Goal: Task Accomplishment & Management: Manage account settings

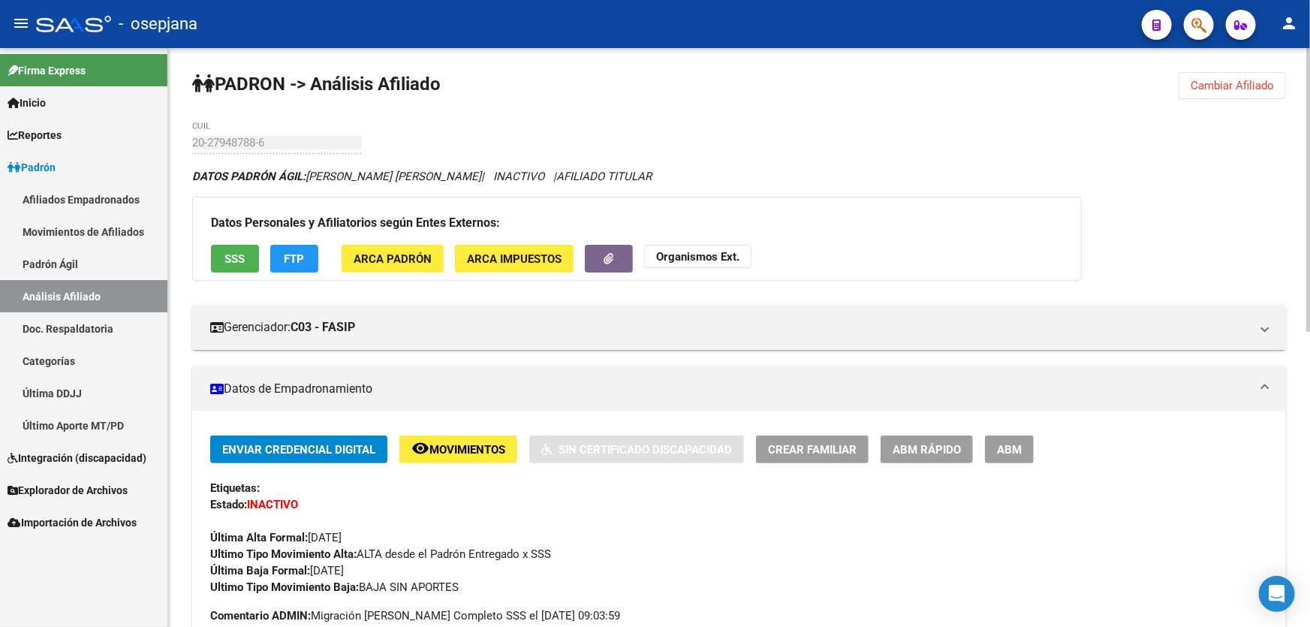
click at [1255, 97] on button "Cambiar Afiliado" at bounding box center [1232, 85] width 107 height 27
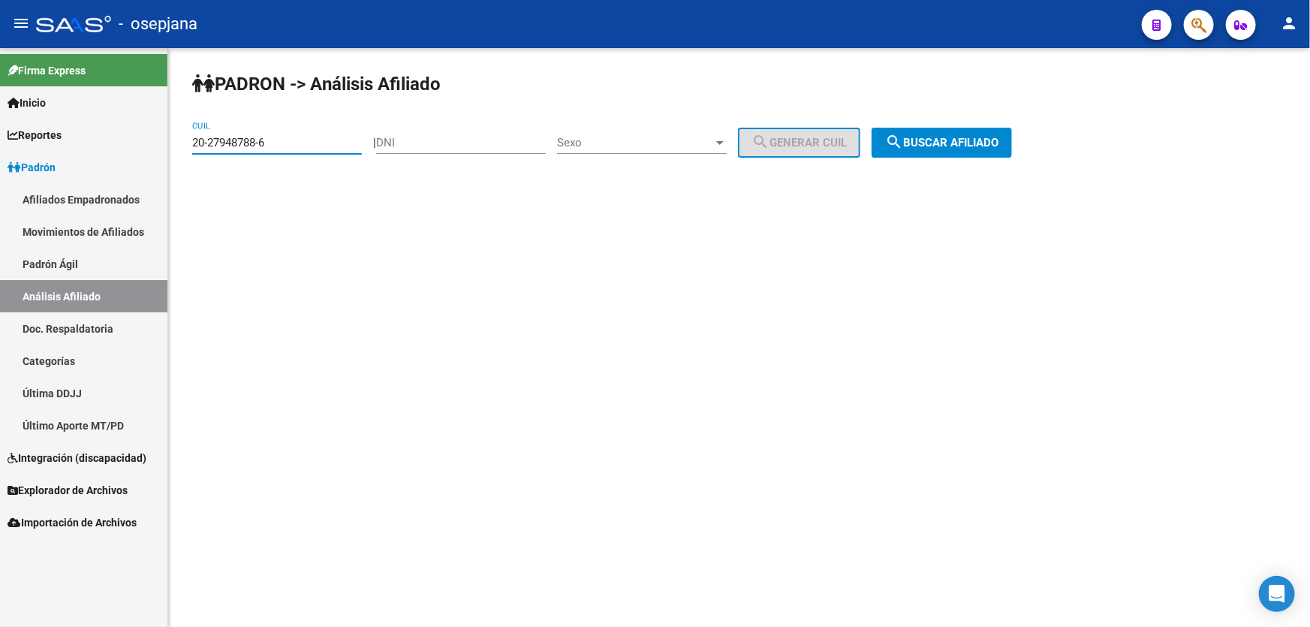
drag, startPoint x: 317, startPoint y: 146, endPoint x: 155, endPoint y: 143, distance: 161.4
click at [155, 143] on mat-sidenav-container "Firma Express Inicio Instructivos Contacto OS Reportes Padrón Traspasos x O.S. …" at bounding box center [655, 337] width 1310 height 579
paste input "7-39134280-1"
type input "27-39134280-1"
click at [982, 134] on button "search Buscar afiliado" at bounding box center [942, 143] width 140 height 30
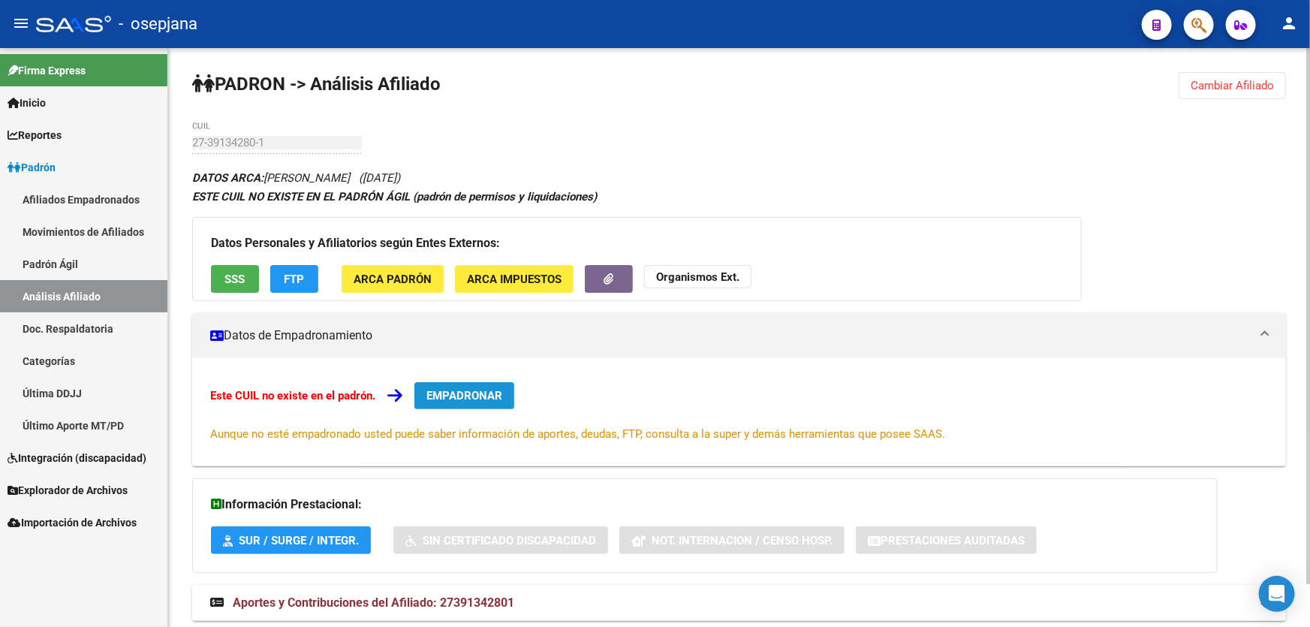
click at [458, 393] on span "EMPADRONAR" at bounding box center [464, 396] width 76 height 14
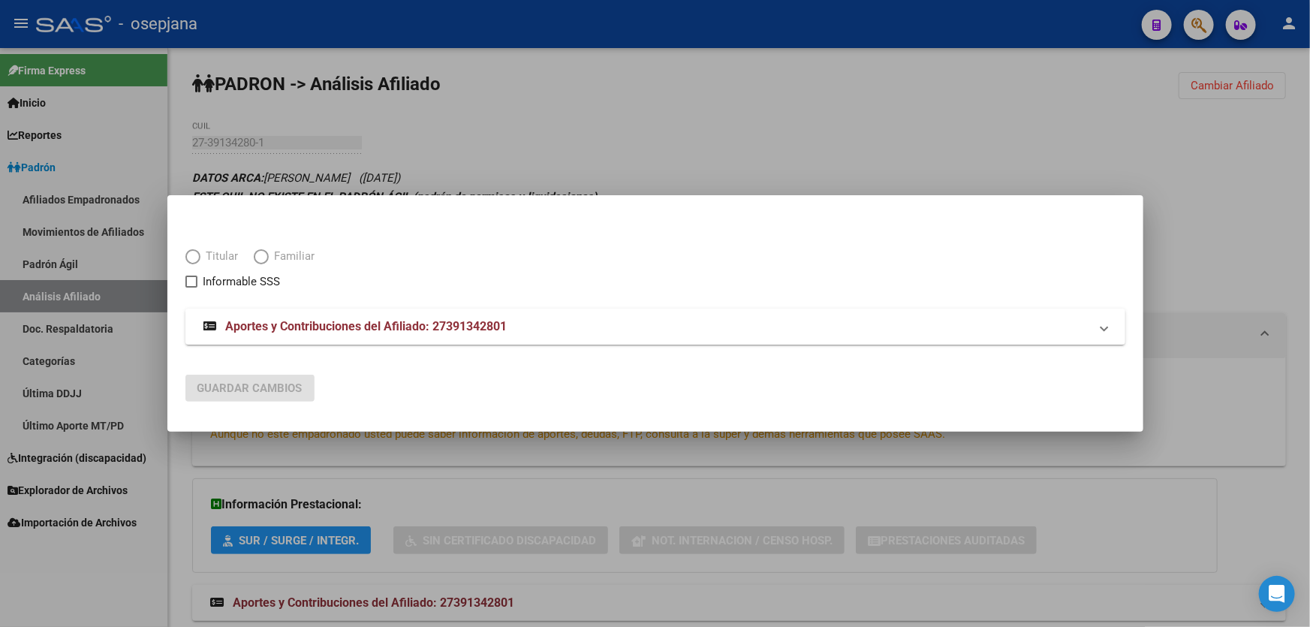
click at [203, 257] on span "Titular" at bounding box center [219, 256] width 38 height 17
click at [200, 257] on input "Titular" at bounding box center [192, 256] width 15 height 15
radio input "true"
checkbox input "true"
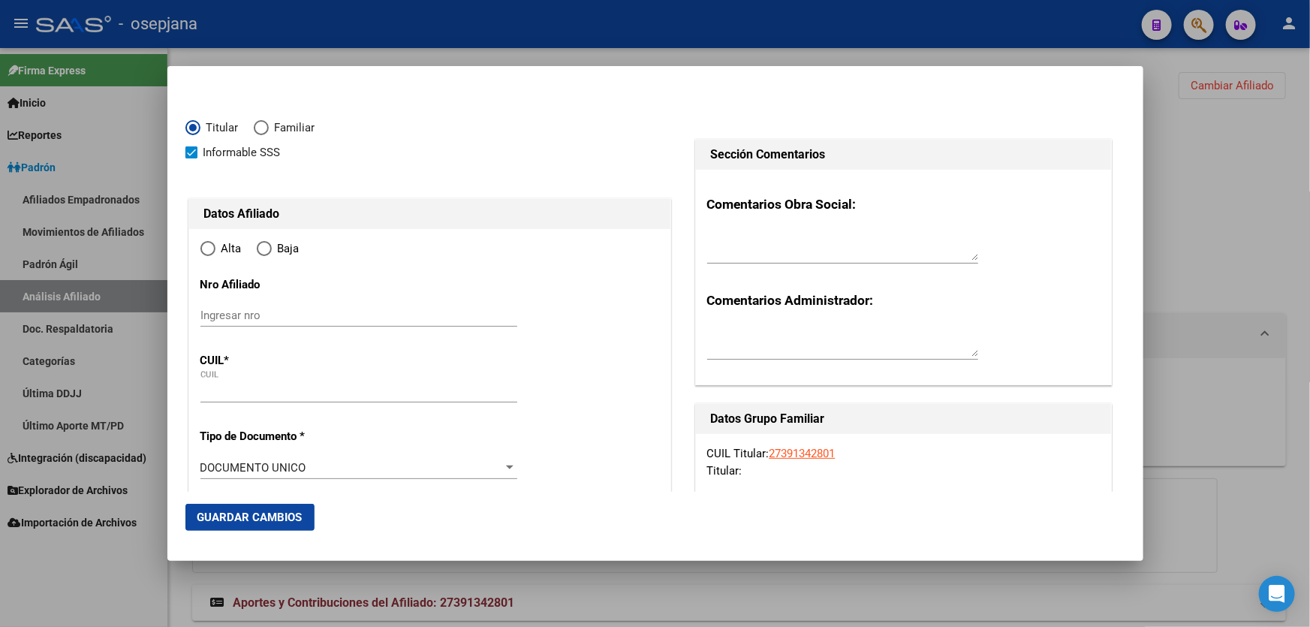
type input "27-39134280-1"
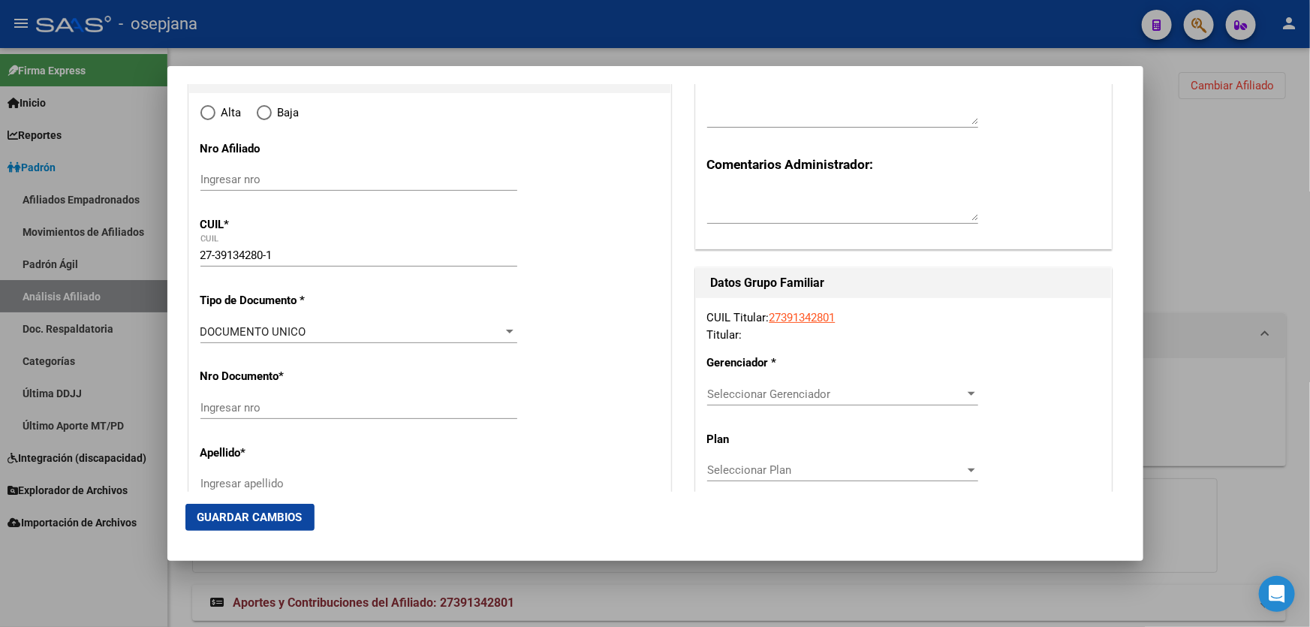
radio input "true"
type input "39134280"
type input "AVEIRO"
type input "ROMINA CELESTE"
type input "1995-09-02"
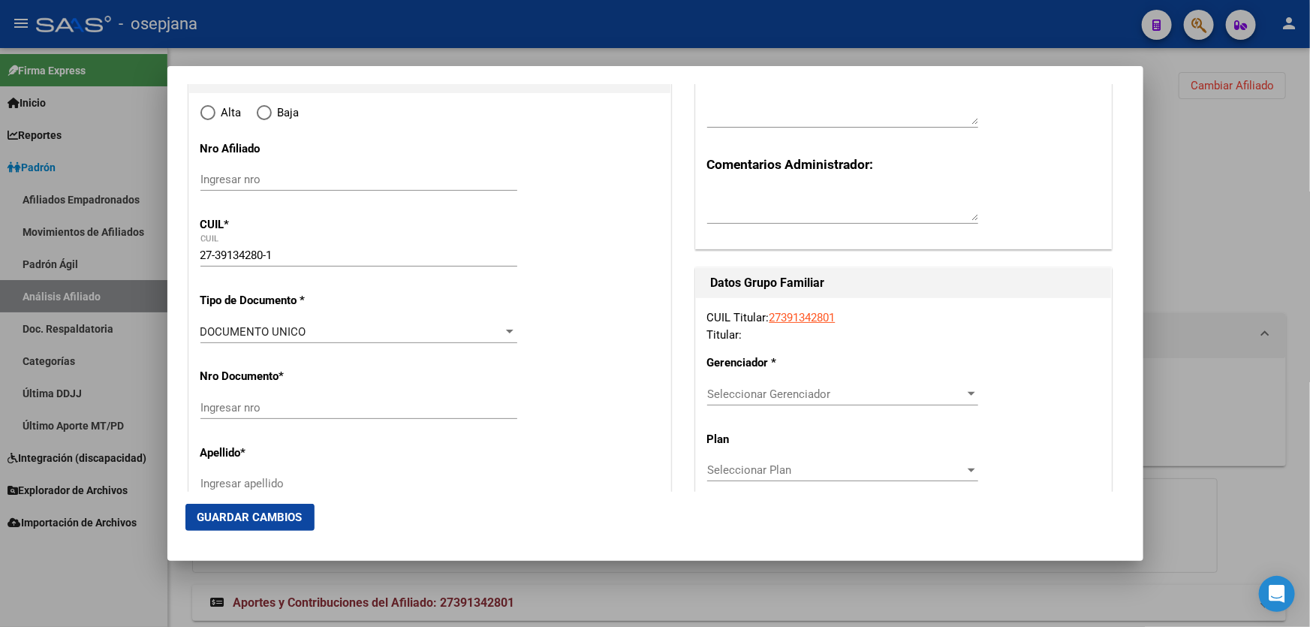
type input "[PERSON_NAME]"
type input "1759"
type input "SANTO TOME"
type input "6363"
type input "[PERSON_NAME]"
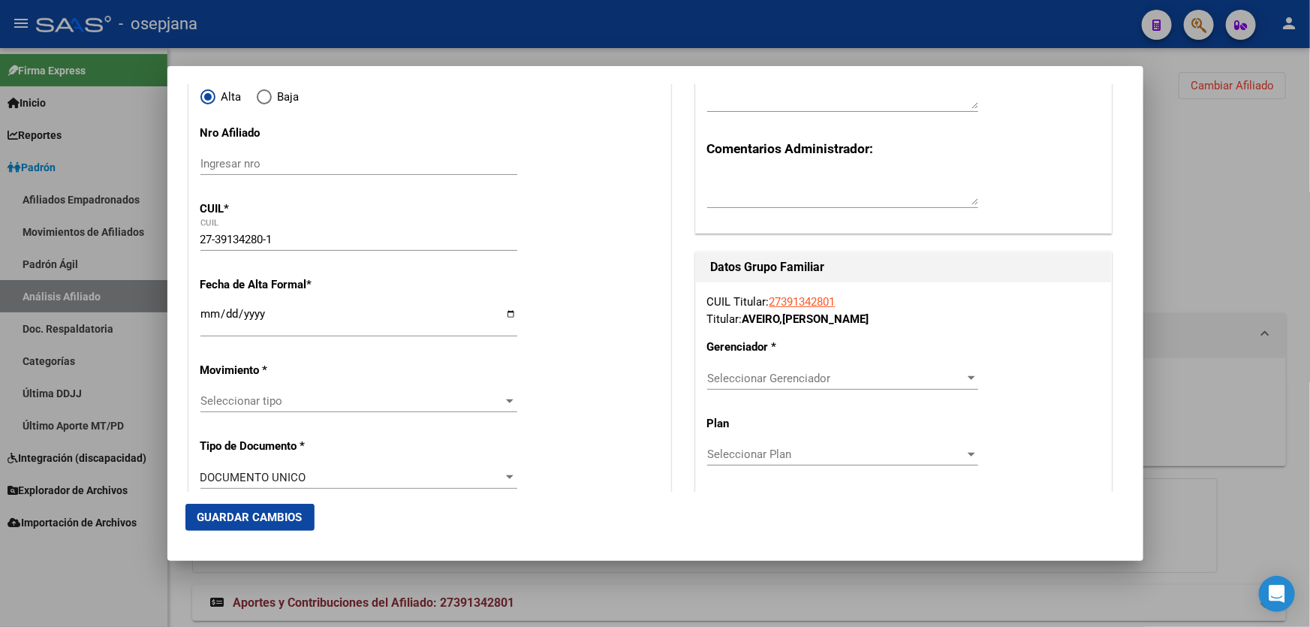
scroll to position [204, 0]
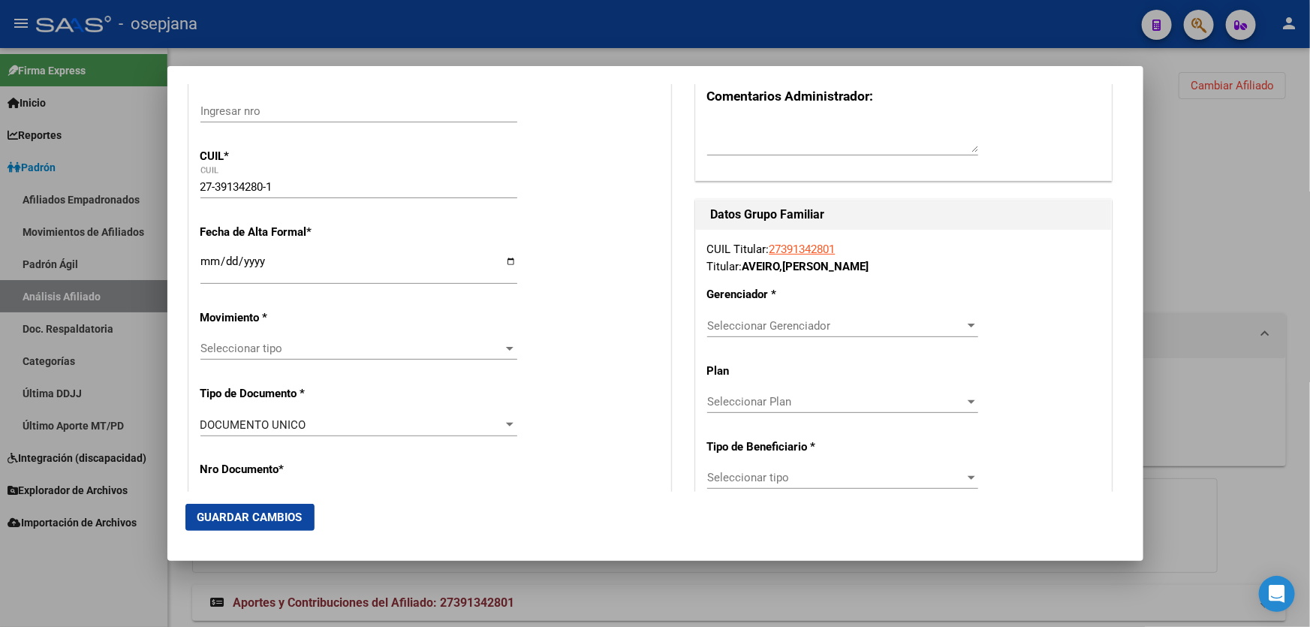
click at [204, 266] on input "Ingresar fecha" at bounding box center [358, 267] width 317 height 24
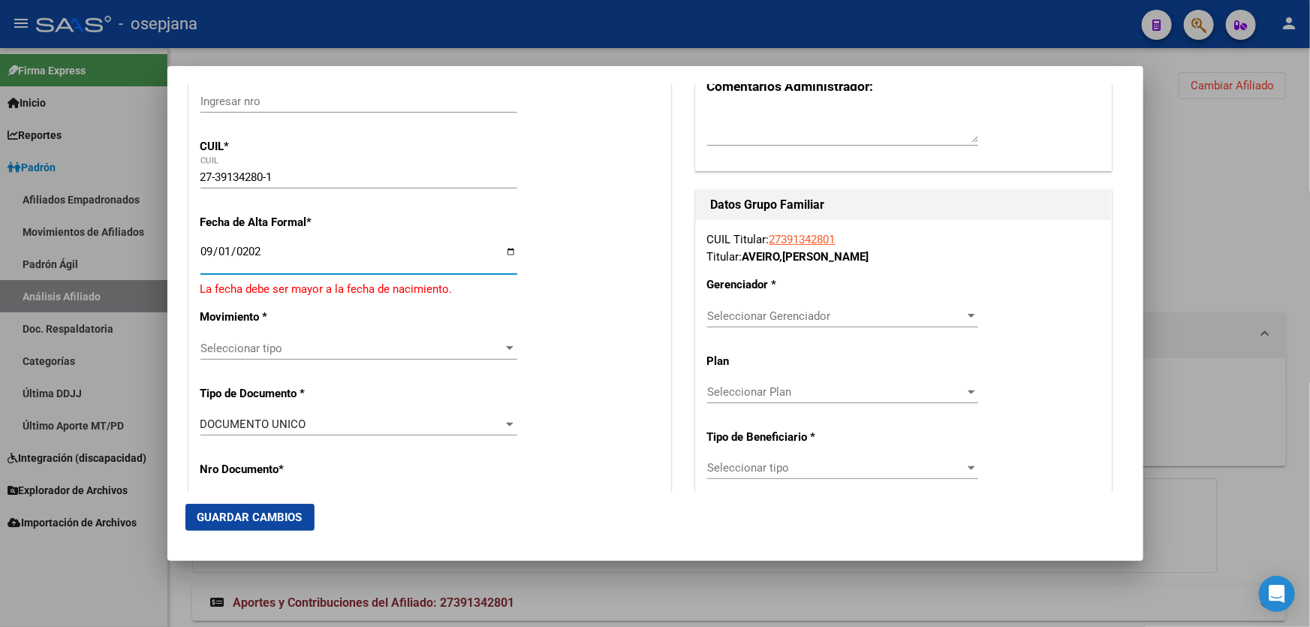
type input "2025-09-01"
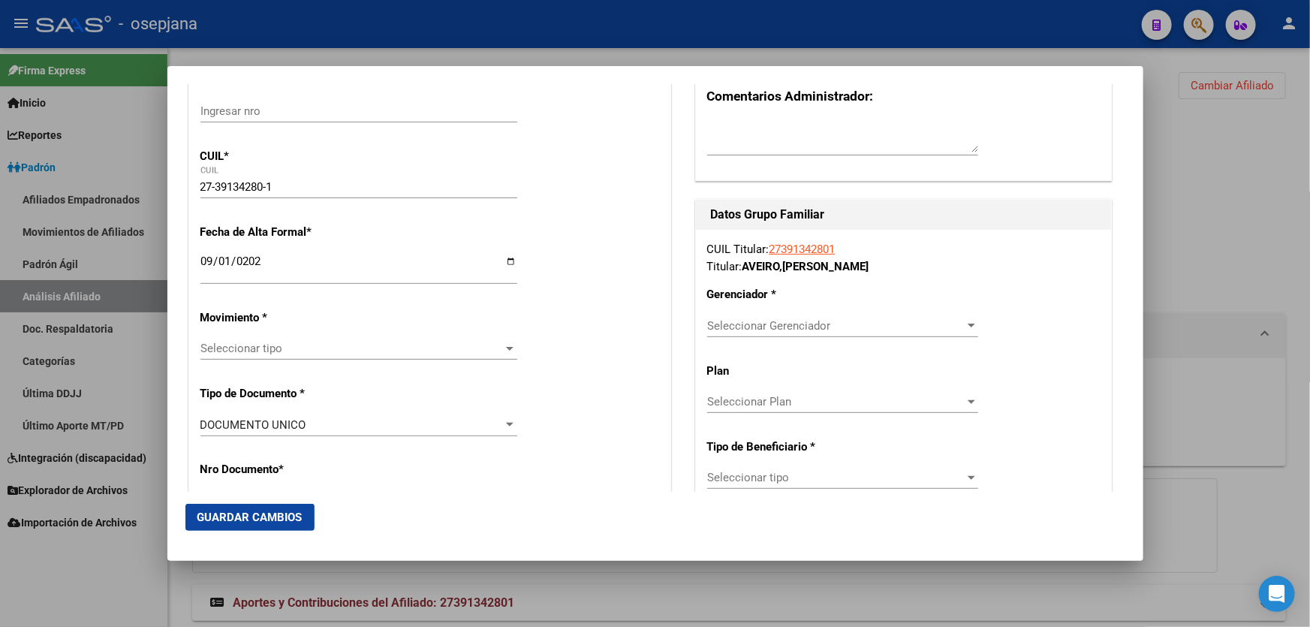
click at [262, 359] on div "Seleccionar tipo Seleccionar tipo" at bounding box center [358, 348] width 317 height 23
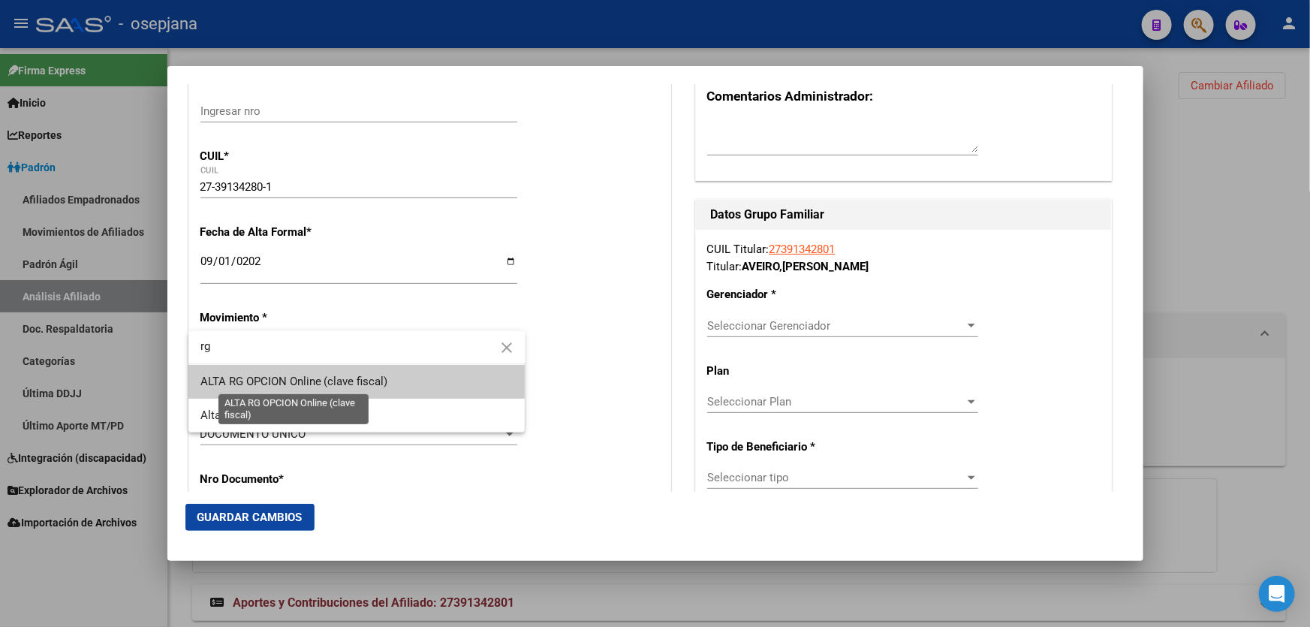
type input "rg"
click at [327, 376] on span "ALTA RG OPCION Online (clave fiscal)" at bounding box center [294, 382] width 188 height 14
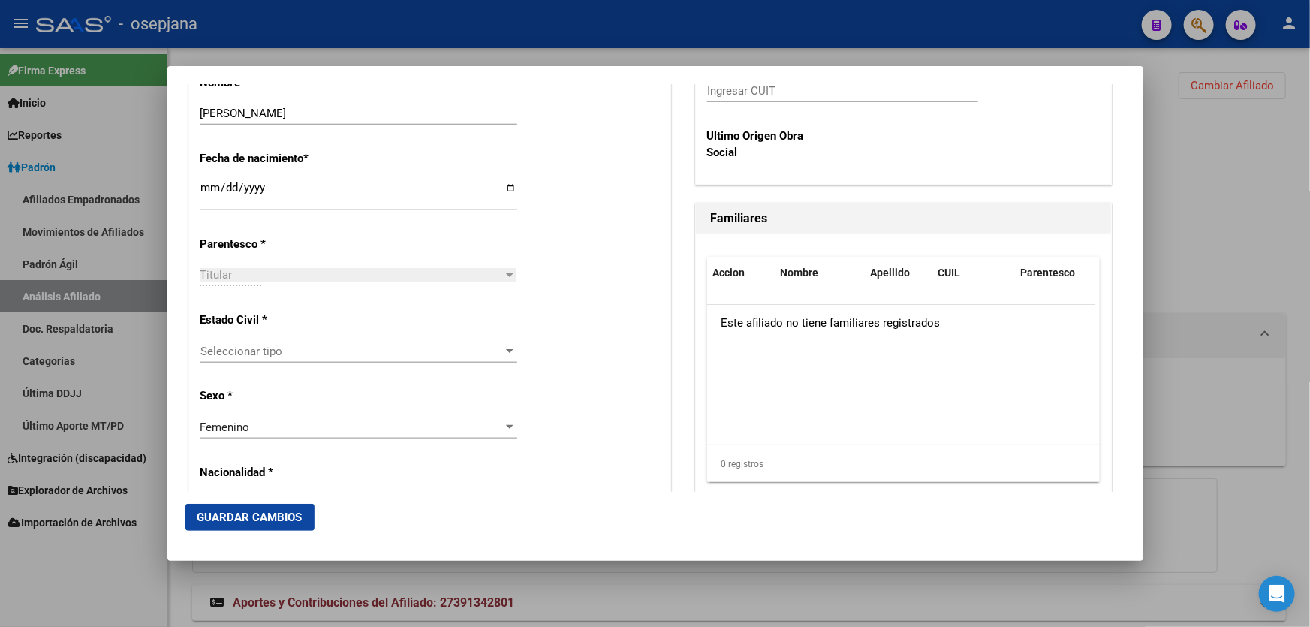
scroll to position [751, 0]
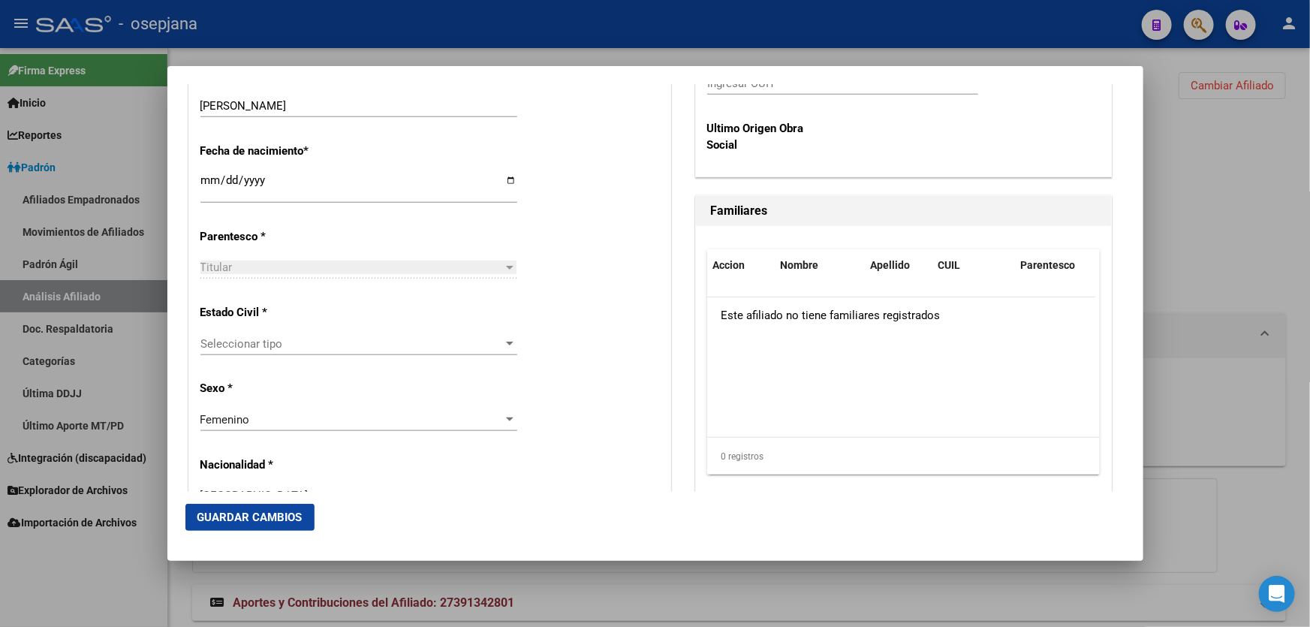
click at [394, 355] on div "Seleccionar tipo Seleccionar tipo" at bounding box center [358, 351] width 317 height 37
click at [397, 341] on span "Seleccionar tipo" at bounding box center [351, 344] width 303 height 14
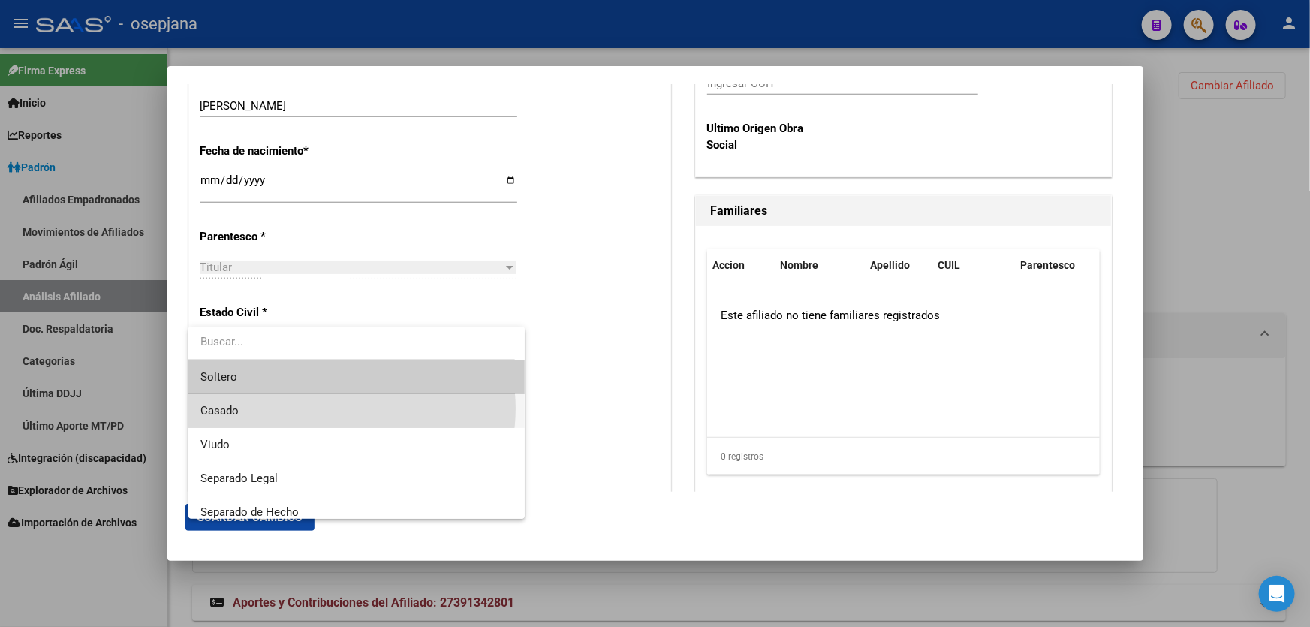
click at [342, 408] on span "Casado" at bounding box center [356, 411] width 313 height 34
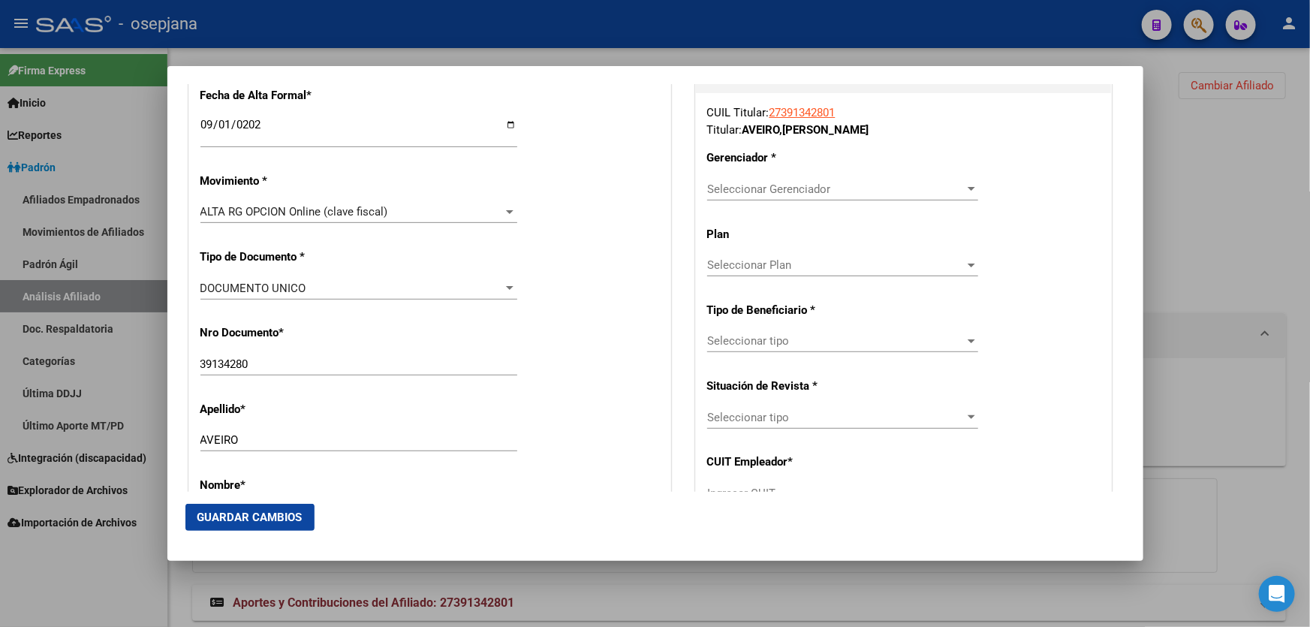
scroll to position [204, 0]
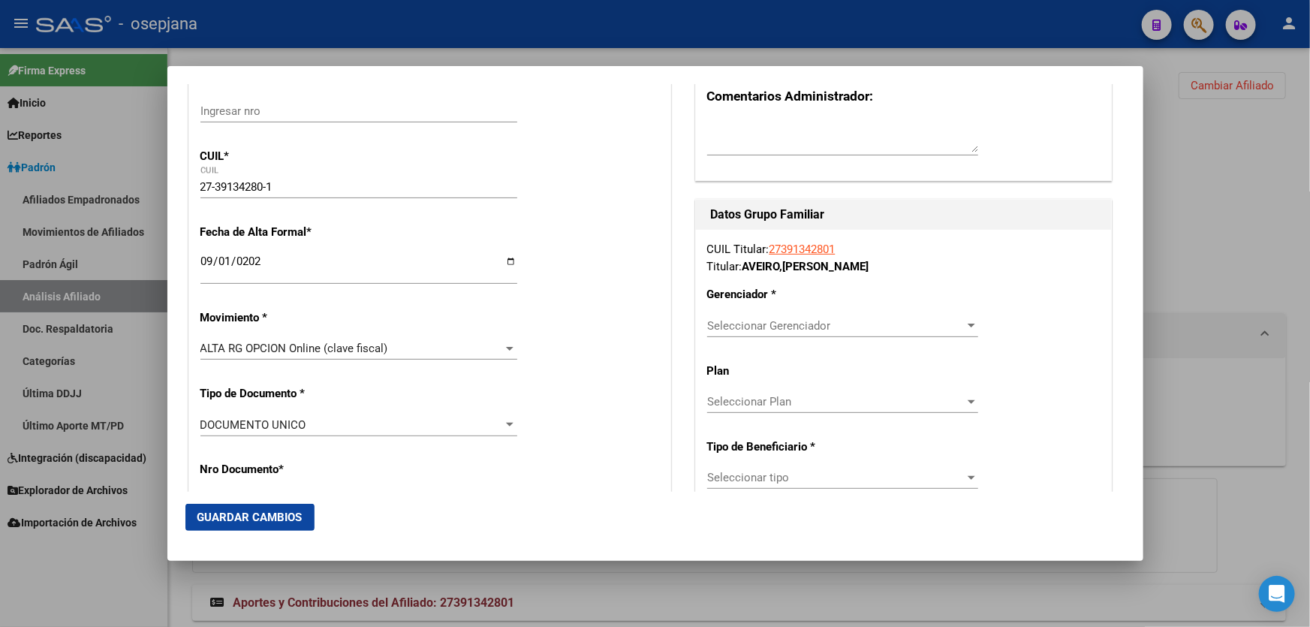
click at [901, 323] on span "Seleccionar Gerenciador" at bounding box center [836, 326] width 258 height 14
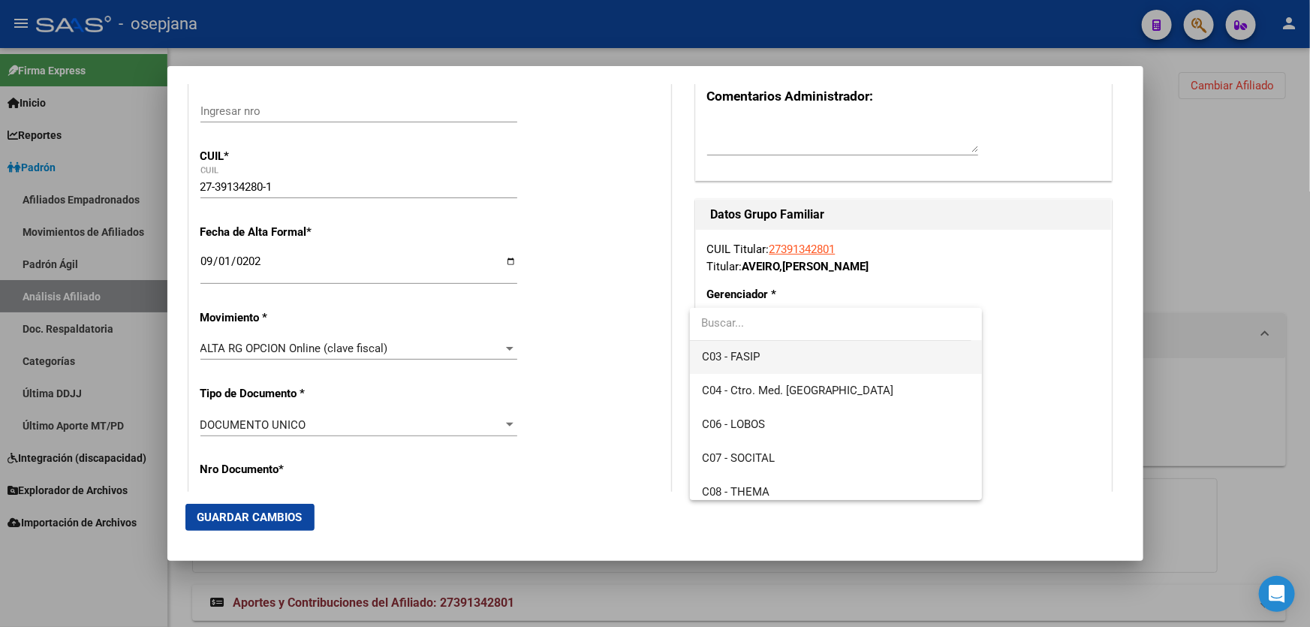
click at [818, 364] on span "C03 - FASIP" at bounding box center [836, 357] width 268 height 34
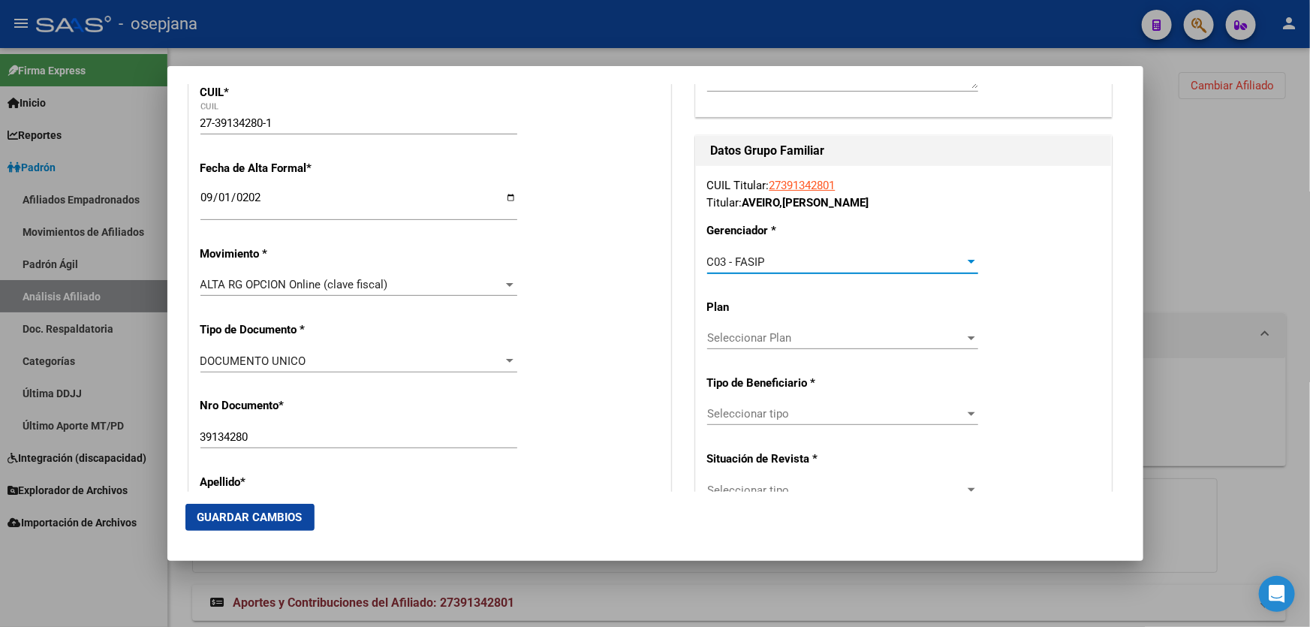
scroll to position [409, 0]
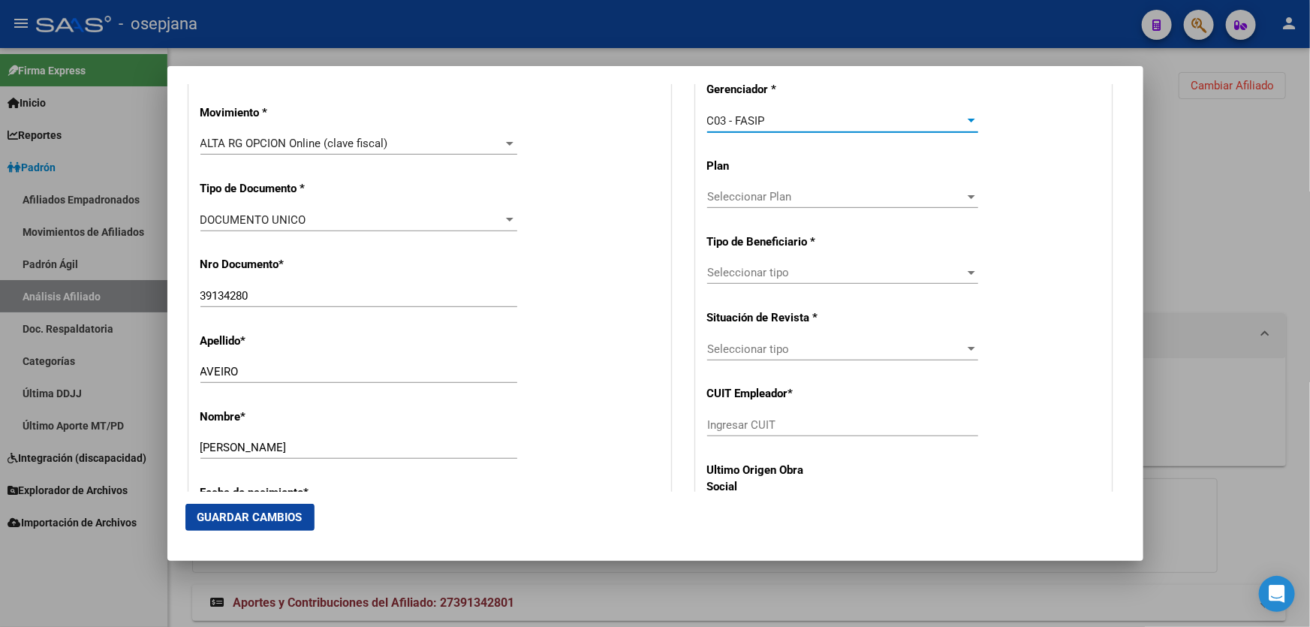
click at [833, 273] on span "Seleccionar tipo" at bounding box center [836, 273] width 258 height 14
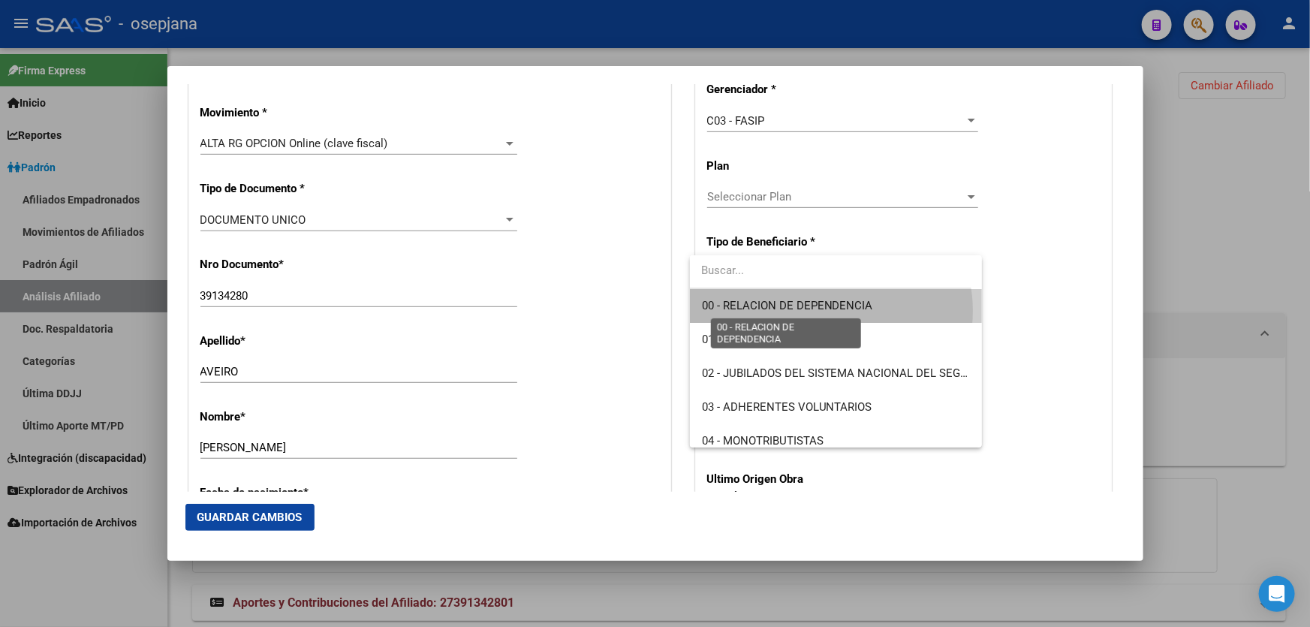
click at [824, 311] on span "00 - RELACION DE DEPENDENCIA" at bounding box center [787, 306] width 171 height 14
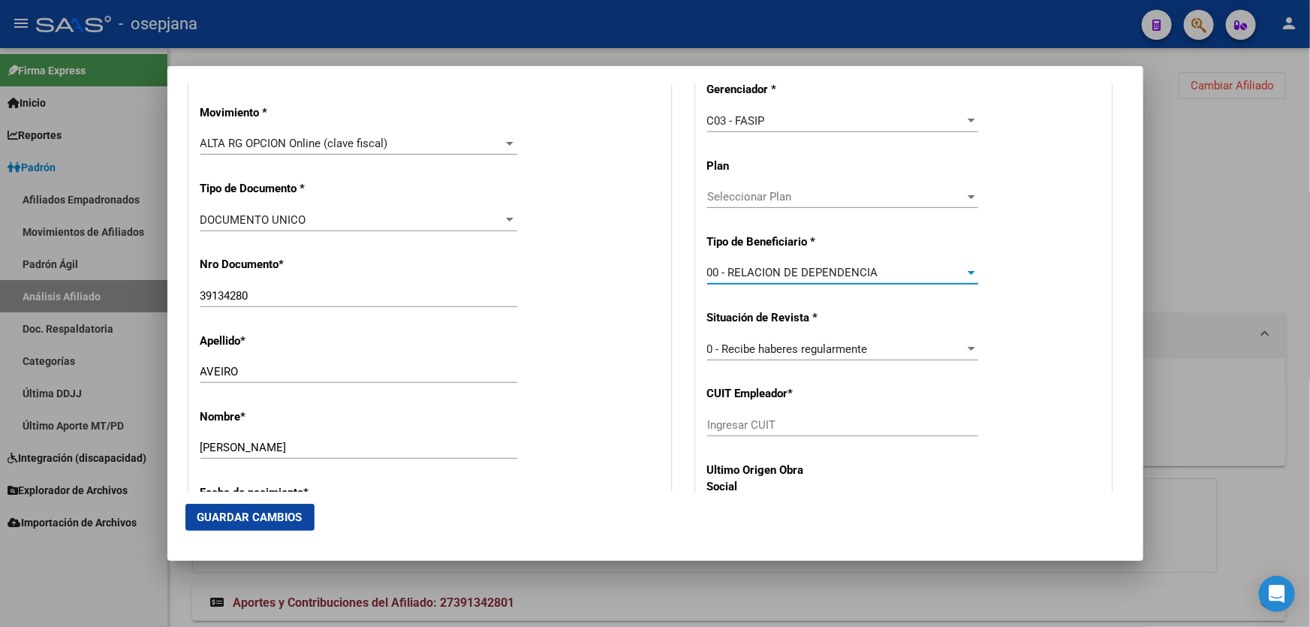
type input "30-70900060-4"
click at [282, 518] on span "Guardar Cambios" at bounding box center [249, 518] width 105 height 14
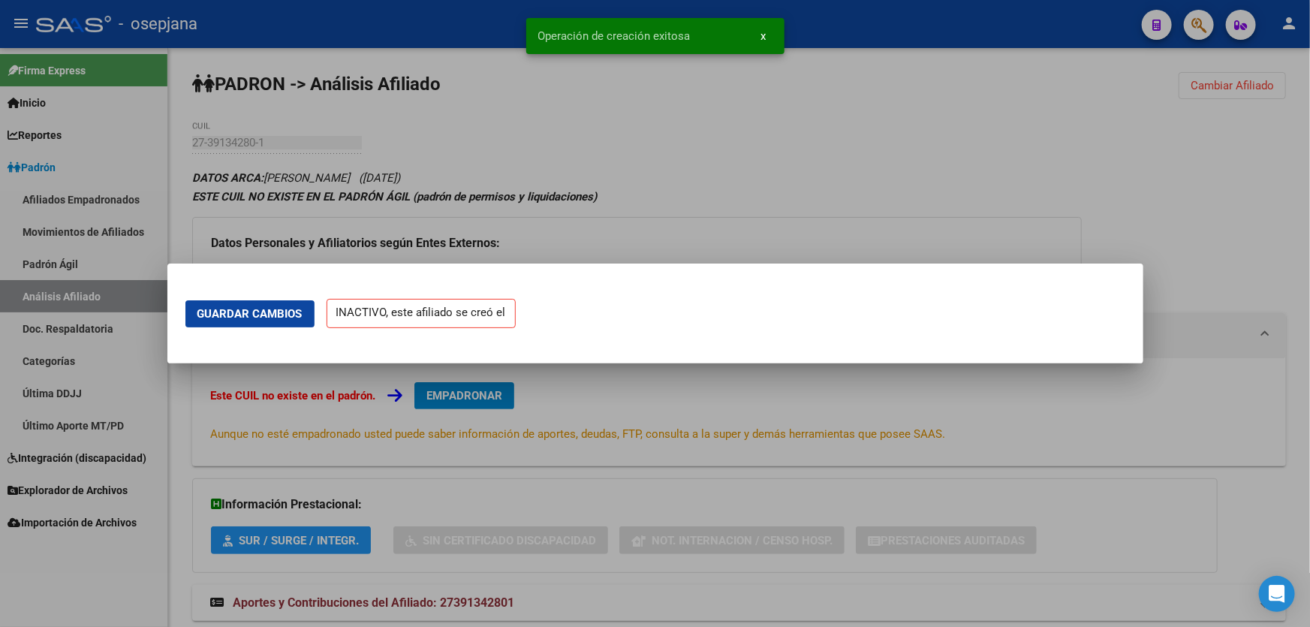
scroll to position [0, 0]
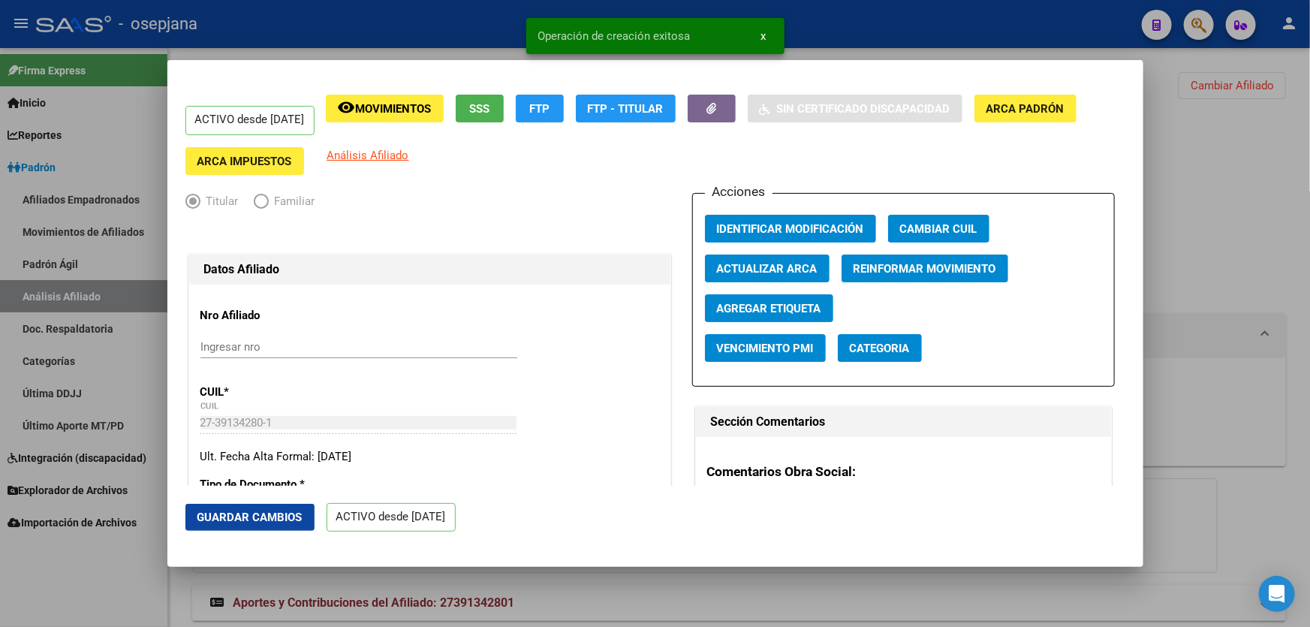
click at [267, 514] on span "Guardar Cambios" at bounding box center [249, 518] width 105 height 14
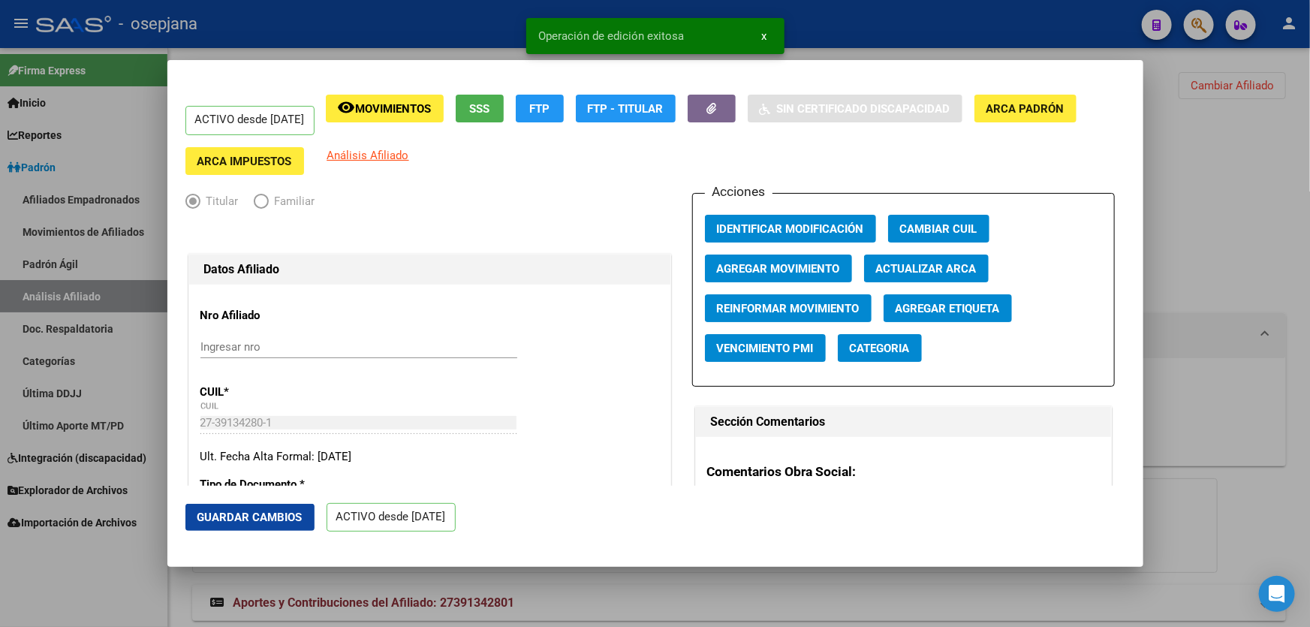
click at [1309, 349] on div at bounding box center [655, 313] width 1310 height 627
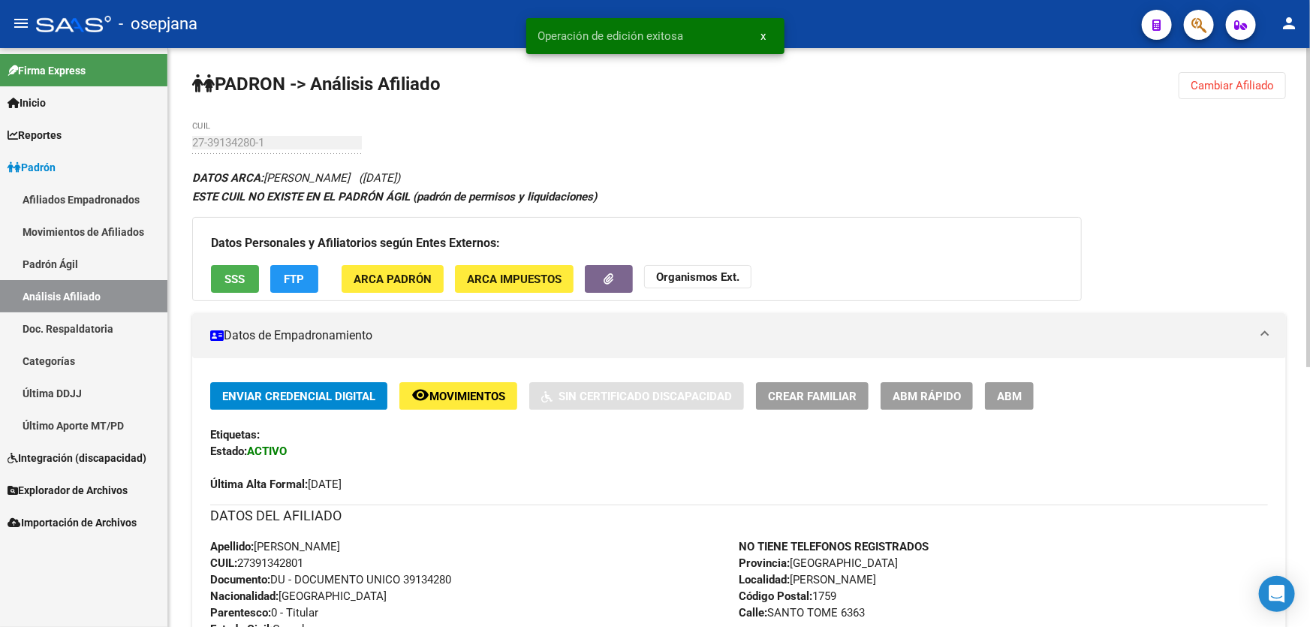
click at [236, 278] on span "SSS" at bounding box center [235, 280] width 20 height 14
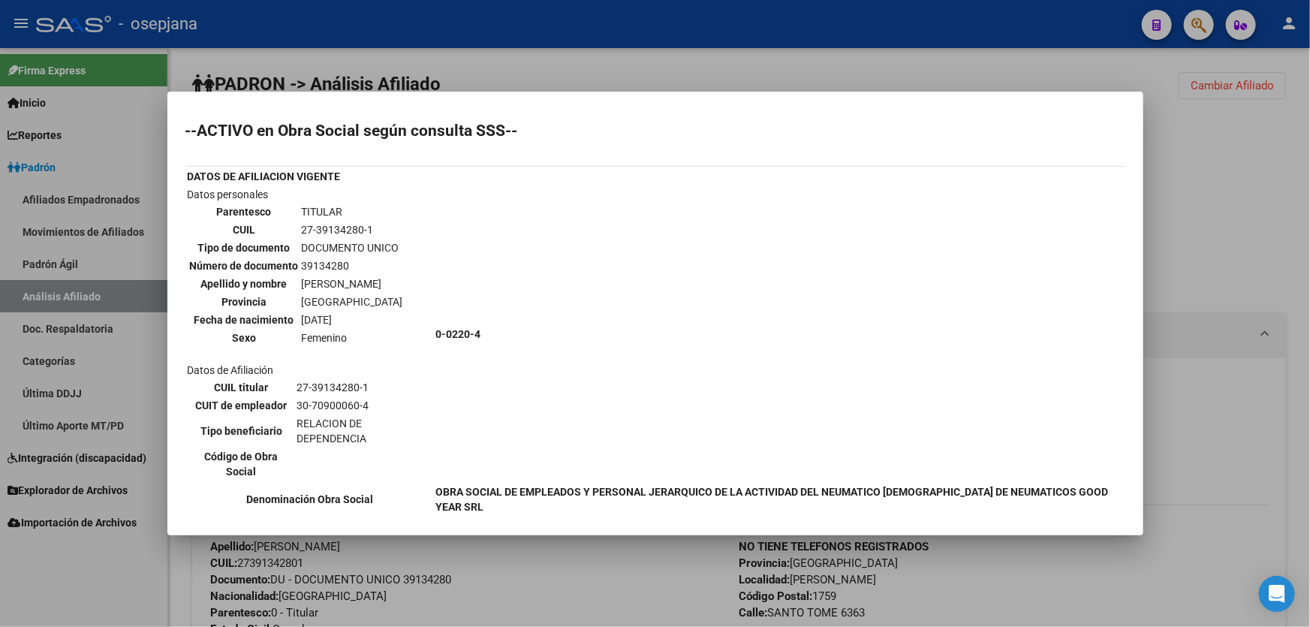
click at [1217, 147] on div at bounding box center [655, 313] width 1310 height 627
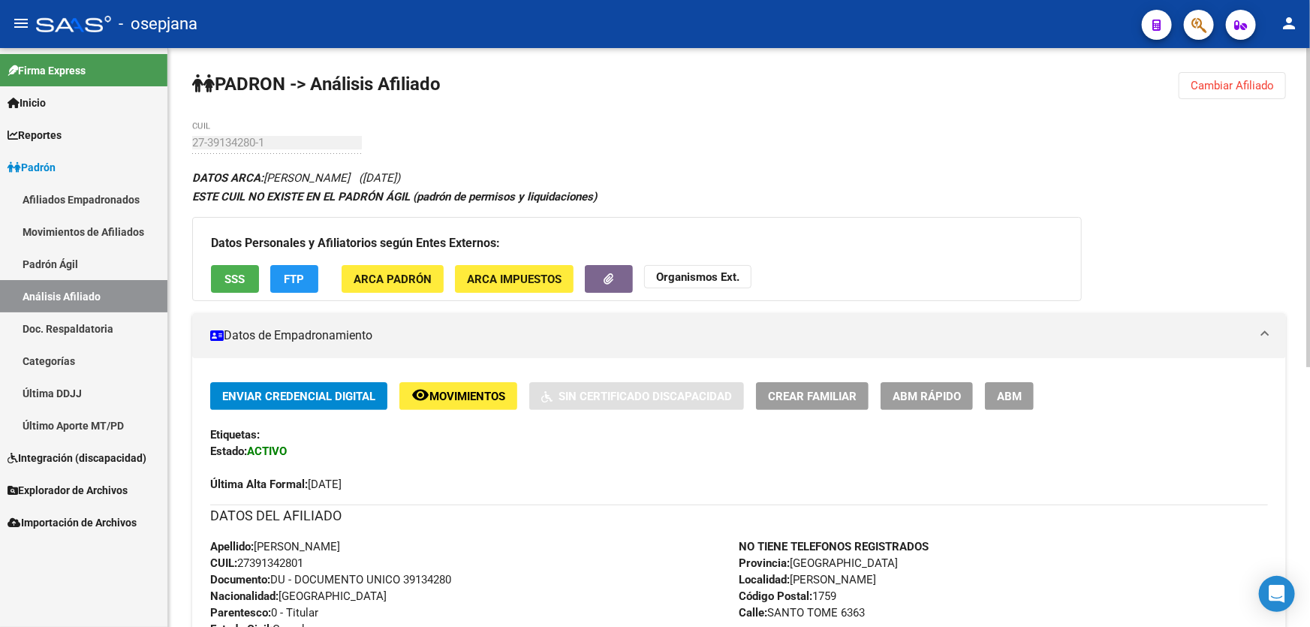
click at [833, 410] on div "Enviar Credencial Digital remove_red_eye Movimientos Sin Certificado Discapacid…" at bounding box center [739, 437] width 1058 height 110
click at [833, 399] on span "Crear Familiar" at bounding box center [812, 397] width 89 height 14
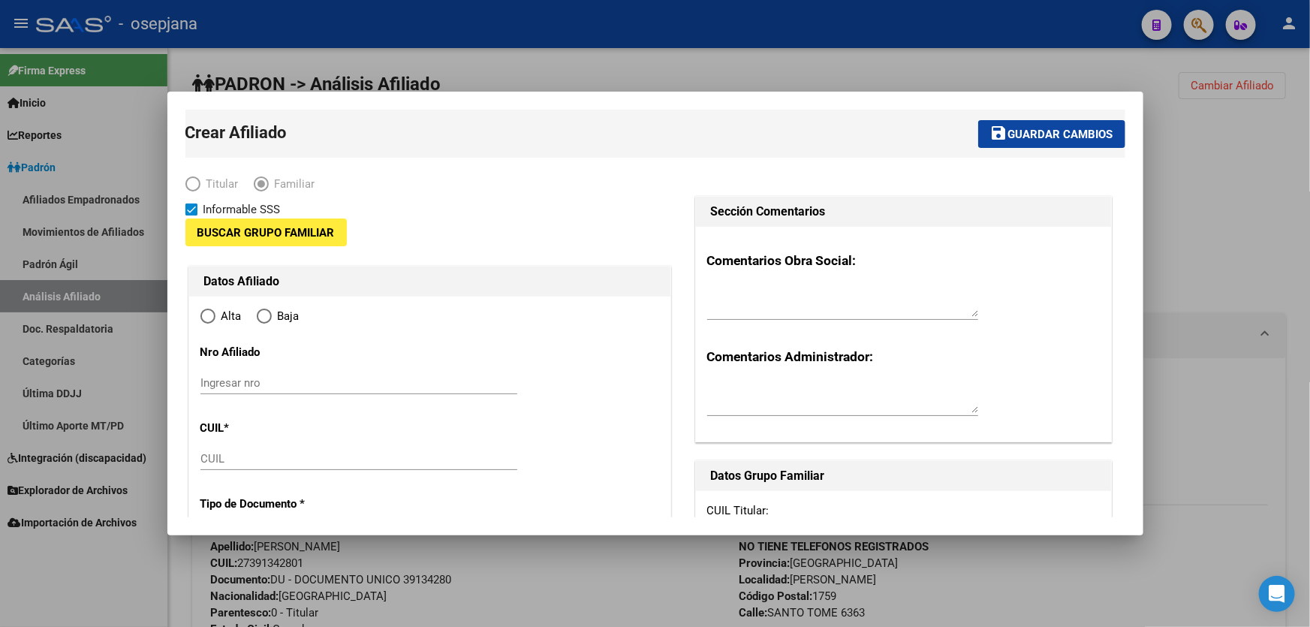
type input "30-70900060-4"
type input "[PERSON_NAME]"
type input "1759"
type input "SANTO TOME"
type input "6363"
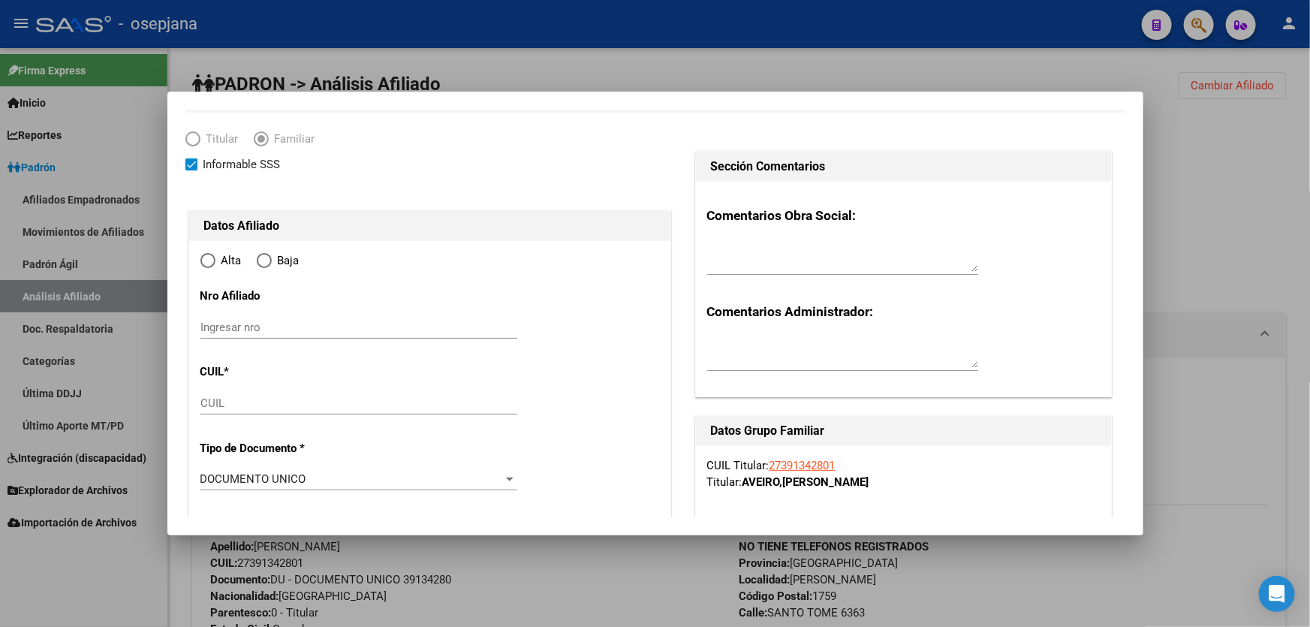
scroll to position [68, 0]
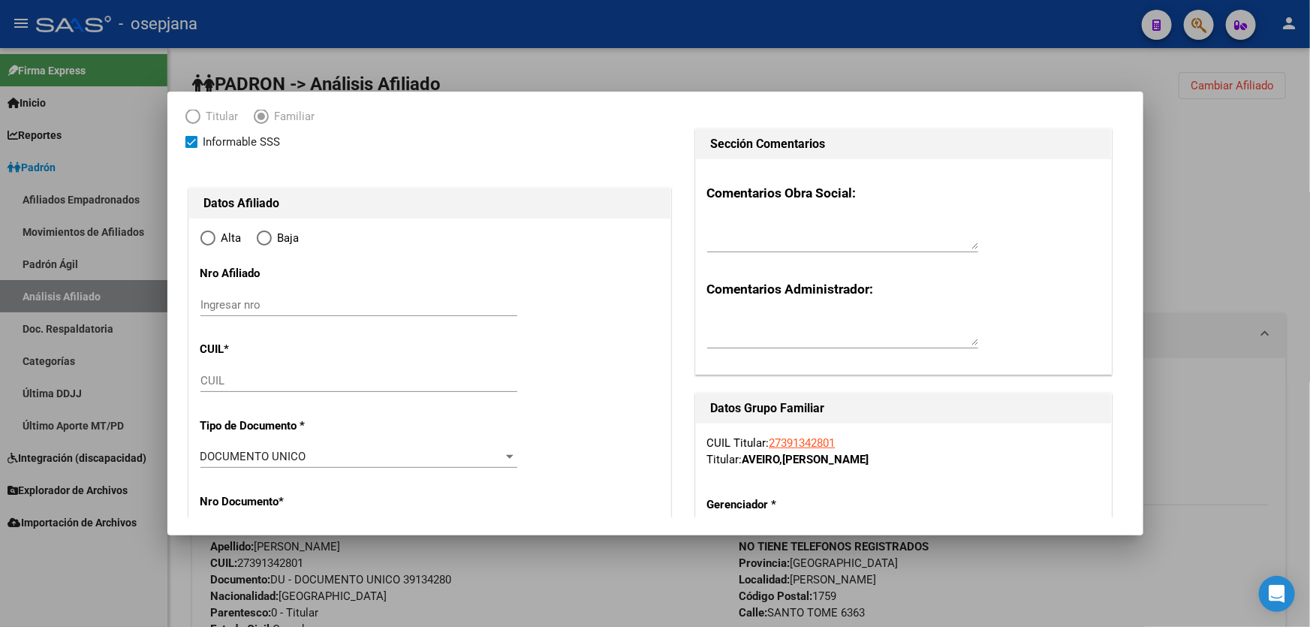
radio input "true"
click at [246, 371] on div "CUIL" at bounding box center [358, 380] width 317 height 23
type input "30-70900060-4"
paste input "27-54674120-1"
type input "27-54674120-1"
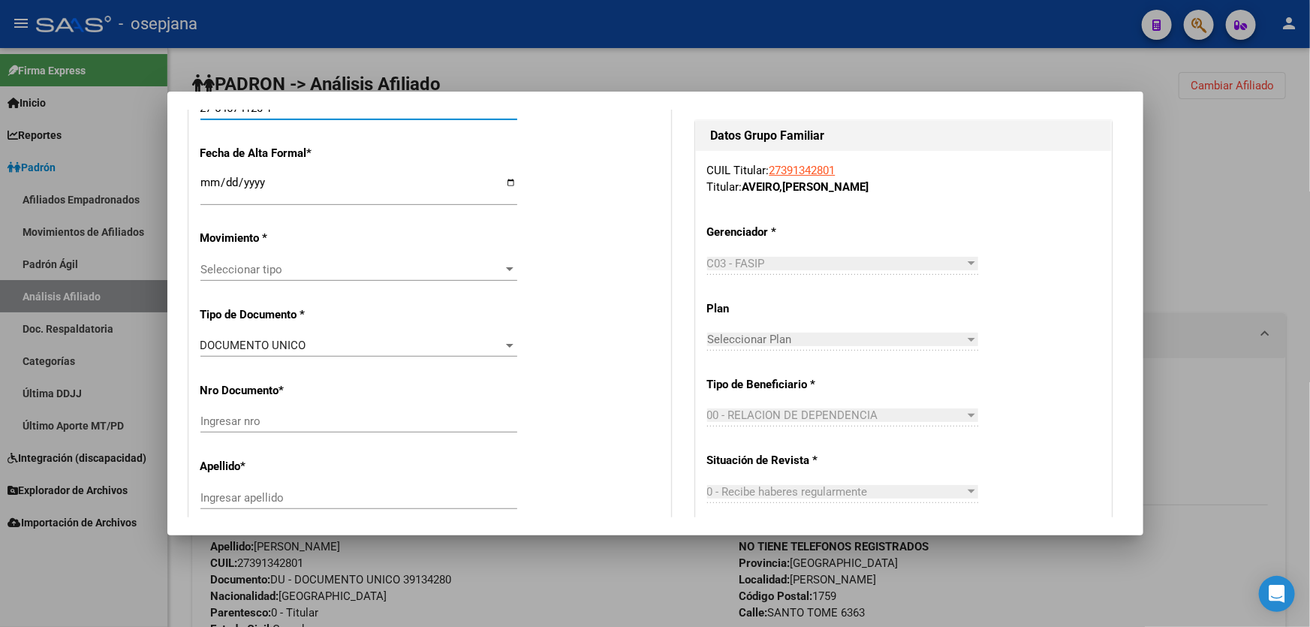
scroll to position [341, 0]
type input "54674120"
type input "CARO AVEIRO"
type input "BRIANNA NICOLE"
type input "2015-07-24"
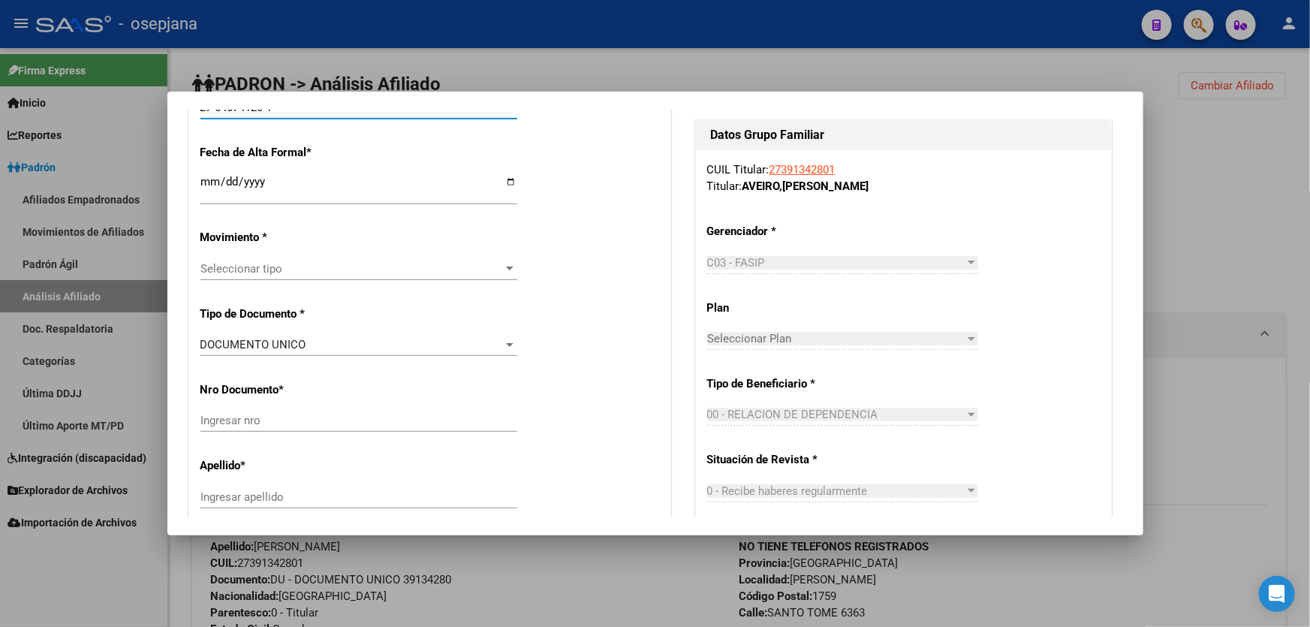
type input "[PERSON_NAME]"
type input "00"
type input "27-54674120-1"
click at [209, 181] on input "Ingresar fecha" at bounding box center [358, 188] width 317 height 24
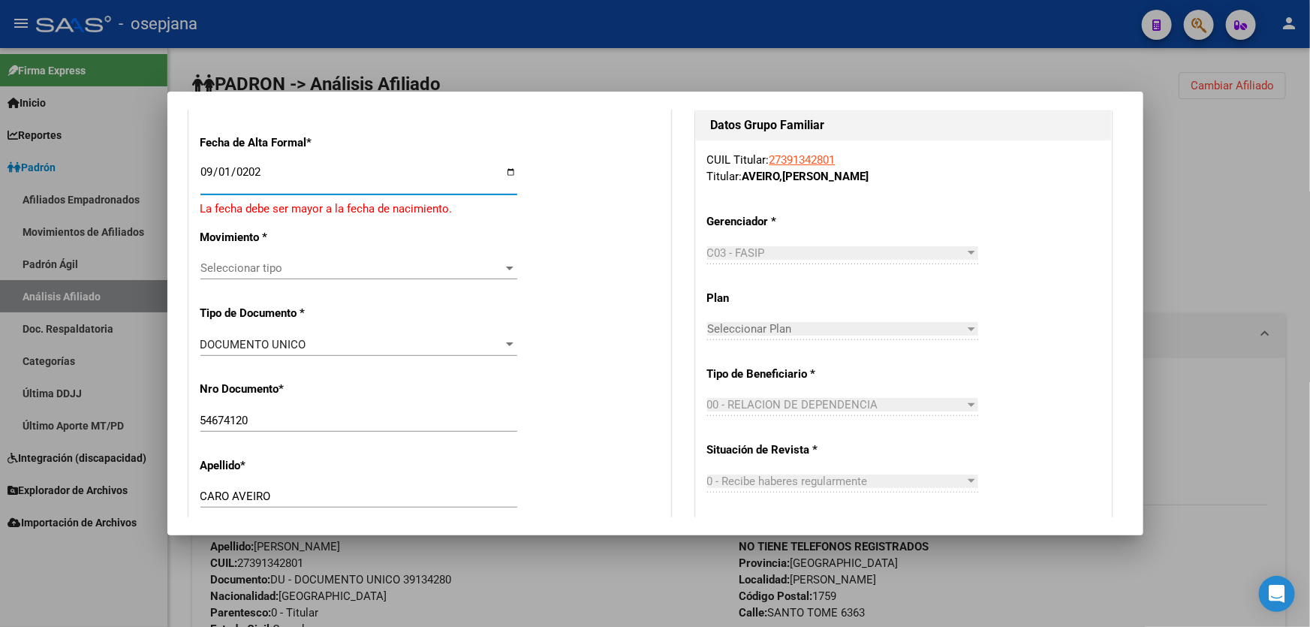
type input "2025-09-01"
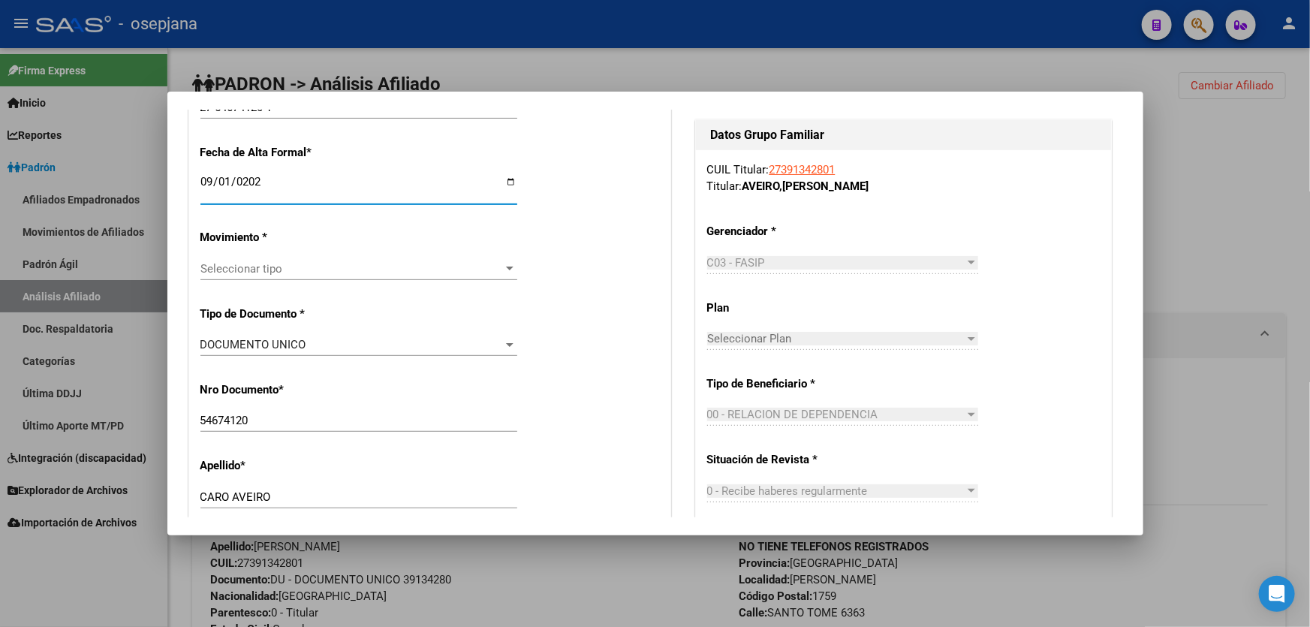
click at [255, 270] on span "Seleccionar tipo" at bounding box center [351, 269] width 303 height 14
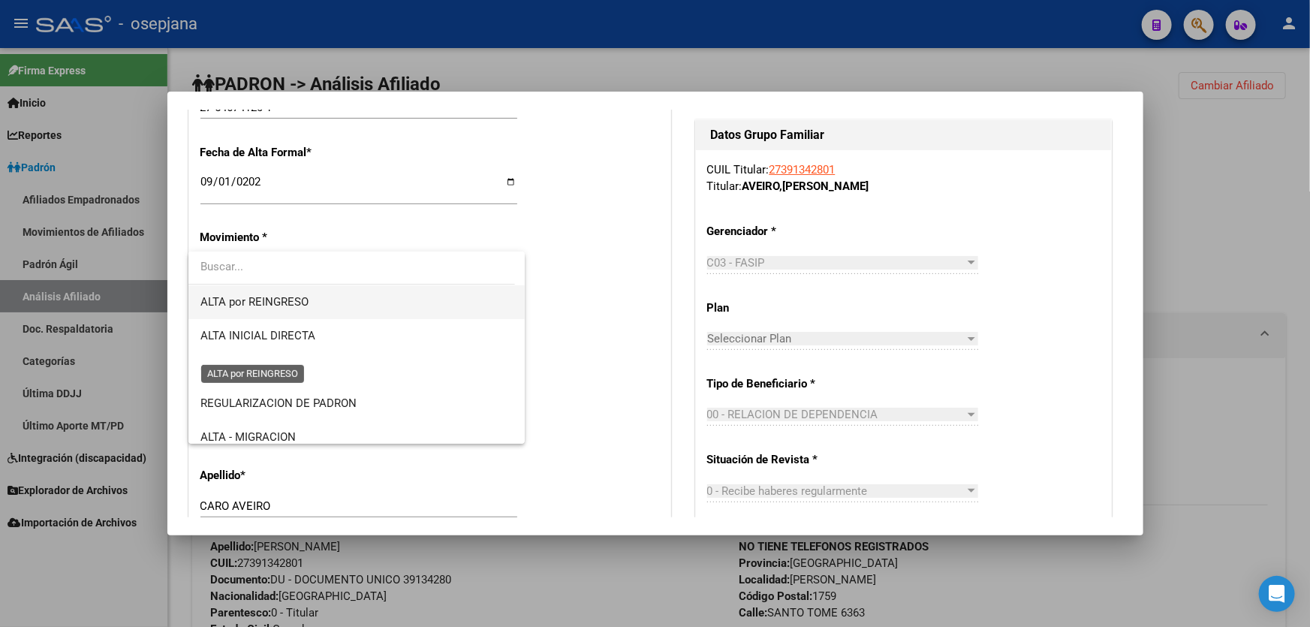
scroll to position [136, 0]
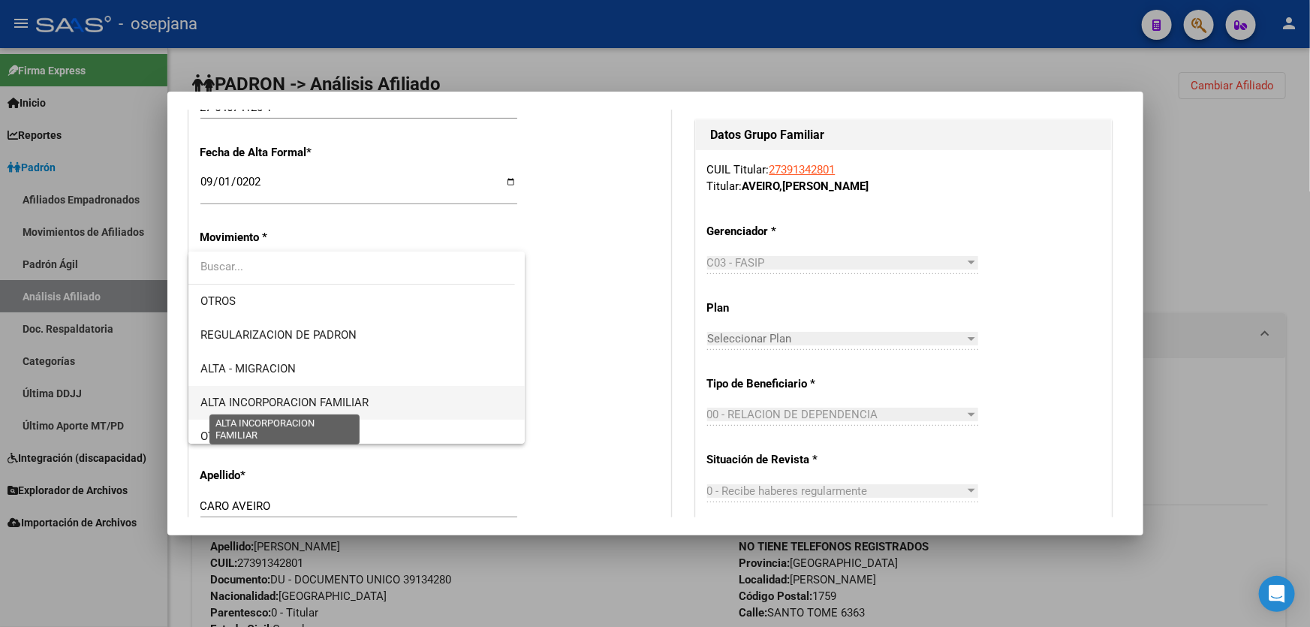
click at [278, 400] on span "ALTA INCORPORACION FAMILIAR" at bounding box center [284, 403] width 168 height 14
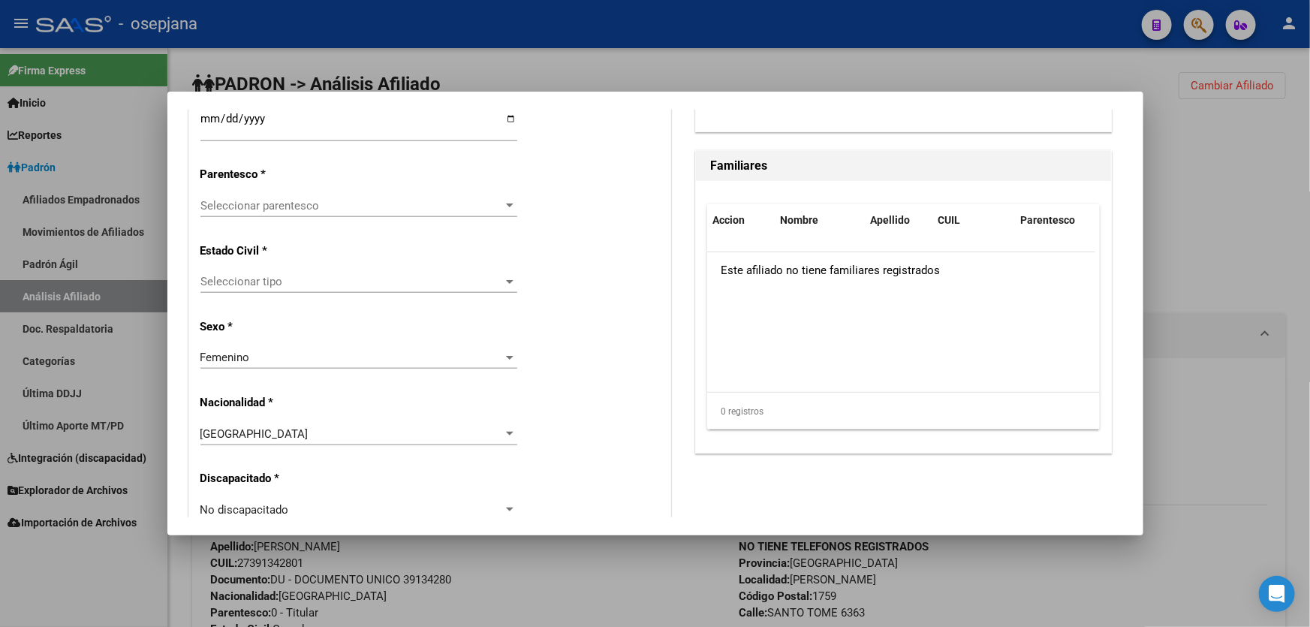
scroll to position [887, 0]
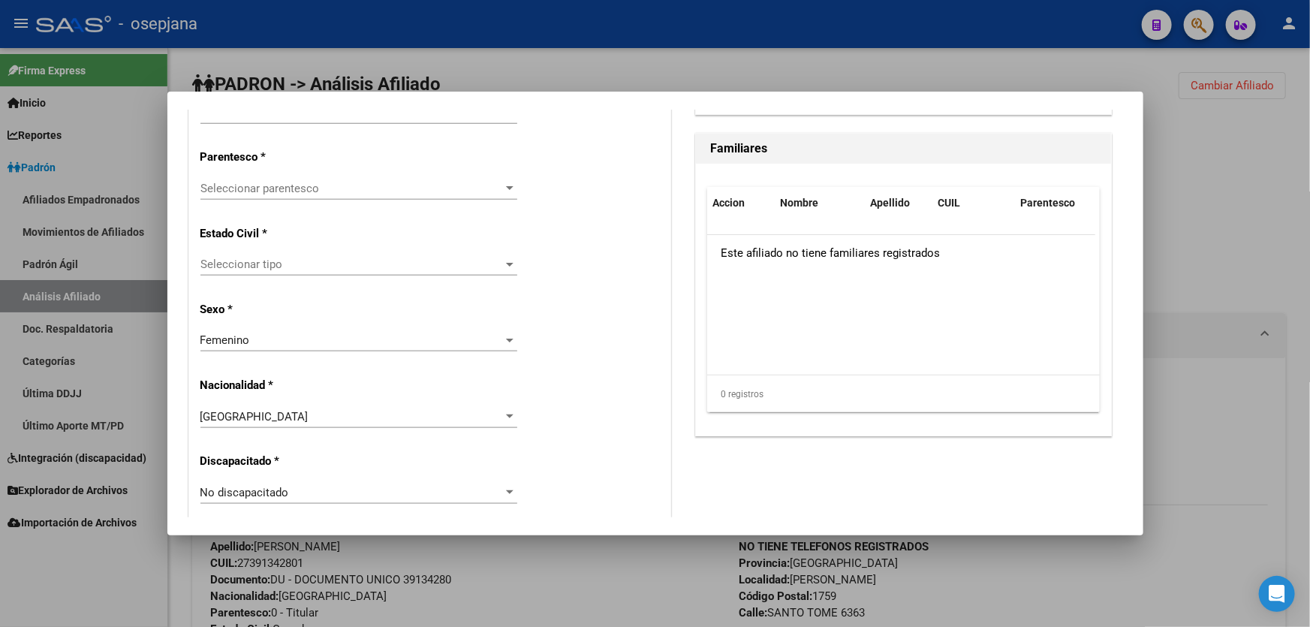
click at [366, 193] on span "Seleccionar parentesco" at bounding box center [351, 189] width 303 height 14
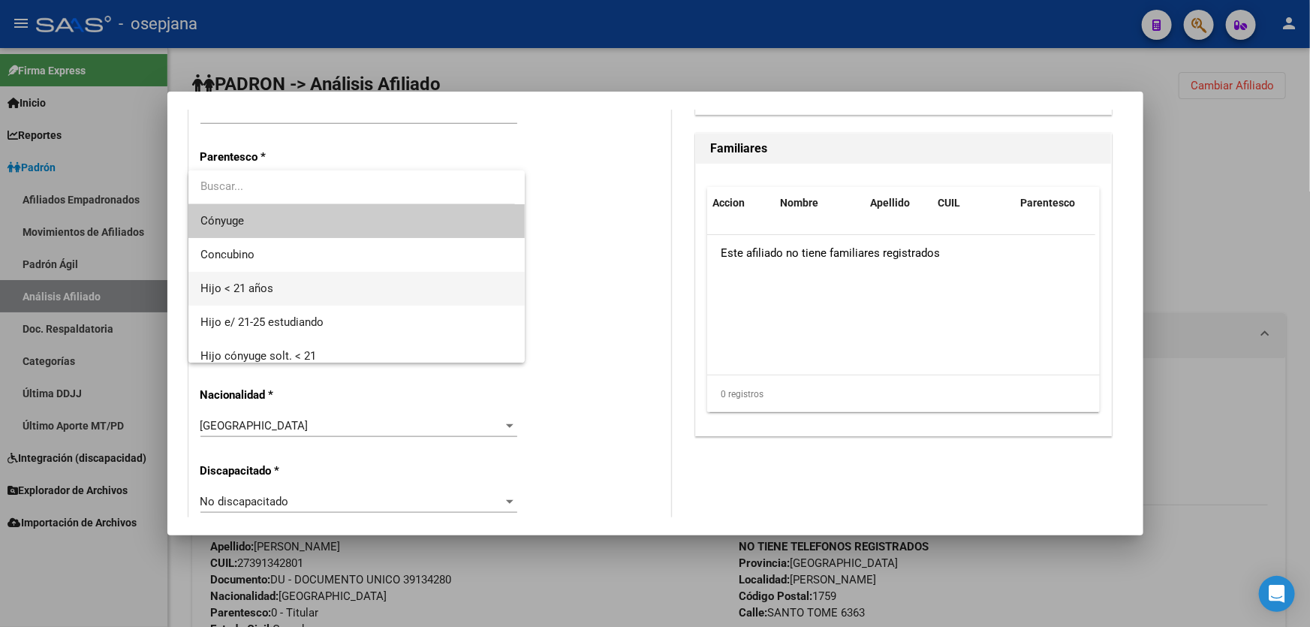
click at [344, 296] on span "Hijo < 21 años" at bounding box center [356, 289] width 313 height 34
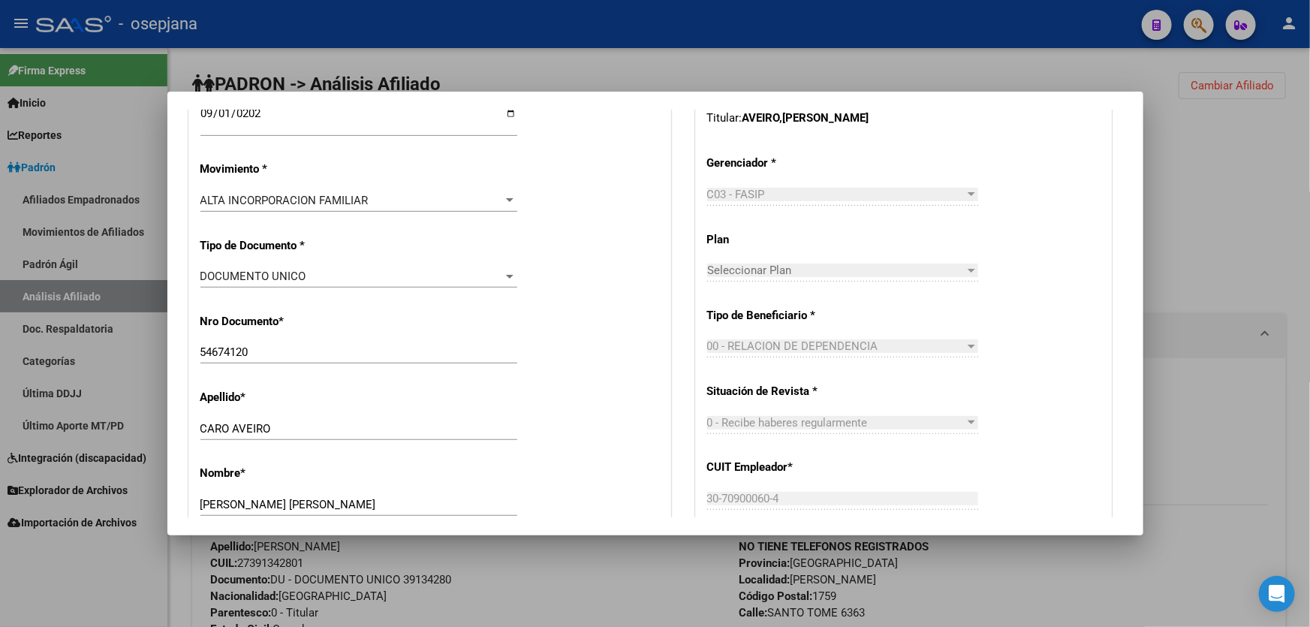
scroll to position [0, 0]
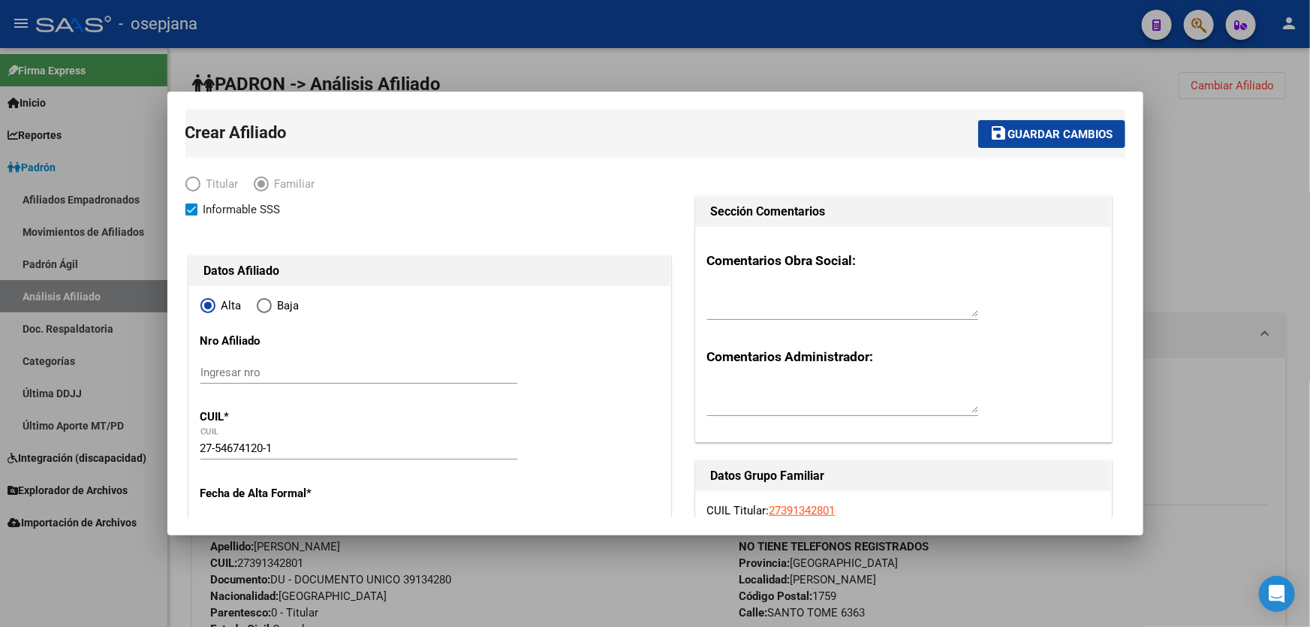
click at [1055, 125] on button "save Guardar cambios" at bounding box center [1051, 134] width 147 height 28
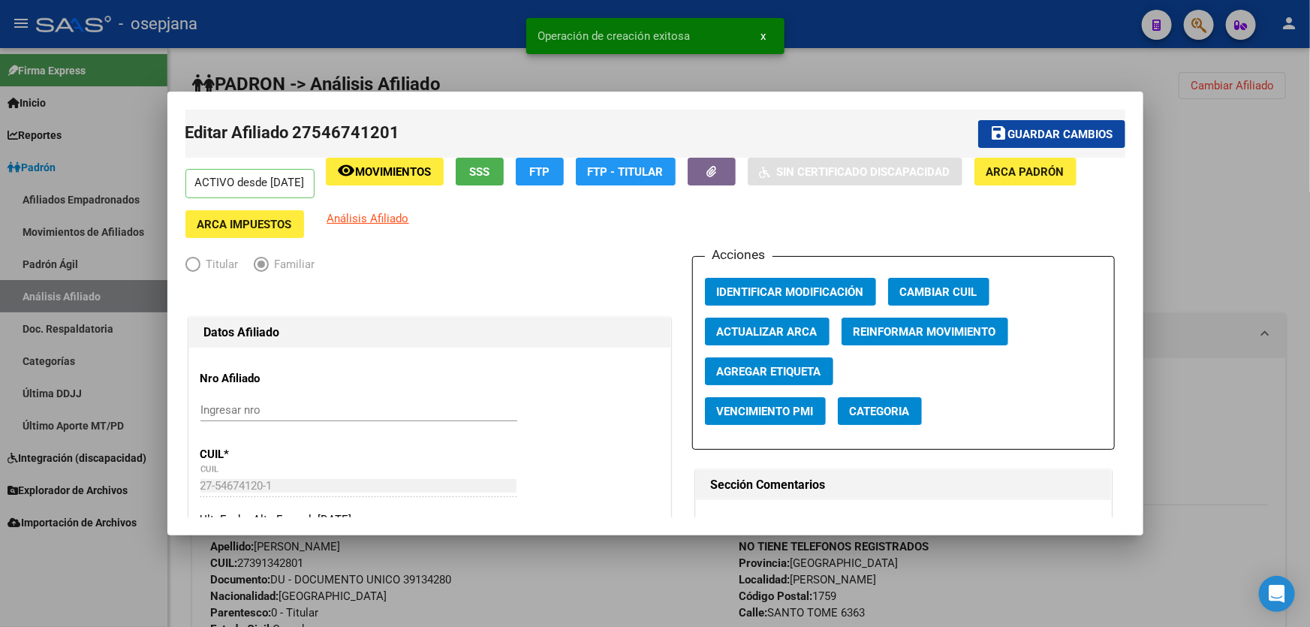
click at [1037, 142] on button "save Guardar cambios" at bounding box center [1051, 134] width 147 height 28
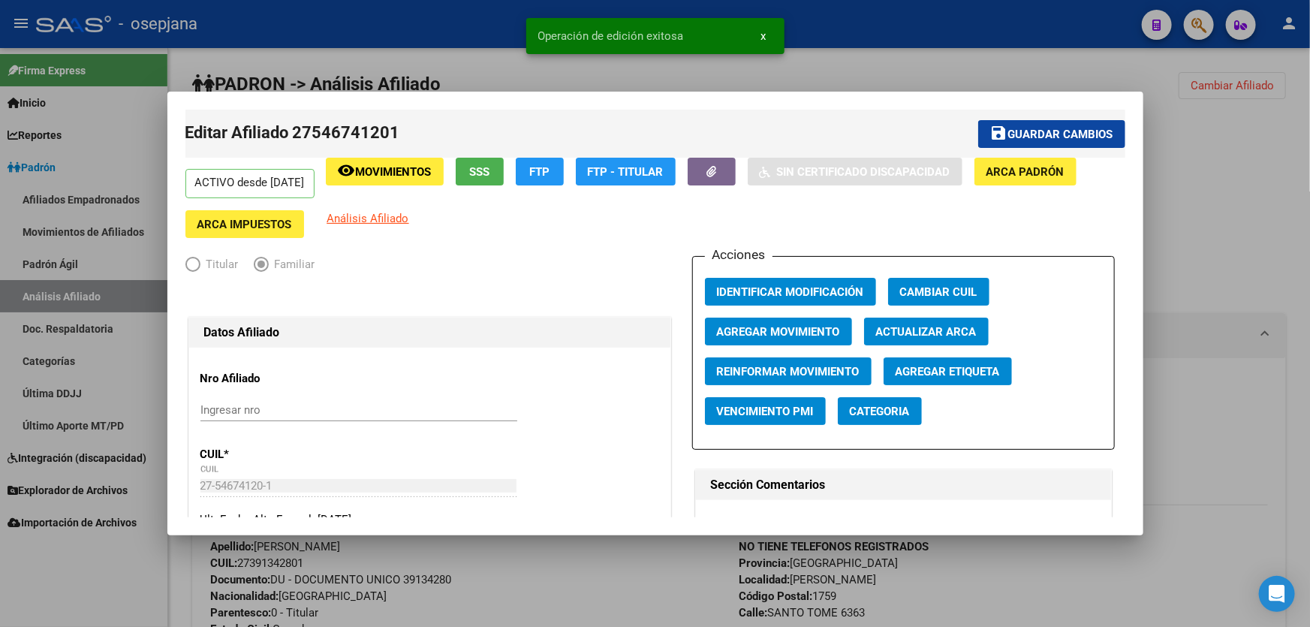
click at [1245, 167] on div at bounding box center [655, 313] width 1310 height 627
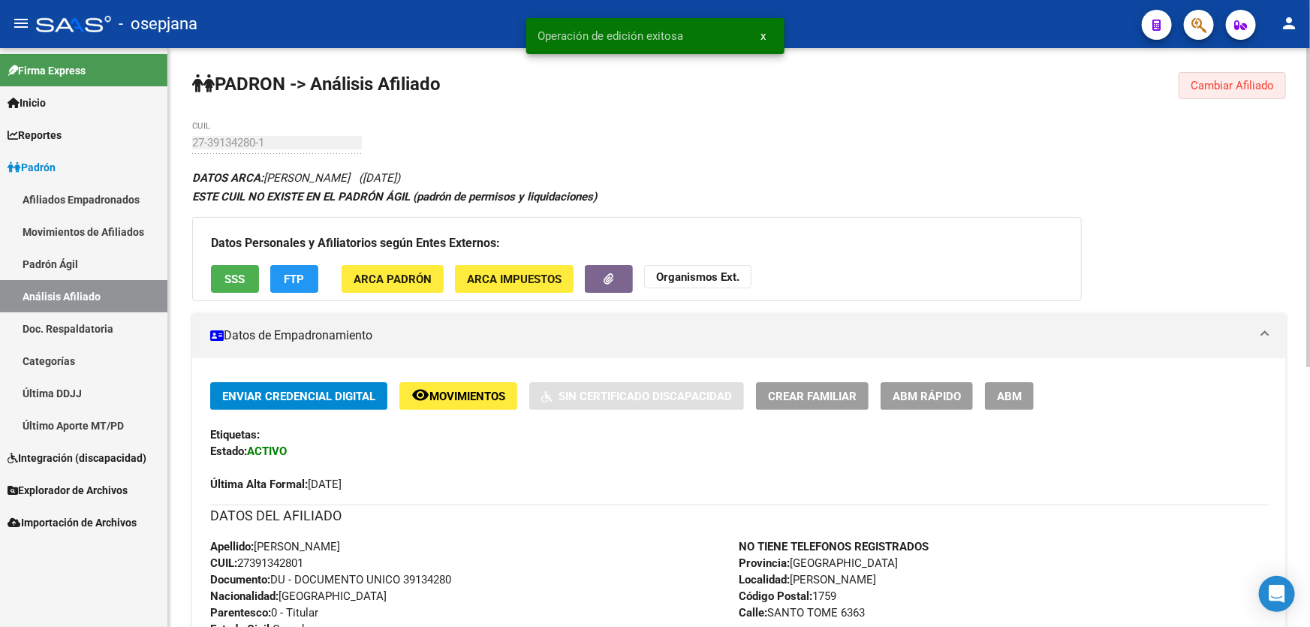
click at [1248, 89] on span "Cambiar Afiliado" at bounding box center [1232, 86] width 83 height 14
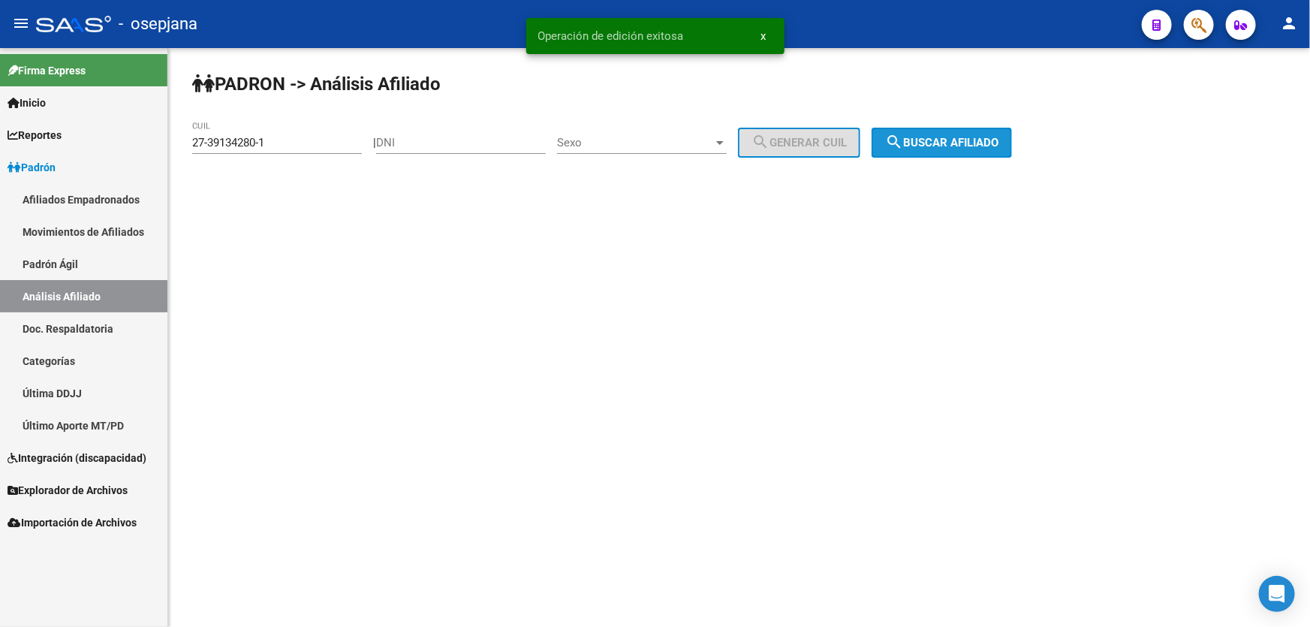
click at [935, 143] on span "search Buscar afiliado" at bounding box center [941, 143] width 113 height 14
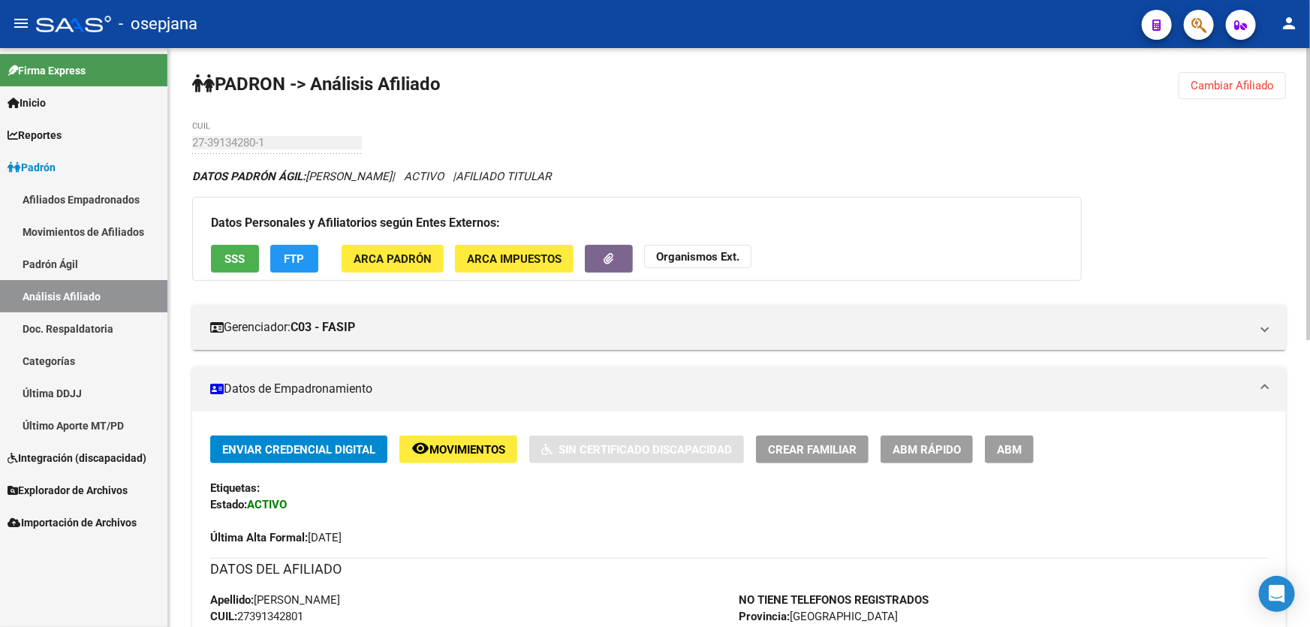
click at [814, 453] on span "Crear Familiar" at bounding box center [812, 450] width 89 height 14
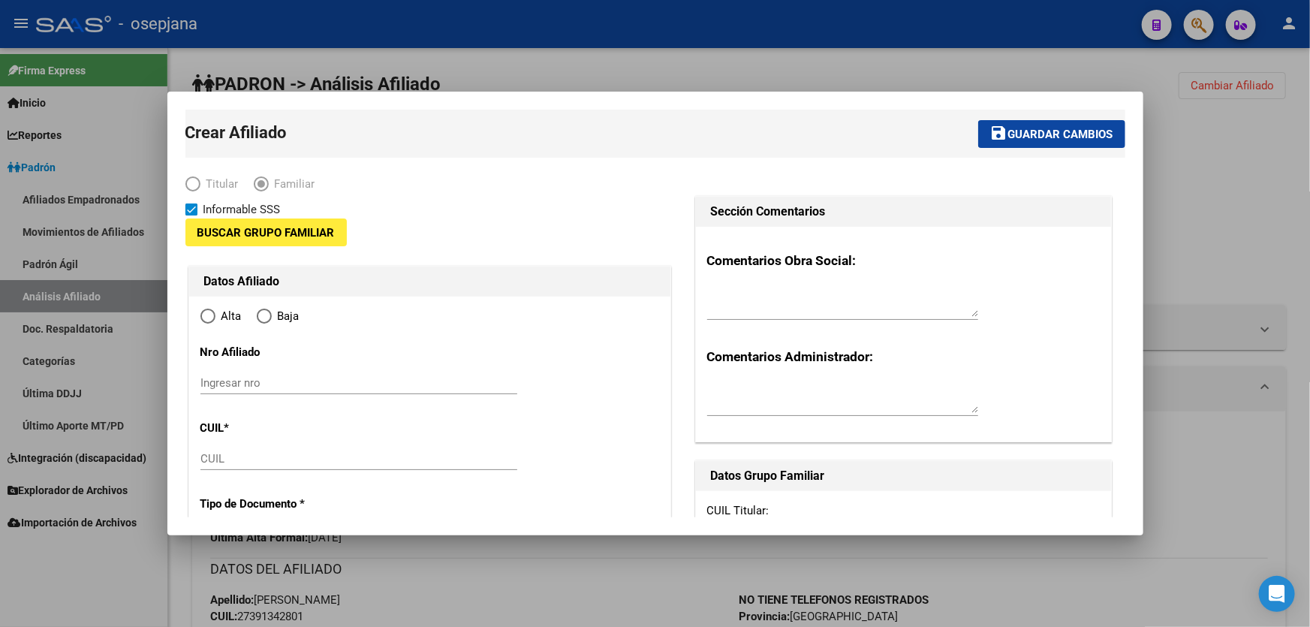
type input "30-70900060-4"
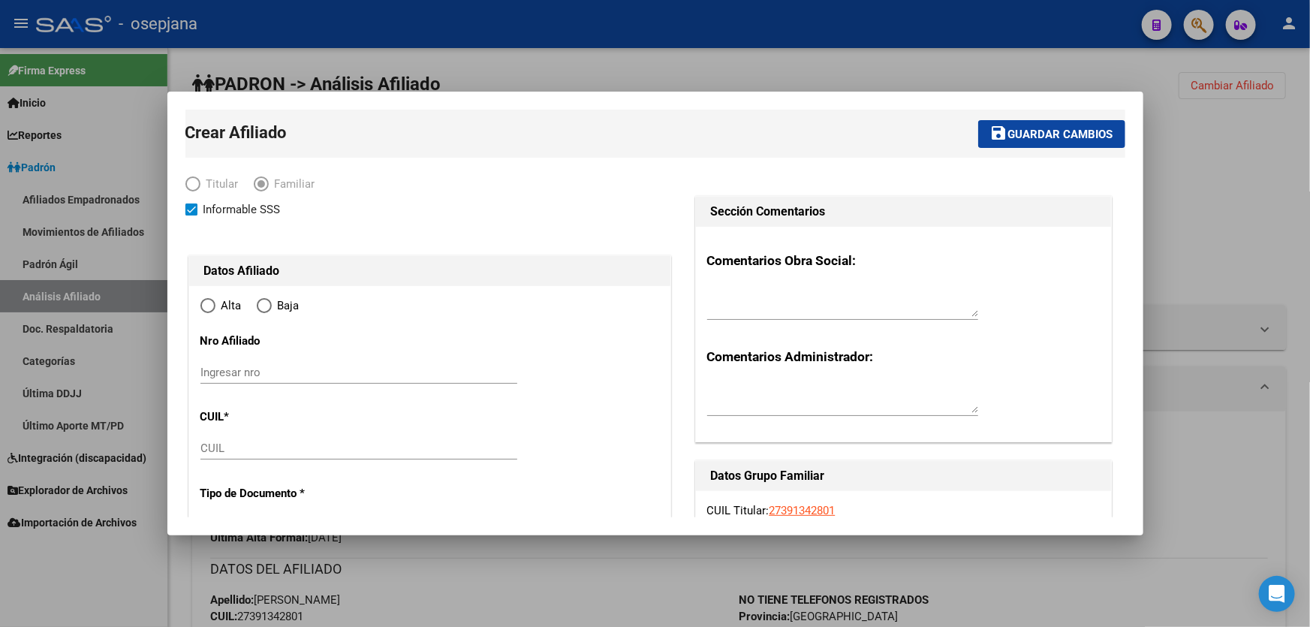
type input "[PERSON_NAME]"
type input "1759"
type input "SANTO TOME"
type input "6363"
radio input "true"
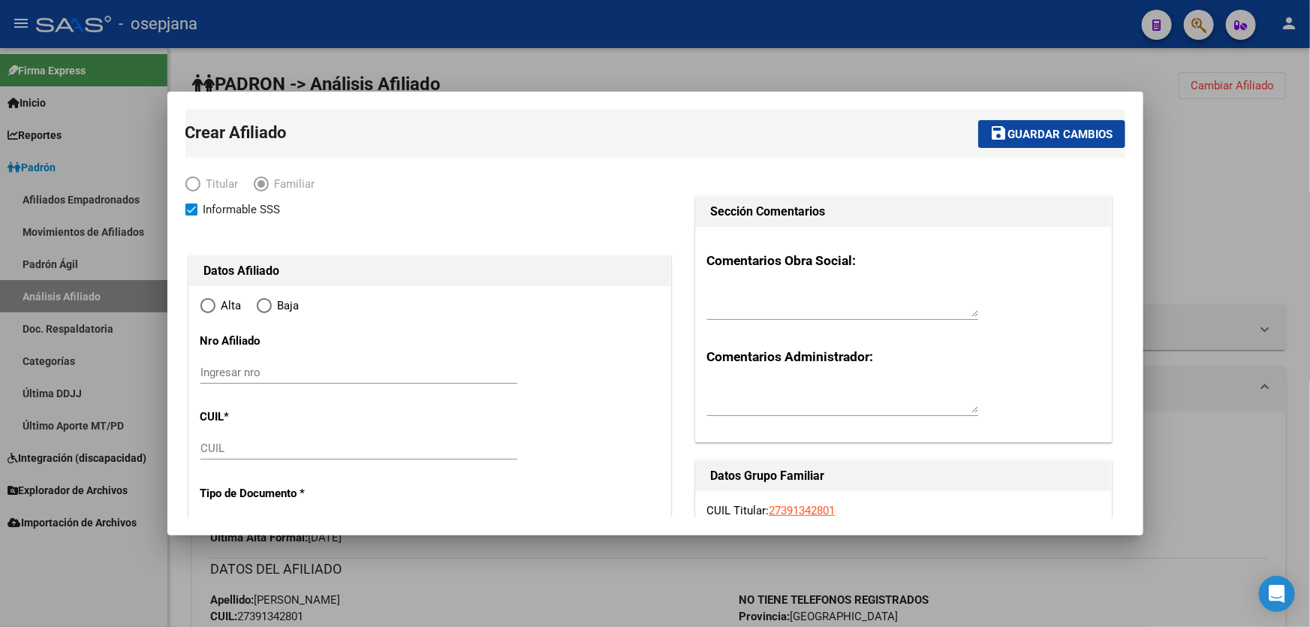
scroll to position [136, 0]
type input "30-70900060-4"
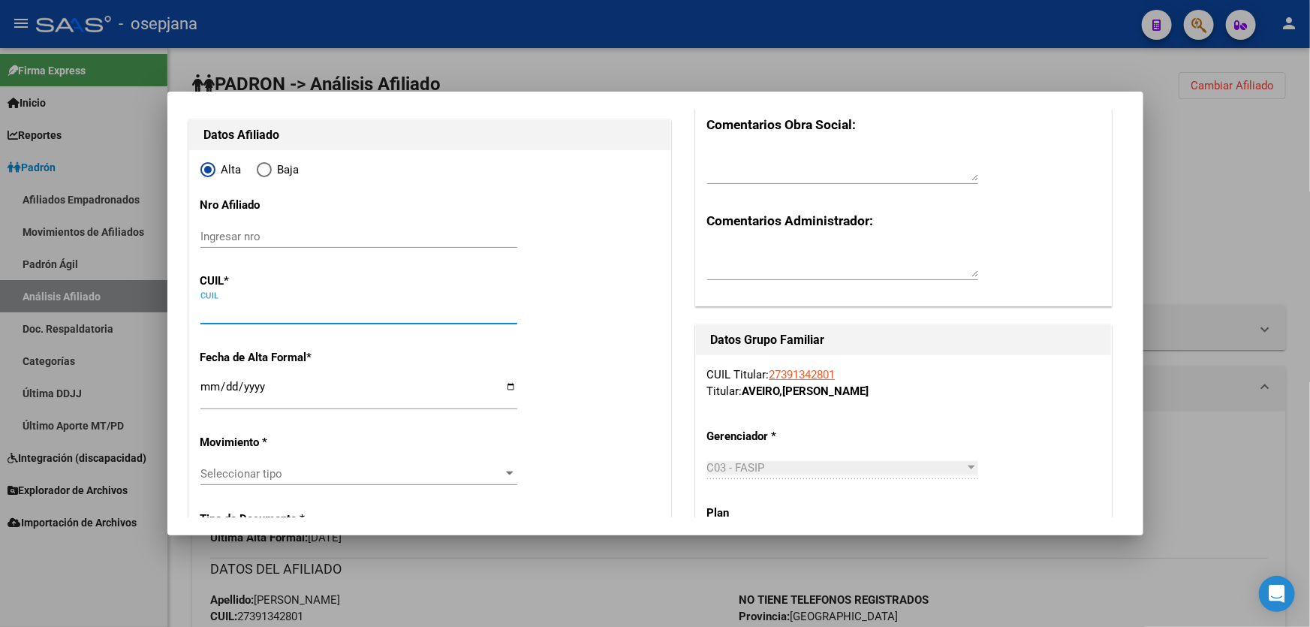
click at [221, 312] on input "CUIL" at bounding box center [358, 313] width 317 height 14
paste input "27-58619494-7"
type input "27-58619494-7"
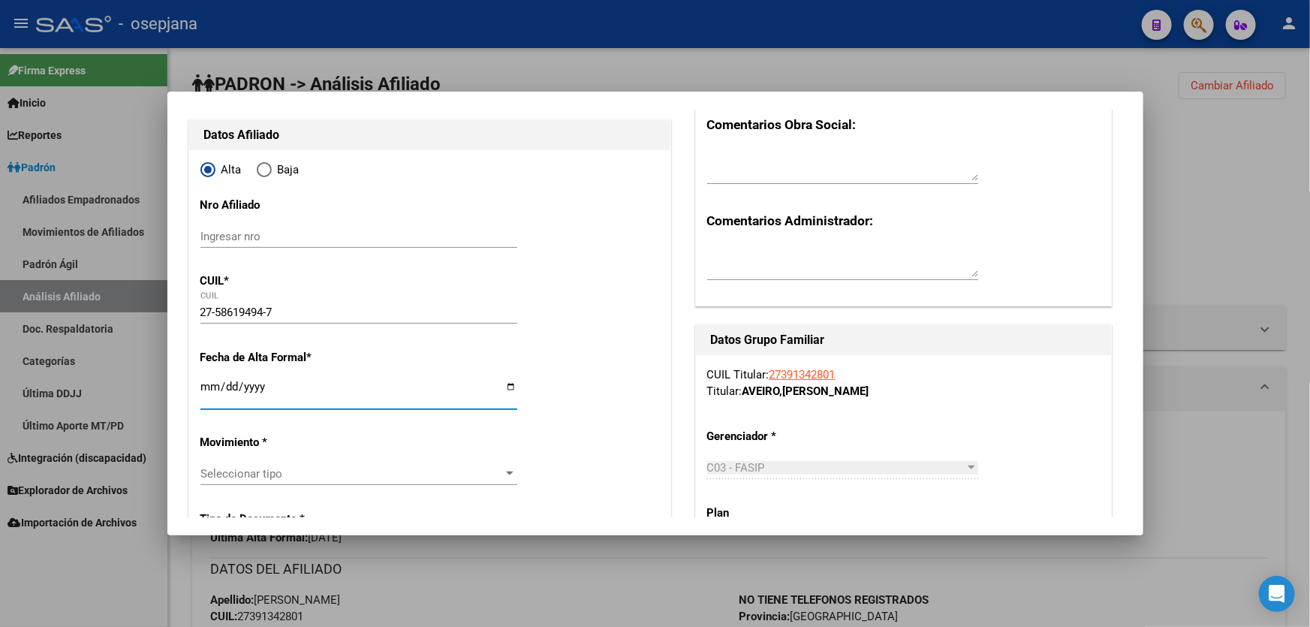
type input "58619494"
type input "VILCA AVEIRO"
type input "LUCY VICTORIA"
type input "2020-11-12"
type input "CARLOS SPEGAZZI"
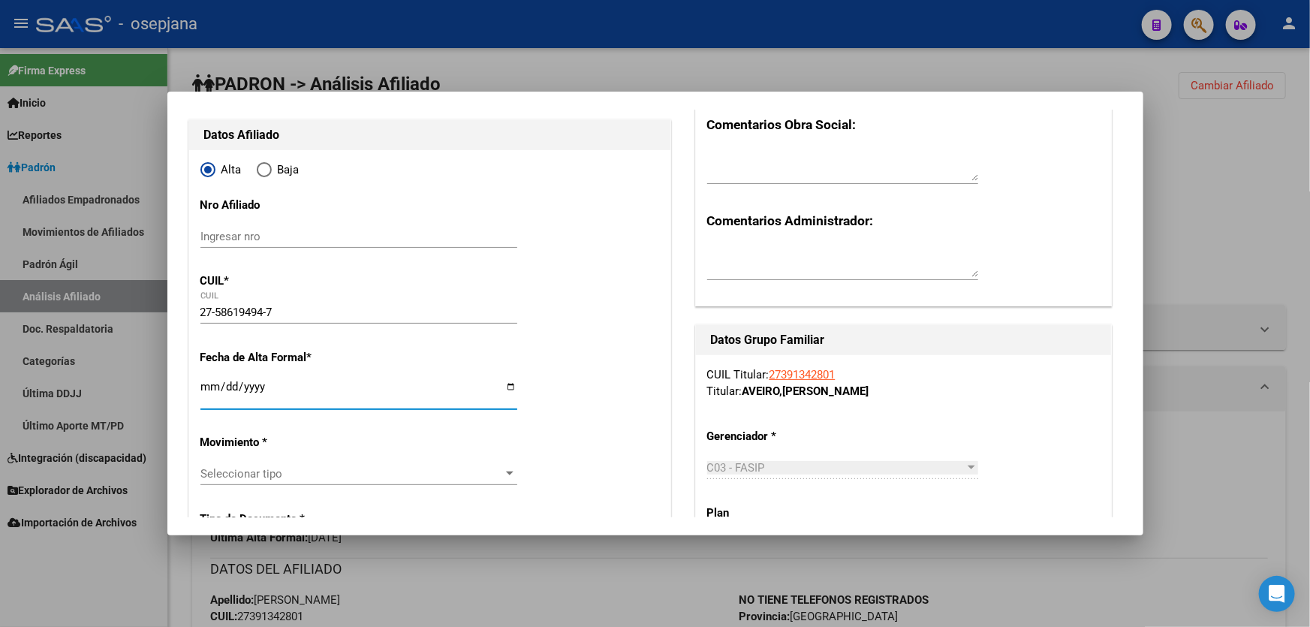
type input "0000"
type input "[GEOGRAPHIC_DATA]"
type input "2025-09-01"
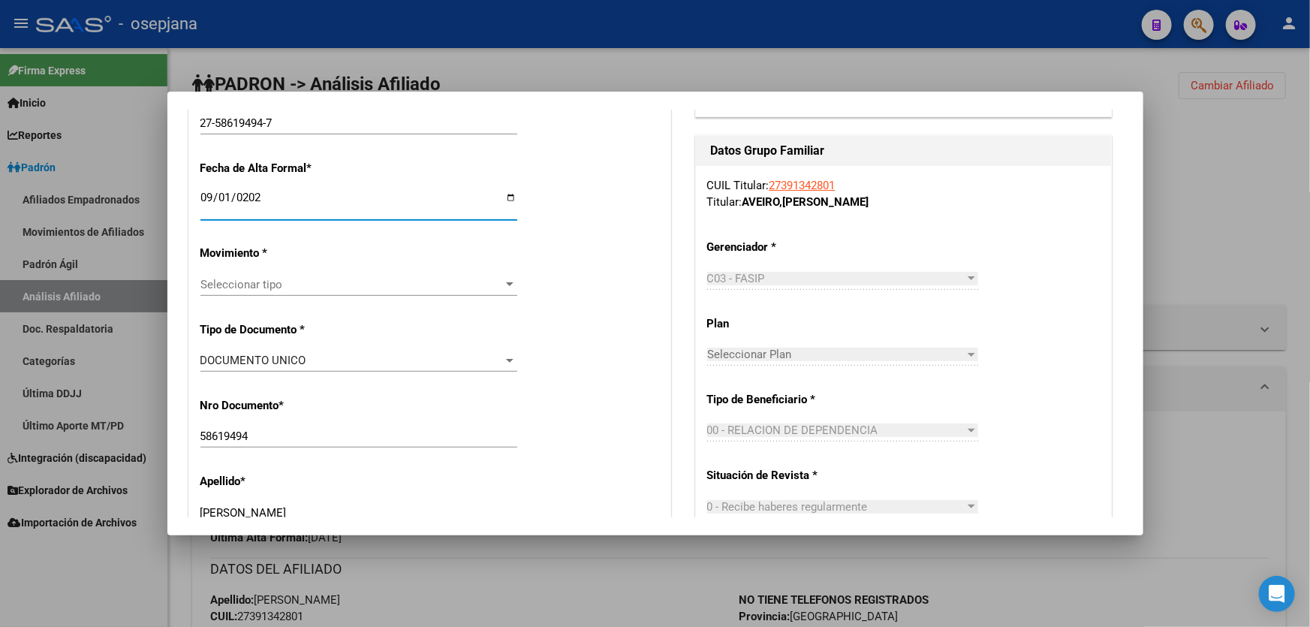
scroll to position [409, 0]
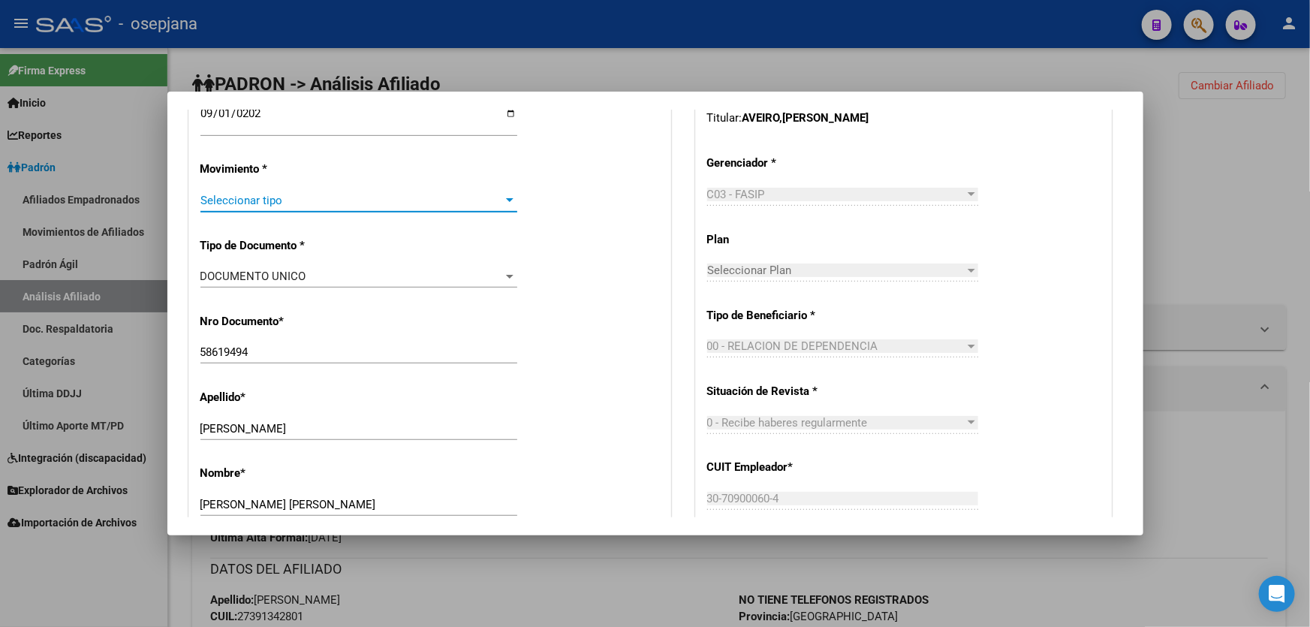
click at [253, 203] on span "Seleccionar tipo" at bounding box center [351, 201] width 303 height 14
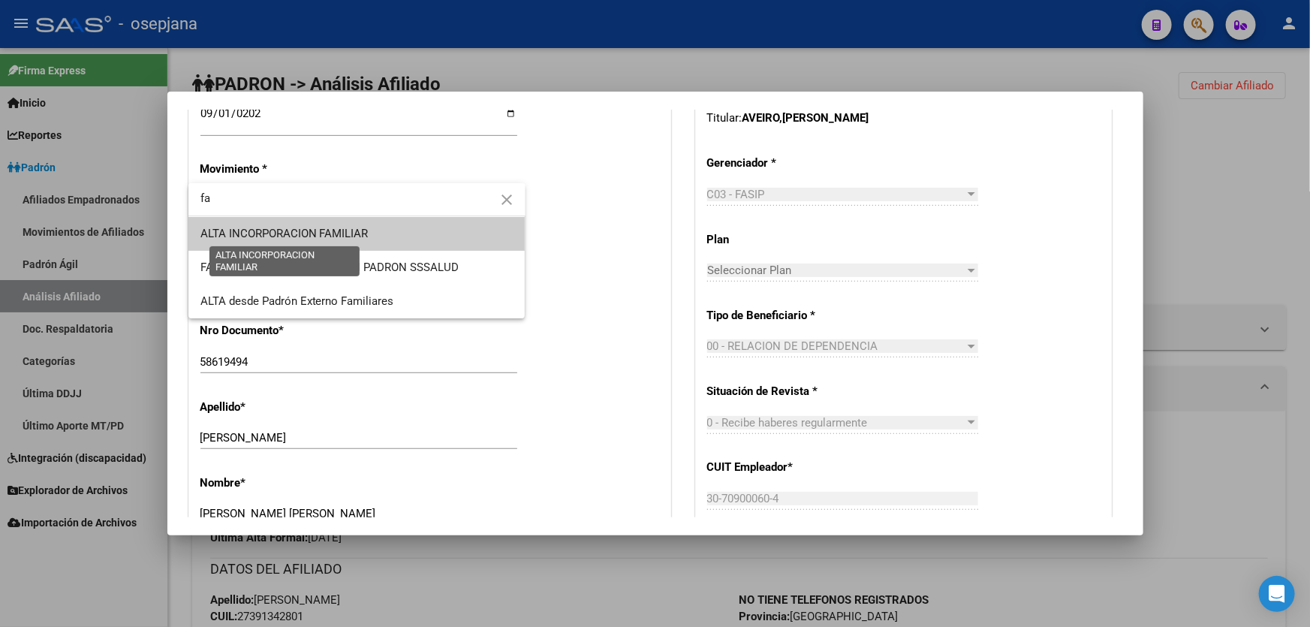
type input "fa"
click at [301, 227] on span "ALTA INCORPORACION FAMILIAR" at bounding box center [284, 234] width 168 height 14
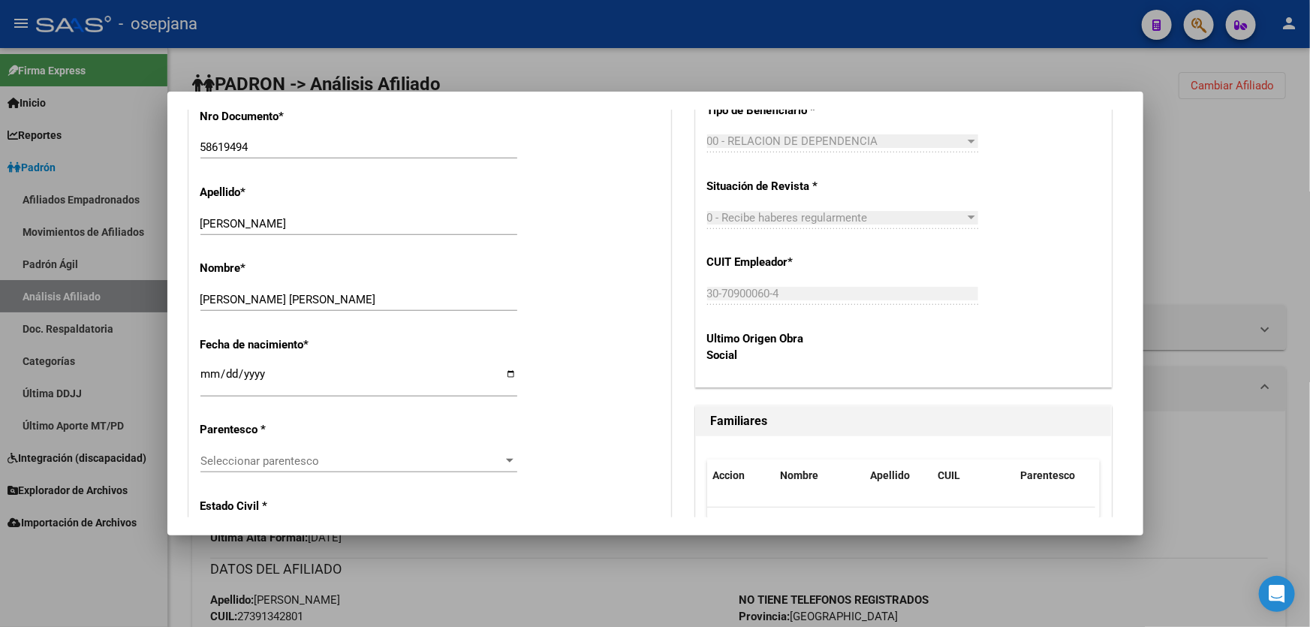
scroll to position [751, 0]
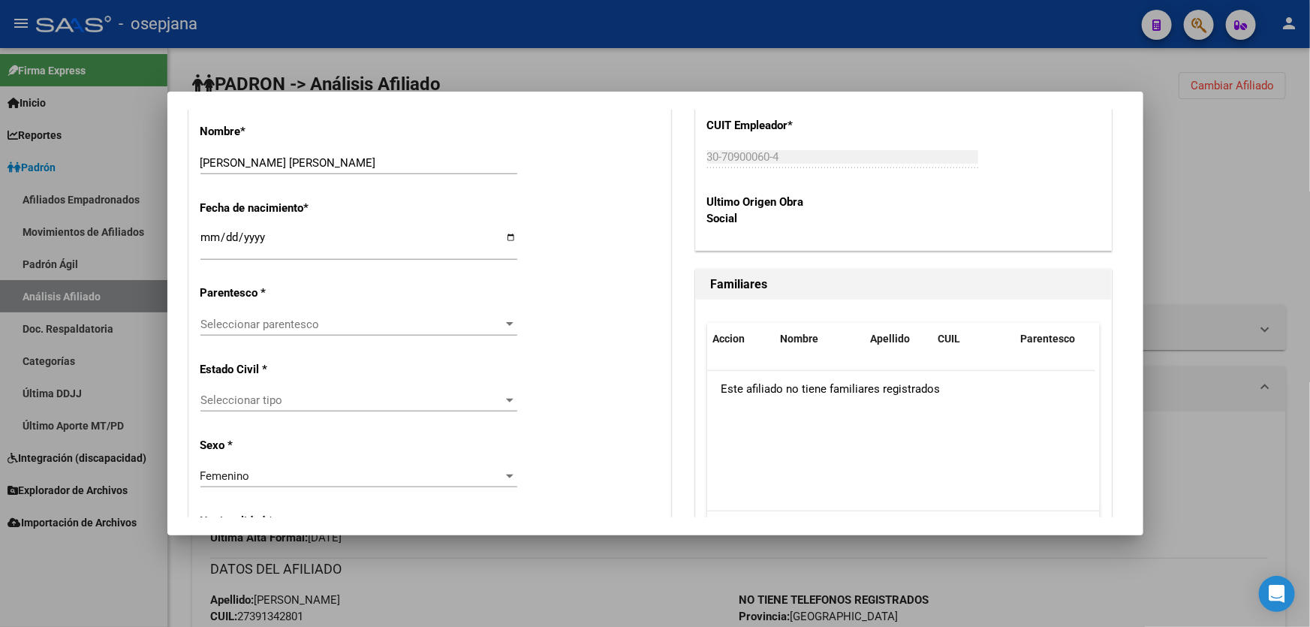
click at [291, 333] on div "Seleccionar parentesco Seleccionar parentesco" at bounding box center [358, 324] width 317 height 23
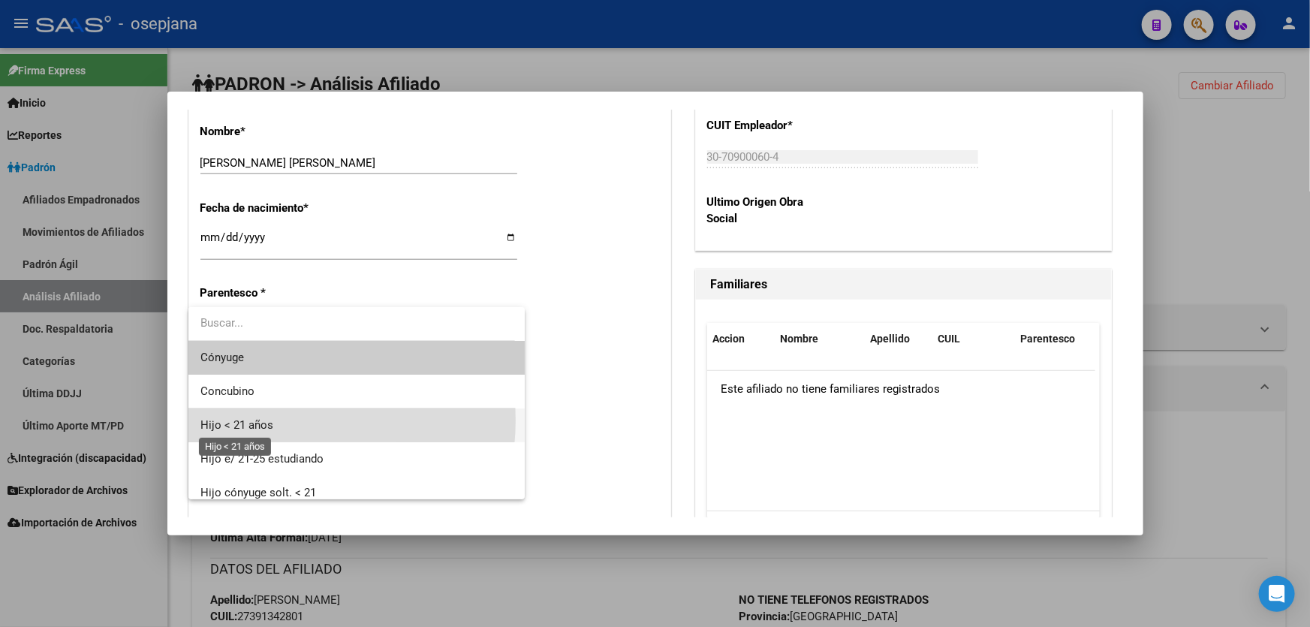
click at [265, 420] on span "Hijo < 21 años" at bounding box center [236, 425] width 73 height 14
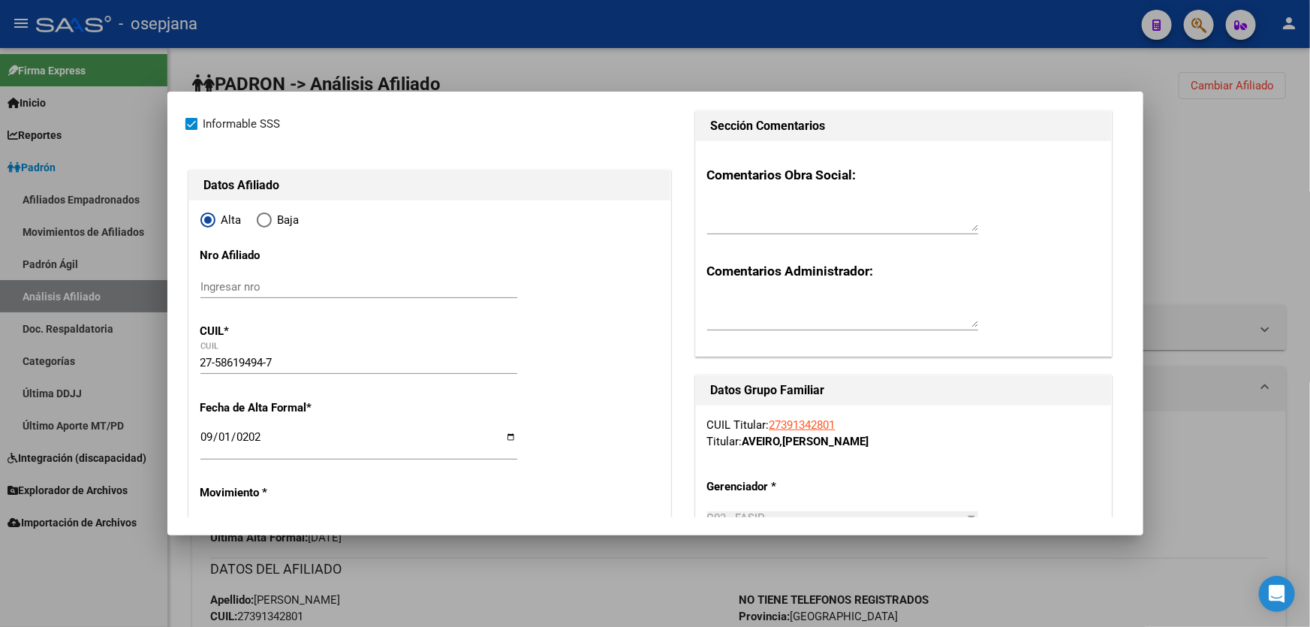
scroll to position [0, 0]
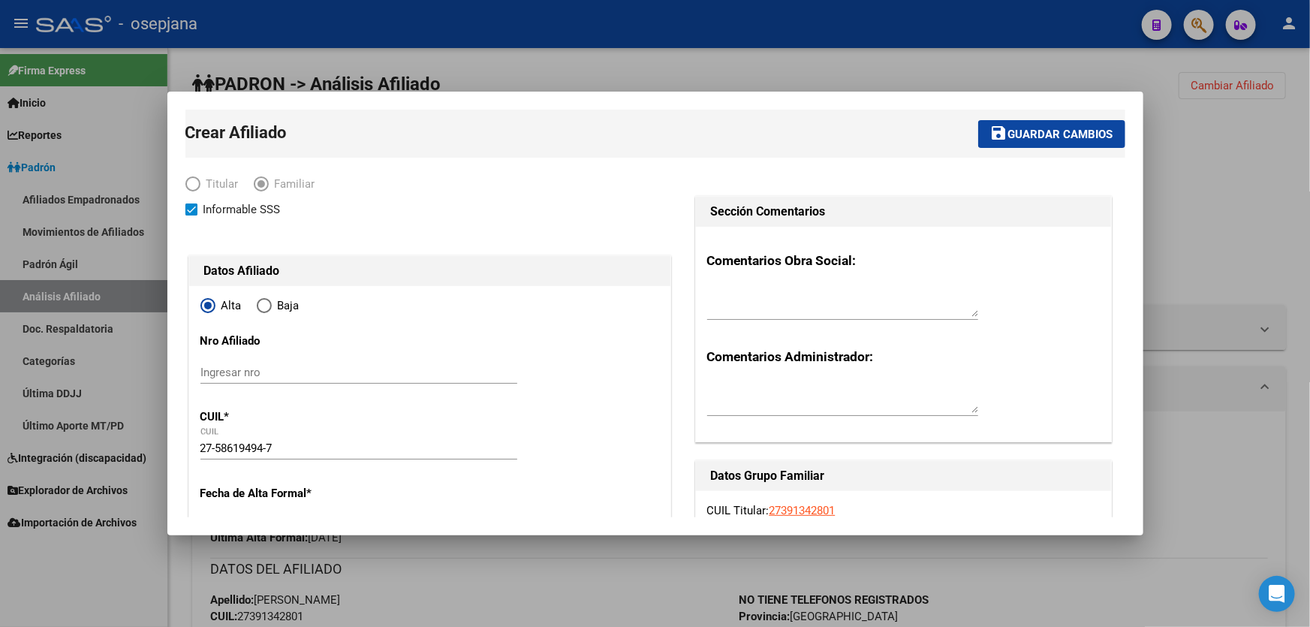
click at [1050, 118] on mat-toolbar-row "save Guardar cambios" at bounding box center [862, 134] width 526 height 48
click at [1047, 131] on span "Guardar cambios" at bounding box center [1060, 135] width 105 height 14
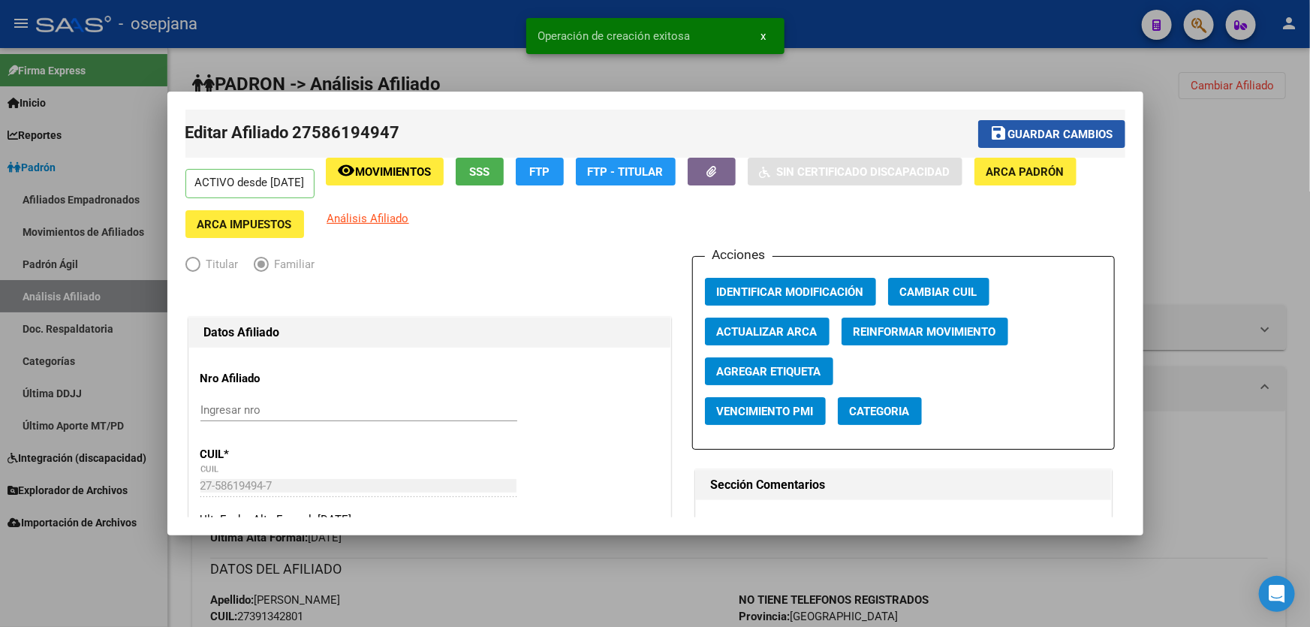
click at [1047, 131] on span "Guardar cambios" at bounding box center [1060, 135] width 105 height 14
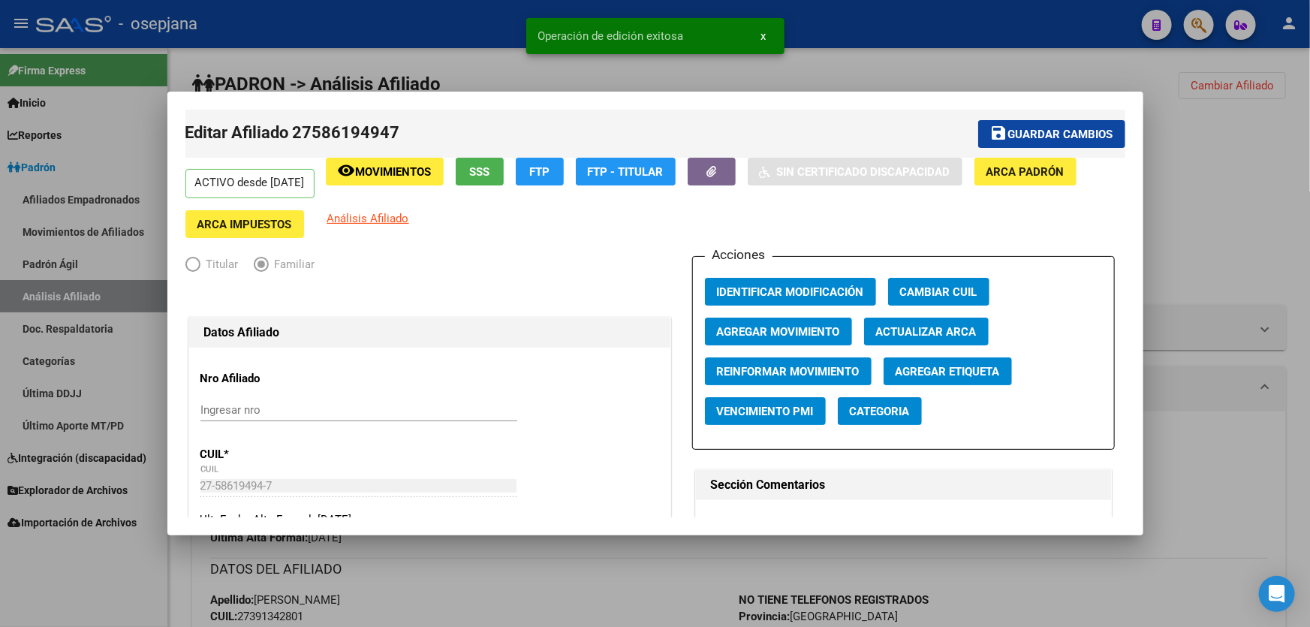
click at [1189, 143] on div at bounding box center [655, 313] width 1310 height 627
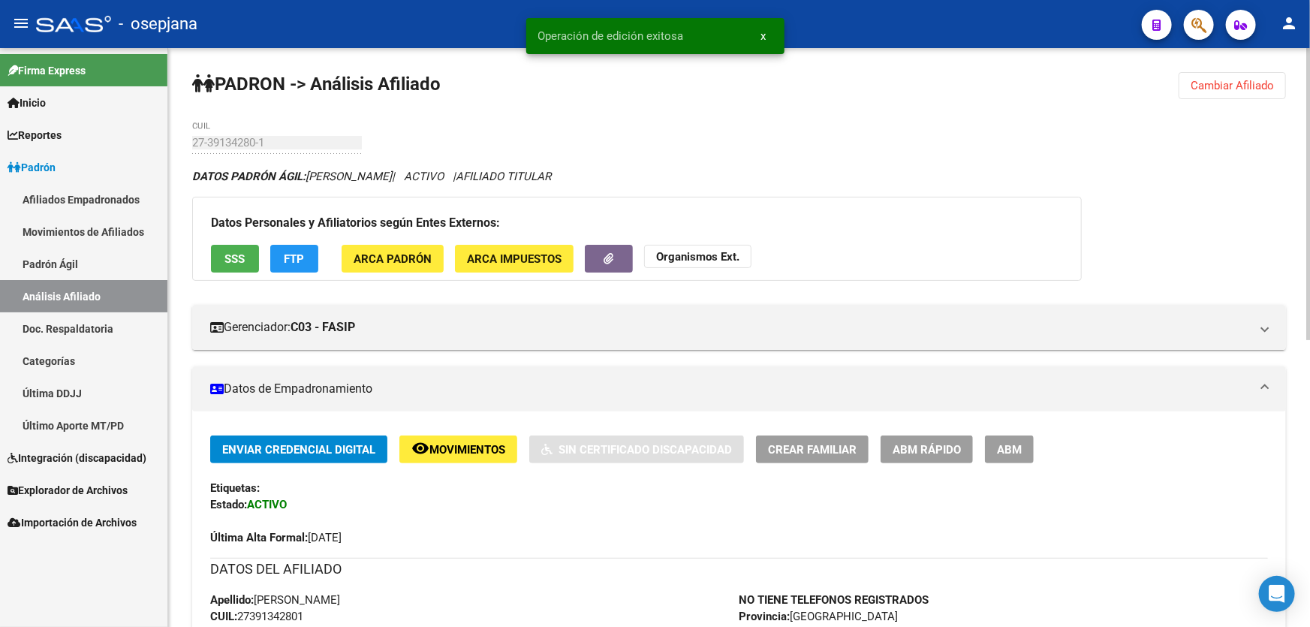
click at [1225, 94] on button "Cambiar Afiliado" at bounding box center [1232, 85] width 107 height 27
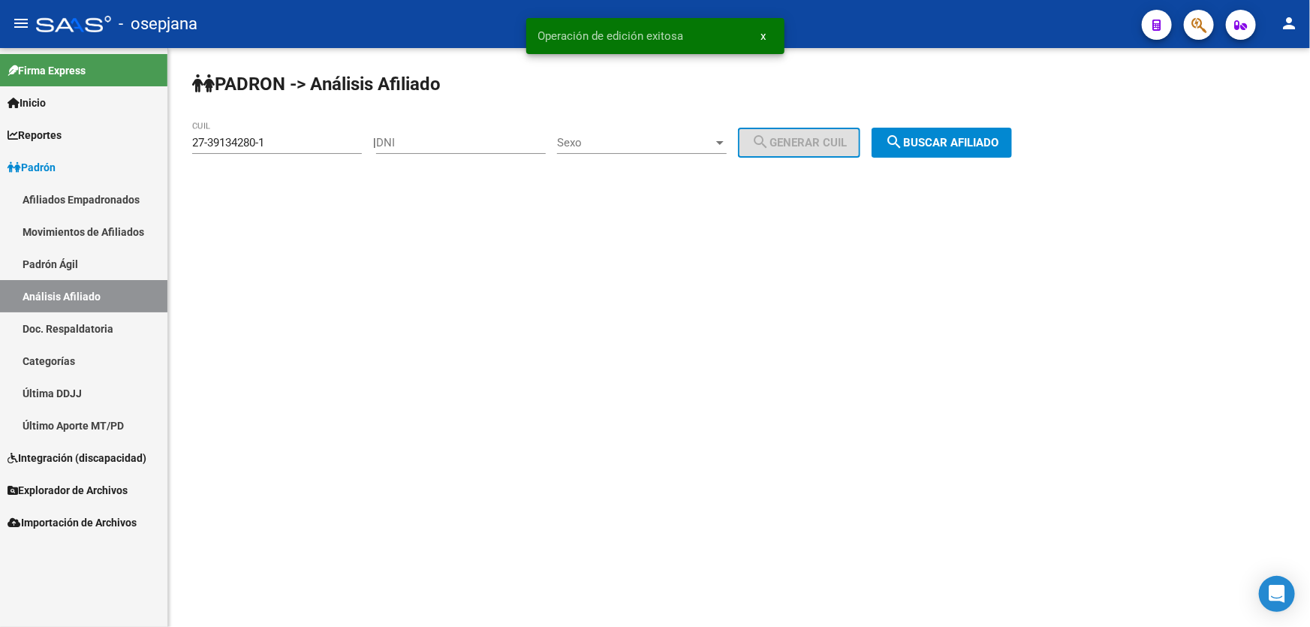
click at [967, 158] on div "PADRON -> Análisis Afiliado 27-39134280-1 CUIL | DNI Sexo Sexo search Generar C…" at bounding box center [739, 127] width 1142 height 158
click at [969, 139] on span "search Buscar afiliado" at bounding box center [941, 143] width 113 height 14
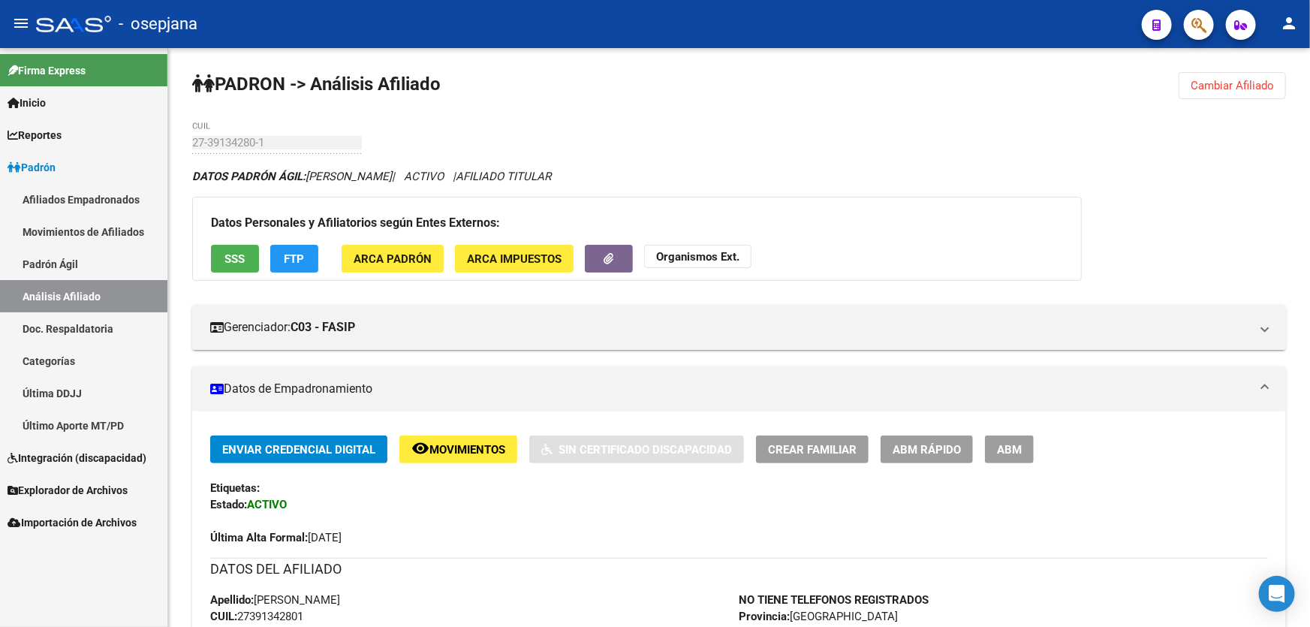
click at [1244, 79] on span "Cambiar Afiliado" at bounding box center [1232, 86] width 83 height 14
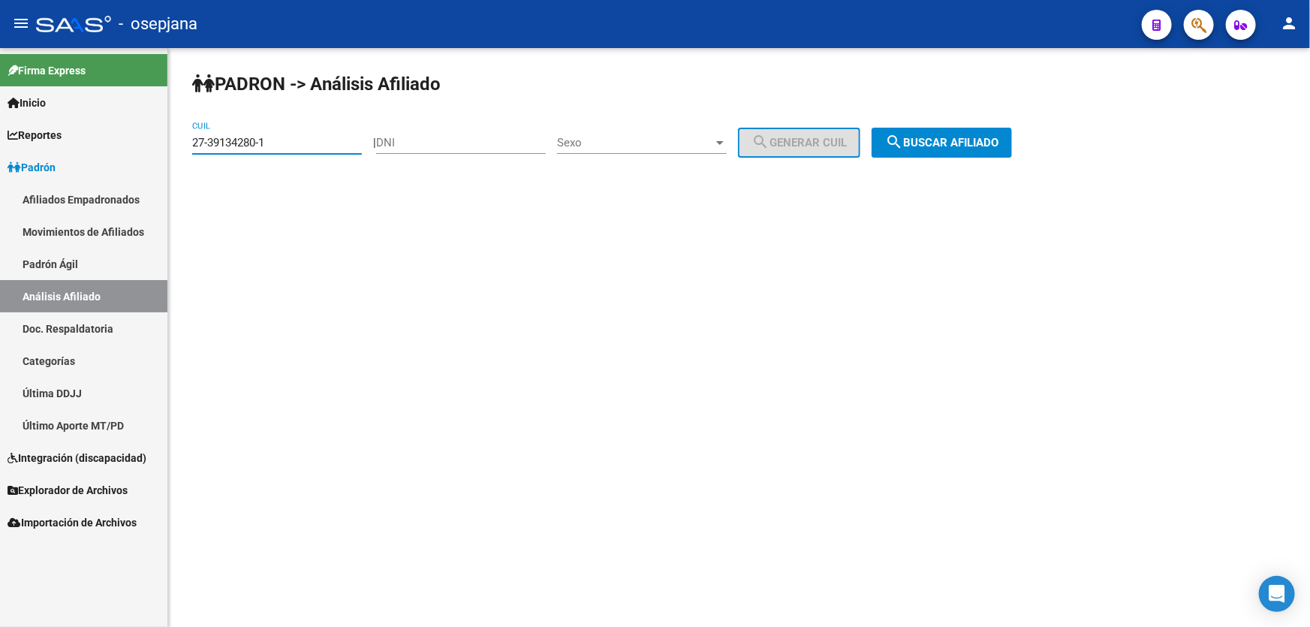
drag, startPoint x: 339, startPoint y: 142, endPoint x: 162, endPoint y: 152, distance: 176.7
click at [162, 152] on mat-sidenav-container "Firma Express Inicio Instructivos Contacto OS Reportes Padrón Traspasos x O.S. …" at bounding box center [655, 337] width 1310 height 579
paste input "0-38512901-8"
type input "20-38512901-8"
click at [994, 150] on button "search Buscar afiliado" at bounding box center [942, 143] width 140 height 30
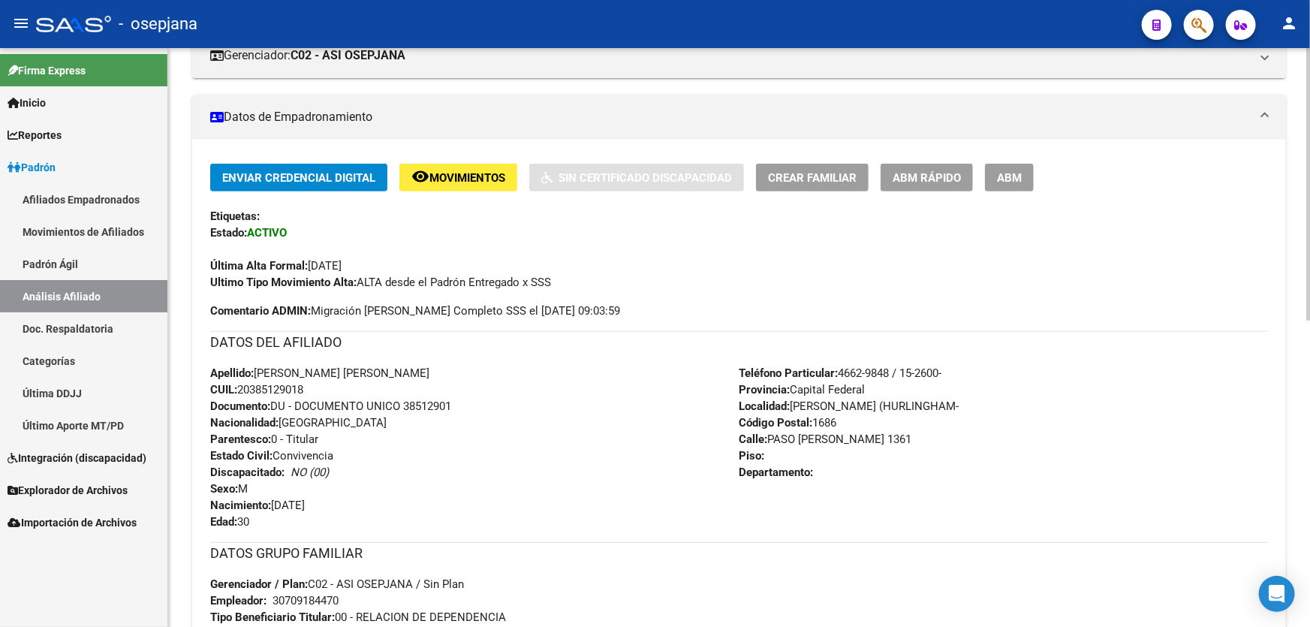
scroll to position [273, 0]
click at [922, 177] on span "ABM Rápido" at bounding box center [927, 177] width 68 height 14
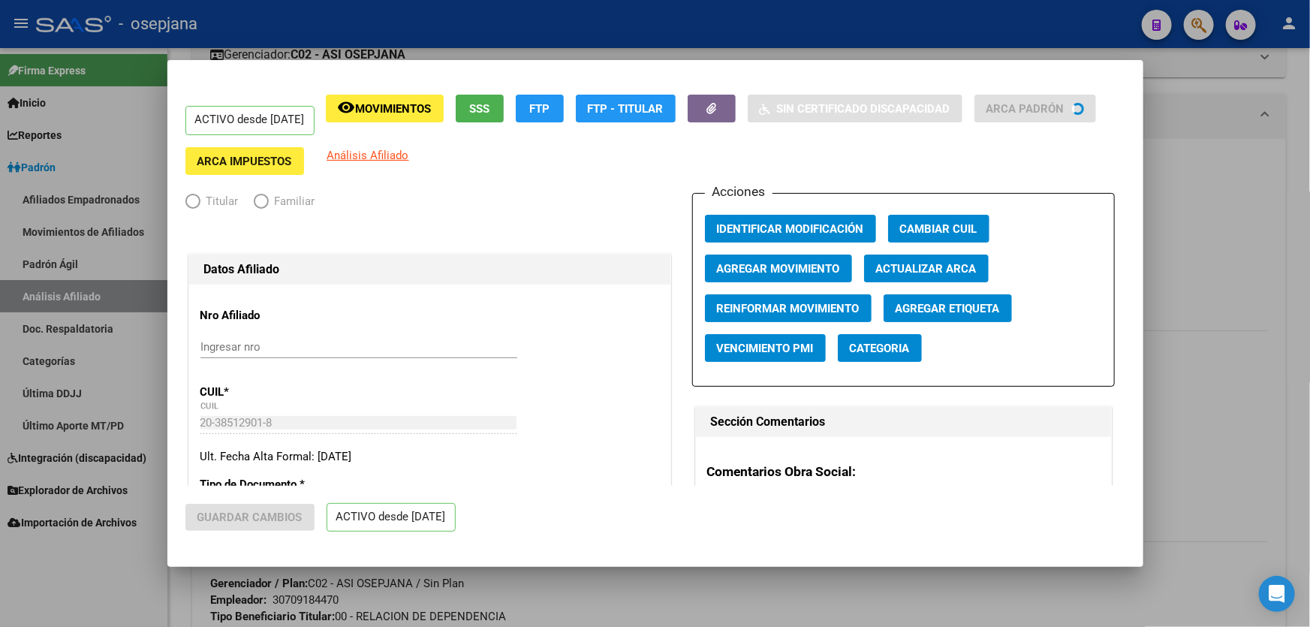
radio input "true"
type input "30-70918447-0"
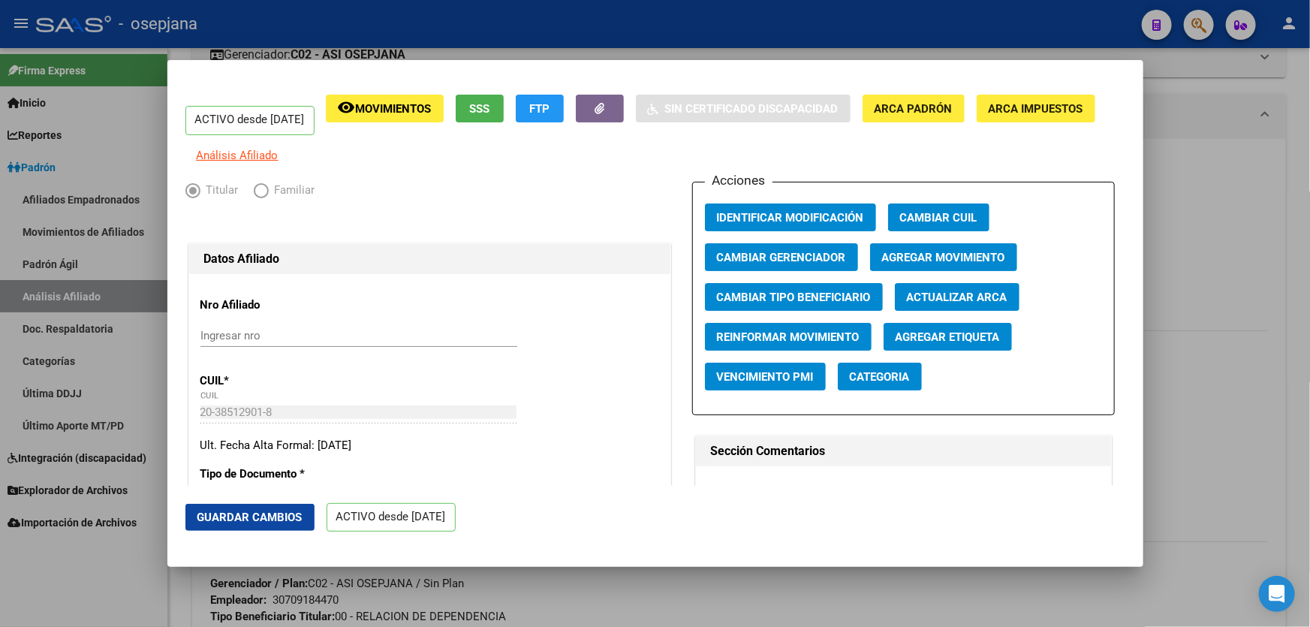
click at [936, 304] on span "Actualizar ARCA" at bounding box center [957, 298] width 101 height 14
type input "QUINTELA"
type input "JOEL ALEJANDRO"
type input "WILLIAM MORRIS"
type input "PASO MORALES"
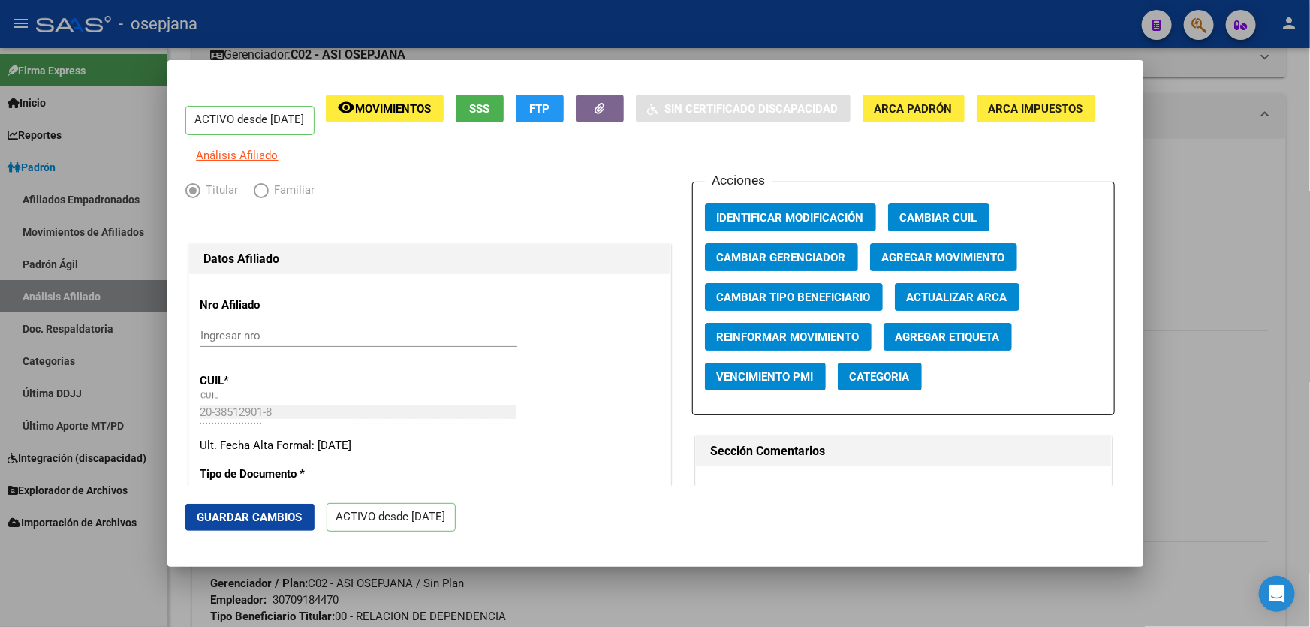
type input "1361"
click at [221, 529] on button "Guardar Cambios" at bounding box center [249, 517] width 129 height 27
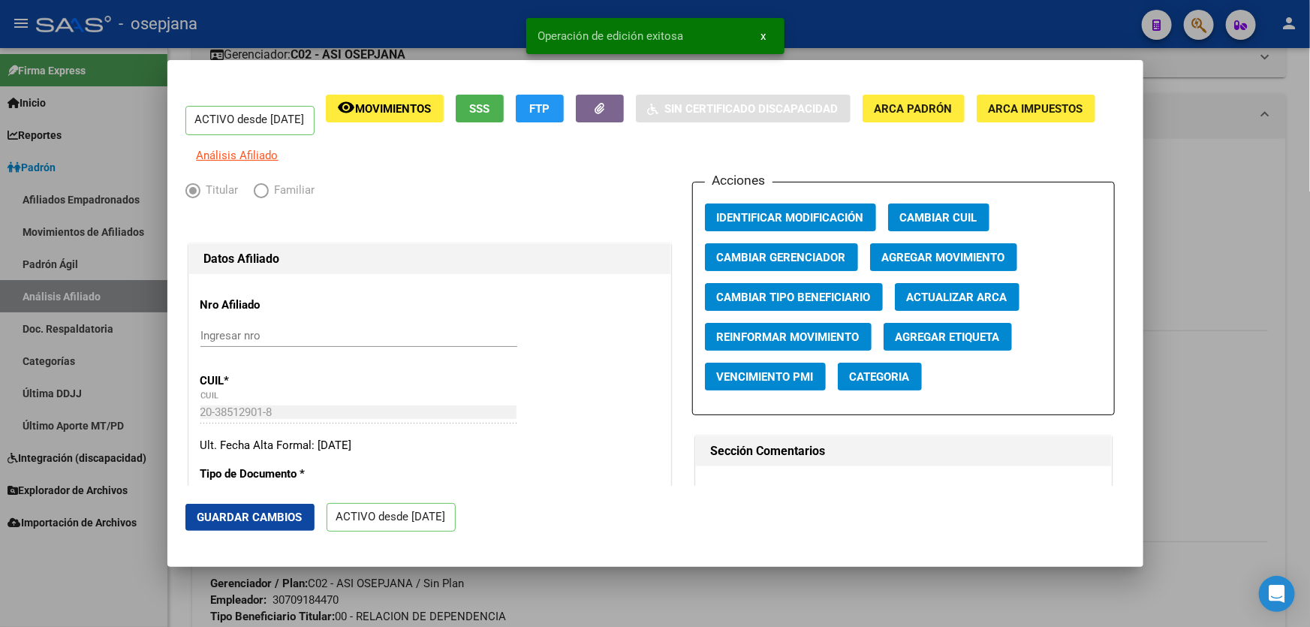
click at [1276, 396] on div at bounding box center [655, 313] width 1310 height 627
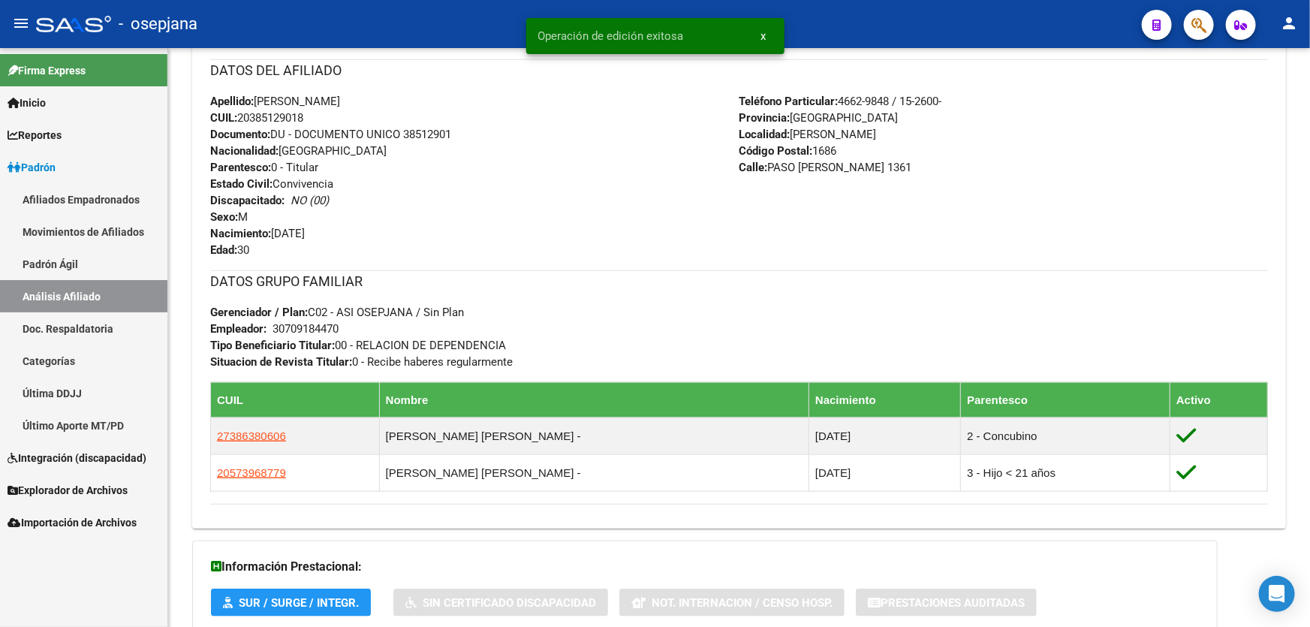
scroll to position [614, 0]
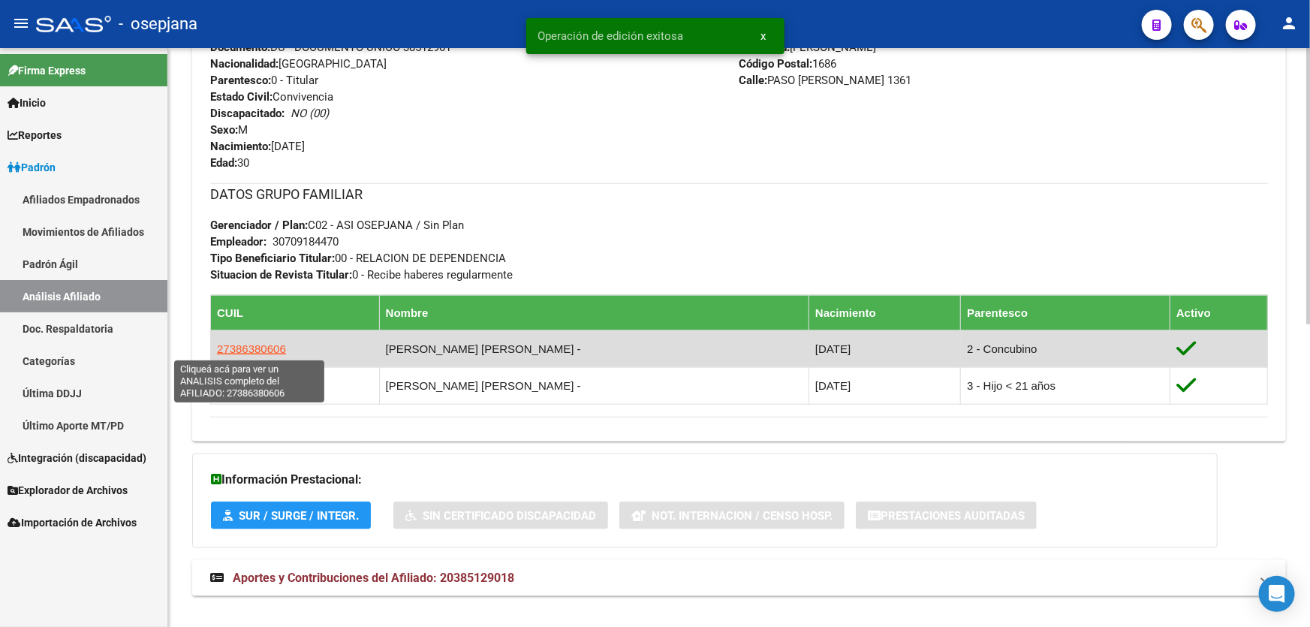
click at [249, 346] on span "27386380606" at bounding box center [251, 348] width 69 height 13
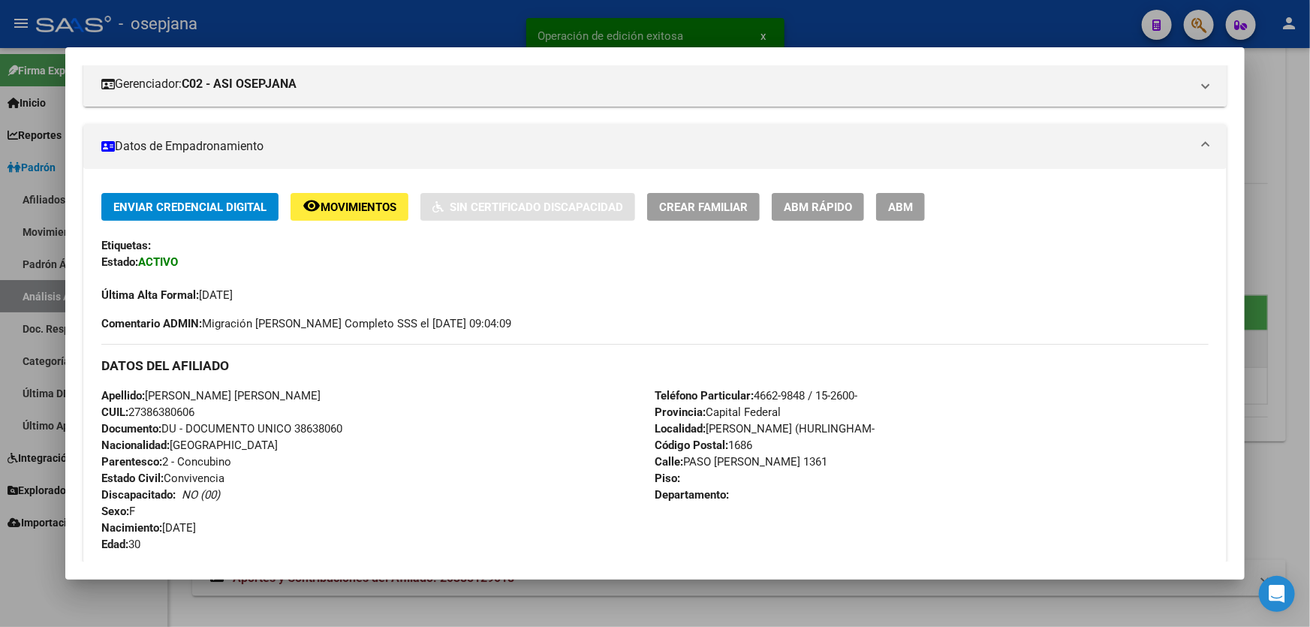
scroll to position [204, 0]
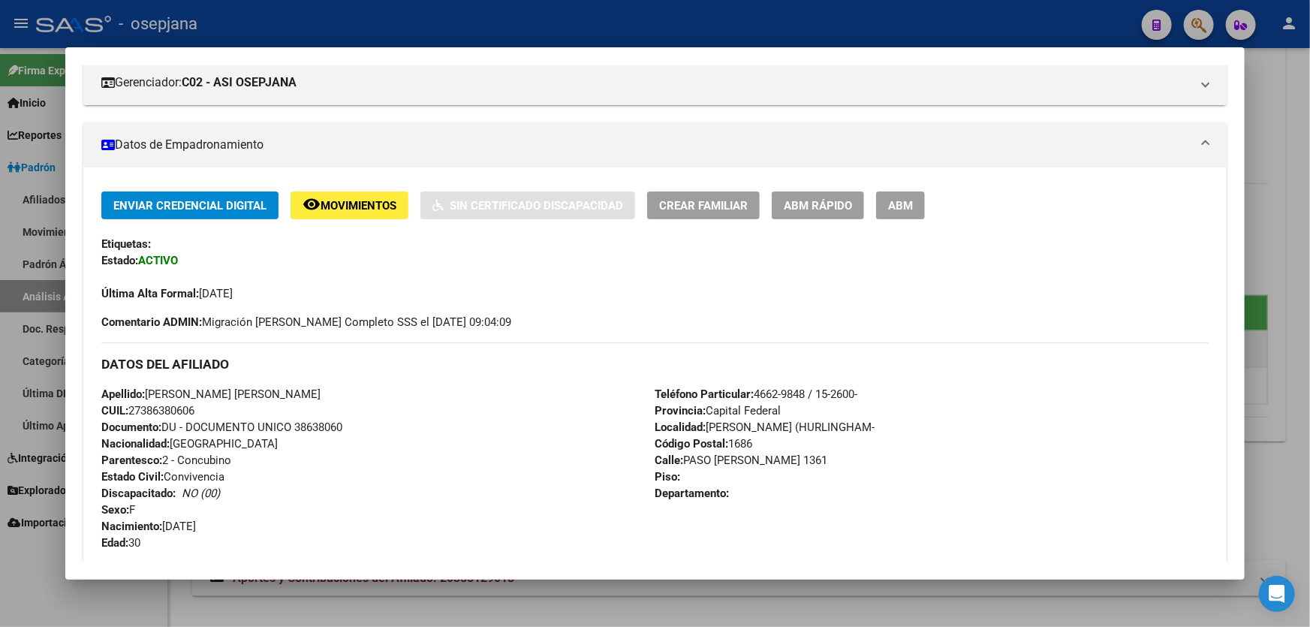
click at [828, 206] on span "ABM Rápido" at bounding box center [818, 206] width 68 height 14
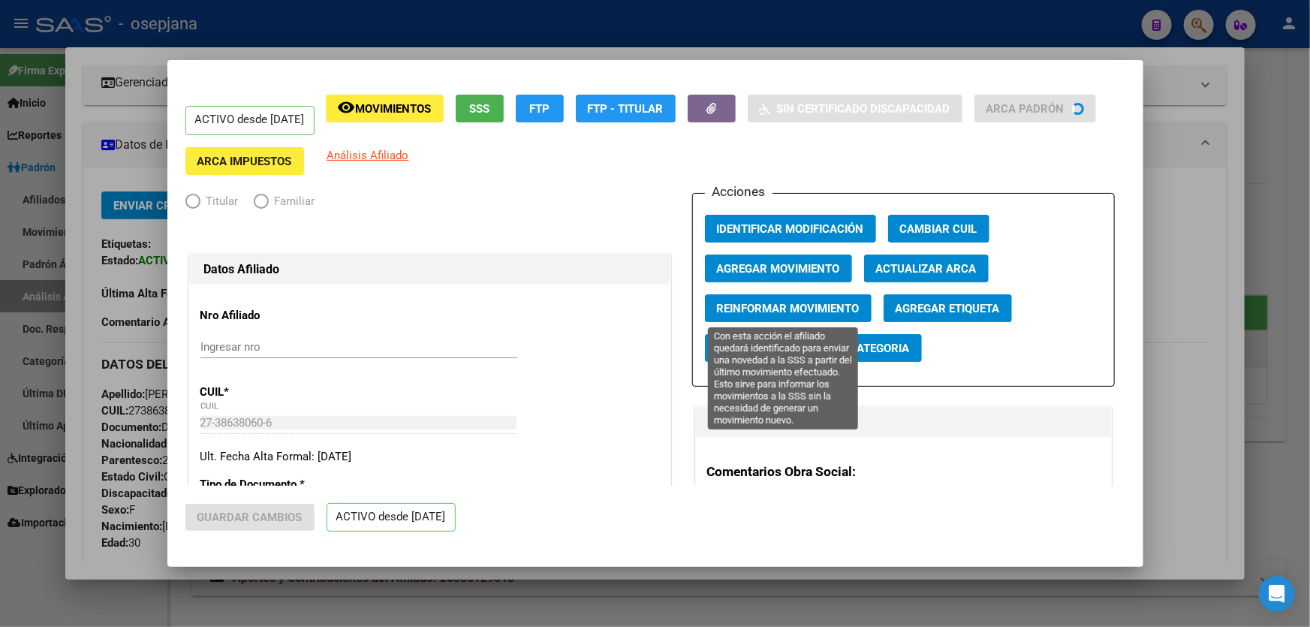
radio input "true"
type input "30-70918447-0"
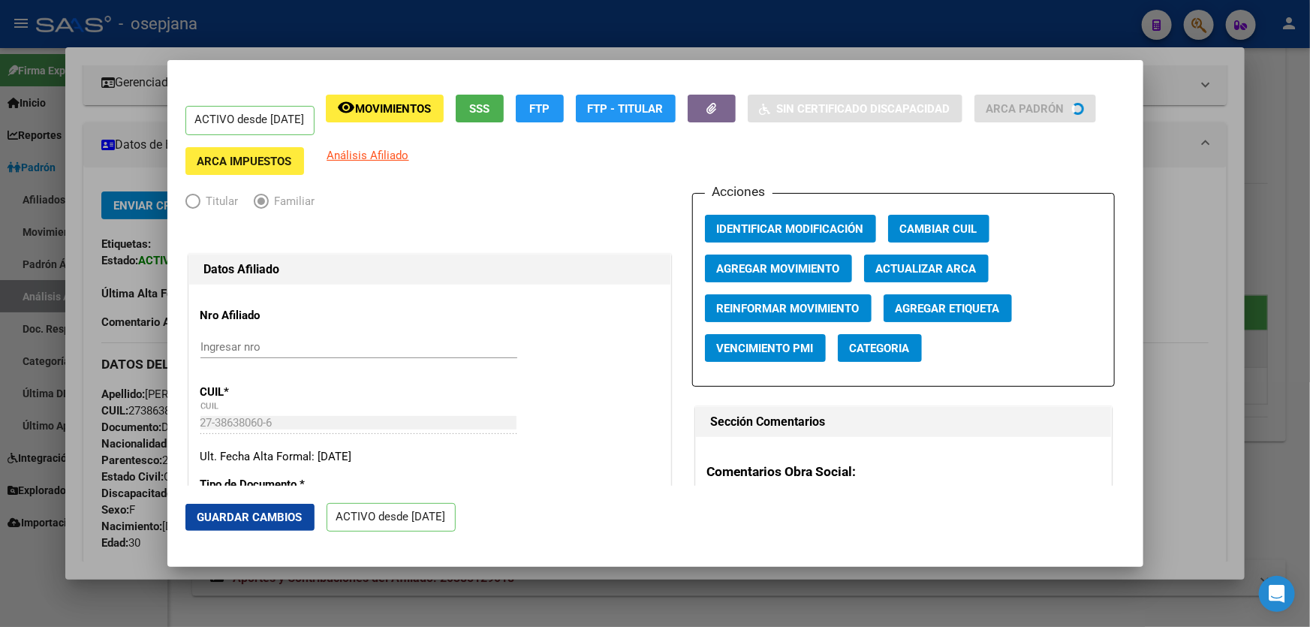
click at [937, 262] on span "Actualizar ARCA" at bounding box center [926, 269] width 101 height 14
type input "MONTOYA ARACELI ELIANA"
type input "HURLINGHAM"
type input "PASO MORALES"
type input "1969"
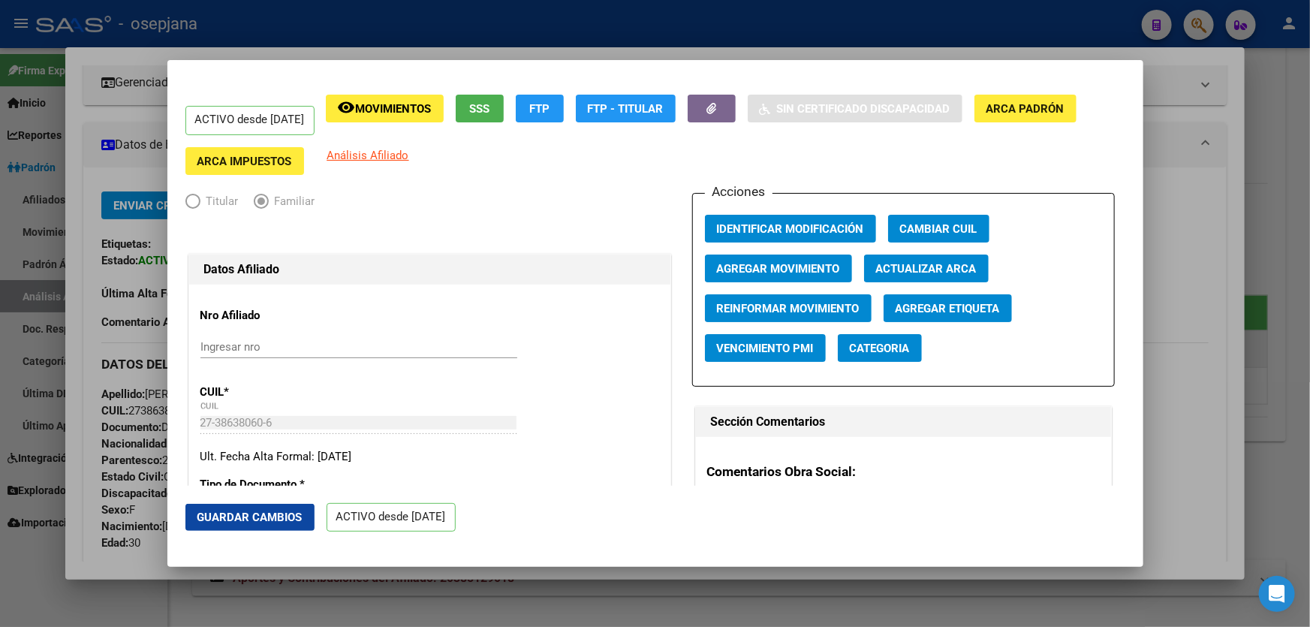
click at [275, 508] on button "Guardar Cambios" at bounding box center [249, 517] width 129 height 27
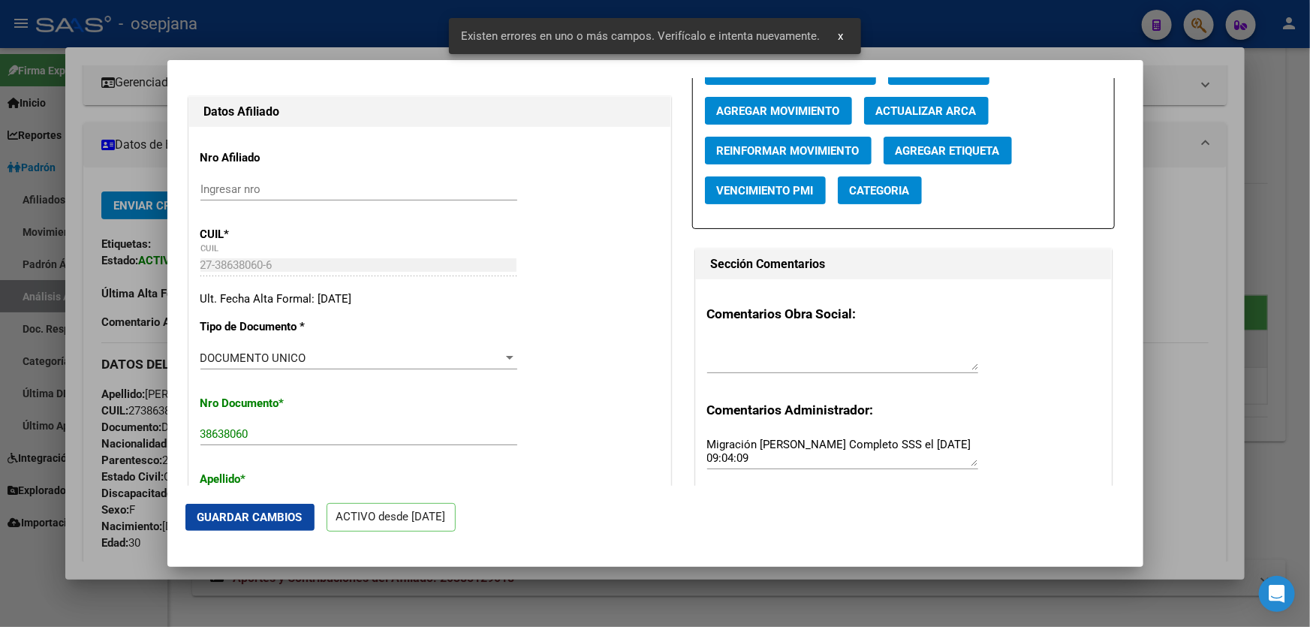
scroll to position [341, 0]
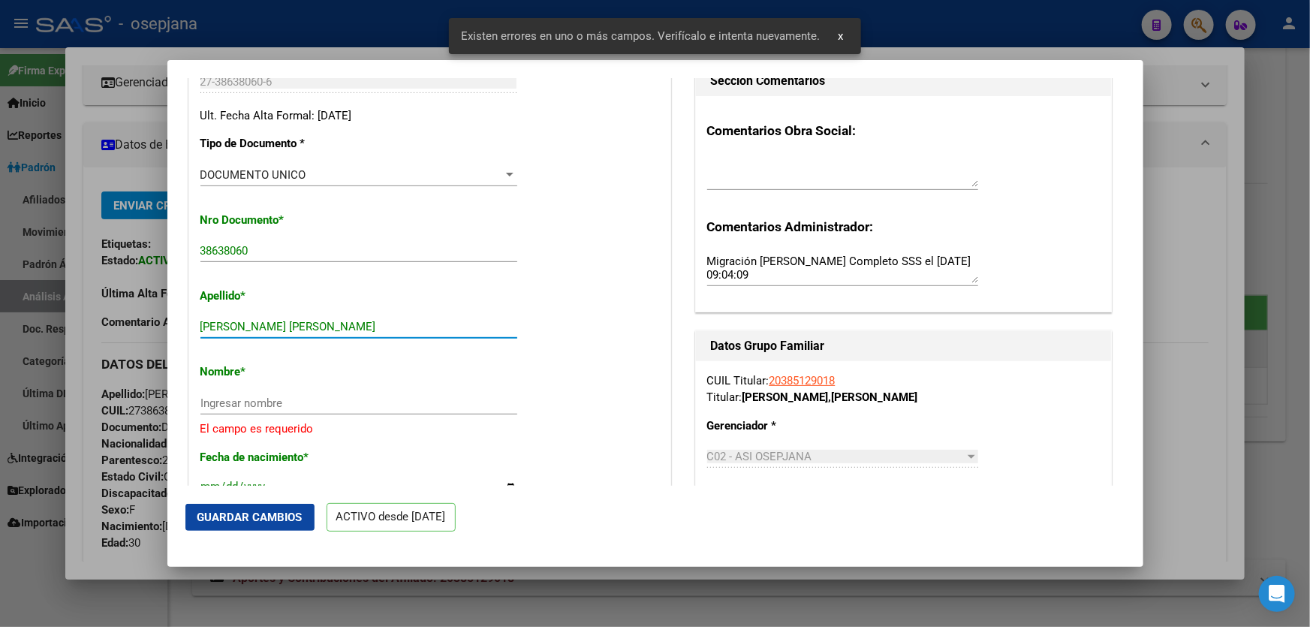
drag, startPoint x: 258, startPoint y: 323, endPoint x: 437, endPoint y: 323, distance: 179.4
click at [437, 323] on input "MONTOYA ARACELI ELIANA" at bounding box center [358, 327] width 317 height 14
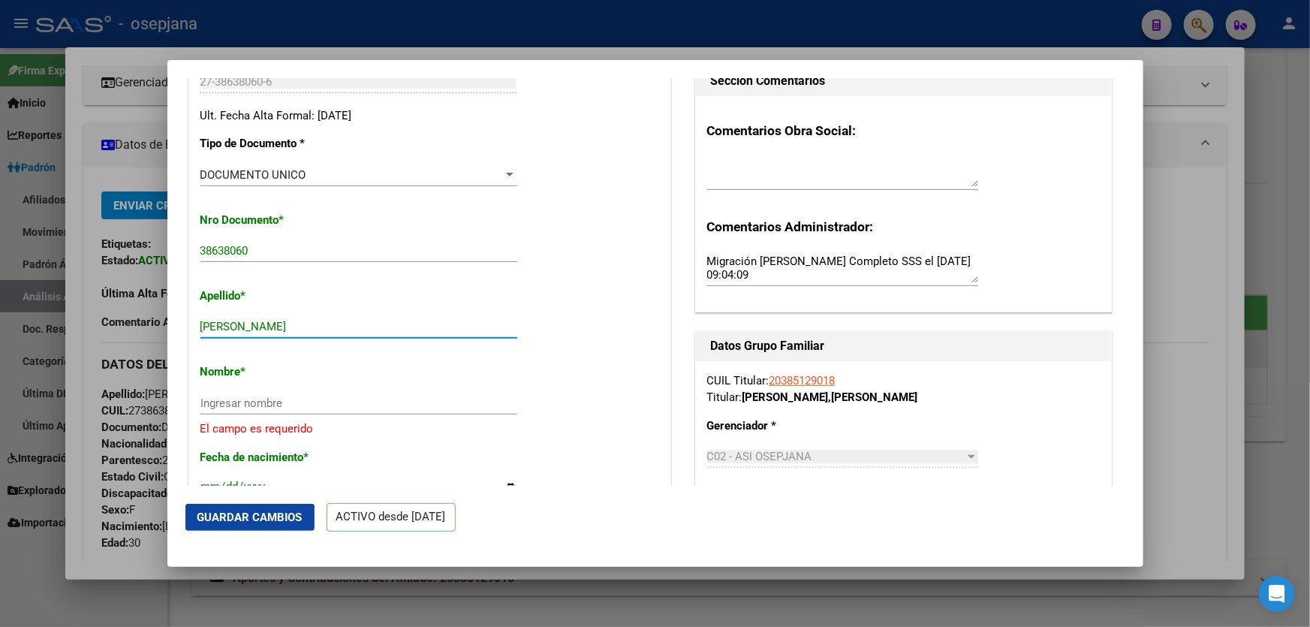
type input "MONTOYA"
click at [215, 402] on input "Ingresar nombre" at bounding box center [358, 403] width 317 height 14
paste input "ARACELI ELIANA"
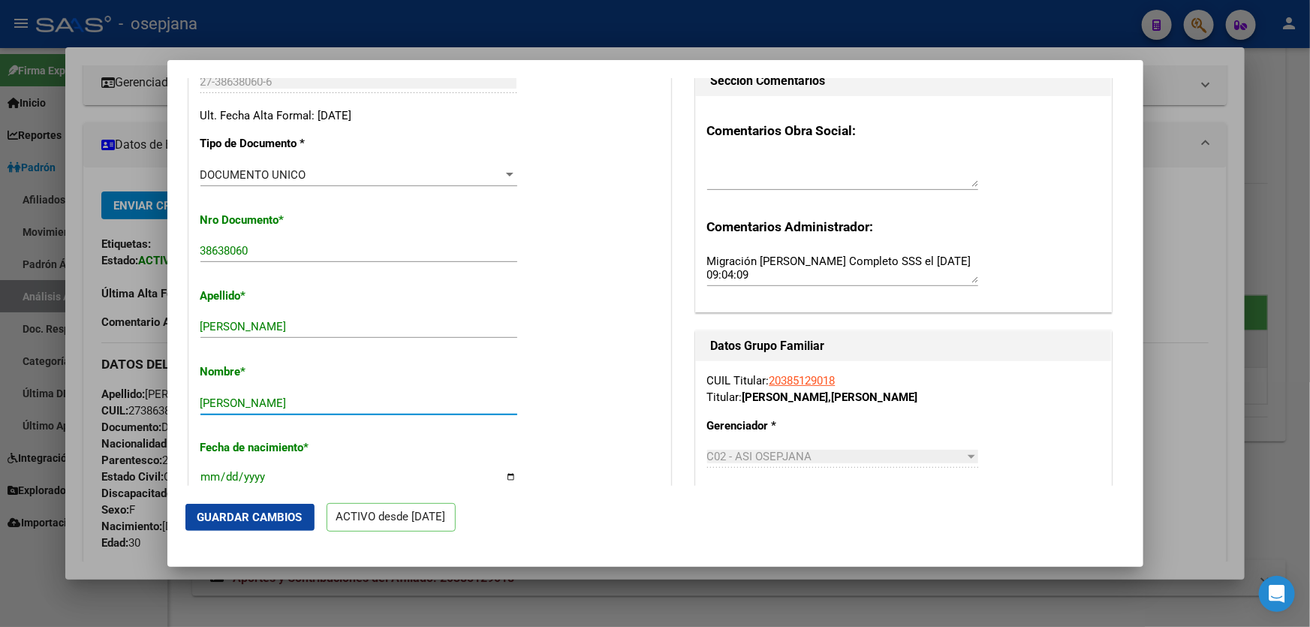
type input "ARACELI ELIANA"
click at [227, 526] on button "Guardar Cambios" at bounding box center [249, 517] width 129 height 27
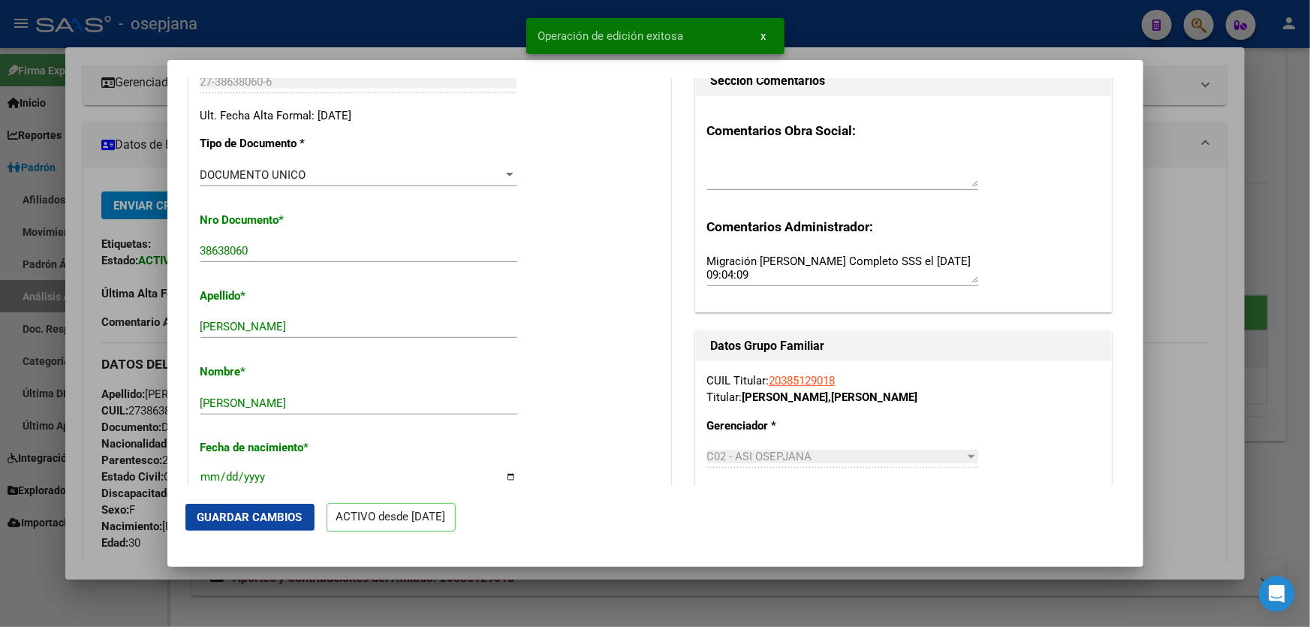
click at [1309, 417] on div at bounding box center [655, 313] width 1310 height 627
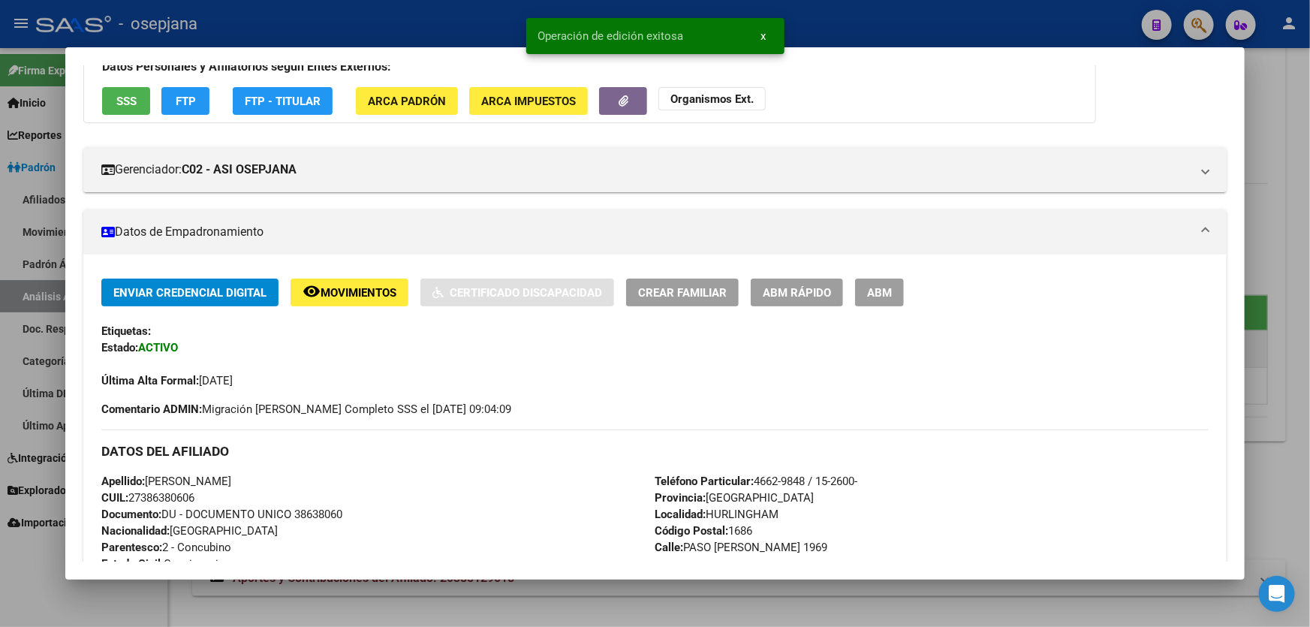
scroll to position [204, 0]
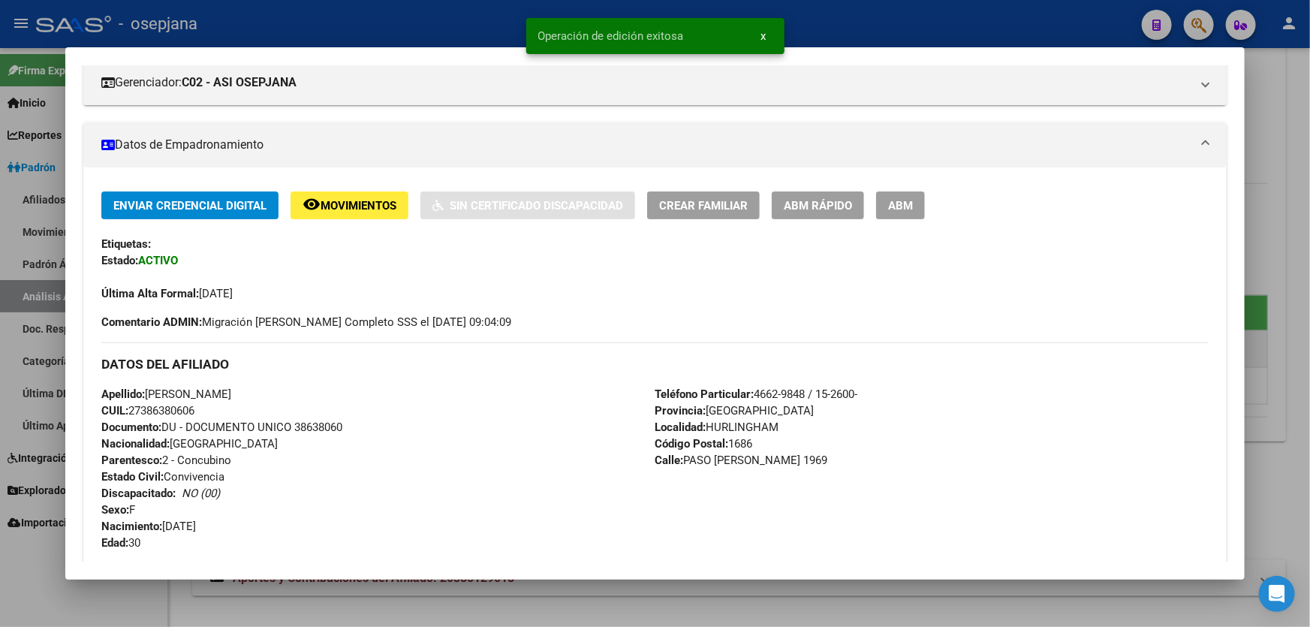
click at [1309, 417] on div at bounding box center [655, 313] width 1310 height 627
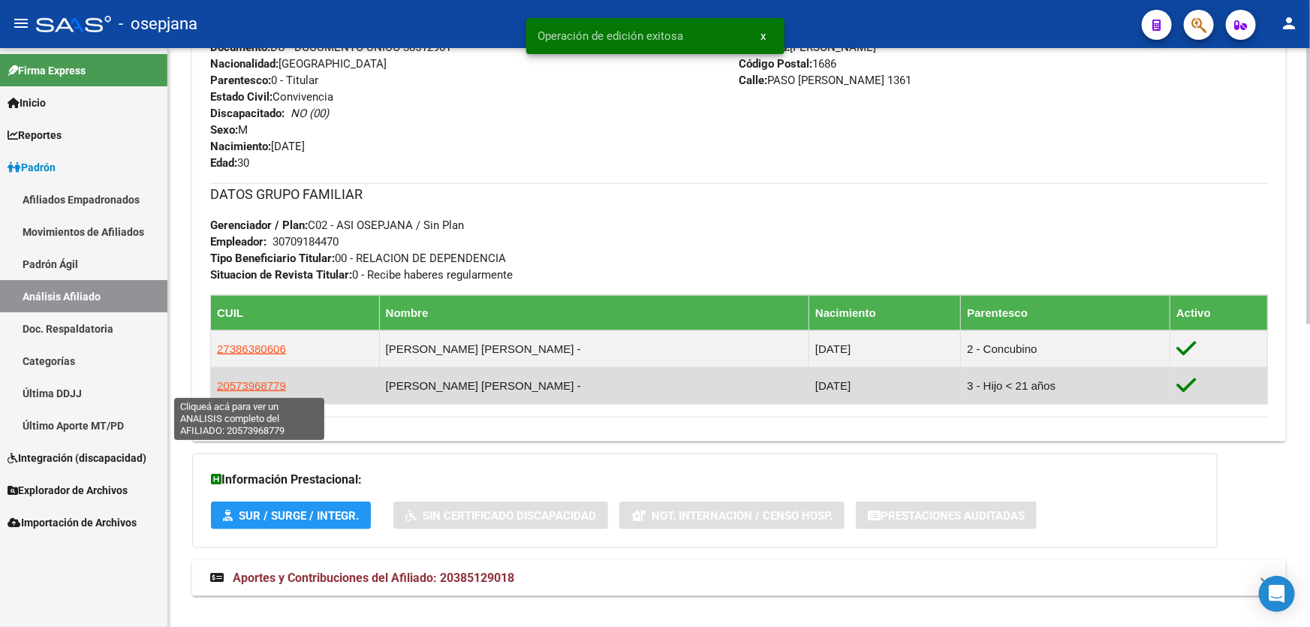
click at [241, 381] on span "20573968779" at bounding box center [251, 385] width 69 height 13
type textarea "20573968779"
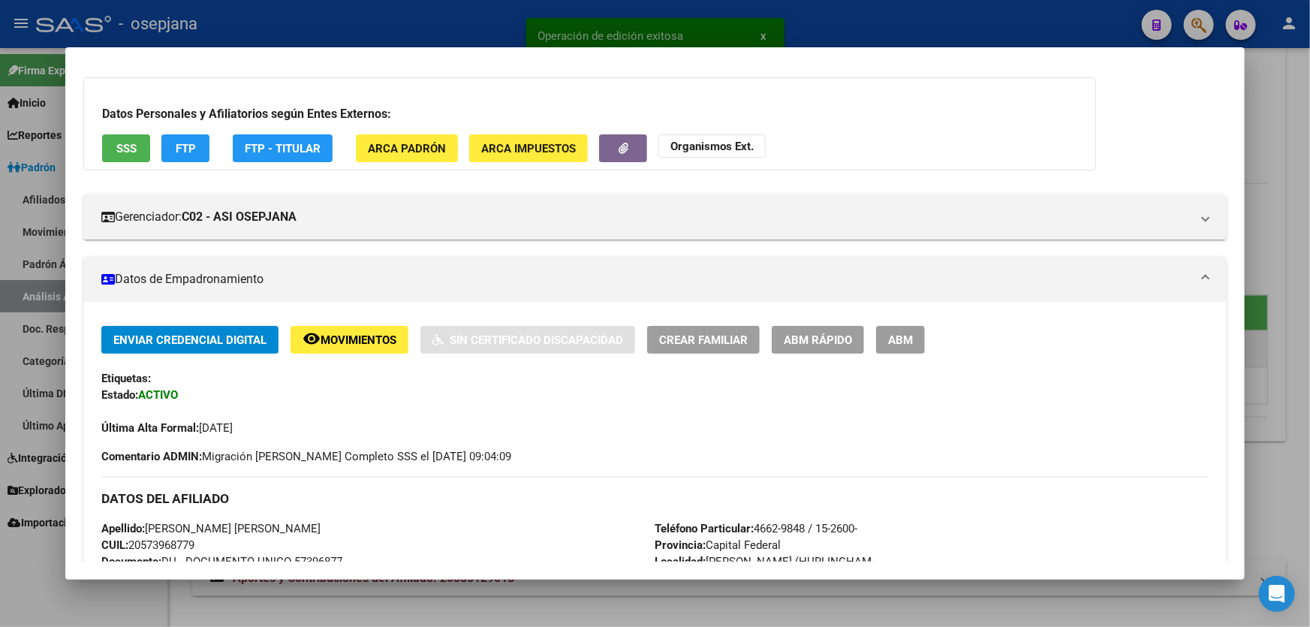
scroll to position [136, 0]
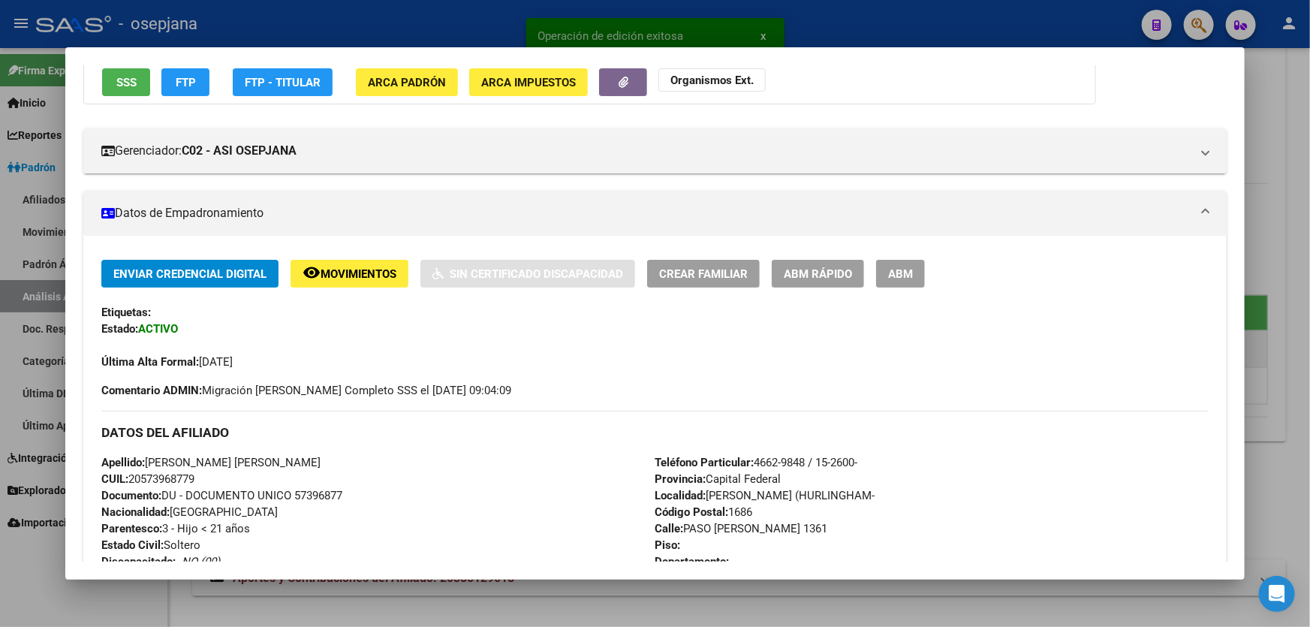
click at [827, 267] on span "ABM Rápido" at bounding box center [818, 274] width 68 height 14
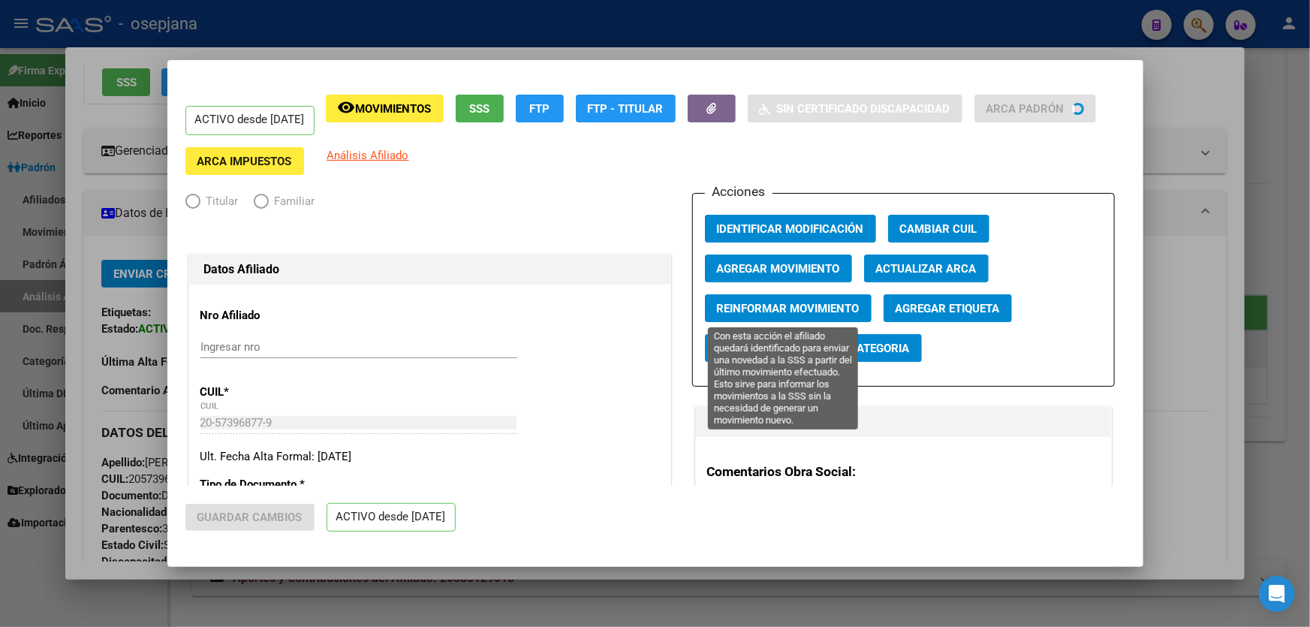
radio input "true"
type input "30-70918447-0"
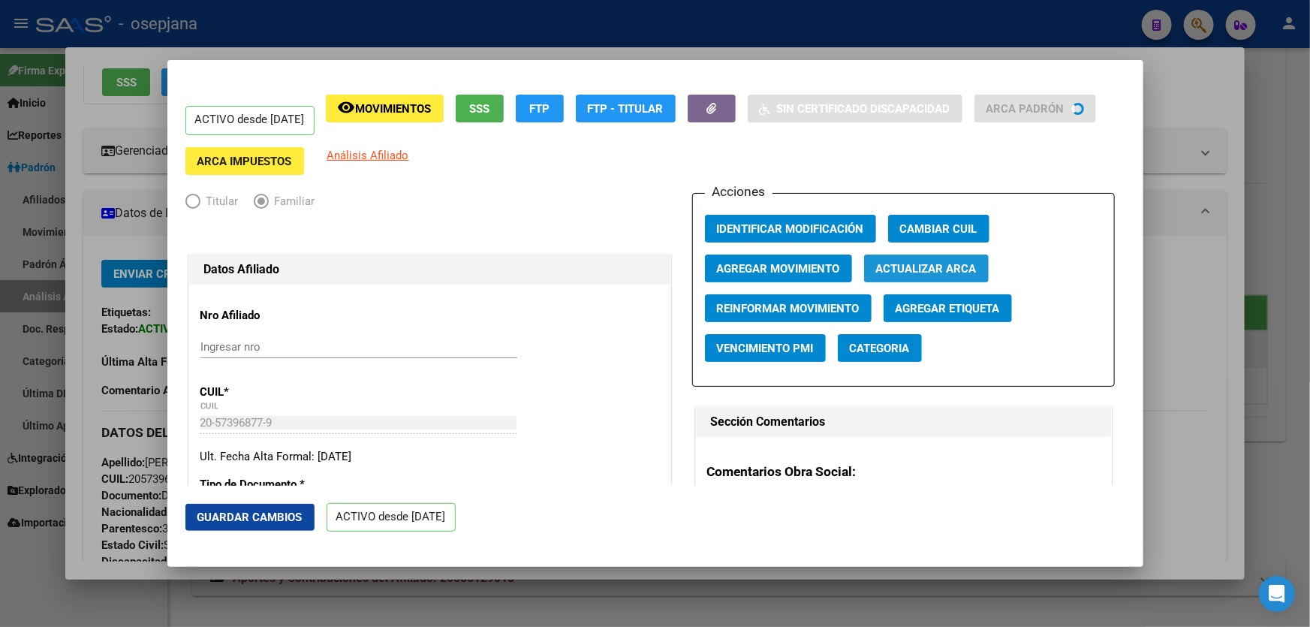
click at [946, 270] on span "Actualizar ARCA" at bounding box center [926, 269] width 101 height 14
type input "QUINTELA"
type input "SANTINO JAEL"
type input "WILLIAM MORRIS"
type input "PASO MORALES"
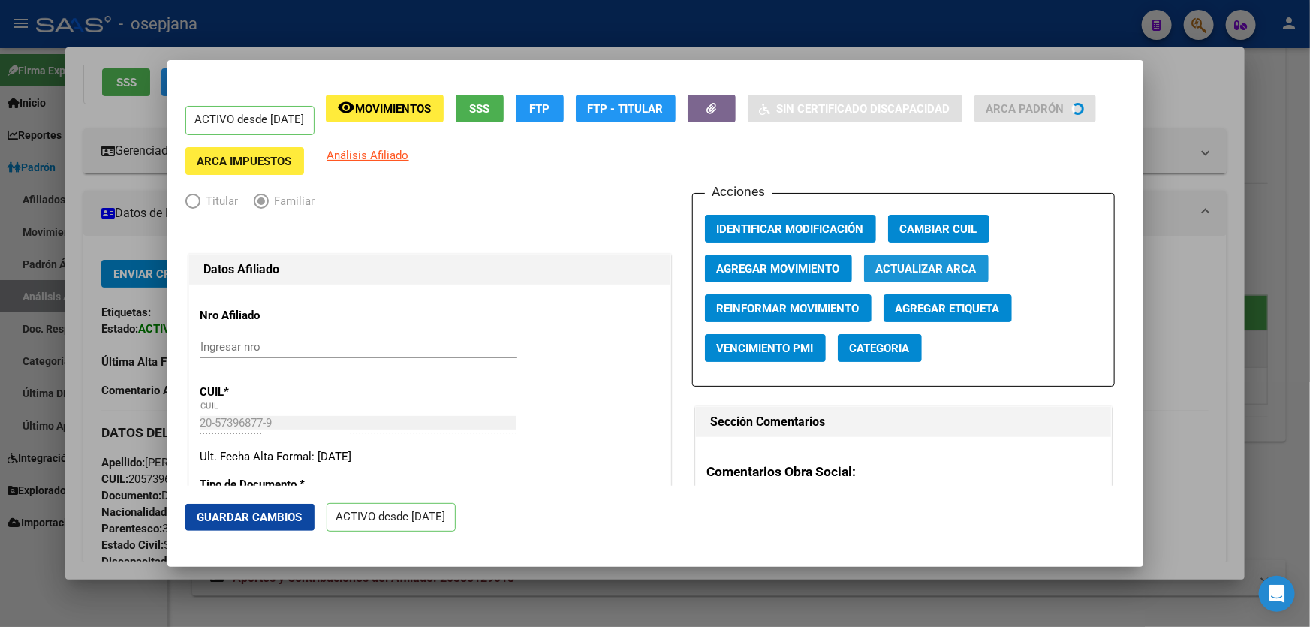
type input "1361"
click at [234, 525] on button "Guardar Cambios" at bounding box center [249, 517] width 129 height 27
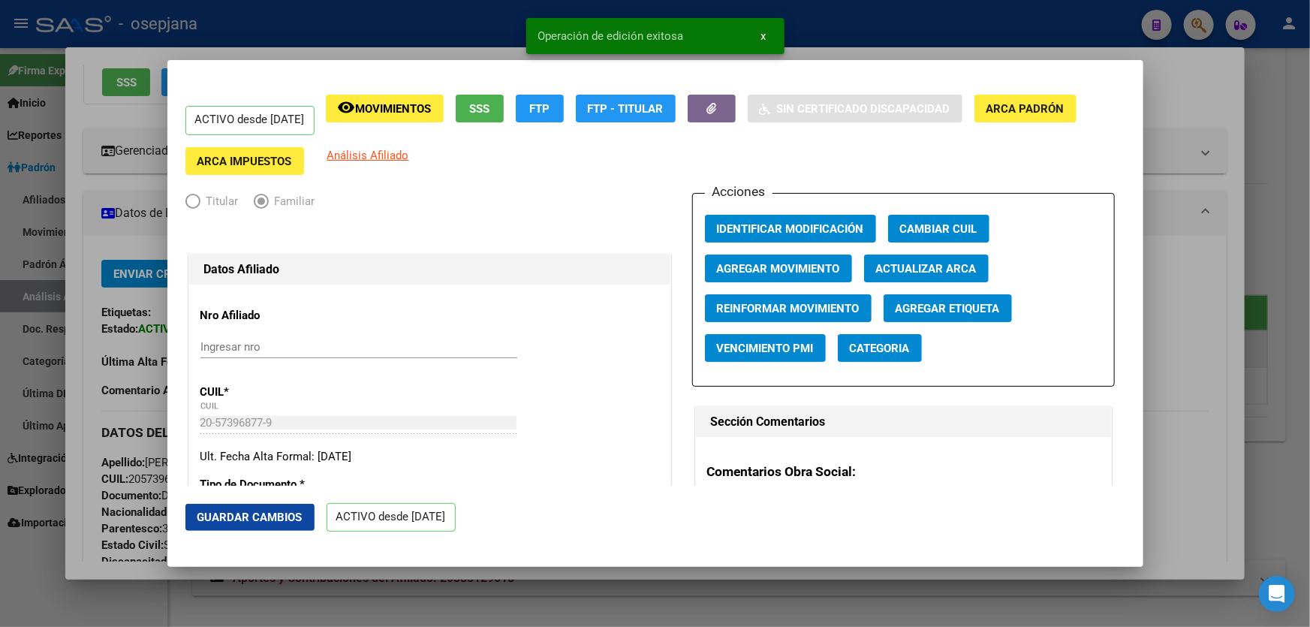
click at [1309, 462] on div at bounding box center [655, 313] width 1310 height 627
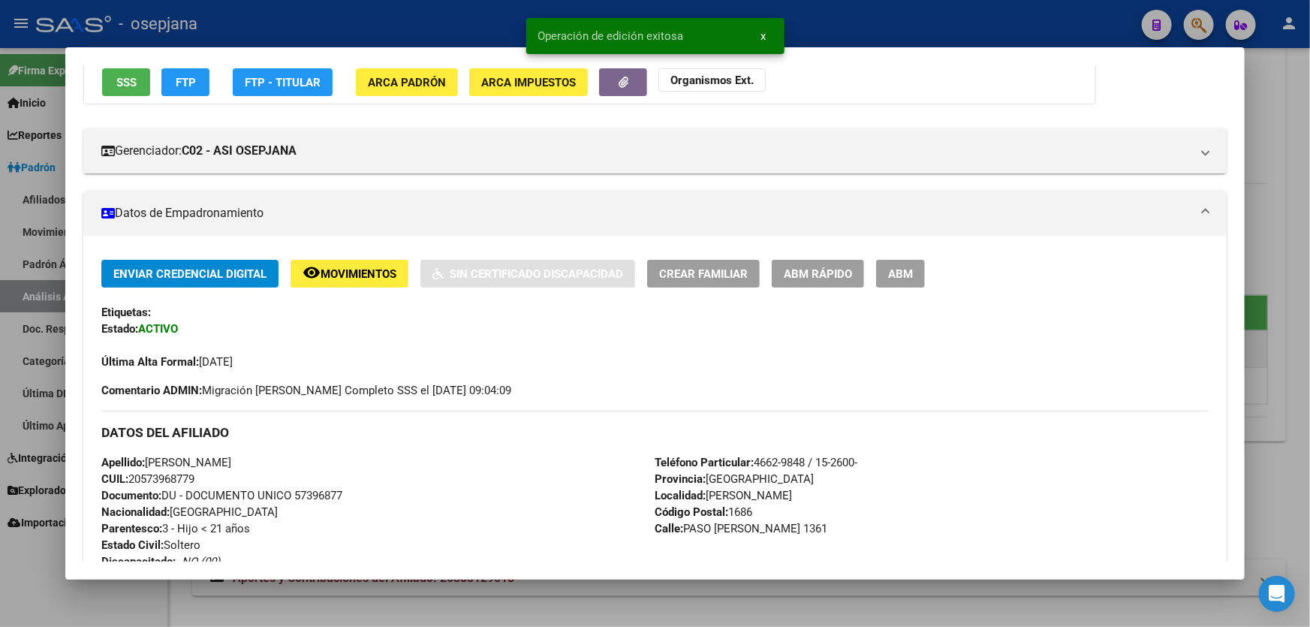
click at [1309, 462] on div at bounding box center [655, 313] width 1310 height 627
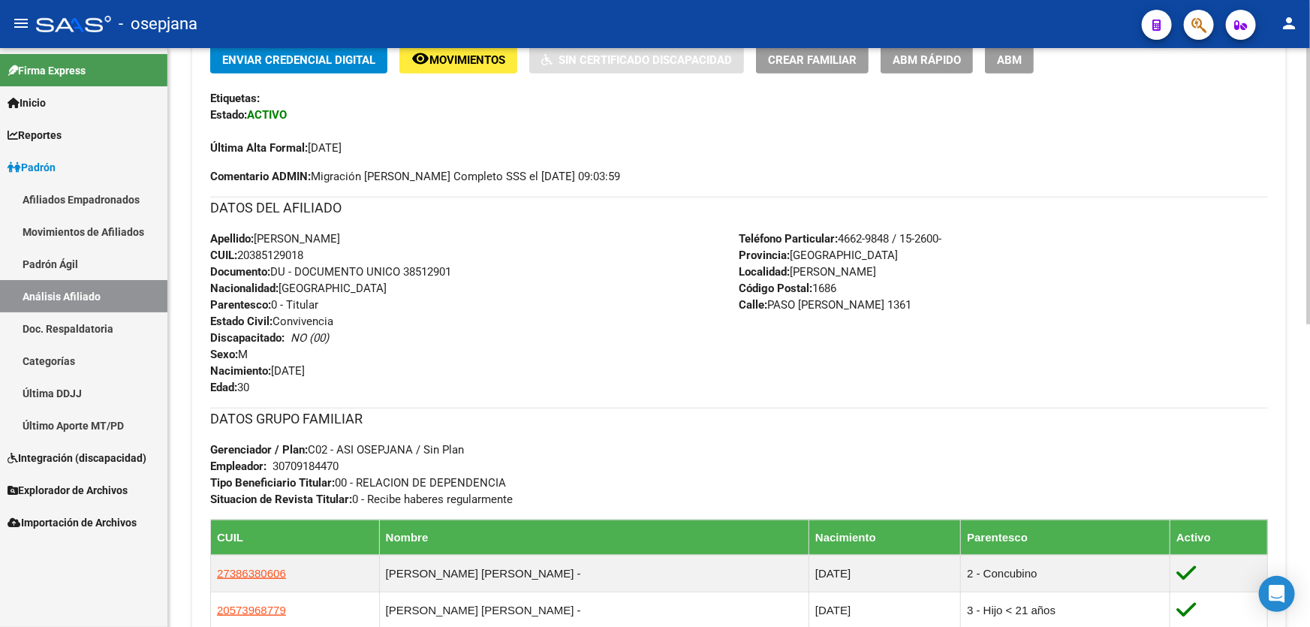
scroll to position [273, 0]
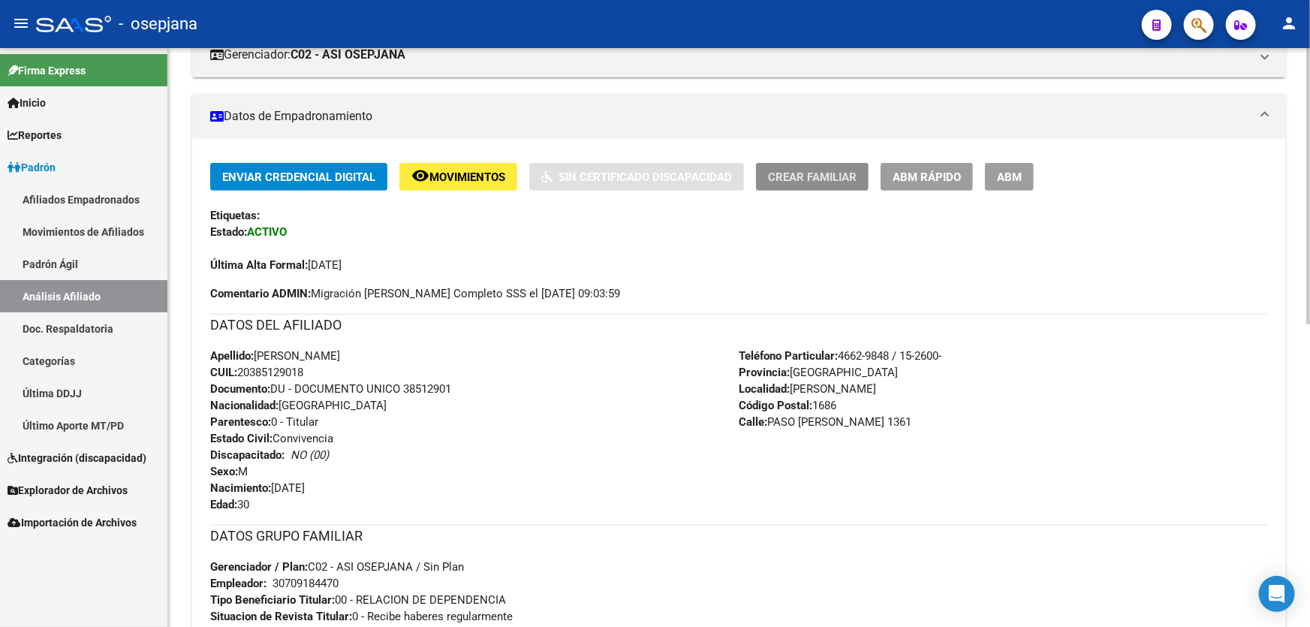
click at [797, 170] on span "Crear Familiar" at bounding box center [812, 177] width 89 height 14
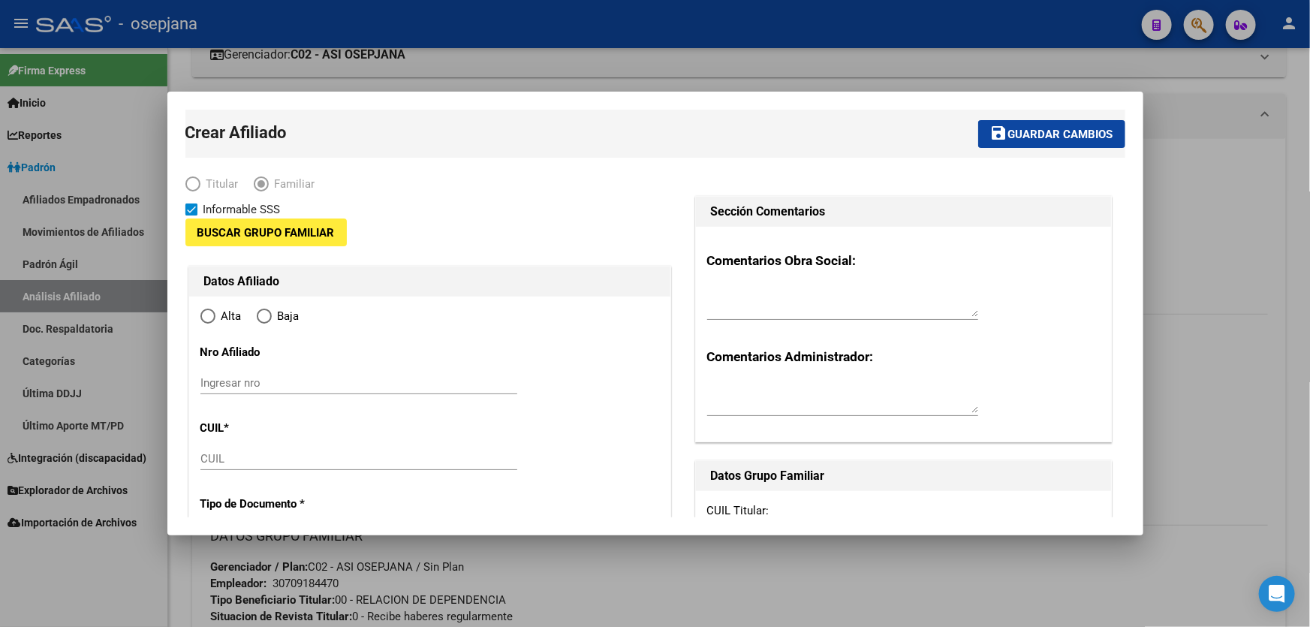
type input "30-70918447-0"
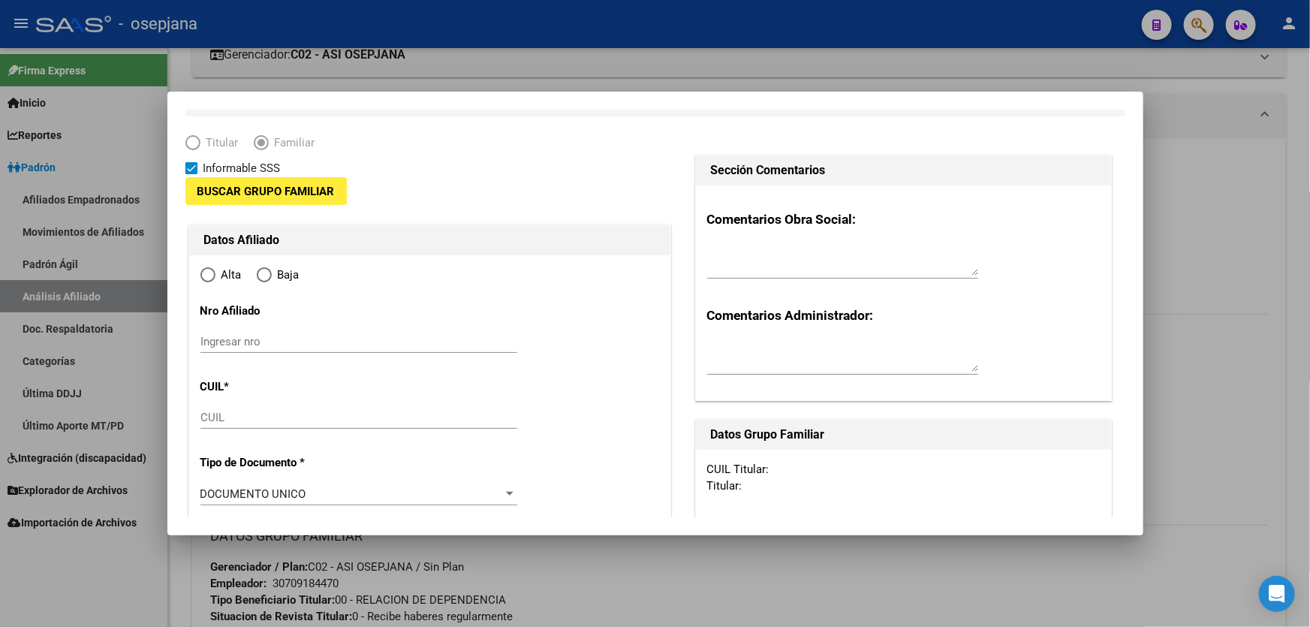
type input "WILLIAM MORRIS"
type input "1686"
type input "PASO MORALES"
type input "1361"
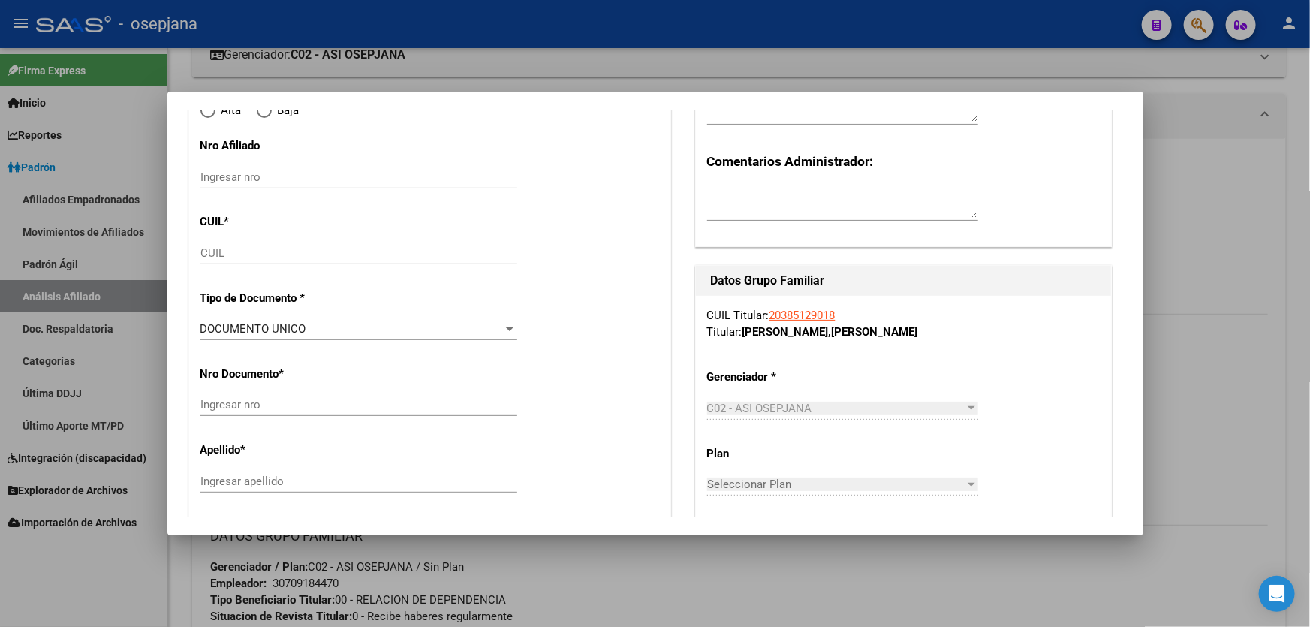
scroll to position [204, 0]
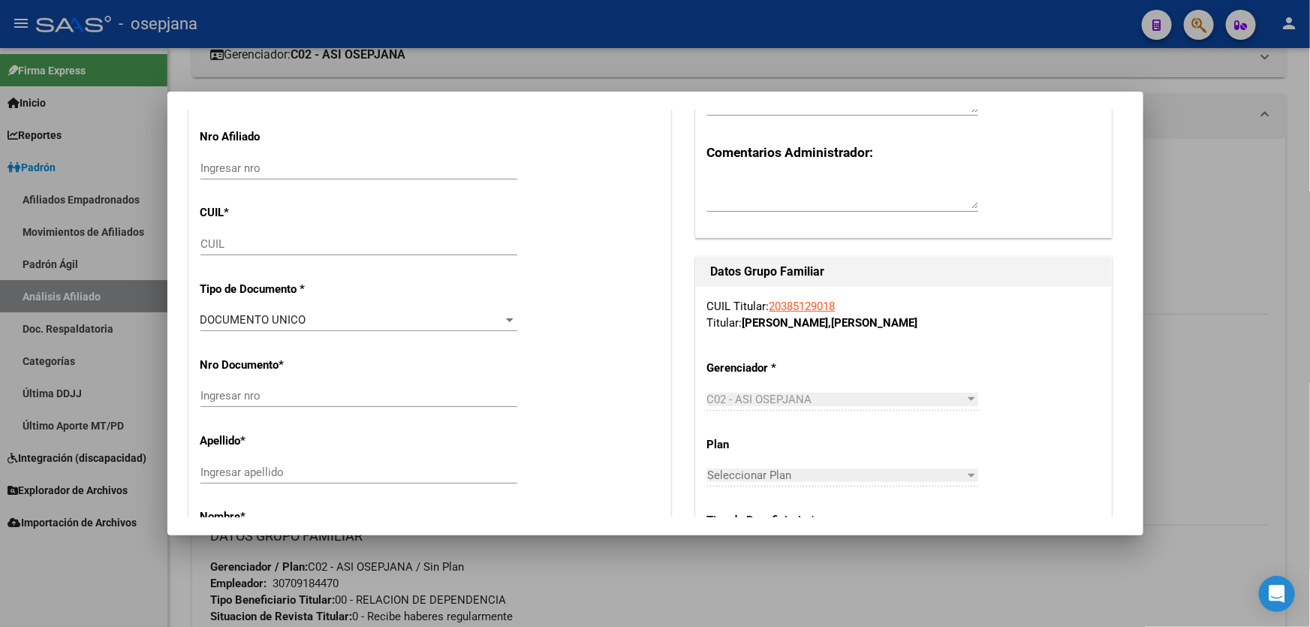
radio input "true"
click at [241, 245] on input "CUIL" at bounding box center [358, 244] width 317 height 14
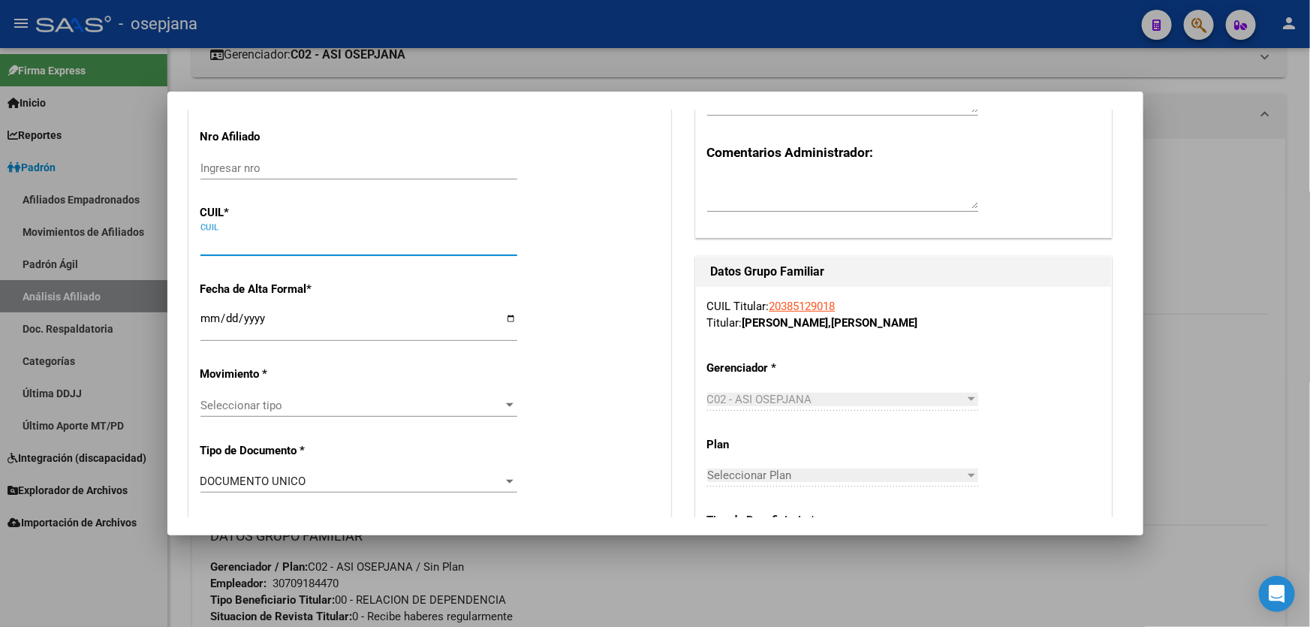
type input "30-70918447-0"
paste input "27-70763779-5"
type input "27-70763779-5"
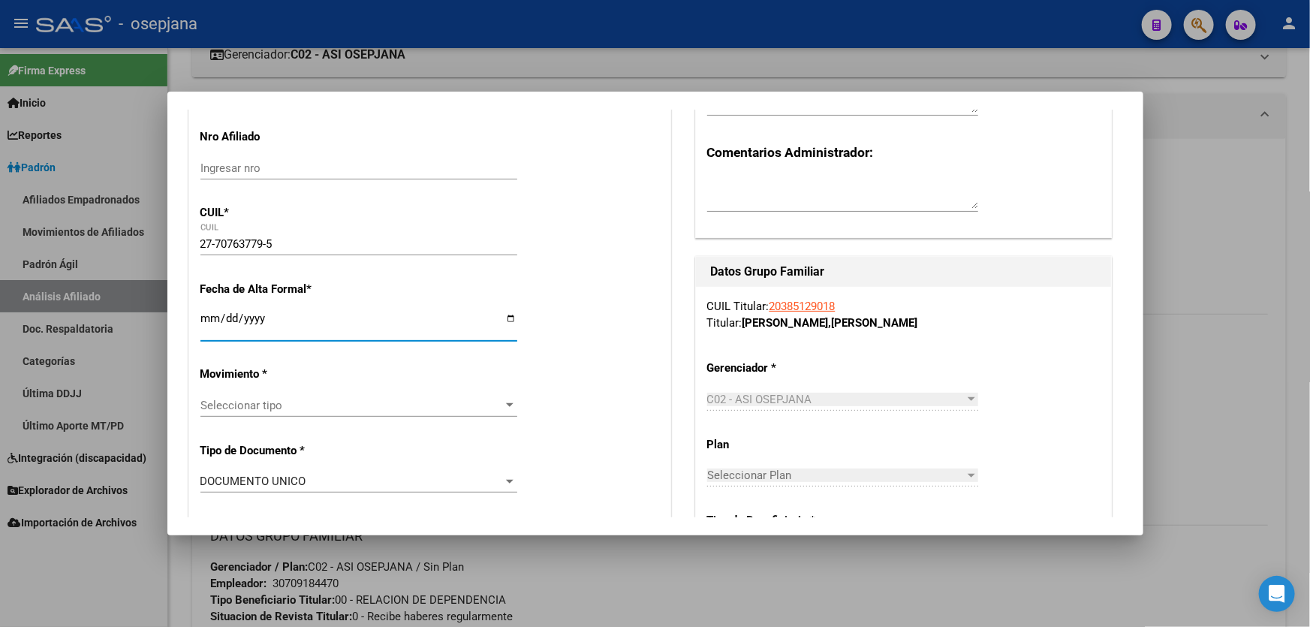
type input "70763779"
type input "QUINTELA"
type input "VALENTIN EMANUEL"
type input "2025-08-20"
type input "WILLIAM C. MORR"
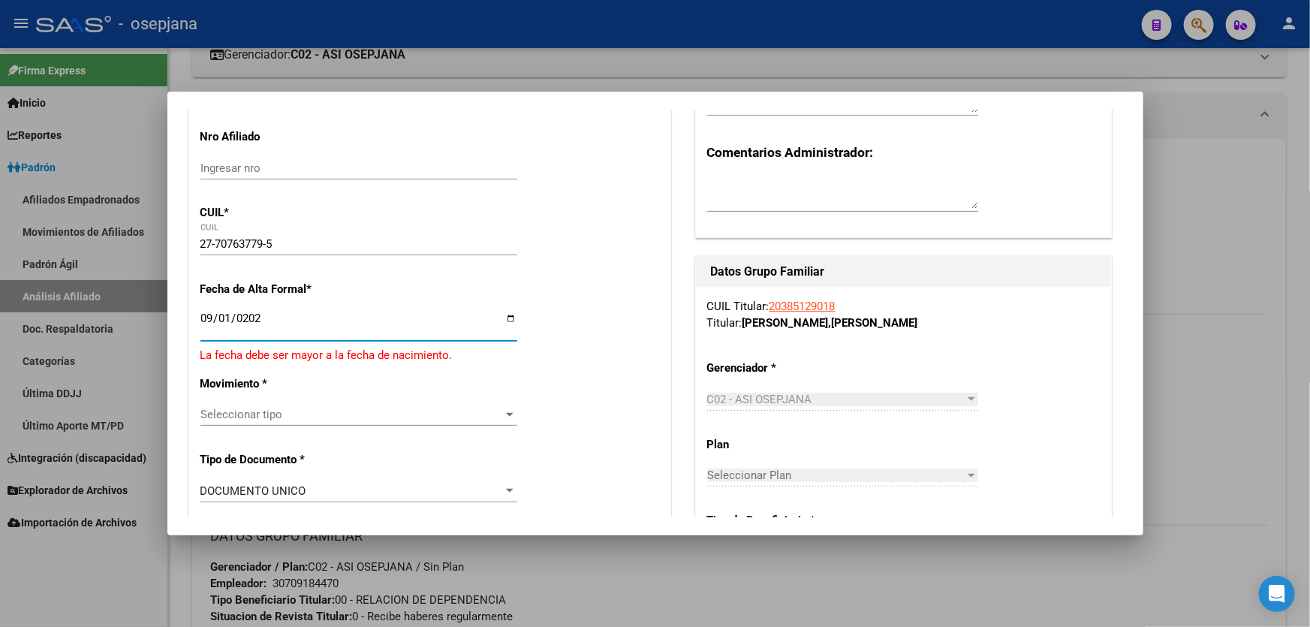
type input "2025-09-01"
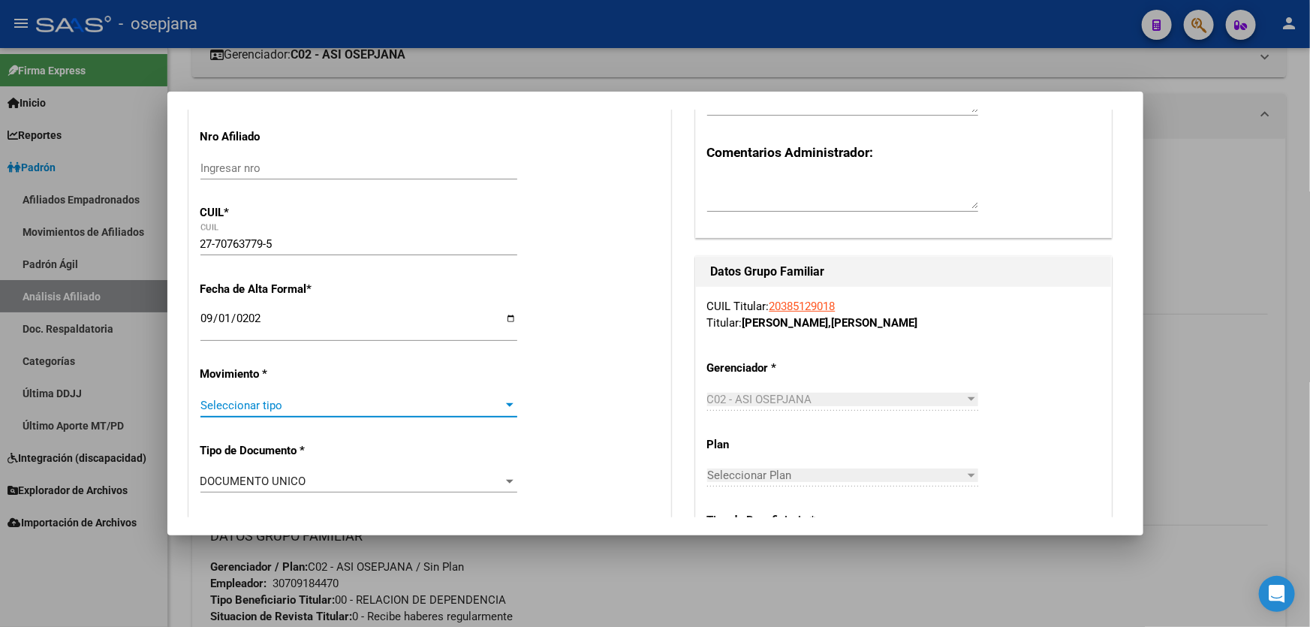
click at [360, 401] on span "Seleccionar tipo" at bounding box center [351, 406] width 303 height 14
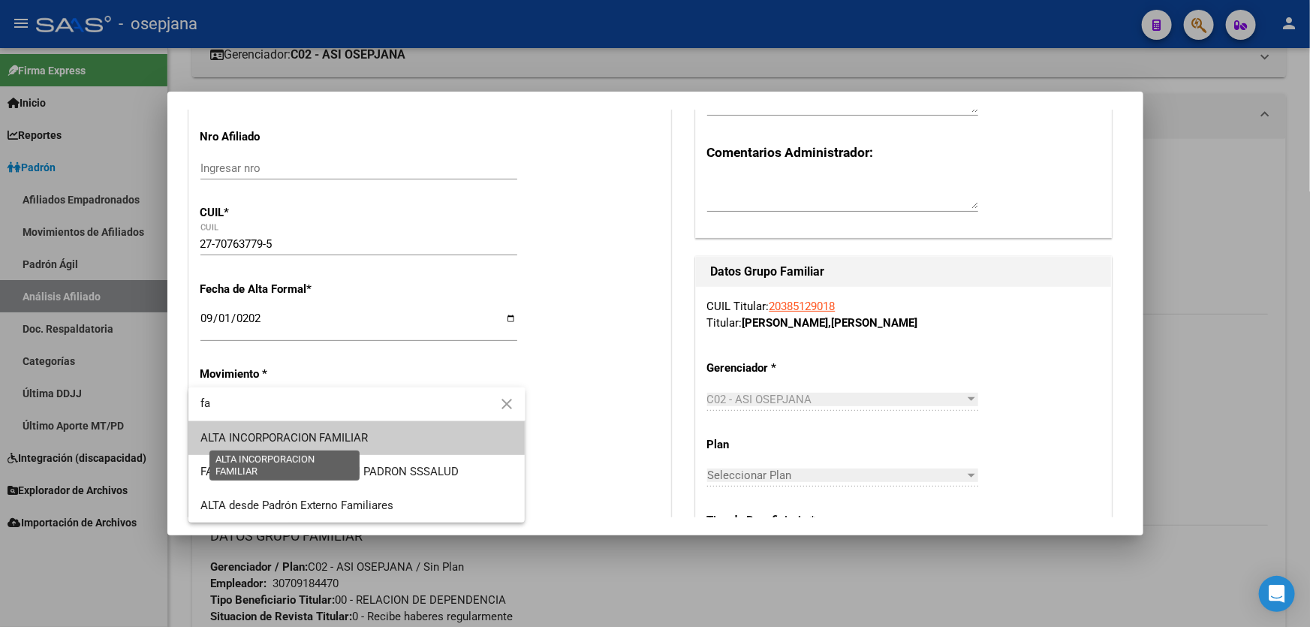
type input "fa"
click at [360, 433] on span "ALTA INCORPORACION FAMILIAR" at bounding box center [284, 438] width 168 height 14
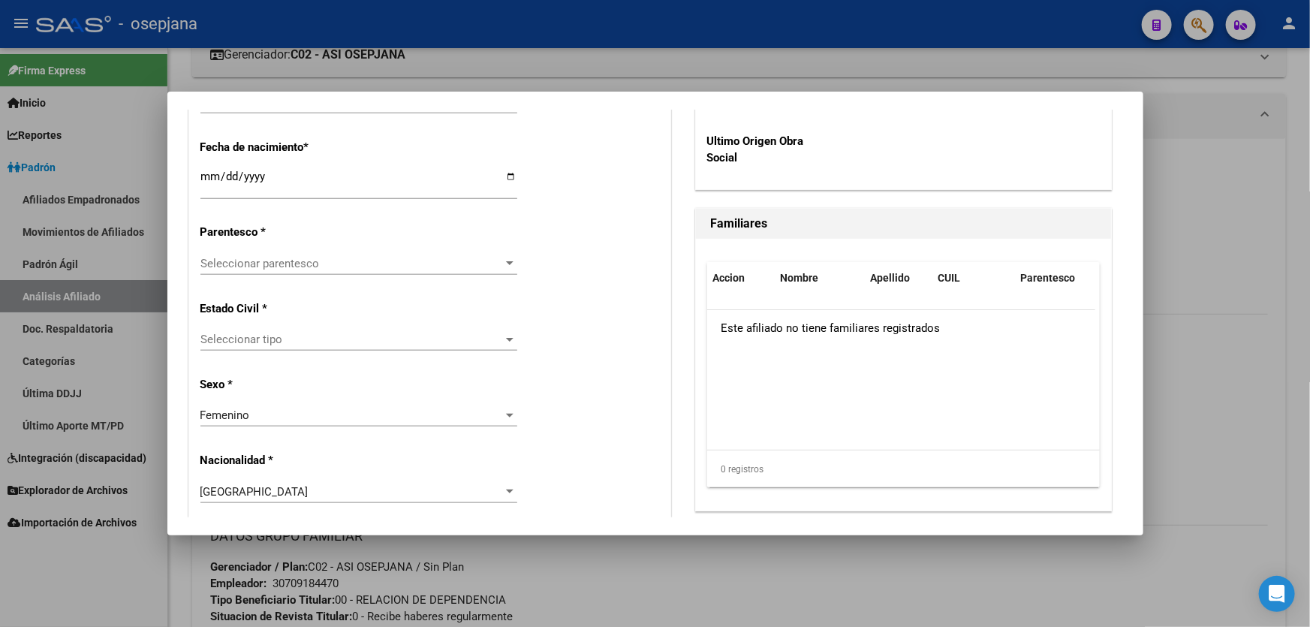
scroll to position [818, 0]
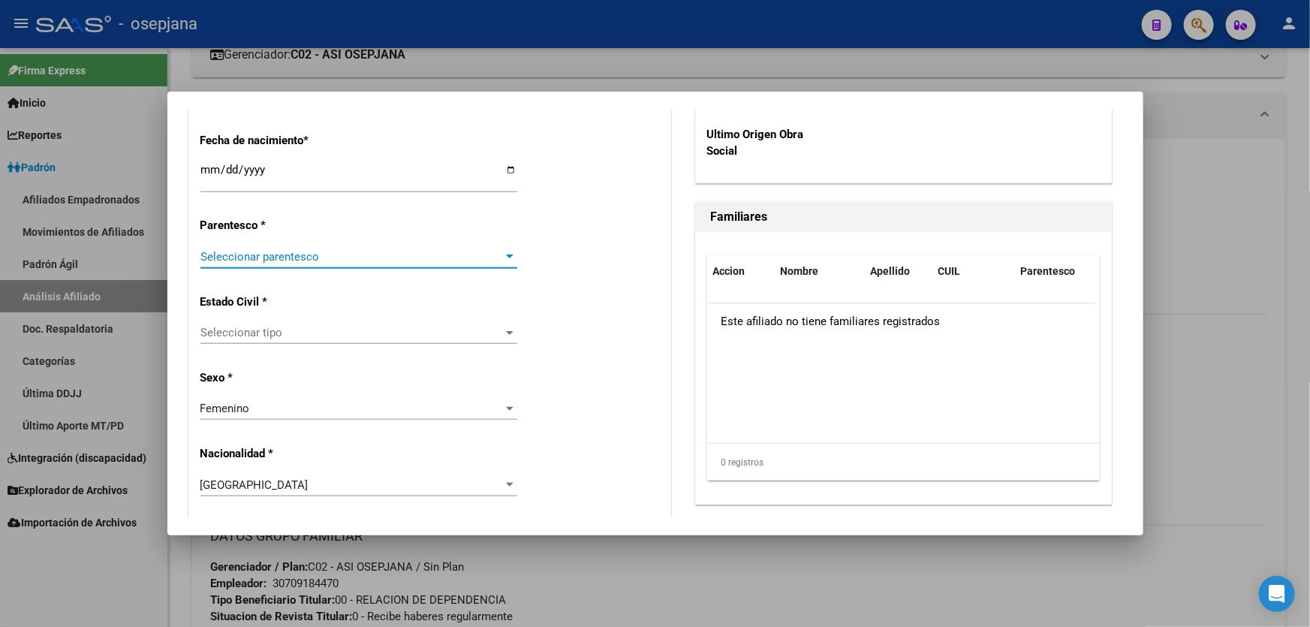
click at [368, 261] on span "Seleccionar parentesco" at bounding box center [351, 257] width 303 height 14
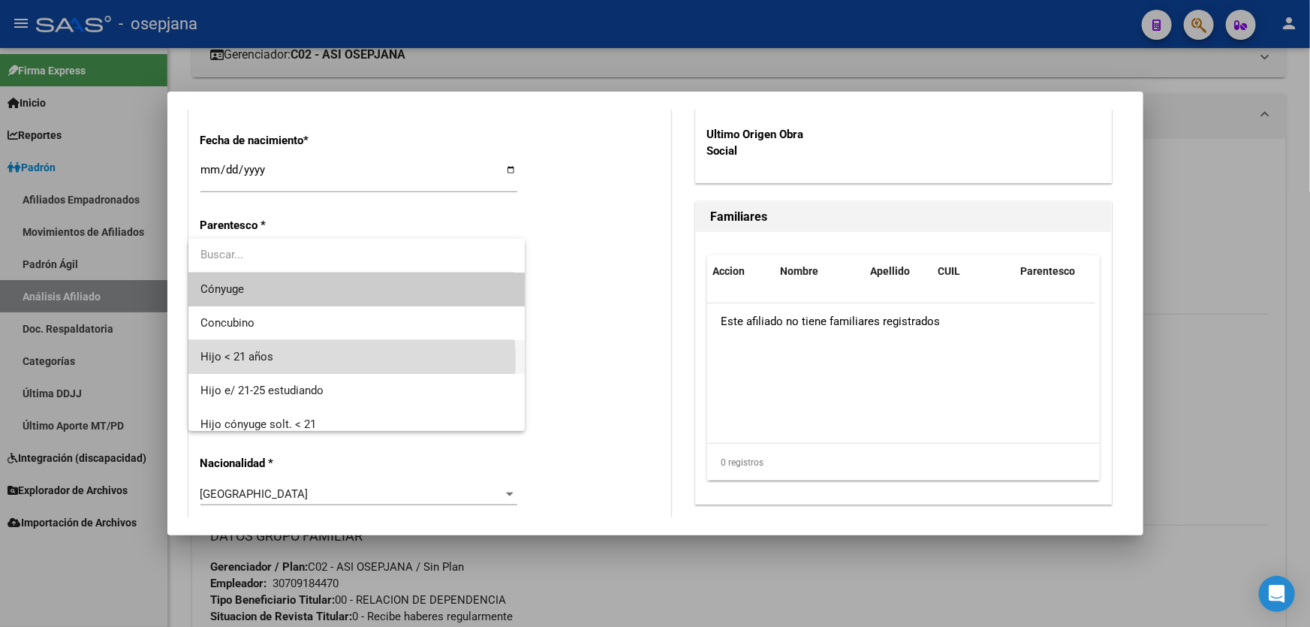
click at [333, 360] on span "Hijo < 21 años" at bounding box center [356, 357] width 313 height 34
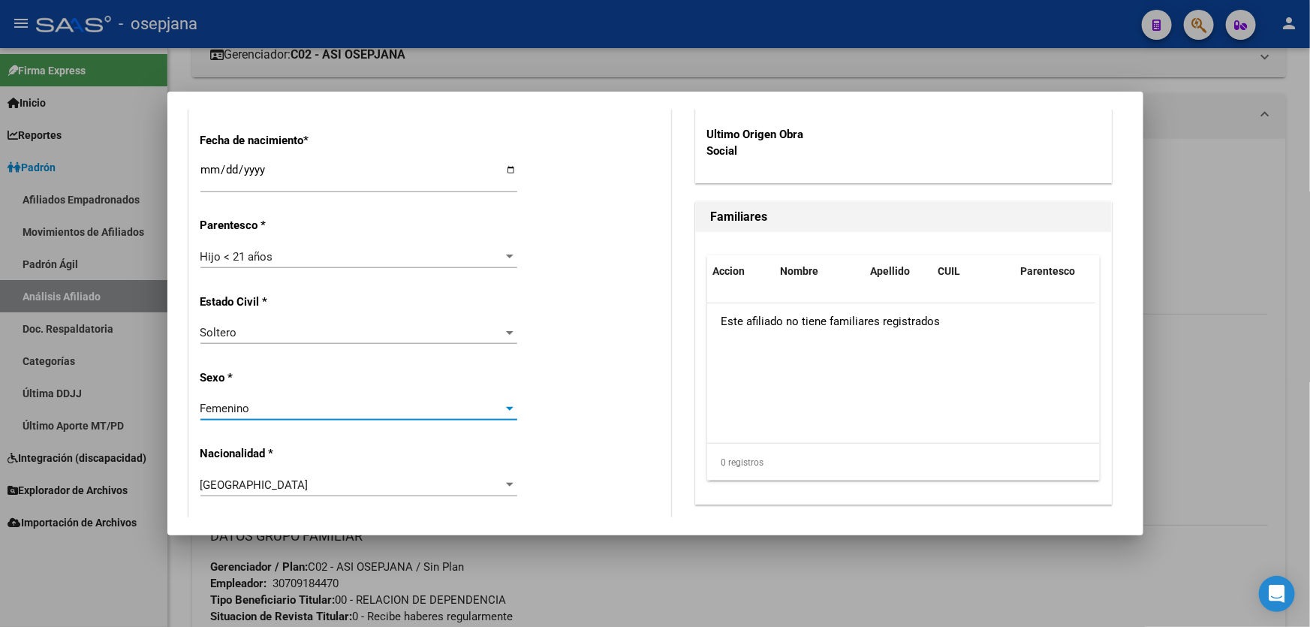
click at [321, 411] on div "Femenino" at bounding box center [351, 409] width 303 height 14
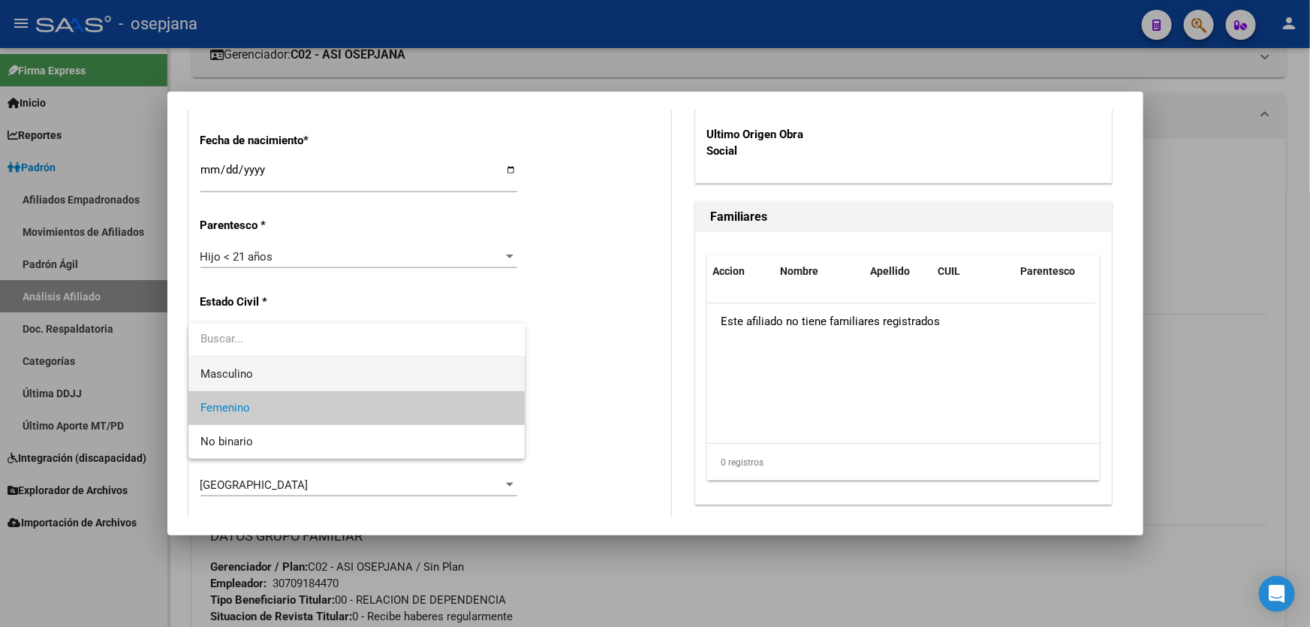
click at [328, 375] on span "Masculino" at bounding box center [356, 374] width 313 height 34
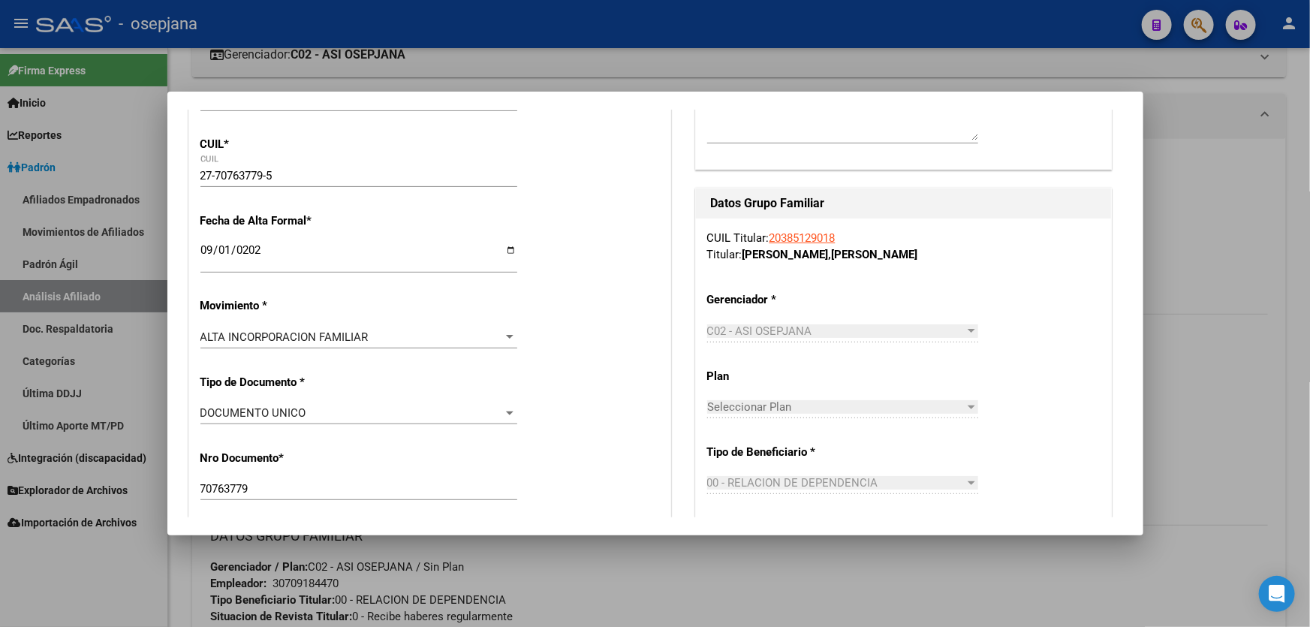
scroll to position [0, 0]
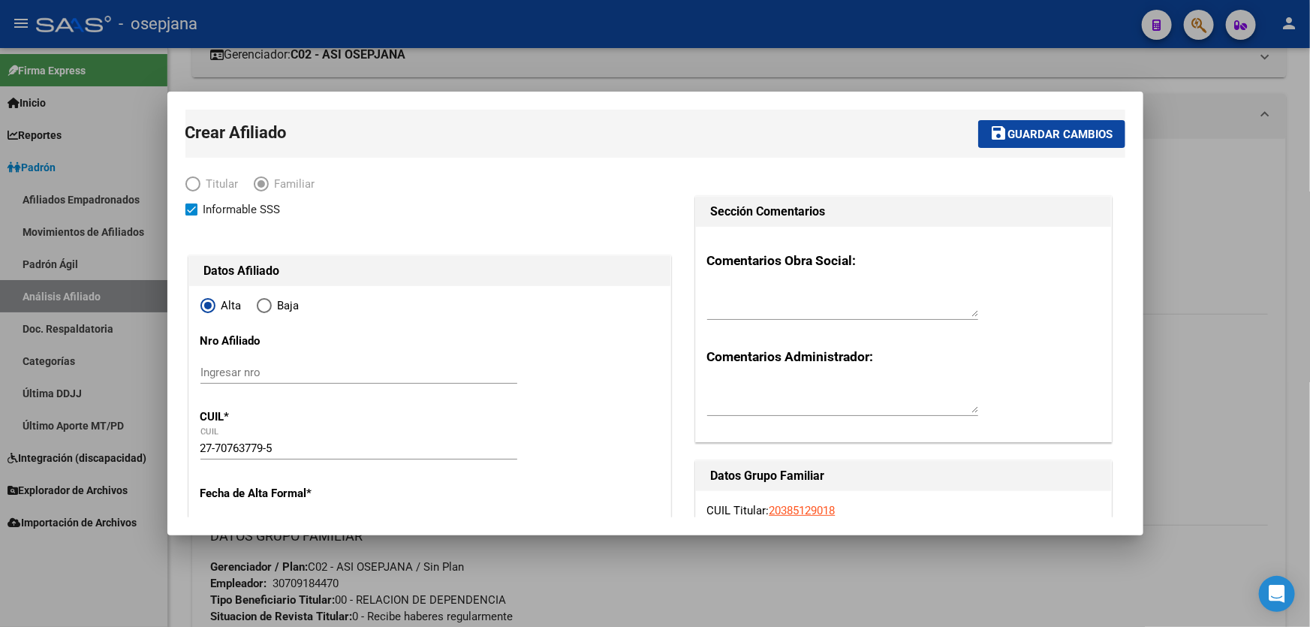
click at [1008, 131] on span "Guardar cambios" at bounding box center [1060, 135] width 105 height 14
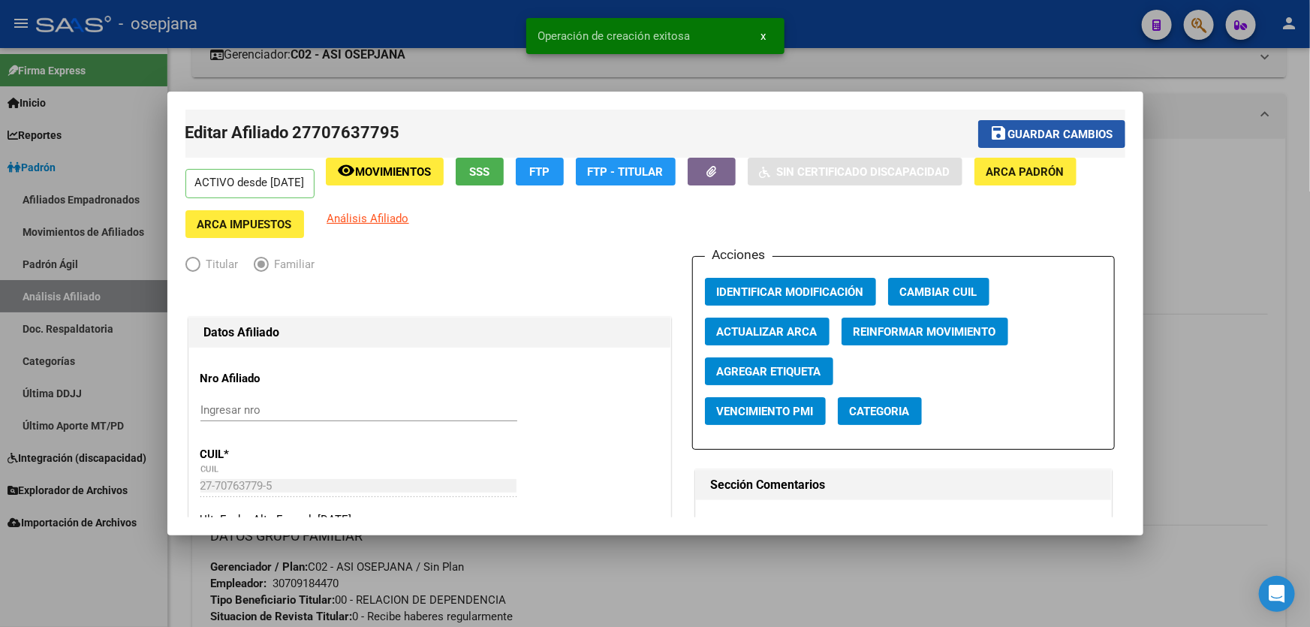
click at [1008, 131] on span "Guardar cambios" at bounding box center [1060, 135] width 105 height 14
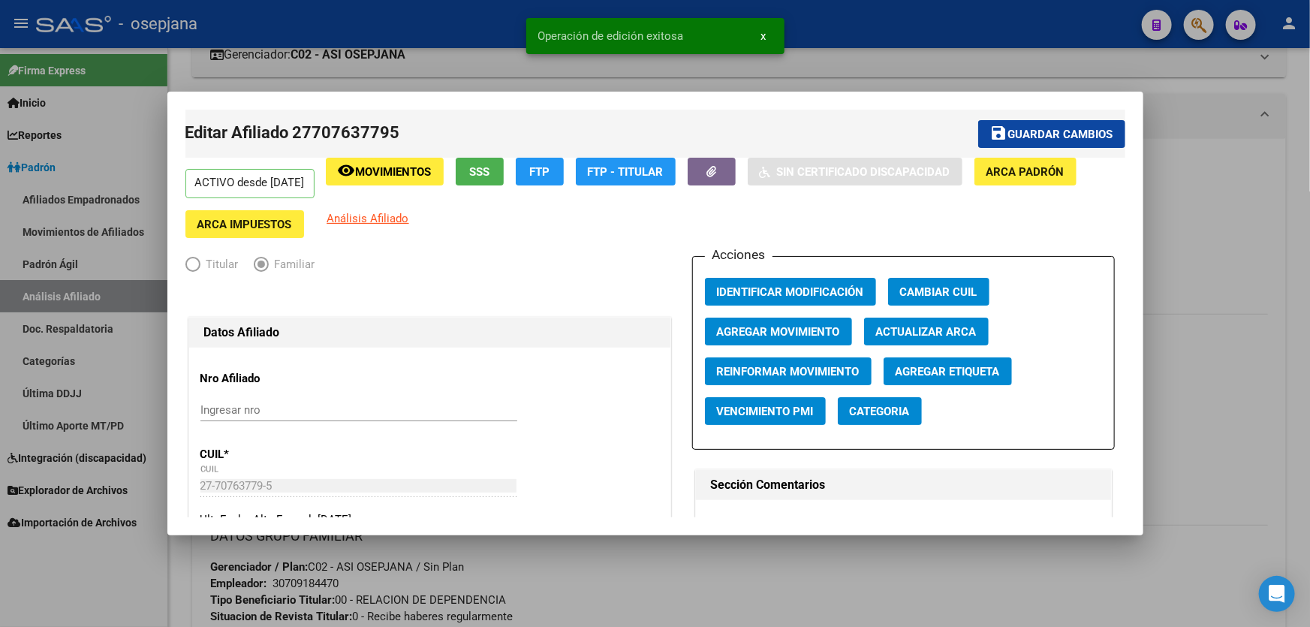
click at [1254, 215] on div at bounding box center [655, 313] width 1310 height 627
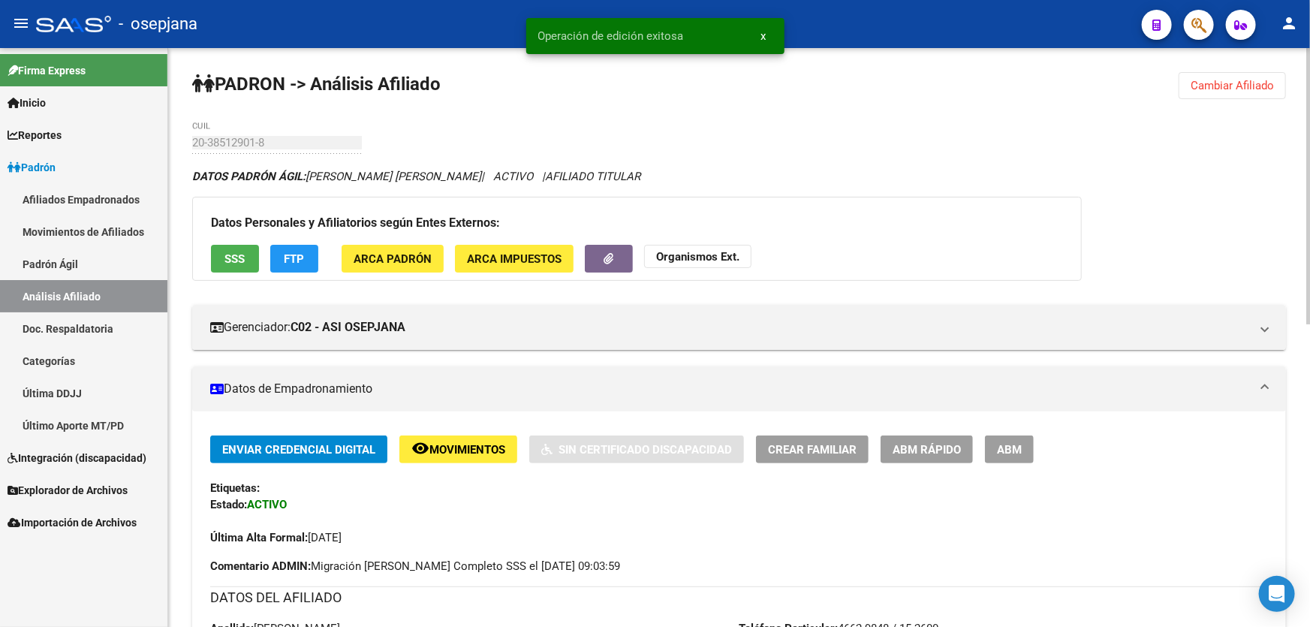
click at [1246, 83] on span "Cambiar Afiliado" at bounding box center [1232, 86] width 83 height 14
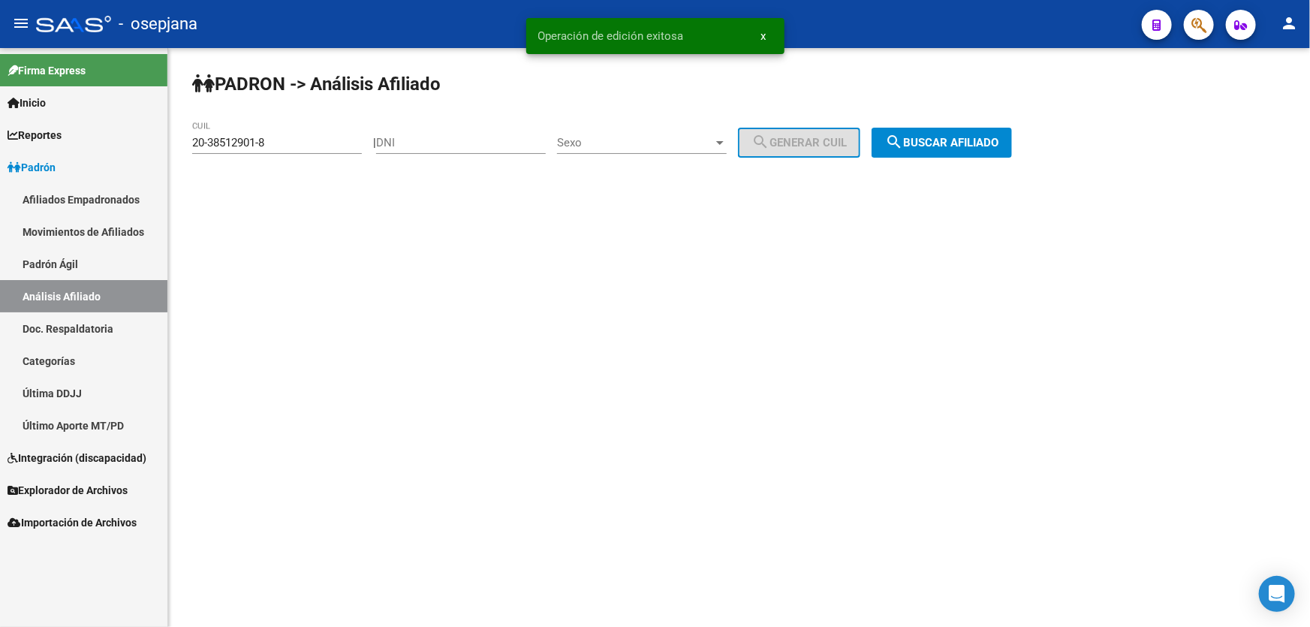
click at [993, 137] on span "search Buscar afiliado" at bounding box center [941, 143] width 113 height 14
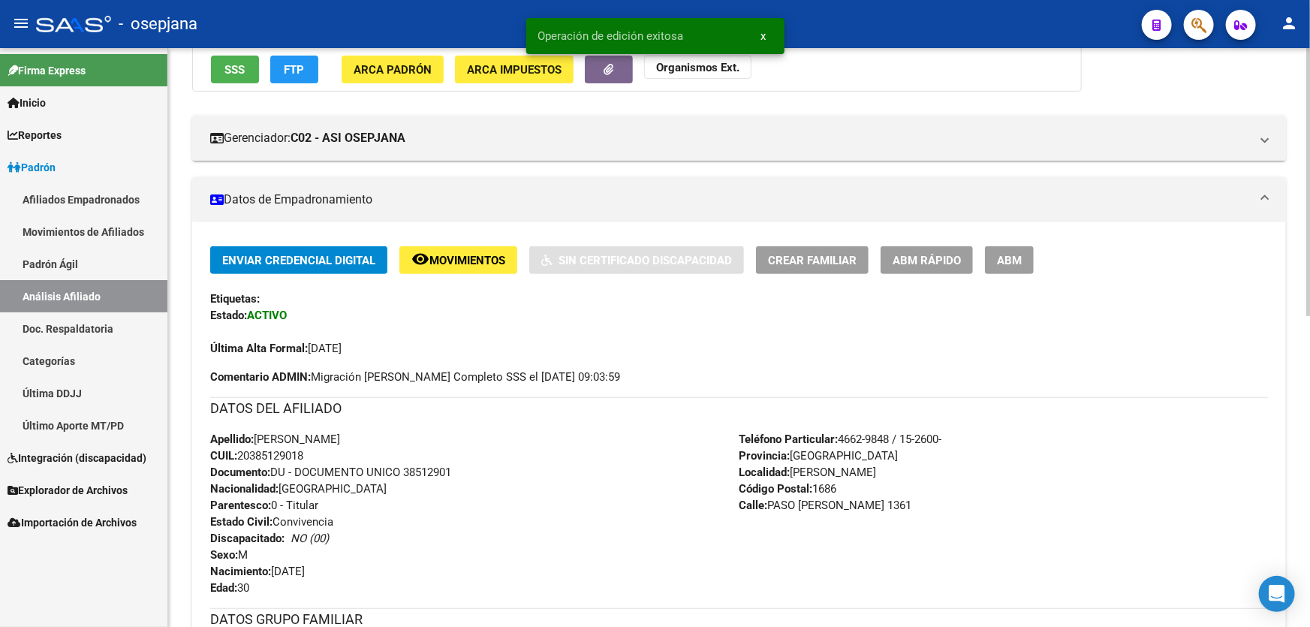
scroll to position [477, 0]
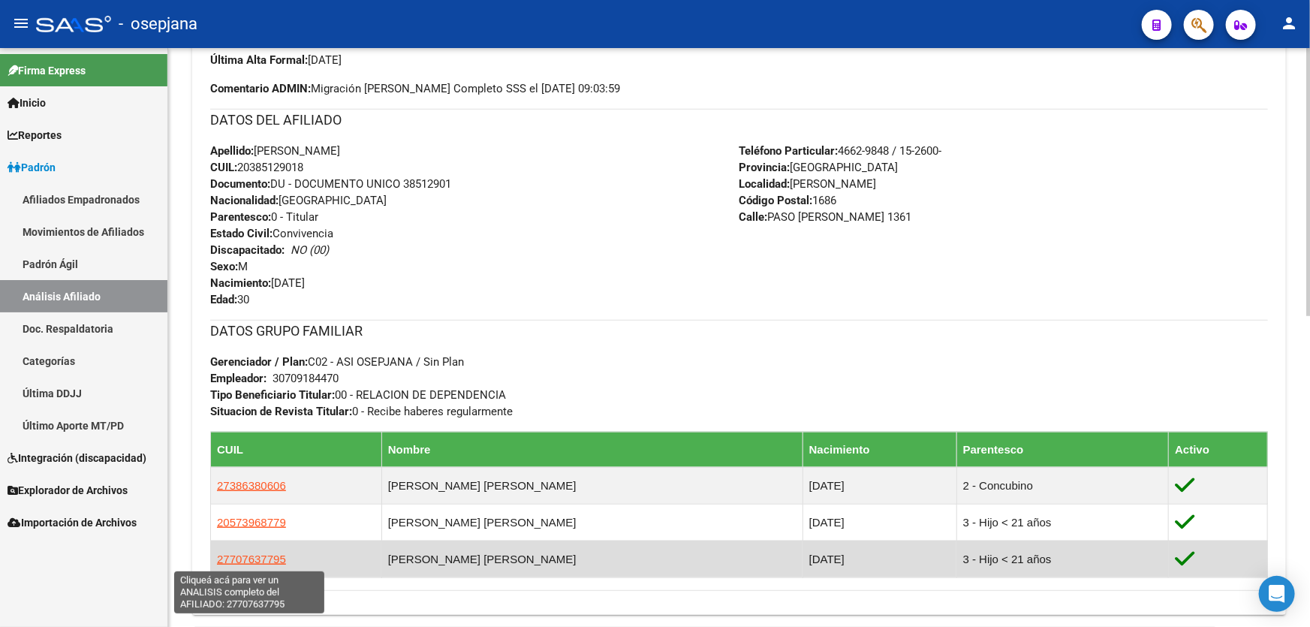
click at [221, 559] on span "27707637795" at bounding box center [251, 559] width 69 height 13
type textarea "27707637795"
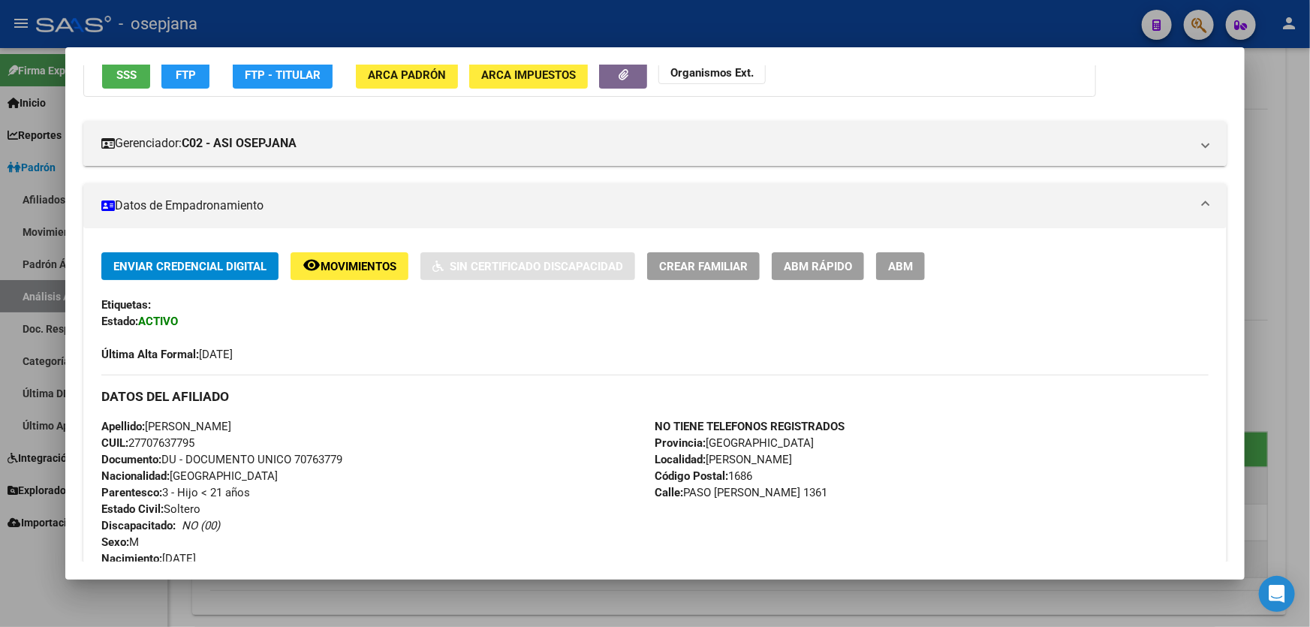
scroll to position [341, 0]
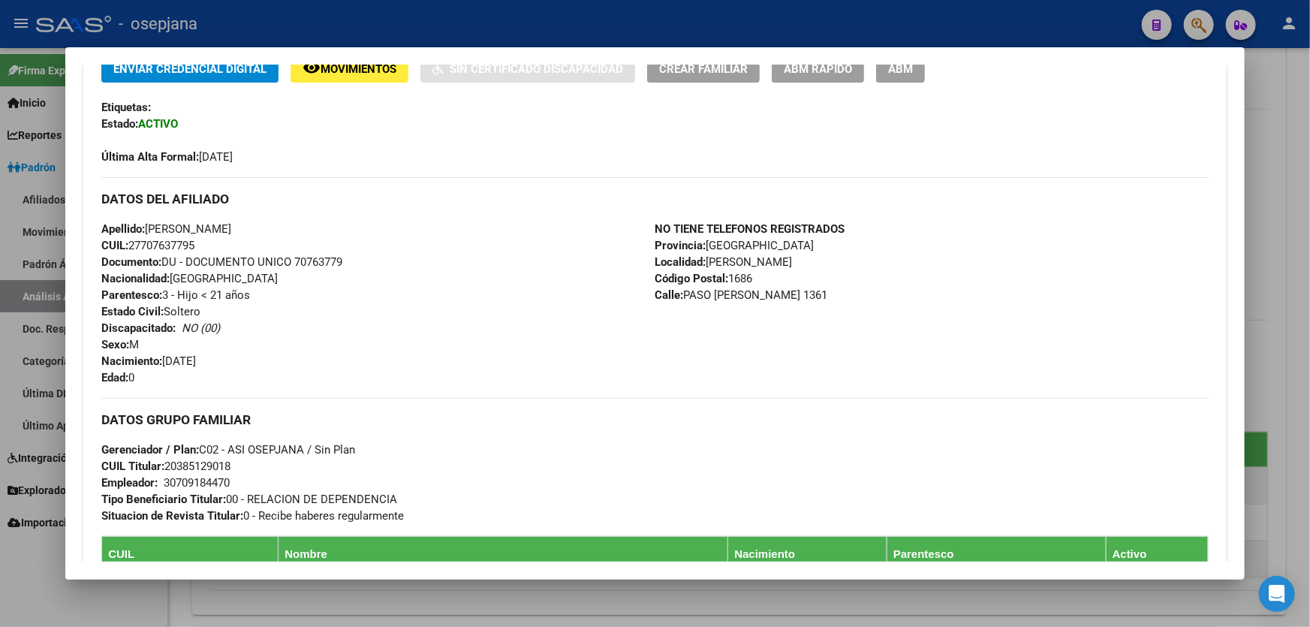
click at [1309, 305] on div at bounding box center [655, 313] width 1310 height 627
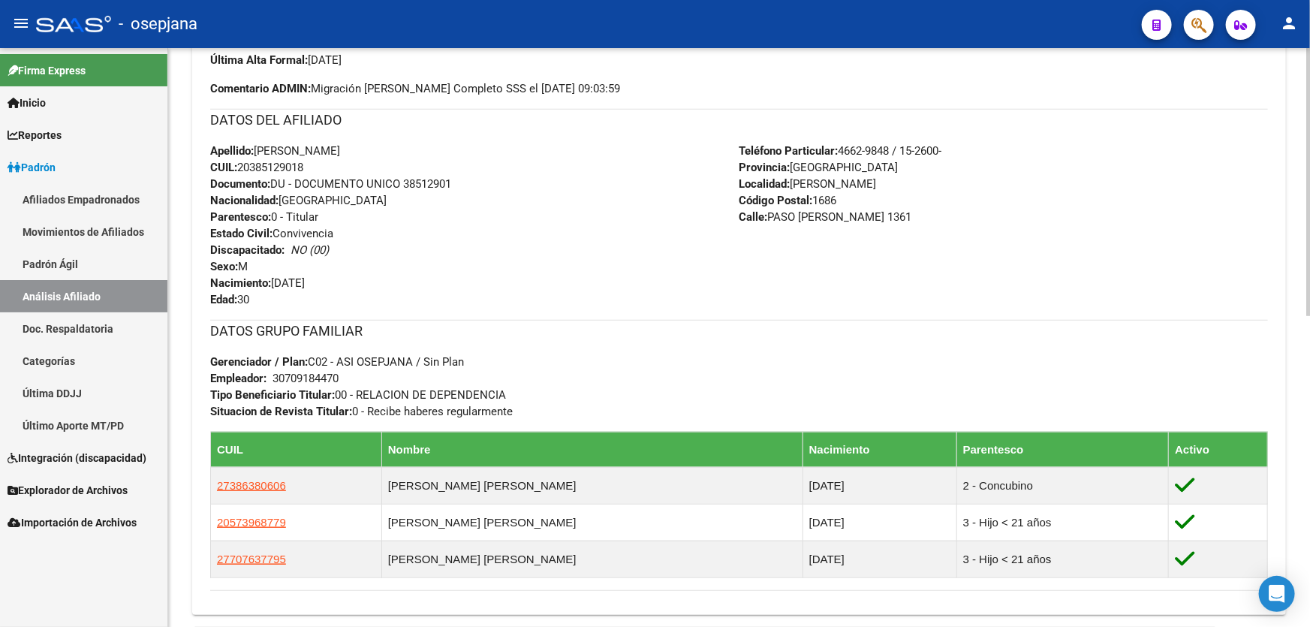
scroll to position [0, 0]
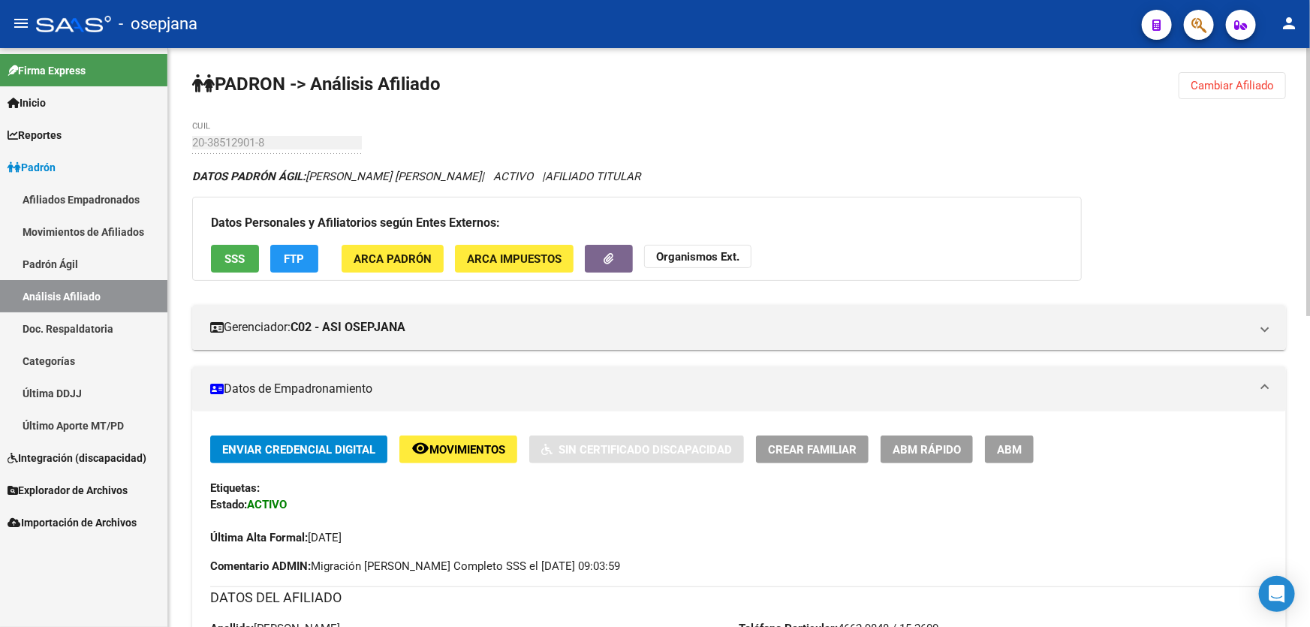
drag, startPoint x: 1241, startPoint y: 59, endPoint x: 1226, endPoint y: 76, distance: 22.3
click at [1226, 76] on button "Cambiar Afiliado" at bounding box center [1232, 85] width 107 height 27
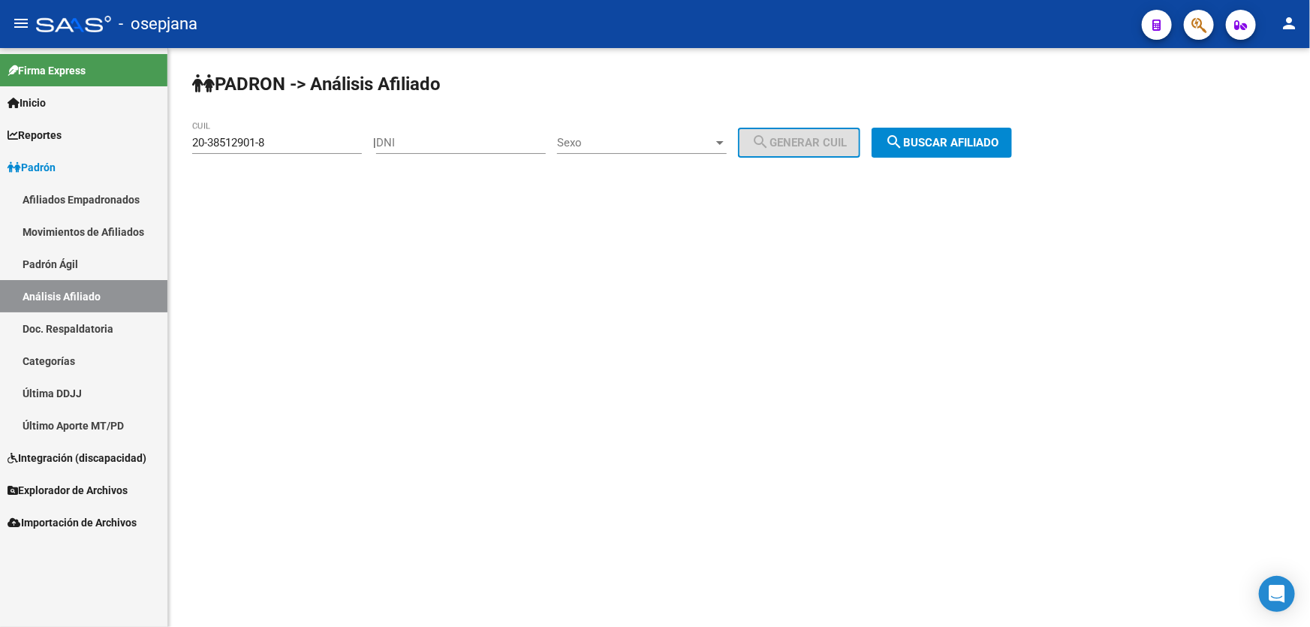
drag, startPoint x: 311, startPoint y: 131, endPoint x: 299, endPoint y: 137, distance: 13.4
click at [299, 137] on div "20-38512901-8 CUIL" at bounding box center [277, 138] width 170 height 32
drag, startPoint x: 299, startPoint y: 137, endPoint x: 57, endPoint y: 174, distance: 244.5
click at [57, 174] on mat-sidenav-container "Firma Express Inicio Instructivos Contacto OS Reportes Padrón Traspasos x O.S. …" at bounding box center [655, 337] width 1310 height 579
paste input "709353-3"
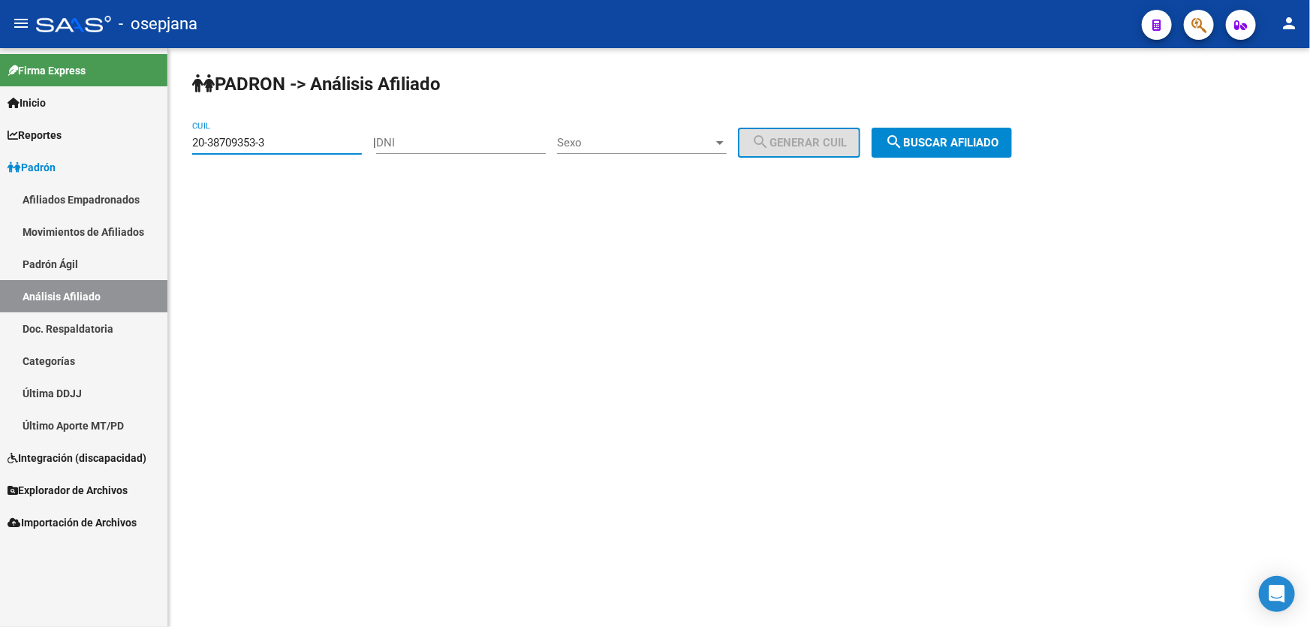
type input "20-38709353-3"
click at [963, 133] on button "search Buscar afiliado" at bounding box center [942, 143] width 140 height 30
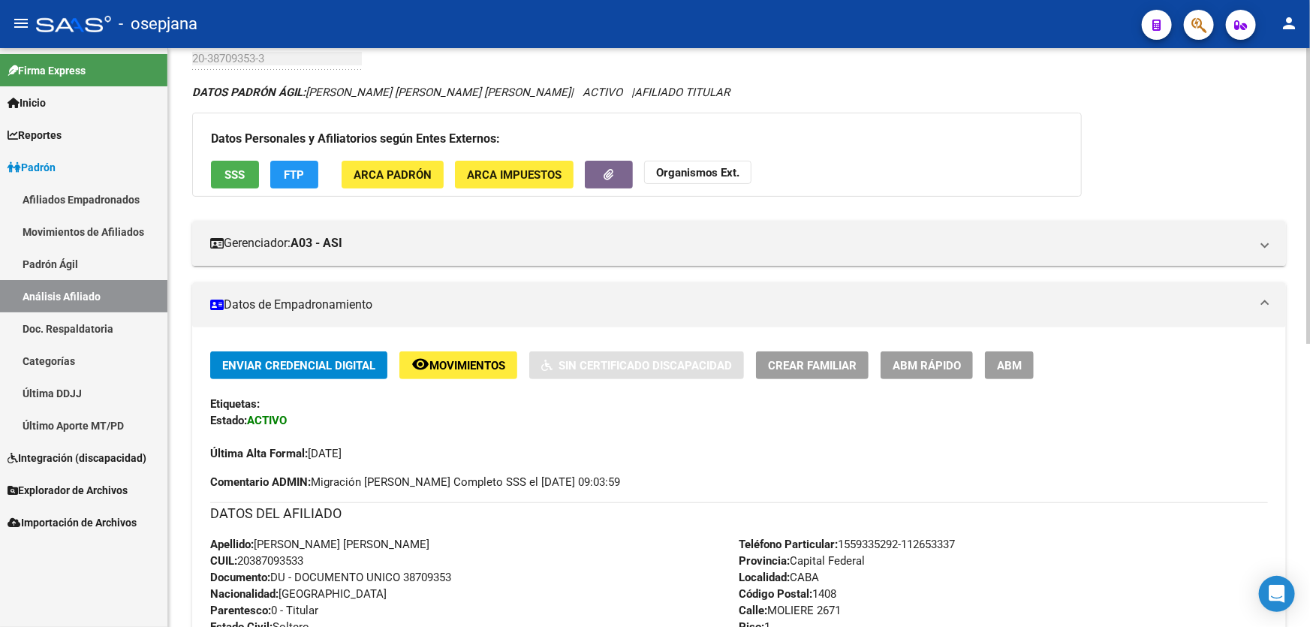
scroll to position [75, 0]
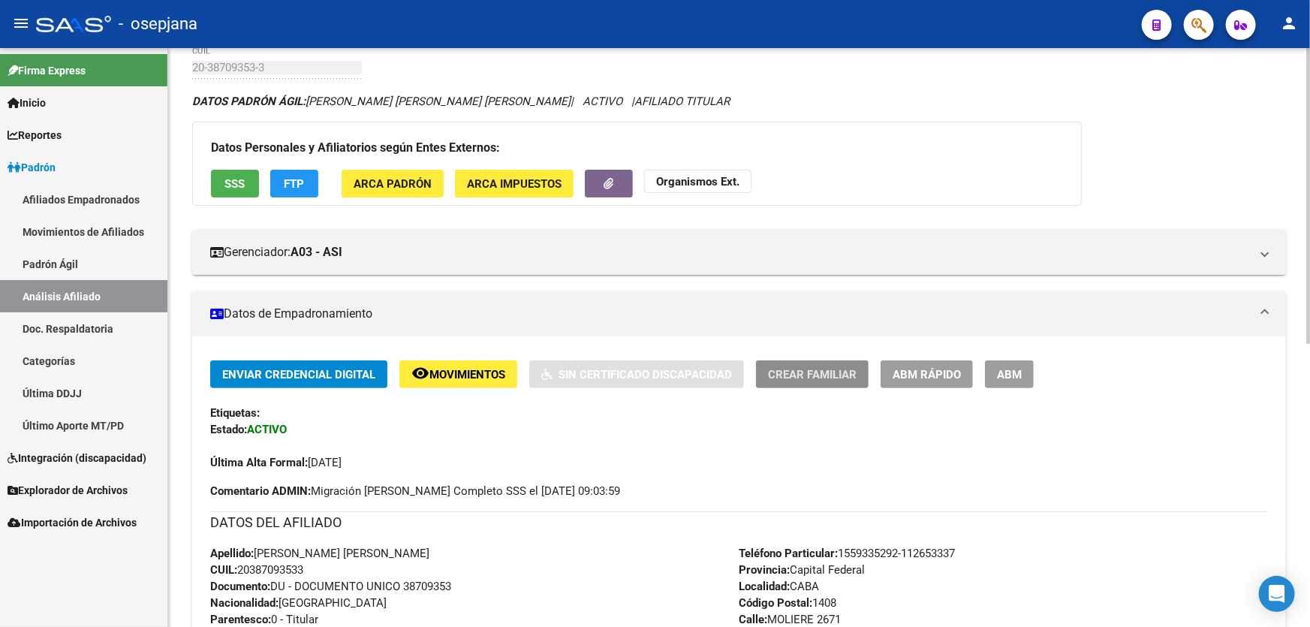
click at [843, 372] on span "Crear Familiar" at bounding box center [812, 375] width 89 height 14
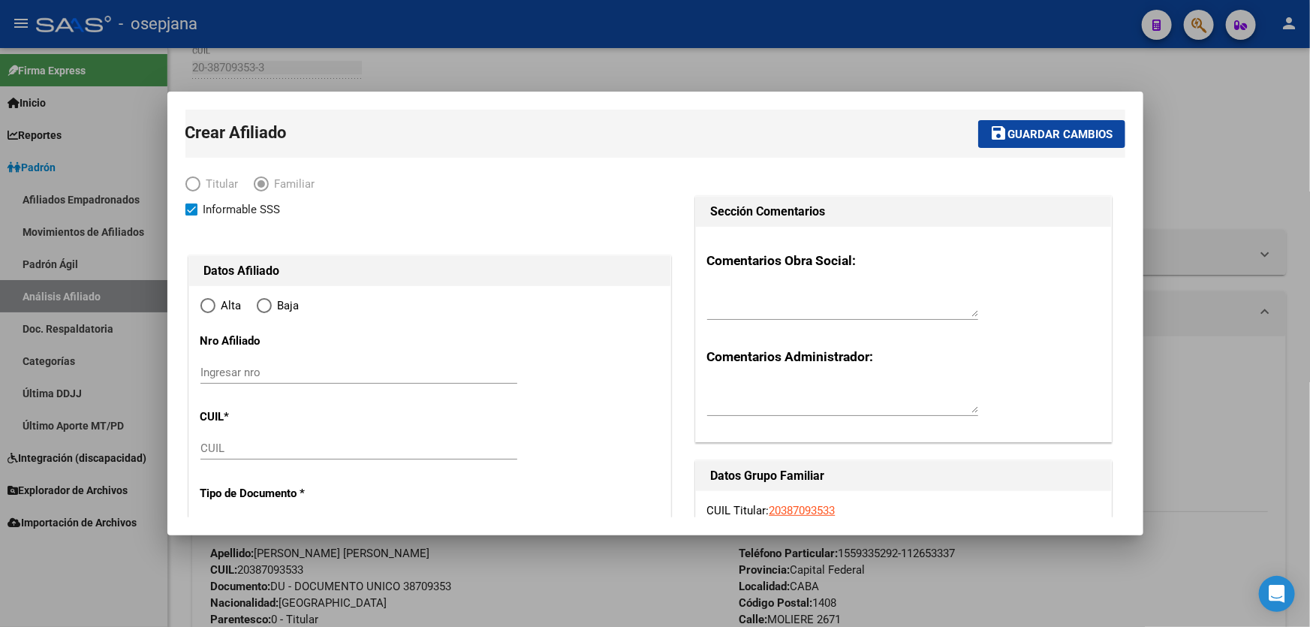
type input "30-70945133-9"
type input "CABA"
type input "1408"
type input "MOLIERE"
type input "2671"
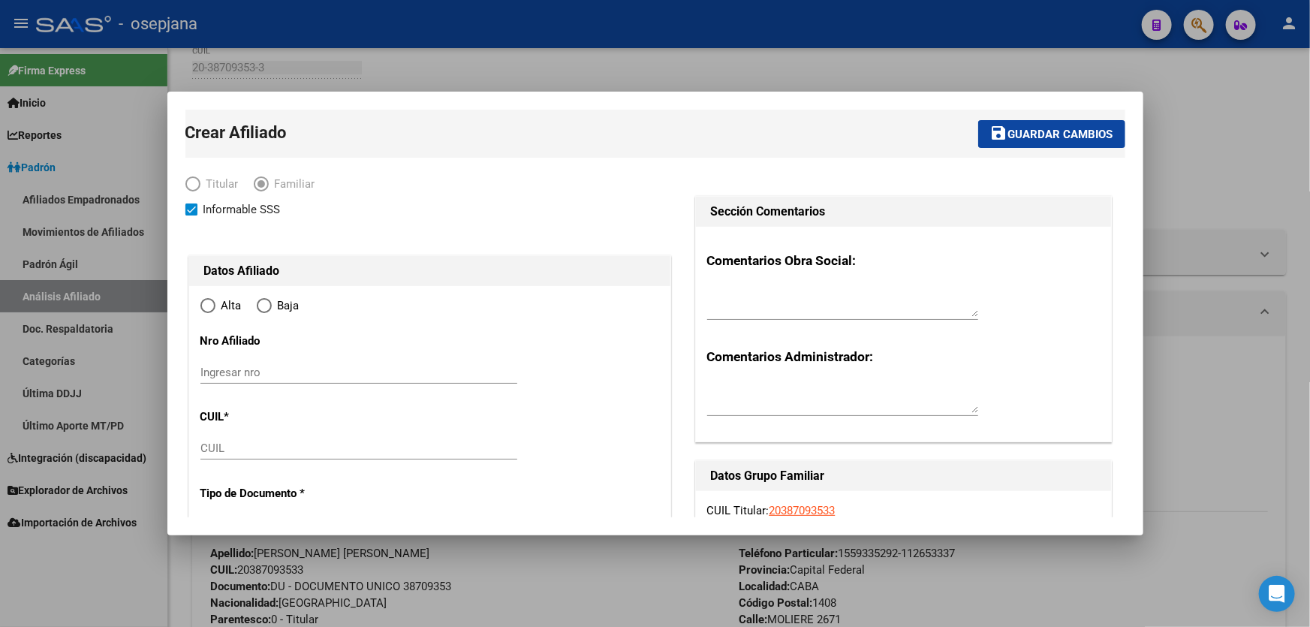
type input "1"
radio input "true"
type input "30-70945133-9"
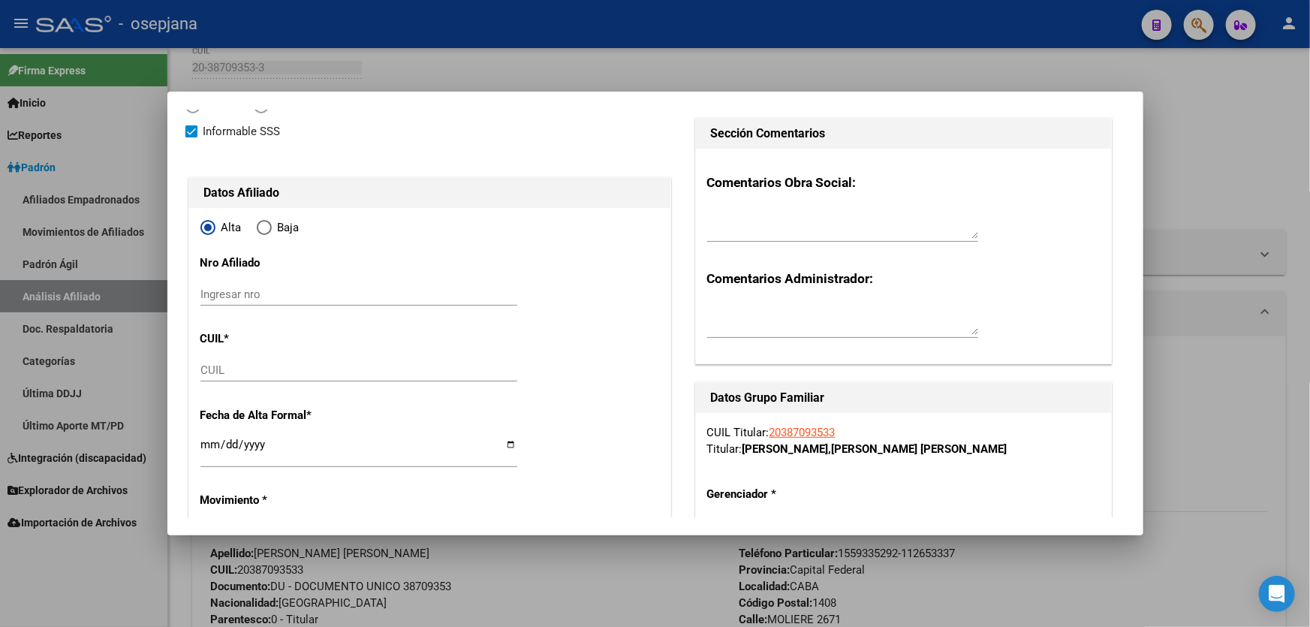
scroll to position [136, 0]
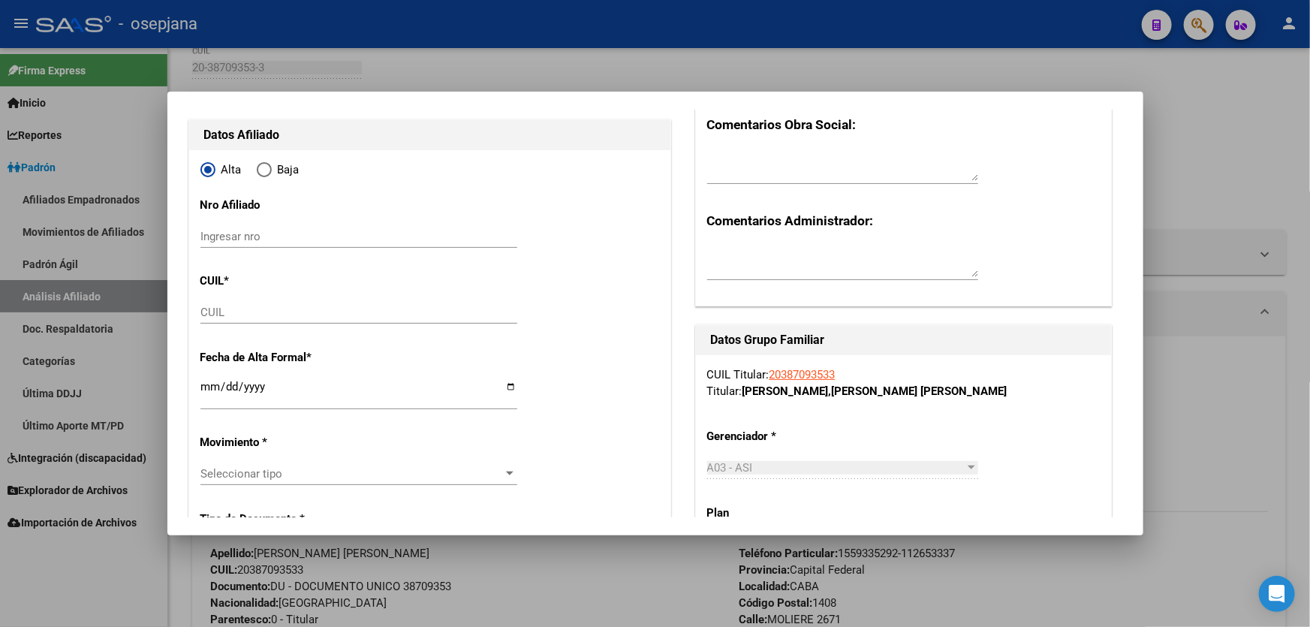
click at [258, 316] on input "CUIL" at bounding box center [358, 313] width 317 height 14
paste input "20-70727076-5"
type input "20-70727076-5"
type input "70727076"
type input "GONZALEZ PERNIGOTTI"
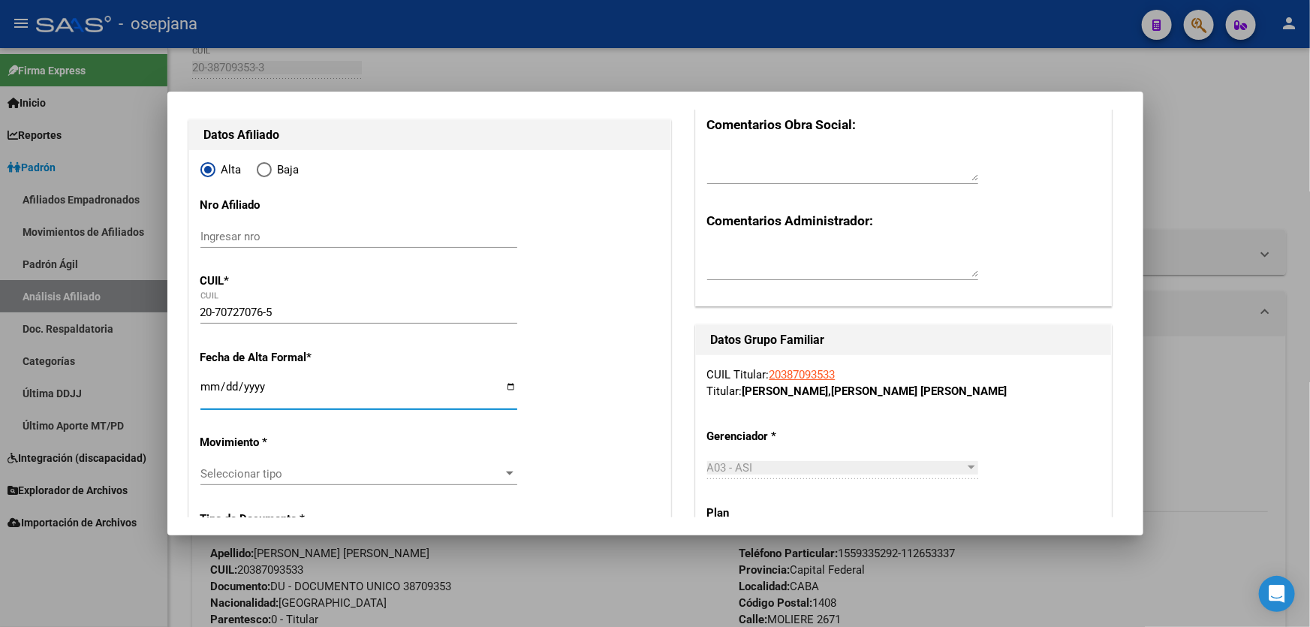
type input "MATTEO"
type input "2025-07-07"
type input "VILLA RAFFO"
type input "1674"
type input "REV MADRE ISABEL FER"
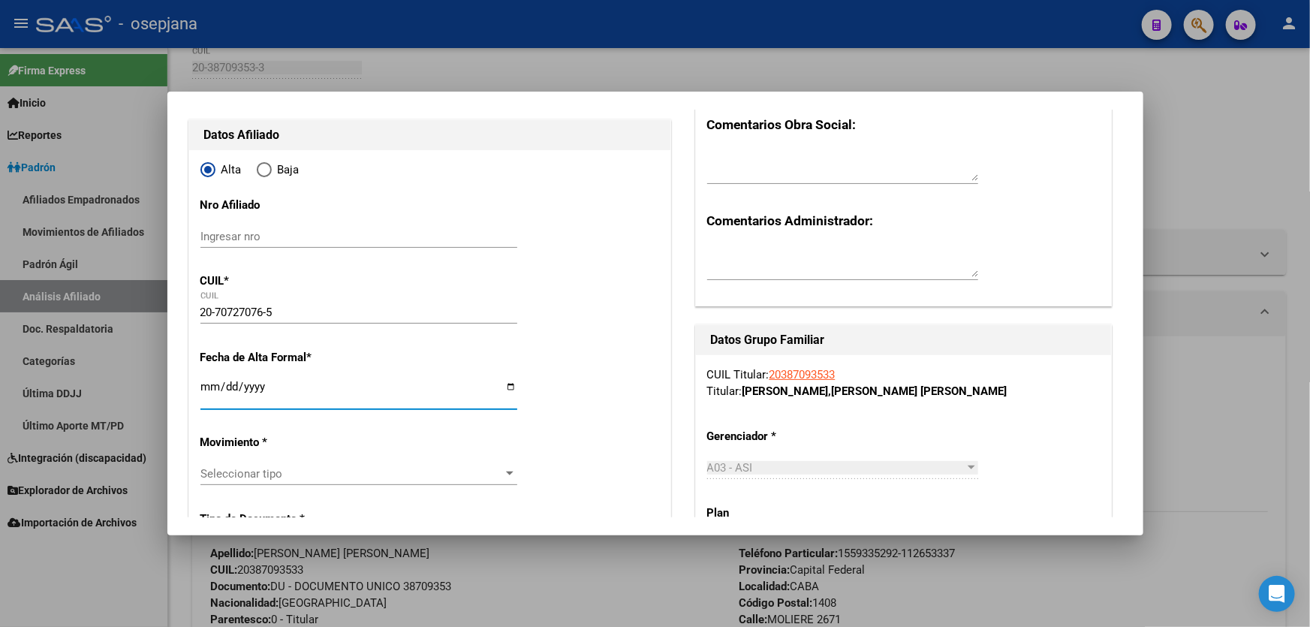
type input "1168"
type input "2025-09-01"
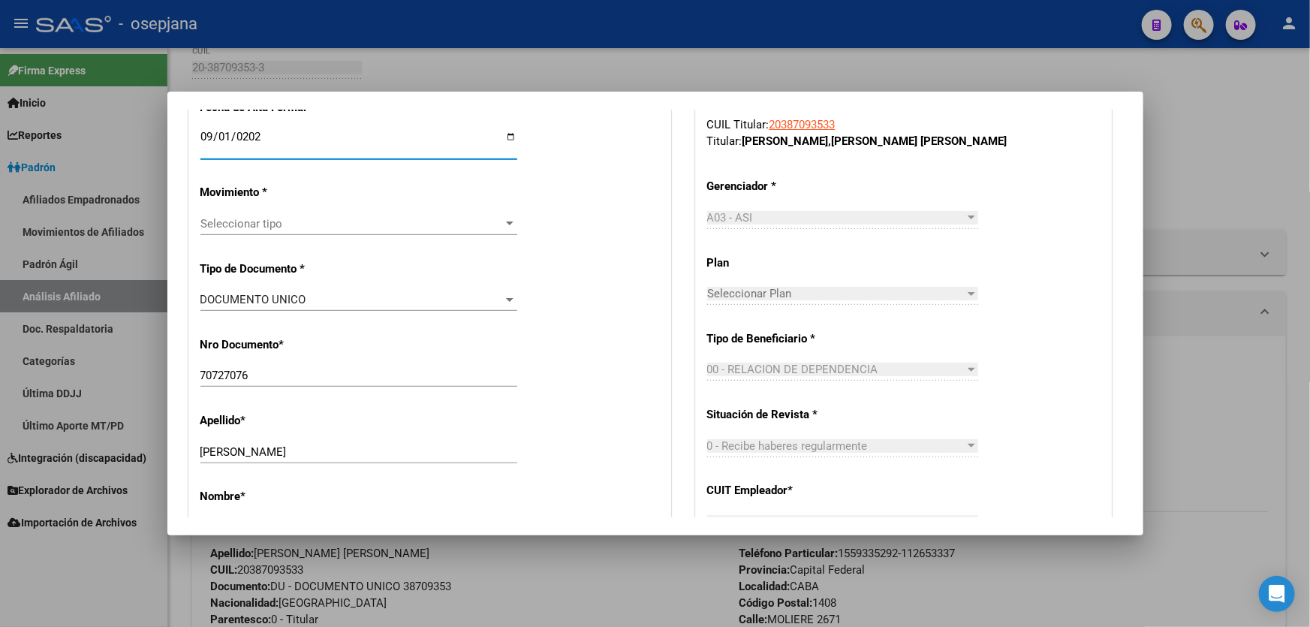
scroll to position [409, 0]
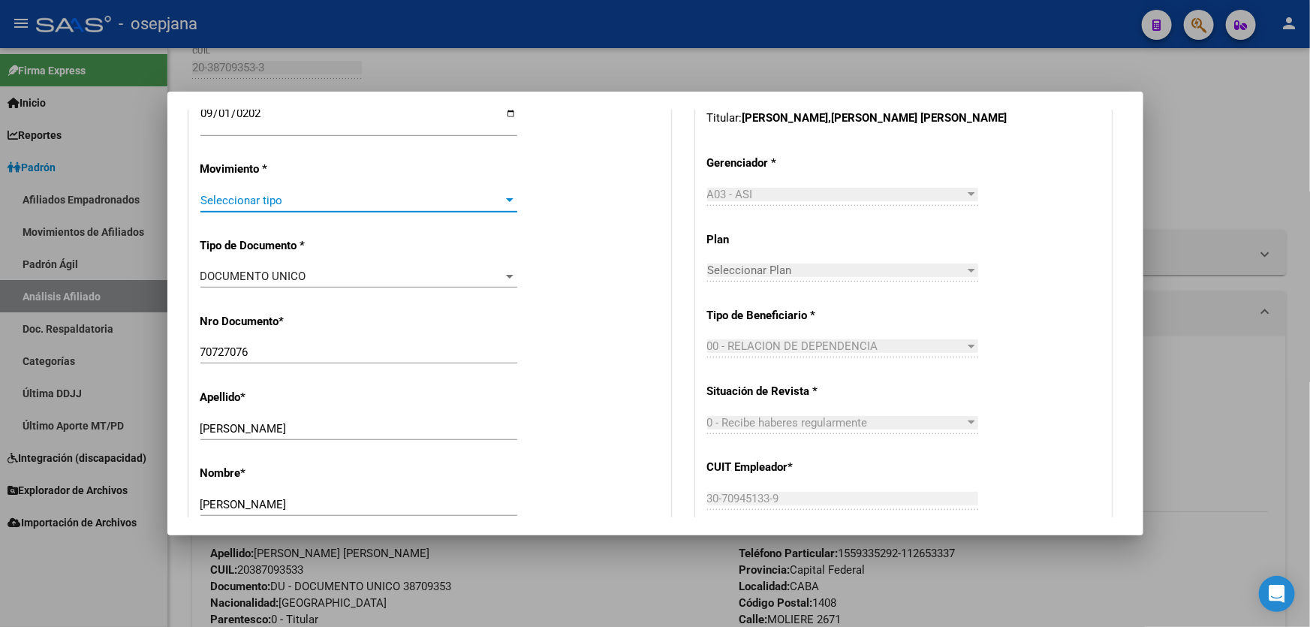
click at [313, 199] on span "Seleccionar tipo" at bounding box center [351, 201] width 303 height 14
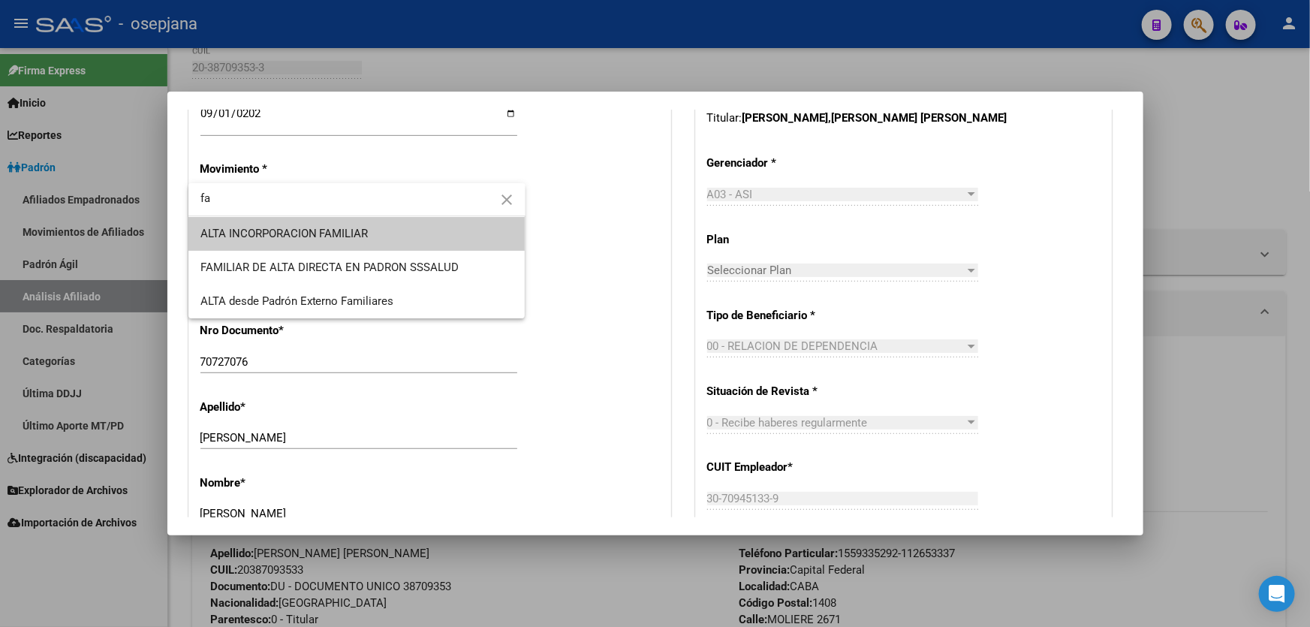
type input "fa"
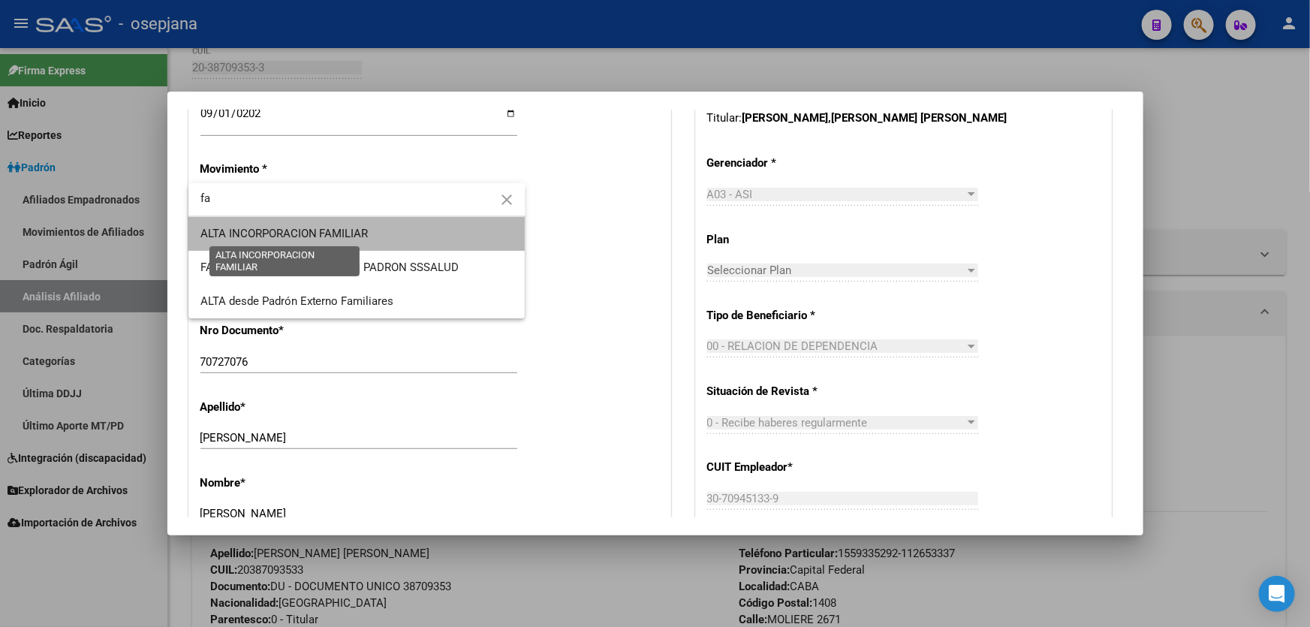
click at [321, 231] on span "ALTA INCORPORACION FAMILIAR" at bounding box center [284, 234] width 168 height 14
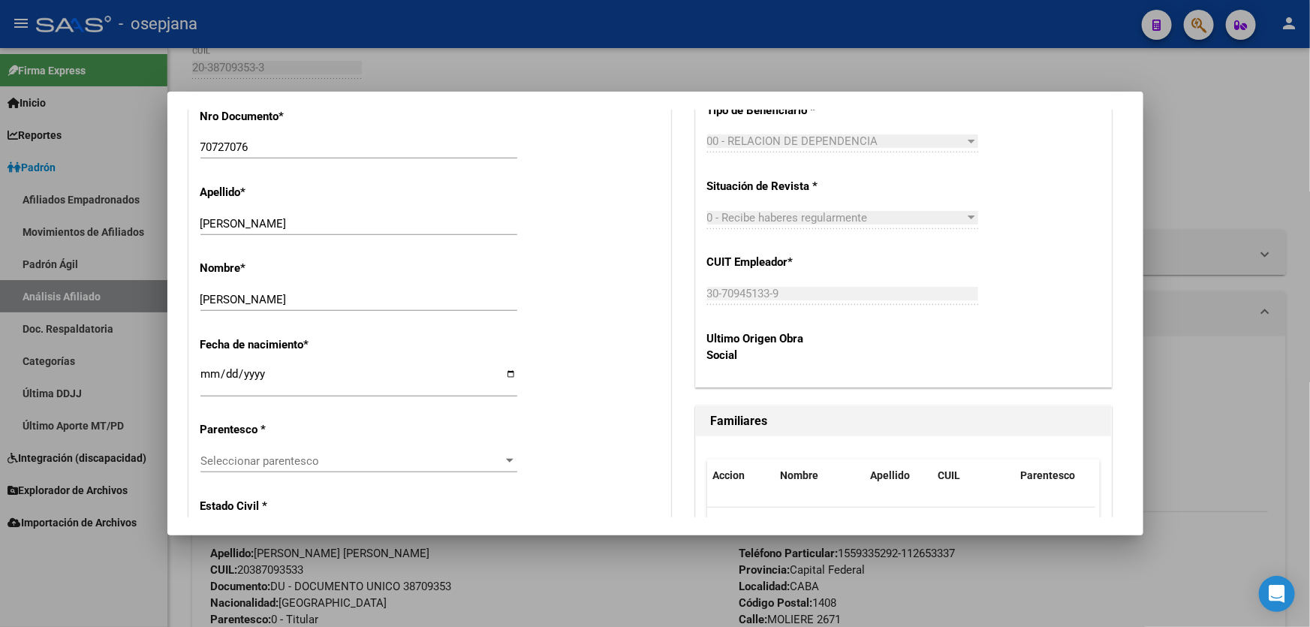
scroll to position [751, 0]
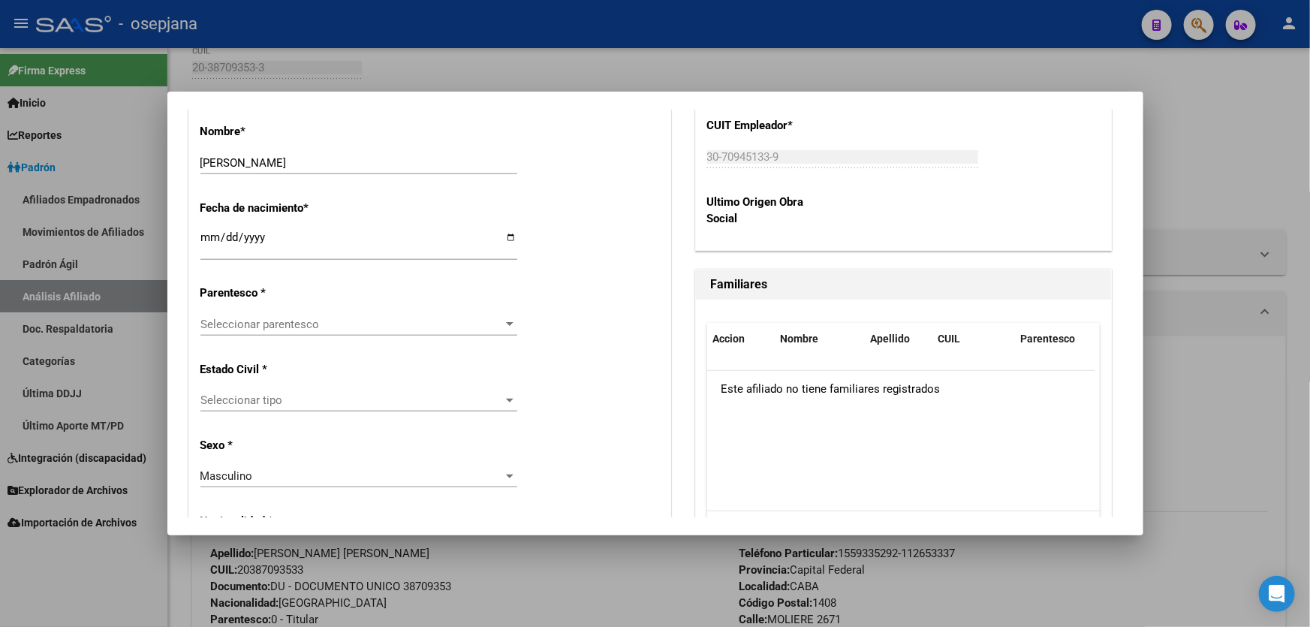
click at [310, 305] on div "Alta Baja Nro Afiliado Ingresar nro CUIL * 20-70727076-5 CUIL ARCA Padrón Fecha…" at bounding box center [429, 607] width 481 height 2144
click at [296, 326] on span "Seleccionar parentesco" at bounding box center [351, 325] width 303 height 14
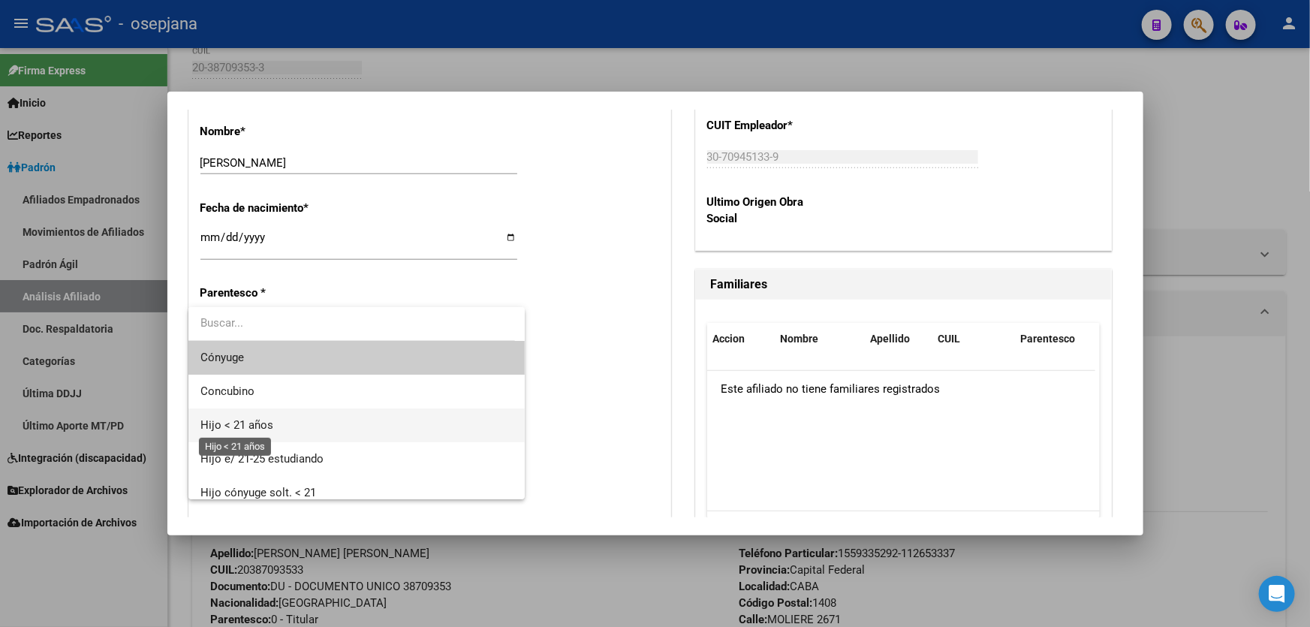
click at [255, 423] on span "Hijo < 21 años" at bounding box center [236, 425] width 73 height 14
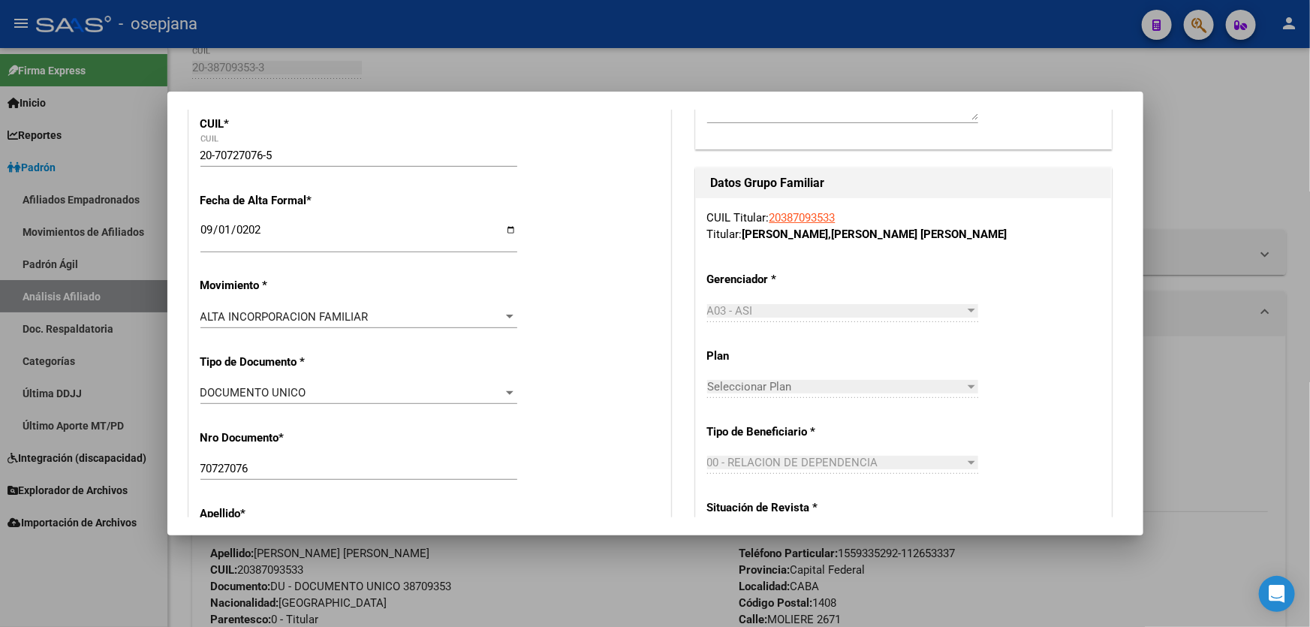
scroll to position [0, 0]
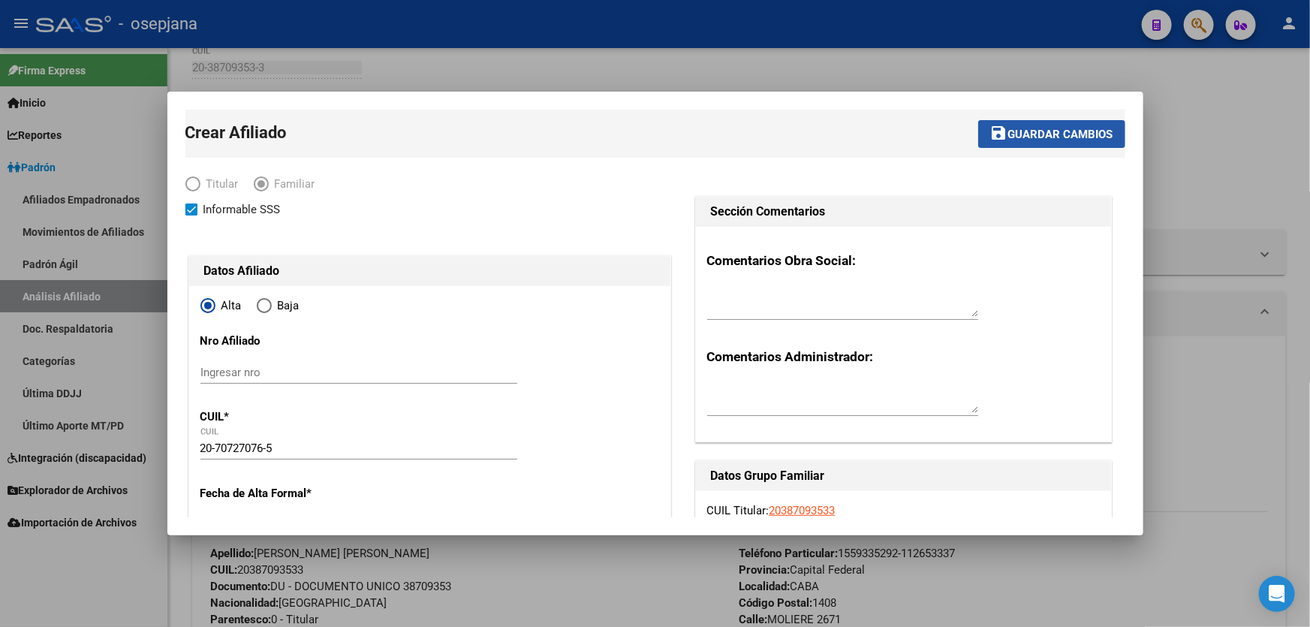
click at [1050, 131] on span "Guardar cambios" at bounding box center [1060, 135] width 105 height 14
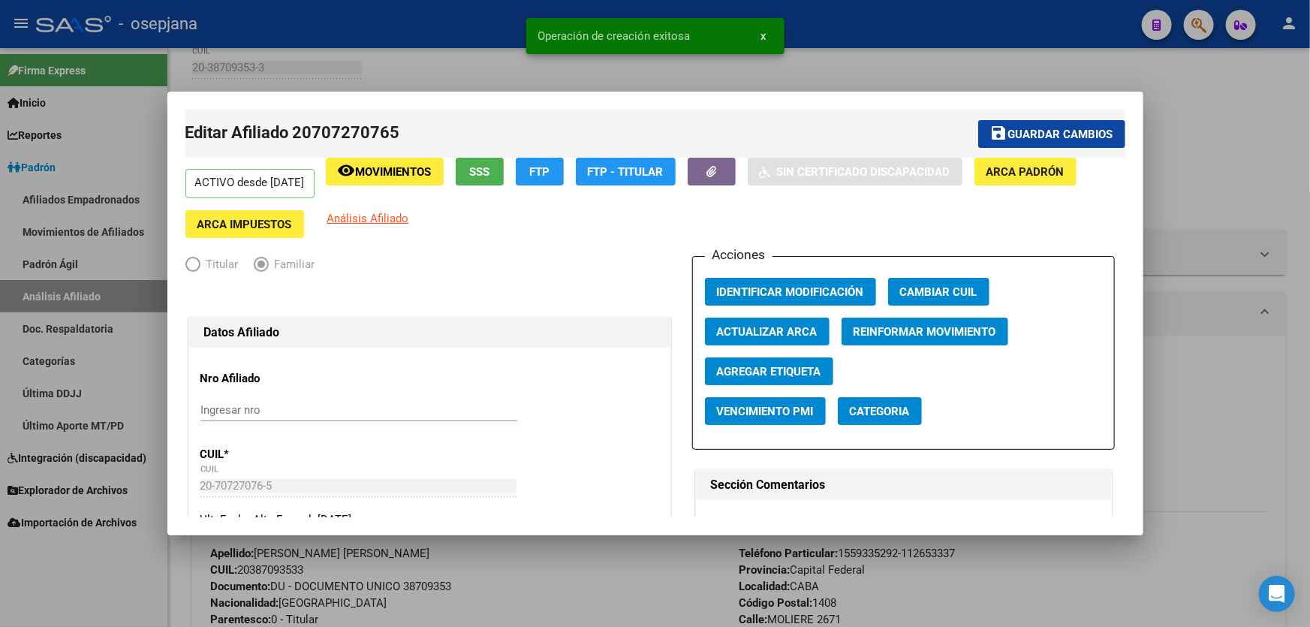
click at [1050, 131] on span "Guardar cambios" at bounding box center [1060, 135] width 105 height 14
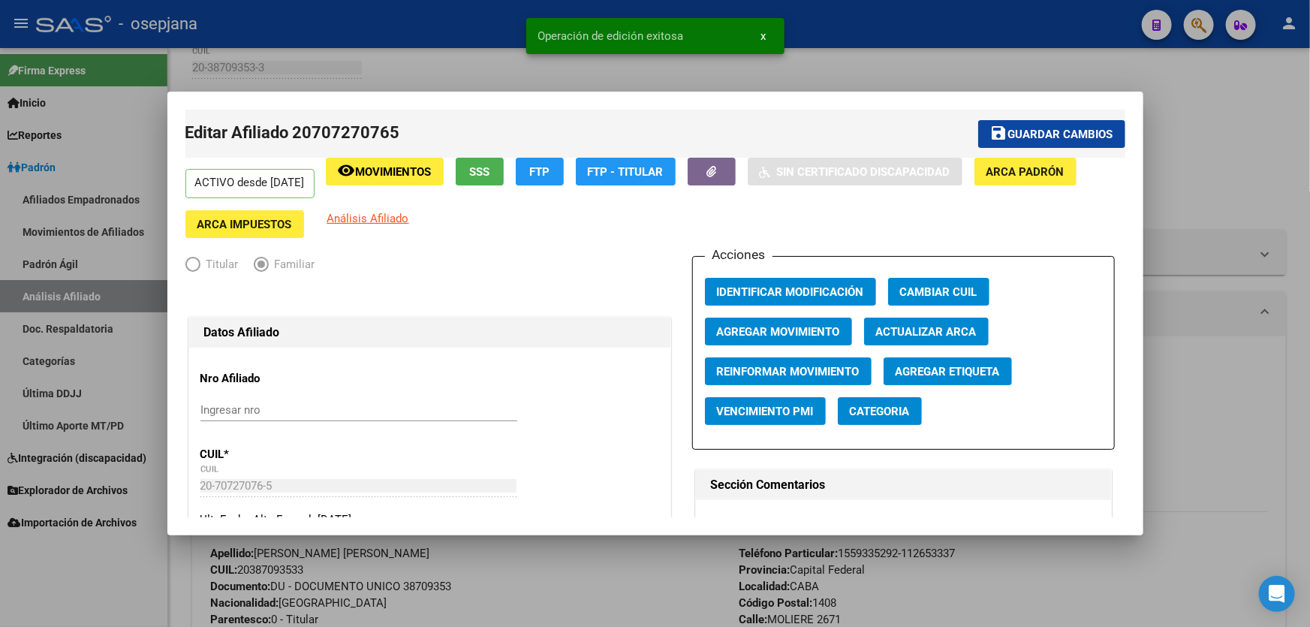
click at [1221, 134] on div at bounding box center [655, 313] width 1310 height 627
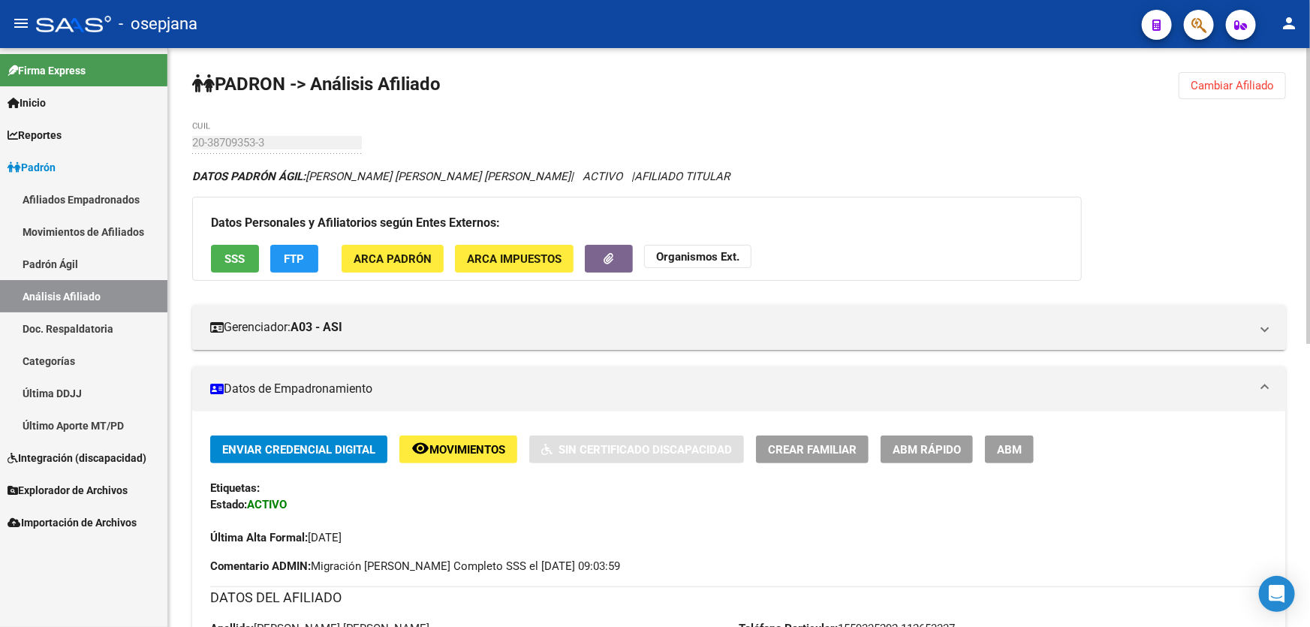
click at [1269, 86] on span "Cambiar Afiliado" at bounding box center [1232, 86] width 83 height 14
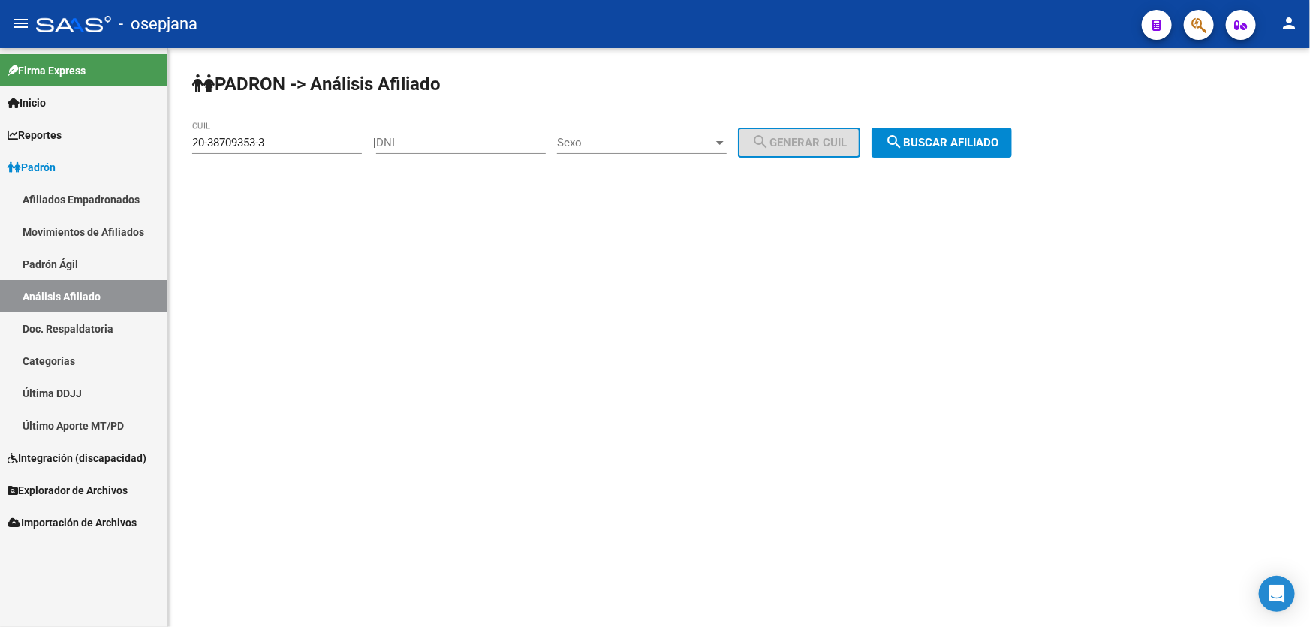
click at [933, 142] on span "search Buscar afiliado" at bounding box center [941, 143] width 113 height 14
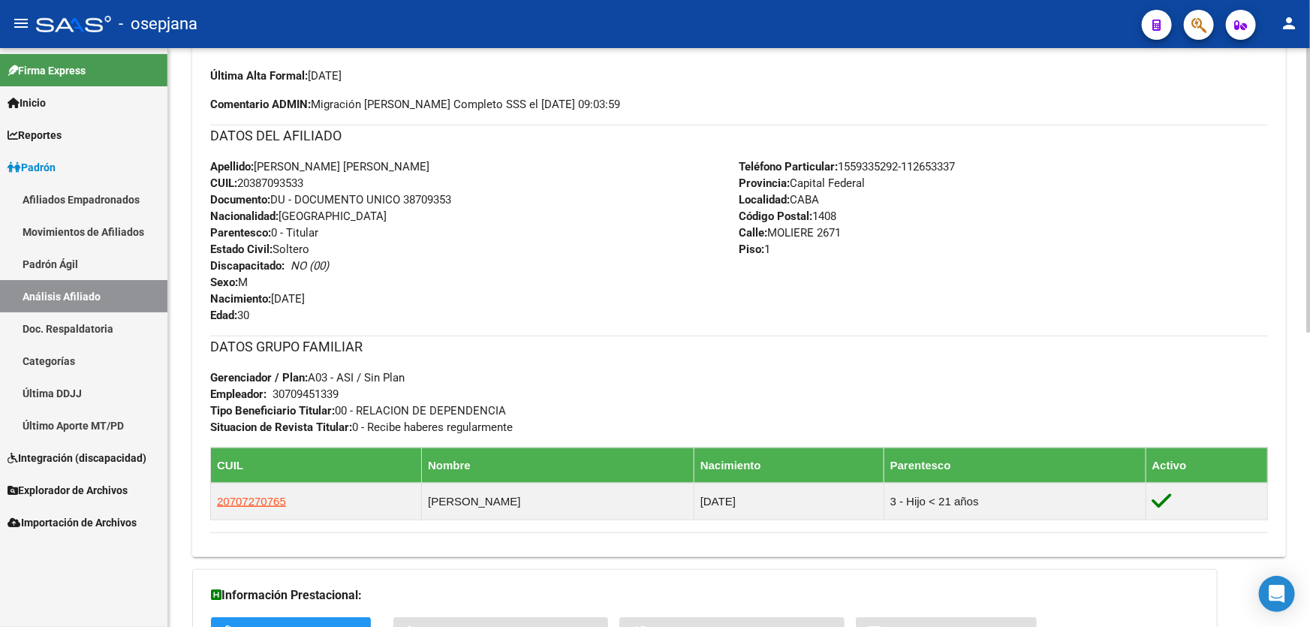
scroll to position [477, 0]
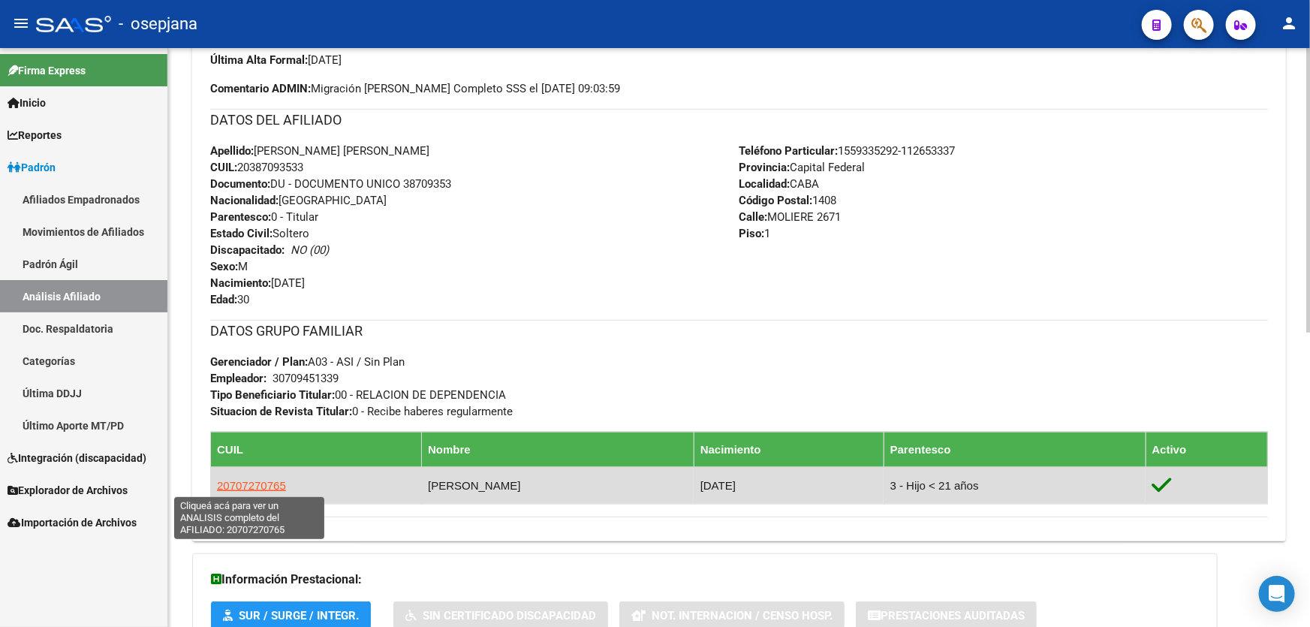
click at [251, 481] on span "20707270765" at bounding box center [251, 485] width 69 height 13
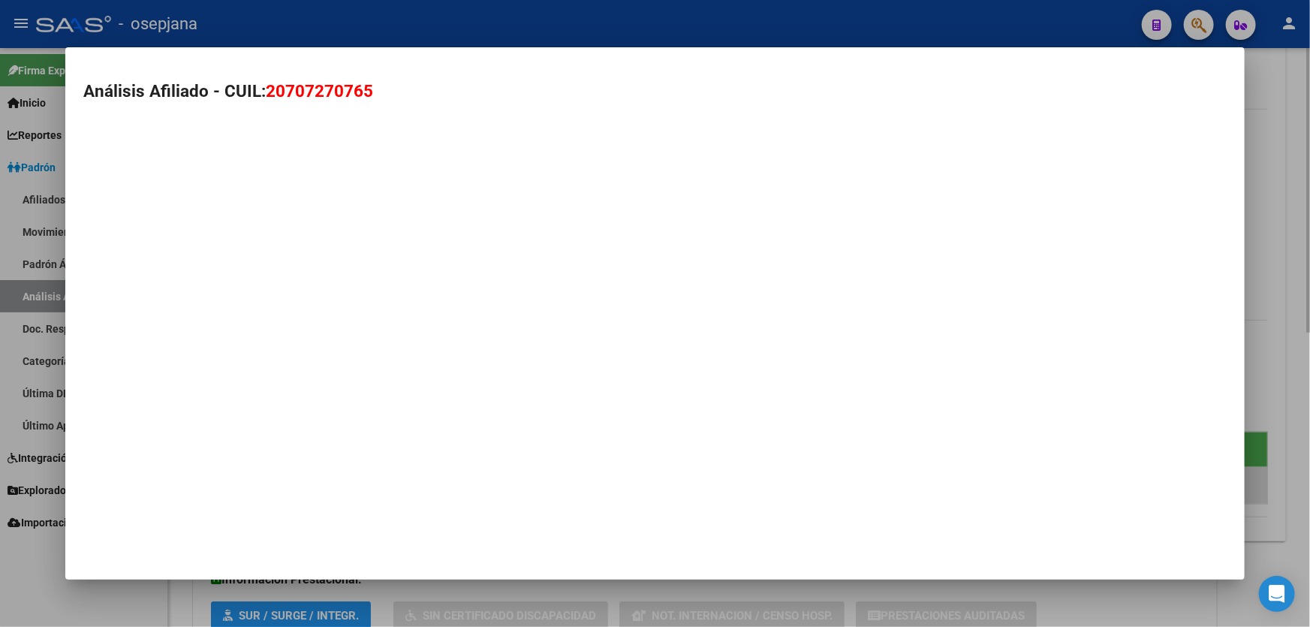
type textarea "20707270765"
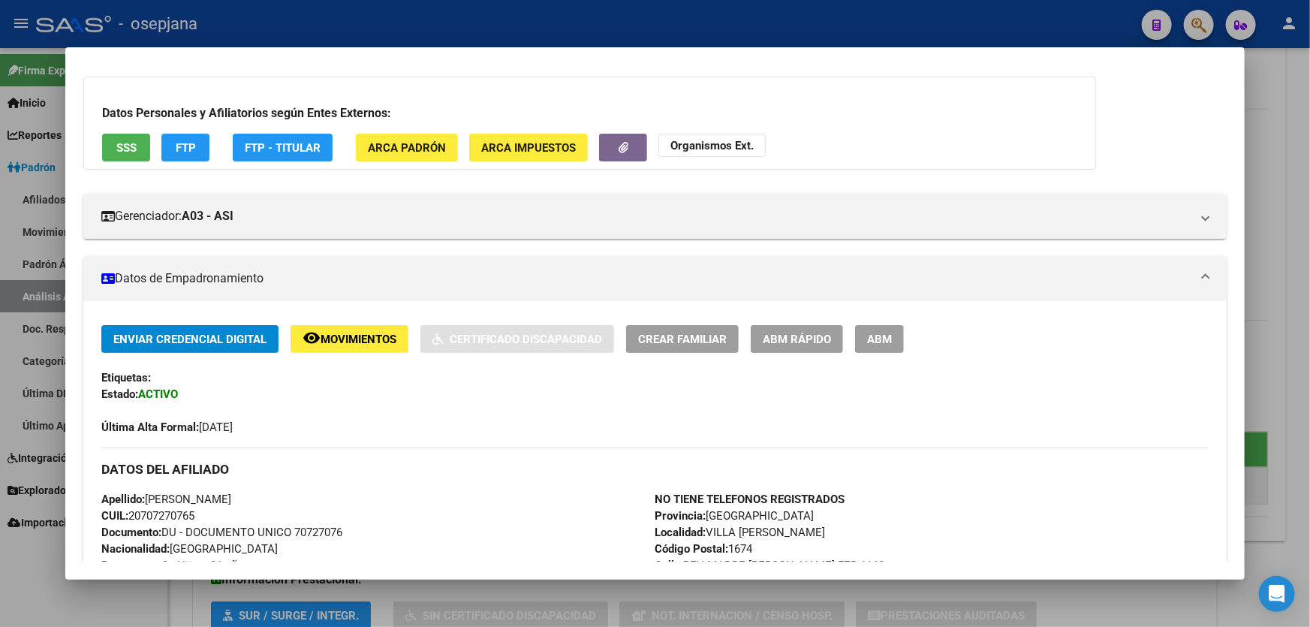
scroll to position [341, 0]
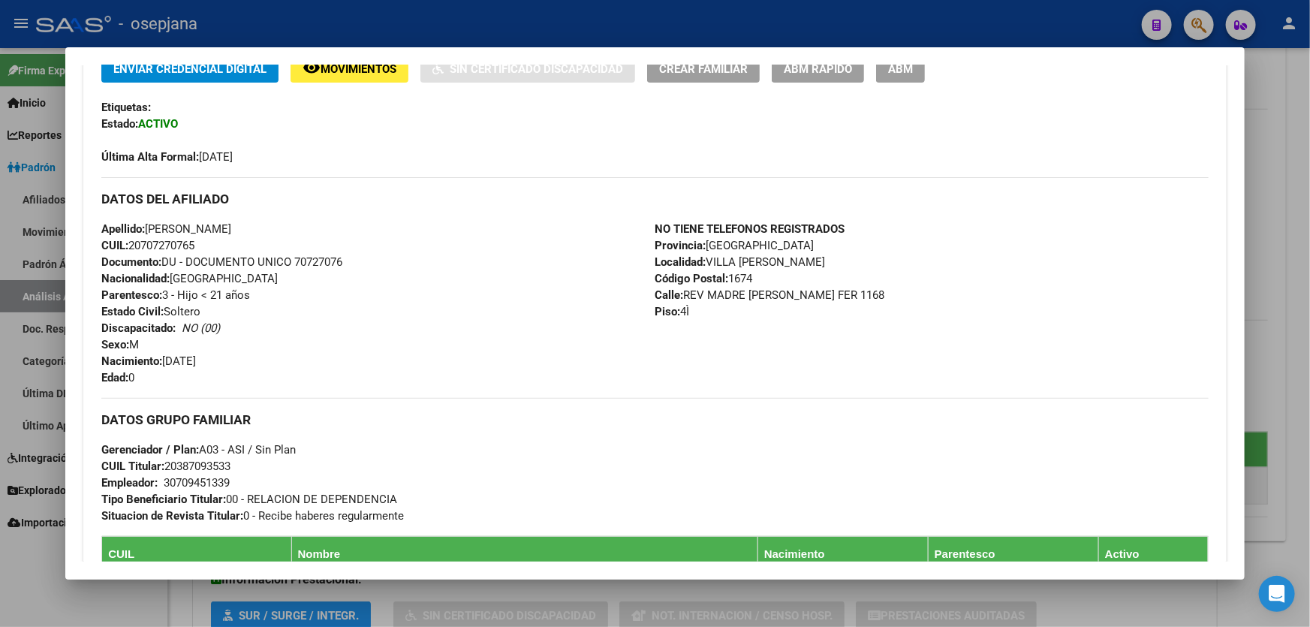
click at [1294, 267] on div at bounding box center [655, 313] width 1310 height 627
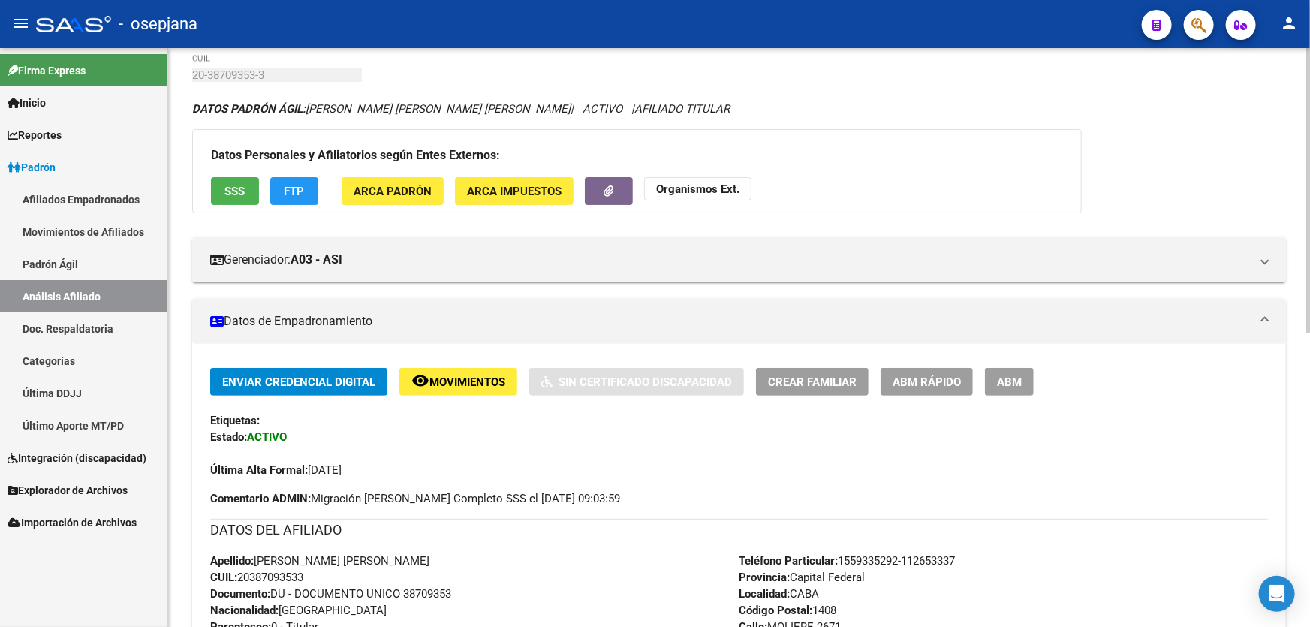
scroll to position [0, 0]
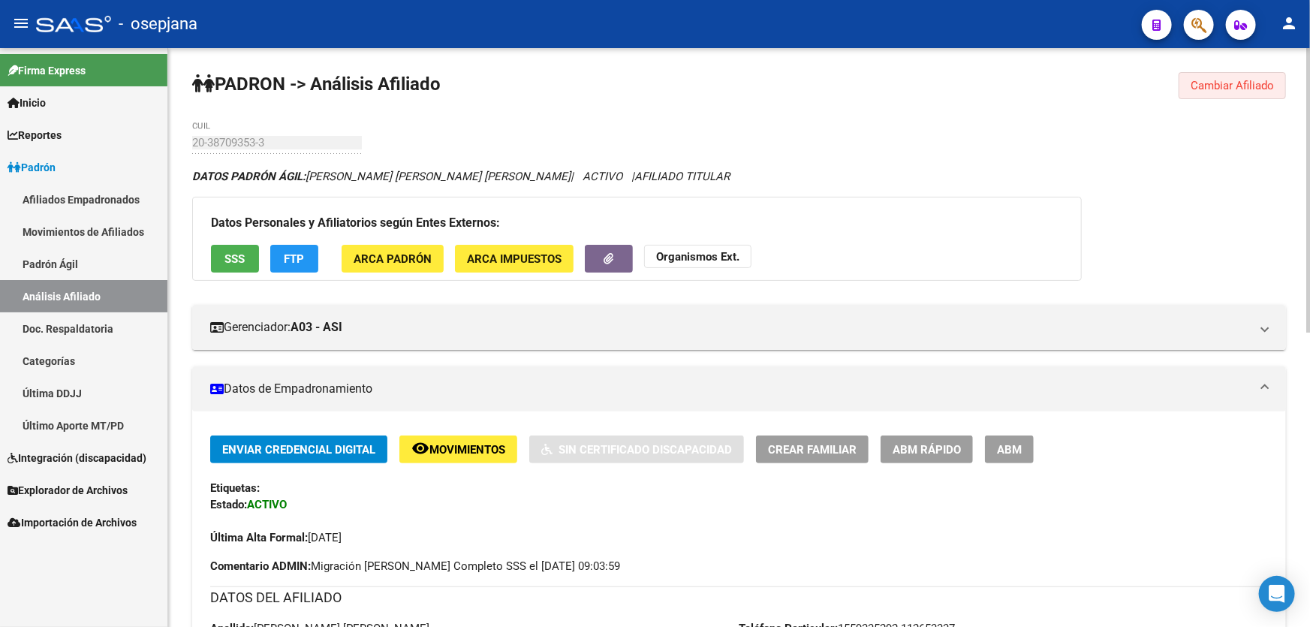
click at [1238, 83] on span "Cambiar Afiliado" at bounding box center [1232, 86] width 83 height 14
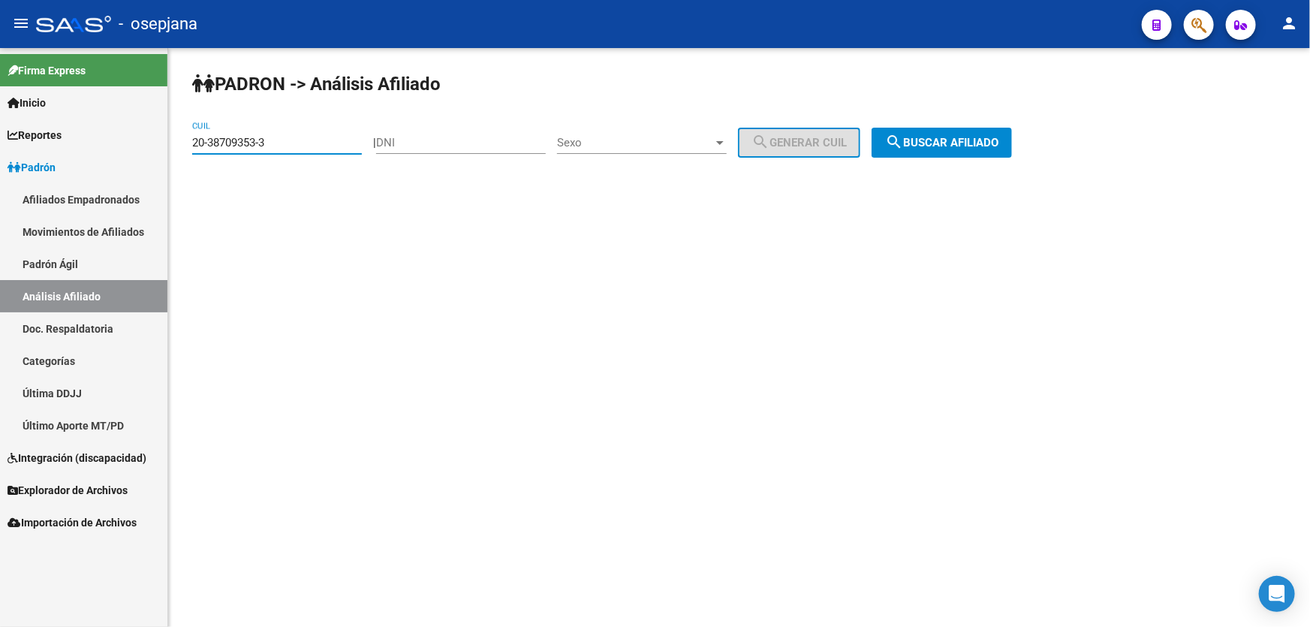
drag, startPoint x: 291, startPoint y: 143, endPoint x: 157, endPoint y: 152, distance: 133.9
click at [157, 152] on mat-sidenav-container "Firma Express Inicio Instructivos Contacto OS Reportes Padrón Traspasos x O.S. …" at bounding box center [655, 337] width 1310 height 579
paste input "7-25875281-9"
type input "27-25875281-9"
click at [981, 131] on button "search Buscar afiliado" at bounding box center [942, 143] width 140 height 30
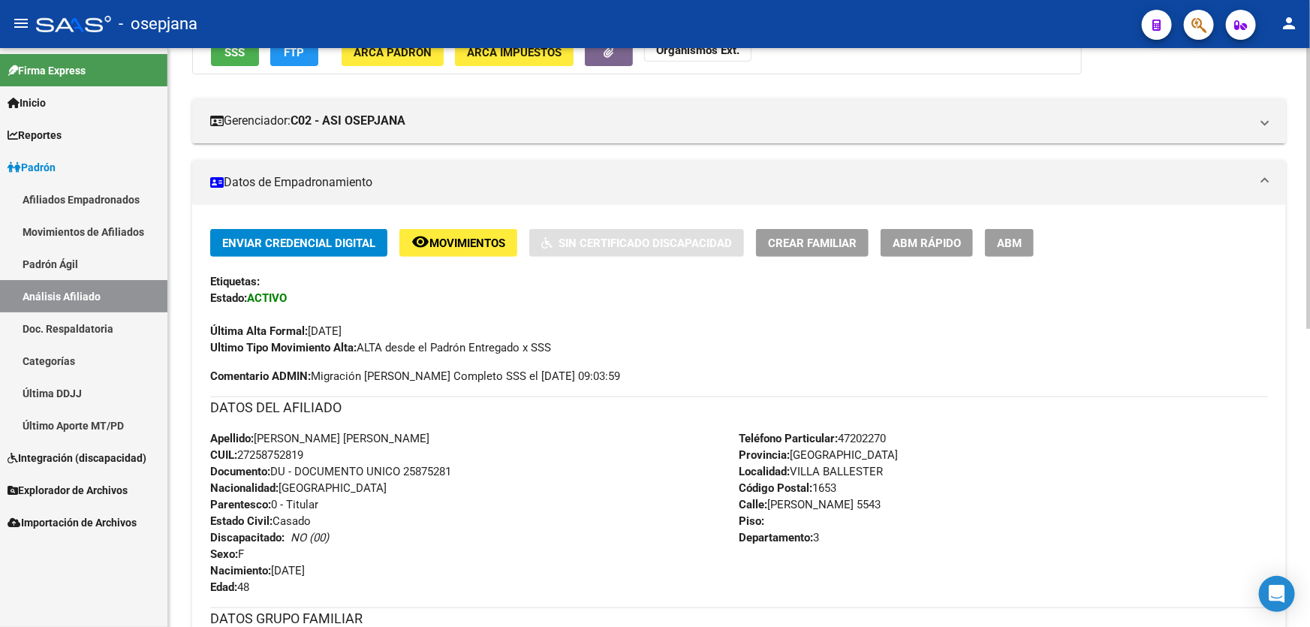
scroll to position [204, 0]
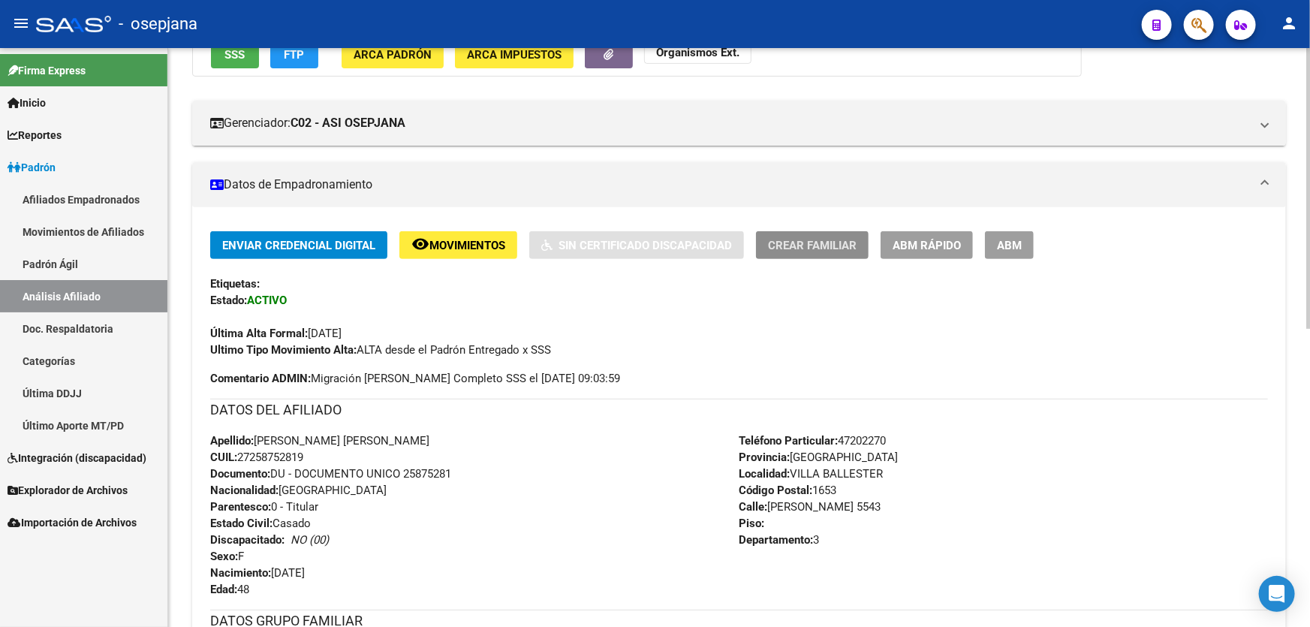
click at [806, 240] on span "Crear Familiar" at bounding box center [812, 246] width 89 height 14
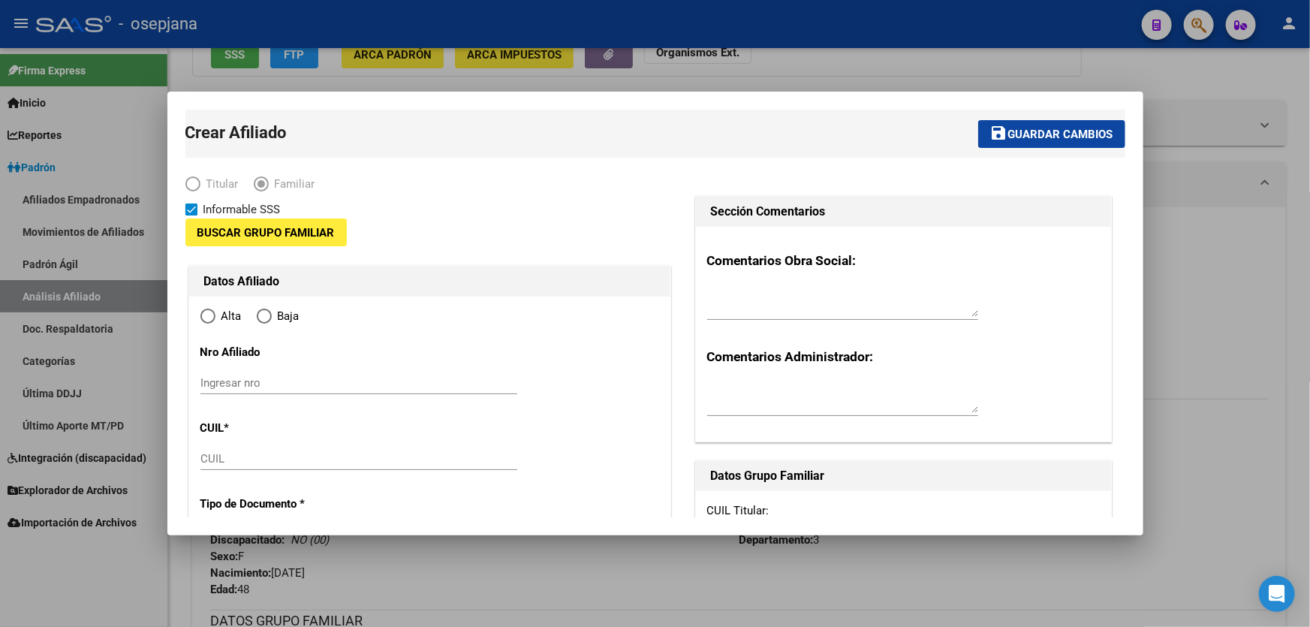
type input "33-71707286-9"
type input "VILLA BALLESTER"
type input "1653"
type input "PROF. AGUER"
type input "5543"
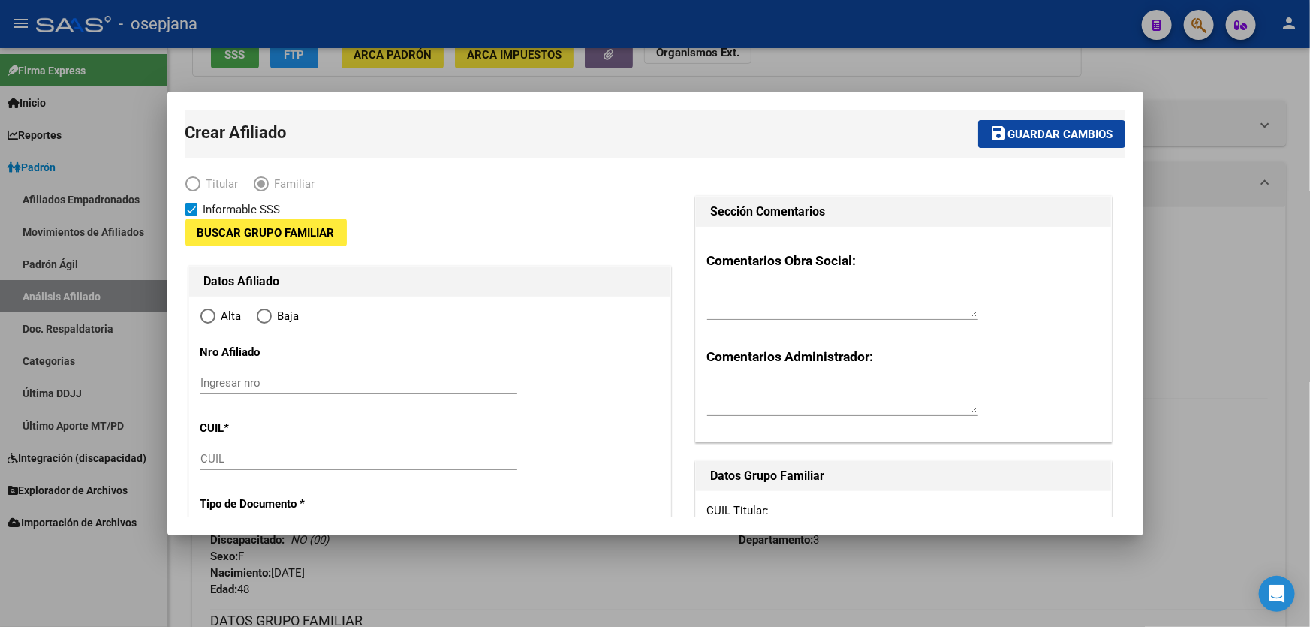
type input "3"
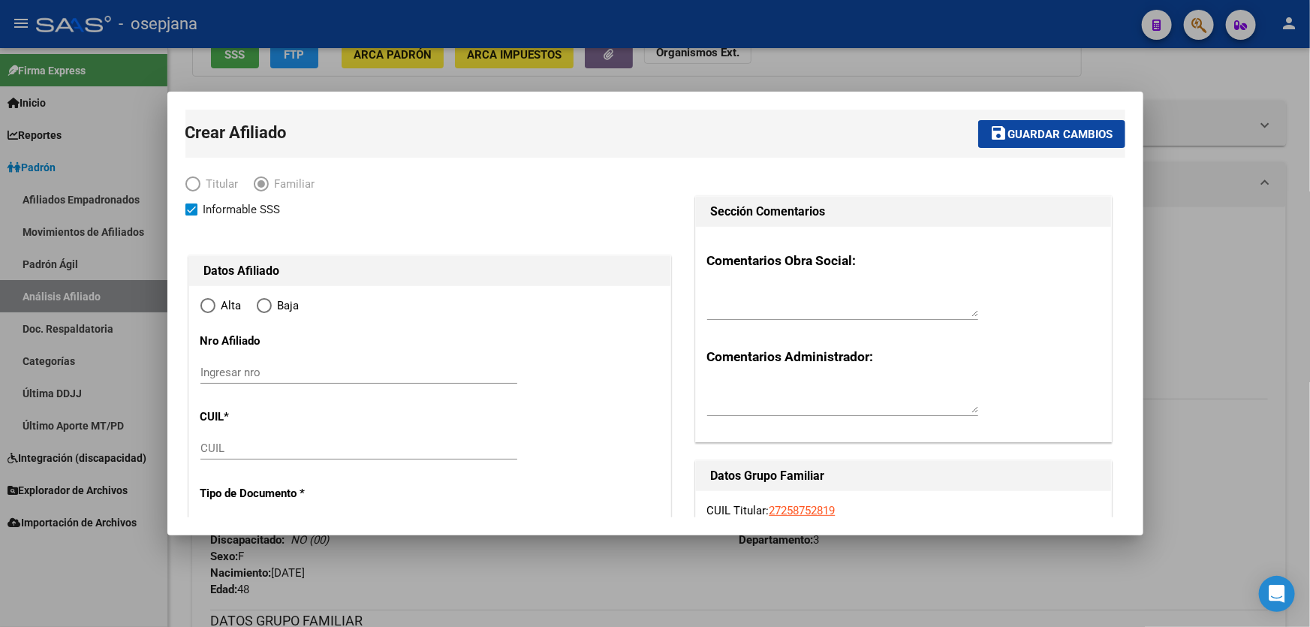
radio input "true"
click at [224, 437] on div "CUIL" at bounding box center [358, 448] width 317 height 23
type input "33-71707286-9"
paste input "27-43736007-9"
type input "27-43736007-9"
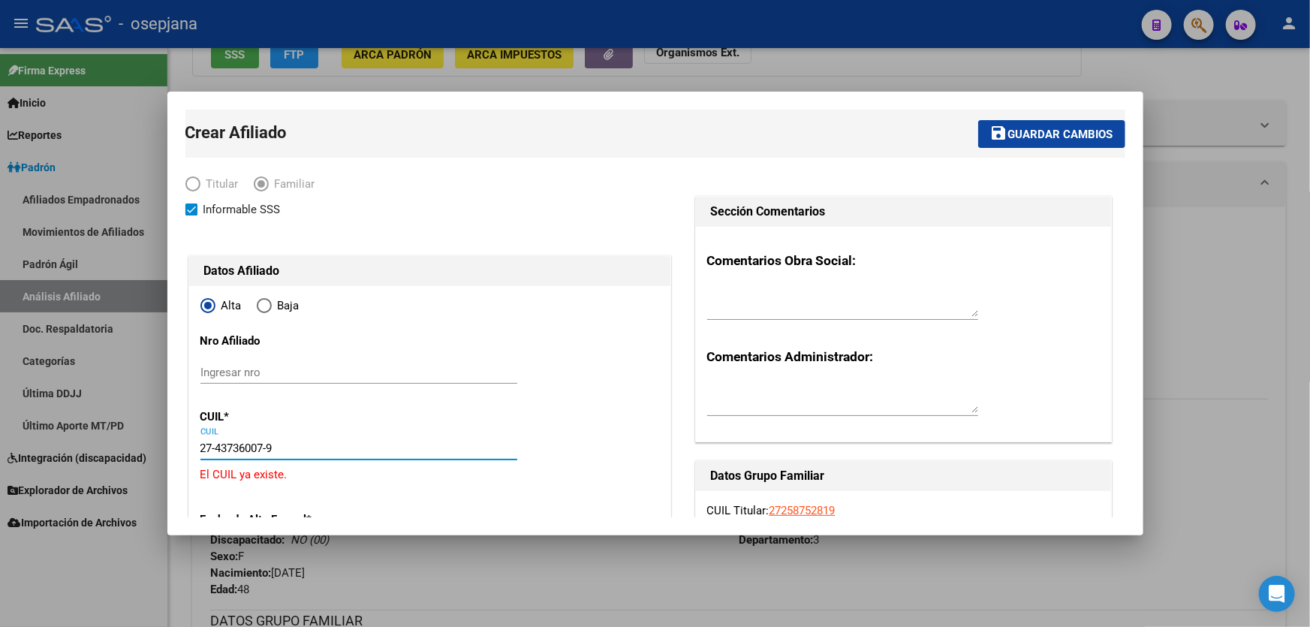
scroll to position [240, 0]
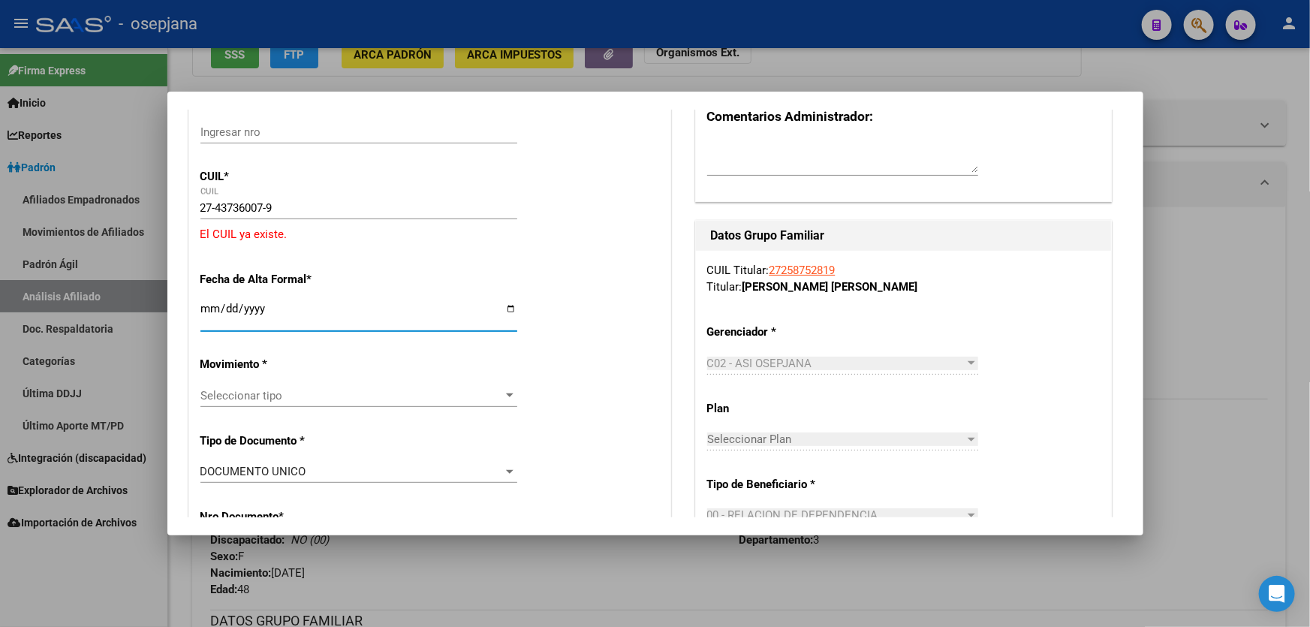
type input "43736007"
type input "CACCIA"
type input "ROCIO MAGALI"
type input "2001-10-01"
type input "VILLA BALLESTER"
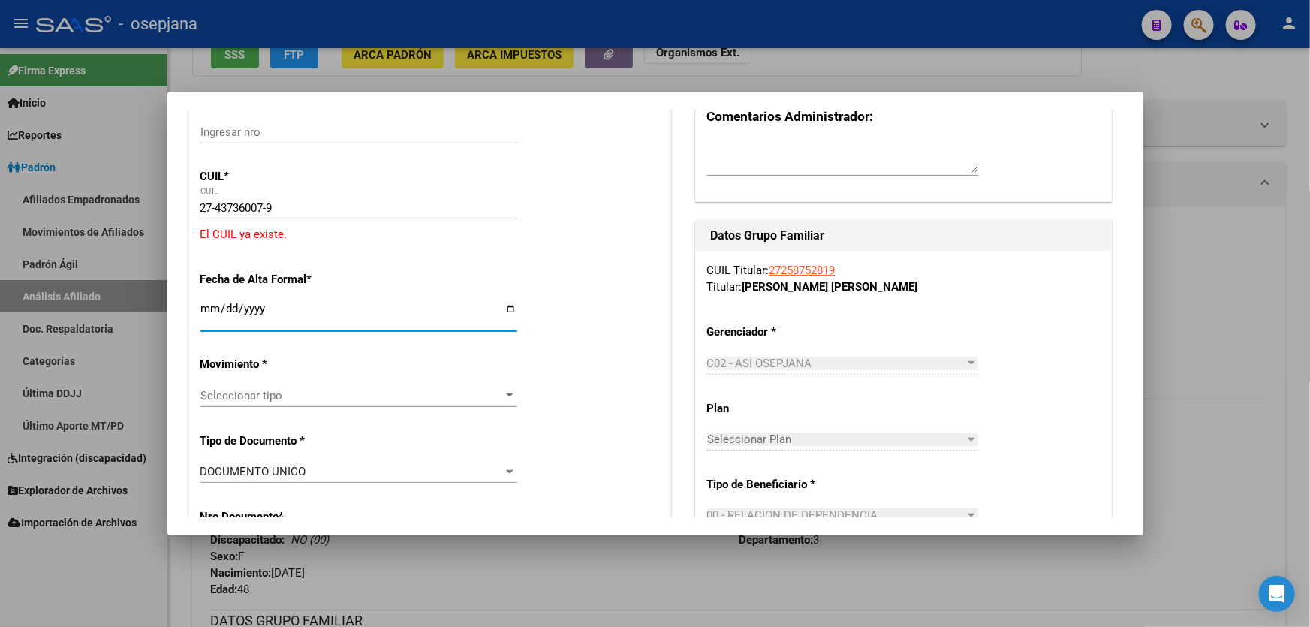
type input "PROF AGUER"
type input "5543"
drag, startPoint x: 285, startPoint y: 211, endPoint x: 194, endPoint y: 210, distance: 90.8
click at [1309, 306] on div at bounding box center [655, 313] width 1310 height 627
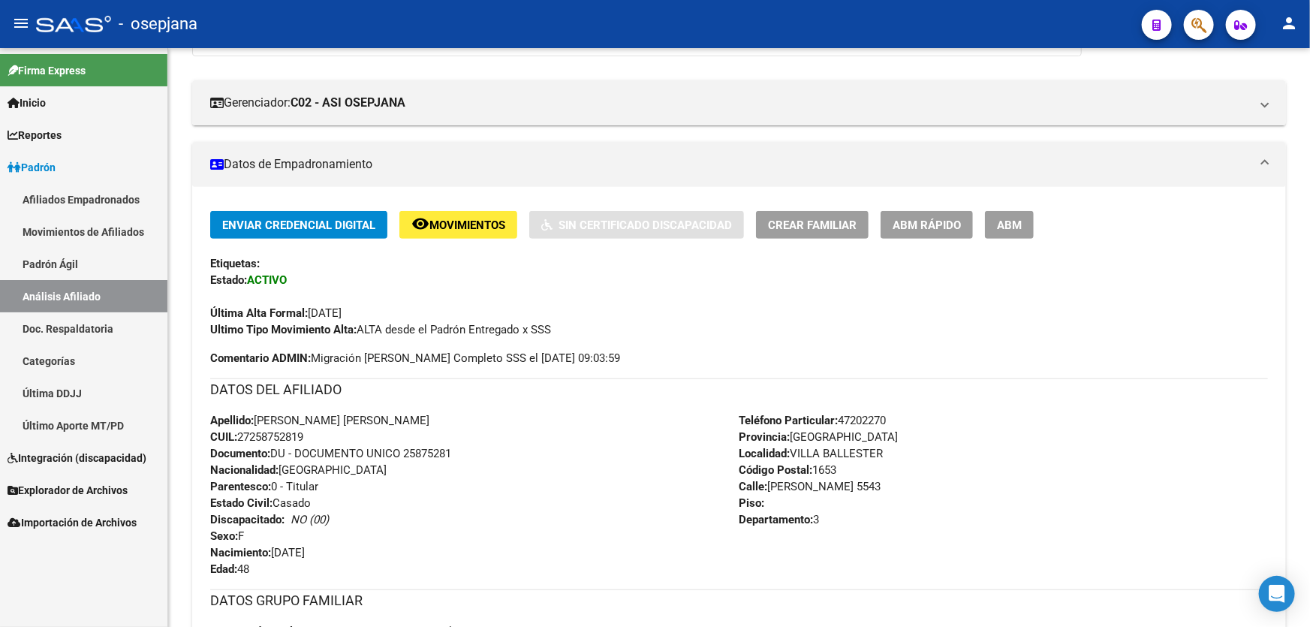
scroll to position [477, 0]
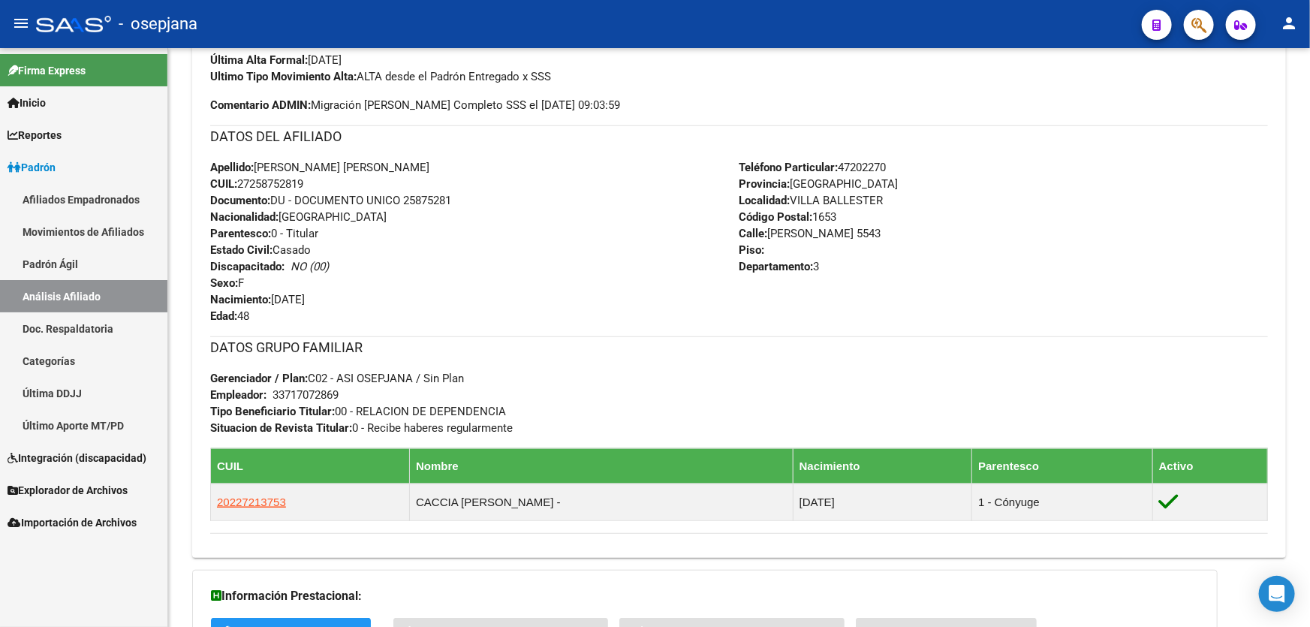
click at [1188, 28] on button "button" at bounding box center [1199, 25] width 30 height 30
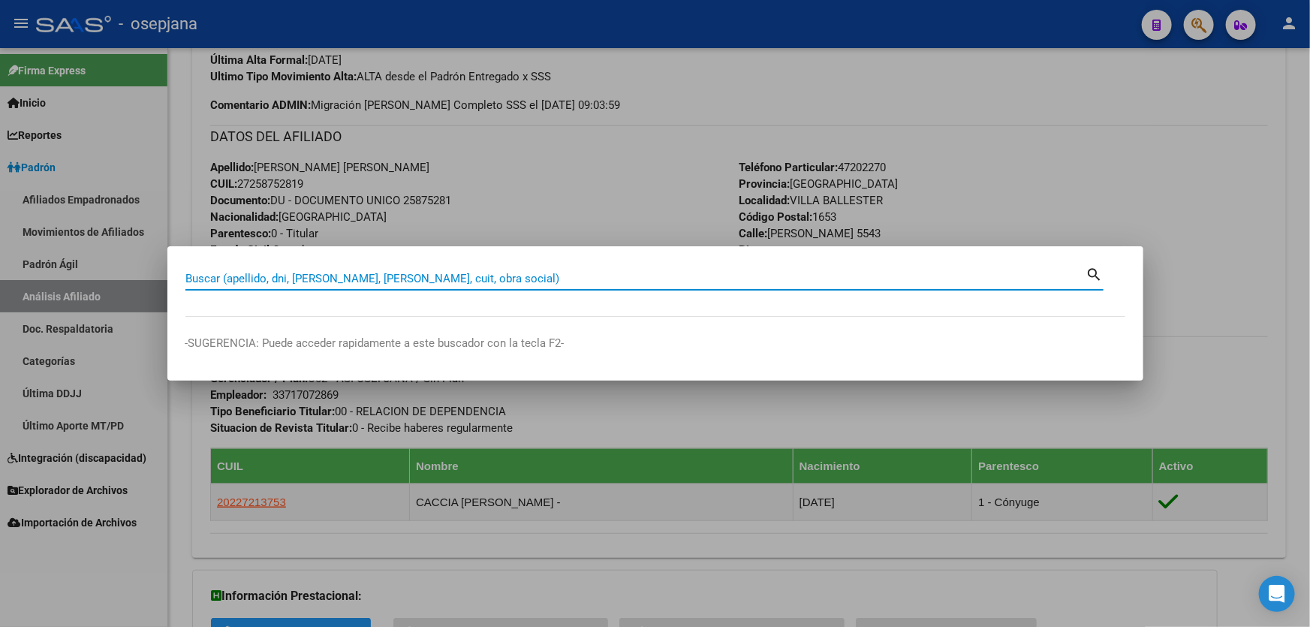
paste input "27-43736007-9"
type input "27437360079"
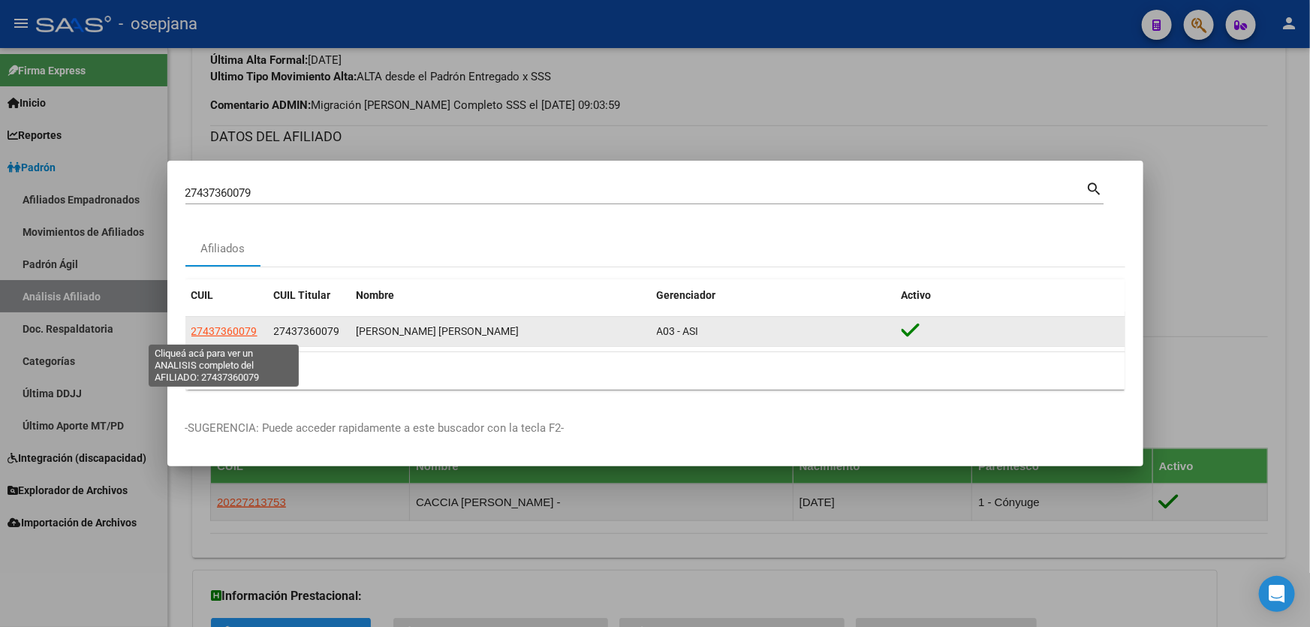
click at [210, 337] on span "27437360079" at bounding box center [224, 331] width 66 height 12
type textarea "27437360079"
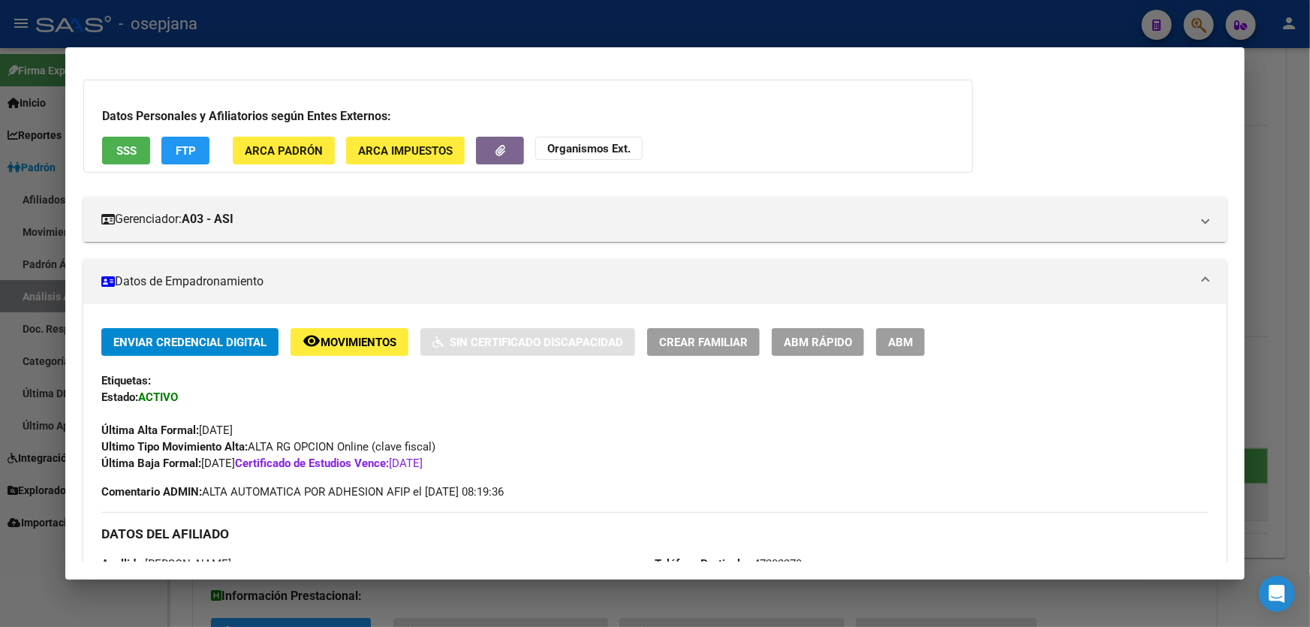
scroll to position [0, 0]
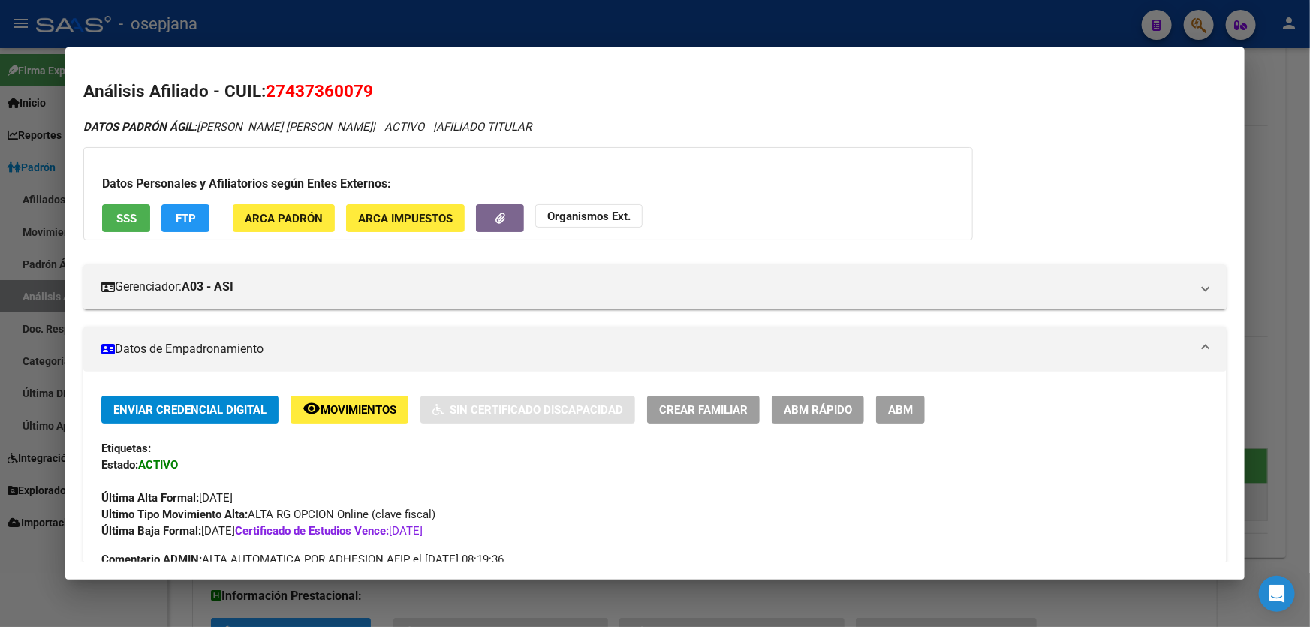
click at [816, 403] on span "ABM Rápido" at bounding box center [818, 410] width 68 height 14
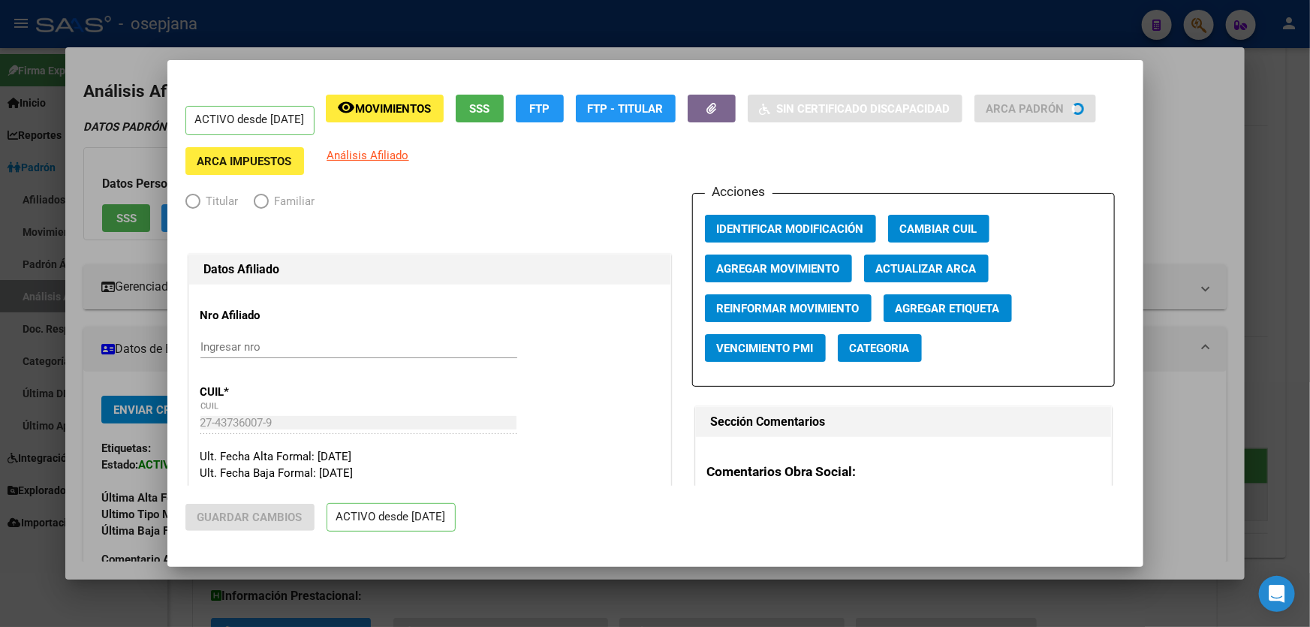
radio input "true"
type input "27-36092237-0"
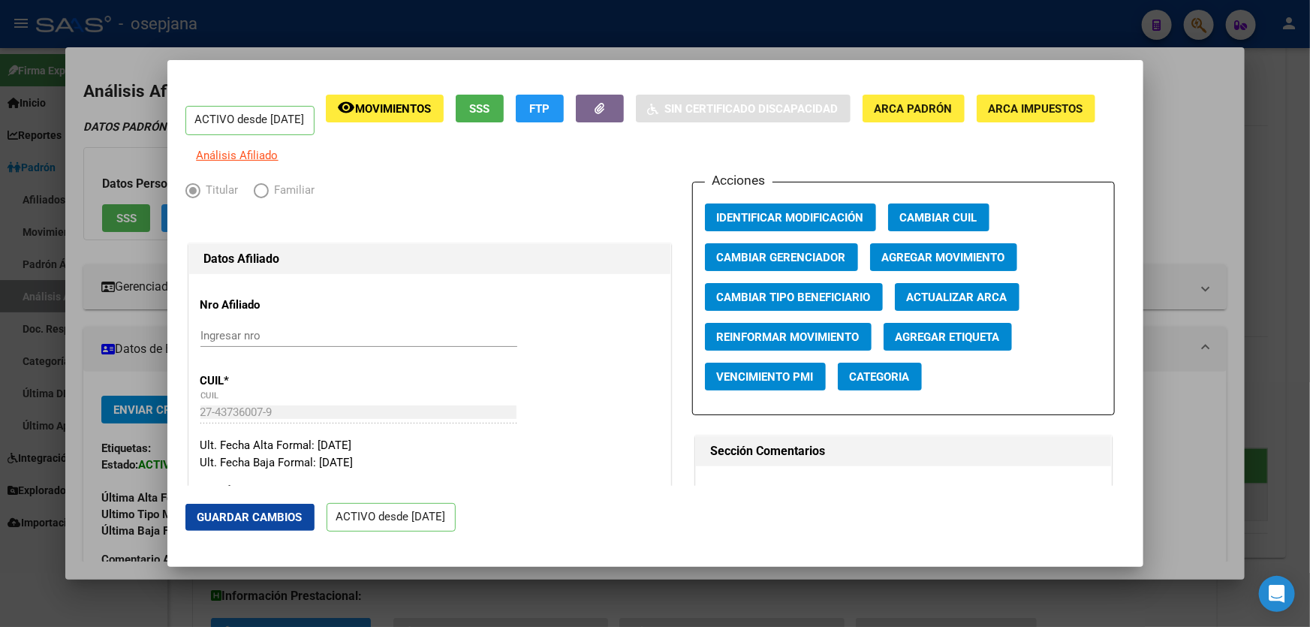
click at [1191, 310] on div at bounding box center [655, 313] width 1310 height 627
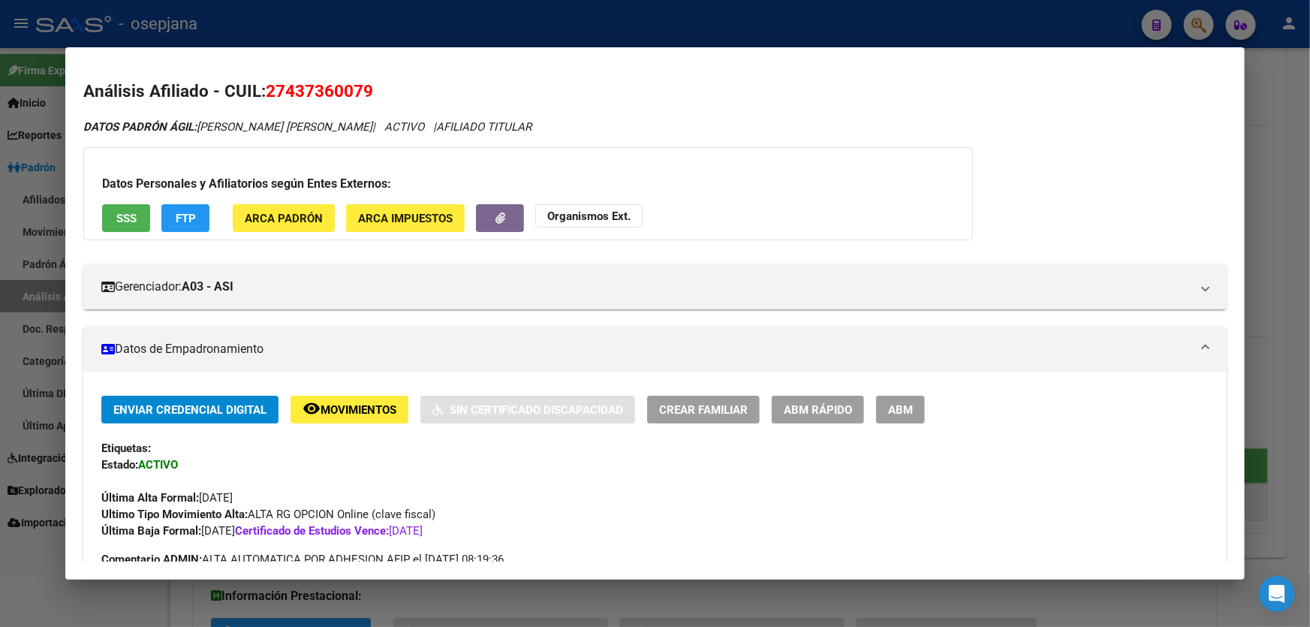
click at [133, 233] on div "Datos Personales y Afiliatorios según Entes Externos: SSS FTP ARCA Padrón ARCA …" at bounding box center [528, 193] width 890 height 93
click at [134, 218] on span "SSS" at bounding box center [126, 219] width 20 height 14
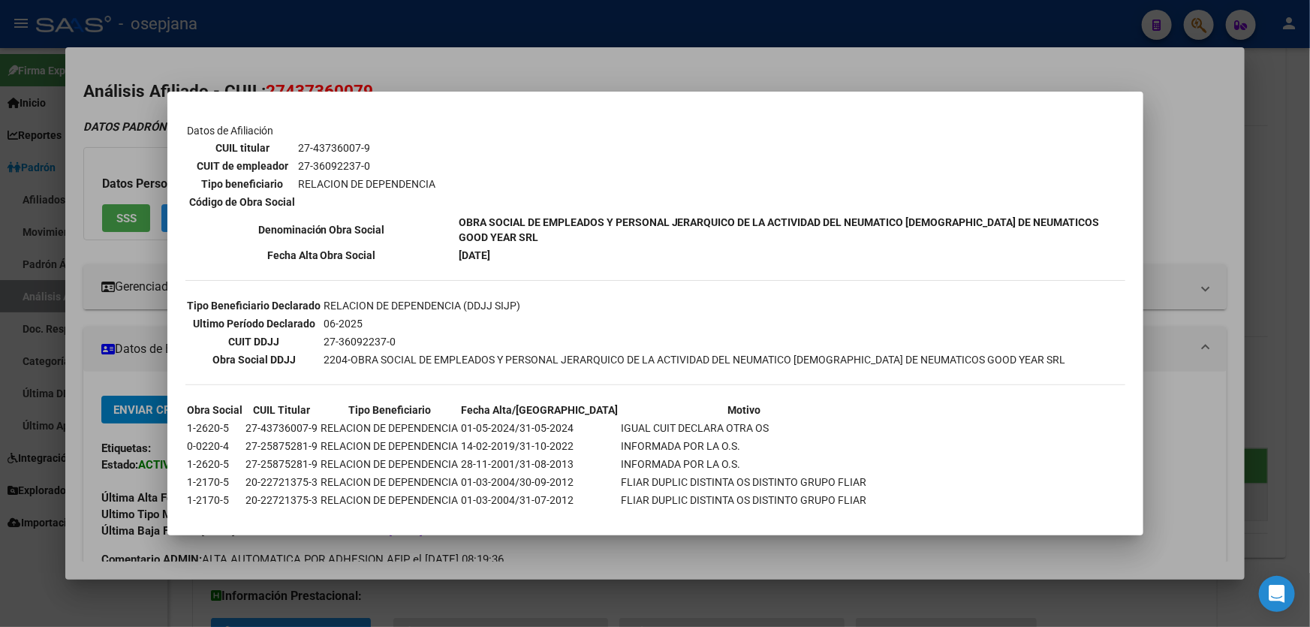
scroll to position [273, 0]
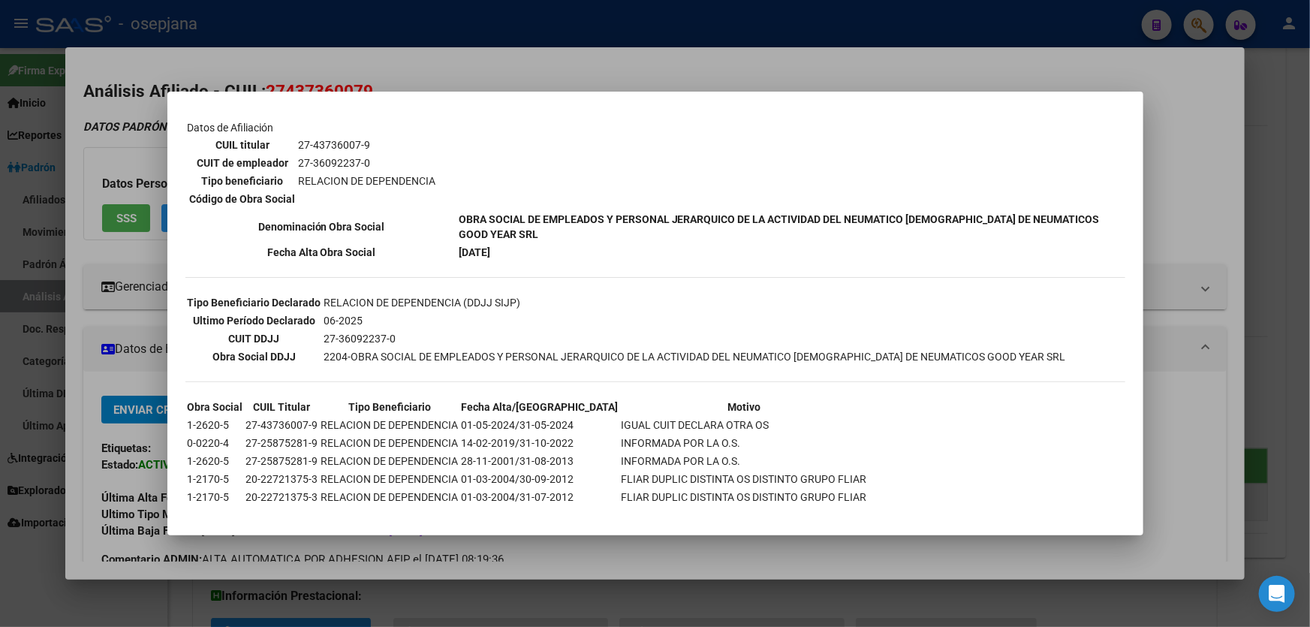
click at [1192, 146] on div at bounding box center [655, 313] width 1310 height 627
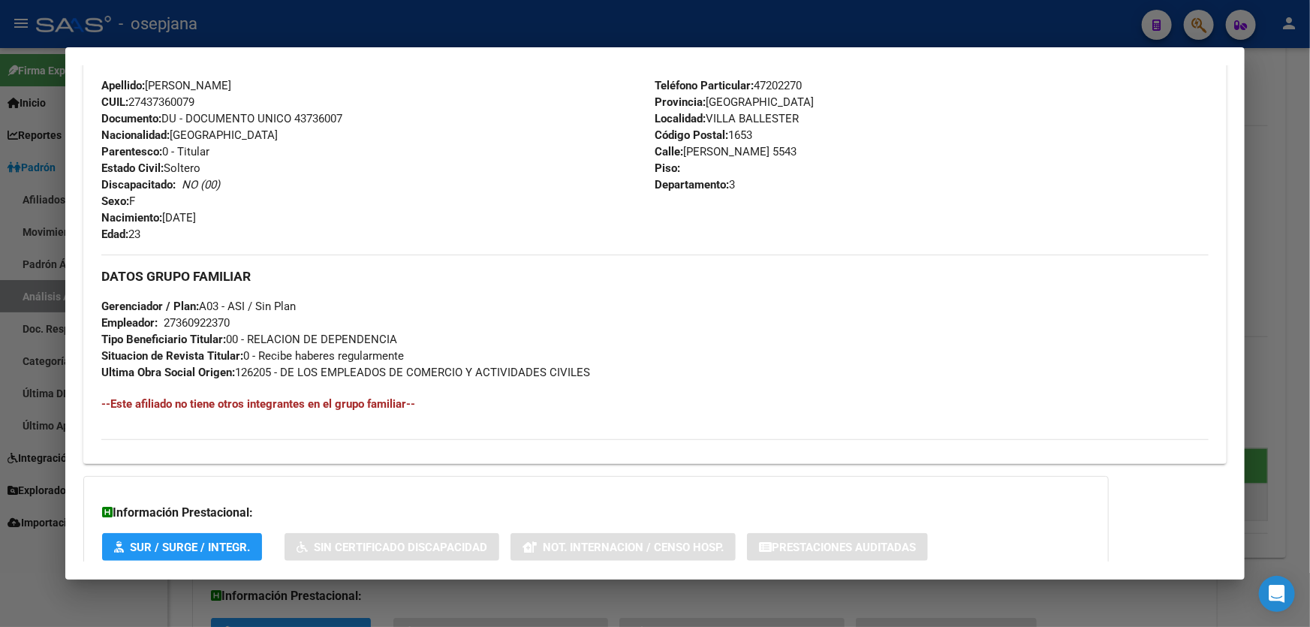
scroll to position [643, 0]
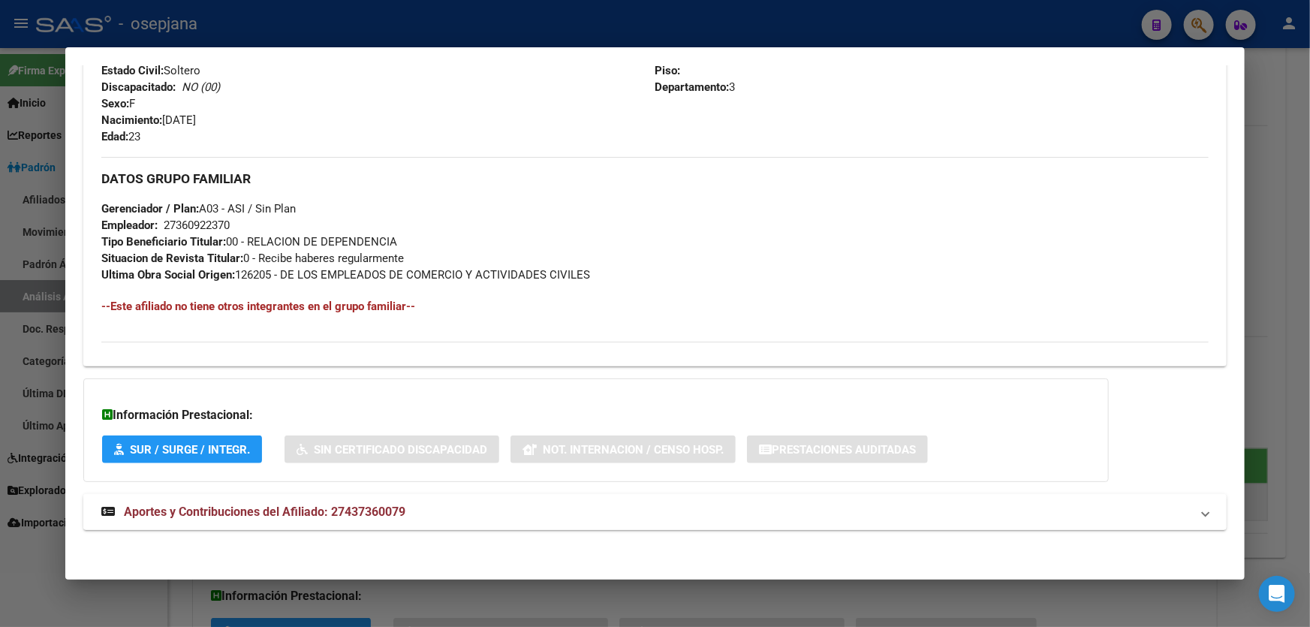
click at [938, 511] on mat-panel-title "Aportes y Contribuciones del Afiliado: 27437360079" at bounding box center [645, 512] width 1089 height 18
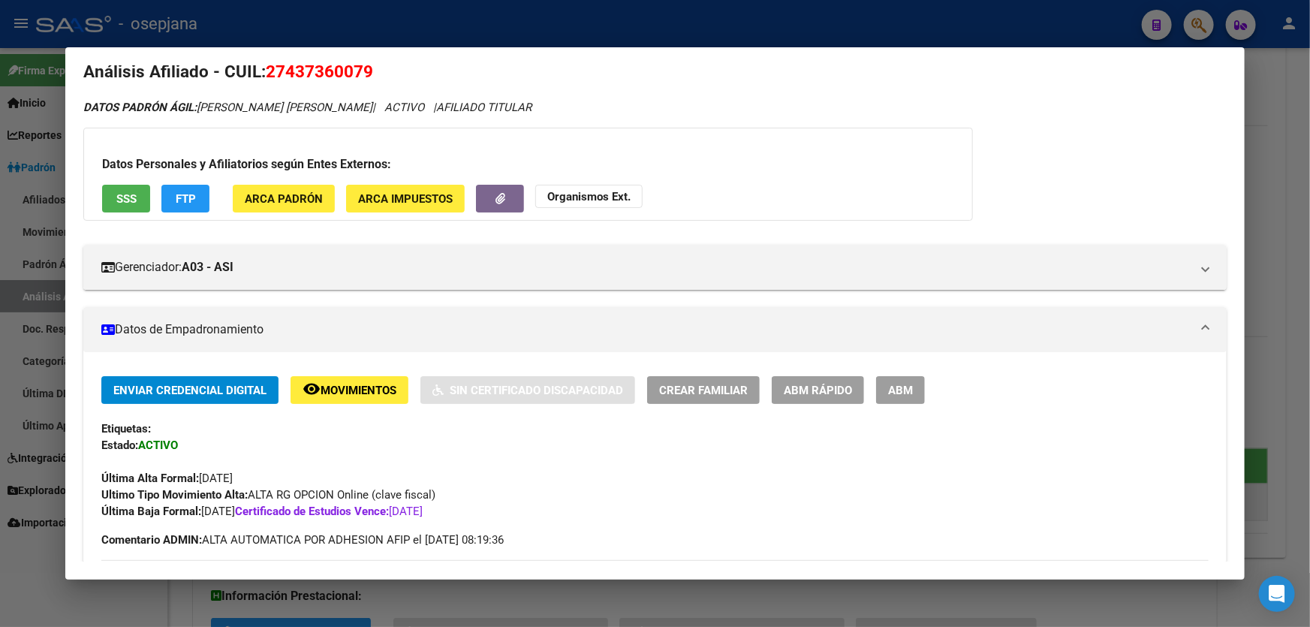
scroll to position [0, 0]
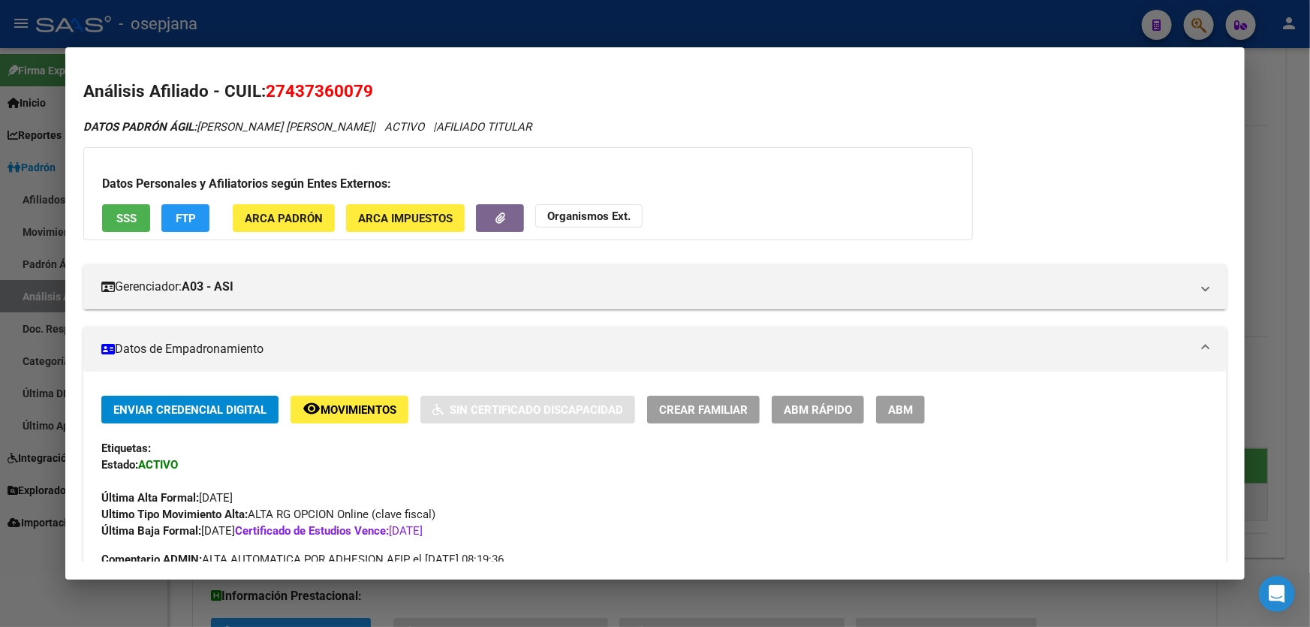
click at [120, 216] on span "SSS" at bounding box center [126, 219] width 20 height 14
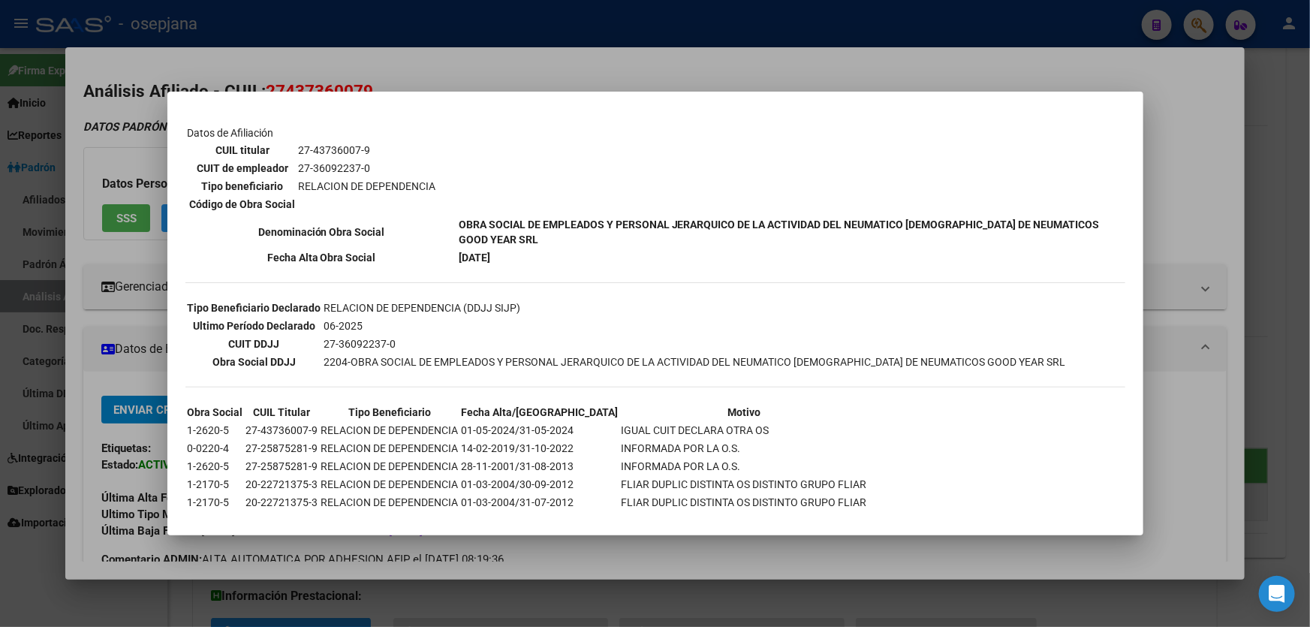
scroll to position [273, 0]
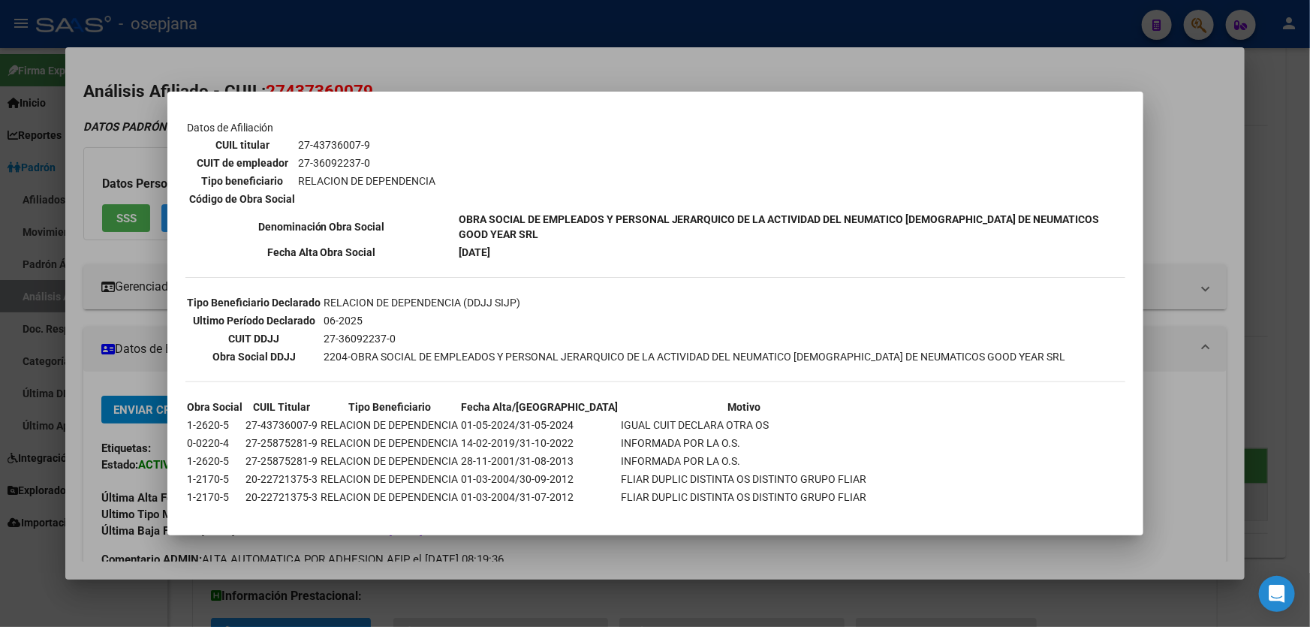
click at [1222, 253] on div at bounding box center [655, 313] width 1310 height 627
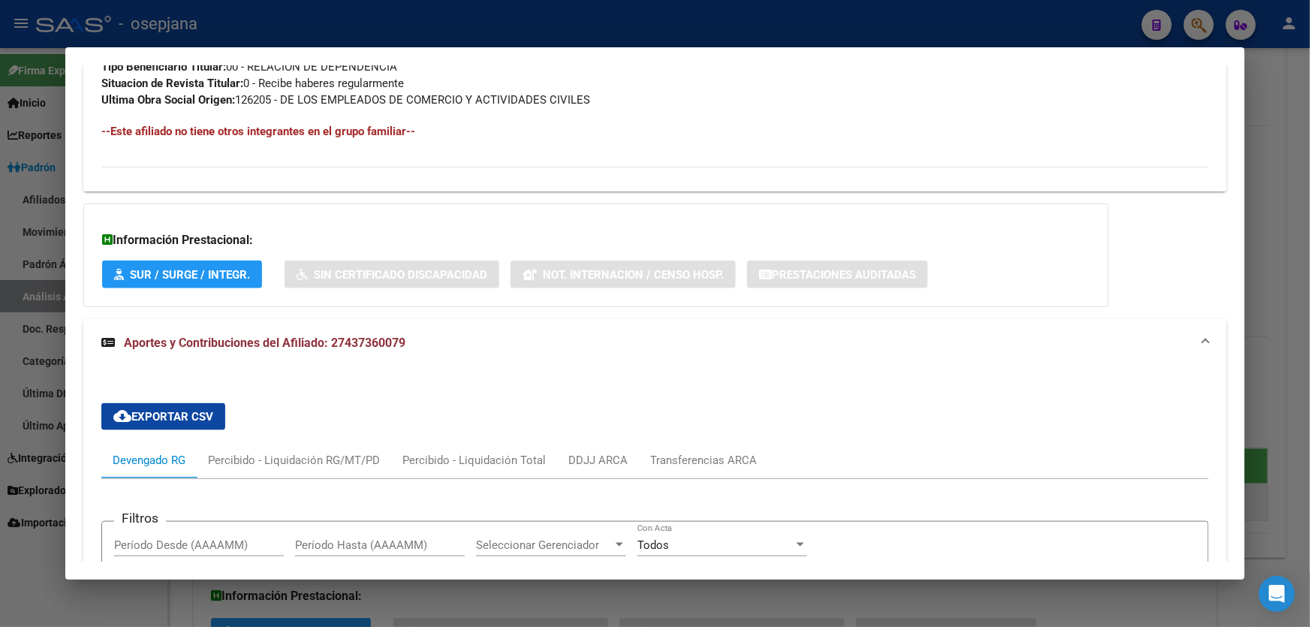
scroll to position [341, 0]
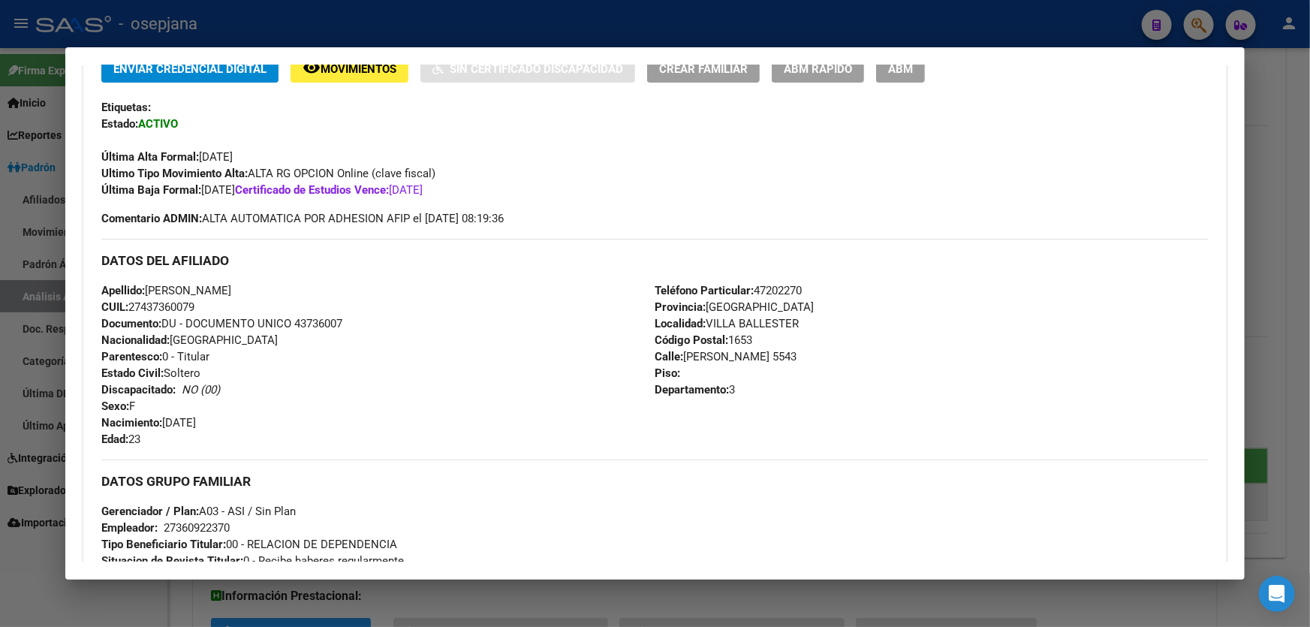
click at [830, 76] on button "ABM Rápido" at bounding box center [818, 69] width 92 height 28
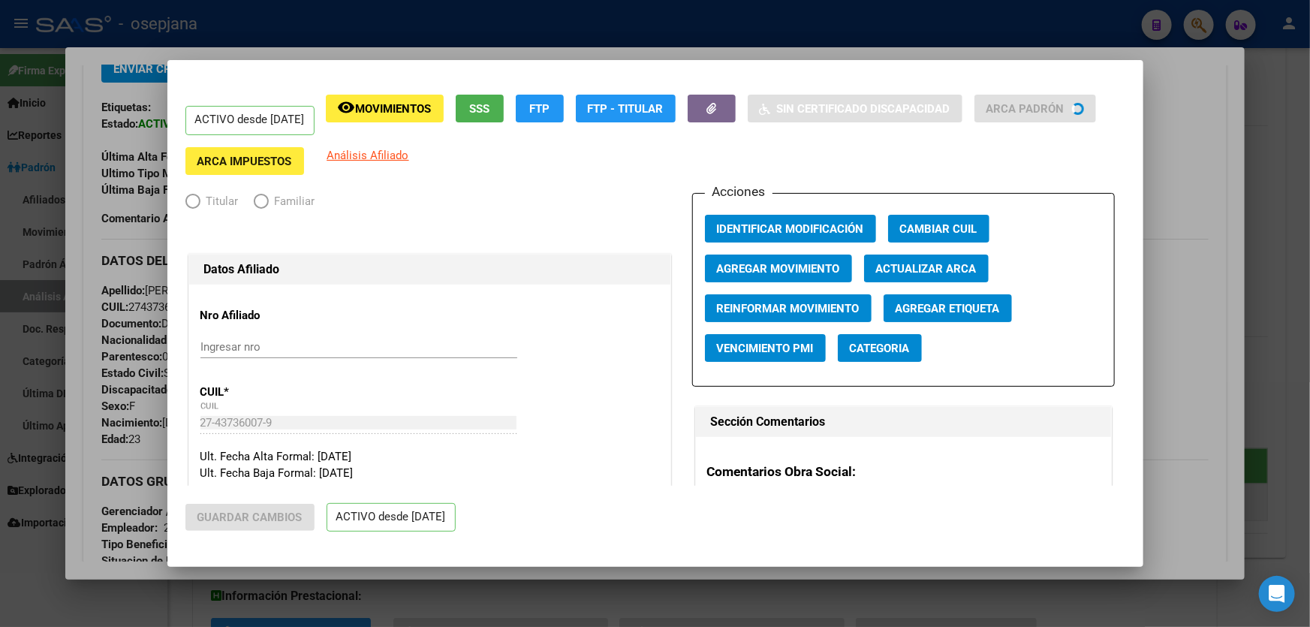
radio input "true"
type input "27-36092237-0"
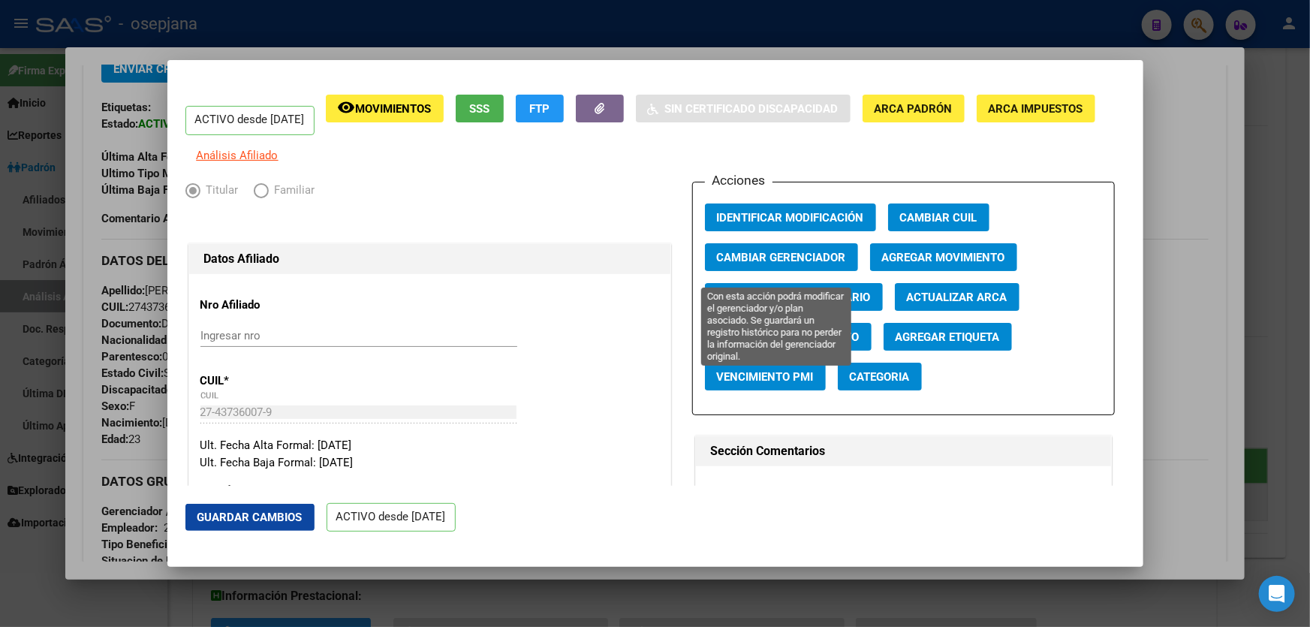
click at [791, 264] on span "Cambiar Gerenciador" at bounding box center [781, 258] width 129 height 14
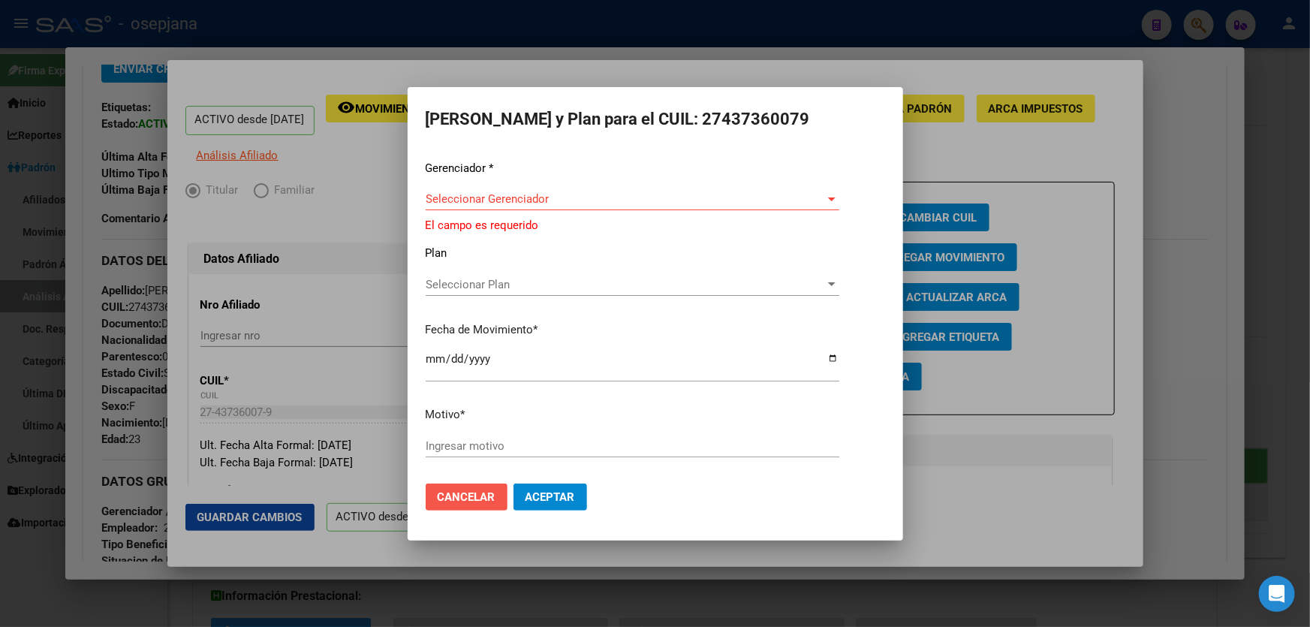
click at [449, 493] on span "Cancelar" at bounding box center [467, 497] width 58 height 14
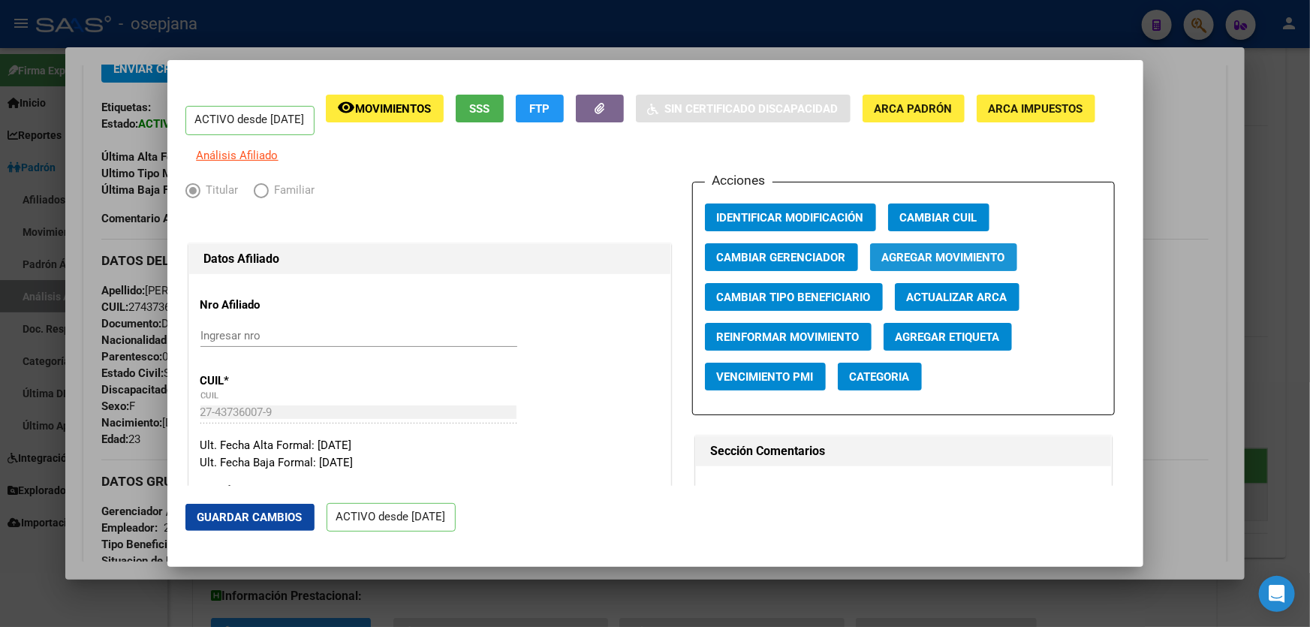
click at [923, 264] on span "Agregar Movimiento" at bounding box center [943, 258] width 123 height 14
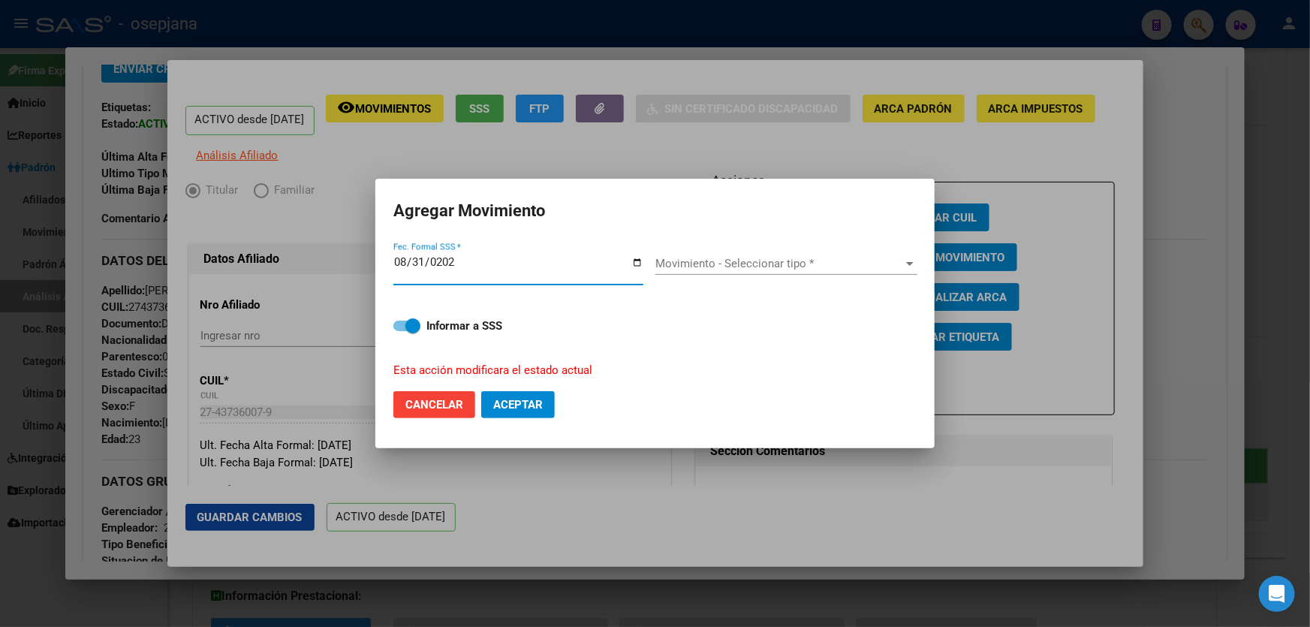
type input "2025-08-31"
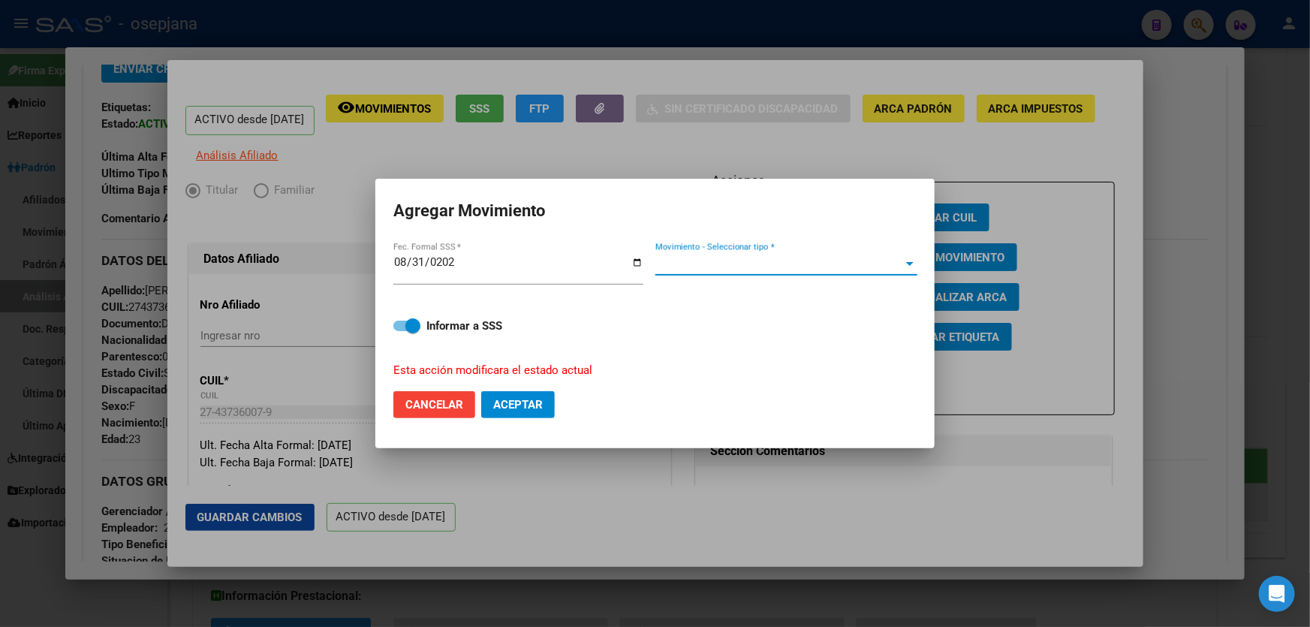
click at [802, 260] on span "Movimiento - Seleccionar tipo *" at bounding box center [779, 264] width 249 height 14
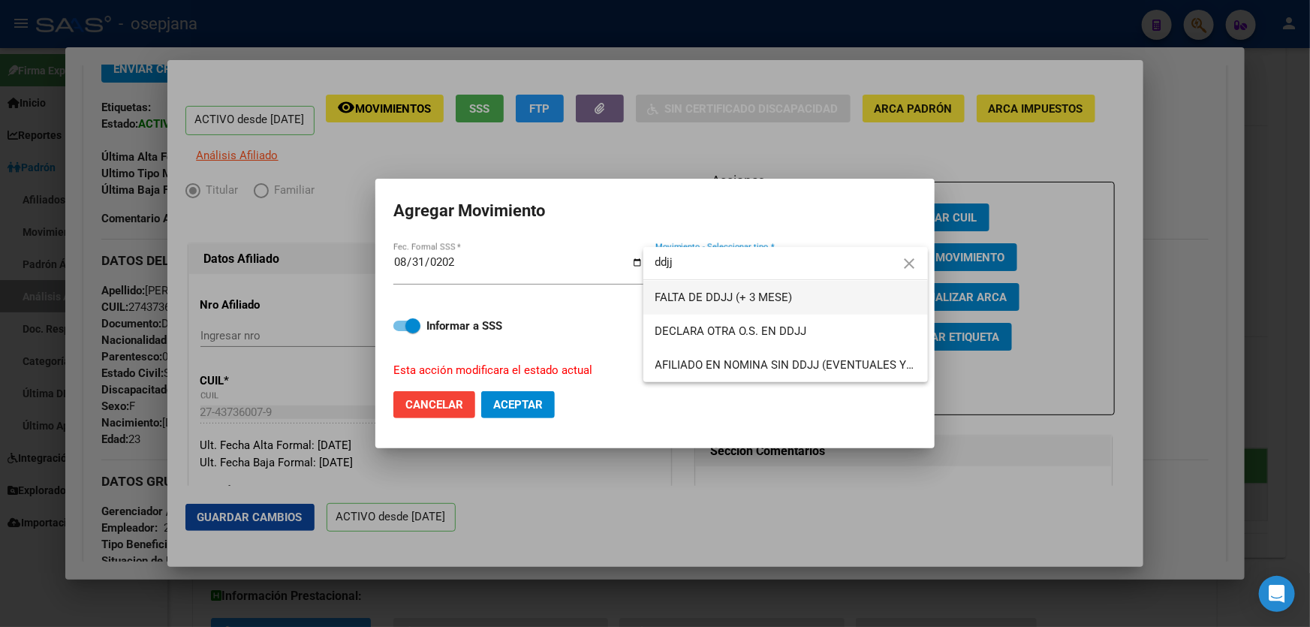
type input "ddjj"
click at [778, 305] on span "FALTA DE DDJJ (+ 3 MESE)" at bounding box center [785, 298] width 261 height 34
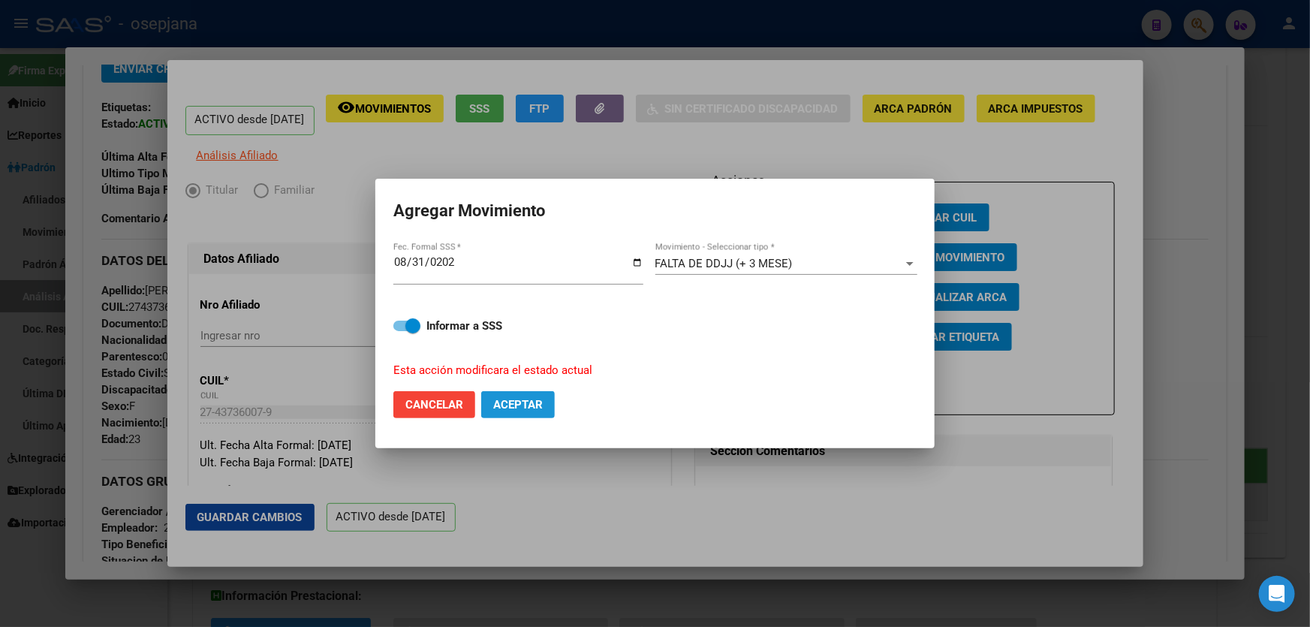
click at [529, 399] on span "Aceptar" at bounding box center [518, 405] width 50 height 14
checkbox input "false"
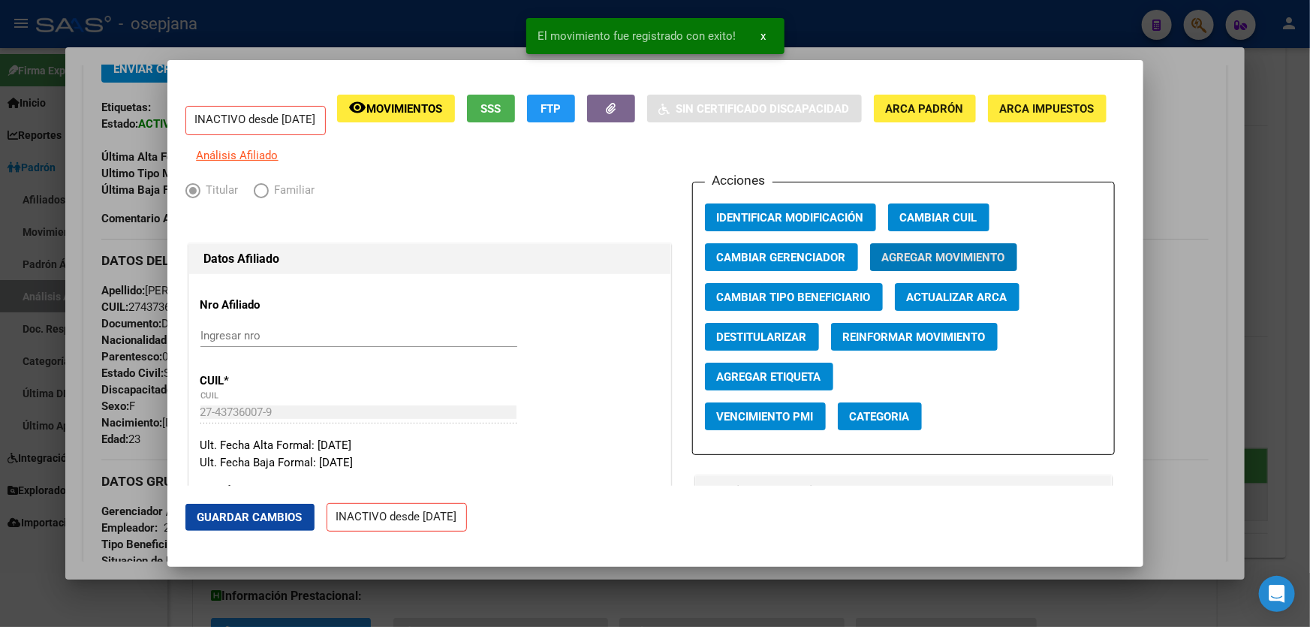
click at [248, 522] on span "Guardar Cambios" at bounding box center [249, 518] width 105 height 14
click at [797, 344] on span "Destitularizar" at bounding box center [762, 337] width 90 height 14
radio input "false"
radio input "true"
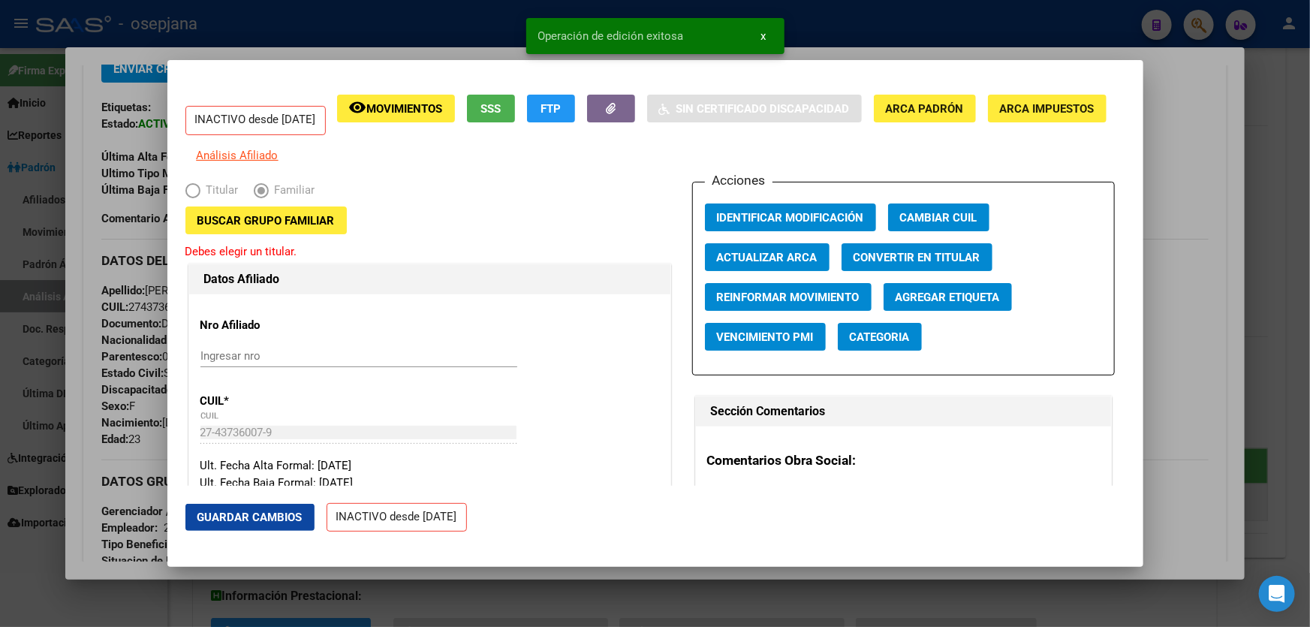
click at [271, 227] on span "Buscar Grupo Familiar" at bounding box center [265, 221] width 137 height 14
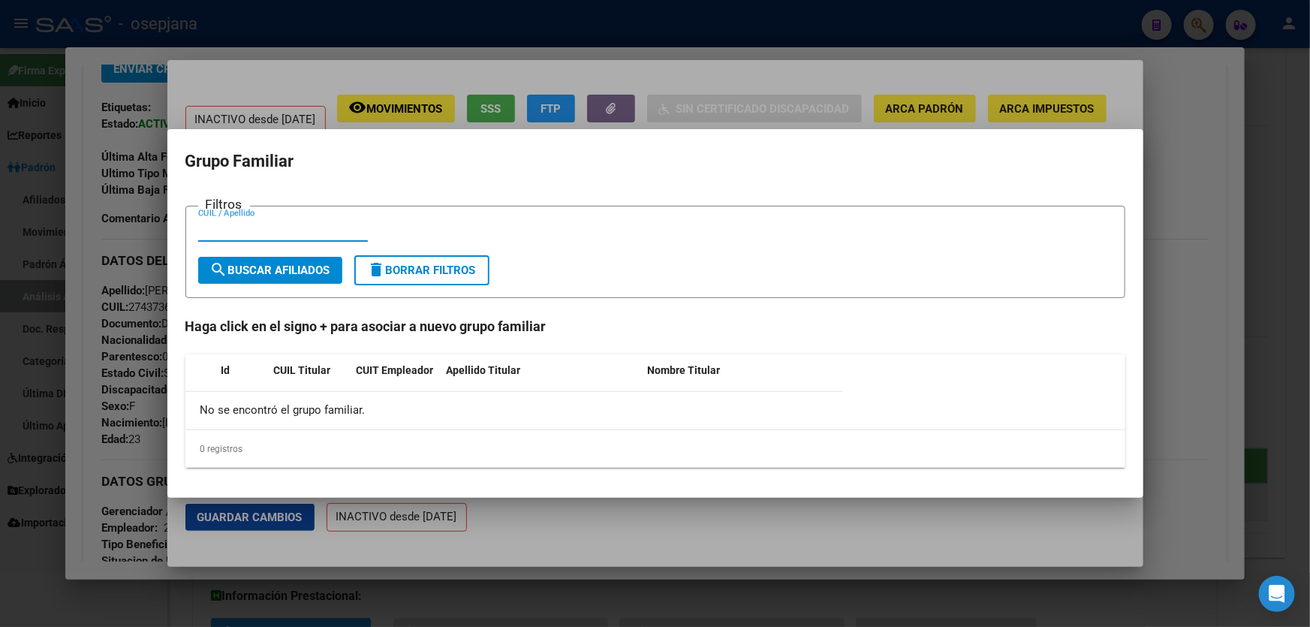
paste input "27-25875281-9"
click at [267, 227] on input "27-25875281-9" at bounding box center [283, 230] width 170 height 14
click at [214, 227] on input "27-258752819" at bounding box center [283, 230] width 170 height 14
type input "27258752819"
click at [243, 264] on span "search Buscar Afiliados" at bounding box center [270, 271] width 120 height 14
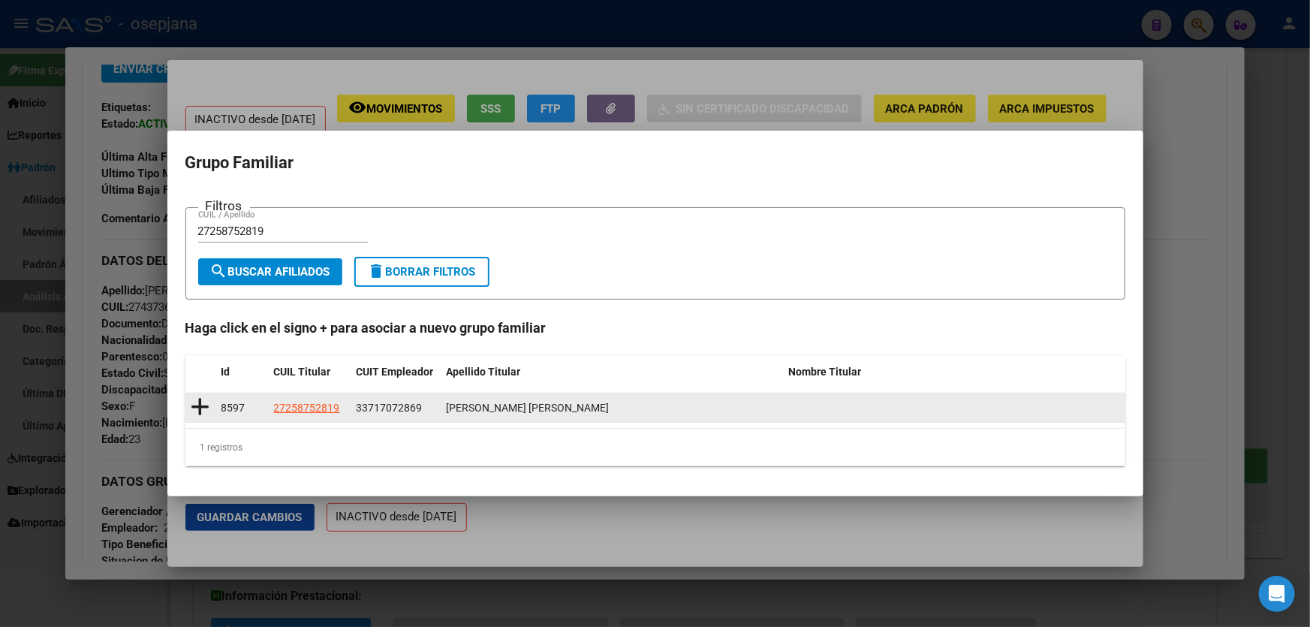
click at [202, 408] on icon at bounding box center [200, 406] width 19 height 21
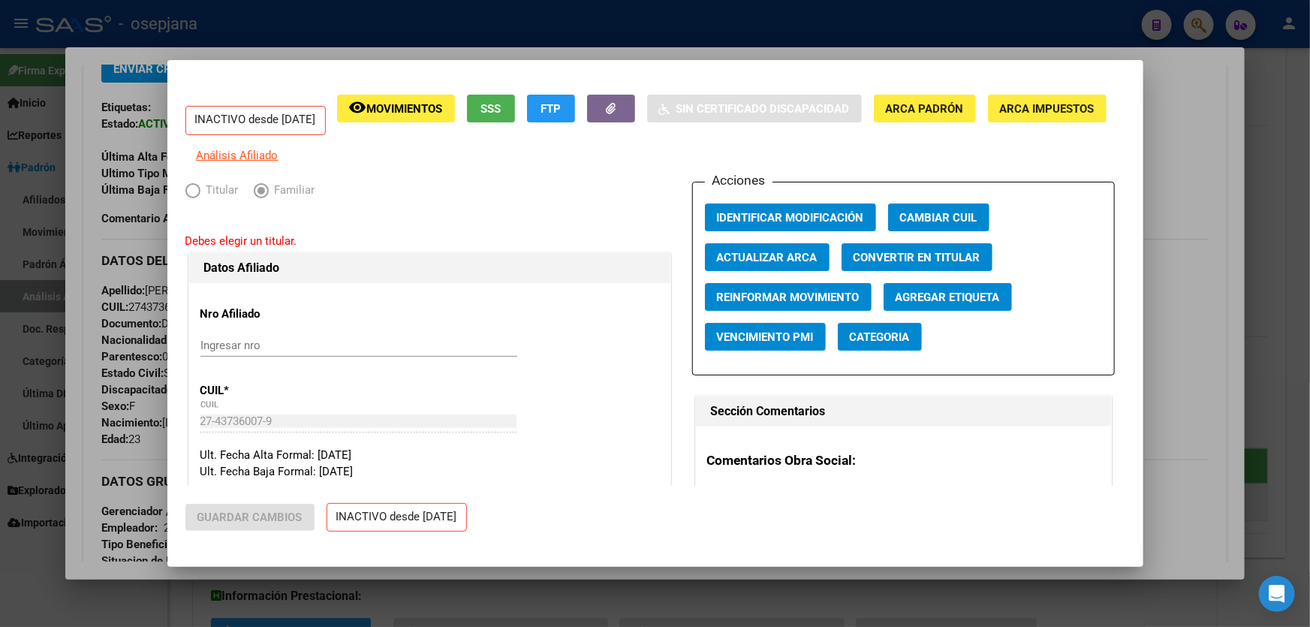
type input "33-71707286-9"
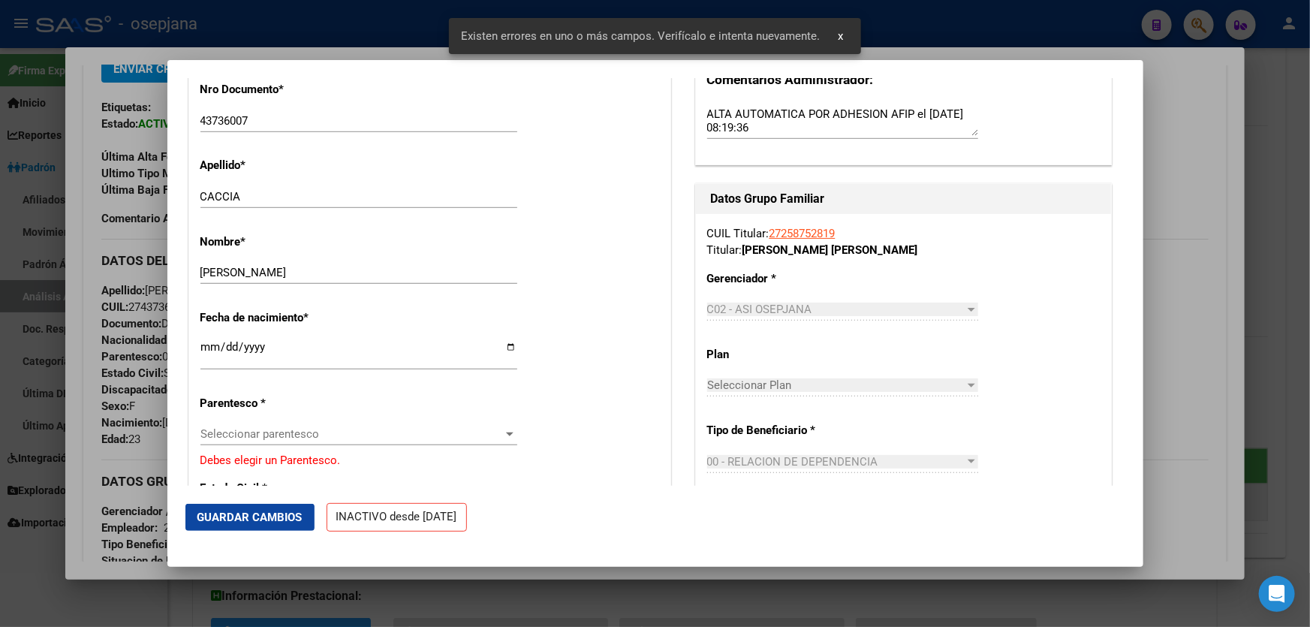
scroll to position [546, 0]
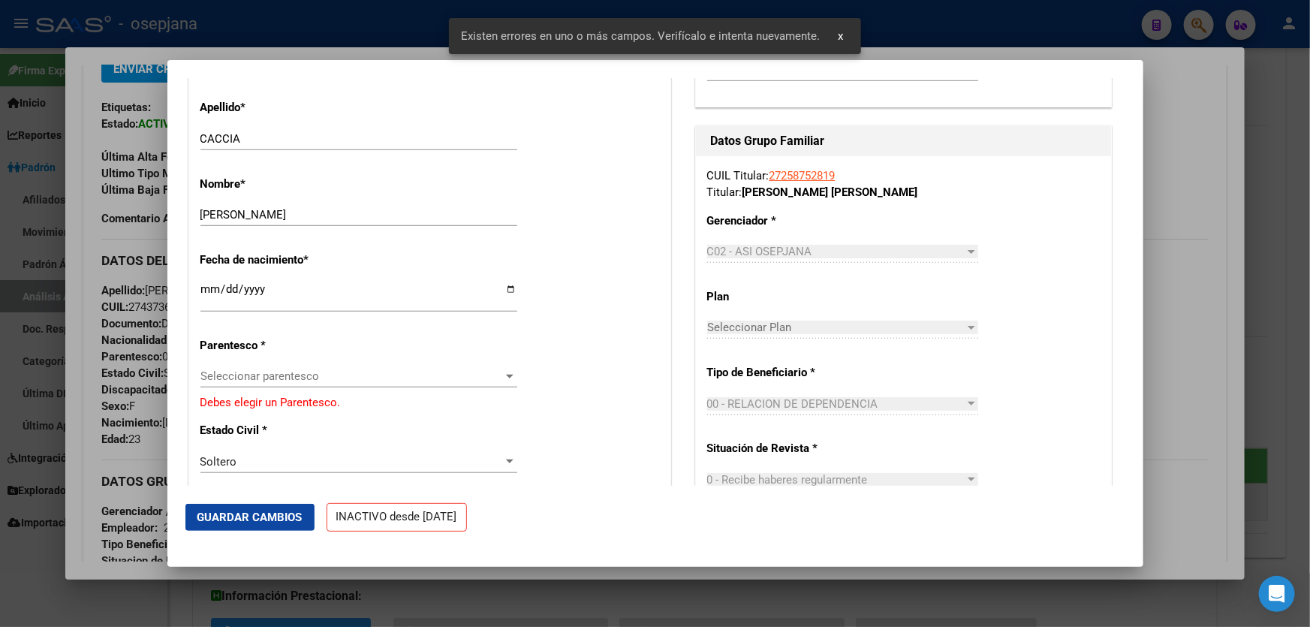
click at [455, 378] on span "Seleccionar parentesco" at bounding box center [351, 376] width 303 height 14
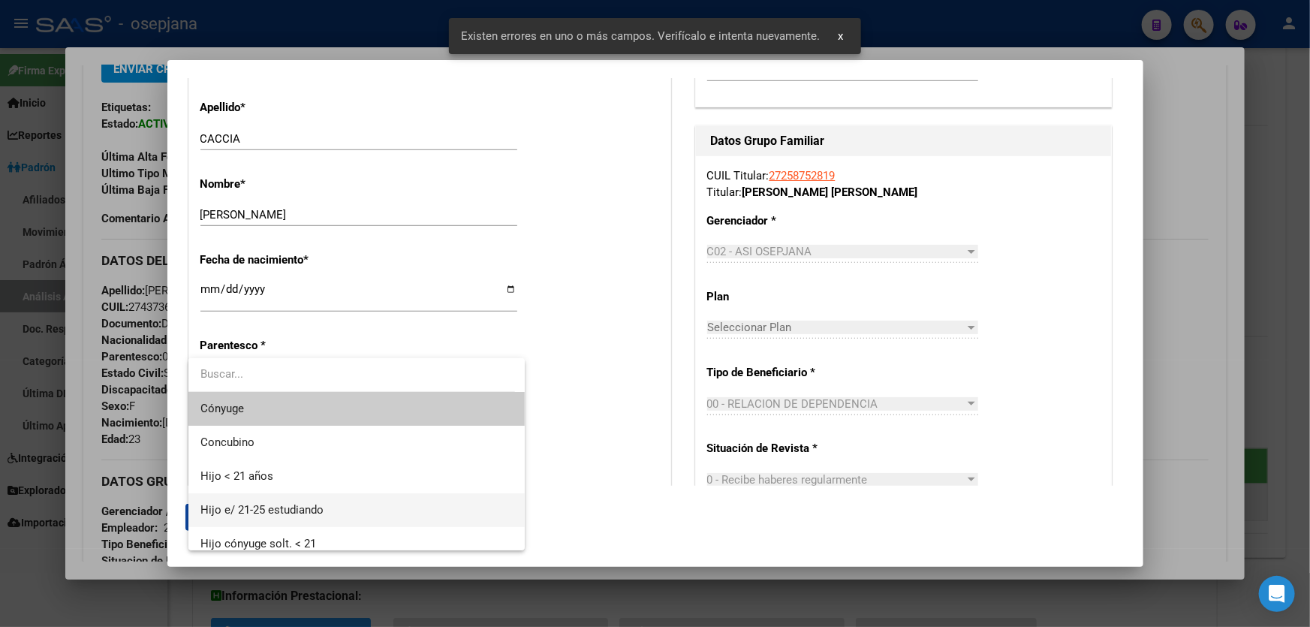
click at [378, 509] on span "Hijo e/ 21-25 estudiando" at bounding box center [356, 510] width 313 height 34
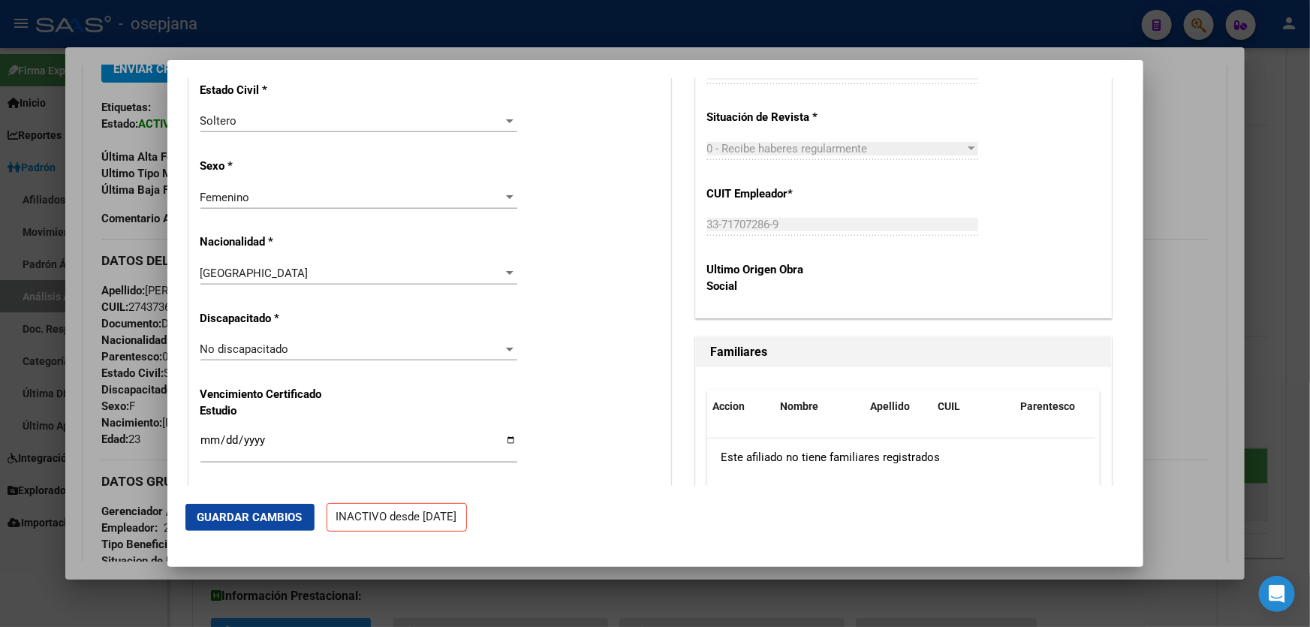
scroll to position [955, 0]
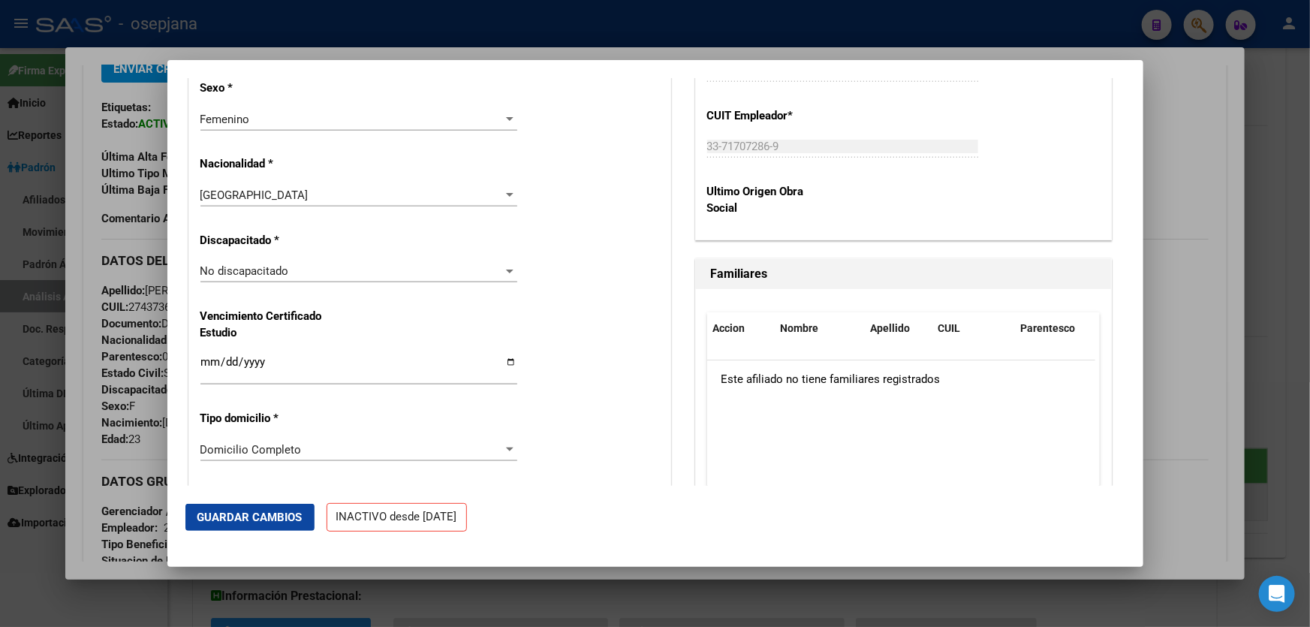
click at [208, 359] on input "2024-12-31" at bounding box center [358, 368] width 317 height 24
type input "2024-12-31"
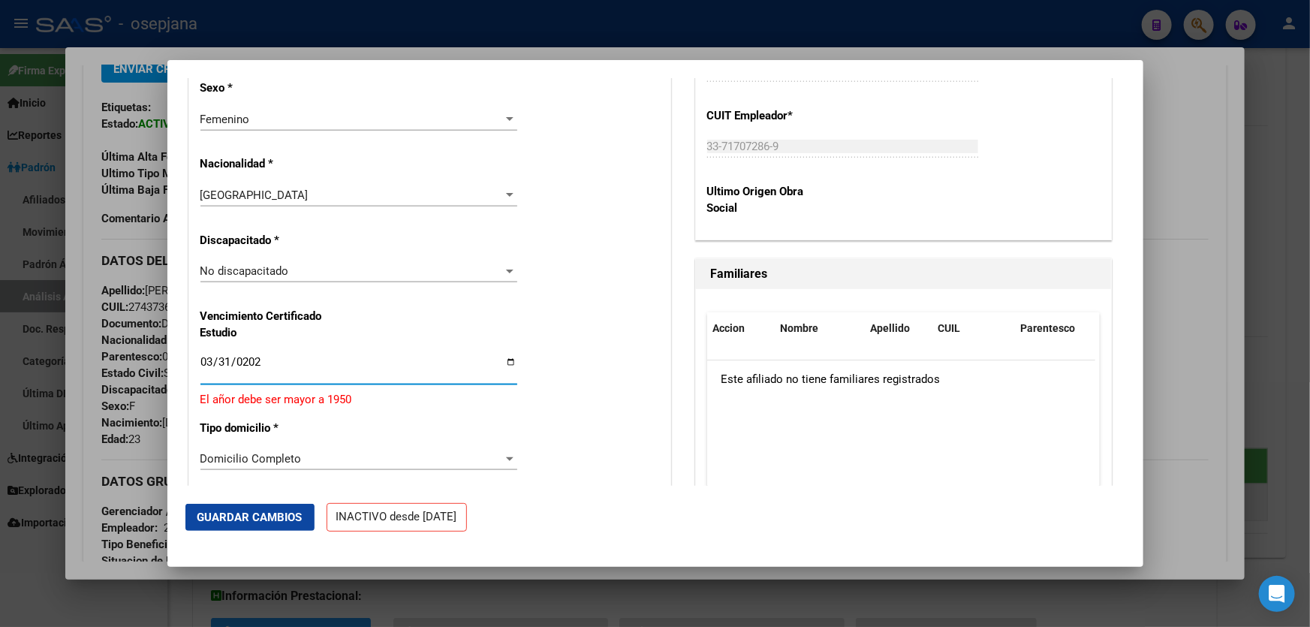
type input "2026-03-31"
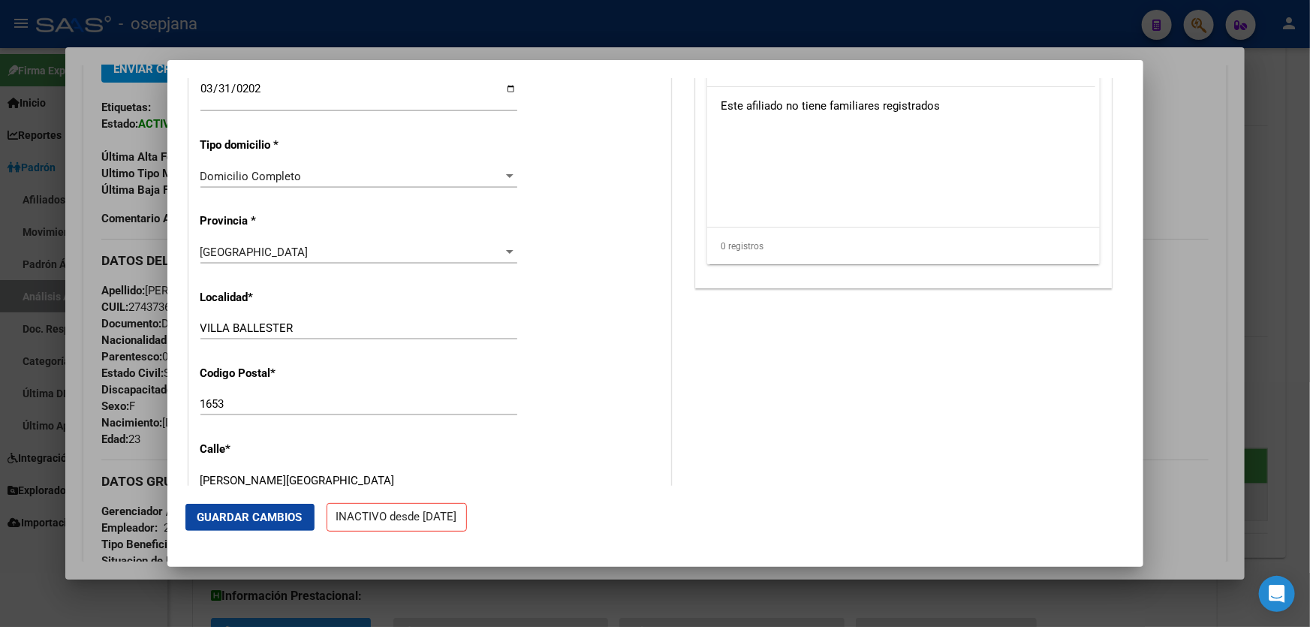
scroll to position [751, 0]
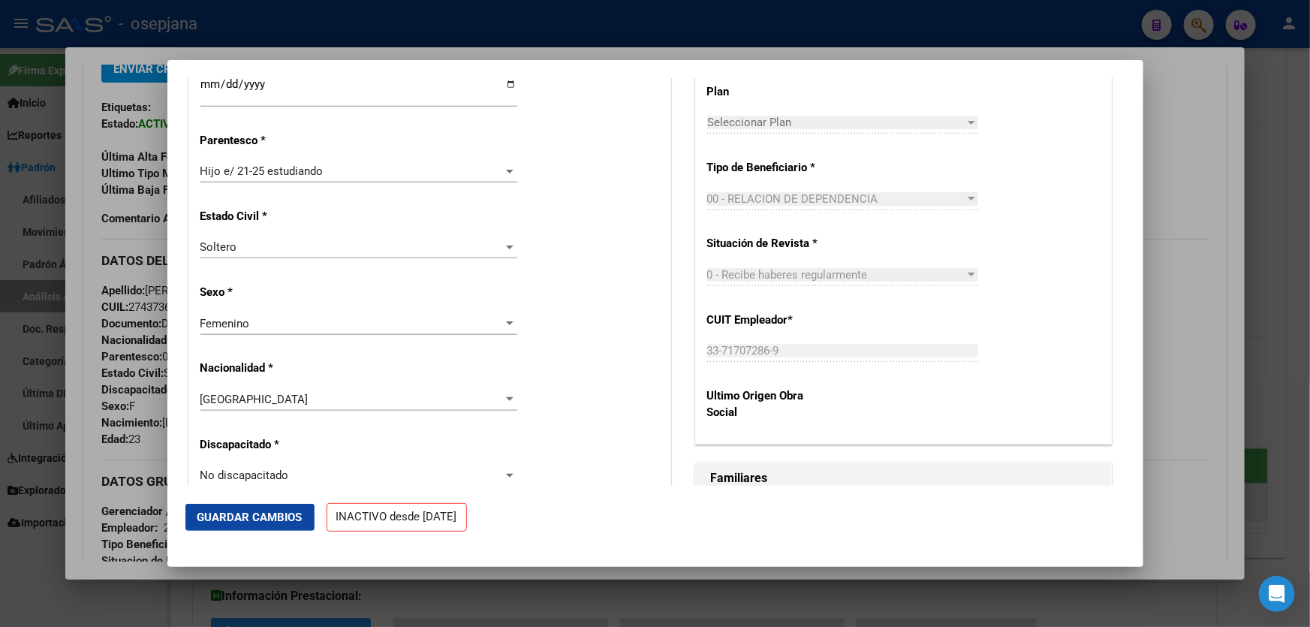
click at [273, 511] on span "Guardar Cambios" at bounding box center [249, 518] width 105 height 14
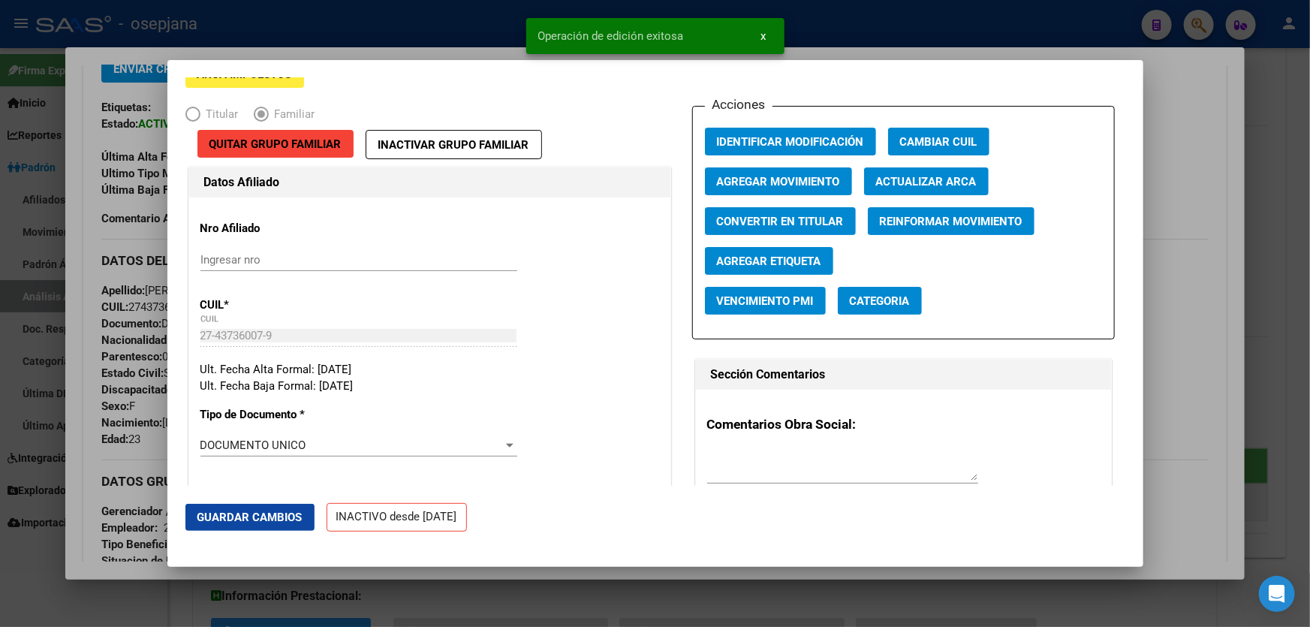
scroll to position [0, 0]
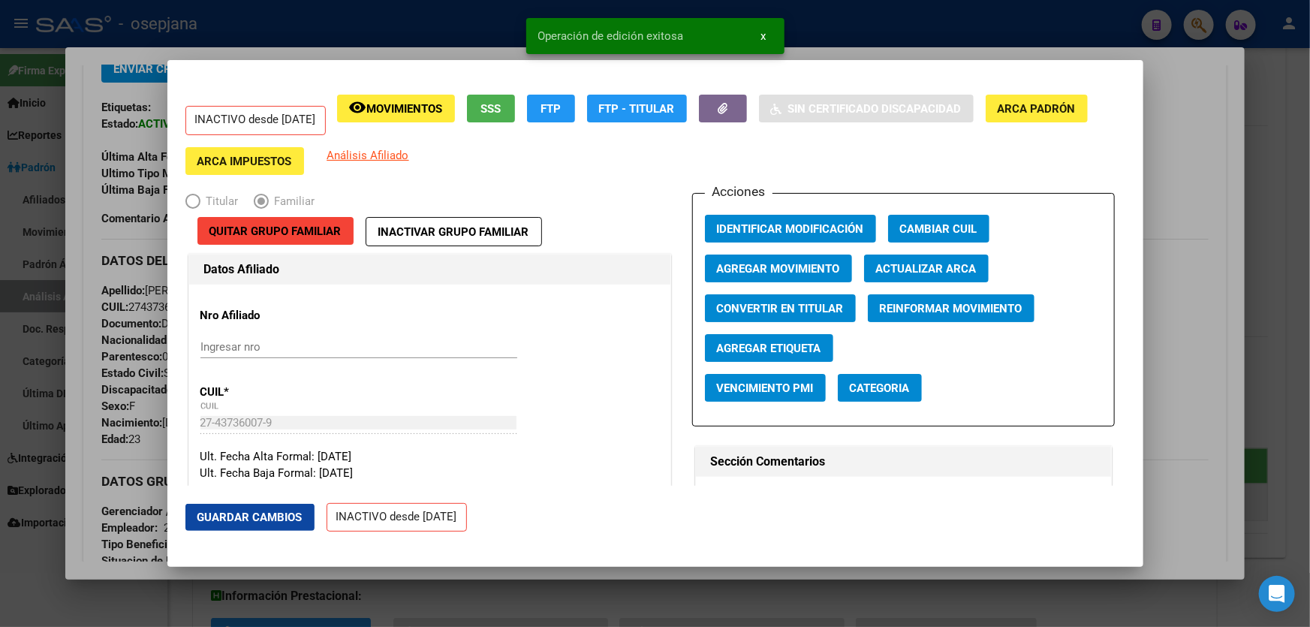
click at [760, 273] on span "Agregar Movimiento" at bounding box center [778, 269] width 123 height 14
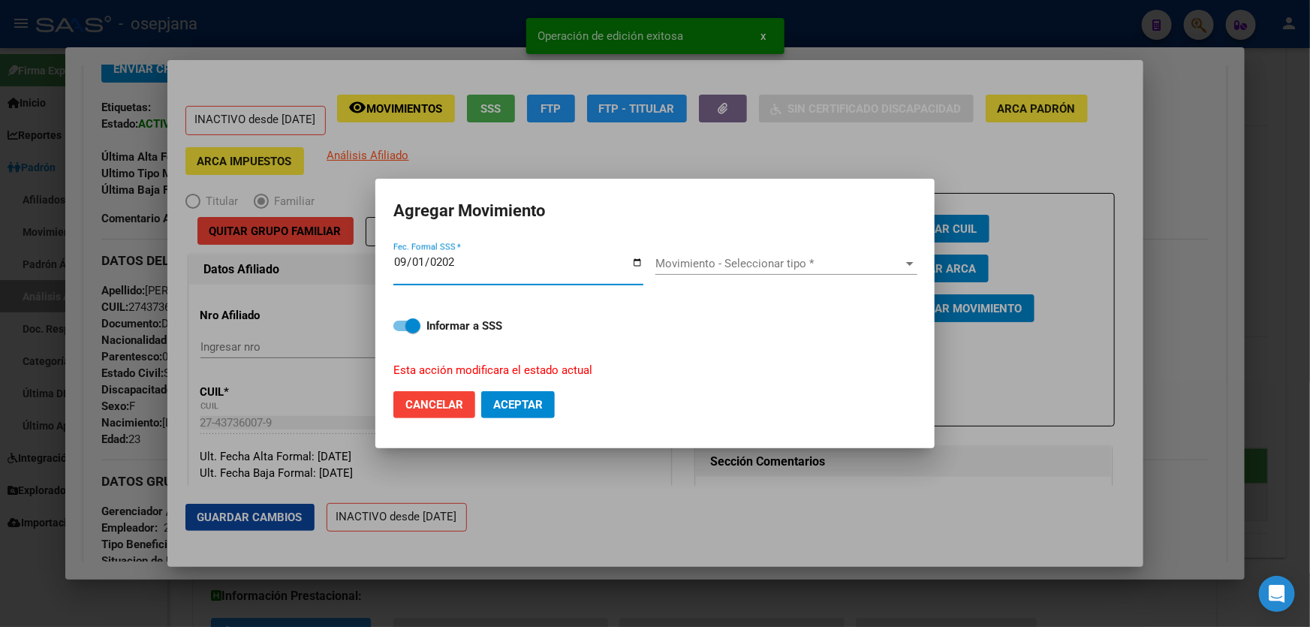
type input "2025-09-01"
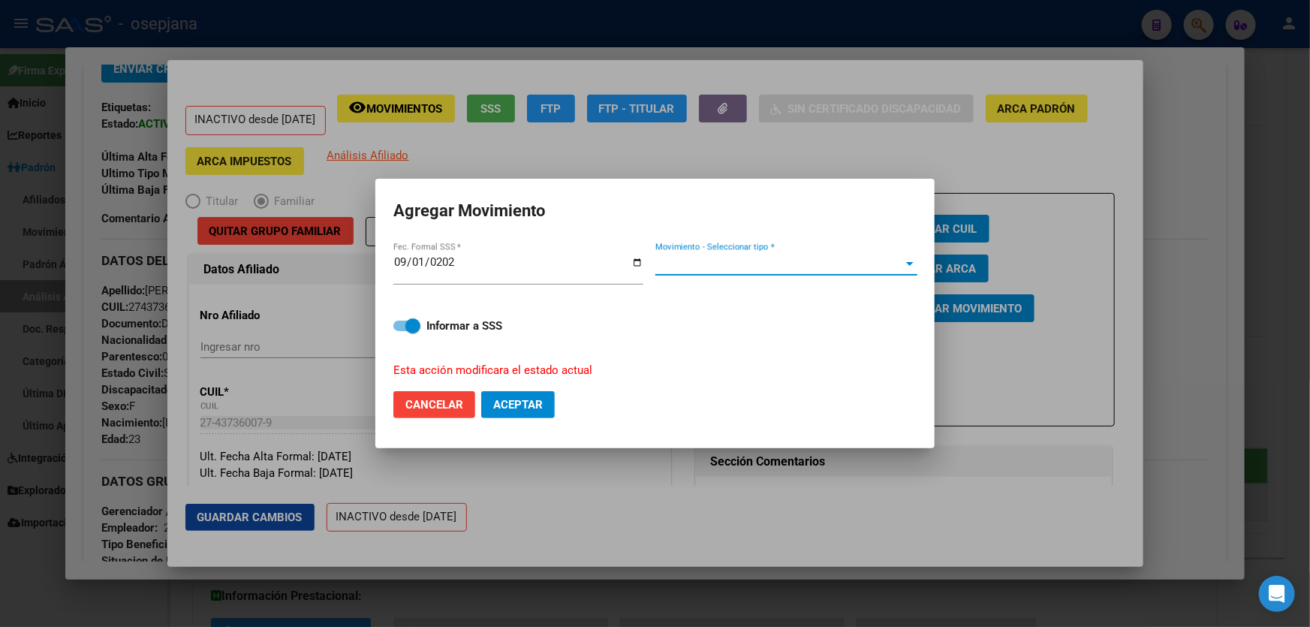
click at [761, 269] on span "Movimiento - Seleccionar tipo *" at bounding box center [779, 264] width 249 height 14
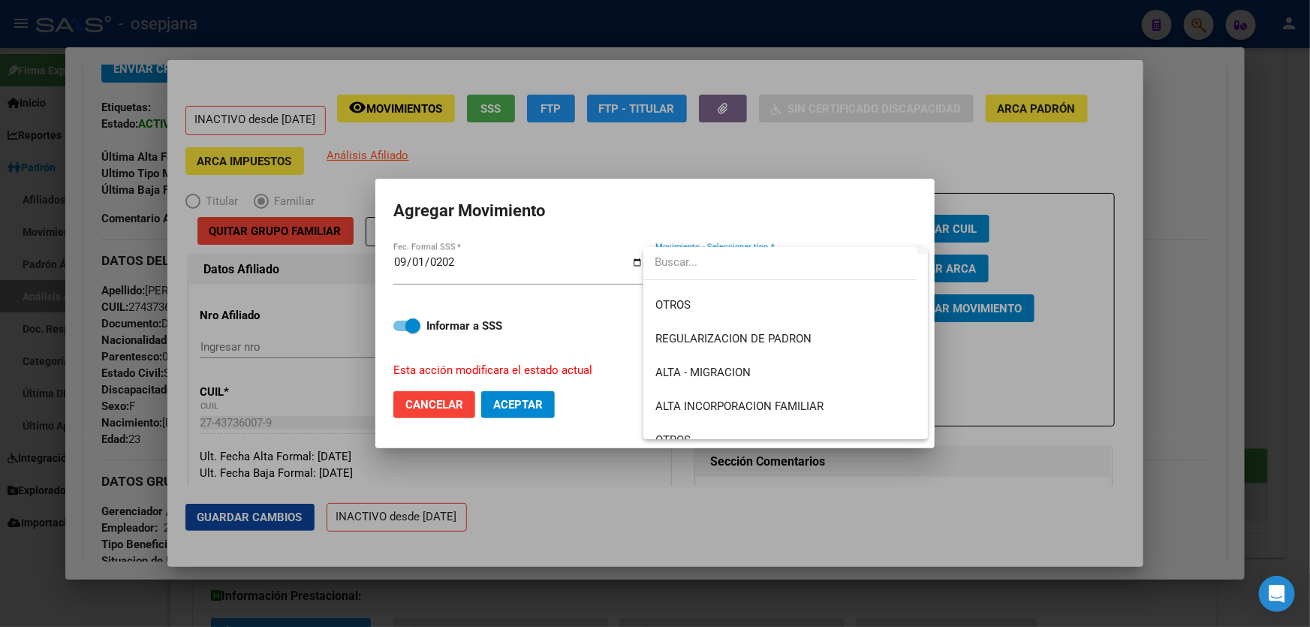
scroll to position [204, 0]
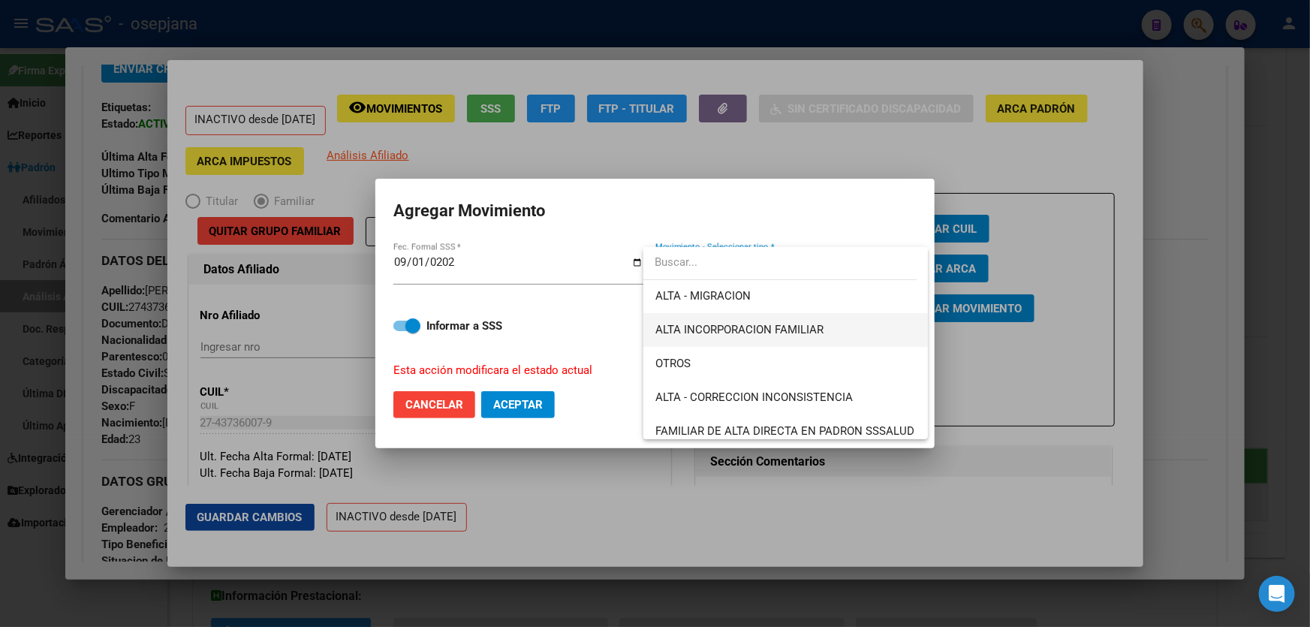
click at [711, 342] on span "ALTA INCORPORACION FAMILIAR" at bounding box center [785, 330] width 261 height 34
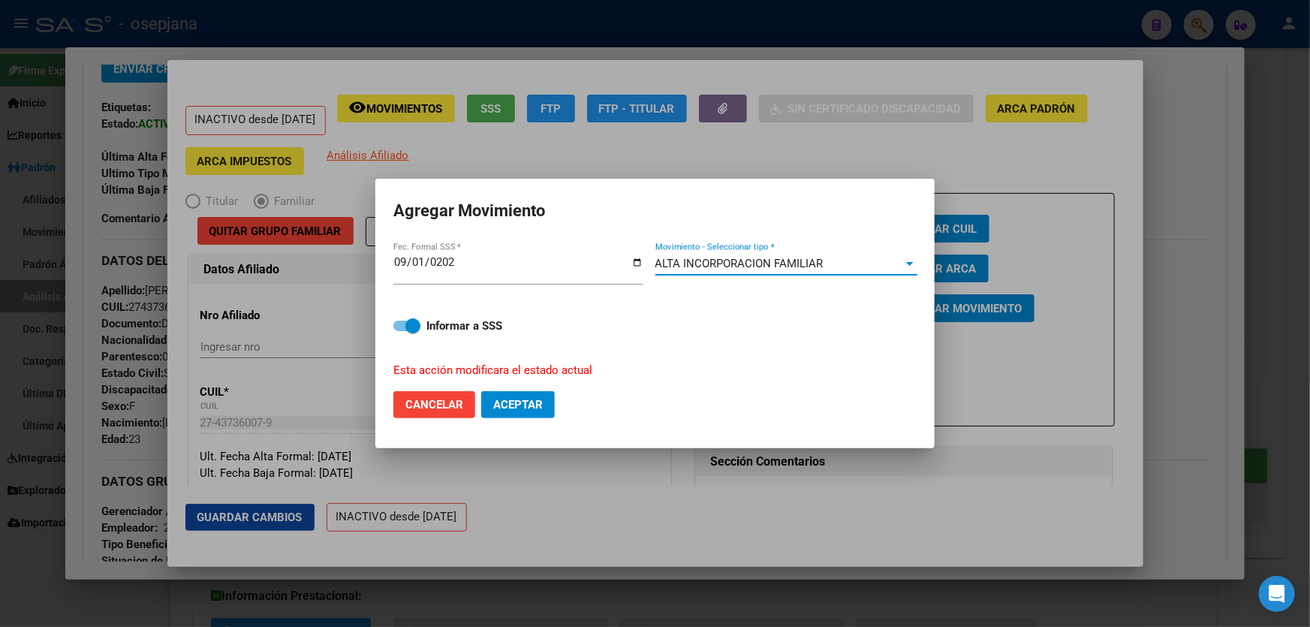
click at [539, 403] on span "Aceptar" at bounding box center [518, 405] width 50 height 14
checkbox input "false"
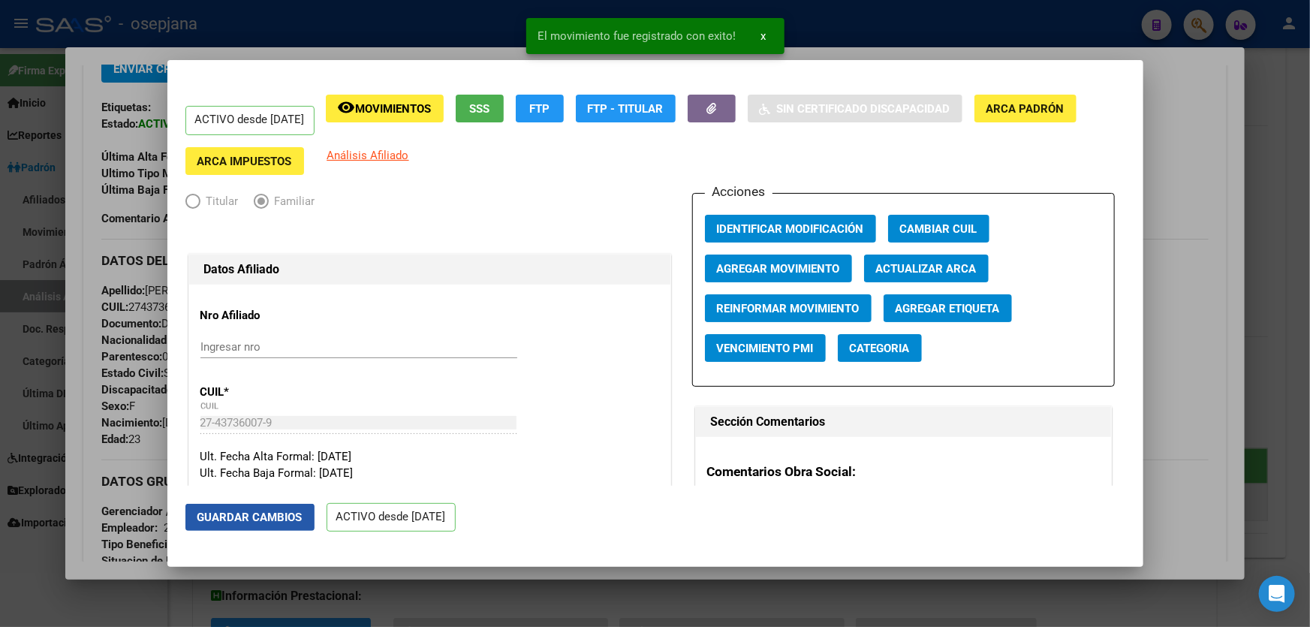
click at [268, 520] on span "Guardar Cambios" at bounding box center [249, 518] width 105 height 14
click at [1309, 408] on div at bounding box center [655, 313] width 1310 height 627
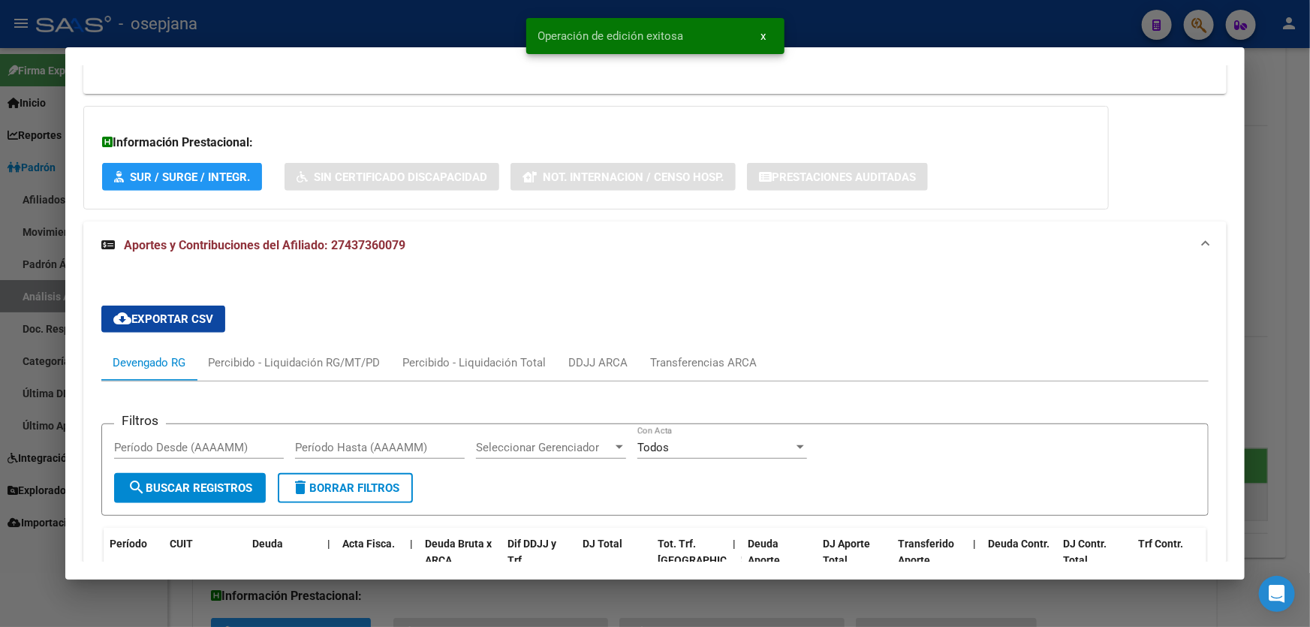
scroll to position [341, 0]
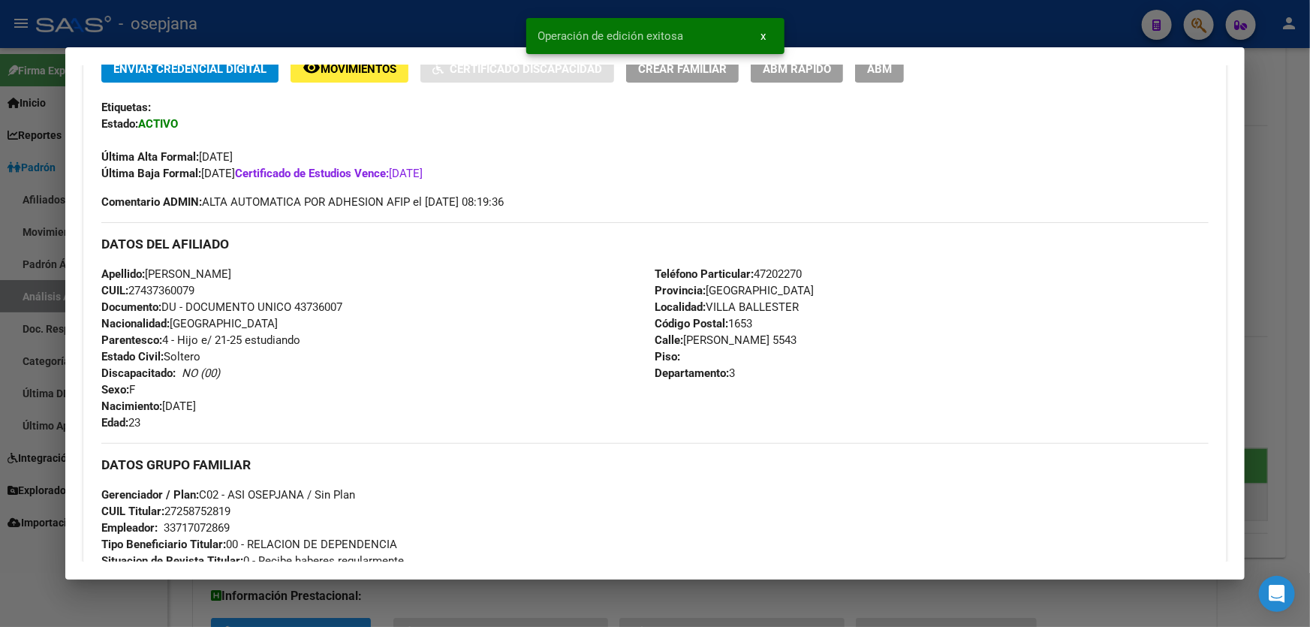
click at [1309, 408] on div at bounding box center [655, 313] width 1310 height 627
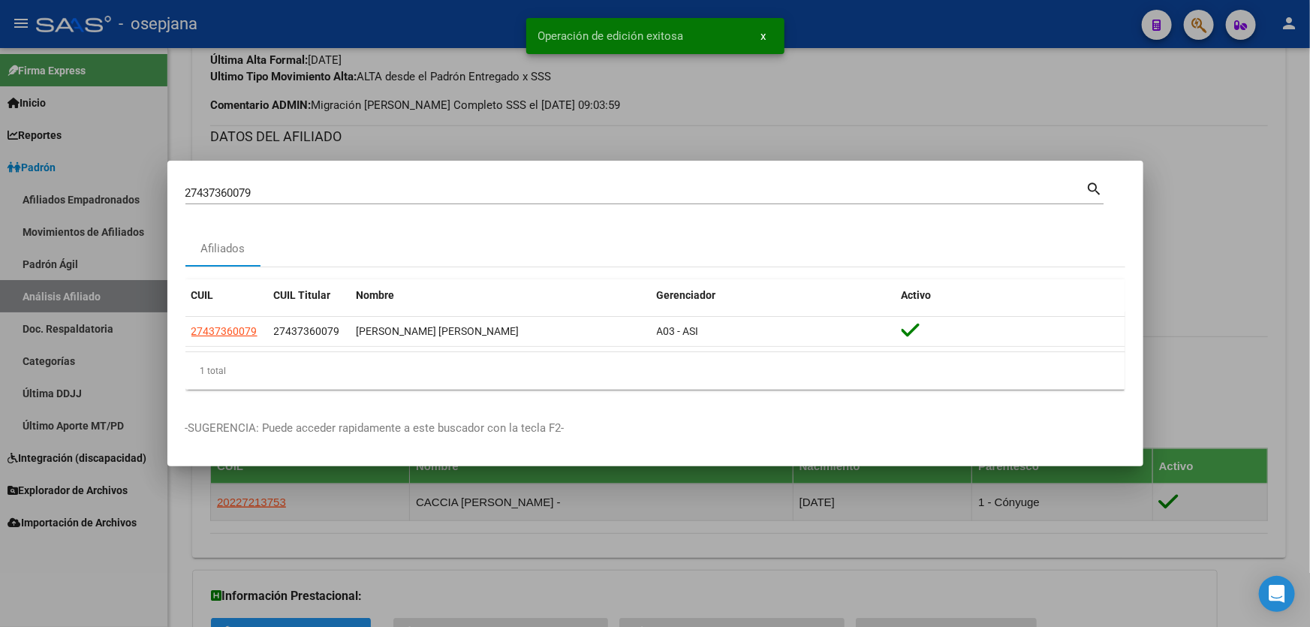
click at [1309, 408] on div at bounding box center [655, 313] width 1310 height 627
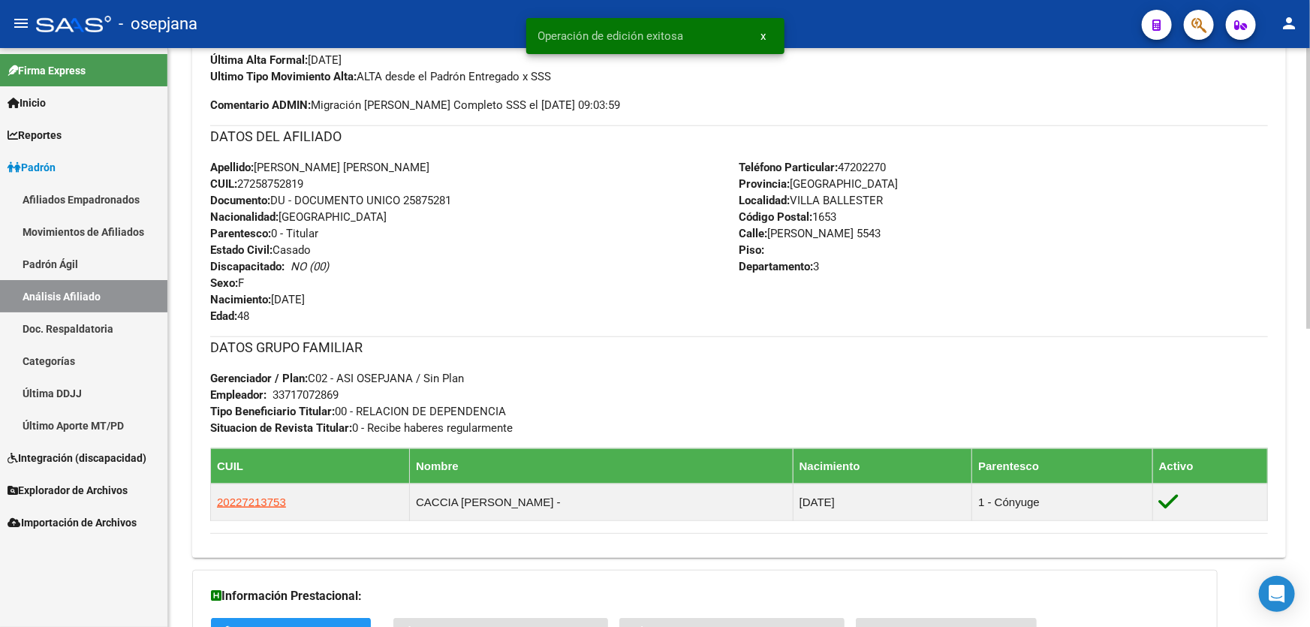
scroll to position [0, 0]
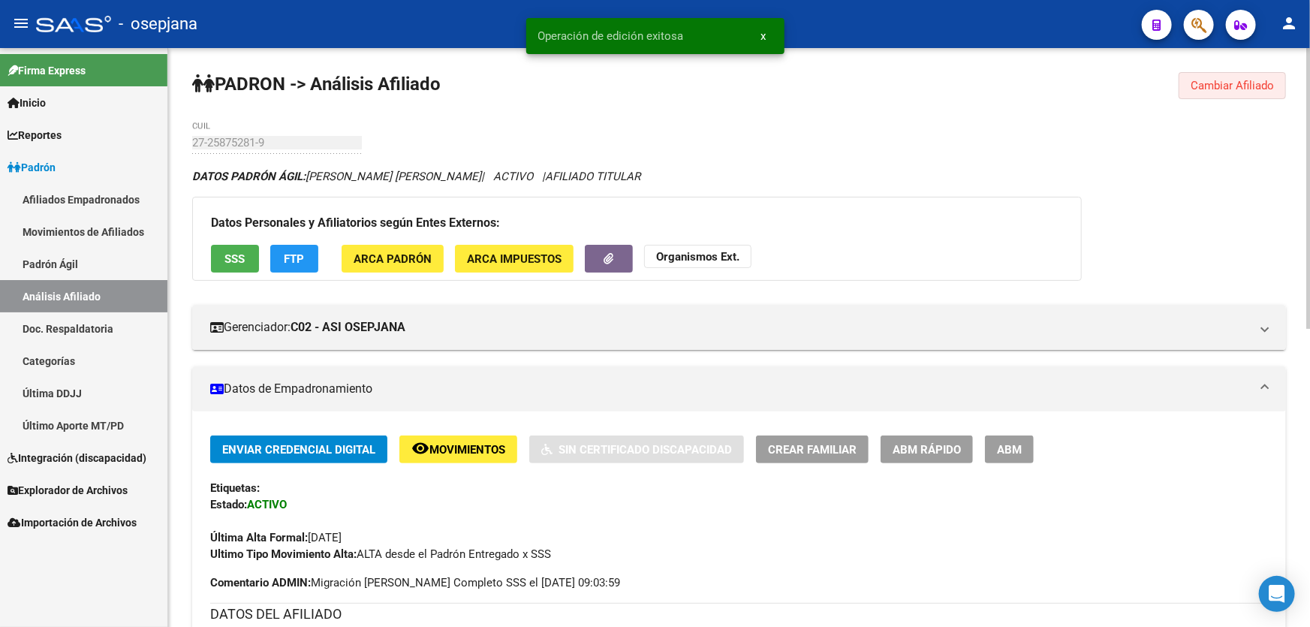
click at [1239, 89] on span "Cambiar Afiliado" at bounding box center [1232, 86] width 83 height 14
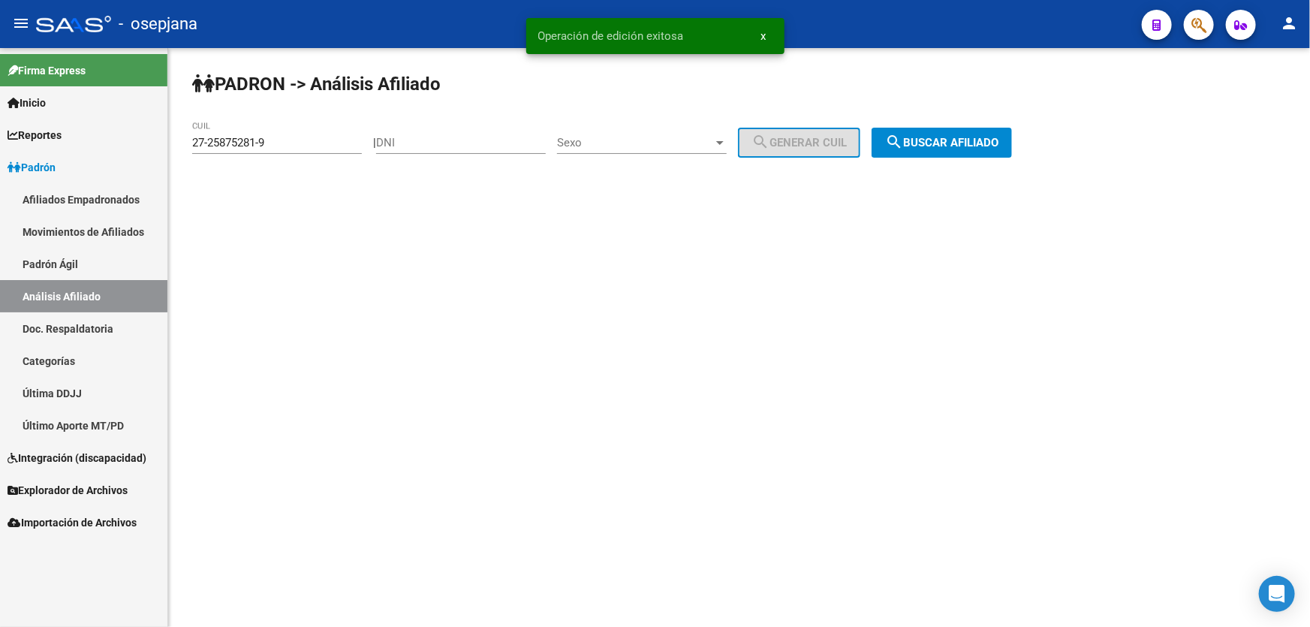
click at [994, 150] on button "search Buscar afiliado" at bounding box center [942, 143] width 140 height 30
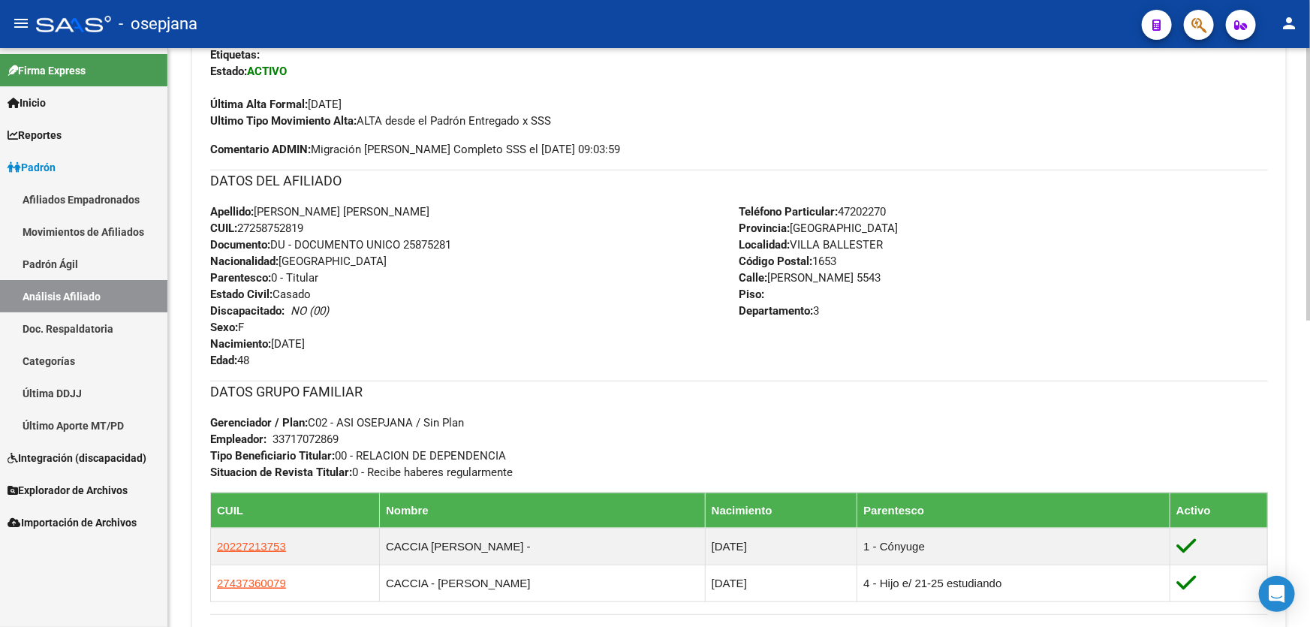
scroll to position [614, 0]
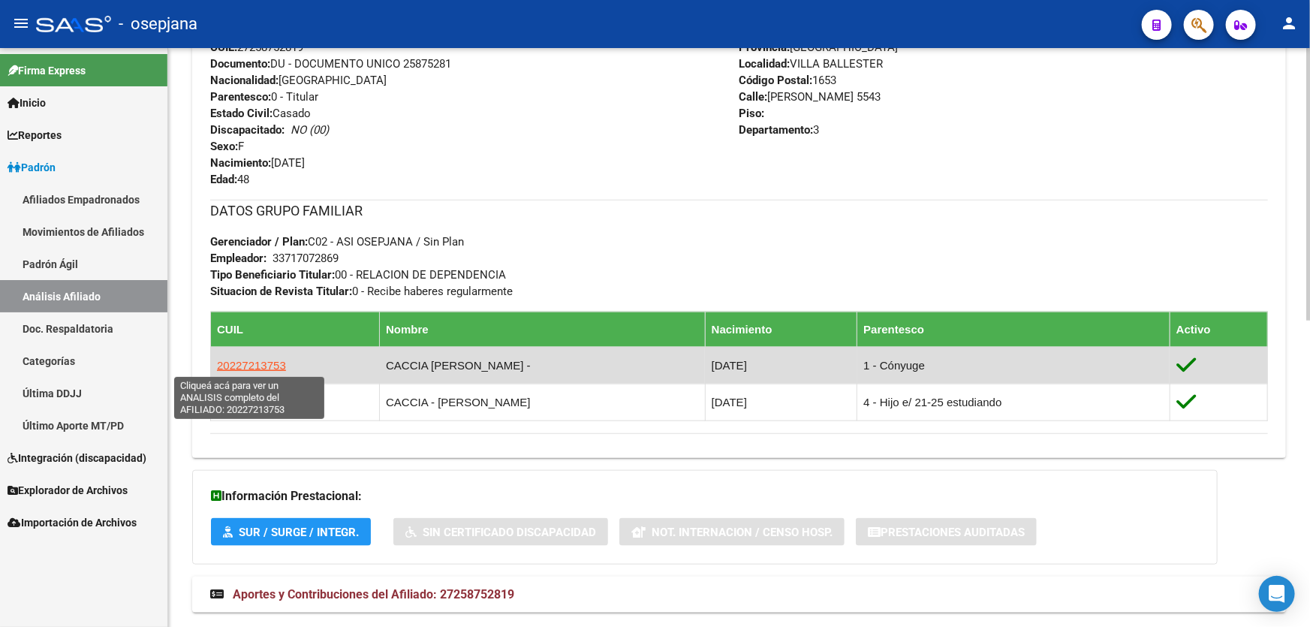
click at [258, 367] on span "20227213753" at bounding box center [251, 365] width 69 height 13
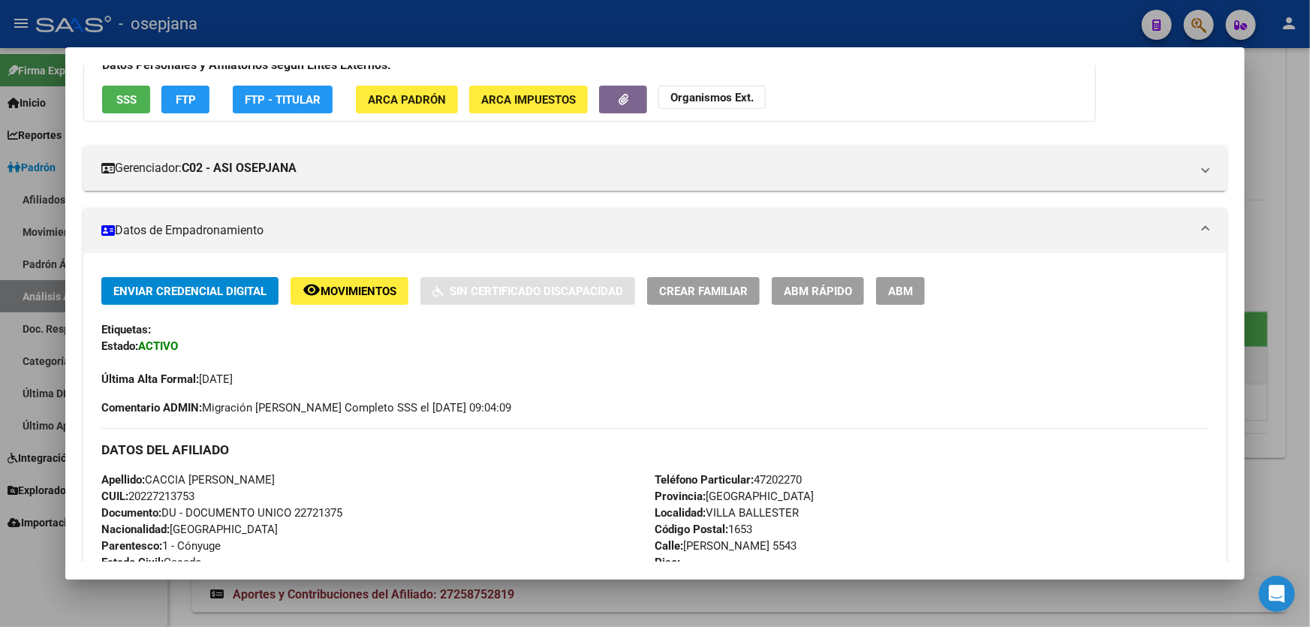
scroll to position [341, 0]
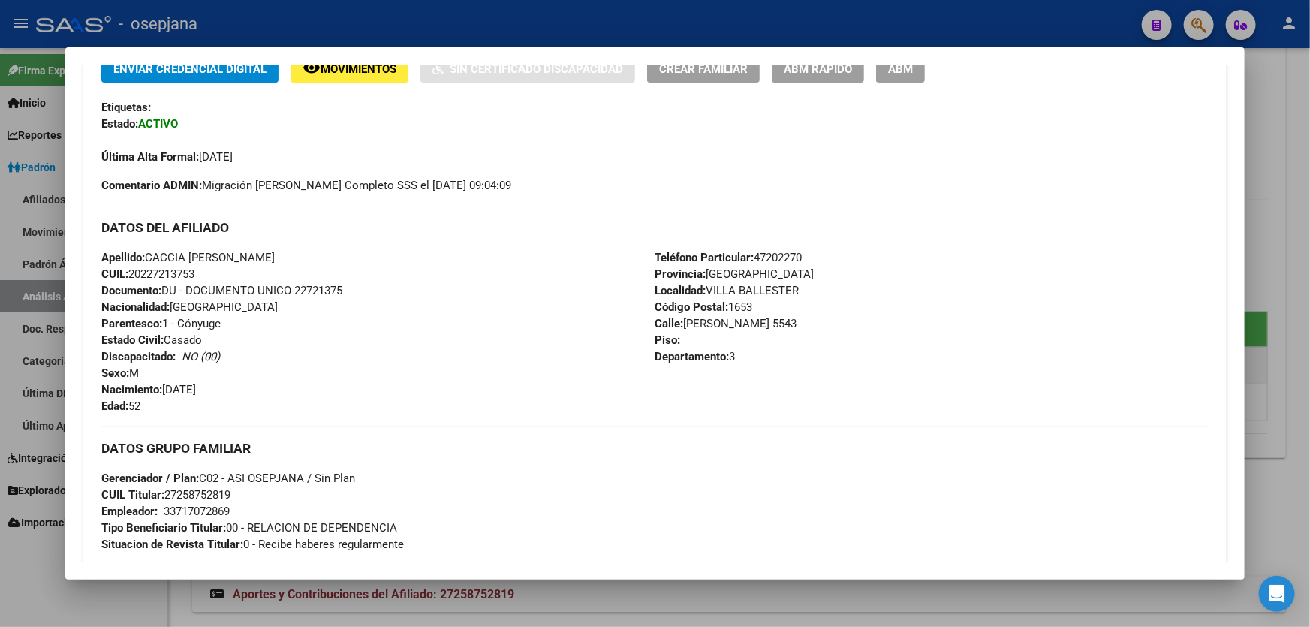
click at [1309, 220] on div at bounding box center [655, 313] width 1310 height 627
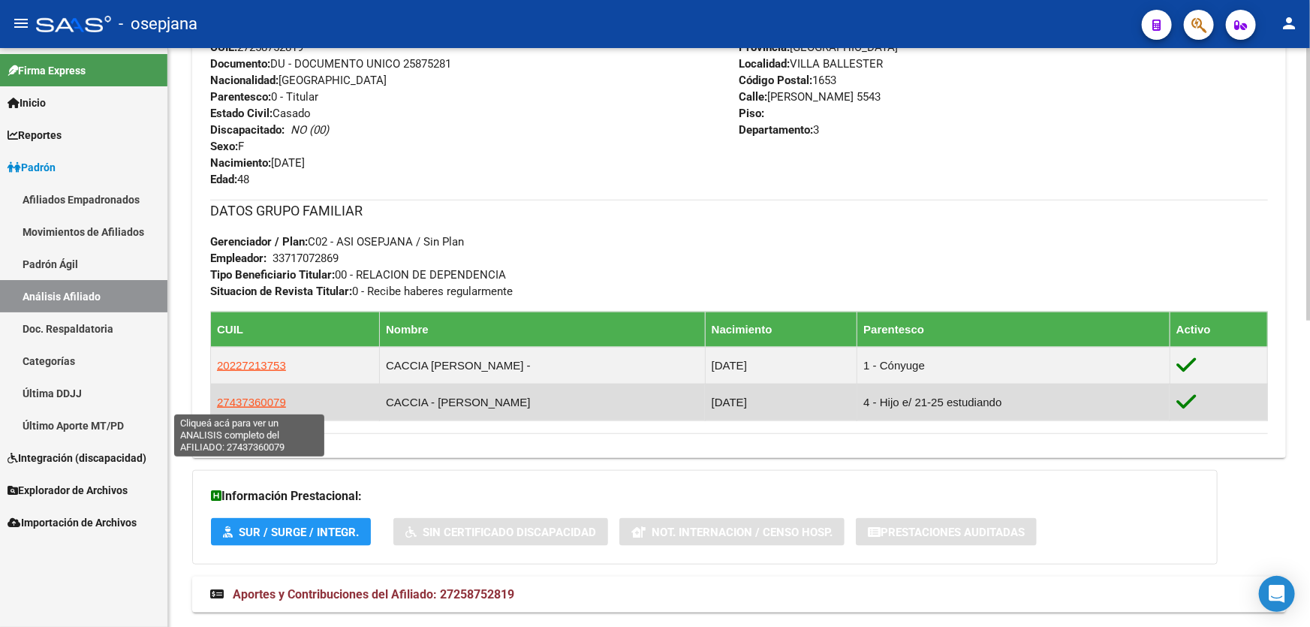
click at [255, 404] on span "27437360079" at bounding box center [251, 402] width 69 height 13
type textarea "27437360079"
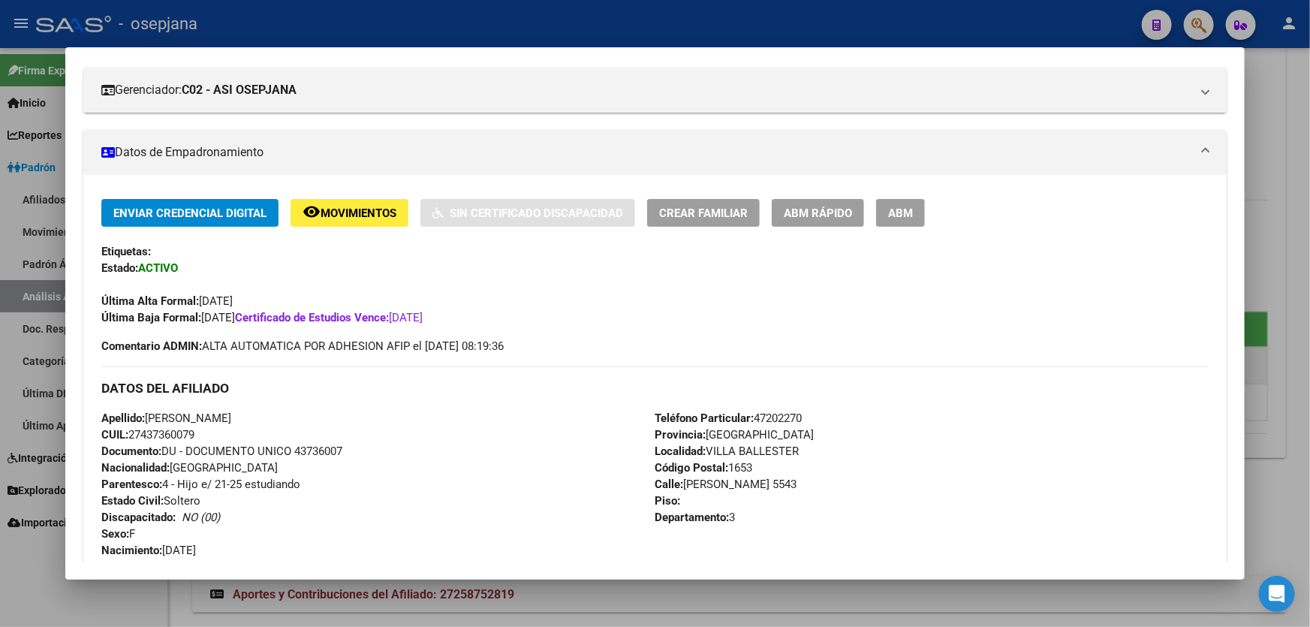
scroll to position [204, 0]
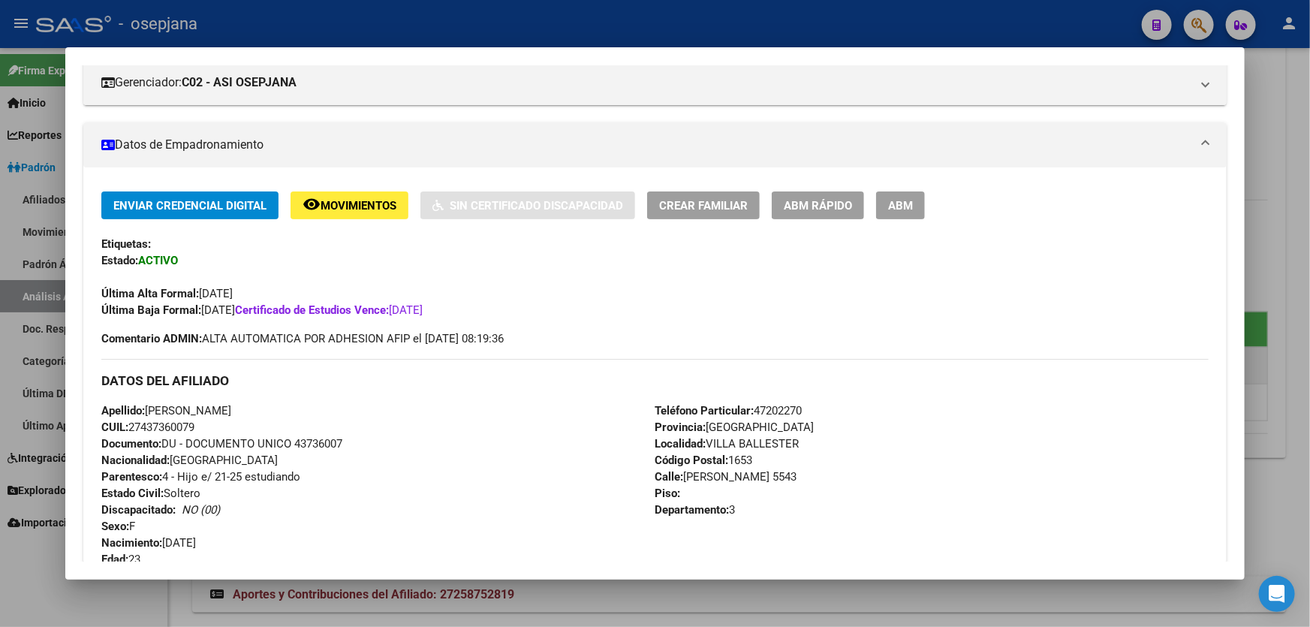
click at [1309, 326] on div at bounding box center [655, 313] width 1310 height 627
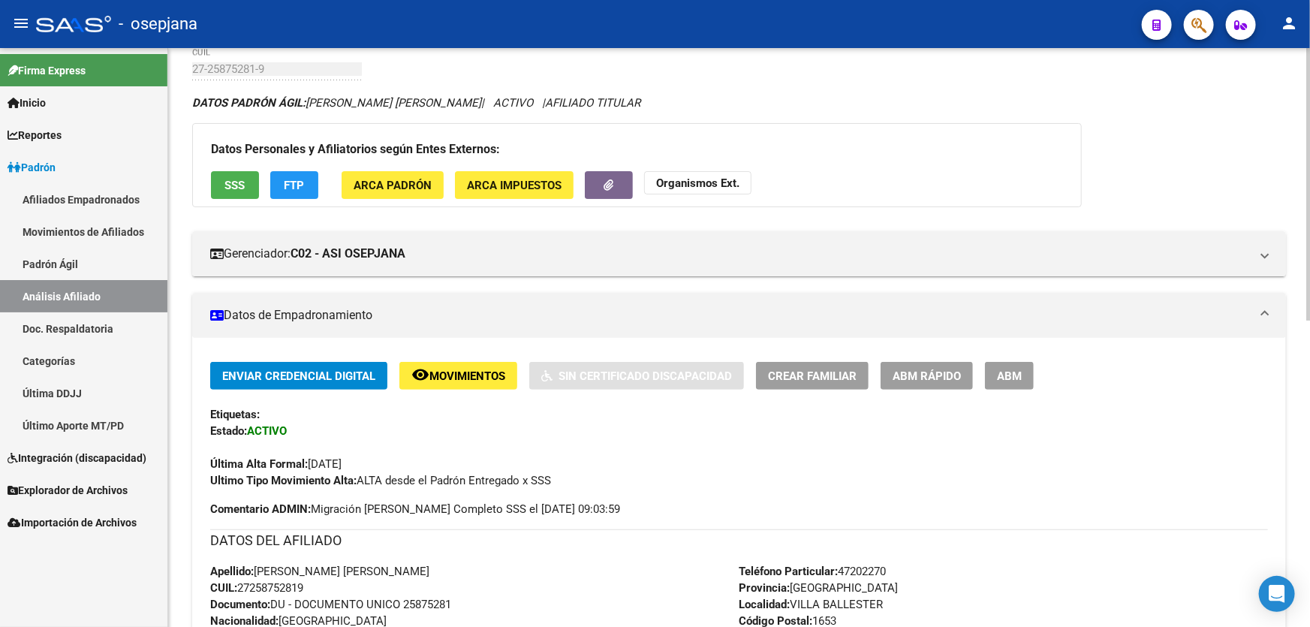
scroll to position [0, 0]
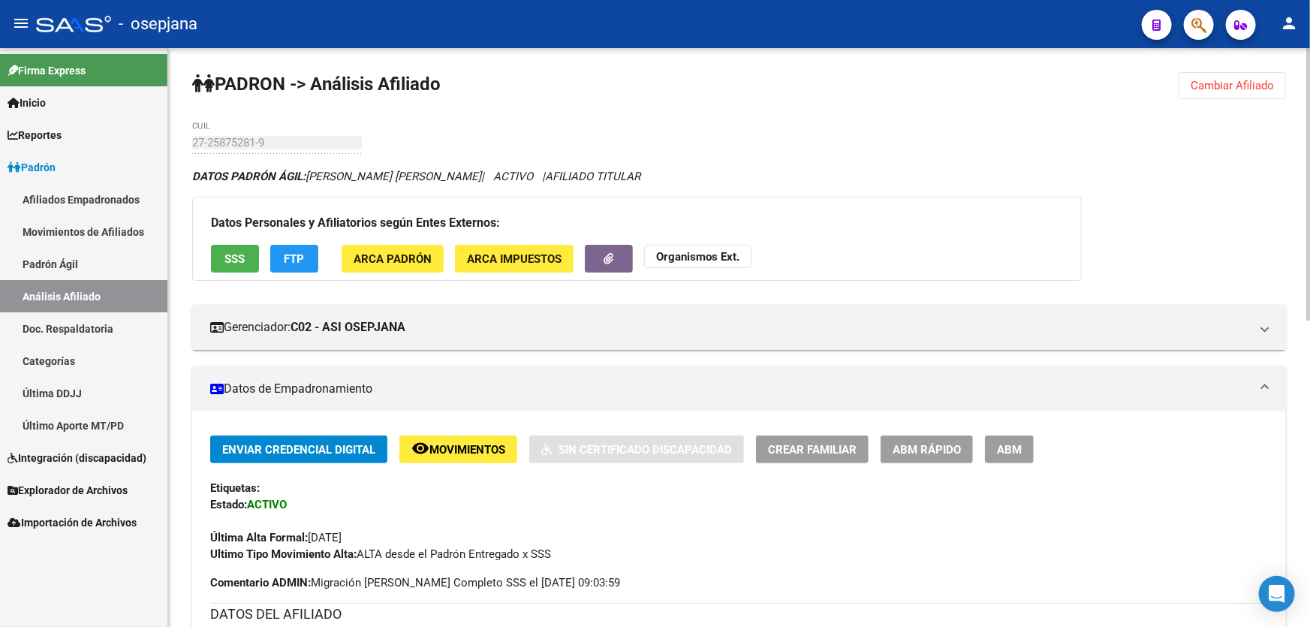
click at [1237, 89] on span "Cambiar Afiliado" at bounding box center [1232, 86] width 83 height 14
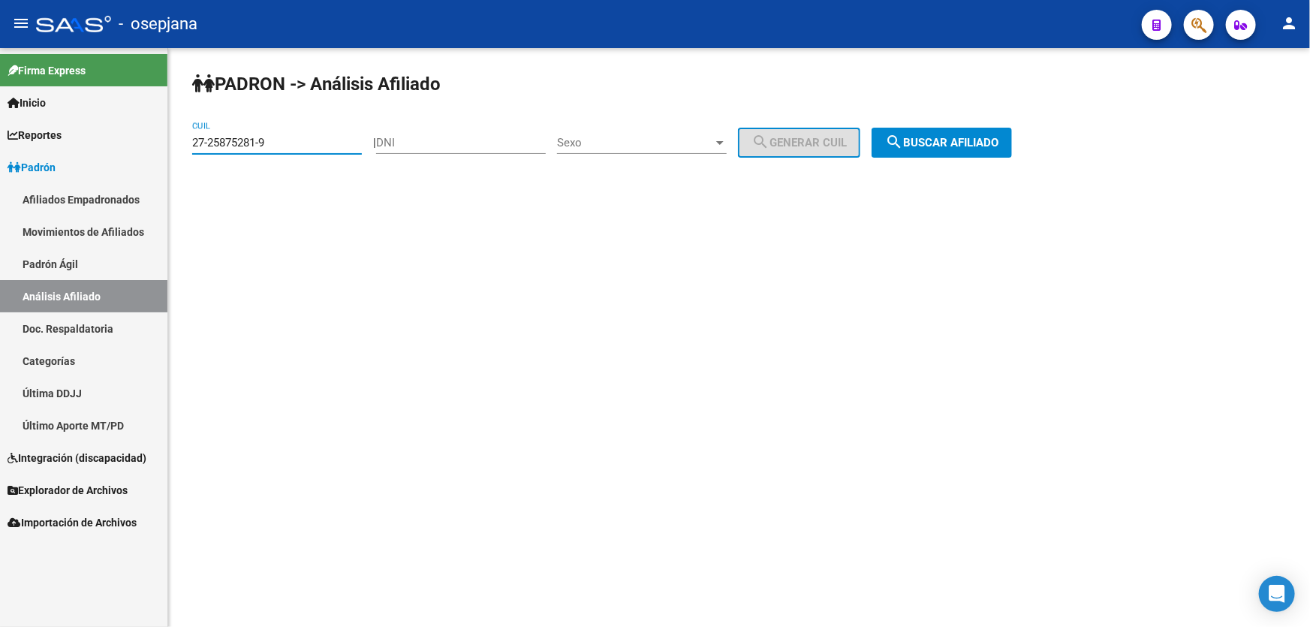
drag, startPoint x: 293, startPoint y: 145, endPoint x: 182, endPoint y: 147, distance: 111.1
click at [182, 147] on div "PADRON -> Análisis Afiliado 27-25875281-9 CUIL | DNI Sexo Sexo search Generar C…" at bounding box center [739, 127] width 1142 height 158
paste input "36635652-0"
type input "27-36635652-0"
click at [979, 143] on span "search Buscar afiliado" at bounding box center [941, 143] width 113 height 14
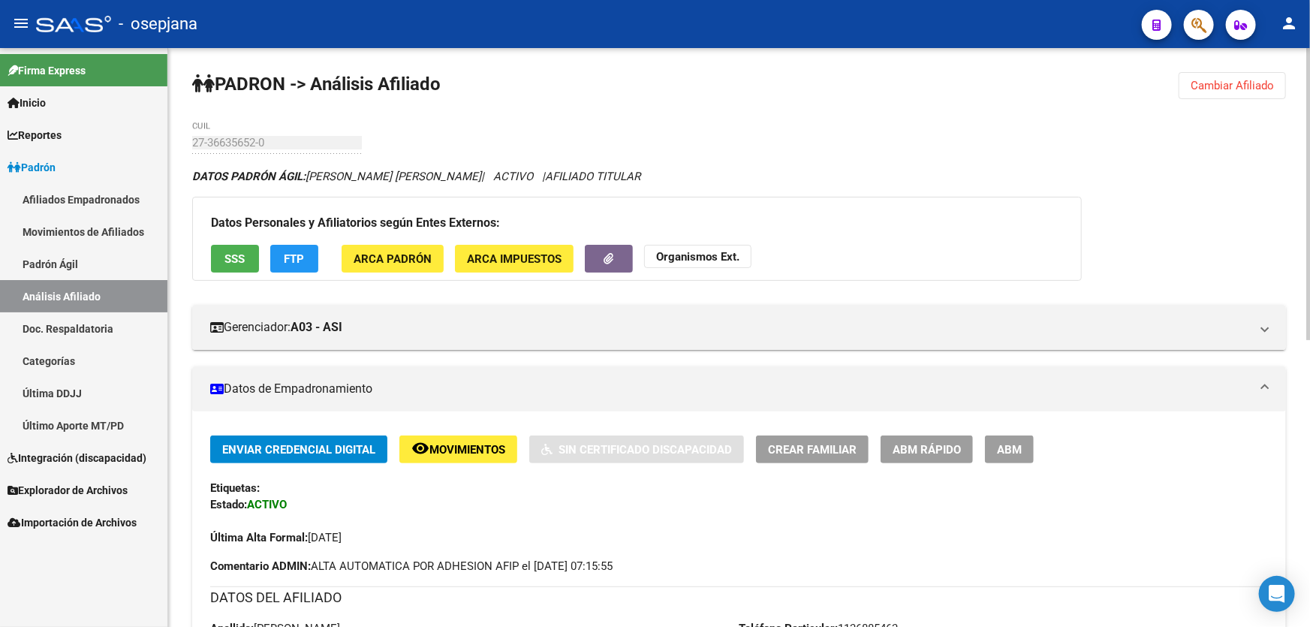
drag, startPoint x: 963, startPoint y: 203, endPoint x: 938, endPoint y: 267, distance: 68.5
drag, startPoint x: 938, startPoint y: 267, endPoint x: 921, endPoint y: 227, distance: 42.7
click at [921, 227] on h3 "Datos Personales y Afiliatorios según Entes Externos:" at bounding box center [637, 222] width 852 height 21
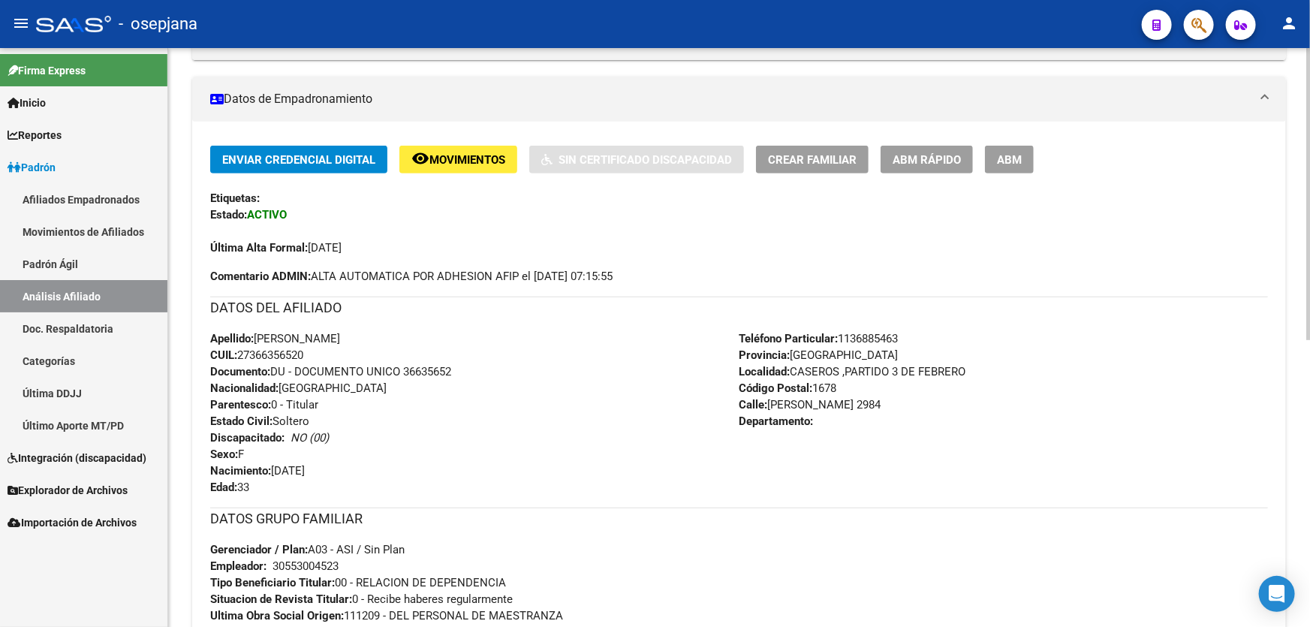
scroll to position [273, 0]
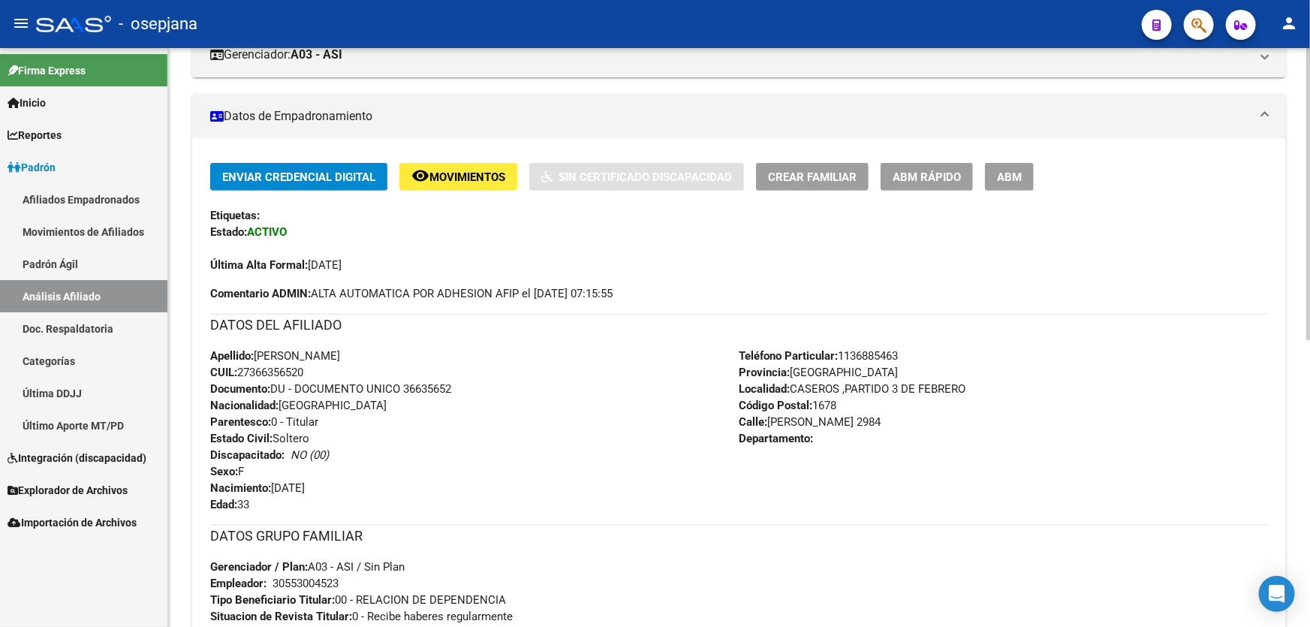
click at [815, 173] on span "Crear Familiar" at bounding box center [812, 177] width 89 height 14
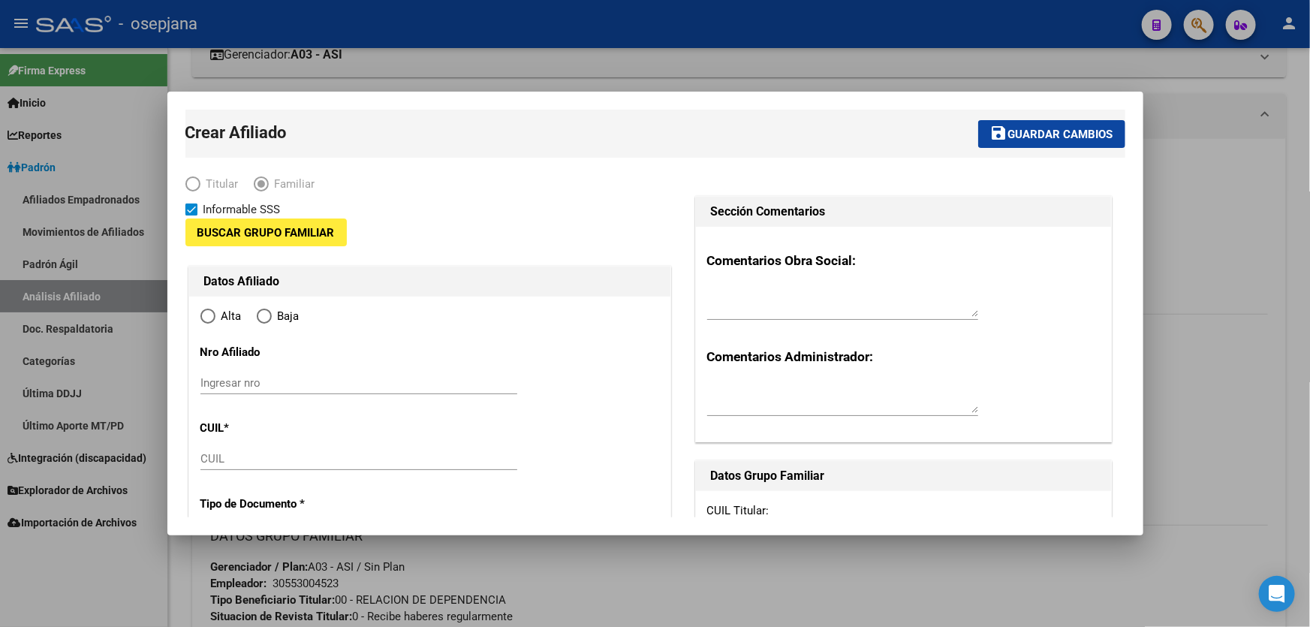
type input "30-55300452-3"
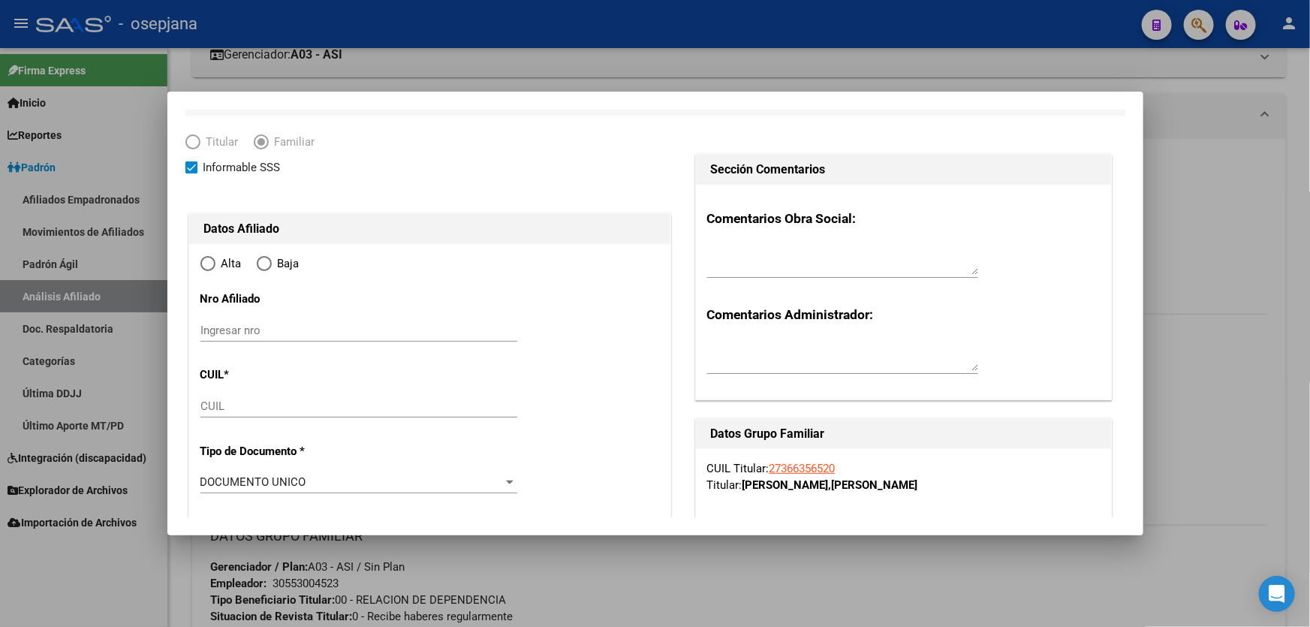
type input "CASEROS ,PARTIDO 3 DE FEBRERO"
type input "1678"
type input "santiago zanella"
type input "2984"
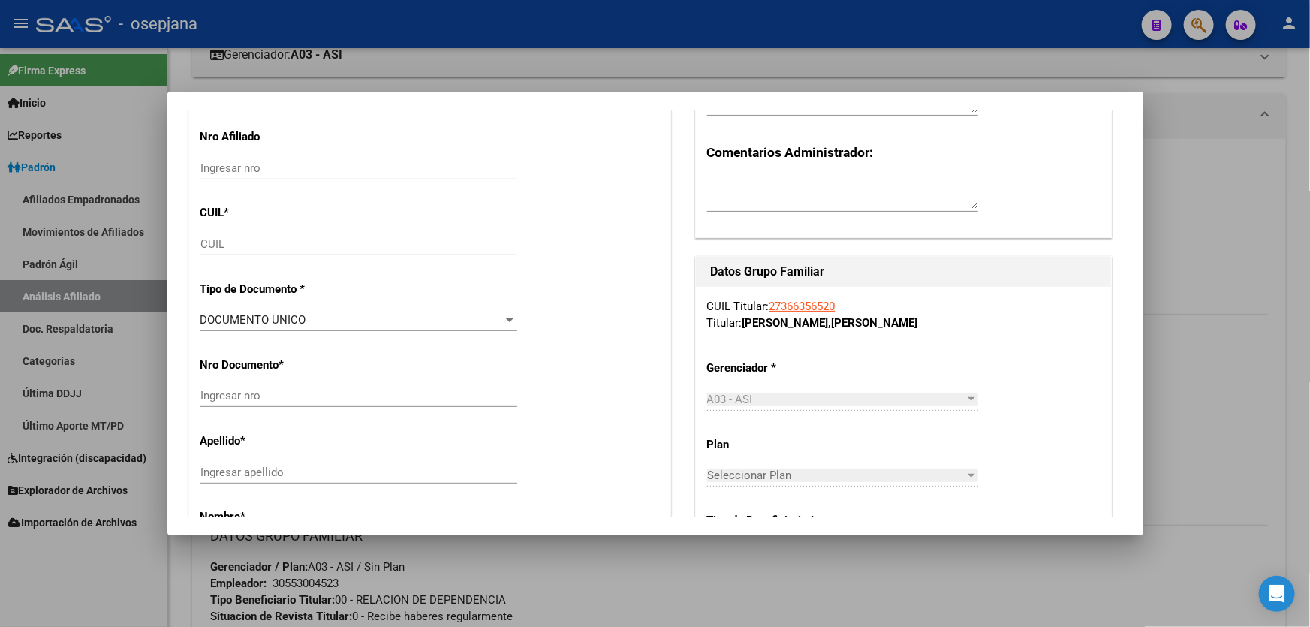
radio input "true"
click at [264, 251] on div "CUIL" at bounding box center [358, 244] width 317 height 23
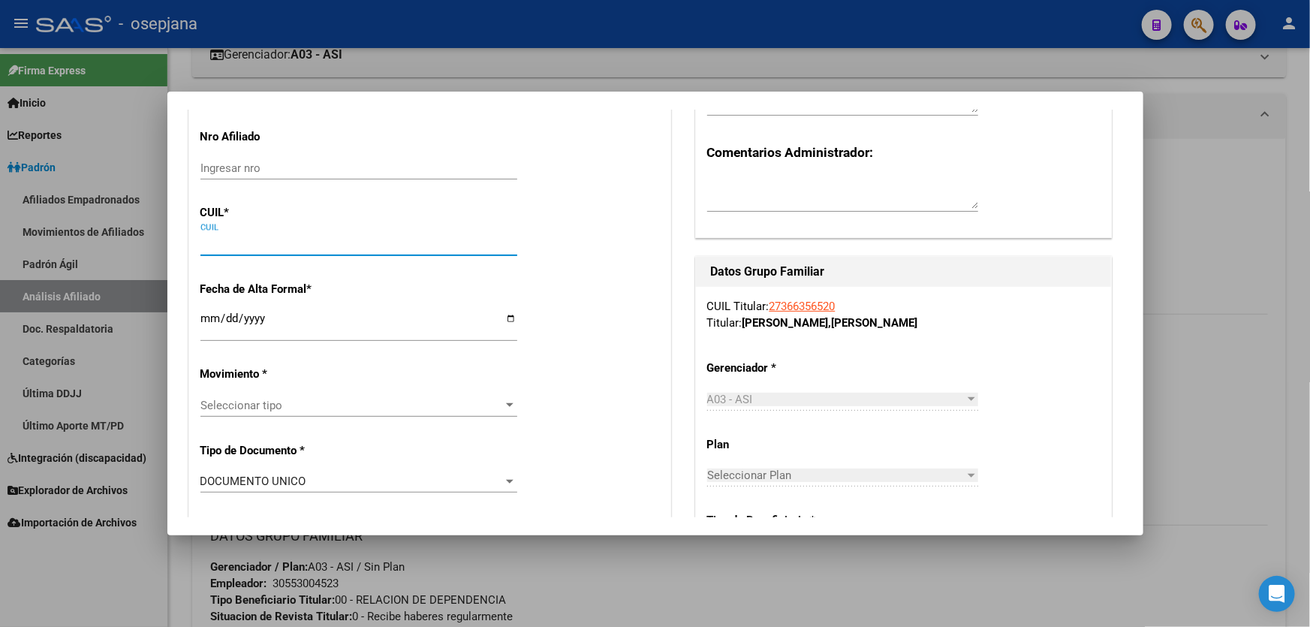
type input "30-55300452-3"
paste input "20-57001237-2"
type input "20-57001237-2"
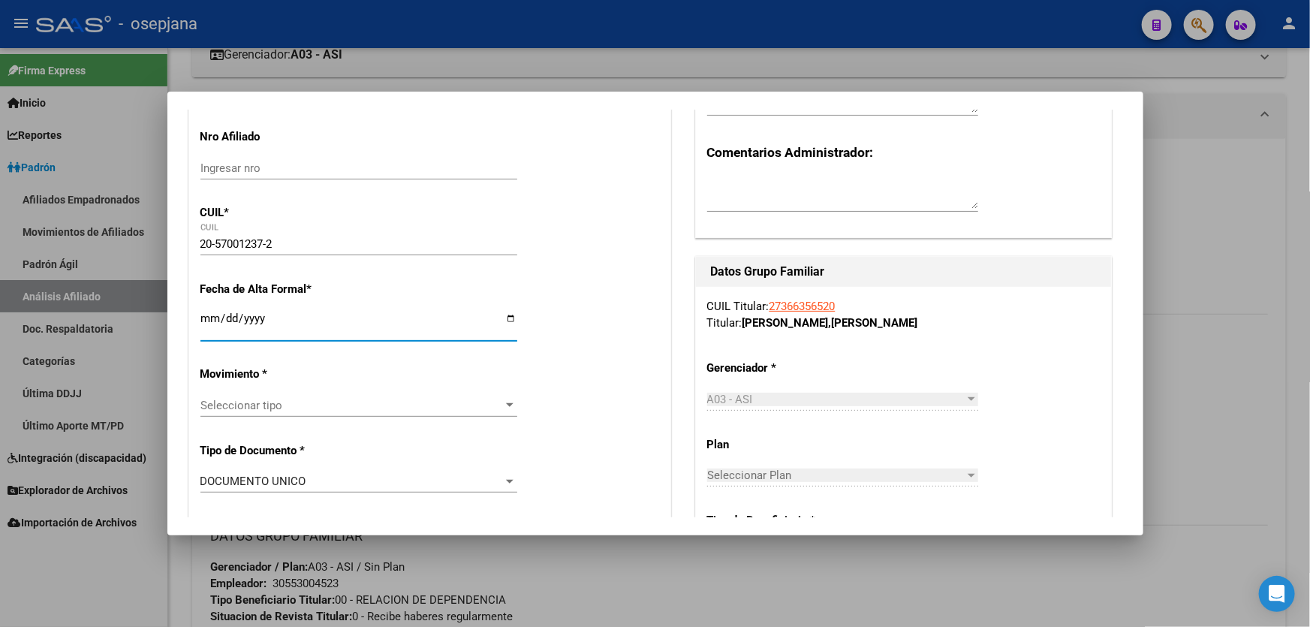
type input "57001237"
type input "BERNARDO"
type input "TADDEO LAUTARO"
type input "2018-05-27"
type input "[GEOGRAPHIC_DATA][PERSON_NAME]"
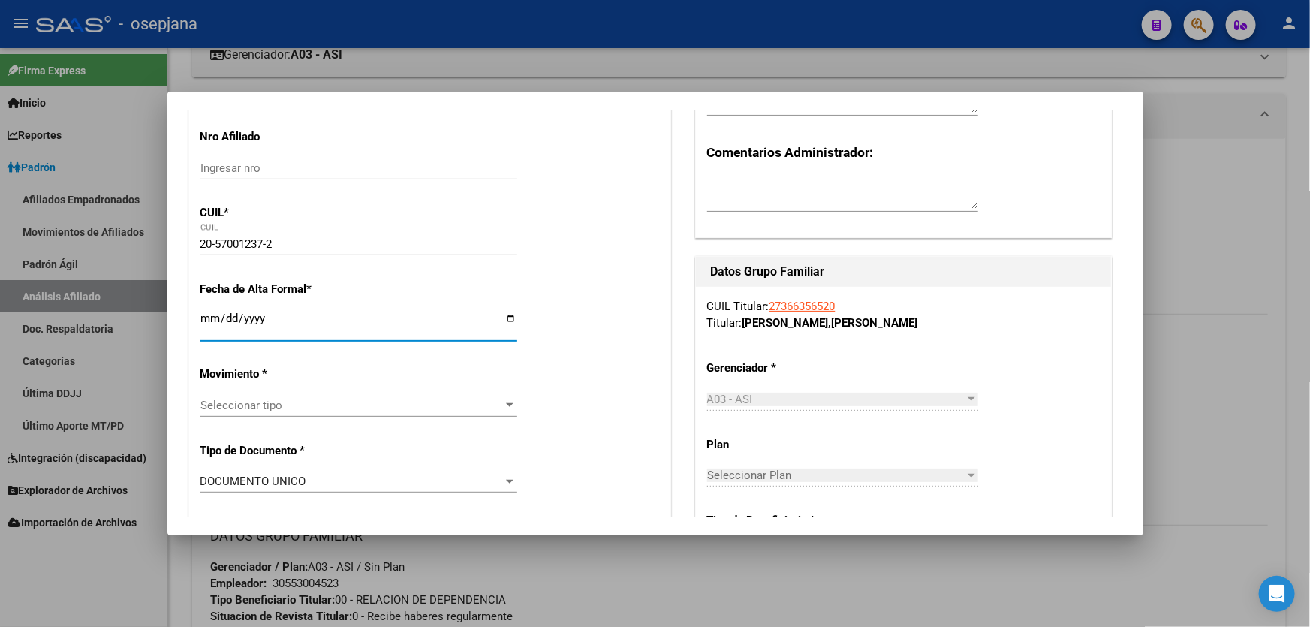
type input "1682"
type input "GRAL LUIS M CAMPOS"
type input "5592"
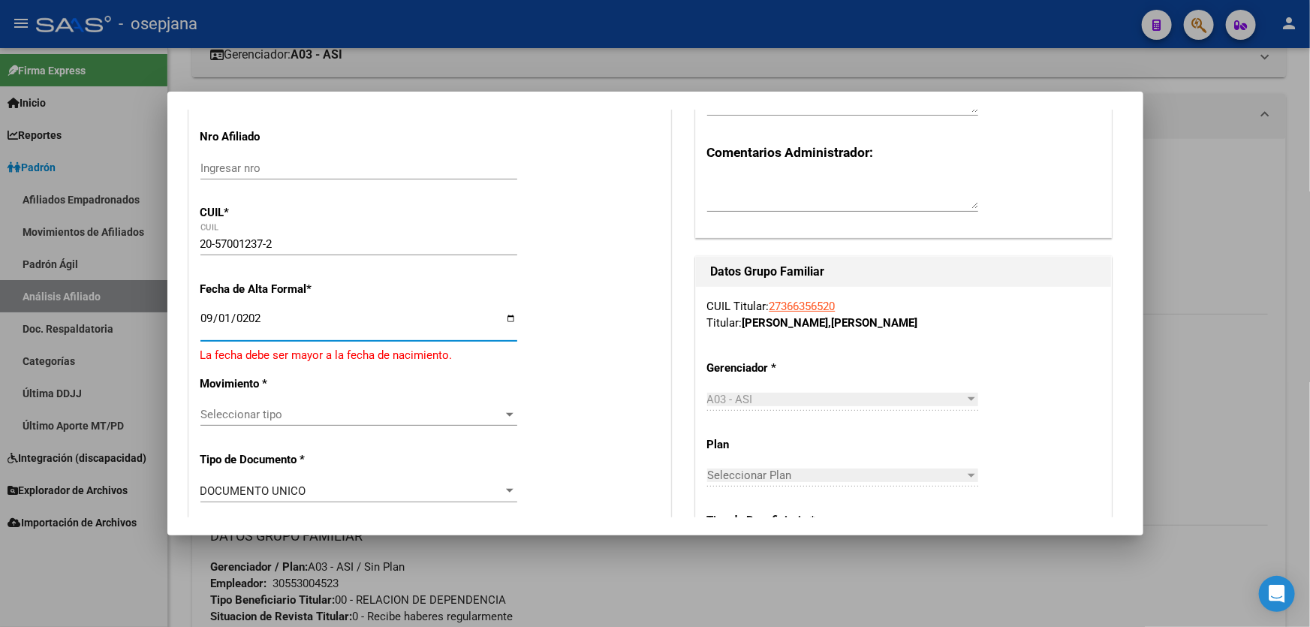
type input "2025-09-01"
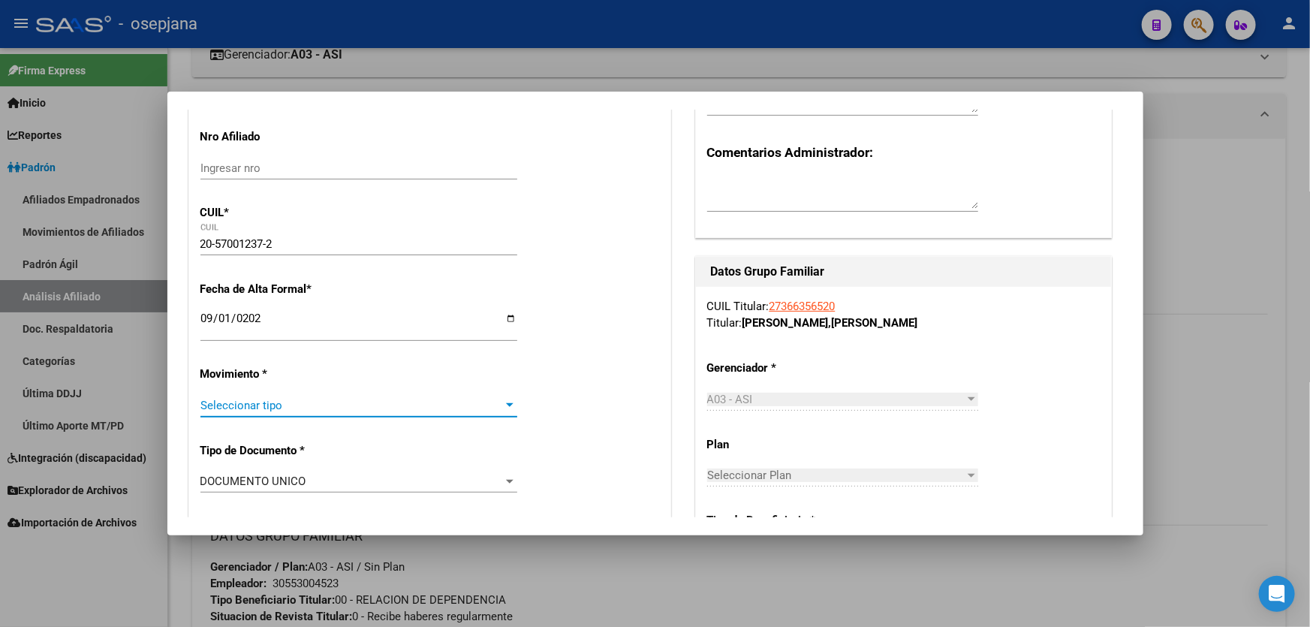
click at [291, 408] on span "Seleccionar tipo" at bounding box center [351, 406] width 303 height 14
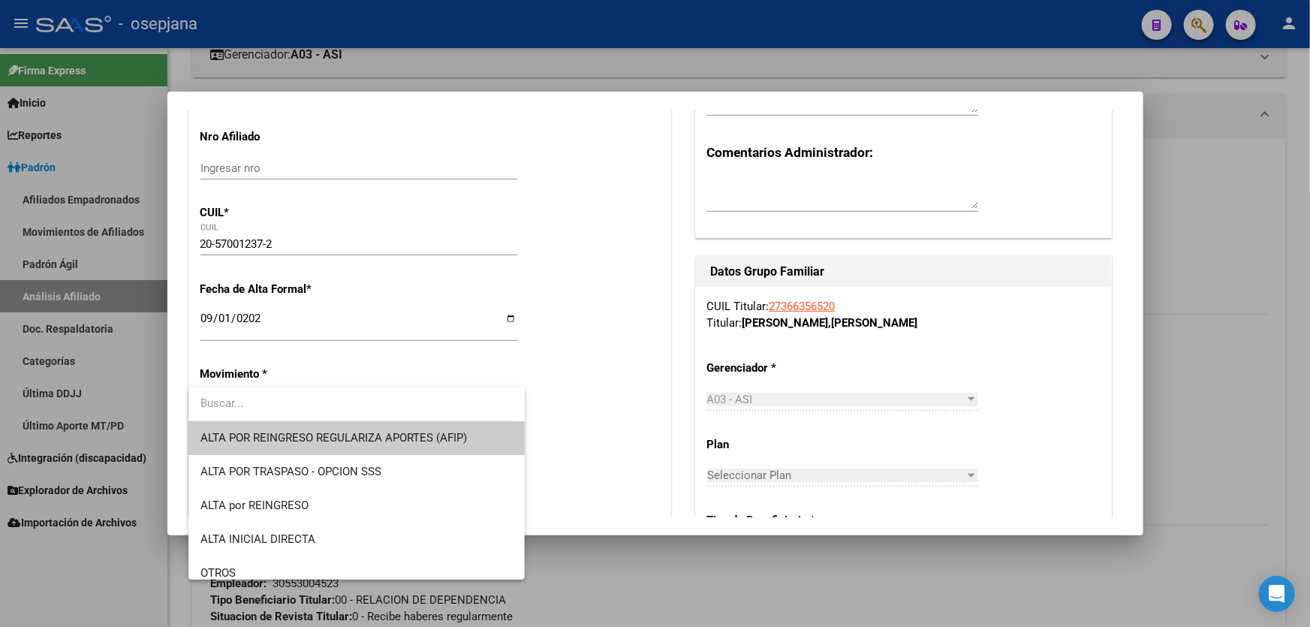
type input "g"
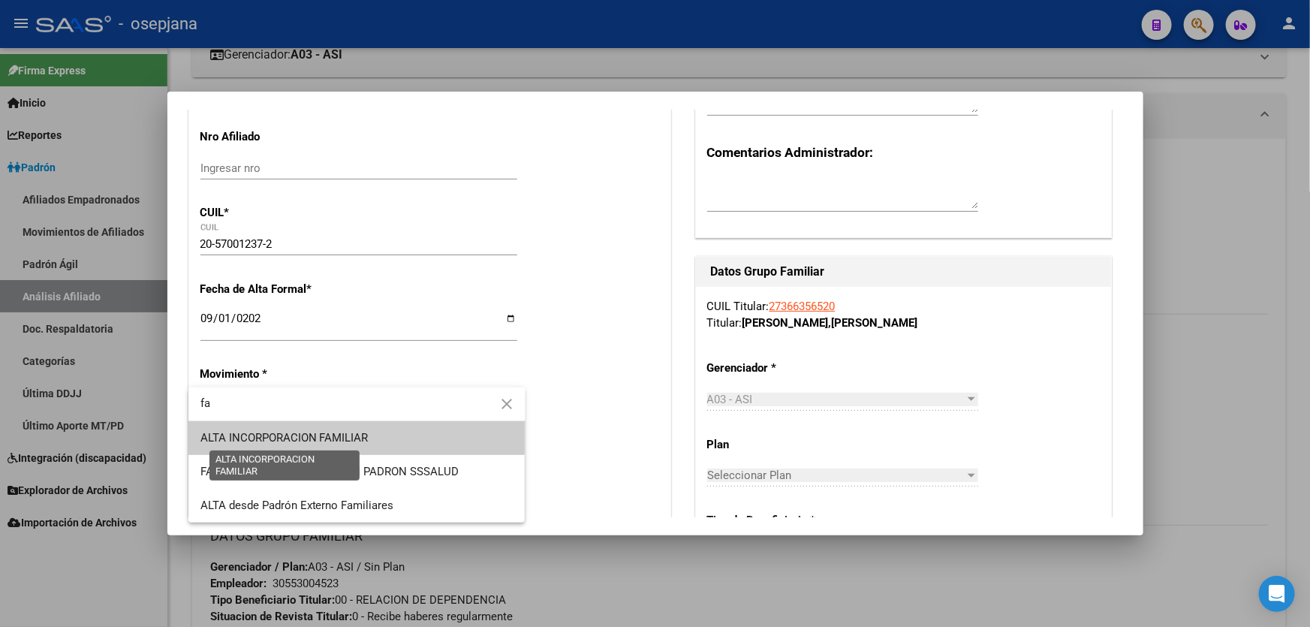
type input "fa"
click at [314, 438] on span "ALTA INCORPORACION FAMILIAR" at bounding box center [284, 438] width 168 height 14
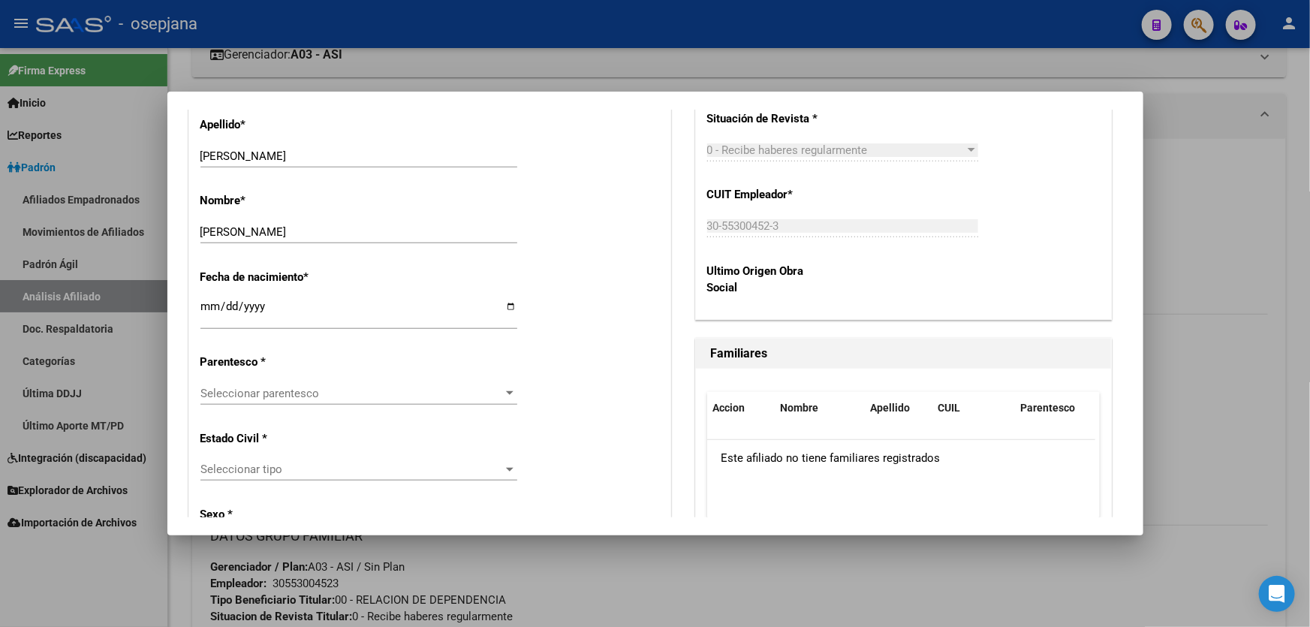
scroll to position [682, 0]
click at [318, 390] on span "Seleccionar parentesco" at bounding box center [351, 393] width 303 height 14
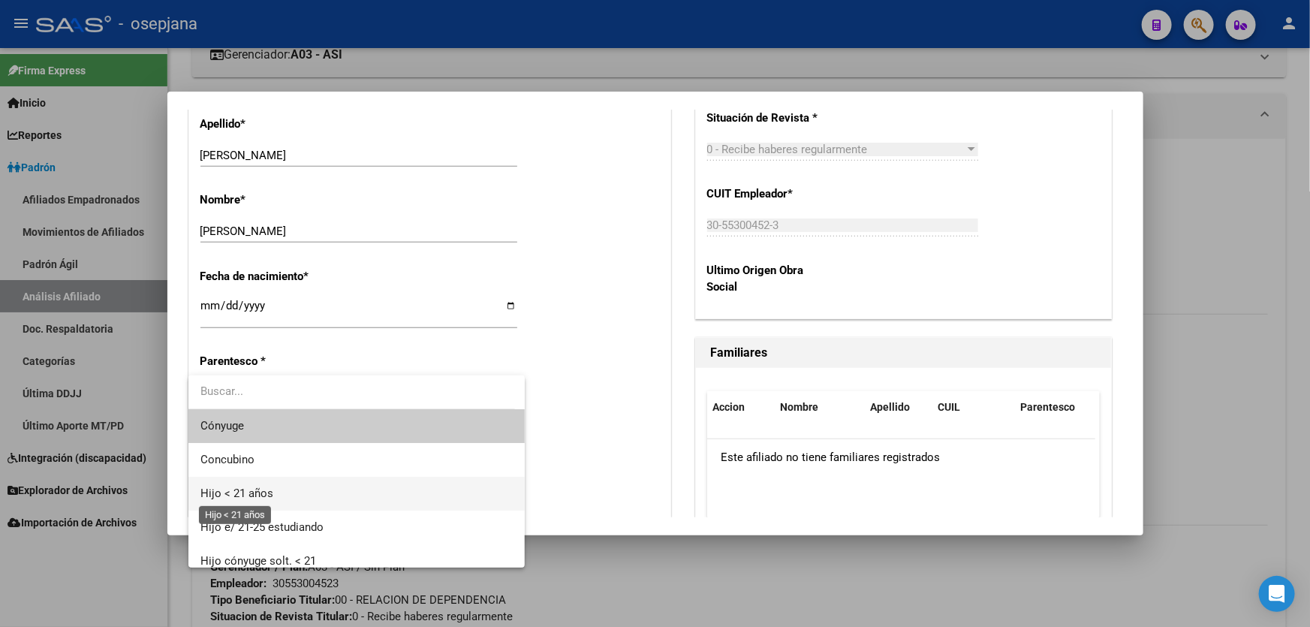
click at [264, 488] on span "Hijo < 21 años" at bounding box center [236, 494] width 73 height 14
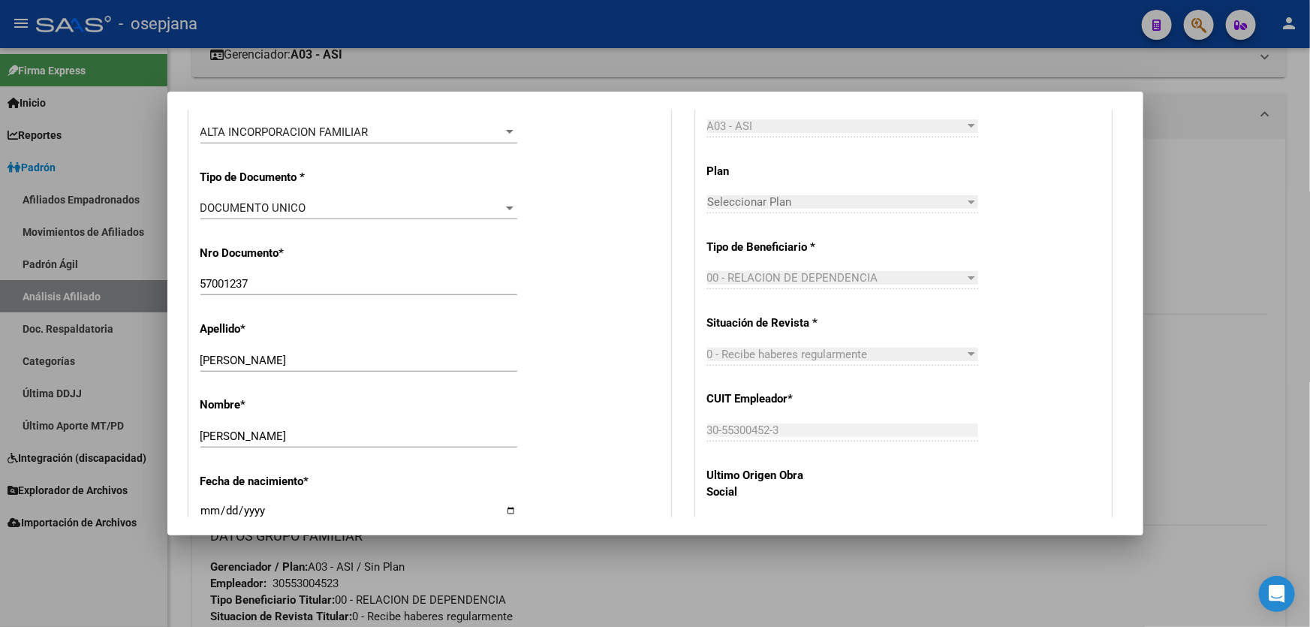
scroll to position [0, 0]
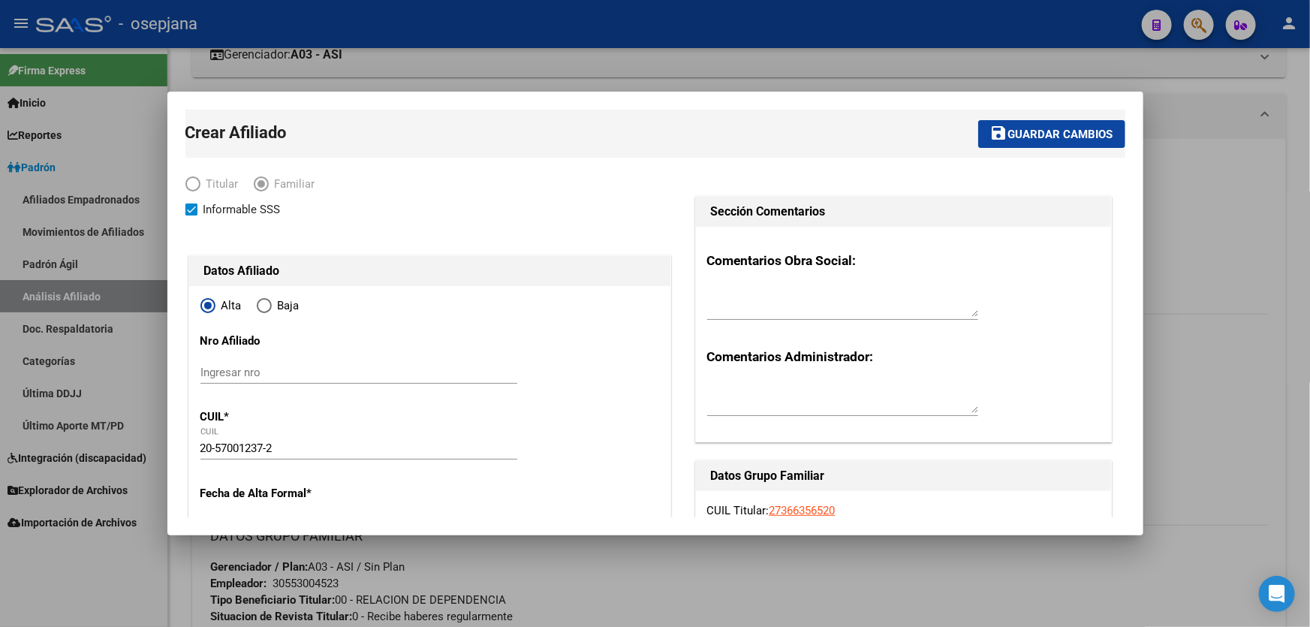
click at [1042, 139] on span "Guardar cambios" at bounding box center [1060, 135] width 105 height 14
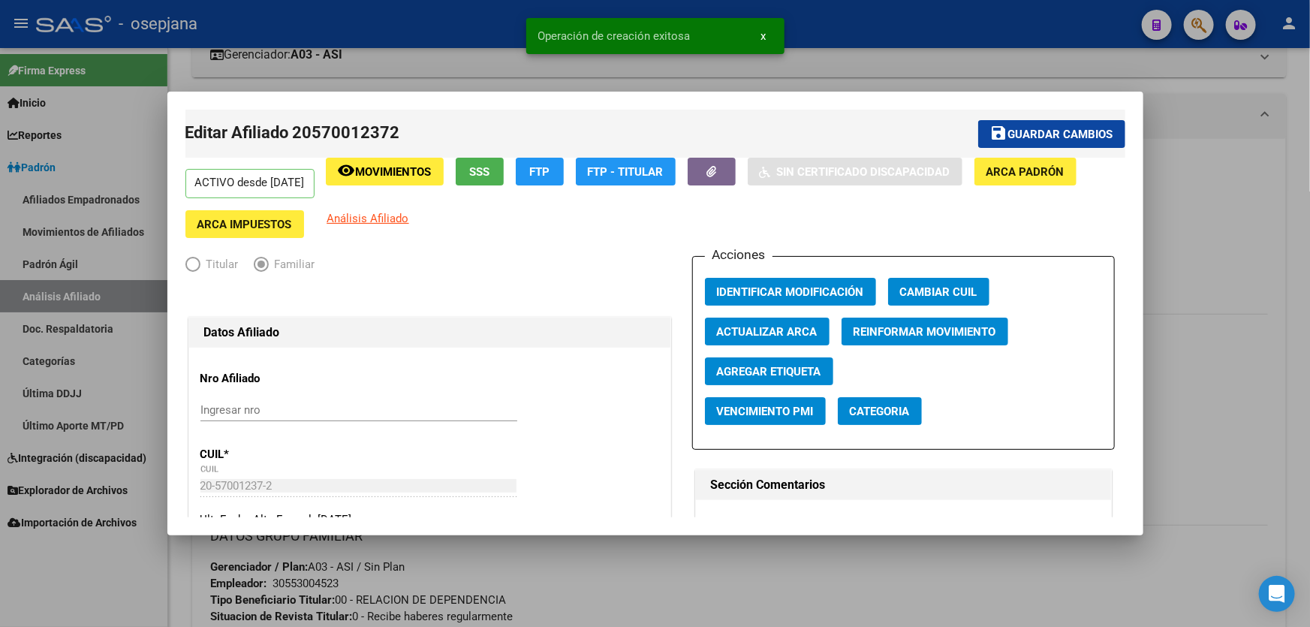
click at [1072, 133] on span "Guardar cambios" at bounding box center [1060, 135] width 105 height 14
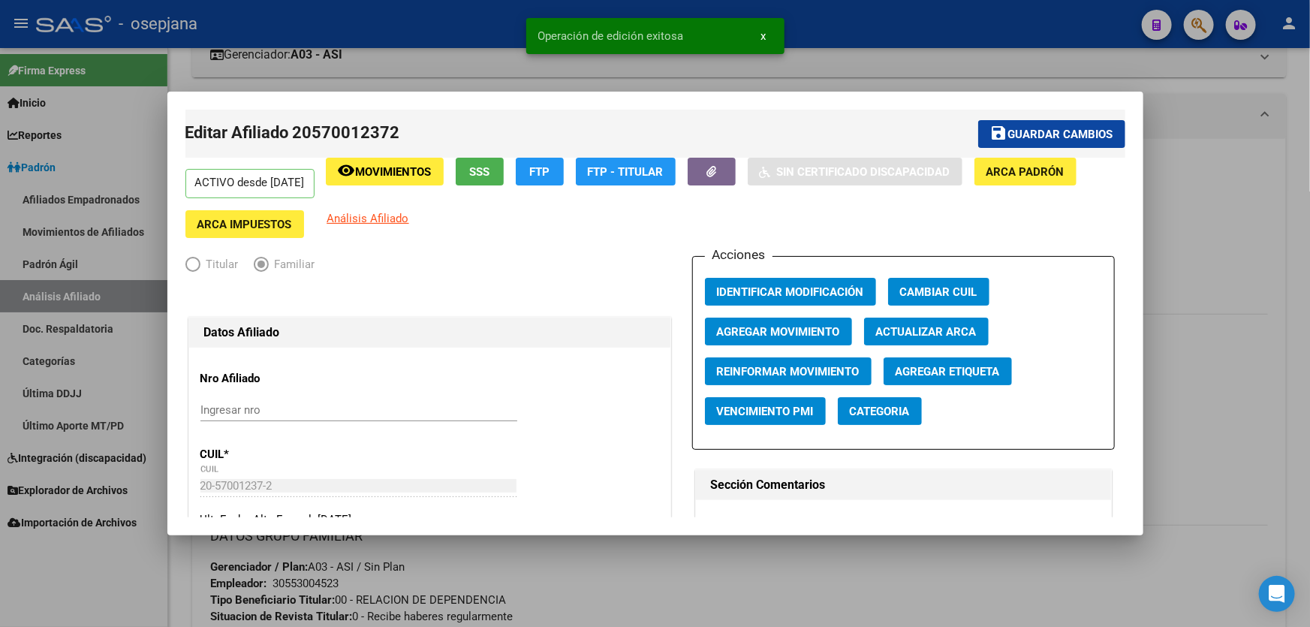
click at [1265, 173] on div at bounding box center [655, 313] width 1310 height 627
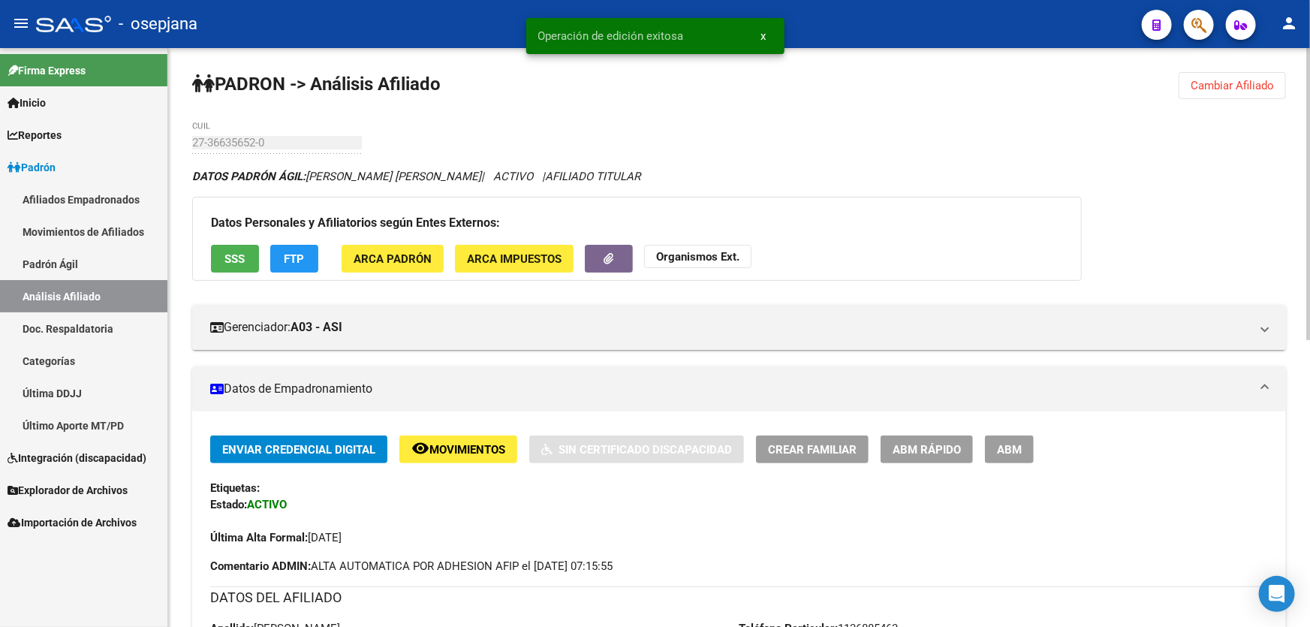
click at [1243, 92] on button "Cambiar Afiliado" at bounding box center [1232, 85] width 107 height 27
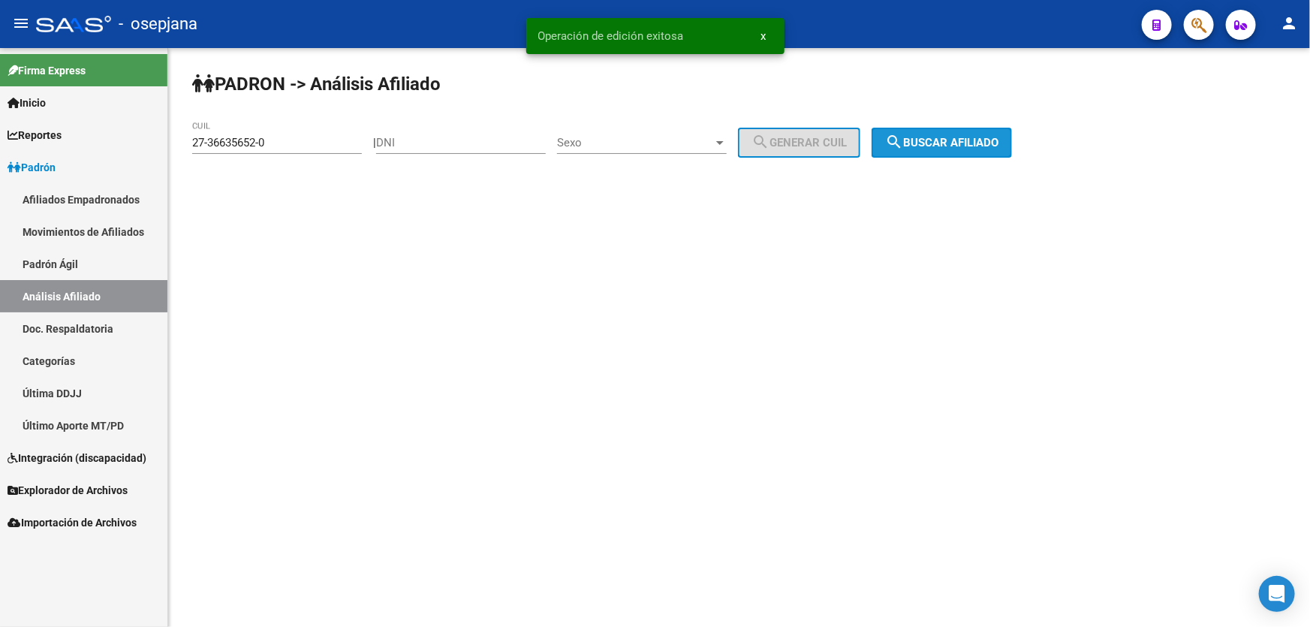
click at [991, 136] on span "search Buscar afiliado" at bounding box center [941, 143] width 113 height 14
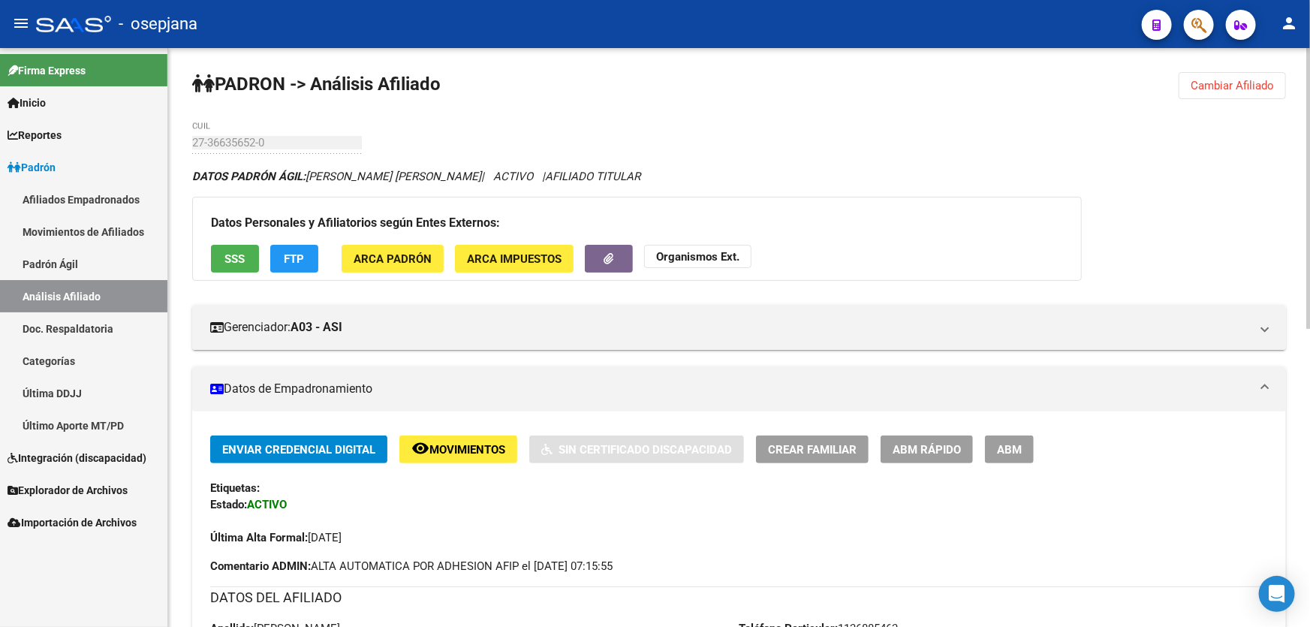
click at [1255, 98] on button "Cambiar Afiliado" at bounding box center [1232, 85] width 107 height 27
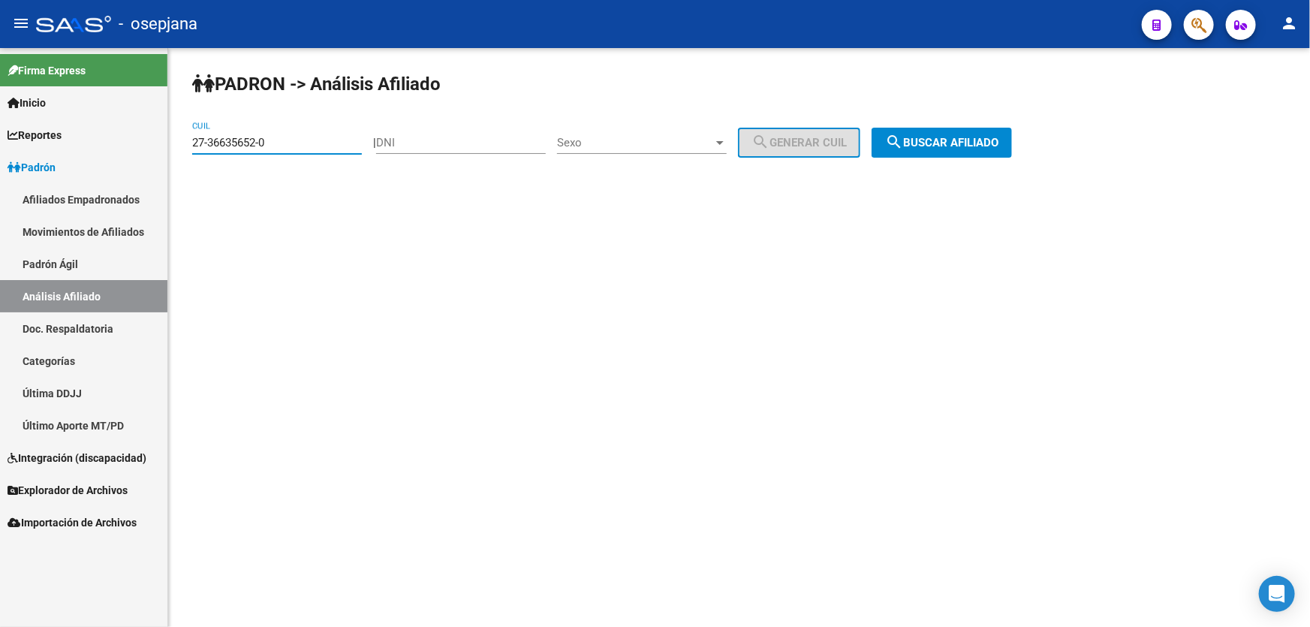
drag, startPoint x: 285, startPoint y: 140, endPoint x: 0, endPoint y: 162, distance: 286.2
click at [0, 161] on mat-sidenav-container "Firma Express Inicio Instructivos Contacto OS Reportes Padrón Traspasos x O.S. …" at bounding box center [655, 337] width 1310 height 579
paste input "0-34518074-6"
type input "20-34518074-6"
click at [944, 110] on div "PADRON -> Análisis Afiliado 20-34518074-6 CUIL | DNI Sexo Sexo search Generar C…" at bounding box center [739, 127] width 1142 height 158
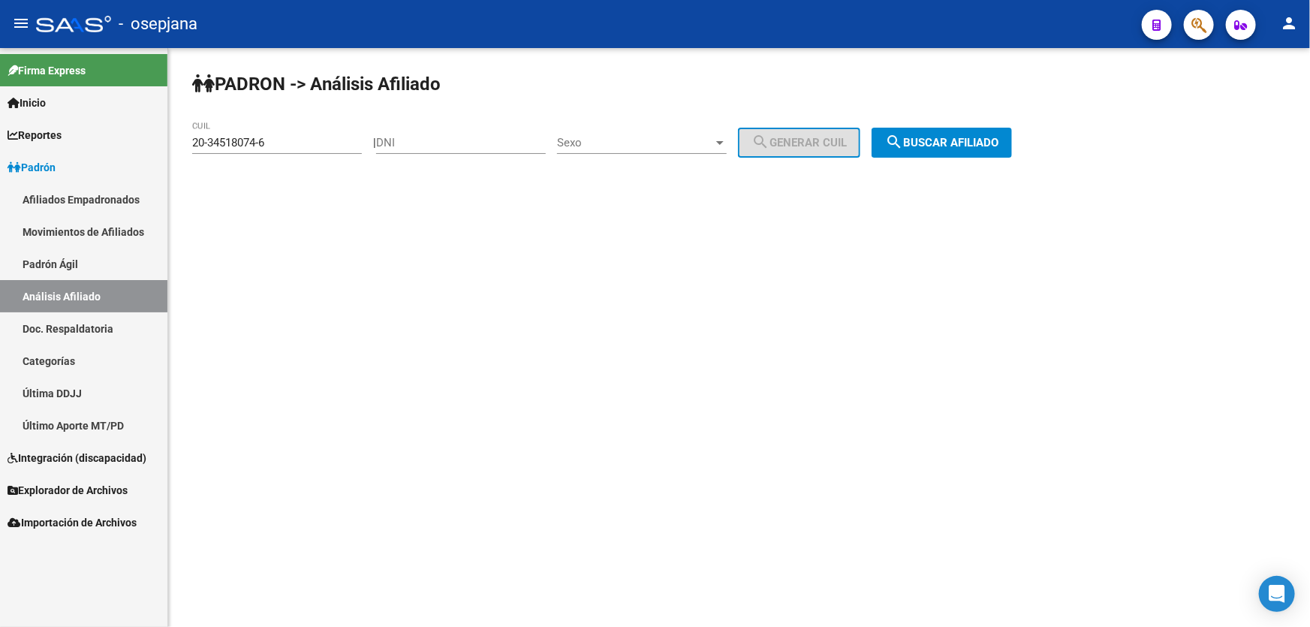
click at [947, 143] on span "search Buscar afiliado" at bounding box center [941, 143] width 113 height 14
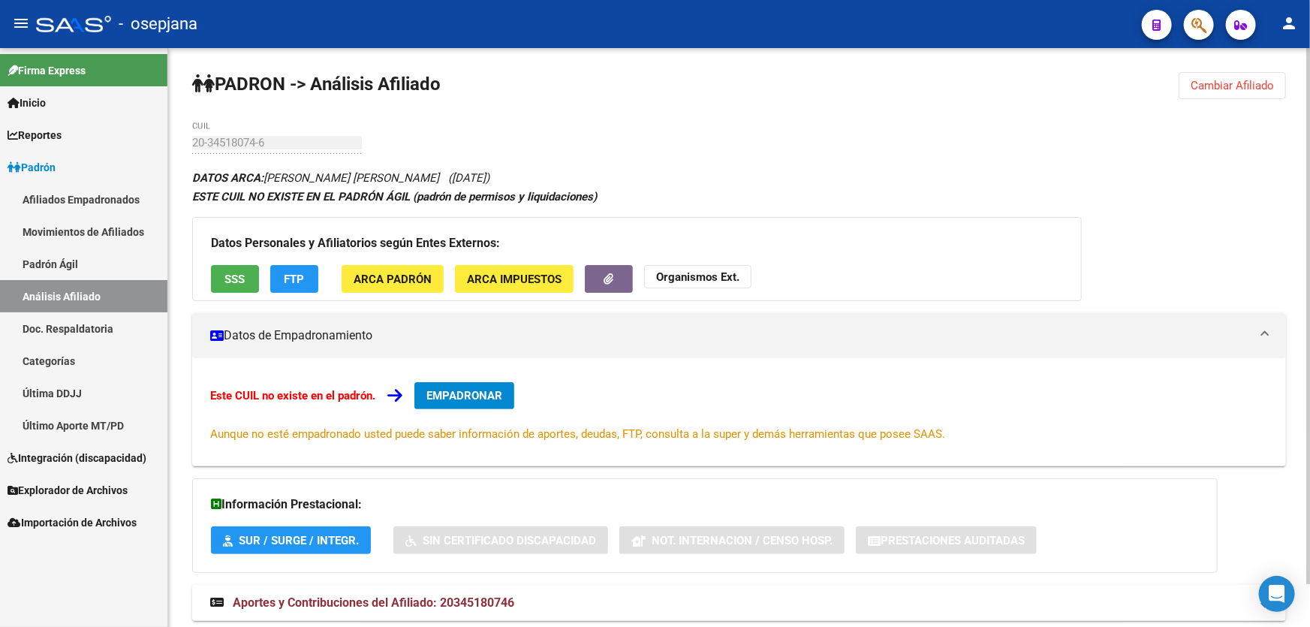
click at [468, 389] on span "EMPADRONAR" at bounding box center [464, 396] width 76 height 14
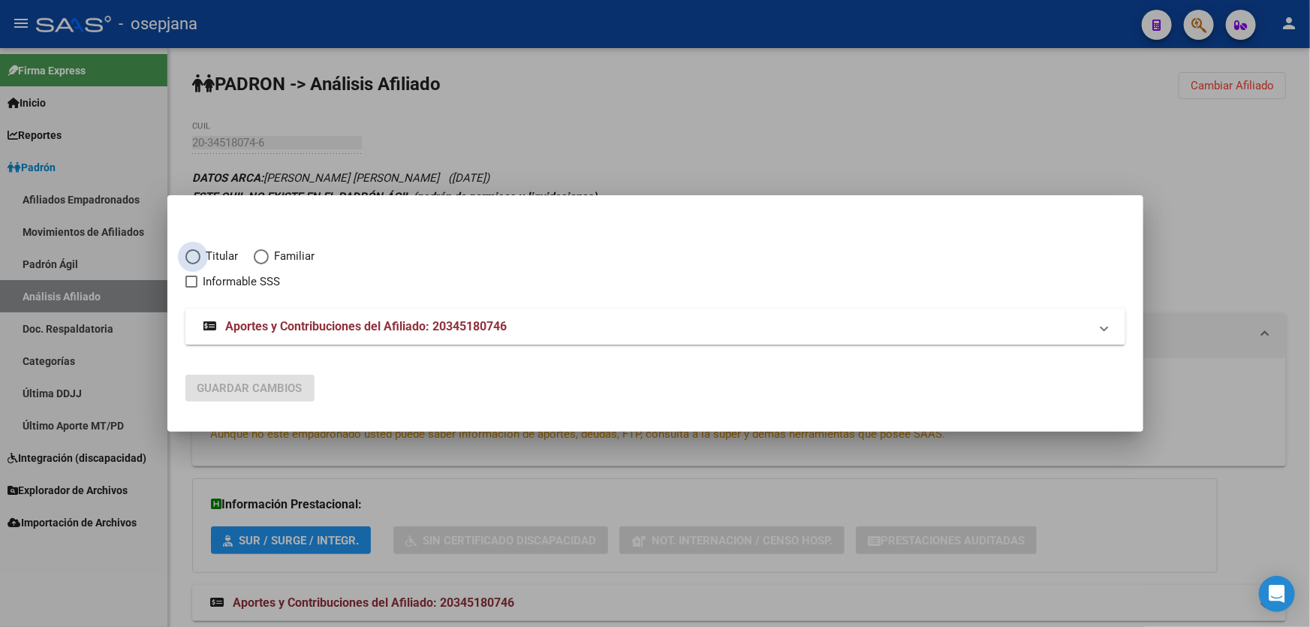
click at [203, 254] on span "Titular" at bounding box center [219, 256] width 38 height 17
click at [200, 254] on input "Titular" at bounding box center [192, 256] width 15 height 15
radio input "true"
checkbox input "true"
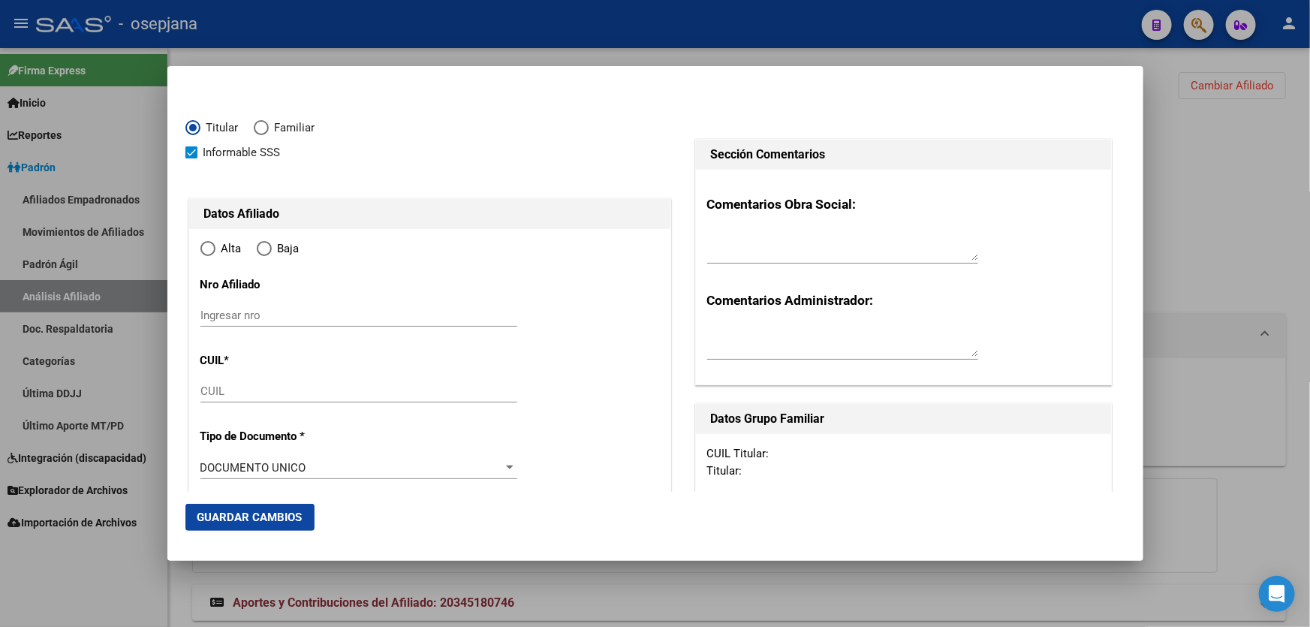
type input "20-34518074-6"
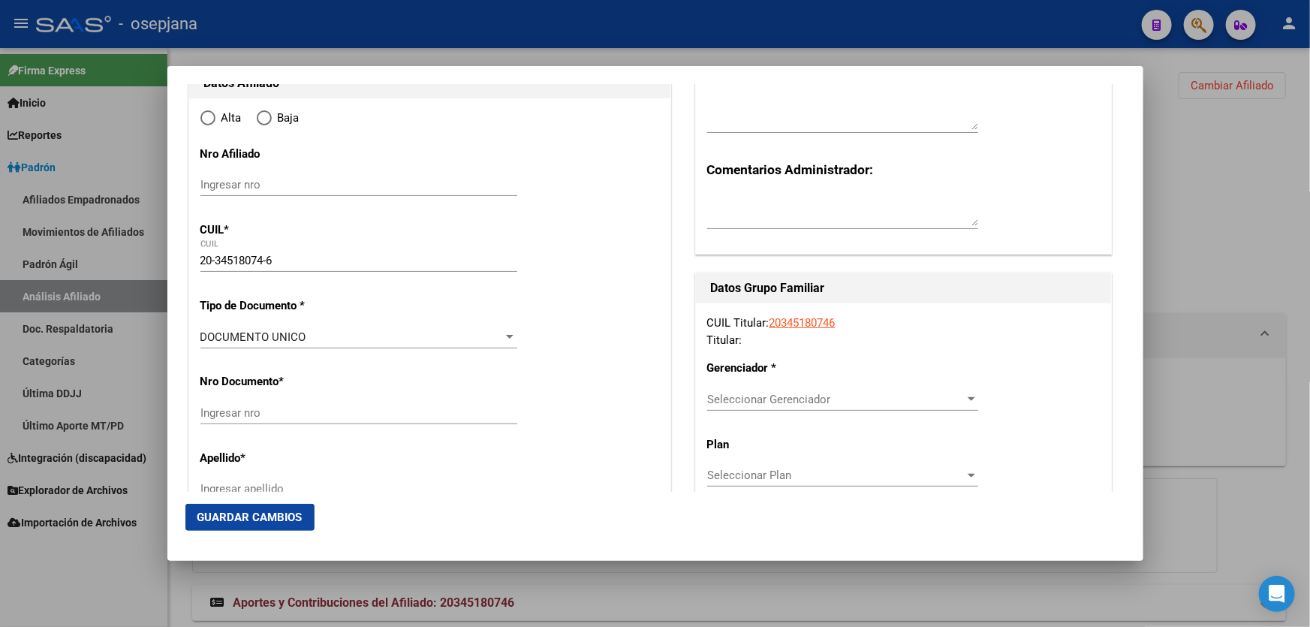
scroll to position [136, 0]
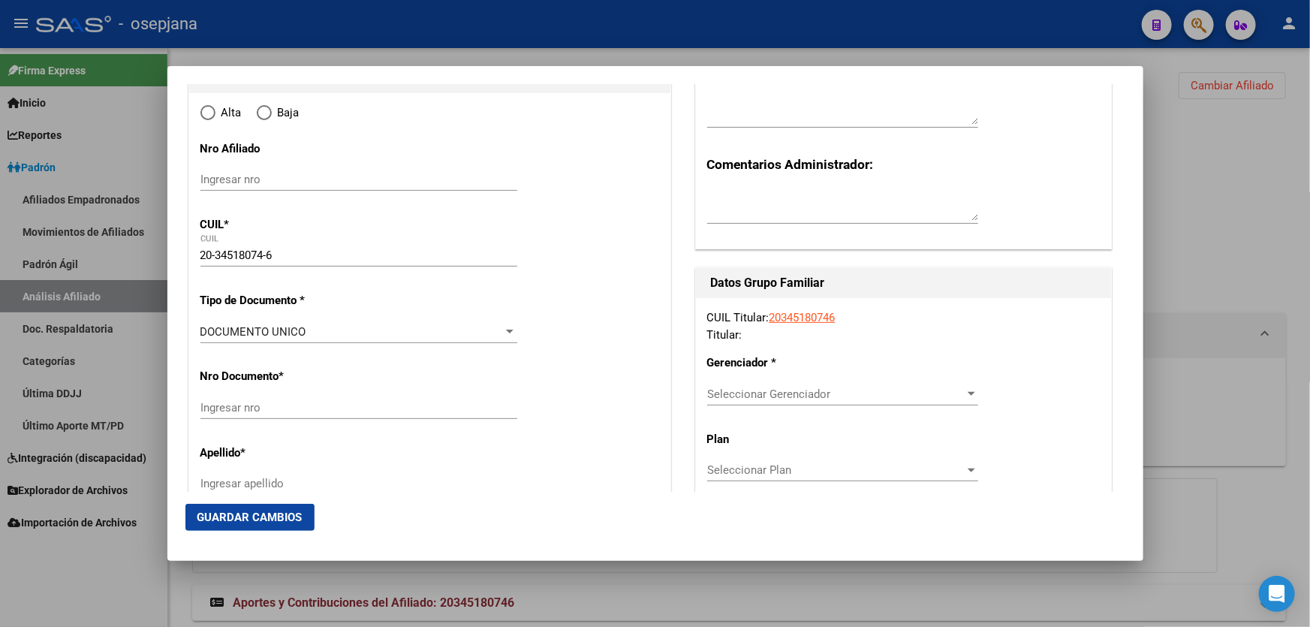
type input "34518074"
type input "ZALAZAR"
type input "DIEGO HERNAN"
type input "1989-04-21"
type input "BARRIO LIBERTAD"
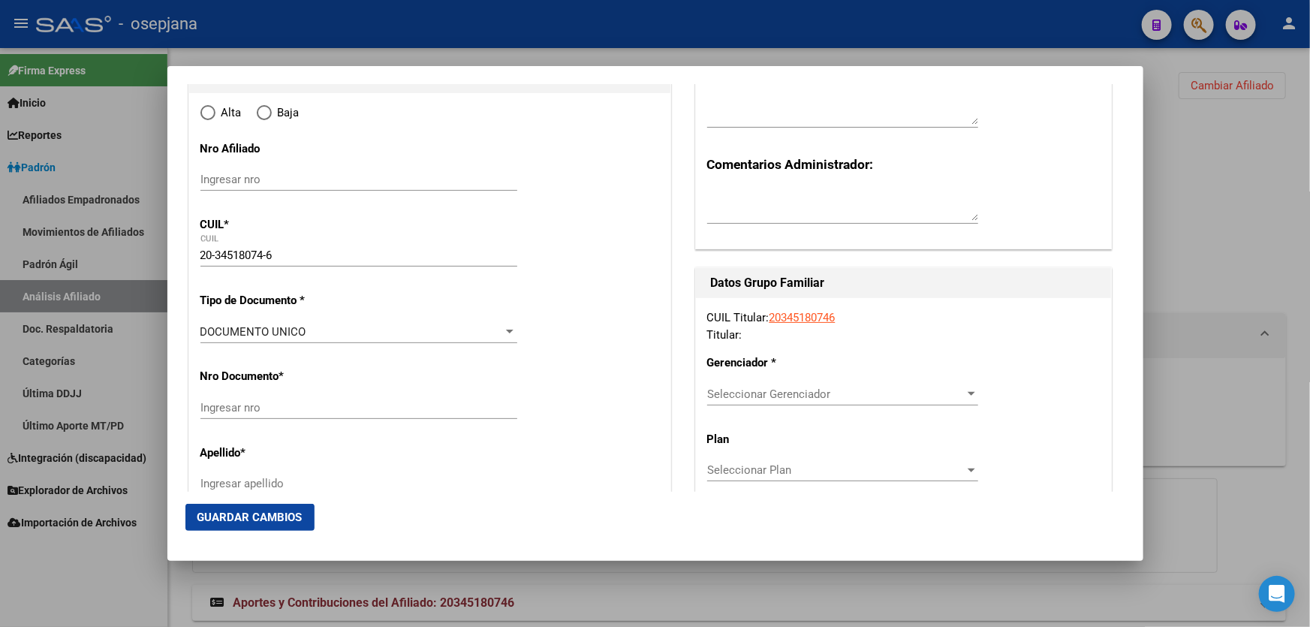
type input "1655"
type input "Ombu"
type input "7280"
radio input "true"
type input "BARRIO LIBERTAD"
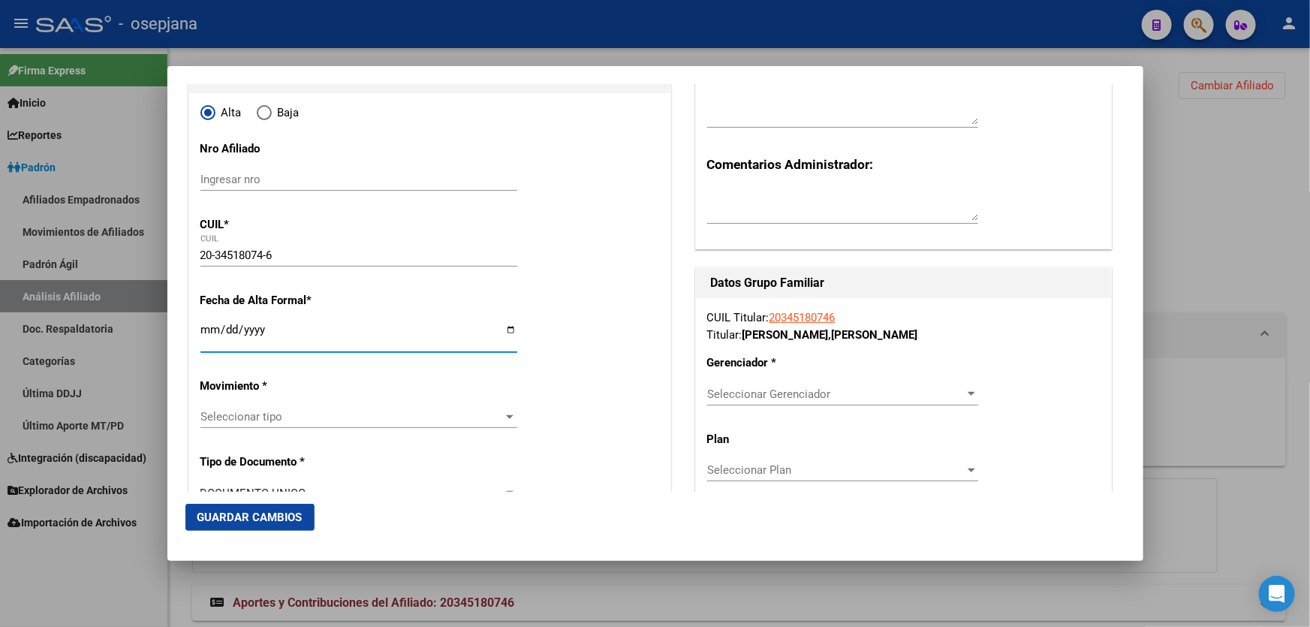
click at [209, 331] on input "Ingresar fecha" at bounding box center [358, 336] width 317 height 24
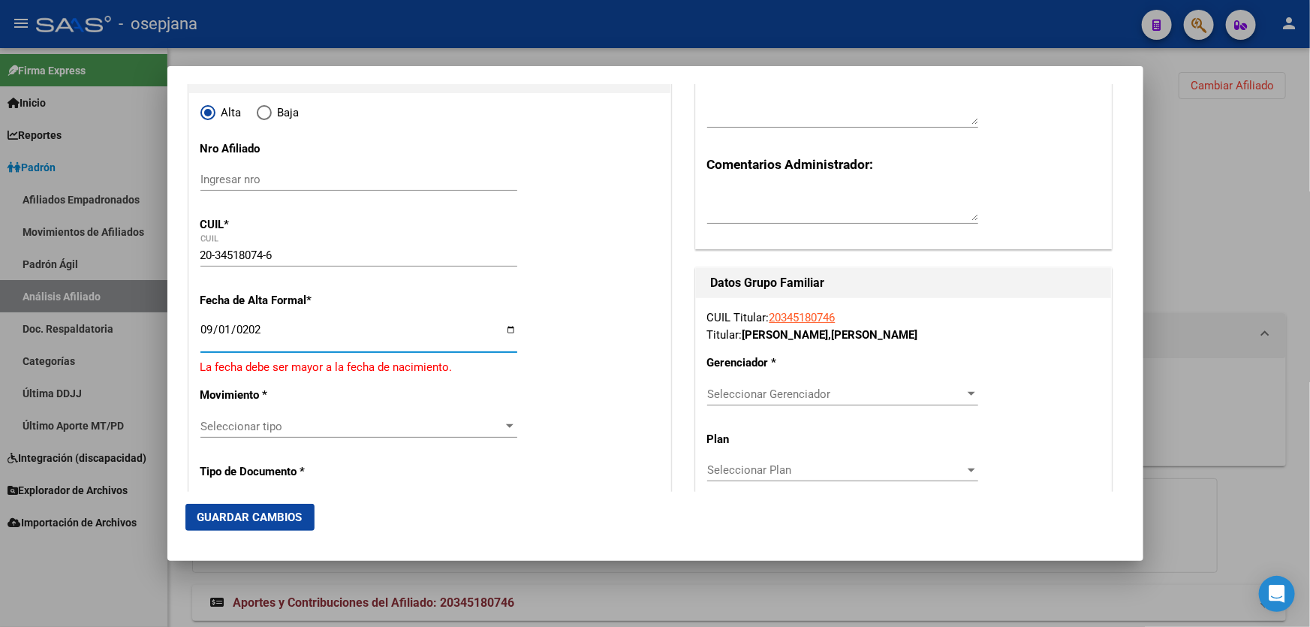
type input "2025-09-01"
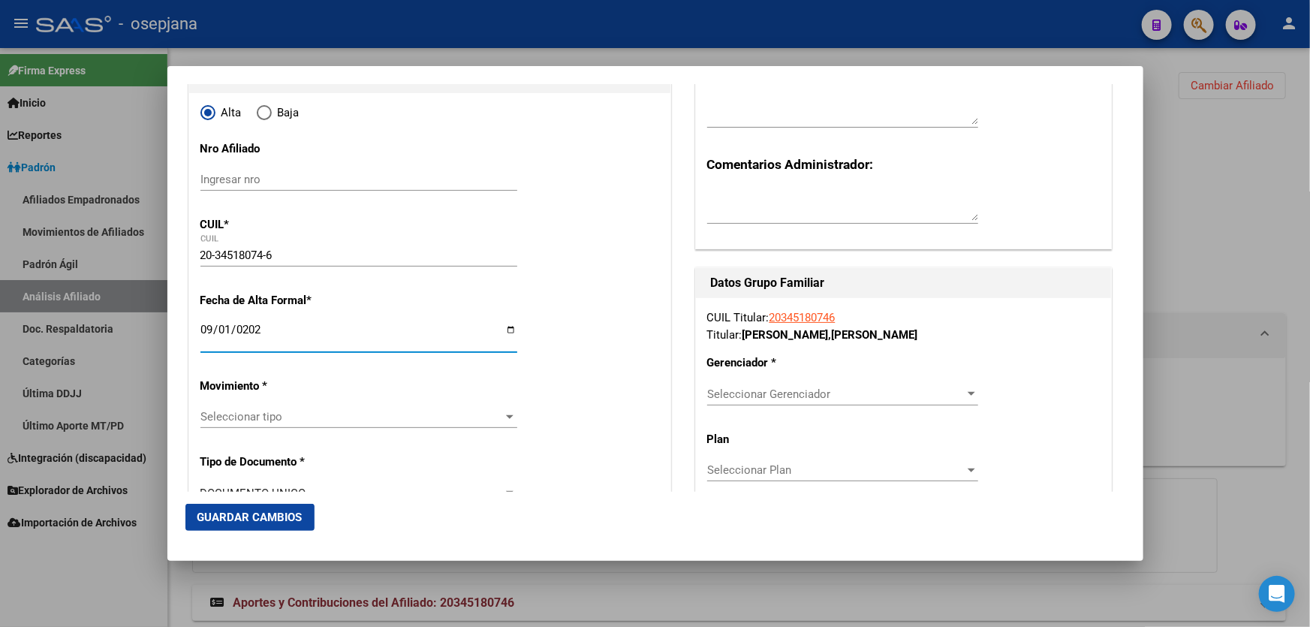
click at [295, 411] on span "Seleccionar tipo" at bounding box center [351, 417] width 303 height 14
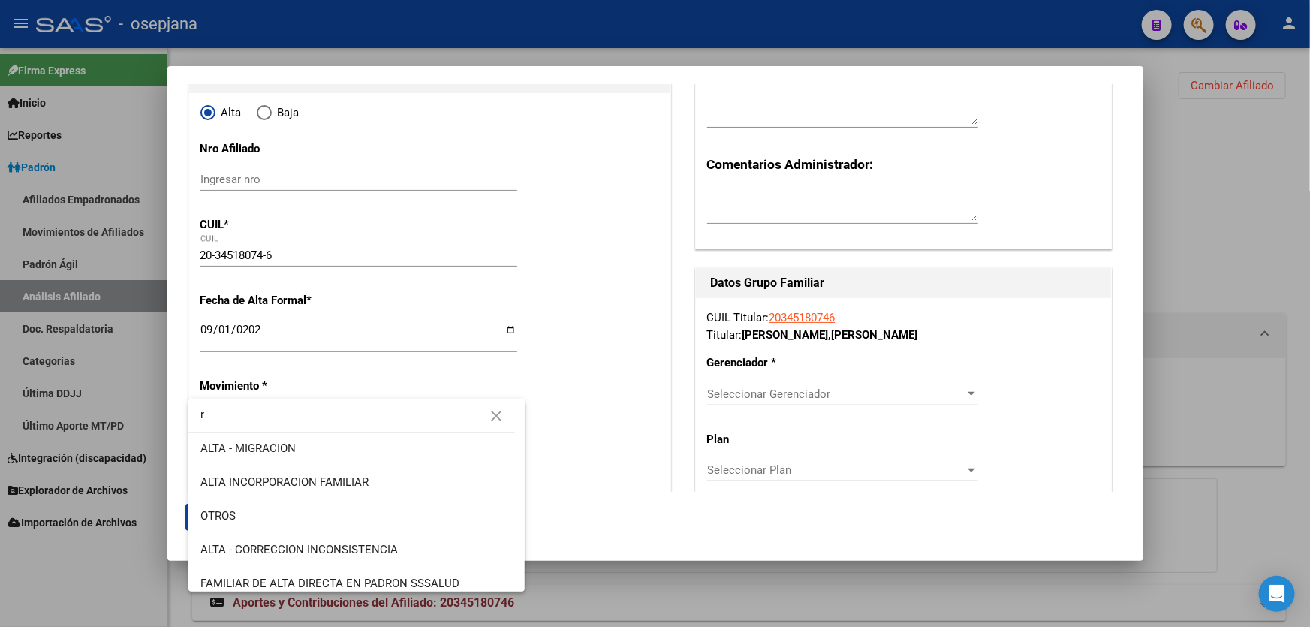
scroll to position [0, 0]
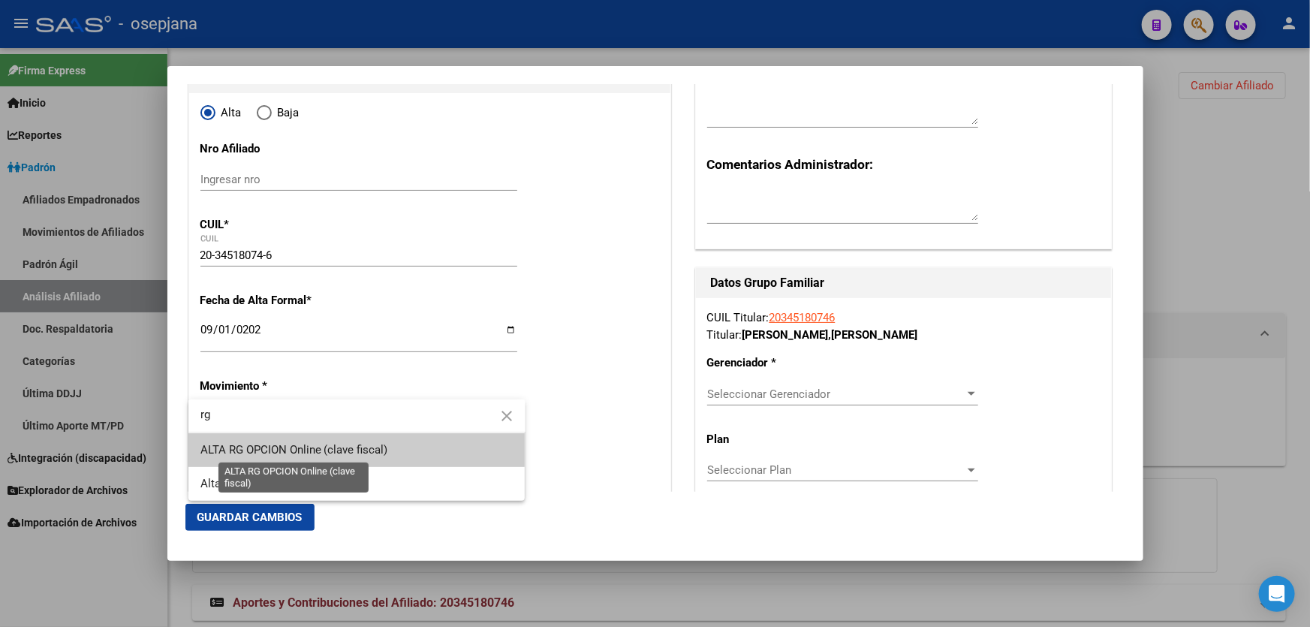
type input "rg"
click at [281, 448] on span "ALTA RG OPCION Online (clave fiscal)" at bounding box center [294, 450] width 188 height 14
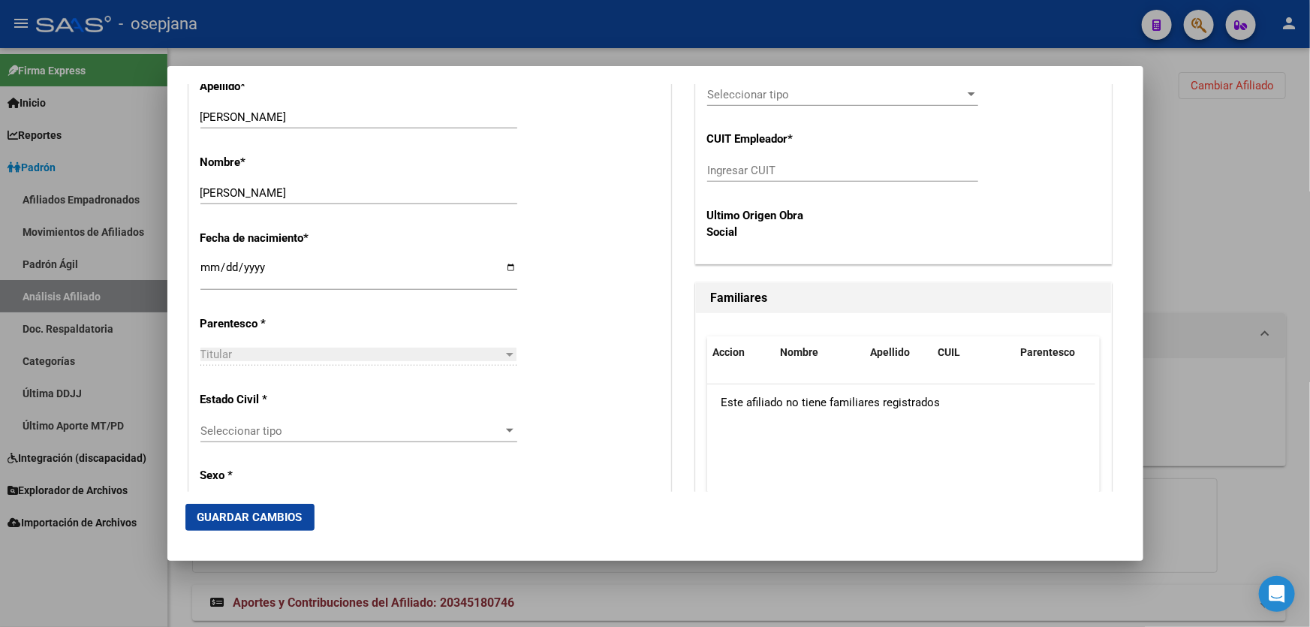
scroll to position [682, 0]
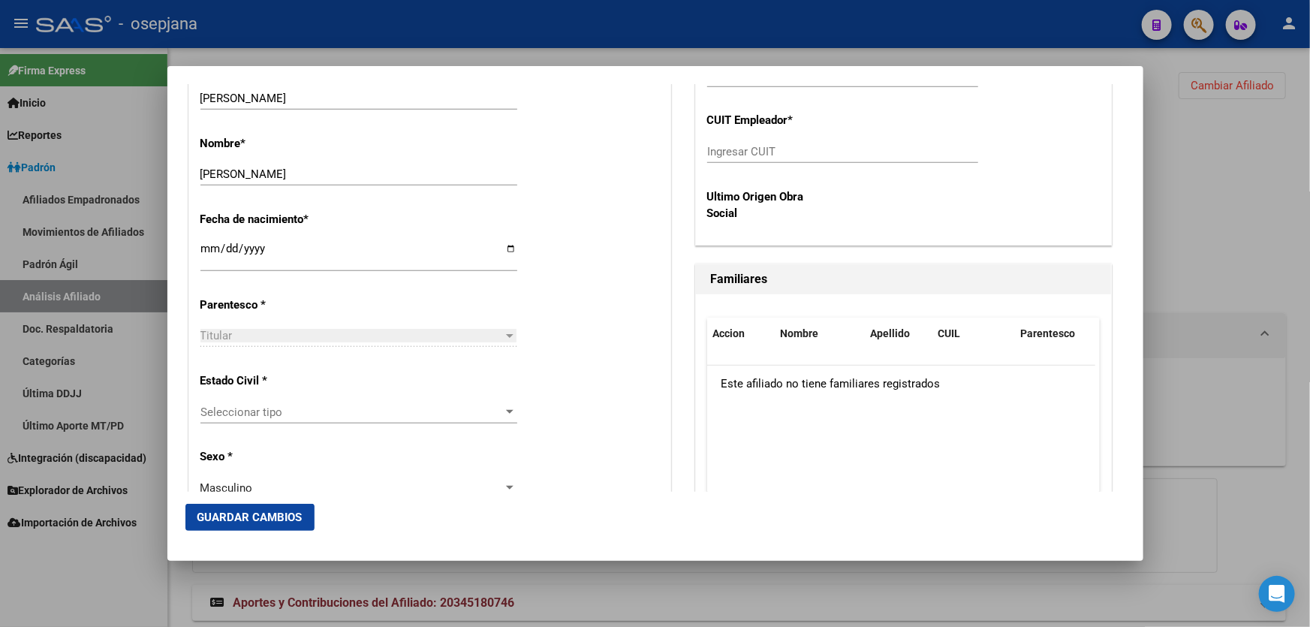
click at [292, 416] on span "Seleccionar tipo" at bounding box center [351, 412] width 303 height 14
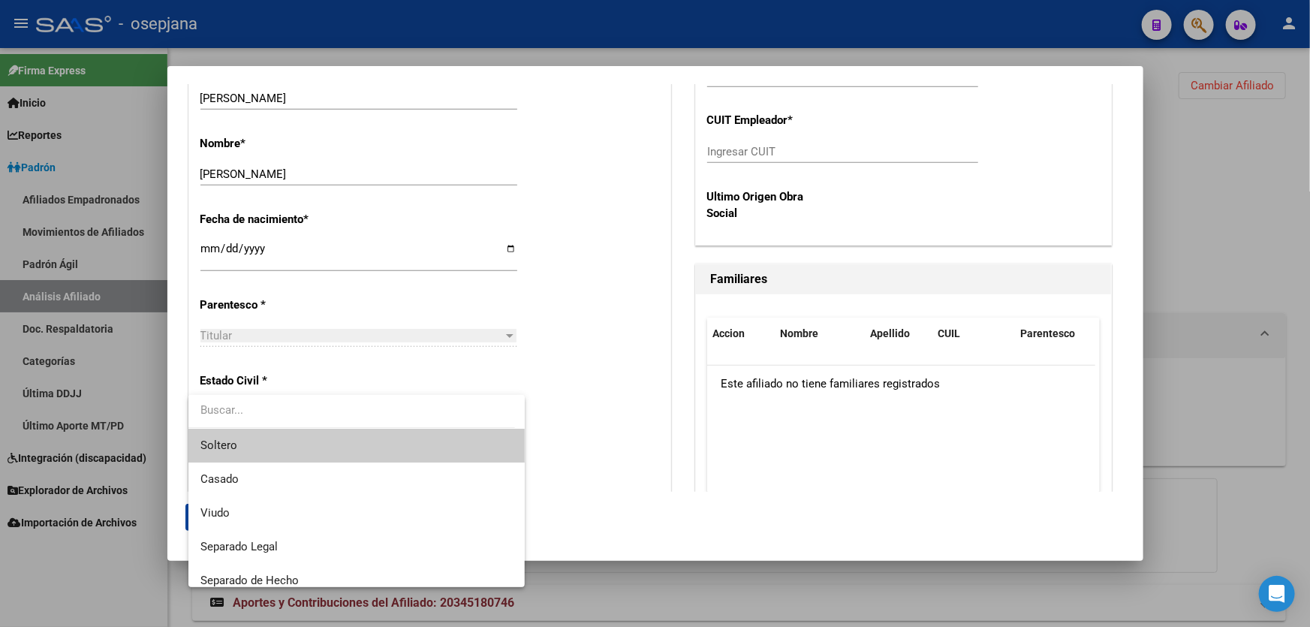
click at [263, 454] on span "Soltero" at bounding box center [356, 446] width 313 height 34
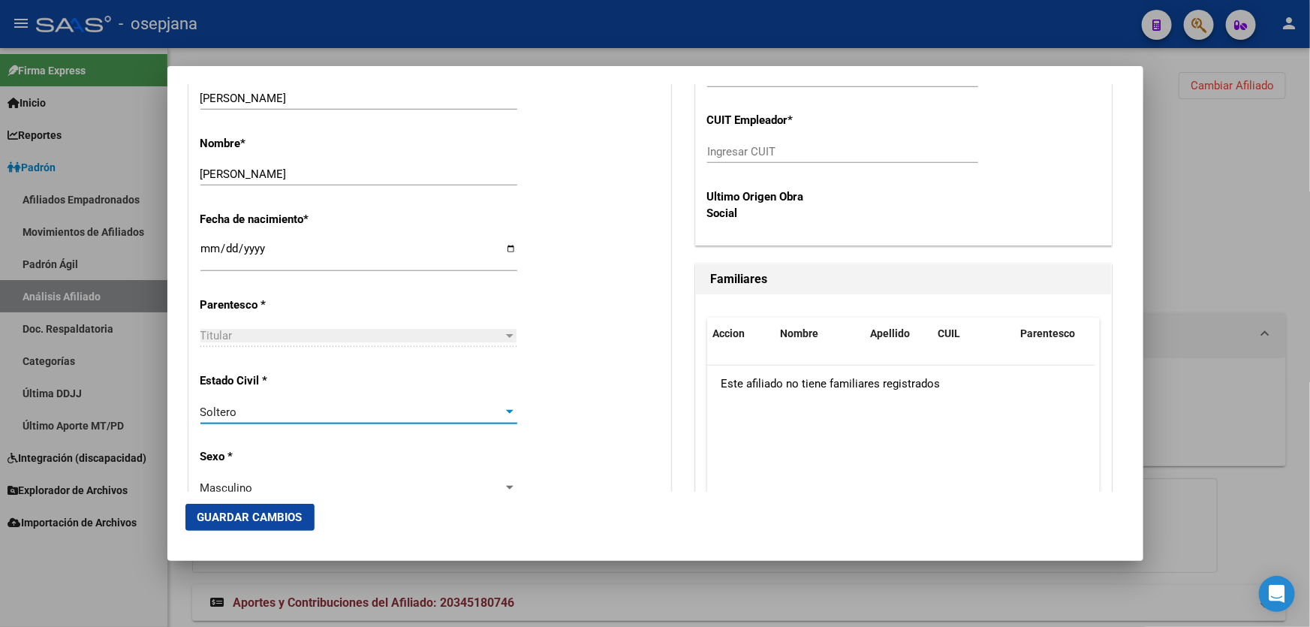
scroll to position [409, 0]
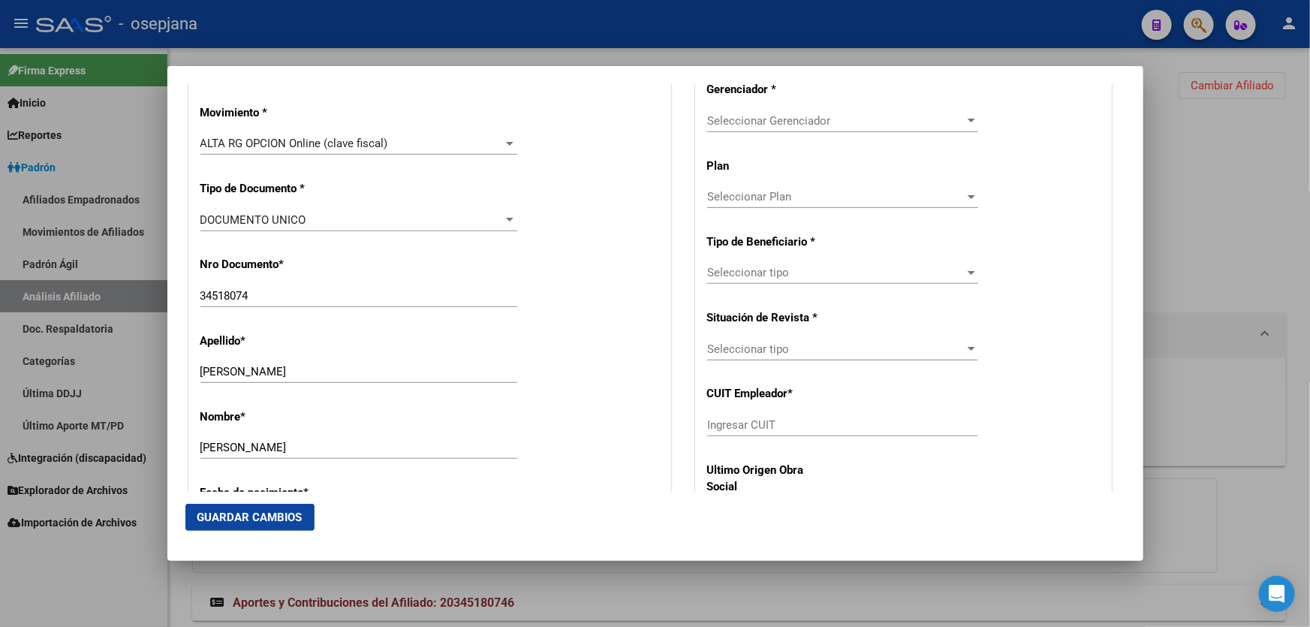
click at [429, 140] on div "ALTA RG OPCION Online (clave fiscal)" at bounding box center [351, 144] width 303 height 14
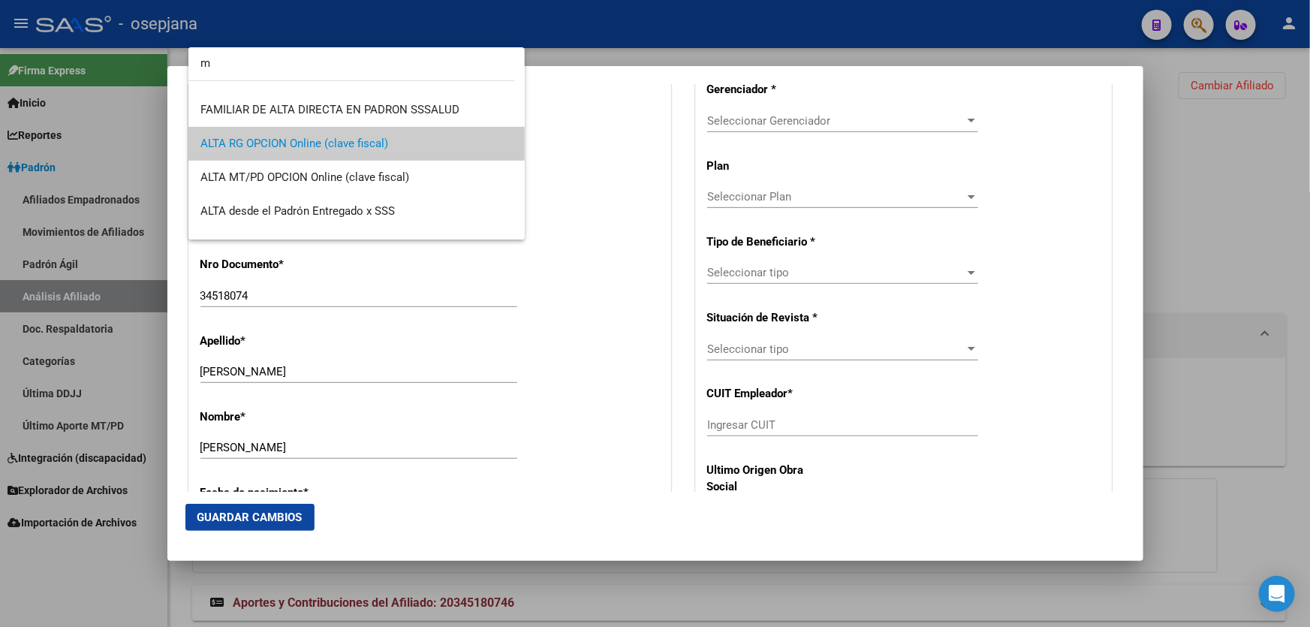
scroll to position [0, 0]
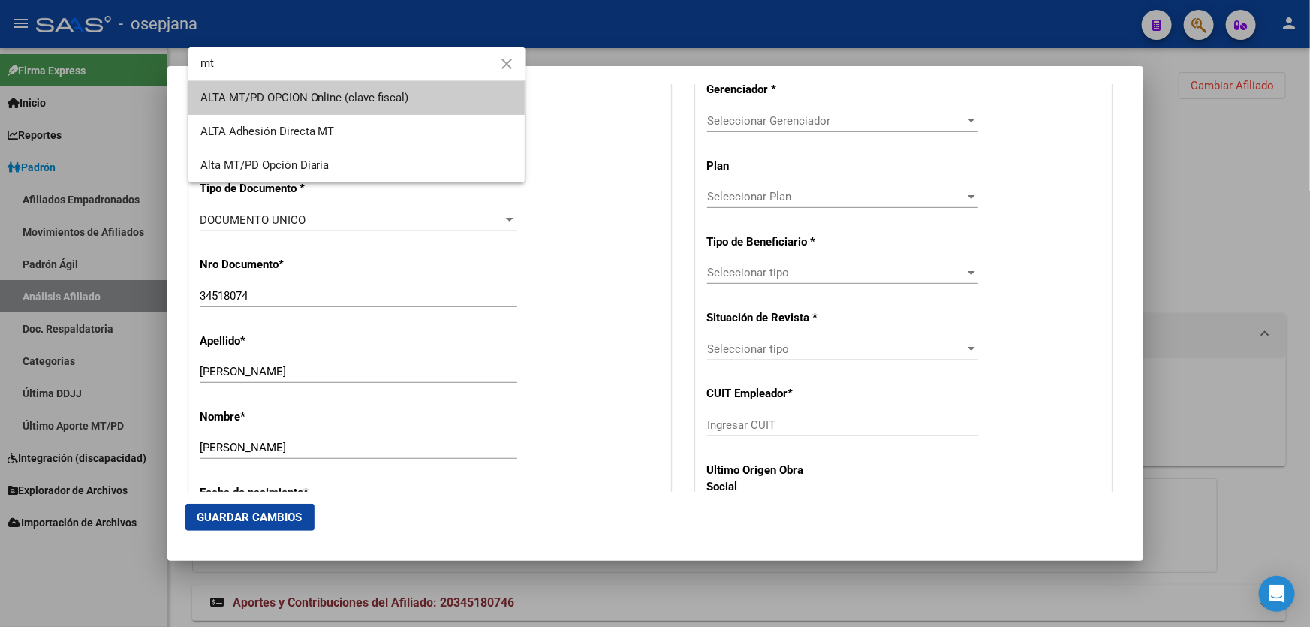
type input "mt"
click at [426, 101] on span "ALTA MT/PD OPCION Online (clave fiscal)" at bounding box center [356, 98] width 313 height 34
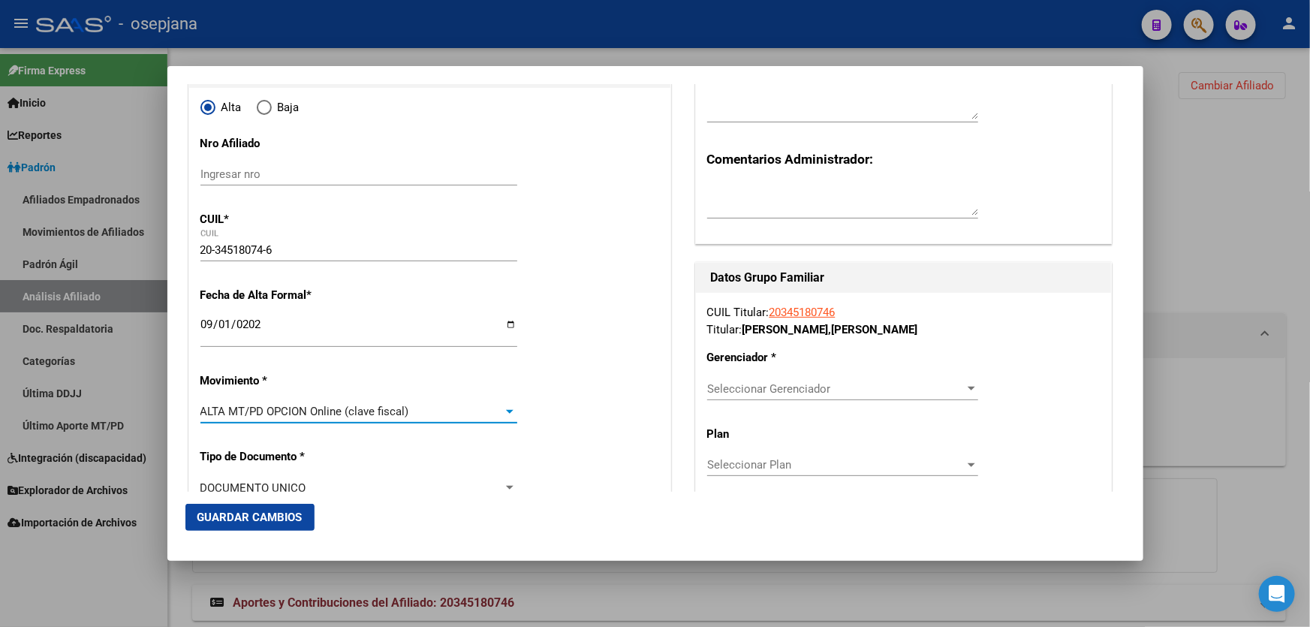
scroll to position [136, 0]
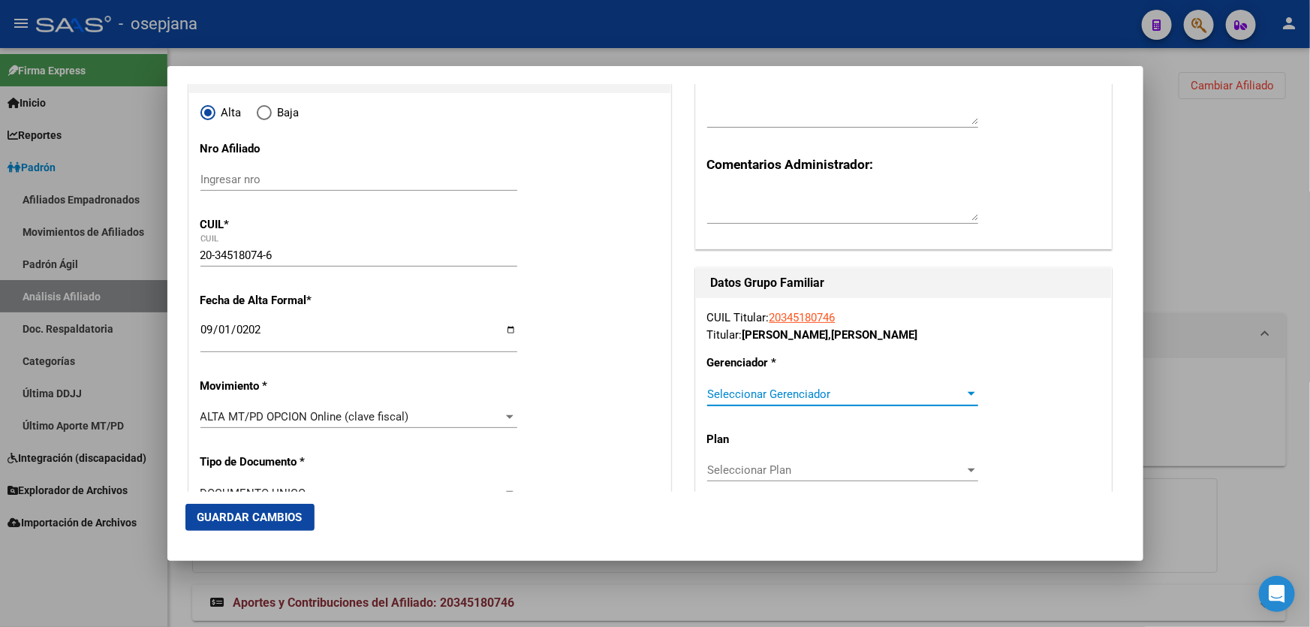
click at [902, 387] on span "Seleccionar Gerenciador" at bounding box center [836, 394] width 258 height 14
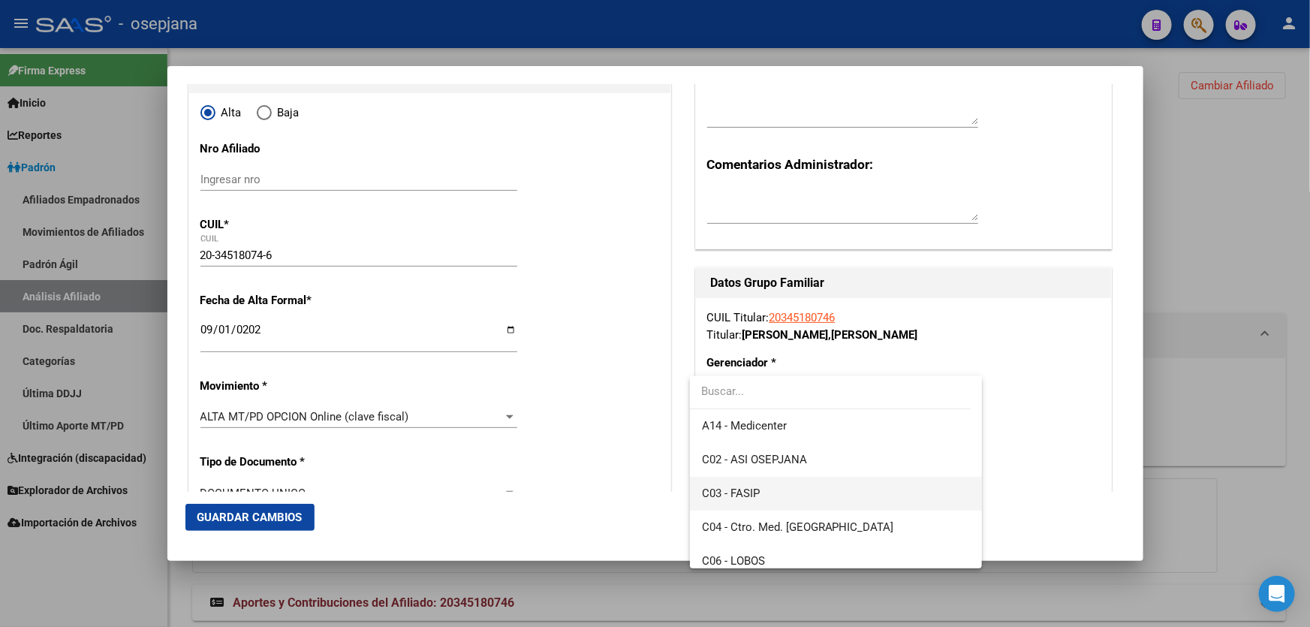
scroll to position [348, 0]
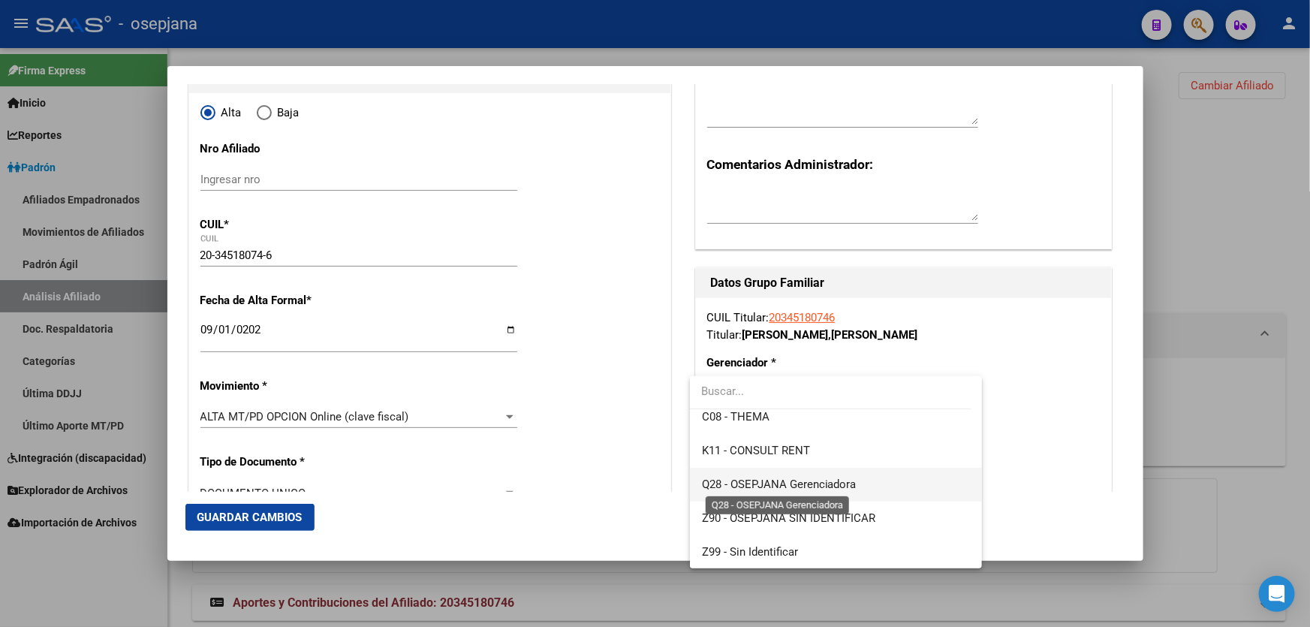
click at [829, 481] on span "Q28 - OSEPJANA Gerenciadora" at bounding box center [779, 484] width 155 height 14
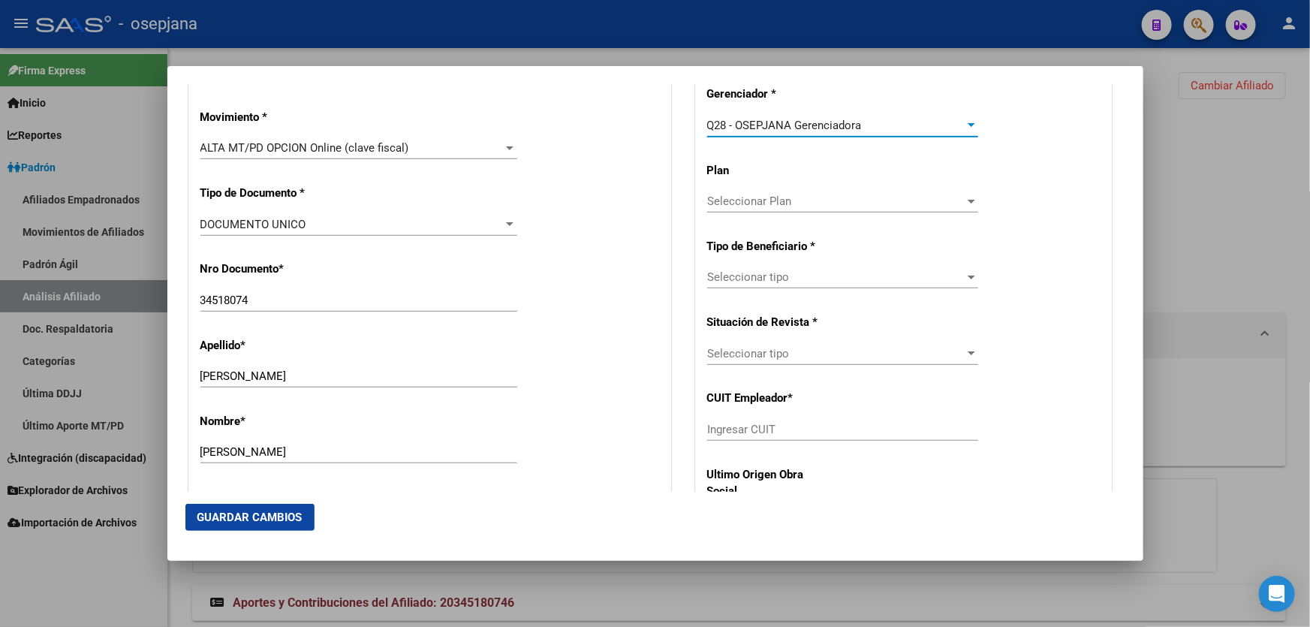
scroll to position [409, 0]
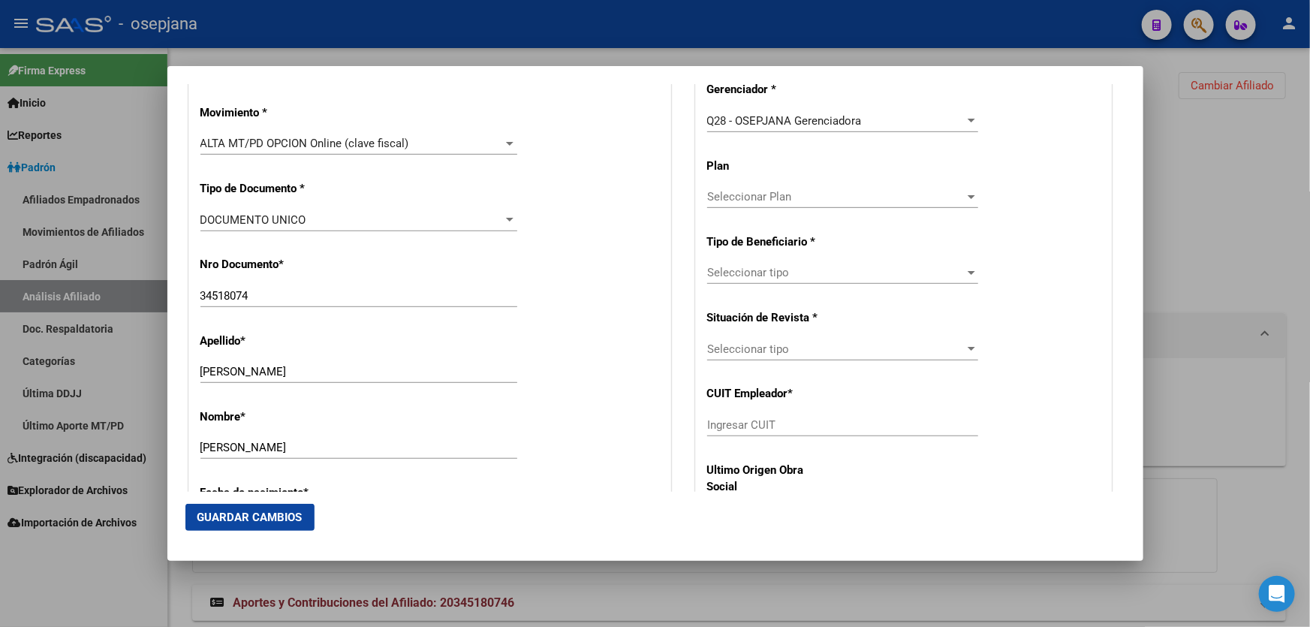
click at [848, 262] on div "Seleccionar tipo Seleccionar tipo" at bounding box center [842, 272] width 271 height 23
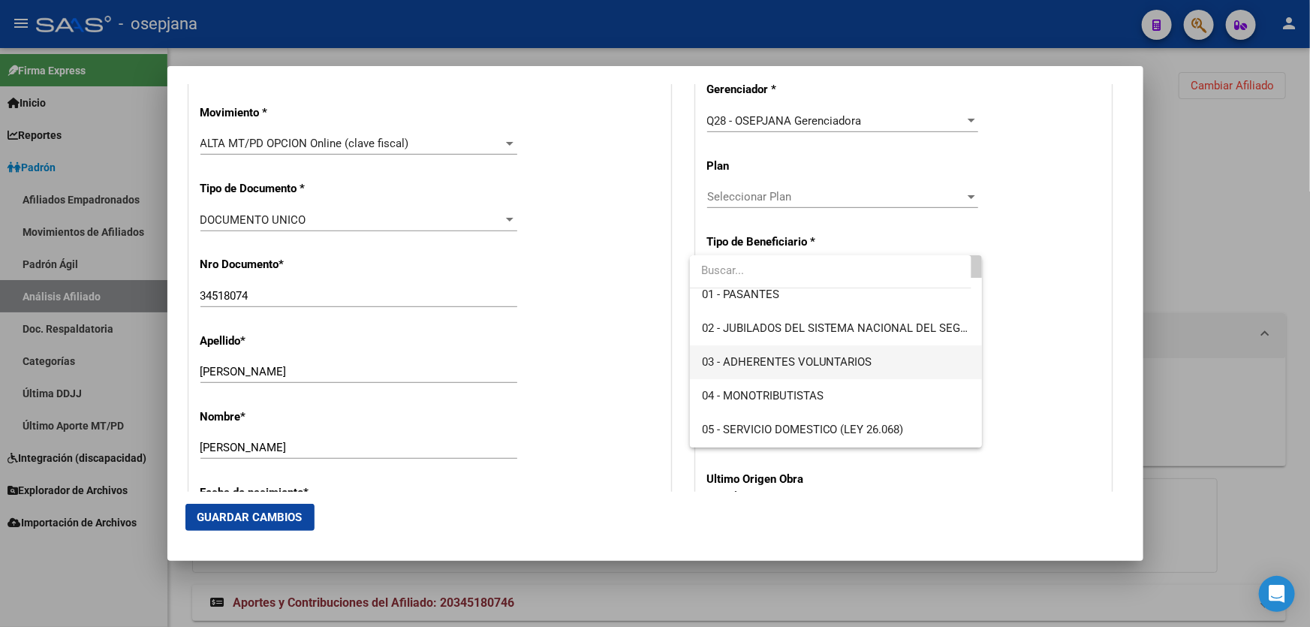
scroll to position [68, 0]
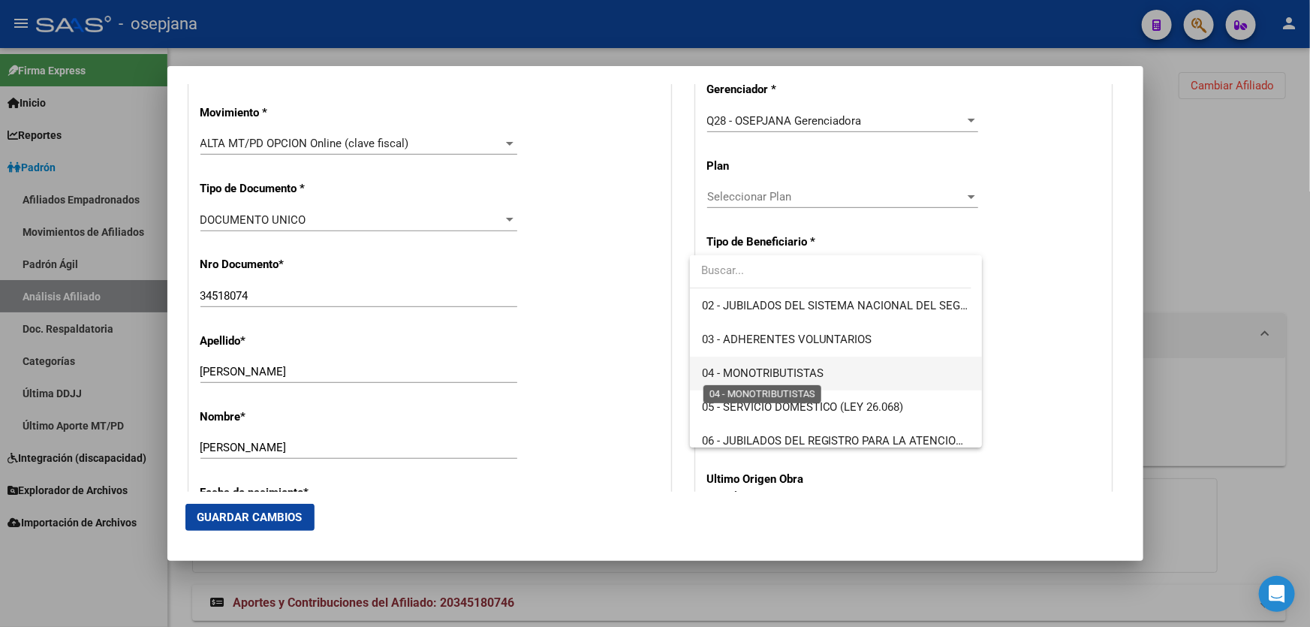
click at [800, 369] on span "04 - MONOTRIBUTISTAS" at bounding box center [763, 373] width 122 height 14
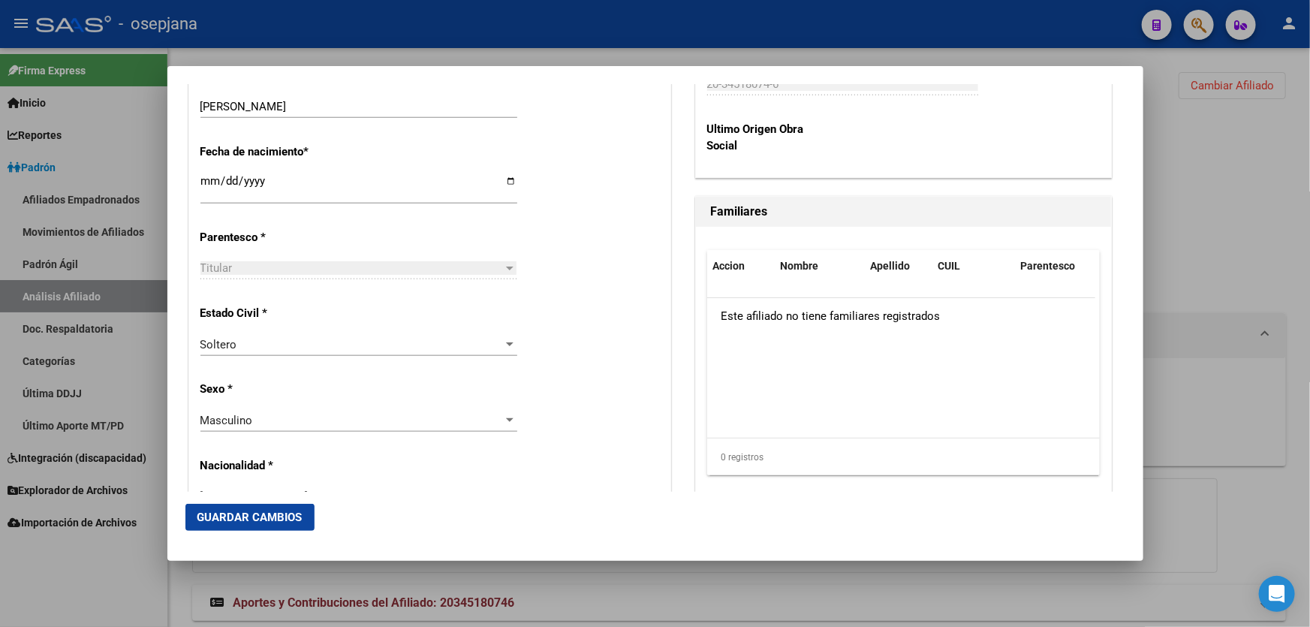
scroll to position [751, 0]
click at [230, 518] on span "Guardar Cambios" at bounding box center [249, 518] width 105 height 14
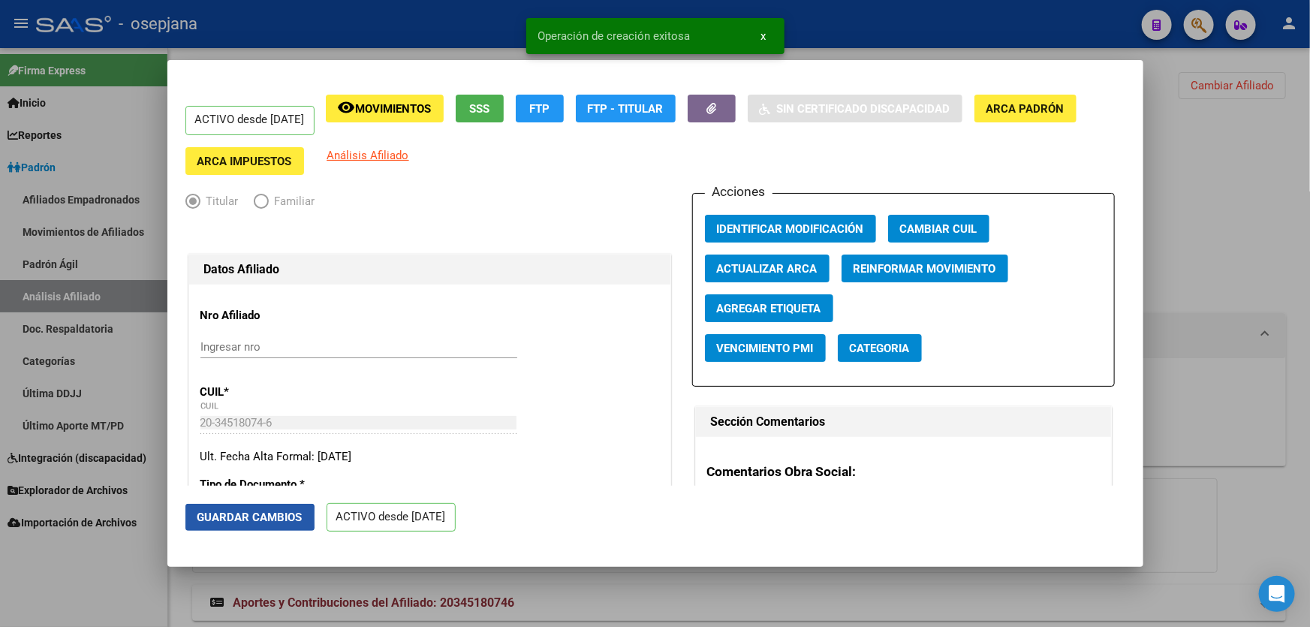
click at [230, 518] on span "Guardar Cambios" at bounding box center [249, 518] width 105 height 14
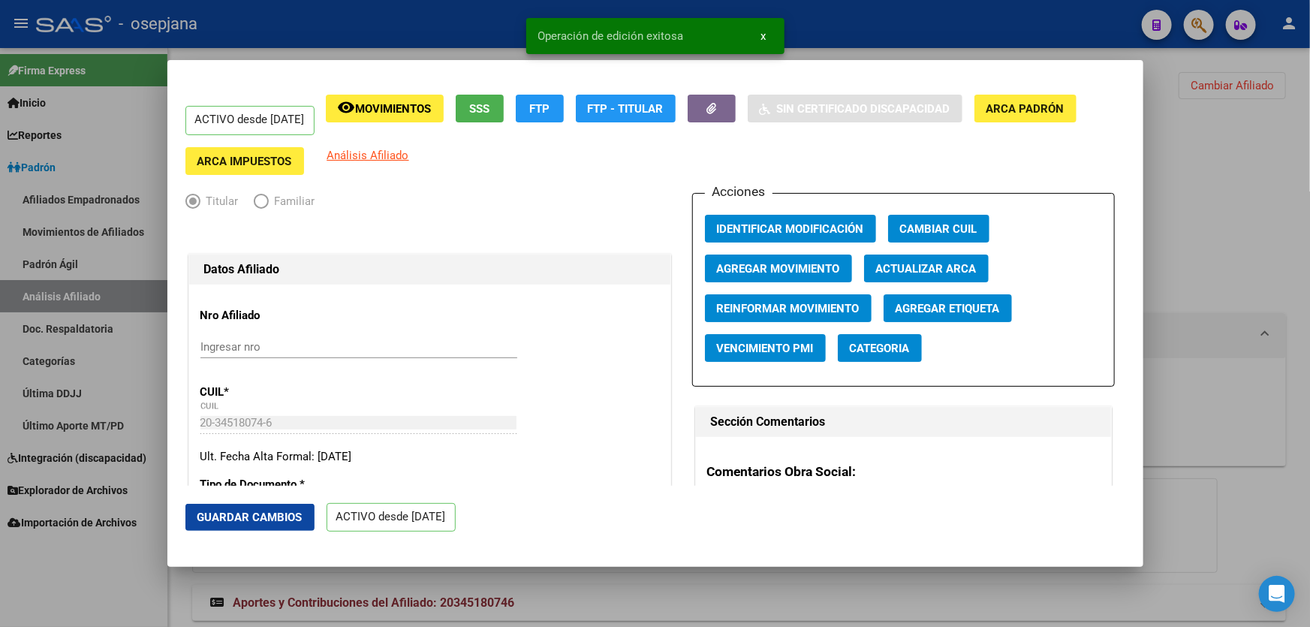
click at [1191, 312] on div at bounding box center [655, 313] width 1310 height 627
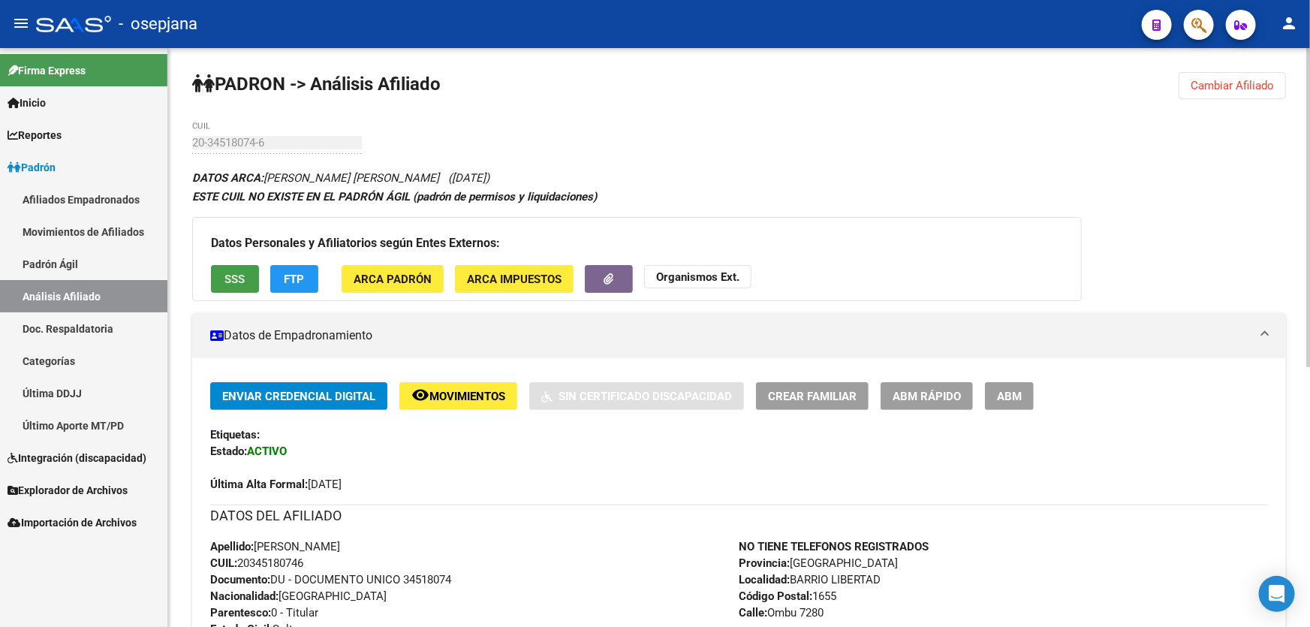
click at [226, 275] on span "SSS" at bounding box center [235, 280] width 20 height 14
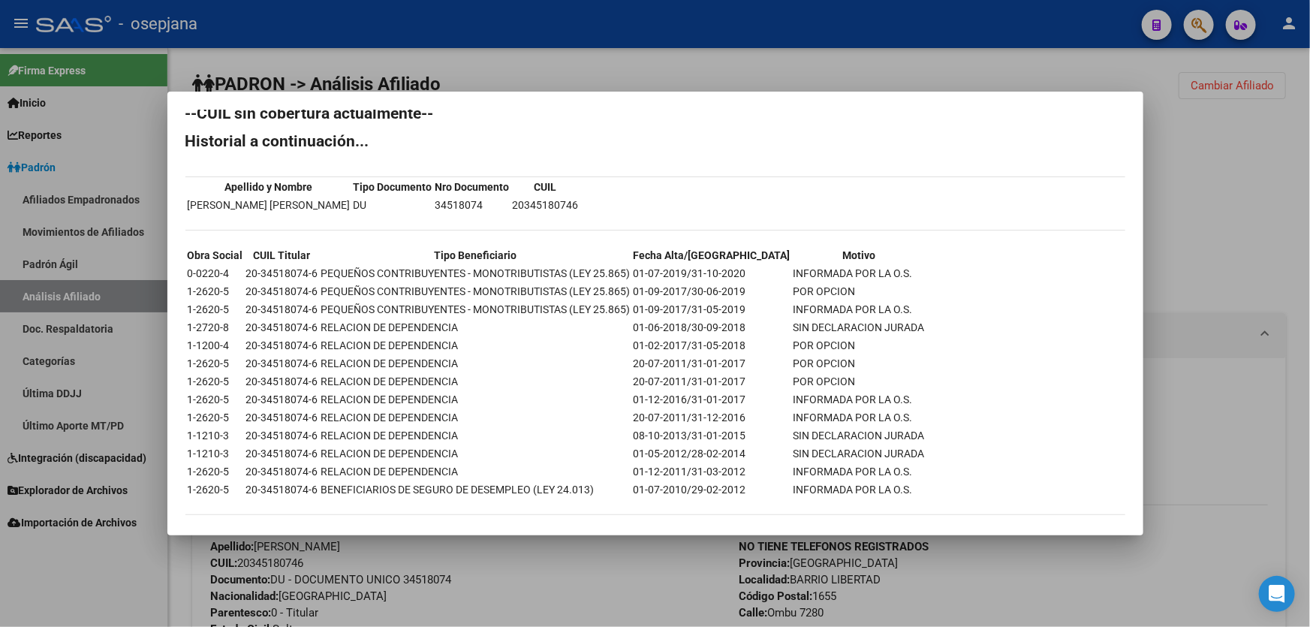
scroll to position [27, 0]
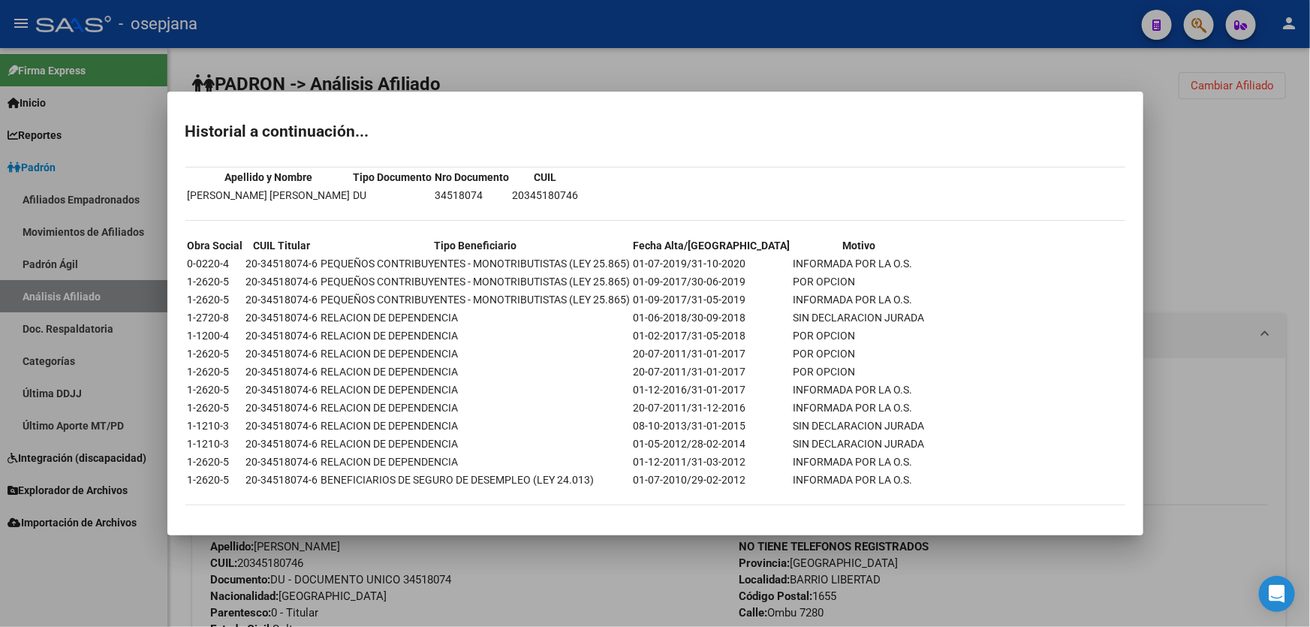
click at [1128, 165] on mat-dialog-content "--CUIL sin cobertura actualmente-- Historial a continuación... Apellido y Nombr…" at bounding box center [655, 314] width 976 height 408
click at [678, 62] on div at bounding box center [655, 313] width 1310 height 627
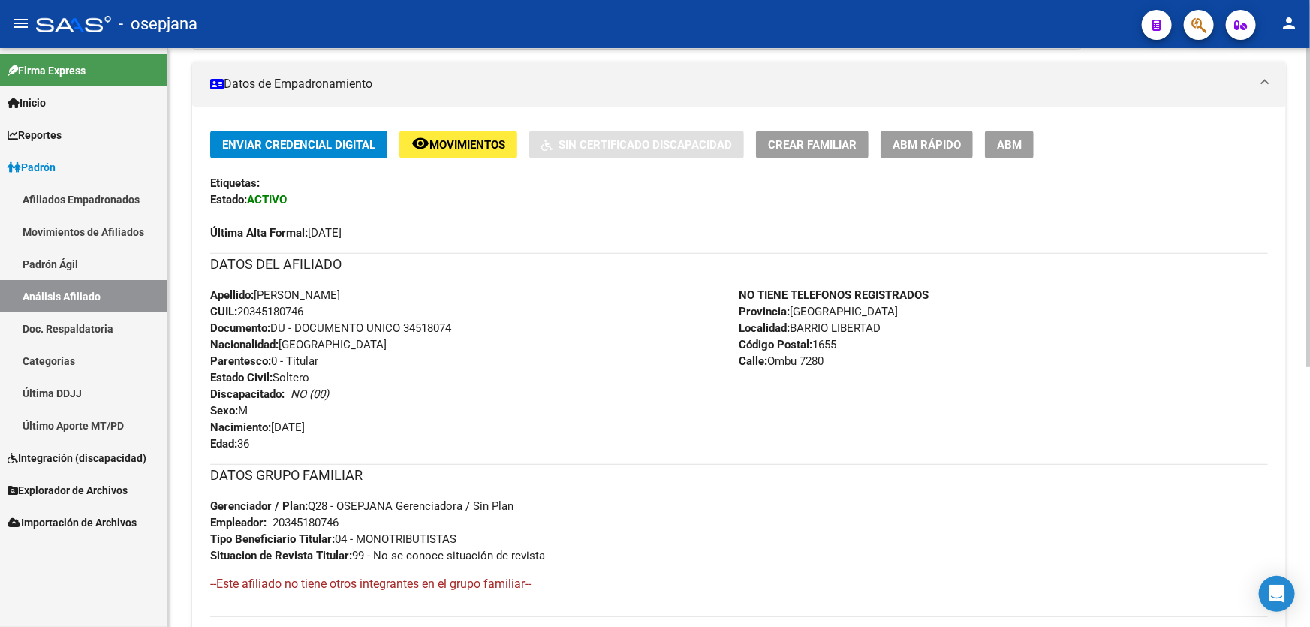
scroll to position [471, 0]
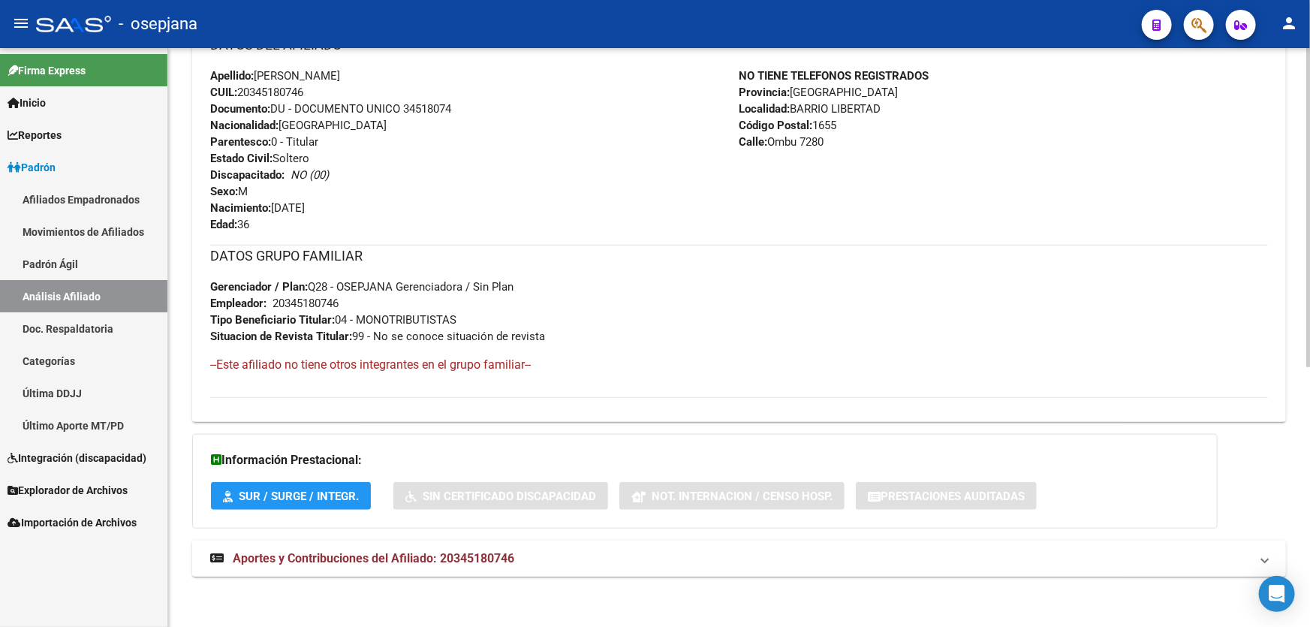
click at [407, 563] on span "Aportes y Contribuciones del Afiliado: 20345180746" at bounding box center [374, 558] width 282 height 14
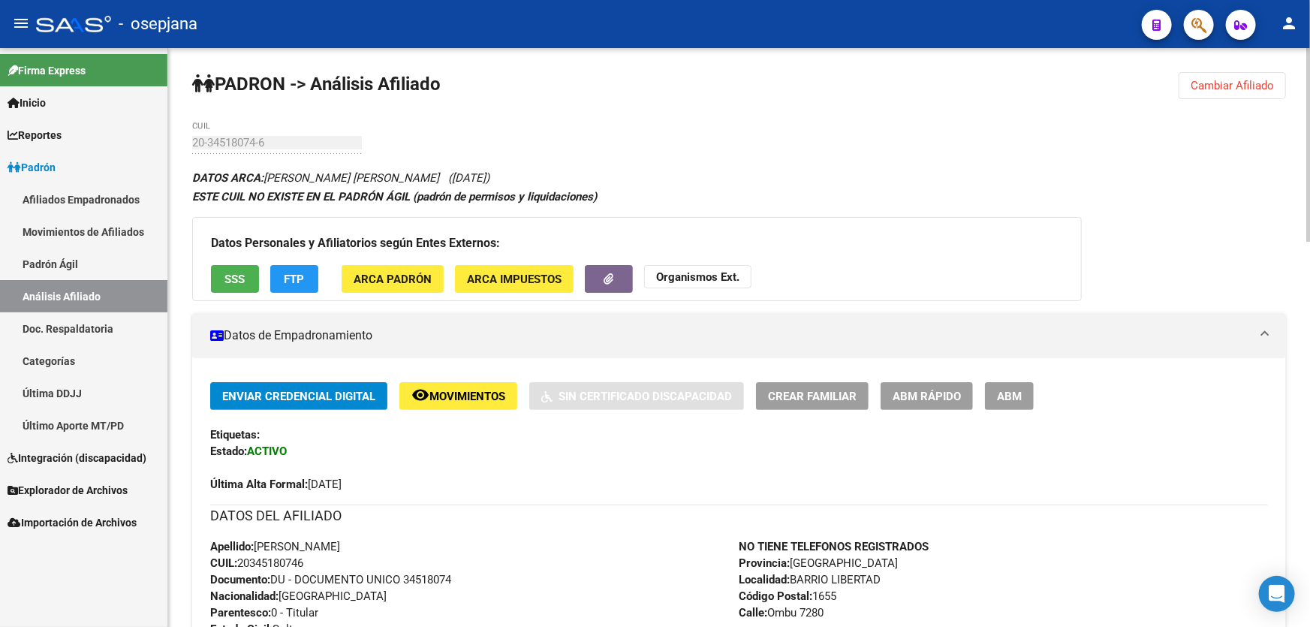
click at [1249, 82] on span "Cambiar Afiliado" at bounding box center [1232, 86] width 83 height 14
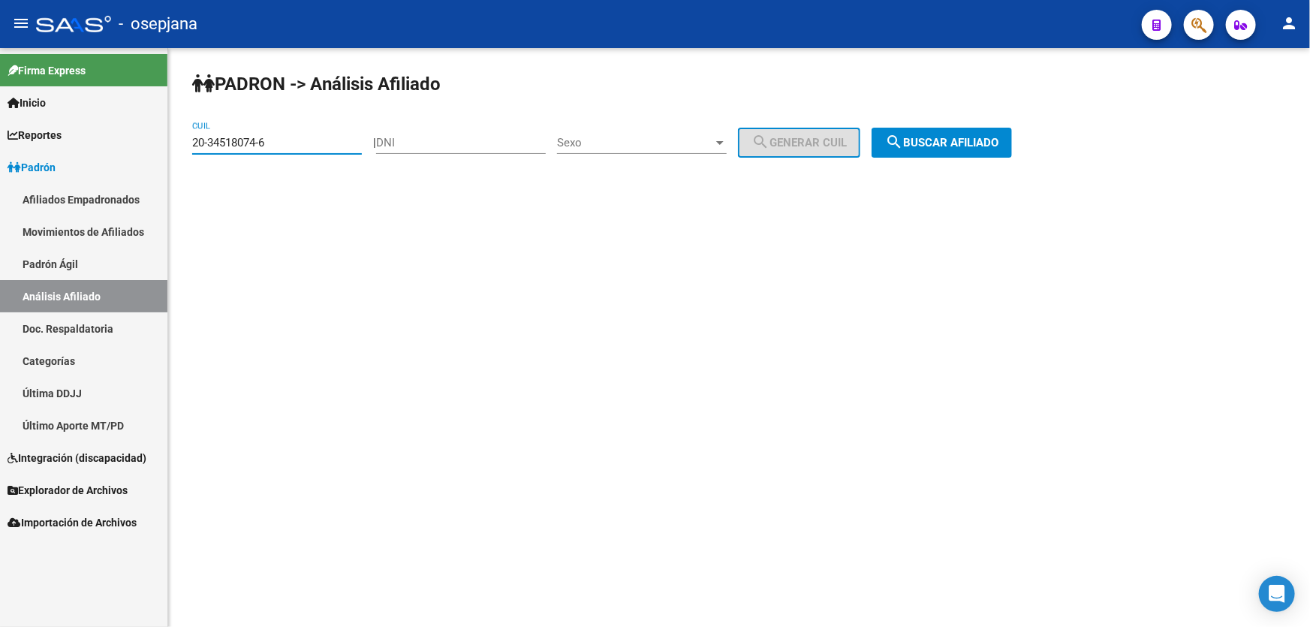
drag, startPoint x: 310, startPoint y: 149, endPoint x: 200, endPoint y: 149, distance: 109.6
click at [200, 149] on input "20-34518074-6" at bounding box center [277, 143] width 170 height 14
click at [327, 142] on input "20-34518074-6" at bounding box center [277, 143] width 170 height 14
drag, startPoint x: 315, startPoint y: 144, endPoint x: 185, endPoint y: 144, distance: 129.9
click at [185, 144] on div "PADRON -> Análisis Afiliado 20-34518074-6 CUIL | DNI Sexo Sexo search Generar C…" at bounding box center [739, 127] width 1142 height 158
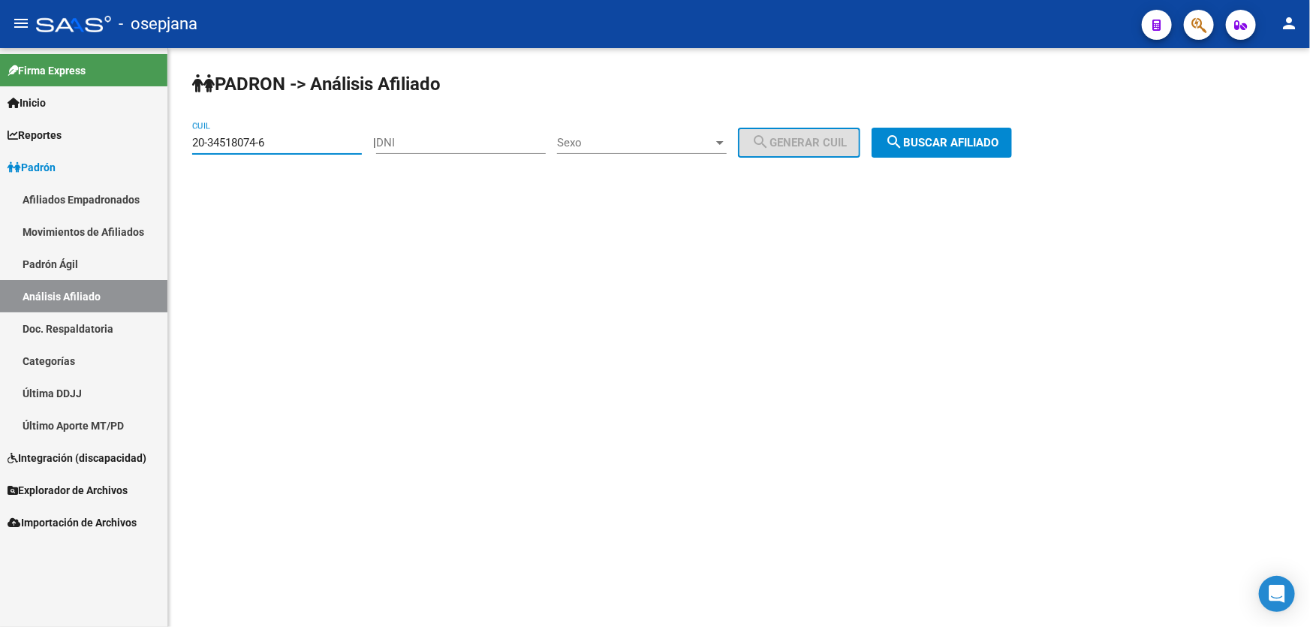
paste input "7-93792206-5"
click at [992, 149] on button "search Buscar afiliado" at bounding box center [942, 143] width 140 height 30
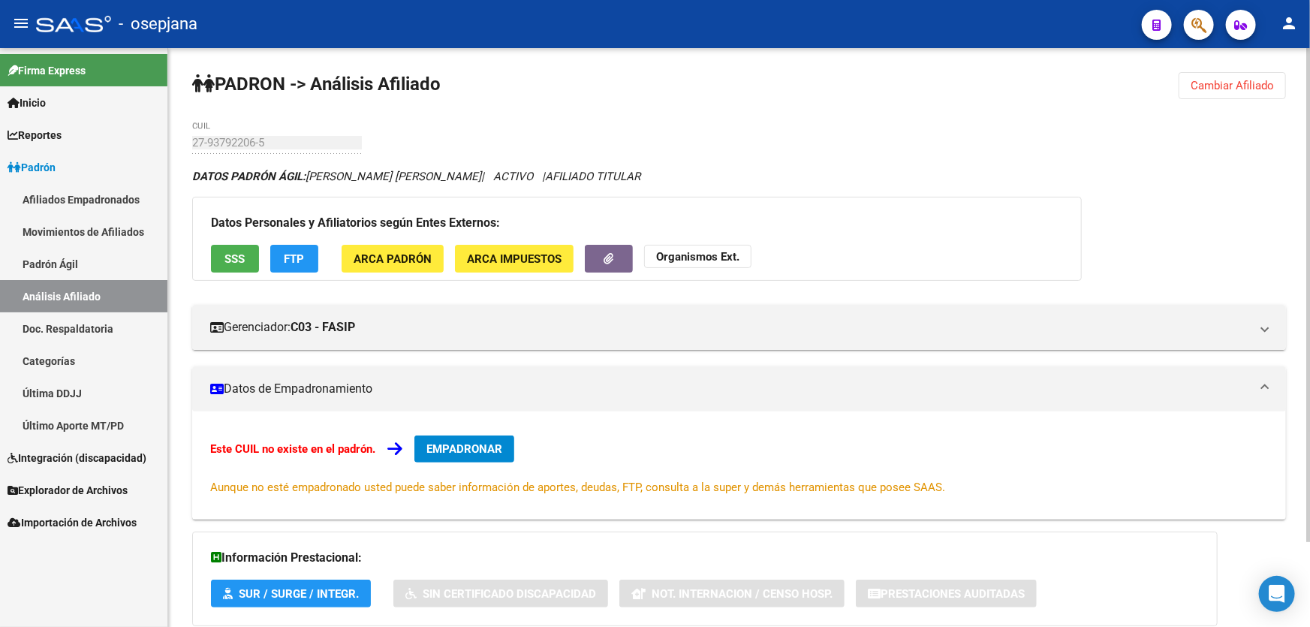
click at [1233, 80] on span "Cambiar Afiliado" at bounding box center [1232, 86] width 83 height 14
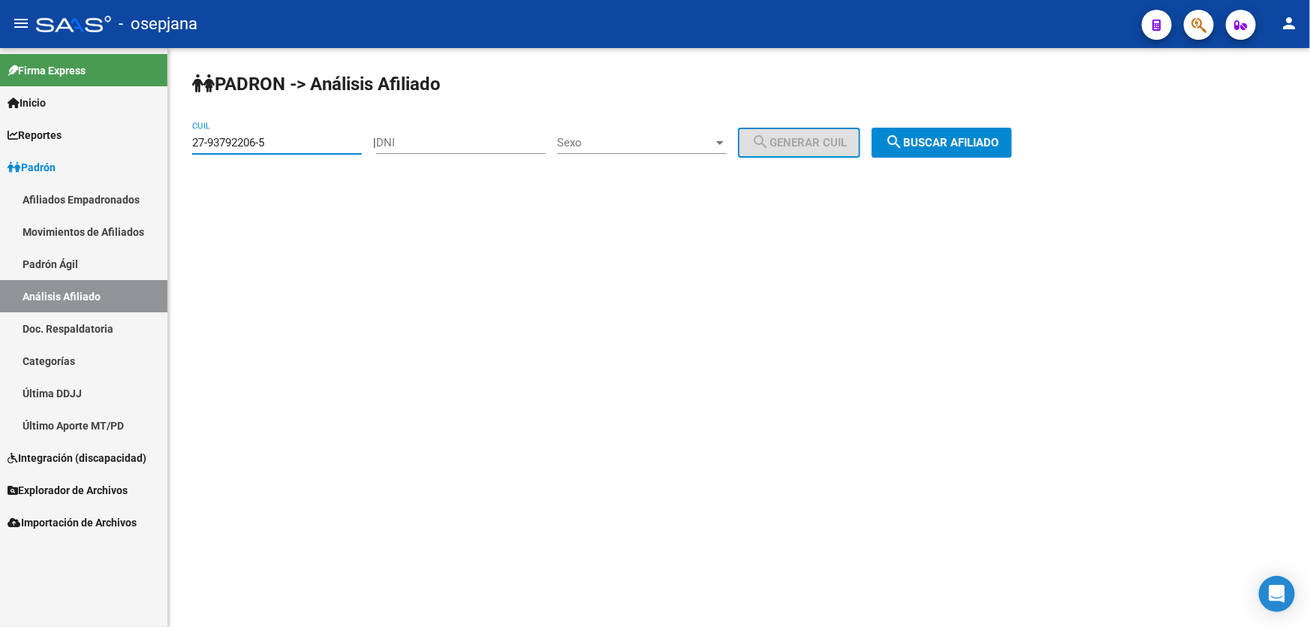
drag, startPoint x: 330, startPoint y: 143, endPoint x: 189, endPoint y: 143, distance: 140.4
click at [189, 143] on div "PADRON -> Análisis Afiliado 27-93792206-5 CUIL | DNI Sexo Sexo search Generar C…" at bounding box center [739, 127] width 1142 height 158
paste input "3-17477510-9"
click at [995, 148] on span "search Buscar afiliado" at bounding box center [941, 143] width 113 height 14
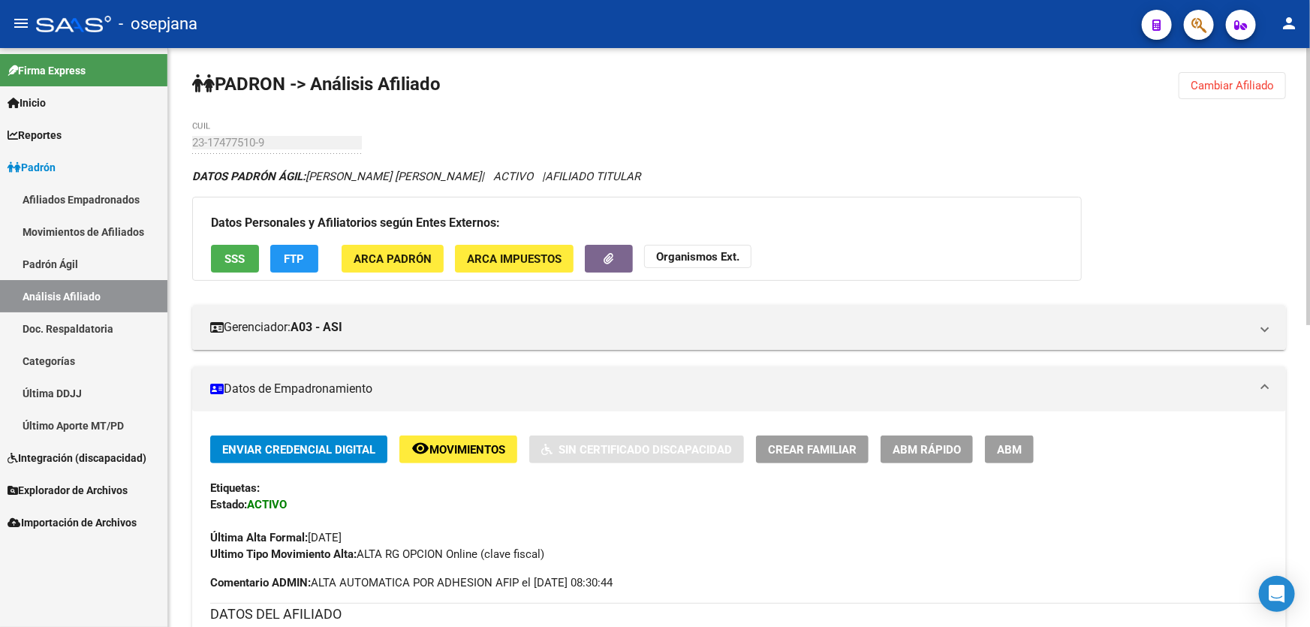
click at [225, 241] on div "Datos Personales y Afiliatorios según Entes Externos: SSS FTP ARCA Padrón ARCA …" at bounding box center [637, 239] width 890 height 84
click at [226, 253] on span "SSS" at bounding box center [235, 259] width 20 height 14
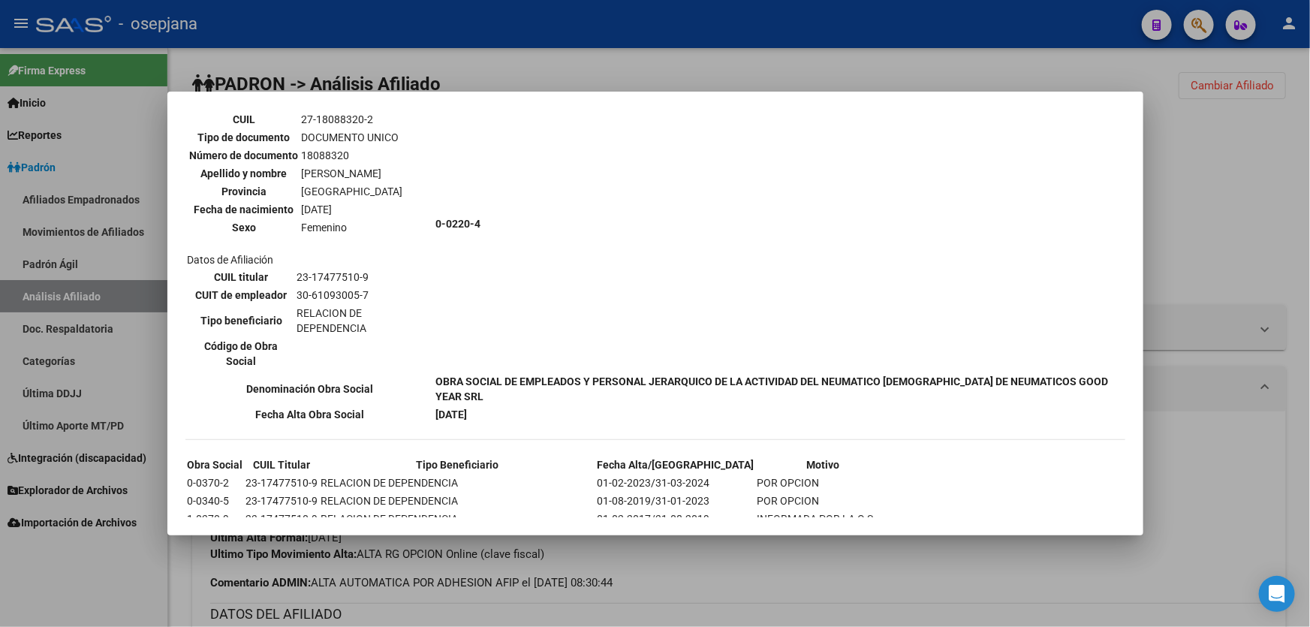
scroll to position [614, 0]
click at [1263, 230] on div at bounding box center [655, 313] width 1310 height 627
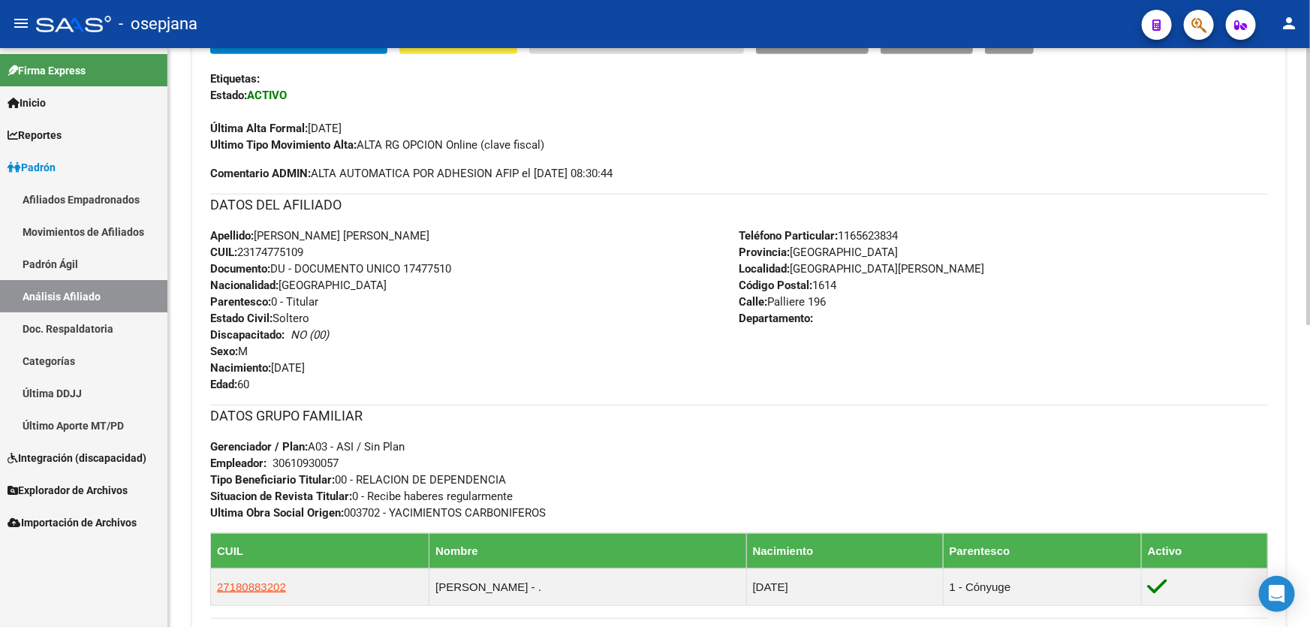
scroll to position [631, 0]
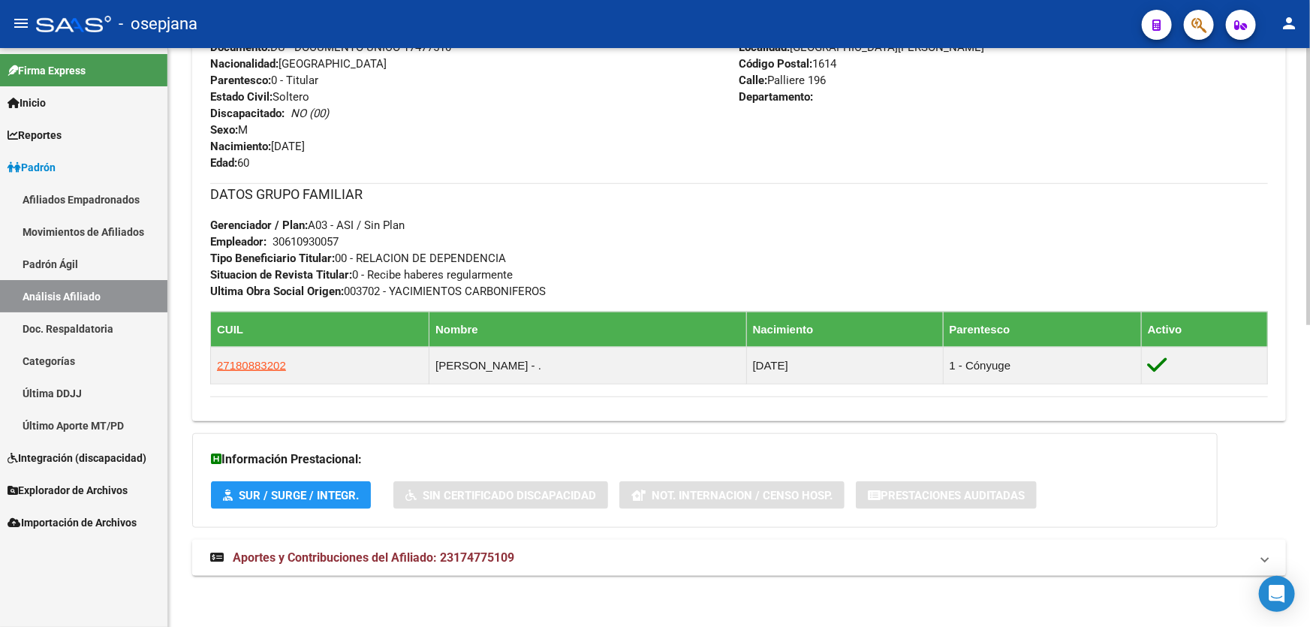
click at [696, 559] on mat-panel-title "Aportes y Contribuciones del Afiliado: 23174775109" at bounding box center [730, 558] width 1040 height 17
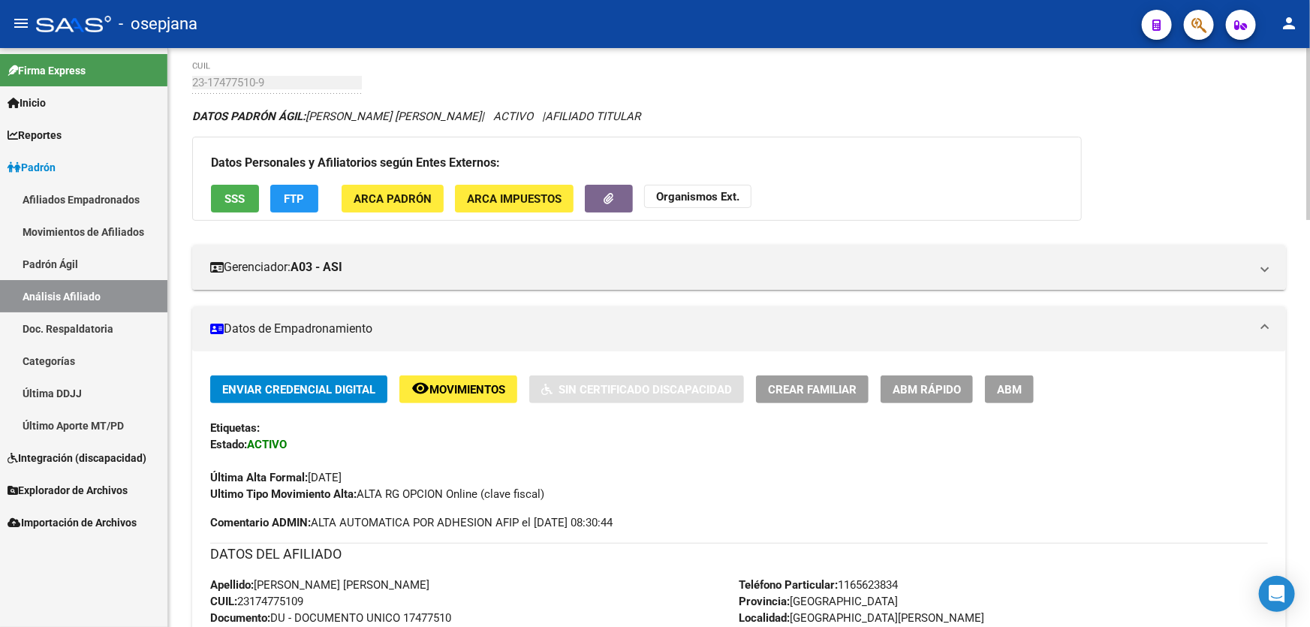
scroll to position [16, 0]
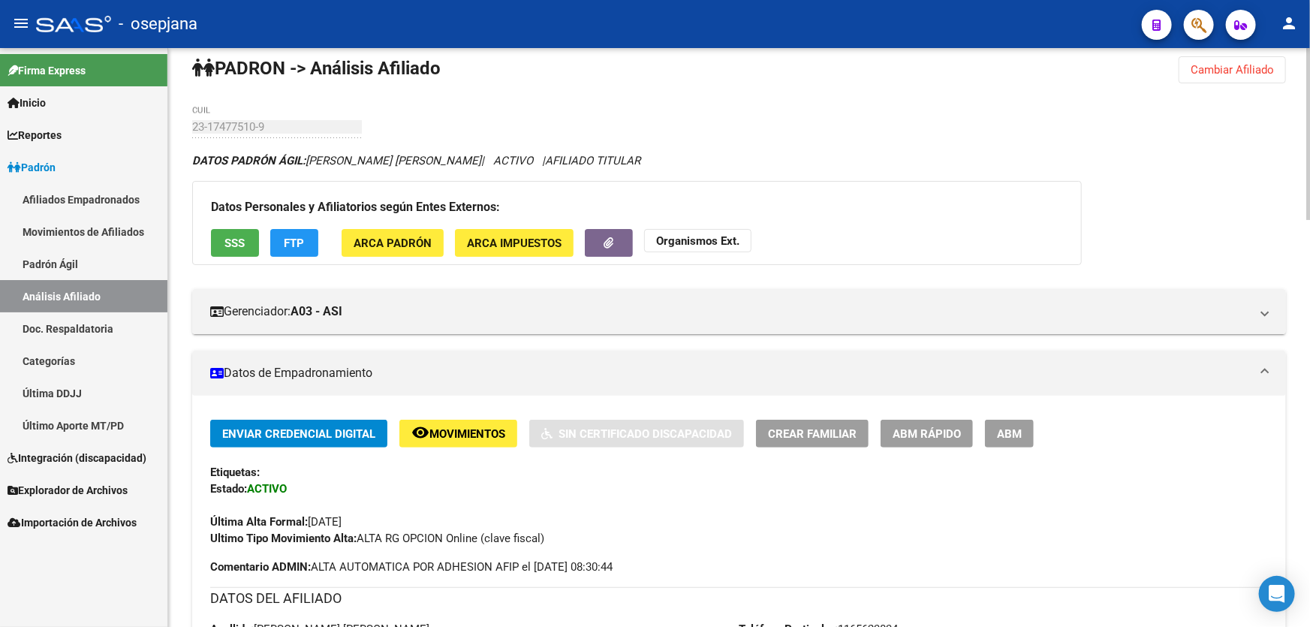
click at [227, 246] on span "SSS" at bounding box center [235, 243] width 20 height 14
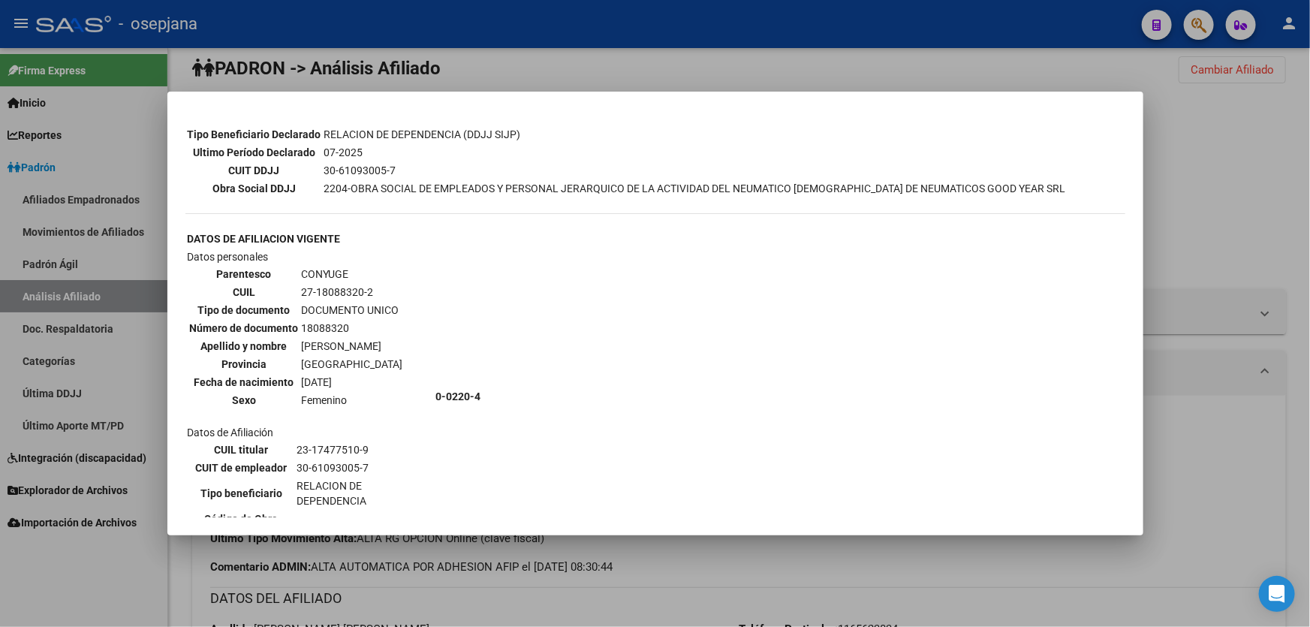
scroll to position [614, 0]
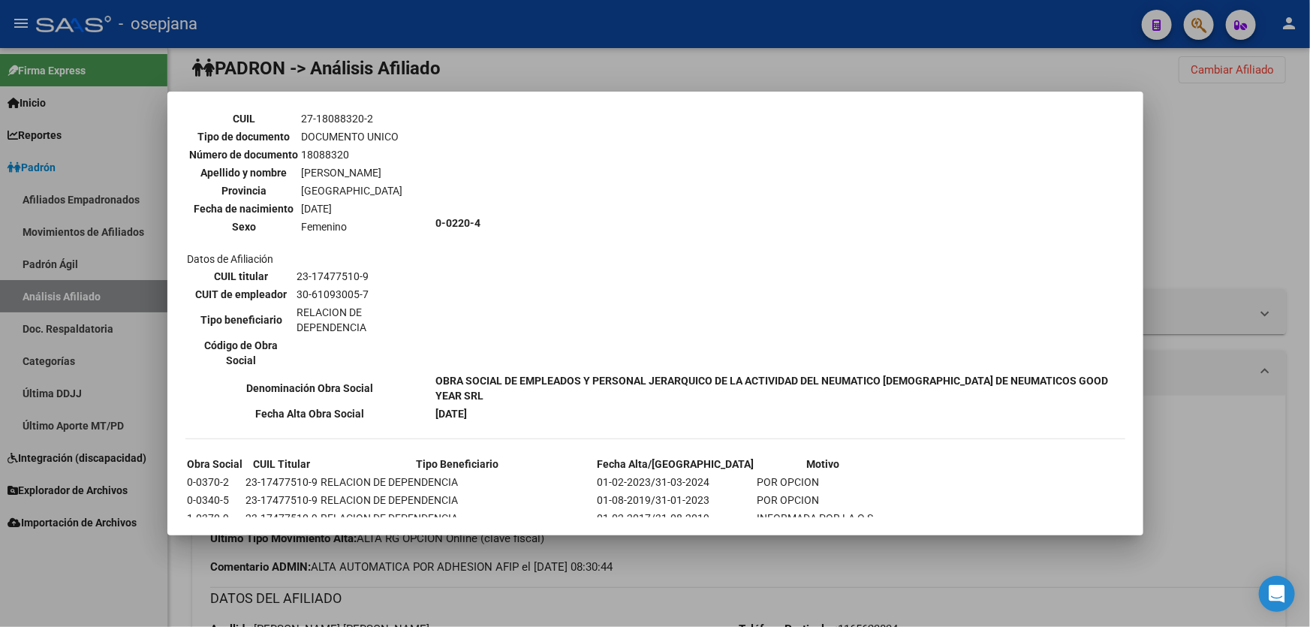
click at [1251, 182] on div at bounding box center [655, 313] width 1310 height 627
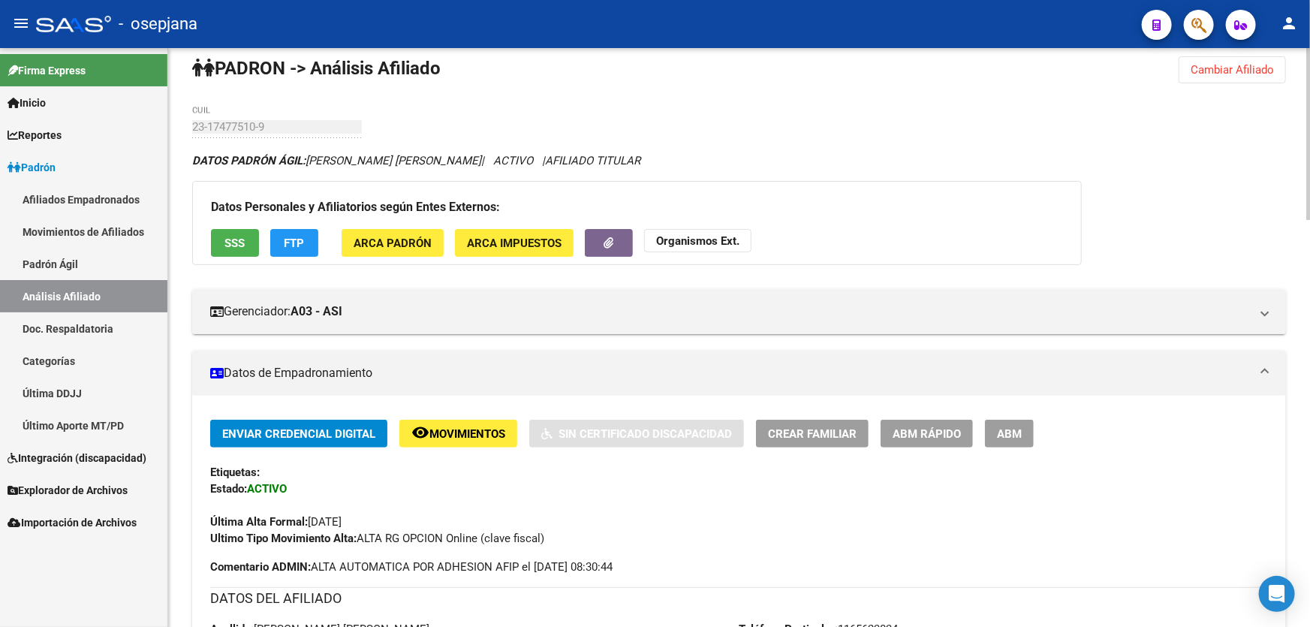
click at [285, 244] on span "FTP" at bounding box center [295, 243] width 20 height 14
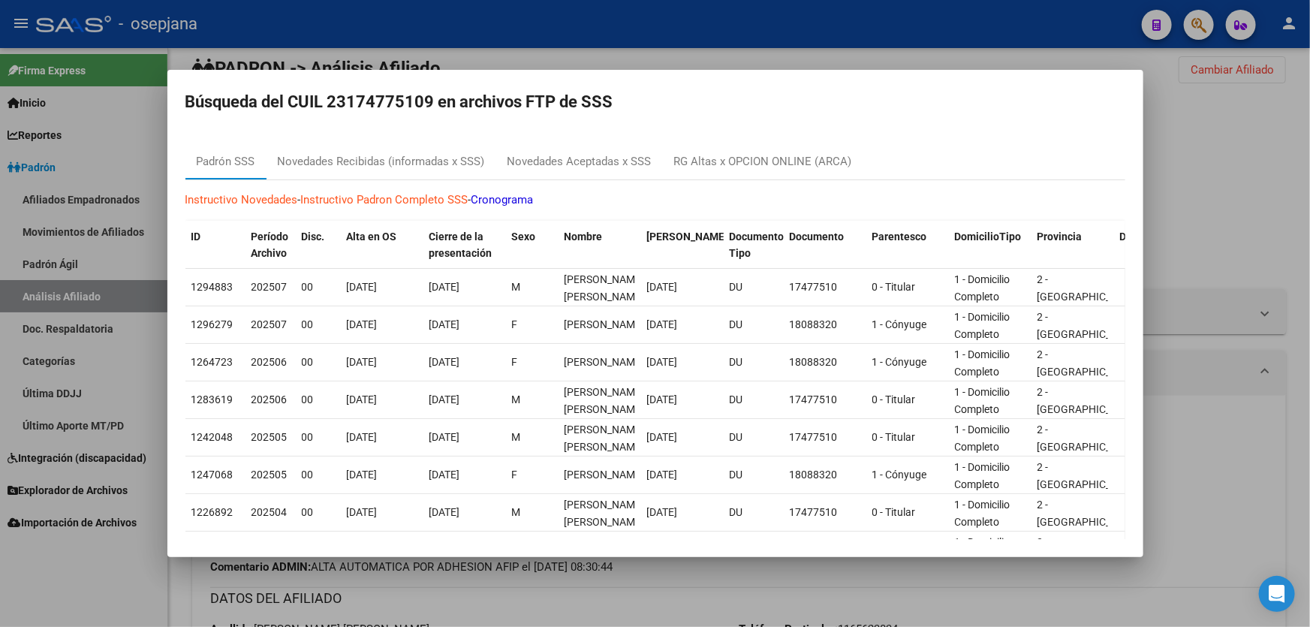
click at [1273, 191] on div at bounding box center [655, 313] width 1310 height 627
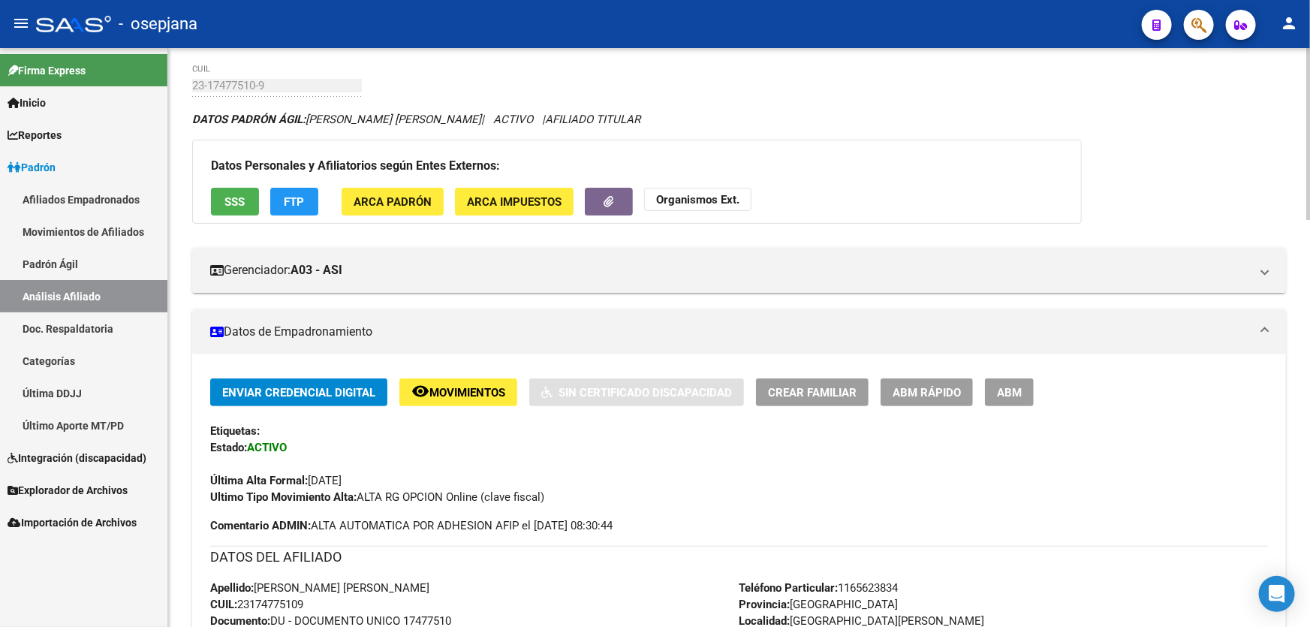
scroll to position [0, 0]
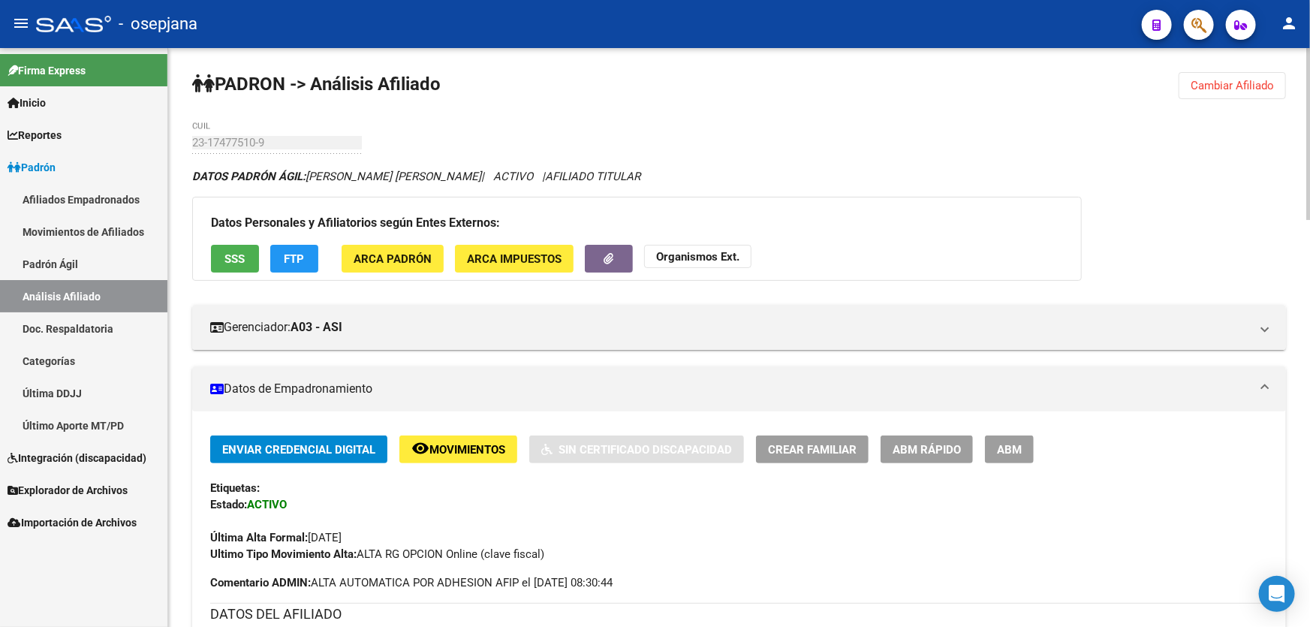
click at [1275, 77] on button "Cambiar Afiliado" at bounding box center [1232, 85] width 107 height 27
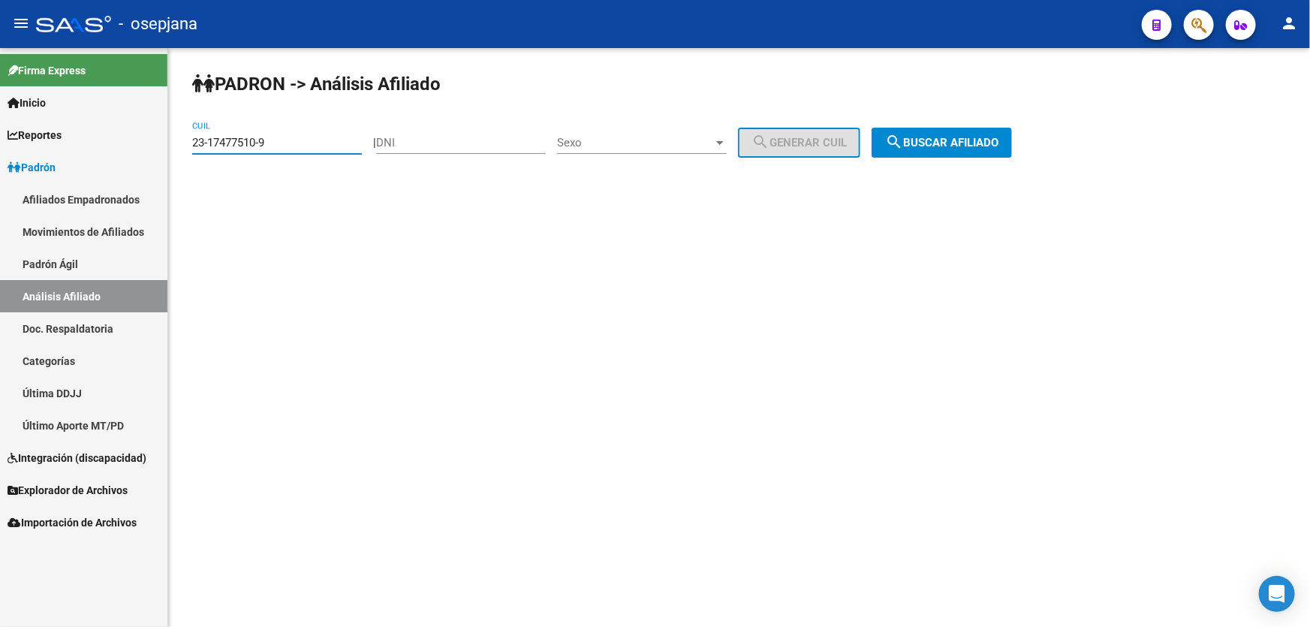
drag, startPoint x: 329, startPoint y: 140, endPoint x: 155, endPoint y: 167, distance: 176.3
click at [155, 167] on mat-sidenav-container "Firma Express Inicio Instructivos Contacto OS Reportes Padrón Traspasos x O.S. …" at bounding box center [655, 337] width 1310 height 579
paste input "0-40746298-0"
click at [990, 128] on button "search Buscar afiliado" at bounding box center [942, 143] width 140 height 30
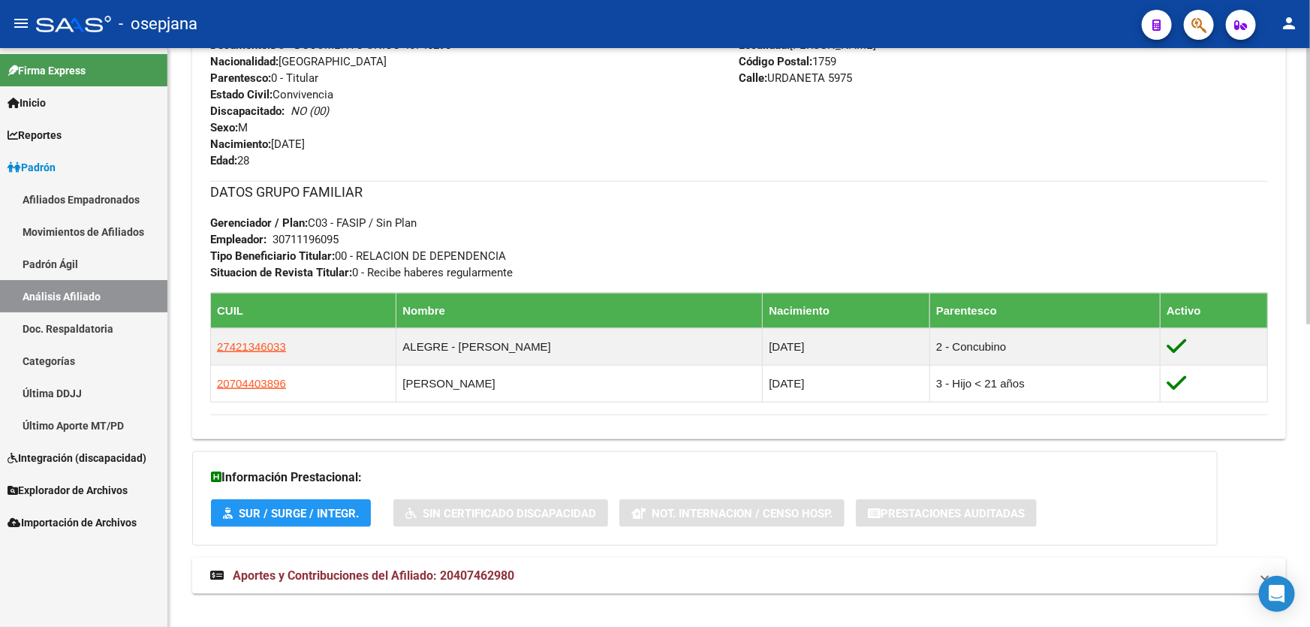
scroll to position [634, 0]
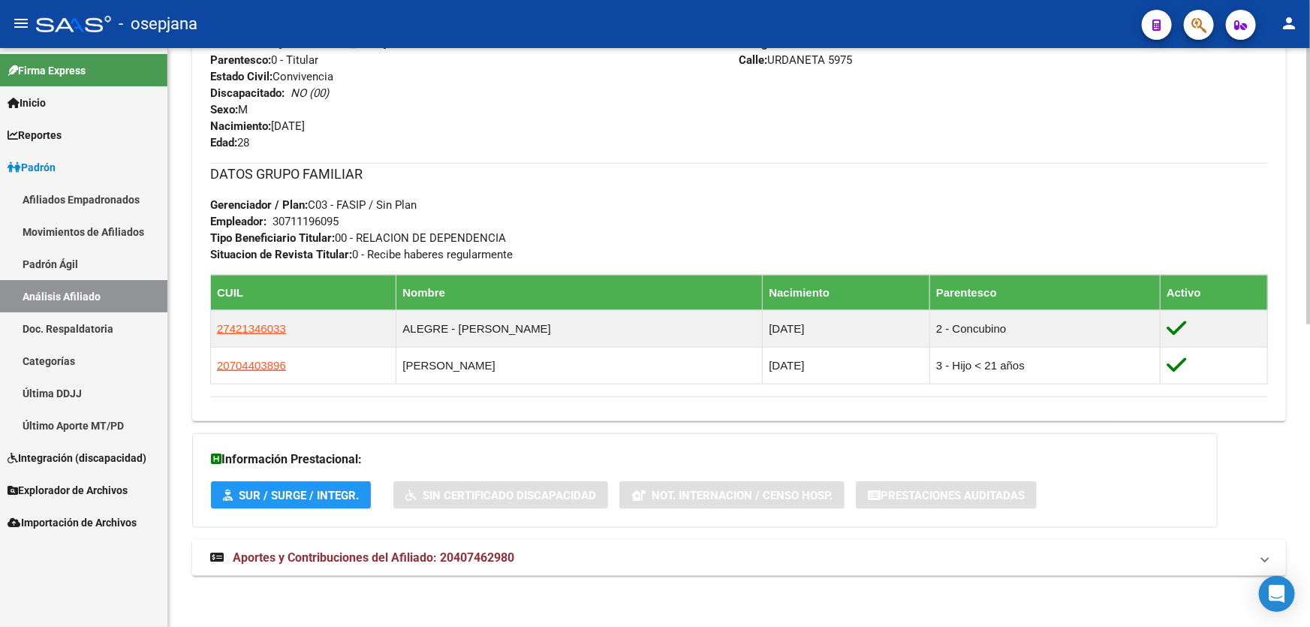
click at [607, 570] on mat-expansion-panel-header "Aportes y Contribuciones del Afiliado: 20407462980" at bounding box center [739, 558] width 1094 height 36
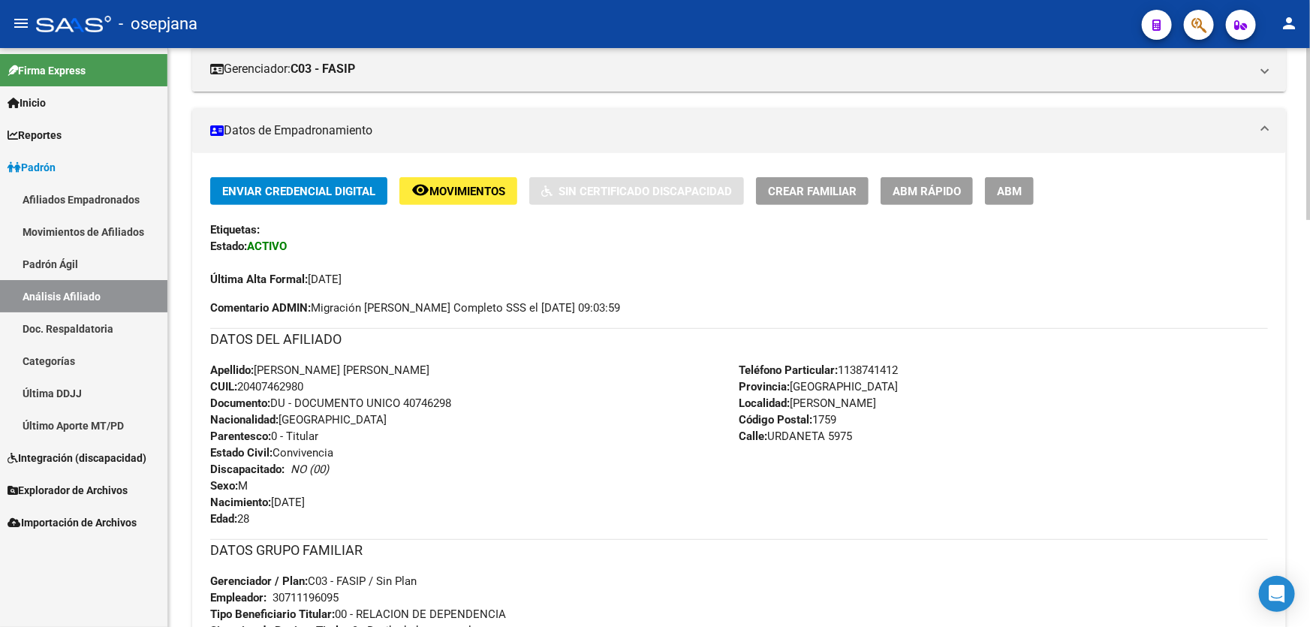
scroll to position [0, 0]
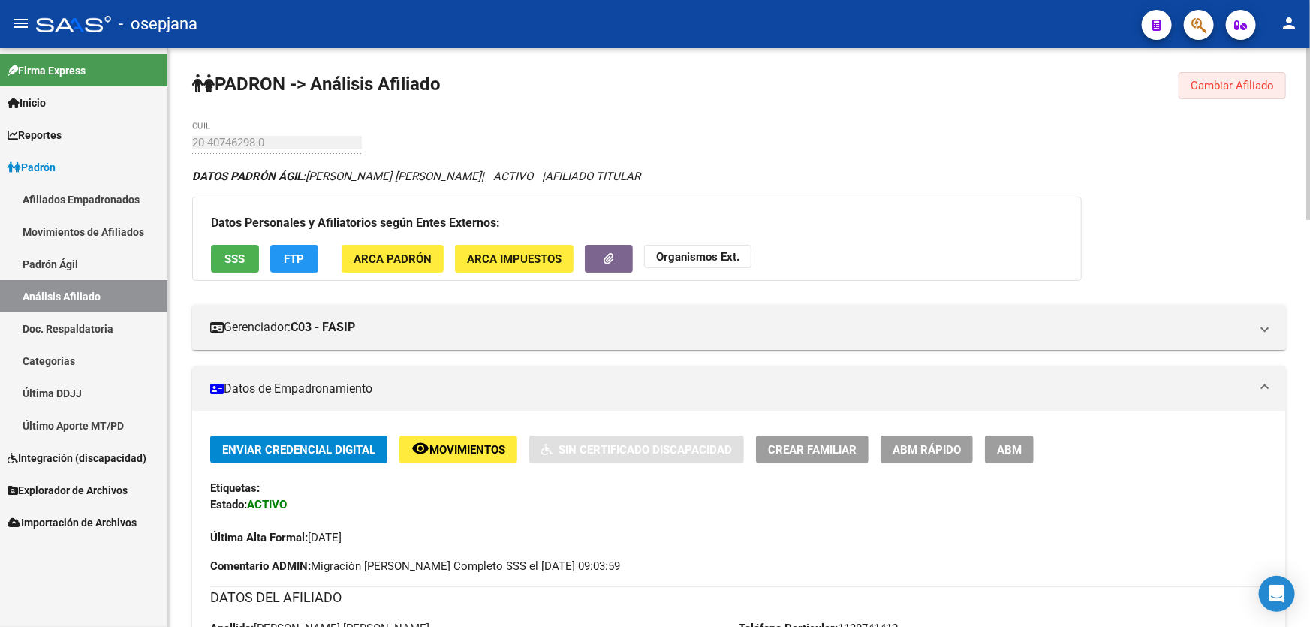
click at [1223, 96] on button "Cambiar Afiliado" at bounding box center [1232, 85] width 107 height 27
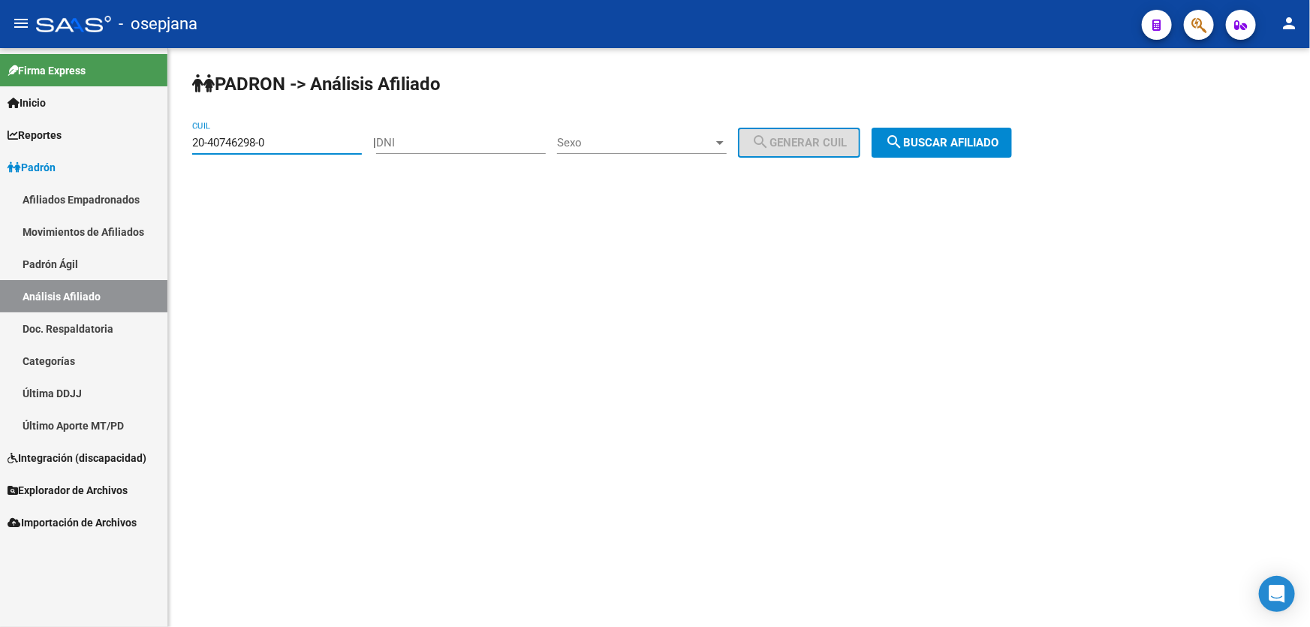
drag, startPoint x: 315, startPoint y: 143, endPoint x: 178, endPoint y: 149, distance: 137.5
click at [178, 149] on div "PADRON -> Análisis Afiliado 20-40746298-0 CUIL | DNI Sexo Sexo search Generar C…" at bounding box center [739, 127] width 1142 height 158
paste input "7-36498407-9"
click at [999, 143] on span "search Buscar afiliado" at bounding box center [941, 143] width 113 height 14
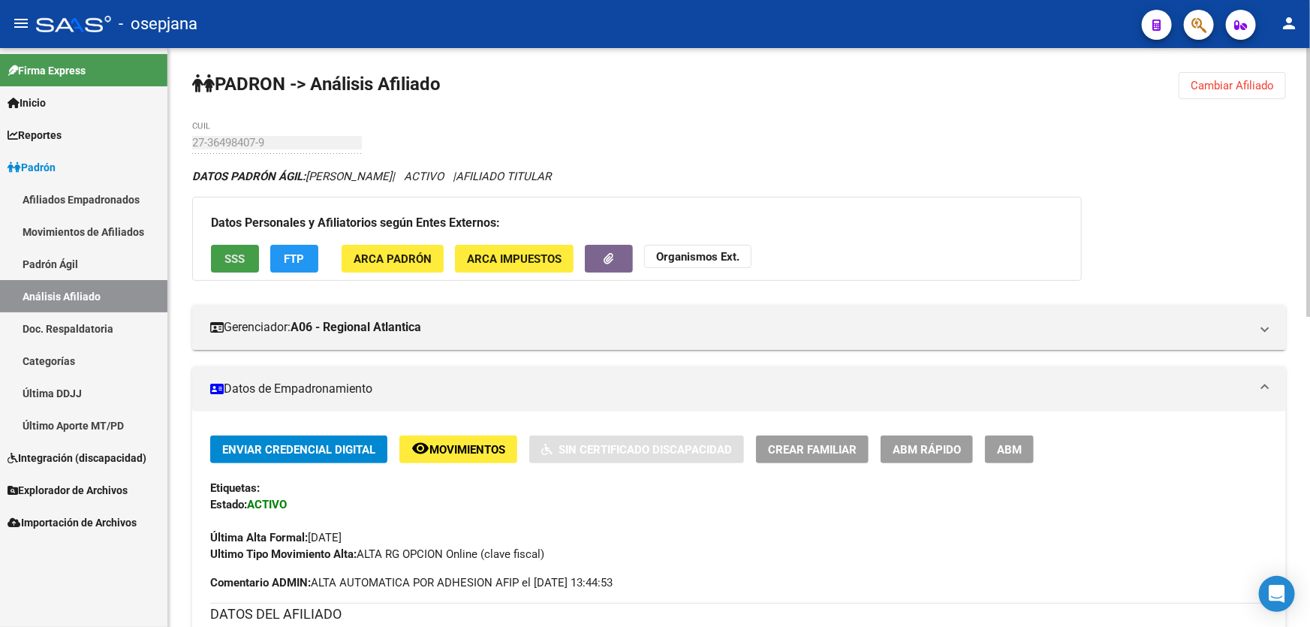
click at [225, 255] on span "SSS" at bounding box center [235, 259] width 20 height 14
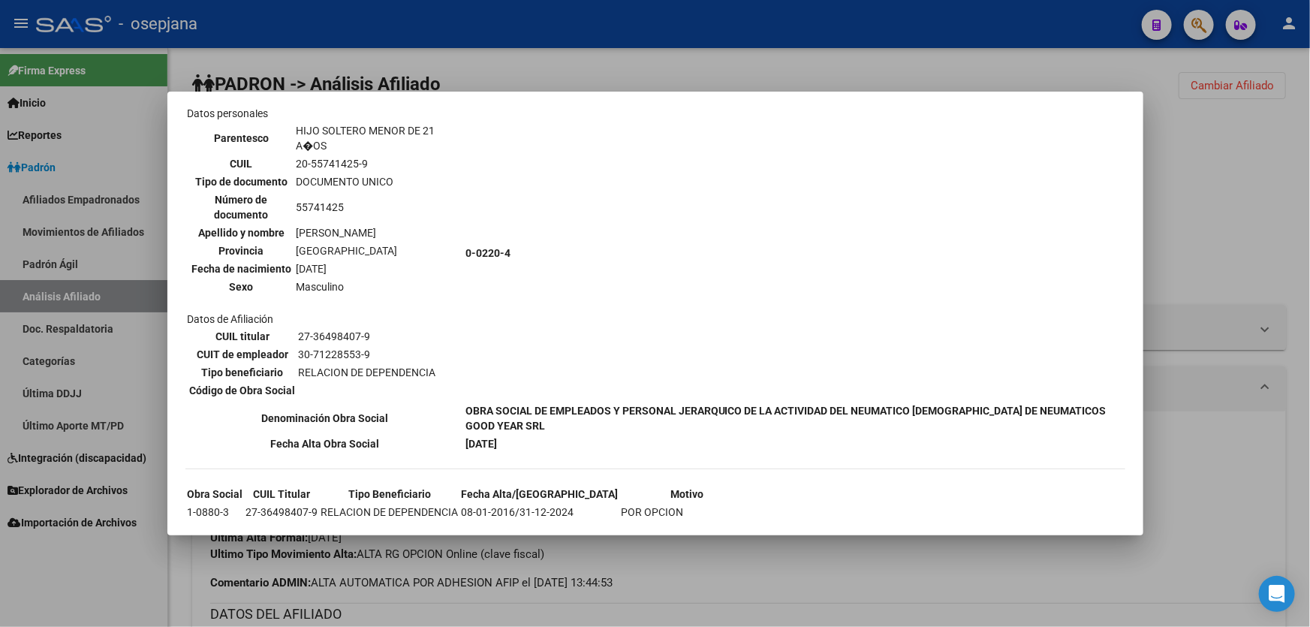
scroll to position [1023, 0]
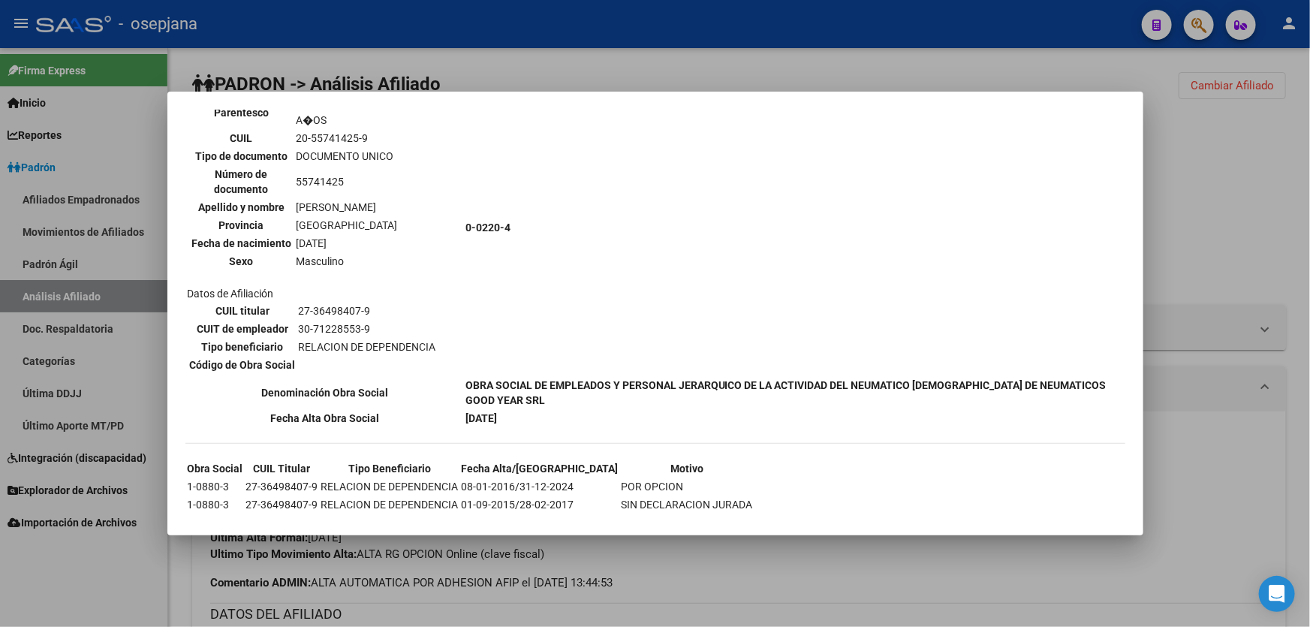
click at [1309, 186] on div at bounding box center [655, 313] width 1310 height 627
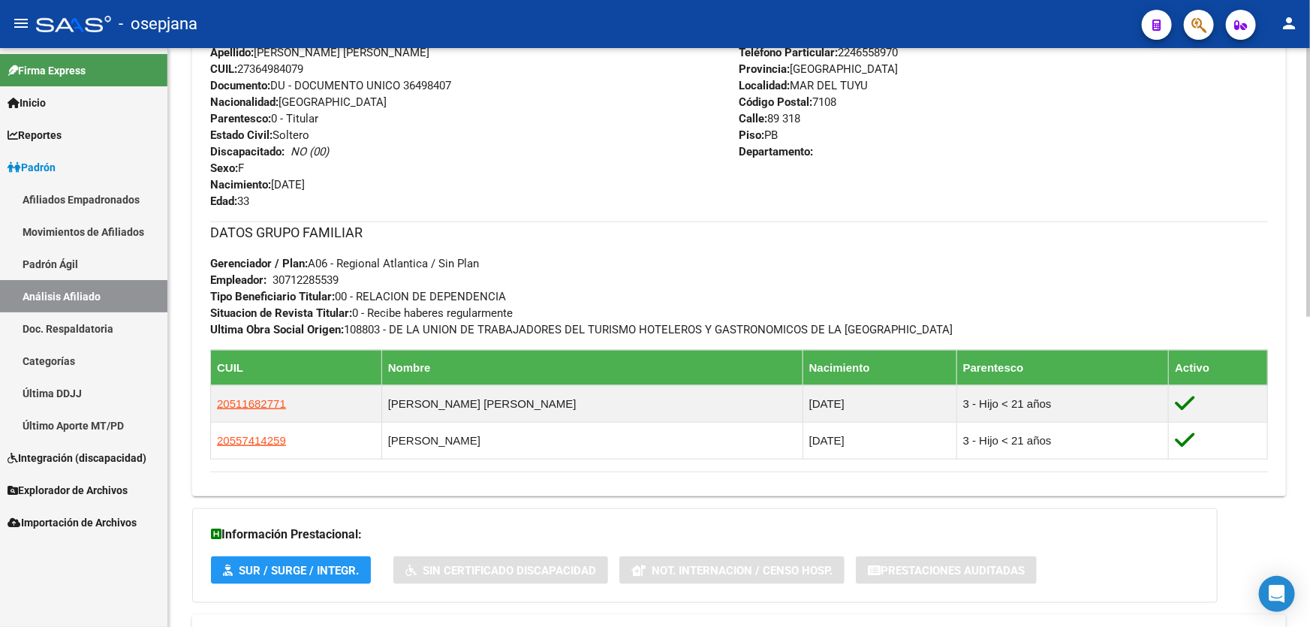
scroll to position [668, 0]
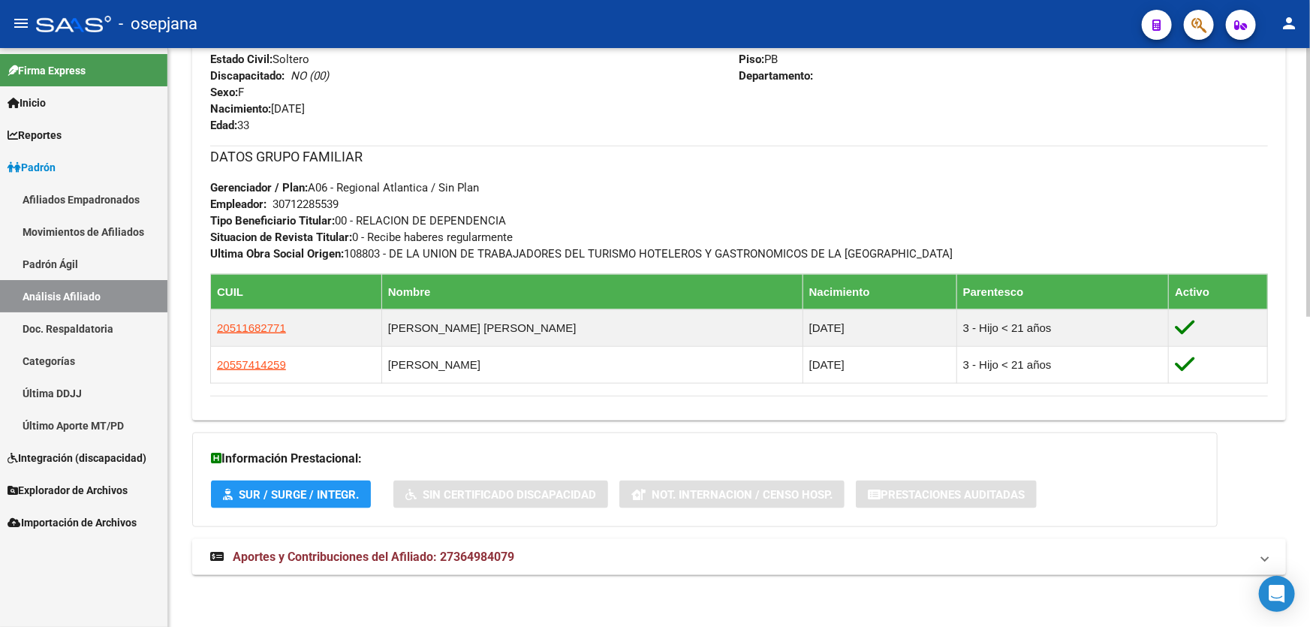
click at [543, 553] on mat-panel-title "Aportes y Contribuciones del Afiliado: 27364984079" at bounding box center [730, 557] width 1040 height 17
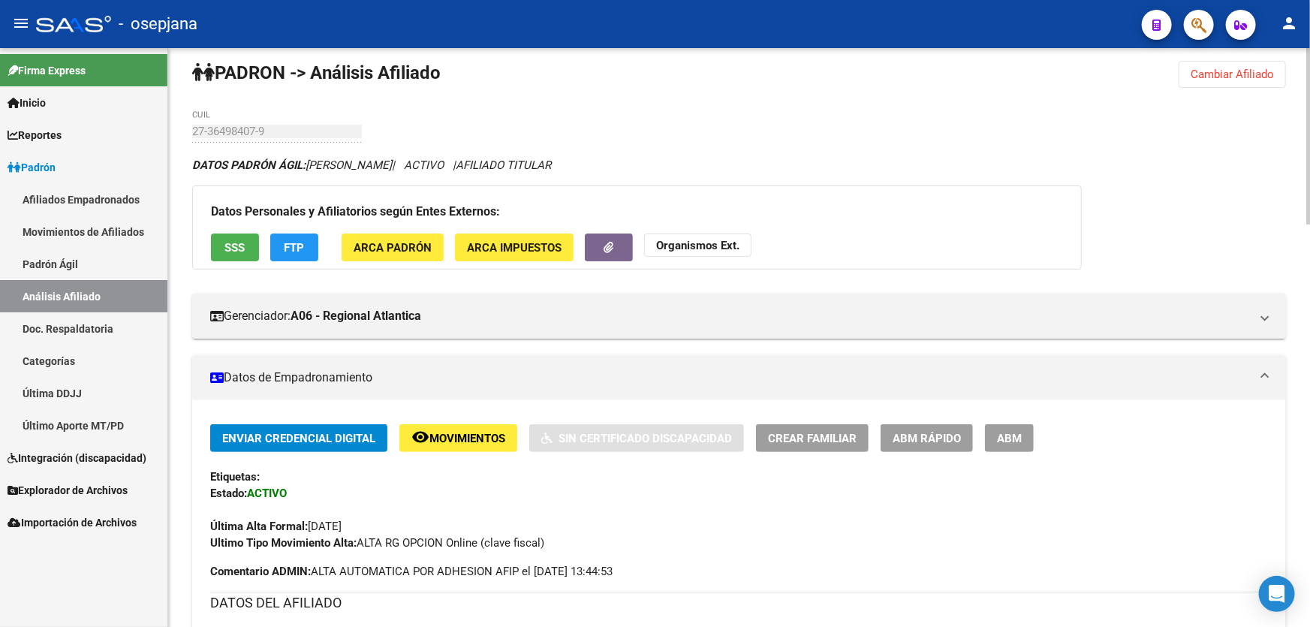
scroll to position [0, 0]
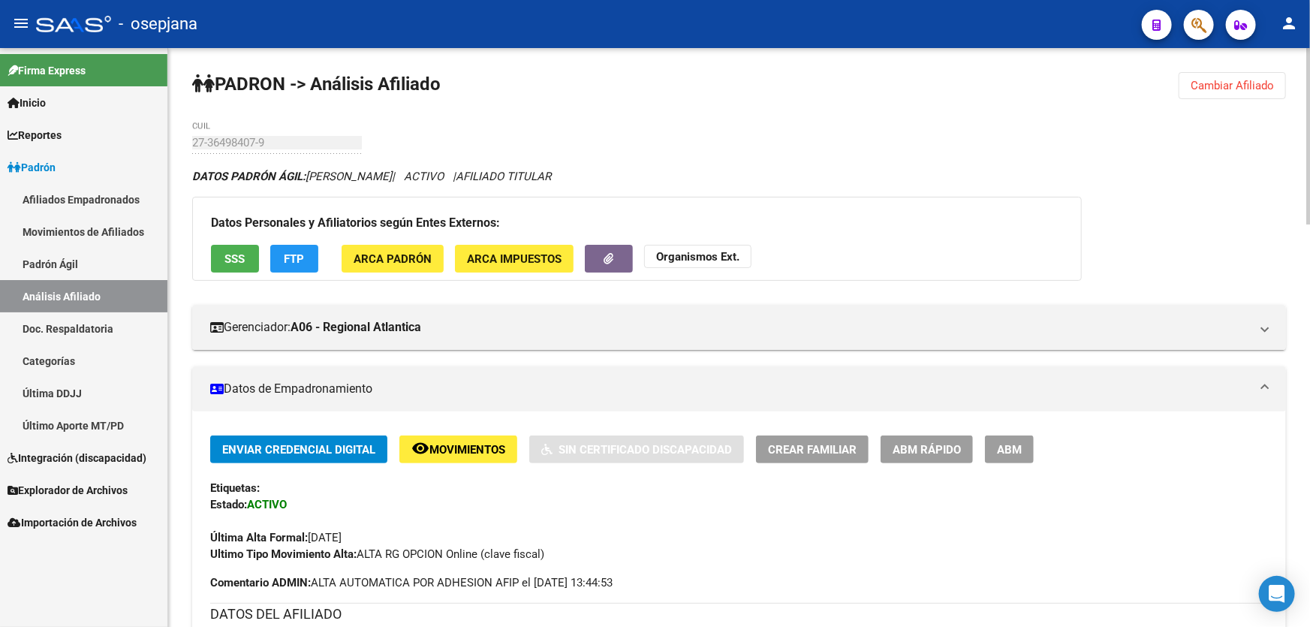
click at [299, 262] on span "FTP" at bounding box center [295, 259] width 20 height 14
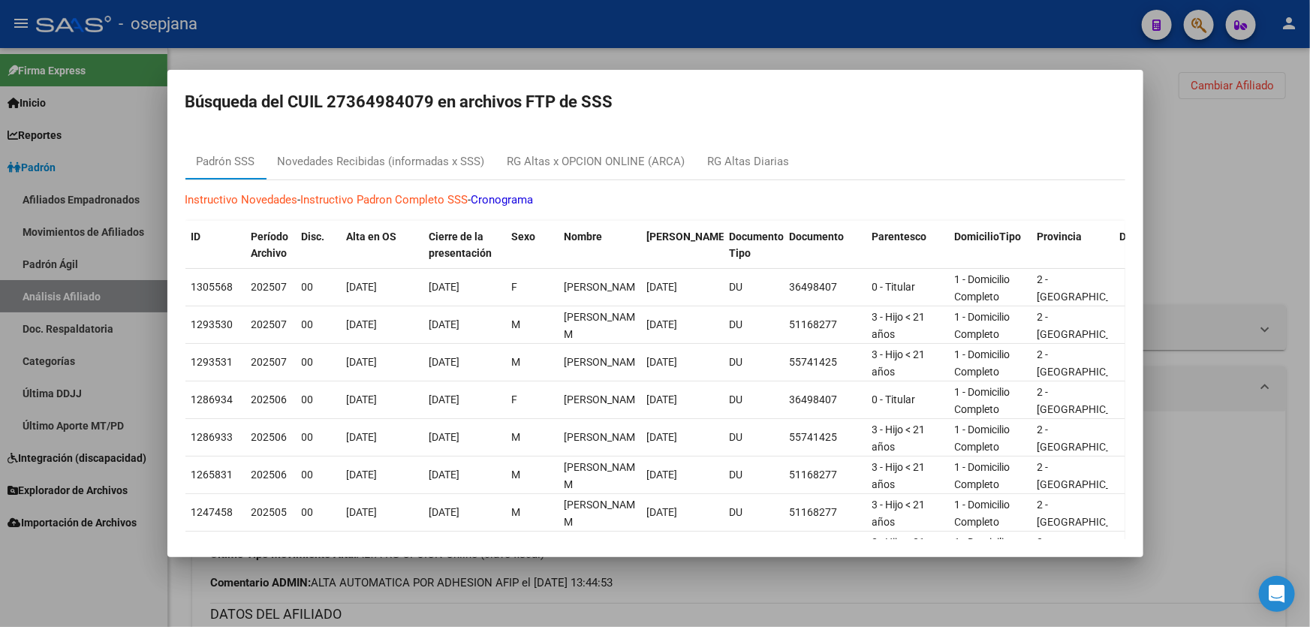
click at [1259, 161] on div at bounding box center [655, 313] width 1310 height 627
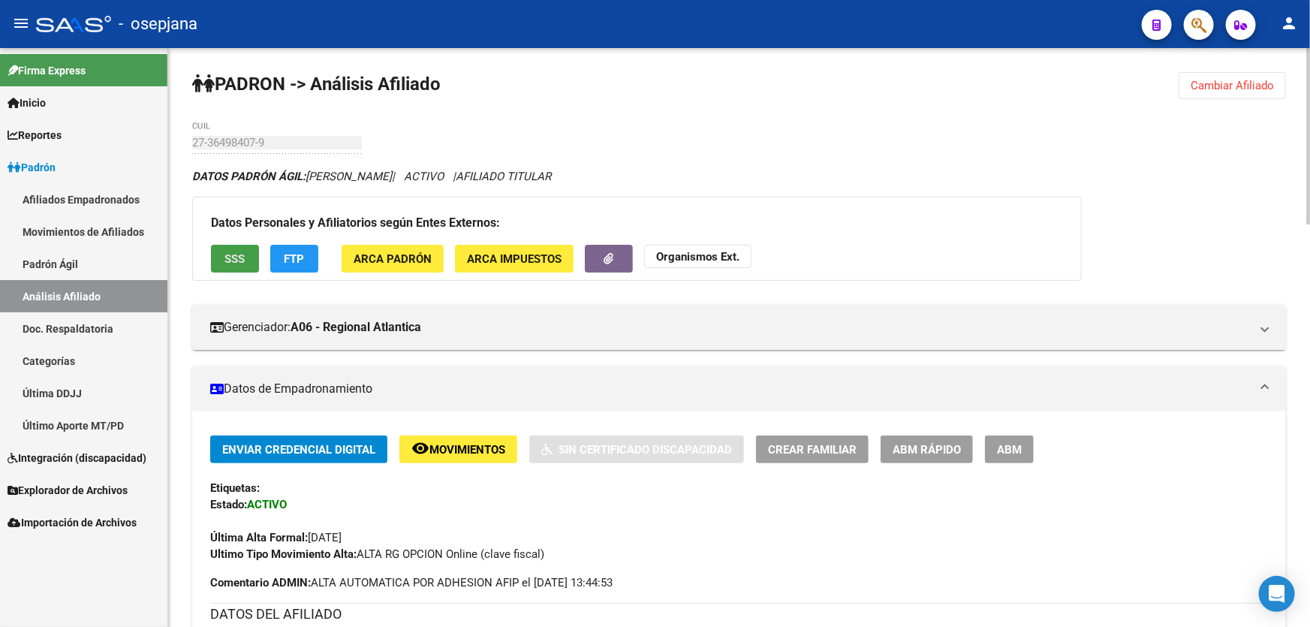
click at [223, 258] on button "SSS" at bounding box center [235, 259] width 48 height 28
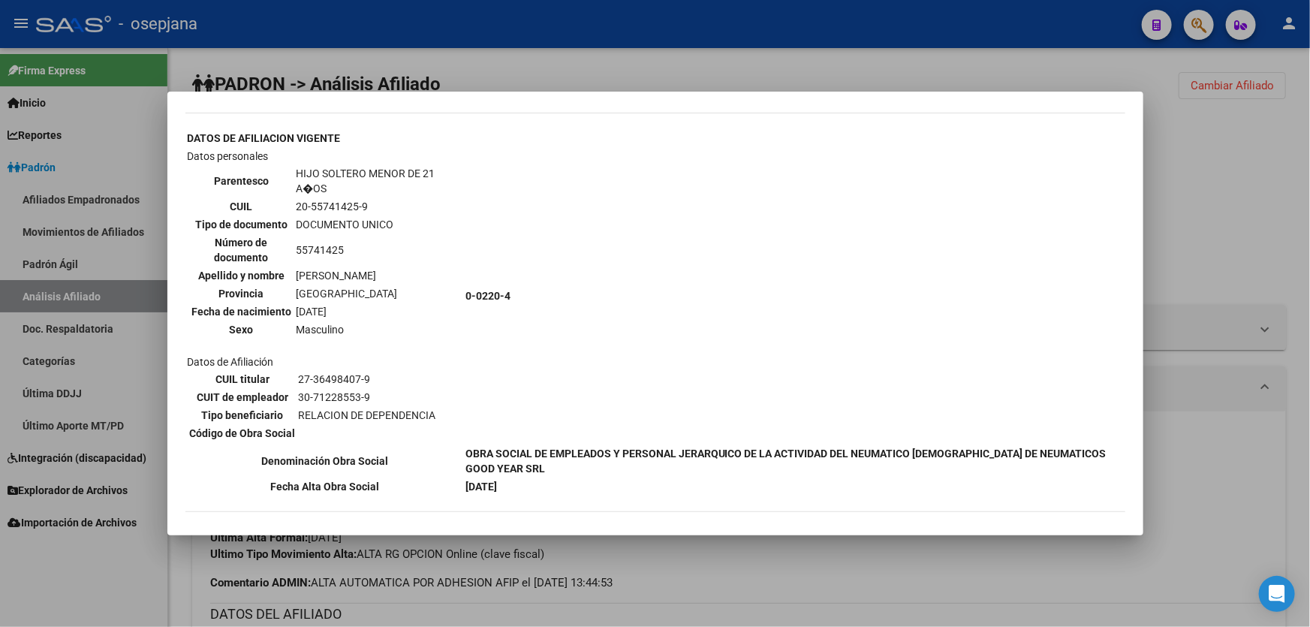
scroll to position [1044, 0]
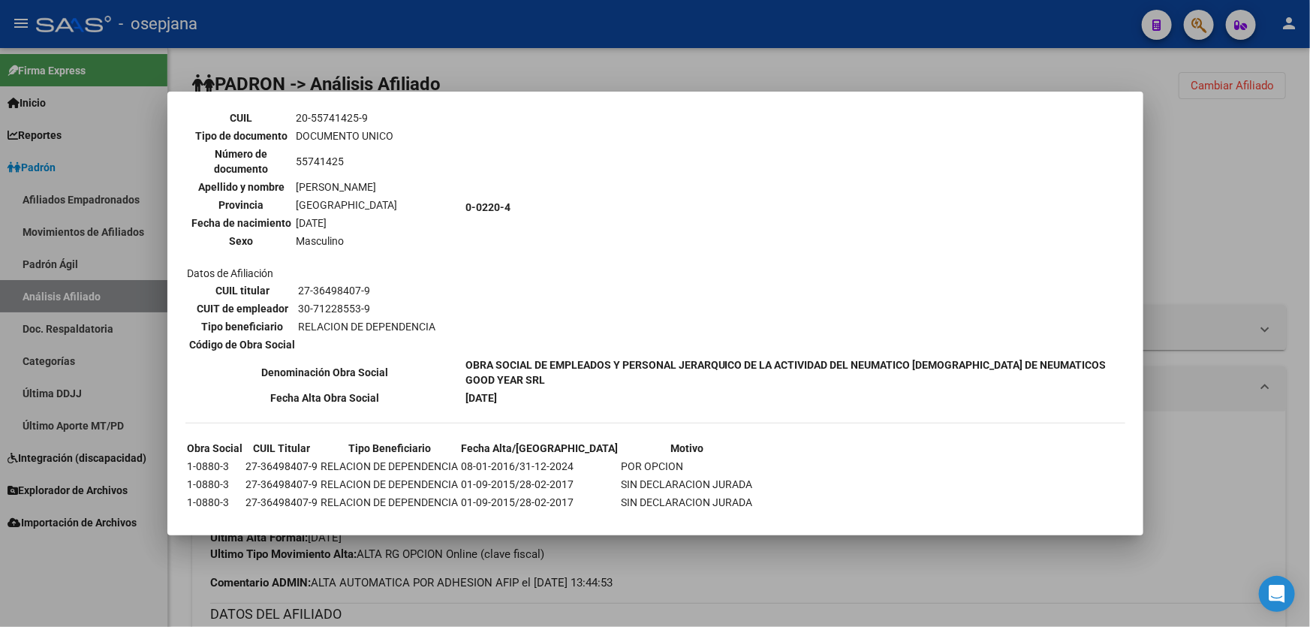
click at [1266, 253] on div at bounding box center [655, 313] width 1310 height 627
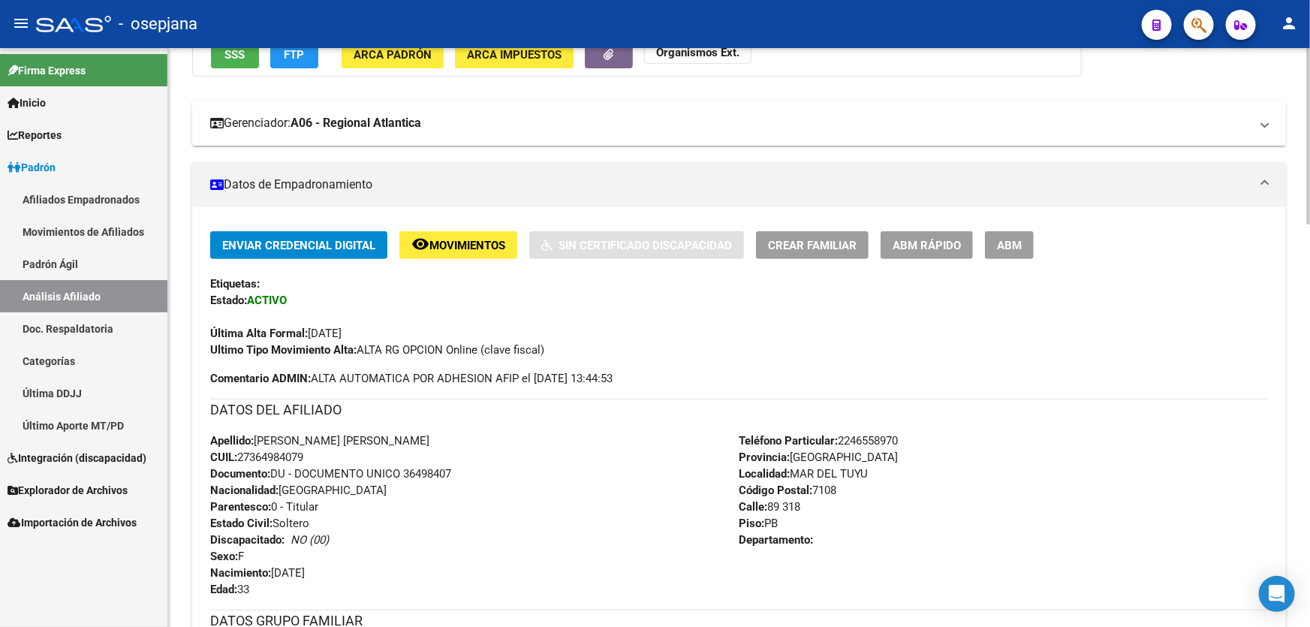
scroll to position [0, 0]
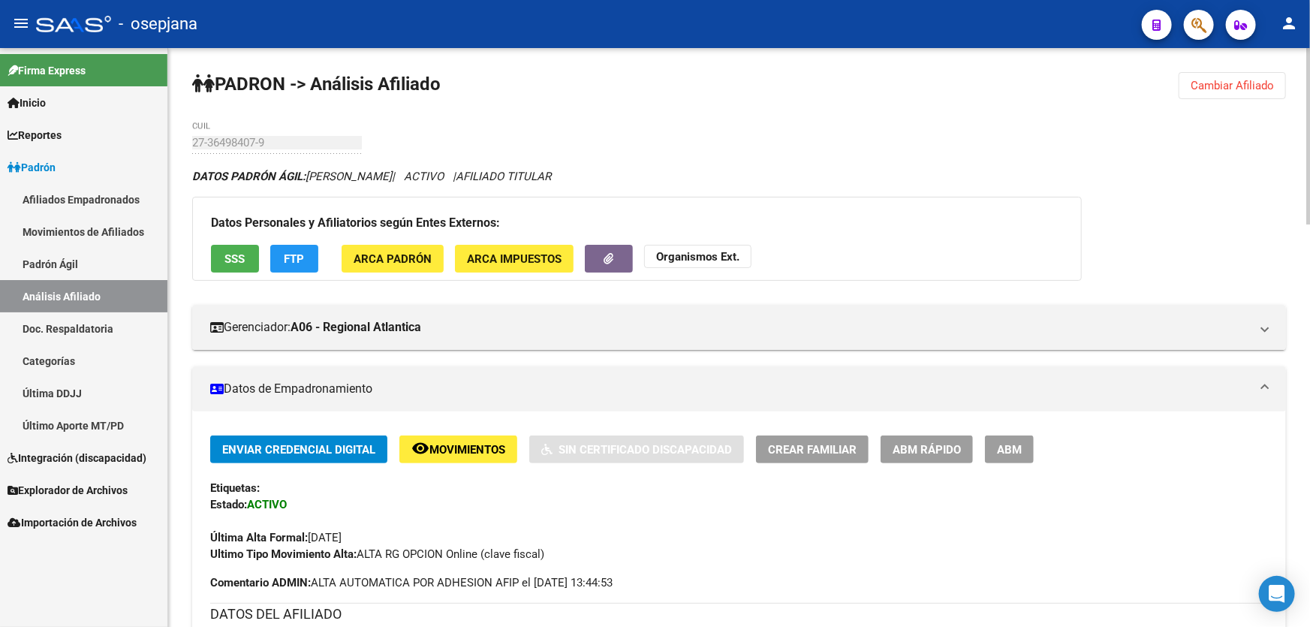
click at [1214, 83] on span "Cambiar Afiliado" at bounding box center [1232, 86] width 83 height 14
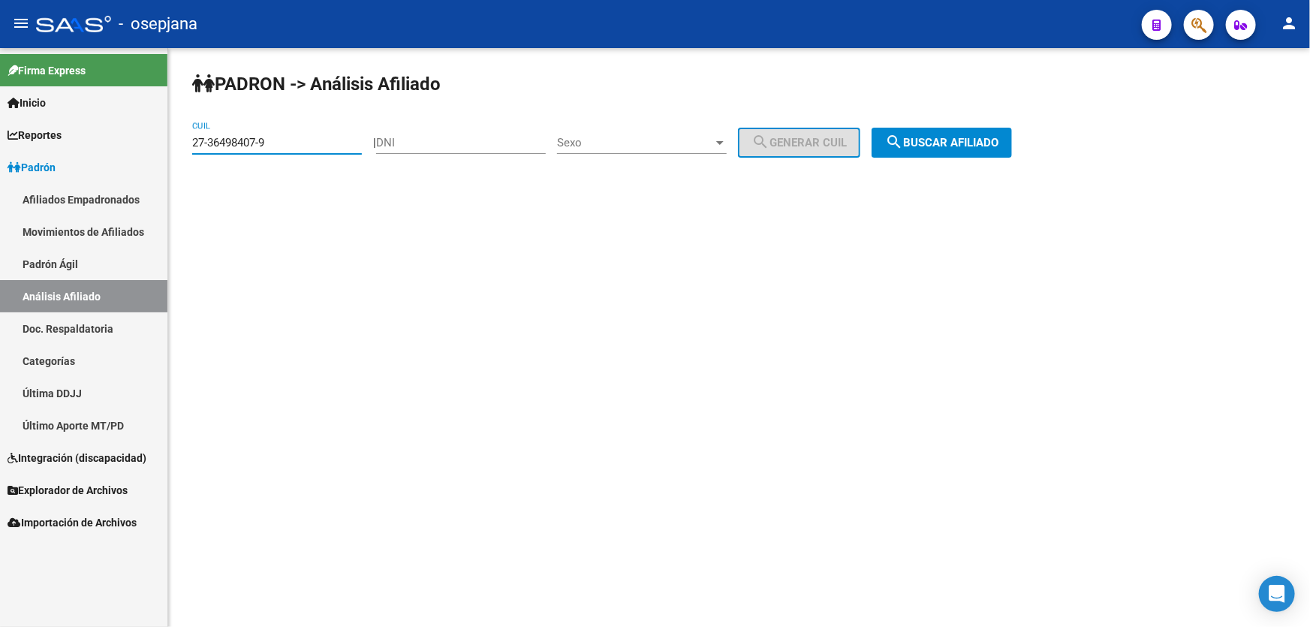
drag, startPoint x: 311, startPoint y: 141, endPoint x: 170, endPoint y: 143, distance: 141.2
click at [170, 143] on div "PADRON -> Análisis Afiliado 27-36498407-9 CUIL | DNI Sexo Sexo search Generar C…" at bounding box center [739, 127] width 1142 height 158
paste input "0-21760605-6"
click at [998, 136] on span "search Buscar afiliado" at bounding box center [941, 143] width 113 height 14
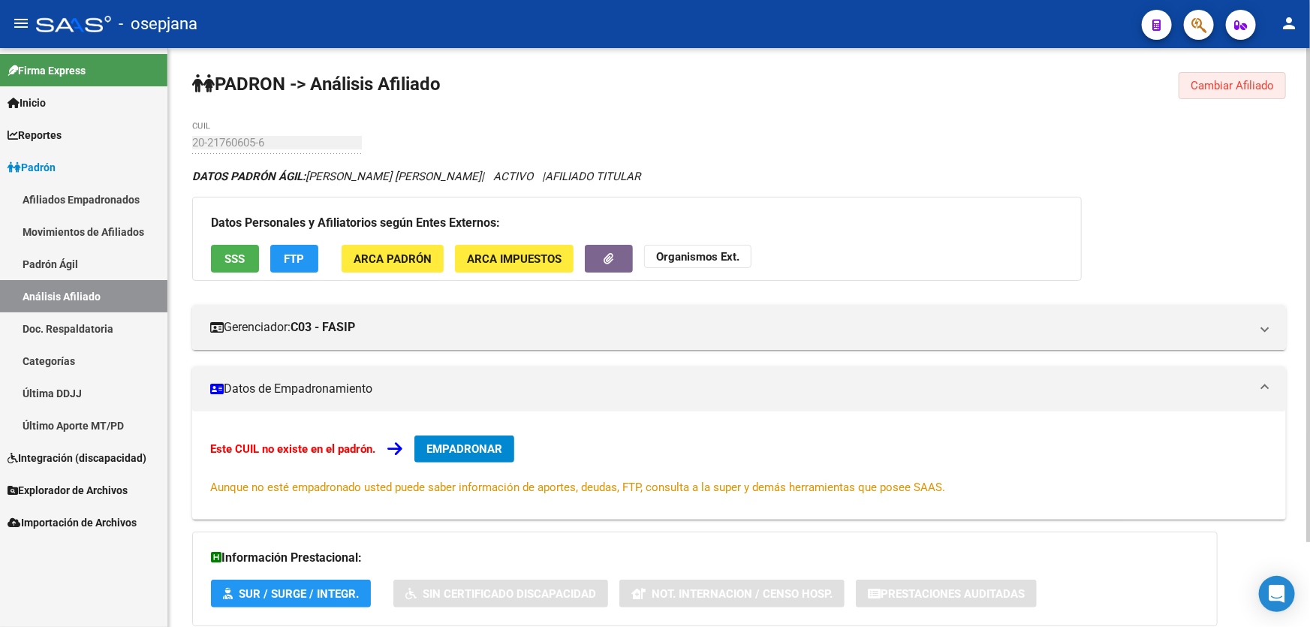
click at [1208, 89] on span "Cambiar Afiliado" at bounding box center [1232, 86] width 83 height 14
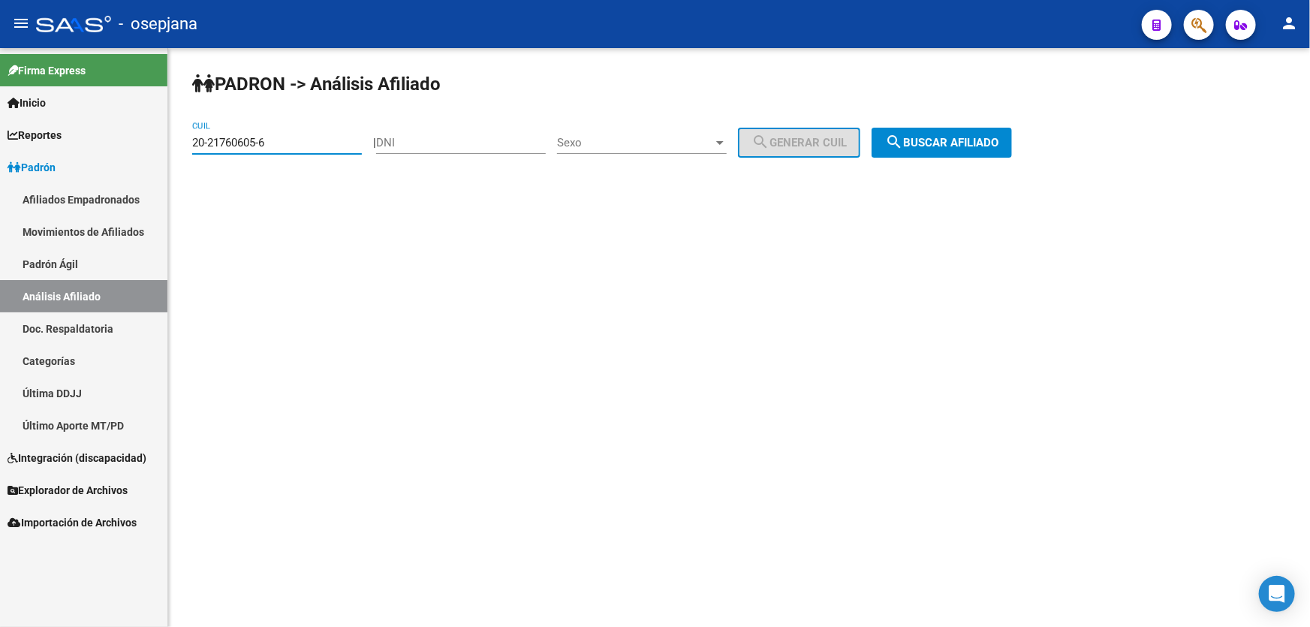
drag, startPoint x: 276, startPoint y: 143, endPoint x: 178, endPoint y: 143, distance: 97.6
click at [178, 143] on div "PADRON -> Análisis Afiliado 20-21760605-6 CUIL | DNI Sexo Sexo search Generar C…" at bounding box center [739, 127] width 1142 height 158
paste input "7-16212310-1"
click at [978, 143] on span "search Buscar afiliado" at bounding box center [941, 143] width 113 height 14
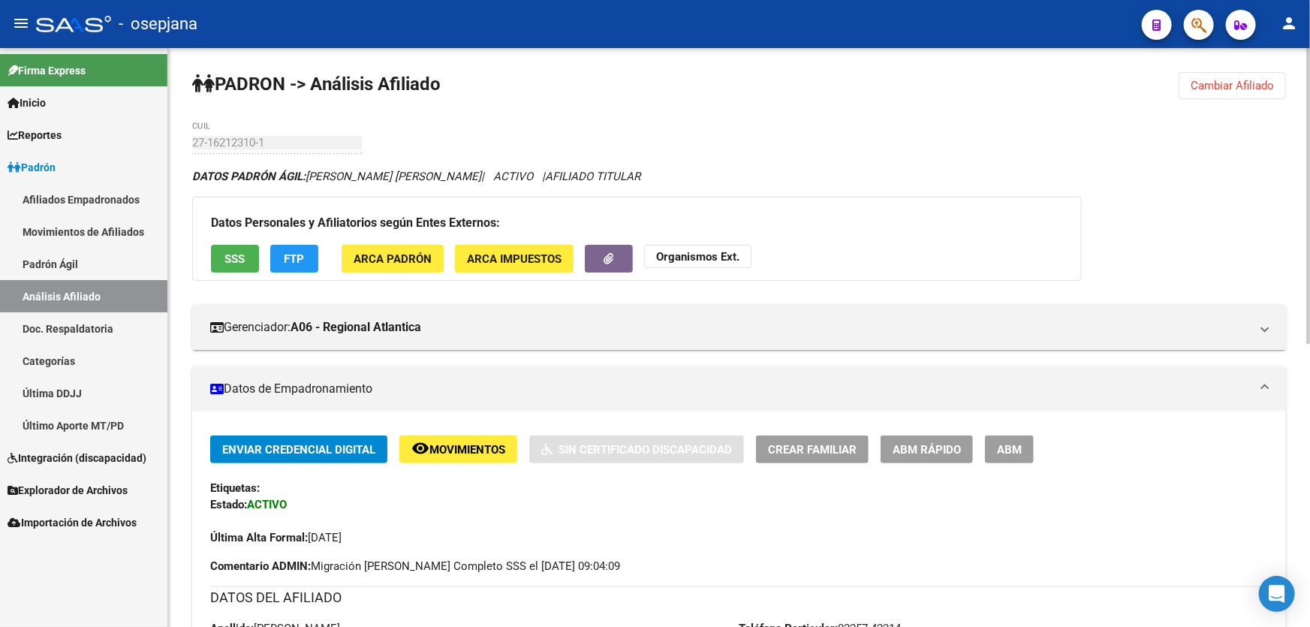
click at [219, 245] on button "SSS" at bounding box center [235, 259] width 48 height 28
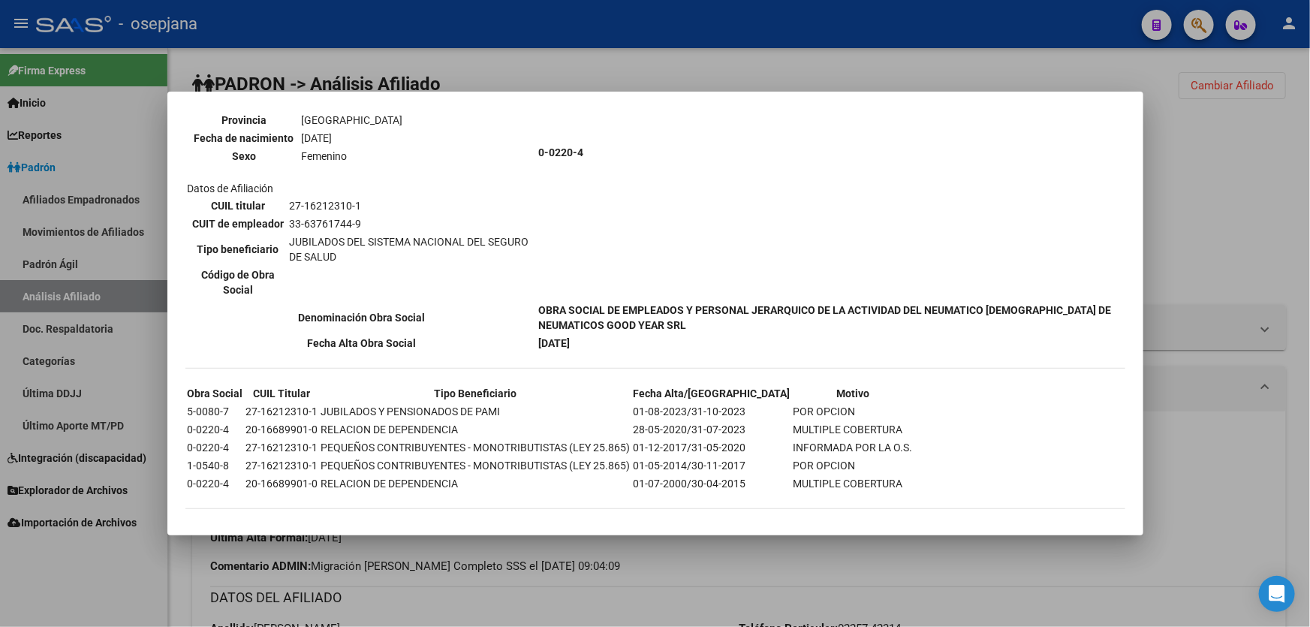
scroll to position [184, 0]
click at [1211, 261] on div at bounding box center [655, 313] width 1310 height 627
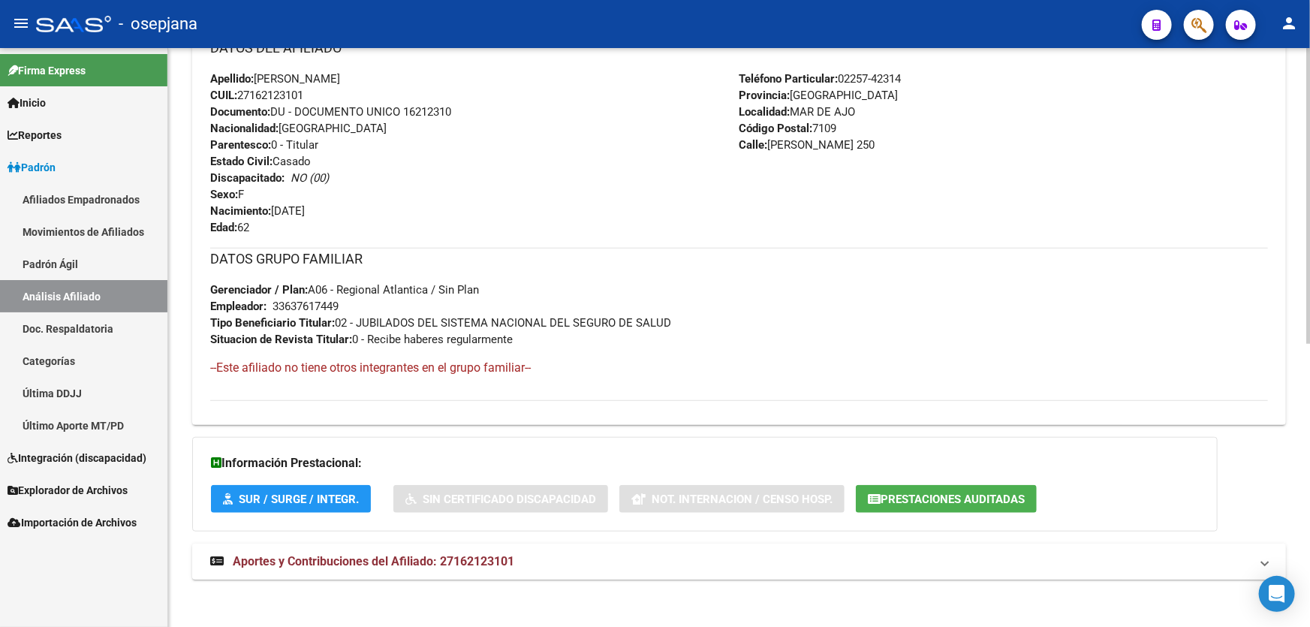
scroll to position [553, 0]
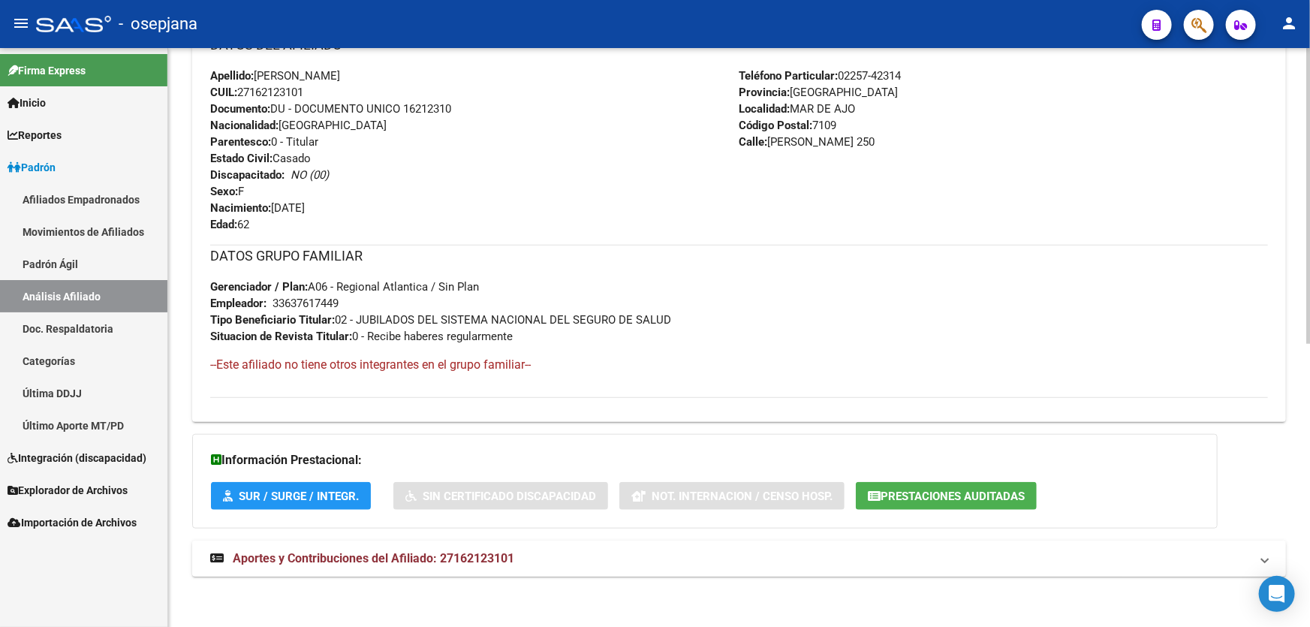
click at [571, 574] on mat-expansion-panel-header "Aportes y Contribuciones del Afiliado: 27162123101" at bounding box center [739, 559] width 1094 height 36
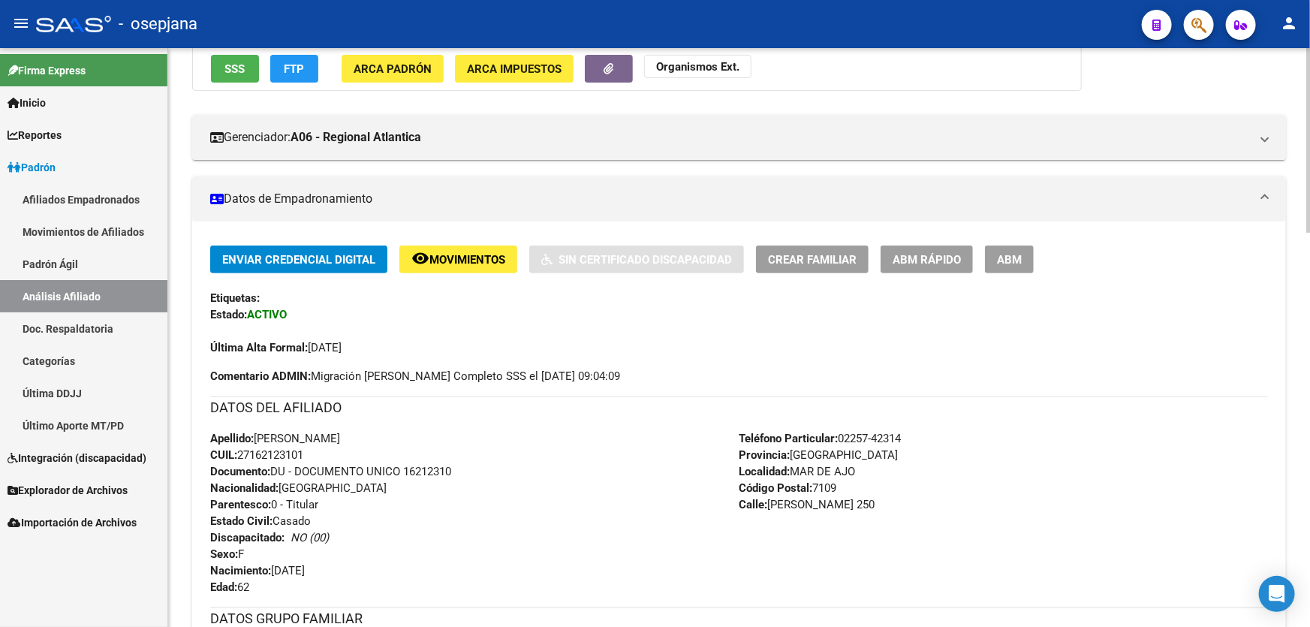
scroll to position [0, 0]
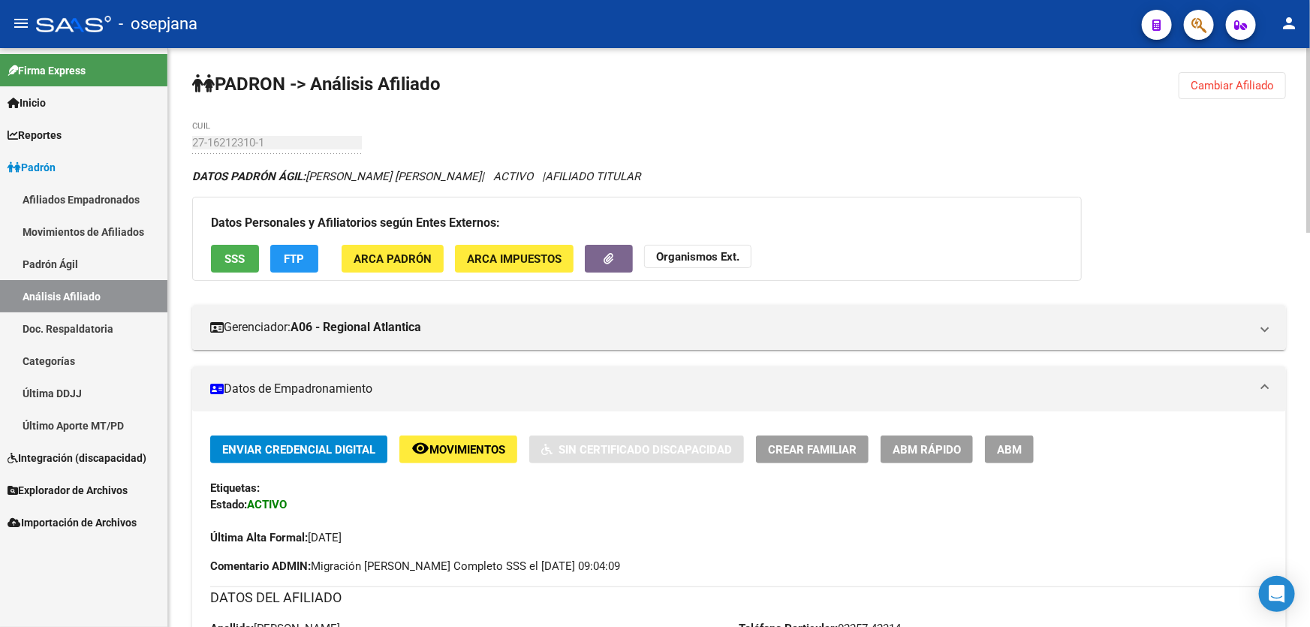
click at [1253, 83] on span "Cambiar Afiliado" at bounding box center [1232, 86] width 83 height 14
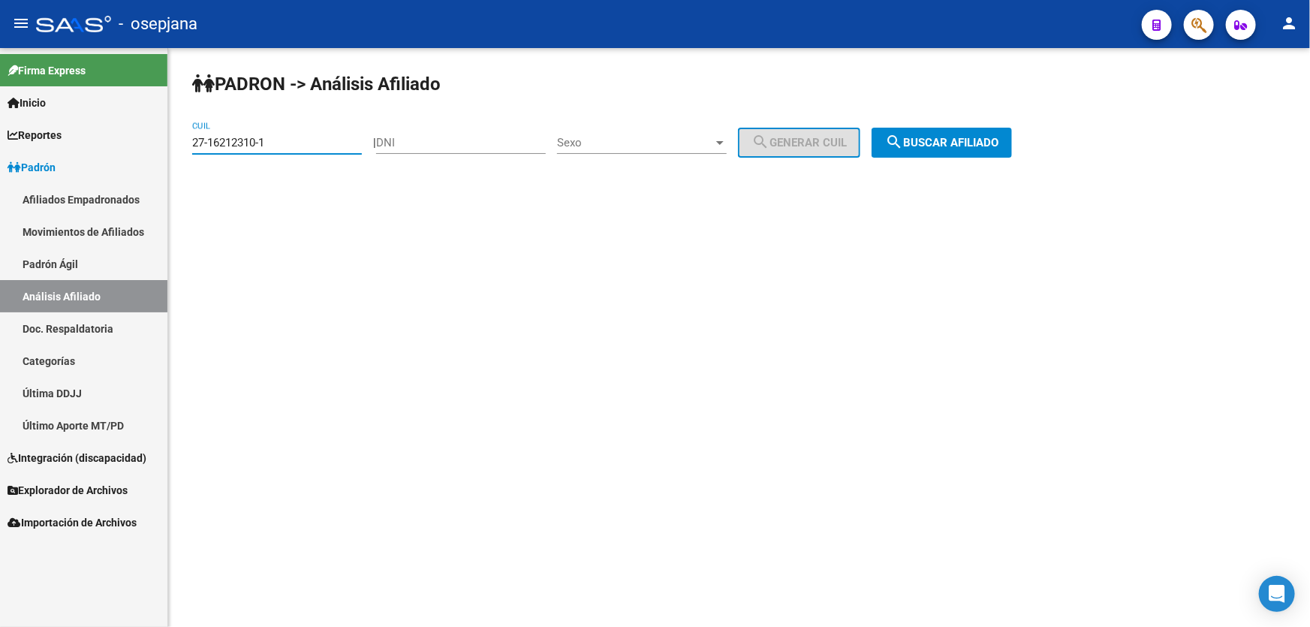
drag, startPoint x: 294, startPoint y: 148, endPoint x: 164, endPoint y: 158, distance: 130.3
click at [164, 158] on mat-sidenav-container "Firma Express Inicio Instructivos Contacto OS Reportes Padrón Traspasos x O.S. …" at bounding box center [655, 337] width 1310 height 579
paste input "0-95518621-5"
click at [976, 143] on span "search Buscar afiliado" at bounding box center [941, 143] width 113 height 14
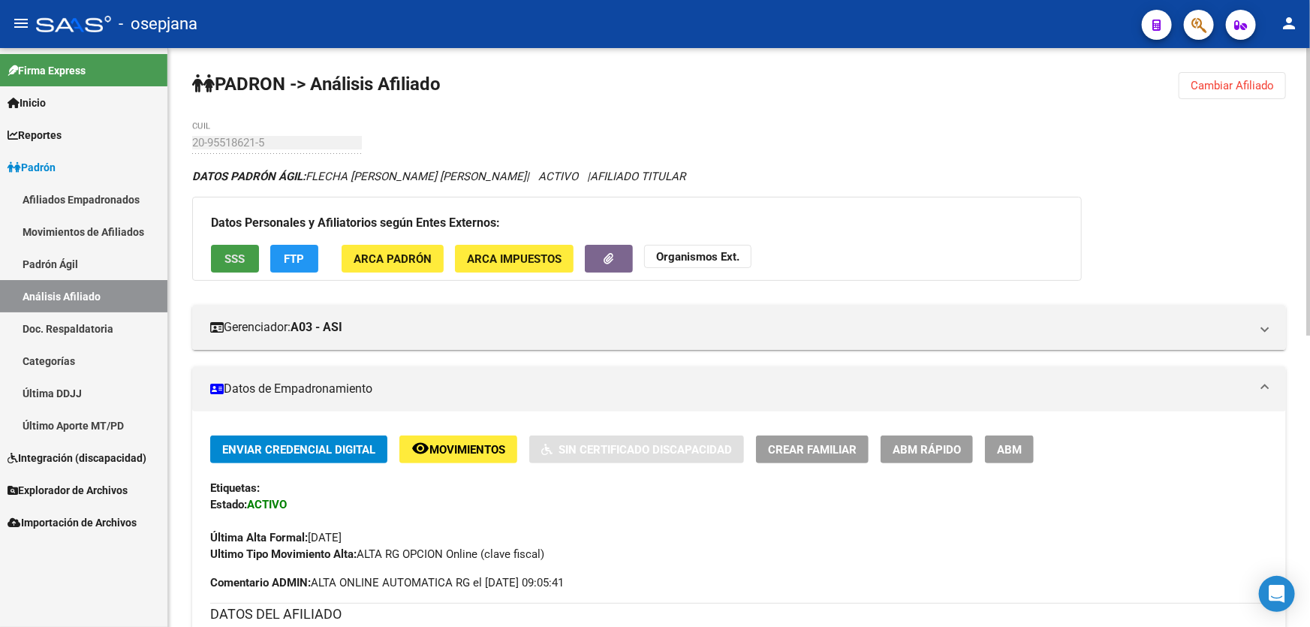
click at [240, 252] on span "SSS" at bounding box center [235, 259] width 20 height 14
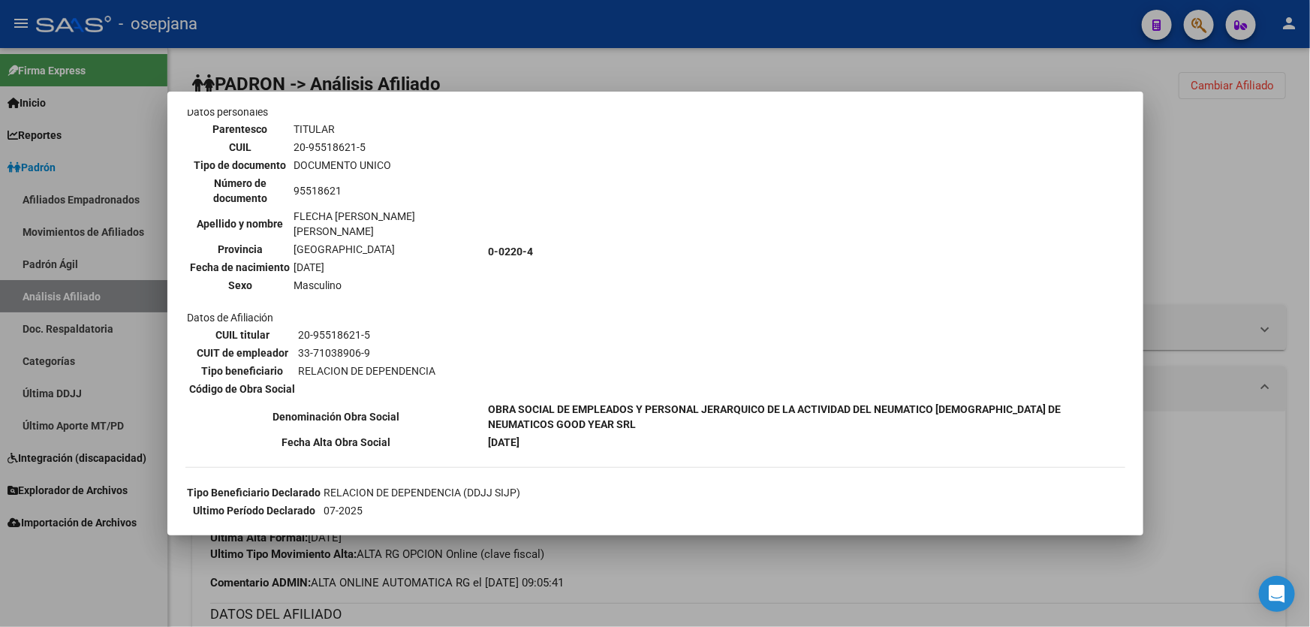
scroll to position [216, 0]
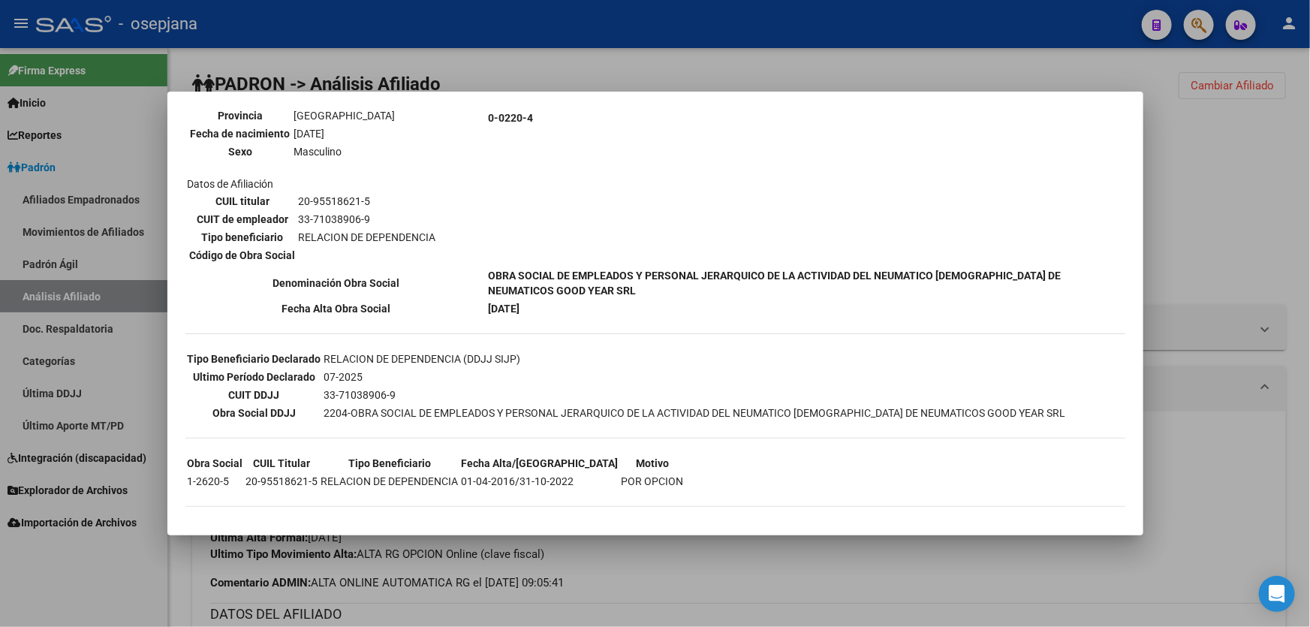
click at [1246, 213] on div at bounding box center [655, 313] width 1310 height 627
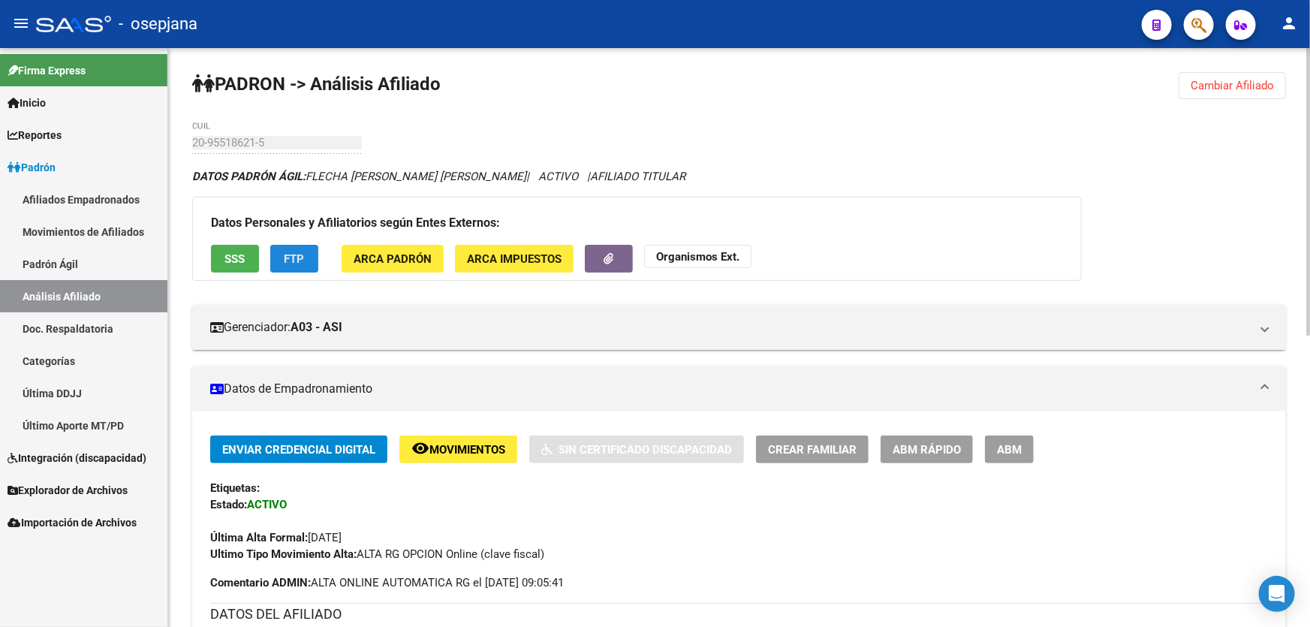
click at [286, 252] on span "FTP" at bounding box center [295, 259] width 20 height 14
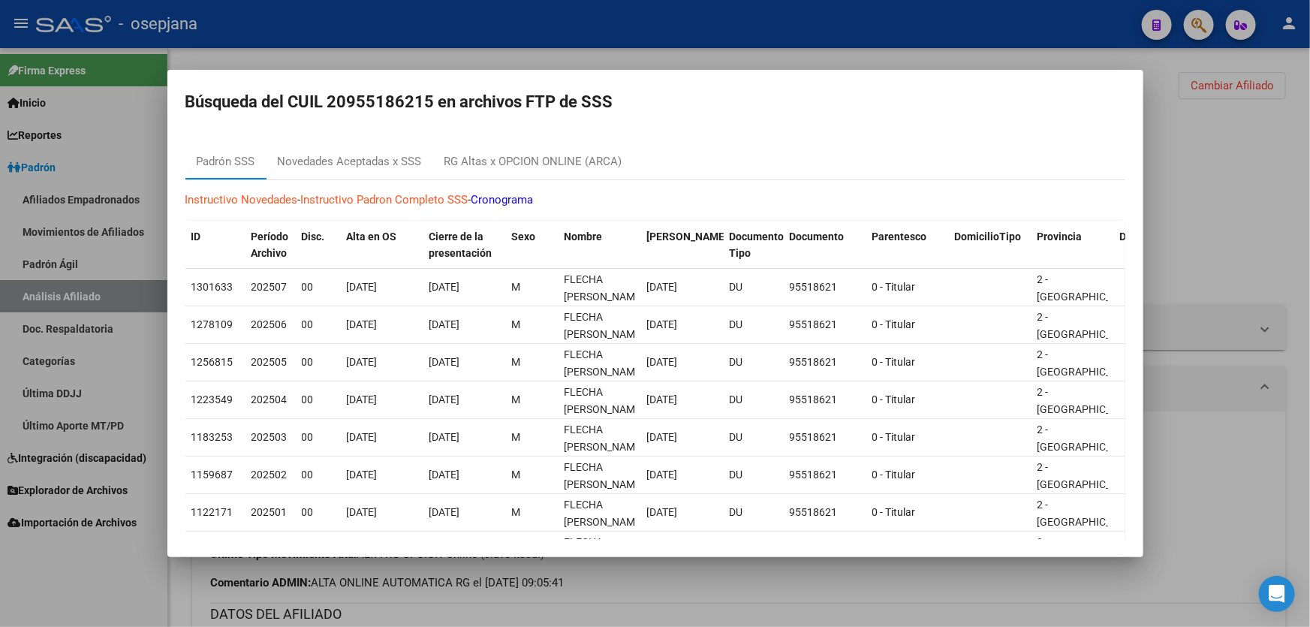
click at [1272, 185] on div at bounding box center [655, 313] width 1310 height 627
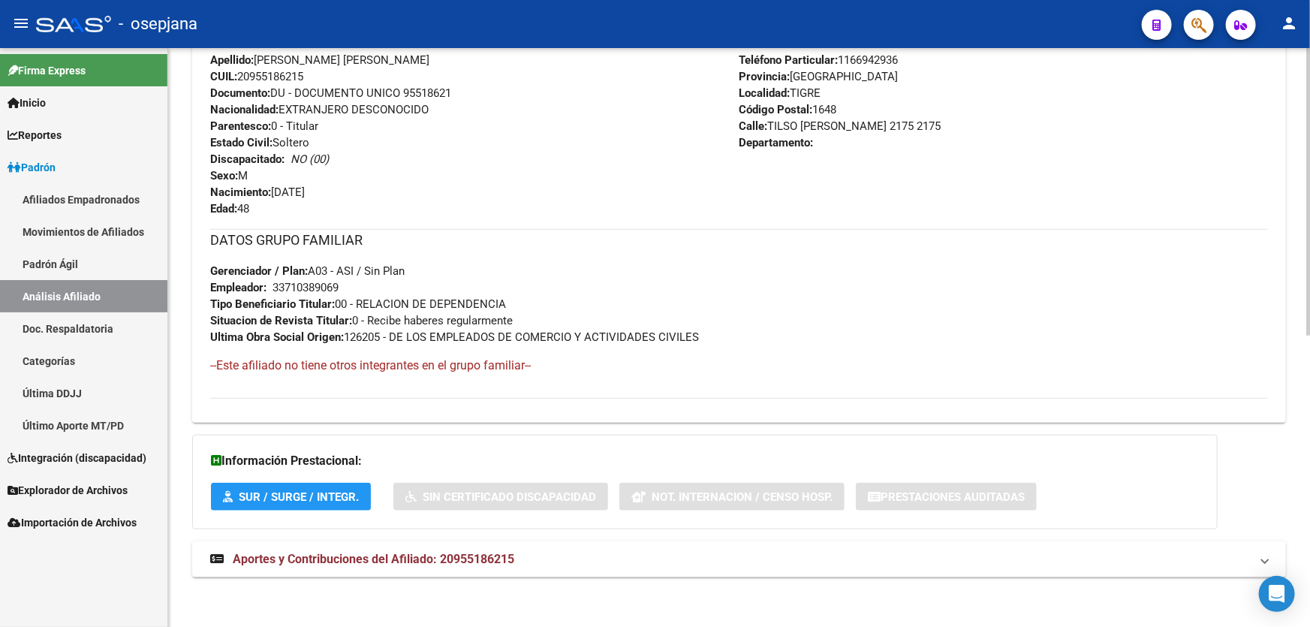
scroll to position [586, 0]
click at [482, 557] on span "Aportes y Contribuciones del Afiliado: 20955186215" at bounding box center [374, 558] width 282 height 14
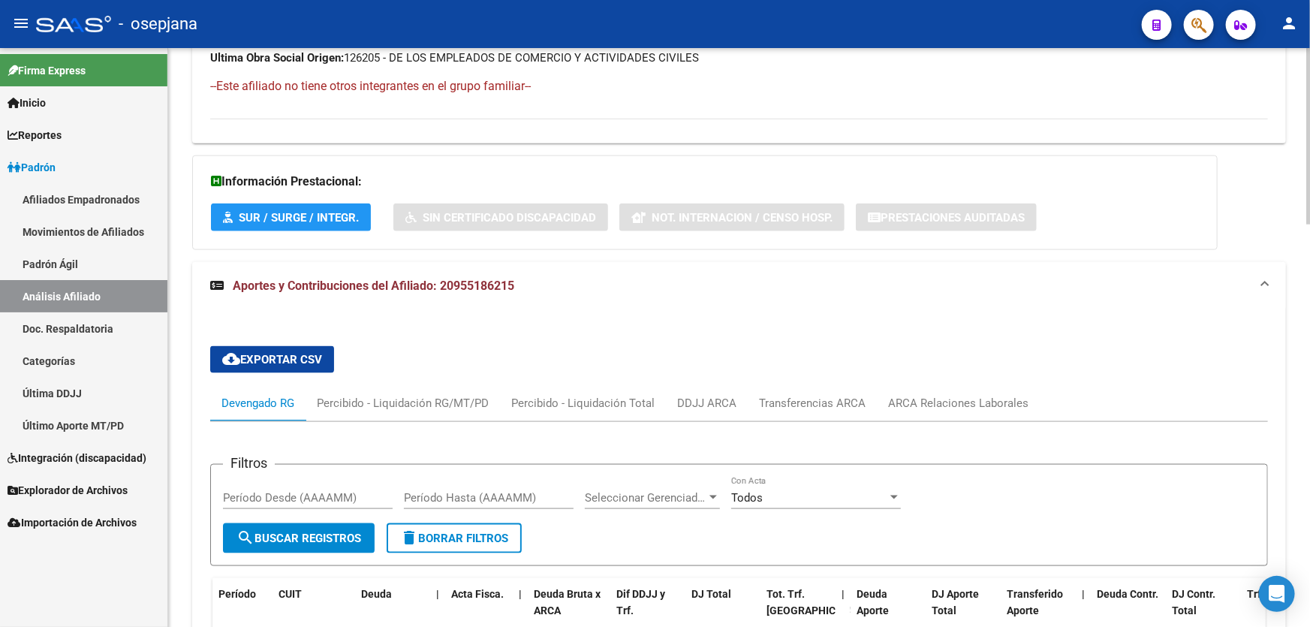
scroll to position [995, 0]
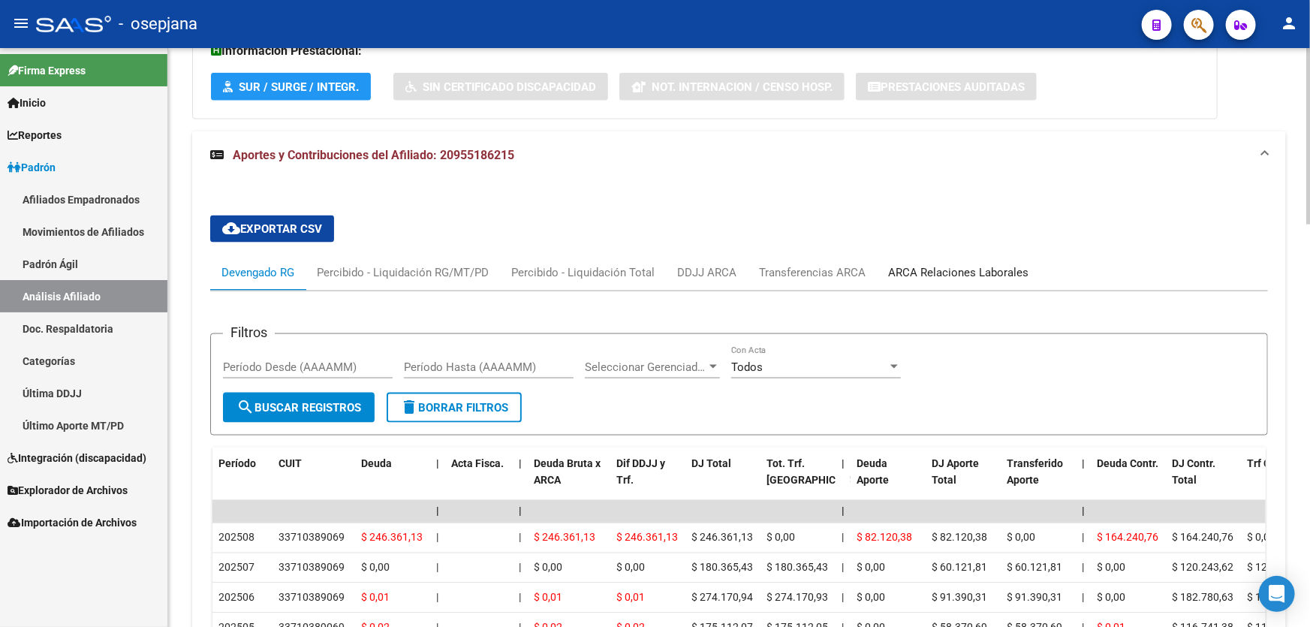
click at [980, 270] on div "ARCA Relaciones Laborales" at bounding box center [958, 272] width 140 height 17
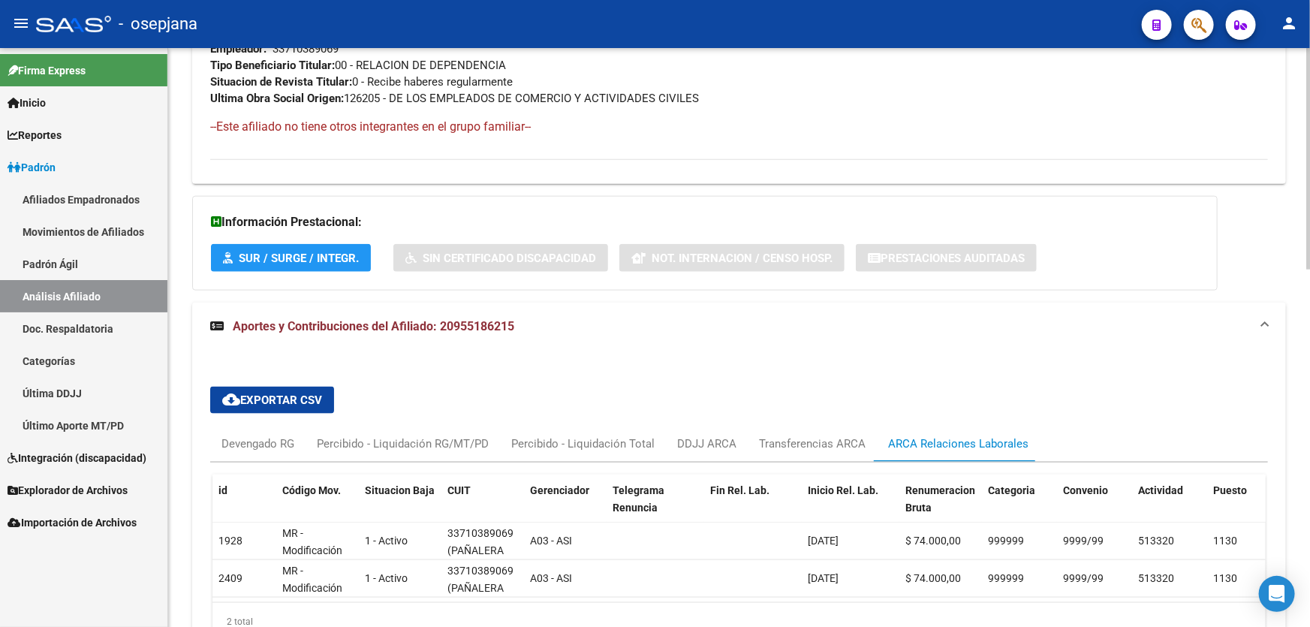
scroll to position [933, 0]
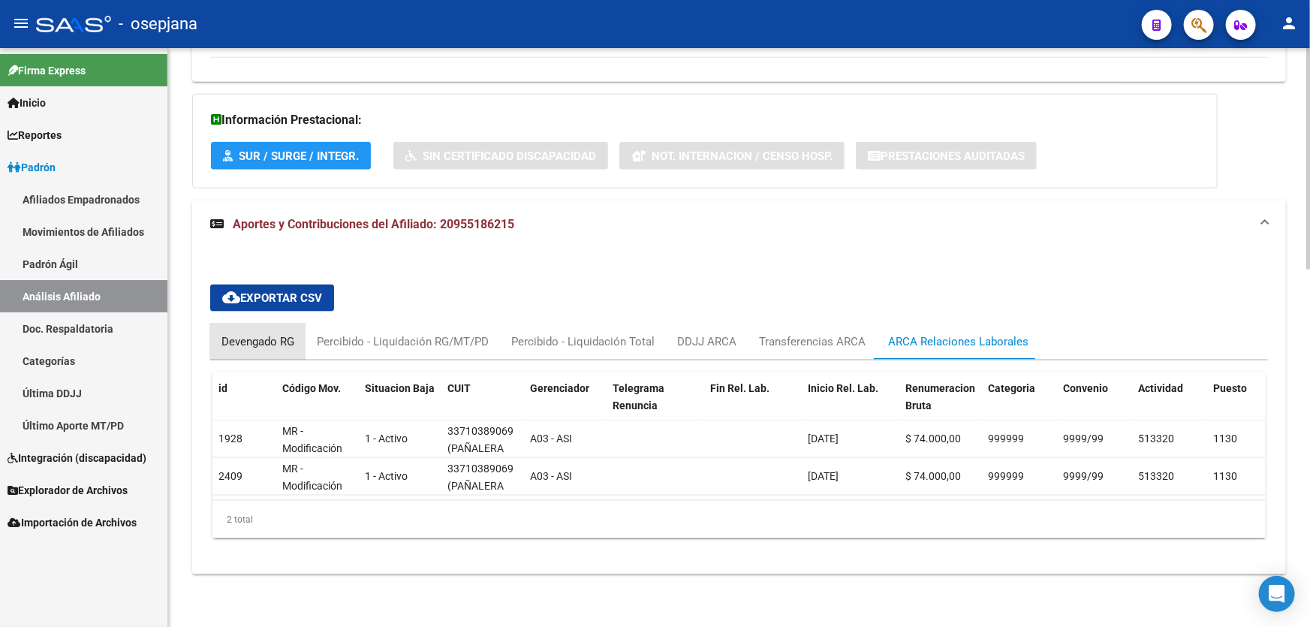
click at [252, 336] on div "Devengado RG" at bounding box center [257, 341] width 73 height 17
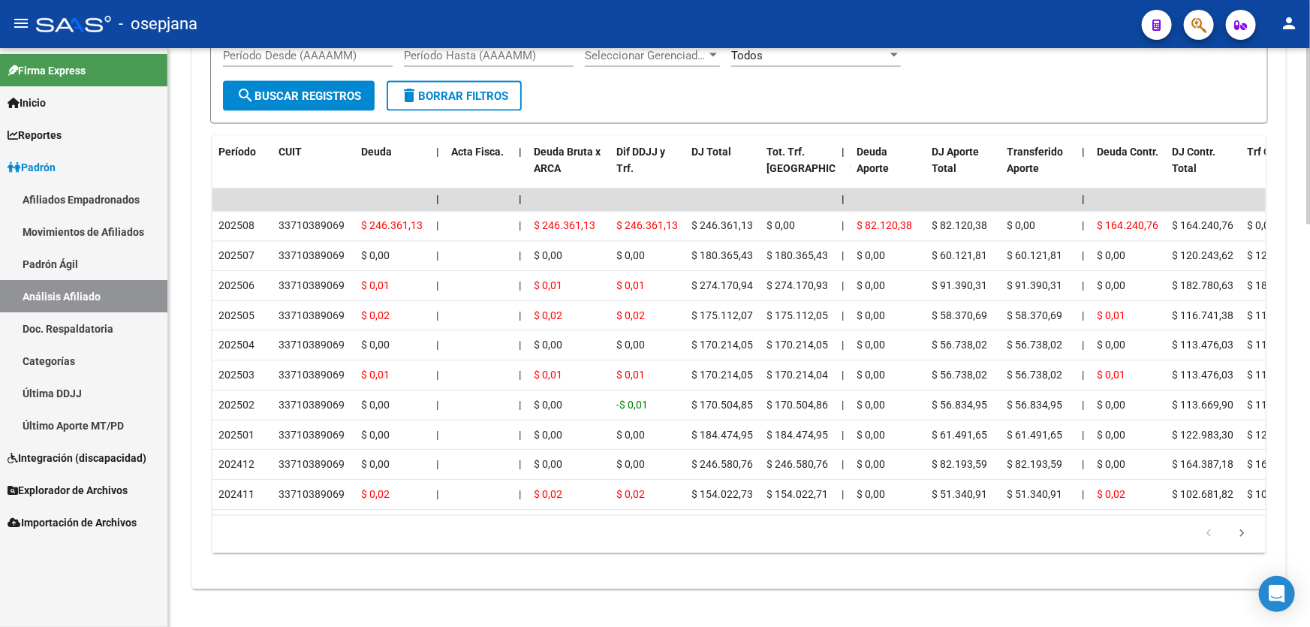
scroll to position [1321, 0]
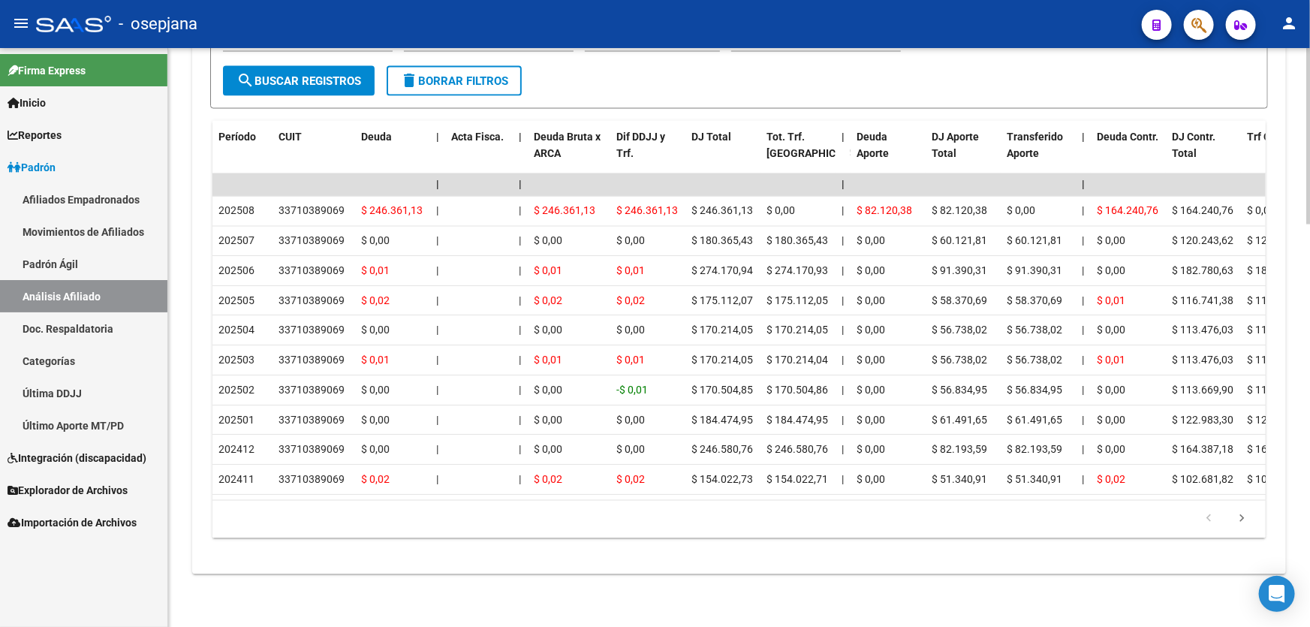
drag, startPoint x: 541, startPoint y: 489, endPoint x: 706, endPoint y: 488, distance: 165.9
click at [706, 488] on datatable-body "| | | | | | | | | | | | | 202508 33710389069 $ 246.361,13 | | $ 246.361,13 $ 24…" at bounding box center [738, 336] width 1053 height 327
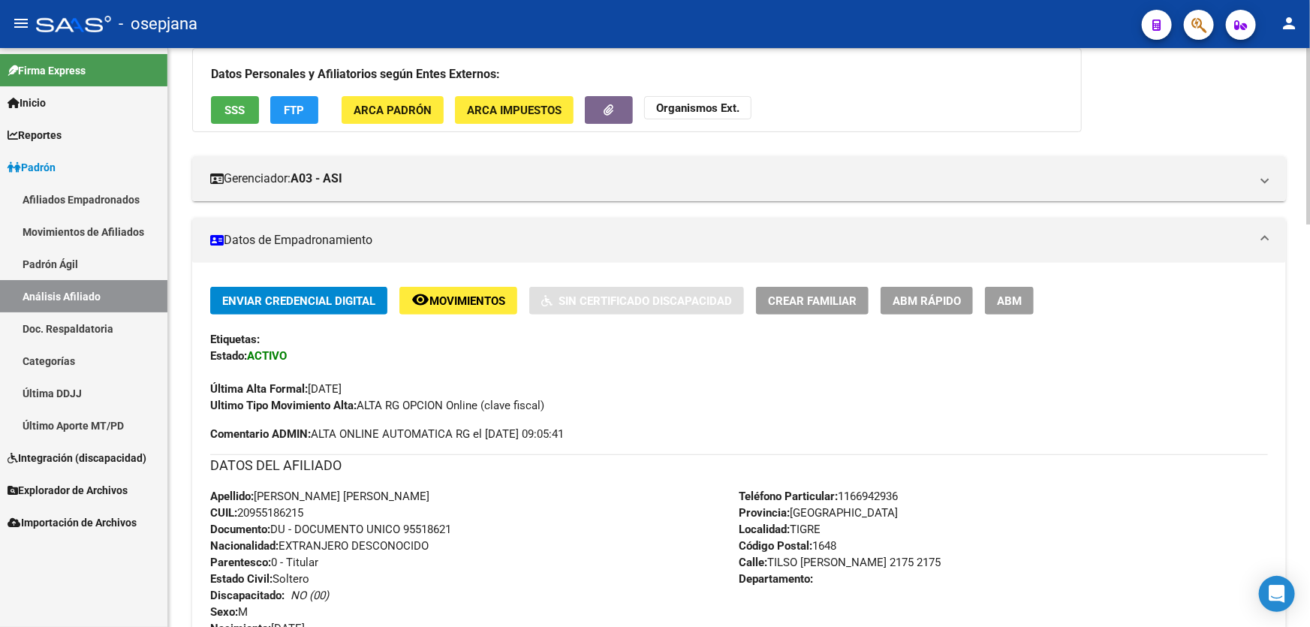
scroll to position [0, 0]
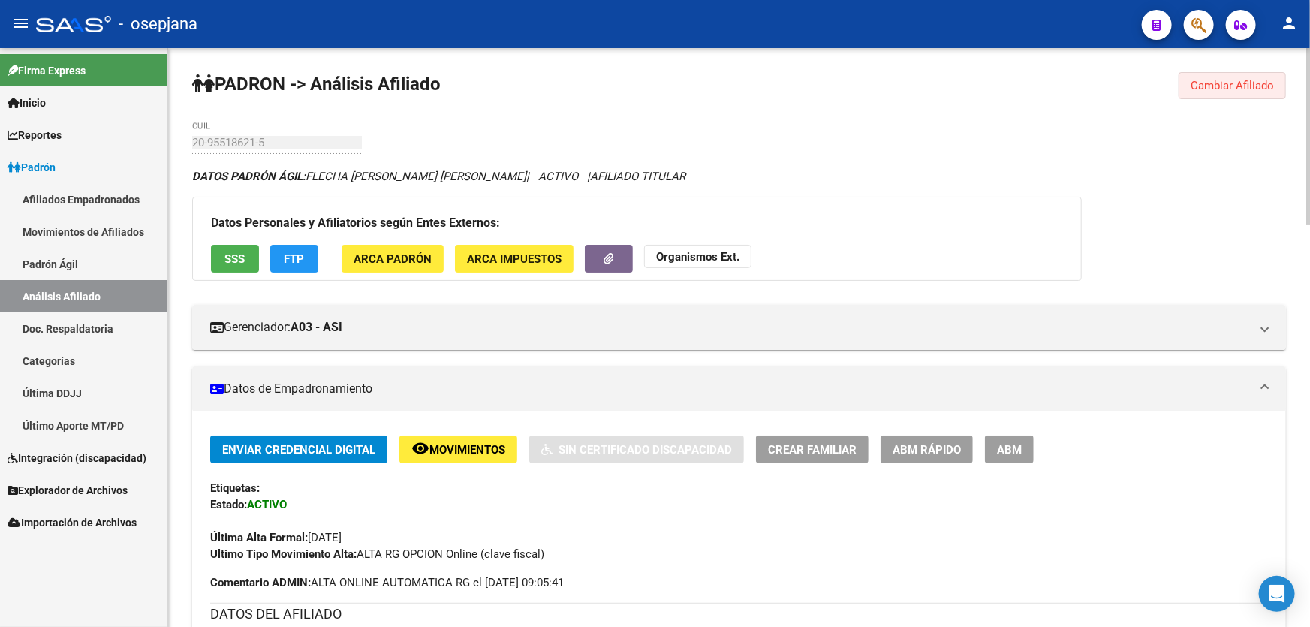
click at [1241, 75] on button "Cambiar Afiliado" at bounding box center [1232, 85] width 107 height 27
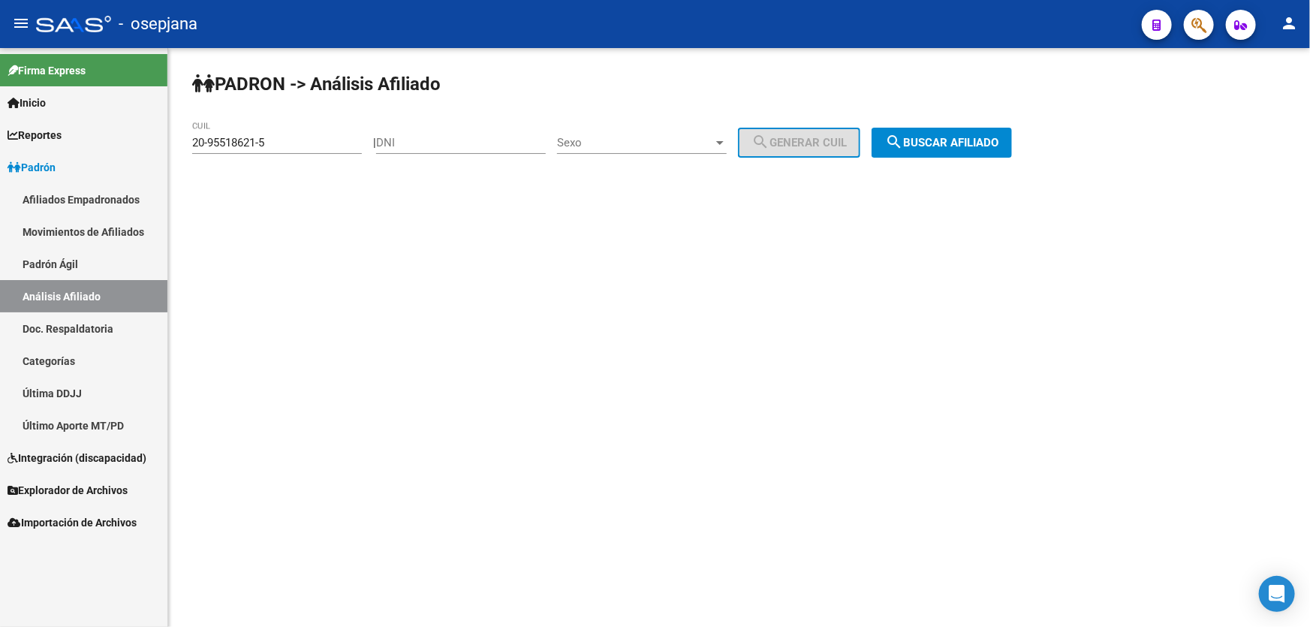
drag, startPoint x: 292, startPoint y: 128, endPoint x: 280, endPoint y: 132, distance: 12.6
click at [280, 132] on div "20-95518621-5 CUIL" at bounding box center [277, 138] width 170 height 32
drag, startPoint x: 282, startPoint y: 136, endPoint x: 158, endPoint y: 145, distance: 125.0
click at [158, 145] on mat-sidenav-container "Firma Express Inicio Instructivos Contacto OS Reportes Padrón Traspasos x O.S. …" at bounding box center [655, 337] width 1310 height 579
paste input "33872003-4"
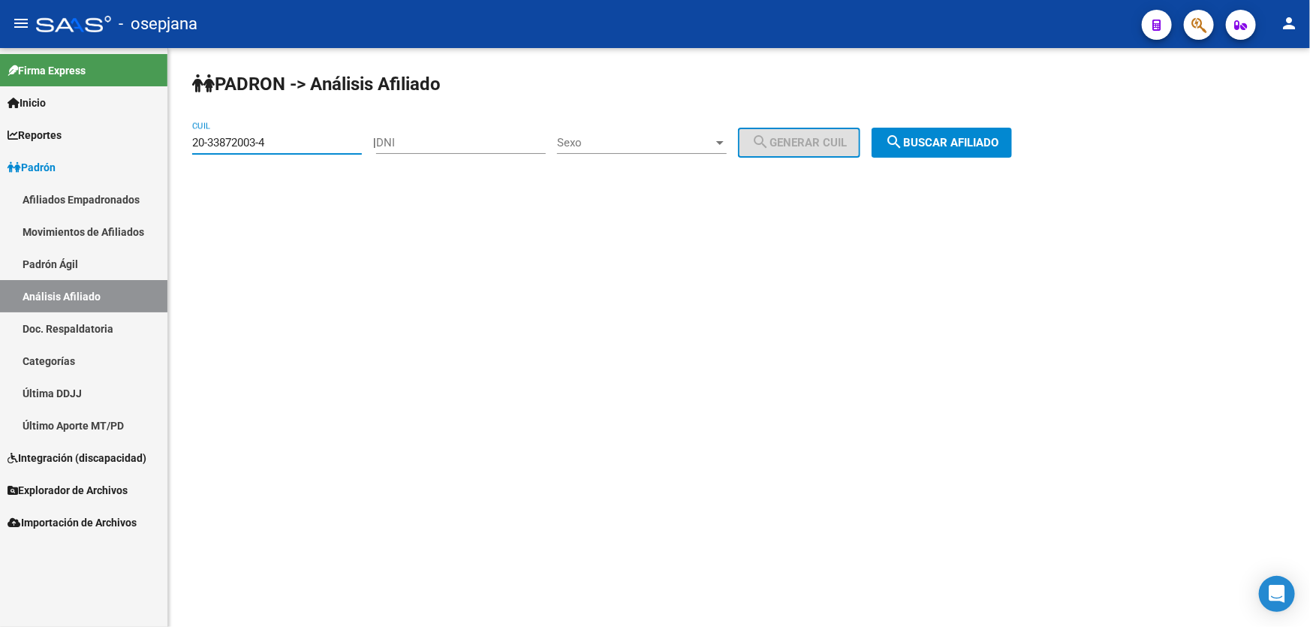
click at [999, 143] on span "search Buscar afiliado" at bounding box center [941, 143] width 113 height 14
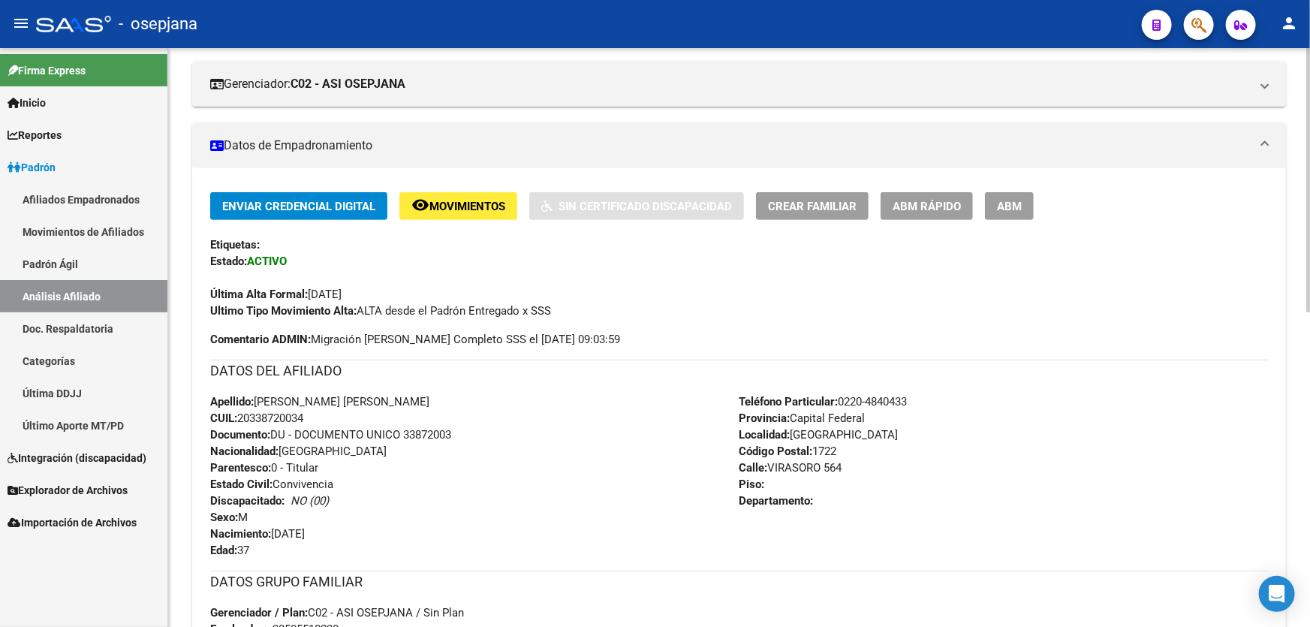
scroll to position [211, 0]
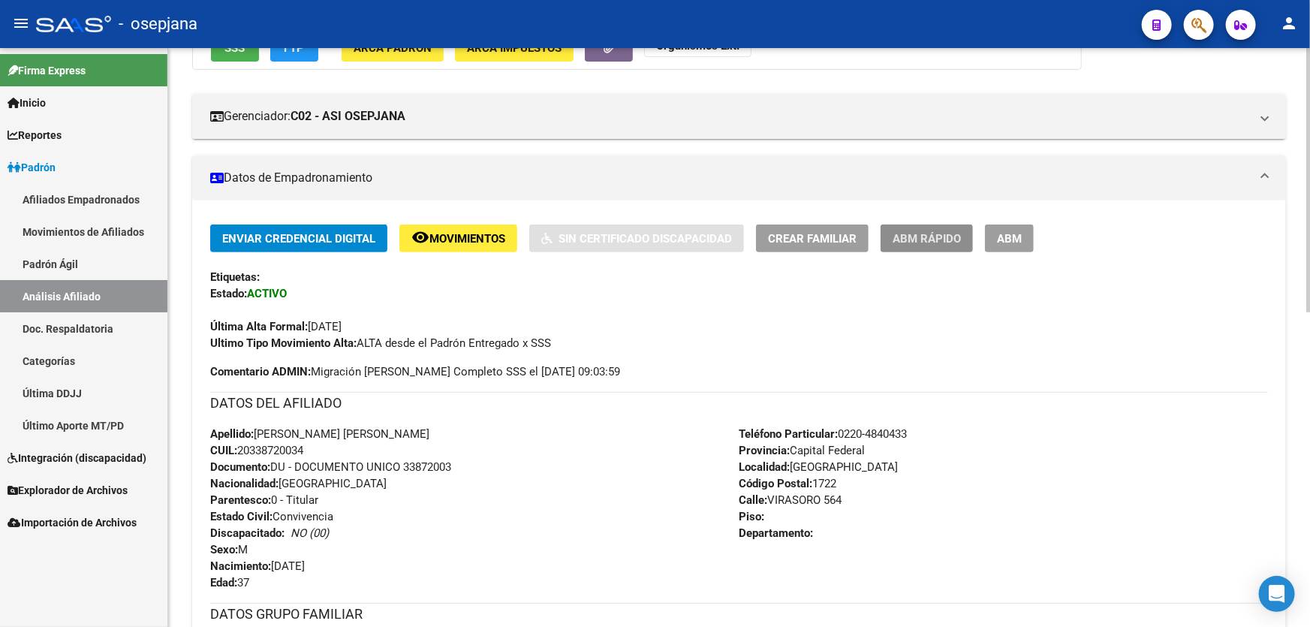
click at [936, 233] on span "ABM Rápido" at bounding box center [927, 239] width 68 height 14
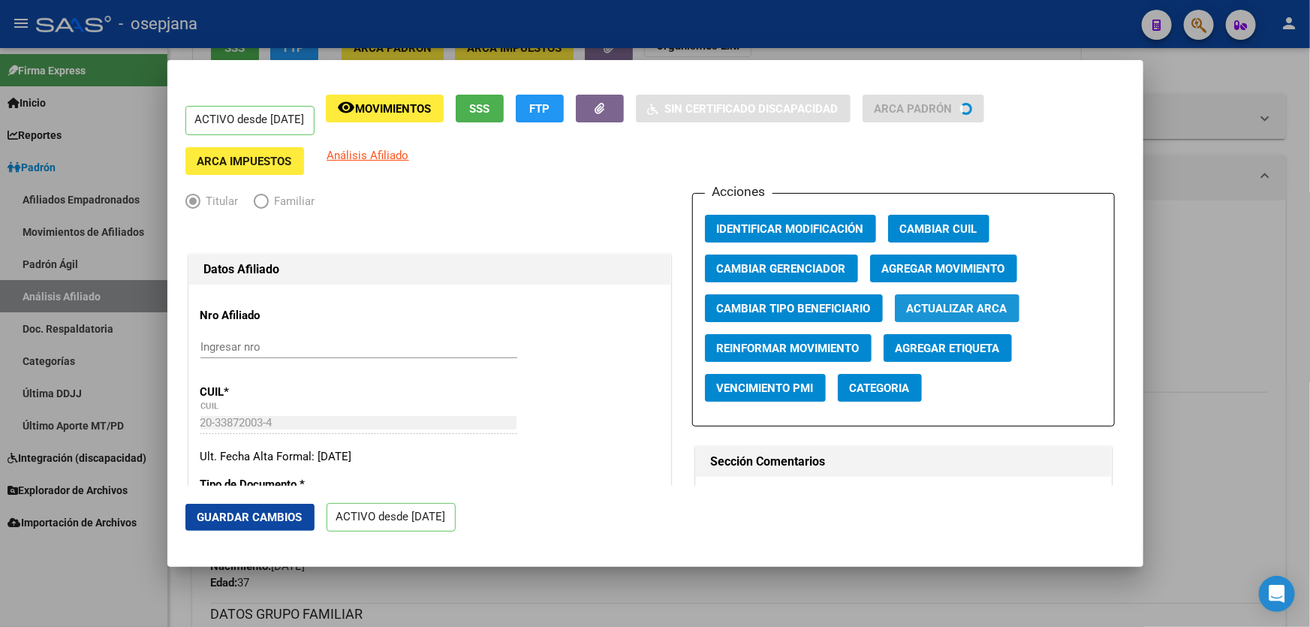
click at [962, 305] on span "Actualizar ARCA" at bounding box center [957, 309] width 101 height 14
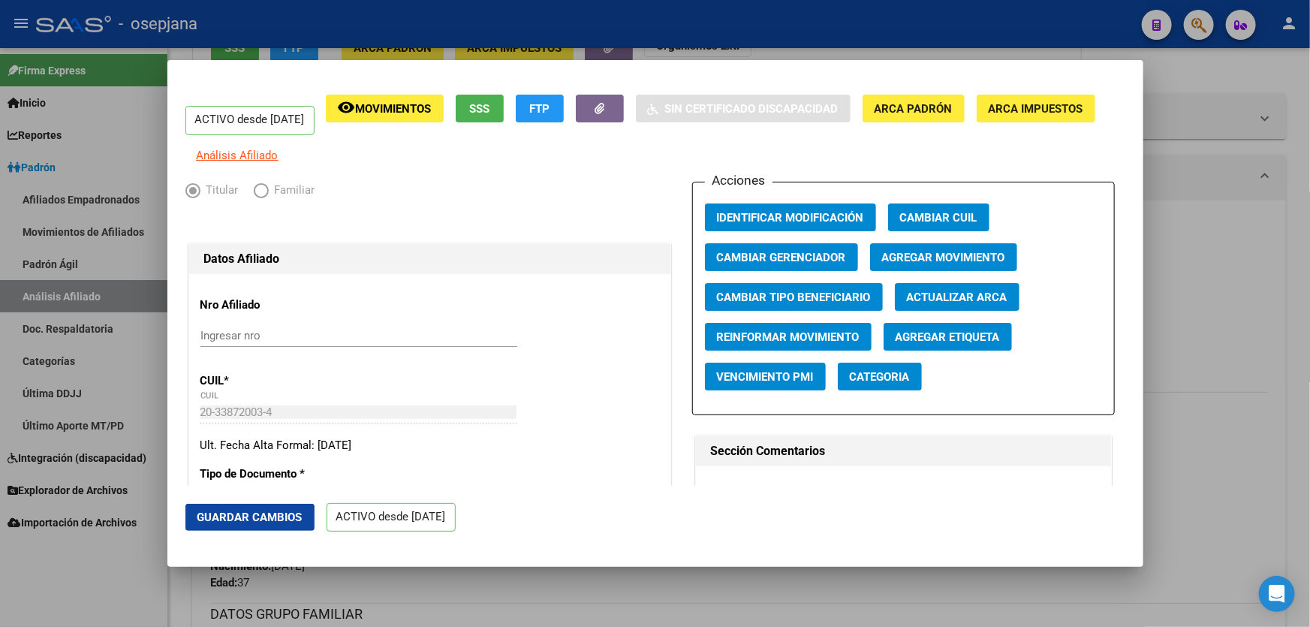
click at [263, 515] on span "Guardar Cambios" at bounding box center [249, 518] width 105 height 14
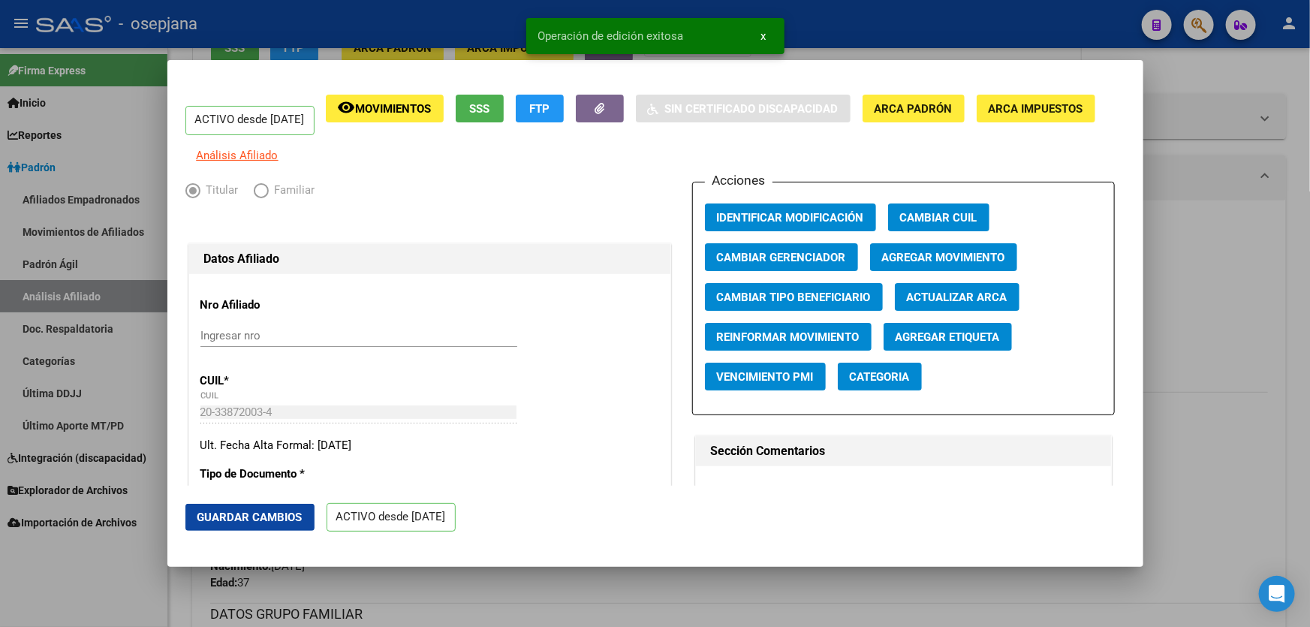
click at [1250, 363] on div at bounding box center [655, 313] width 1310 height 627
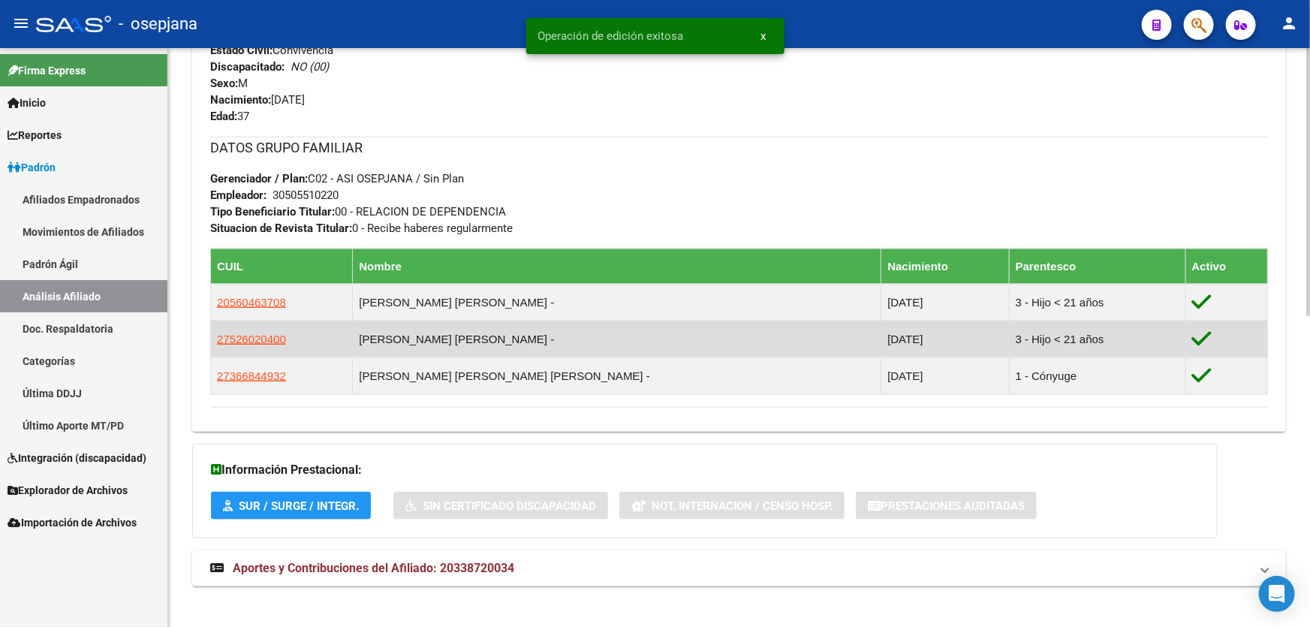
scroll to position [672, 0]
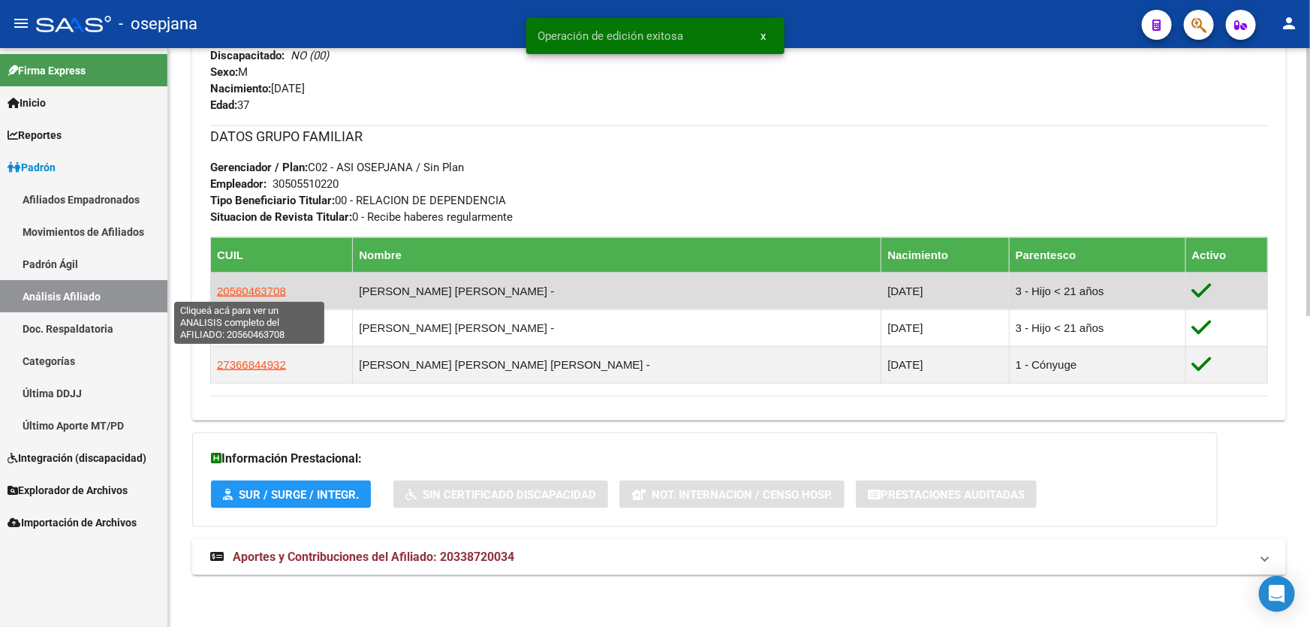
click at [243, 285] on span "20560463708" at bounding box center [251, 291] width 69 height 13
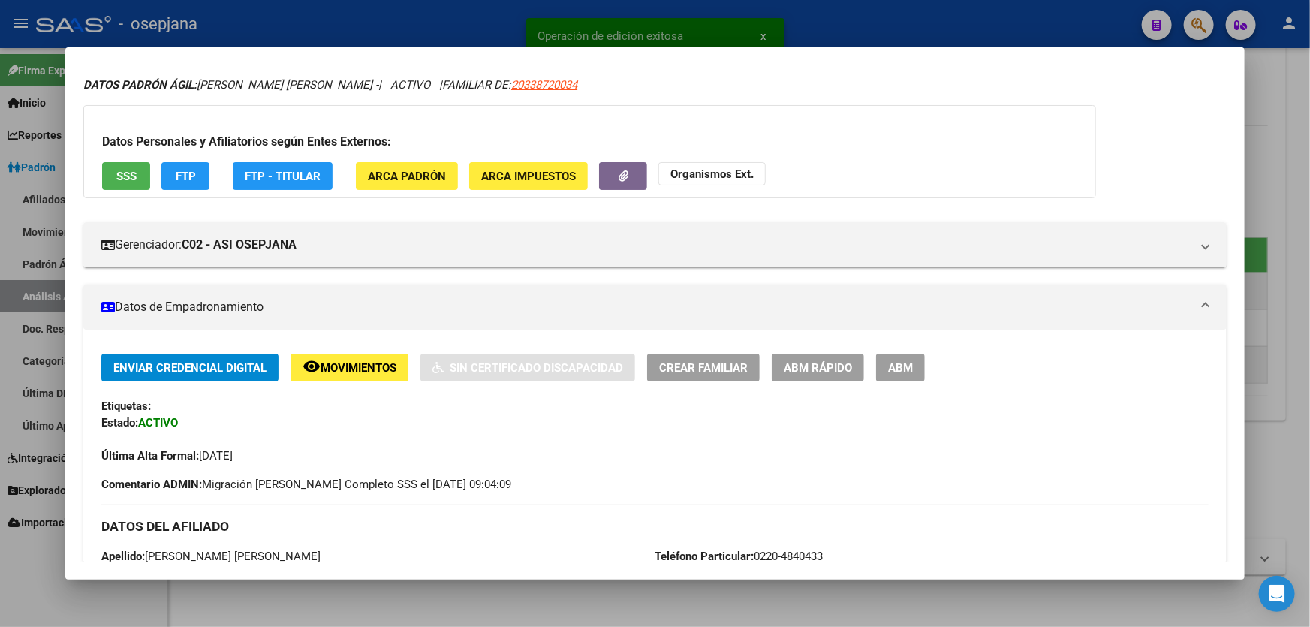
scroll to position [204, 0]
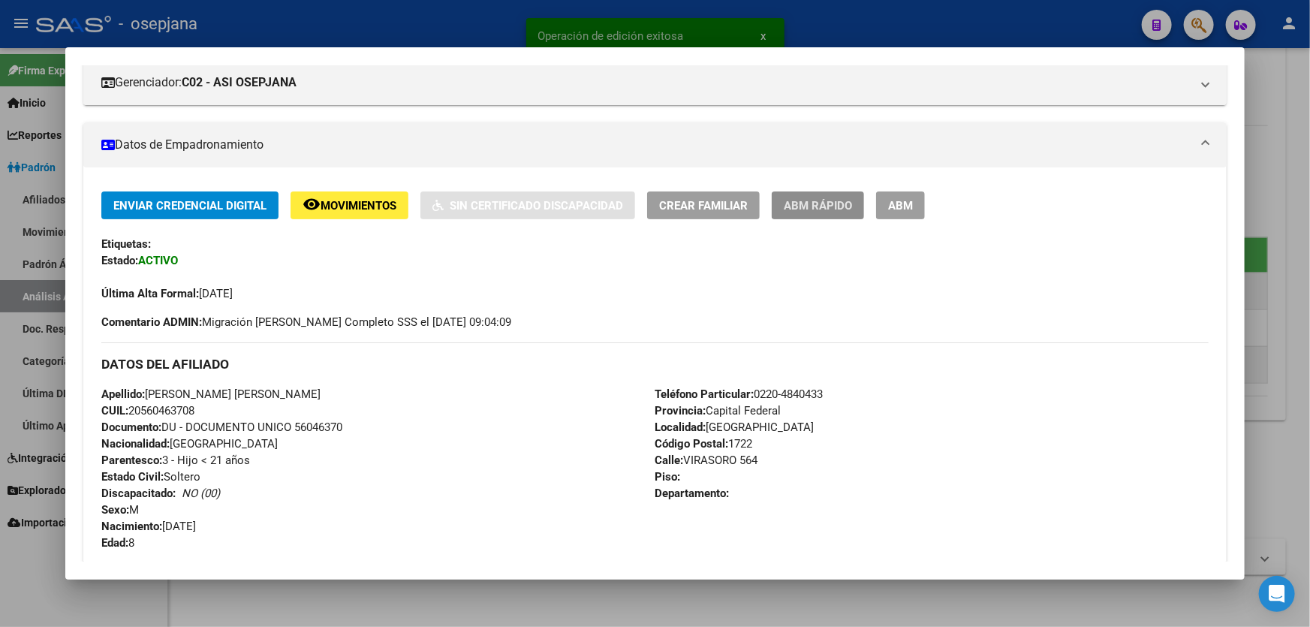
click at [809, 199] on span "ABM Rápido" at bounding box center [818, 206] width 68 height 14
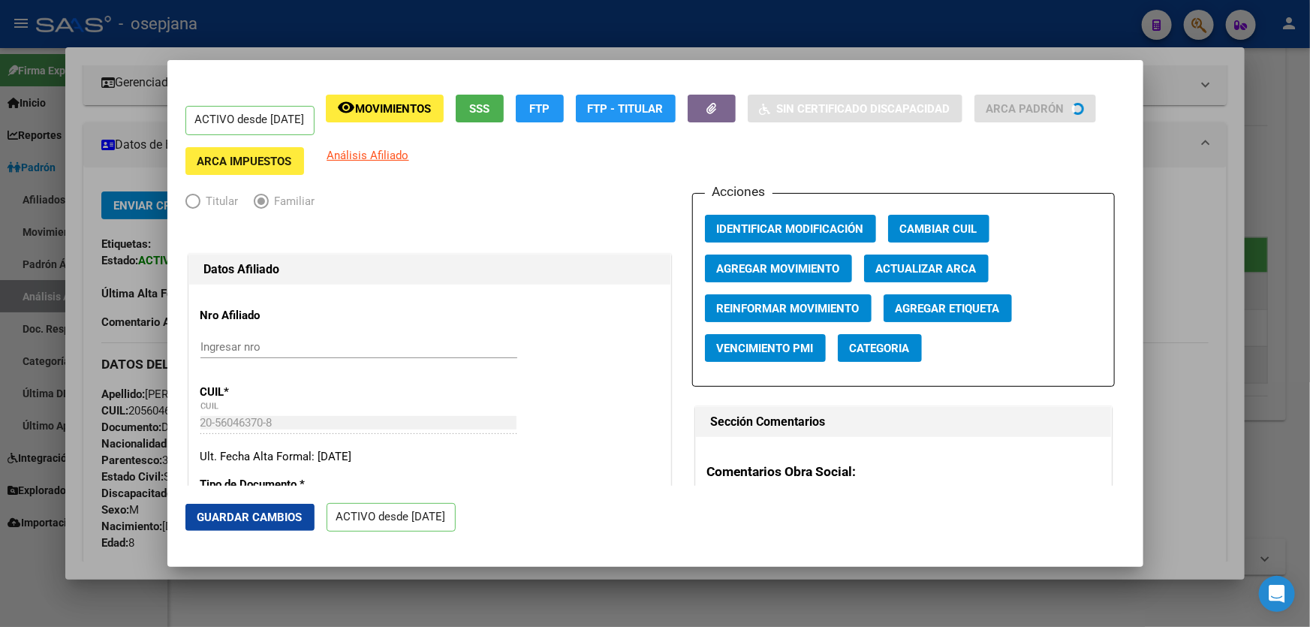
click at [952, 267] on span "Actualizar ARCA" at bounding box center [926, 269] width 101 height 14
click at [252, 511] on span "Guardar Cambios" at bounding box center [249, 518] width 105 height 14
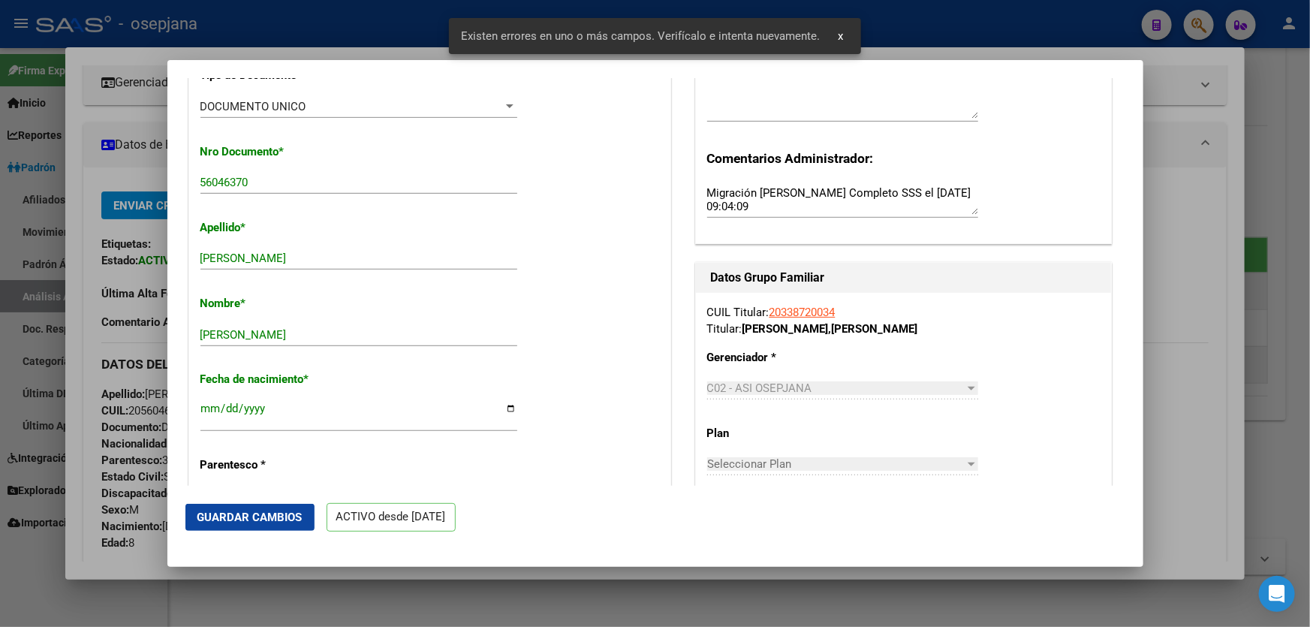
scroll to position [136, 0]
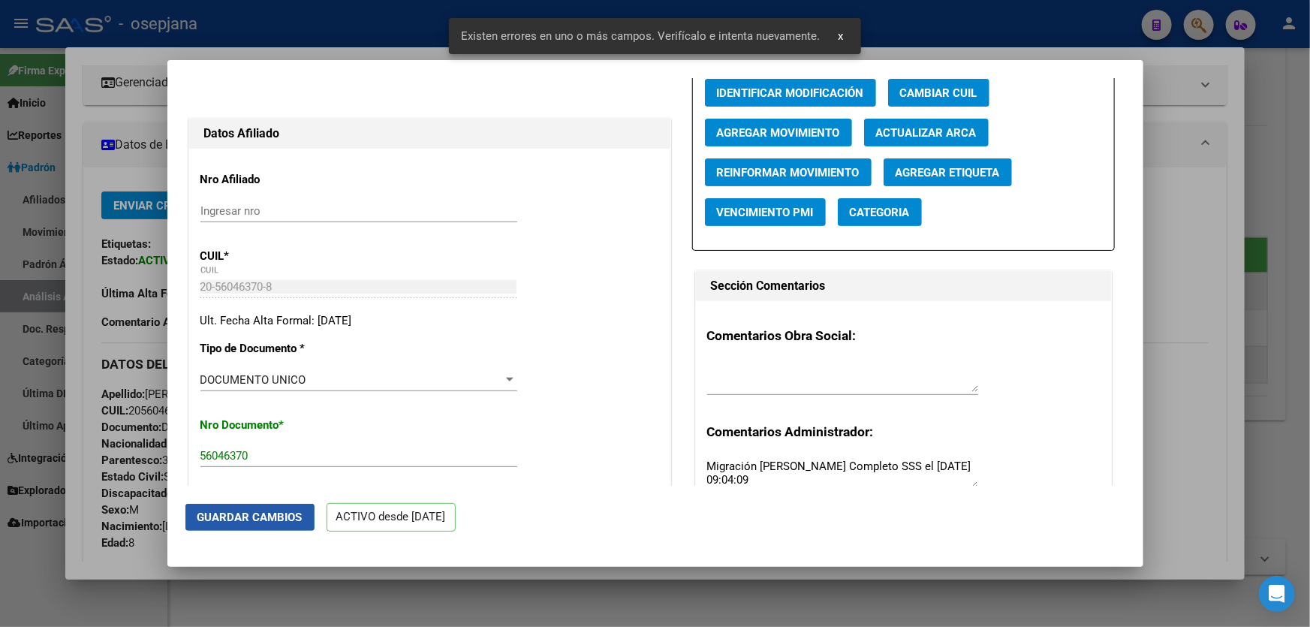
click at [255, 517] on span "Guardar Cambios" at bounding box center [249, 518] width 105 height 14
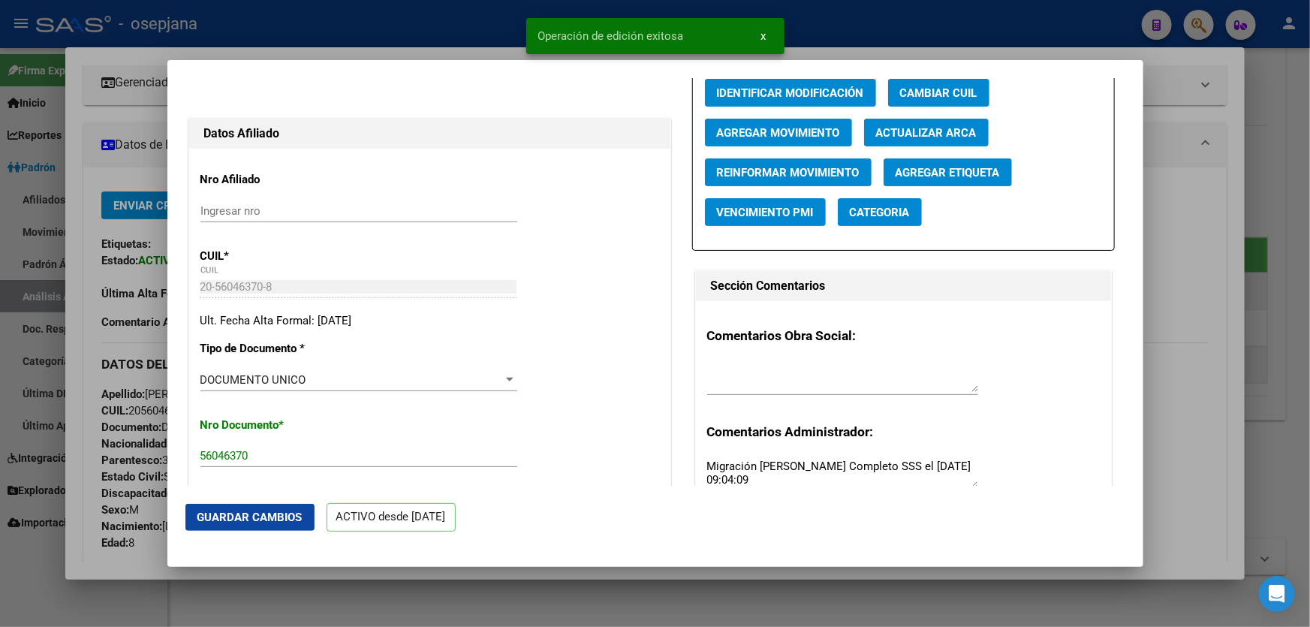
click at [1309, 249] on div at bounding box center [655, 313] width 1310 height 627
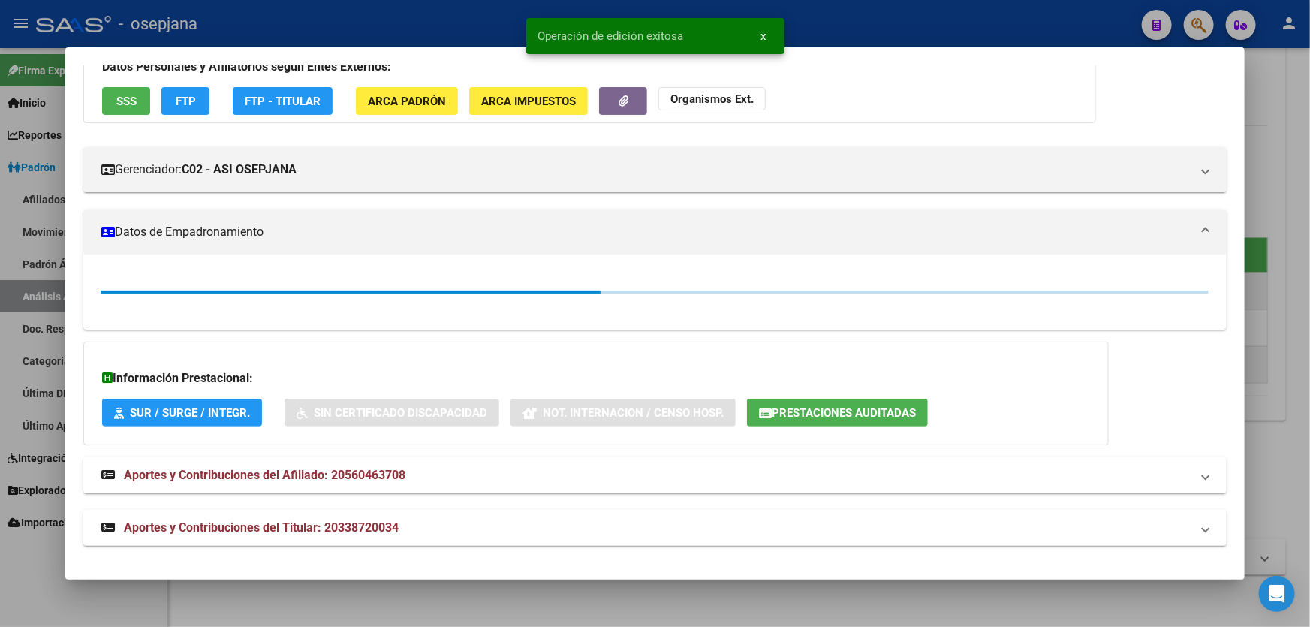
scroll to position [204, 0]
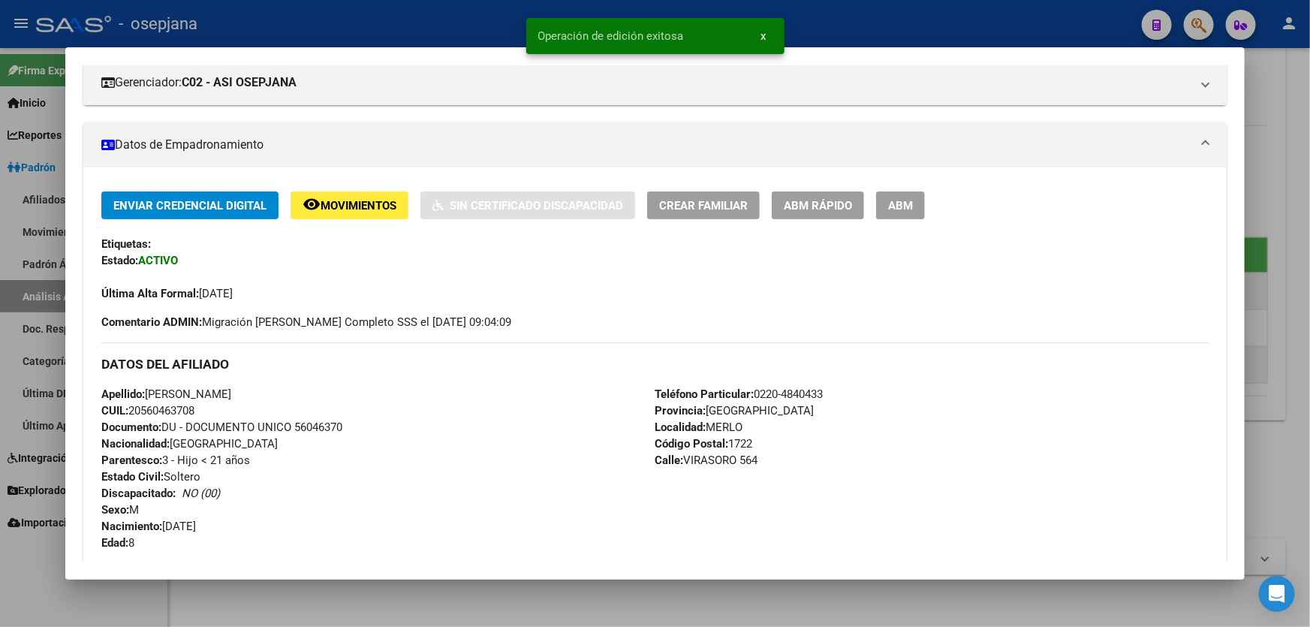
click at [1309, 249] on div at bounding box center [655, 313] width 1310 height 627
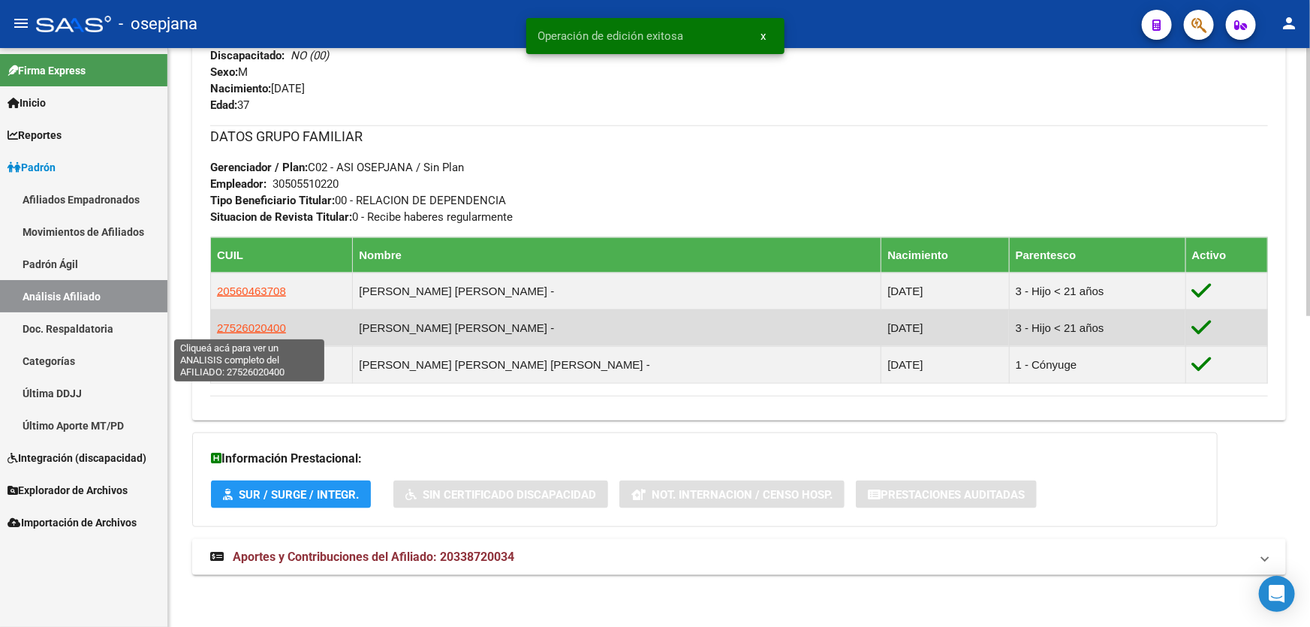
click at [218, 324] on span "27526020400" at bounding box center [251, 327] width 69 height 13
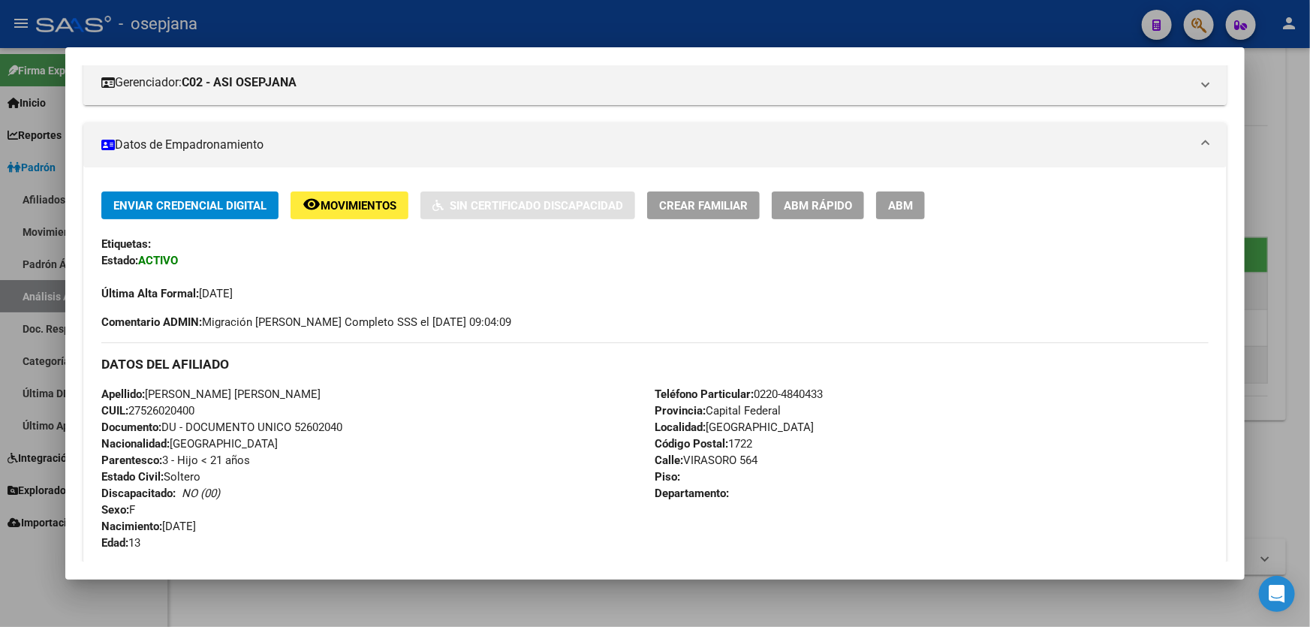
click at [827, 200] on span "ABM Rápido" at bounding box center [818, 206] width 68 height 14
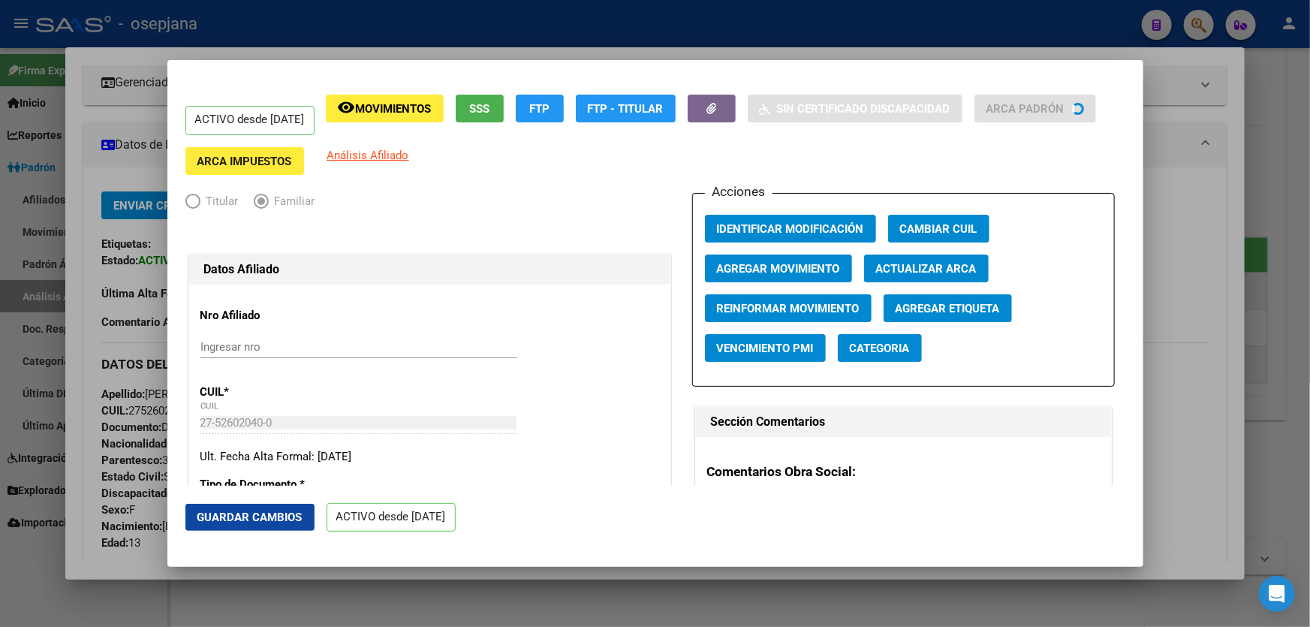
click at [920, 265] on span "Actualizar ARCA" at bounding box center [926, 269] width 101 height 14
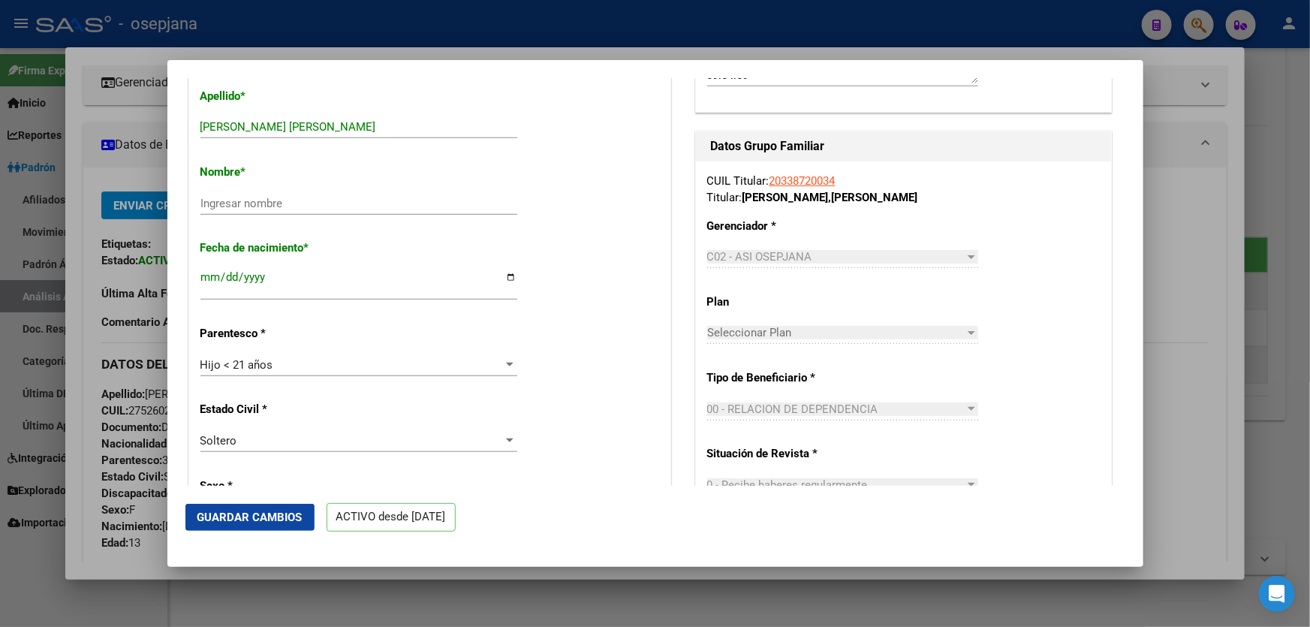
scroll to position [546, 0]
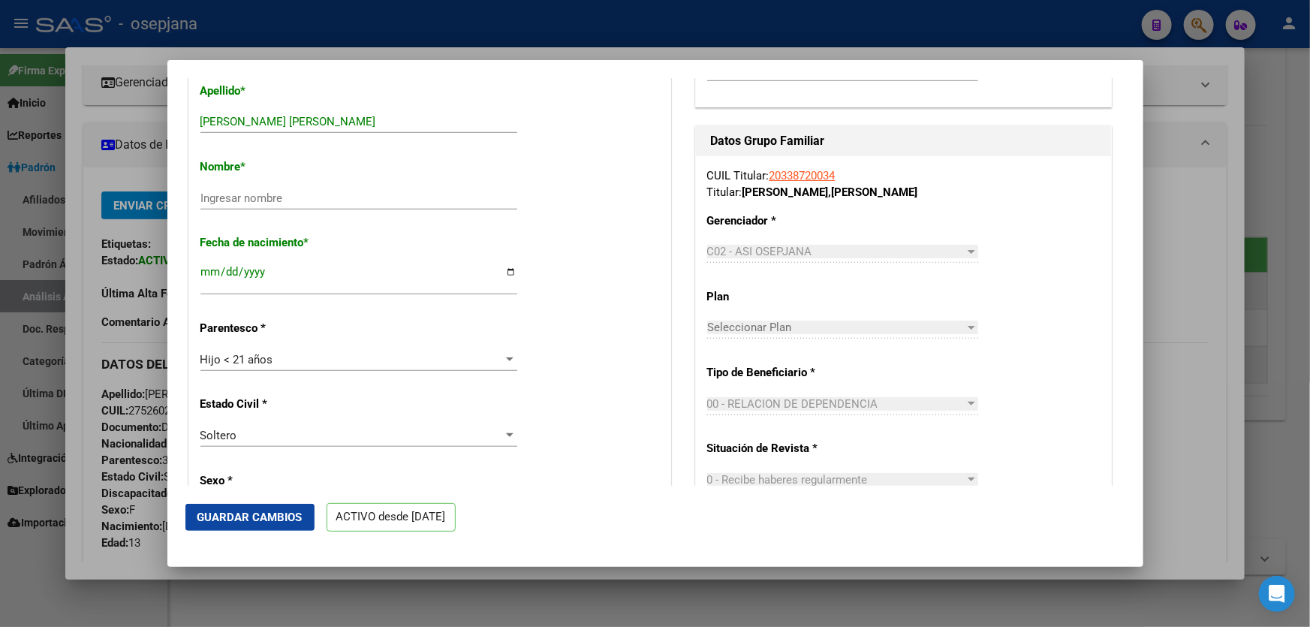
click at [240, 520] on span "Guardar Cambios" at bounding box center [249, 518] width 105 height 14
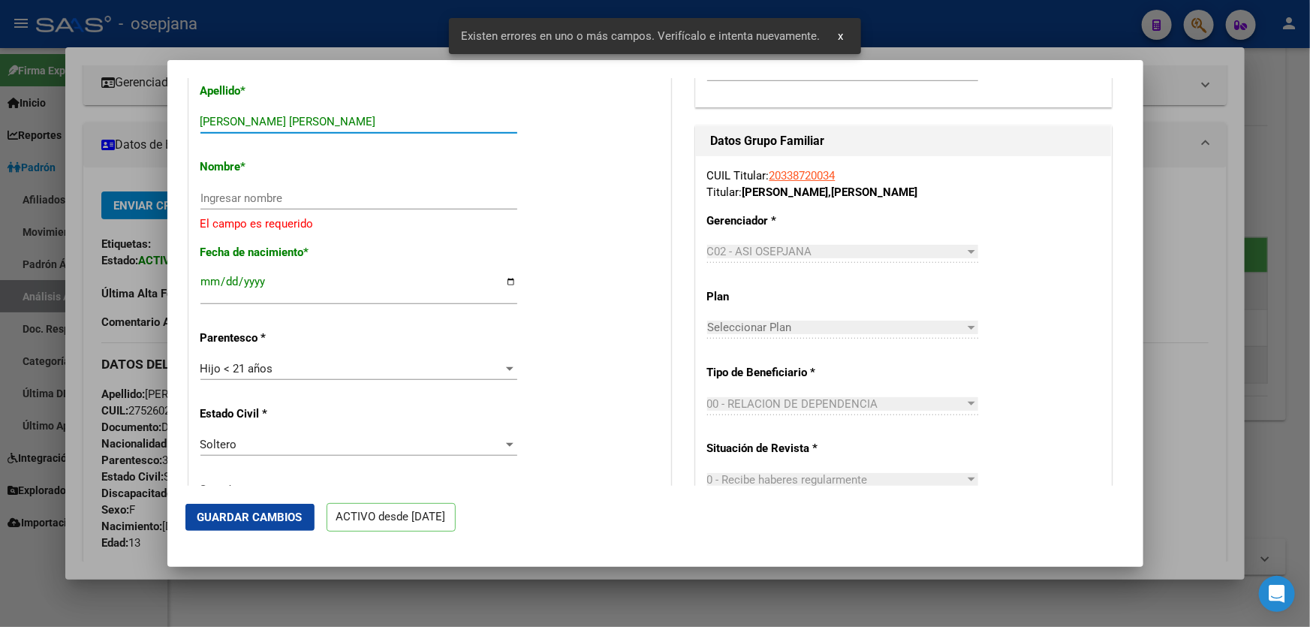
drag, startPoint x: 233, startPoint y: 119, endPoint x: 360, endPoint y: 119, distance: 127.6
click at [360, 119] on input "ALEJO MAIA VALENTINA" at bounding box center [358, 122] width 317 height 14
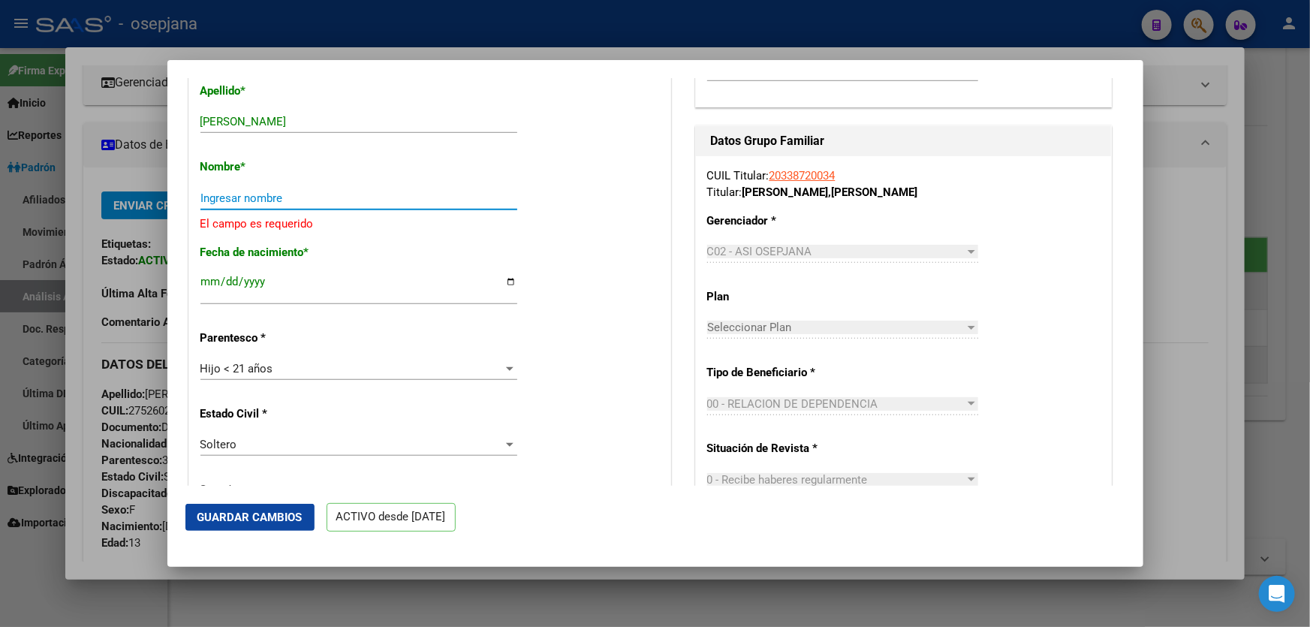
click at [215, 197] on input "Ingresar nombre" at bounding box center [358, 198] width 317 height 14
paste input "MAIA VALENTINA"
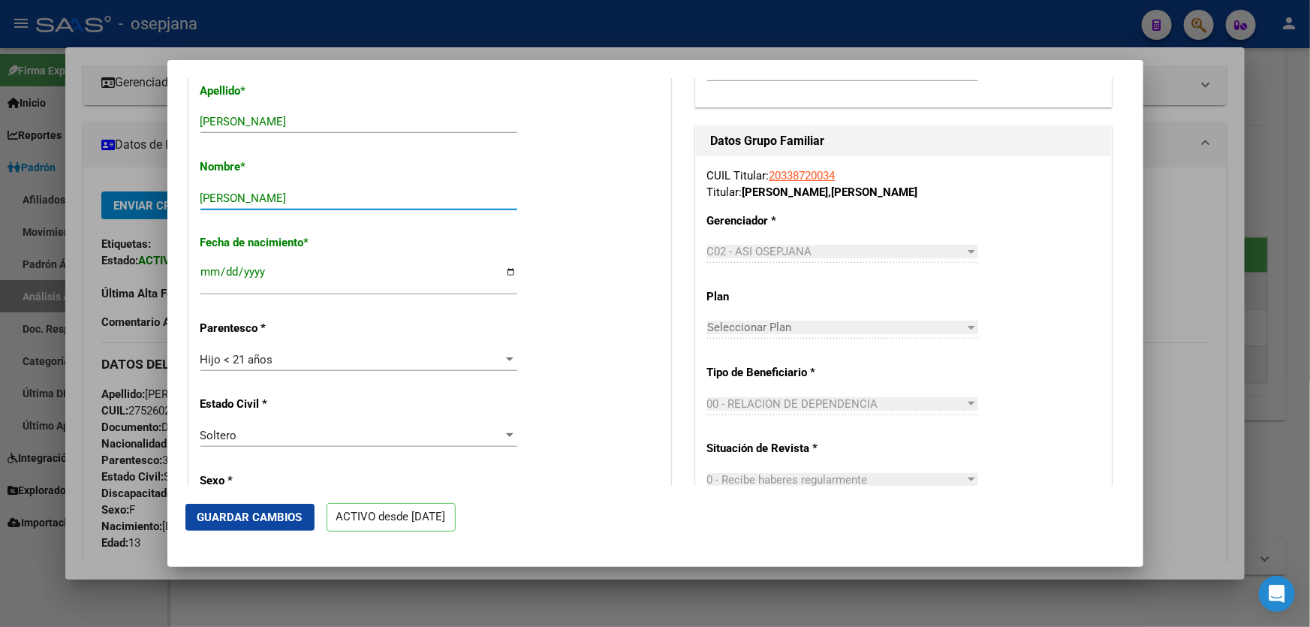
click at [263, 517] on span "Guardar Cambios" at bounding box center [249, 518] width 105 height 14
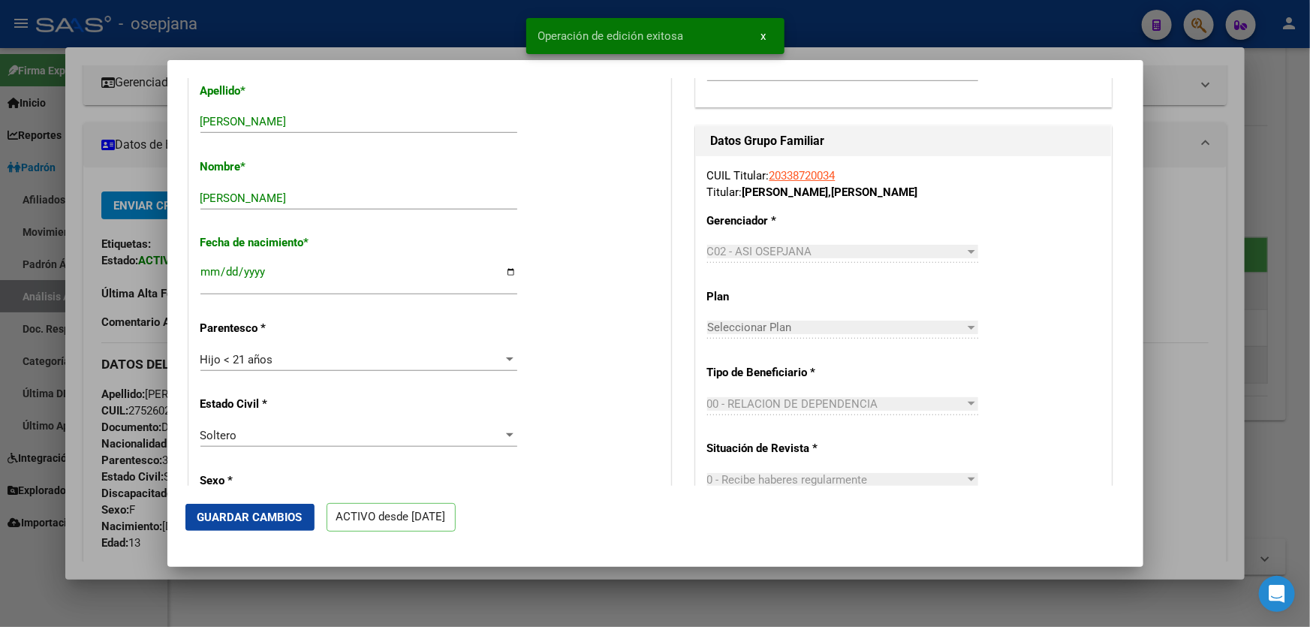
click at [1309, 324] on div at bounding box center [655, 313] width 1310 height 627
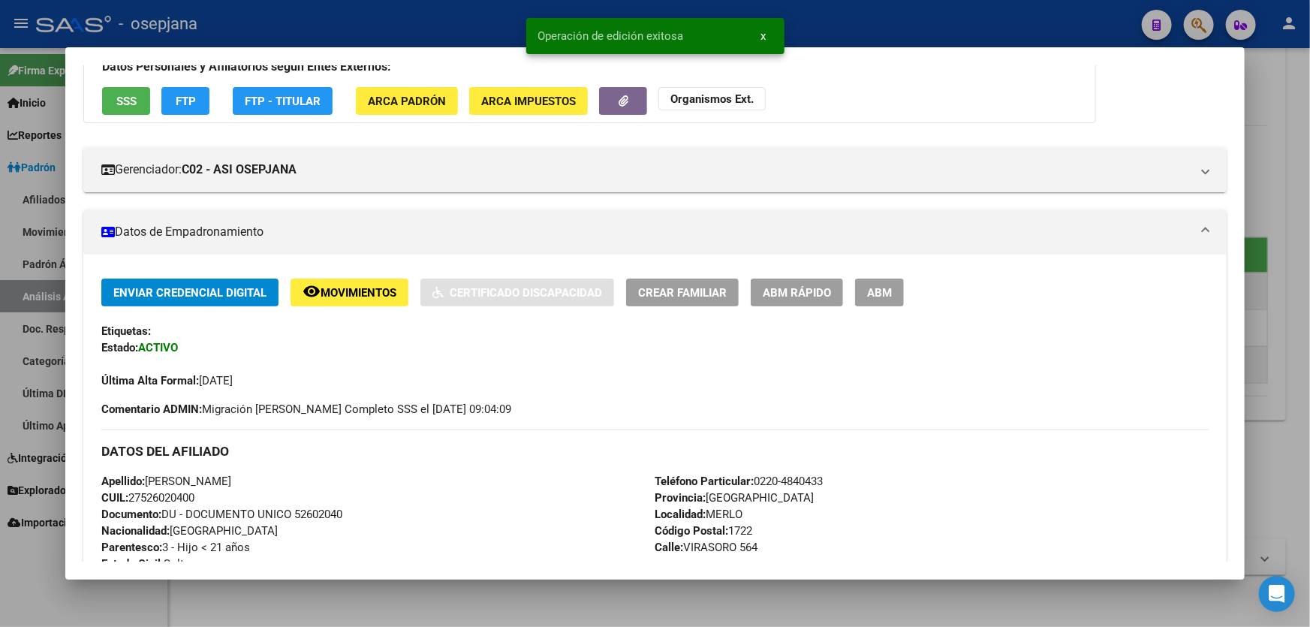
scroll to position [204, 0]
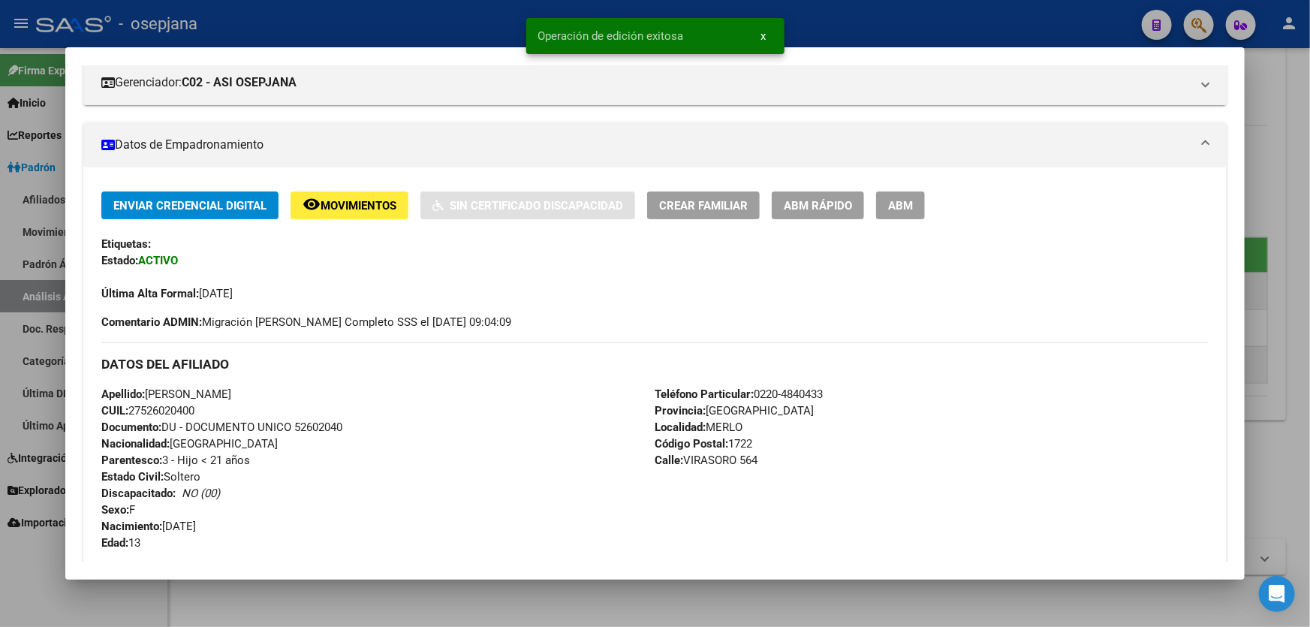
click at [1309, 324] on div at bounding box center [655, 313] width 1310 height 627
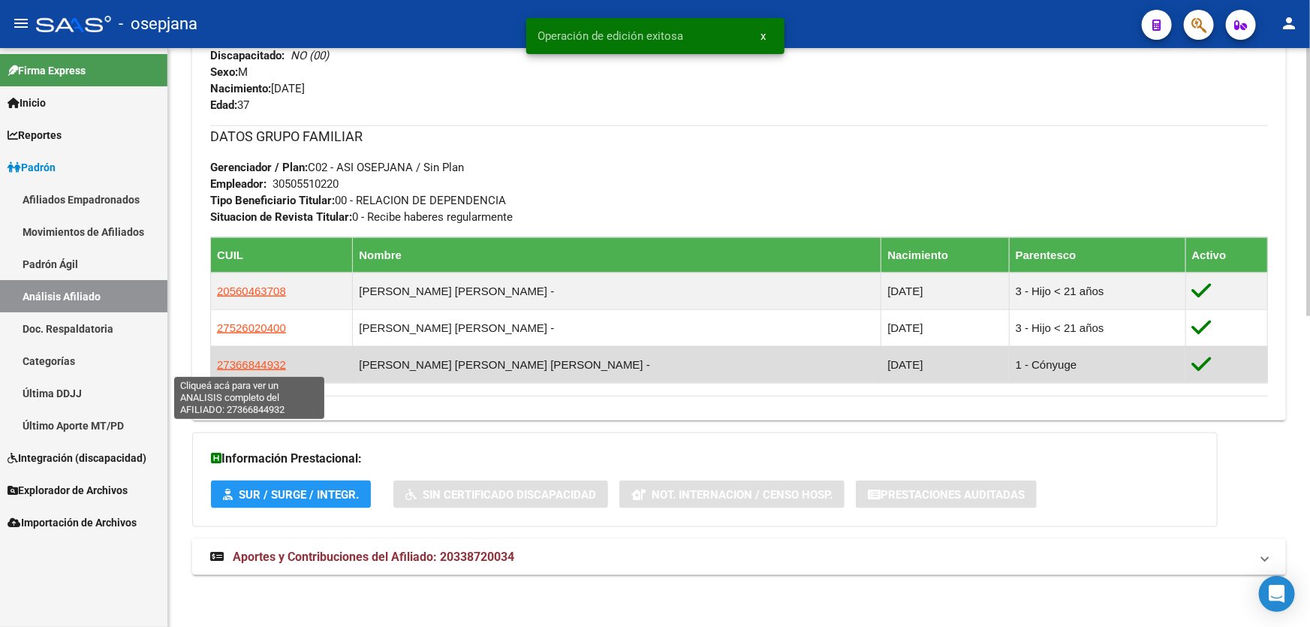
click at [261, 367] on span "27366844932" at bounding box center [251, 364] width 69 height 13
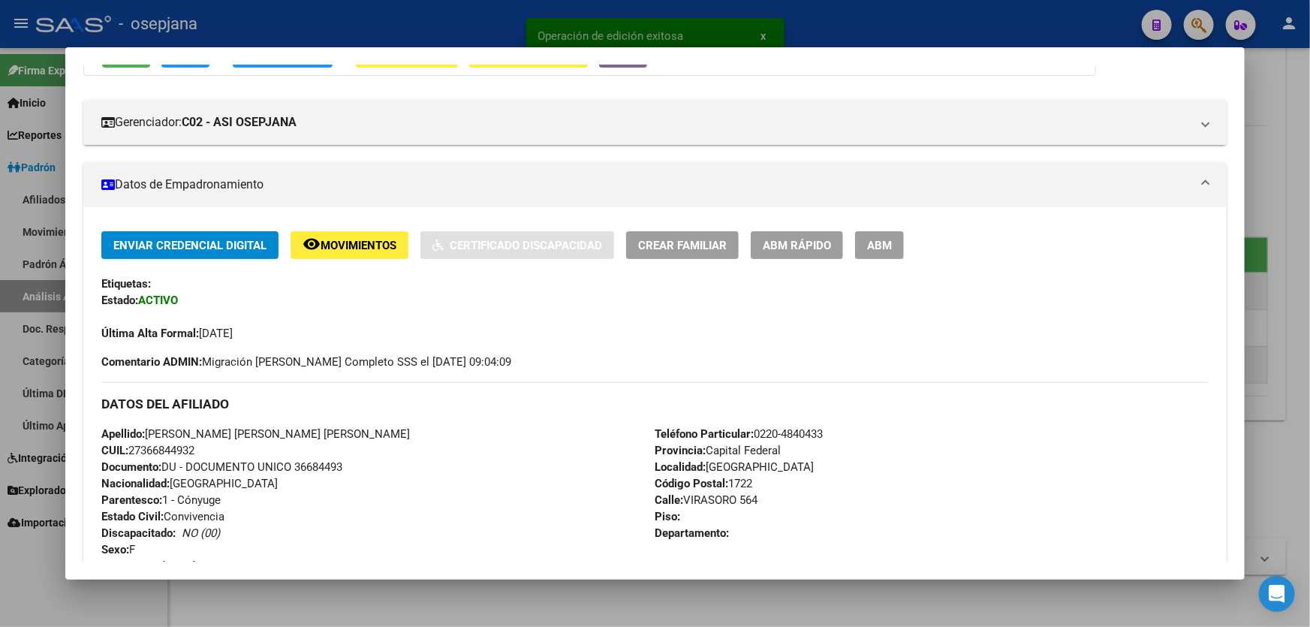
scroll to position [185, 0]
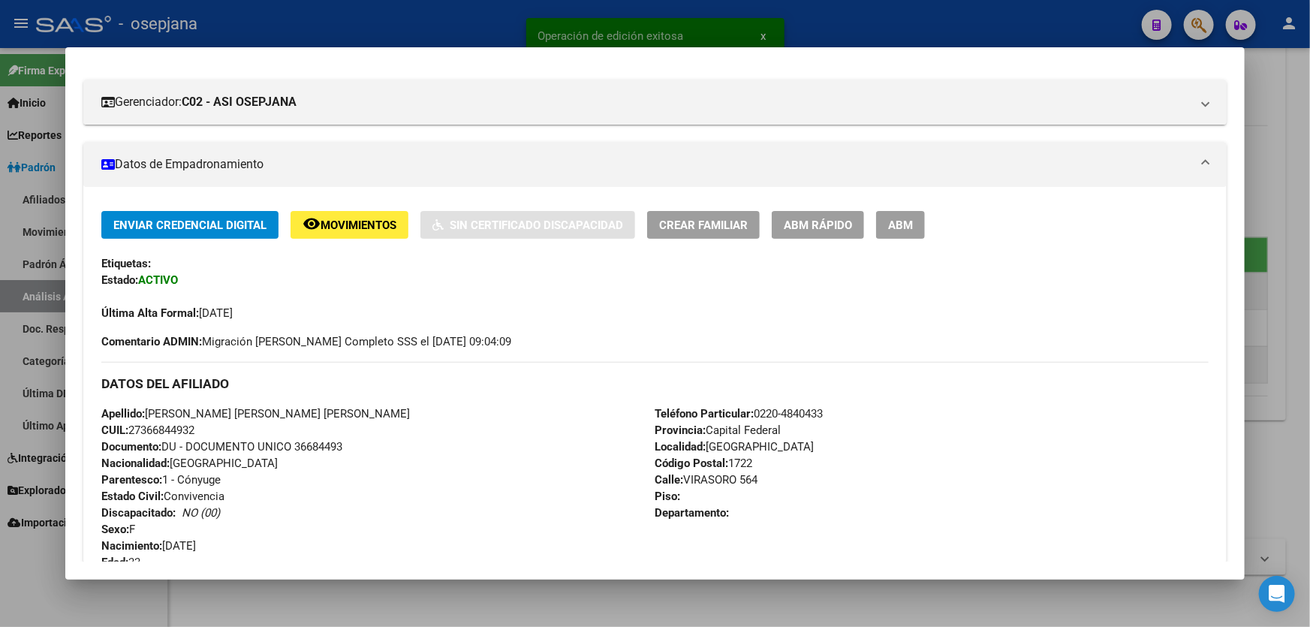
click at [839, 229] on span "ABM Rápido" at bounding box center [818, 225] width 68 height 14
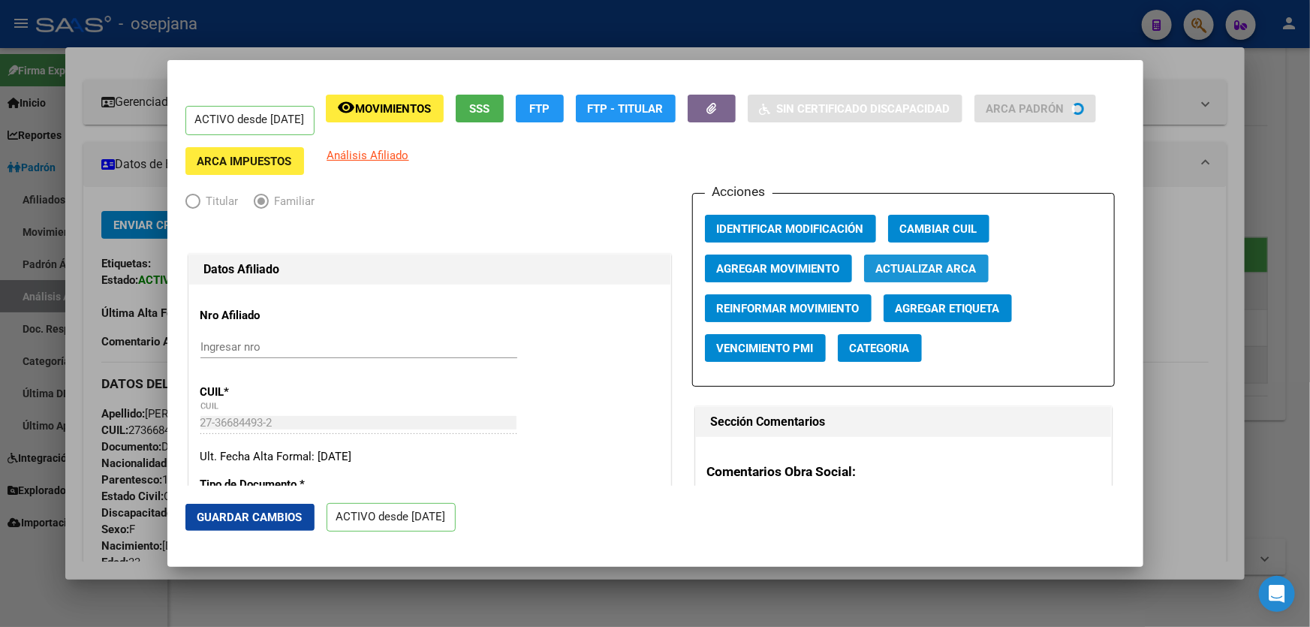
click at [944, 266] on span "Actualizar ARCA" at bounding box center [926, 269] width 101 height 14
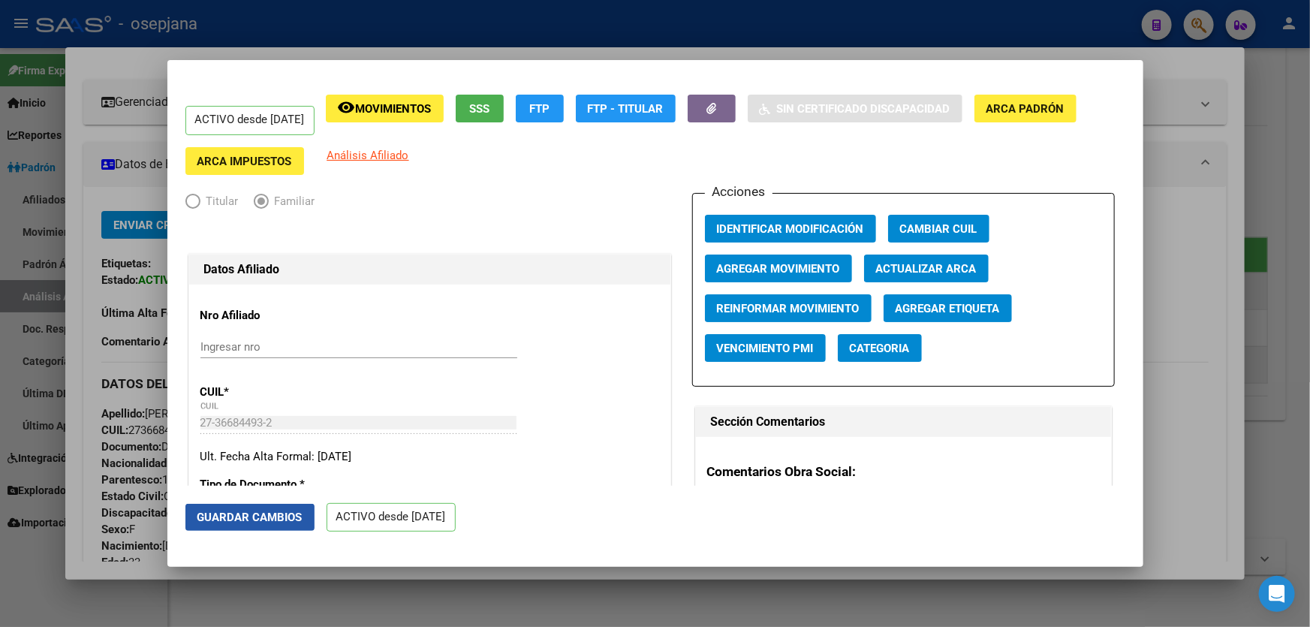
click at [286, 511] on span "Guardar Cambios" at bounding box center [249, 518] width 105 height 14
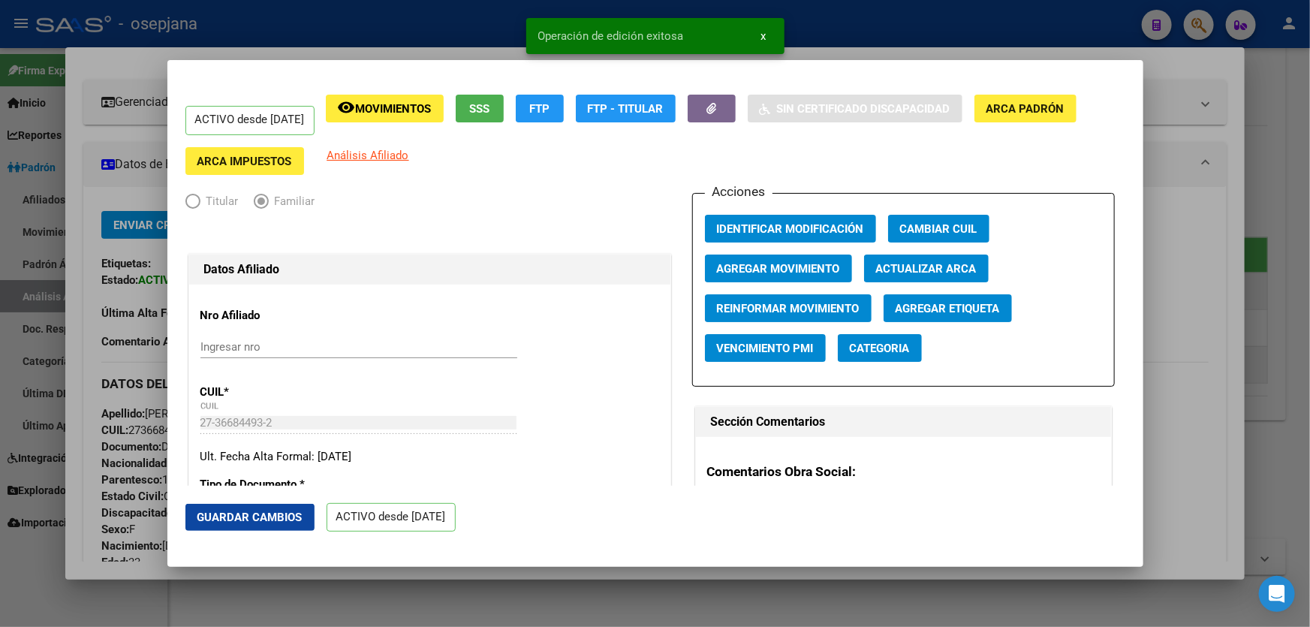
click at [1309, 426] on div at bounding box center [655, 313] width 1310 height 627
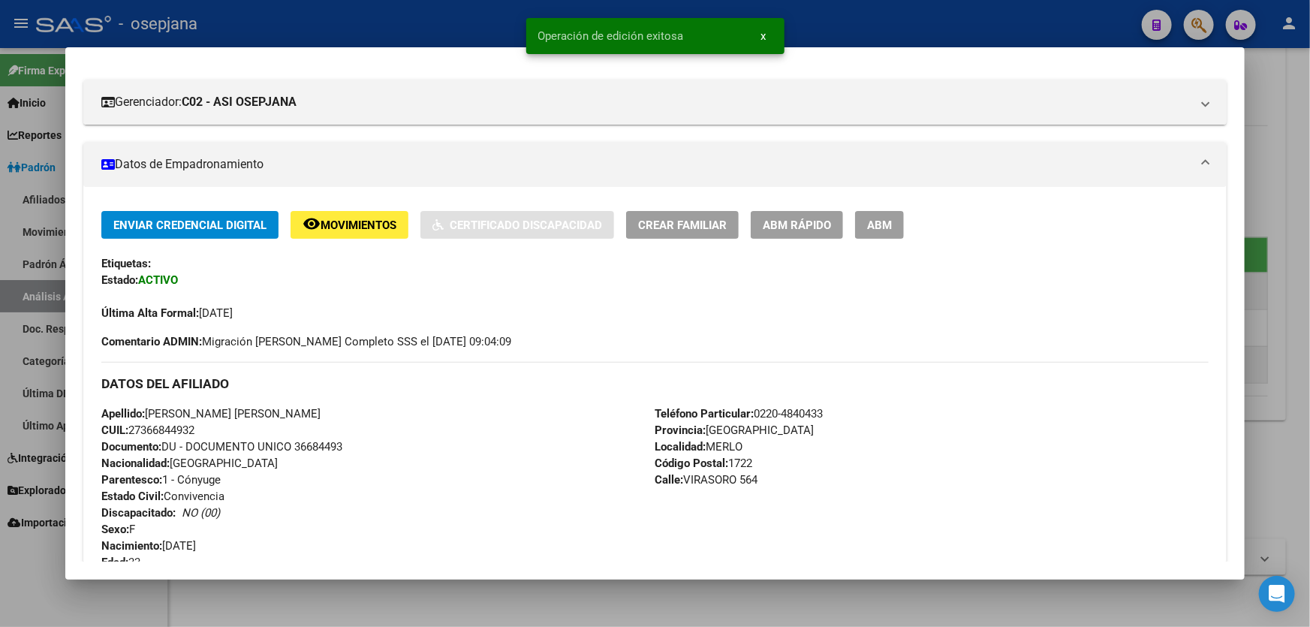
click at [1309, 426] on div at bounding box center [655, 313] width 1310 height 627
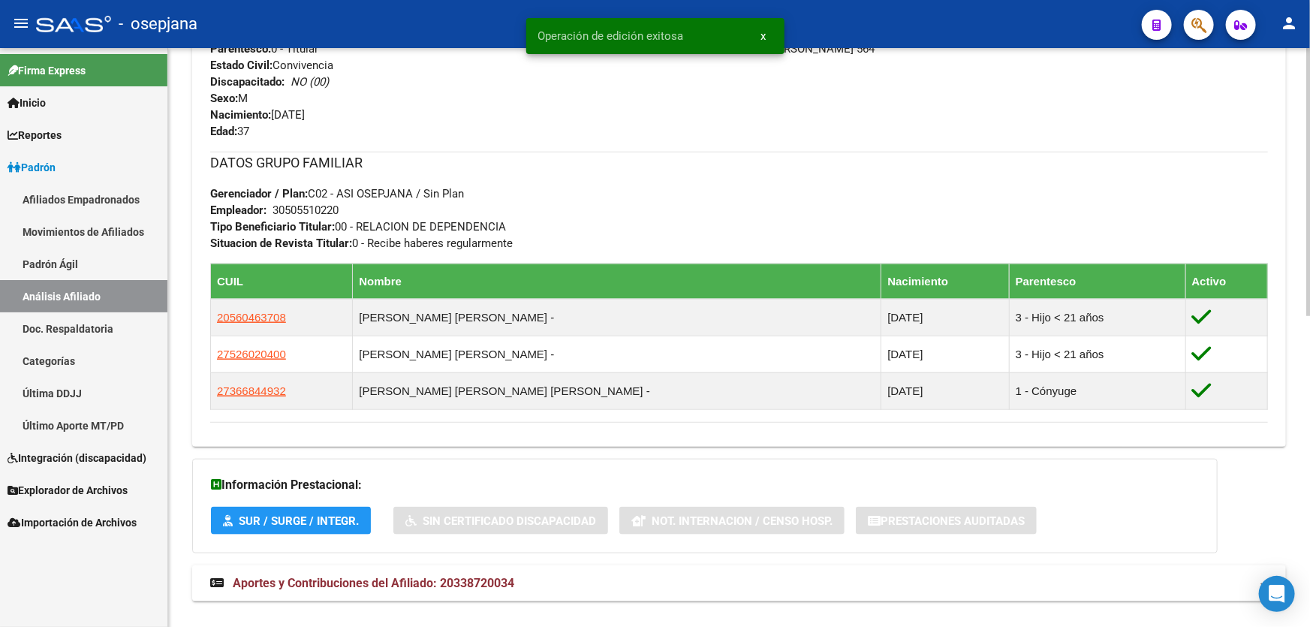
scroll to position [672, 0]
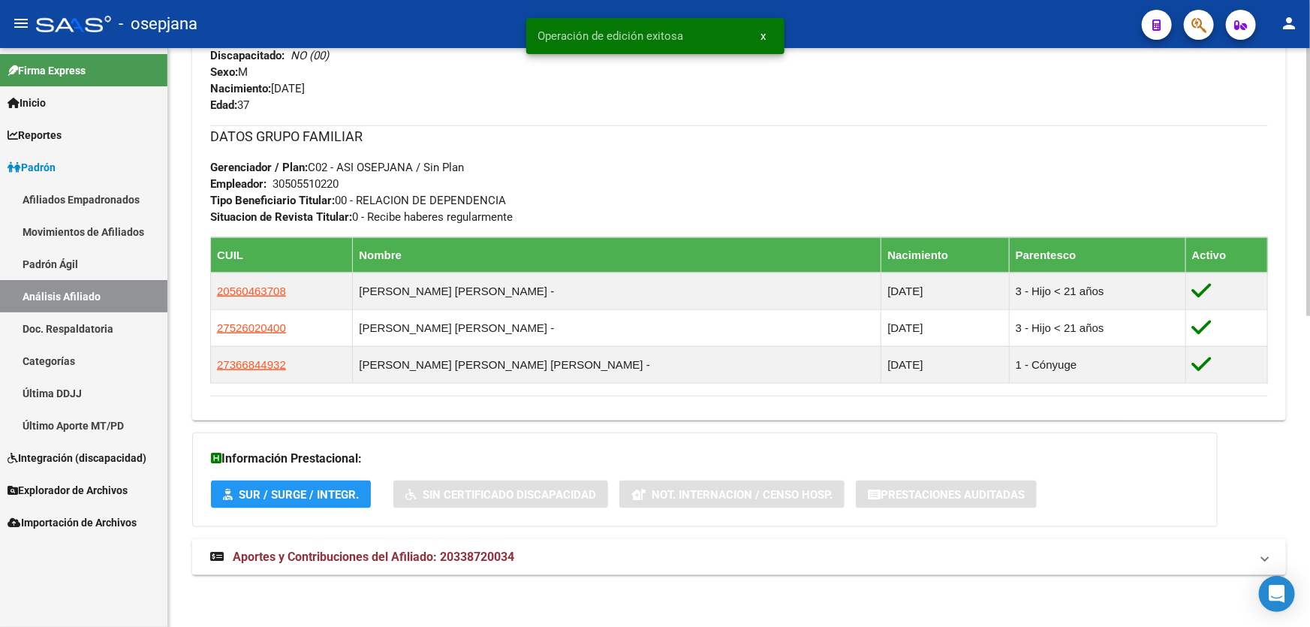
click at [661, 568] on mat-expansion-panel-header "Aportes y Contribuciones del Afiliado: 20338720034" at bounding box center [739, 557] width 1094 height 36
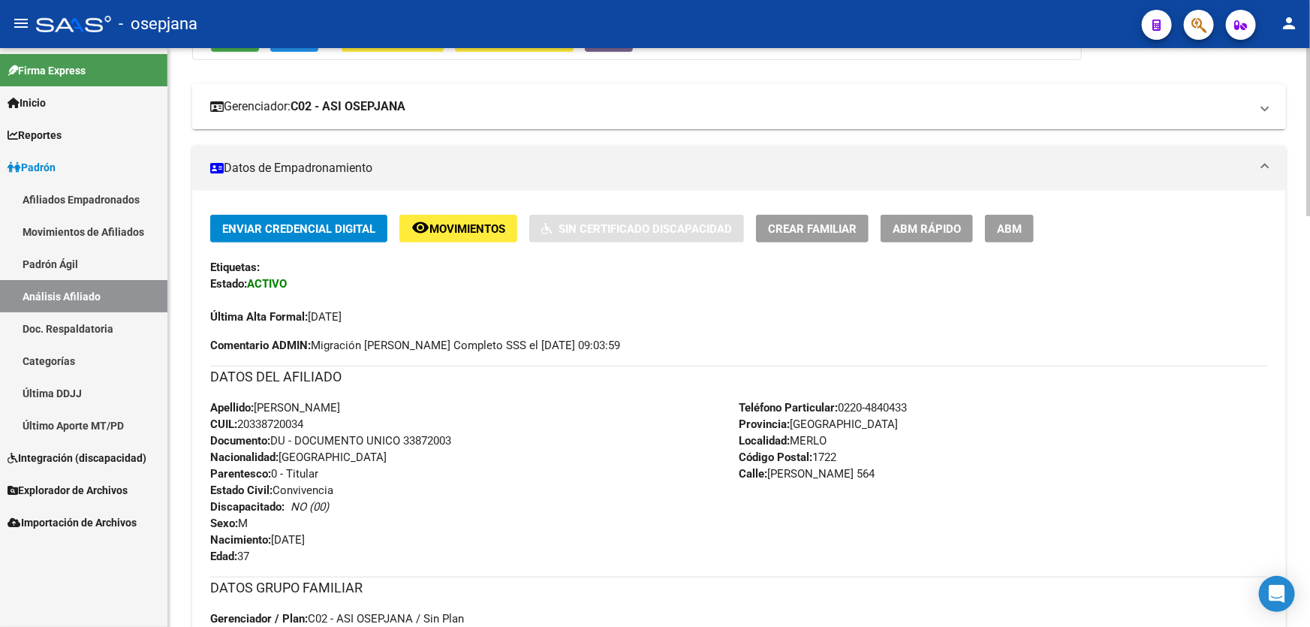
scroll to position [126, 0]
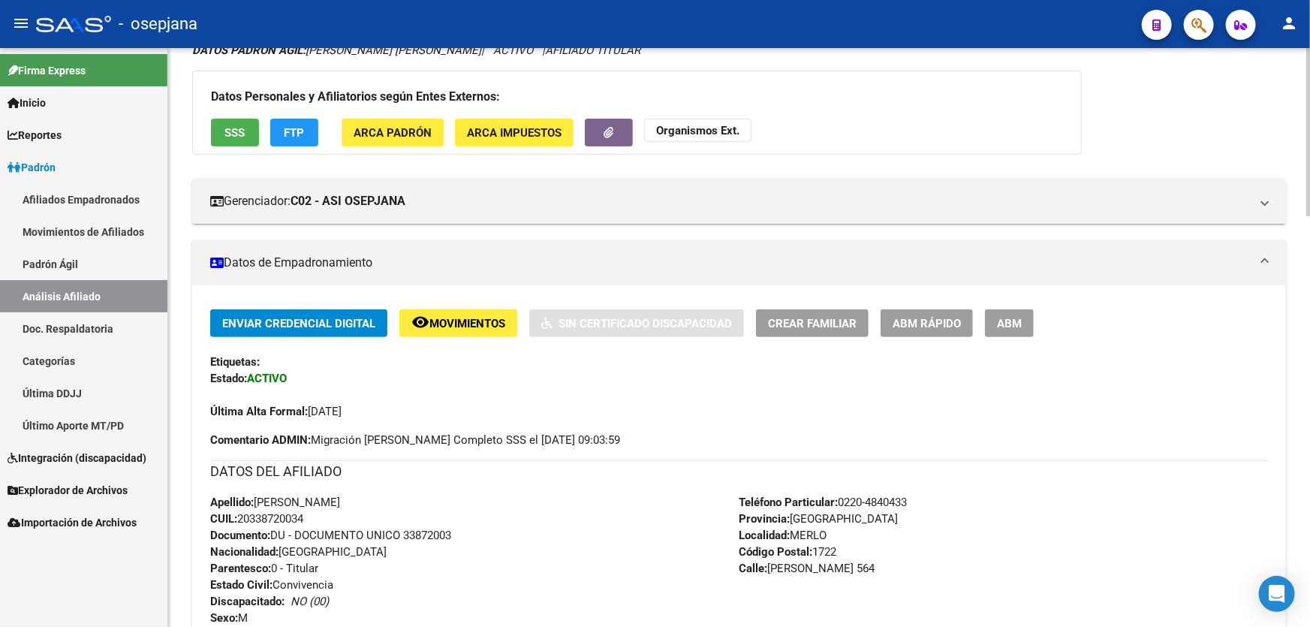
click at [276, 131] on button "FTP" at bounding box center [294, 133] width 48 height 28
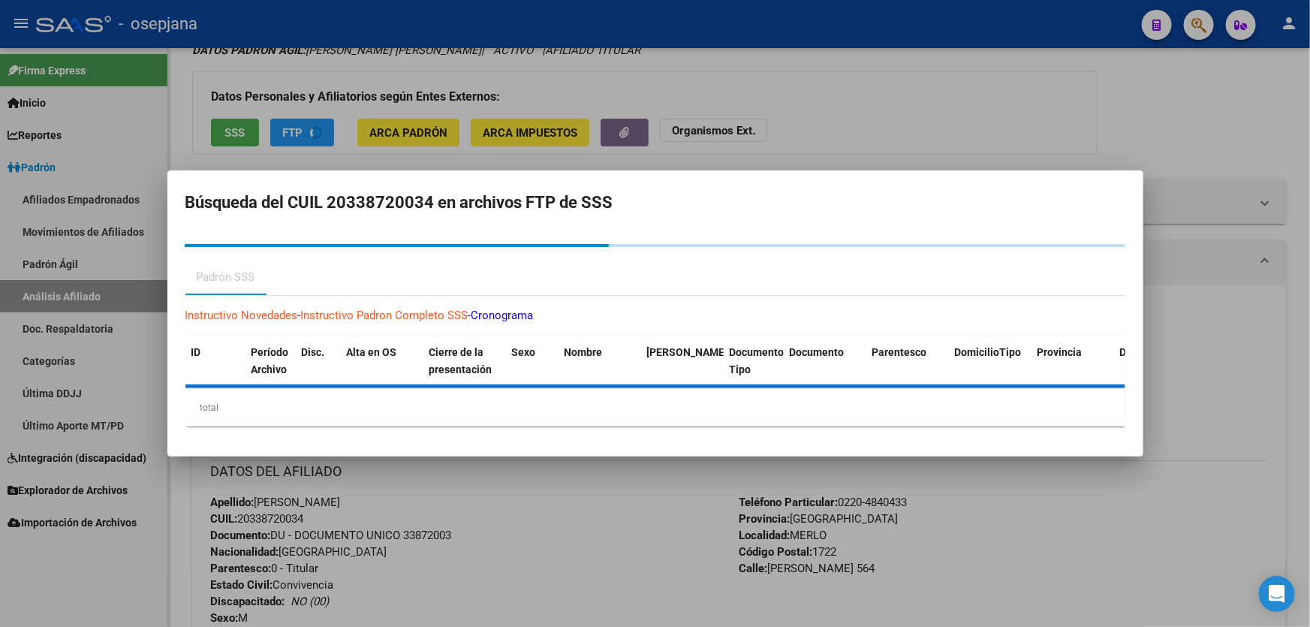
click at [1191, 241] on div at bounding box center [655, 313] width 1310 height 627
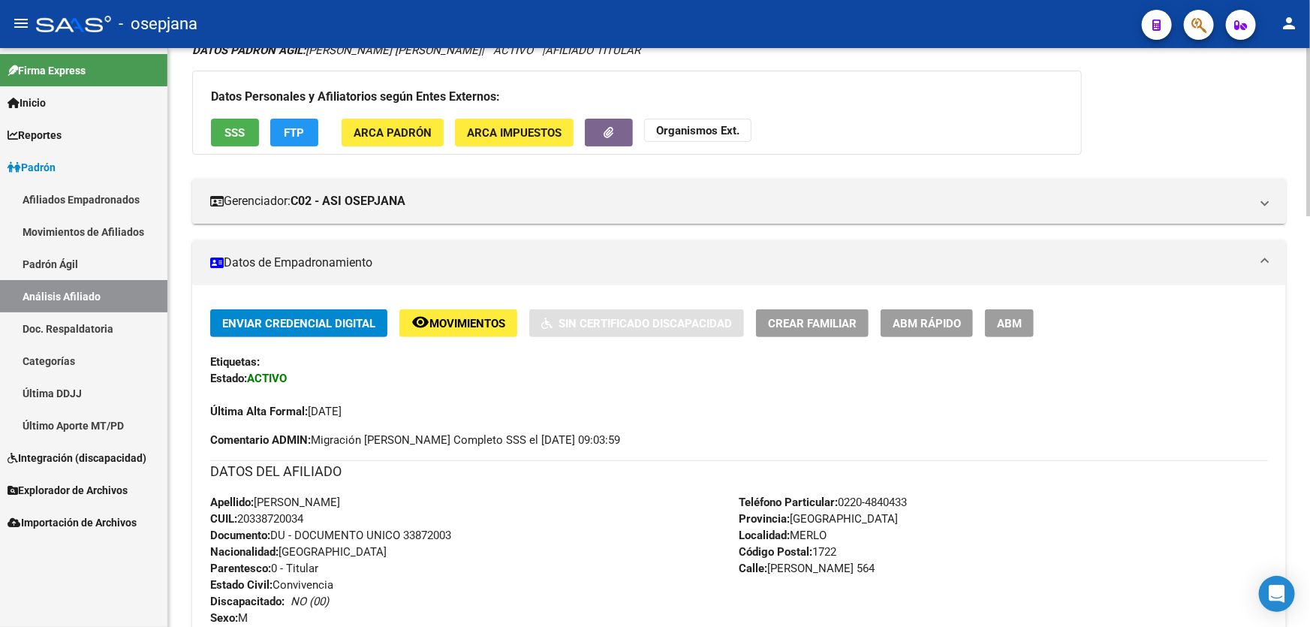
click at [240, 132] on span "SSS" at bounding box center [235, 133] width 20 height 14
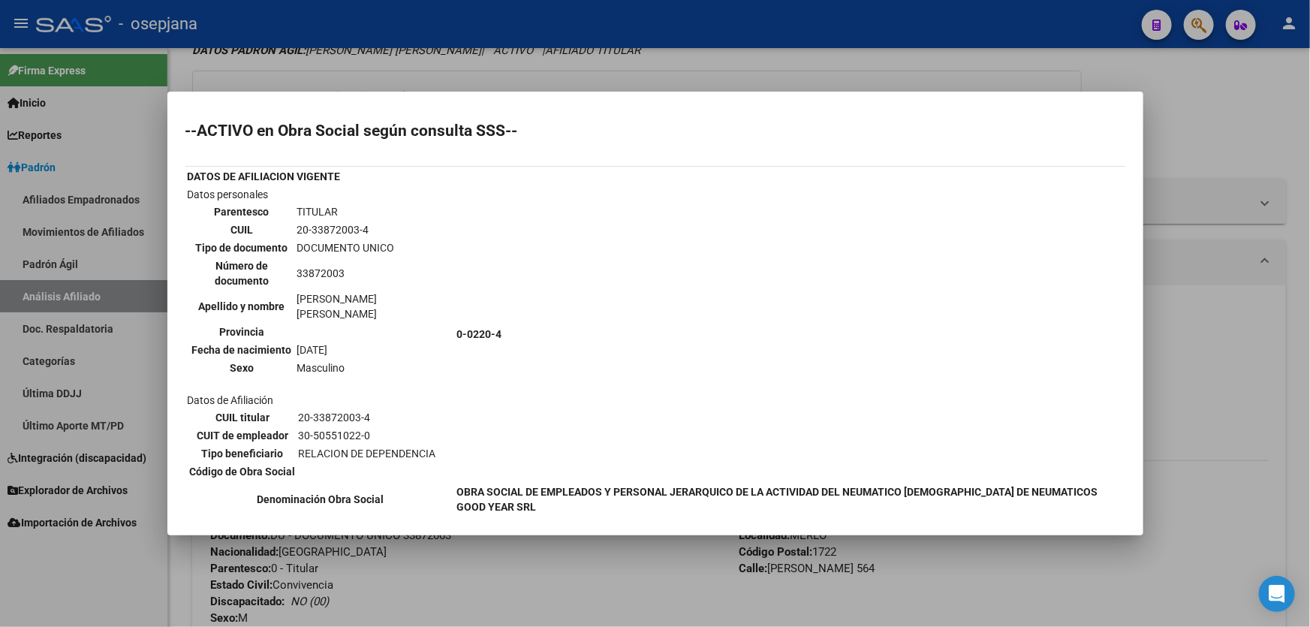
click at [637, 53] on div at bounding box center [655, 313] width 1310 height 627
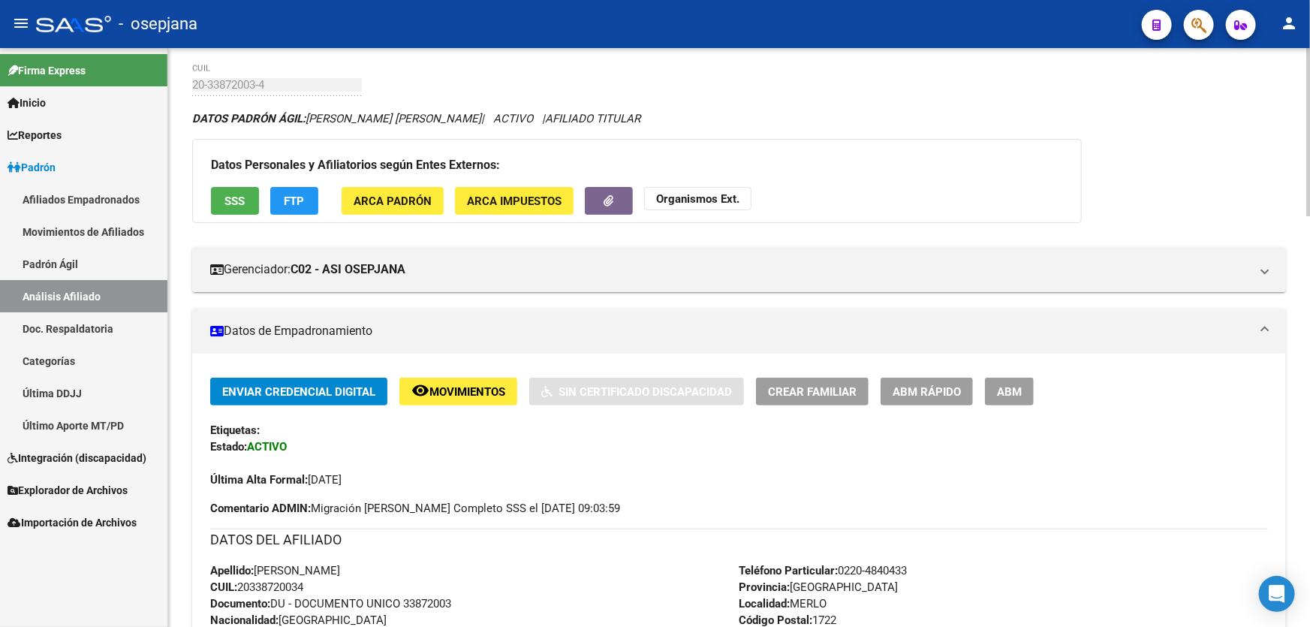
scroll to position [0, 0]
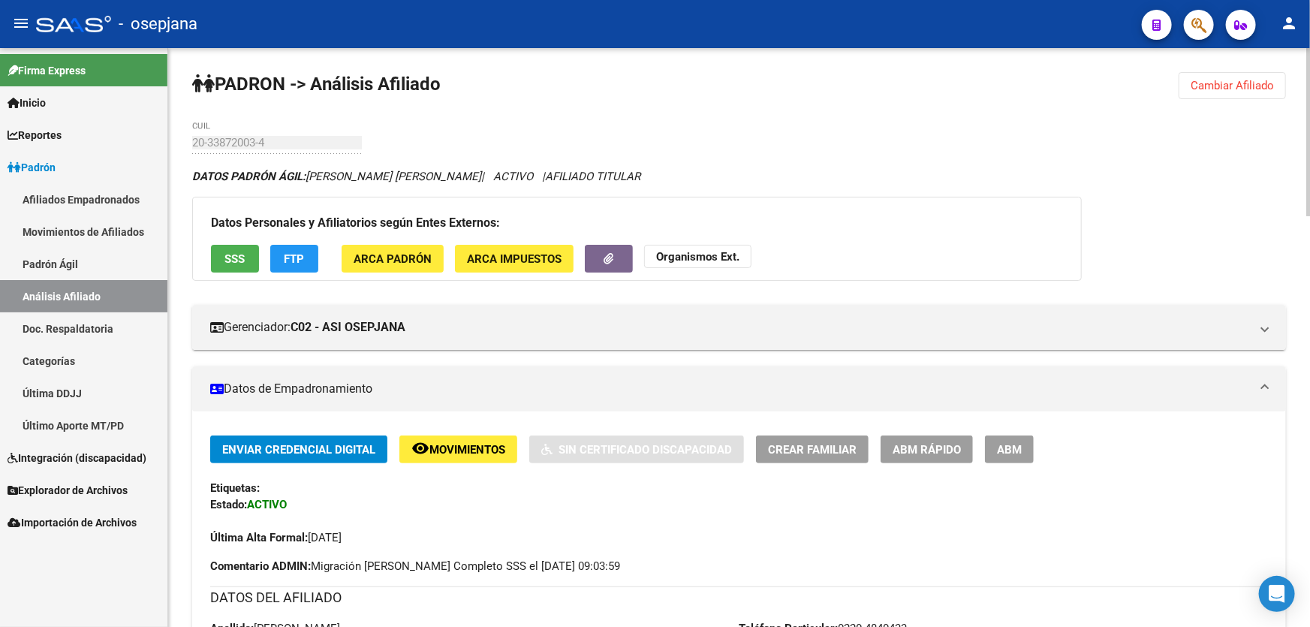
click at [1251, 83] on span "Cambiar Afiliado" at bounding box center [1232, 86] width 83 height 14
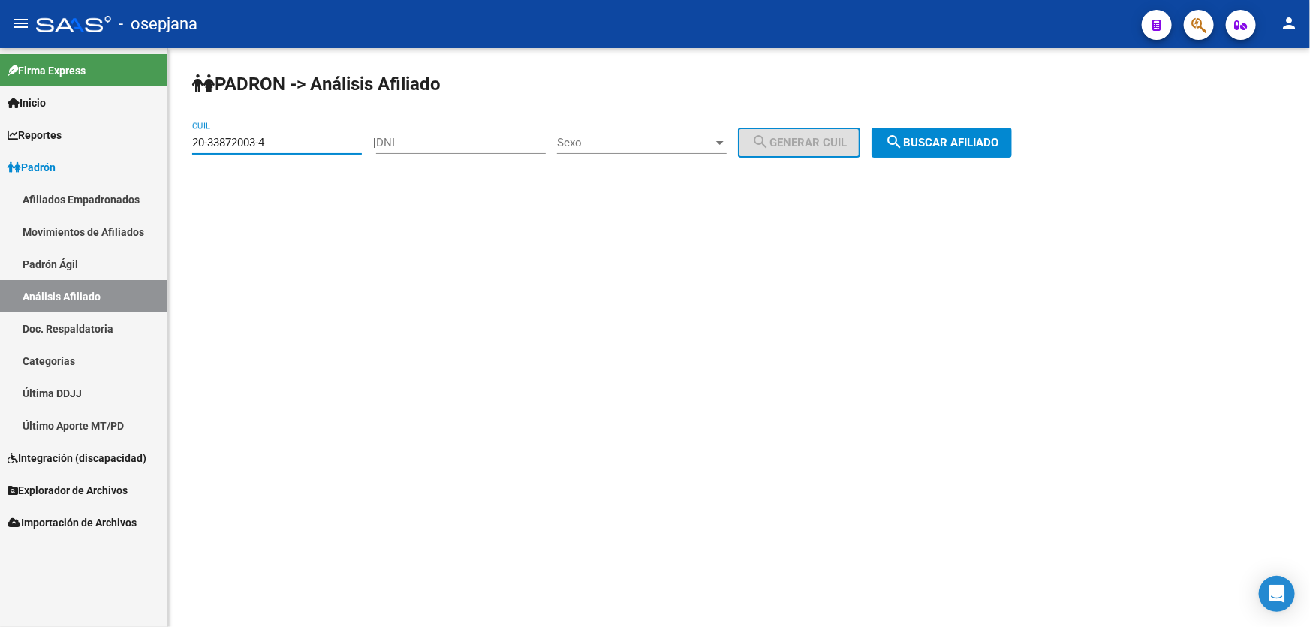
drag, startPoint x: 293, startPoint y: 141, endPoint x: 140, endPoint y: 145, distance: 153.2
click at [140, 145] on mat-sidenav-container "Firma Express Inicio Instructivos Contacto OS Reportes Padrón Traspasos x O.S. …" at bounding box center [655, 337] width 1310 height 579
paste input "7-25883475-0"
click at [1005, 122] on div "PADRON -> Análisis Afiliado 27-25883475-0 CUIL | DNI Sexo Sexo search Generar C…" at bounding box center [739, 127] width 1142 height 158
click at [999, 136] on span "search Buscar afiliado" at bounding box center [941, 143] width 113 height 14
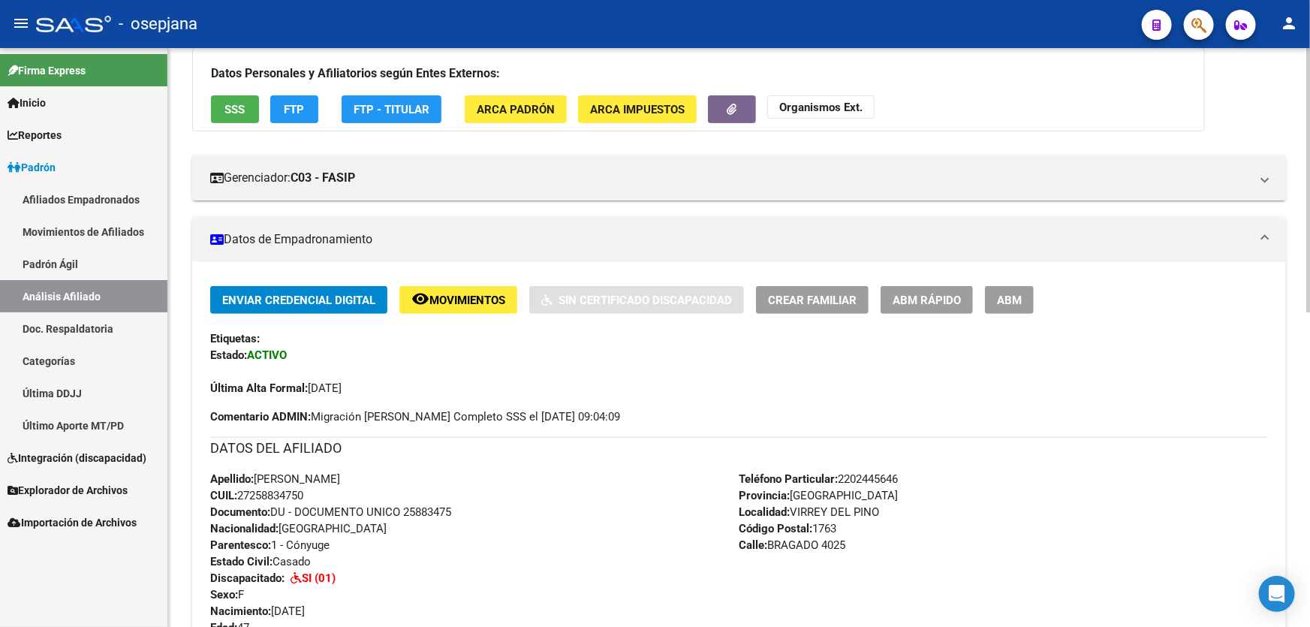
scroll to position [142, 0]
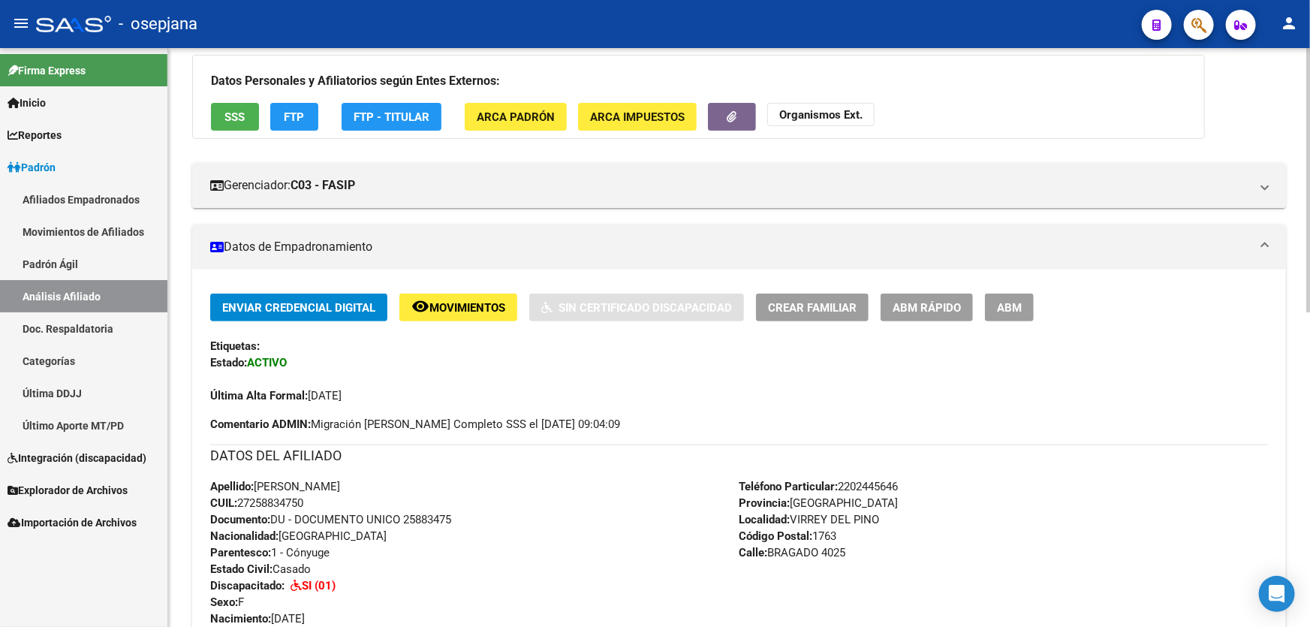
click at [224, 104] on button "SSS" at bounding box center [235, 117] width 48 height 28
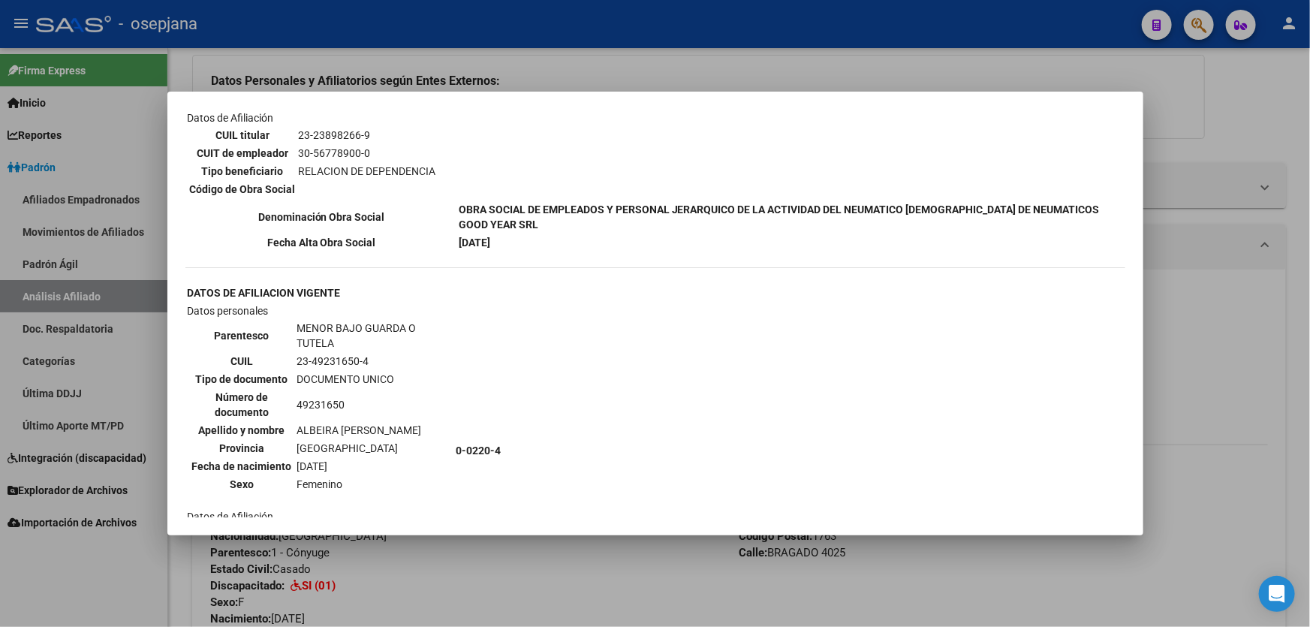
scroll to position [818, 0]
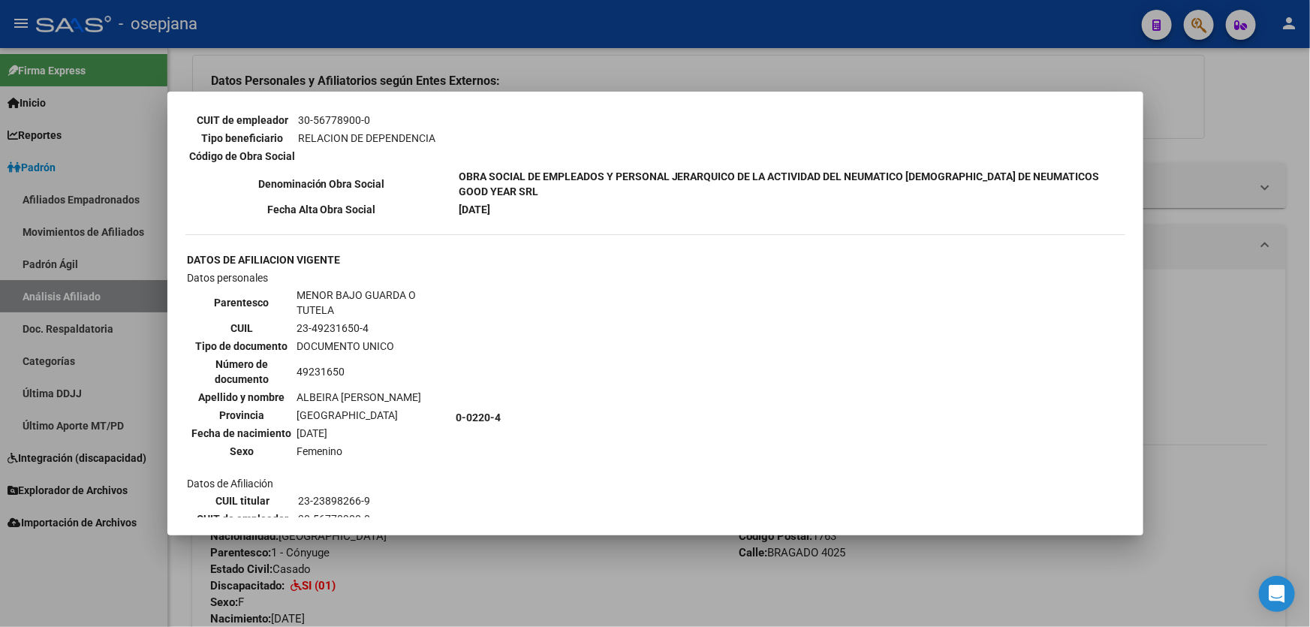
click at [1309, 333] on div at bounding box center [655, 313] width 1310 height 627
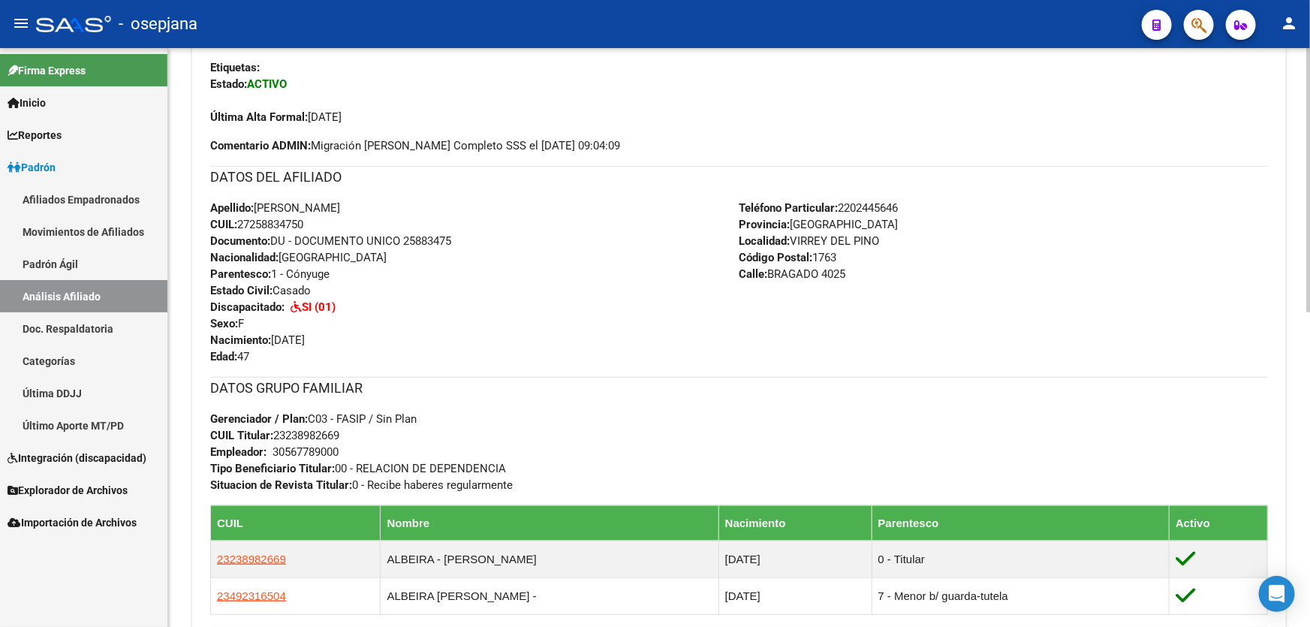
scroll to position [687, 0]
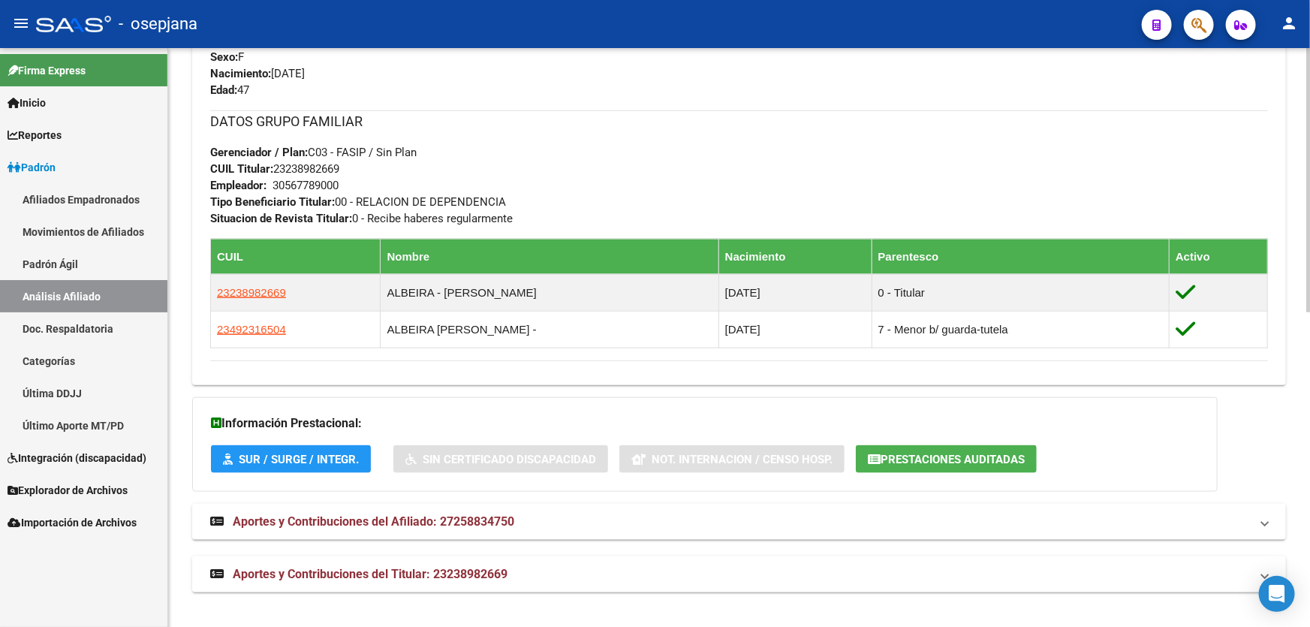
click at [492, 578] on span "Aportes y Contribuciones del Titular: 23238982669" at bounding box center [370, 574] width 275 height 14
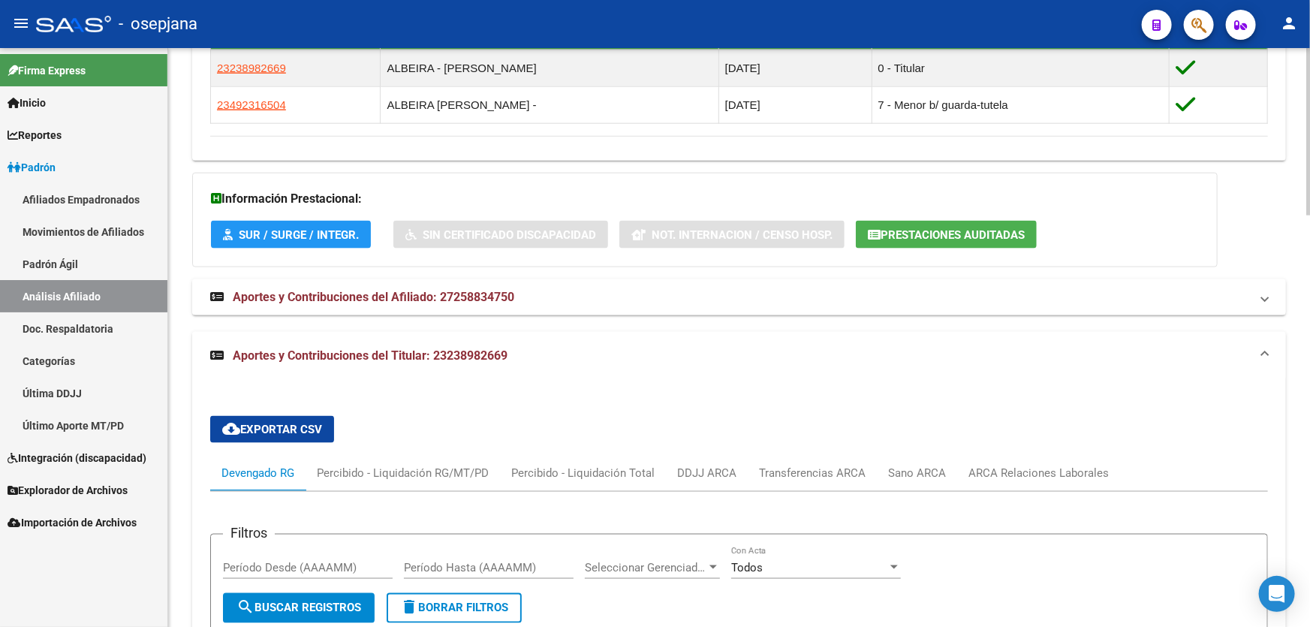
scroll to position [1141, 0]
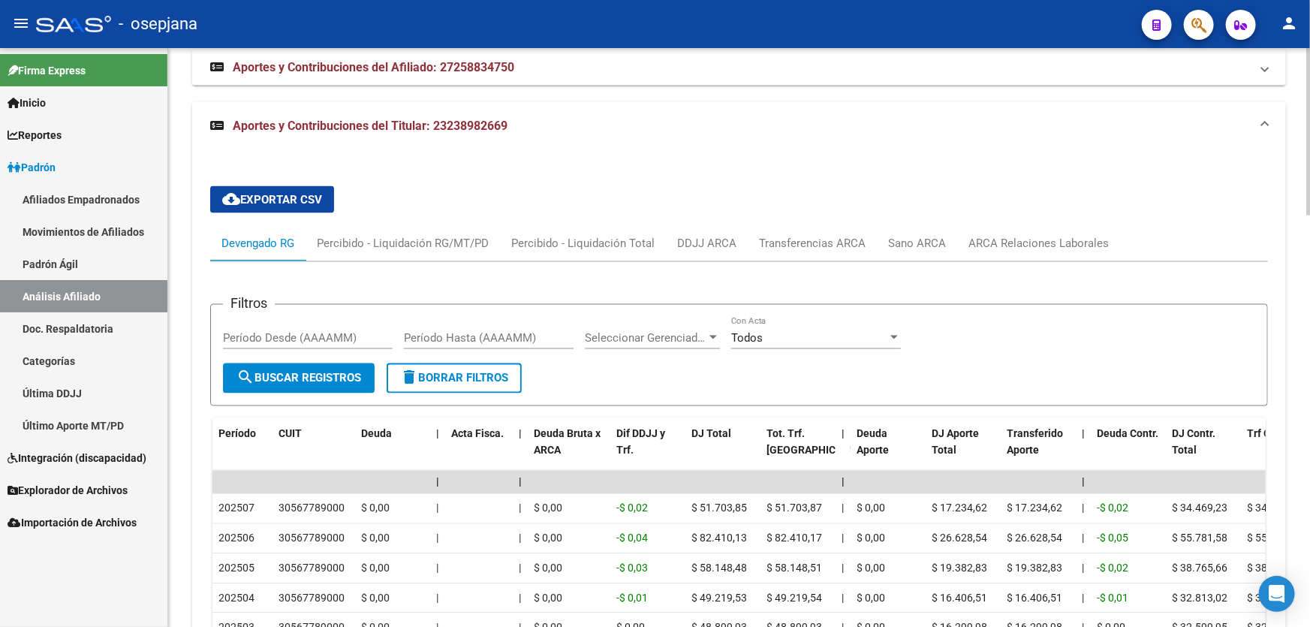
click at [1015, 221] on div "cloud_download Exportar CSV Devengado RG Percibido - Liquidación RG/MT/PD Perci…" at bounding box center [739, 510] width 1058 height 673
click at [1019, 235] on div "ARCA Relaciones Laborales" at bounding box center [1039, 243] width 140 height 17
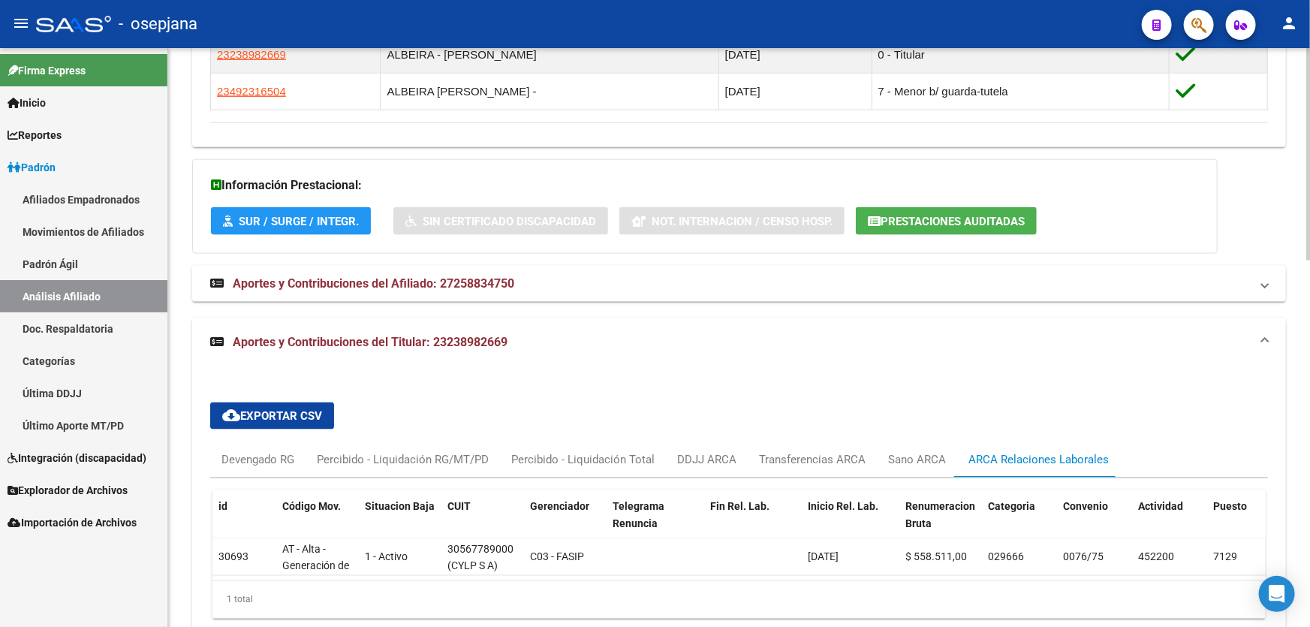
scroll to position [998, 0]
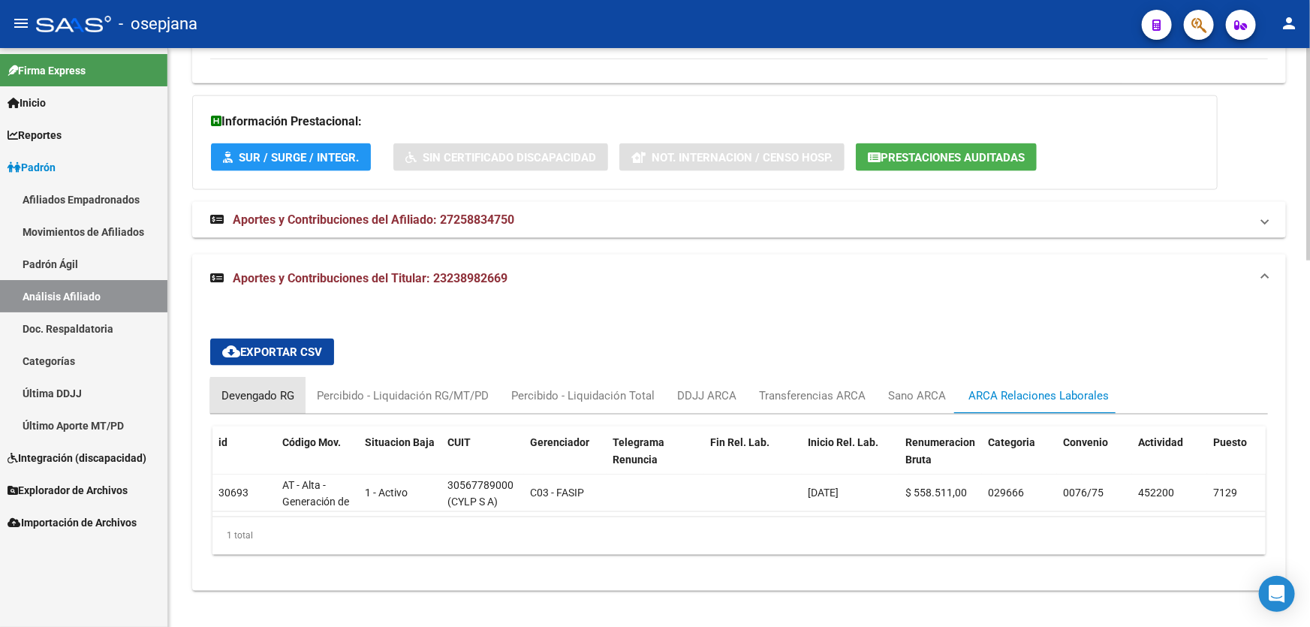
click at [273, 387] on div "Devengado RG" at bounding box center [257, 395] width 73 height 17
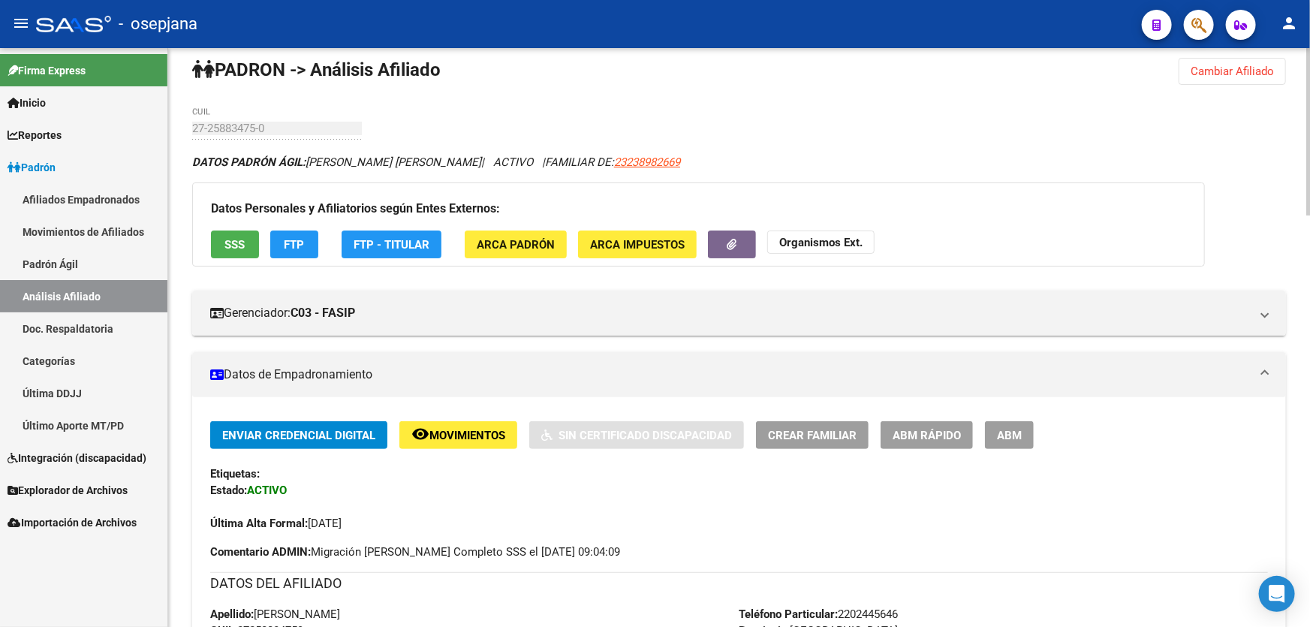
scroll to position [0, 0]
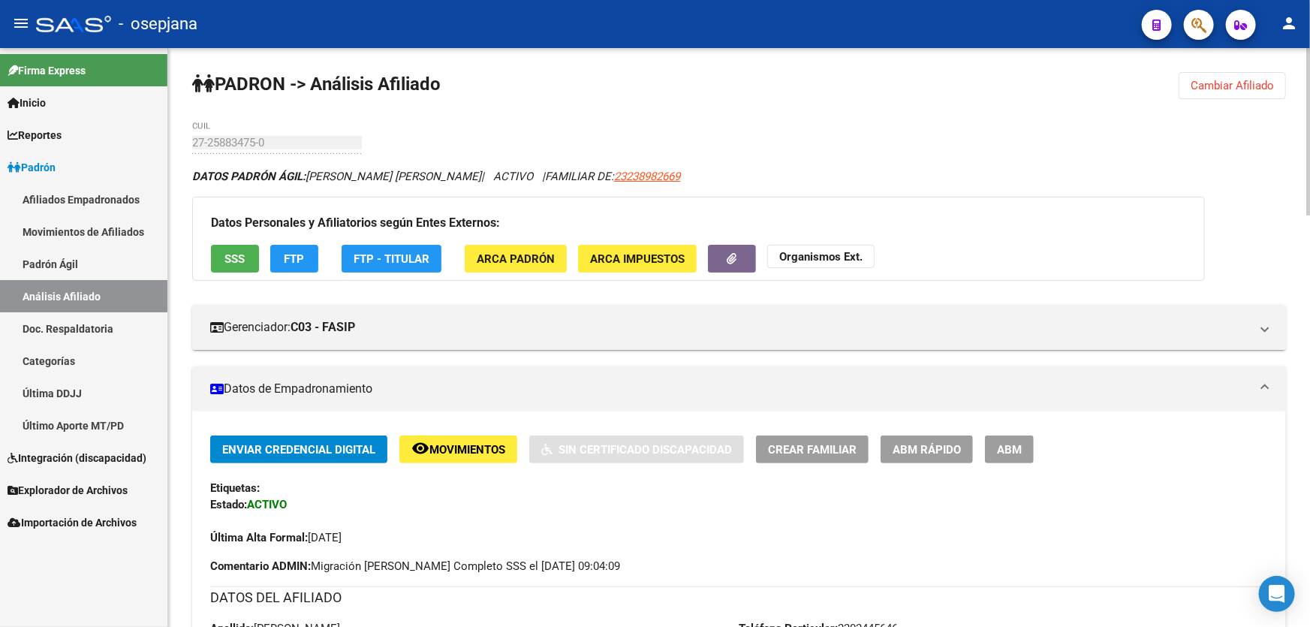
click at [1213, 83] on span "Cambiar Afiliado" at bounding box center [1232, 86] width 83 height 14
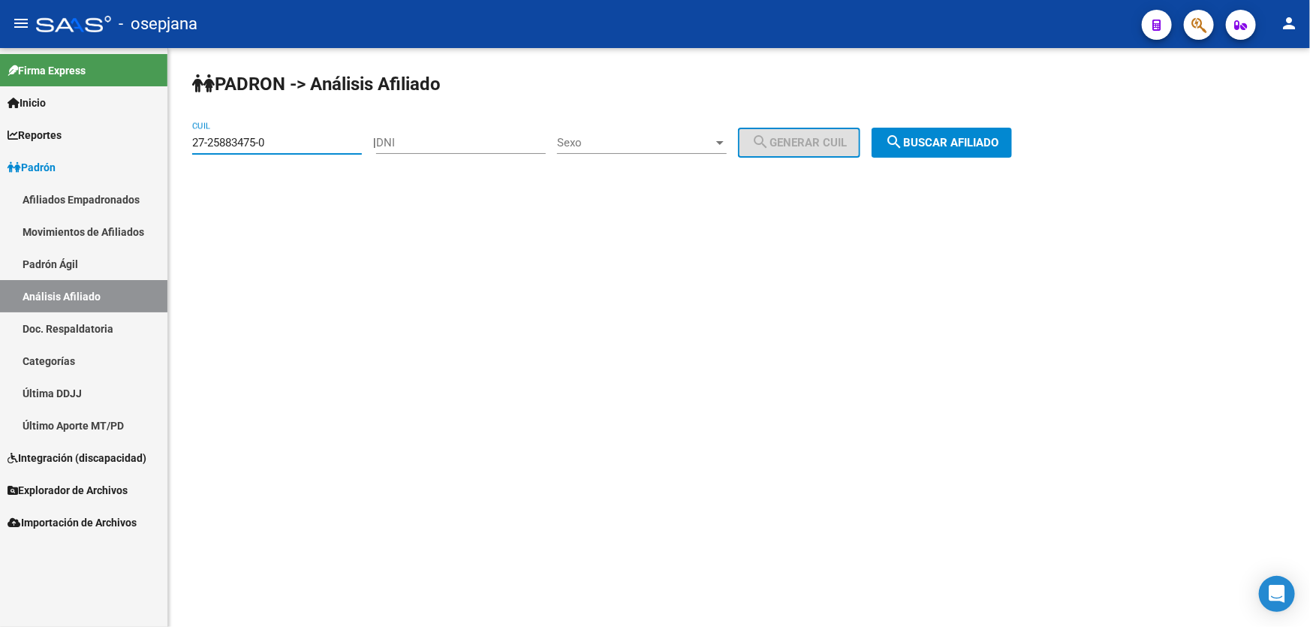
drag, startPoint x: 291, startPoint y: 143, endPoint x: 160, endPoint y: 146, distance: 130.7
click at [160, 146] on mat-sidenav-container "Firma Express Inicio Instructivos Contacto OS Reportes Padrón Traspasos x O.S. …" at bounding box center [655, 337] width 1310 height 579
paste input "9731007-6"
click at [999, 136] on span "search Buscar afiliado" at bounding box center [941, 143] width 113 height 14
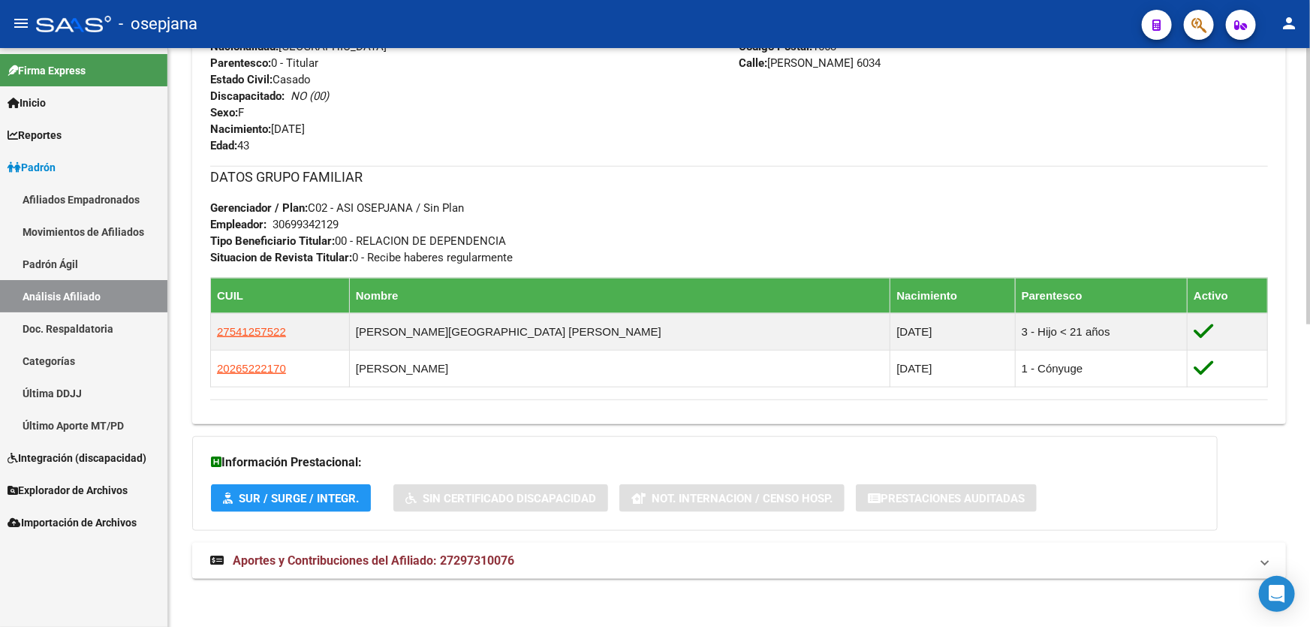
scroll to position [634, 0]
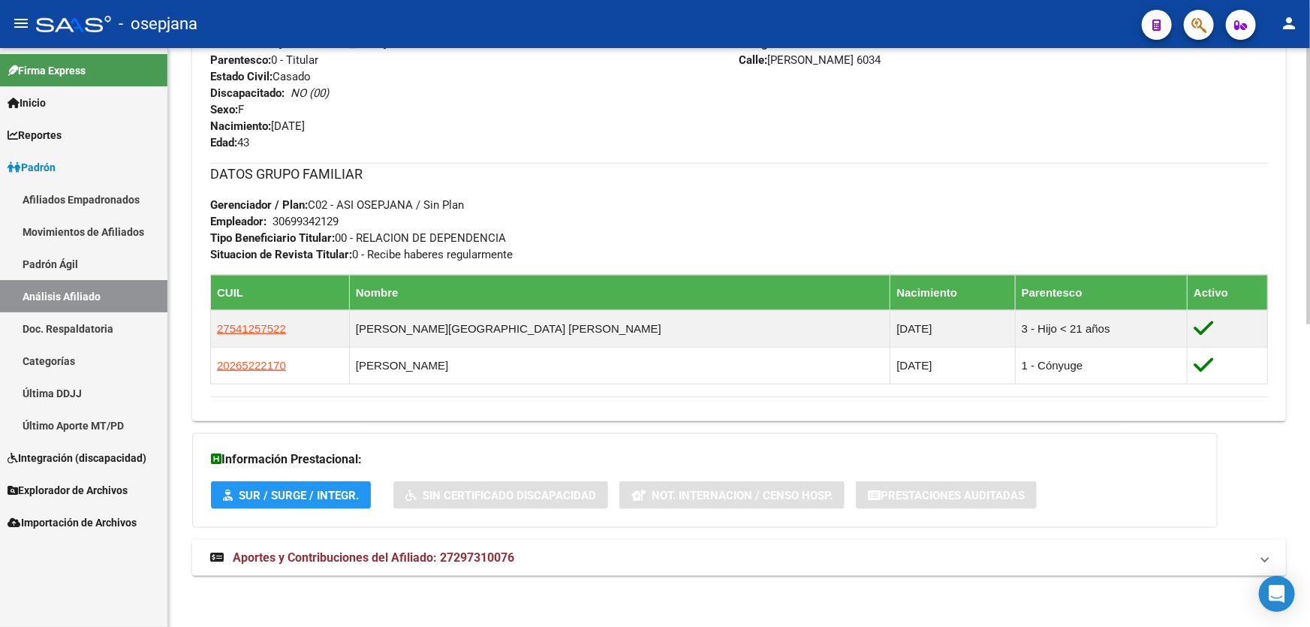
click at [859, 563] on mat-panel-title "Aportes y Contribuciones del Afiliado: 27297310076" at bounding box center [730, 558] width 1040 height 17
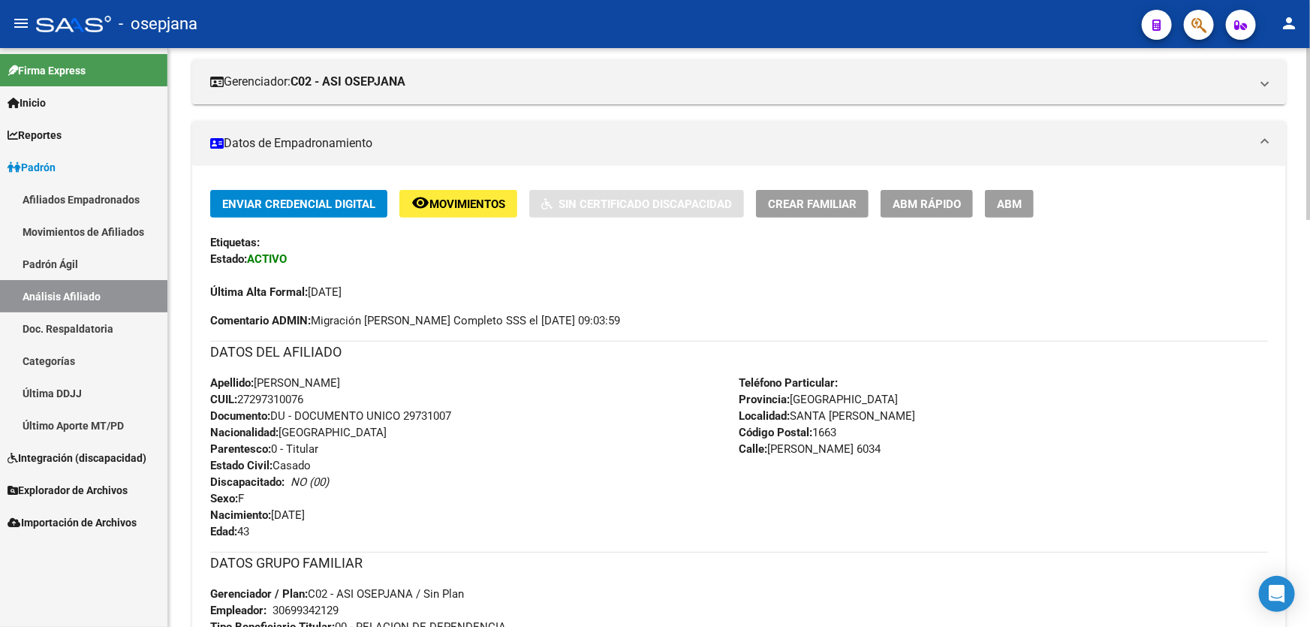
scroll to position [0, 0]
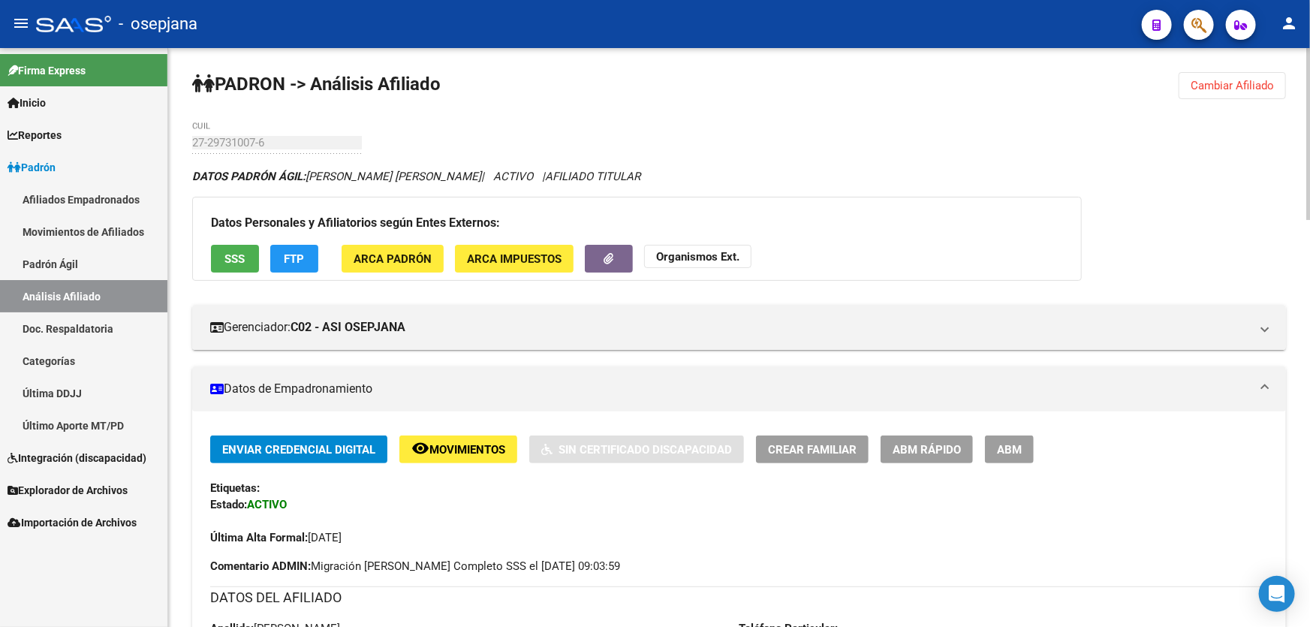
click at [245, 247] on button "SSS" at bounding box center [235, 259] width 48 height 28
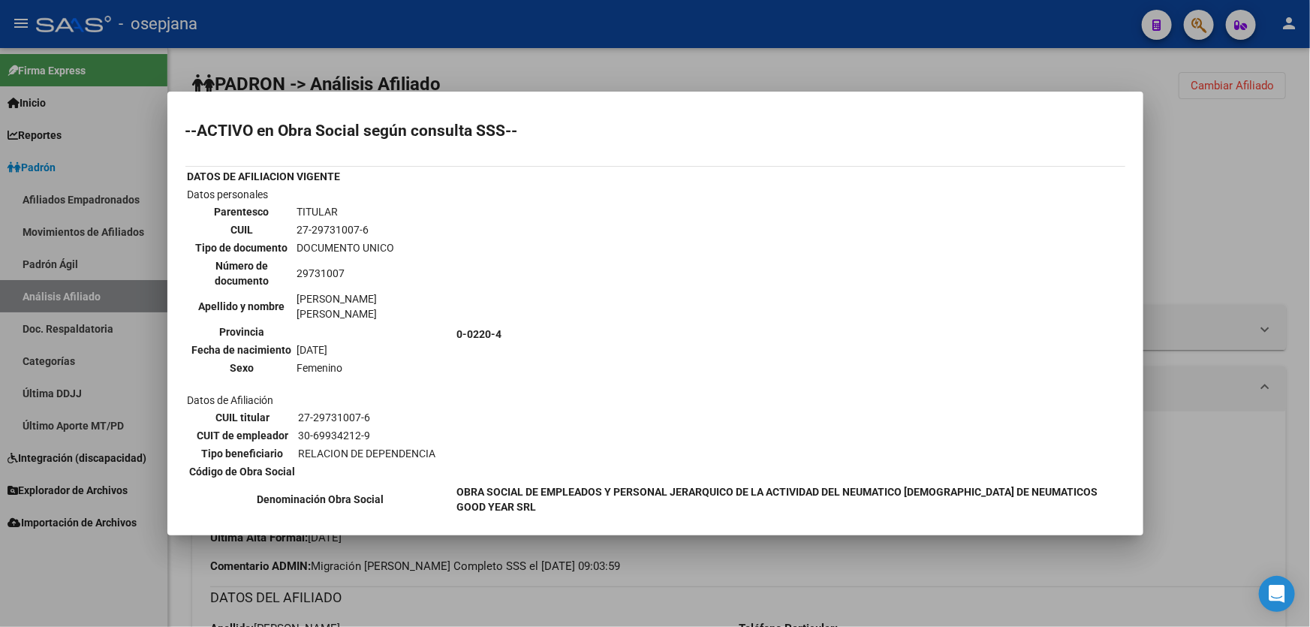
click at [1309, 212] on div at bounding box center [655, 313] width 1310 height 627
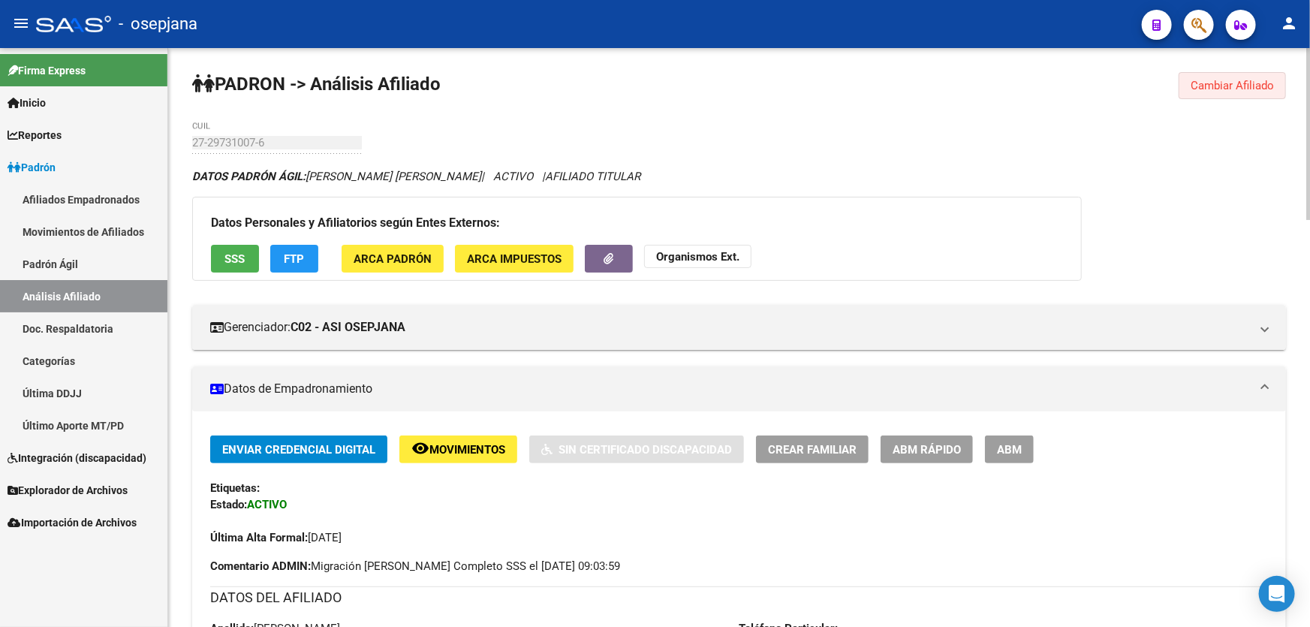
click at [1229, 81] on span "Cambiar Afiliado" at bounding box center [1232, 86] width 83 height 14
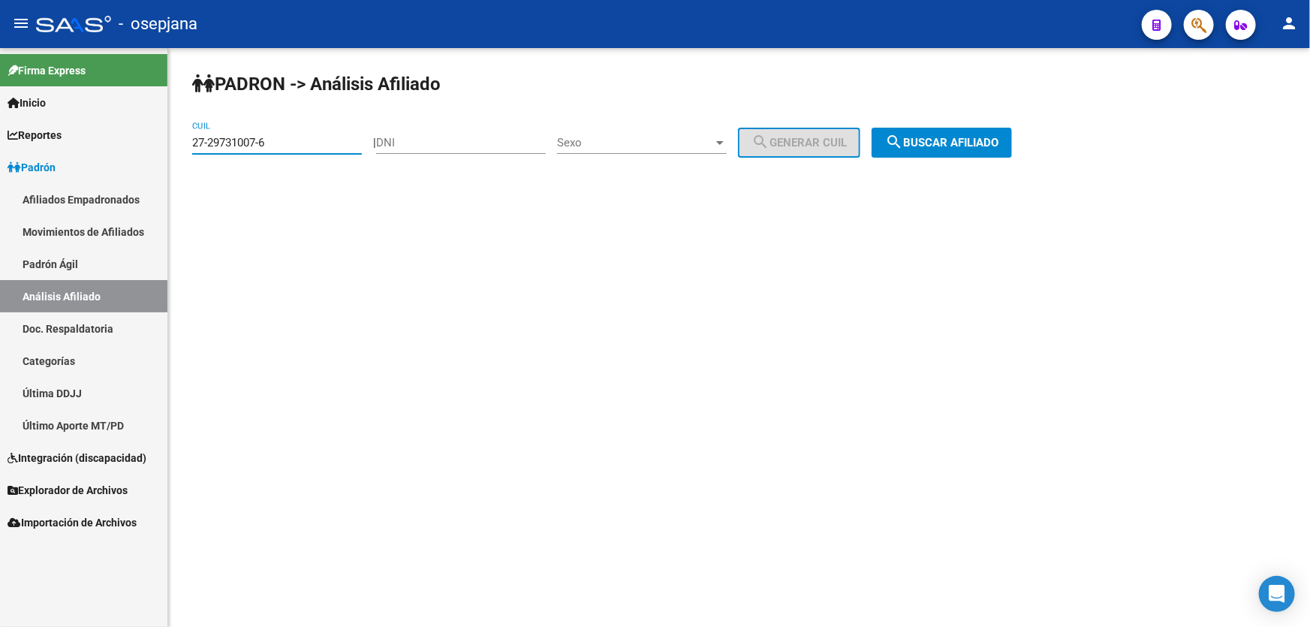
drag, startPoint x: 294, startPoint y: 139, endPoint x: 181, endPoint y: 164, distance: 116.2
click at [181, 164] on div "PADRON -> Análisis Afiliado 27-29731007-6 CUIL | DNI Sexo Sexo search Generar C…" at bounding box center [739, 127] width 1142 height 158
paste input "0-34102238-0"
click at [976, 148] on span "search Buscar afiliado" at bounding box center [941, 143] width 113 height 14
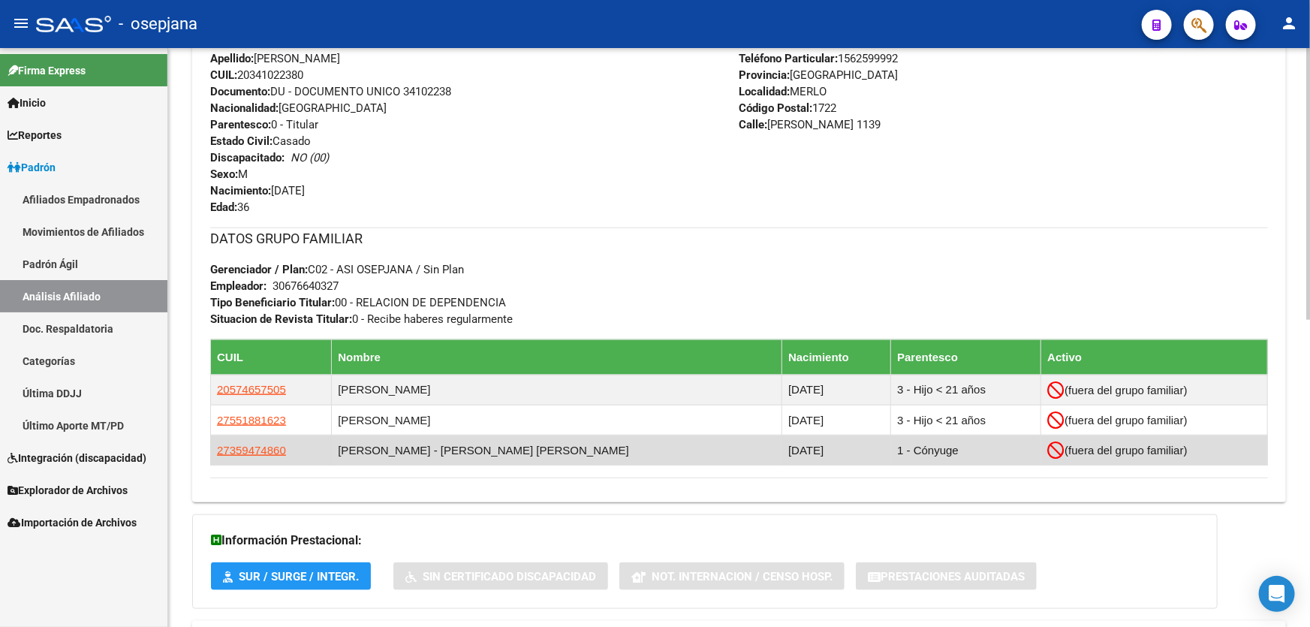
scroll to position [652, 0]
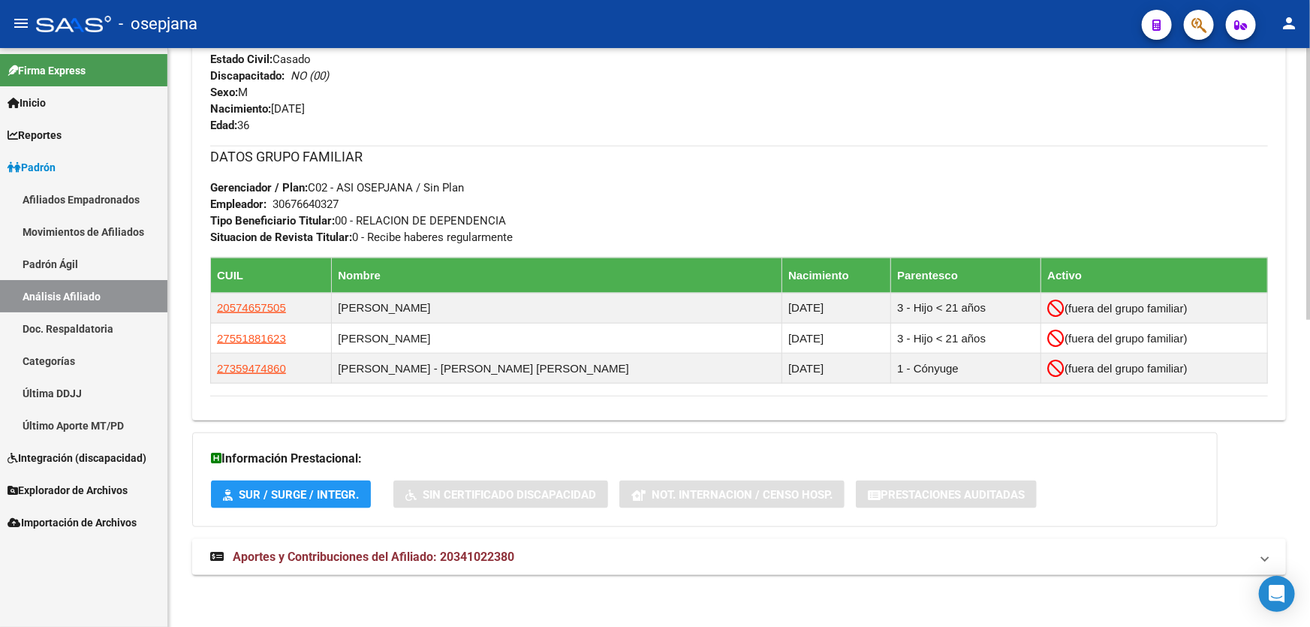
click at [578, 551] on mat-panel-title "Aportes y Contribuciones del Afiliado: 20341022380" at bounding box center [730, 557] width 1040 height 17
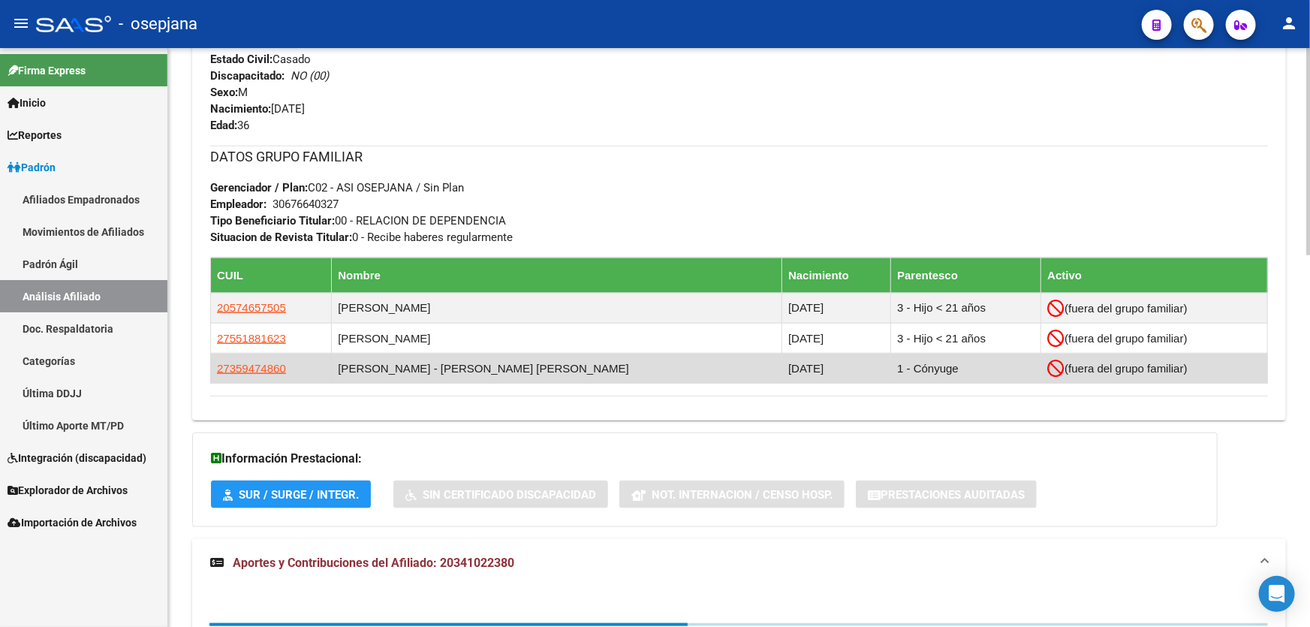
scroll to position [1037, 0]
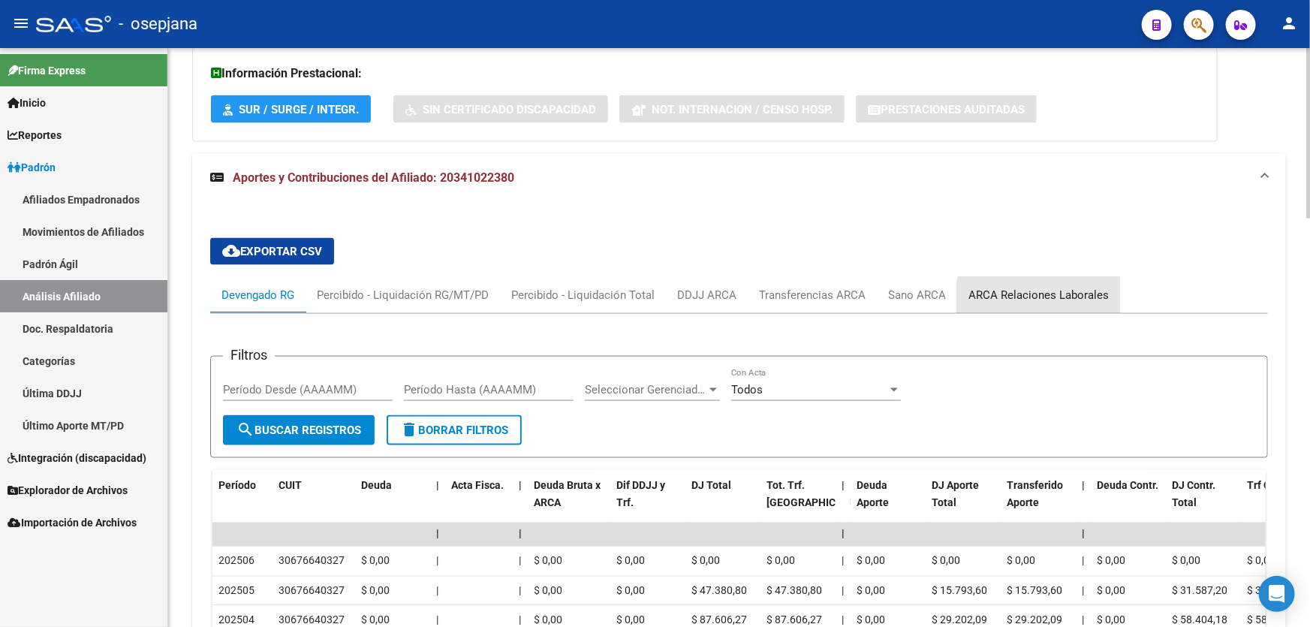
click at [1042, 303] on div "ARCA Relaciones Laborales" at bounding box center [1038, 295] width 163 height 36
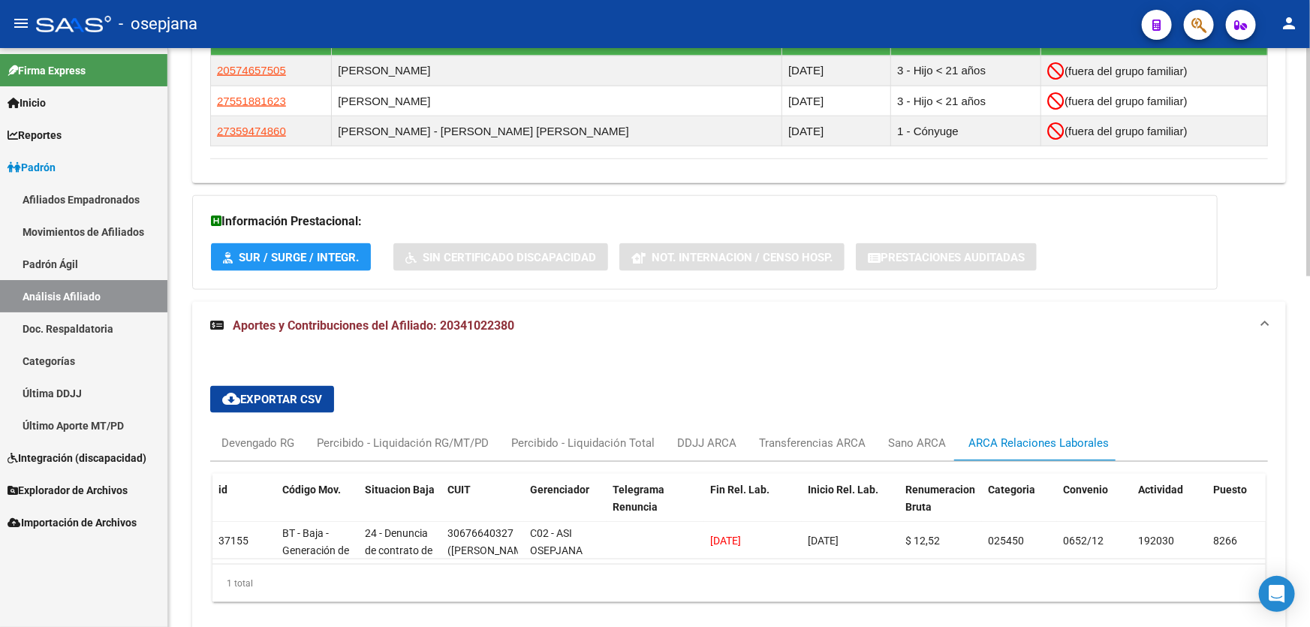
scroll to position [961, 0]
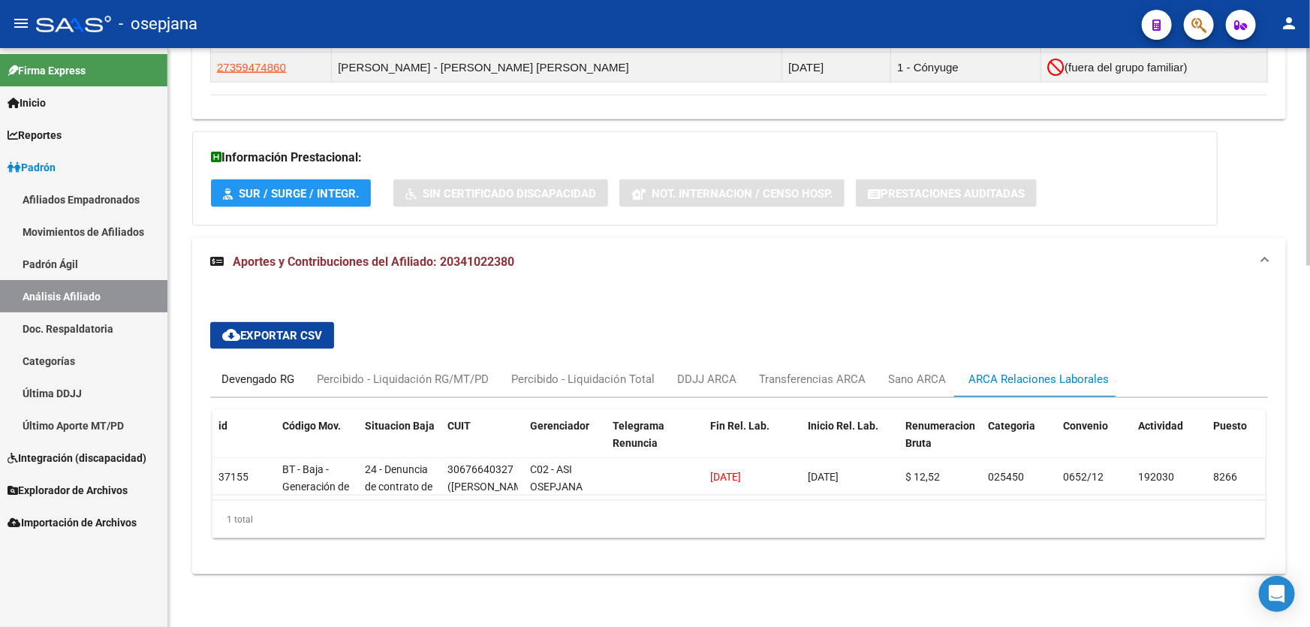
click at [244, 372] on div "Devengado RG" at bounding box center [257, 379] width 73 height 17
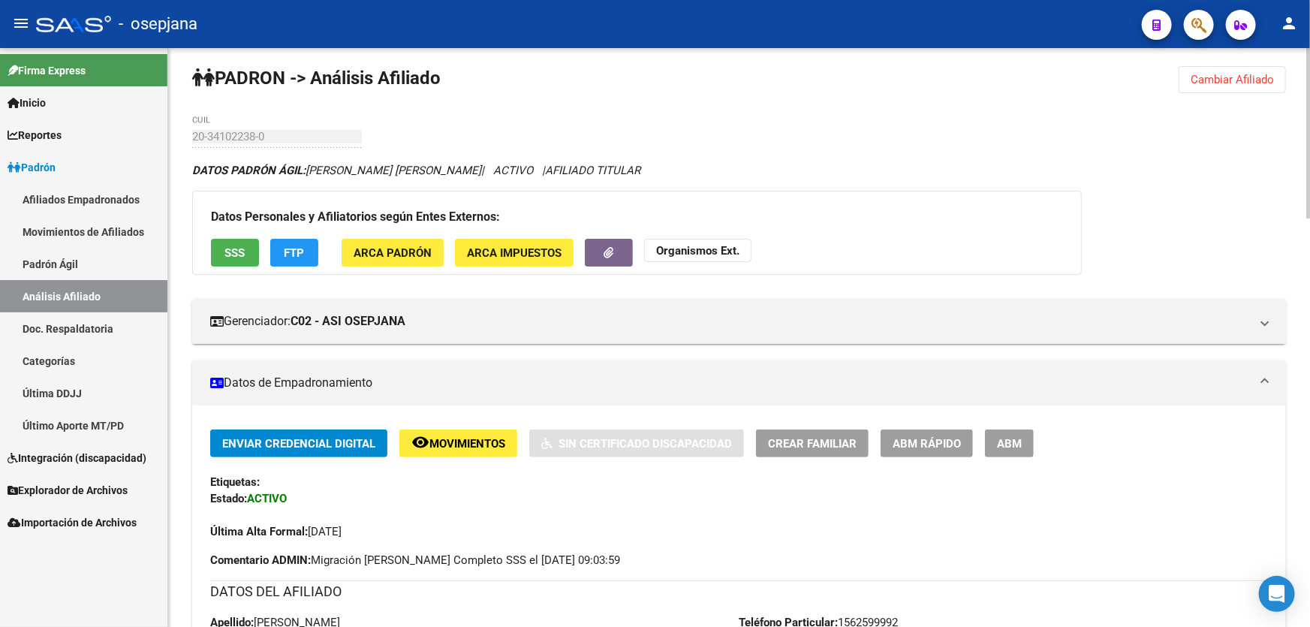
scroll to position [0, 0]
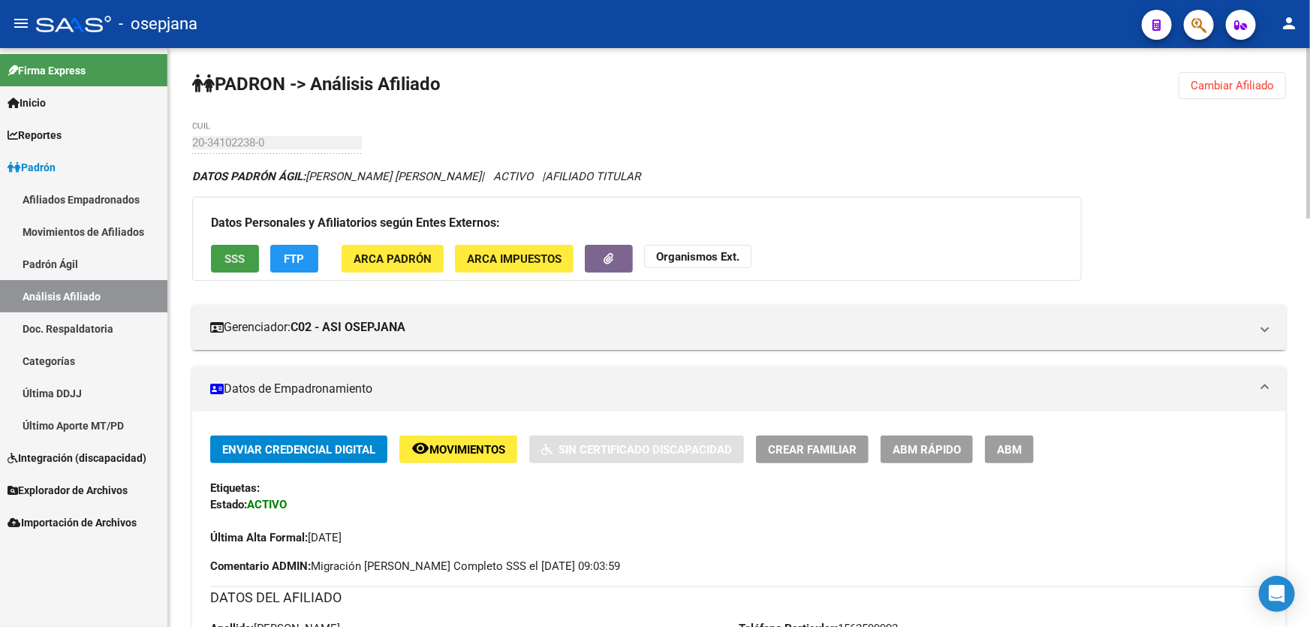
click at [221, 250] on button "SSS" at bounding box center [235, 259] width 48 height 28
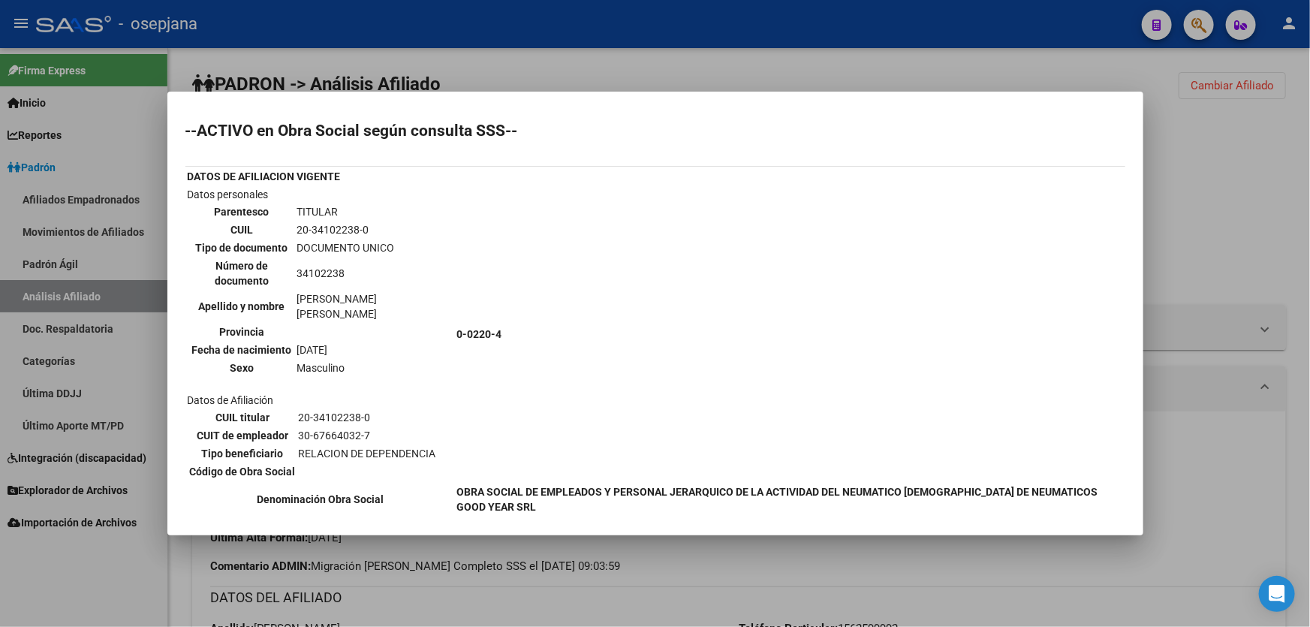
scroll to position [270, 0]
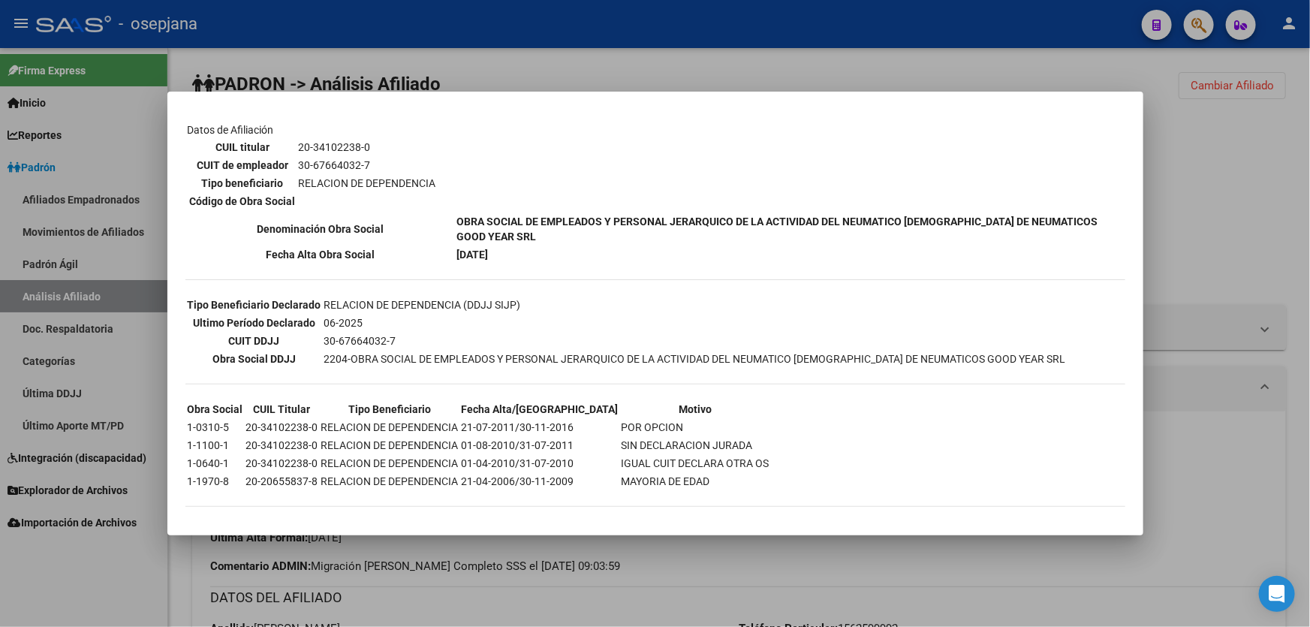
click at [1309, 150] on div at bounding box center [655, 313] width 1310 height 627
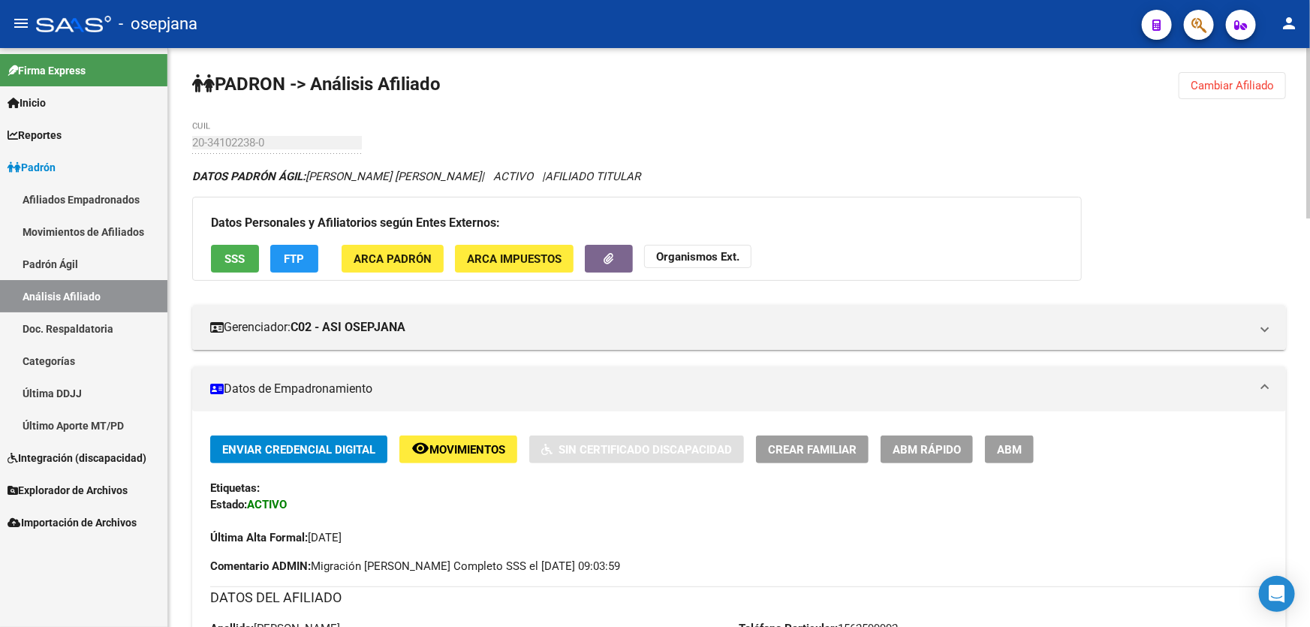
click at [280, 251] on button "FTP" at bounding box center [294, 259] width 48 height 28
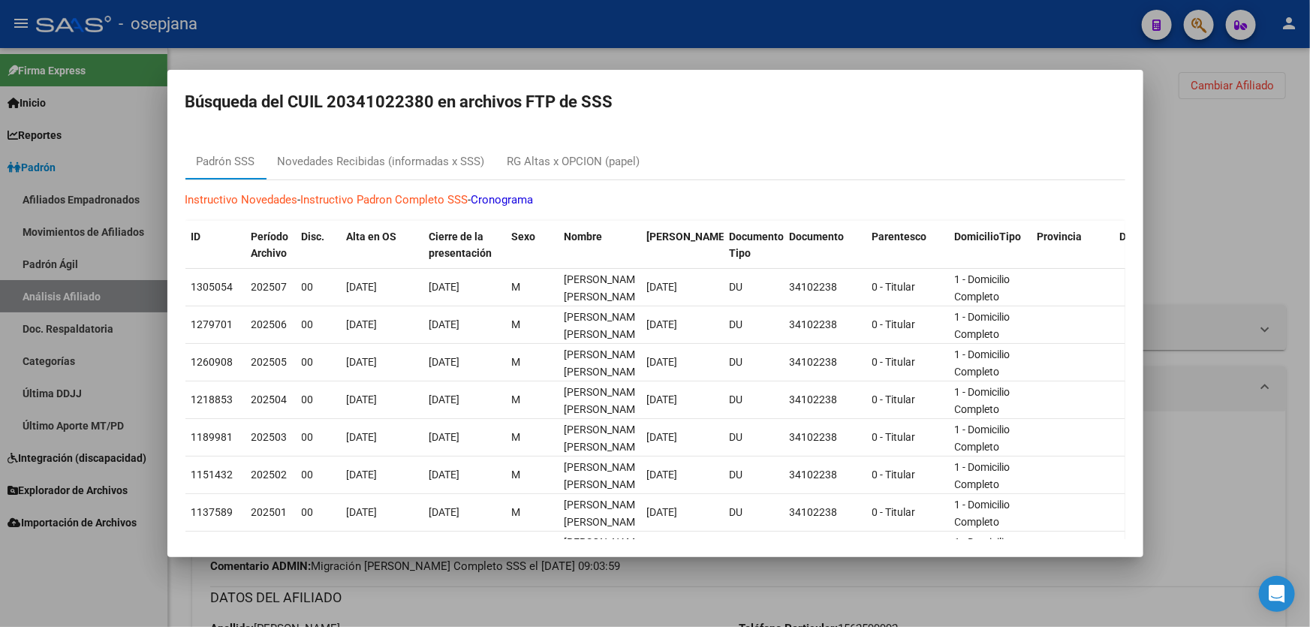
click at [1309, 236] on div at bounding box center [655, 313] width 1310 height 627
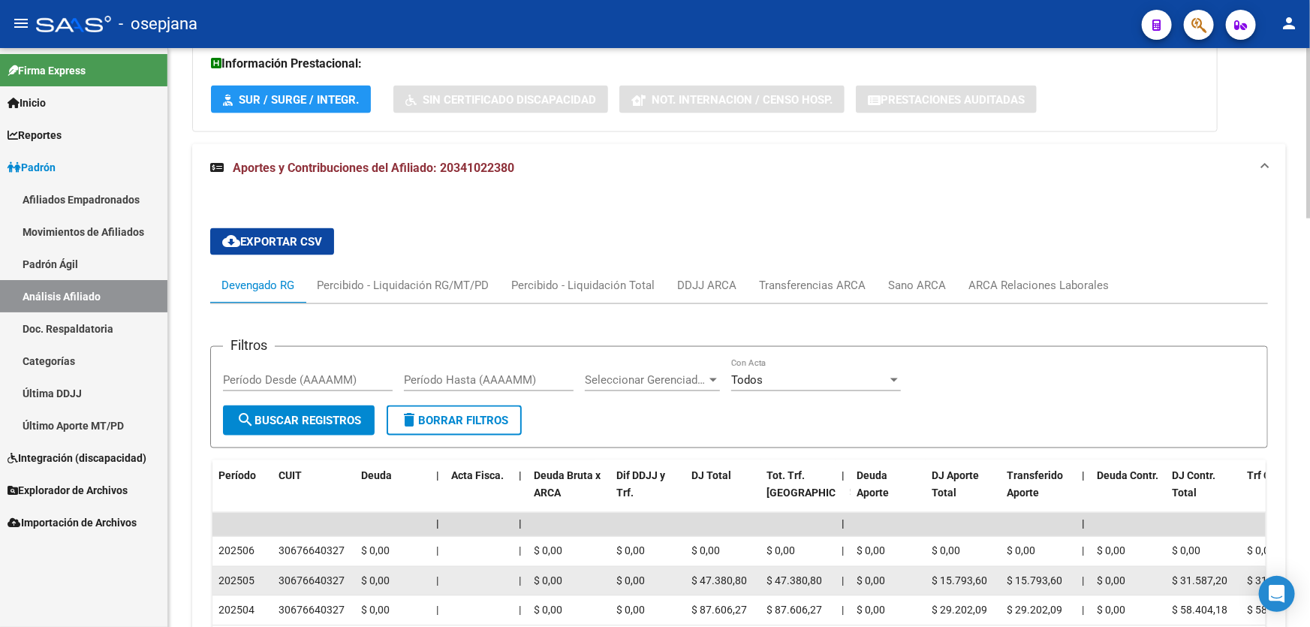
scroll to position [1228, 0]
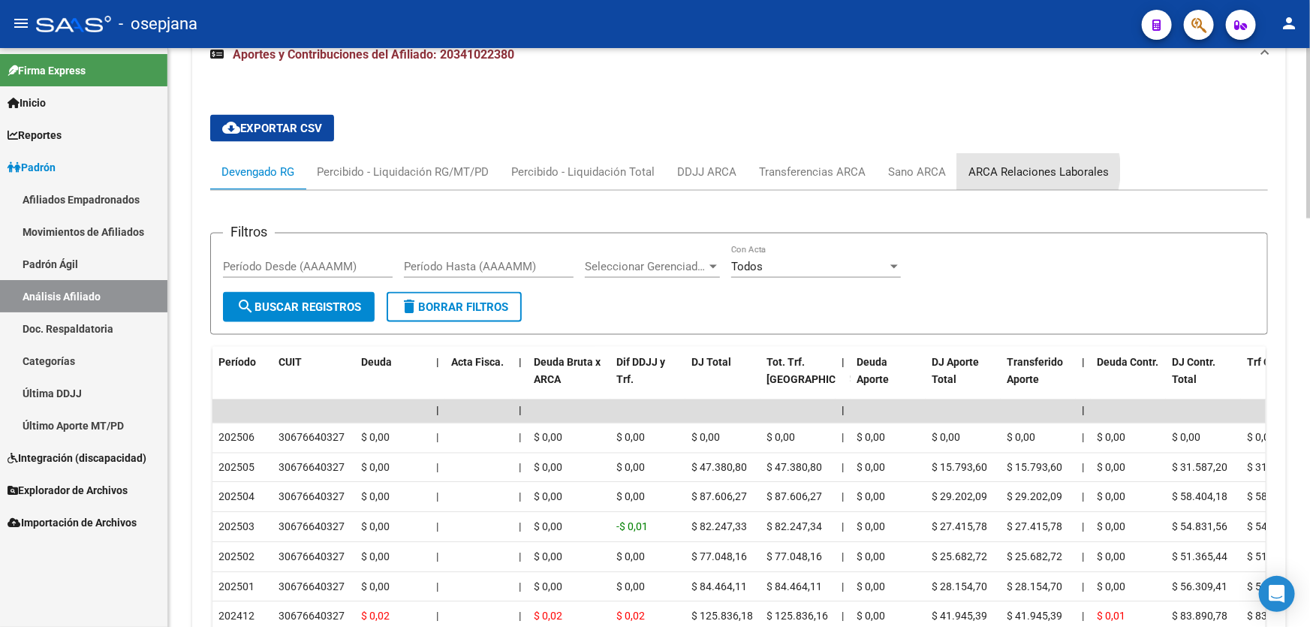
click at [1021, 169] on div "ARCA Relaciones Laborales" at bounding box center [1039, 172] width 140 height 17
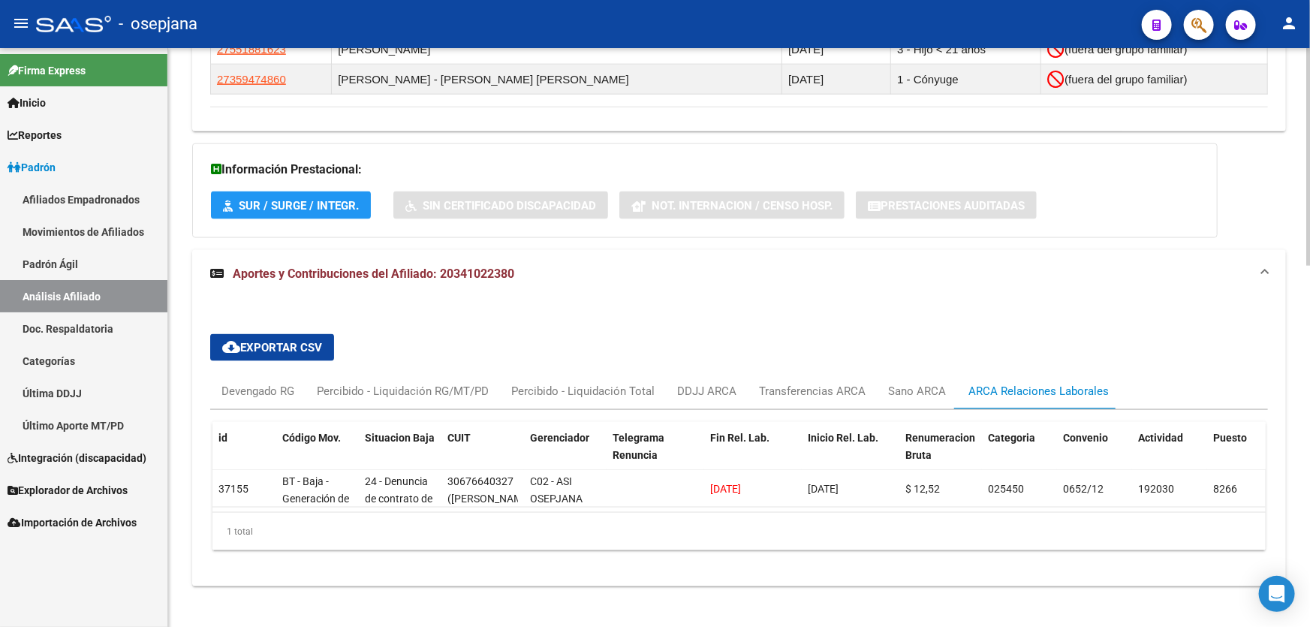
scroll to position [961, 0]
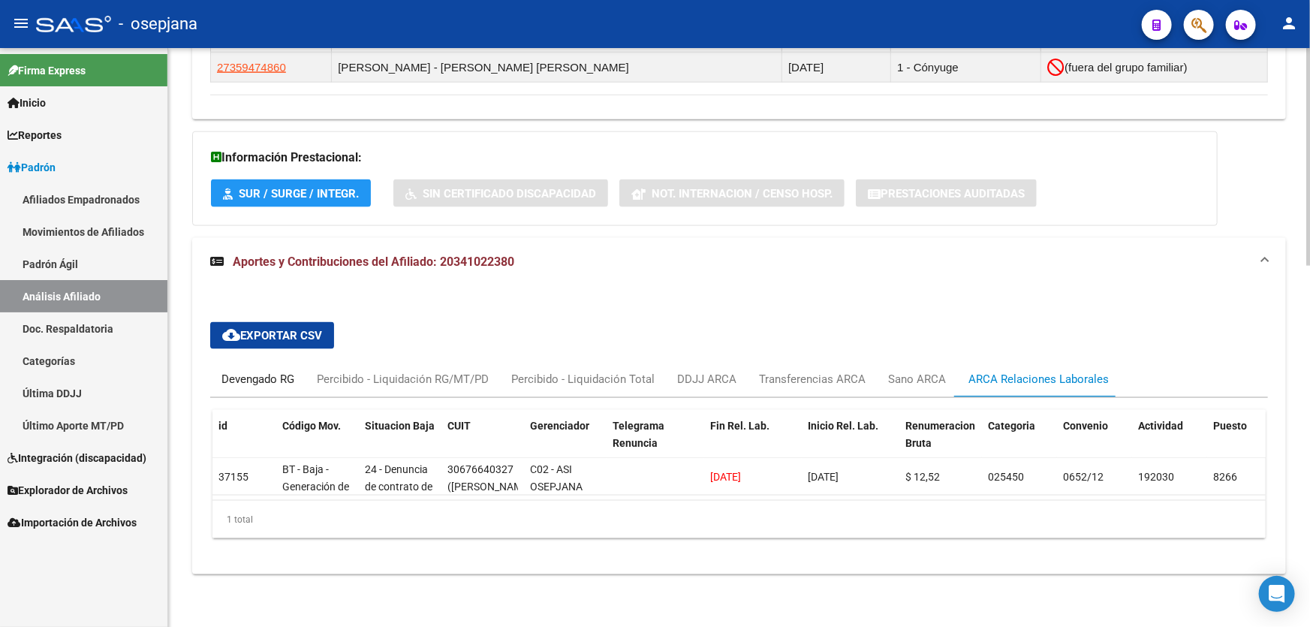
click at [228, 371] on div "Devengado RG" at bounding box center [257, 379] width 73 height 17
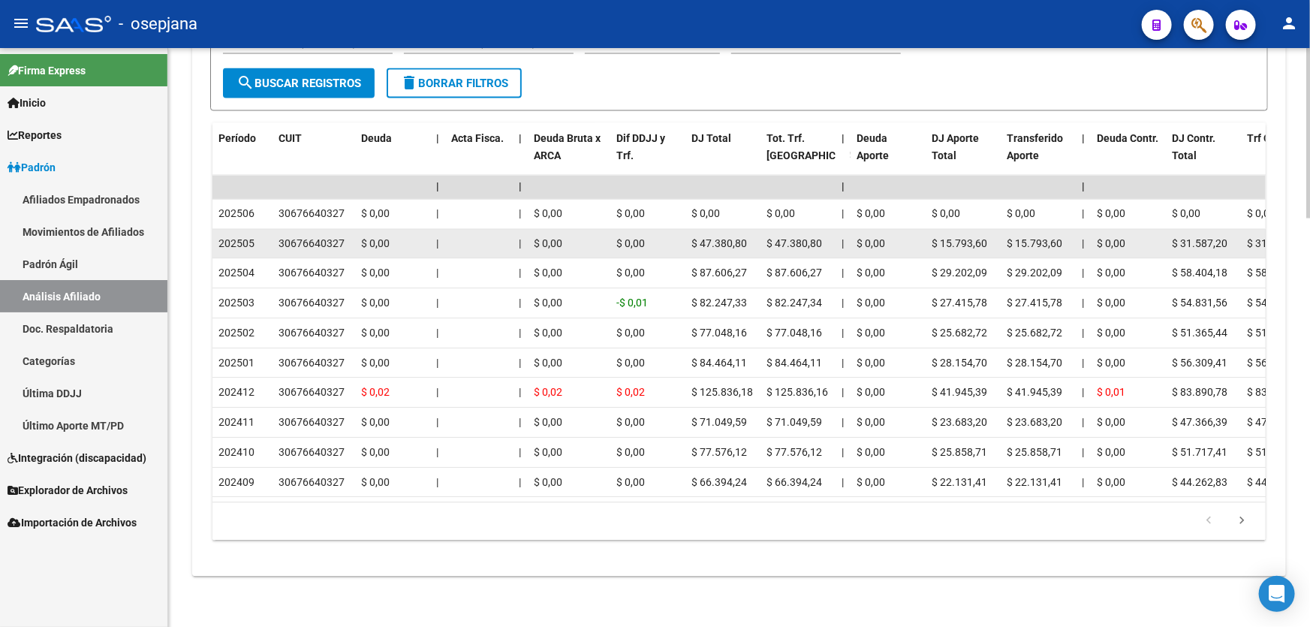
scroll to position [1388, 0]
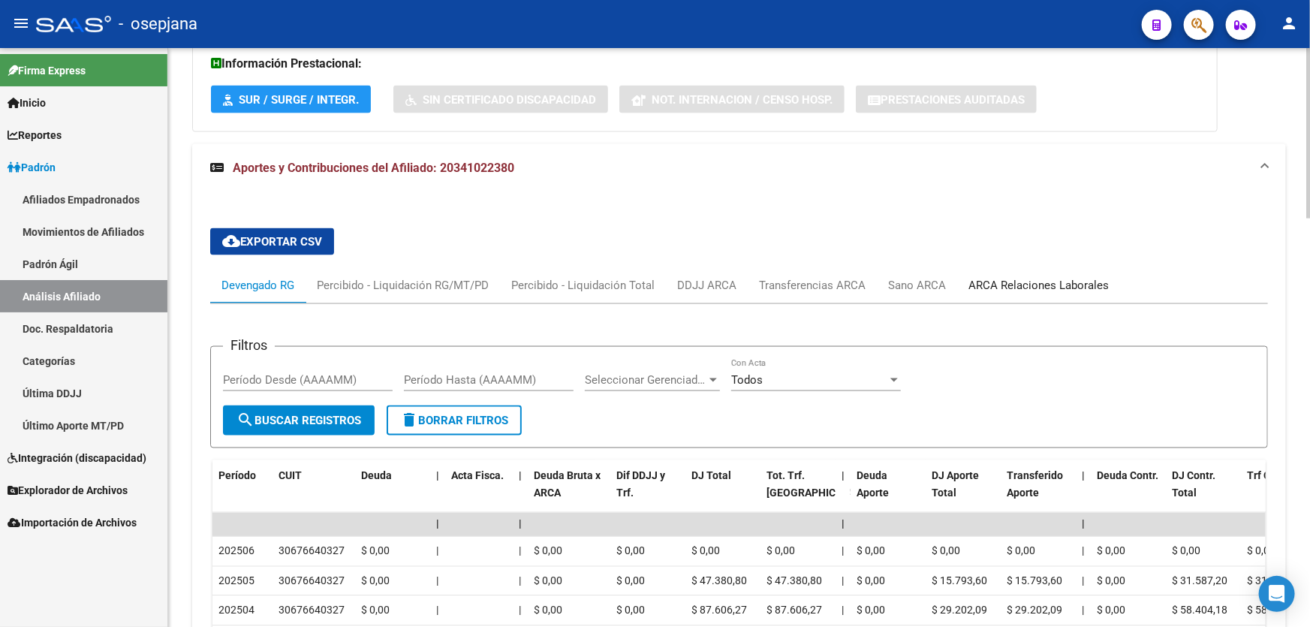
click at [1047, 285] on div "ARCA Relaciones Laborales" at bounding box center [1039, 285] width 140 height 17
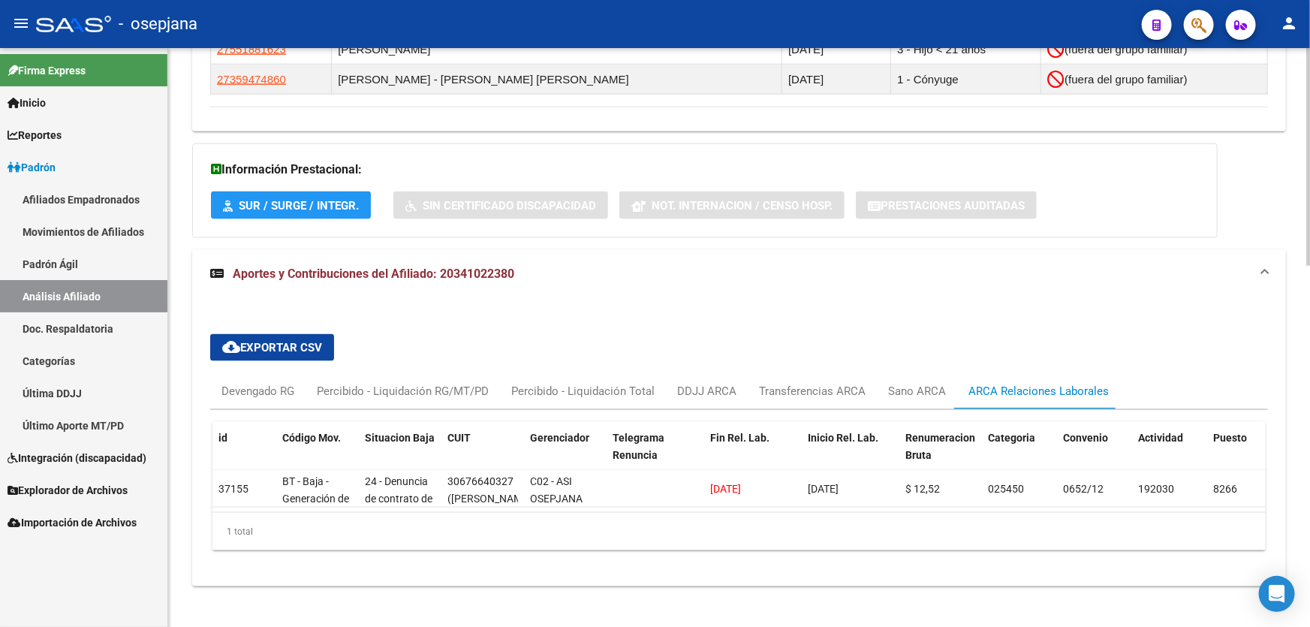
scroll to position [961, 0]
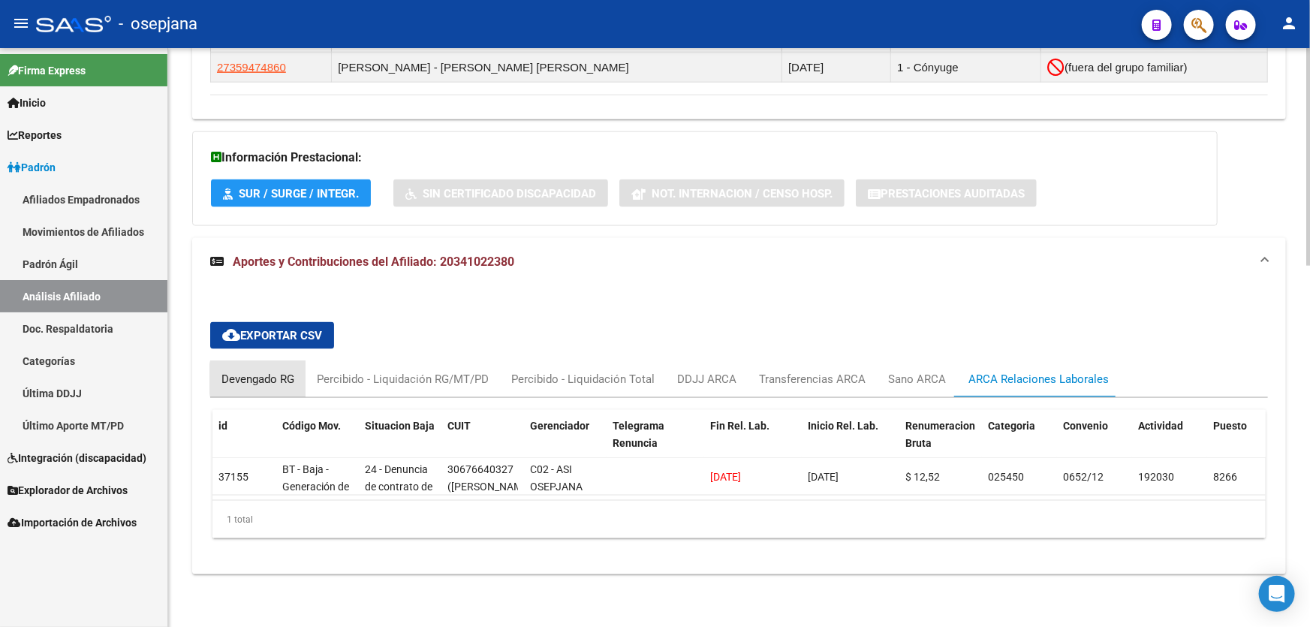
click at [288, 371] on div "Devengado RG" at bounding box center [257, 379] width 73 height 17
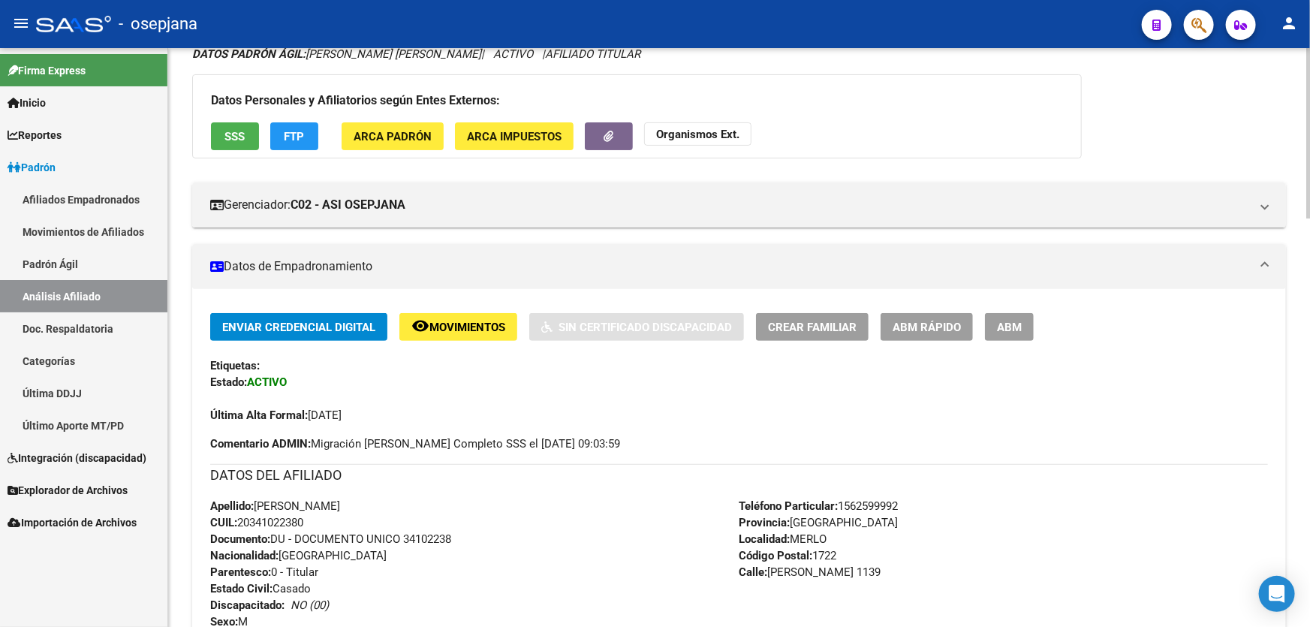
scroll to position [0, 0]
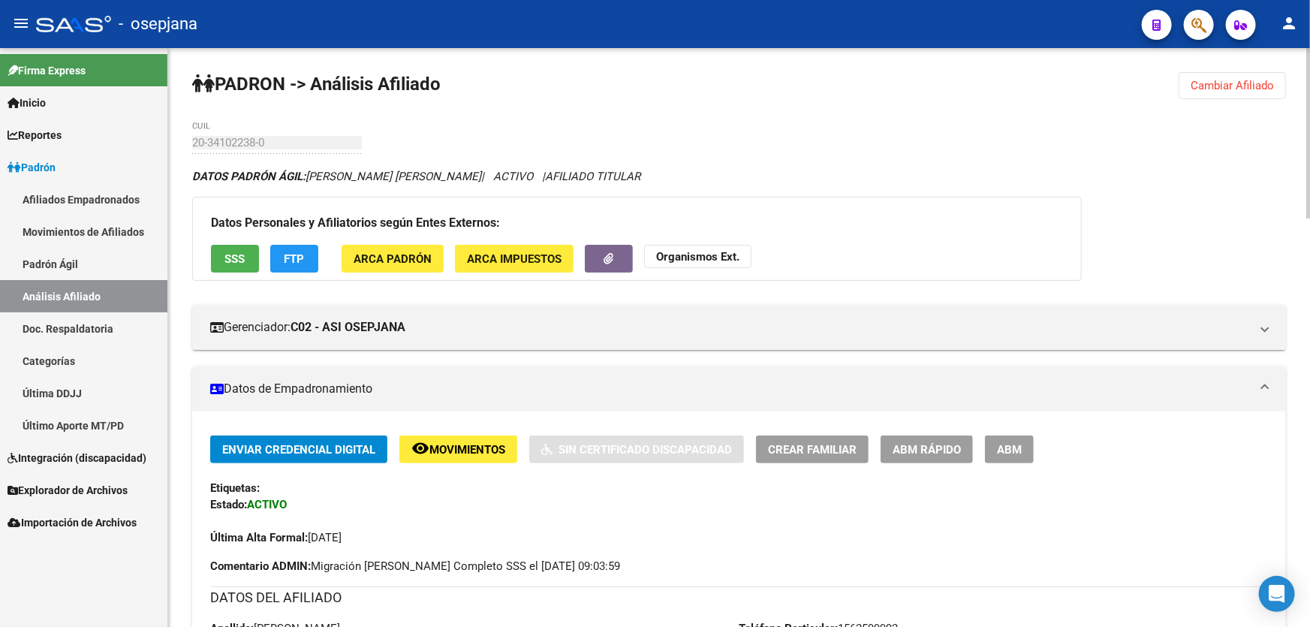
click at [224, 267] on button "SSS" at bounding box center [235, 259] width 48 height 28
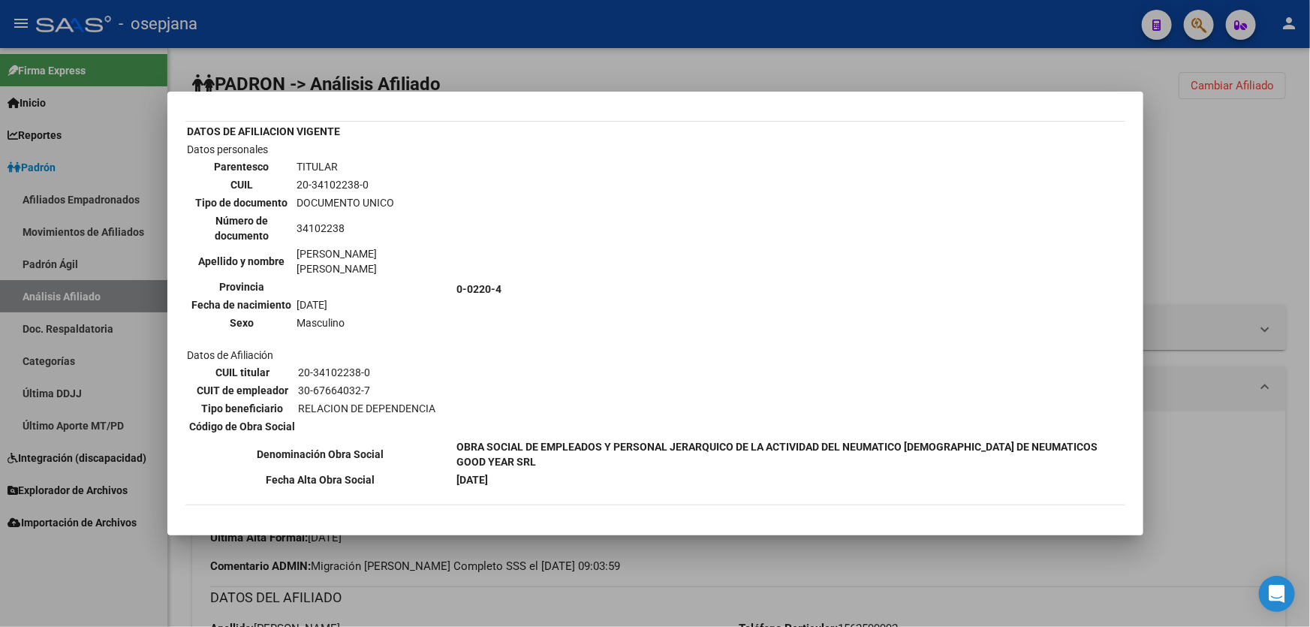
scroll to position [270, 0]
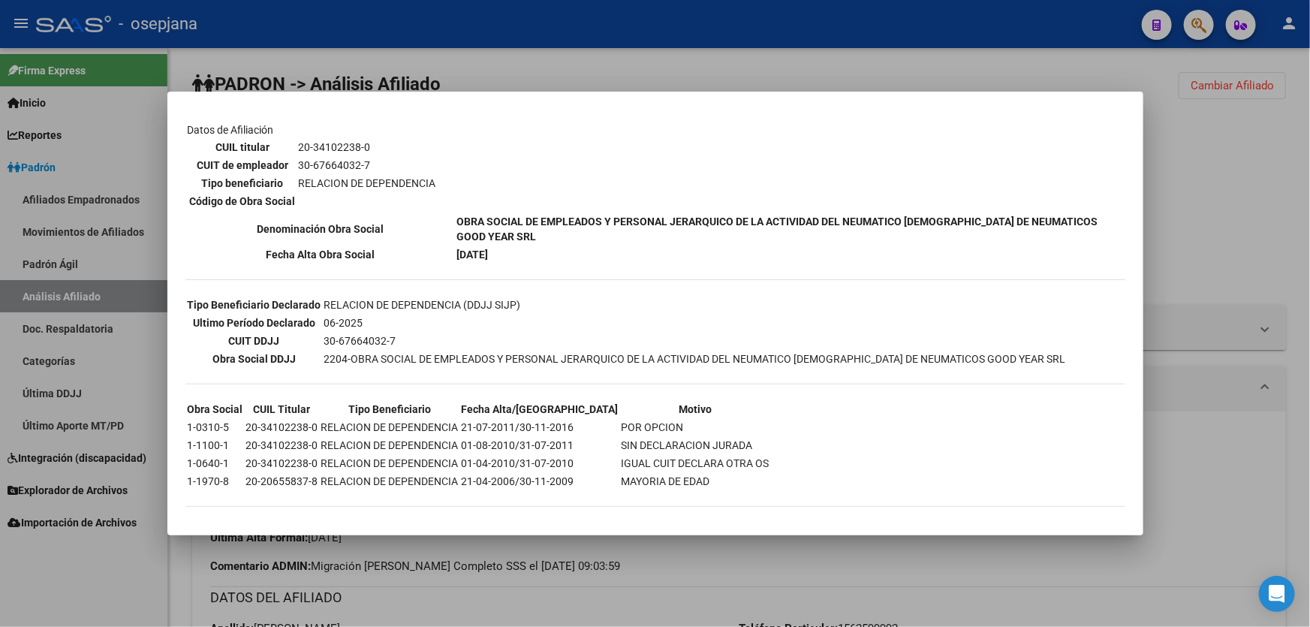
click at [1255, 238] on div at bounding box center [655, 313] width 1310 height 627
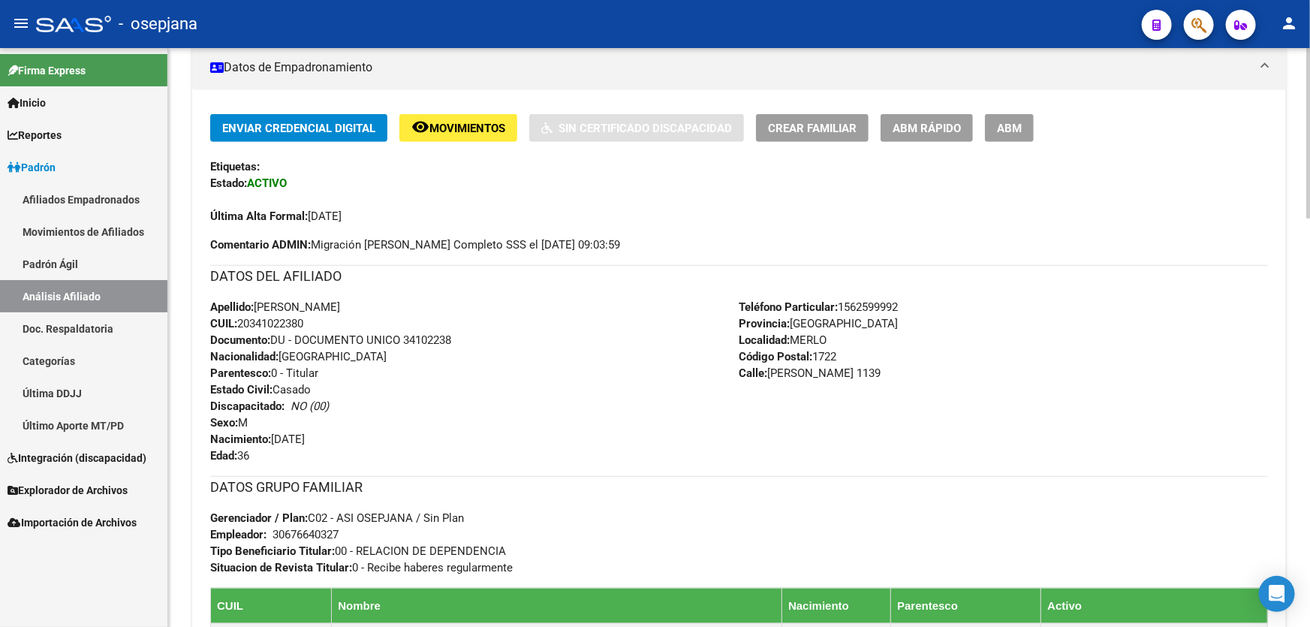
scroll to position [0, 0]
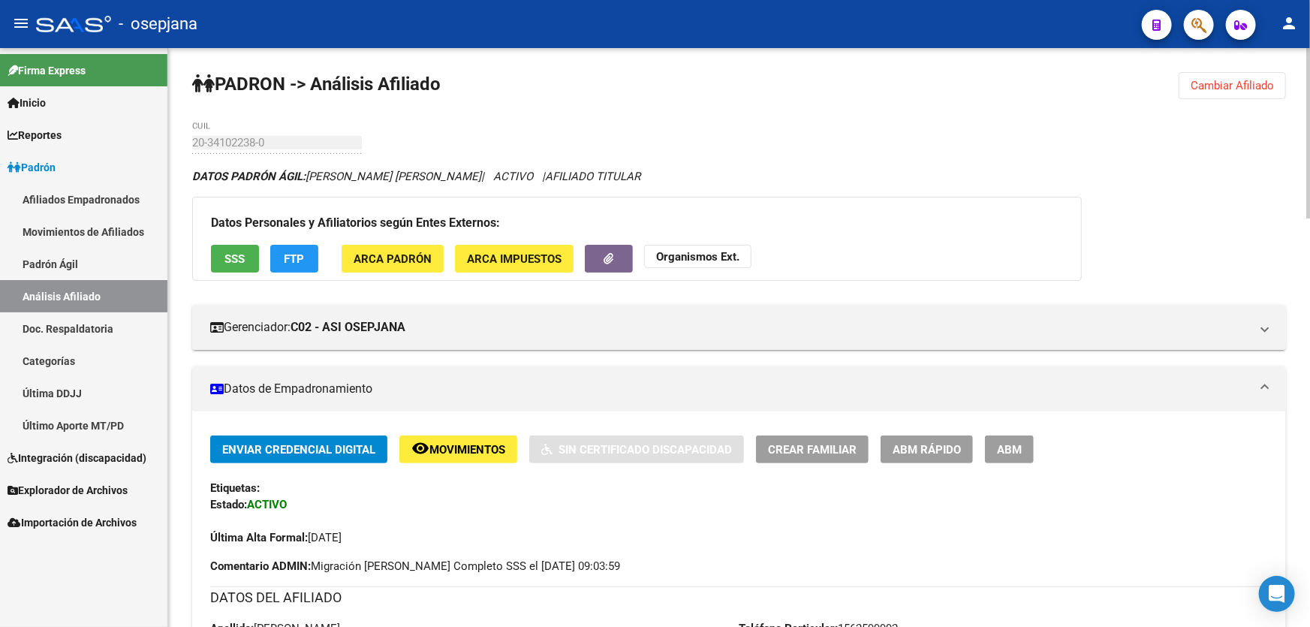
click at [1237, 94] on button "Cambiar Afiliado" at bounding box center [1232, 85] width 107 height 27
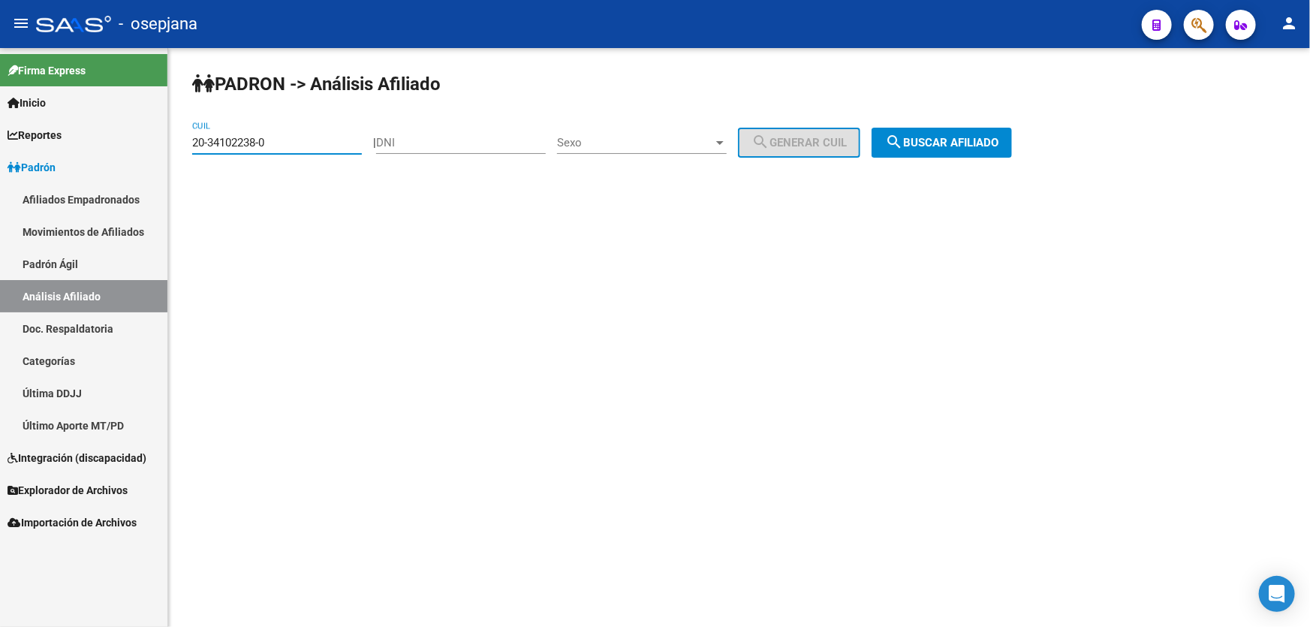
drag, startPoint x: 320, startPoint y: 142, endPoint x: 158, endPoint y: 143, distance: 162.2
click at [158, 143] on mat-sidenav-container "Firma Express Inicio Instructivos Contacto OS Reportes Padrón Traspasos x O.S. …" at bounding box center [655, 337] width 1310 height 579
paste input "3-17231170-9"
click at [994, 144] on span "search Buscar afiliado" at bounding box center [941, 143] width 113 height 14
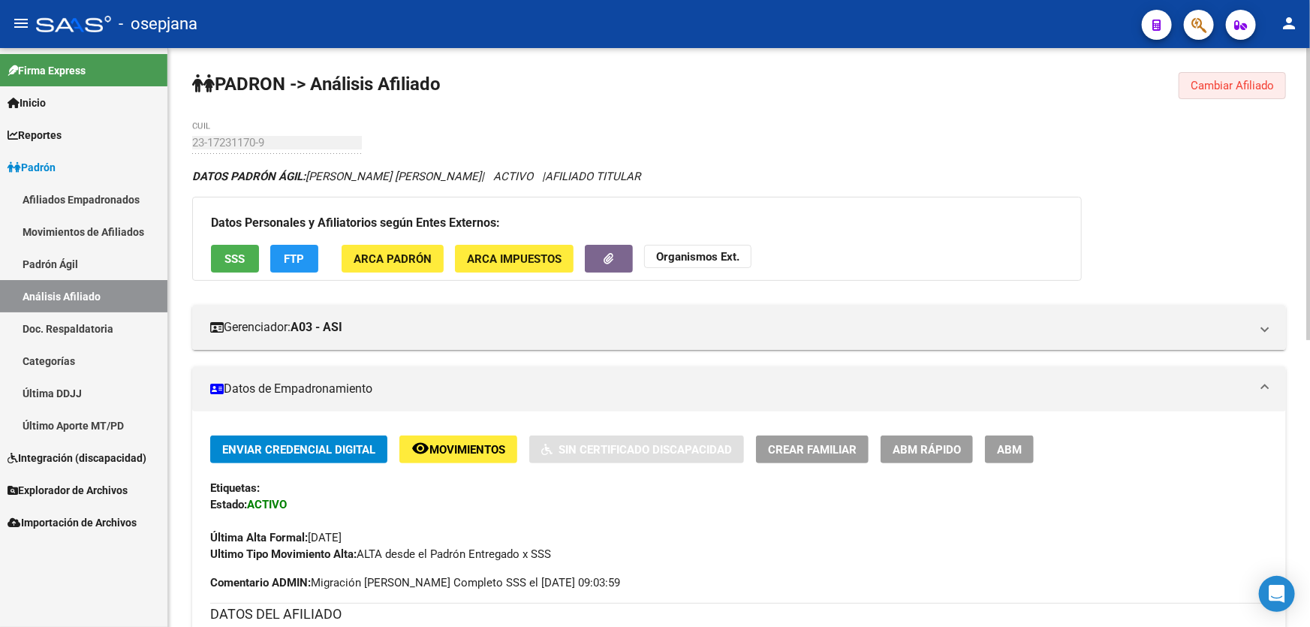
click at [1252, 82] on span "Cambiar Afiliado" at bounding box center [1232, 86] width 83 height 14
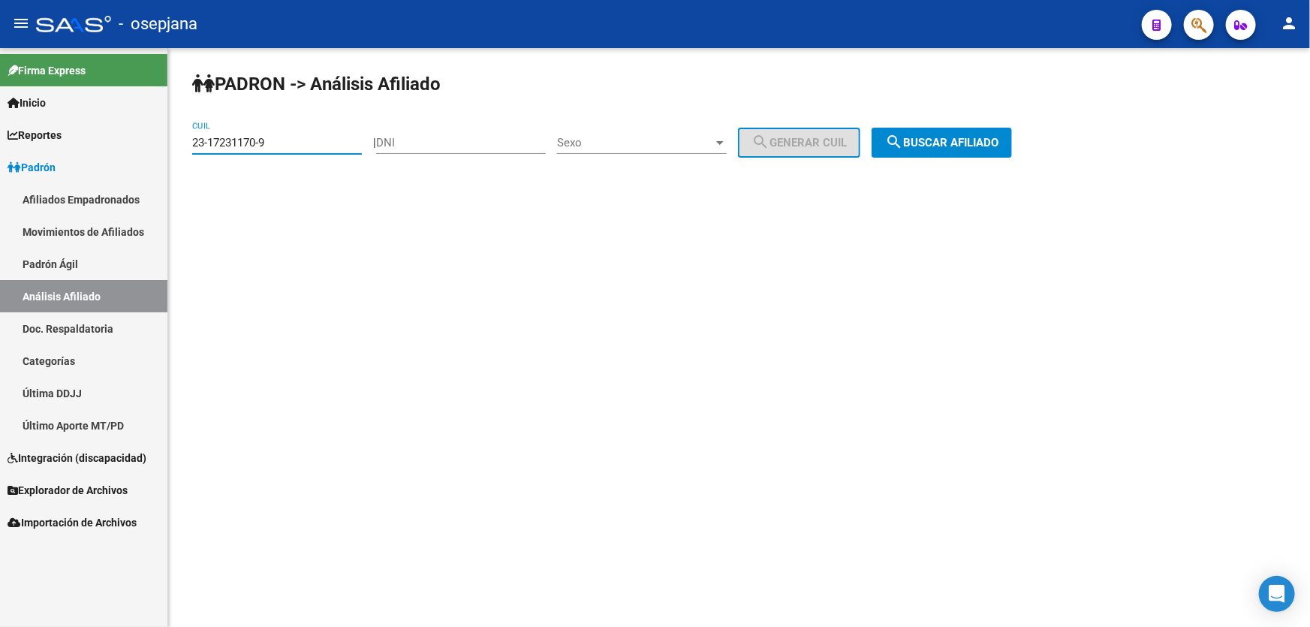
drag, startPoint x: 336, startPoint y: 140, endPoint x: 158, endPoint y: 148, distance: 178.1
click at [158, 148] on mat-sidenav-container "Firma Express Inicio Instructivos Contacto OS Reportes Padrón Traspasos x O.S. …" at bounding box center [655, 337] width 1310 height 579
paste input "0-33643955"
click at [963, 132] on button "search Buscar afiliado" at bounding box center [942, 143] width 140 height 30
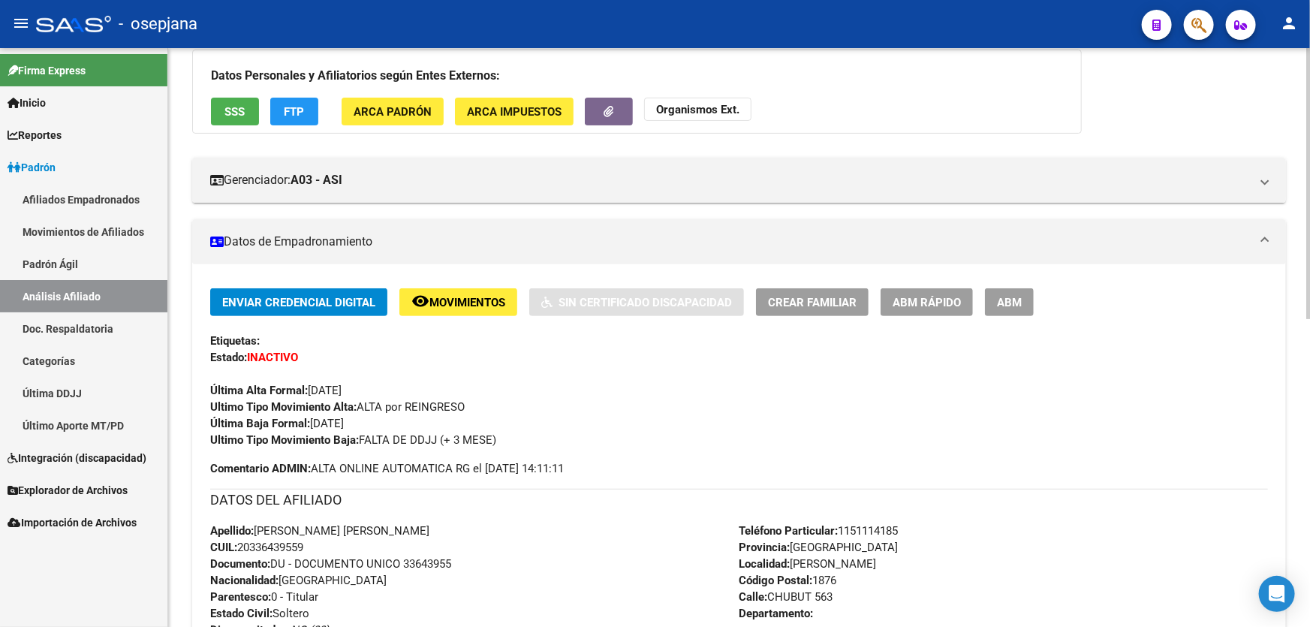
scroll to position [204, 0]
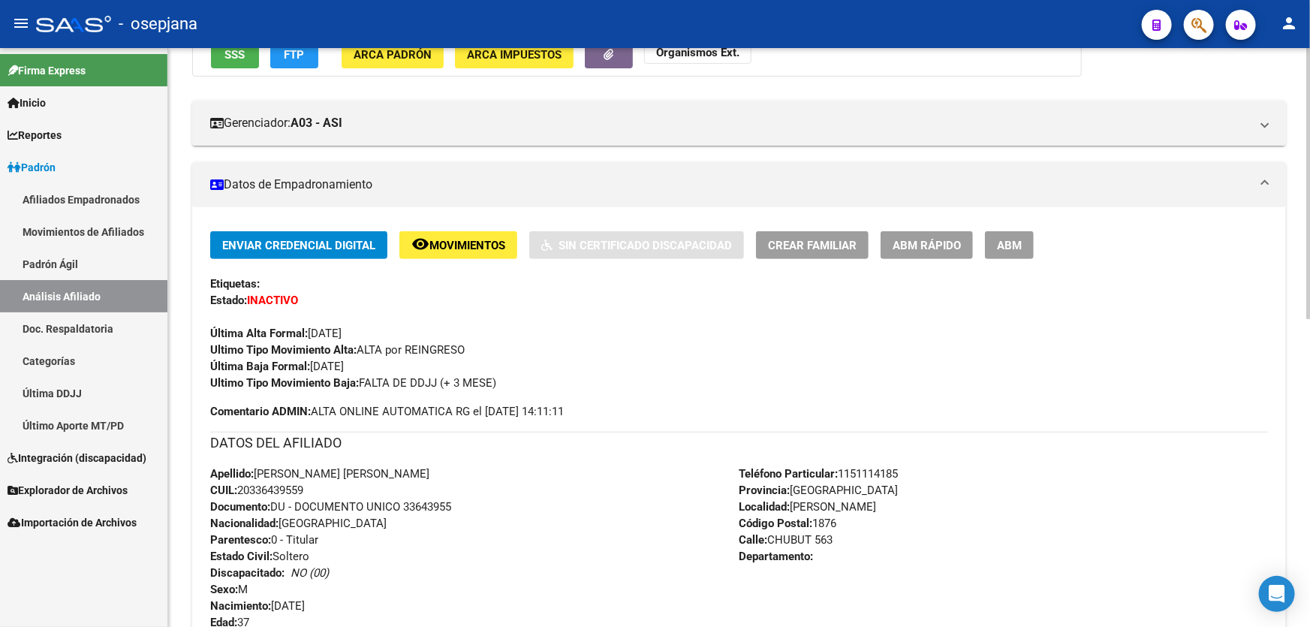
click at [467, 255] on button "remove_red_eye Movimientos" at bounding box center [458, 245] width 118 height 28
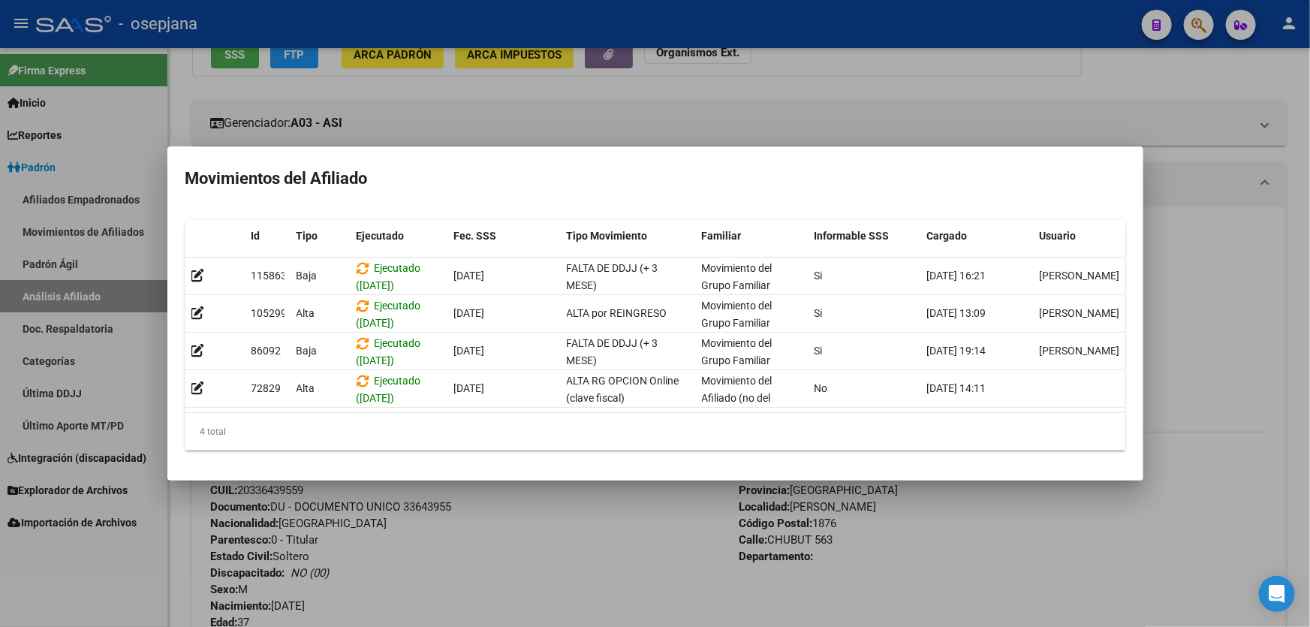
click at [709, 521] on div at bounding box center [655, 313] width 1310 height 627
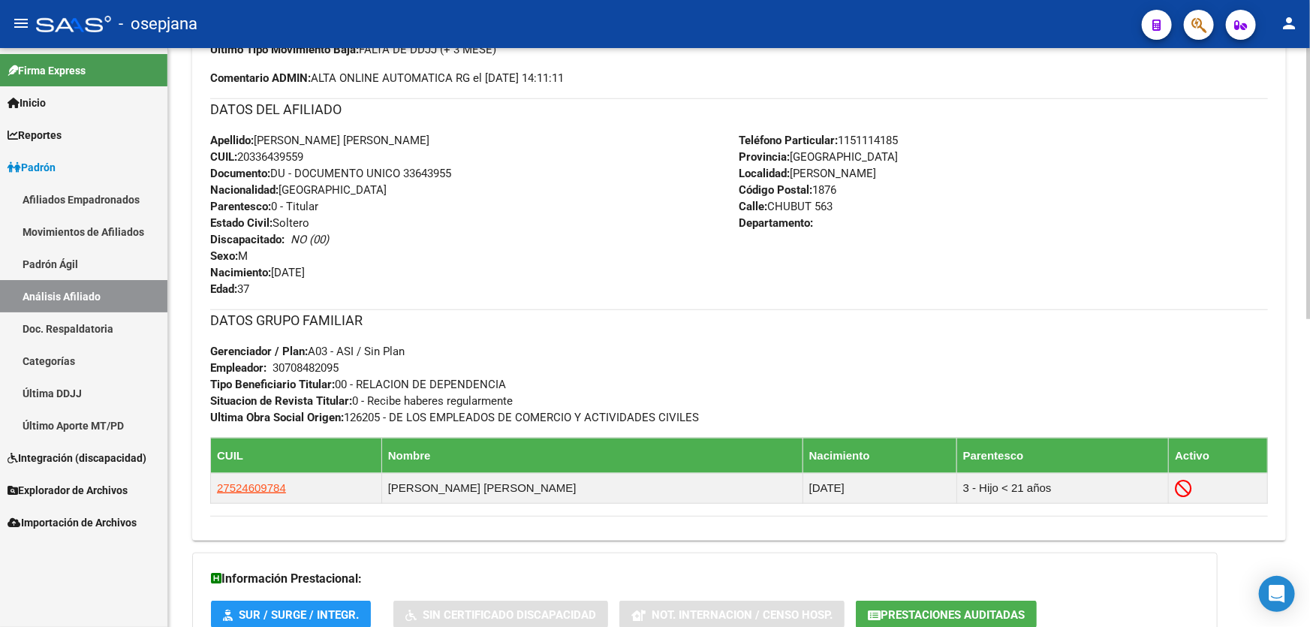
scroll to position [546, 0]
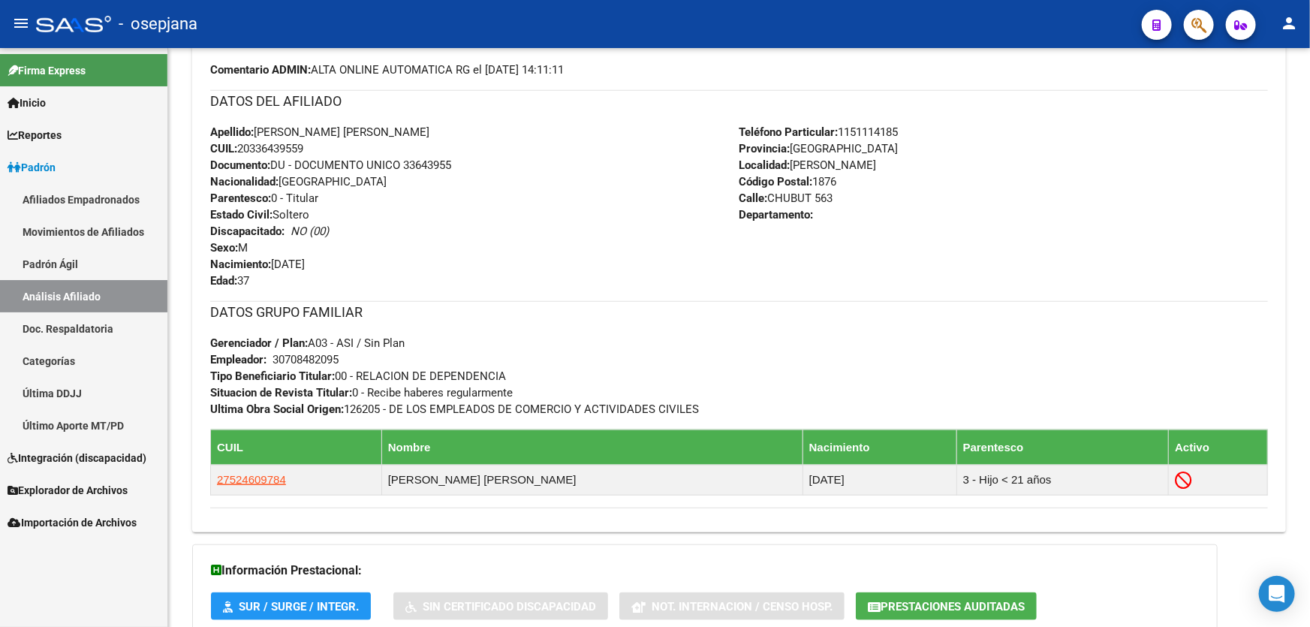
drag, startPoint x: 345, startPoint y: 627, endPoint x: 347, endPoint y: 637, distance: 9.9
click at [347, 626] on html "menu - osepjana person Firma Express Inicio Instructivos Contacto OS Reportes P…" at bounding box center [655, 313] width 1310 height 627
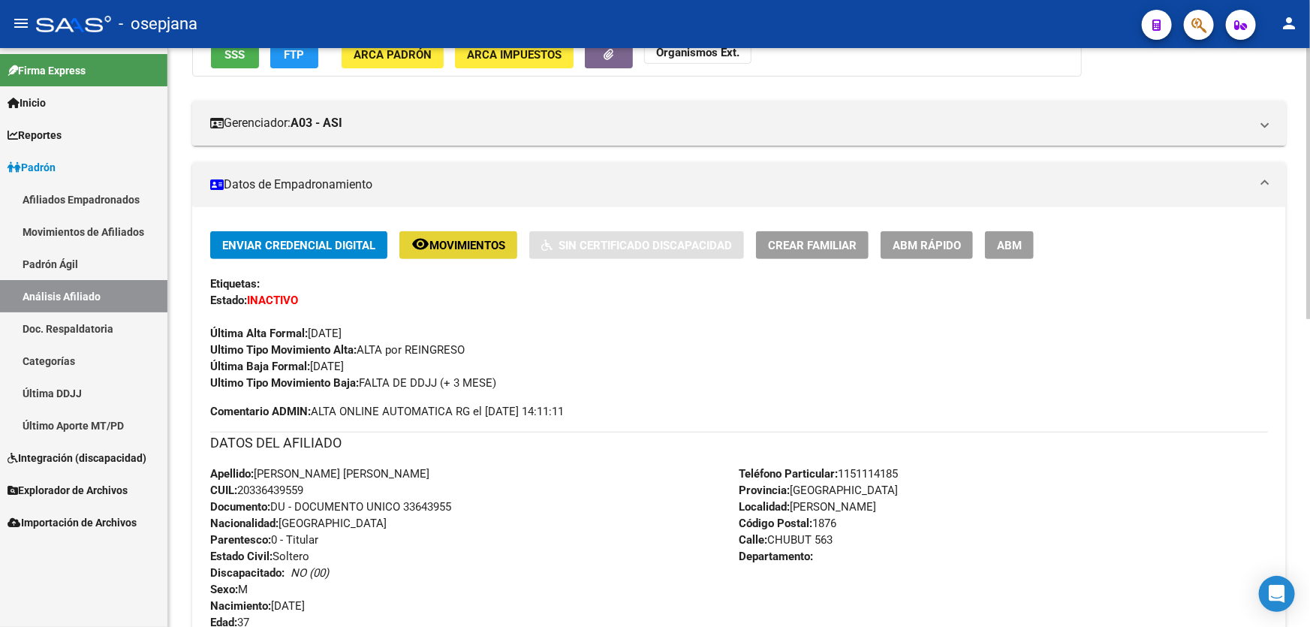
click at [479, 246] on span "Movimientos" at bounding box center [467, 246] width 76 height 14
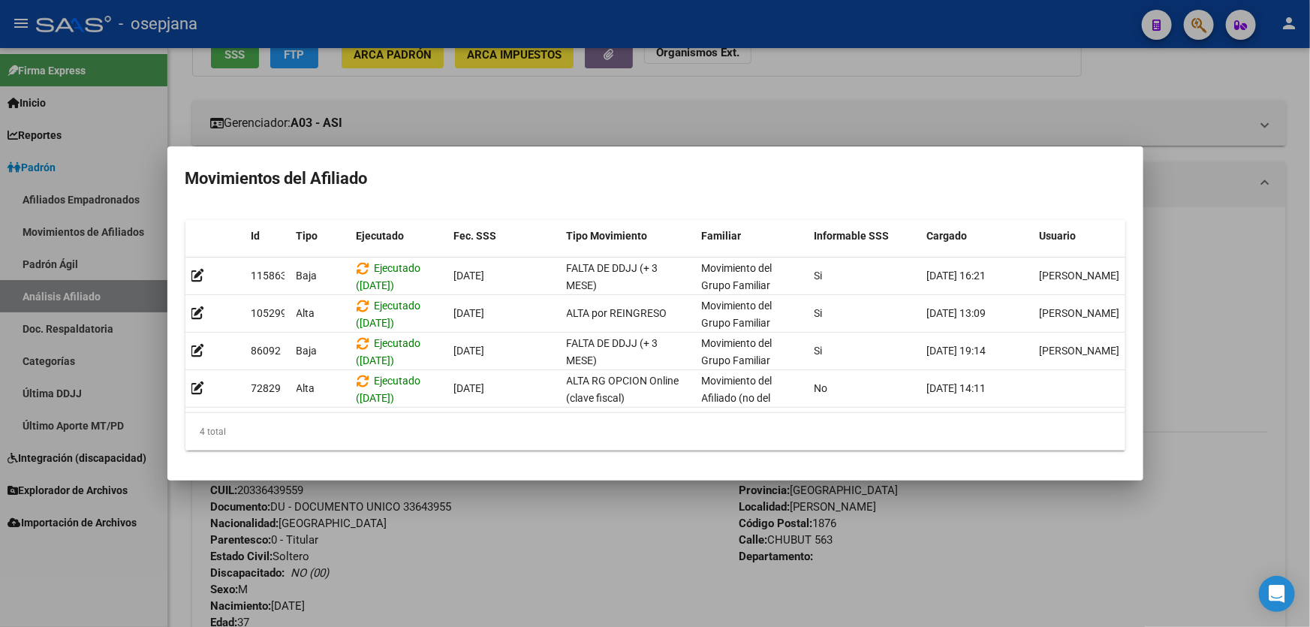
click at [598, 510] on div at bounding box center [655, 313] width 1310 height 627
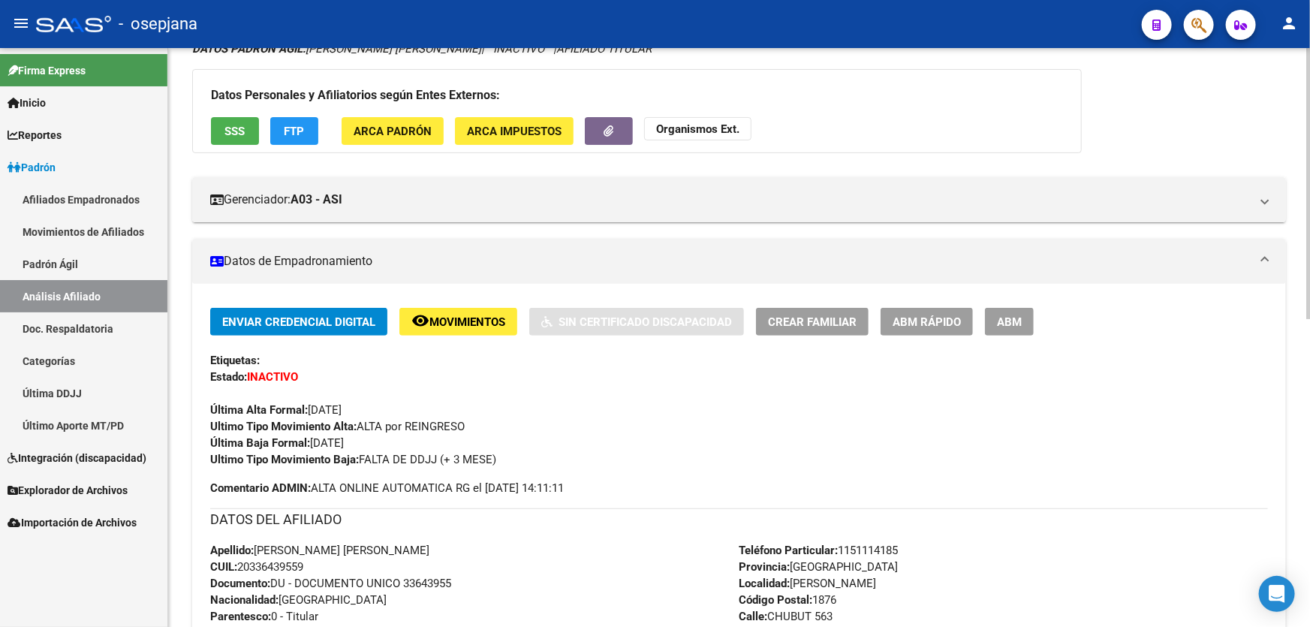
scroll to position [0, 0]
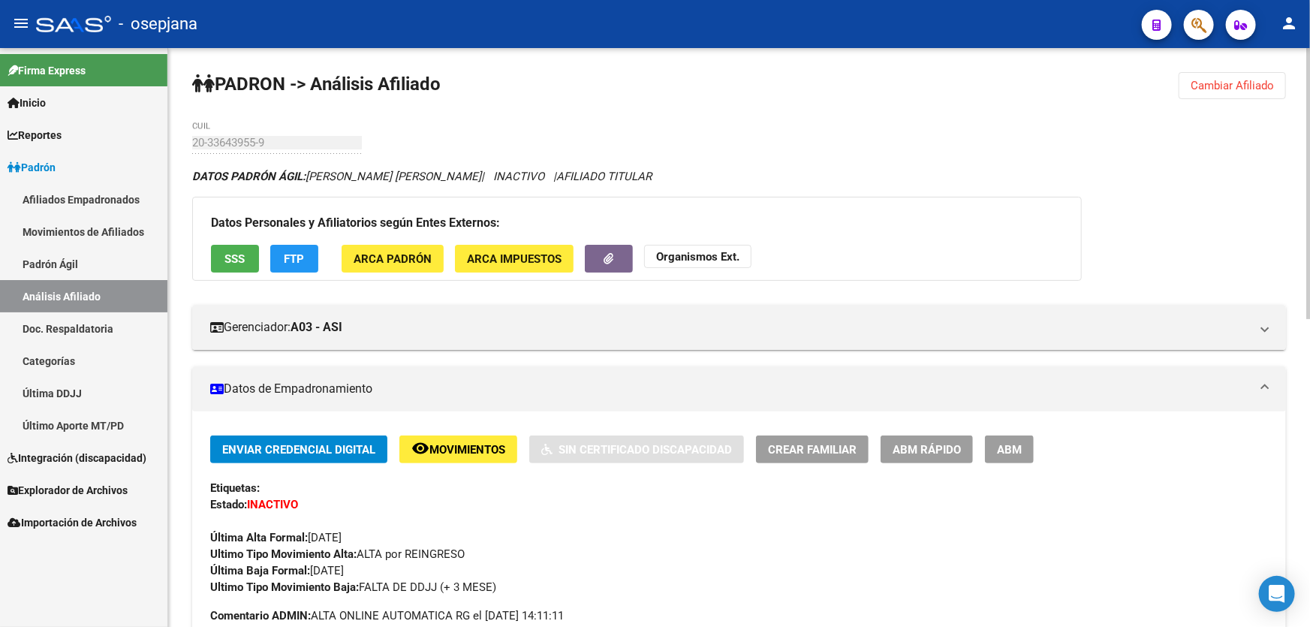
click at [484, 448] on span "Movimientos" at bounding box center [467, 450] width 76 height 14
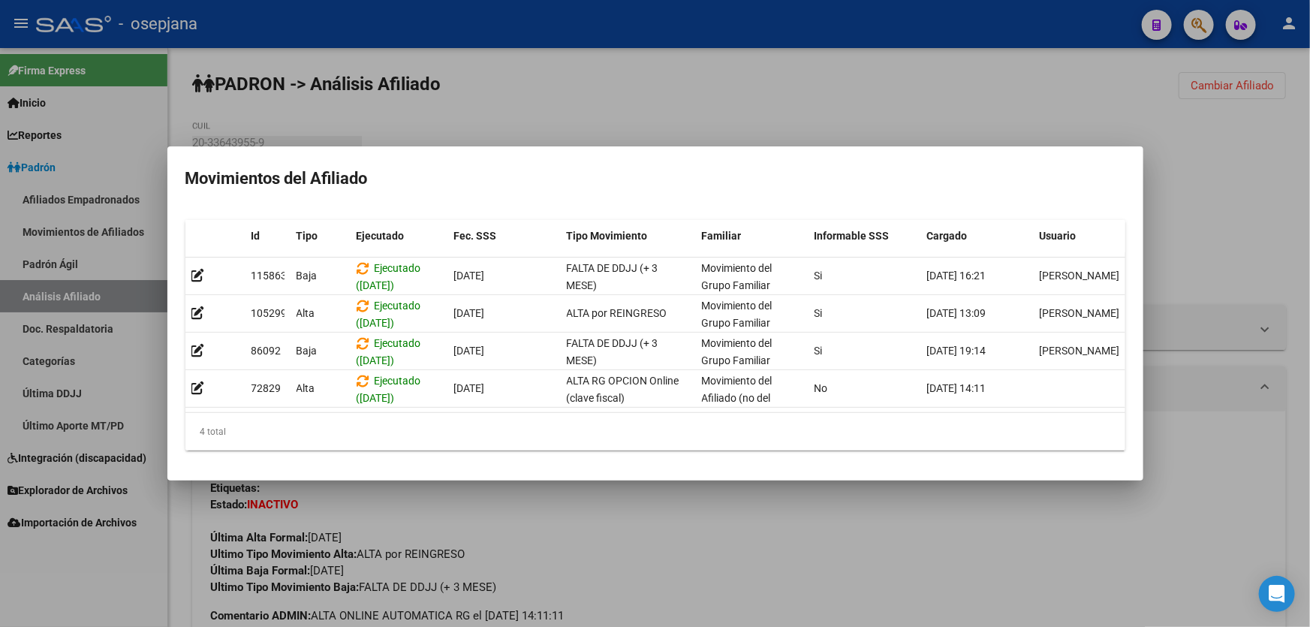
click at [735, 580] on div at bounding box center [655, 313] width 1310 height 627
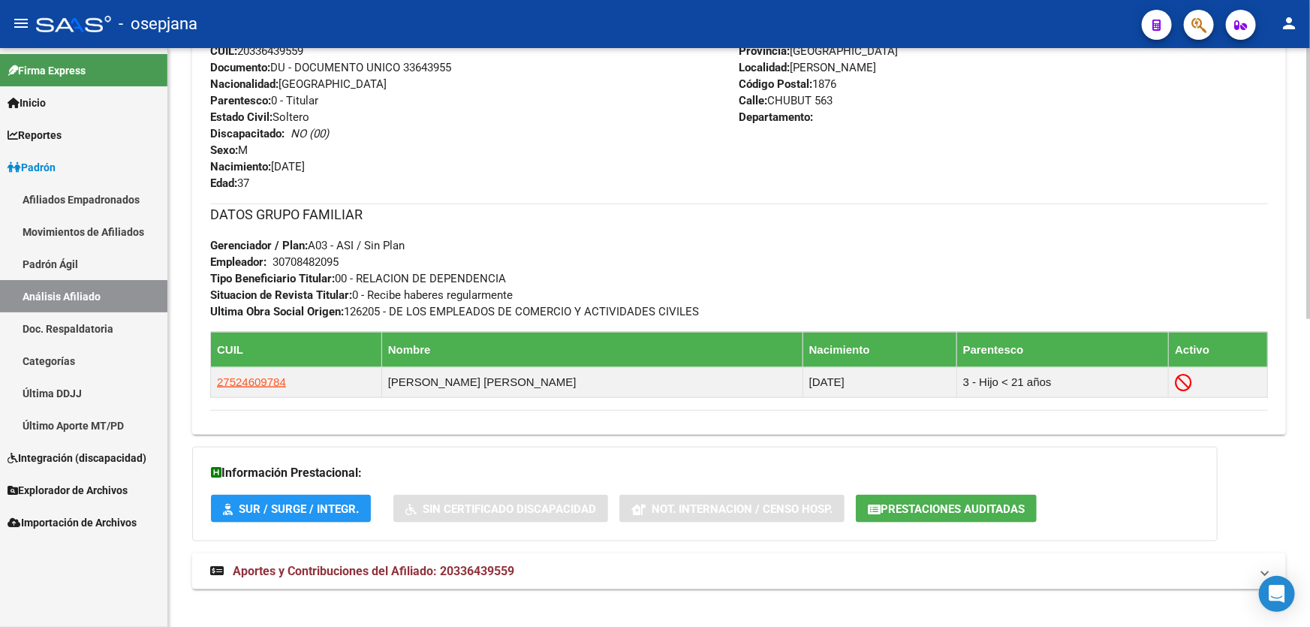
scroll to position [656, 0]
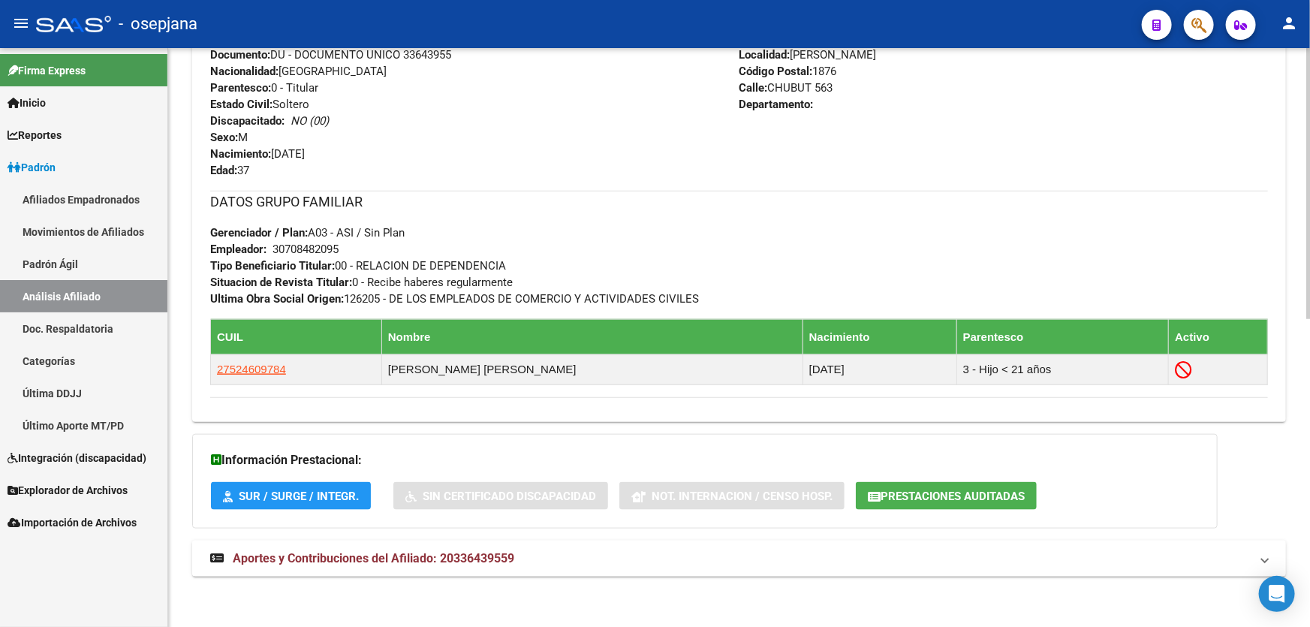
click at [722, 556] on mat-panel-title "Aportes y Contribuciones del Afiliado: 20336439559" at bounding box center [730, 558] width 1040 height 17
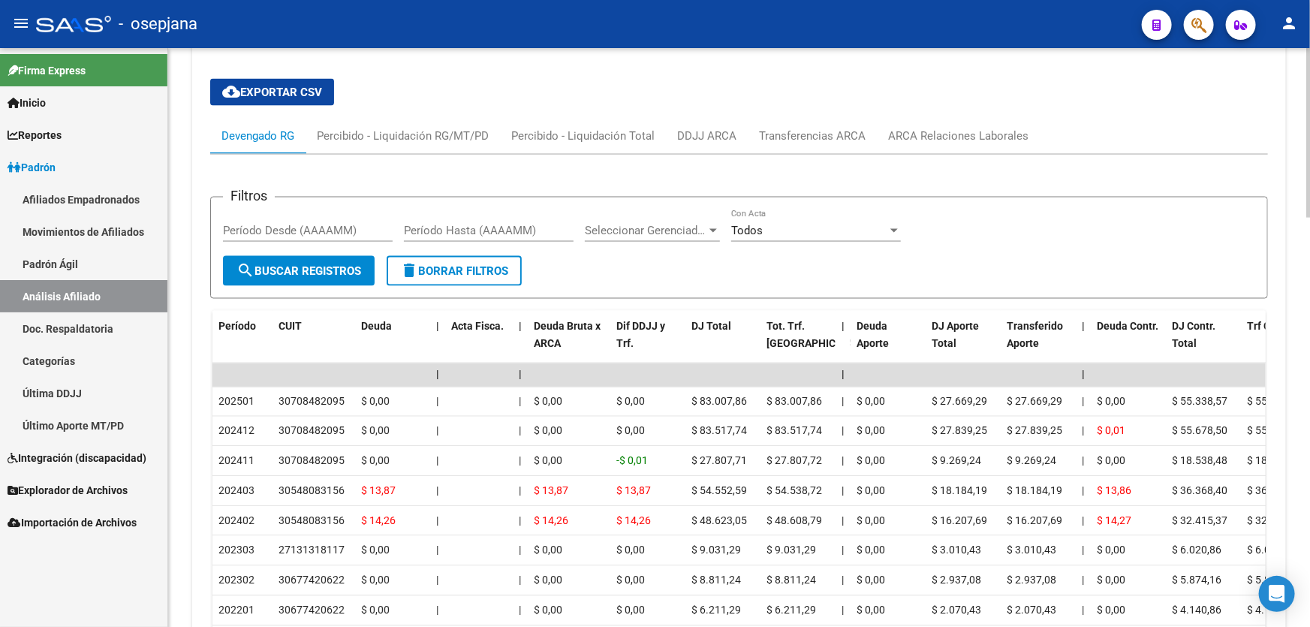
scroll to position [1066, 0]
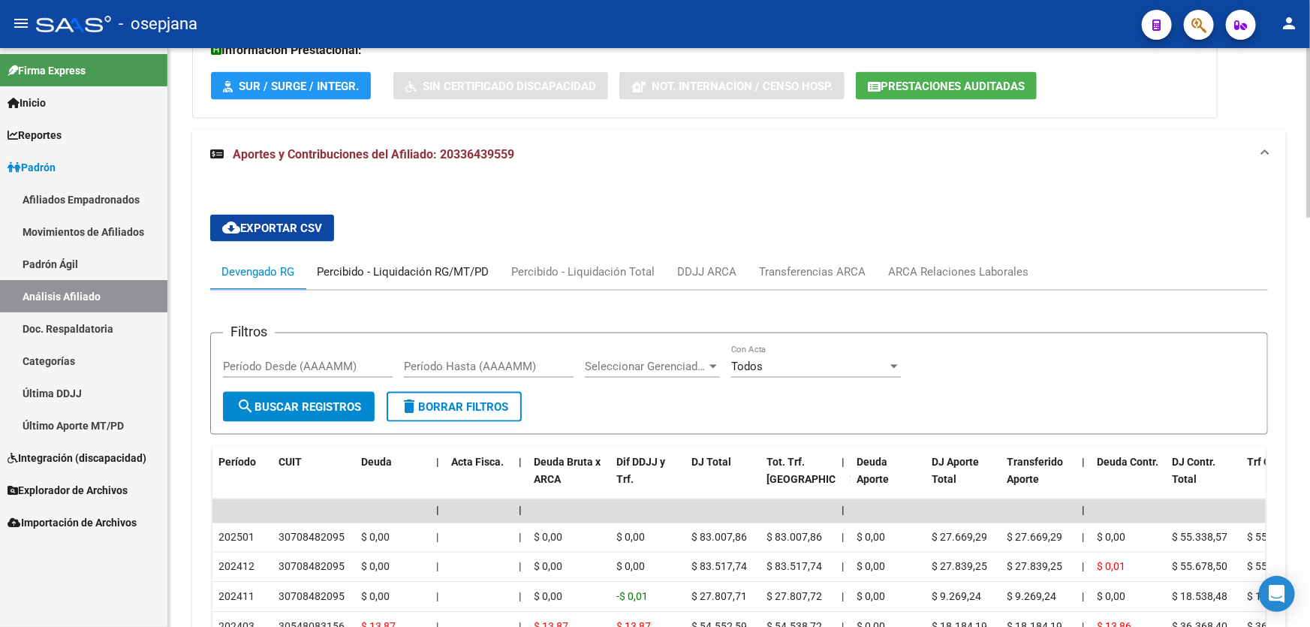
click at [385, 266] on div "Percibido - Liquidación RG/MT/PD" at bounding box center [403, 272] width 172 height 17
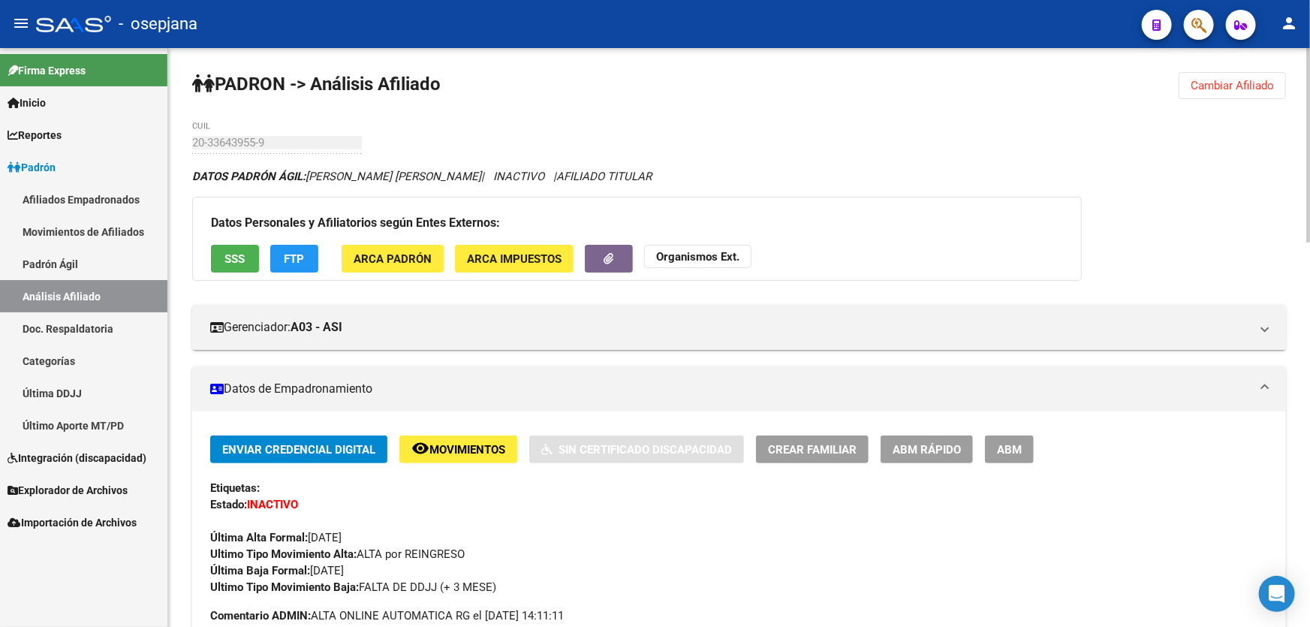
scroll to position [0, 0]
click at [246, 263] on button "SSS" at bounding box center [235, 259] width 48 height 28
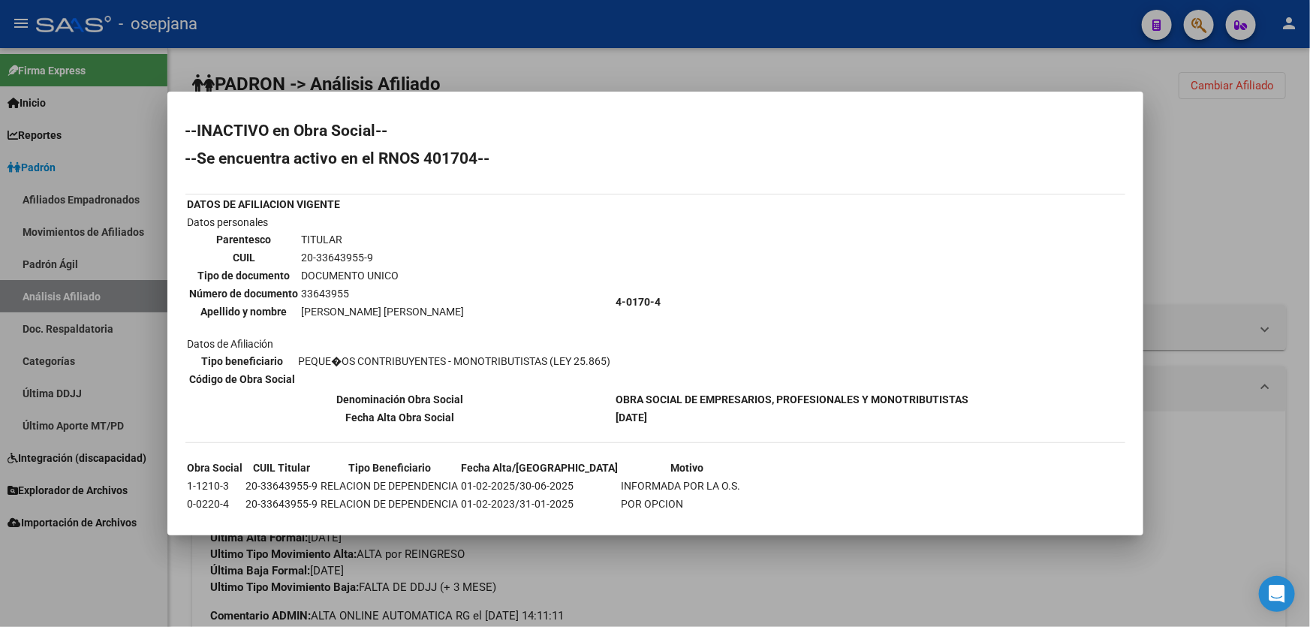
drag, startPoint x: 611, startPoint y: 395, endPoint x: 741, endPoint y: 375, distance: 131.5
click at [963, 395] on tr "Denominación Obra Social OBRA SOCIAL DE EMPRESARIOS, PROFESIONALES Y MONOTRIBUT…" at bounding box center [578, 399] width 783 height 17
click at [852, 68] on div at bounding box center [655, 313] width 1310 height 627
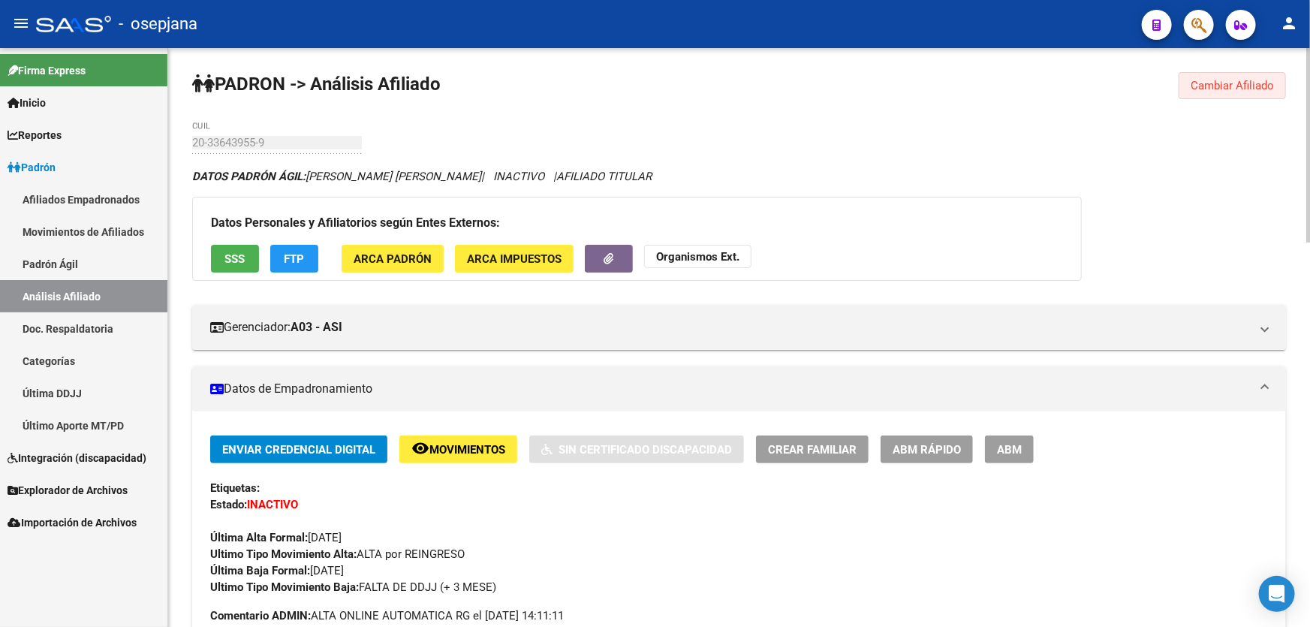
click at [1230, 82] on span "Cambiar Afiliado" at bounding box center [1232, 86] width 83 height 14
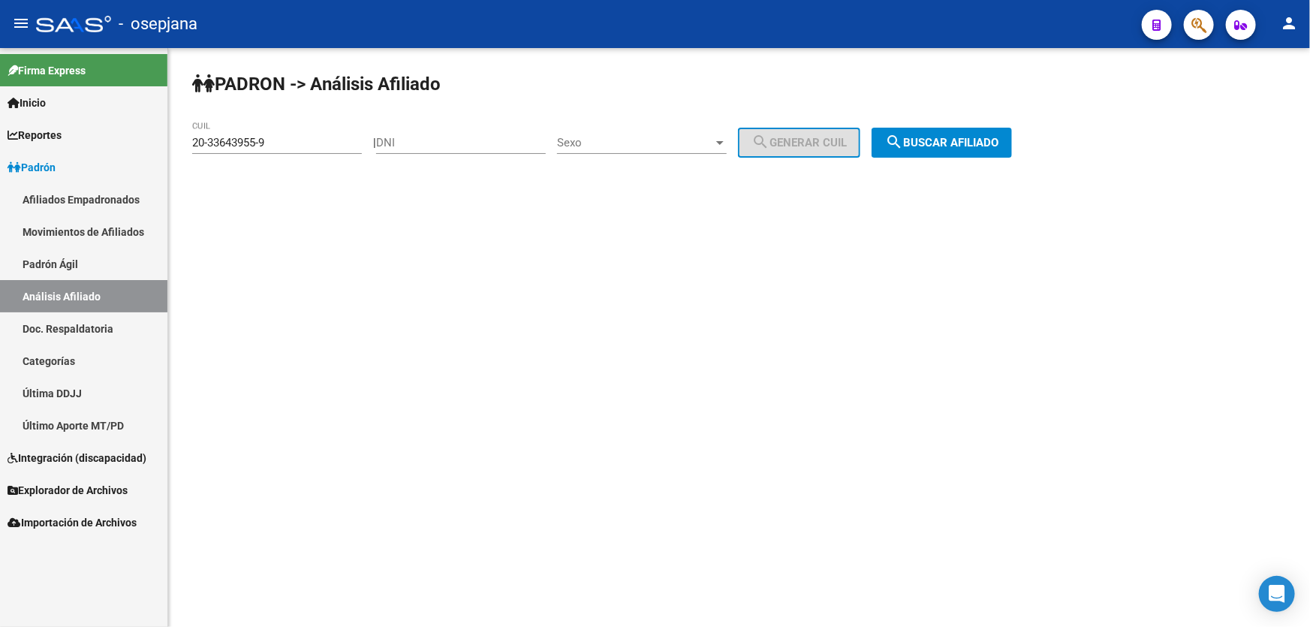
drag, startPoint x: 312, startPoint y: 128, endPoint x: 300, endPoint y: 132, distance: 13.3
click at [300, 132] on div "20-33643955-9 CUIL" at bounding box center [277, 138] width 170 height 32
drag, startPoint x: 294, startPoint y: 139, endPoint x: 177, endPoint y: 149, distance: 117.5
click at [177, 149] on div "PADRON -> Análisis Afiliado 20-33643955-9 CUIL | DNI Sexo Sexo search Generar C…" at bounding box center [739, 127] width 1142 height 158
paste input "3-17231170"
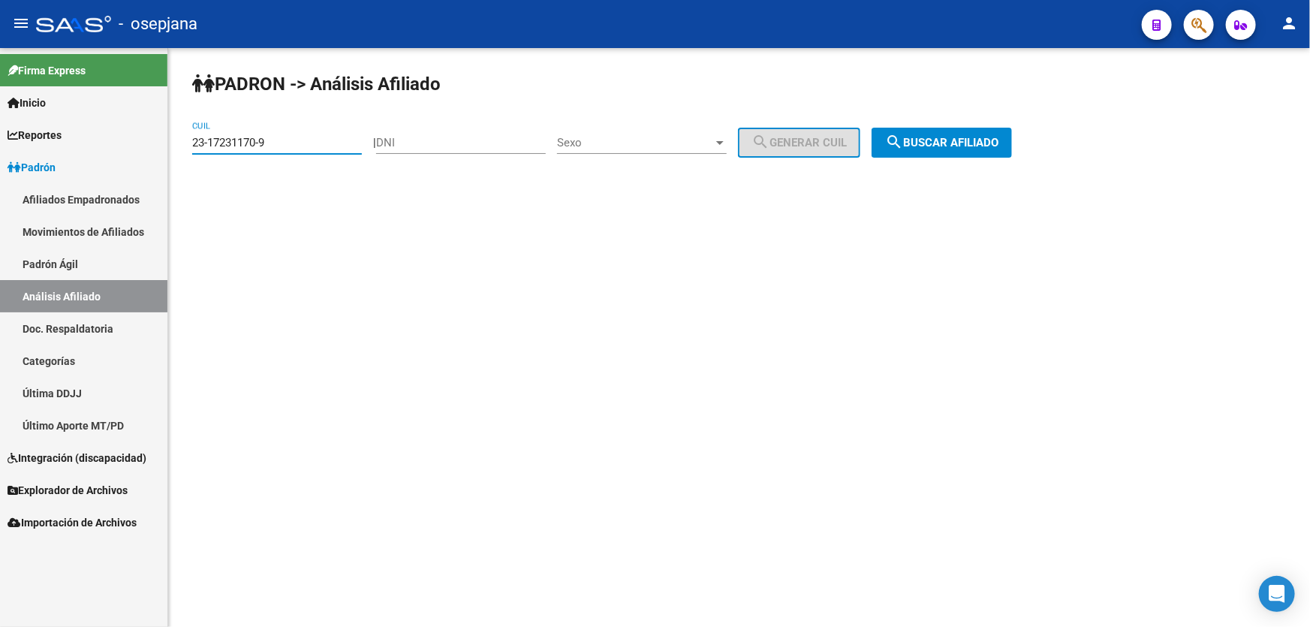
click at [979, 149] on button "search Buscar afiliado" at bounding box center [942, 143] width 140 height 30
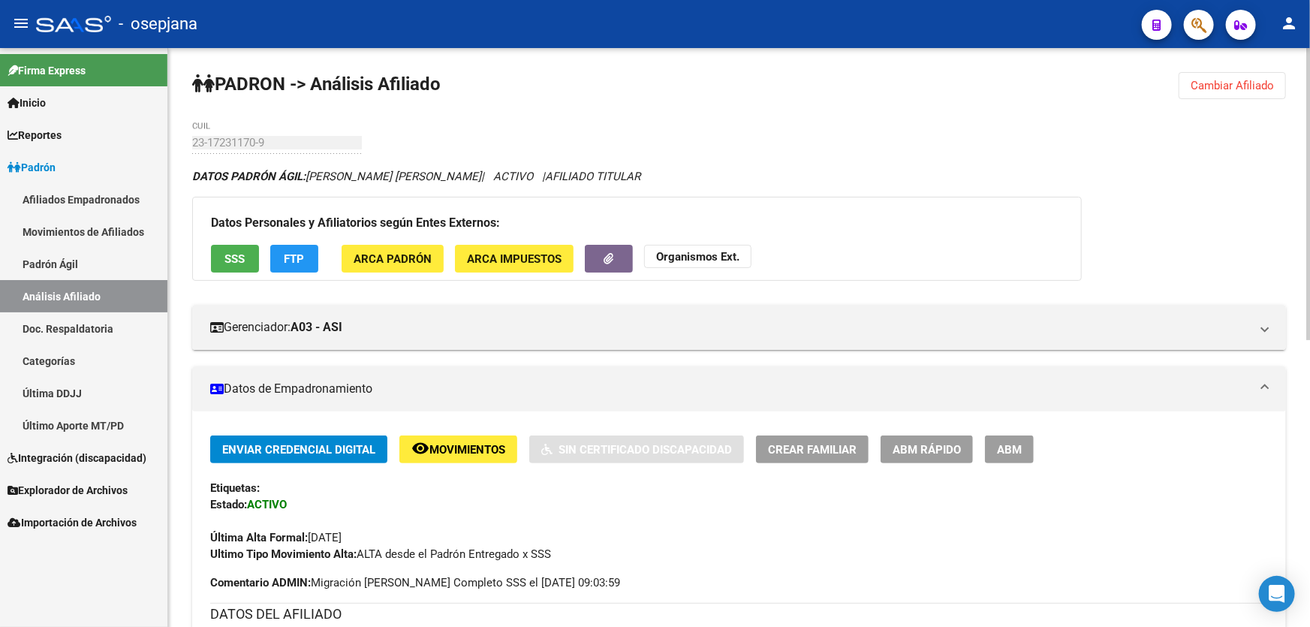
click at [1224, 73] on button "Cambiar Afiliado" at bounding box center [1232, 85] width 107 height 27
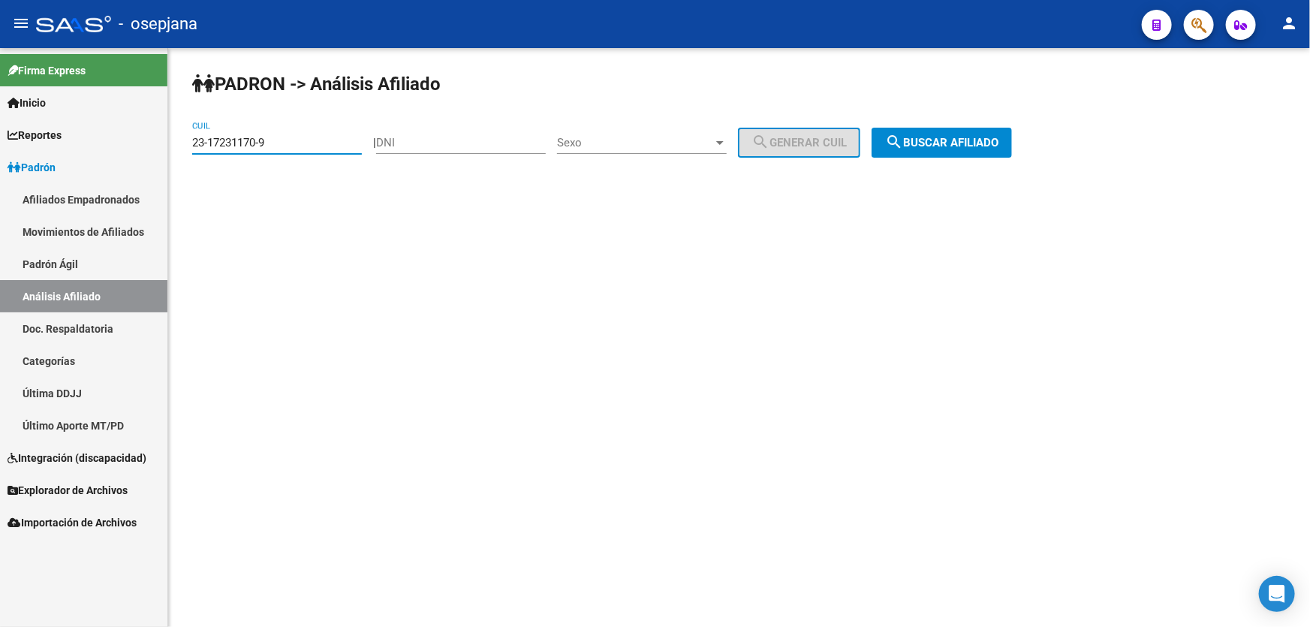
drag, startPoint x: 324, startPoint y: 146, endPoint x: 0, endPoint y: 174, distance: 324.8
click at [0, 173] on mat-sidenav-container "Firma Express Inicio Instructivos Contacto OS Reportes Padrón Traspasos x O.S. …" at bounding box center [655, 337] width 1310 height 579
click at [961, 139] on span "search Buscar afiliado" at bounding box center [941, 143] width 113 height 14
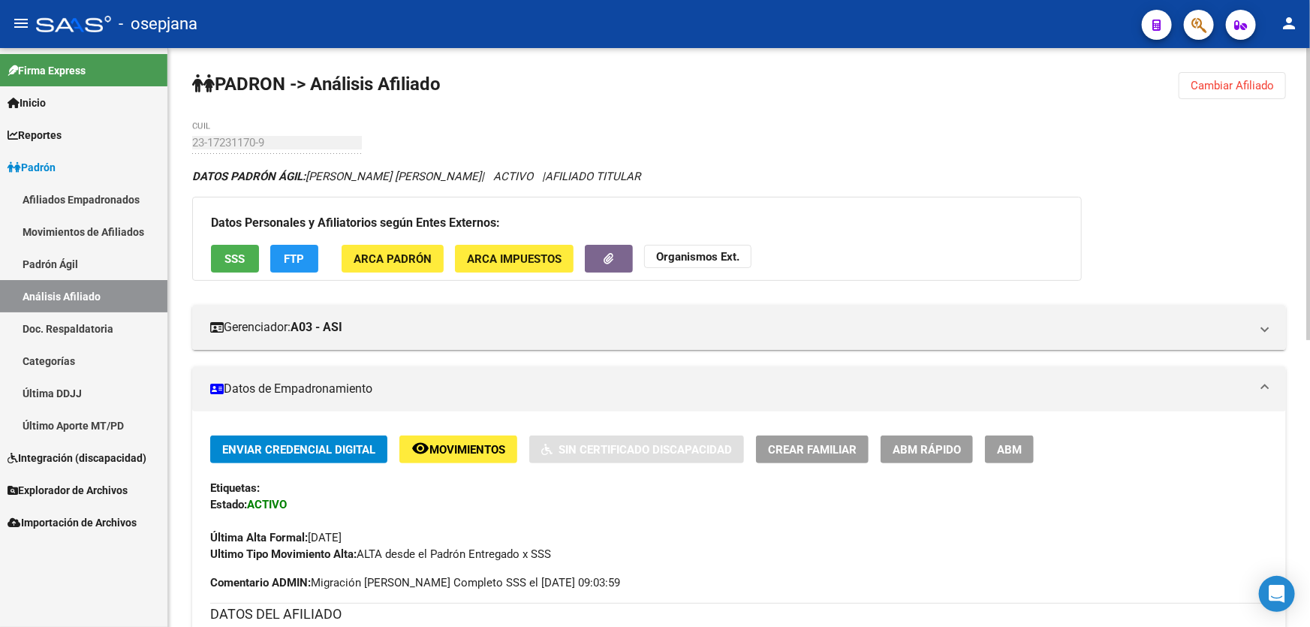
click at [228, 261] on span "SSS" at bounding box center [235, 259] width 20 height 14
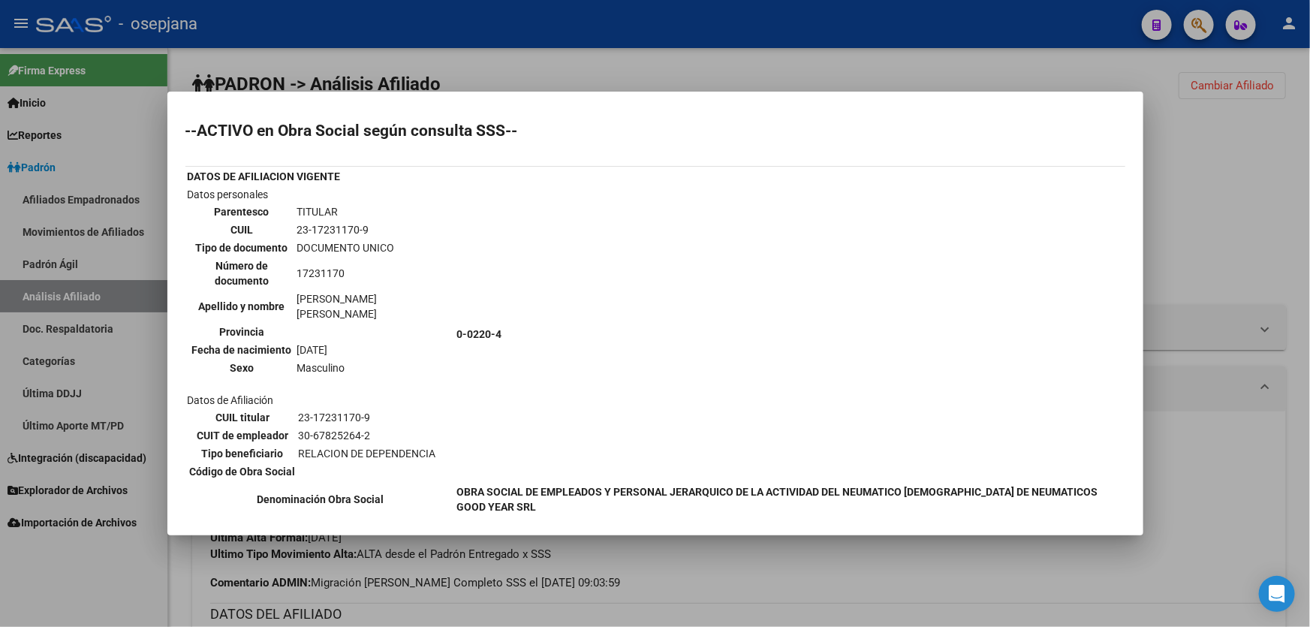
scroll to position [233, 0]
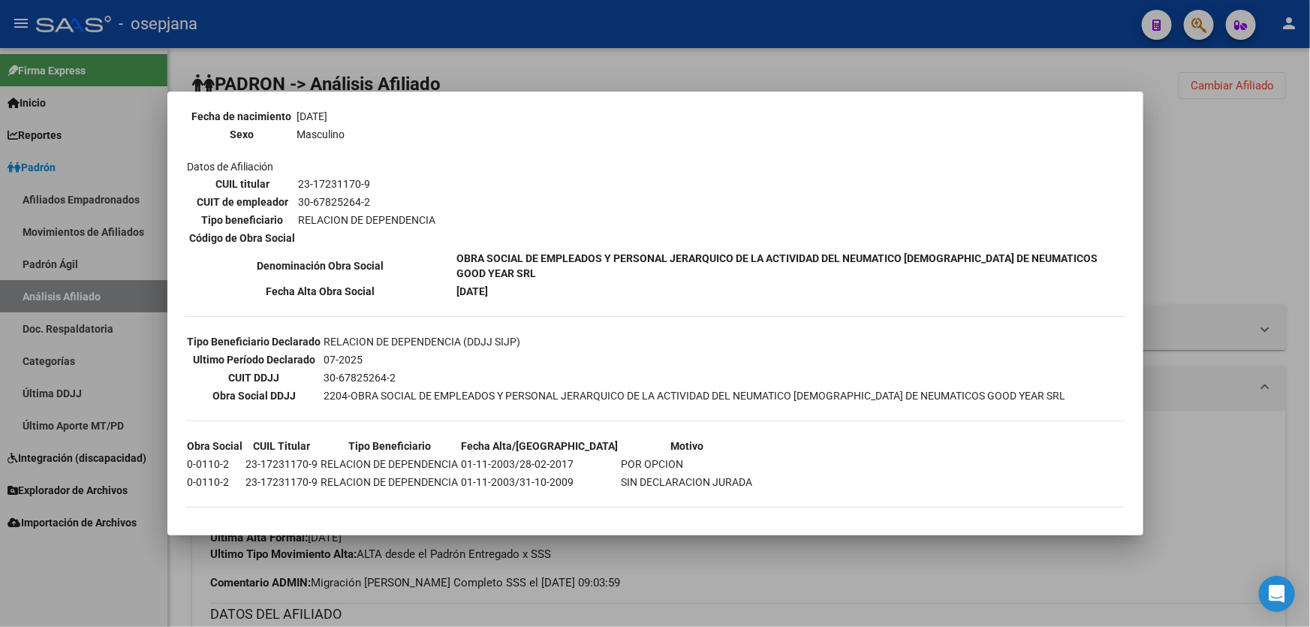
click at [1254, 206] on div at bounding box center [655, 313] width 1310 height 627
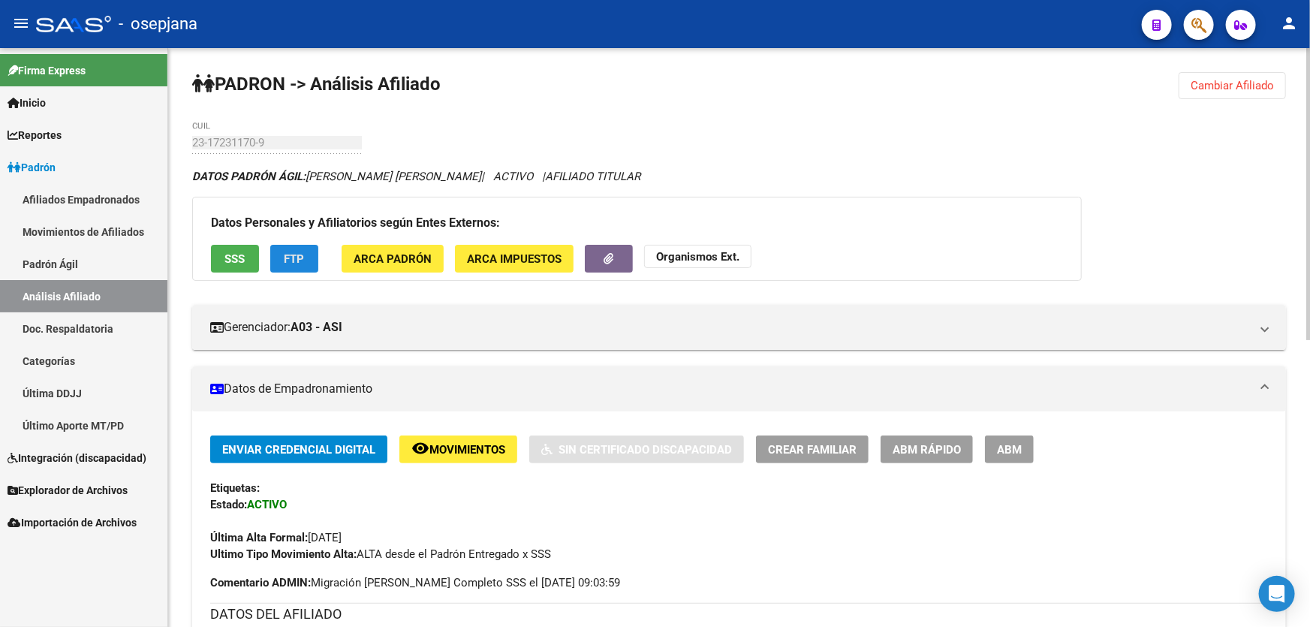
click at [282, 259] on button "FTP" at bounding box center [294, 259] width 48 height 28
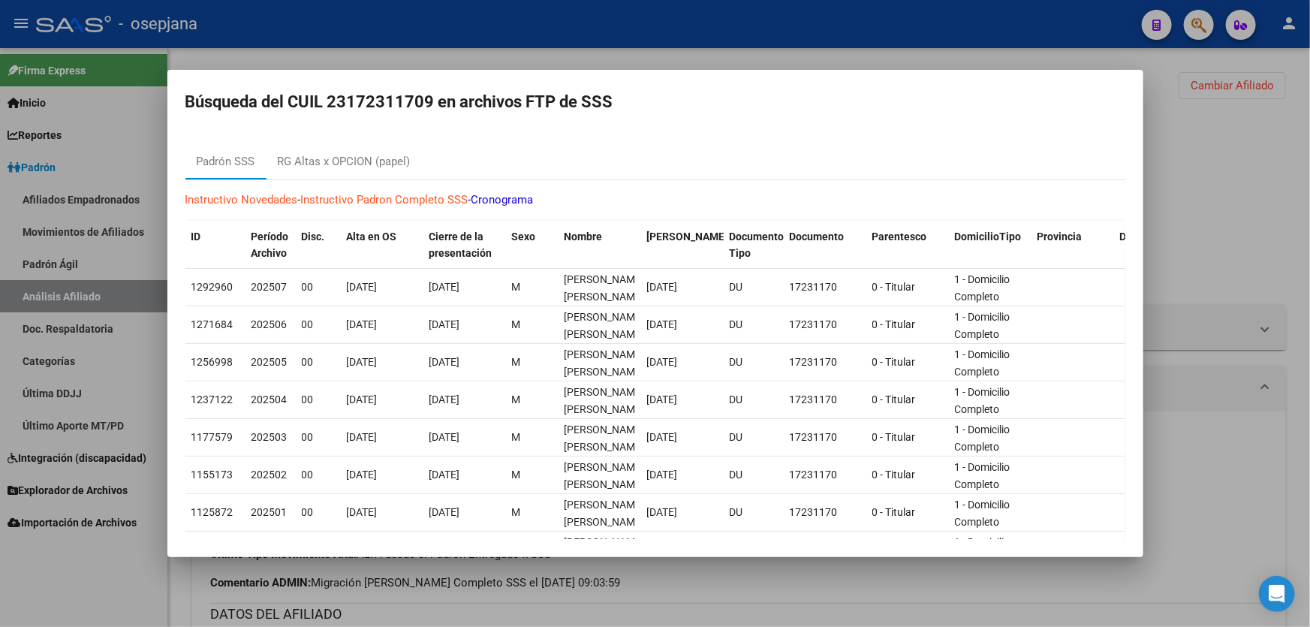
click at [1202, 269] on div at bounding box center [655, 313] width 1310 height 627
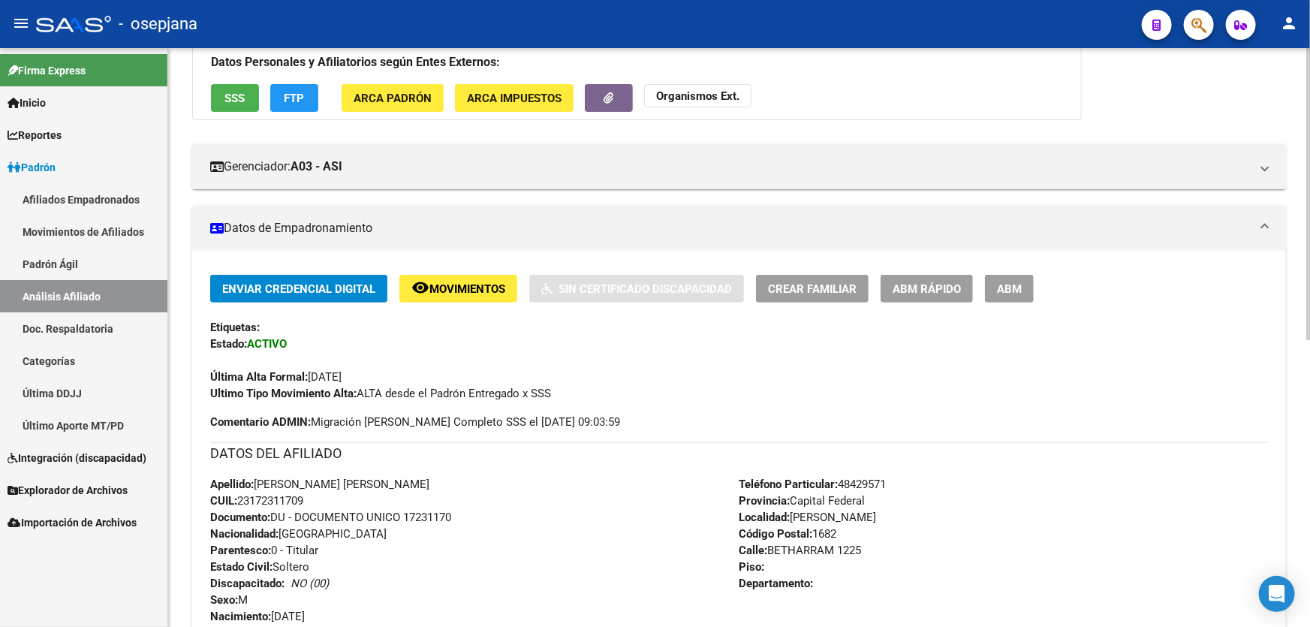
scroll to position [159, 0]
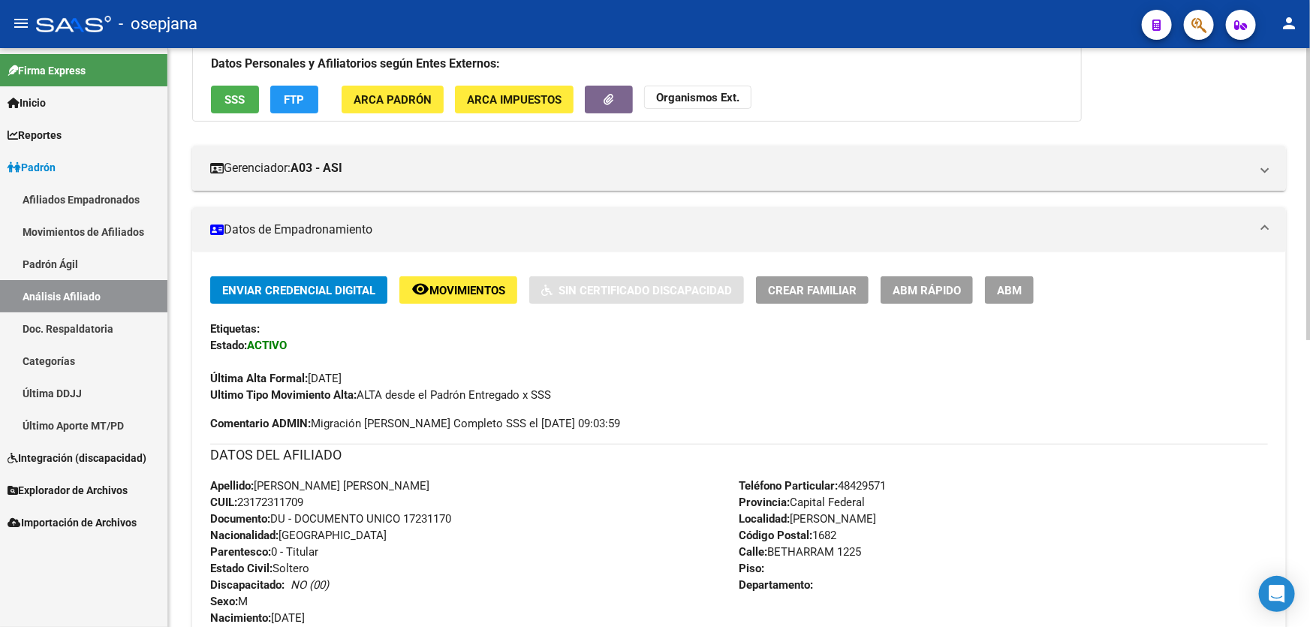
click at [920, 291] on span "ABM Rápido" at bounding box center [927, 291] width 68 height 14
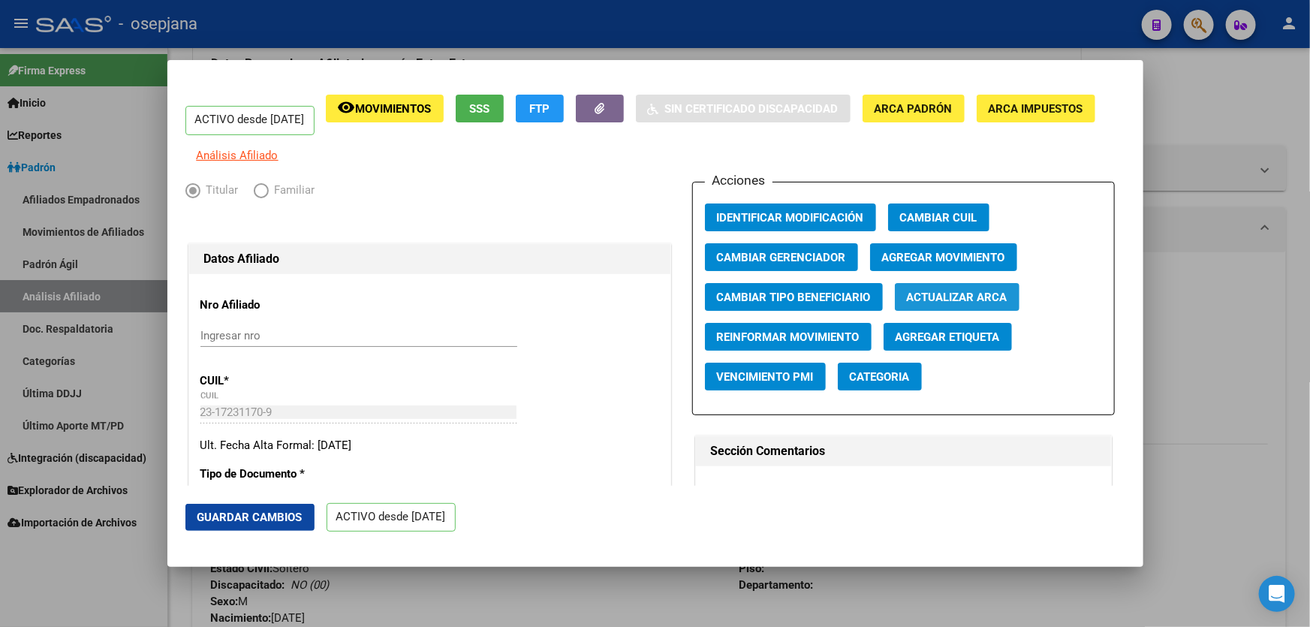
click at [960, 304] on span "Actualizar ARCA" at bounding box center [957, 298] width 101 height 14
click at [268, 518] on span "Guardar Cambios" at bounding box center [249, 518] width 105 height 14
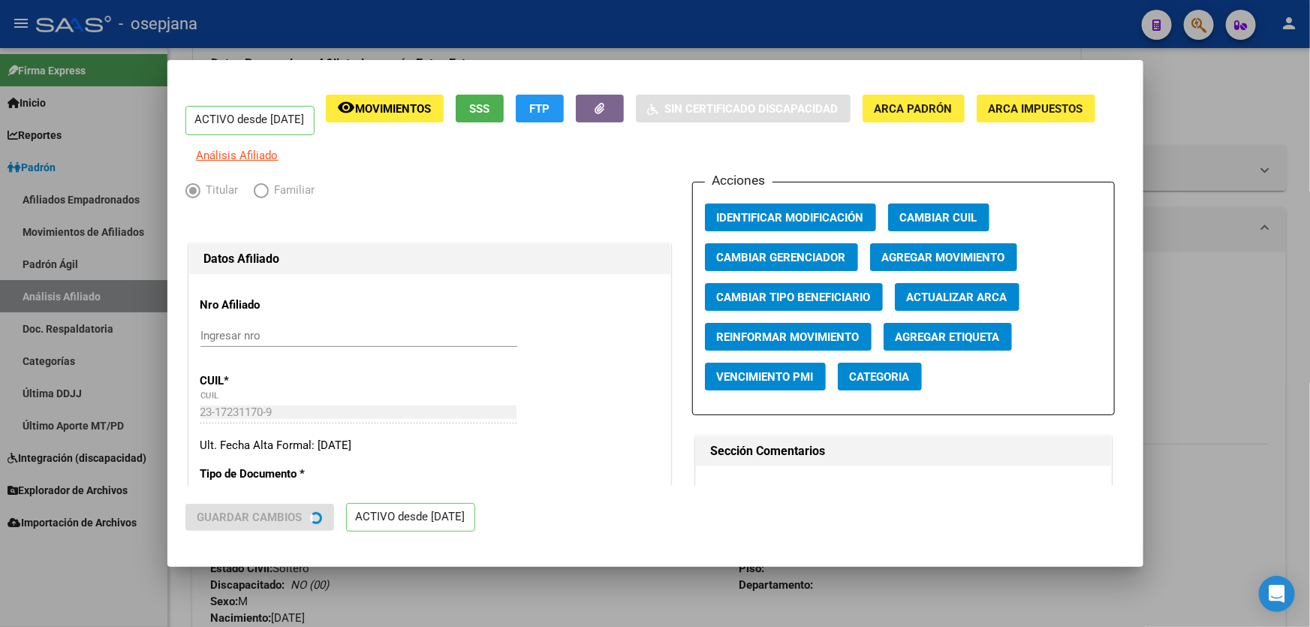
click at [1309, 539] on div at bounding box center [655, 313] width 1310 height 627
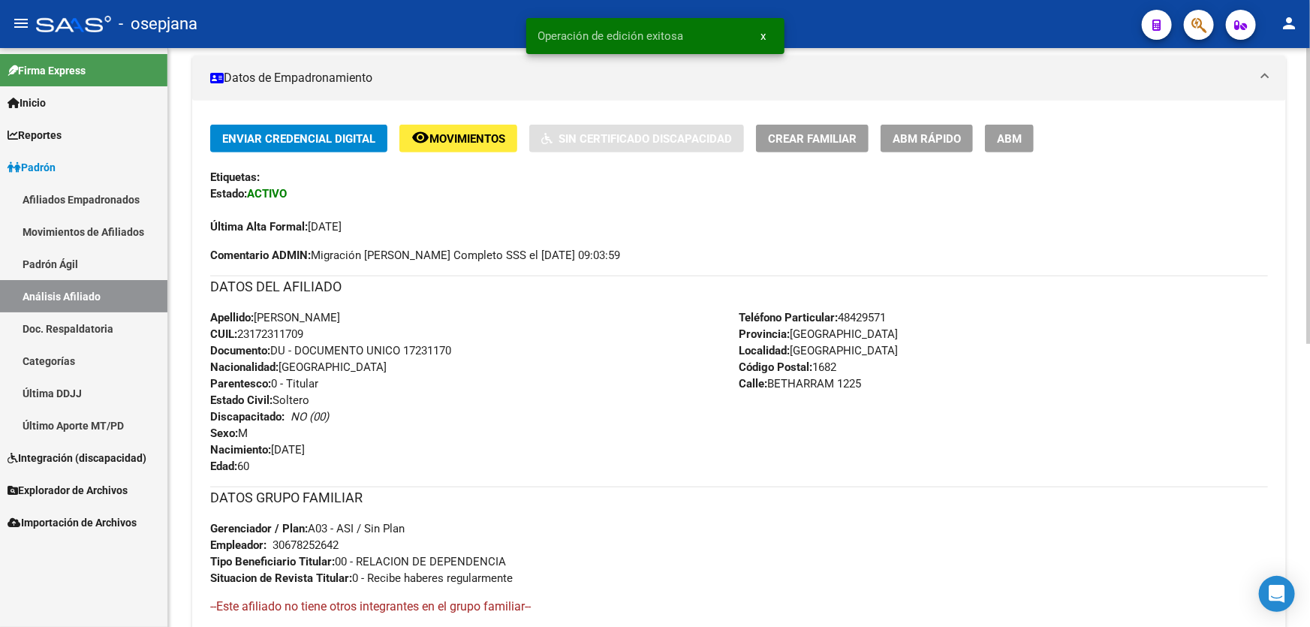
scroll to position [553, 0]
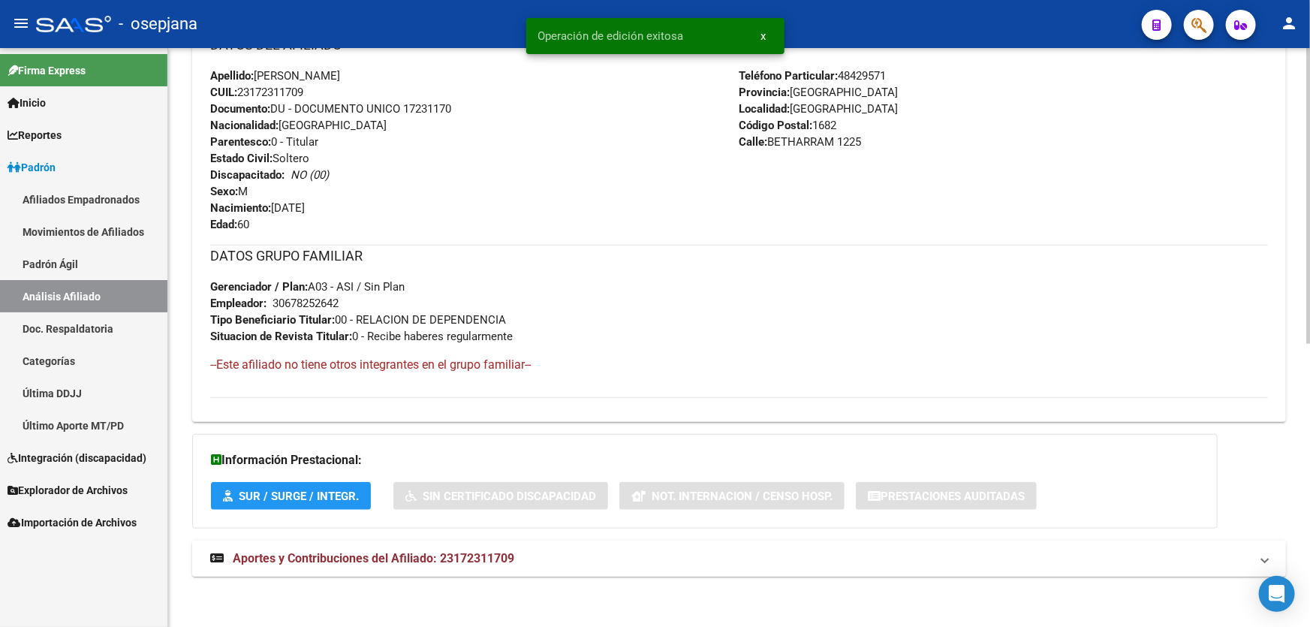
click at [1041, 562] on mat-panel-title "Aportes y Contribuciones del Afiliado: 23172311709" at bounding box center [730, 558] width 1040 height 17
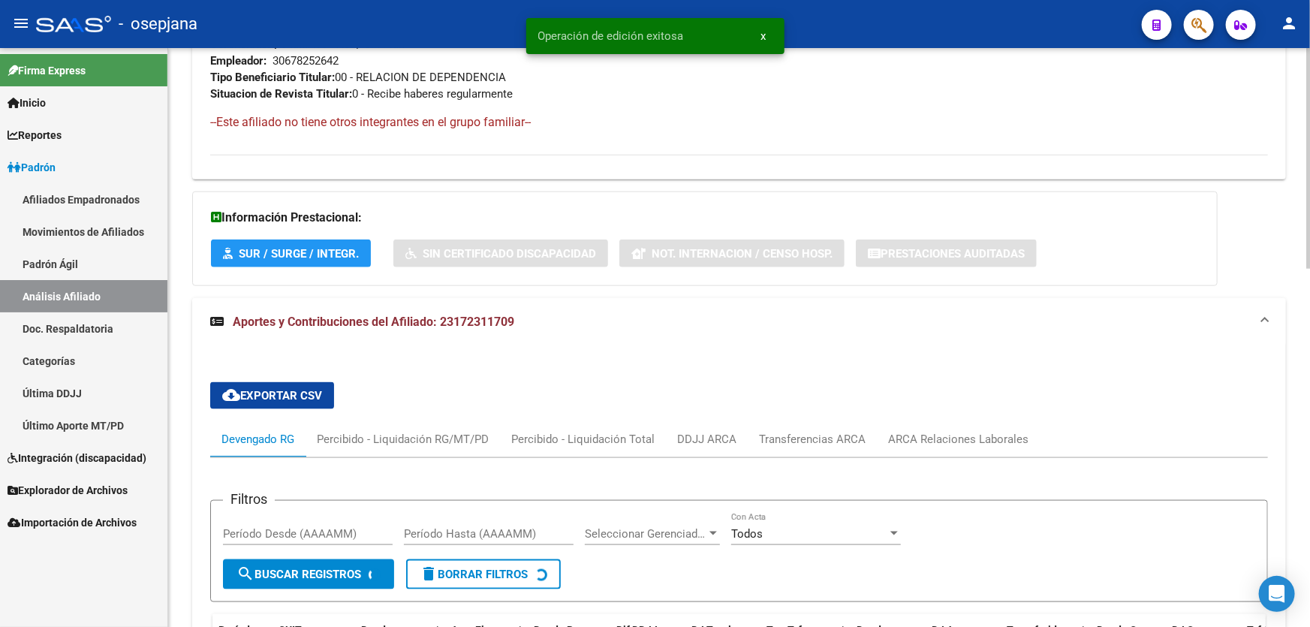
scroll to position [938, 0]
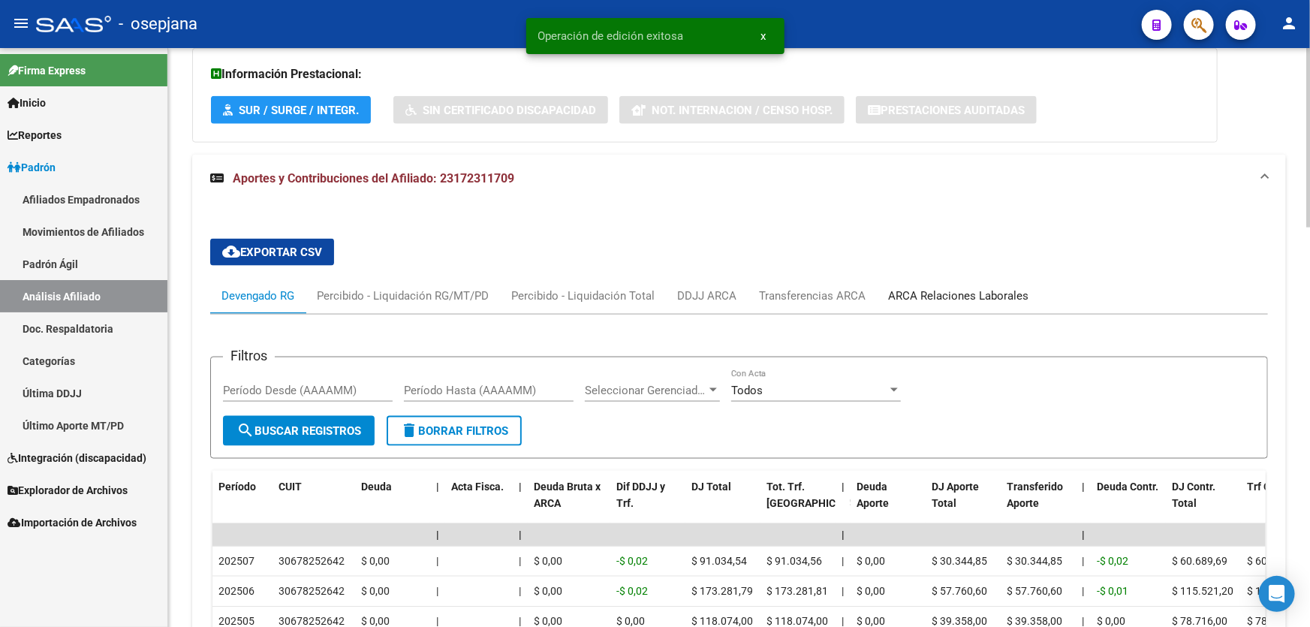
click at [955, 293] on div "ARCA Relaciones Laborales" at bounding box center [958, 296] width 140 height 17
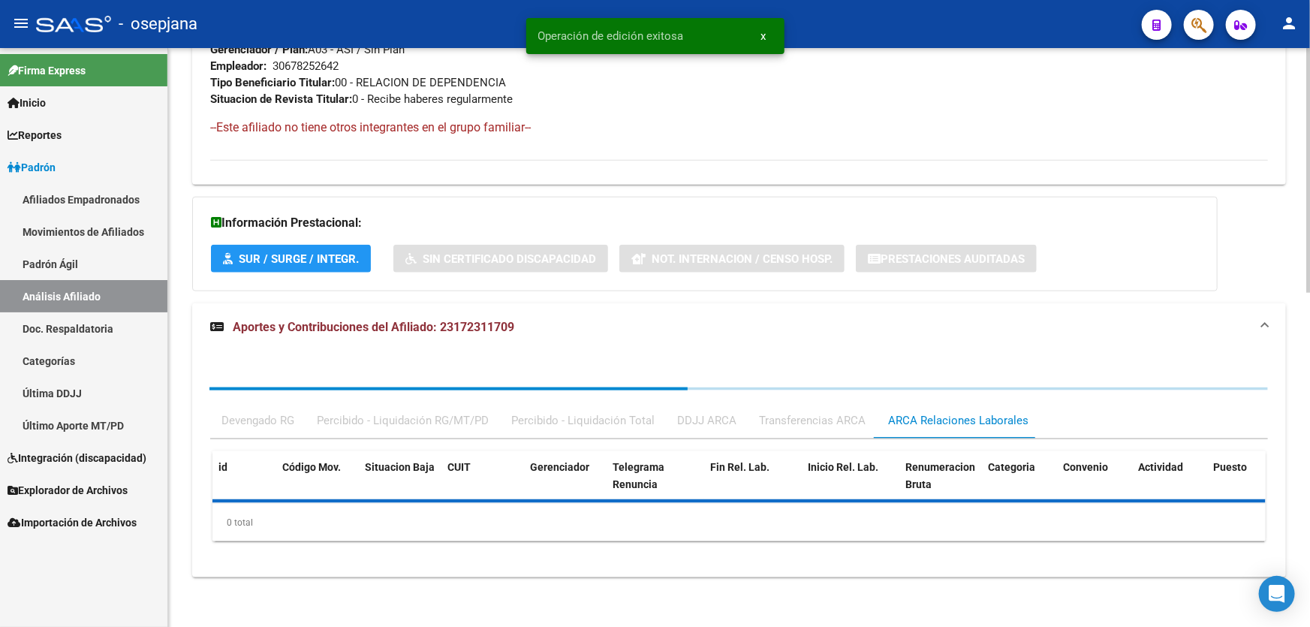
scroll to position [900, 0]
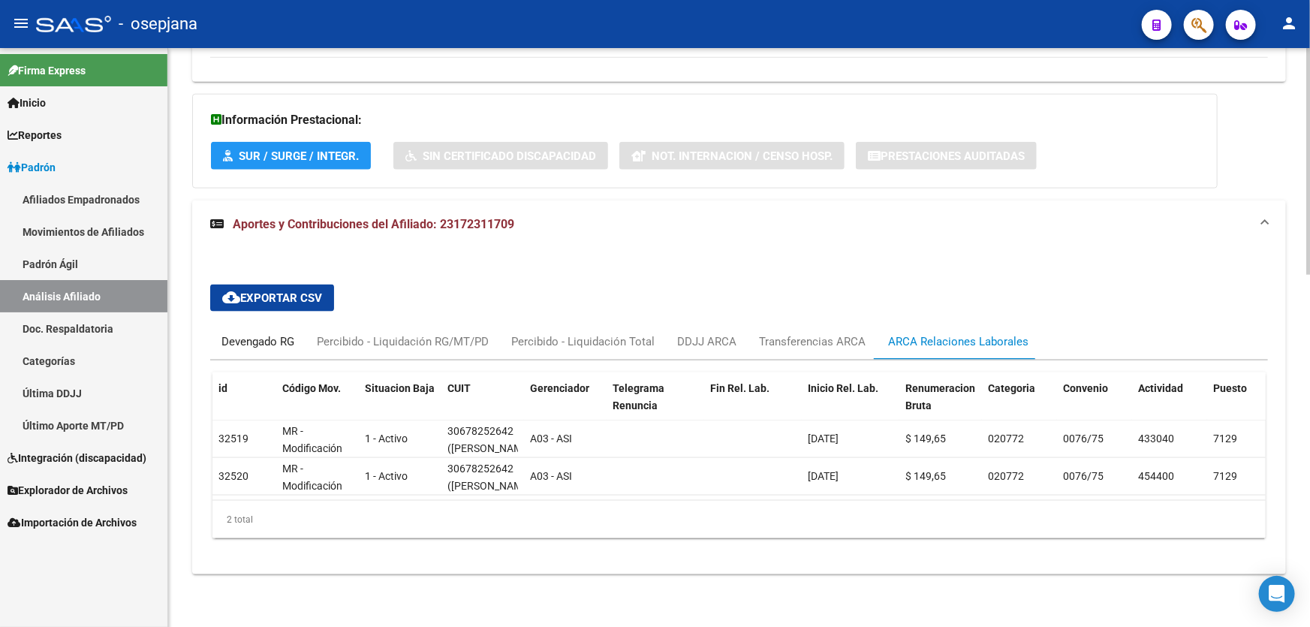
click at [235, 333] on div "Devengado RG" at bounding box center [257, 341] width 73 height 17
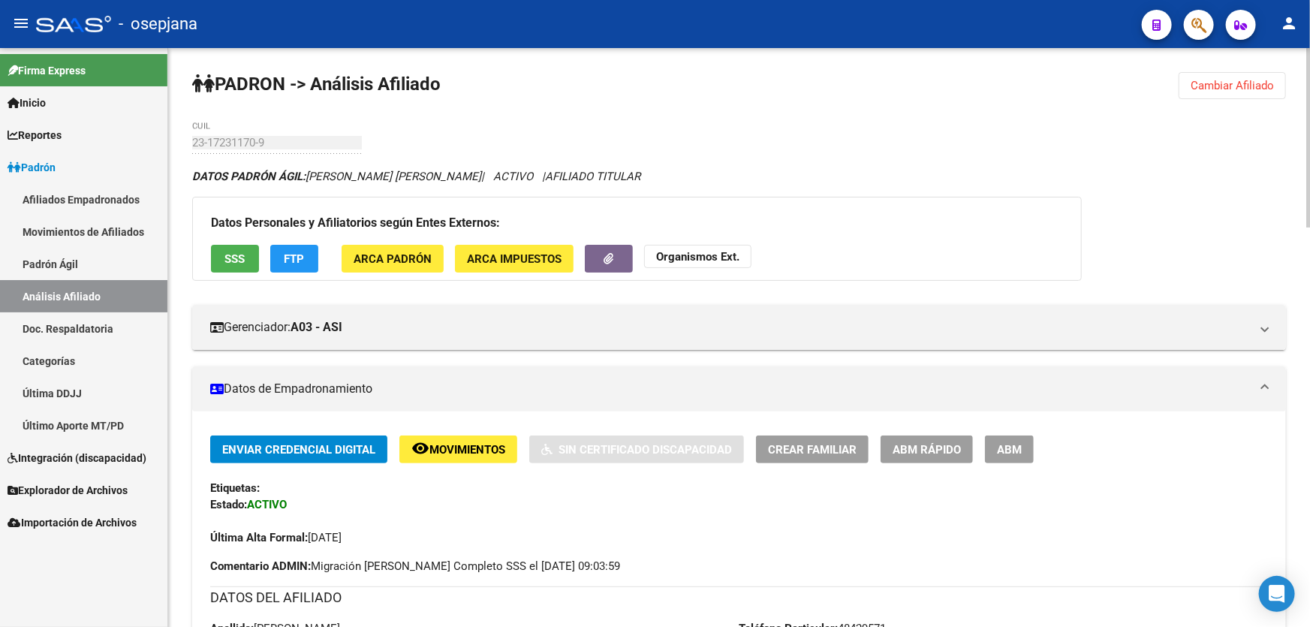
scroll to position [0, 0]
click at [1248, 75] on button "Cambiar Afiliado" at bounding box center [1232, 85] width 107 height 27
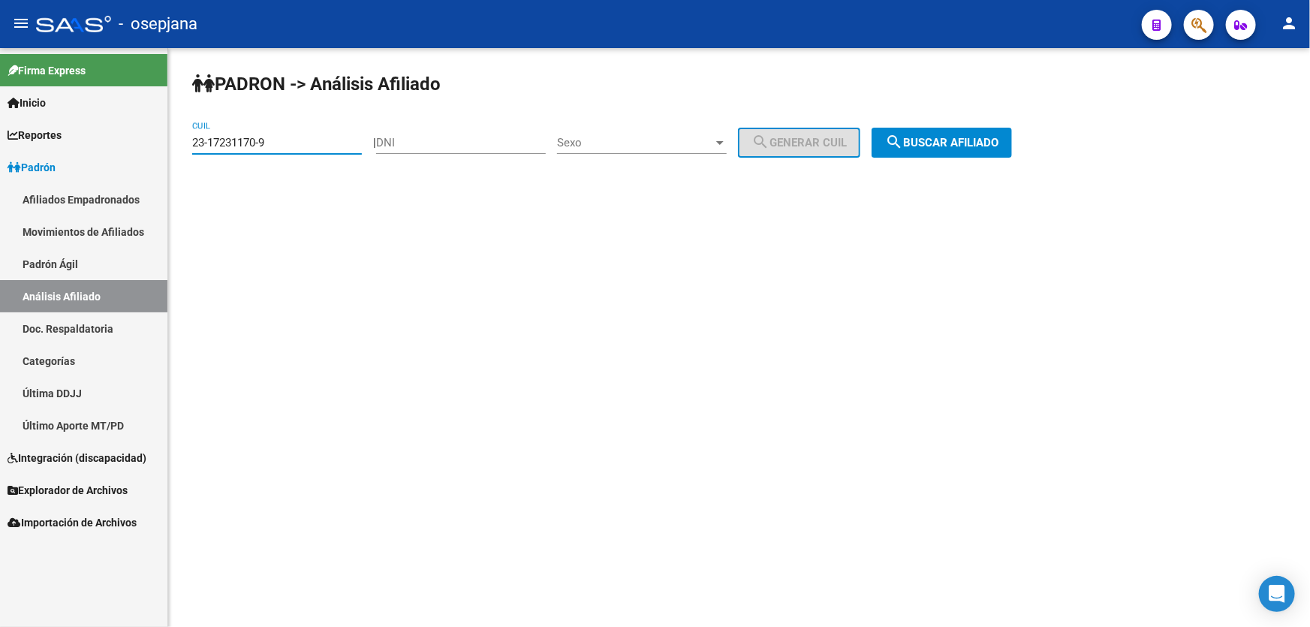
drag, startPoint x: 283, startPoint y: 137, endPoint x: 190, endPoint y: 152, distance: 94.3
click at [190, 152] on div "PADRON -> Análisis Afiliado 23-17231170-9 CUIL | DNI Sexo Sexo search Generar C…" at bounding box center [739, 127] width 1142 height 158
paste input "0-40915685-2"
drag, startPoint x: 921, startPoint y: 120, endPoint x: 937, endPoint y: 149, distance: 32.6
click at [929, 135] on div "PADRON -> Análisis Afiliado 20-40915685-2 CUIL | DNI Sexo Sexo search Generar C…" at bounding box center [739, 127] width 1142 height 158
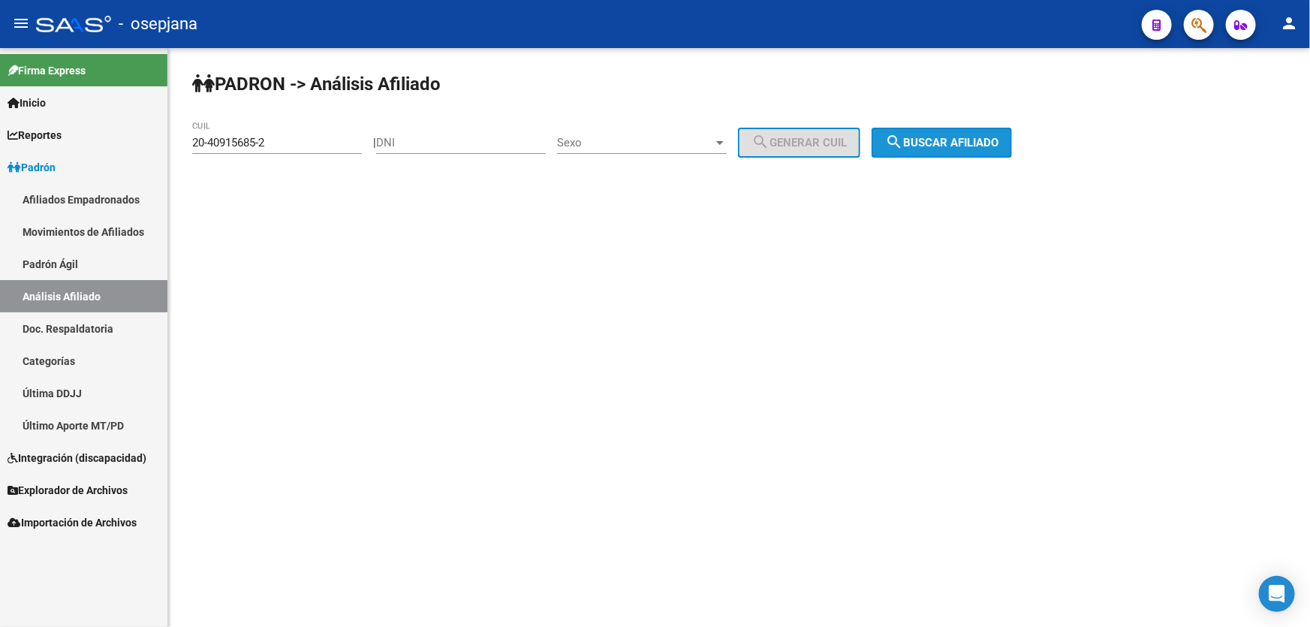
click at [937, 149] on button "search Buscar afiliado" at bounding box center [942, 143] width 140 height 30
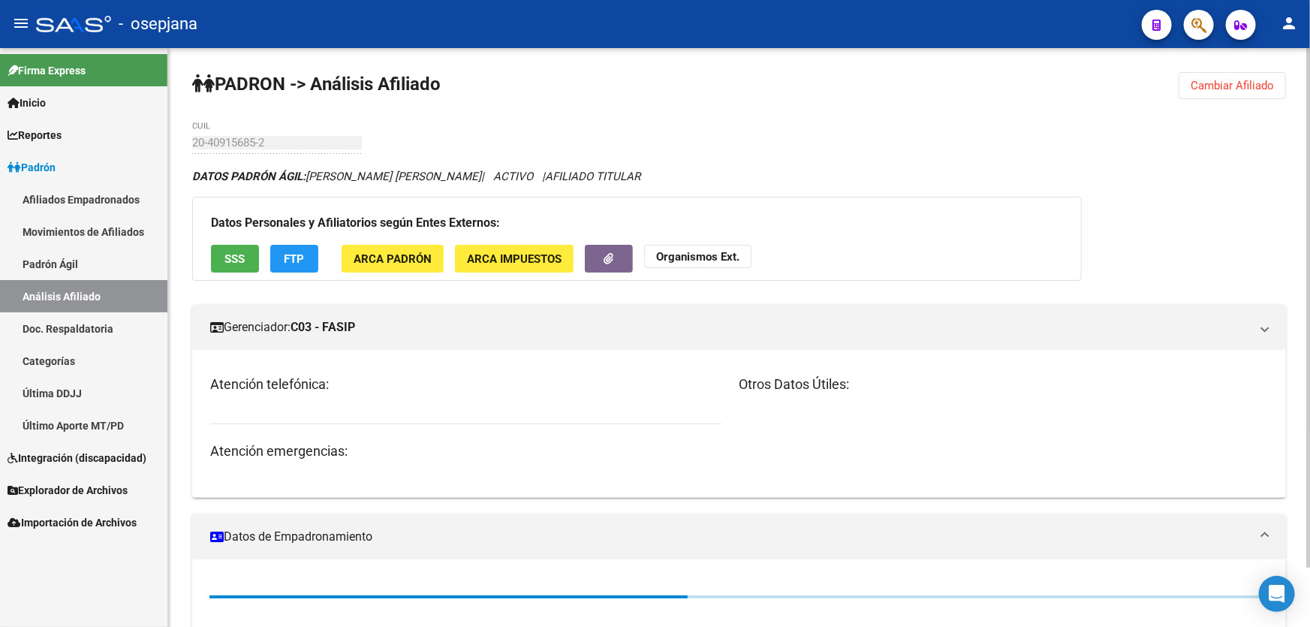
click at [944, 128] on div "PADRON -> Análisis Afiliado Cambiar Afiliado 20-40915685-2 CUIL DATOS PADRÓN ÁG…" at bounding box center [739, 588] width 1142 height 1080
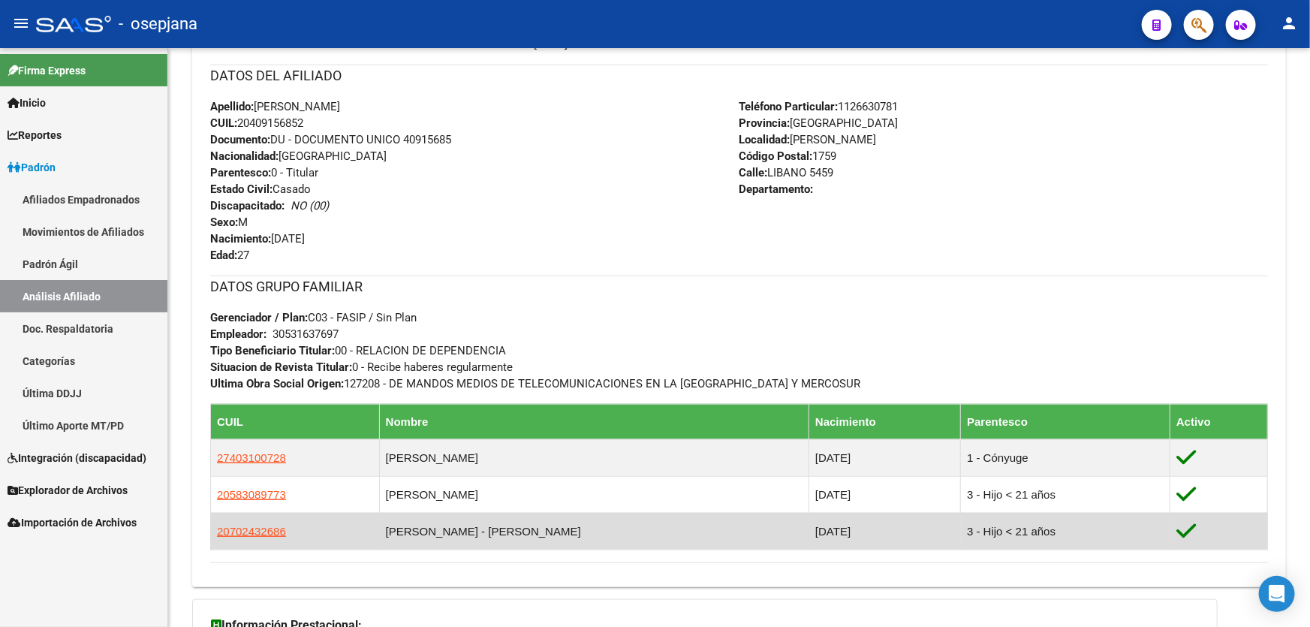
scroll to position [688, 0]
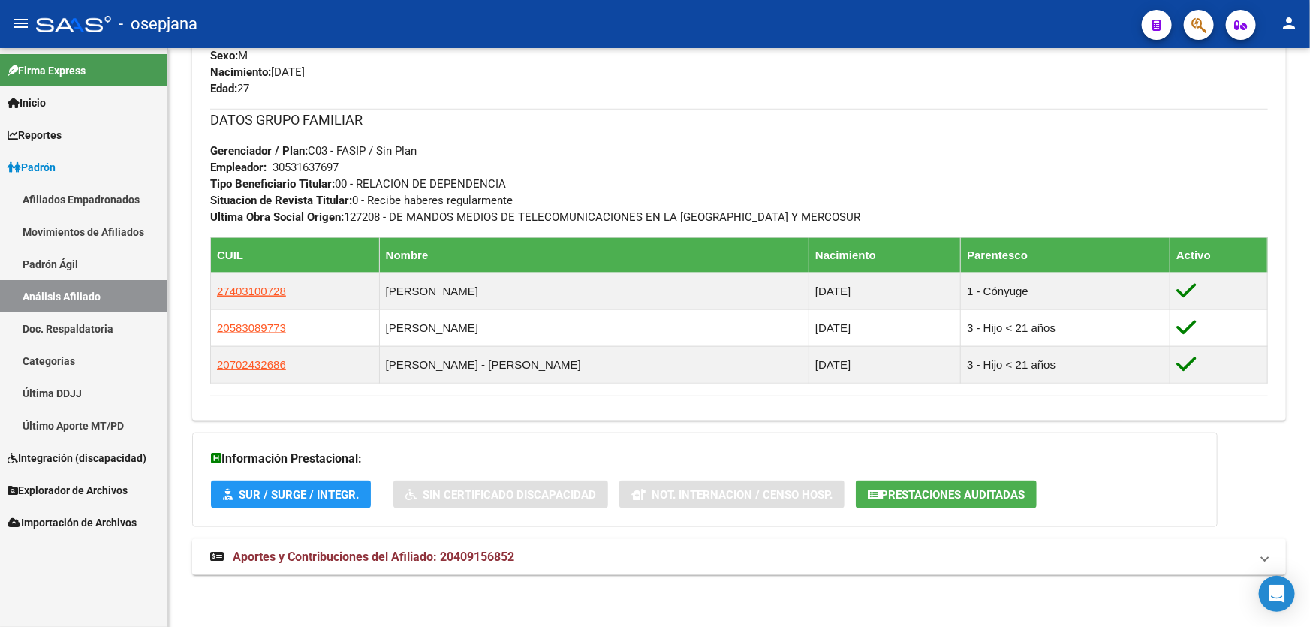
click at [581, 574] on mat-expansion-panel-header "Aportes y Contribuciones del Afiliado: 20409156852" at bounding box center [739, 557] width 1094 height 36
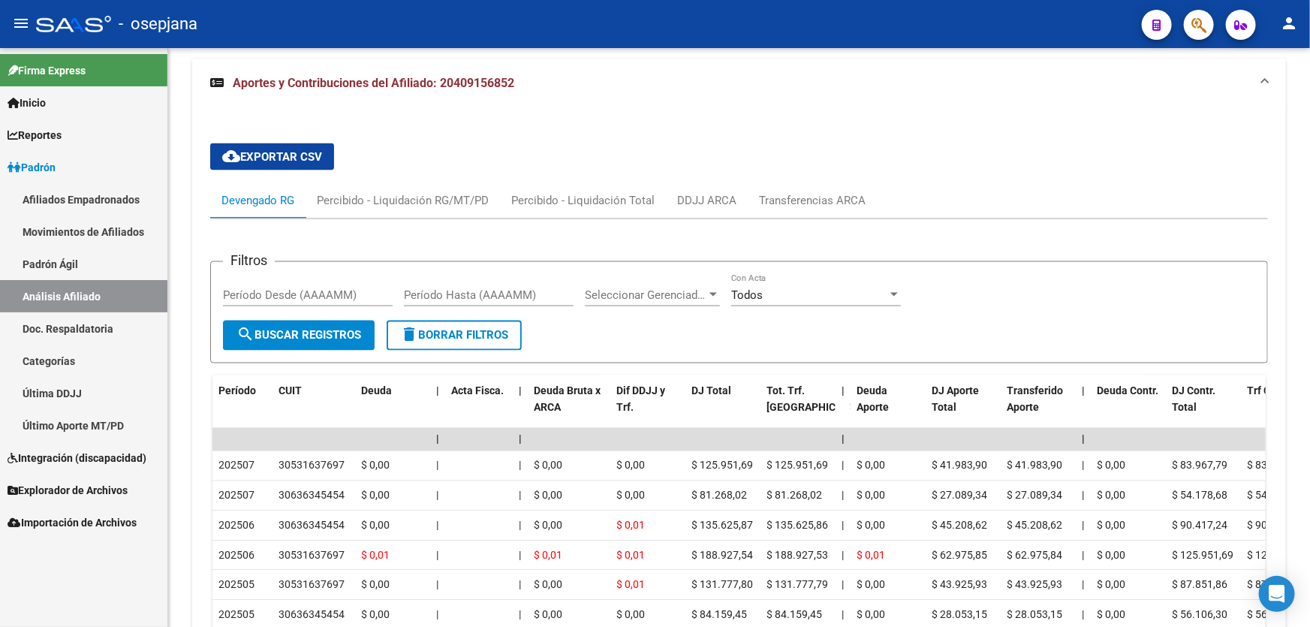
scroll to position [1303, 0]
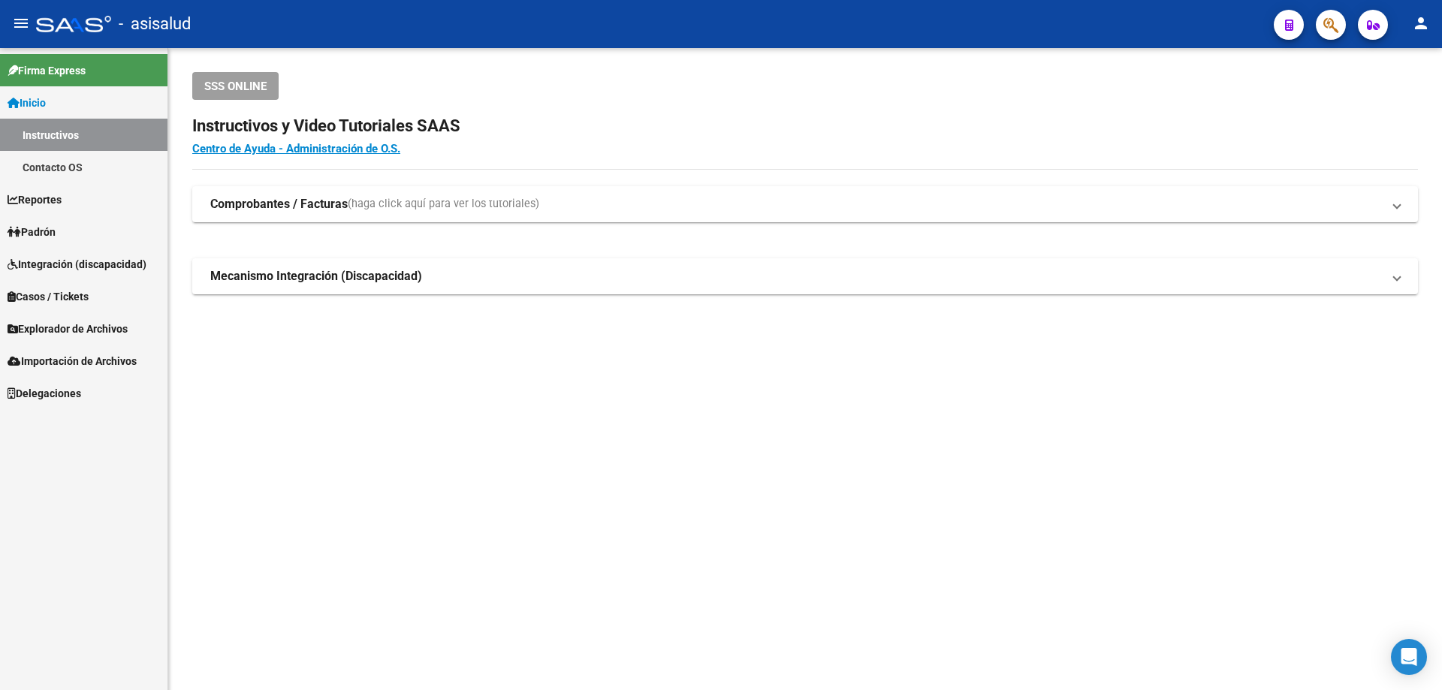
click at [28, 227] on span "Padrón" at bounding box center [32, 232] width 48 height 17
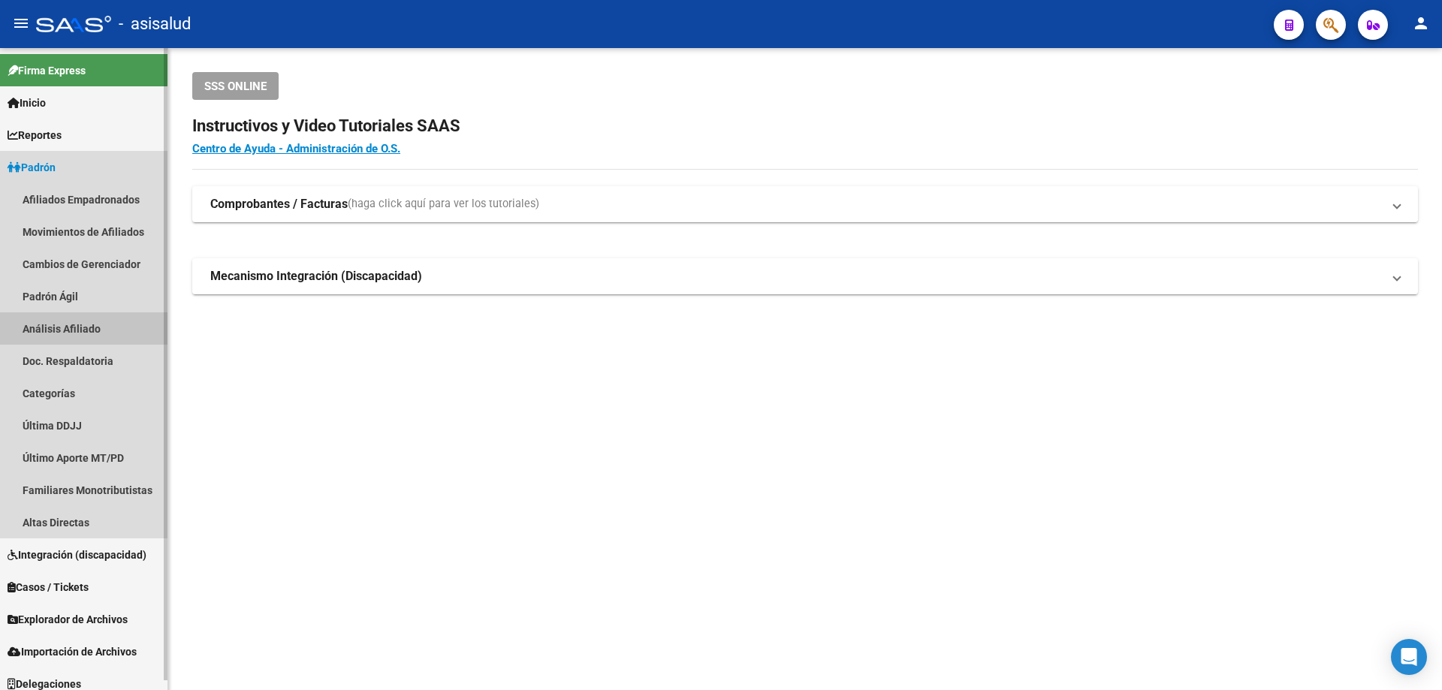
click at [56, 327] on link "Análisis Afiliado" at bounding box center [83, 328] width 167 height 32
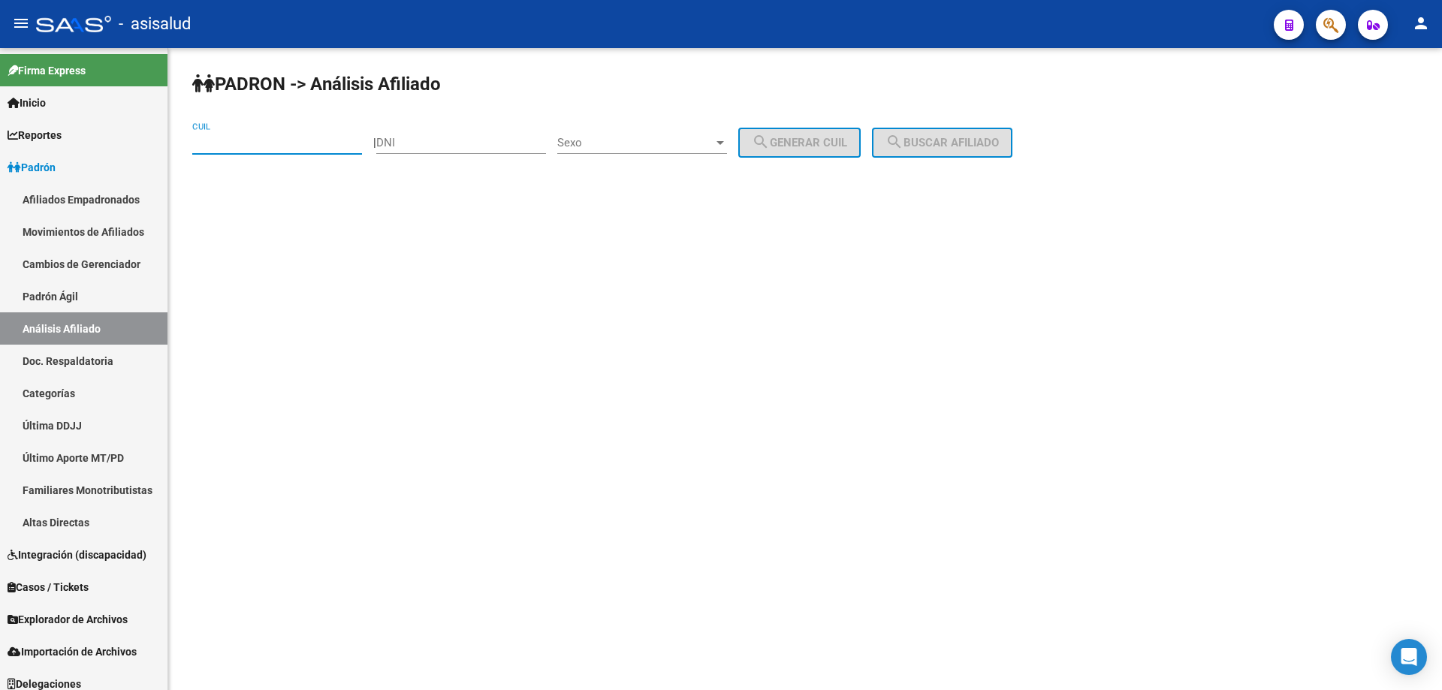
click at [225, 142] on input "CUIL" at bounding box center [277, 143] width 170 height 14
paste input "27-93792206-5"
click at [944, 136] on span "search Buscar afiliado" at bounding box center [941, 143] width 113 height 14
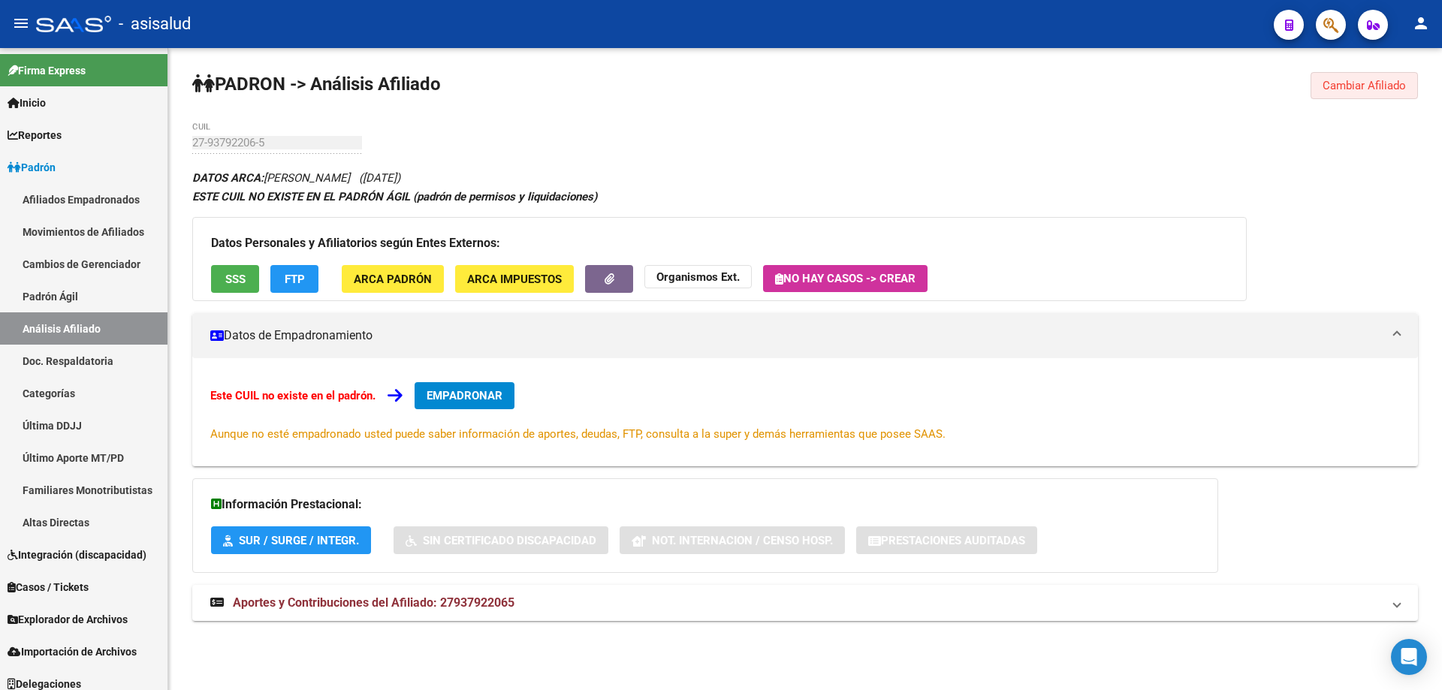
click at [1321, 80] on button "Cambiar Afiliado" at bounding box center [1363, 85] width 107 height 27
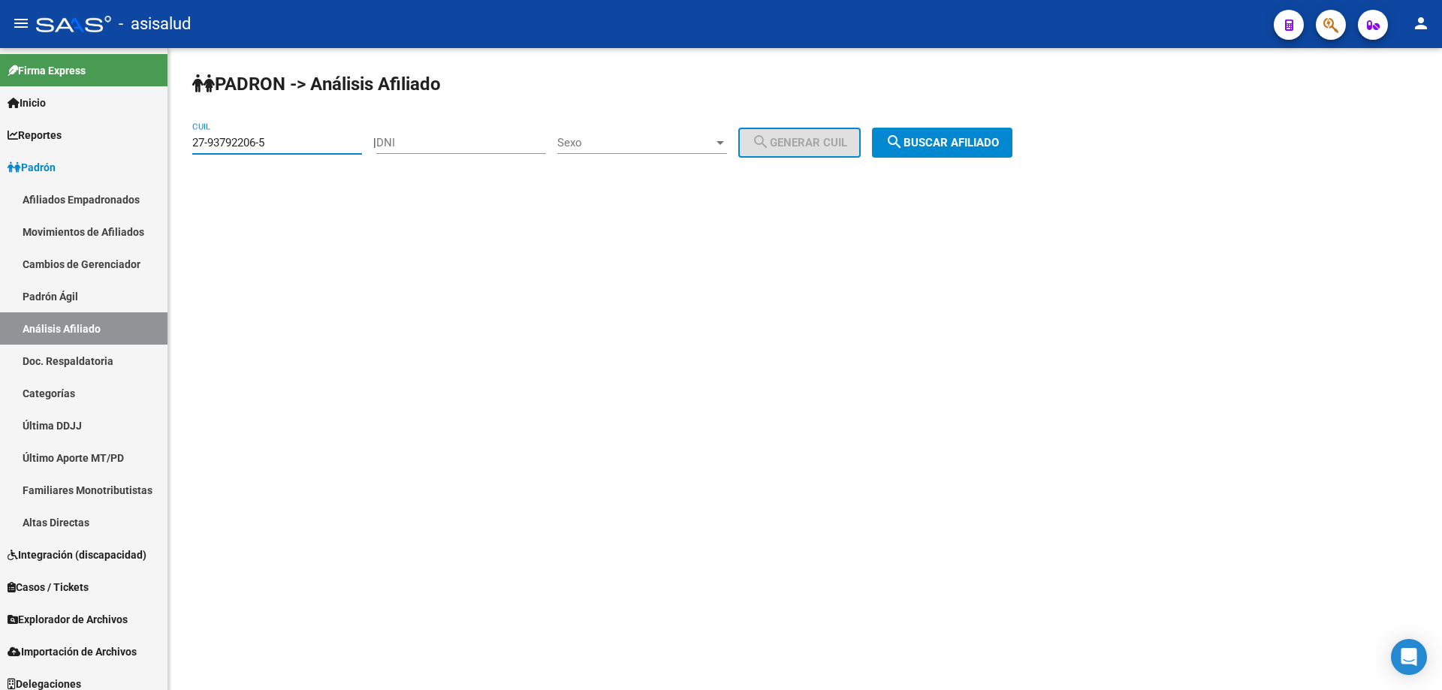
drag, startPoint x: 303, startPoint y: 146, endPoint x: 191, endPoint y: 148, distance: 111.9
click at [191, 148] on div "PADRON -> Análisis Afiliado 27-93792206-5 CUIL | DNI Sexo Sexo search Generar C…" at bounding box center [804, 127] width 1273 height 158
paste input "0-27032579-4"
click at [994, 143] on span "search Buscar afiliado" at bounding box center [941, 143] width 113 height 14
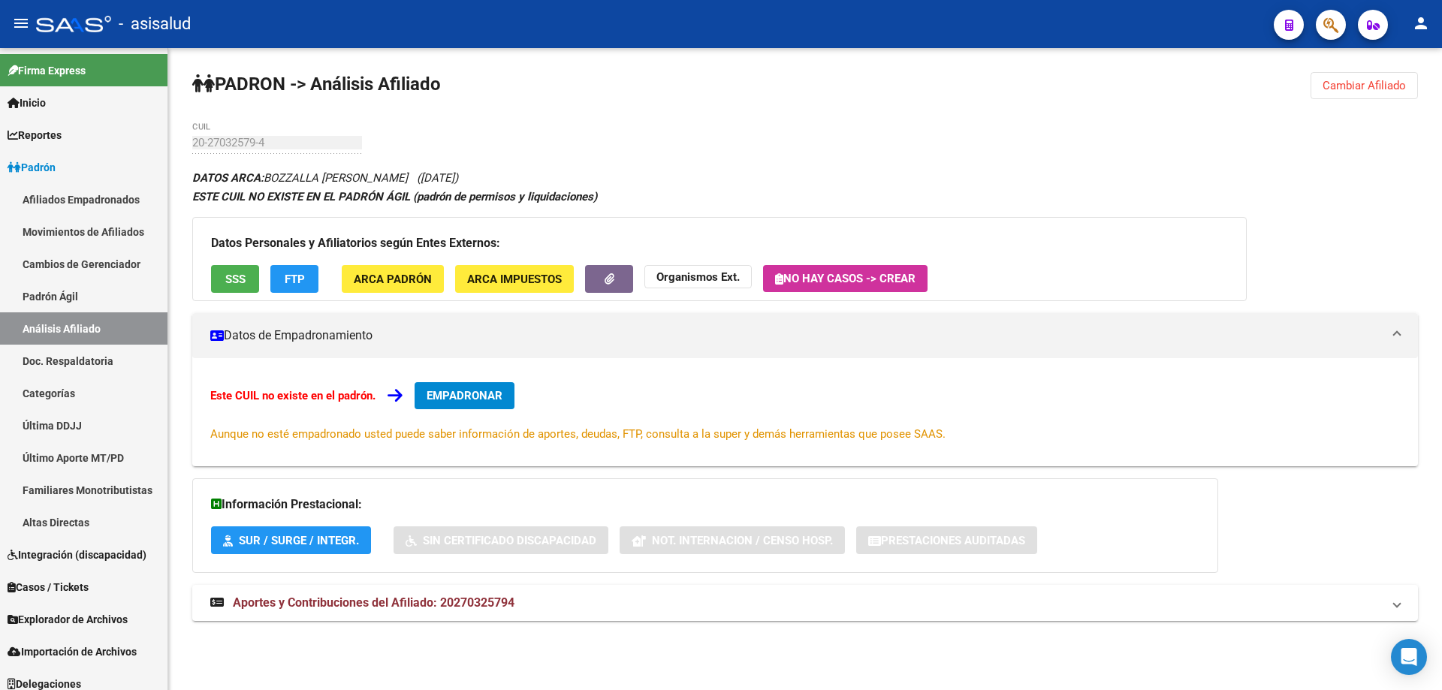
click at [234, 283] on span "SSS" at bounding box center [235, 280] width 20 height 14
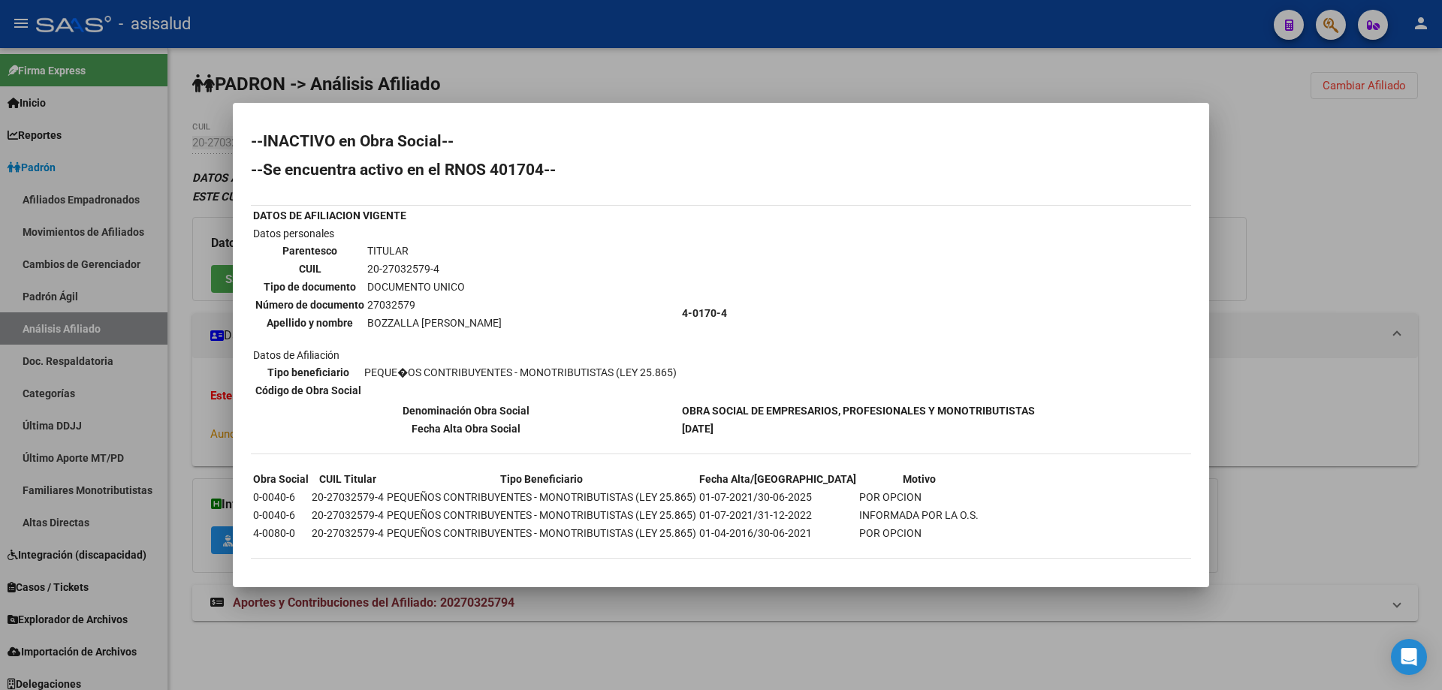
click at [1392, 188] on div at bounding box center [721, 345] width 1442 height 690
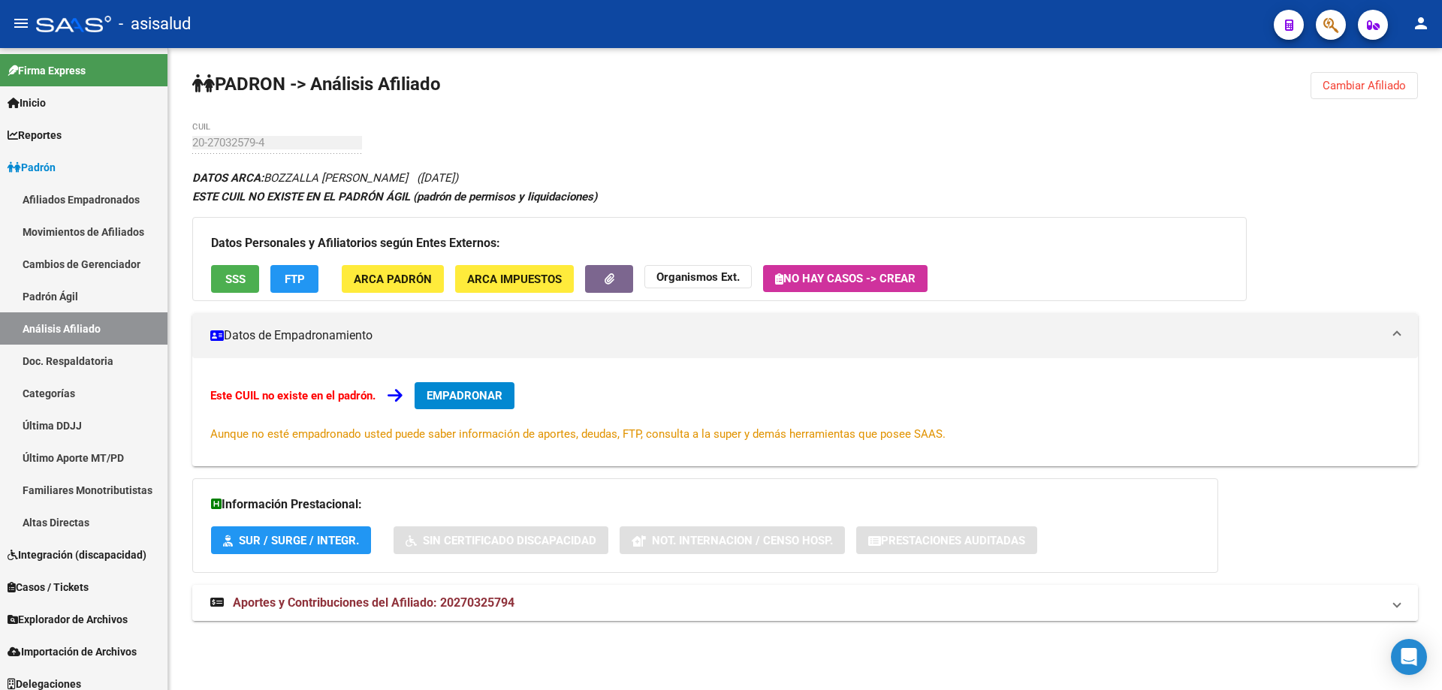
click at [517, 610] on mat-panel-title "Aportes y Contribuciones del Afiliado: 20270325794" at bounding box center [795, 603] width 1171 height 17
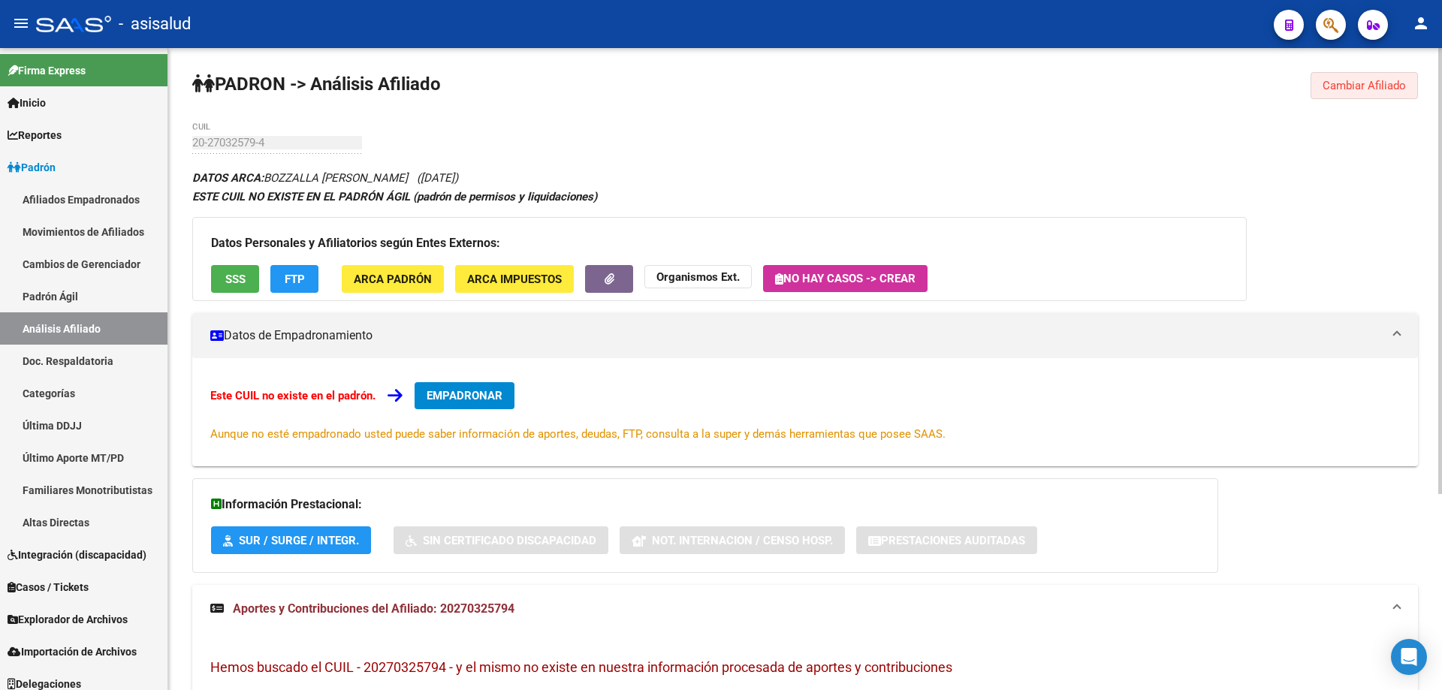
click at [1371, 93] on button "Cambiar Afiliado" at bounding box center [1363, 85] width 107 height 27
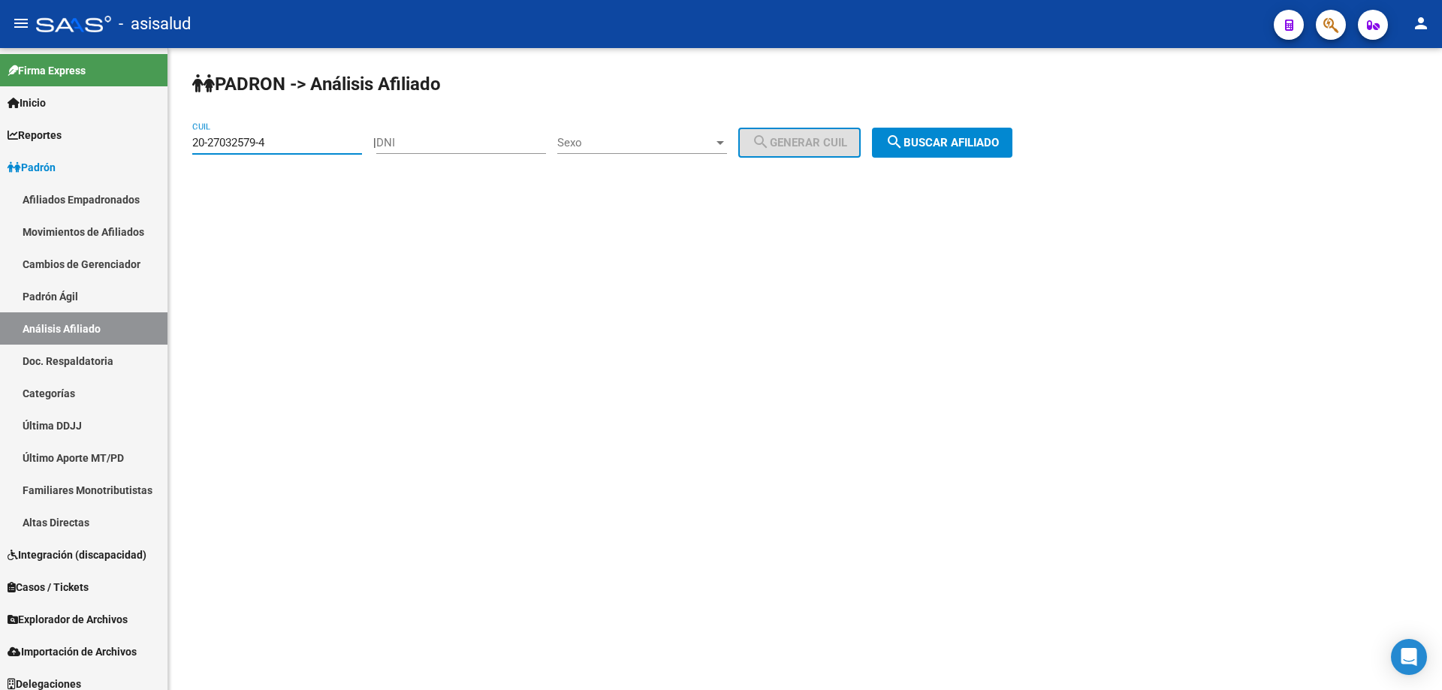
drag, startPoint x: 279, startPoint y: 144, endPoint x: 179, endPoint y: 156, distance: 100.6
click at [179, 156] on div "PADRON -> Análisis Afiliado 20-27032579-4 CUIL | DNI Sexo Sexo search Generar C…" at bounding box center [804, 127] width 1273 height 158
paste input "3-45287372-9"
type input "23-45287372-9"
click at [963, 139] on span "search Buscar afiliado" at bounding box center [941, 143] width 113 height 14
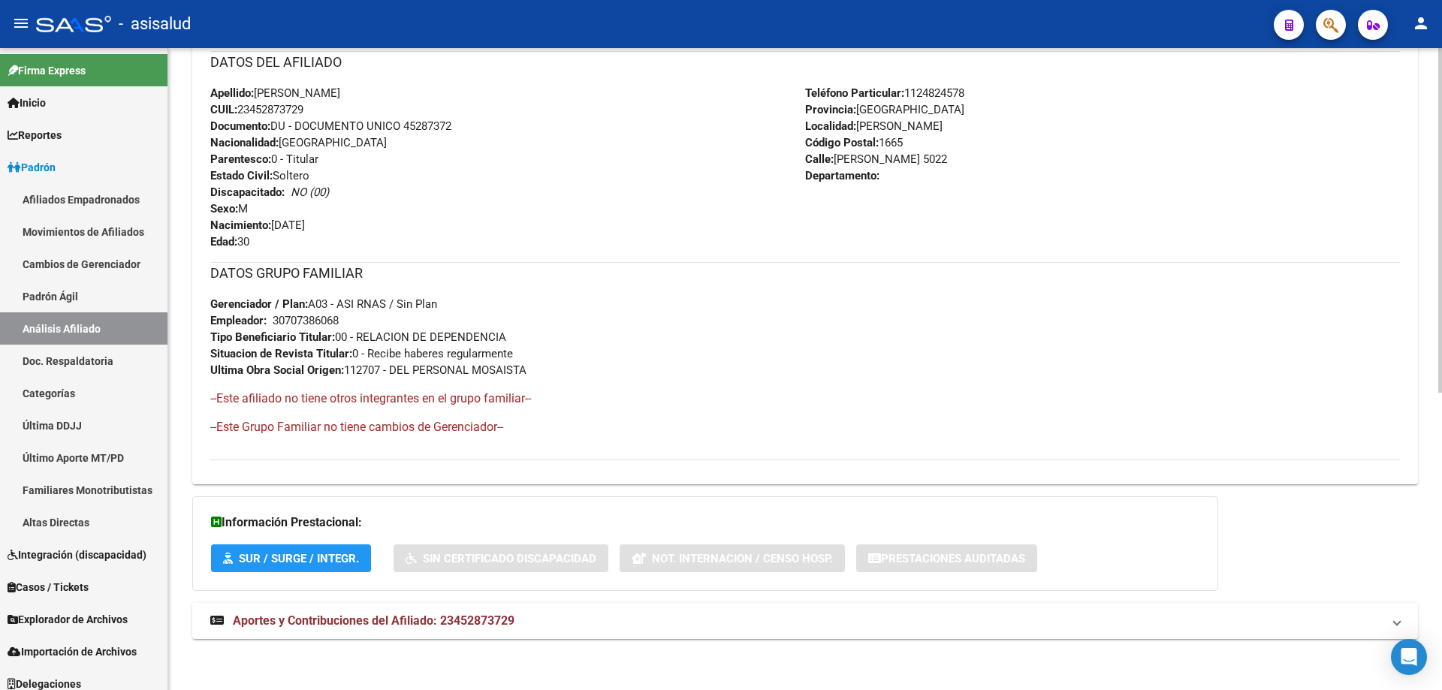
scroll to position [553, 0]
click at [1316, 27] on button "button" at bounding box center [1330, 25] width 30 height 30
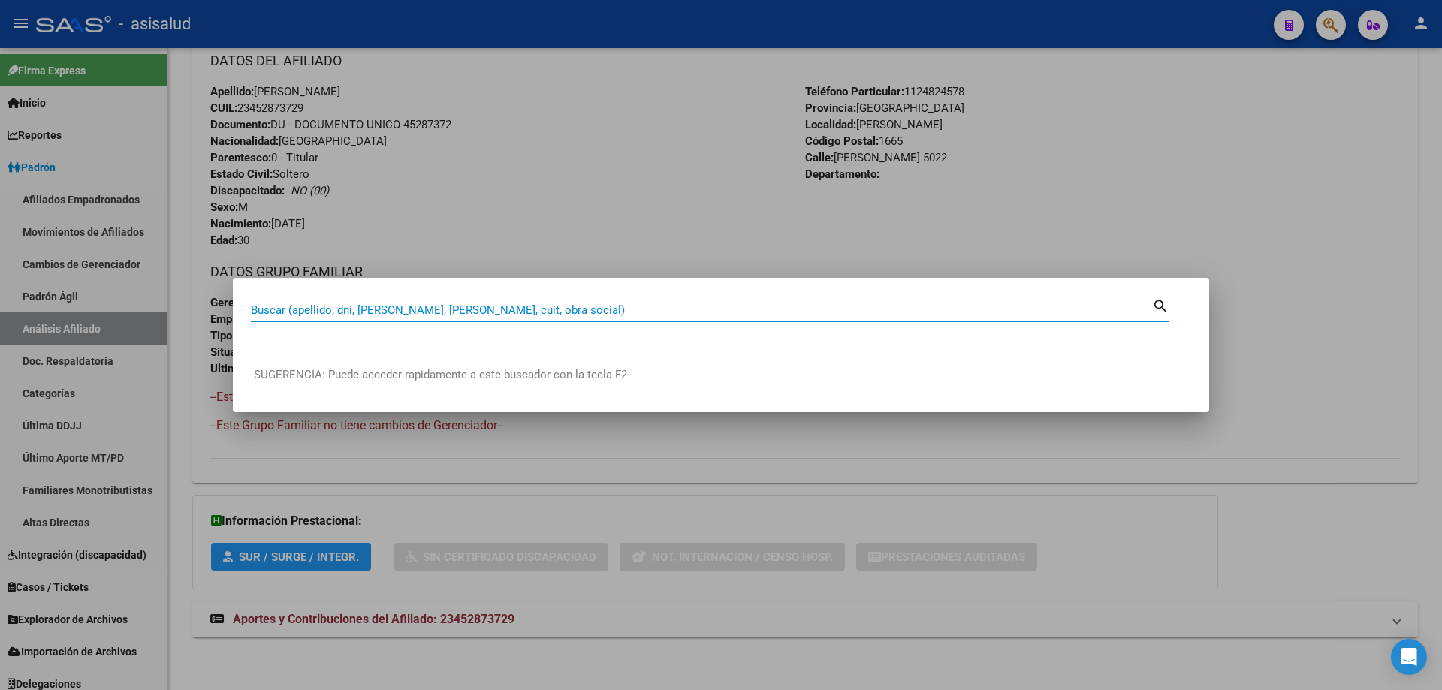
paste input "27-96104876-7"
type input "27961048767"
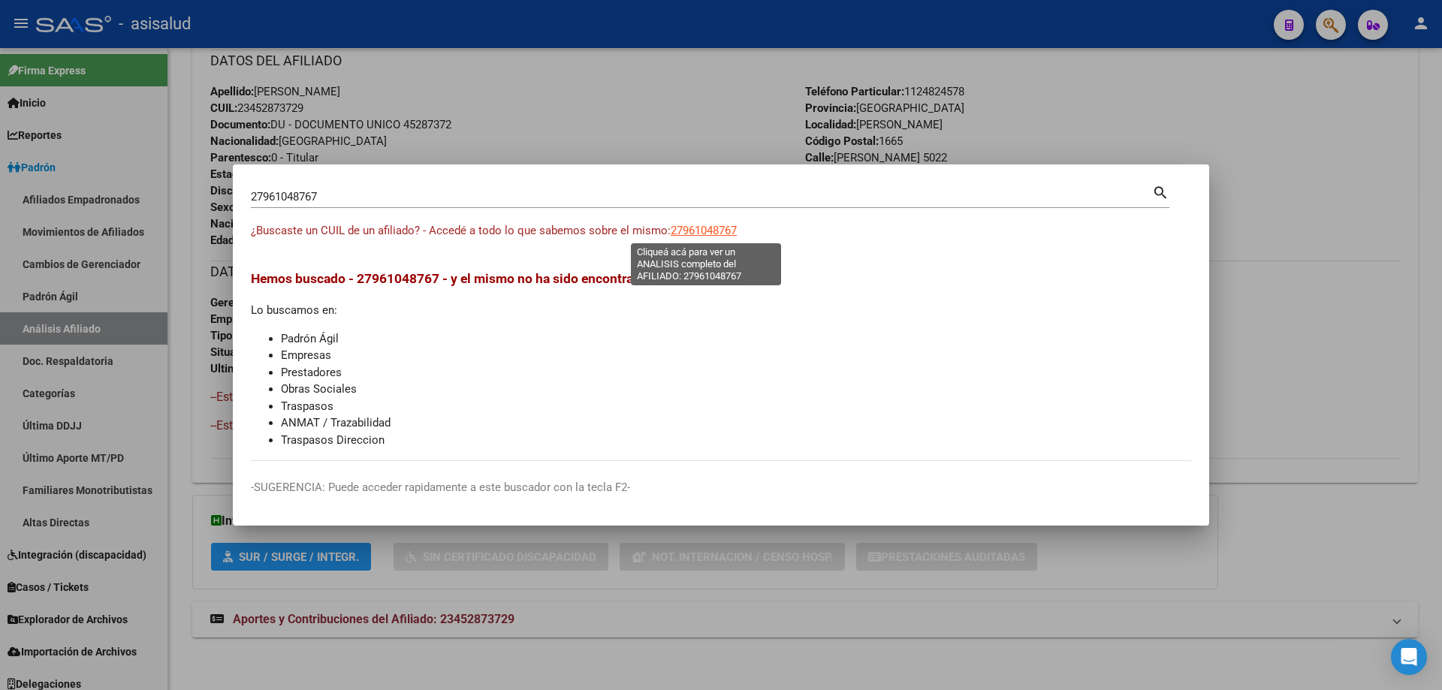
click at [709, 236] on span "27961048767" at bounding box center [703, 231] width 66 height 14
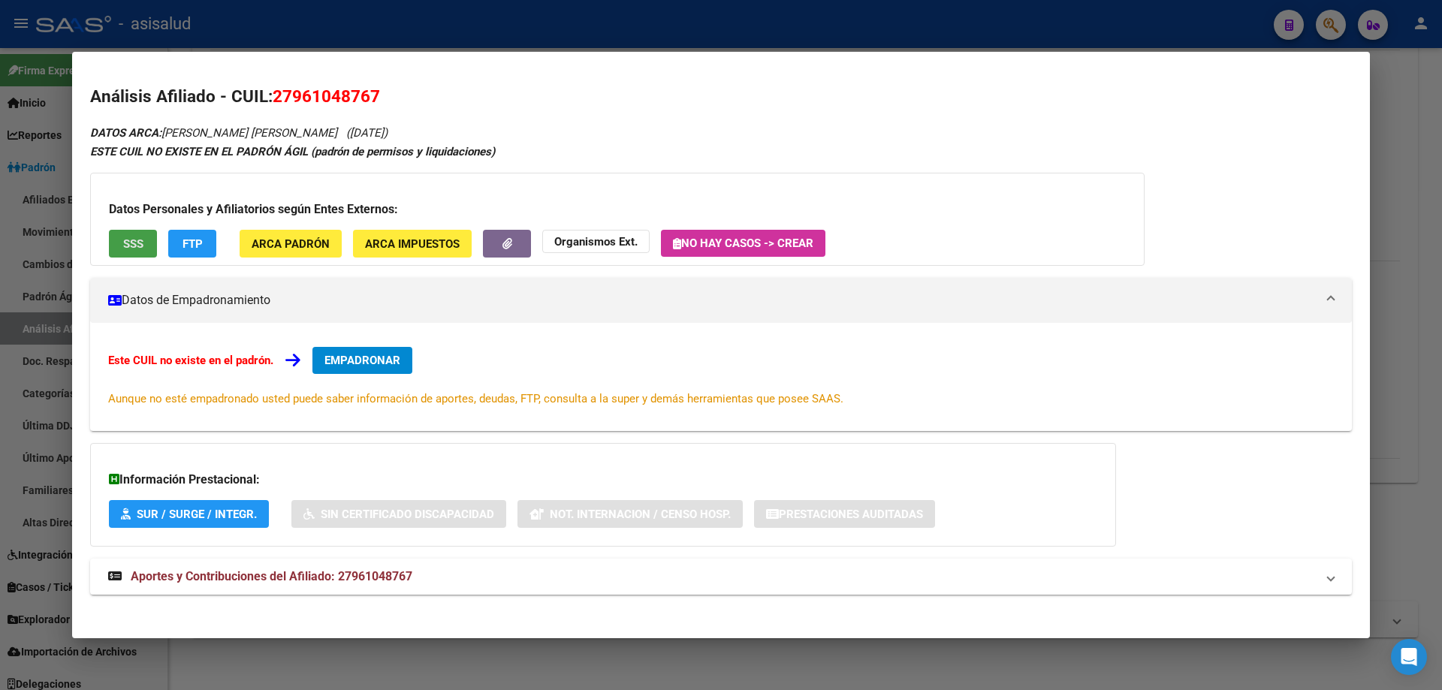
click at [145, 233] on button "SSS" at bounding box center [133, 244] width 48 height 28
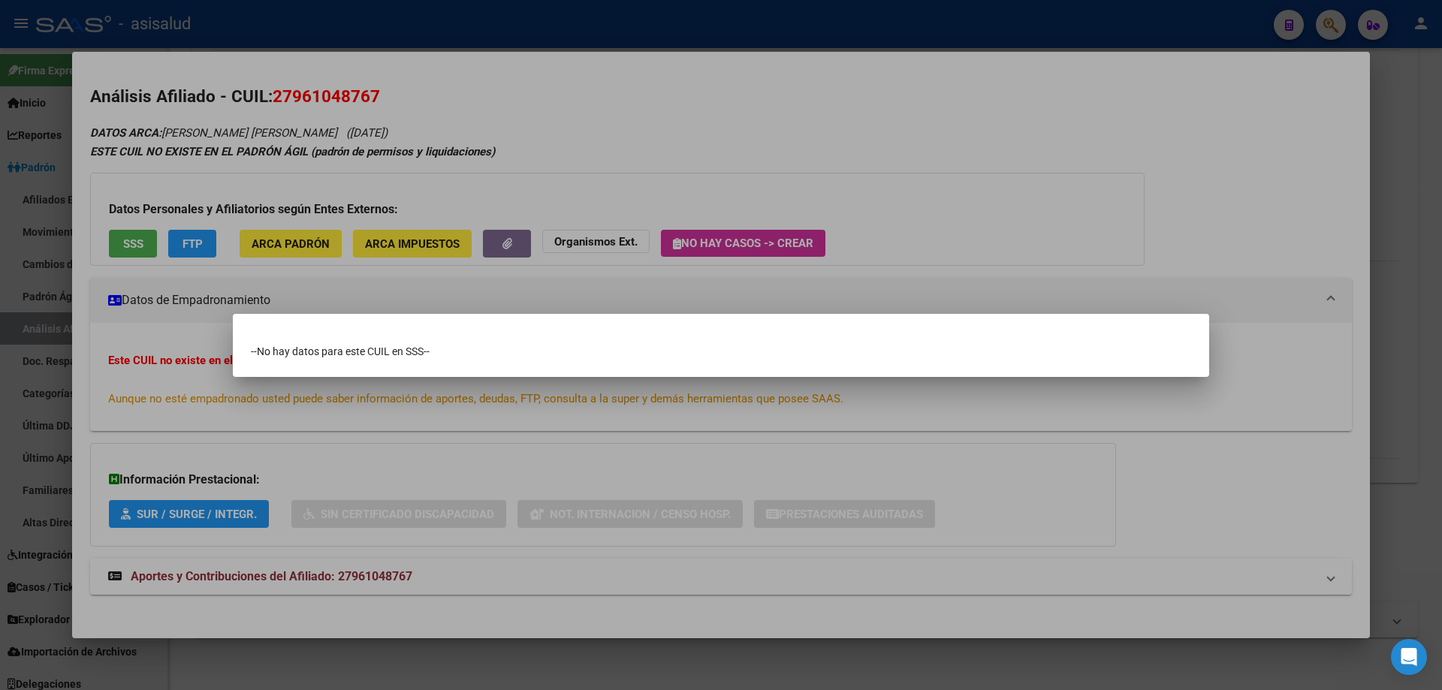
click at [1115, 209] on div at bounding box center [721, 345] width 1442 height 690
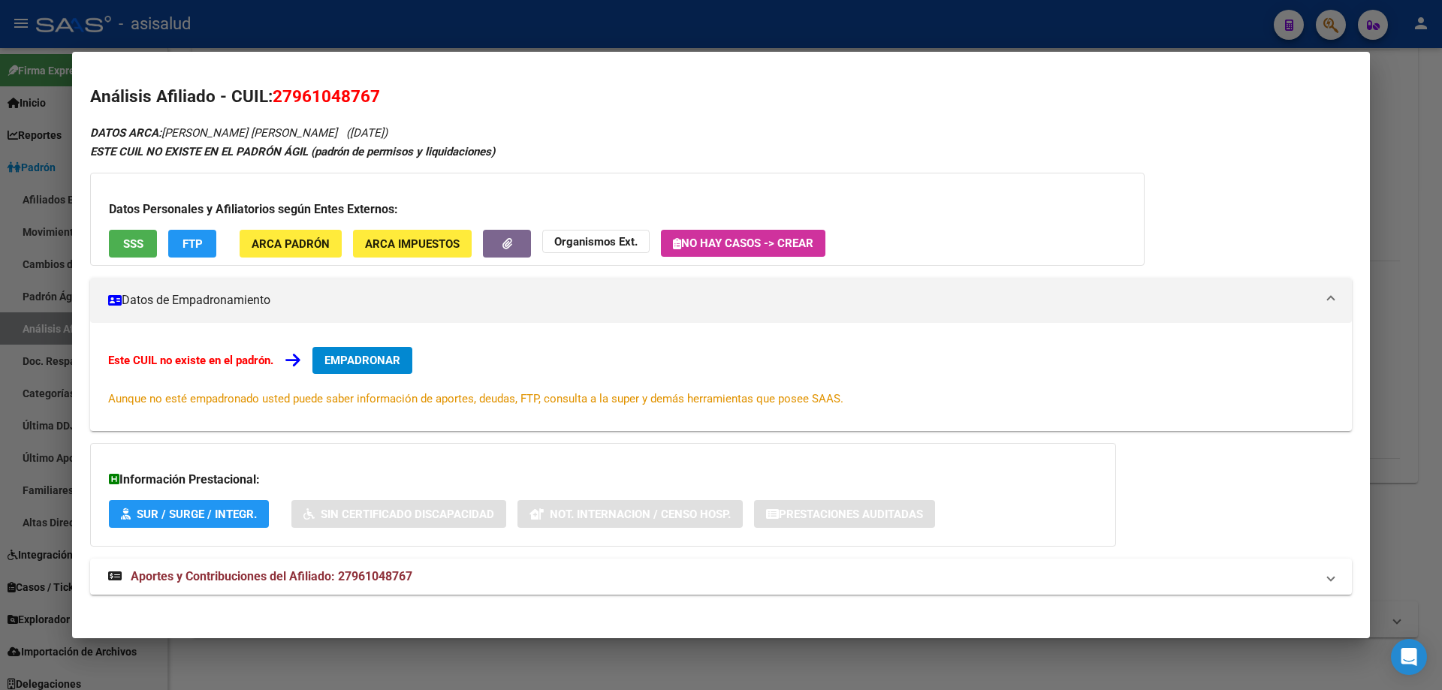
click at [1115, 209] on h3 "Datos Personales y Afiliatorios según Entes Externos:" at bounding box center [617, 209] width 1017 height 18
click at [1370, 206] on div at bounding box center [721, 345] width 1442 height 690
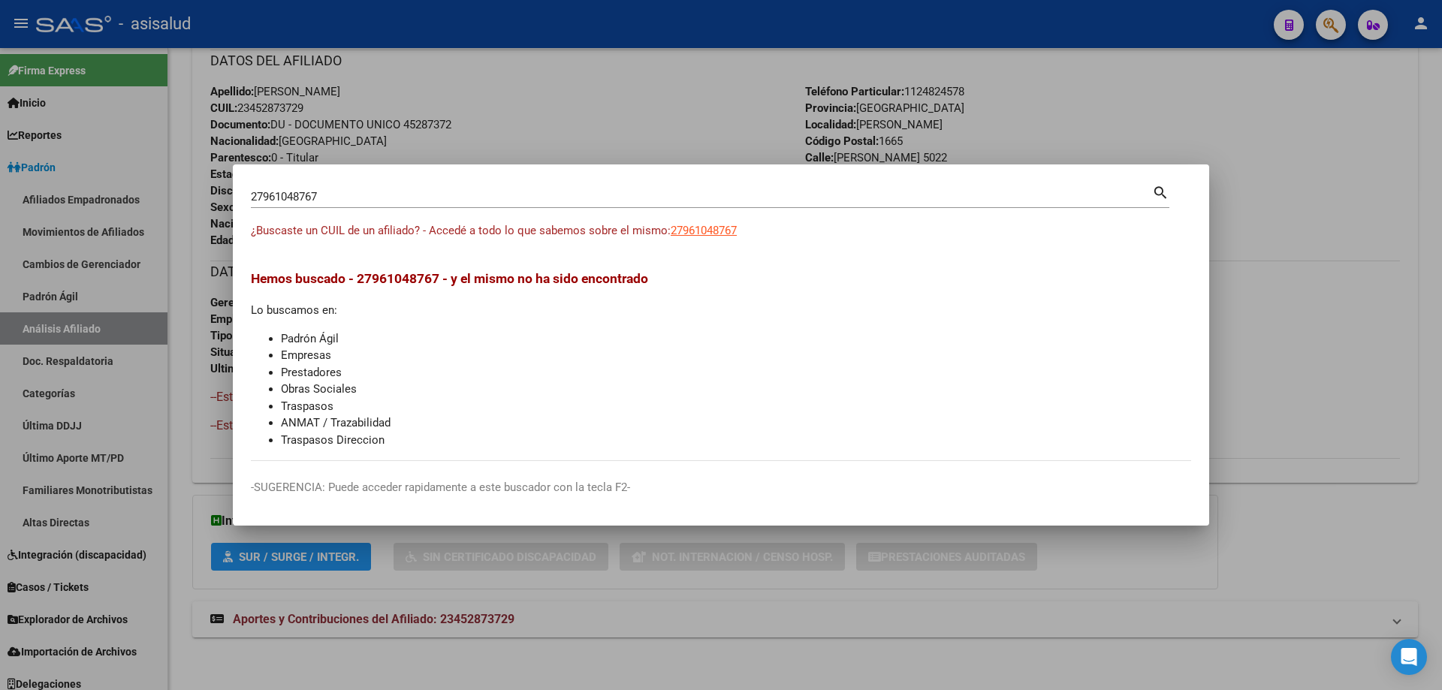
click at [1370, 206] on div at bounding box center [721, 345] width 1442 height 690
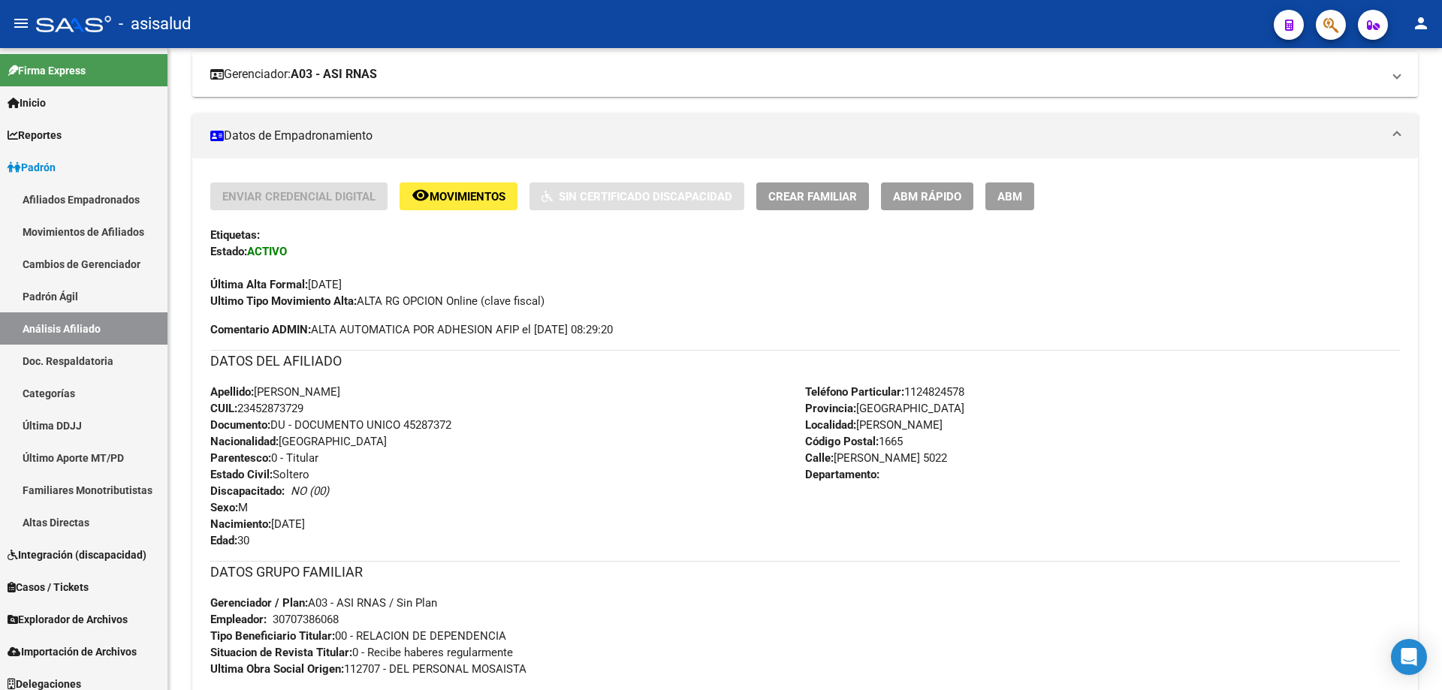
scroll to position [0, 0]
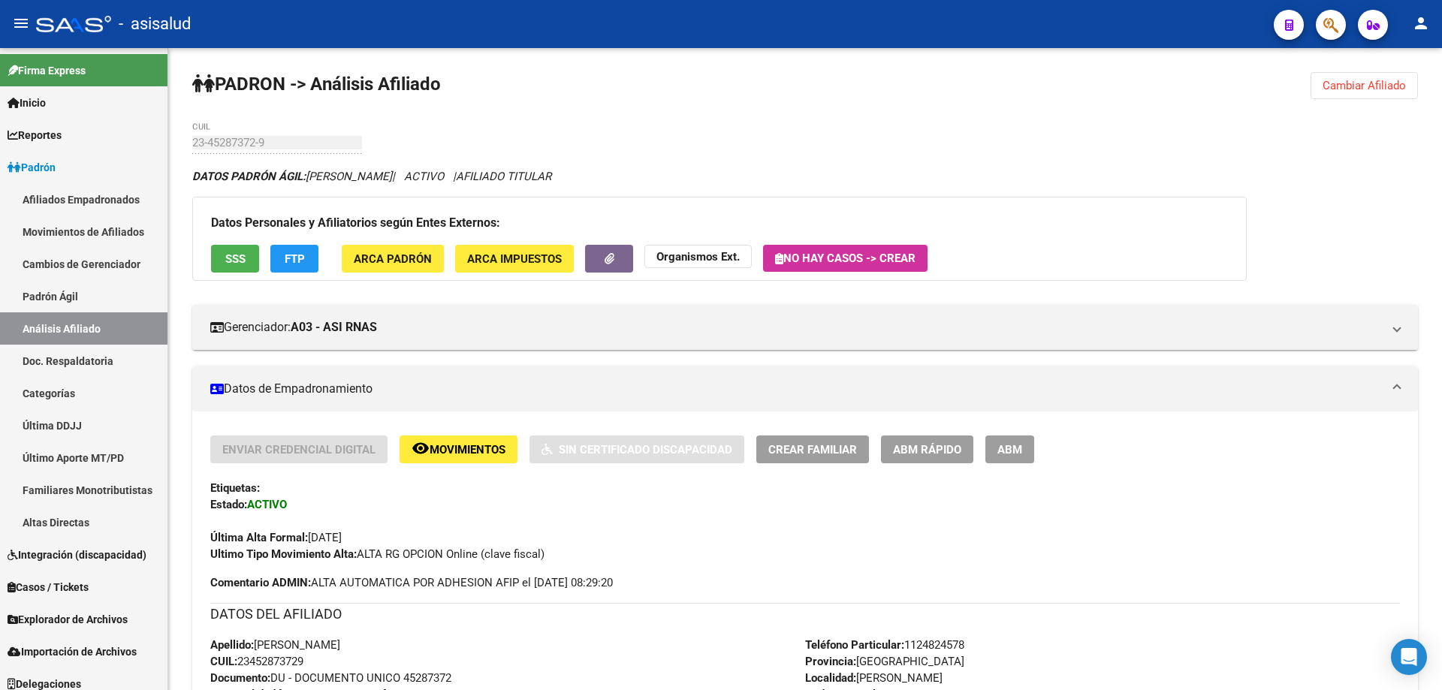
click at [224, 270] on button "SSS" at bounding box center [235, 259] width 48 height 28
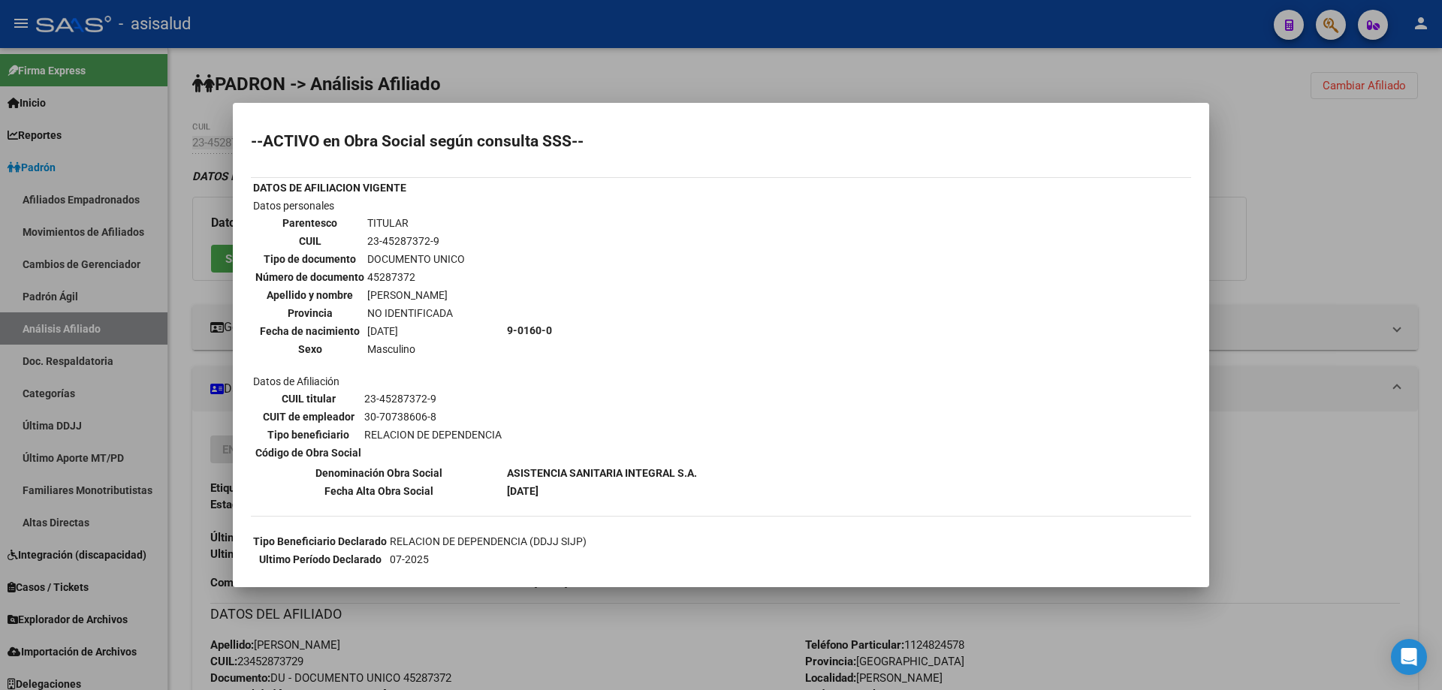
click at [1316, 459] on div at bounding box center [721, 345] width 1442 height 690
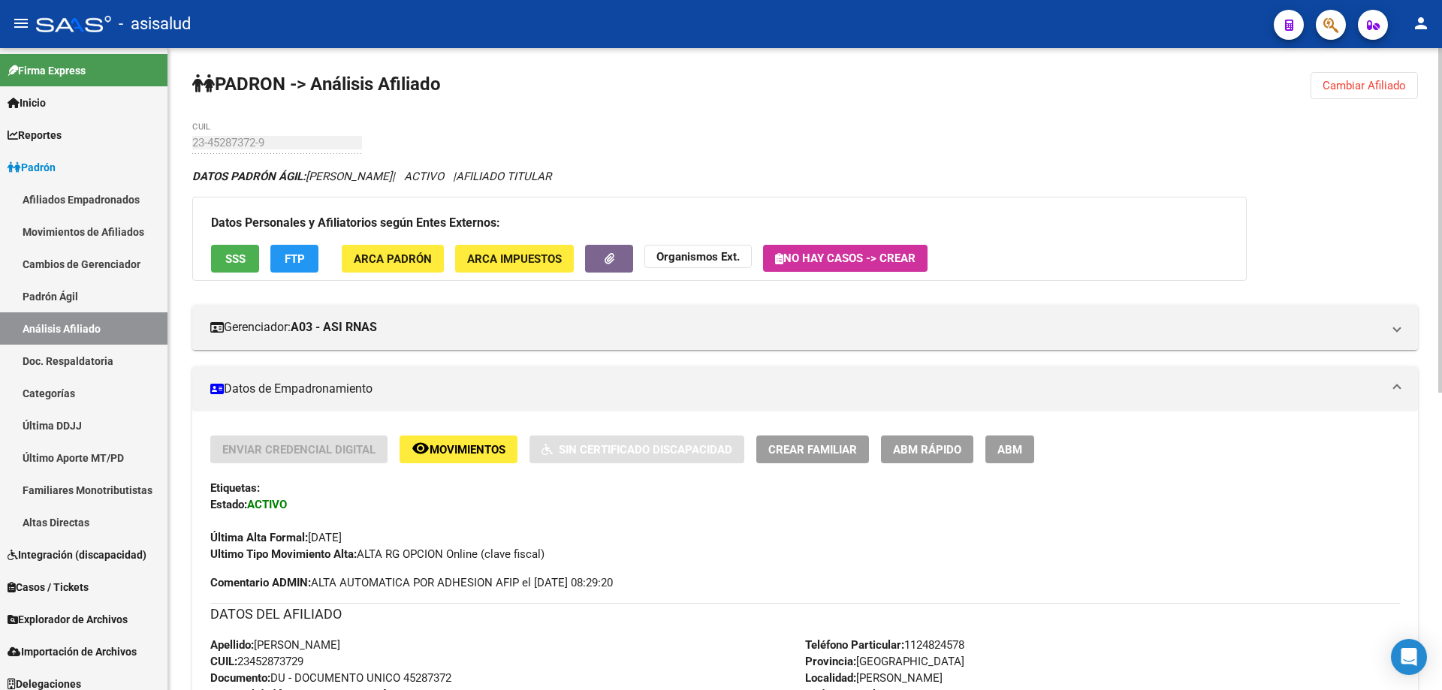
scroll to position [150, 0]
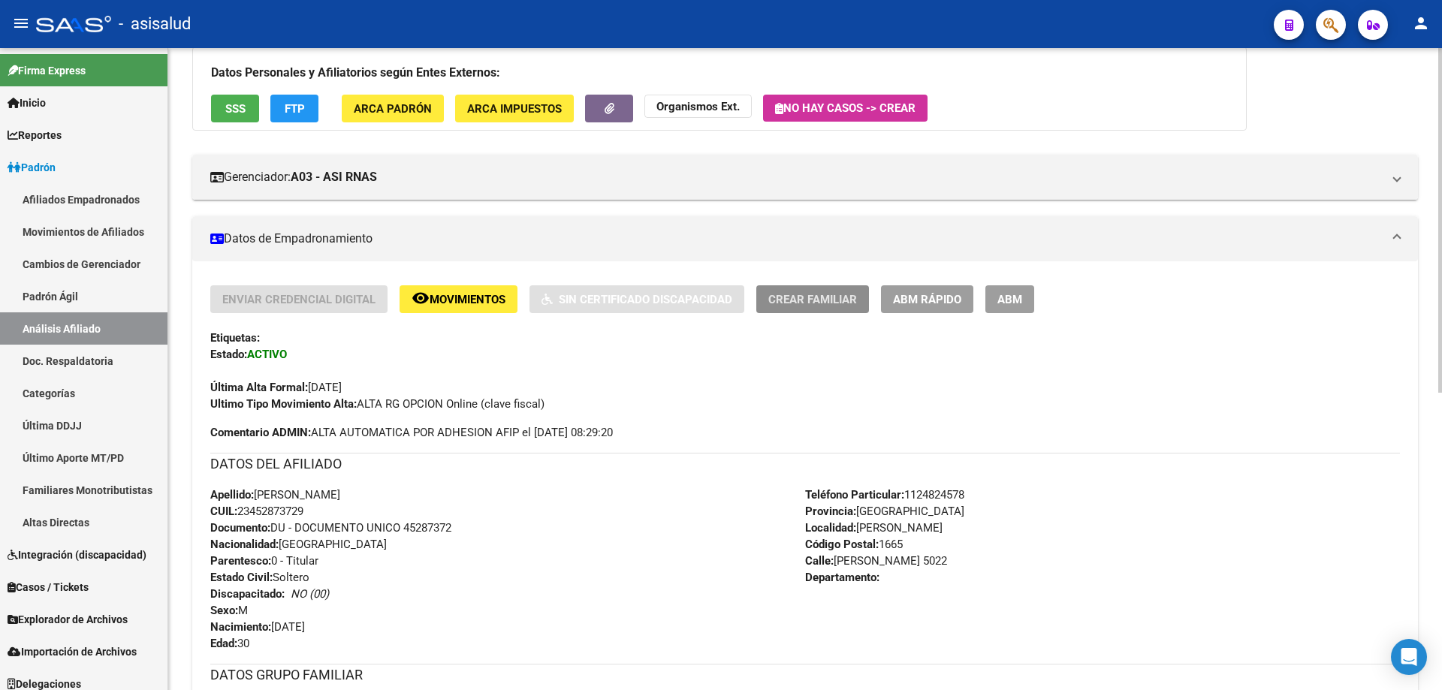
click at [822, 303] on span "Crear Familiar" at bounding box center [812, 300] width 89 height 14
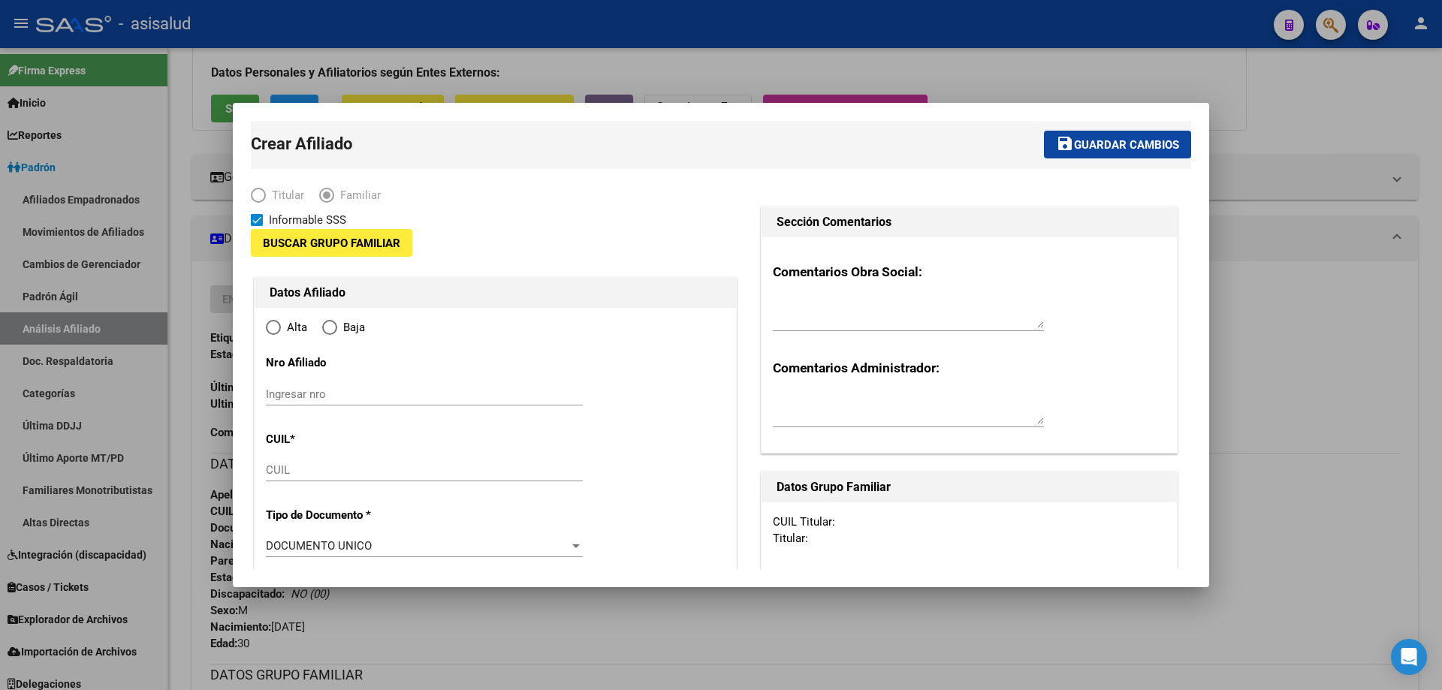
type input "30-70738606-8"
type input "JOSE CLEMENTE PAZ"
type input "1665"
type input "ANDRES BELLO"
type input "5022"
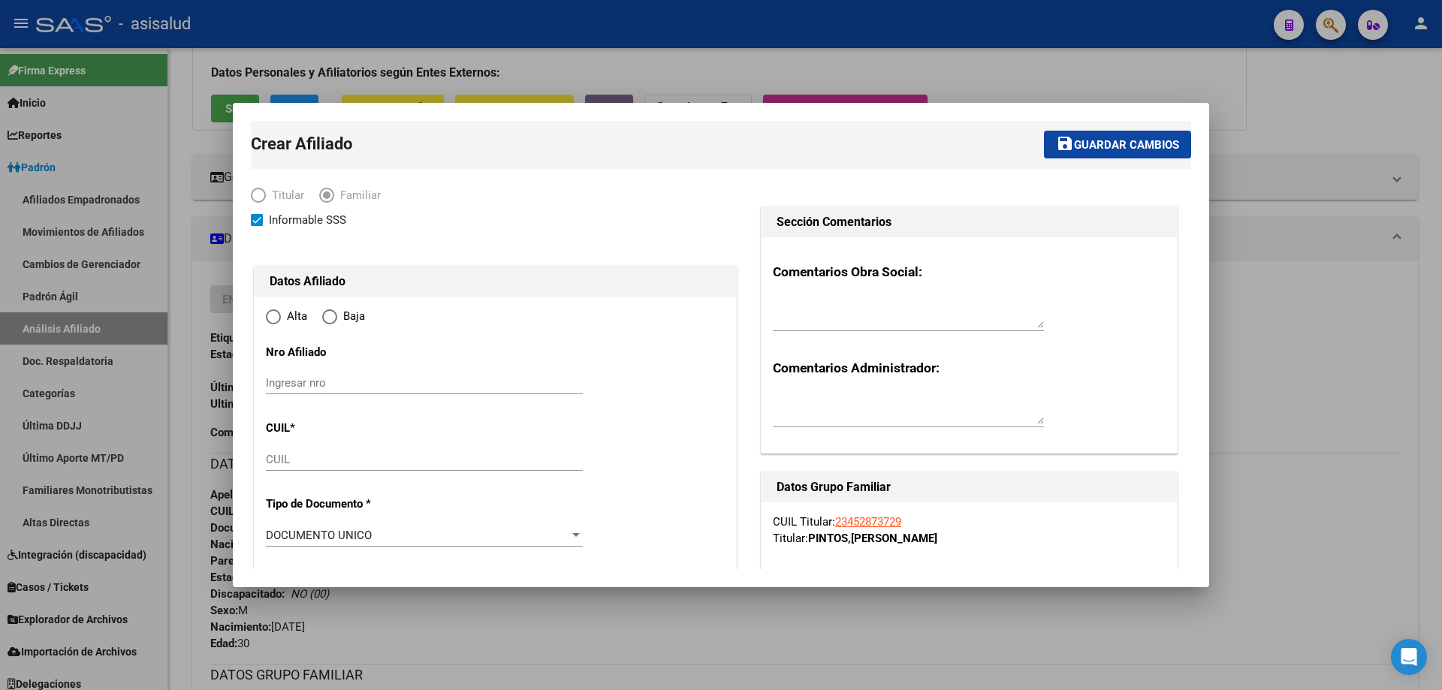
radio input "true"
click at [338, 456] on input "CUIL" at bounding box center [424, 460] width 317 height 14
type input "30-70738606-8"
paste input "27-96104876-7"
type input "27-96104876-7"
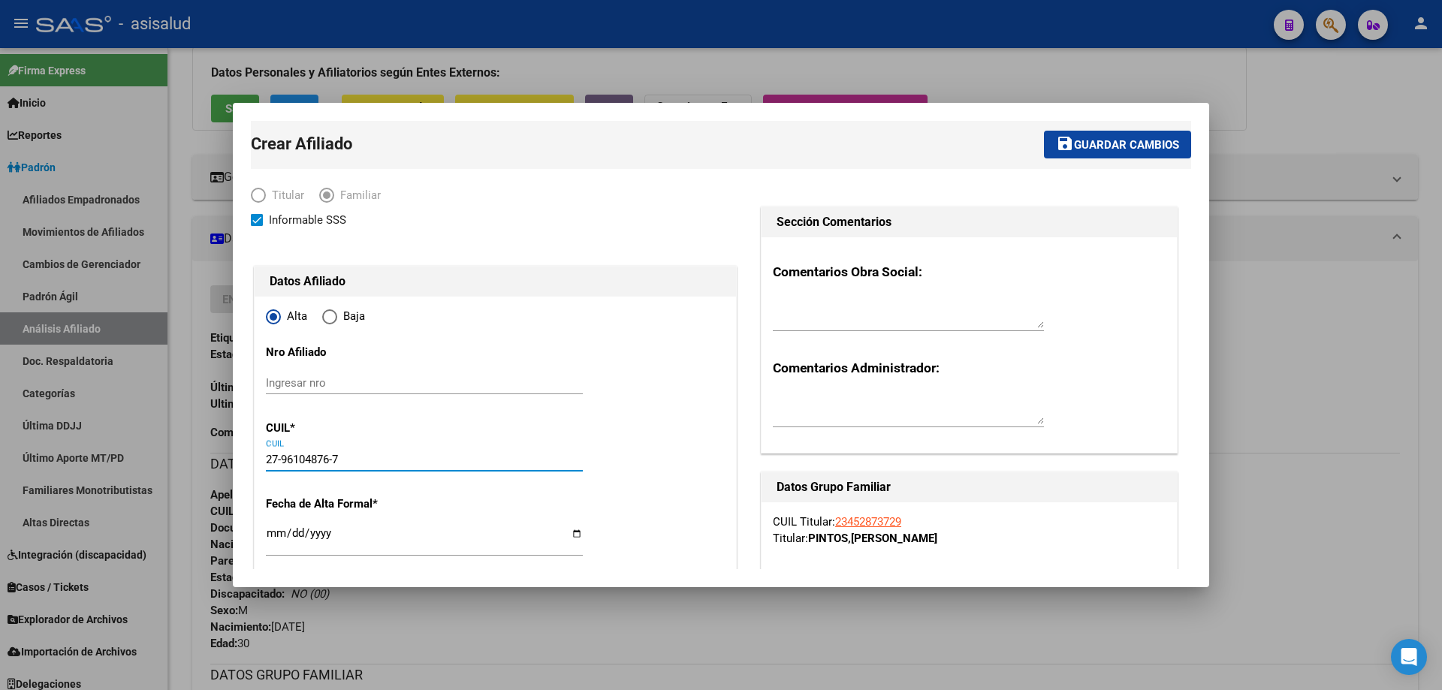
type input "96104876"
type input "CAMPUZANO CORONEL"
type input "CLAUDIA ELIZABETH"
type input "1998-05-06"
type input "PAZ JOSE C"
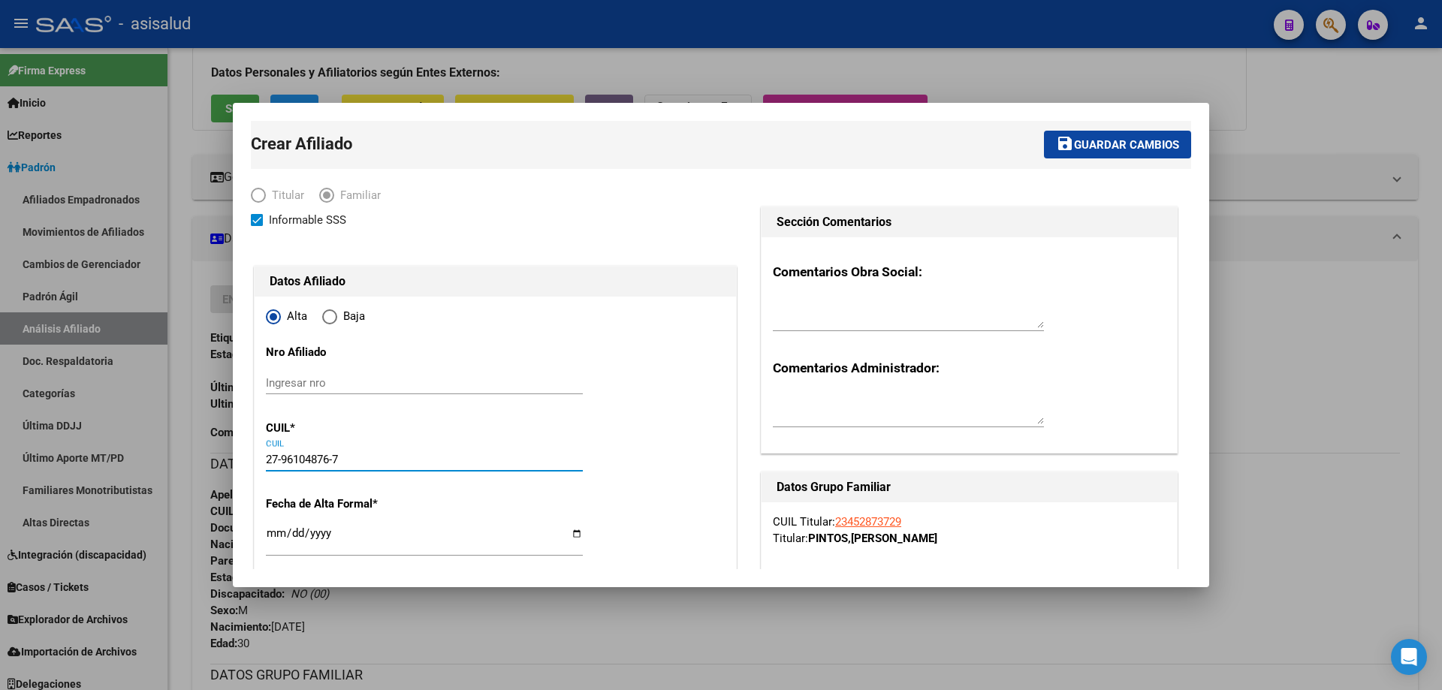
type input "CHUQUISACA"
type input "4336"
type input "2025-09-01"
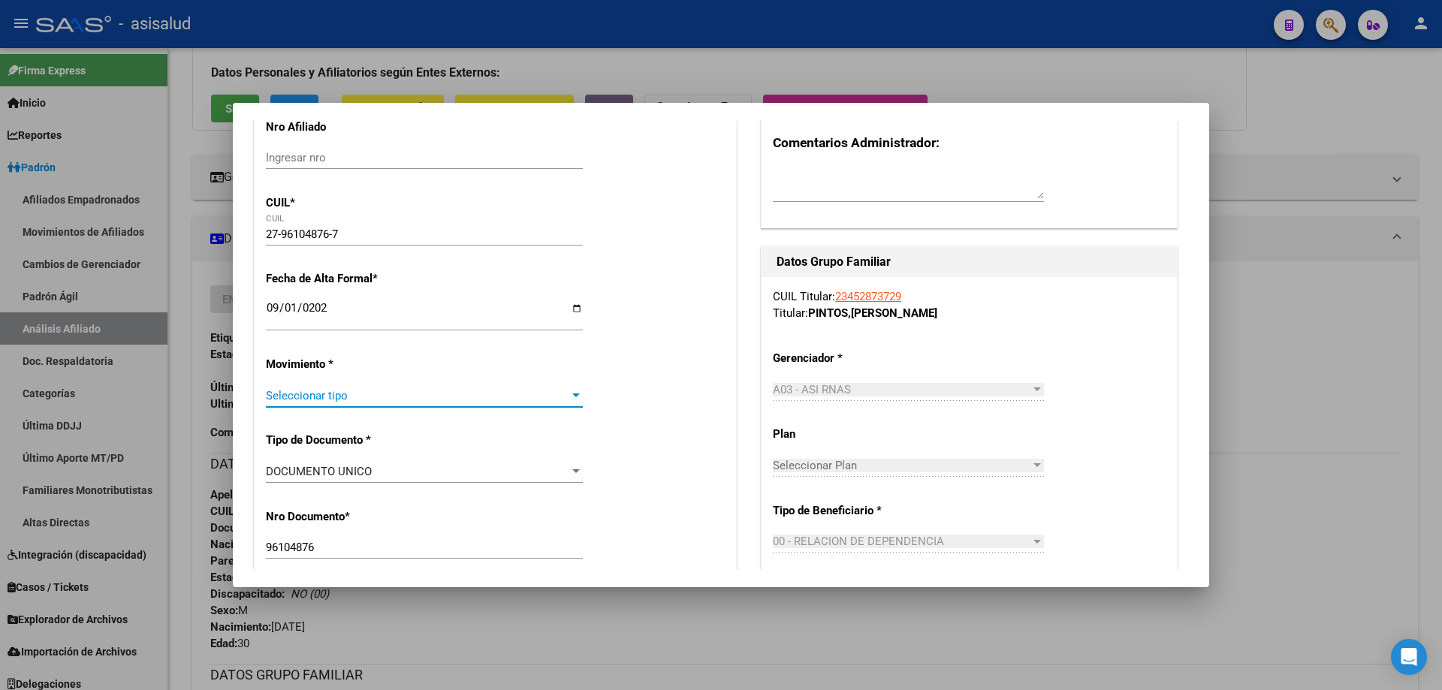
click at [330, 393] on span "Seleccionar tipo" at bounding box center [417, 396] width 303 height 14
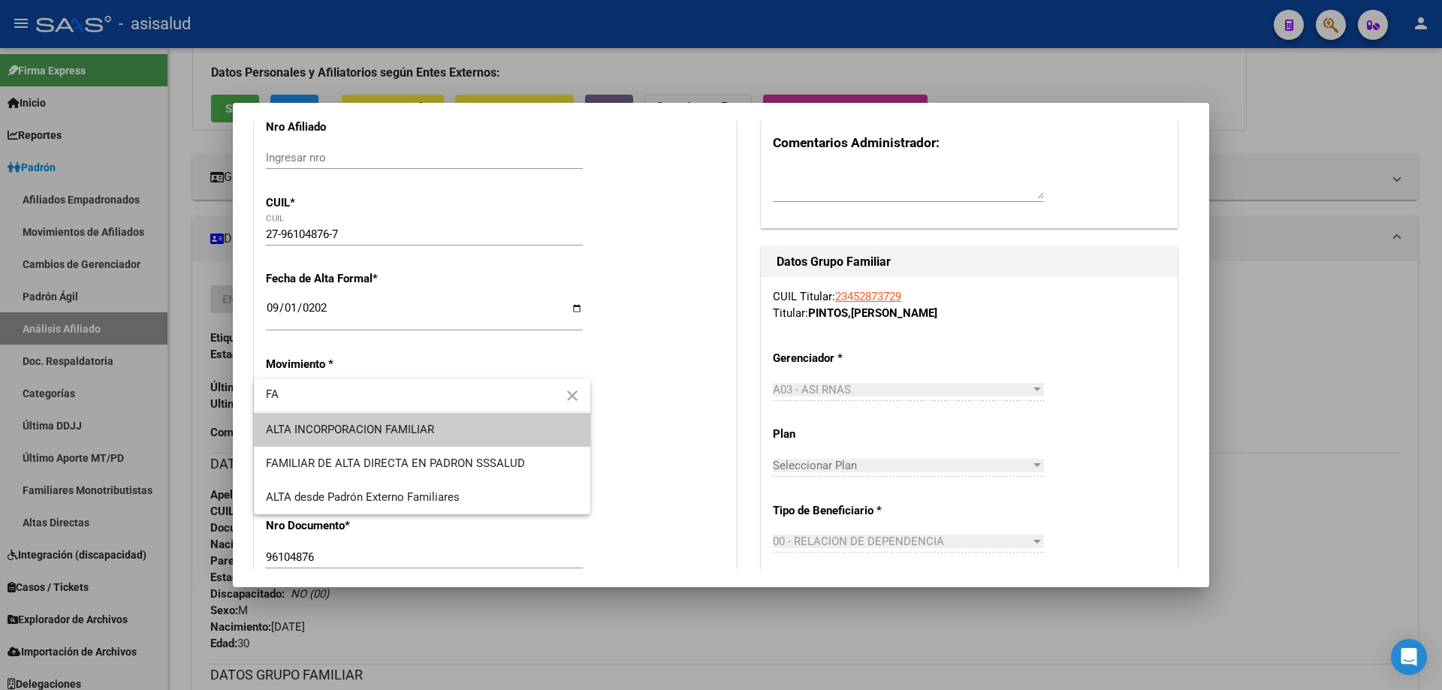
type input "FA"
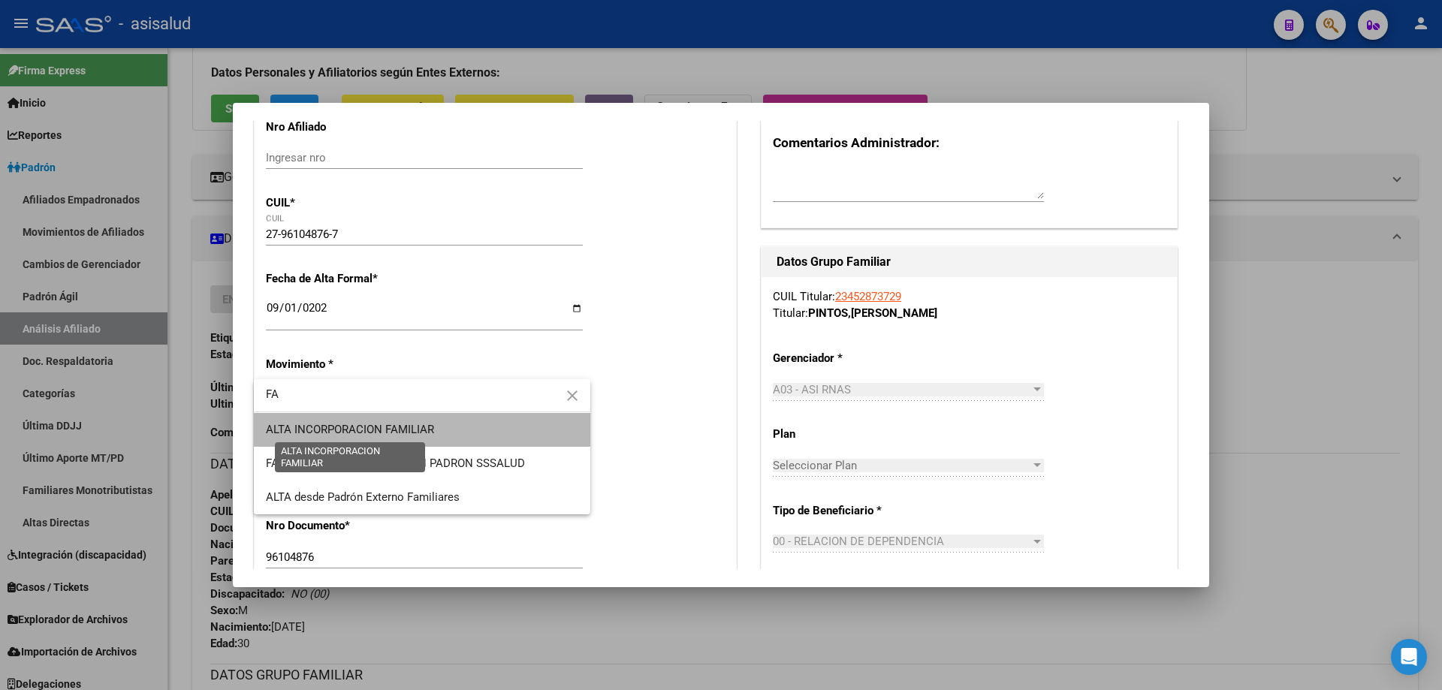
click at [375, 426] on span "ALTA INCORPORACION FAMILIAR" at bounding box center [350, 430] width 168 height 14
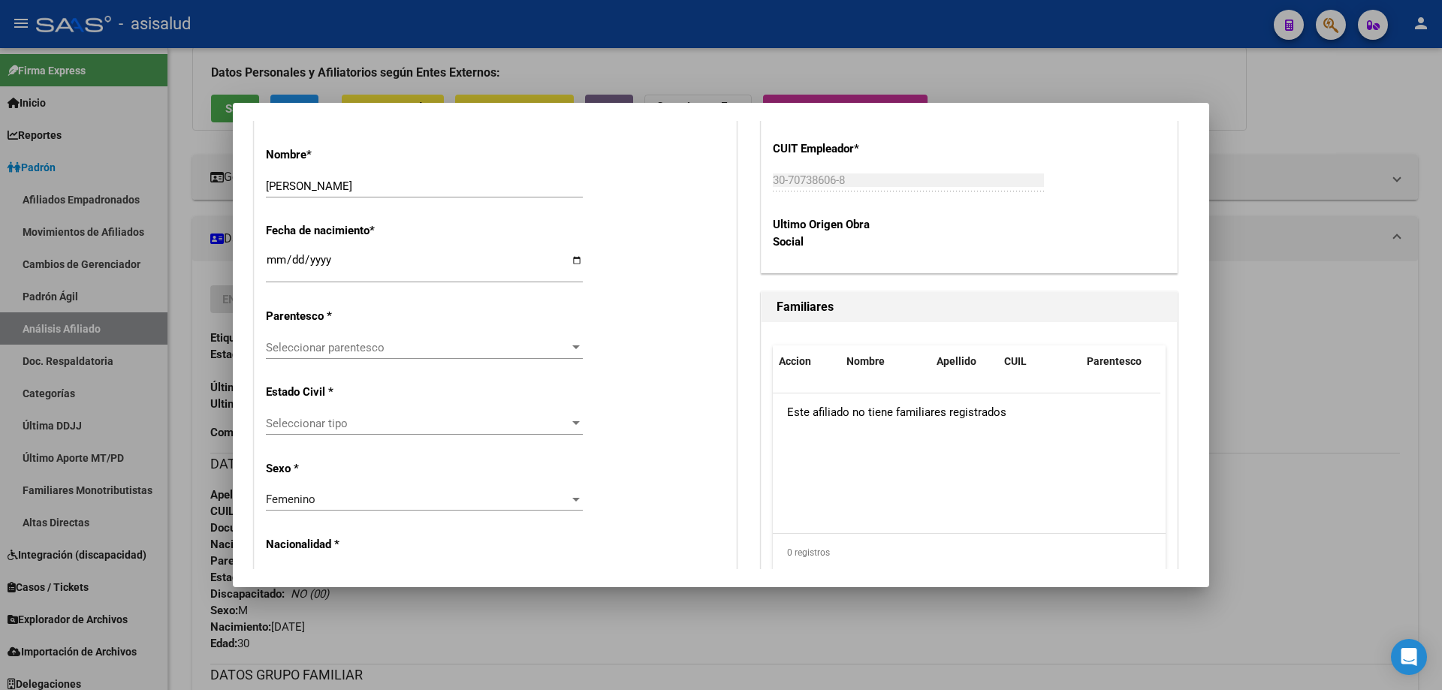
scroll to position [751, 0]
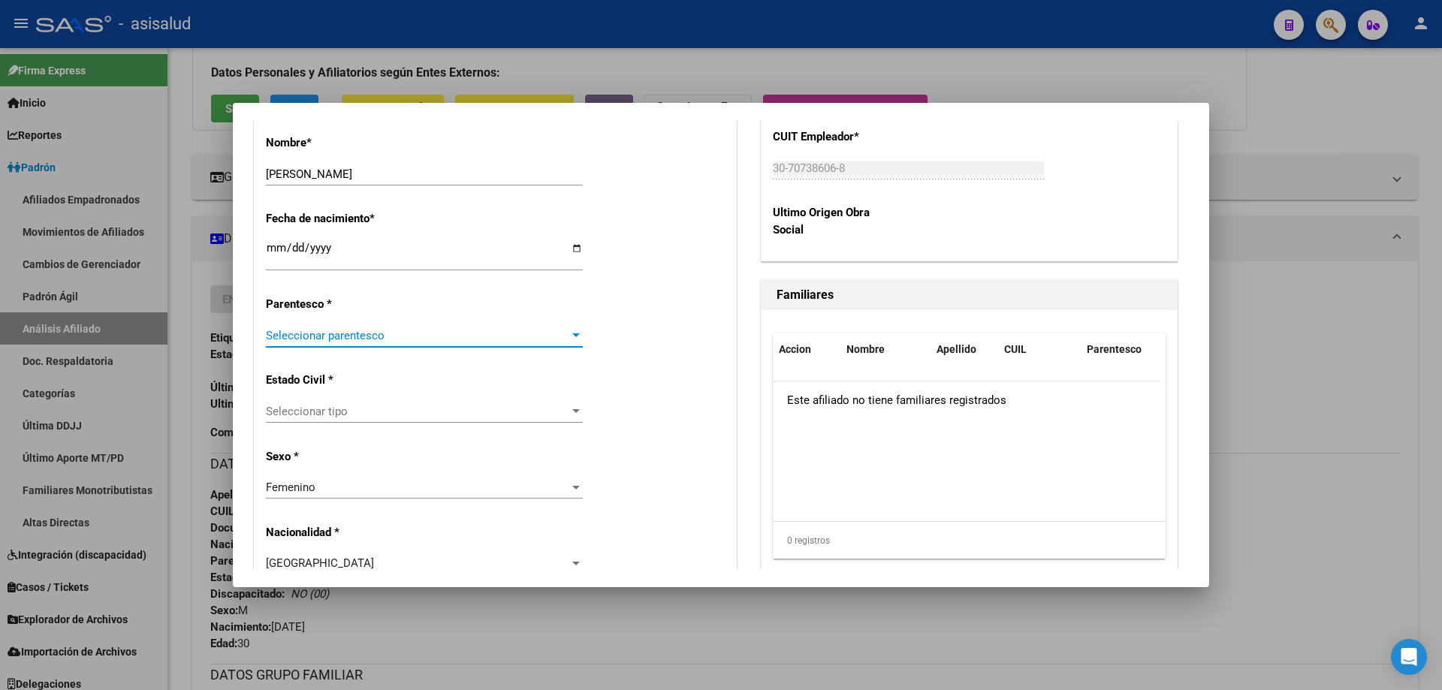
click at [393, 340] on span "Seleccionar parentesco" at bounding box center [417, 336] width 303 height 14
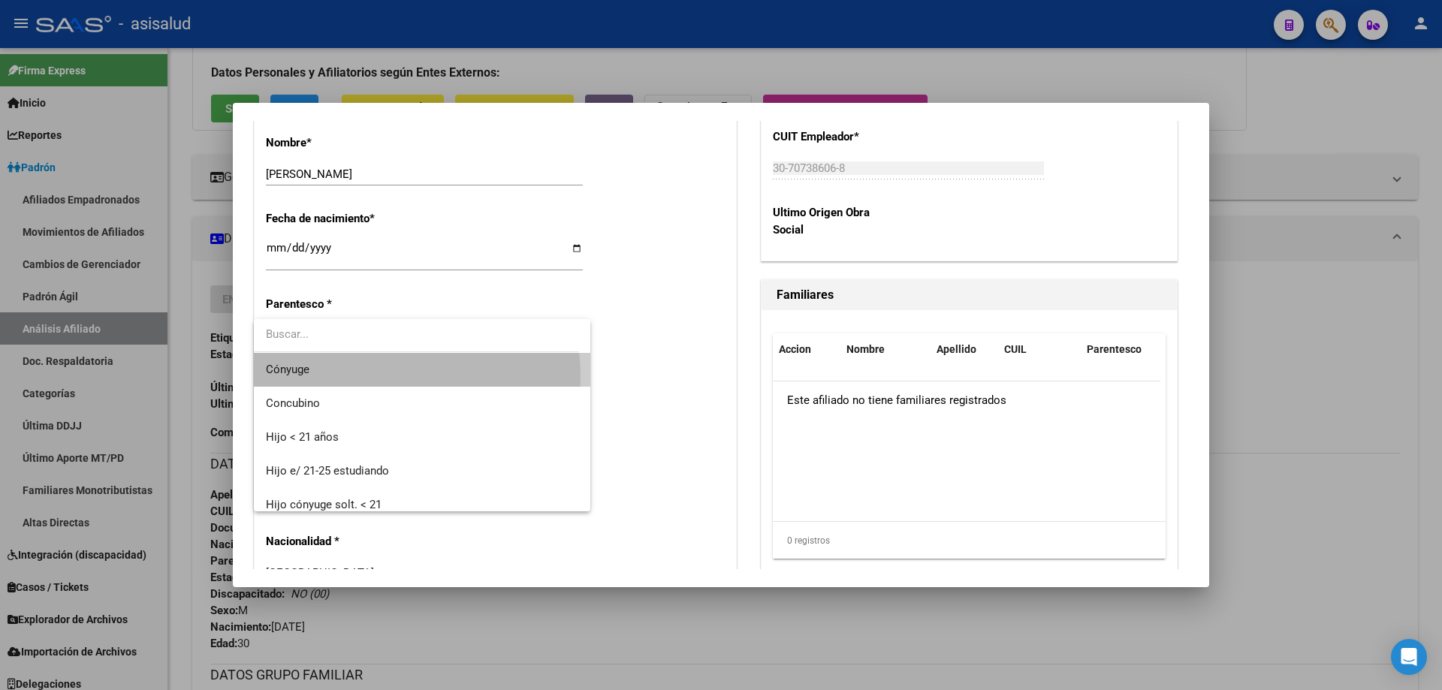
click at [371, 377] on span "Cónyuge" at bounding box center [422, 370] width 312 height 34
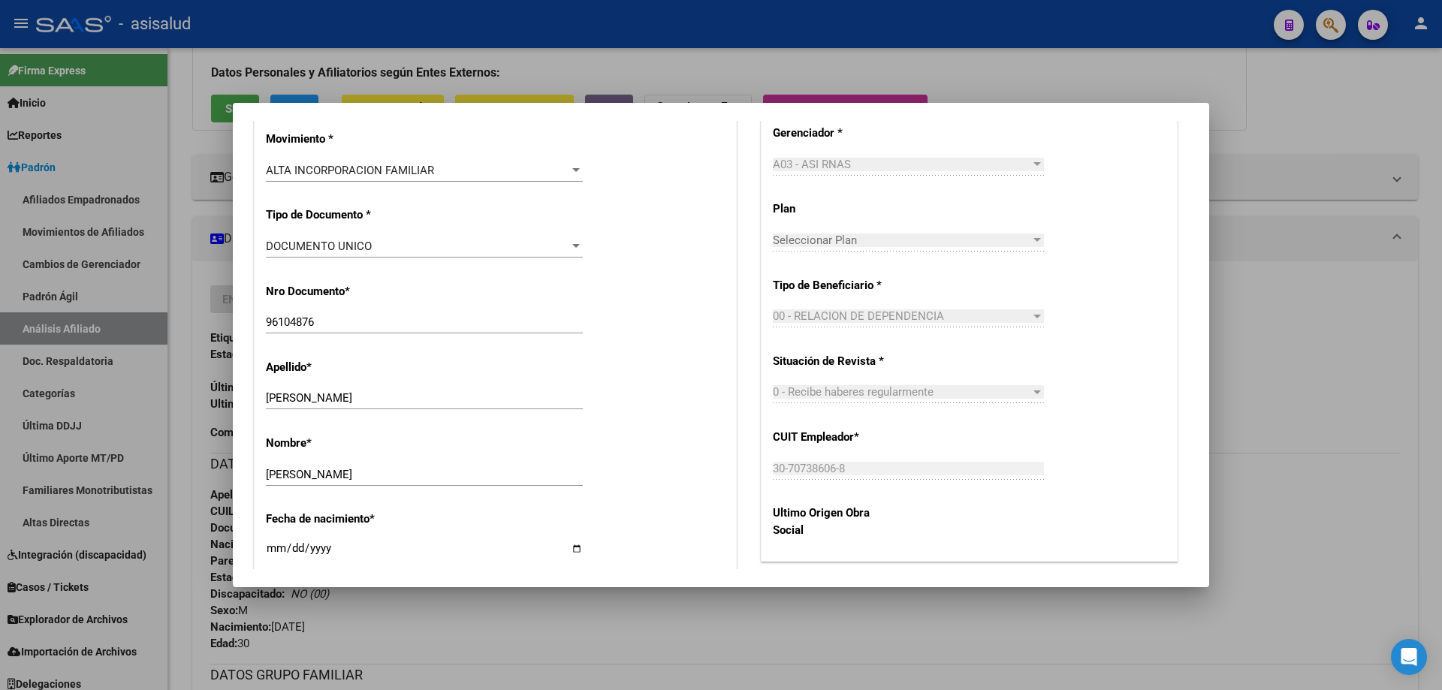
scroll to position [0, 0]
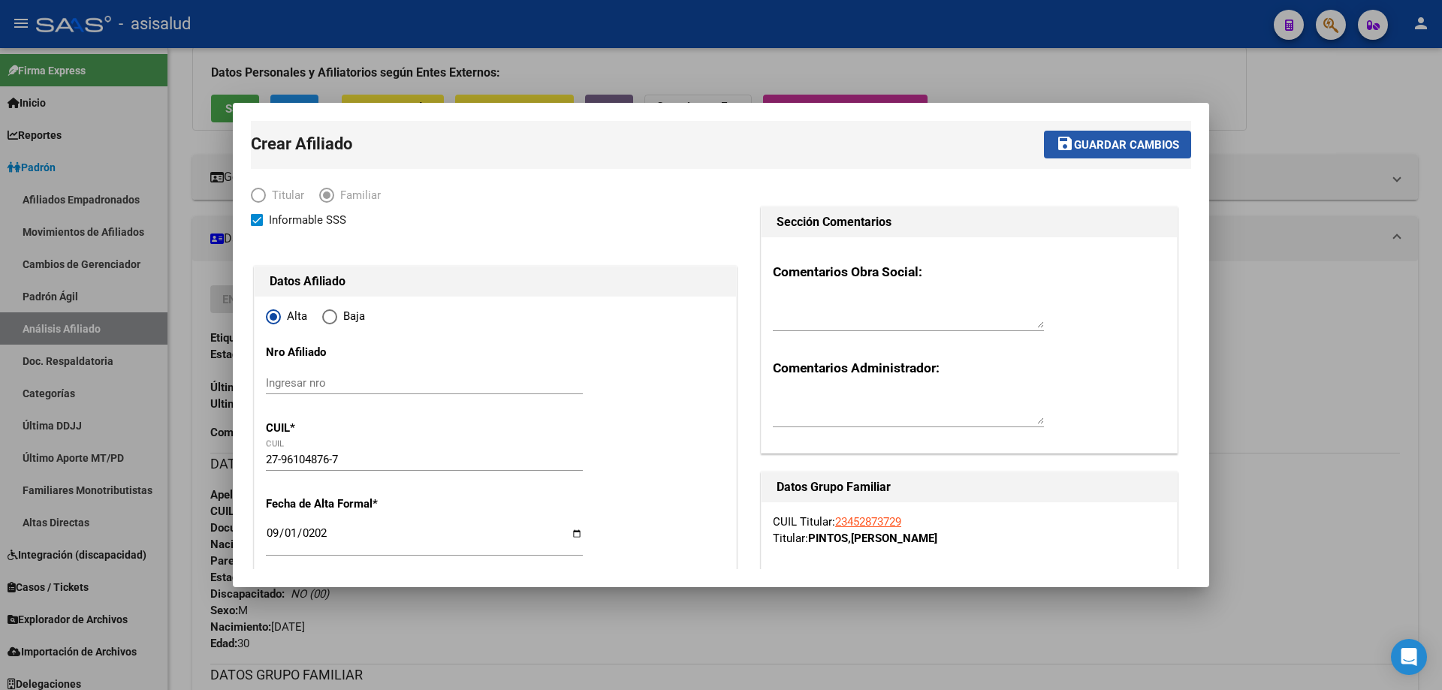
click at [1125, 135] on button "save Guardar cambios" at bounding box center [1117, 145] width 147 height 28
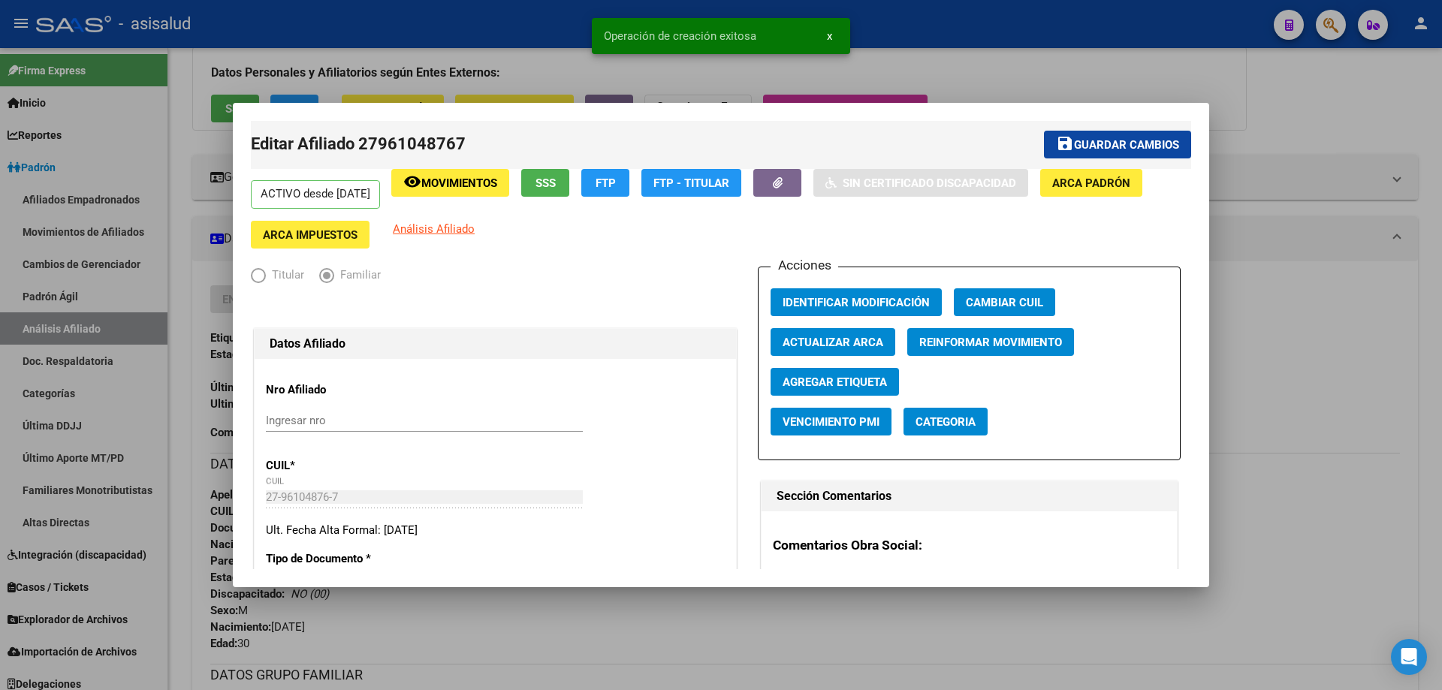
click at [1125, 135] on button "save Guardar cambios" at bounding box center [1117, 145] width 147 height 28
click at [1267, 83] on div at bounding box center [721, 345] width 1442 height 690
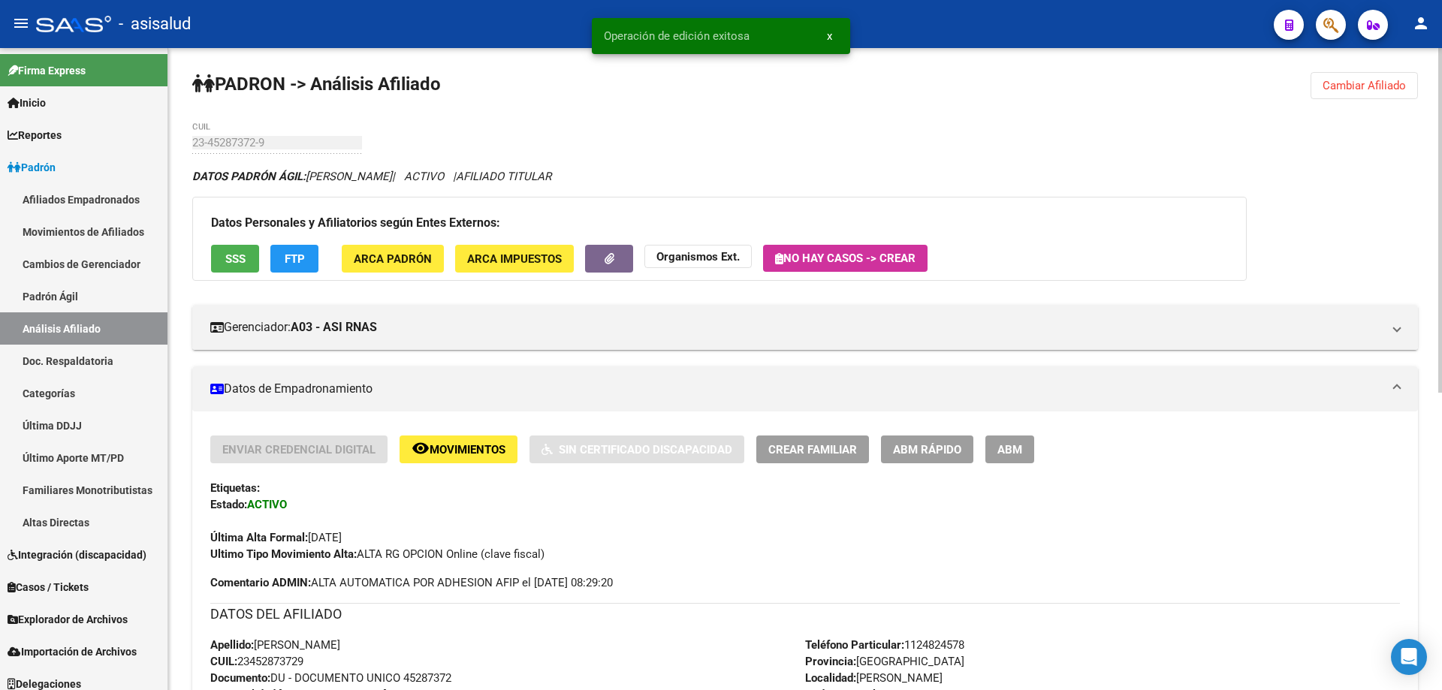
click at [1342, 86] on span "Cambiar Afiliado" at bounding box center [1363, 86] width 83 height 14
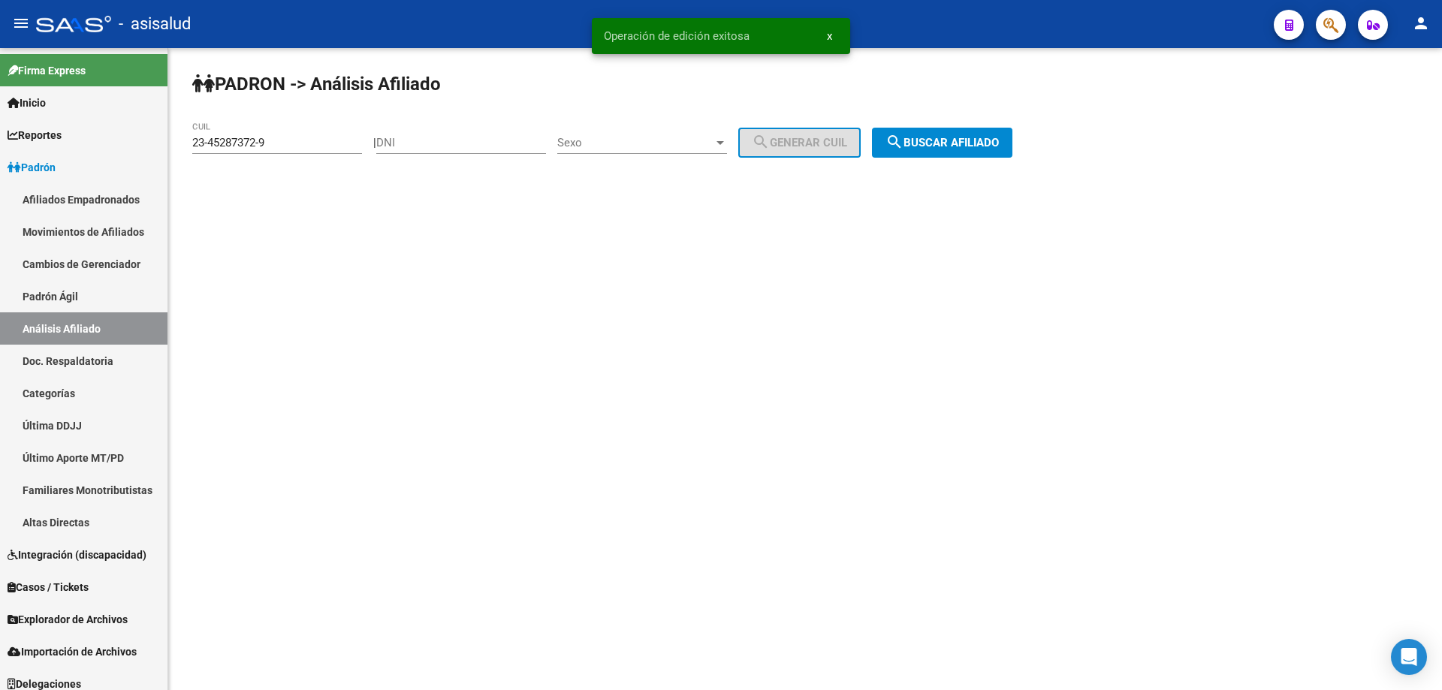
click at [989, 137] on span "search Buscar afiliado" at bounding box center [941, 143] width 113 height 14
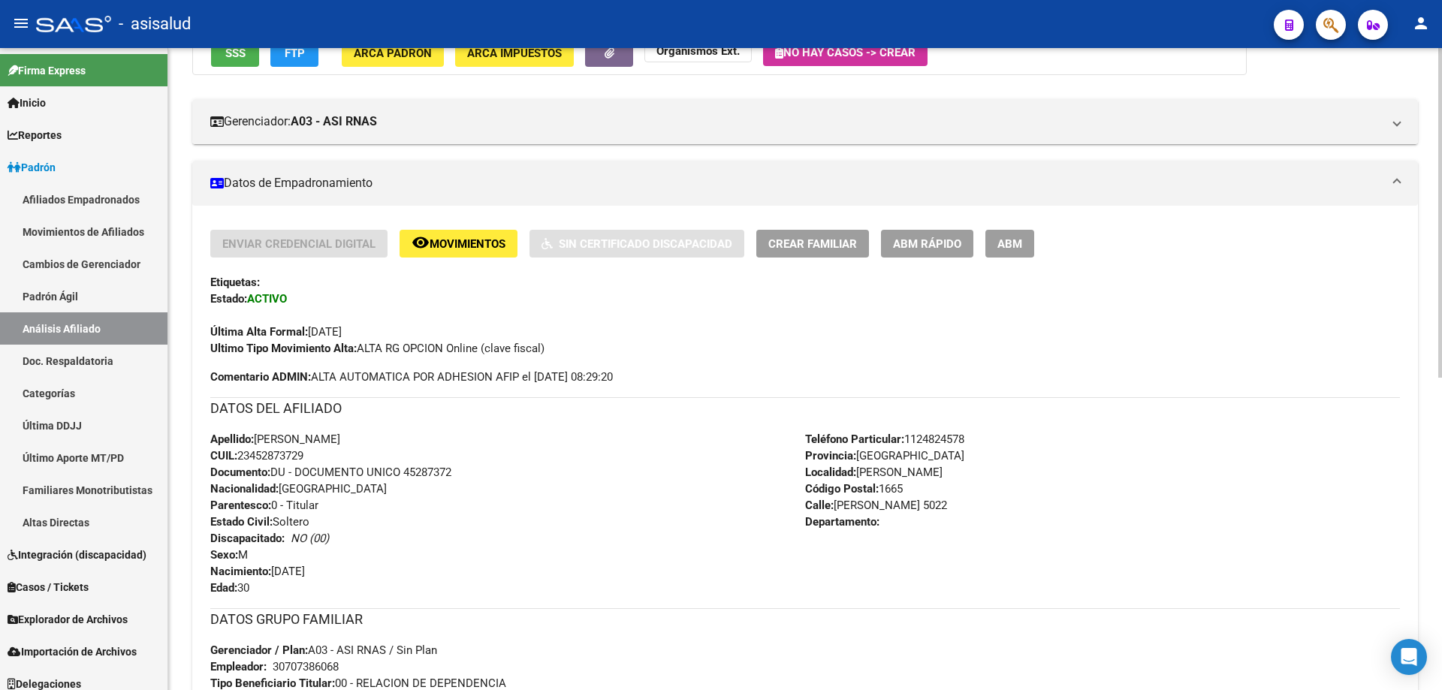
scroll to position [229, 0]
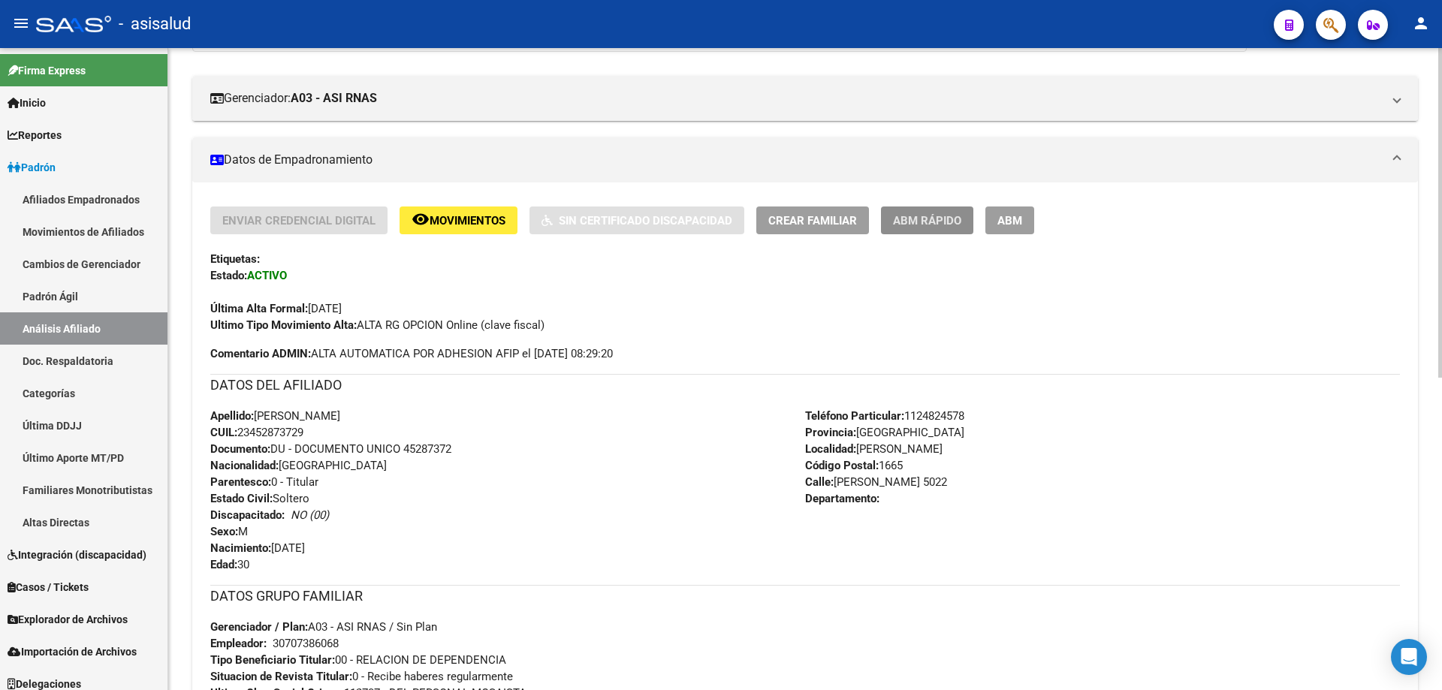
click at [963, 208] on button "ABM Rápido" at bounding box center [927, 220] width 92 height 28
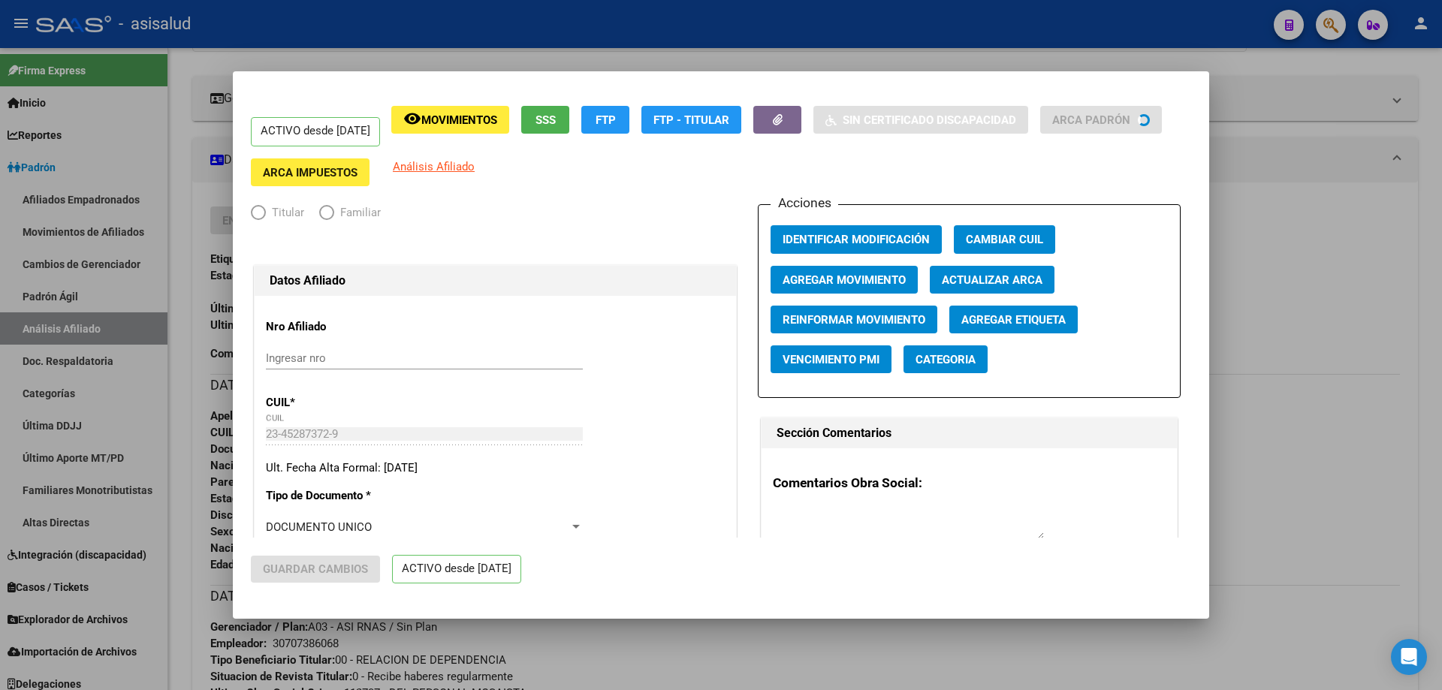
radio input "true"
type input "30-70738606-8"
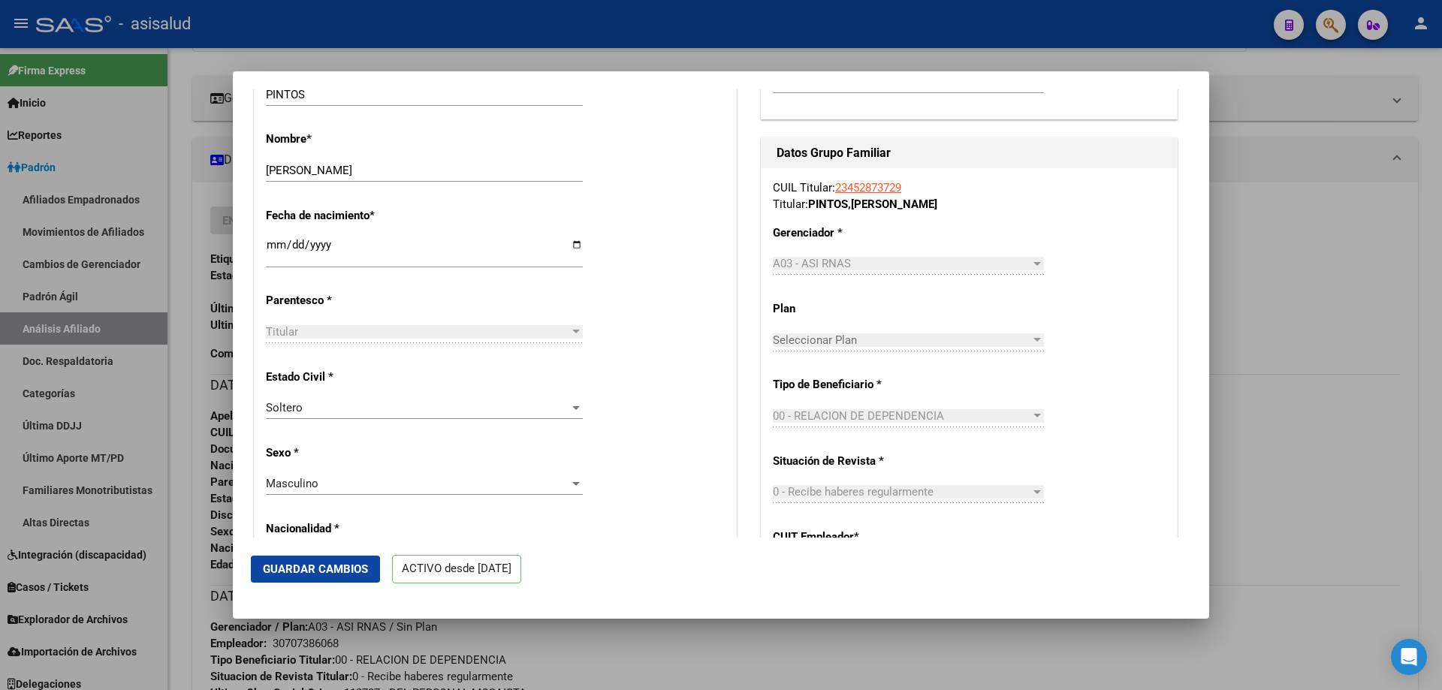
scroll to position [601, 0]
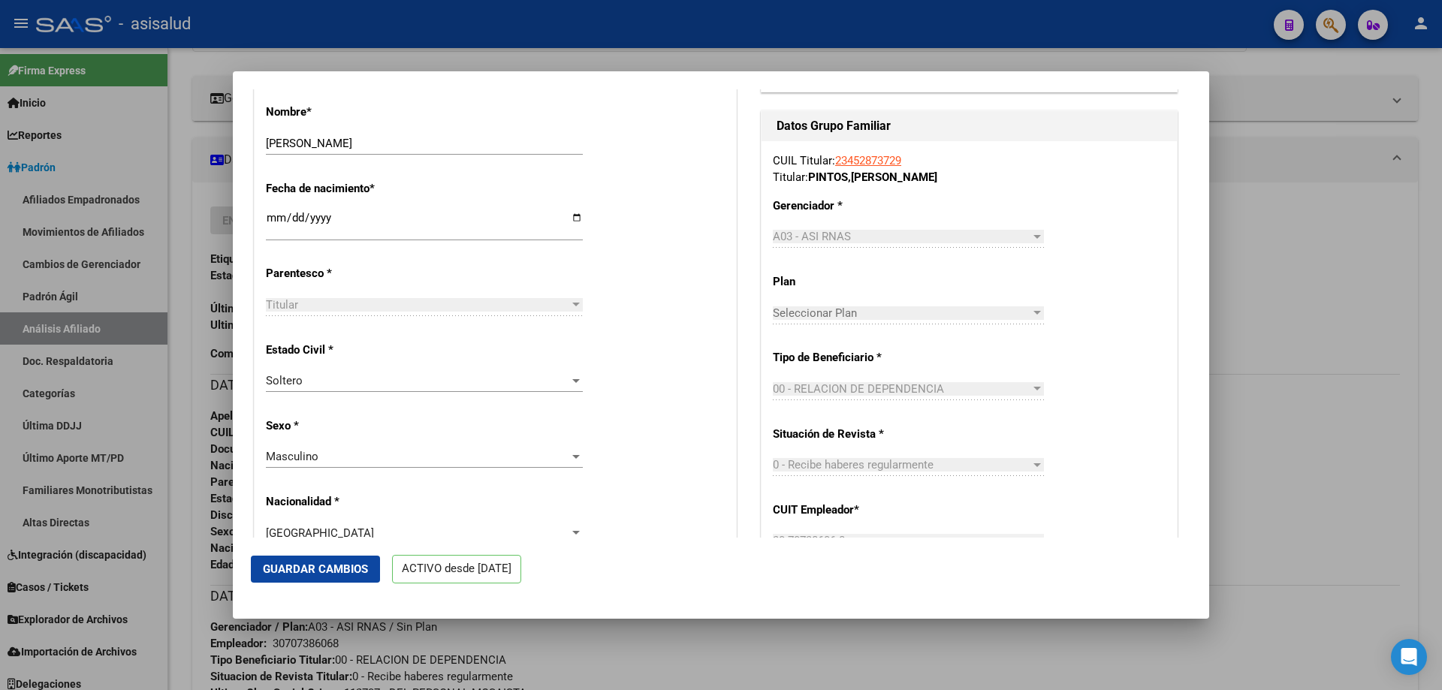
click at [418, 392] on div "Soltero Seleccionar tipo" at bounding box center [424, 380] width 317 height 23
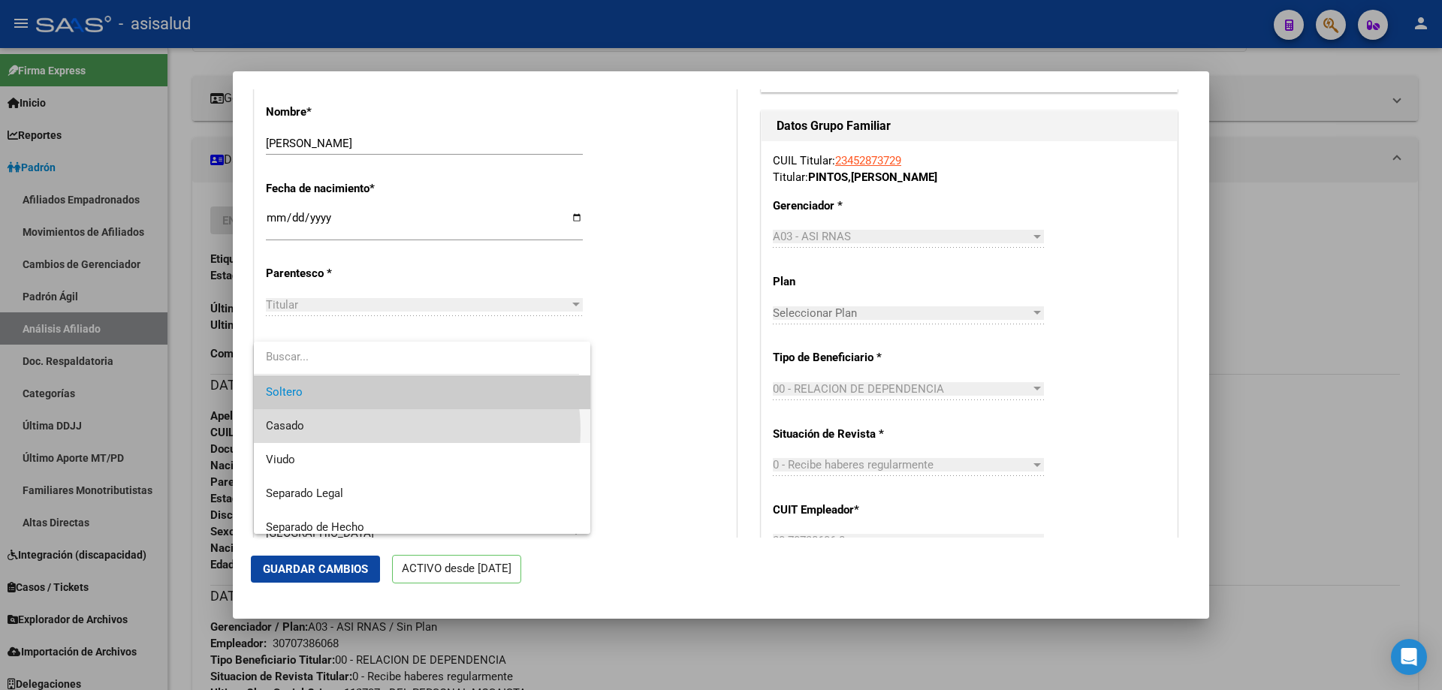
click at [404, 430] on span "Casado" at bounding box center [422, 426] width 312 height 34
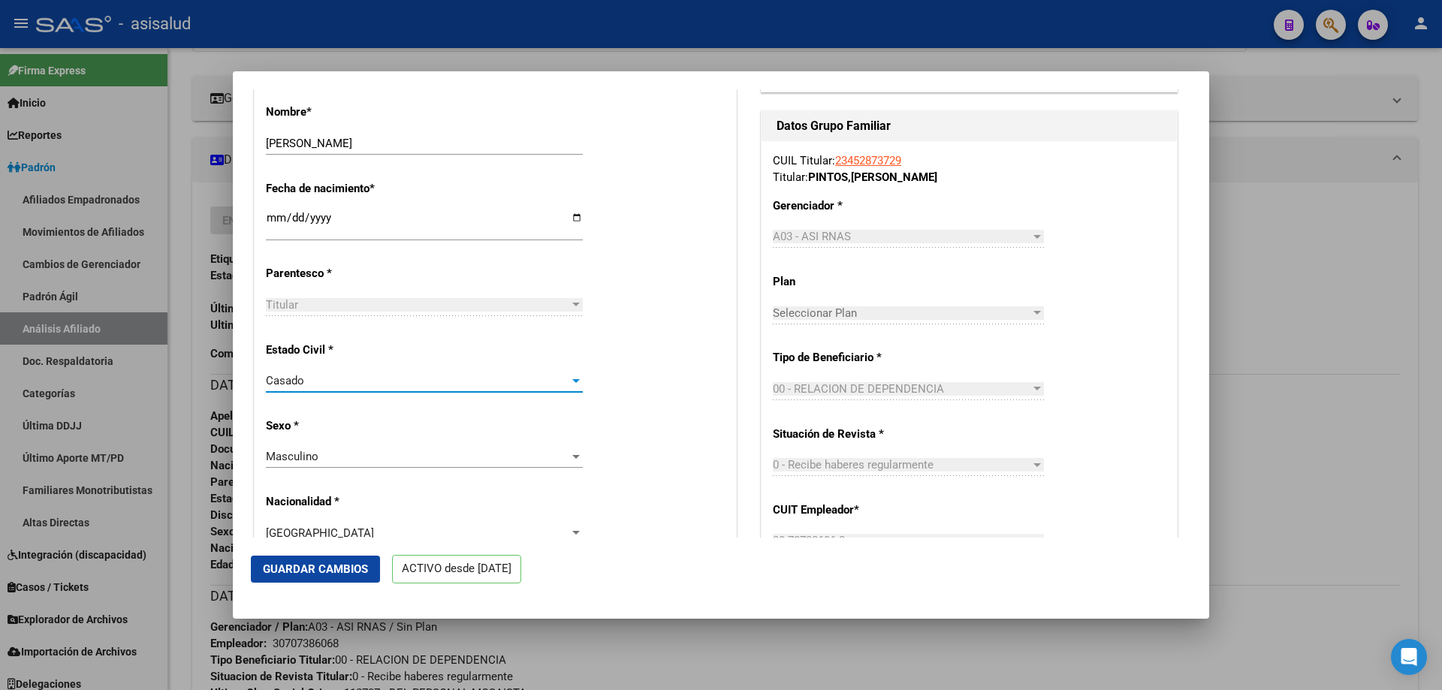
click at [281, 568] on span "Guardar Cambios" at bounding box center [315, 569] width 105 height 14
click at [1441, 425] on div at bounding box center [721, 345] width 1442 height 690
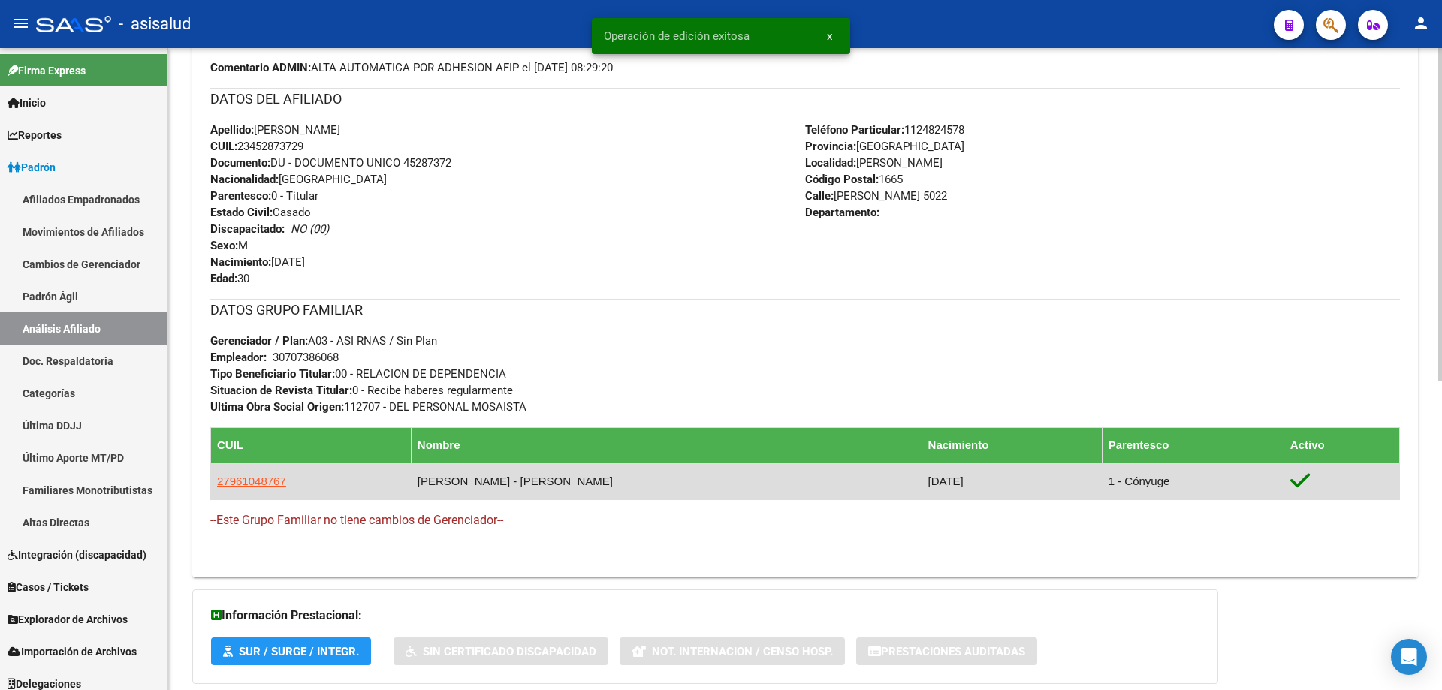
scroll to position [529, 0]
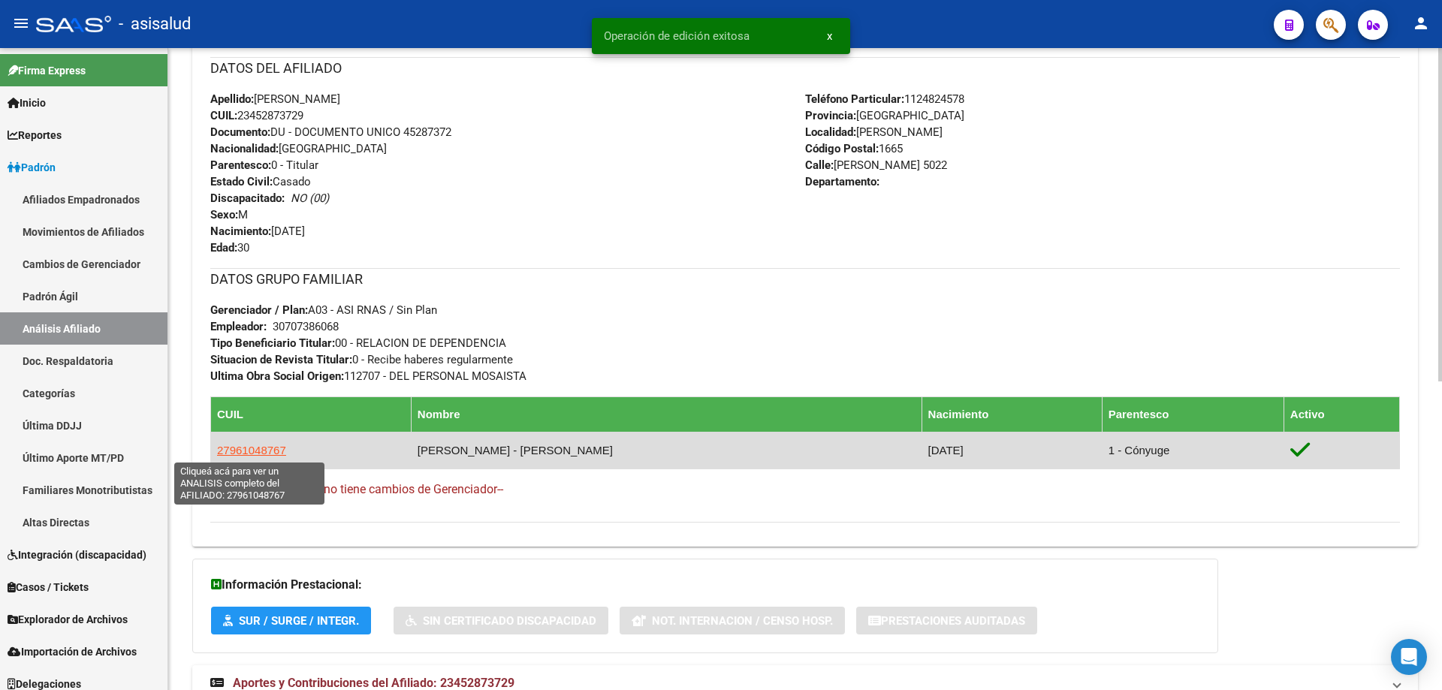
click at [241, 453] on span "27961048767" at bounding box center [251, 450] width 69 height 13
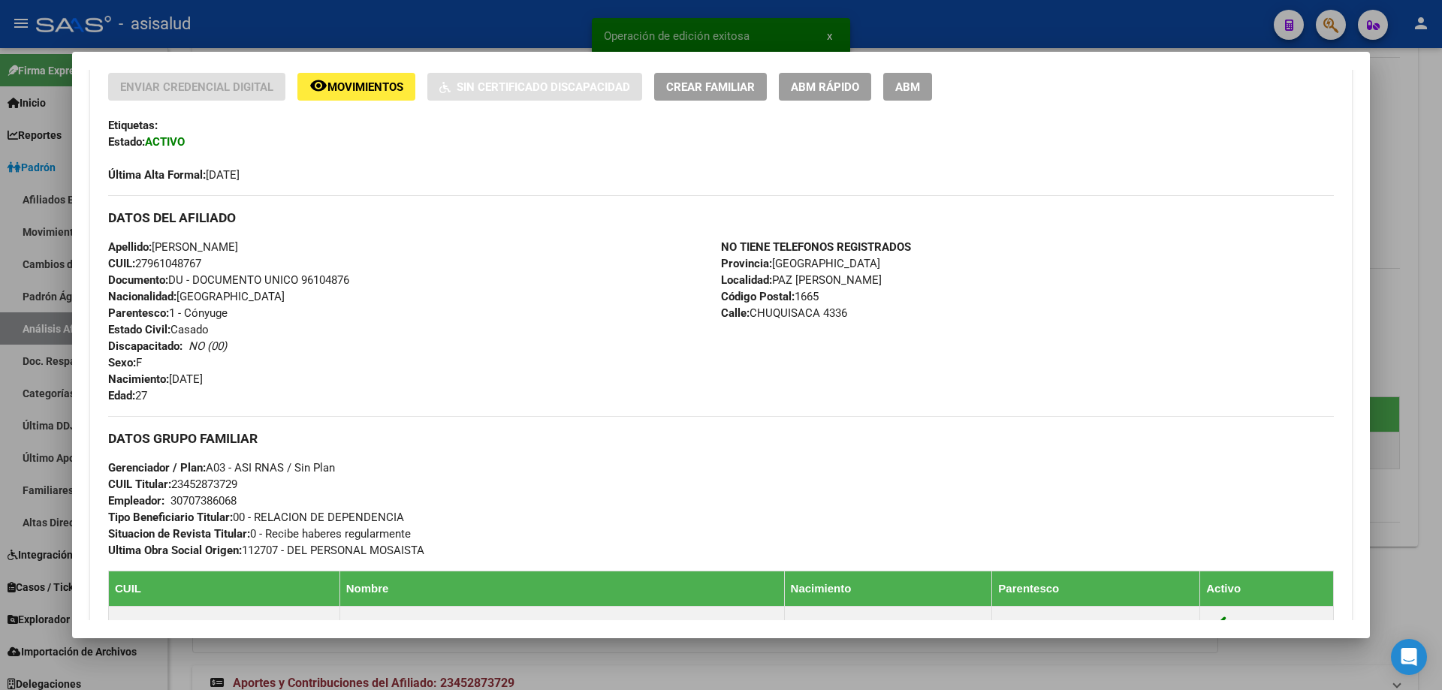
scroll to position [365, 0]
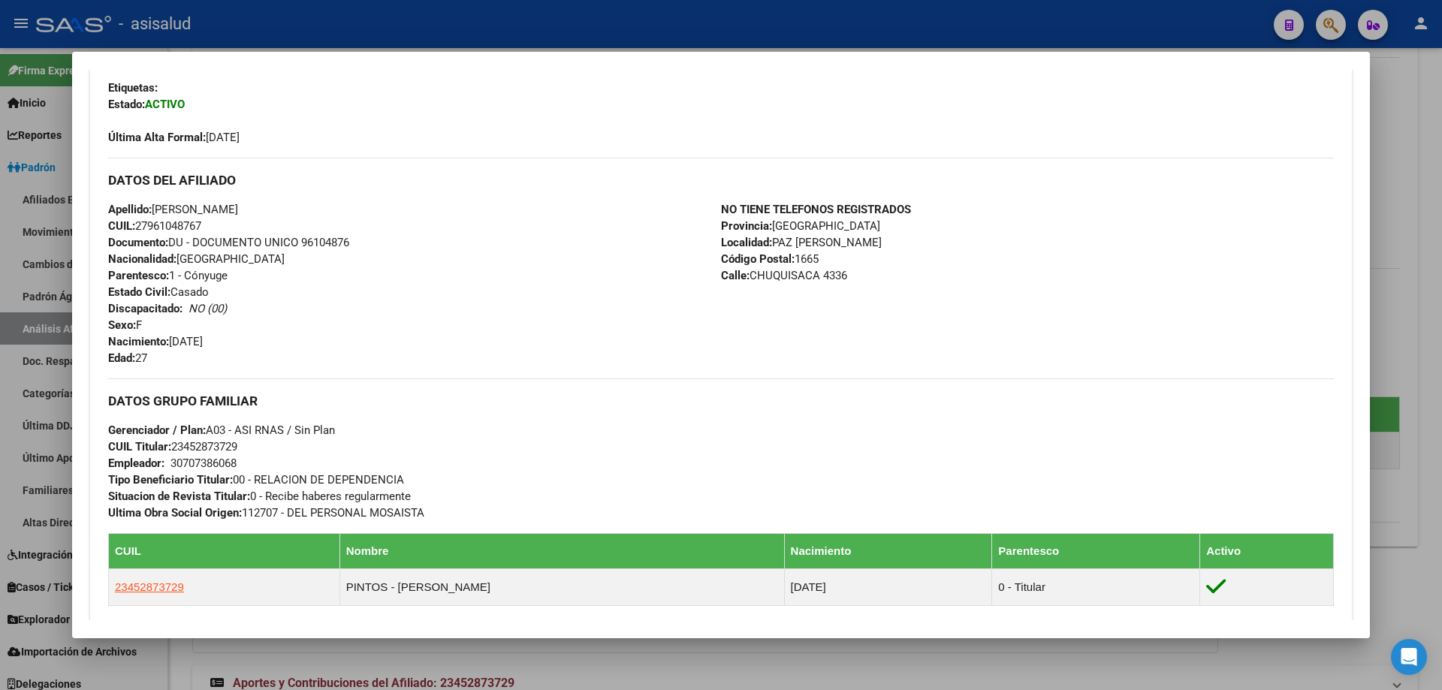
click at [1441, 387] on div at bounding box center [721, 345] width 1442 height 690
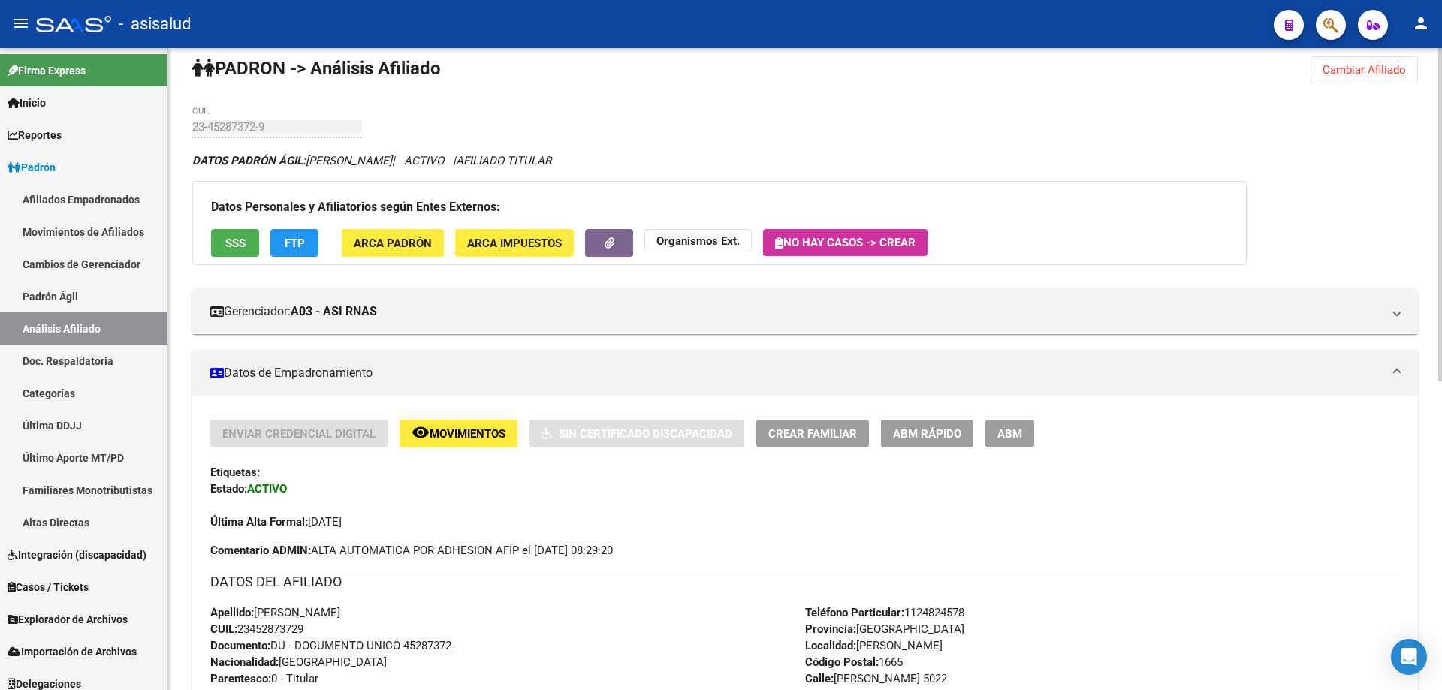
scroll to position [4, 0]
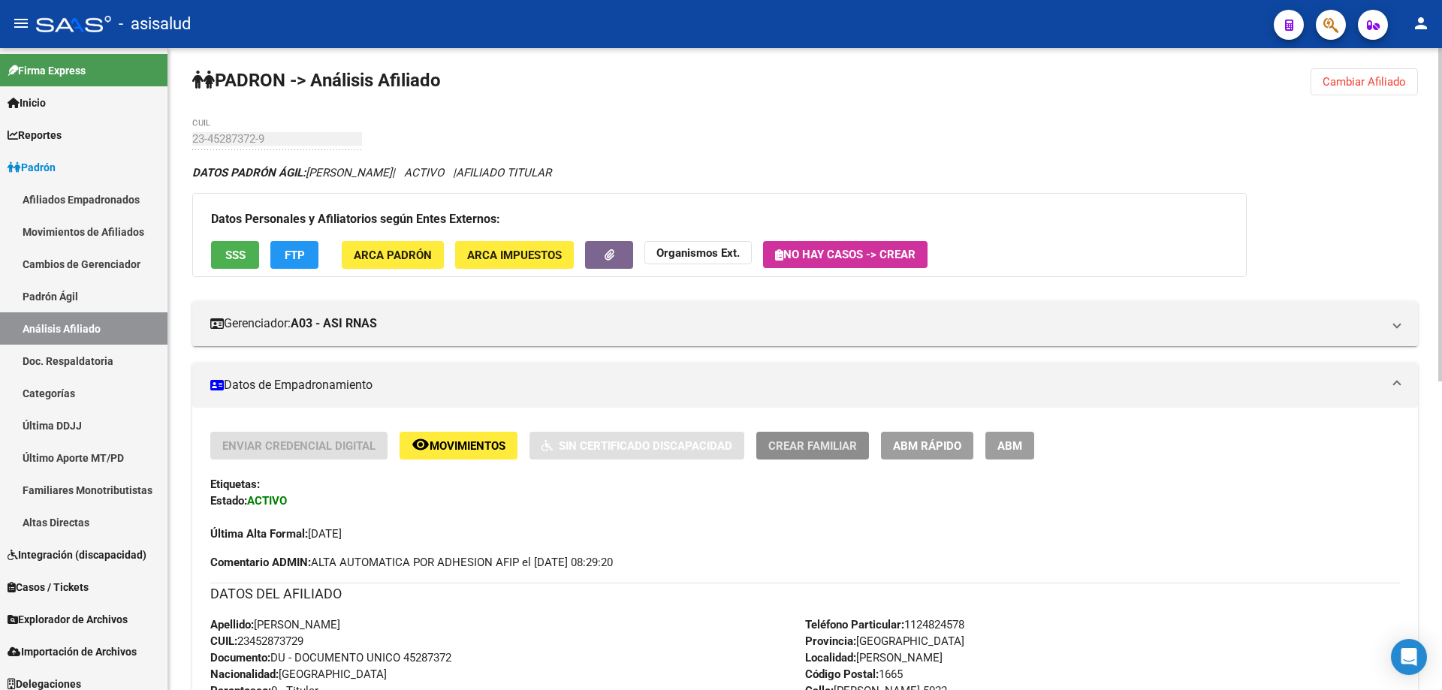
click at [790, 437] on button "Crear Familiar" at bounding box center [812, 446] width 113 height 28
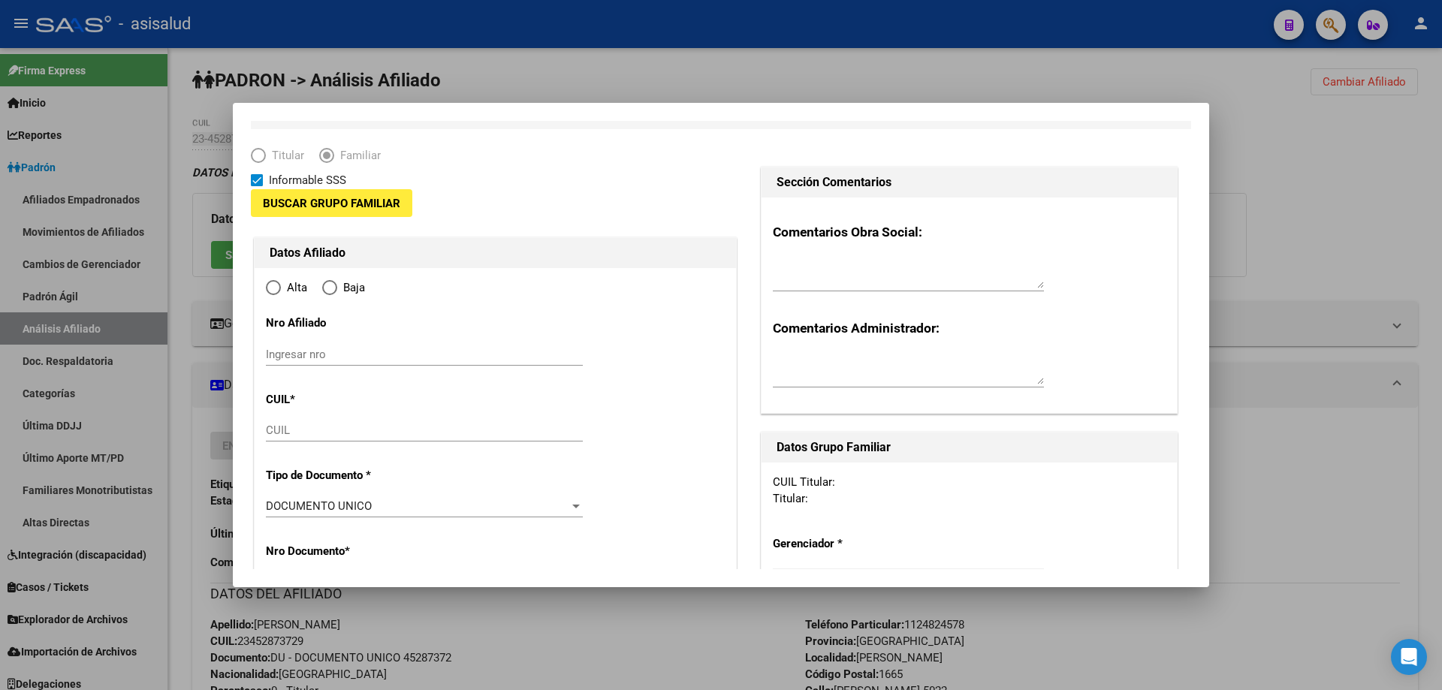
type input "30-70738606-8"
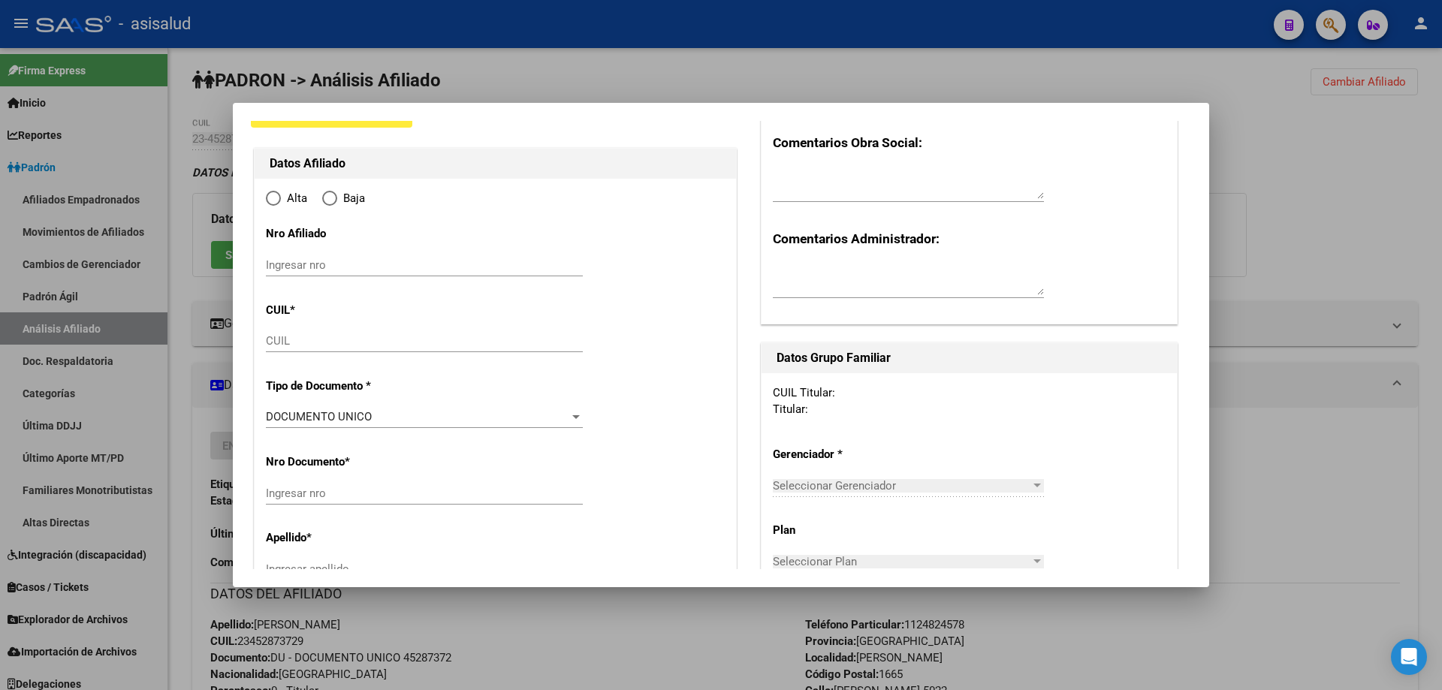
type input "JOSE CLEMENTE PAZ"
type input "1665"
type input "ANDRES BELLO"
type input "5022"
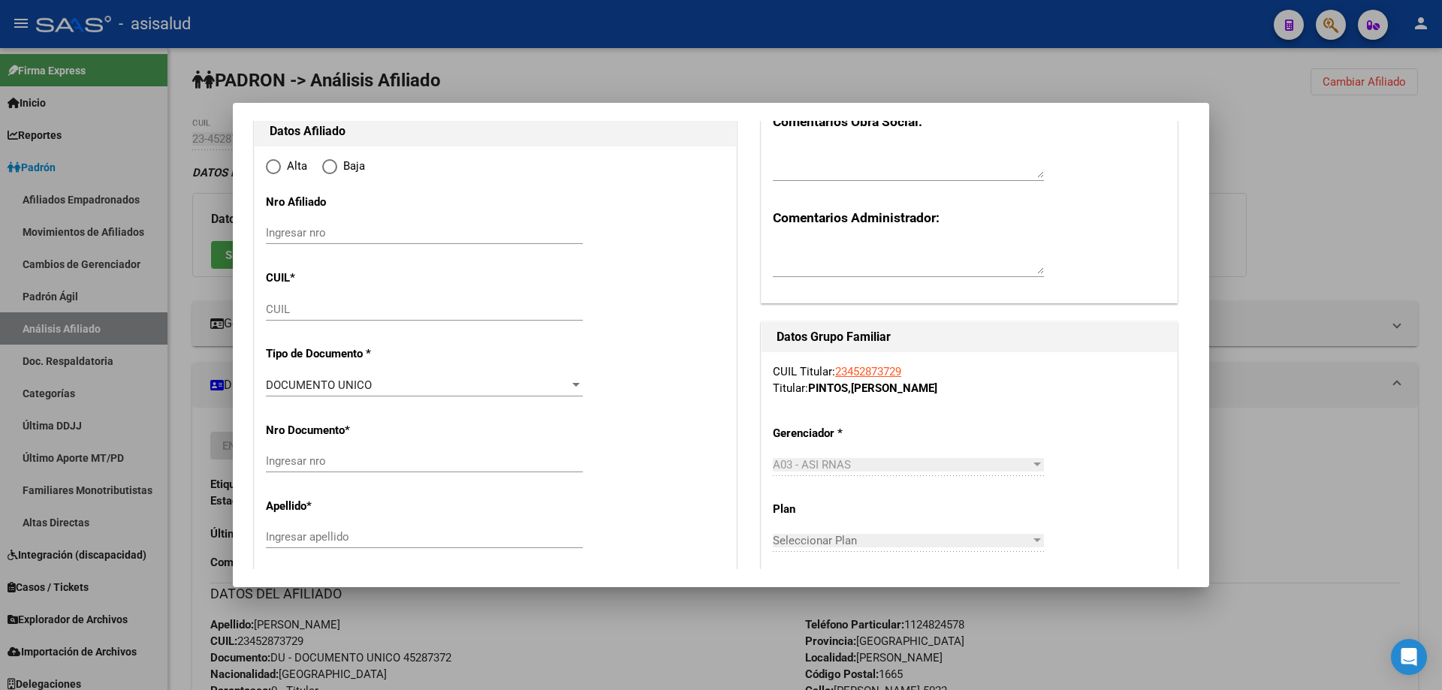
radio input "true"
click at [314, 305] on input "CUIL" at bounding box center [424, 310] width 317 height 14
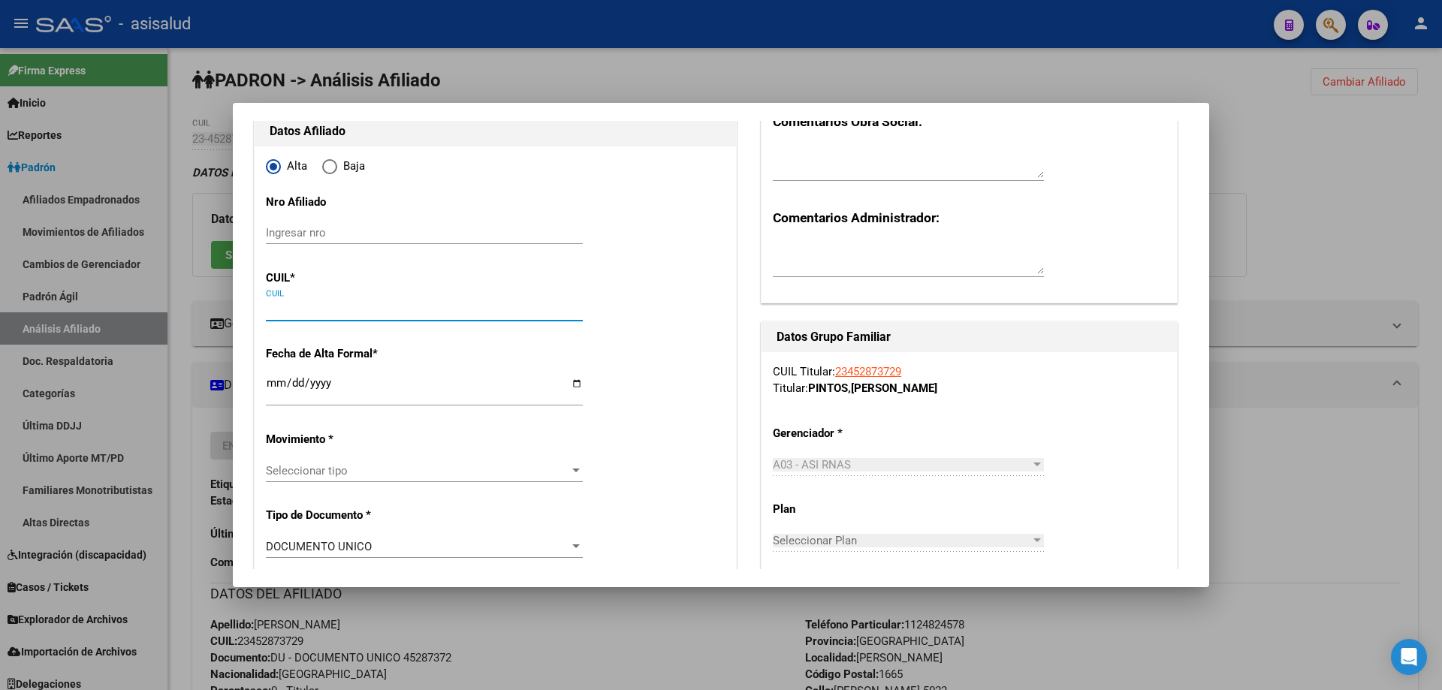
type input "30-70738606-8"
paste input "20-59975605-2"
type input "20-59975605-2"
click at [275, 311] on input "20-59975605-2" at bounding box center [424, 310] width 317 height 14
click at [280, 309] on input "20-59975605-2" at bounding box center [424, 310] width 317 height 14
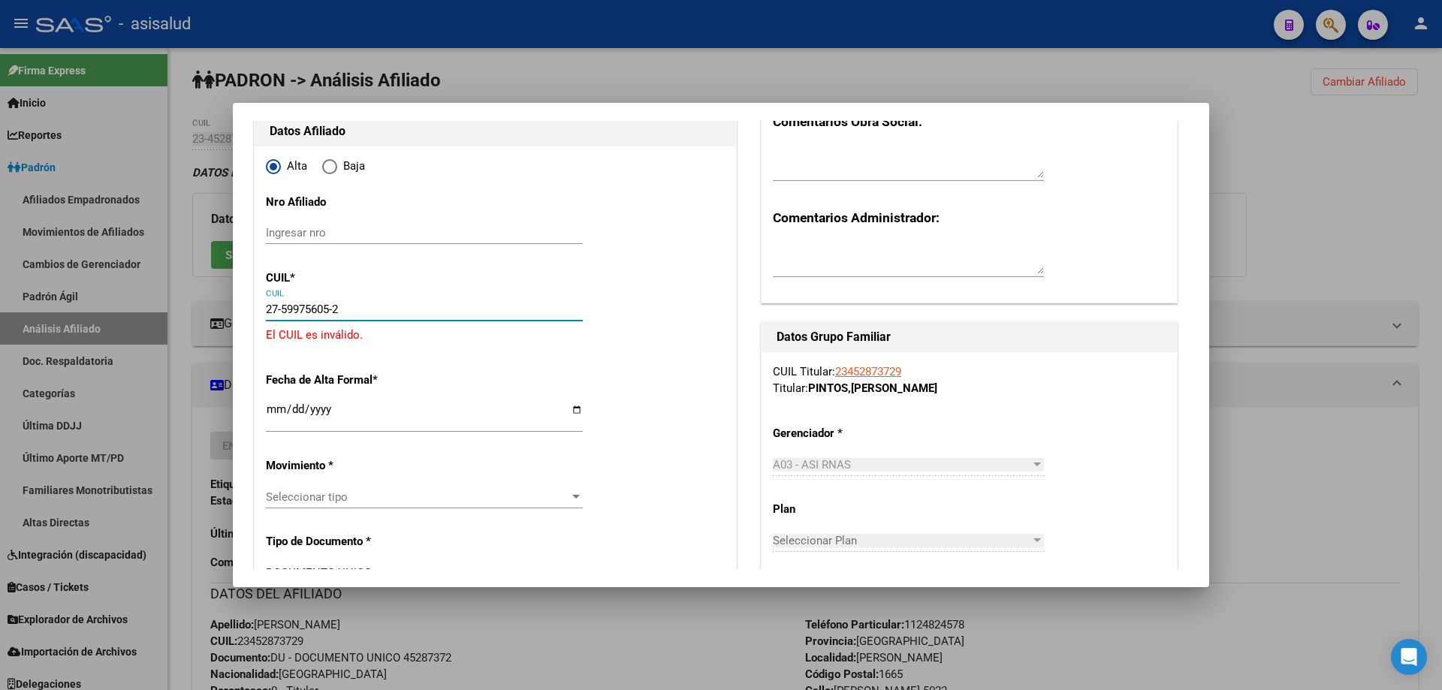
click at [343, 305] on input "27-59975605-2" at bounding box center [424, 310] width 317 height 14
type input "27-59975605-7"
type input "59975605"
type input "PINTOS"
type input "DARKIER EMMANUEL"
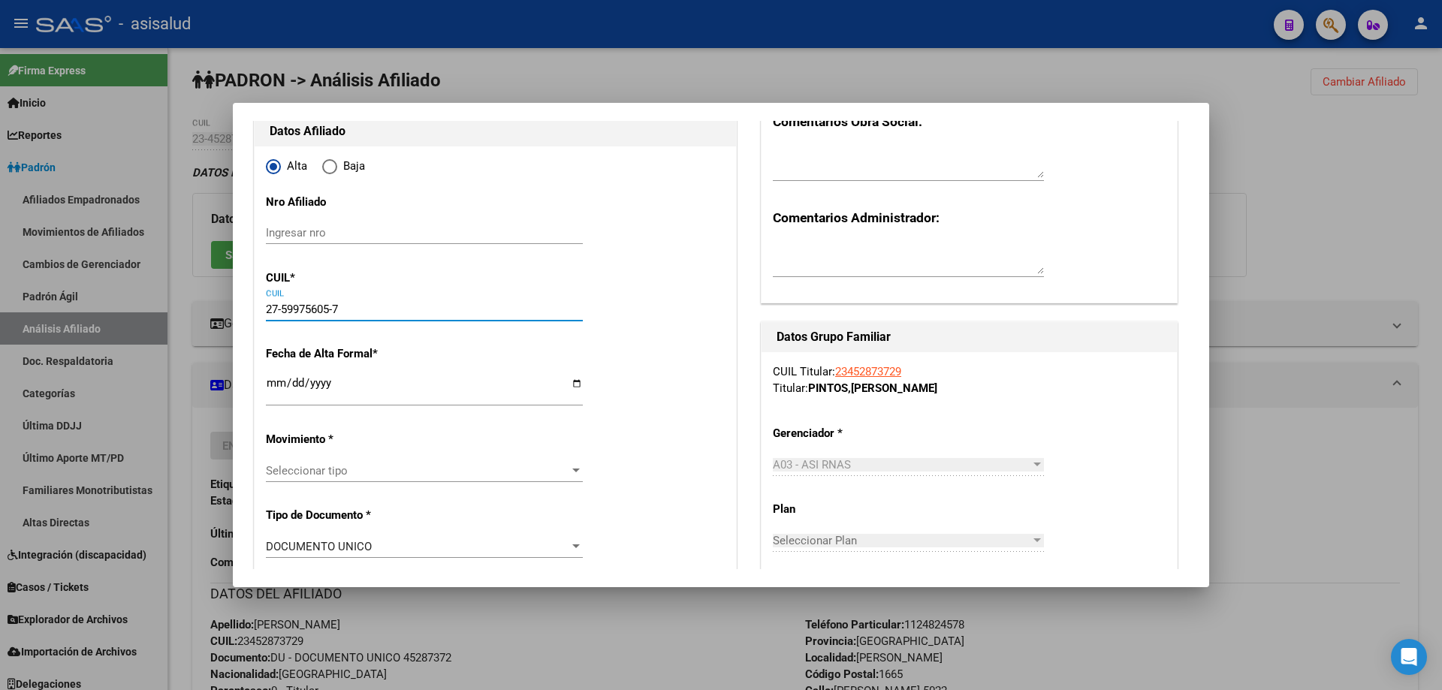
type input "2023-09-09"
type input "GOBERNADOR COST"
type input "1888"
type input "CALLE 525"
type input "2135"
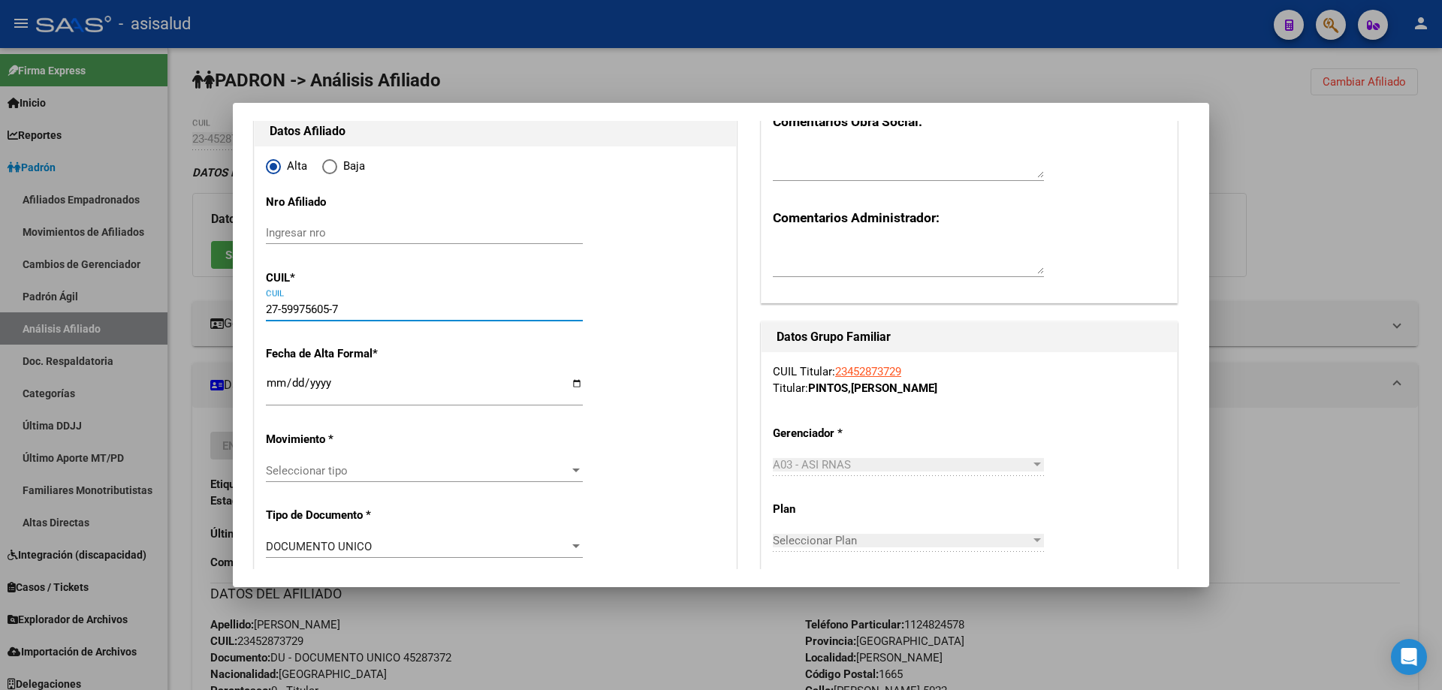
type input "00"
type input "27-59975605-7"
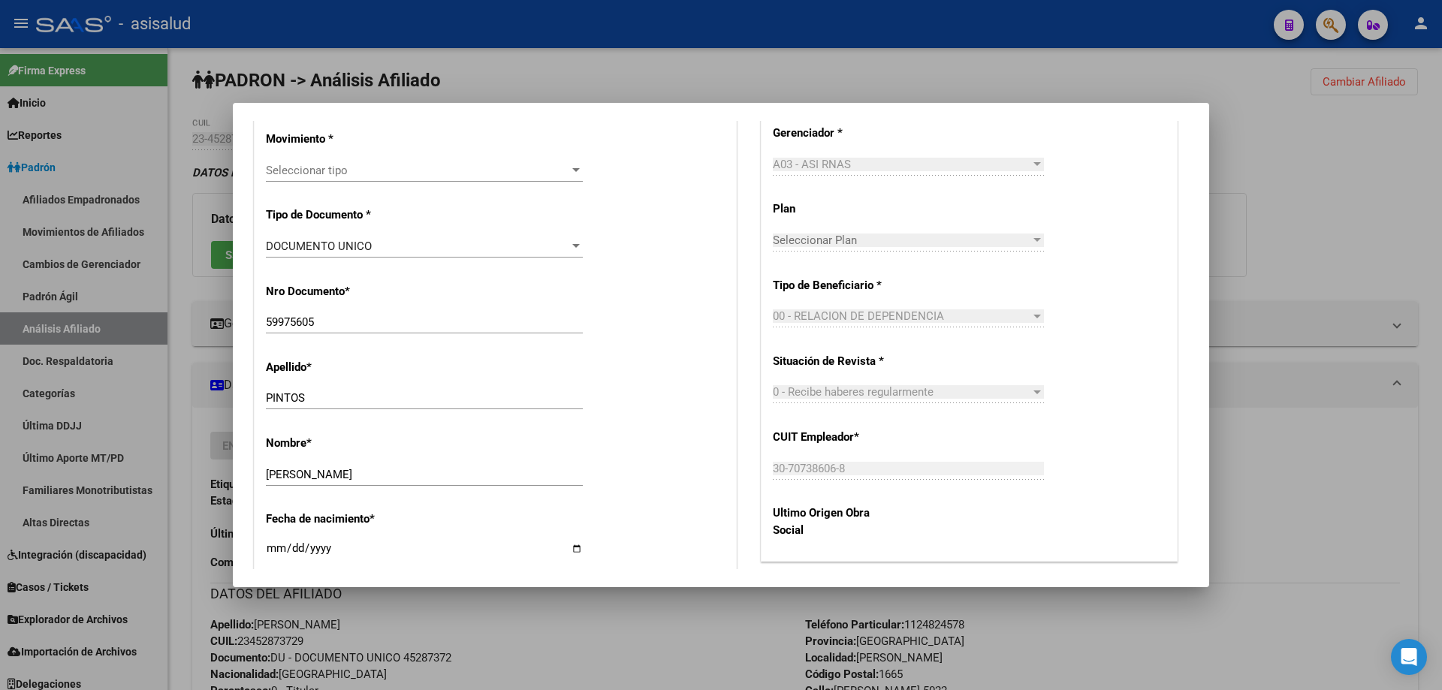
scroll to position [375, 0]
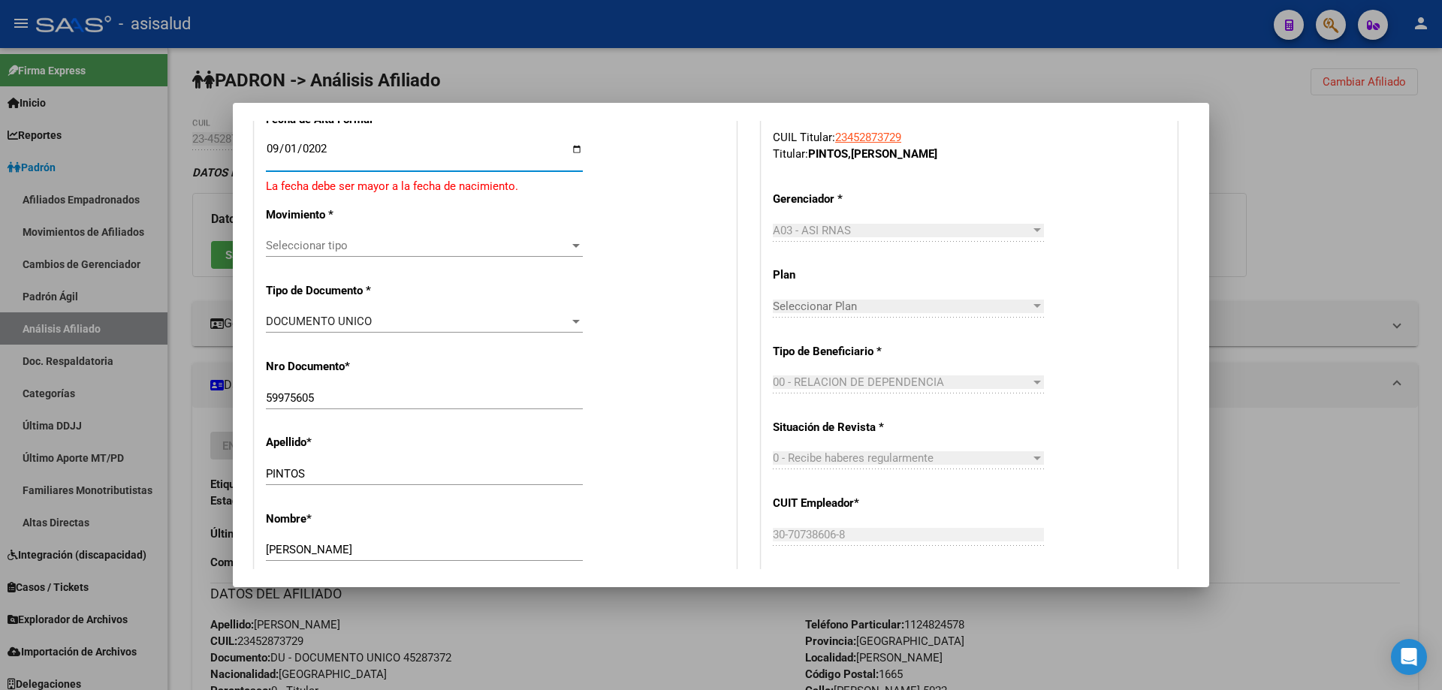
type input "2025-09-01"
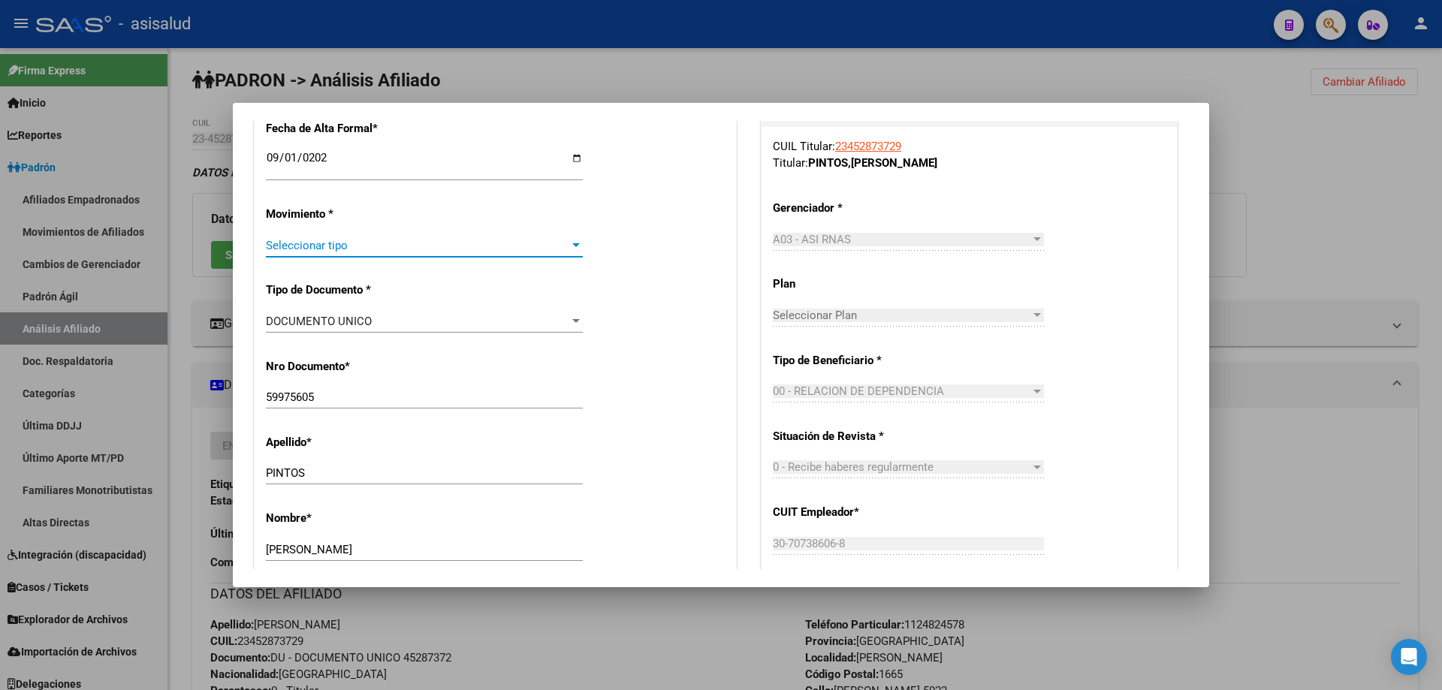
click at [330, 246] on span "Seleccionar tipo" at bounding box center [417, 246] width 303 height 14
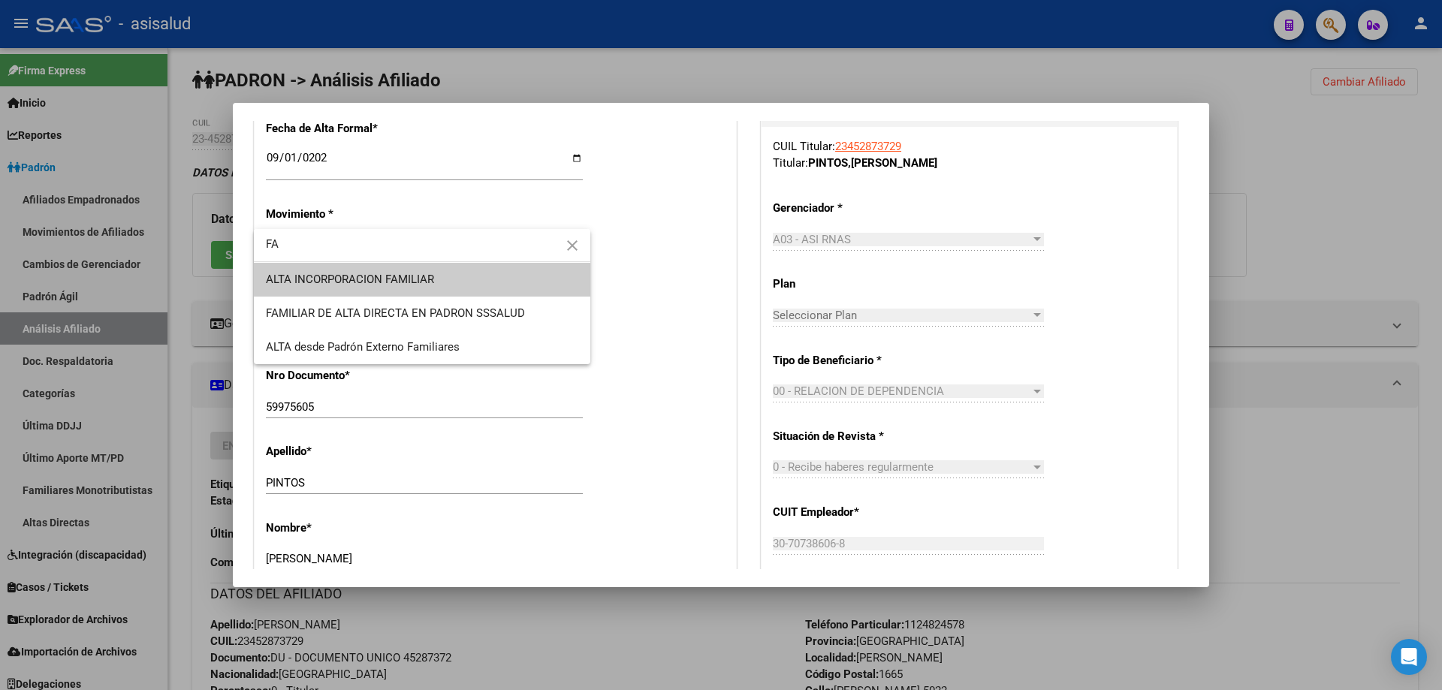
type input "FA"
click at [367, 270] on span "ALTA INCORPORACION FAMILIAR" at bounding box center [422, 280] width 312 height 34
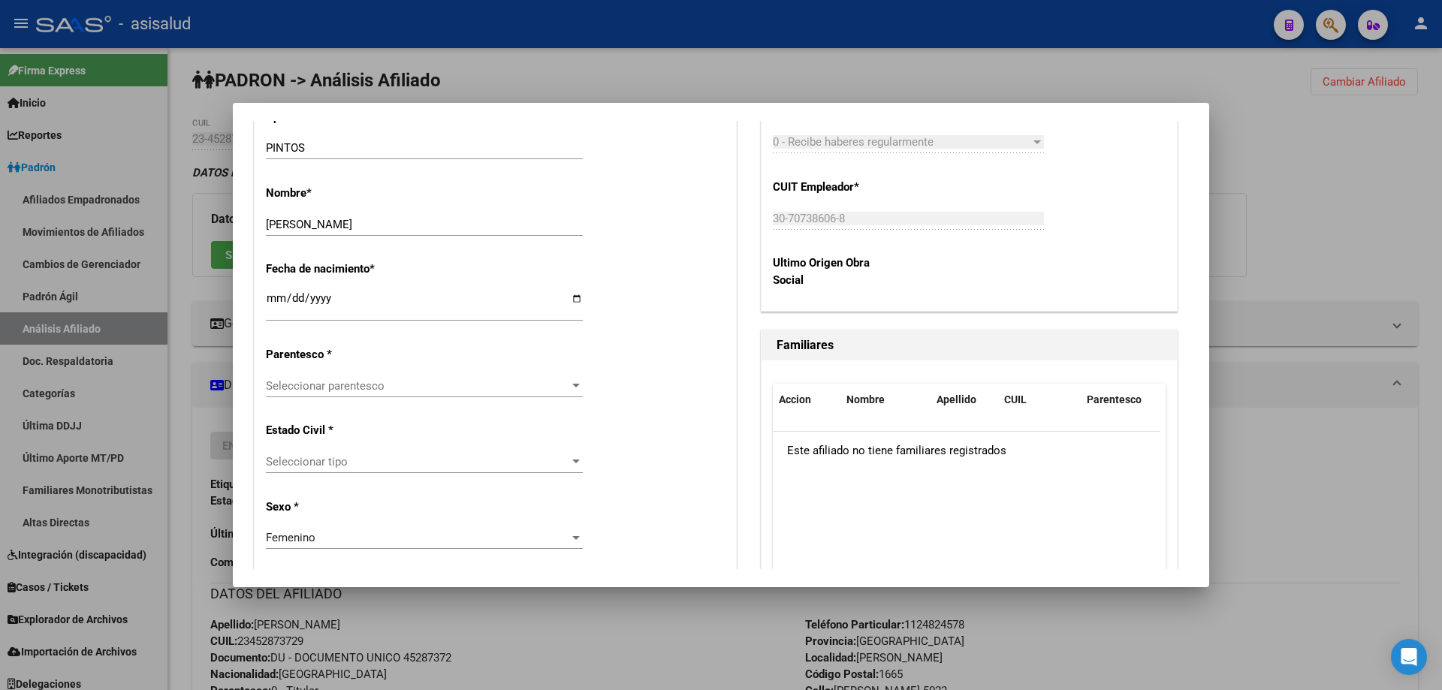
scroll to position [826, 0]
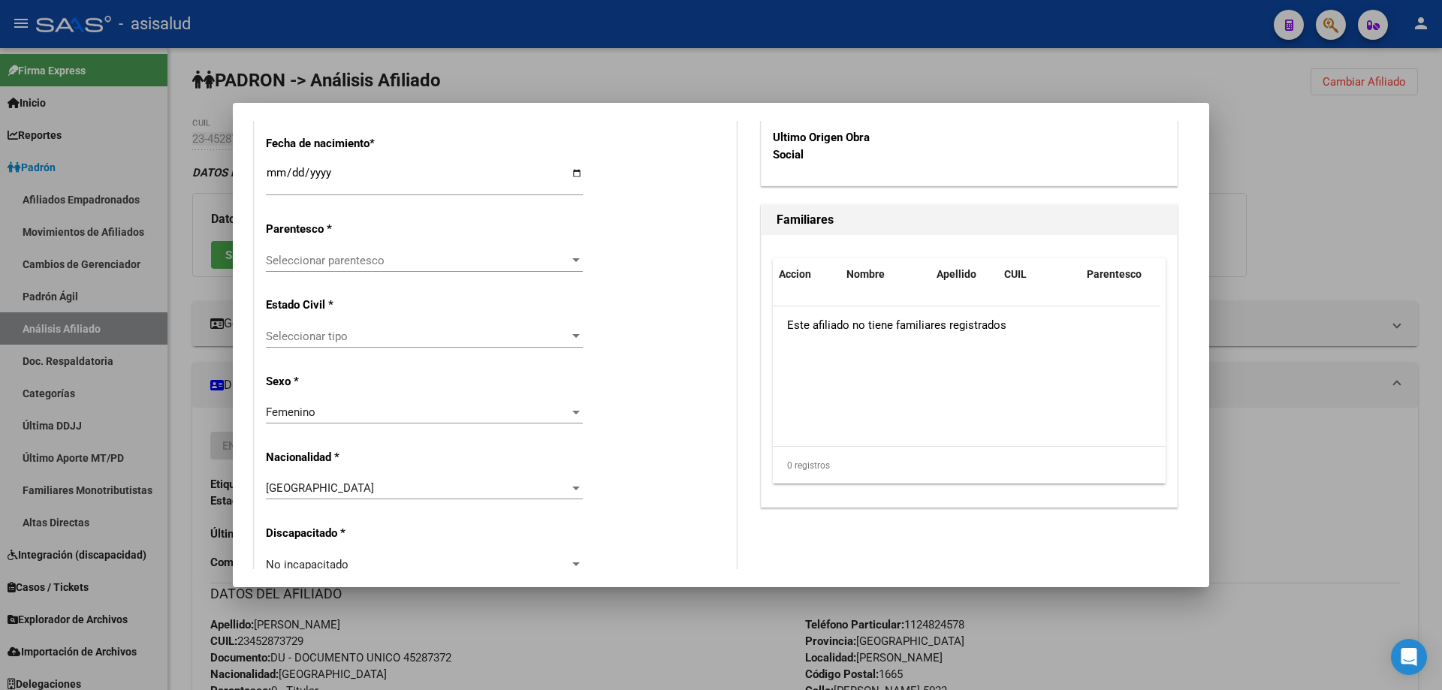
click at [366, 268] on div "Seleccionar parentesco Seleccionar parentesco" at bounding box center [424, 260] width 317 height 23
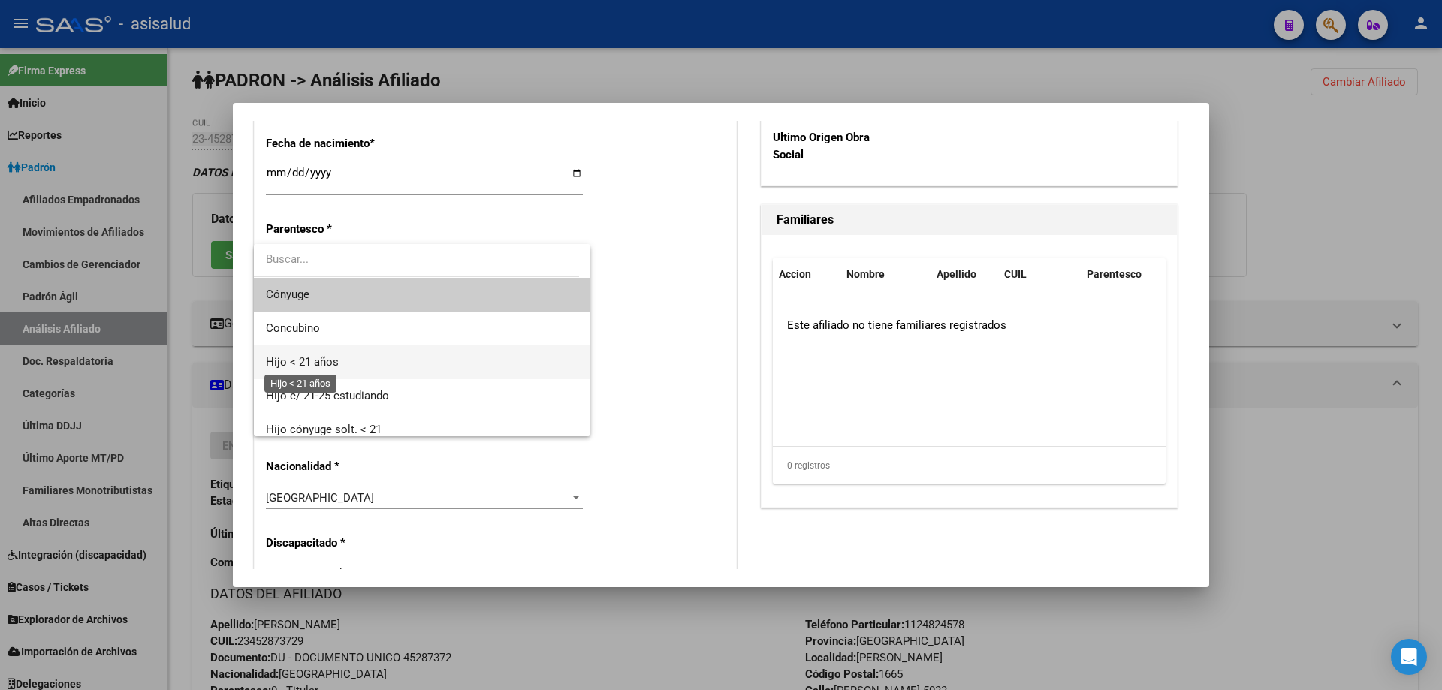
click at [311, 357] on span "Hijo < 21 años" at bounding box center [302, 362] width 73 height 14
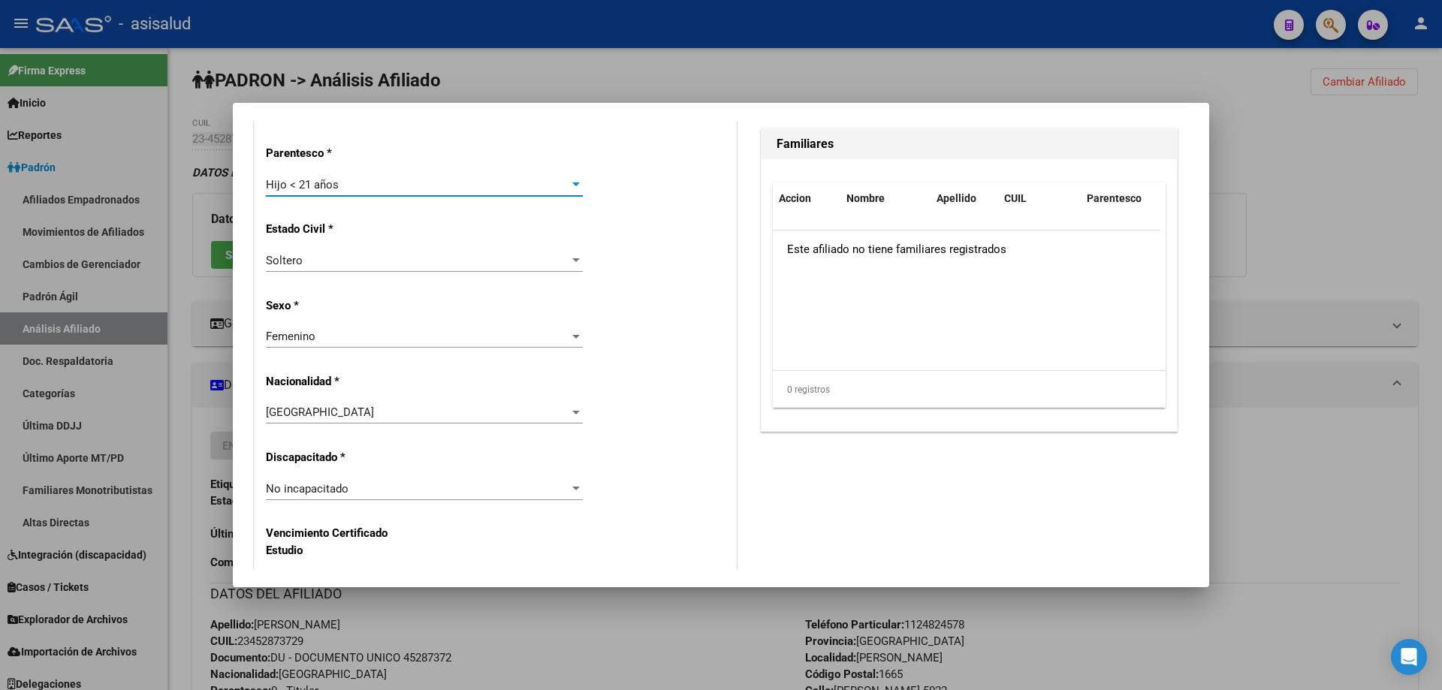
scroll to position [901, 0]
click at [388, 346] on div "Femenino Seleccionar sexo" at bounding box center [424, 337] width 317 height 23
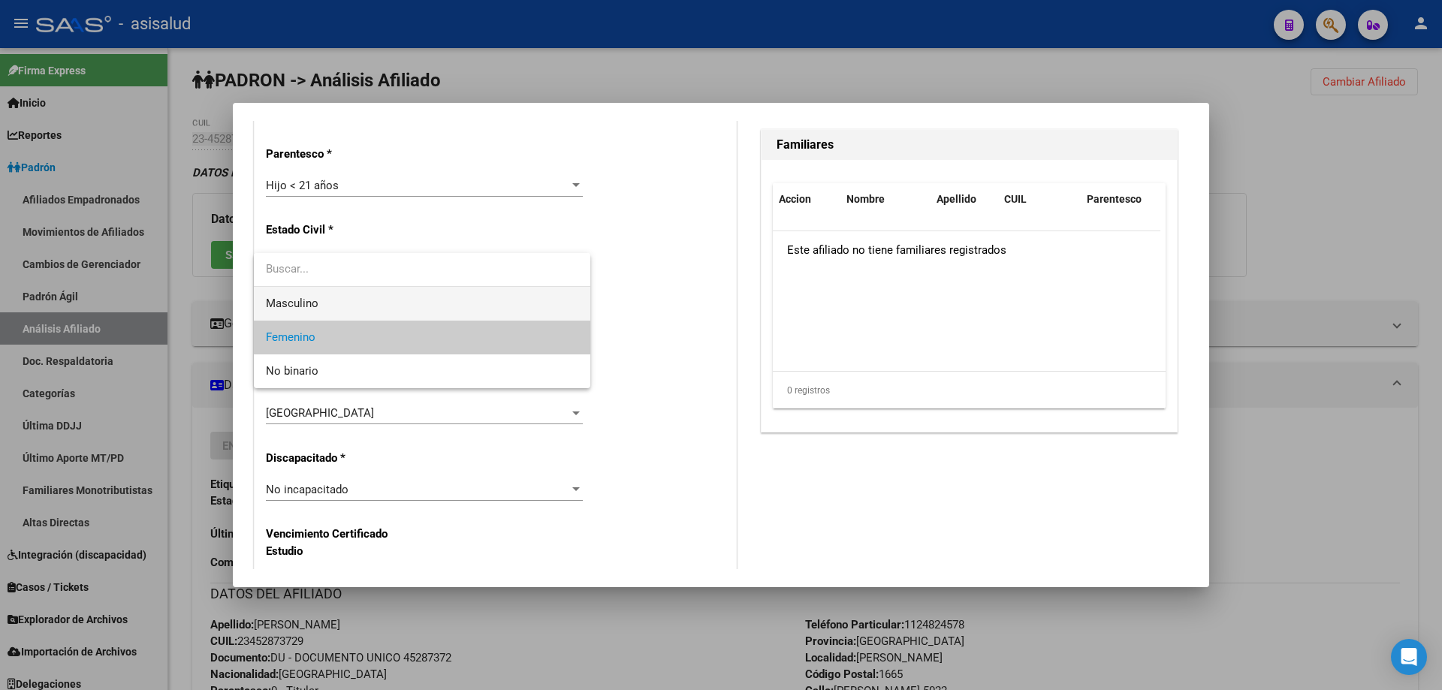
click at [390, 307] on span "Masculino" at bounding box center [422, 304] width 312 height 34
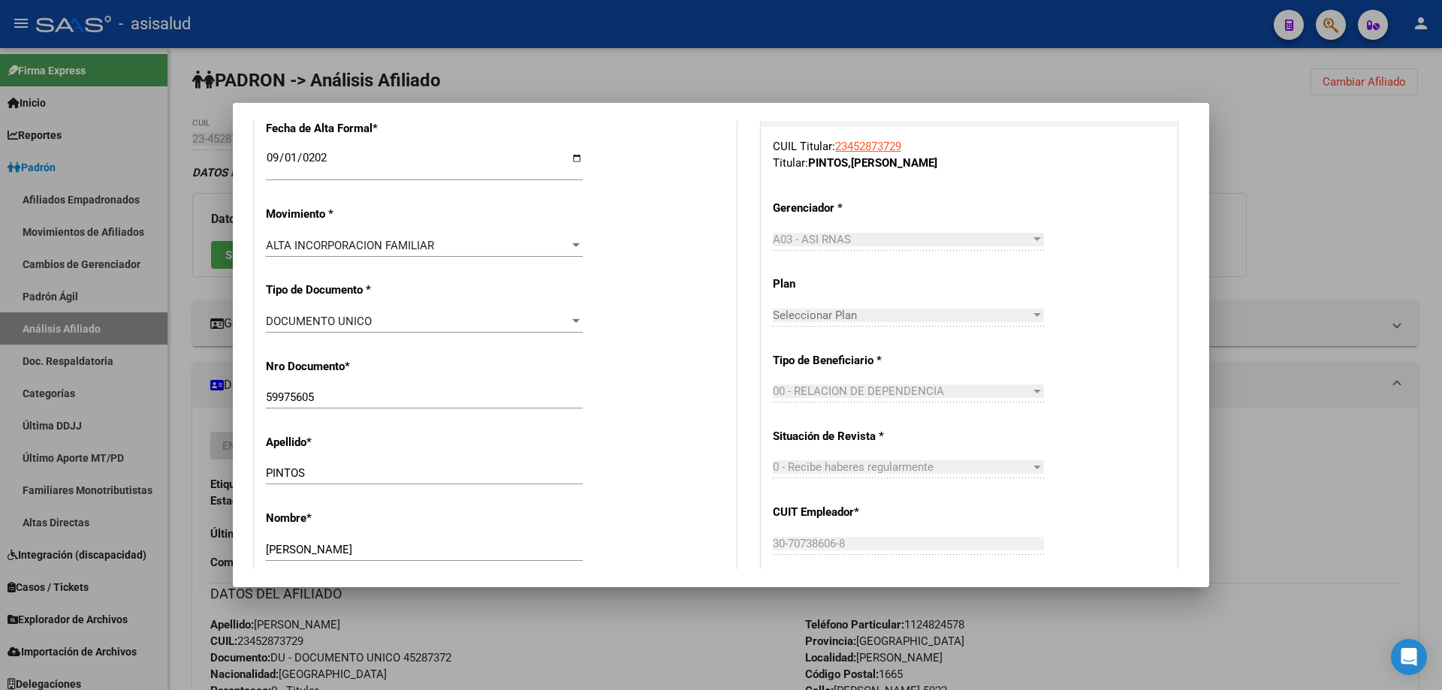
scroll to position [0, 0]
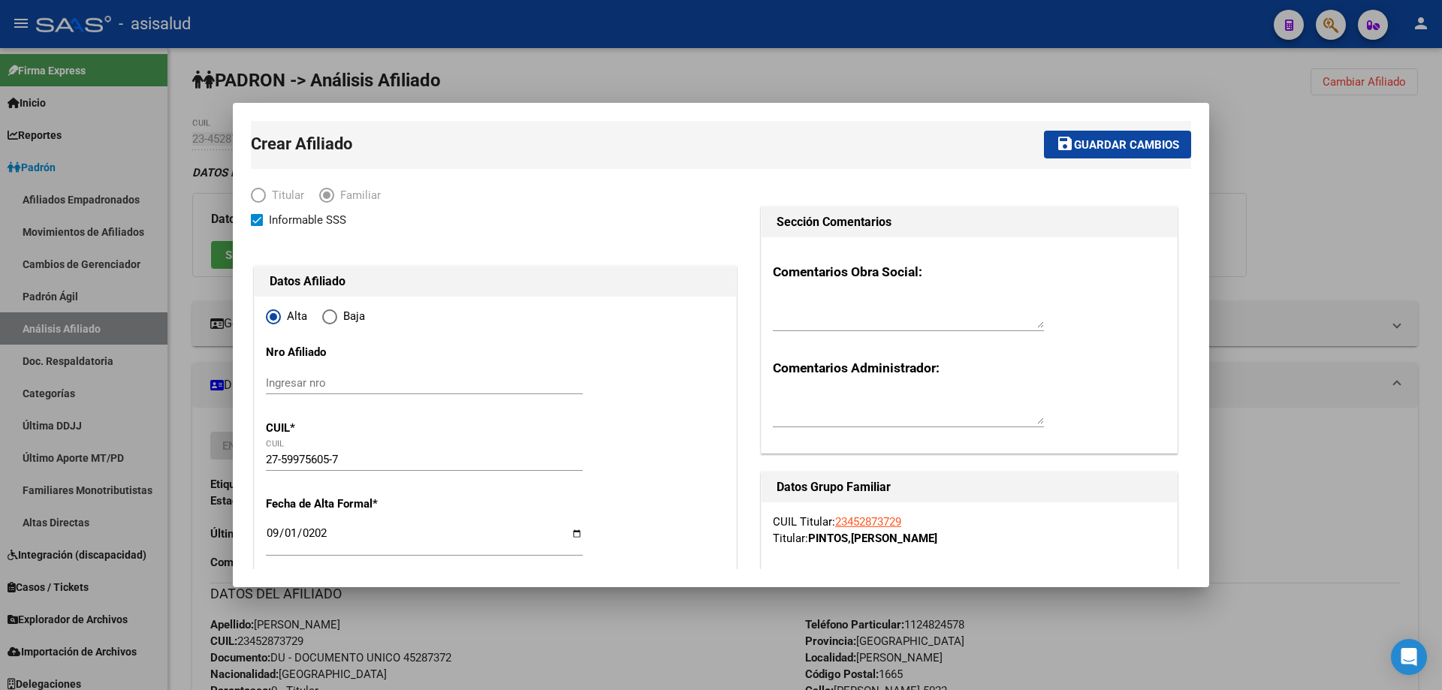
click at [1116, 146] on span "Guardar cambios" at bounding box center [1126, 145] width 105 height 14
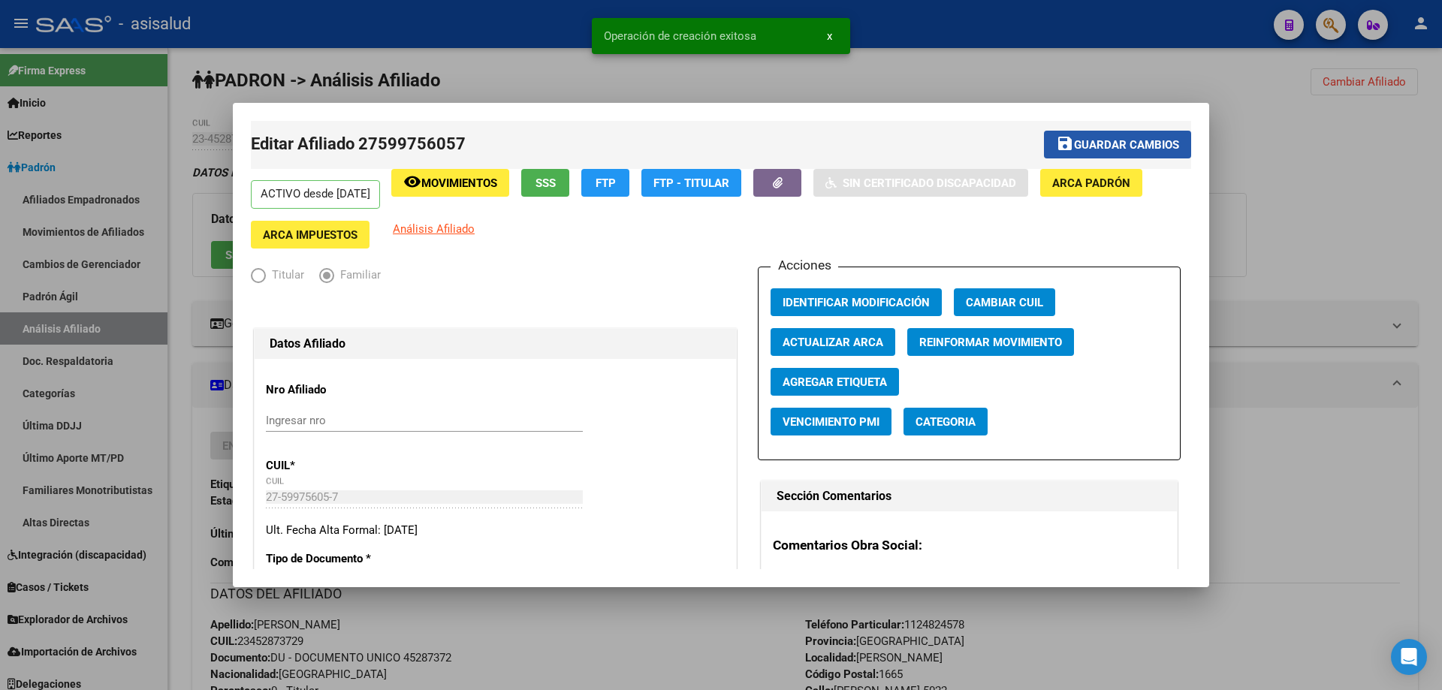
click at [1116, 146] on span "Guardar cambios" at bounding box center [1126, 145] width 105 height 14
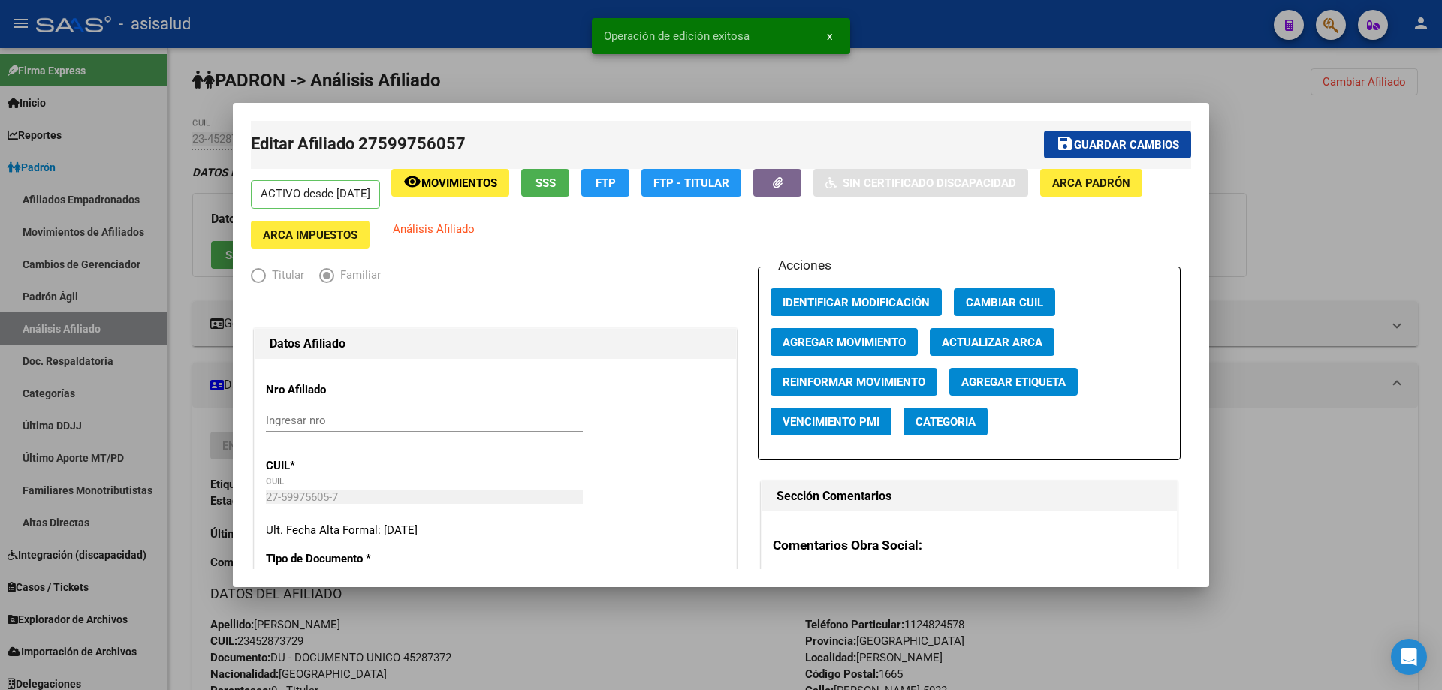
click at [1345, 121] on div at bounding box center [721, 345] width 1442 height 690
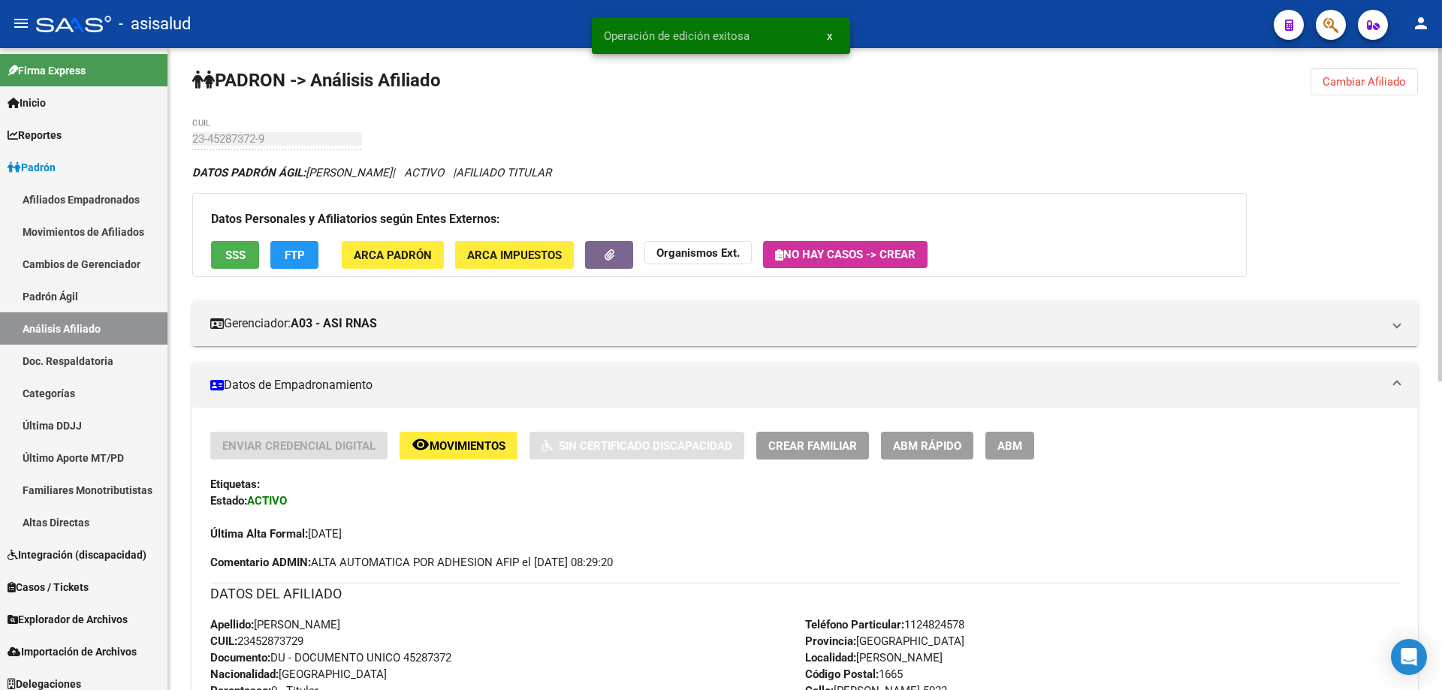
click at [1357, 85] on span "Cambiar Afiliado" at bounding box center [1363, 82] width 83 height 14
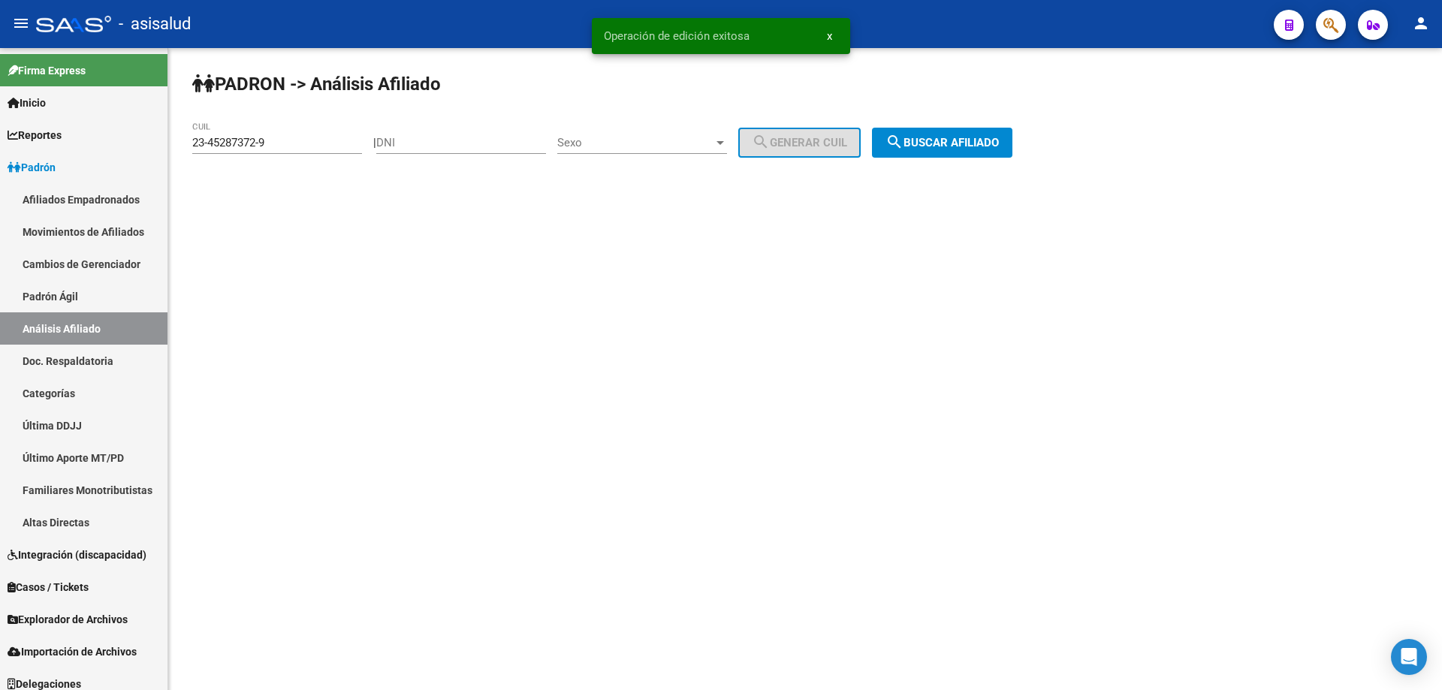
click at [972, 142] on span "search Buscar afiliado" at bounding box center [941, 143] width 113 height 14
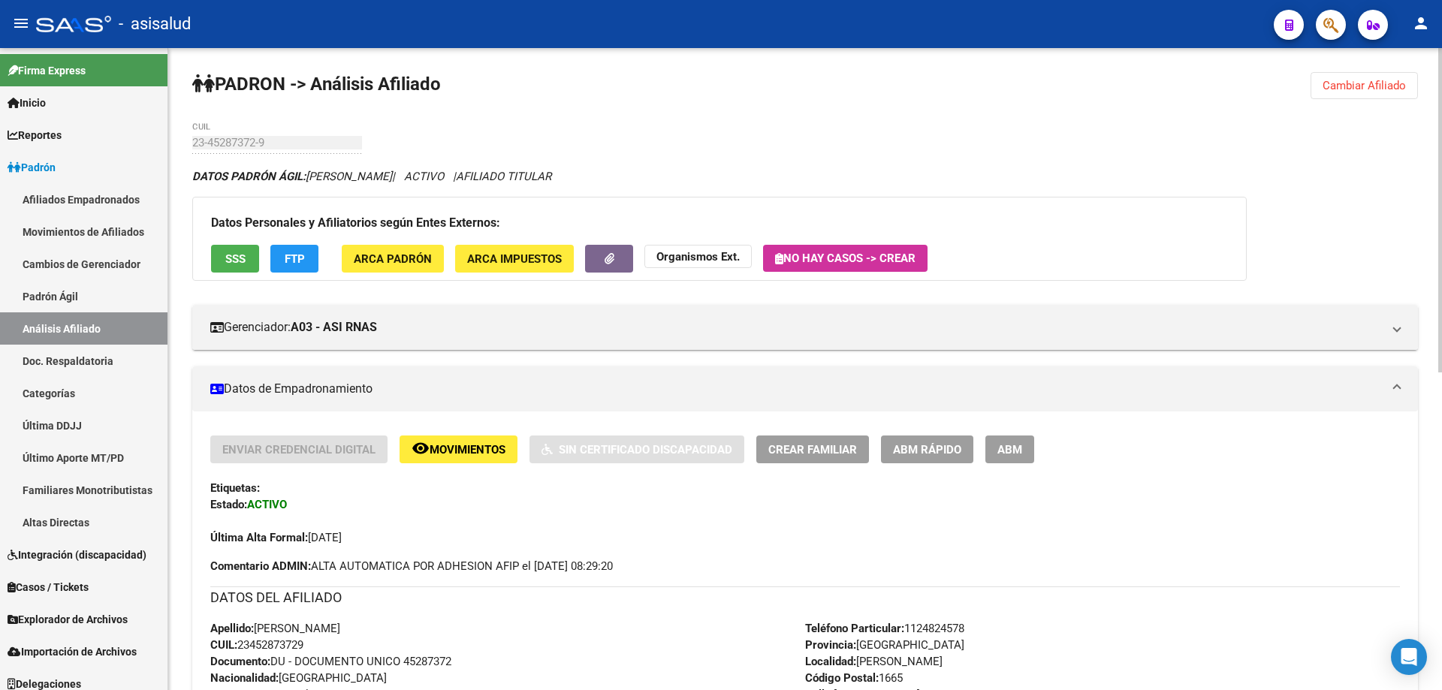
click at [1369, 91] on span "Cambiar Afiliado" at bounding box center [1363, 86] width 83 height 14
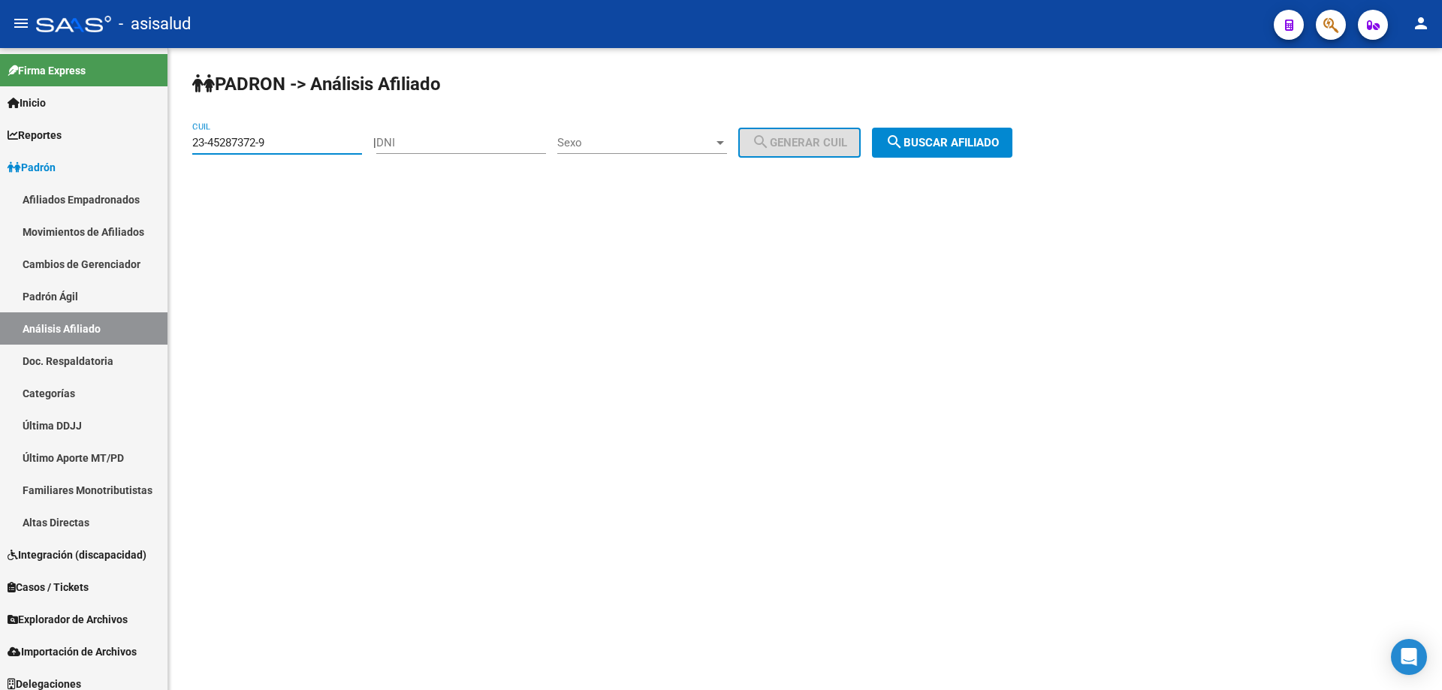
drag, startPoint x: 285, startPoint y: 142, endPoint x: 184, endPoint y: 150, distance: 100.9
click at [184, 150] on div "PADRON -> Análisis Afiliado 23-45287372-9 CUIL | DNI Sexo Sexo search Generar C…" at bounding box center [804, 127] width 1273 height 158
paste input "7-18564920-8"
click at [987, 140] on span "search Buscar afiliado" at bounding box center [941, 143] width 113 height 14
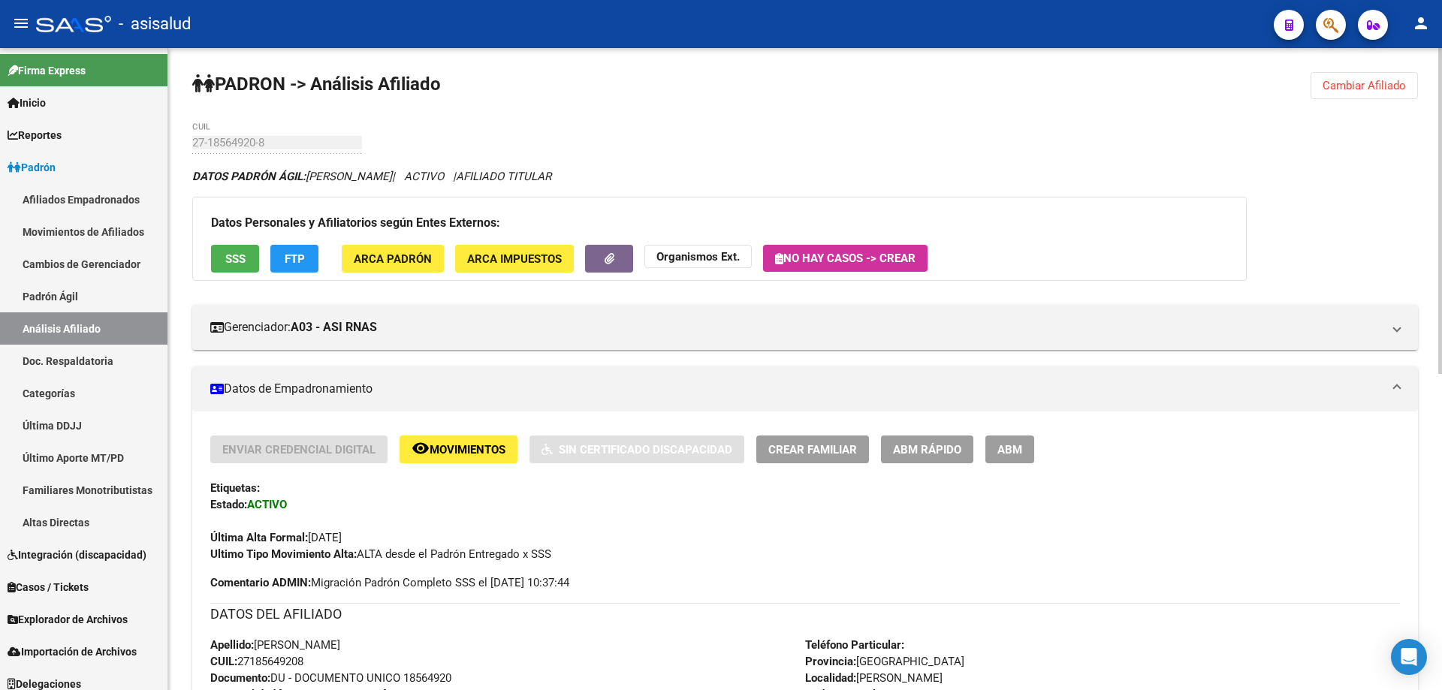
scroll to position [624, 0]
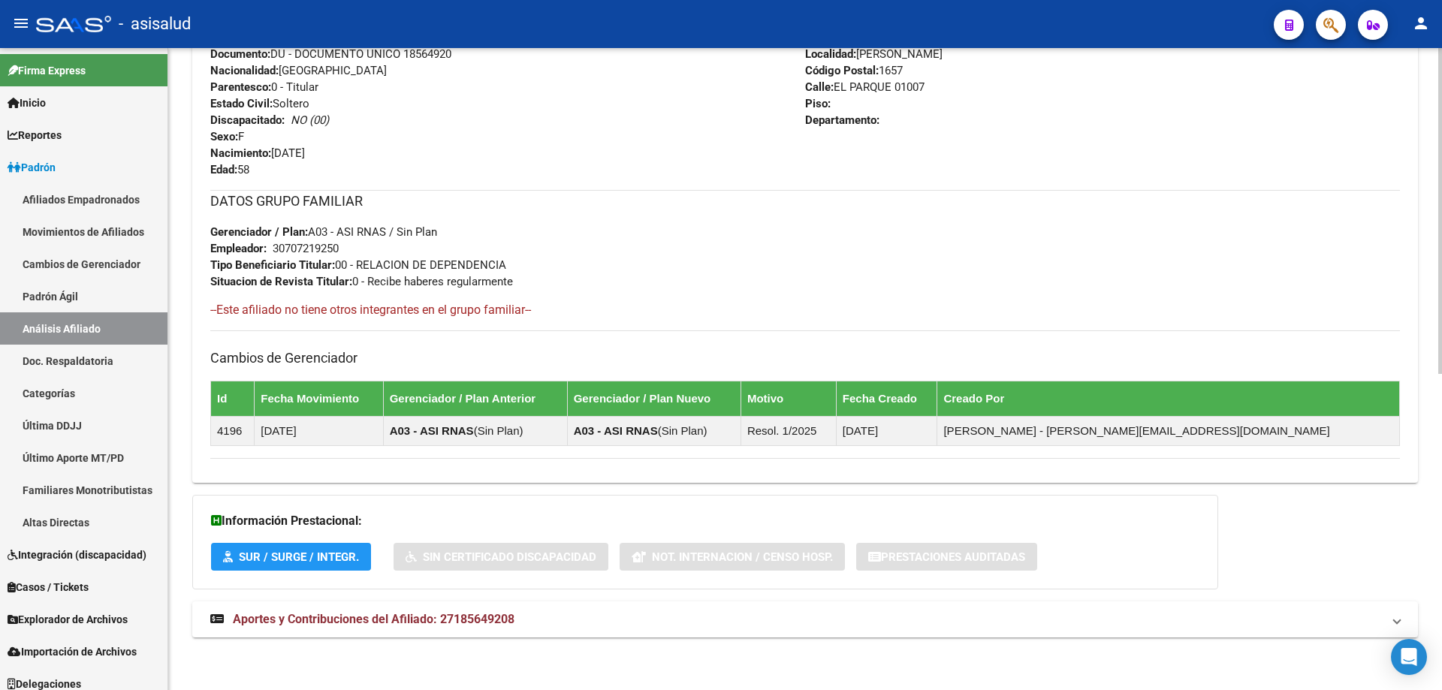
click at [860, 641] on div "DATOS PADRÓN ÁGIL: BERON VIVIANA AMALIA | ACTIVO | AFILIADO TITULAR Datos Perso…" at bounding box center [804, 99] width 1225 height 1110
click at [873, 631] on mat-expansion-panel-header "Aportes y Contribuciones del Afiliado: 27185649208" at bounding box center [804, 619] width 1225 height 36
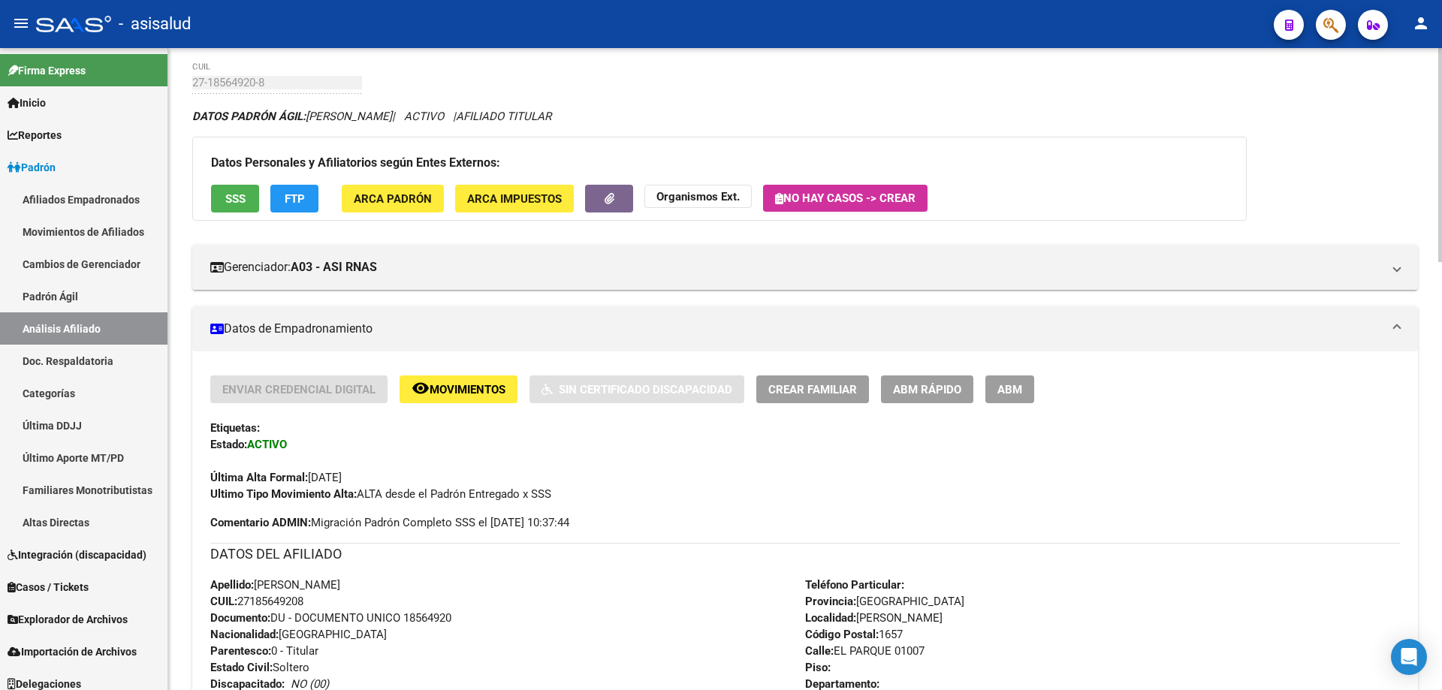
scroll to position [0, 0]
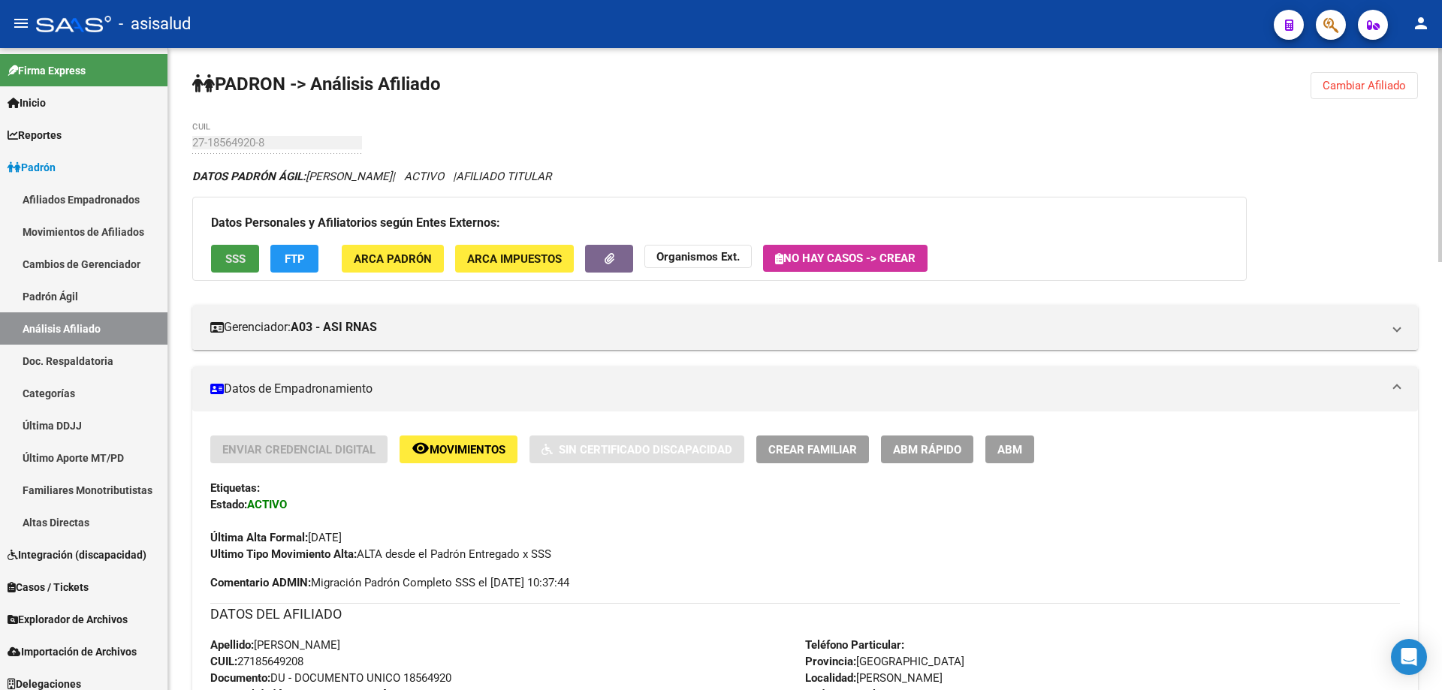
click at [219, 249] on button "SSS" at bounding box center [235, 259] width 48 height 28
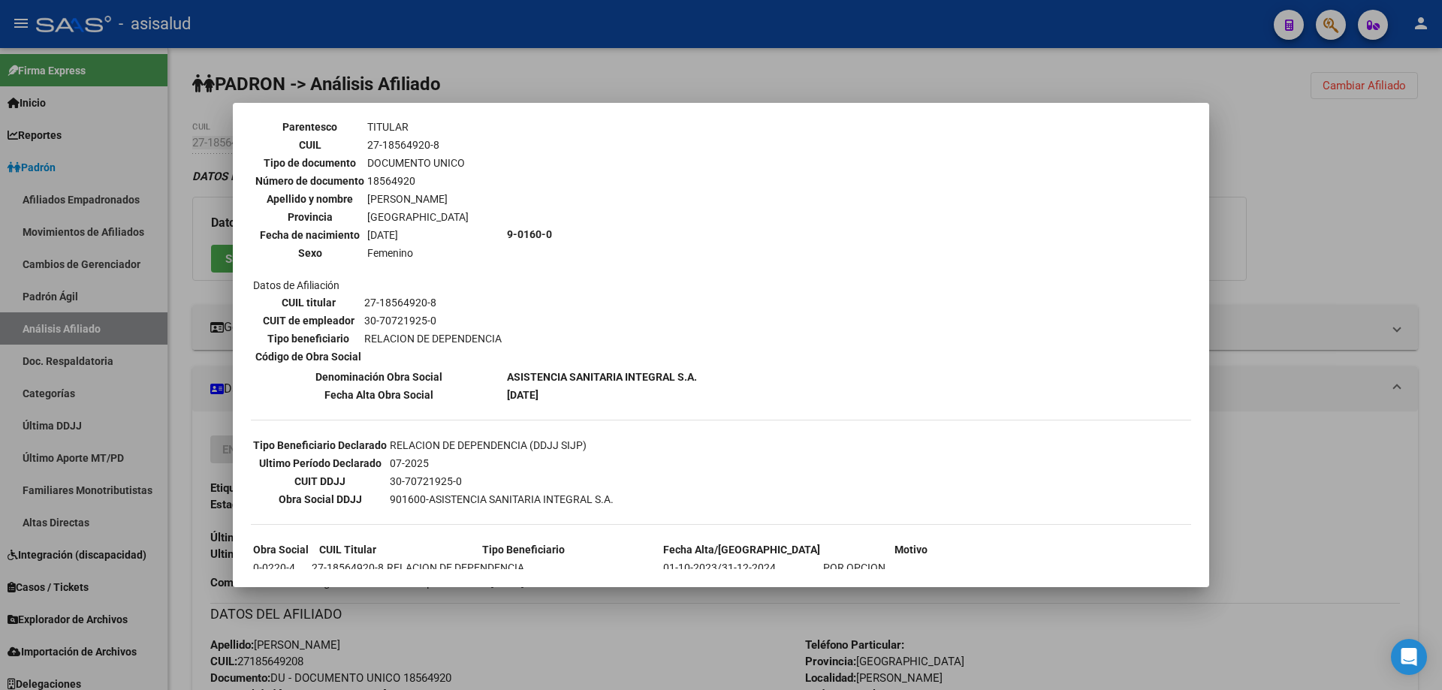
scroll to position [423, 0]
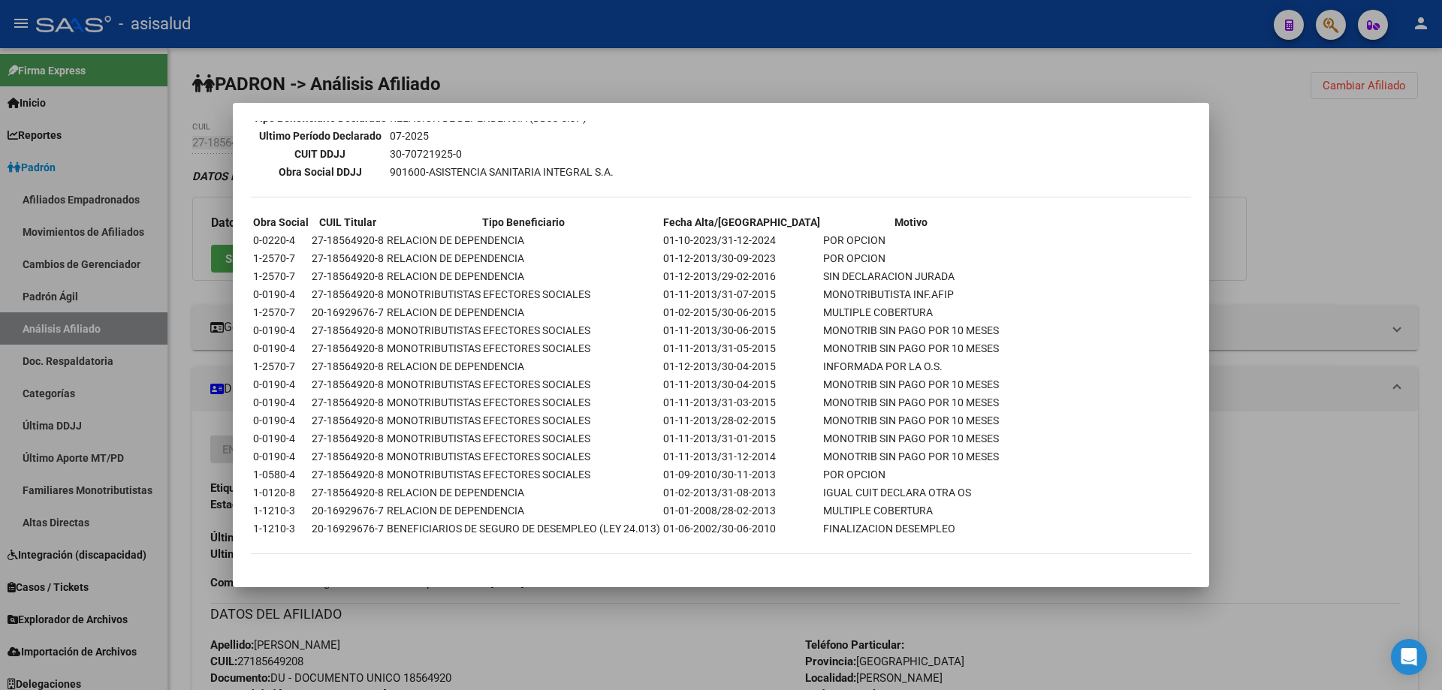
click at [1437, 269] on div at bounding box center [721, 345] width 1442 height 690
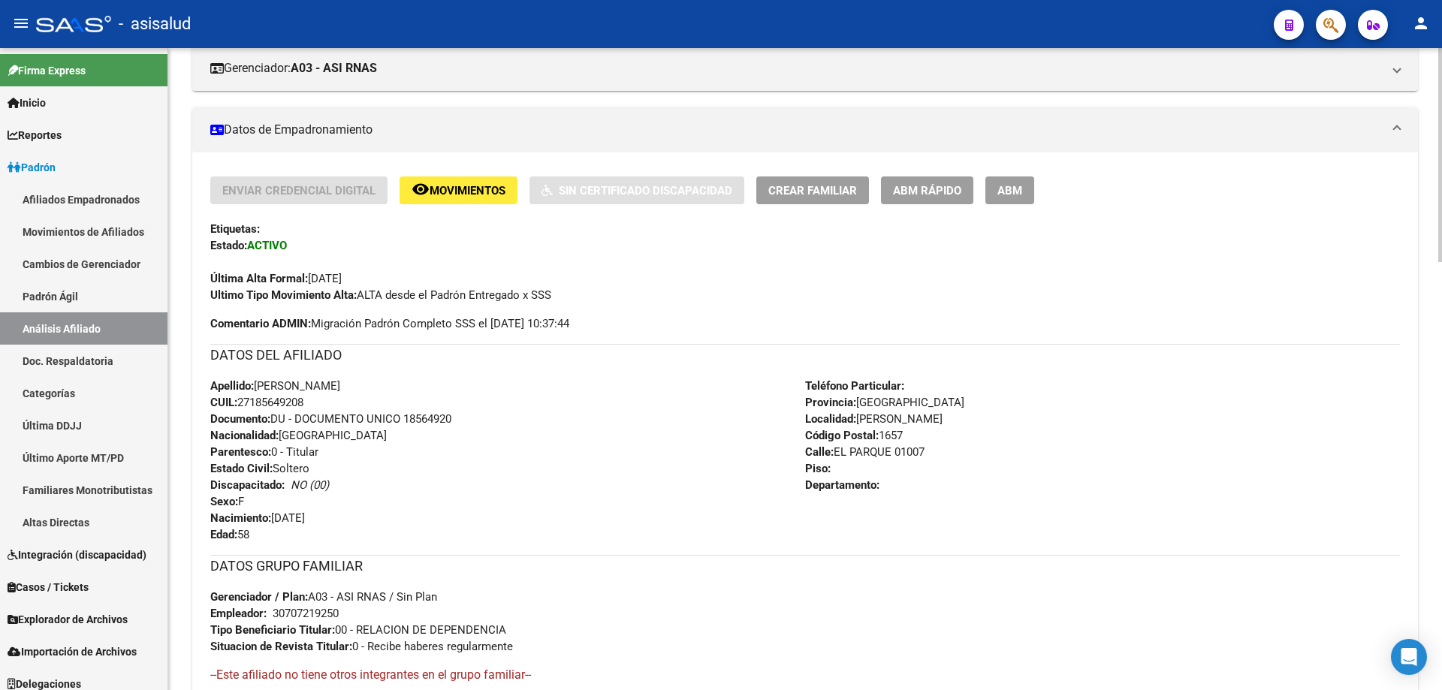
scroll to position [0, 0]
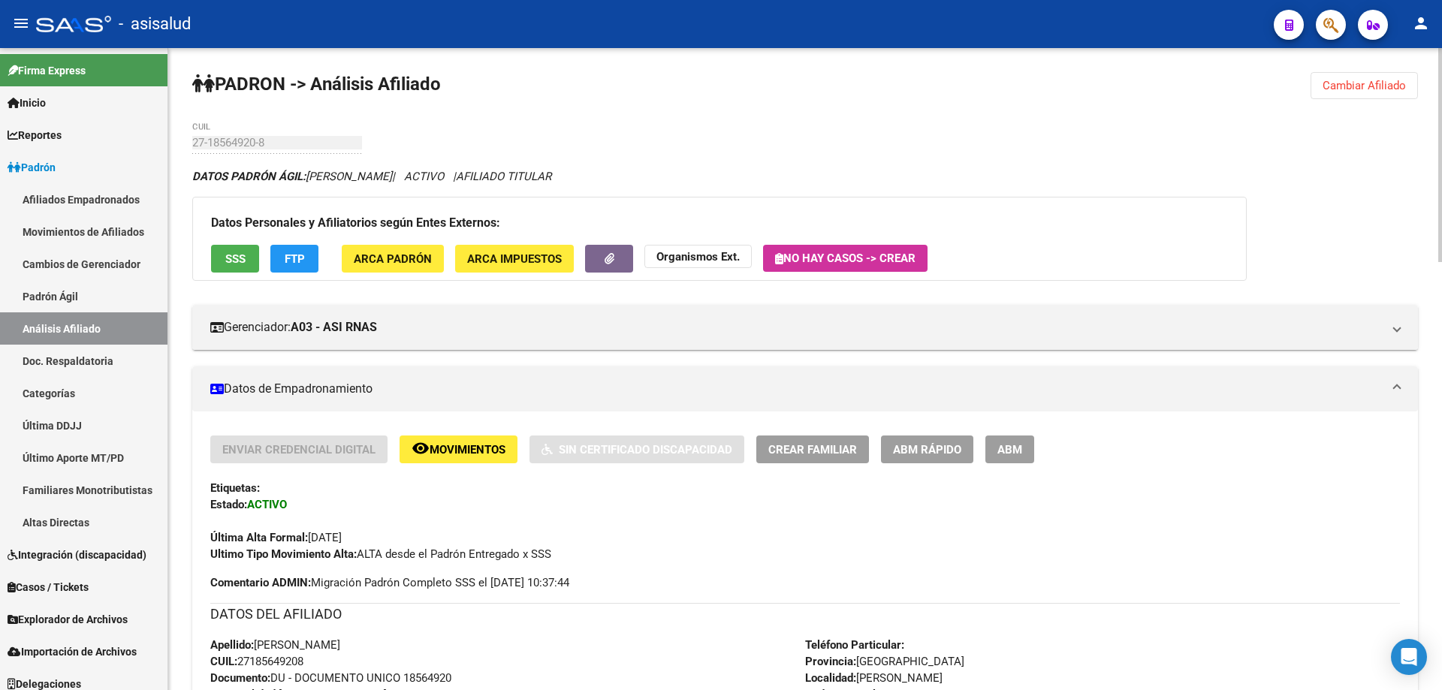
click at [1352, 88] on span "Cambiar Afiliado" at bounding box center [1363, 86] width 83 height 14
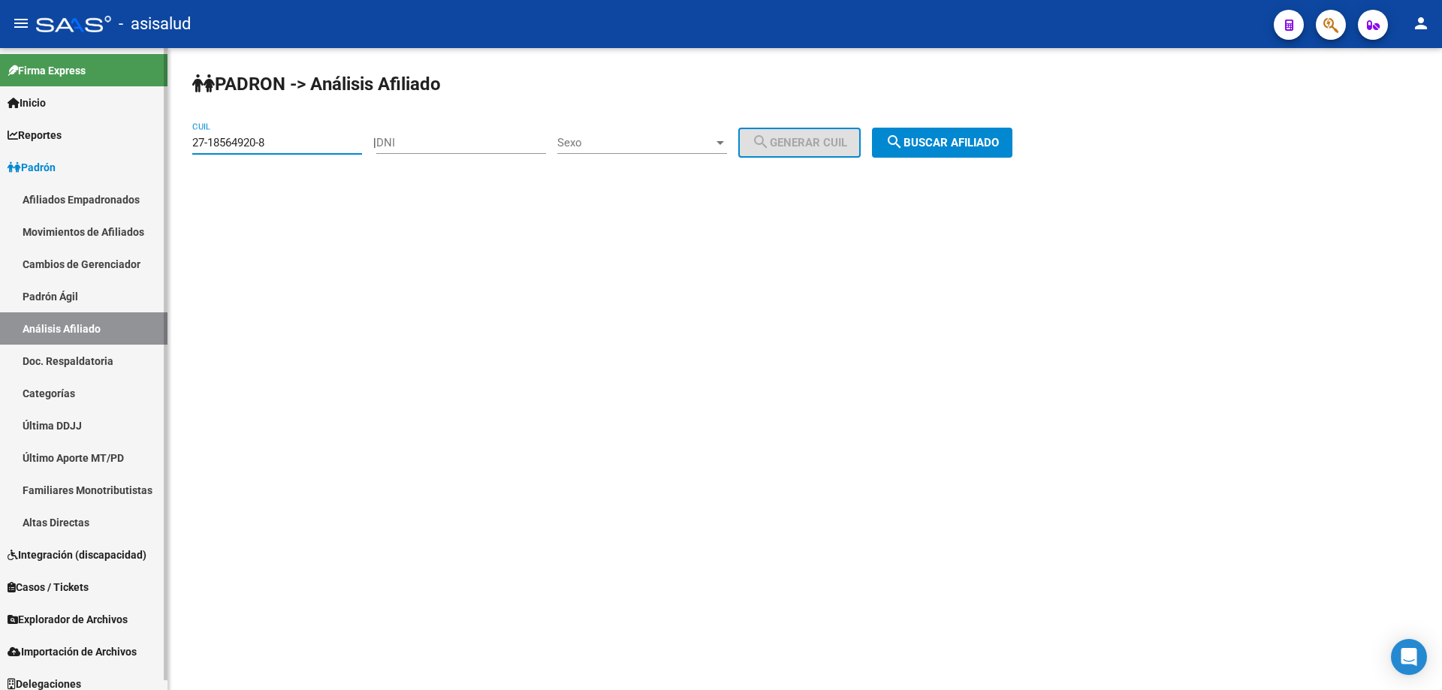
drag, startPoint x: 332, startPoint y: 143, endPoint x: 160, endPoint y: 146, distance: 171.9
click at [160, 146] on mat-sidenav-container "Firma Express Inicio Instructivos Contacto OS Reportes Padrón Traspasos x O.S. …" at bounding box center [721, 369] width 1442 height 642
paste input "0-21760605-6"
click at [956, 146] on span "search Buscar afiliado" at bounding box center [941, 143] width 113 height 14
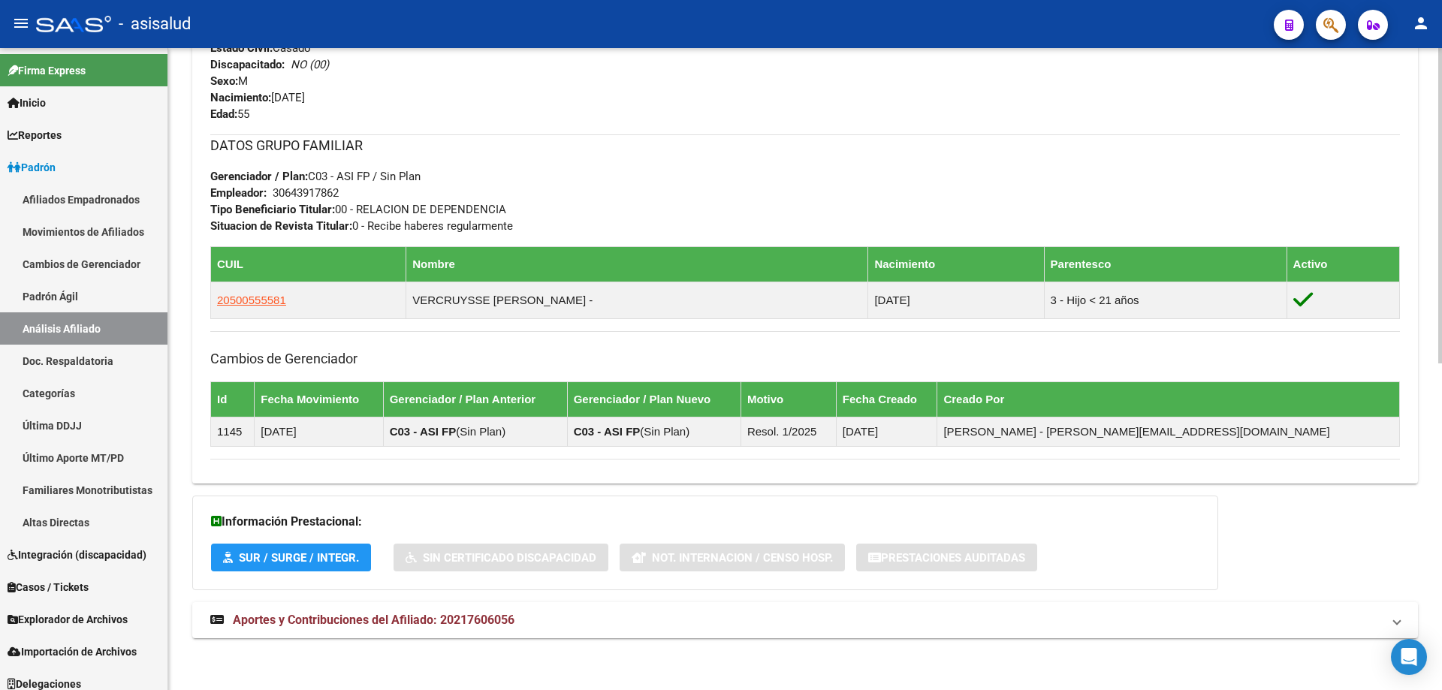
scroll to position [664, 0]
click at [639, 621] on mat-panel-title "Aportes y Contribuciones del Afiliado: 20217606056" at bounding box center [795, 619] width 1171 height 17
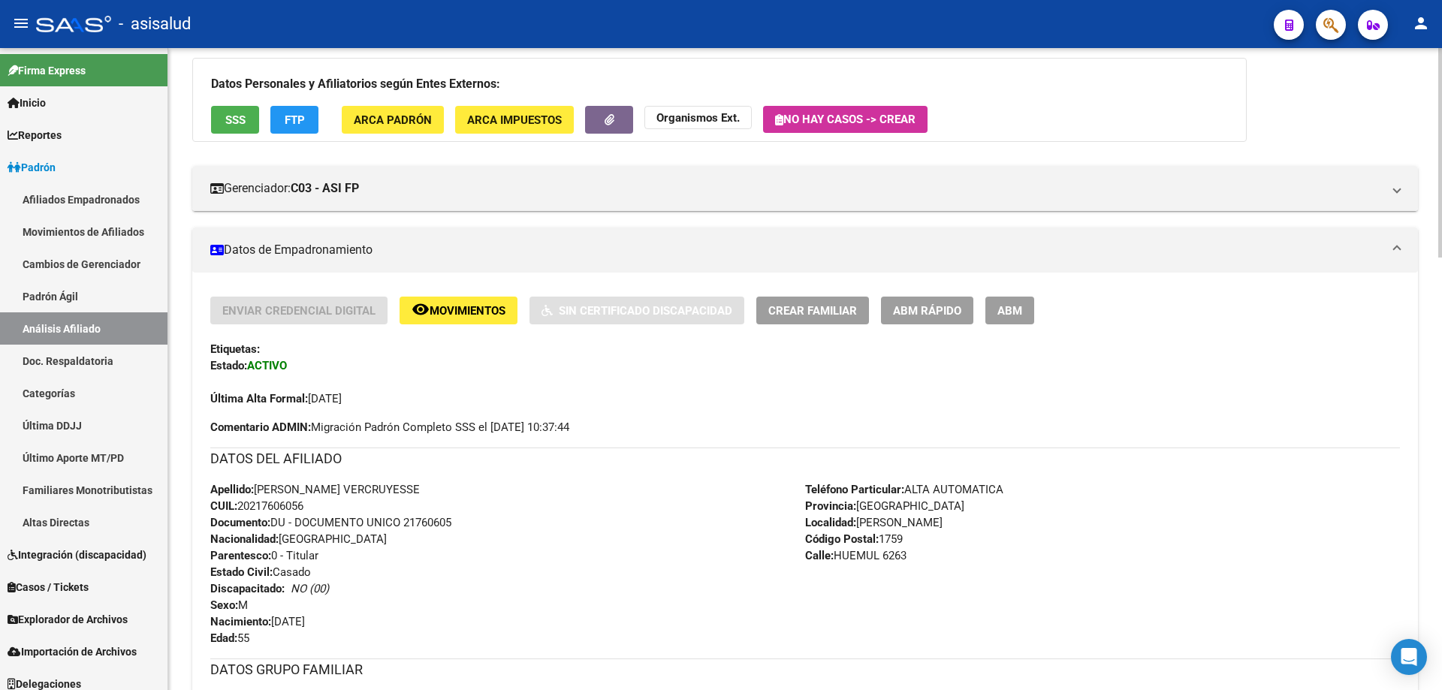
scroll to position [0, 0]
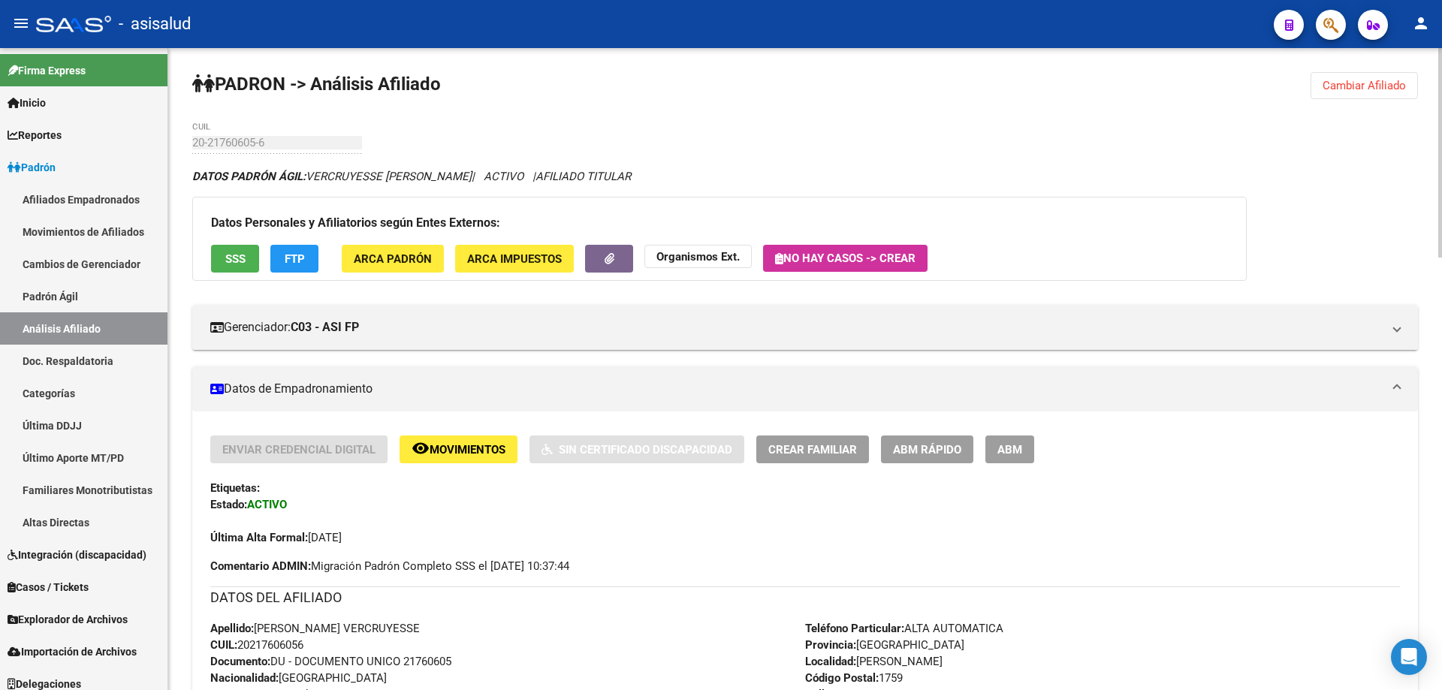
click at [1352, 84] on span "Cambiar Afiliado" at bounding box center [1363, 86] width 83 height 14
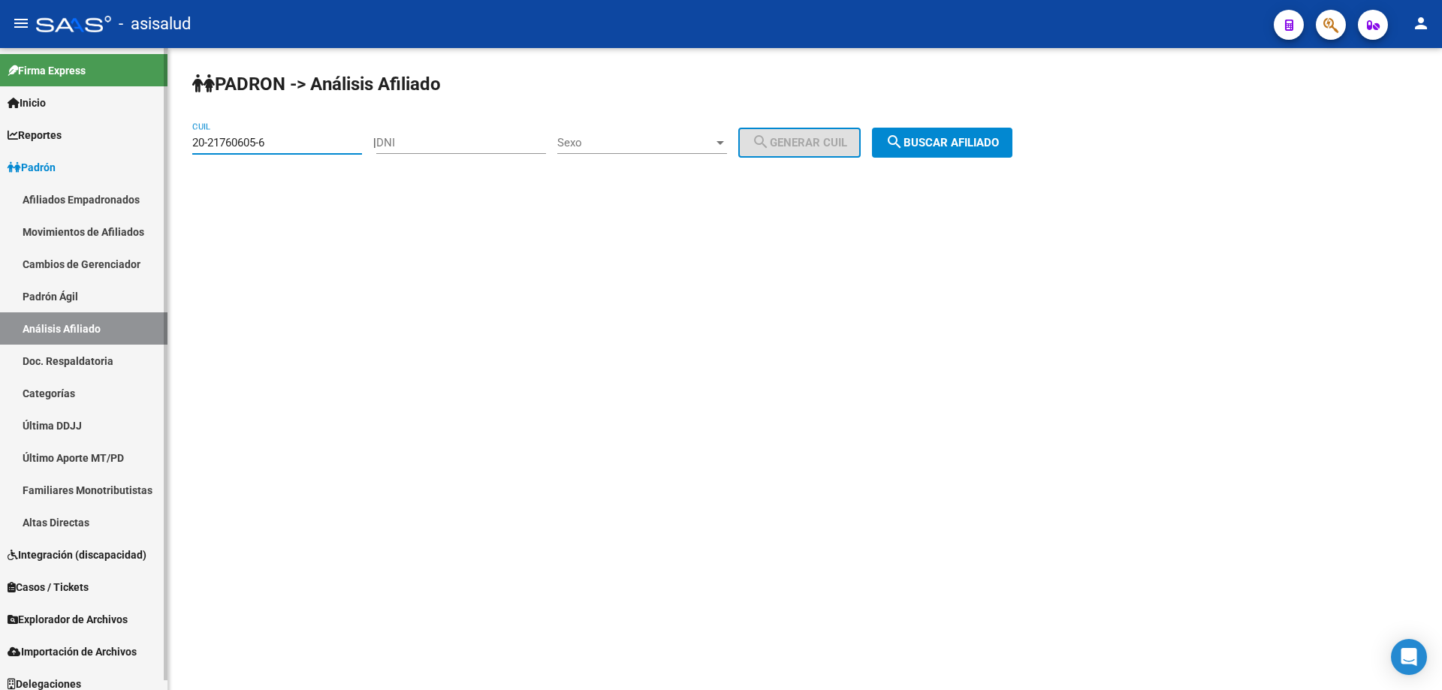
drag, startPoint x: 297, startPoint y: 145, endPoint x: 164, endPoint y: 149, distance: 132.9
click at [164, 149] on mat-sidenav-container "Firma Express Inicio Instructivos Contacto OS Reportes Padrón Traspasos x O.S. …" at bounding box center [721, 369] width 1442 height 642
paste input "7-35827421-3"
click at [991, 140] on span "search Buscar afiliado" at bounding box center [941, 143] width 113 height 14
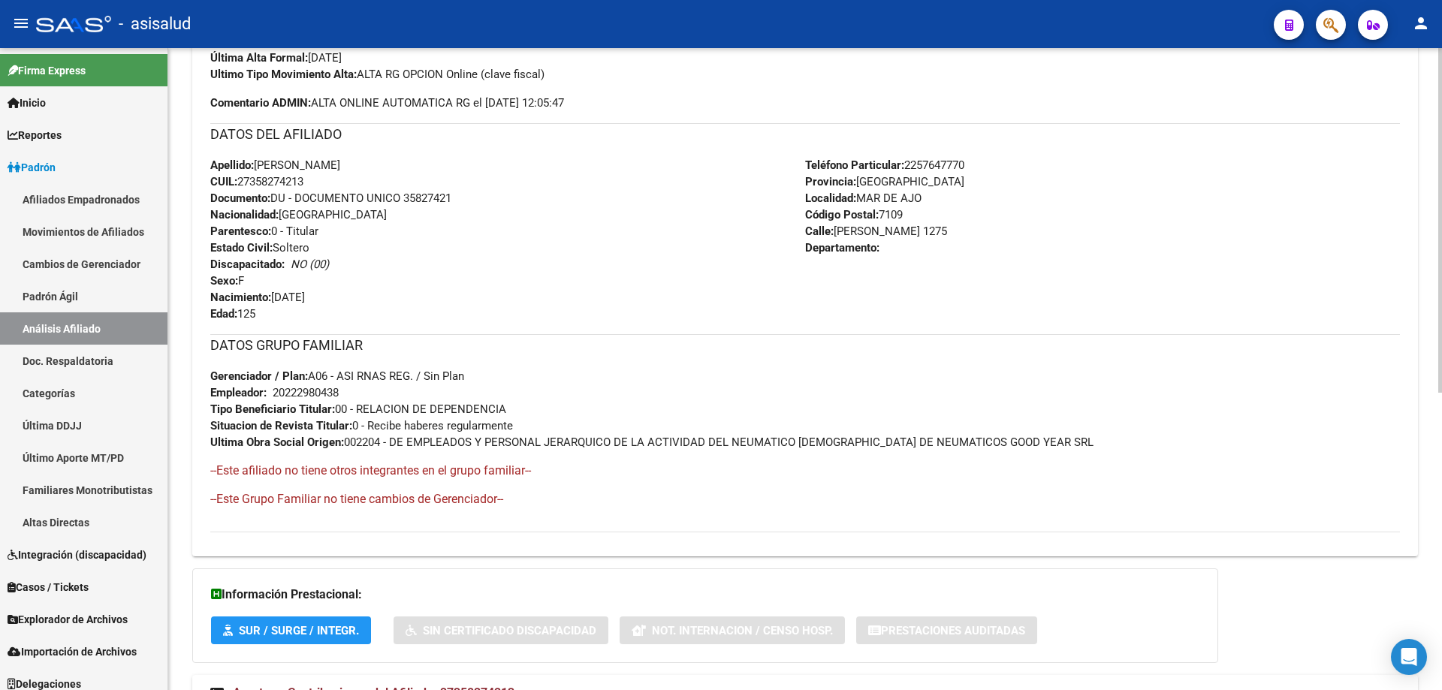
scroll to position [553, 0]
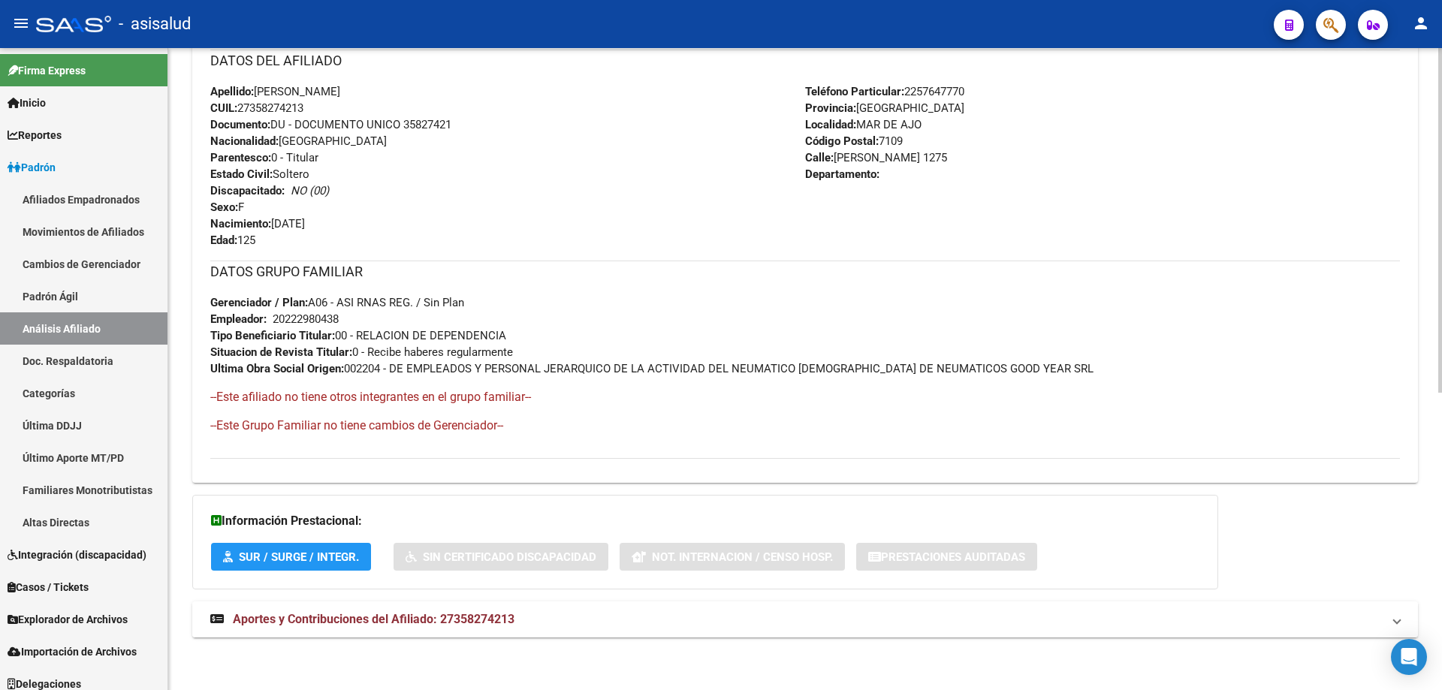
click at [503, 611] on strong "Aportes y Contribuciones del Afiliado: 27358274213" at bounding box center [362, 619] width 304 height 17
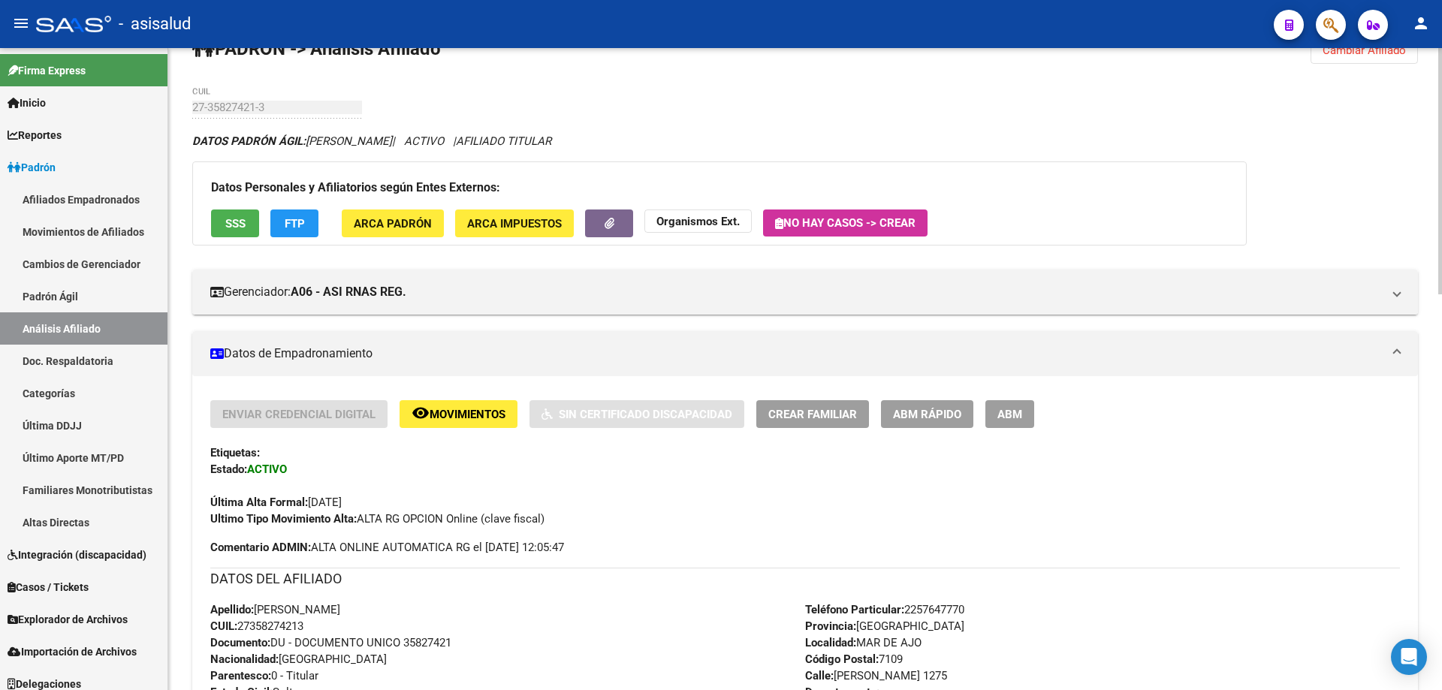
scroll to position [0, 0]
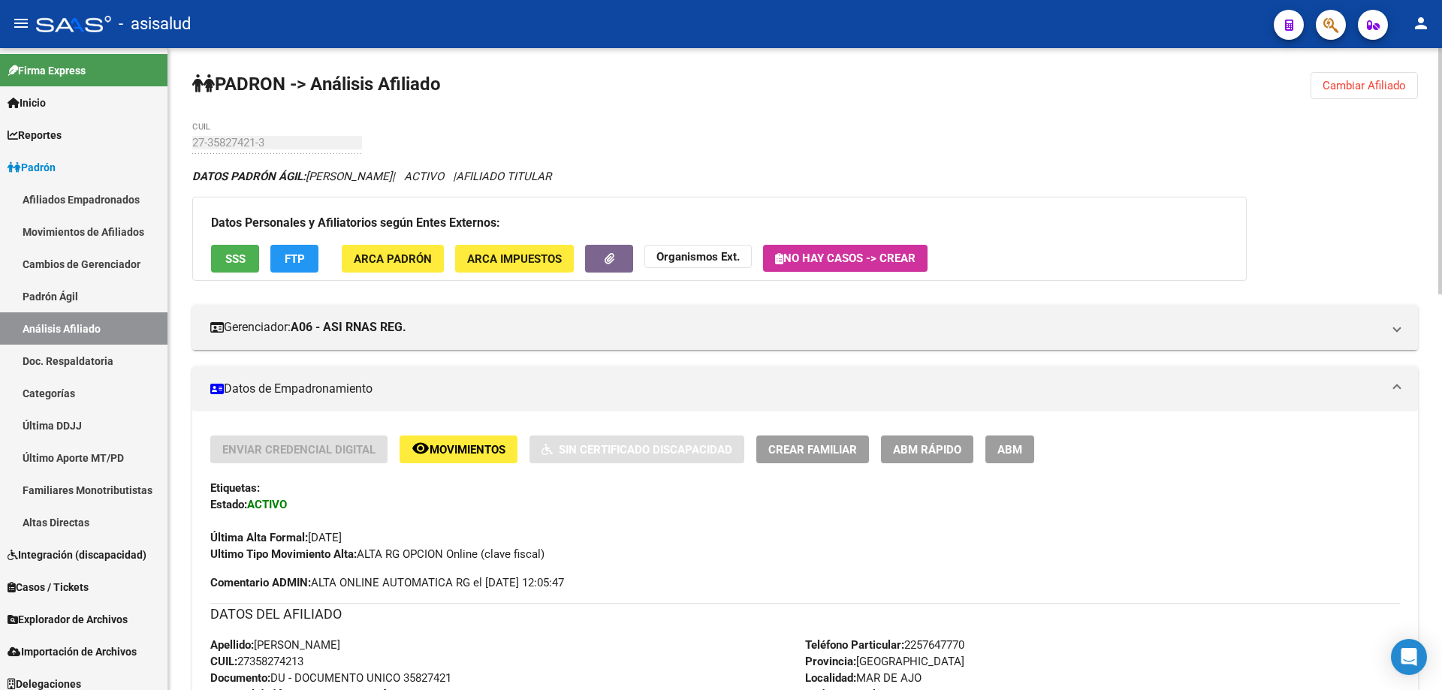
click at [243, 257] on span "SSS" at bounding box center [235, 259] width 20 height 14
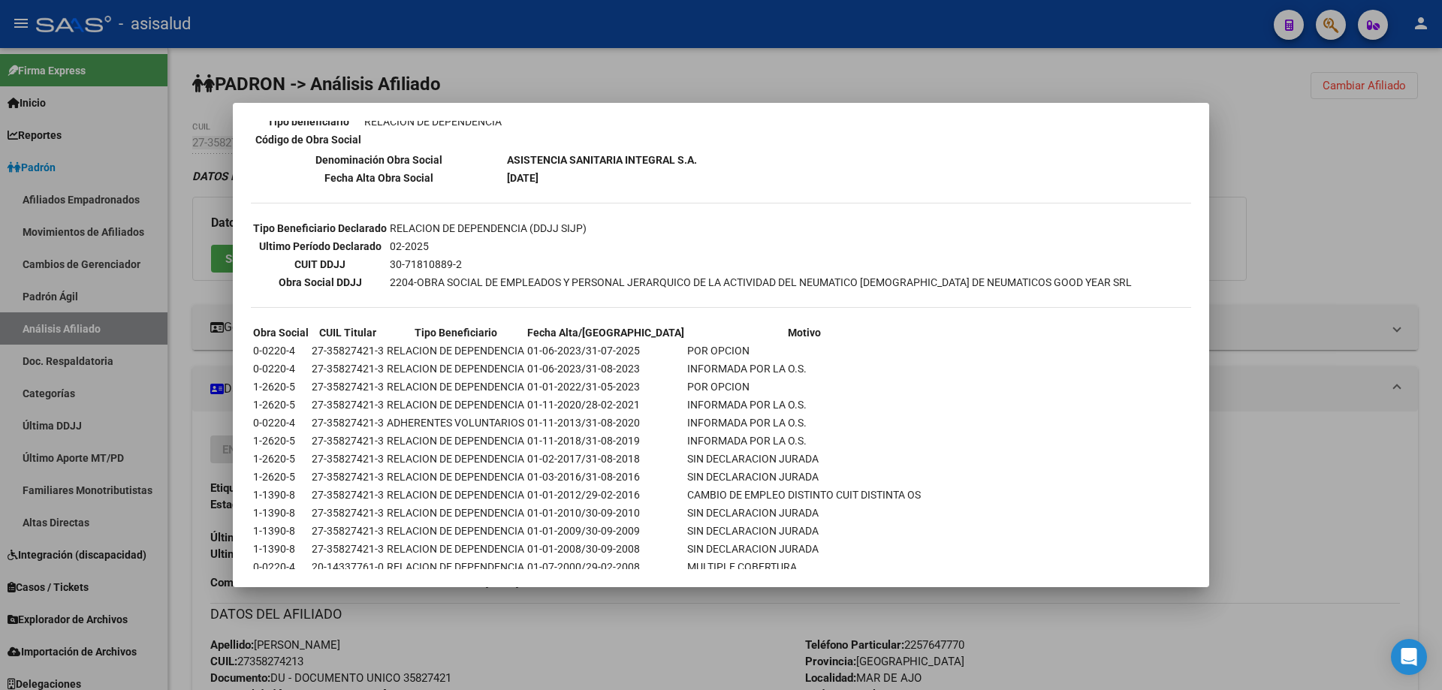
scroll to position [369, 0]
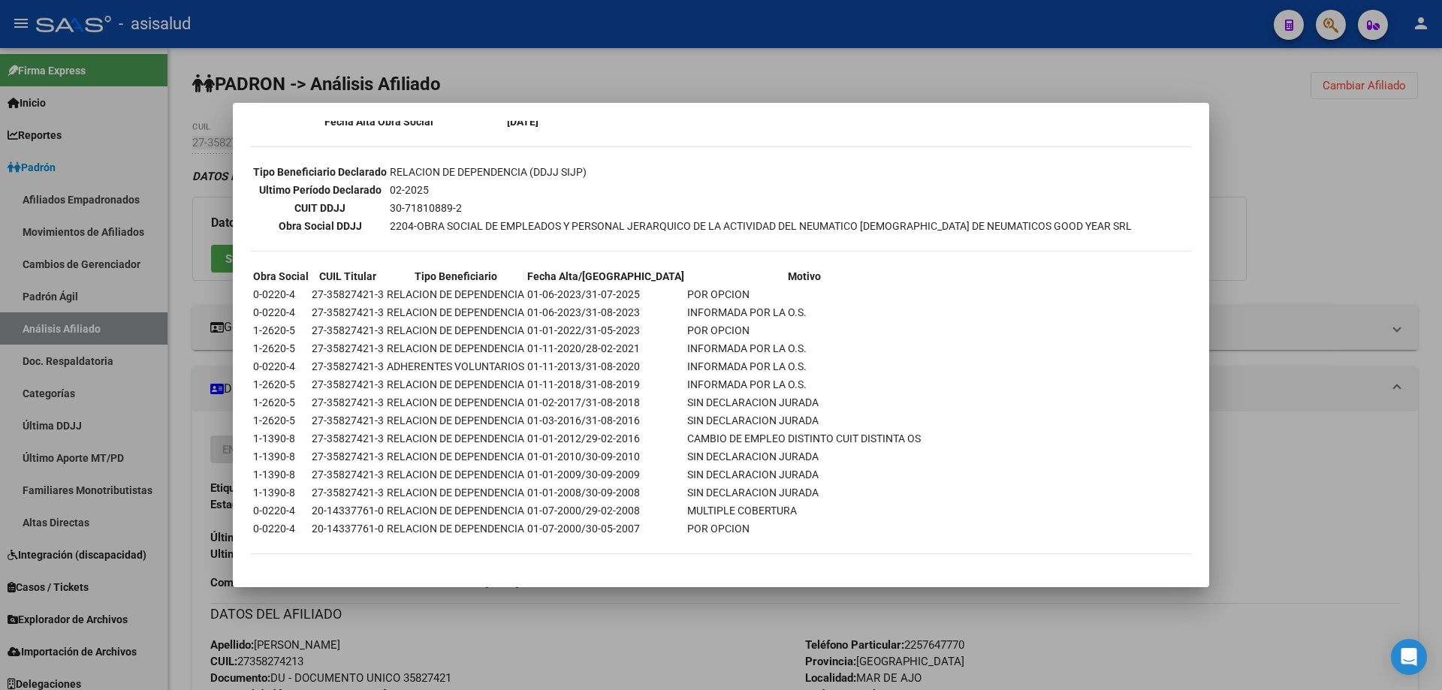
click at [1293, 191] on div at bounding box center [721, 345] width 1442 height 690
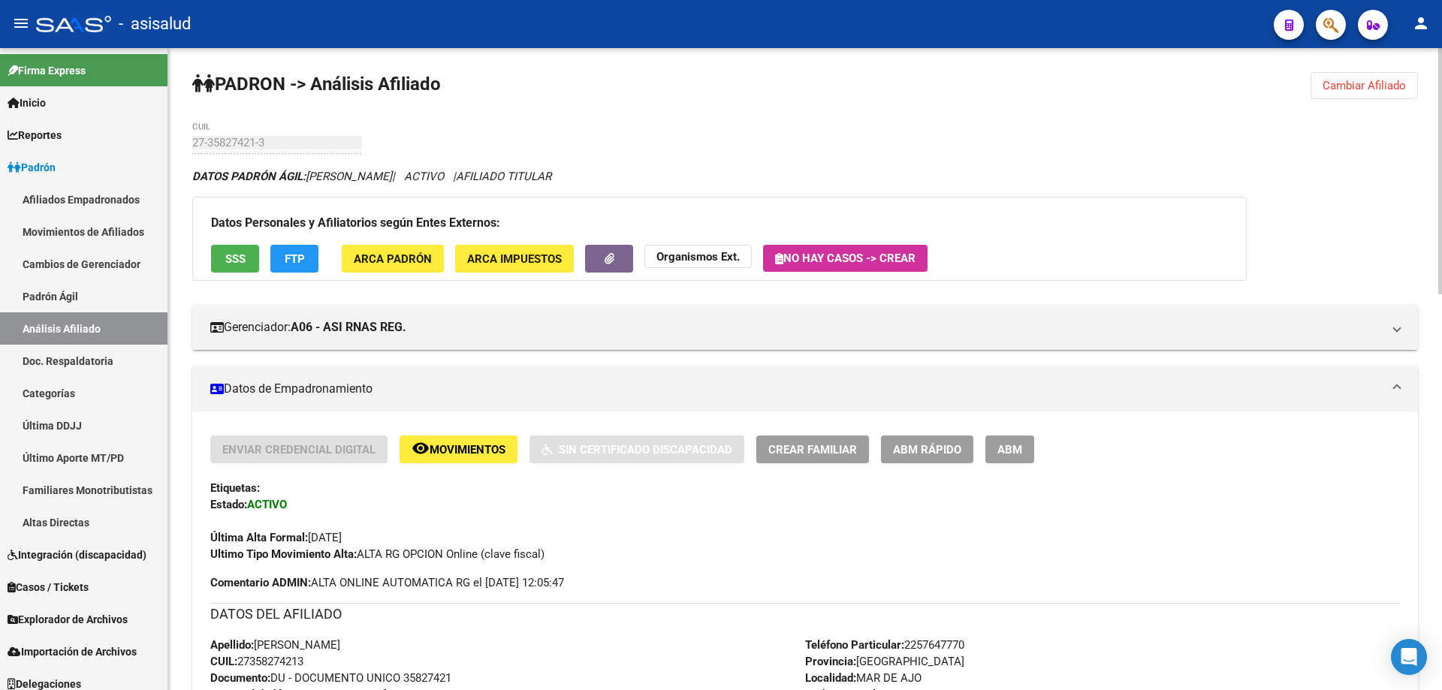
click at [300, 256] on span "FTP" at bounding box center [295, 259] width 20 height 14
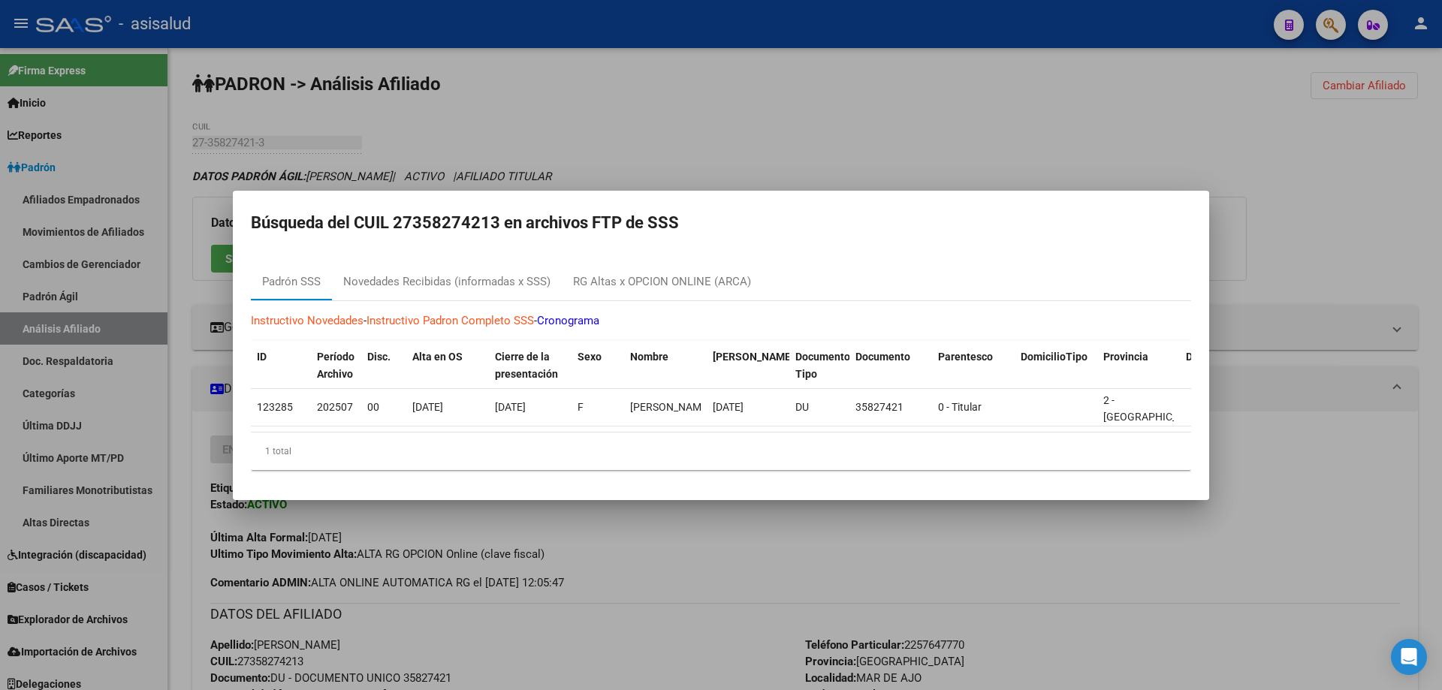
click at [1323, 315] on div at bounding box center [721, 345] width 1442 height 690
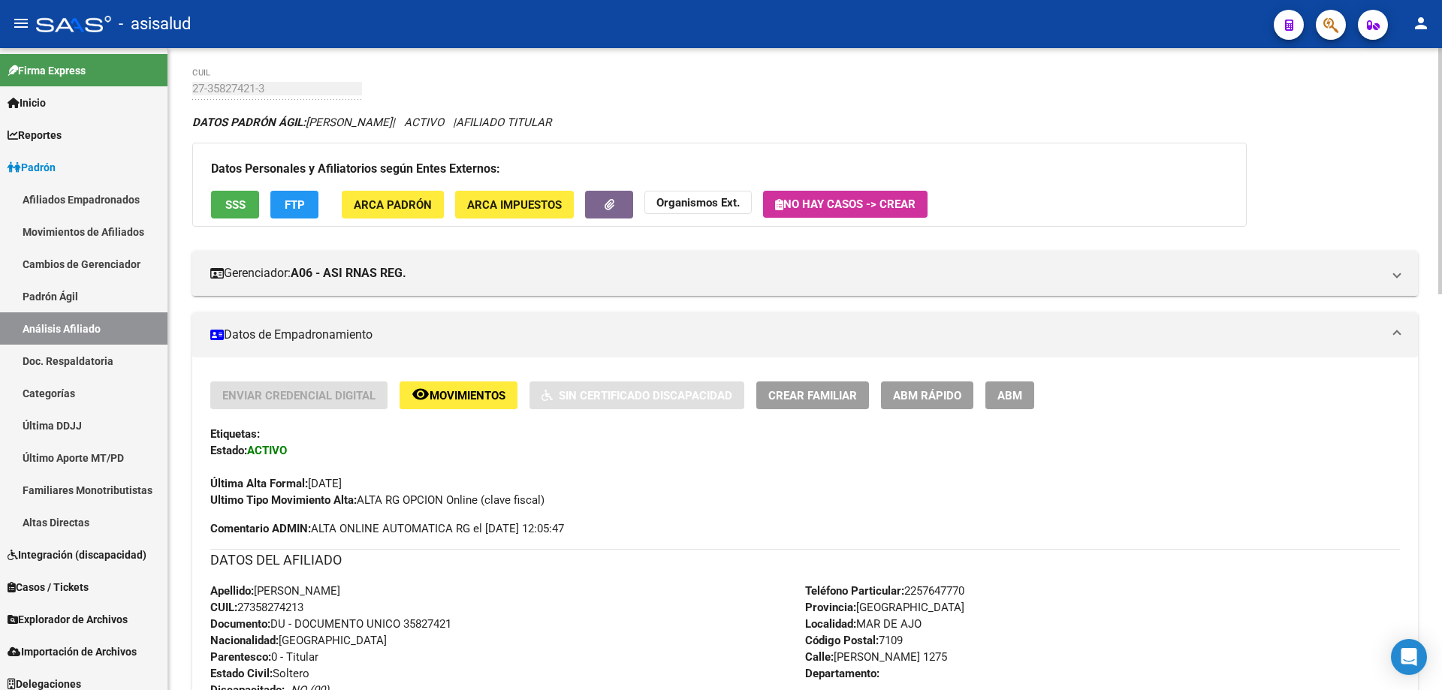
scroll to position [0, 0]
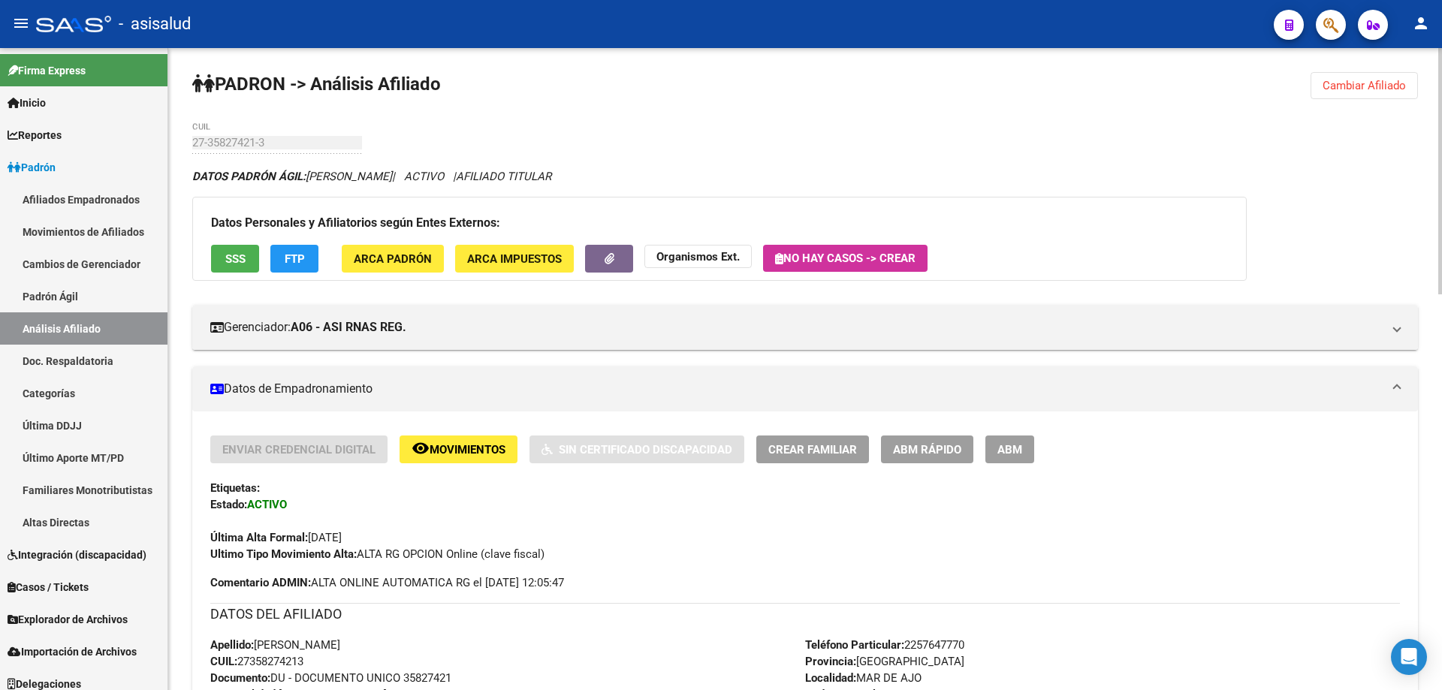
click at [1324, 85] on span "Cambiar Afiliado" at bounding box center [1363, 86] width 83 height 14
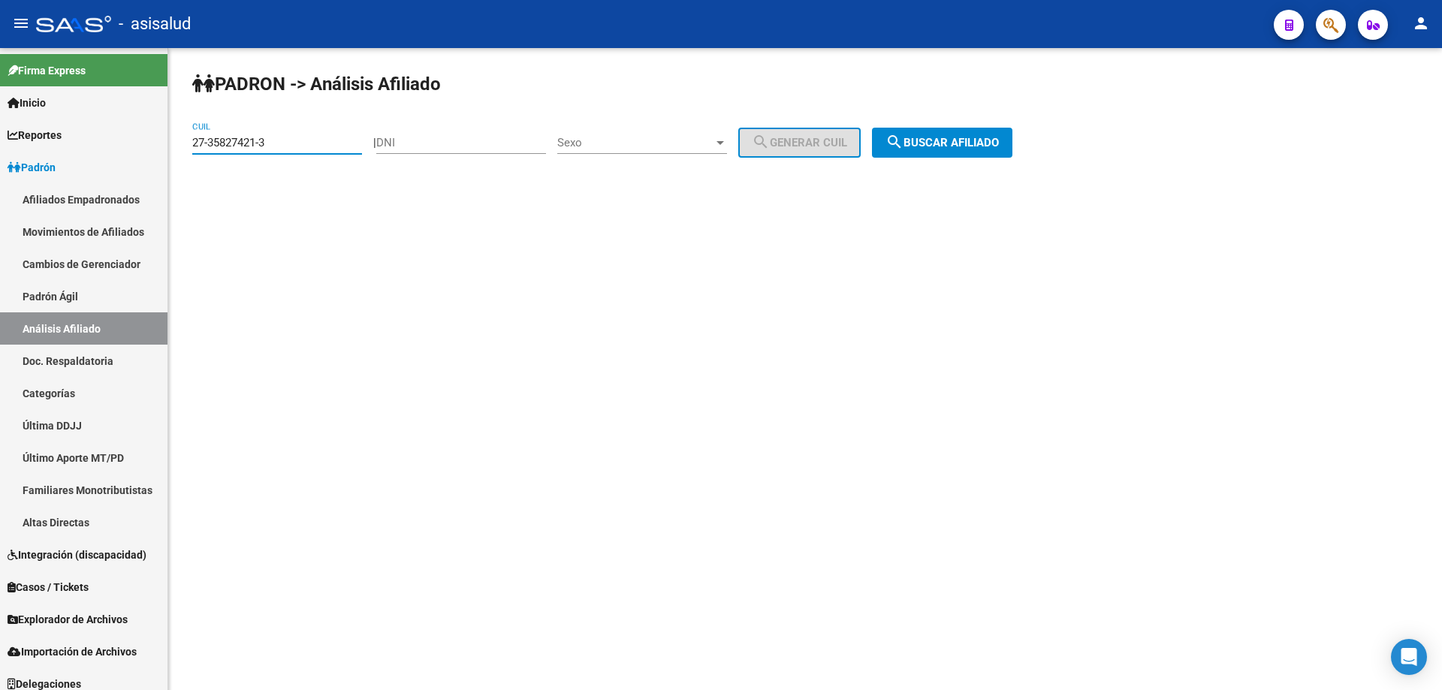
drag, startPoint x: 294, startPoint y: 140, endPoint x: 185, endPoint y: 142, distance: 109.6
click at [185, 142] on div "PADRON -> Análisis Afiliado 27-35827421-3 CUIL | DNI Sexo Sexo search Generar C…" at bounding box center [804, 127] width 1273 height 158
paste input "0-33702215-5"
type input "20-33702215-5"
click at [976, 144] on span "search Buscar afiliado" at bounding box center [941, 143] width 113 height 14
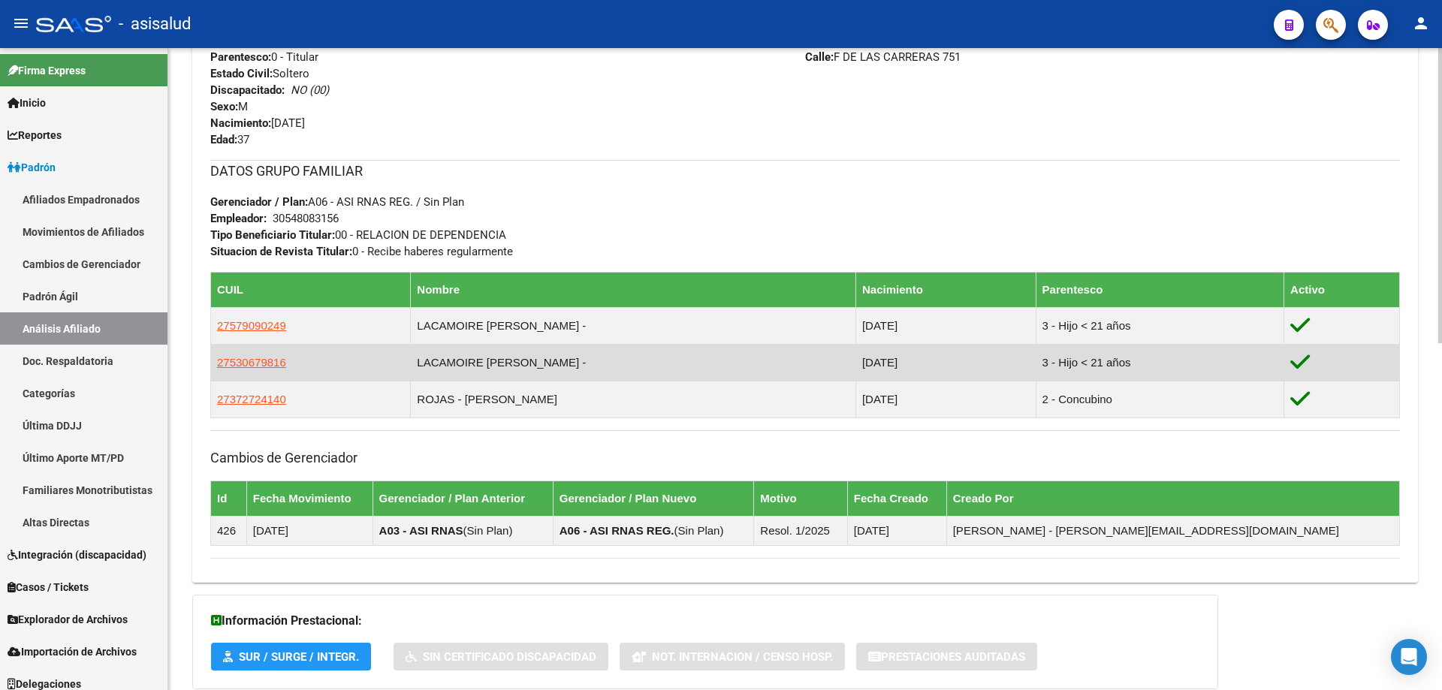
scroll to position [751, 0]
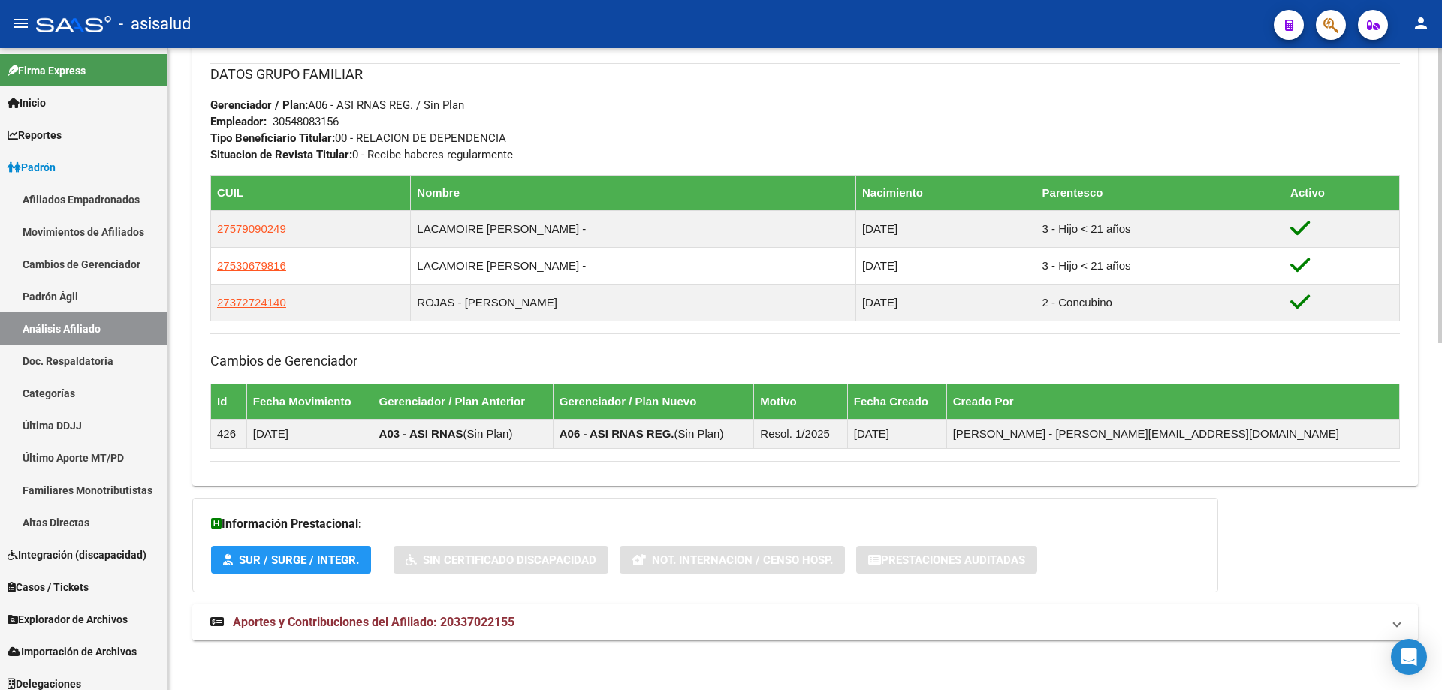
click at [632, 625] on mat-panel-title "Aportes y Contribuciones del Afiliado: 20337022155" at bounding box center [795, 622] width 1171 height 17
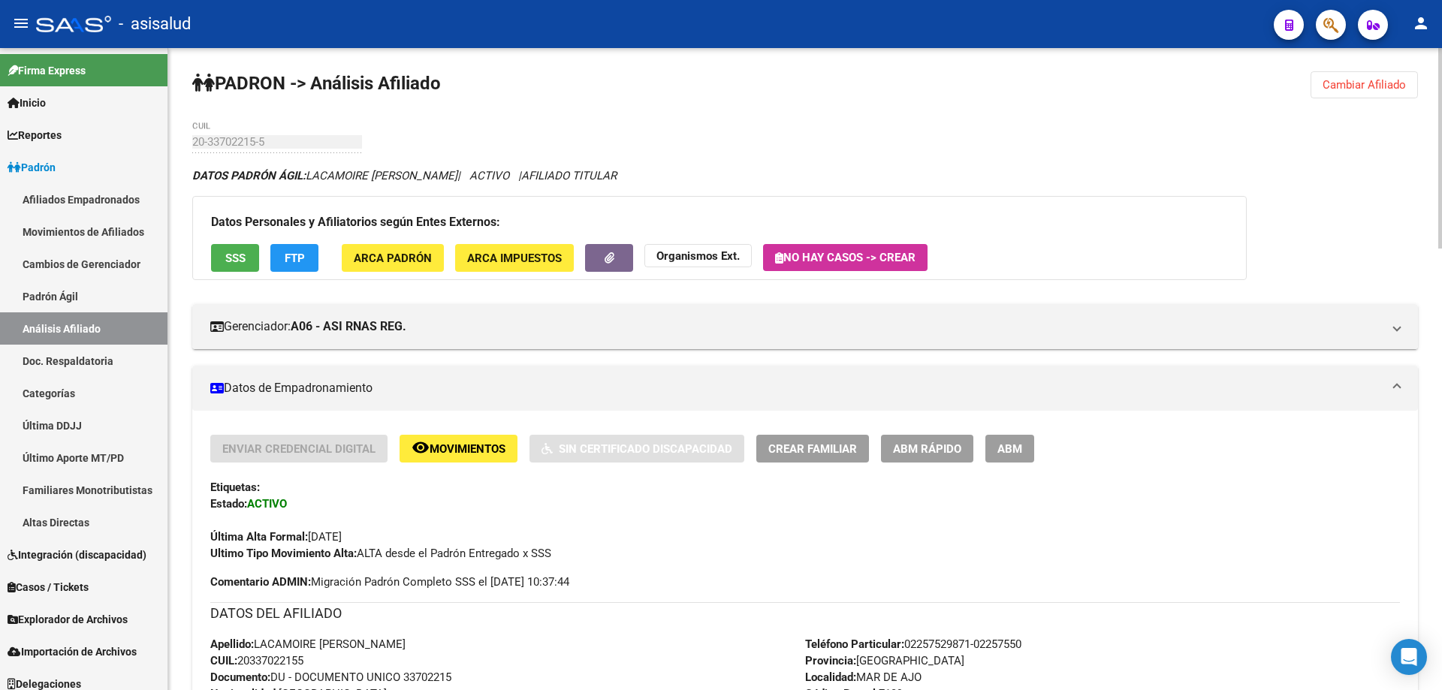
scroll to position [0, 0]
click at [223, 257] on button "SSS" at bounding box center [235, 259] width 48 height 28
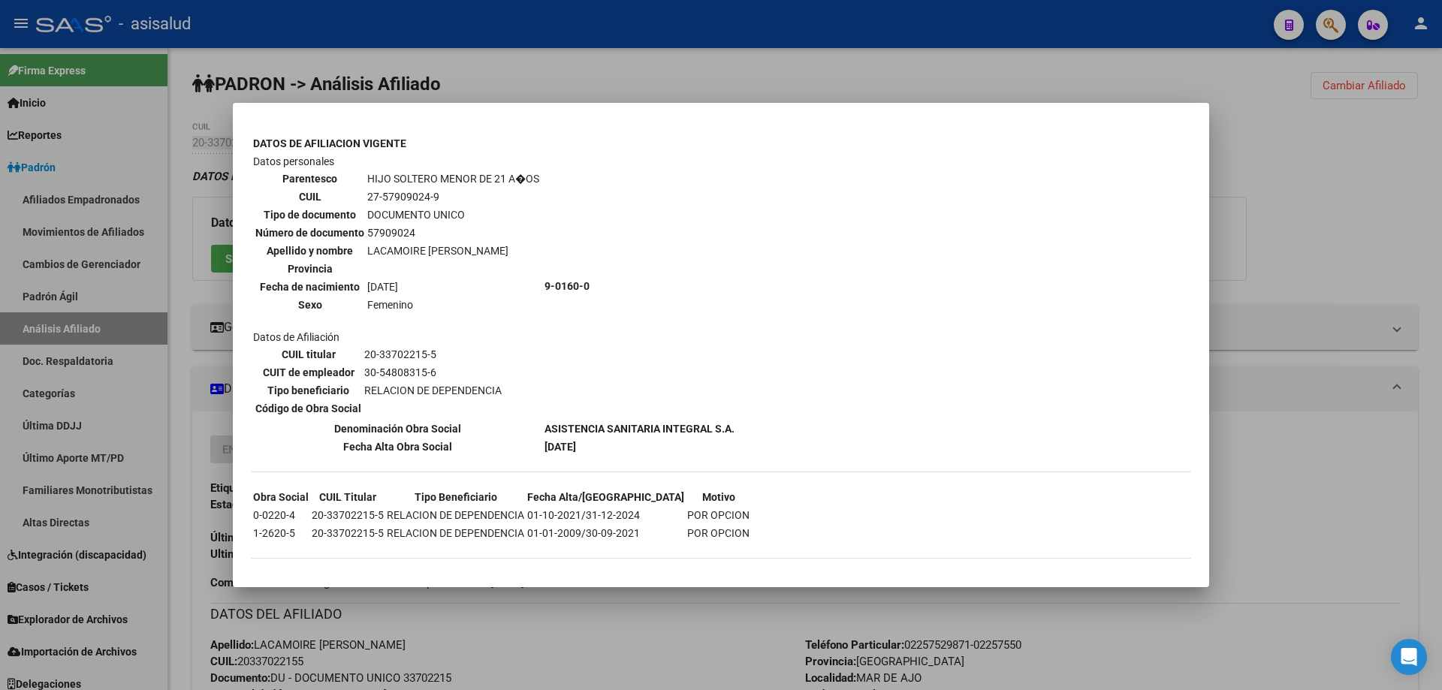
scroll to position [1214, 0]
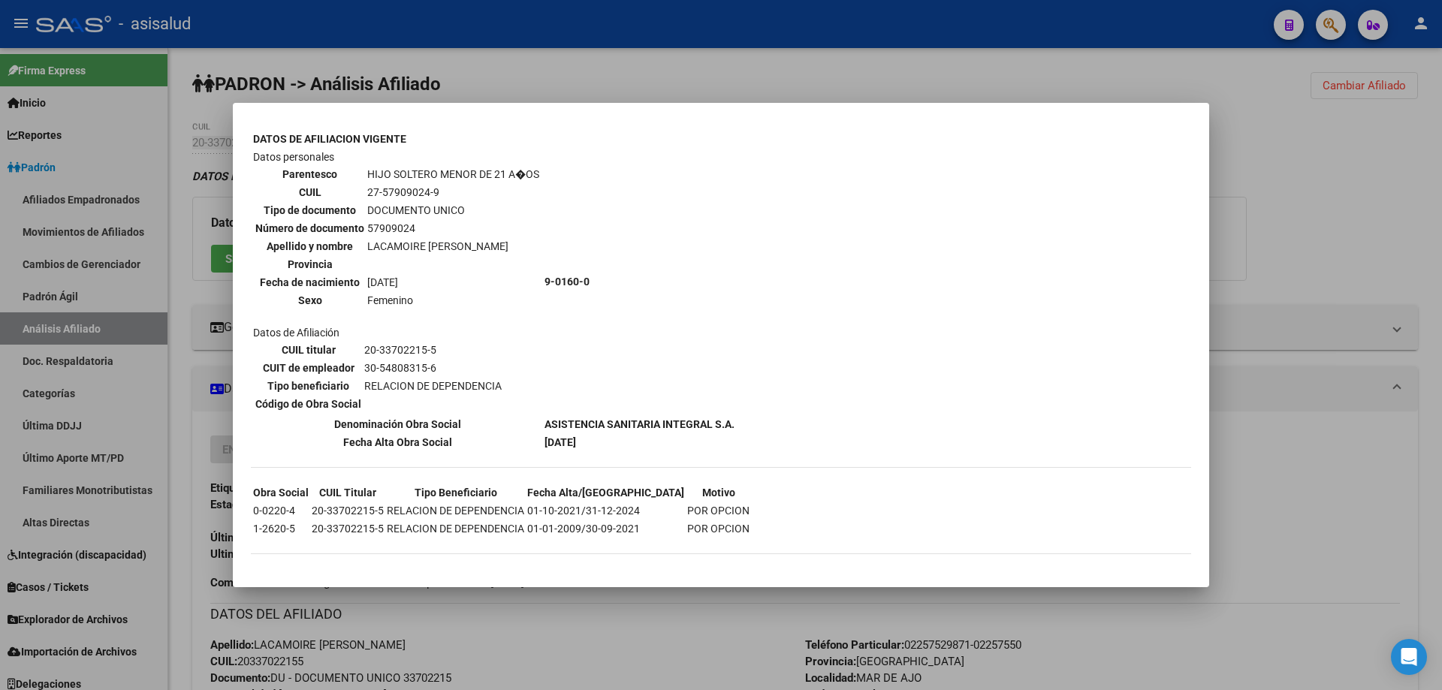
click at [1404, 165] on div at bounding box center [721, 345] width 1442 height 690
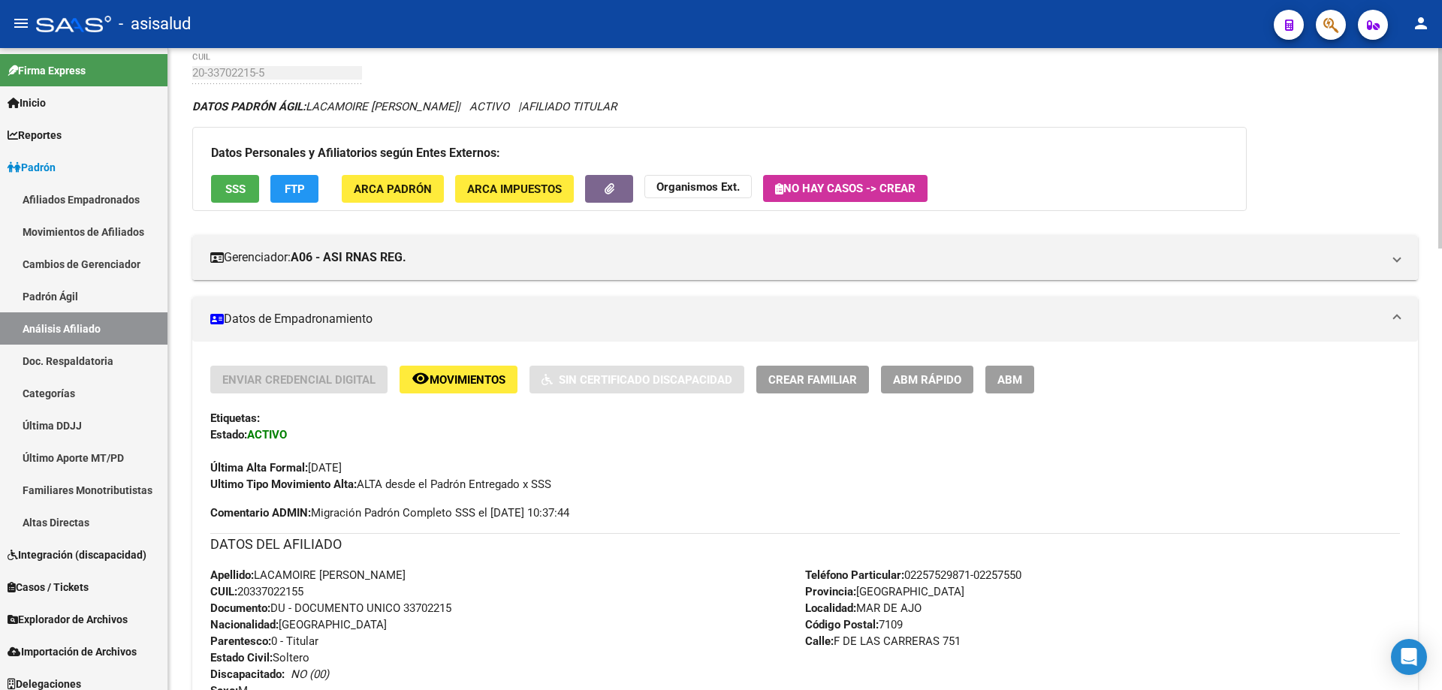
scroll to position [150, 0]
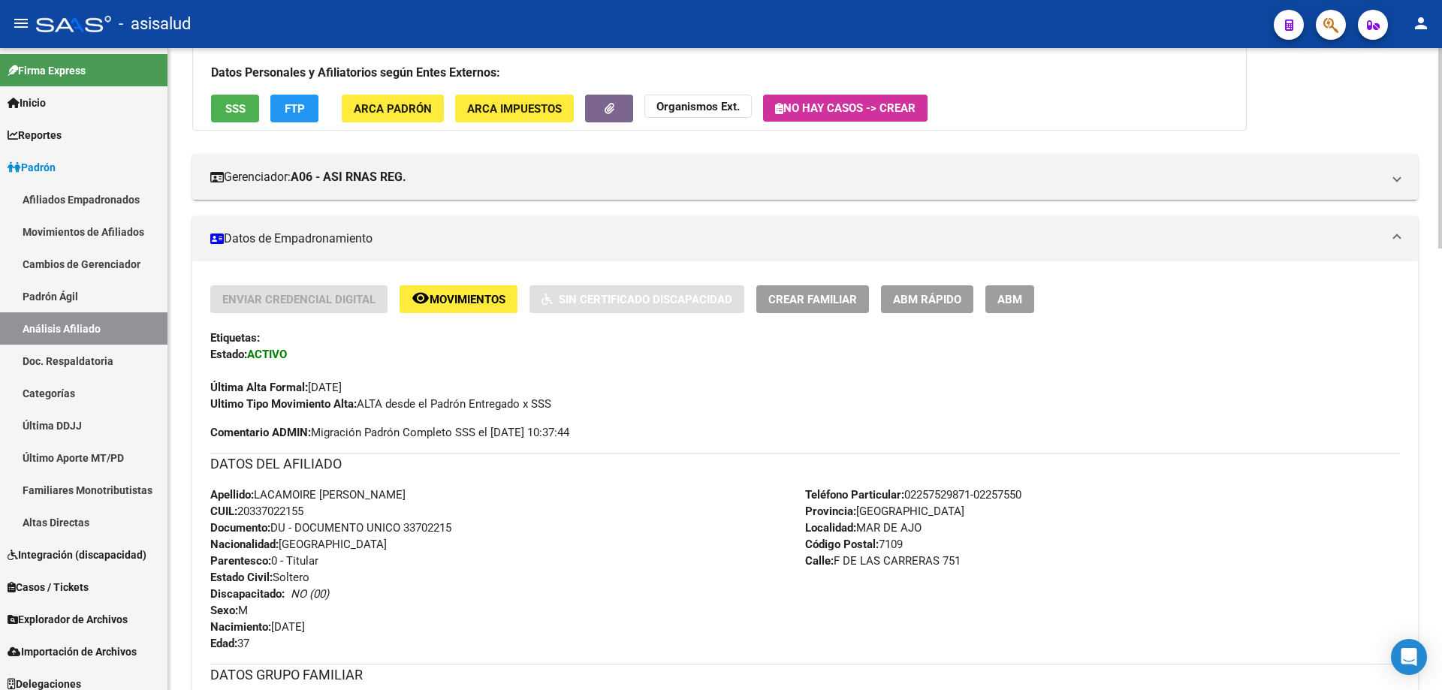
click at [444, 308] on button "remove_red_eye Movimientos" at bounding box center [458, 299] width 118 height 28
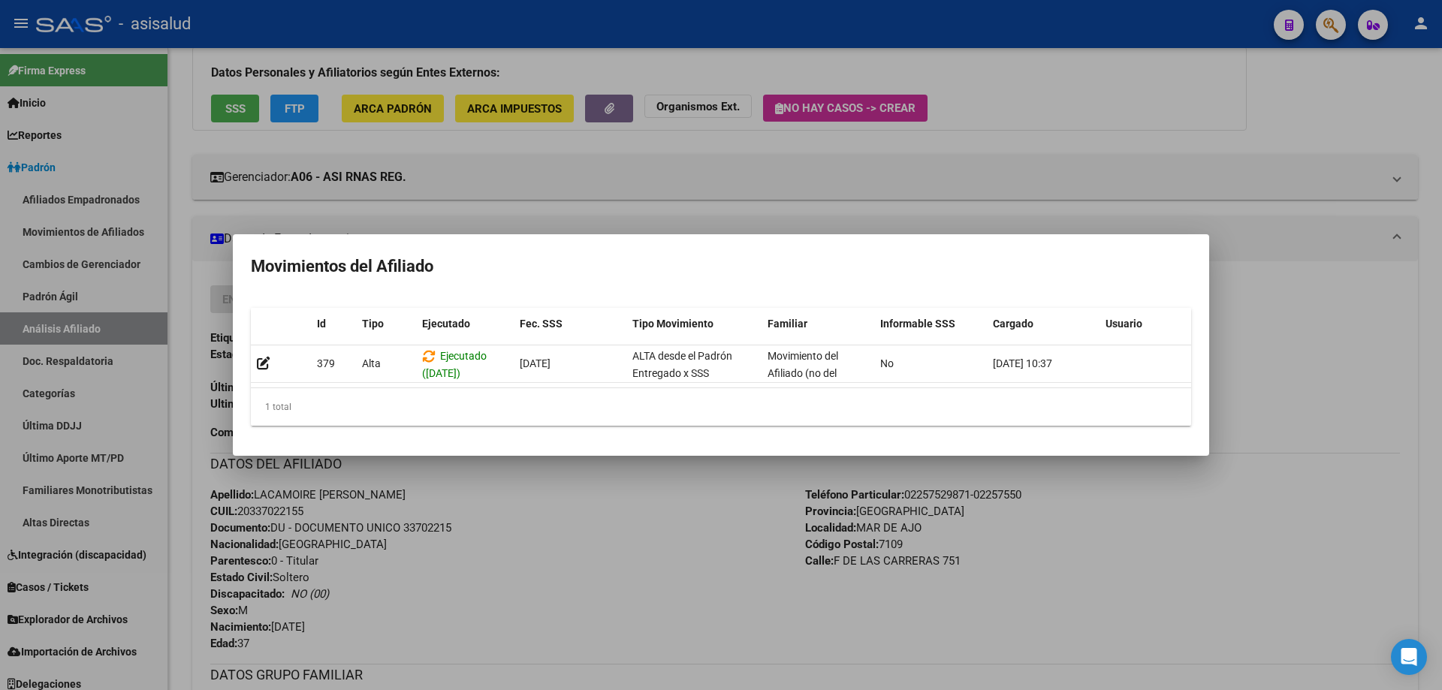
click at [1441, 418] on div at bounding box center [721, 345] width 1442 height 690
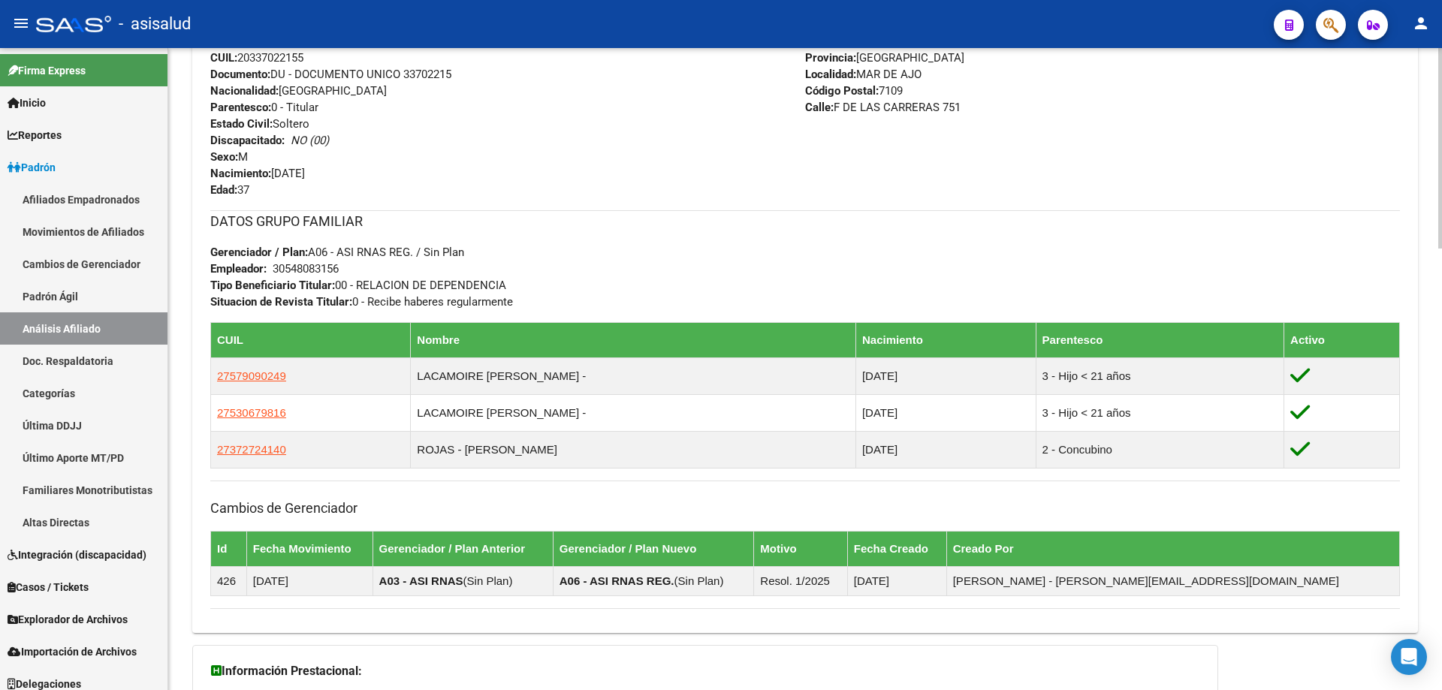
scroll to position [601, 0]
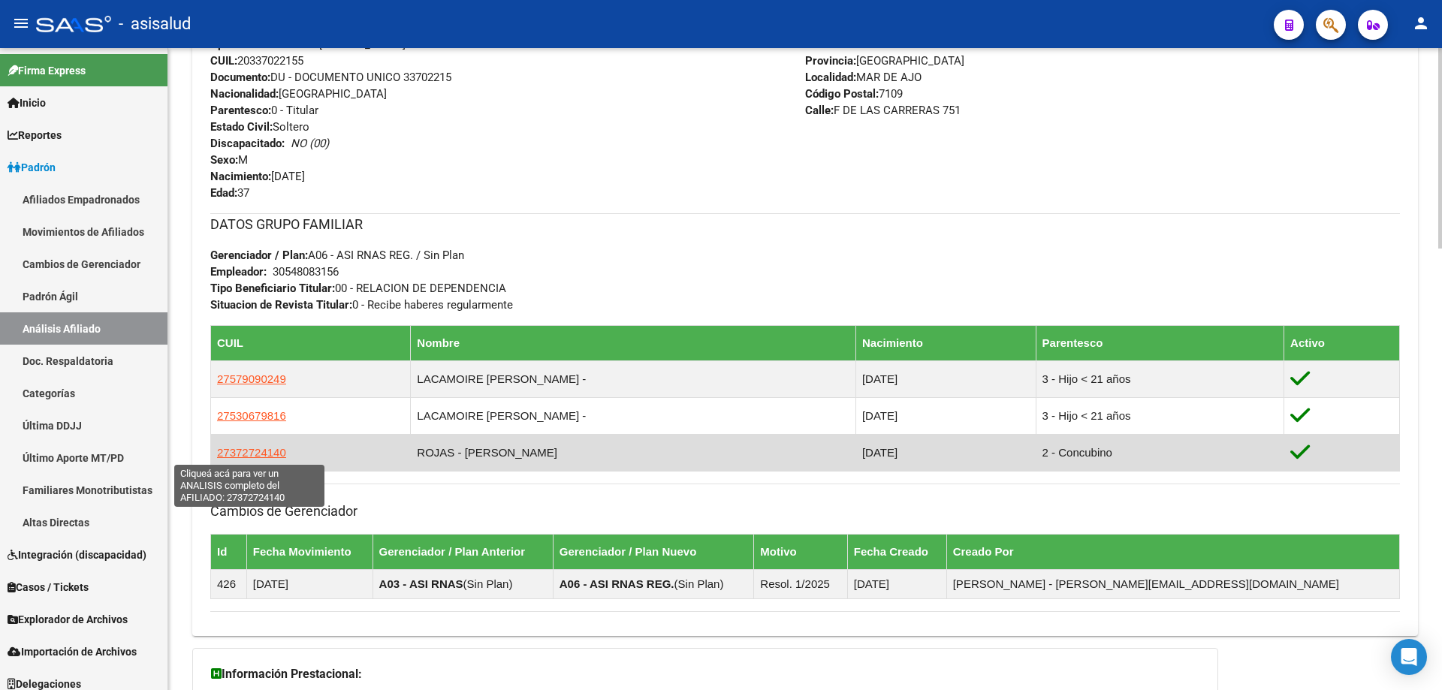
click at [245, 449] on span "27372724140" at bounding box center [251, 452] width 69 height 13
type textarea "27372724140"
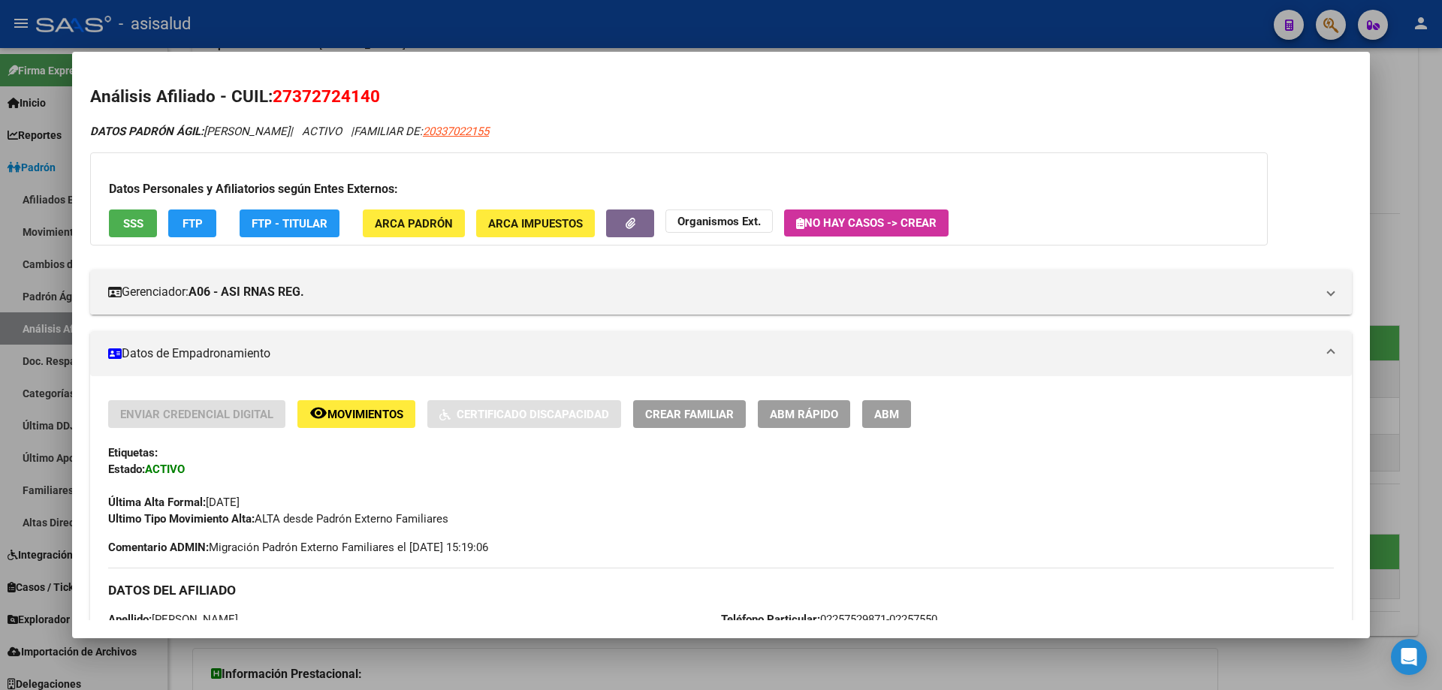
click at [122, 223] on button "SSS" at bounding box center [133, 223] width 48 height 28
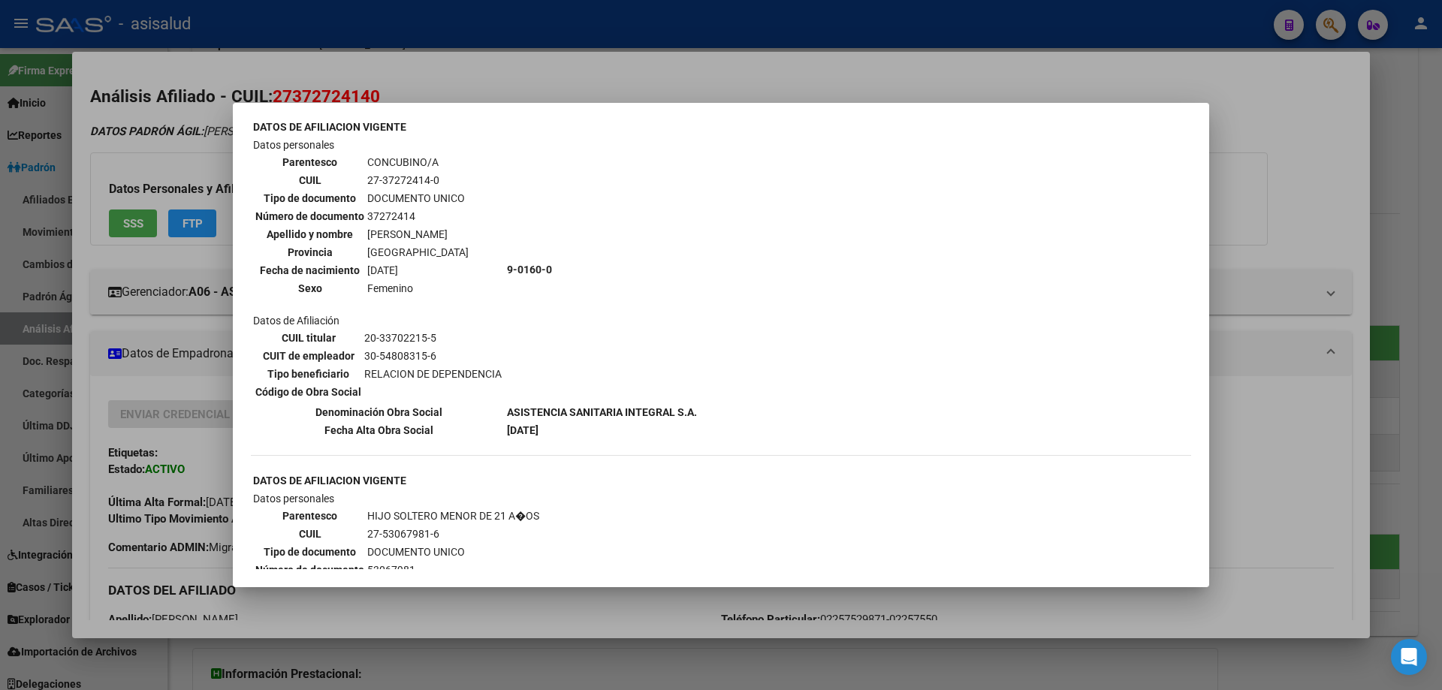
scroll to position [526, 0]
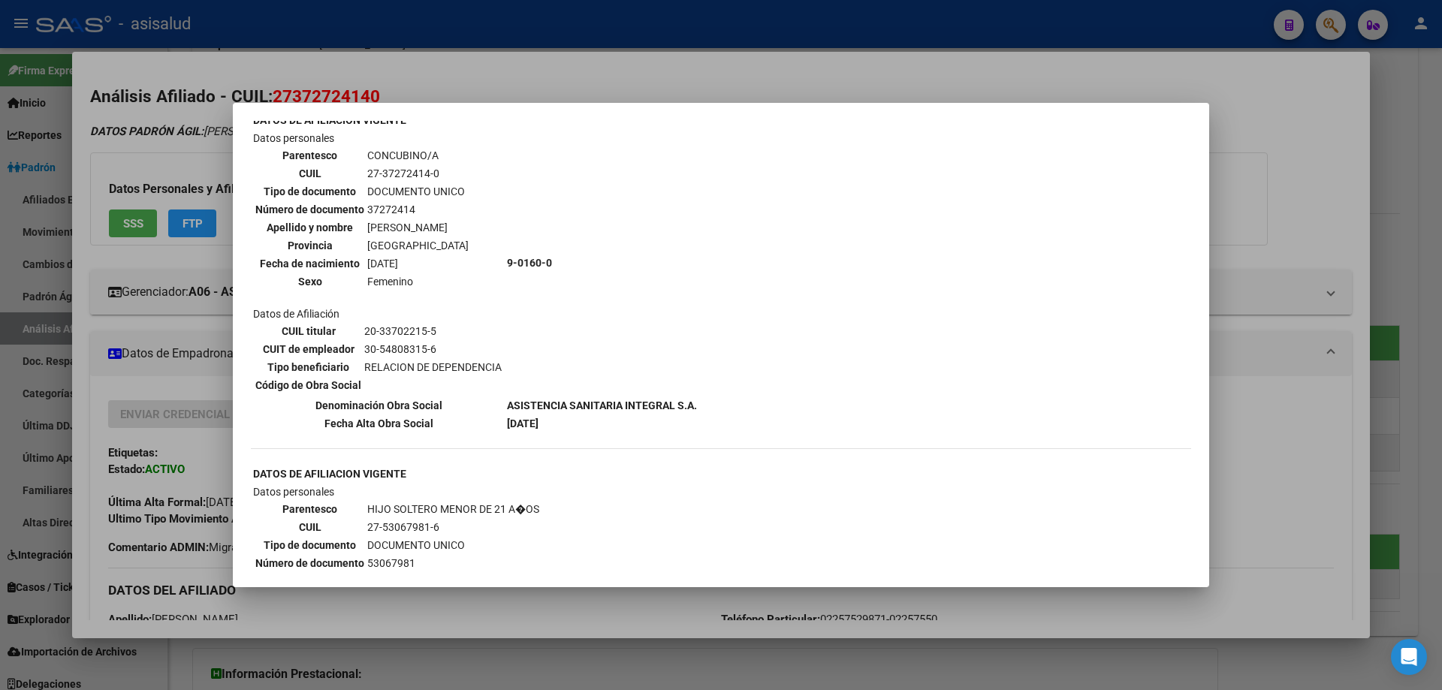
click at [1265, 273] on div at bounding box center [721, 345] width 1442 height 690
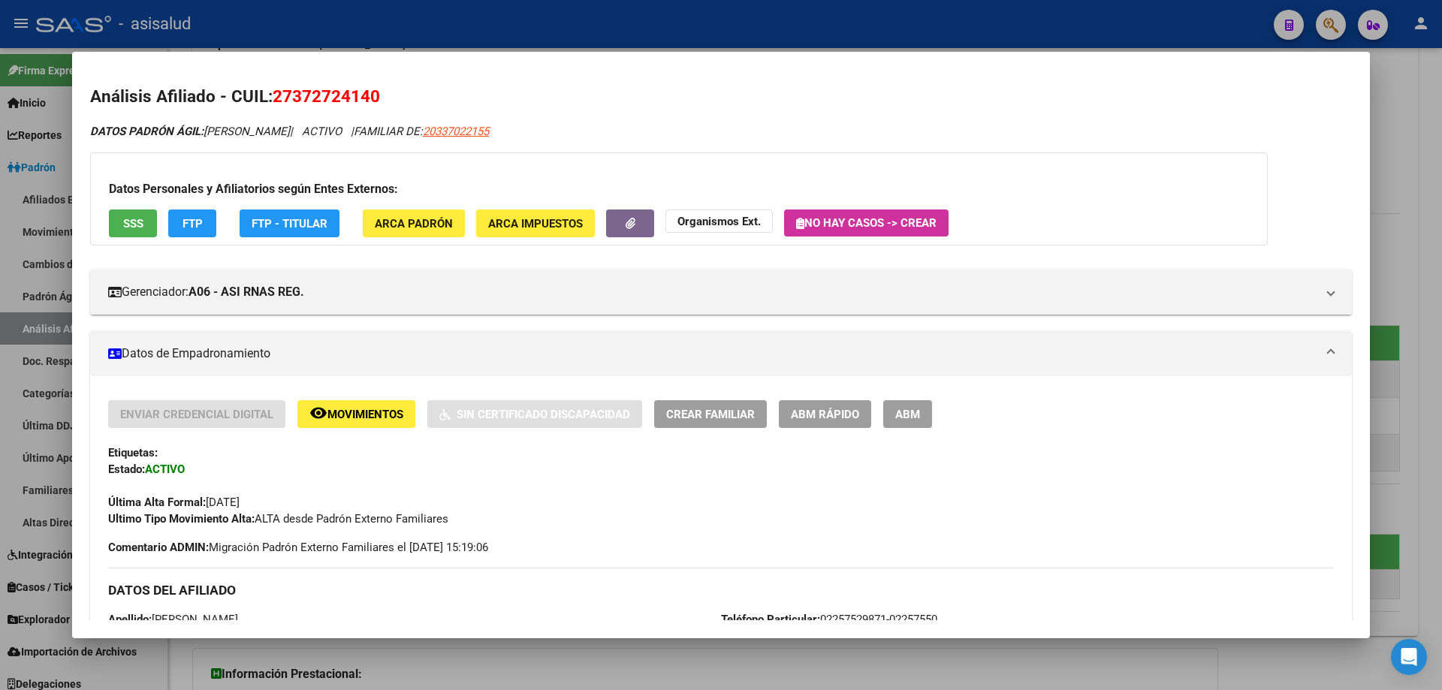
click at [201, 213] on button "FTP" at bounding box center [192, 223] width 48 height 28
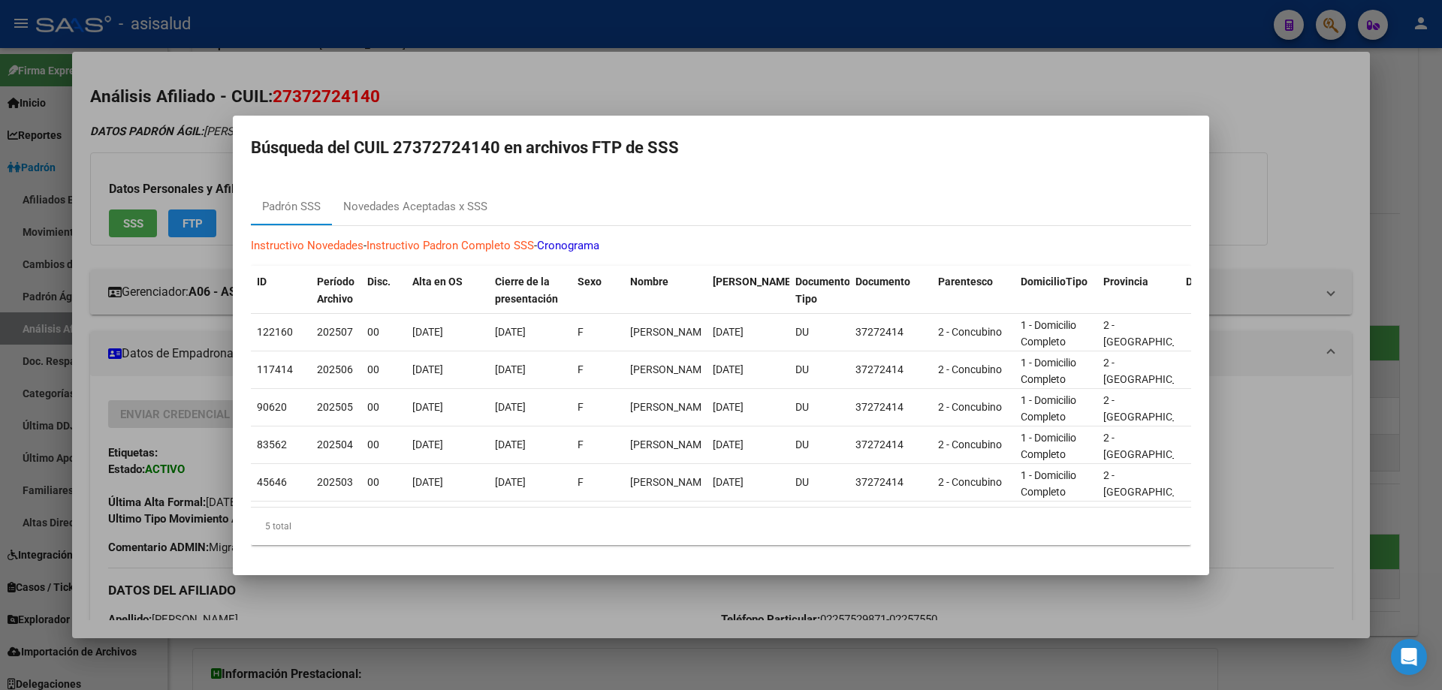
click at [1441, 191] on div at bounding box center [721, 345] width 1442 height 690
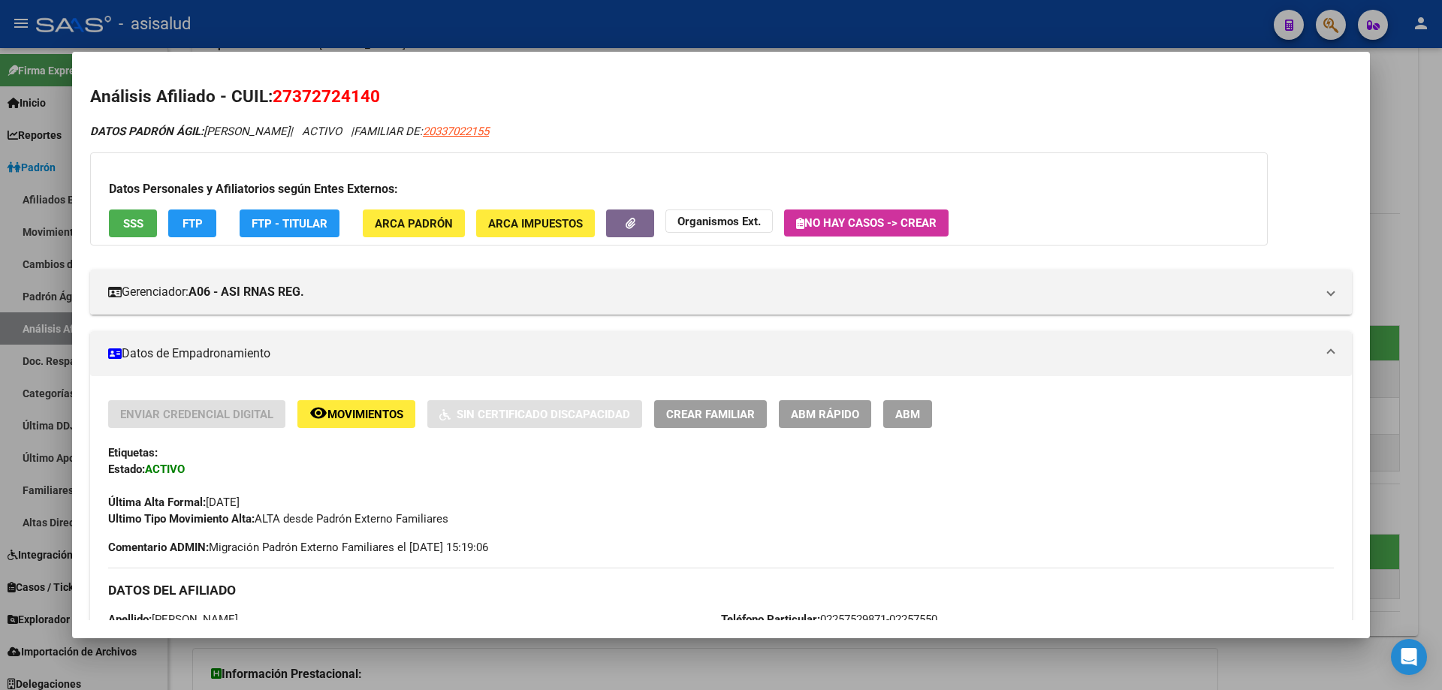
click at [1441, 191] on div at bounding box center [721, 345] width 1442 height 690
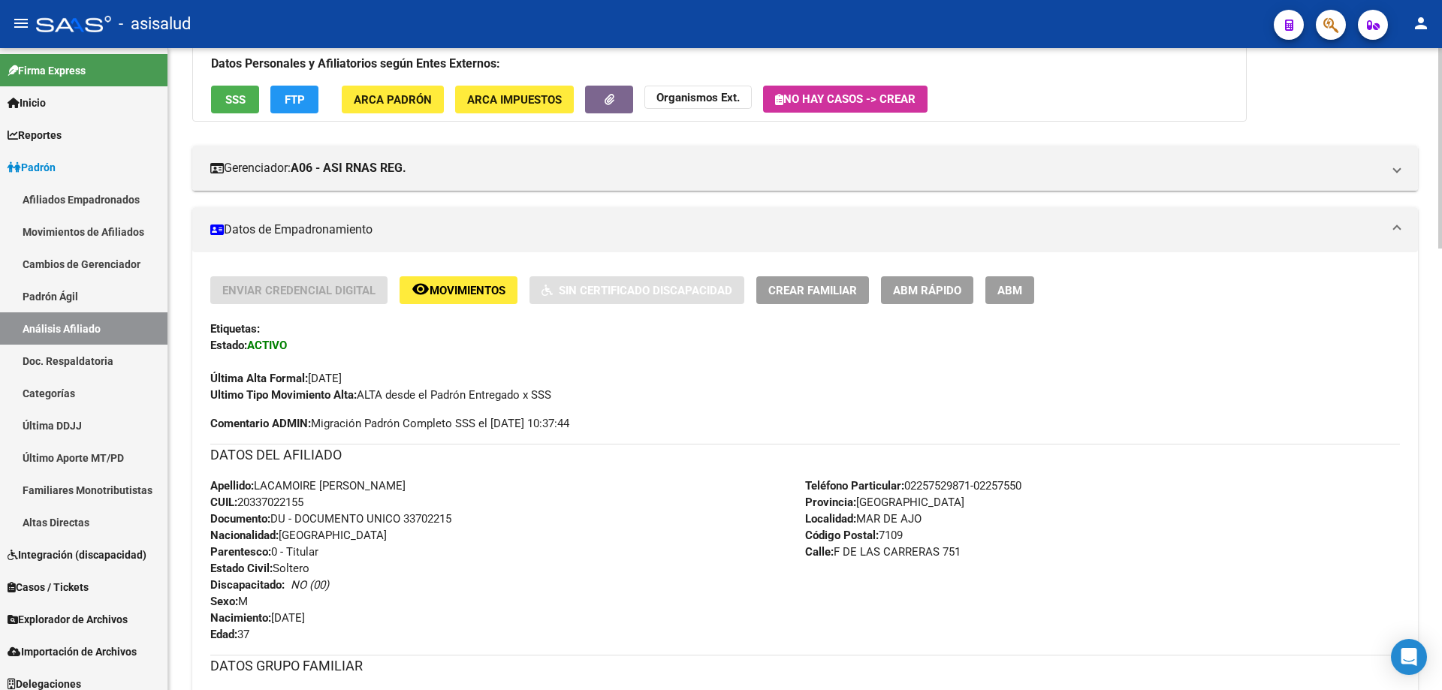
scroll to position [0, 0]
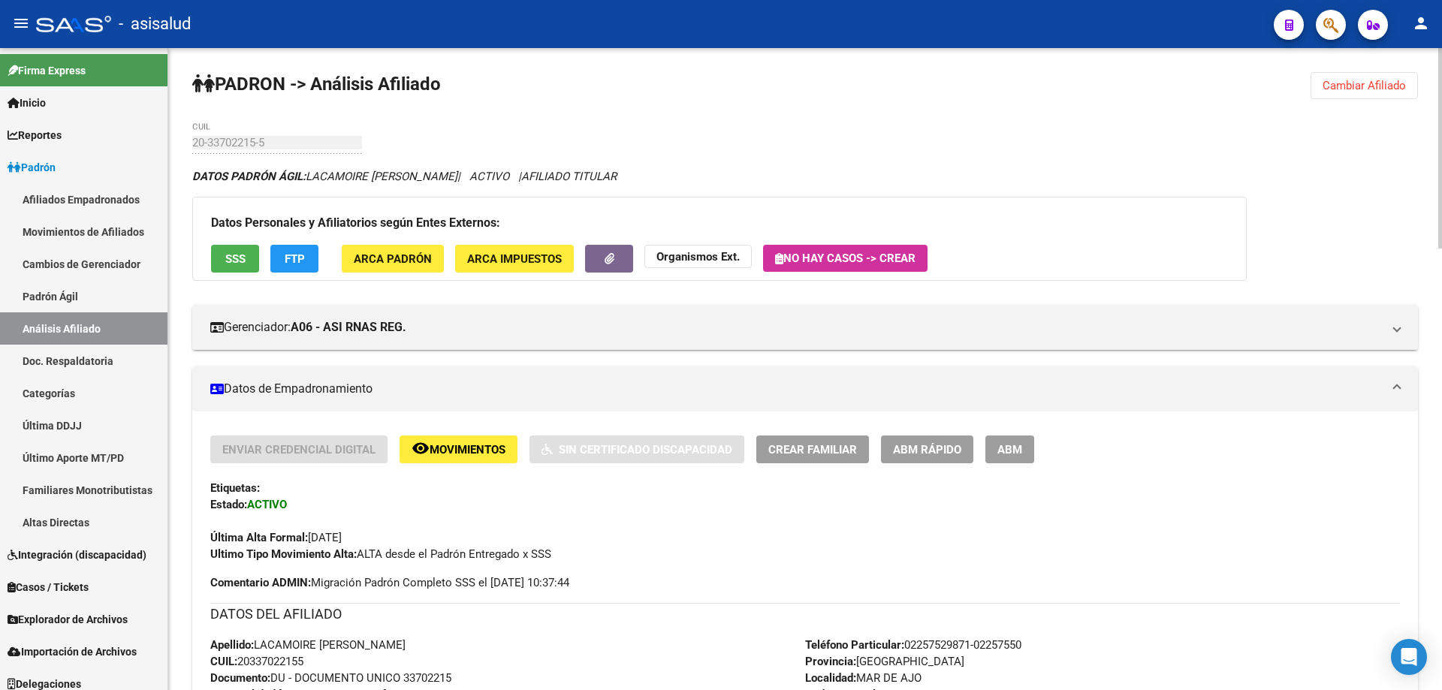
click at [1354, 81] on span "Cambiar Afiliado" at bounding box center [1363, 86] width 83 height 14
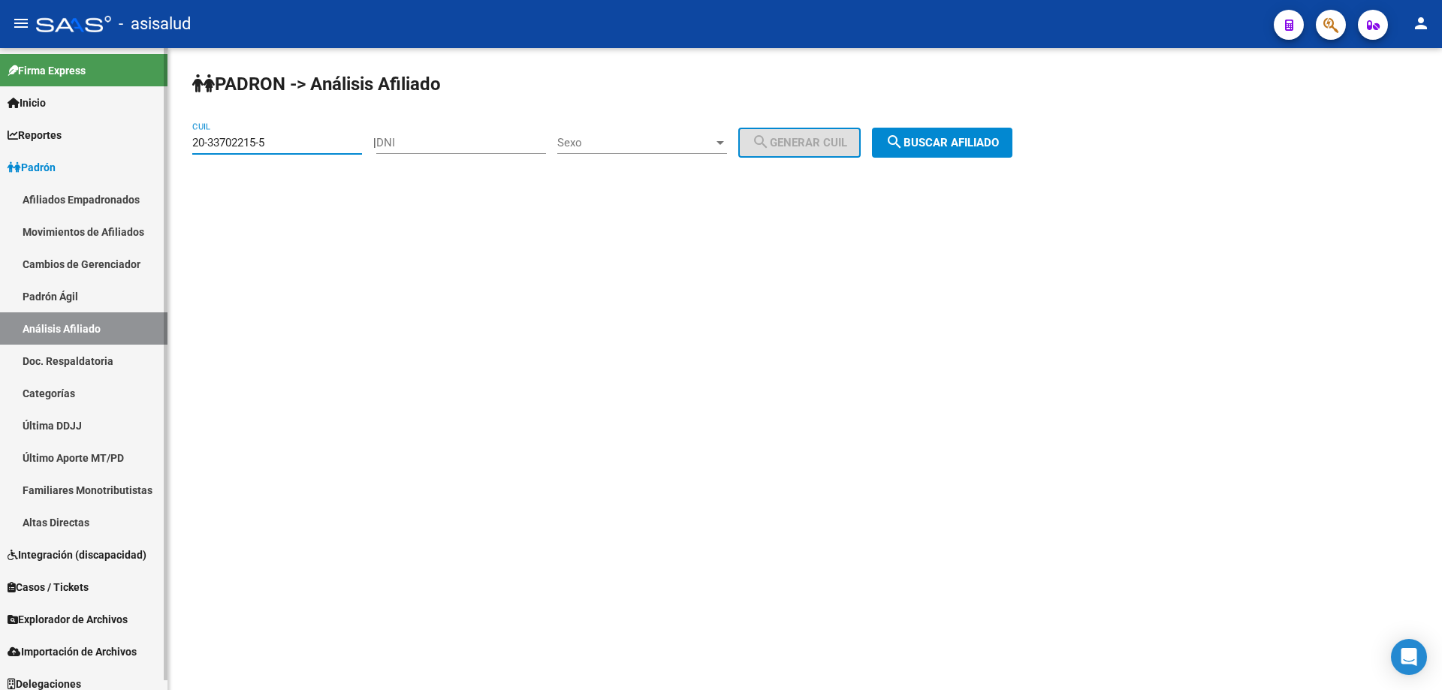
drag, startPoint x: 295, startPoint y: 140, endPoint x: 137, endPoint y: 146, distance: 157.8
click at [137, 146] on mat-sidenav-container "Firma Express Inicio Instructivos Contacto OS Reportes Padrón Traspasos x O.S. …" at bounding box center [721, 369] width 1442 height 642
paste input "7-16212310-1"
click at [989, 136] on span "search Buscar afiliado" at bounding box center [941, 143] width 113 height 14
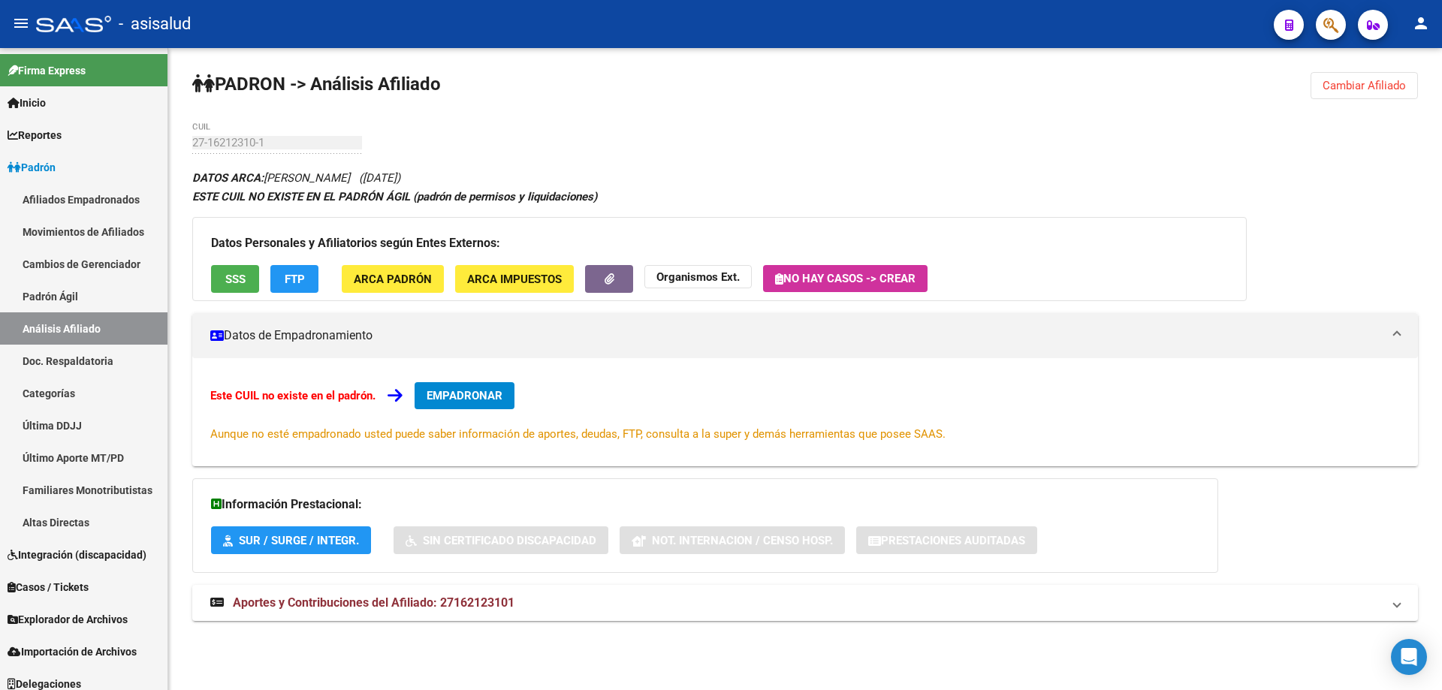
click at [1373, 76] on button "Cambiar Afiliado" at bounding box center [1363, 85] width 107 height 27
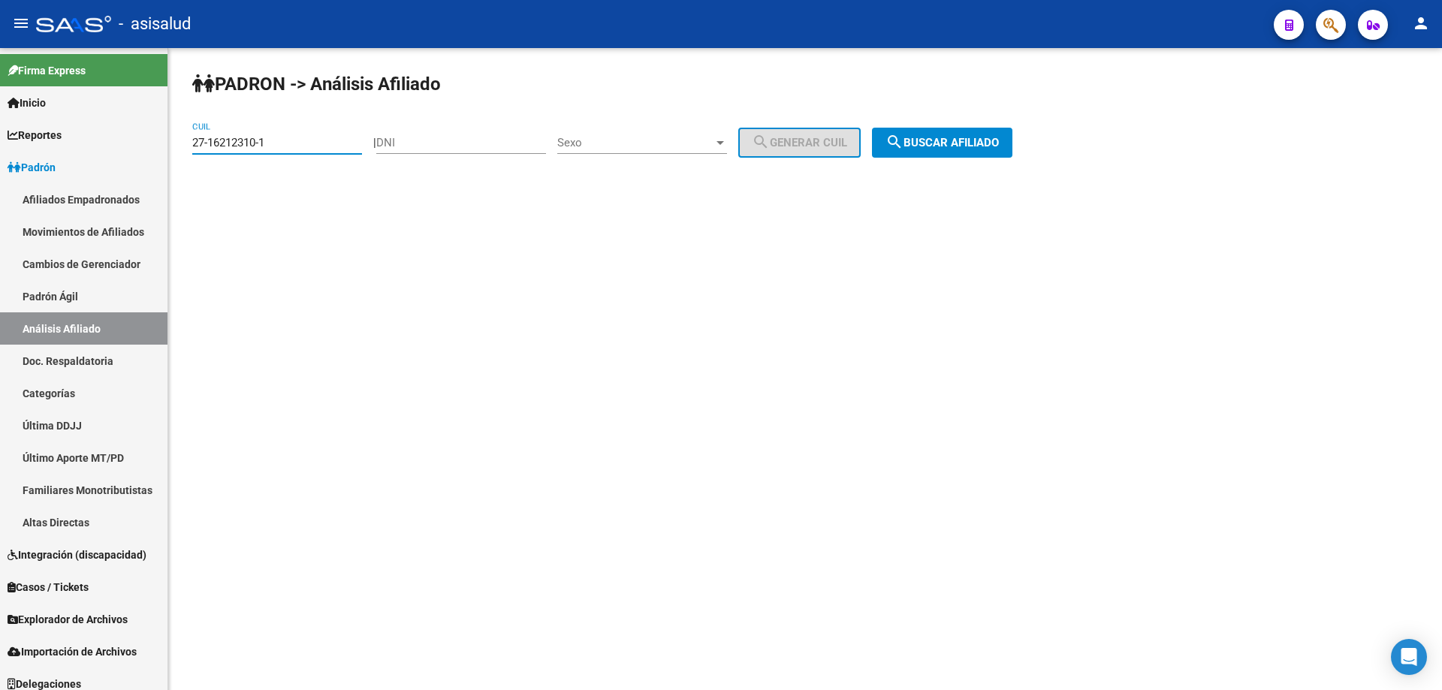
drag, startPoint x: 233, startPoint y: 146, endPoint x: 187, endPoint y: 149, distance: 46.6
click at [187, 149] on div "PADRON -> Análisis Afiliado 27-16212310-1 CUIL | DNI Sexo Sexo search Generar C…" at bounding box center [804, 127] width 1273 height 158
paste input "34967853-0"
click at [986, 147] on span "search Buscar afiliado" at bounding box center [941, 143] width 113 height 14
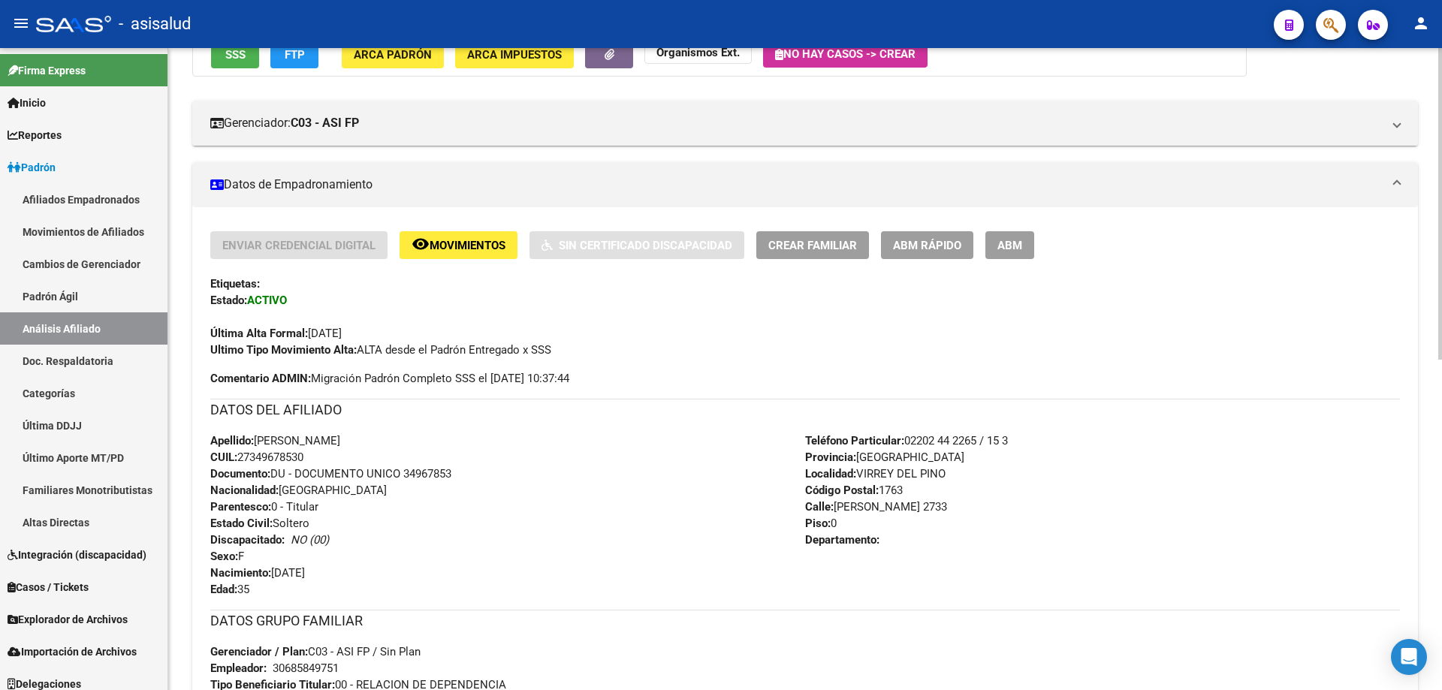
scroll to position [150, 0]
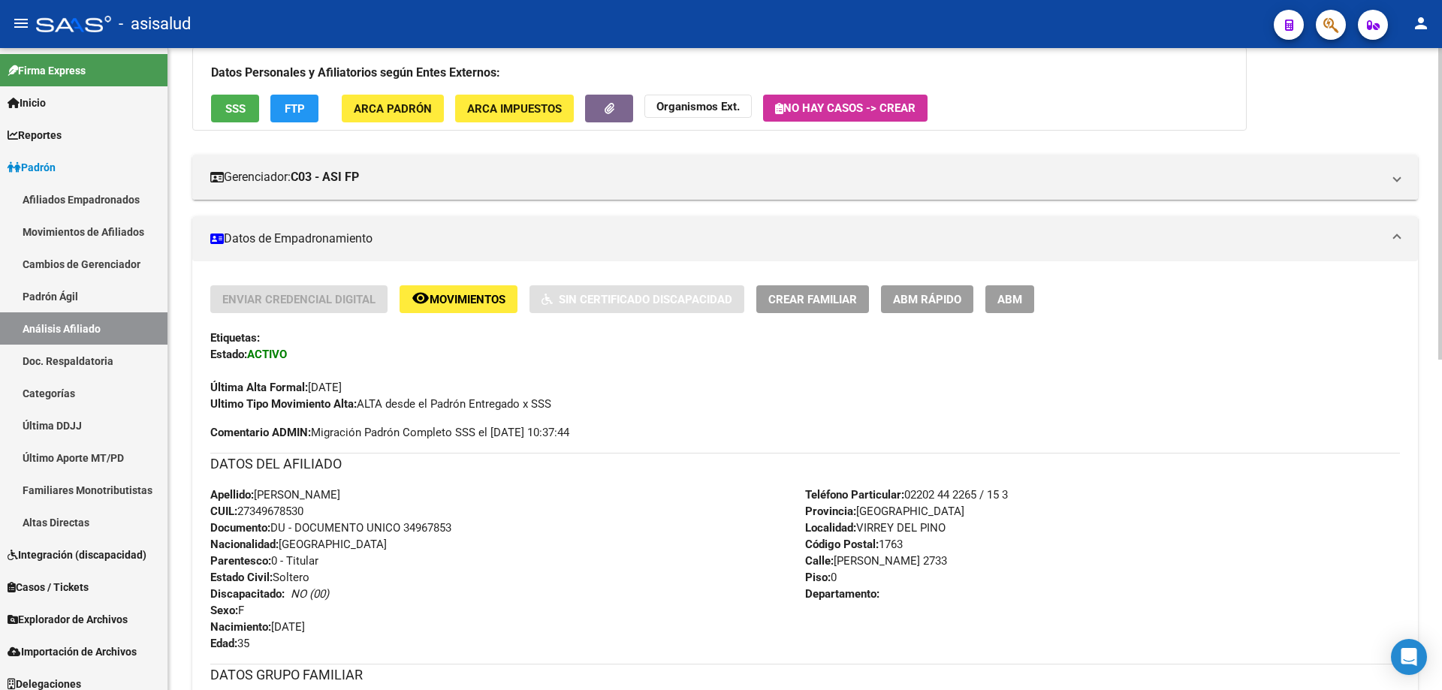
click at [210, 107] on div "Datos Personales y Afiliatorios según Entes Externos: SSS FTP ARCA Padrón ARCA …" at bounding box center [719, 89] width 1054 height 84
click at [243, 112] on span "SSS" at bounding box center [235, 109] width 20 height 14
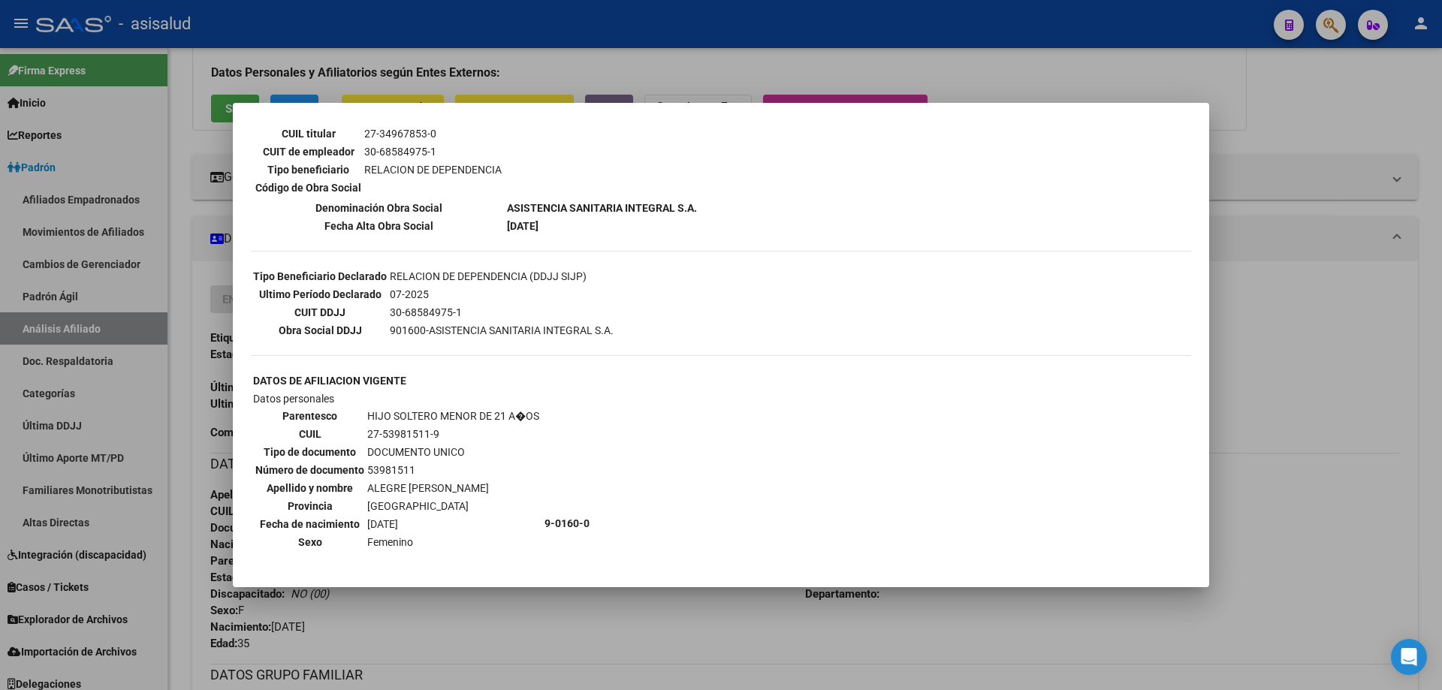
scroll to position [450, 0]
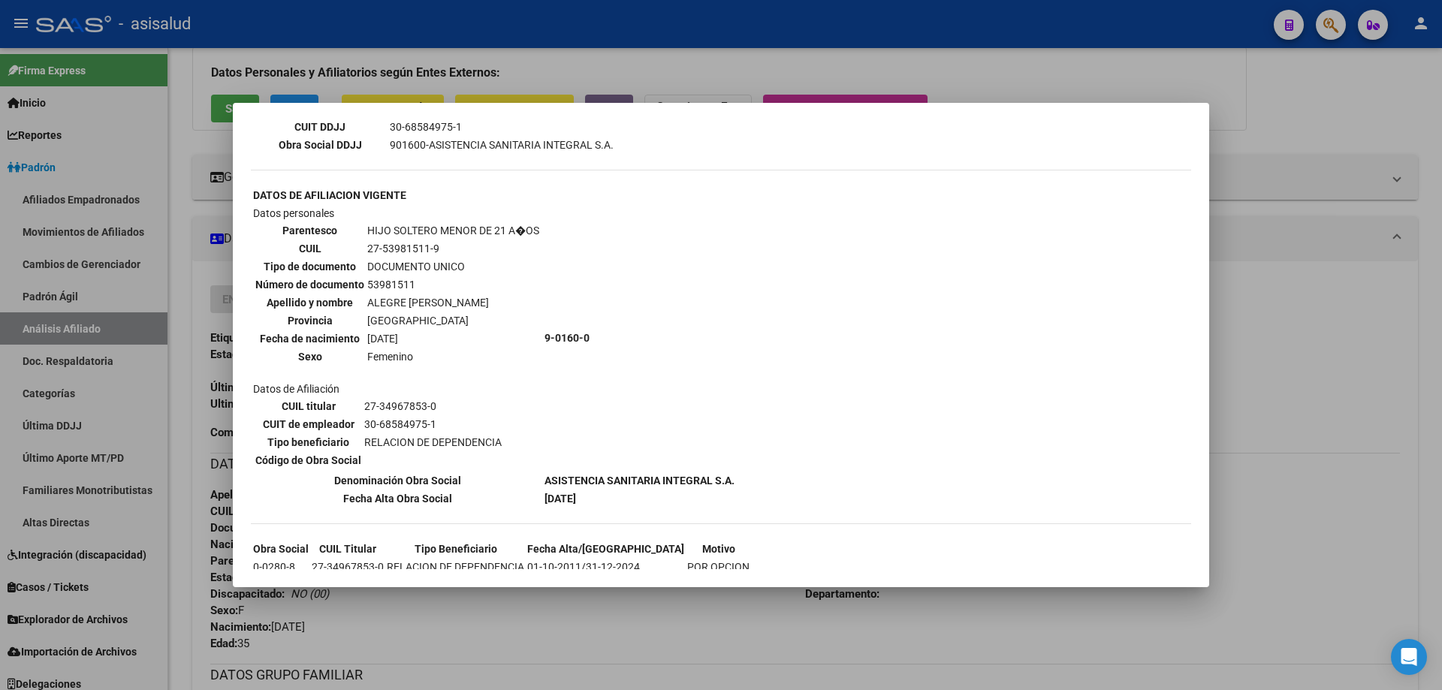
click at [1365, 323] on div at bounding box center [721, 345] width 1442 height 690
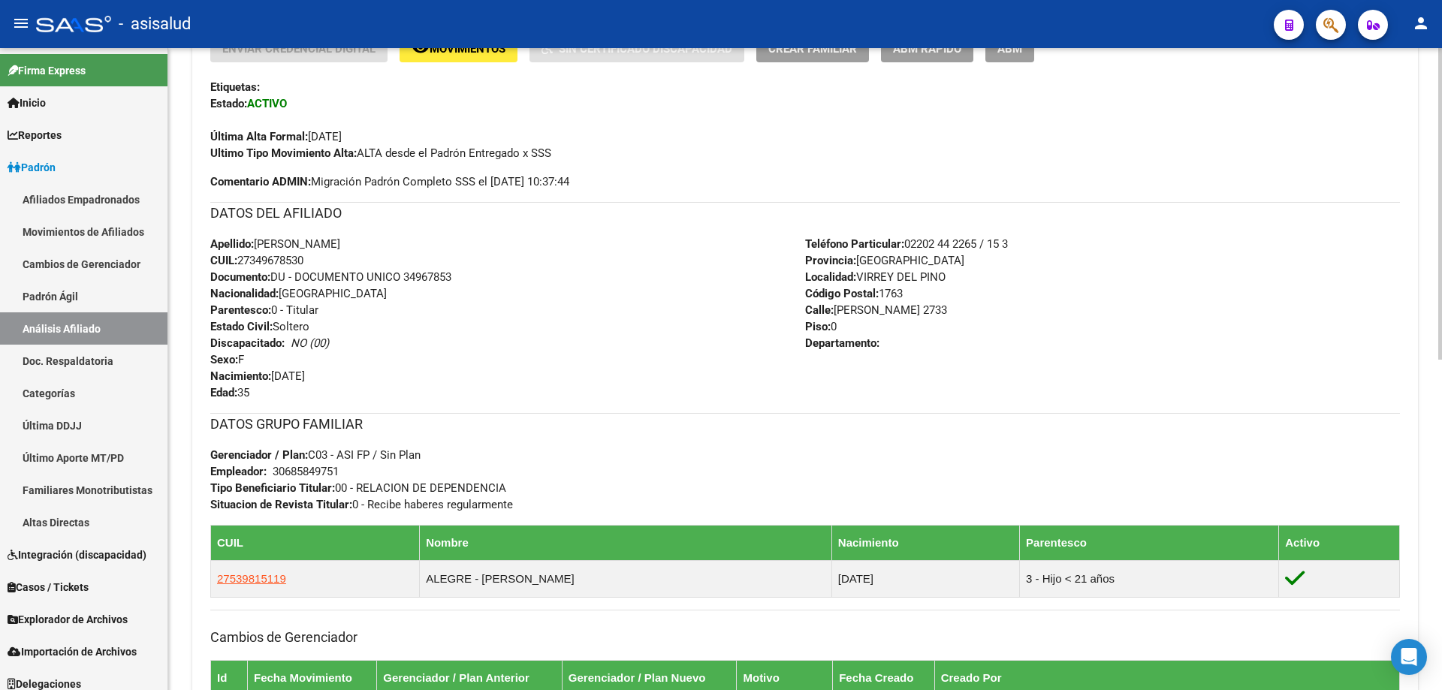
scroll to position [680, 0]
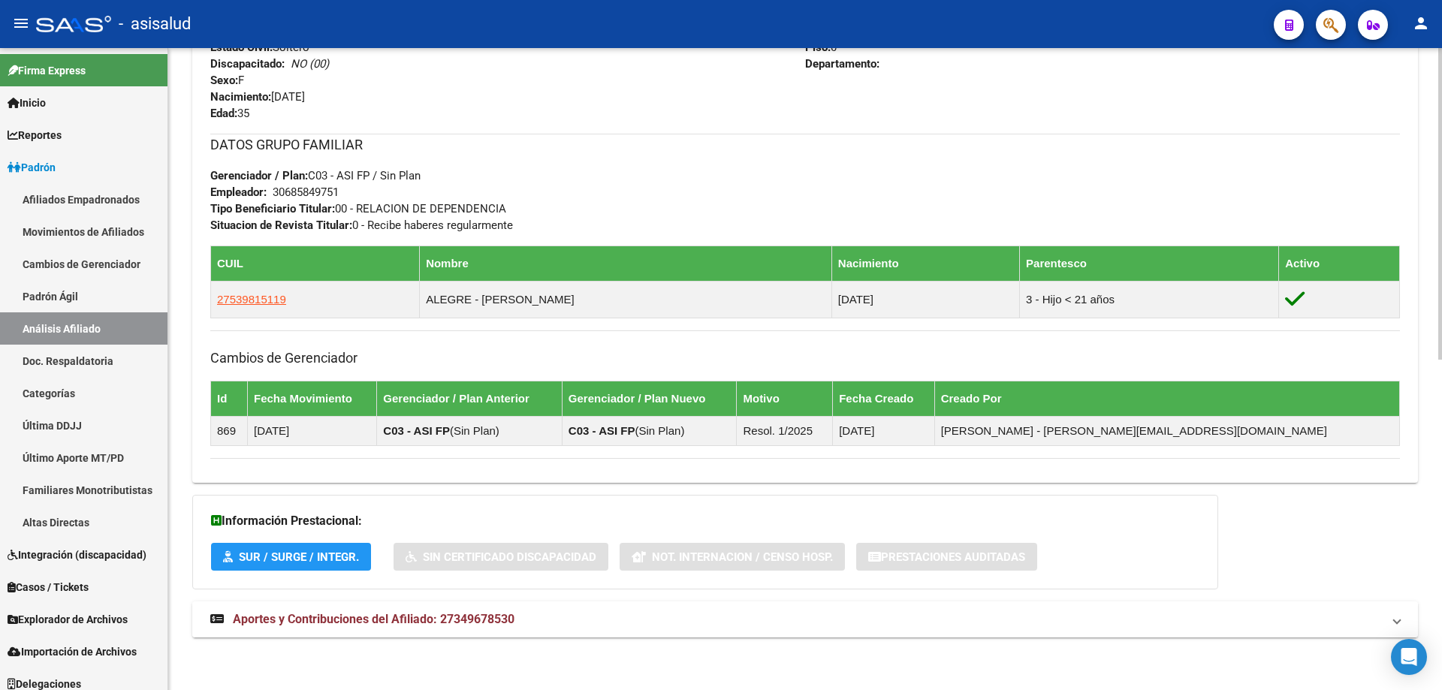
click at [511, 613] on span "Aportes y Contribuciones del Afiliado: 27349678530" at bounding box center [374, 619] width 282 height 14
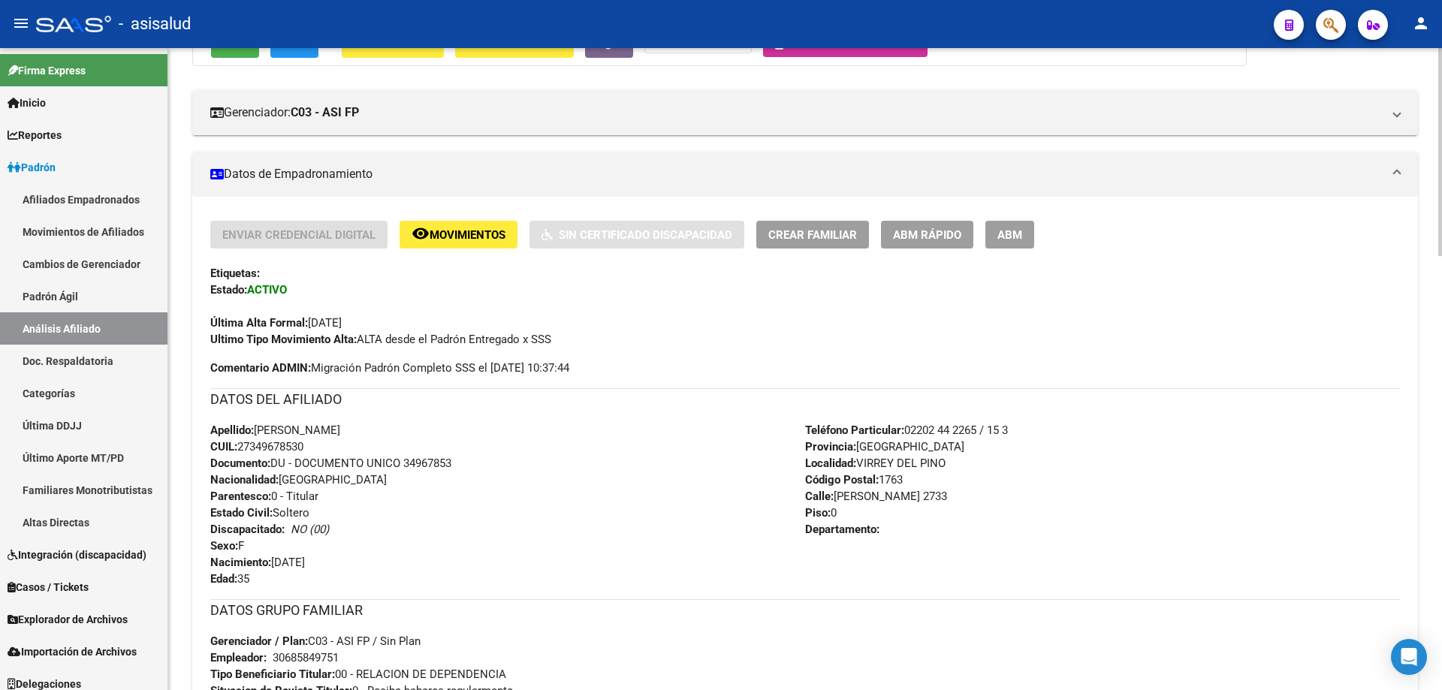
scroll to position [0, 0]
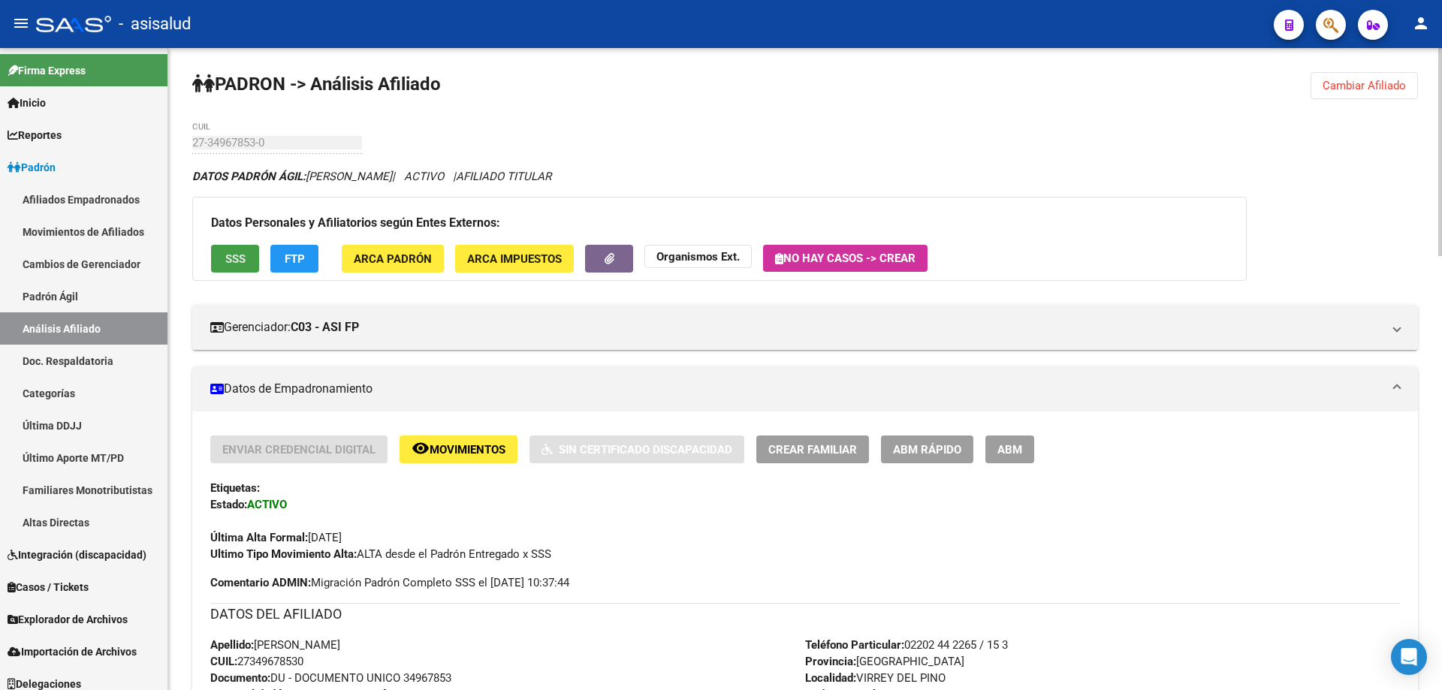
click at [228, 256] on span "SSS" at bounding box center [235, 259] width 20 height 14
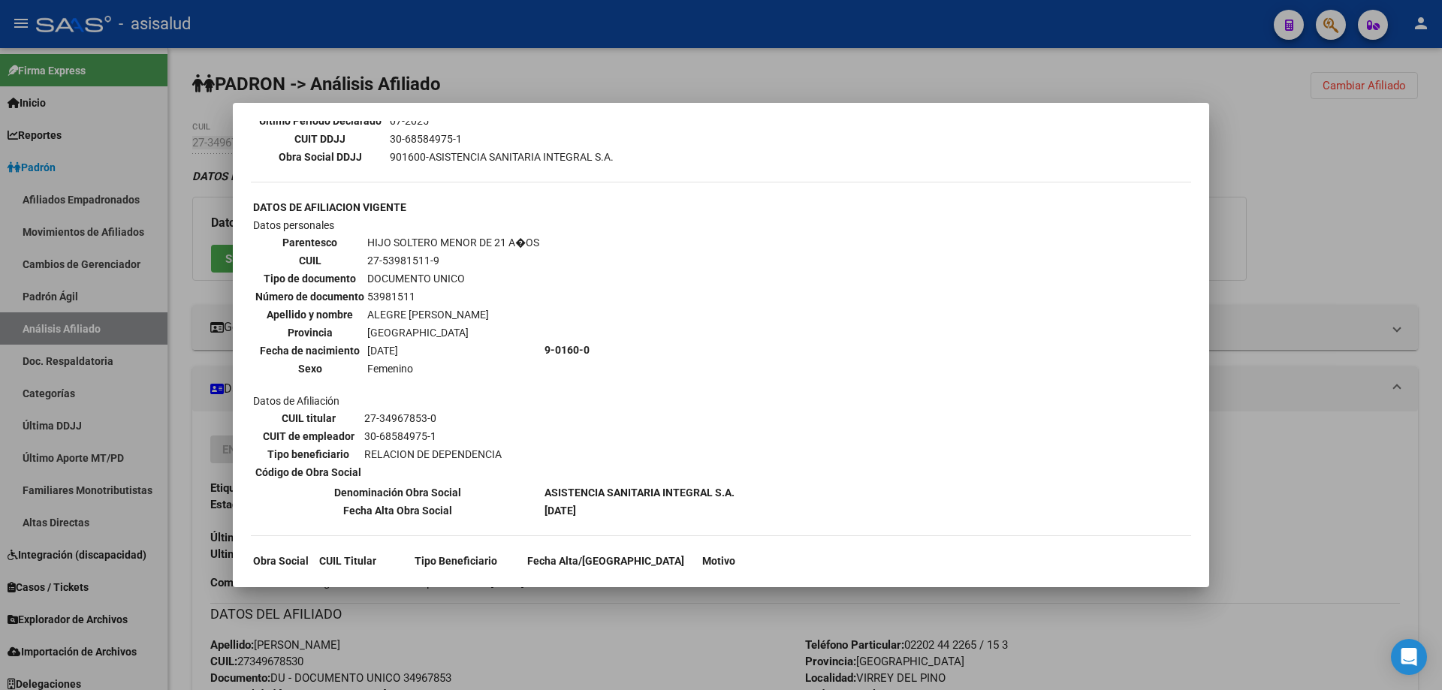
scroll to position [525, 0]
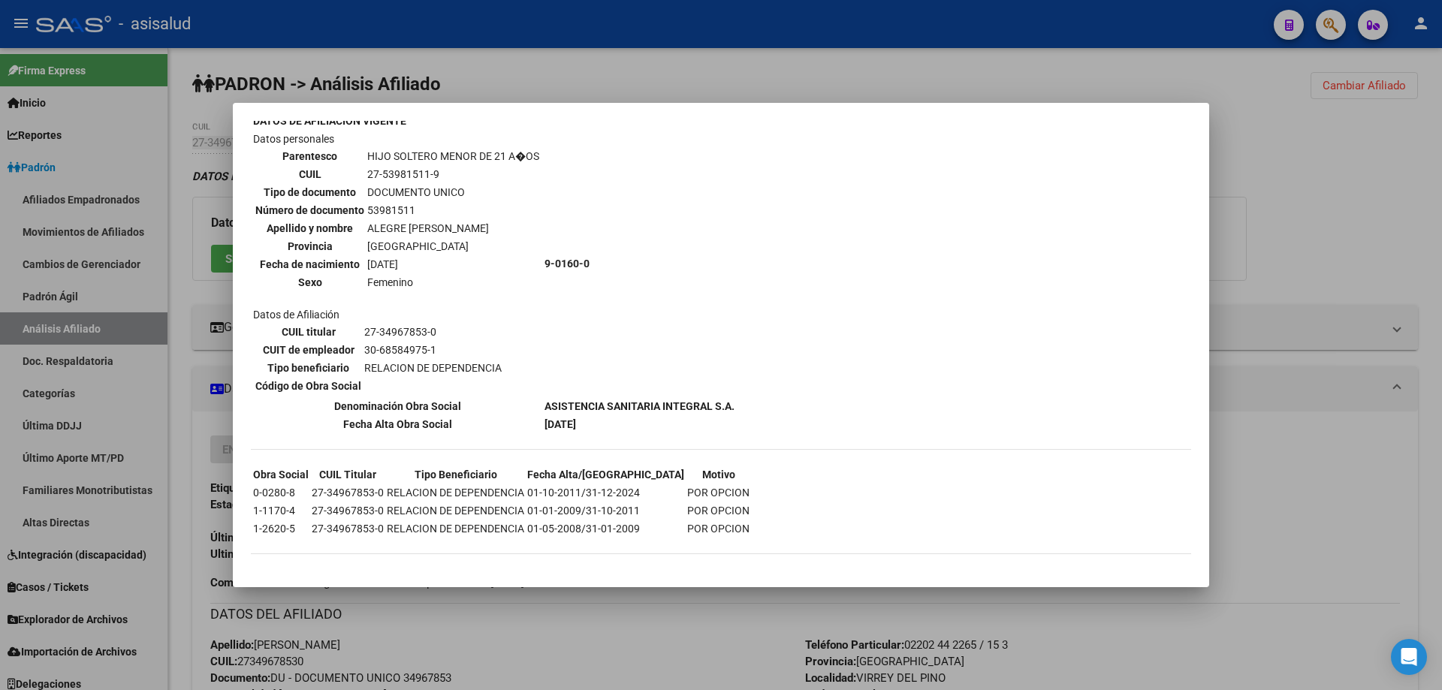
click at [1394, 183] on div at bounding box center [721, 345] width 1442 height 690
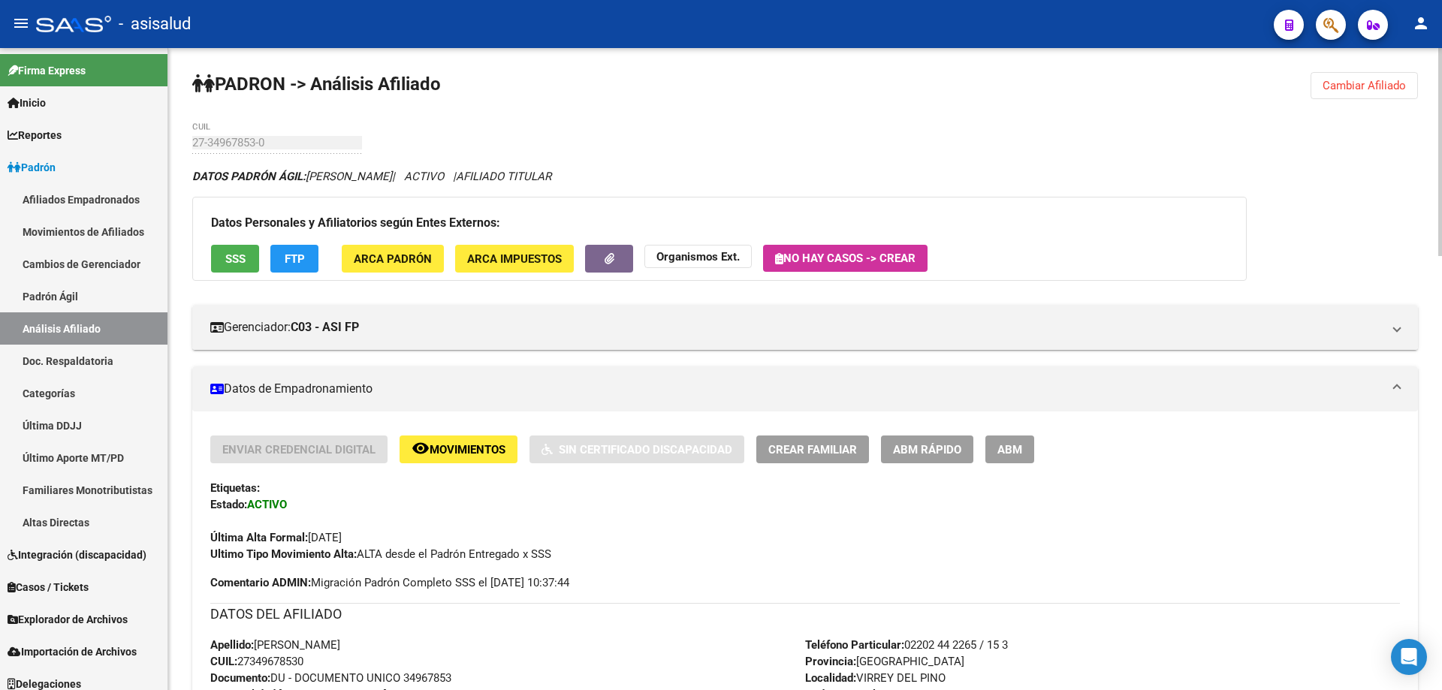
click at [292, 265] on span "FTP" at bounding box center [295, 259] width 20 height 14
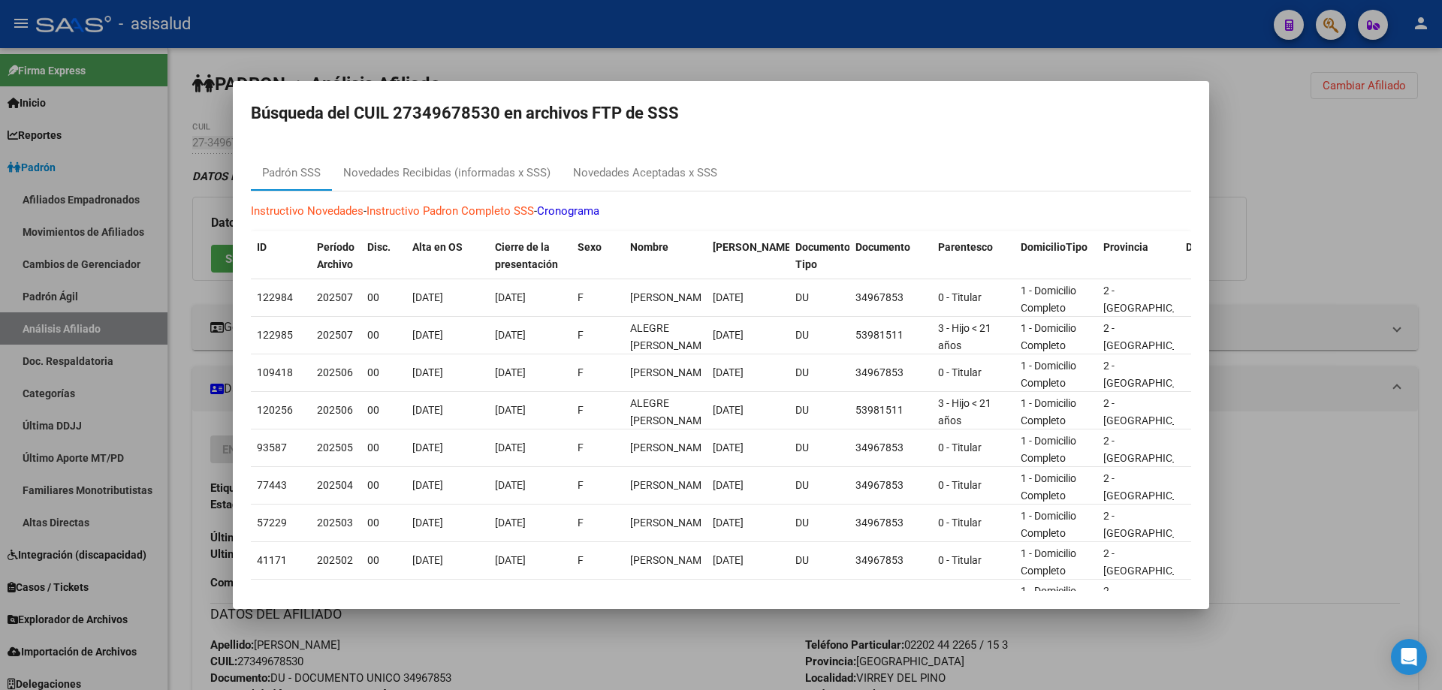
click at [1356, 230] on div at bounding box center [721, 345] width 1442 height 690
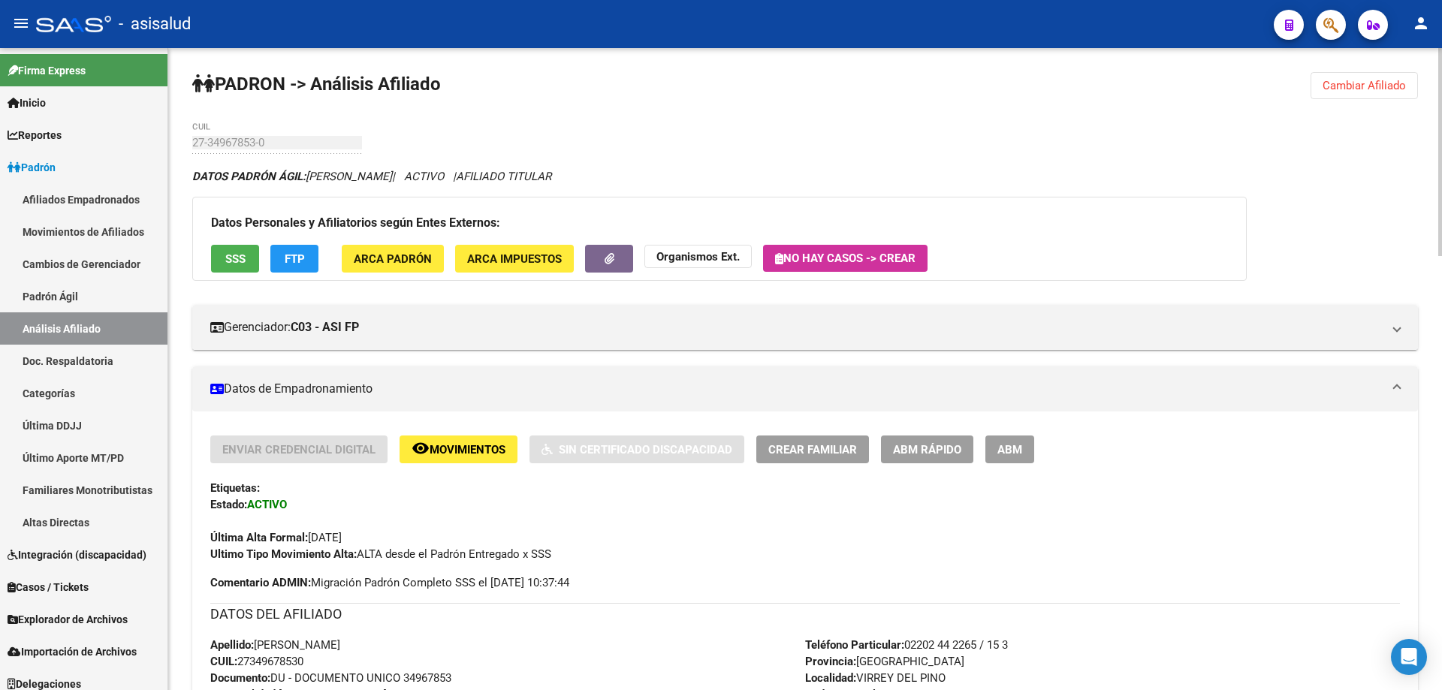
click at [1368, 74] on button "Cambiar Afiliado" at bounding box center [1363, 85] width 107 height 27
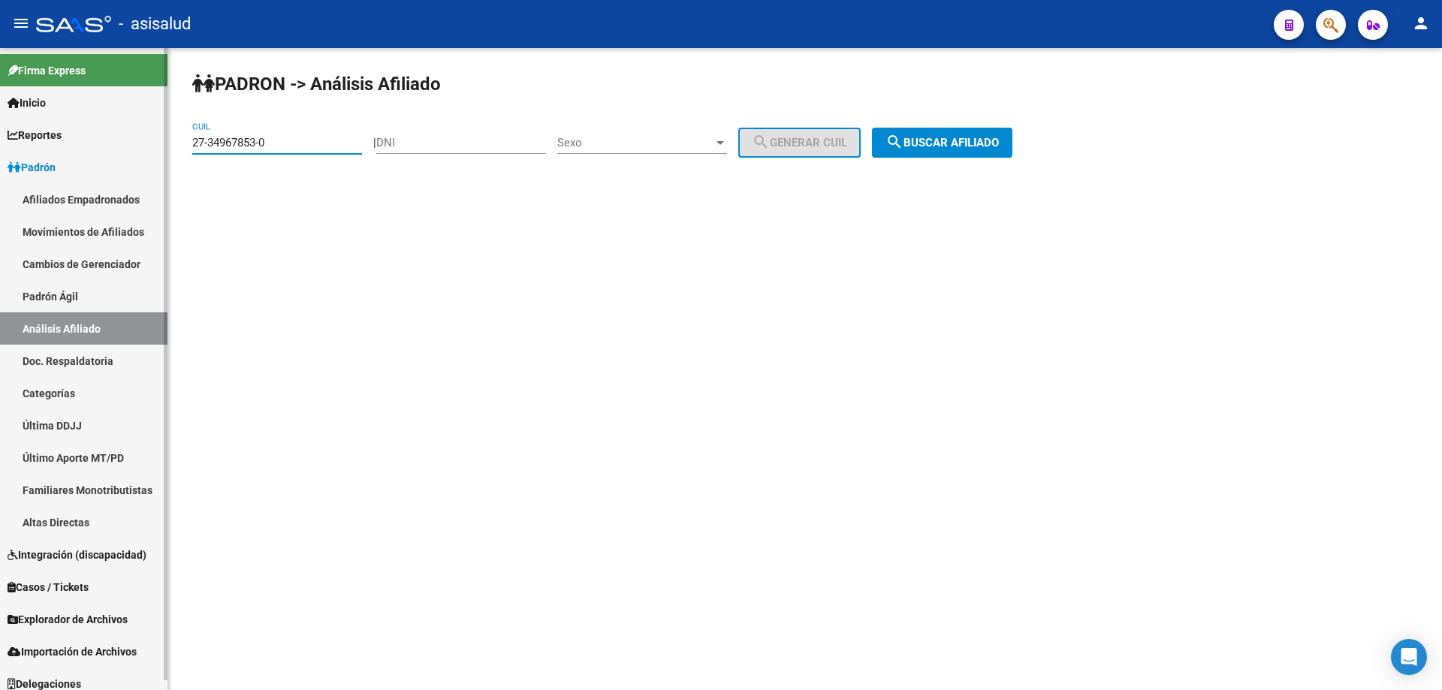
drag, startPoint x: 316, startPoint y: 137, endPoint x: 134, endPoint y: 138, distance: 181.7
click at [134, 138] on mat-sidenav-container "Firma Express Inicio Instructivos Contacto OS Reportes Padrón Traspasos x O.S. …" at bounding box center [721, 369] width 1442 height 642
paste input "0-29689744-3"
type input "20-29689744-3"
click at [986, 145] on span "search Buscar afiliado" at bounding box center [941, 143] width 113 height 14
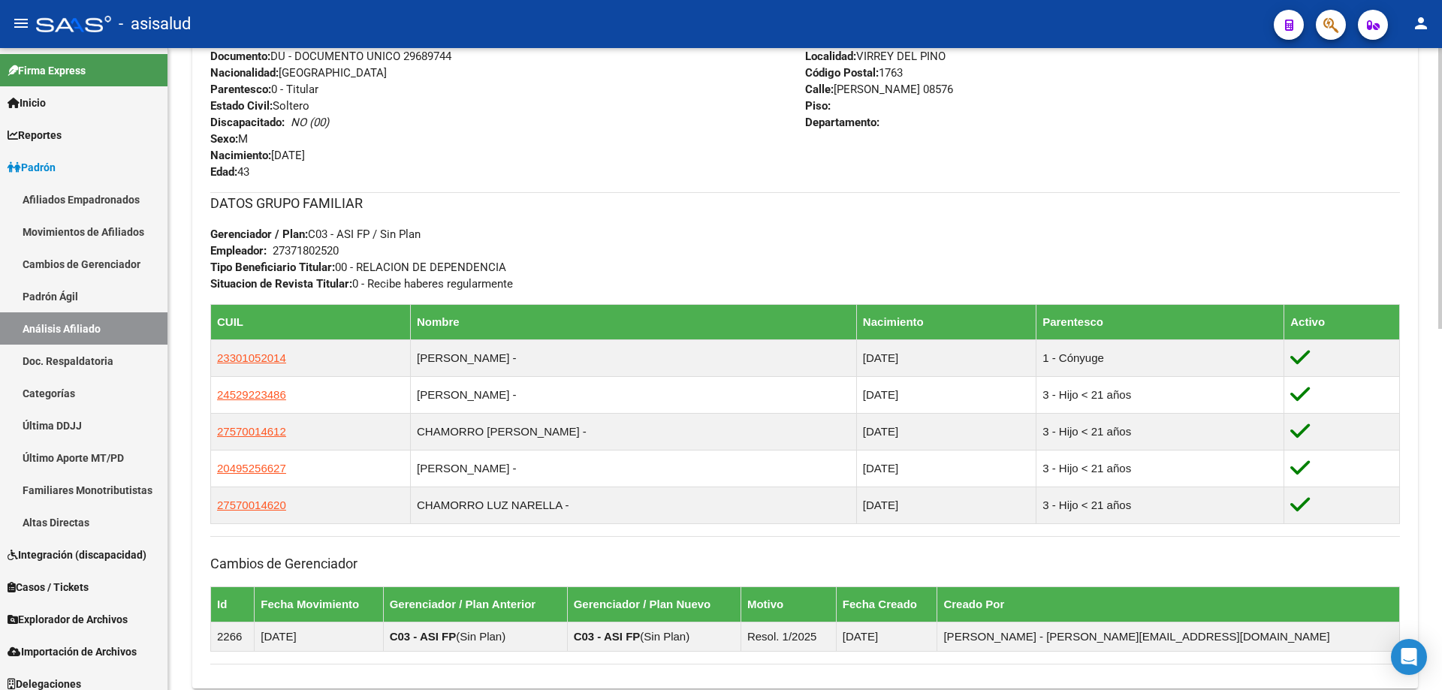
scroll to position [826, 0]
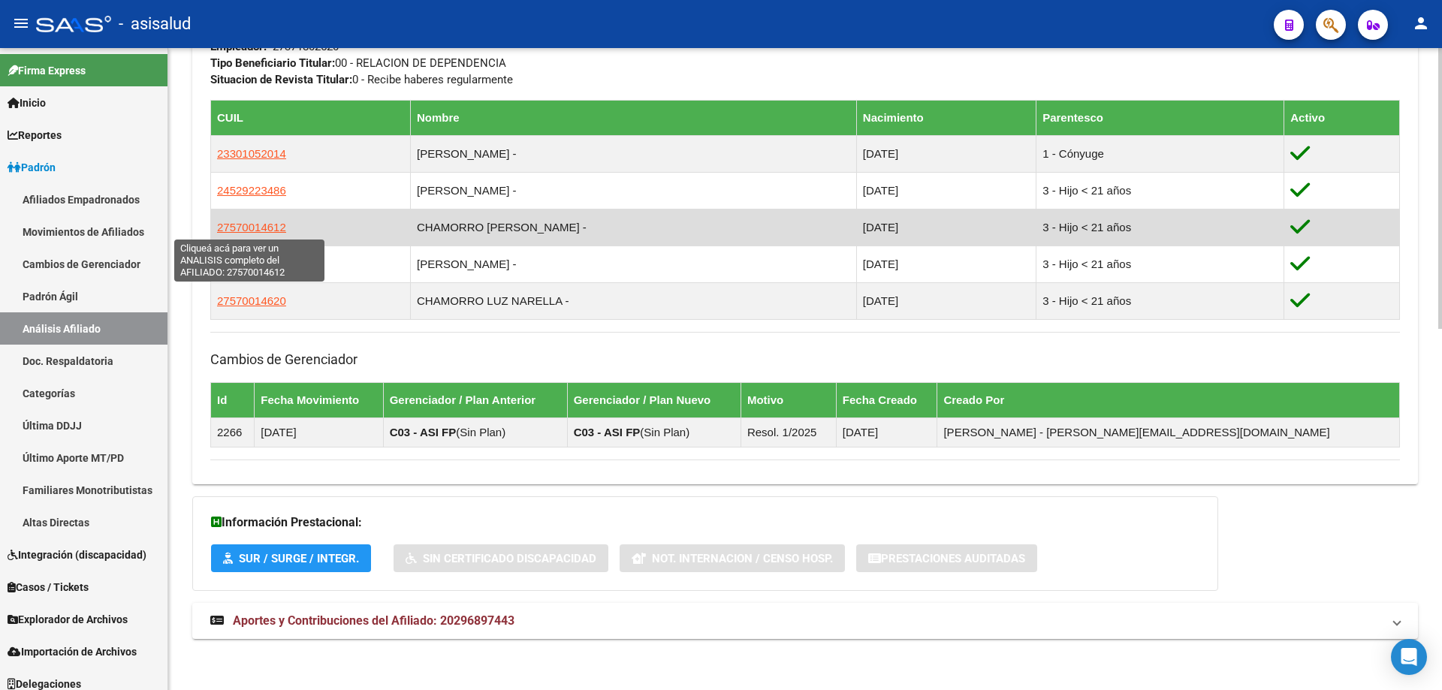
click at [254, 224] on span "27570014612" at bounding box center [251, 227] width 69 height 13
type textarea "27570014612"
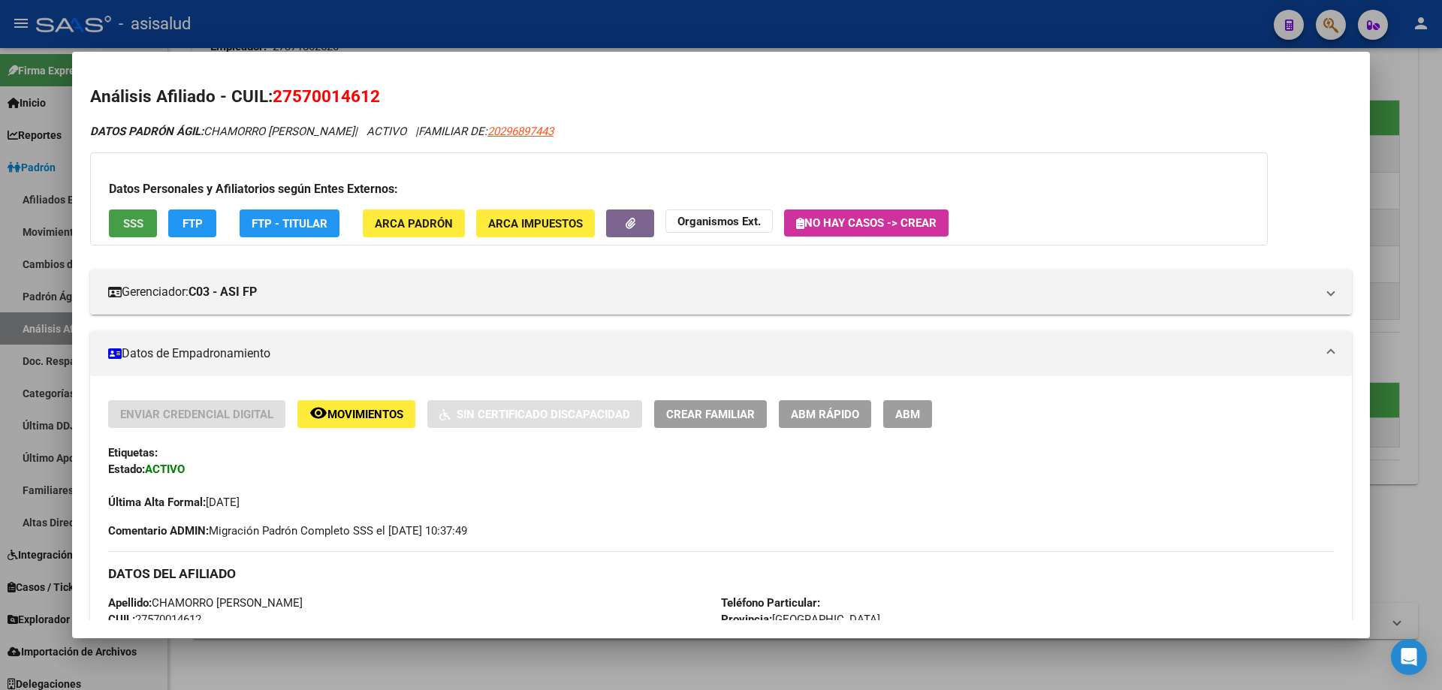
click at [141, 218] on span "SSS" at bounding box center [133, 224] width 20 height 14
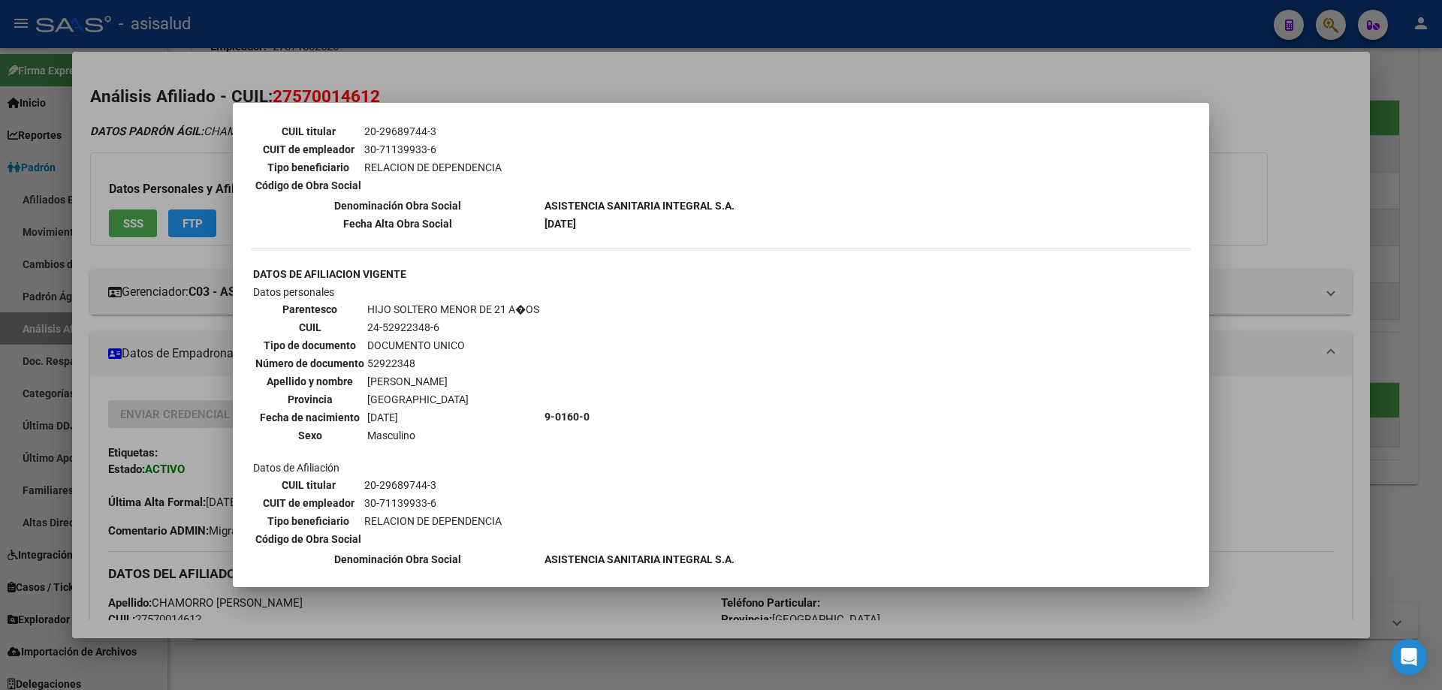
scroll to position [1126, 0]
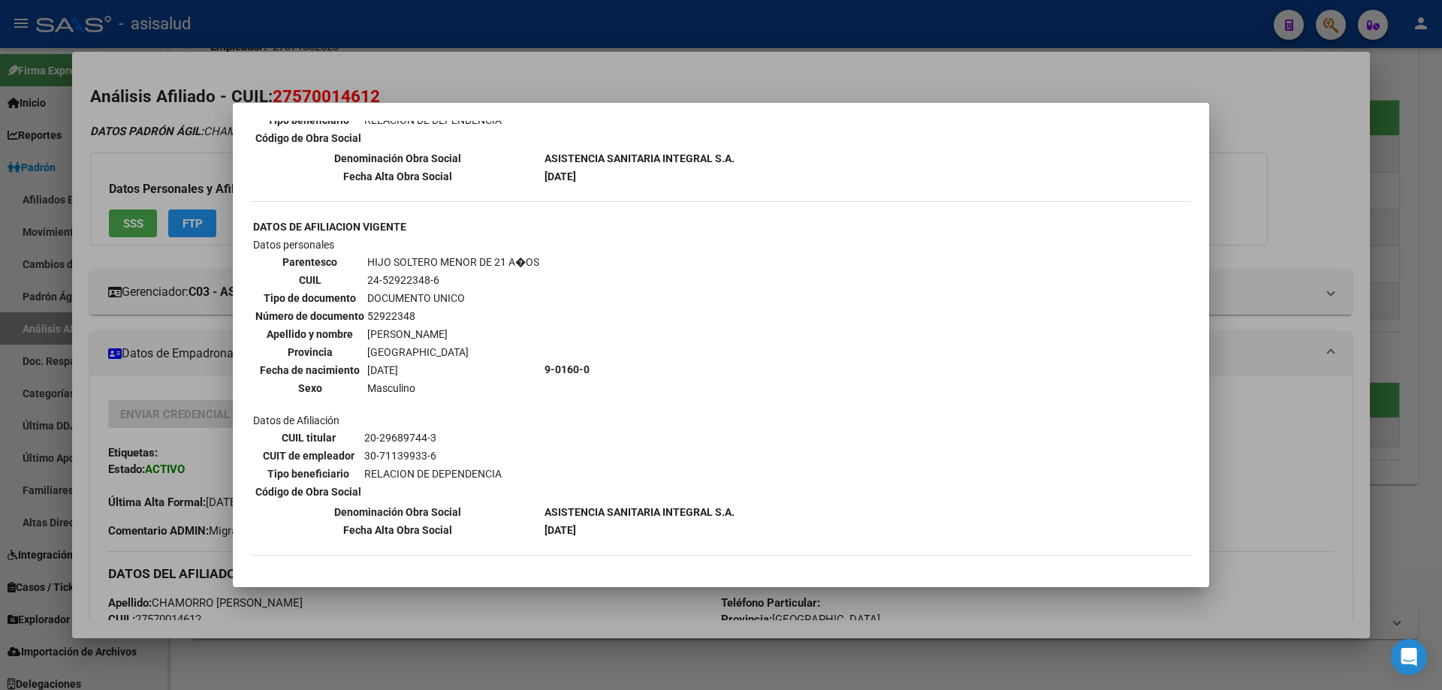
click at [1441, 225] on div at bounding box center [721, 345] width 1442 height 690
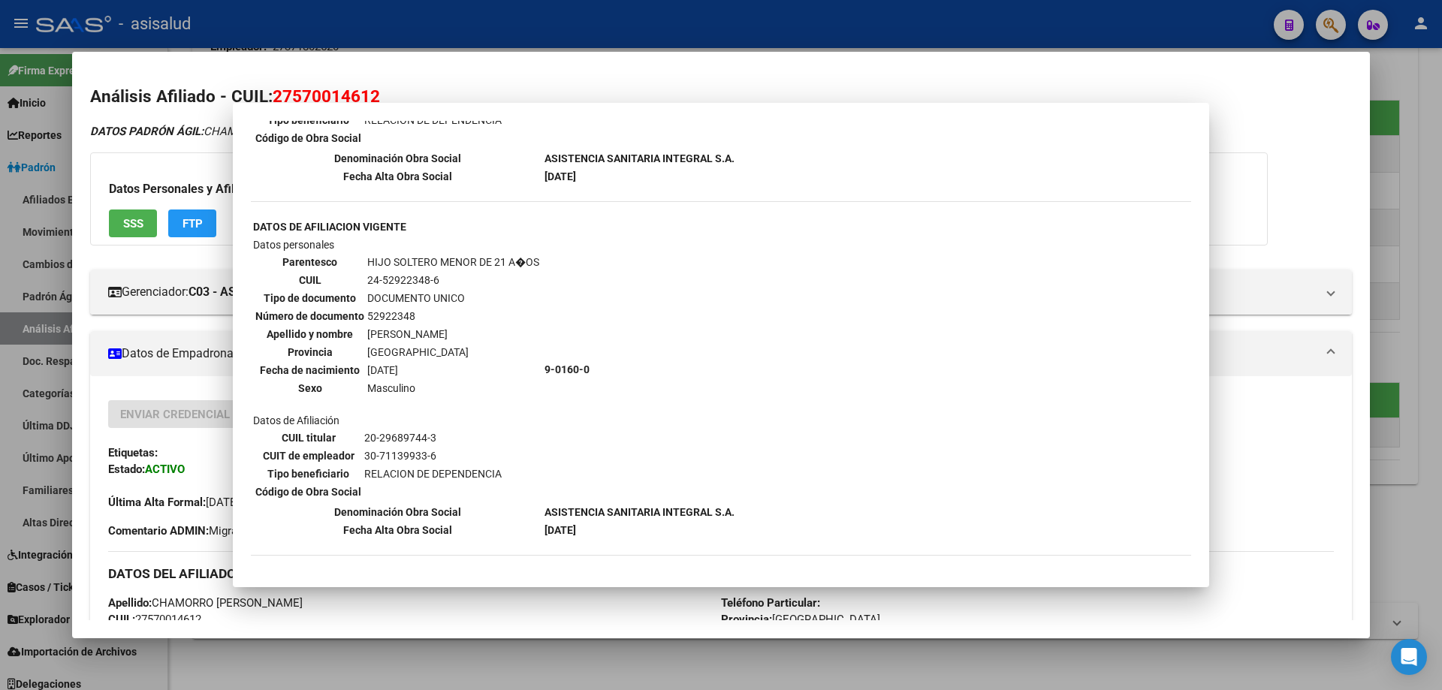
click at [1441, 225] on div at bounding box center [721, 345] width 1442 height 690
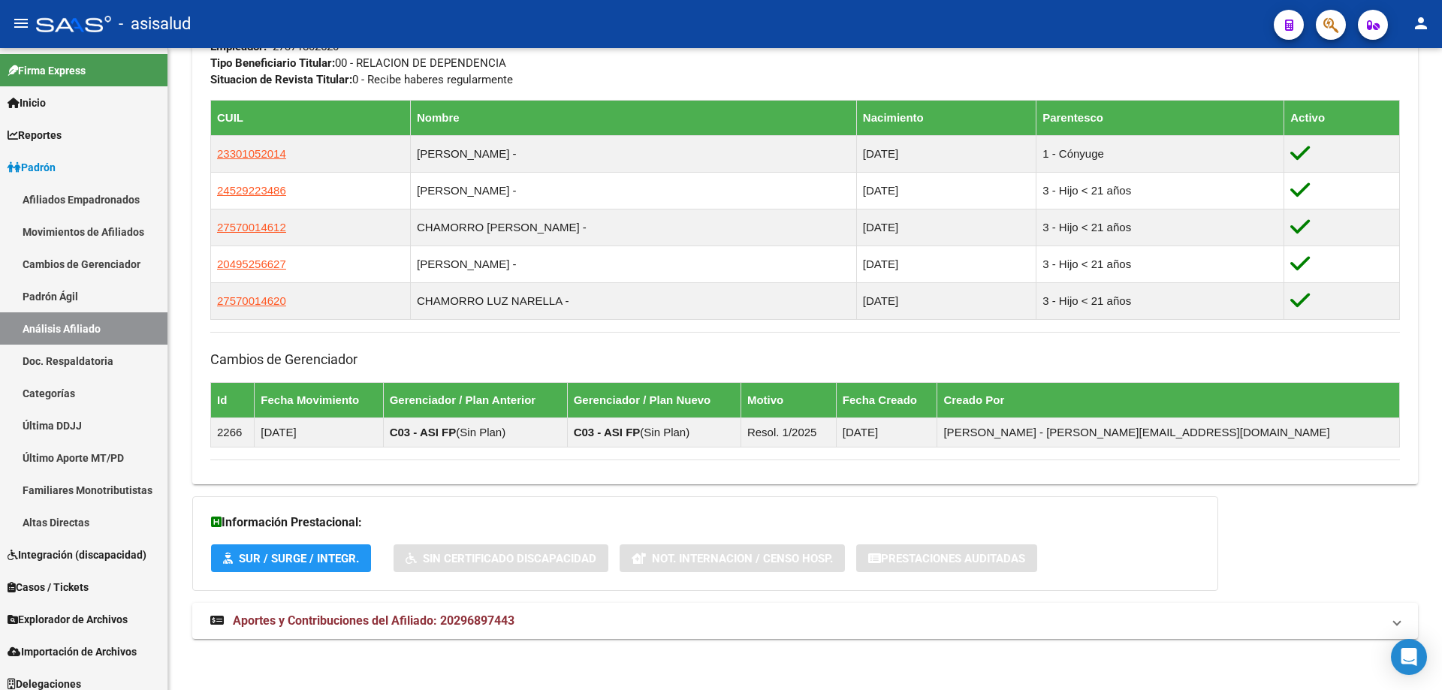
scroll to position [184, 0]
click at [1441, 225] on div at bounding box center [1440, 369] width 4 height 642
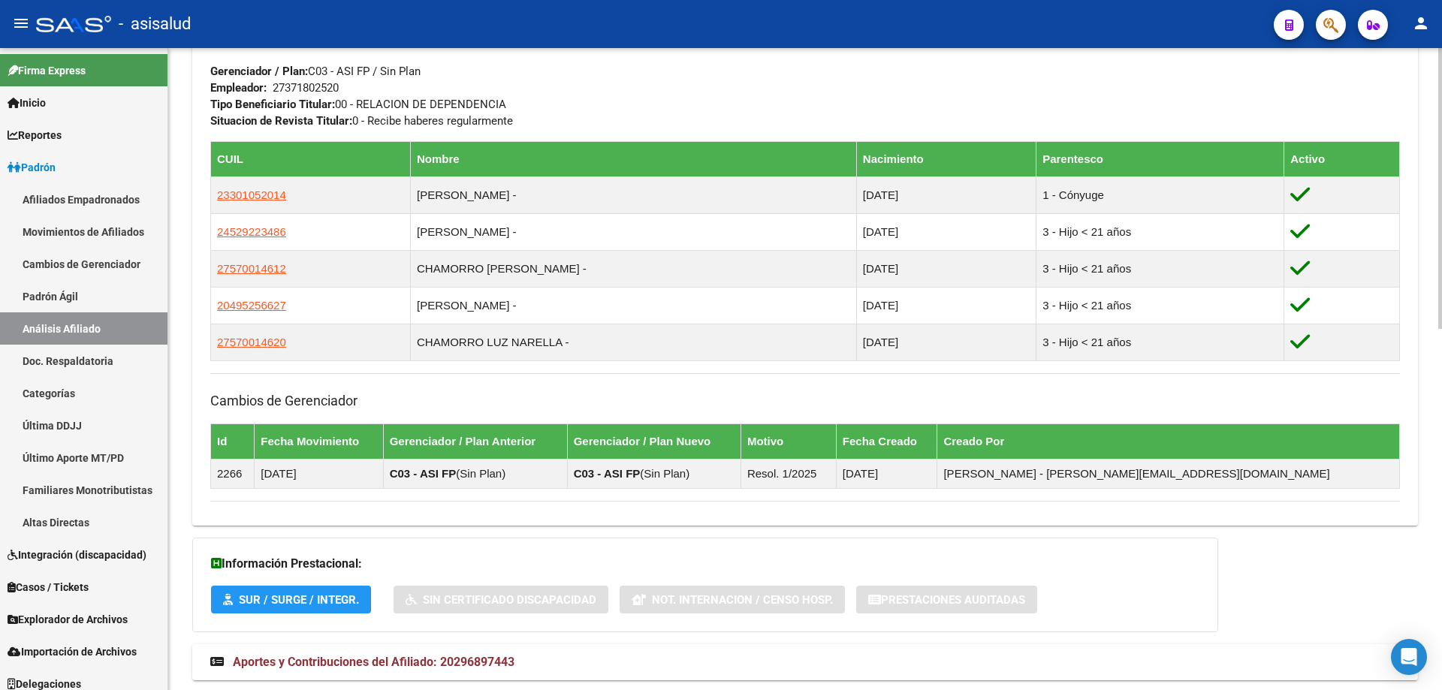
scroll to position [827, 0]
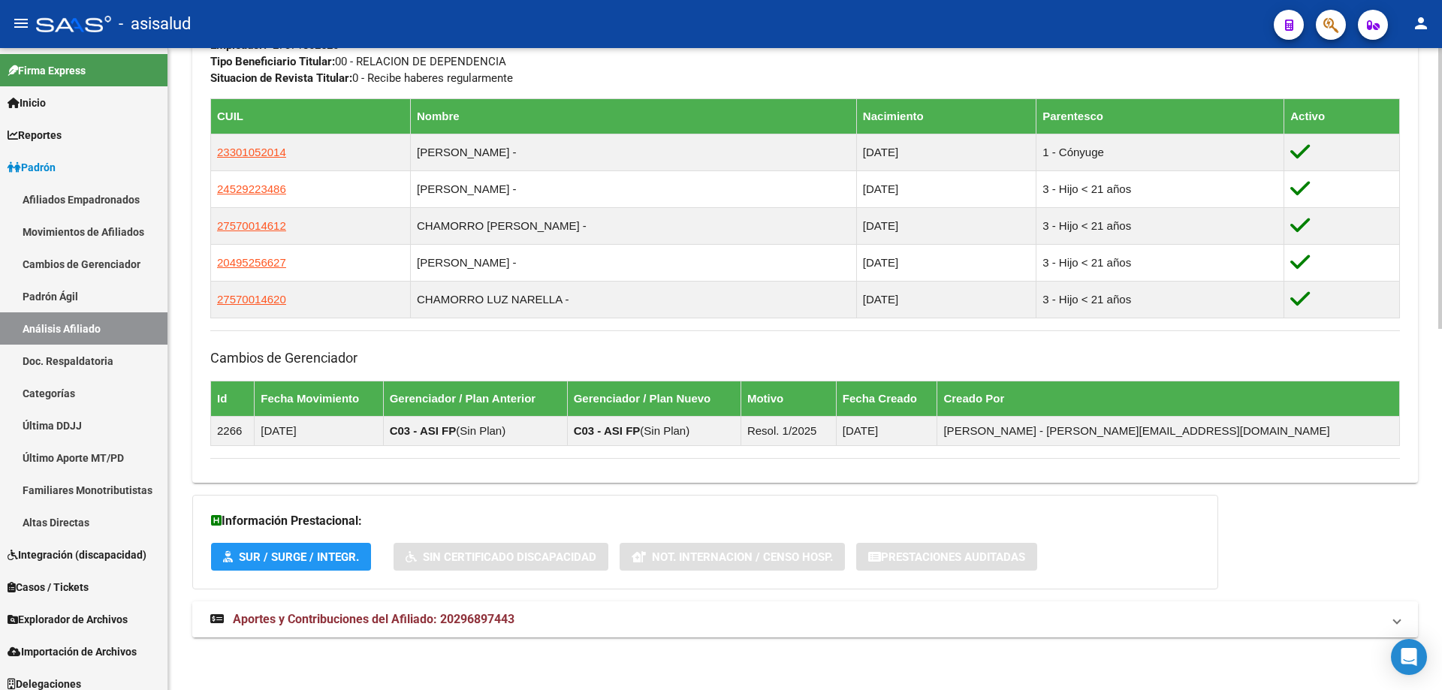
click at [603, 623] on mat-panel-title "Aportes y Contribuciones del Afiliado: 20296897443" at bounding box center [795, 619] width 1171 height 17
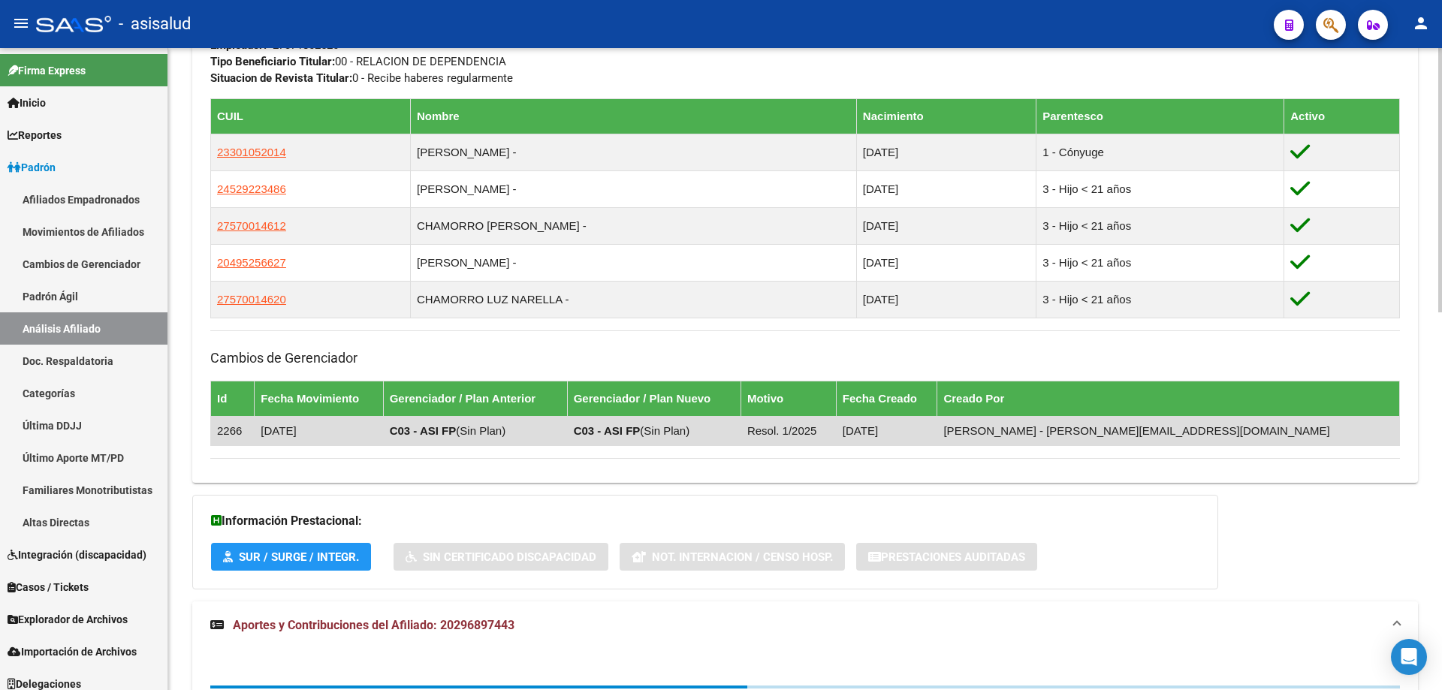
scroll to position [1214, 0]
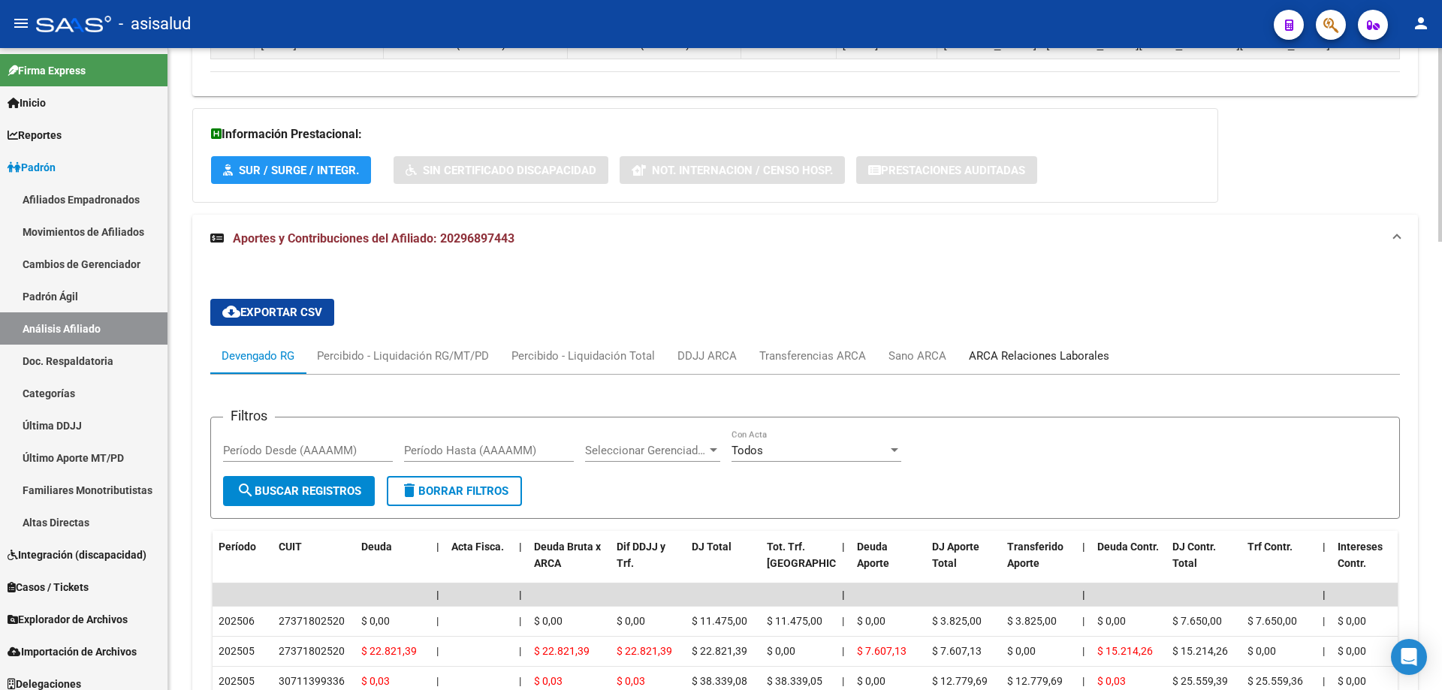
click at [1046, 362] on div "ARCA Relaciones Laborales" at bounding box center [1039, 356] width 140 height 17
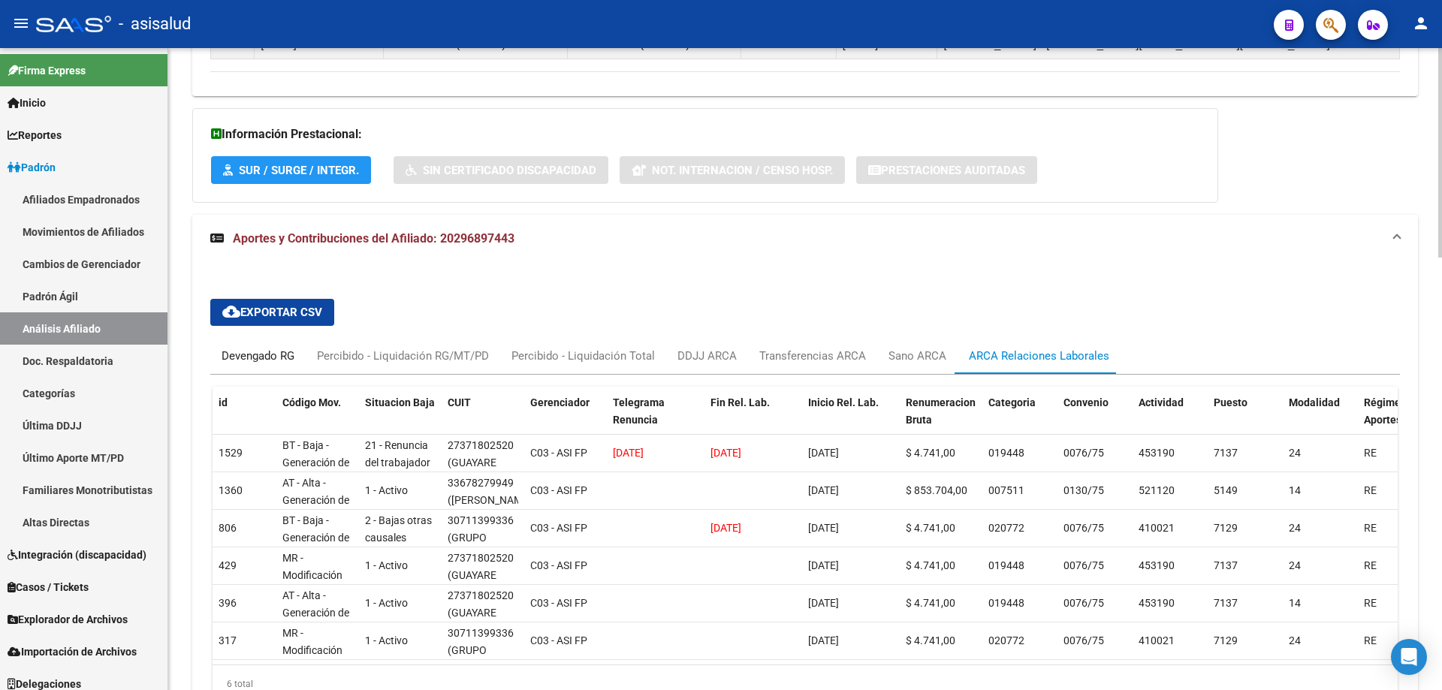
click at [281, 361] on div "Devengado RG" at bounding box center [257, 356] width 73 height 17
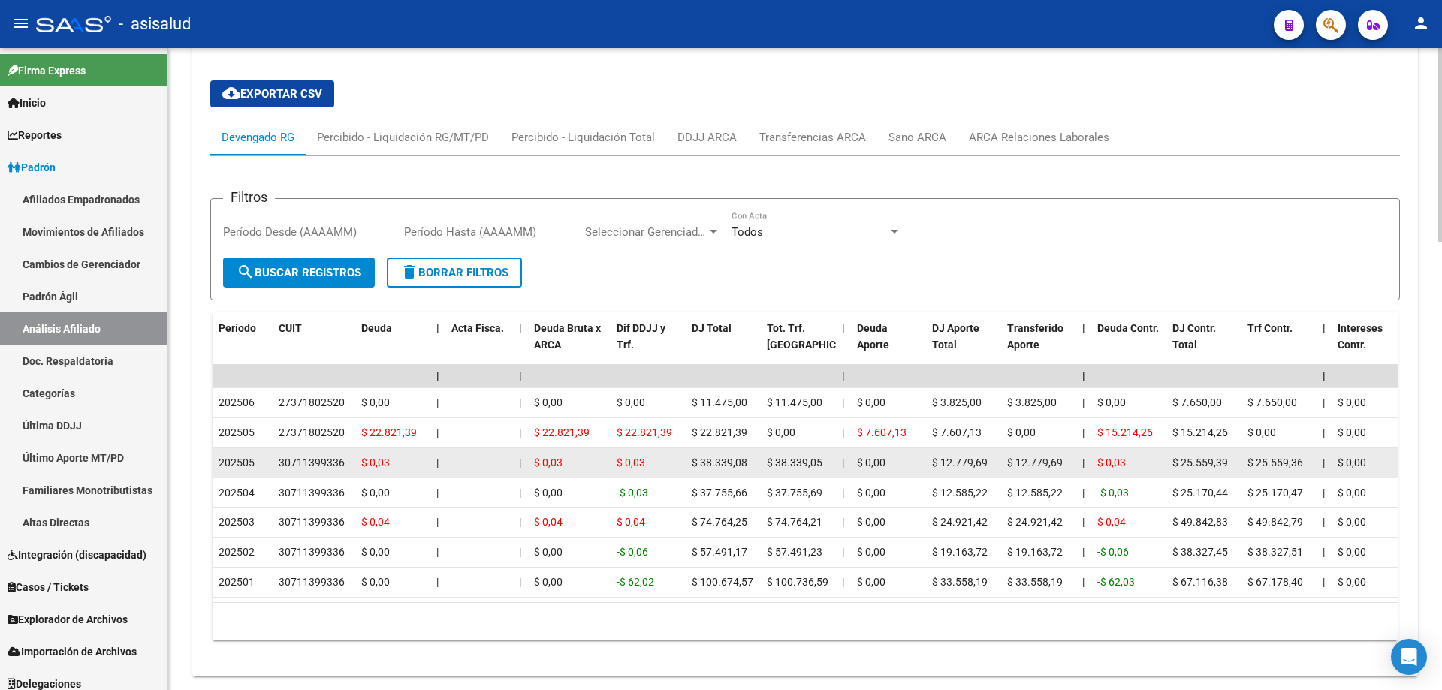
scroll to position [1488, 0]
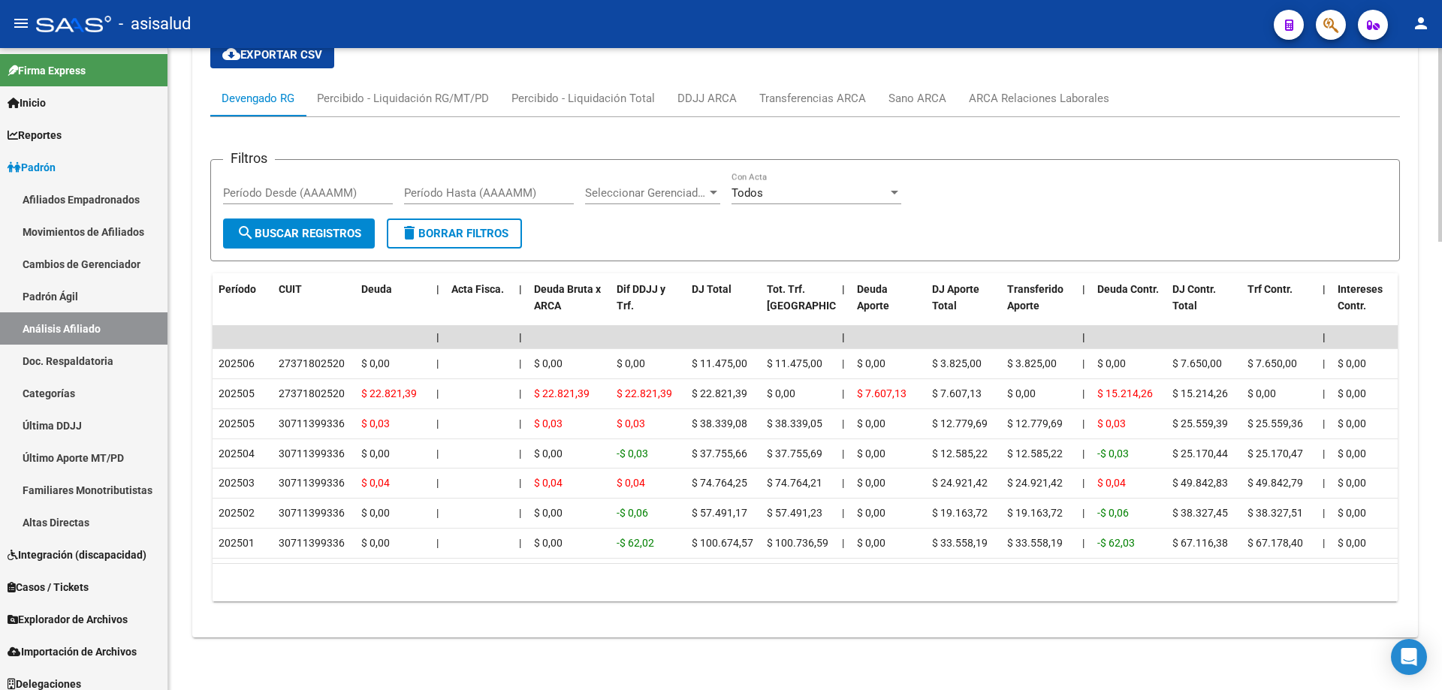
drag, startPoint x: 432, startPoint y: 551, endPoint x: 827, endPoint y: 555, distance: 395.7
click at [837, 550] on datatable-body "| | | | | | | | | | | | | 202506 27371802520 $ 0,00 | | $ 0,00 $ 0,00 $ 11.475,…" at bounding box center [804, 444] width 1185 height 237
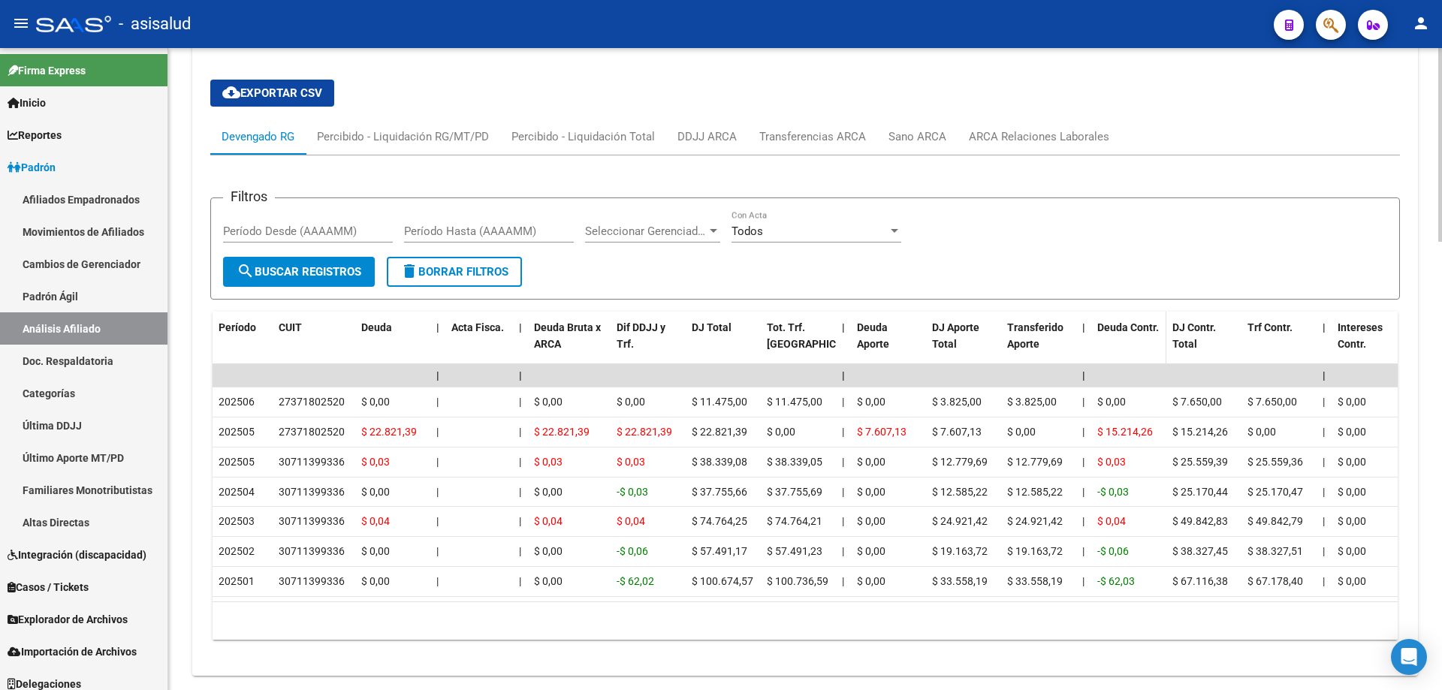
scroll to position [1263, 0]
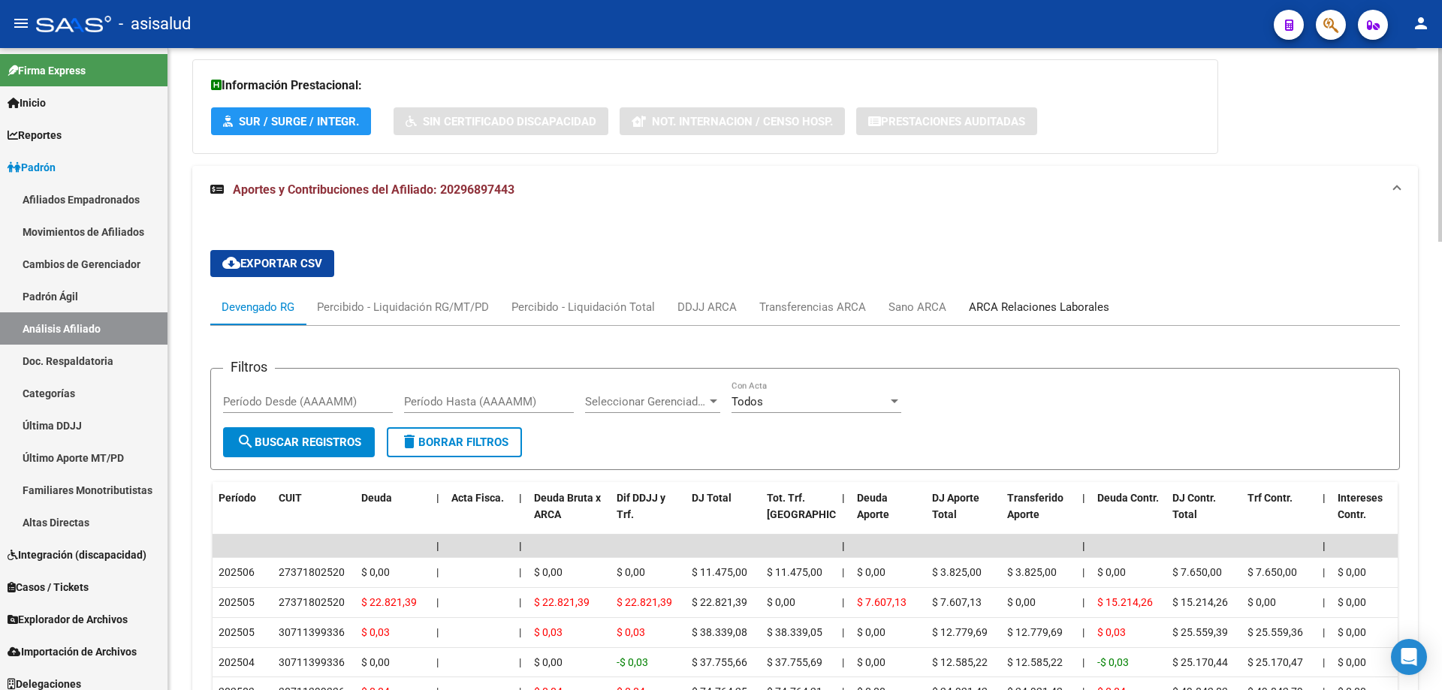
click at [1054, 300] on div "ARCA Relaciones Laborales" at bounding box center [1039, 307] width 140 height 17
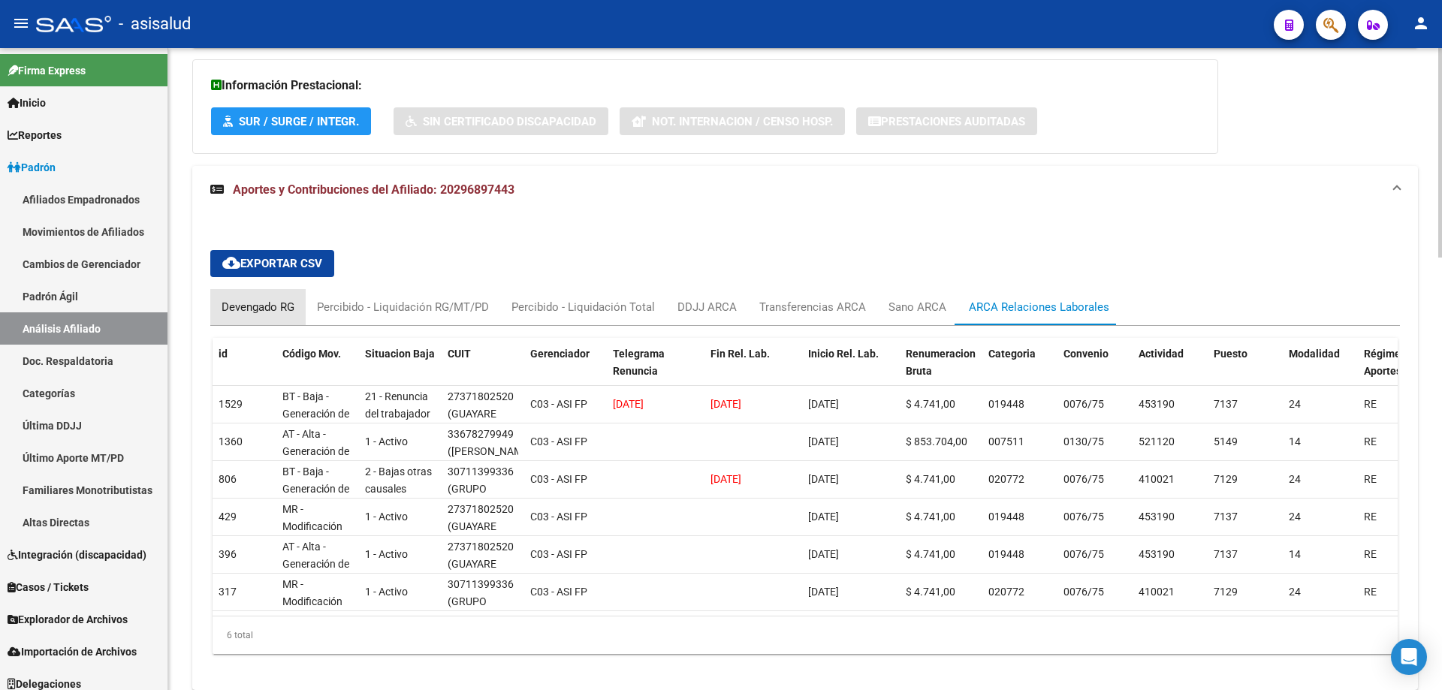
click at [264, 303] on div "Devengado RG" at bounding box center [257, 307] width 73 height 17
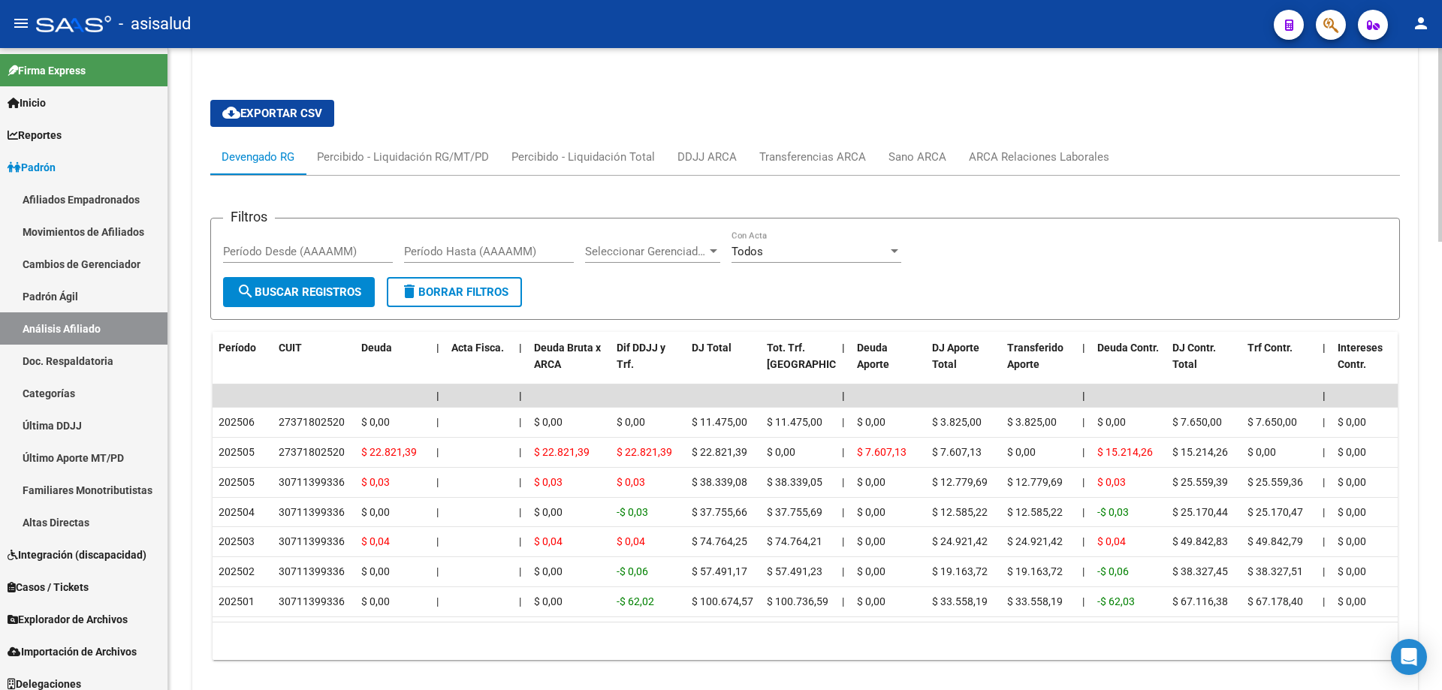
scroll to position [1338, 0]
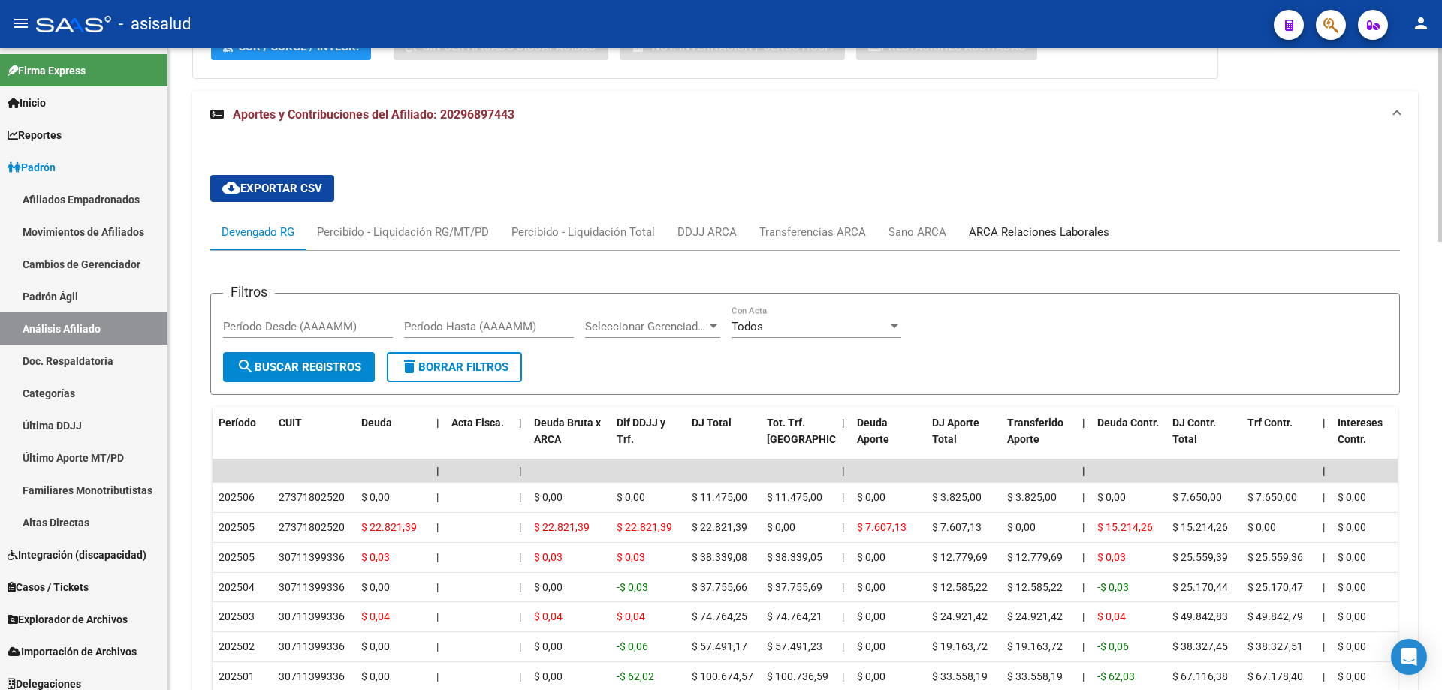
click at [979, 231] on div "ARCA Relaciones Laborales" at bounding box center [1039, 232] width 140 height 17
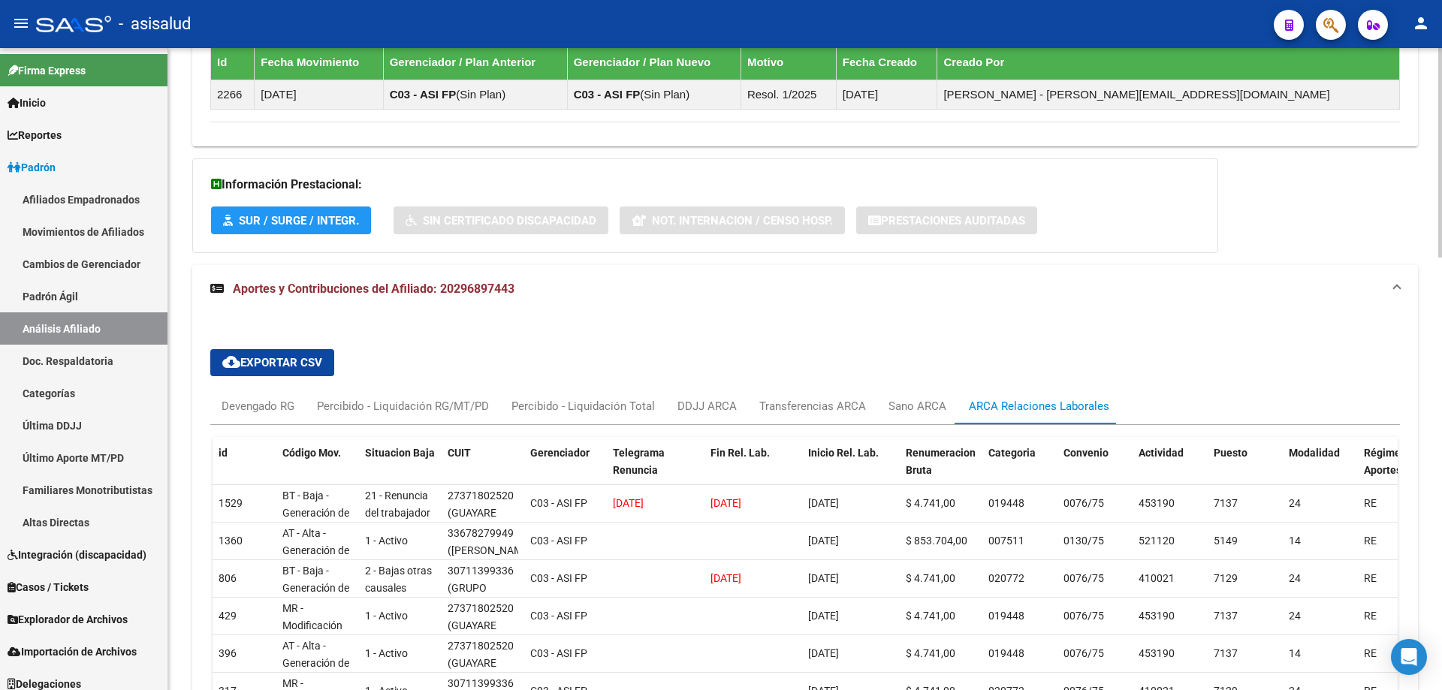
scroll to position [1252, 0]
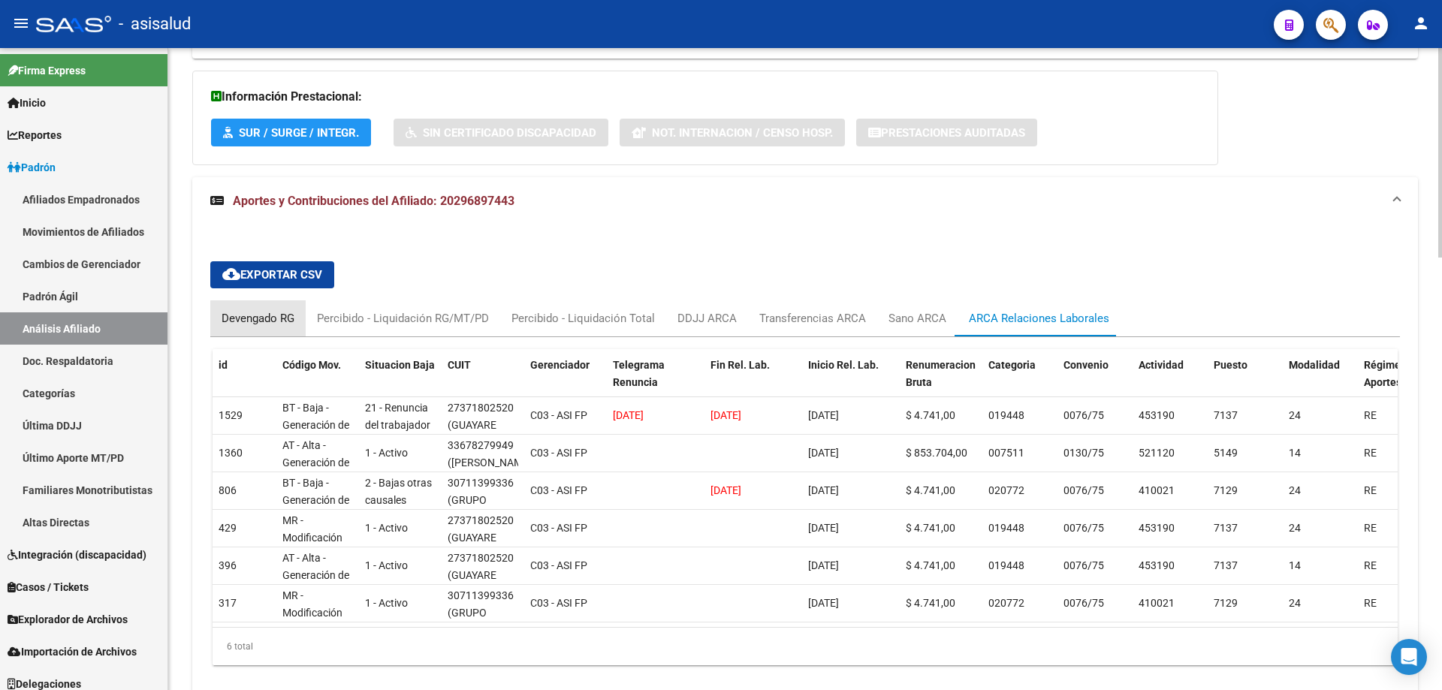
click at [261, 327] on div "Devengado RG" at bounding box center [257, 318] width 95 height 36
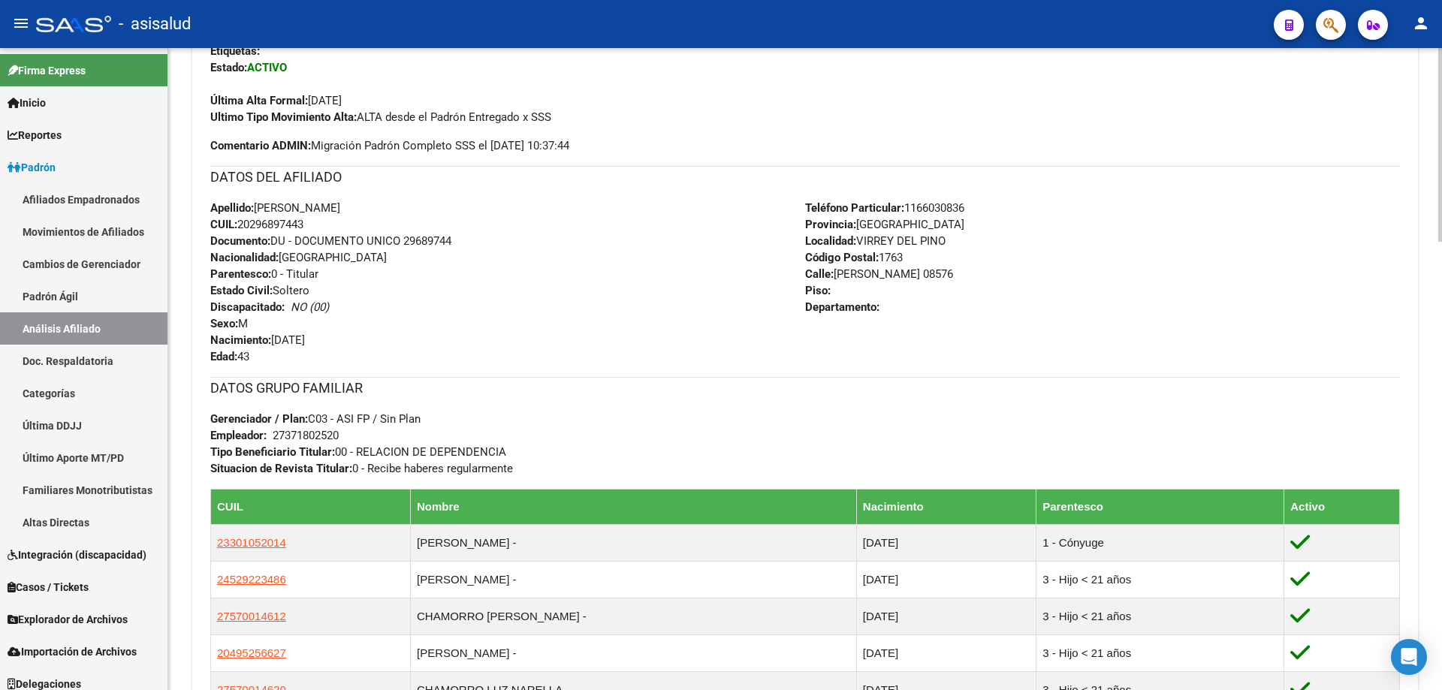
scroll to position [0, 0]
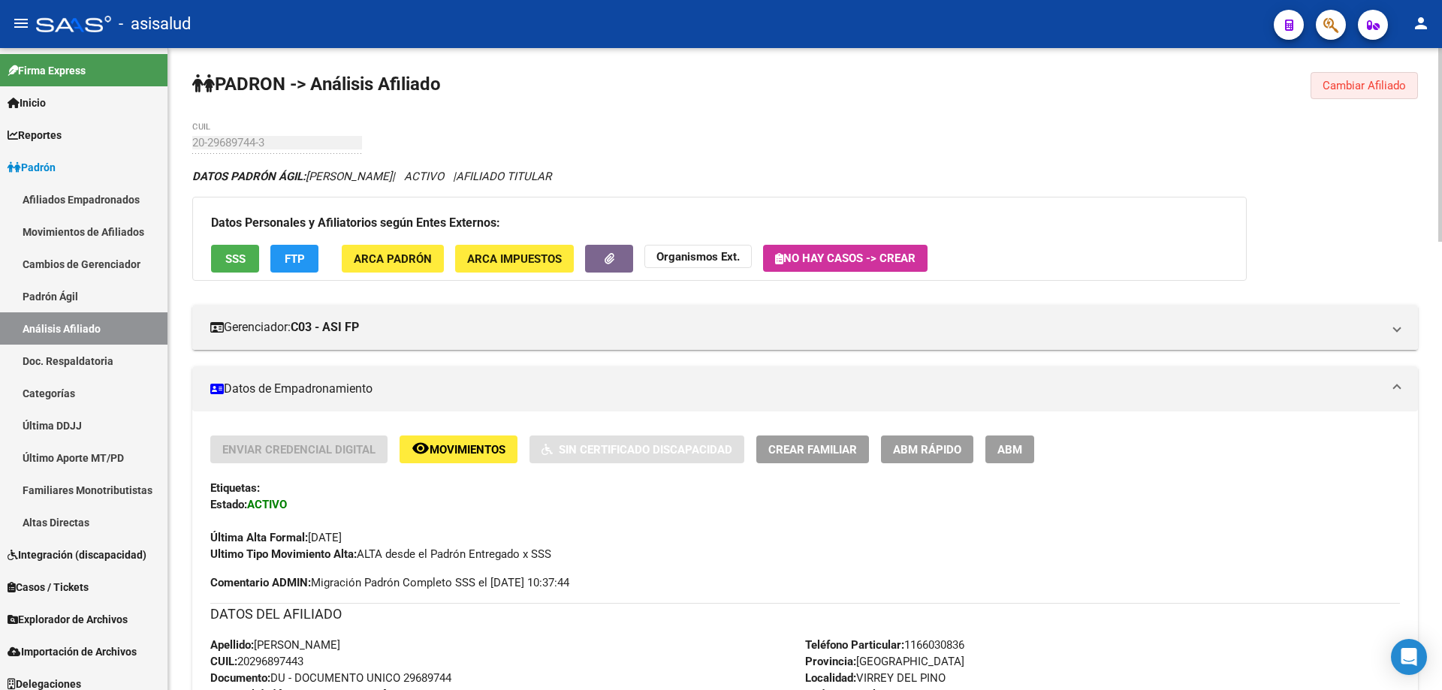
click at [1391, 82] on span "Cambiar Afiliado" at bounding box center [1363, 86] width 83 height 14
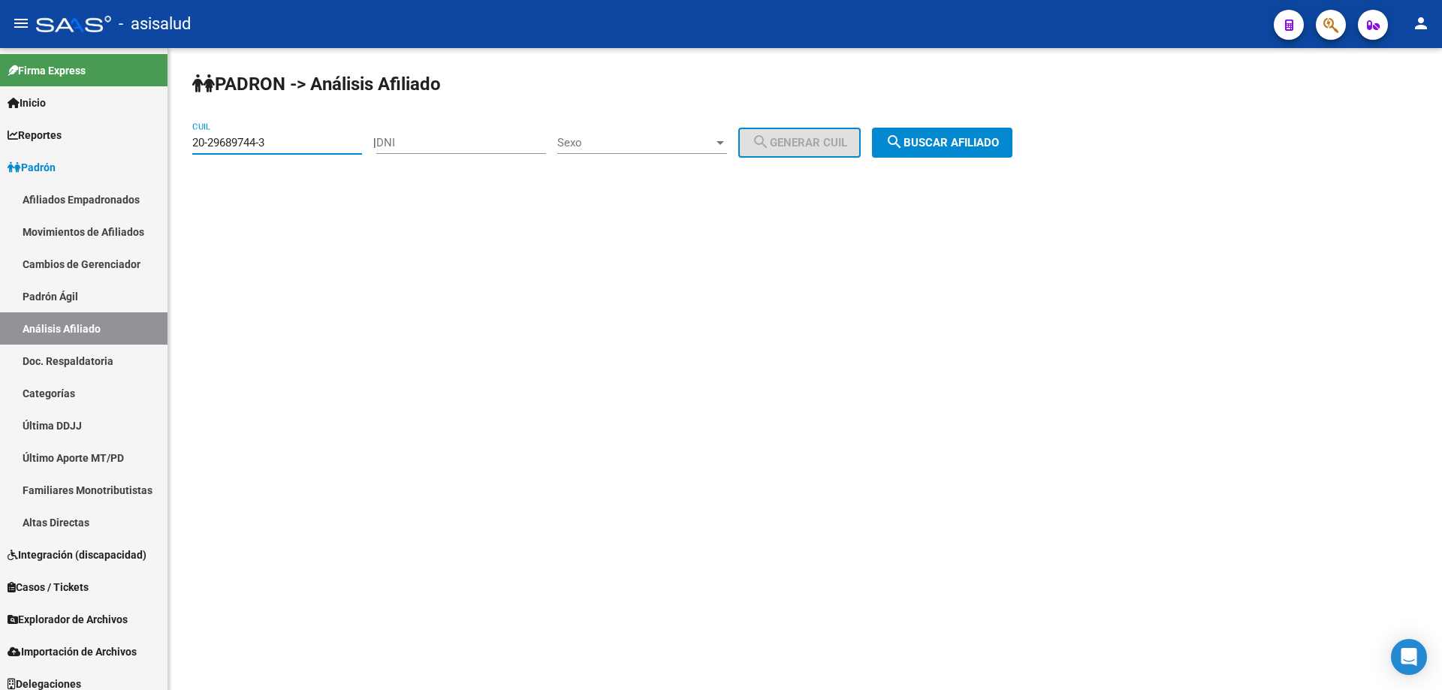
drag, startPoint x: 321, startPoint y: 147, endPoint x: 207, endPoint y: 143, distance: 113.5
click at [189, 152] on div "PADRON -> Análisis Afiliado 20-29689744-3 CUIL | DNI Sexo Sexo search Generar C…" at bounding box center [804, 127] width 1273 height 158
paste input "40023833"
click at [951, 149] on span "search Buscar afiliado" at bounding box center [941, 143] width 113 height 14
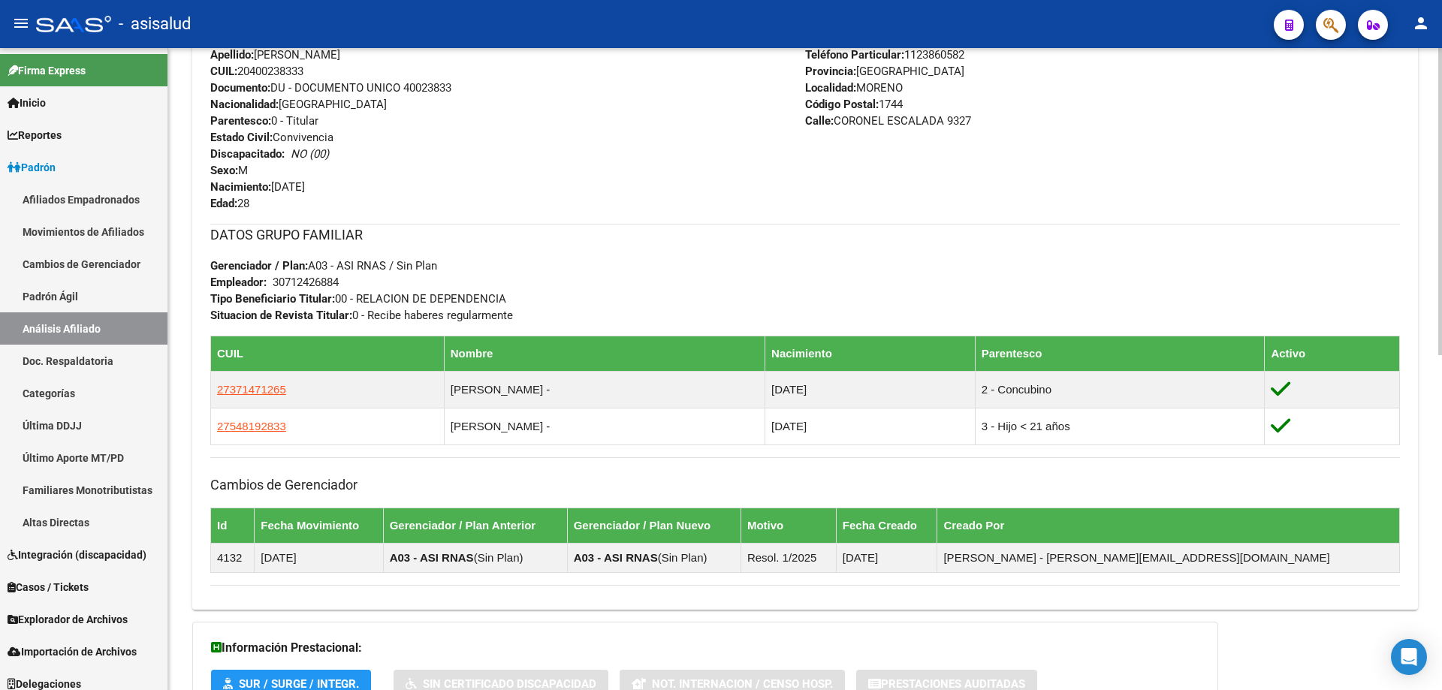
scroll to position [700, 0]
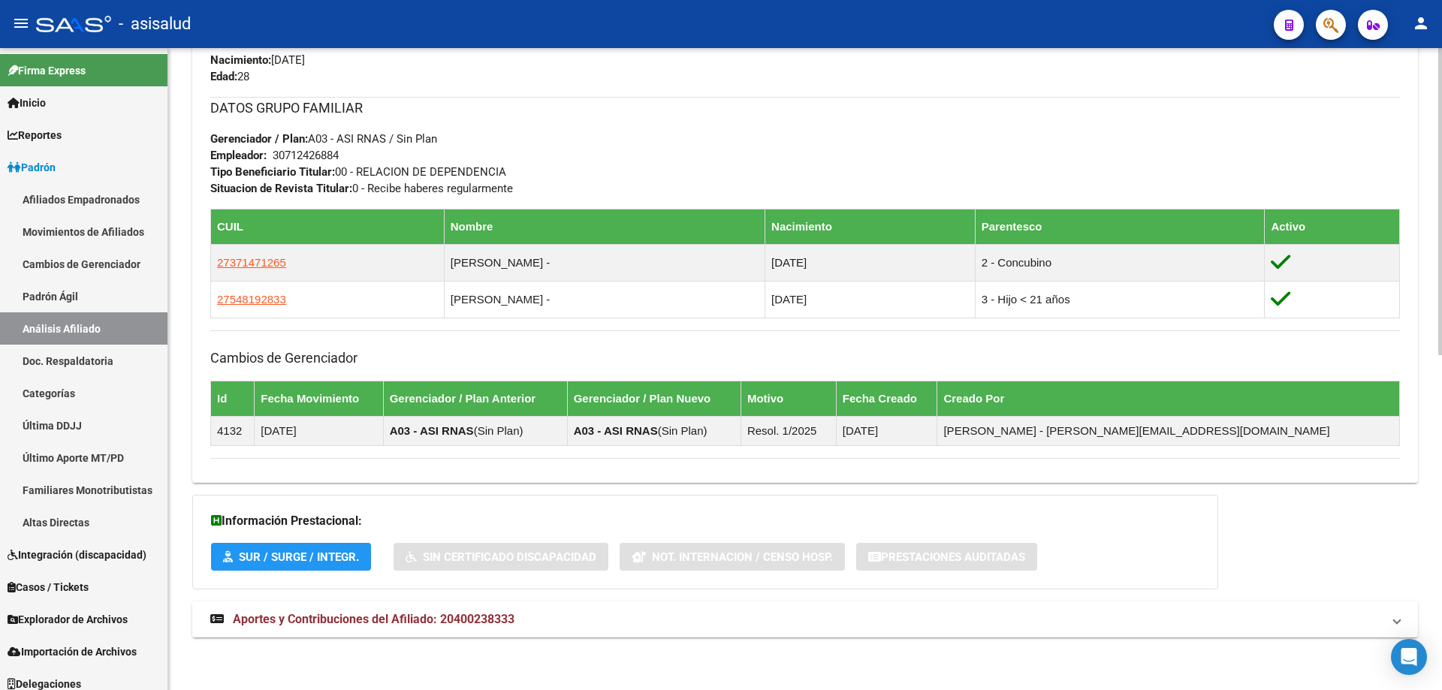
click at [937, 634] on mat-expansion-panel-header "Aportes y Contribuciones del Afiliado: 20400238333" at bounding box center [804, 619] width 1225 height 36
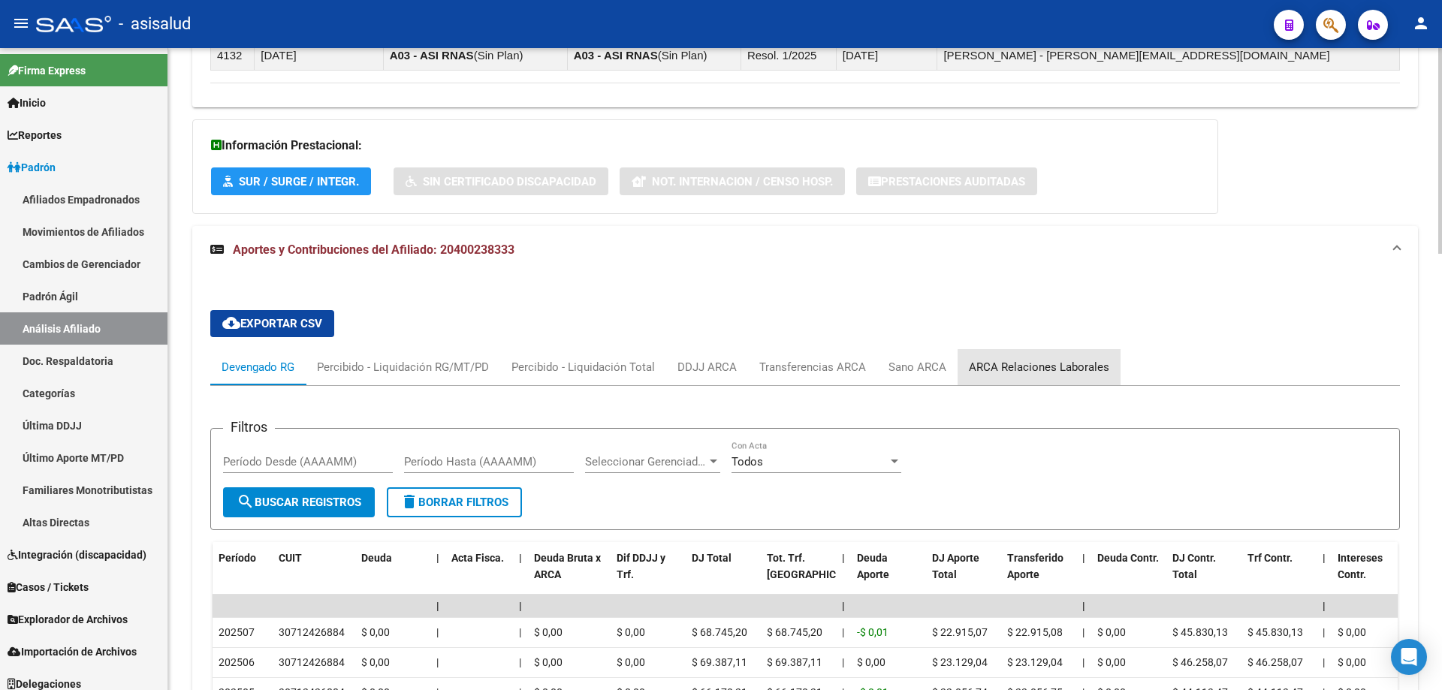
click at [1081, 378] on div "ARCA Relaciones Laborales" at bounding box center [1038, 367] width 163 height 36
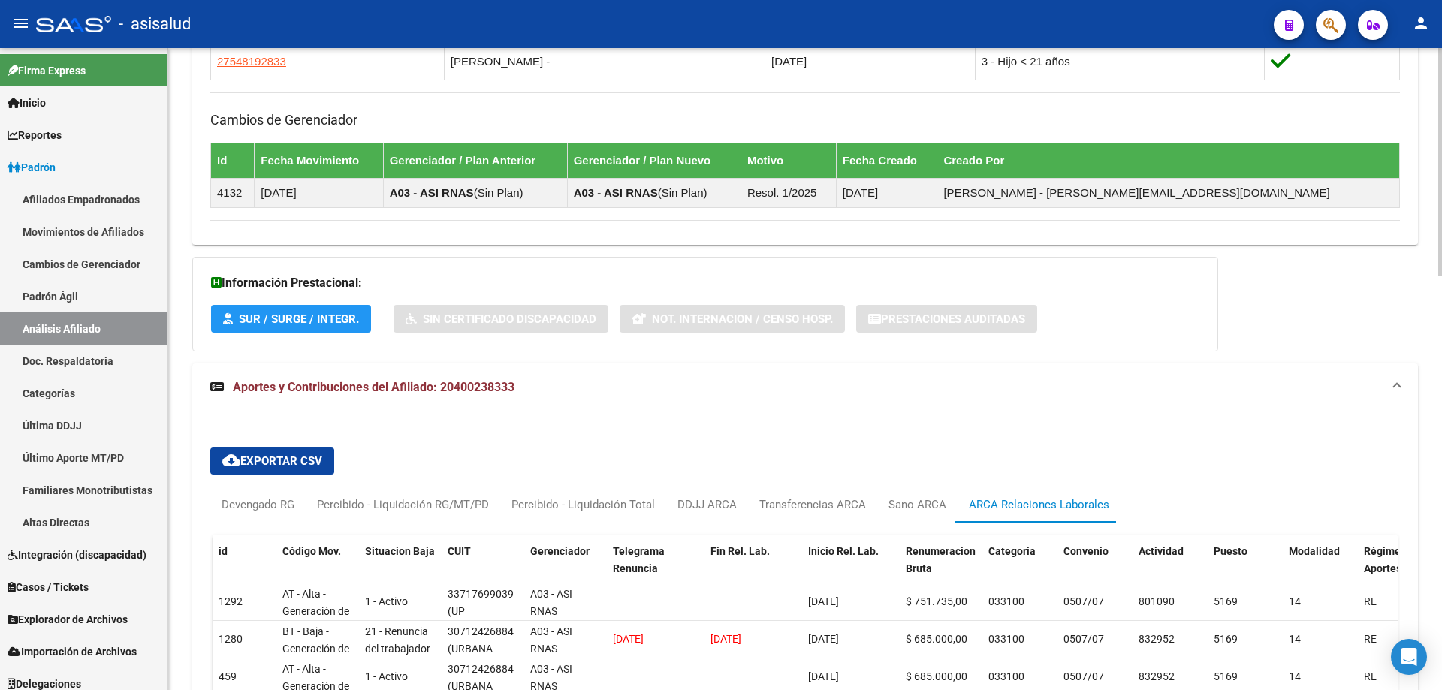
scroll to position [1076, 0]
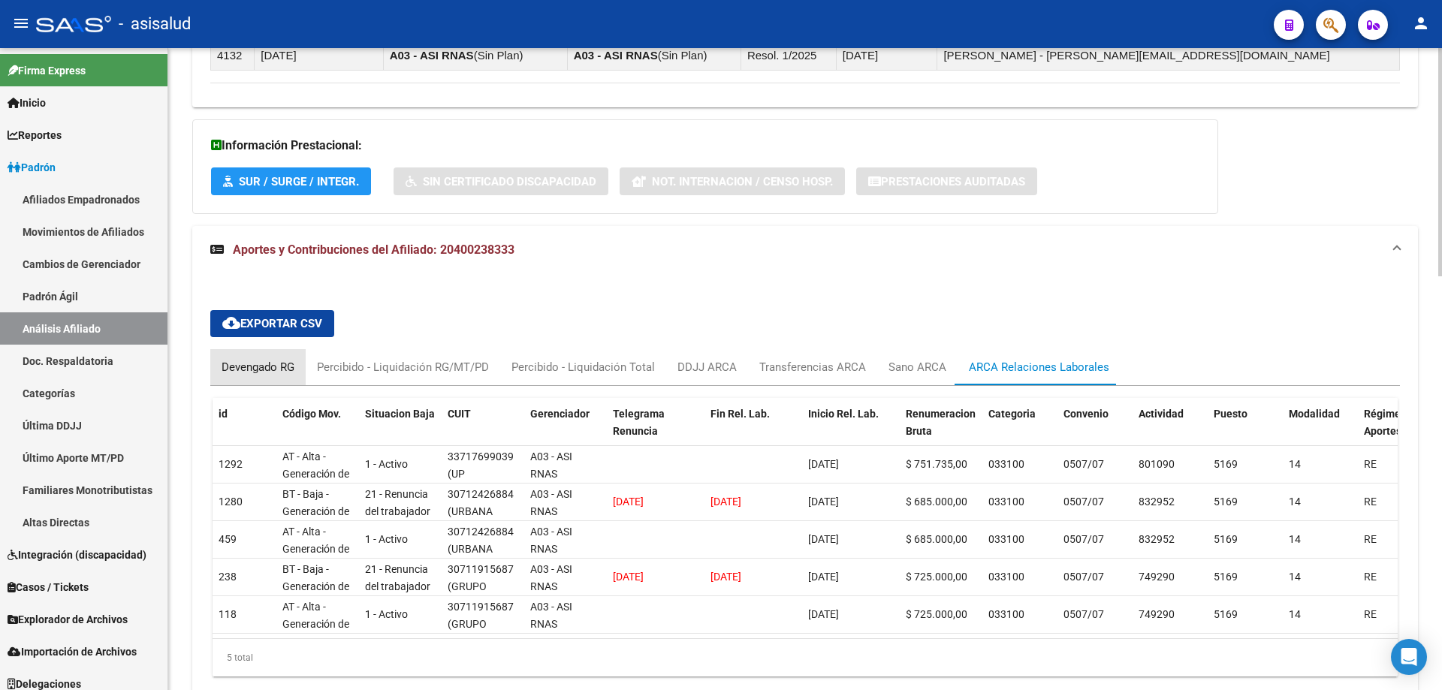
click at [255, 366] on div "Devengado RG" at bounding box center [257, 367] width 73 height 17
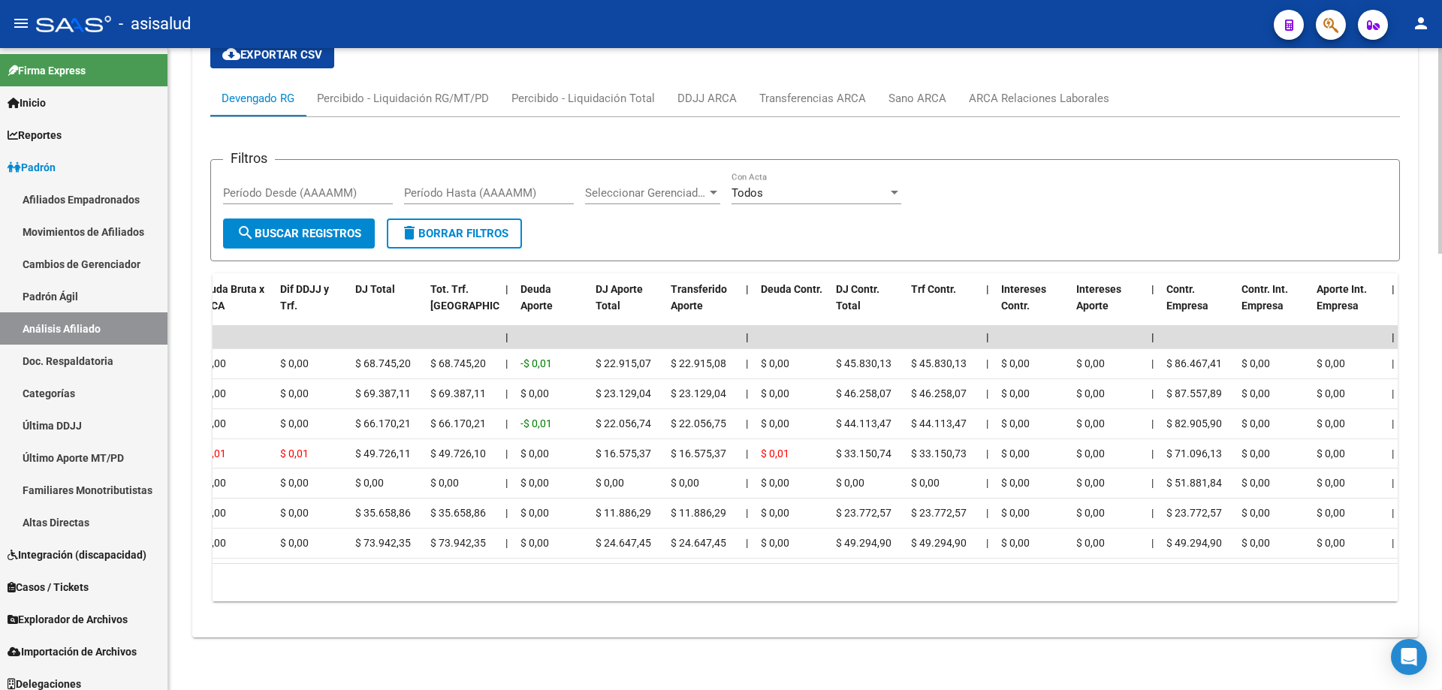
scroll to position [0, 0]
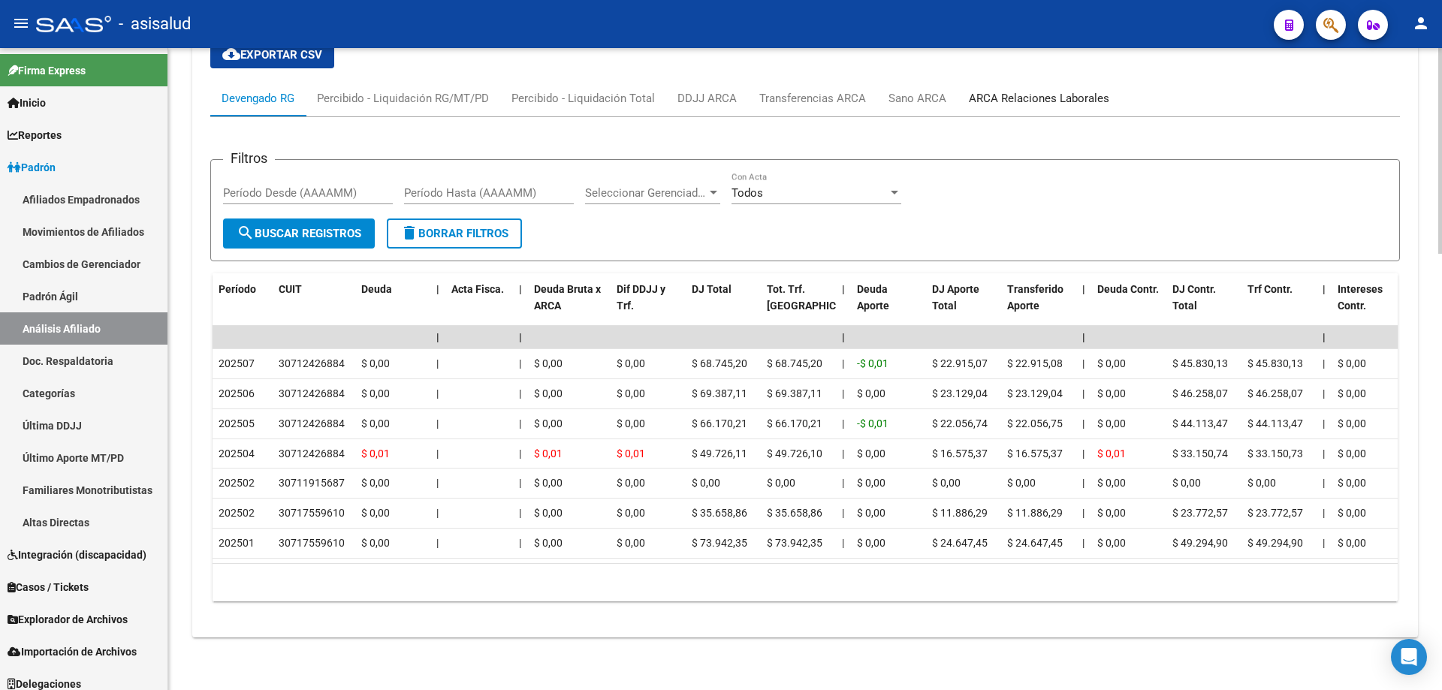
click at [1020, 90] on div "ARCA Relaciones Laborales" at bounding box center [1039, 98] width 140 height 17
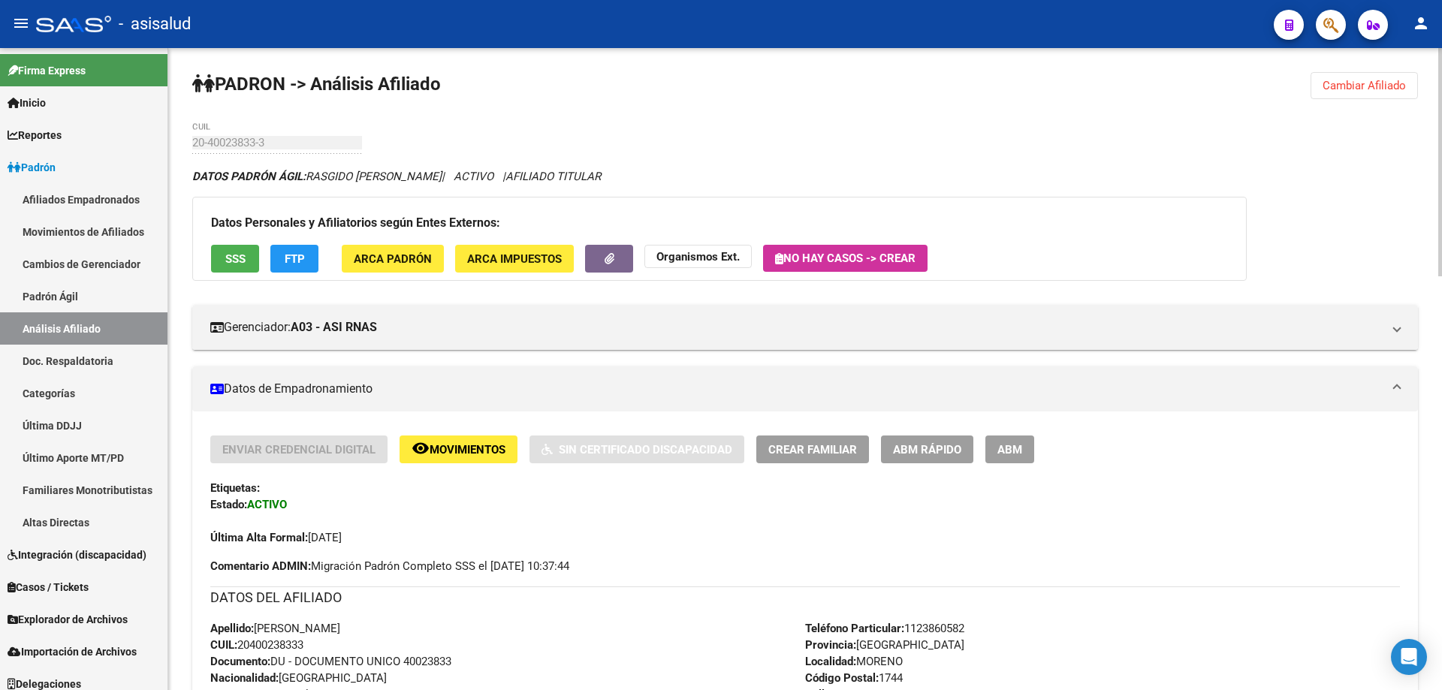
click at [222, 262] on button "SSS" at bounding box center [235, 259] width 48 height 28
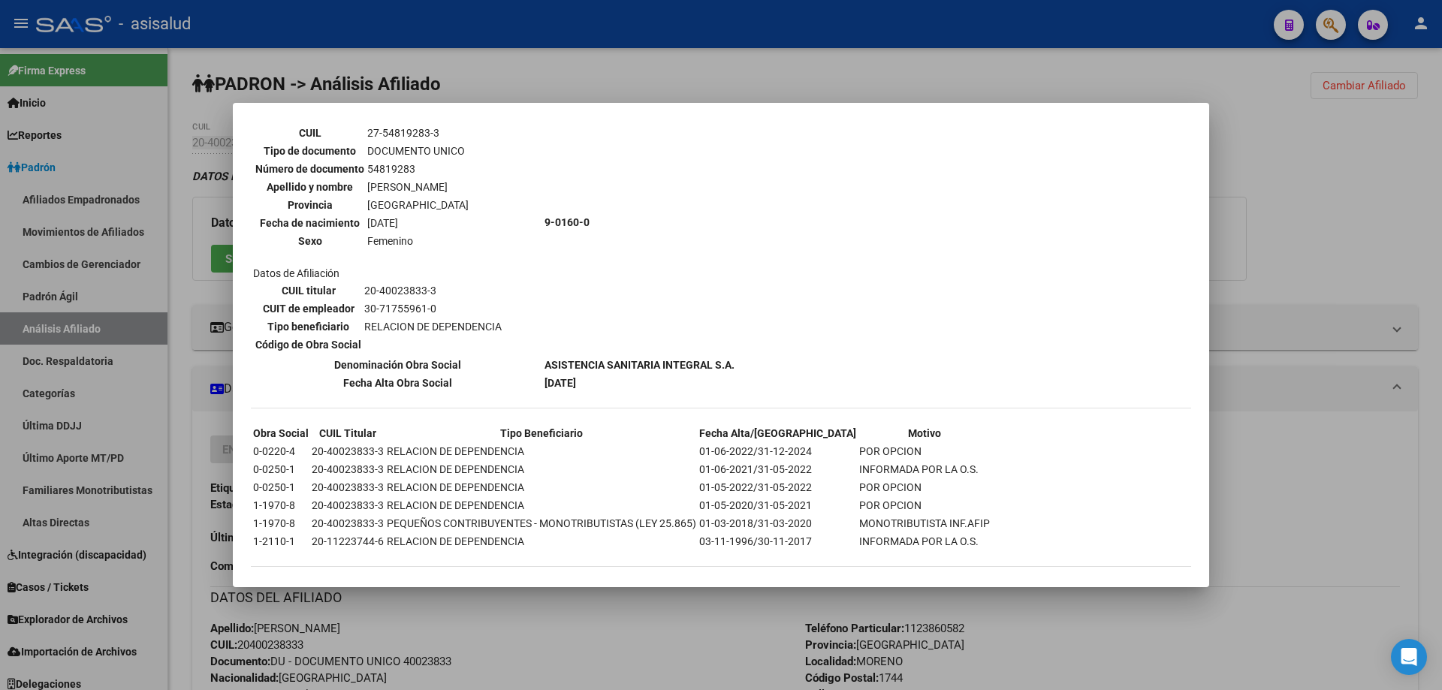
scroll to position [1390, 0]
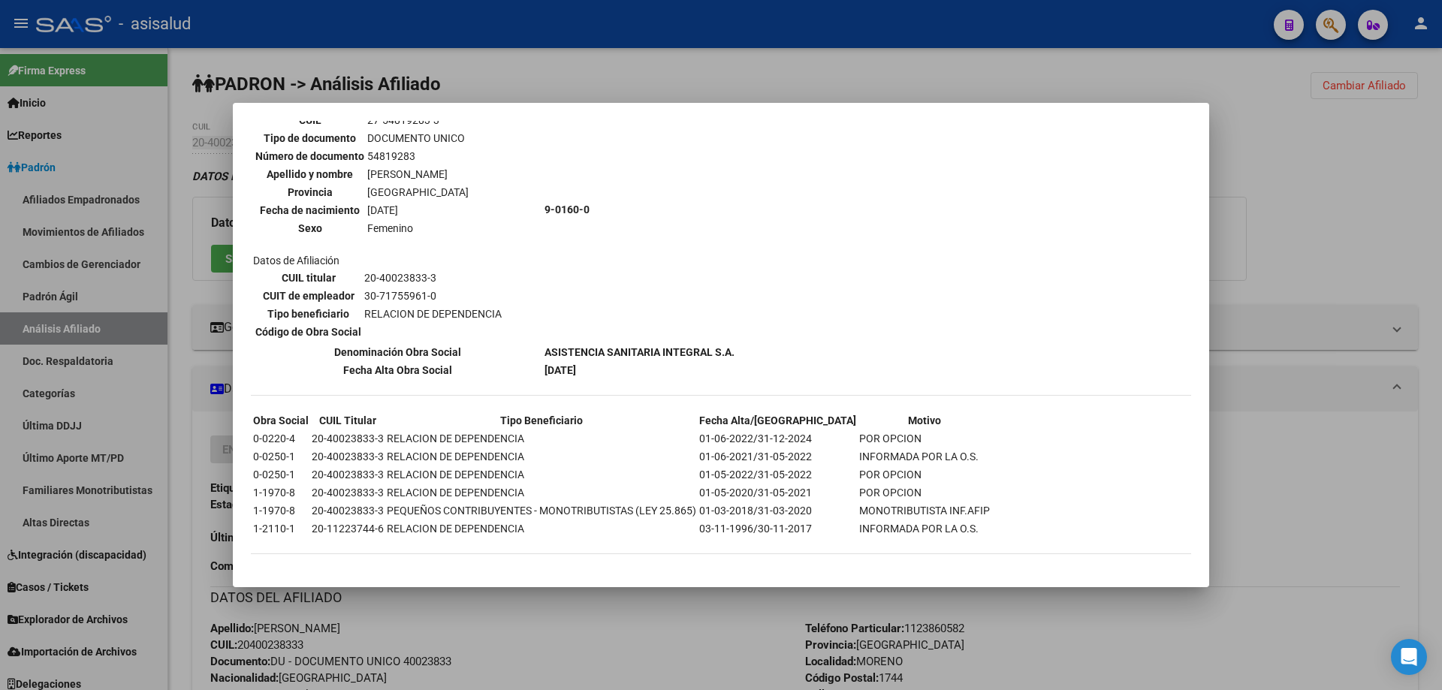
click at [1388, 218] on div at bounding box center [721, 345] width 1442 height 690
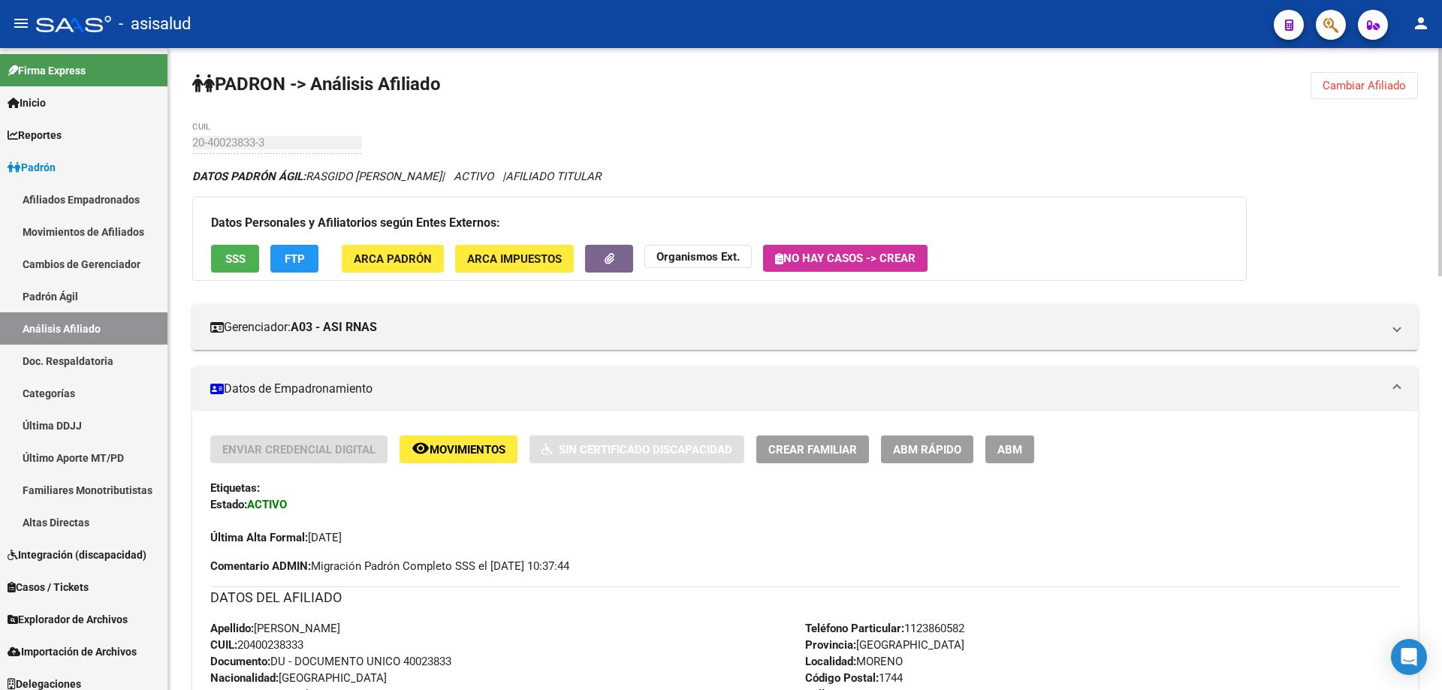
click at [293, 260] on span "FTP" at bounding box center [295, 259] width 20 height 14
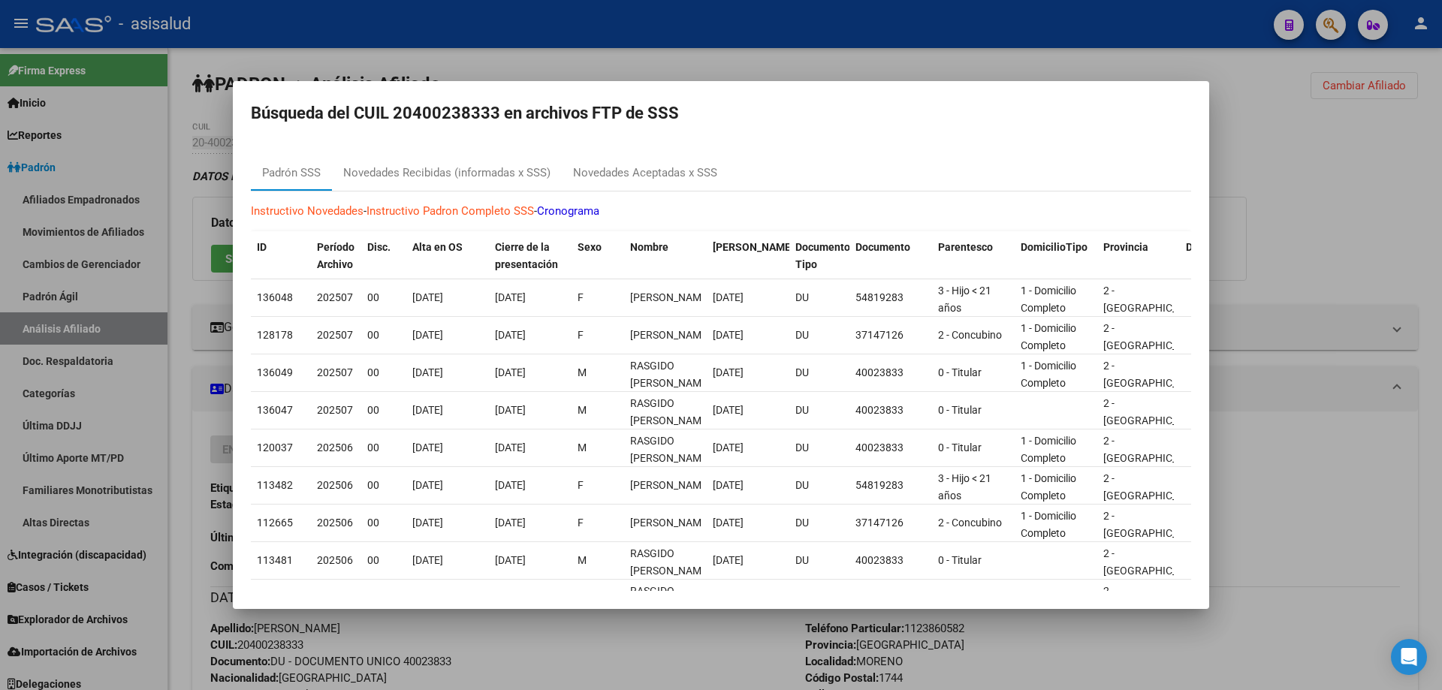
click at [1426, 158] on div at bounding box center [721, 345] width 1442 height 690
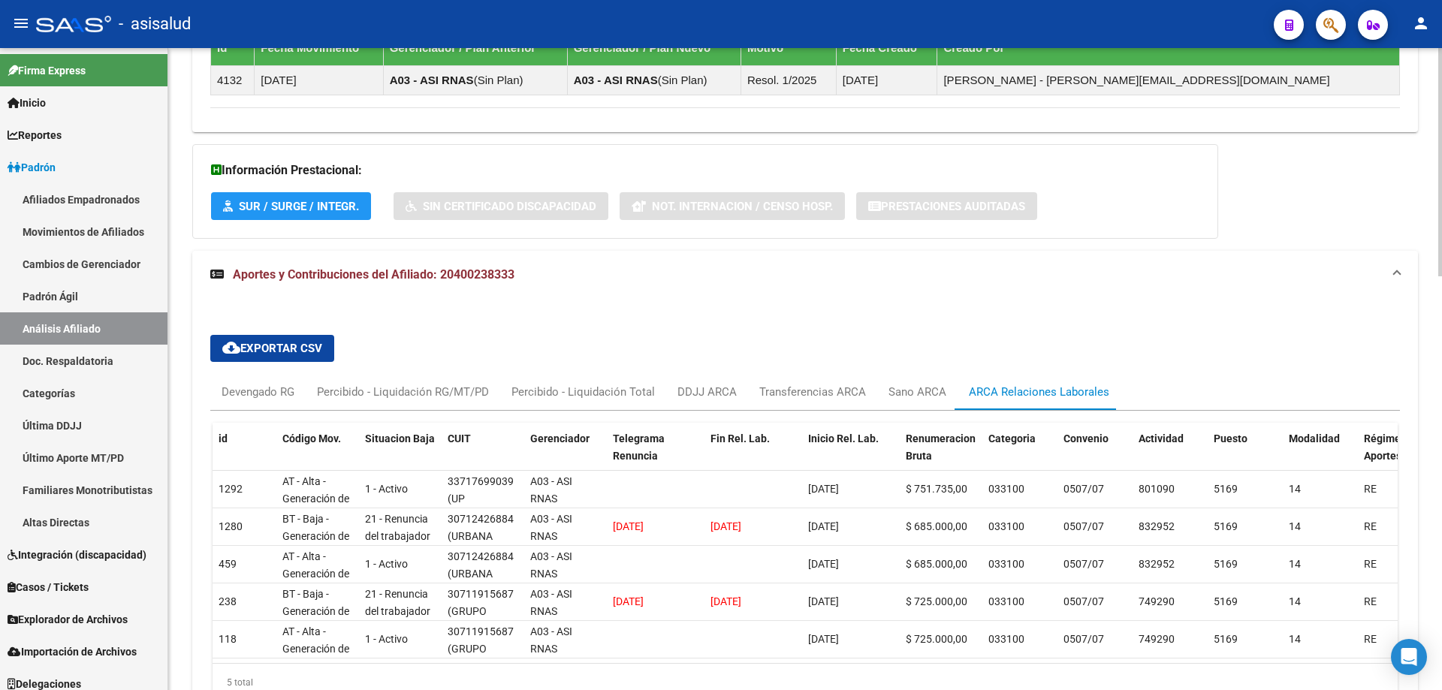
scroll to position [1162, 0]
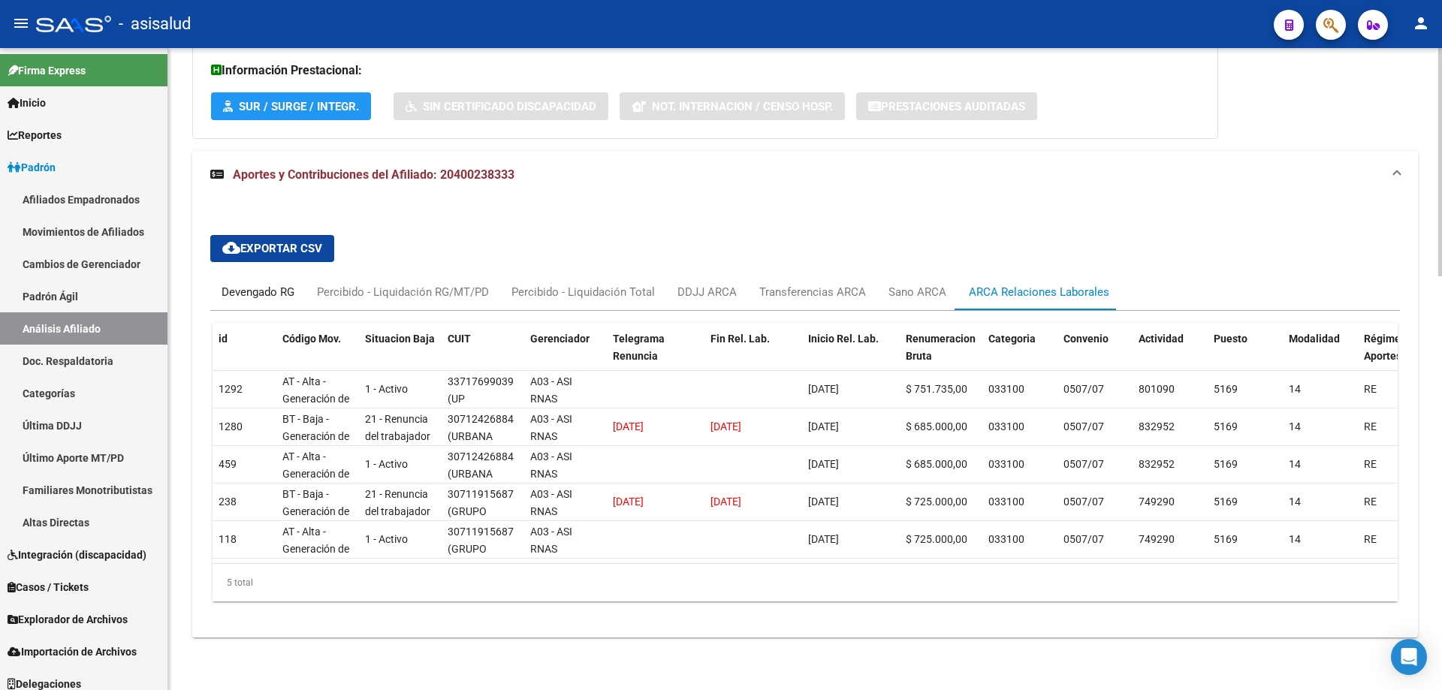
click at [260, 284] on div "Devengado RG" at bounding box center [257, 292] width 73 height 17
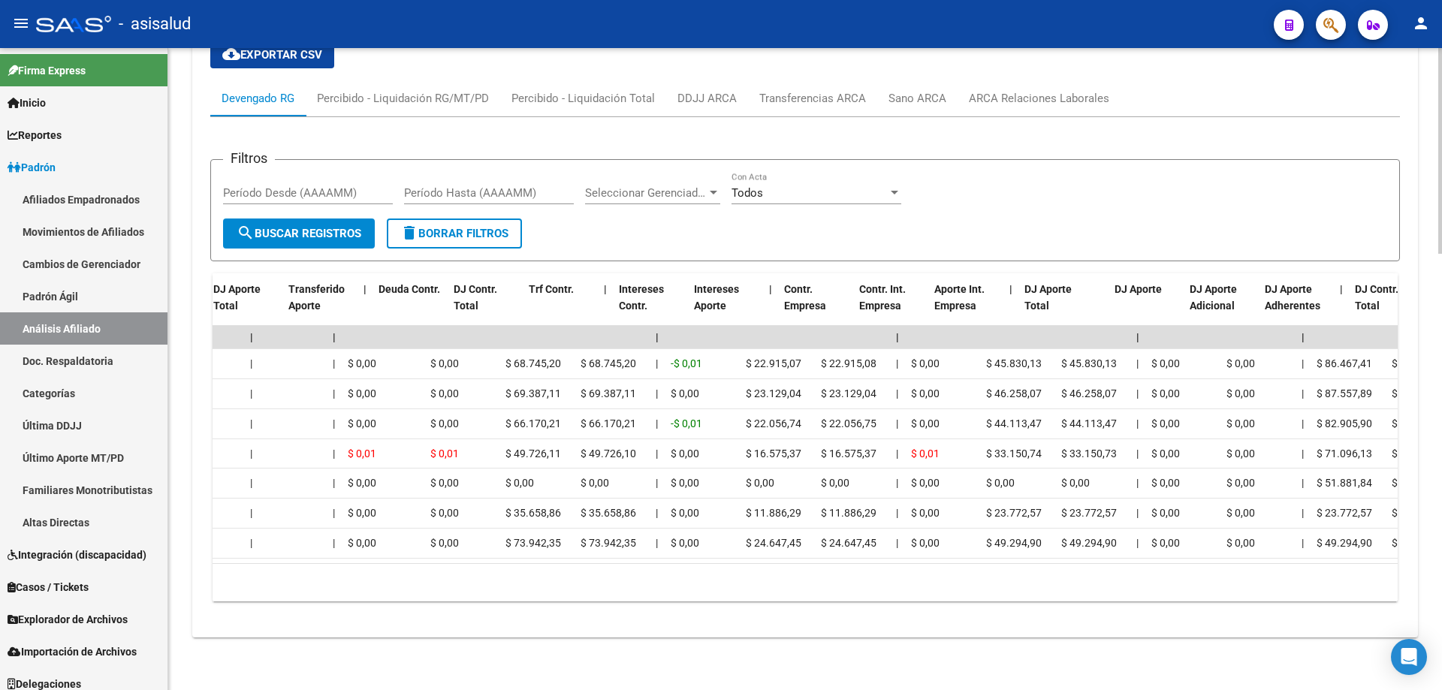
scroll to position [0, 0]
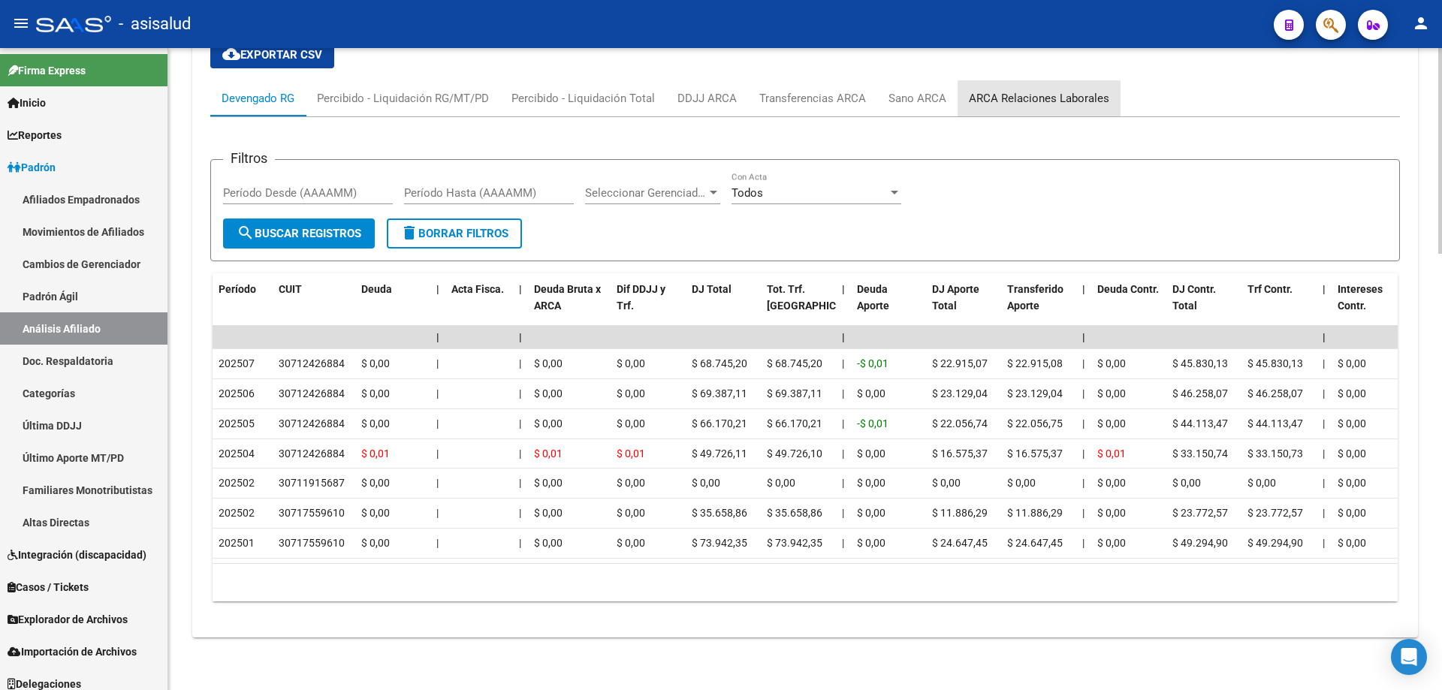
click at [1038, 90] on div "ARCA Relaciones Laborales" at bounding box center [1039, 98] width 140 height 17
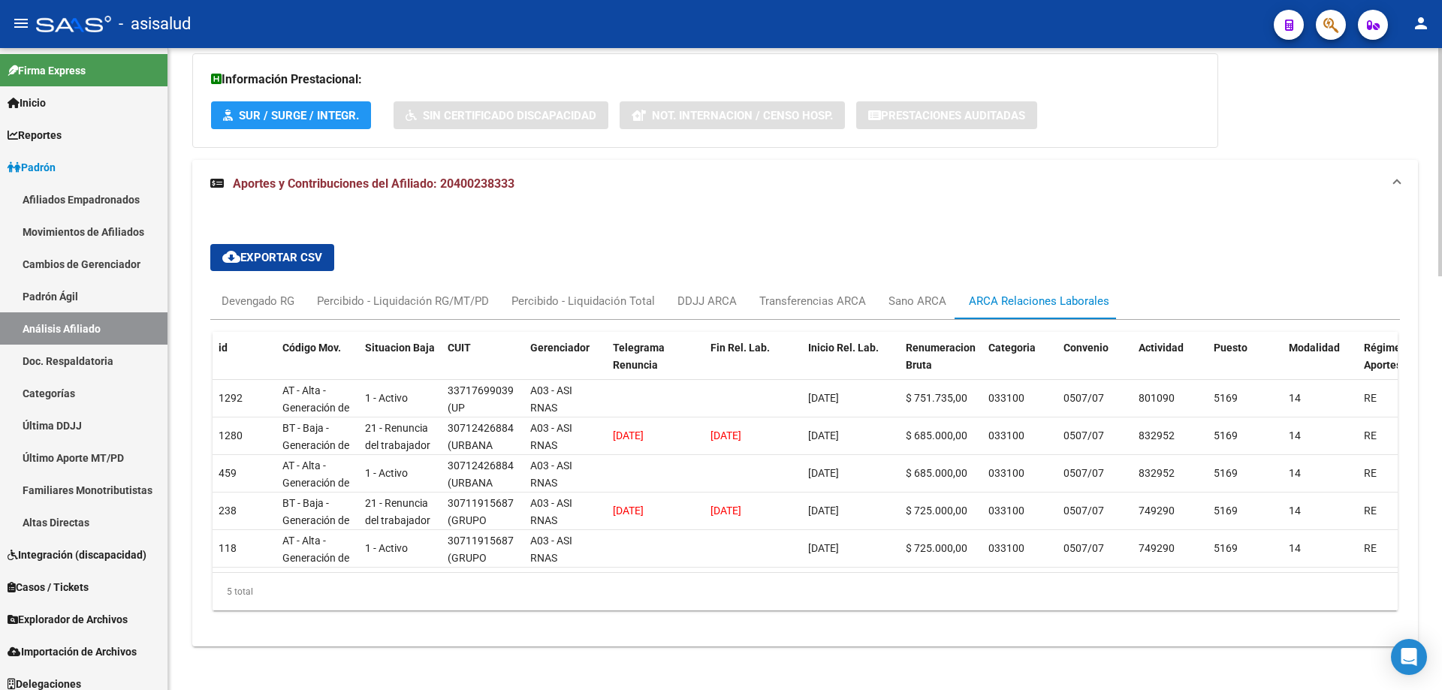
scroll to position [1162, 0]
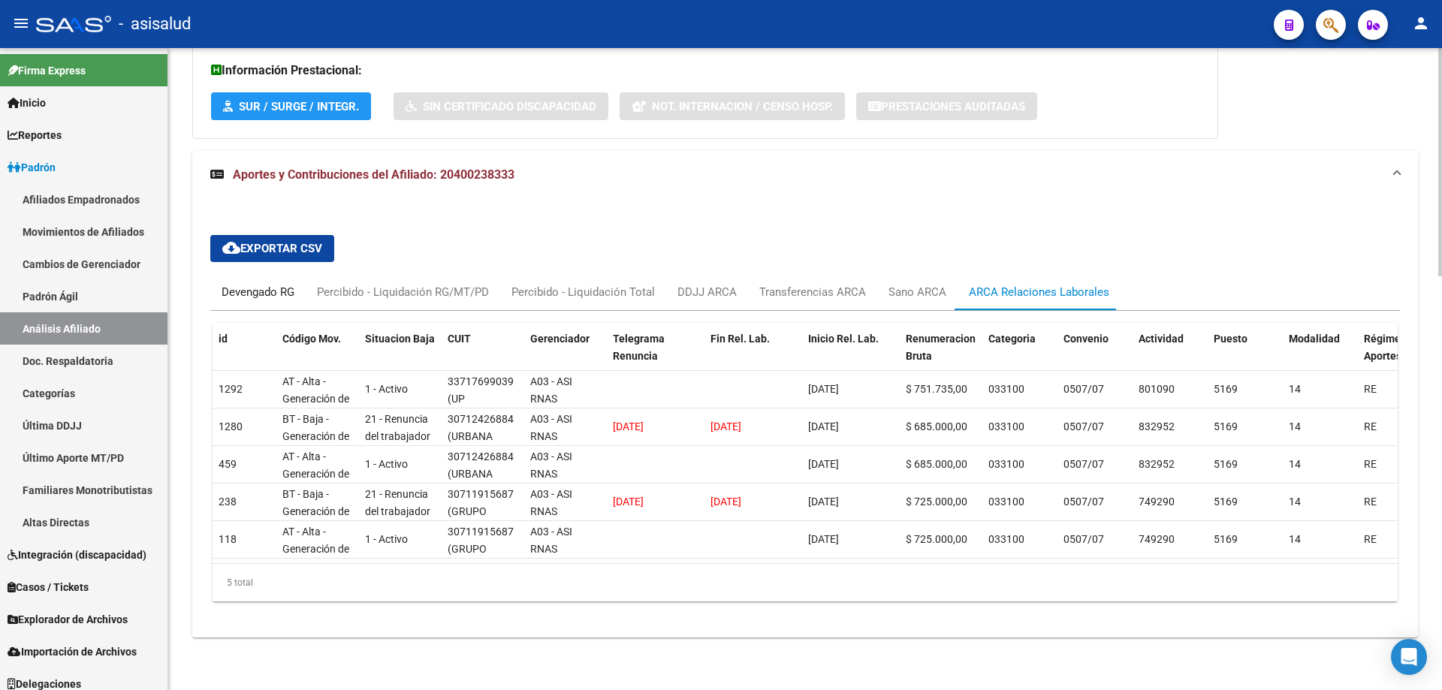
click at [246, 288] on div "Devengado RG" at bounding box center [257, 292] width 73 height 17
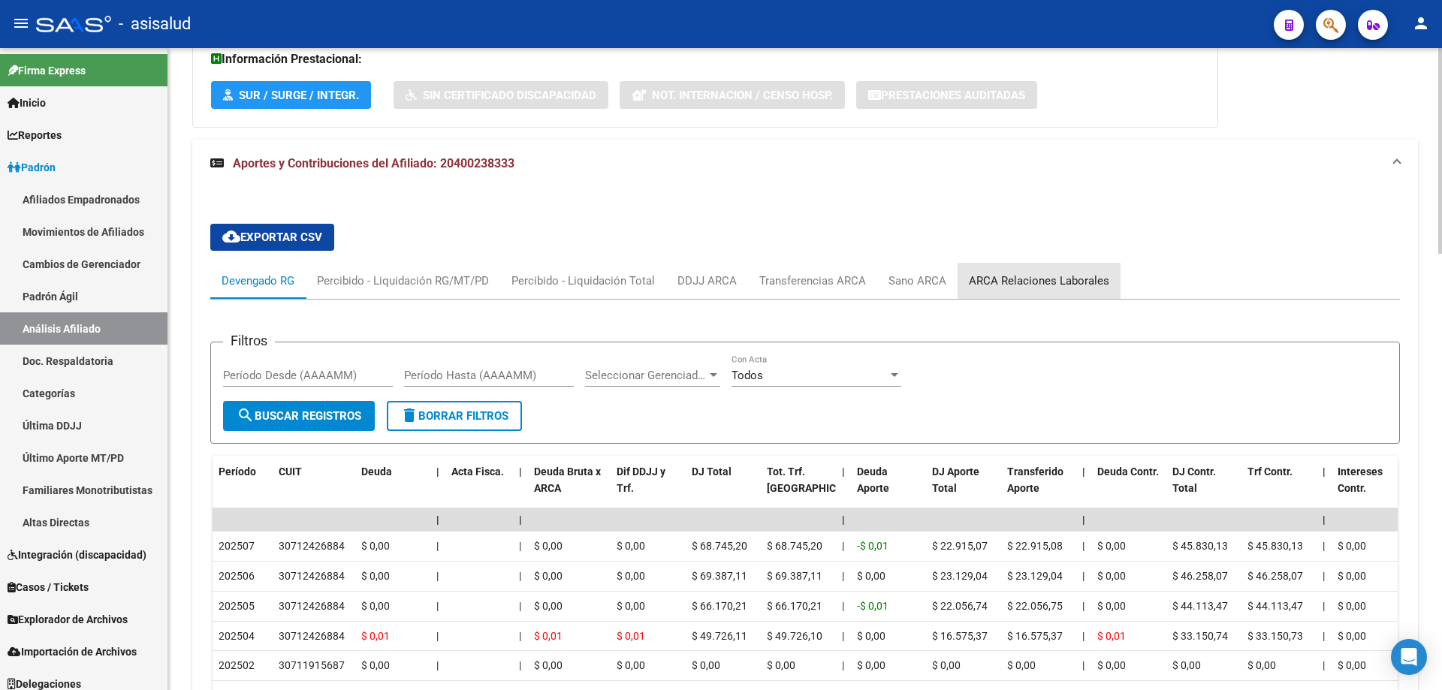
click at [1047, 280] on div "ARCA Relaciones Laborales" at bounding box center [1039, 281] width 140 height 17
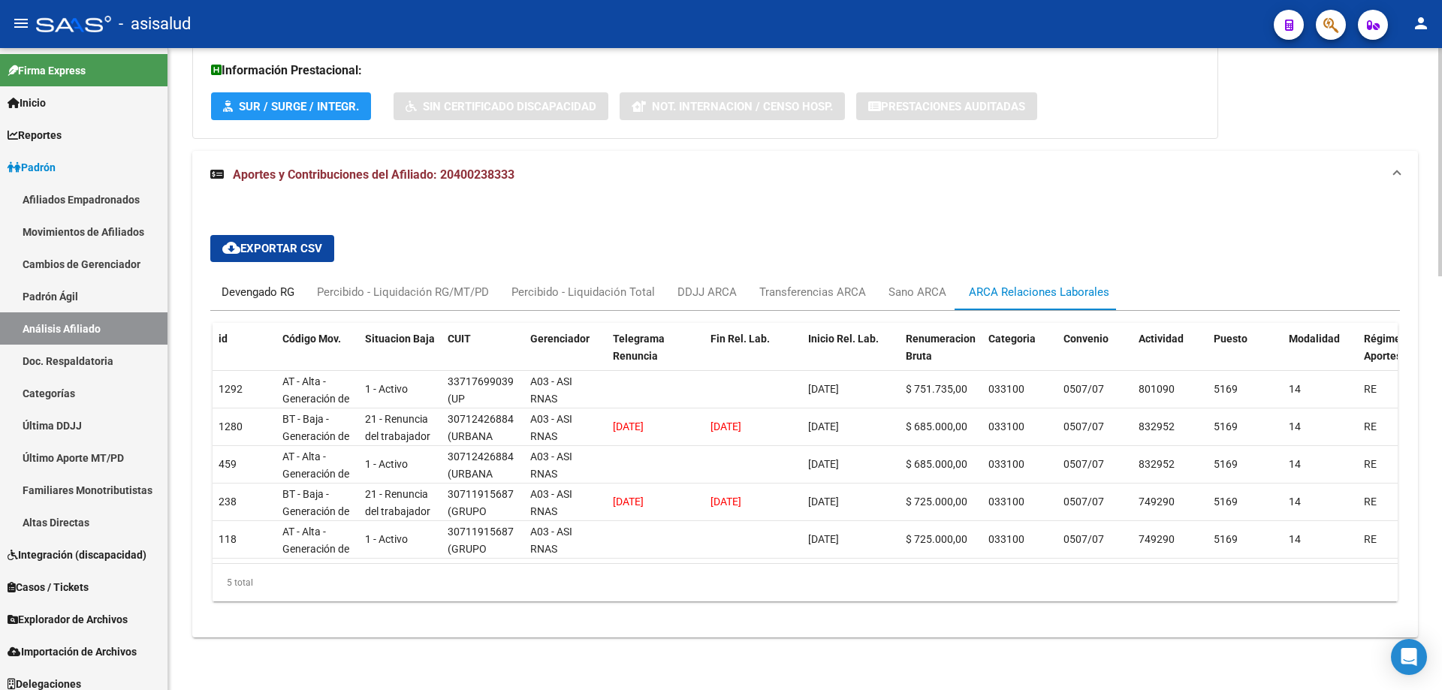
click at [264, 287] on div "Devengado RG" at bounding box center [257, 292] width 73 height 17
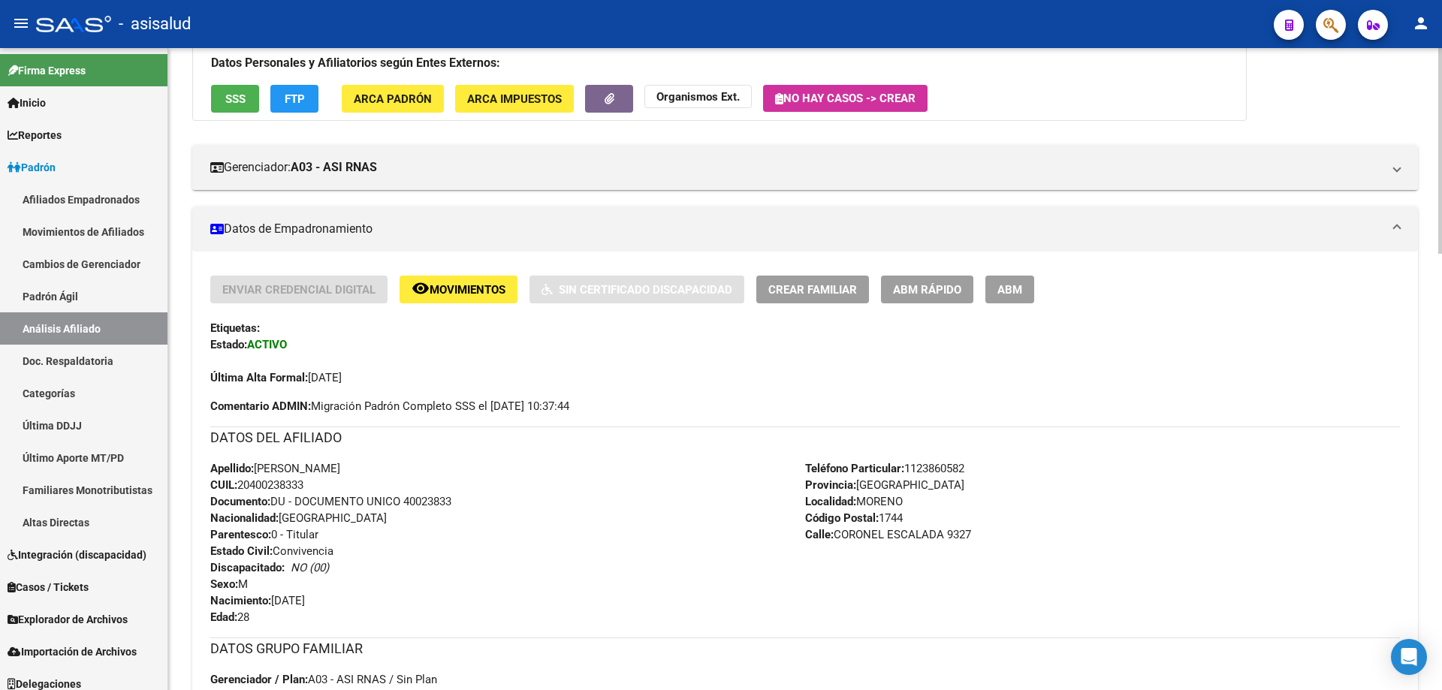
scroll to position [0, 0]
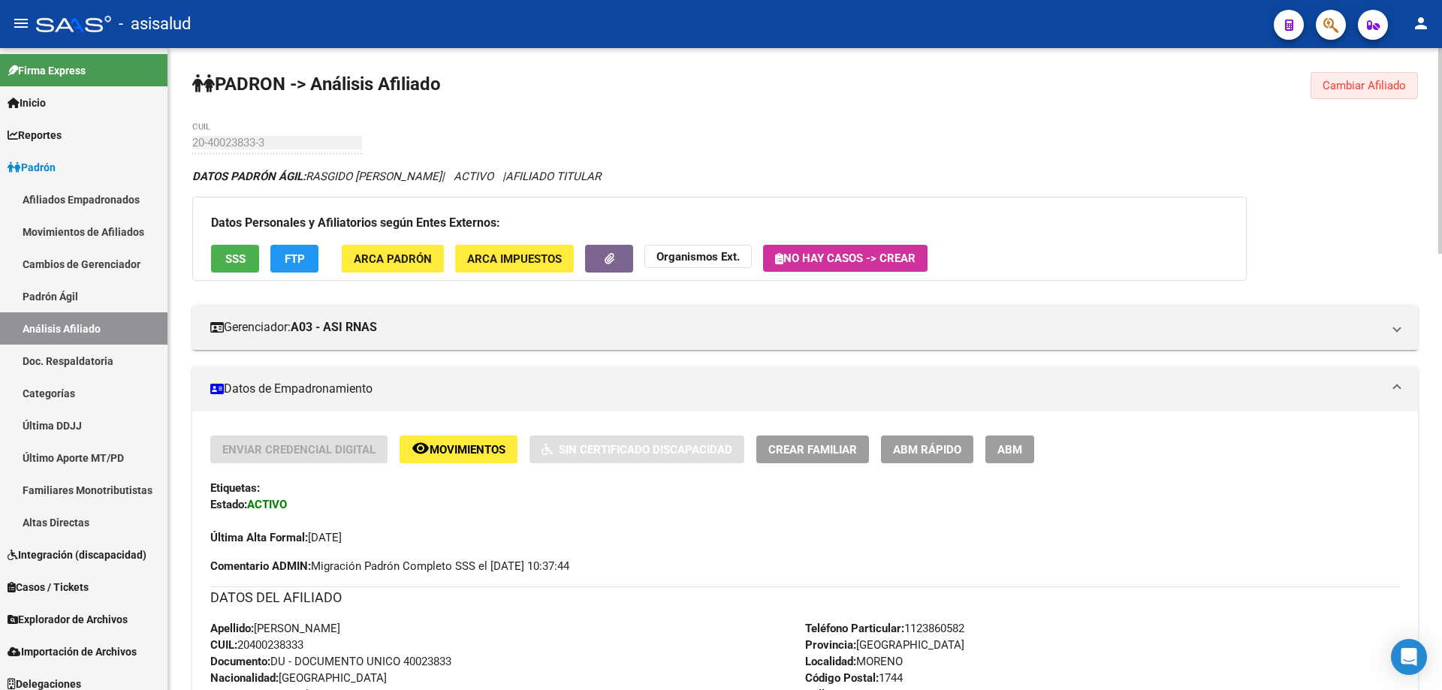
click at [1354, 84] on span "Cambiar Afiliado" at bounding box center [1363, 86] width 83 height 14
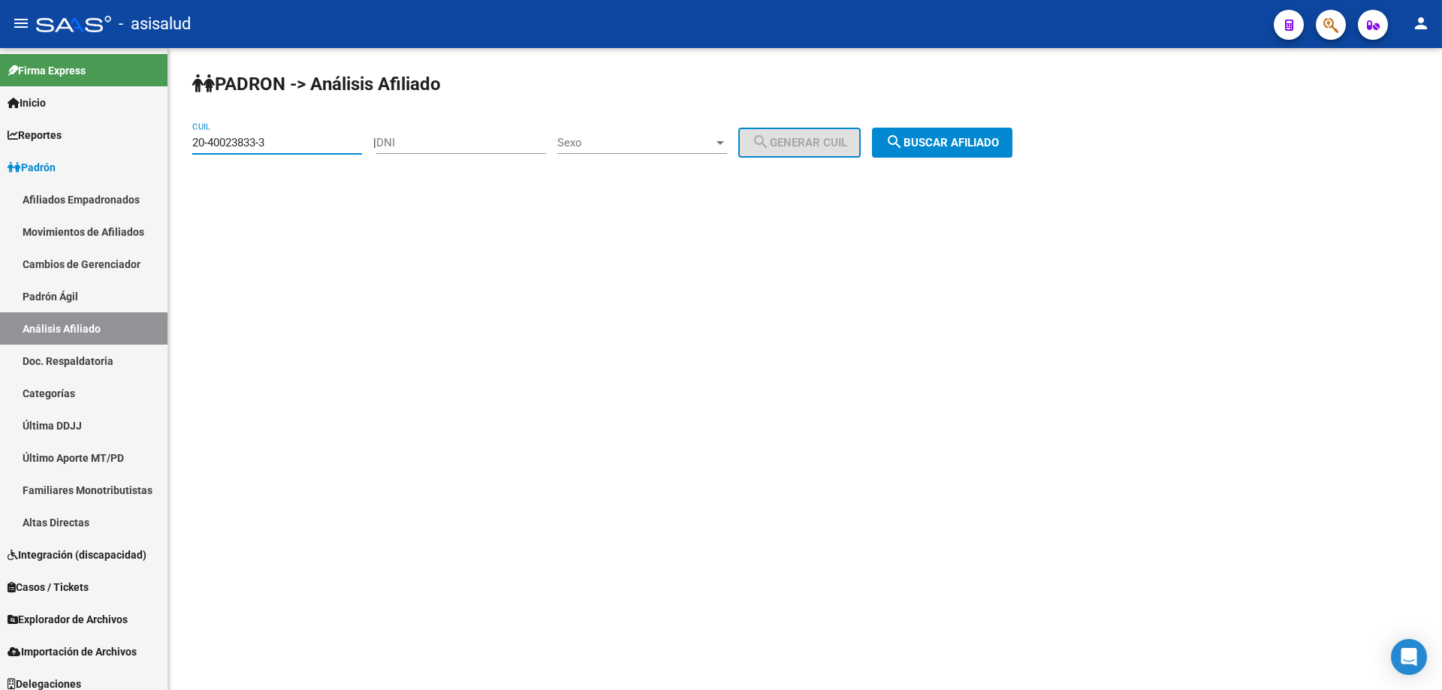
drag, startPoint x: 296, startPoint y: 144, endPoint x: 188, endPoint y: 157, distance: 108.1
click at [188, 157] on div "PADRON -> Análisis Afiliado 20-40023833-3 CUIL | DNI Sexo Sexo search Generar C…" at bounding box center [804, 127] width 1273 height 158
paste input "3-14416680-9"
click at [948, 145] on span "search Buscar afiliado" at bounding box center [941, 143] width 113 height 14
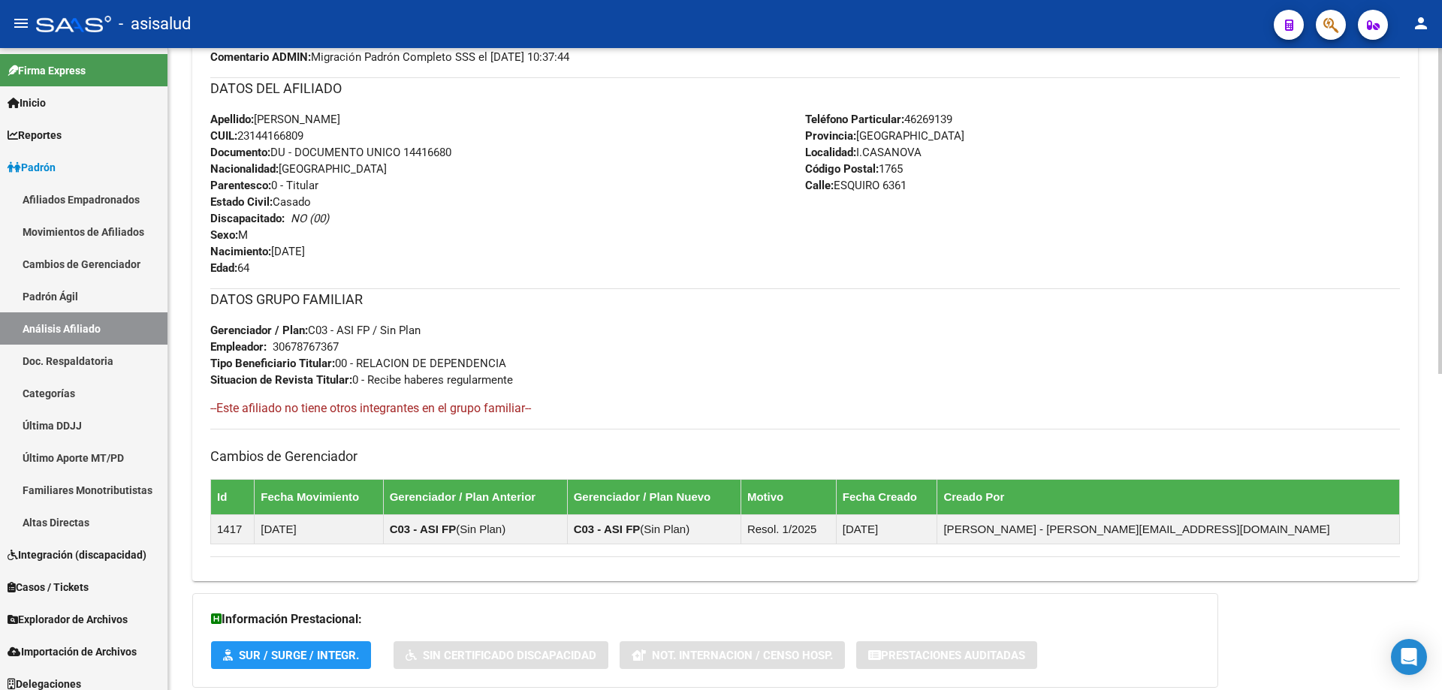
scroll to position [624, 0]
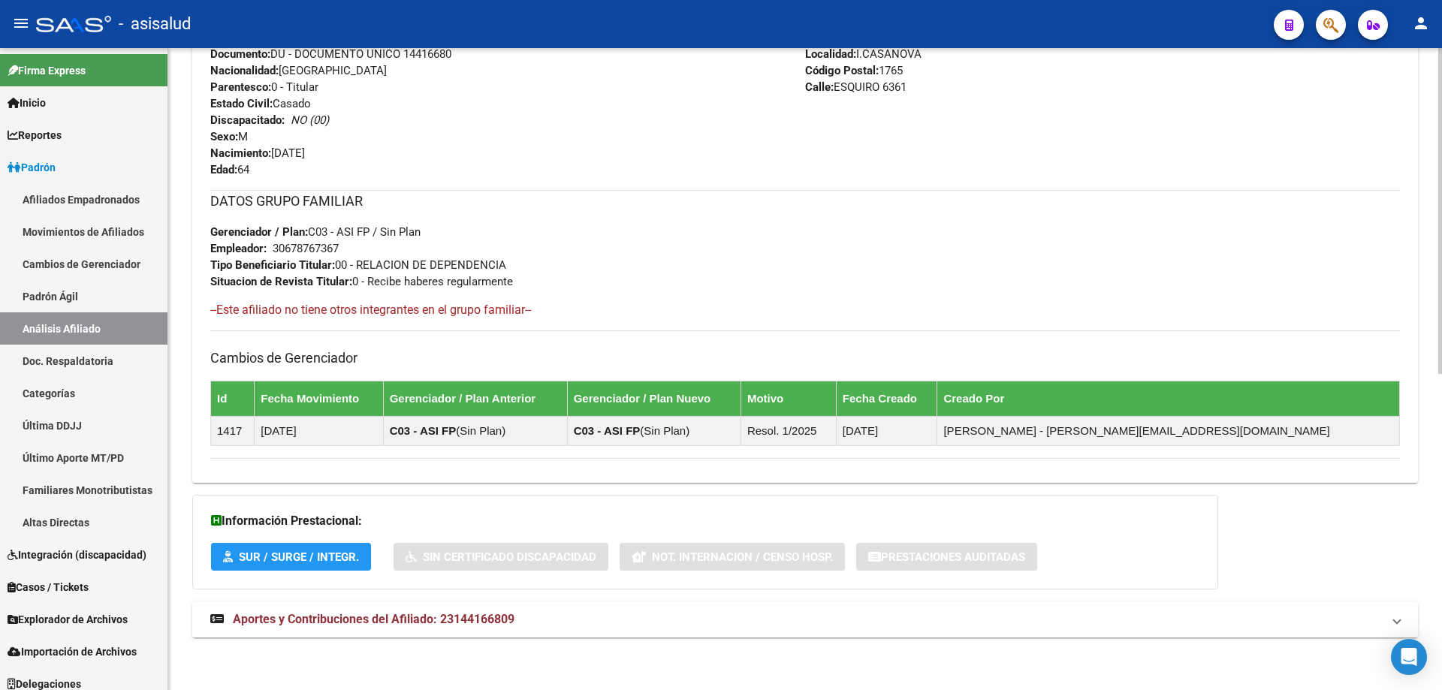
click at [786, 632] on mat-expansion-panel-header "Aportes y Contribuciones del Afiliado: 23144166809" at bounding box center [804, 619] width 1225 height 36
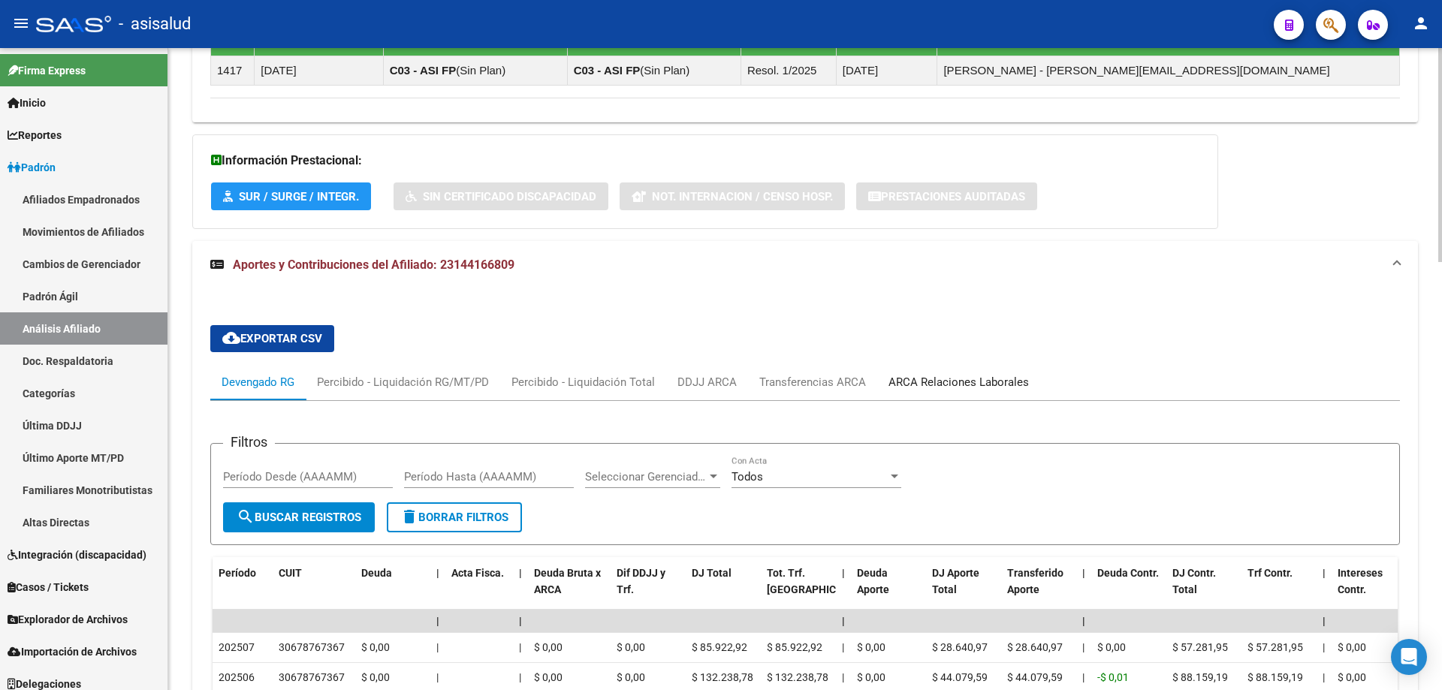
click at [973, 379] on div "ARCA Relaciones Laborales" at bounding box center [958, 382] width 140 height 17
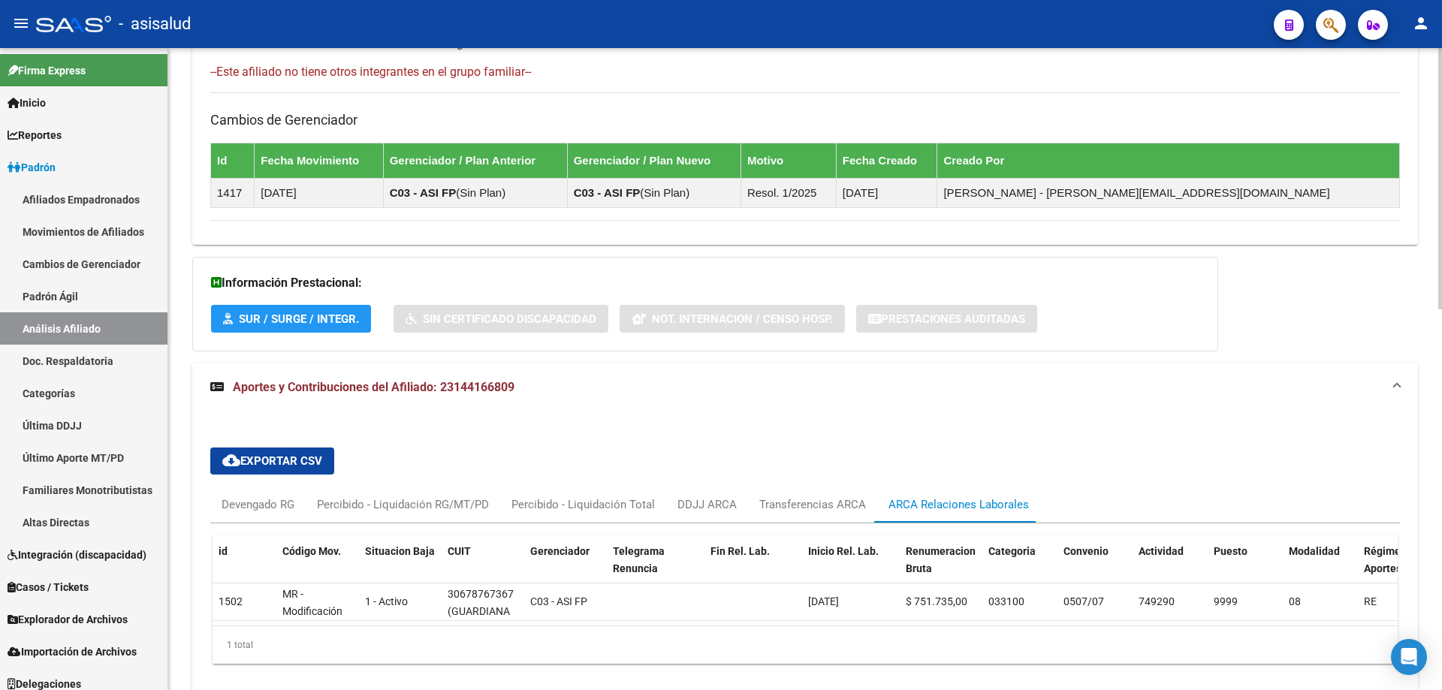
scroll to position [935, 0]
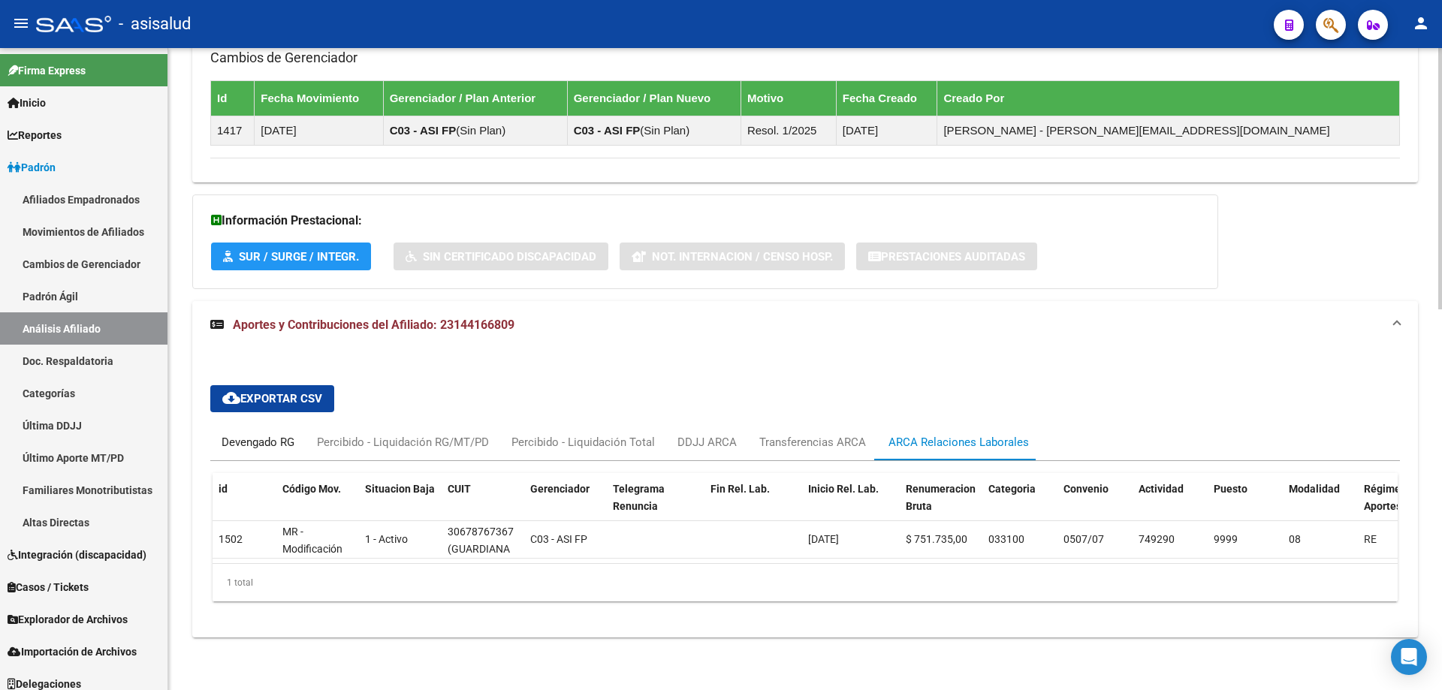
click at [258, 434] on div "Devengado RG" at bounding box center [257, 442] width 73 height 17
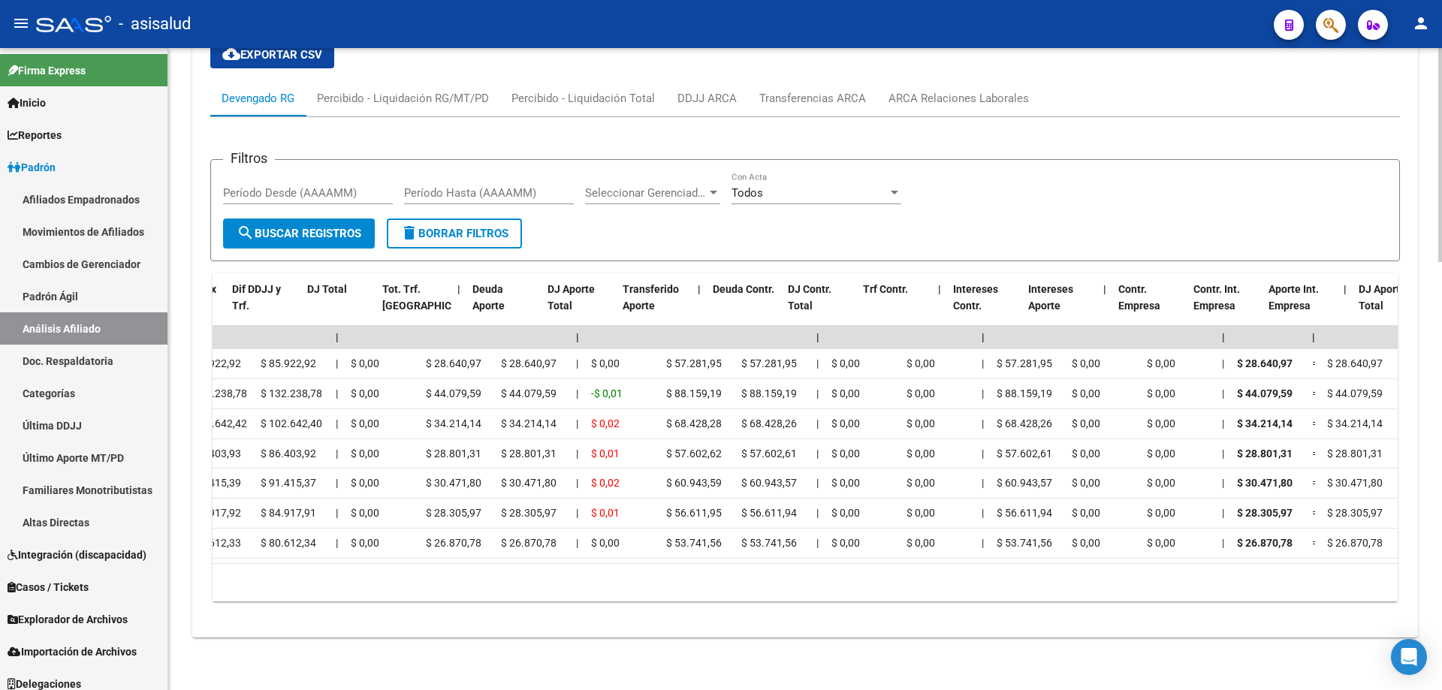
scroll to position [0, 0]
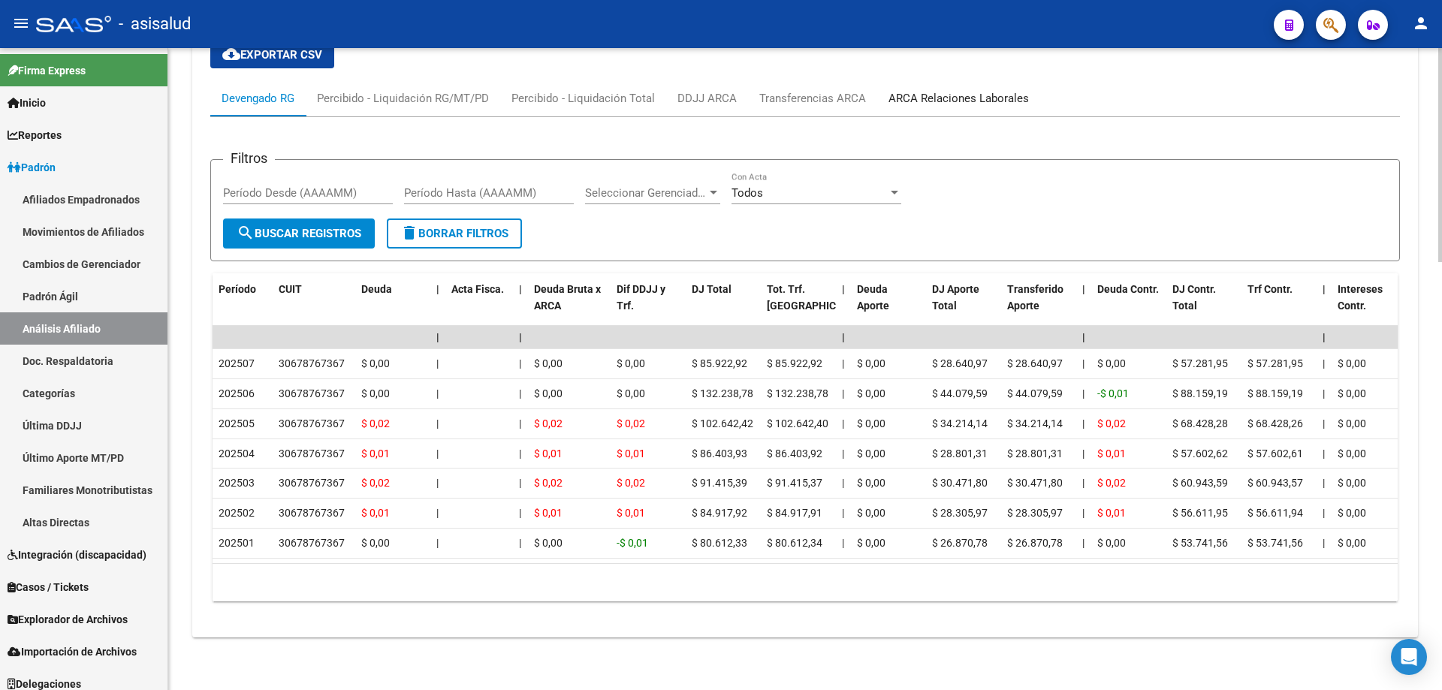
click at [1008, 90] on div "ARCA Relaciones Laborales" at bounding box center [958, 98] width 140 height 17
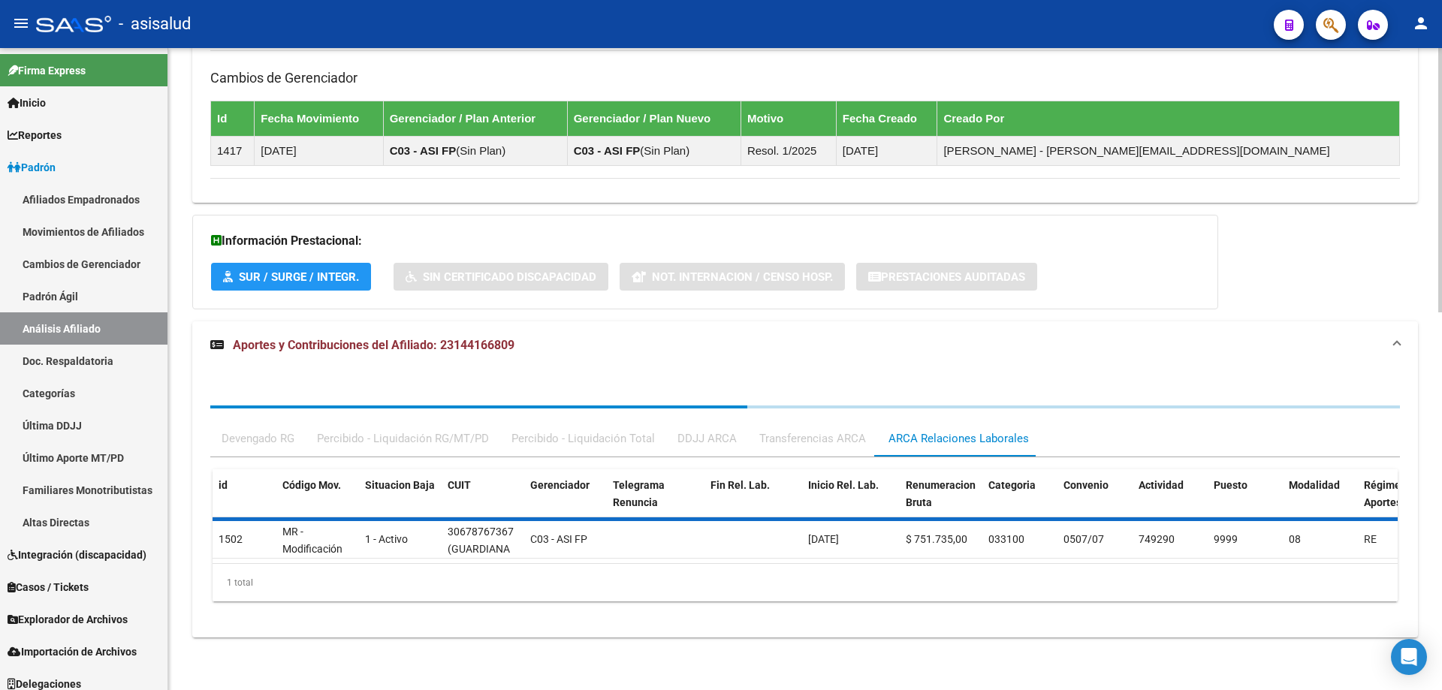
scroll to position [935, 0]
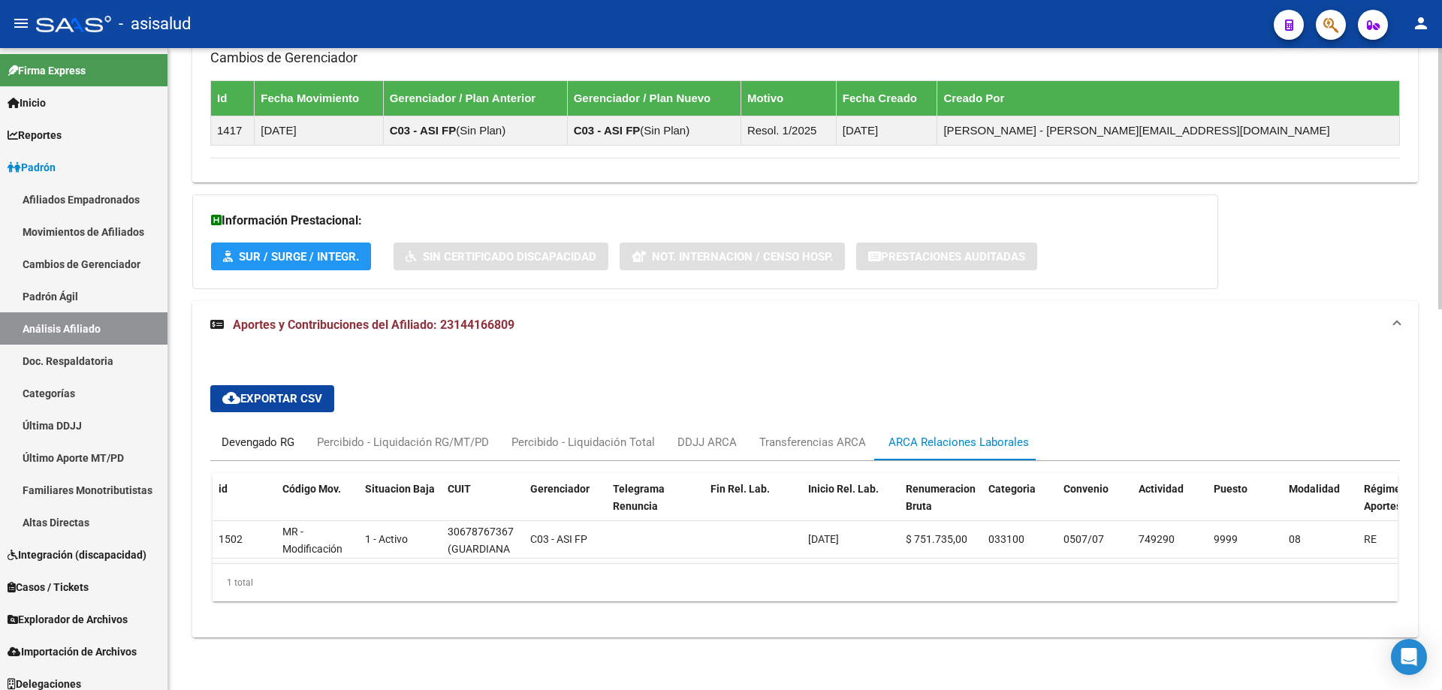
click at [227, 434] on div "Devengado RG" at bounding box center [257, 442] width 73 height 17
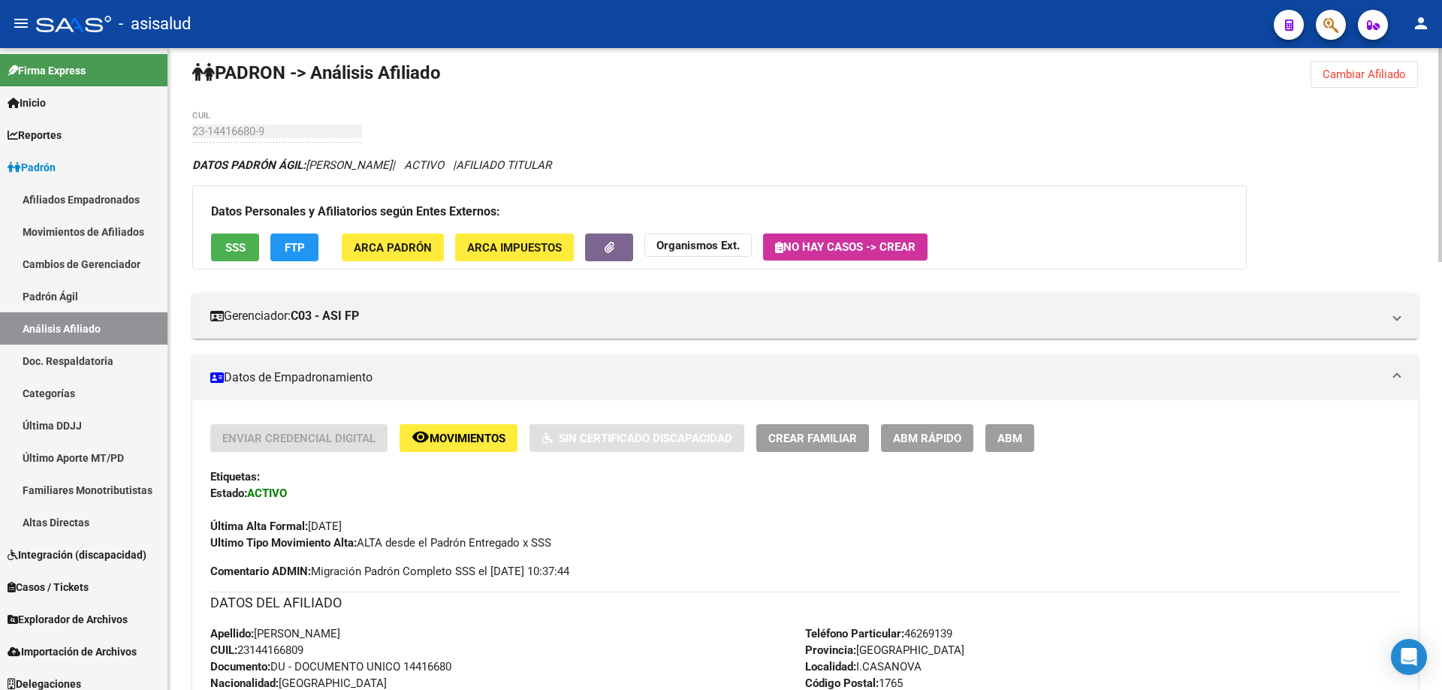
scroll to position [0, 0]
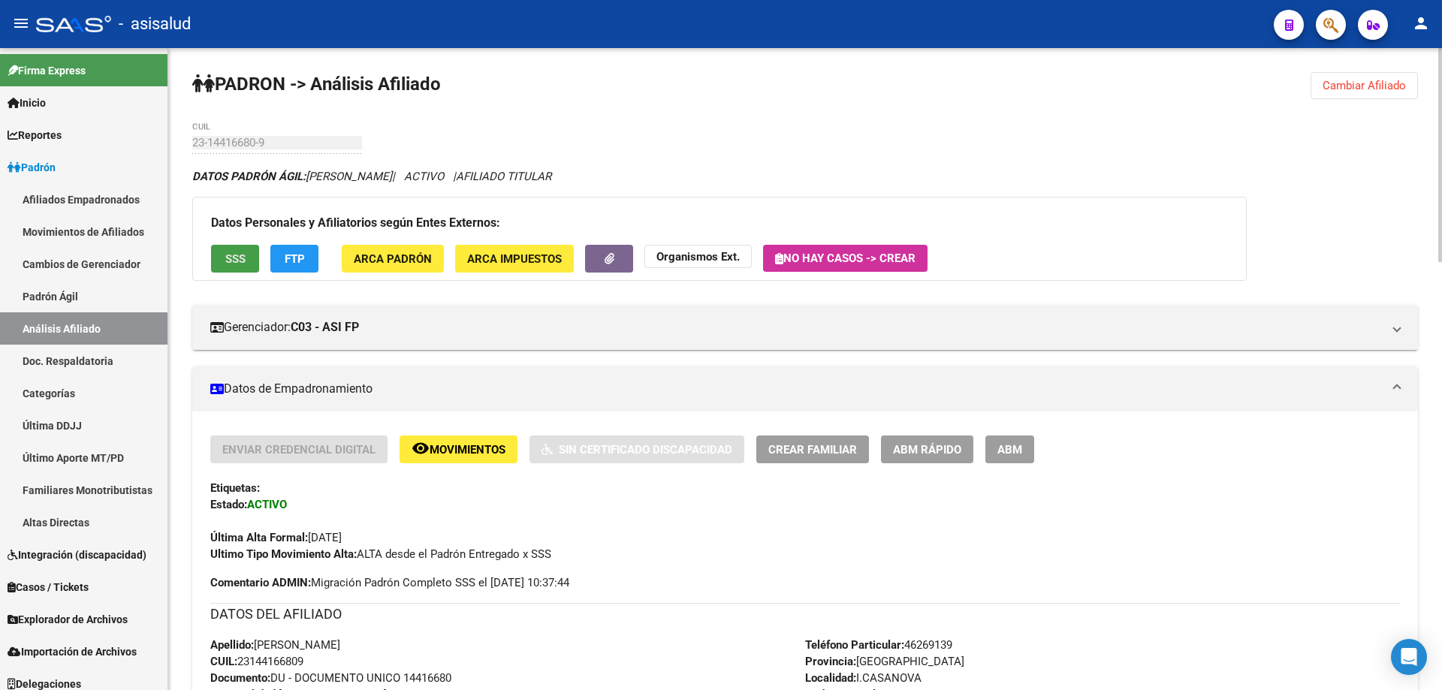
click at [219, 247] on button "SSS" at bounding box center [235, 259] width 48 height 28
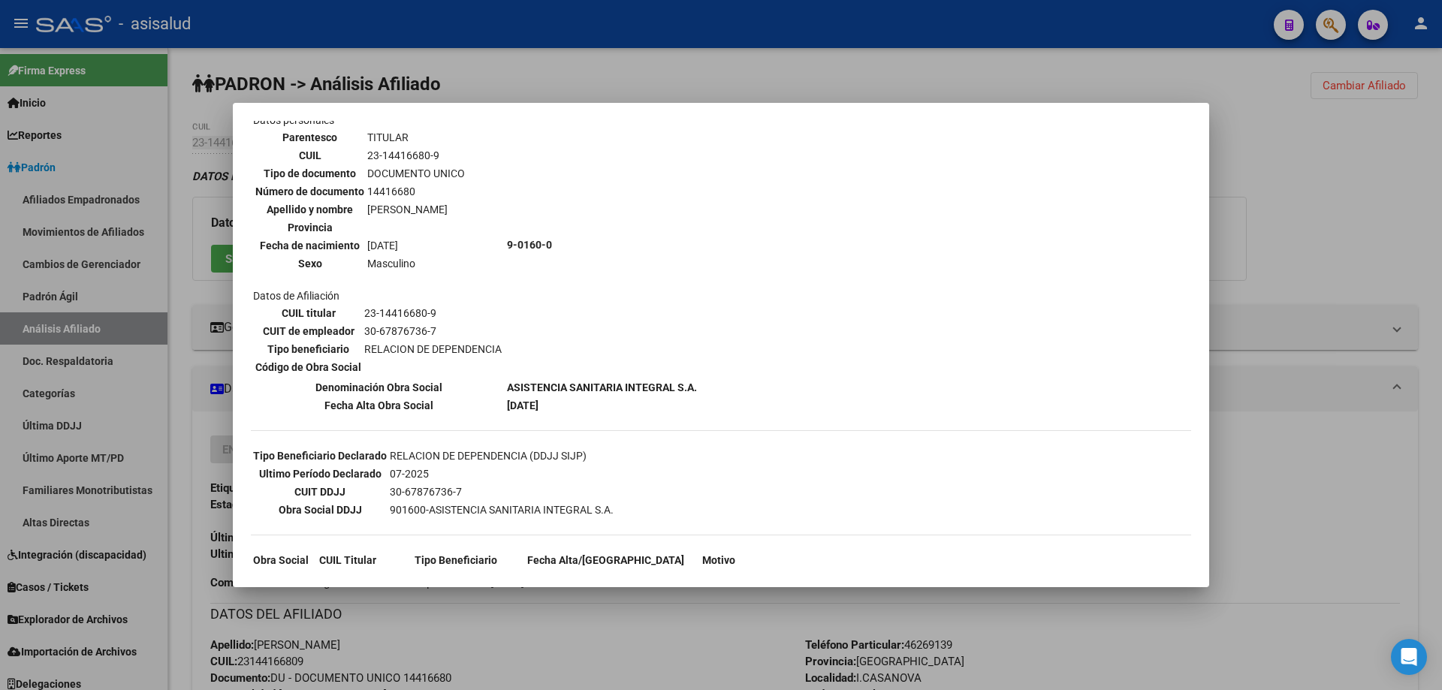
scroll to position [189, 0]
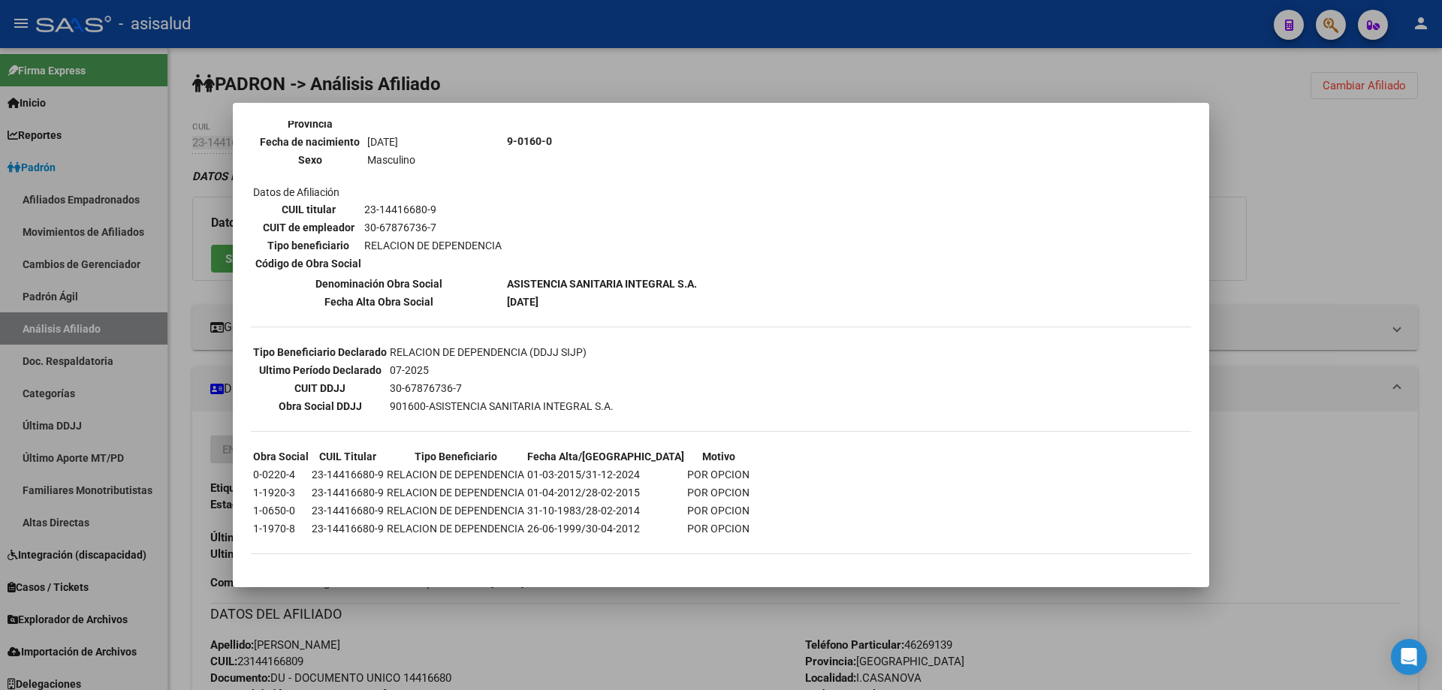
click at [1317, 199] on div at bounding box center [721, 345] width 1442 height 690
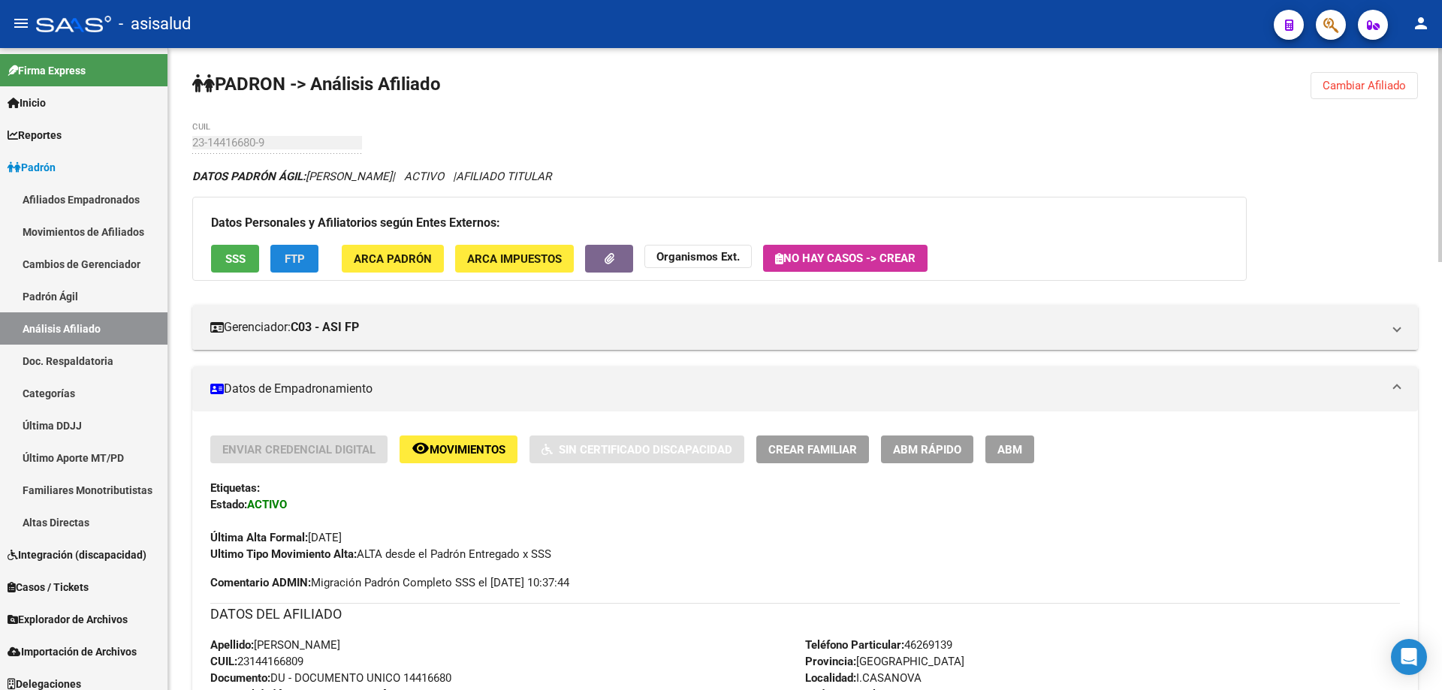
click at [293, 252] on span "FTP" at bounding box center [295, 259] width 20 height 14
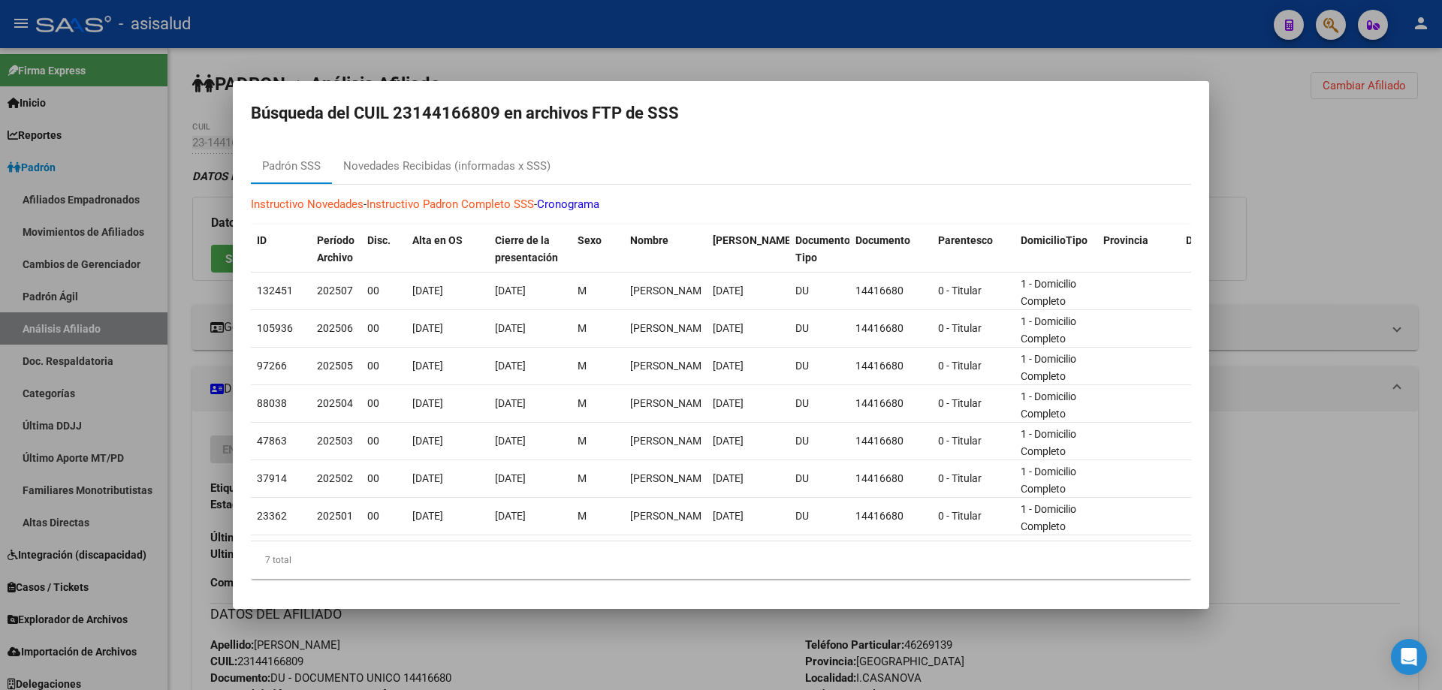
scroll to position [0, 0]
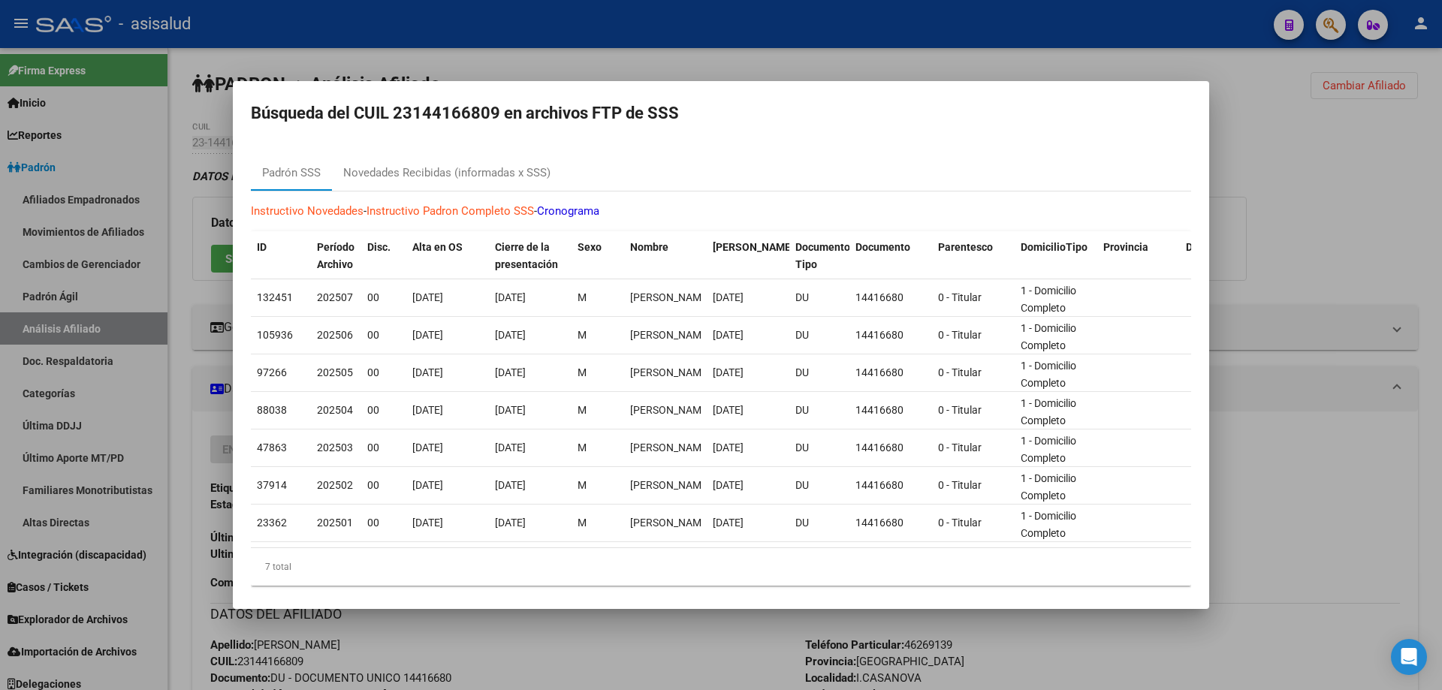
click at [1379, 205] on div at bounding box center [721, 345] width 1442 height 690
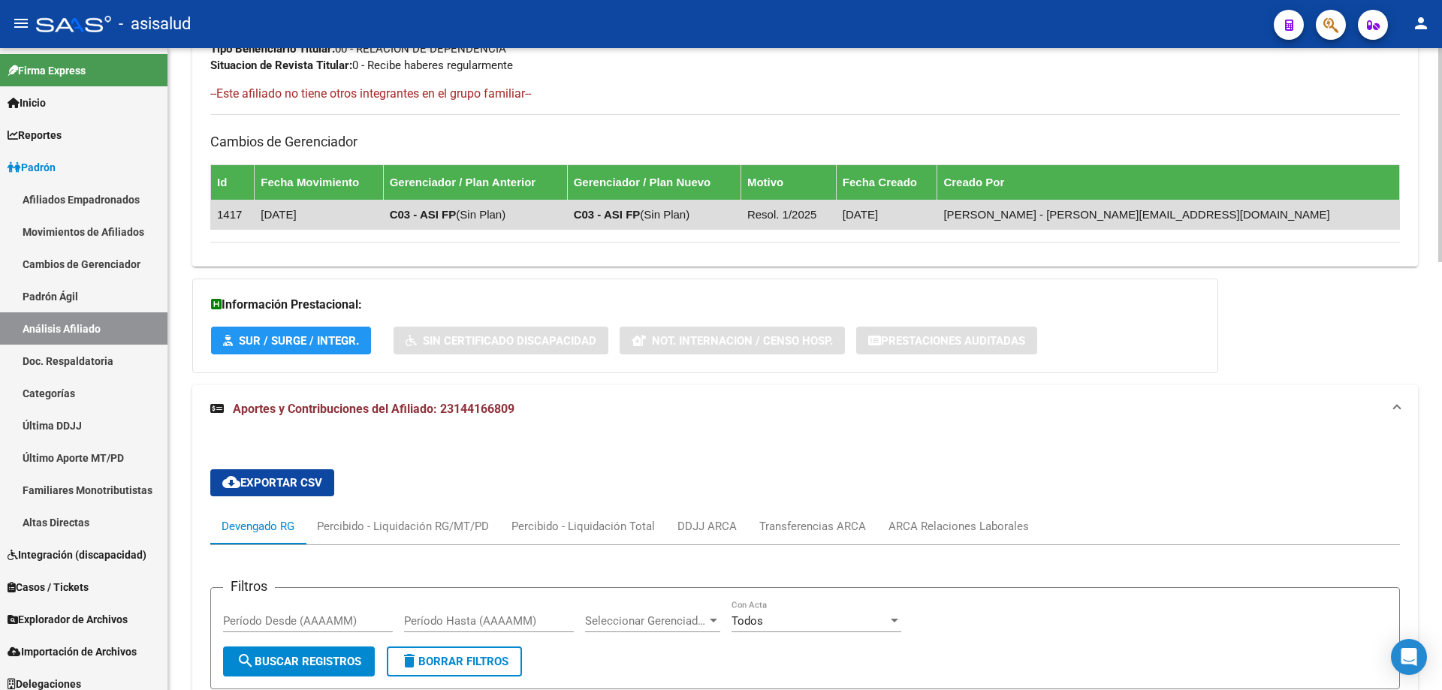
scroll to position [826, 0]
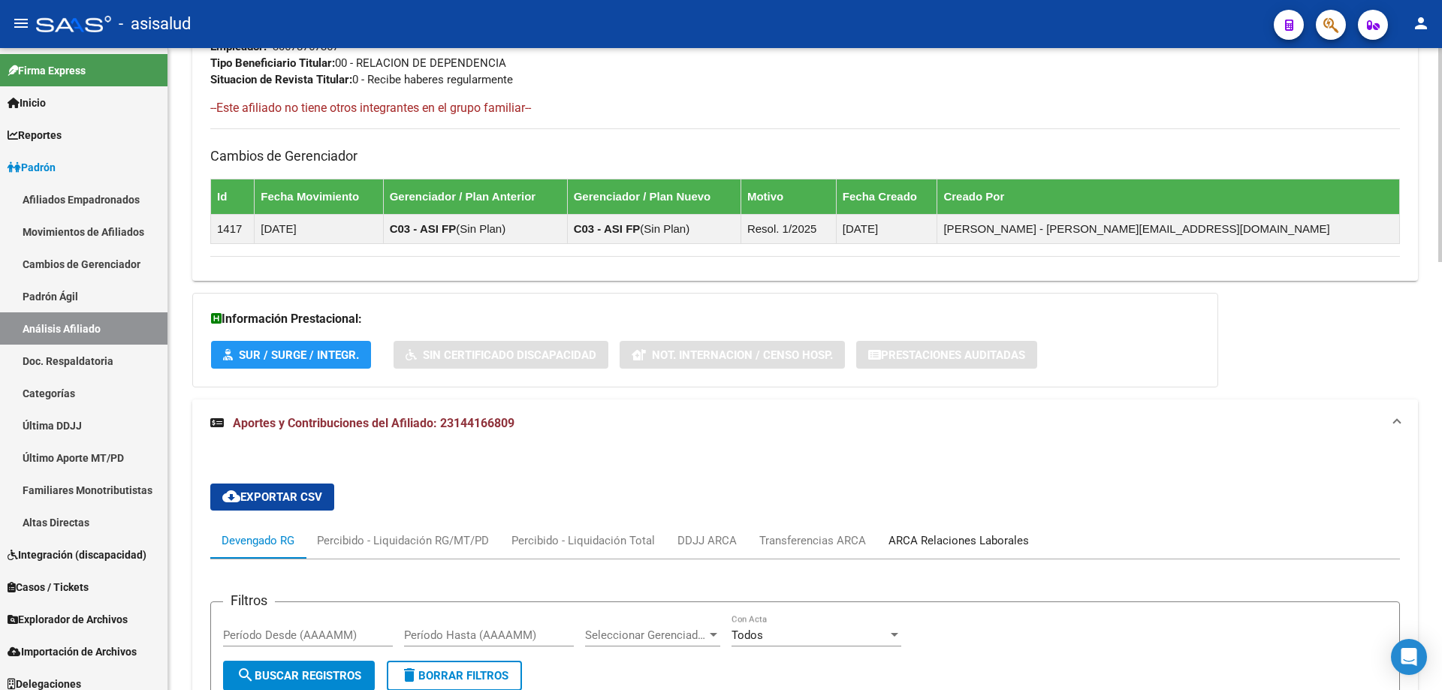
click at [980, 550] on div "ARCA Relaciones Laborales" at bounding box center [958, 541] width 163 height 36
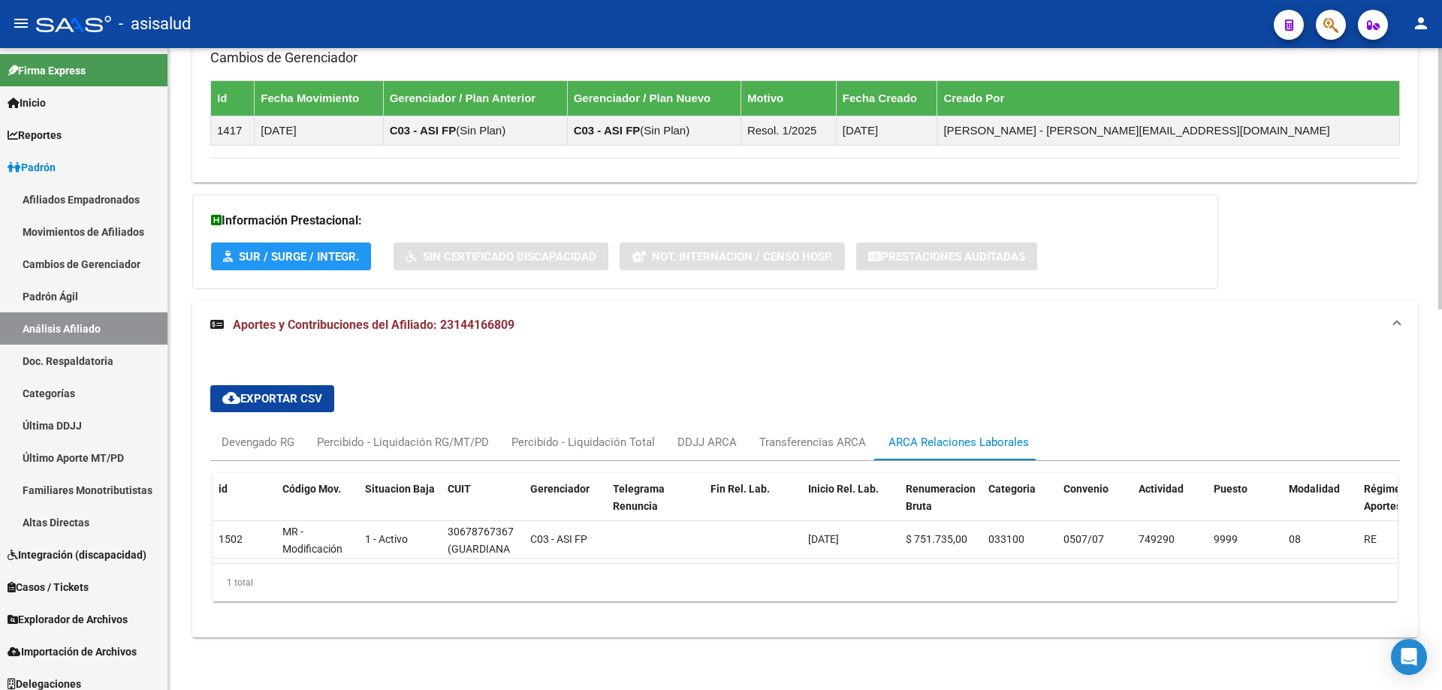
scroll to position [935, 0]
click at [275, 434] on div "Devengado RG" at bounding box center [257, 442] width 73 height 17
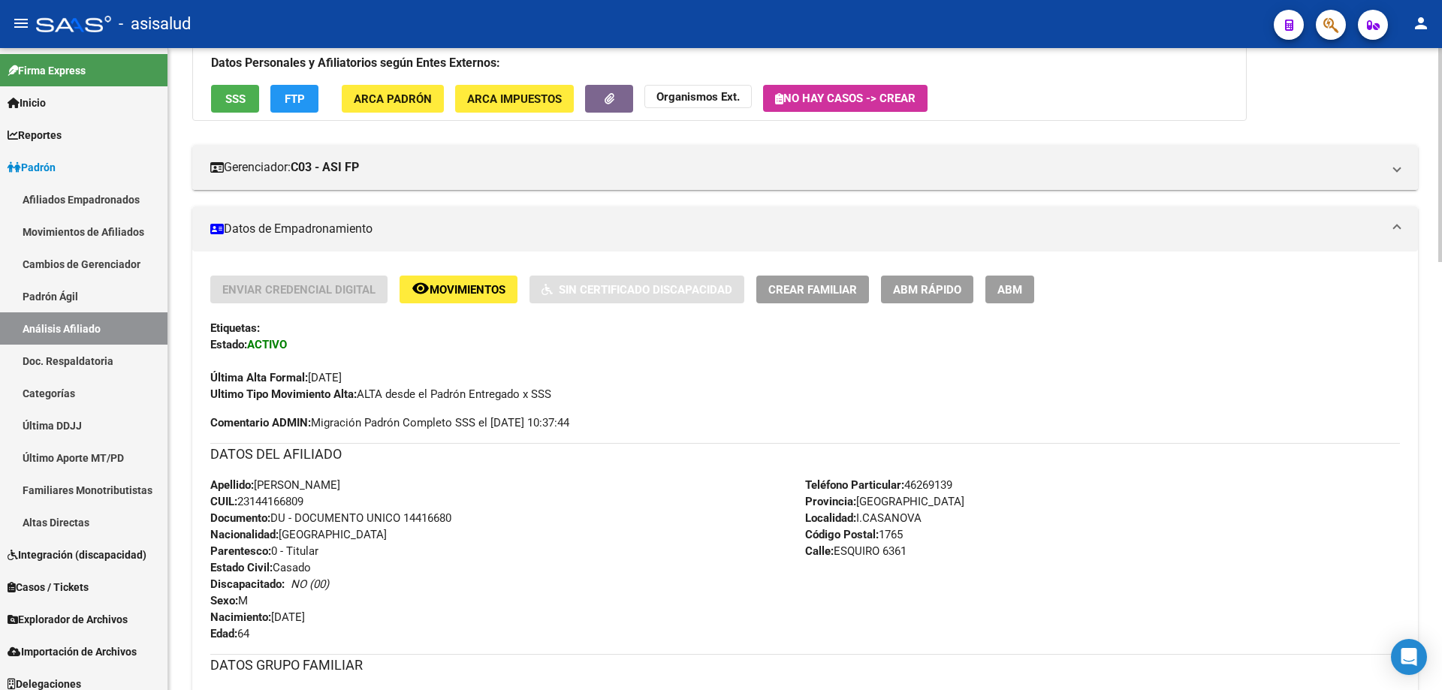
scroll to position [0, 0]
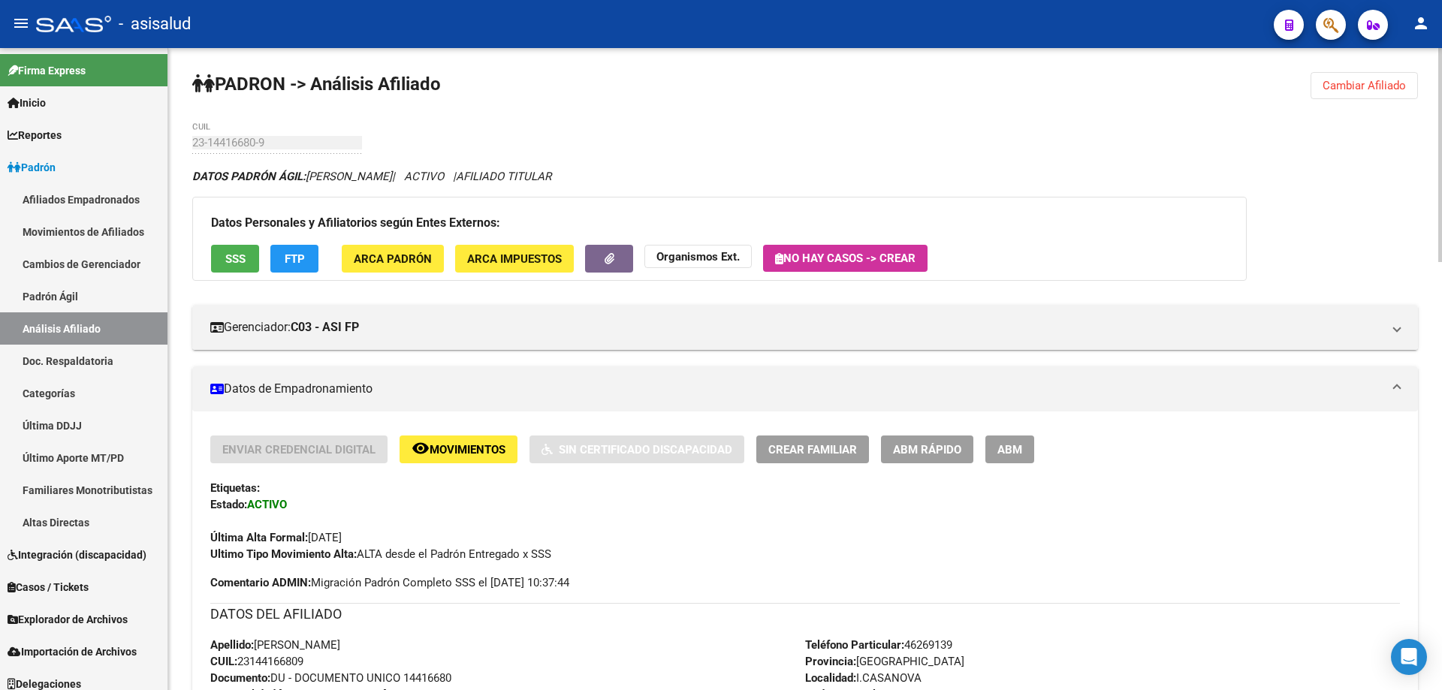
click at [1400, 85] on span "Cambiar Afiliado" at bounding box center [1363, 86] width 83 height 14
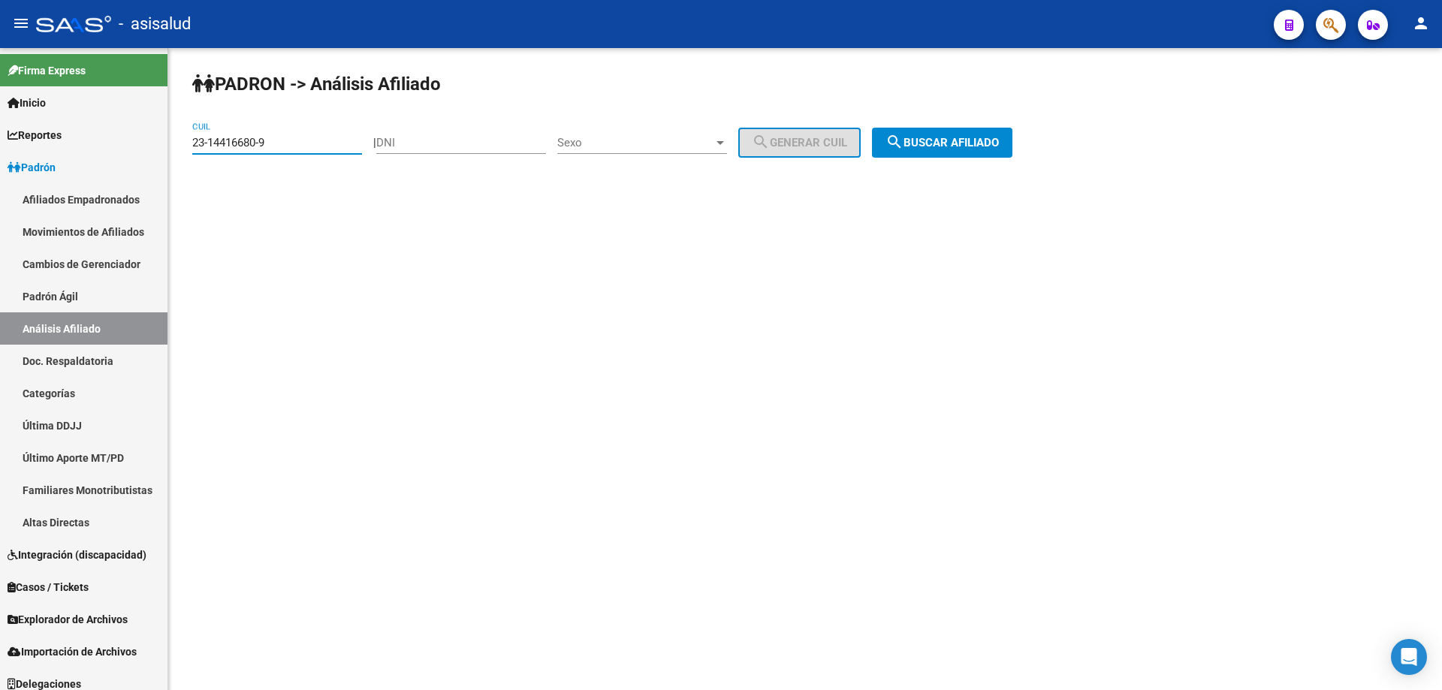
drag, startPoint x: 266, startPoint y: 147, endPoint x: 181, endPoint y: 153, distance: 85.1
click at [181, 153] on div "PADRON -> Análisis Afiliado 23-14416680-9 CUIL | DNI Sexo Sexo search Generar C…" at bounding box center [804, 127] width 1273 height 158
paste input "0-31555278"
click at [986, 143] on span "search Buscar afiliado" at bounding box center [941, 143] width 113 height 14
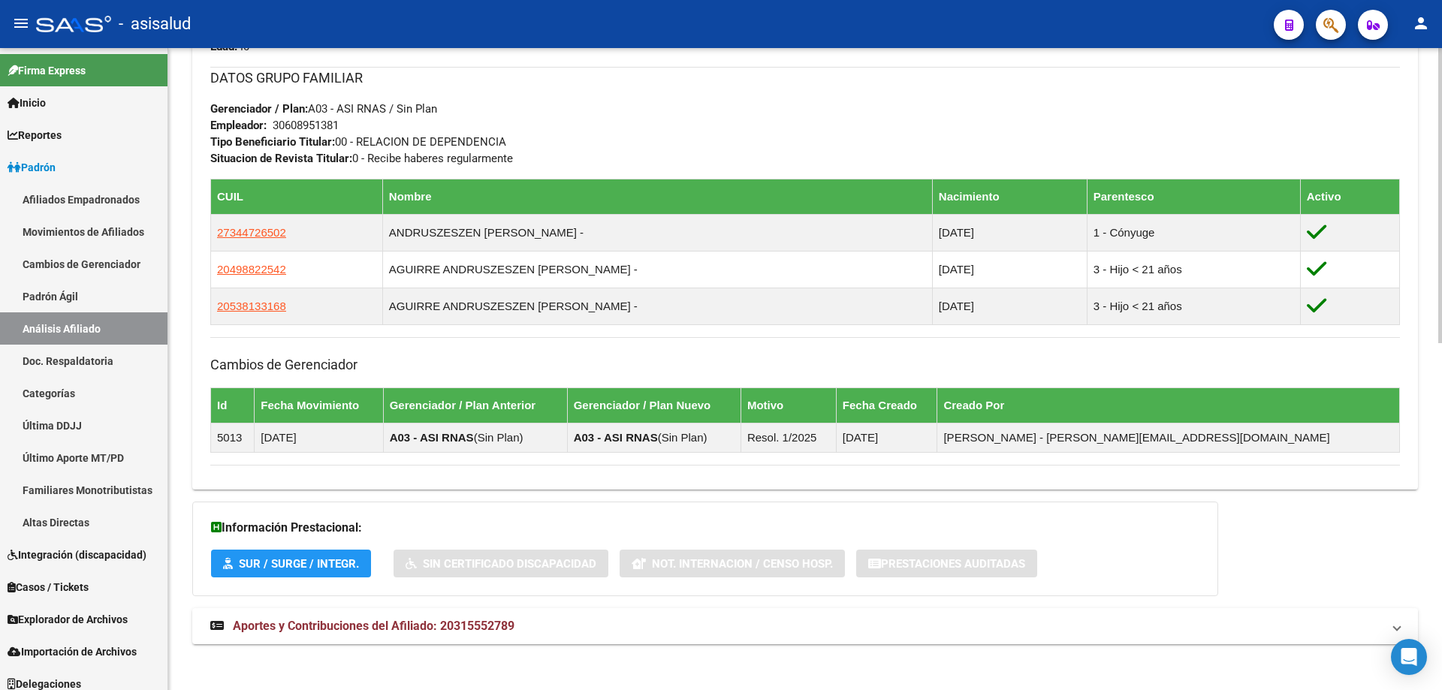
scroll to position [754, 0]
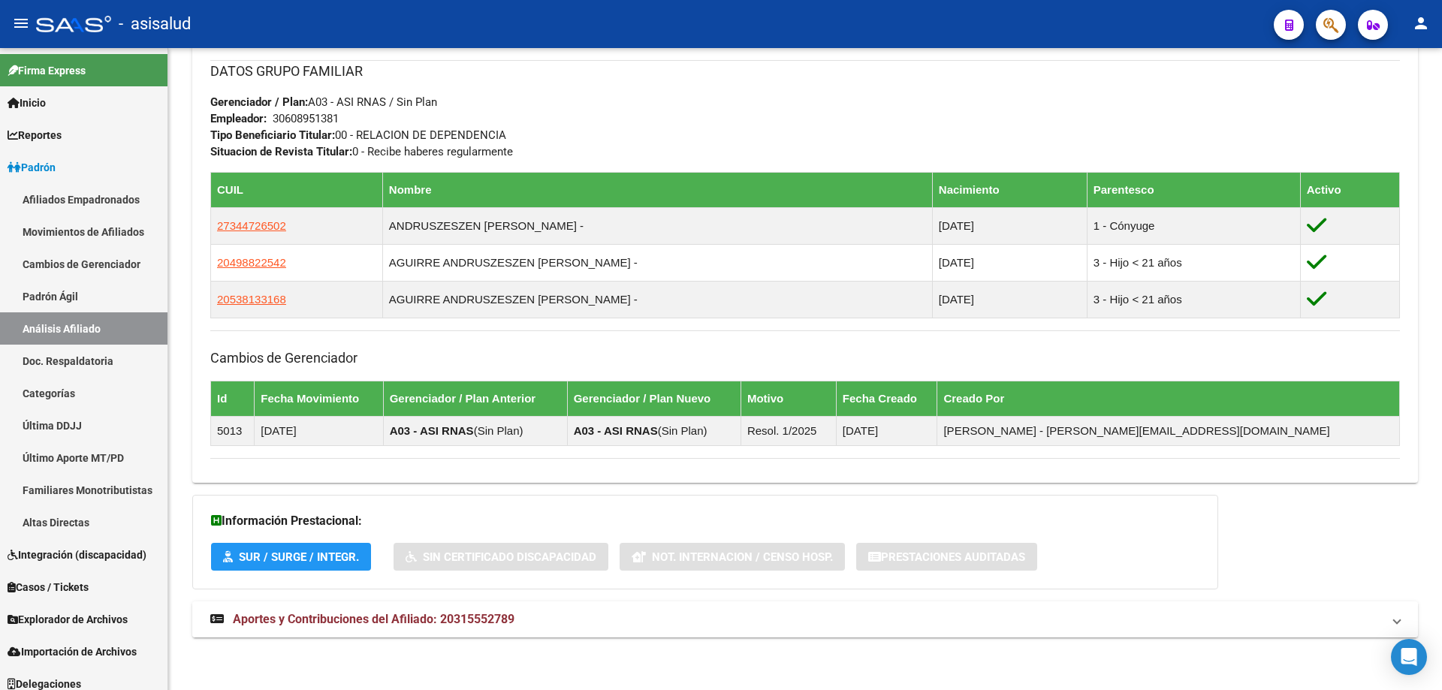
click at [971, 616] on mat-panel-title "Aportes y Contribuciones del Afiliado: 20315552789" at bounding box center [795, 619] width 1171 height 17
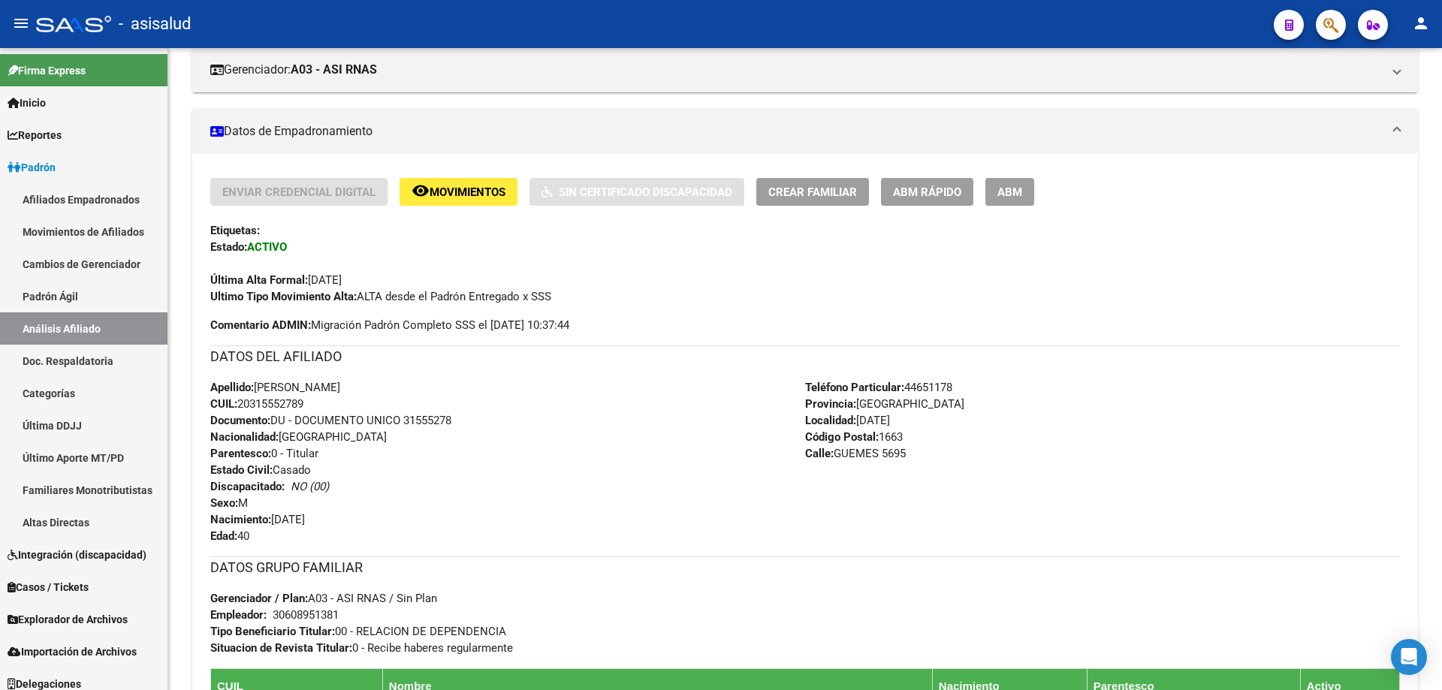
scroll to position [0, 0]
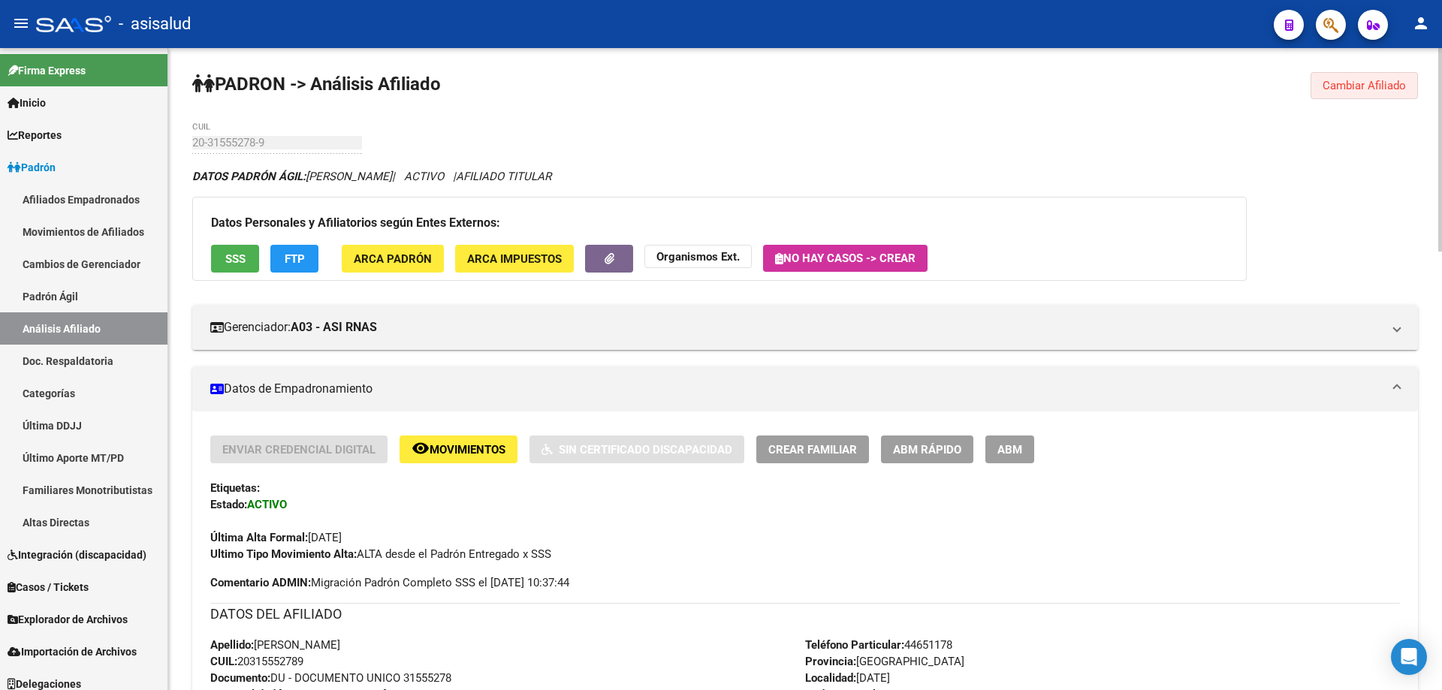
click at [1329, 86] on span "Cambiar Afiliado" at bounding box center [1363, 86] width 83 height 14
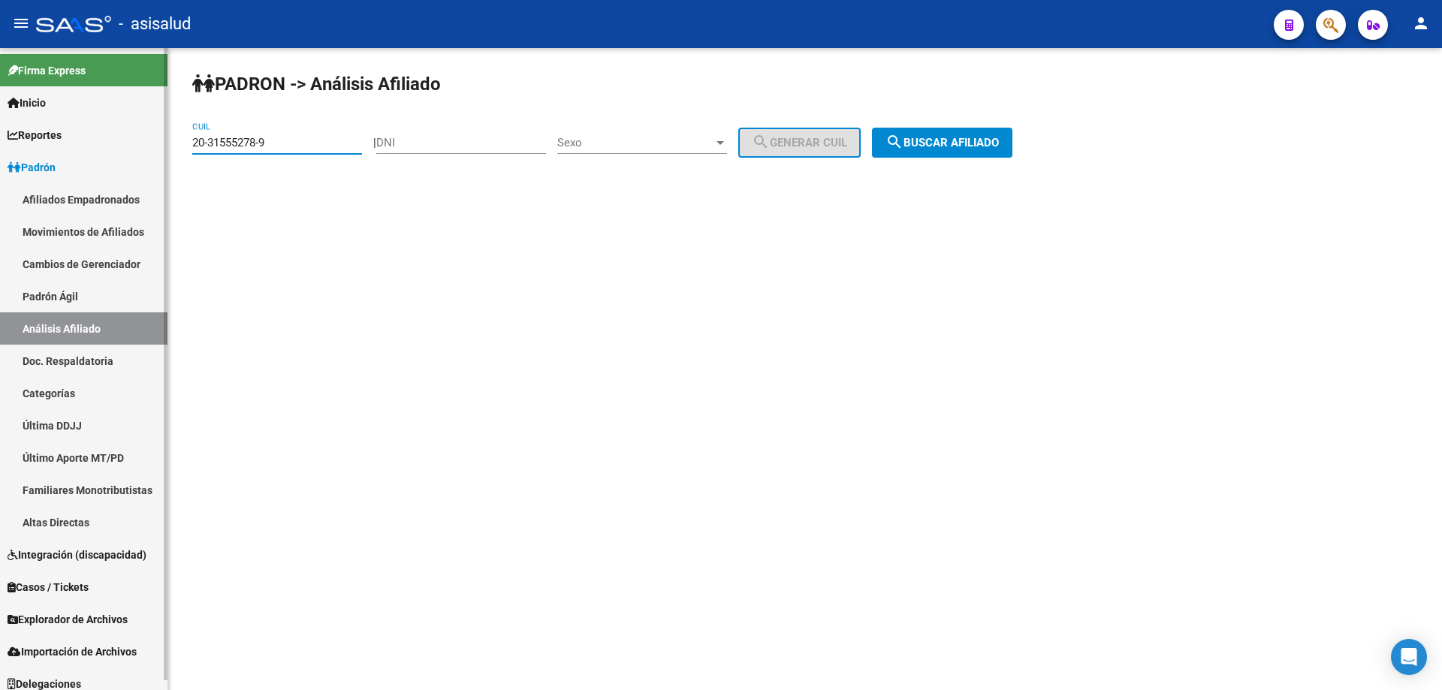
drag, startPoint x: 342, startPoint y: 142, endPoint x: 157, endPoint y: 144, distance: 184.7
click at [157, 144] on mat-sidenav-container "Firma Express Inicio Instructivos Contacto OS Reportes Padrón Traspasos x O.S. …" at bounding box center [721, 369] width 1442 height 642
paste input "22567193-2"
click at [1002, 126] on div "PADRON -> Análisis Afiliado 20-22567193-2 CUIL | DNI Sexo Sexo search Generar C…" at bounding box center [804, 127] width 1273 height 158
click at [996, 134] on button "search Buscar afiliado" at bounding box center [942, 143] width 140 height 30
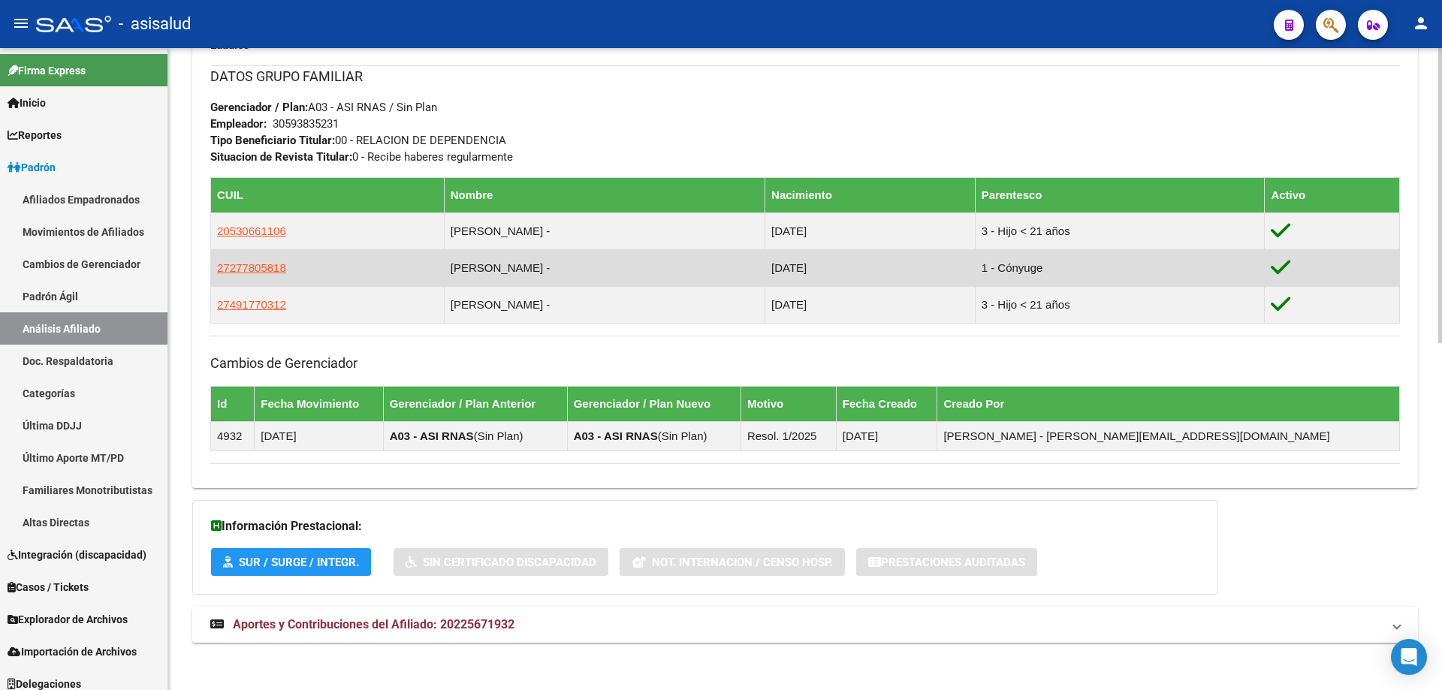
scroll to position [754, 0]
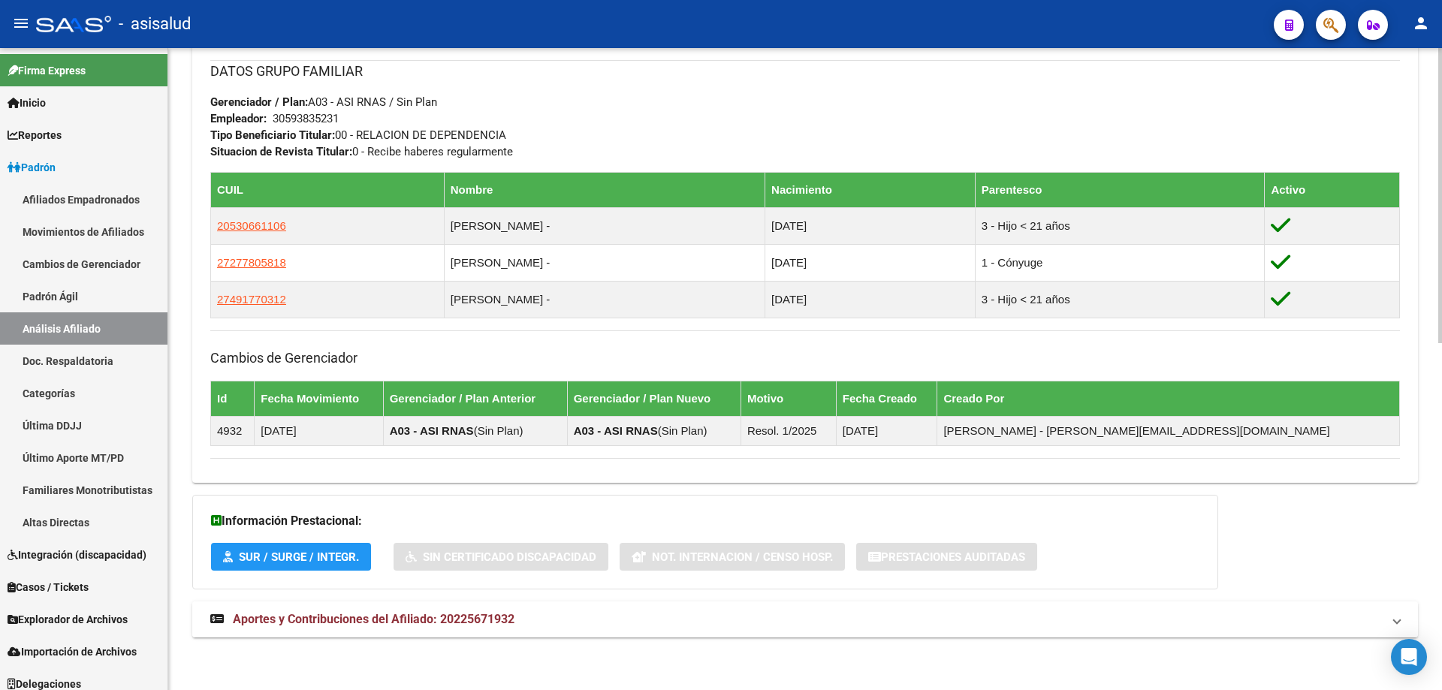
click at [1107, 624] on mat-panel-title "Aportes y Contribuciones del Afiliado: 20225671932" at bounding box center [795, 619] width 1171 height 17
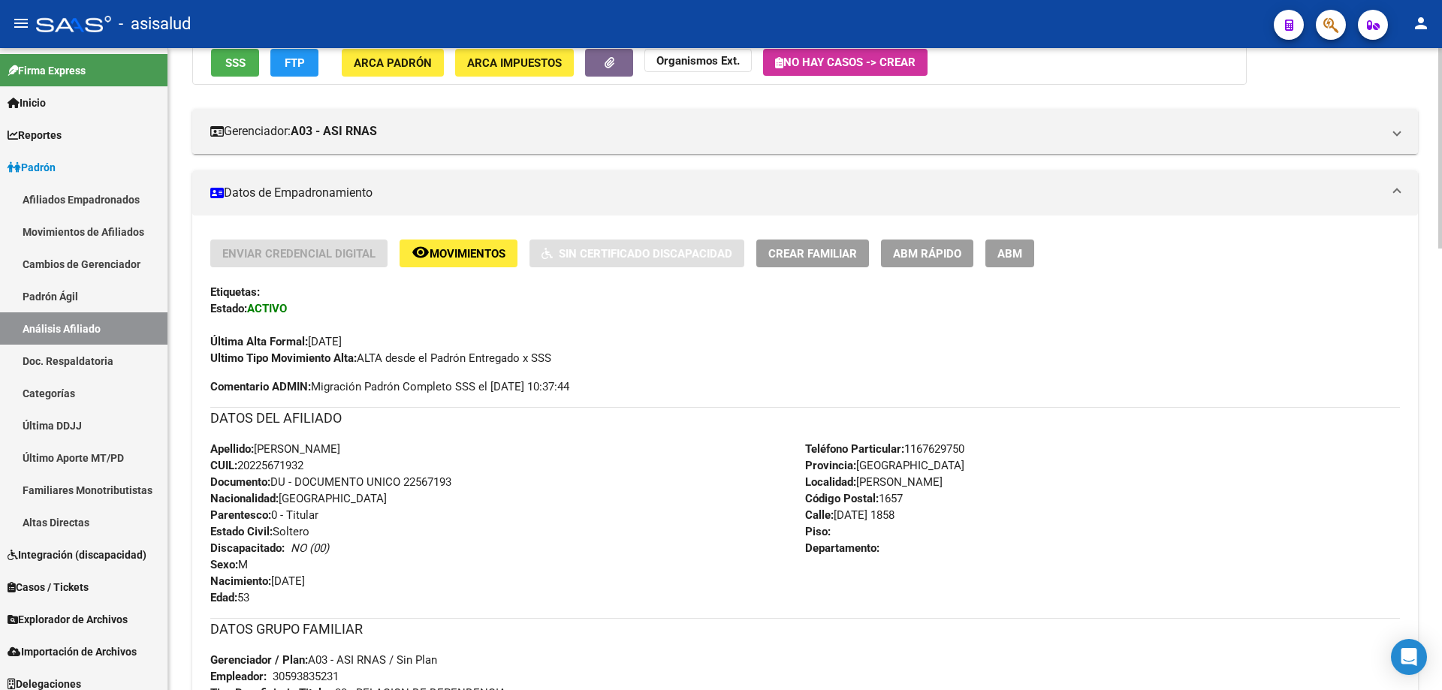
scroll to position [153, 0]
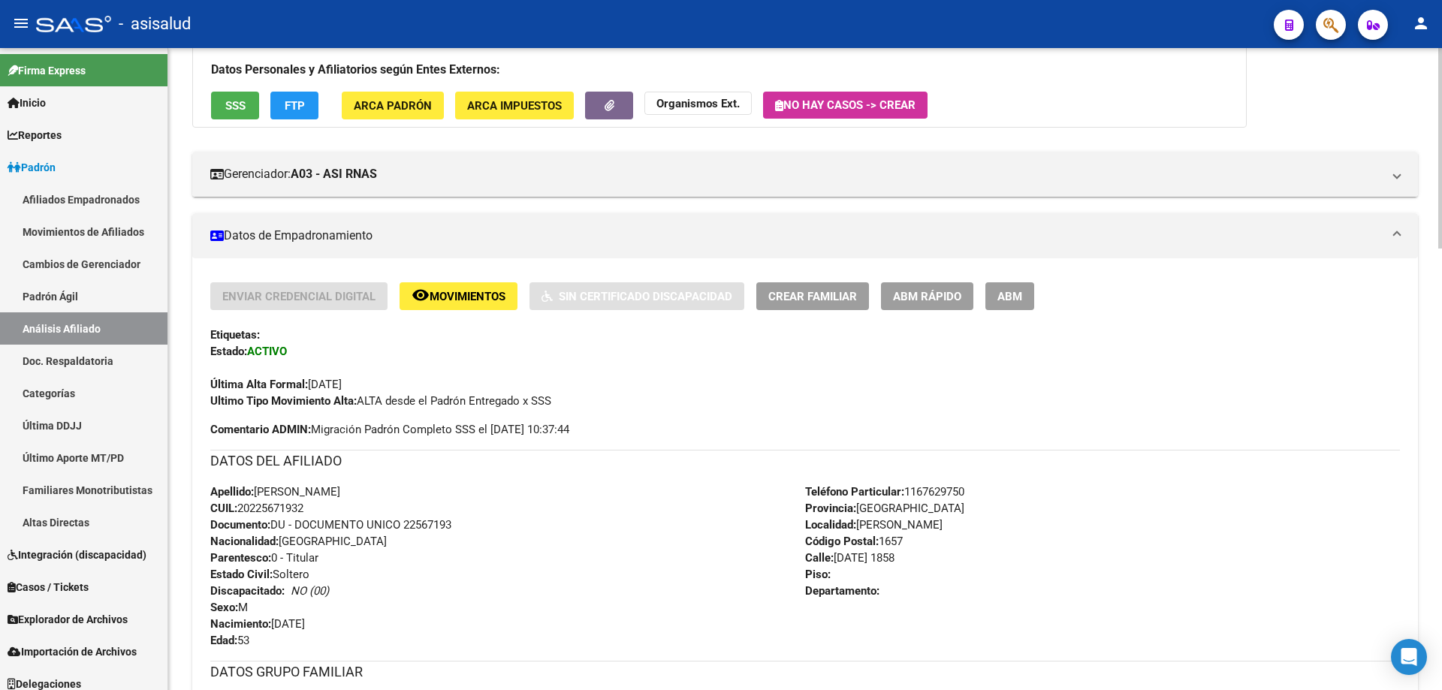
click at [236, 116] on button "SSS" at bounding box center [235, 106] width 48 height 28
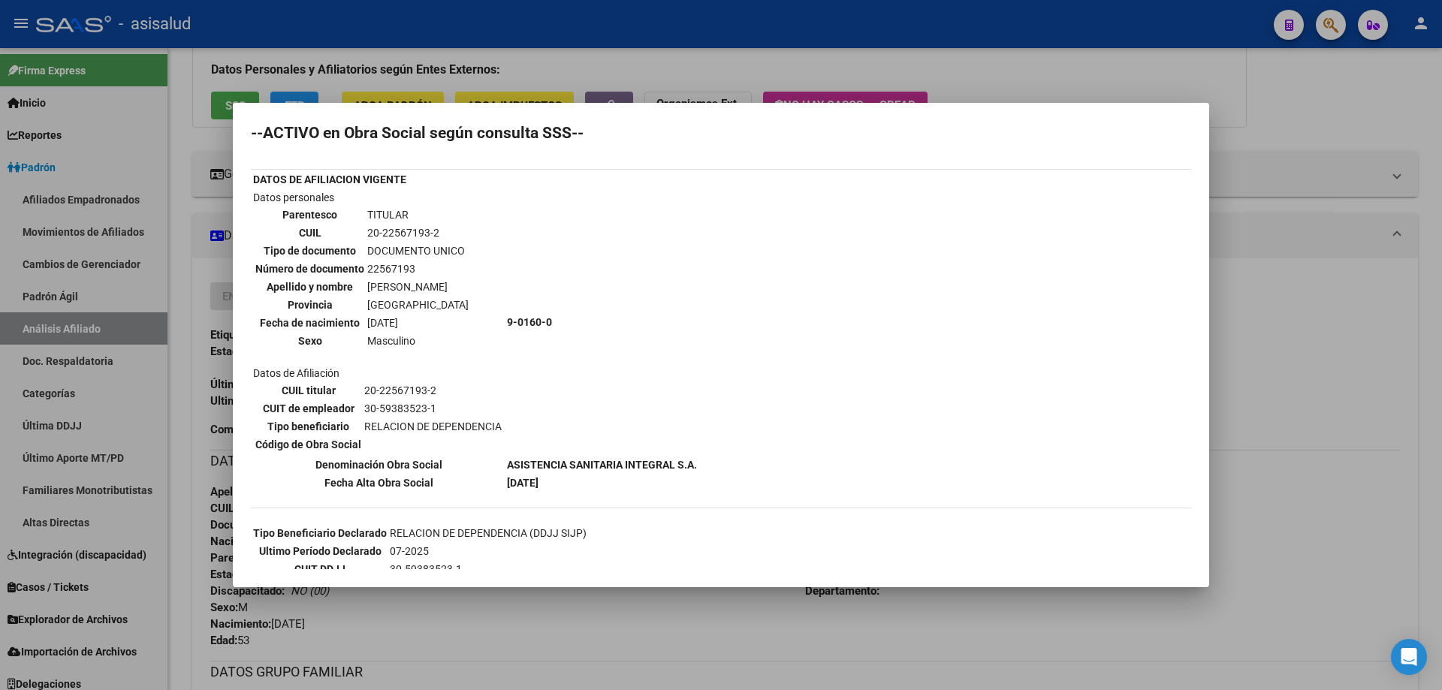
scroll to position [0, 0]
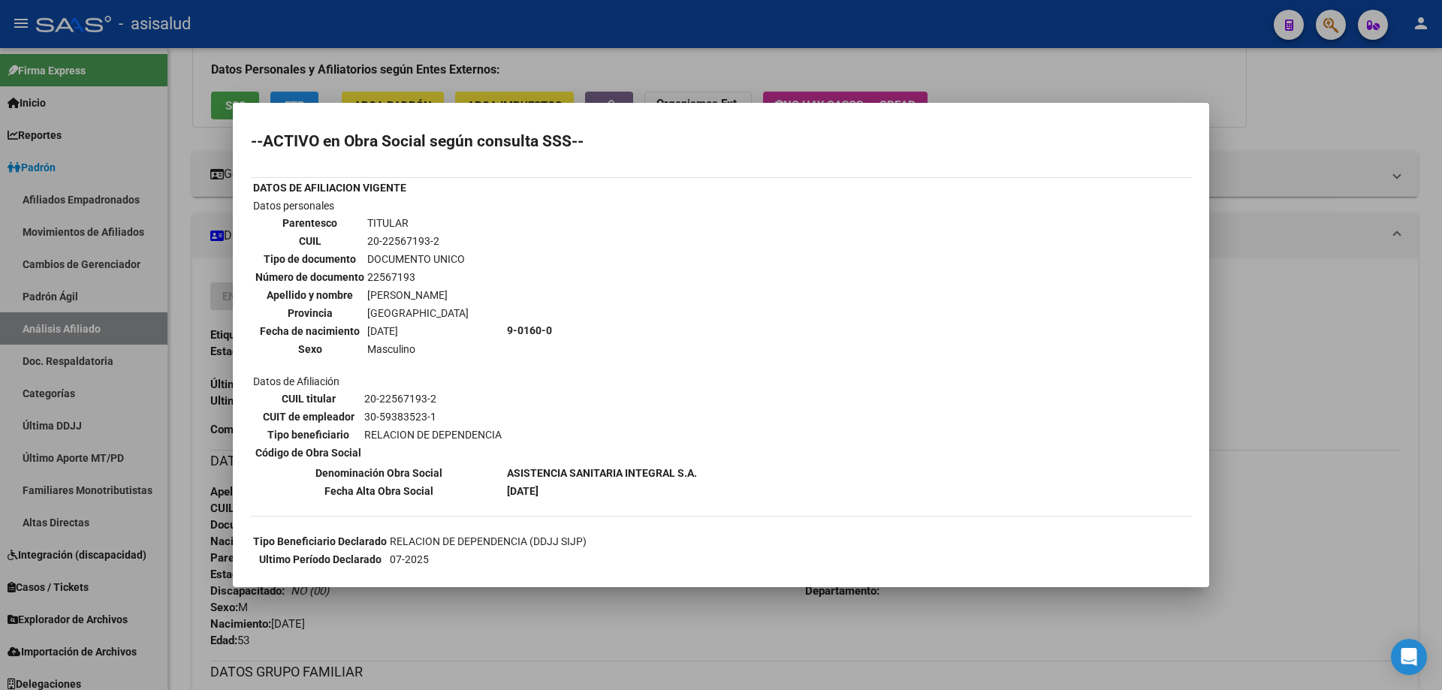
click at [1416, 367] on div at bounding box center [721, 345] width 1442 height 690
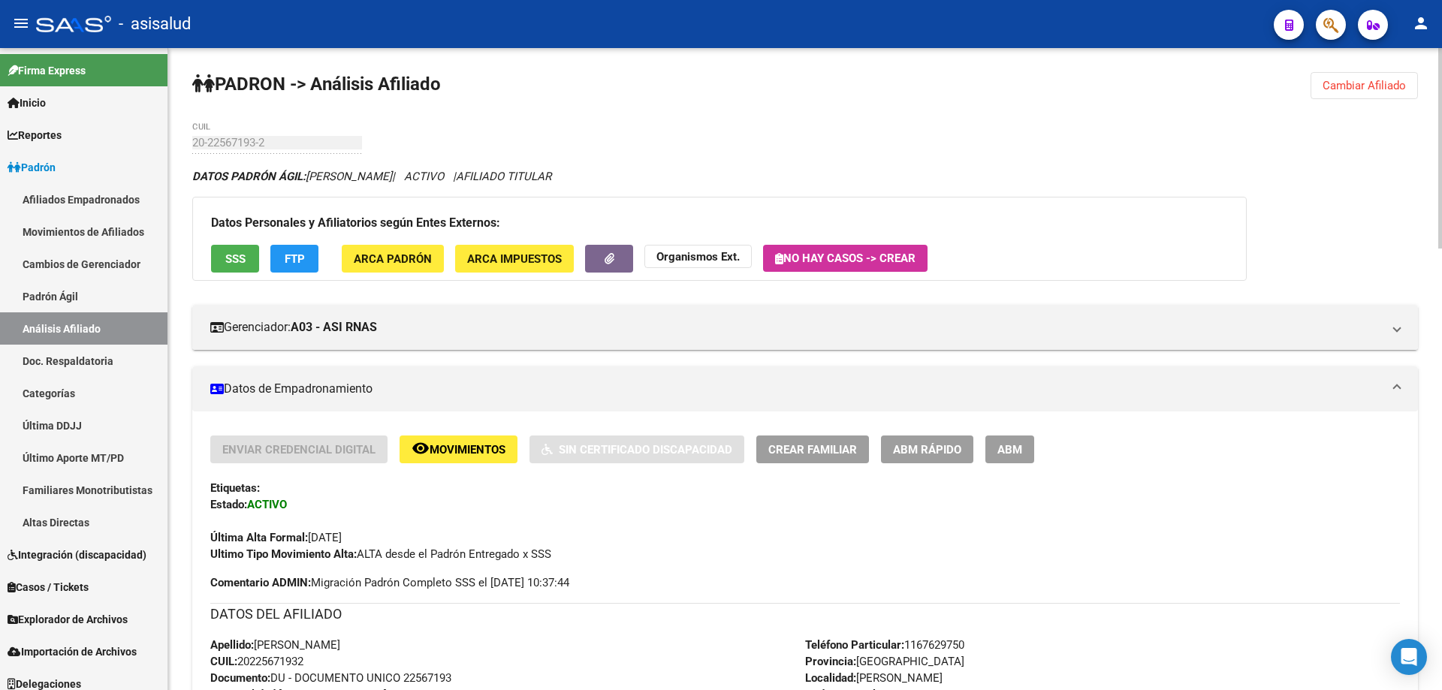
click at [285, 257] on span "FTP" at bounding box center [295, 259] width 20 height 14
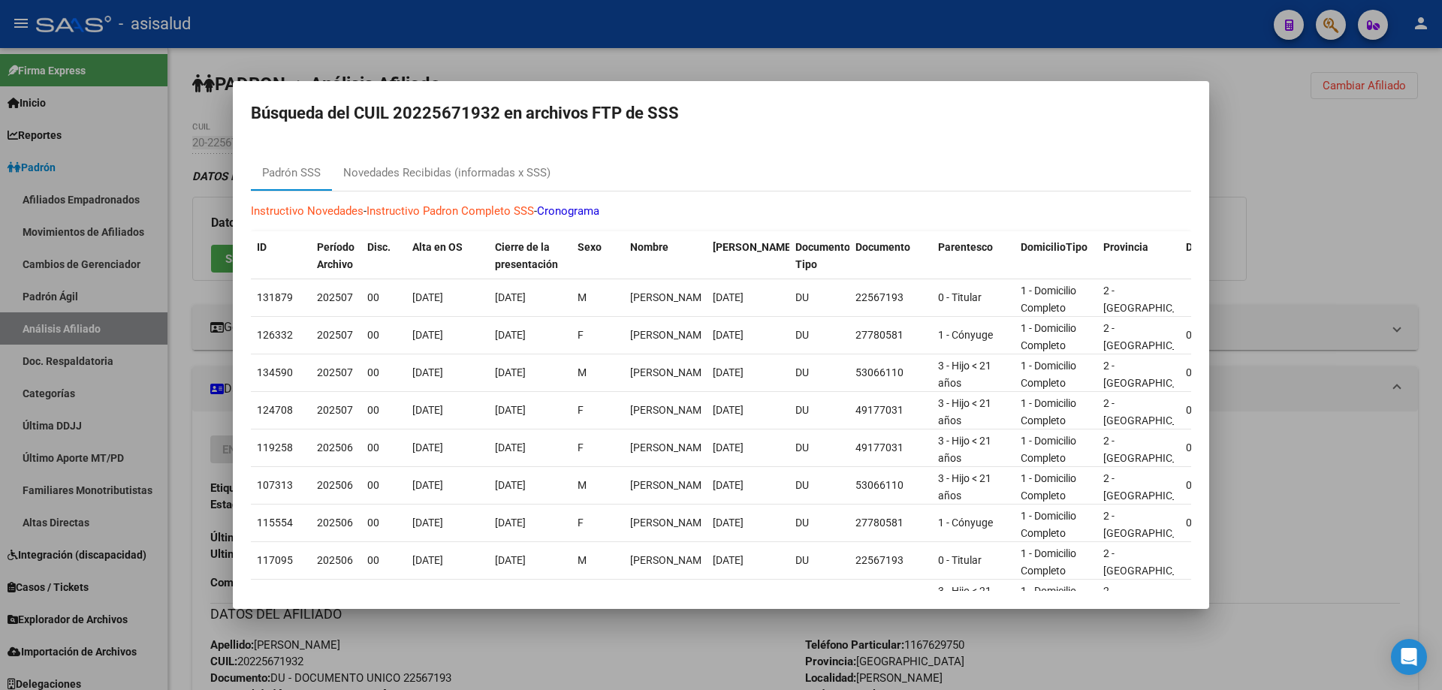
click at [1286, 234] on div at bounding box center [721, 345] width 1442 height 690
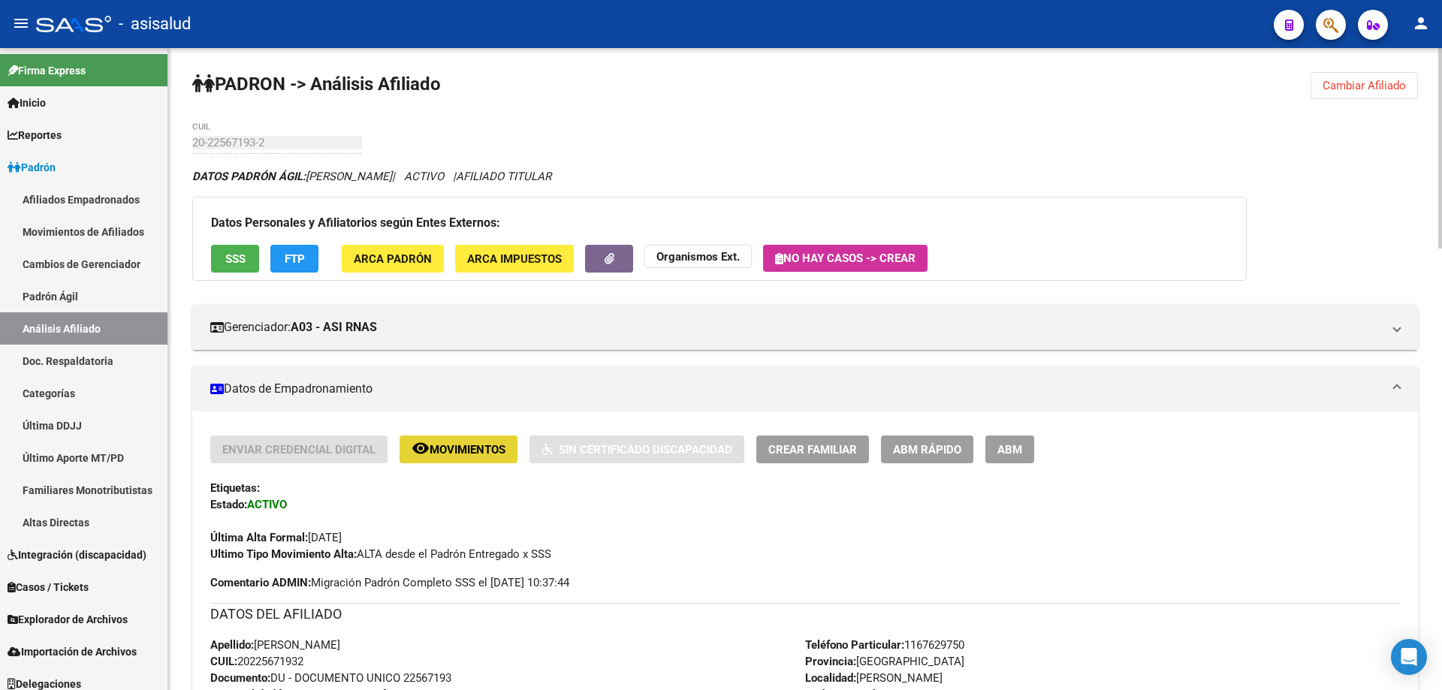
click at [426, 439] on mat-icon "remove_red_eye" at bounding box center [420, 448] width 18 height 18
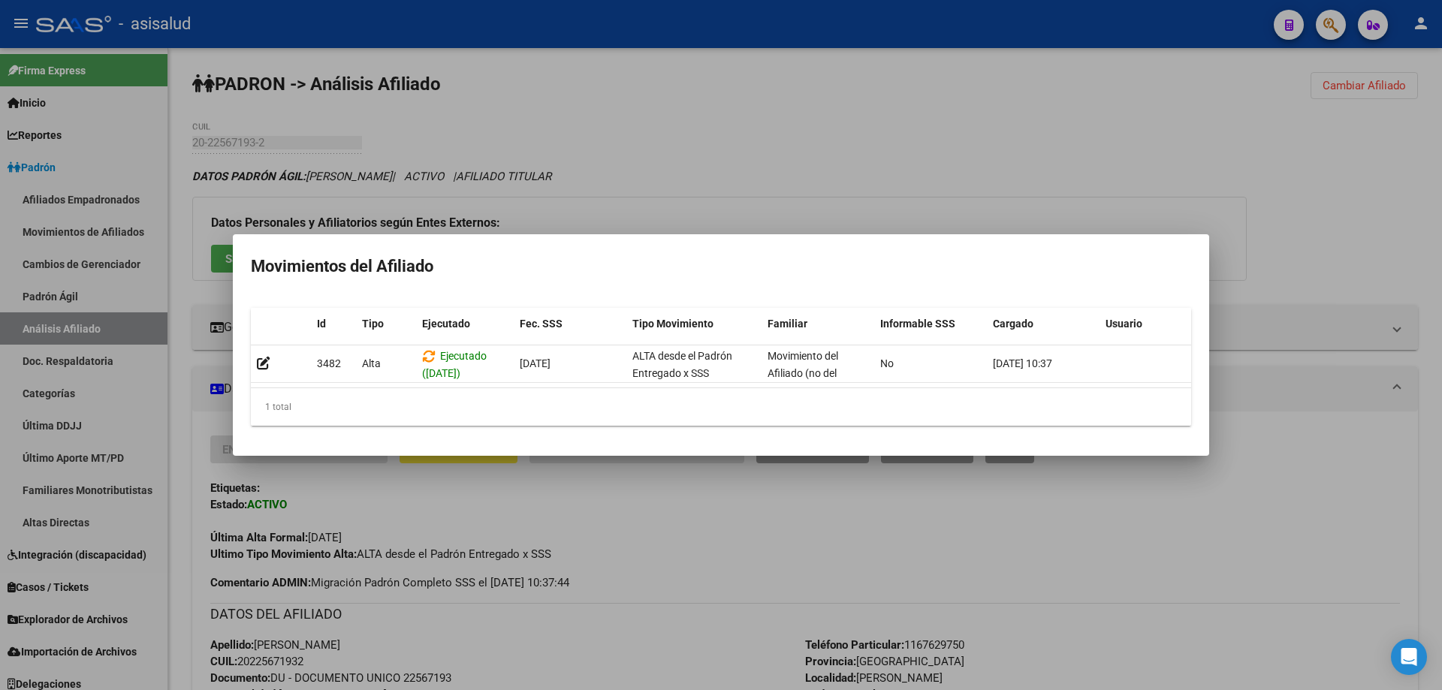
click at [1441, 451] on div at bounding box center [721, 345] width 1442 height 690
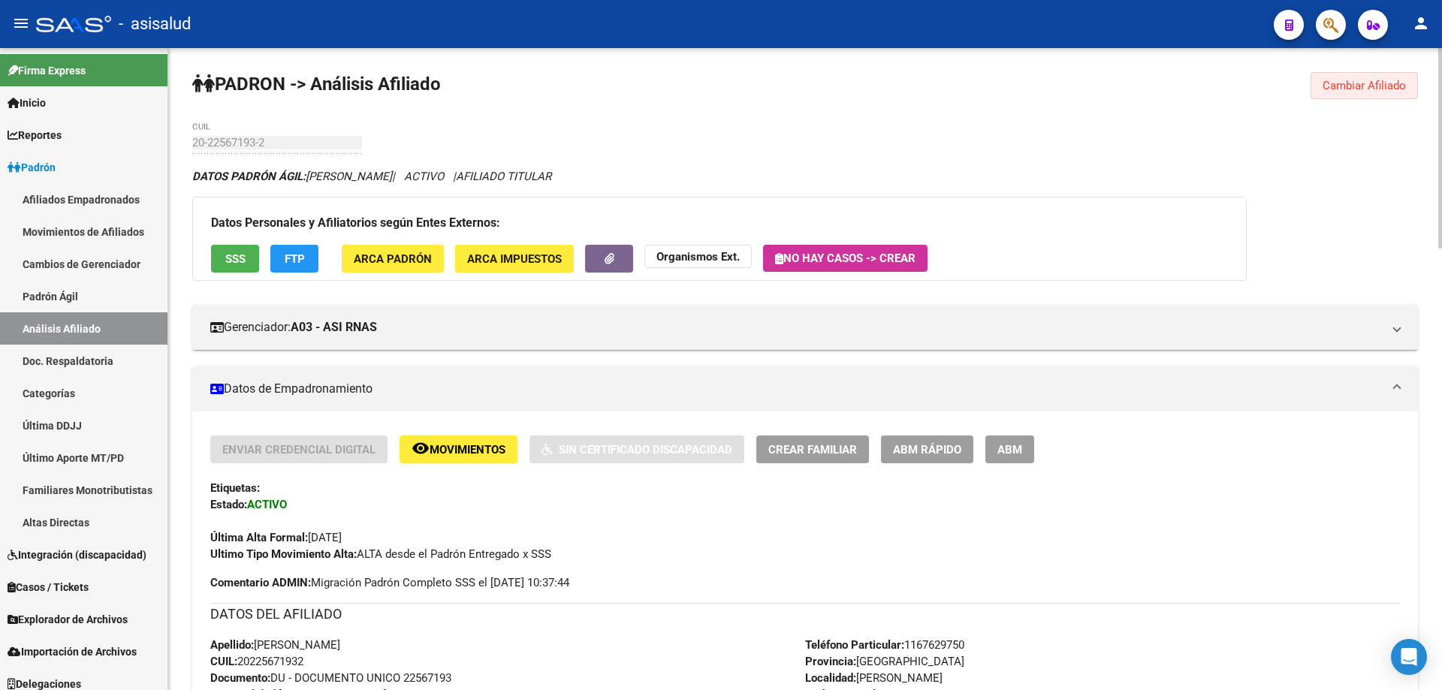
click at [1342, 89] on span "Cambiar Afiliado" at bounding box center [1363, 86] width 83 height 14
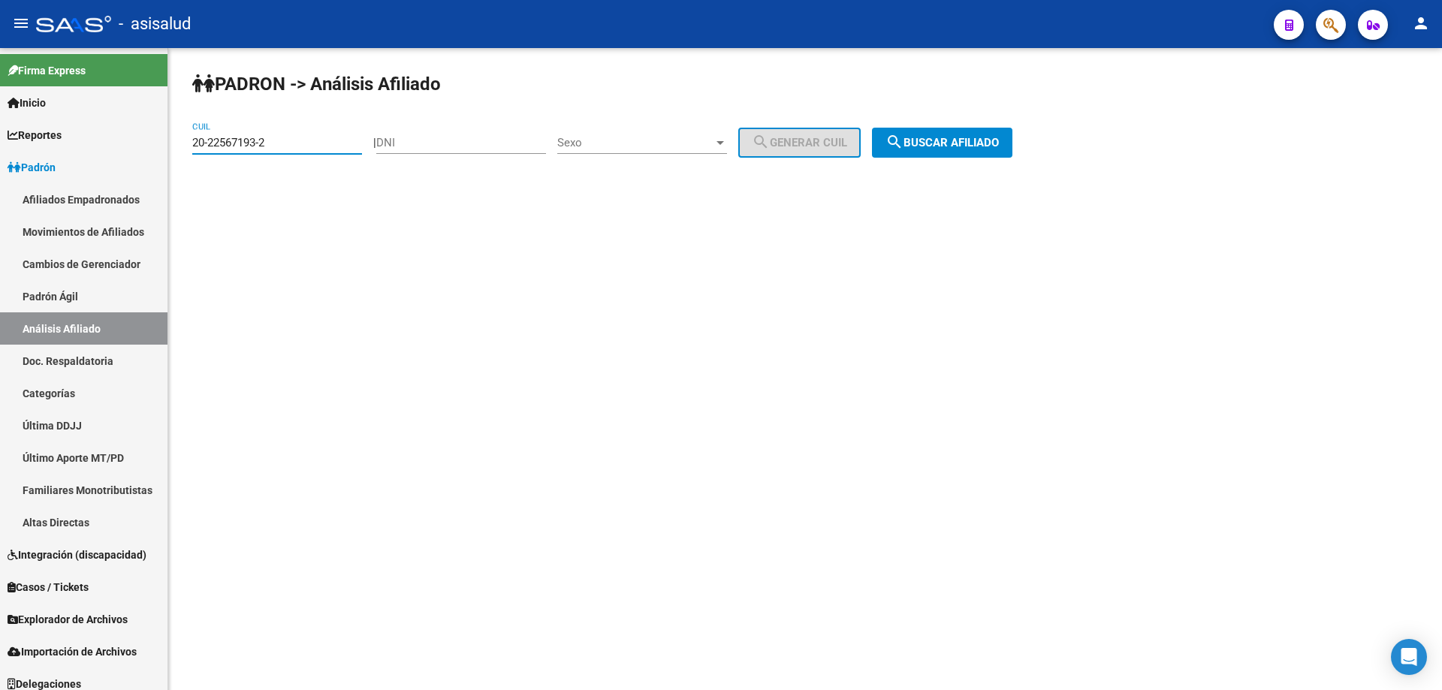
drag, startPoint x: 306, startPoint y: 139, endPoint x: 184, endPoint y: 143, distance: 122.4
click at [184, 143] on div "PADRON -> Análisis Afiliado 20-22567193-2 CUIL | DNI Sexo Sexo search Generar C…" at bounding box center [804, 127] width 1273 height 158
paste input "33702215-5"
type input "20-33702215-5"
click at [969, 148] on span "search Buscar afiliado" at bounding box center [941, 143] width 113 height 14
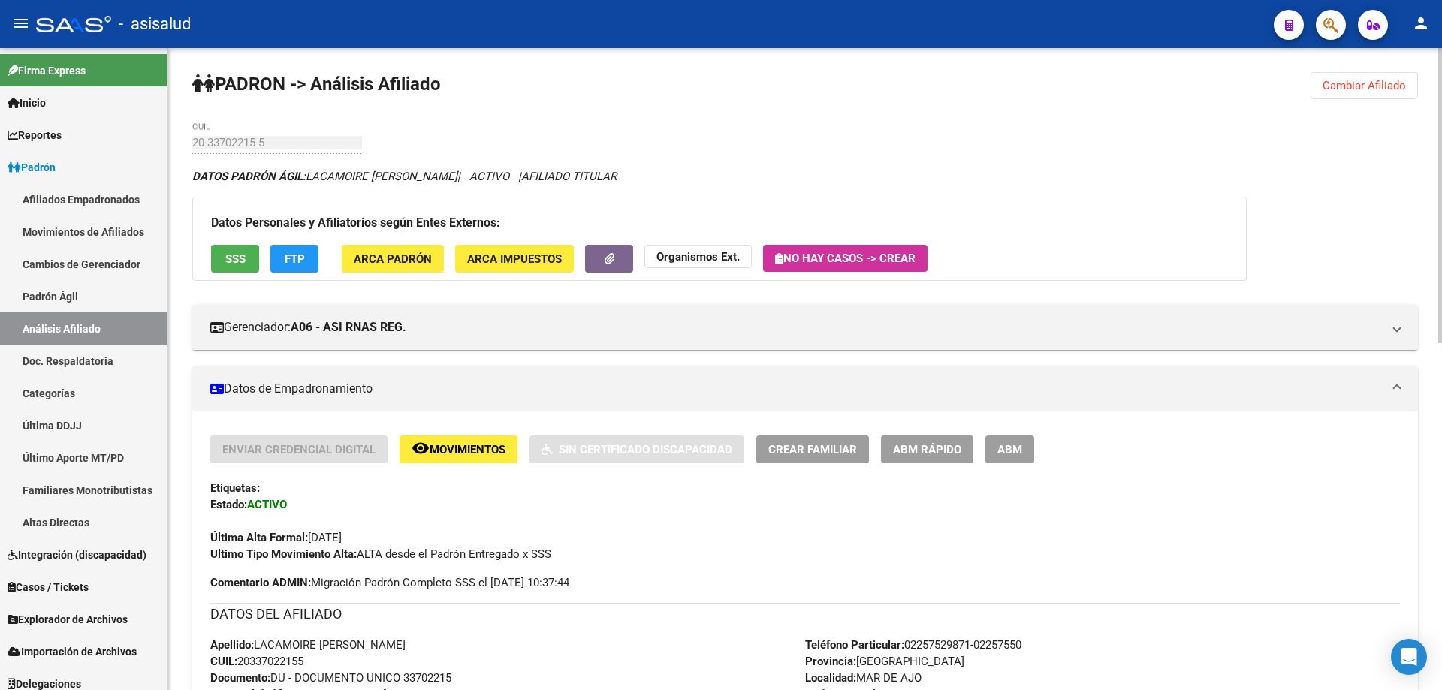
click at [1356, 83] on span "Cambiar Afiliado" at bounding box center [1363, 86] width 83 height 14
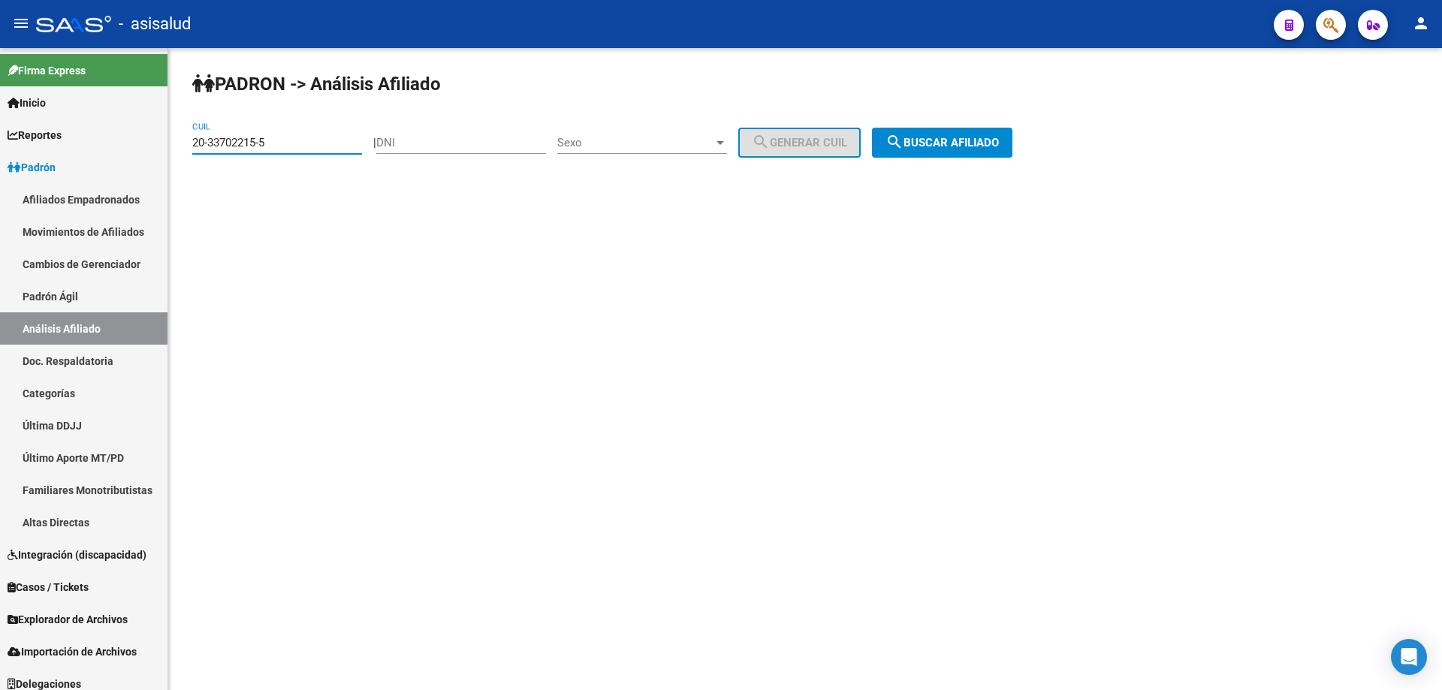
drag, startPoint x: 290, startPoint y: 143, endPoint x: 172, endPoint y: 170, distance: 120.8
click at [172, 170] on div "PADRON -> Análisis Afiliado 20-33702215-5 CUIL | DNI Sexo Sexo search Generar C…" at bounding box center [804, 127] width 1273 height 158
click at [963, 140] on span "search Buscar afiliado" at bounding box center [941, 143] width 113 height 14
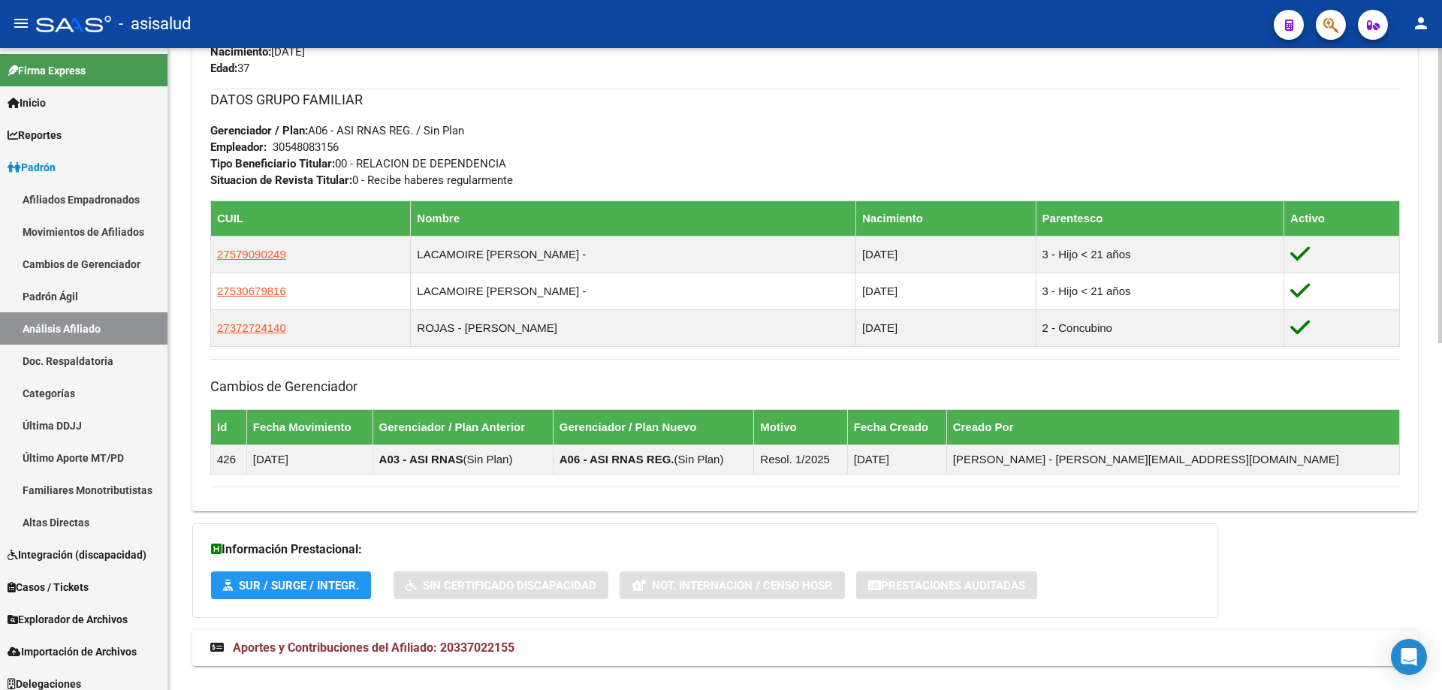
scroll to position [754, 0]
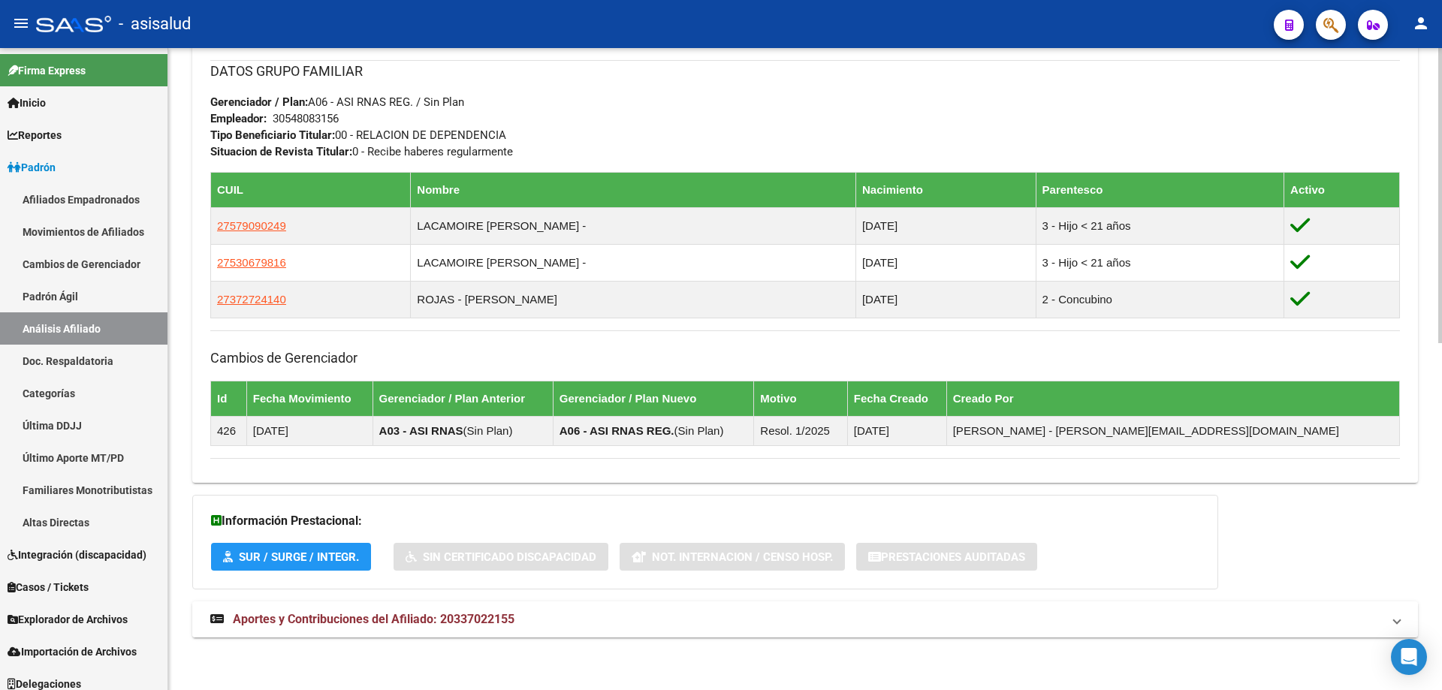
click at [1228, 632] on mat-expansion-panel-header "Aportes y Contribuciones del Afiliado: 20337022155" at bounding box center [804, 619] width 1225 height 36
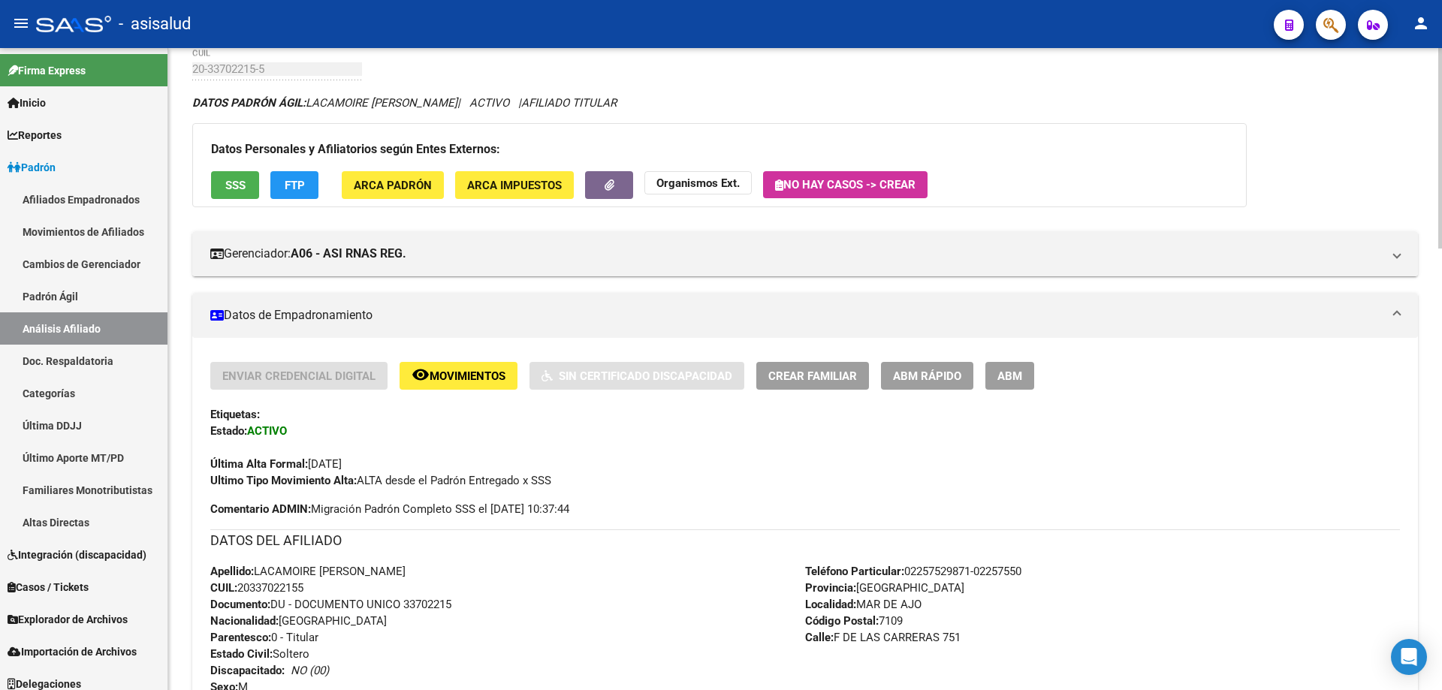
scroll to position [0, 0]
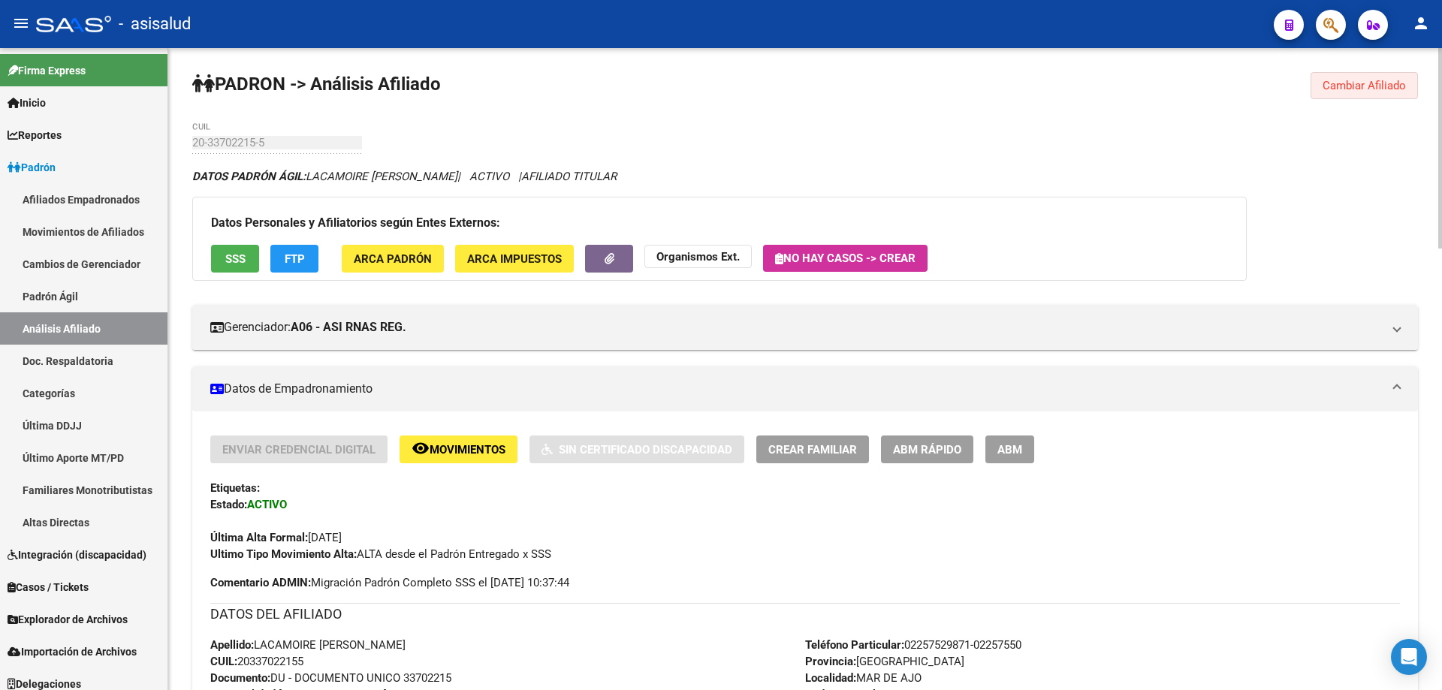
click at [1333, 91] on span "Cambiar Afiliado" at bounding box center [1363, 86] width 83 height 14
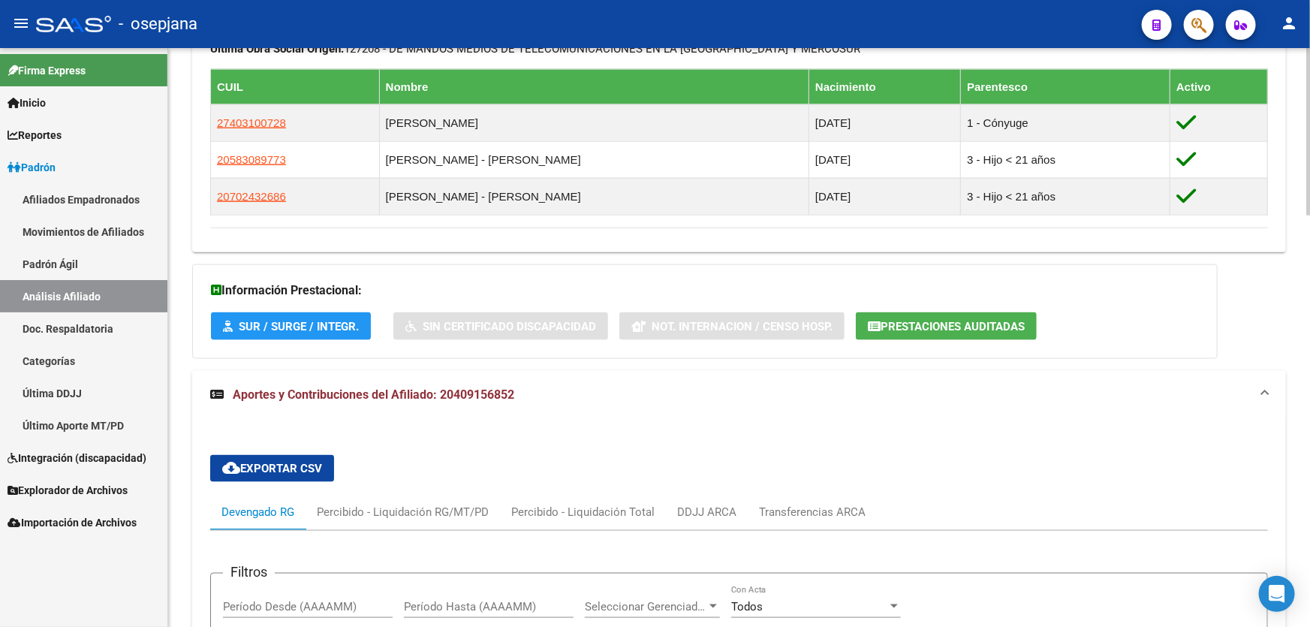
scroll to position [757, 0]
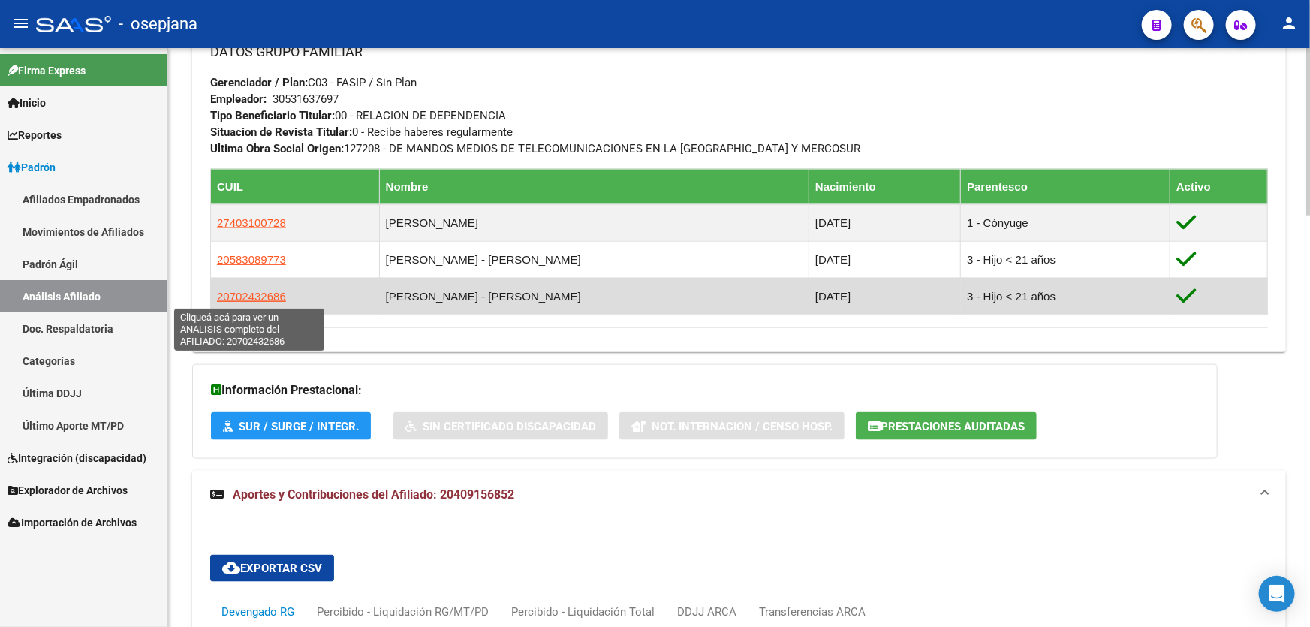
click at [278, 294] on span "20702432686" at bounding box center [251, 296] width 69 height 13
type textarea "20702432686"
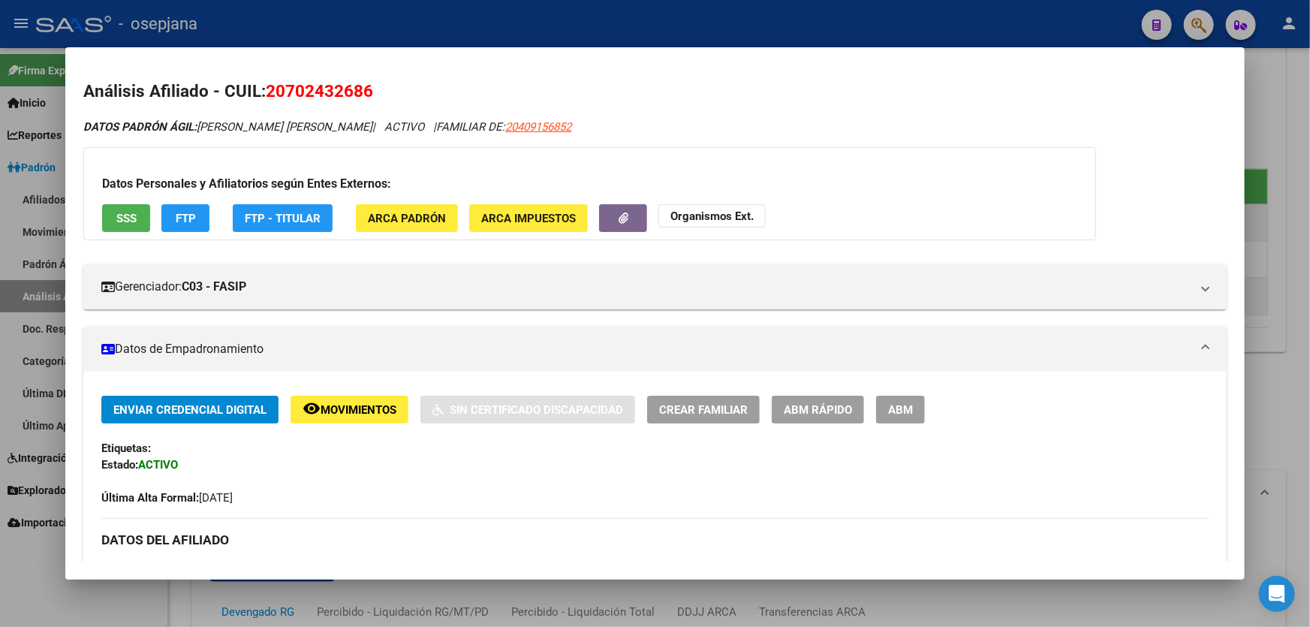
click at [135, 226] on button "SSS" at bounding box center [126, 218] width 48 height 28
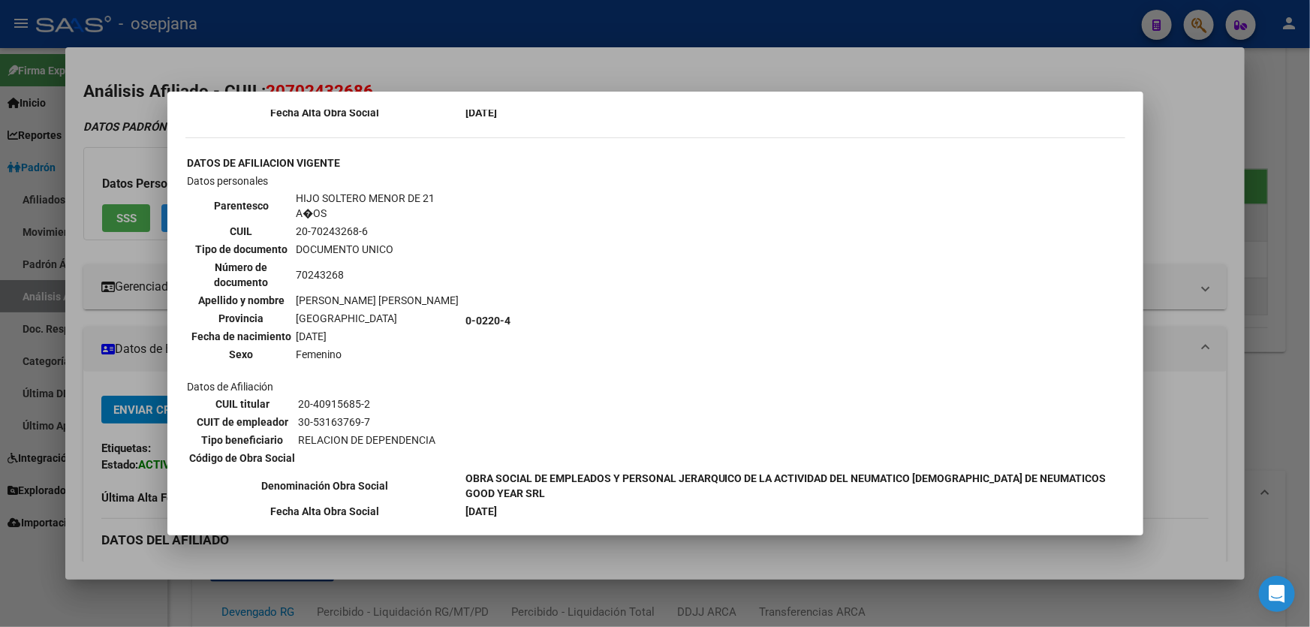
scroll to position [1836, 0]
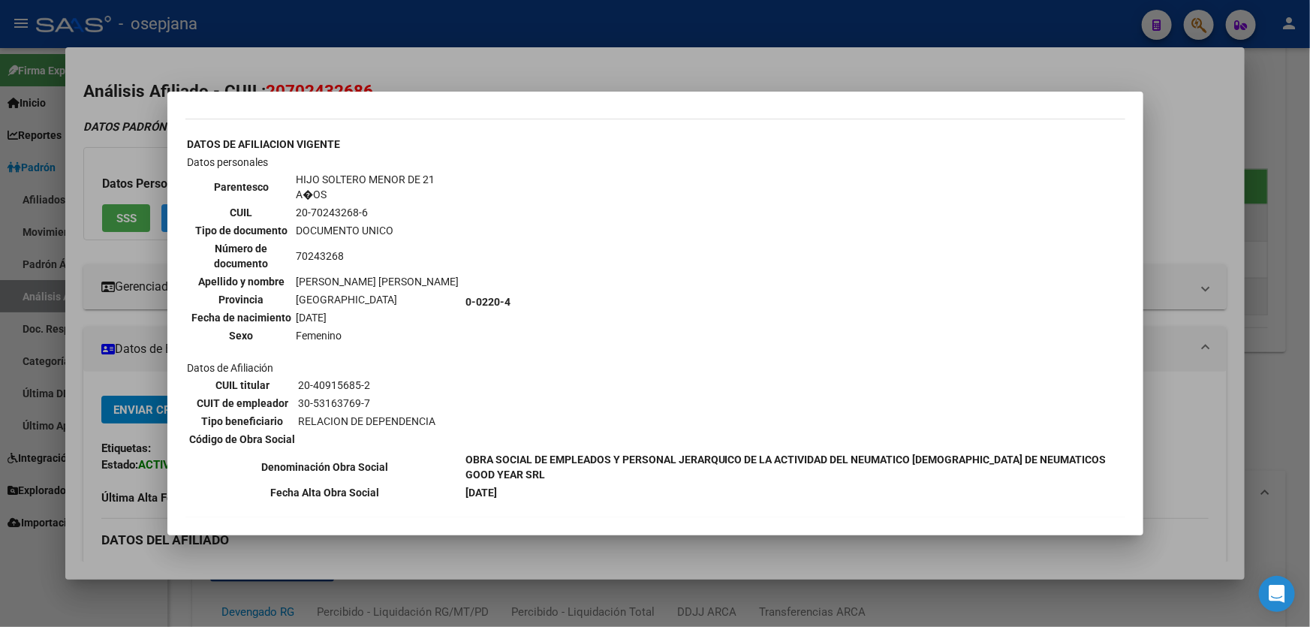
click at [1309, 249] on div at bounding box center [655, 313] width 1310 height 627
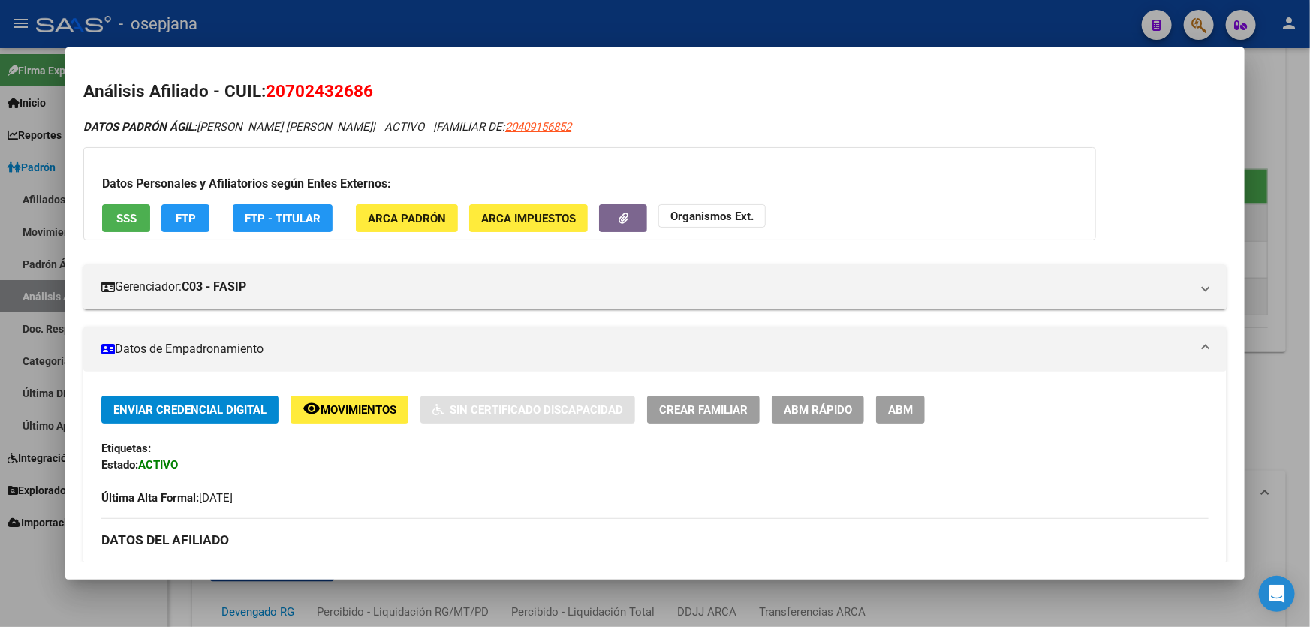
click at [1309, 249] on div at bounding box center [655, 313] width 1310 height 627
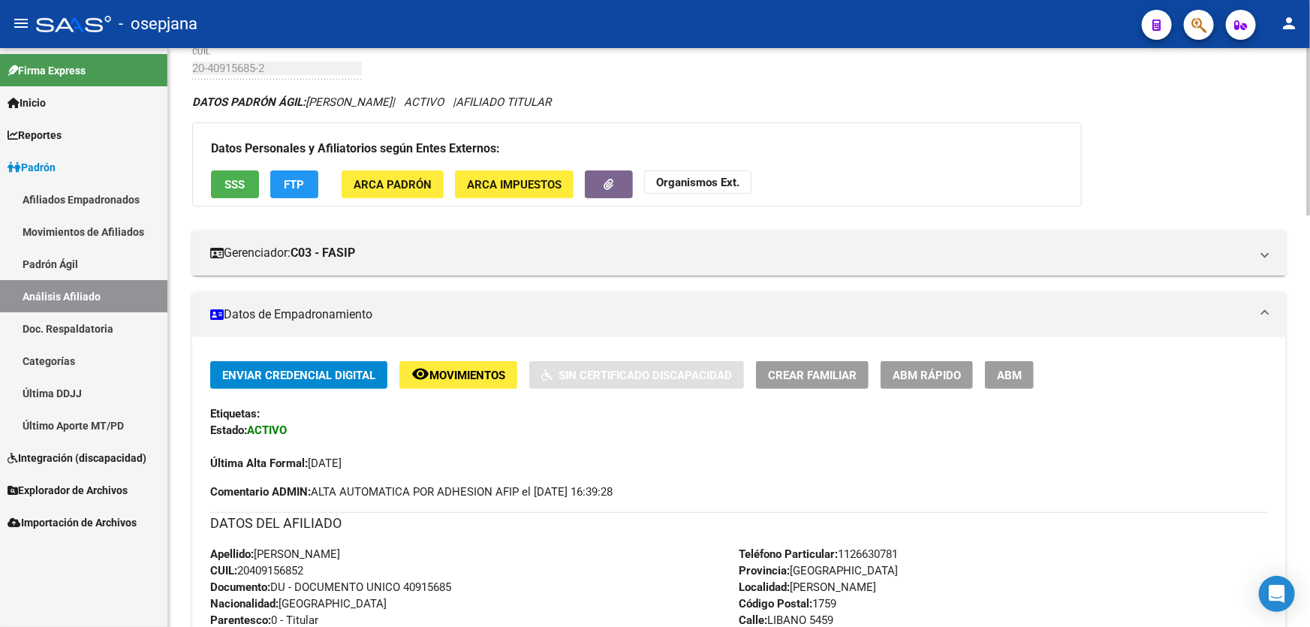
scroll to position [0, 0]
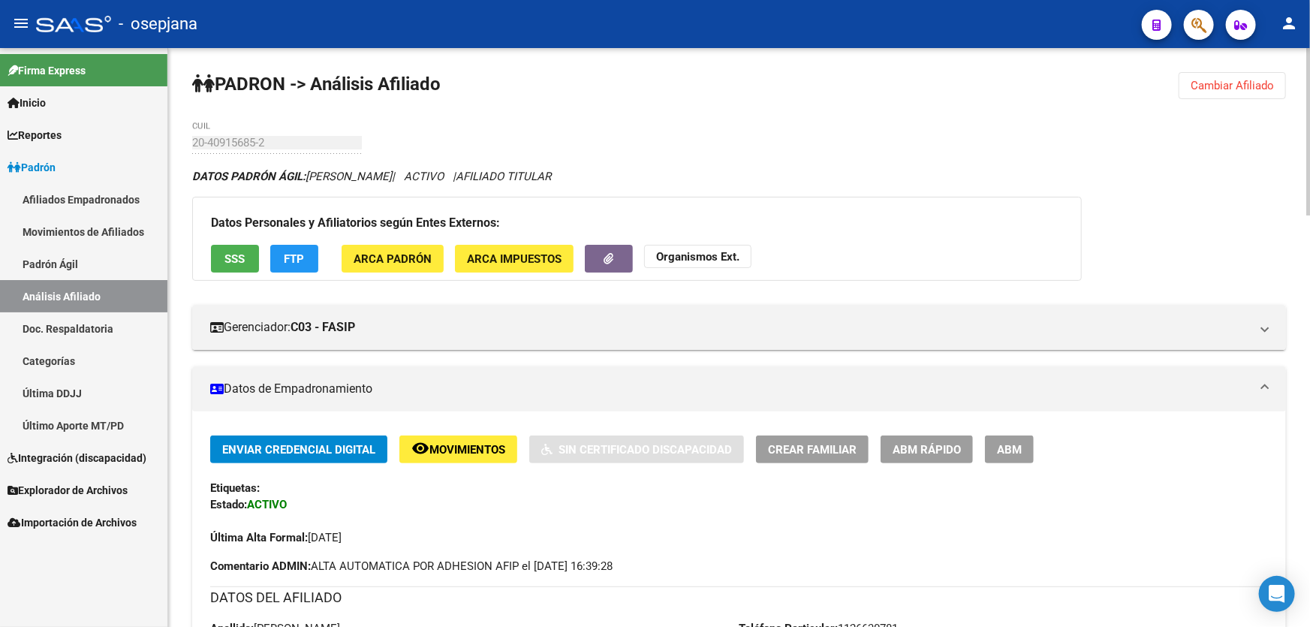
click at [1232, 80] on span "Cambiar Afiliado" at bounding box center [1232, 86] width 83 height 14
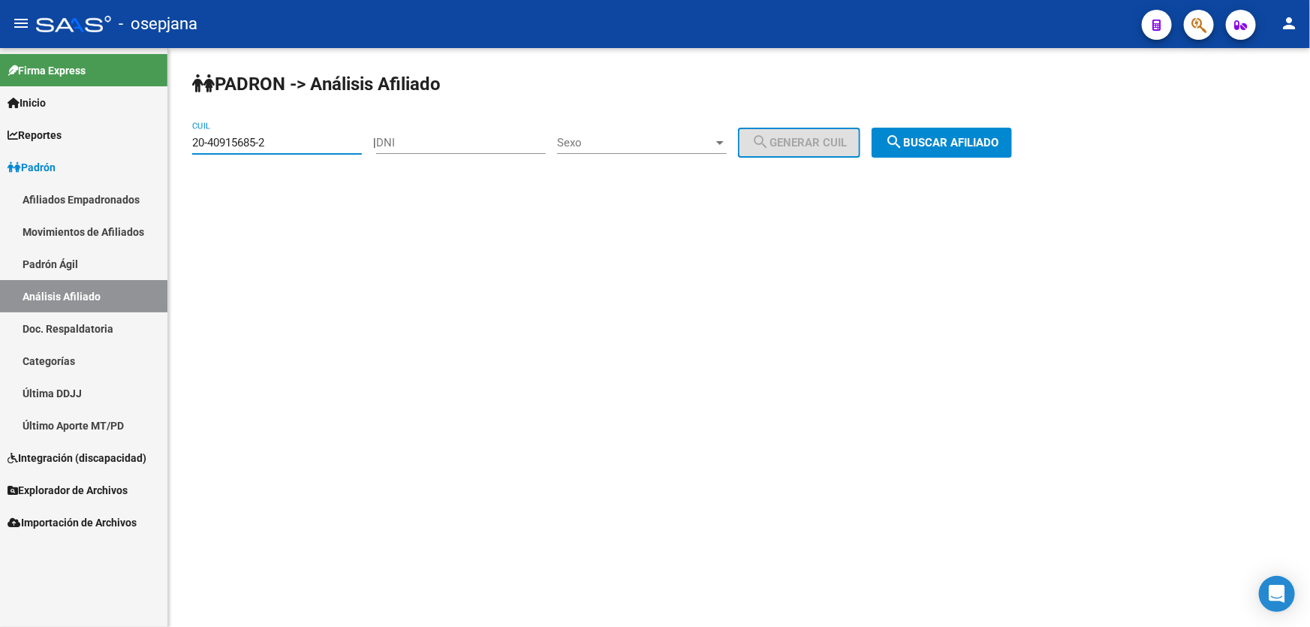
drag, startPoint x: 294, startPoint y: 137, endPoint x: 161, endPoint y: 144, distance: 133.8
click at [161, 144] on mat-sidenav-container "Firma Express Inicio Instructivos Contacto OS Reportes Padrón Traspasos x O.S. …" at bounding box center [655, 337] width 1310 height 579
paste input "7-43107524-0"
click at [960, 148] on span "search Buscar afiliado" at bounding box center [941, 143] width 113 height 14
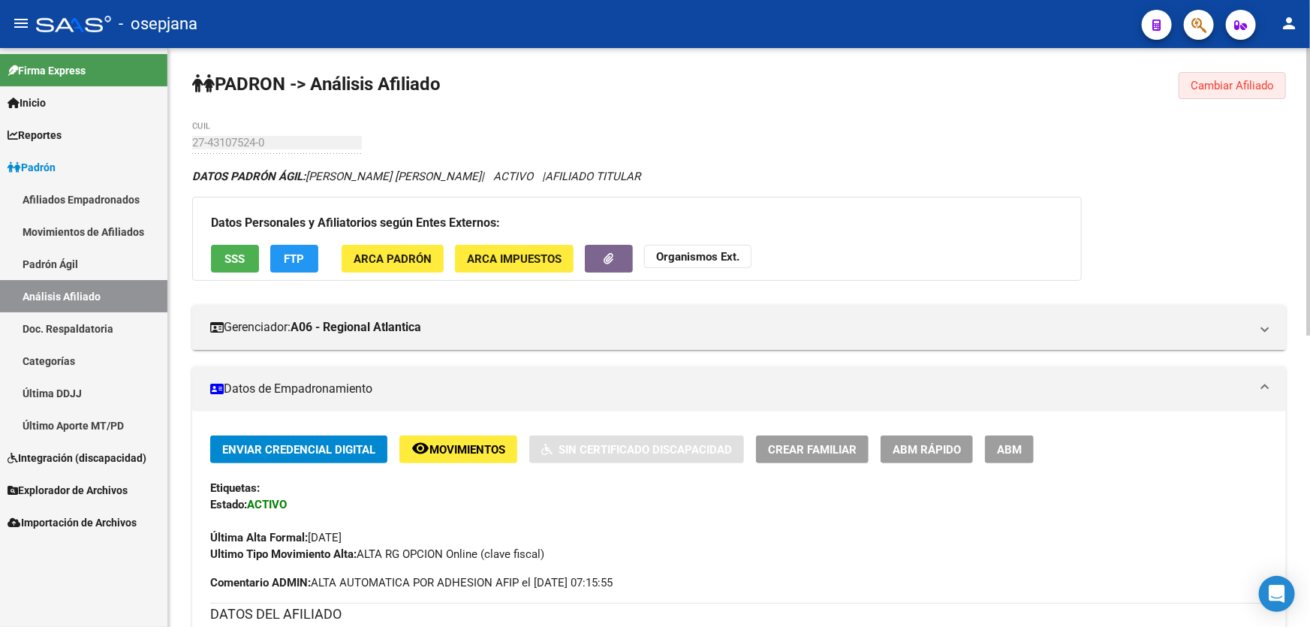
click at [1217, 82] on span "Cambiar Afiliado" at bounding box center [1232, 86] width 83 height 14
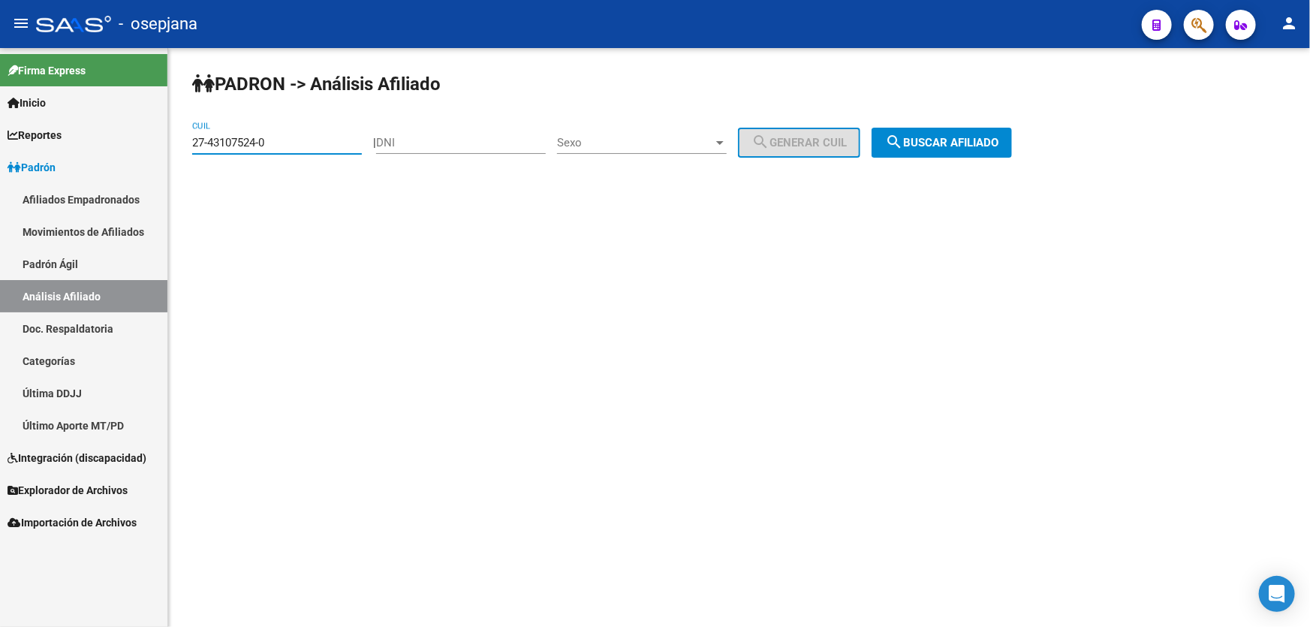
drag, startPoint x: 294, startPoint y: 137, endPoint x: 0, endPoint y: 165, distance: 295.6
click at [0, 163] on mat-sidenav-container "Firma Express Inicio Instructivos Contacto OS Reportes Padrón Traspasos x O.S. …" at bounding box center [655, 337] width 1310 height 579
paste input "0-21915678-3"
click at [999, 140] on span "search Buscar afiliado" at bounding box center [941, 143] width 113 height 14
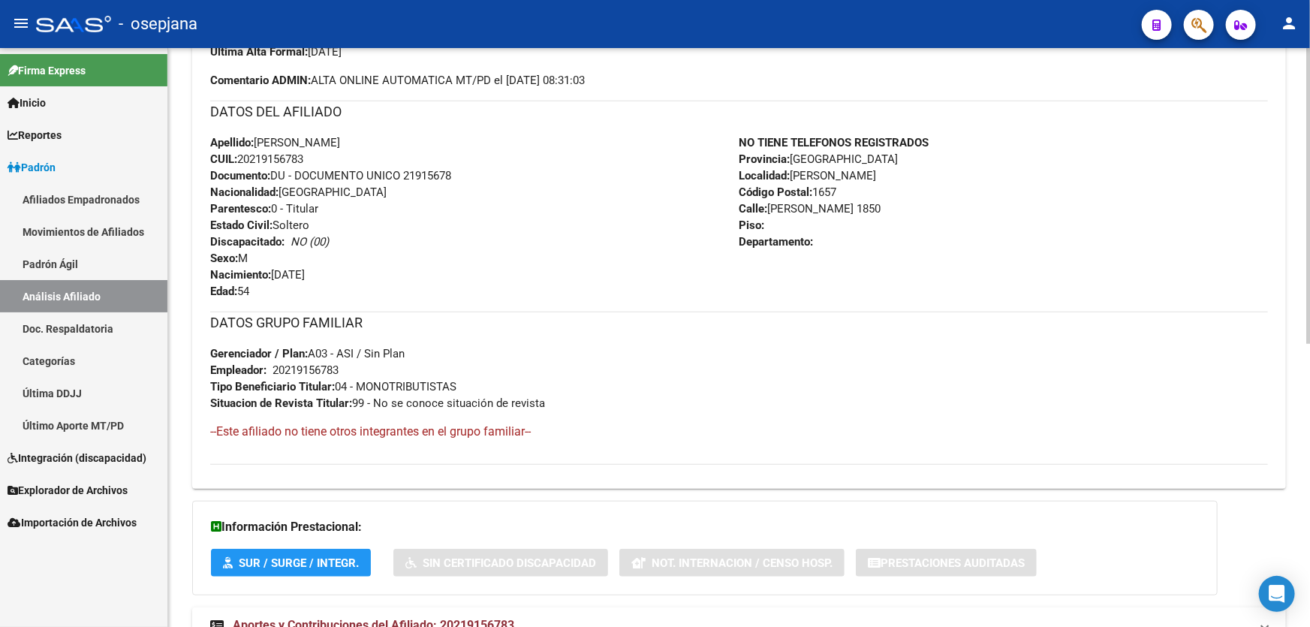
scroll to position [553, 0]
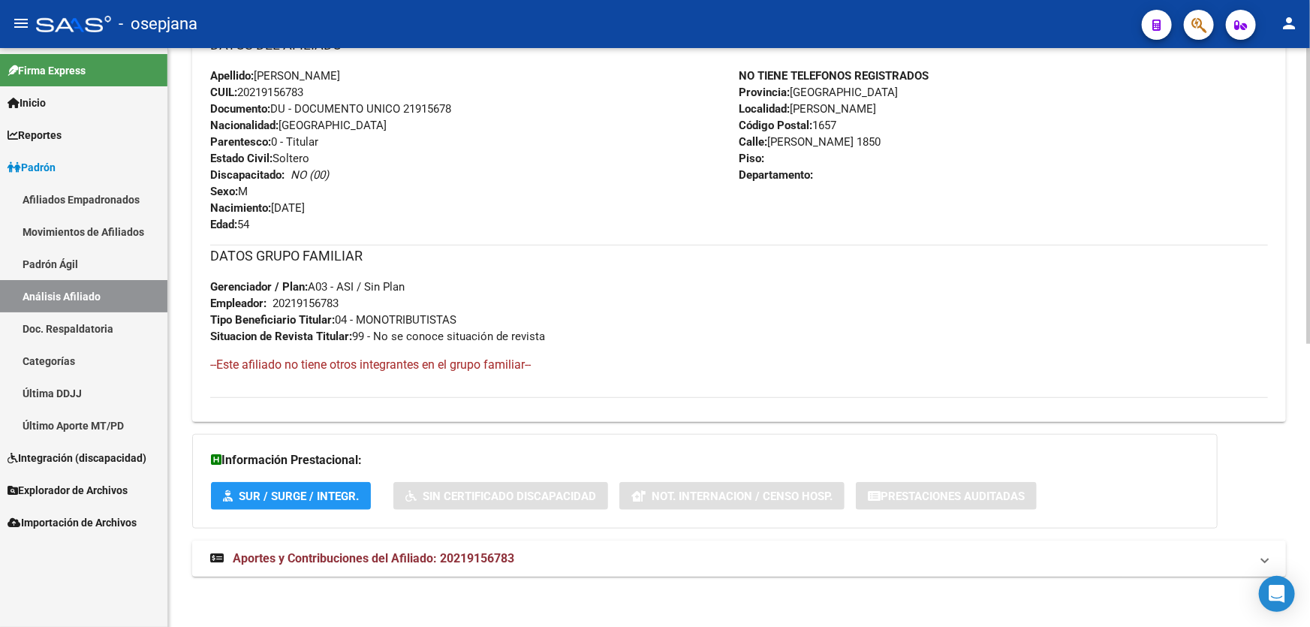
click at [871, 559] on mat-panel-title "Aportes y Contribuciones del Afiliado: 20219156783" at bounding box center [730, 558] width 1040 height 17
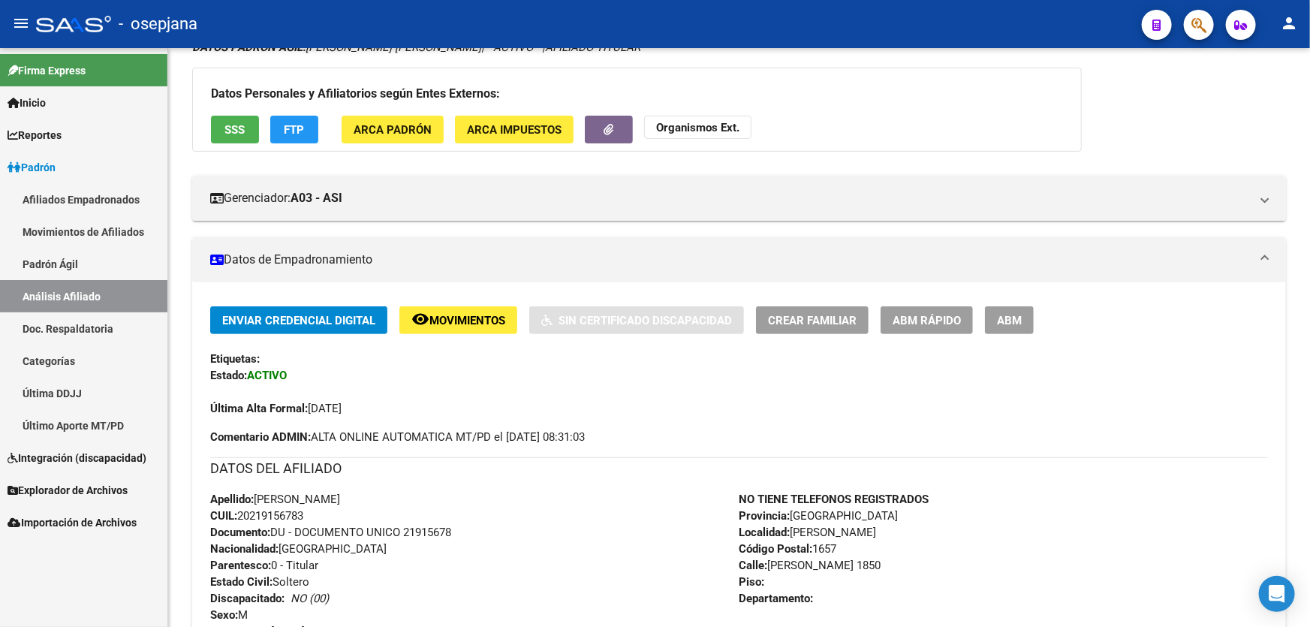
scroll to position [0, 0]
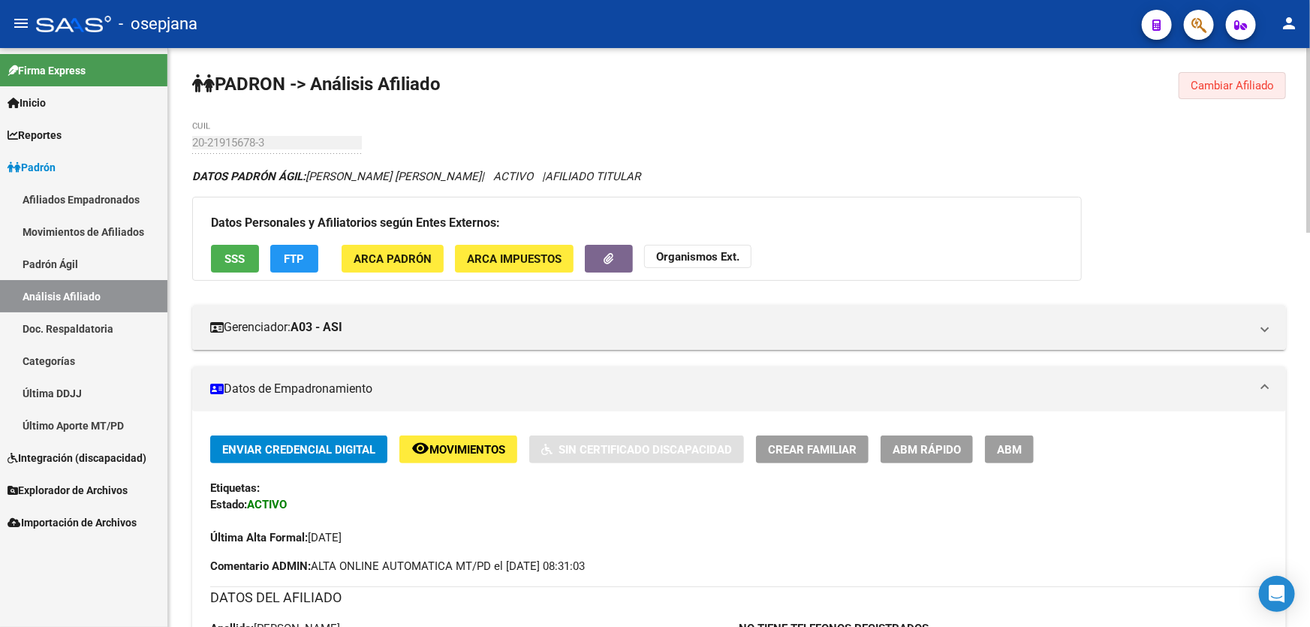
click at [1222, 83] on span "Cambiar Afiliado" at bounding box center [1232, 86] width 83 height 14
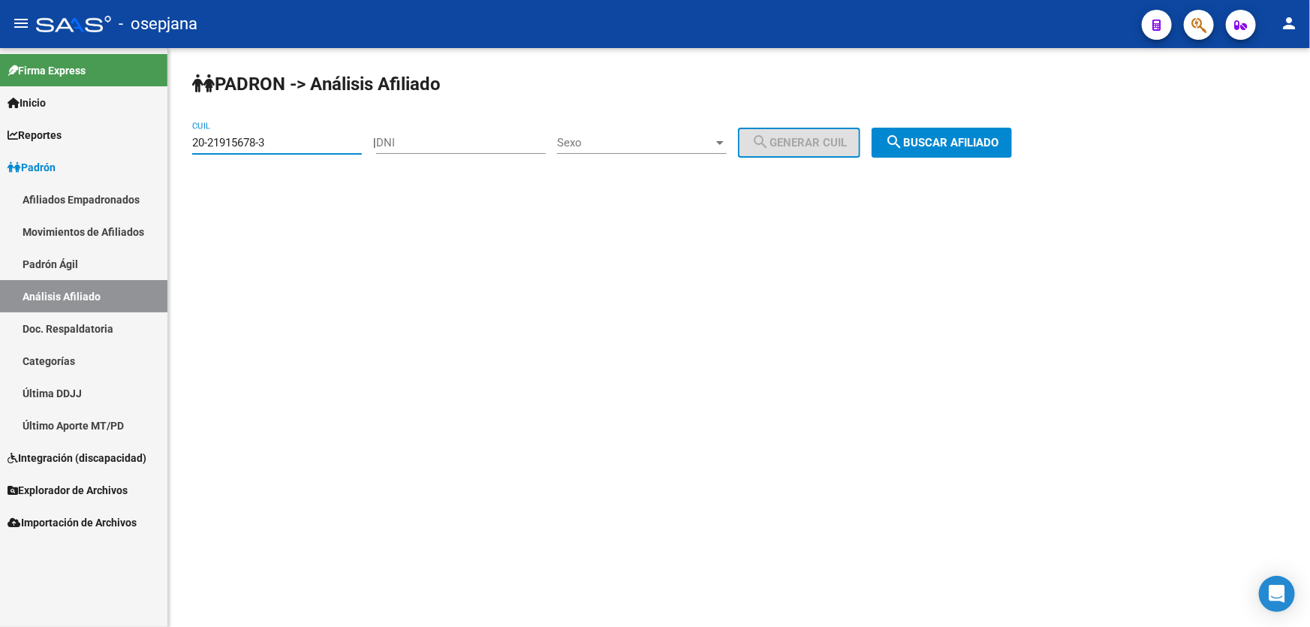
drag, startPoint x: 305, startPoint y: 141, endPoint x: 0, endPoint y: 203, distance: 311.1
click at [0, 200] on mat-sidenav-container "Firma Express Inicio Instructivos Contacto OS Reportes Padrón Traspasos x O.S. …" at bounding box center [655, 337] width 1310 height 579
paste input "5911923-6"
click at [1000, 150] on button "search Buscar afiliado" at bounding box center [942, 143] width 140 height 30
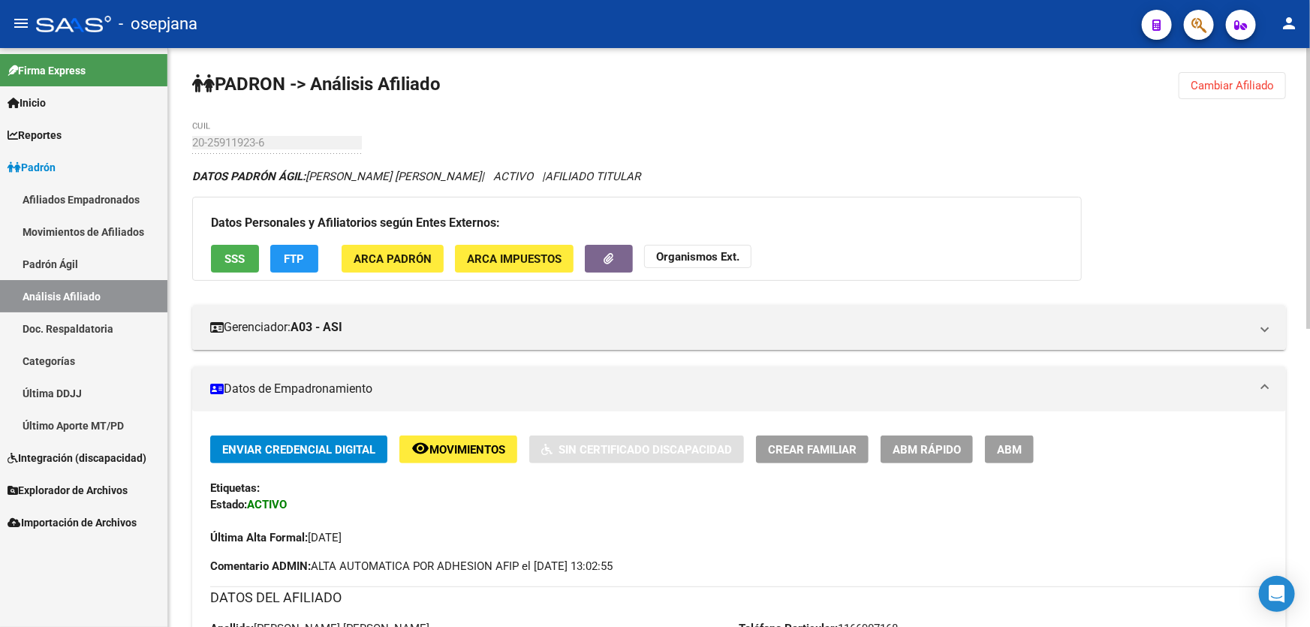
click at [228, 252] on span "SSS" at bounding box center [235, 259] width 20 height 14
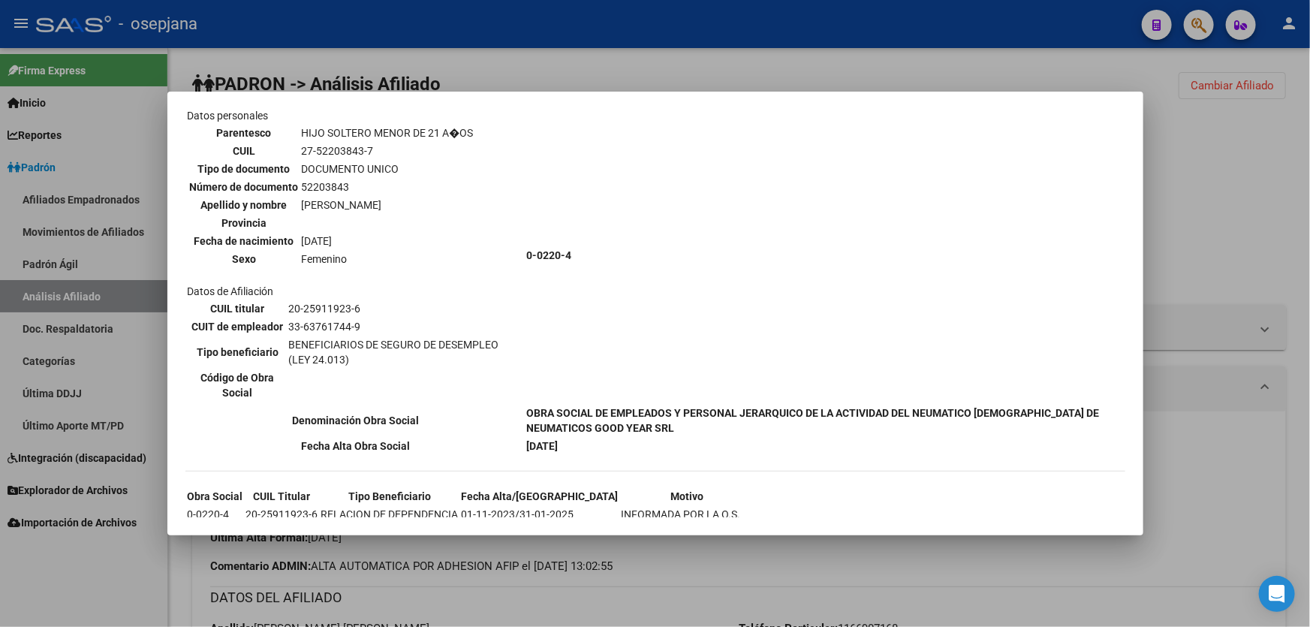
scroll to position [546, 0]
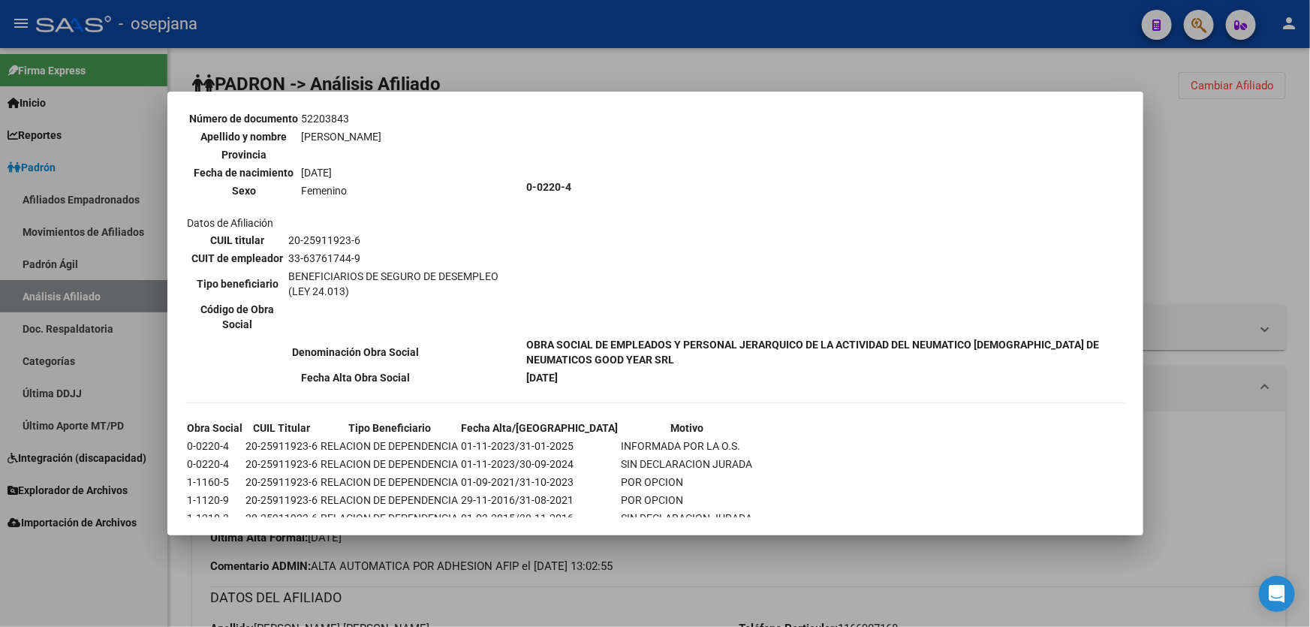
click at [1187, 176] on div at bounding box center [655, 313] width 1310 height 627
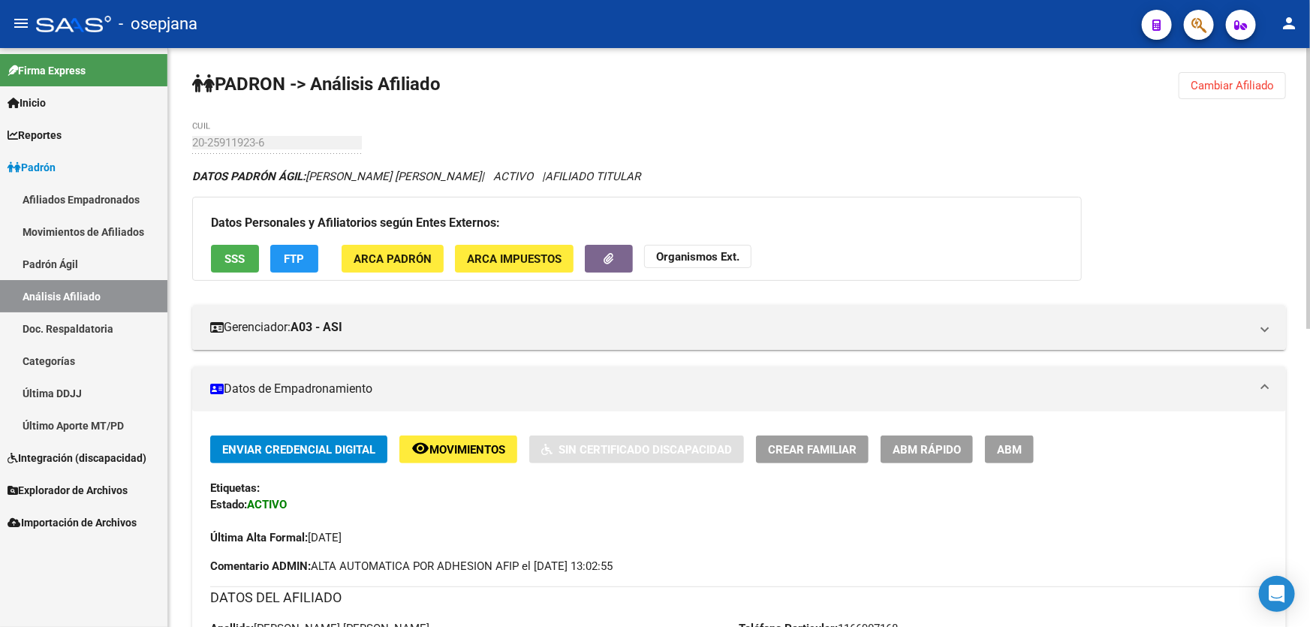
click at [291, 258] on span "FTP" at bounding box center [295, 259] width 20 height 14
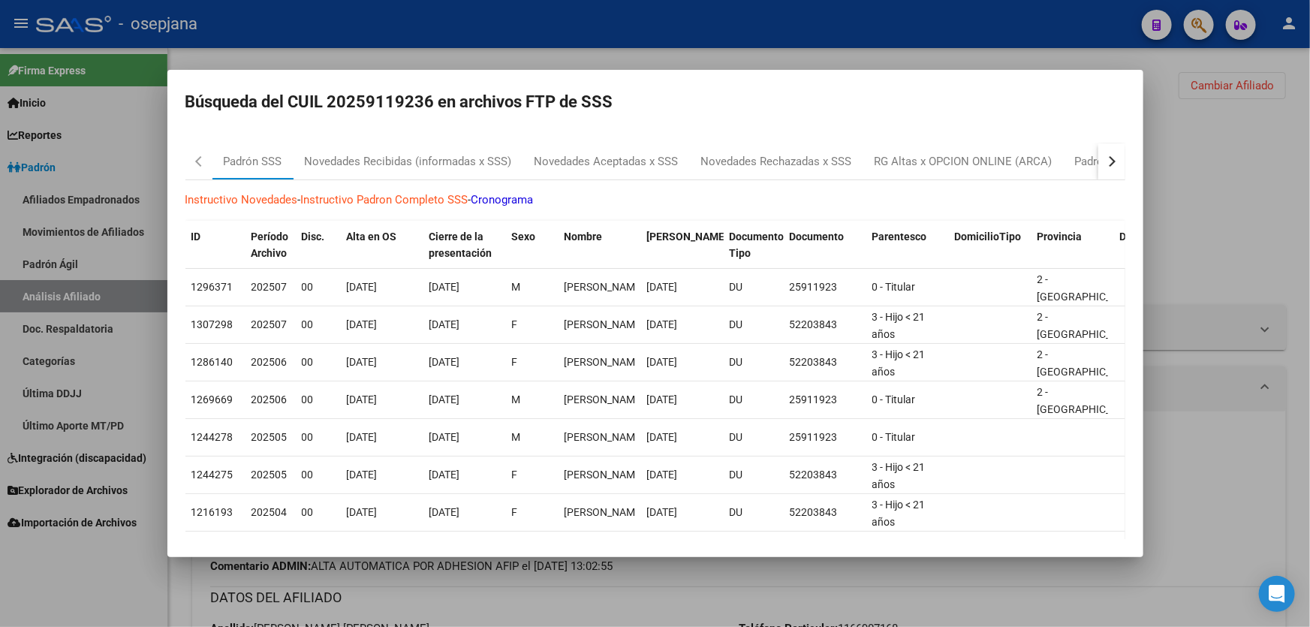
click at [1113, 172] on button "button" at bounding box center [1111, 161] width 27 height 36
click at [828, 158] on div "RG Altas x OPCION ONLINE (ARCA)" at bounding box center [847, 161] width 178 height 17
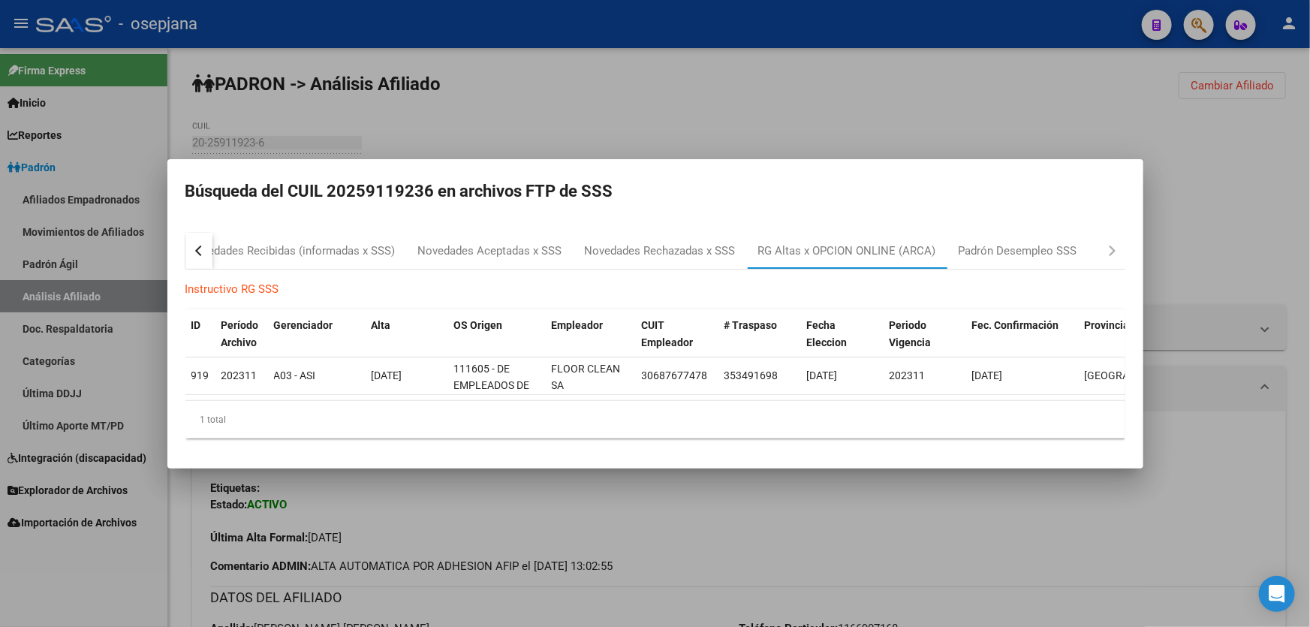
click at [1194, 195] on div at bounding box center [655, 313] width 1310 height 627
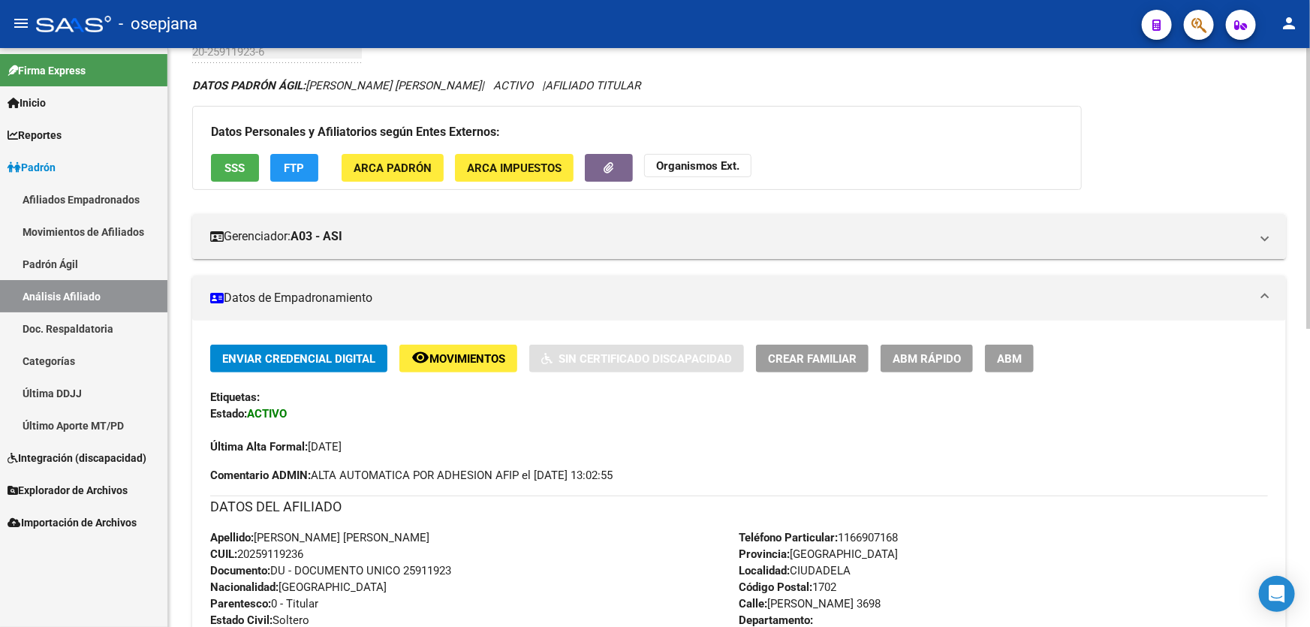
scroll to position [614, 0]
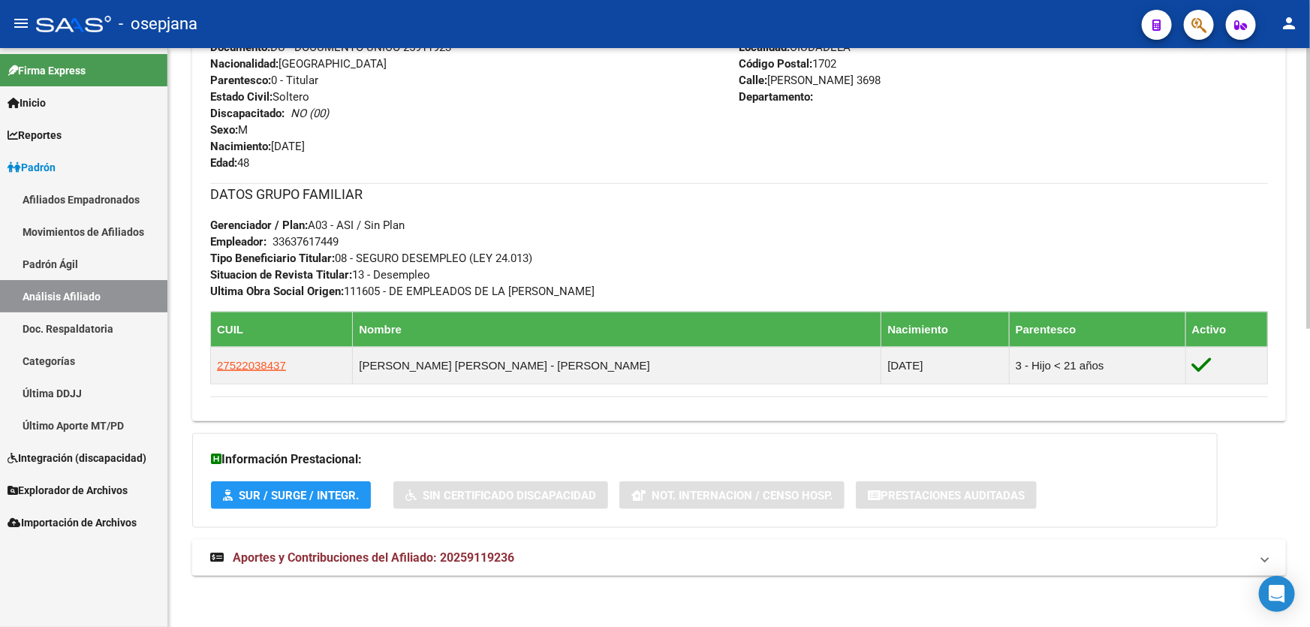
click at [1055, 562] on mat-panel-title "Aportes y Contribuciones del Afiliado: 20259119236" at bounding box center [730, 558] width 1040 height 17
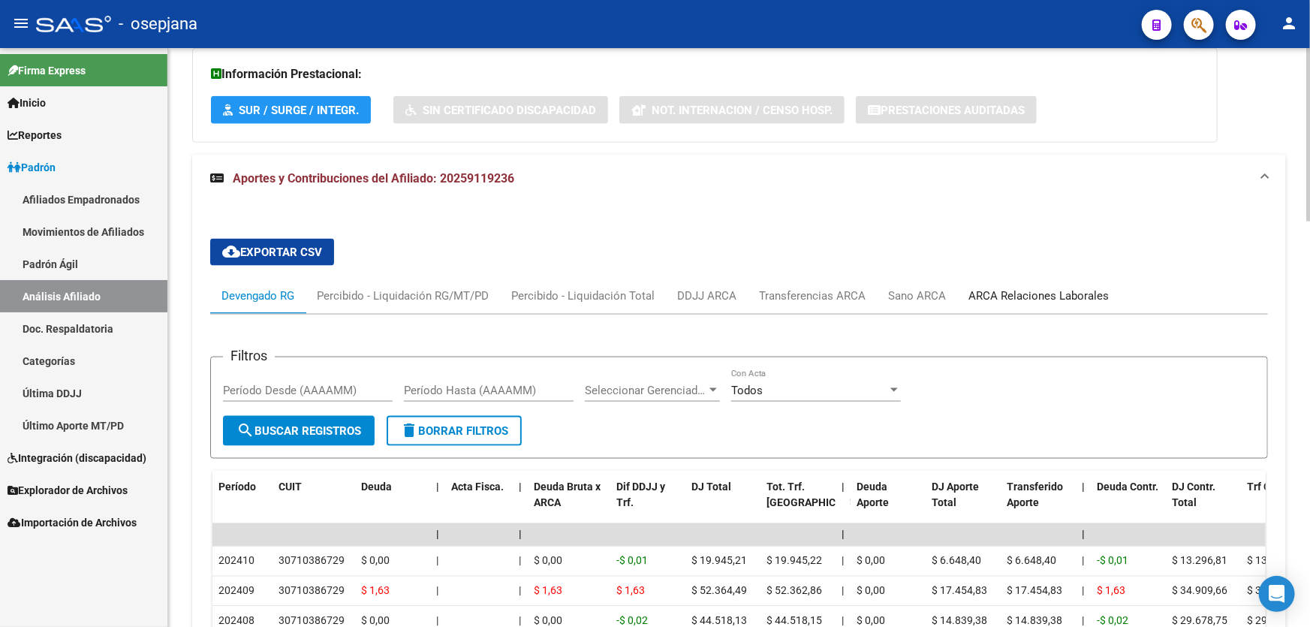
click at [1074, 291] on div "ARCA Relaciones Laborales" at bounding box center [1039, 296] width 140 height 17
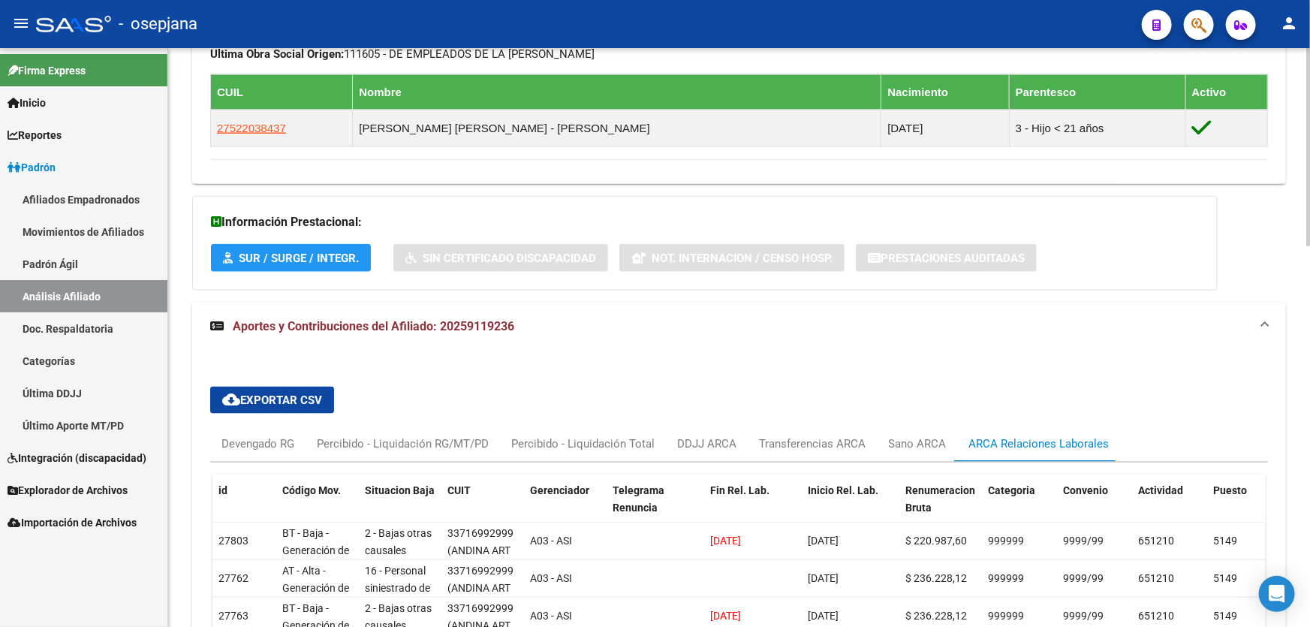
scroll to position [999, 0]
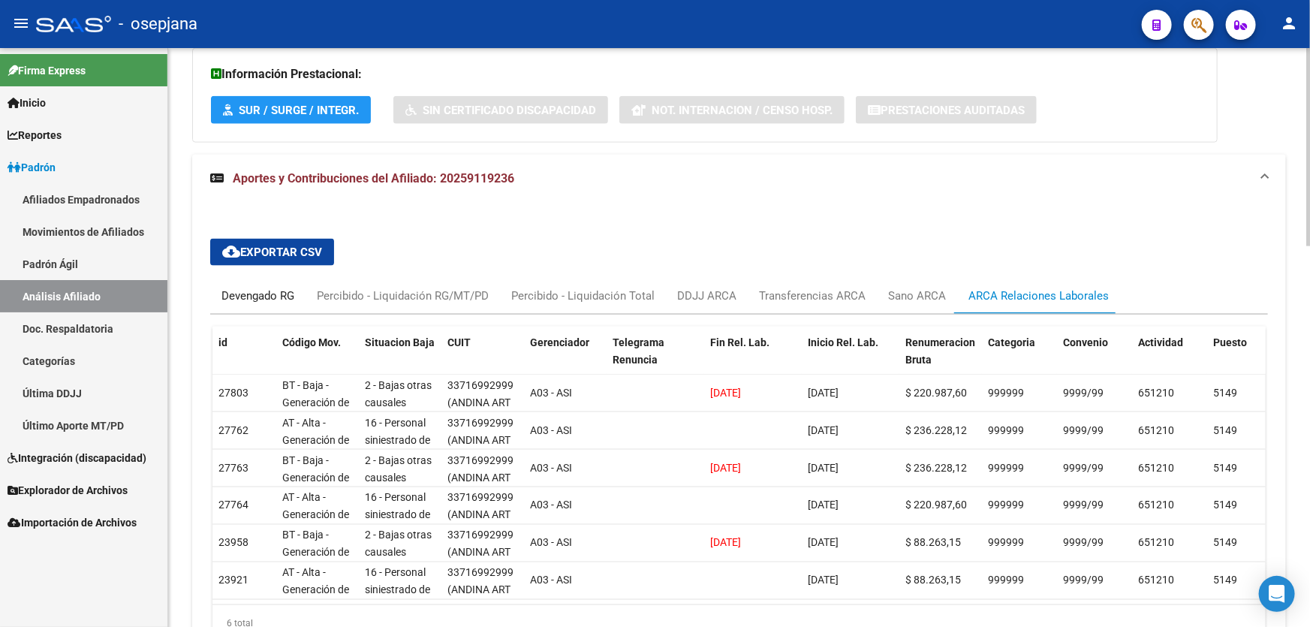
click at [270, 288] on div "Devengado RG" at bounding box center [257, 296] width 73 height 17
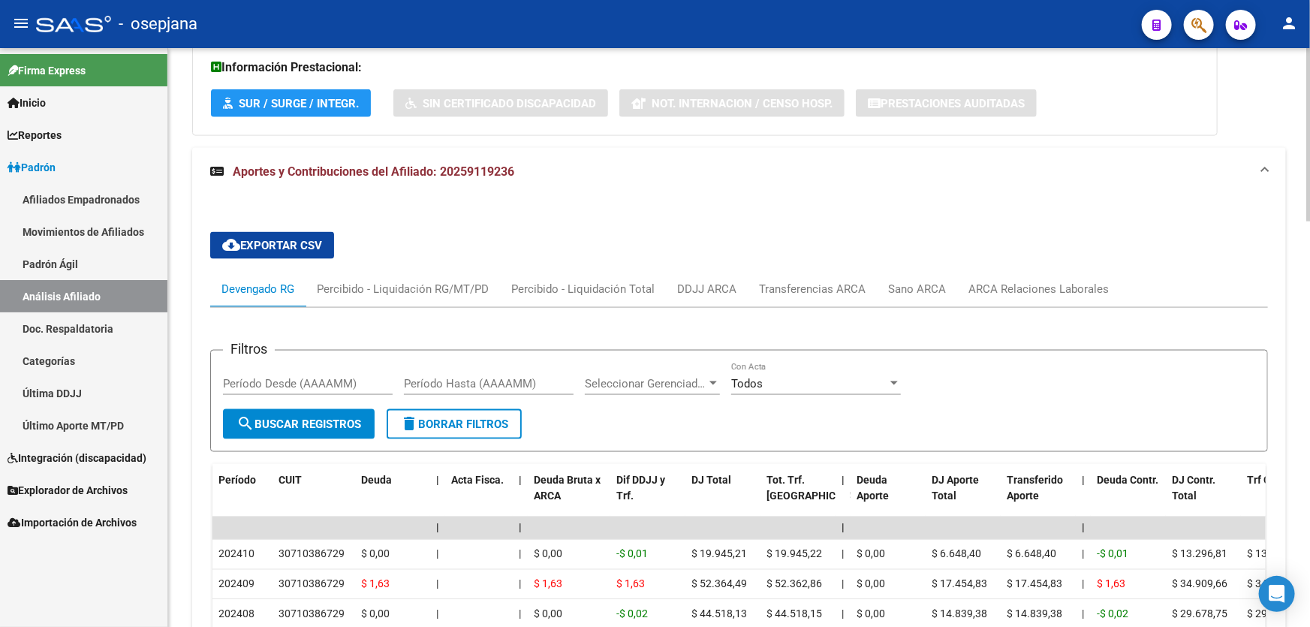
scroll to position [931, 0]
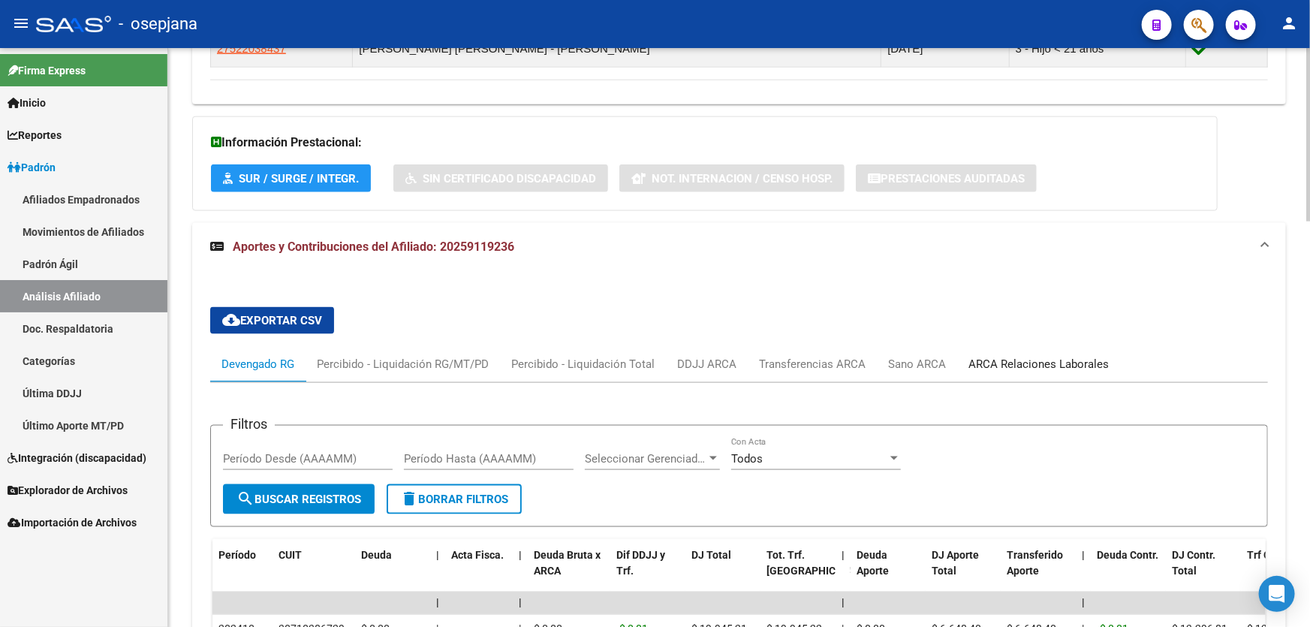
click at [1077, 362] on div "ARCA Relaciones Laborales" at bounding box center [1039, 364] width 140 height 17
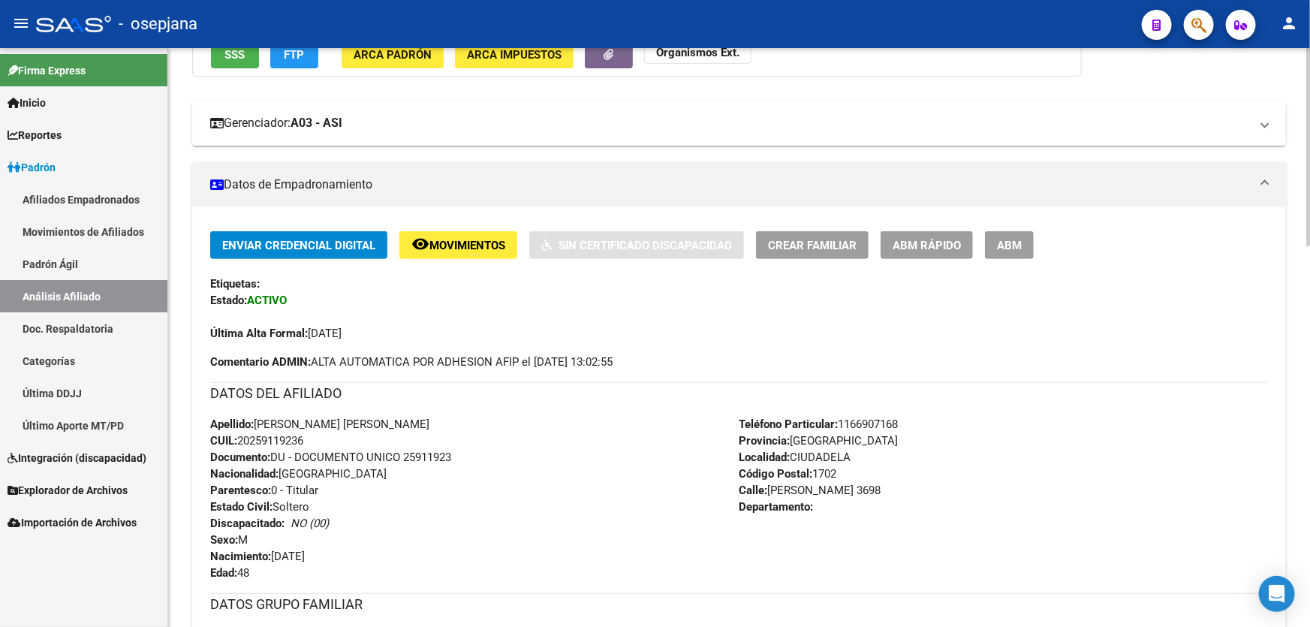
scroll to position [0, 0]
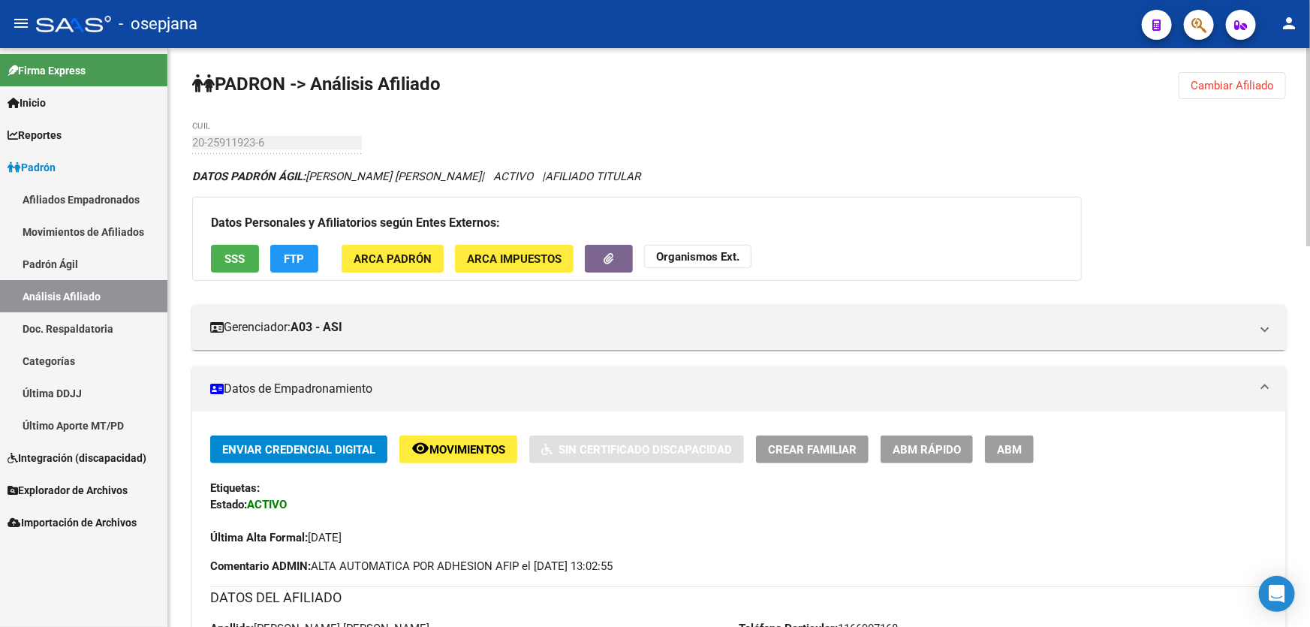
click at [1254, 81] on span "Cambiar Afiliado" at bounding box center [1232, 86] width 83 height 14
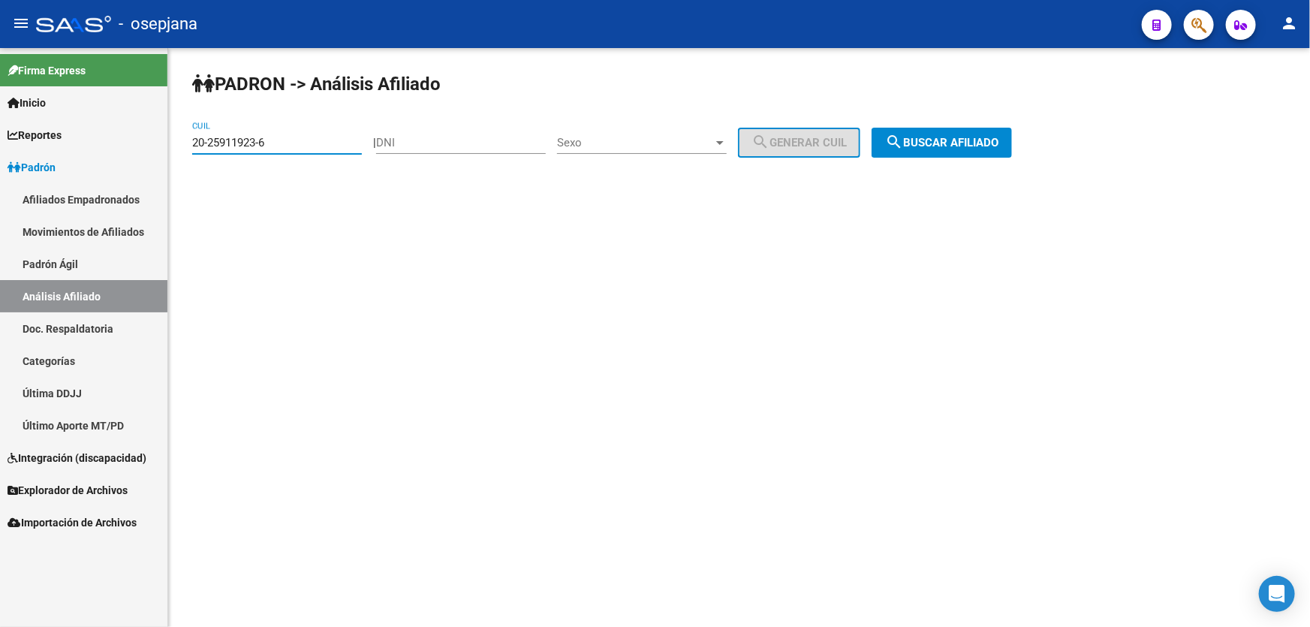
drag, startPoint x: 284, startPoint y: 142, endPoint x: 175, endPoint y: 149, distance: 109.1
click at [175, 149] on div "PADRON -> Análisis Afiliado 20-25911923-6 CUIL | DNI Sexo Sexo search Generar C…" at bounding box center [739, 127] width 1142 height 158
paste input "8216241"
click at [927, 156] on button "search Buscar afiliado" at bounding box center [942, 143] width 140 height 30
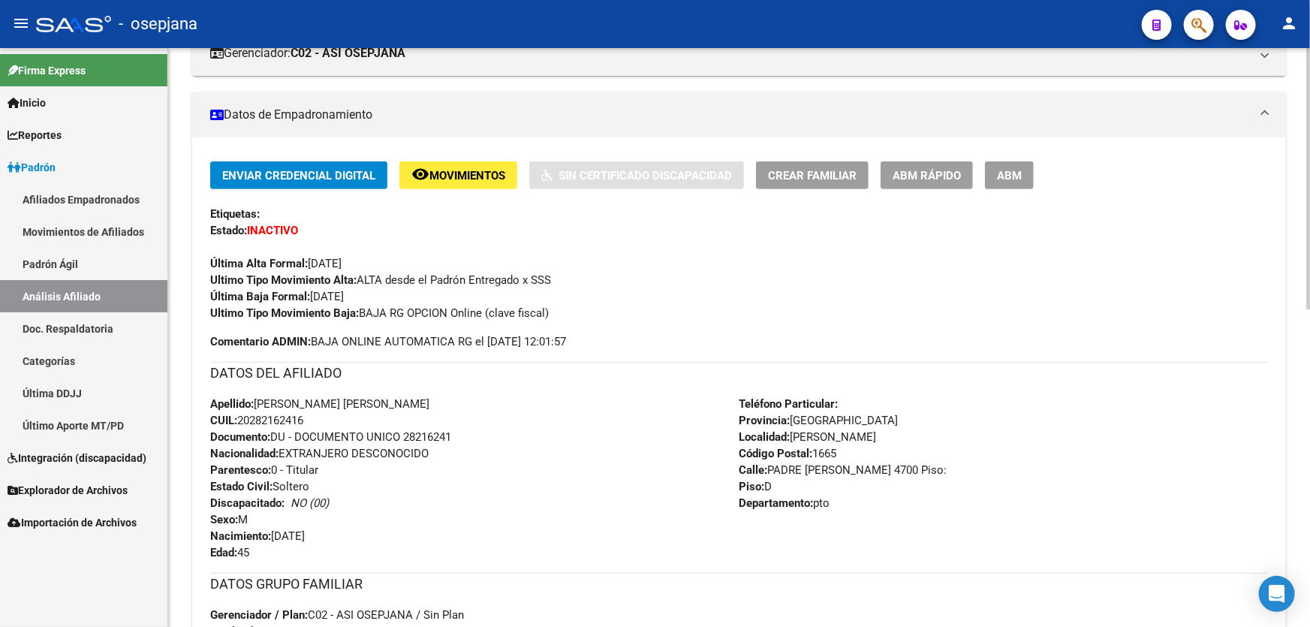
scroll to position [204, 0]
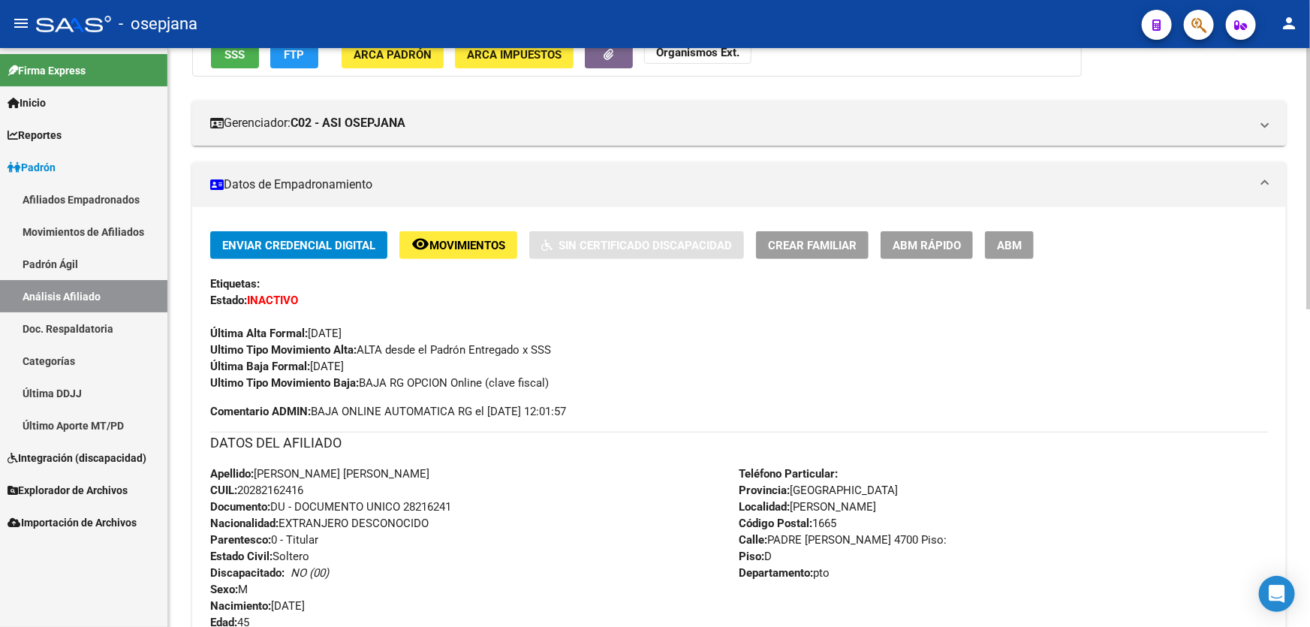
click at [471, 248] on span "Movimientos" at bounding box center [467, 246] width 76 height 14
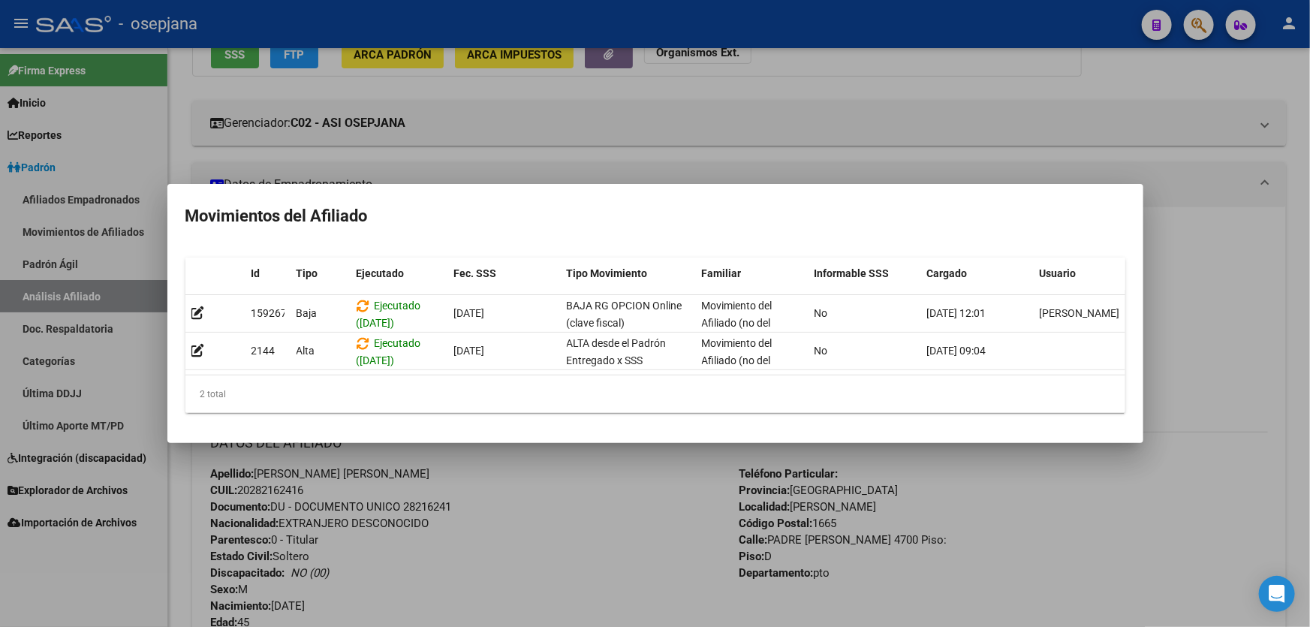
click at [575, 475] on div at bounding box center [655, 313] width 1310 height 627
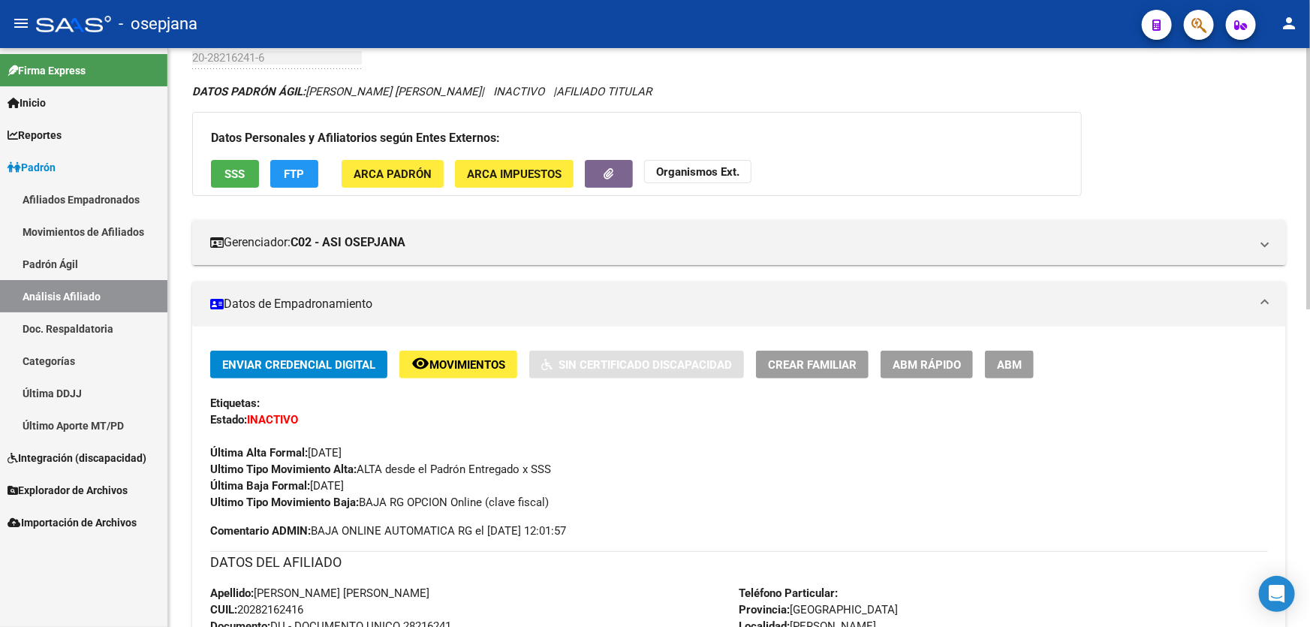
scroll to position [0, 0]
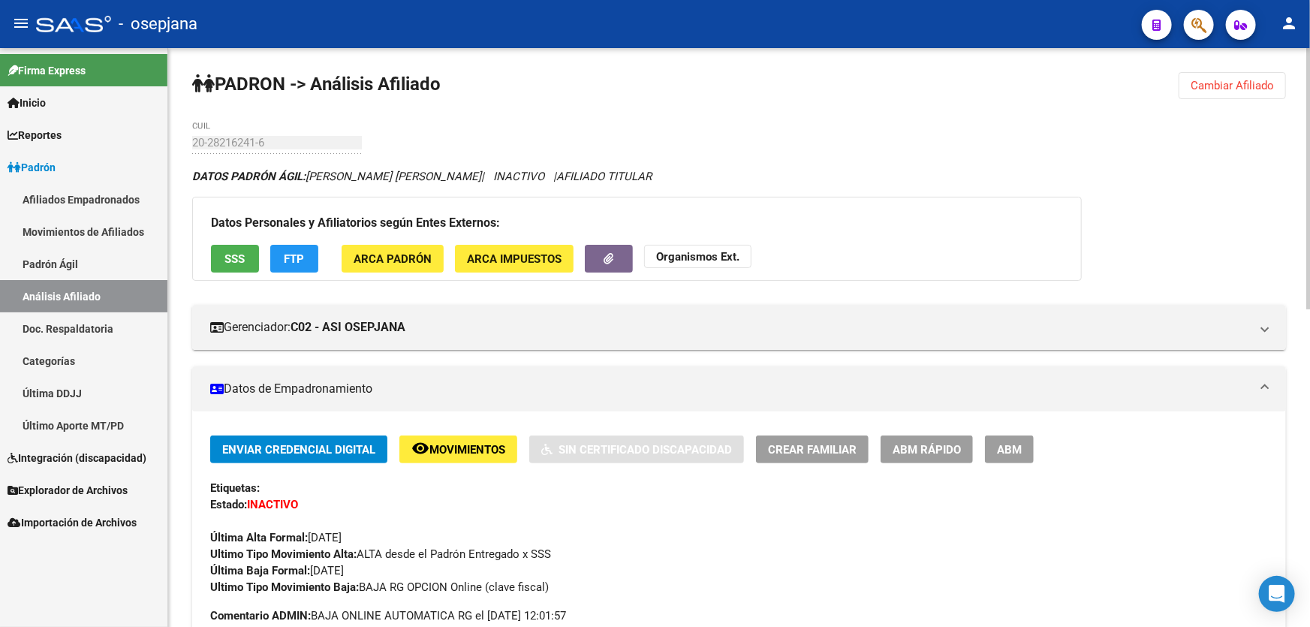
click at [298, 256] on span "FTP" at bounding box center [295, 259] width 20 height 14
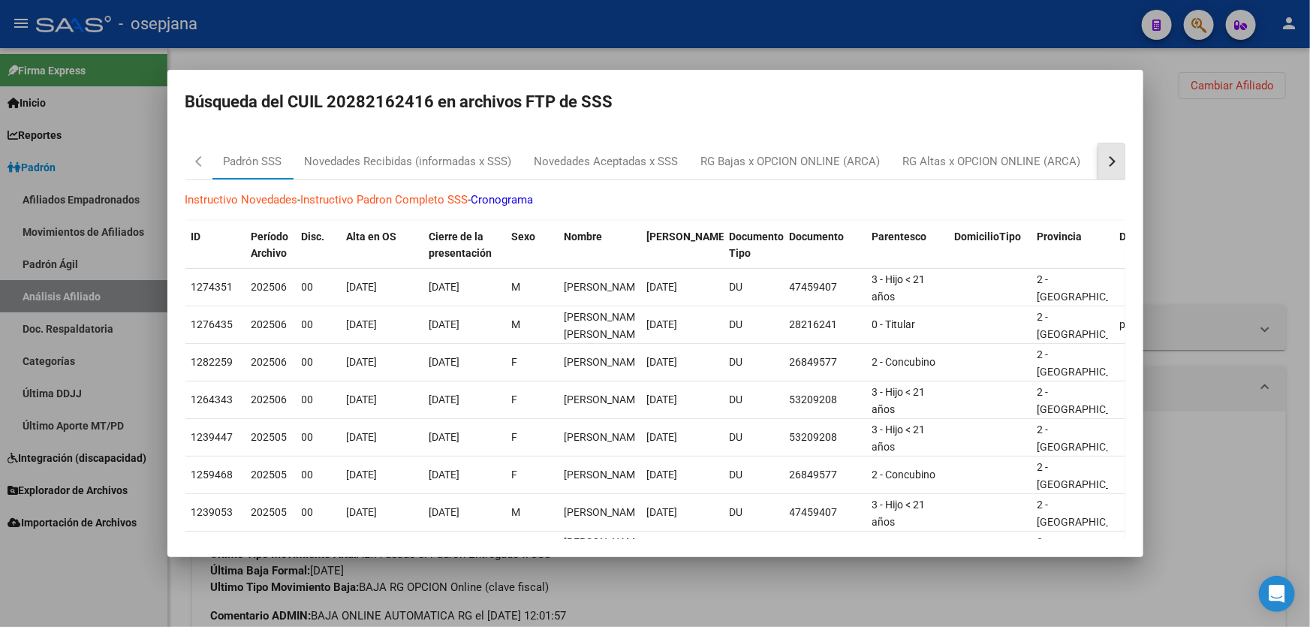
click at [1104, 164] on div "button" at bounding box center [1109, 161] width 11 height 11
click at [1102, 152] on button "button" at bounding box center [1111, 161] width 27 height 36
click at [1026, 161] on div "RG Bajas Diarias" at bounding box center [1034, 161] width 83 height 17
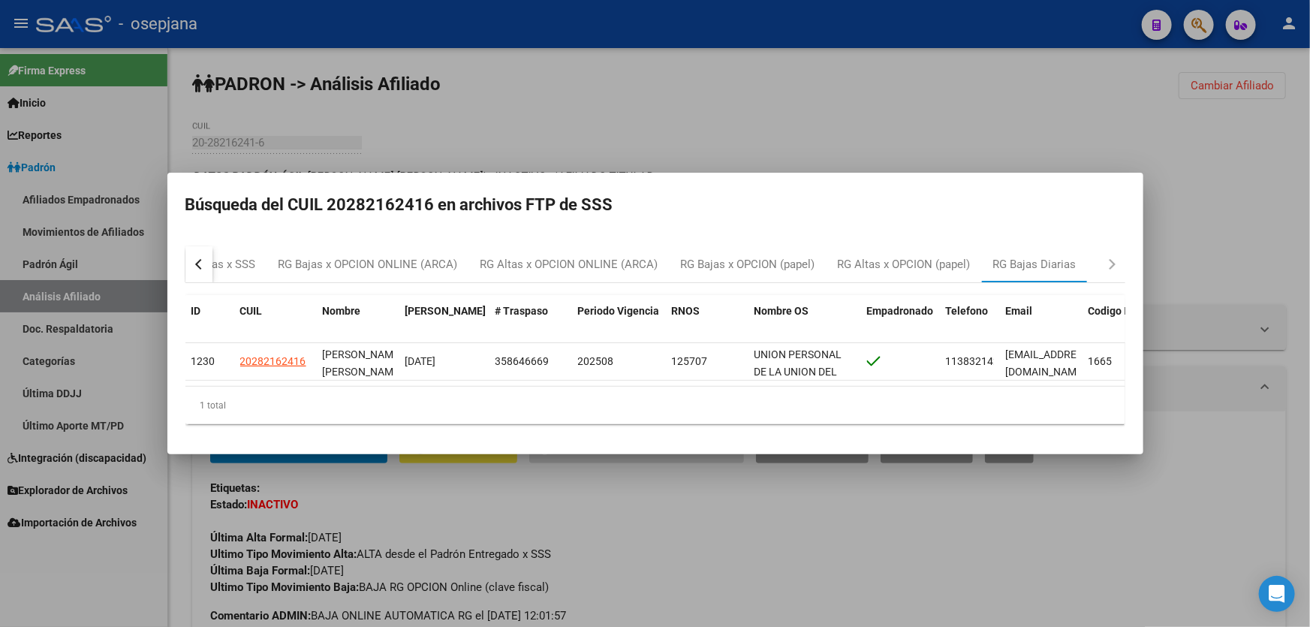
click at [1270, 186] on div at bounding box center [655, 313] width 1310 height 627
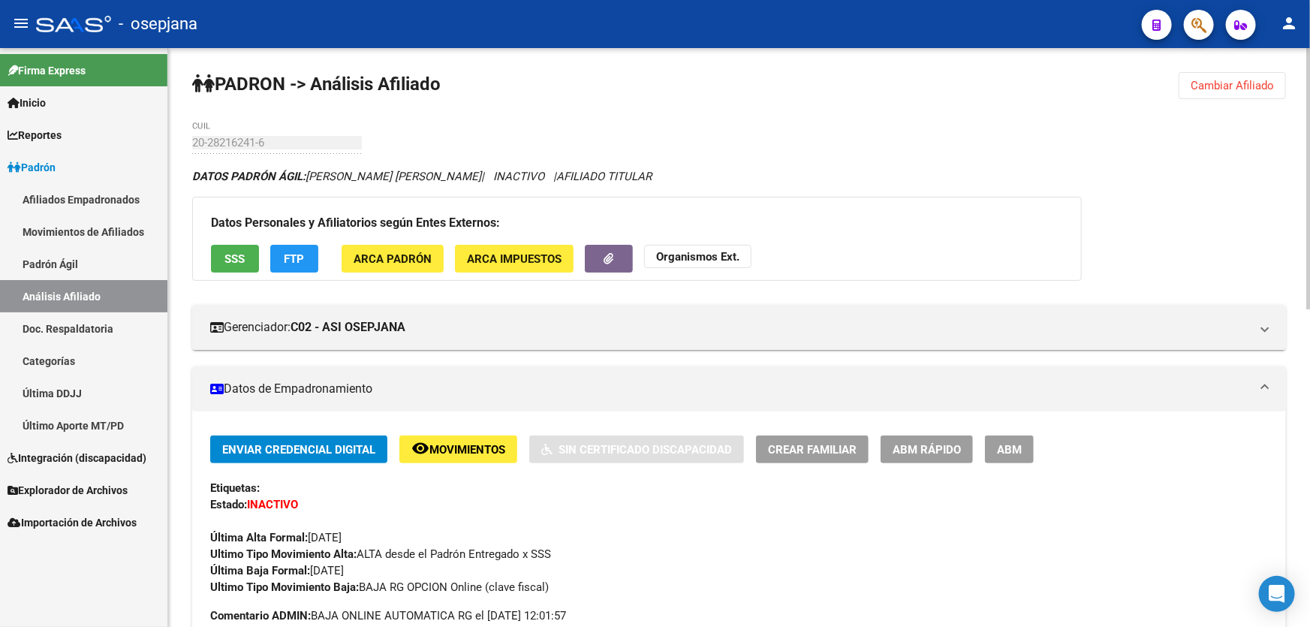
click at [233, 263] on span "SSS" at bounding box center [235, 259] width 20 height 14
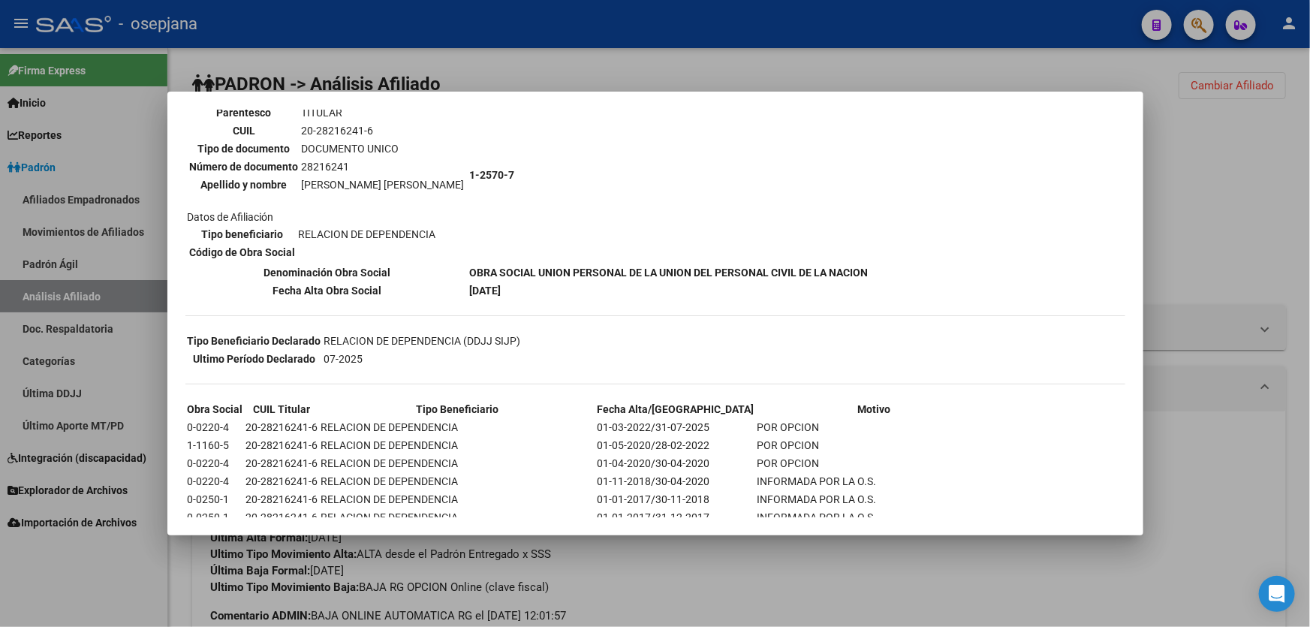
scroll to position [136, 0]
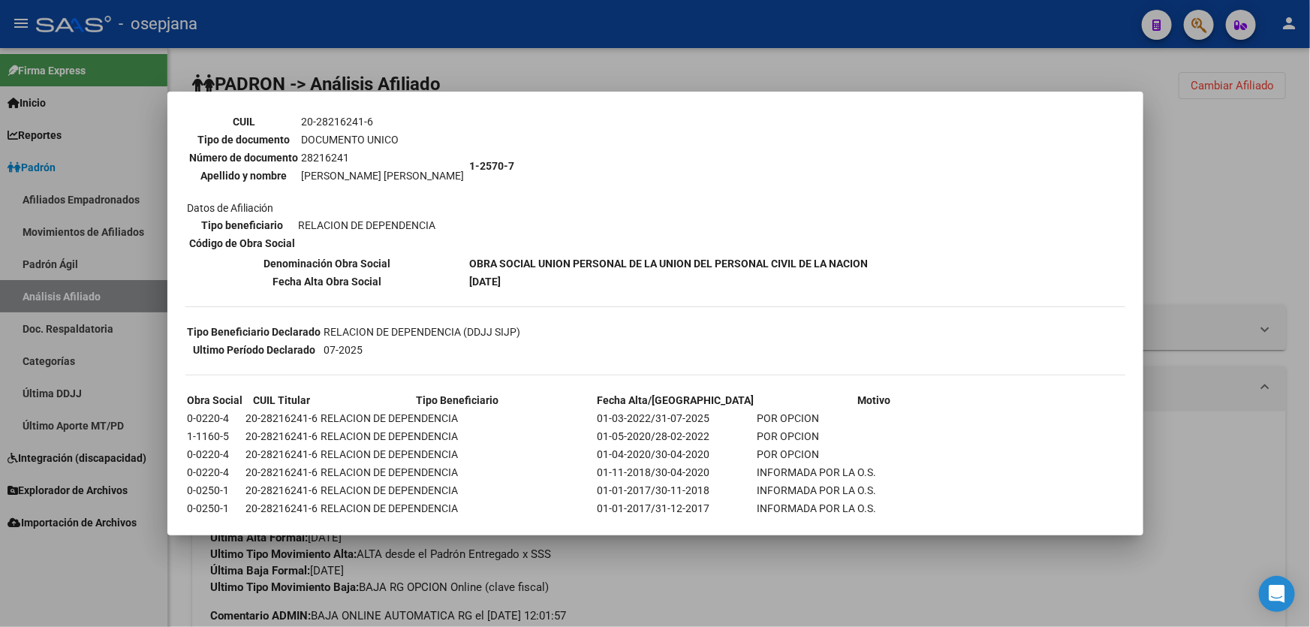
click at [1216, 193] on div at bounding box center [655, 313] width 1310 height 627
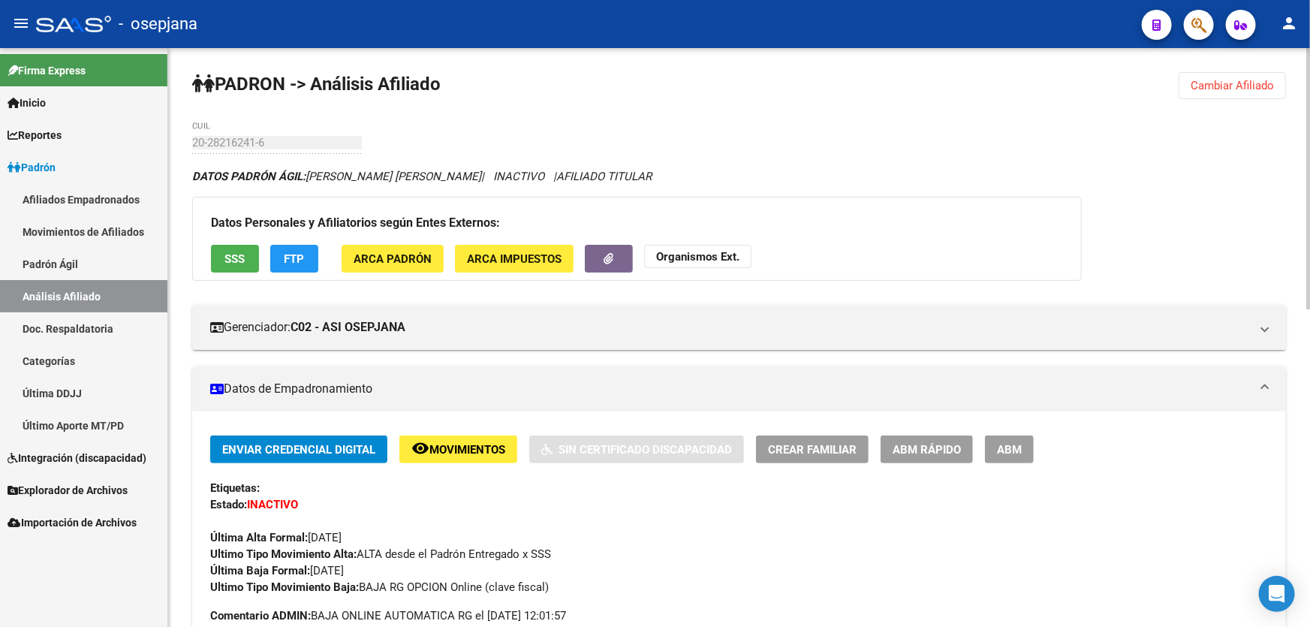
click at [1230, 89] on span "Cambiar Afiliado" at bounding box center [1232, 86] width 83 height 14
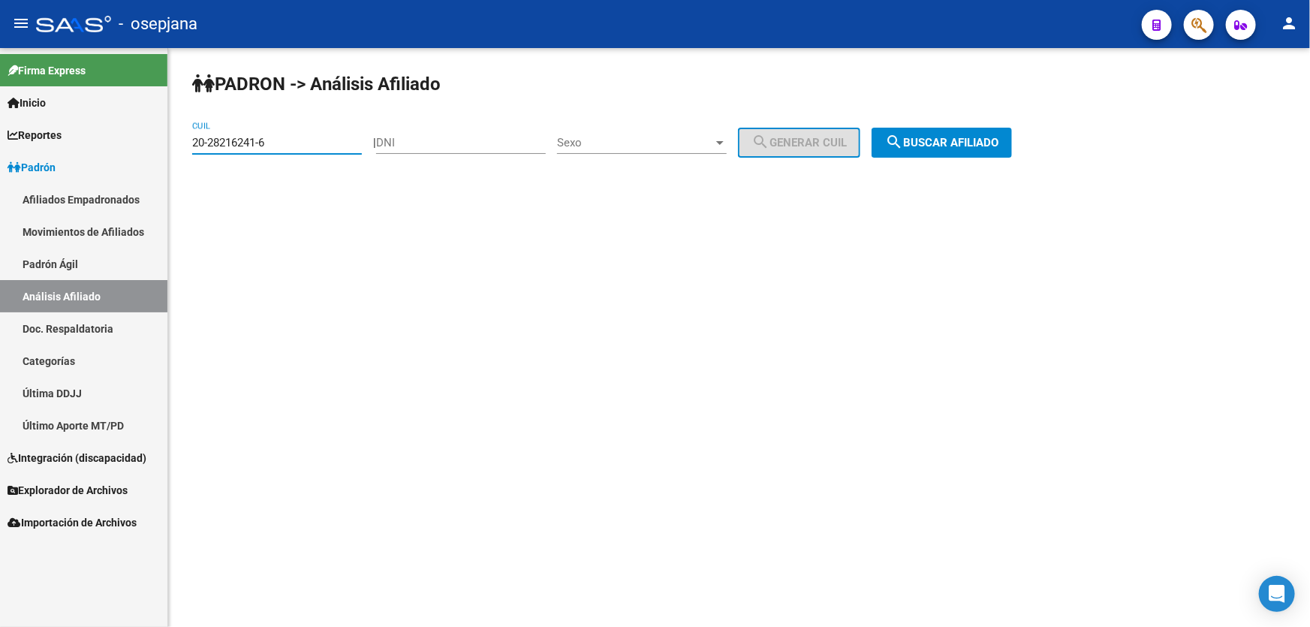
drag, startPoint x: 276, startPoint y: 142, endPoint x: 180, endPoint y: 143, distance: 95.4
click at [180, 143] on div "PADRON -> Análisis Afiliado 20-28216241-6 CUIL | DNI Sexo Sexo search Generar C…" at bounding box center [739, 127] width 1142 height 158
paste input "365725-7"
click at [987, 120] on div "PADRON -> Análisis Afiliado 20-28365725-7 CUIL | DNI Sexo Sexo search Generar C…" at bounding box center [739, 127] width 1142 height 158
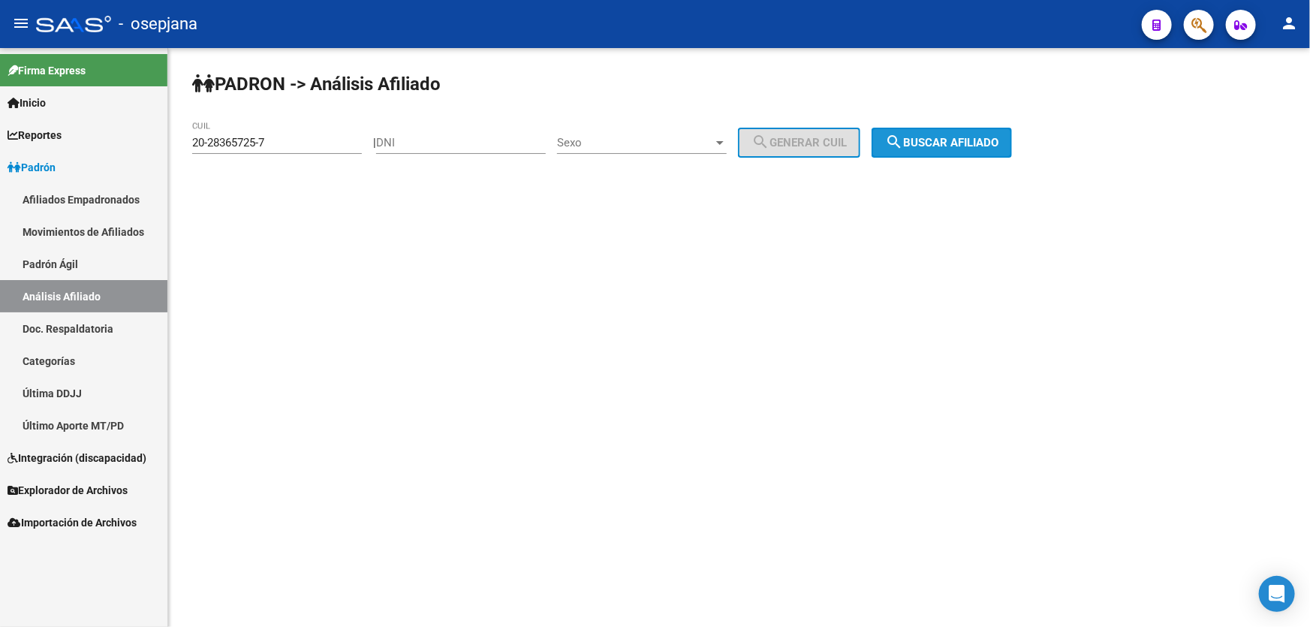
click at [929, 152] on button "search Buscar afiliado" at bounding box center [942, 143] width 140 height 30
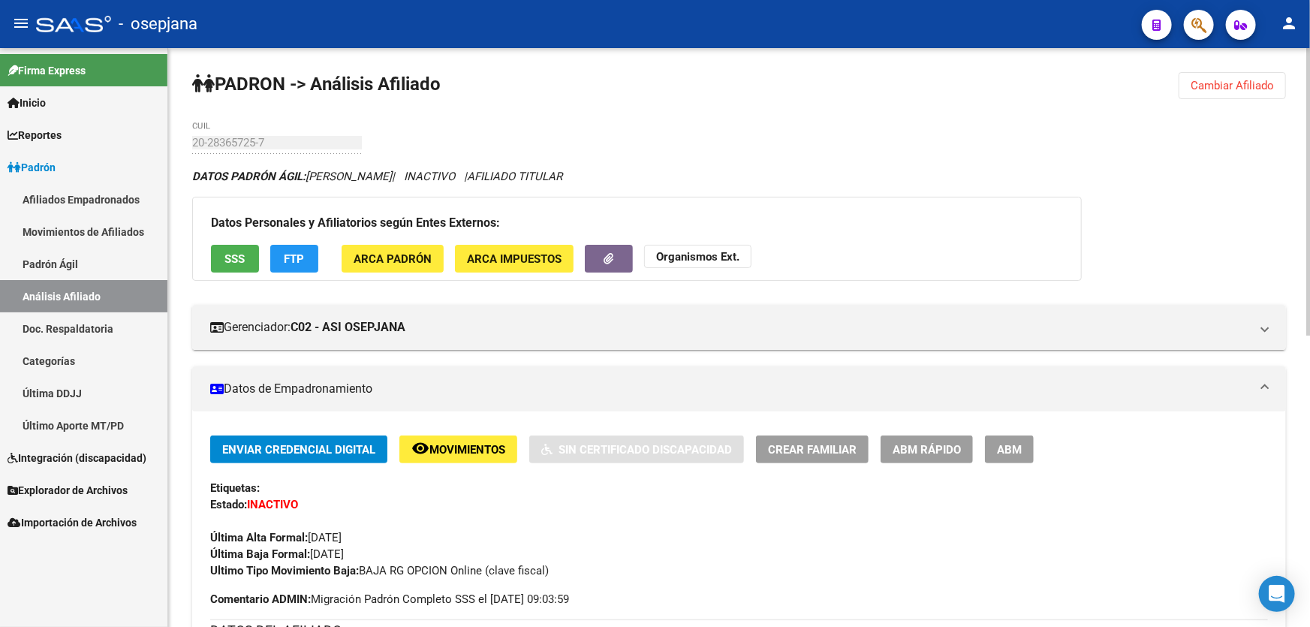
click at [1221, 82] on span "Cambiar Afiliado" at bounding box center [1232, 86] width 83 height 14
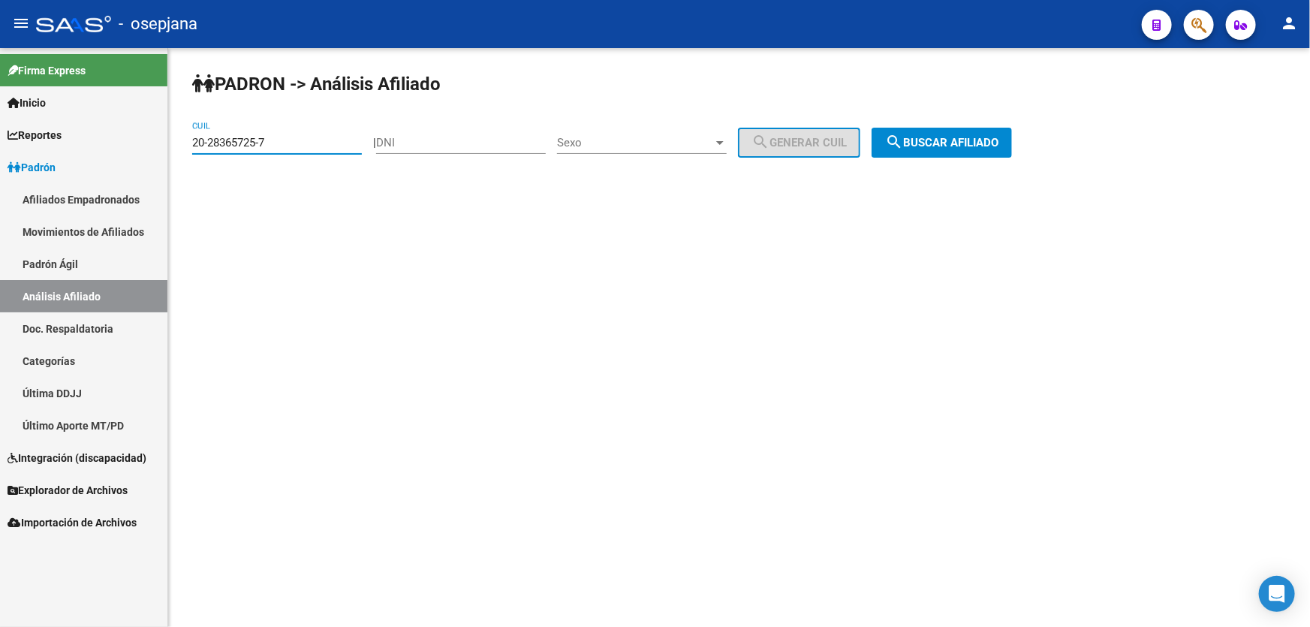
drag, startPoint x: 296, startPoint y: 136, endPoint x: 164, endPoint y: 142, distance: 131.5
click at [164, 142] on mat-sidenav-container "Firma Express Inicio Instructivos Contacto OS Reportes Padrón Traspasos x O.S. …" at bounding box center [655, 337] width 1310 height 579
drag, startPoint x: 210, startPoint y: 134, endPoint x: 318, endPoint y: 116, distance: 108.7
click at [318, 116] on div "PADRON -> Análisis Afiliado 20-28365725-7 CUIL | DNI Sexo Sexo search Generar C…" at bounding box center [739, 127] width 1142 height 158
drag, startPoint x: 289, startPoint y: 143, endPoint x: 158, endPoint y: 143, distance: 130.6
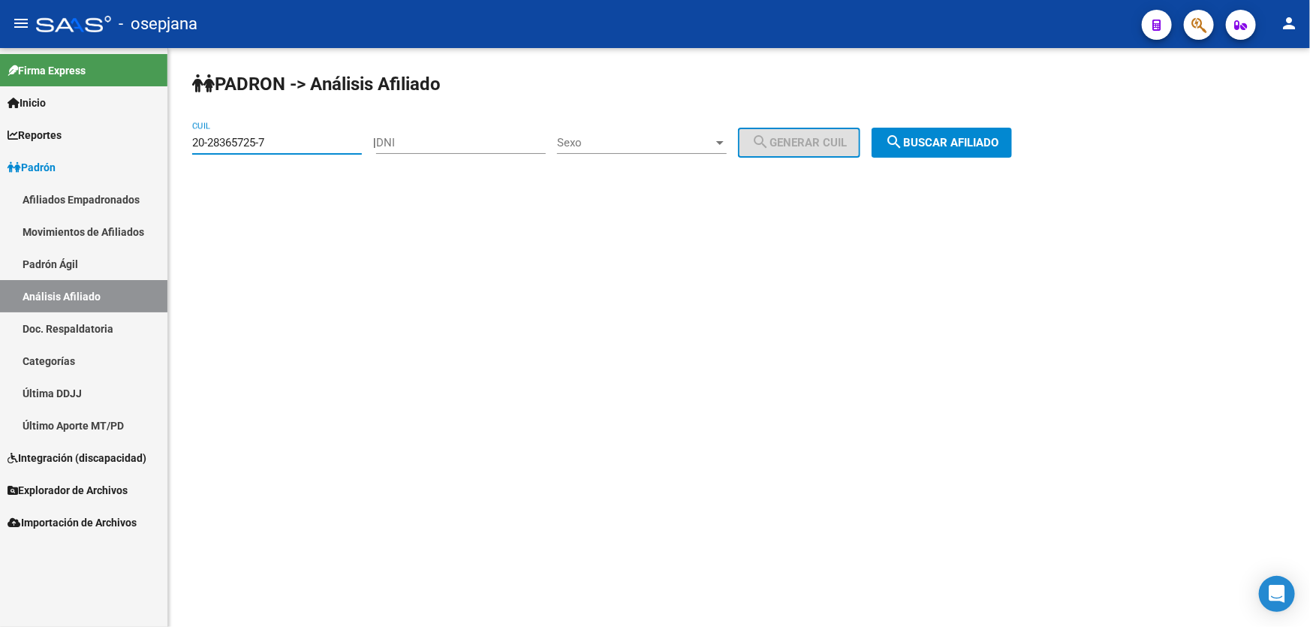
click at [158, 143] on mat-sidenav-container "Firma Express Inicio Instructivos Contacto OS Reportes Padrón Traspasos x O.S. …" at bounding box center [655, 337] width 1310 height 579
paste input "817230-8"
click at [982, 140] on span "search Buscar afiliado" at bounding box center [941, 143] width 113 height 14
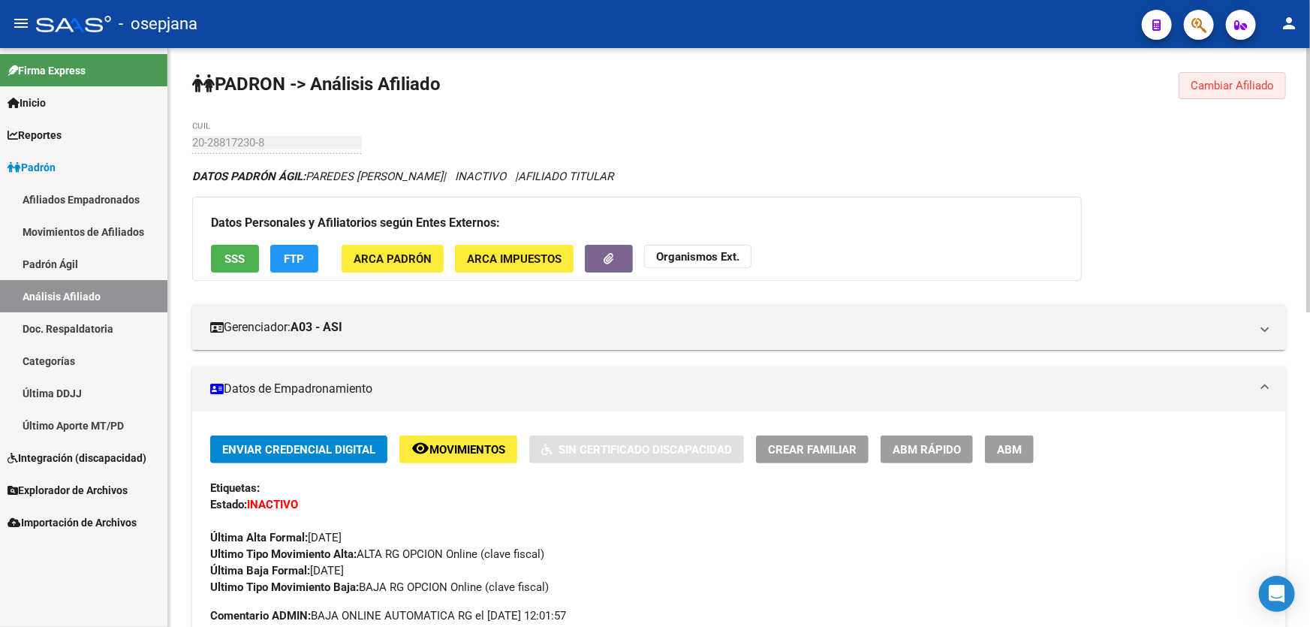
click at [1258, 87] on span "Cambiar Afiliado" at bounding box center [1232, 86] width 83 height 14
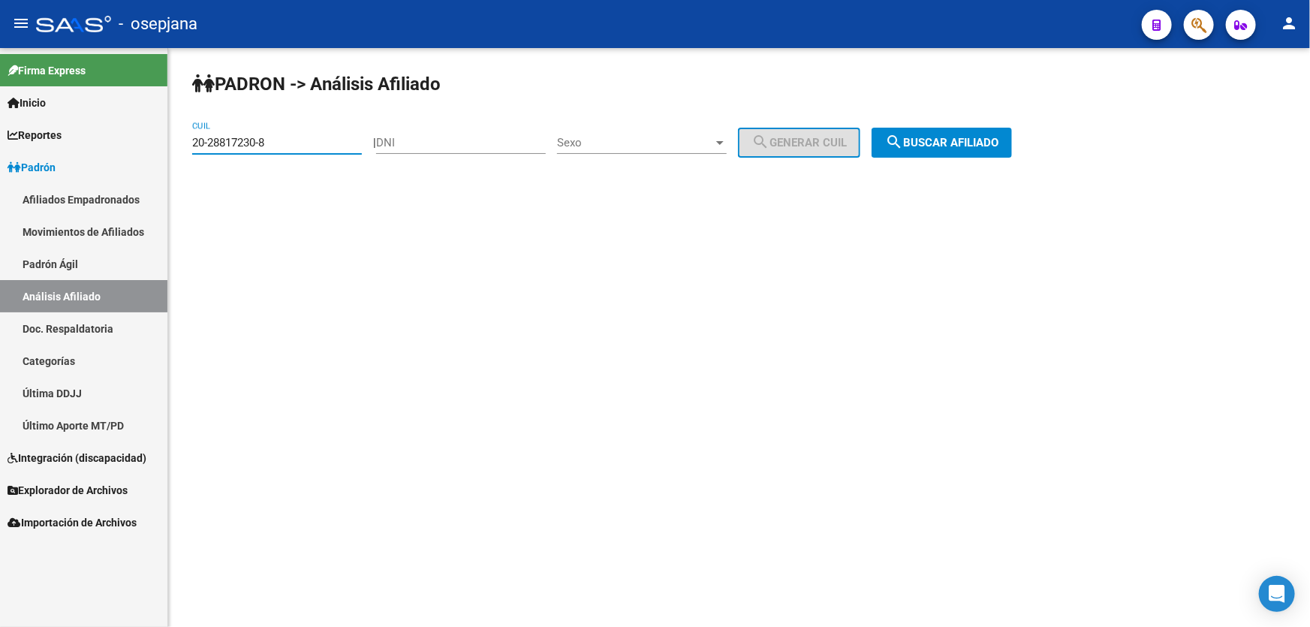
drag, startPoint x: 294, startPoint y: 143, endPoint x: 178, endPoint y: 149, distance: 116.6
click at [178, 149] on div "PADRON -> Análisis Afiliado 20-28817230-8 CUIL | DNI Sexo Sexo search Generar C…" at bounding box center [739, 127] width 1142 height 158
paste input "969382-4"
click at [921, 136] on span "search Buscar afiliado" at bounding box center [941, 143] width 113 height 14
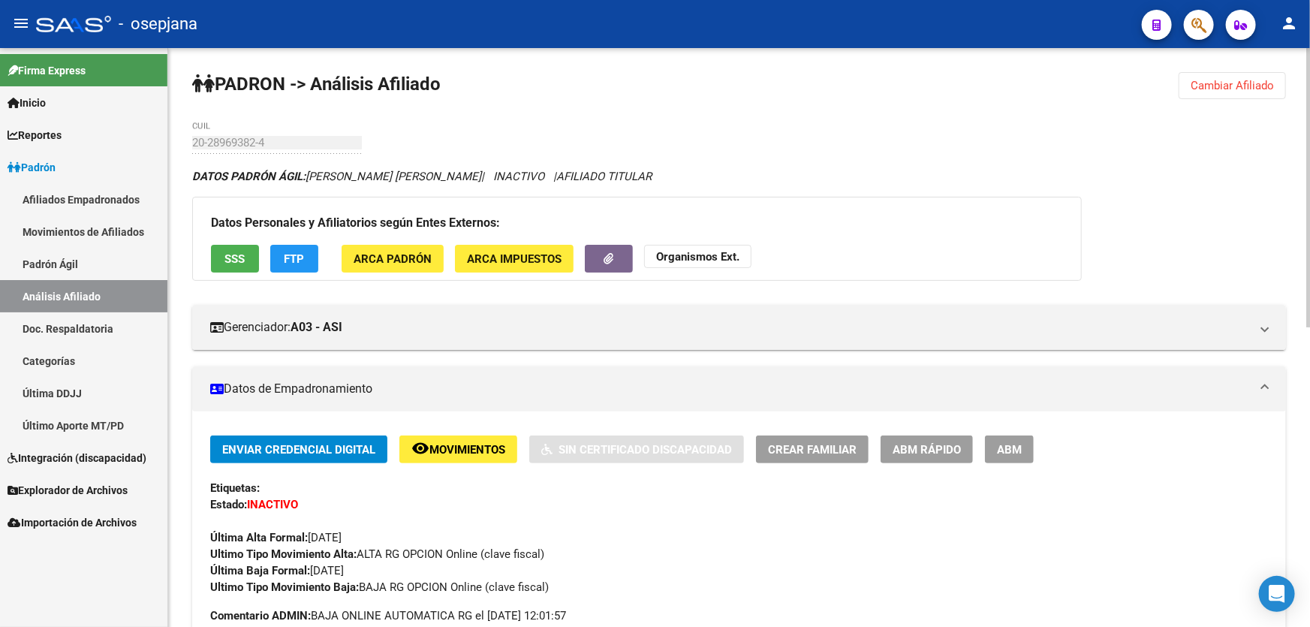
click at [1282, 79] on button "Cambiar Afiliado" at bounding box center [1232, 85] width 107 height 27
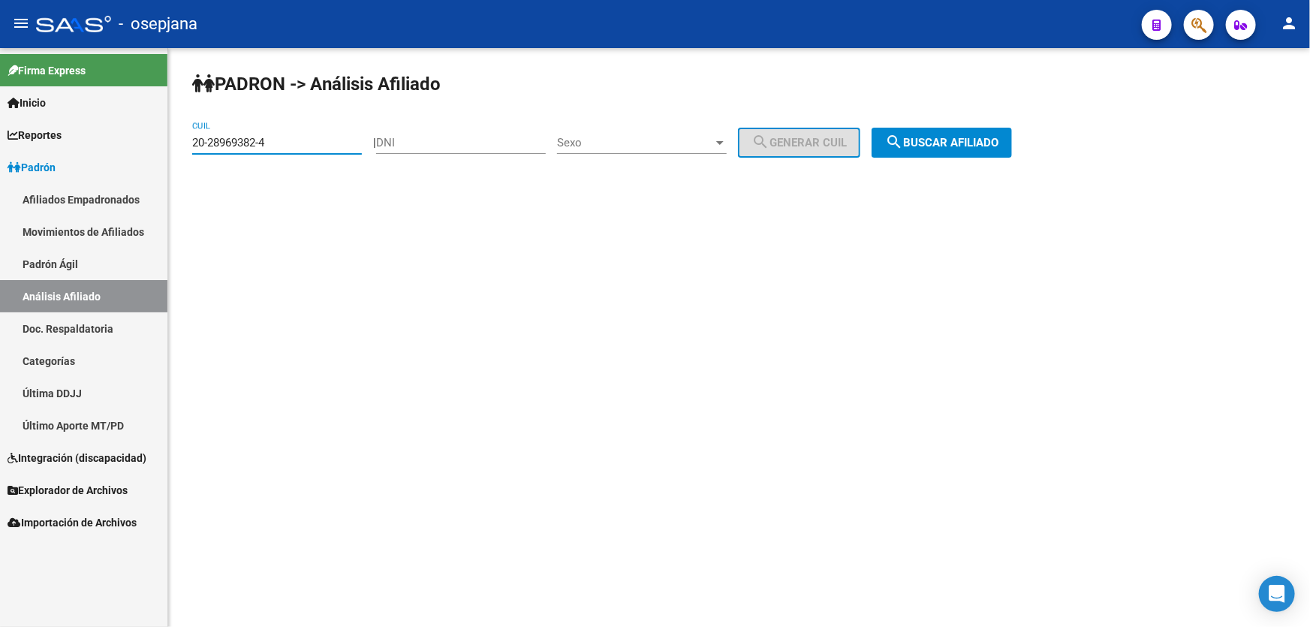
drag, startPoint x: 301, startPoint y: 139, endPoint x: 179, endPoint y: 150, distance: 122.9
click at [179, 150] on div "PADRON -> Análisis Afiliado 20-28969382-4 CUIL | DNI Sexo Sexo search Generar C…" at bounding box center [739, 127] width 1142 height 158
paste input "9091189"
click at [903, 142] on mat-icon "search" at bounding box center [894, 142] width 18 height 18
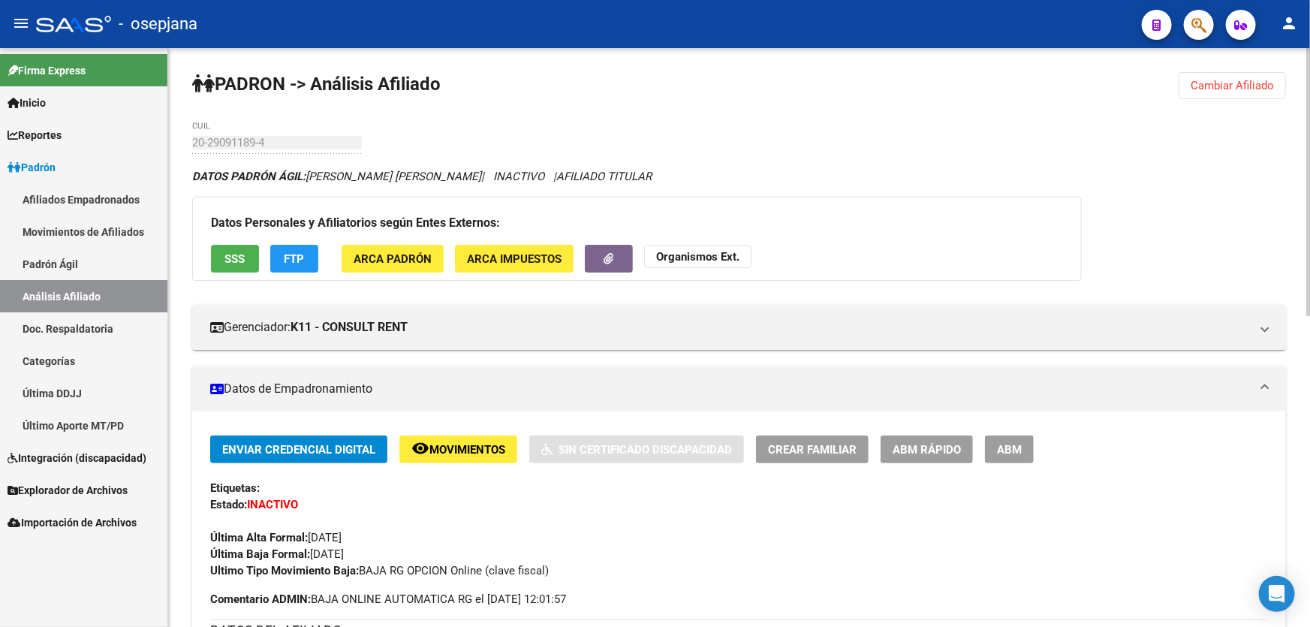
click at [279, 255] on button "FTP" at bounding box center [294, 259] width 48 height 28
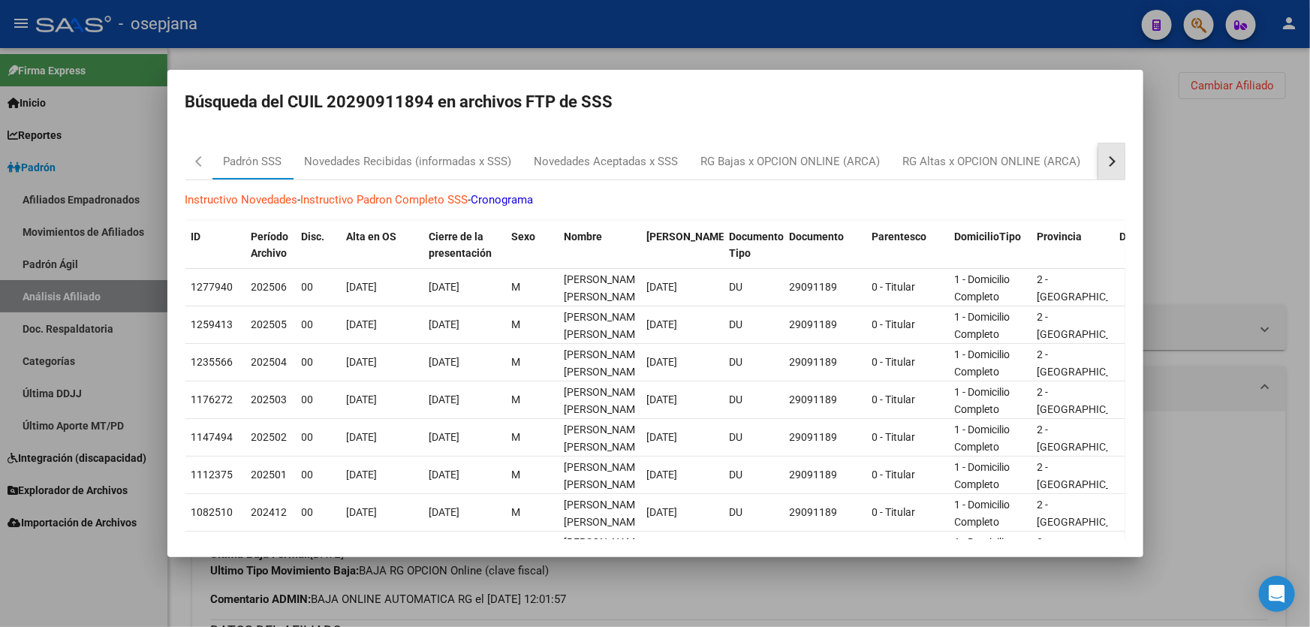
click at [1104, 161] on div "button" at bounding box center [1109, 161] width 11 height 11
click at [1047, 167] on div "RG Bajas Diarias" at bounding box center [1037, 161] width 83 height 17
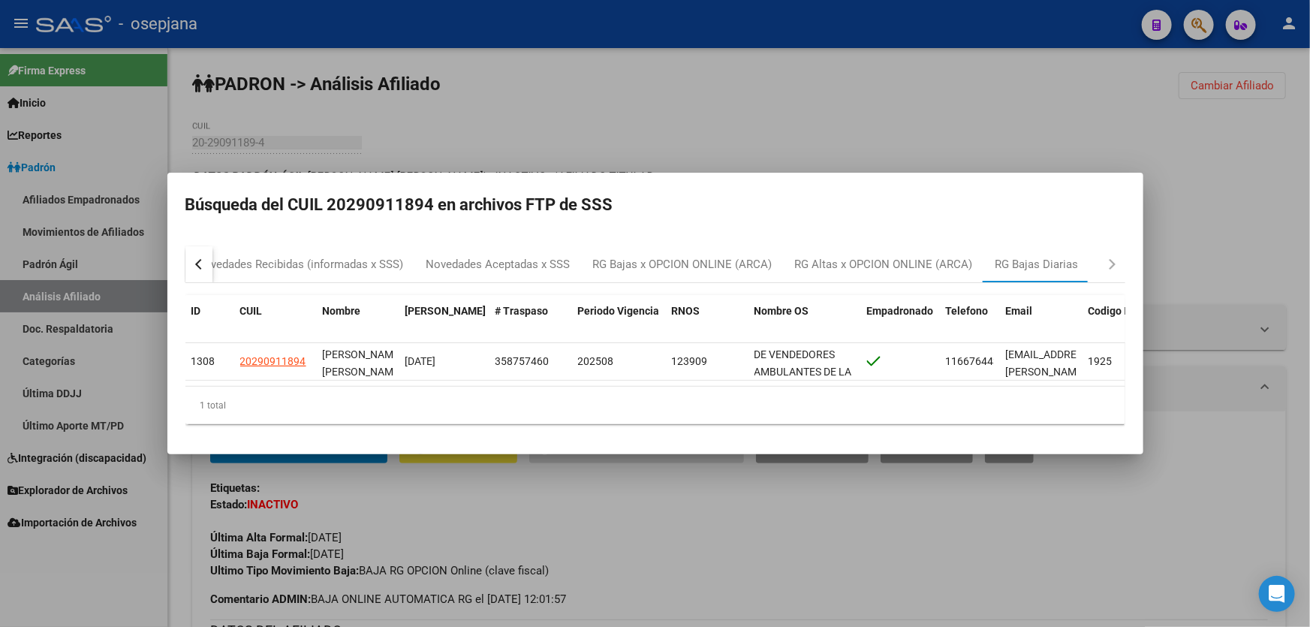
click at [935, 82] on div at bounding box center [655, 313] width 1310 height 627
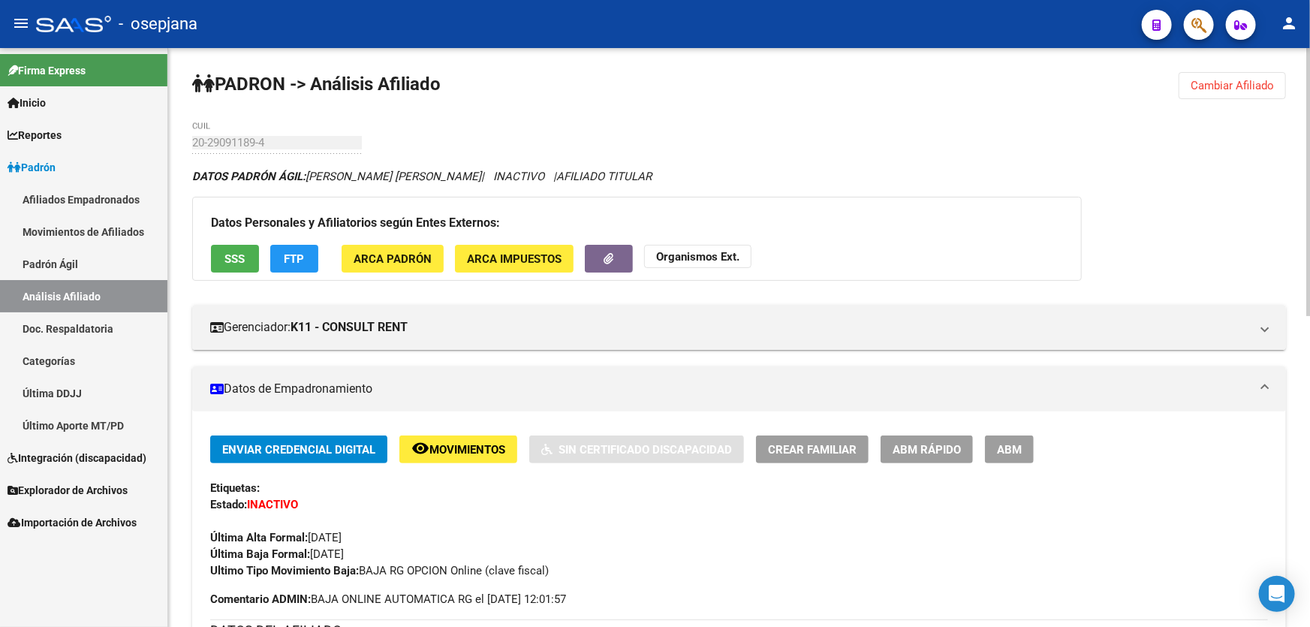
click at [1236, 73] on button "Cambiar Afiliado" at bounding box center [1232, 85] width 107 height 27
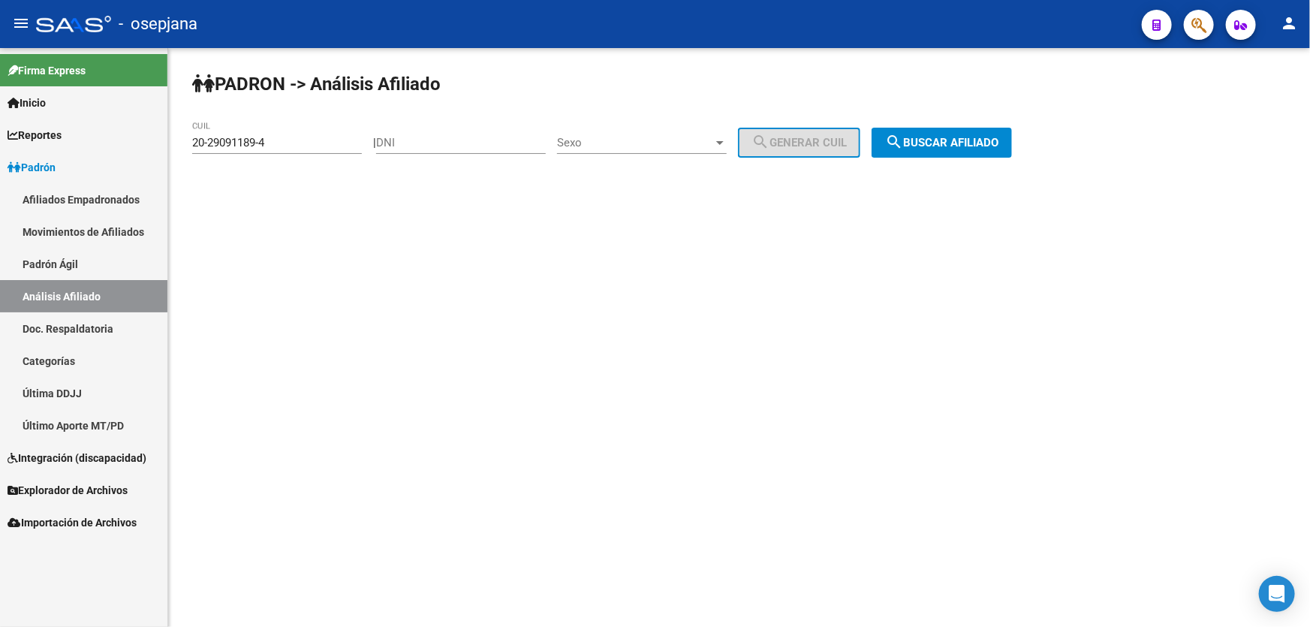
drag, startPoint x: 285, startPoint y: 131, endPoint x: 191, endPoint y: 132, distance: 93.9
click at [191, 132] on div "PADRON -> Análisis Afiliado 20-29091189-4 CUIL | DNI Sexo Sexo search Generar C…" at bounding box center [739, 127] width 1142 height 158
drag, startPoint x: 308, startPoint y: 140, endPoint x: 176, endPoint y: 155, distance: 132.2
click at [176, 155] on div "PADRON -> Análisis Afiliado 20-29091189-4 CUIL | DNI Sexo Sexo search Generar C…" at bounding box center [739, 127] width 1142 height 158
paste input "184119-9"
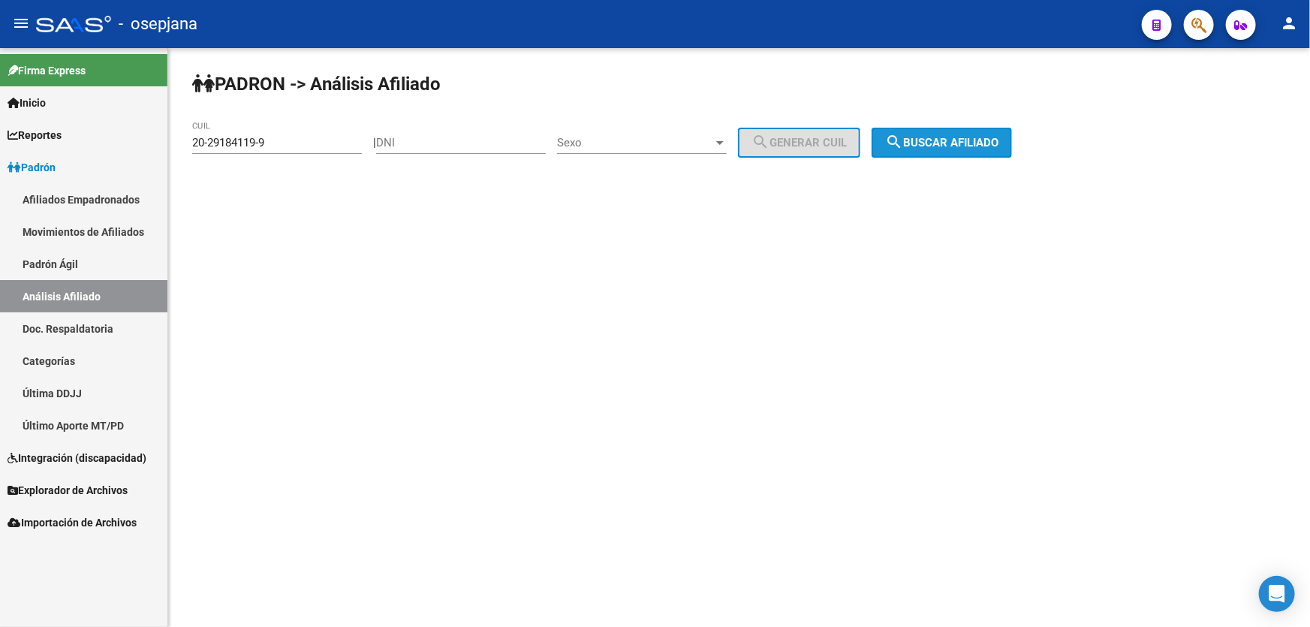
click at [984, 140] on span "search Buscar afiliado" at bounding box center [941, 143] width 113 height 14
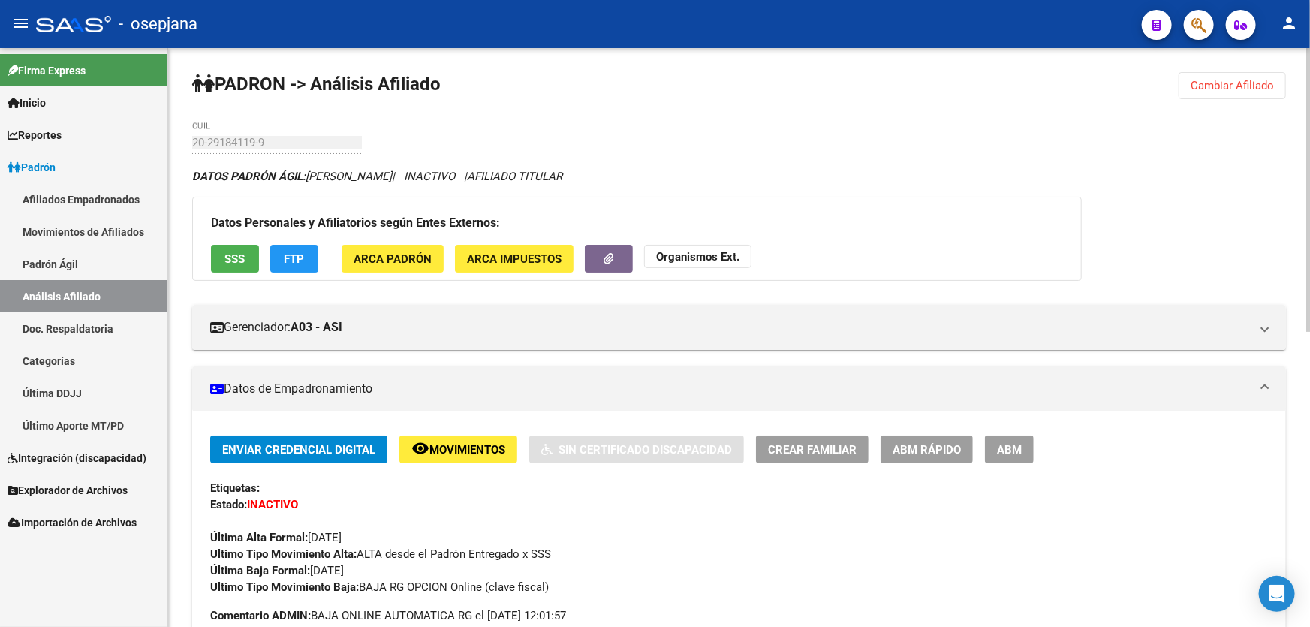
click at [1237, 89] on span "Cambiar Afiliado" at bounding box center [1232, 86] width 83 height 14
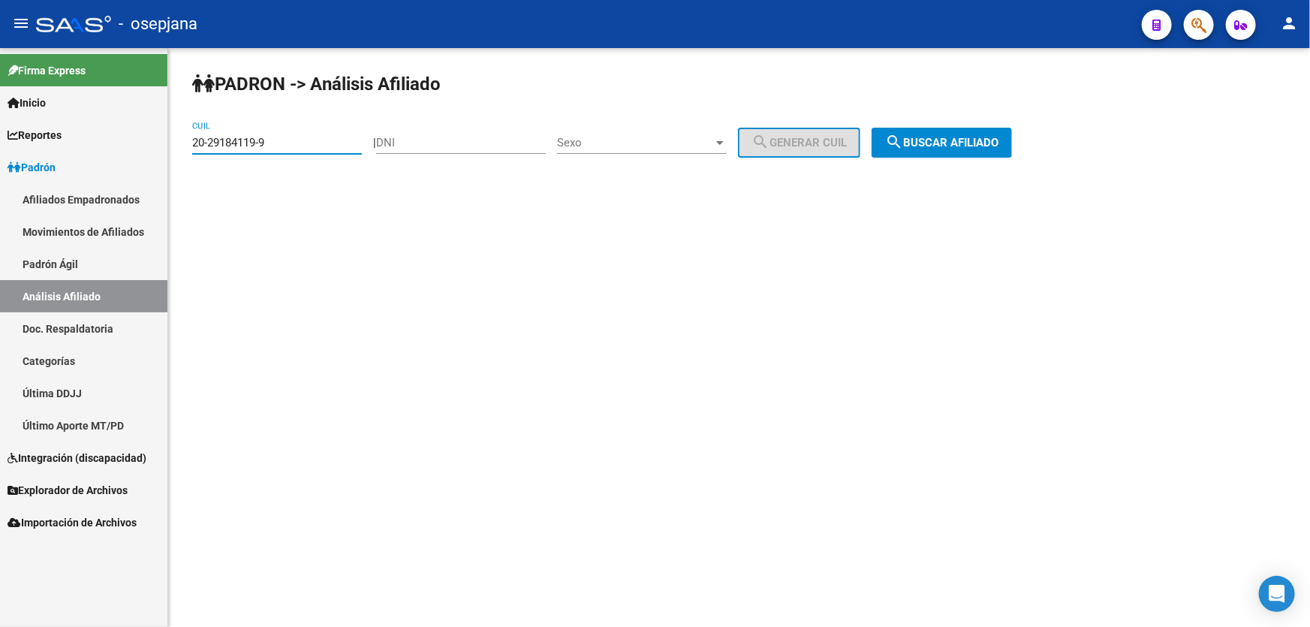
drag, startPoint x: 327, startPoint y: 139, endPoint x: 172, endPoint y: 140, distance: 155.4
click at [172, 140] on div "PADRON -> Análisis Afiliado 20-29184119-9 CUIL | DNI Sexo Sexo search Generar C…" at bounding box center [739, 127] width 1142 height 158
paste input "600416-3"
click at [942, 128] on button "search Buscar afiliado" at bounding box center [942, 143] width 140 height 30
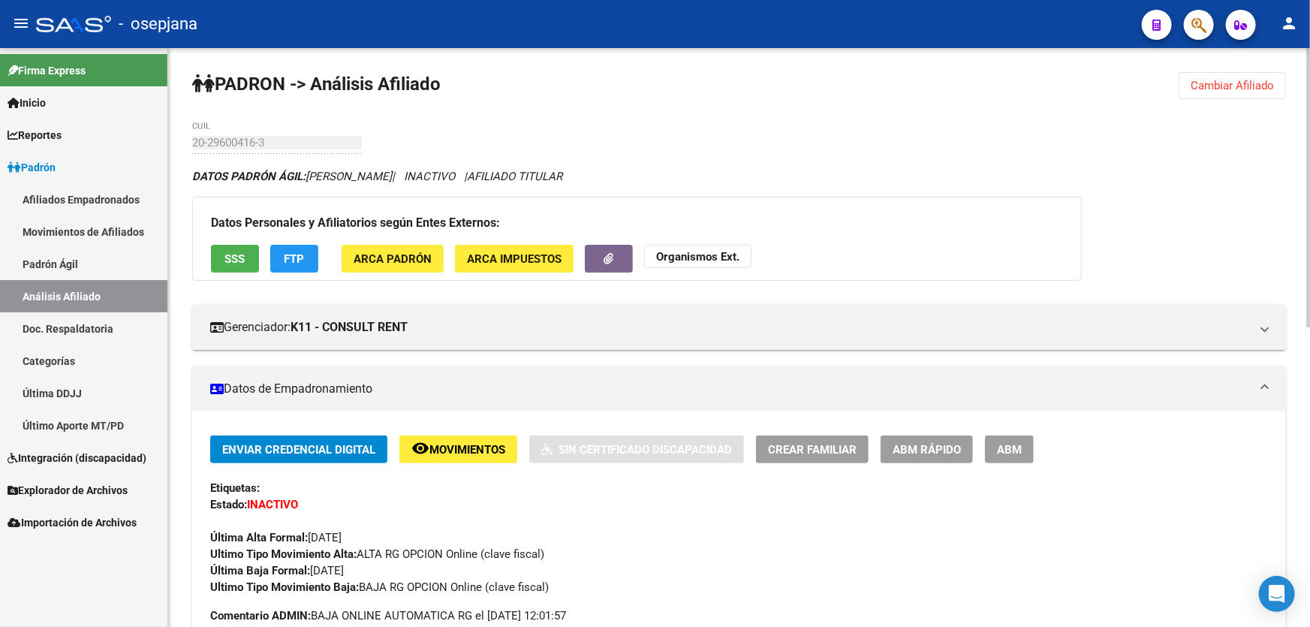
click at [1247, 75] on button "Cambiar Afiliado" at bounding box center [1232, 85] width 107 height 27
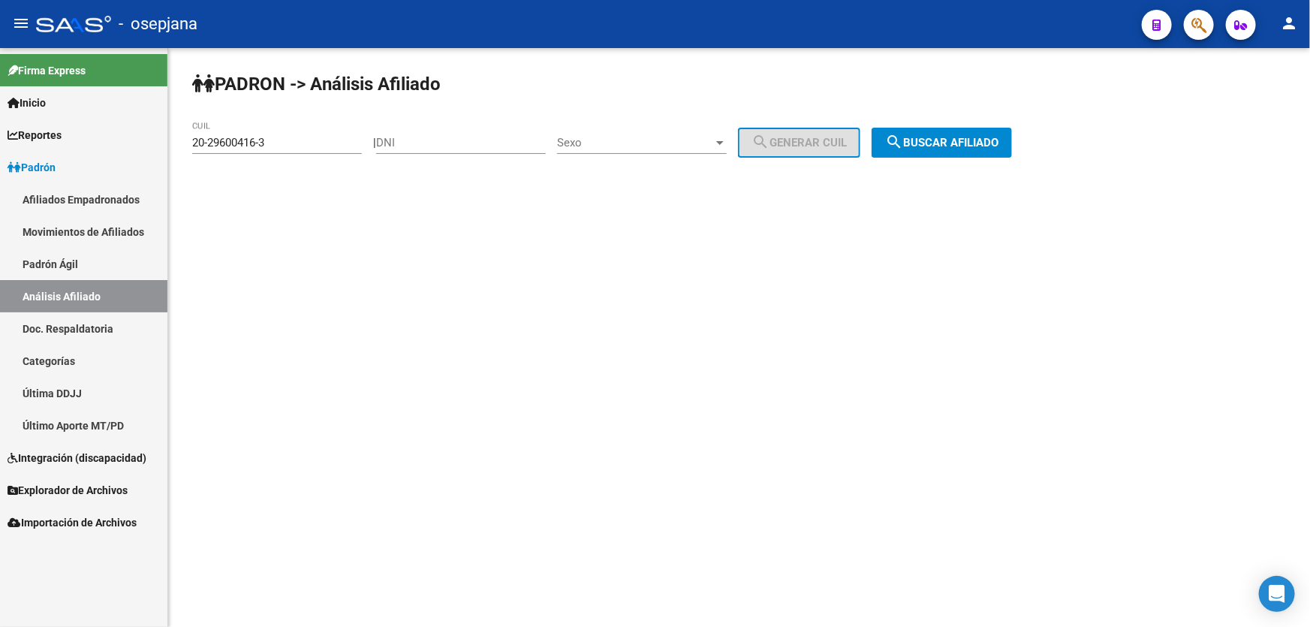
click at [291, 150] on div "20-29600416-3 CUIL" at bounding box center [277, 138] width 170 height 32
drag, startPoint x: 287, startPoint y: 140, endPoint x: 177, endPoint y: 139, distance: 109.6
click at [177, 139] on div "PADRON -> Análisis Afiliado 20-29600416-3 CUIL | DNI Sexo Sexo search Generar C…" at bounding box center [739, 127] width 1142 height 158
paste input
click at [999, 140] on span "search Buscar afiliado" at bounding box center [941, 143] width 113 height 14
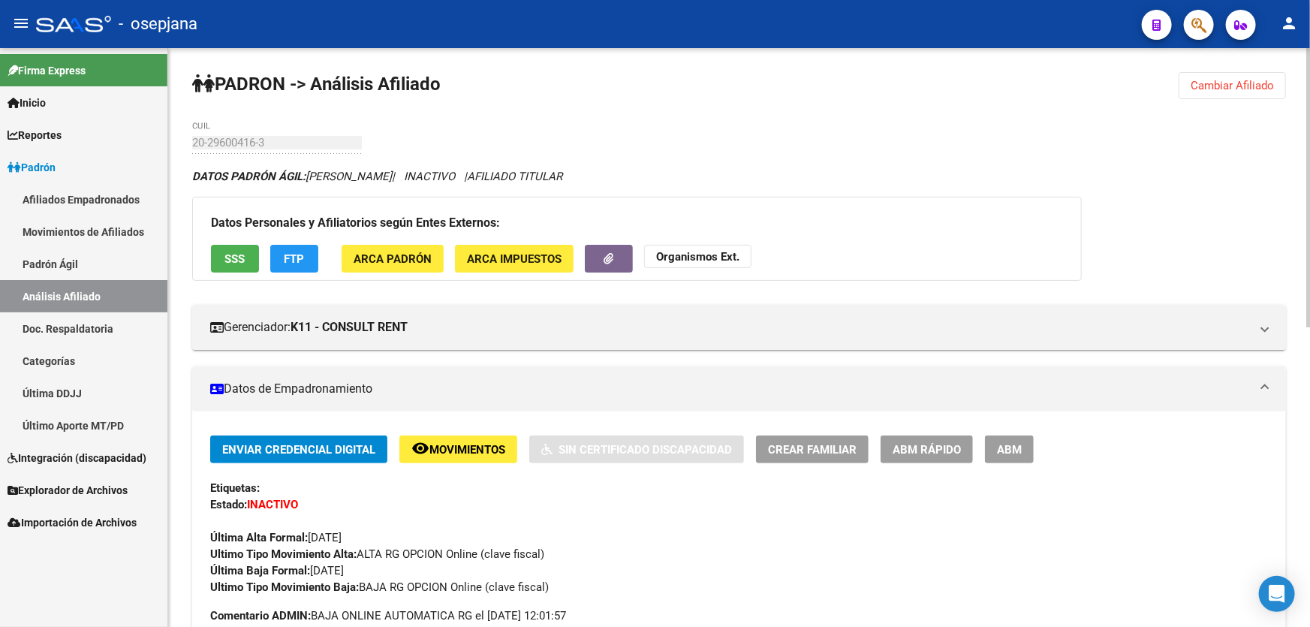
click at [1247, 82] on span "Cambiar Afiliado" at bounding box center [1232, 86] width 83 height 14
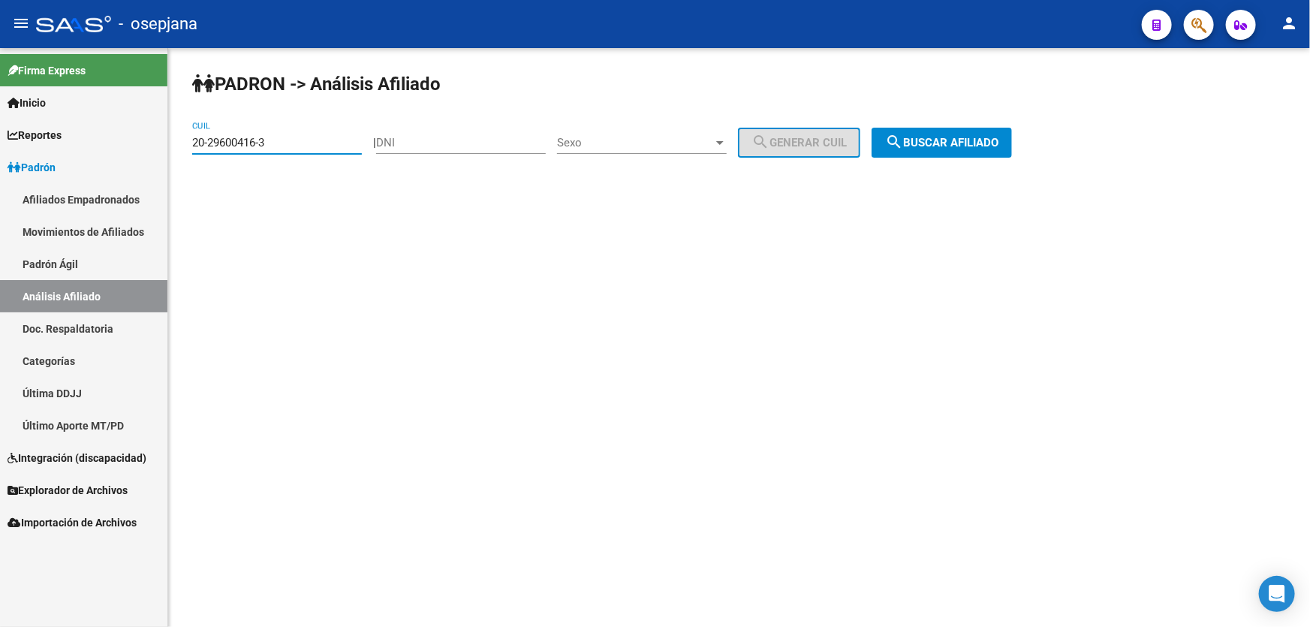
drag, startPoint x: 294, startPoint y: 138, endPoint x: 0, endPoint y: 157, distance: 294.2
click at [0, 152] on mat-sidenav-container "Firma Express Inicio Instructivos Contacto OS Reportes Padrón Traspasos x O.S. …" at bounding box center [655, 337] width 1310 height 579
paste input "975771-5"
type input "20-29975771-5"
click at [971, 136] on span "search Buscar afiliado" at bounding box center [941, 143] width 113 height 14
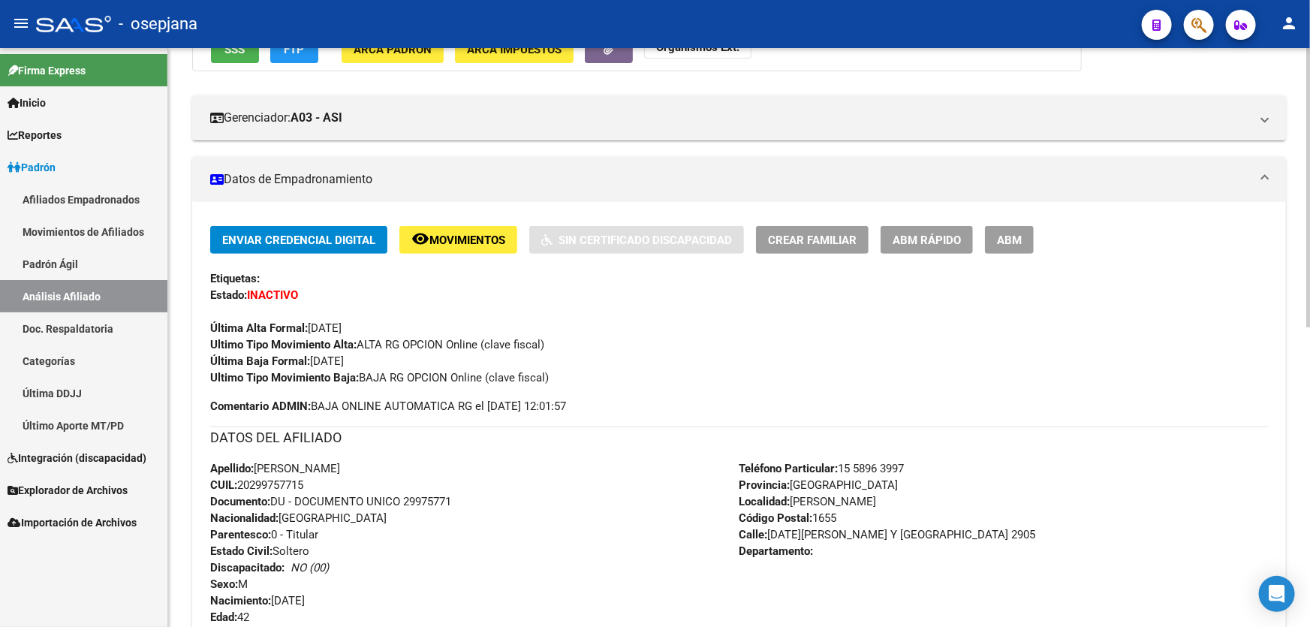
scroll to position [204, 0]
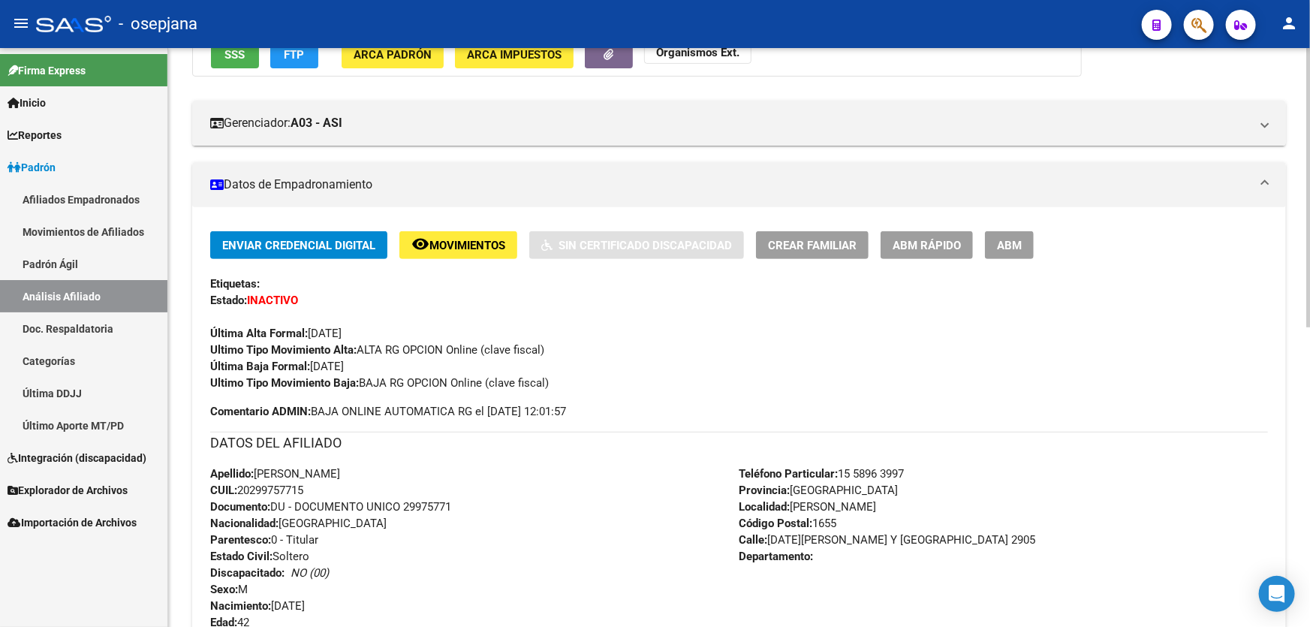
click at [480, 249] on span "Movimientos" at bounding box center [467, 246] width 76 height 14
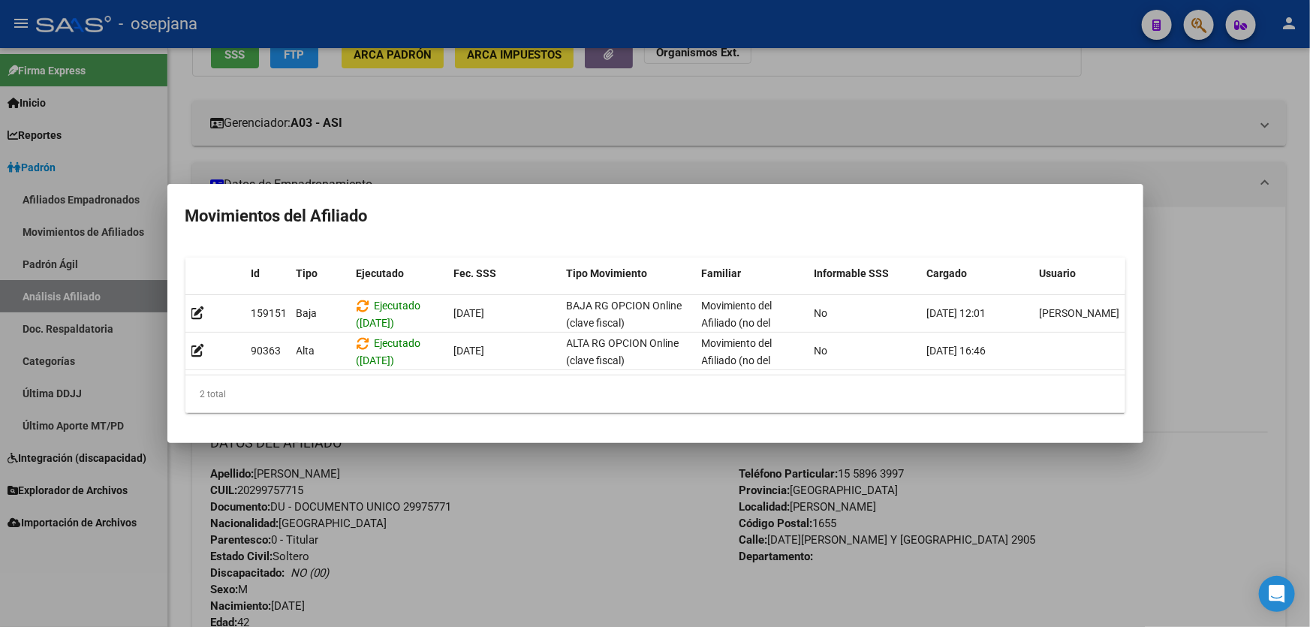
click at [1065, 499] on div at bounding box center [655, 313] width 1310 height 627
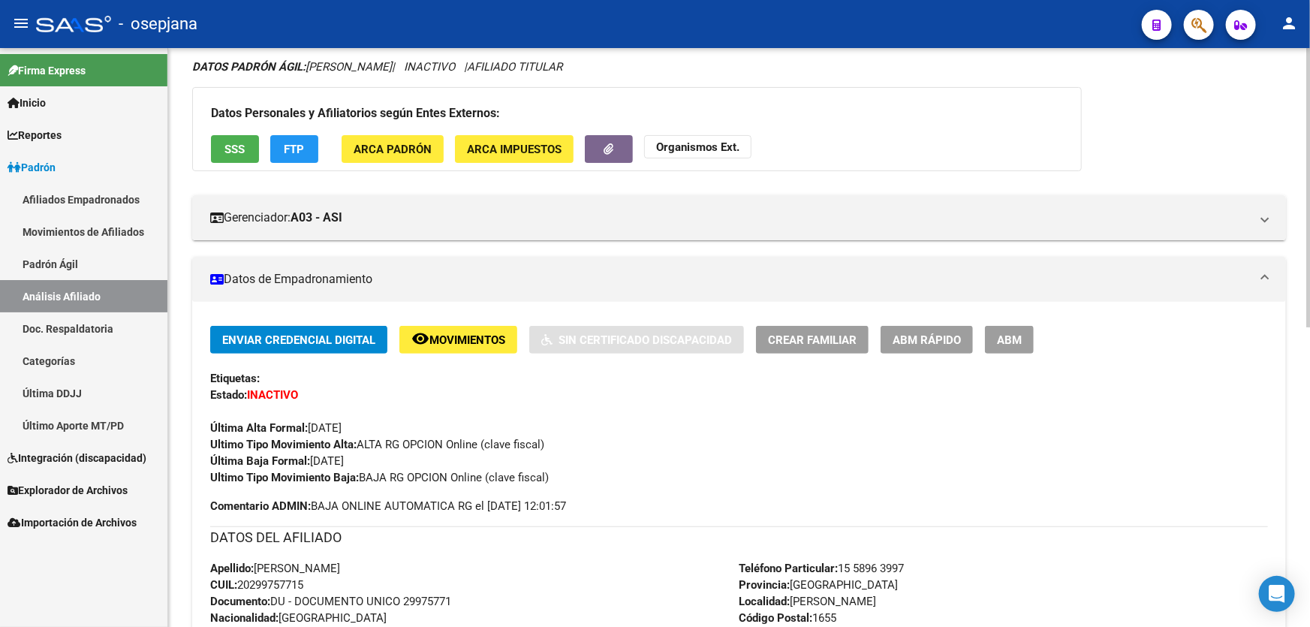
scroll to position [0, 0]
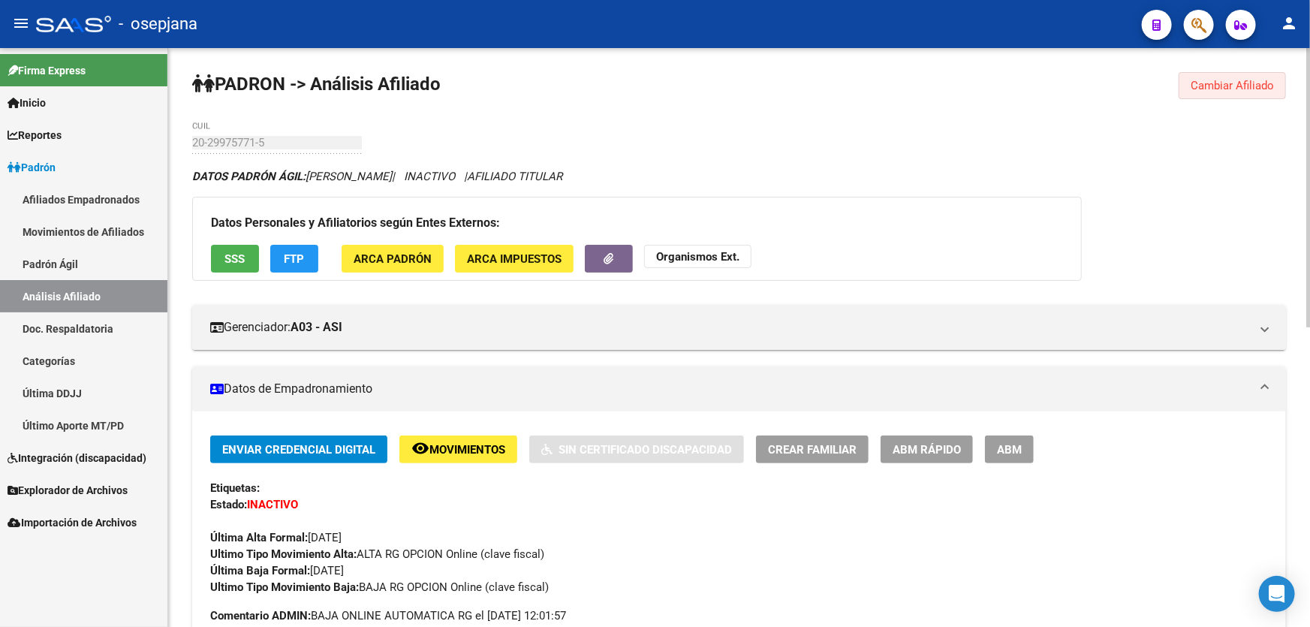
click at [1216, 81] on span "Cambiar Afiliado" at bounding box center [1232, 86] width 83 height 14
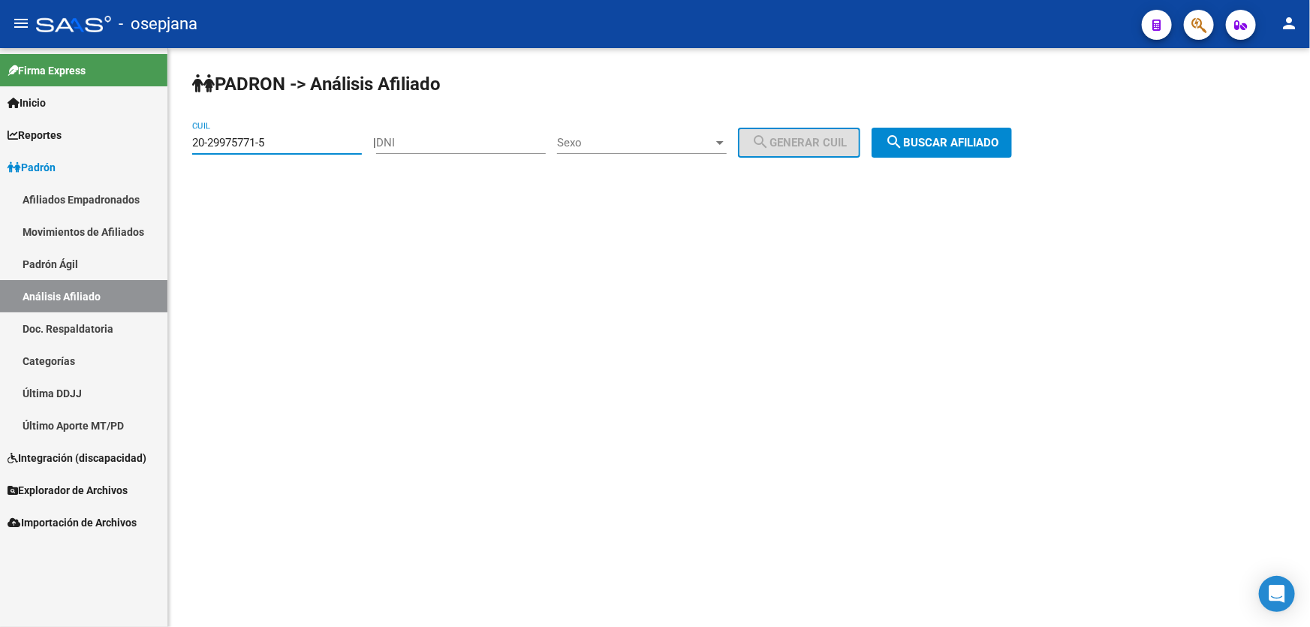
drag, startPoint x: 297, startPoint y: 140, endPoint x: 113, endPoint y: 143, distance: 183.2
click at [113, 143] on mat-sidenav-container "Firma Express Inicio Instructivos Contacto OS Reportes Padrón Traspasos x O.S. …" at bounding box center [655, 337] width 1310 height 579
paste input "20-30296964-8"
click at [966, 142] on span "search Buscar afiliado" at bounding box center [941, 143] width 113 height 14
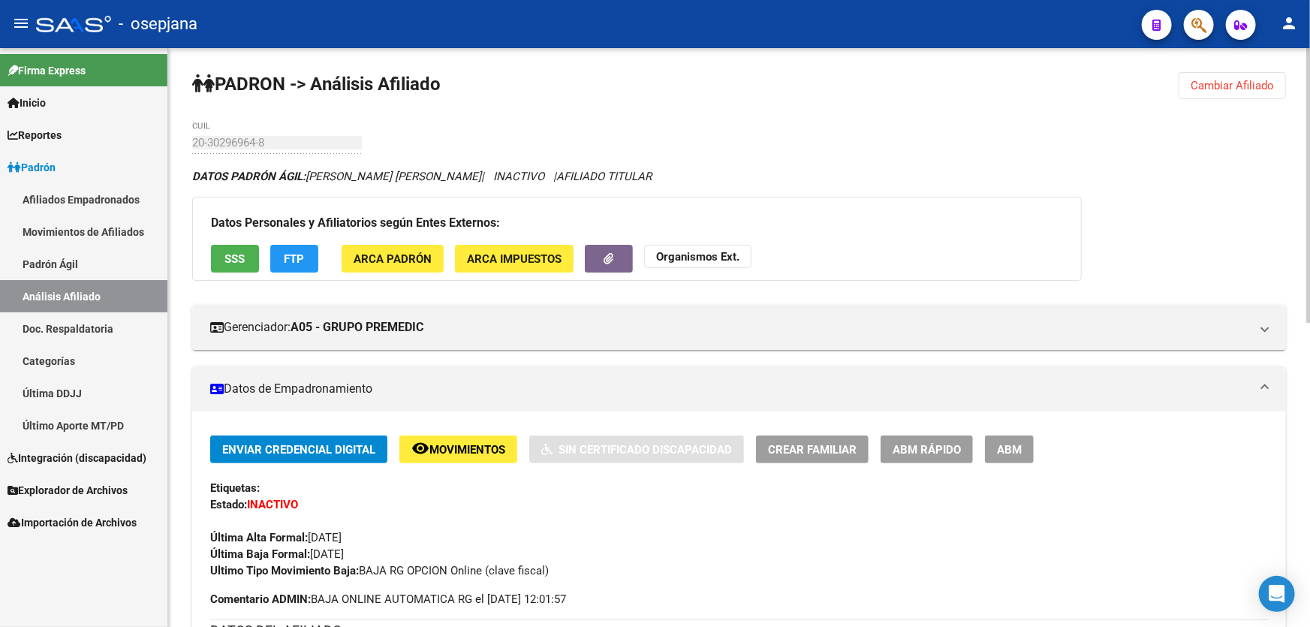
click at [1214, 82] on span "Cambiar Afiliado" at bounding box center [1232, 86] width 83 height 14
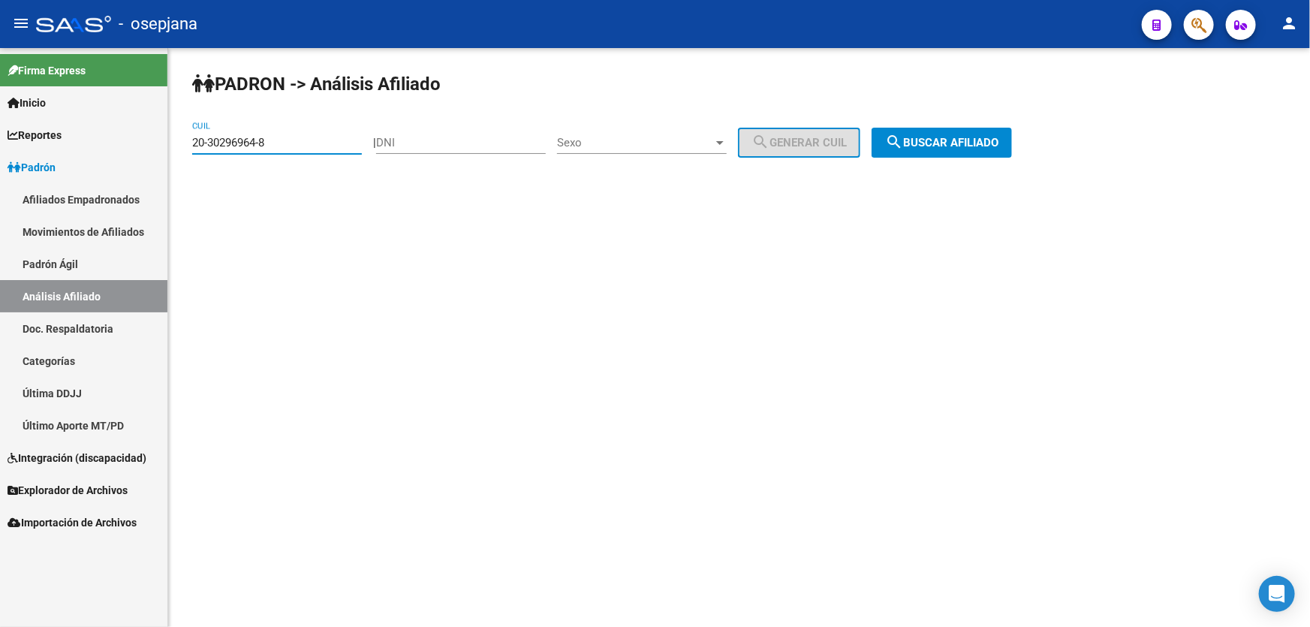
drag, startPoint x: 325, startPoint y: 141, endPoint x: 185, endPoint y: 146, distance: 140.5
click at [185, 146] on div "PADRON -> Análisis Afiliado 20-30296964-8 CUIL | DNI Sexo Sexo search Generar C…" at bounding box center [739, 127] width 1142 height 158
paste input "333745-9"
click at [290, 252] on mat-sidenav-content "PADRON -> Análisis Afiliado 20-30333745-9 CUIL | DNI Sexo Sexo search Generar C…" at bounding box center [739, 337] width 1142 height 579
click at [971, 144] on span "search Buscar afiliado" at bounding box center [941, 143] width 113 height 14
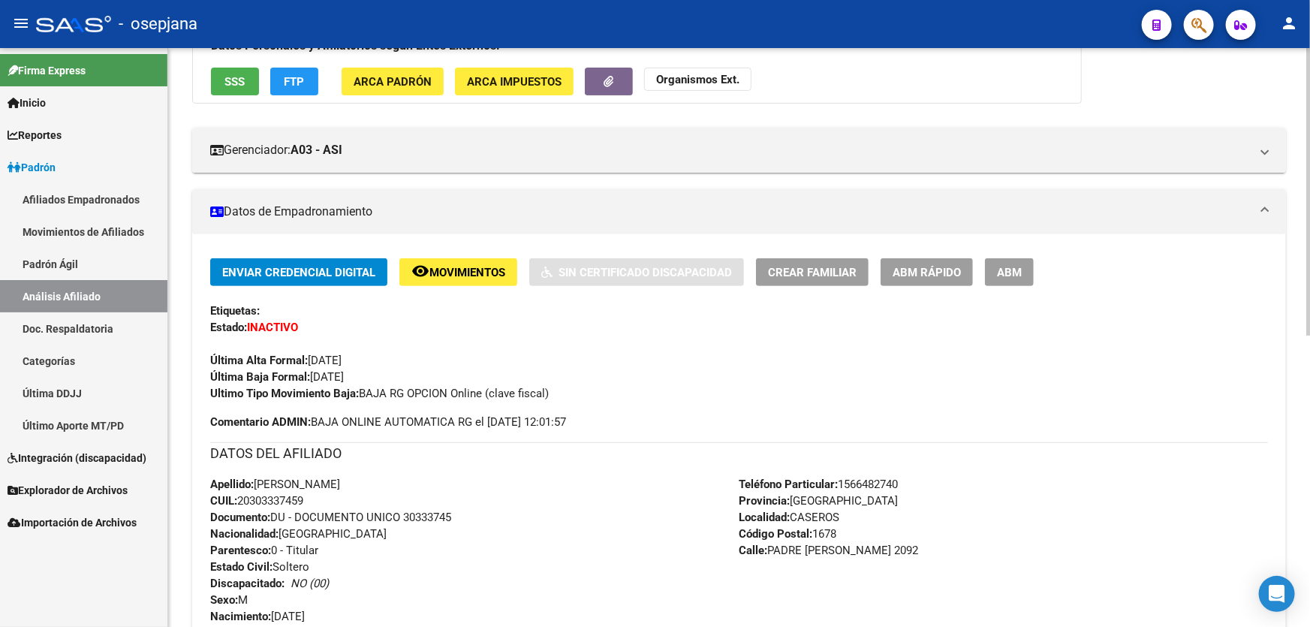
scroll to position [409, 0]
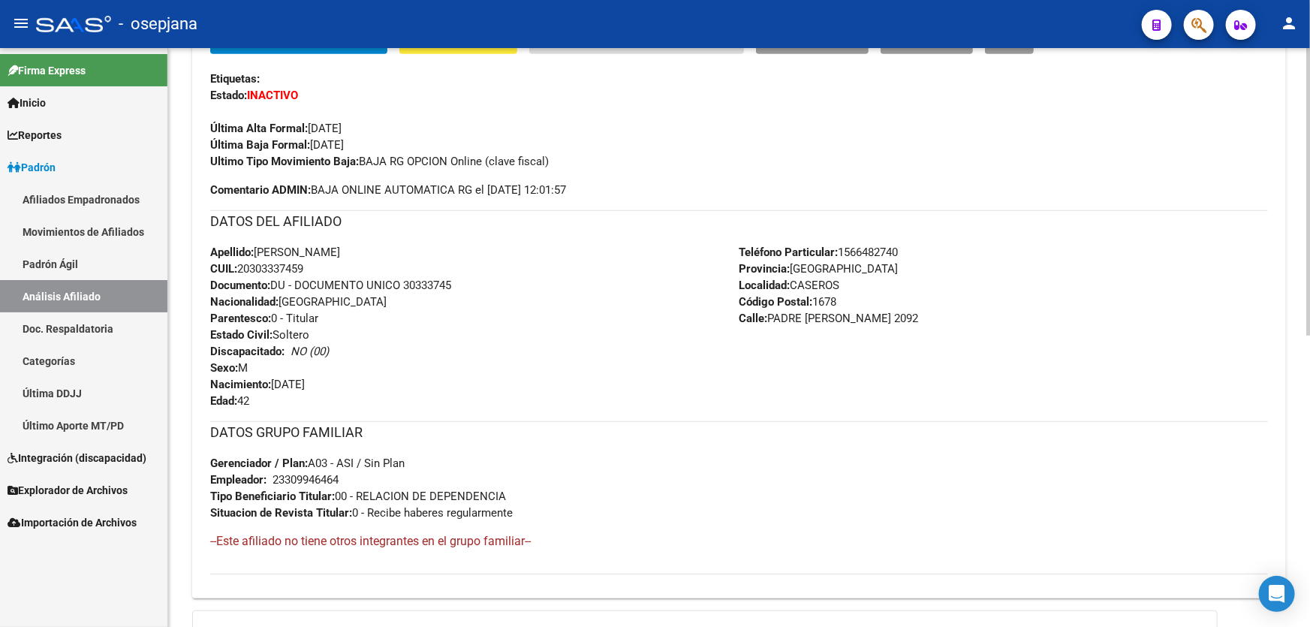
drag, startPoint x: 405, startPoint y: 284, endPoint x: 505, endPoint y: 284, distance: 99.9
click at [505, 284] on div "Apellido: [PERSON_NAME]: 20303337459 Documento: DU - DOCUMENTO UNICO 30333745 N…" at bounding box center [474, 326] width 529 height 165
copy span "30333745"
drag, startPoint x: 316, startPoint y: 265, endPoint x: 241, endPoint y: 265, distance: 75.1
click at [241, 265] on div "Apellido: [PERSON_NAME]: 20303337459 Documento: DU - DOCUMENTO UNICO 30333745 N…" at bounding box center [474, 326] width 529 height 165
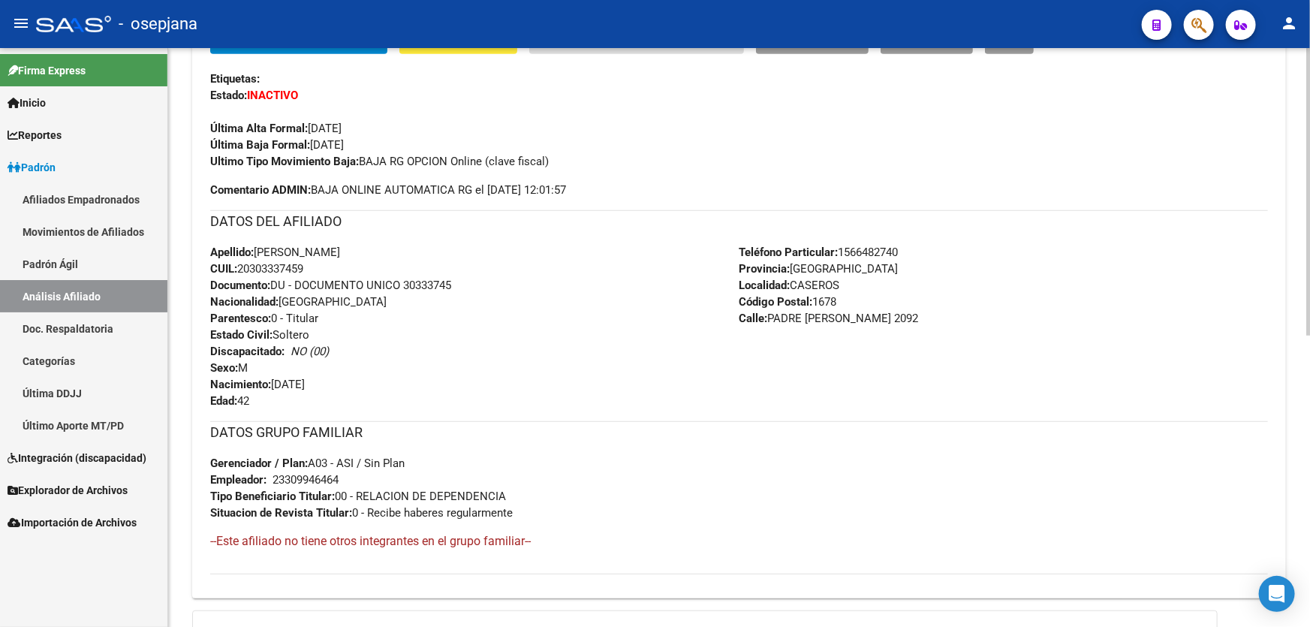
copy span "20303337459"
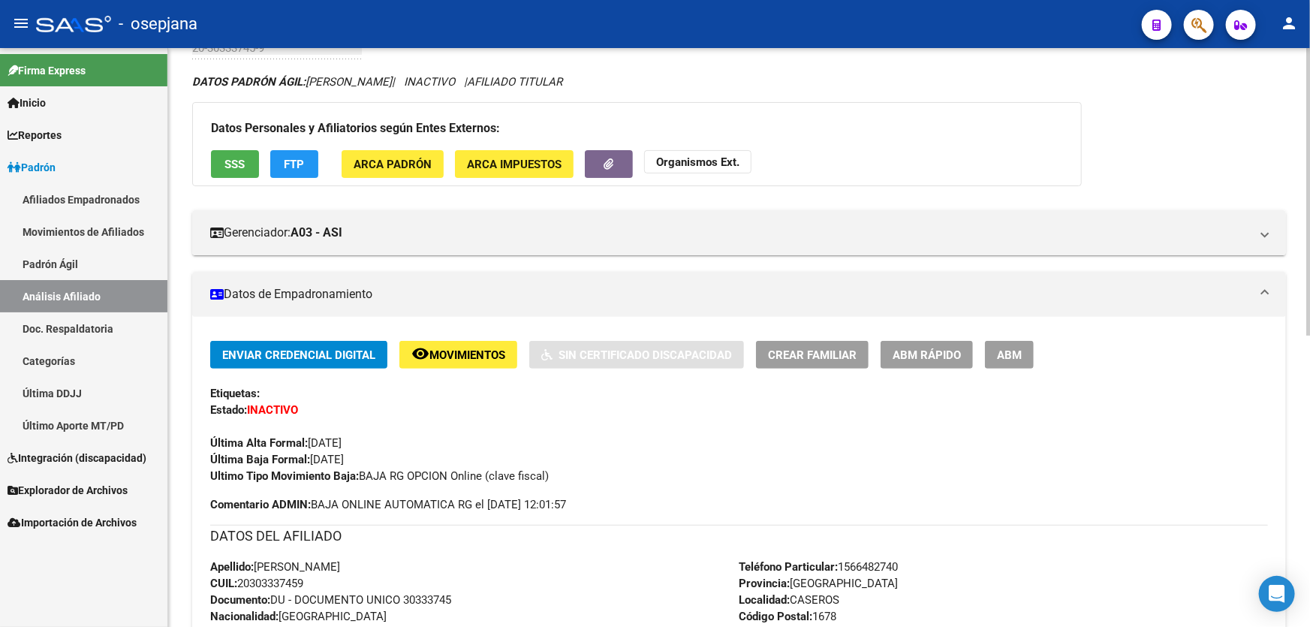
scroll to position [68, 0]
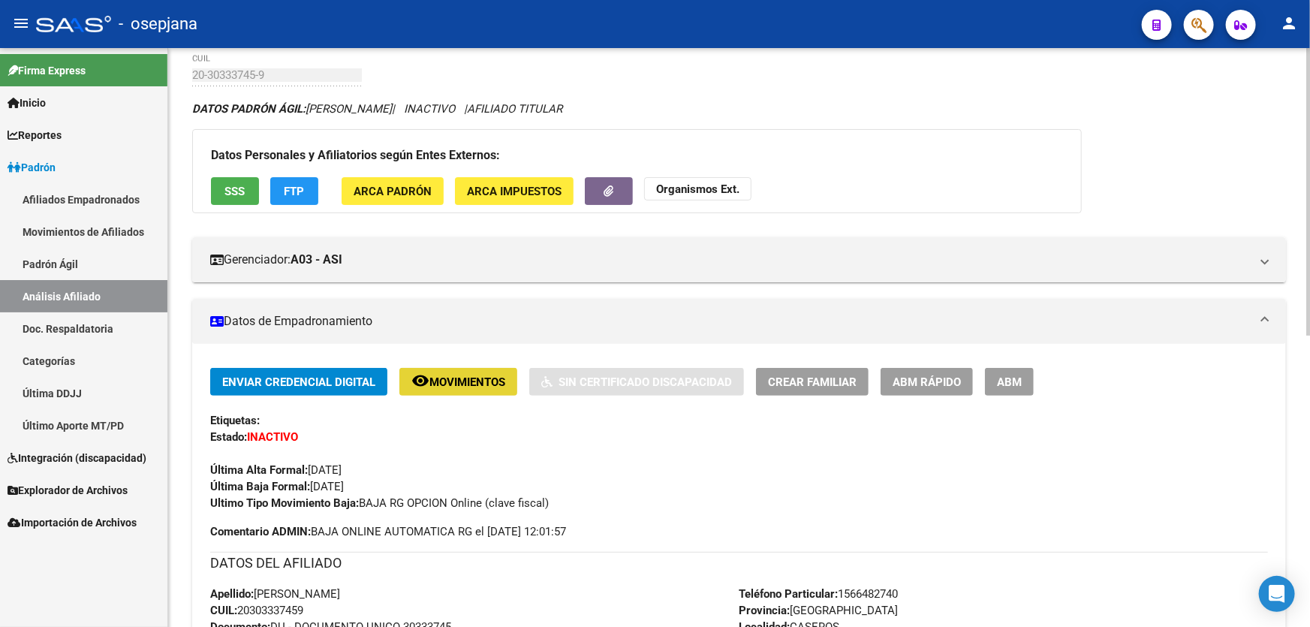
click at [477, 375] on span "remove_red_eye Movimientos" at bounding box center [458, 382] width 94 height 14
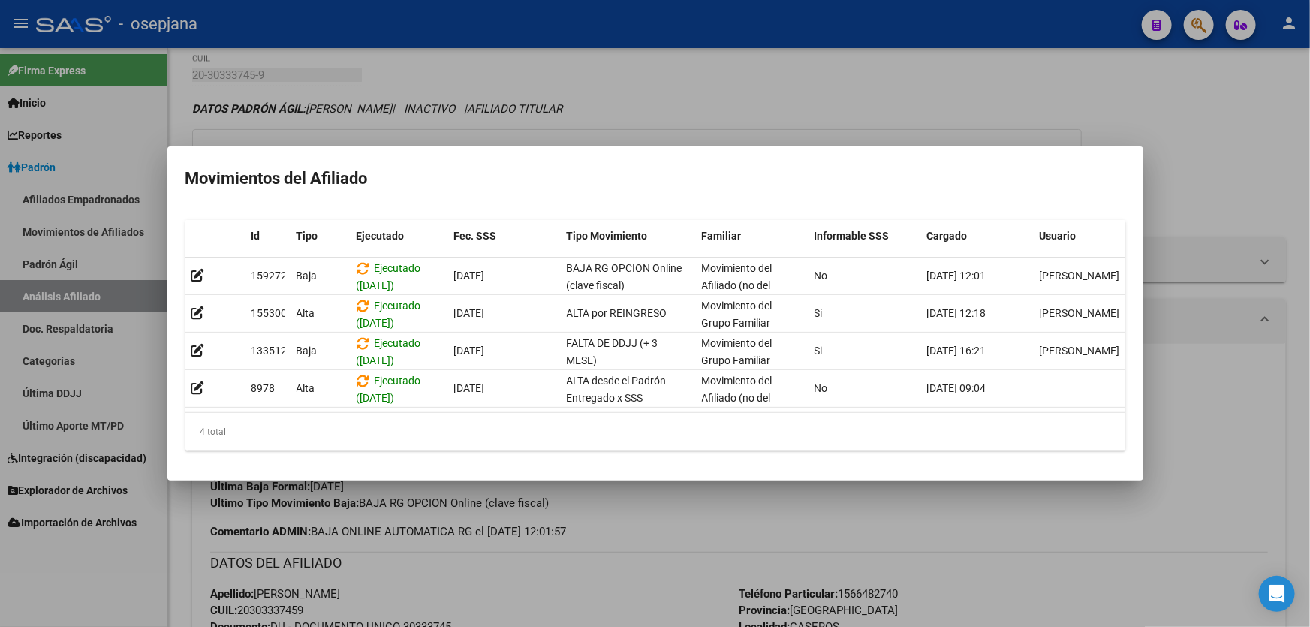
click at [1199, 246] on div at bounding box center [655, 313] width 1310 height 627
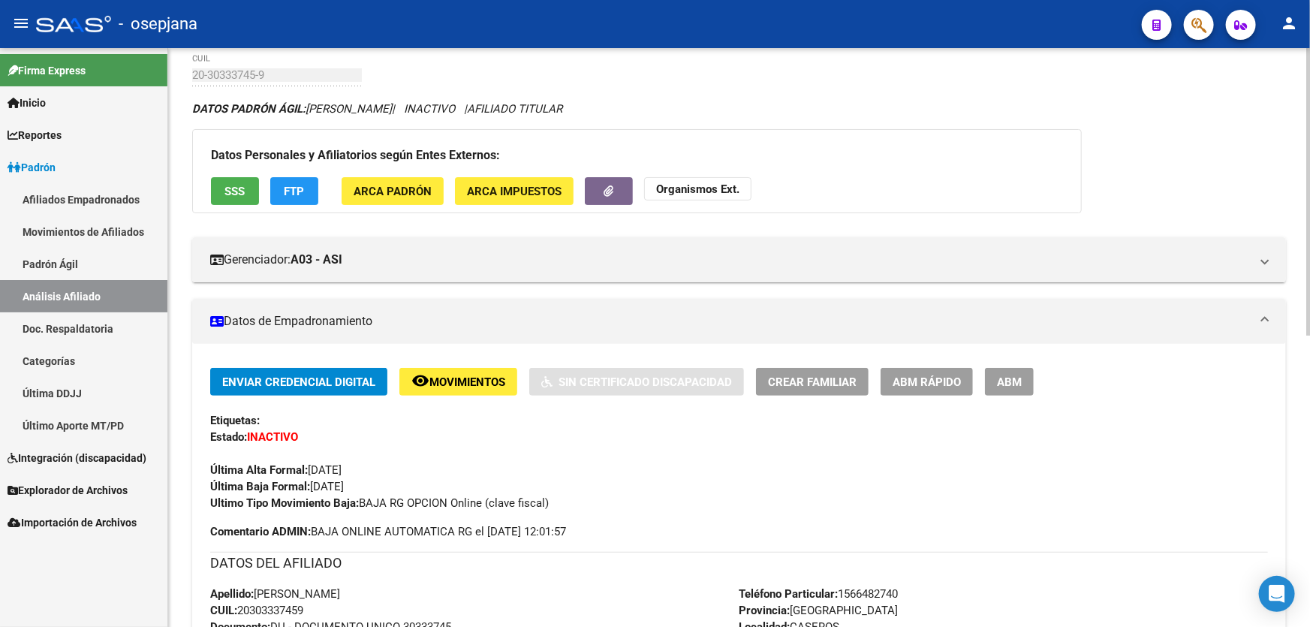
click at [234, 188] on span "SSS" at bounding box center [235, 192] width 20 height 14
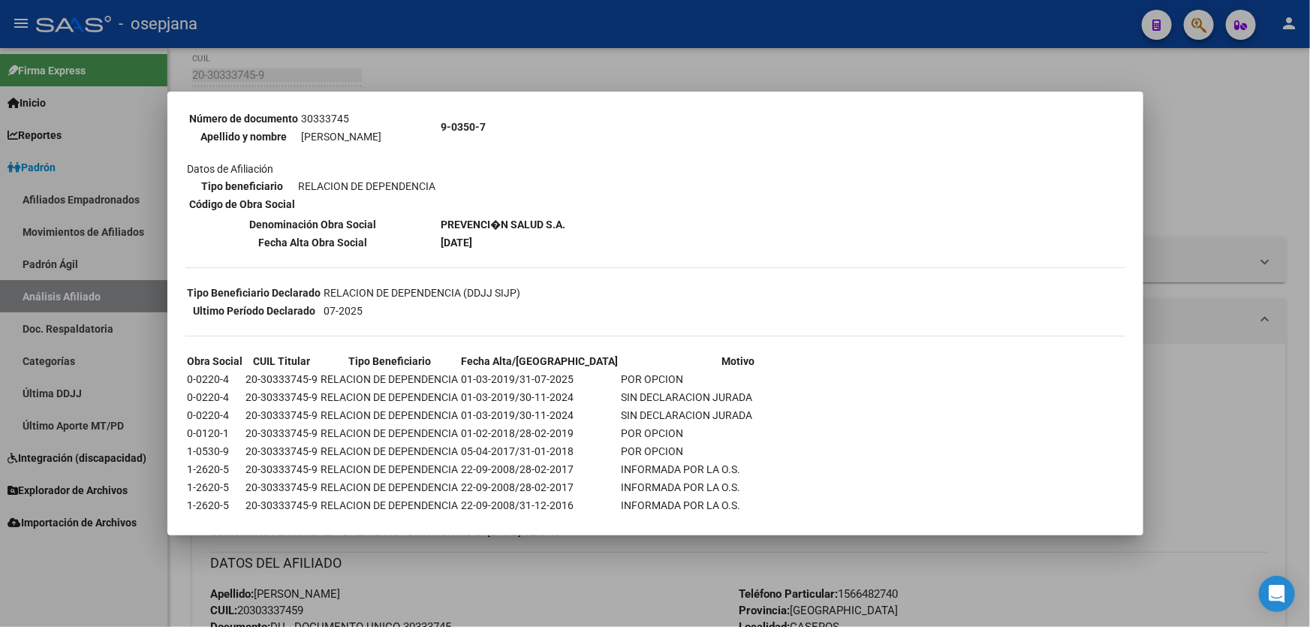
scroll to position [204, 0]
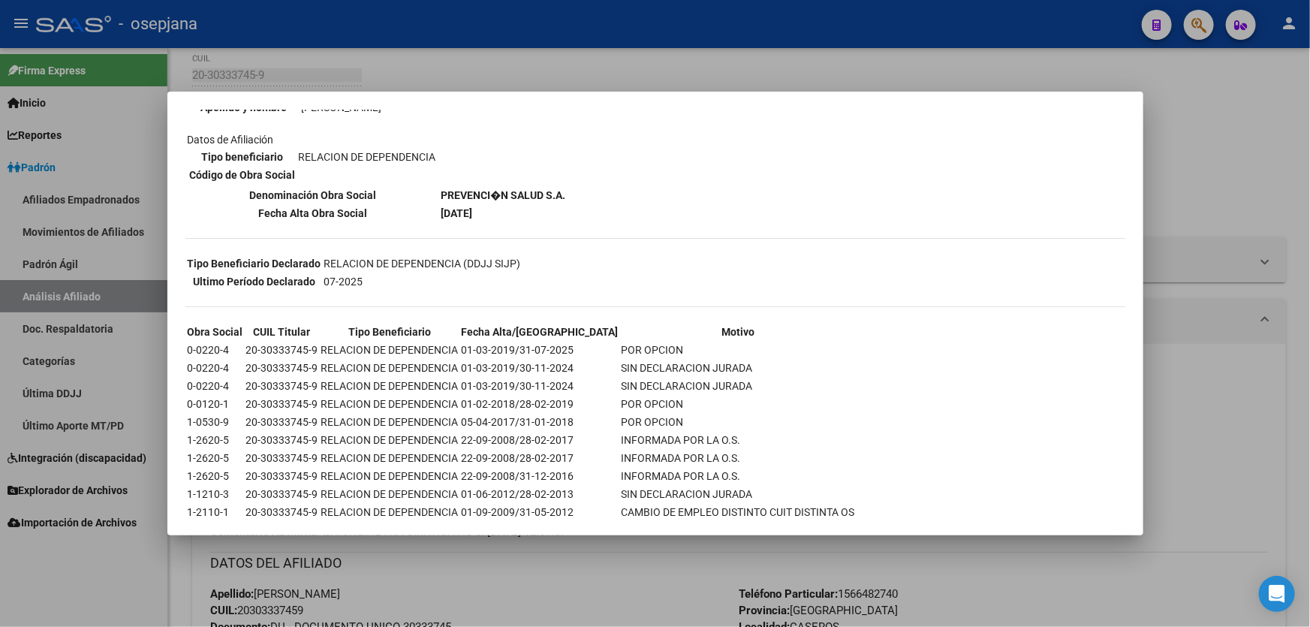
click at [1199, 165] on div at bounding box center [655, 313] width 1310 height 627
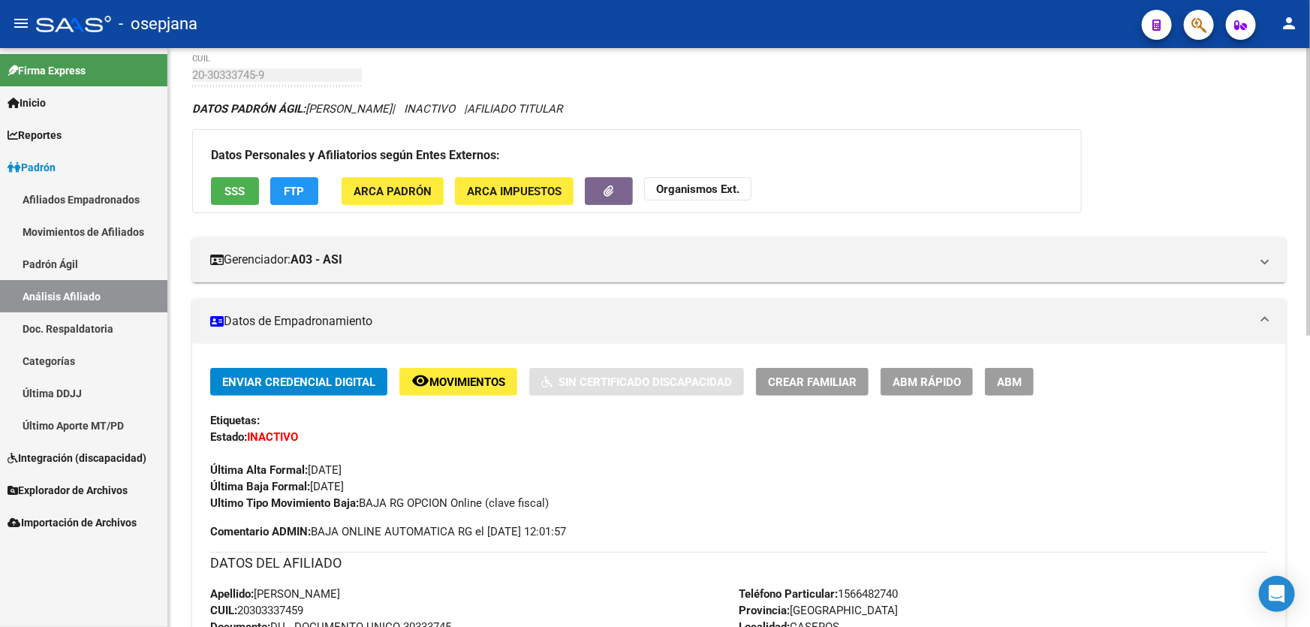
click at [297, 185] on span "FTP" at bounding box center [295, 192] width 20 height 14
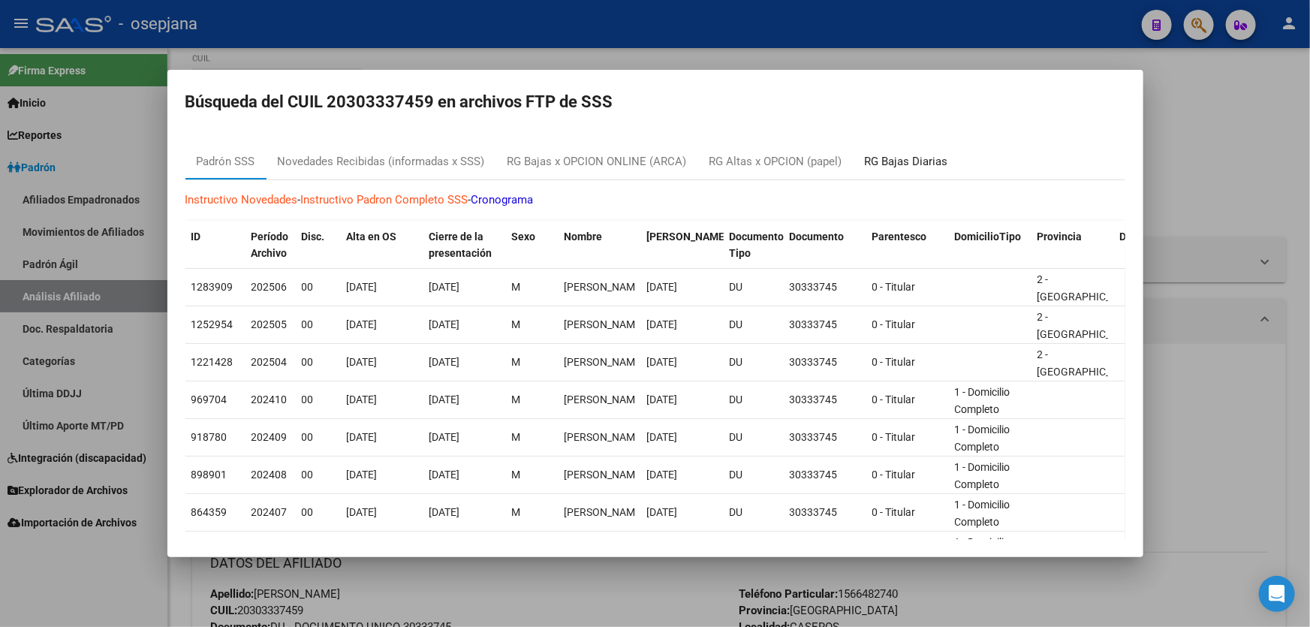
click at [920, 161] on div "RG Bajas Diarias" at bounding box center [906, 161] width 83 height 17
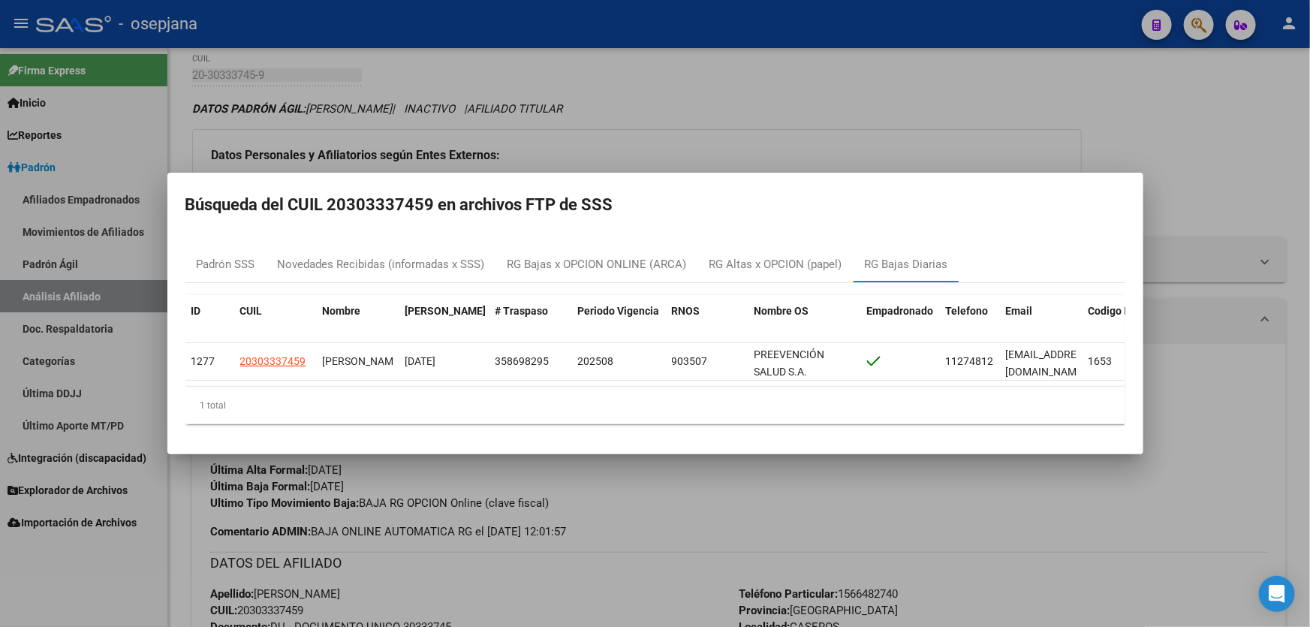
click at [1259, 179] on div at bounding box center [655, 313] width 1310 height 627
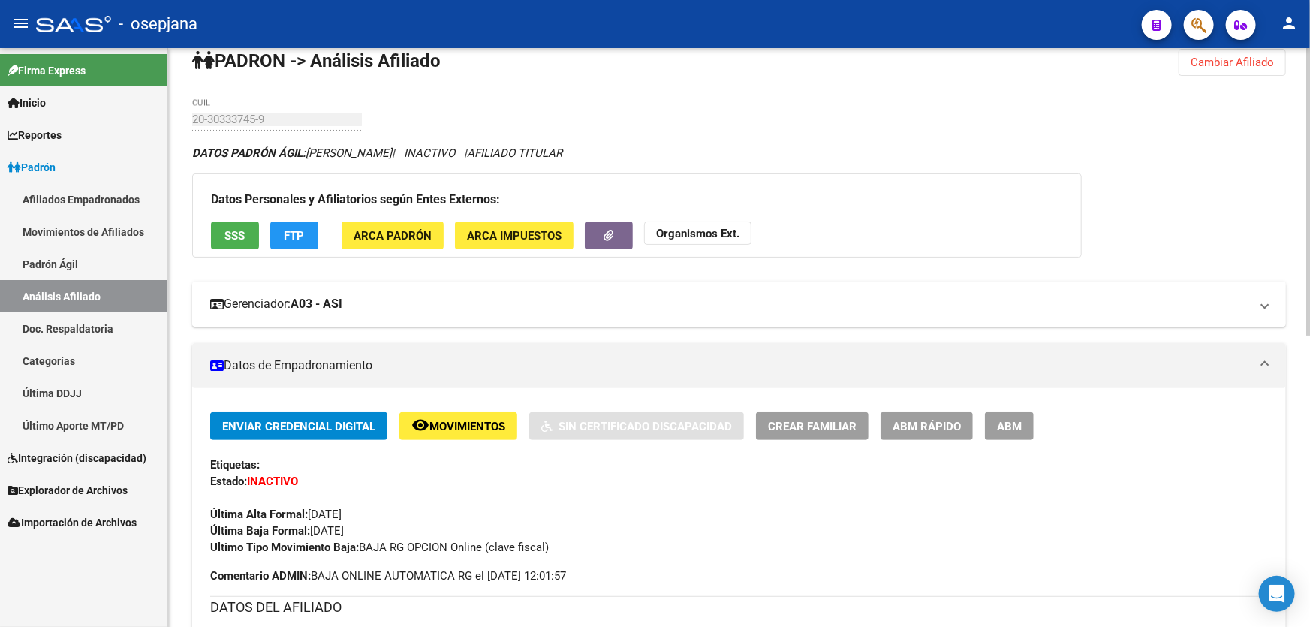
scroll to position [0, 0]
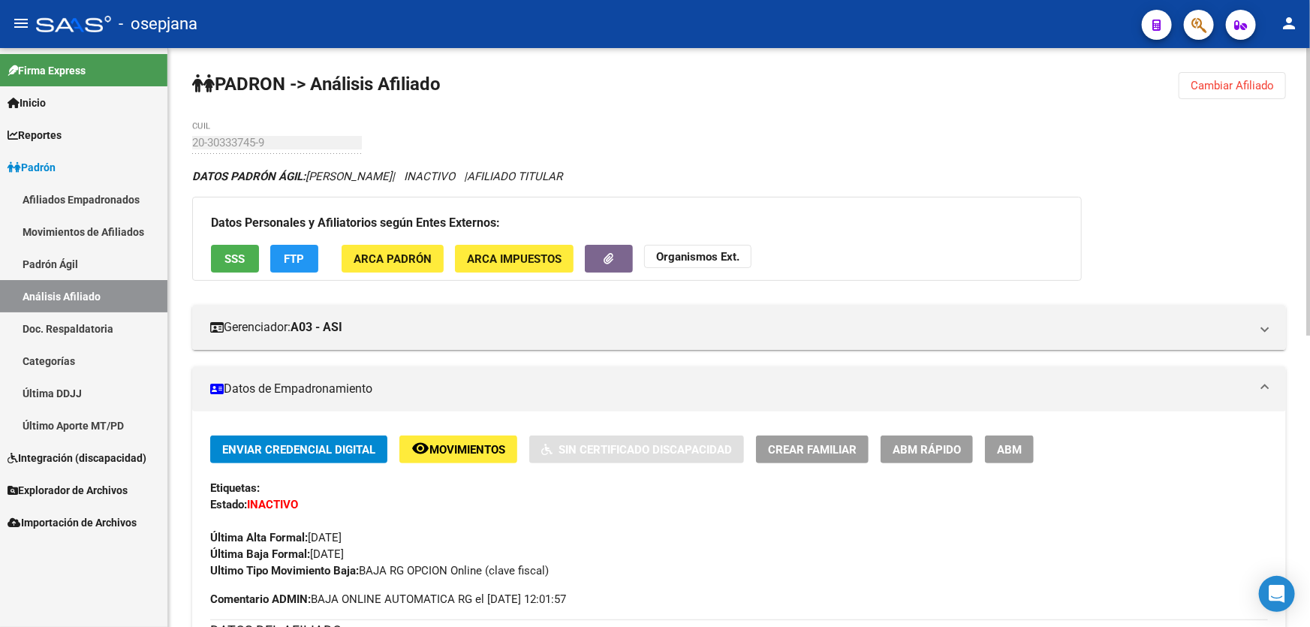
click at [1216, 76] on button "Cambiar Afiliado" at bounding box center [1232, 85] width 107 height 27
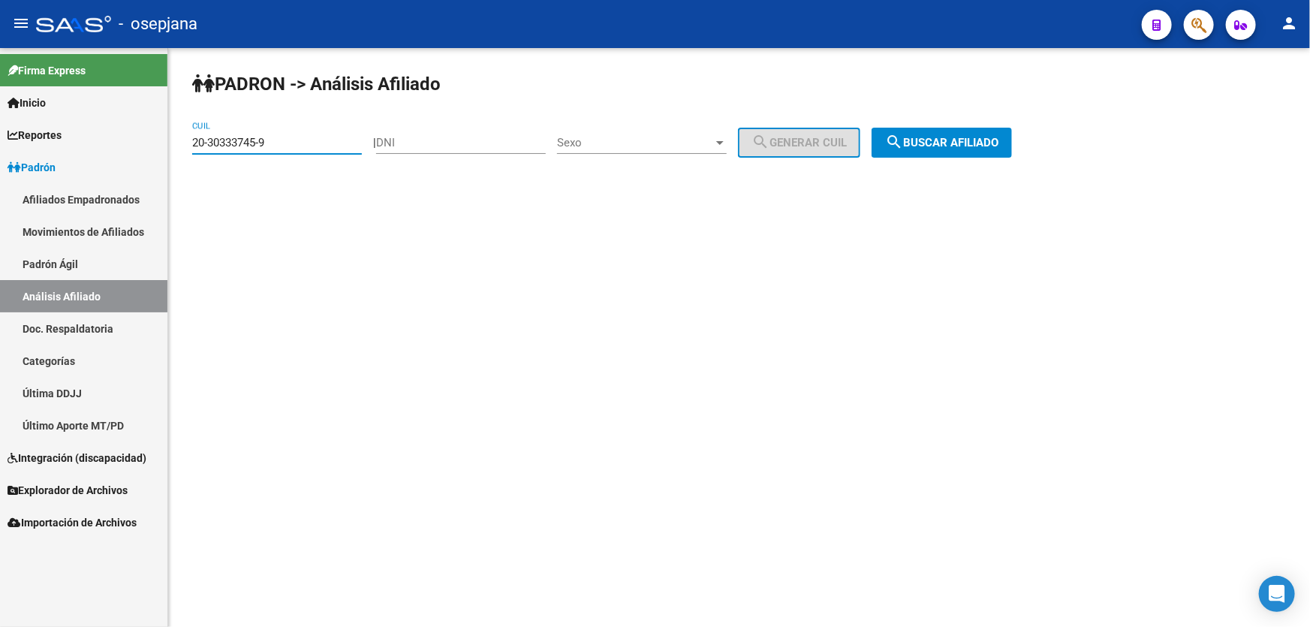
drag, startPoint x: 300, startPoint y: 143, endPoint x: 158, endPoint y: 143, distance: 142.6
click at [158, 143] on mat-sidenav-container "Firma Express Inicio Instructivos Contacto OS Reportes Padrón Traspasos x O.S. …" at bounding box center [655, 337] width 1310 height 579
paste input "749032-4"
click at [926, 134] on button "search Buscar afiliado" at bounding box center [942, 143] width 140 height 30
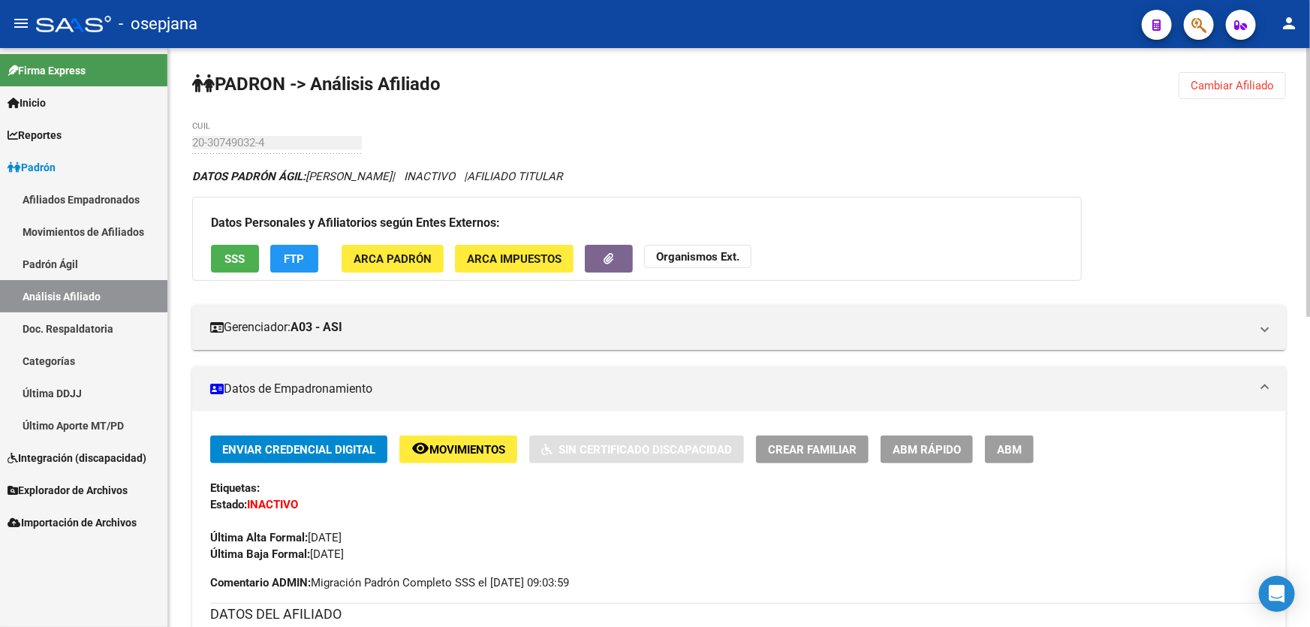
click at [1214, 80] on span "Cambiar Afiliado" at bounding box center [1232, 86] width 83 height 14
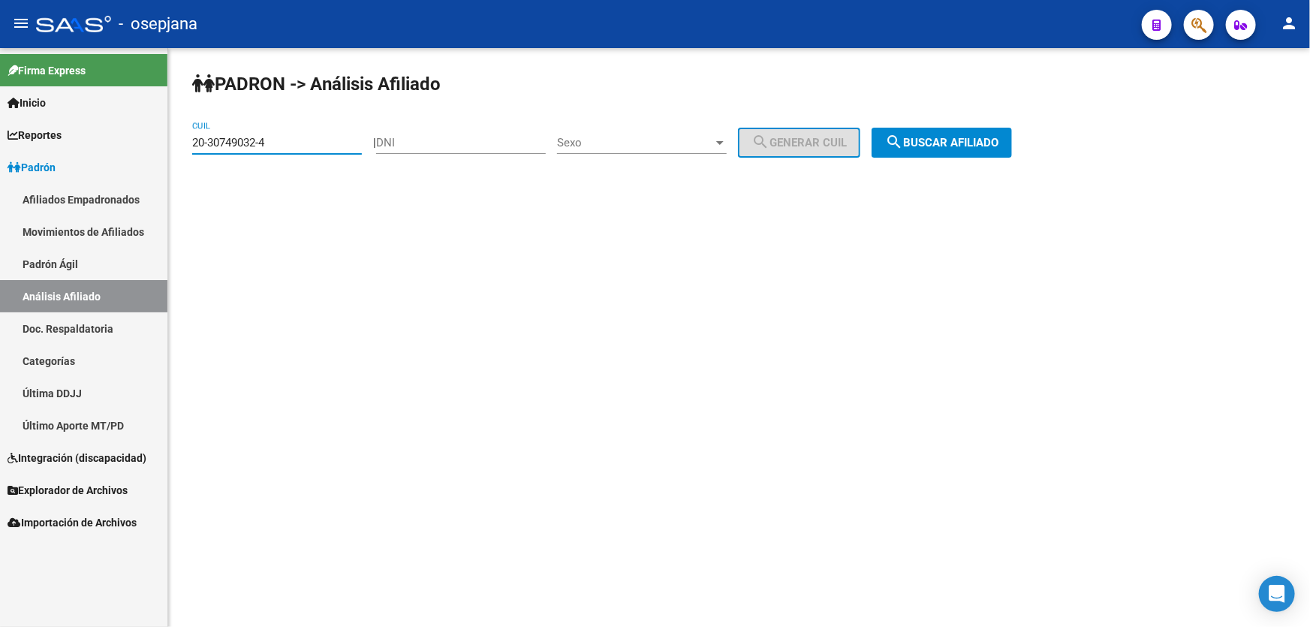
drag, startPoint x: 316, startPoint y: 142, endPoint x: 188, endPoint y: 141, distance: 128.4
click at [188, 141] on div "PADRON -> Análisis Afiliado 20-30749032-4 CUIL | DNI Sexo Sexo search Generar C…" at bounding box center [739, 127] width 1142 height 158
paste input "983894-8"
click at [938, 139] on span "search Buscar afiliado" at bounding box center [941, 143] width 113 height 14
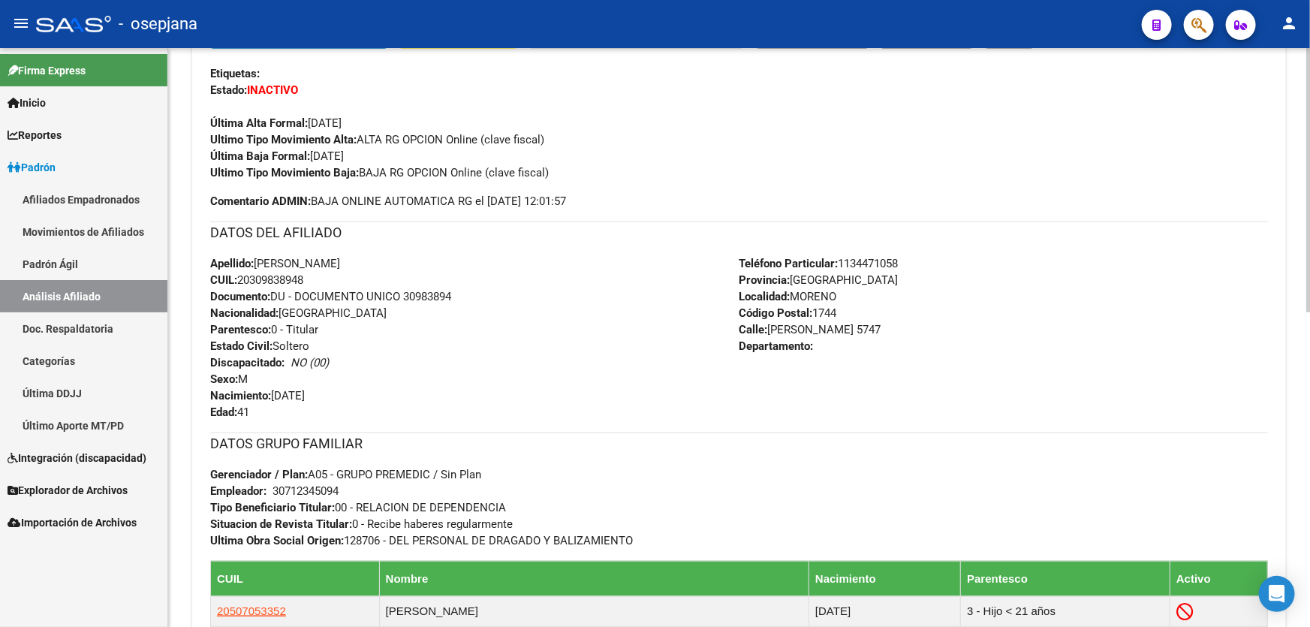
scroll to position [409, 0]
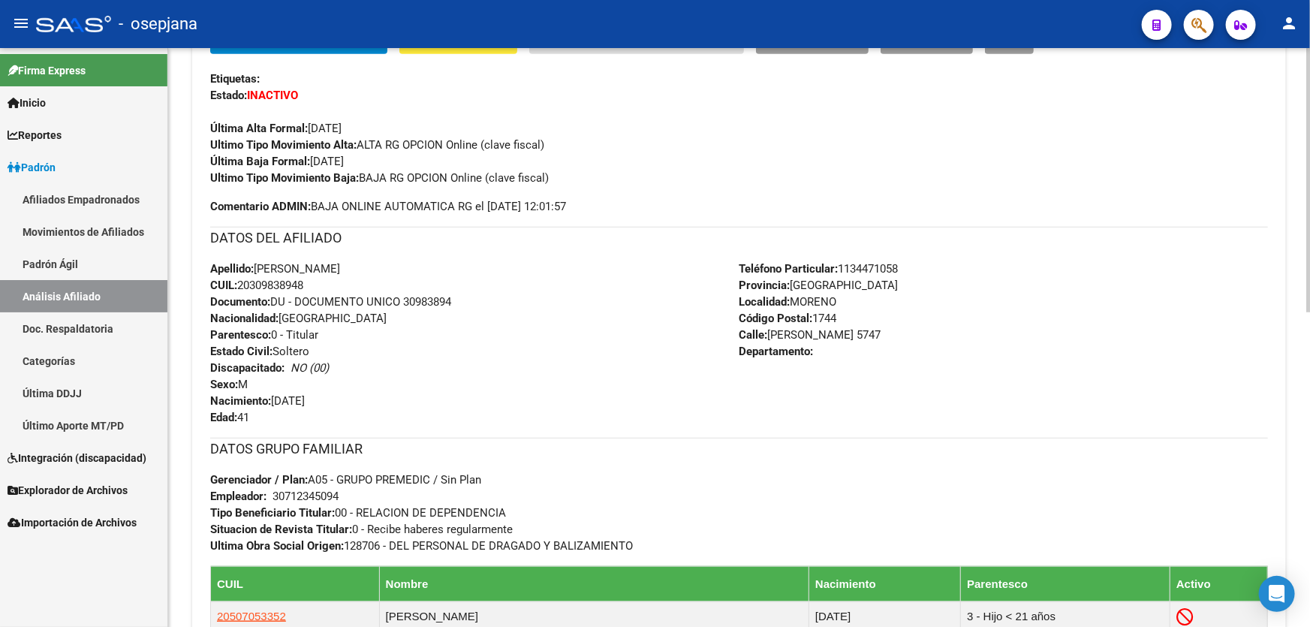
drag, startPoint x: 407, startPoint y: 299, endPoint x: 511, endPoint y: 299, distance: 104.4
click at [511, 299] on div "Apellido: [PERSON_NAME] CUIL: 20309838948 Documento: DU - DOCUMENTO UNICO 30983…" at bounding box center [474, 343] width 529 height 165
copy span "30983894"
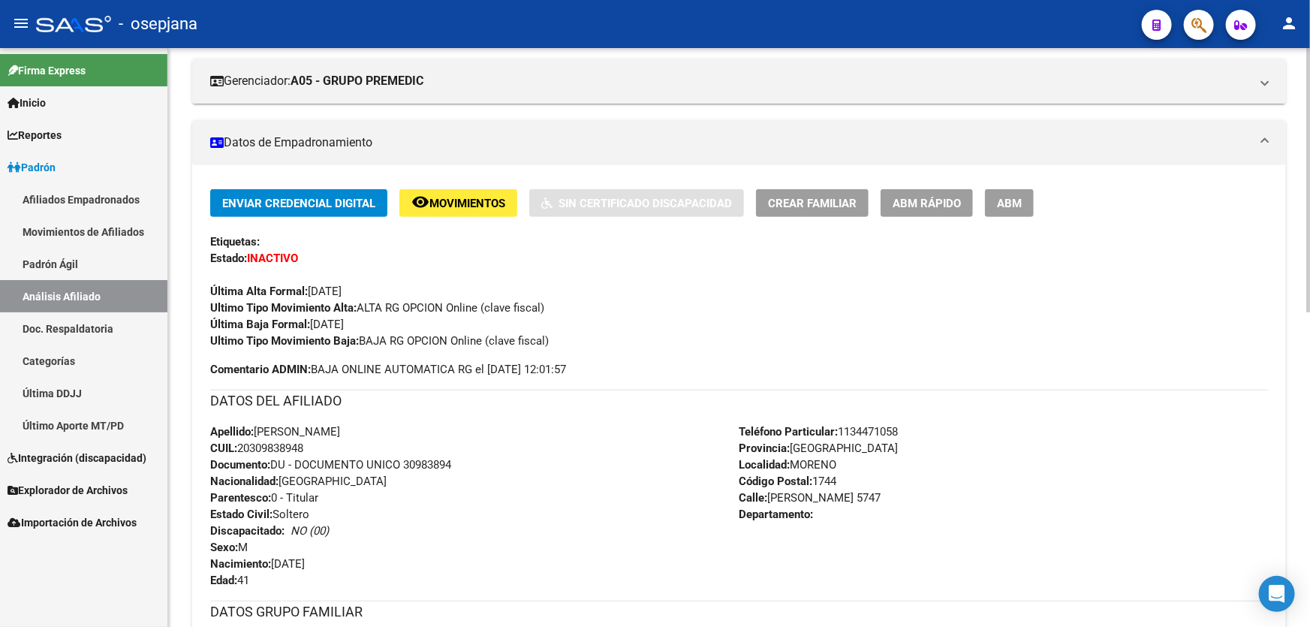
scroll to position [0, 0]
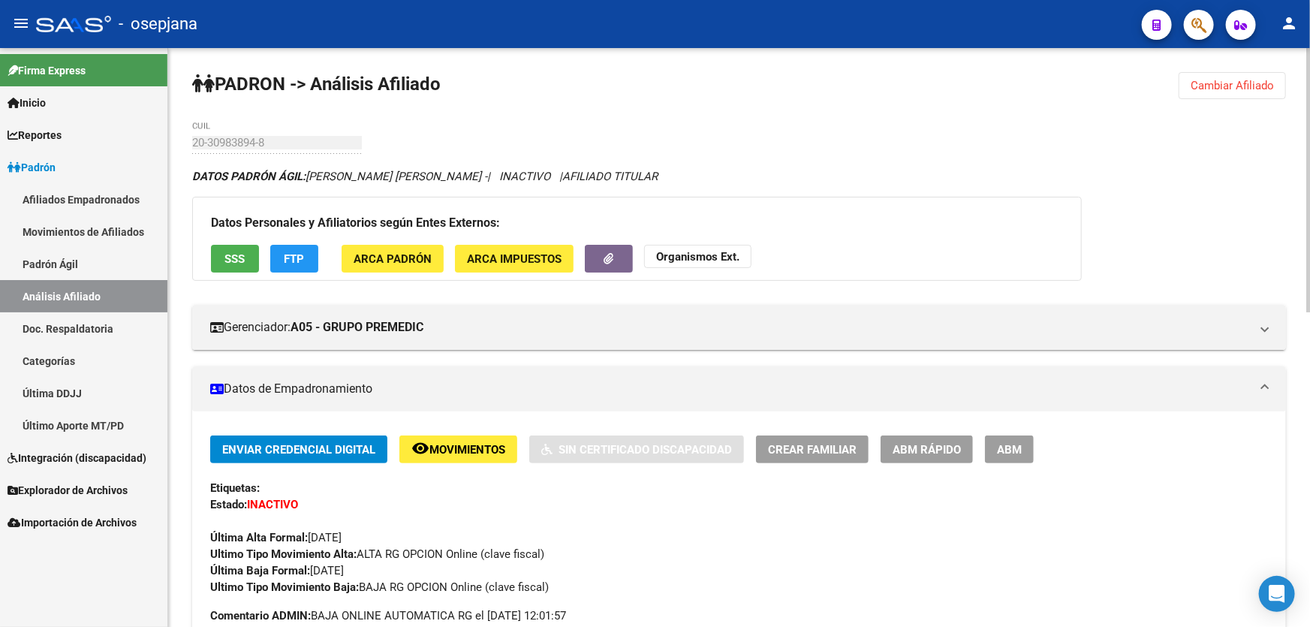
click at [1221, 76] on button "Cambiar Afiliado" at bounding box center [1232, 85] width 107 height 27
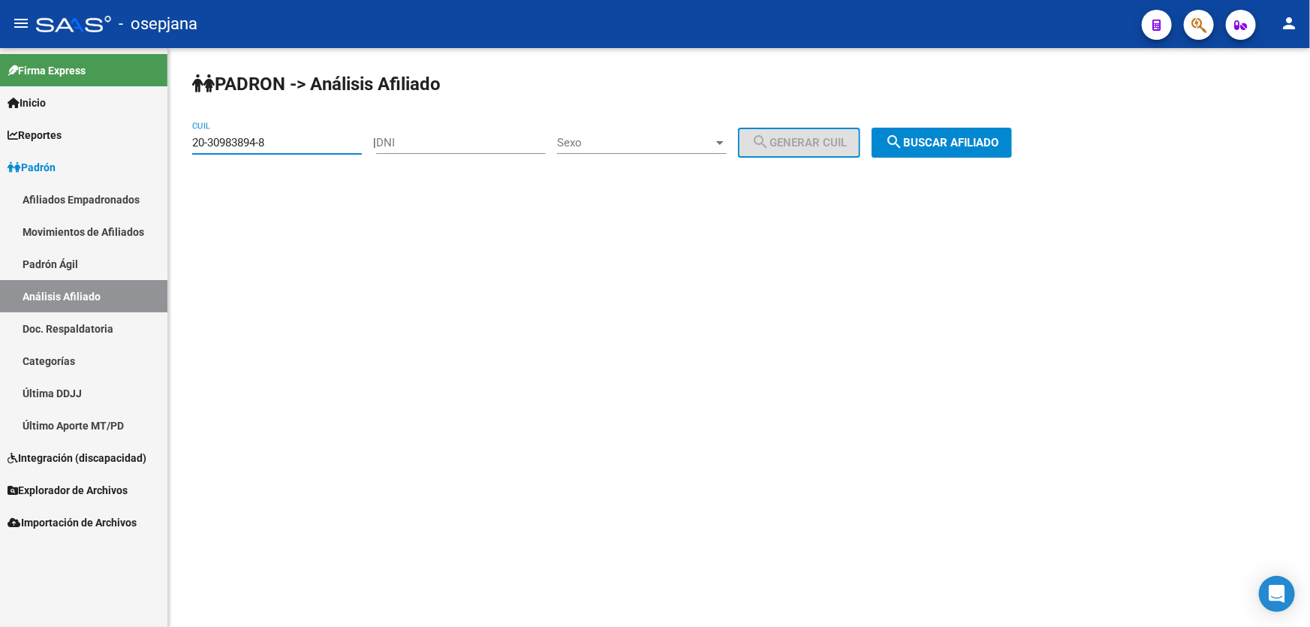
drag, startPoint x: 319, startPoint y: 140, endPoint x: 173, endPoint y: 164, distance: 148.4
click at [173, 164] on div "PADRON -> Análisis Afiliado 20-30983894-8 CUIL | DNI Sexo Sexo search Generar C…" at bounding box center [739, 127] width 1142 height 158
paste input "1216848-1"
click at [999, 146] on span "search Buscar afiliado" at bounding box center [941, 143] width 113 height 14
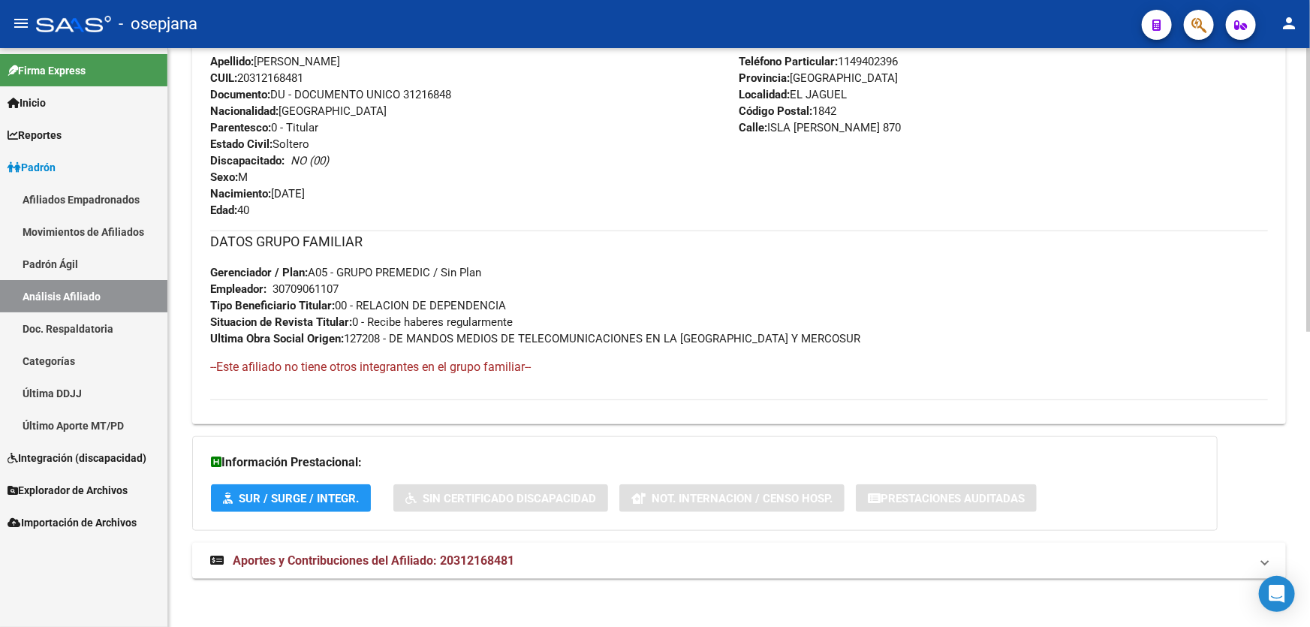
scroll to position [601, 0]
drag, startPoint x: 405, startPoint y: 90, endPoint x: 482, endPoint y: 90, distance: 76.6
click at [482, 90] on div "Apellido: [PERSON_NAME]: 20312168481 Documento: DU - DOCUMENTO UNICO 31216848 N…" at bounding box center [474, 134] width 529 height 165
copy span "31216848"
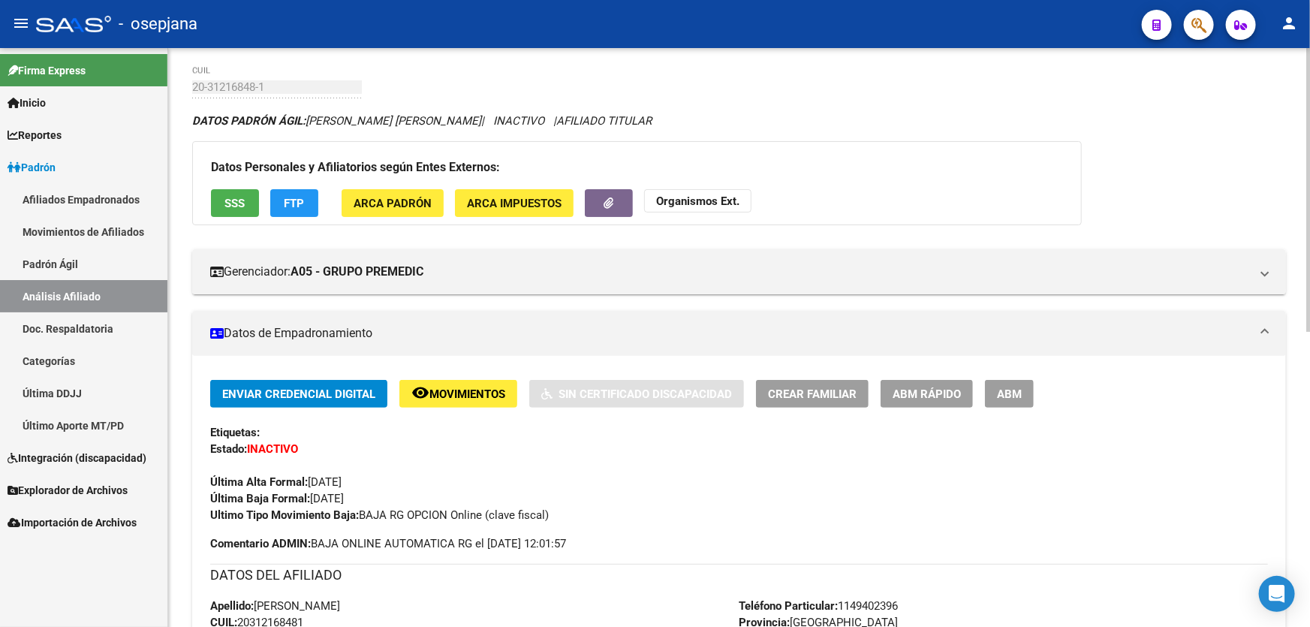
scroll to position [0, 0]
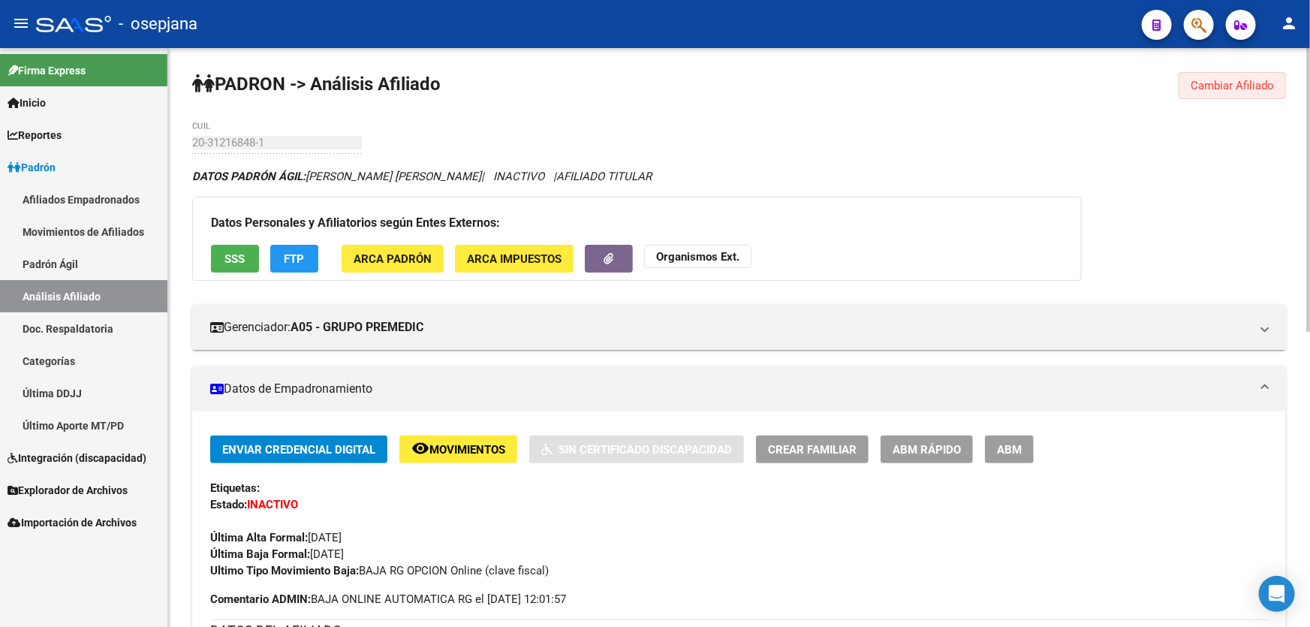
click at [1252, 82] on span "Cambiar Afiliado" at bounding box center [1232, 86] width 83 height 14
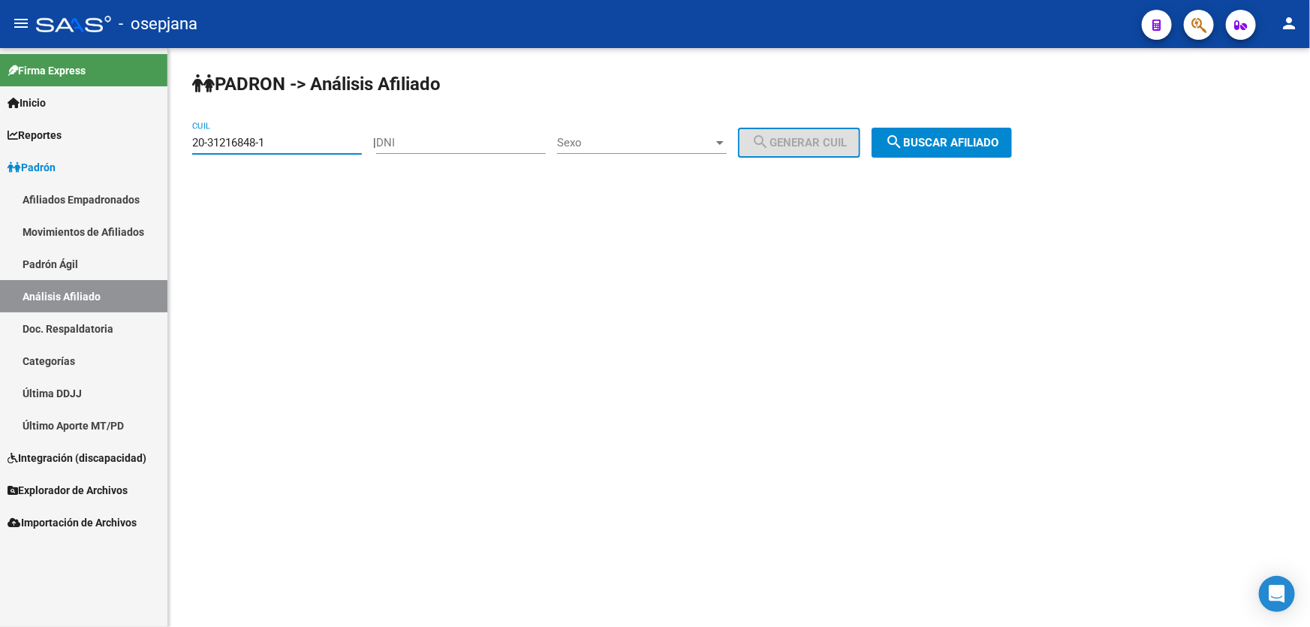
drag, startPoint x: 309, startPoint y: 146, endPoint x: 149, endPoint y: 155, distance: 160.1
click at [150, 155] on mat-sidenav-container "Firma Express Inicio Instructivos Contacto OS Reportes Padrón Traspasos x O.S. …" at bounding box center [655, 337] width 1310 height 579
paste input "363790-6"
click at [969, 146] on span "search Buscar afiliado" at bounding box center [941, 143] width 113 height 14
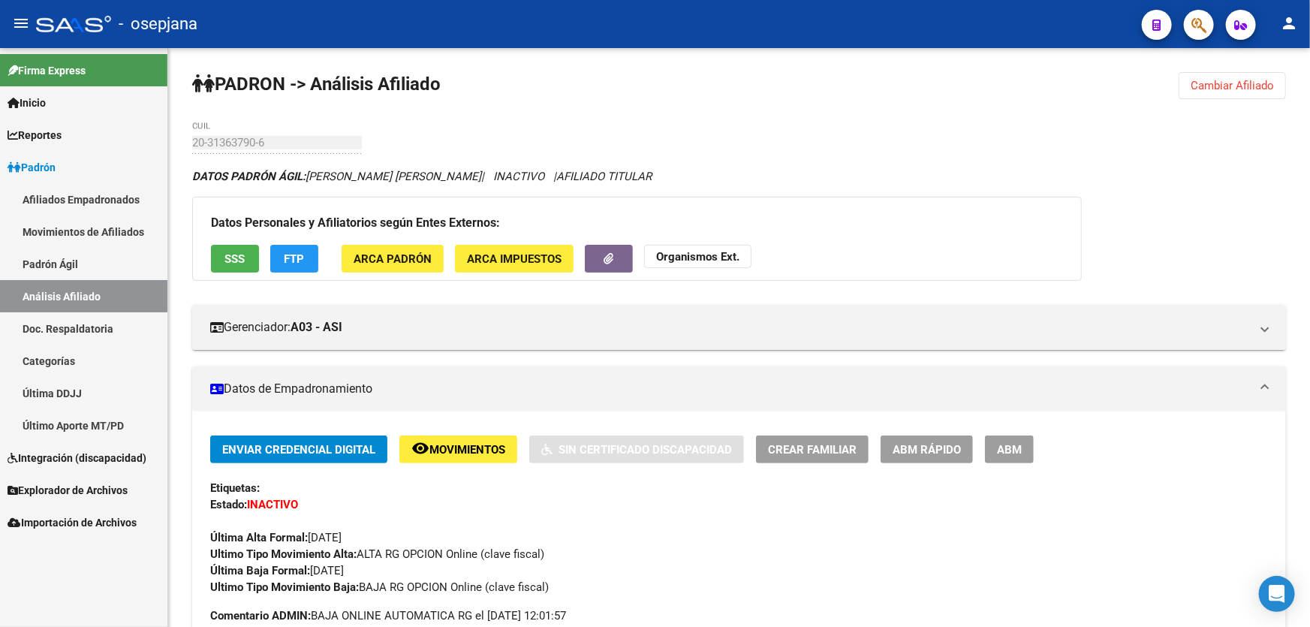
click at [1237, 82] on span "Cambiar Afiliado" at bounding box center [1232, 86] width 83 height 14
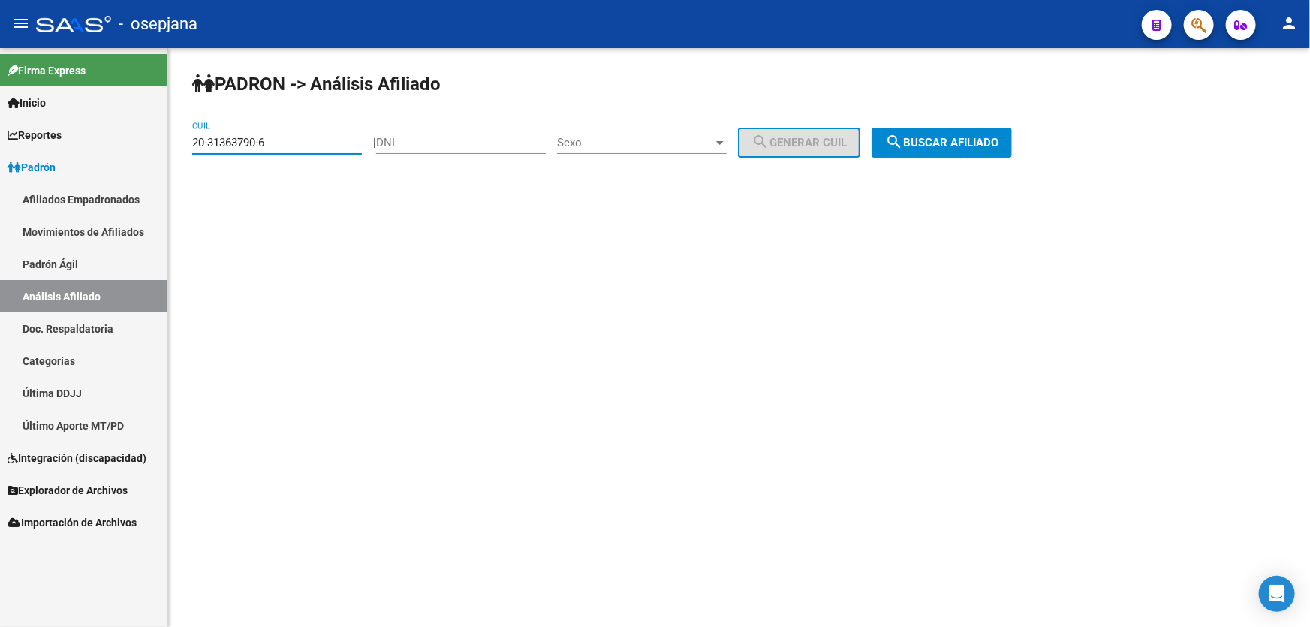
drag, startPoint x: 289, startPoint y: 140, endPoint x: 182, endPoint y: 148, distance: 107.7
click at [182, 148] on div "PADRON -> Análisis Afiliado 20-31363790-6 CUIL | DNI Sexo Sexo search Generar C…" at bounding box center [739, 127] width 1142 height 158
click at [280, 146] on input "20-31363790-6" at bounding box center [277, 143] width 170 height 14
drag, startPoint x: 281, startPoint y: 138, endPoint x: 191, endPoint y: 139, distance: 89.3
click at [192, 139] on input "20-31363790-6" at bounding box center [277, 143] width 170 height 14
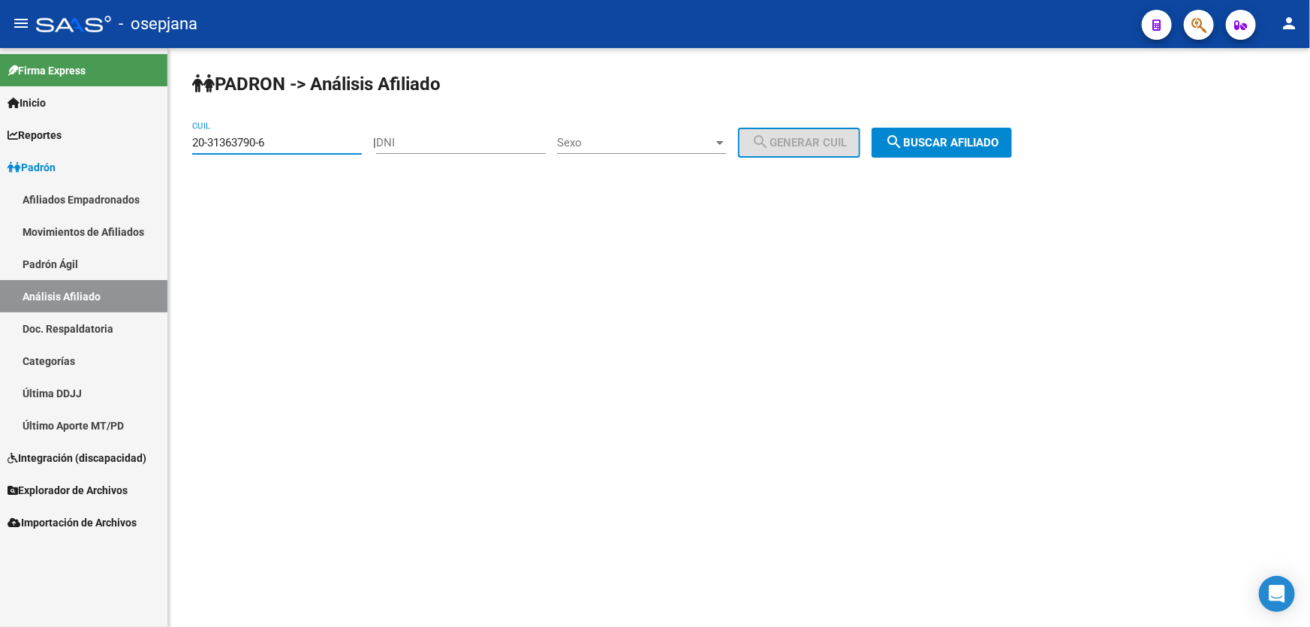
paste input "444250-5"
click at [996, 136] on span "search Buscar afiliado" at bounding box center [941, 143] width 113 height 14
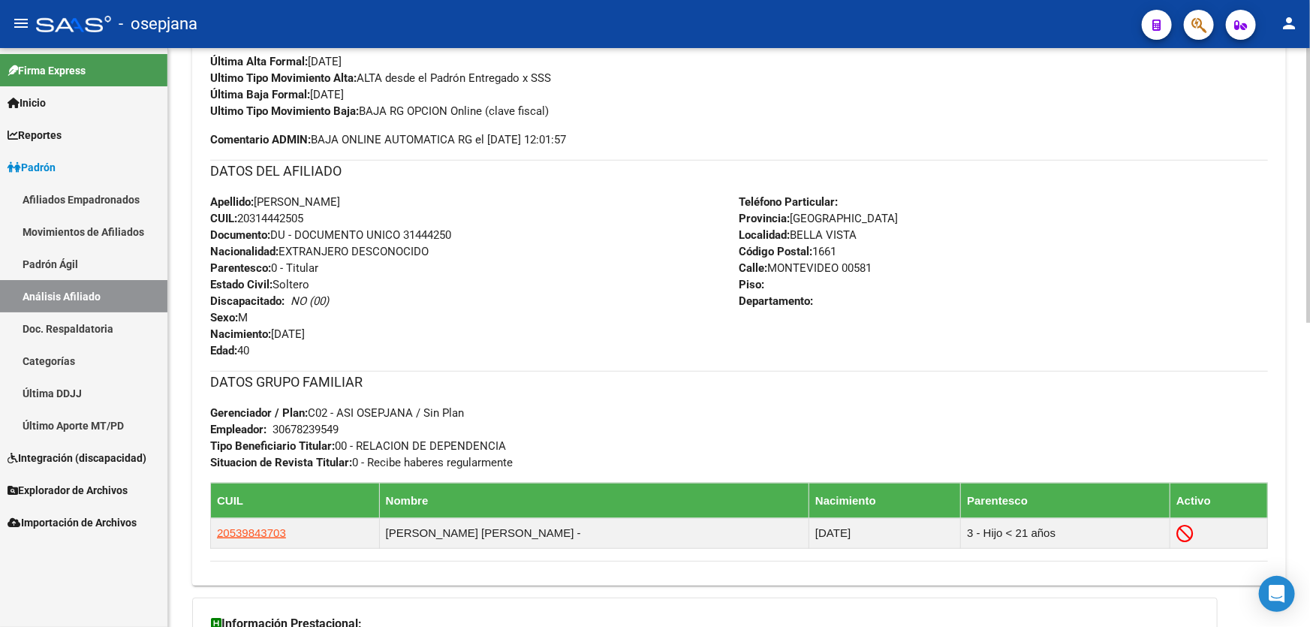
scroll to position [477, 0]
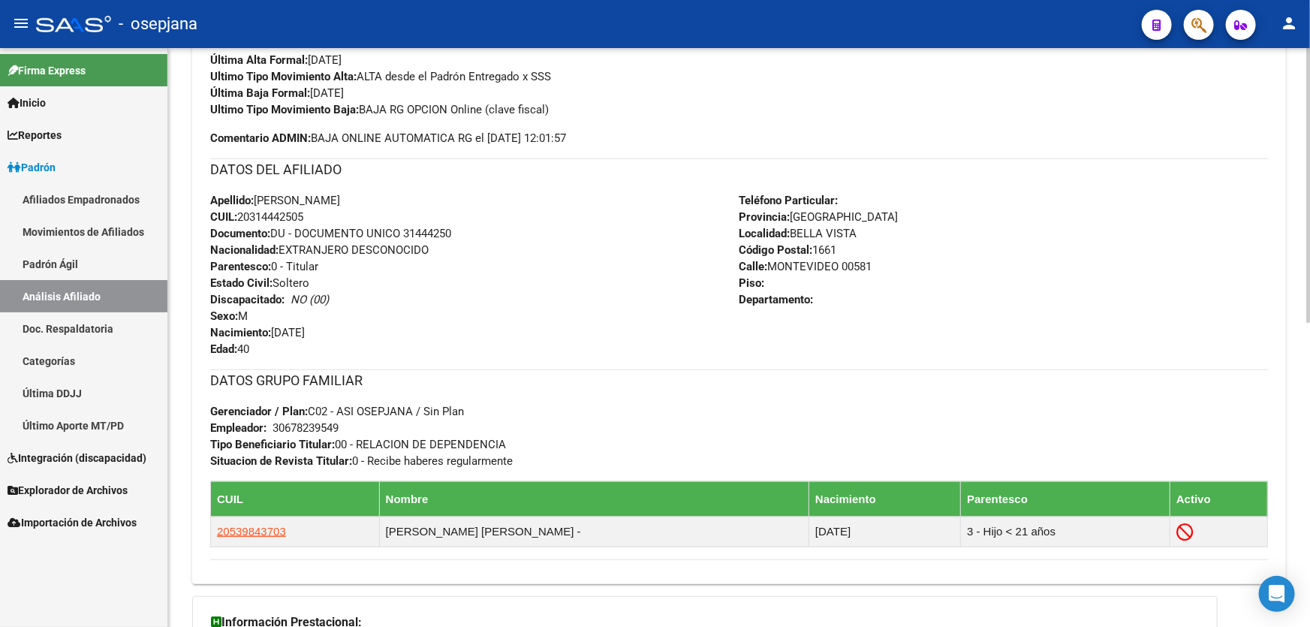
drag, startPoint x: 405, startPoint y: 230, endPoint x: 485, endPoint y: 233, distance: 79.6
click at [485, 233] on div "Apellido: [PERSON_NAME]: 20314442505 Documento: DU - DOCUMENTO UNICO 31444250 N…" at bounding box center [474, 274] width 529 height 165
copy span "31444250"
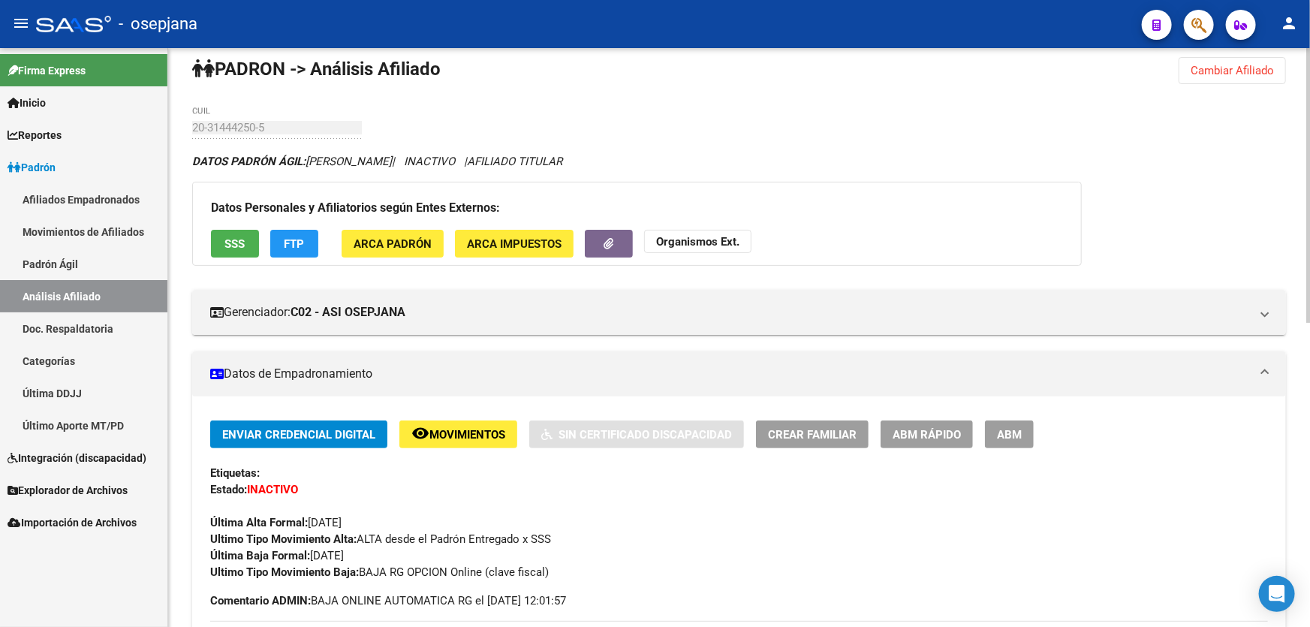
scroll to position [0, 0]
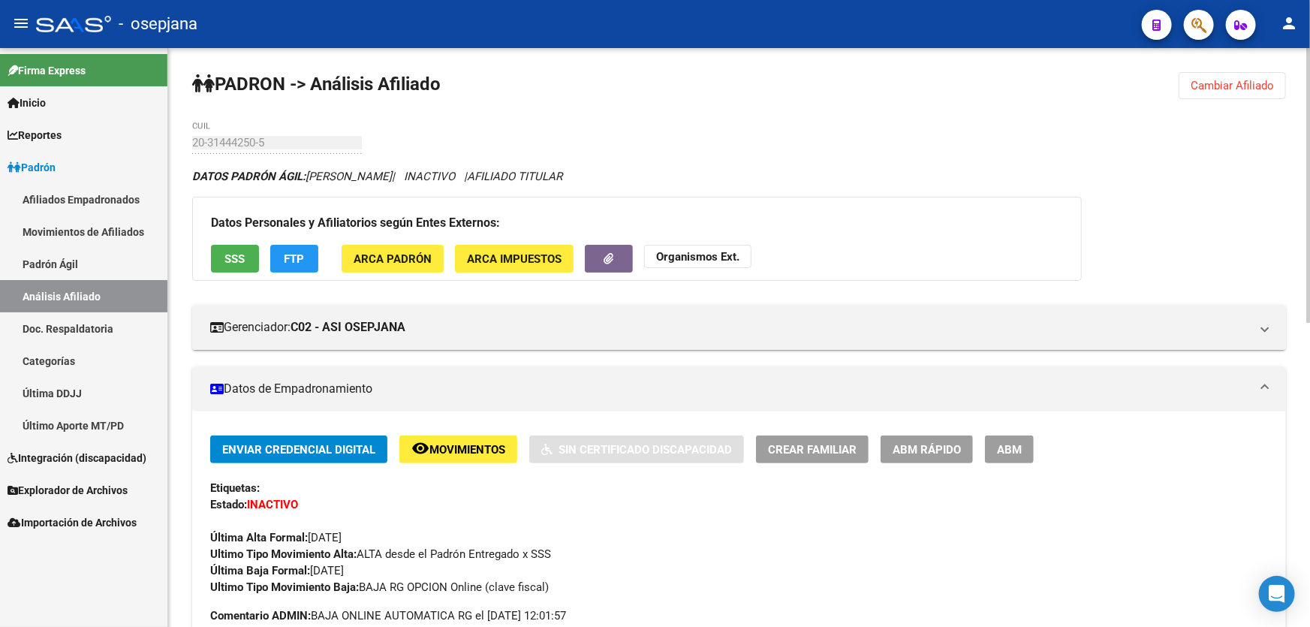
click at [232, 247] on button "SSS" at bounding box center [235, 259] width 48 height 28
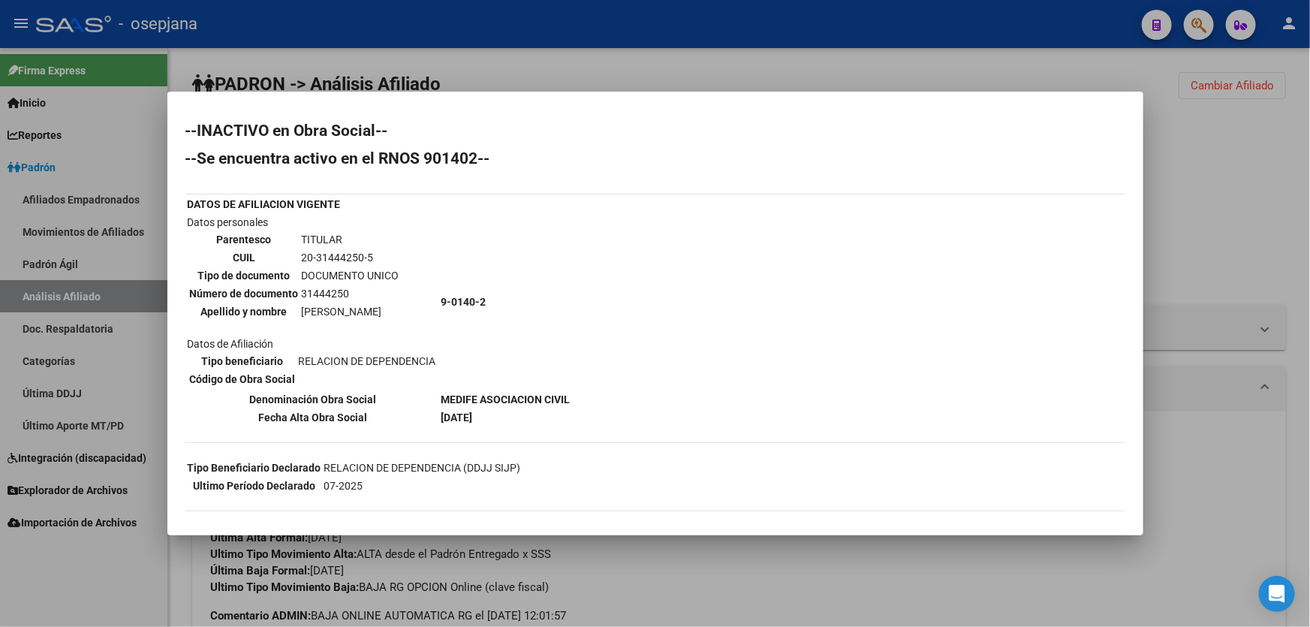
click at [1294, 248] on div at bounding box center [655, 313] width 1310 height 627
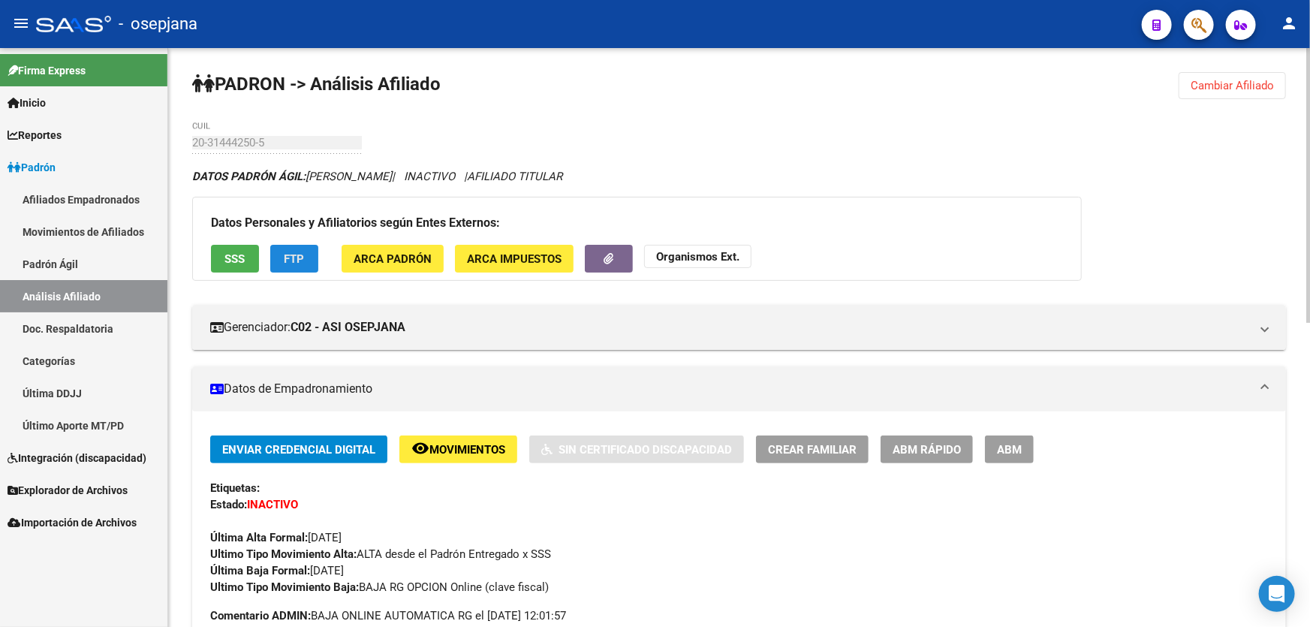
click at [309, 263] on button "FTP" at bounding box center [294, 259] width 48 height 28
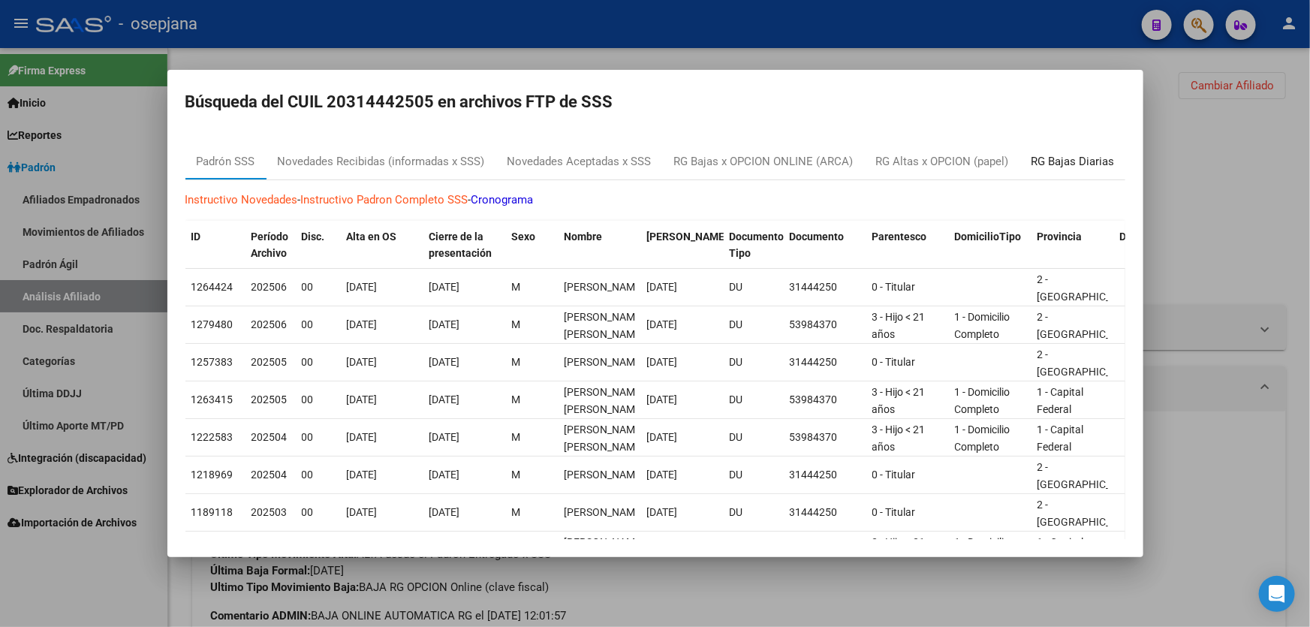
click at [1099, 153] on div "RG Bajas Diarias" at bounding box center [1073, 161] width 83 height 17
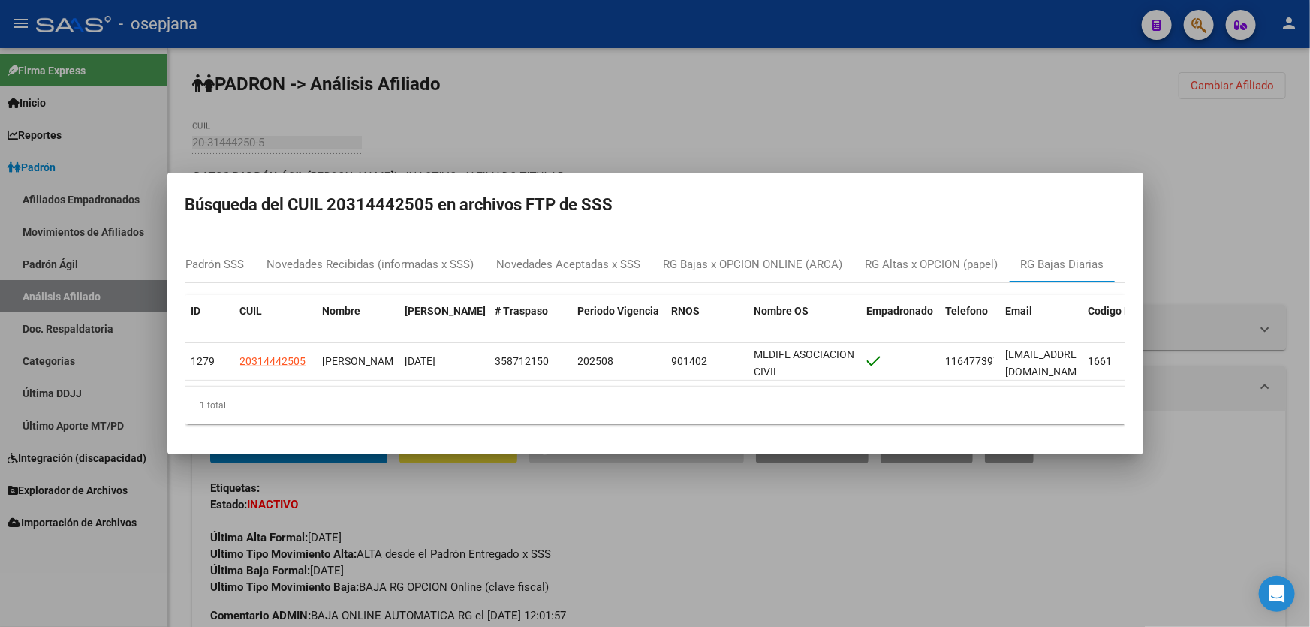
click at [1194, 164] on div at bounding box center [655, 313] width 1310 height 627
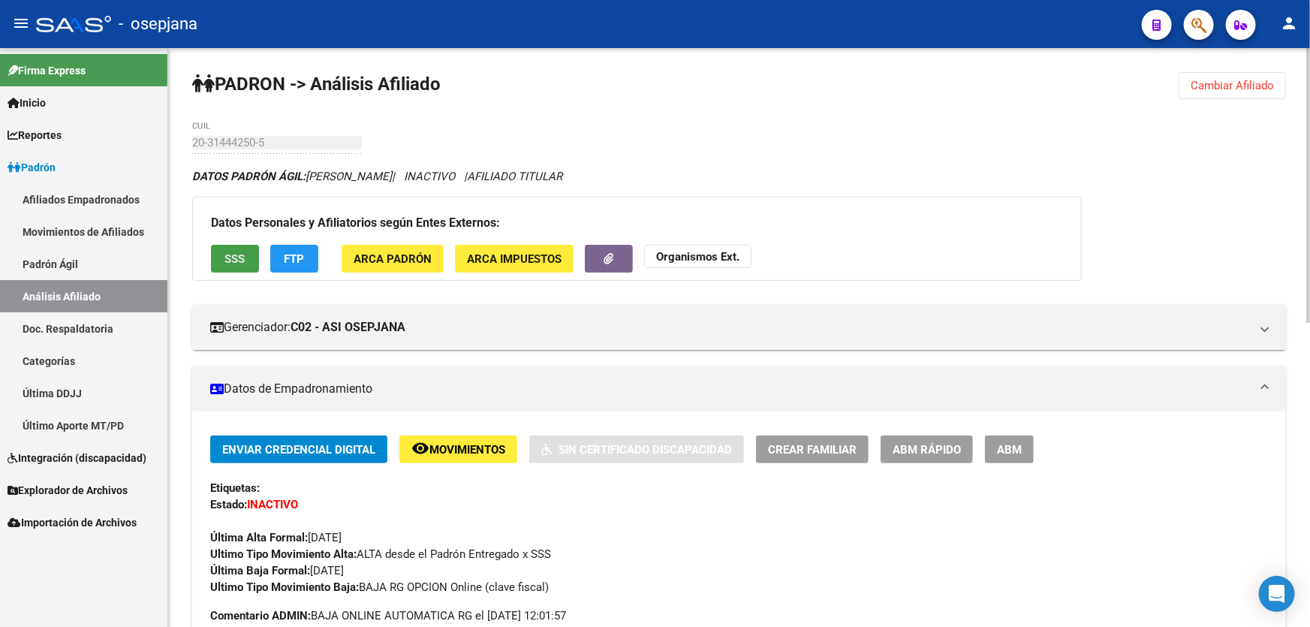
click at [240, 259] on span "SSS" at bounding box center [235, 259] width 20 height 14
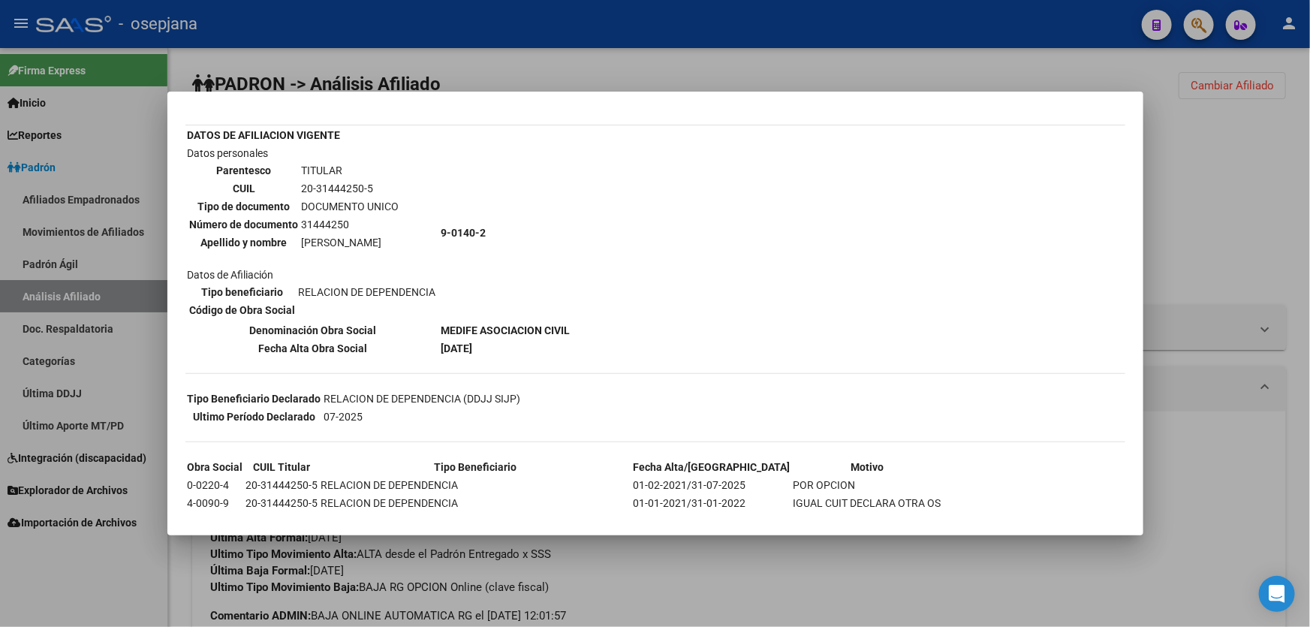
scroll to position [136, 0]
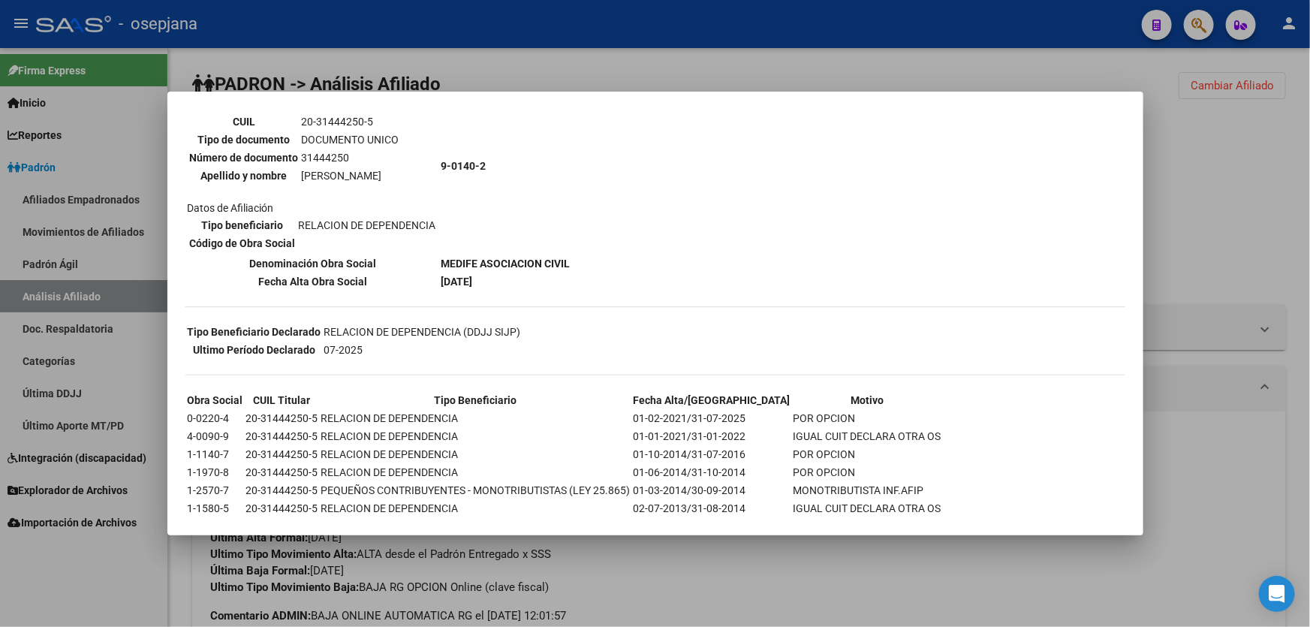
click at [1246, 192] on div at bounding box center [655, 313] width 1310 height 627
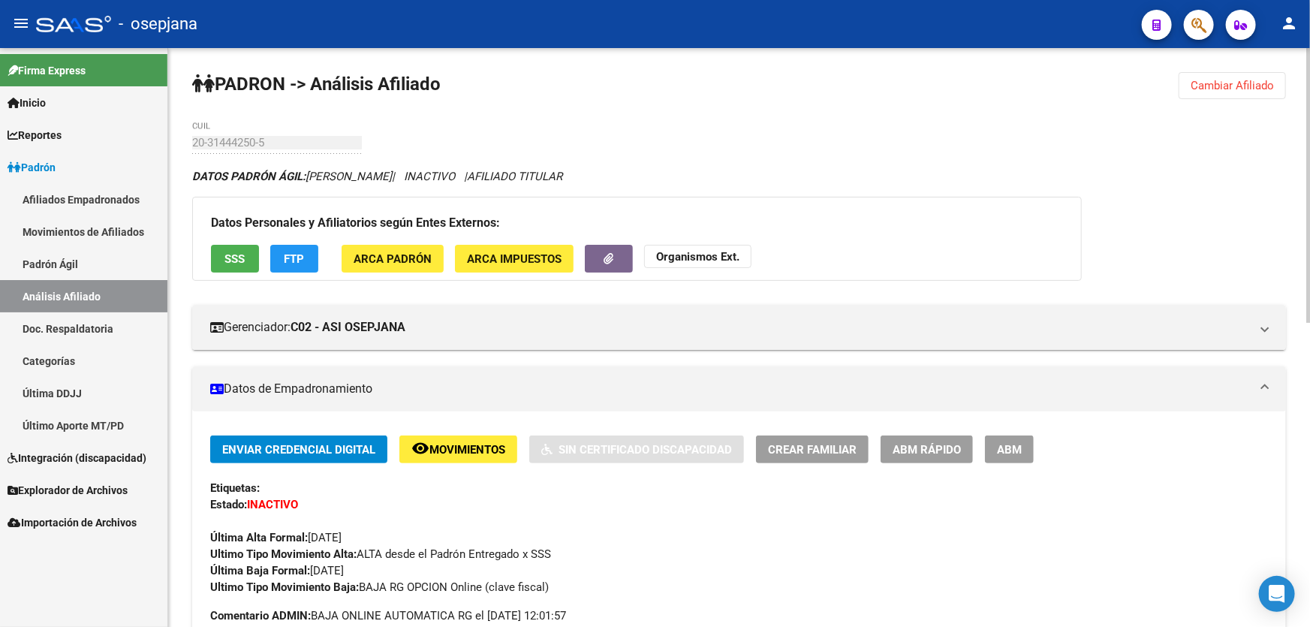
click at [1226, 84] on span "Cambiar Afiliado" at bounding box center [1232, 86] width 83 height 14
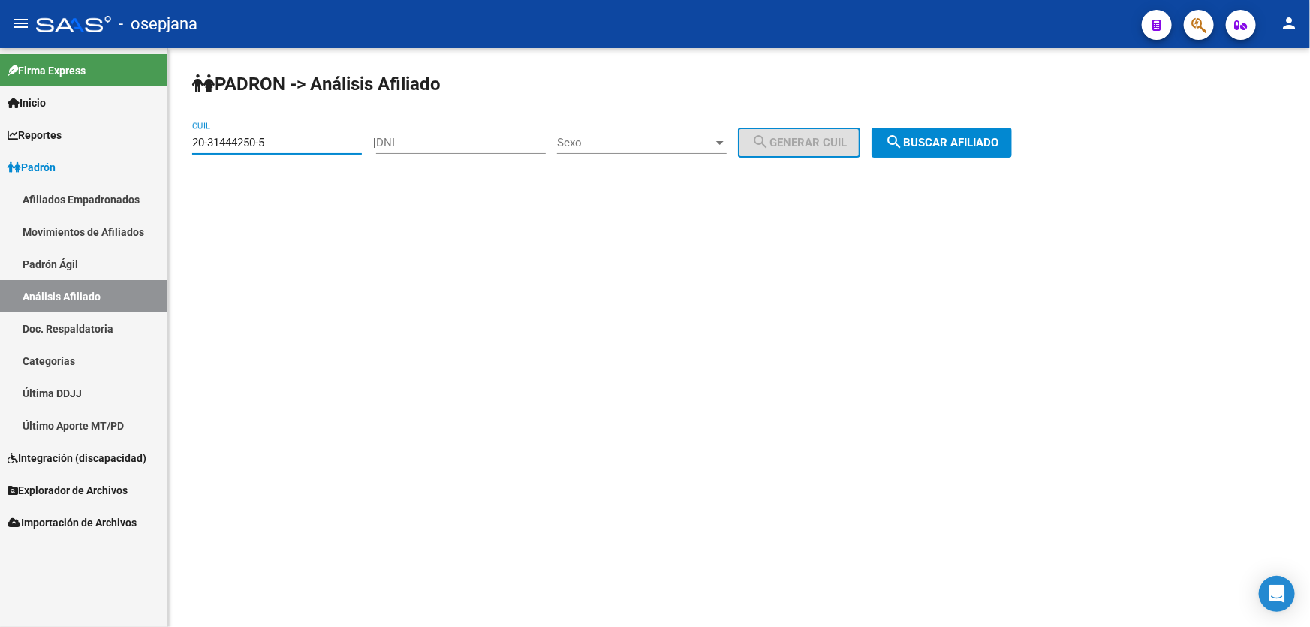
drag, startPoint x: 296, startPoint y: 143, endPoint x: 165, endPoint y: 146, distance: 130.7
click at [165, 146] on mat-sidenav-container "Firma Express Inicio Instructivos Contacto OS Reportes Padrón Traspasos x O.S. …" at bounding box center [655, 337] width 1310 height 579
paste input "519943-4"
click at [935, 136] on span "search Buscar afiliado" at bounding box center [941, 143] width 113 height 14
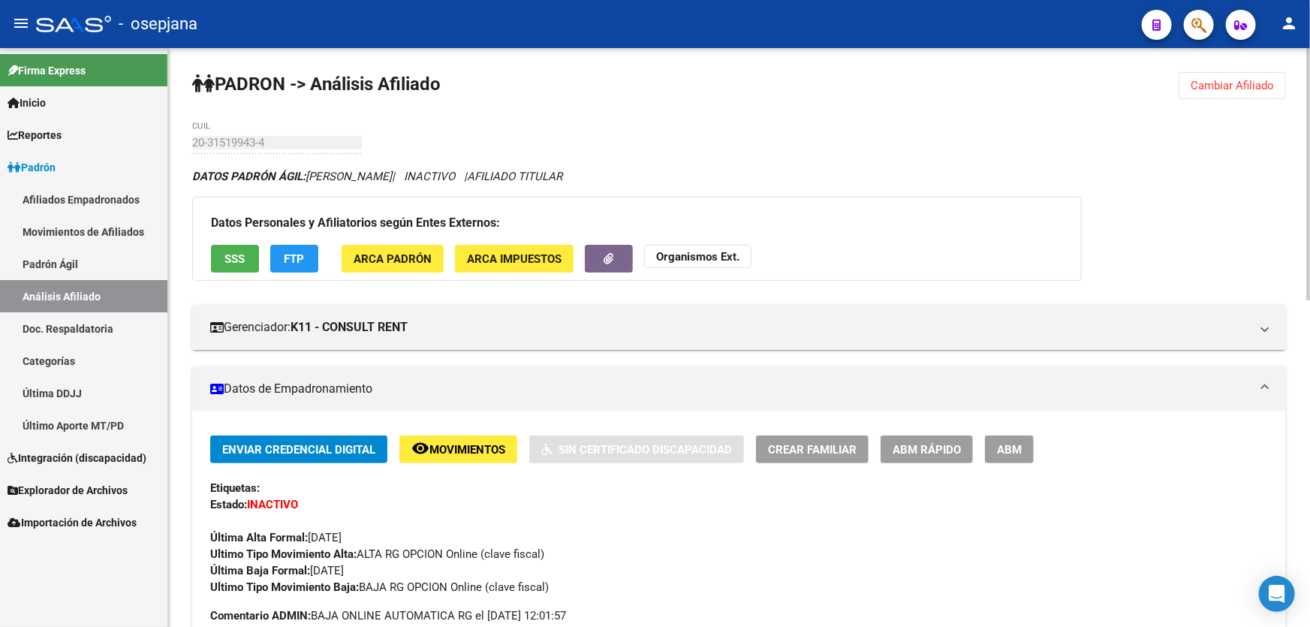
click at [229, 261] on span "SSS" at bounding box center [235, 259] width 20 height 14
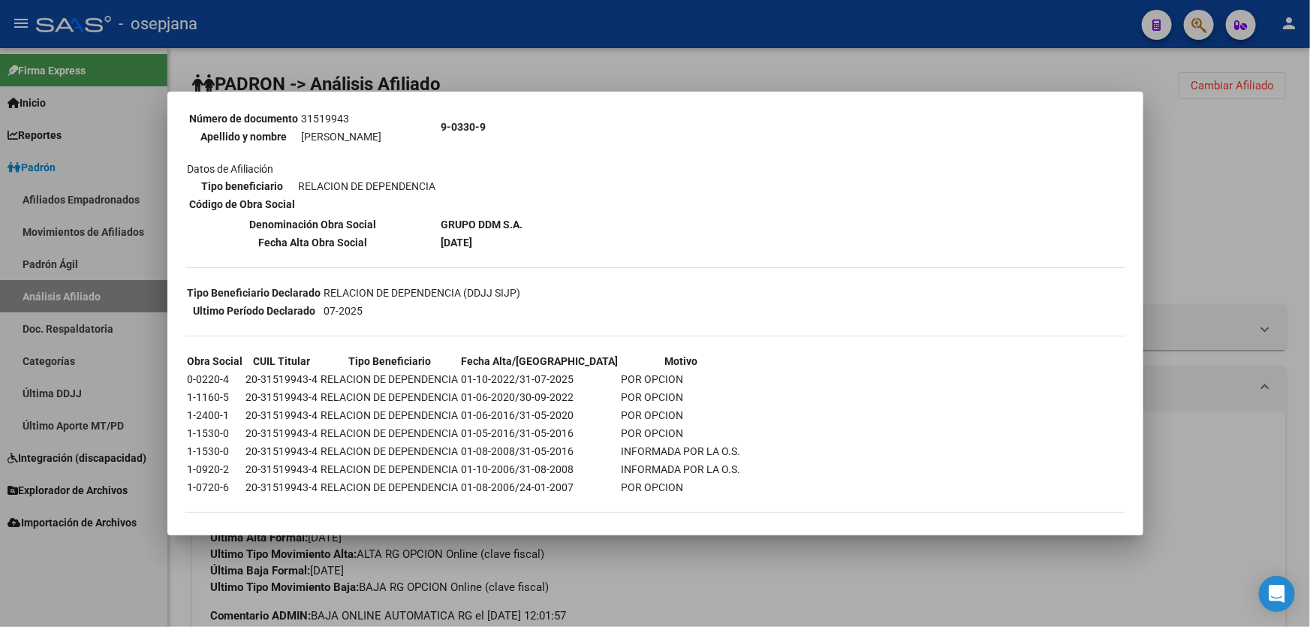
scroll to position [181, 0]
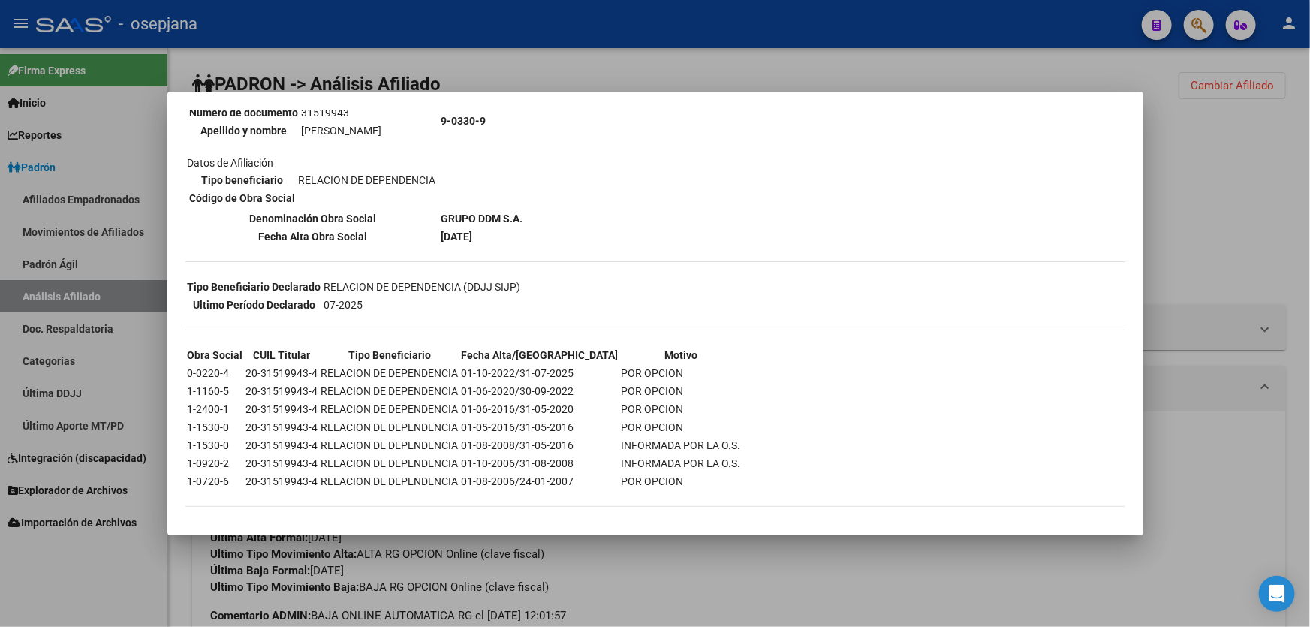
click at [1309, 158] on div at bounding box center [655, 313] width 1310 height 627
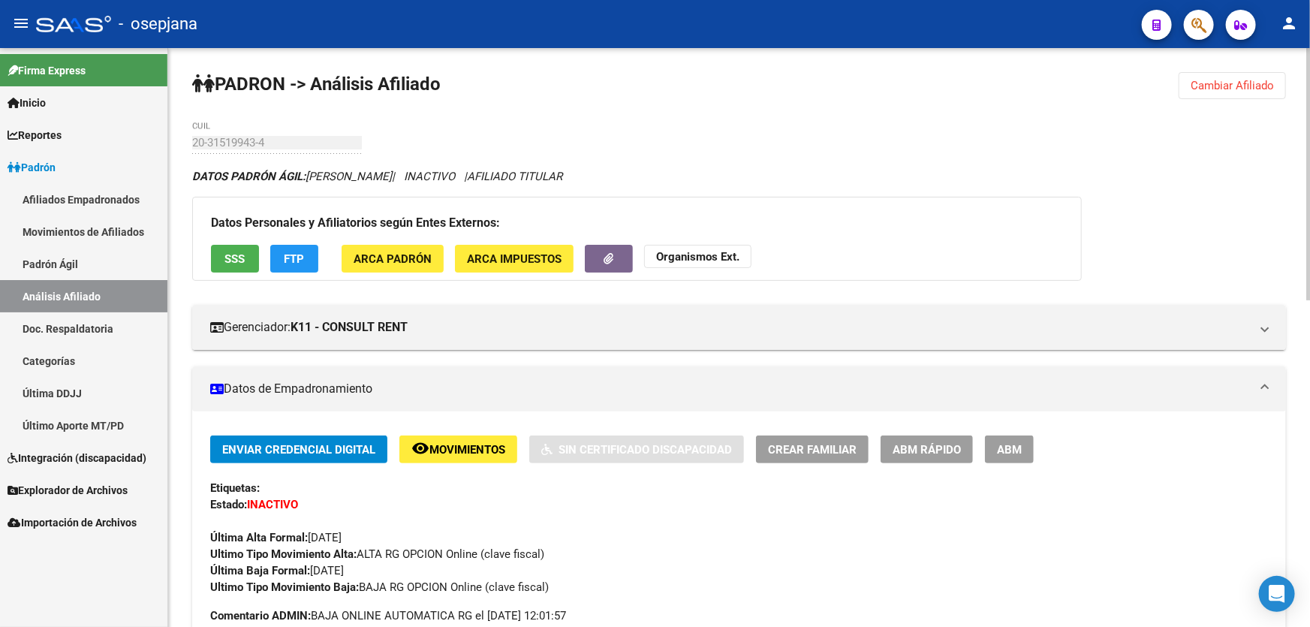
click at [297, 248] on button "FTP" at bounding box center [294, 259] width 48 height 28
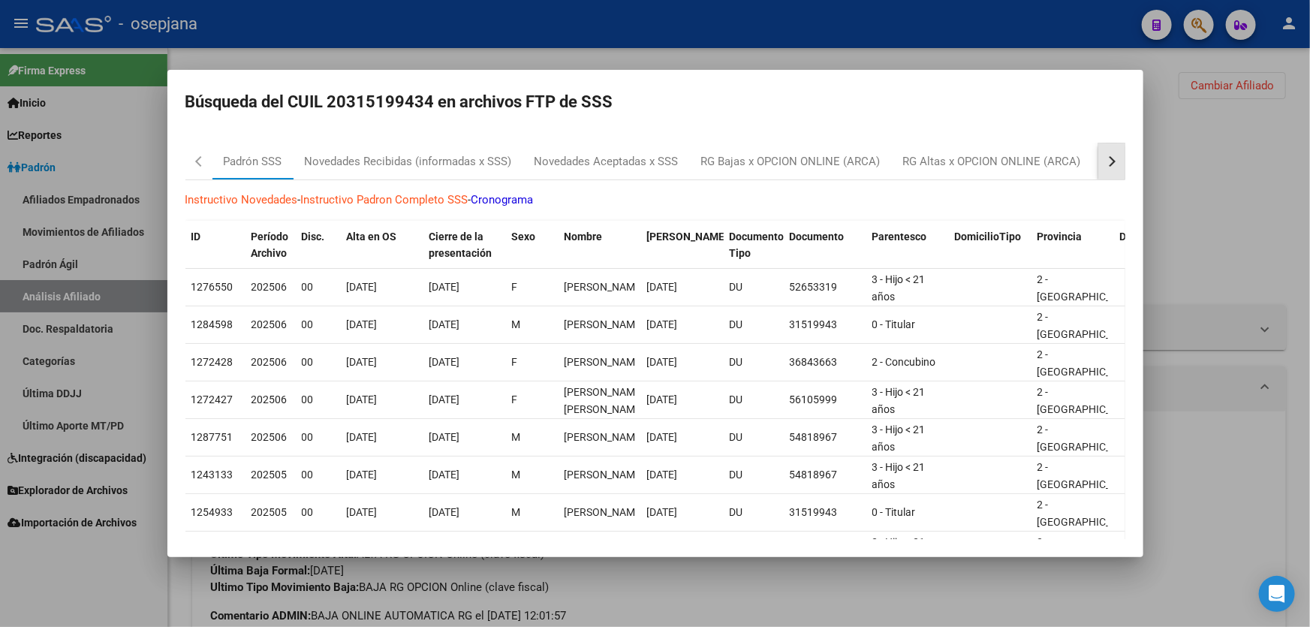
click at [1104, 158] on button "button" at bounding box center [1111, 161] width 27 height 36
click at [1062, 161] on div "RG Bajas Diarias" at bounding box center [1037, 161] width 83 height 17
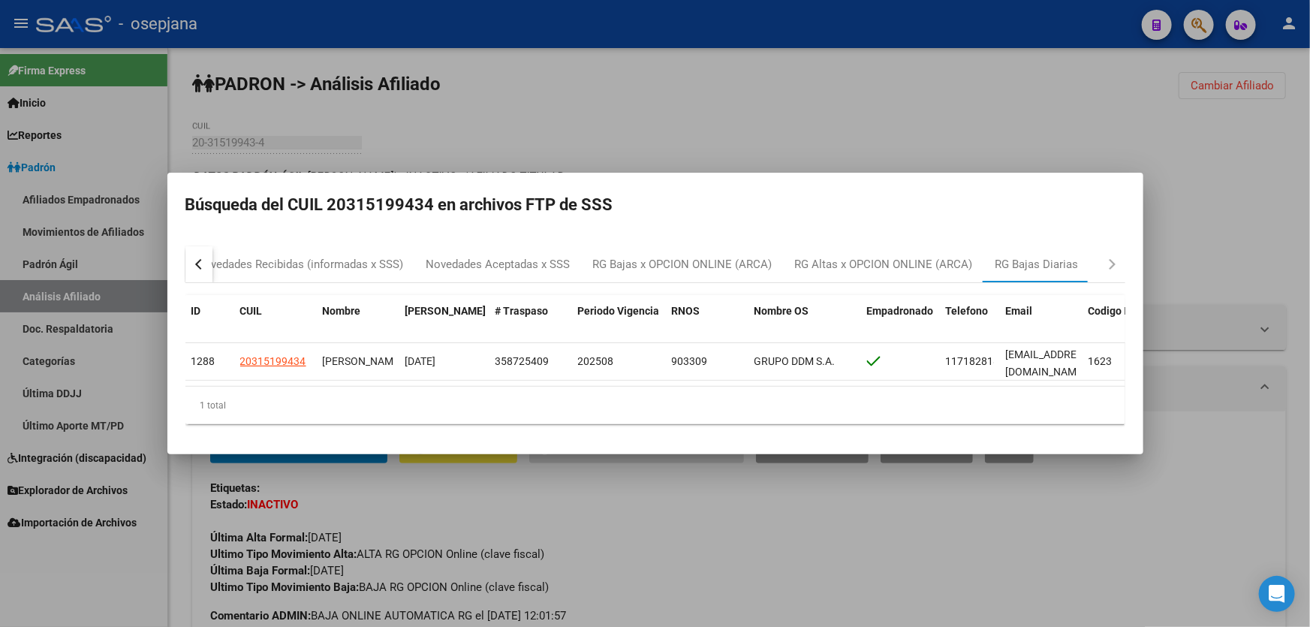
click at [1237, 190] on div at bounding box center [655, 313] width 1310 height 627
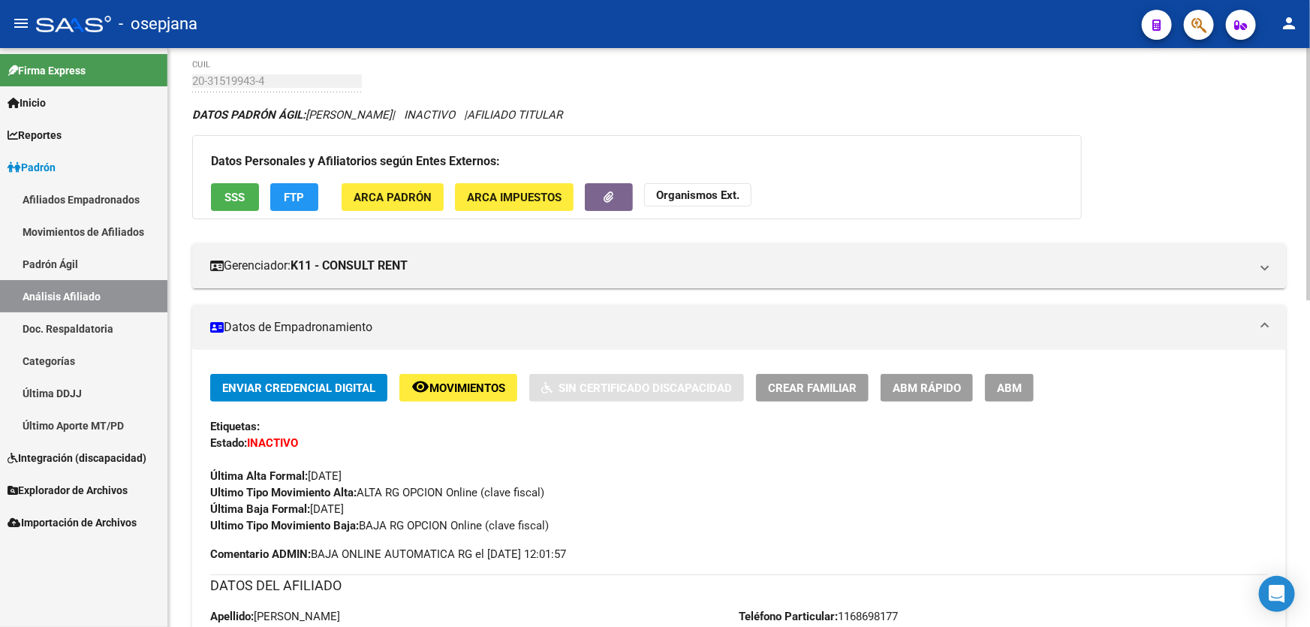
scroll to position [0, 0]
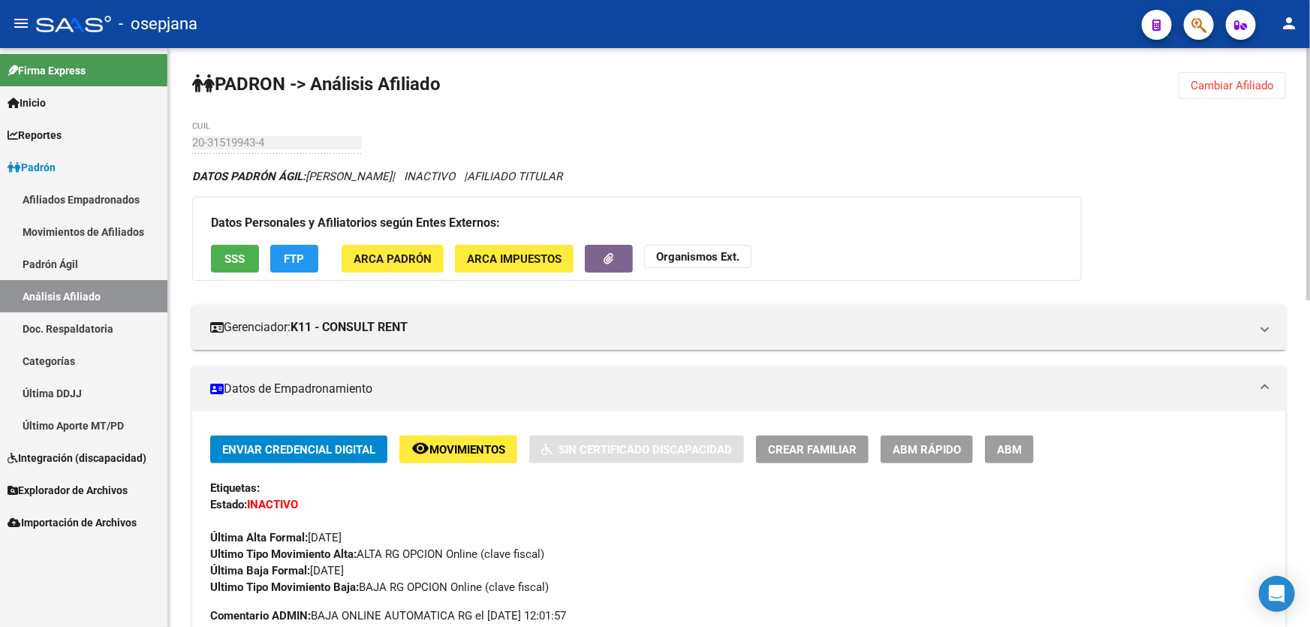
click at [1242, 83] on span "Cambiar Afiliado" at bounding box center [1232, 86] width 83 height 14
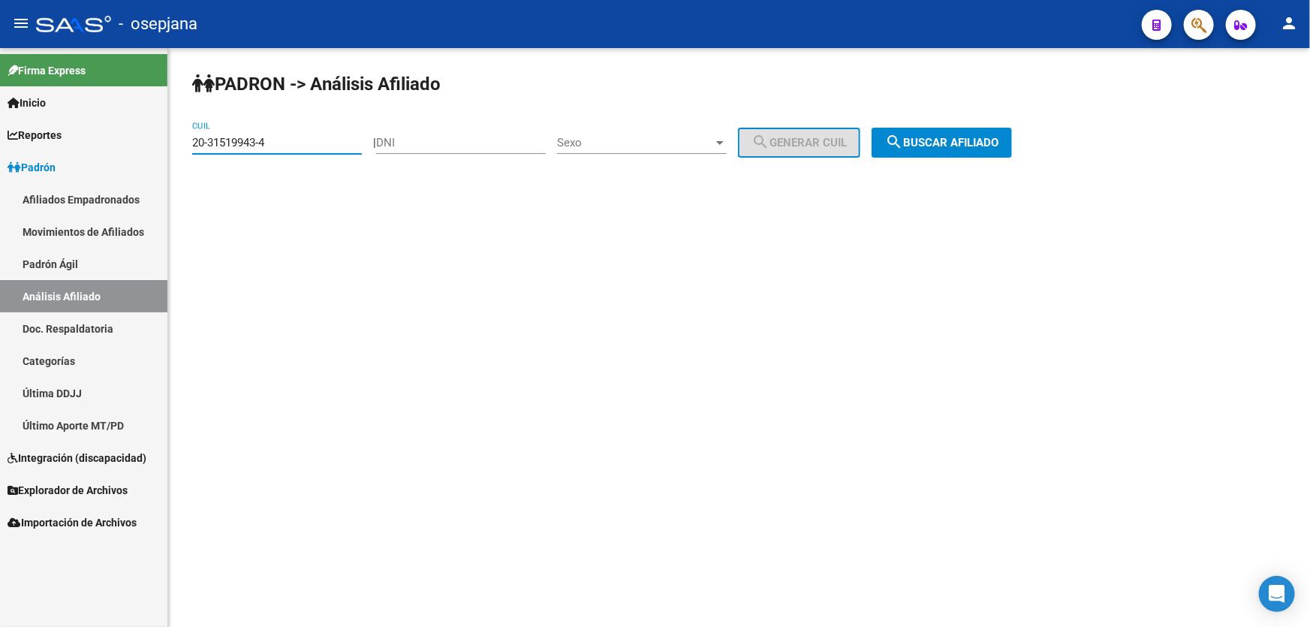
drag, startPoint x: 279, startPoint y: 144, endPoint x: 171, endPoint y: 154, distance: 107.8
click at [171, 154] on div "PADRON -> Análisis Afiliado 20-31519943-4 CUIL | DNI Sexo Sexo search Generar C…" at bounding box center [739, 127] width 1142 height 158
paste input "984141-6"
click at [970, 143] on span "search Buscar afiliado" at bounding box center [941, 143] width 113 height 14
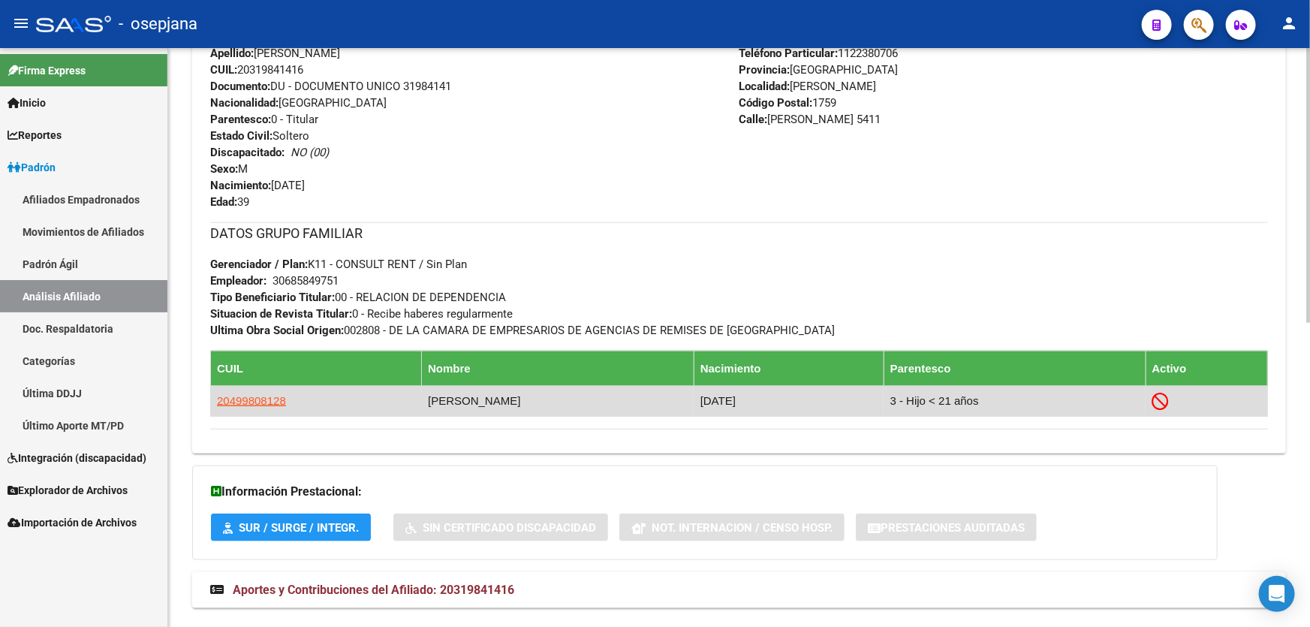
scroll to position [614, 0]
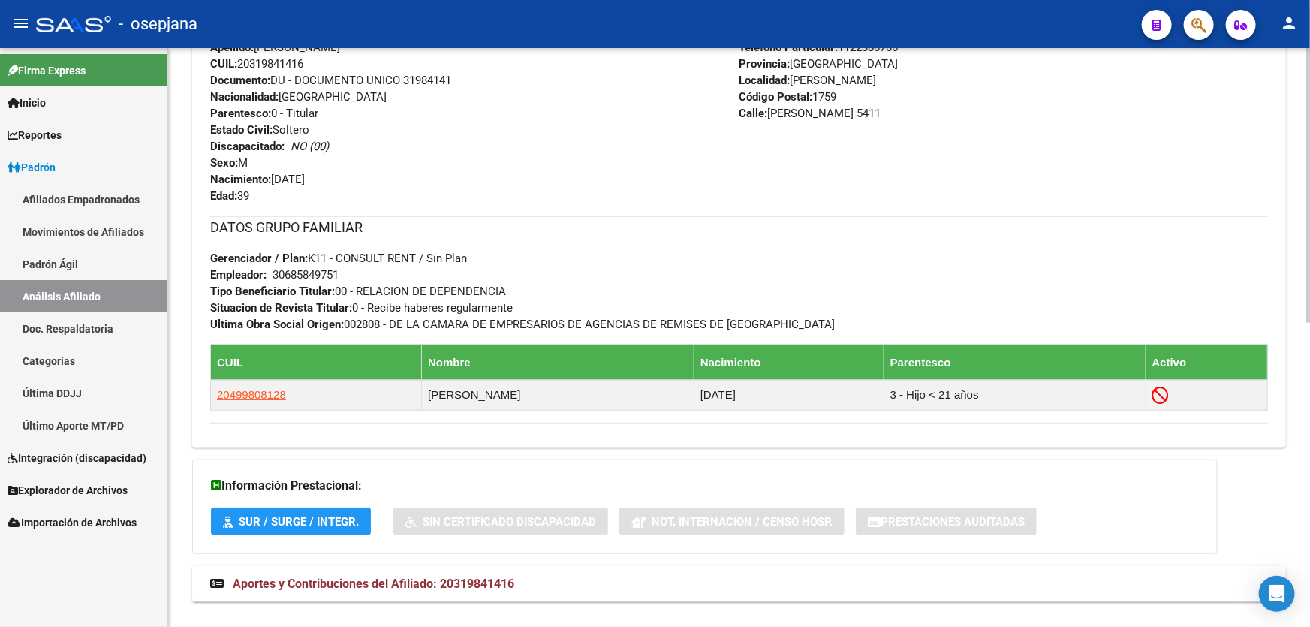
drag, startPoint x: 310, startPoint y: 65, endPoint x: 240, endPoint y: 64, distance: 69.8
click at [240, 64] on div "Apellido: [PERSON_NAME] CUIL: 20319841416 Documento: DU - DOCUMENTO UNICO 31984…" at bounding box center [474, 121] width 529 height 165
copy span "20319841416"
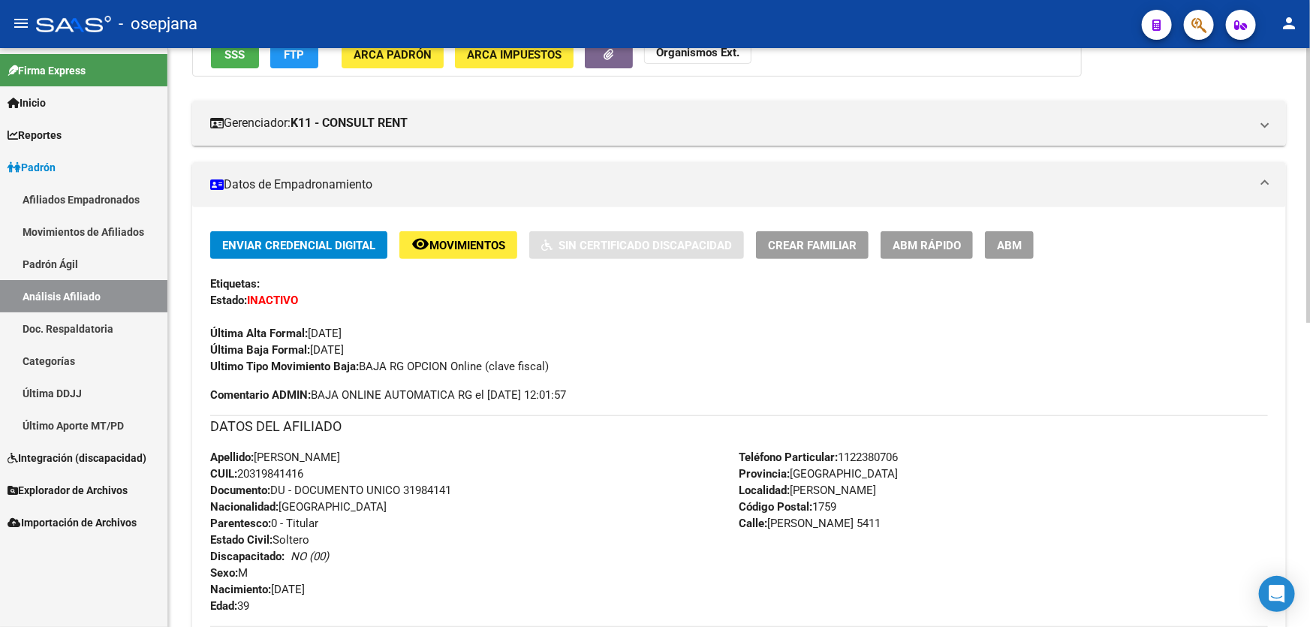
scroll to position [0, 0]
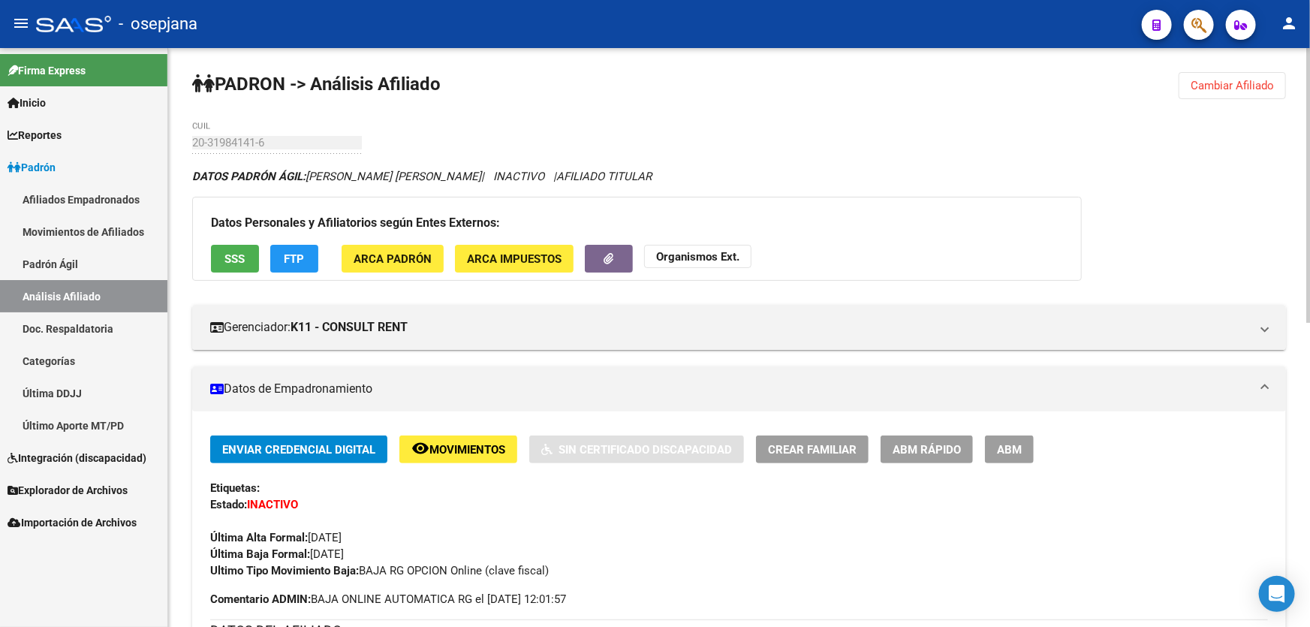
click at [224, 247] on button "SSS" at bounding box center [235, 259] width 48 height 28
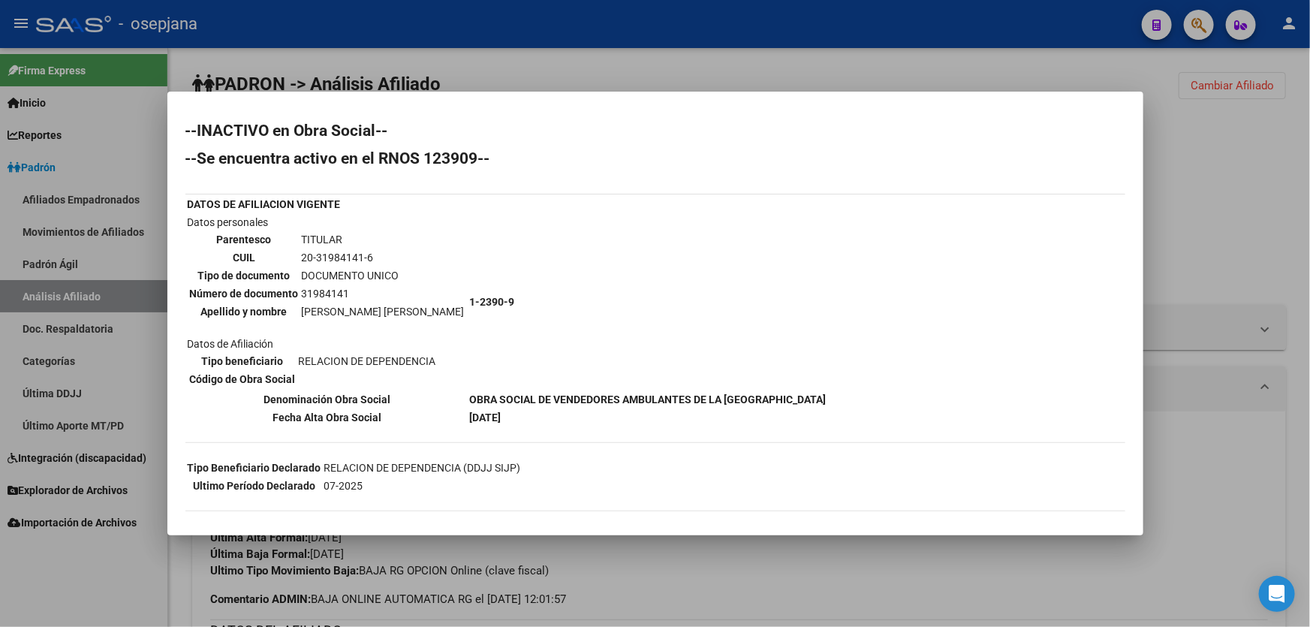
click at [1204, 218] on div at bounding box center [655, 313] width 1310 height 627
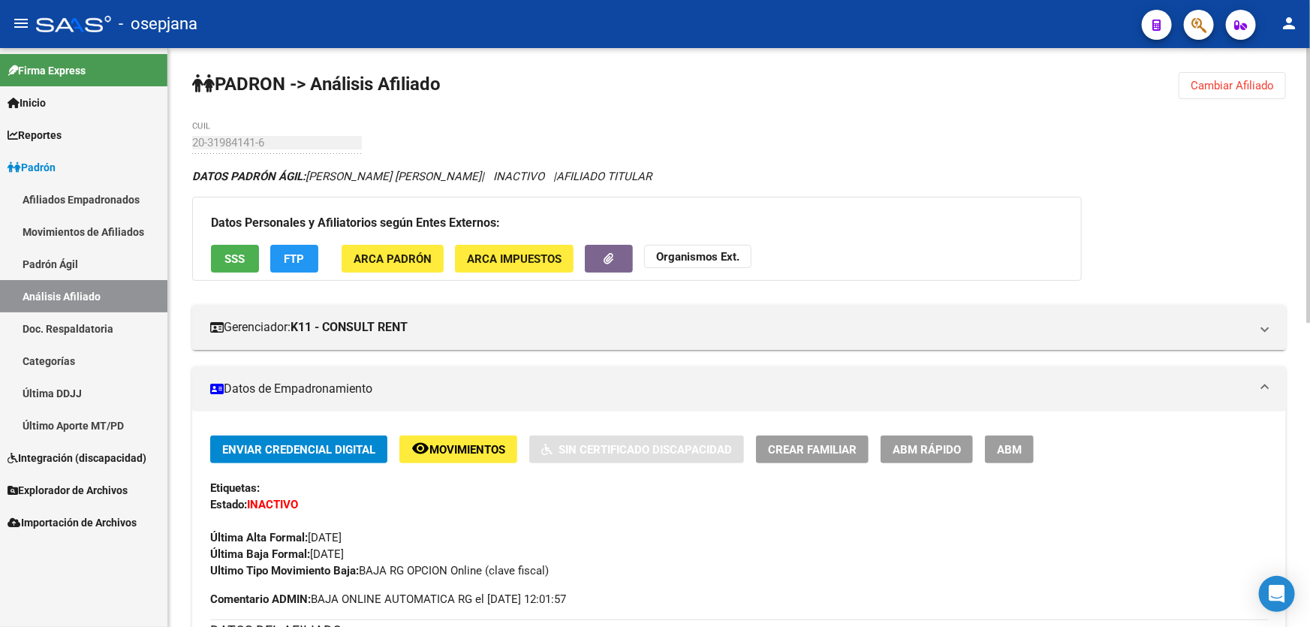
click at [306, 265] on button "FTP" at bounding box center [294, 259] width 48 height 28
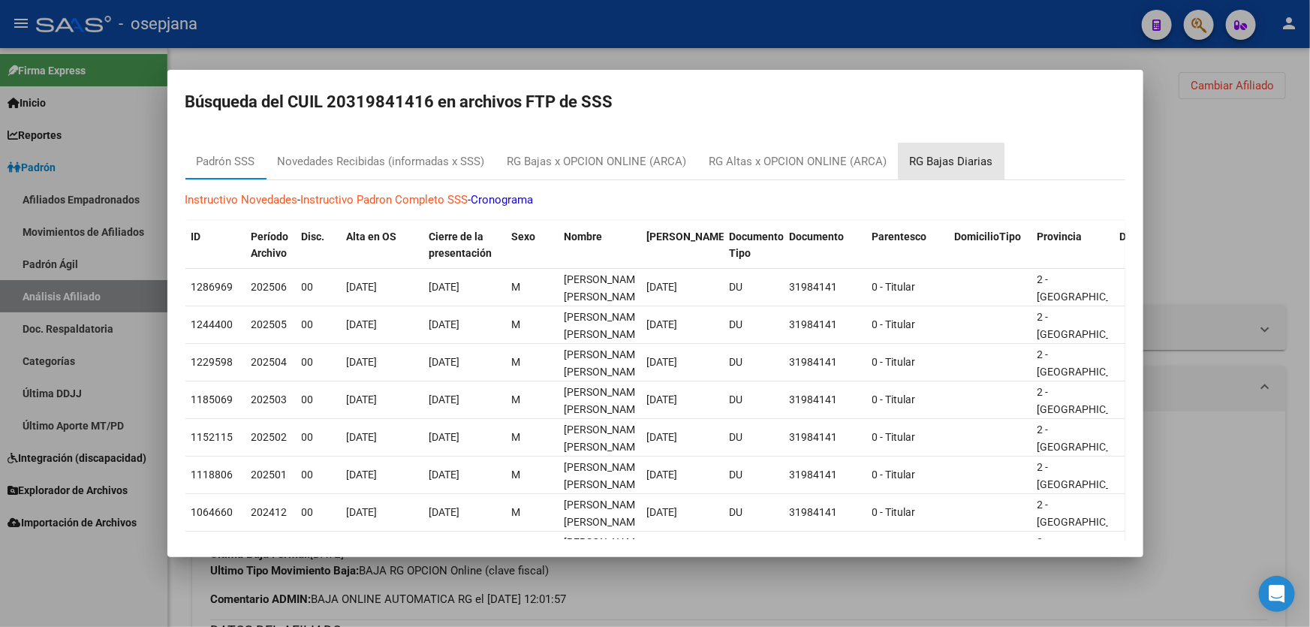
click at [973, 156] on div "RG Bajas Diarias" at bounding box center [951, 161] width 83 height 17
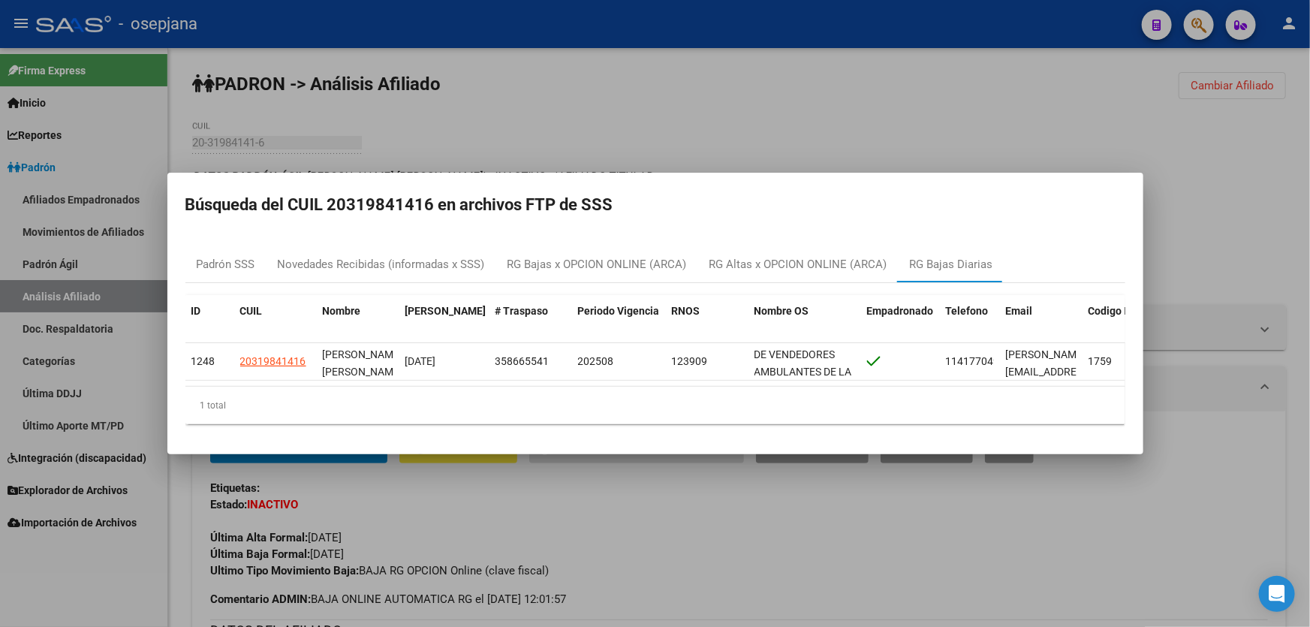
click at [1237, 224] on div at bounding box center [655, 313] width 1310 height 627
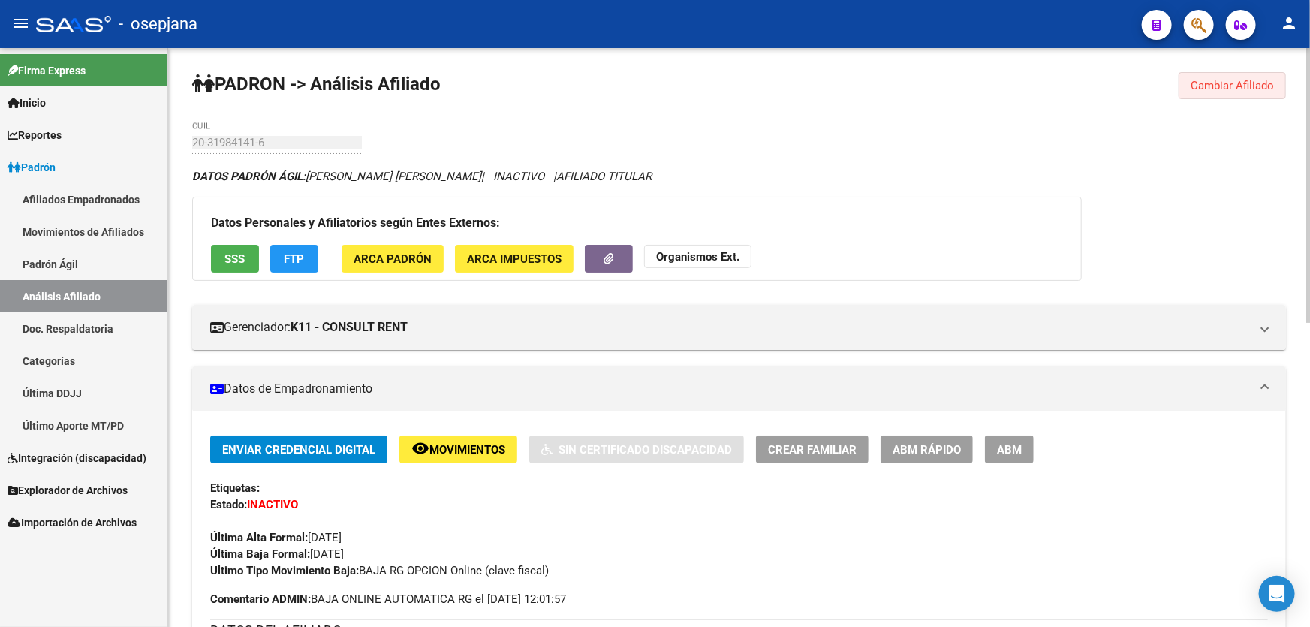
click at [1234, 82] on span "Cambiar Afiliado" at bounding box center [1232, 86] width 83 height 14
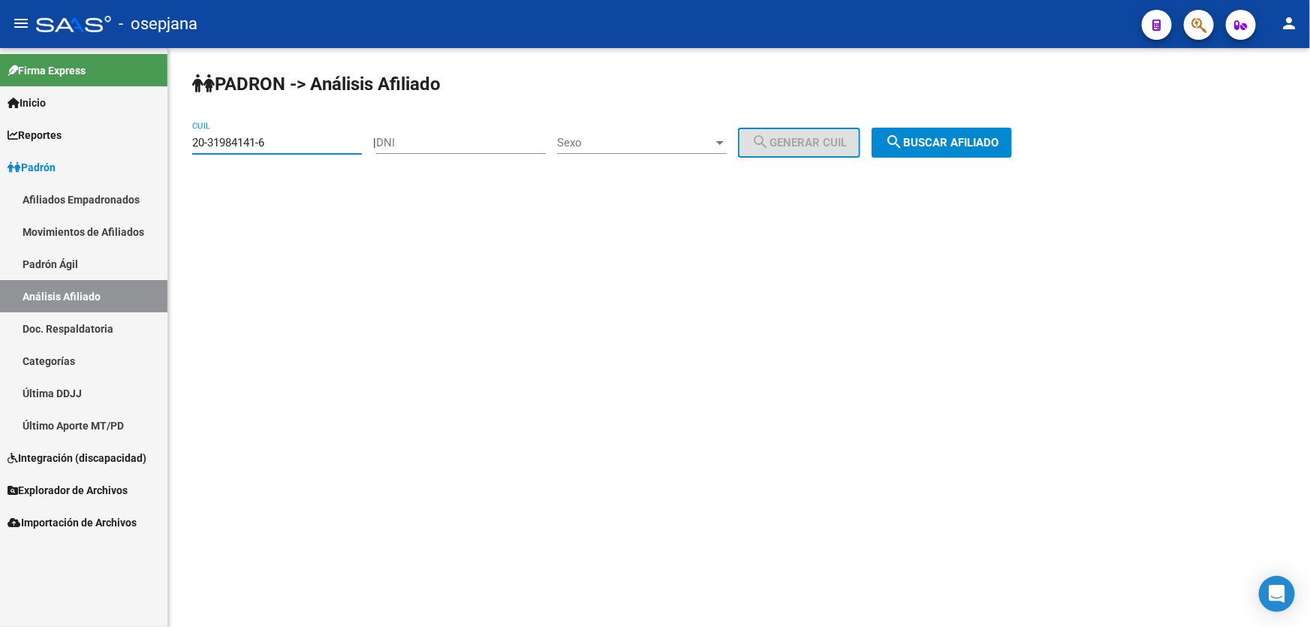
drag, startPoint x: 290, startPoint y: 141, endPoint x: 177, endPoint y: 142, distance: 112.6
click at [177, 142] on div "PADRON -> Análisis Afiliado 20-31984141-6 CUIL | DNI Sexo Sexo search Generar C…" at bounding box center [739, 127] width 1142 height 158
paste input "2129206-3"
click at [992, 128] on button "search Buscar afiliado" at bounding box center [942, 143] width 140 height 30
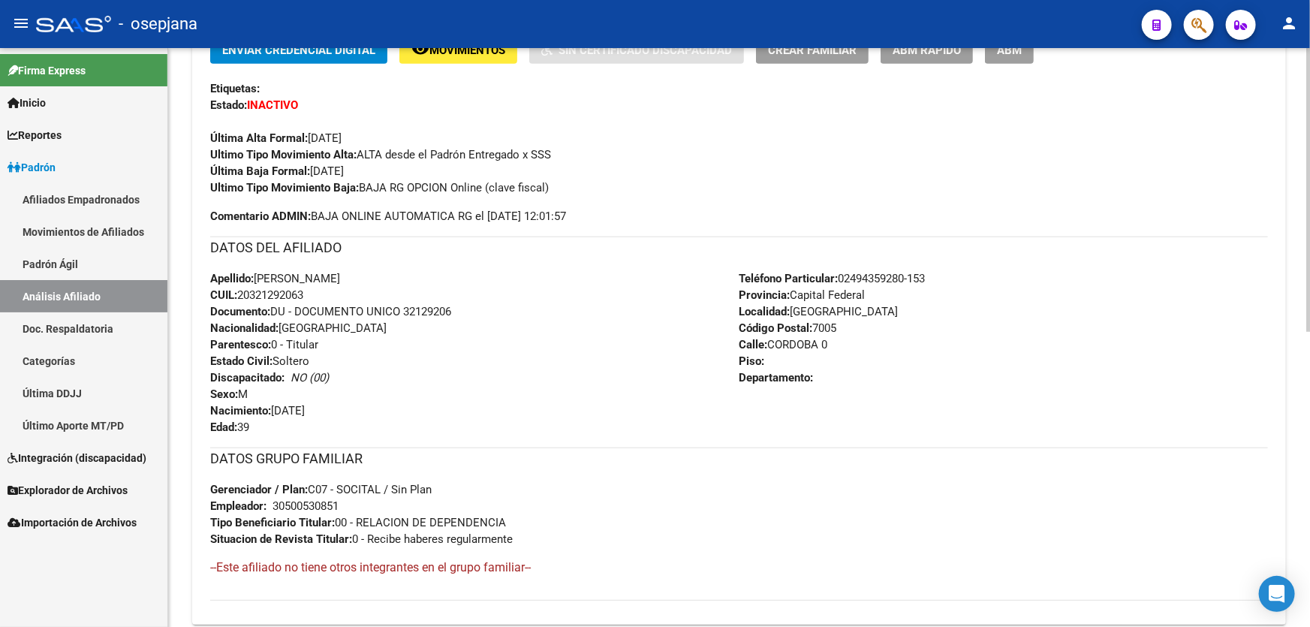
scroll to position [398, 0]
drag, startPoint x: 291, startPoint y: 297, endPoint x: 240, endPoint y: 296, distance: 51.1
click at [240, 296] on div "Apellido: [PERSON_NAME]: 20321292063 Documento: DU - DOCUMENTO UNICO 32129206 N…" at bounding box center [474, 354] width 529 height 165
copy span "20321292063"
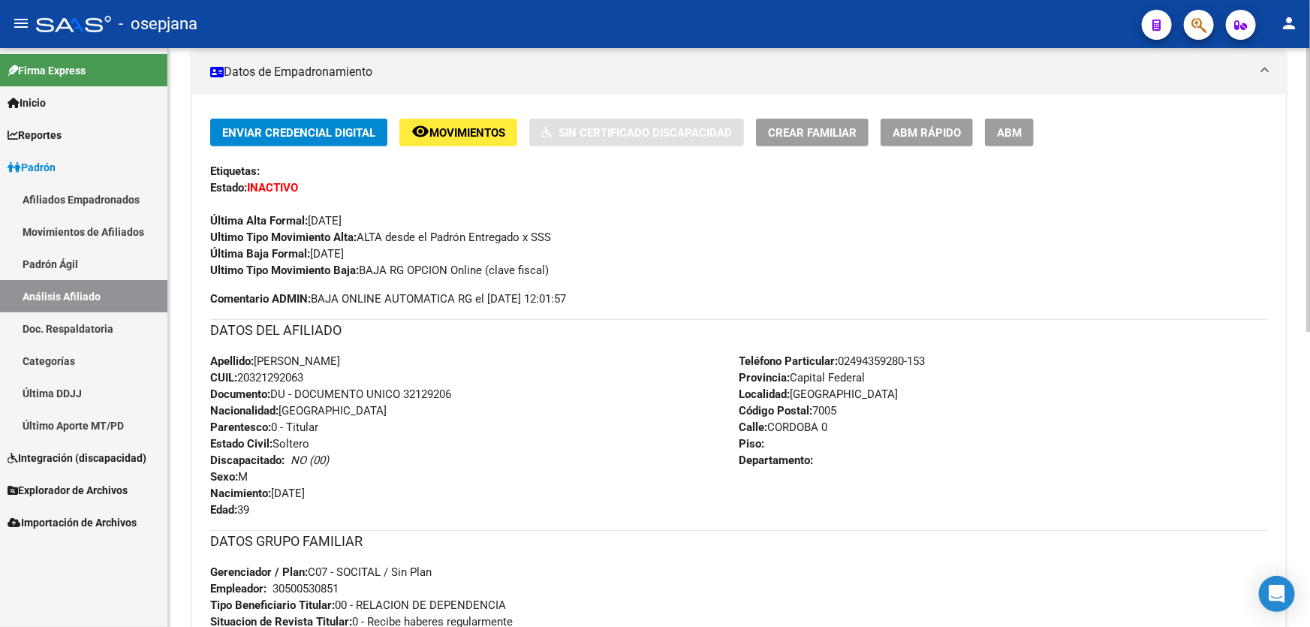
scroll to position [0, 0]
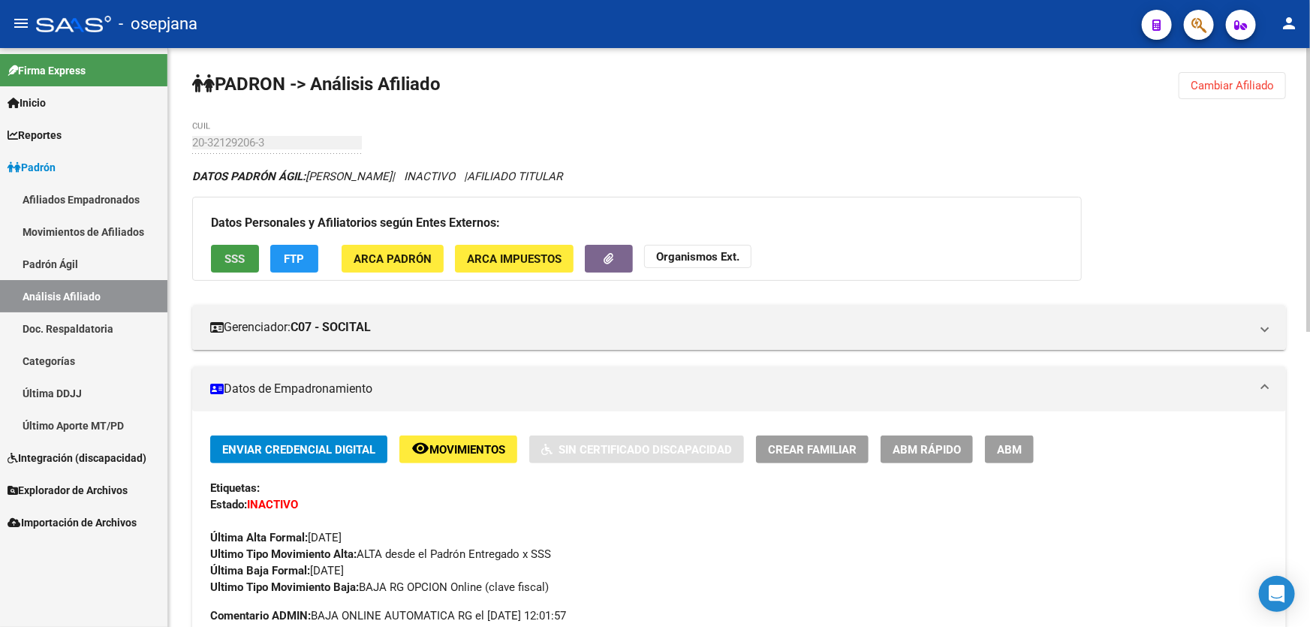
click at [230, 252] on span "SSS" at bounding box center [235, 259] width 20 height 14
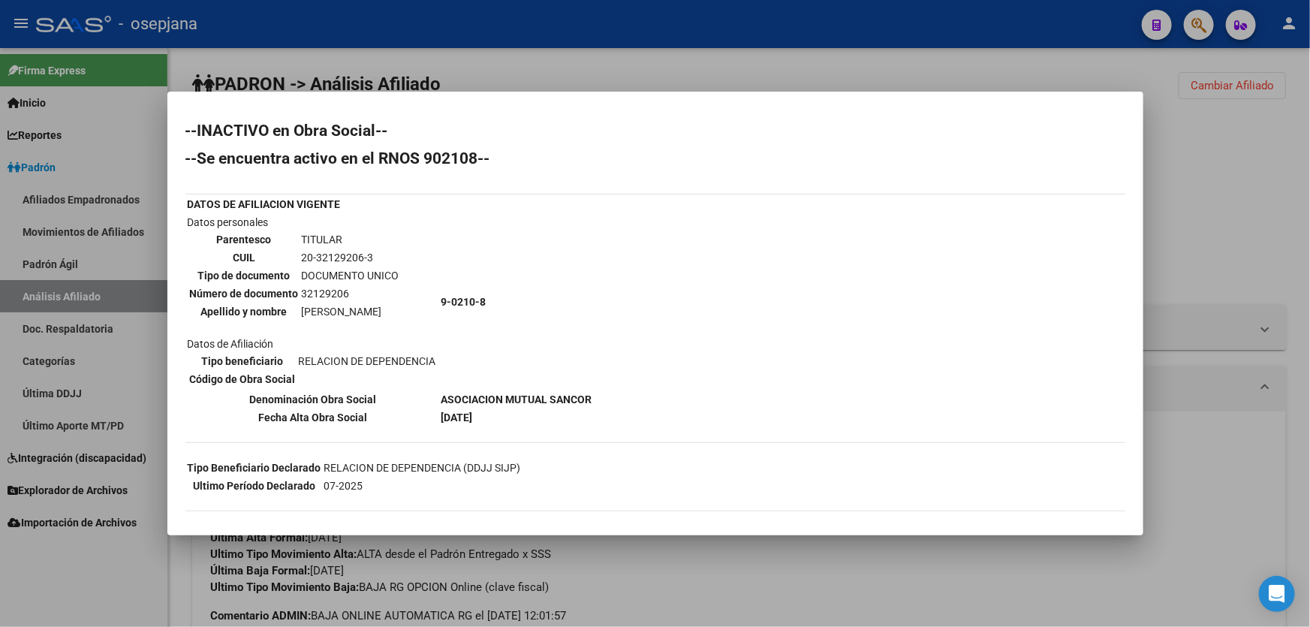
click at [1237, 382] on div at bounding box center [655, 313] width 1310 height 627
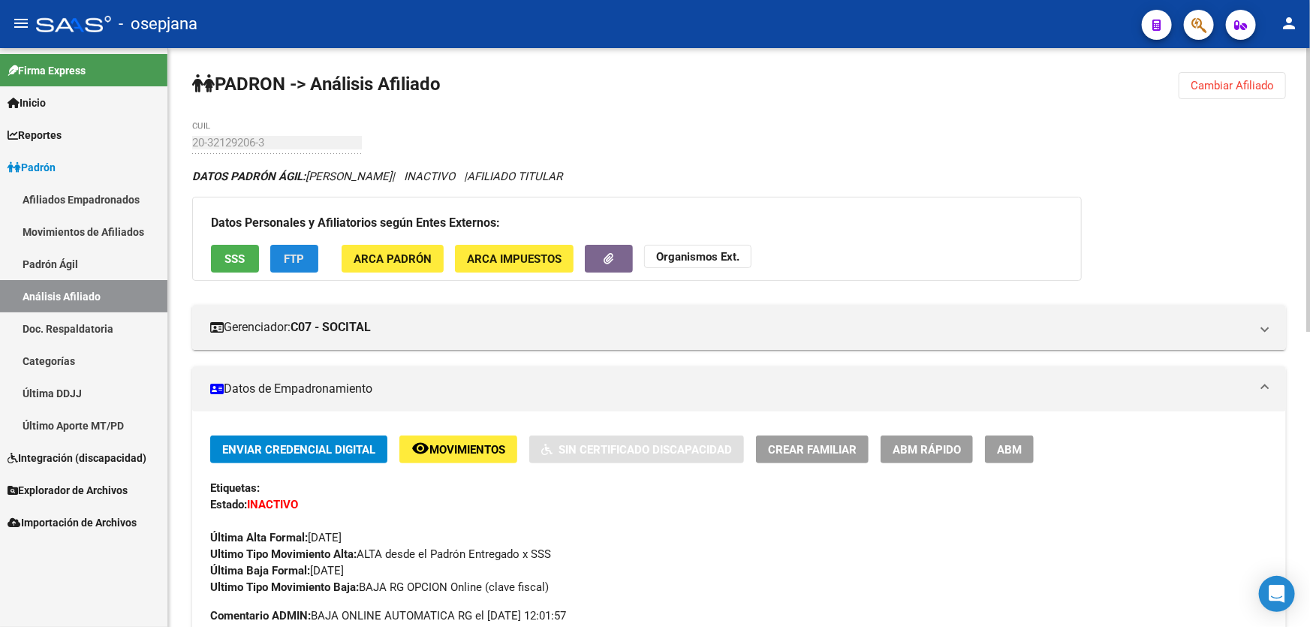
click at [300, 252] on span "FTP" at bounding box center [295, 259] width 20 height 14
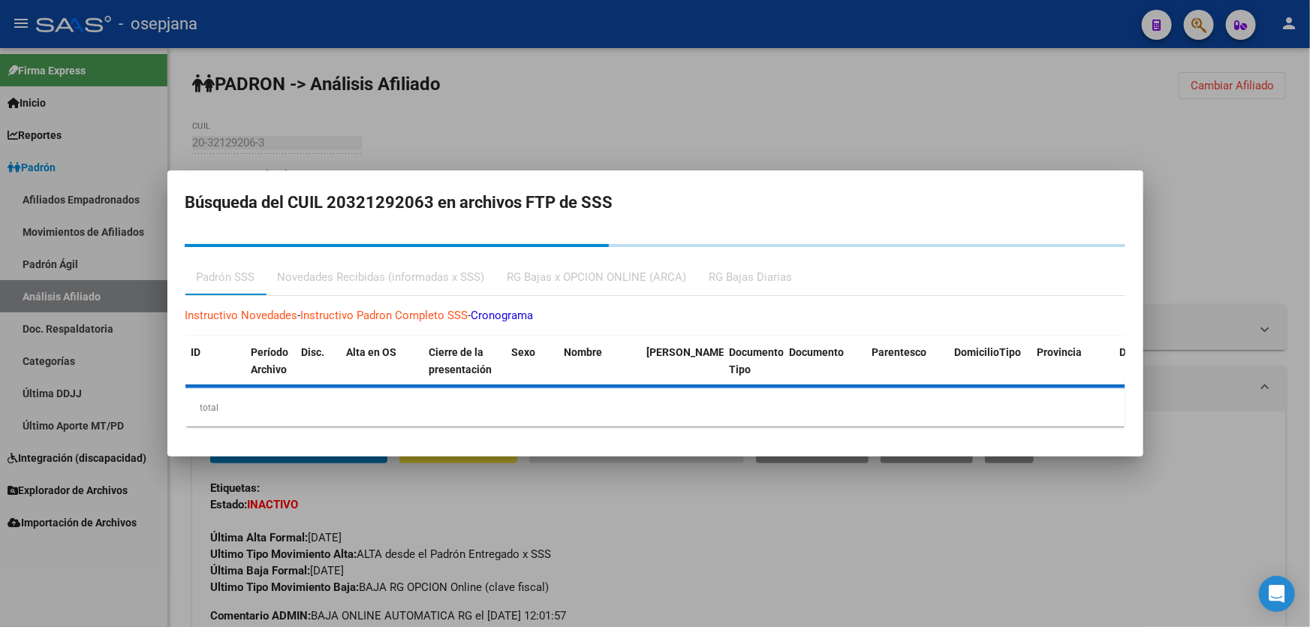
click at [1270, 500] on div at bounding box center [655, 313] width 1310 height 627
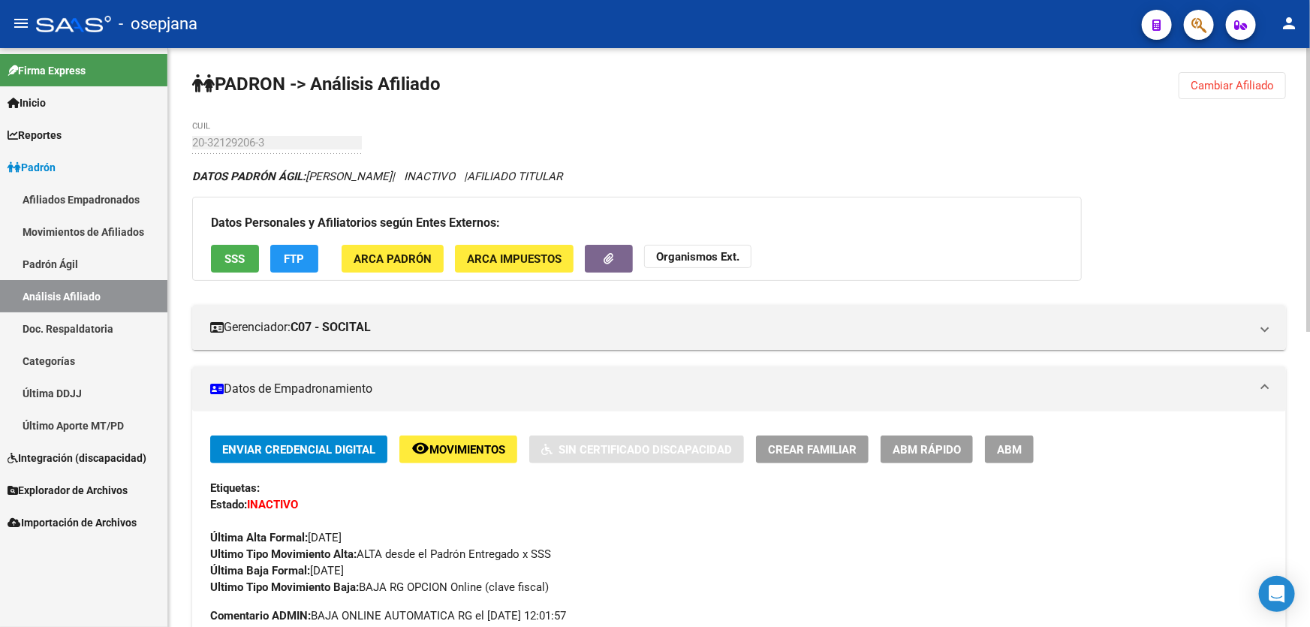
click at [286, 264] on span "FTP" at bounding box center [295, 259] width 20 height 14
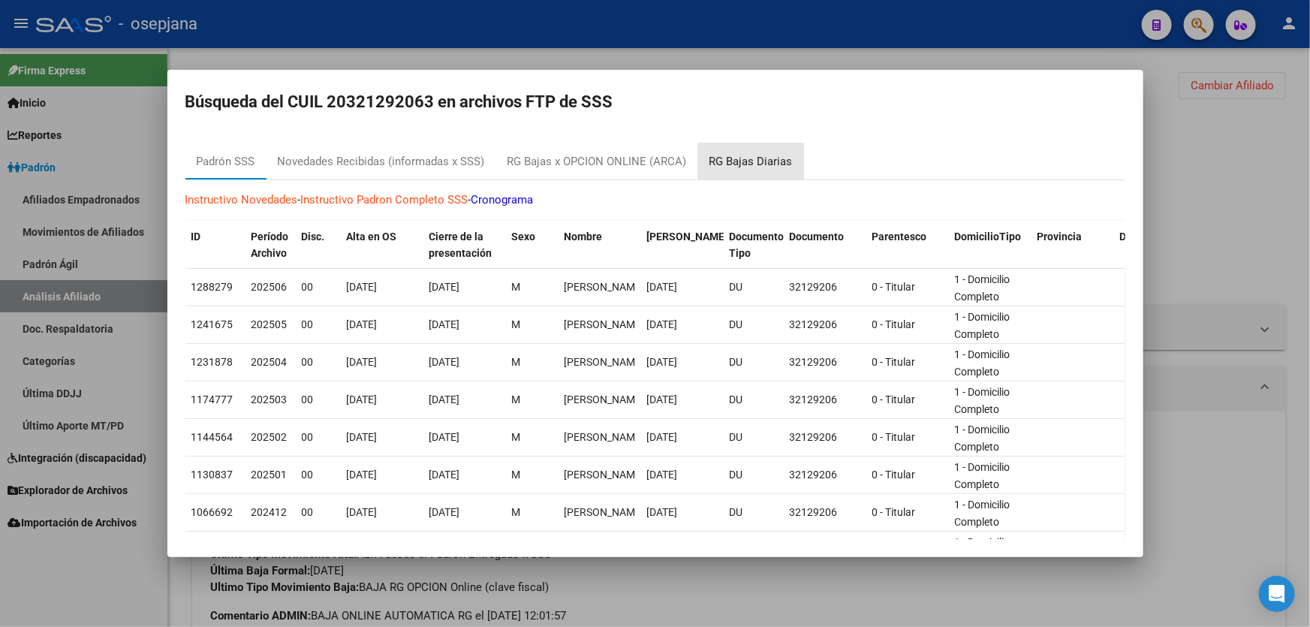
click at [757, 161] on div "RG Bajas Diarias" at bounding box center [750, 161] width 83 height 17
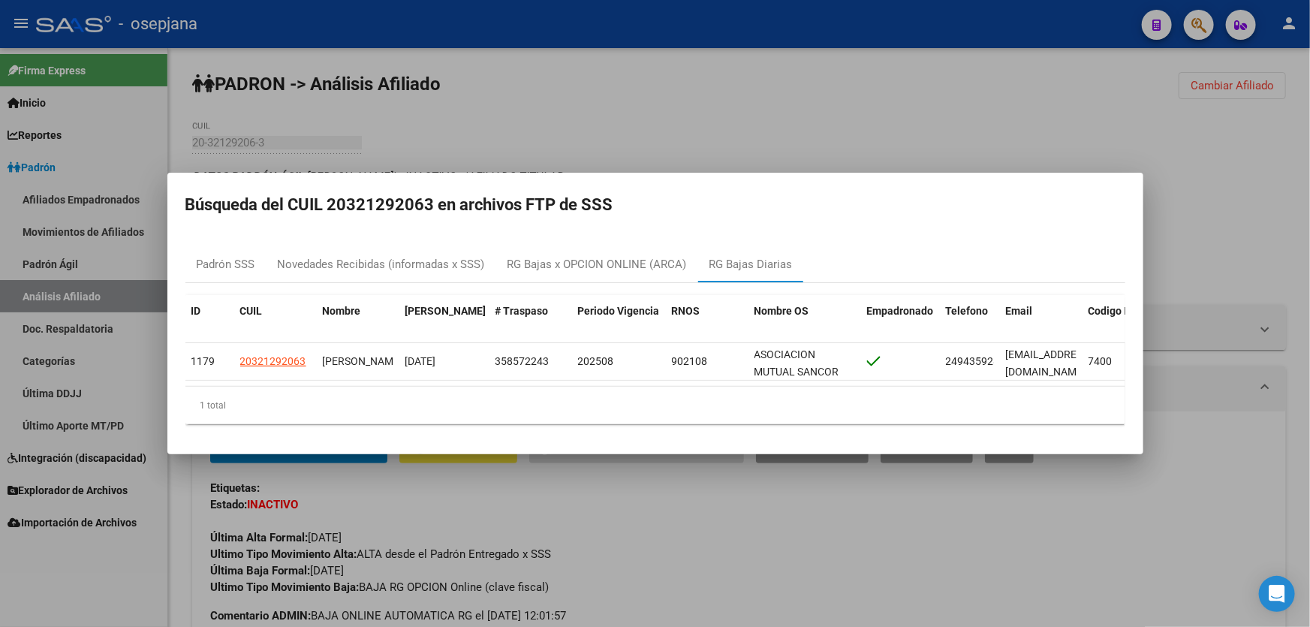
click at [1257, 231] on div at bounding box center [655, 313] width 1310 height 627
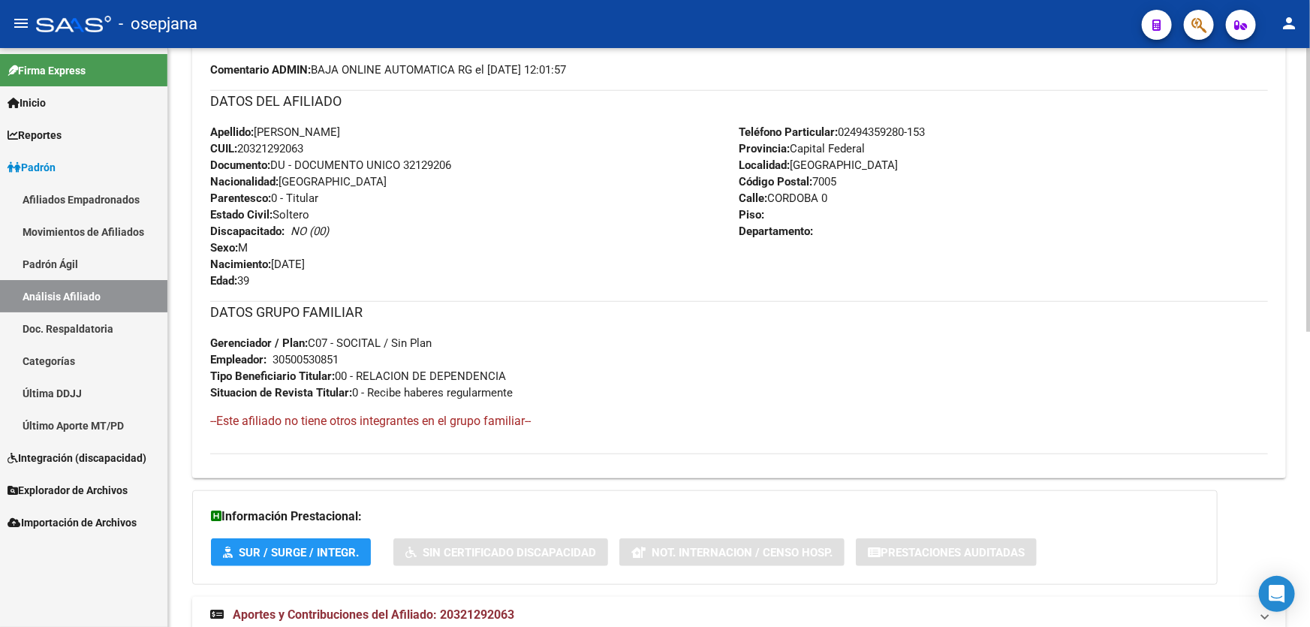
scroll to position [601, 0]
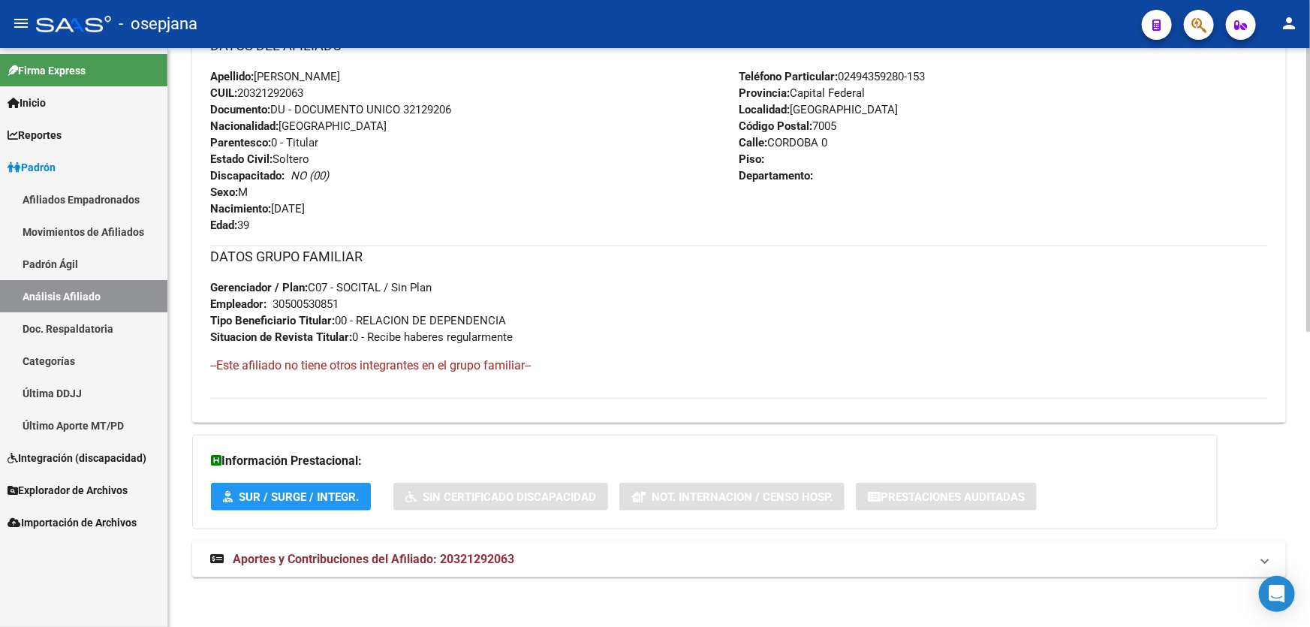
click at [727, 562] on mat-panel-title "Aportes y Contribuciones del Afiliado: 20321292063" at bounding box center [730, 559] width 1040 height 17
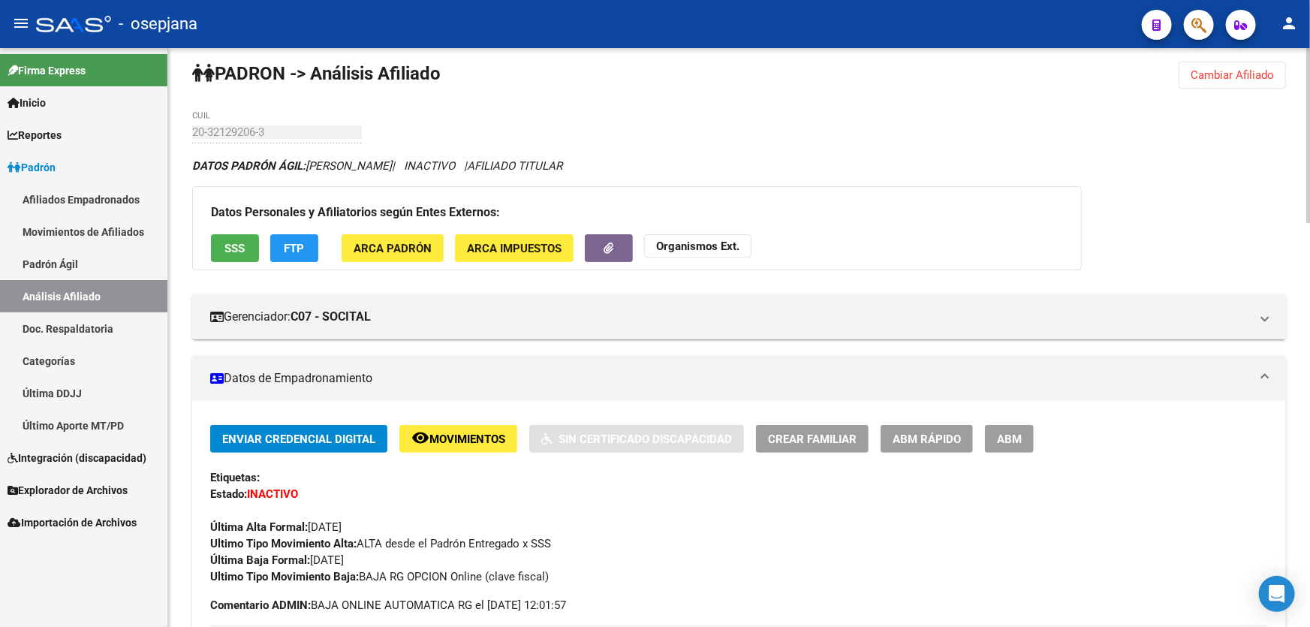
scroll to position [0, 0]
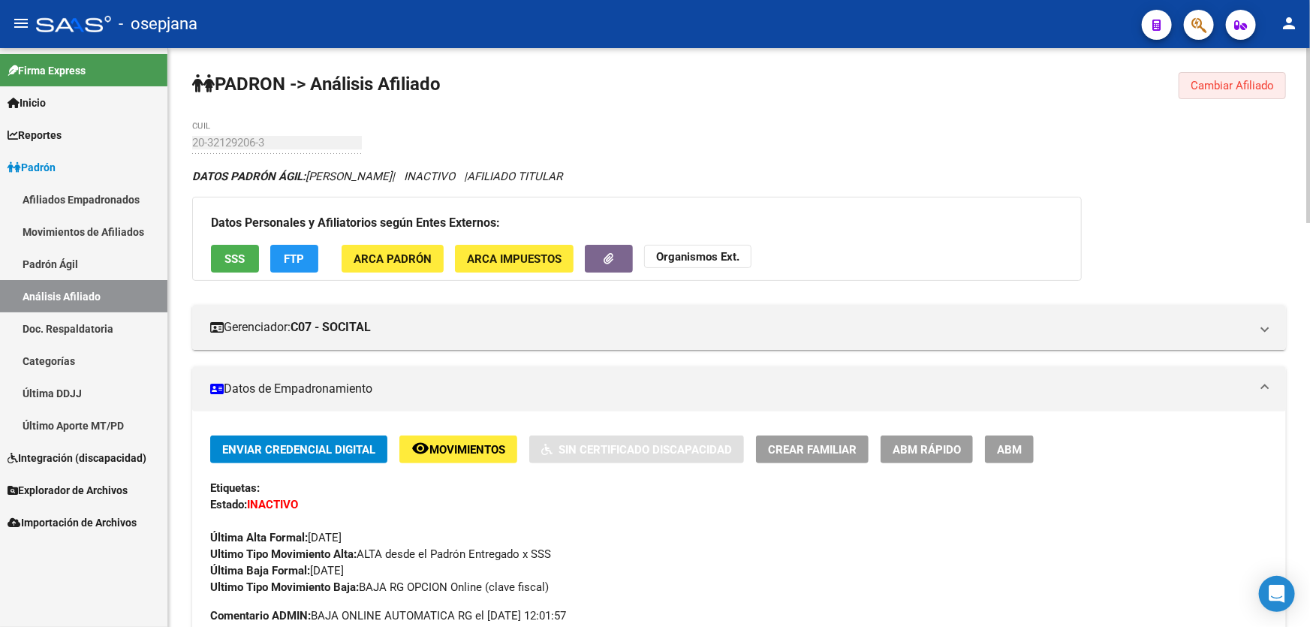
click at [1270, 83] on span "Cambiar Afiliado" at bounding box center [1232, 86] width 83 height 14
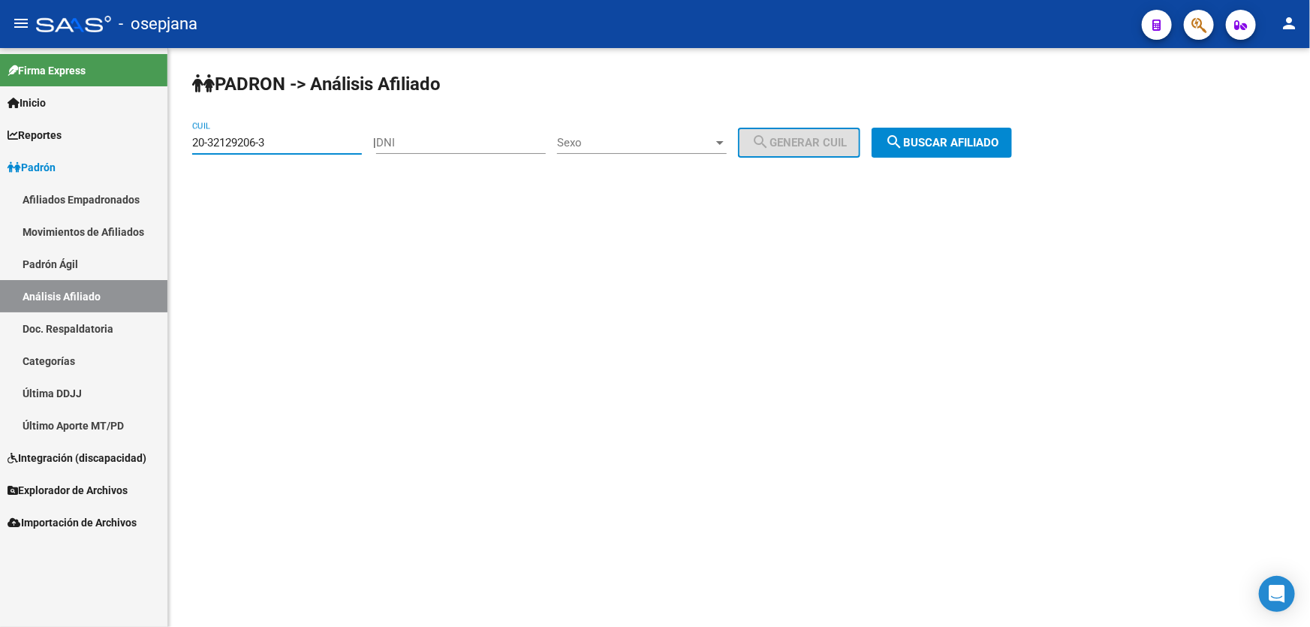
drag, startPoint x: 296, startPoint y: 143, endPoint x: 162, endPoint y: 152, distance: 133.9
click at [162, 152] on mat-sidenav-container "Firma Express Inicio Instructivos Contacto OS Reportes Padrón Traspasos x O.S. …" at bounding box center [655, 337] width 1310 height 579
paste input "72295-5"
click at [946, 144] on span "search Buscar afiliado" at bounding box center [941, 143] width 113 height 14
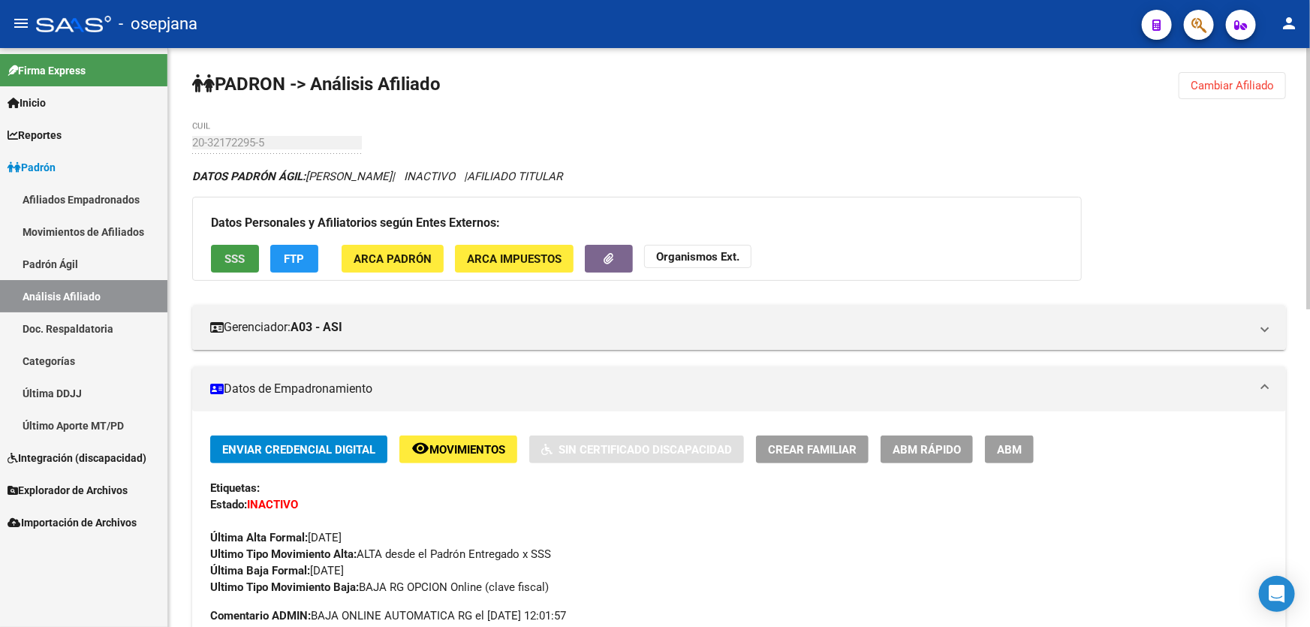
click at [229, 257] on span "SSS" at bounding box center [235, 259] width 20 height 14
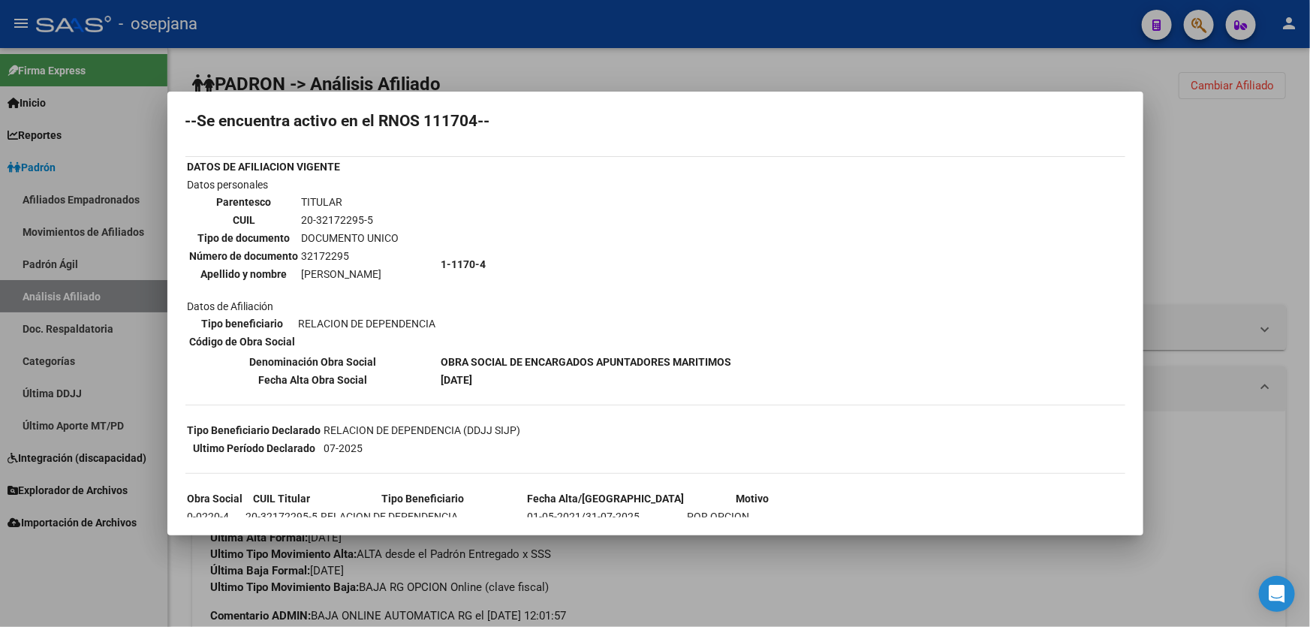
scroll to position [136, 0]
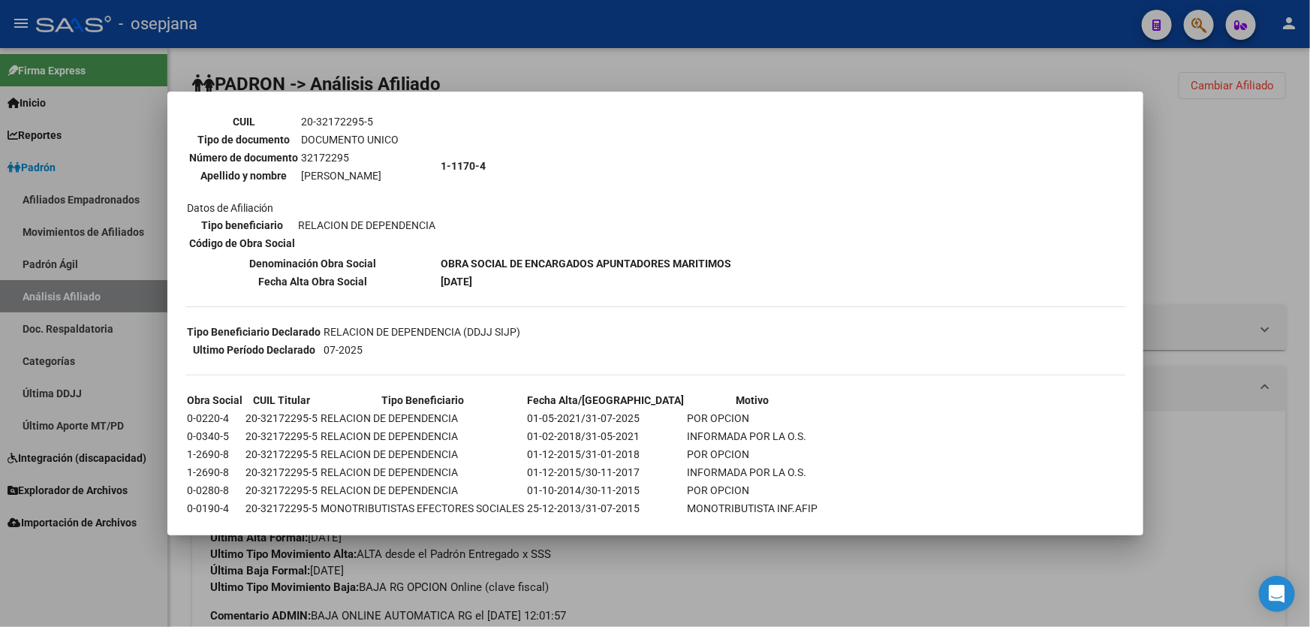
click at [1293, 179] on div at bounding box center [655, 313] width 1310 height 627
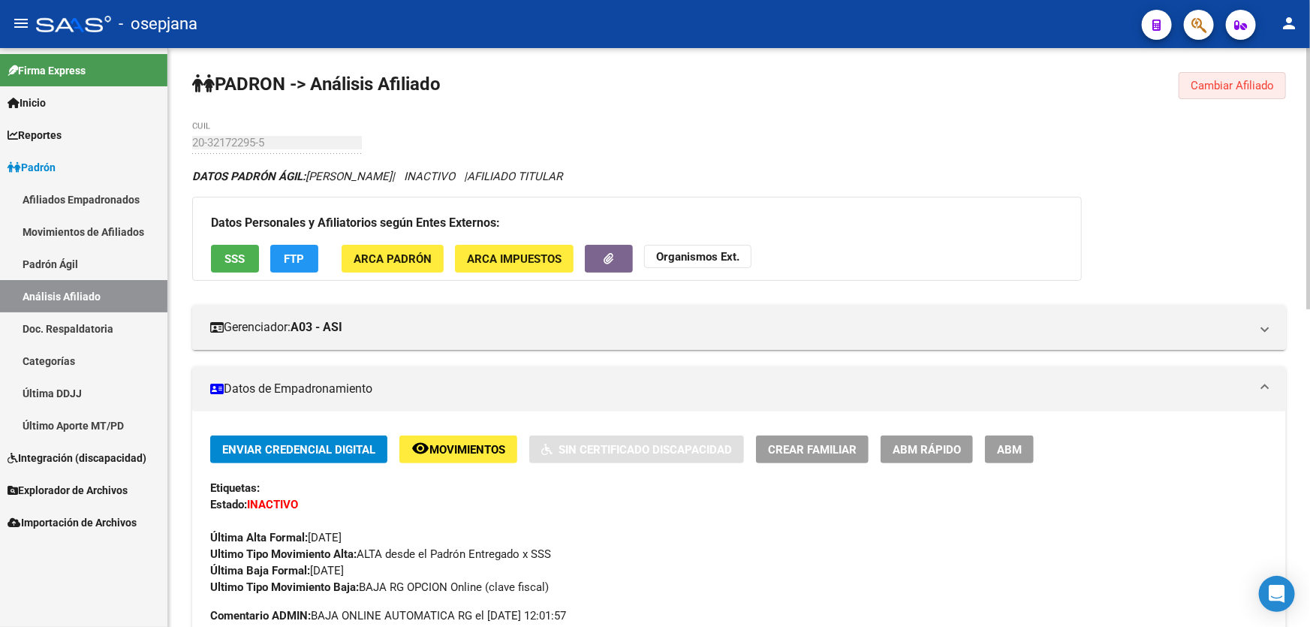
click at [1251, 89] on span "Cambiar Afiliado" at bounding box center [1232, 86] width 83 height 14
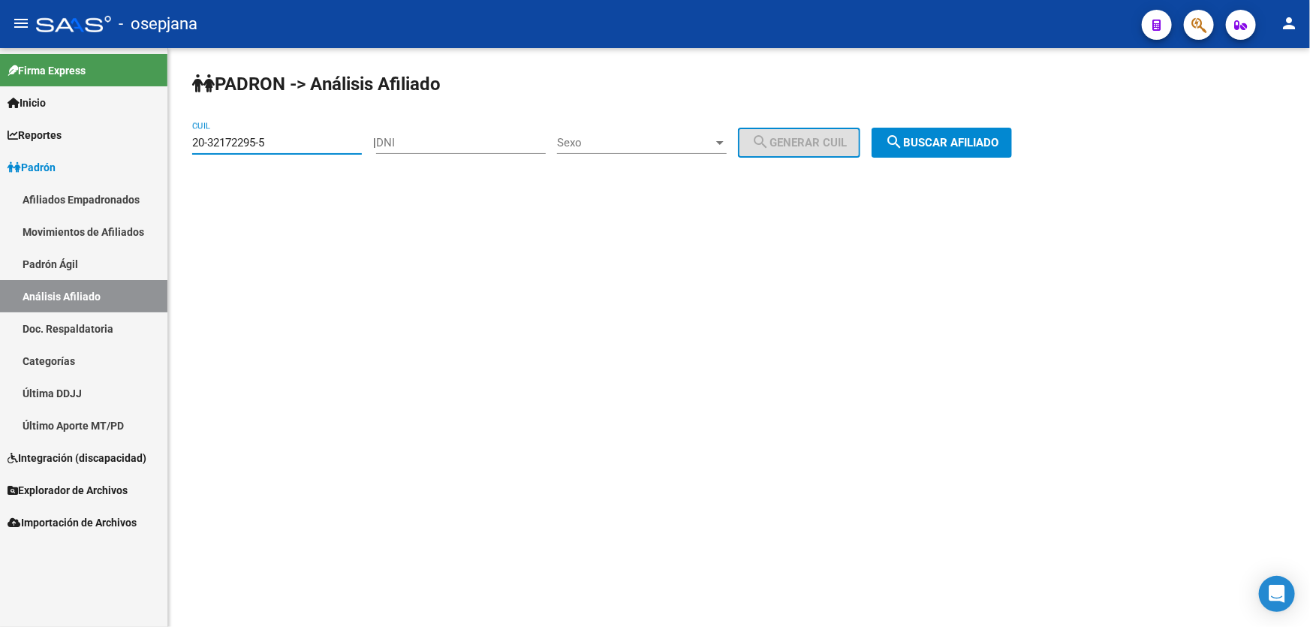
drag, startPoint x: 286, startPoint y: 137, endPoint x: 175, endPoint y: 149, distance: 111.8
click at [175, 149] on div "PADRON -> Análisis Afiliado 20-32172295-5 CUIL | DNI Sexo Sexo search Generar C…" at bounding box center [739, 127] width 1142 height 158
paste input "200468-1"
click at [956, 133] on button "search Buscar afiliado" at bounding box center [942, 143] width 140 height 30
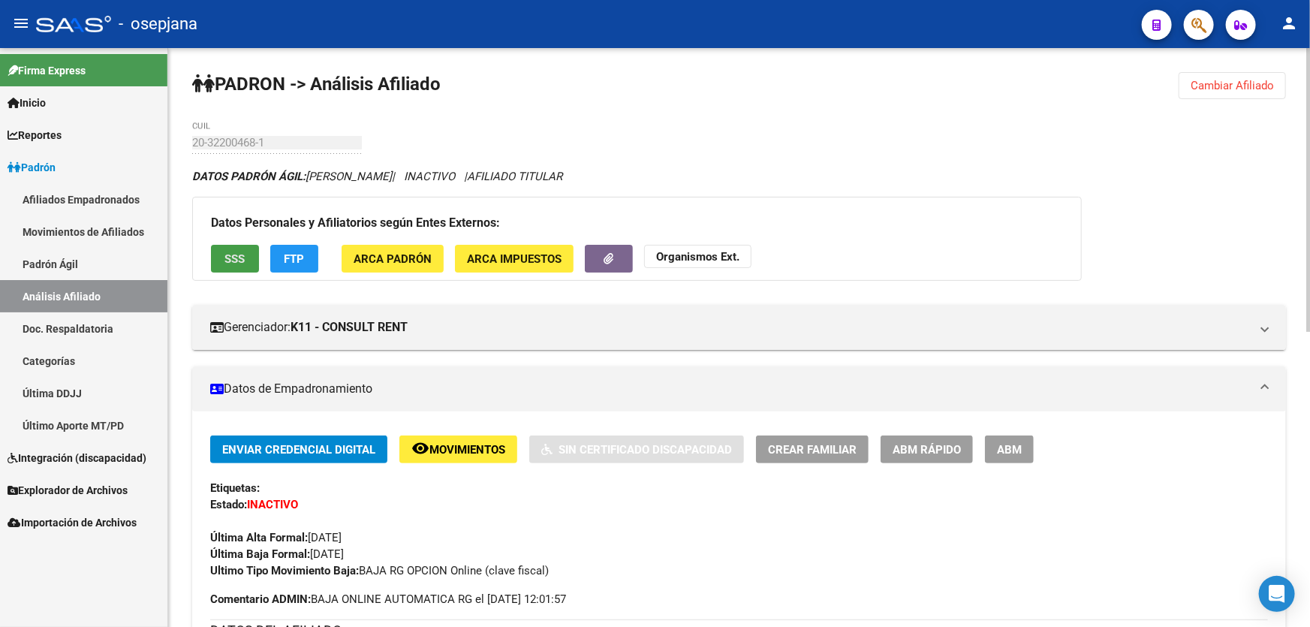
click at [244, 263] on span "SSS" at bounding box center [235, 259] width 20 height 14
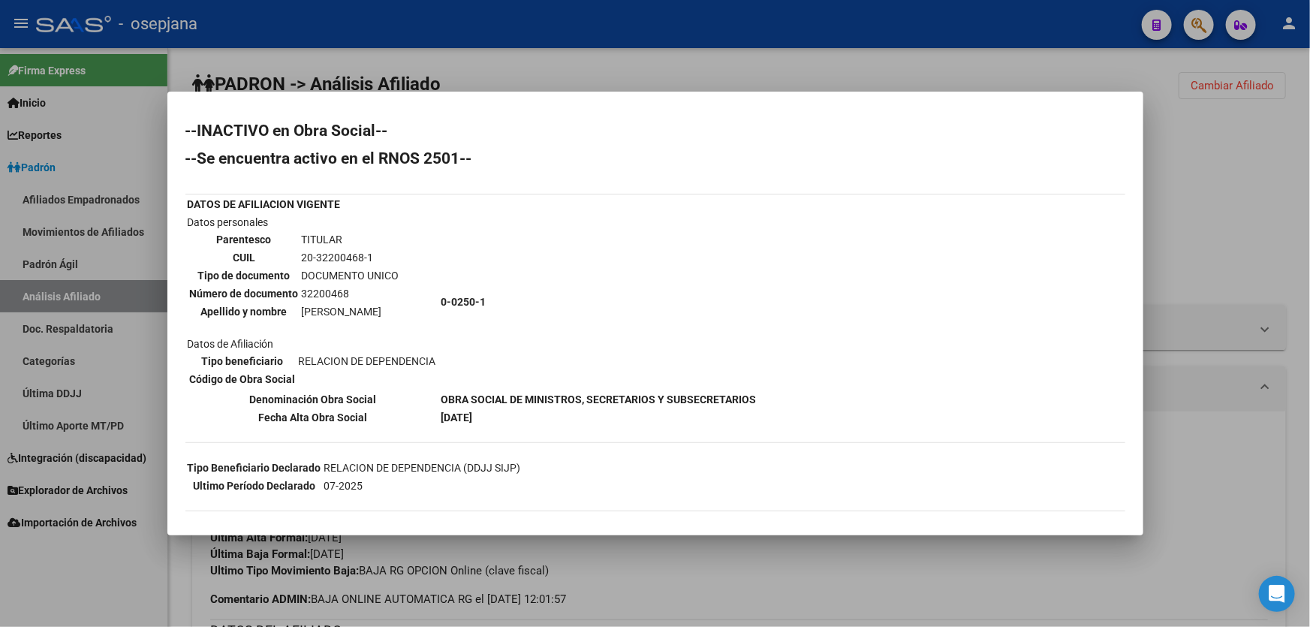
click at [1212, 245] on div at bounding box center [655, 313] width 1310 height 627
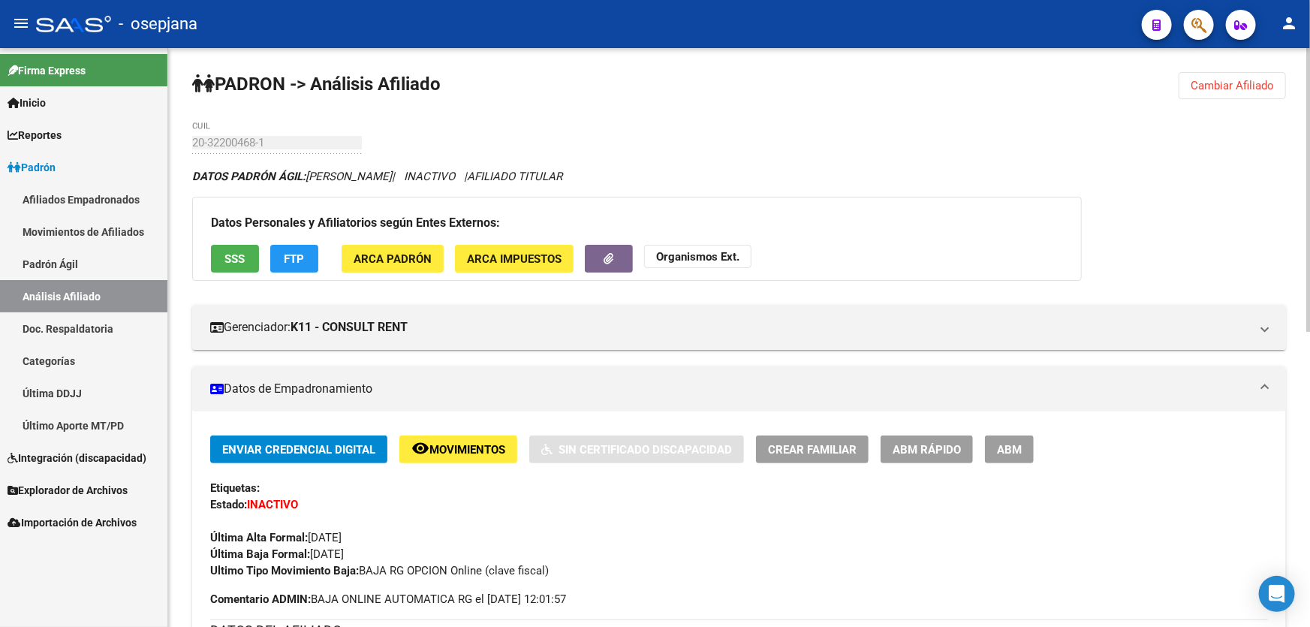
click at [1237, 88] on span "Cambiar Afiliado" at bounding box center [1232, 86] width 83 height 14
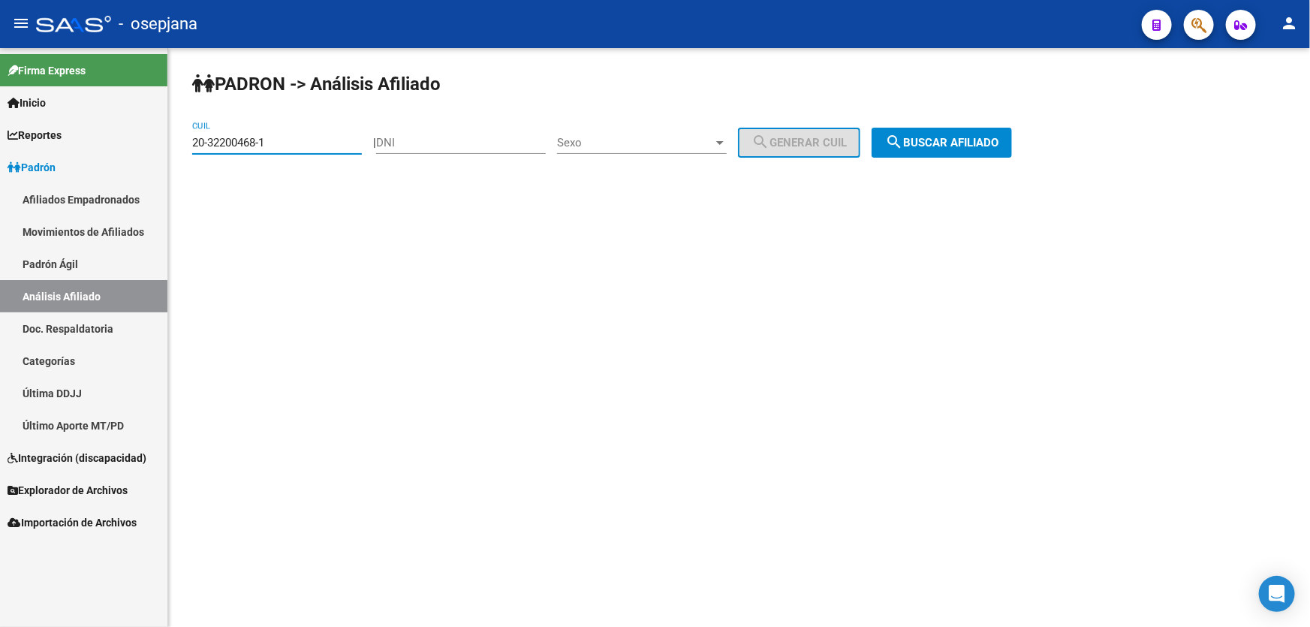
drag, startPoint x: 280, startPoint y: 149, endPoint x: 170, endPoint y: 149, distance: 109.6
click at [170, 149] on div "PADRON -> Análisis Afiliado 20-32200468-1 CUIL | DNI Sexo Sexo search Generar C…" at bounding box center [739, 127] width 1142 height 158
paste input "65703-0"
type input "20-32265703-0"
click at [981, 133] on button "search Buscar afiliado" at bounding box center [942, 143] width 140 height 30
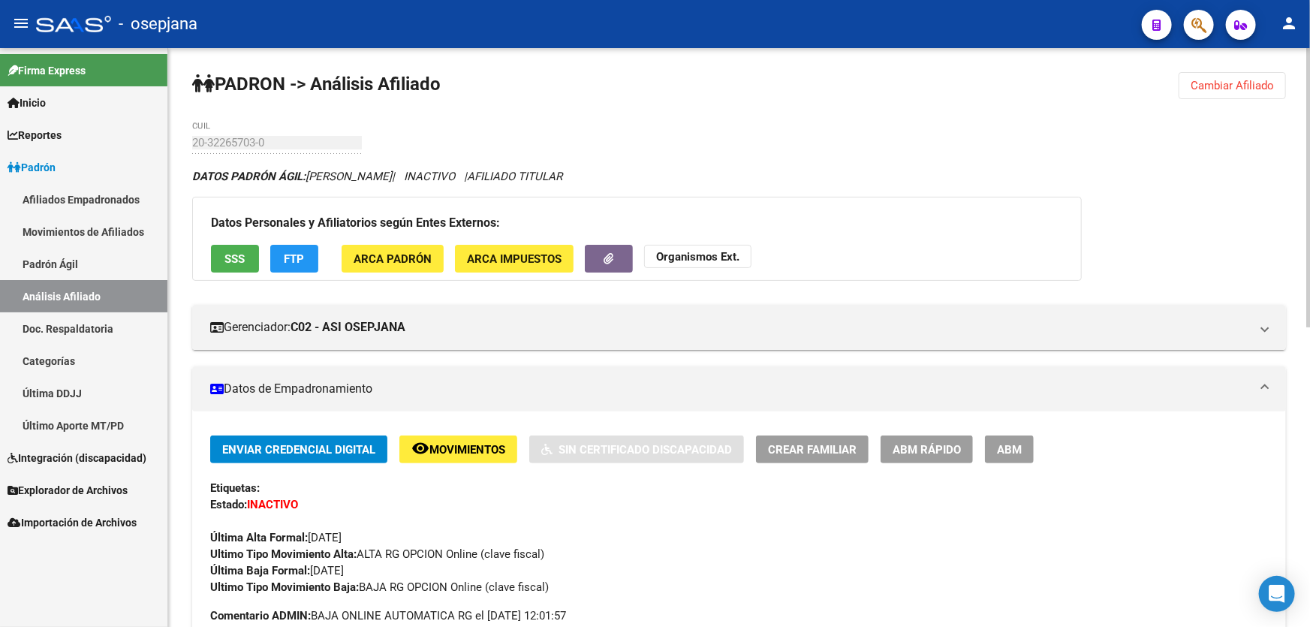
click at [1225, 89] on span "Cambiar Afiliado" at bounding box center [1232, 86] width 83 height 14
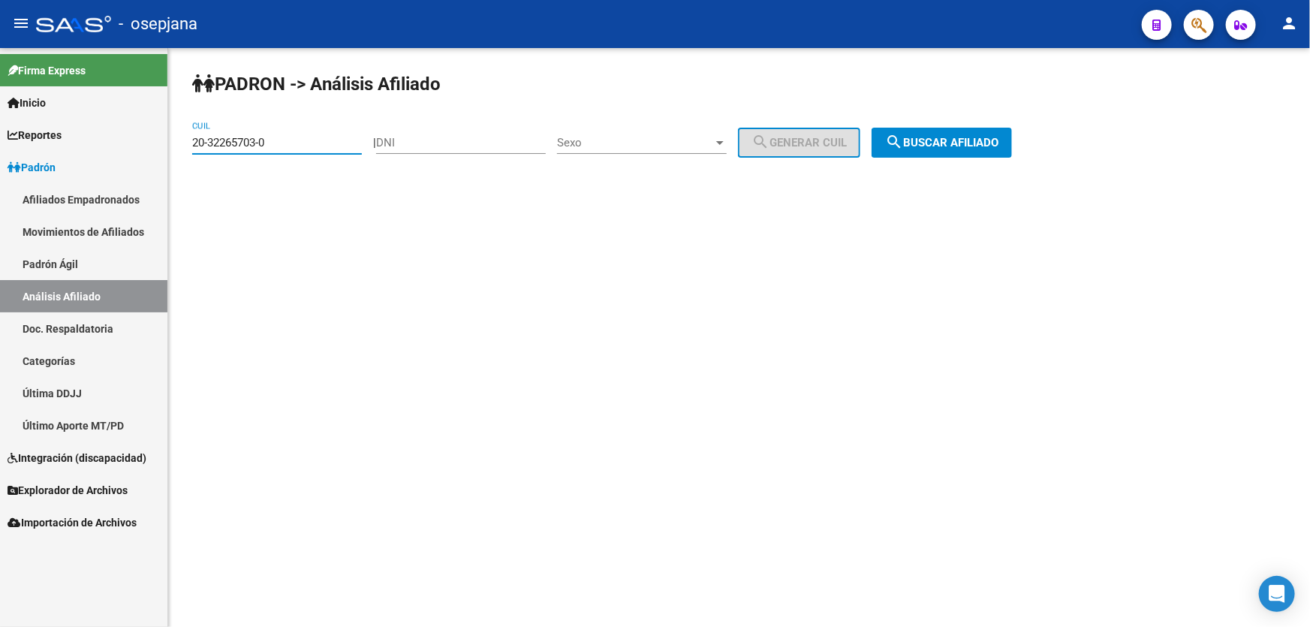
drag, startPoint x: 324, startPoint y: 143, endPoint x: 182, endPoint y: 145, distance: 141.9
click at [182, 145] on div "PADRON -> Análisis Afiliado 20-32265703-0 CUIL | DNI Sexo Sexo search Generar C…" at bounding box center [739, 127] width 1142 height 158
paste input "20-32343122-2"
click at [999, 136] on span "search Buscar afiliado" at bounding box center [941, 143] width 113 height 14
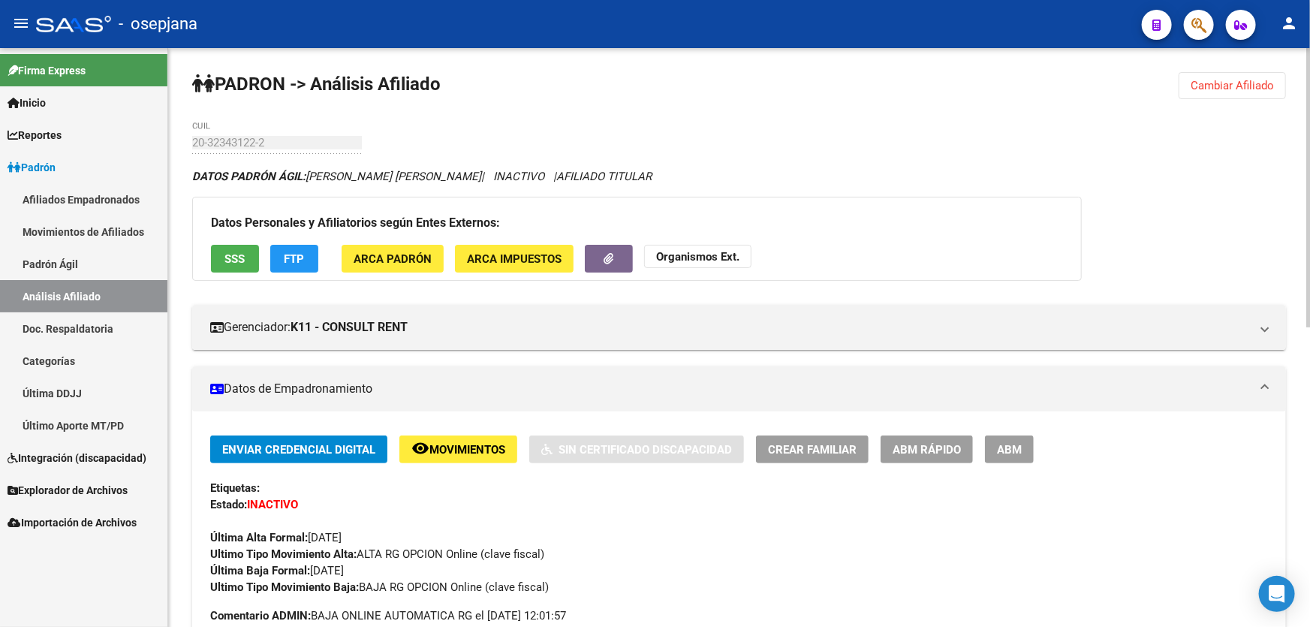
click at [229, 263] on span "SSS" at bounding box center [235, 259] width 20 height 14
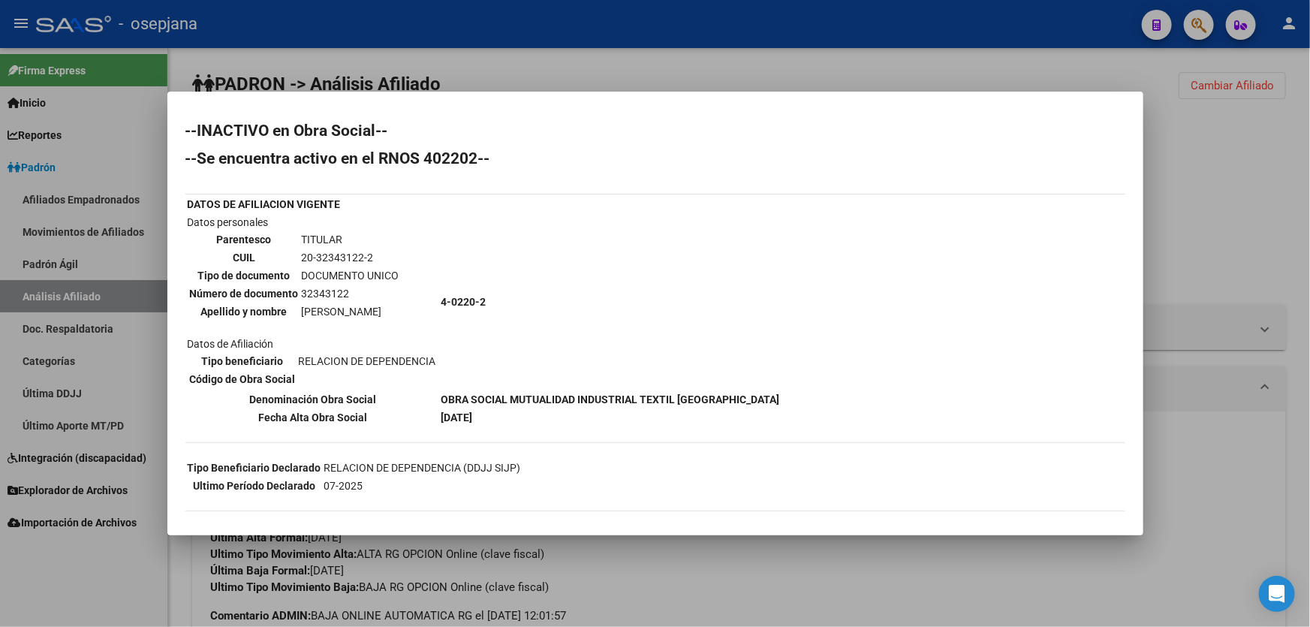
click at [1154, 164] on div at bounding box center [655, 313] width 1310 height 627
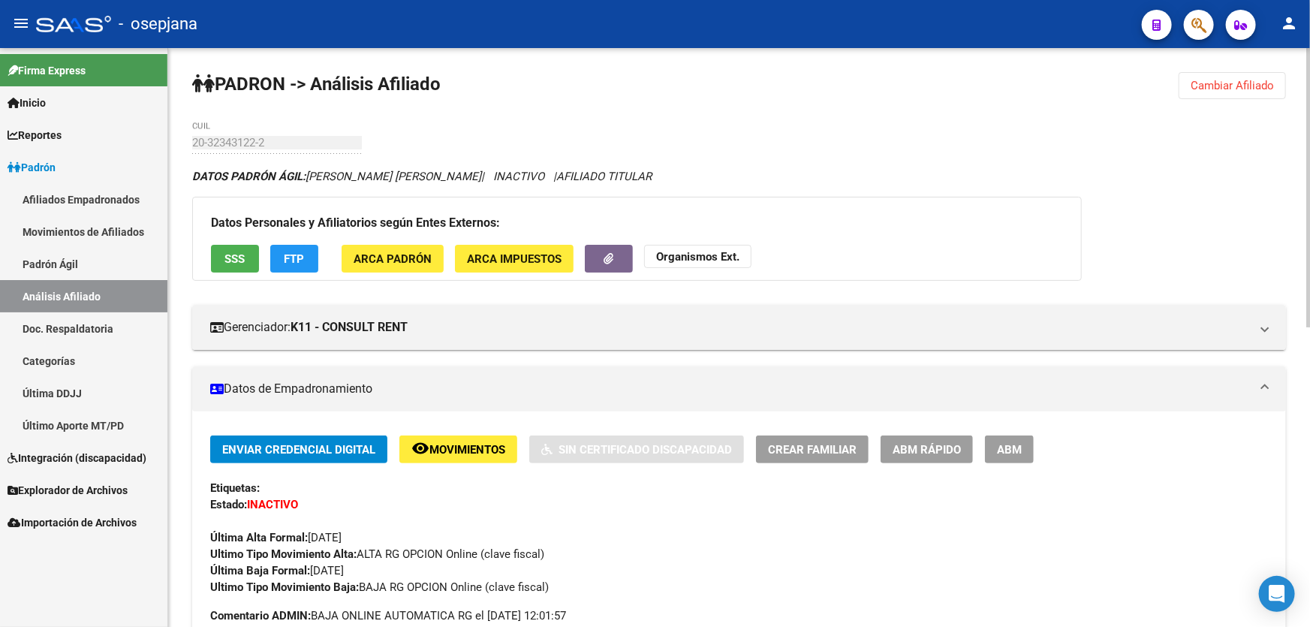
click at [1216, 82] on span "Cambiar Afiliado" at bounding box center [1232, 86] width 83 height 14
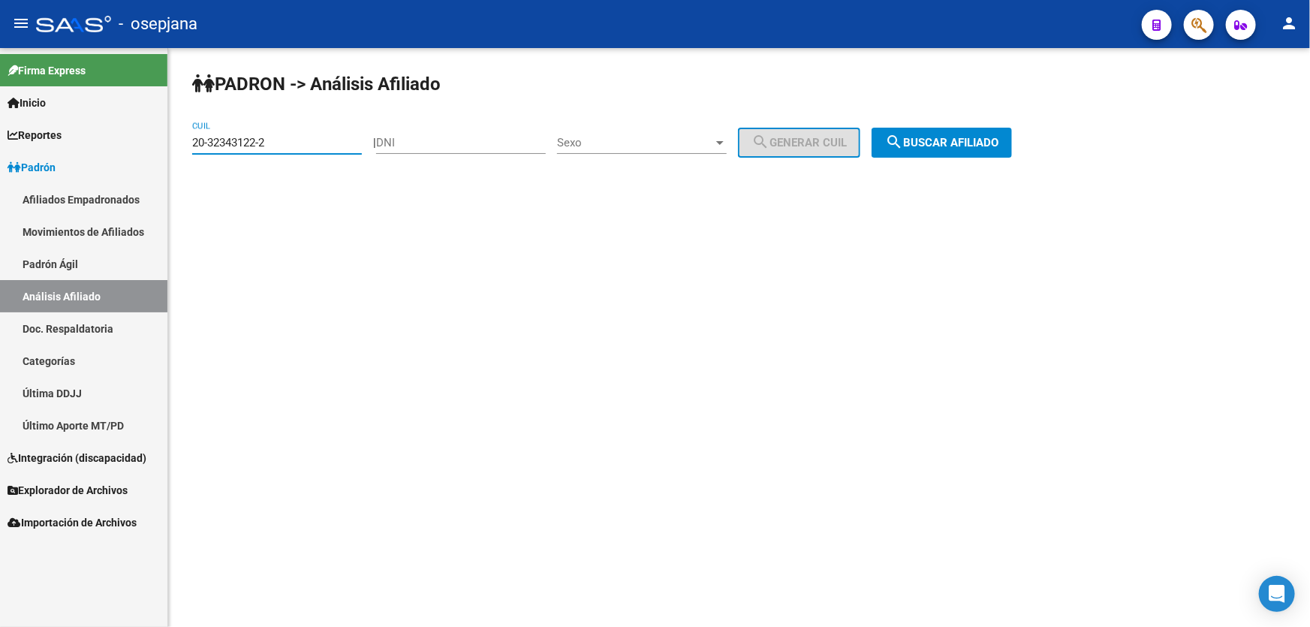
drag, startPoint x: 225, startPoint y: 139, endPoint x: 173, endPoint y: 137, distance: 52.6
click at [173, 137] on div "PADRON -> Análisis Afiliado 20-32343122-2 CUIL | DNI Sexo Sexo search Generar C…" at bounding box center [739, 127] width 1142 height 158
paste input "840466-5"
type input "20-32840466-5"
click at [947, 140] on span "search Buscar afiliado" at bounding box center [941, 143] width 113 height 14
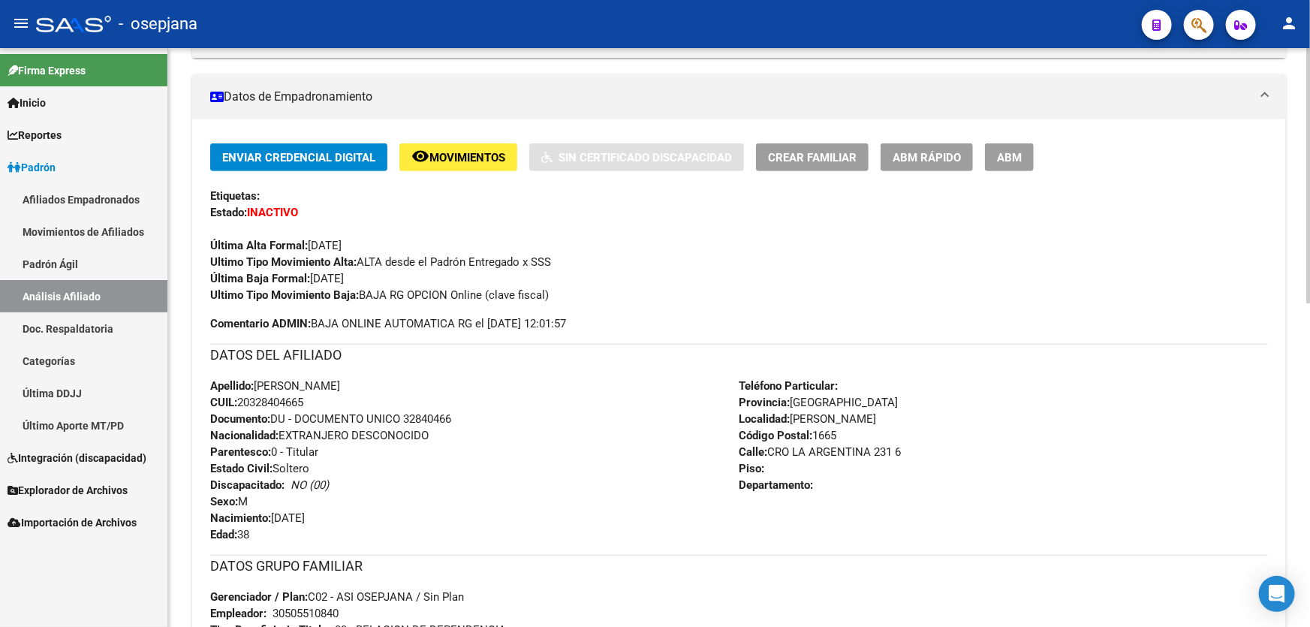
scroll to position [136, 0]
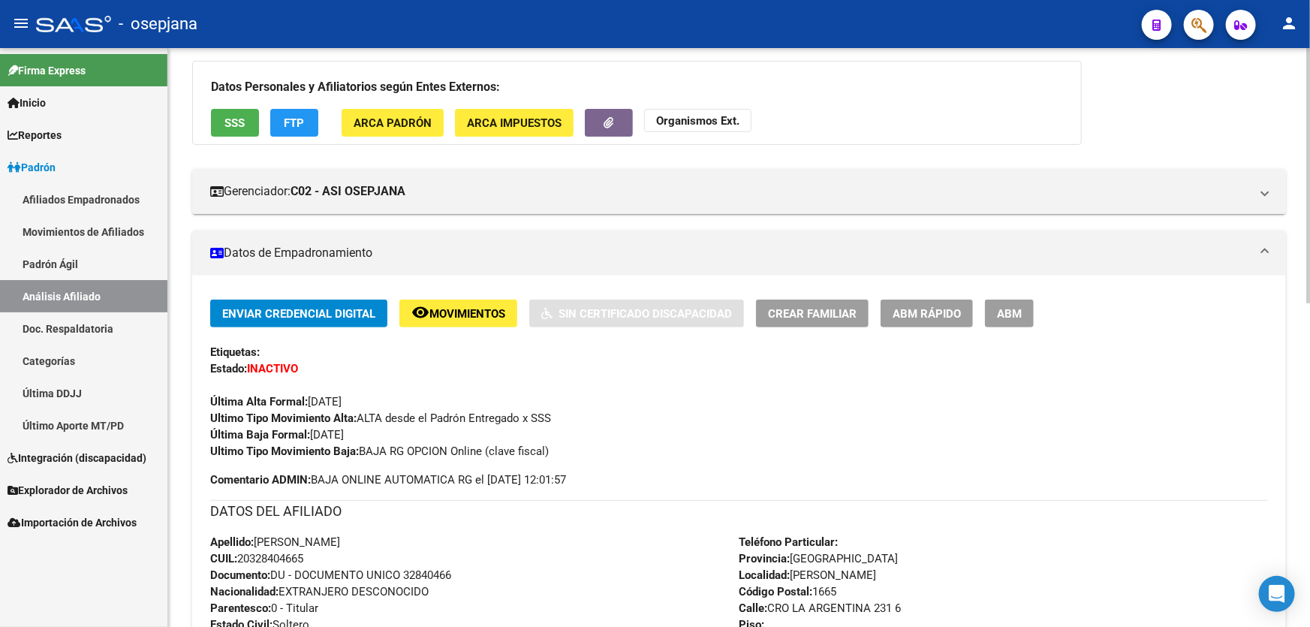
click at [243, 126] on span "SSS" at bounding box center [235, 123] width 20 height 14
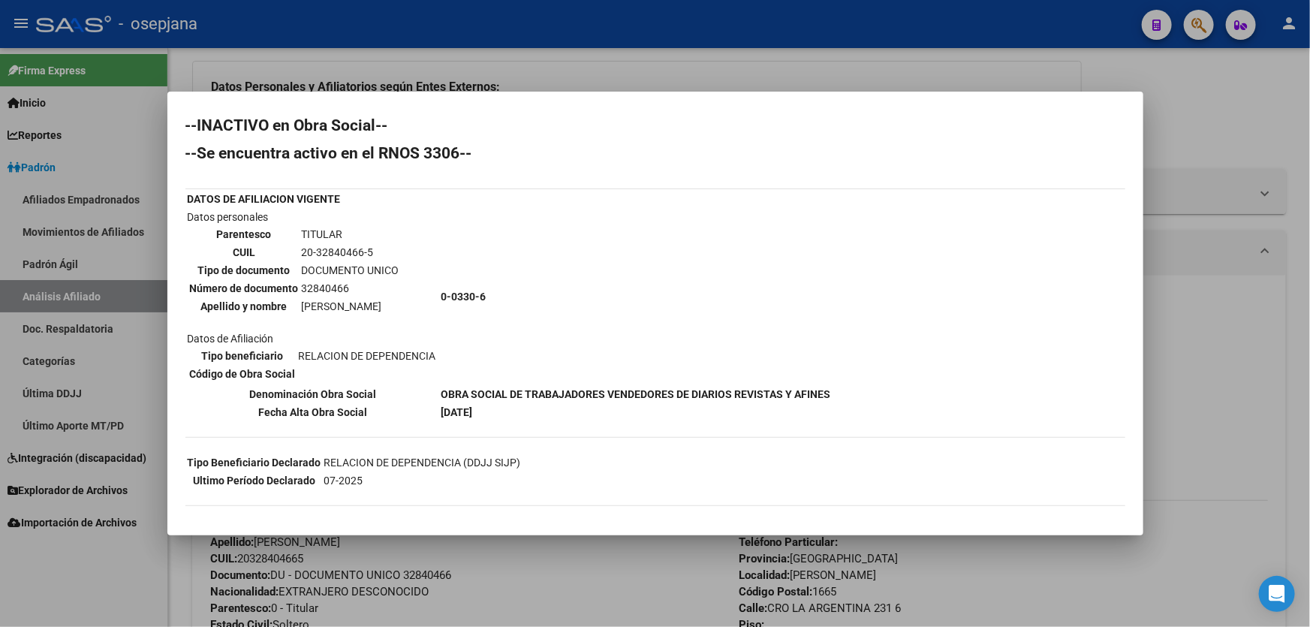
scroll to position [0, 0]
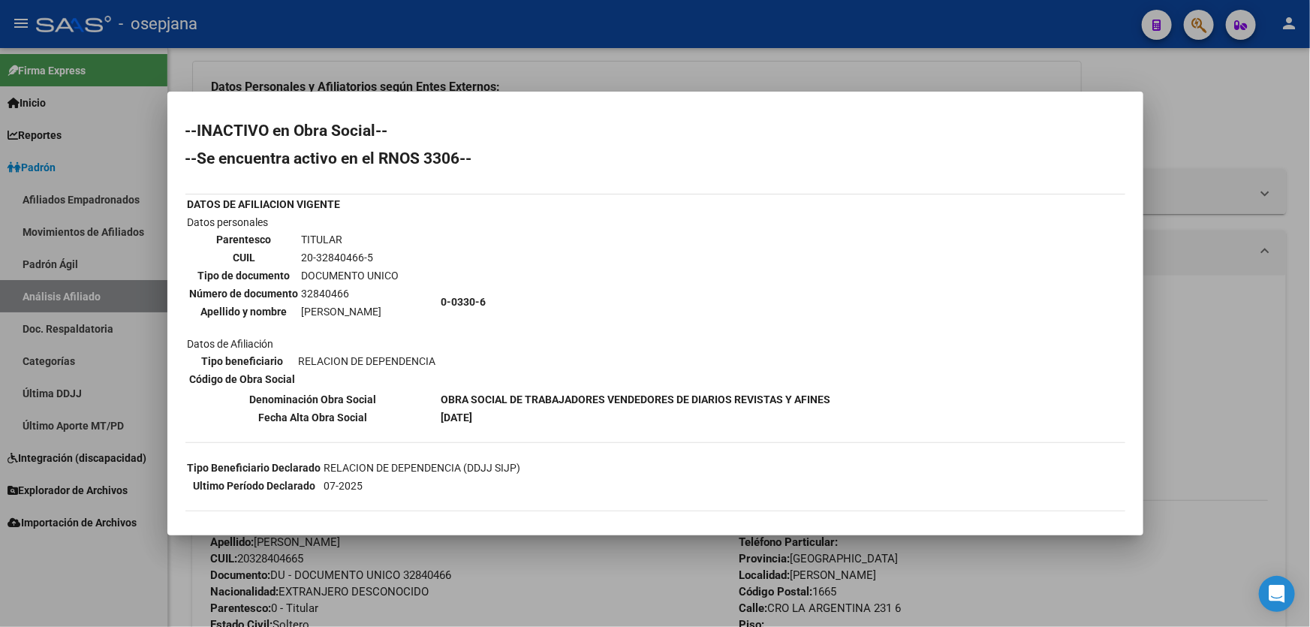
click at [1186, 383] on div at bounding box center [655, 313] width 1310 height 627
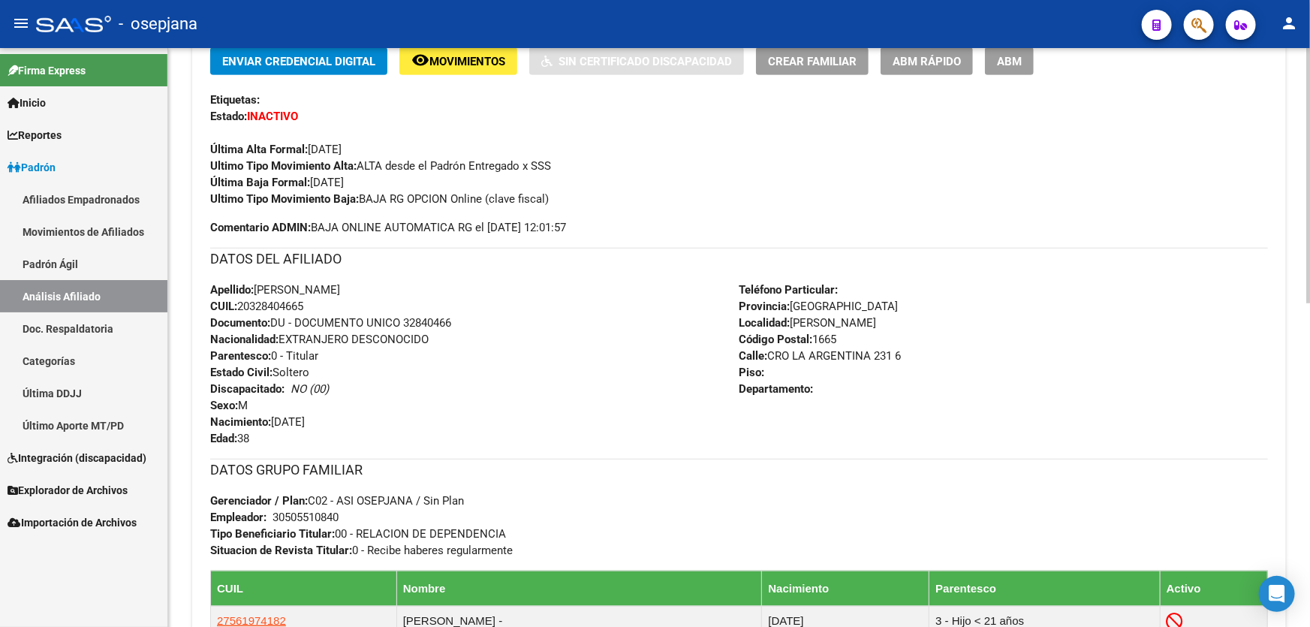
scroll to position [614, 0]
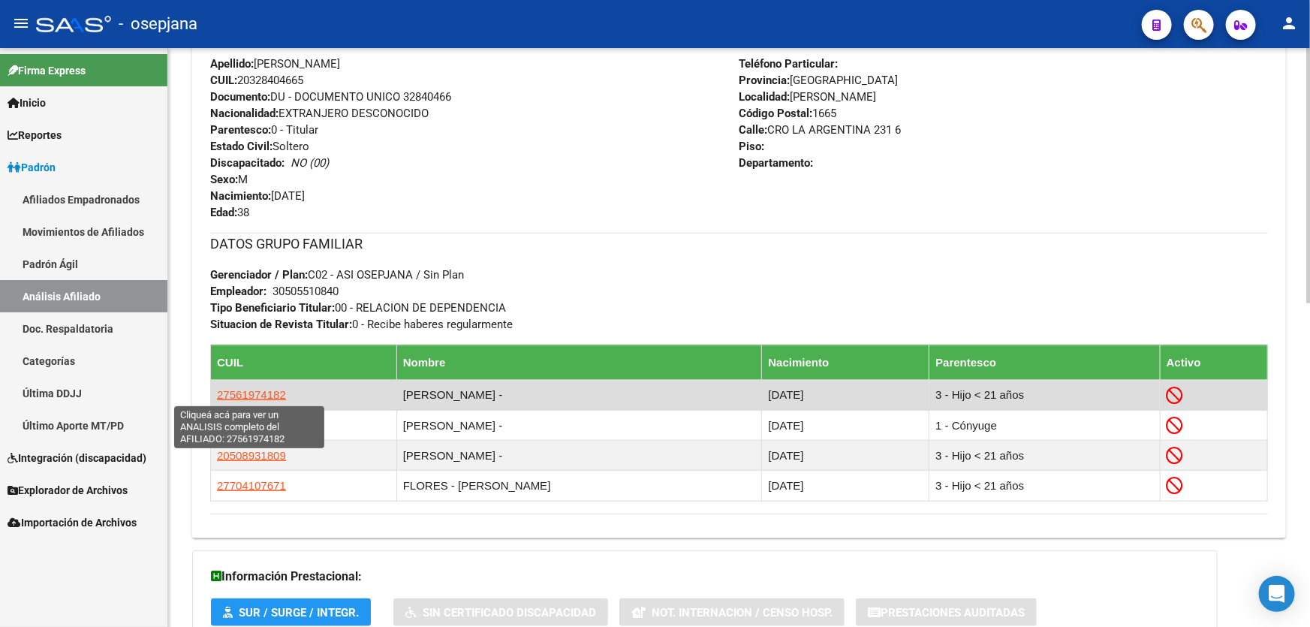
click at [249, 398] on span "27561974182" at bounding box center [251, 394] width 69 height 13
type textarea "27561974182"
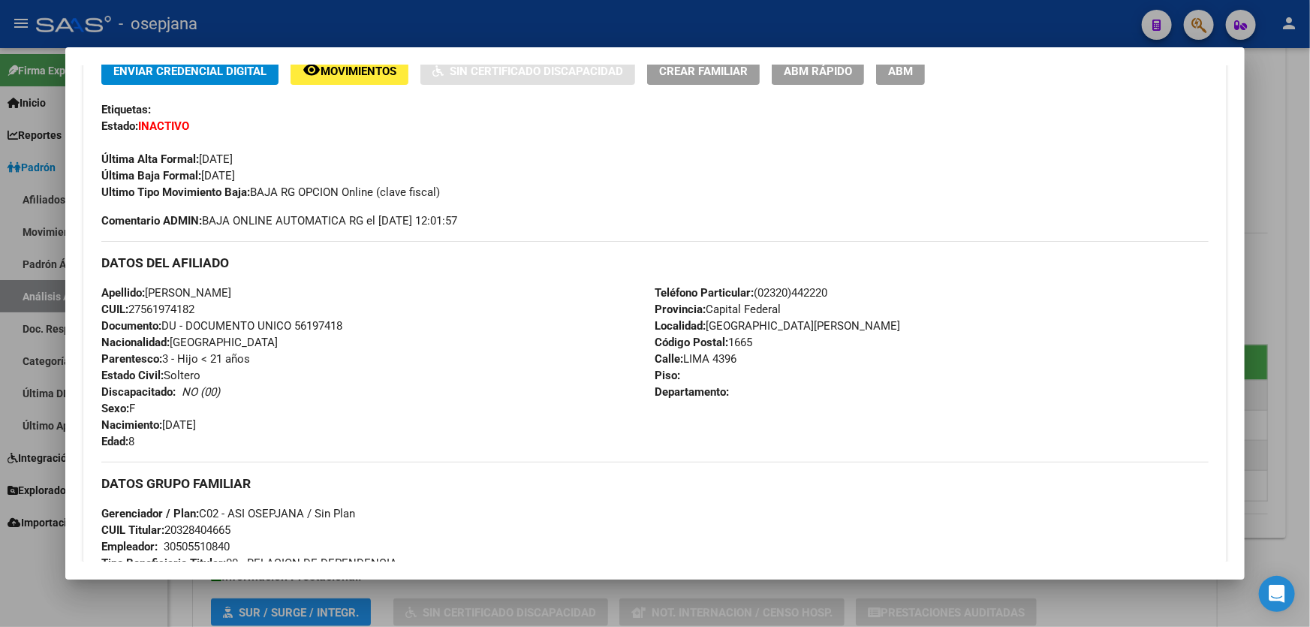
scroll to position [341, 0]
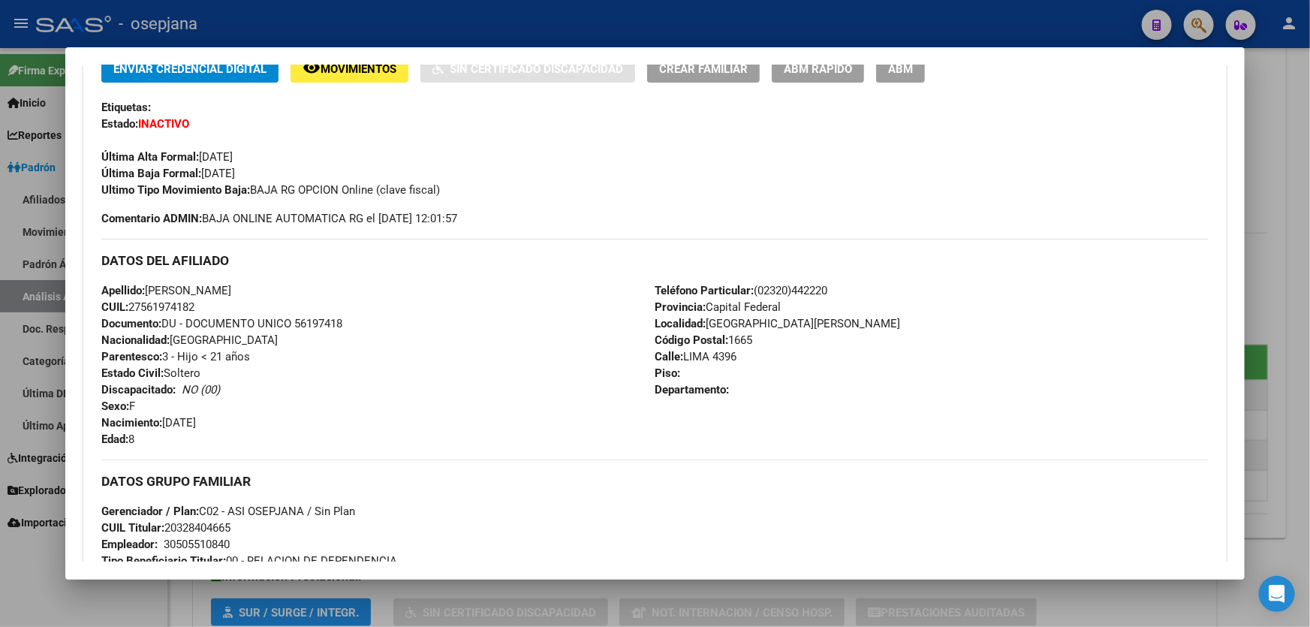
click at [1249, 308] on div at bounding box center [655, 313] width 1310 height 627
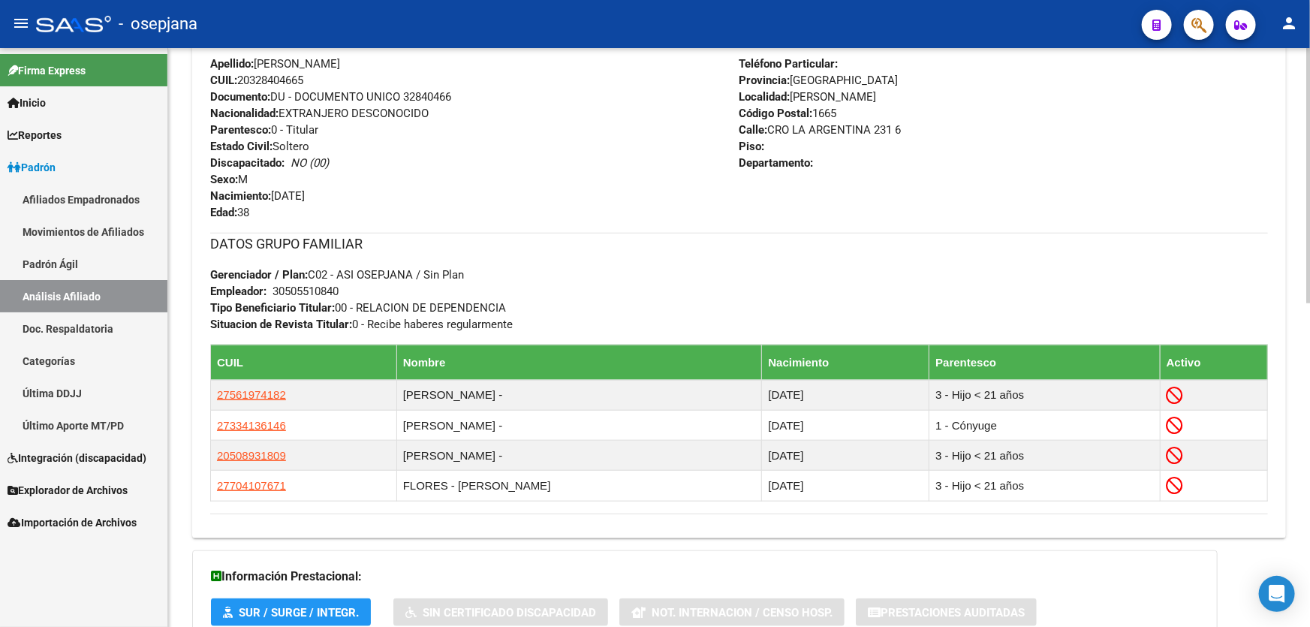
click at [1309, 300] on div at bounding box center [1308, 337] width 4 height 579
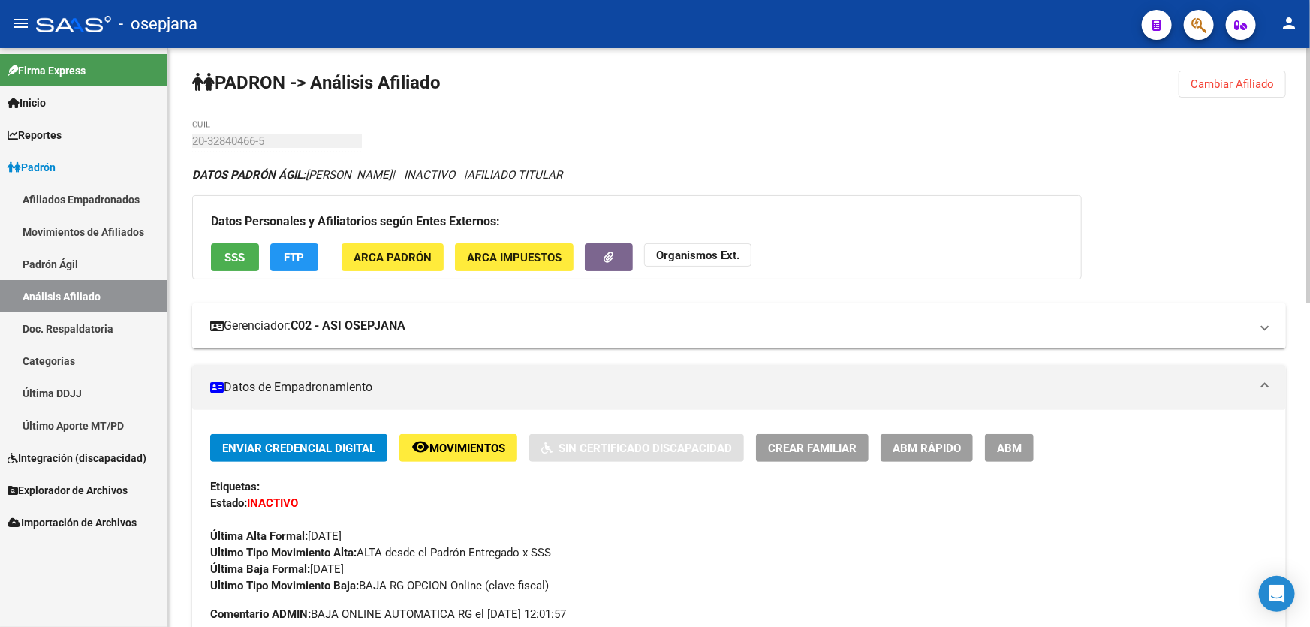
scroll to position [0, 0]
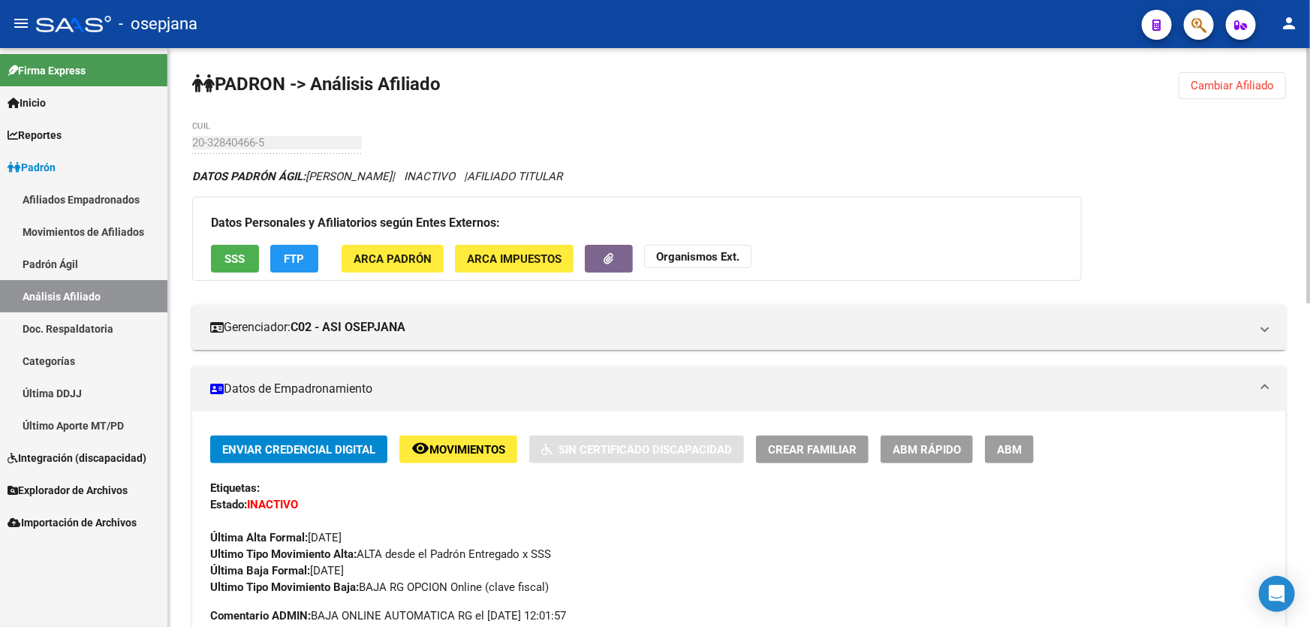
click at [1239, 81] on span "Cambiar Afiliado" at bounding box center [1232, 86] width 83 height 14
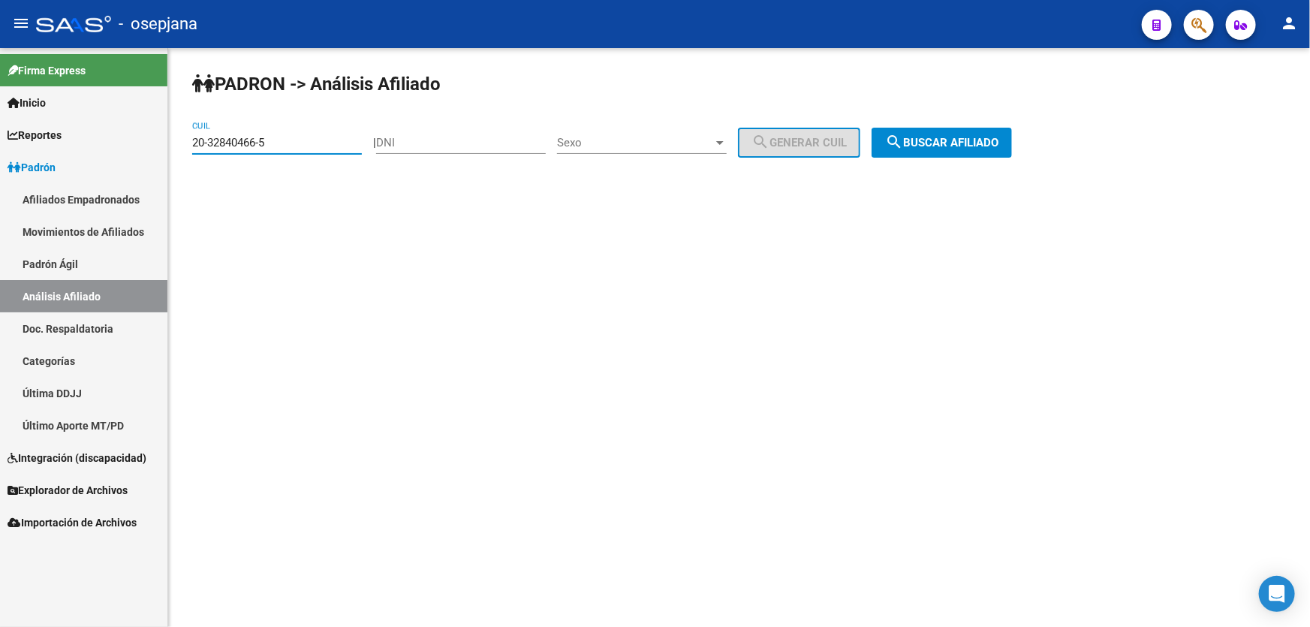
drag, startPoint x: 294, startPoint y: 137, endPoint x: 161, endPoint y: 141, distance: 132.2
click at [161, 141] on mat-sidenav-container "Firma Express Inicio Instructivos Contacto OS Reportes Padrón Traspasos x O.S. …" at bounding box center [655, 337] width 1310 height 579
paste input "3238435-0"
click at [987, 149] on button "search Buscar afiliado" at bounding box center [942, 143] width 140 height 30
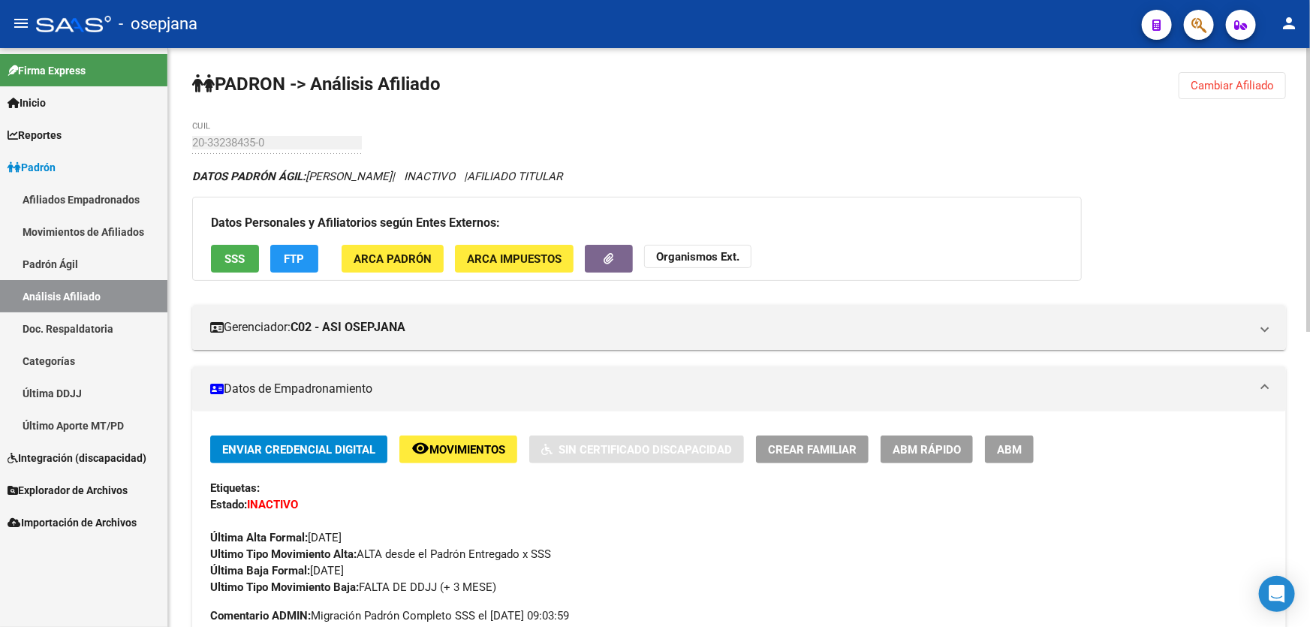
click at [1234, 86] on span "Cambiar Afiliado" at bounding box center [1232, 86] width 83 height 14
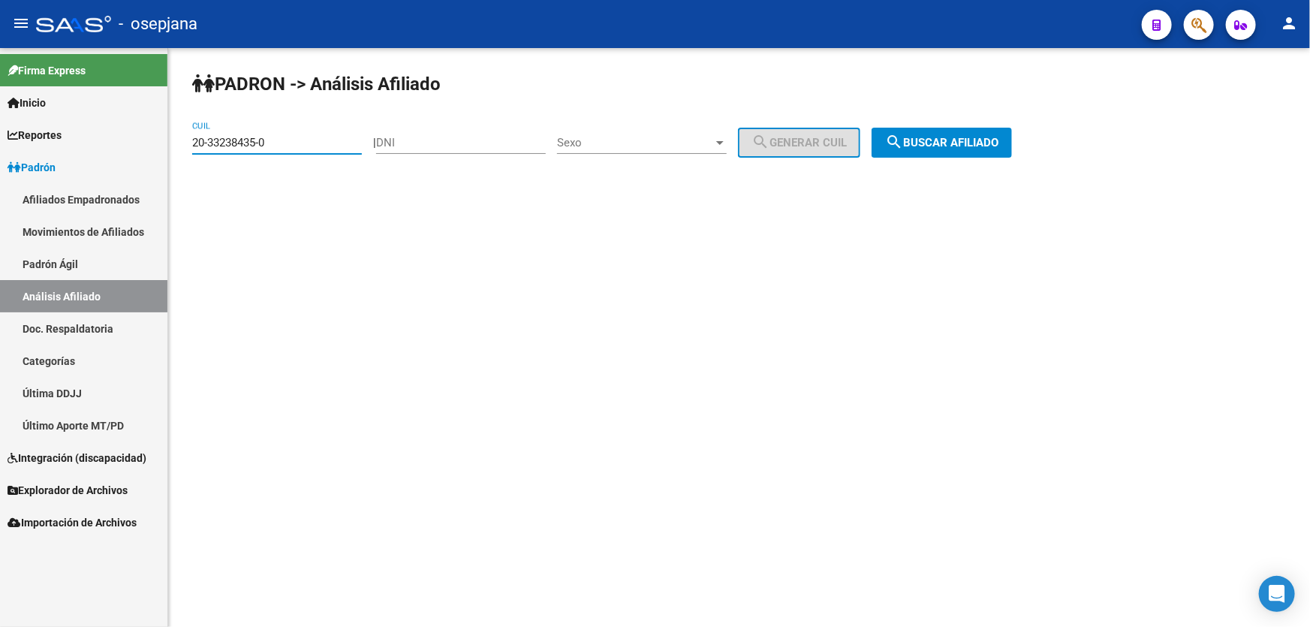
drag, startPoint x: 277, startPoint y: 139, endPoint x: 150, endPoint y: 143, distance: 126.9
click at [150, 143] on mat-sidenav-container "Firma Express Inicio Instructivos Contacto OS Reportes Padrón Traspasos x O.S. …" at bounding box center [655, 337] width 1310 height 579
paste input "589647-6"
click at [951, 154] on button "search Buscar afiliado" at bounding box center [942, 143] width 140 height 30
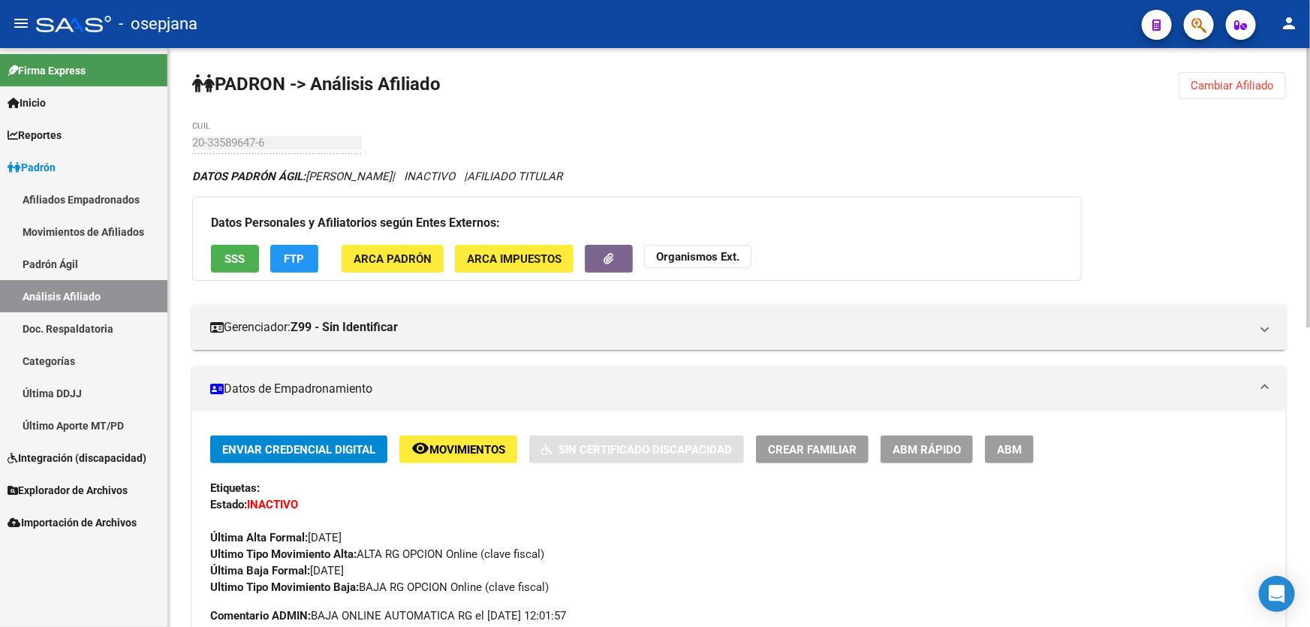
click at [1237, 95] on button "Cambiar Afiliado" at bounding box center [1232, 85] width 107 height 27
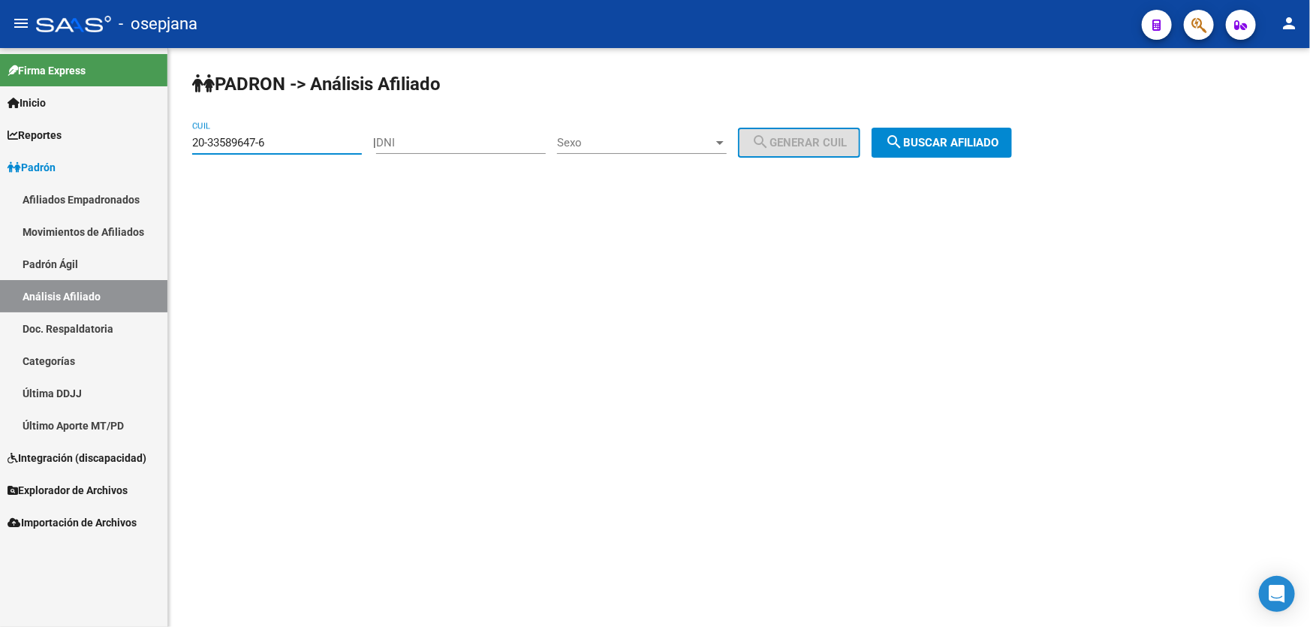
drag, startPoint x: 293, startPoint y: 142, endPoint x: 190, endPoint y: 148, distance: 103.0
click at [190, 148] on div "PADRON -> Análisis Afiliado 20-33589647-6 CUIL | DNI Sexo Sexo search Generar C…" at bounding box center [739, 127] width 1142 height 158
paste input "4100995-3"
click at [946, 138] on span "search Buscar afiliado" at bounding box center [941, 143] width 113 height 14
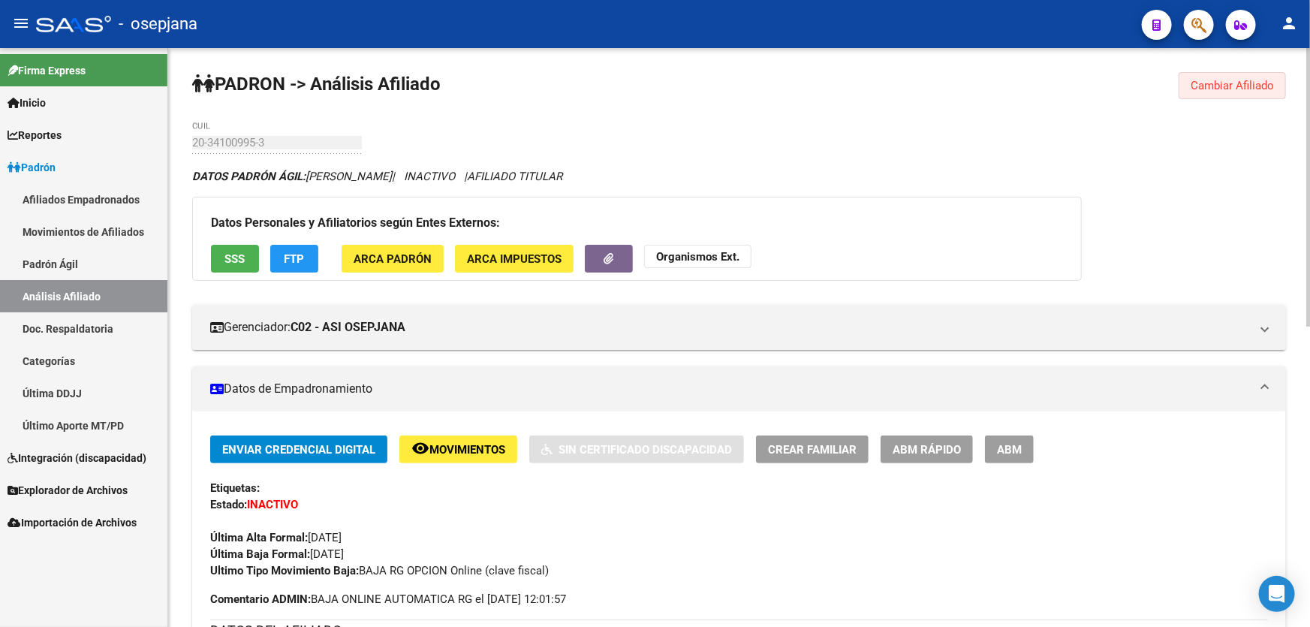
click at [1230, 83] on span "Cambiar Afiliado" at bounding box center [1232, 86] width 83 height 14
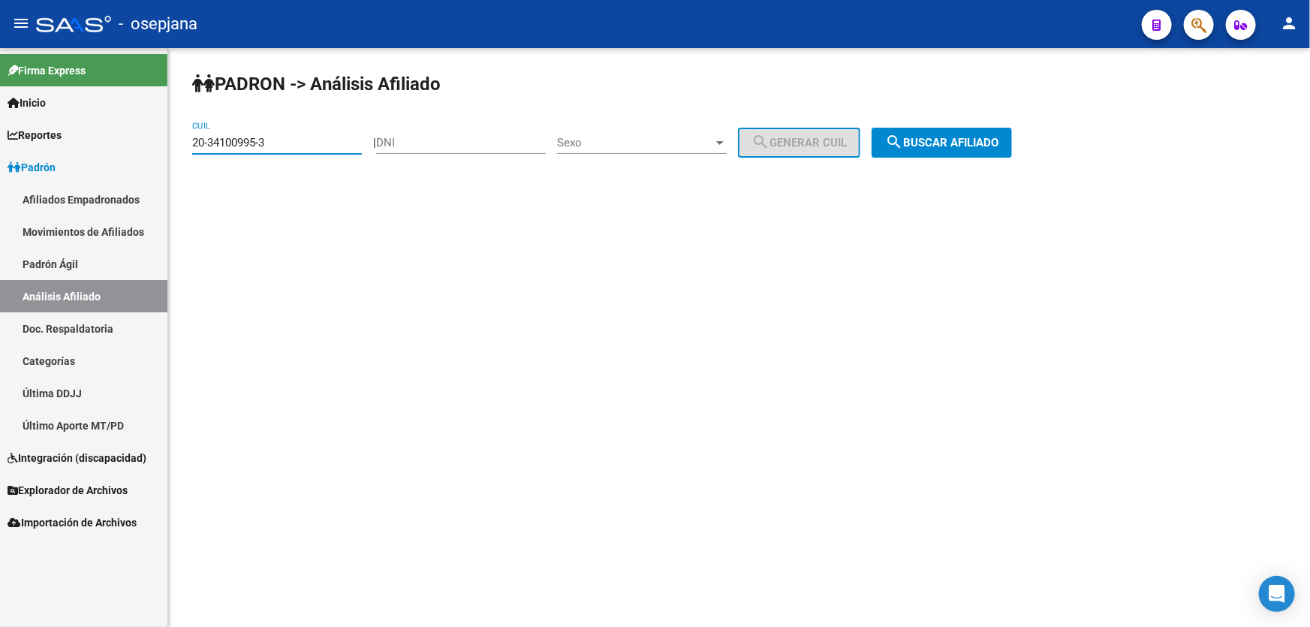
drag, startPoint x: 288, startPoint y: 149, endPoint x: 174, endPoint y: 158, distance: 113.7
click at [174, 158] on div "PADRON -> Análisis Afiliado 20-34100995-3 CUIL | DNI Sexo Sexo search Generar C…" at bounding box center [739, 127] width 1142 height 158
paste input "321863-0"
click at [956, 130] on button "search Buscar afiliado" at bounding box center [942, 143] width 140 height 30
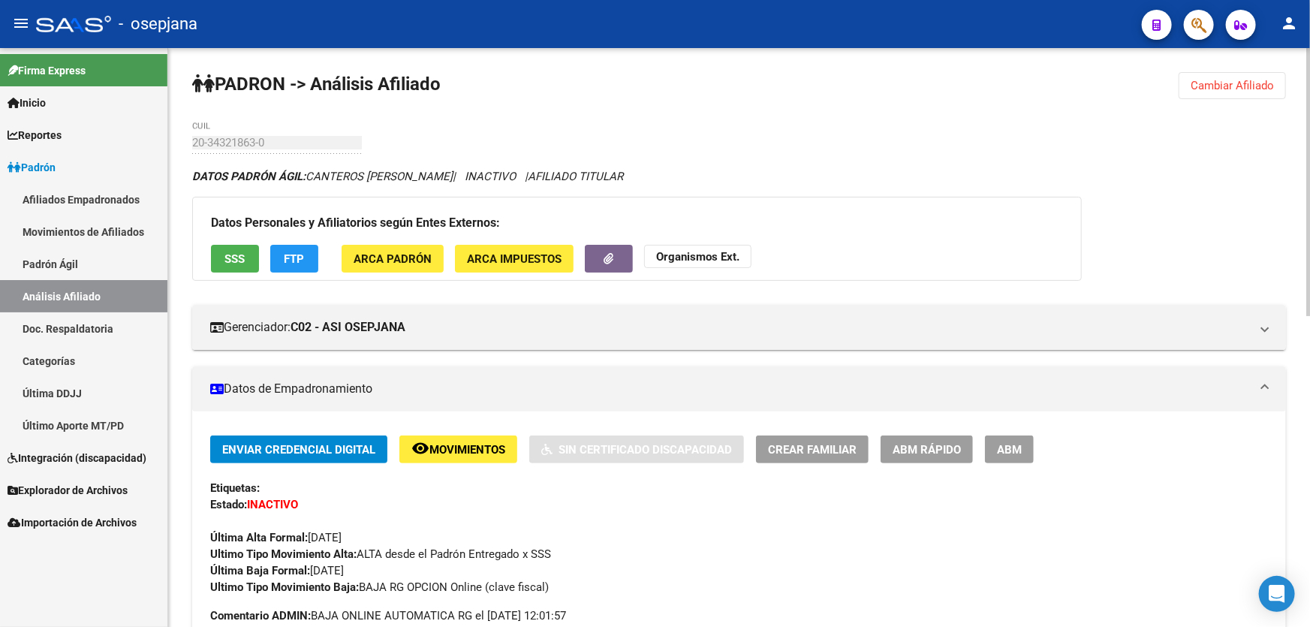
click at [1251, 75] on button "Cambiar Afiliado" at bounding box center [1232, 85] width 107 height 27
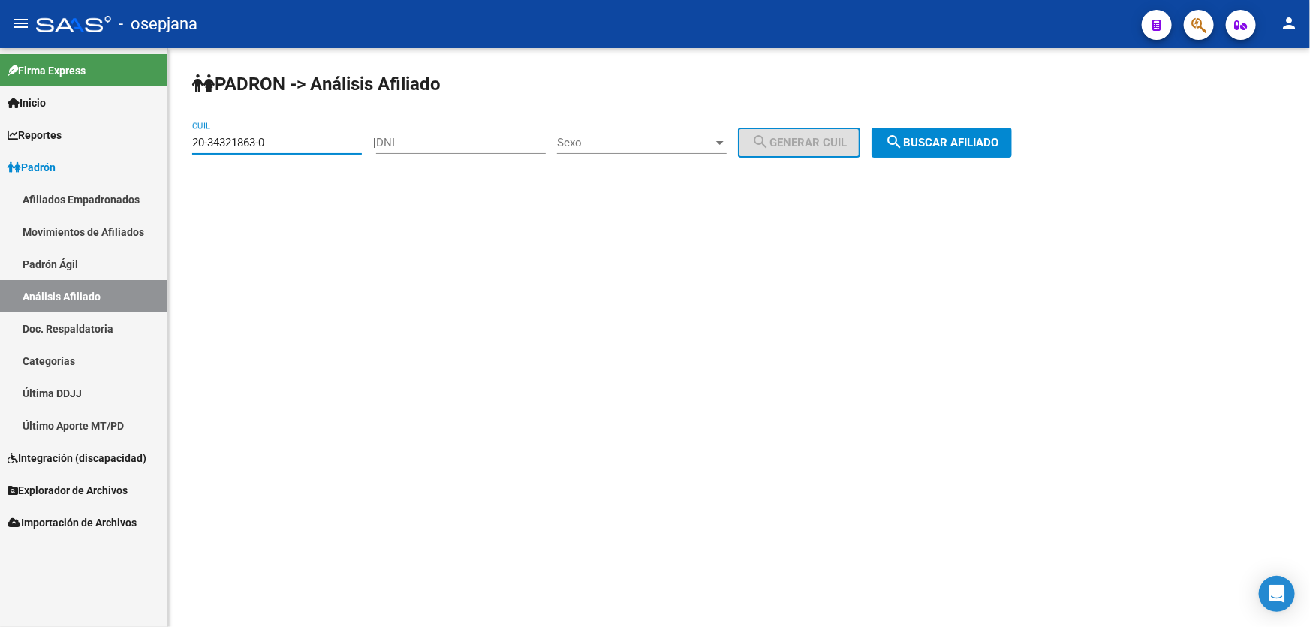
drag, startPoint x: 300, startPoint y: 142, endPoint x: 148, endPoint y: 155, distance: 152.9
click at [148, 155] on mat-sidenav-container "Firma Express Inicio Instructivos Contacto OS Reportes Padrón Traspasos x O.S. …" at bounding box center [655, 337] width 1310 height 579
paste input "761877-3"
click at [992, 149] on button "search Buscar afiliado" at bounding box center [942, 143] width 140 height 30
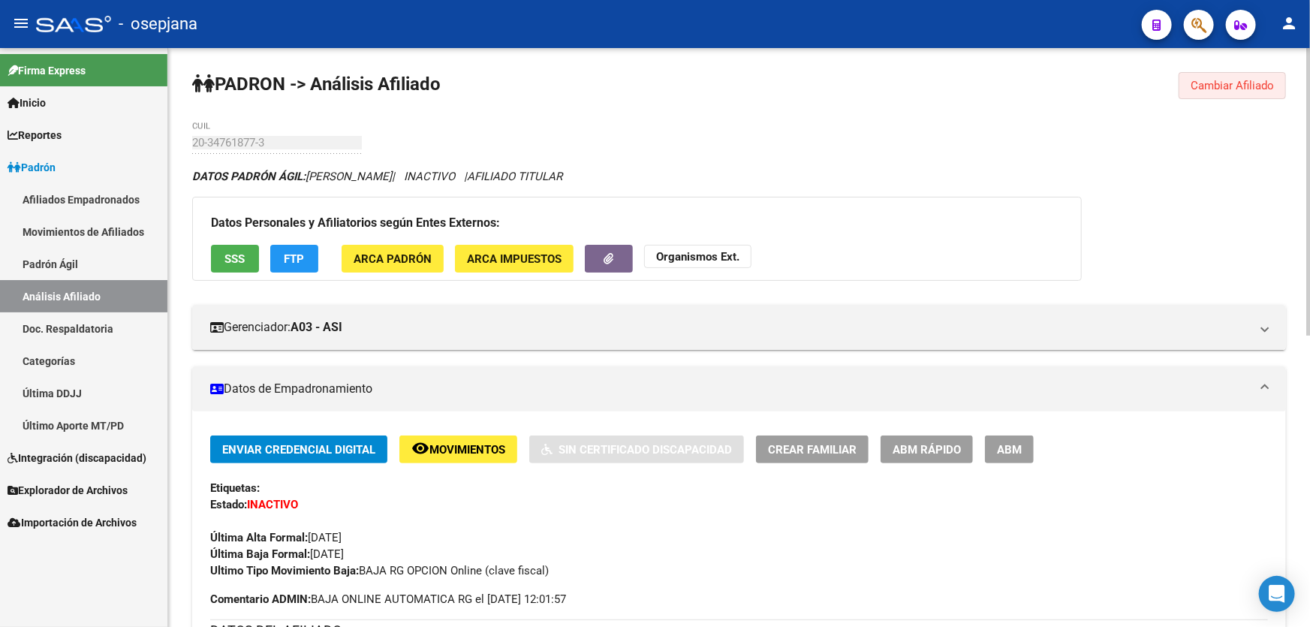
click at [1213, 88] on span "Cambiar Afiliado" at bounding box center [1232, 86] width 83 height 14
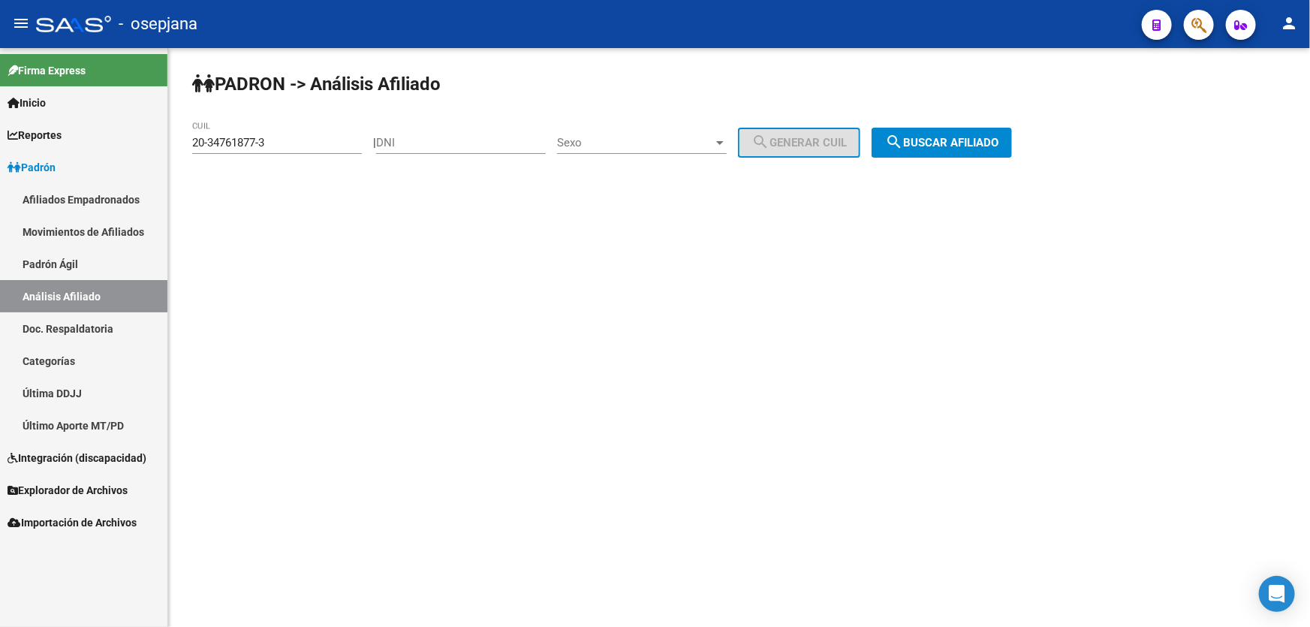
drag, startPoint x: 277, startPoint y: 132, endPoint x: 267, endPoint y: 134, distance: 9.9
click at [267, 134] on div "20-34761877-3 CUIL" at bounding box center [277, 138] width 170 height 32
drag, startPoint x: 294, startPoint y: 137, endPoint x: 179, endPoint y: 158, distance: 117.4
click at [179, 158] on div "PADRON -> Análisis Afiliado 20-34761877-3 CUIL | DNI Sexo Sexo search Generar C…" at bounding box center [739, 127] width 1142 height 158
paste input
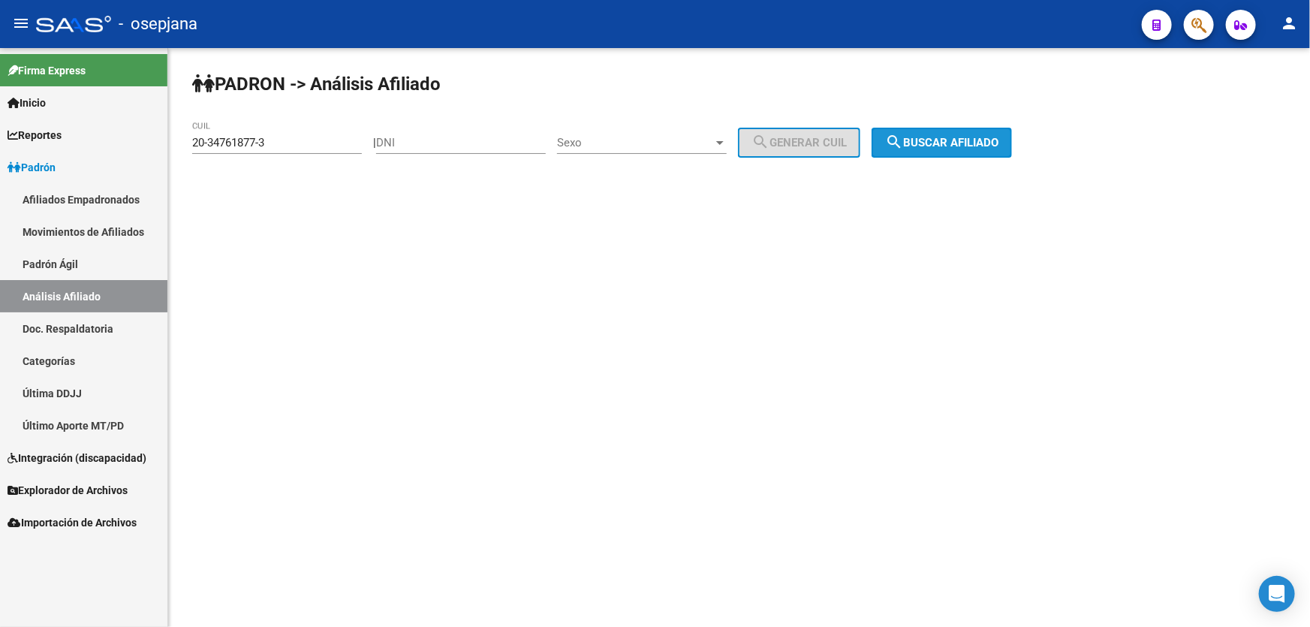
click at [997, 155] on button "search Buscar afiliado" at bounding box center [942, 143] width 140 height 30
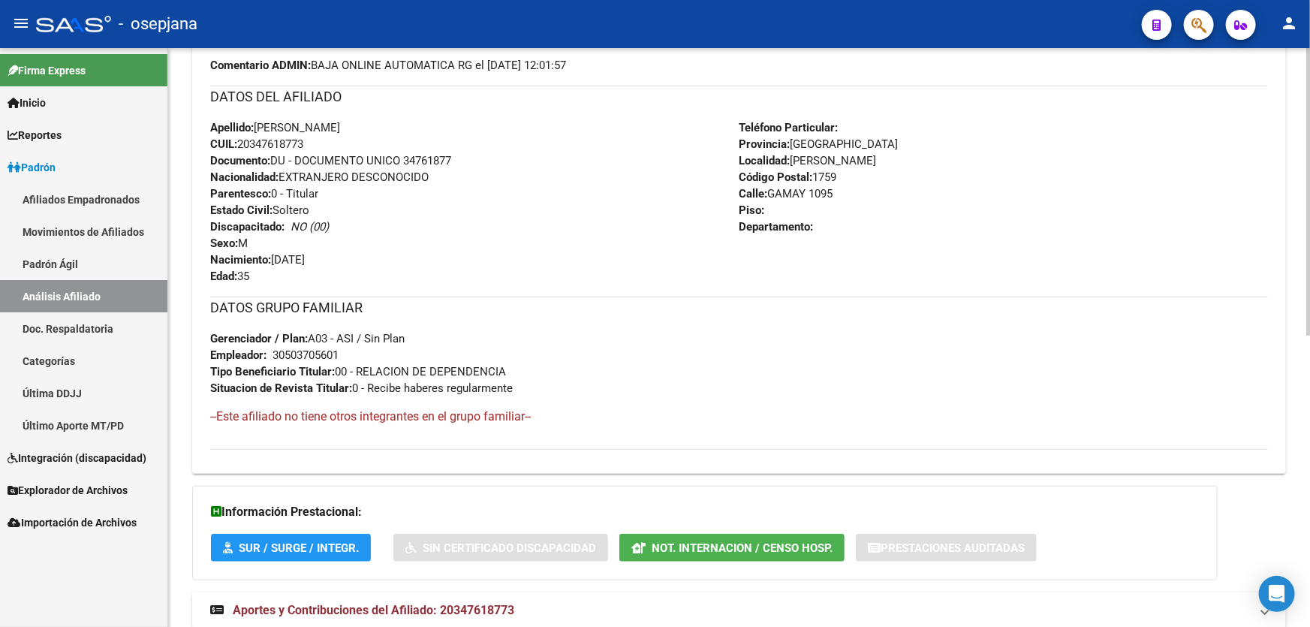
scroll to position [586, 0]
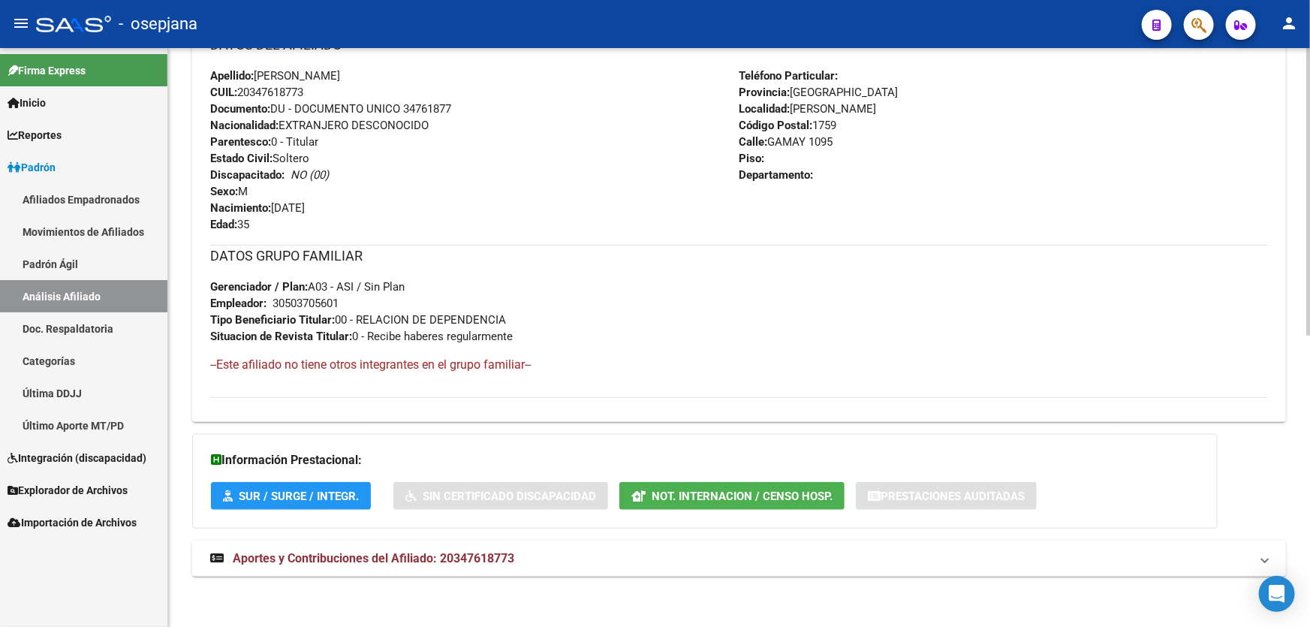
click at [266, 556] on span "Aportes y Contribuciones del Afiliado: 20347618773" at bounding box center [374, 558] width 282 height 14
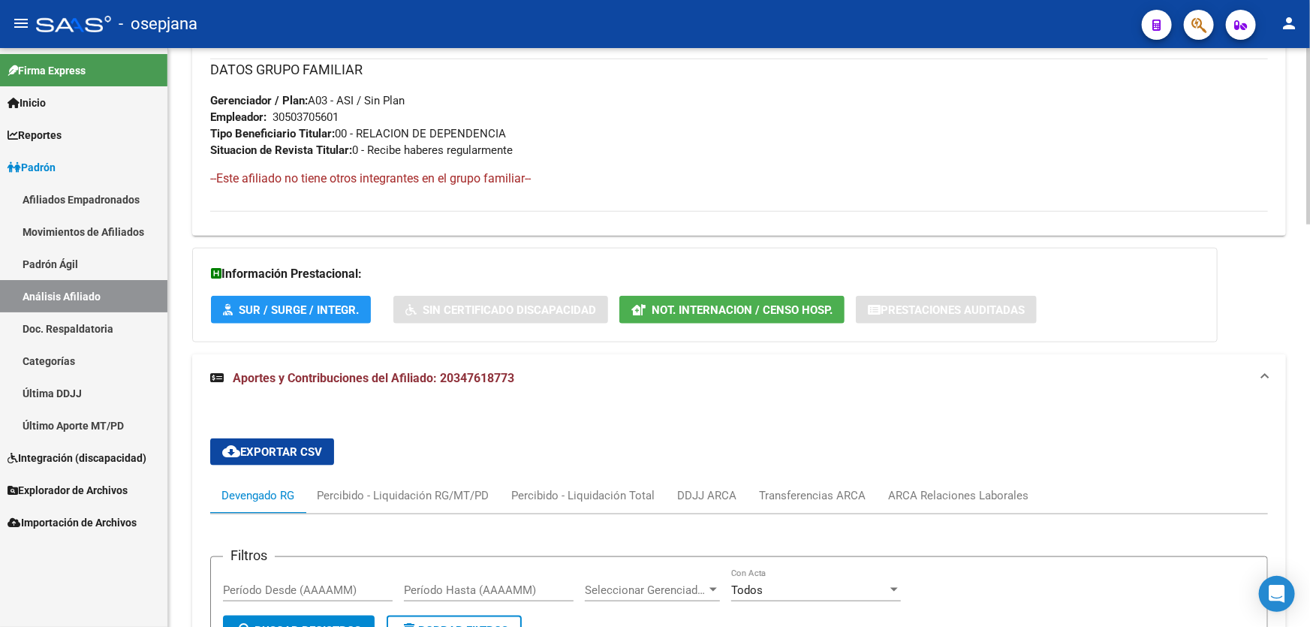
scroll to position [1063, 0]
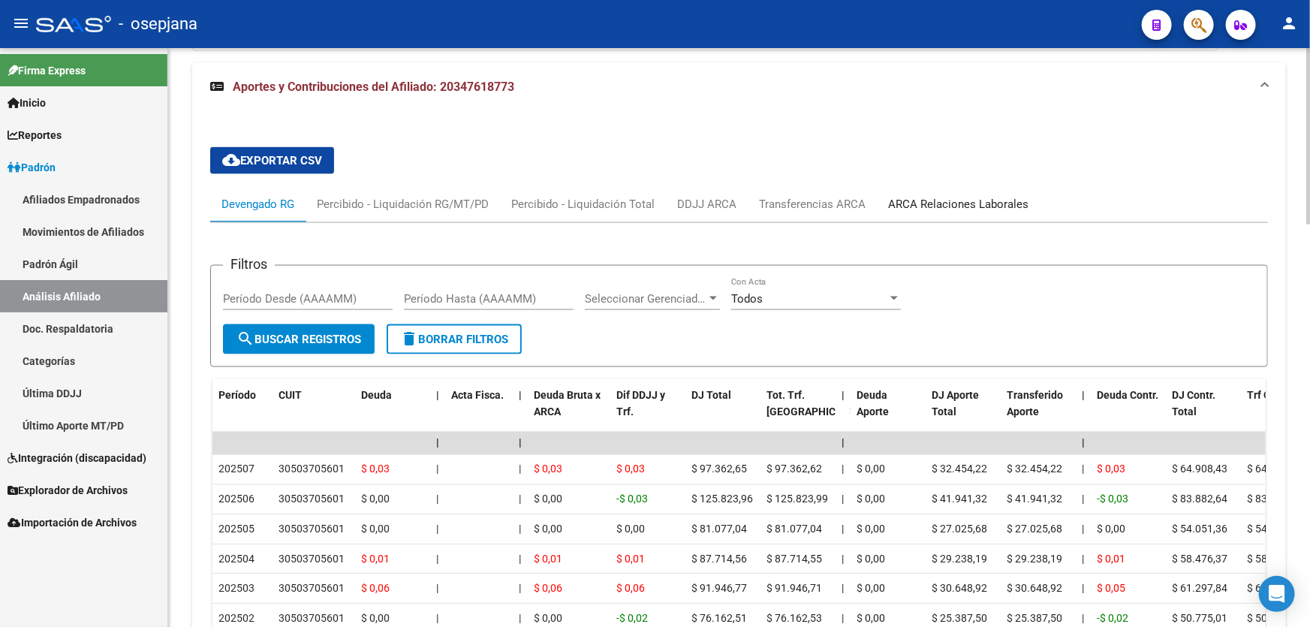
click at [917, 192] on div "ARCA Relaciones Laborales" at bounding box center [958, 204] width 163 height 36
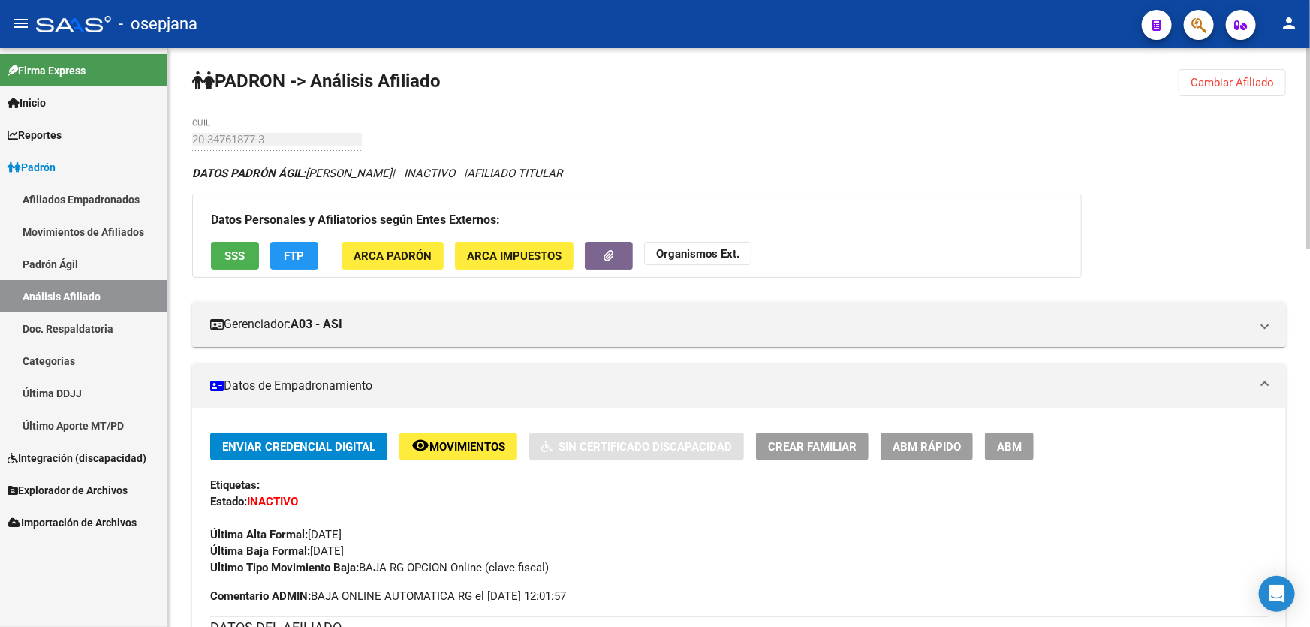
scroll to position [0, 0]
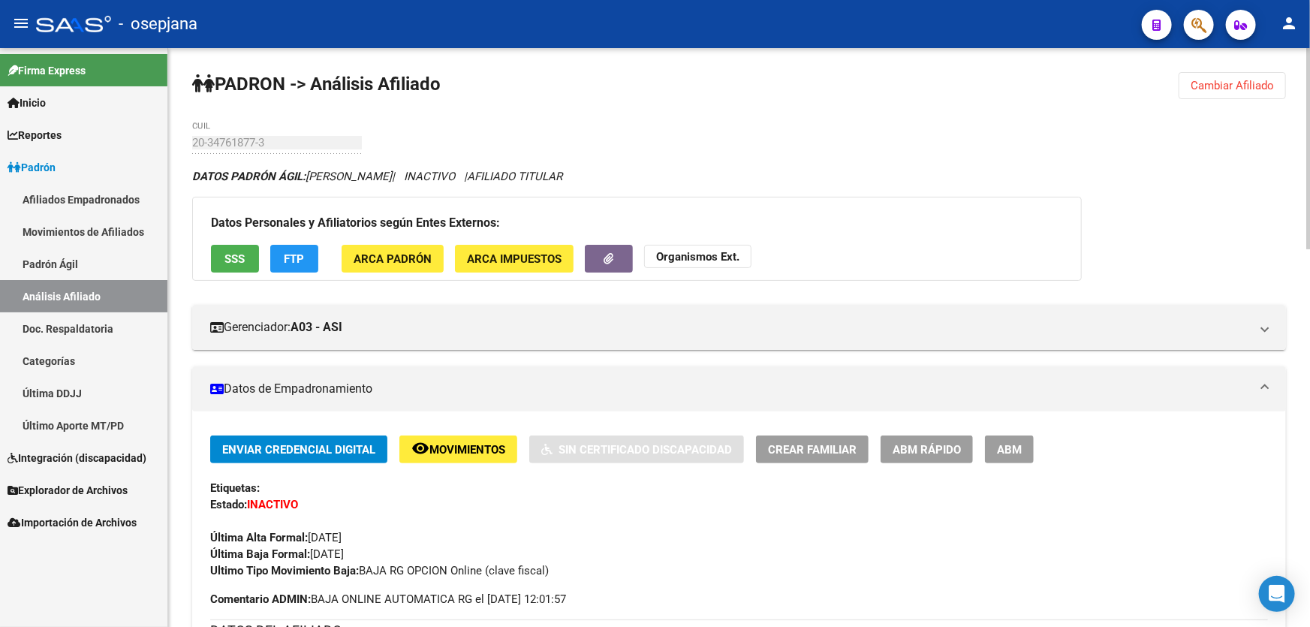
click at [468, 435] on button "remove_red_eye Movimientos" at bounding box center [458, 449] width 118 height 28
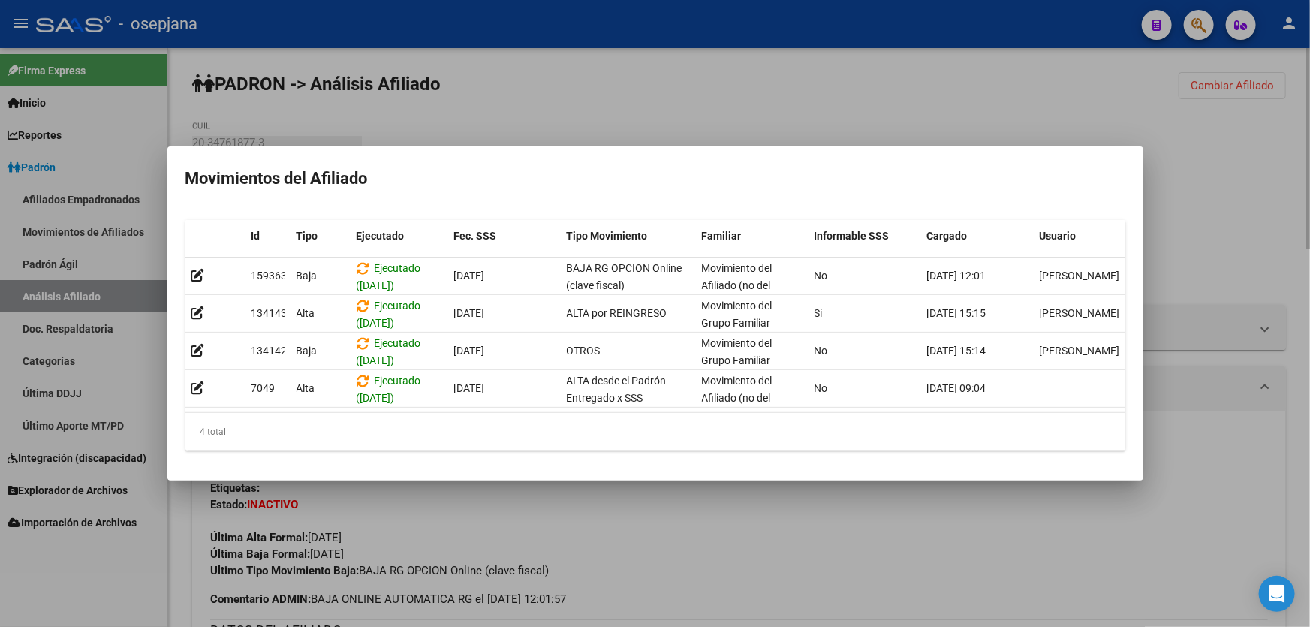
drag, startPoint x: 1209, startPoint y: 189, endPoint x: 1072, endPoint y: 205, distance: 137.5
click at [1210, 191] on div at bounding box center [655, 313] width 1310 height 627
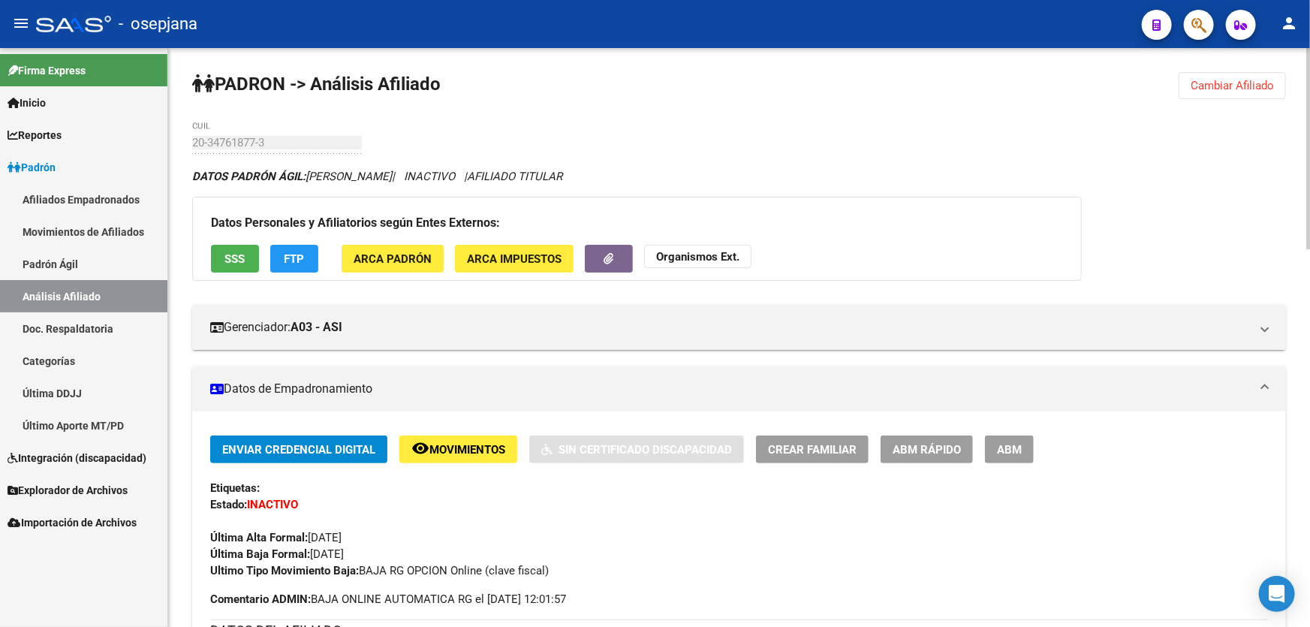
click at [233, 248] on button "SSS" at bounding box center [235, 259] width 48 height 28
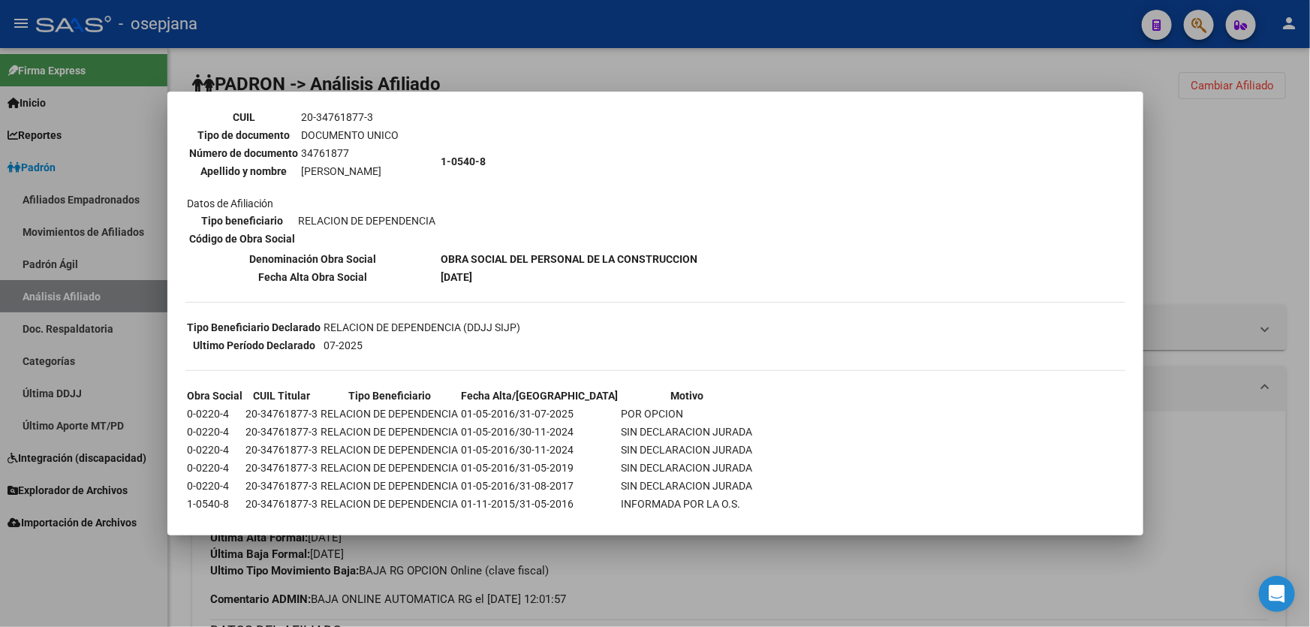
scroll to position [204, 0]
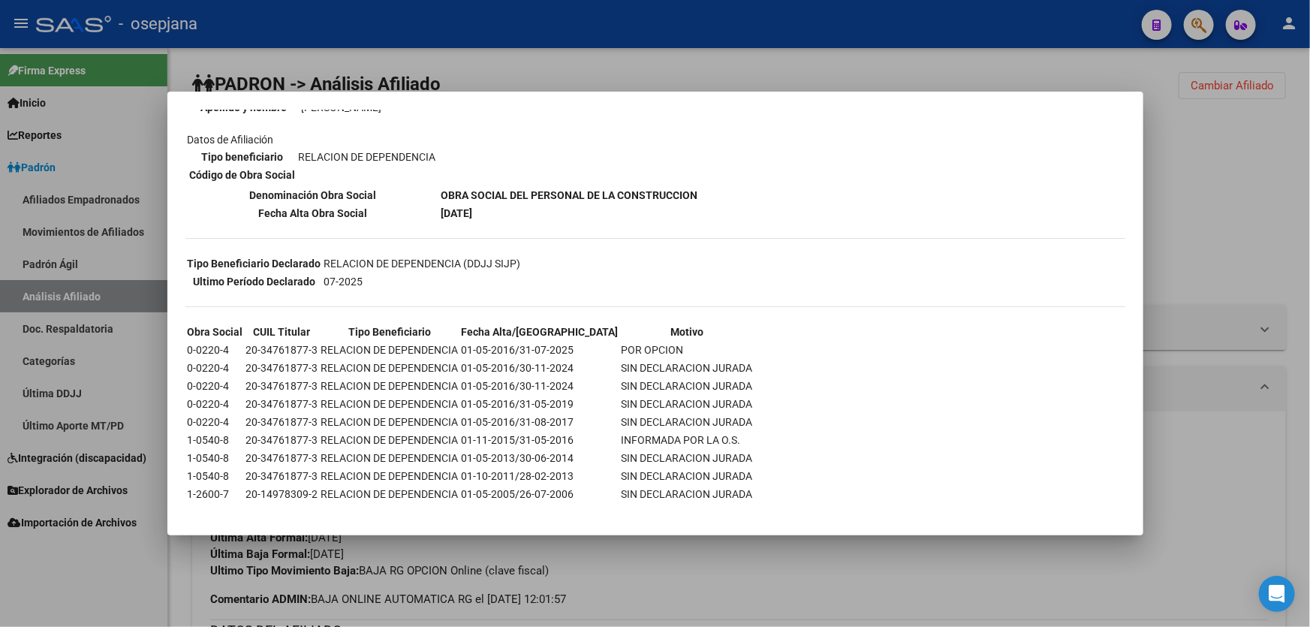
click at [1198, 255] on div at bounding box center [655, 313] width 1310 height 627
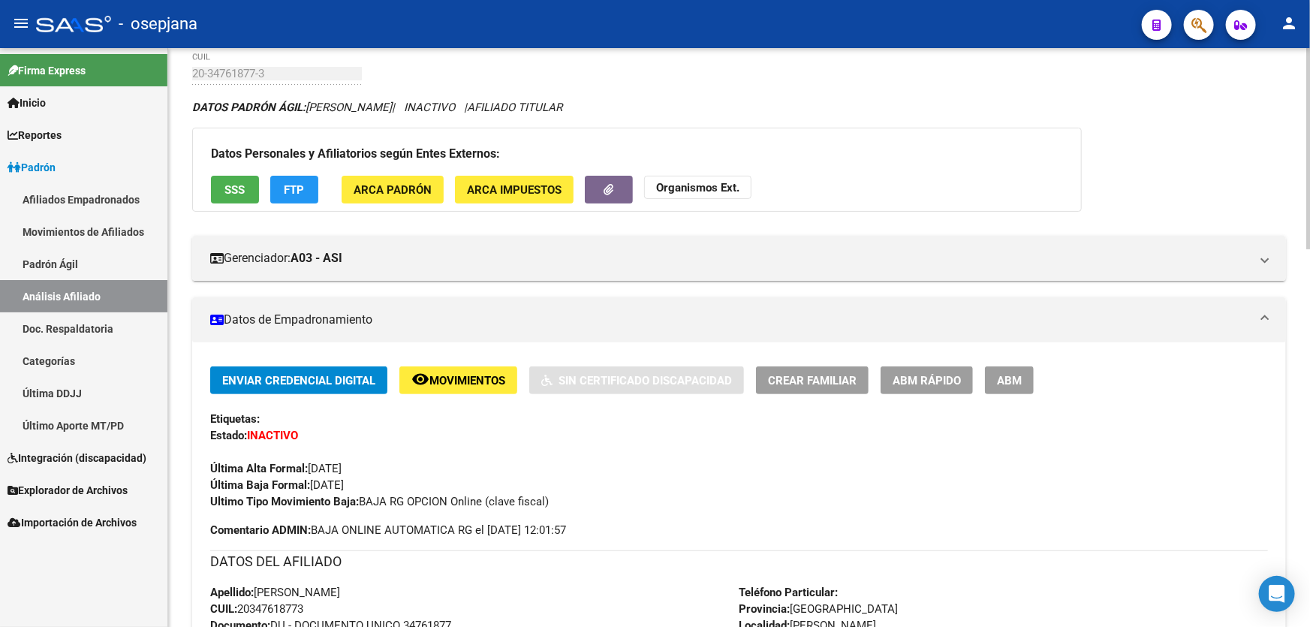
scroll to position [341, 0]
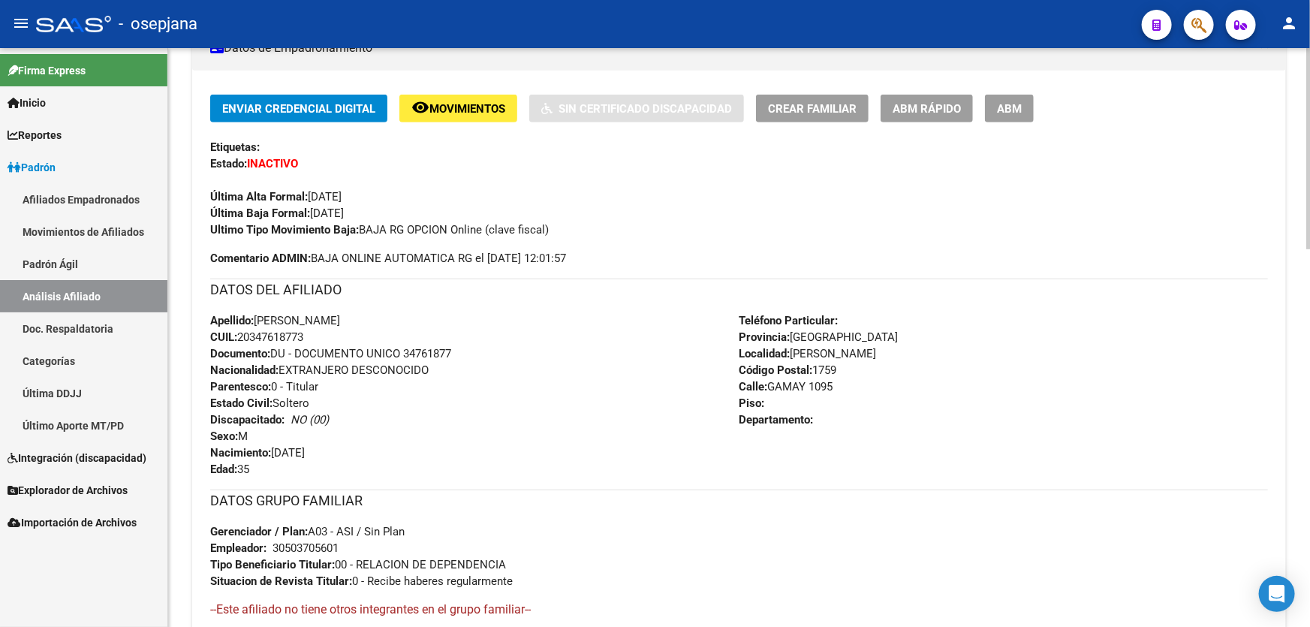
drag, startPoint x: 404, startPoint y: 349, endPoint x: 520, endPoint y: 358, distance: 116.7
click at [520, 358] on div "Apellido: [PERSON_NAME] CUIL: 20347618773 Documento: DU - DOCUMENTO UNICO 34761…" at bounding box center [474, 394] width 529 height 165
copy span "34761877"
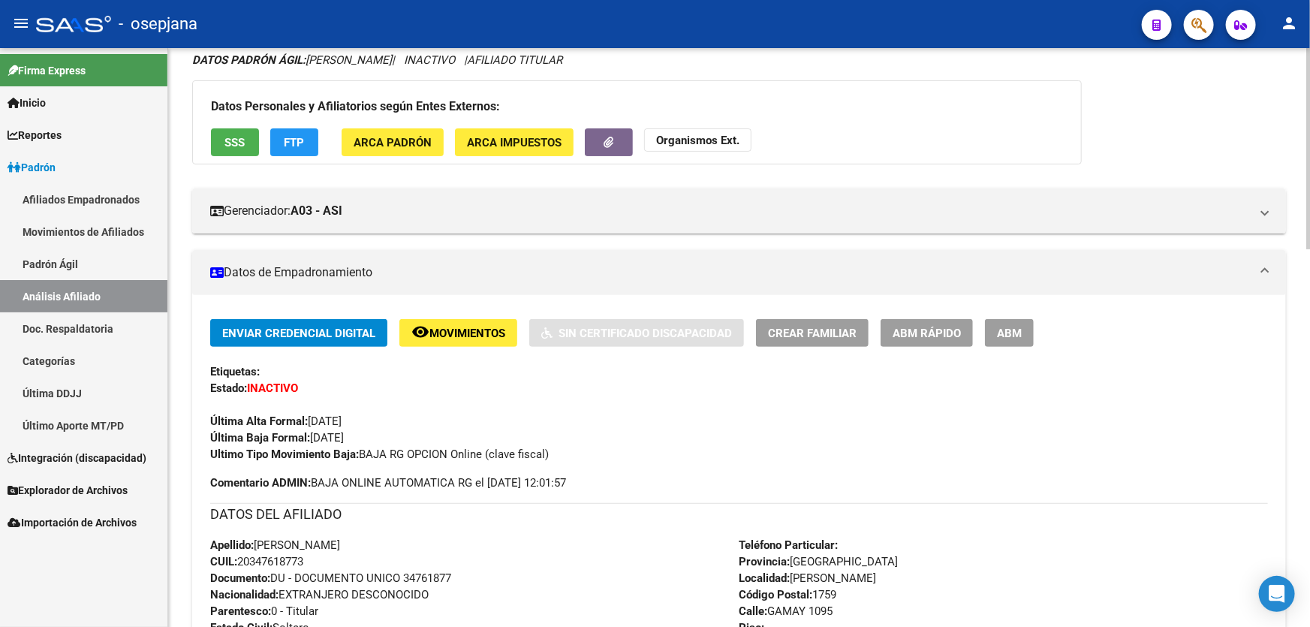
scroll to position [0, 0]
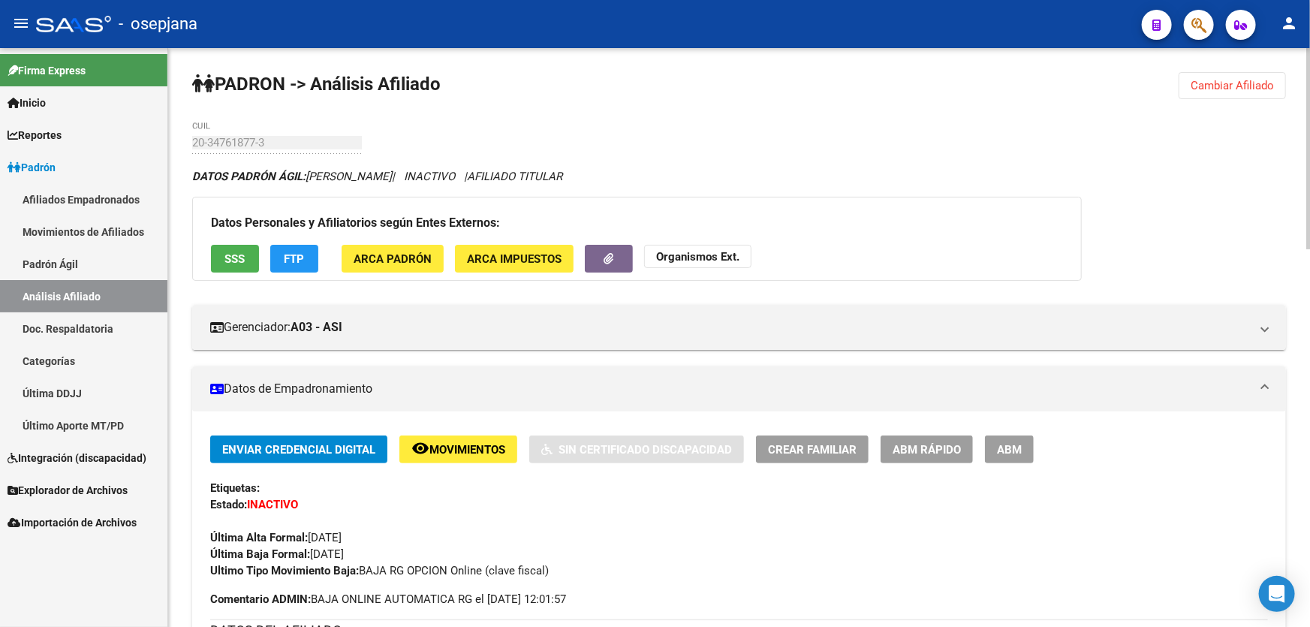
click at [1237, 89] on span "Cambiar Afiliado" at bounding box center [1232, 86] width 83 height 14
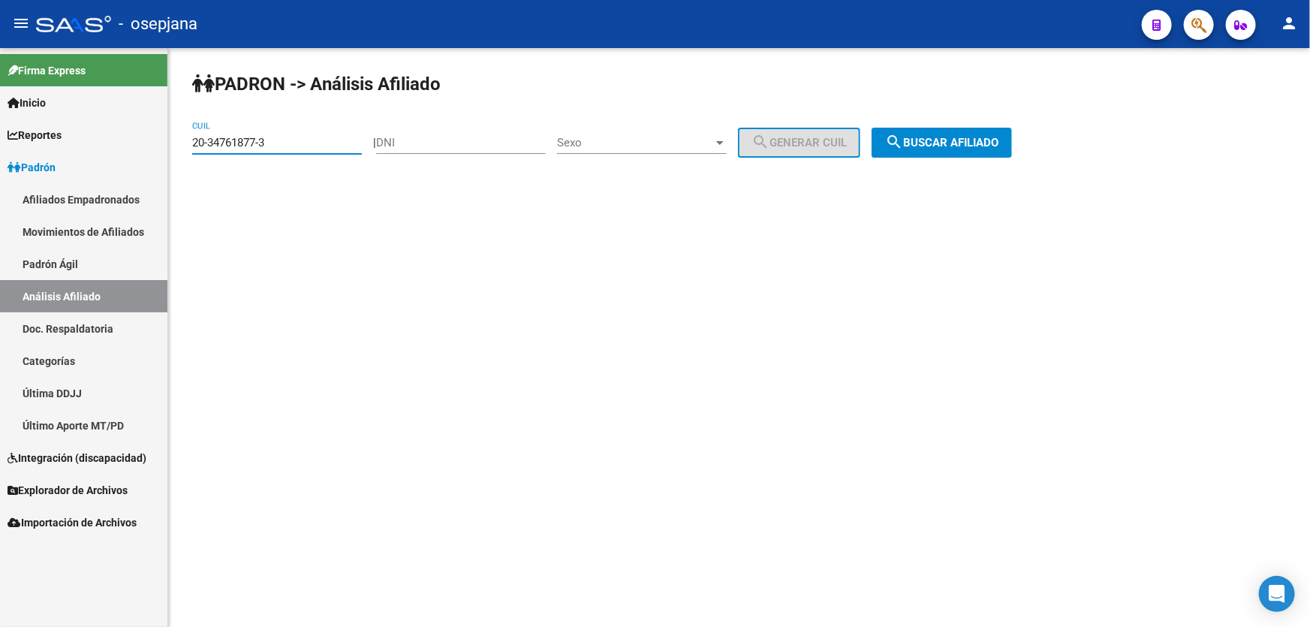
drag, startPoint x: 331, startPoint y: 143, endPoint x: 0, endPoint y: 145, distance: 331.1
click at [0, 144] on mat-sidenav-container "Firma Express Inicio Instructivos Contacto OS Reportes Padrón Traspasos x O.S. …" at bounding box center [655, 337] width 1310 height 579
paste input "7-43978102-0"
click at [969, 136] on span "search Buscar afiliado" at bounding box center [941, 143] width 113 height 14
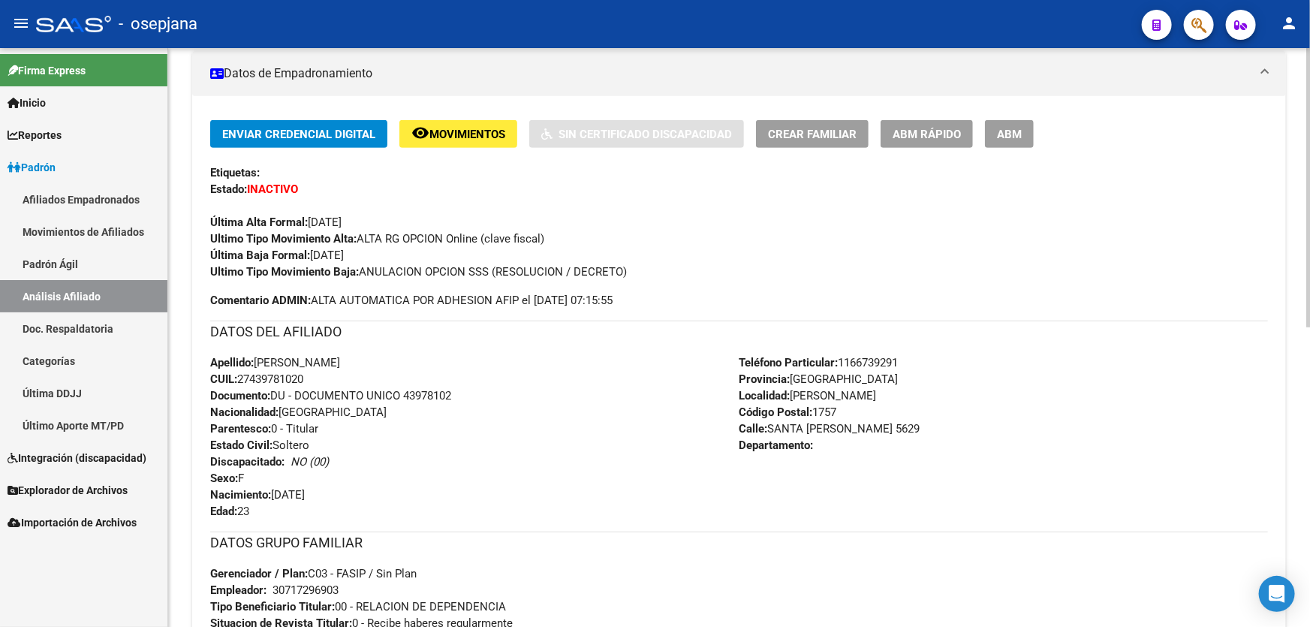
scroll to position [409, 0]
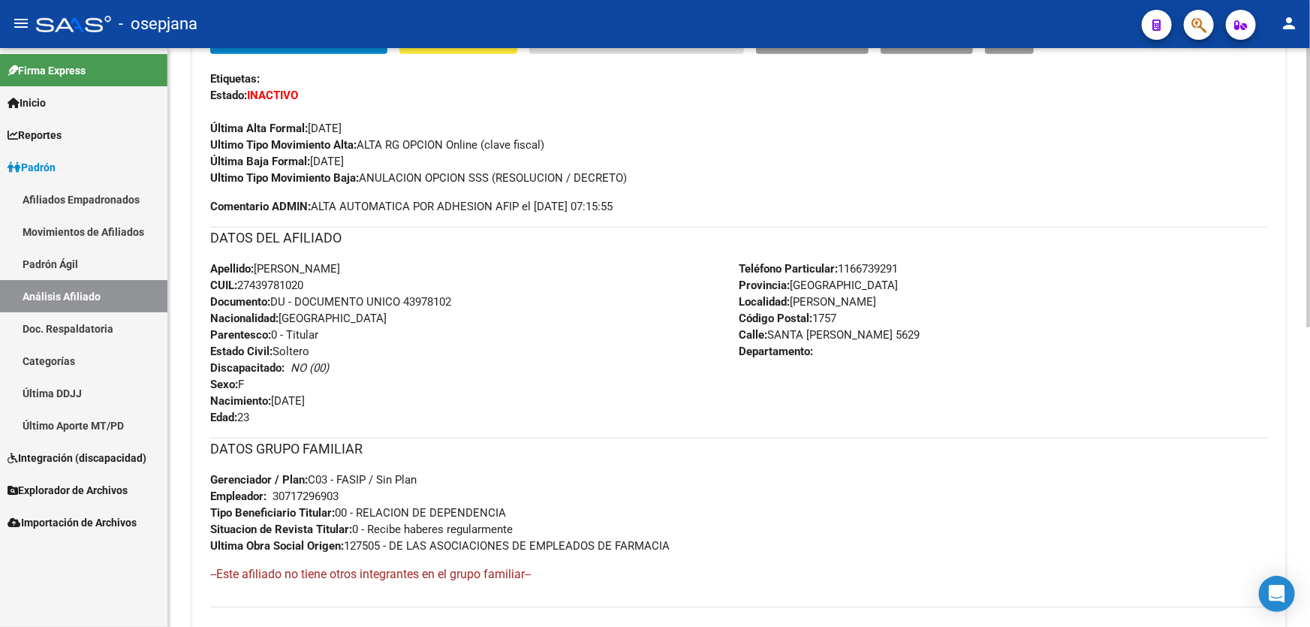
drag, startPoint x: 405, startPoint y: 295, endPoint x: 537, endPoint y: 294, distance: 132.1
click at [537, 294] on div "Apellido: [PERSON_NAME]: 27439781020 Documento: DU - DOCUMENTO UNICO 43978102 N…" at bounding box center [474, 343] width 529 height 165
copy span "43978102"
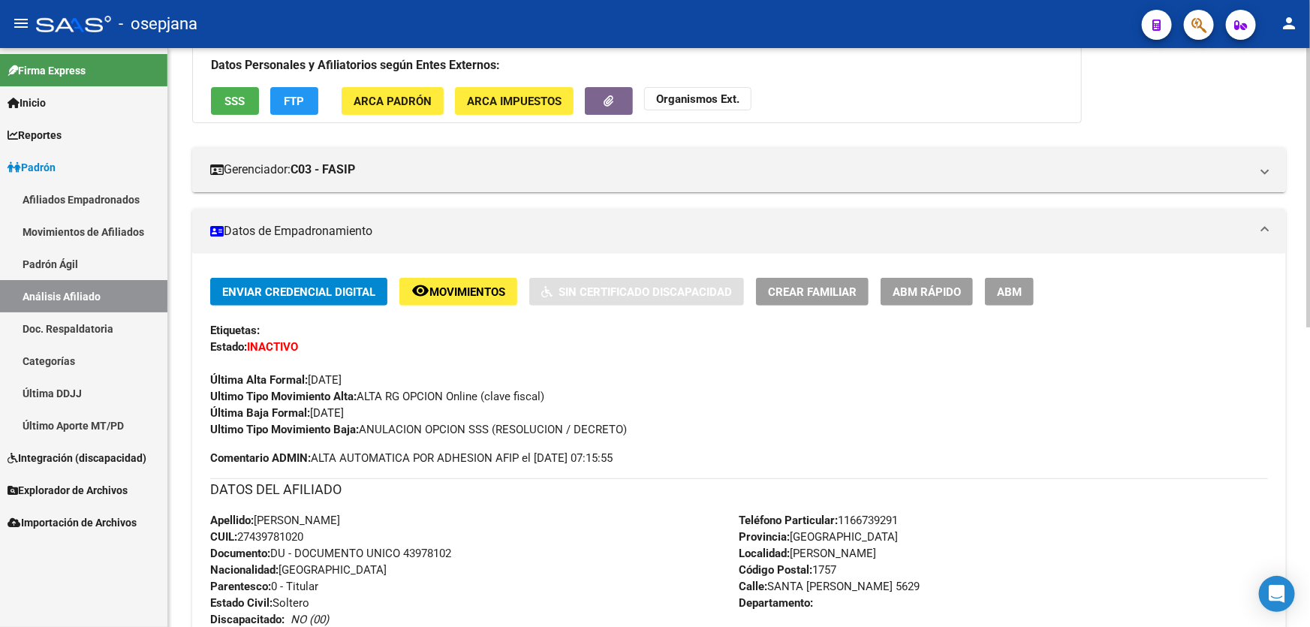
scroll to position [0, 0]
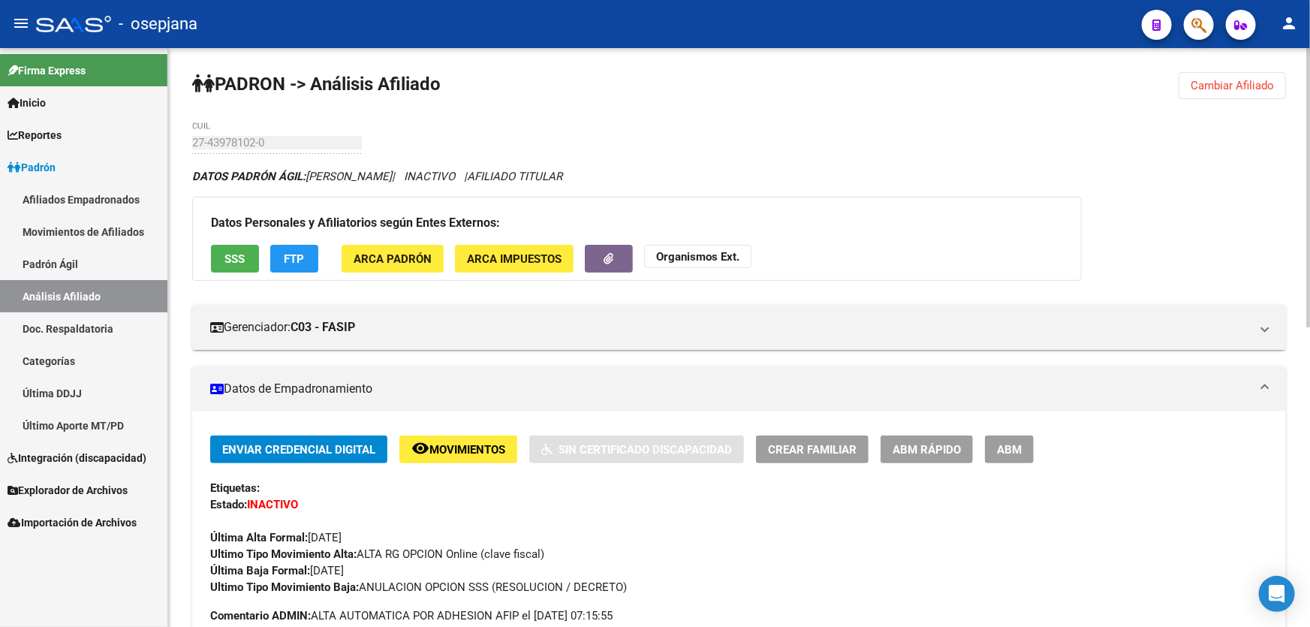
click at [1226, 79] on span "Cambiar Afiliado" at bounding box center [1232, 86] width 83 height 14
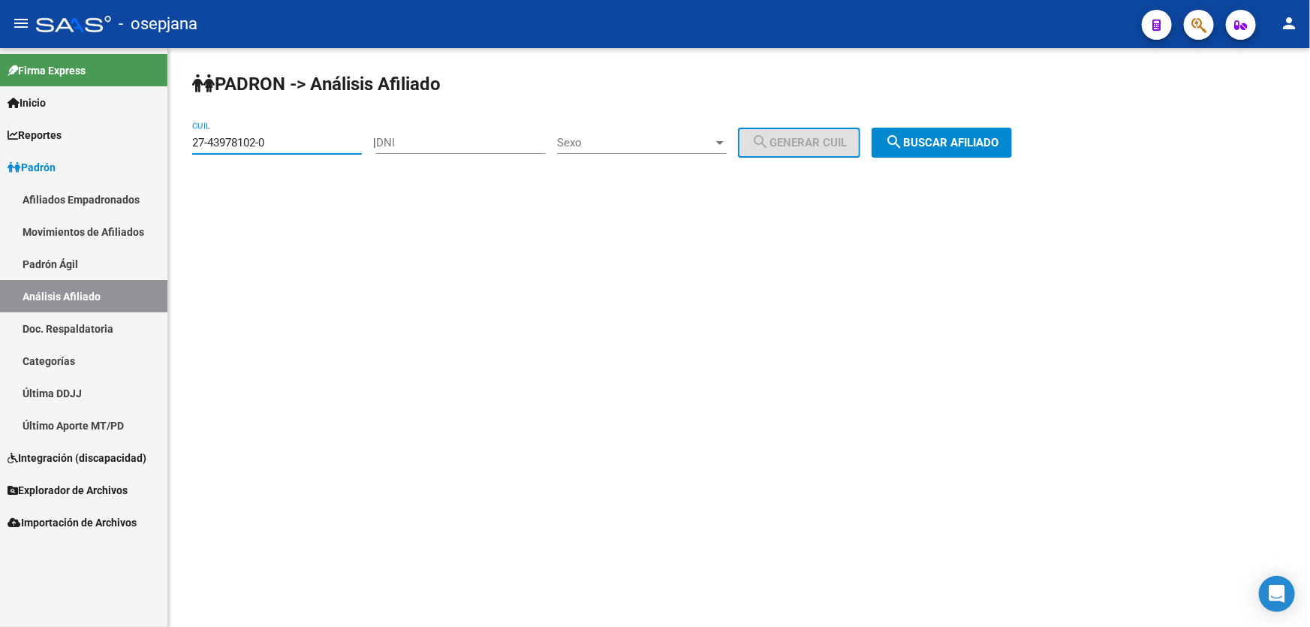
drag, startPoint x: 303, startPoint y: 141, endPoint x: 252, endPoint y: 141, distance: 51.8
click at [252, 141] on input "27-43978102-0" at bounding box center [277, 143] width 170 height 14
click at [187, 140] on div "PADRON -> Análisis Afiliado 27-43978102-0 CUIL | DNI Sexo Sexo search Generar C…" at bounding box center [739, 127] width 1142 height 158
click at [999, 143] on span "search Buscar afiliado" at bounding box center [941, 143] width 113 height 14
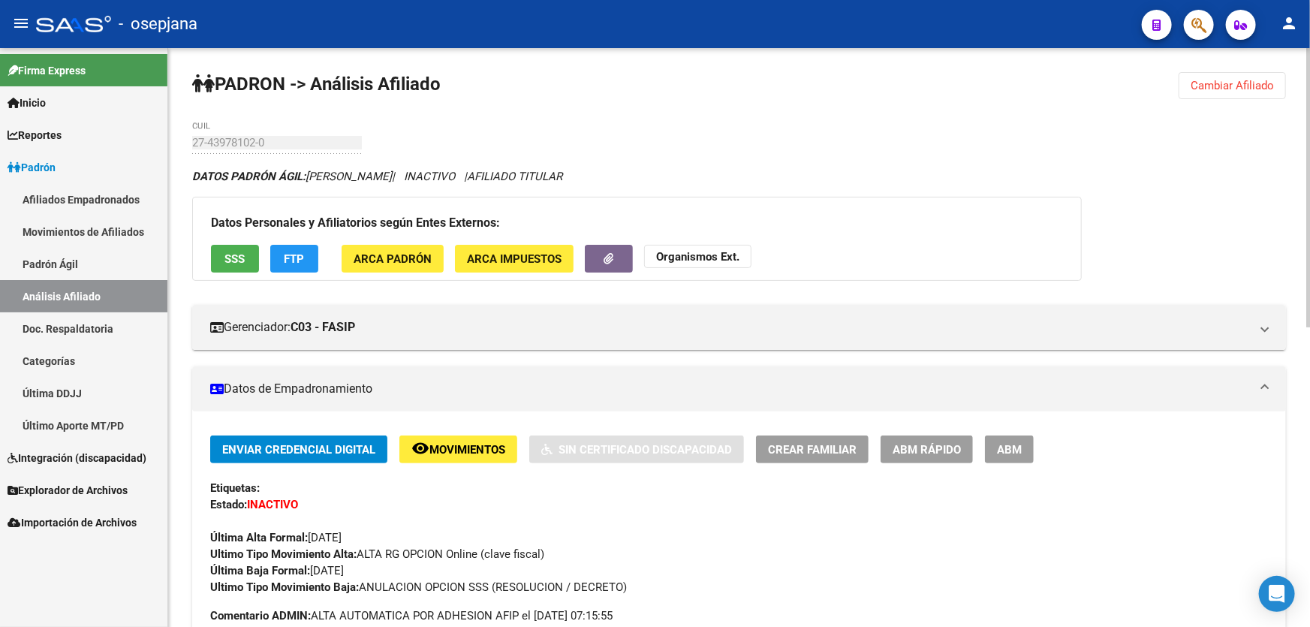
click at [1206, 92] on button "Cambiar Afiliado" at bounding box center [1232, 85] width 107 height 27
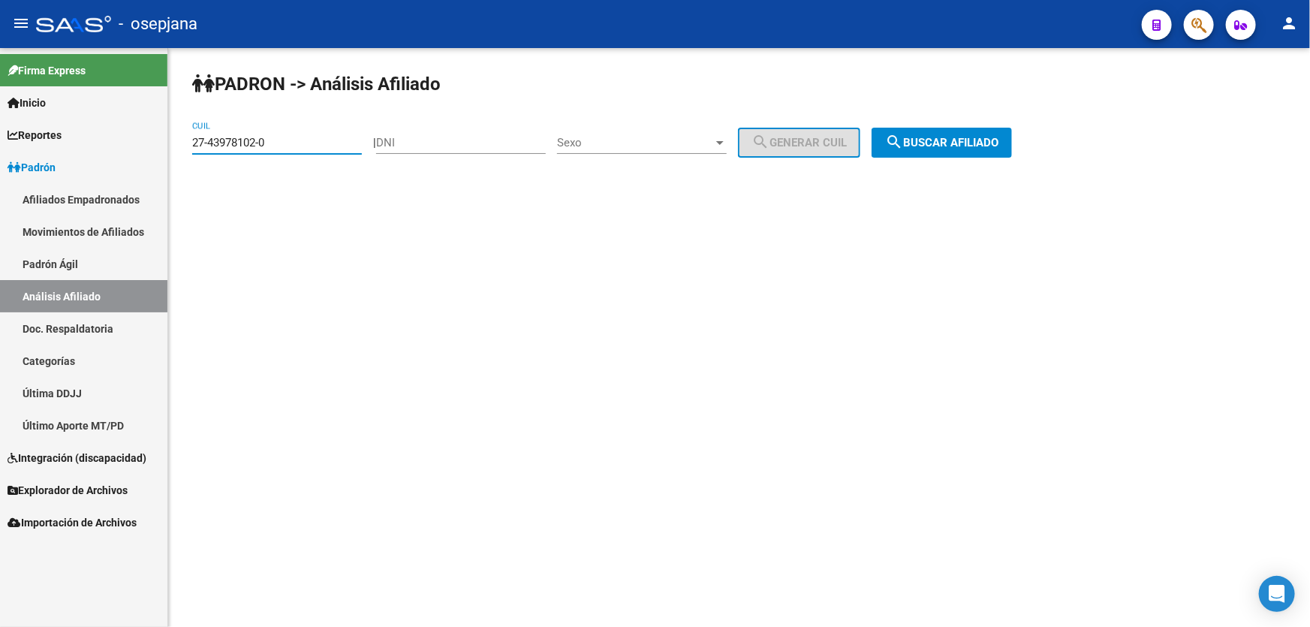
drag, startPoint x: 321, startPoint y: 143, endPoint x: 135, endPoint y: 117, distance: 187.2
click at [135, 117] on mat-sidenav-container "Firma Express Inicio Instructivos Contacto OS Reportes Padrón Traspasos x O.S. …" at bounding box center [655, 337] width 1310 height 579
drag, startPoint x: 206, startPoint y: 110, endPoint x: 556, endPoint y: 261, distance: 380.0
click at [556, 261] on mat-sidenav-content "PADRON -> Análisis Afiliado 27-43978102-0 CUIL | DNI Sexo Sexo search Generar C…" at bounding box center [739, 337] width 1142 height 579
drag, startPoint x: 309, startPoint y: 143, endPoint x: 159, endPoint y: 136, distance: 150.3
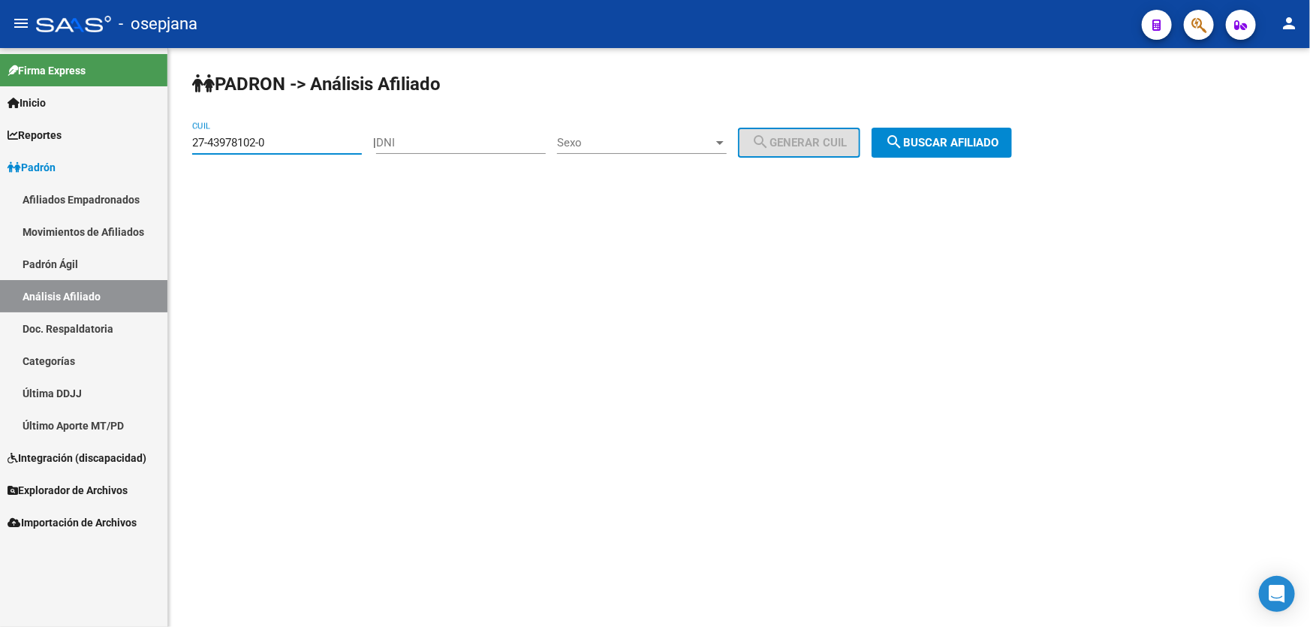
click at [159, 136] on mat-sidenav-container "Firma Express Inicio Instructivos Contacto OS Reportes Padrón Traspasos x O.S. …" at bounding box center [655, 337] width 1310 height 579
paste input "0-34719870-7"
type input "20-34719870-7"
click at [953, 134] on button "search Buscar afiliado" at bounding box center [942, 143] width 140 height 30
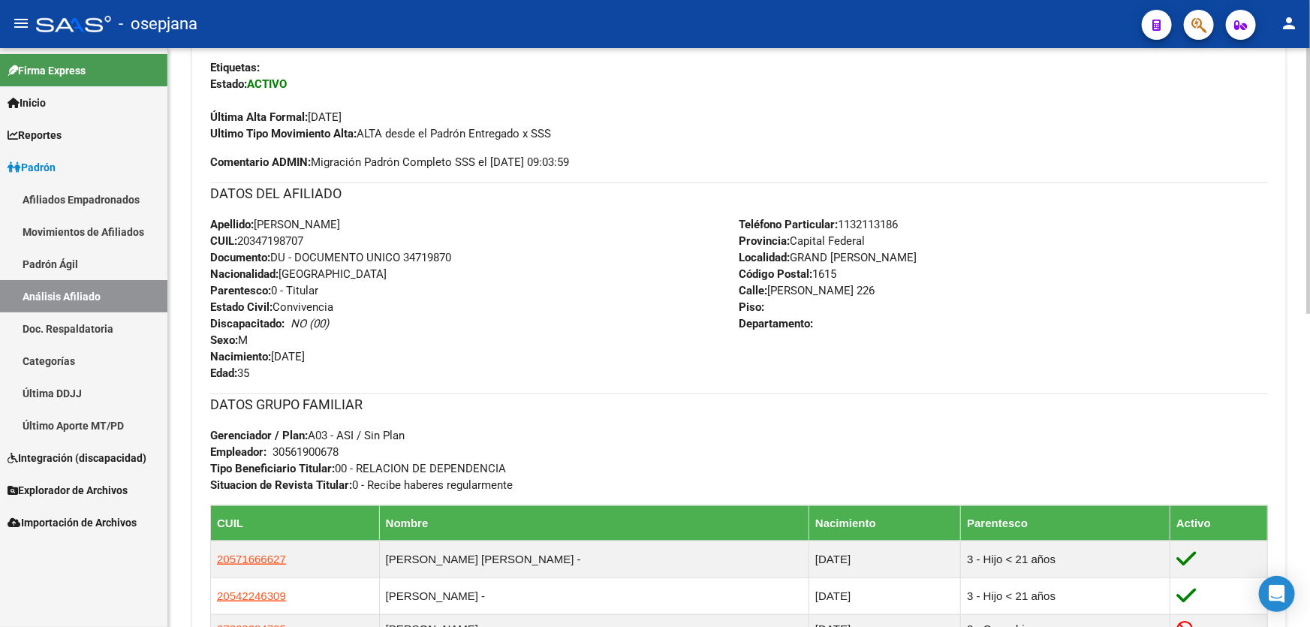
scroll to position [273, 0]
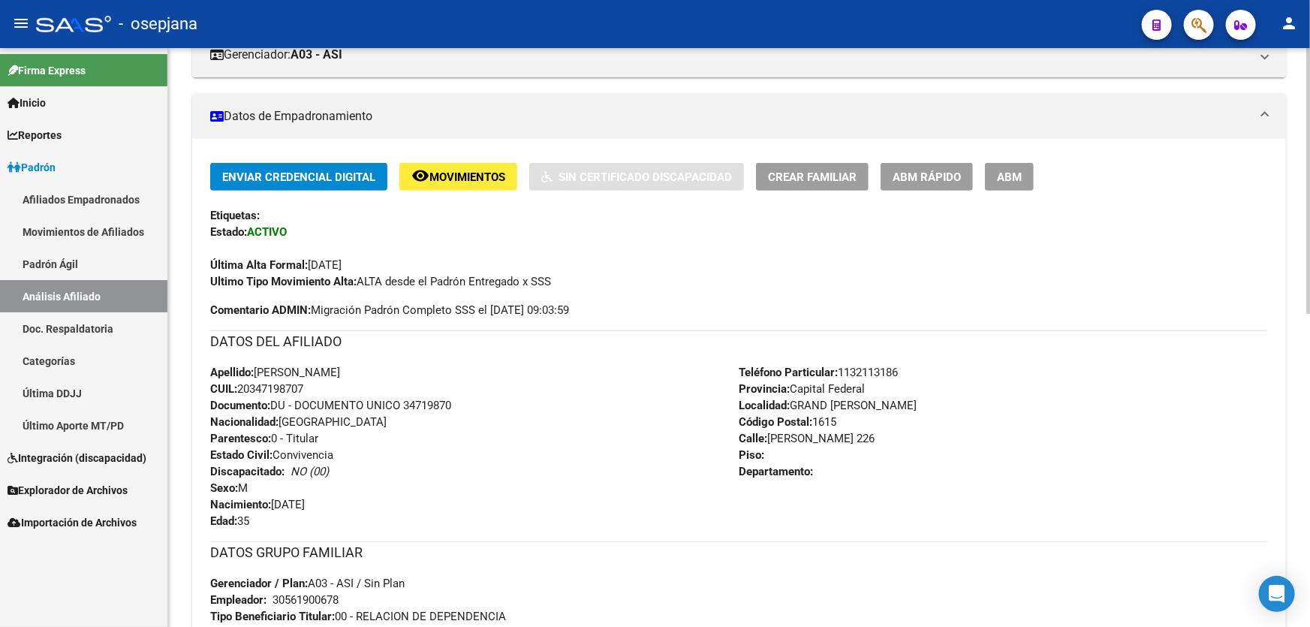
click at [945, 188] on div "Enviar Credencial Digital remove_red_eye Movimientos Sin Certificado Discapacid…" at bounding box center [739, 226] width 1058 height 127
click at [939, 179] on span "ABM Rápido" at bounding box center [927, 177] width 68 height 14
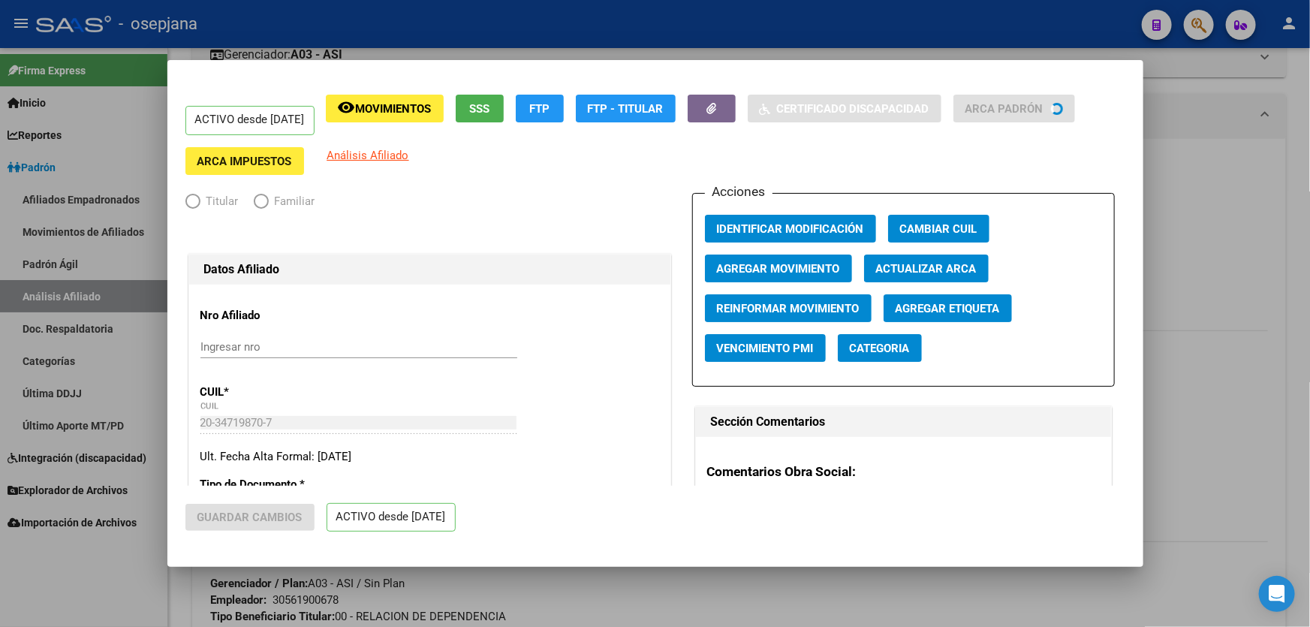
radio input "true"
type input "30-56190067-8"
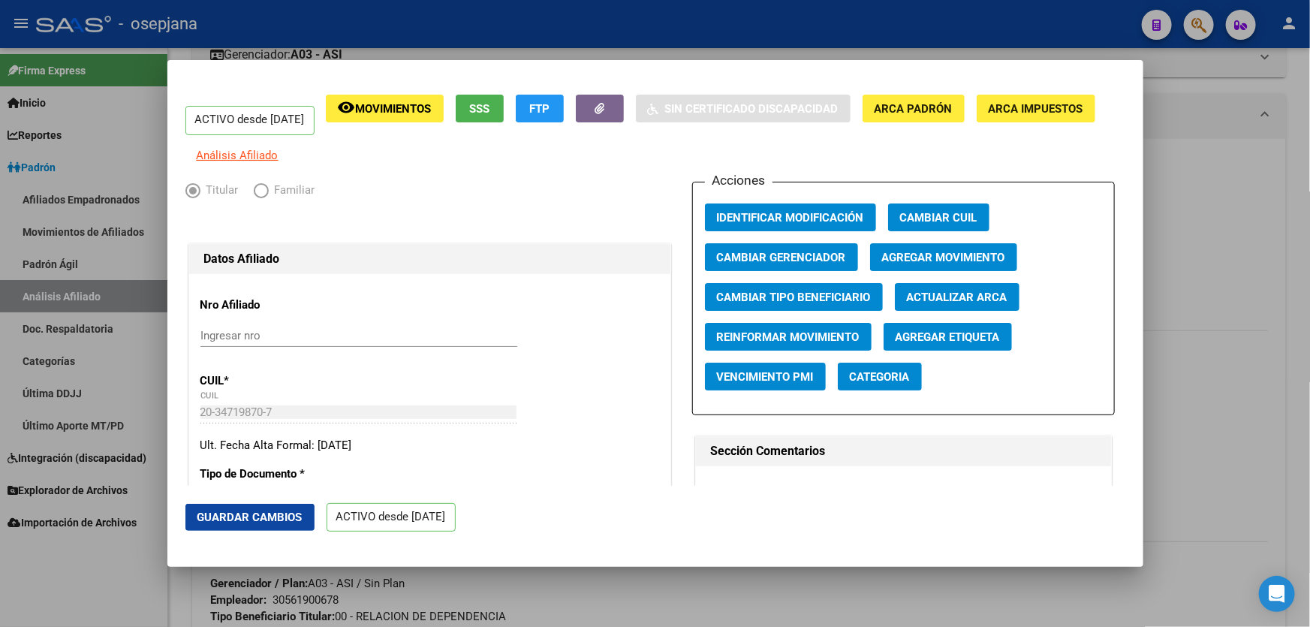
click at [998, 299] on button "Actualizar ARCA" at bounding box center [957, 297] width 125 height 28
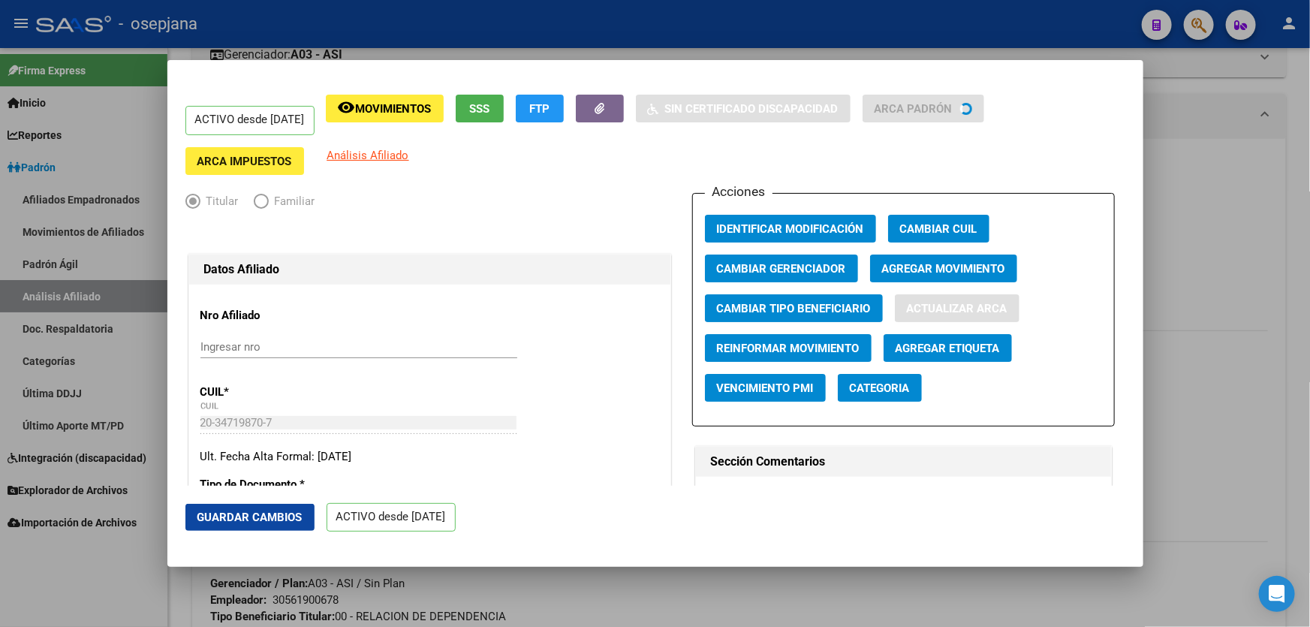
type input "[PERSON_NAME]"
type input "GRAND [PERSON_NAME]"
type input "[PERSON_NAME]"
type input "226"
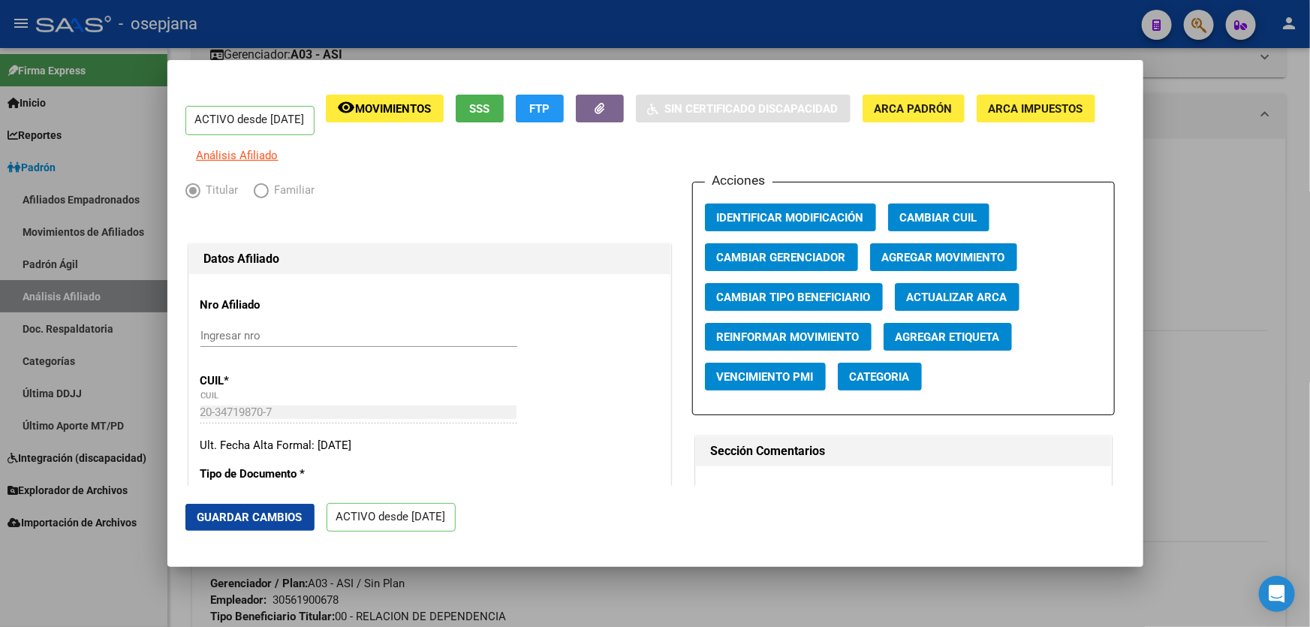
click at [262, 512] on span "Guardar Cambios" at bounding box center [249, 518] width 105 height 14
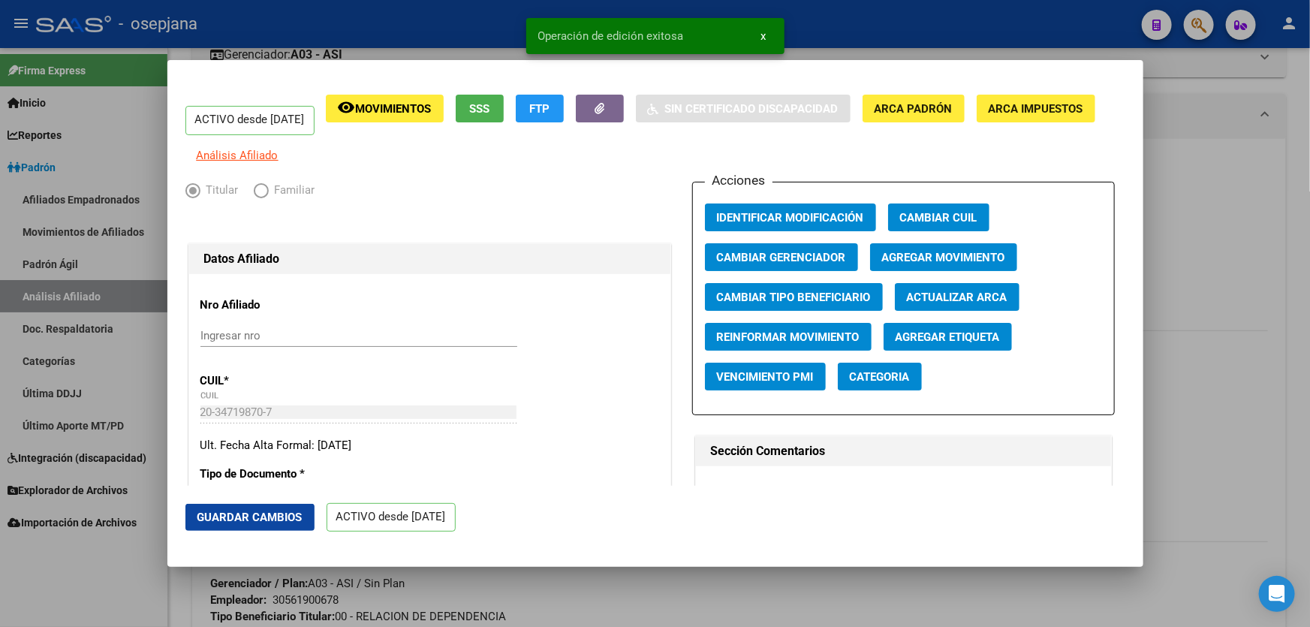
click at [1239, 443] on div at bounding box center [655, 313] width 1310 height 627
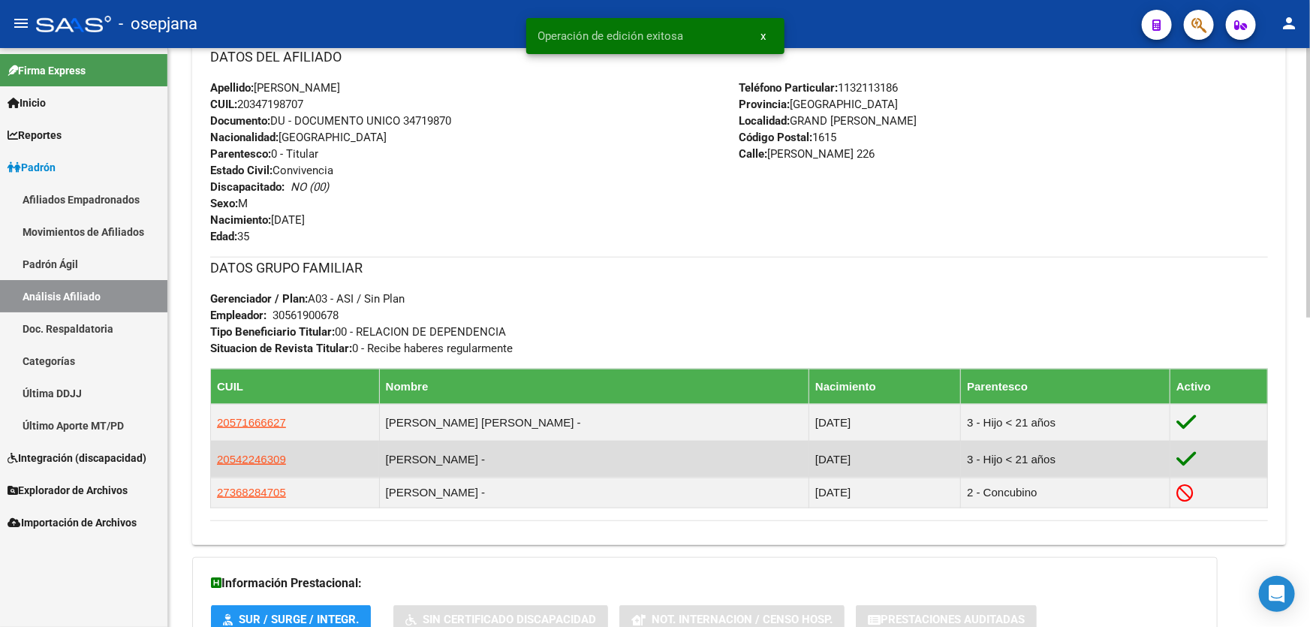
scroll to position [546, 0]
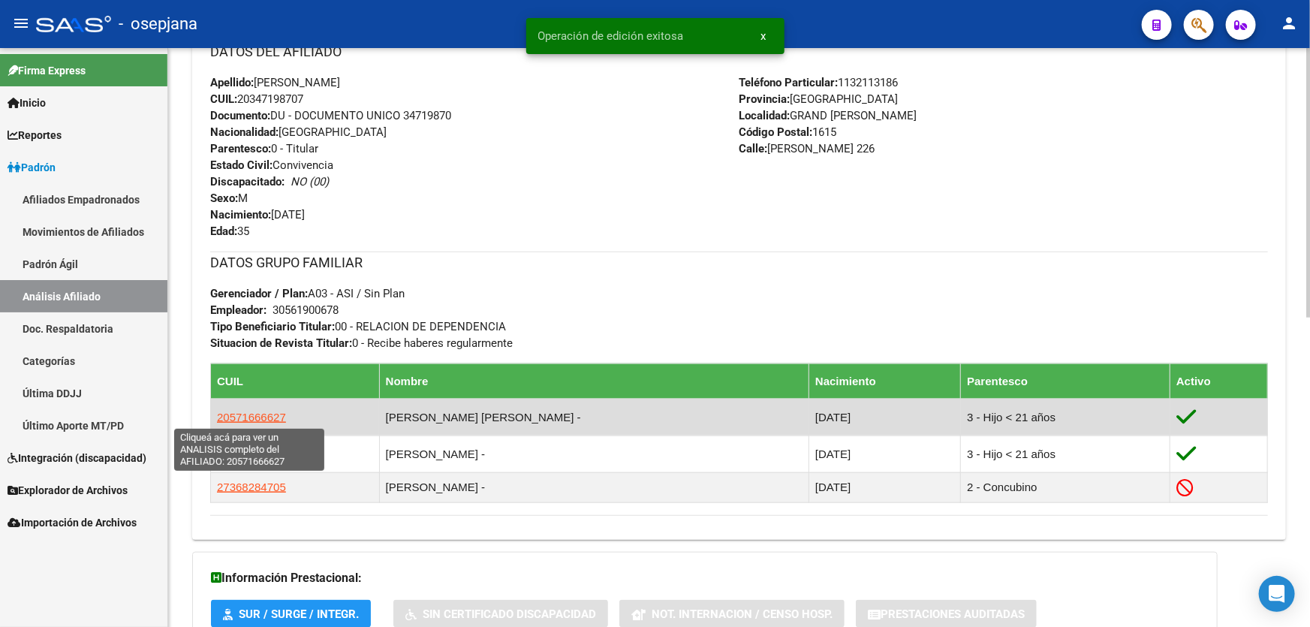
click at [252, 419] on span "20571666627" at bounding box center [251, 417] width 69 height 13
type textarea "20571666627"
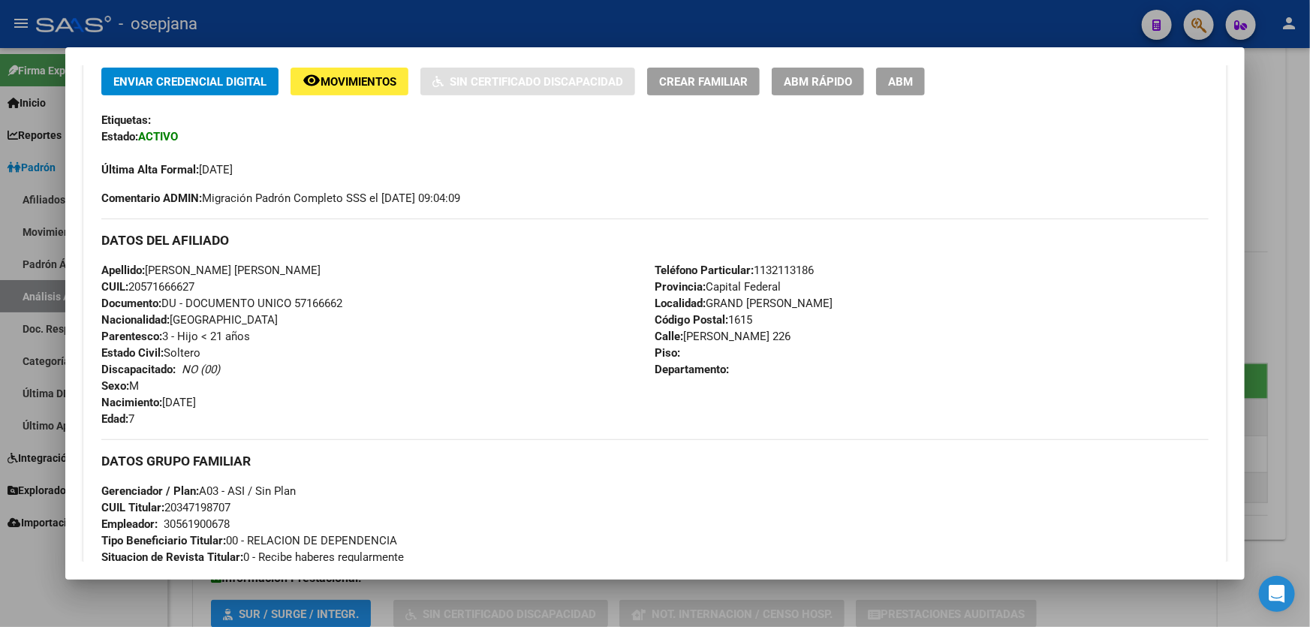
scroll to position [136, 0]
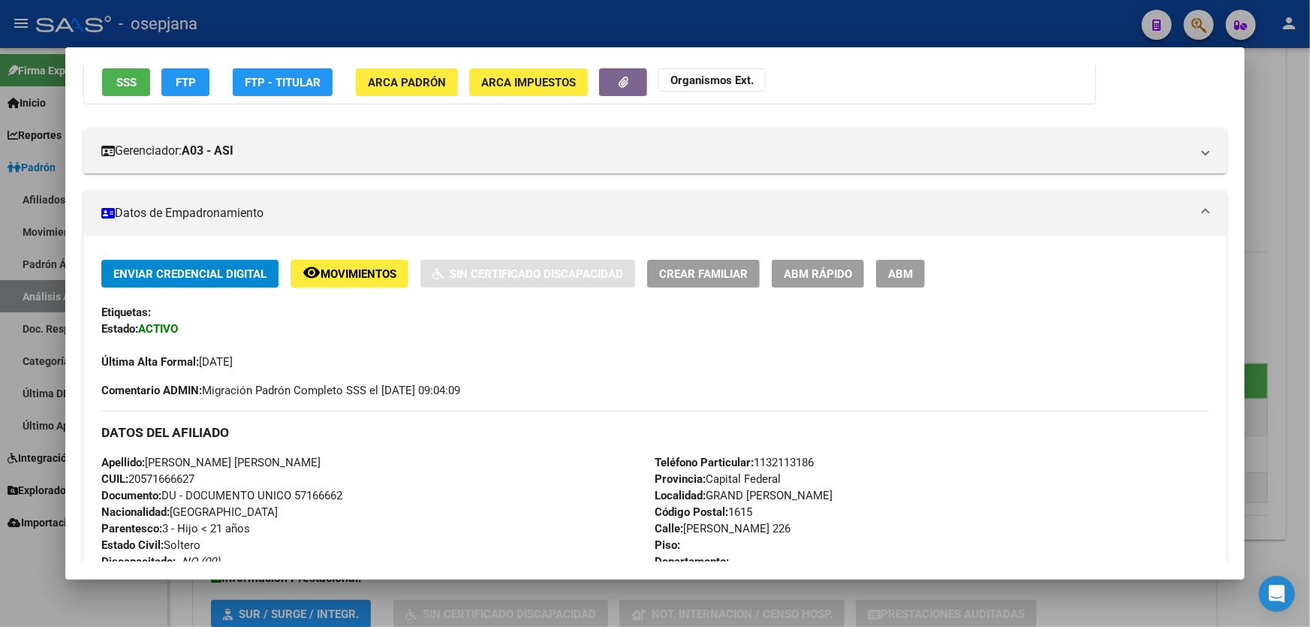
click at [831, 267] on span "ABM Rápido" at bounding box center [818, 274] width 68 height 14
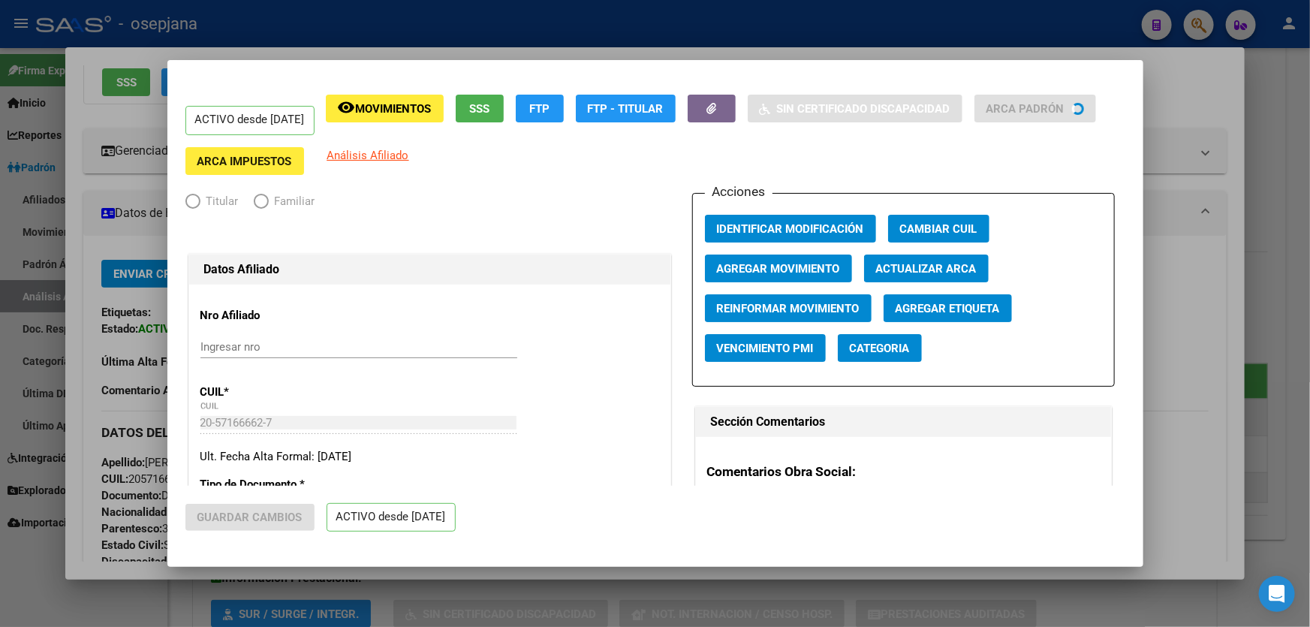
radio input "true"
type input "30-56190067-8"
click at [946, 264] on span "Actualizar ARCA" at bounding box center [926, 269] width 101 height 14
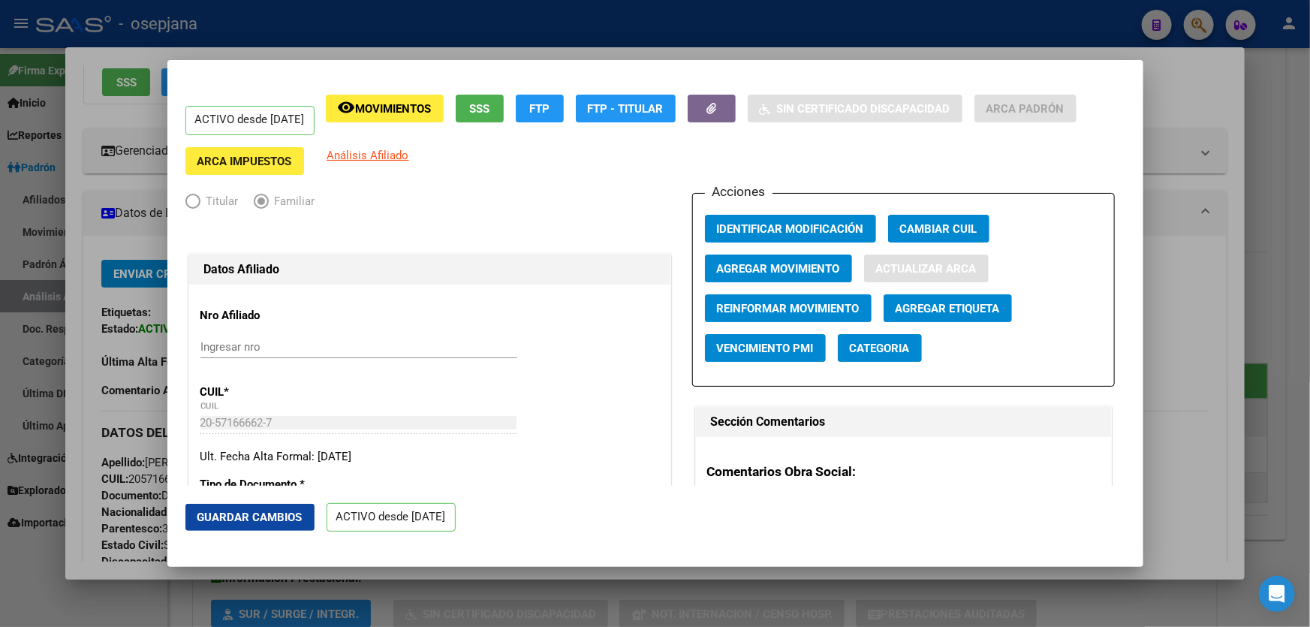
type input "[PERSON_NAME]"
type input "GRAND [PERSON_NAME]"
type input "[PERSON_NAME]"
type input "226"
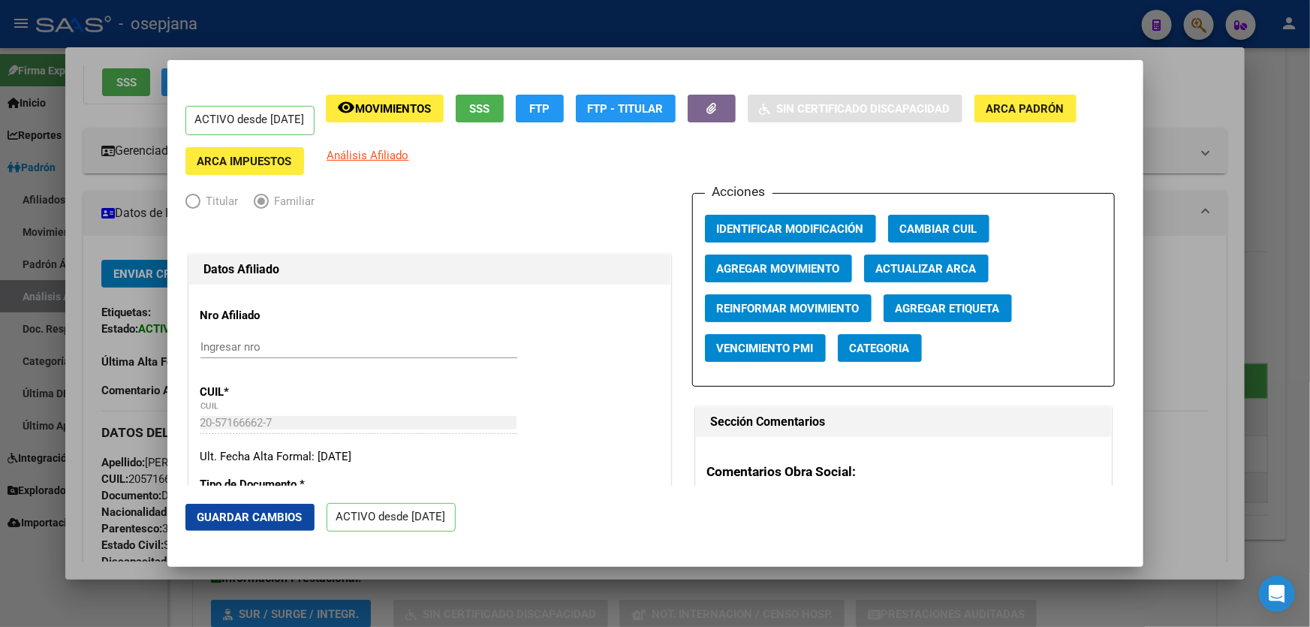
click at [267, 508] on button "Guardar Cambios" at bounding box center [249, 517] width 129 height 27
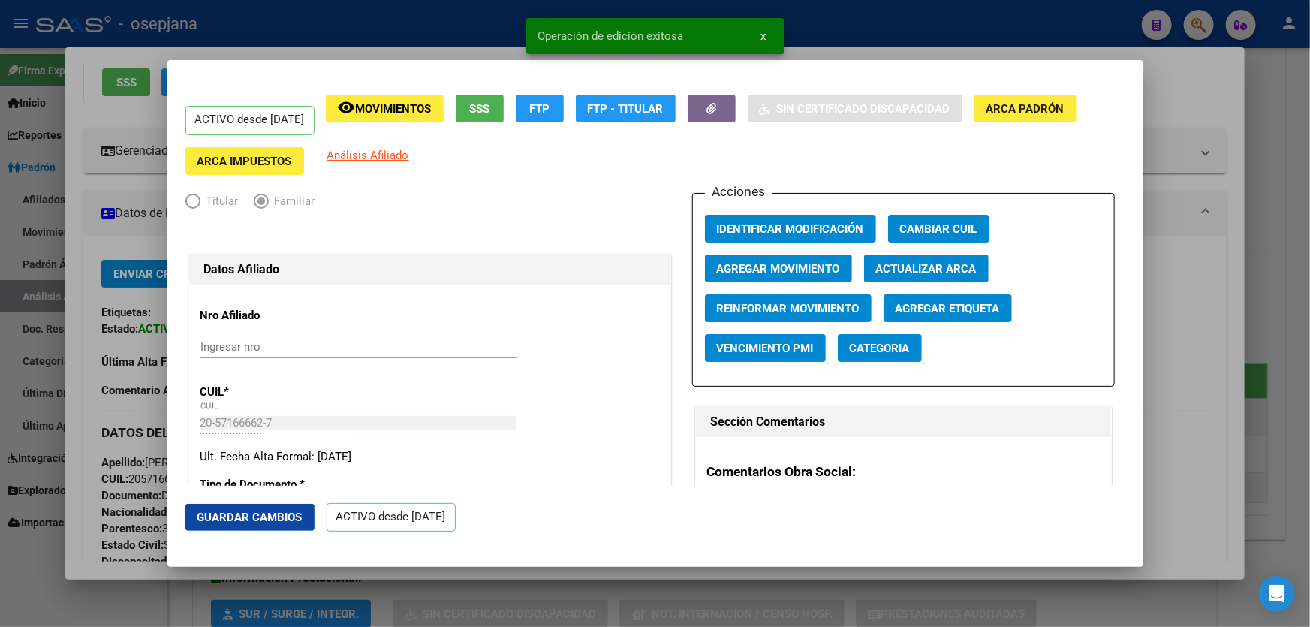
click at [1309, 235] on div at bounding box center [655, 313] width 1310 height 627
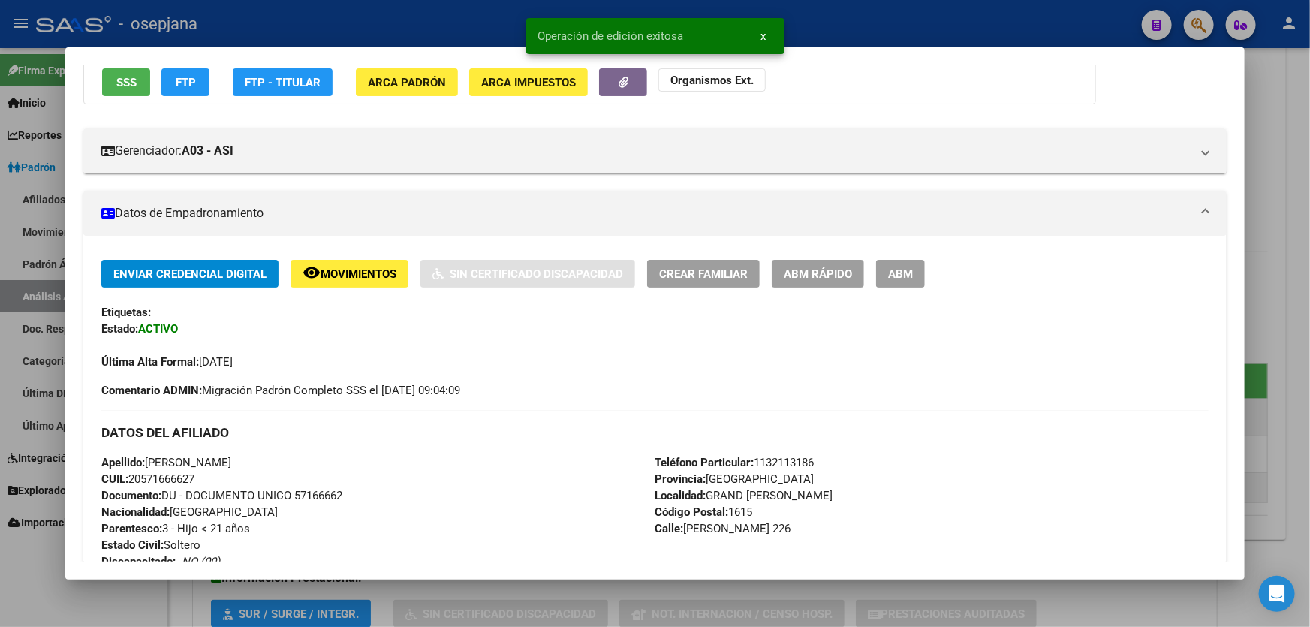
click at [1309, 235] on div at bounding box center [655, 313] width 1310 height 627
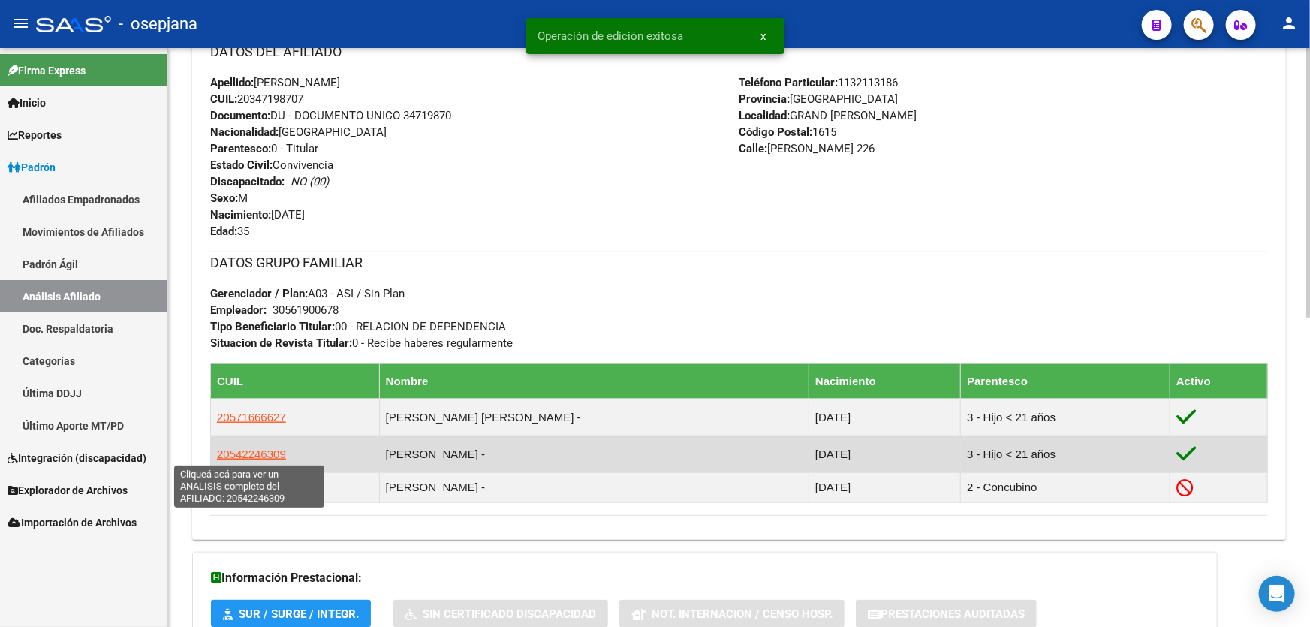
click at [258, 458] on span "20542246309" at bounding box center [251, 453] width 69 height 13
type textarea "20542246309"
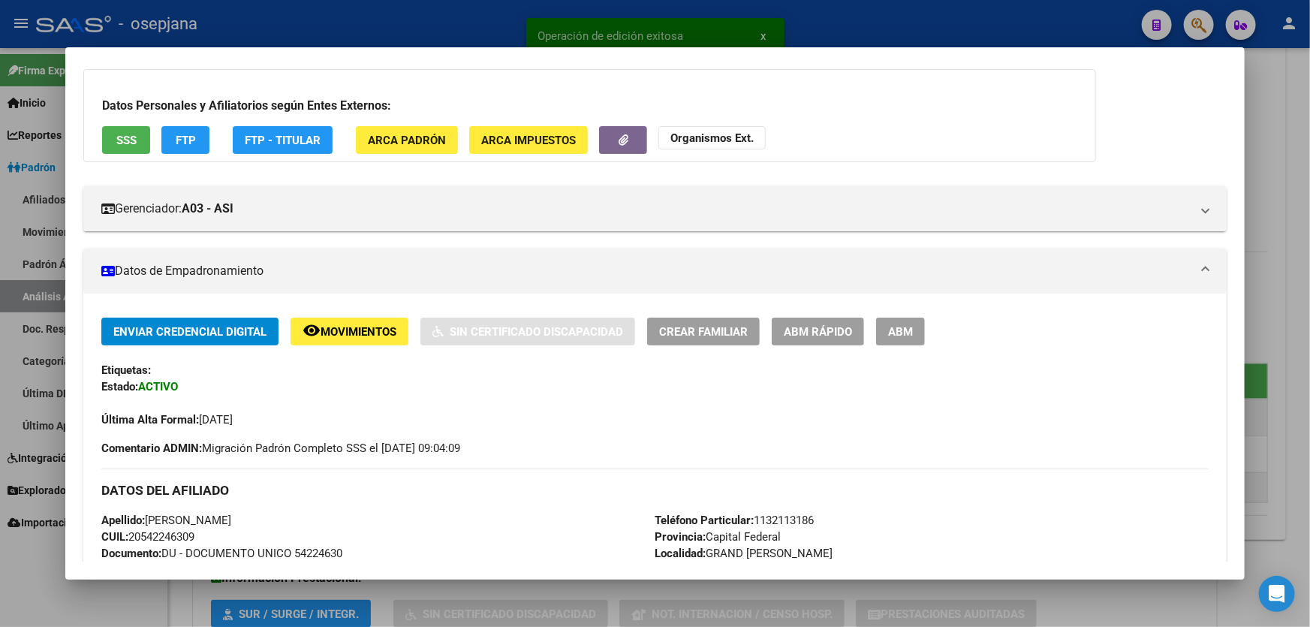
scroll to position [204, 0]
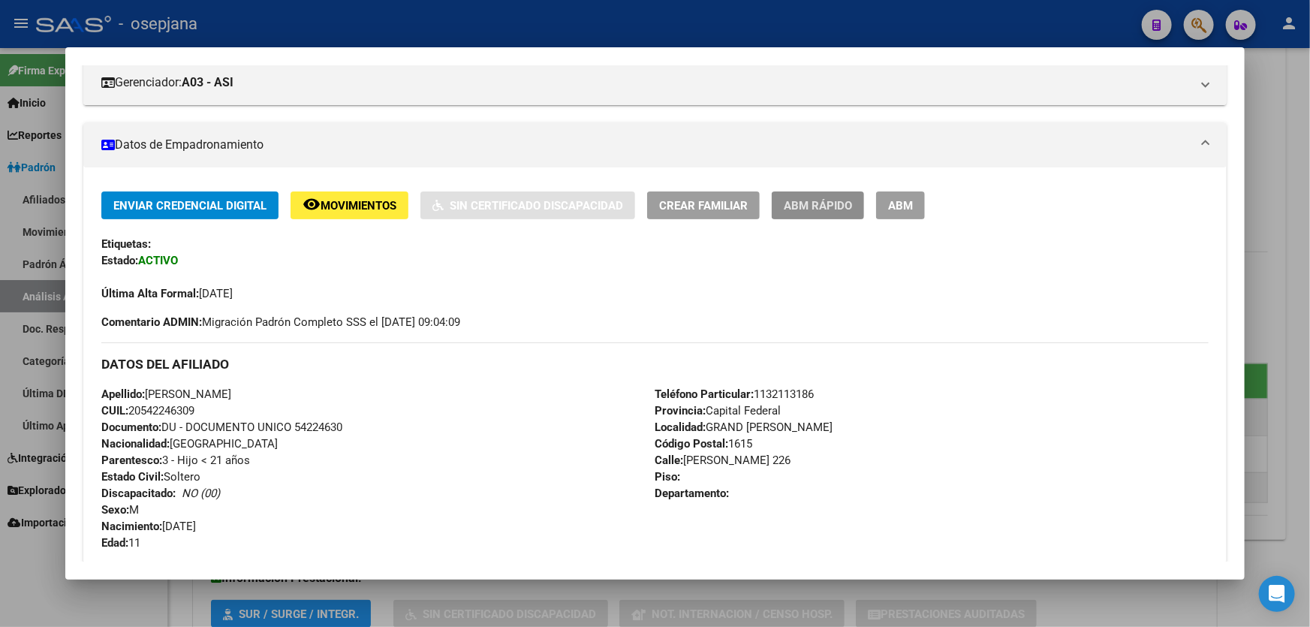
click at [818, 204] on span "ABM Rápido" at bounding box center [818, 206] width 68 height 14
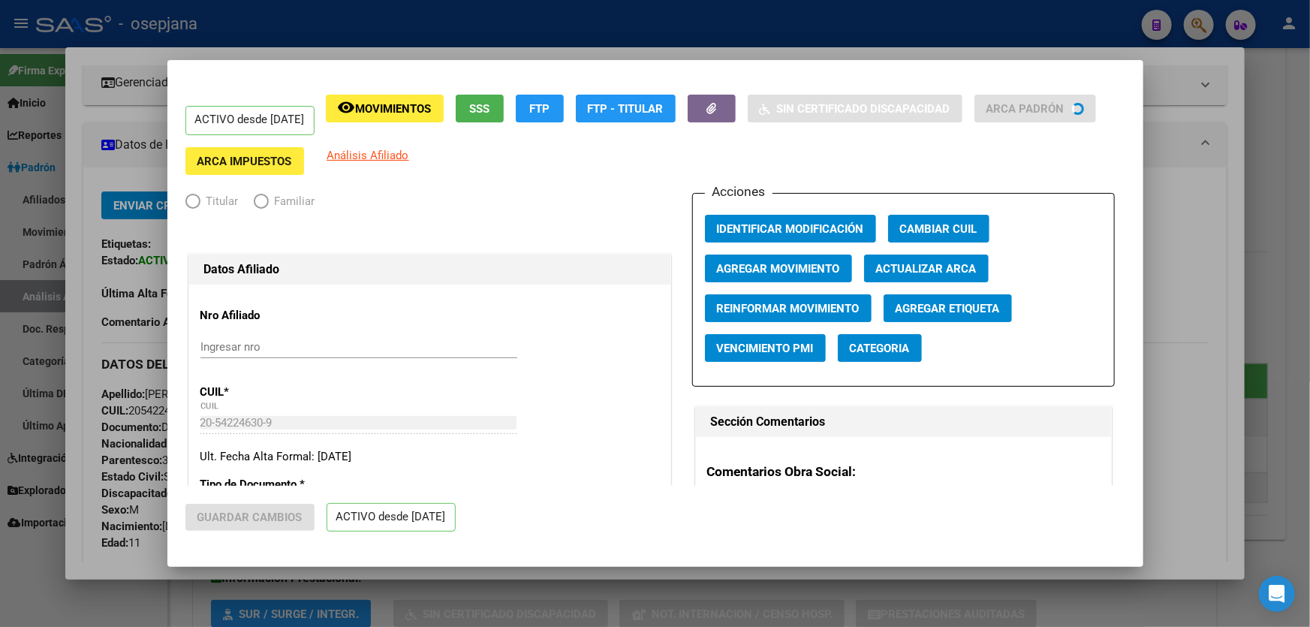
radio input "true"
type input "30-56190067-8"
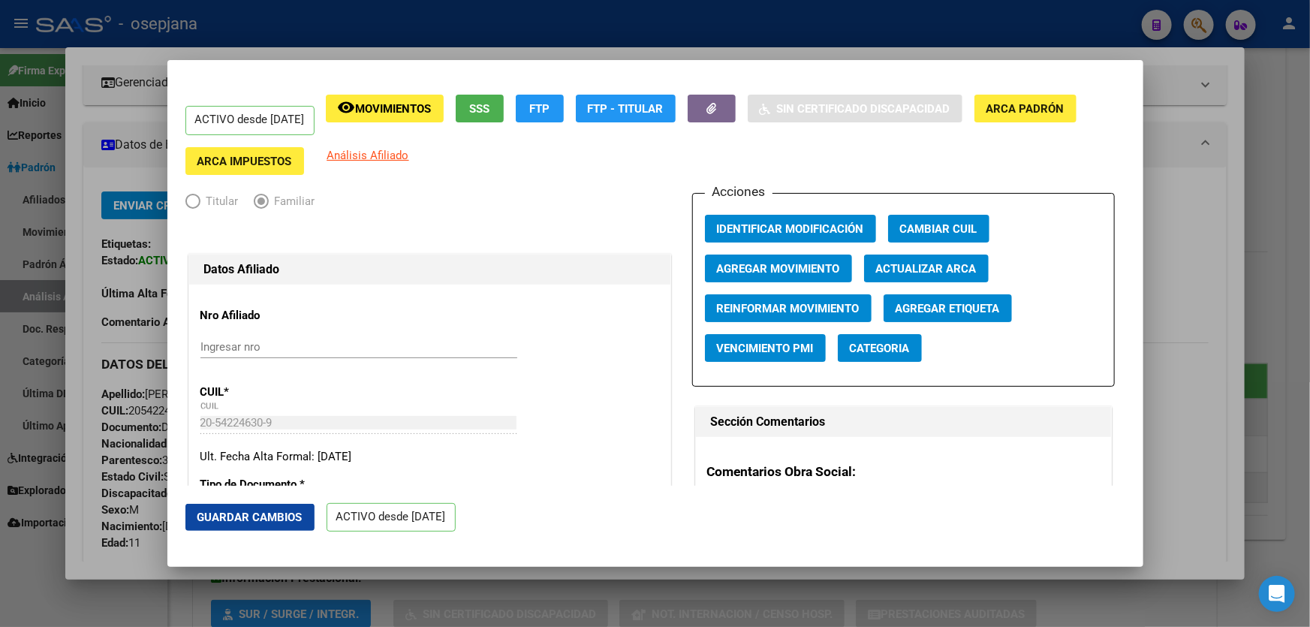
click at [929, 270] on span "Actualizar ARCA" at bounding box center [926, 269] width 101 height 14
type input "[PERSON_NAME]"
type input "GRAND [PERSON_NAME]"
type input "[PERSON_NAME]"
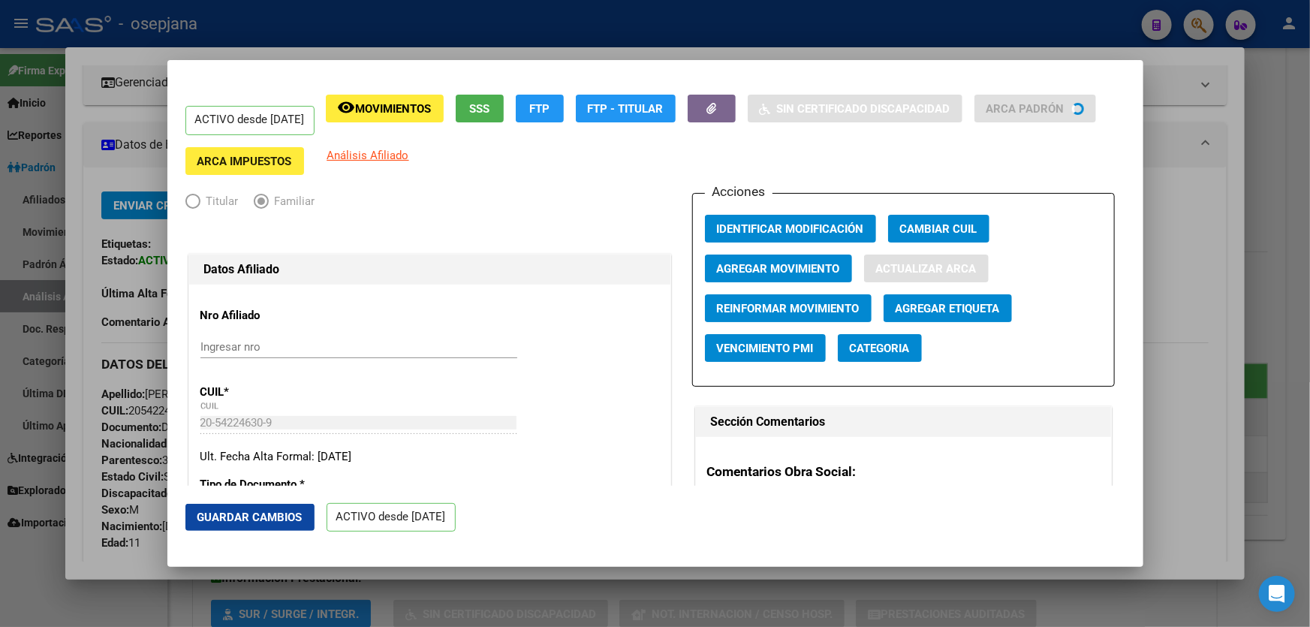
type input "226"
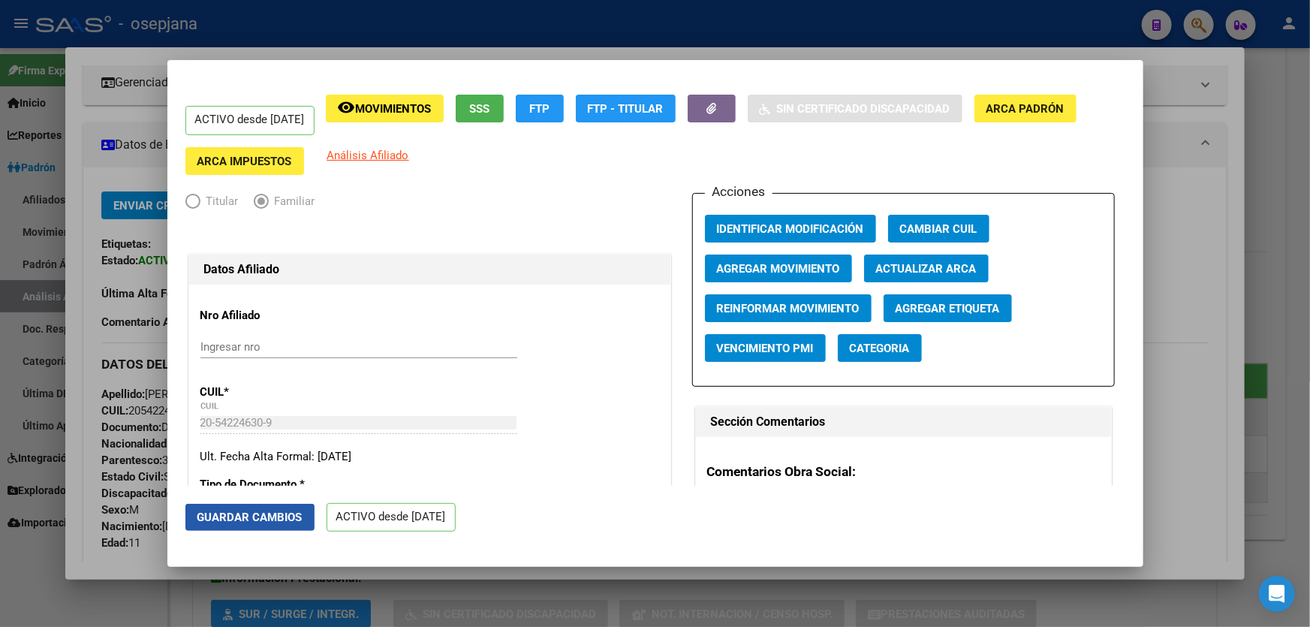
click at [275, 511] on span "Guardar Cambios" at bounding box center [249, 518] width 105 height 14
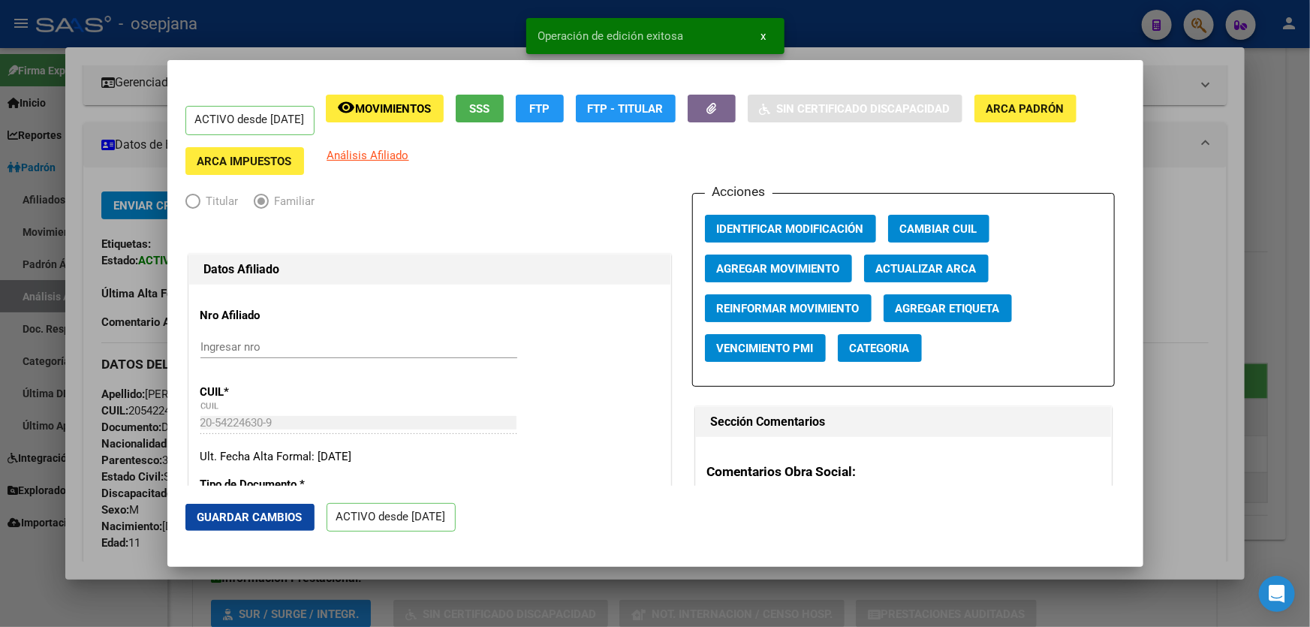
click at [1309, 382] on div at bounding box center [655, 313] width 1310 height 627
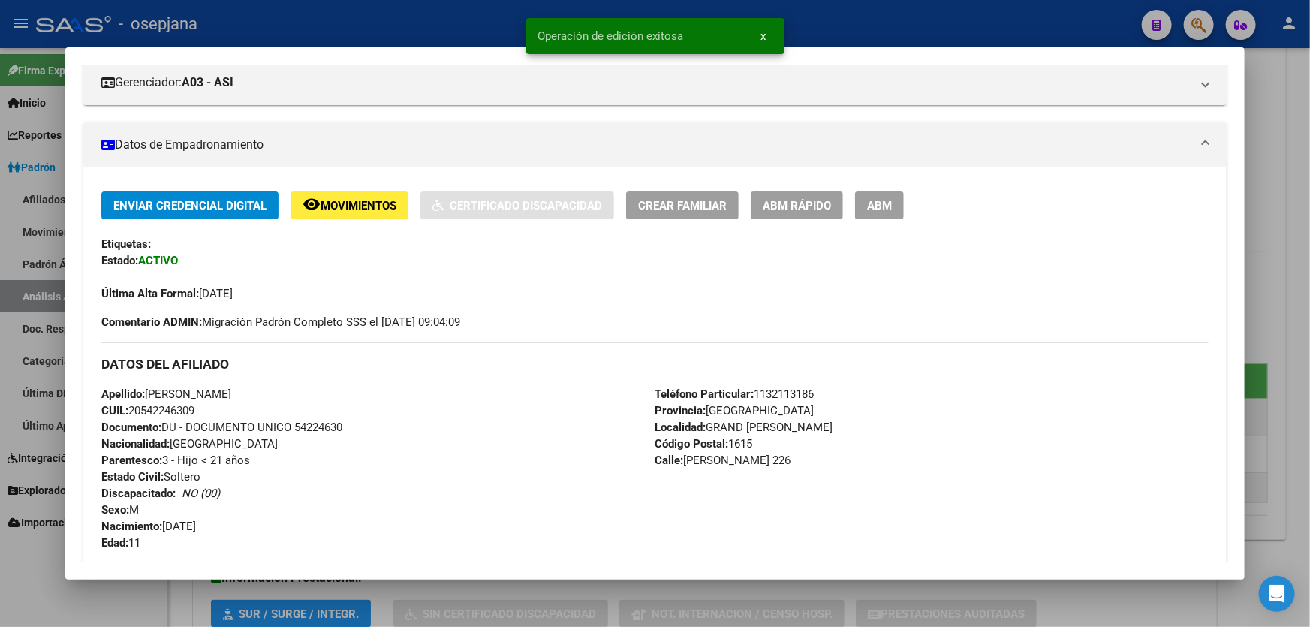
click at [1309, 382] on div at bounding box center [655, 313] width 1310 height 627
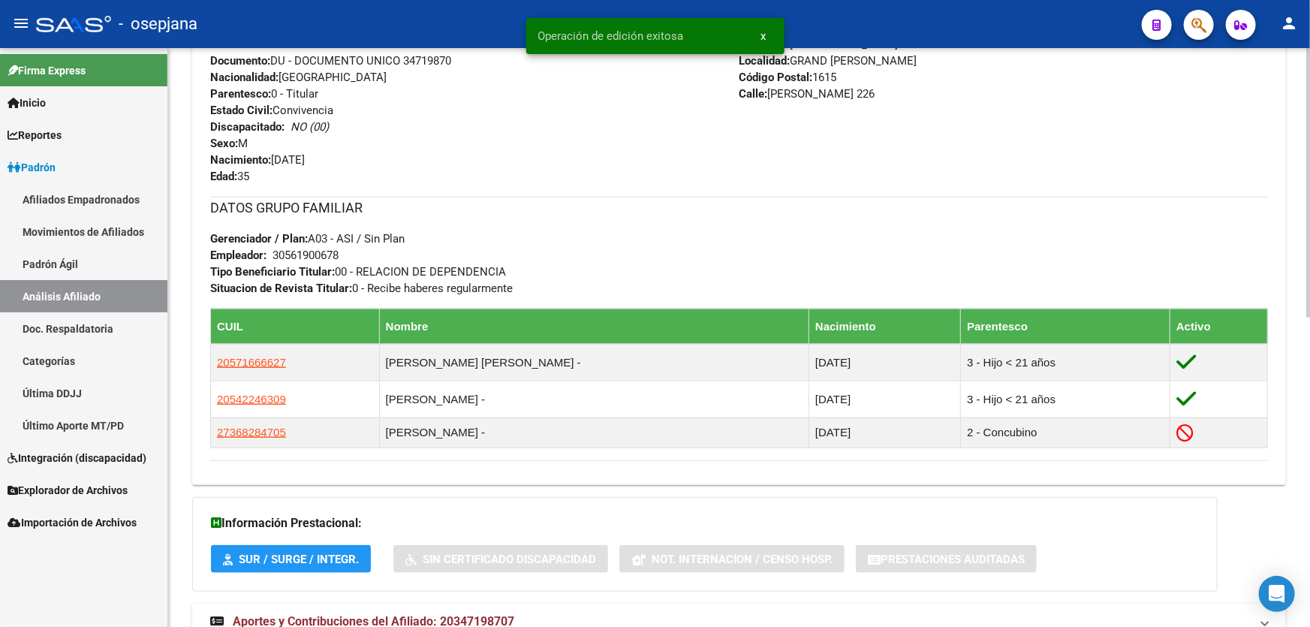
scroll to position [665, 0]
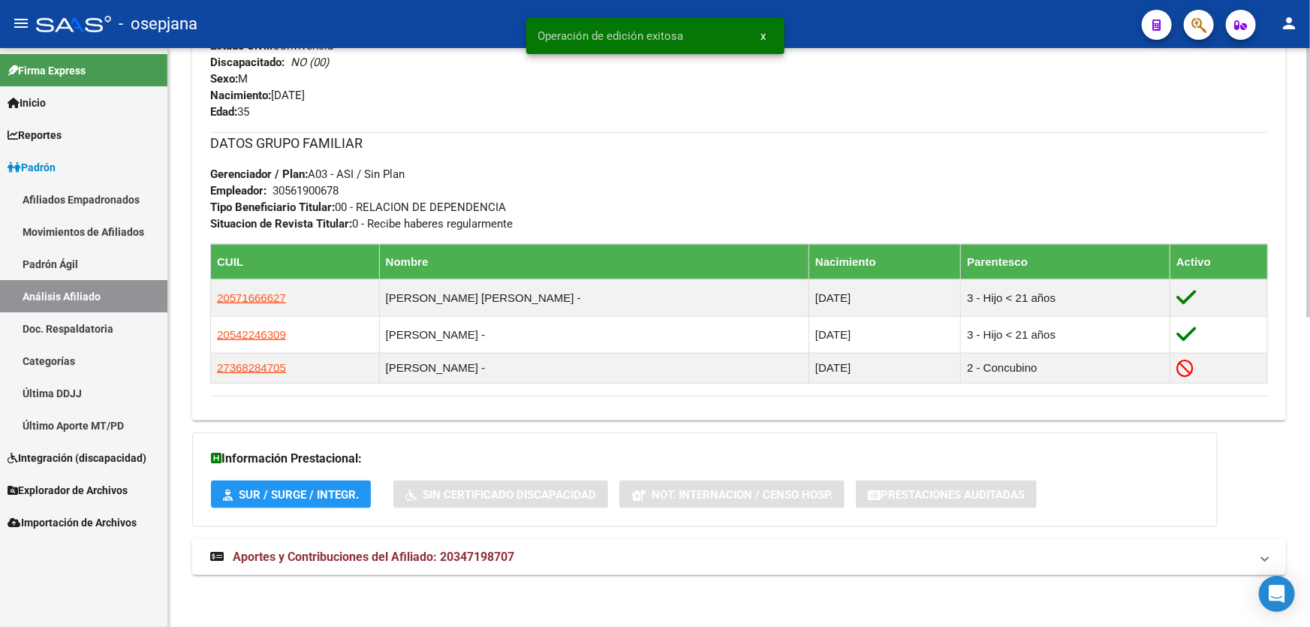
click at [676, 552] on mat-panel-title "Aportes y Contribuciones del Afiliado: 20347198707" at bounding box center [730, 557] width 1040 height 17
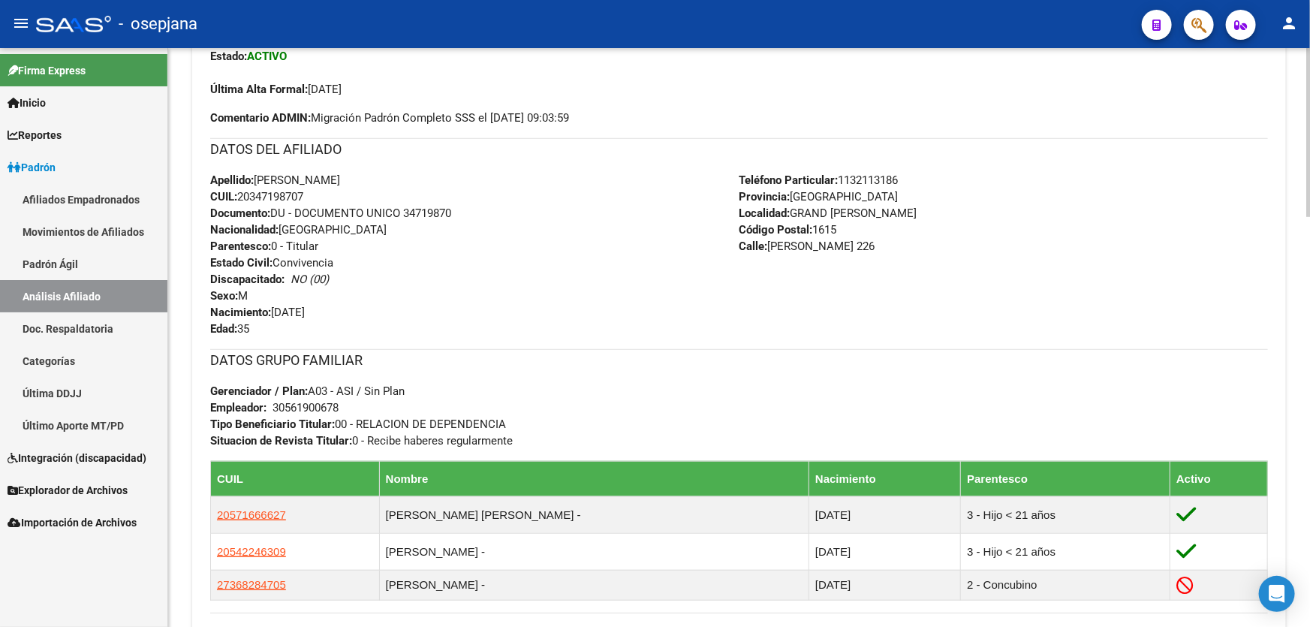
scroll to position [682, 0]
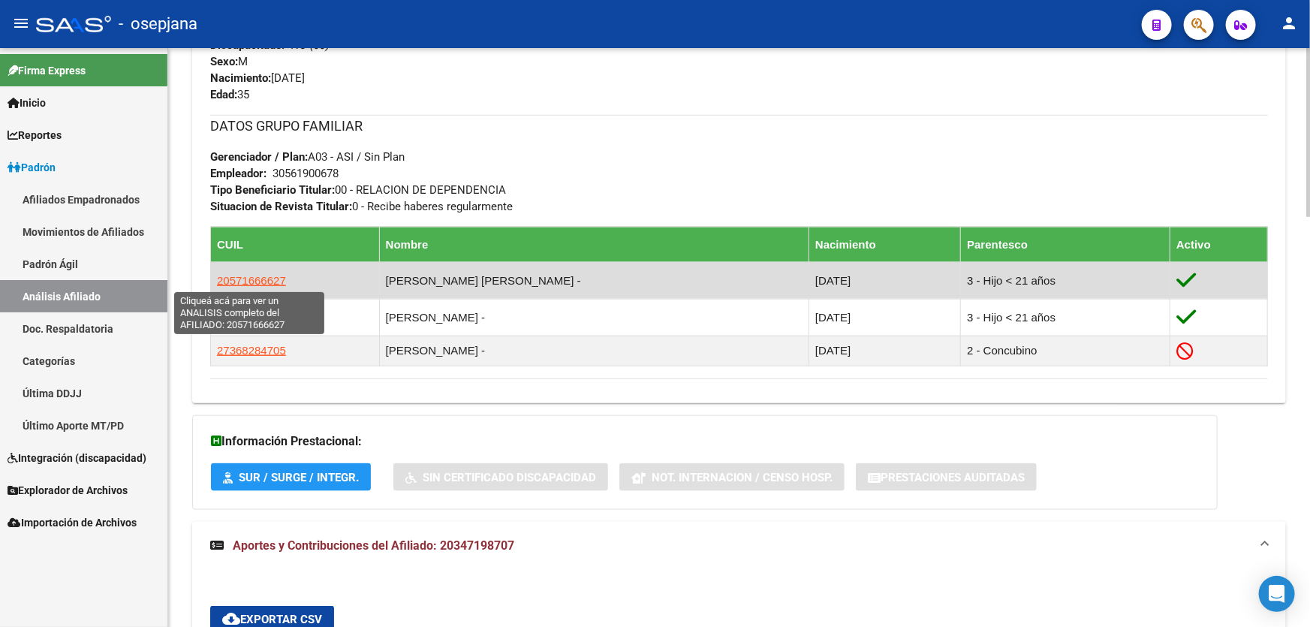
click at [256, 276] on span "20571666627" at bounding box center [251, 280] width 69 height 13
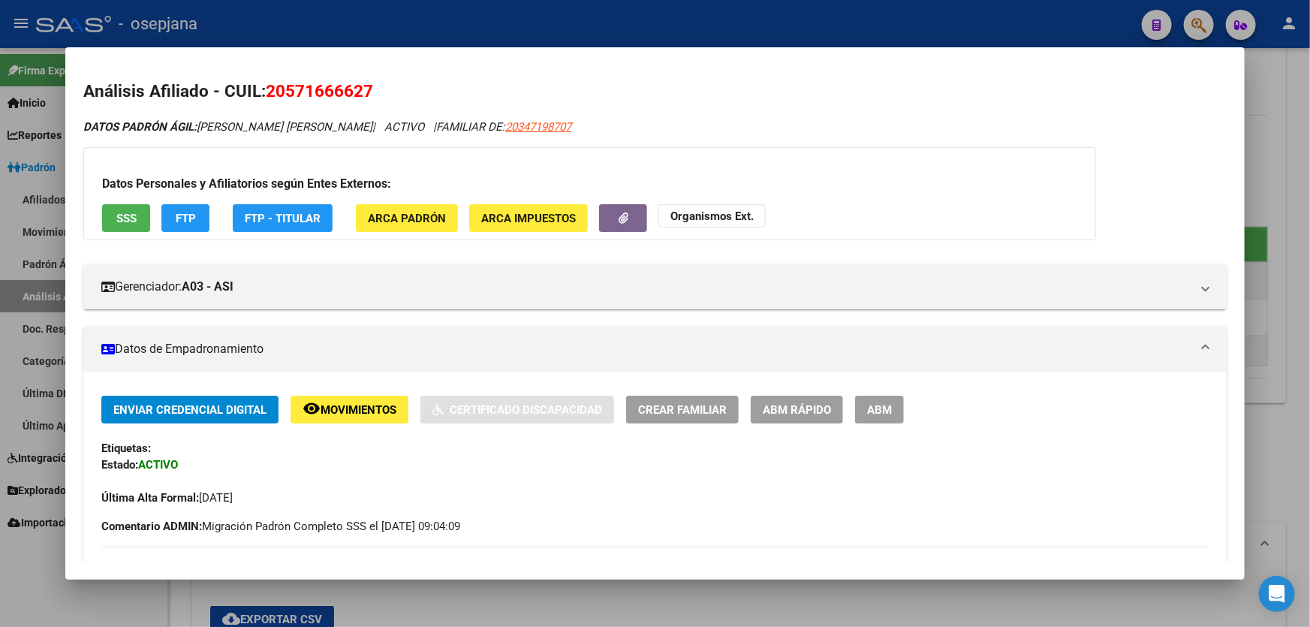
click at [140, 210] on button "SSS" at bounding box center [126, 218] width 48 height 28
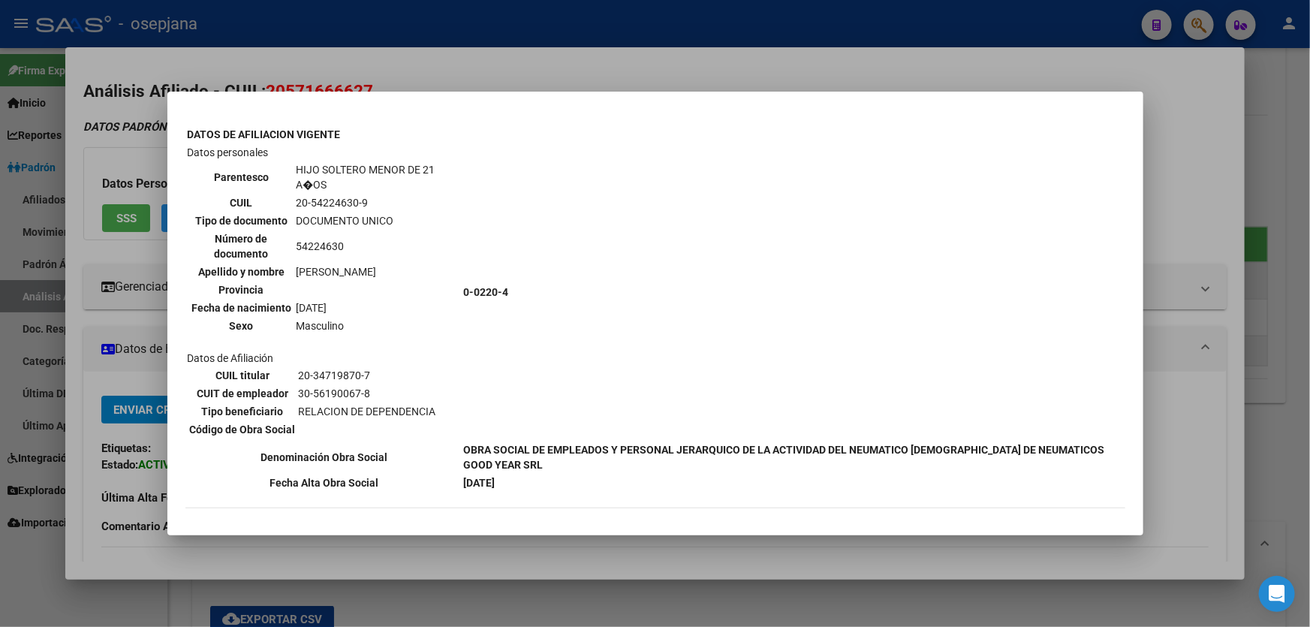
scroll to position [546, 0]
click at [1309, 209] on div at bounding box center [655, 313] width 1310 height 627
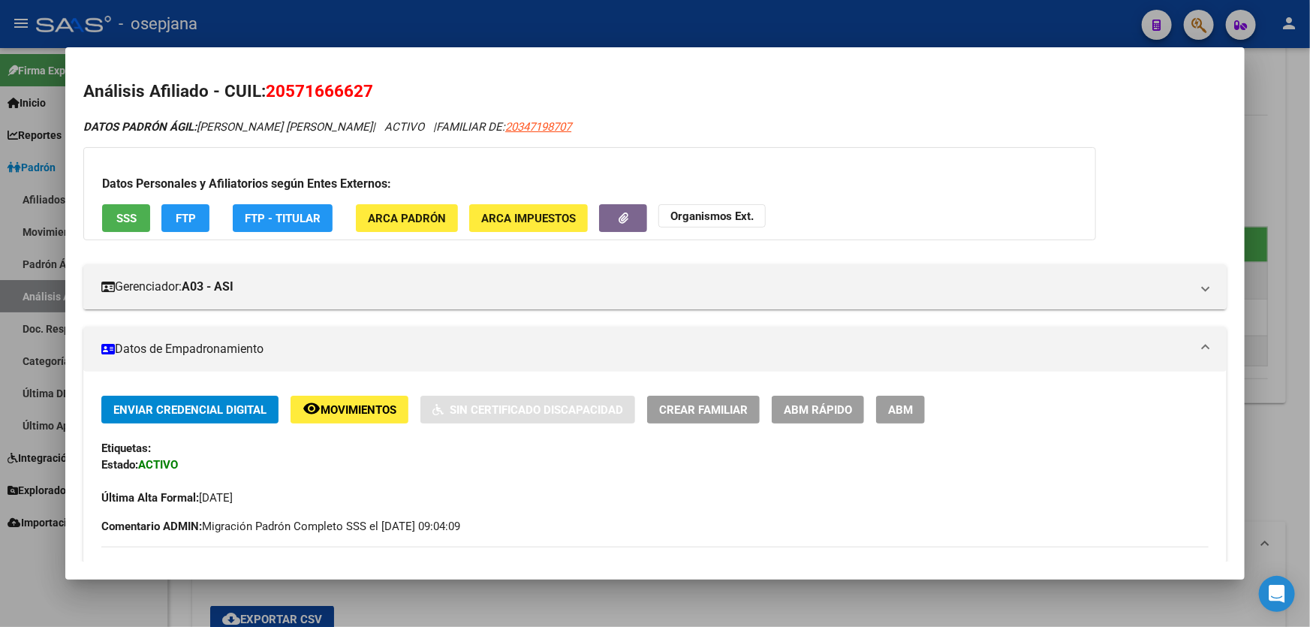
click at [1309, 209] on div at bounding box center [655, 313] width 1310 height 627
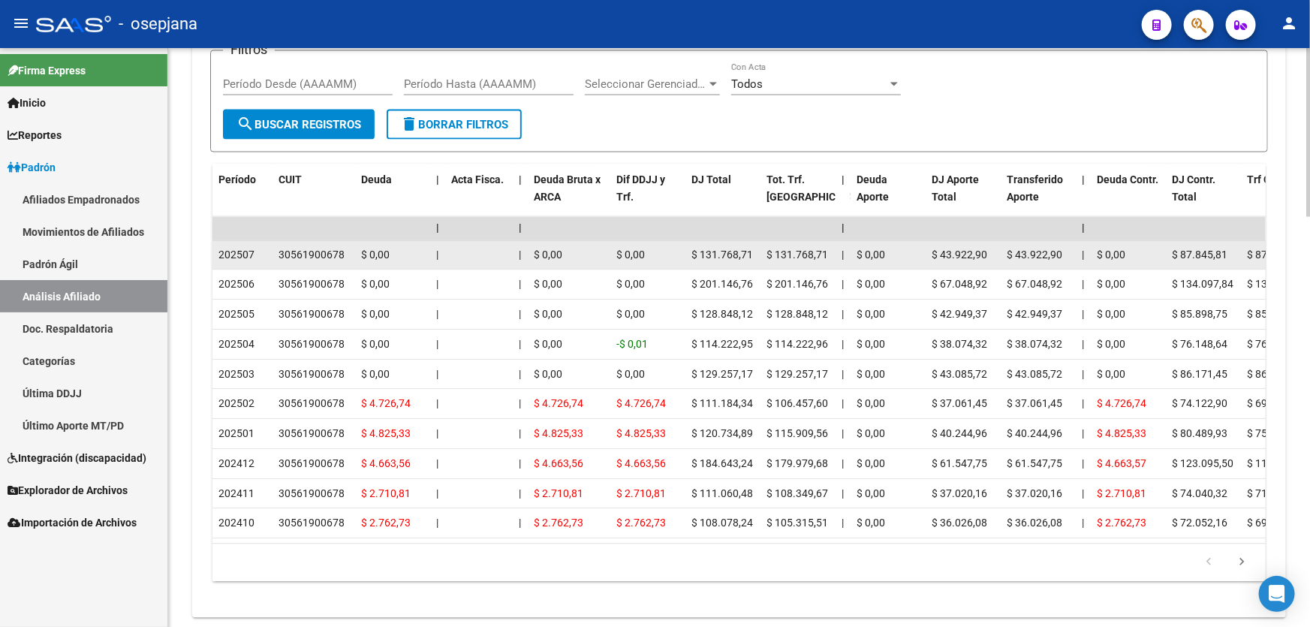
scroll to position [1365, 0]
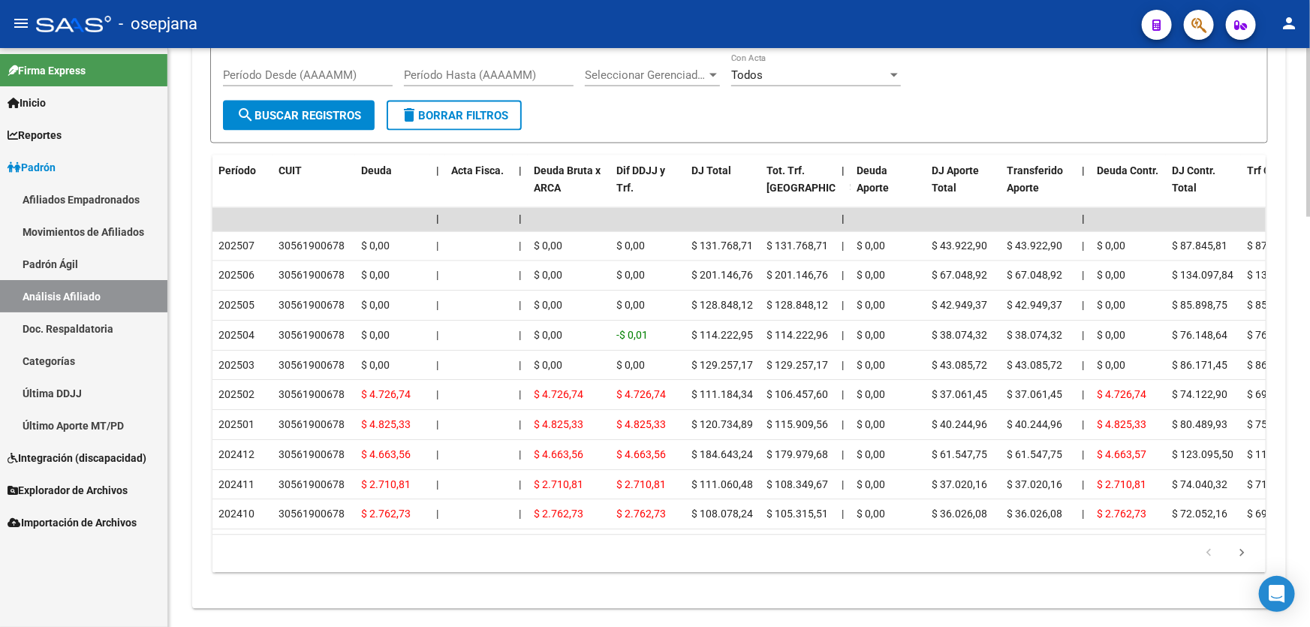
drag, startPoint x: 446, startPoint y: 526, endPoint x: 748, endPoint y: 531, distance: 301.9
click at [748, 531] on datatable-body "| | | | | | | | | | | | | 202507 30561900678 $ 0,00 | | $ 0,00 $ 0,00 $ 131.768…" at bounding box center [738, 371] width 1053 height 327
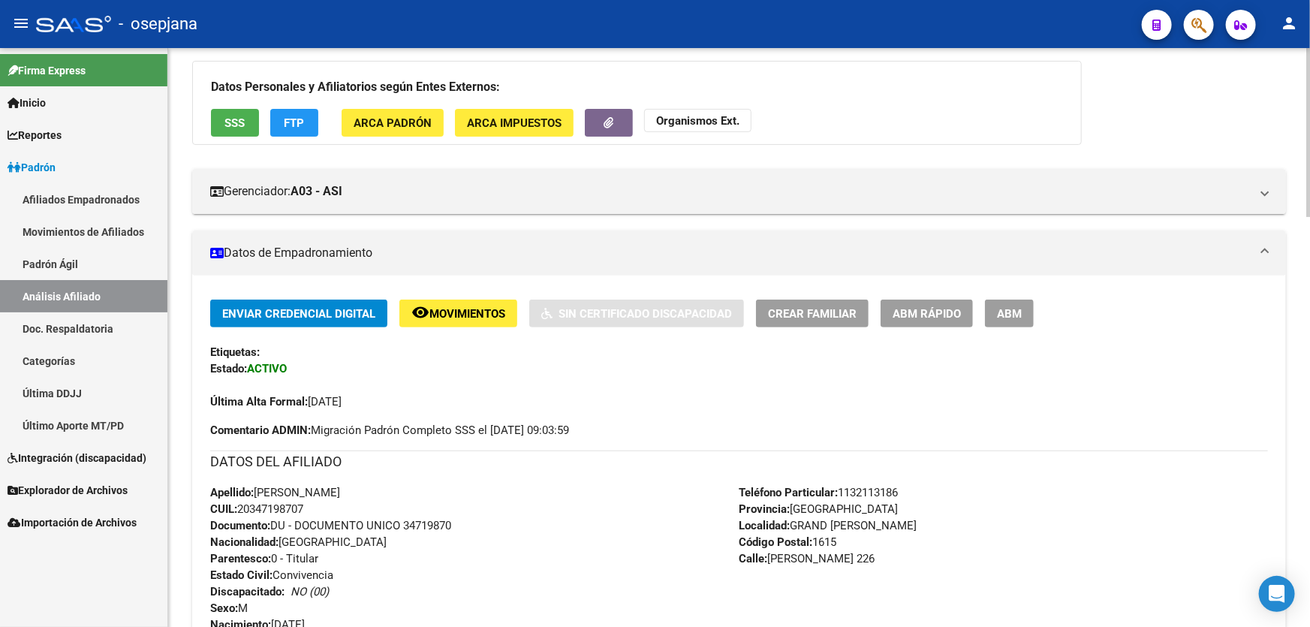
scroll to position [0, 0]
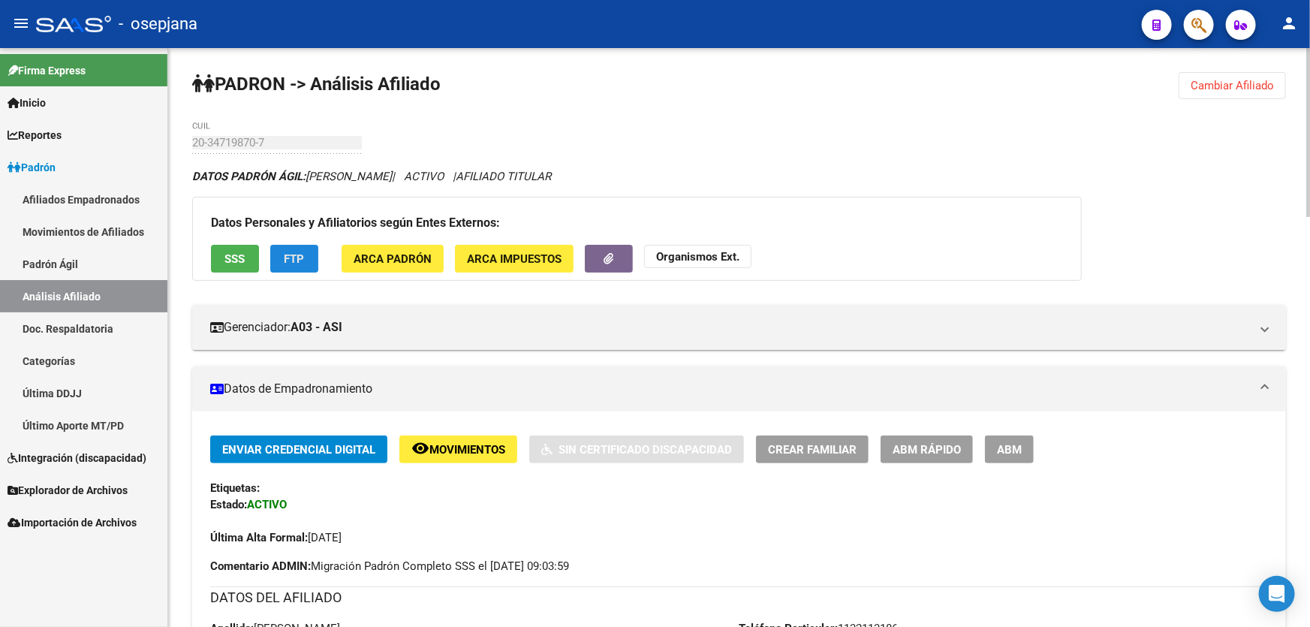
click at [278, 254] on button "FTP" at bounding box center [294, 259] width 48 height 28
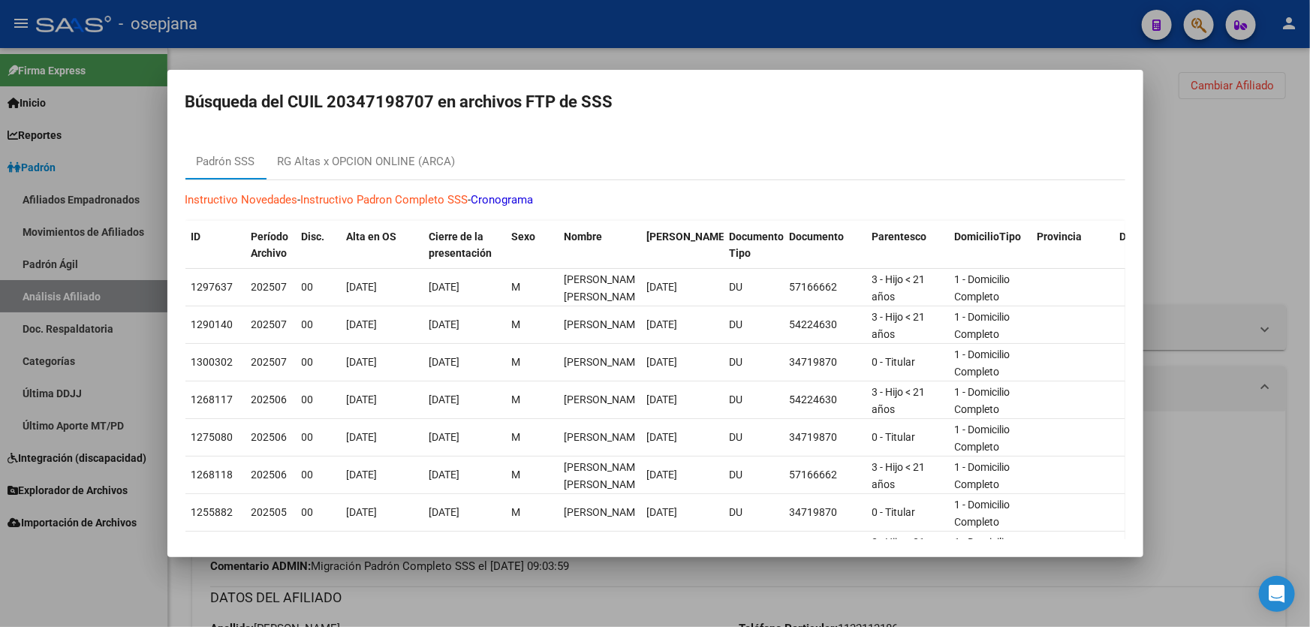
click at [1255, 198] on div at bounding box center [655, 313] width 1310 height 627
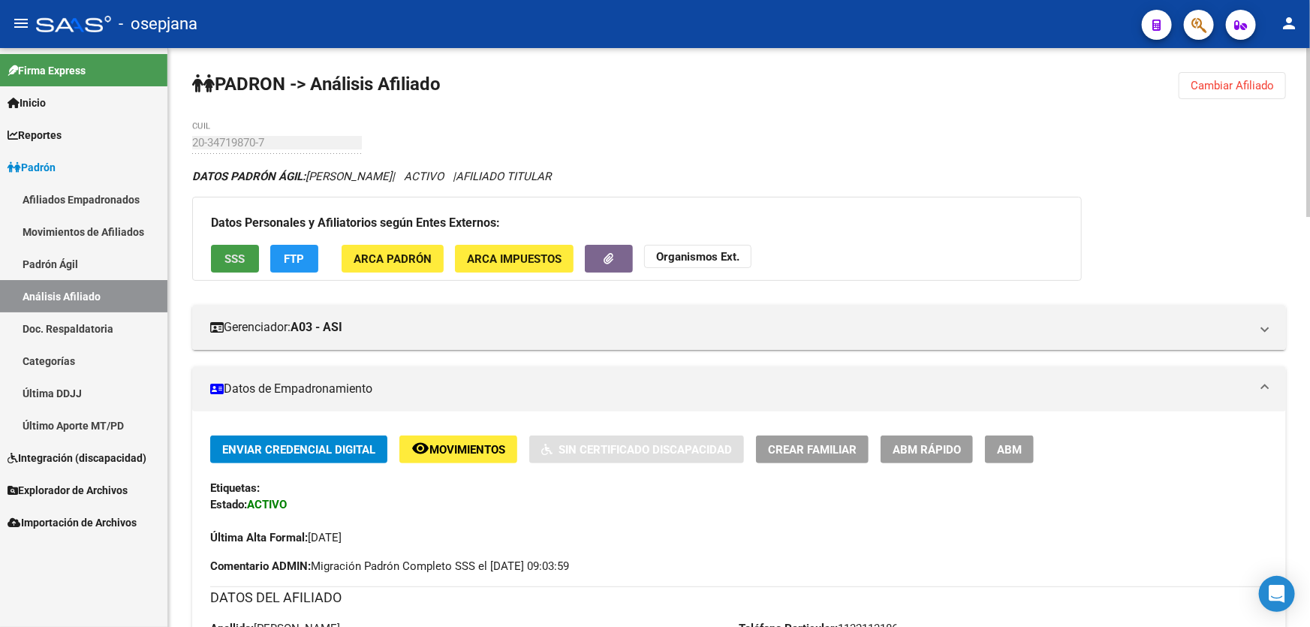
click at [233, 261] on span "SSS" at bounding box center [235, 259] width 20 height 14
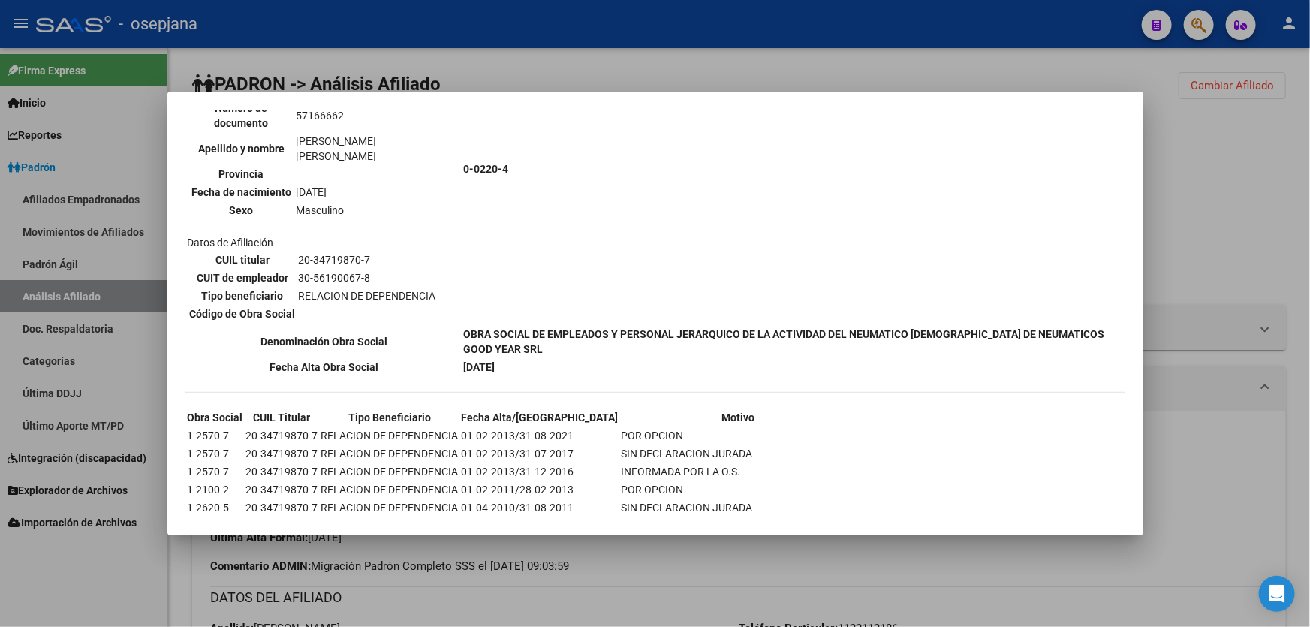
scroll to position [1115, 0]
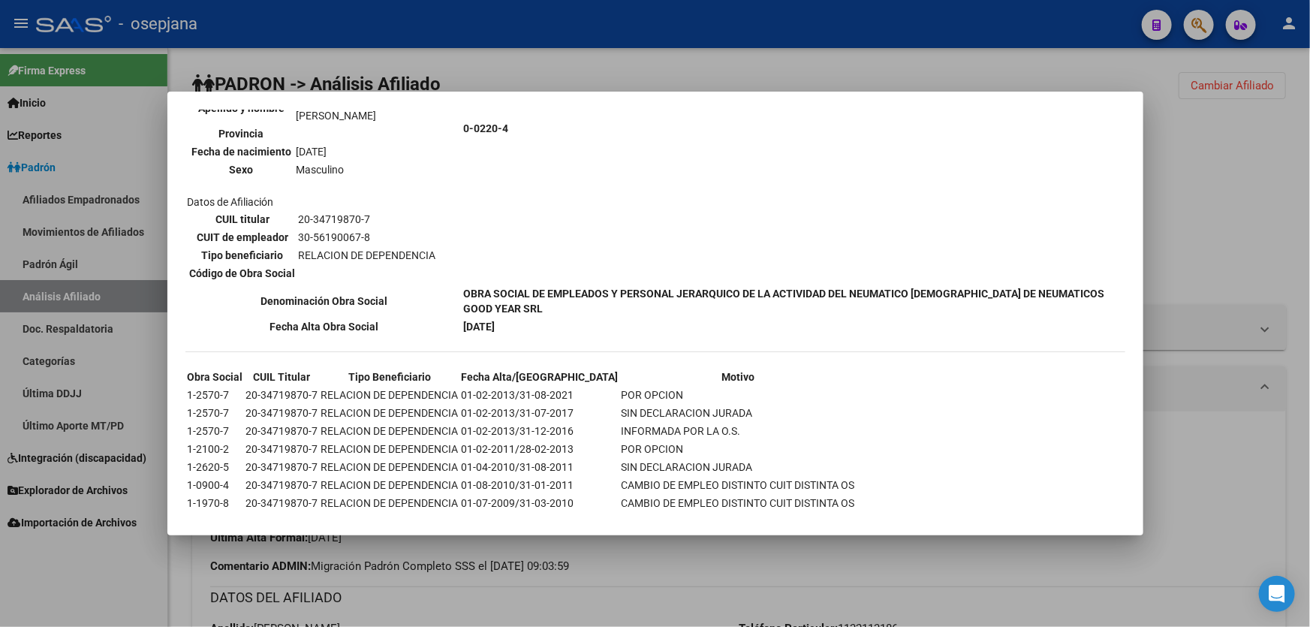
click at [1309, 230] on div at bounding box center [655, 313] width 1310 height 627
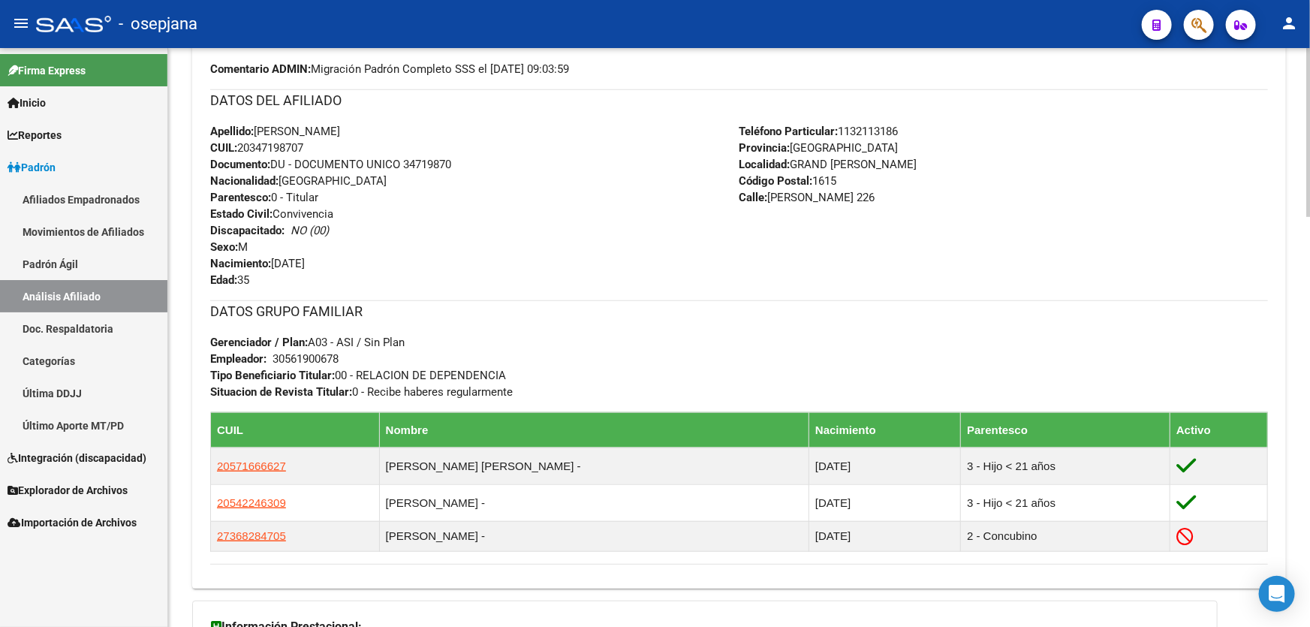
scroll to position [614, 0]
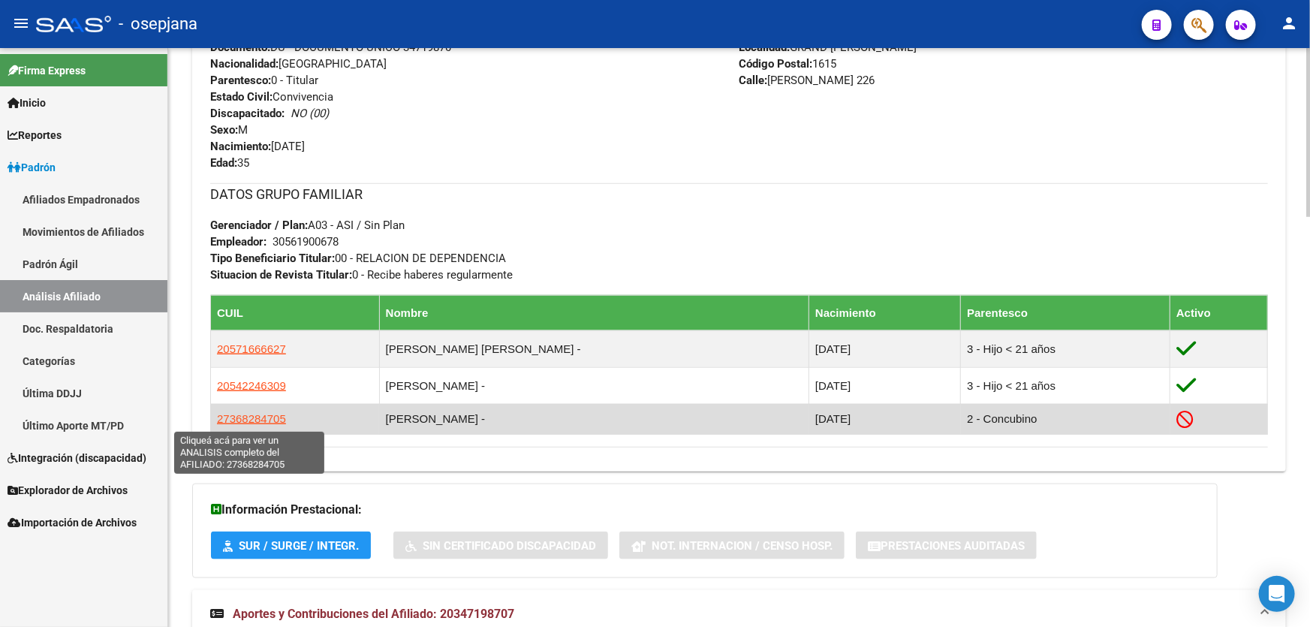
click at [240, 423] on span "27368284705" at bounding box center [251, 418] width 69 height 13
type textarea "27368284705"
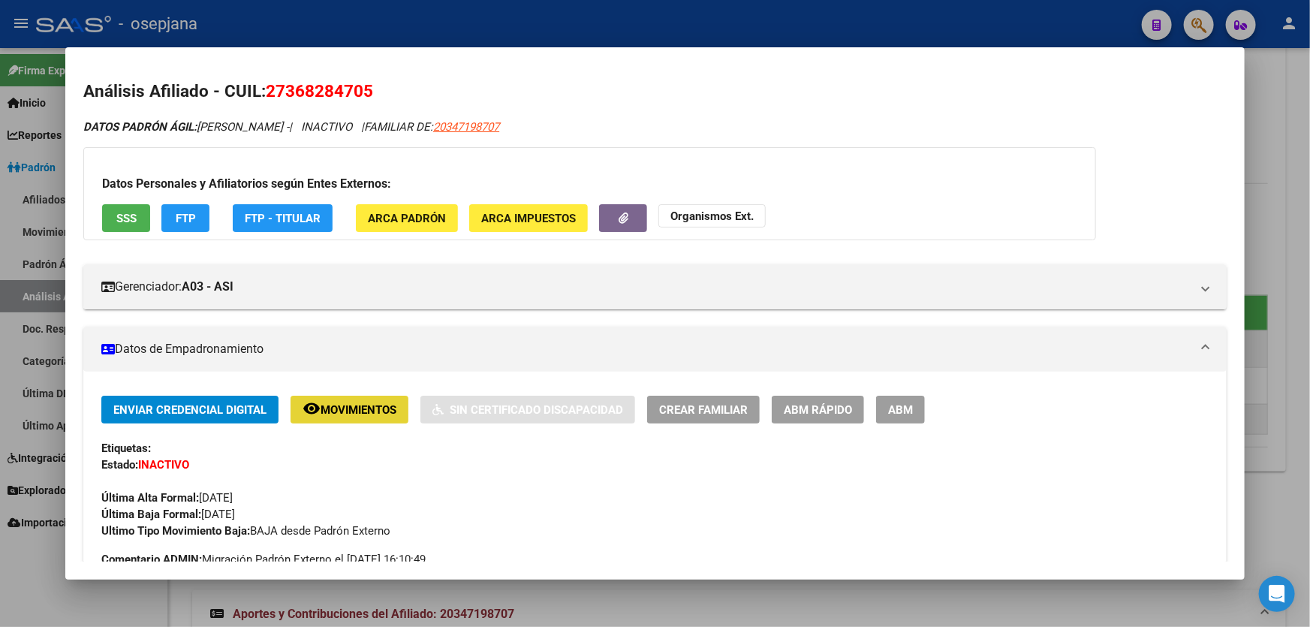
click at [373, 417] on button "remove_red_eye Movimientos" at bounding box center [350, 410] width 118 height 28
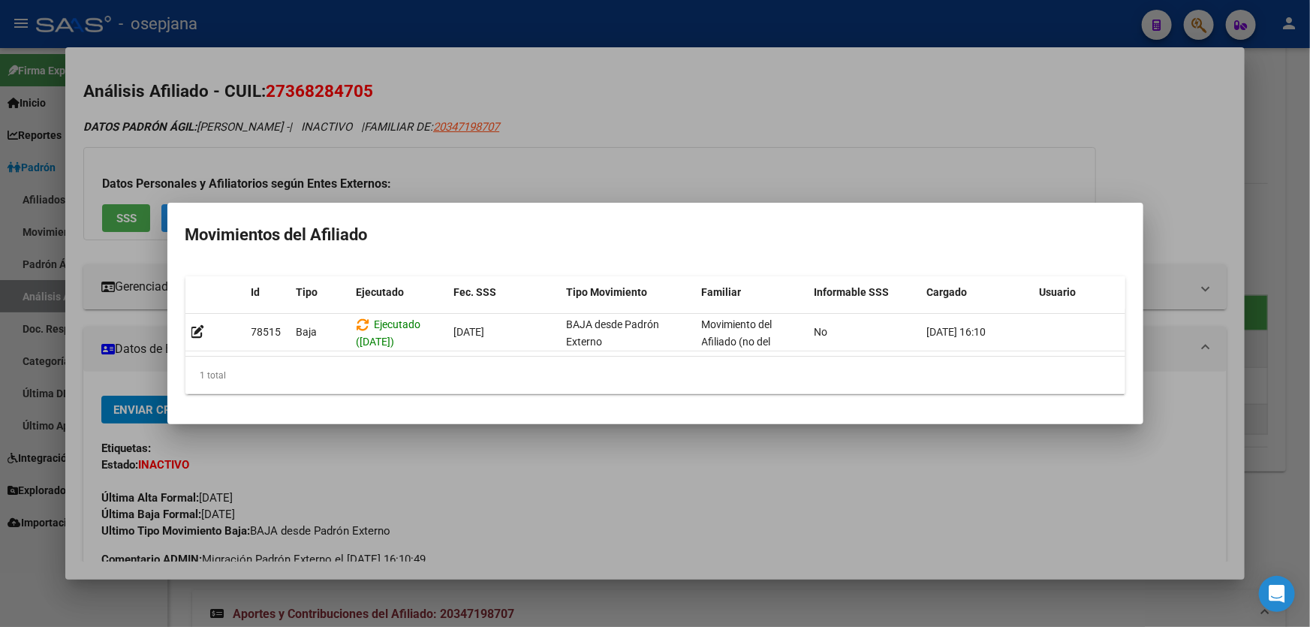
click at [918, 151] on div at bounding box center [655, 313] width 1310 height 627
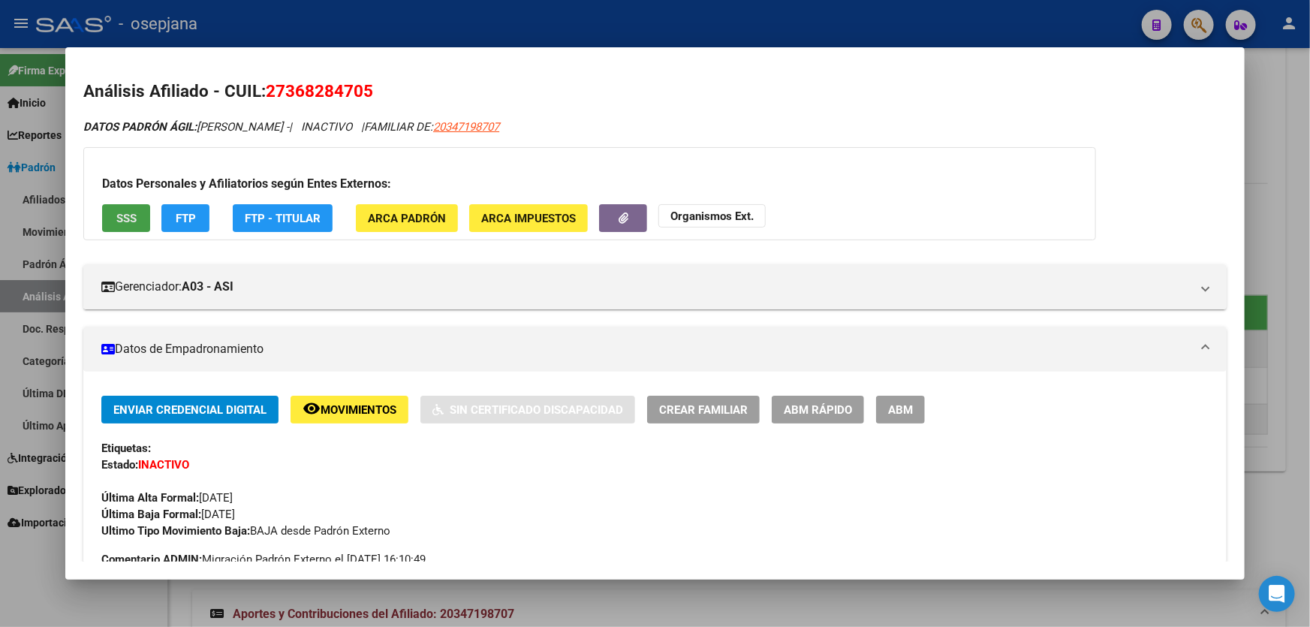
click at [110, 219] on button "SSS" at bounding box center [126, 218] width 48 height 28
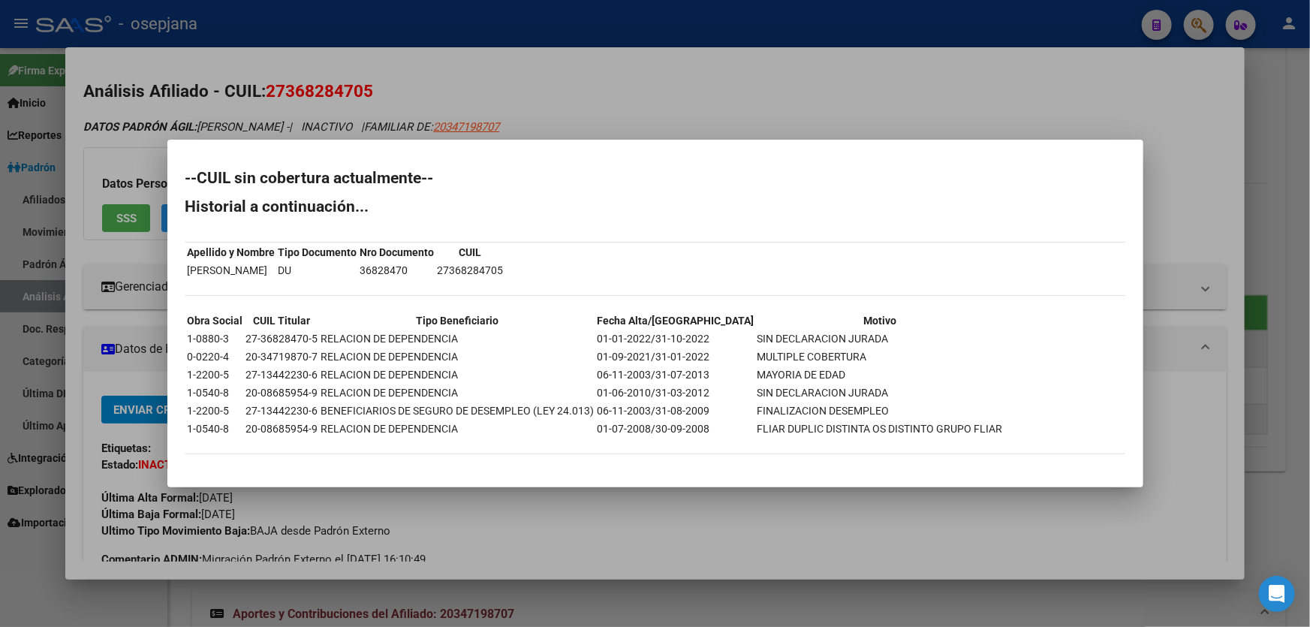
click at [956, 140] on div at bounding box center [655, 313] width 1310 height 627
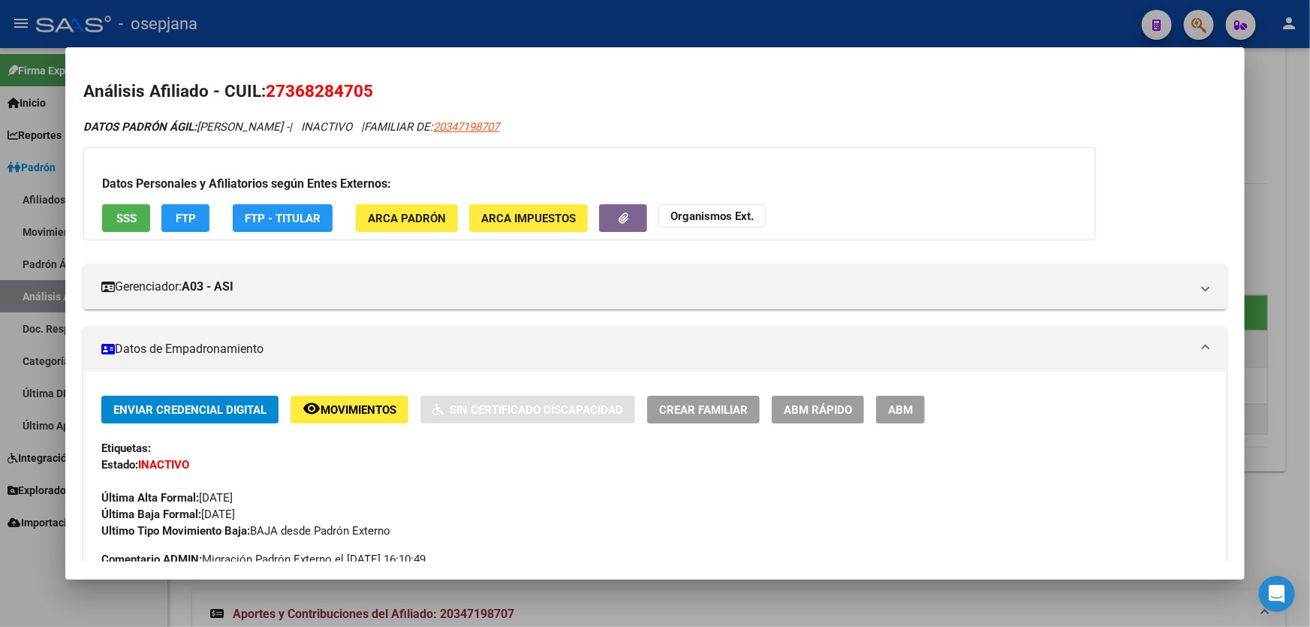
click at [194, 215] on span "FTP" at bounding box center [186, 219] width 20 height 14
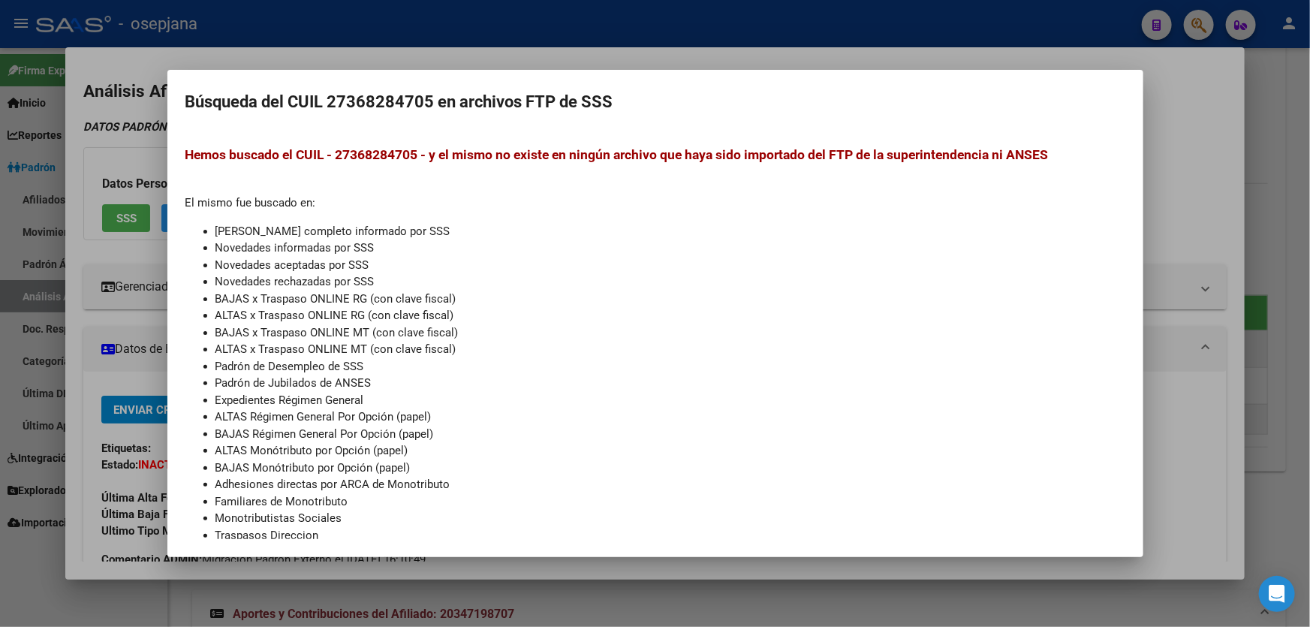
click at [1309, 175] on div at bounding box center [655, 313] width 1310 height 627
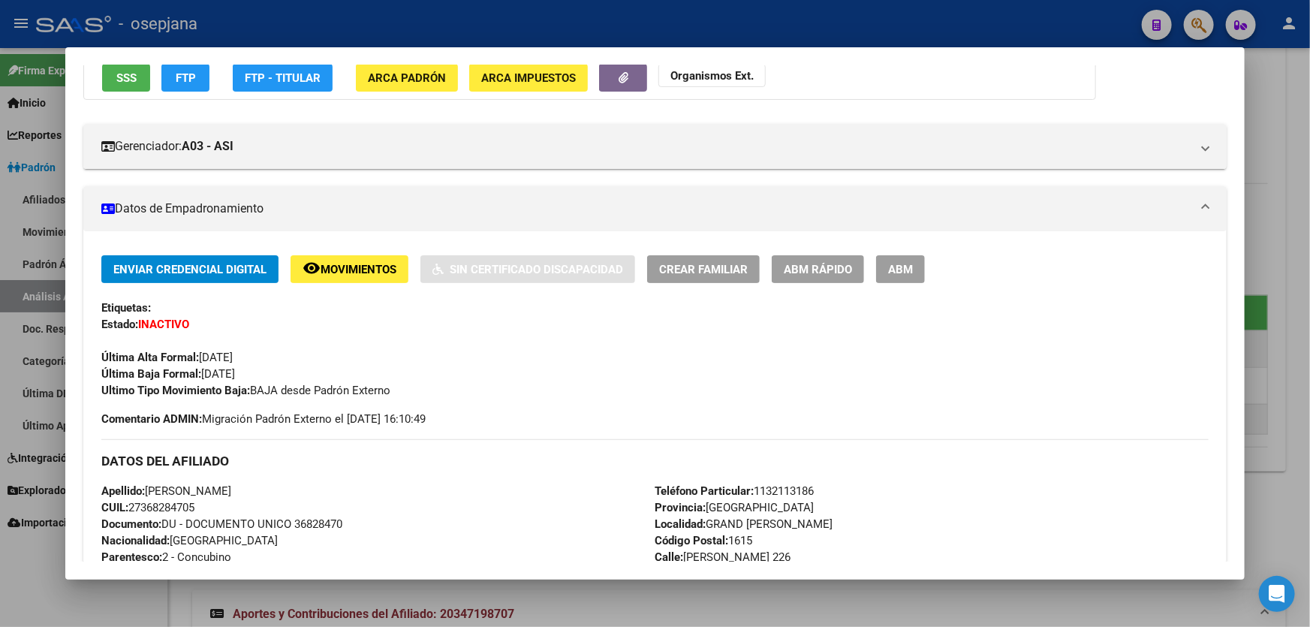
scroll to position [68, 0]
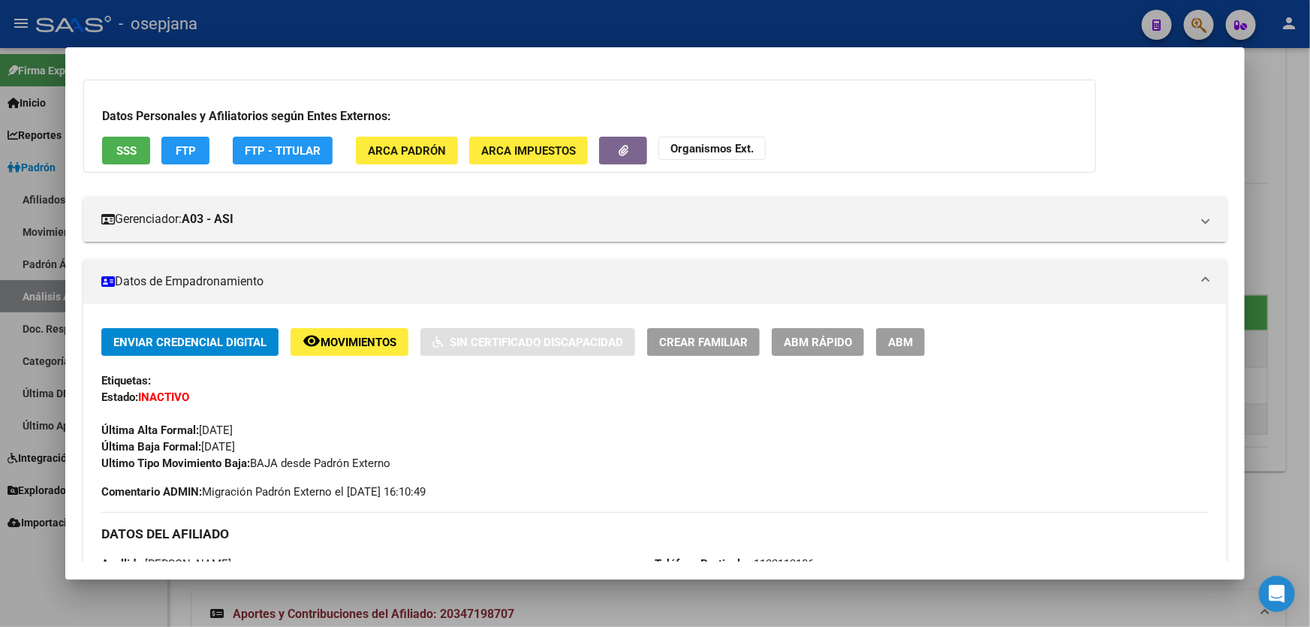
click at [825, 338] on span "ABM Rápido" at bounding box center [818, 343] width 68 height 14
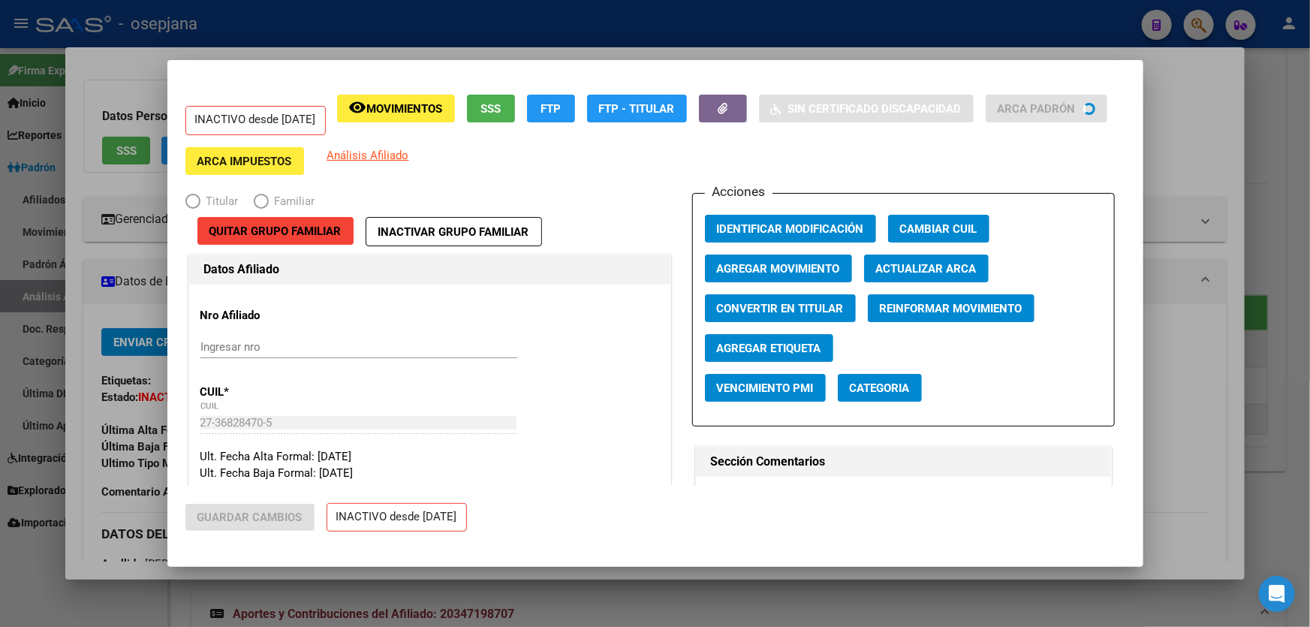
radio input "true"
type input "30-56190067-8"
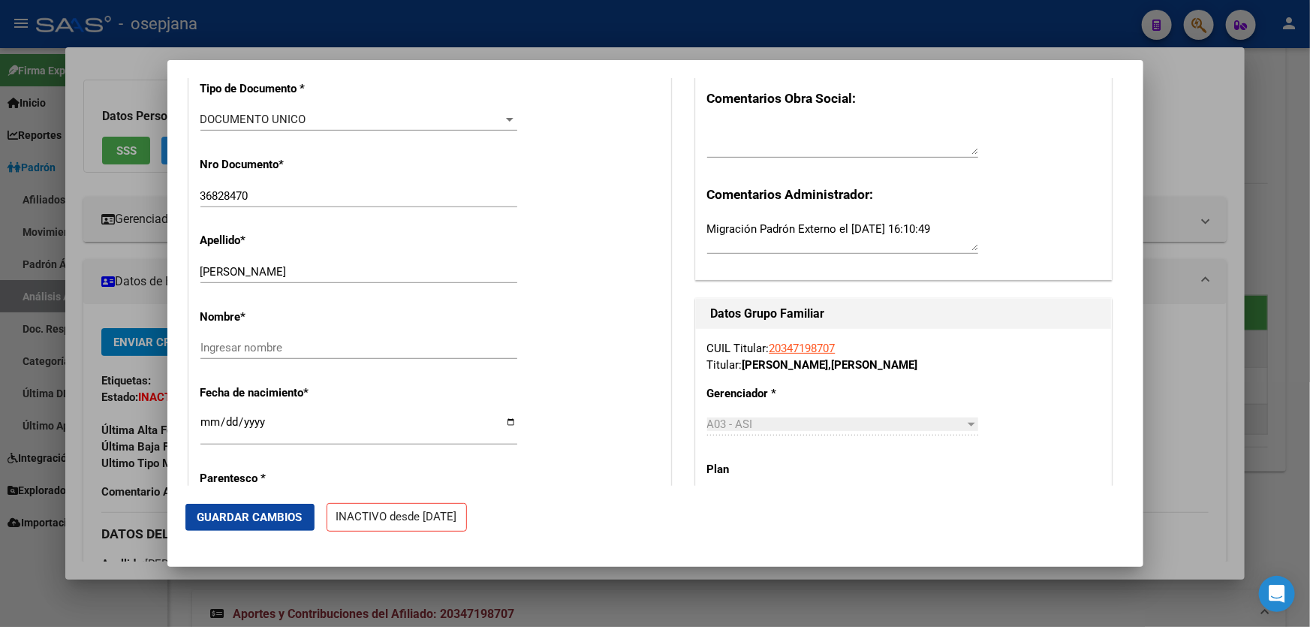
scroll to position [409, 0]
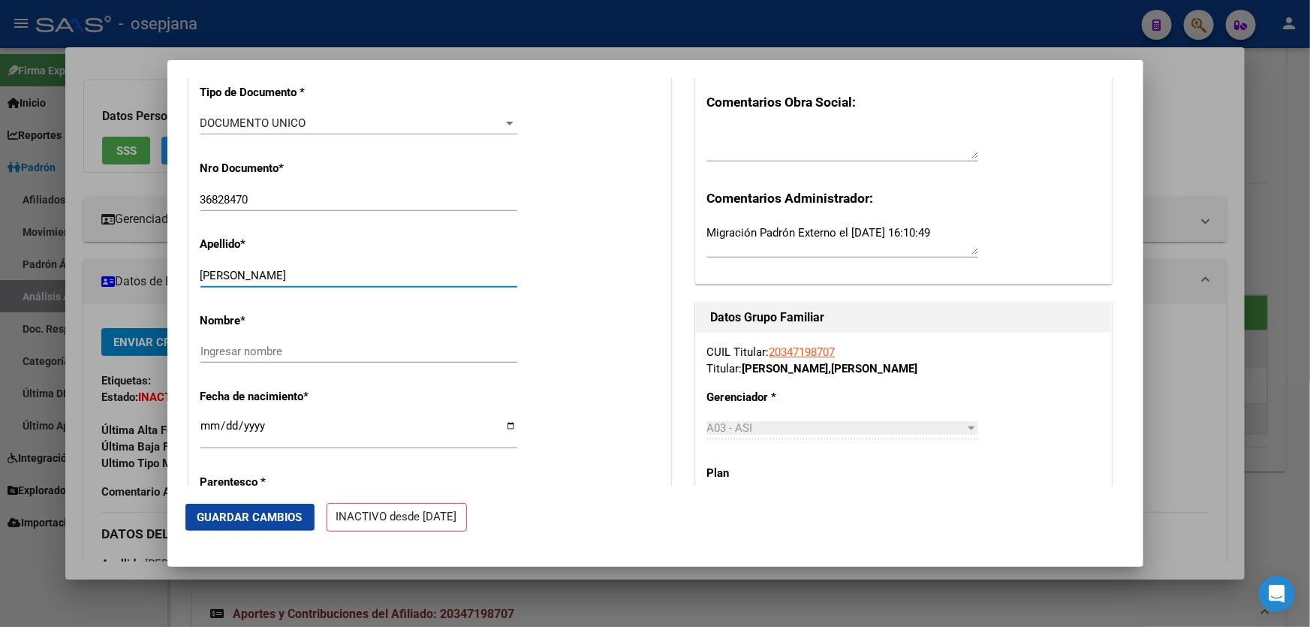
drag, startPoint x: 235, startPoint y: 271, endPoint x: 371, endPoint y: 273, distance: 135.9
click at [371, 273] on input "[PERSON_NAME]" at bounding box center [358, 276] width 317 height 14
type input "[PERSON_NAME]"
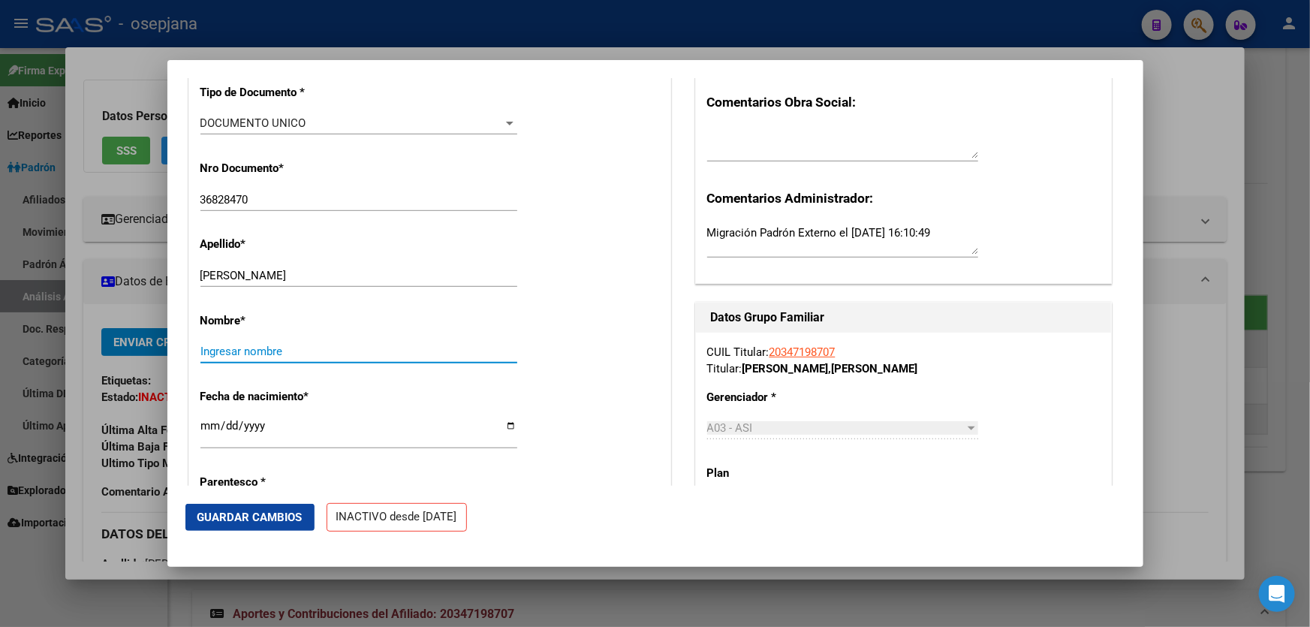
click at [216, 345] on input "Ingresar nombre" at bounding box center [358, 352] width 317 height 14
paste input "[PERSON_NAME]"
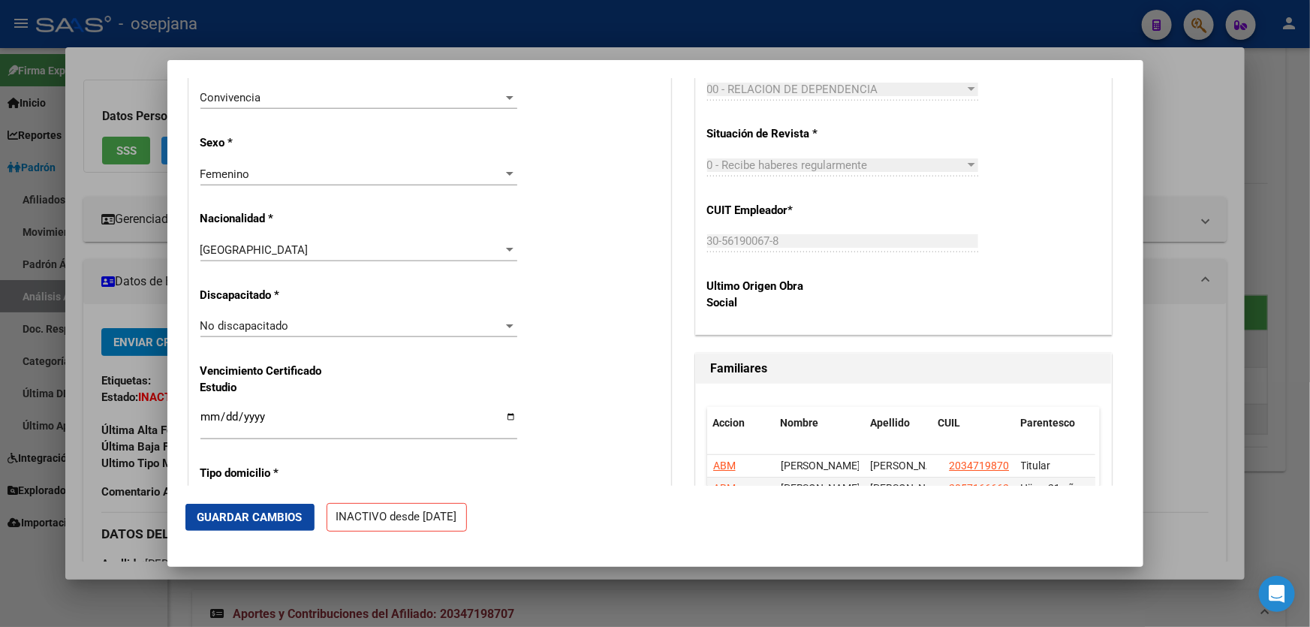
scroll to position [1092, 0]
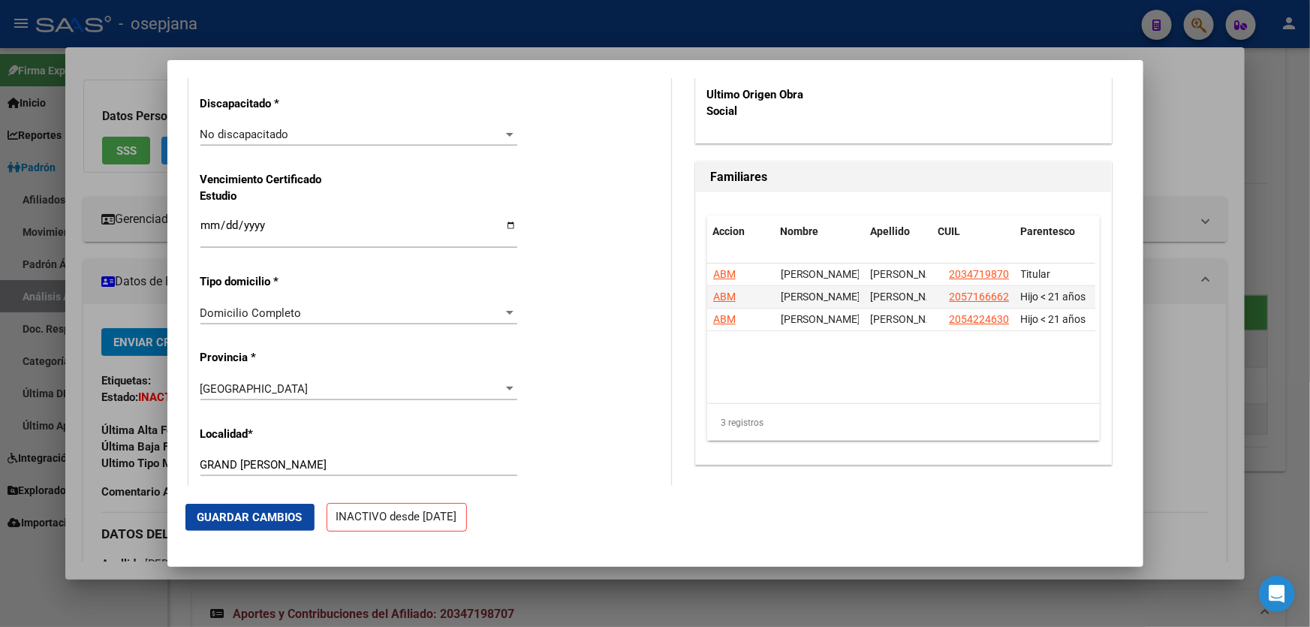
type input "[PERSON_NAME]"
click at [218, 523] on span "Guardar Cambios" at bounding box center [249, 518] width 105 height 14
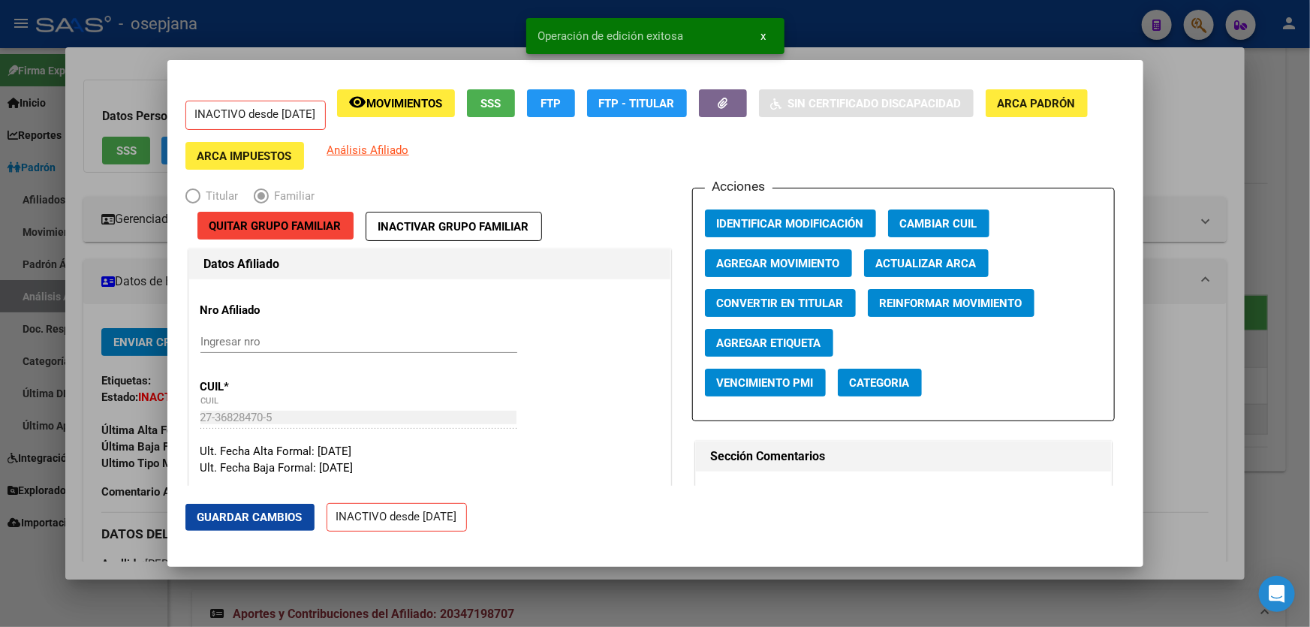
scroll to position [0, 0]
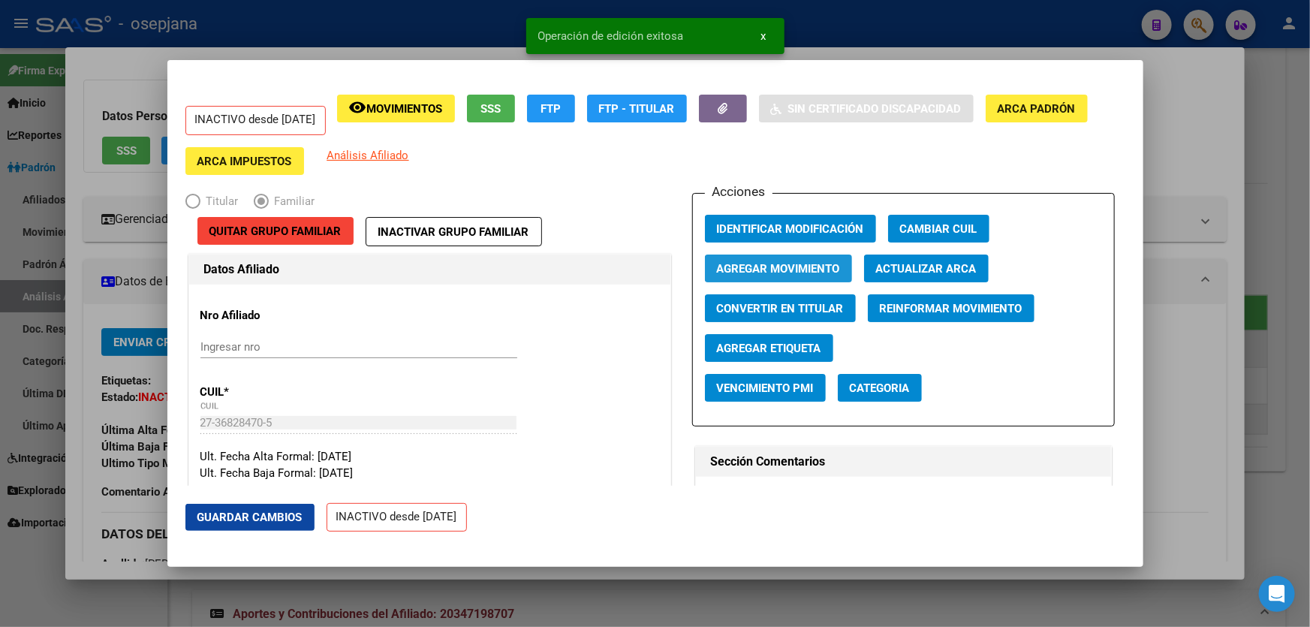
click at [811, 266] on span "Agregar Movimiento" at bounding box center [778, 269] width 123 height 14
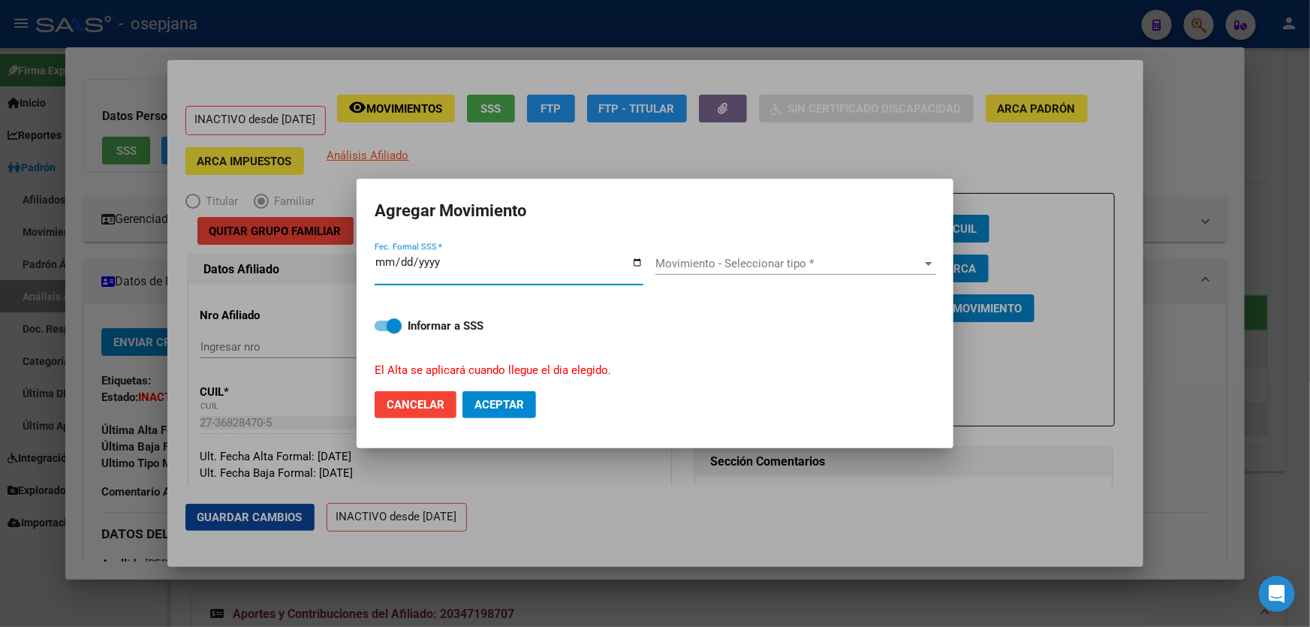
type input "[DATE]"
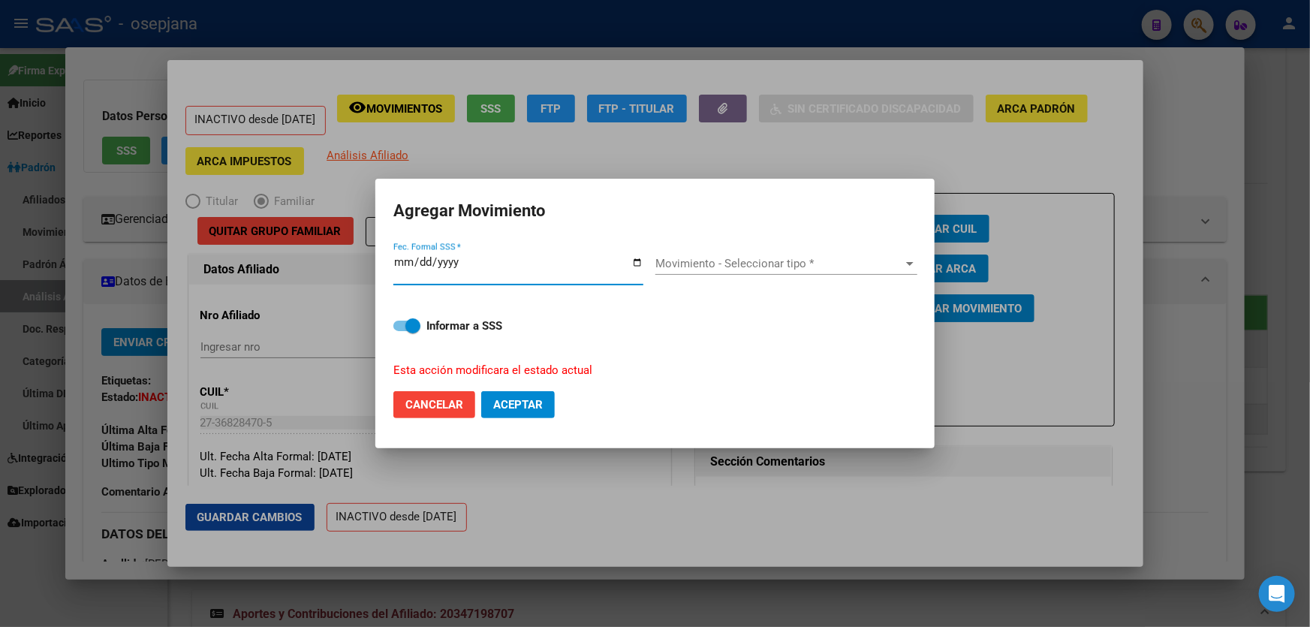
click at [763, 260] on span "Movimiento - Seleccionar tipo *" at bounding box center [779, 264] width 249 height 14
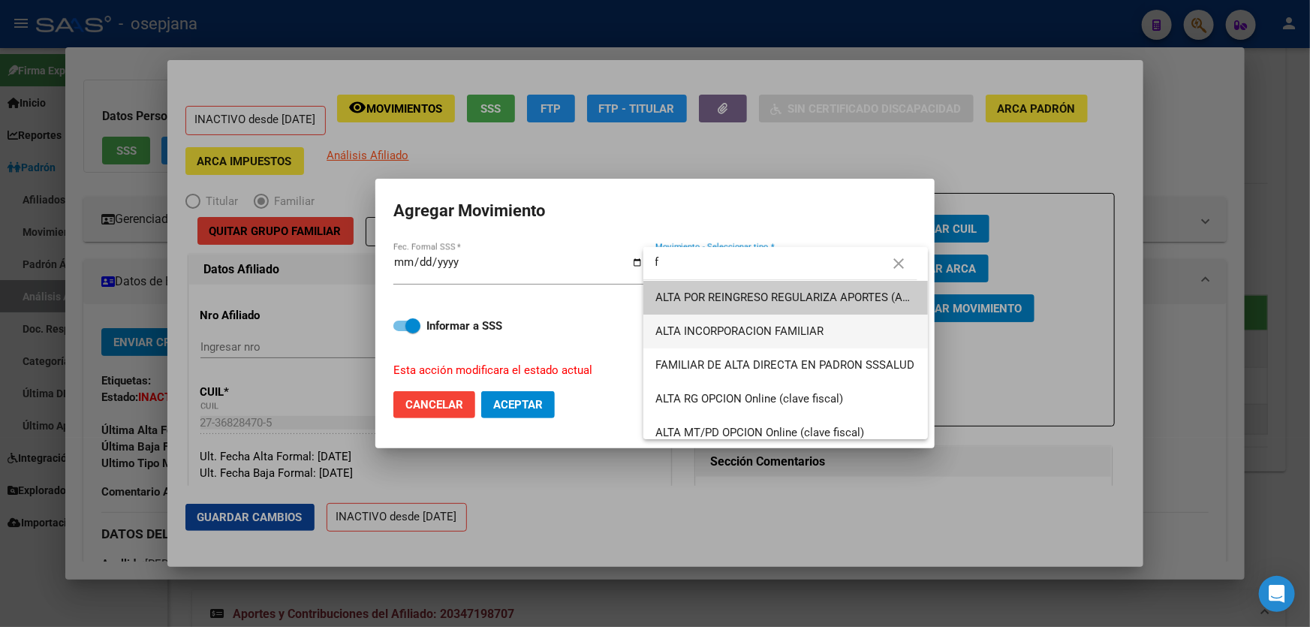
type input "f"
click at [715, 320] on span "ALTA INCORPORACION FAMILIAR" at bounding box center [785, 332] width 261 height 34
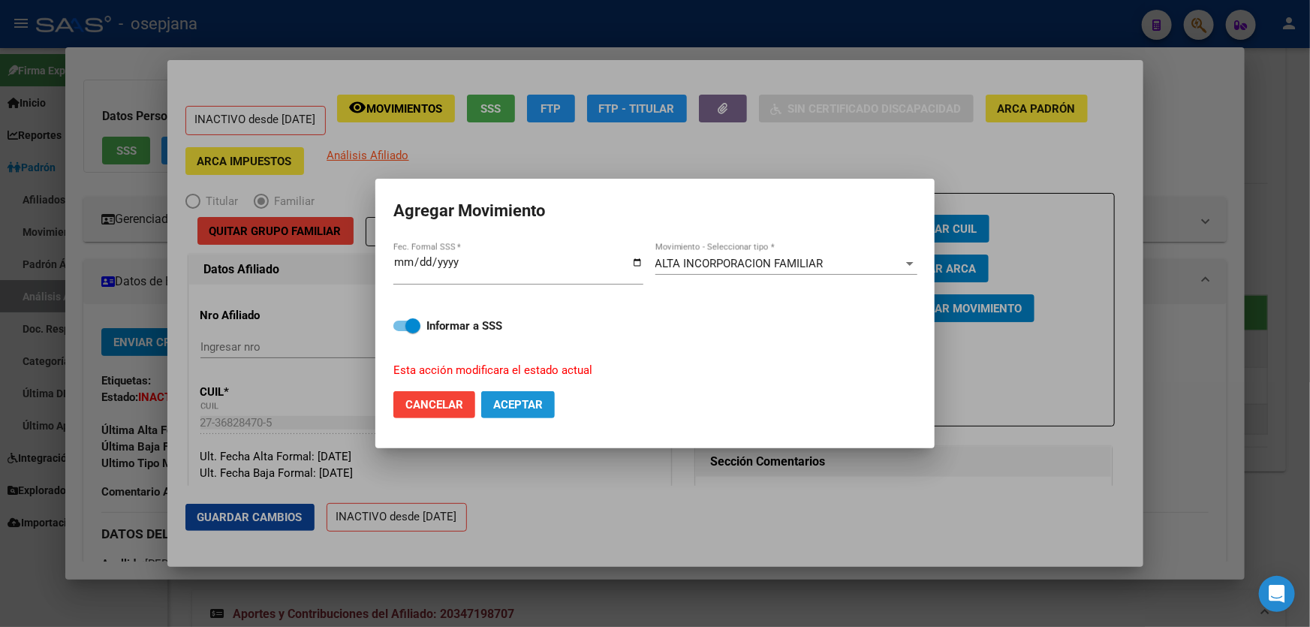
click at [541, 398] on span "Aceptar" at bounding box center [518, 405] width 50 height 14
checkbox input "false"
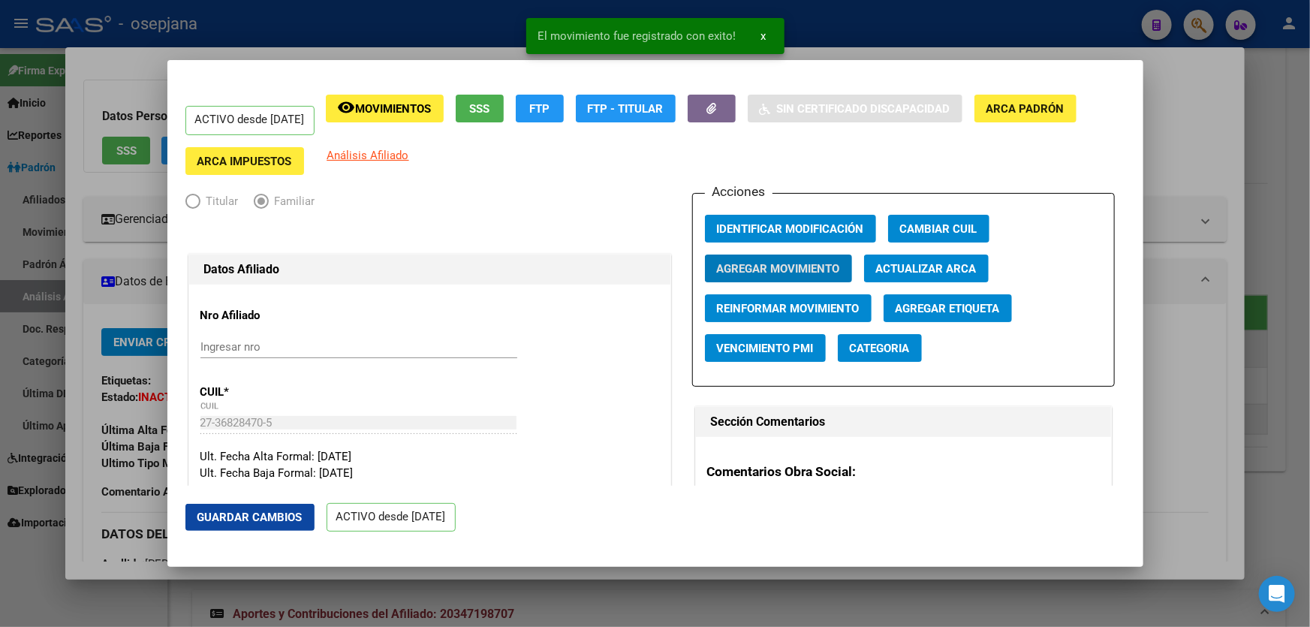
click at [244, 517] on span "Guardar Cambios" at bounding box center [249, 518] width 105 height 14
click at [1309, 318] on div at bounding box center [655, 313] width 1310 height 627
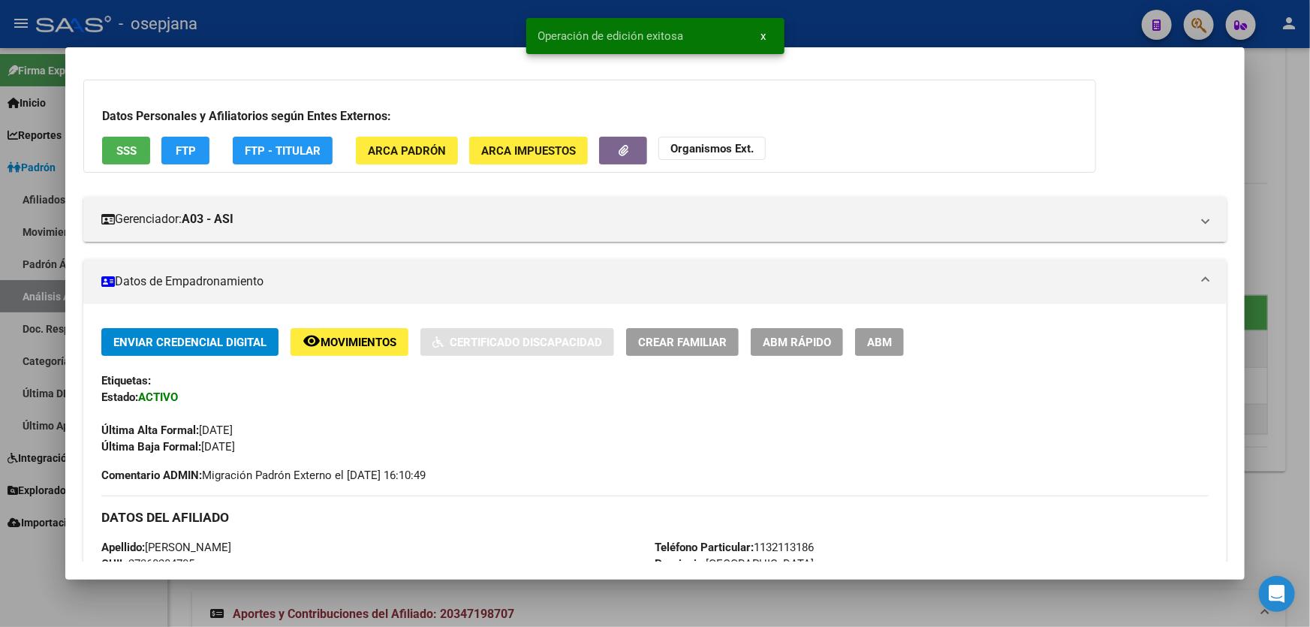
click at [1309, 312] on div at bounding box center [655, 313] width 1310 height 627
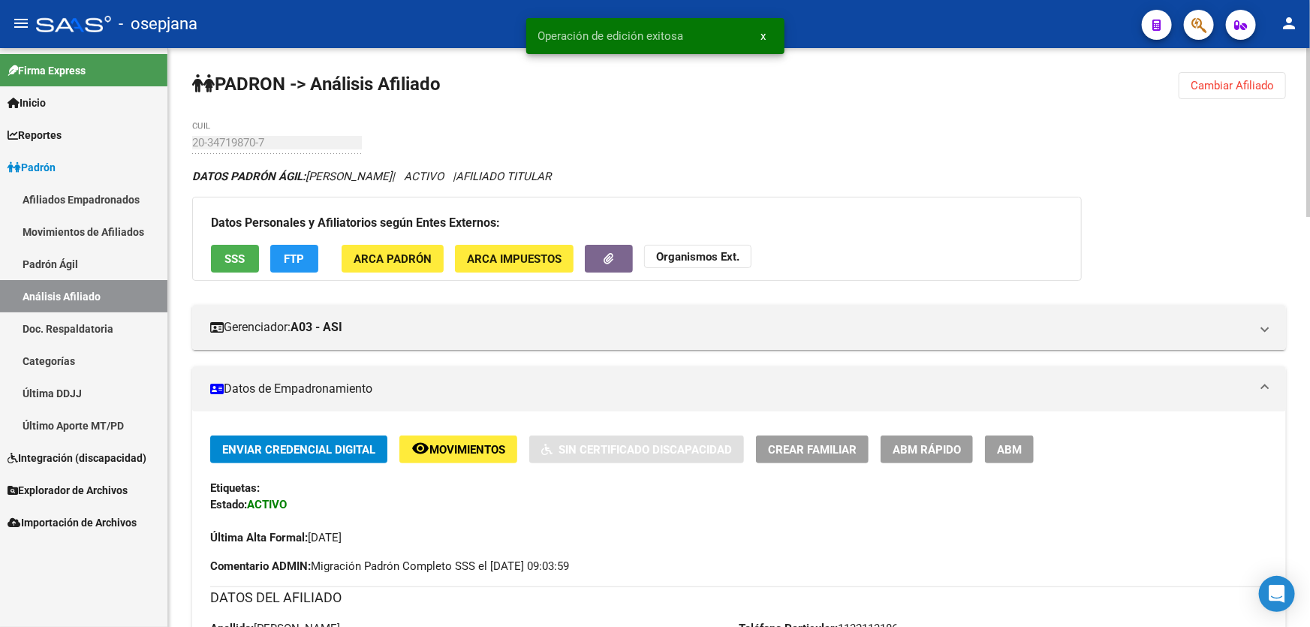
click at [1234, 92] on button "Cambiar Afiliado" at bounding box center [1232, 85] width 107 height 27
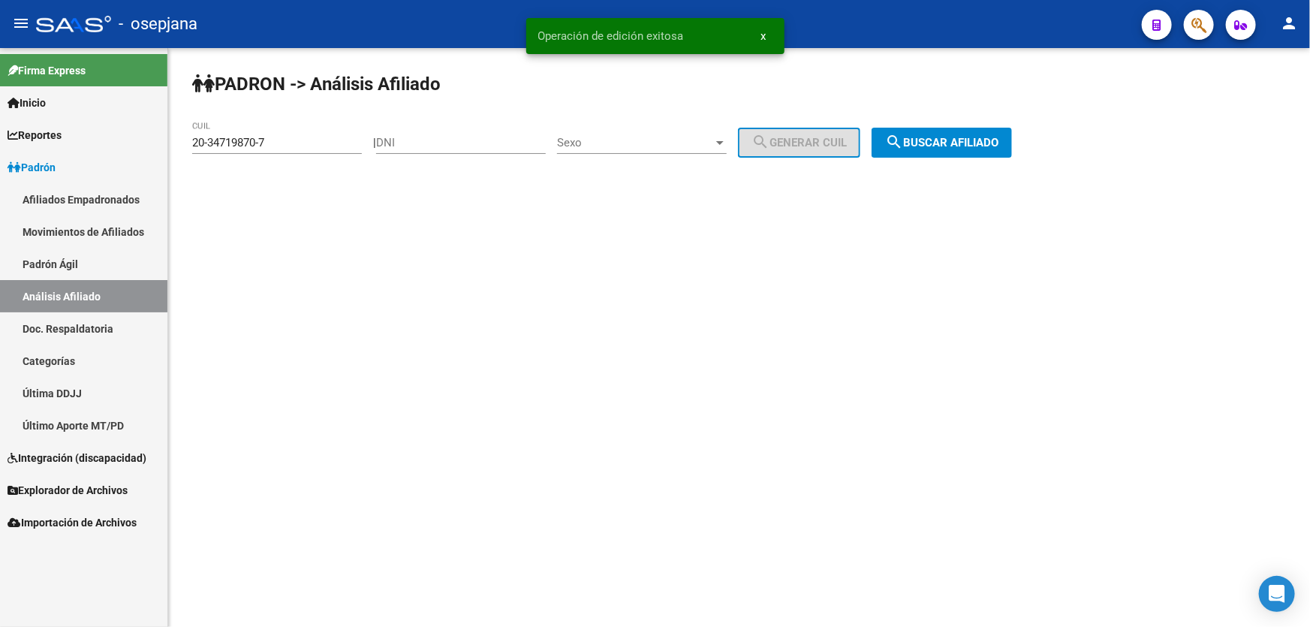
click at [956, 143] on span "search Buscar afiliado" at bounding box center [941, 143] width 113 height 14
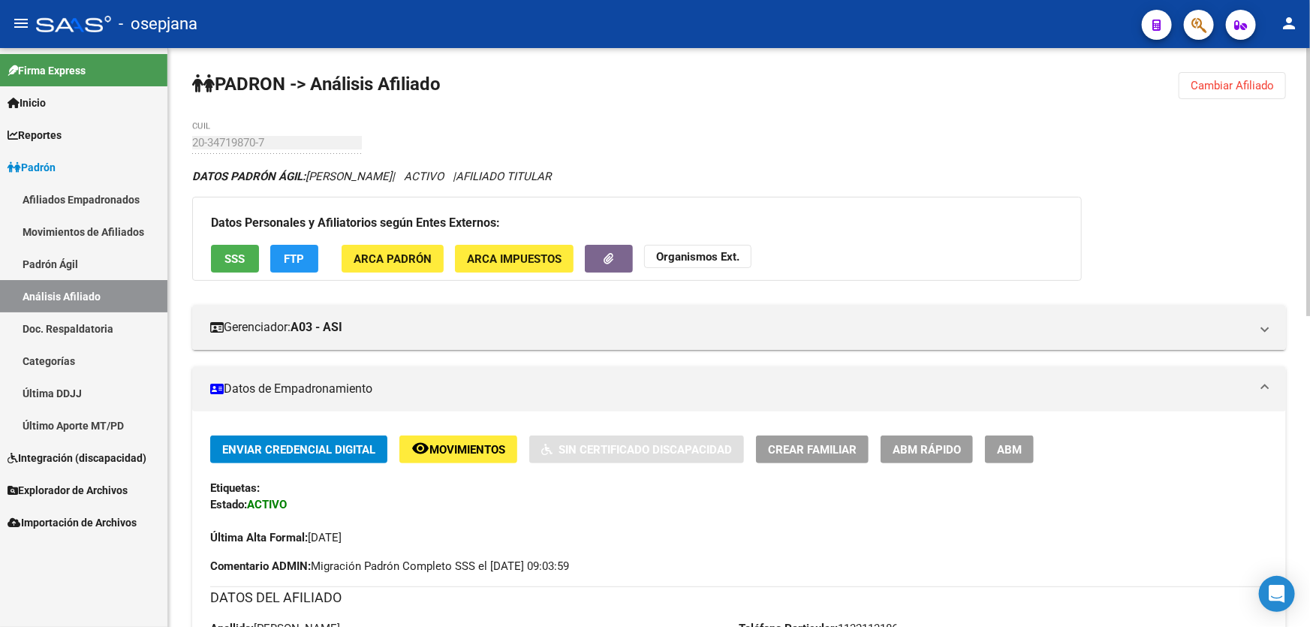
click at [232, 245] on button "SSS" at bounding box center [235, 259] width 48 height 28
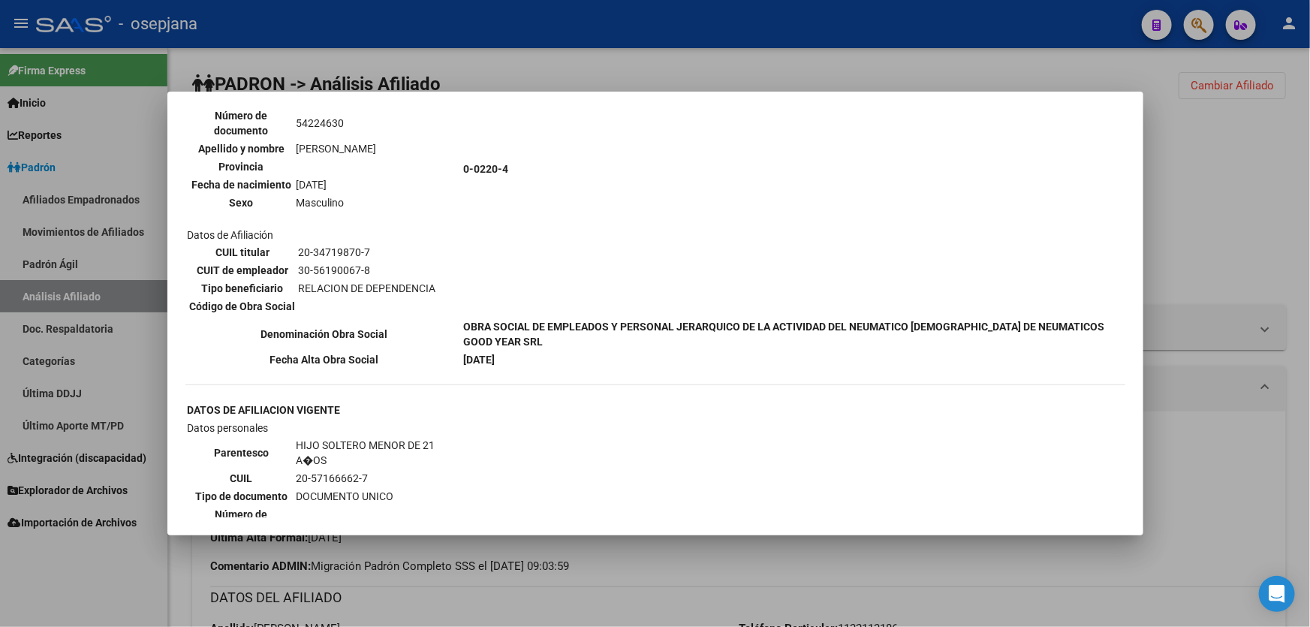
scroll to position [955, 0]
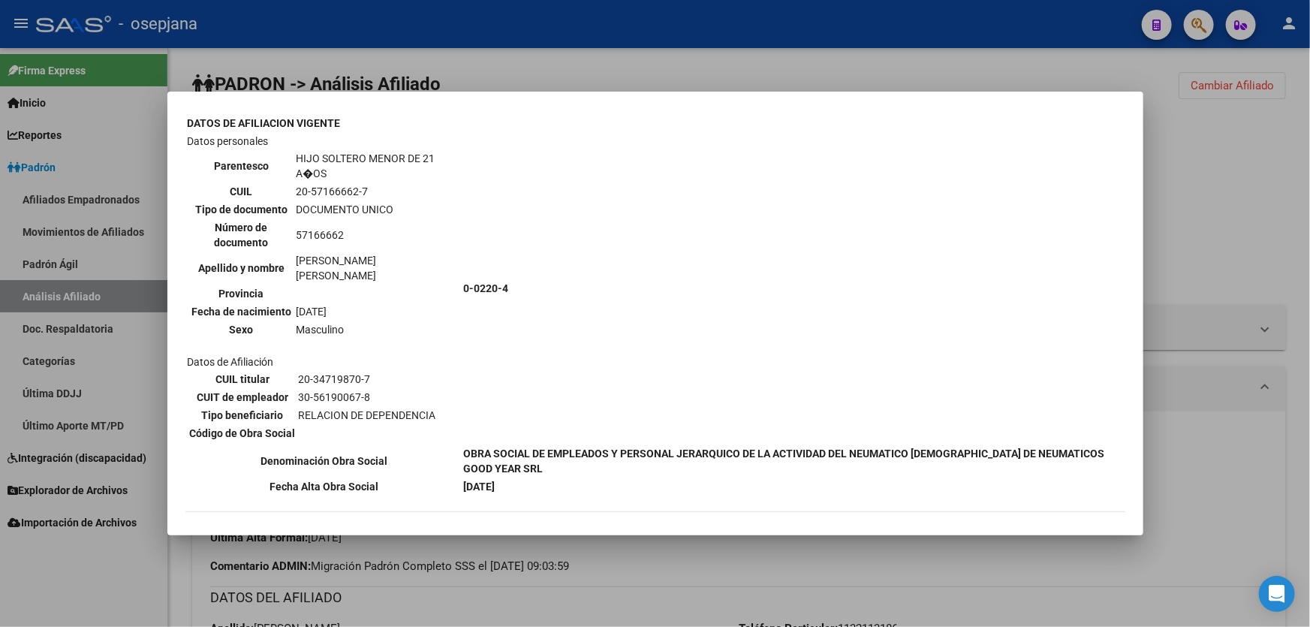
click at [1285, 210] on div at bounding box center [655, 313] width 1310 height 627
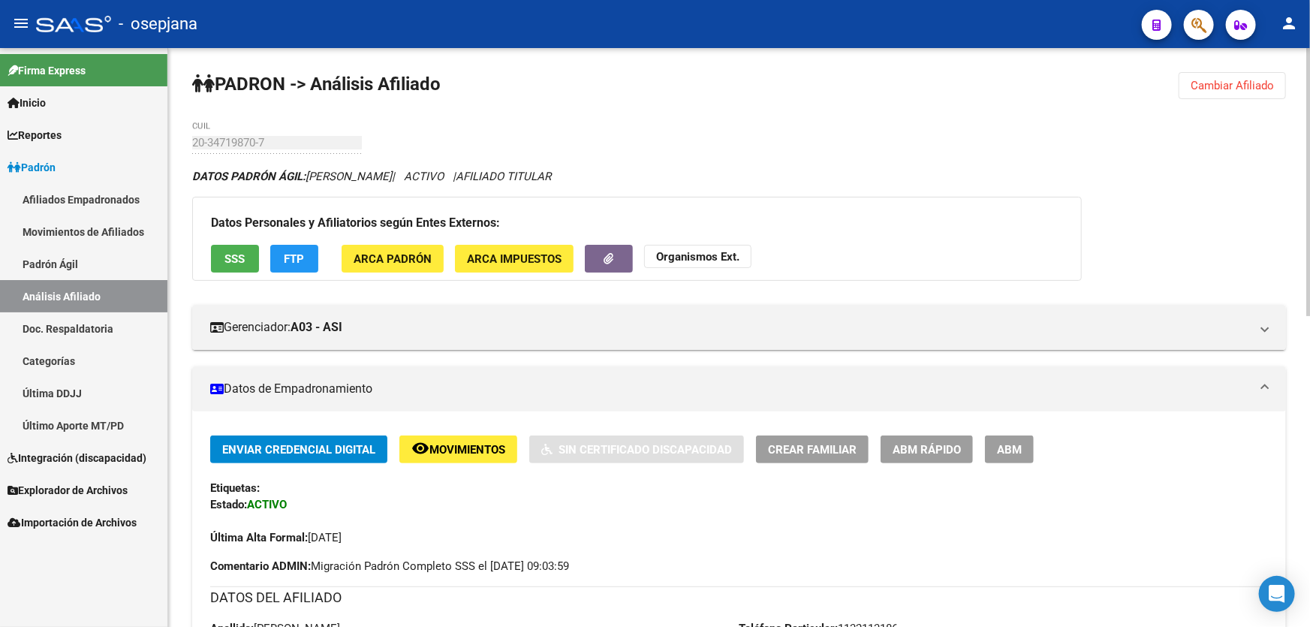
click at [309, 261] on button "FTP" at bounding box center [294, 259] width 48 height 28
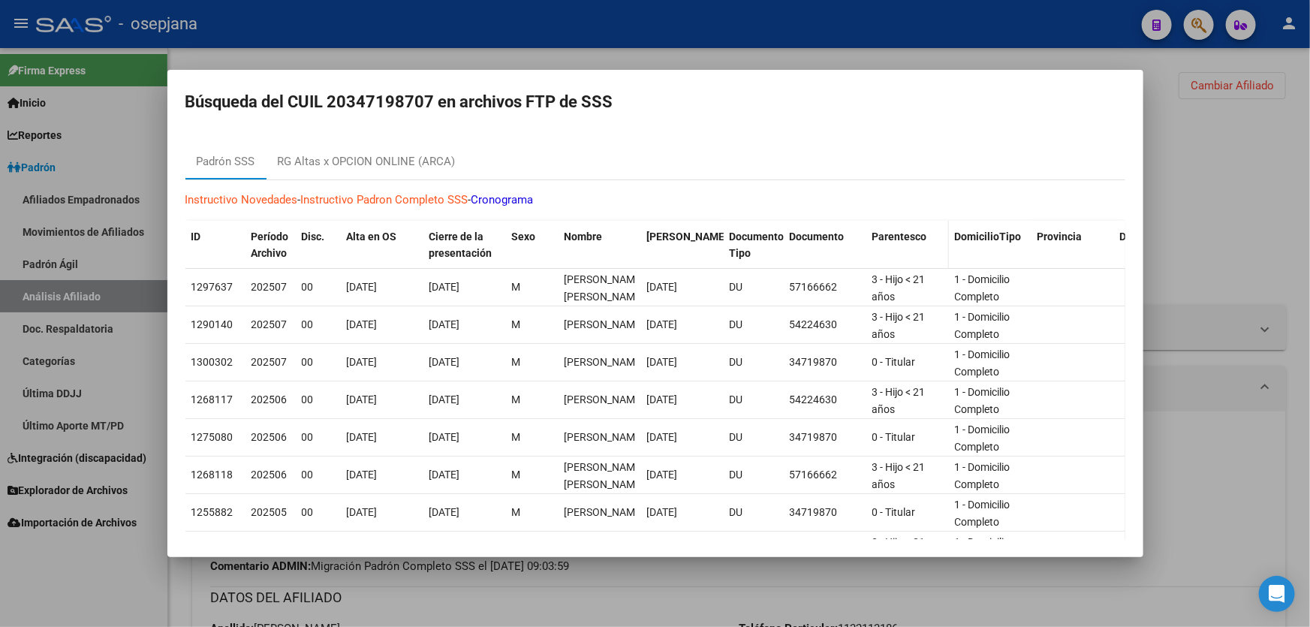
click at [886, 264] on datatable-header-cell "Parentesco" at bounding box center [907, 246] width 83 height 50
click at [1035, 237] on datatable-header-cell "Provincia" at bounding box center [1073, 246] width 83 height 50
click at [1161, 217] on div at bounding box center [655, 313] width 1310 height 627
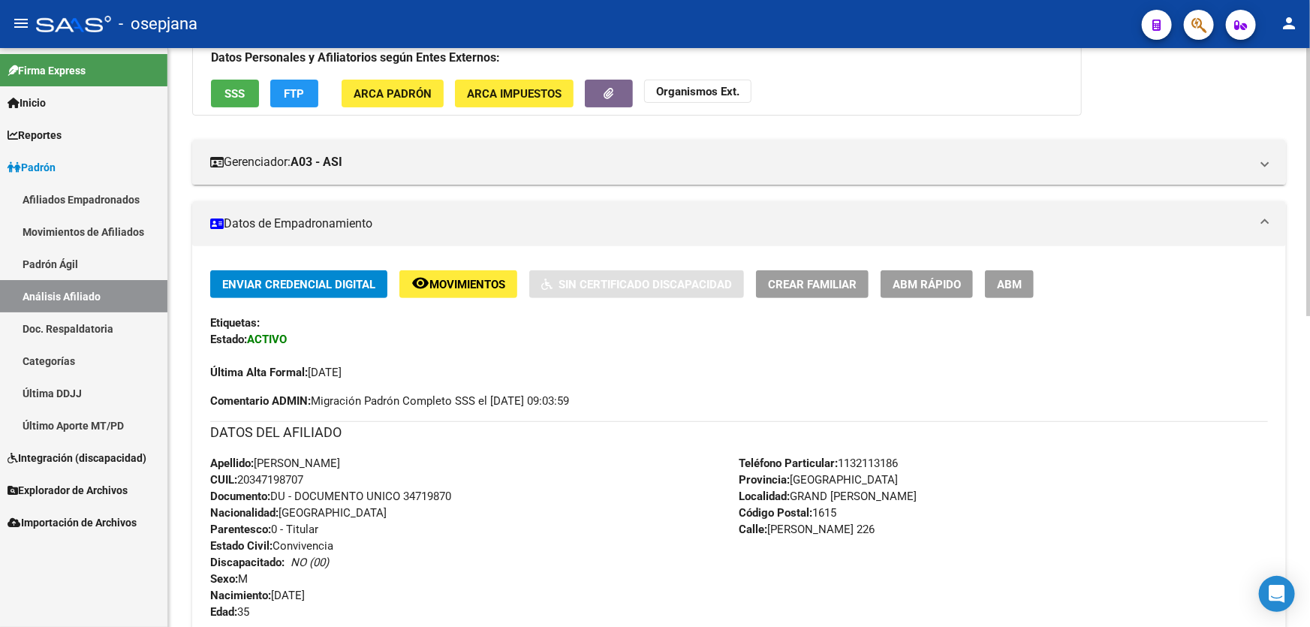
scroll to position [0, 0]
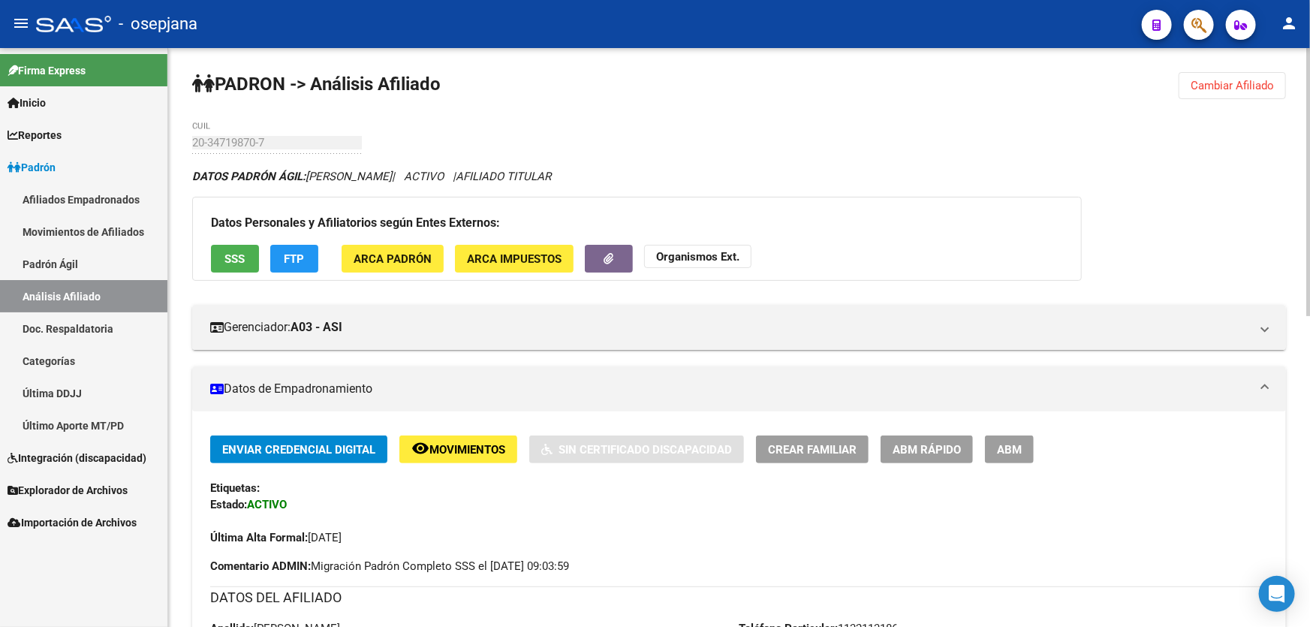
click at [1227, 83] on span "Cambiar Afiliado" at bounding box center [1232, 86] width 83 height 14
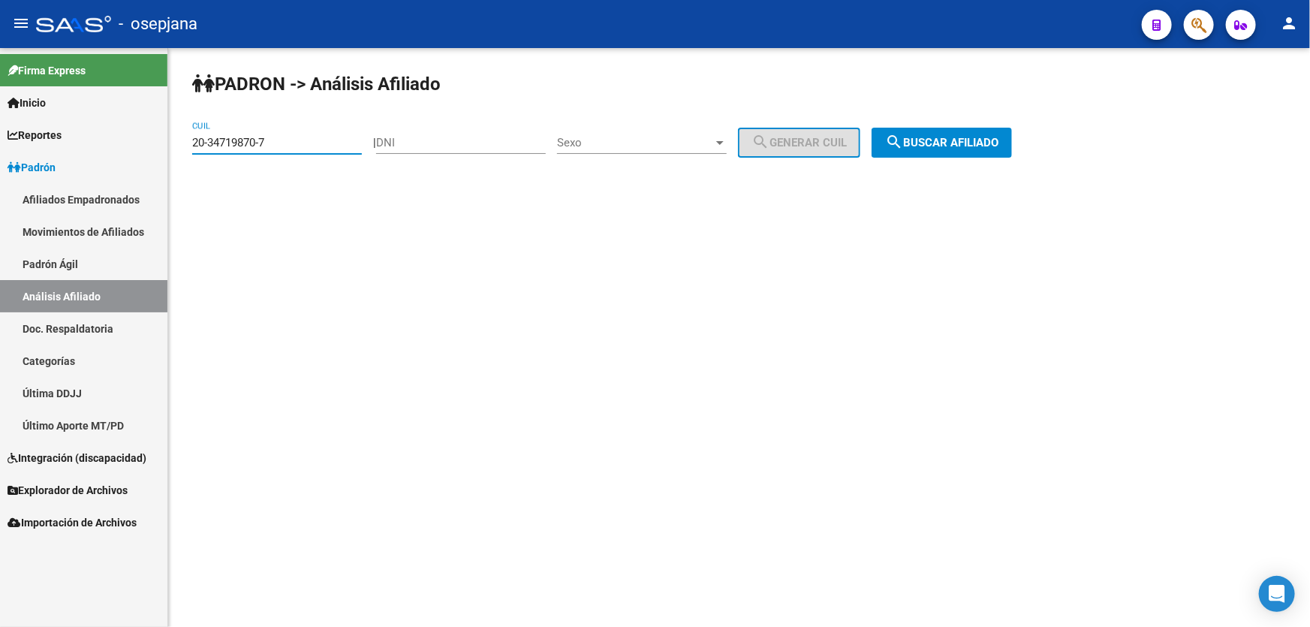
drag, startPoint x: 310, startPoint y: 137, endPoint x: 0, endPoint y: 193, distance: 315.1
click at [0, 192] on mat-sidenav-container "Firma Express Inicio Instructivos Contacto OS Reportes Padrón Traspasos x O.S. …" at bounding box center [655, 337] width 1310 height 579
paste input "0053229-3"
click at [945, 145] on span "search Buscar afiliado" at bounding box center [941, 143] width 113 height 14
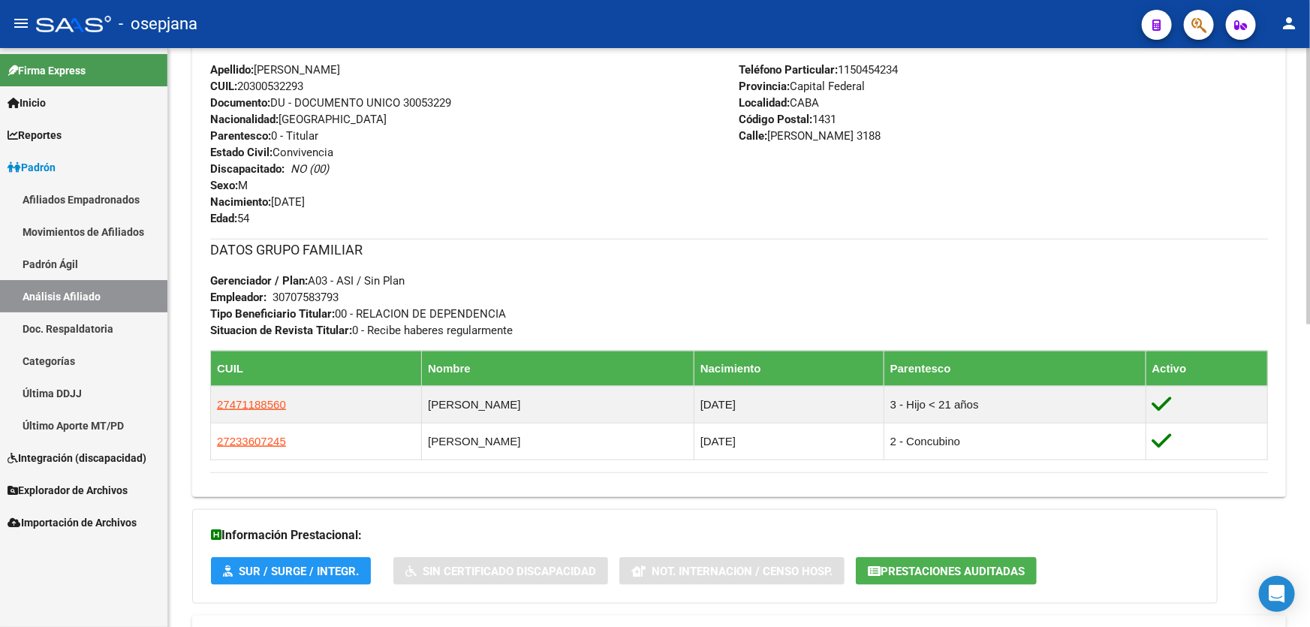
scroll to position [634, 0]
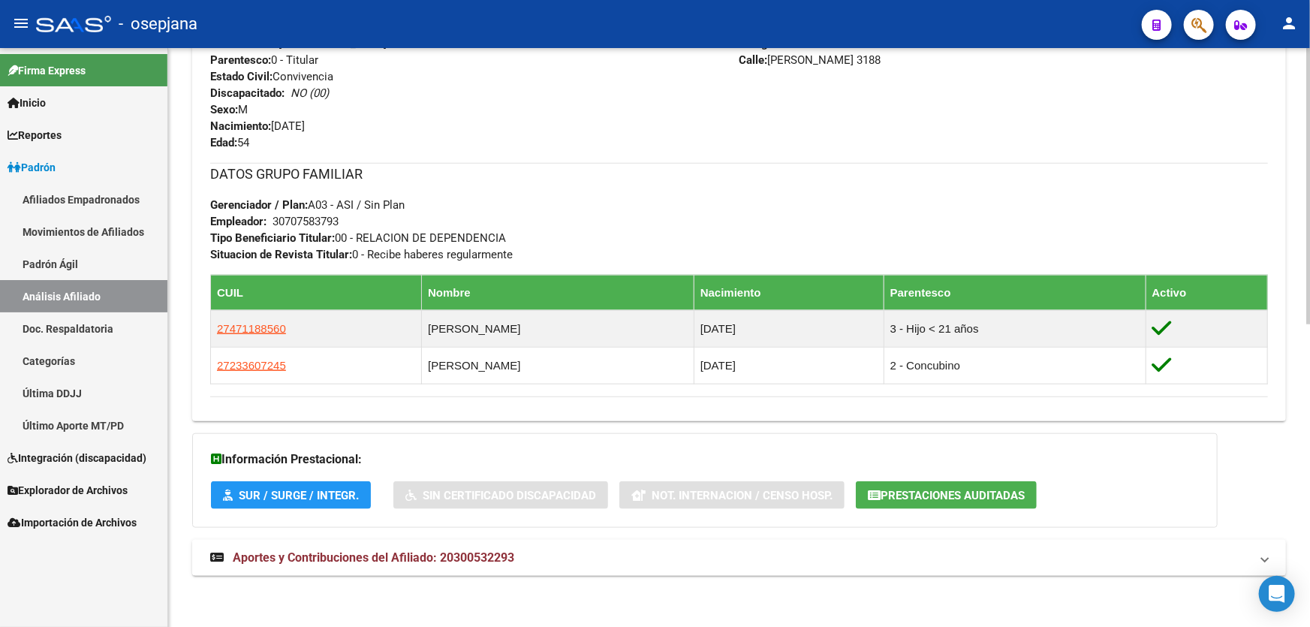
click at [697, 558] on mat-panel-title "Aportes y Contribuciones del Afiliado: 20300532293" at bounding box center [730, 558] width 1040 height 17
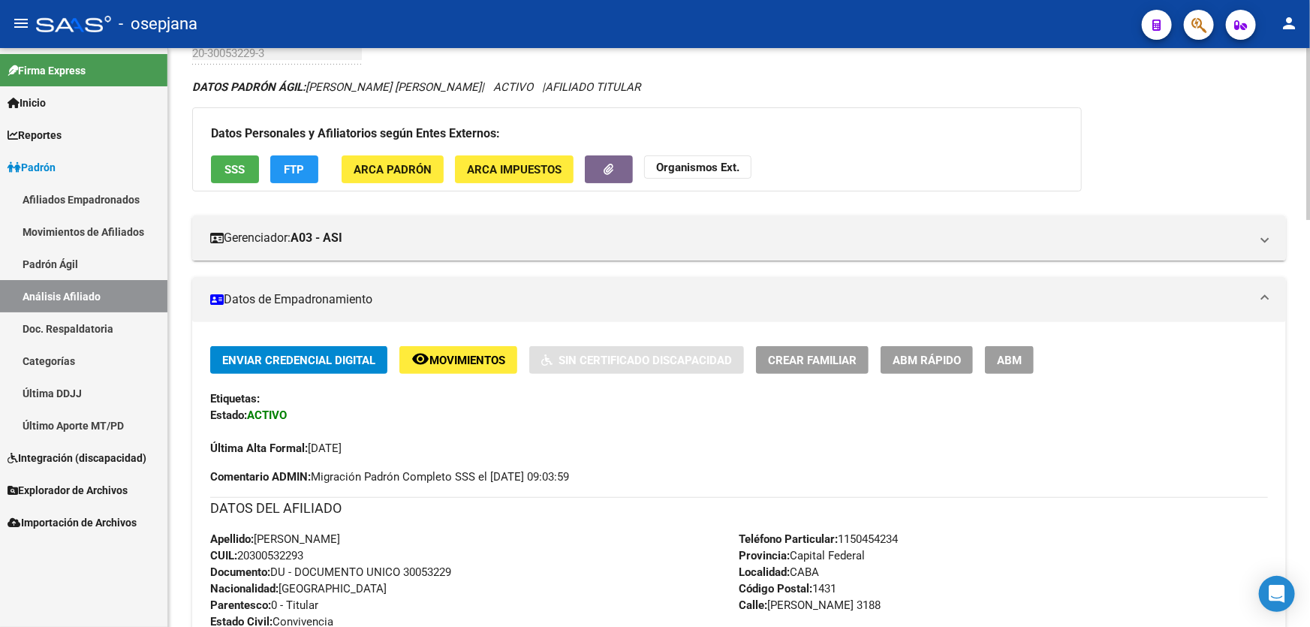
scroll to position [0, 0]
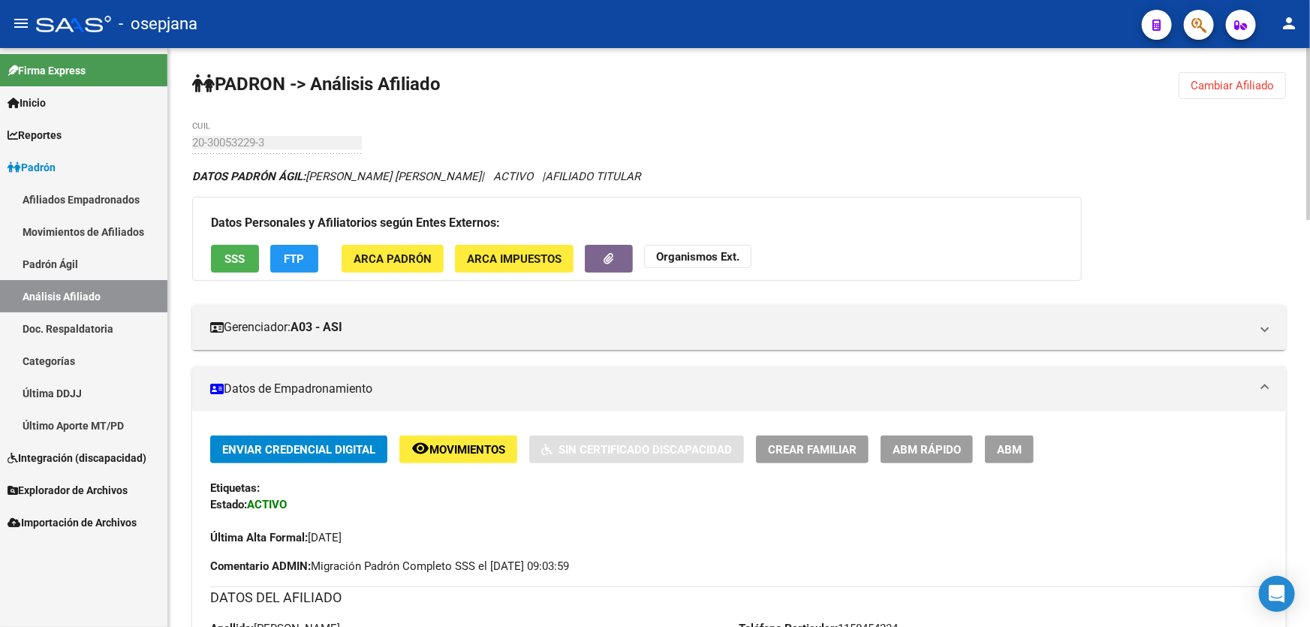
click at [227, 248] on button "SSS" at bounding box center [235, 259] width 48 height 28
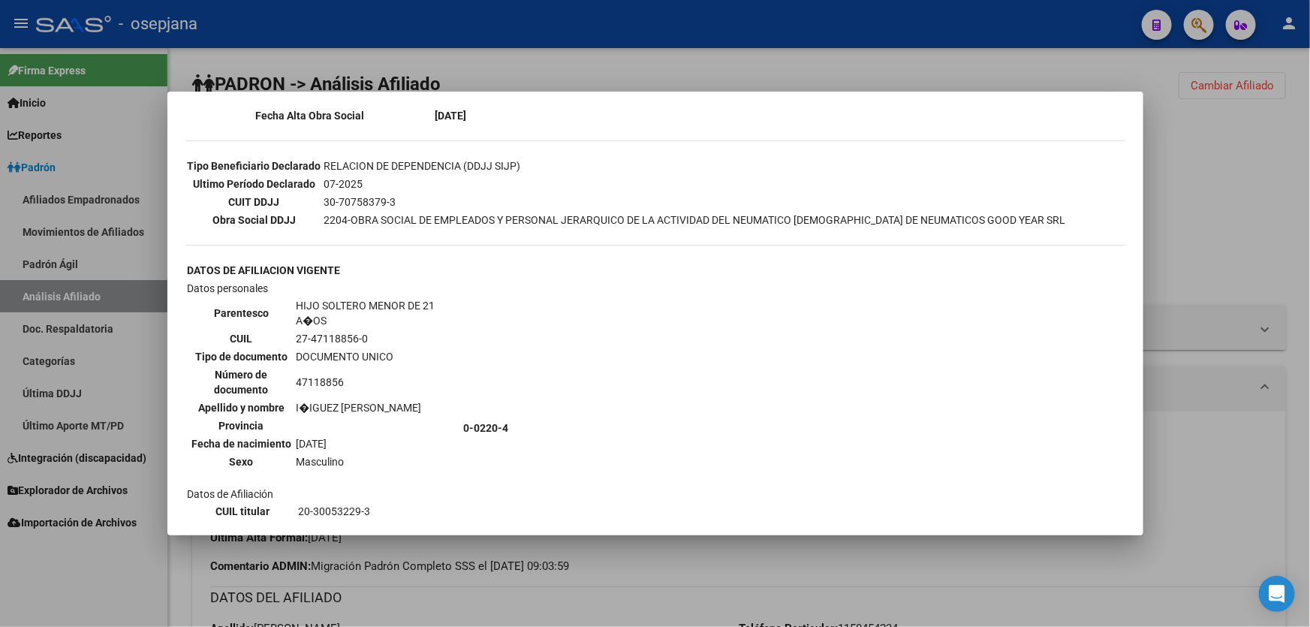
scroll to position [630, 0]
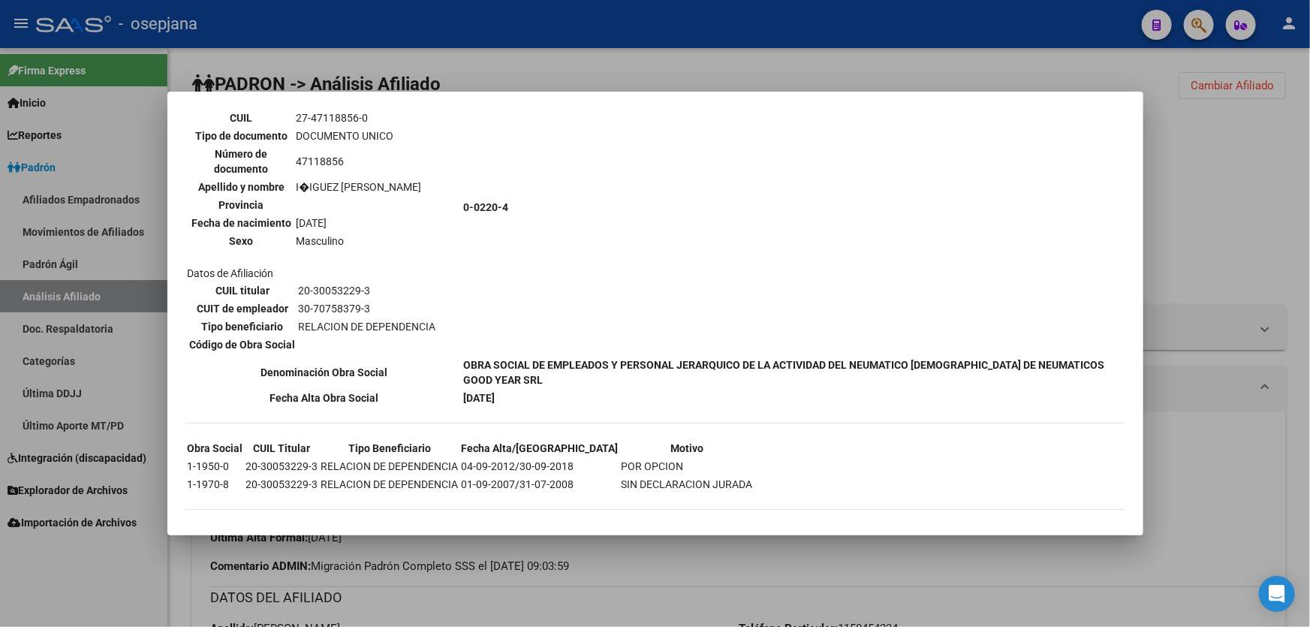
click at [1297, 195] on div at bounding box center [655, 313] width 1310 height 627
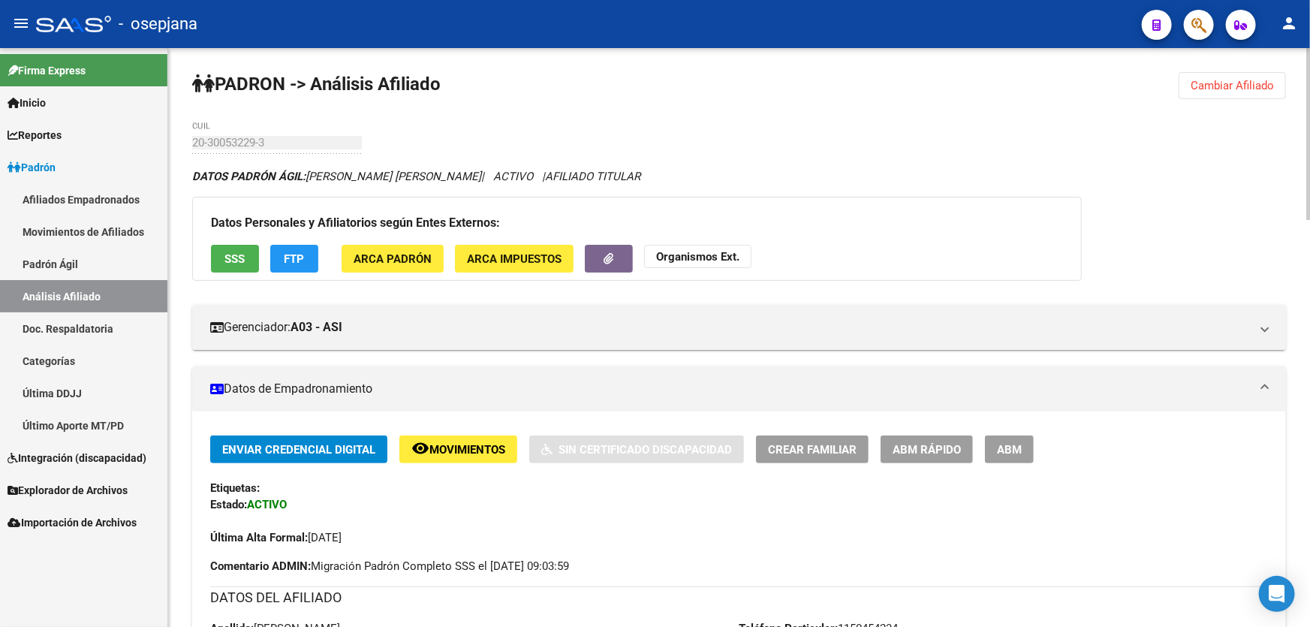
click at [293, 258] on span "FTP" at bounding box center [295, 259] width 20 height 14
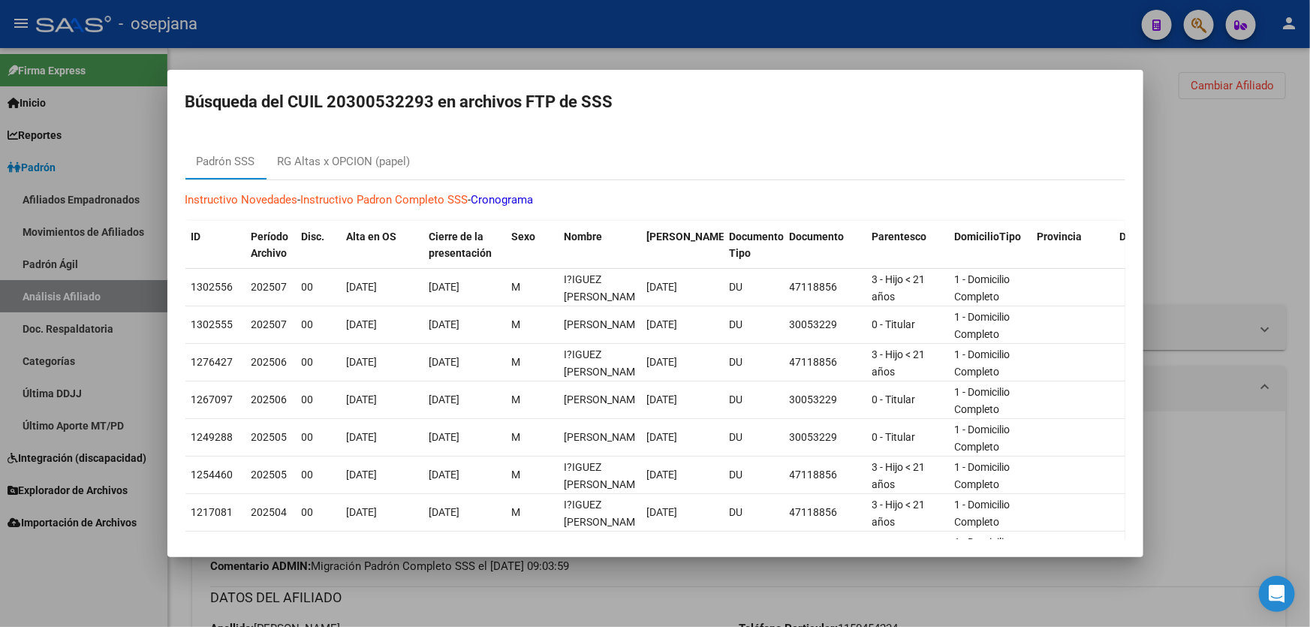
click at [1264, 161] on div at bounding box center [655, 313] width 1310 height 627
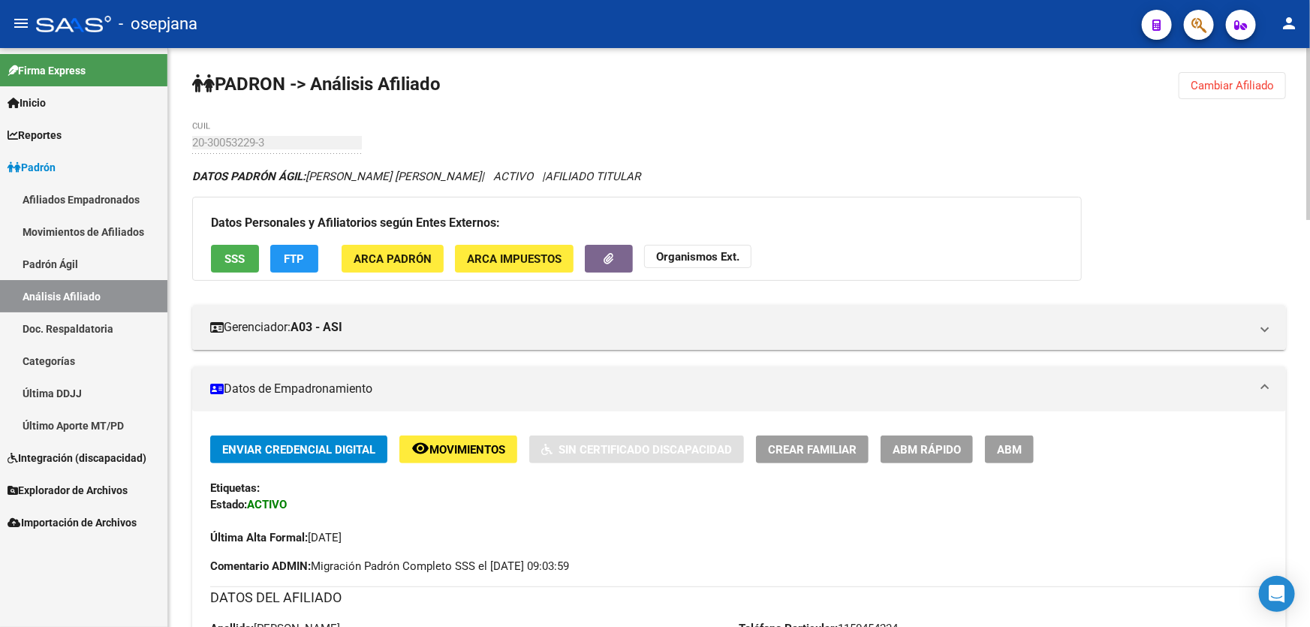
click at [1232, 83] on span "Cambiar Afiliado" at bounding box center [1232, 86] width 83 height 14
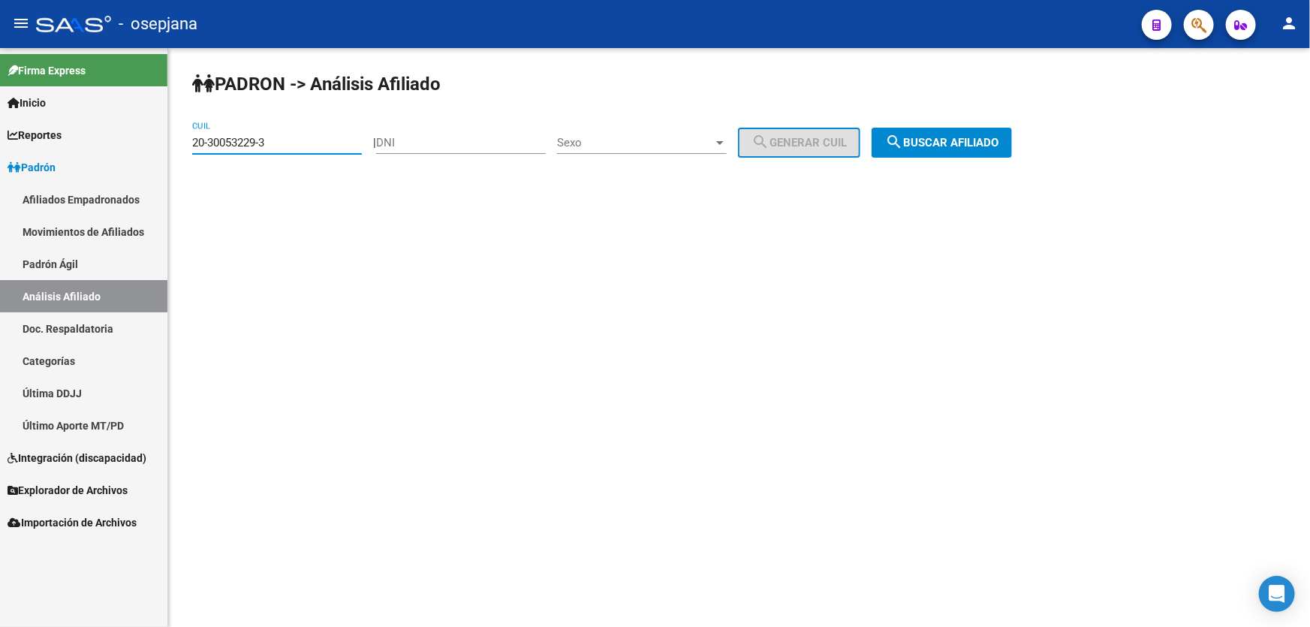
drag, startPoint x: 284, startPoint y: 142, endPoint x: 186, endPoint y: 145, distance: 97.6
click at [186, 145] on div "PADRON -> Análisis Afiliado 20-30053229-3 CUIL | DNI Sexo Sexo search Generar C…" at bounding box center [739, 127] width 1142 height 158
paste input "7-29489788-2"
click at [941, 146] on span "search Buscar afiliado" at bounding box center [941, 143] width 113 height 14
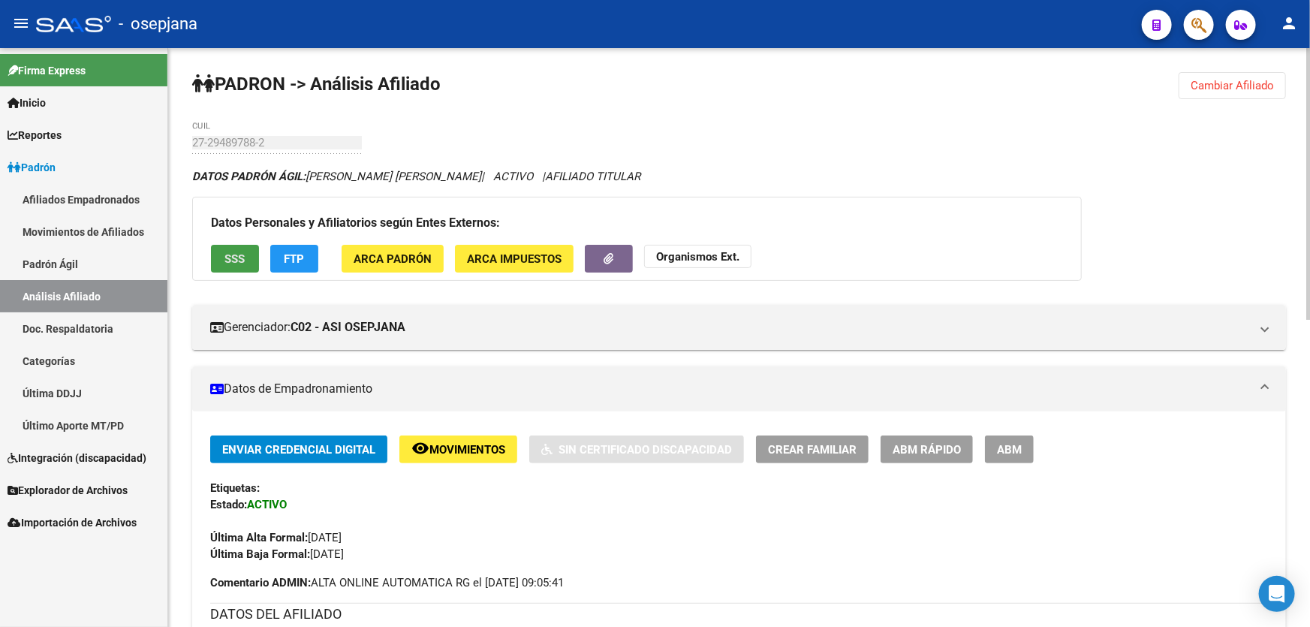
click at [233, 260] on span "SSS" at bounding box center [235, 259] width 20 height 14
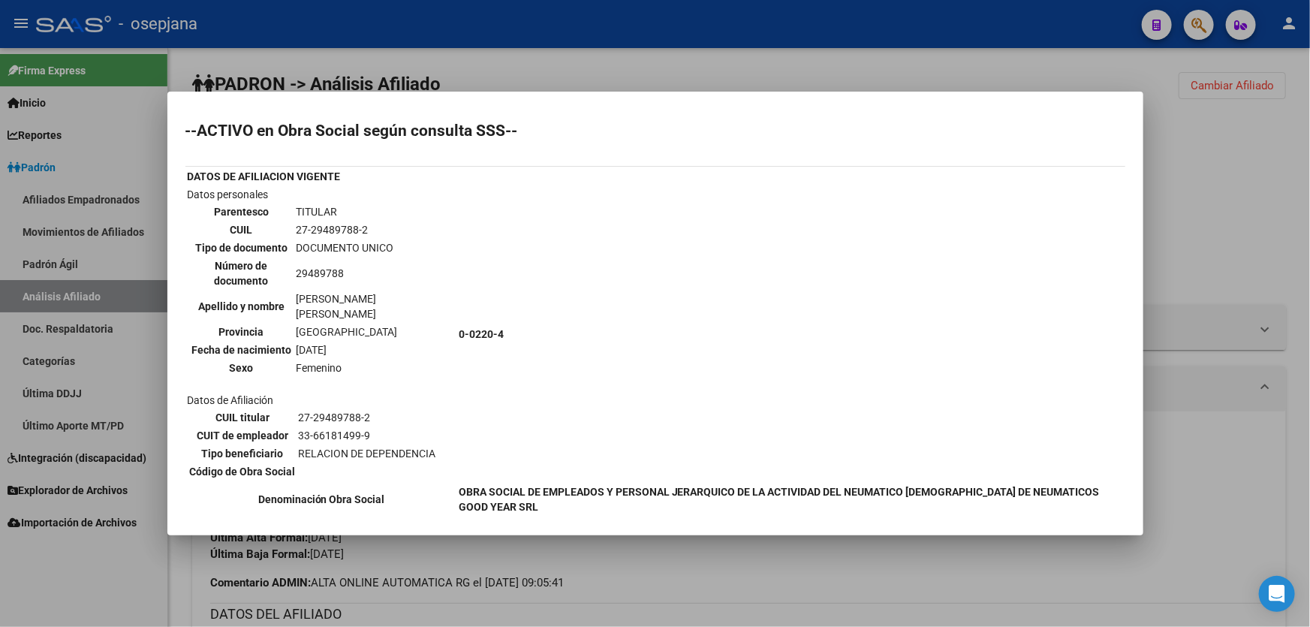
click at [1295, 240] on div at bounding box center [655, 313] width 1310 height 627
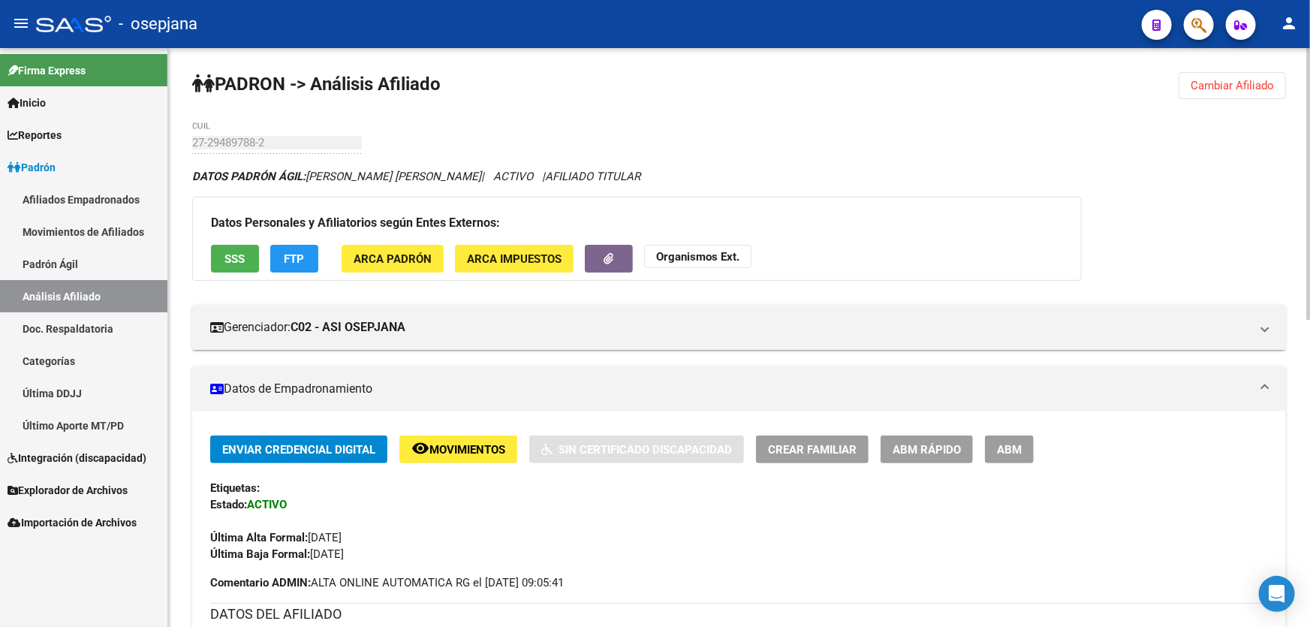
click at [294, 252] on span "FTP" at bounding box center [295, 259] width 20 height 14
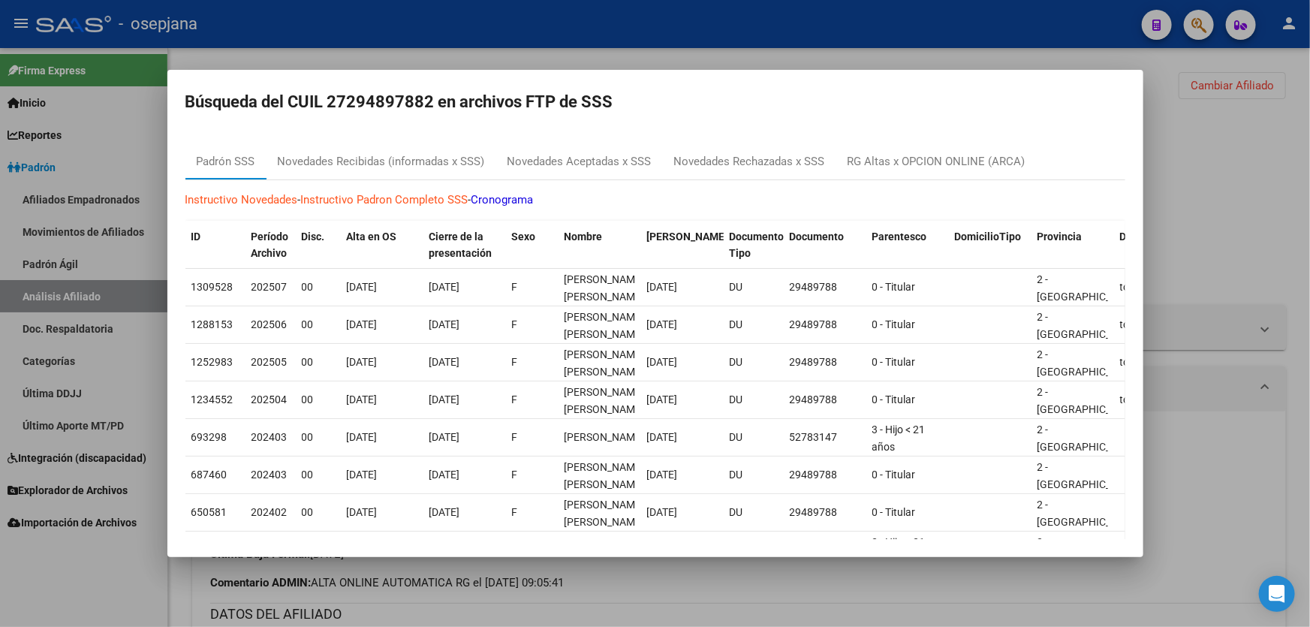
click at [1309, 236] on div at bounding box center [655, 313] width 1310 height 627
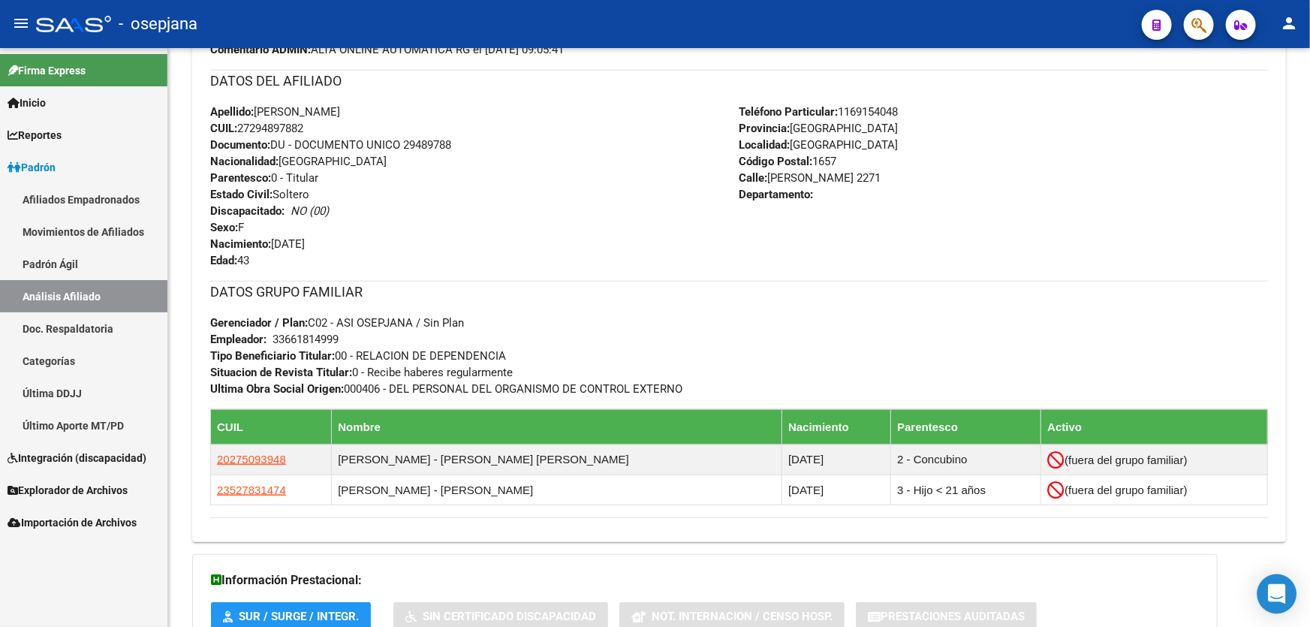
scroll to position [653, 0]
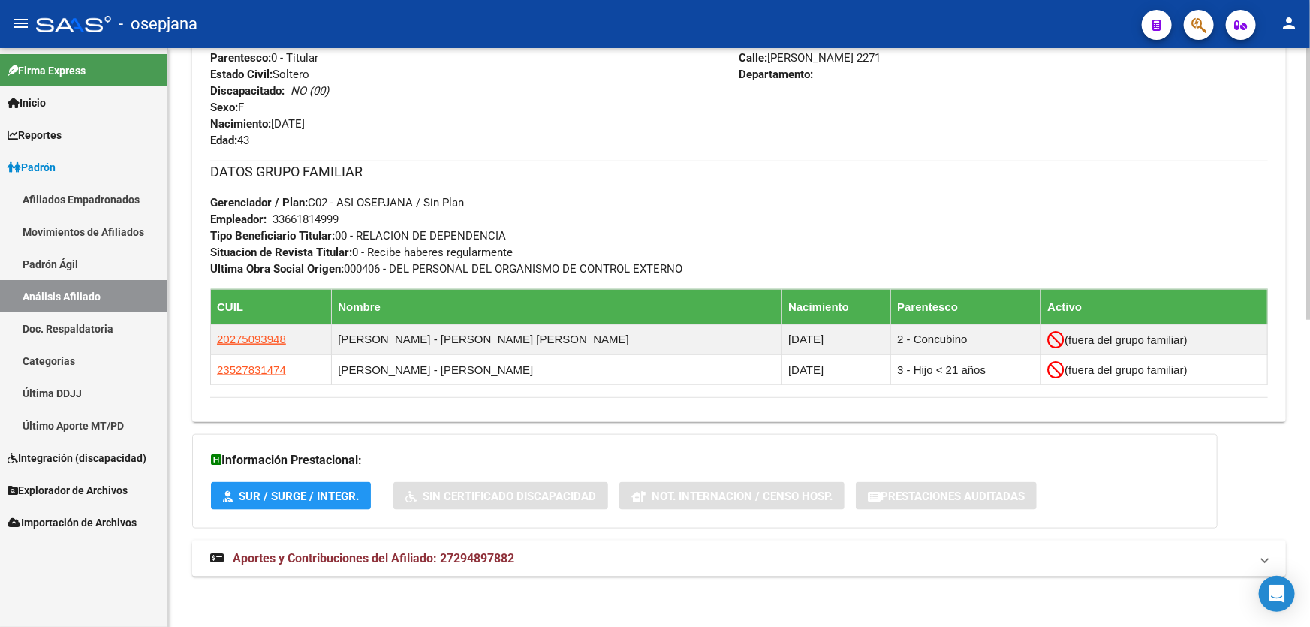
click at [1171, 562] on mat-panel-title "Aportes y Contribuciones del Afiliado: 27294897882" at bounding box center [730, 558] width 1040 height 17
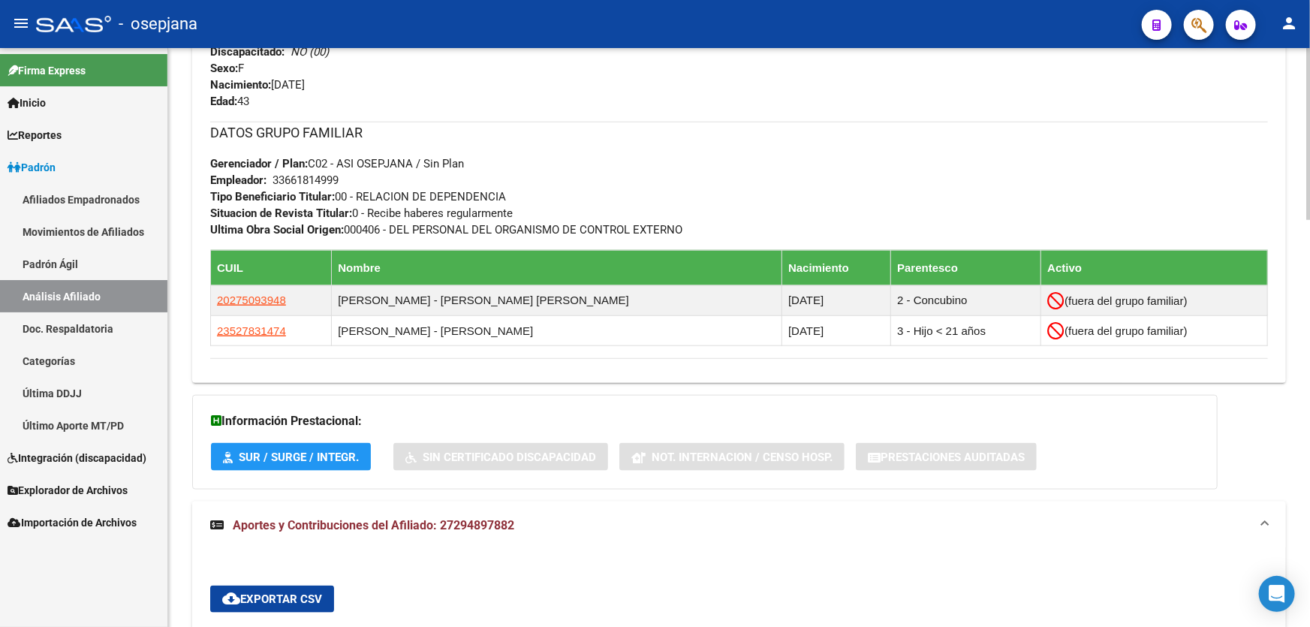
scroll to position [1040, 0]
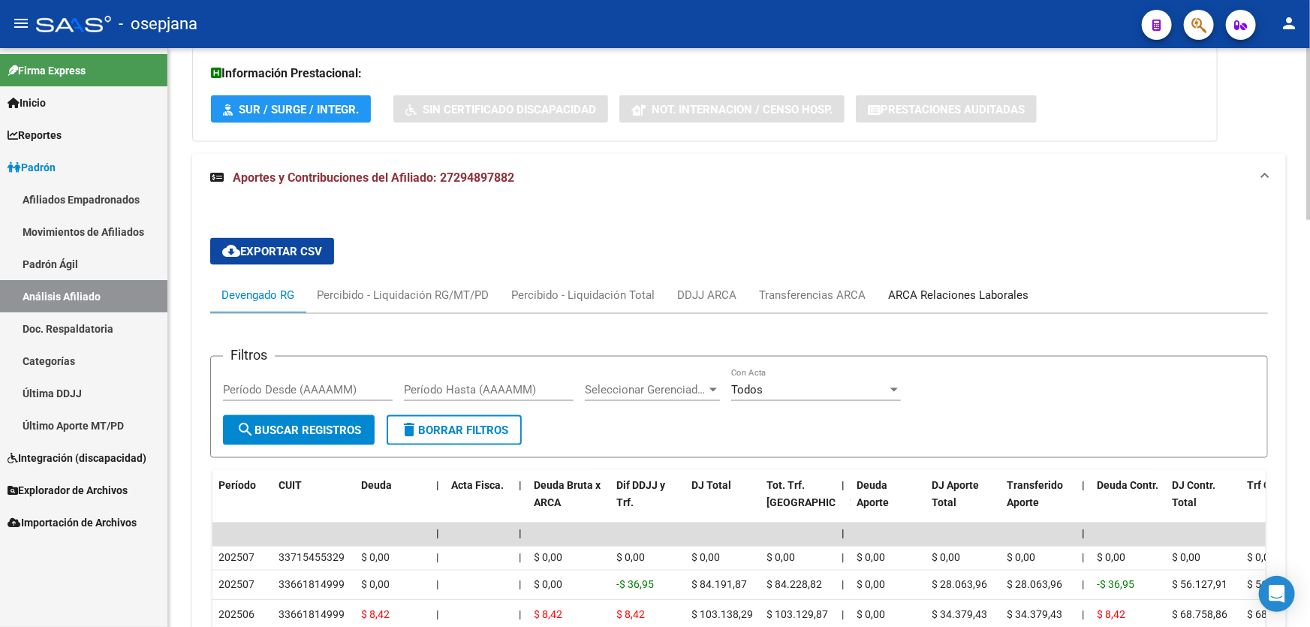
click at [966, 284] on div "ARCA Relaciones Laborales" at bounding box center [958, 295] width 163 height 36
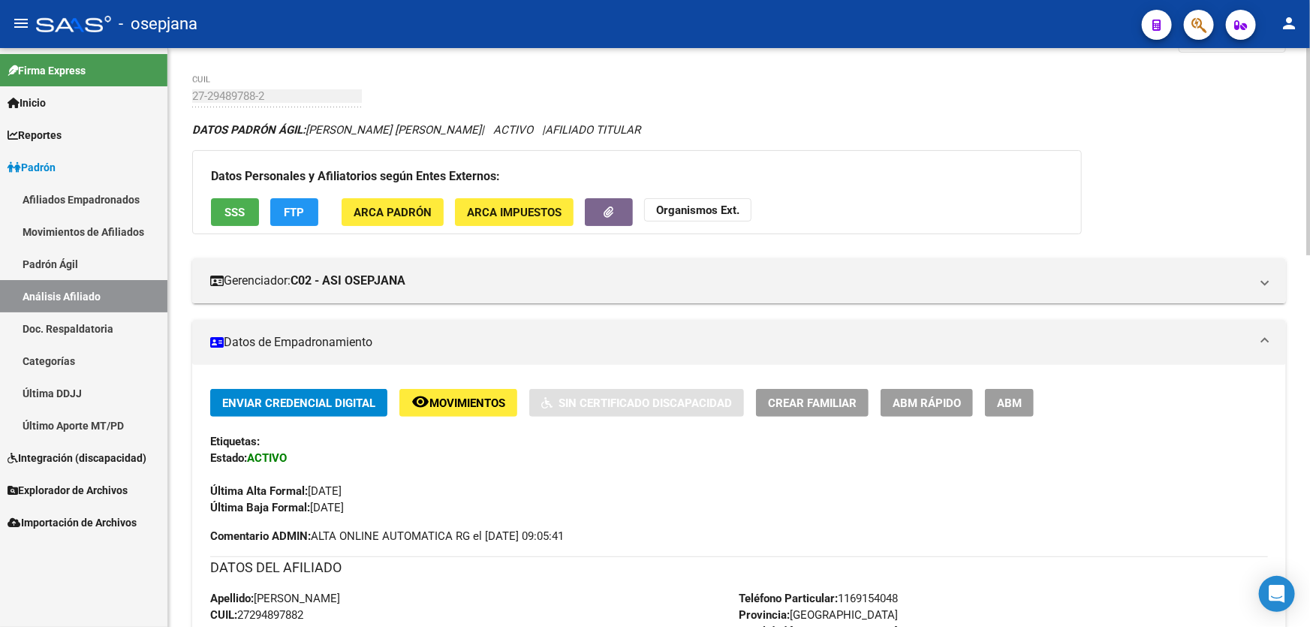
scroll to position [0, 0]
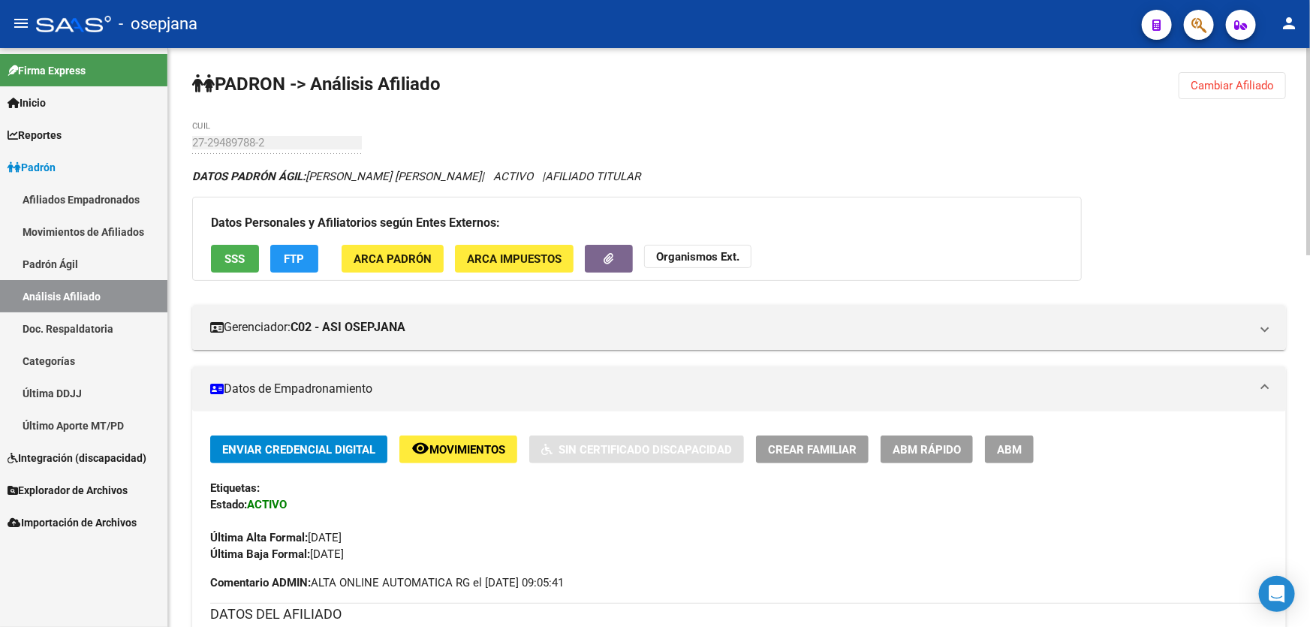
click at [220, 249] on button "SSS" at bounding box center [235, 259] width 48 height 28
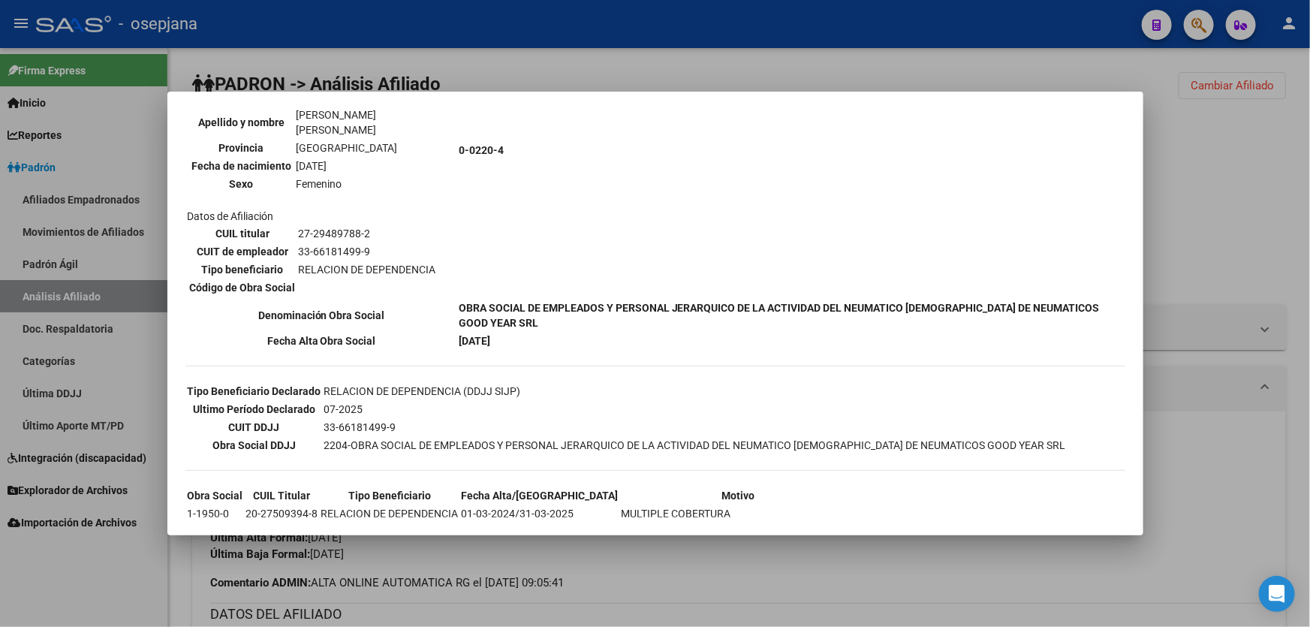
scroll to position [204, 0]
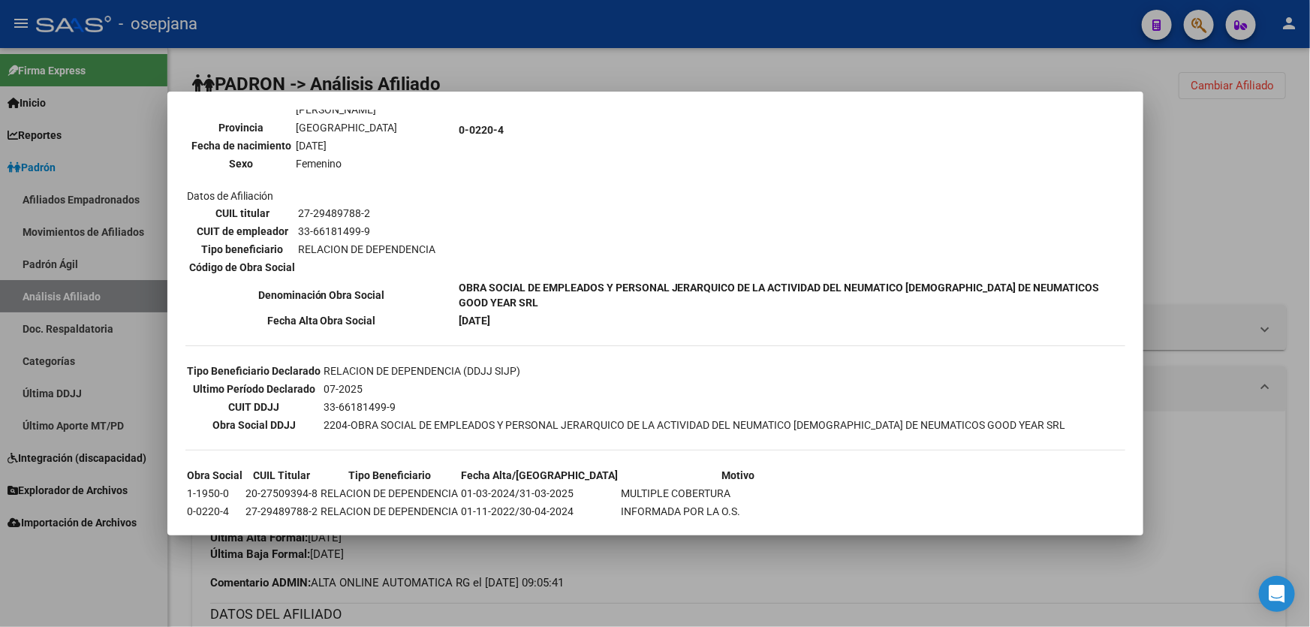
click at [1309, 266] on div at bounding box center [655, 313] width 1310 height 627
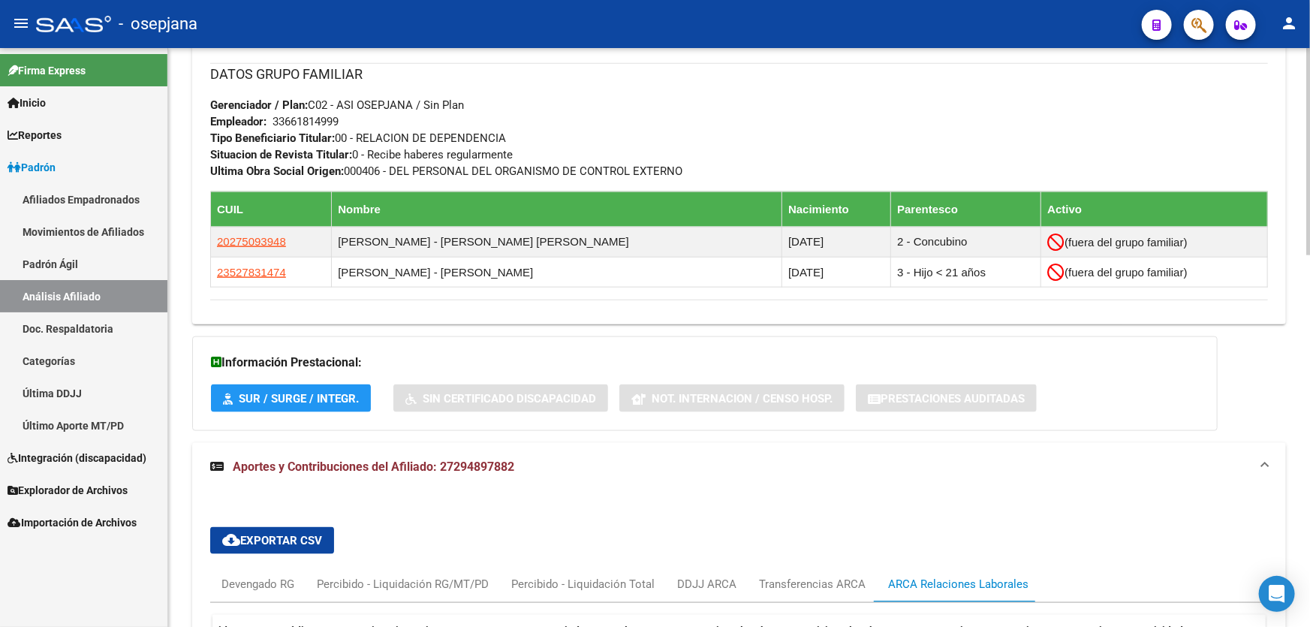
scroll to position [1023, 0]
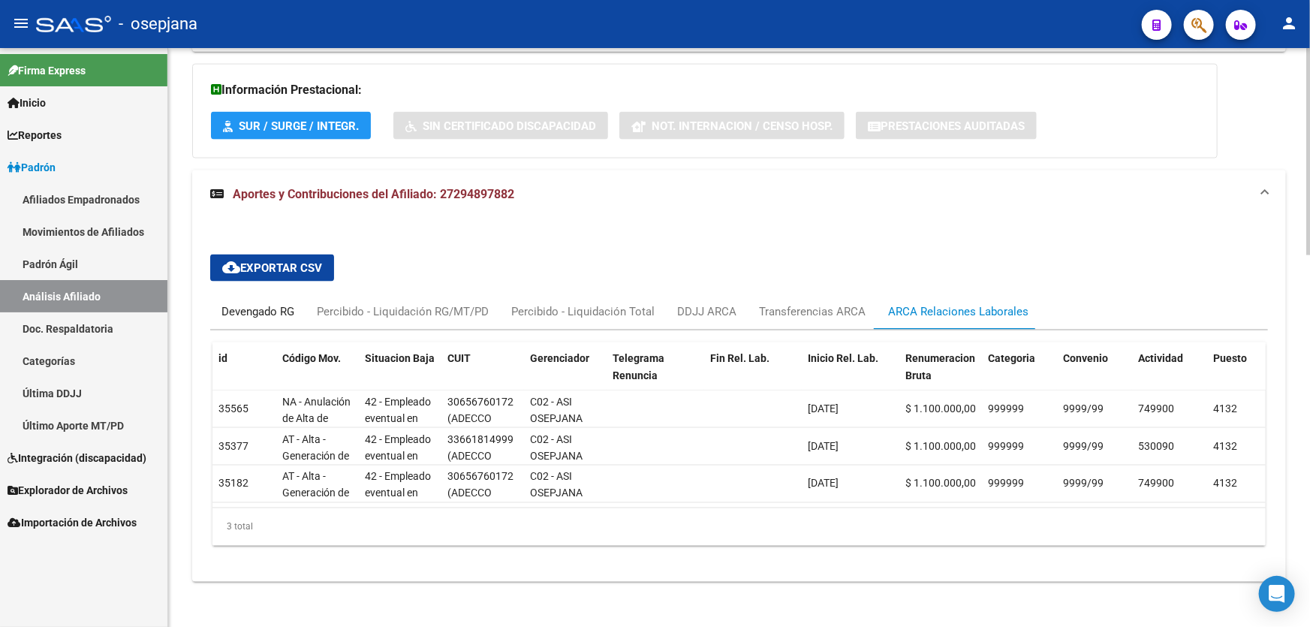
click at [265, 312] on div "Devengado RG" at bounding box center [257, 311] width 73 height 17
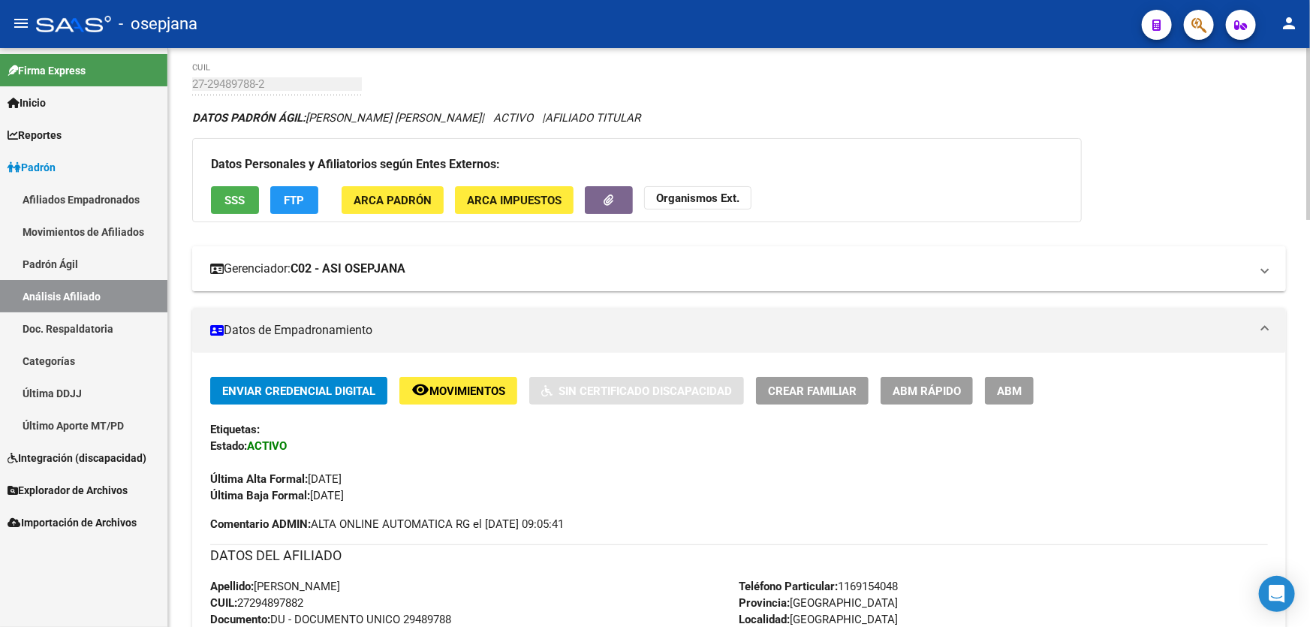
scroll to position [0, 0]
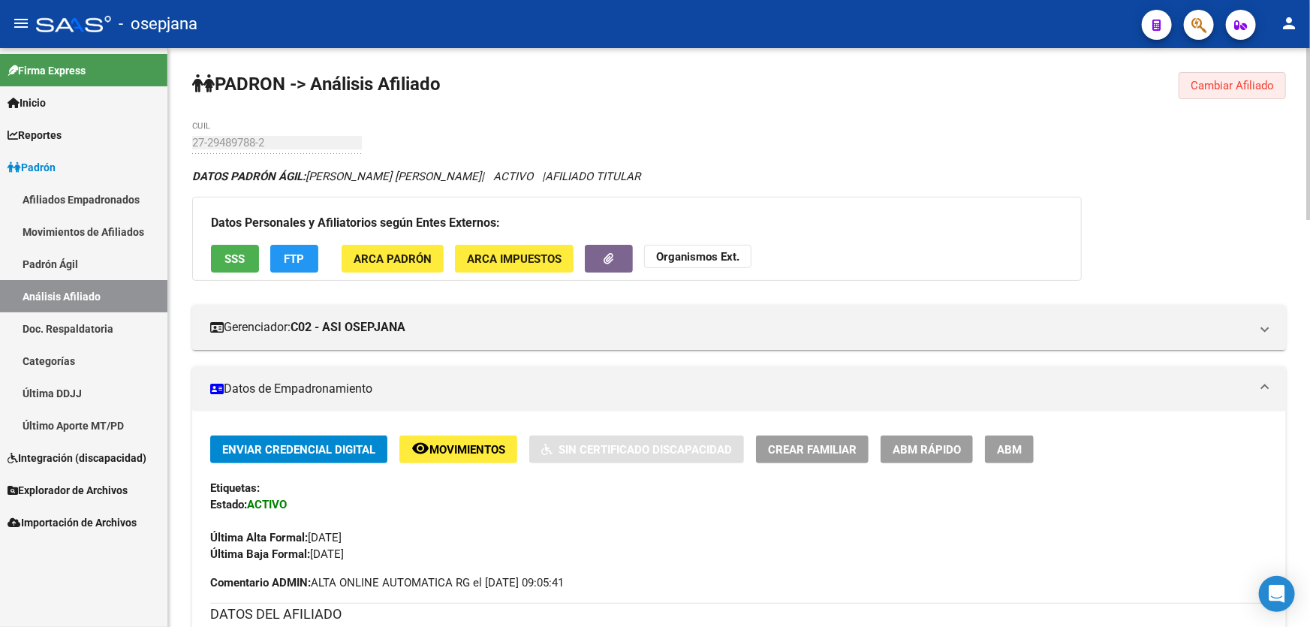
click at [1255, 83] on span "Cambiar Afiliado" at bounding box center [1232, 86] width 83 height 14
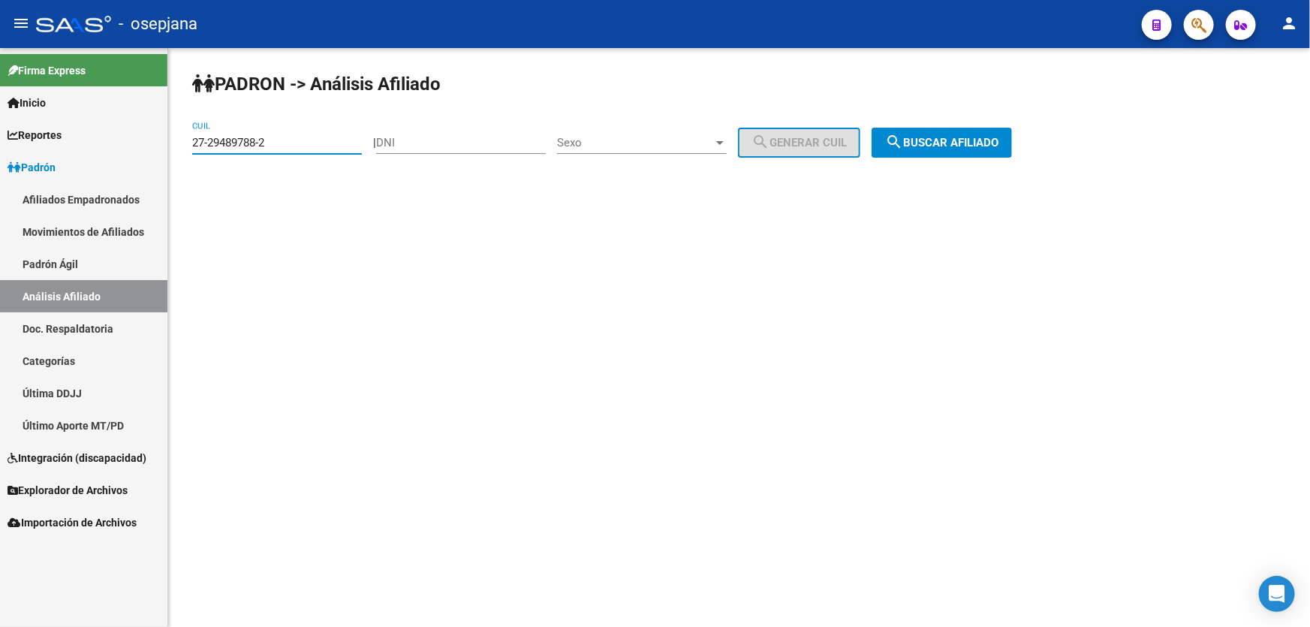
drag, startPoint x: 300, startPoint y: 143, endPoint x: 0, endPoint y: 165, distance: 300.4
click at [0, 164] on mat-sidenav-container "Firma Express Inicio Instructivos Contacto OS Reportes Padrón Traspasos x O.S. …" at bounding box center [655, 337] width 1310 height 579
paste input "16212310-1"
type input "27-16212310-1"
click at [953, 152] on button "search Buscar afiliado" at bounding box center [942, 143] width 140 height 30
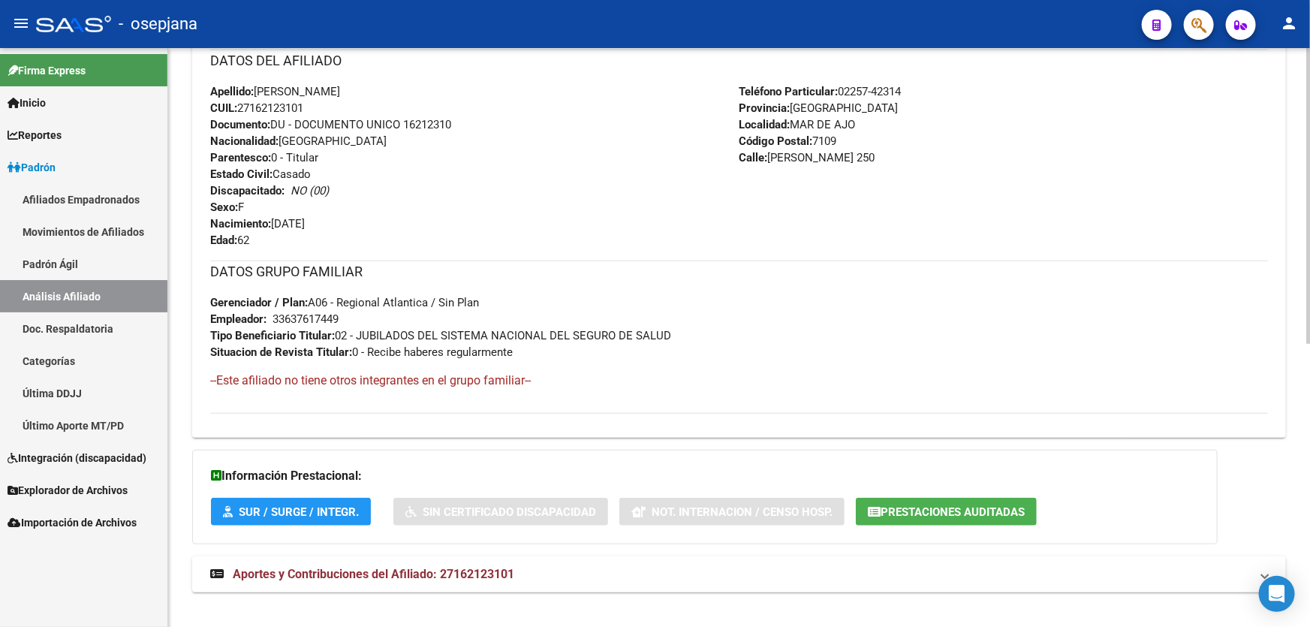
scroll to position [553, 0]
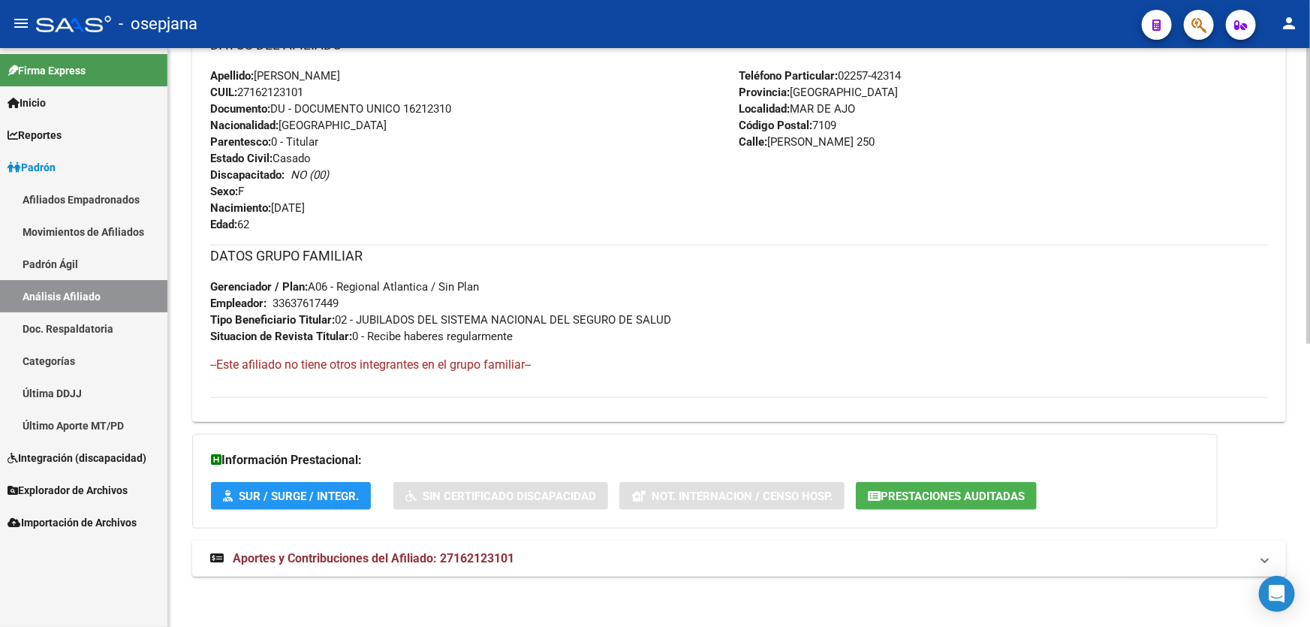
click at [477, 570] on mat-expansion-panel-header "Aportes y Contribuciones del Afiliado: 27162123101" at bounding box center [739, 559] width 1094 height 36
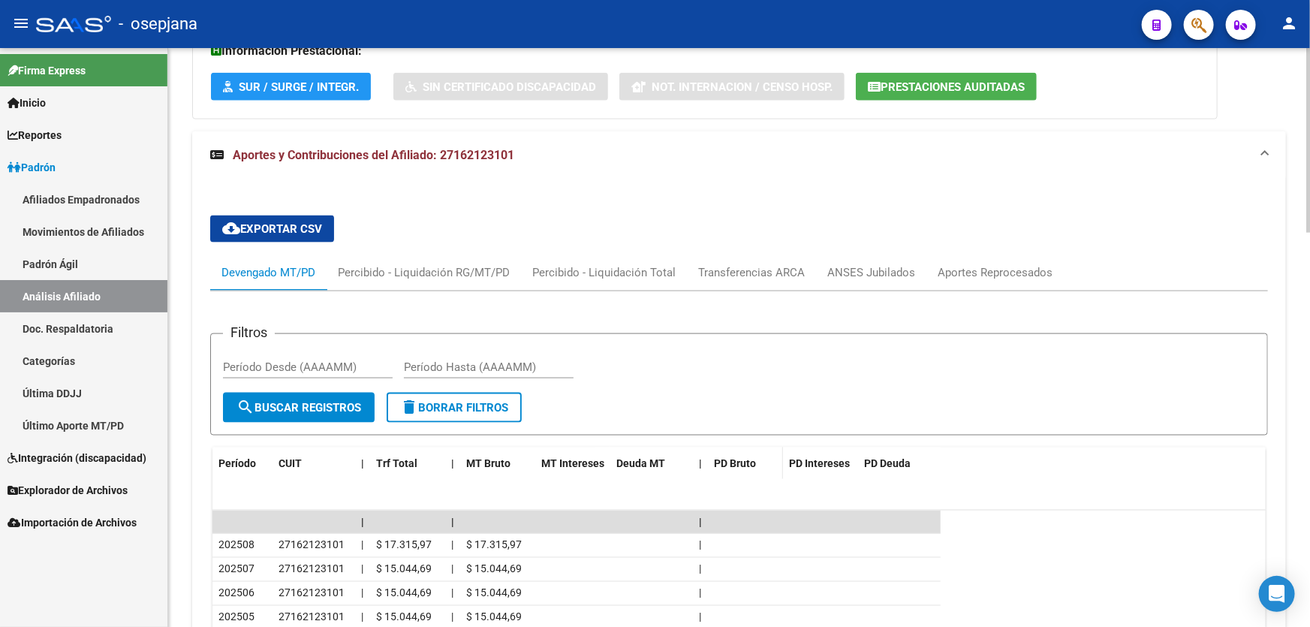
scroll to position [1234, 0]
drag, startPoint x: 961, startPoint y: 255, endPoint x: 969, endPoint y: 261, distance: 10.1
click at [962, 255] on div "Aportes Reprocesados" at bounding box center [994, 273] width 137 height 36
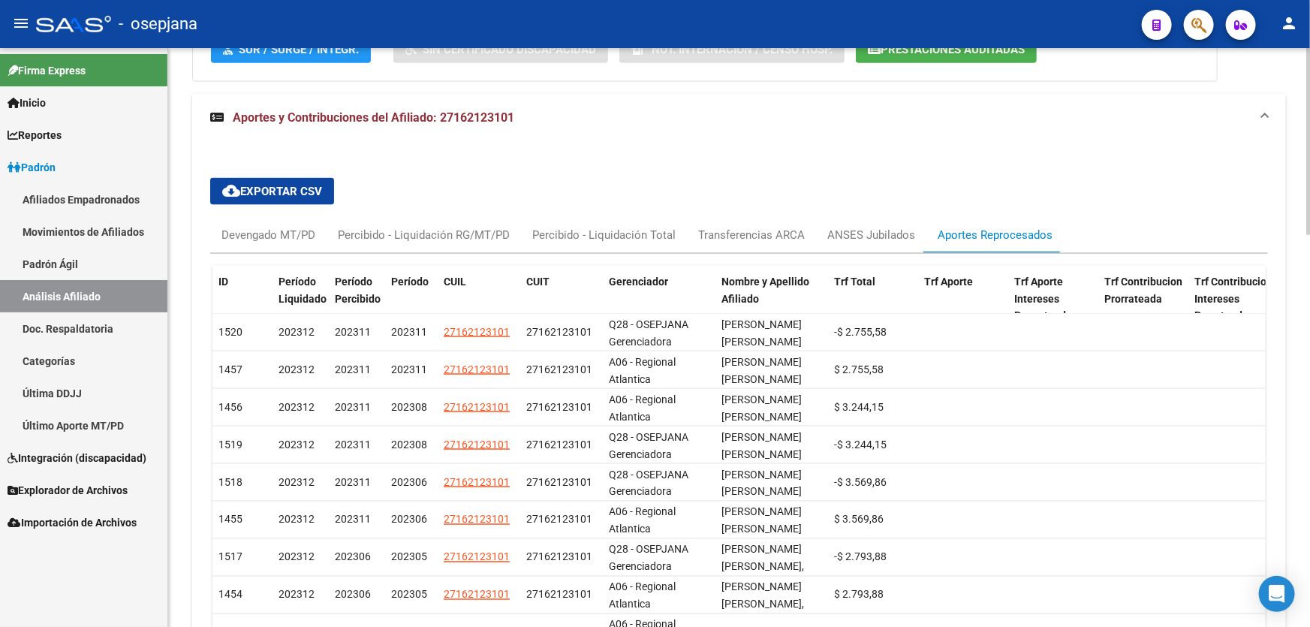
scroll to position [1029, 0]
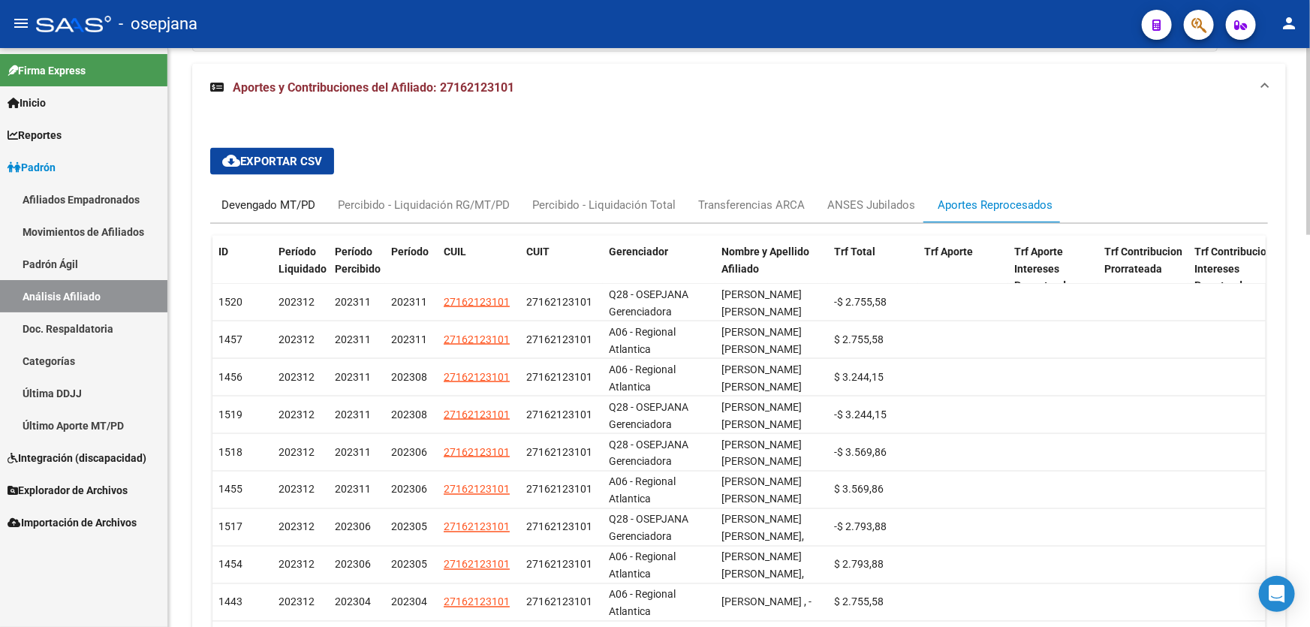
click at [269, 203] on div "Devengado MT/PD" at bounding box center [268, 205] width 94 height 17
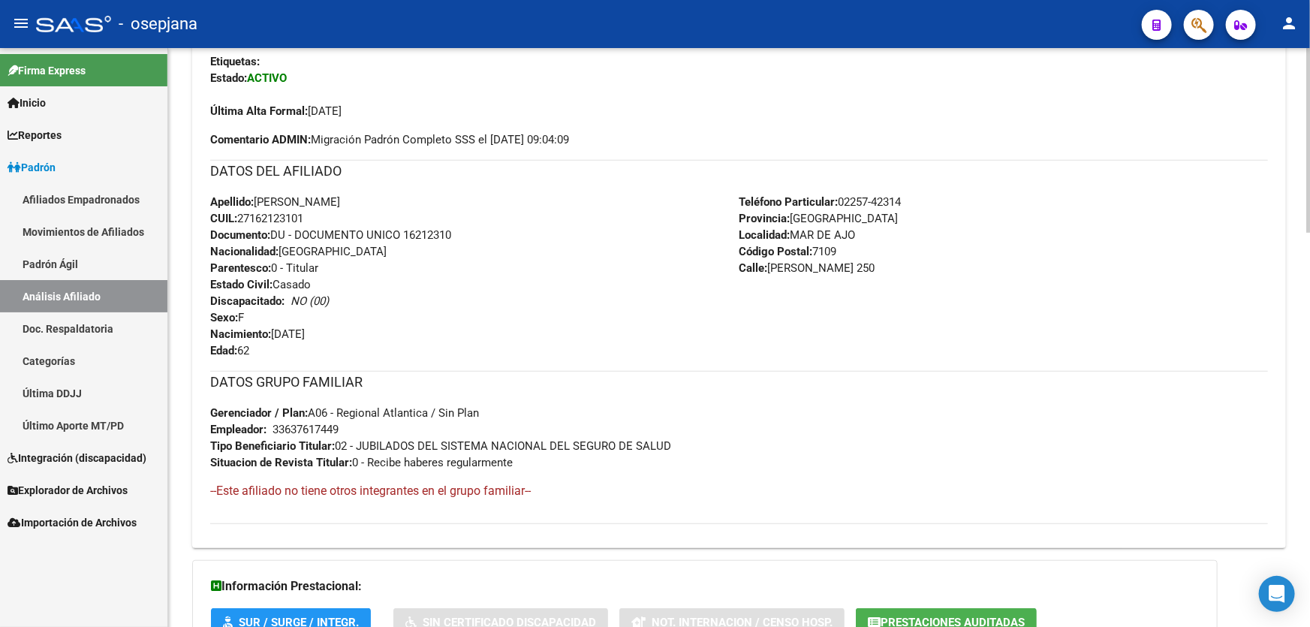
scroll to position [74, 0]
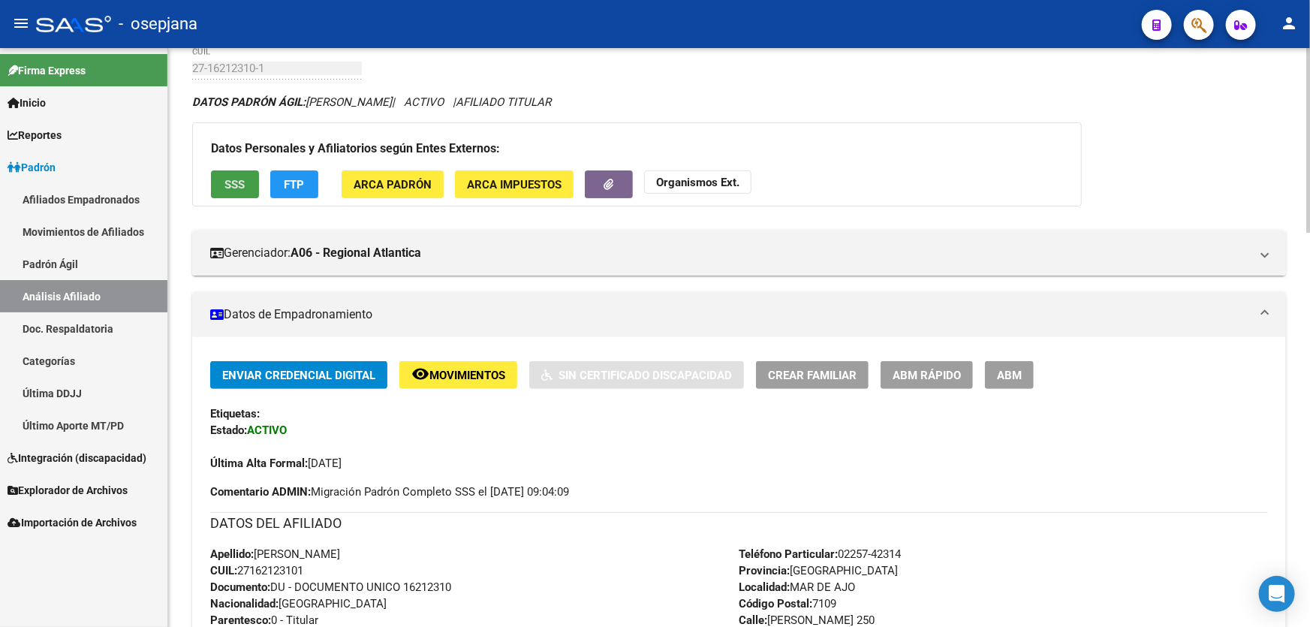
click at [228, 189] on button "SSS" at bounding box center [235, 184] width 48 height 28
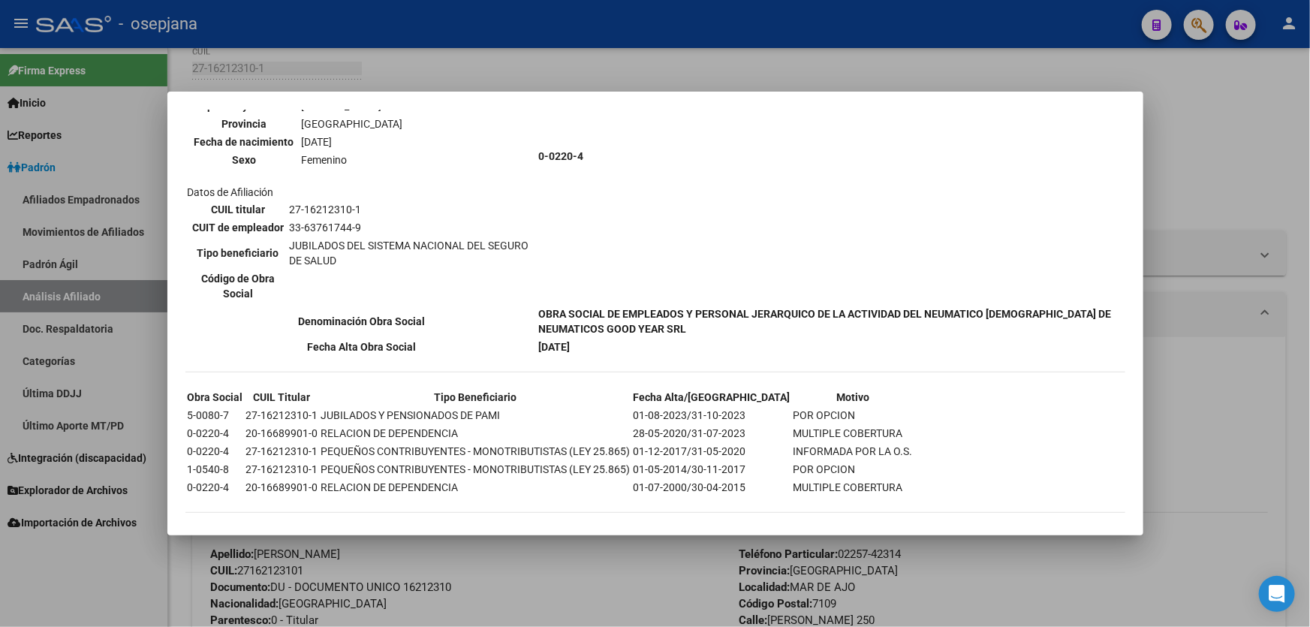
scroll to position [184, 0]
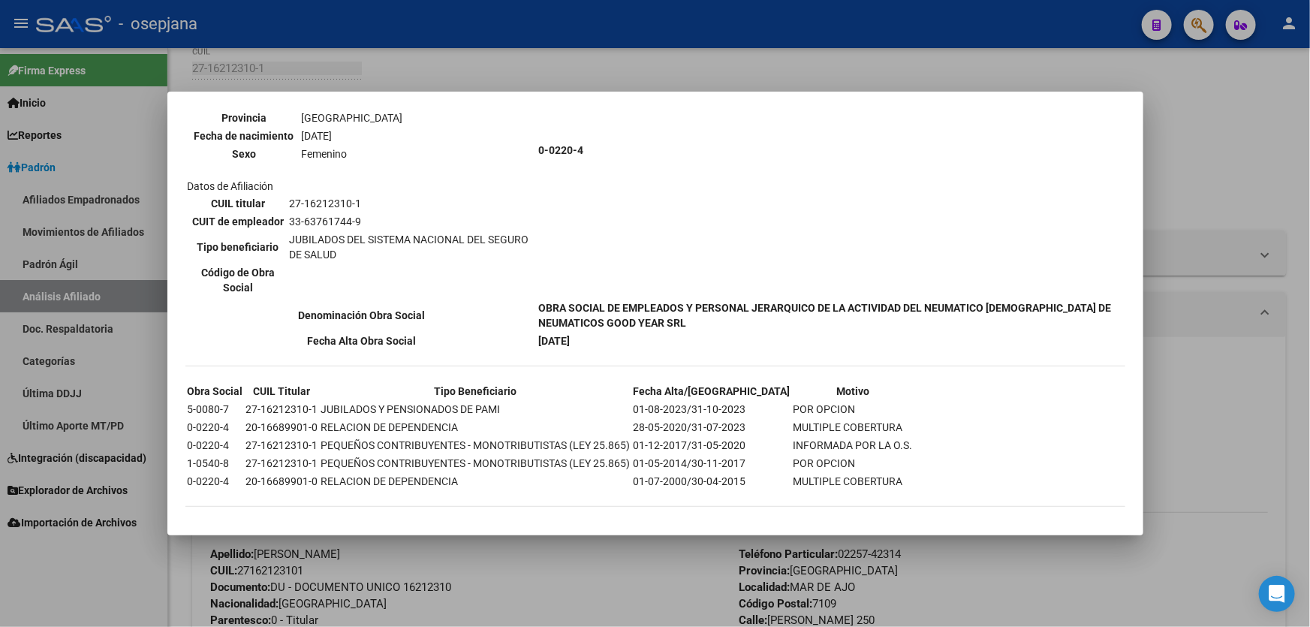
click at [1219, 184] on div at bounding box center [655, 313] width 1310 height 627
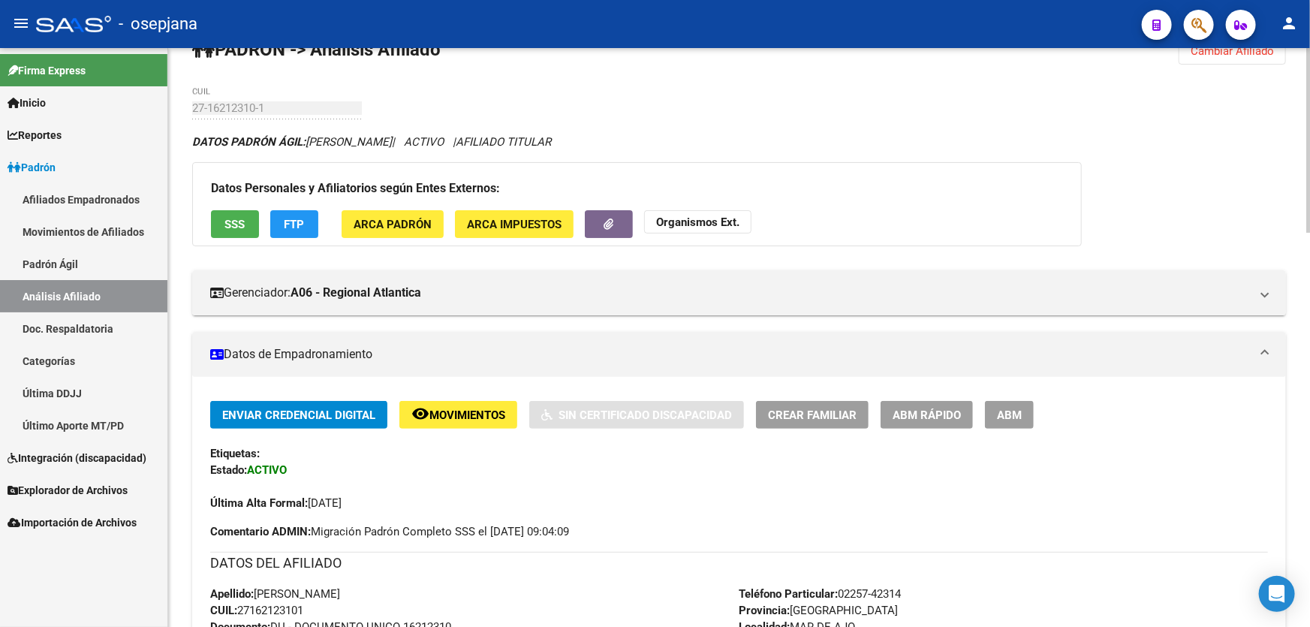
scroll to position [0, 0]
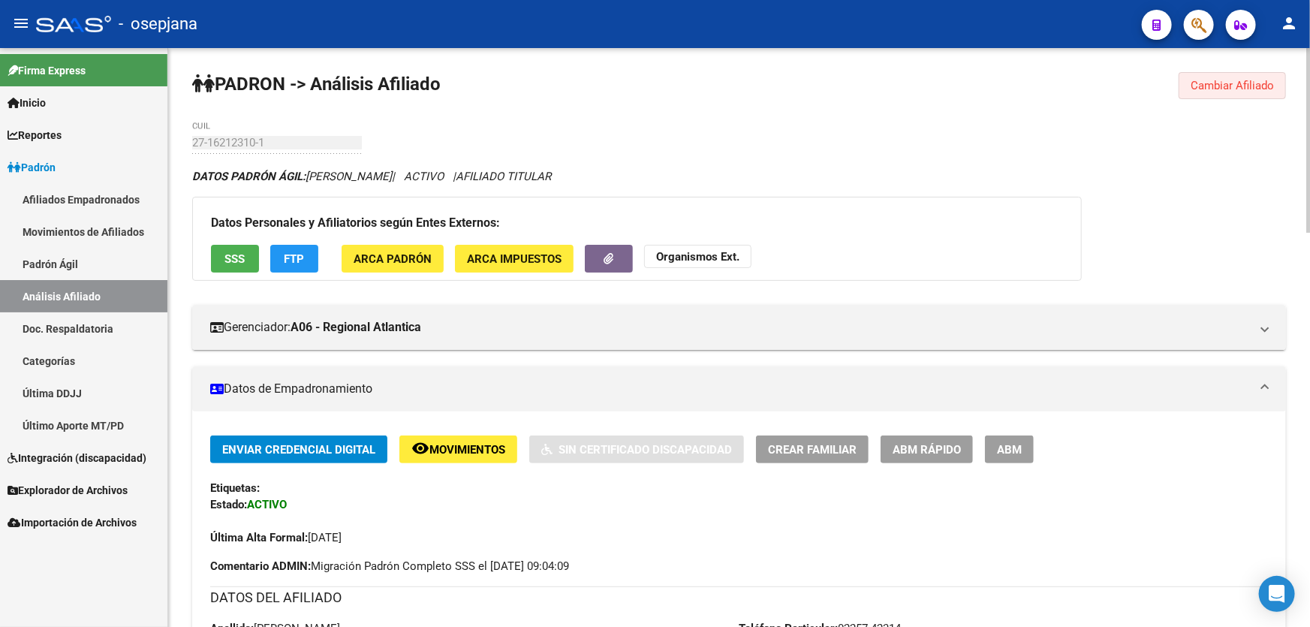
click at [1229, 86] on span "Cambiar Afiliado" at bounding box center [1232, 86] width 83 height 14
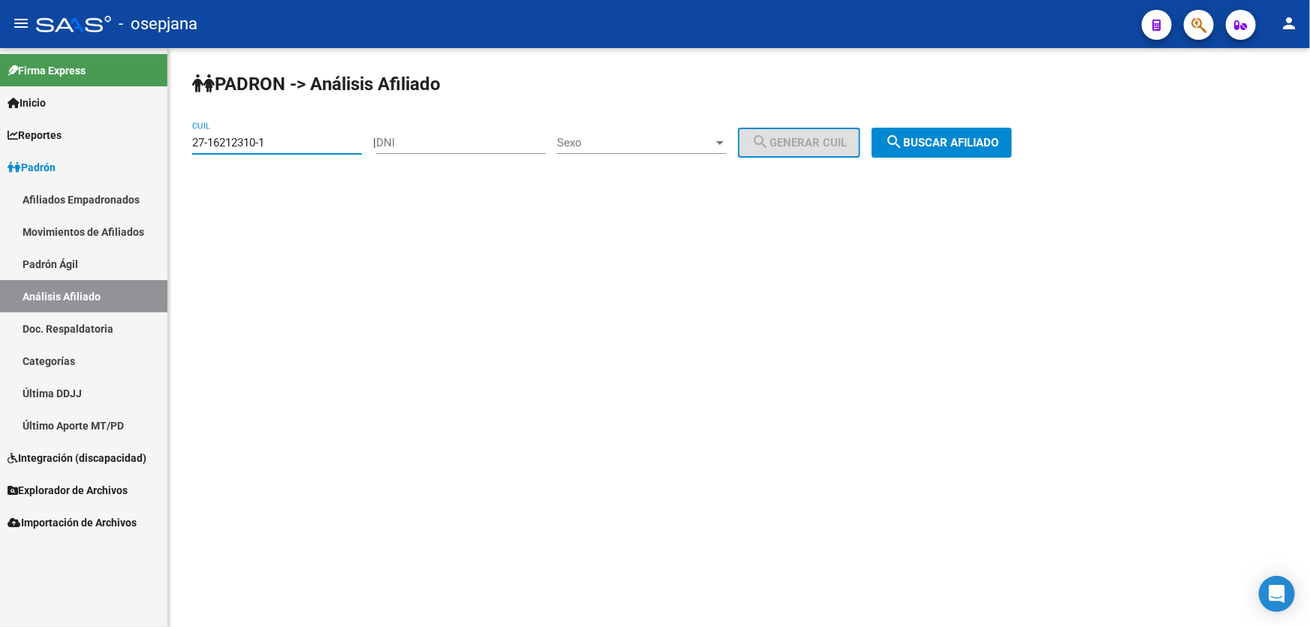
drag, startPoint x: 272, startPoint y: 142, endPoint x: 44, endPoint y: 163, distance: 228.5
click at [68, 158] on mat-sidenav-container "Firma Express Inicio Instructivos Contacto OS Reportes Padrón Traspasos x O.S. …" at bounding box center [655, 337] width 1310 height 579
paste input "20-18847542-7"
click at [972, 150] on button "search Buscar afiliado" at bounding box center [942, 143] width 140 height 30
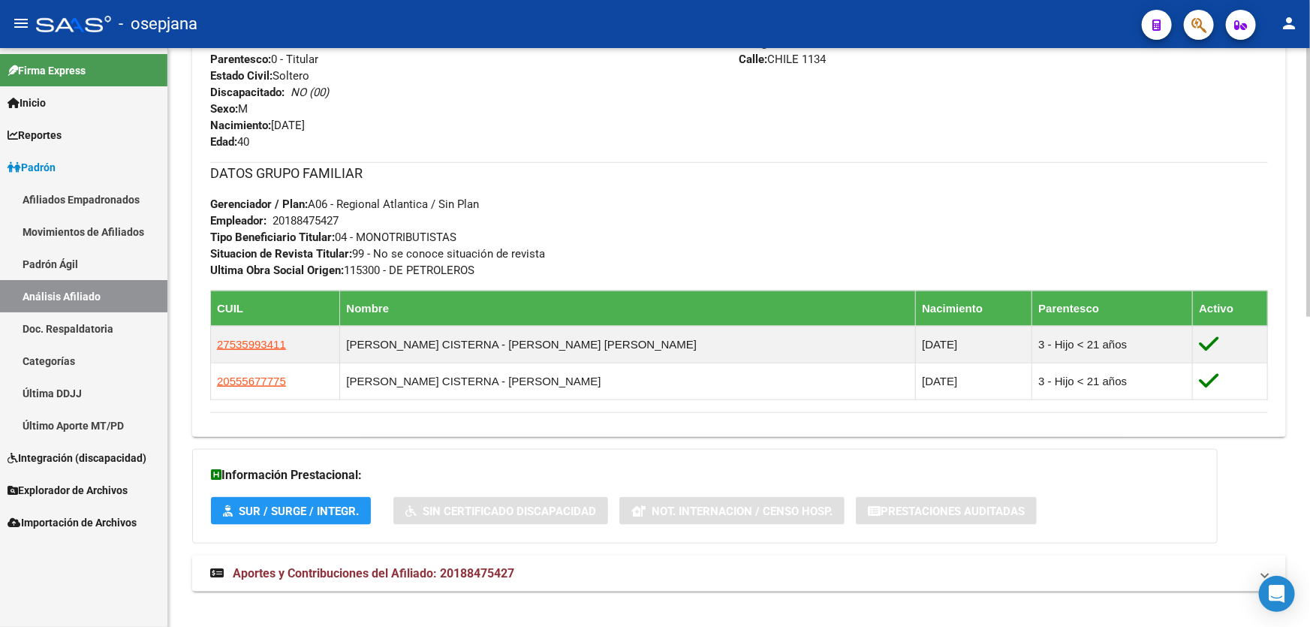
scroll to position [668, 0]
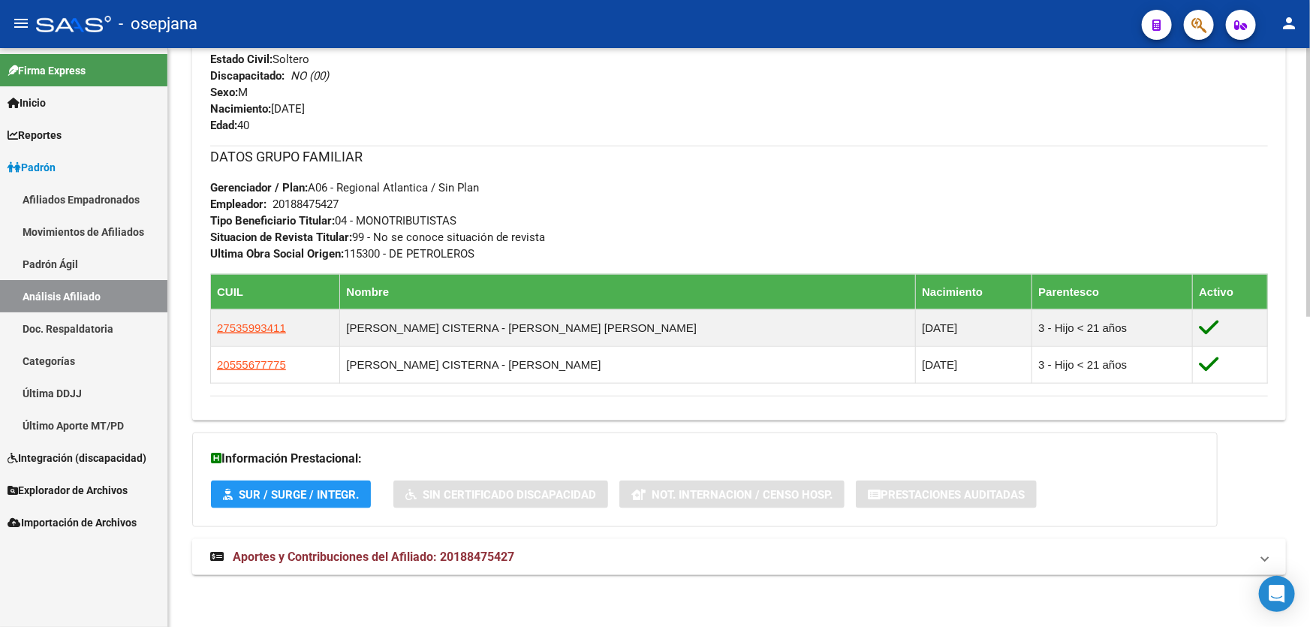
click at [488, 567] on mat-expansion-panel-header "Aportes y Contribuciones del Afiliado: 20188475427" at bounding box center [739, 557] width 1094 height 36
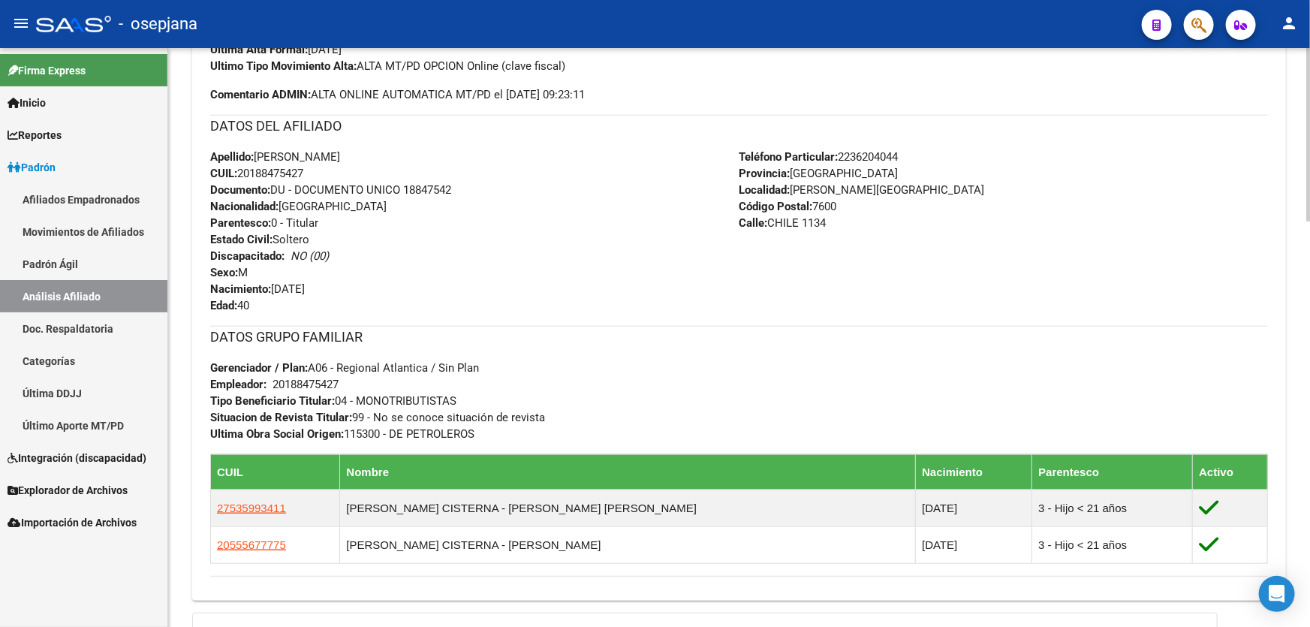
scroll to position [108, 0]
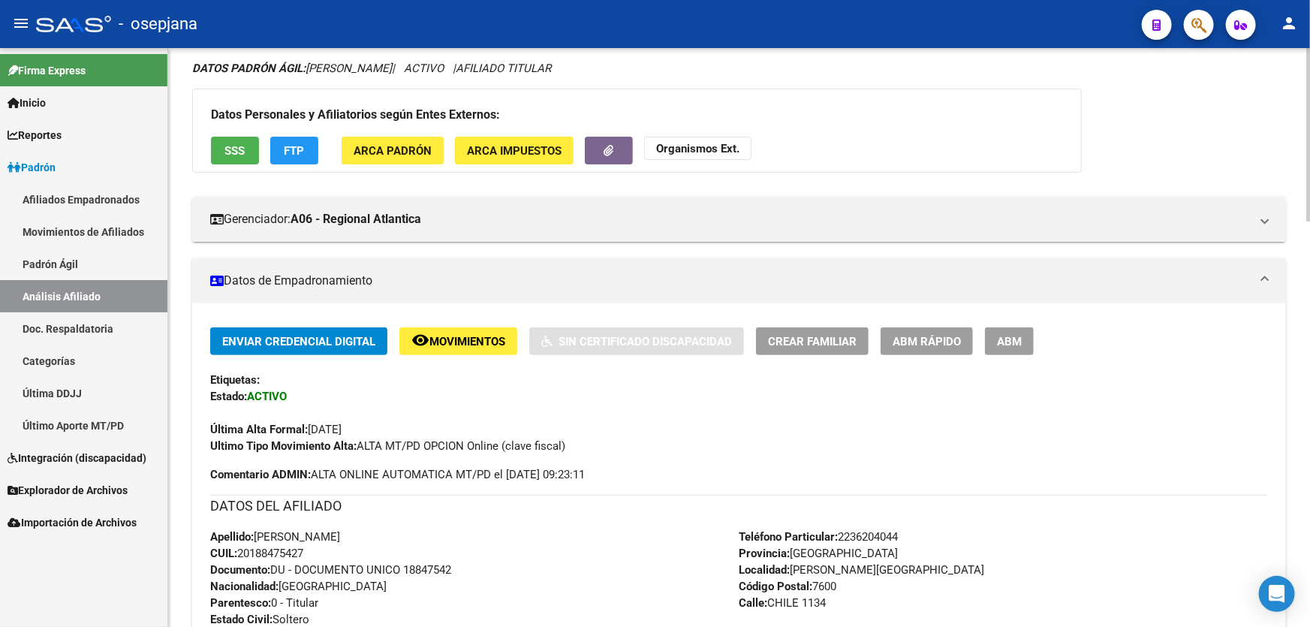
click at [245, 167] on div "Datos Personales y Afiliatorios según Entes Externos: SSS FTP ARCA Padrón ARCA …" at bounding box center [637, 131] width 890 height 84
click at [255, 152] on button "SSS" at bounding box center [235, 151] width 48 height 28
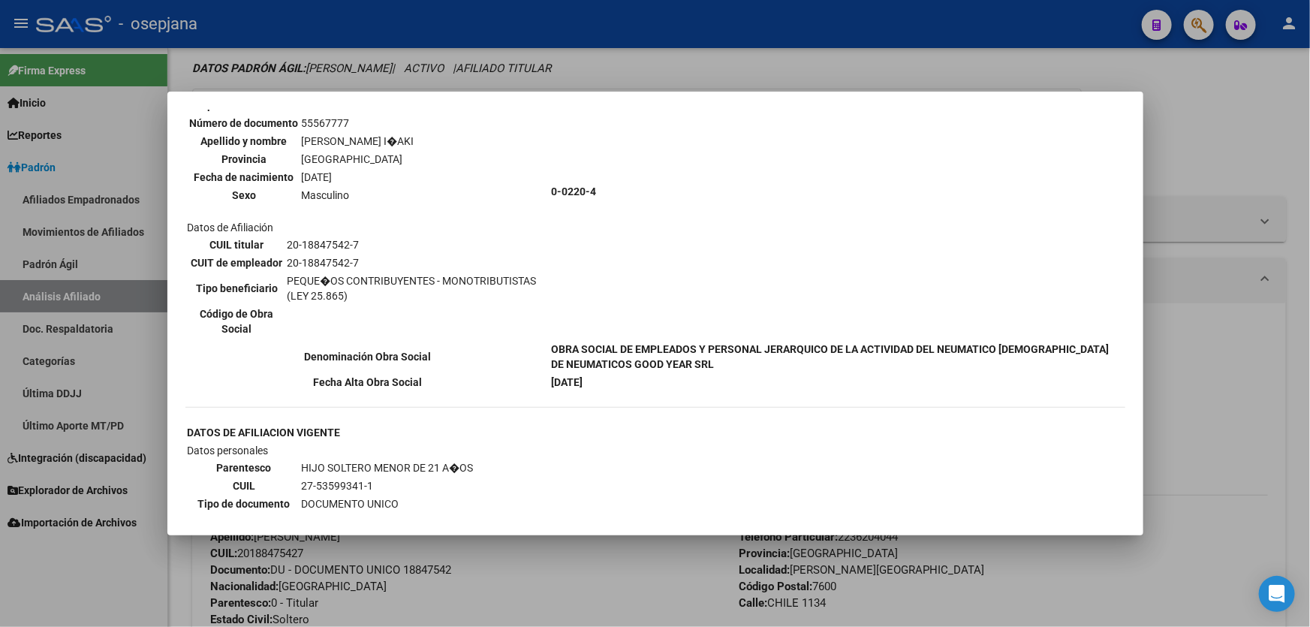
scroll to position [818, 0]
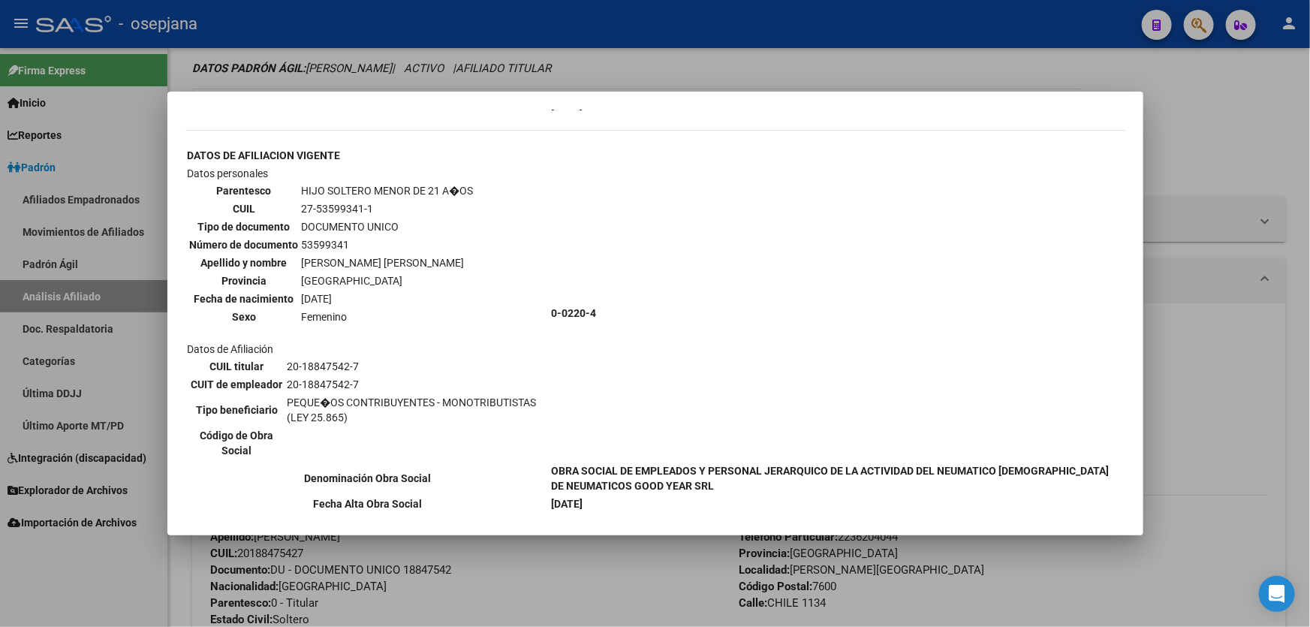
click at [1309, 326] on div at bounding box center [655, 313] width 1310 height 627
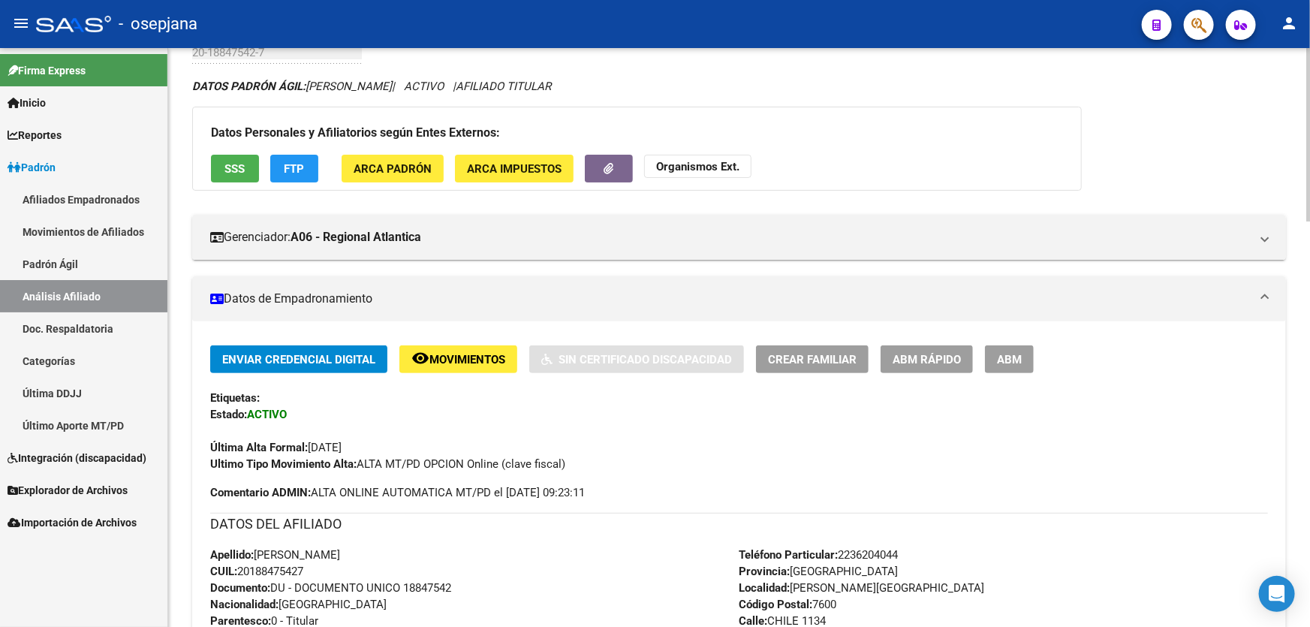
scroll to position [53, 0]
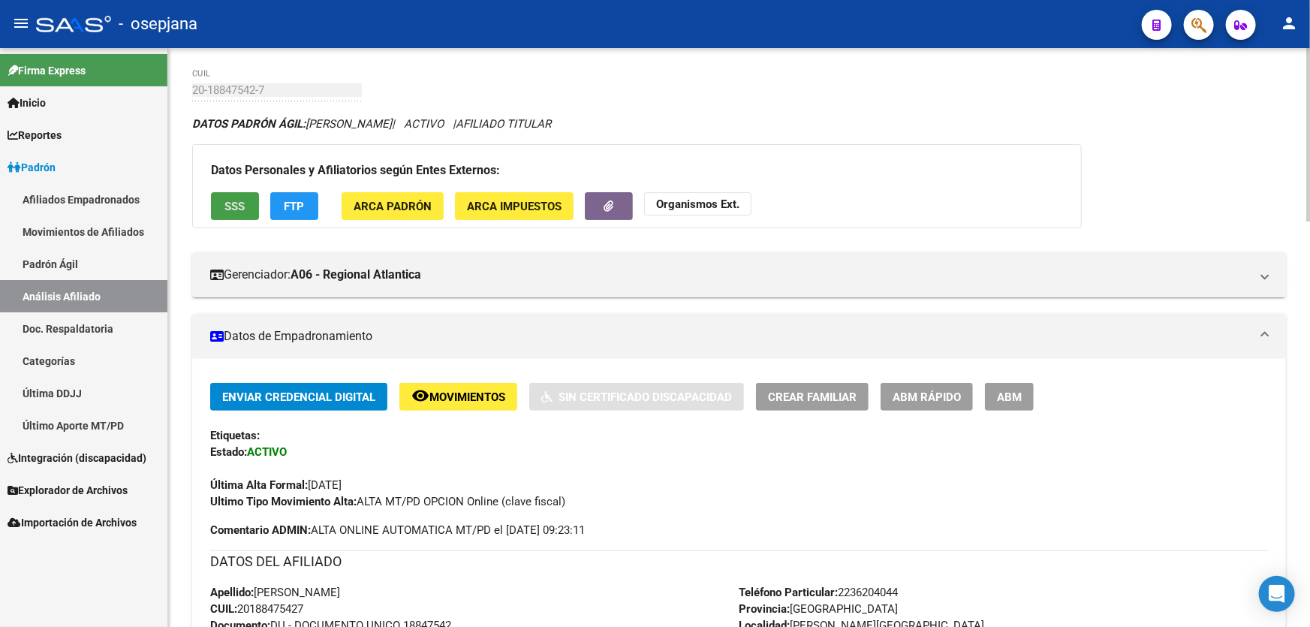
click at [230, 199] on span "SSS" at bounding box center [235, 206] width 20 height 14
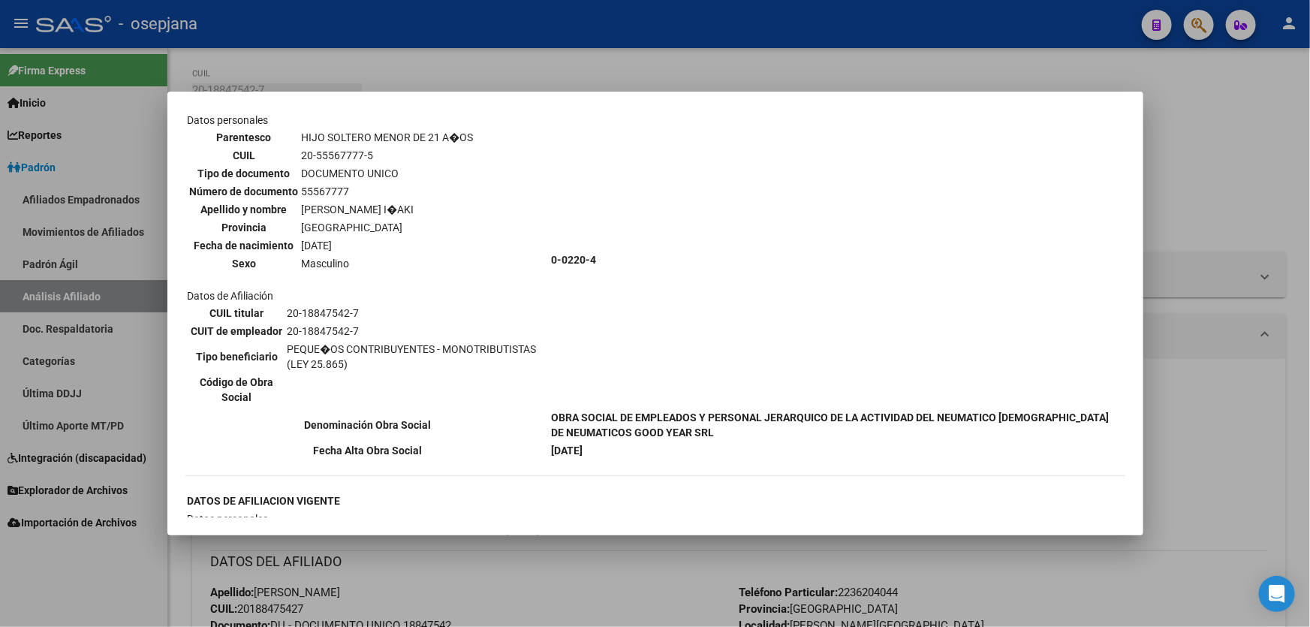
scroll to position [477, 0]
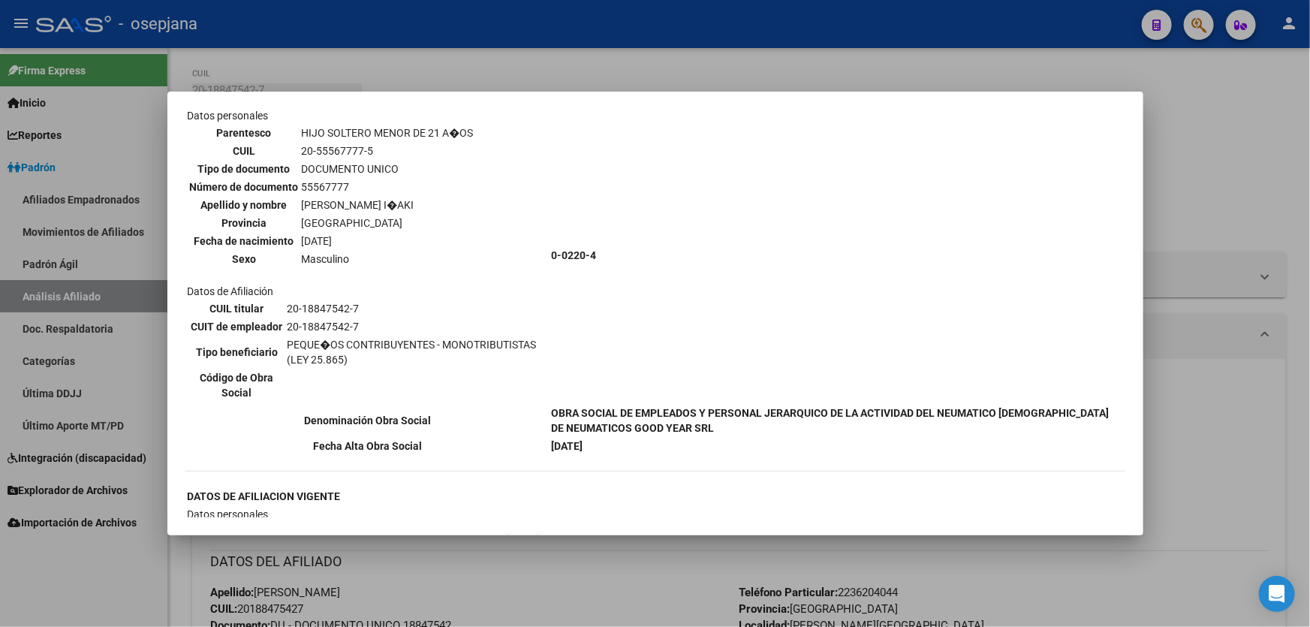
click at [500, 62] on div at bounding box center [655, 313] width 1310 height 627
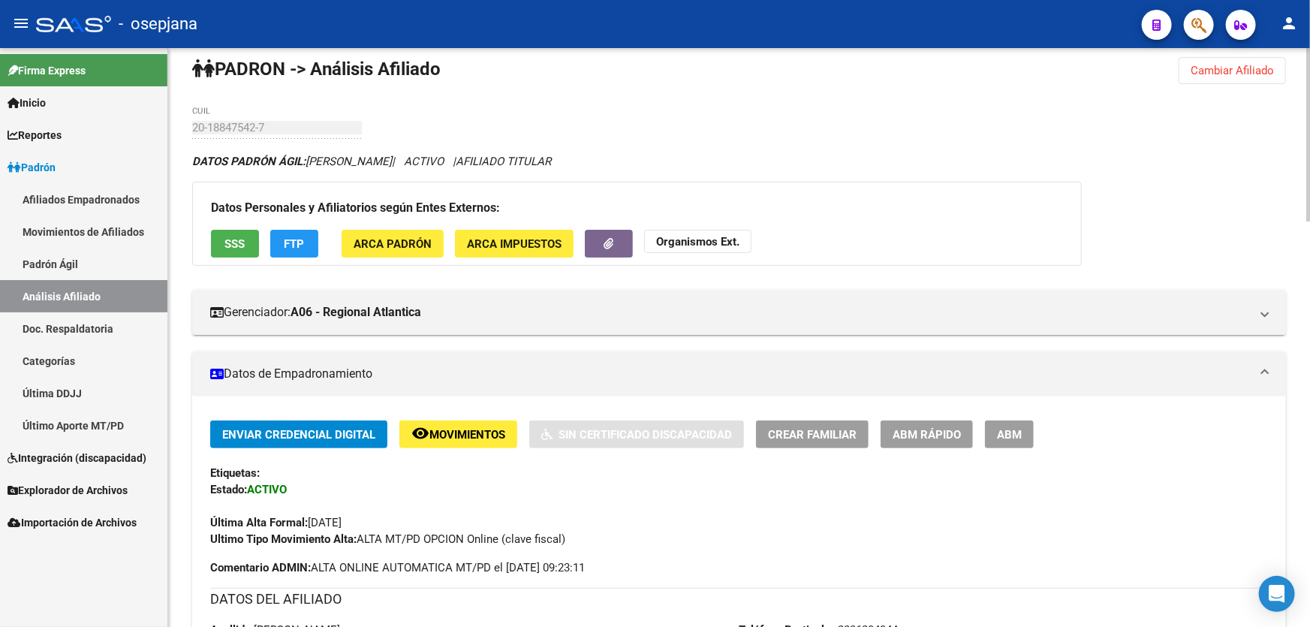
scroll to position [0, 0]
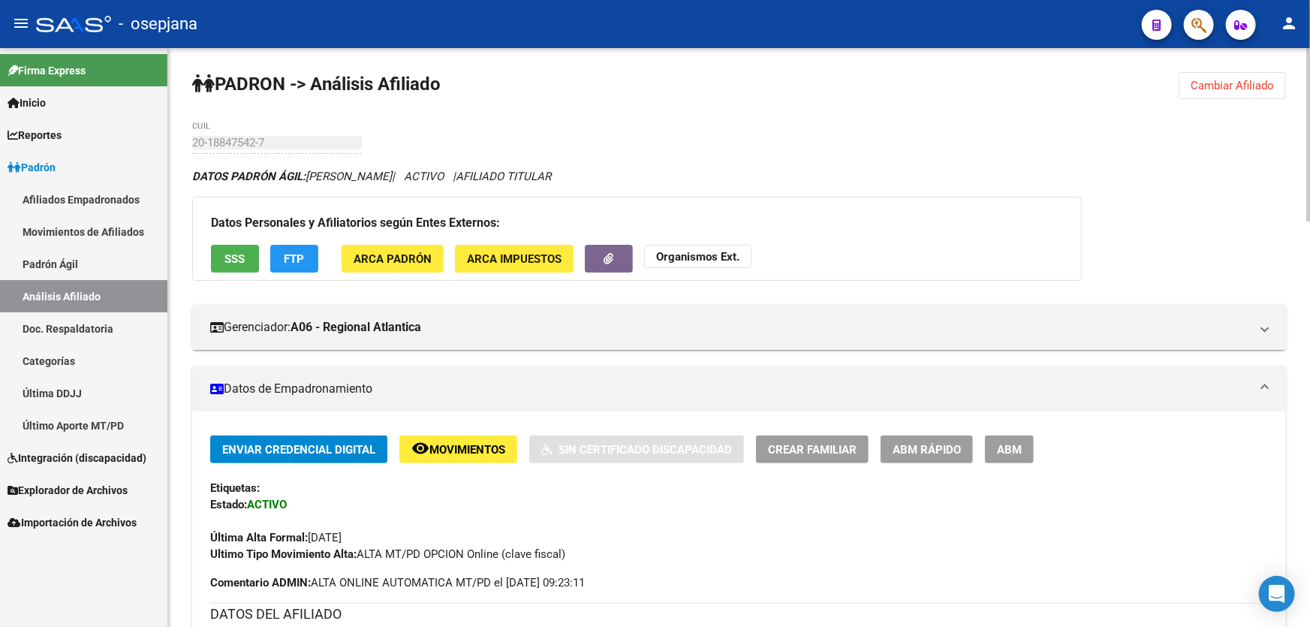
click at [1218, 84] on span "Cambiar Afiliado" at bounding box center [1232, 86] width 83 height 14
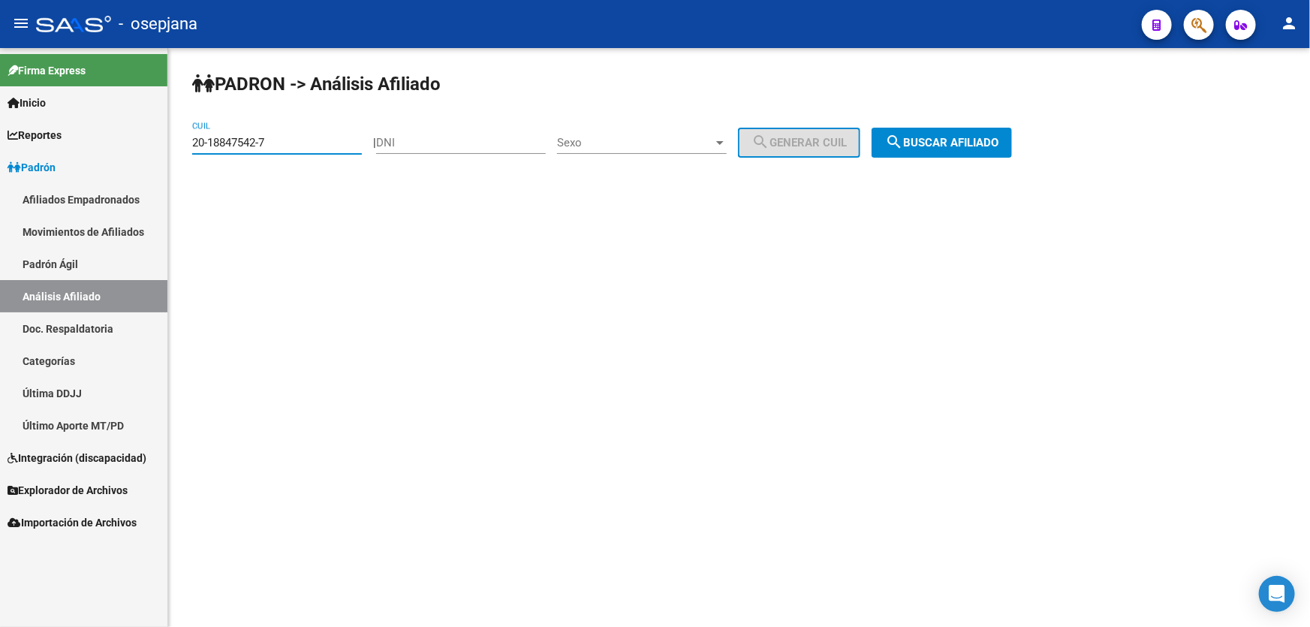
drag, startPoint x: 295, startPoint y: 143, endPoint x: 169, endPoint y: 158, distance: 127.0
click at [169, 158] on div "PADRON -> Análisis Afiliado 20-18847542-7 CUIL | DNI Sexo Sexo search Generar C…" at bounding box center [739, 127] width 1142 height 158
paste input "95518621-5"
click at [999, 144] on span "search Buscar afiliado" at bounding box center [941, 143] width 113 height 14
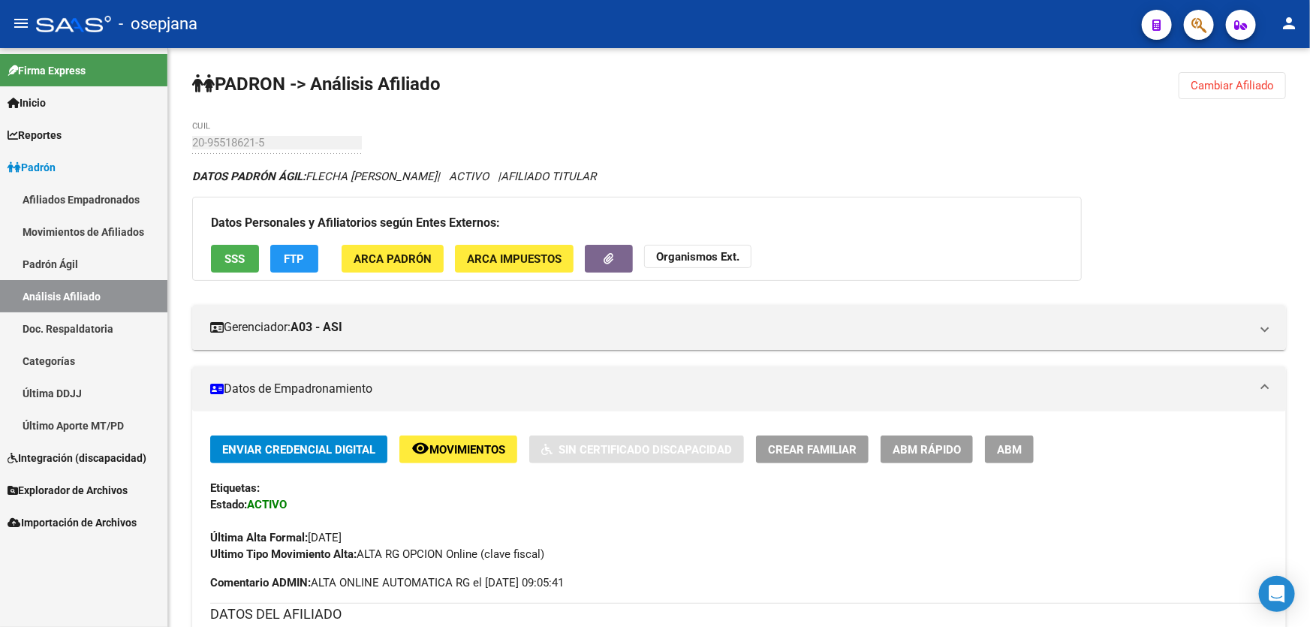
click at [237, 240] on div "Datos Personales y Afiliatorios según Entes Externos: SSS FTP ARCA Padrón ARCA …" at bounding box center [637, 239] width 890 height 84
click at [233, 253] on span "SSS" at bounding box center [235, 259] width 20 height 14
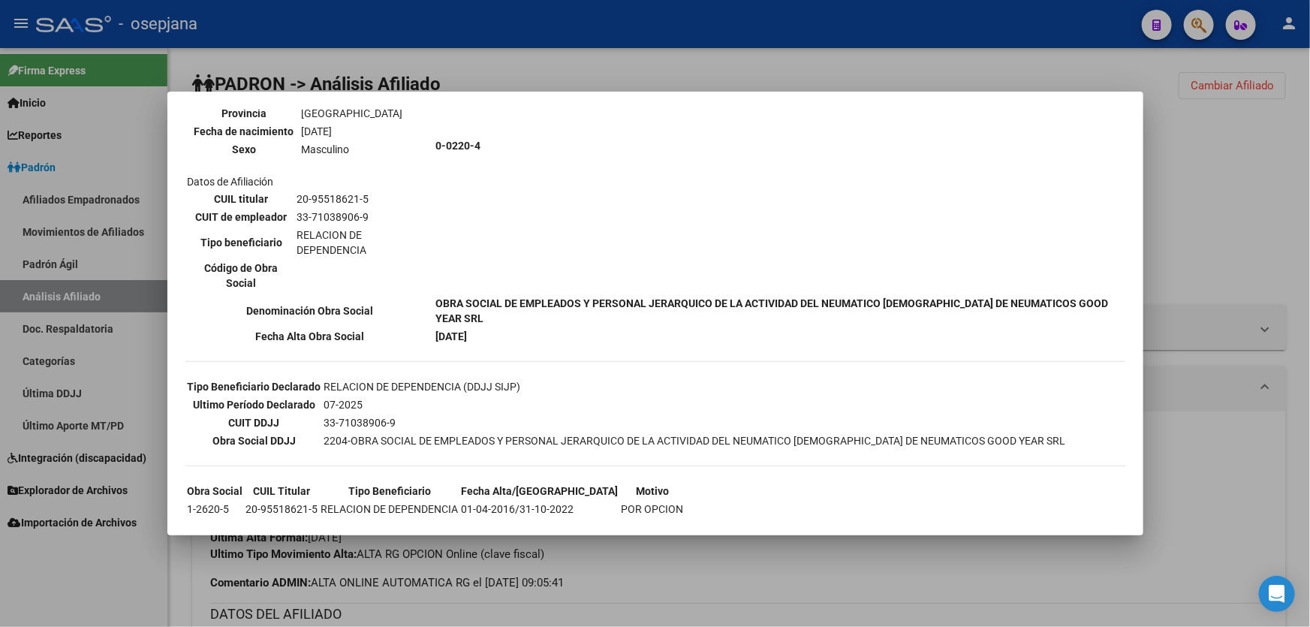
scroll to position [216, 0]
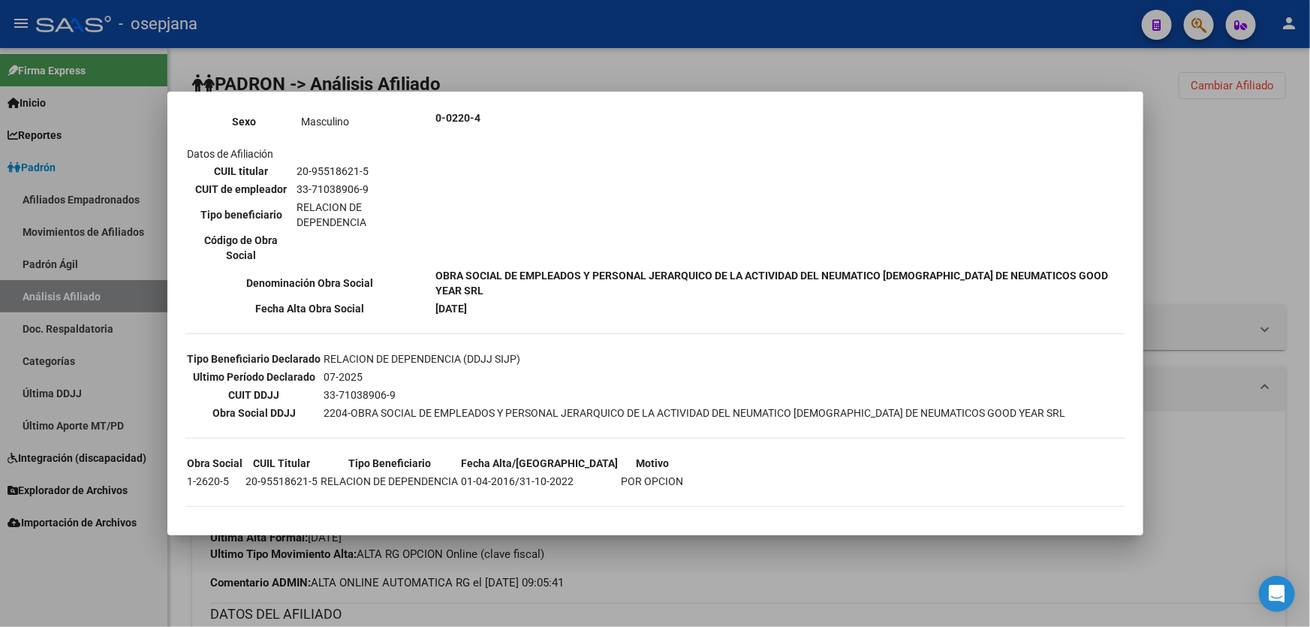
click at [1247, 179] on div at bounding box center [655, 313] width 1310 height 627
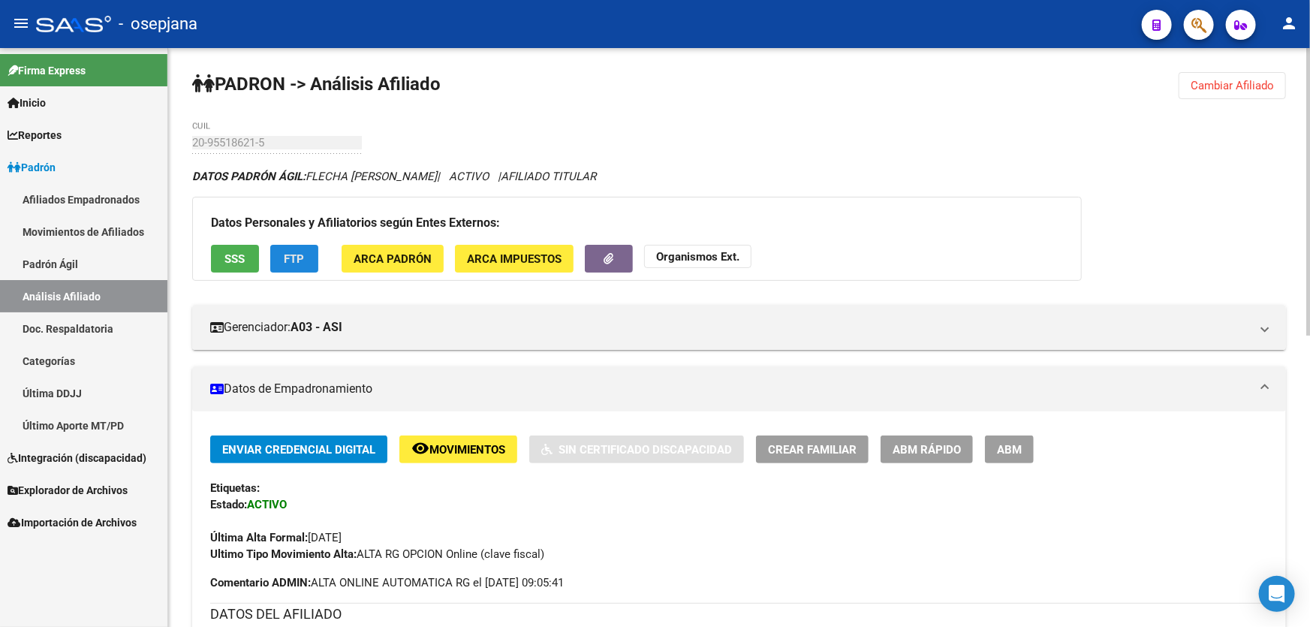
click at [293, 260] on span "FTP" at bounding box center [295, 259] width 20 height 14
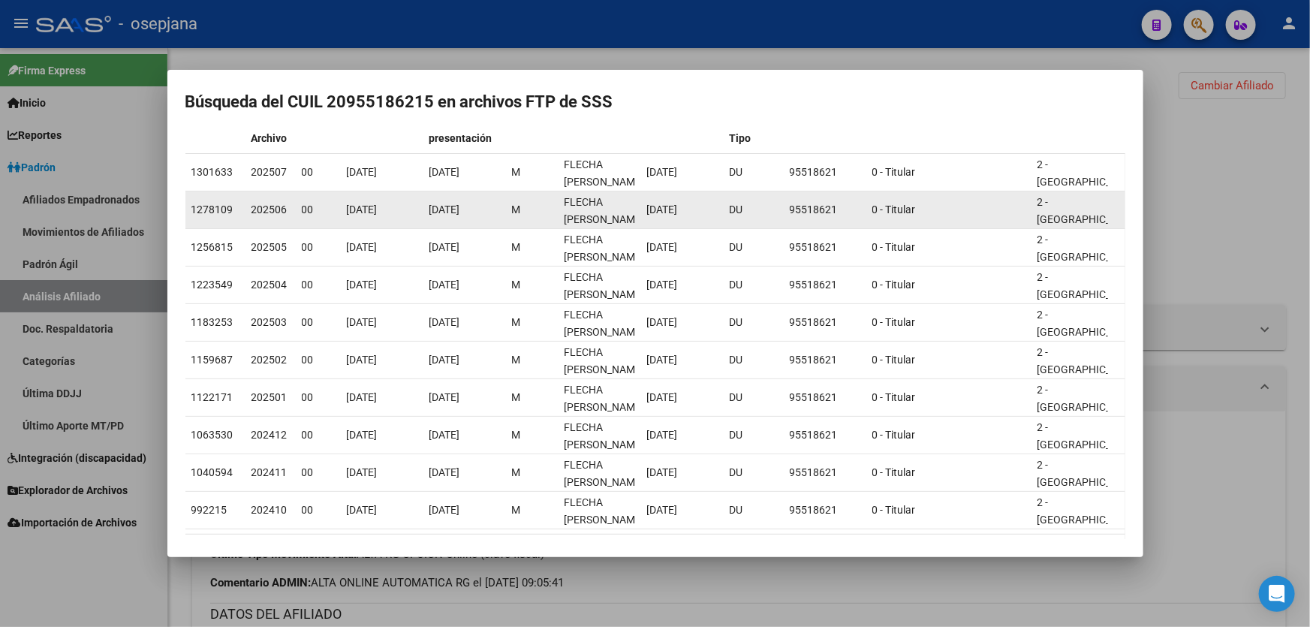
scroll to position [0, 0]
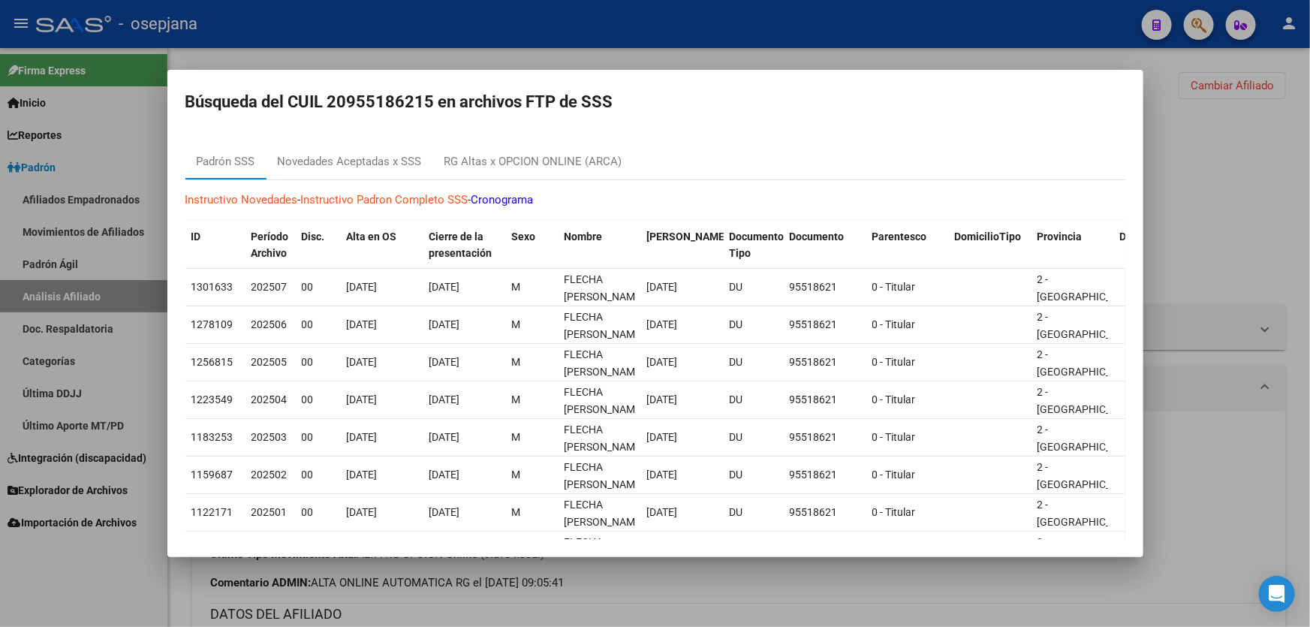
click at [1197, 128] on div at bounding box center [655, 313] width 1310 height 627
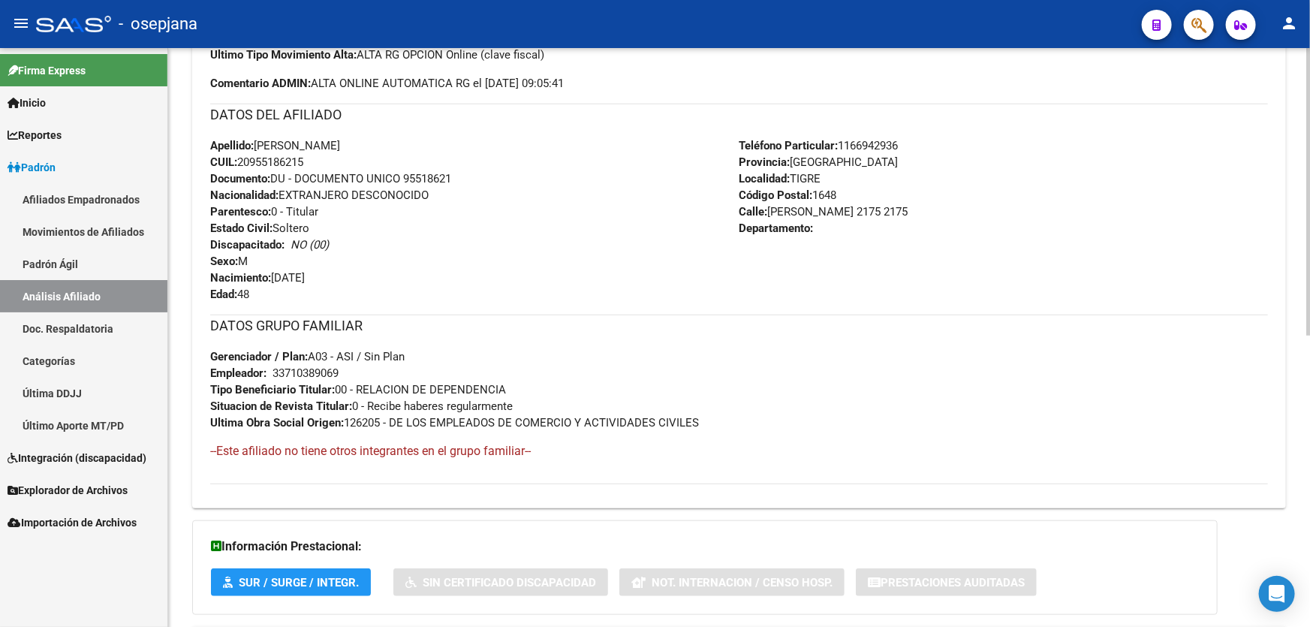
scroll to position [586, 0]
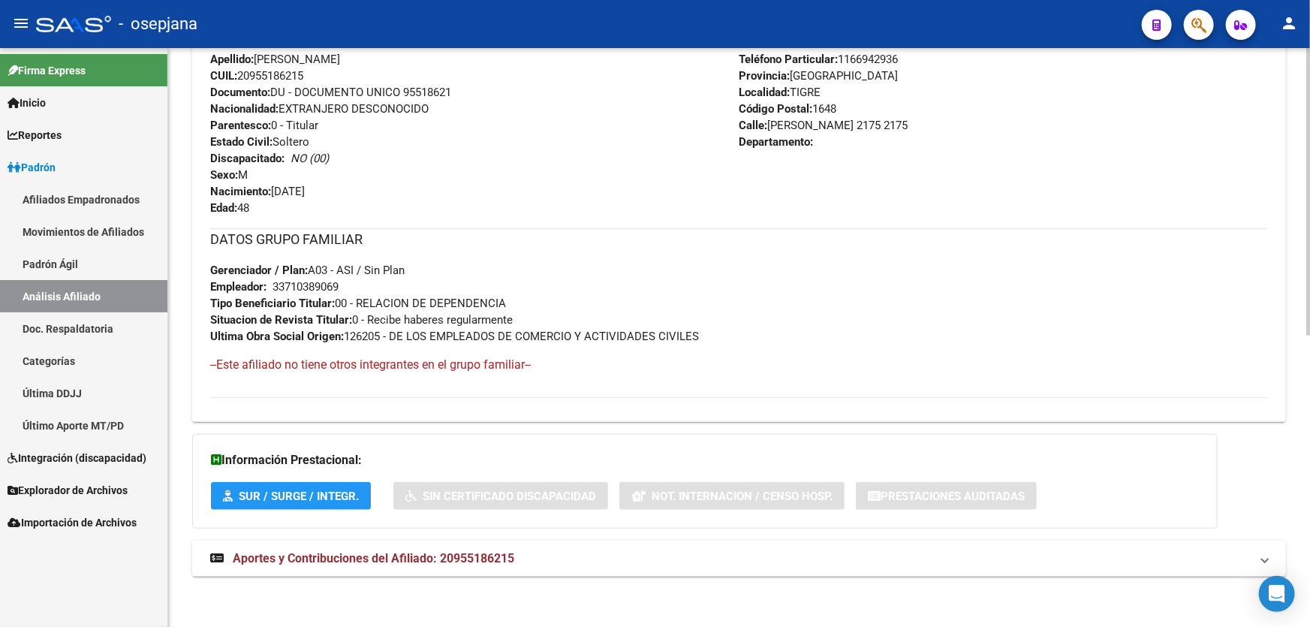
click at [400, 545] on mat-expansion-panel-header "Aportes y Contribuciones del Afiliado: 20955186215" at bounding box center [739, 559] width 1094 height 36
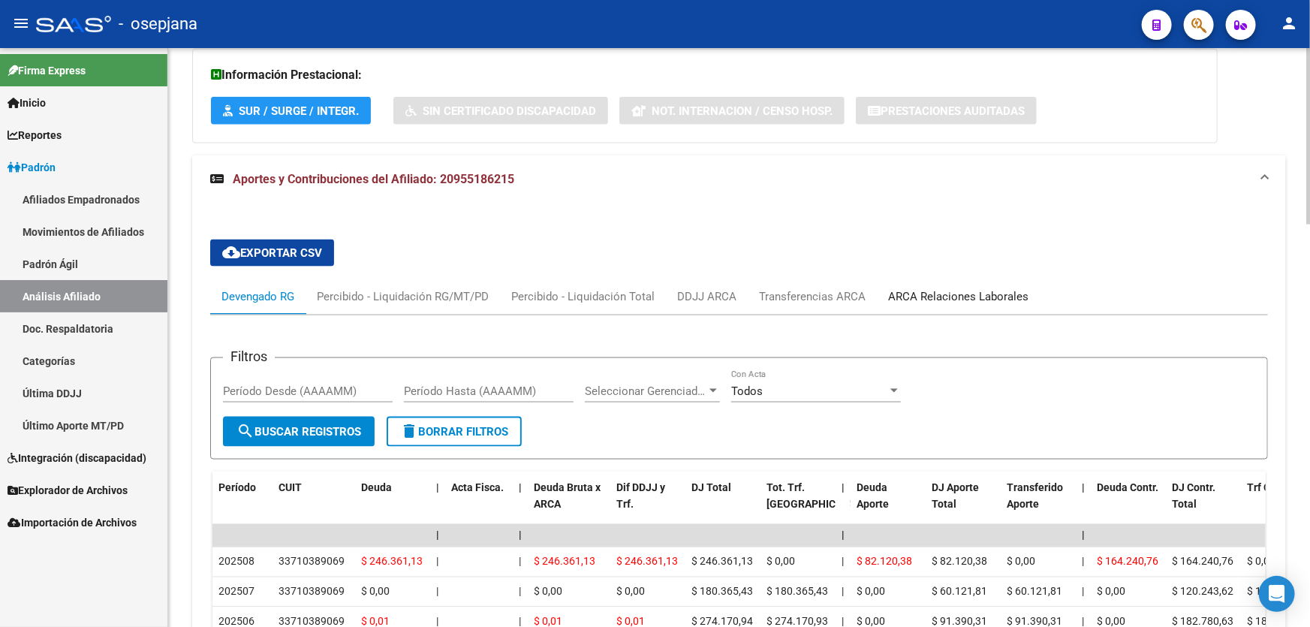
click at [960, 285] on div "ARCA Relaciones Laborales" at bounding box center [958, 297] width 163 height 36
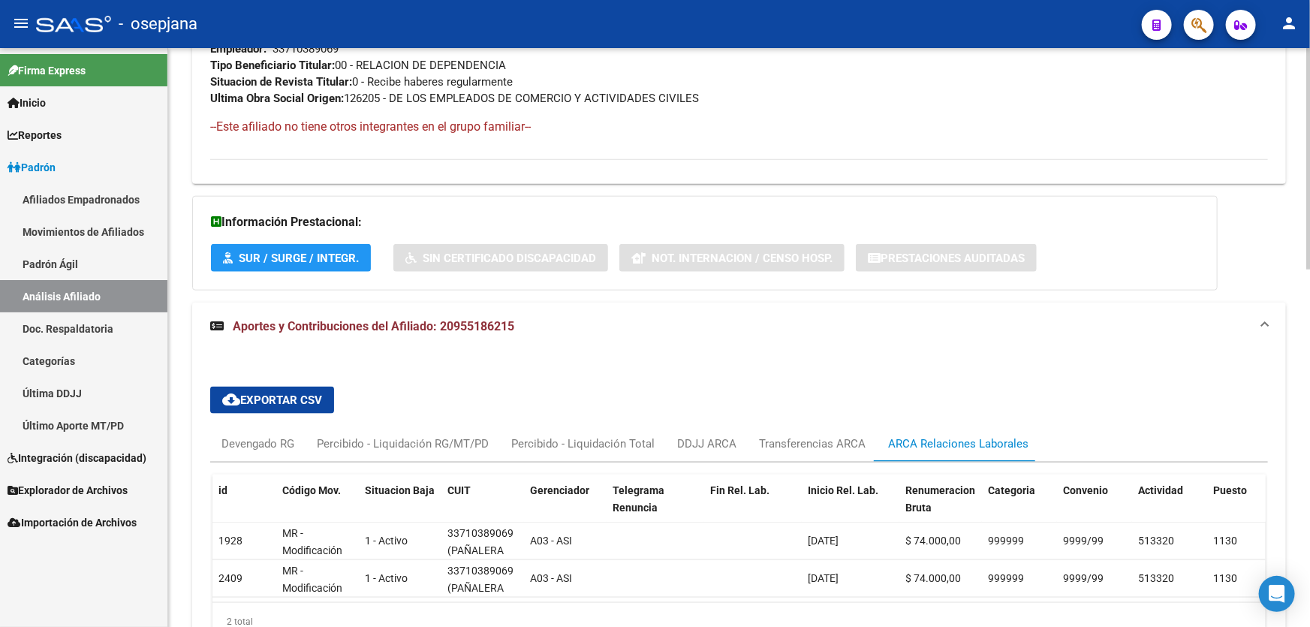
scroll to position [933, 0]
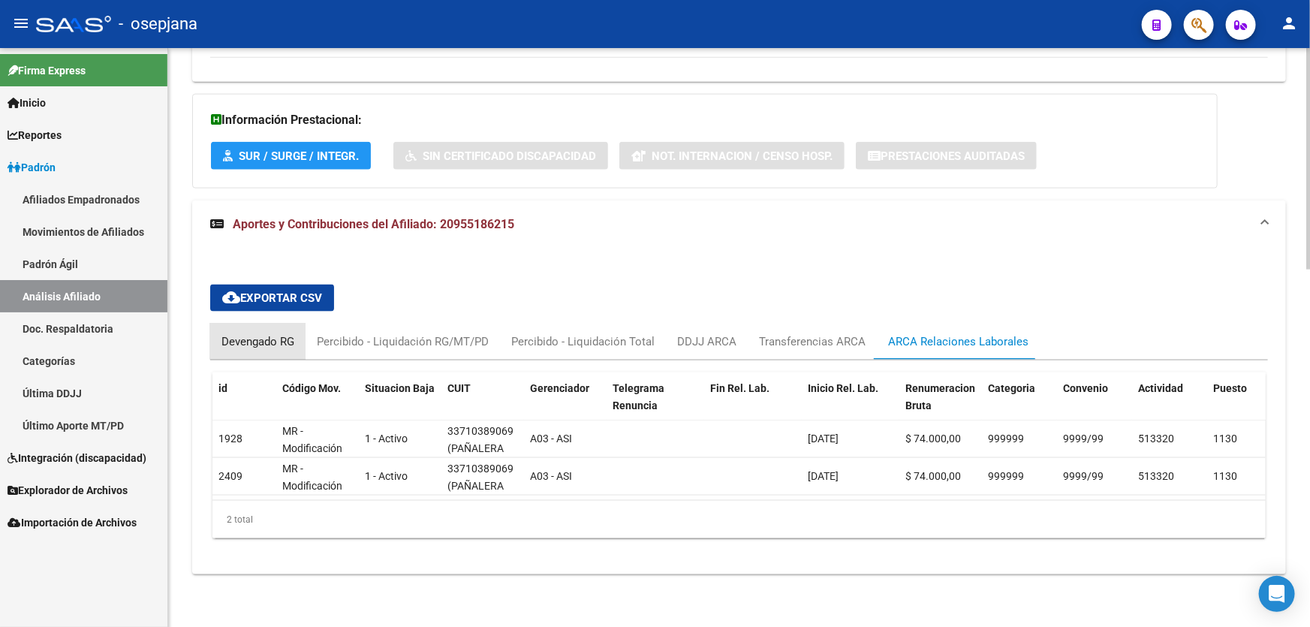
click at [216, 335] on div "Devengado RG" at bounding box center [257, 342] width 95 height 36
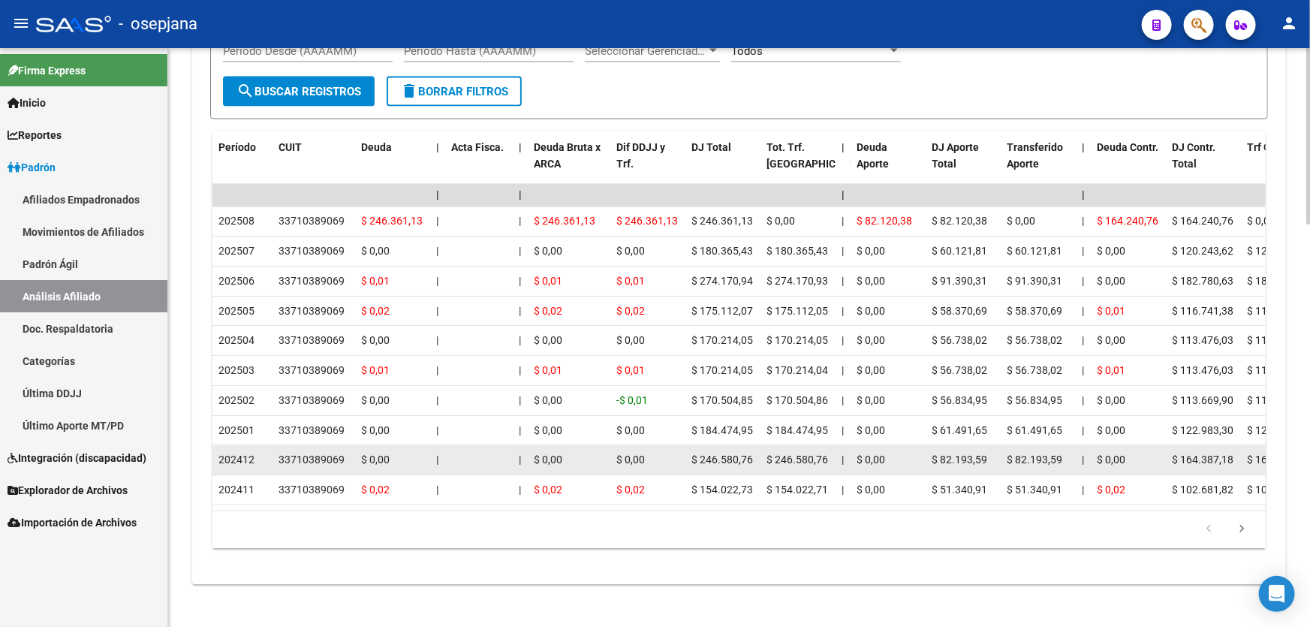
scroll to position [1321, 0]
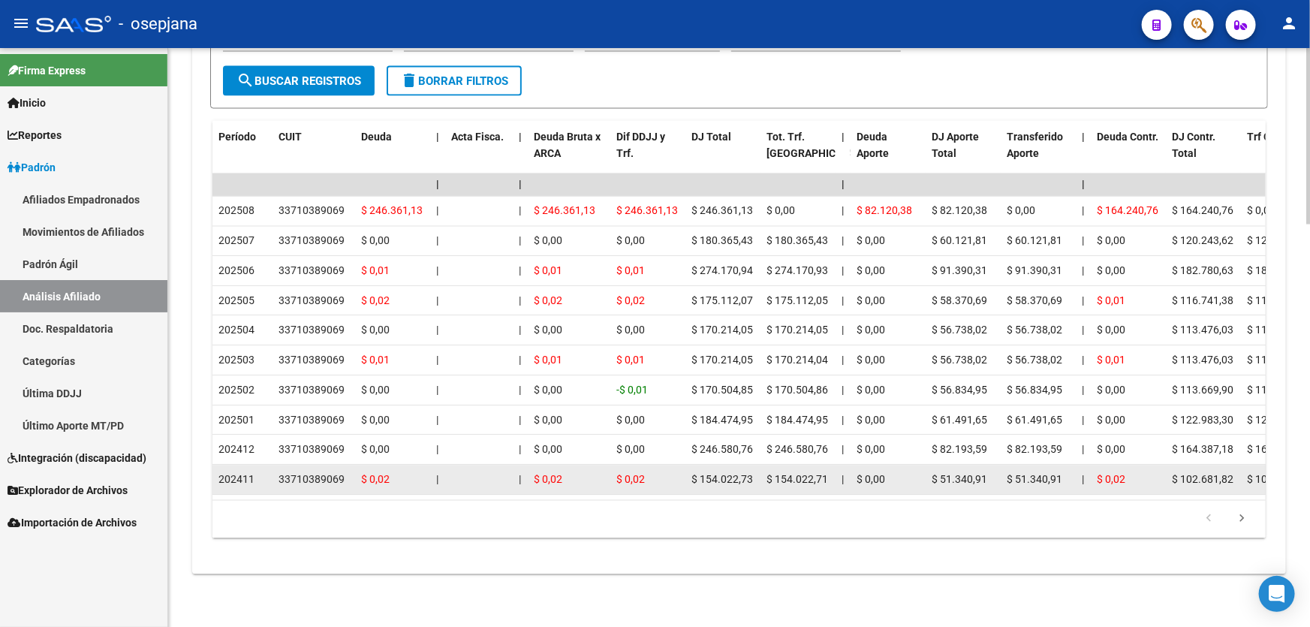
drag, startPoint x: 393, startPoint y: 489, endPoint x: 1094, endPoint y: 474, distance: 701.4
click at [1094, 474] on datatable-body "| | | | | | | | | | | | | 202508 33710389069 $ 246.361,13 | | $ 246.361,13 $ 24…" at bounding box center [738, 336] width 1053 height 327
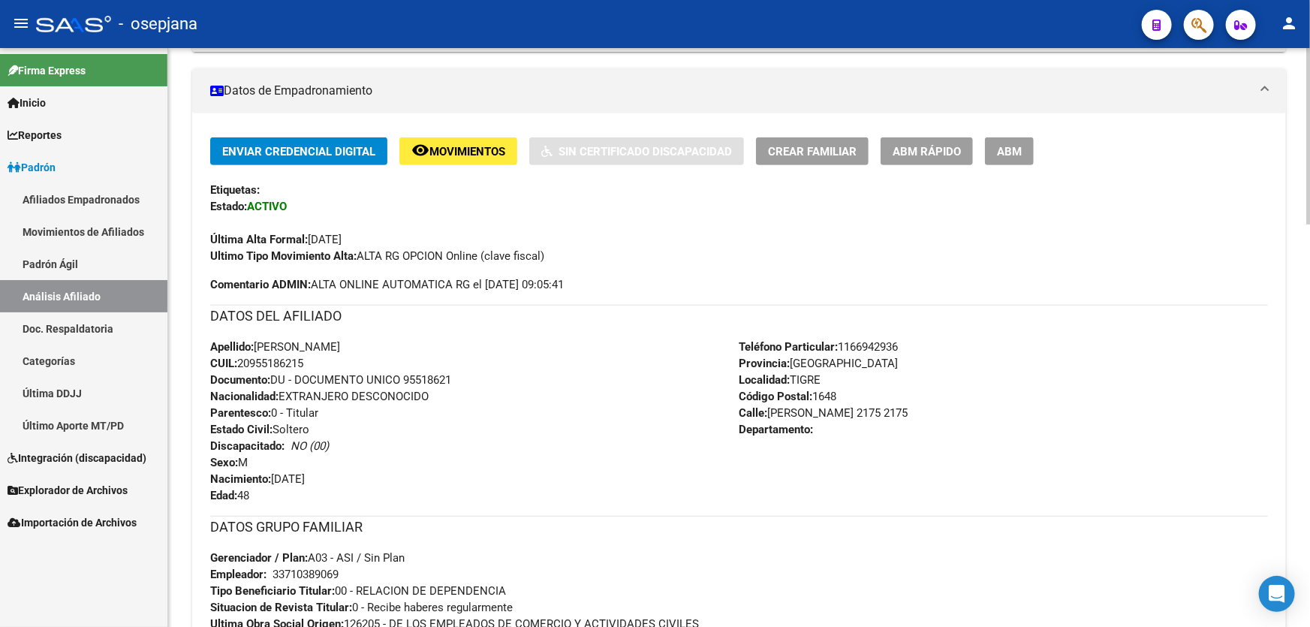
scroll to position [0, 0]
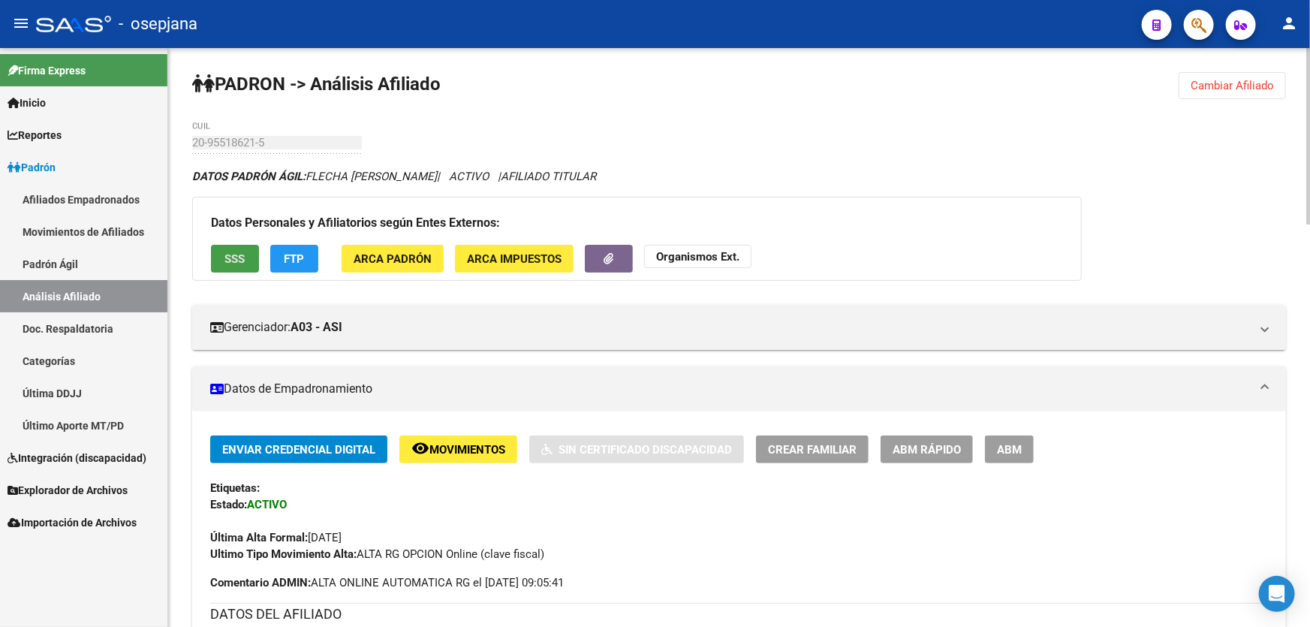
click at [215, 248] on button "SSS" at bounding box center [235, 259] width 48 height 28
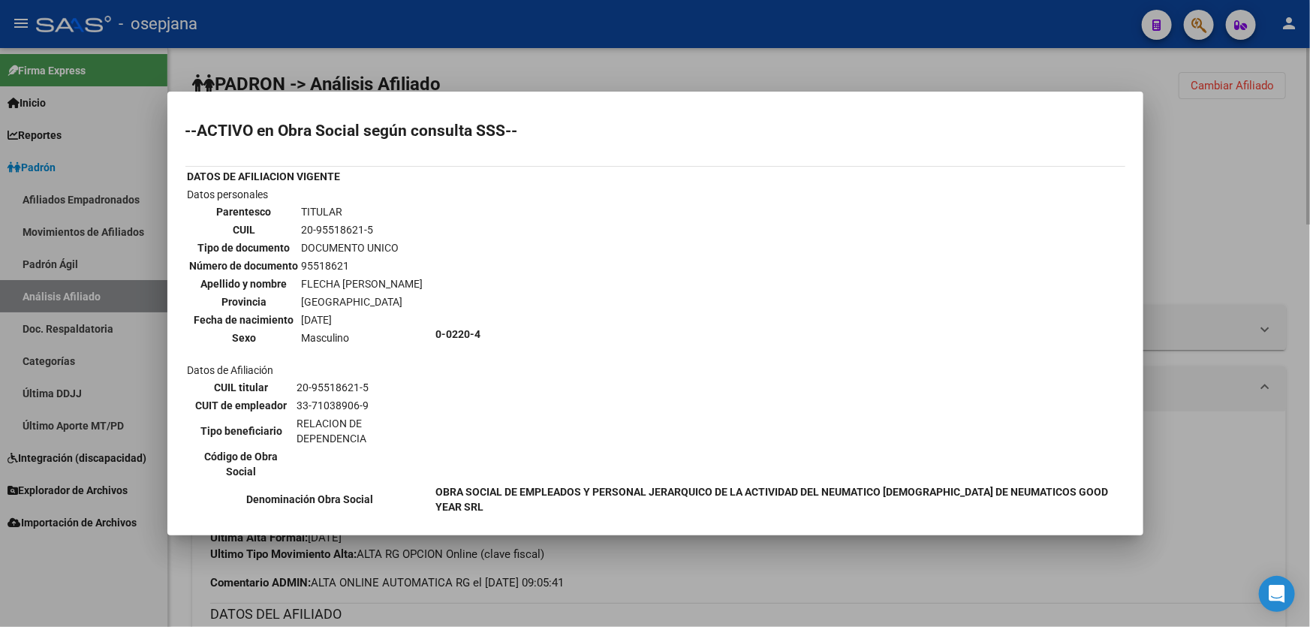
click at [1309, 279] on div at bounding box center [655, 313] width 1310 height 627
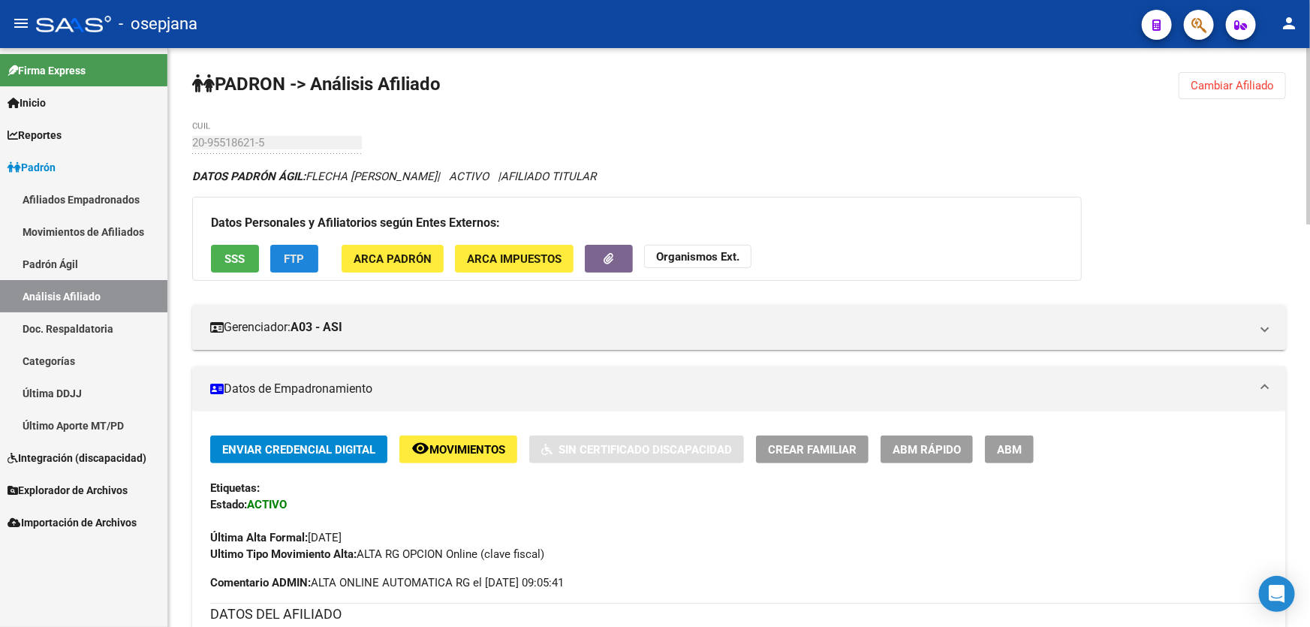
click at [285, 255] on span "FTP" at bounding box center [295, 259] width 20 height 14
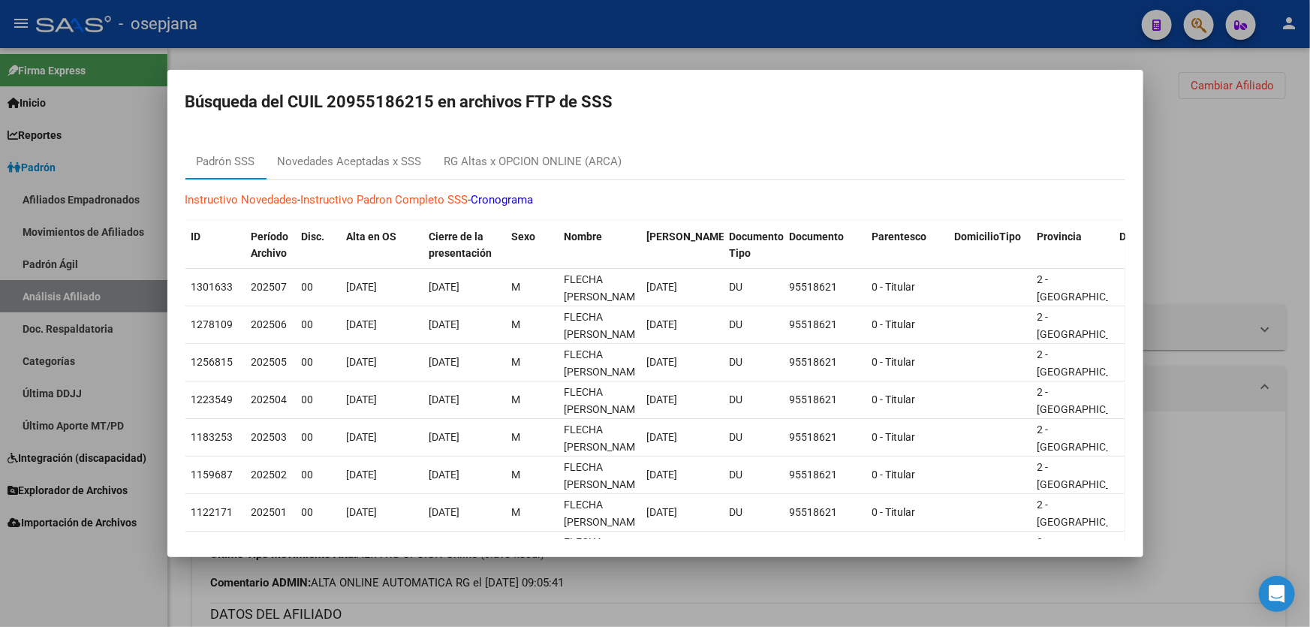
click at [1309, 240] on div at bounding box center [655, 313] width 1310 height 627
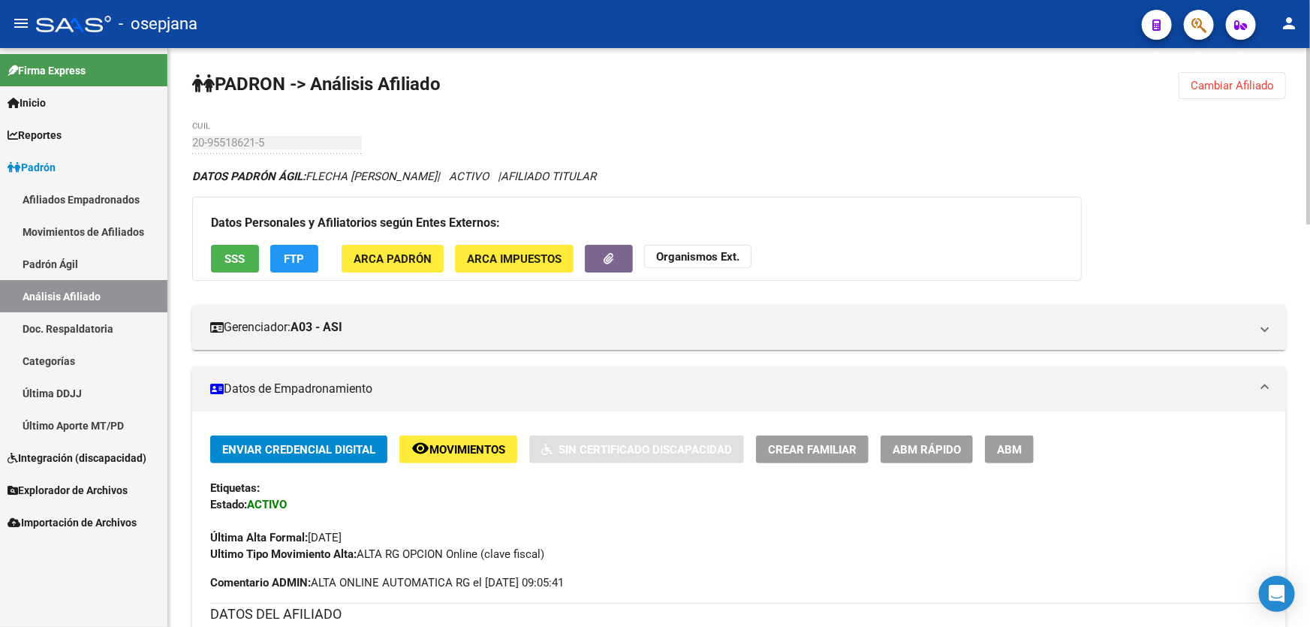
click at [1231, 74] on button "Cambiar Afiliado" at bounding box center [1232, 85] width 107 height 27
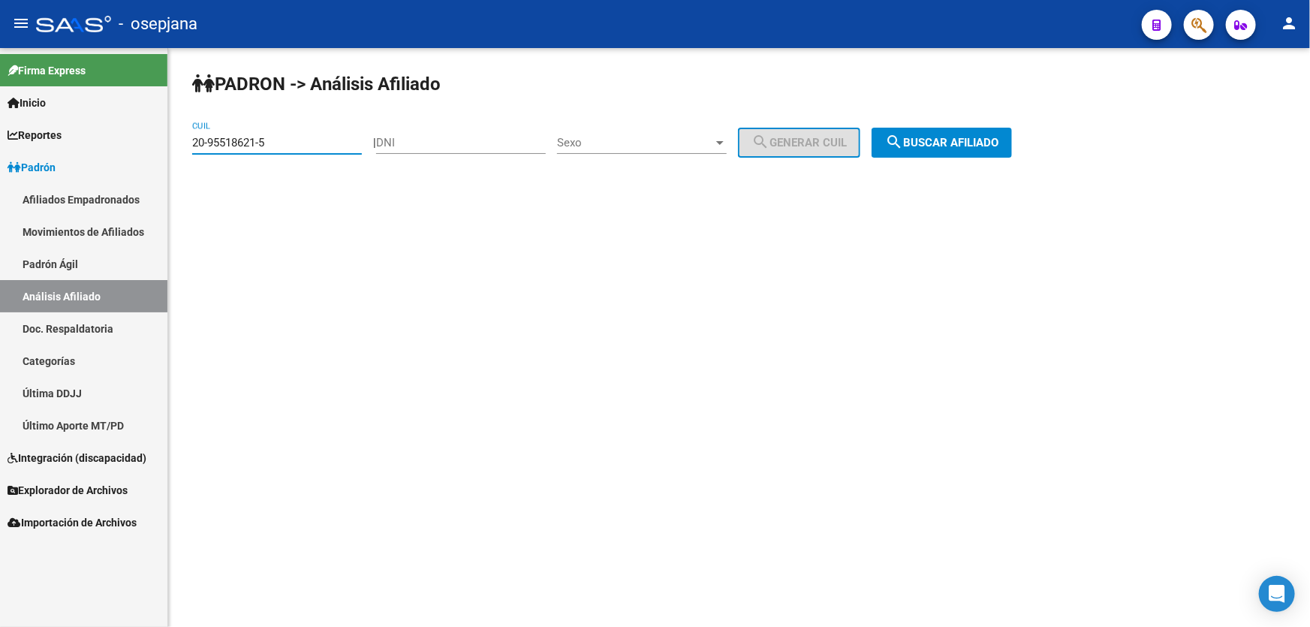
drag, startPoint x: 299, startPoint y: 141, endPoint x: 181, endPoint y: 141, distance: 117.9
click at [181, 141] on div "PADRON -> Análisis Afiliado 20-95518621-5 CUIL | DNI Sexo Sexo search Generar C…" at bounding box center [739, 127] width 1142 height 158
paste input "7-25299451-9"
type input "27-25299451-9"
click at [991, 141] on span "search Buscar afiliado" at bounding box center [941, 143] width 113 height 14
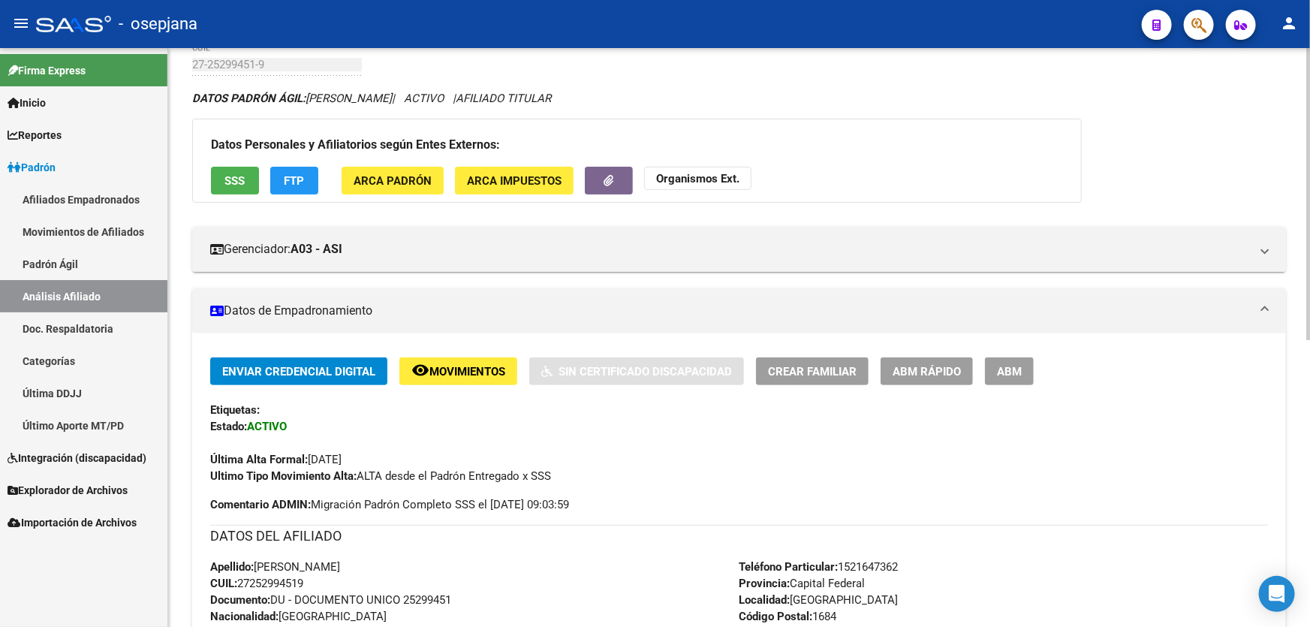
scroll to position [136, 0]
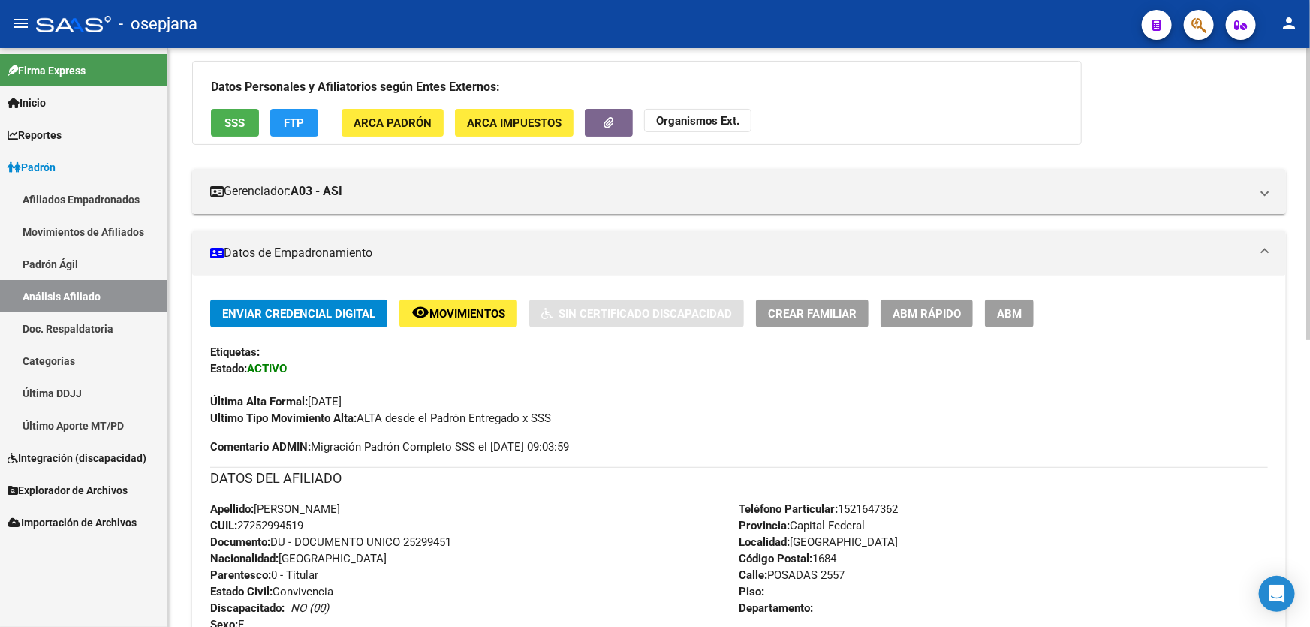
click at [938, 307] on span "ABM Rápido" at bounding box center [927, 314] width 68 height 14
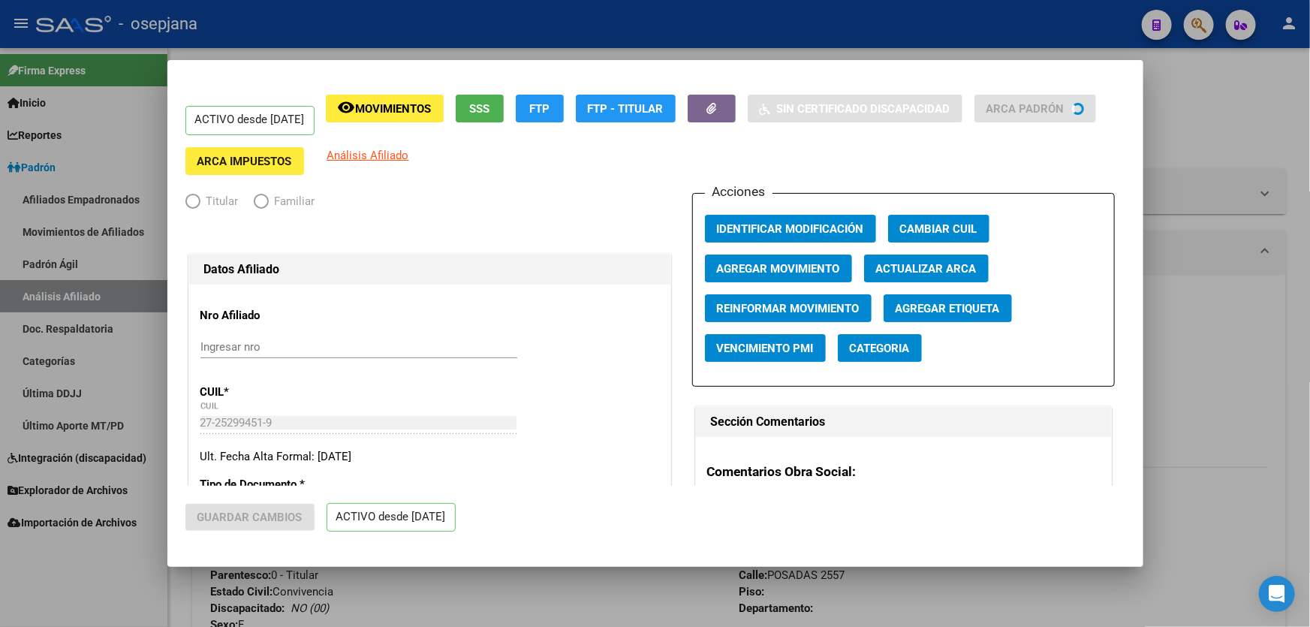
radio input "true"
type input "30-70747690-3"
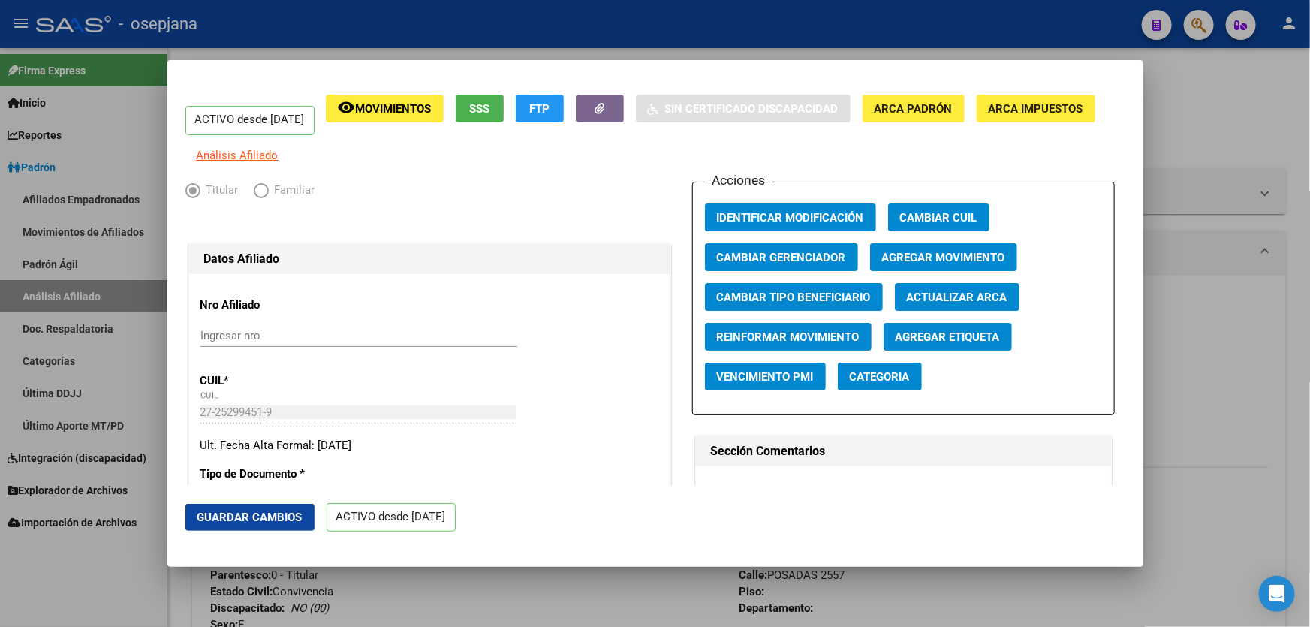
click at [955, 304] on span "Actualizar ARCA" at bounding box center [957, 298] width 101 height 14
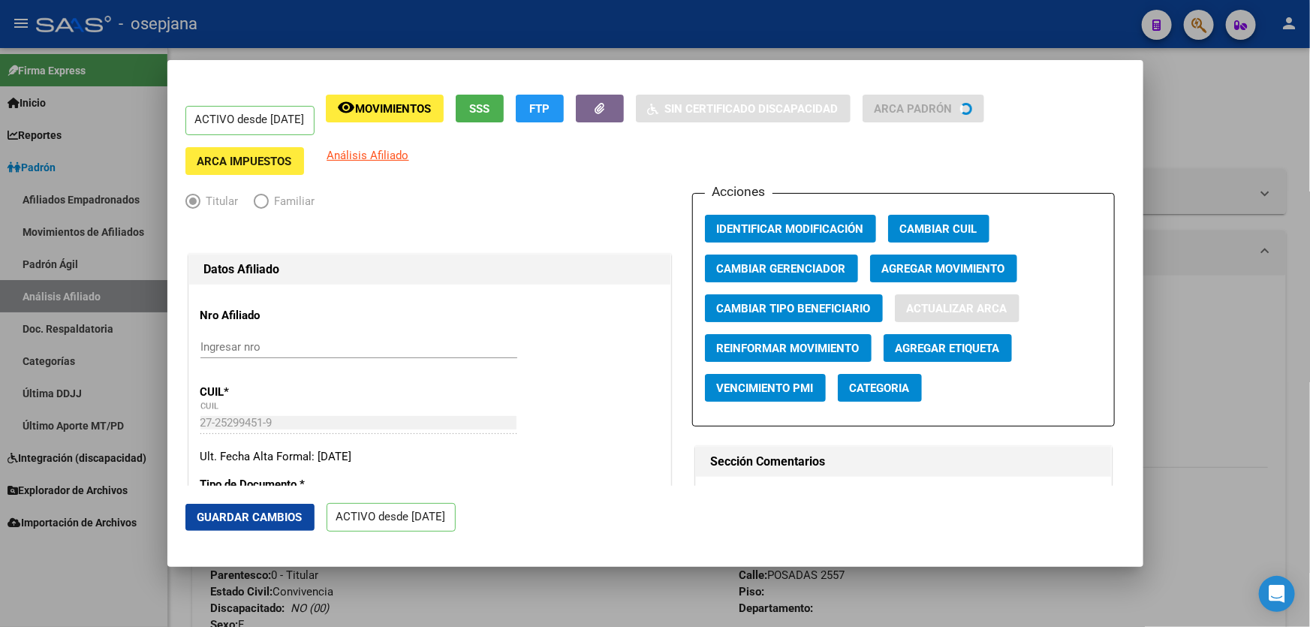
type input "[PERSON_NAME]"
type input "EL PALOMAR"
type input "PROF [PERSON_NAME]"
type input "2557"
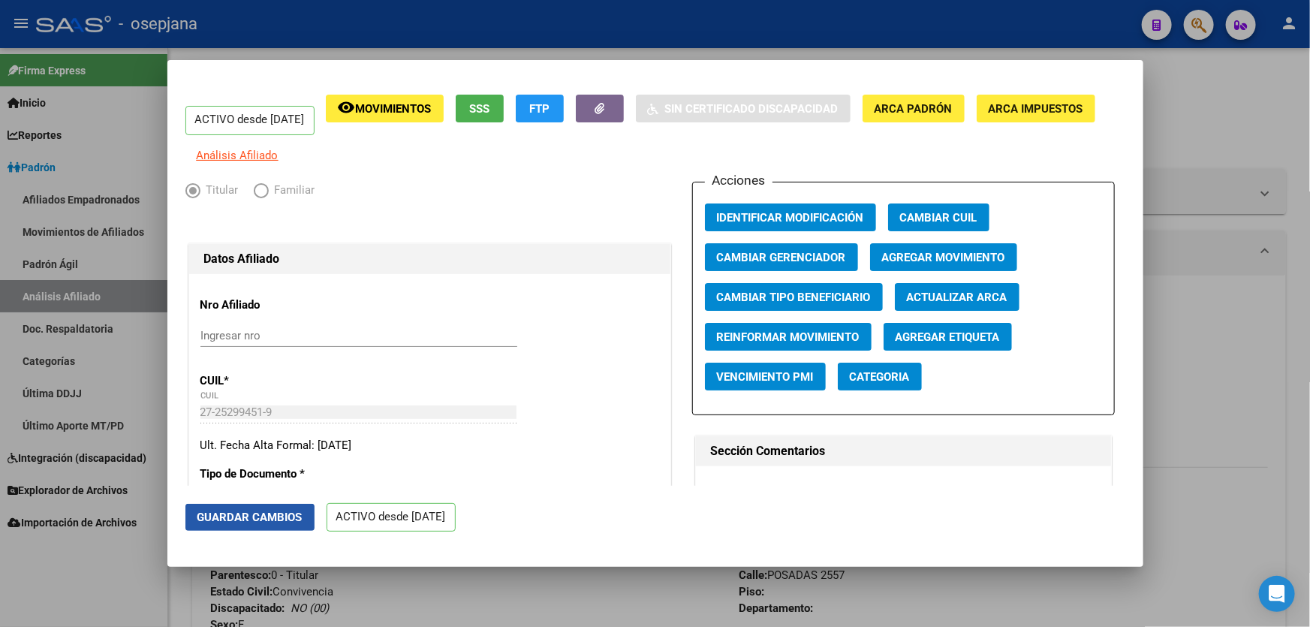
click at [252, 529] on button "Guardar Cambios" at bounding box center [249, 517] width 129 height 27
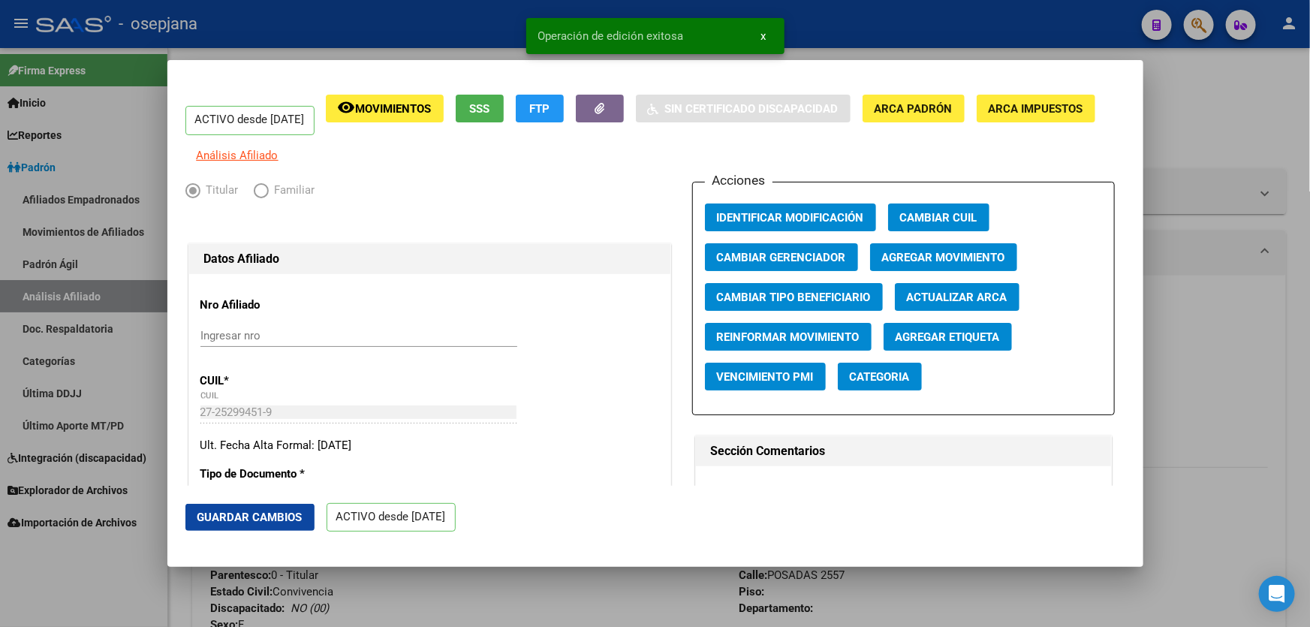
click at [1309, 351] on div at bounding box center [655, 313] width 1310 height 627
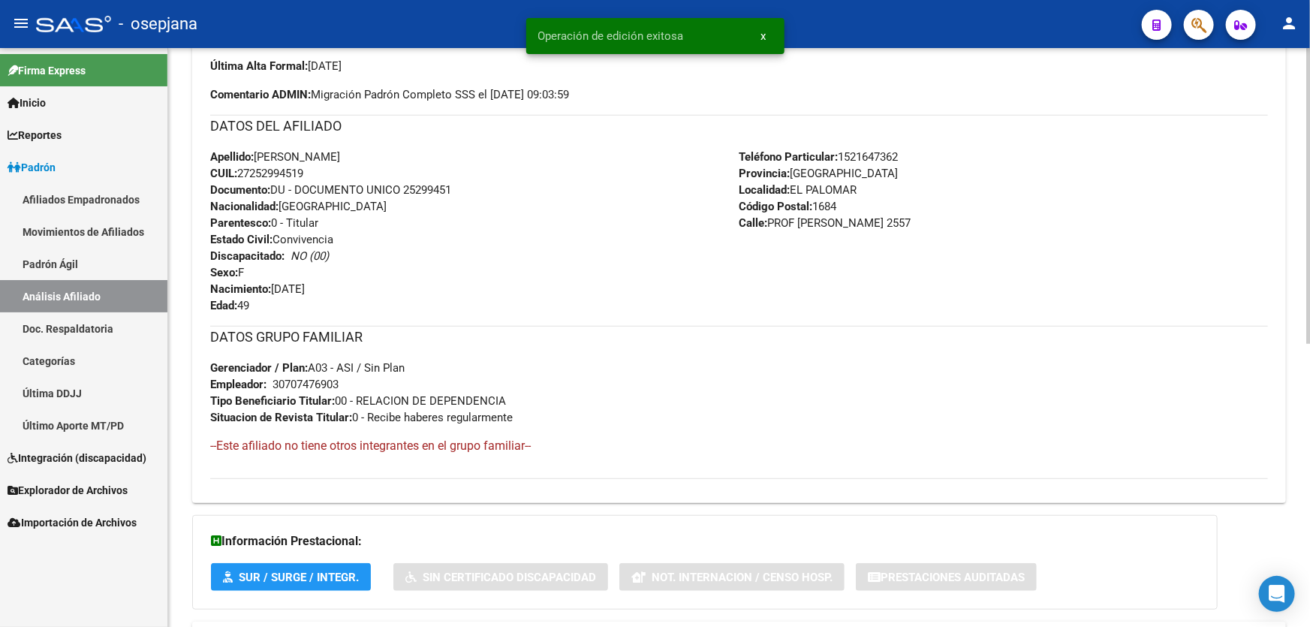
scroll to position [477, 0]
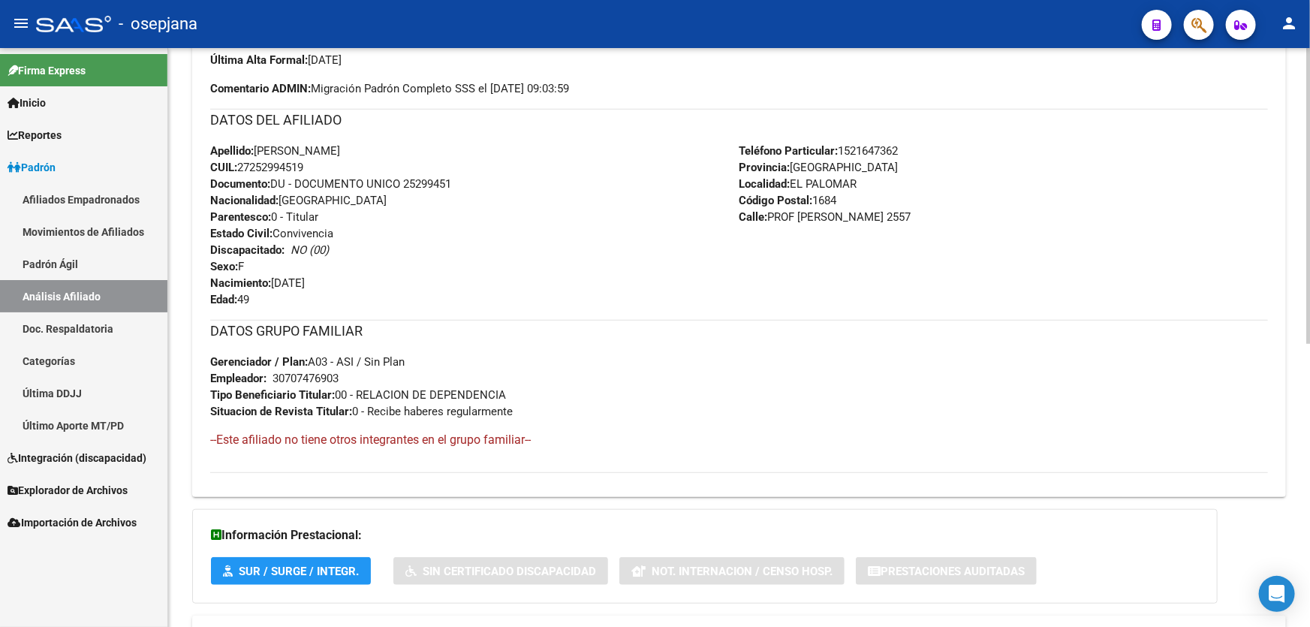
drag, startPoint x: 294, startPoint y: 164, endPoint x: 239, endPoint y: 164, distance: 55.6
click at [239, 164] on span "CUIL: 27252994519" at bounding box center [256, 168] width 93 height 14
copy span "27252994519"
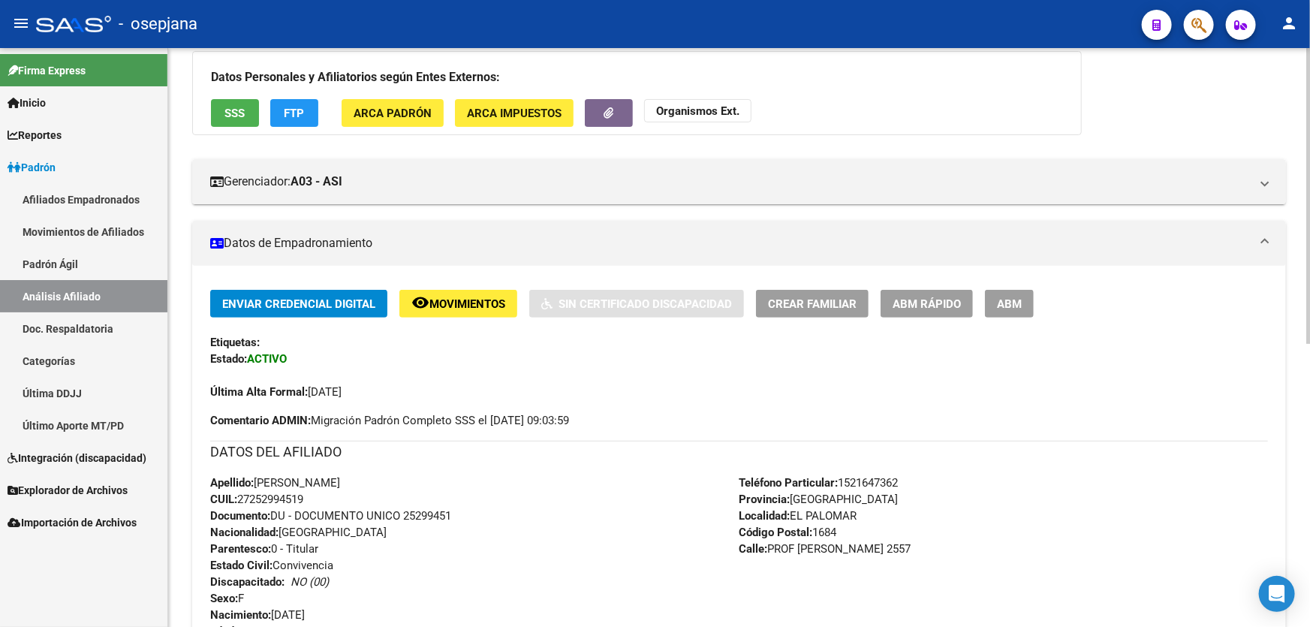
scroll to position [136, 0]
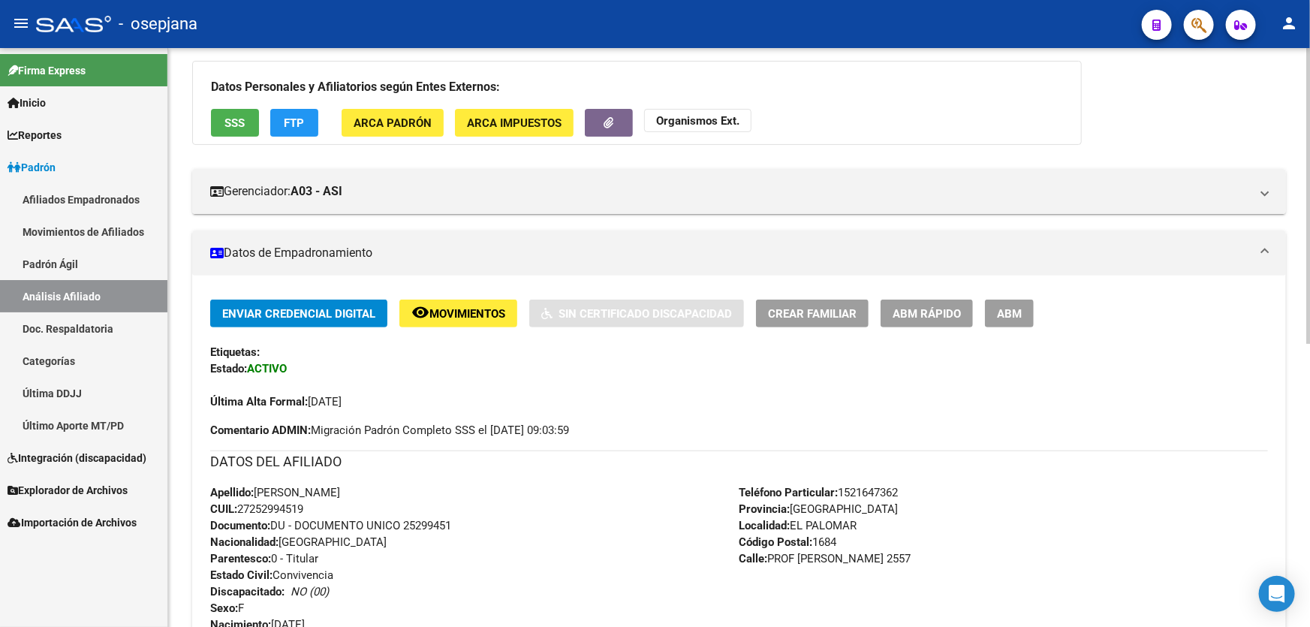
click at [946, 323] on button "ABM Rápido" at bounding box center [927, 314] width 92 height 28
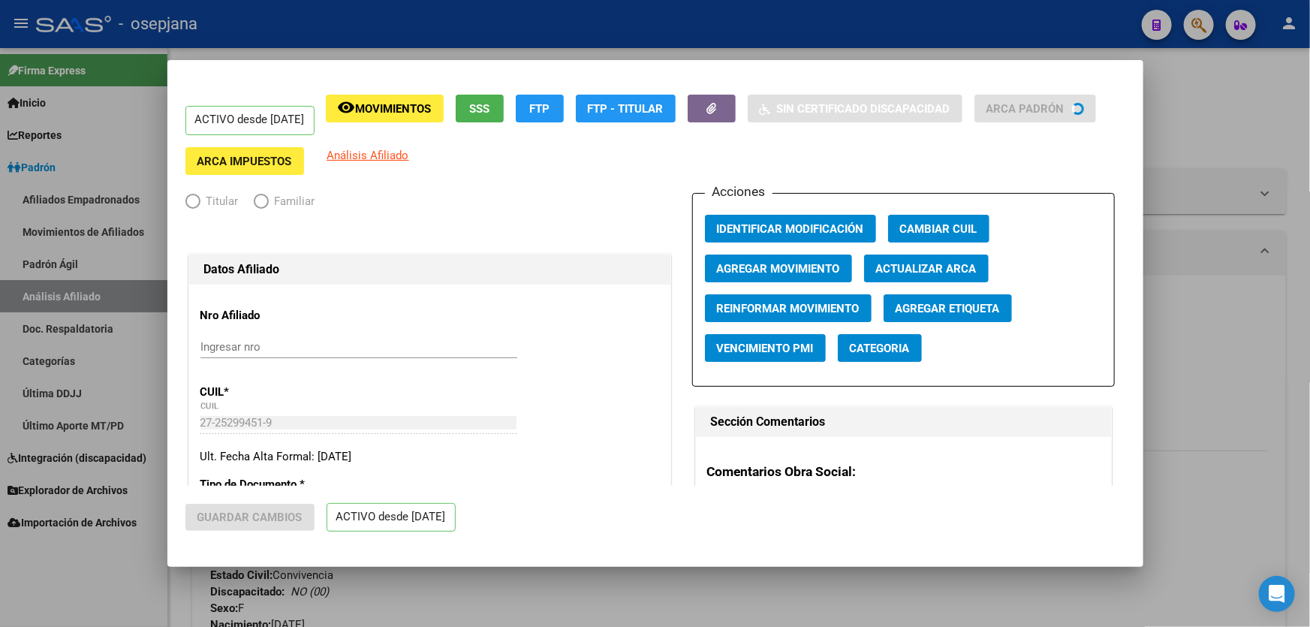
radio input "true"
type input "30-70747690-3"
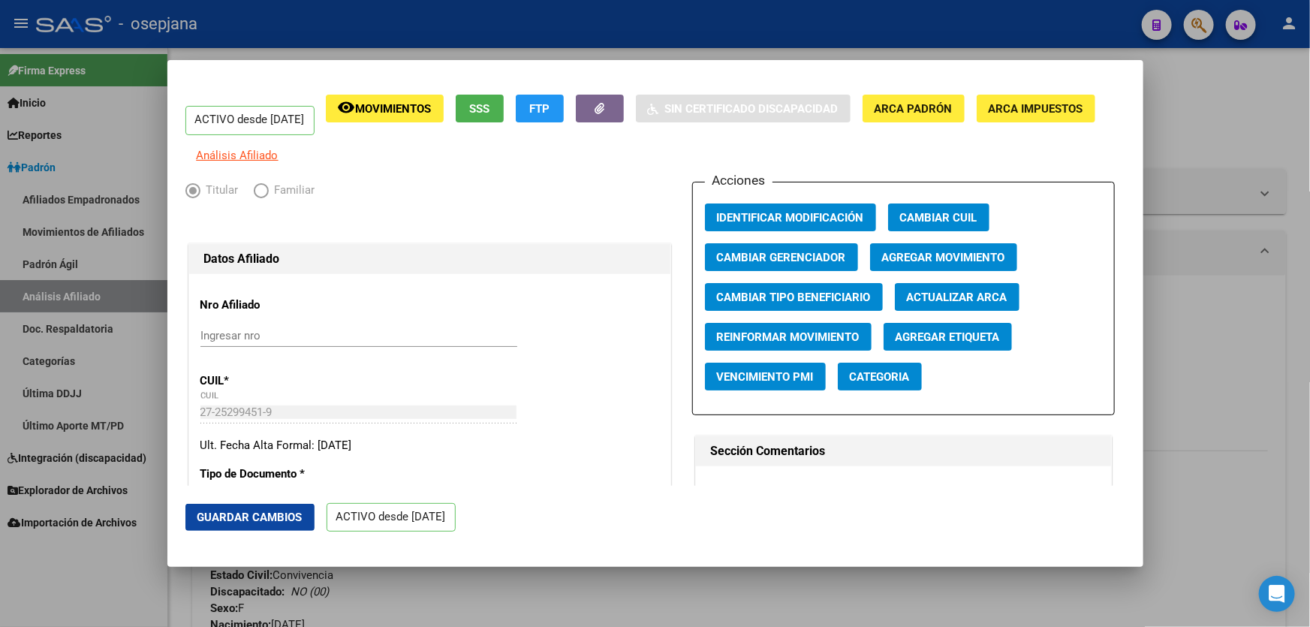
click at [1309, 326] on div at bounding box center [655, 313] width 1310 height 627
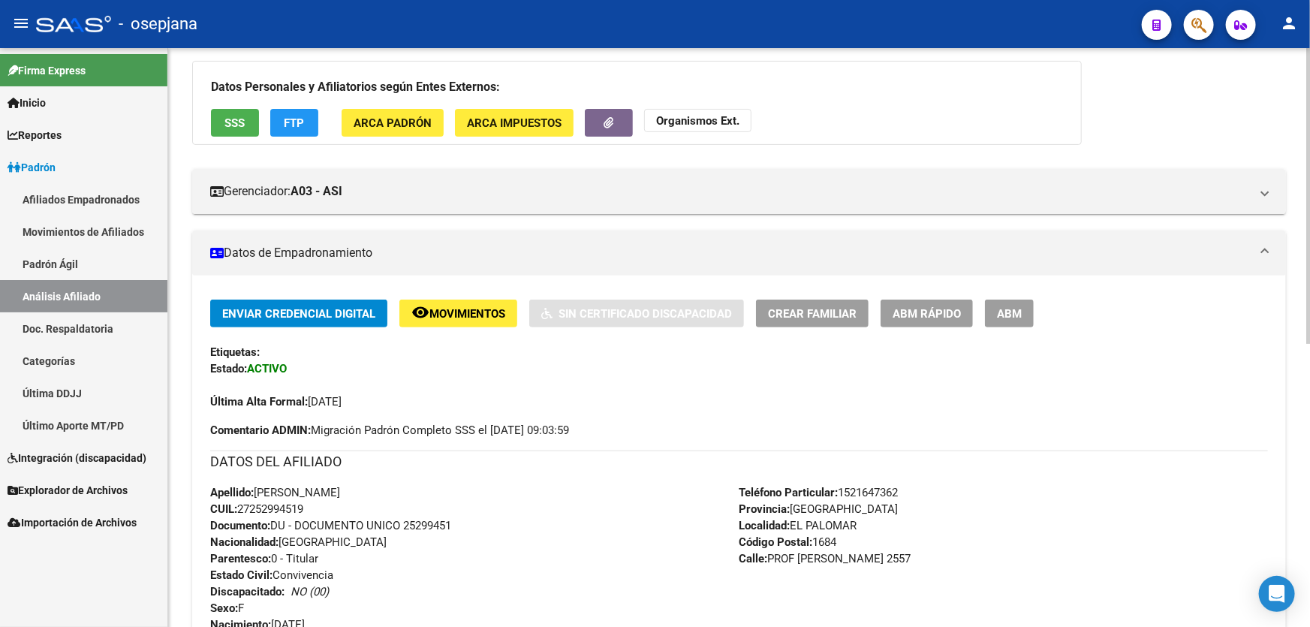
click at [490, 311] on span "Movimientos" at bounding box center [467, 314] width 76 height 14
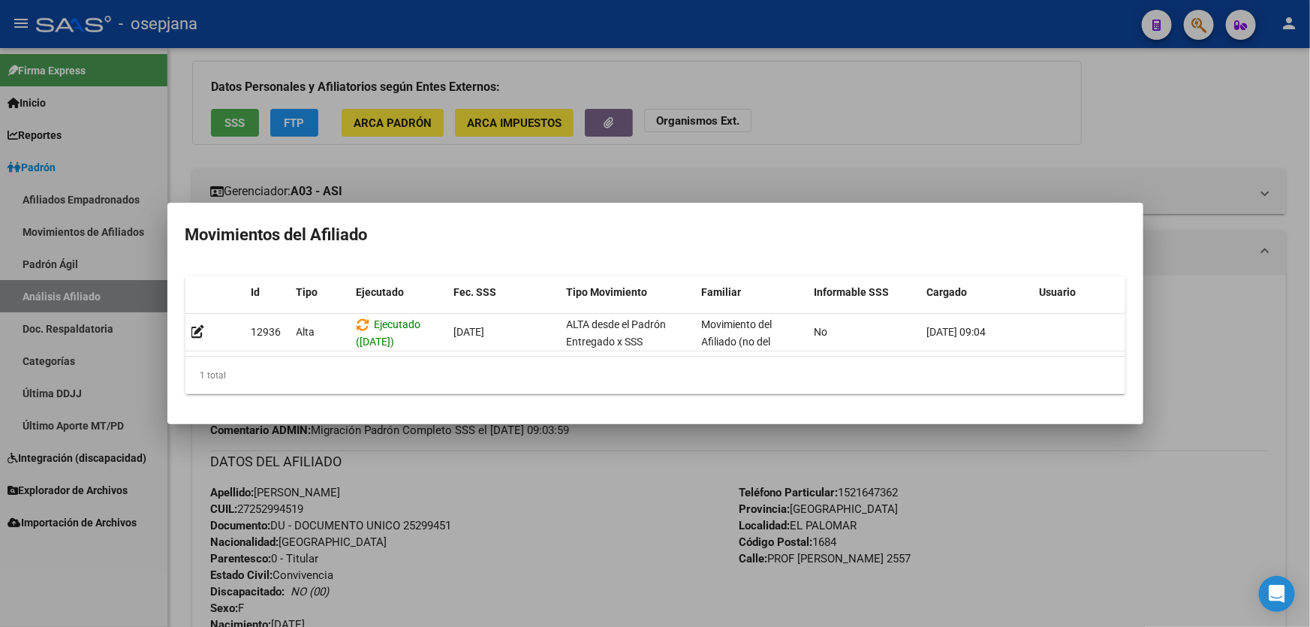
click at [1309, 279] on div at bounding box center [655, 313] width 1310 height 627
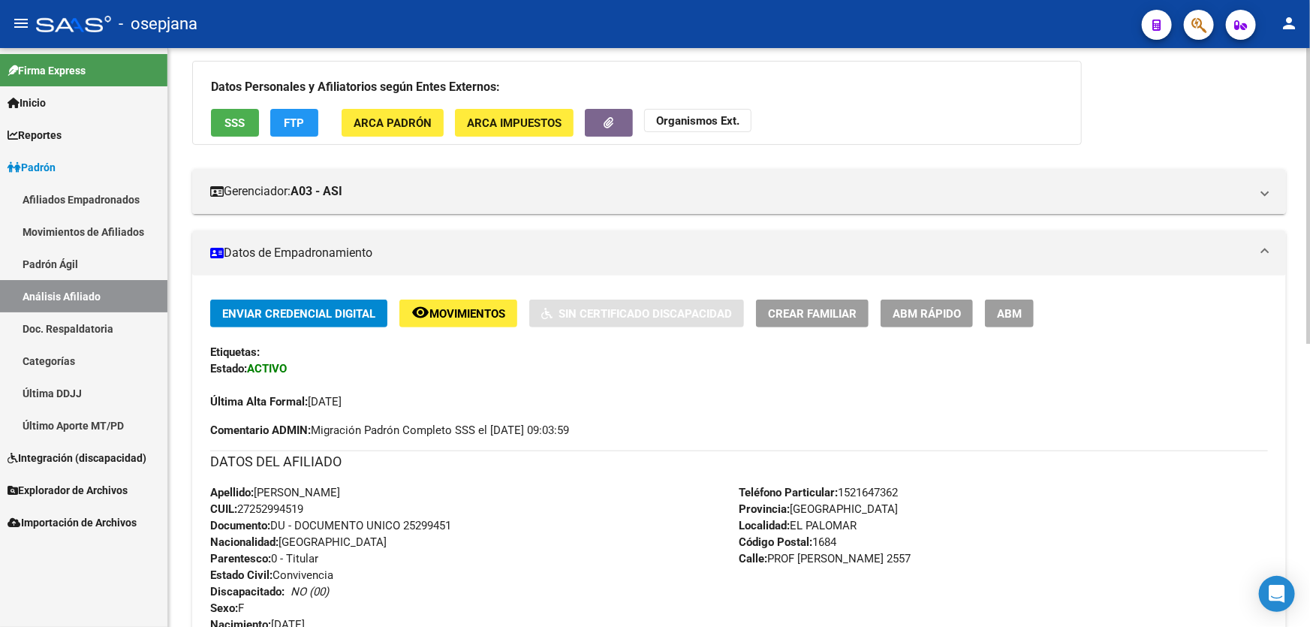
click at [943, 313] on span "ABM Rápido" at bounding box center [927, 314] width 68 height 14
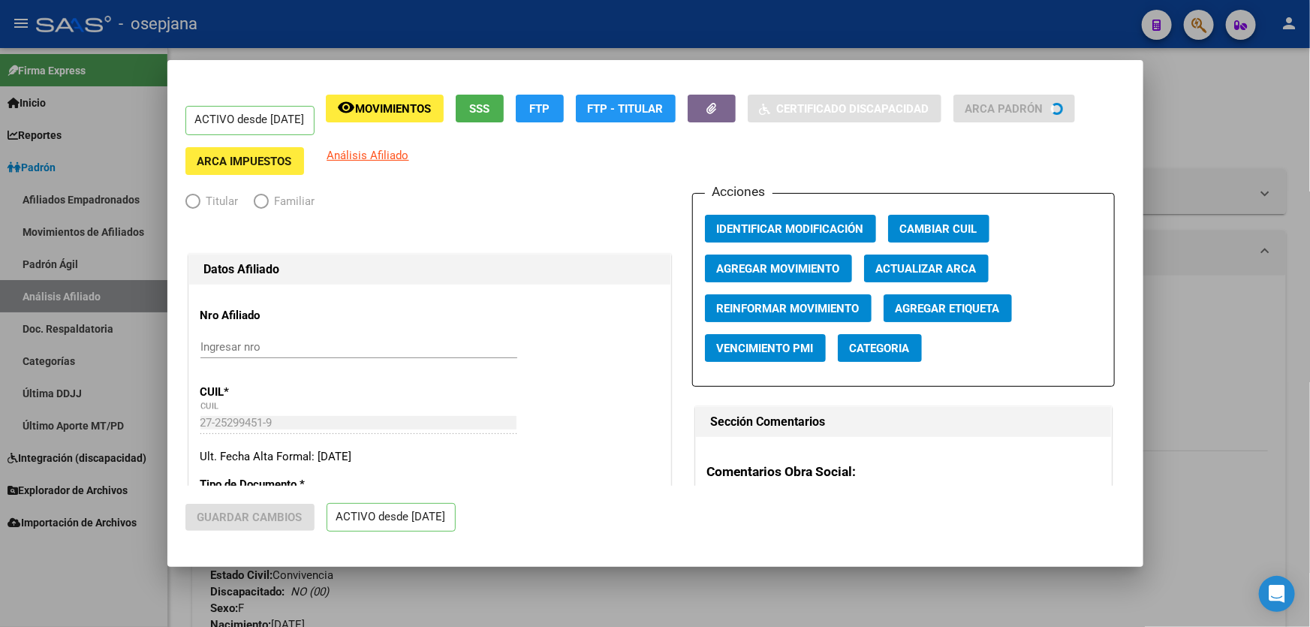
radio input "true"
type input "30-70747690-3"
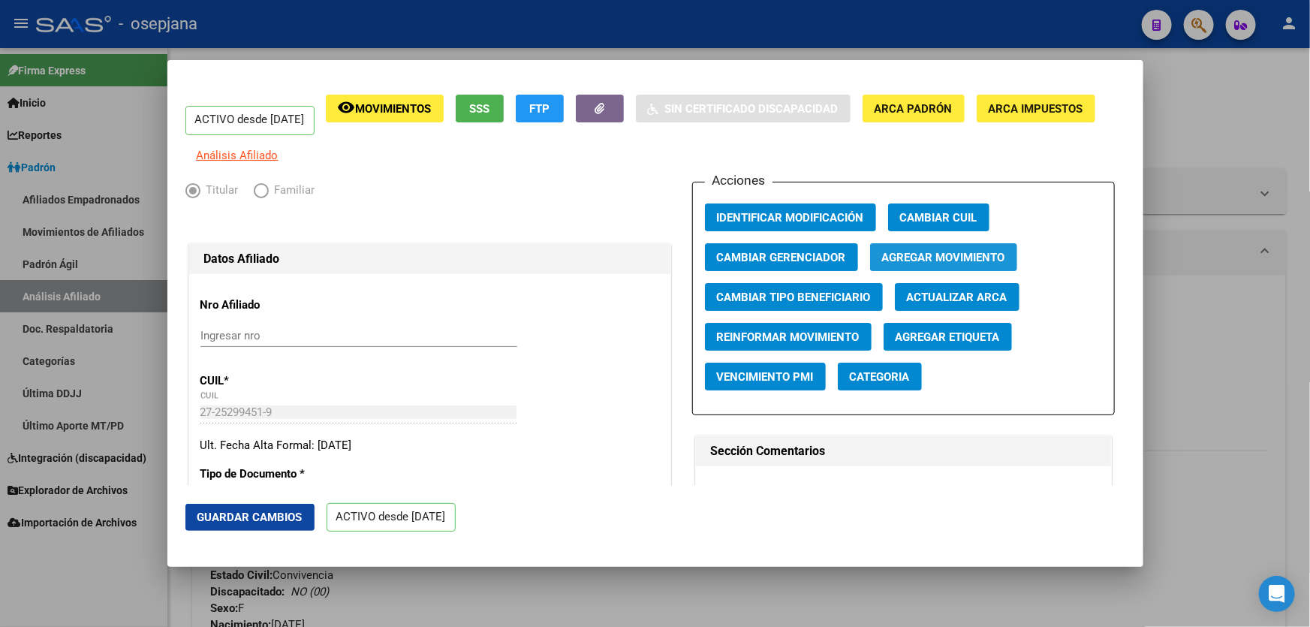
click at [966, 257] on button "Agregar Movimiento" at bounding box center [943, 257] width 147 height 28
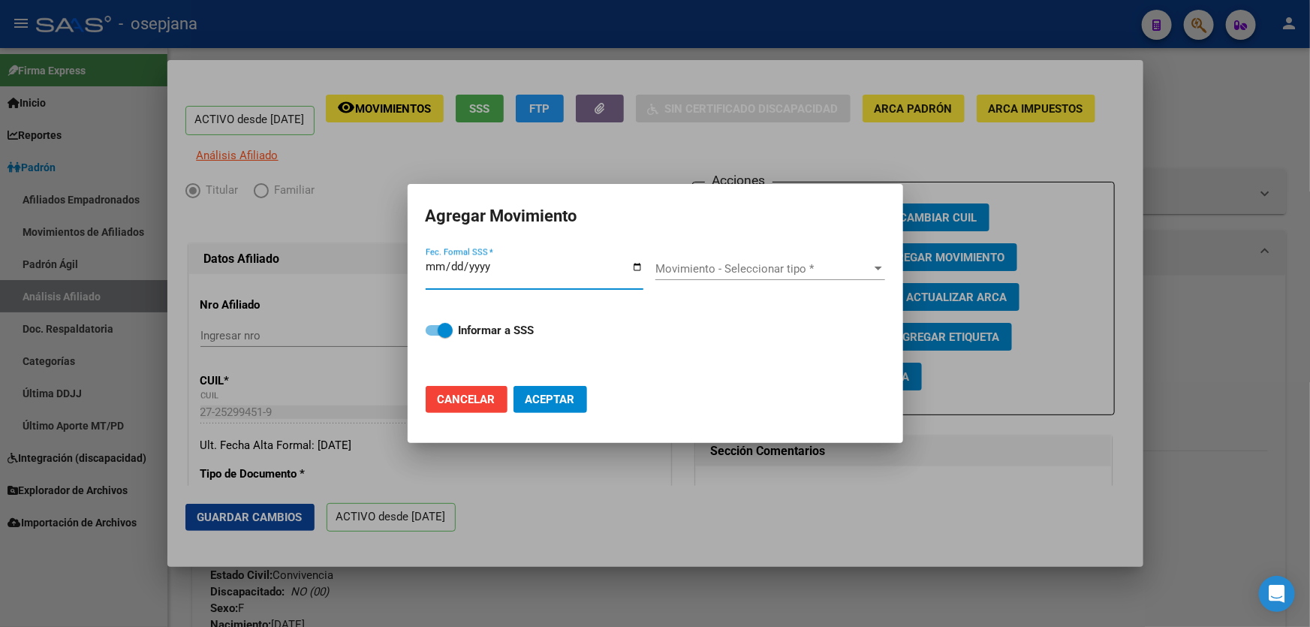
type input "0001-01-01"
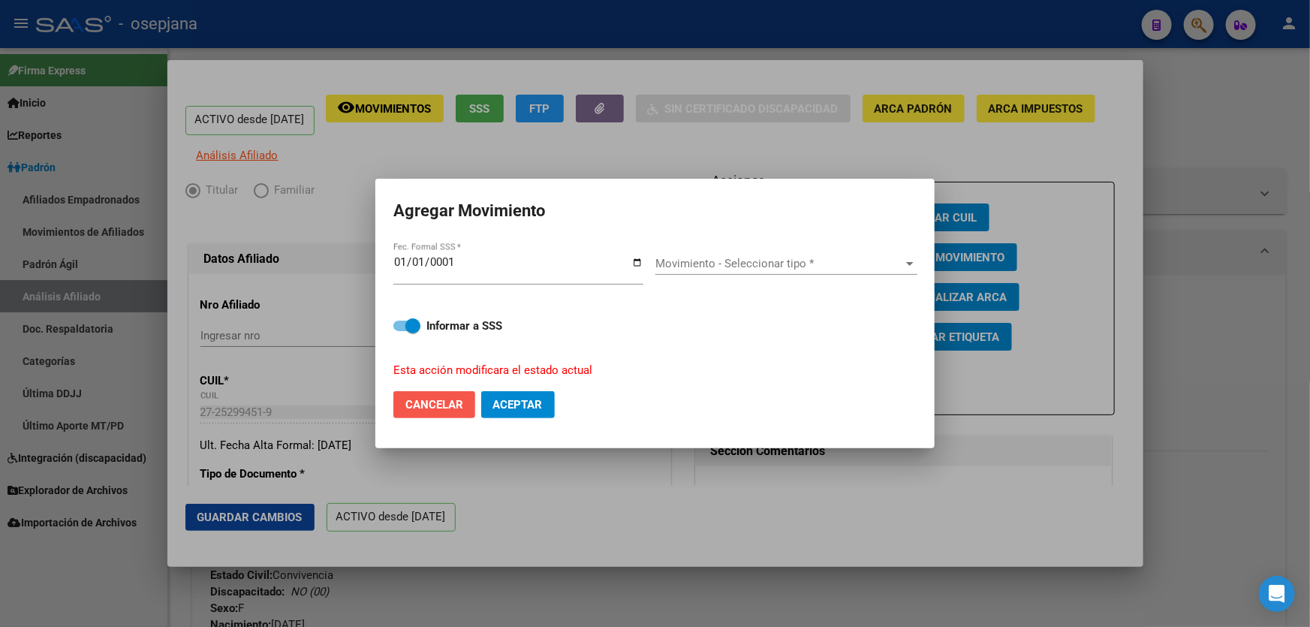
click at [442, 402] on span "Cancelar" at bounding box center [434, 405] width 58 height 14
checkbox input "false"
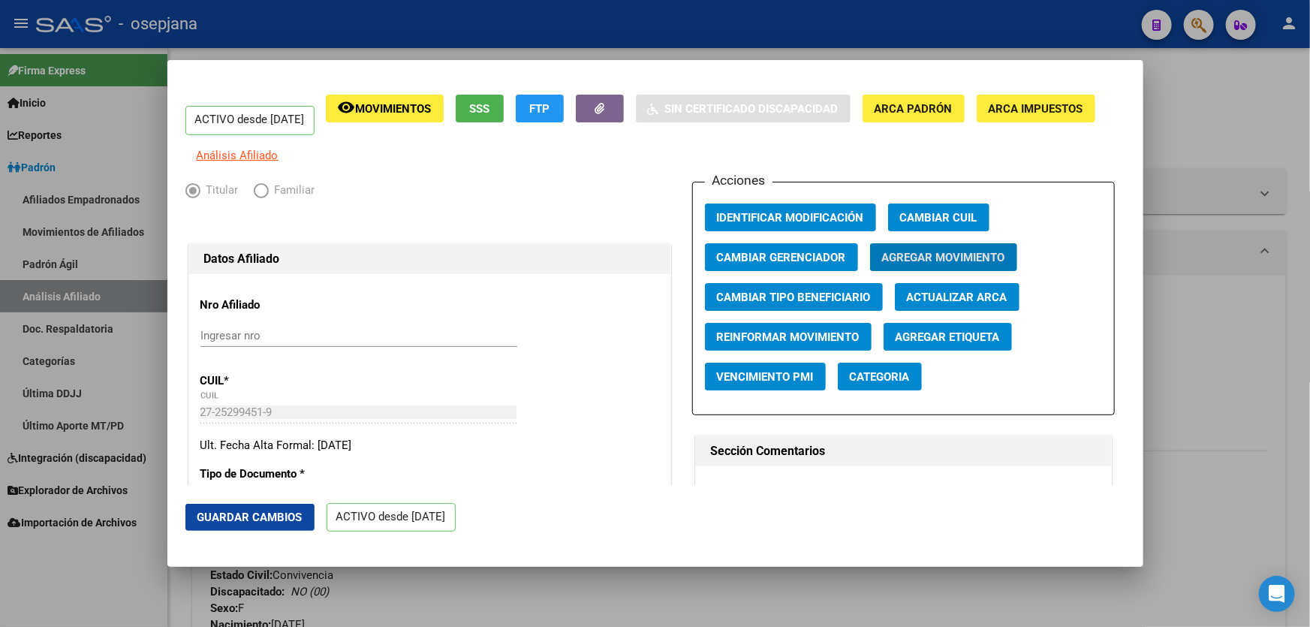
click at [1309, 335] on div at bounding box center [655, 313] width 1310 height 627
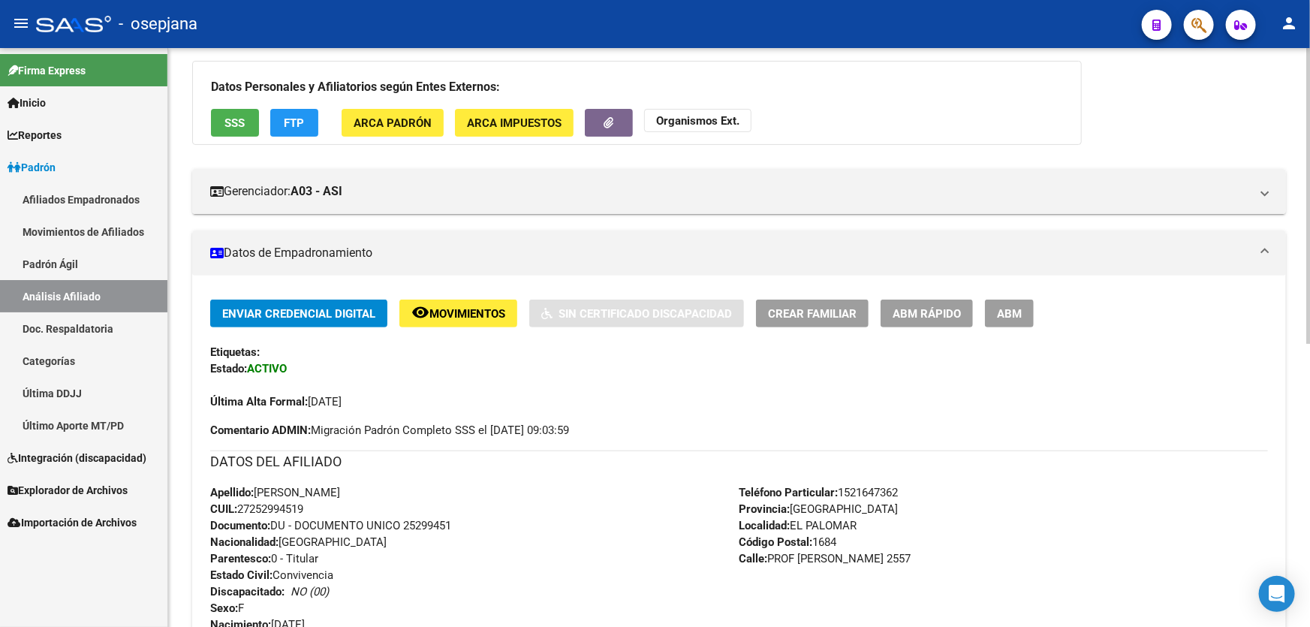
scroll to position [0, 0]
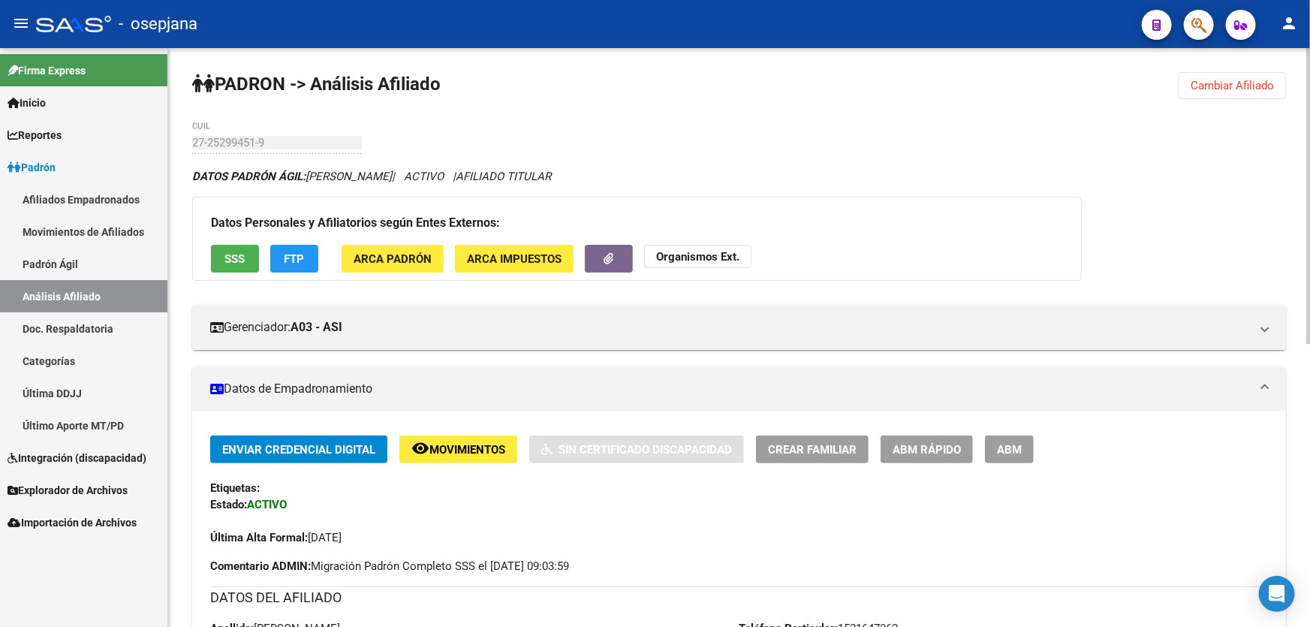
click at [1260, 89] on span "Cambiar Afiliado" at bounding box center [1232, 86] width 83 height 14
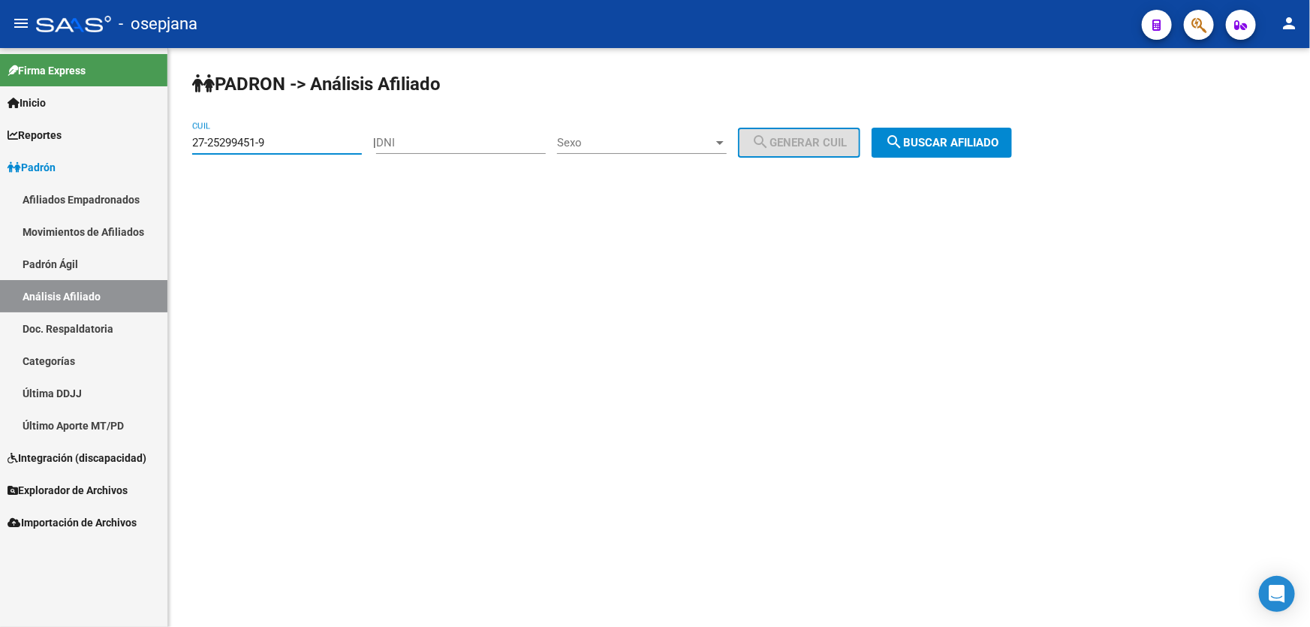
drag, startPoint x: 273, startPoint y: 146, endPoint x: 176, endPoint y: 152, distance: 96.3
click at [176, 152] on div "PADRON -> Análisis Afiliado 27-25299451-9 CUIL | DNI Sexo Sexo search Generar C…" at bounding box center [739, 127] width 1142 height 158
paste input "3-21584488"
type input "23-21584488-9"
click at [1075, 129] on div "PADRON -> Análisis Afiliado 23-21584488-9 CUIL | DNI Sexo Sexo search Generar C…" at bounding box center [739, 127] width 1142 height 158
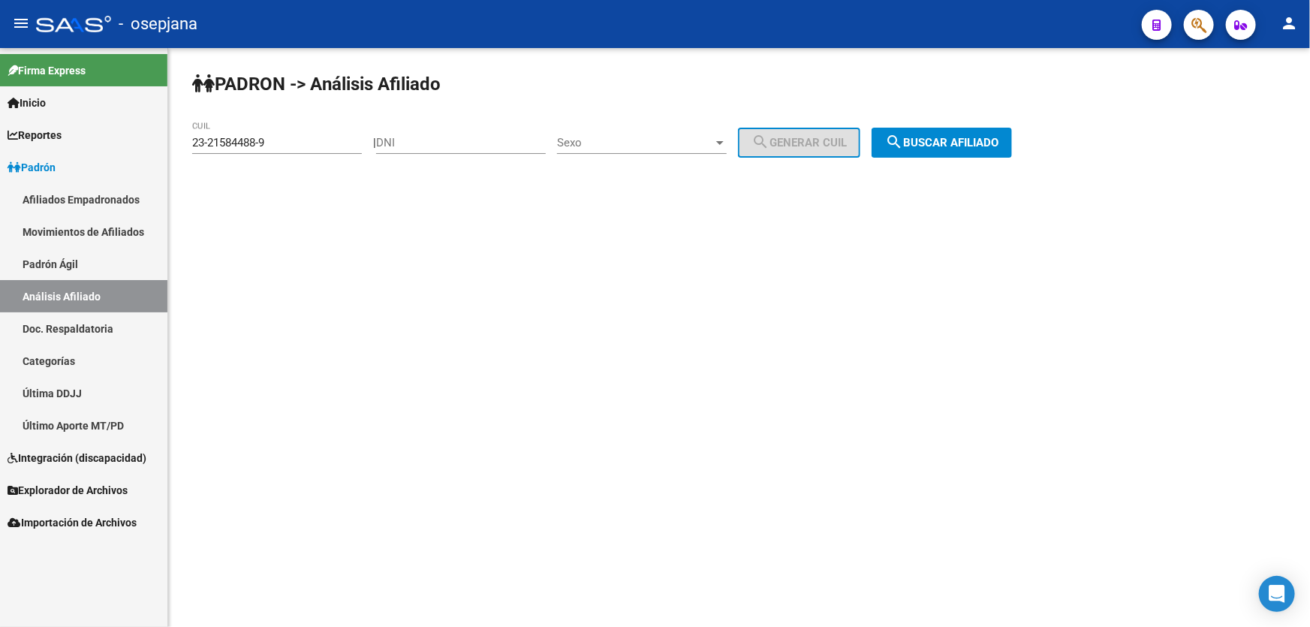
click at [988, 136] on span "search Buscar afiliado" at bounding box center [941, 143] width 113 height 14
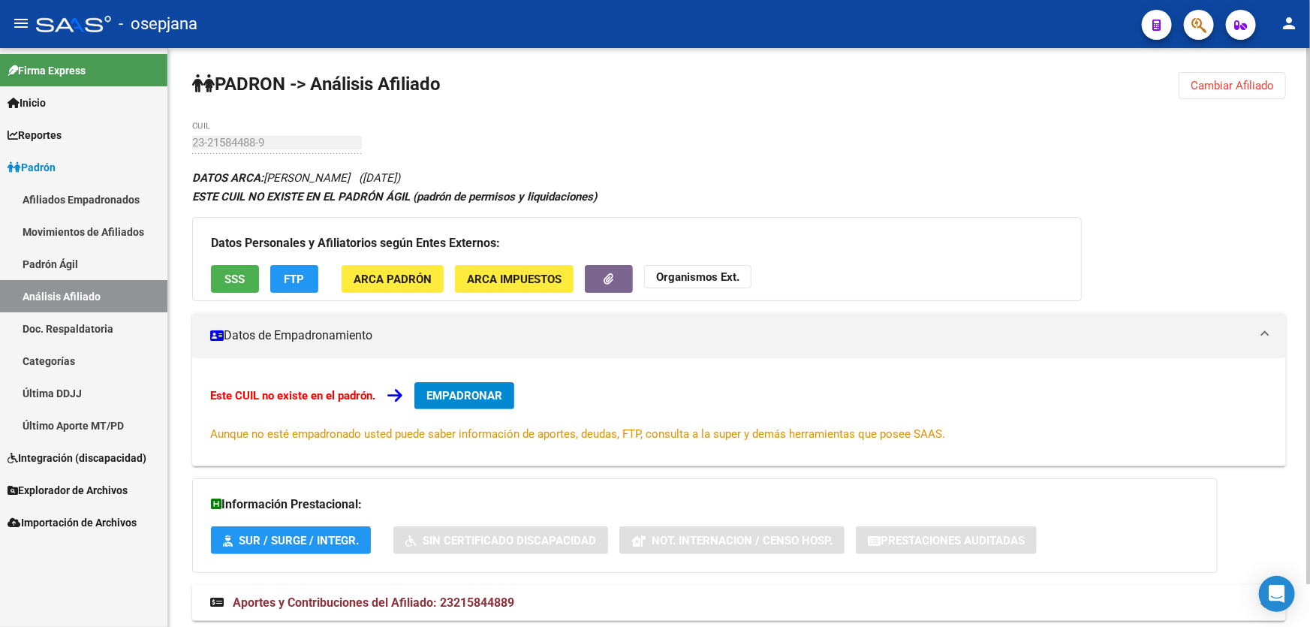
click at [498, 396] on span "EMPADRONAR" at bounding box center [464, 396] width 76 height 14
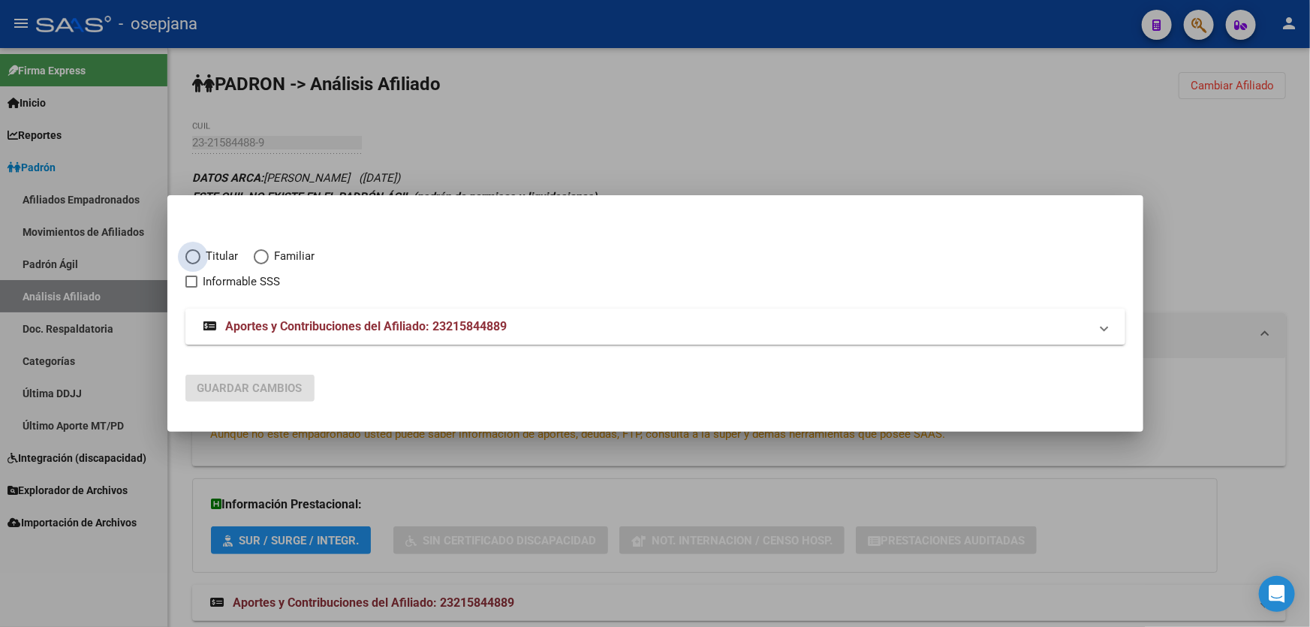
click at [197, 257] on span "Elija una opción" at bounding box center [192, 256] width 15 height 15
click at [197, 257] on input "Titular" at bounding box center [192, 256] width 15 height 15
radio input "true"
checkbox input "true"
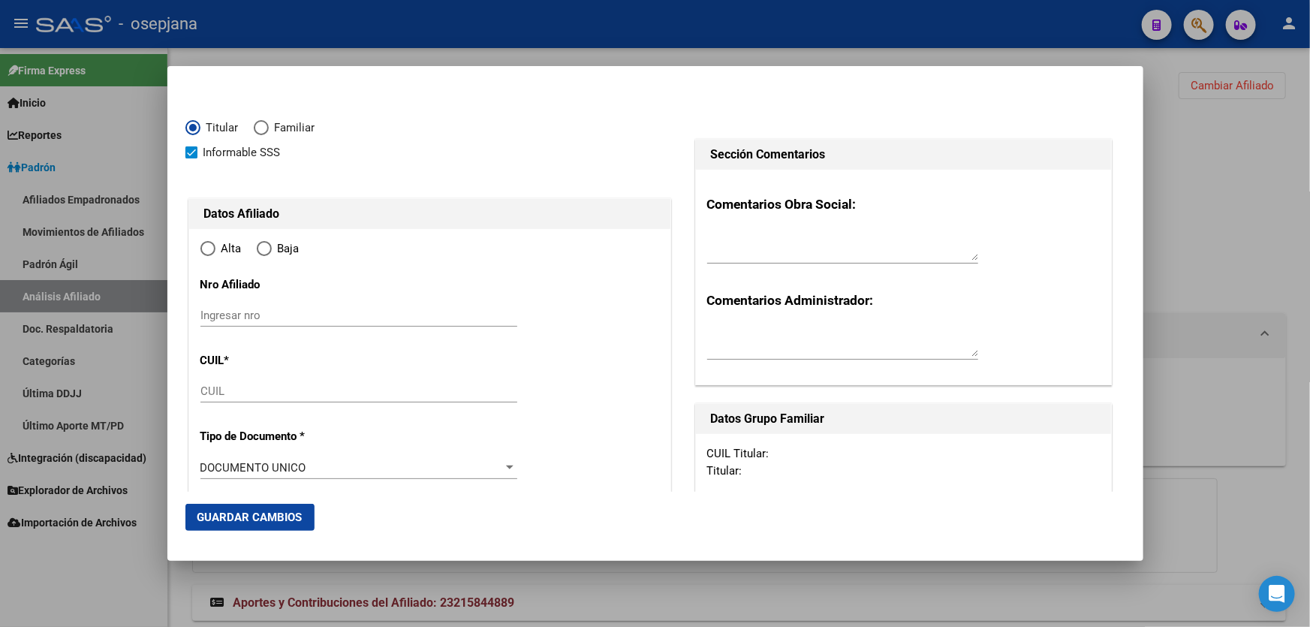
type input "23-21584488-9"
type input "21584488"
type input "[PERSON_NAME]"
type input "[DATE]"
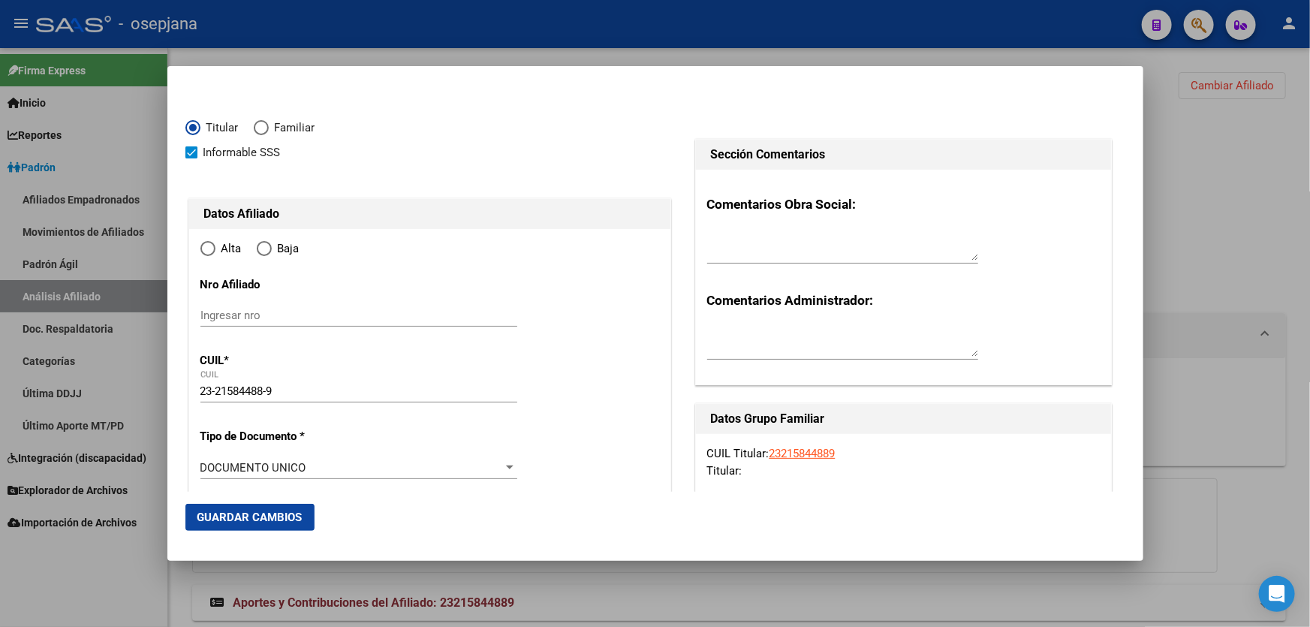
type input "[PERSON_NAME]"
type input "1759"
type input "[PERSON_NAME] Y [PERSON_NAME]"
type input "6781"
radio input "true"
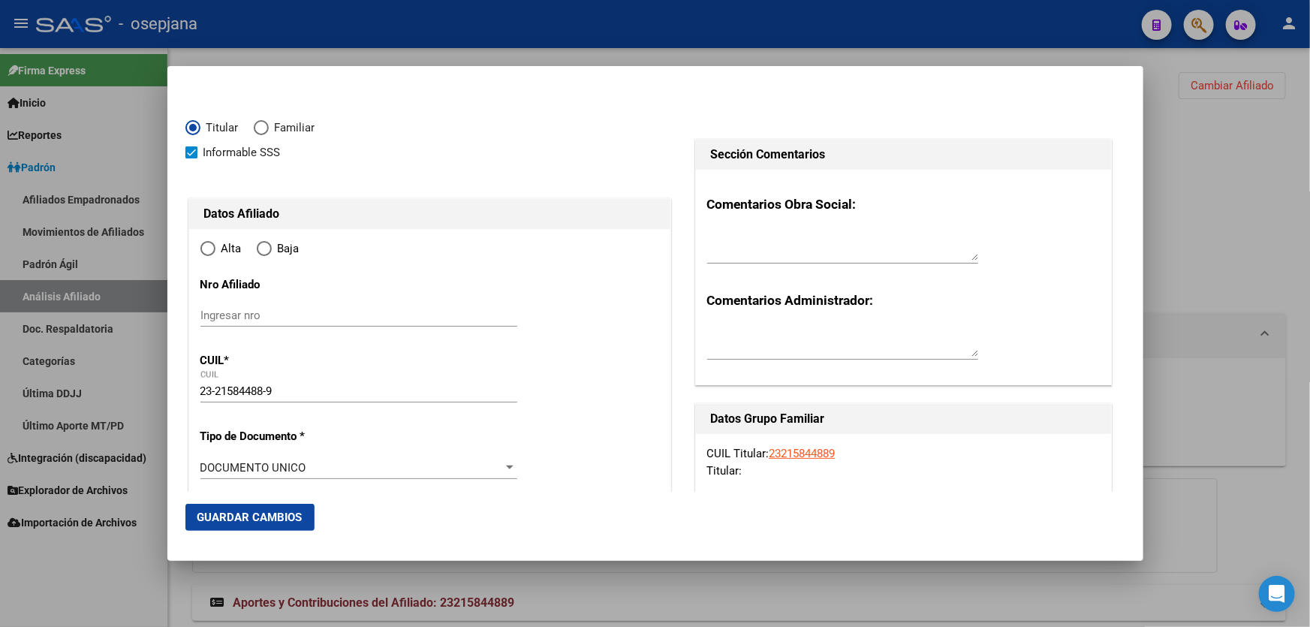
type input "[PERSON_NAME]"
click at [1309, 329] on div at bounding box center [655, 313] width 1310 height 627
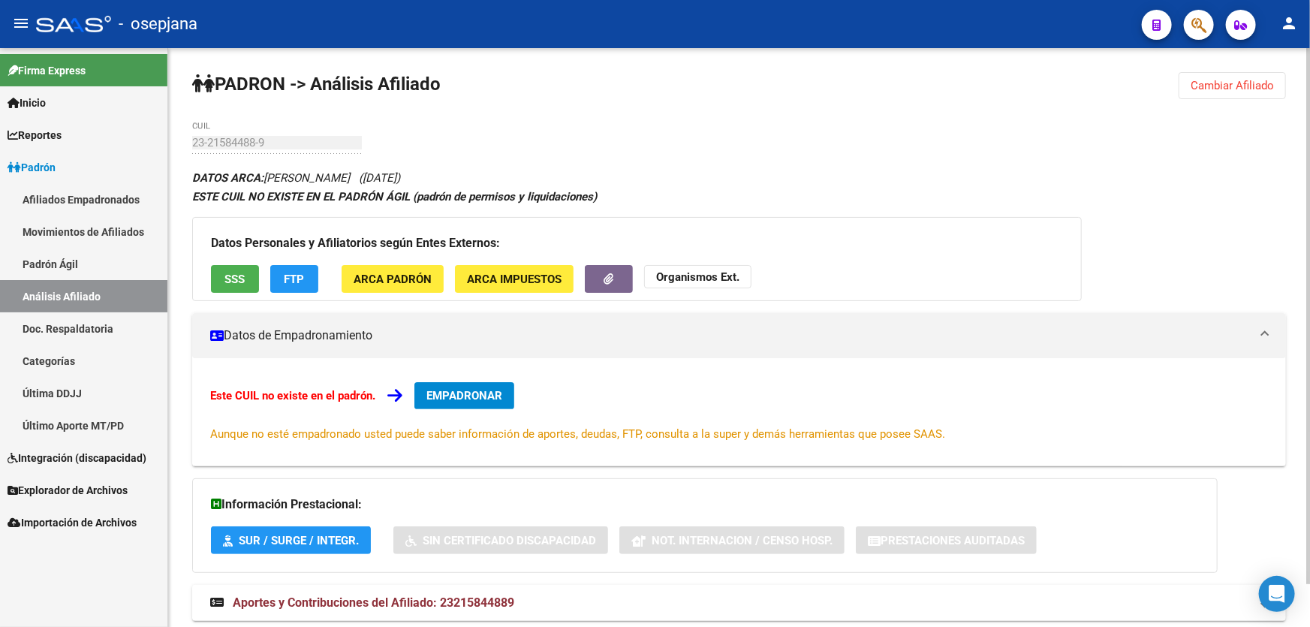
click at [218, 286] on button "SSS" at bounding box center [235, 279] width 48 height 28
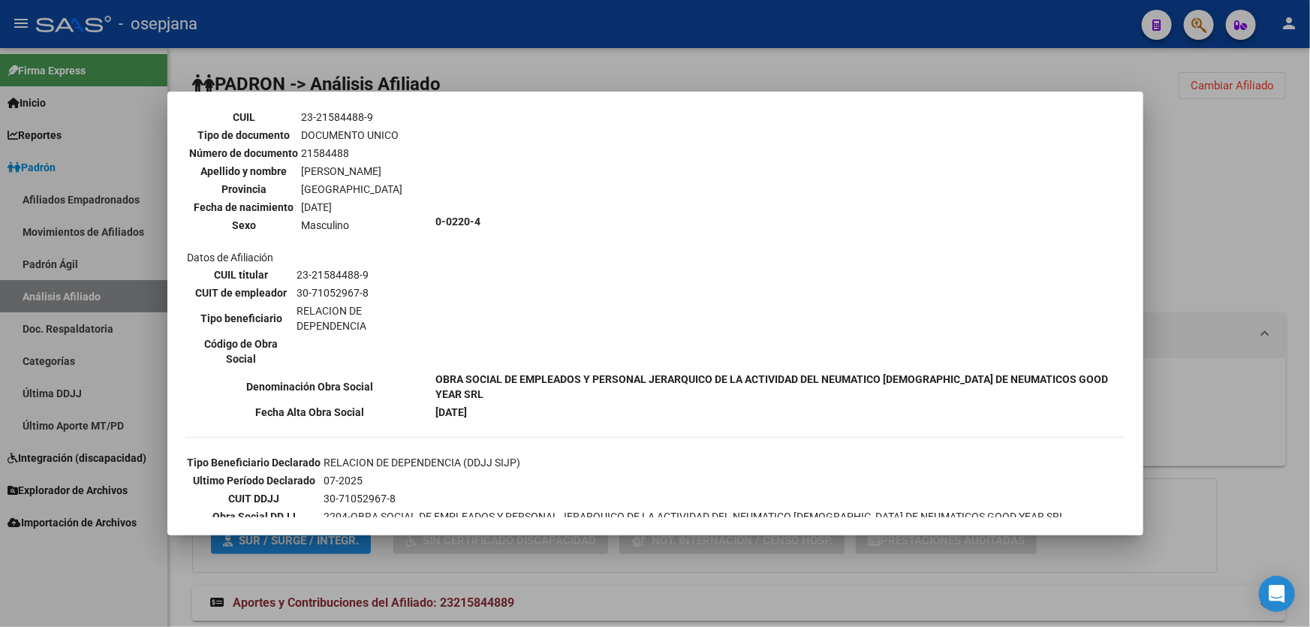
scroll to position [270, 0]
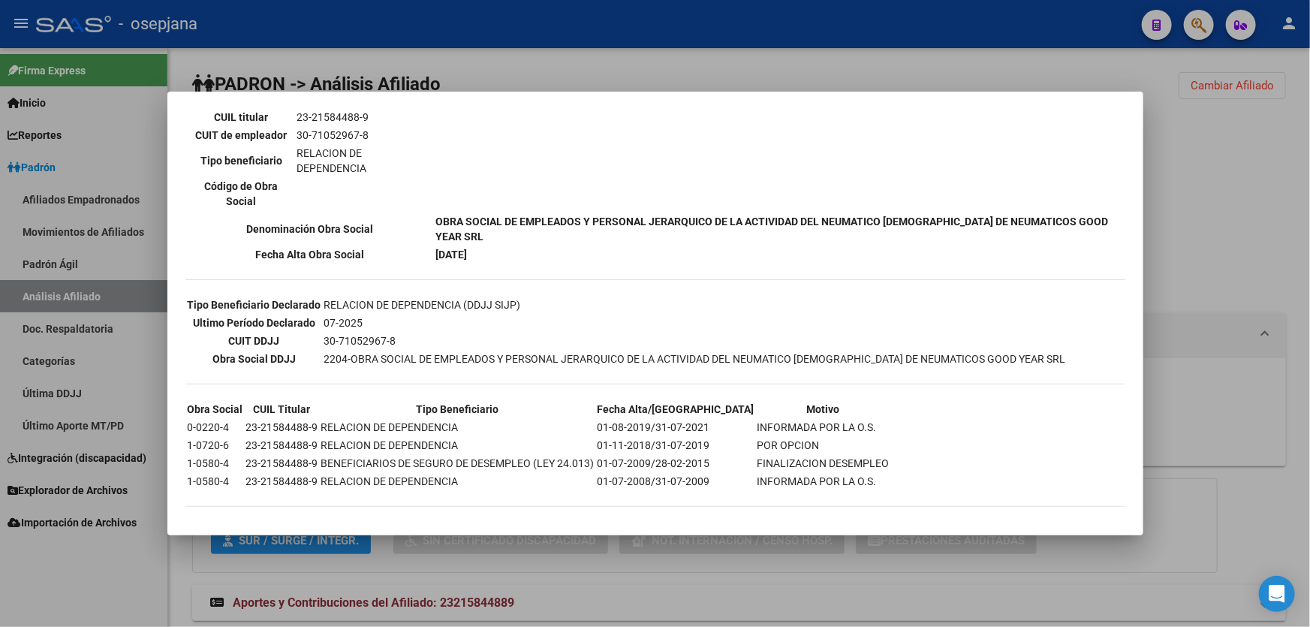
click at [1293, 150] on div at bounding box center [655, 313] width 1310 height 627
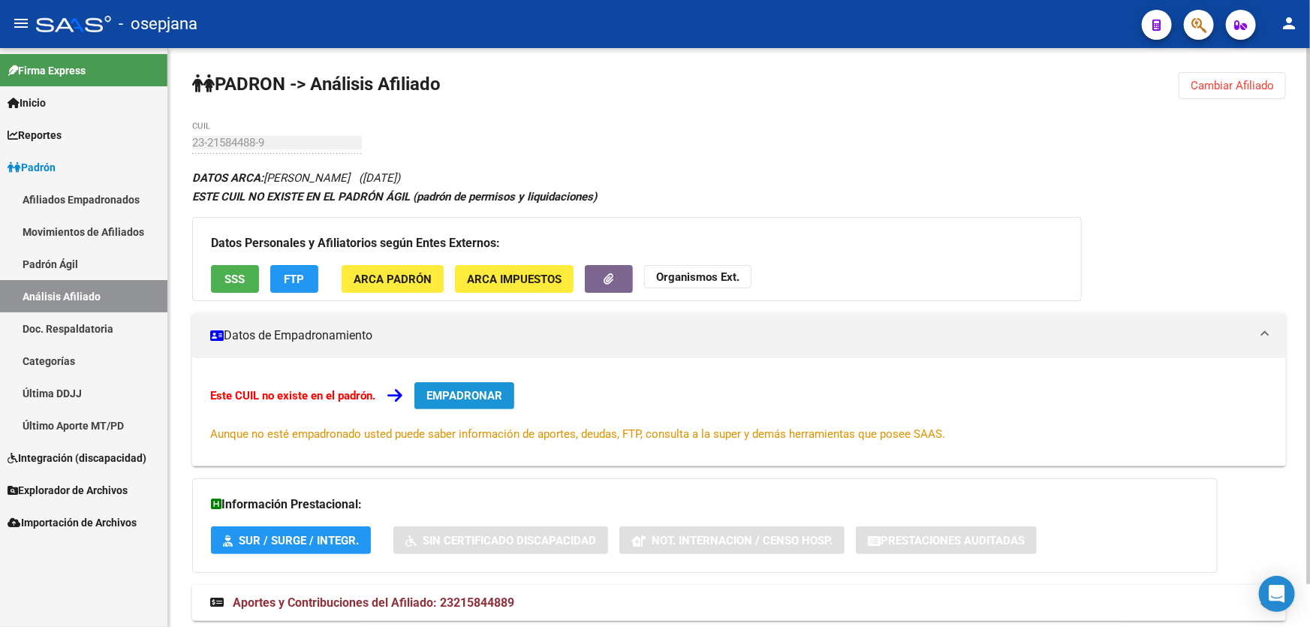
click at [488, 396] on span "EMPADRONAR" at bounding box center [464, 396] width 76 height 14
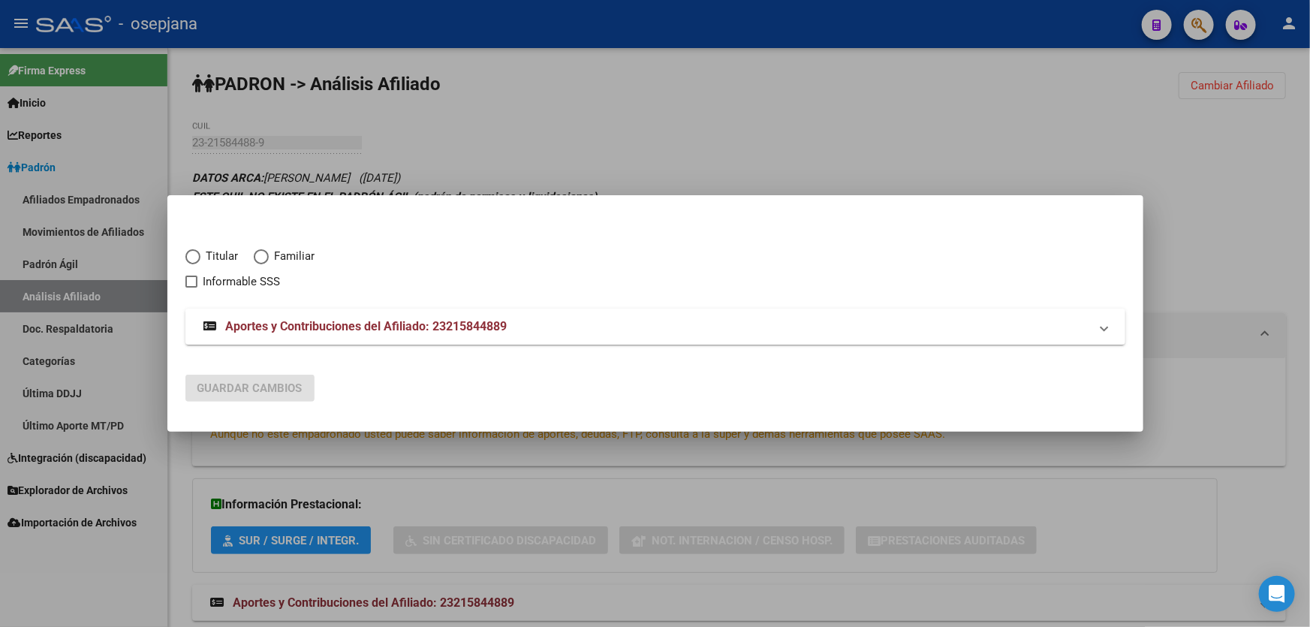
click at [188, 257] on span "Elija una opción" at bounding box center [192, 256] width 15 height 15
click at [188, 257] on input "Titular" at bounding box center [192, 256] width 15 height 15
radio input "true"
checkbox input "true"
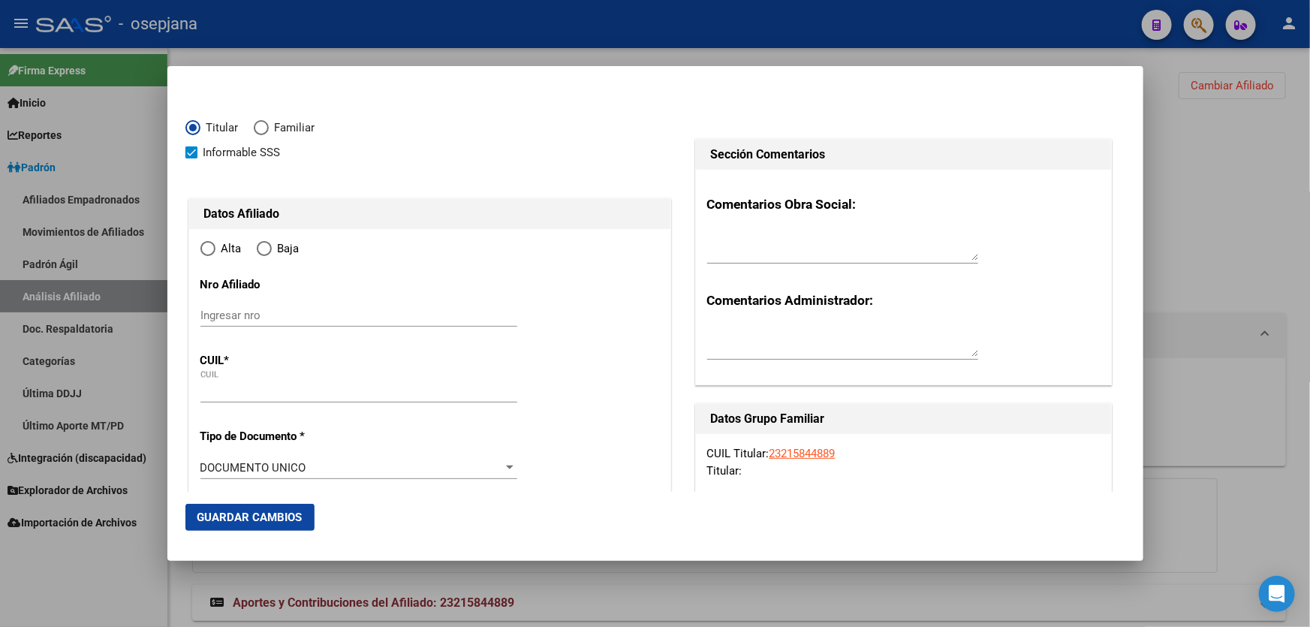
type input "23-21584488-9"
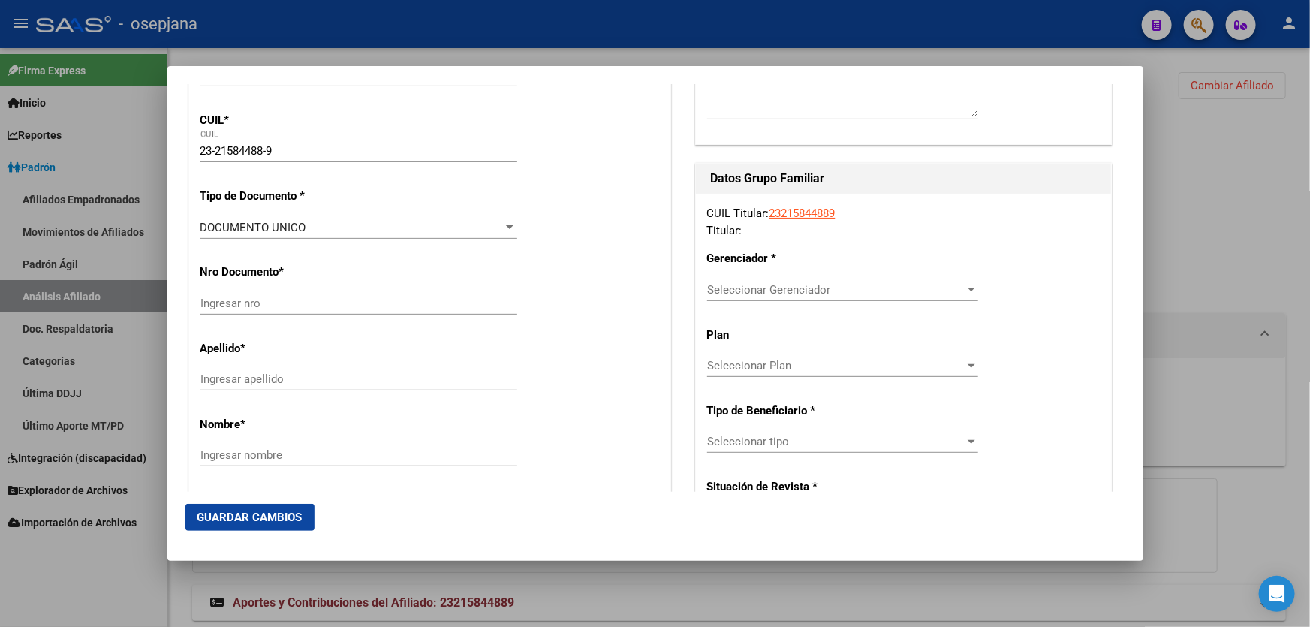
scroll to position [273, 0]
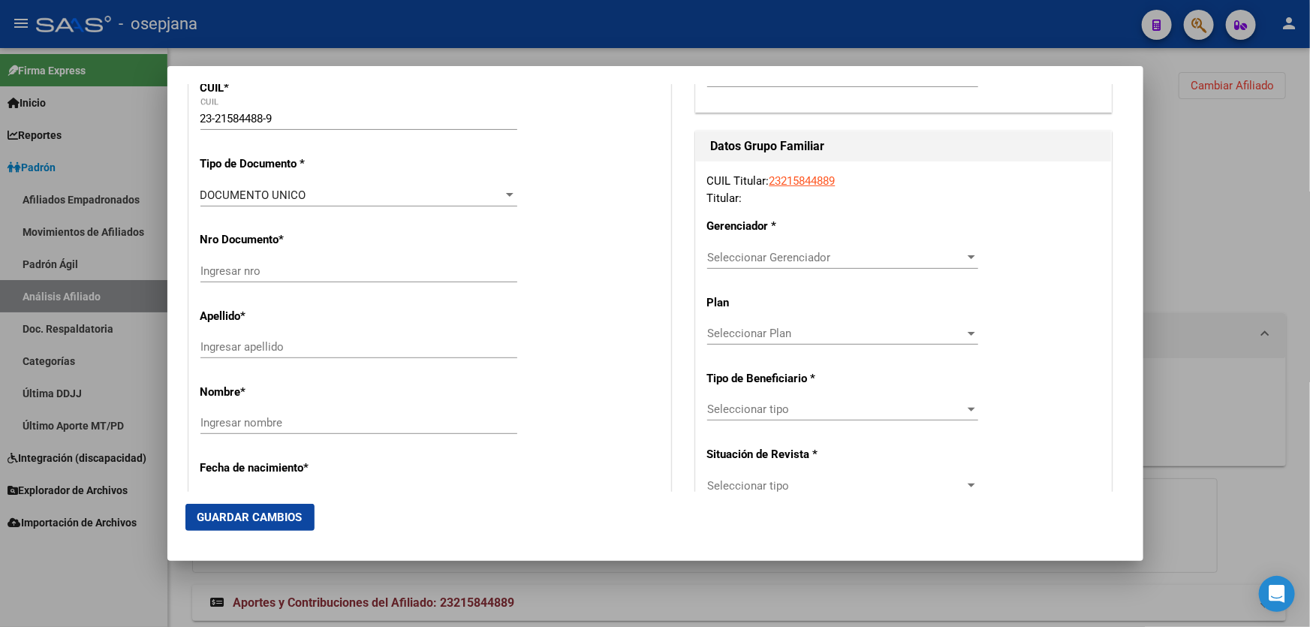
type input "21584488"
type input "[PERSON_NAME]"
type input "[DATE]"
type input "[PERSON_NAME]"
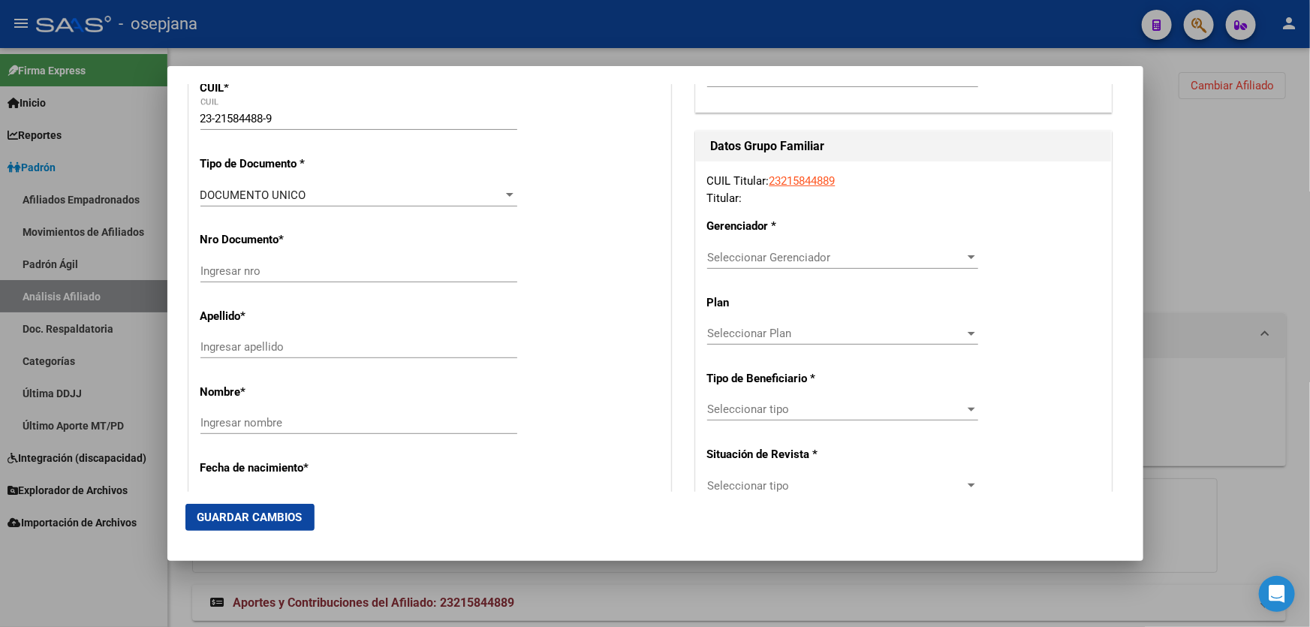
type input "1759"
type input "[PERSON_NAME] Y [PERSON_NAME]"
type input "6781"
radio input "true"
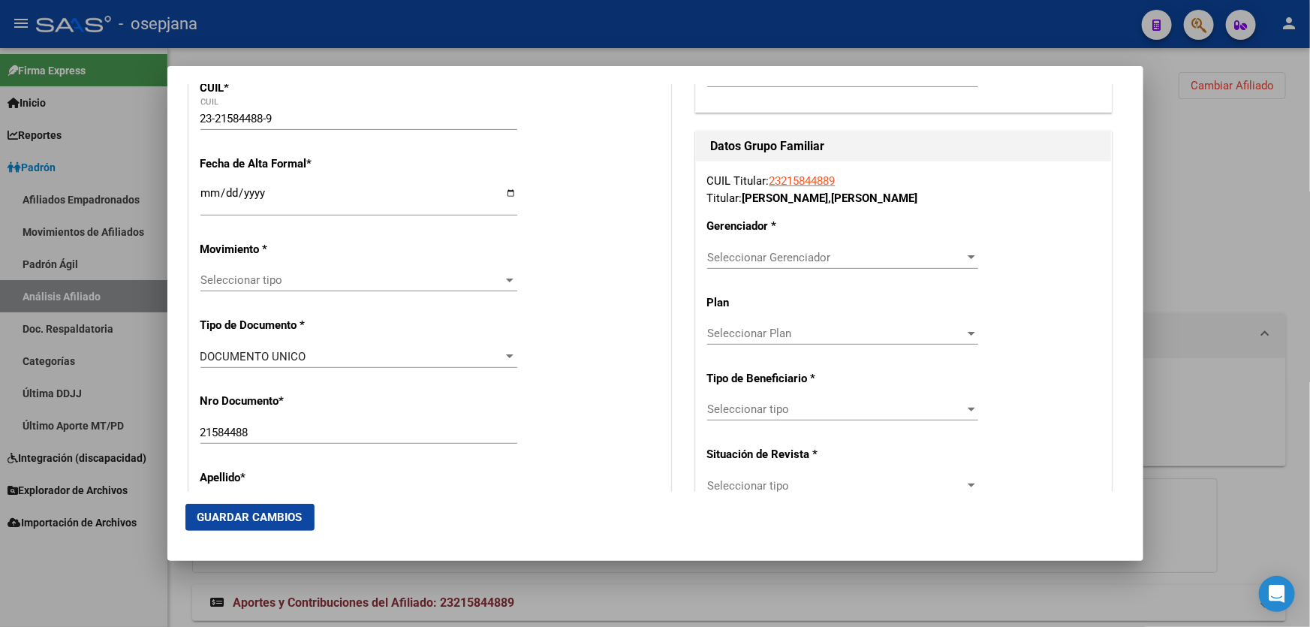
type input "[PERSON_NAME]"
click at [206, 194] on input "Ingresar fecha" at bounding box center [358, 199] width 317 height 24
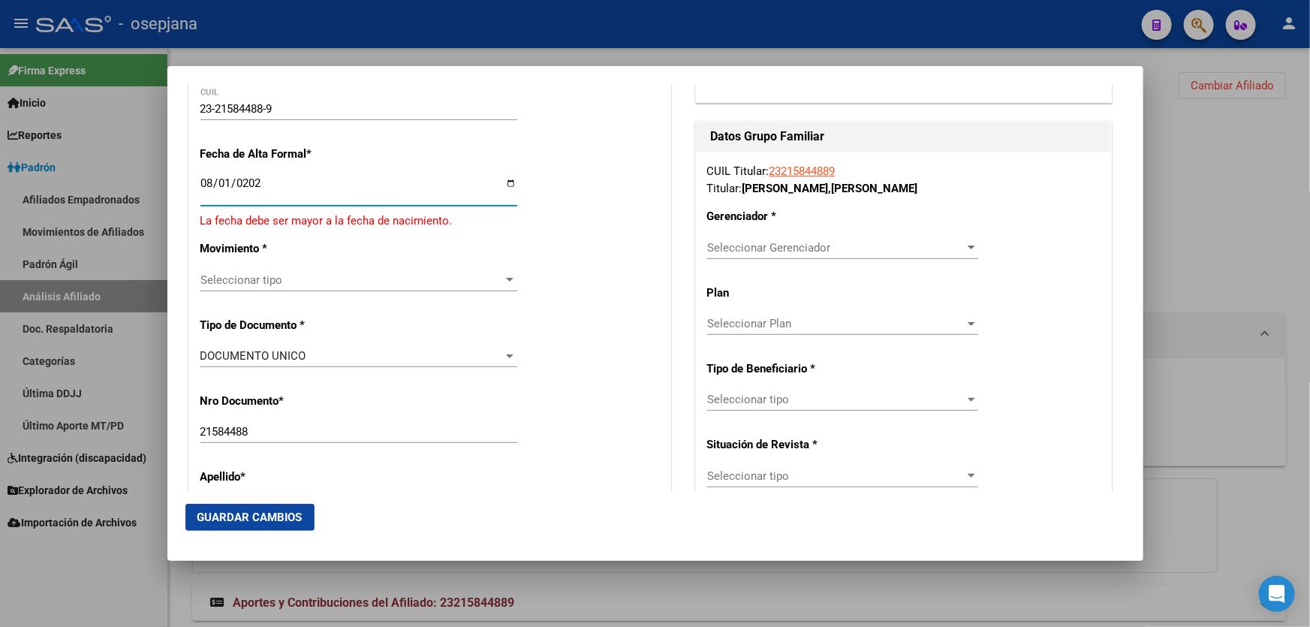
type input "[DATE]"
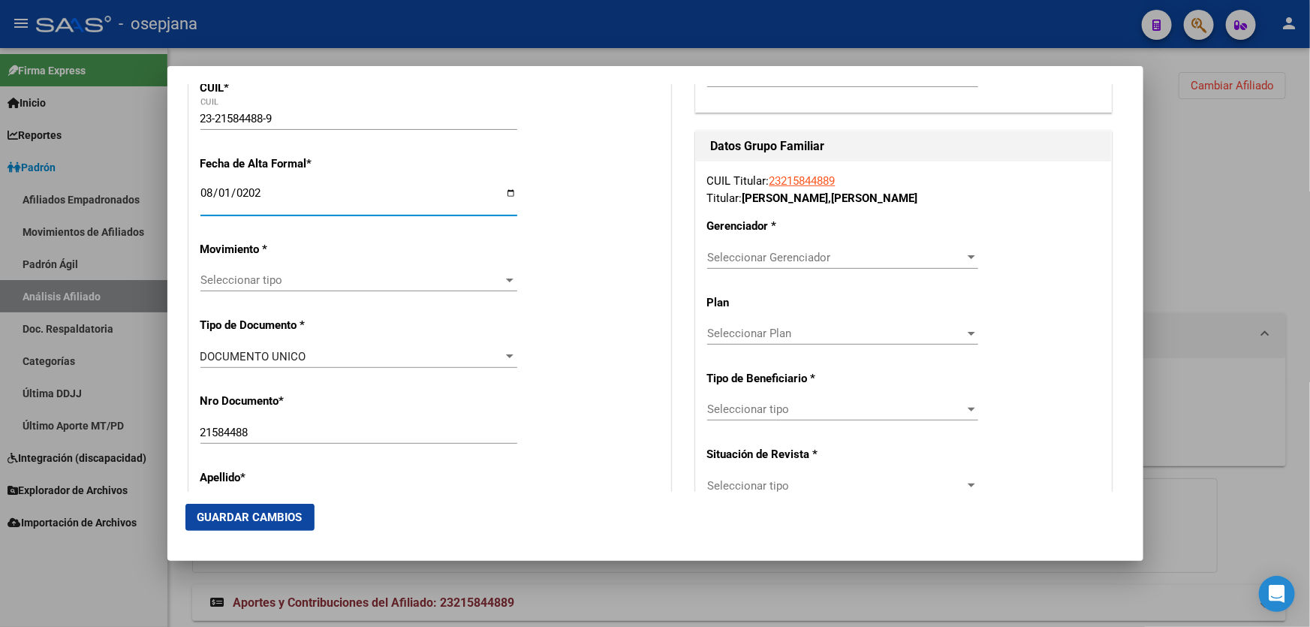
click at [315, 276] on span "Seleccionar tipo" at bounding box center [351, 280] width 303 height 14
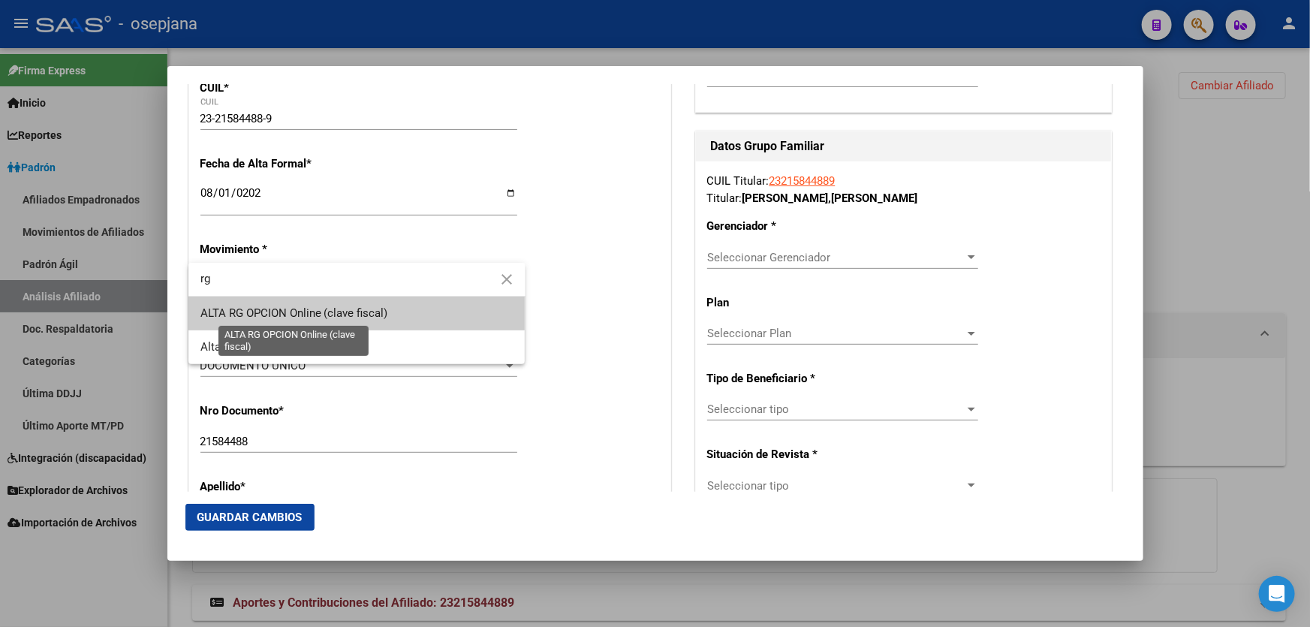
type input "rg"
click at [333, 310] on span "ALTA RG OPCION Online (clave fiscal)" at bounding box center [294, 313] width 188 height 14
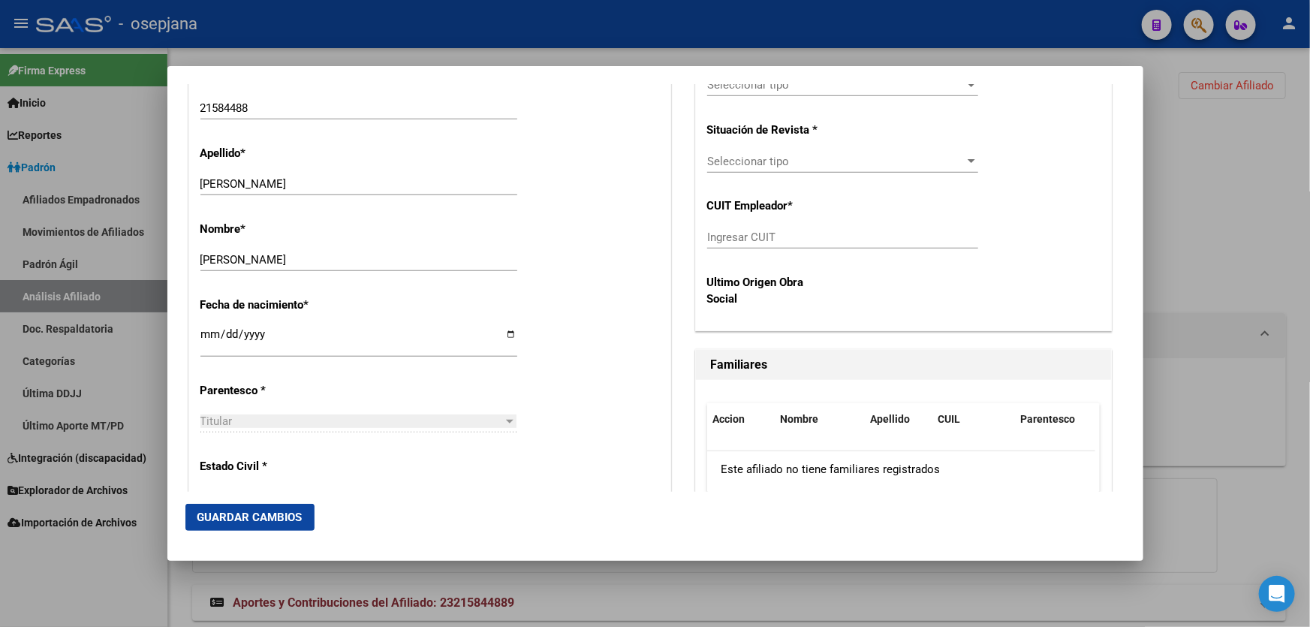
scroll to position [751, 0]
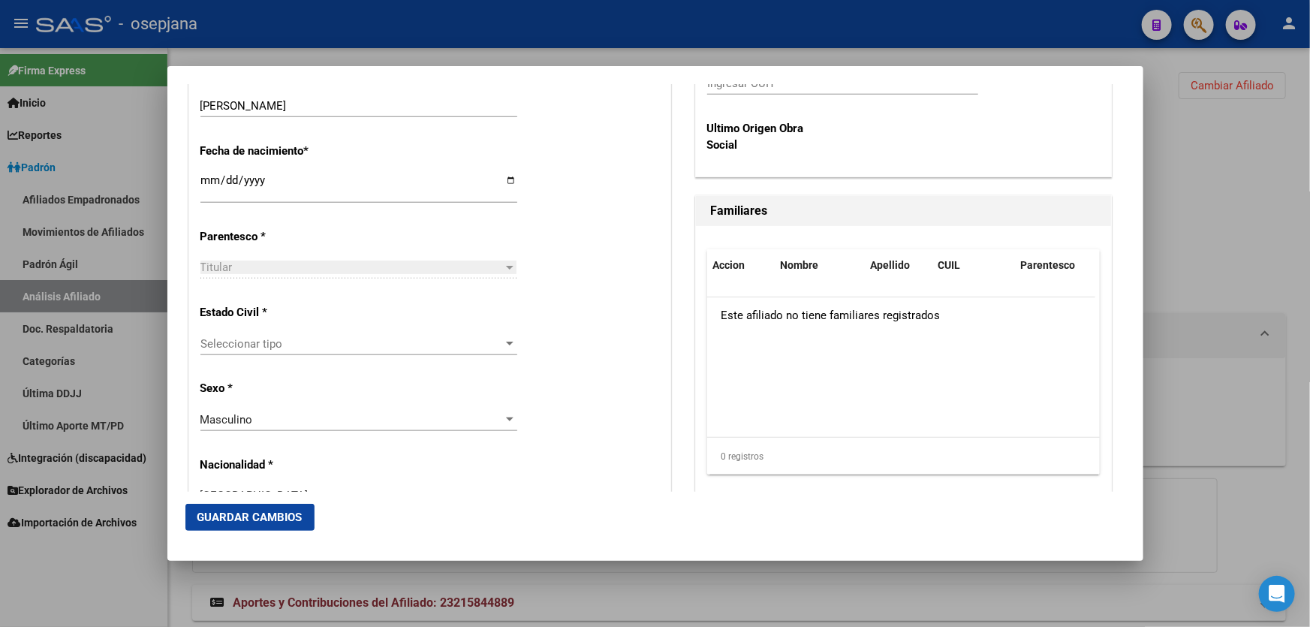
click at [402, 351] on div "Seleccionar tipo Seleccionar tipo" at bounding box center [358, 344] width 317 height 23
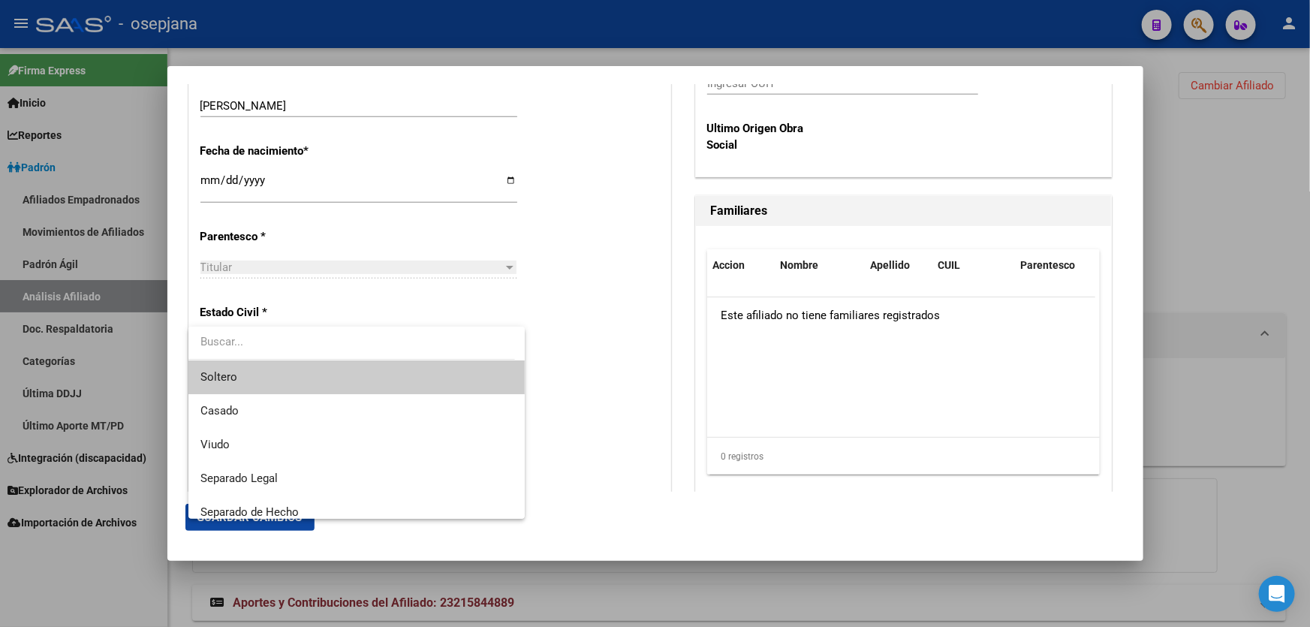
click at [325, 381] on span "Soltero" at bounding box center [356, 377] width 313 height 34
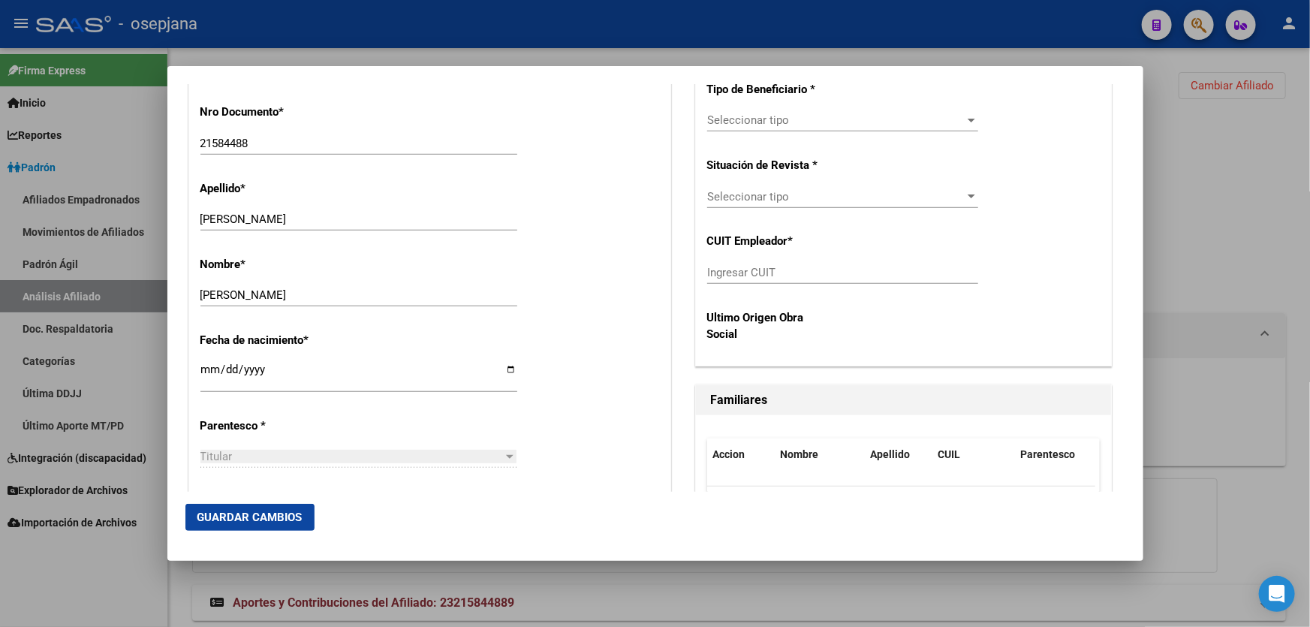
scroll to position [273, 0]
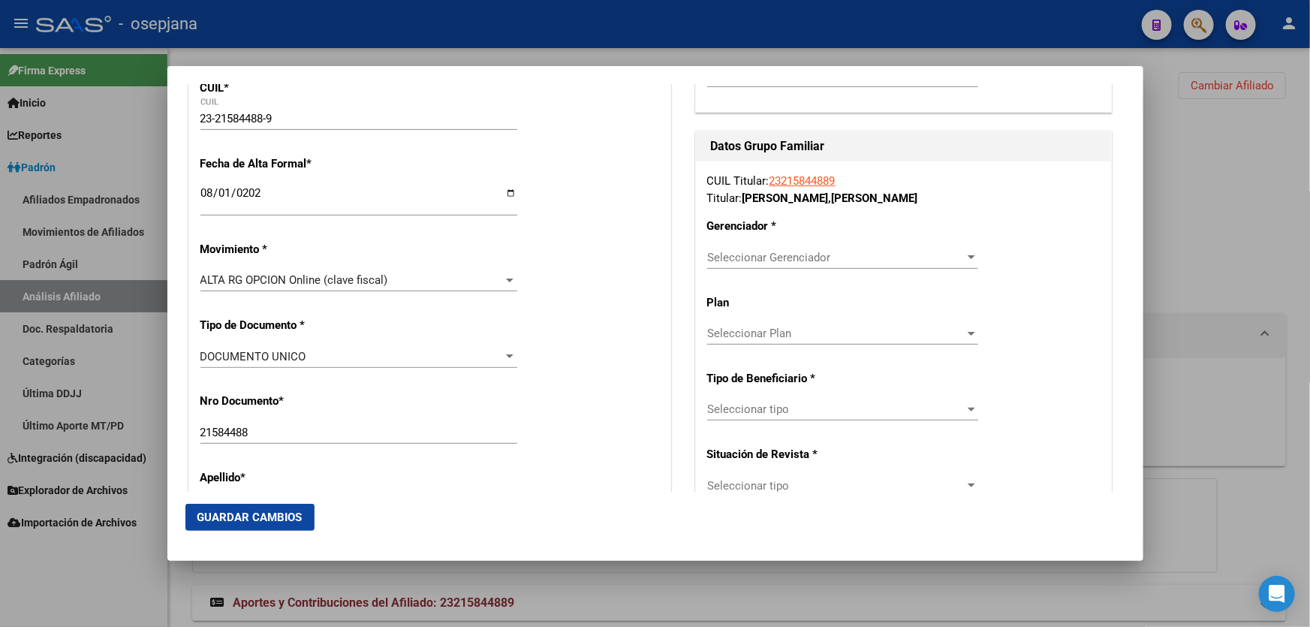
click at [926, 267] on div "Seleccionar Gerenciador Seleccionar Gerenciador" at bounding box center [842, 257] width 271 height 23
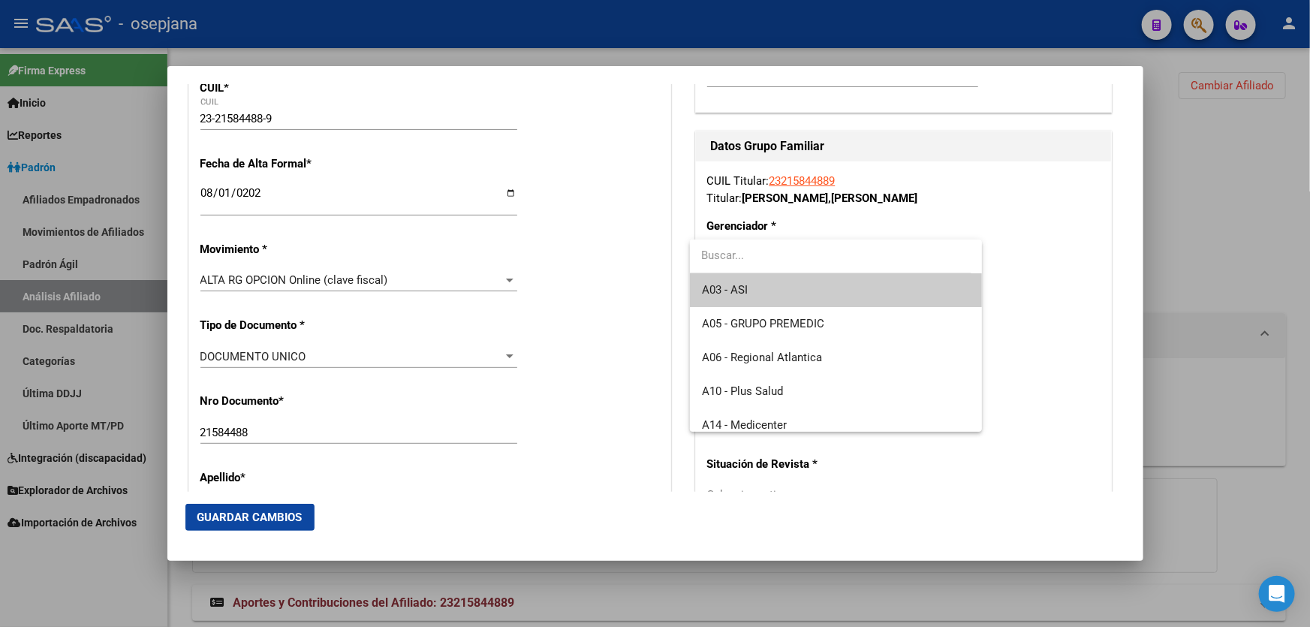
scroll to position [348, 0]
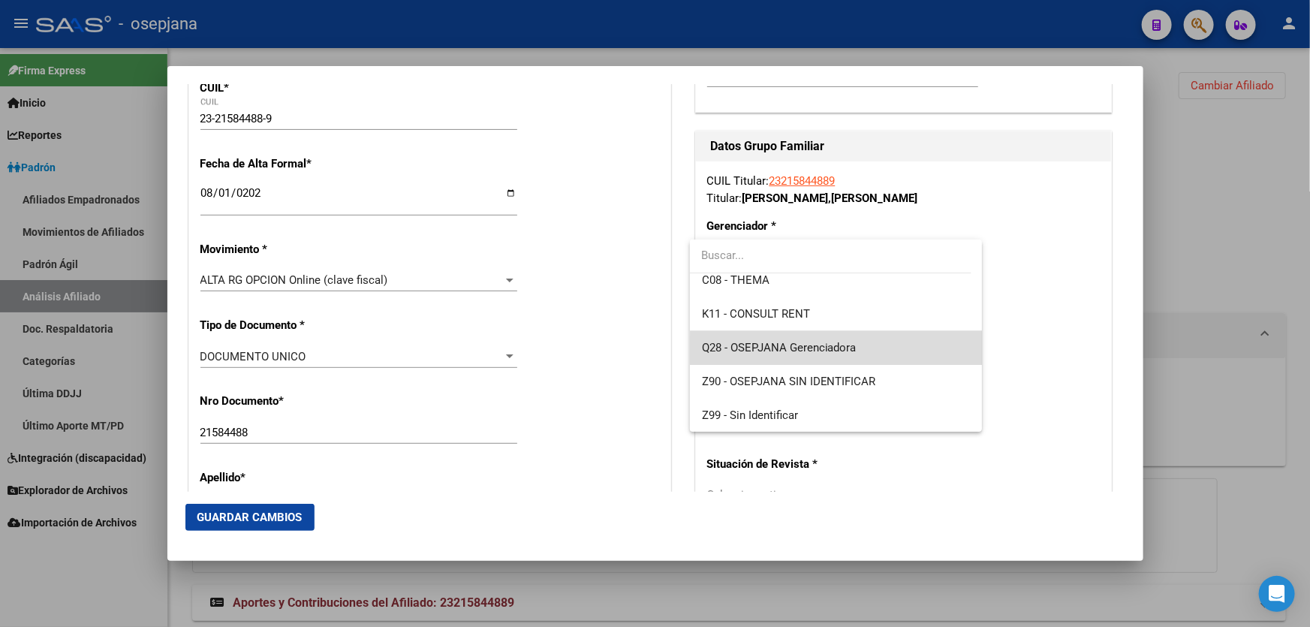
click at [908, 360] on span "Q28 - OSEPJANA Gerenciadora" at bounding box center [836, 348] width 268 height 34
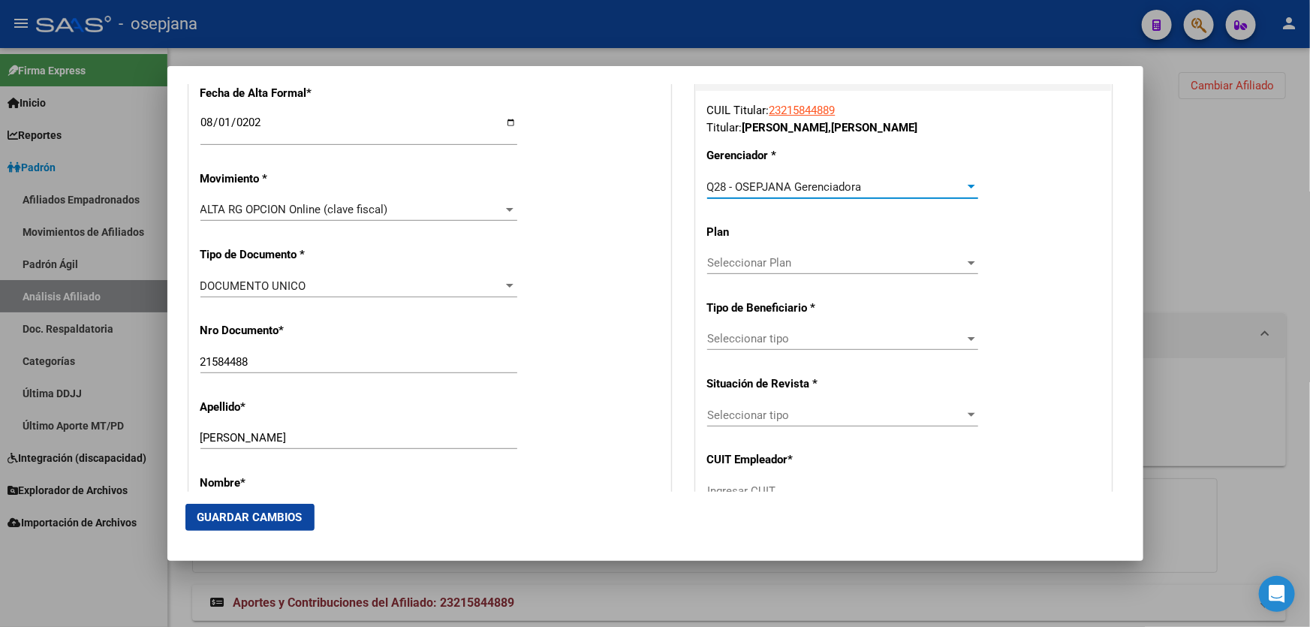
scroll to position [477, 0]
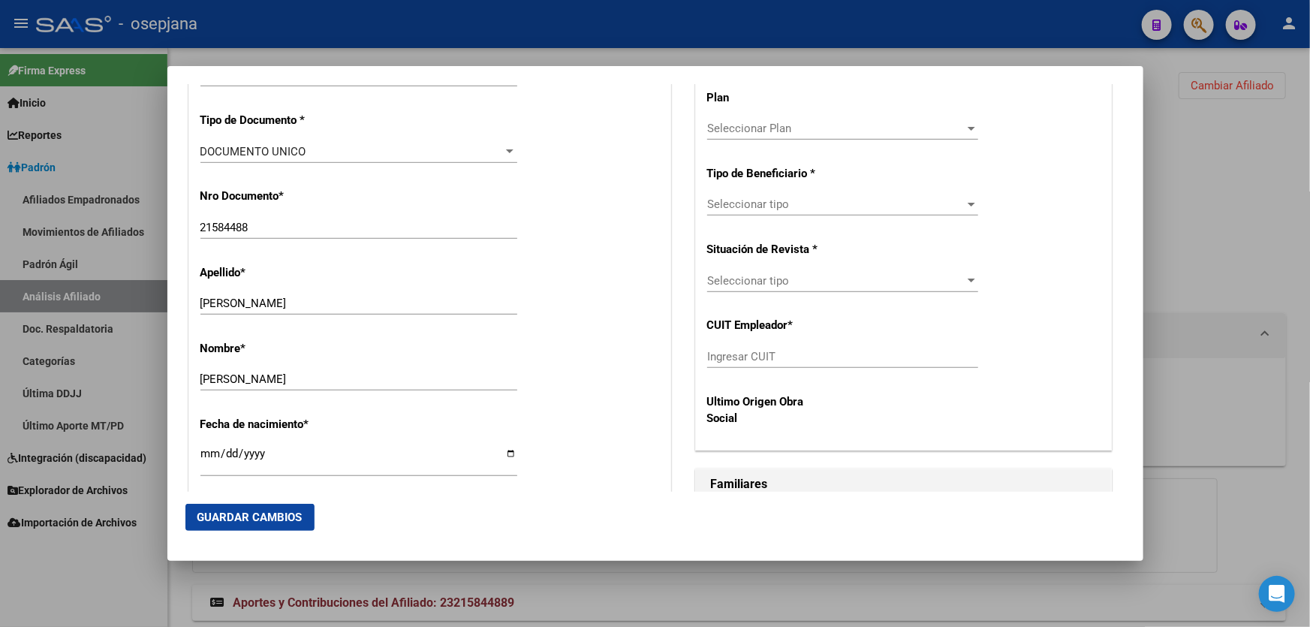
click at [884, 288] on div "Seleccionar tipo Seleccionar tipo" at bounding box center [842, 281] width 271 height 23
click at [884, 203] on div at bounding box center [655, 313] width 1310 height 627
click at [884, 203] on span "Seleccionar tipo" at bounding box center [836, 204] width 258 height 14
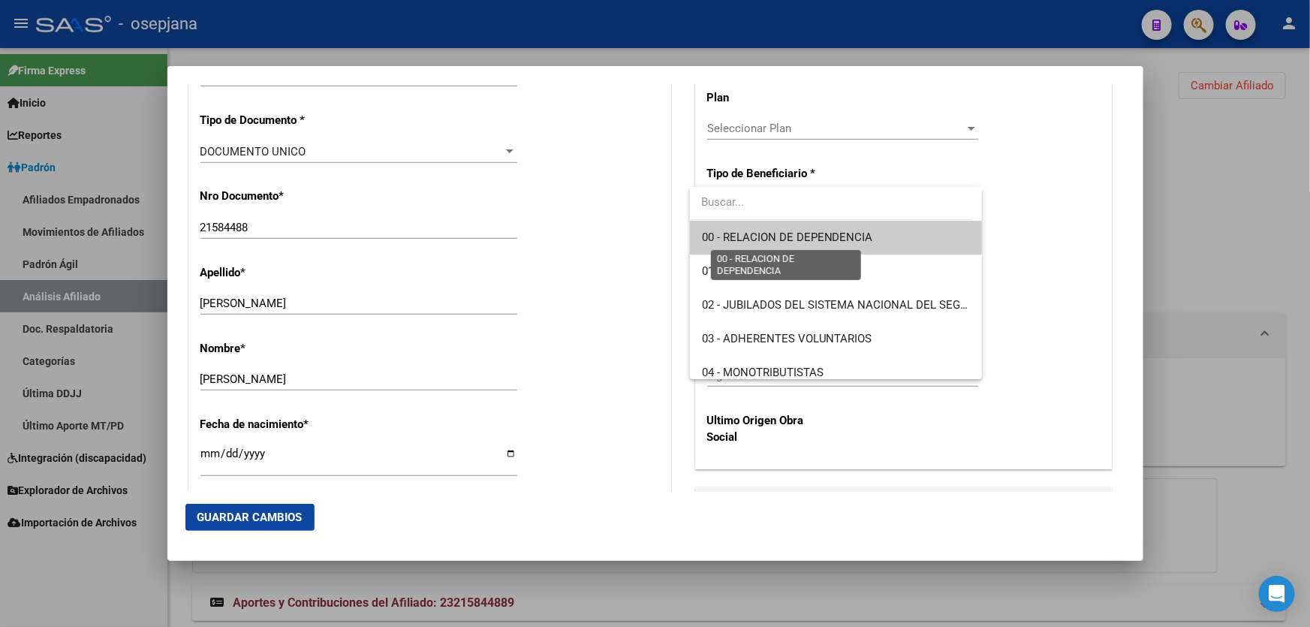
click at [837, 238] on span "00 - RELACION DE DEPENDENCIA" at bounding box center [787, 237] width 171 height 14
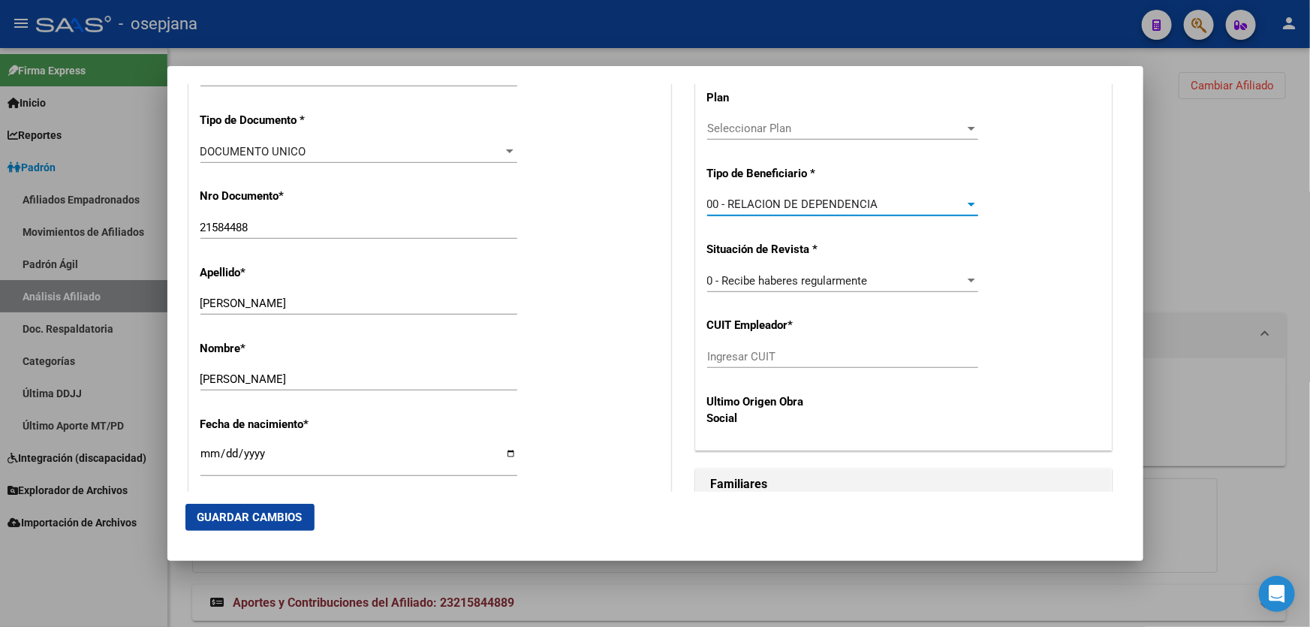
type input "30-71052967-8"
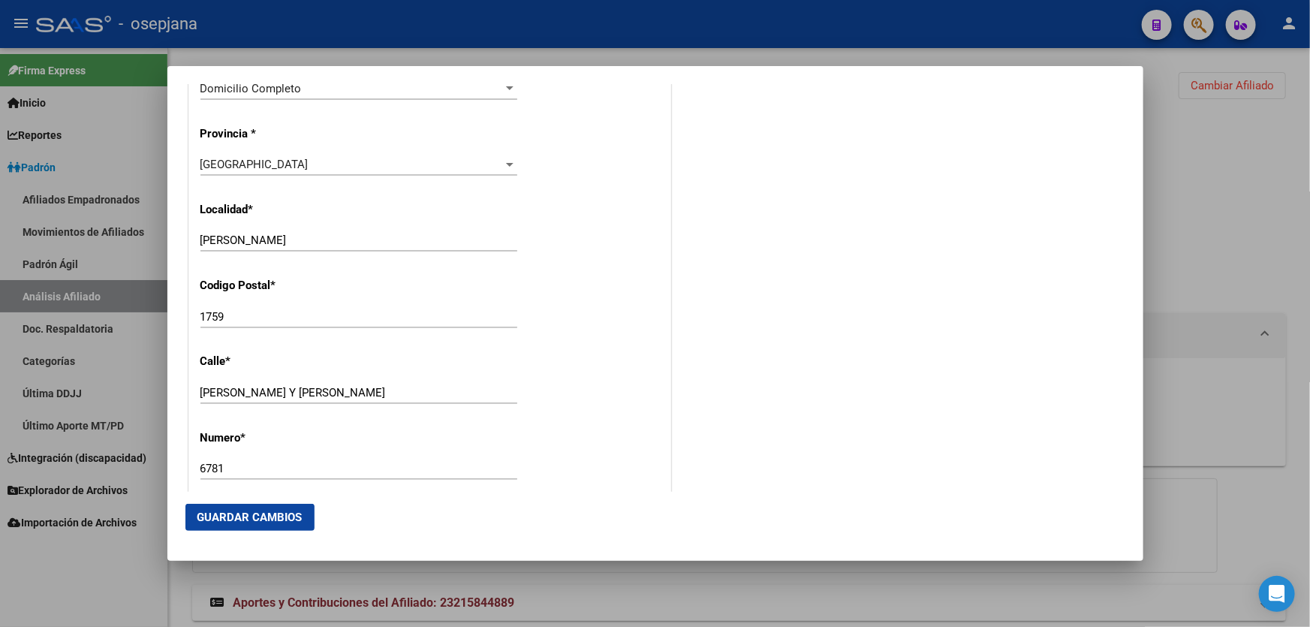
scroll to position [1433, 0]
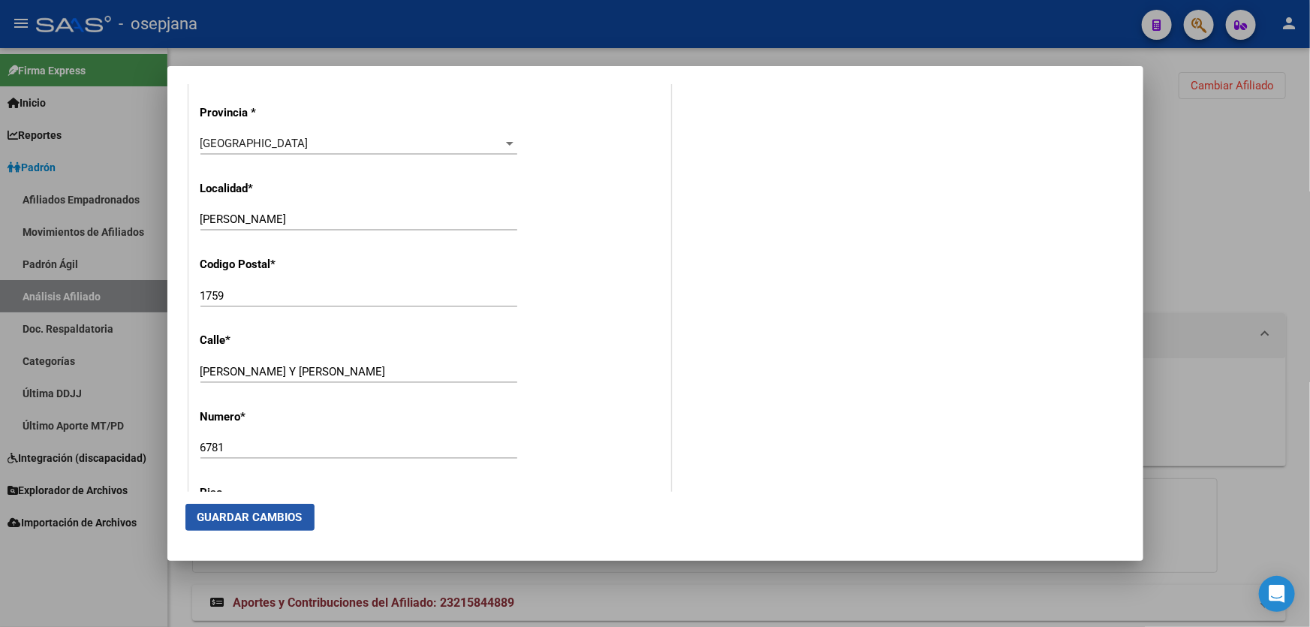
click at [212, 529] on button "Guardar Cambios" at bounding box center [249, 517] width 129 height 27
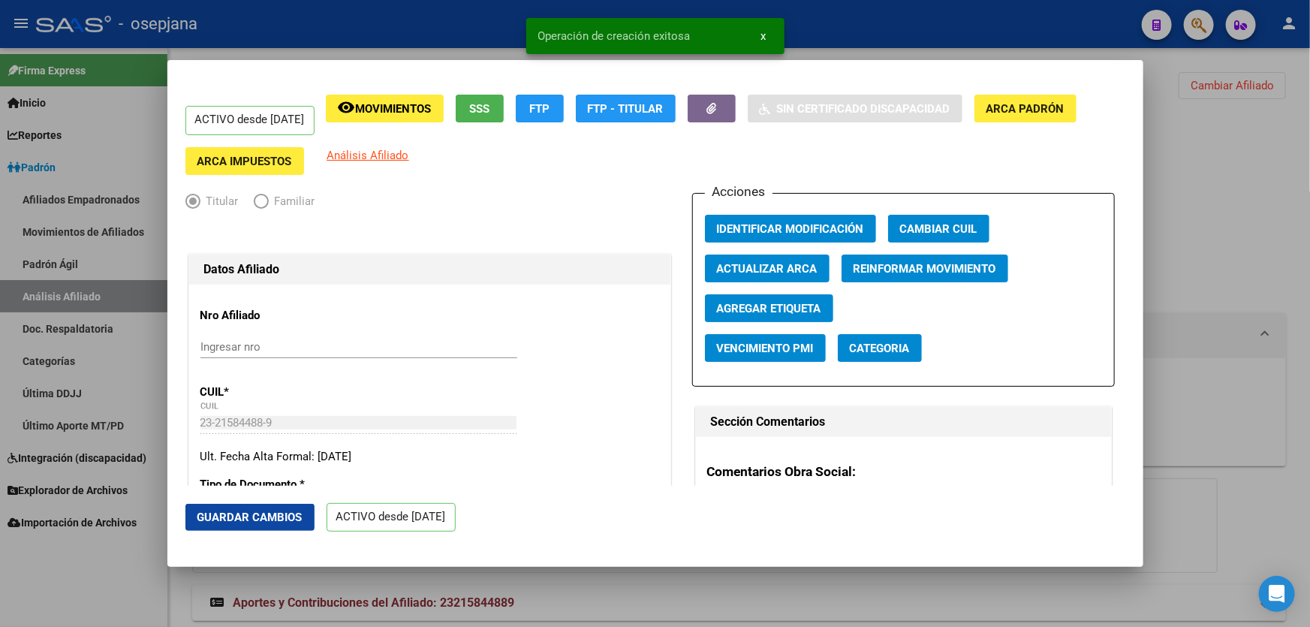
click at [268, 519] on span "Guardar Cambios" at bounding box center [249, 518] width 105 height 14
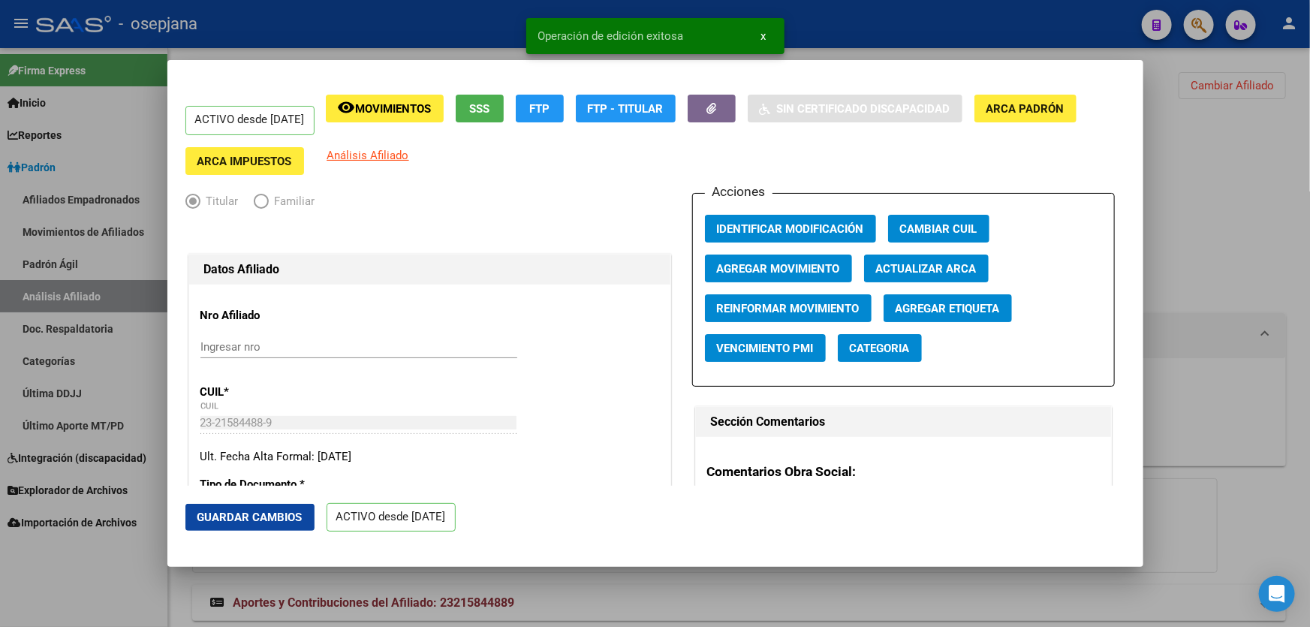
click at [1309, 281] on div at bounding box center [655, 313] width 1310 height 627
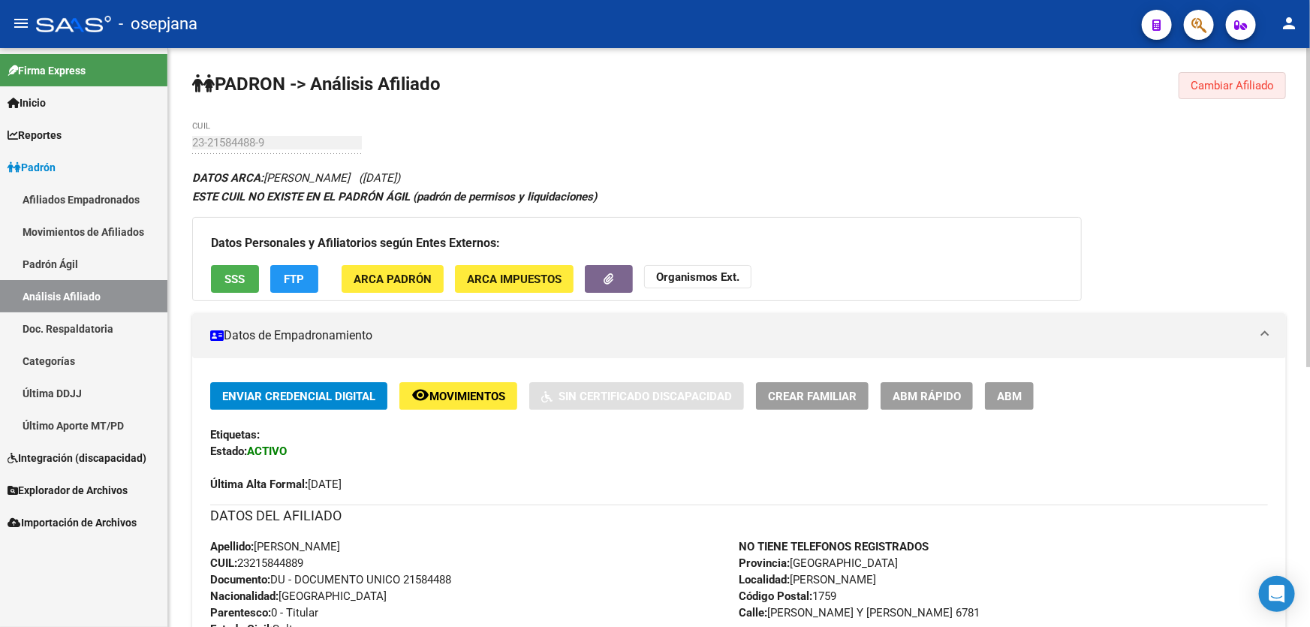
click at [1222, 85] on span "Cambiar Afiliado" at bounding box center [1232, 86] width 83 height 14
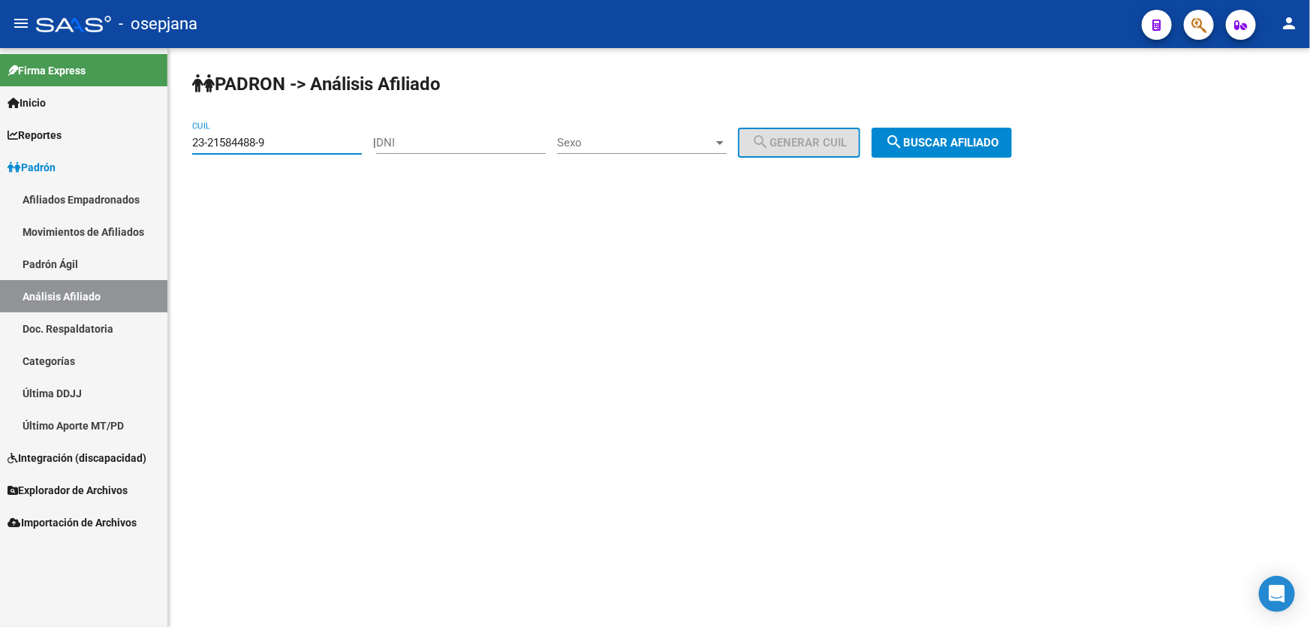
drag, startPoint x: 312, startPoint y: 147, endPoint x: 172, endPoint y: 142, distance: 140.5
click at [172, 142] on div "PADRON -> Análisis Afiliado 23-21584488-9 CUIL | DNI Sexo Sexo search Generar C…" at bounding box center [739, 127] width 1142 height 158
paste input "0-40531214-0"
click at [947, 129] on button "search Buscar afiliado" at bounding box center [942, 143] width 140 height 30
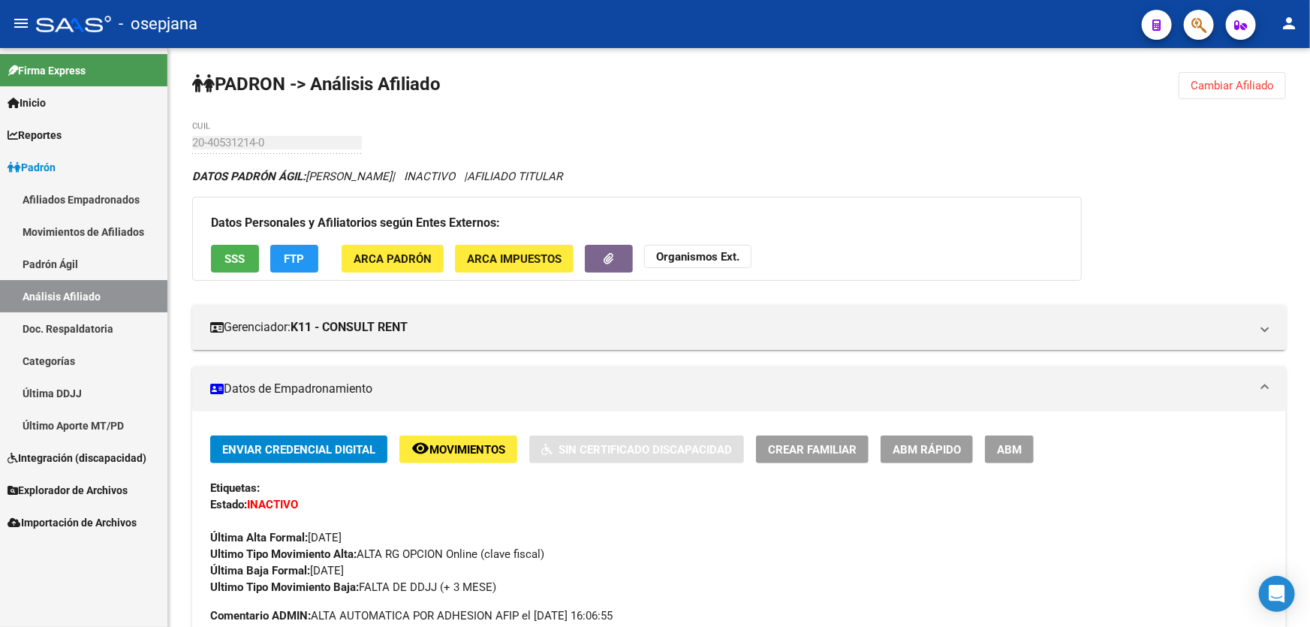
click at [1258, 79] on span "Cambiar Afiliado" at bounding box center [1232, 86] width 83 height 14
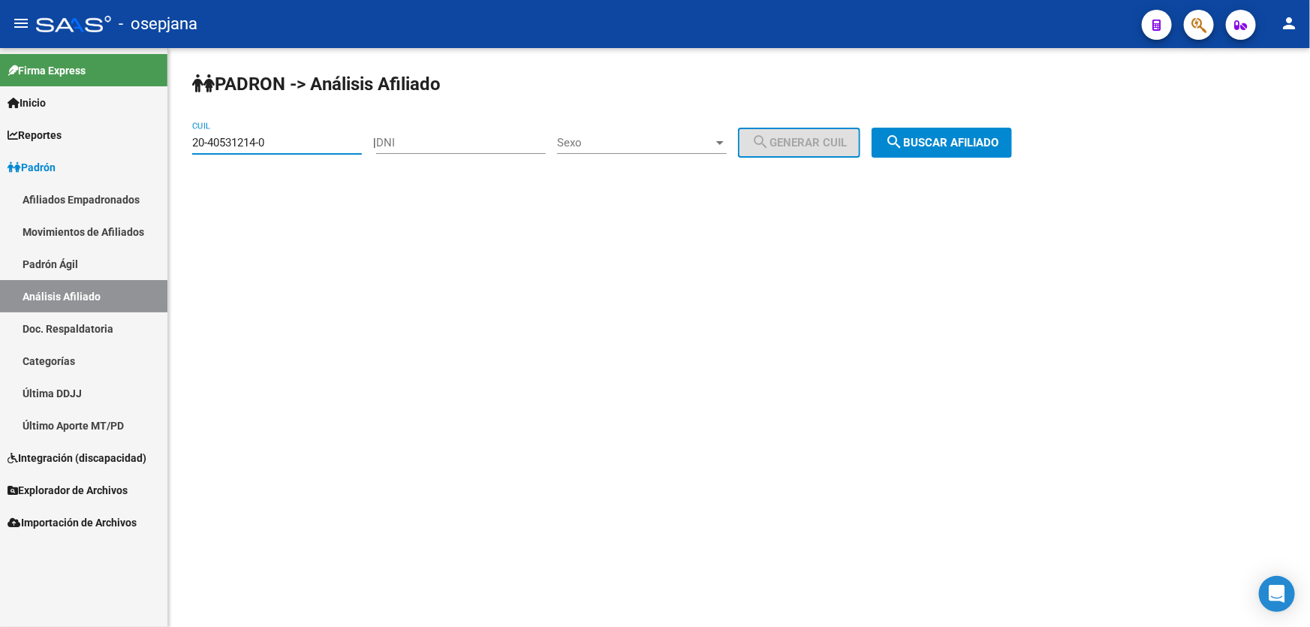
drag, startPoint x: 282, startPoint y: 137, endPoint x: 192, endPoint y: 143, distance: 90.2
click at [192, 143] on input "20-40531214-0" at bounding box center [277, 143] width 170 height 14
paste input "34799825-8"
click at [938, 143] on span "search Buscar afiliado" at bounding box center [941, 143] width 113 height 14
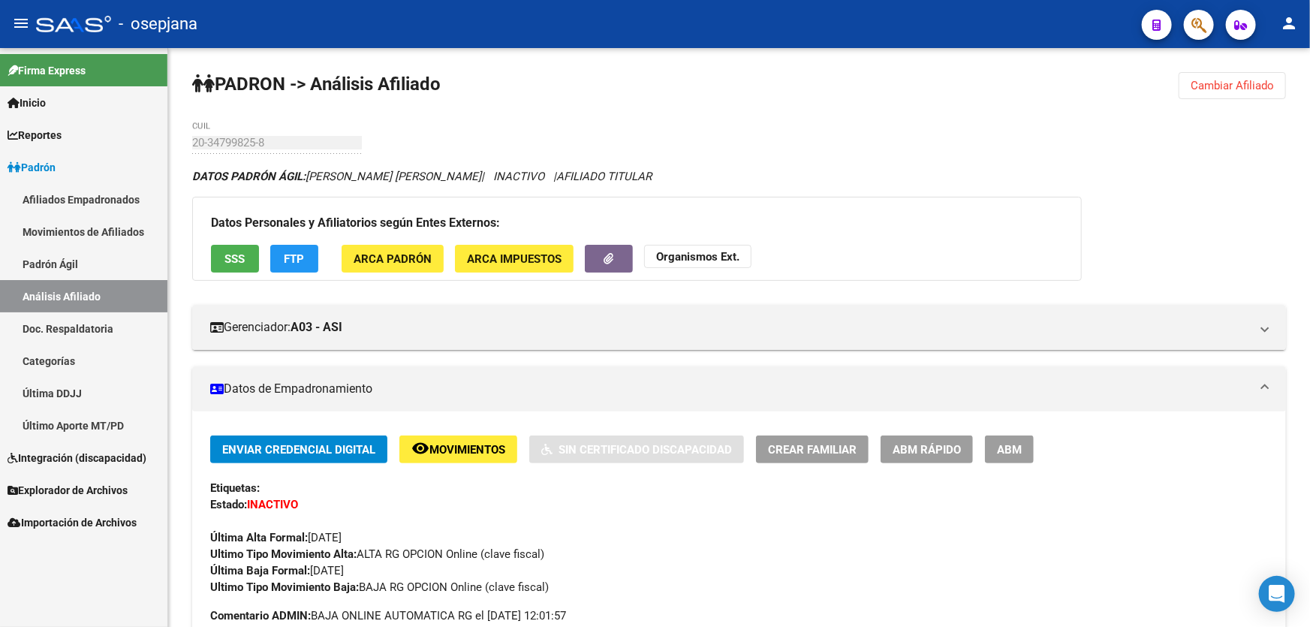
click at [1231, 87] on span "Cambiar Afiliado" at bounding box center [1232, 86] width 83 height 14
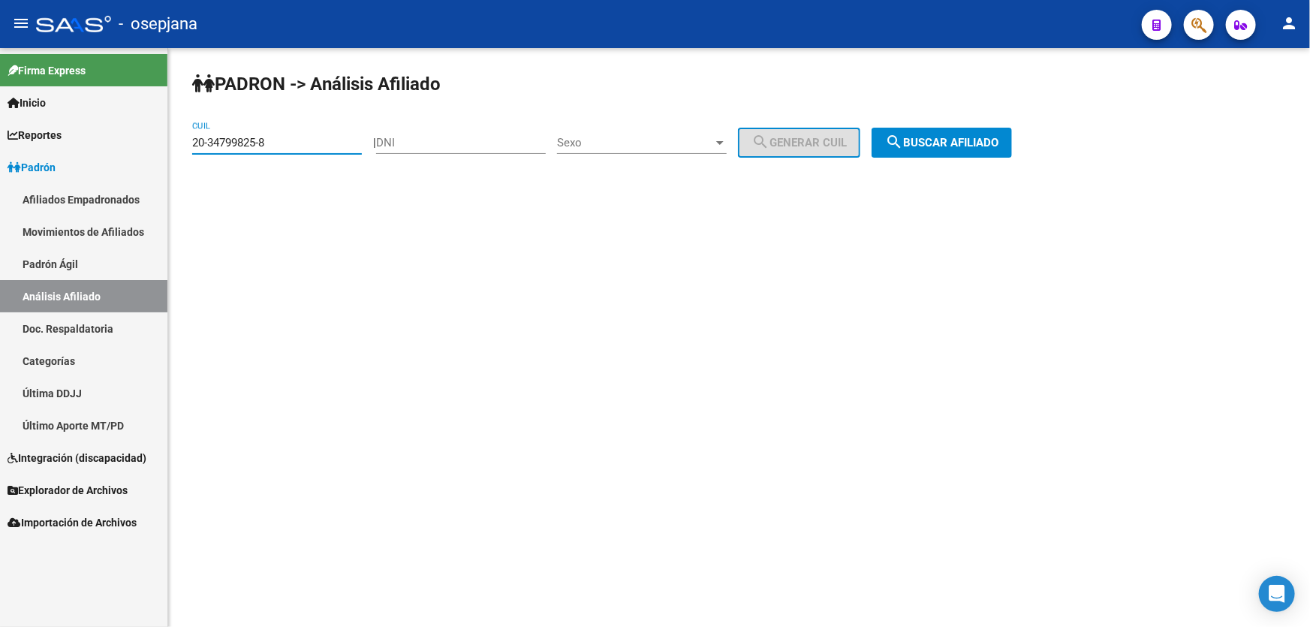
drag, startPoint x: 306, startPoint y: 140, endPoint x: 115, endPoint y: 143, distance: 191.5
click at [115, 143] on mat-sidenav-container "Firma Express Inicio Instructivos Contacto OS Reportes Padrón Traspasos x O.S. …" at bounding box center [655, 337] width 1310 height 579
paste input
click at [946, 140] on span "search Buscar afiliado" at bounding box center [941, 143] width 113 height 14
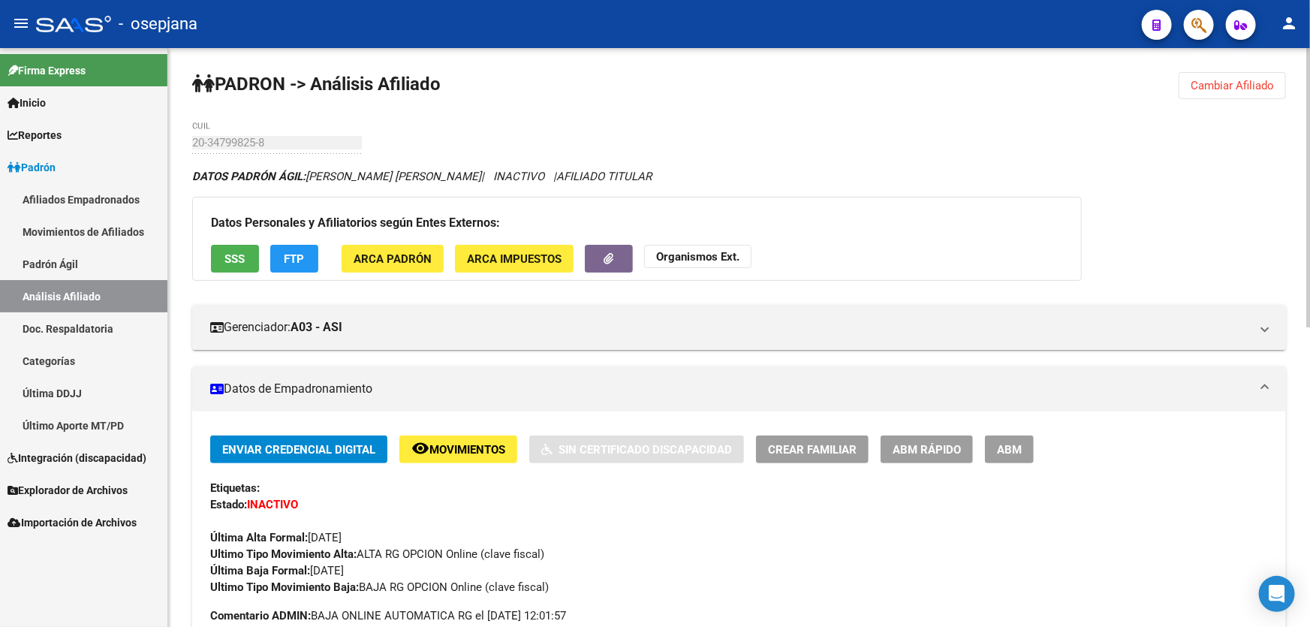
click at [1235, 77] on button "Cambiar Afiliado" at bounding box center [1232, 85] width 107 height 27
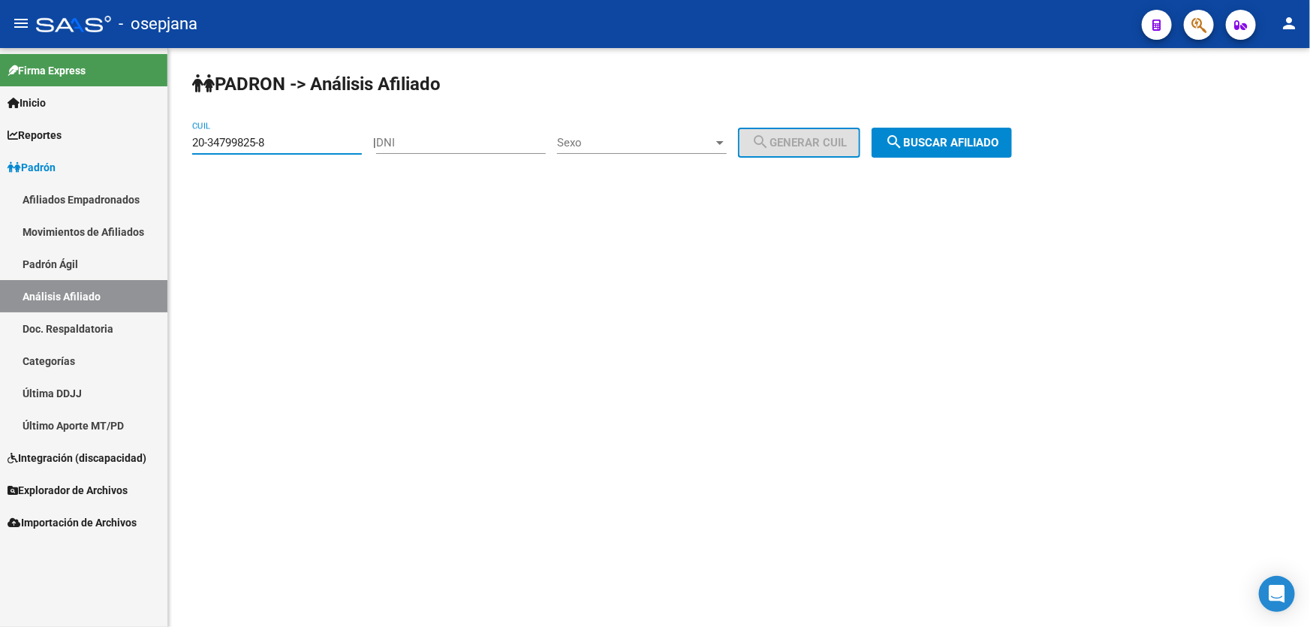
drag, startPoint x: 325, startPoint y: 138, endPoint x: 143, endPoint y: 145, distance: 182.6
click at [143, 145] on mat-sidenav-container "Firma Express Inicio Instructivos Contacto OS Reportes Padrón Traspasos x O.S. …" at bounding box center [655, 337] width 1310 height 579
paste input "34-799825"
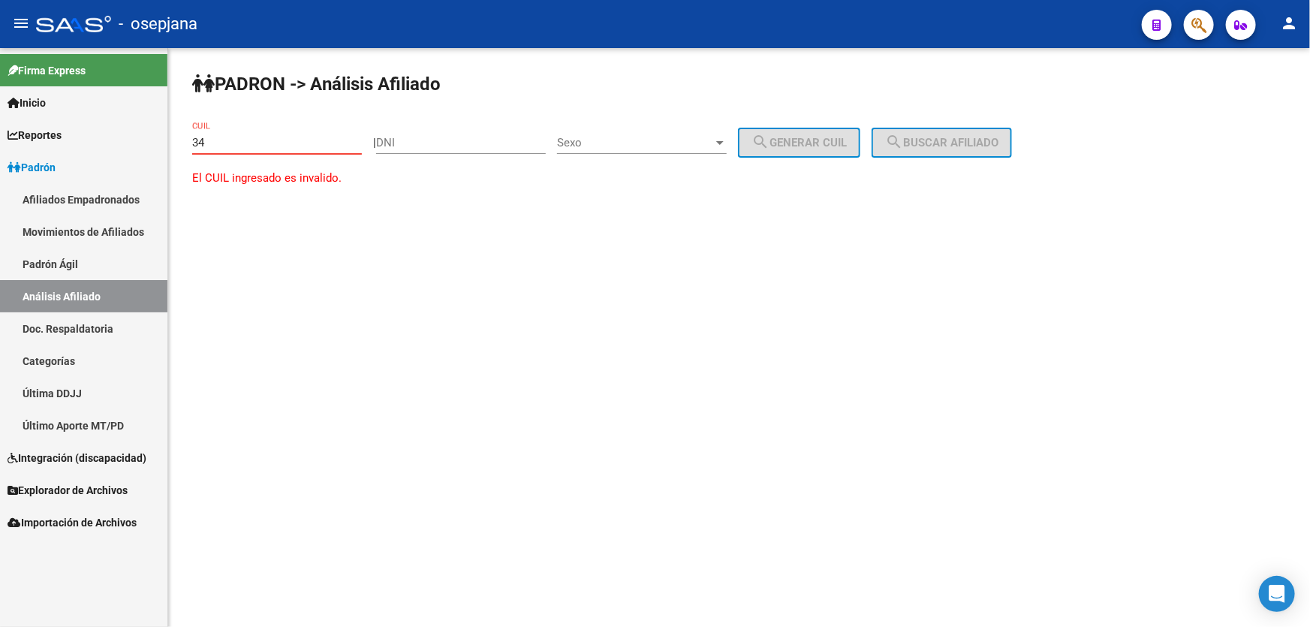
type input "3"
click at [255, 145] on input "CUIL" at bounding box center [277, 143] width 170 height 14
paste input "20-34948263-1"
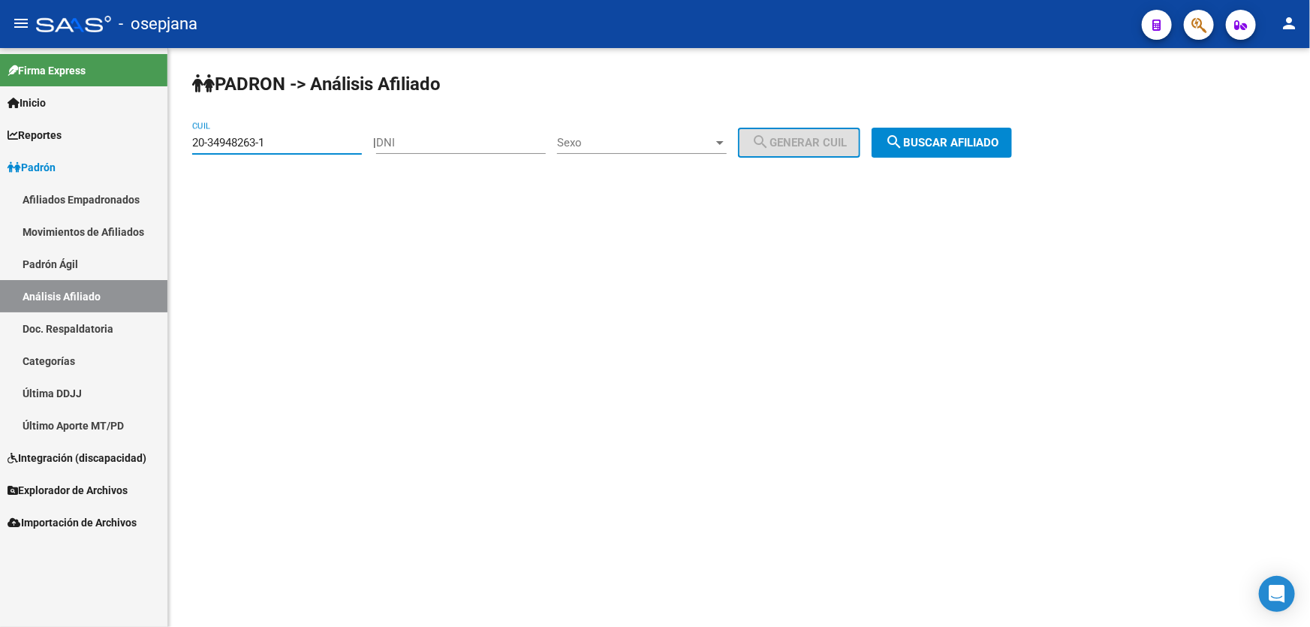
click at [1055, 127] on div "PADRON -> Análisis Afiliado 20-34948263-1 CUIL | DNI Sexo Sexo search Generar C…" at bounding box center [739, 127] width 1142 height 158
click at [986, 139] on span "search Buscar afiliado" at bounding box center [941, 143] width 113 height 14
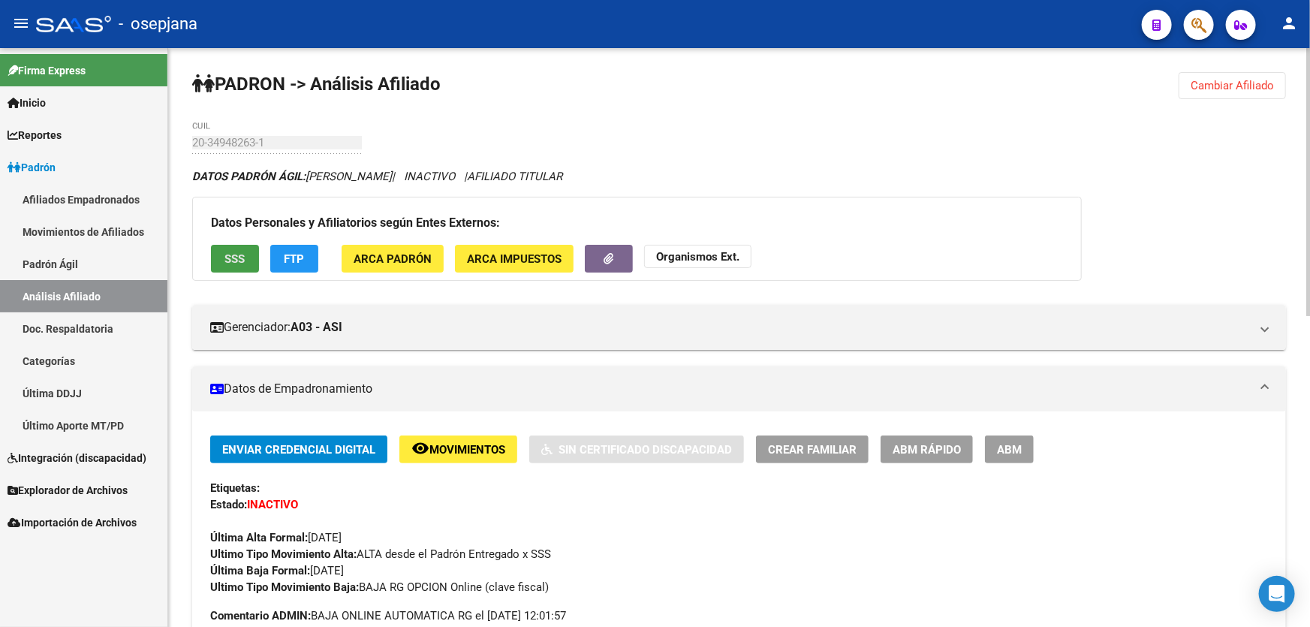
click at [233, 252] on span "SSS" at bounding box center [235, 259] width 20 height 14
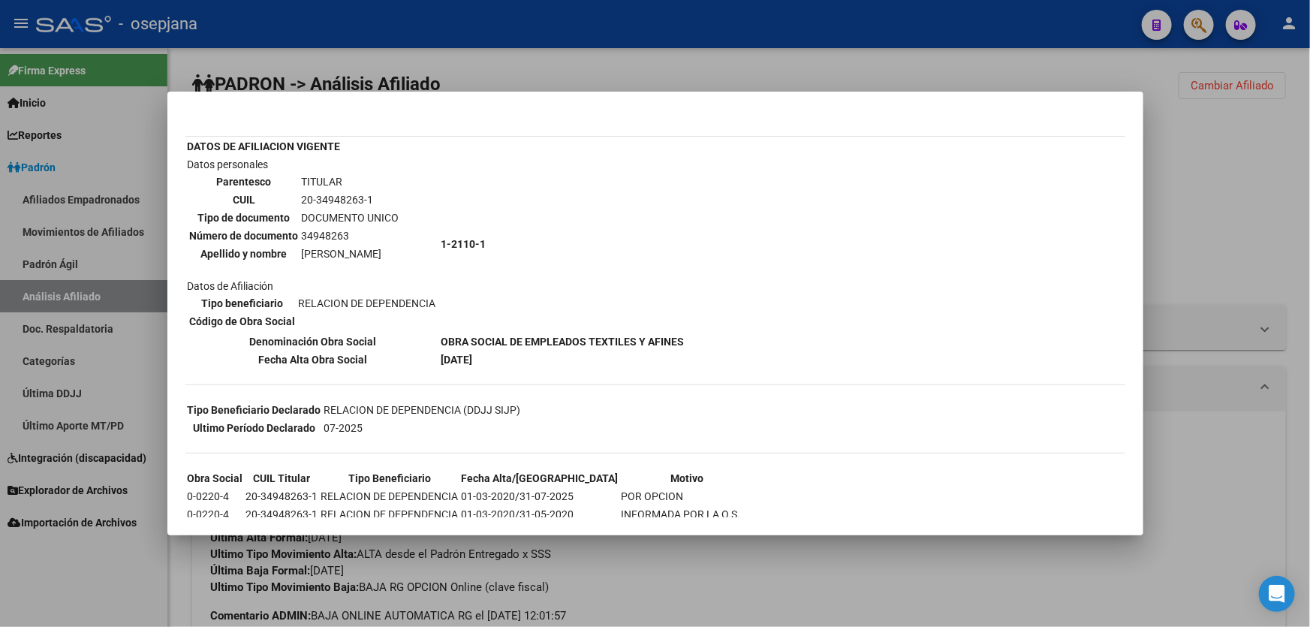
scroll to position [136, 0]
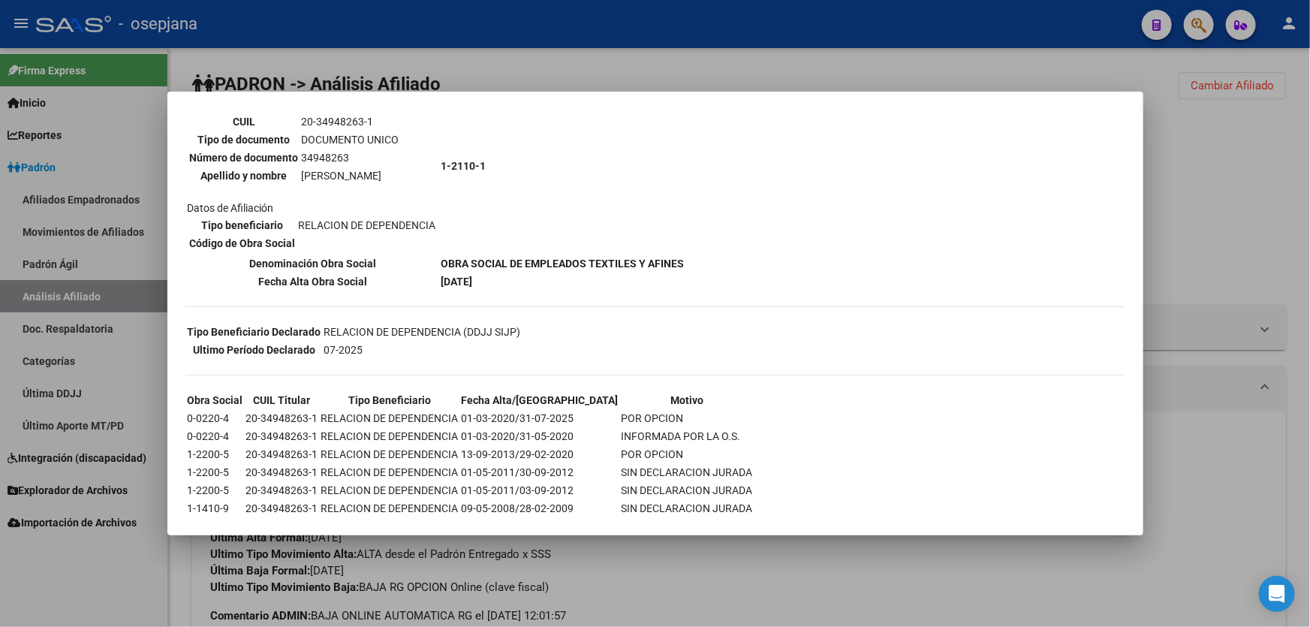
click at [1150, 209] on div at bounding box center [655, 313] width 1310 height 627
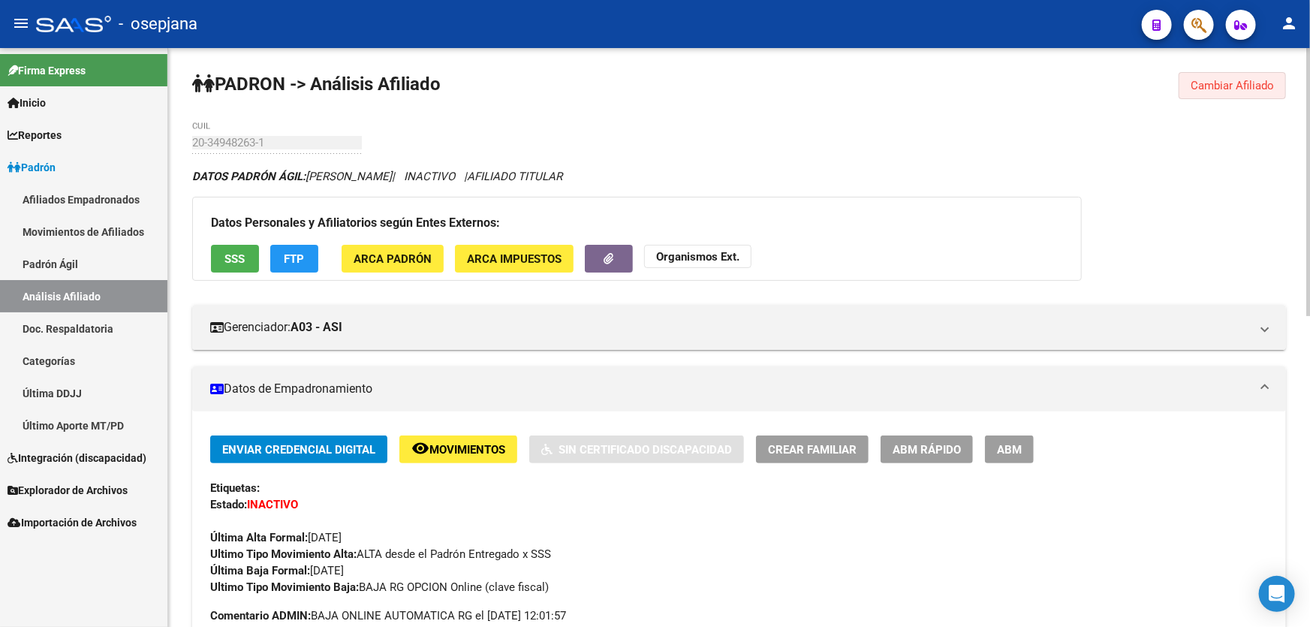
click at [1216, 86] on span "Cambiar Afiliado" at bounding box center [1232, 86] width 83 height 14
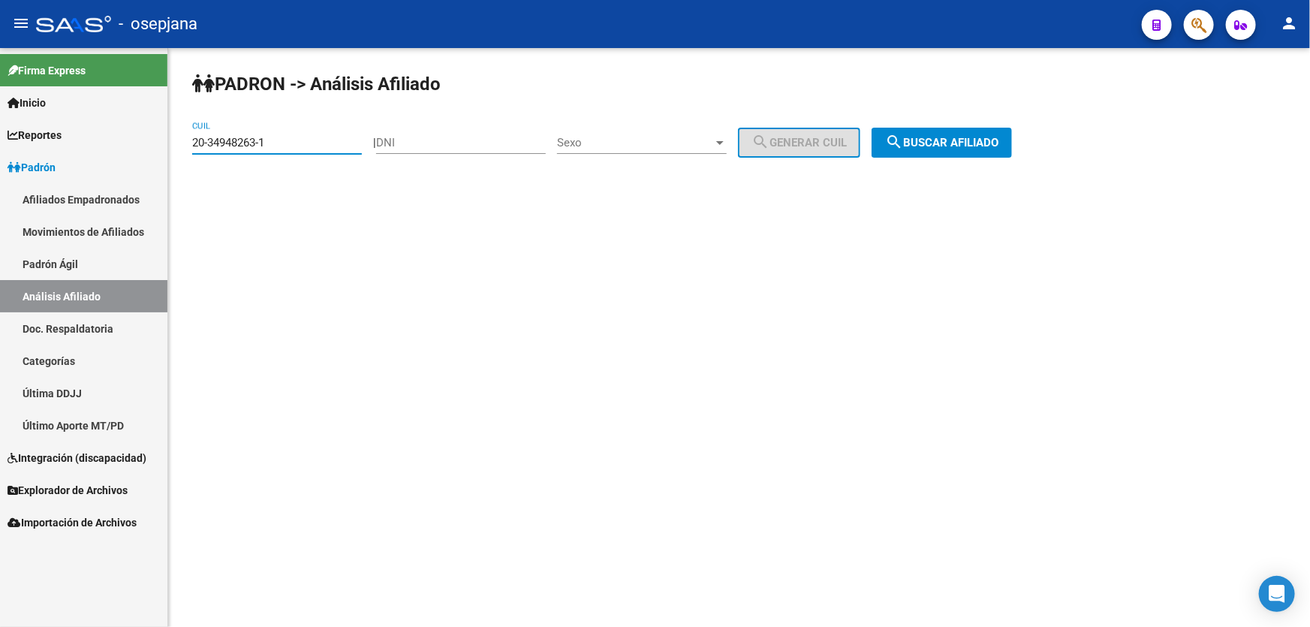
drag, startPoint x: 208, startPoint y: 143, endPoint x: 172, endPoint y: 143, distance: 36.0
click at [172, 143] on div "PADRON -> Análisis Afiliado 20-34948263-1 CUIL | DNI Sexo Sexo search Generar C…" at bounding box center [739, 127] width 1142 height 158
drag, startPoint x: 215, startPoint y: 134, endPoint x: 348, endPoint y: 119, distance: 133.7
click at [348, 119] on div "PADRON -> Análisis Afiliado 20-34948263-1 CUIL | DNI Sexo Sexo search Generar C…" at bounding box center [739, 127] width 1142 height 158
drag, startPoint x: 273, startPoint y: 140, endPoint x: 167, endPoint y: 143, distance: 105.9
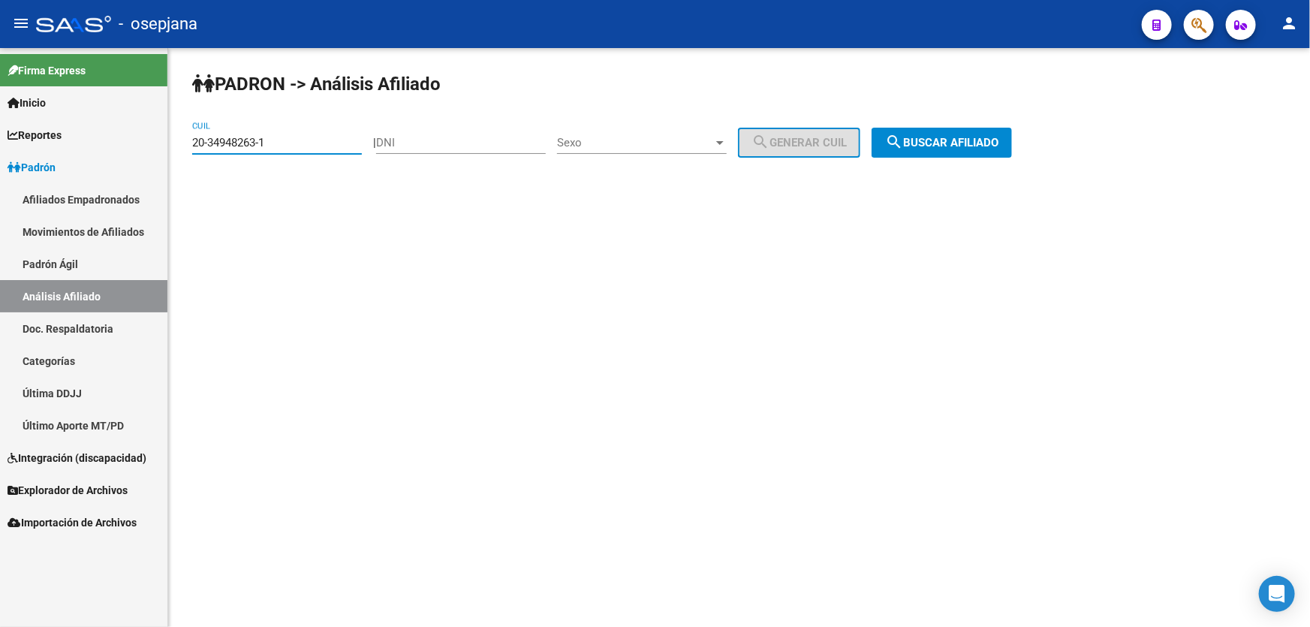
click at [167, 143] on mat-sidenav-container "Firma Express Inicio Instructivos Contacto OS Reportes Padrón Traspasos x O.S. …" at bounding box center [655, 337] width 1310 height 579
paste input "5127410-8"
click at [999, 145] on span "search Buscar afiliado" at bounding box center [941, 143] width 113 height 14
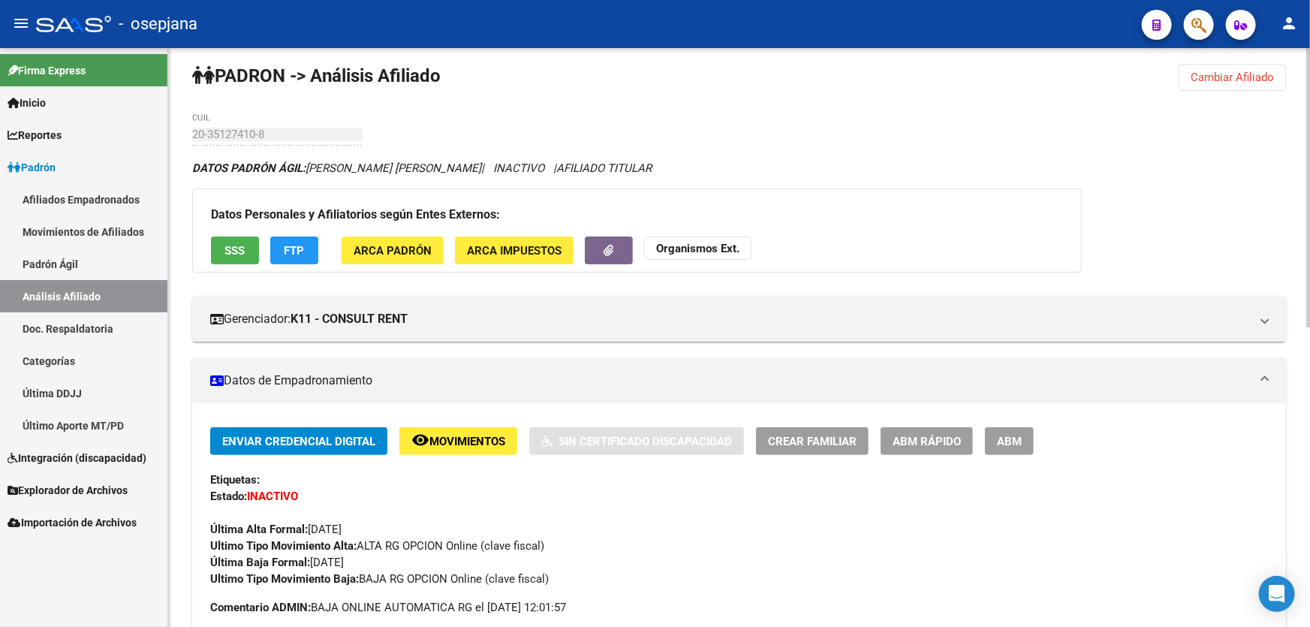
scroll to position [5, 0]
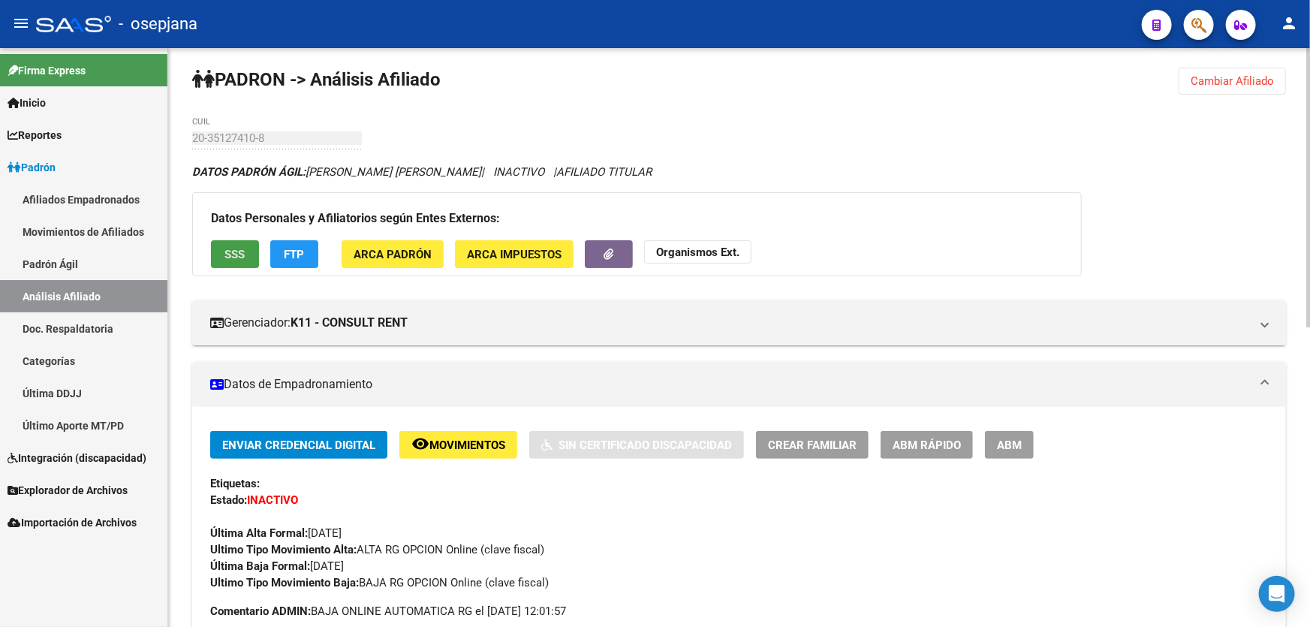
click at [237, 257] on span "SSS" at bounding box center [235, 255] width 20 height 14
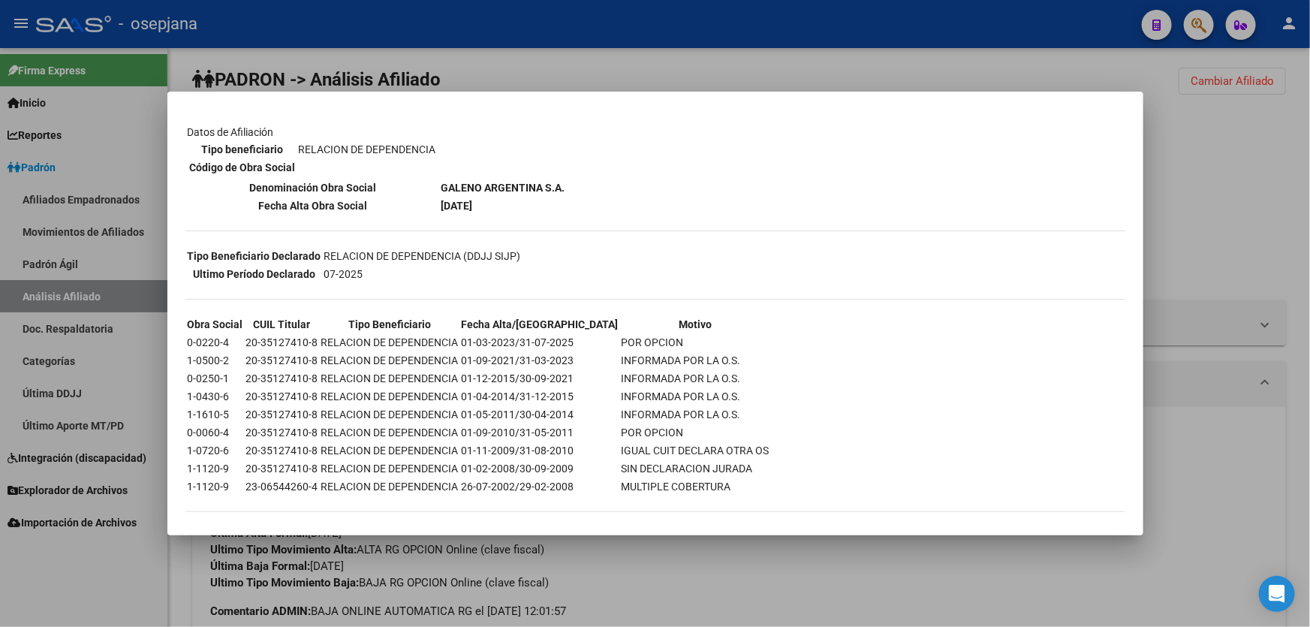
scroll to position [218, 0]
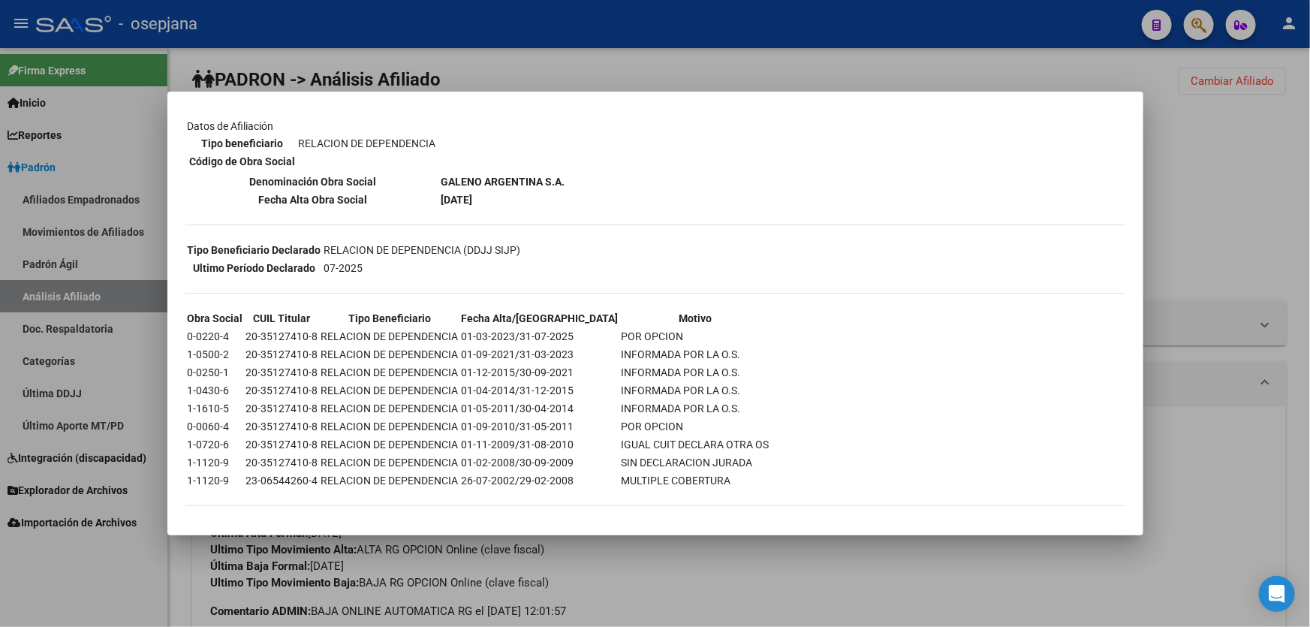
click at [1260, 192] on div at bounding box center [655, 313] width 1310 height 627
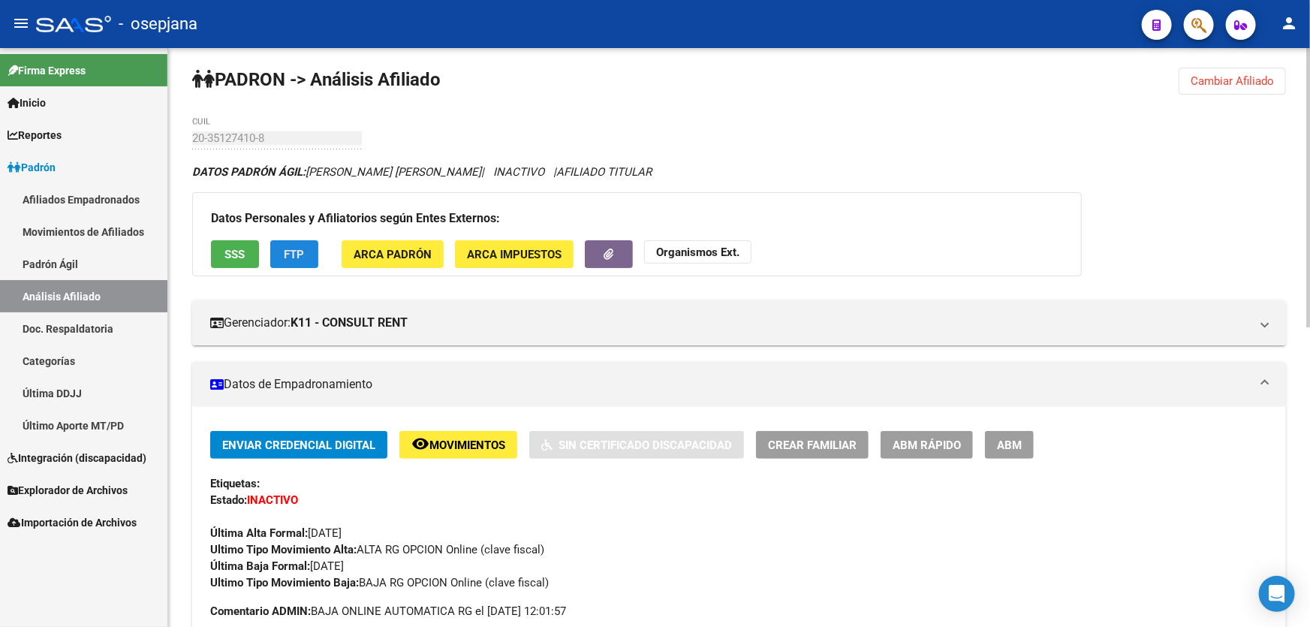
click at [297, 249] on span "FTP" at bounding box center [295, 255] width 20 height 14
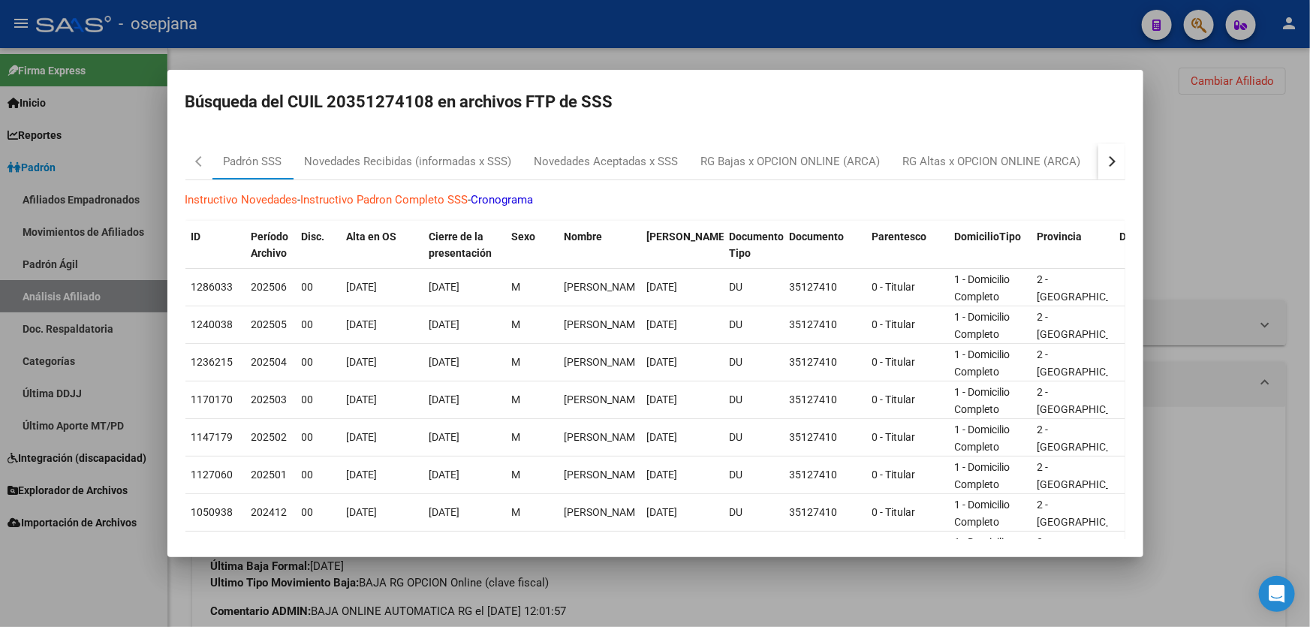
click at [1109, 163] on button "button" at bounding box center [1111, 161] width 27 height 36
click at [1062, 168] on div "RG Bajas Diarias" at bounding box center [1037, 161] width 83 height 17
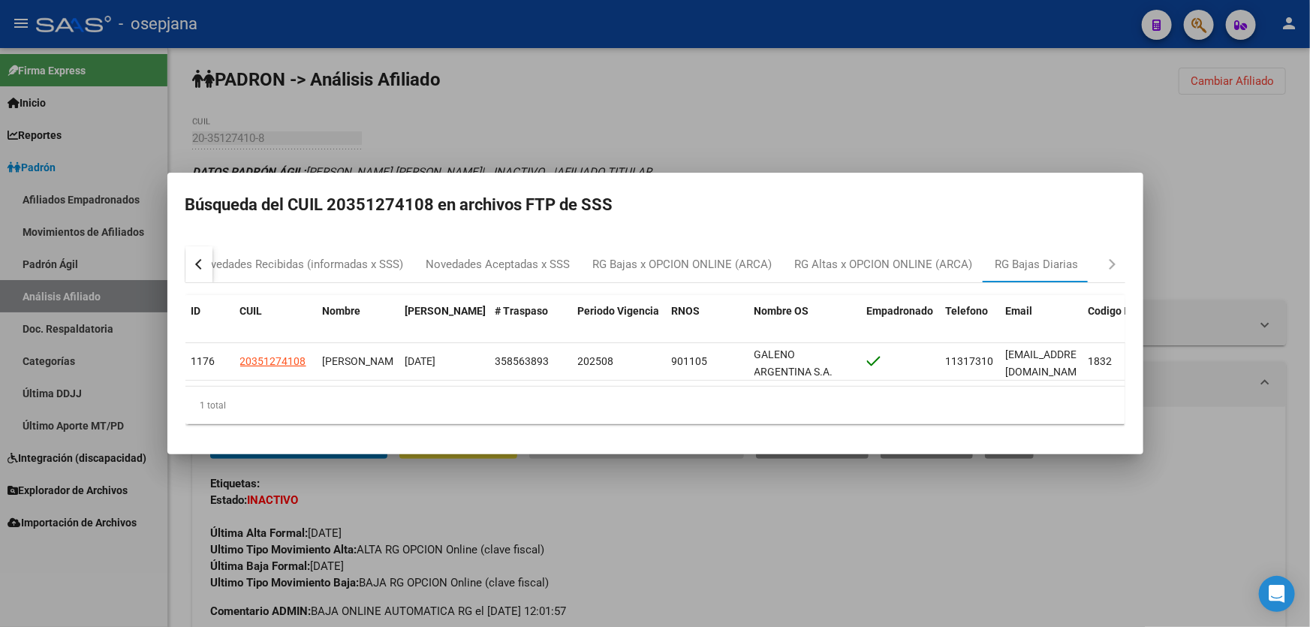
click at [1278, 236] on div at bounding box center [655, 313] width 1310 height 627
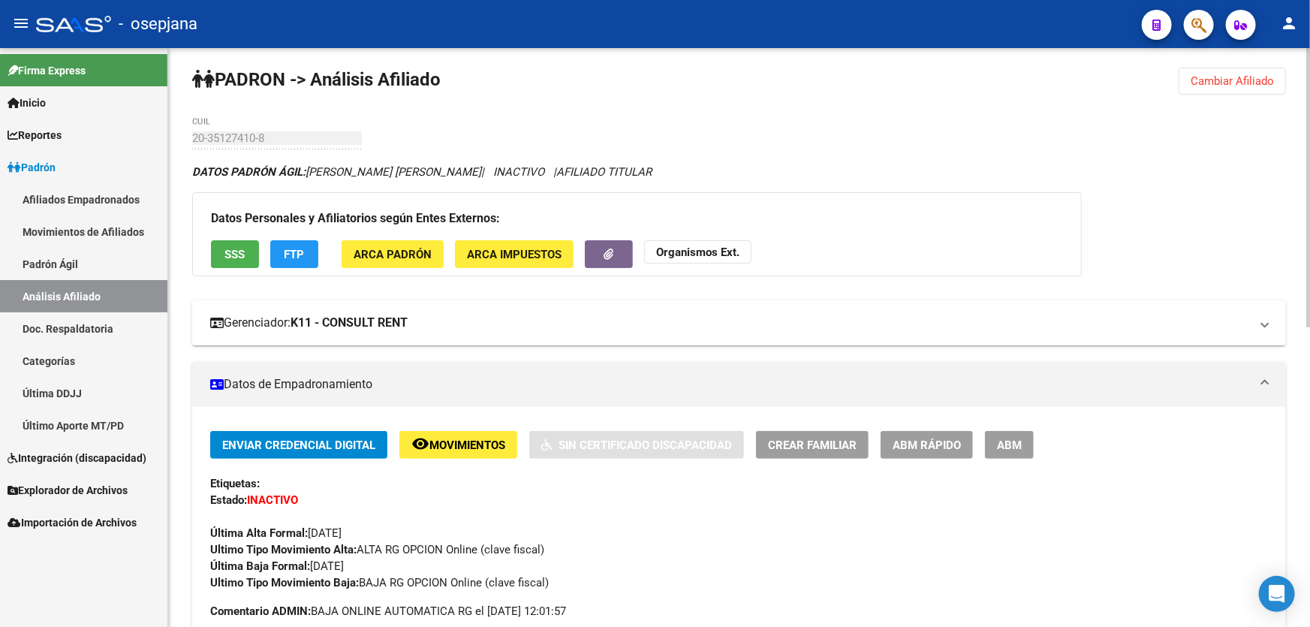
scroll to position [0, 0]
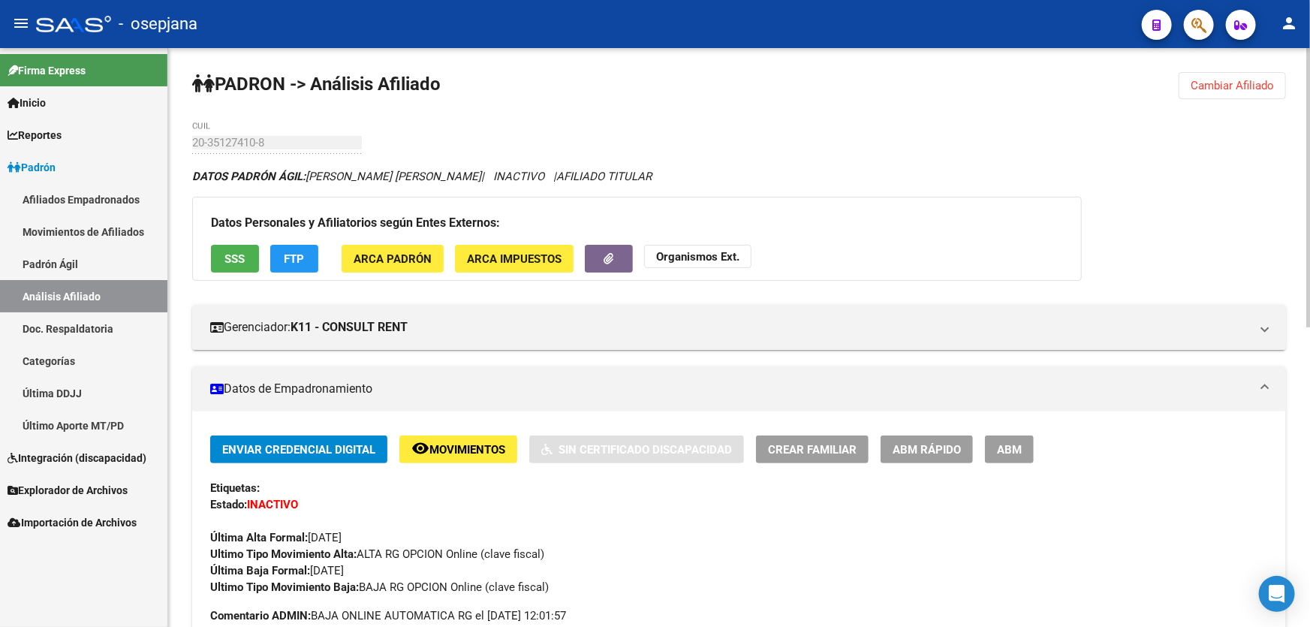
click at [1254, 74] on button "Cambiar Afiliado" at bounding box center [1232, 85] width 107 height 27
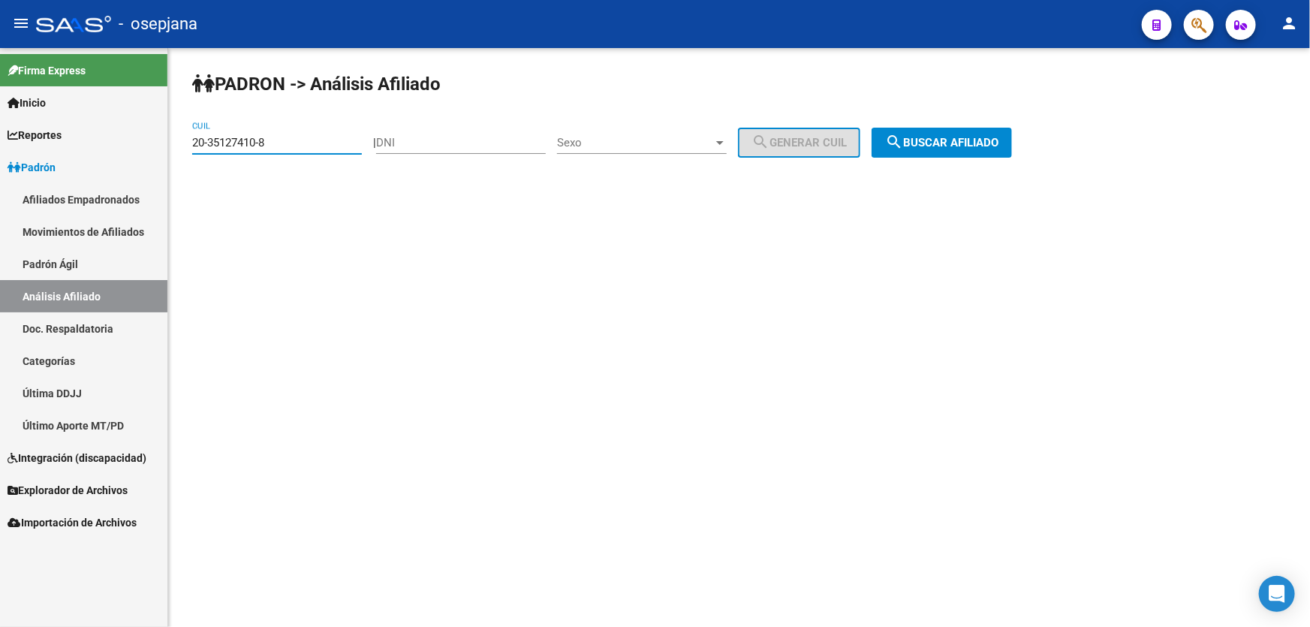
drag, startPoint x: 308, startPoint y: 137, endPoint x: 182, endPoint y: 152, distance: 127.1
click at [182, 152] on div "PADRON -> Análisis Afiliado 20-35127410-8 CUIL | DNI Sexo Sexo search Generar C…" at bounding box center [739, 127] width 1142 height 158
paste input "274158-3"
click at [968, 144] on span "search Buscar afiliado" at bounding box center [941, 143] width 113 height 14
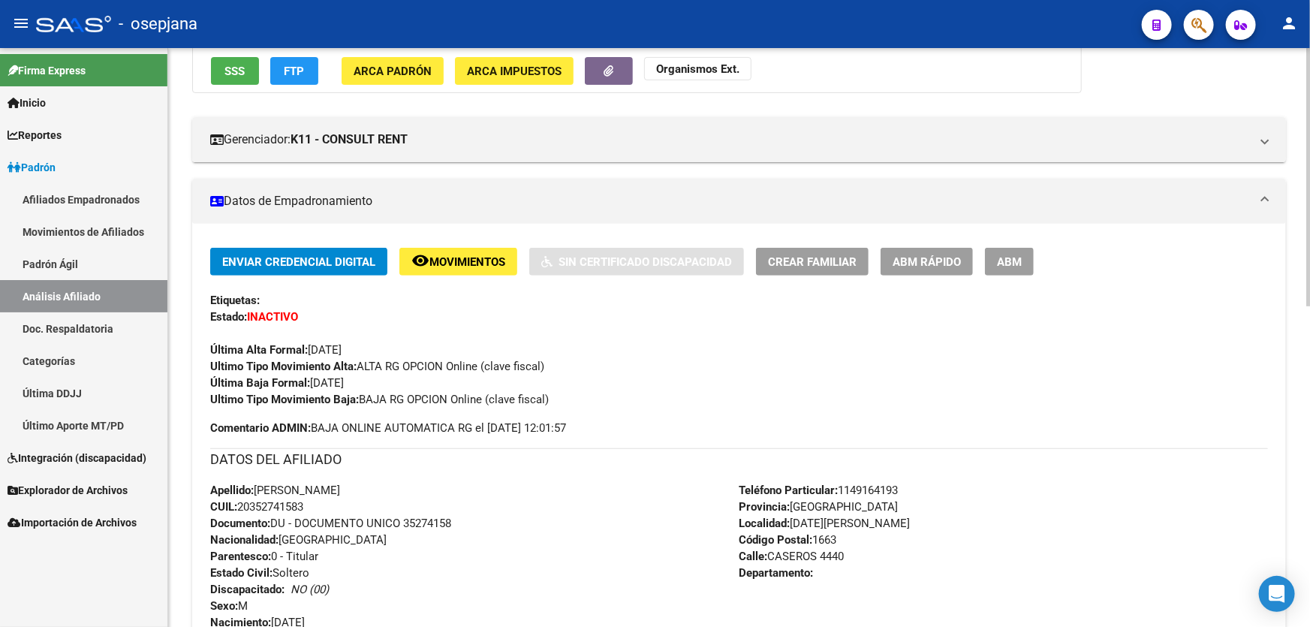
scroll to position [172, 0]
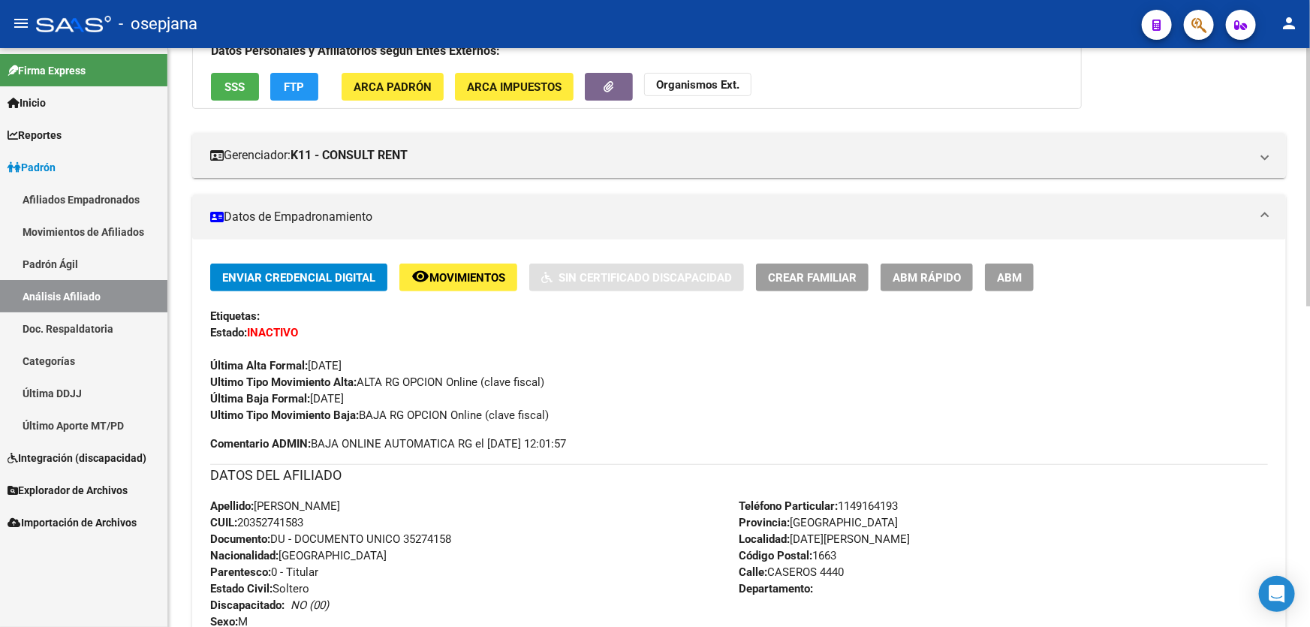
click at [233, 89] on span "SSS" at bounding box center [235, 87] width 20 height 14
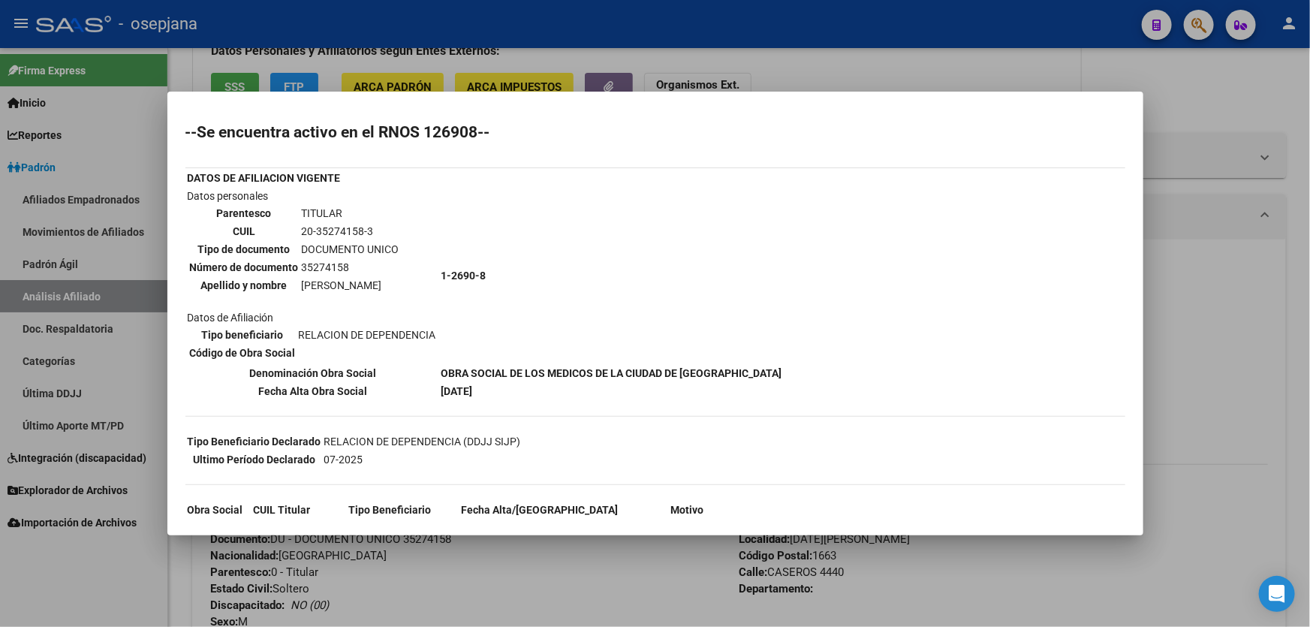
scroll to position [0, 0]
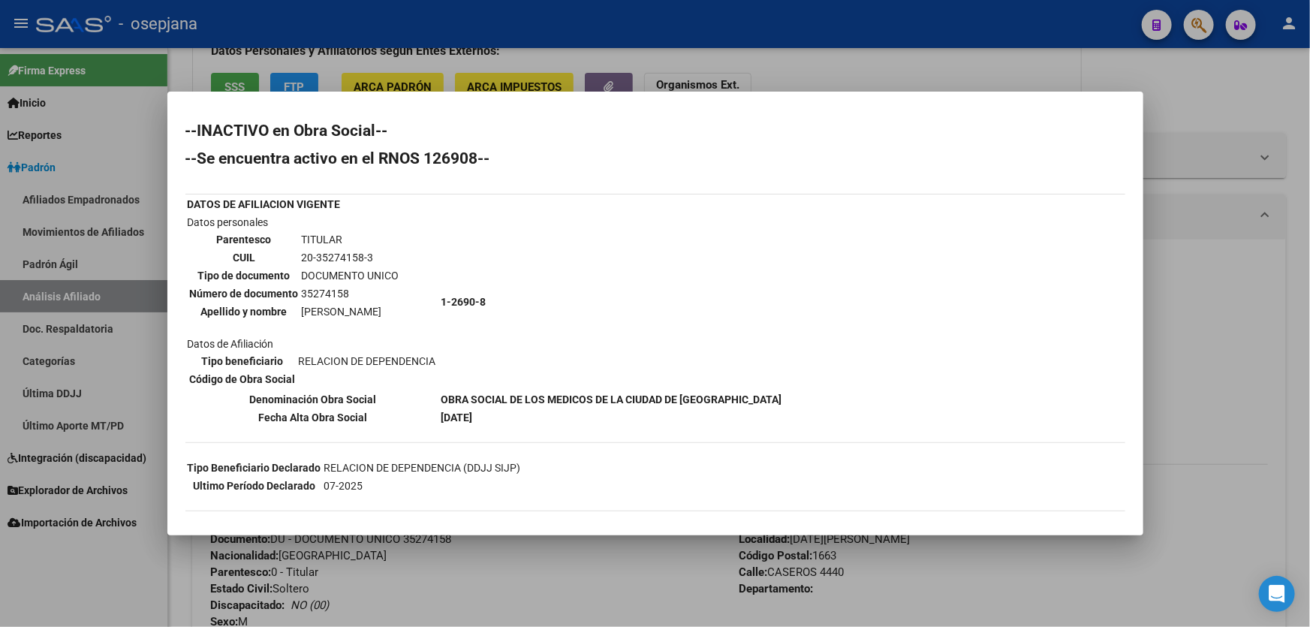
click at [1246, 167] on div at bounding box center [655, 313] width 1310 height 627
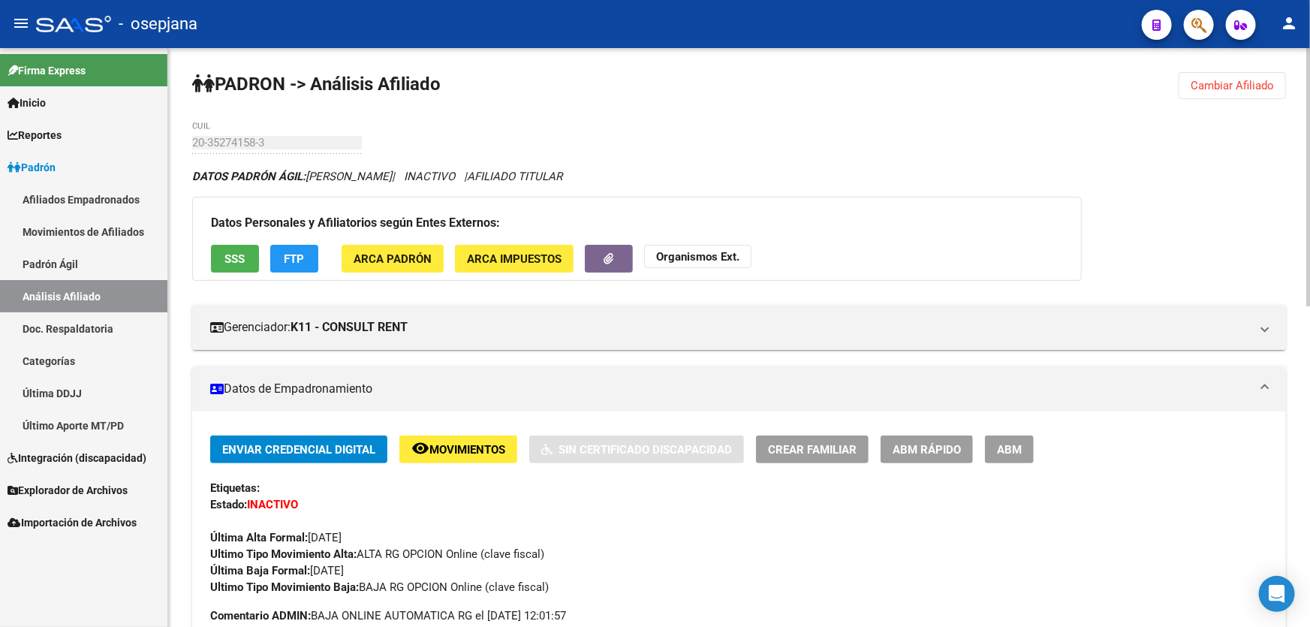
click at [1233, 73] on button "Cambiar Afiliado" at bounding box center [1232, 85] width 107 height 27
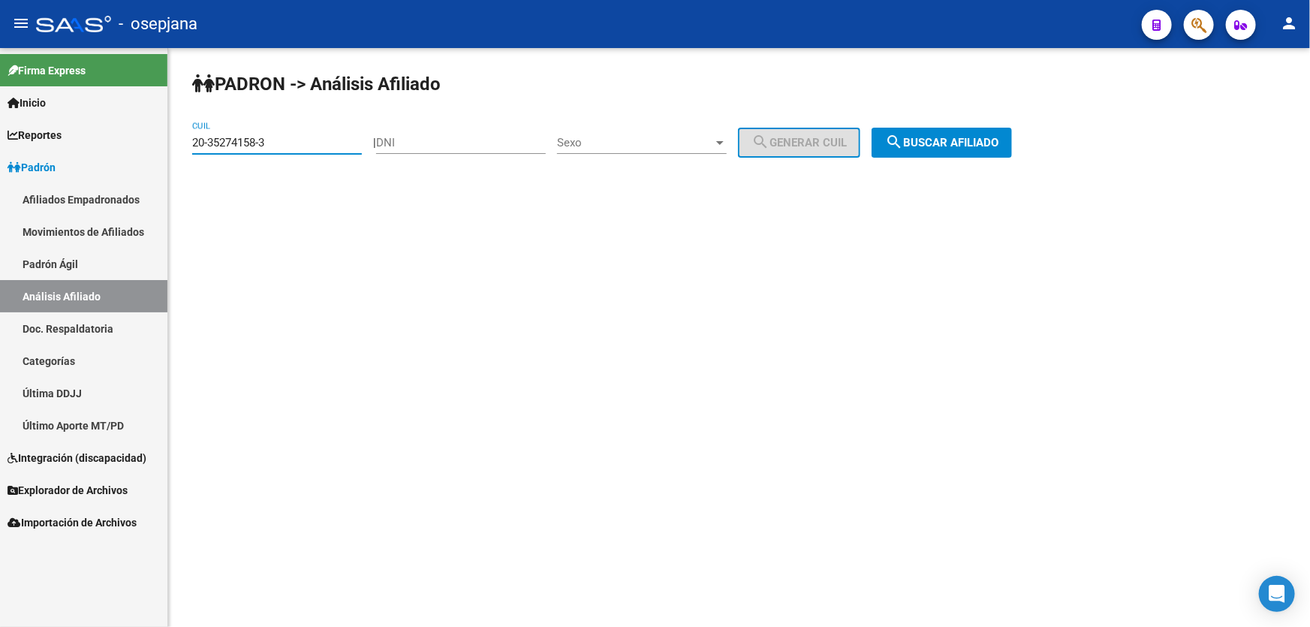
drag, startPoint x: 300, startPoint y: 143, endPoint x: 148, endPoint y: 149, distance: 151.8
click at [148, 149] on mat-sidenav-container "Firma Express Inicio Instructivos Contacto OS Reportes Padrón Traspasos x O.S. …" at bounding box center [655, 337] width 1310 height 579
paste input "44200"
click at [978, 145] on span "search Buscar afiliado" at bounding box center [941, 143] width 113 height 14
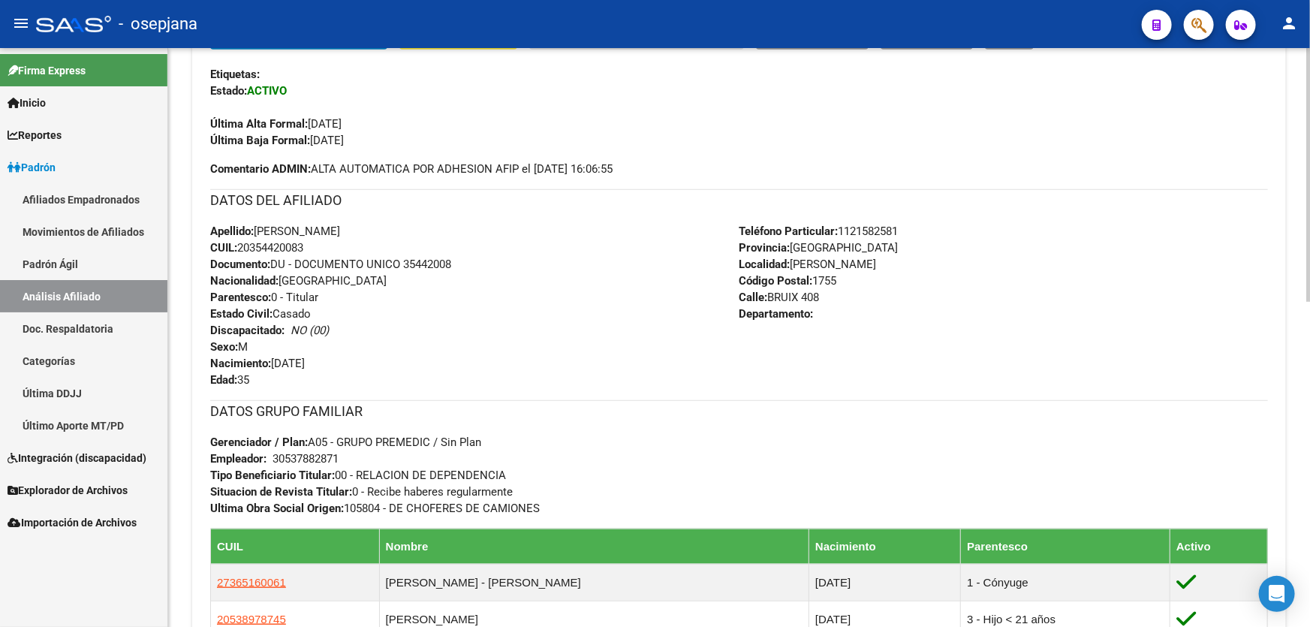
scroll to position [409, 0]
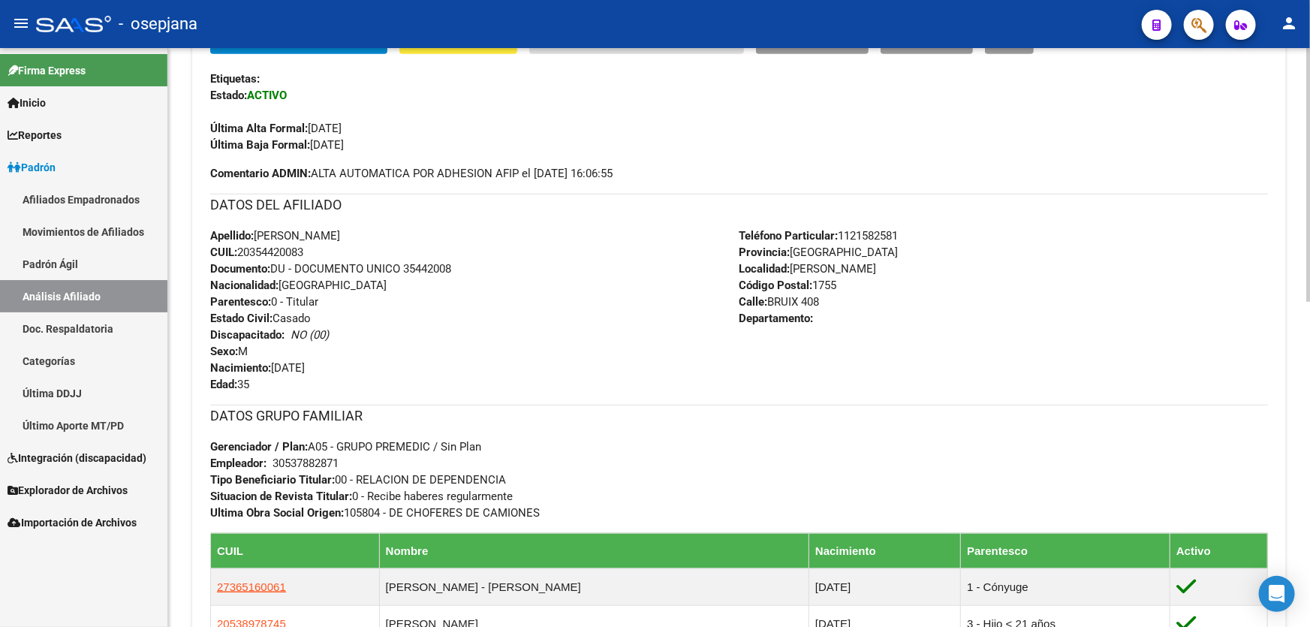
drag, startPoint x: 405, startPoint y: 265, endPoint x: 472, endPoint y: 269, distance: 66.9
click at [472, 269] on div "Apellido: [PERSON_NAME] CUIL: 20354420083 Documento: DU - DOCUMENTO UNICO 35442…" at bounding box center [474, 309] width 529 height 165
drag, startPoint x: 806, startPoint y: 300, endPoint x: 769, endPoint y: 300, distance: 37.5
click at [769, 300] on span "Calle: BRUIX 408" at bounding box center [780, 302] width 80 height 14
drag, startPoint x: 841, startPoint y: 231, endPoint x: 946, endPoint y: 231, distance: 105.1
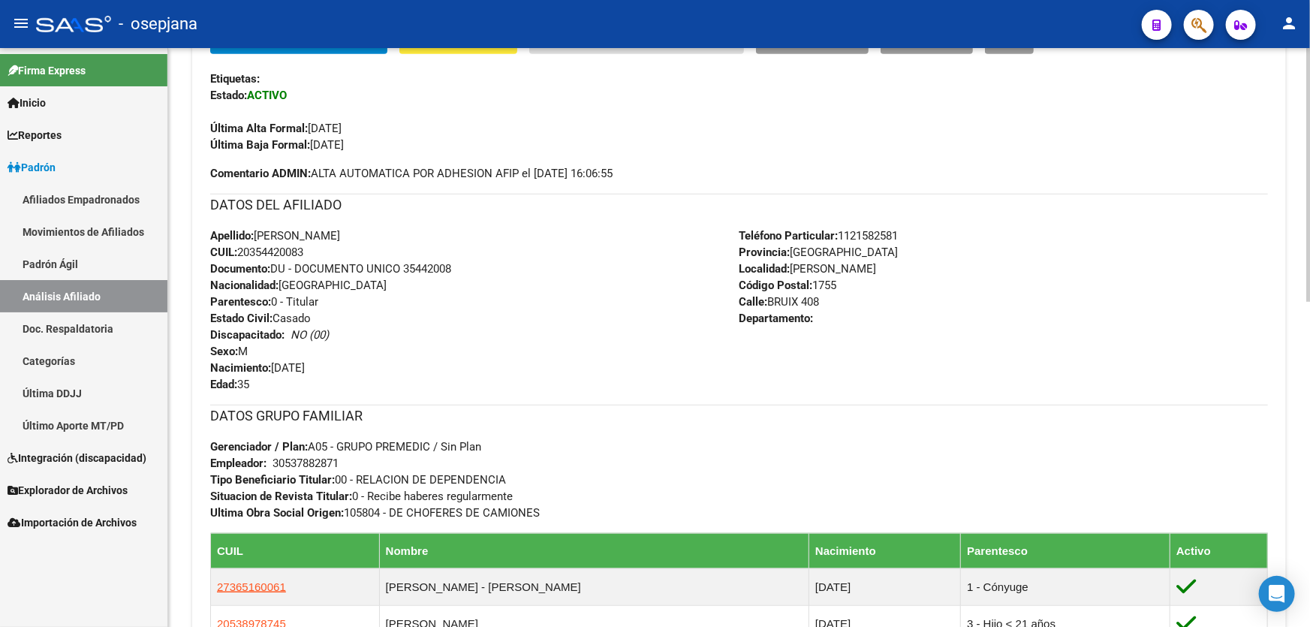
click at [946, 231] on div "Teléfono Particular: [PHONE_NUMBER] Provincia: [GEOGRAPHIC_DATA] Localidad: [PE…" at bounding box center [1004, 309] width 529 height 165
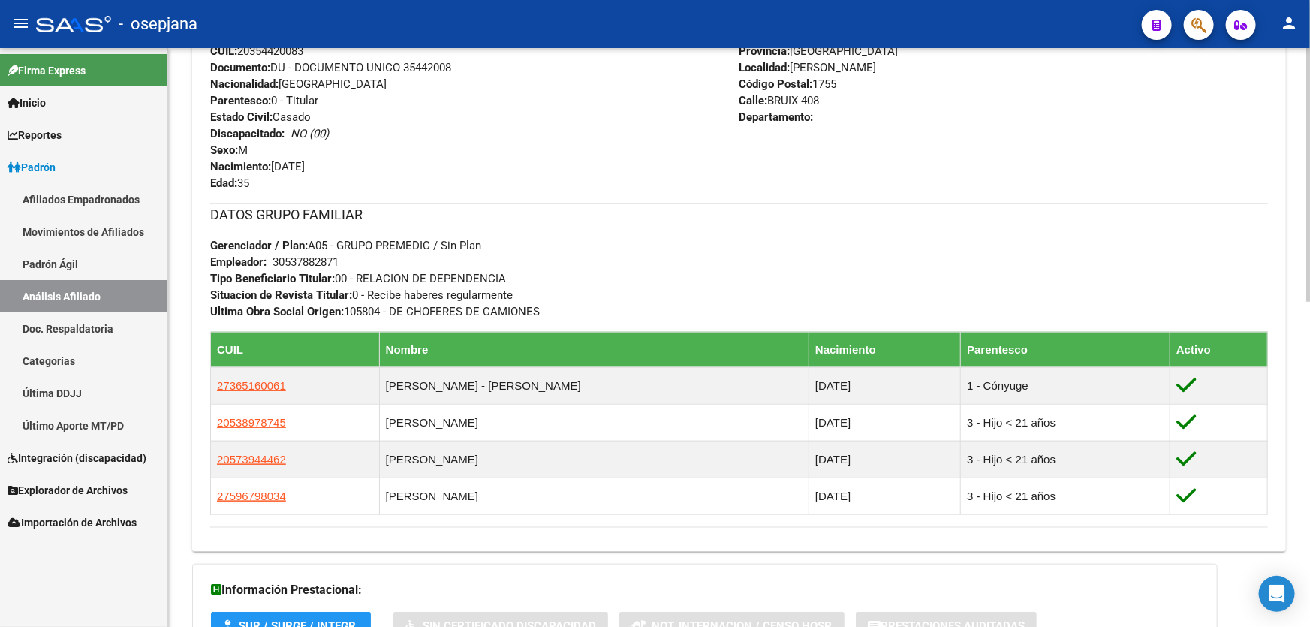
scroll to position [743, 0]
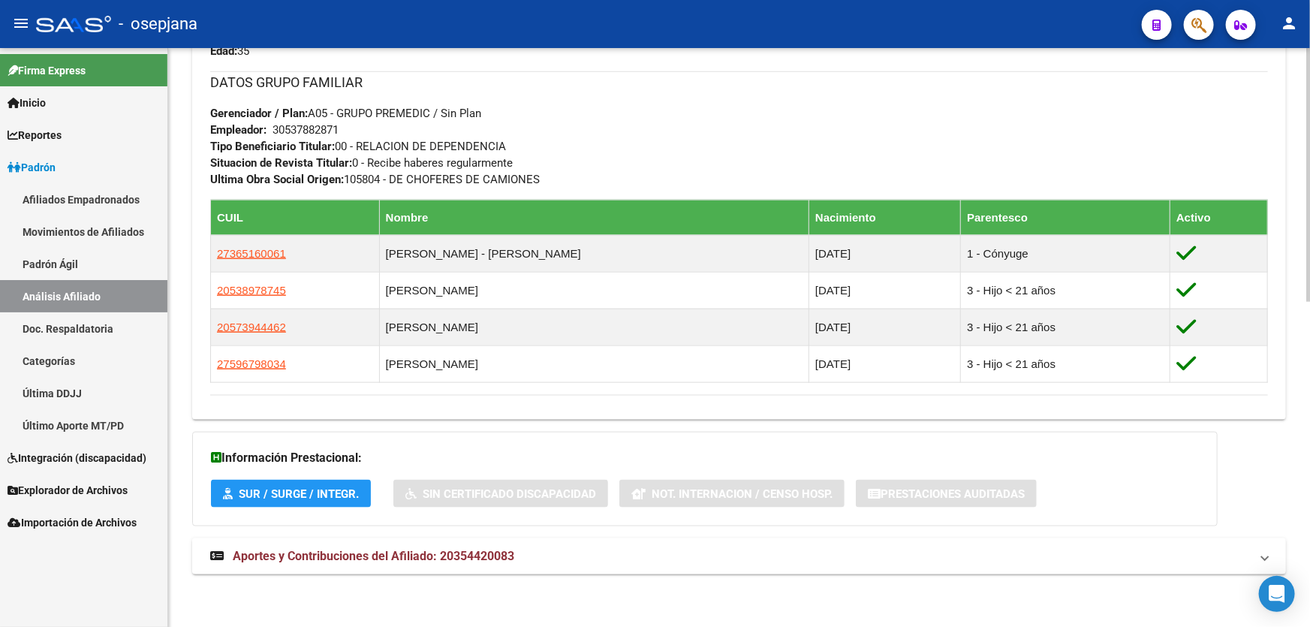
click at [1155, 555] on mat-panel-title "Aportes y Contribuciones del Afiliado: 20354420083" at bounding box center [730, 556] width 1040 height 17
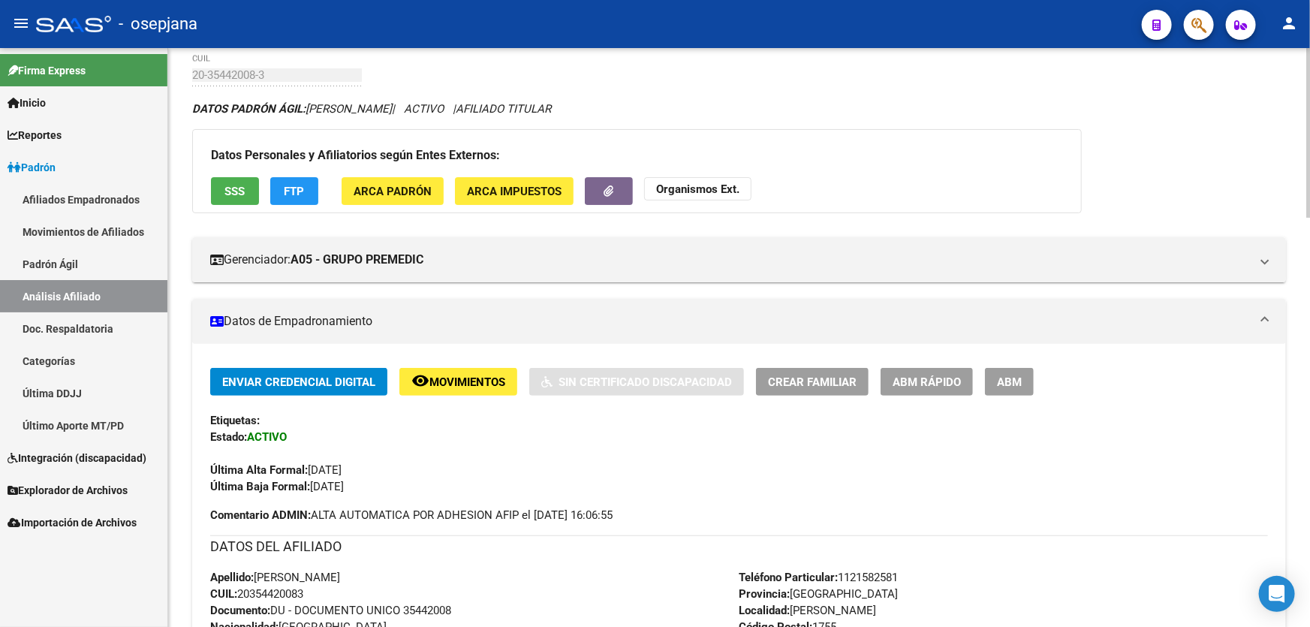
scroll to position [0, 0]
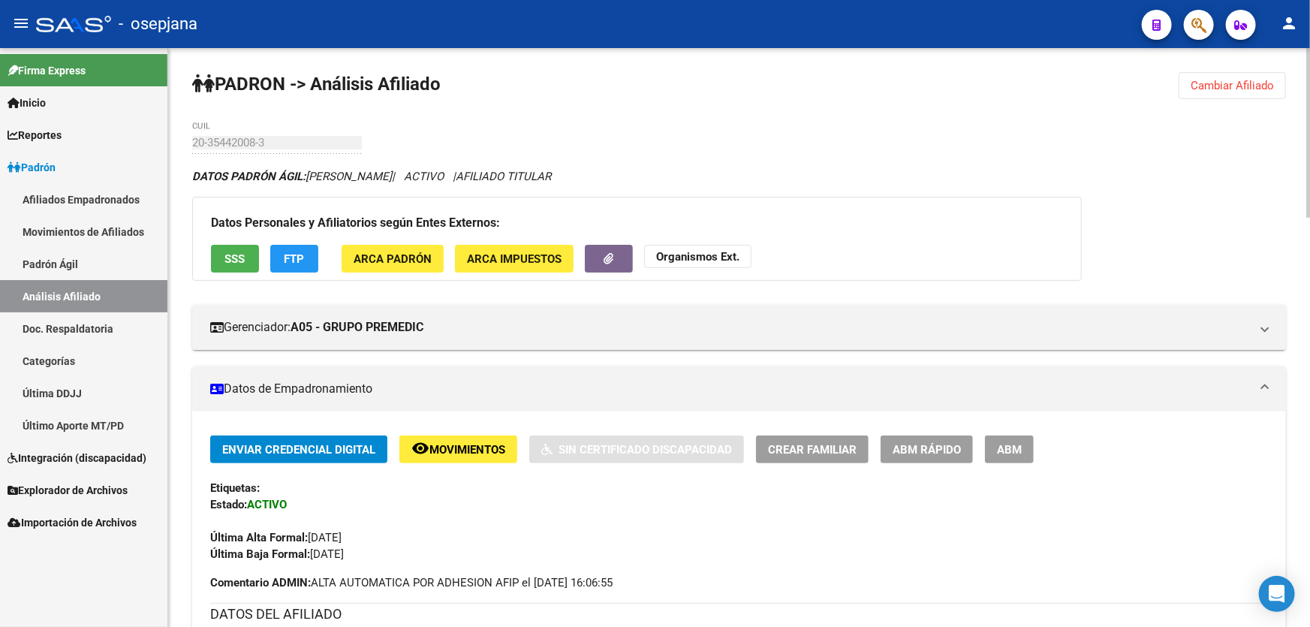
click at [1246, 86] on span "Cambiar Afiliado" at bounding box center [1232, 86] width 83 height 14
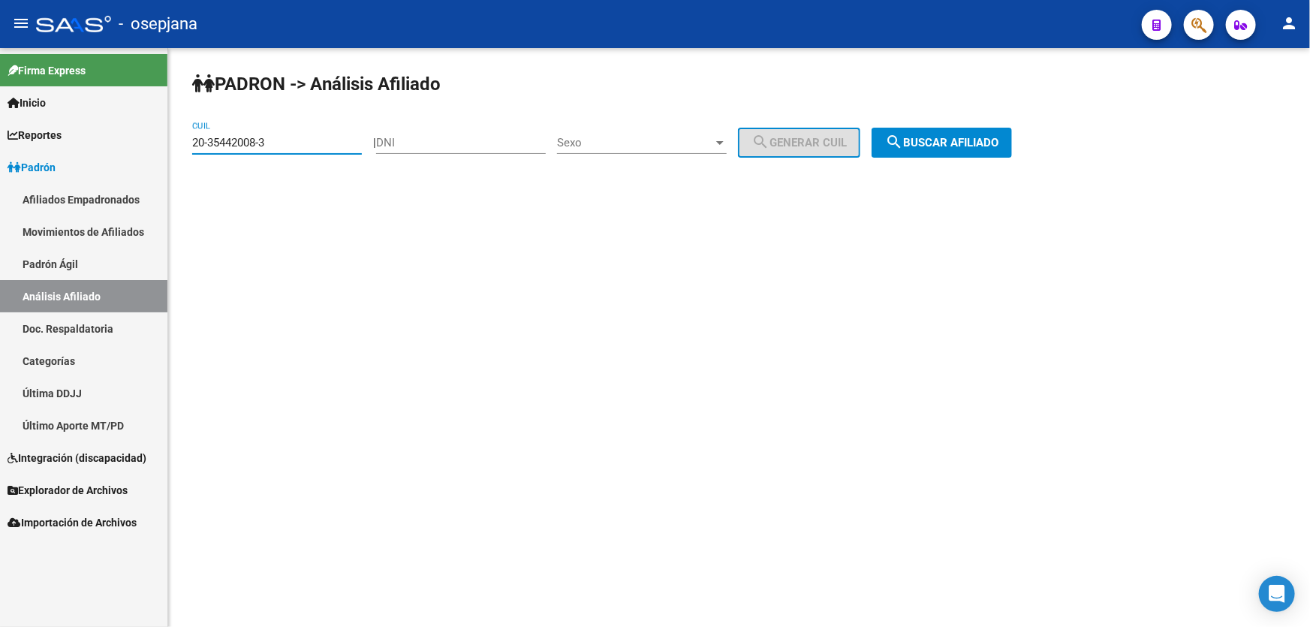
drag, startPoint x: 306, startPoint y: 139, endPoint x: 189, endPoint y: 145, distance: 117.3
click at [189, 145] on div "PADRON -> Análisis Afiliado 20-35442008-3 CUIL | DNI Sexo Sexo search Generar C…" at bounding box center [739, 127] width 1142 height 158
paste input "629452-2"
click at [1004, 122] on div "PADRON -> Análisis Afiliado 20-35629452-2 CUIL | DNI Sexo Sexo search Generar C…" at bounding box center [739, 127] width 1142 height 158
click at [991, 129] on button "search Buscar afiliado" at bounding box center [942, 143] width 140 height 30
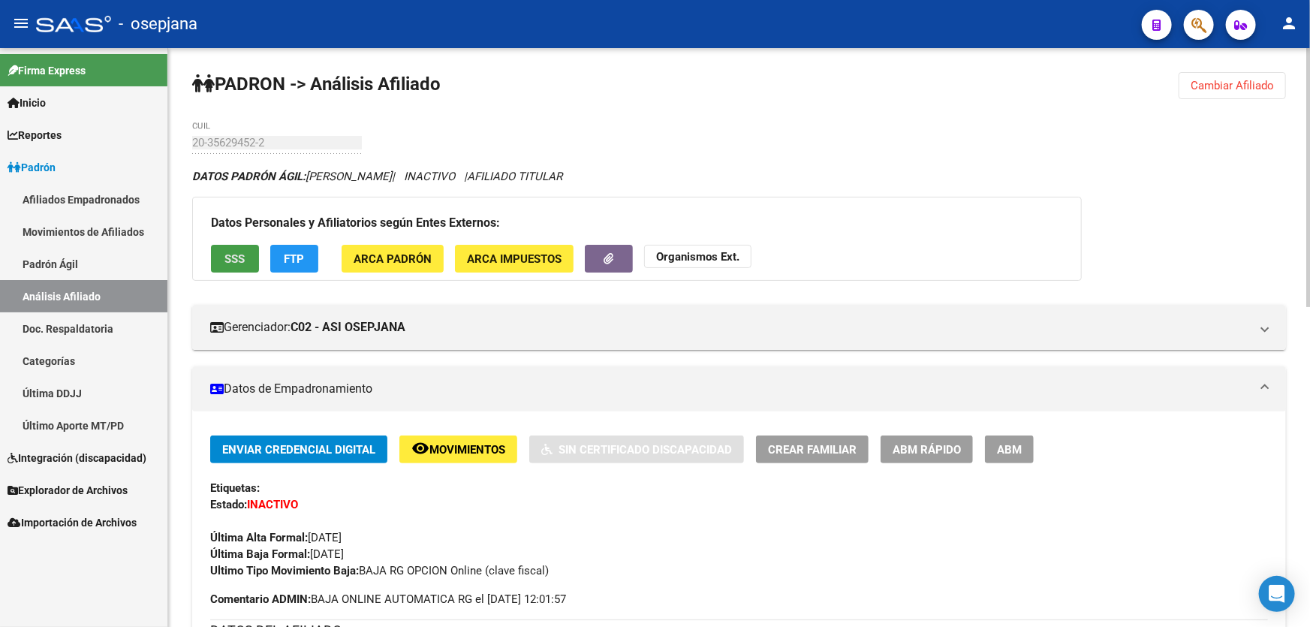
click at [241, 263] on span "SSS" at bounding box center [235, 259] width 20 height 14
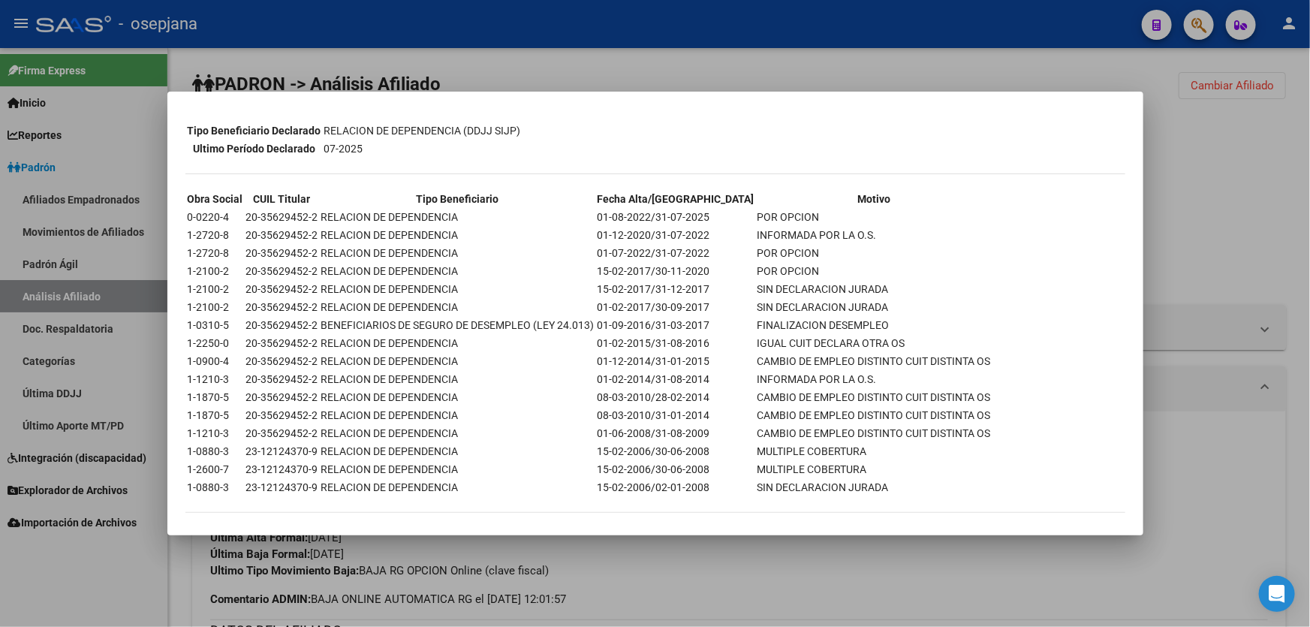
scroll to position [342, 0]
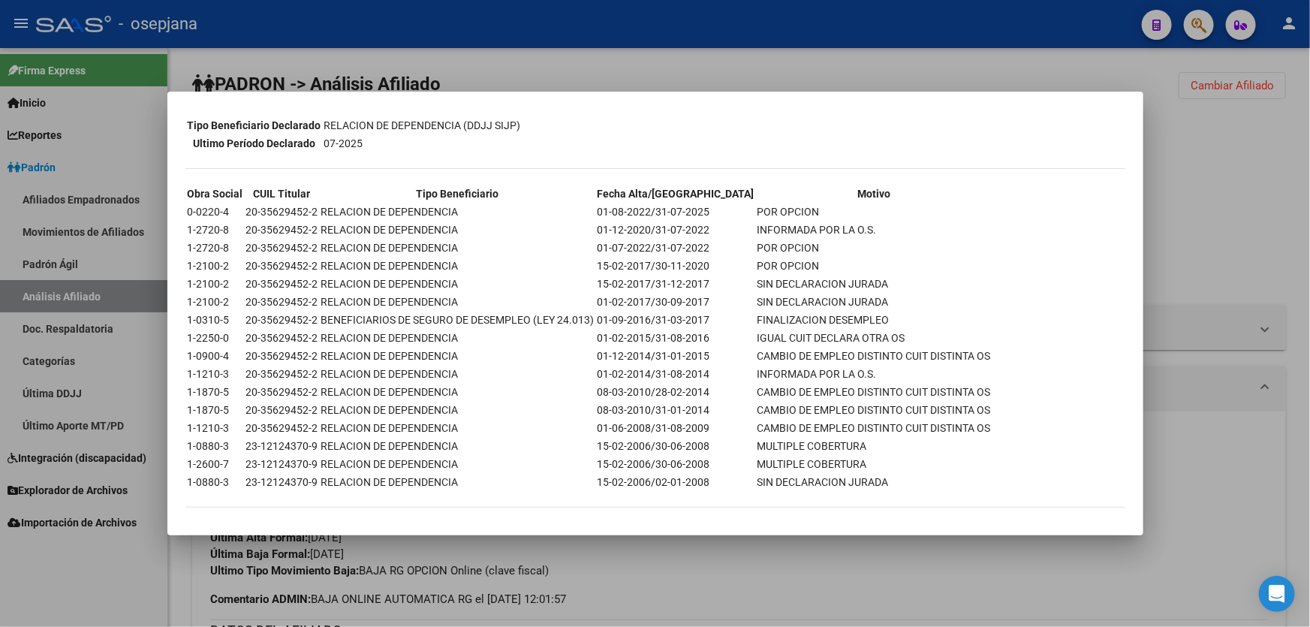
click at [1309, 193] on div at bounding box center [655, 313] width 1310 height 627
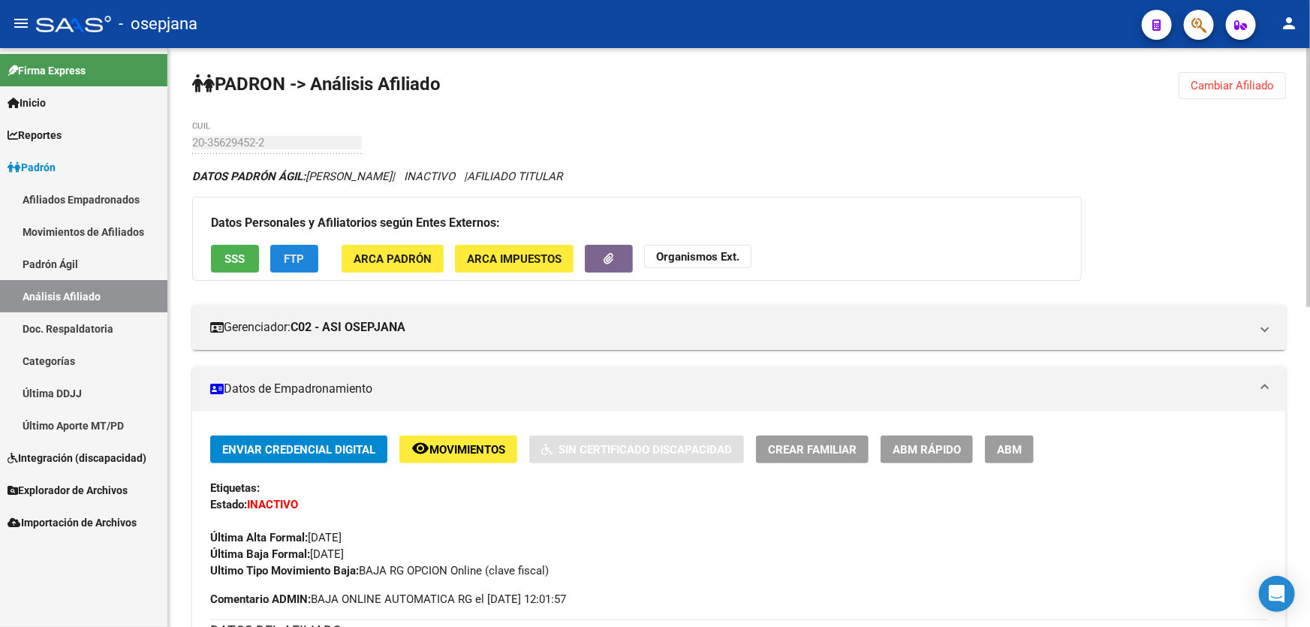
click at [288, 253] on span "FTP" at bounding box center [295, 259] width 20 height 14
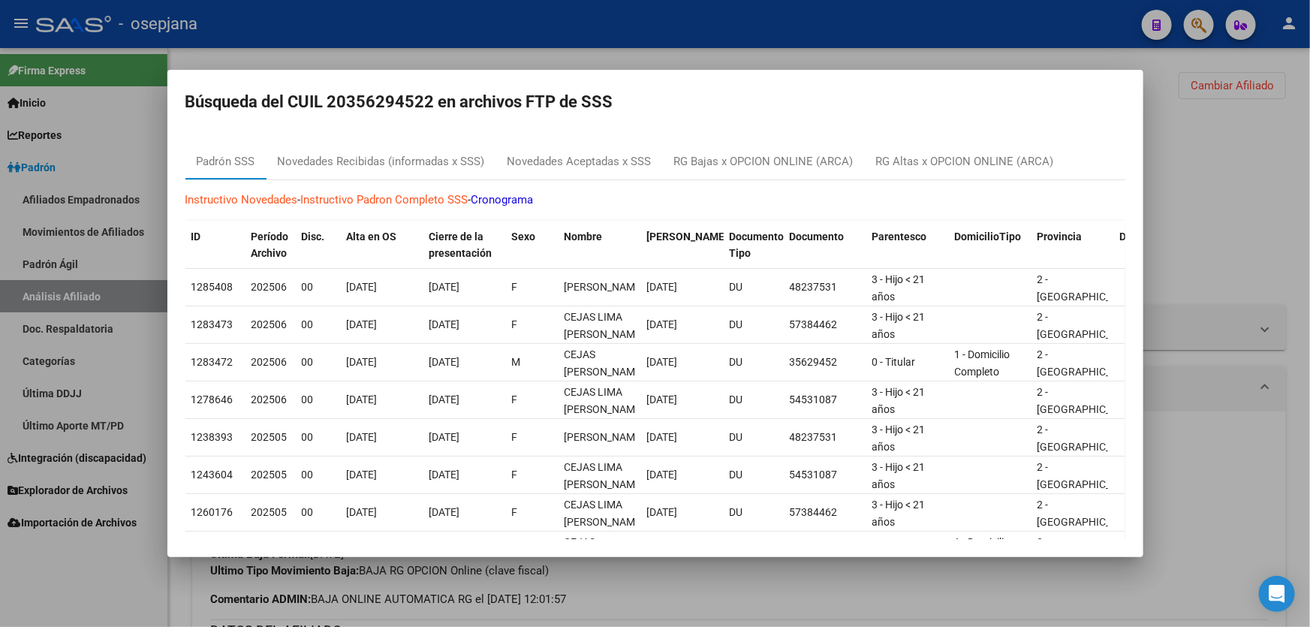
click at [1223, 240] on div at bounding box center [655, 313] width 1310 height 627
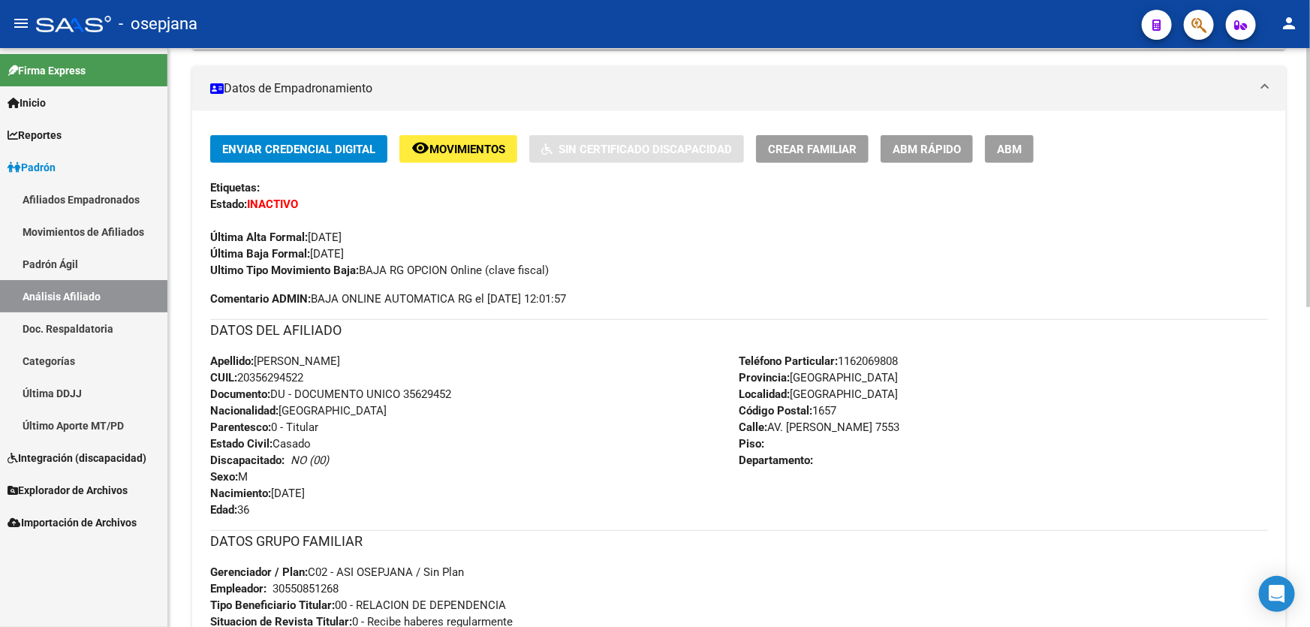
scroll to position [0, 0]
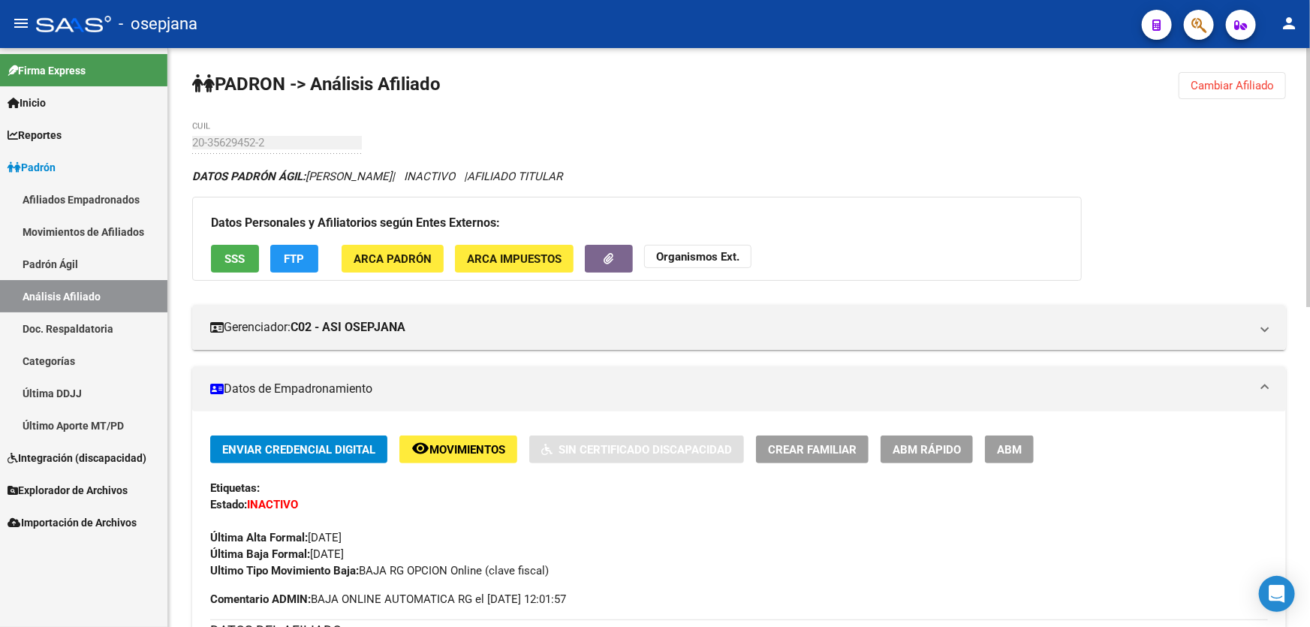
click at [1200, 75] on button "Cambiar Afiliado" at bounding box center [1232, 85] width 107 height 27
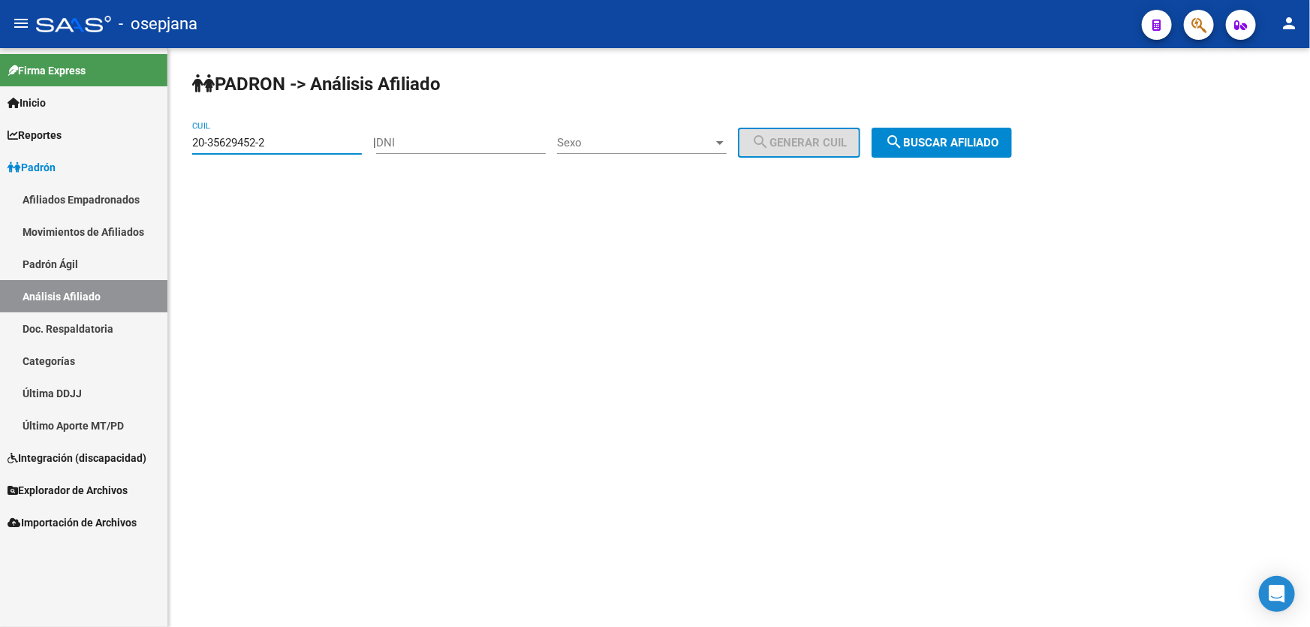
drag, startPoint x: 279, startPoint y: 143, endPoint x: 164, endPoint y: 140, distance: 114.9
click at [164, 140] on mat-sidenav-container "Firma Express Inicio Instructivos Contacto OS Reportes Padrón Traspasos x O.S. …" at bounding box center [655, 337] width 1310 height 579
paste input "901338-9"
click at [990, 131] on button "search Buscar afiliado" at bounding box center [942, 143] width 140 height 30
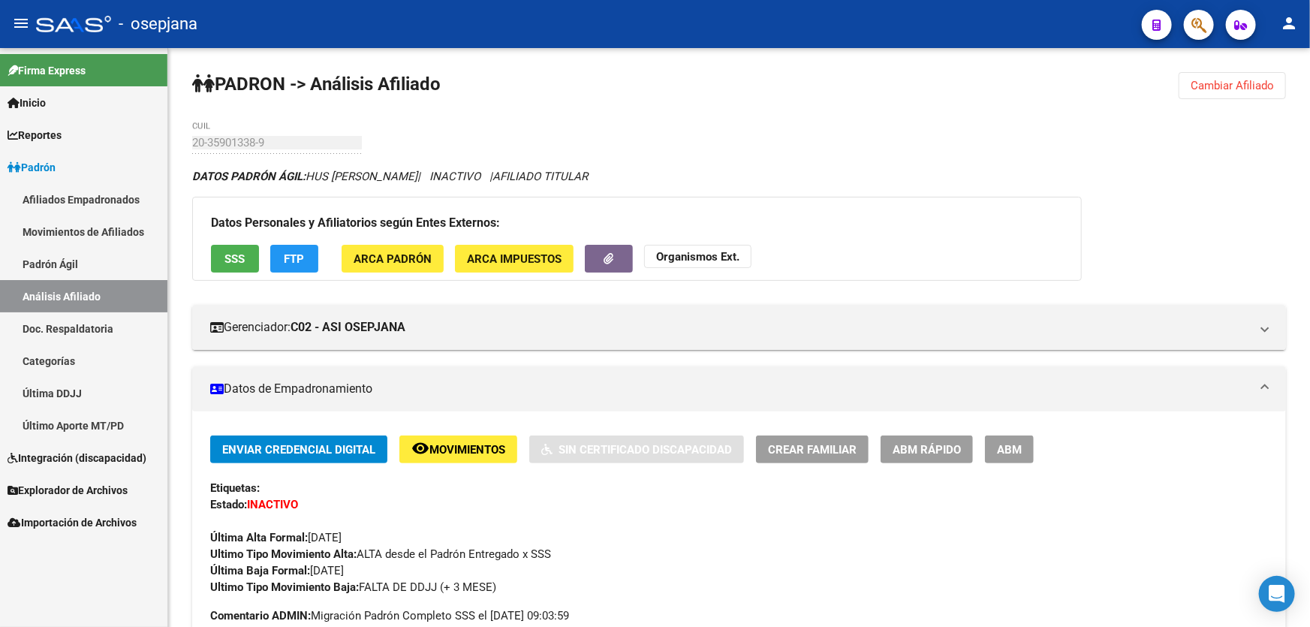
click at [1264, 81] on span "Cambiar Afiliado" at bounding box center [1232, 86] width 83 height 14
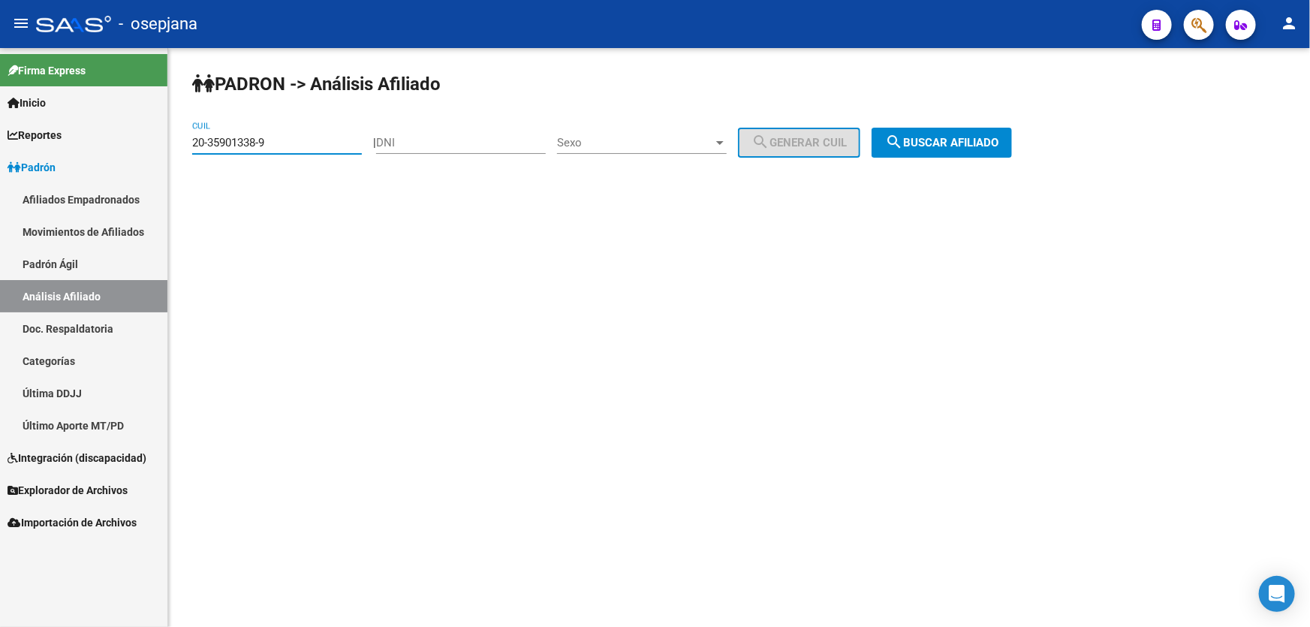
drag, startPoint x: 292, startPoint y: 143, endPoint x: 195, endPoint y: 139, distance: 96.9
click at [179, 150] on div "PADRON -> Análisis Afiliado 20-35901338-9 CUIL | DNI Sexo Sexo search Generar C…" at bounding box center [739, 127] width 1142 height 158
paste input "48489-6"
click at [960, 151] on button "search Buscar afiliado" at bounding box center [942, 143] width 140 height 30
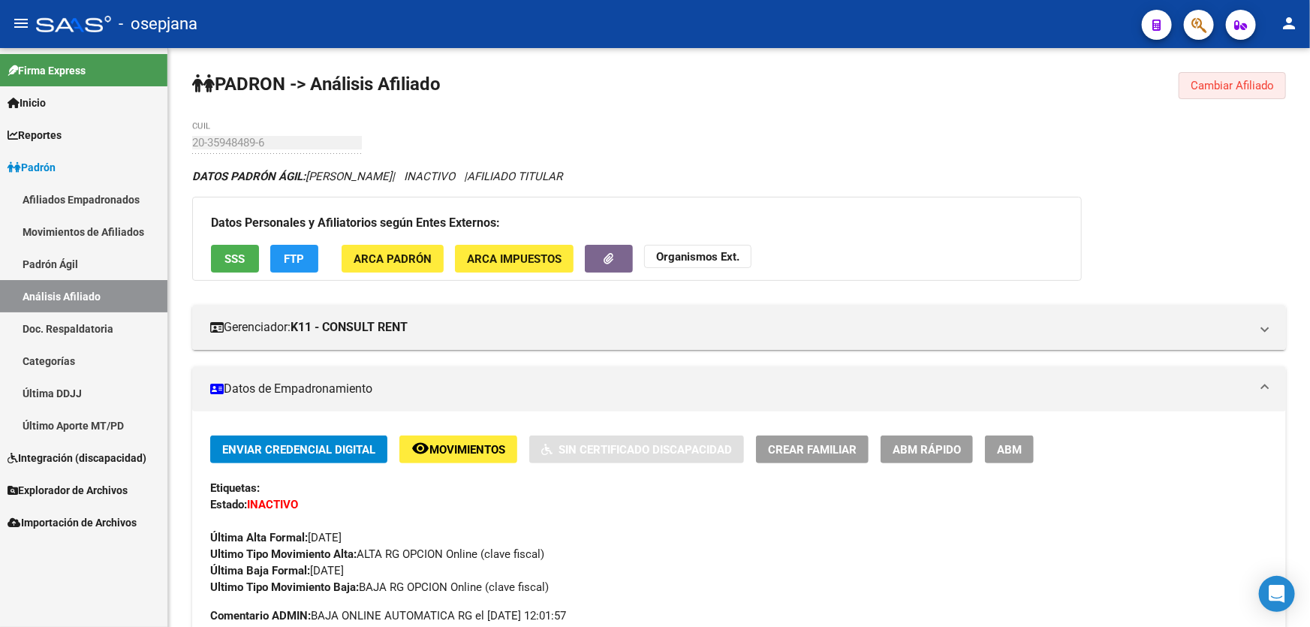
click at [1214, 86] on button "Cambiar Afiliado" at bounding box center [1232, 85] width 107 height 27
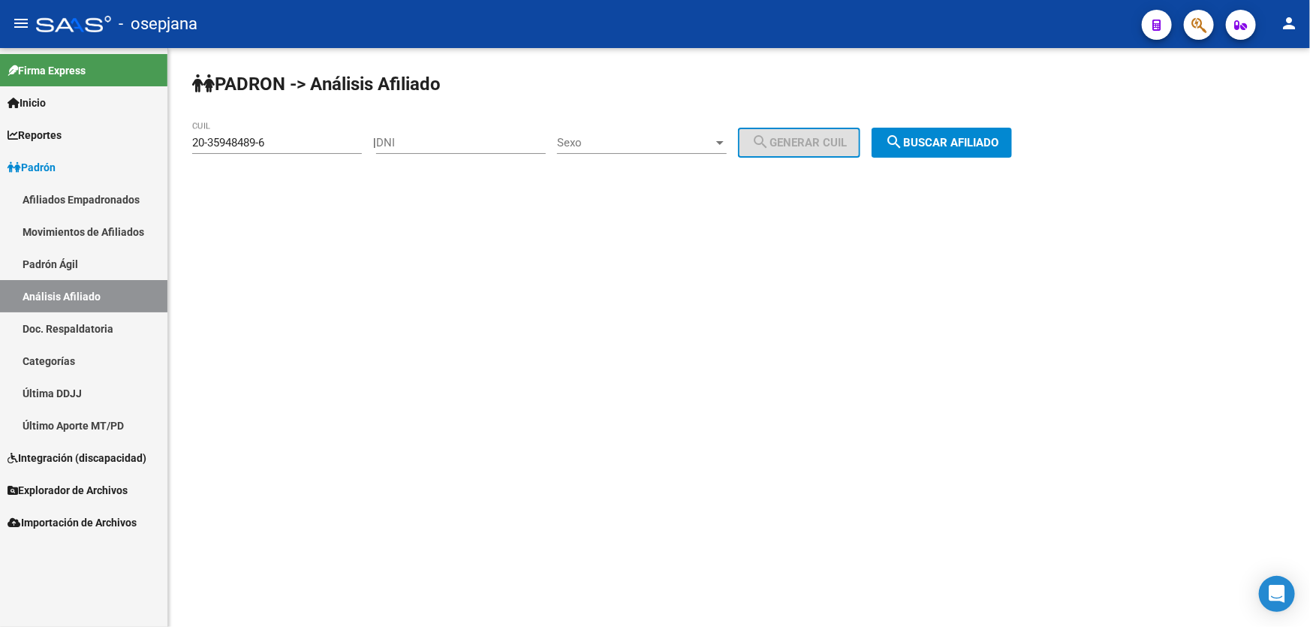
click at [300, 152] on div "20-35948489-6 CUIL" at bounding box center [277, 138] width 170 height 32
drag, startPoint x: 300, startPoint y: 143, endPoint x: 180, endPoint y: 143, distance: 119.4
click at [180, 143] on div "PADRON -> Análisis Afiliado 20-35948489-6 CUIL | DNI Sexo Sexo search Generar C…" at bounding box center [739, 127] width 1142 height 158
paste input "6827538-8"
click at [999, 140] on span "search Buscar afiliado" at bounding box center [941, 143] width 113 height 14
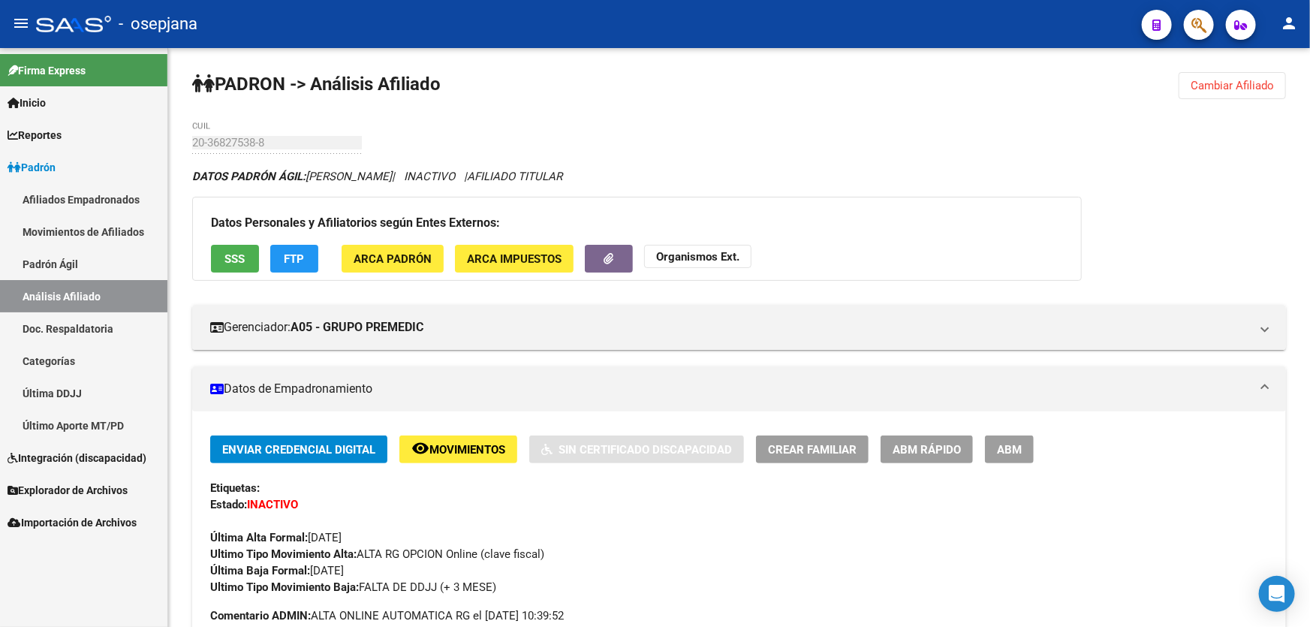
click at [235, 255] on span "SSS" at bounding box center [235, 259] width 20 height 14
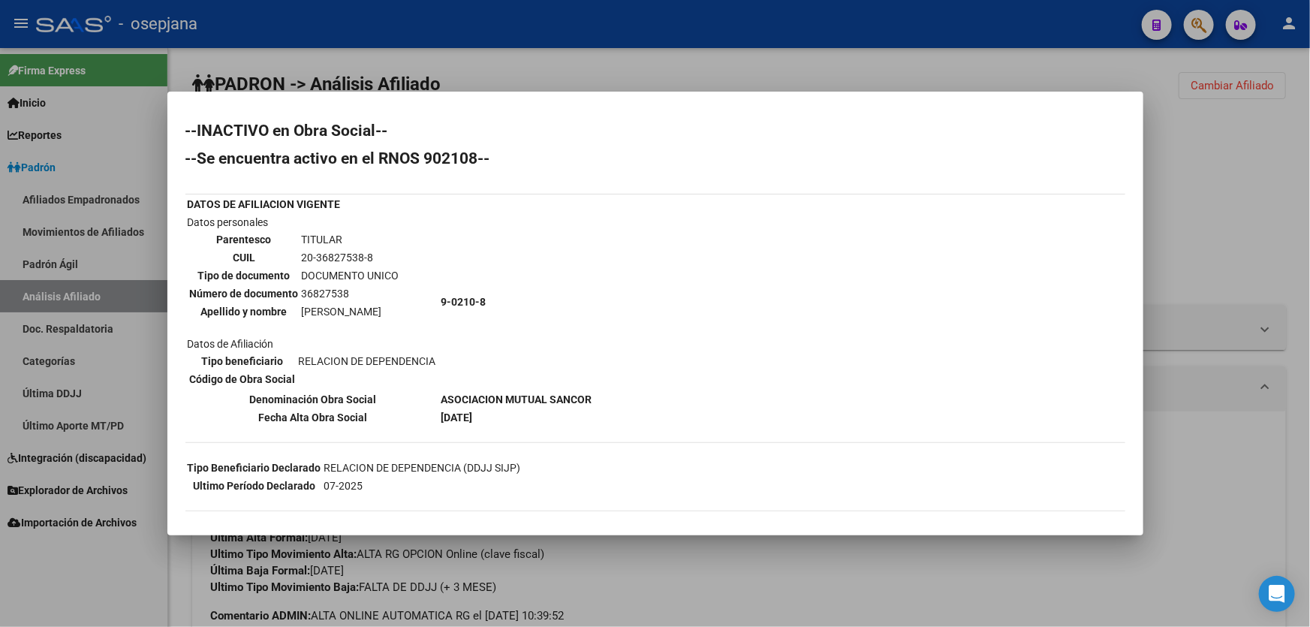
click at [1257, 173] on div at bounding box center [655, 313] width 1310 height 627
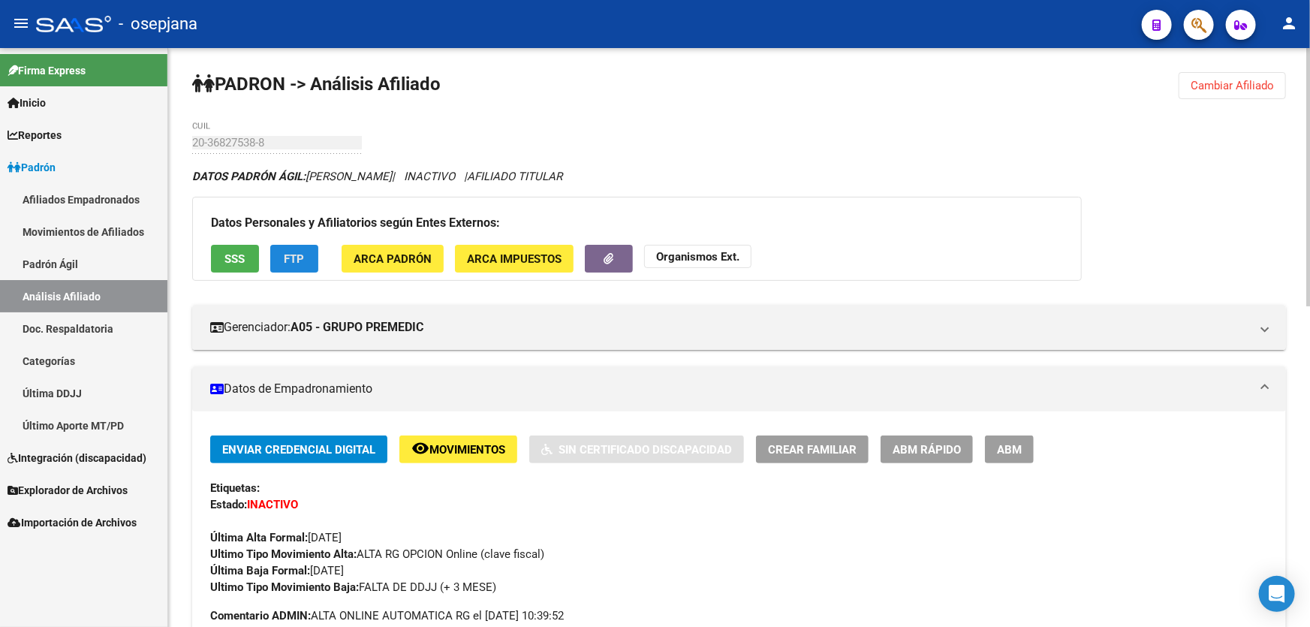
click at [315, 254] on button "FTP" at bounding box center [294, 259] width 48 height 28
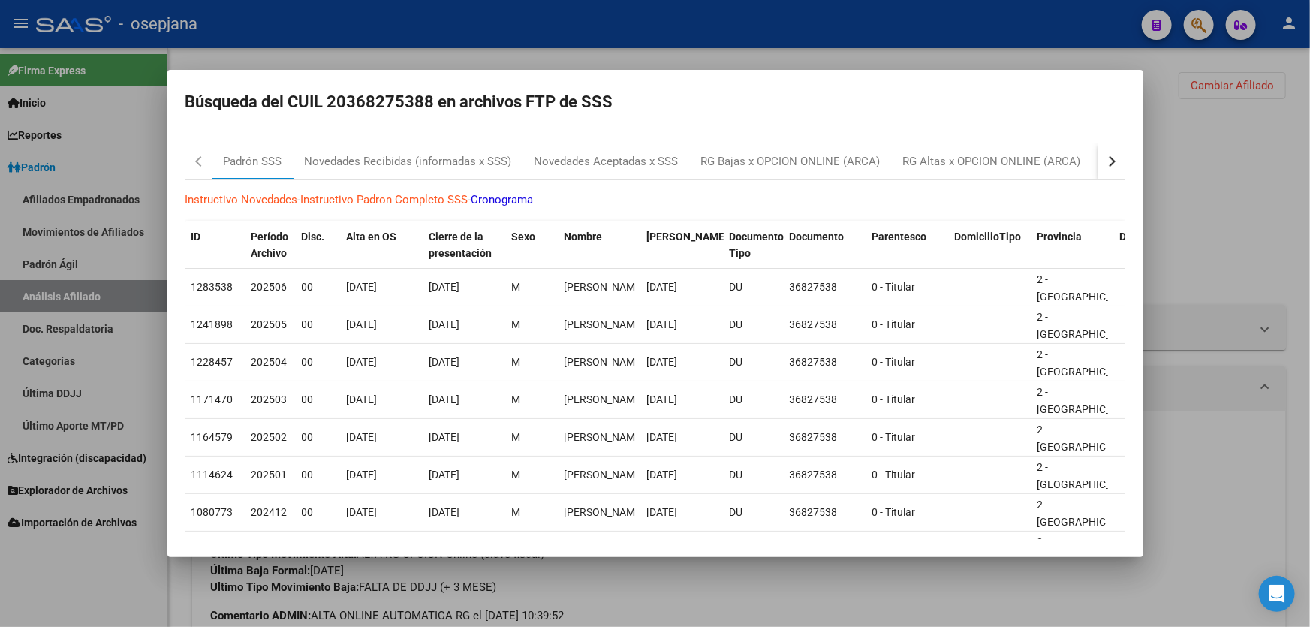
click at [1104, 161] on div "button" at bounding box center [1109, 161] width 11 height 11
click at [1053, 165] on div "RG Bajas Diarias" at bounding box center [1037, 161] width 83 height 17
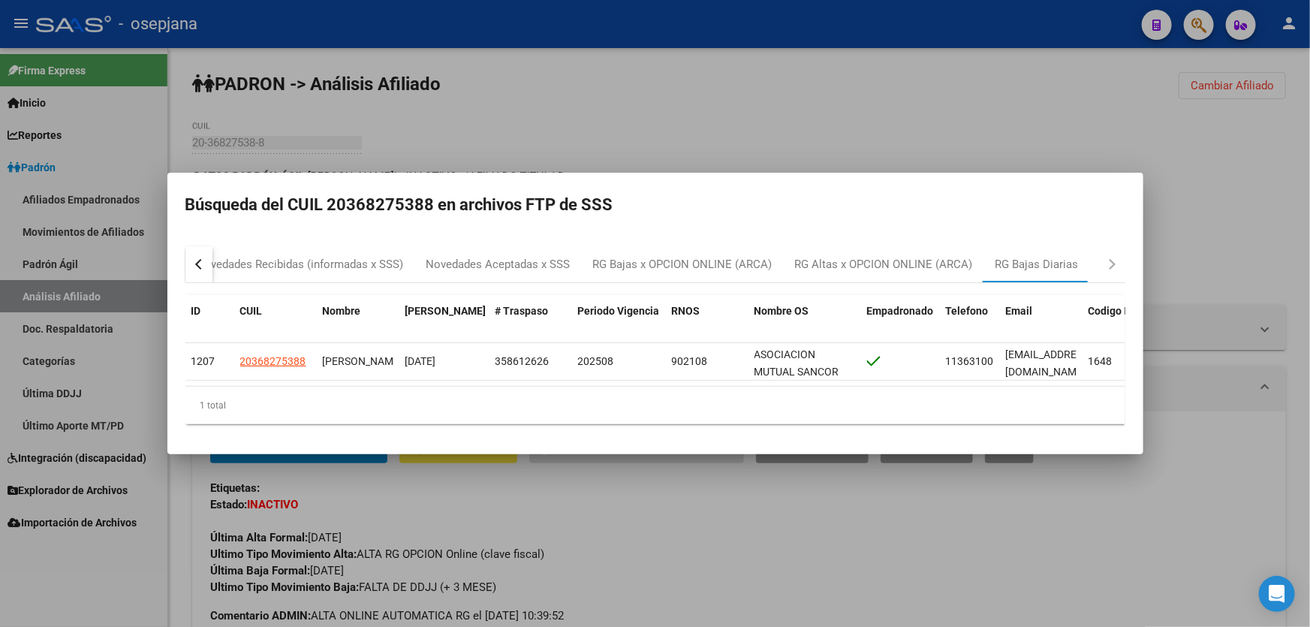
click at [1221, 172] on div at bounding box center [655, 313] width 1310 height 627
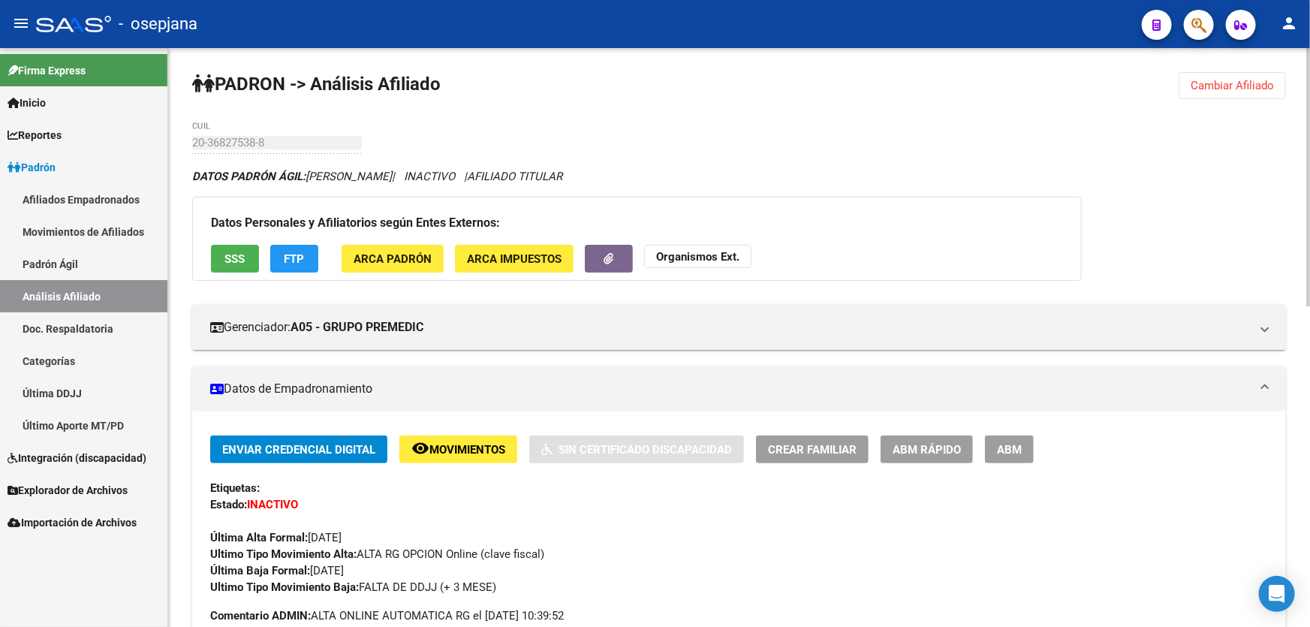
click at [1246, 84] on span "Cambiar Afiliado" at bounding box center [1232, 86] width 83 height 14
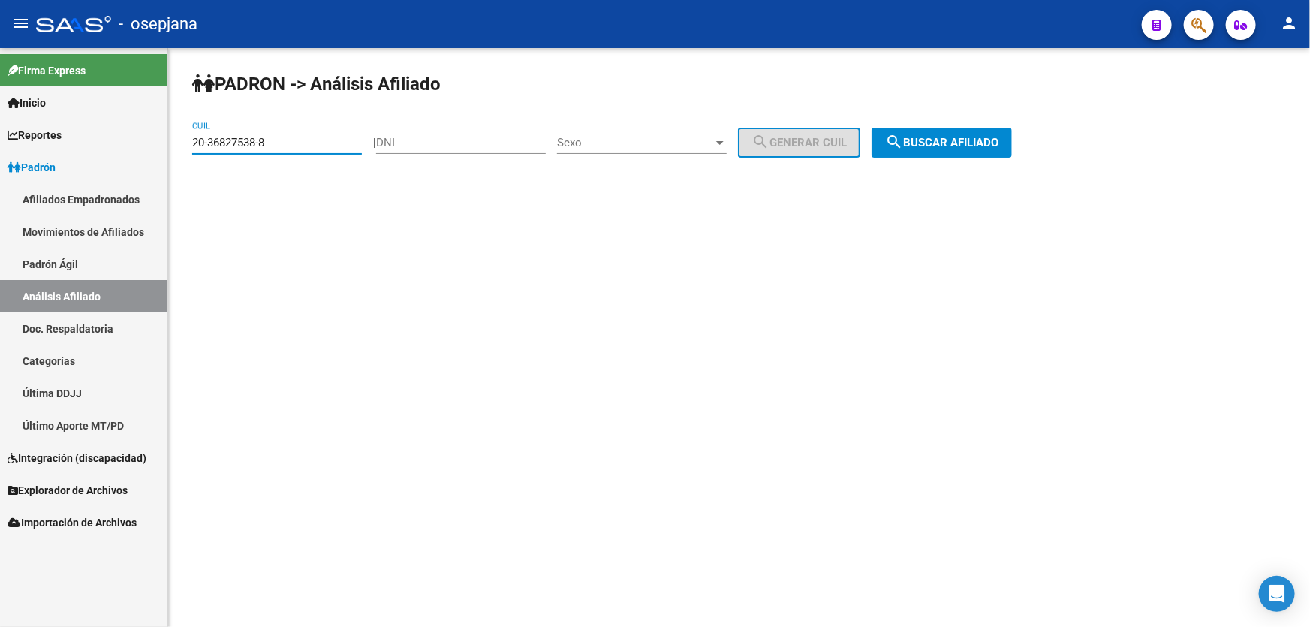
drag, startPoint x: 300, startPoint y: 140, endPoint x: 165, endPoint y: 144, distance: 135.2
click at [164, 144] on mat-sidenav-container "Firma Express Inicio Instructivos Contacto OS Reportes Padrón Traspasos x O.S. …" at bounding box center [655, 337] width 1310 height 579
paste input "953121-3"
click at [999, 143] on span "search Buscar afiliado" at bounding box center [941, 143] width 113 height 14
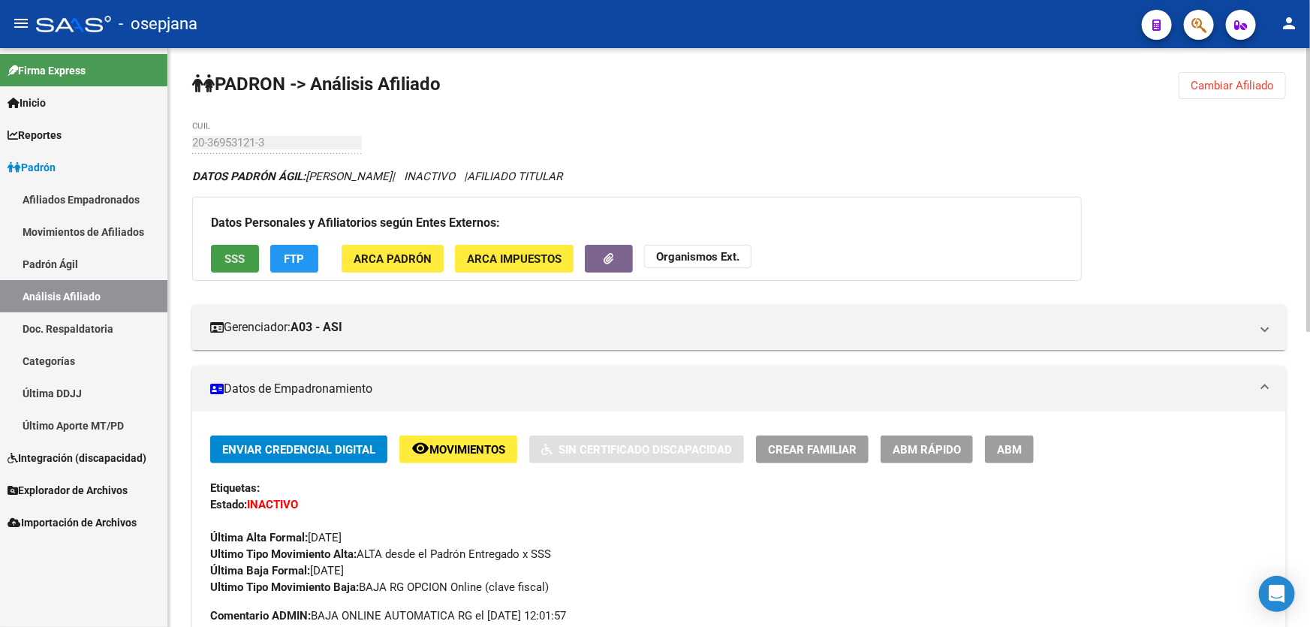
click at [232, 256] on span "SSS" at bounding box center [235, 259] width 20 height 14
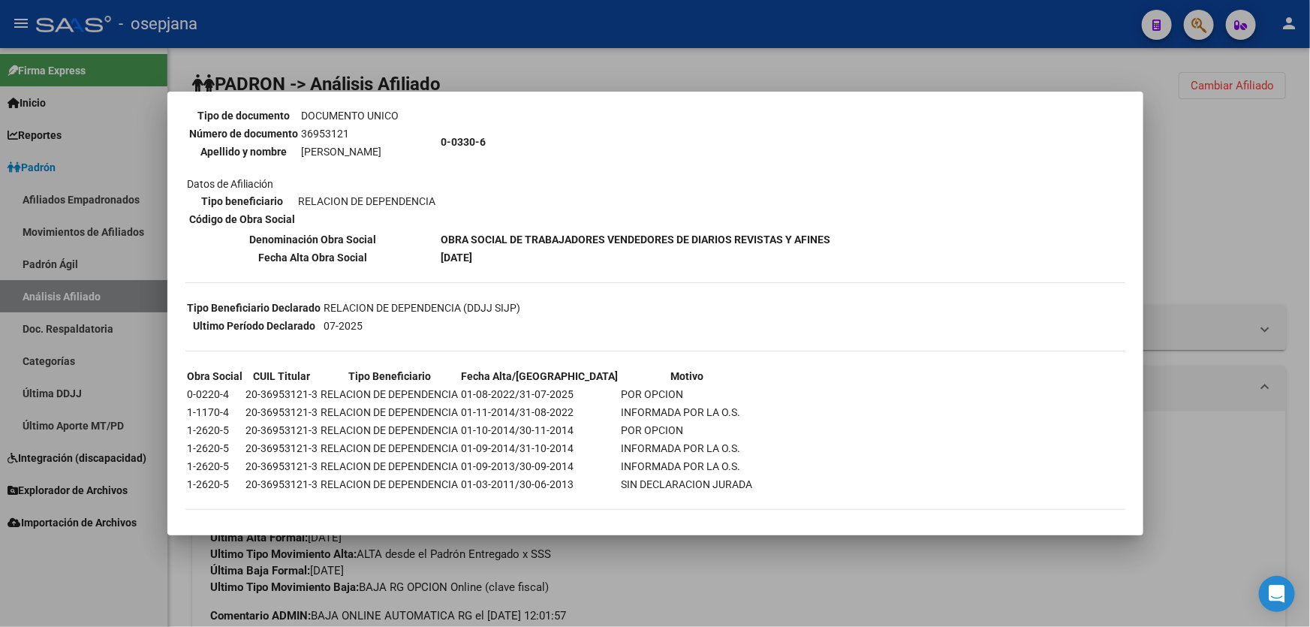
scroll to position [164, 0]
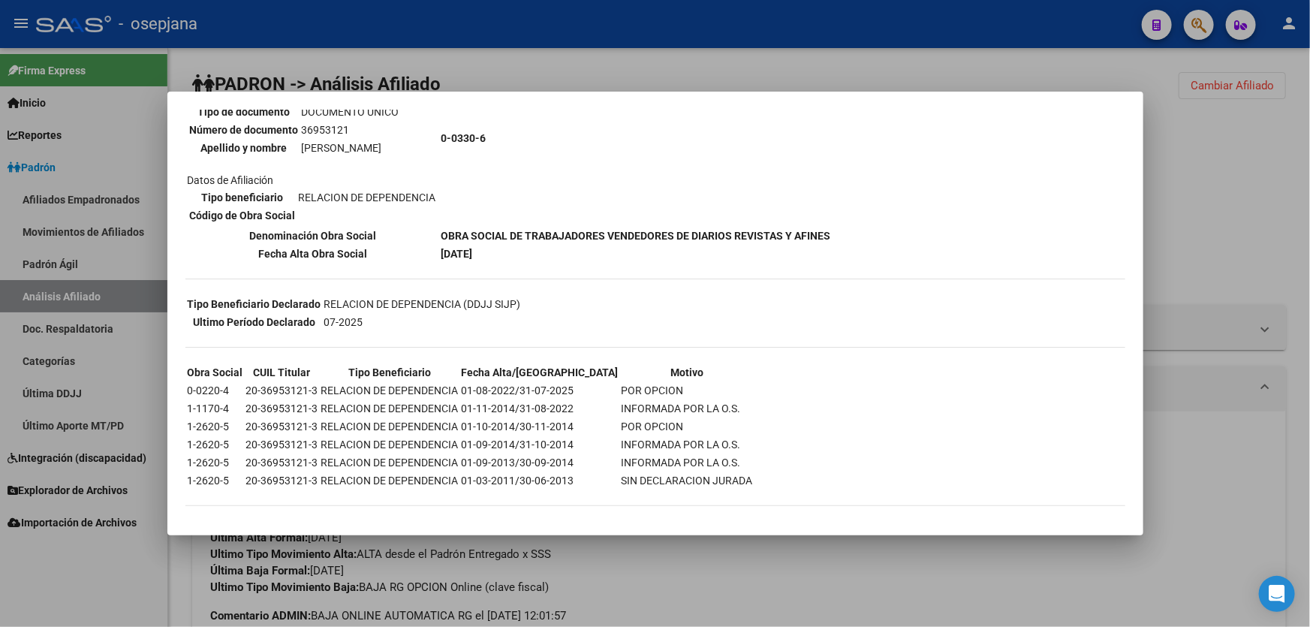
click at [1186, 218] on div at bounding box center [655, 313] width 1310 height 627
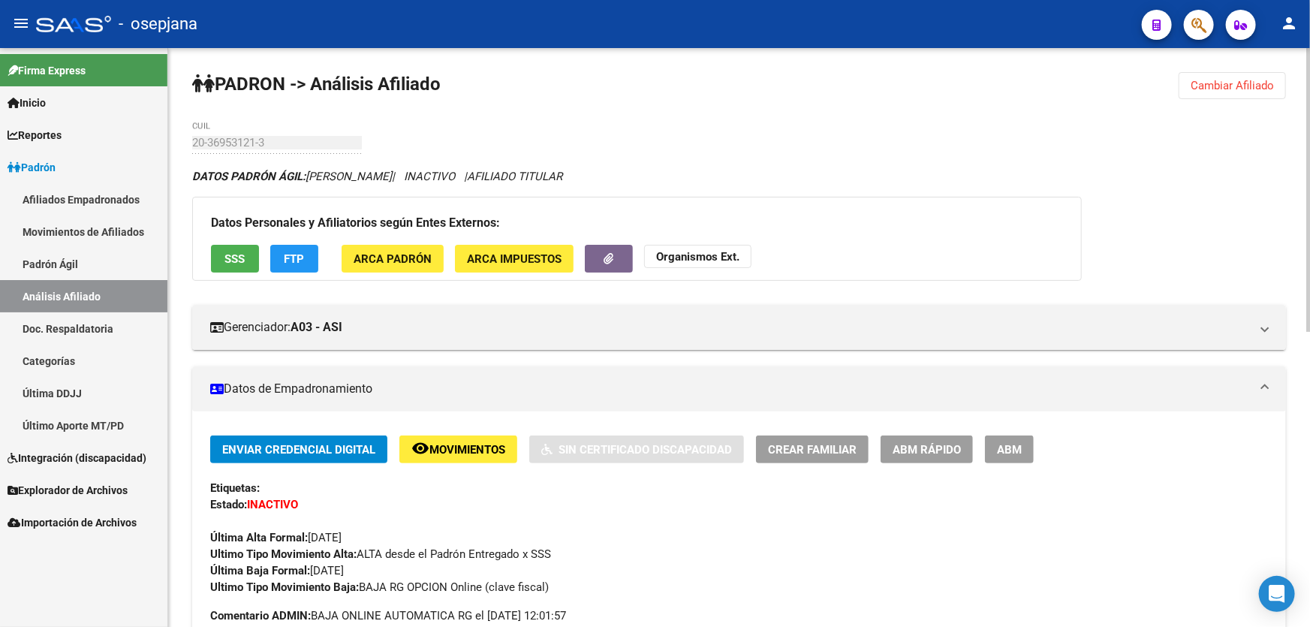
click at [1216, 86] on span "Cambiar Afiliado" at bounding box center [1232, 86] width 83 height 14
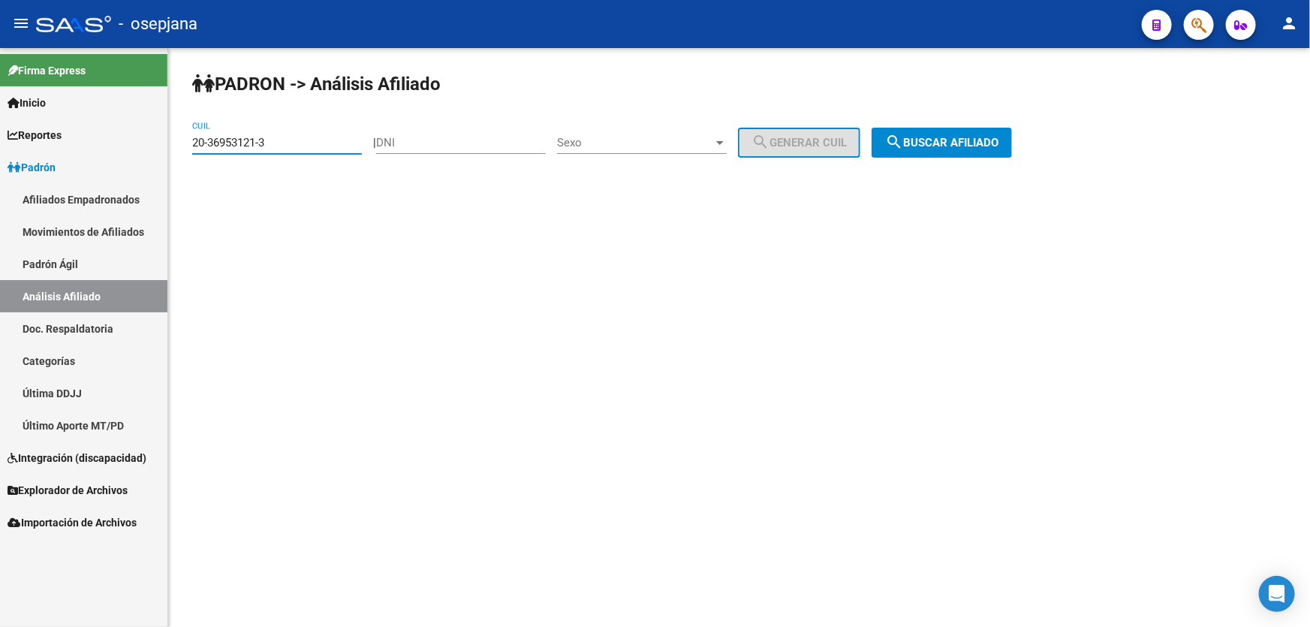
drag, startPoint x: 288, startPoint y: 141, endPoint x: 174, endPoint y: 141, distance: 113.4
click at [174, 141] on div "PADRON -> Análisis Afiliado 20-36953121-3 CUIL | DNI Sexo Sexo search Generar C…" at bounding box center [739, 127] width 1142 height 158
paste input "7059639-6"
click at [998, 142] on span "search Buscar afiliado" at bounding box center [941, 143] width 113 height 14
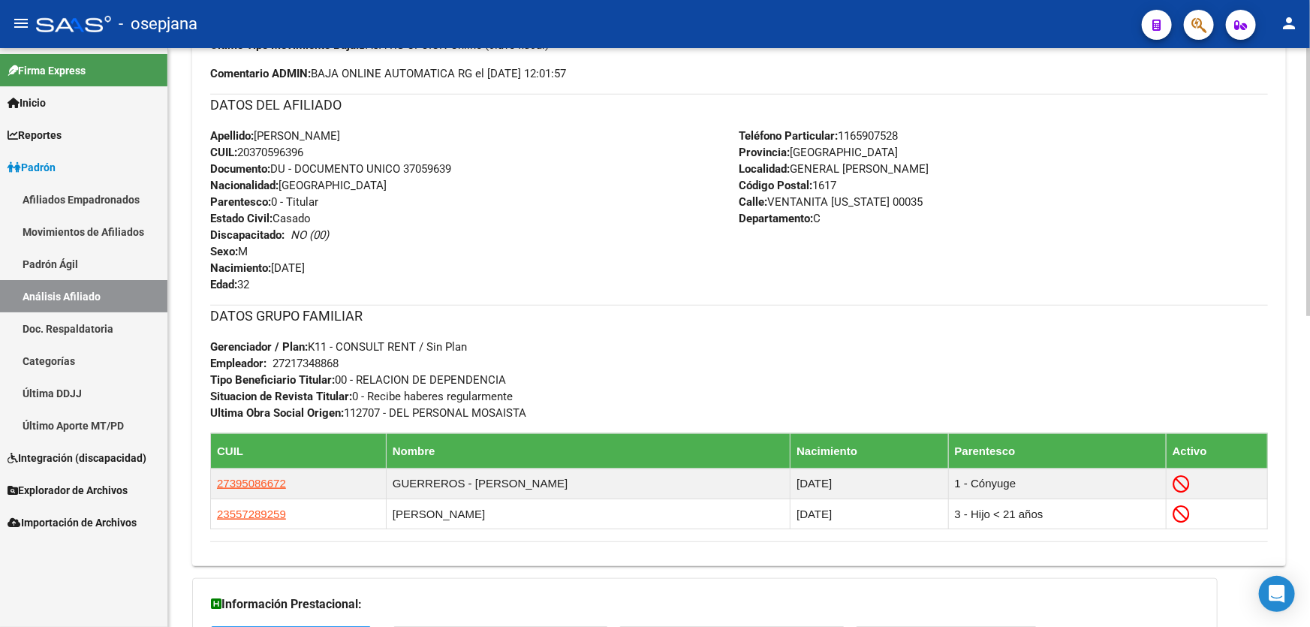
scroll to position [465, 0]
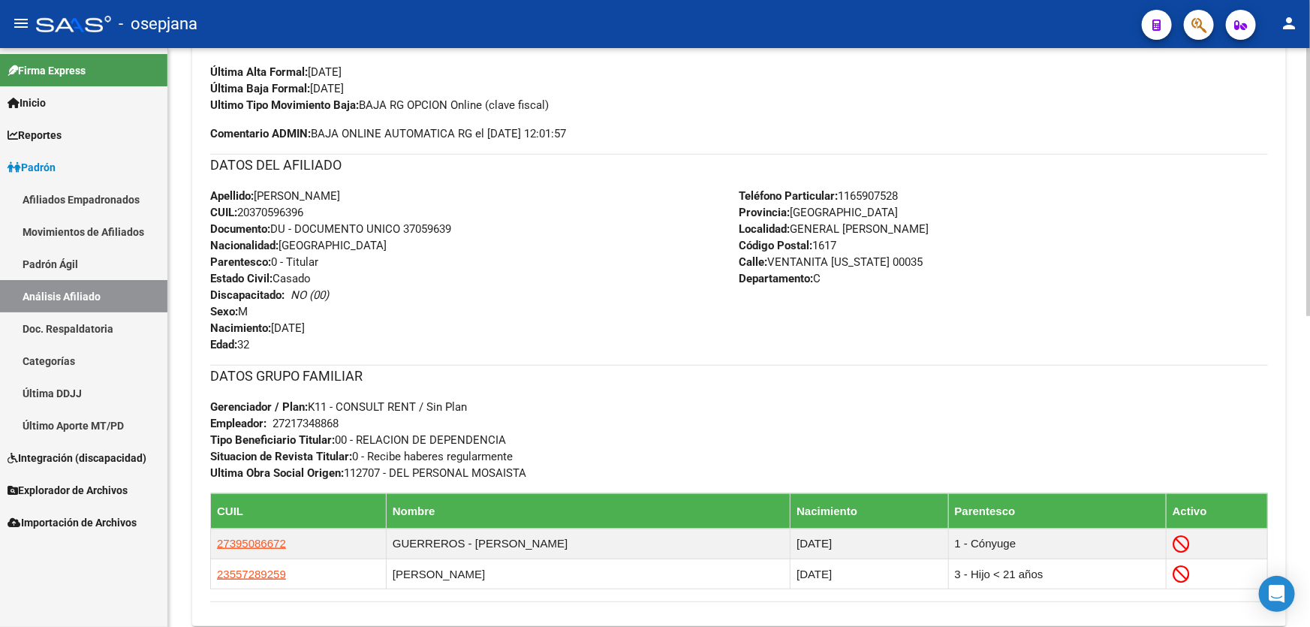
drag, startPoint x: 405, startPoint y: 227, endPoint x: 474, endPoint y: 227, distance: 69.1
click at [474, 227] on div "Apellido: [PERSON_NAME] CUIL: 20370596396 Documento: DU - DOCUMENTO UNICO 37059…" at bounding box center [474, 270] width 529 height 165
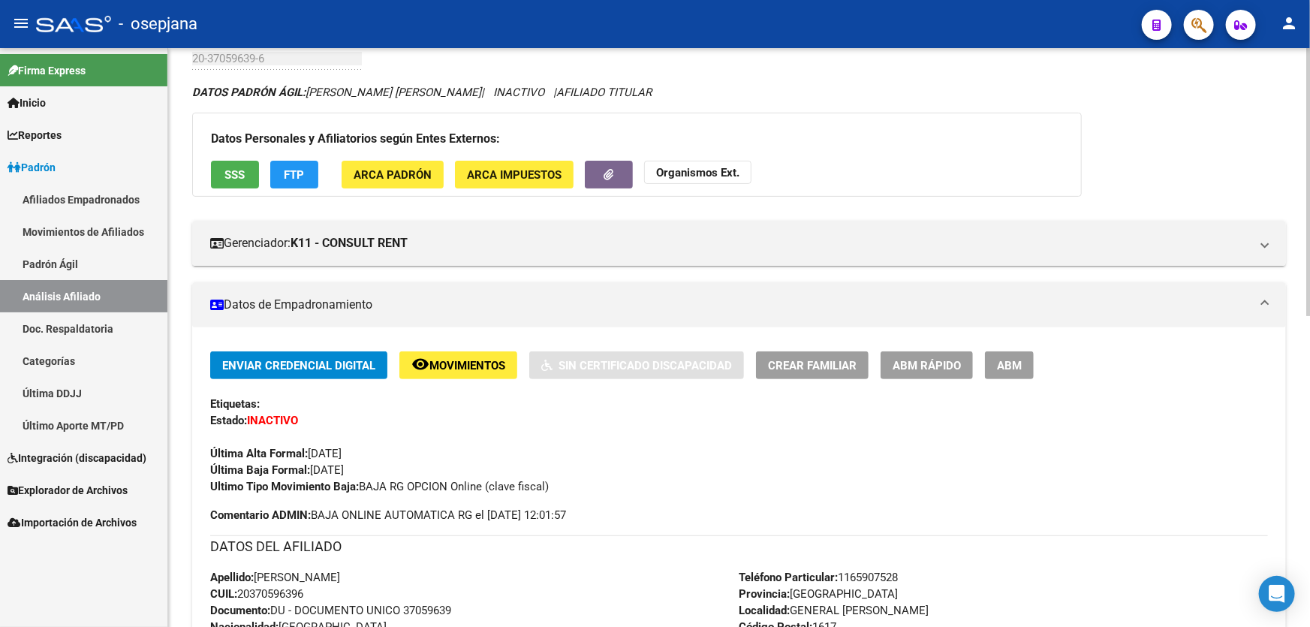
scroll to position [56, 0]
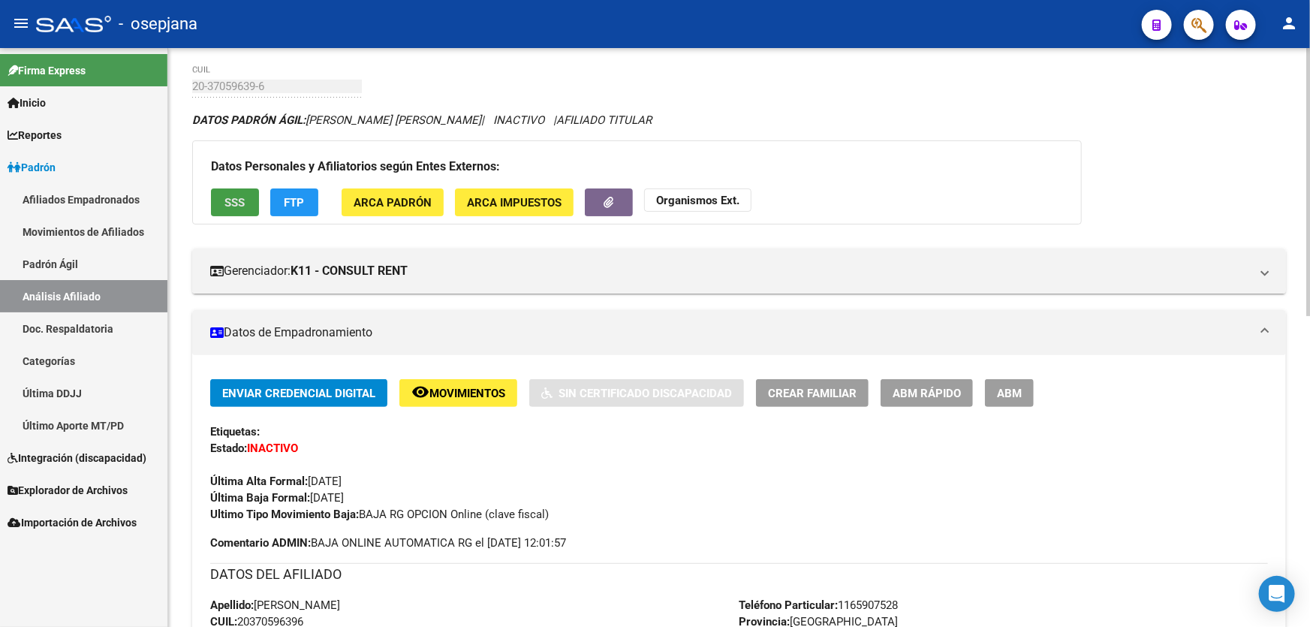
click at [249, 202] on button "SSS" at bounding box center [235, 202] width 48 height 28
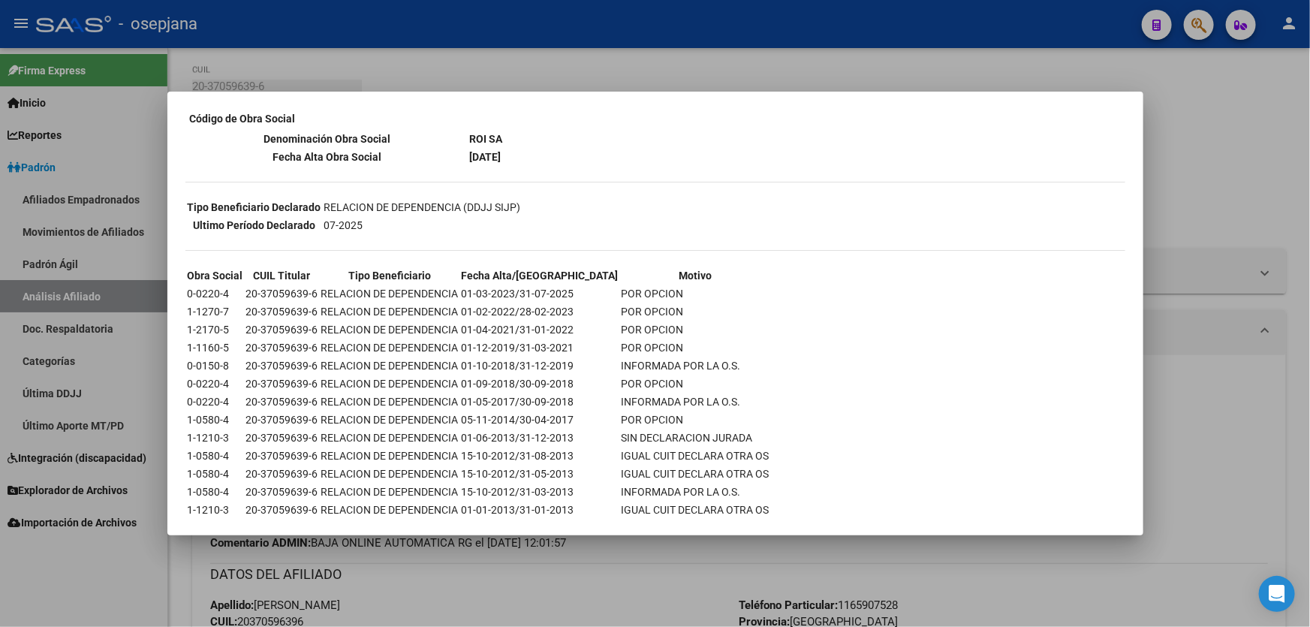
scroll to position [324, 0]
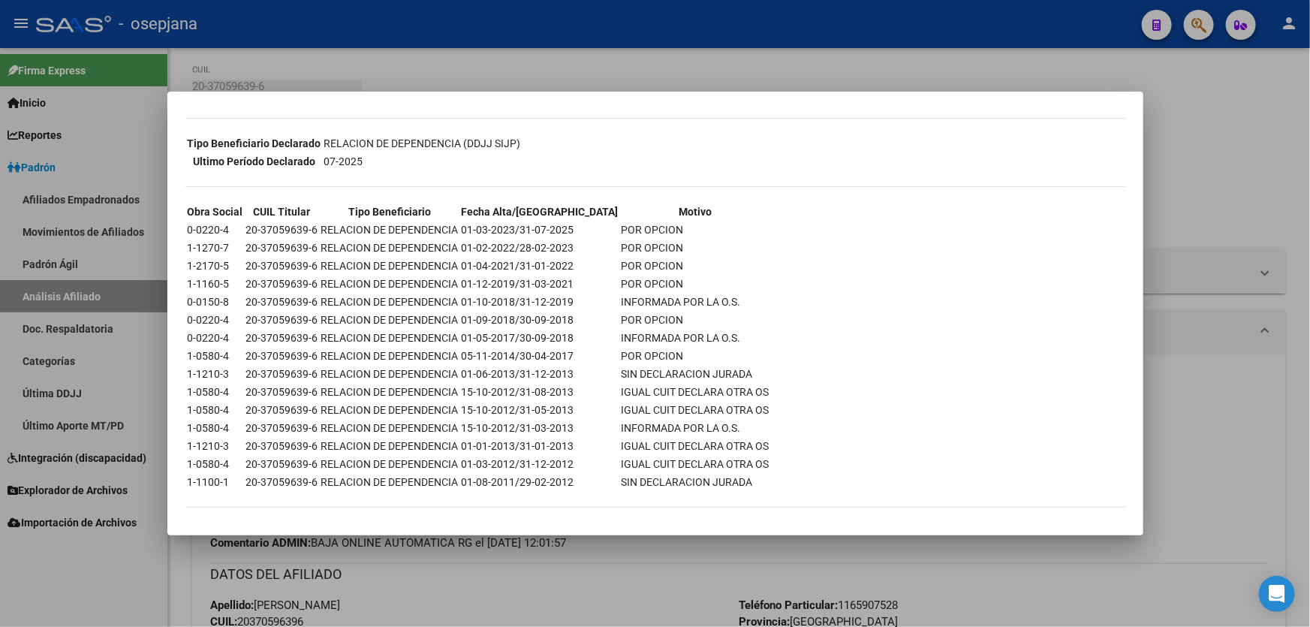
click at [1201, 186] on div at bounding box center [655, 313] width 1310 height 627
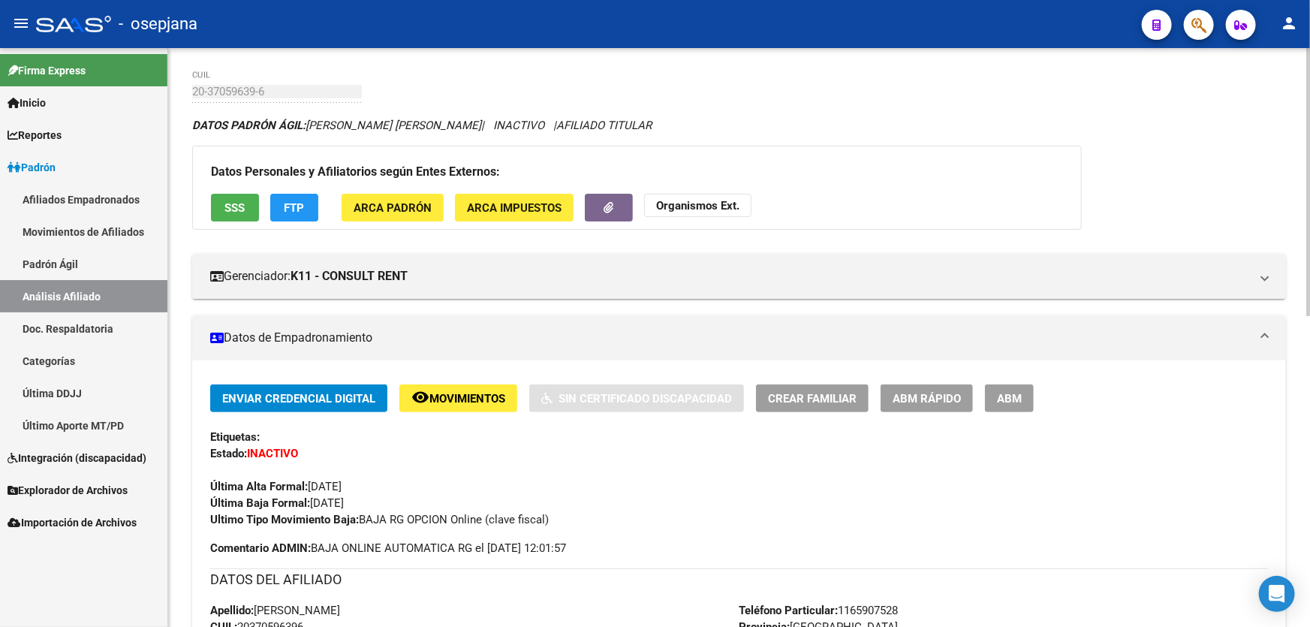
scroll to position [0, 0]
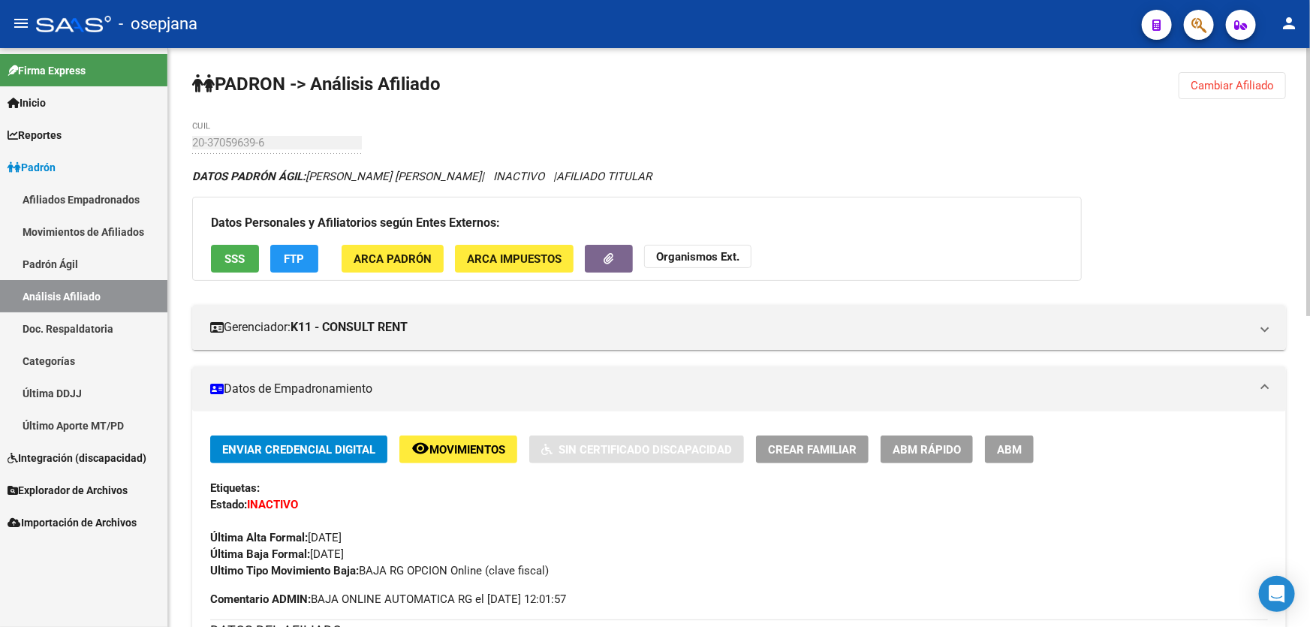
click at [1256, 86] on span "Cambiar Afiliado" at bounding box center [1232, 86] width 83 height 14
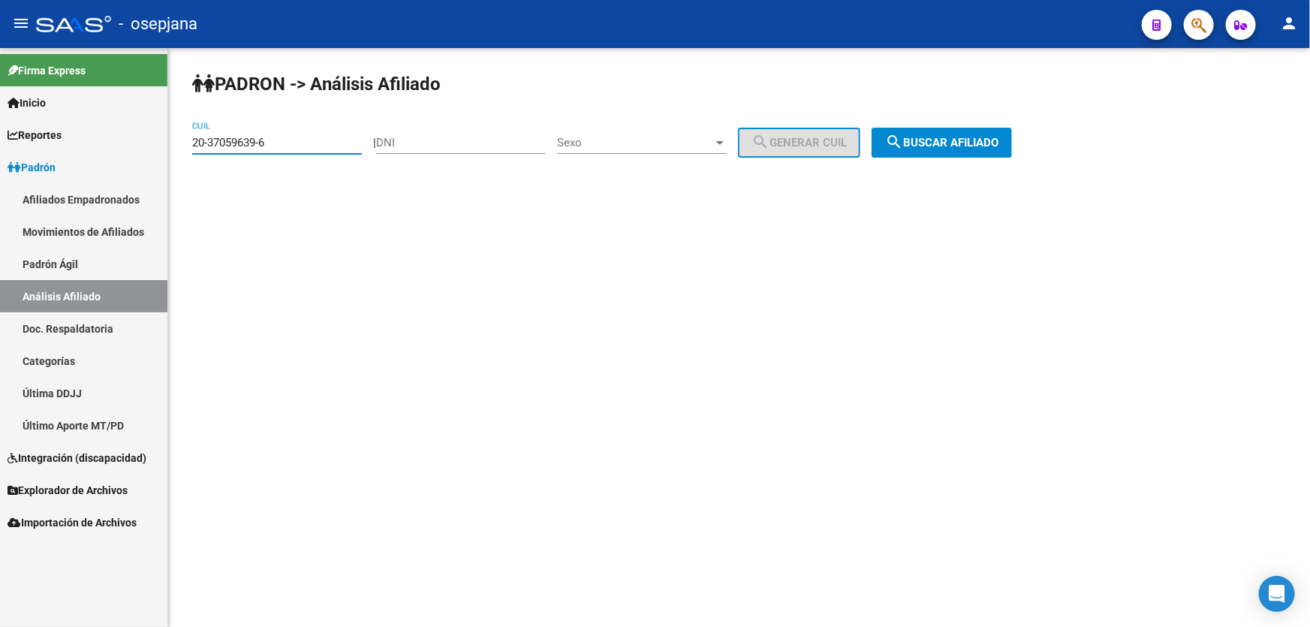
drag, startPoint x: 285, startPoint y: 139, endPoint x: 173, endPoint y: 139, distance: 112.6
click at [173, 139] on div "PADRON -> Análisis Afiliado 20-37059639-6 CUIL | DNI Sexo Sexo search Generar C…" at bounding box center [739, 127] width 1142 height 158
paste input "215755-1"
click at [999, 143] on span "search Buscar afiliado" at bounding box center [941, 143] width 113 height 14
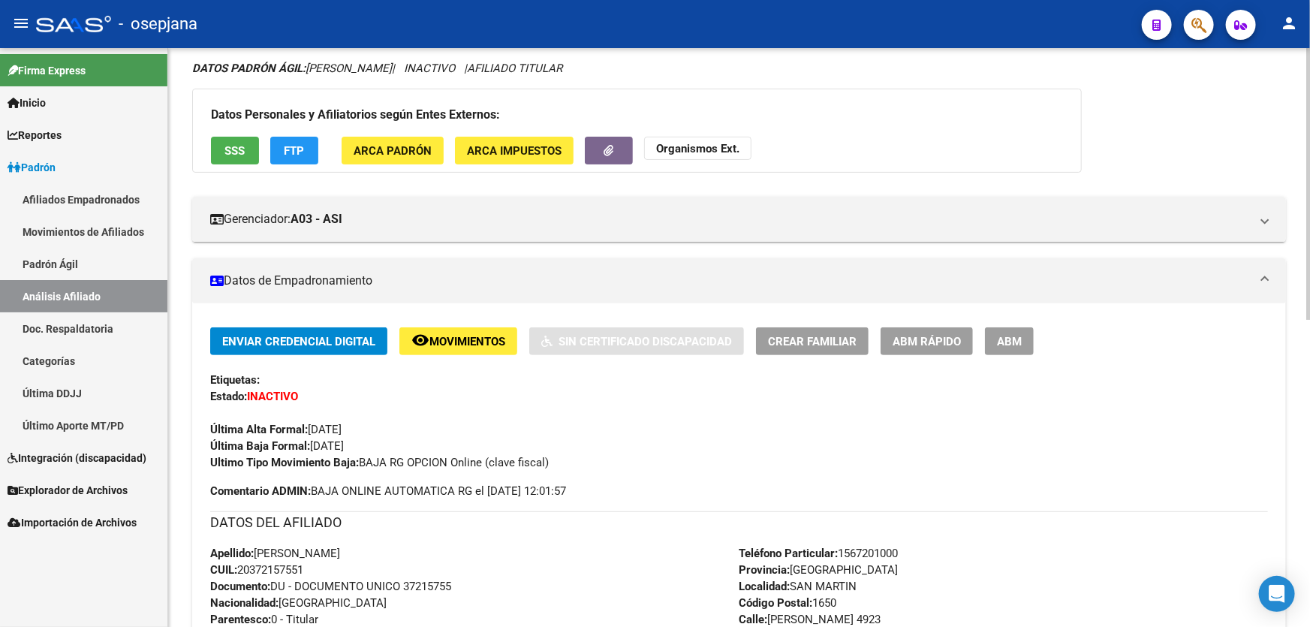
scroll to position [68, 0]
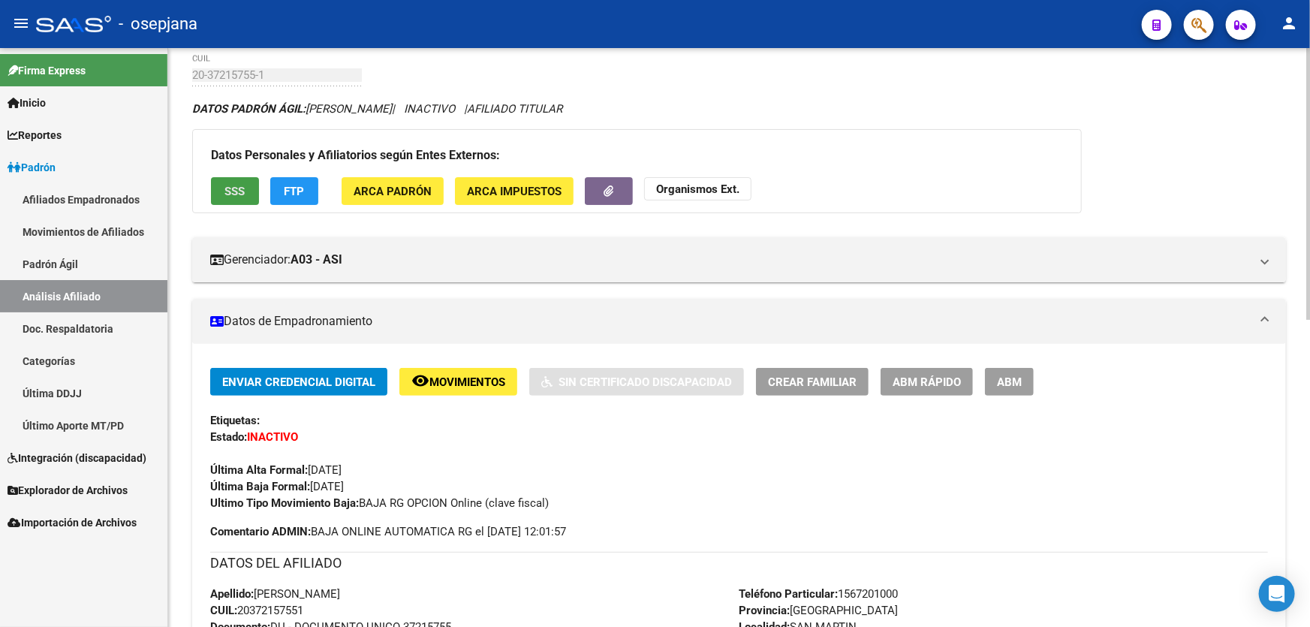
click at [230, 194] on span "SSS" at bounding box center [235, 192] width 20 height 14
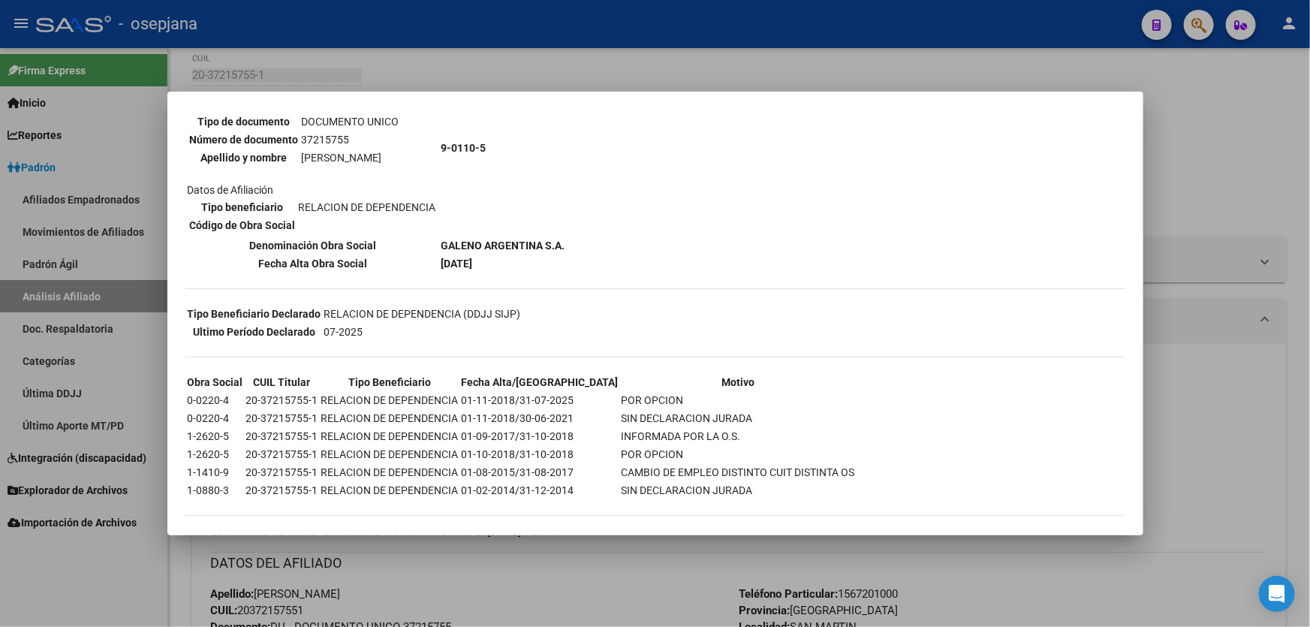
scroll to position [164, 0]
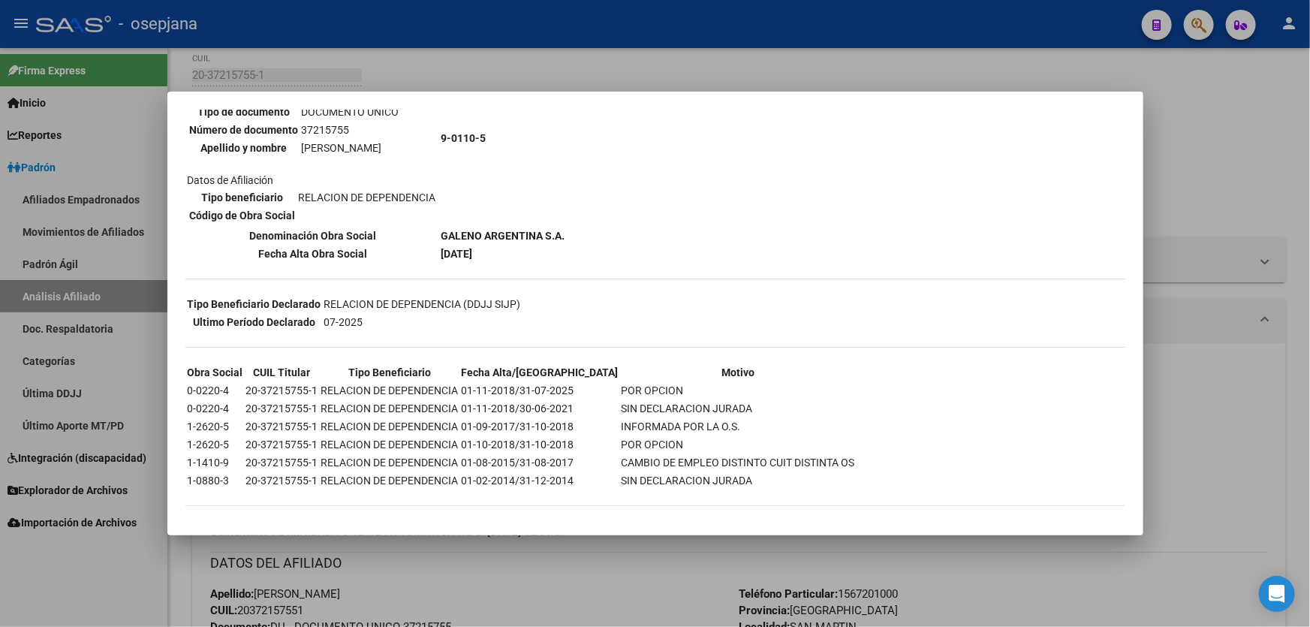
click at [1215, 179] on div at bounding box center [655, 313] width 1310 height 627
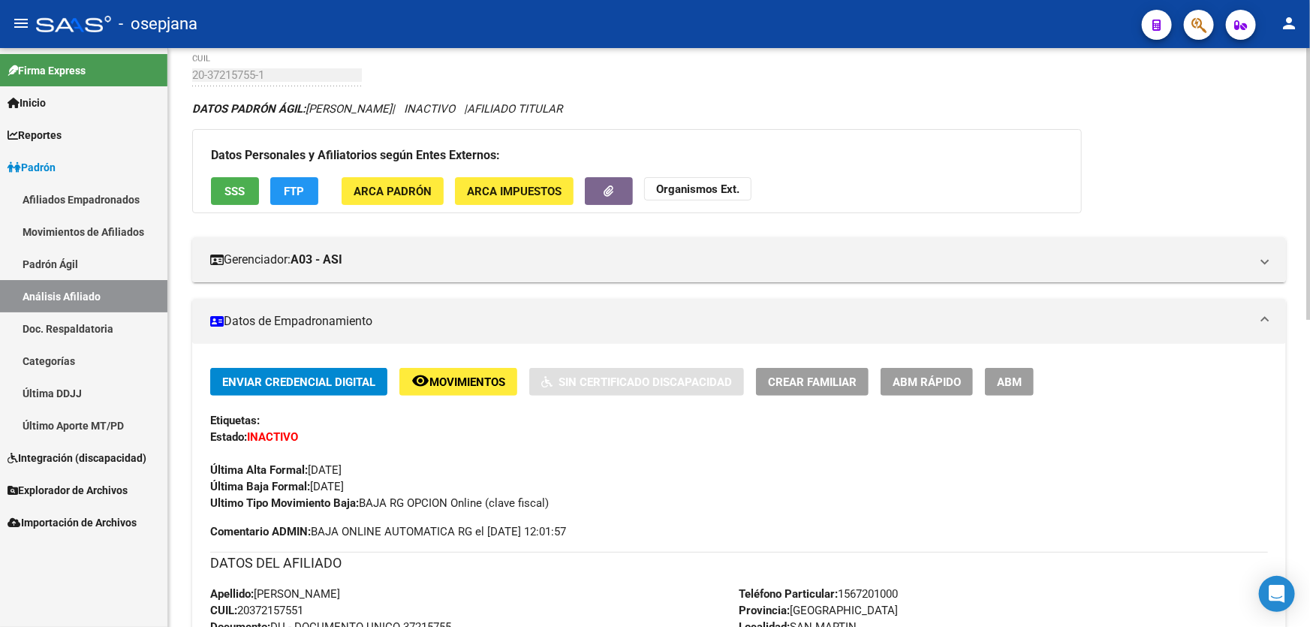
scroll to position [0, 0]
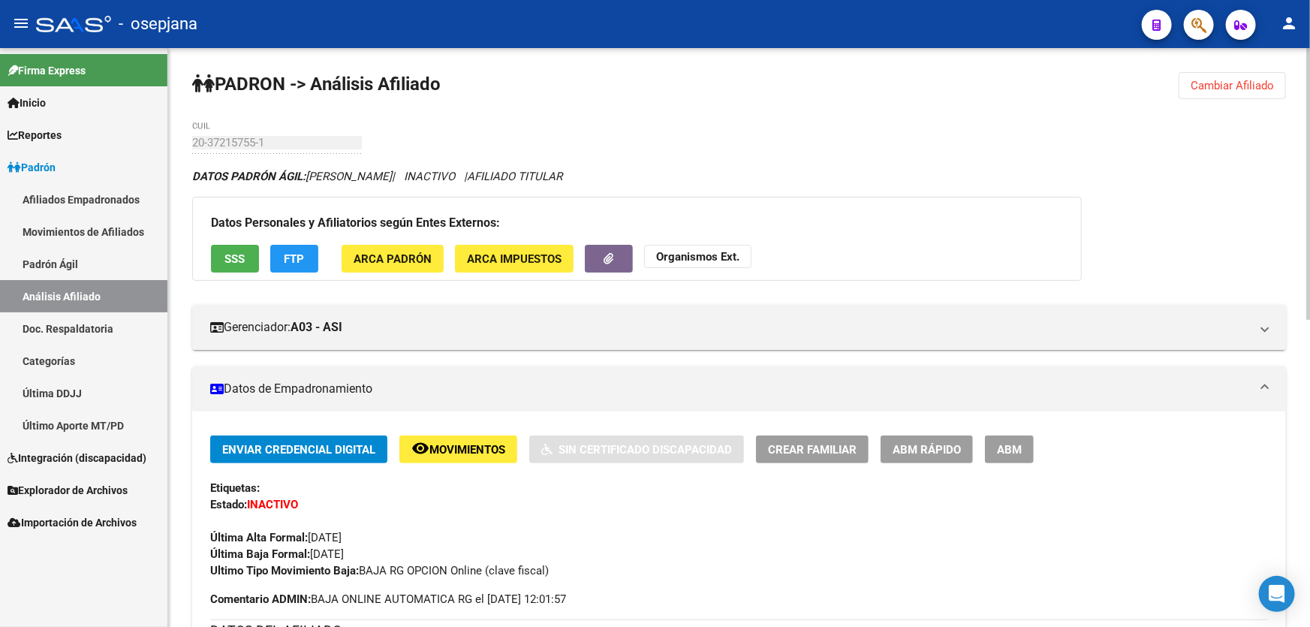
click at [1231, 80] on span "Cambiar Afiliado" at bounding box center [1232, 86] width 83 height 14
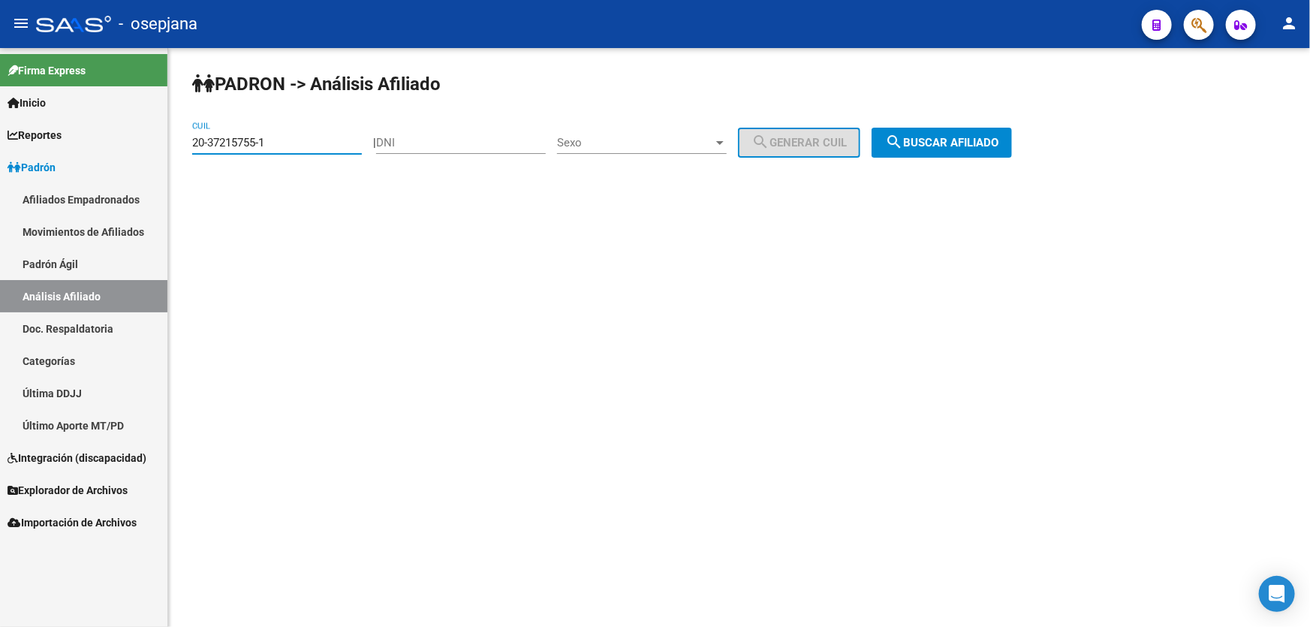
drag, startPoint x: 300, startPoint y: 145, endPoint x: 164, endPoint y: 147, distance: 136.7
click at [164, 147] on mat-sidenav-container "Firma Express Inicio Instructivos Contacto OS Reportes Padrón Traspasos x O.S. …" at bounding box center [655, 337] width 1310 height 579
paste input "848507-0"
click at [976, 145] on span "search Buscar afiliado" at bounding box center [941, 143] width 113 height 14
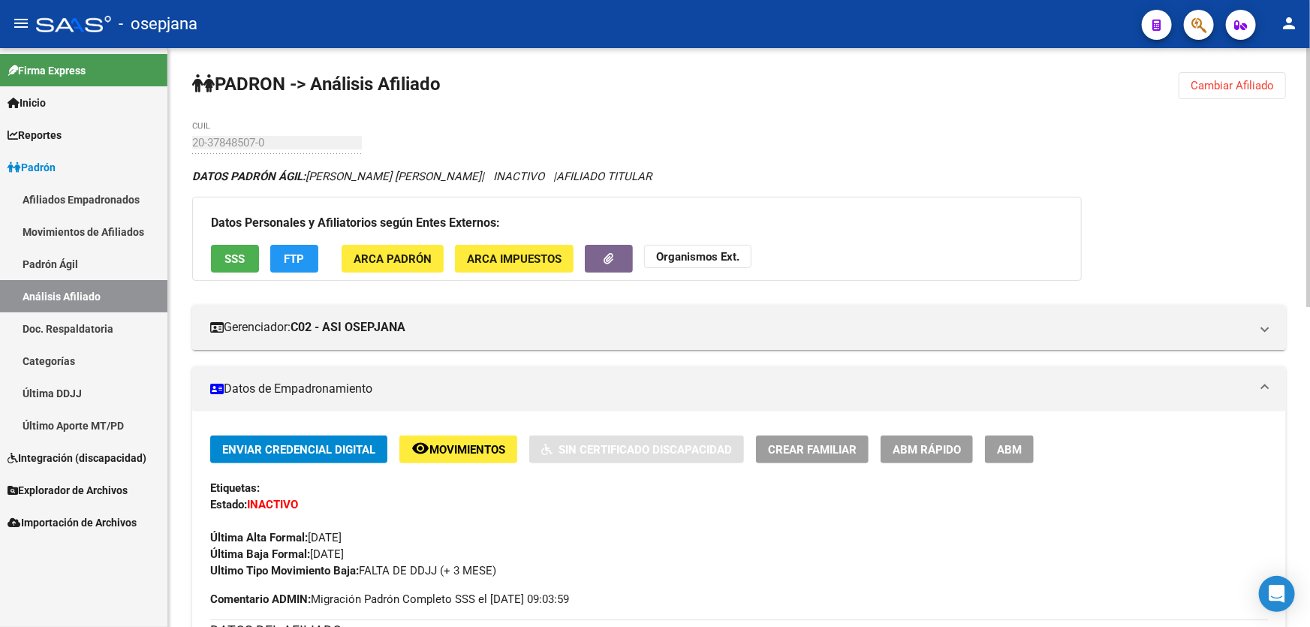
click at [227, 252] on span "SSS" at bounding box center [235, 259] width 20 height 14
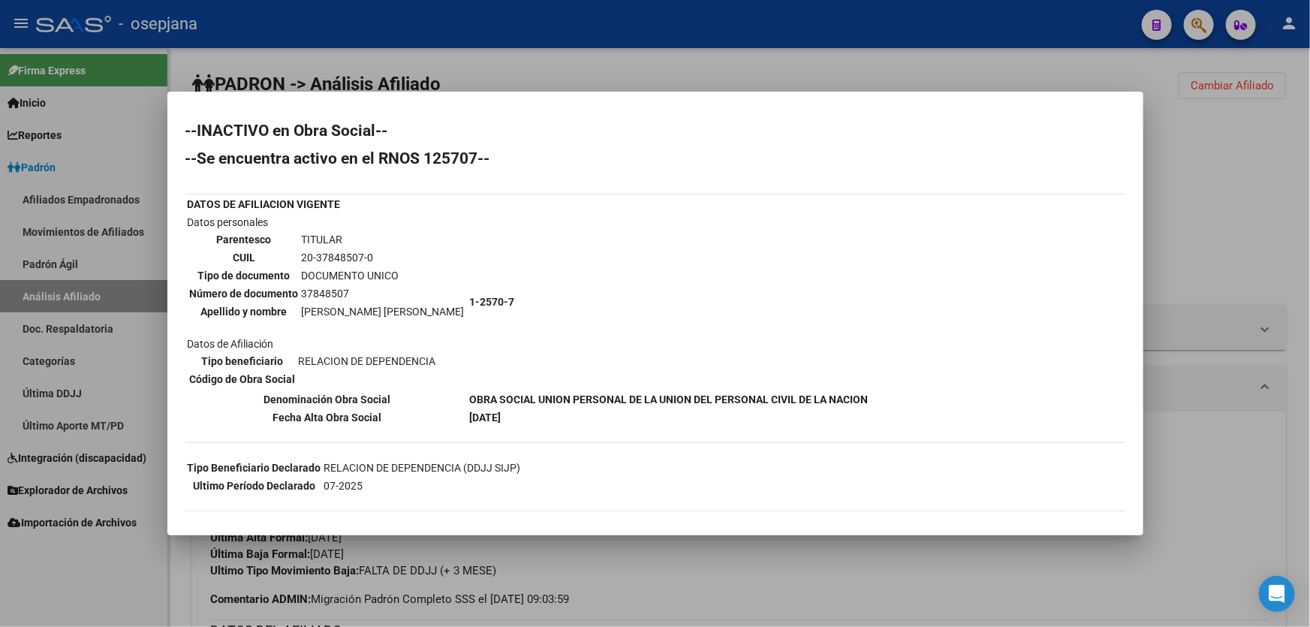
click at [1234, 211] on div at bounding box center [655, 313] width 1310 height 627
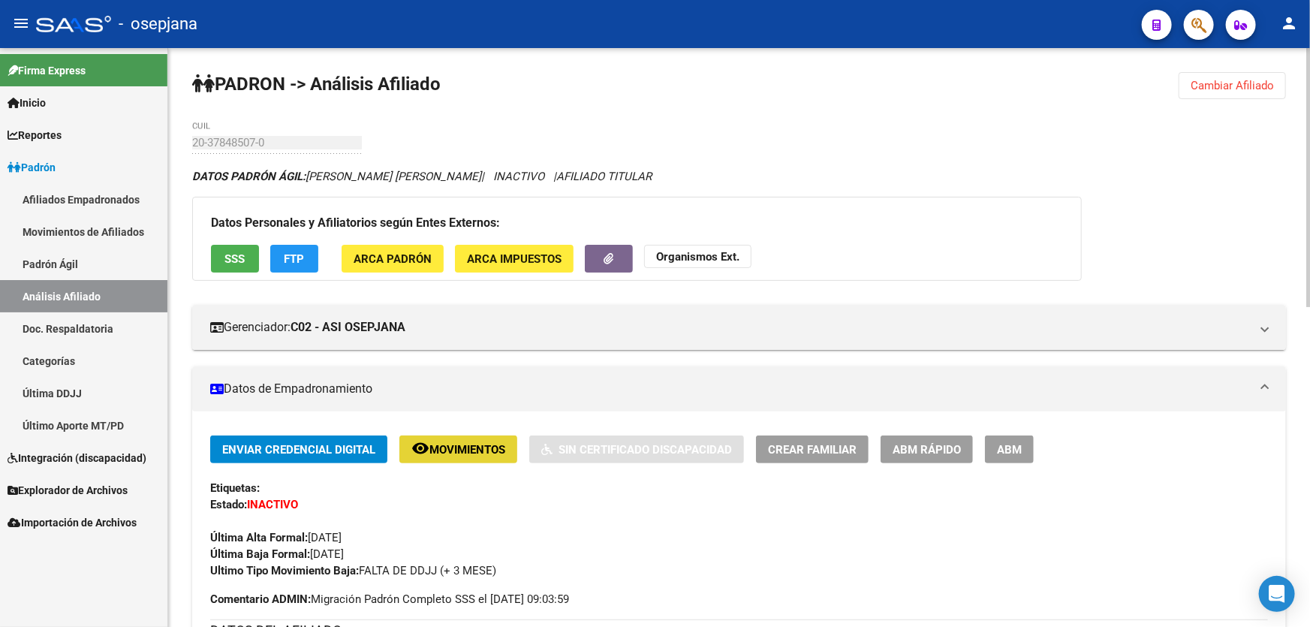
click at [452, 447] on span "Movimientos" at bounding box center [467, 450] width 76 height 14
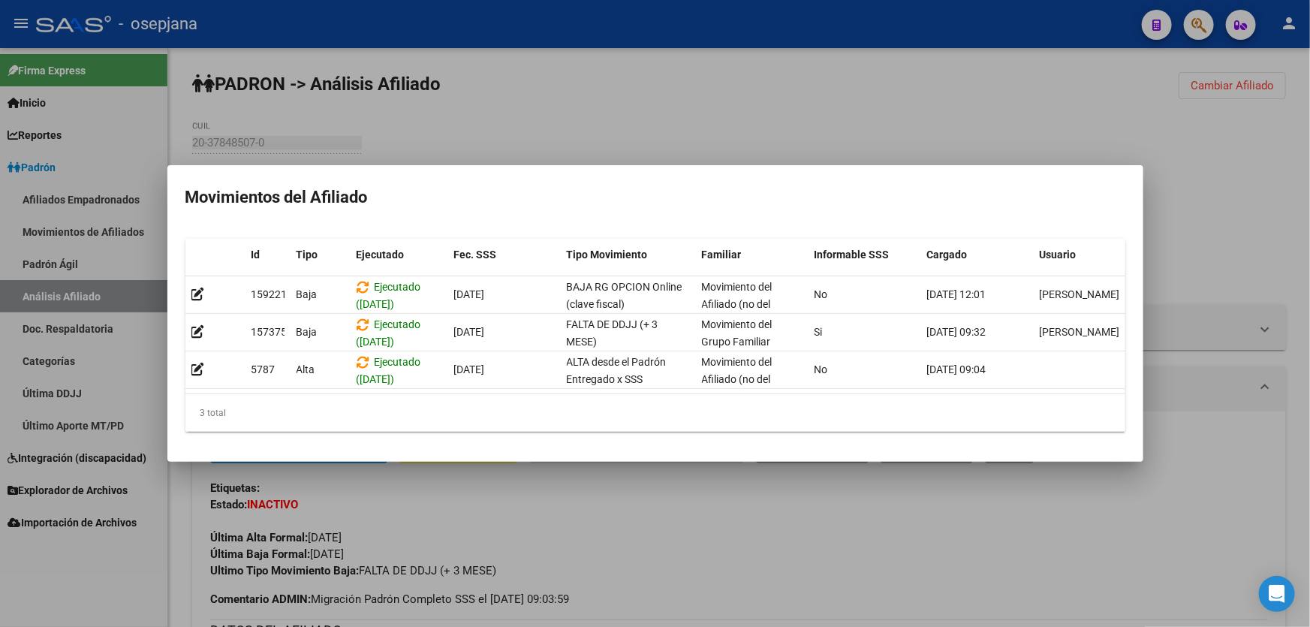
click at [1111, 593] on div at bounding box center [655, 313] width 1310 height 627
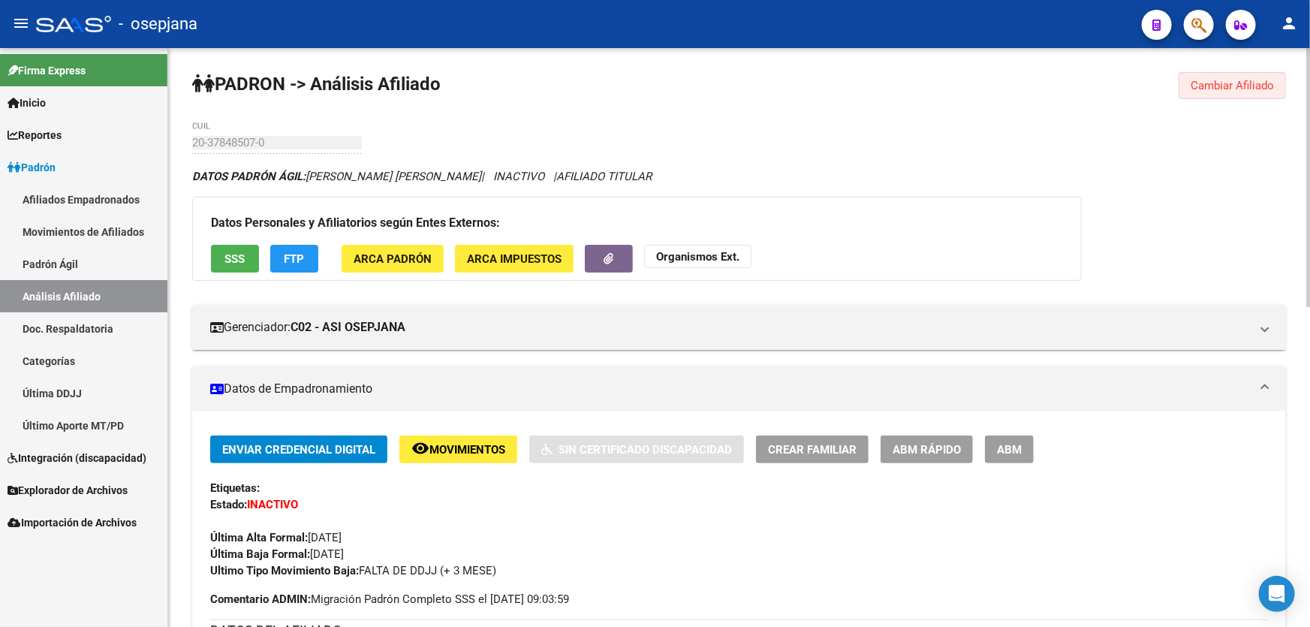
click at [1221, 83] on span "Cambiar Afiliado" at bounding box center [1232, 86] width 83 height 14
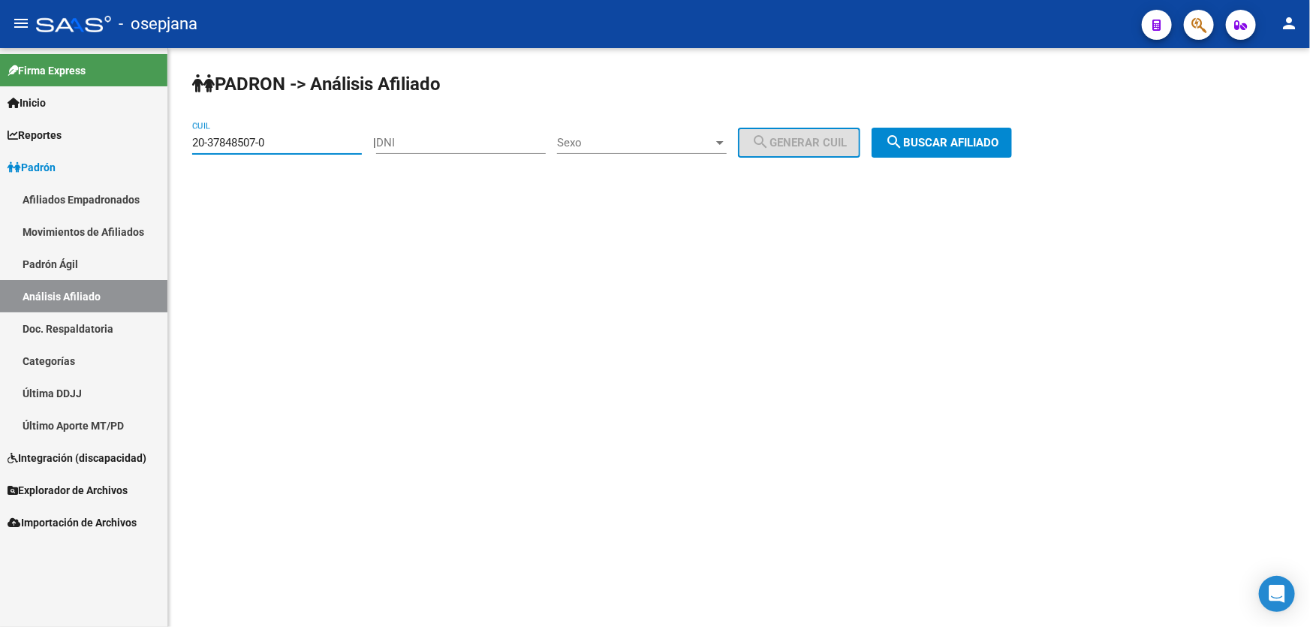
drag, startPoint x: 315, startPoint y: 143, endPoint x: 179, endPoint y: 149, distance: 136.0
click at [179, 149] on div "PADRON -> Análisis Afiliado 20-37848507-0 CUIL | DNI Sexo Sexo search Generar C…" at bounding box center [739, 127] width 1142 height 158
paste input "809-6"
click at [962, 136] on span "search Buscar afiliado" at bounding box center [941, 143] width 113 height 14
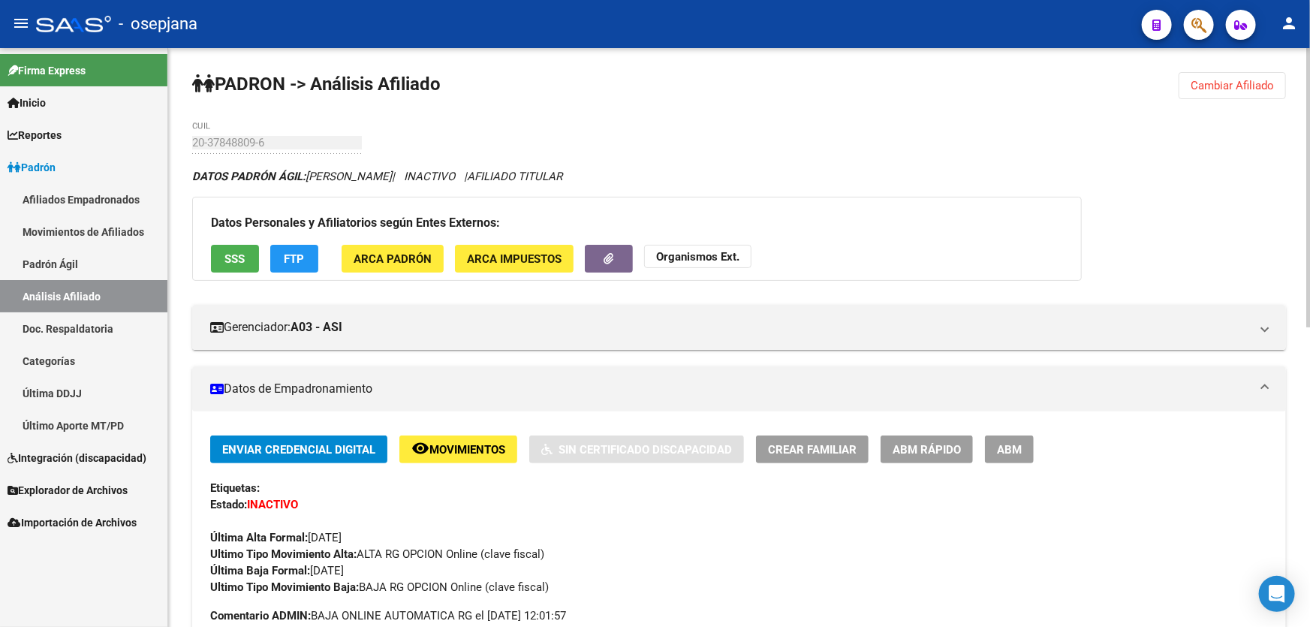
click at [1258, 89] on span "Cambiar Afiliado" at bounding box center [1232, 86] width 83 height 14
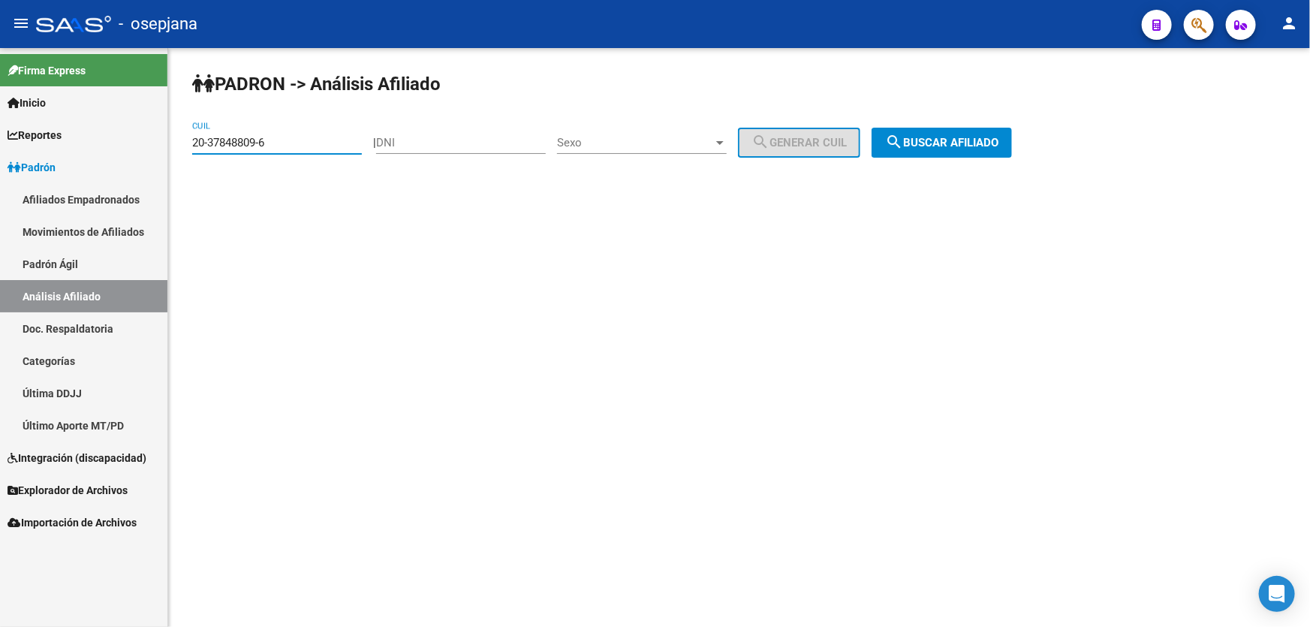
drag, startPoint x: 283, startPoint y: 141, endPoint x: 159, endPoint y: 141, distance: 123.9
click at [159, 141] on mat-sidenav-container "Firma Express Inicio Instructivos Contacto OS Reportes Padrón Traspasos x O.S. …" at bounding box center [655, 337] width 1310 height 579
paste input "8284481"
click at [994, 132] on button "search Buscar afiliado" at bounding box center [942, 143] width 140 height 30
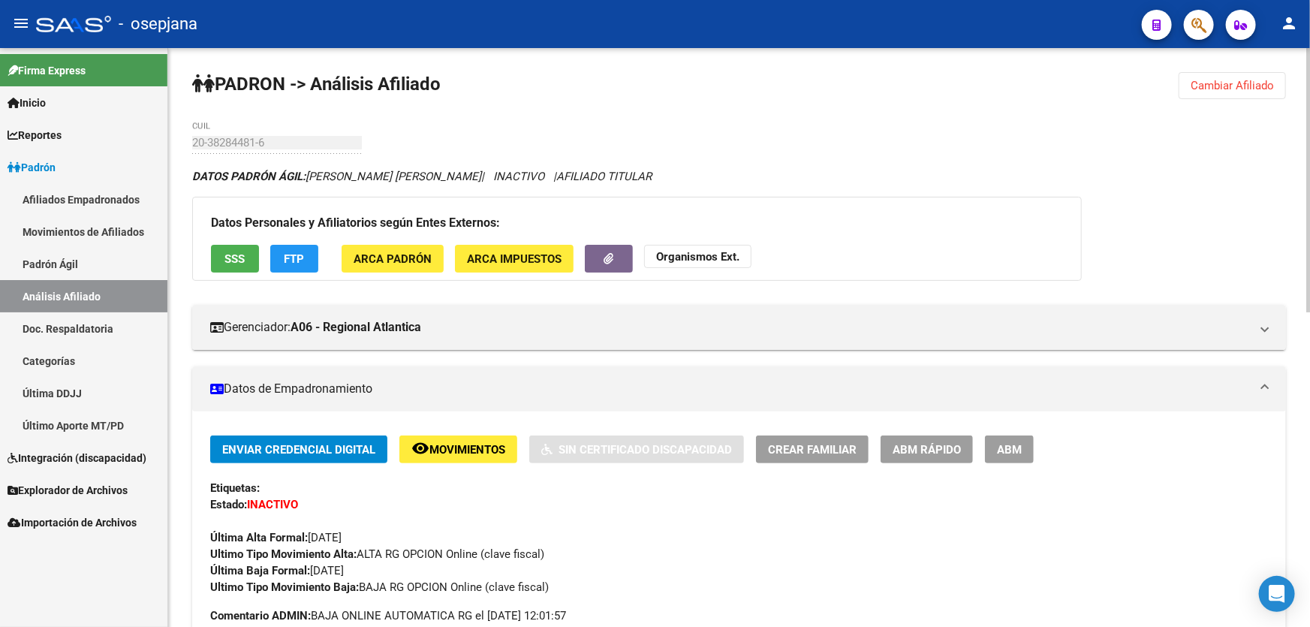
click at [1231, 80] on span "Cambiar Afiliado" at bounding box center [1232, 86] width 83 height 14
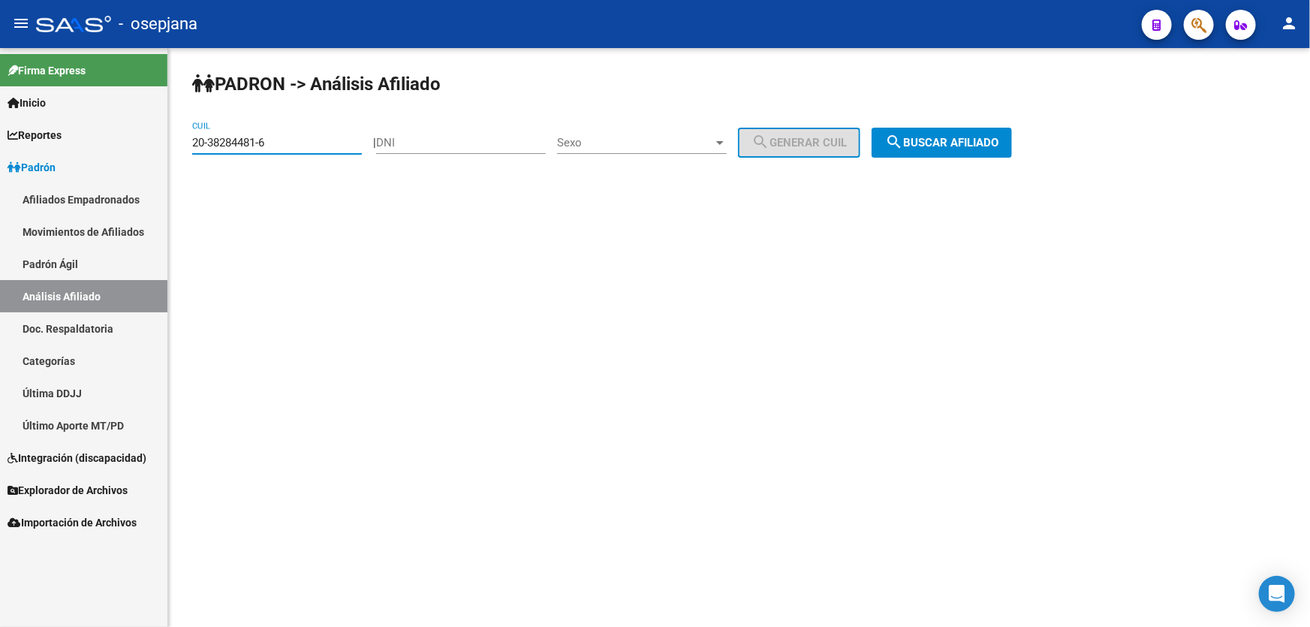
drag, startPoint x: 300, startPoint y: 140, endPoint x: 188, endPoint y: 156, distance: 113.7
click at [188, 156] on div "PADRON -> Análisis Afiliado 20-38284481-6 CUIL | DNI Sexo Sexo search Generar C…" at bounding box center [739, 127] width 1142 height 158
paste input "402987-7"
click at [974, 143] on span "search Buscar afiliado" at bounding box center [941, 143] width 113 height 14
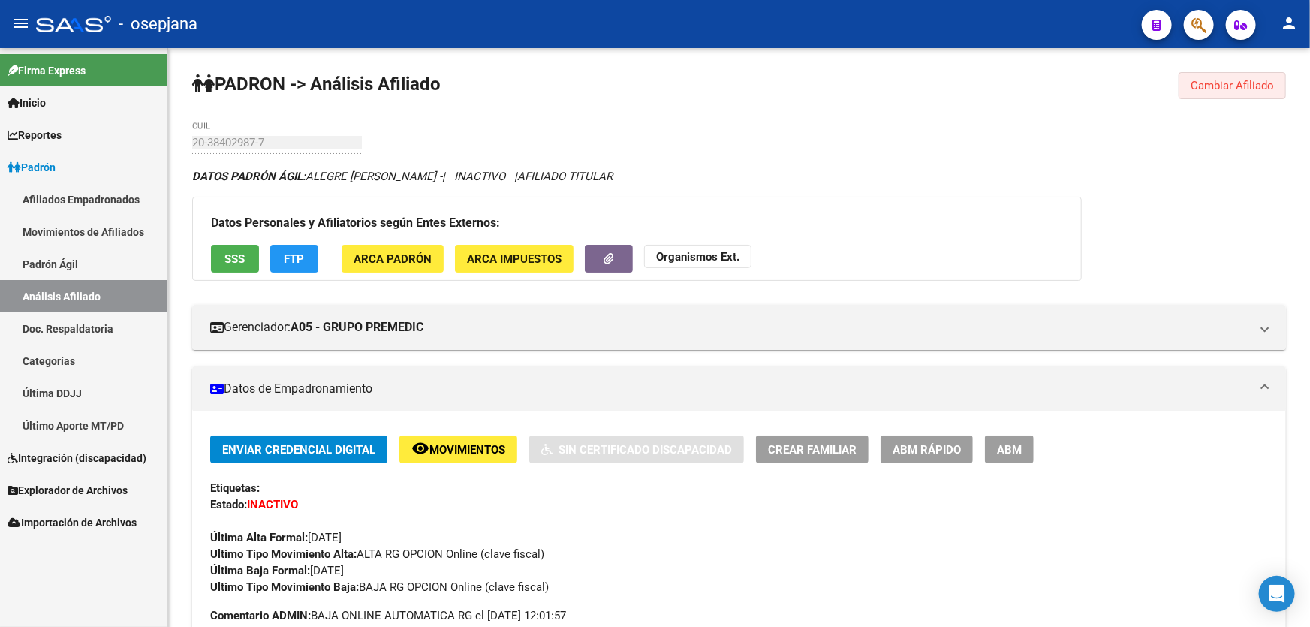
click at [1275, 84] on button "Cambiar Afiliado" at bounding box center [1232, 85] width 107 height 27
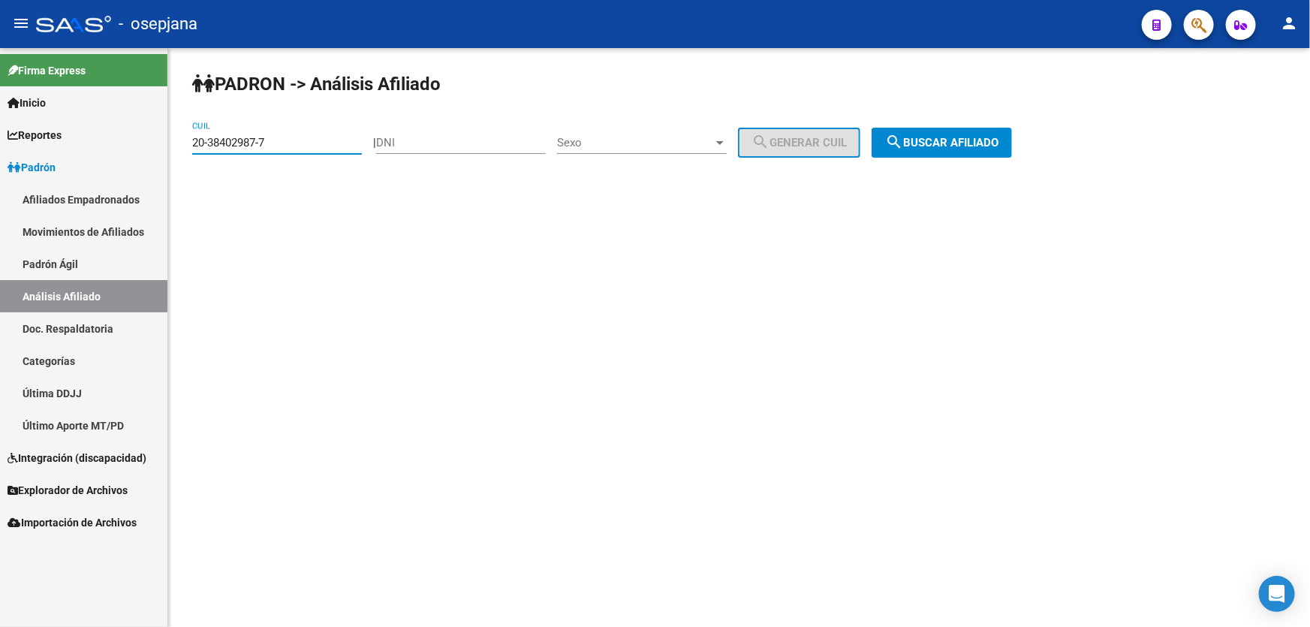
drag, startPoint x: 293, startPoint y: 137, endPoint x: 161, endPoint y: 160, distance: 133.3
click at [170, 159] on div "PADRON -> Análisis Afiliado 20-38402987-7 CUIL | DNI Sexo Sexo search Generar C…" at bounding box center [739, 127] width 1142 height 158
paste input "587247-0"
click at [984, 143] on span "search Buscar afiliado" at bounding box center [941, 143] width 113 height 14
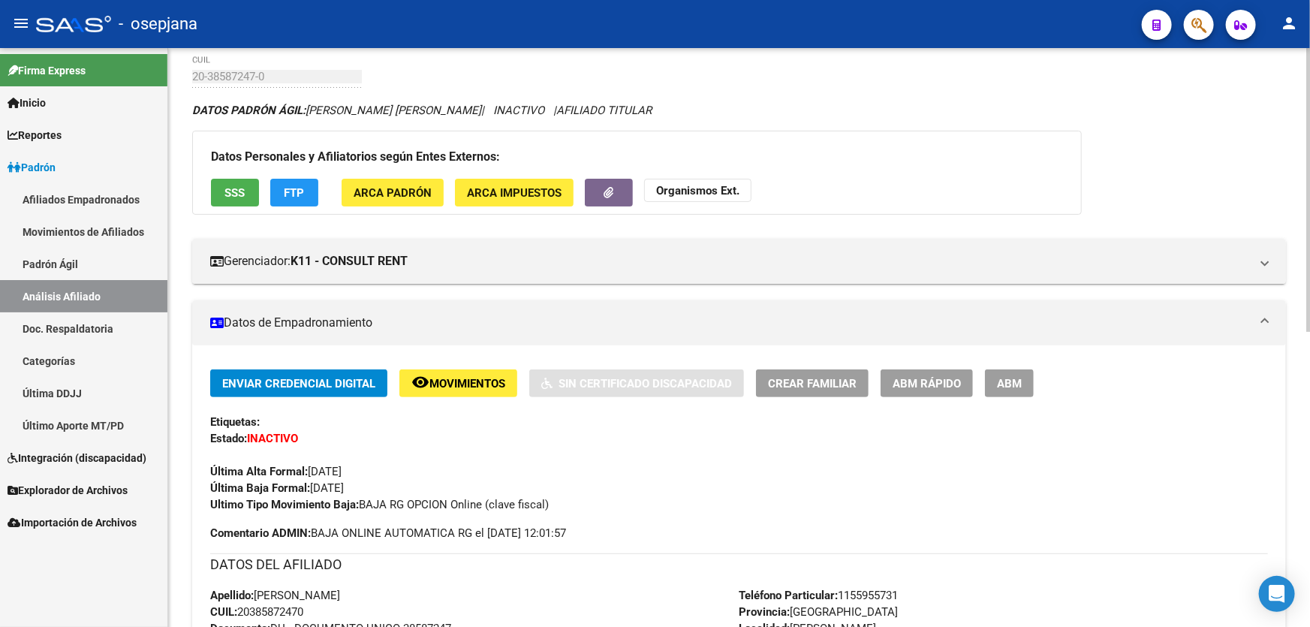
scroll to position [56, 0]
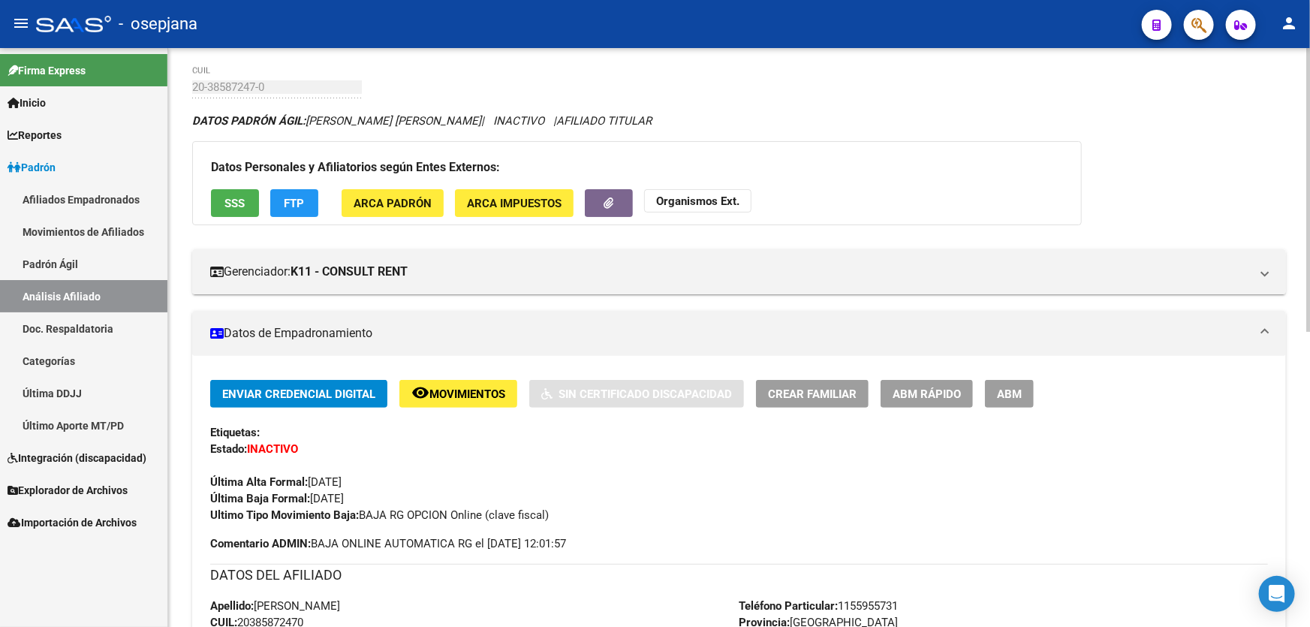
click at [225, 201] on span "SSS" at bounding box center [235, 204] width 20 height 14
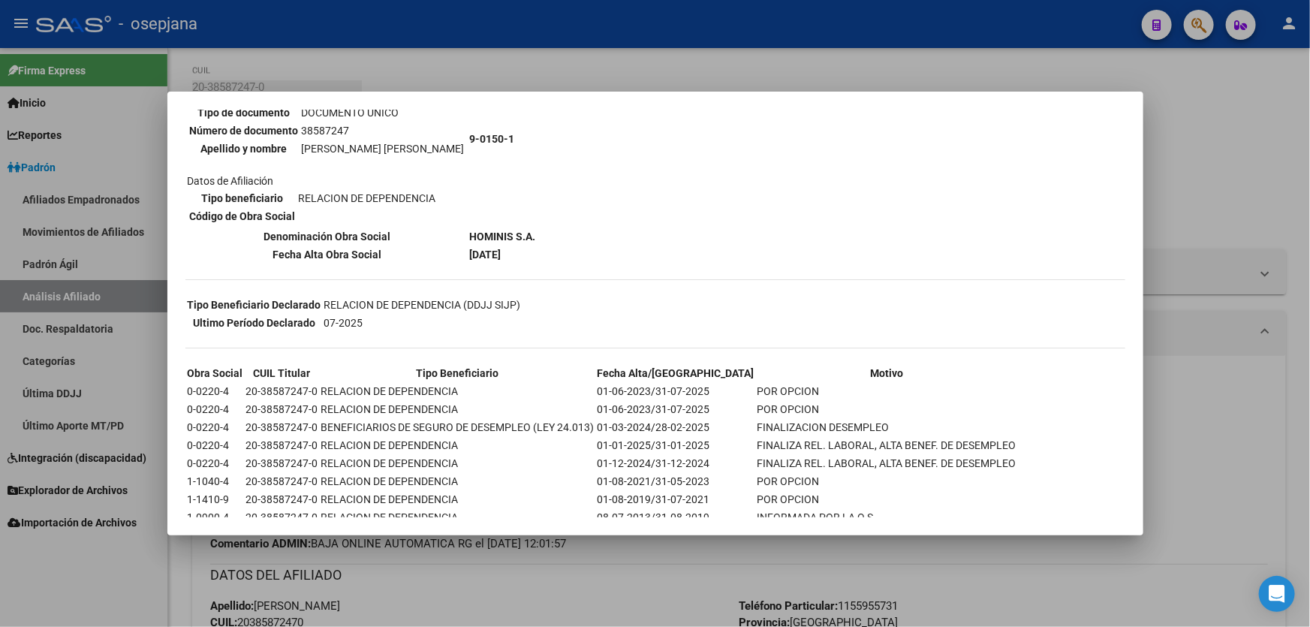
scroll to position [199, 0]
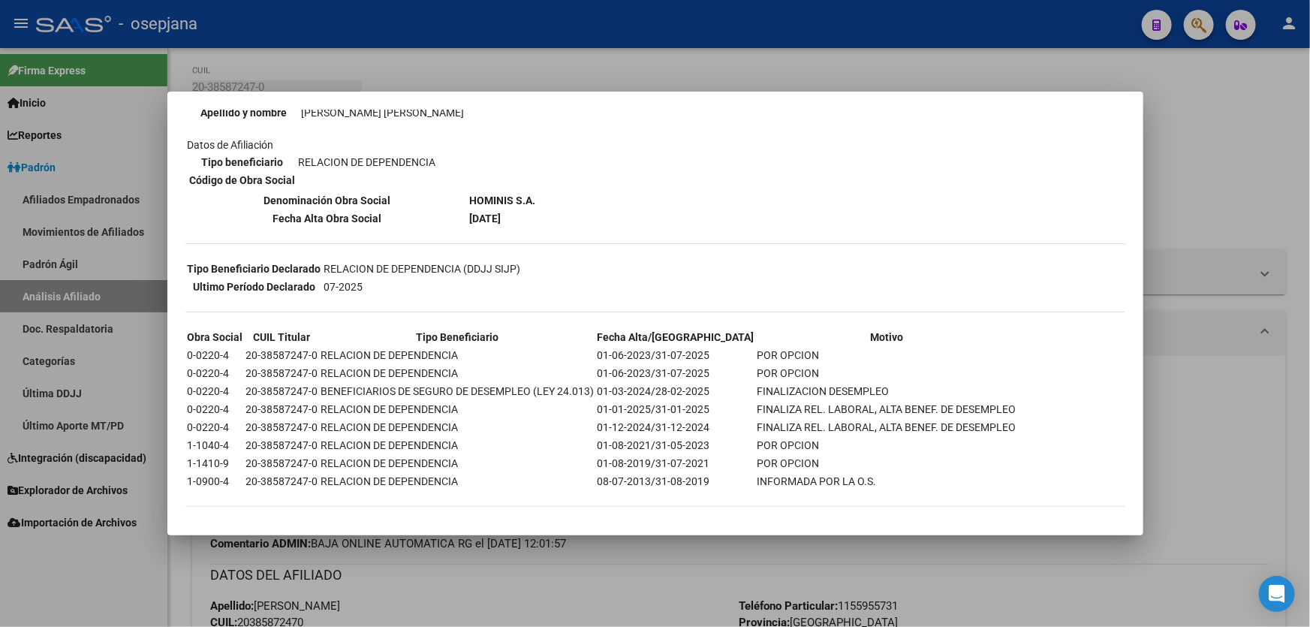
click at [1209, 292] on div at bounding box center [655, 313] width 1310 height 627
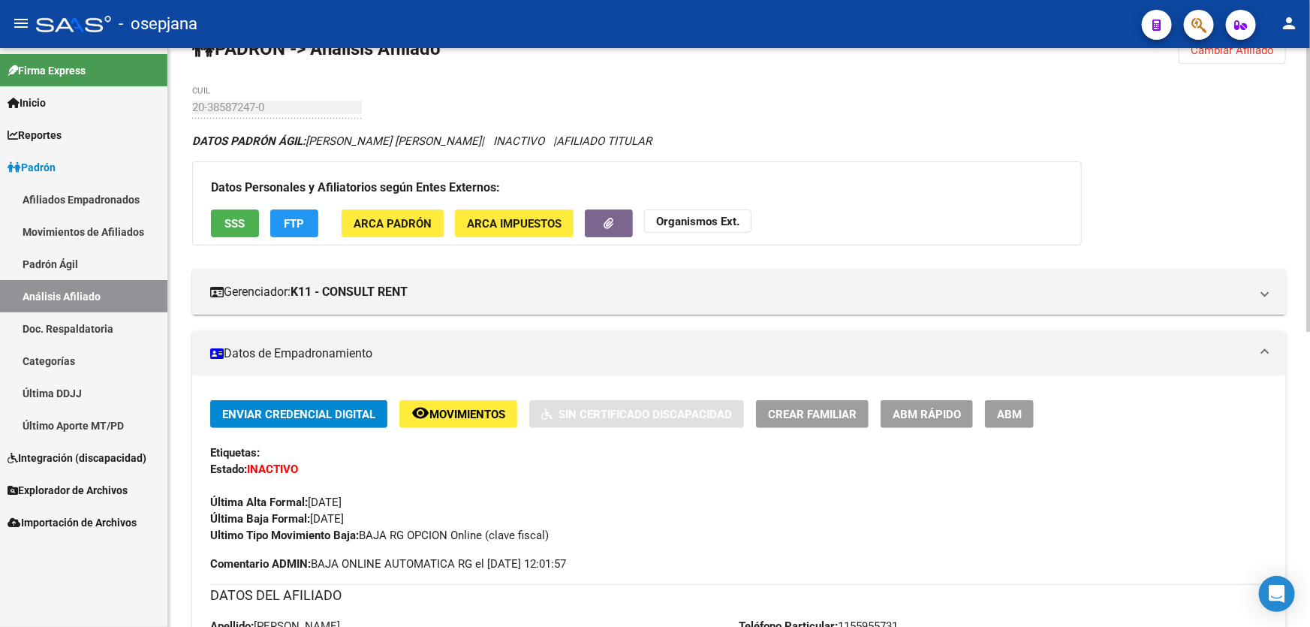
scroll to position [0, 0]
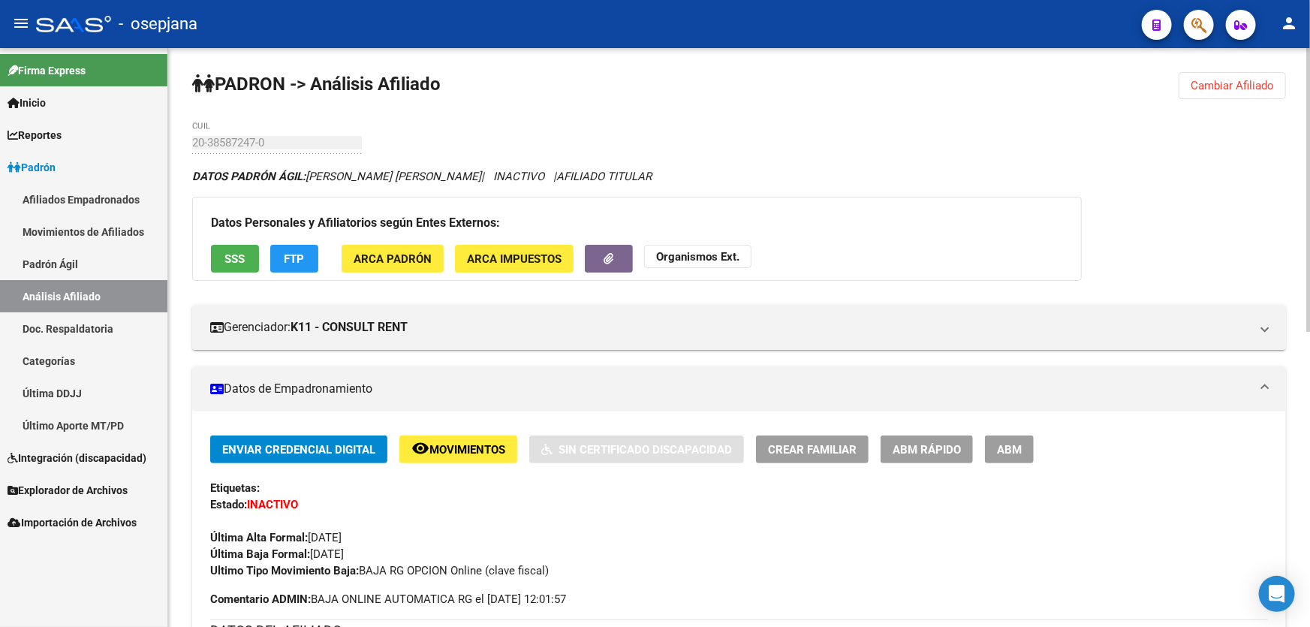
click at [1237, 82] on span "Cambiar Afiliado" at bounding box center [1232, 86] width 83 height 14
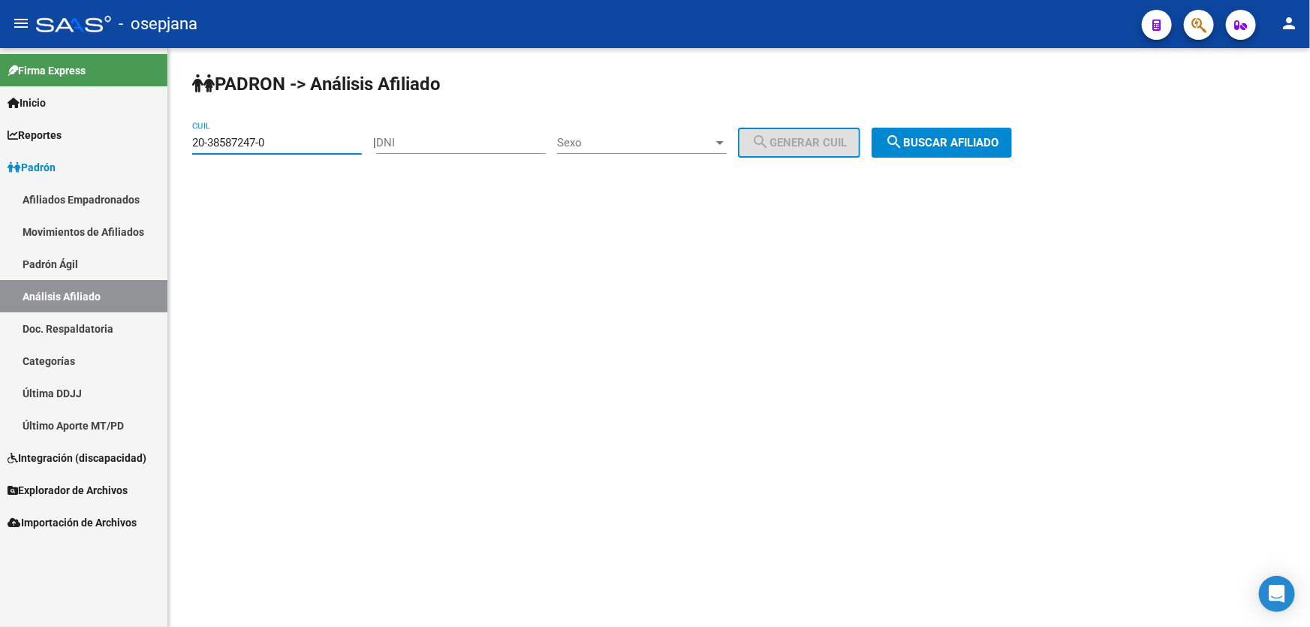
drag, startPoint x: 301, startPoint y: 143, endPoint x: 144, endPoint y: 144, distance: 156.9
click at [144, 144] on mat-sidenav-container "Firma Express Inicio Instructivos Contacto OS Reportes Padrón Traspasos x O.S. …" at bounding box center [655, 337] width 1310 height 579
paste input "837335-1"
click at [1047, 135] on div "PADRON -> Análisis Afiliado 20-38837335-1 CUIL | DNI Sexo Sexo search Generar C…" at bounding box center [739, 127] width 1142 height 158
click at [999, 137] on span "search Buscar afiliado" at bounding box center [941, 143] width 113 height 14
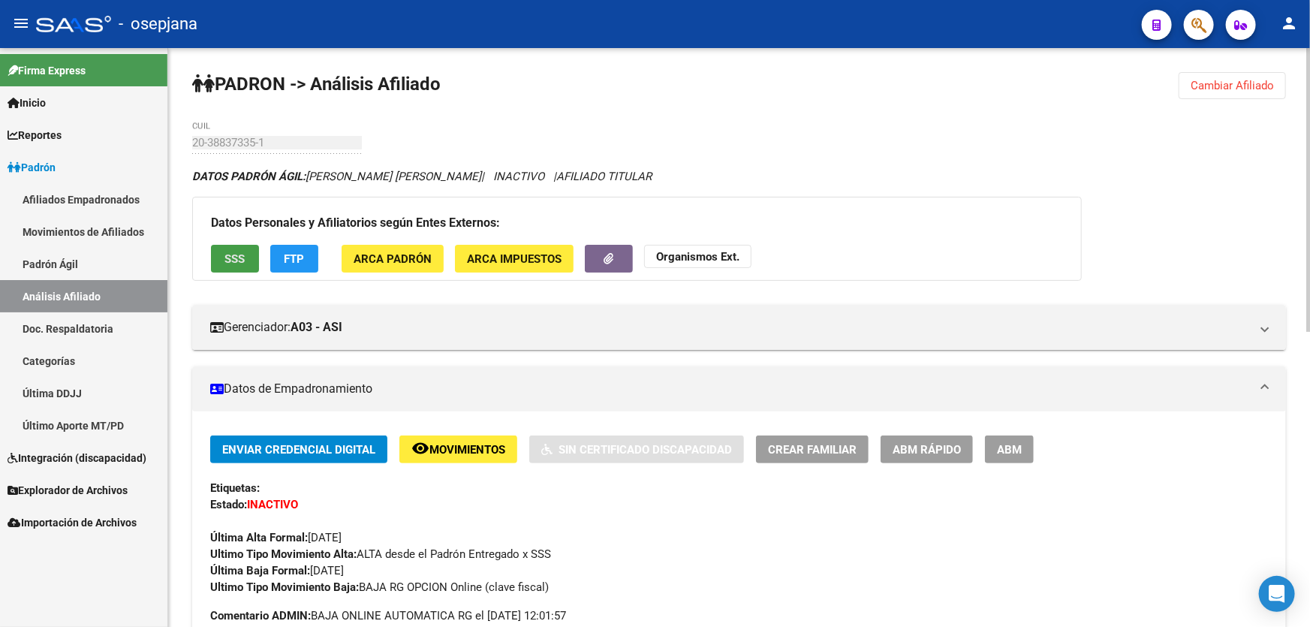
click at [231, 252] on span "SSS" at bounding box center [235, 259] width 20 height 14
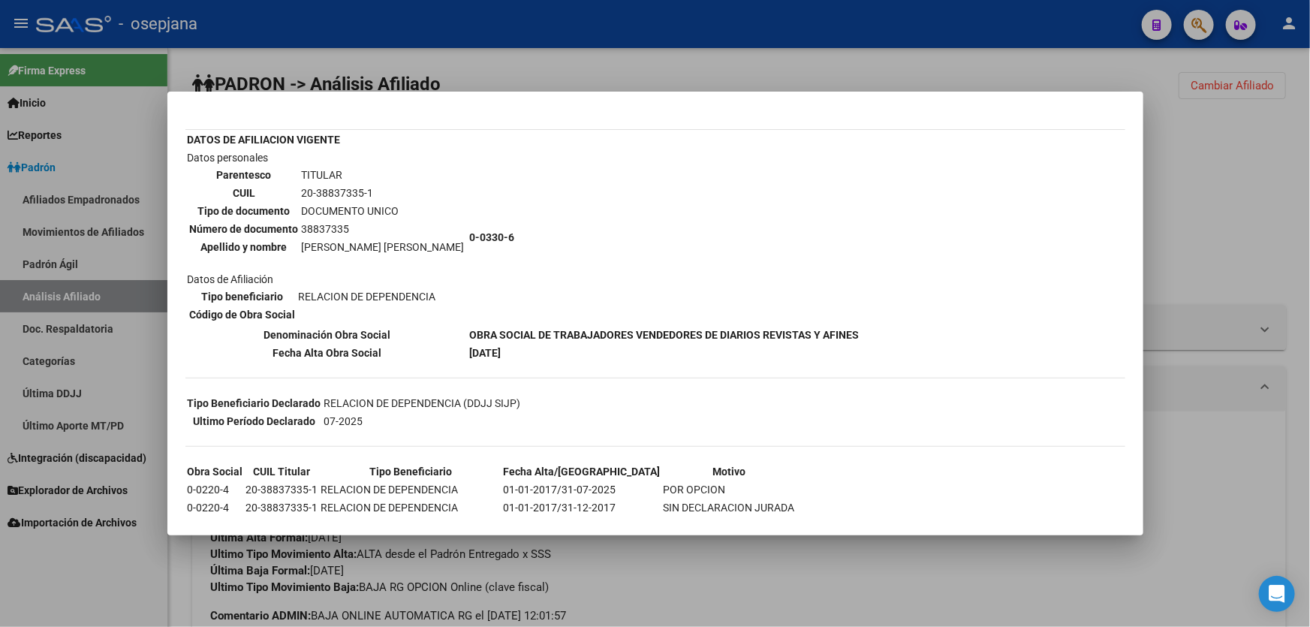
scroll to position [128, 0]
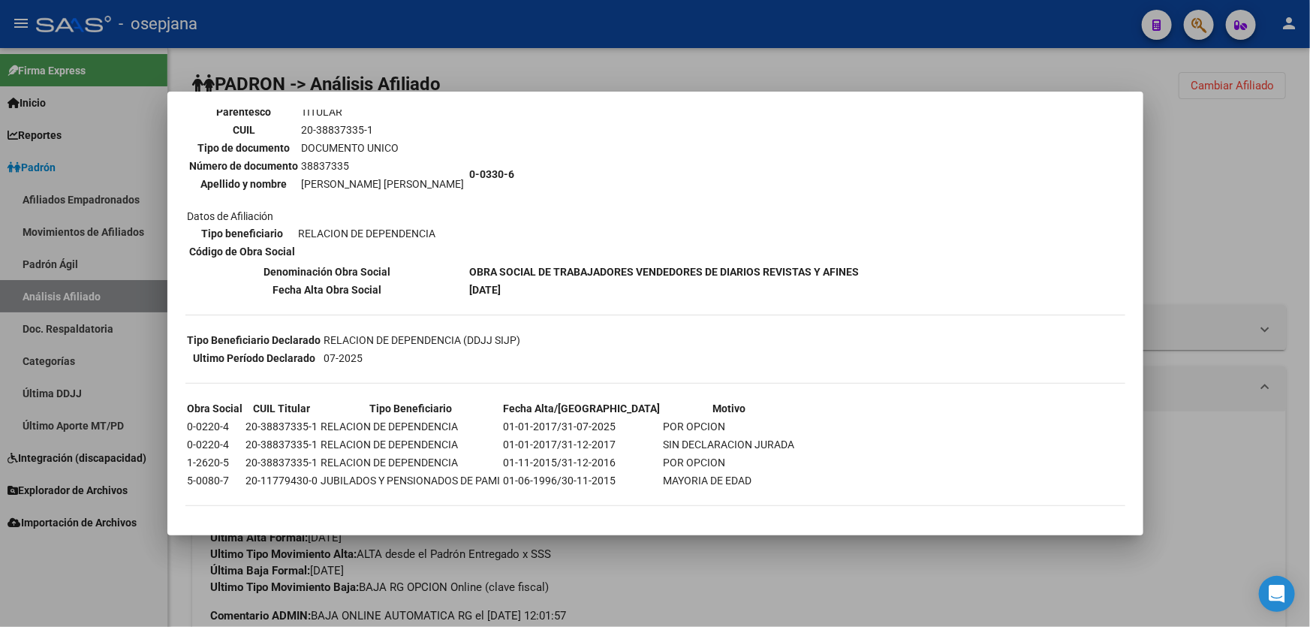
click at [1227, 183] on div at bounding box center [655, 313] width 1310 height 627
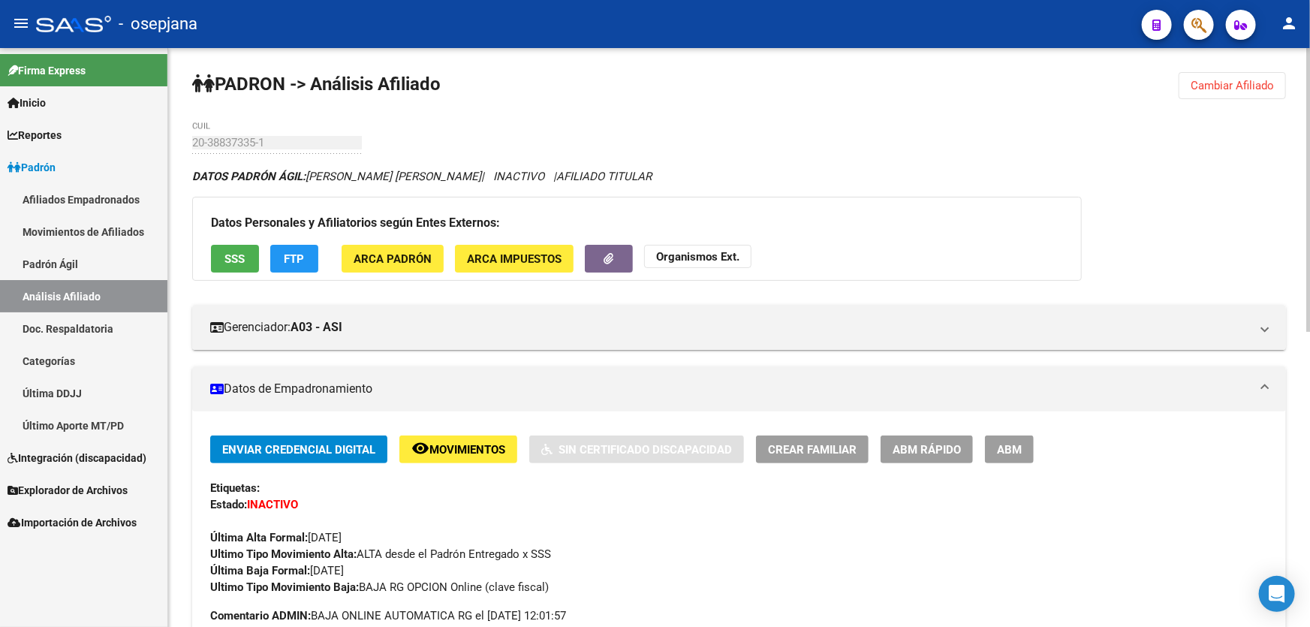
click at [279, 256] on button "FTP" at bounding box center [294, 259] width 48 height 28
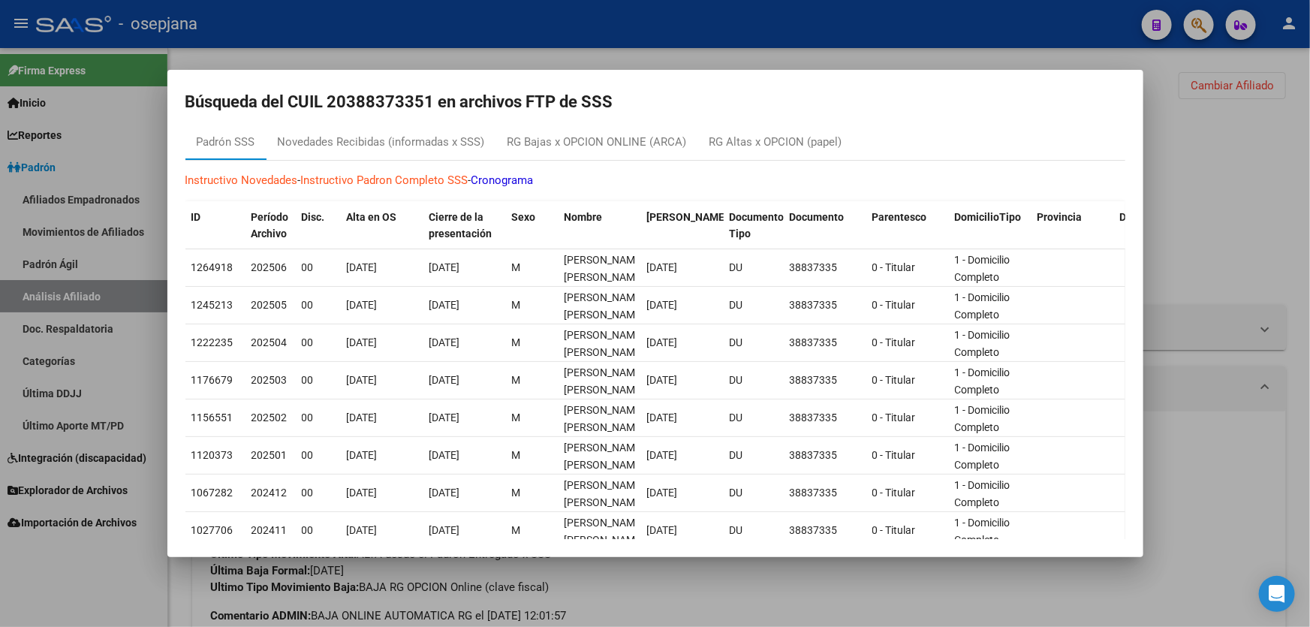
scroll to position [0, 0]
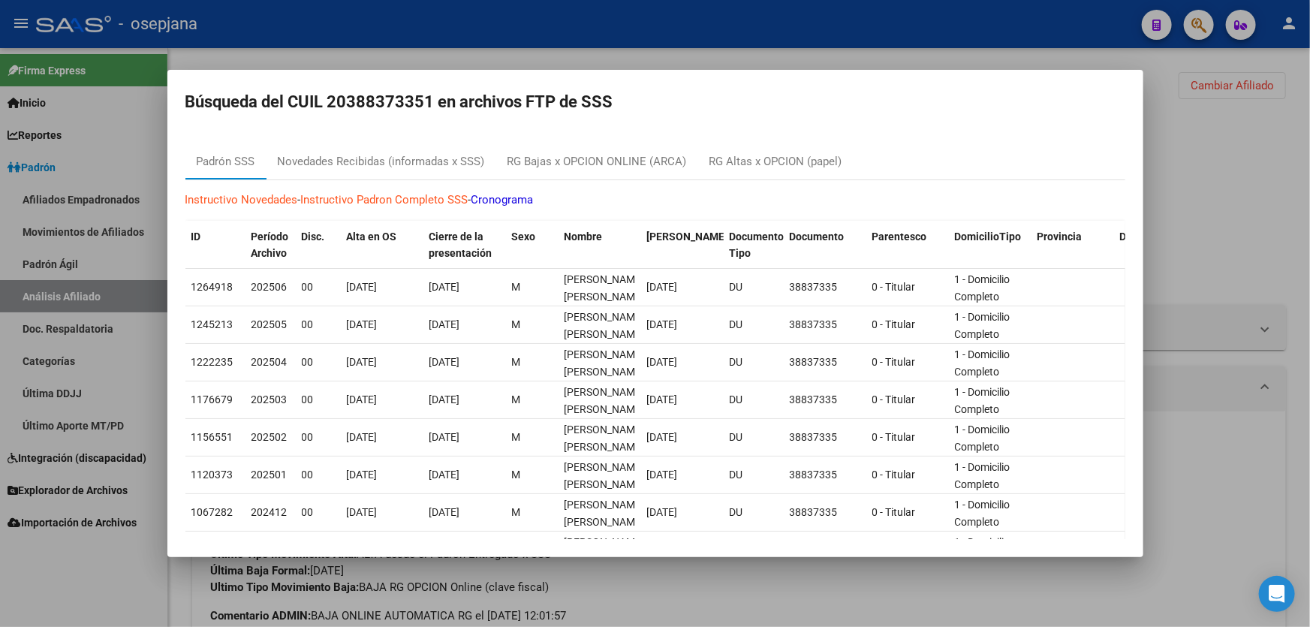
click at [1194, 164] on div at bounding box center [655, 313] width 1310 height 627
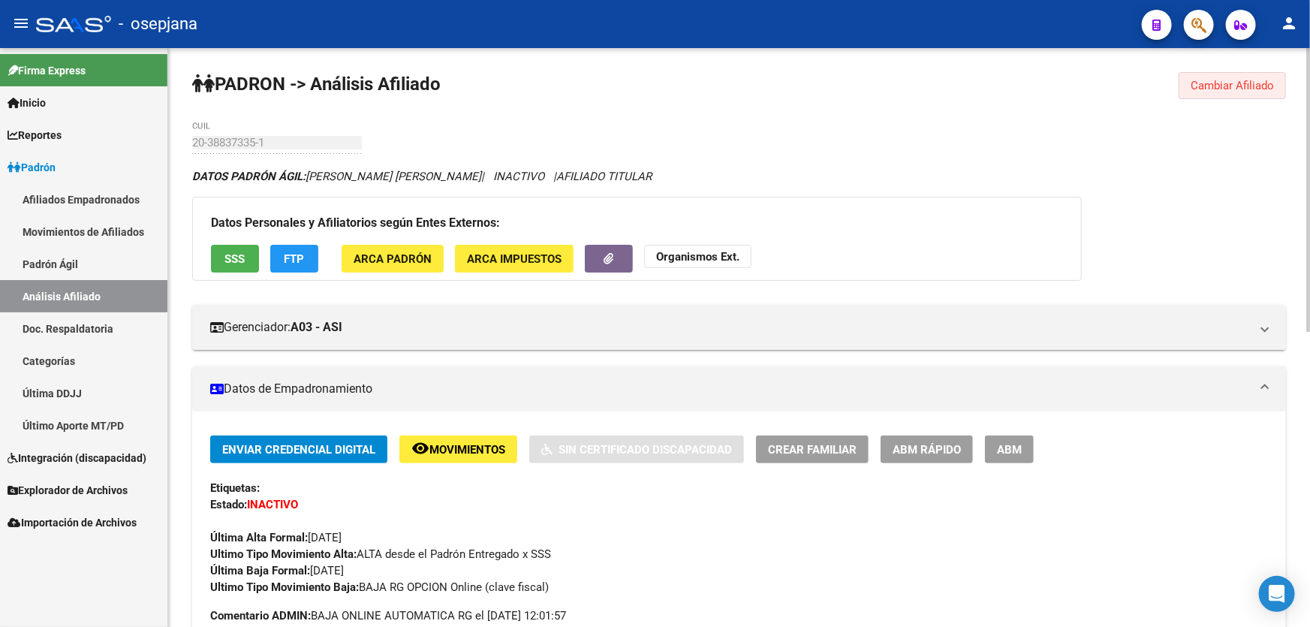
click at [1231, 83] on span "Cambiar Afiliado" at bounding box center [1232, 86] width 83 height 14
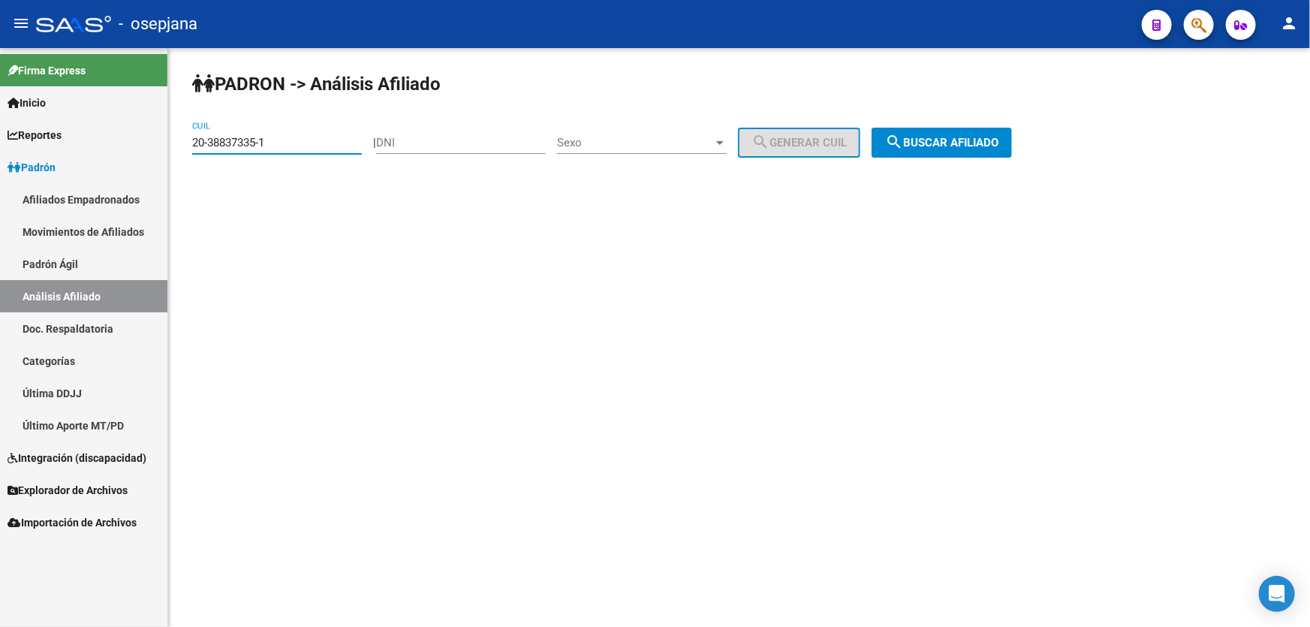
drag, startPoint x: 278, startPoint y: 139, endPoint x: 170, endPoint y: 143, distance: 107.4
click at [170, 143] on div "PADRON -> Análisis Afiliado 20-38837335-1 CUIL | DNI Sexo Sexo search Generar C…" at bounding box center [739, 127] width 1142 height 158
paste input "946247"
click at [999, 145] on span "search Buscar afiliado" at bounding box center [941, 143] width 113 height 14
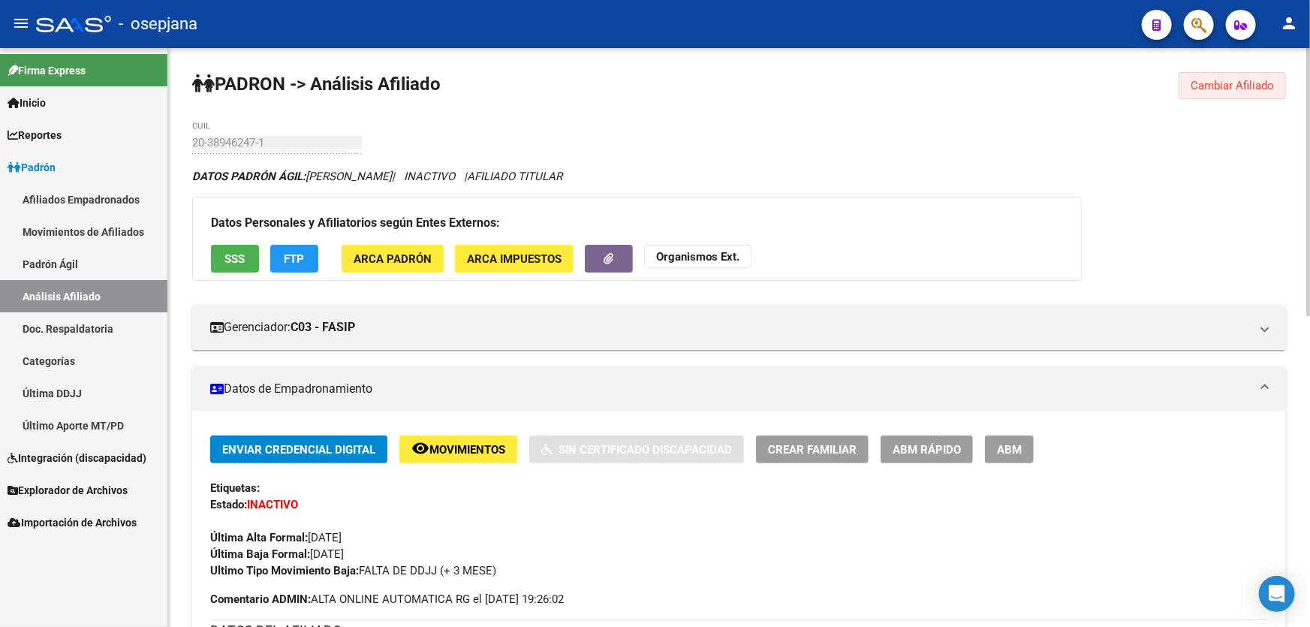
click at [1209, 77] on button "Cambiar Afiliado" at bounding box center [1232, 85] width 107 height 27
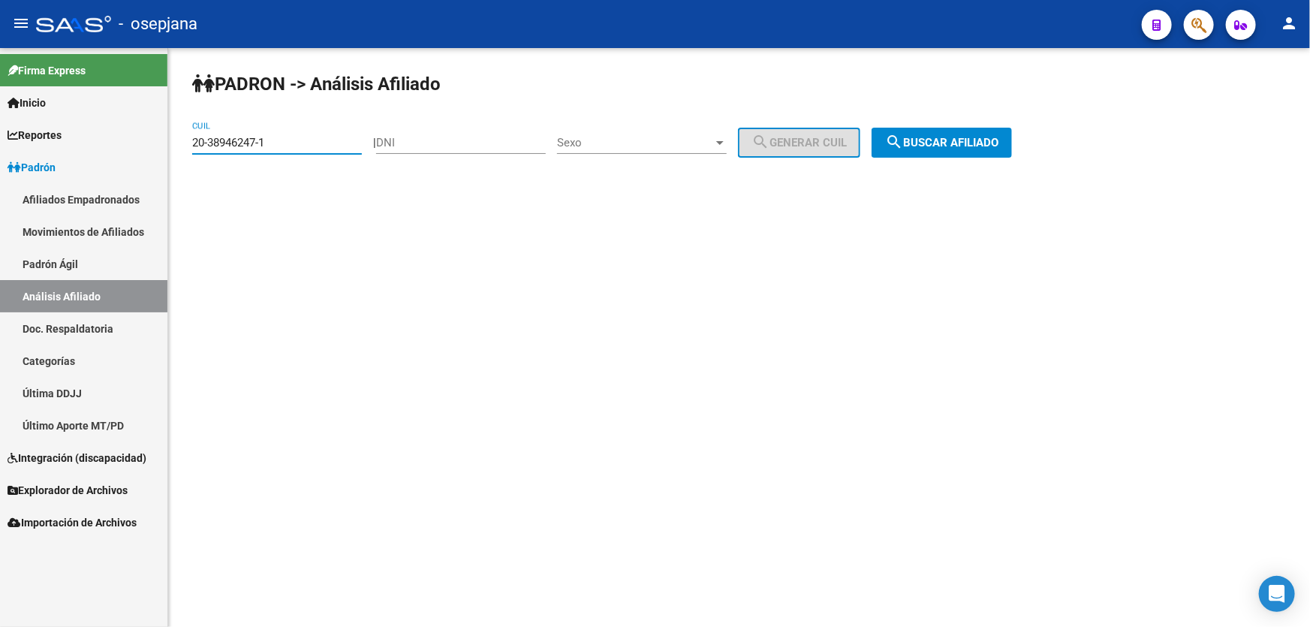
drag, startPoint x: 310, startPoint y: 147, endPoint x: 181, endPoint y: 143, distance: 129.2
click at [181, 143] on div "PADRON -> Análisis Afiliado 20-38946247-1 CUIL | DNI Sexo Sexo search Generar C…" at bounding box center [739, 127] width 1142 height 158
paste input "55738-3"
click at [969, 141] on span "search Buscar afiliado" at bounding box center [941, 143] width 113 height 14
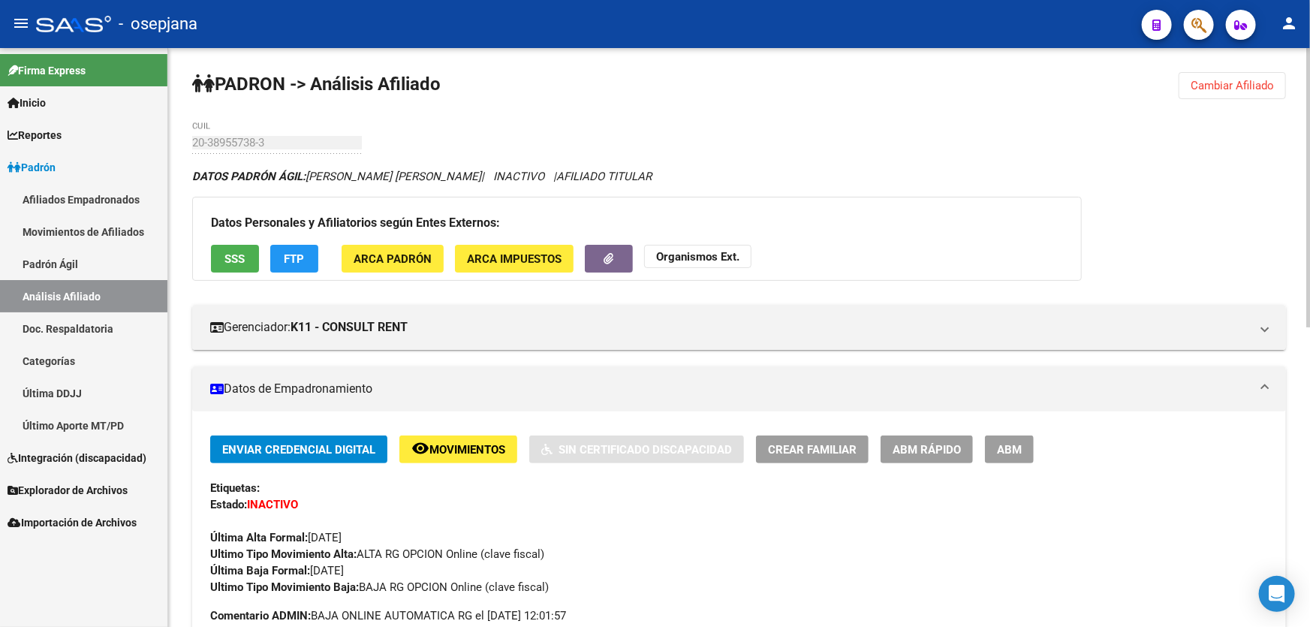
click at [1234, 85] on span "Cambiar Afiliado" at bounding box center [1232, 86] width 83 height 14
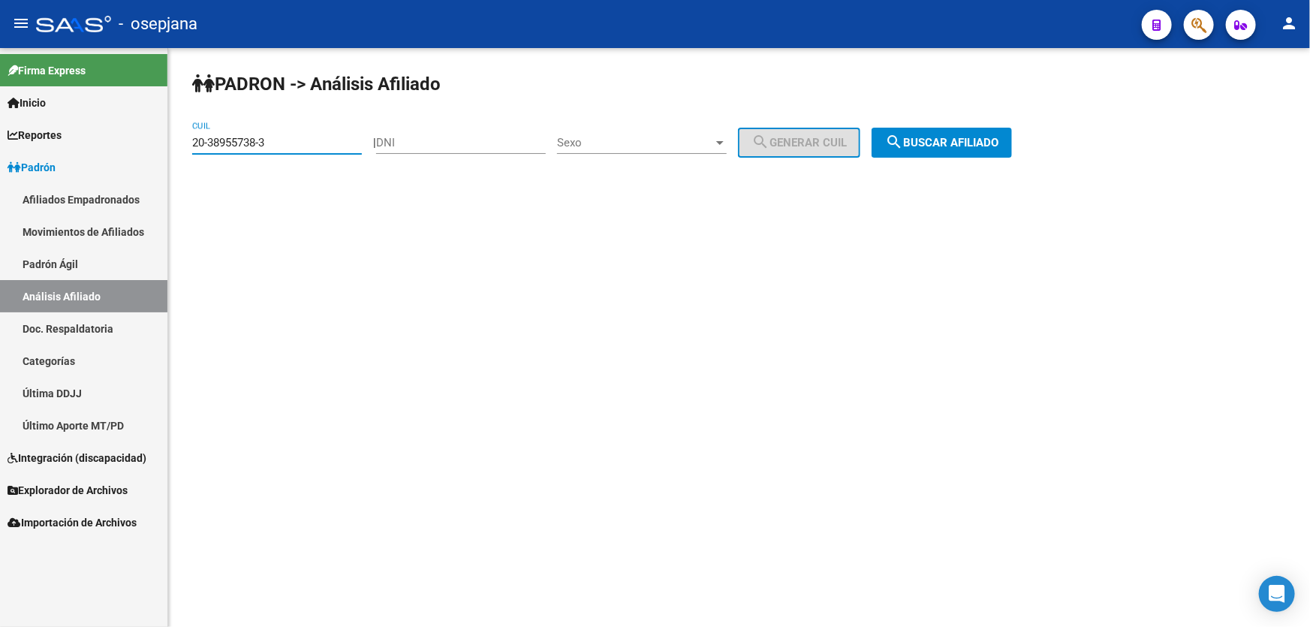
drag, startPoint x: 302, startPoint y: 143, endPoint x: 184, endPoint y: 150, distance: 118.1
click at [184, 150] on div "PADRON -> Análisis Afiliado 20-38955738-3 CUIL | DNI Sexo Sexo search Generar C…" at bounding box center [739, 127] width 1142 height 158
paste input "9492473-4"
click at [977, 122] on div "PADRON -> Análisis Afiliado 20-39492473-4 CUIL | DNI Sexo Sexo search Generar C…" at bounding box center [739, 127] width 1142 height 158
click at [972, 137] on span "search Buscar afiliado" at bounding box center [941, 143] width 113 height 14
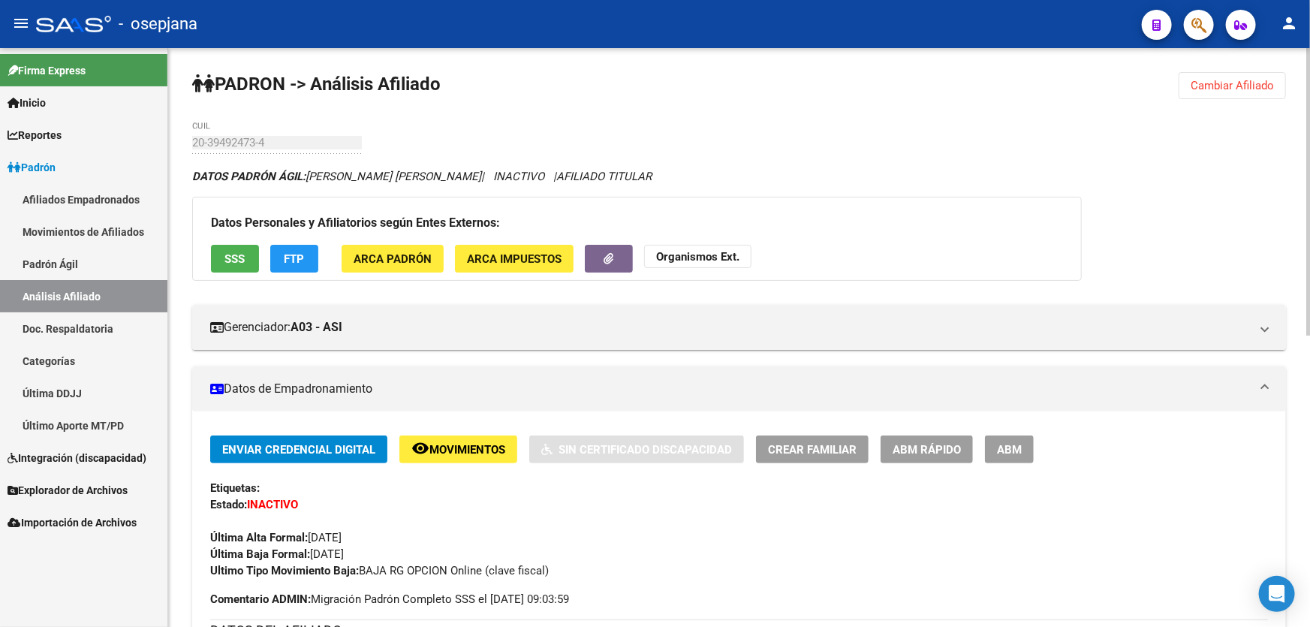
click at [1258, 81] on span "Cambiar Afiliado" at bounding box center [1232, 86] width 83 height 14
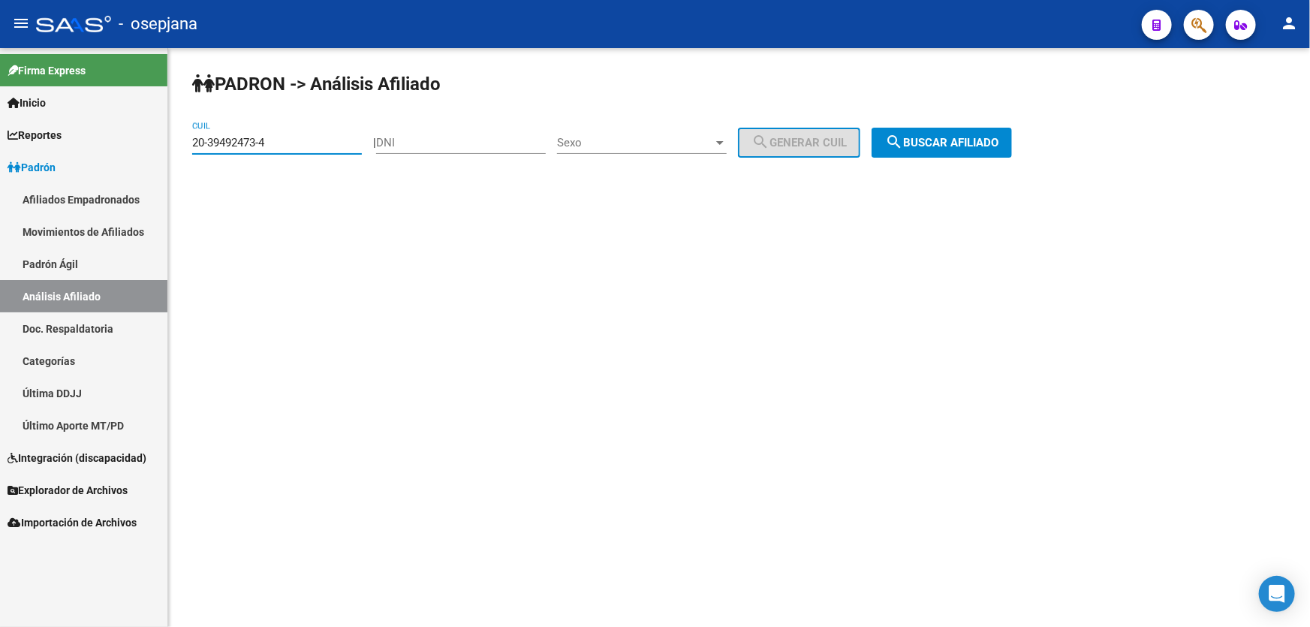
drag, startPoint x: 292, startPoint y: 140, endPoint x: 182, endPoint y: 152, distance: 110.2
click at [182, 152] on div "PADRON -> Análisis Afiliado 20-39492473-4 CUIL | DNI Sexo Sexo search Generar C…" at bounding box center [739, 127] width 1142 height 158
paste input "513041-3"
click at [995, 128] on button "search Buscar afiliado" at bounding box center [942, 143] width 140 height 30
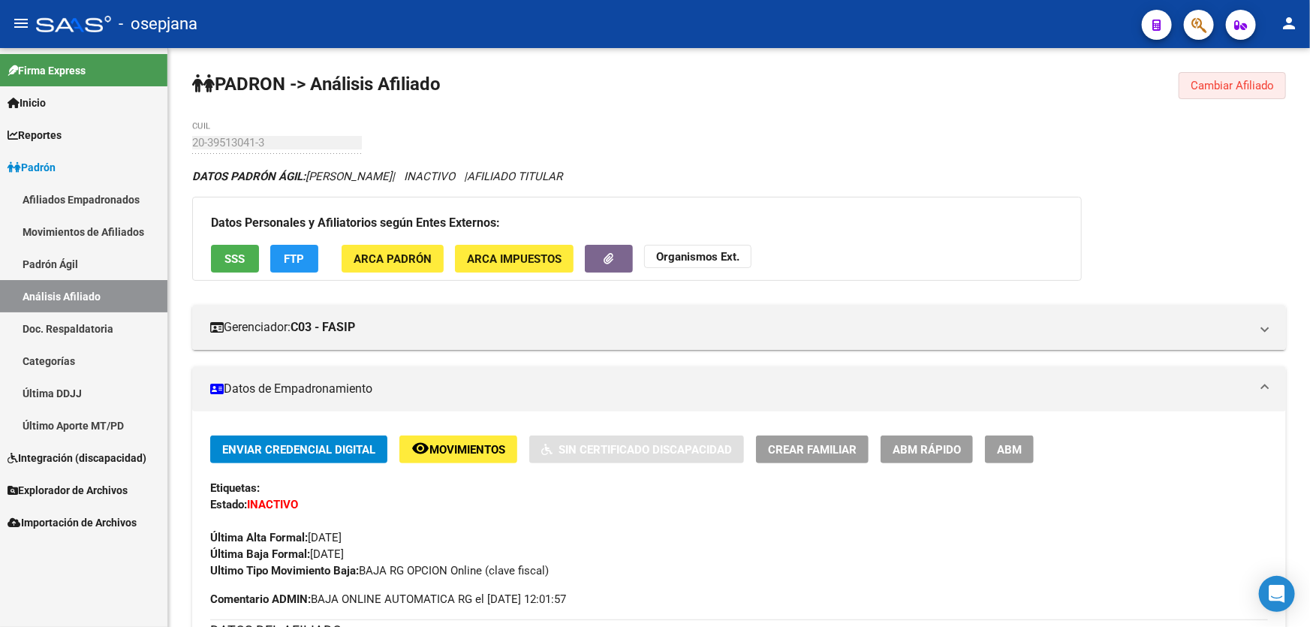
click at [1217, 83] on span "Cambiar Afiliado" at bounding box center [1232, 86] width 83 height 14
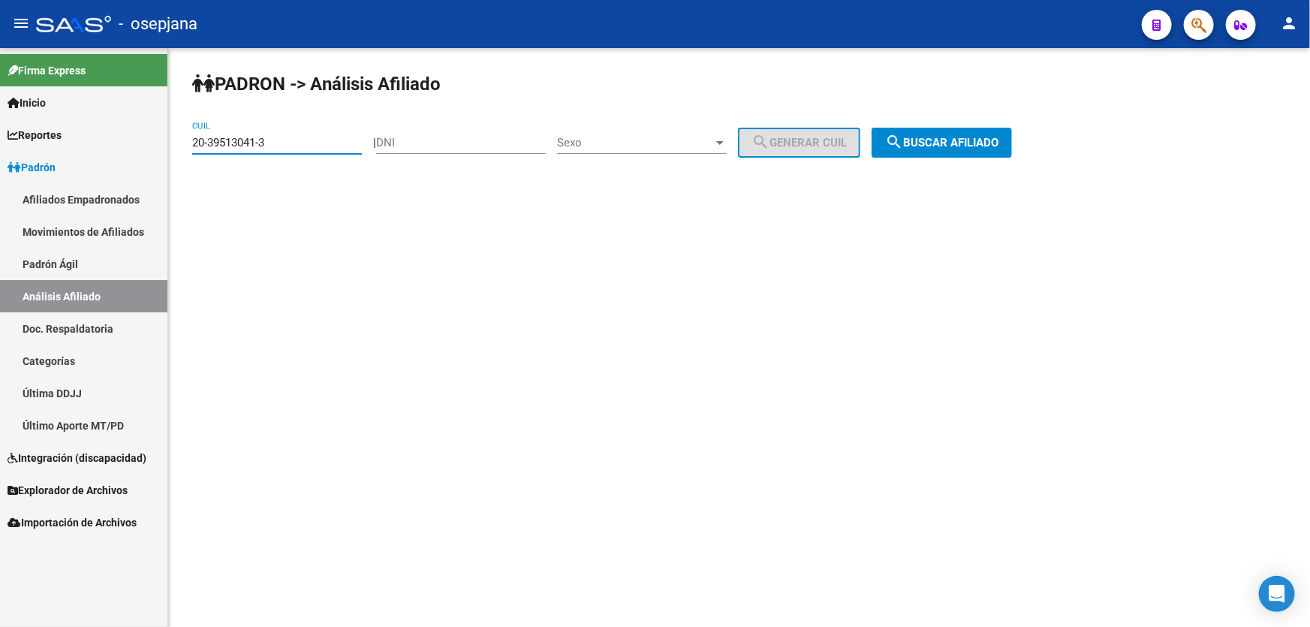
drag, startPoint x: 306, startPoint y: 142, endPoint x: 171, endPoint y: 141, distance: 134.4
click at [171, 141] on div "PADRON -> Análisis Afiliado 20-39513041-3 CUIL | DNI Sexo Sexo search Generar C…" at bounding box center [739, 127] width 1142 height 158
paste input "40062721-6"
click at [956, 119] on div "PADRON -> Análisis Afiliado 20-40062721-6 CUIL | DNI Sexo Sexo search Generar C…" at bounding box center [739, 127] width 1142 height 158
click at [953, 136] on span "search Buscar afiliado" at bounding box center [941, 143] width 113 height 14
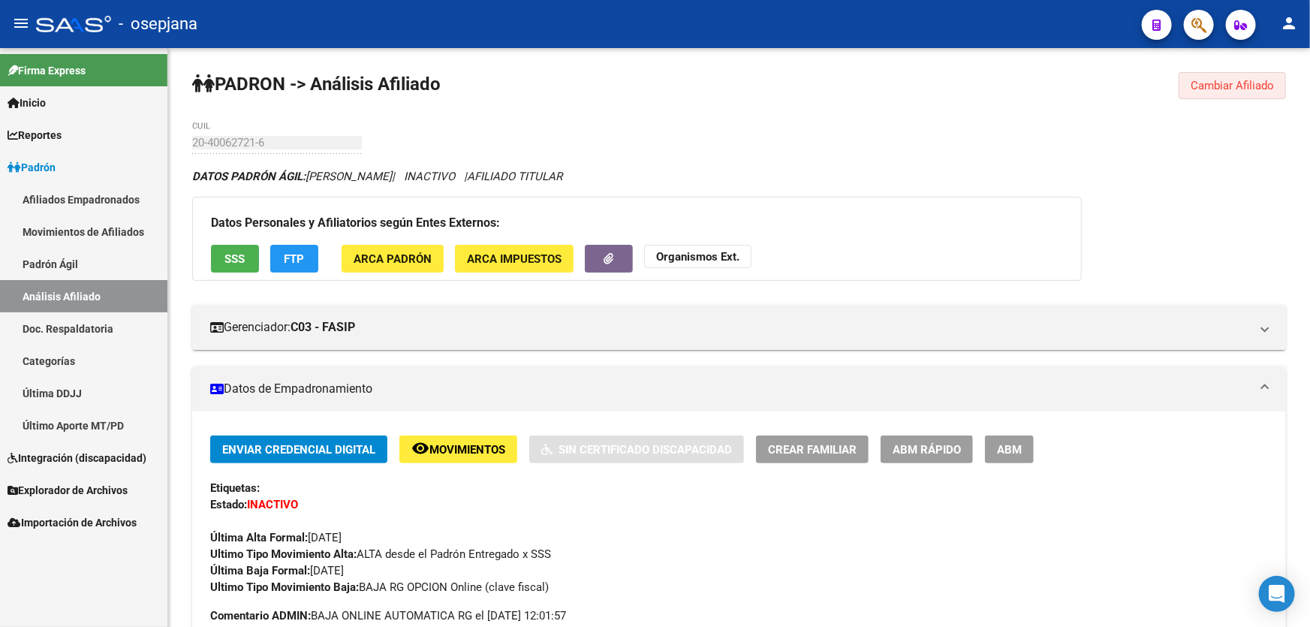
click at [1216, 88] on span "Cambiar Afiliado" at bounding box center [1232, 86] width 83 height 14
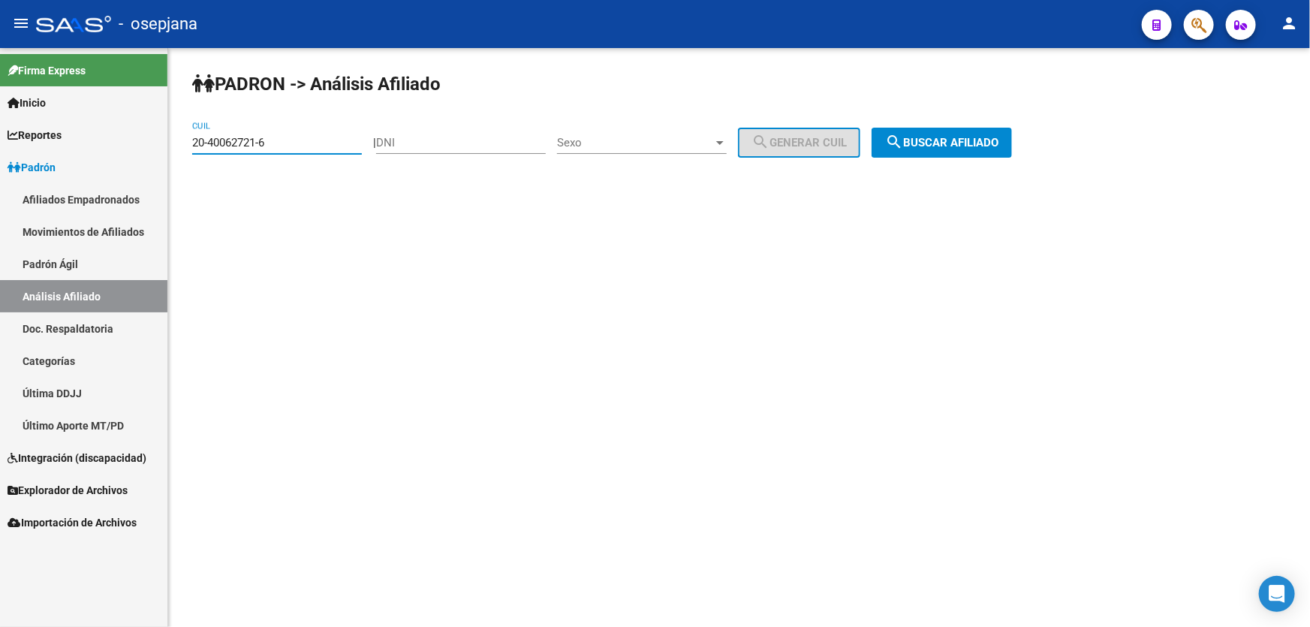
drag, startPoint x: 282, startPoint y: 140, endPoint x: 182, endPoint y: 143, distance: 99.9
click at [182, 143] on div "PADRON -> Análisis Afiliado 20-40062721-6 CUIL | DNI Sexo Sexo search Generar C…" at bounding box center [739, 127] width 1142 height 158
paste input "240306-4"
click at [949, 149] on button "search Buscar afiliado" at bounding box center [942, 143] width 140 height 30
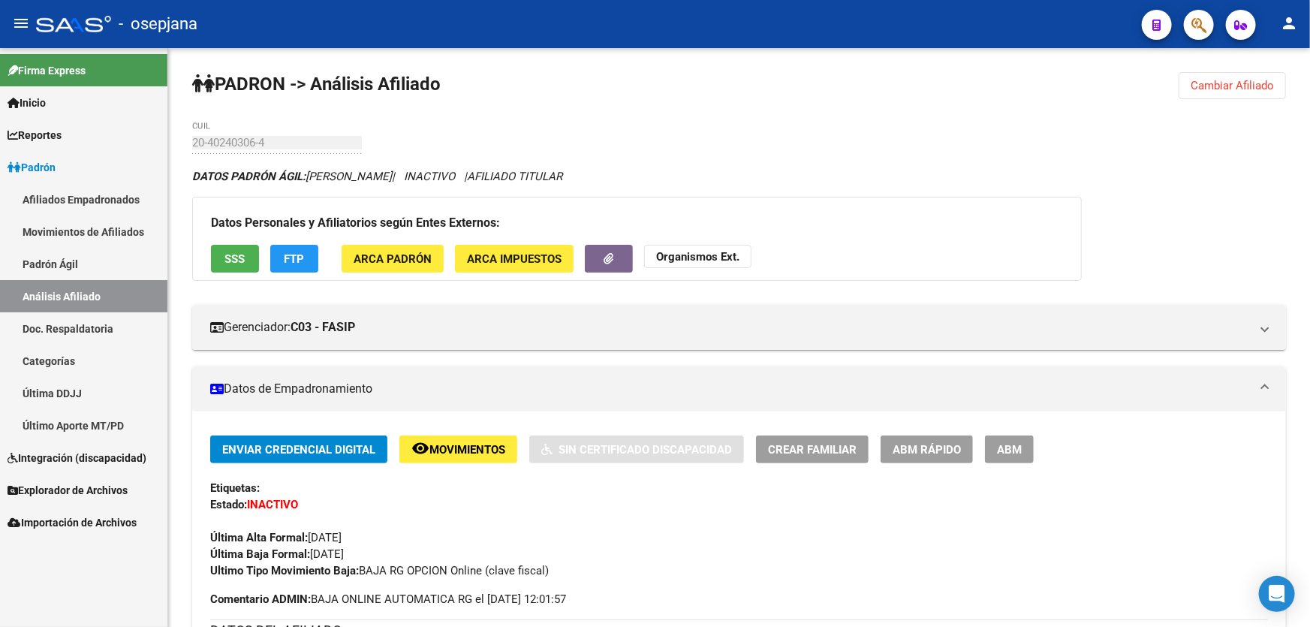
click at [1243, 80] on span "Cambiar Afiliado" at bounding box center [1232, 86] width 83 height 14
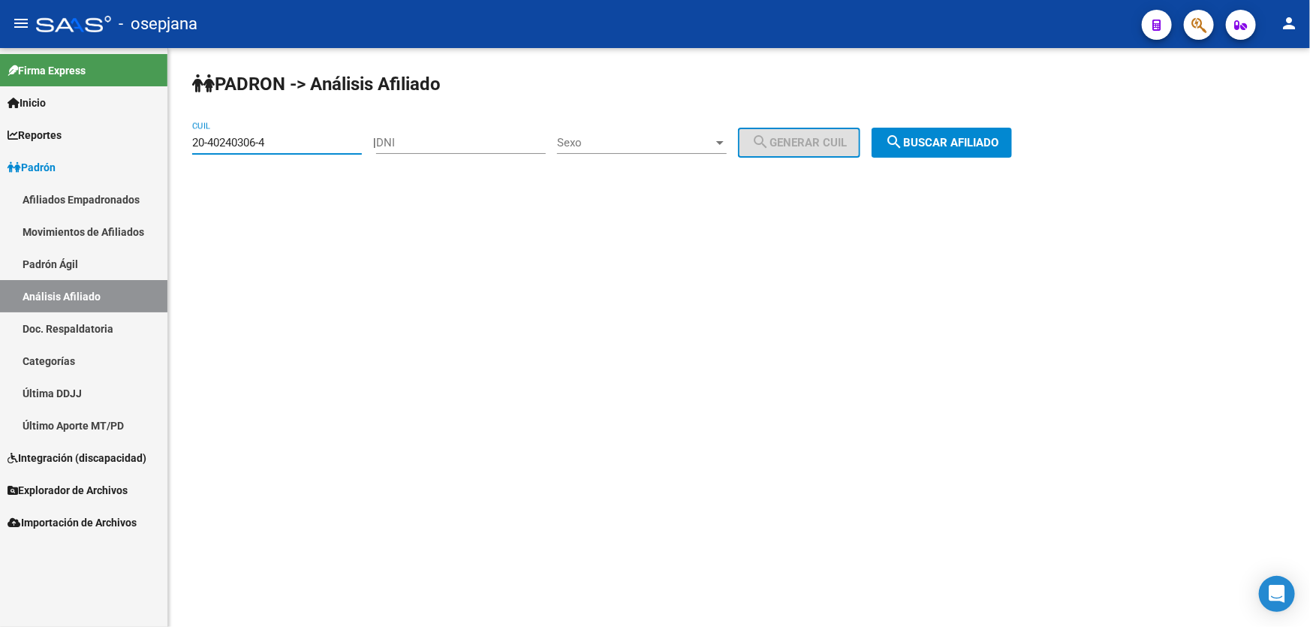
drag, startPoint x: 267, startPoint y: 144, endPoint x: 172, endPoint y: 148, distance: 94.7
click at [172, 148] on div "PADRON -> Análisis Afiliado 20-40240306-4 CUIL | DNI Sexo Sexo search Generar C…" at bounding box center [739, 127] width 1142 height 158
paste input "376063"
type input "20-40376063-4"
click at [938, 133] on button "search Buscar afiliado" at bounding box center [942, 143] width 140 height 30
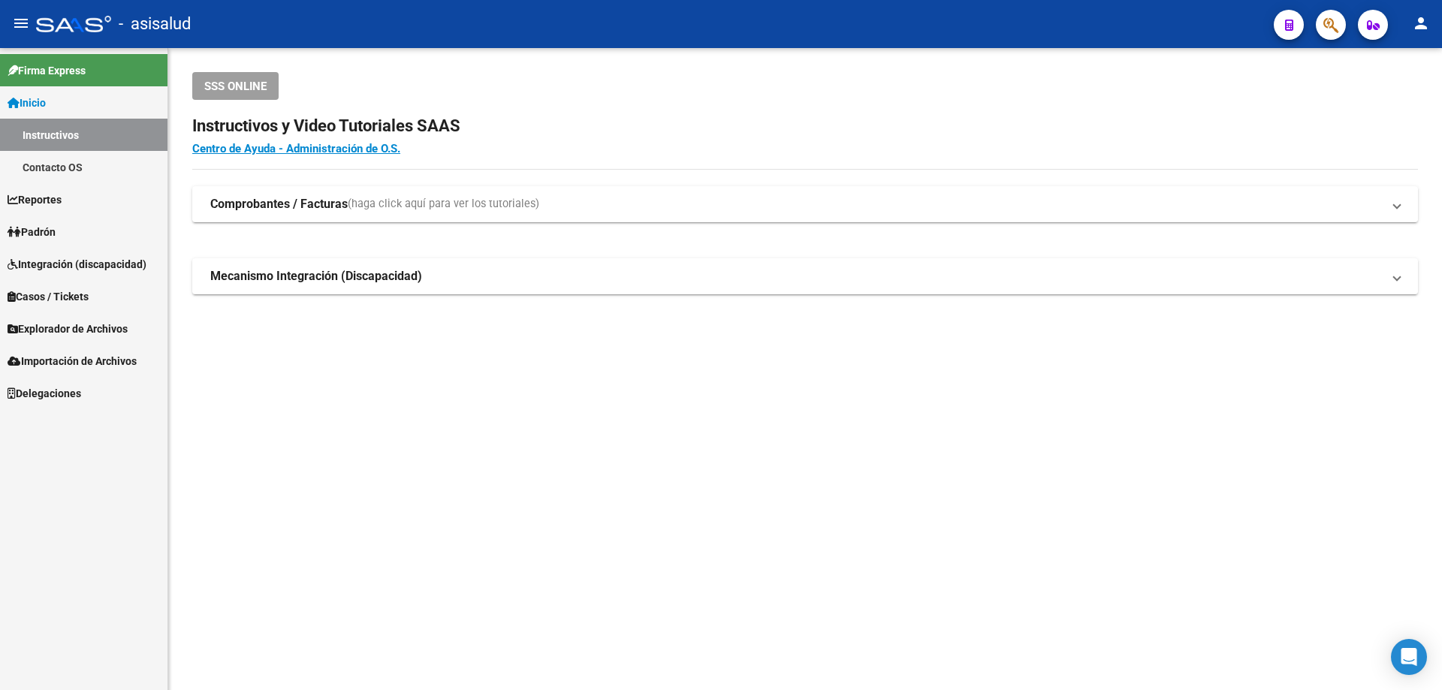
click at [74, 232] on link "Padrón" at bounding box center [83, 231] width 167 height 32
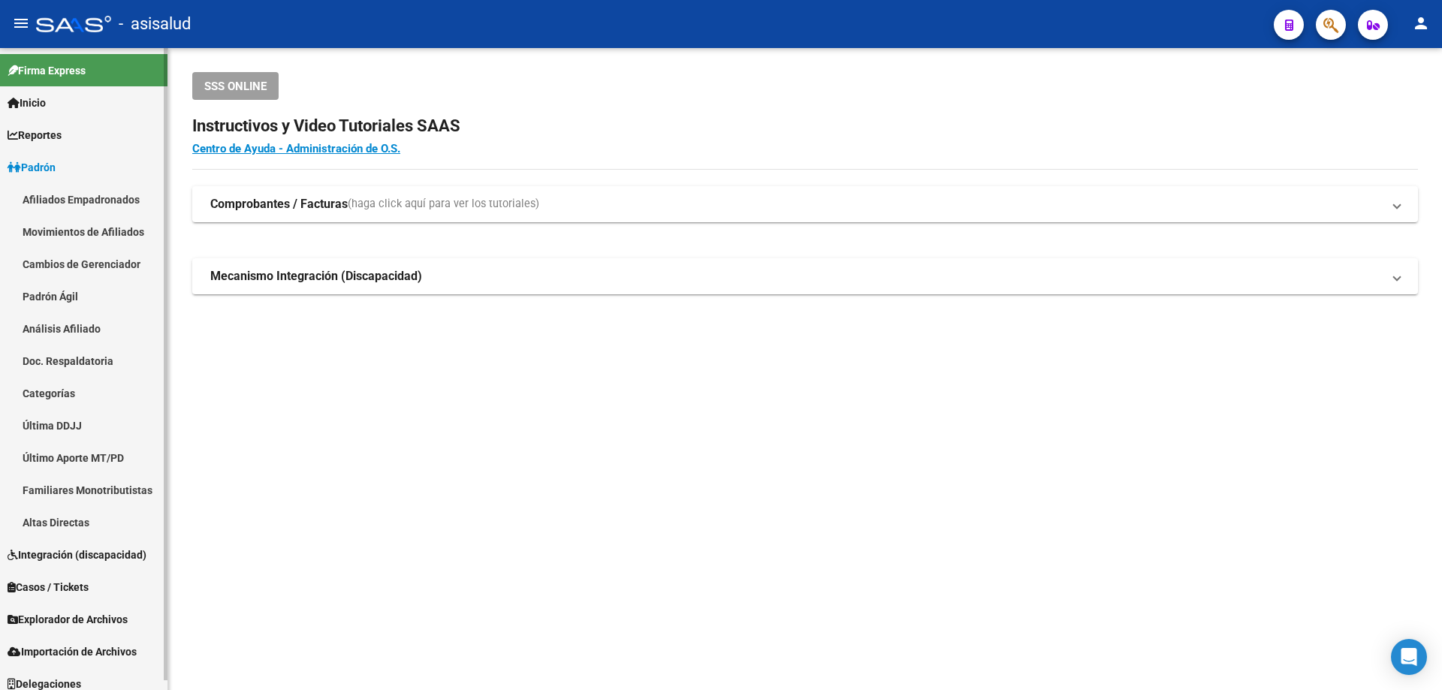
click at [72, 315] on link "Análisis Afiliado" at bounding box center [83, 328] width 167 height 32
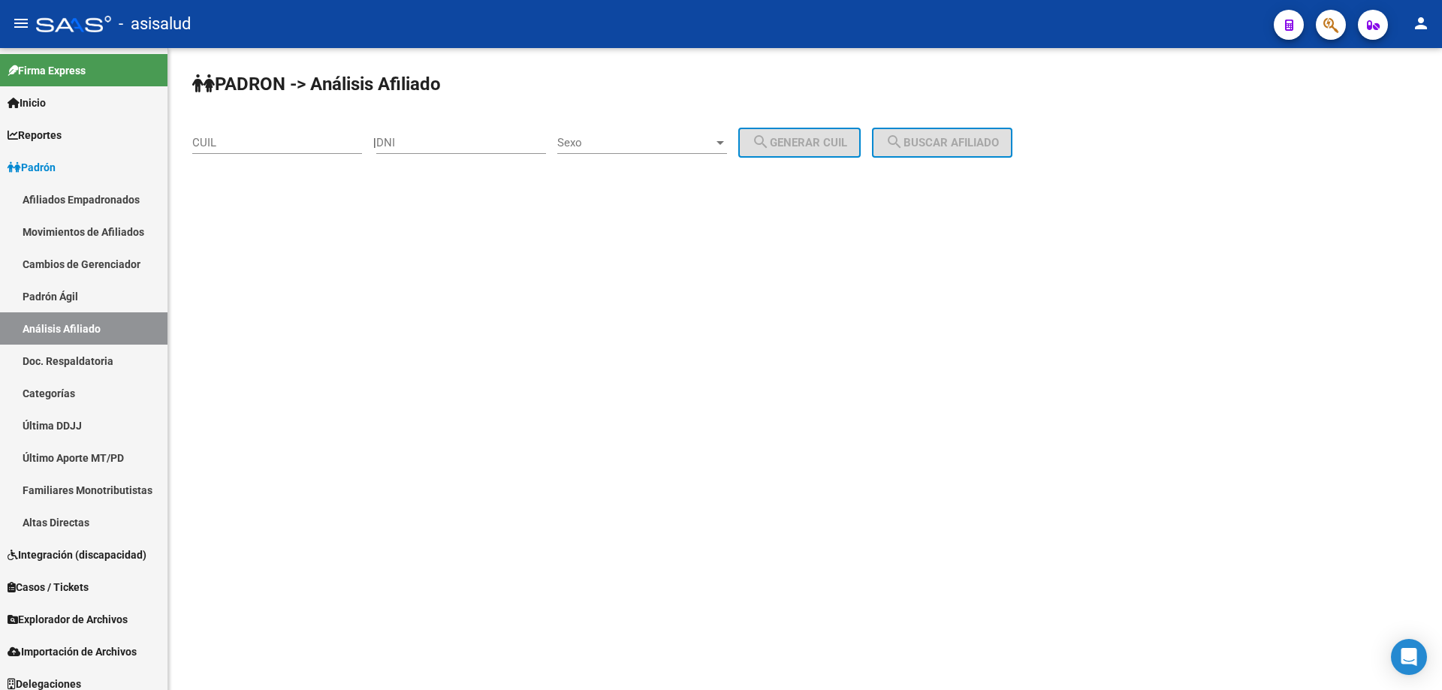
click at [290, 134] on div "CUIL" at bounding box center [277, 138] width 170 height 32
paste input "27-43978102-0"
click at [999, 141] on span "search Buscar afiliado" at bounding box center [941, 143] width 113 height 14
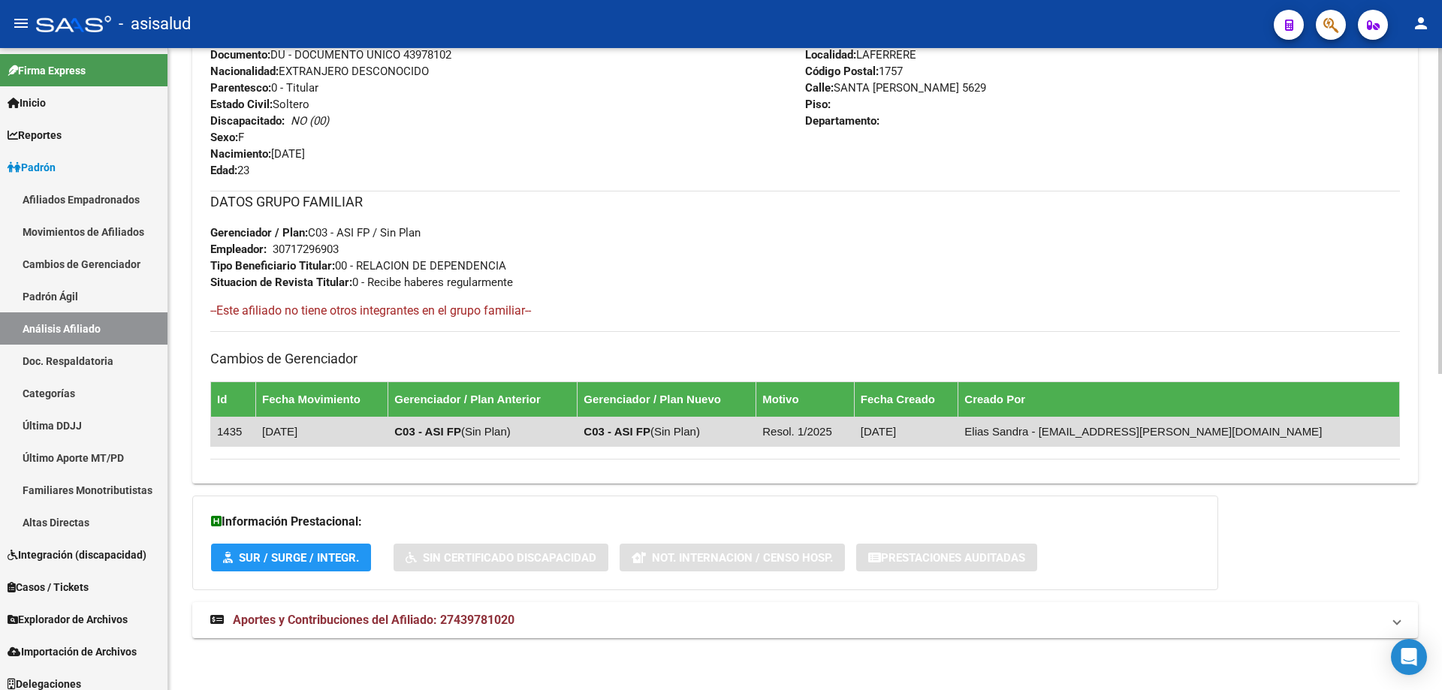
scroll to position [624, 0]
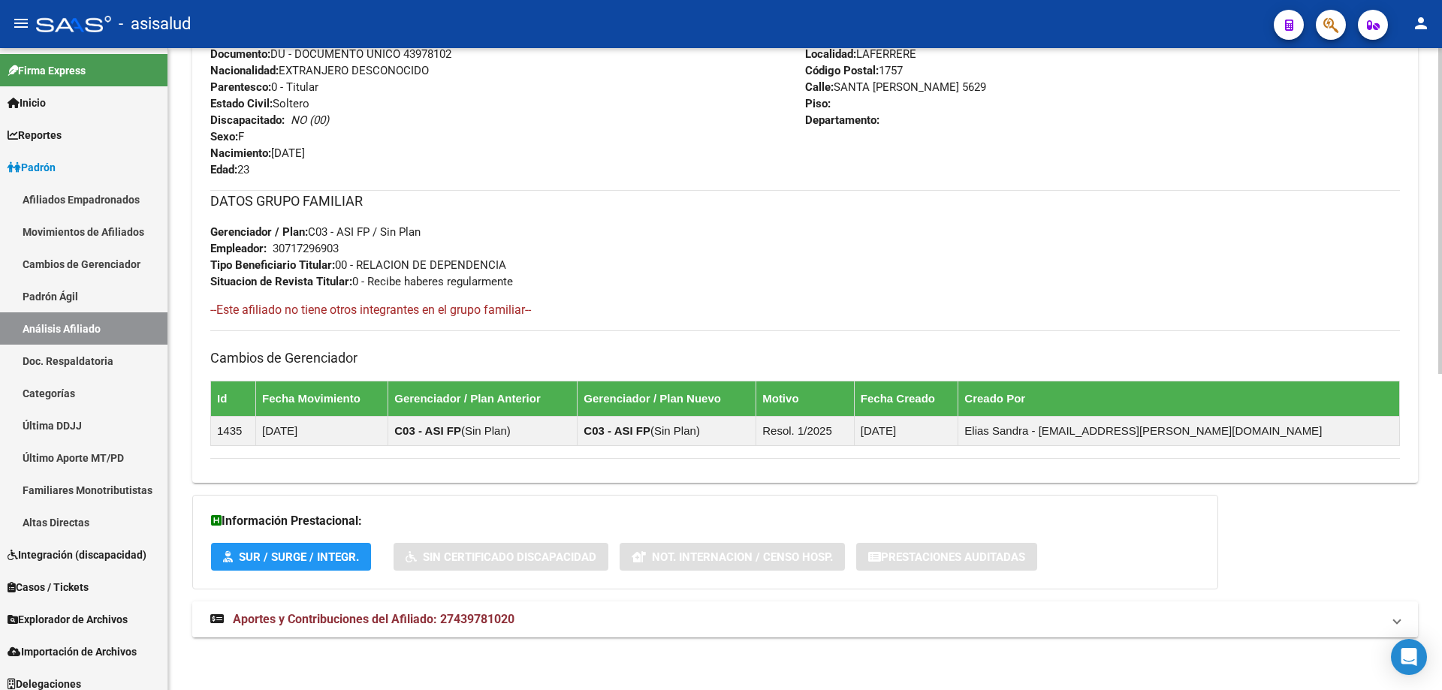
click at [1047, 616] on mat-panel-title "Aportes y Contribuciones del Afiliado: 27439781020" at bounding box center [795, 619] width 1171 height 17
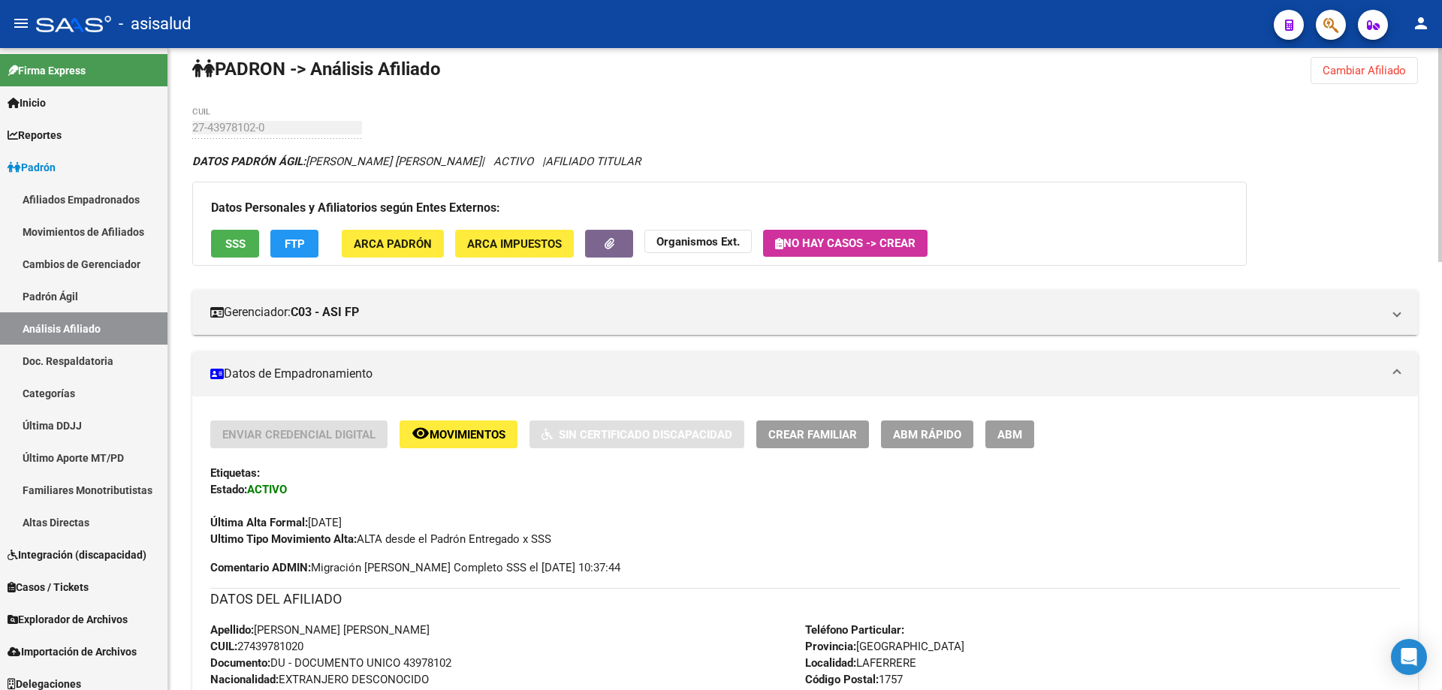
scroll to position [0, 0]
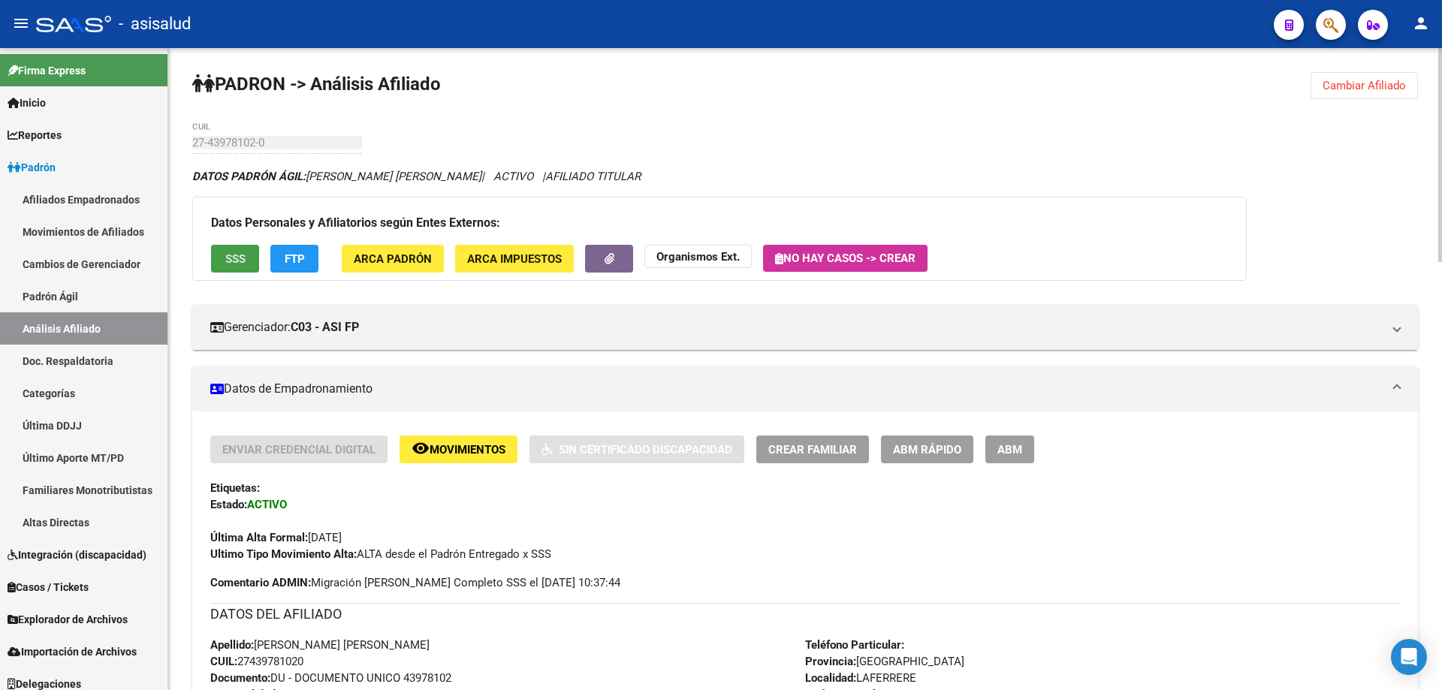
click at [251, 254] on button "SSS" at bounding box center [235, 259] width 48 height 28
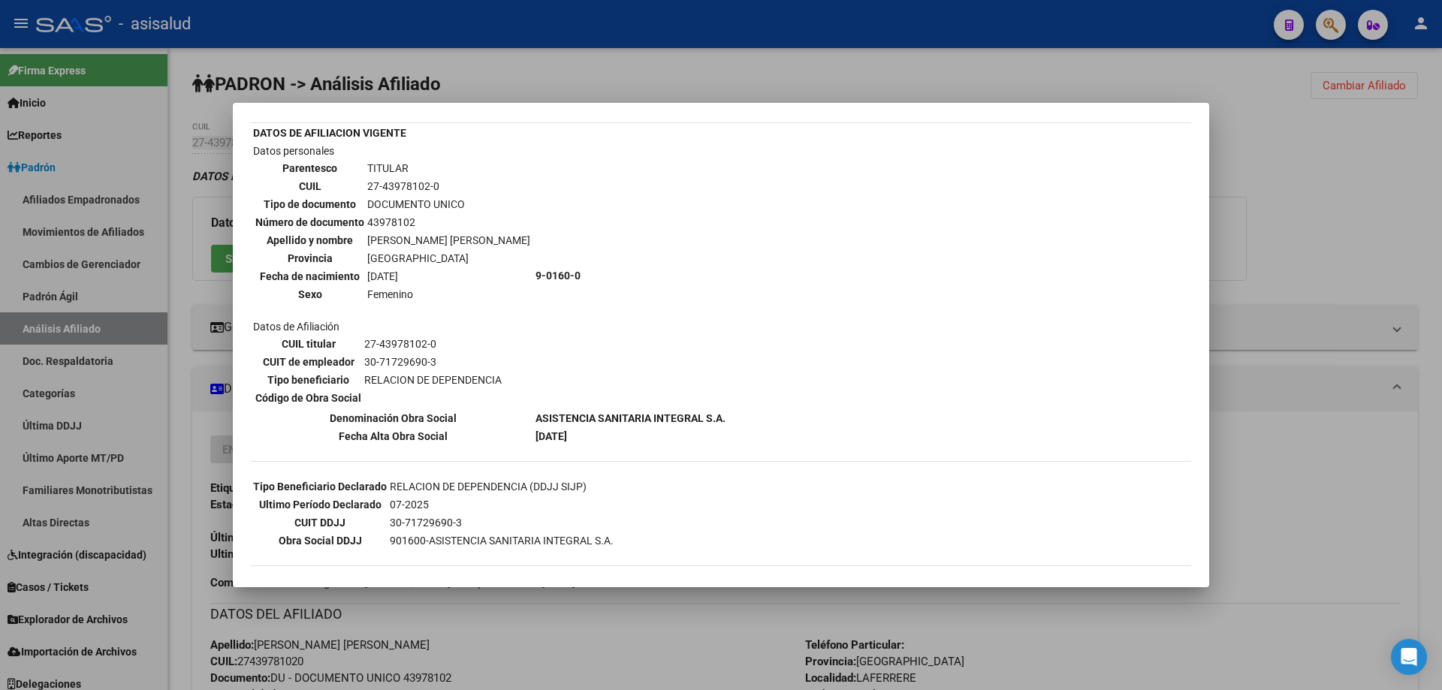
scroll to position [171, 0]
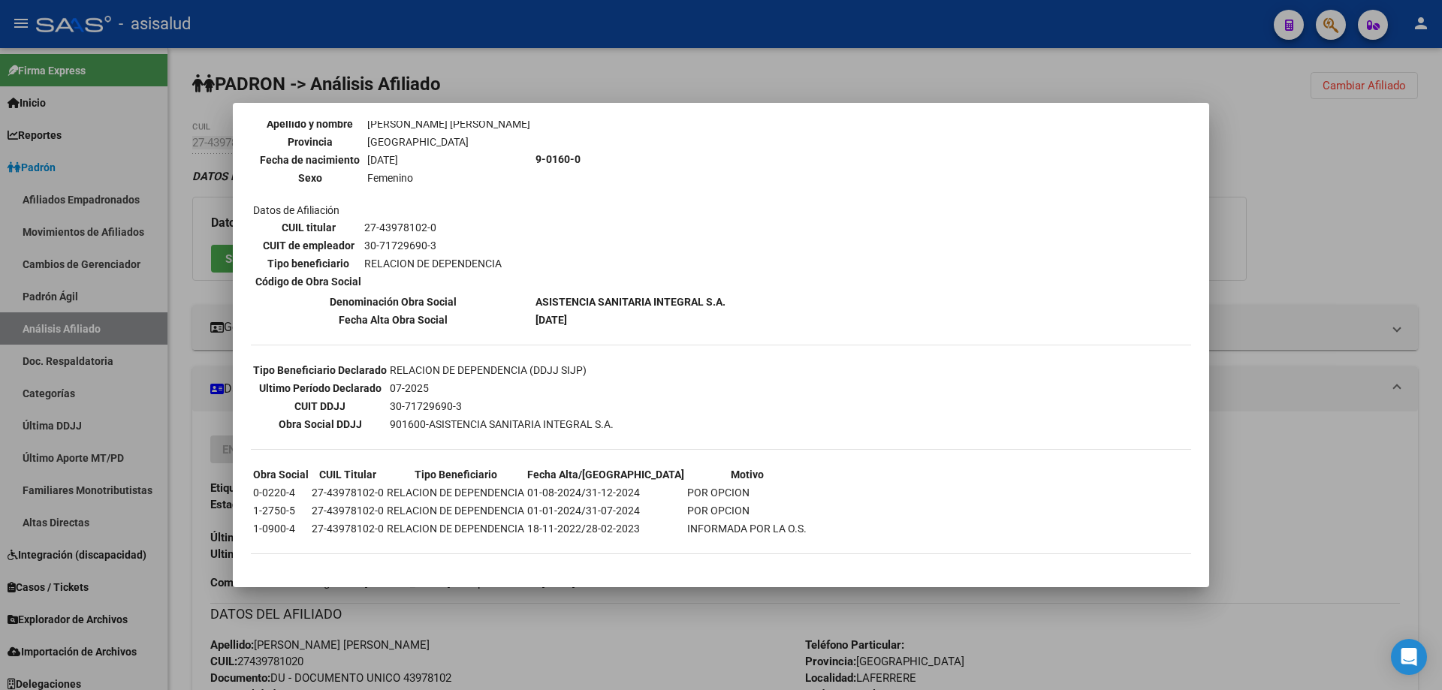
click at [1441, 235] on div at bounding box center [721, 345] width 1442 height 690
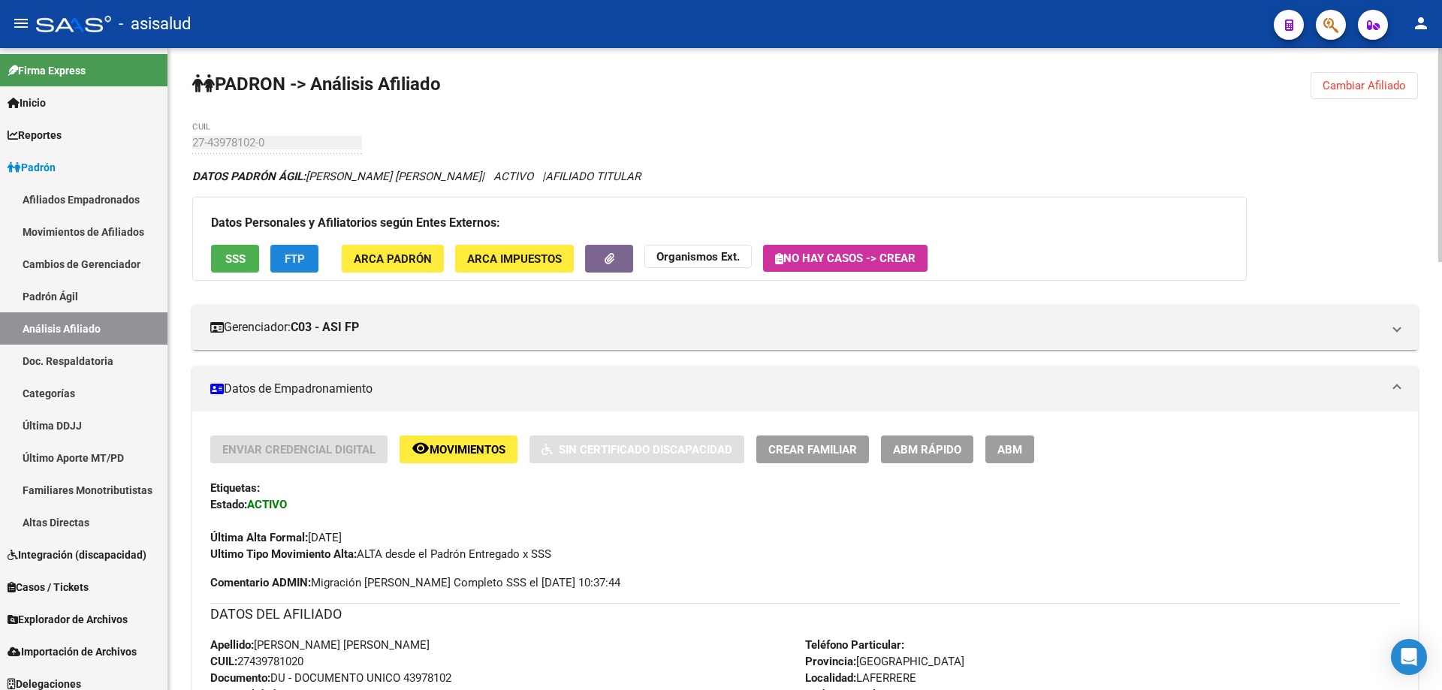
click at [302, 256] on span "FTP" at bounding box center [295, 259] width 20 height 14
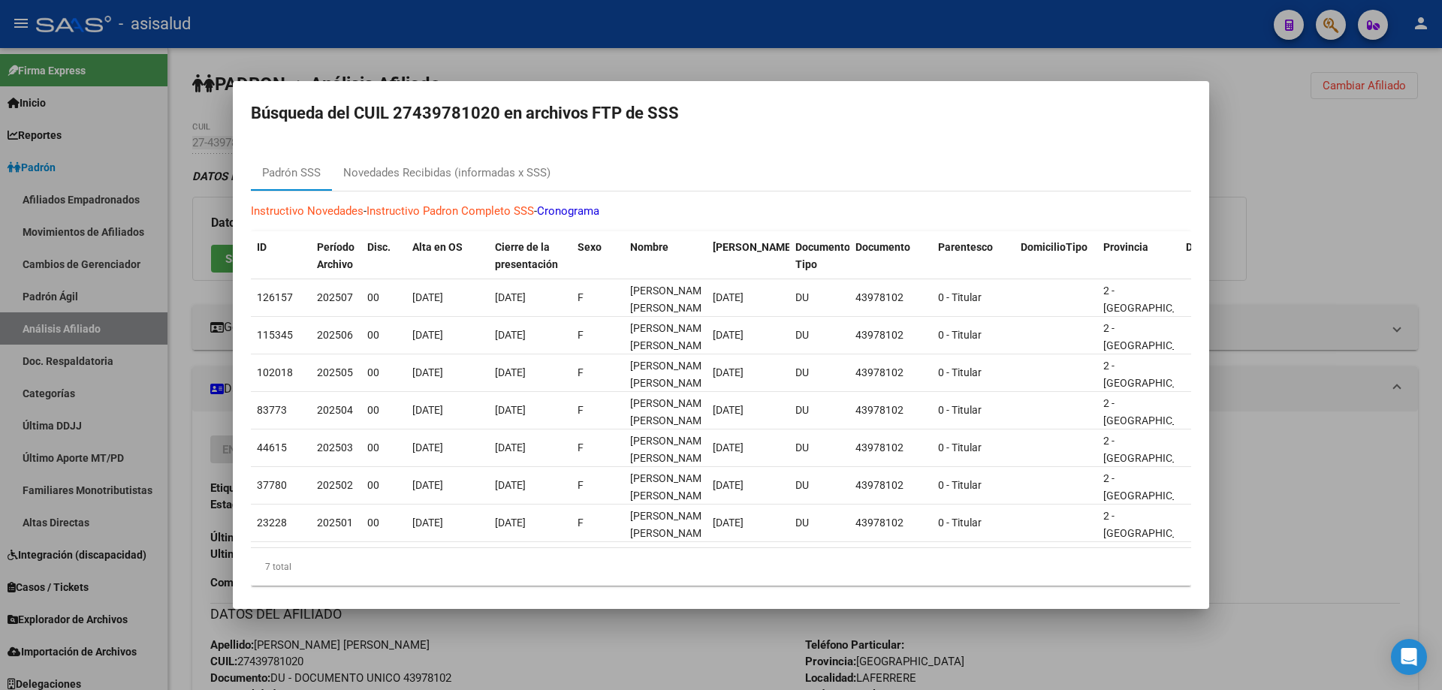
click at [1295, 182] on div at bounding box center [721, 345] width 1442 height 690
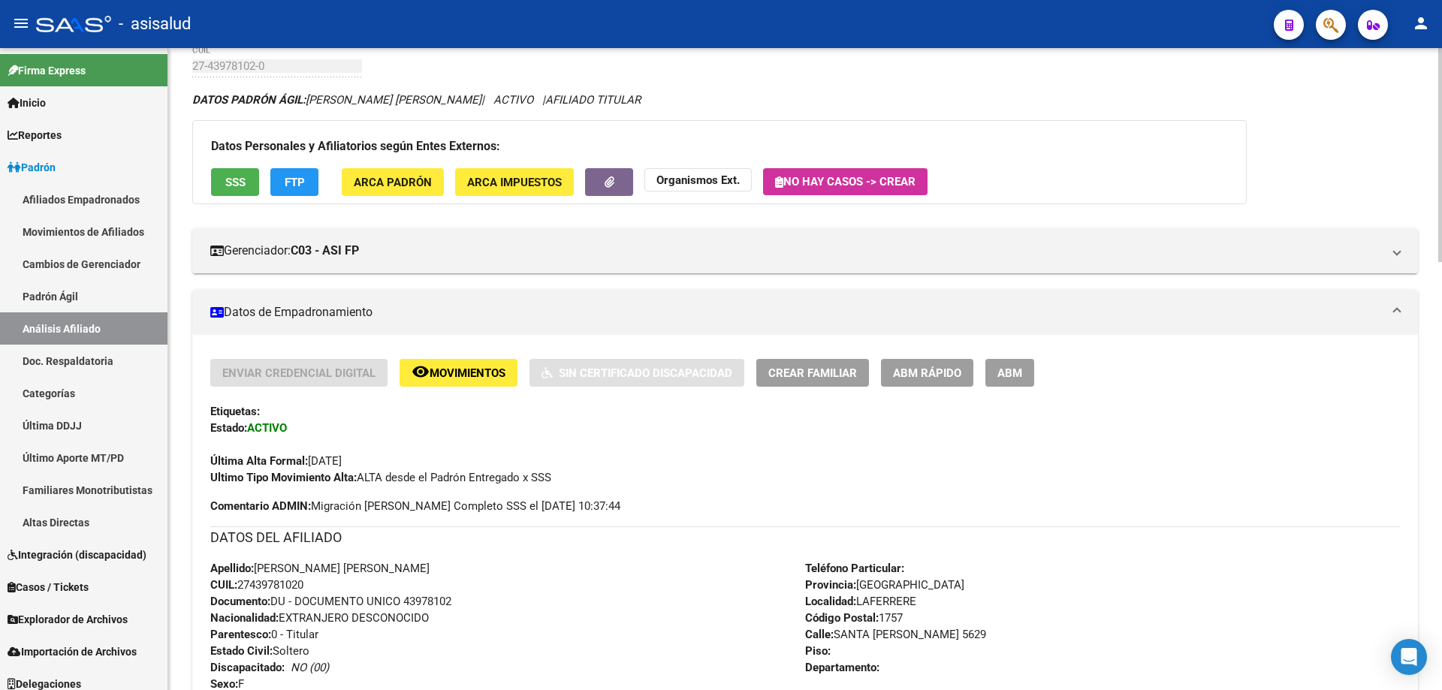
scroll to position [0, 0]
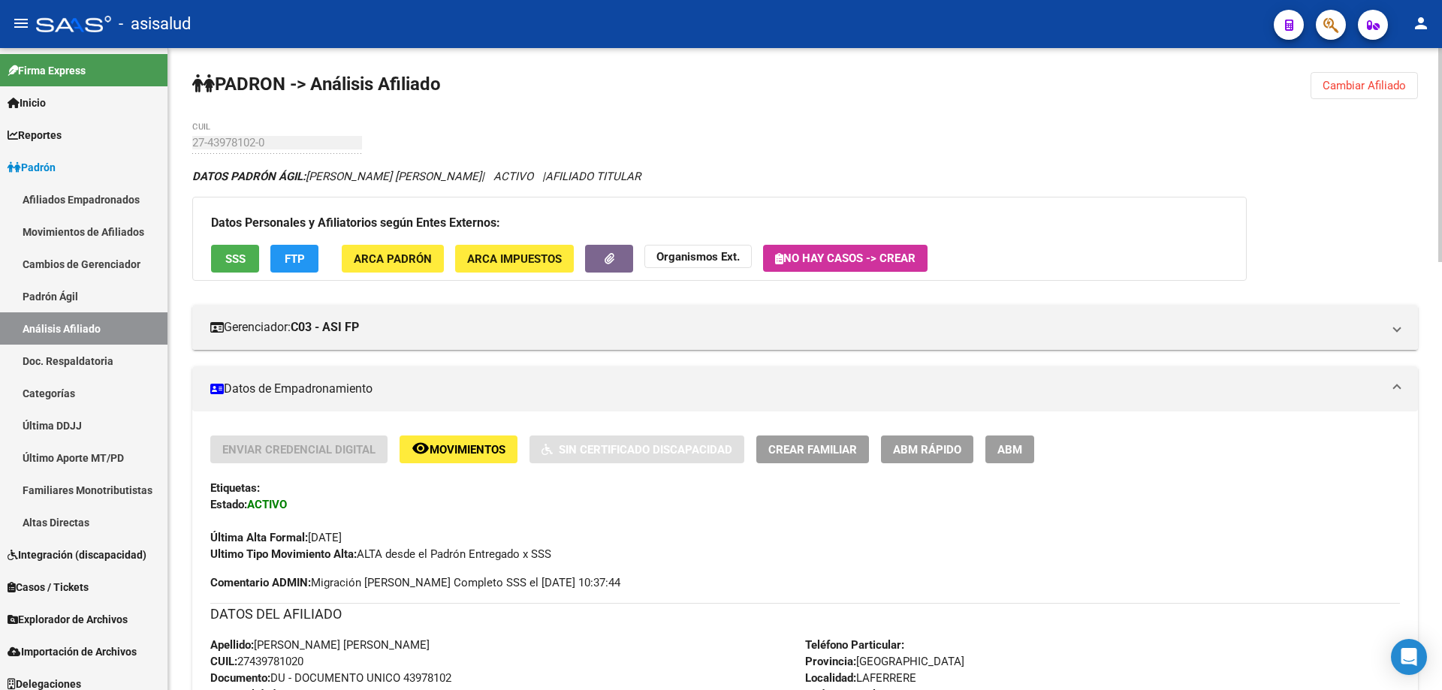
click at [234, 243] on div "Datos Personales y Afiliatorios según Entes Externos: SSS FTP ARCA Padrón ARCA …" at bounding box center [719, 239] width 1054 height 84
click at [237, 256] on span "SSS" at bounding box center [235, 259] width 20 height 14
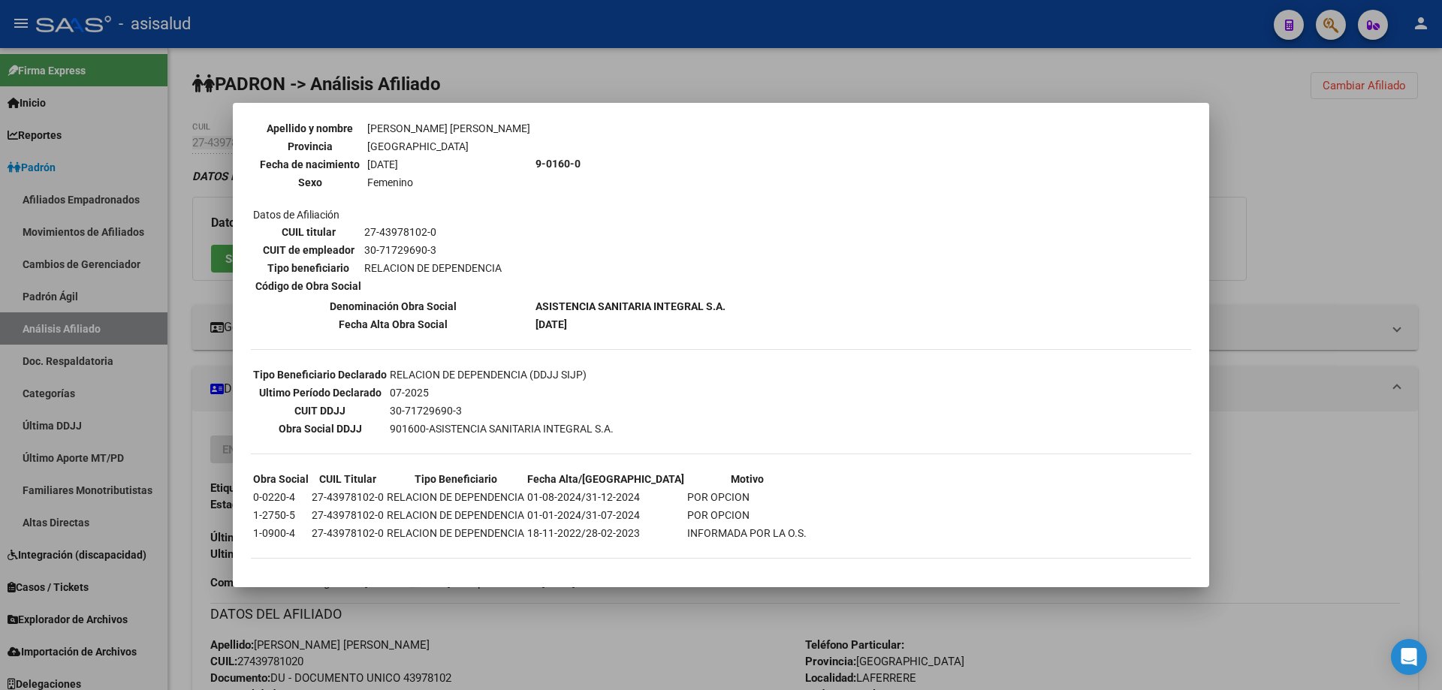
scroll to position [171, 0]
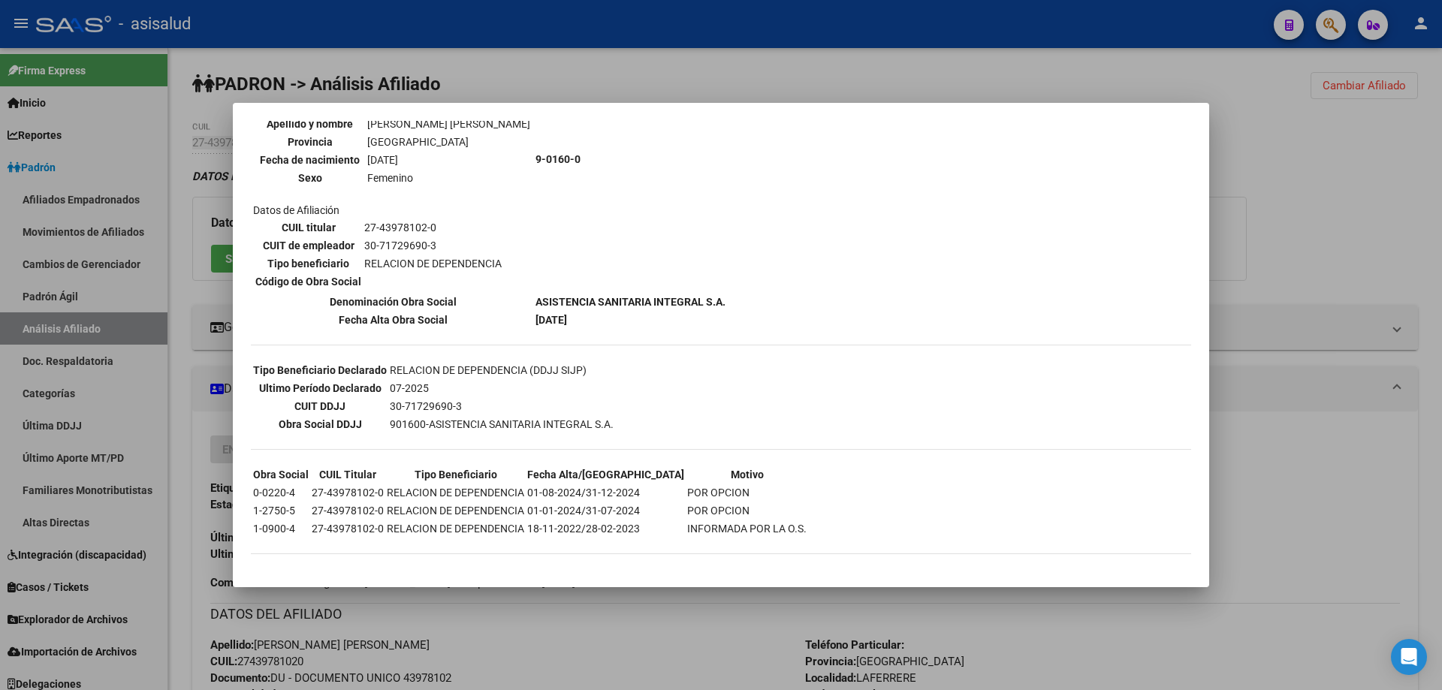
click at [1408, 206] on div at bounding box center [721, 345] width 1442 height 690
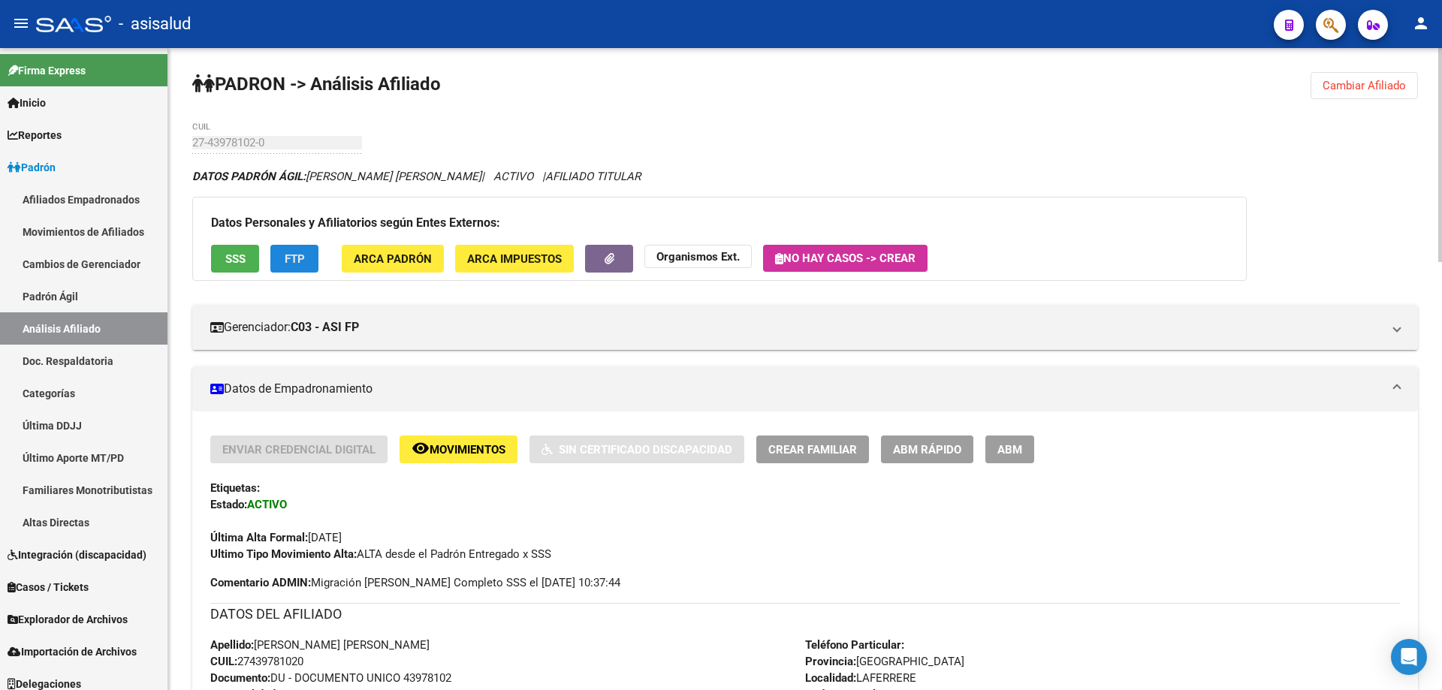
click at [291, 269] on button "FTP" at bounding box center [294, 259] width 48 height 28
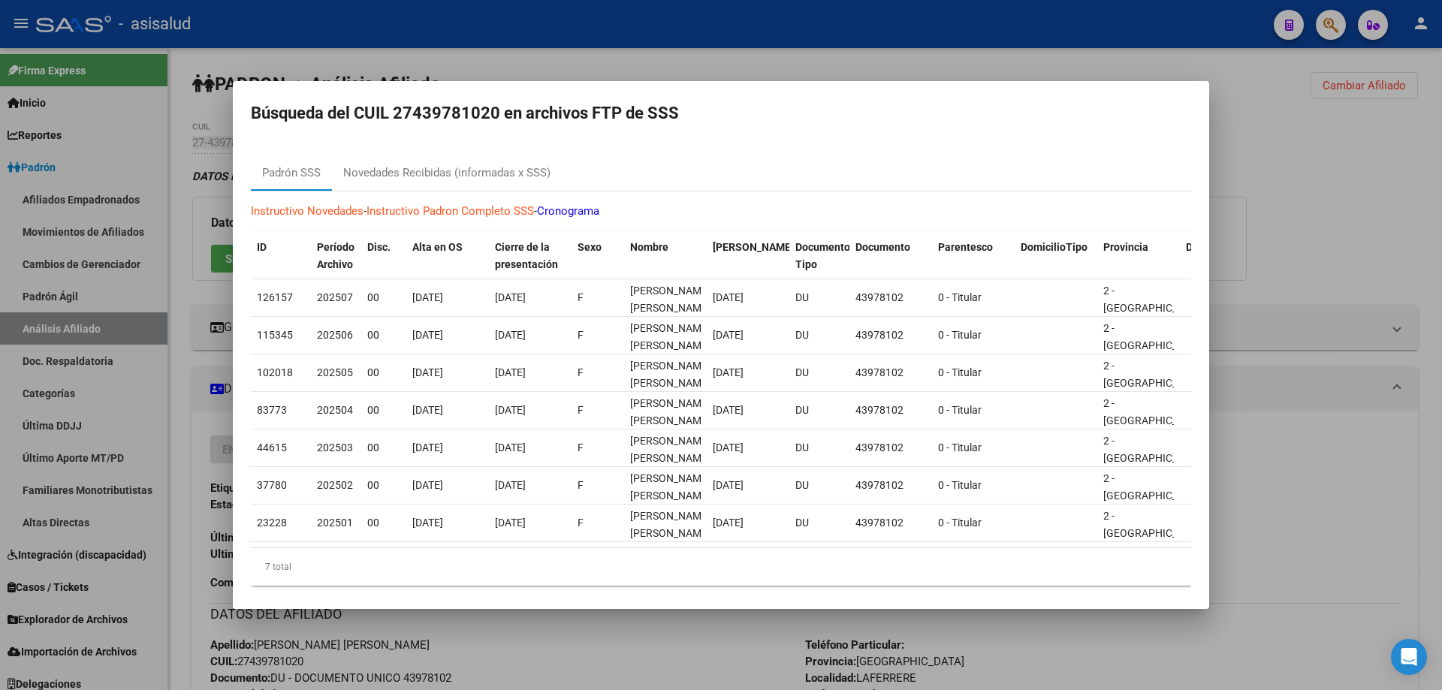
click at [1293, 276] on div at bounding box center [721, 345] width 1442 height 690
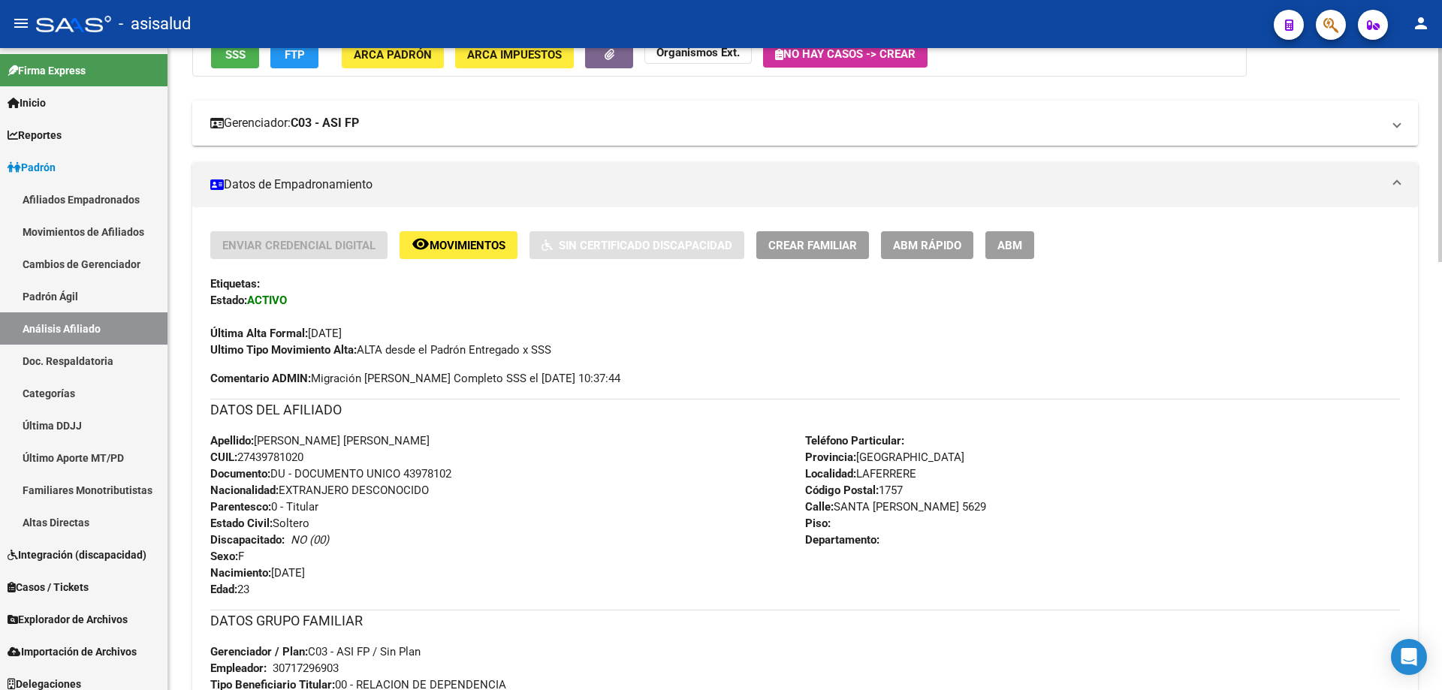
scroll to position [225, 0]
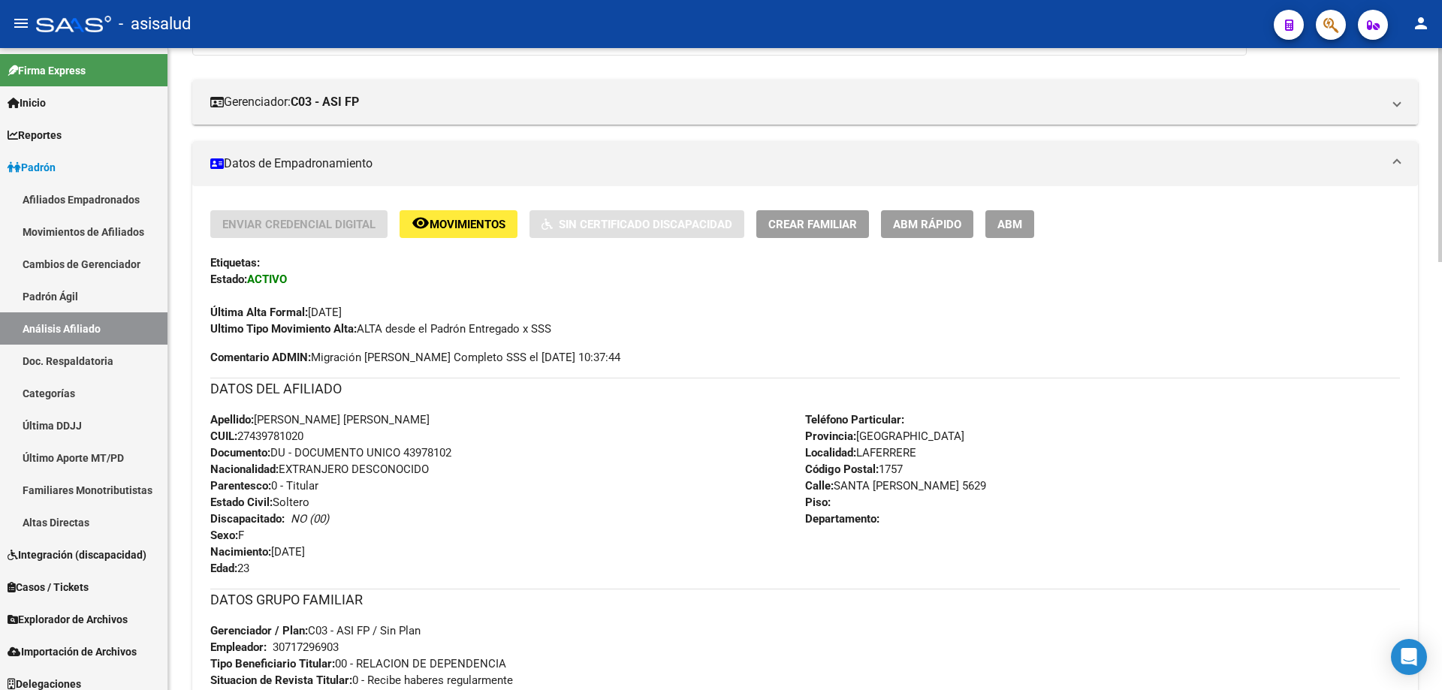
click at [445, 215] on button "remove_red_eye Movimientos" at bounding box center [458, 224] width 118 height 28
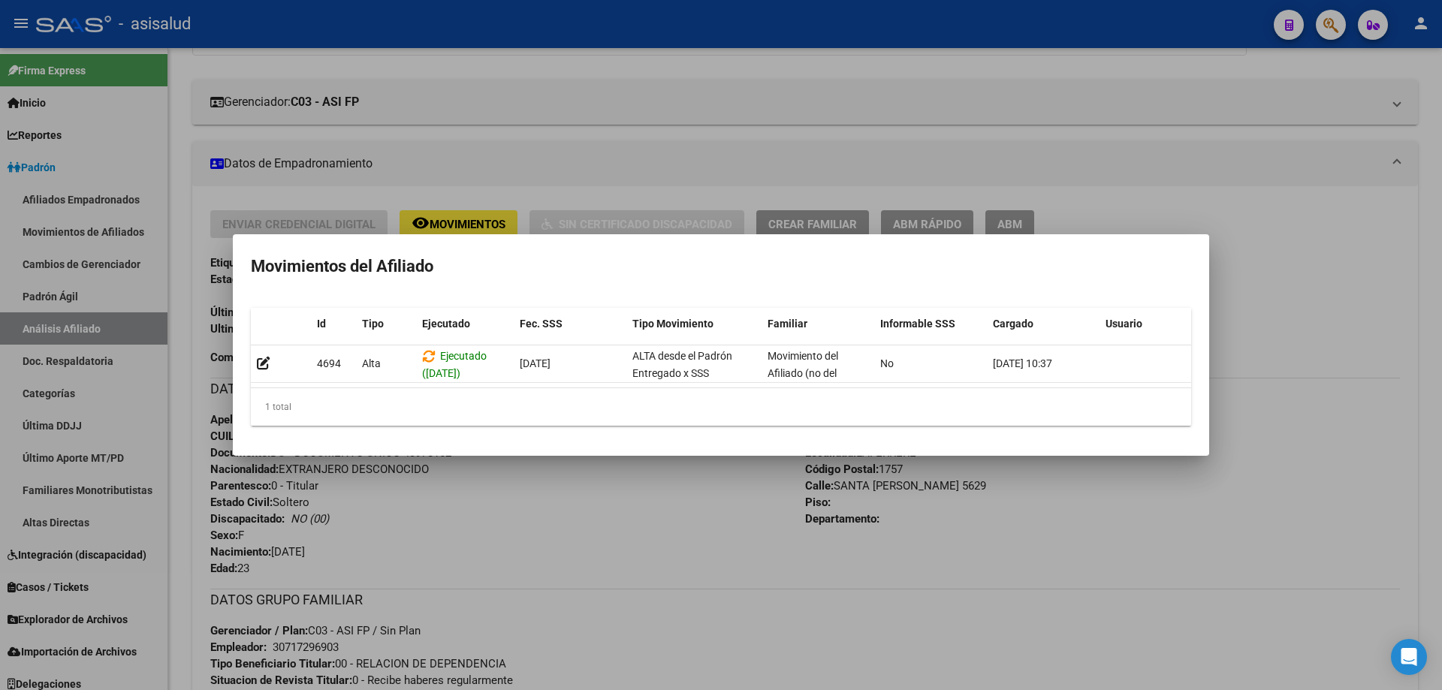
click at [1304, 252] on div at bounding box center [721, 345] width 1442 height 690
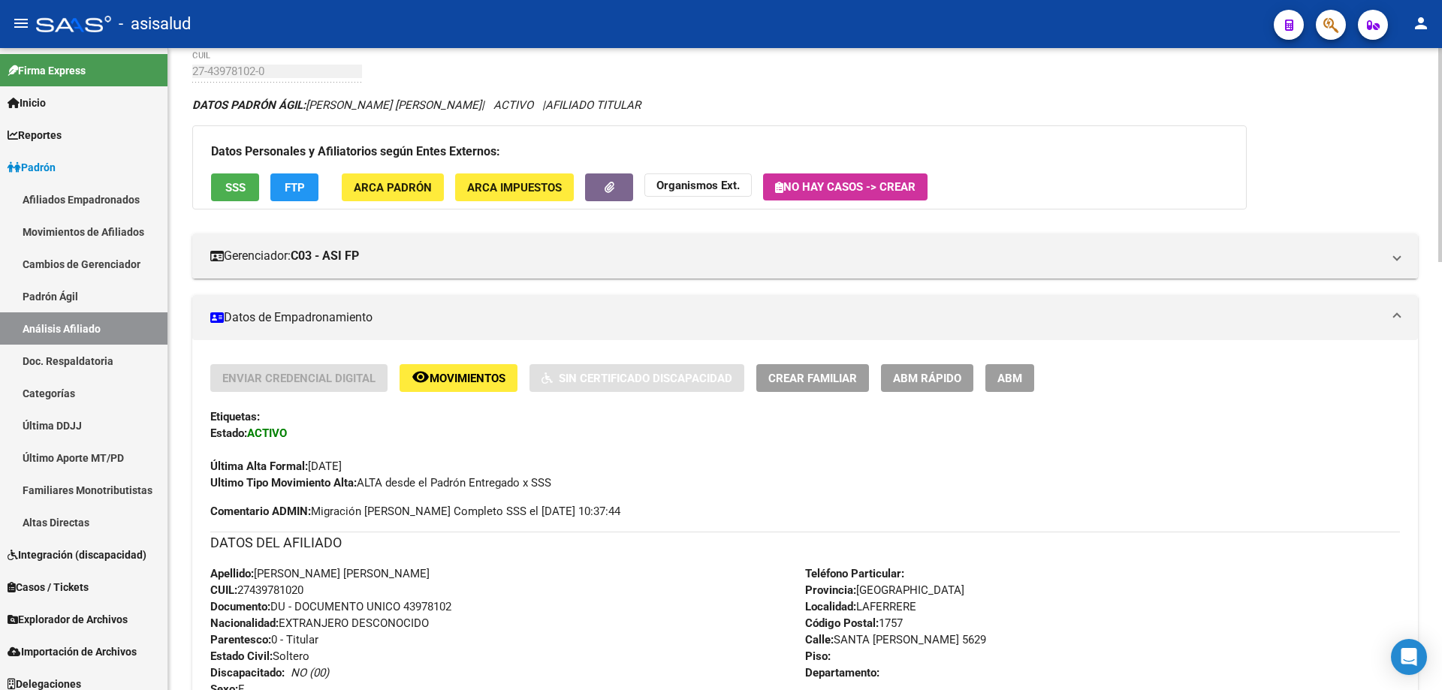
scroll to position [0, 0]
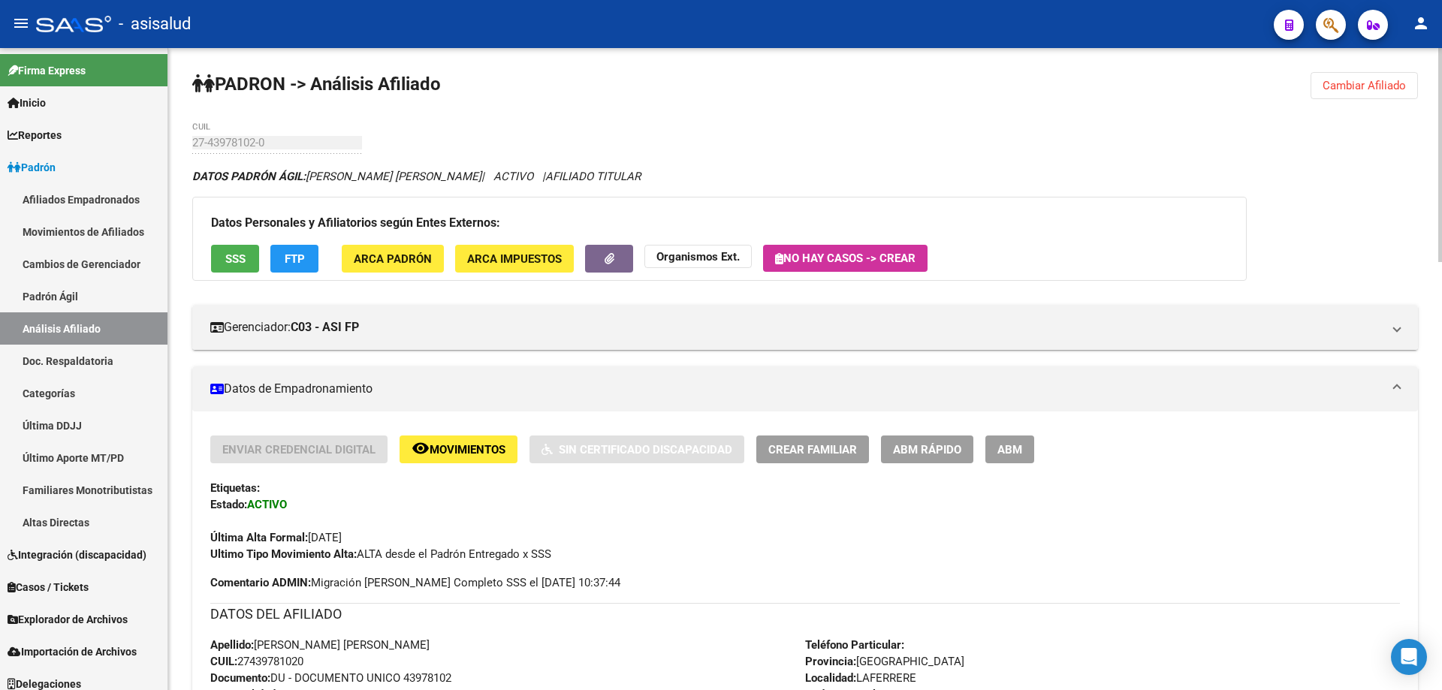
click at [278, 253] on button "FTP" at bounding box center [294, 259] width 48 height 28
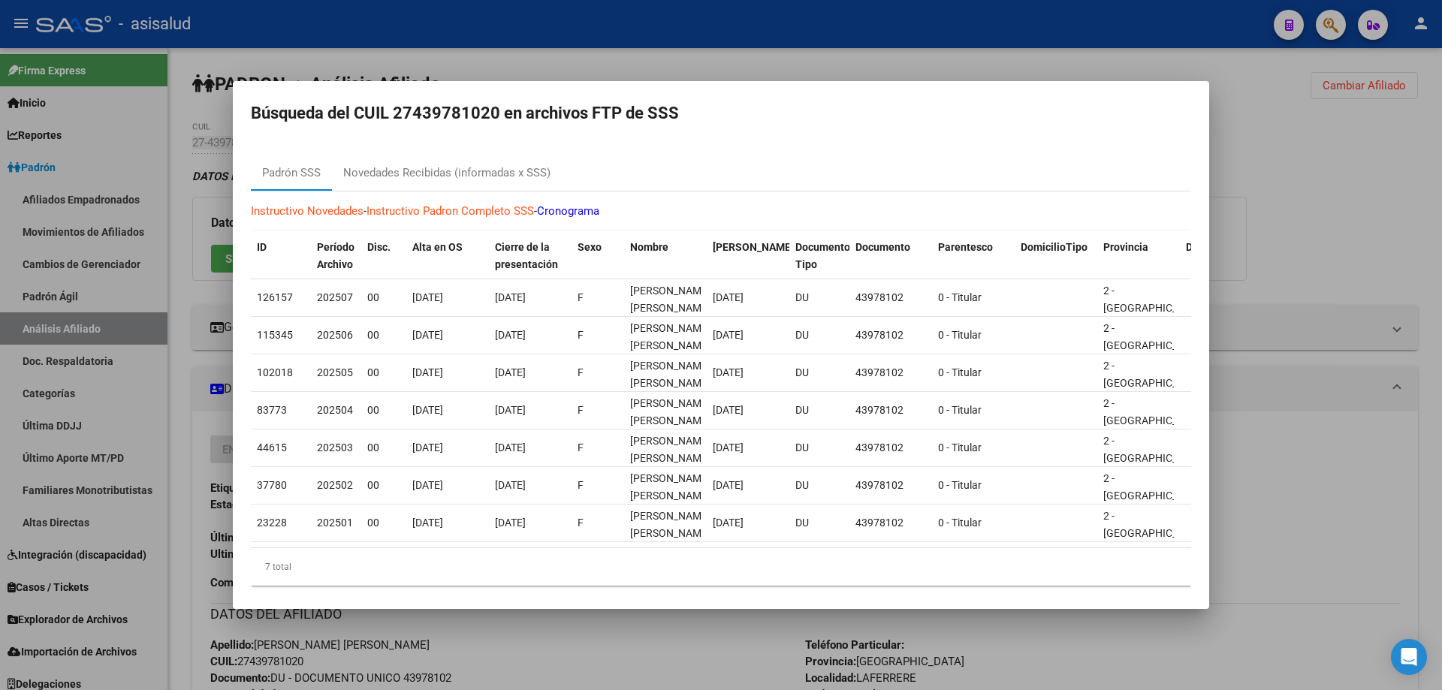
click at [1315, 241] on div at bounding box center [721, 345] width 1442 height 690
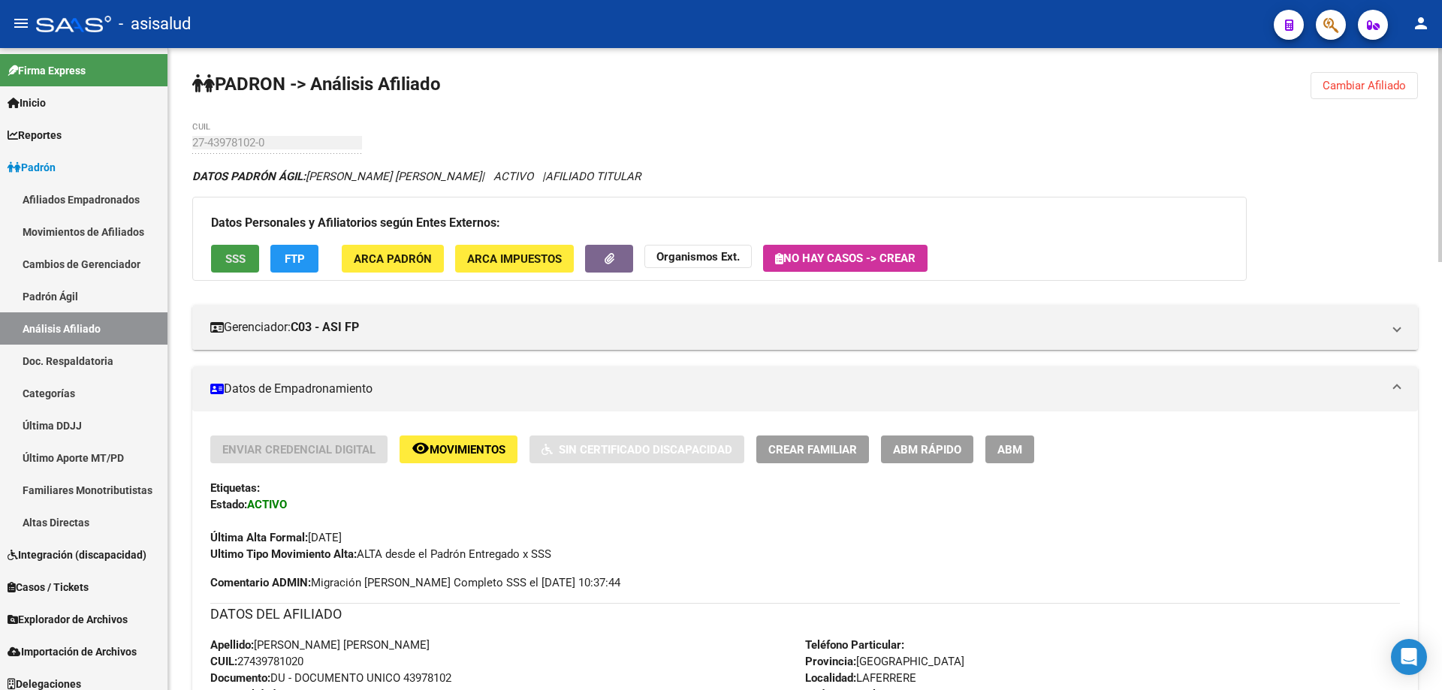
click at [222, 251] on button "SSS" at bounding box center [235, 259] width 48 height 28
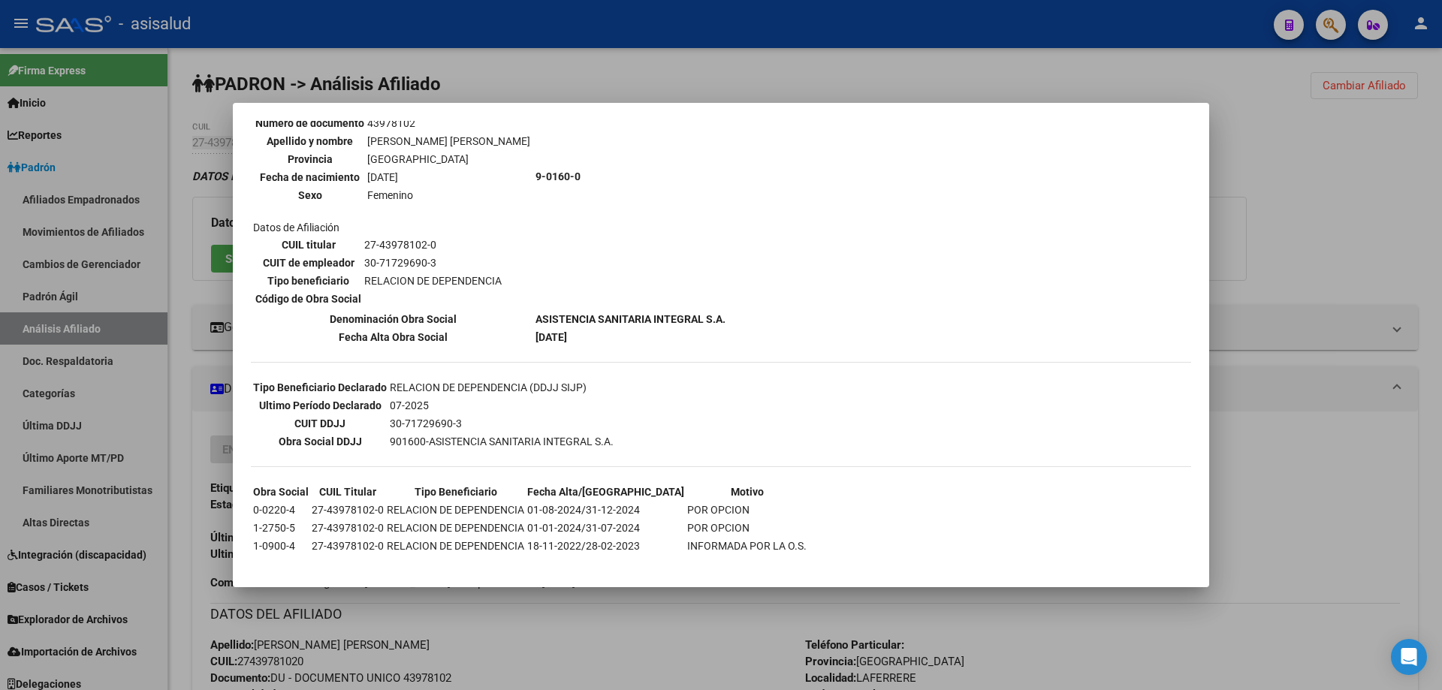
scroll to position [171, 0]
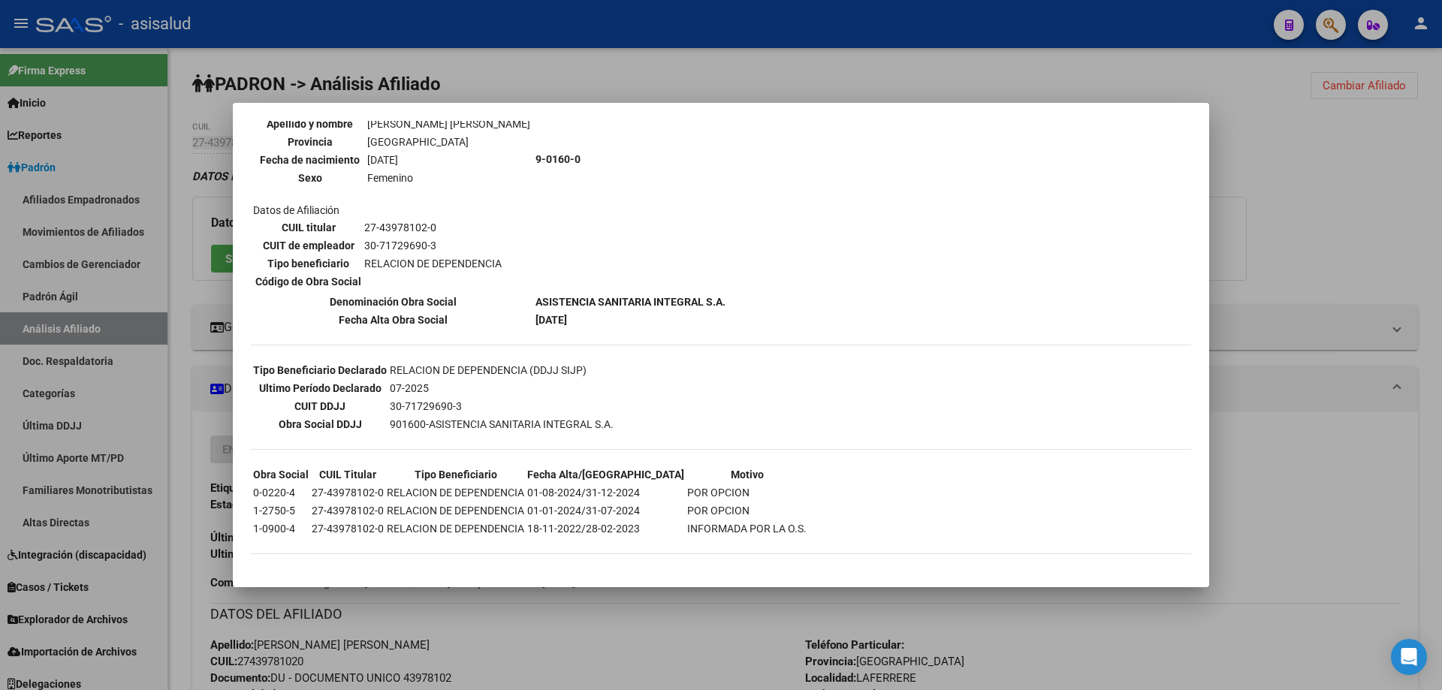
click at [1212, 233] on div at bounding box center [721, 345] width 1442 height 690
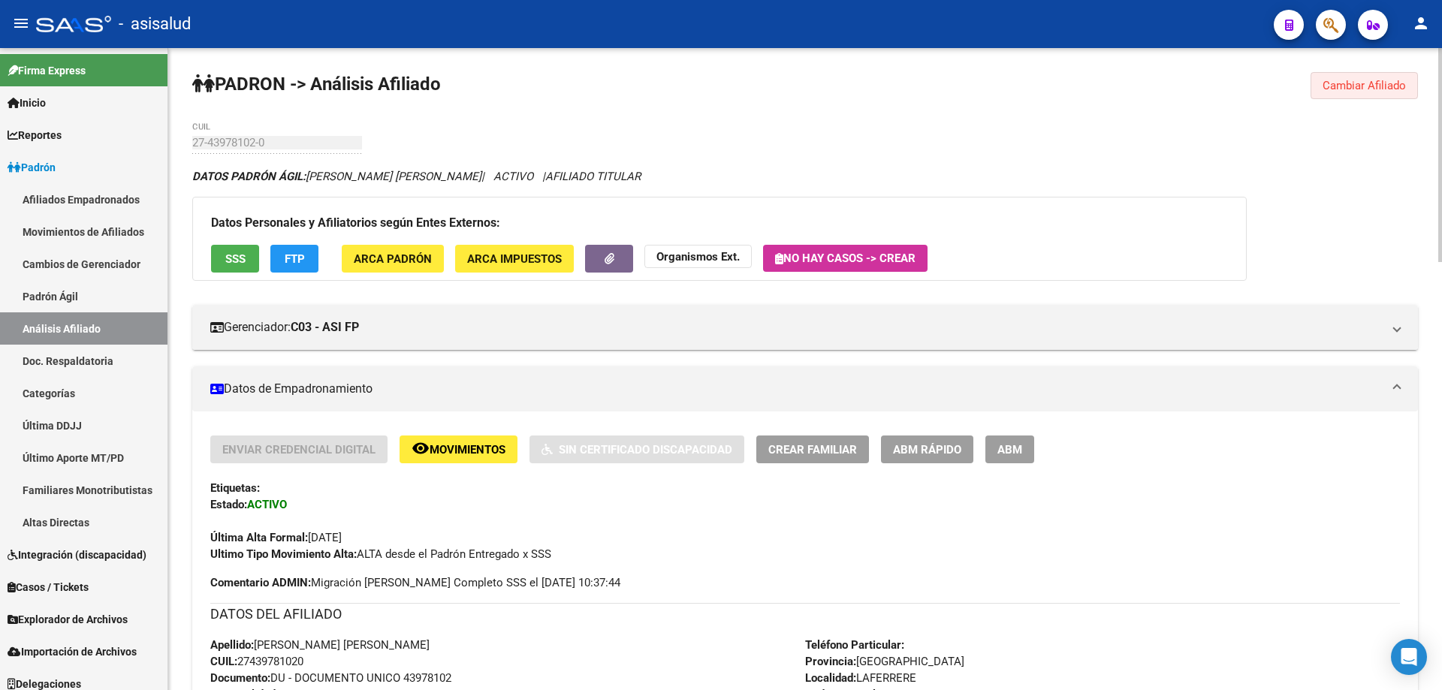
click at [1336, 84] on span "Cambiar Afiliado" at bounding box center [1363, 86] width 83 height 14
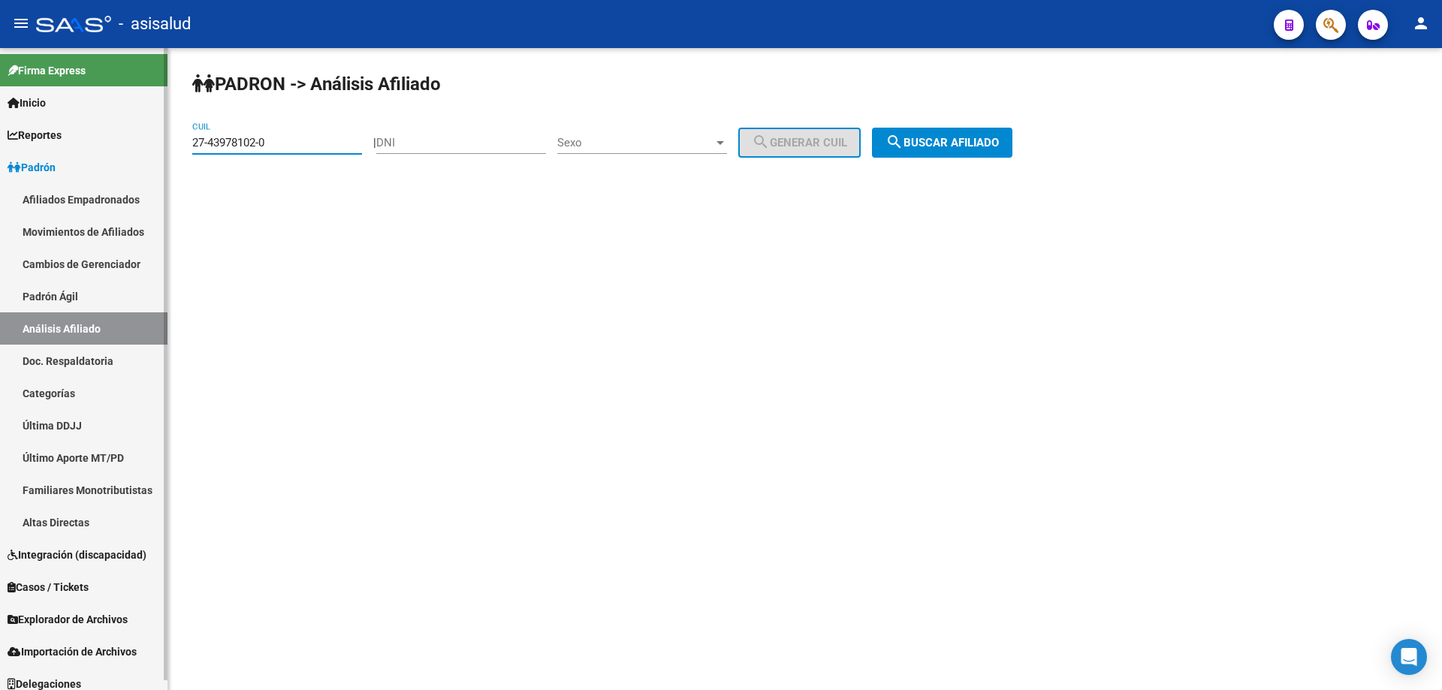
drag, startPoint x: 292, startPoint y: 149, endPoint x: 159, endPoint y: 146, distance: 132.9
click at [159, 146] on mat-sidenav-container "Firma Express Inicio Instructivos Contacto OS Reportes Padrón Traspasos x O.S. …" at bounding box center [721, 369] width 1442 height 642
paste input "3-14416680-9"
click at [987, 152] on button "search Buscar afiliado" at bounding box center [942, 143] width 140 height 30
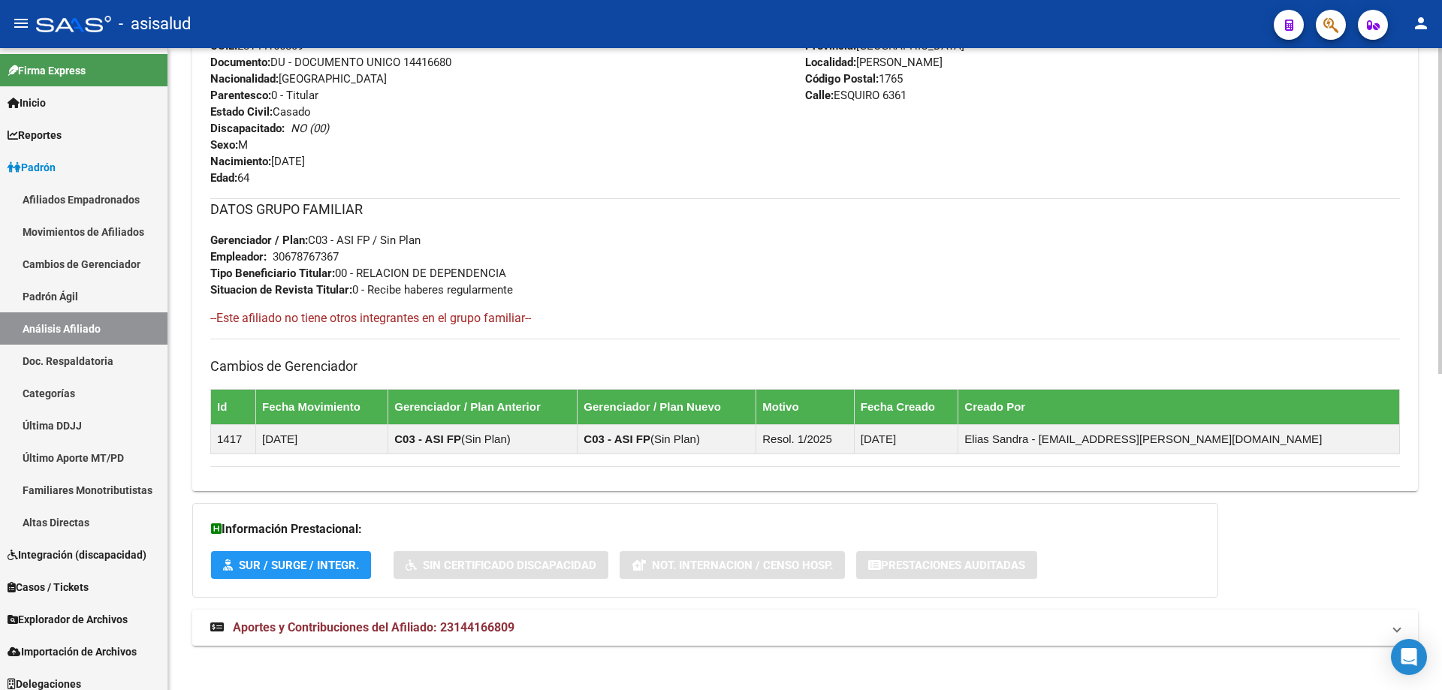
scroll to position [624, 0]
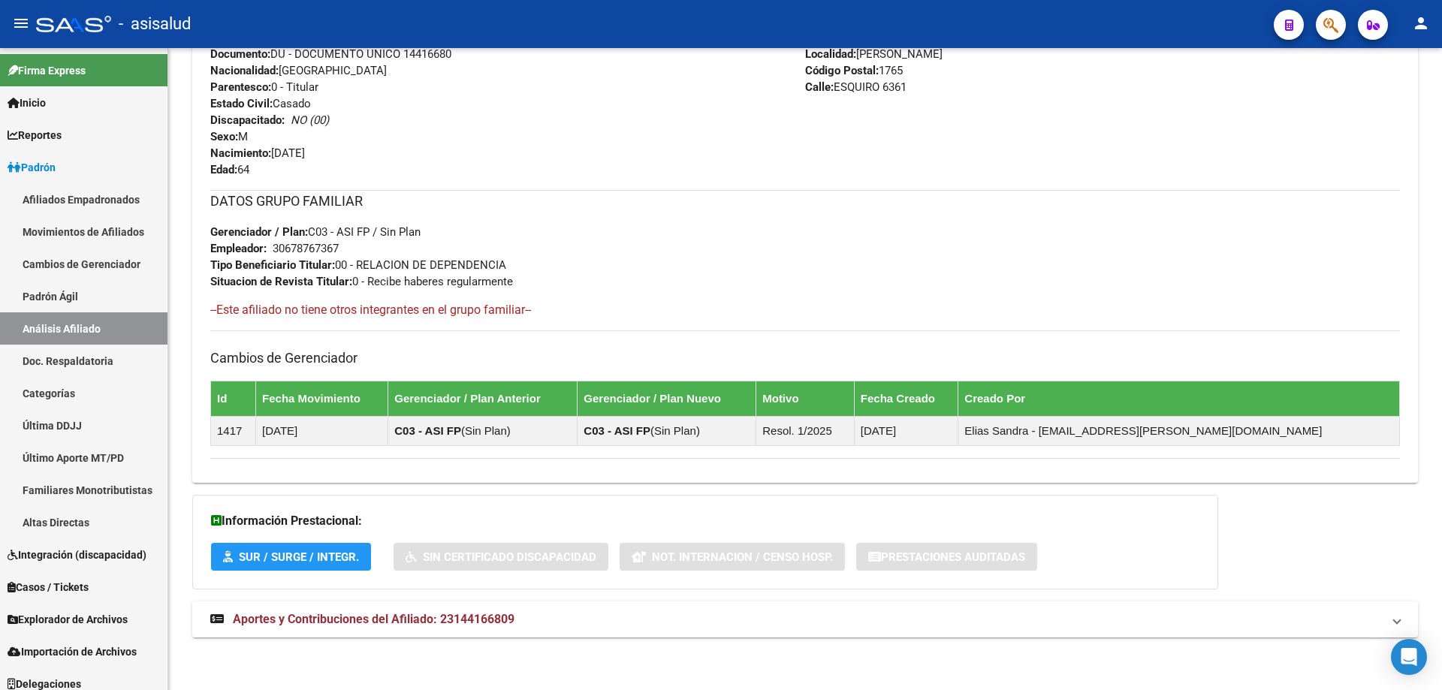
click at [583, 633] on mat-expansion-panel-header "Aportes y Contribuciones del Afiliado: 23144166809" at bounding box center [804, 619] width 1225 height 36
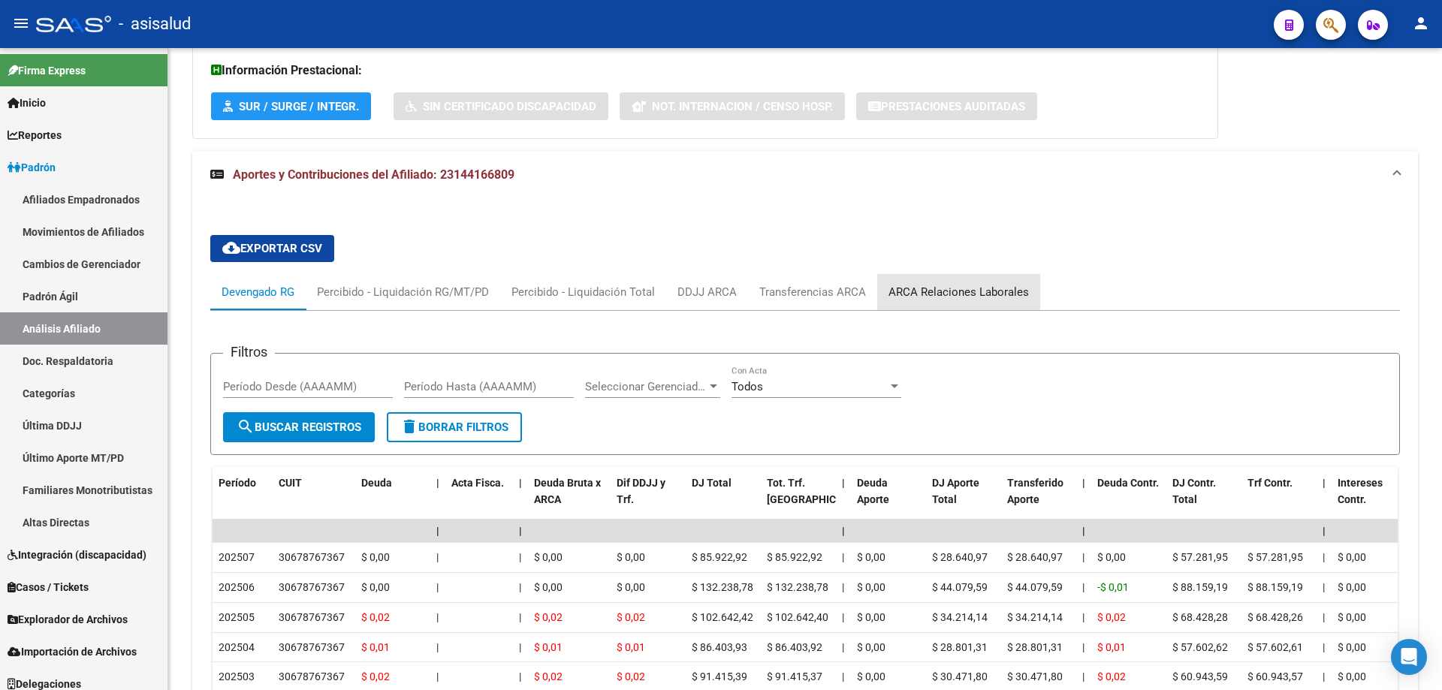
click at [1003, 290] on div "ARCA Relaciones Laborales" at bounding box center [958, 292] width 140 height 17
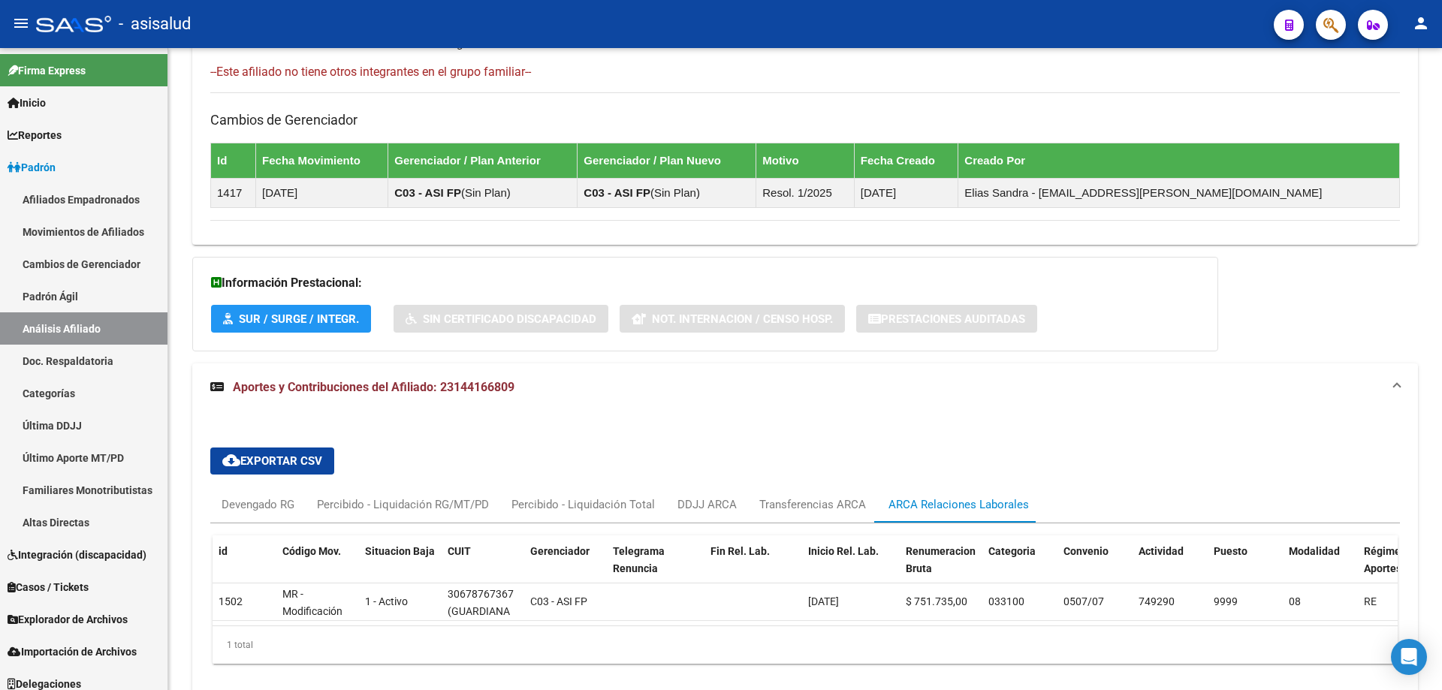
scroll to position [935, 0]
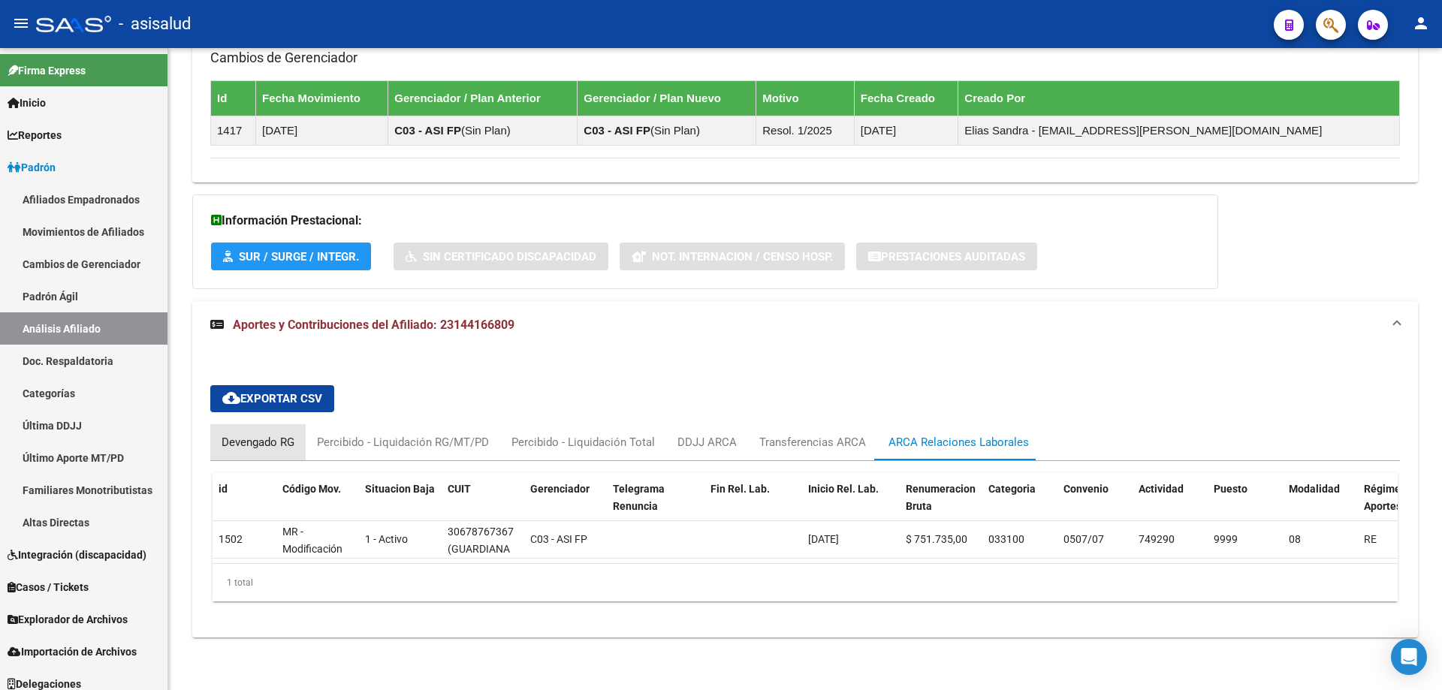
click at [267, 434] on div "Devengado RG" at bounding box center [257, 442] width 73 height 17
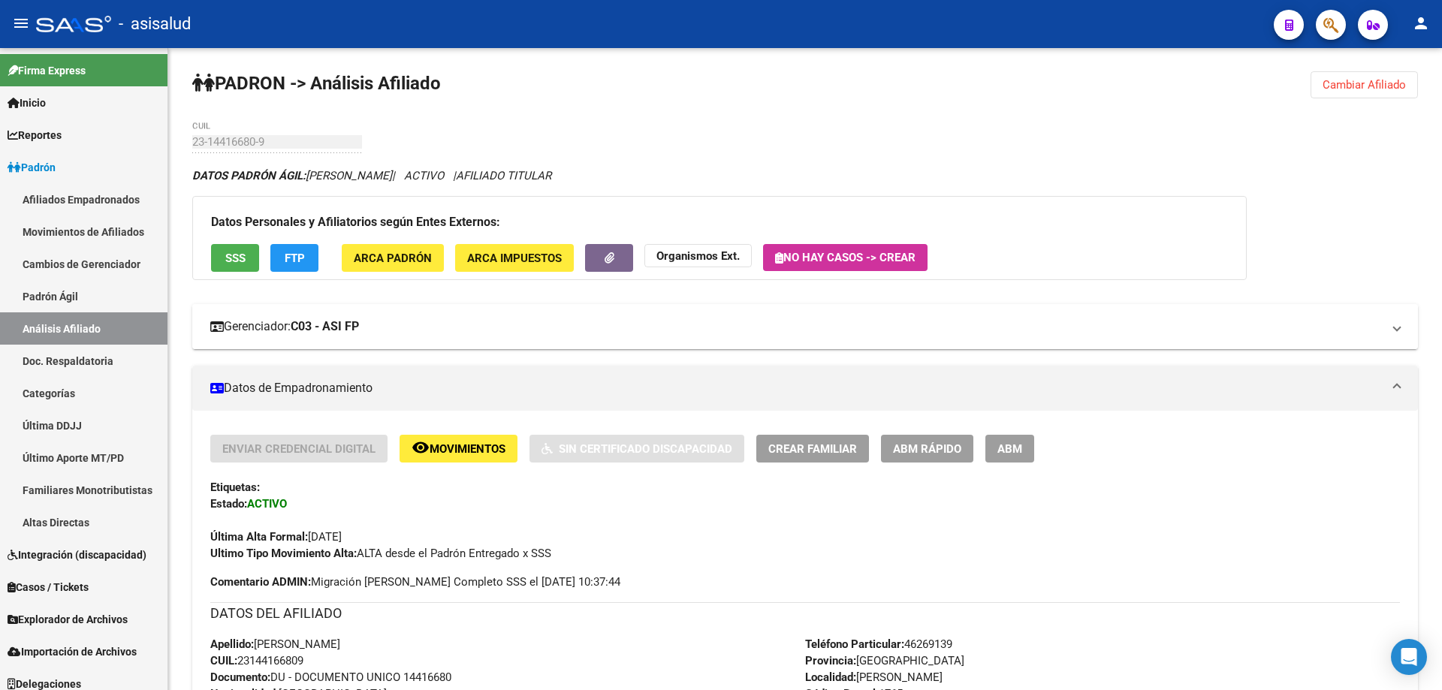
scroll to position [0, 0]
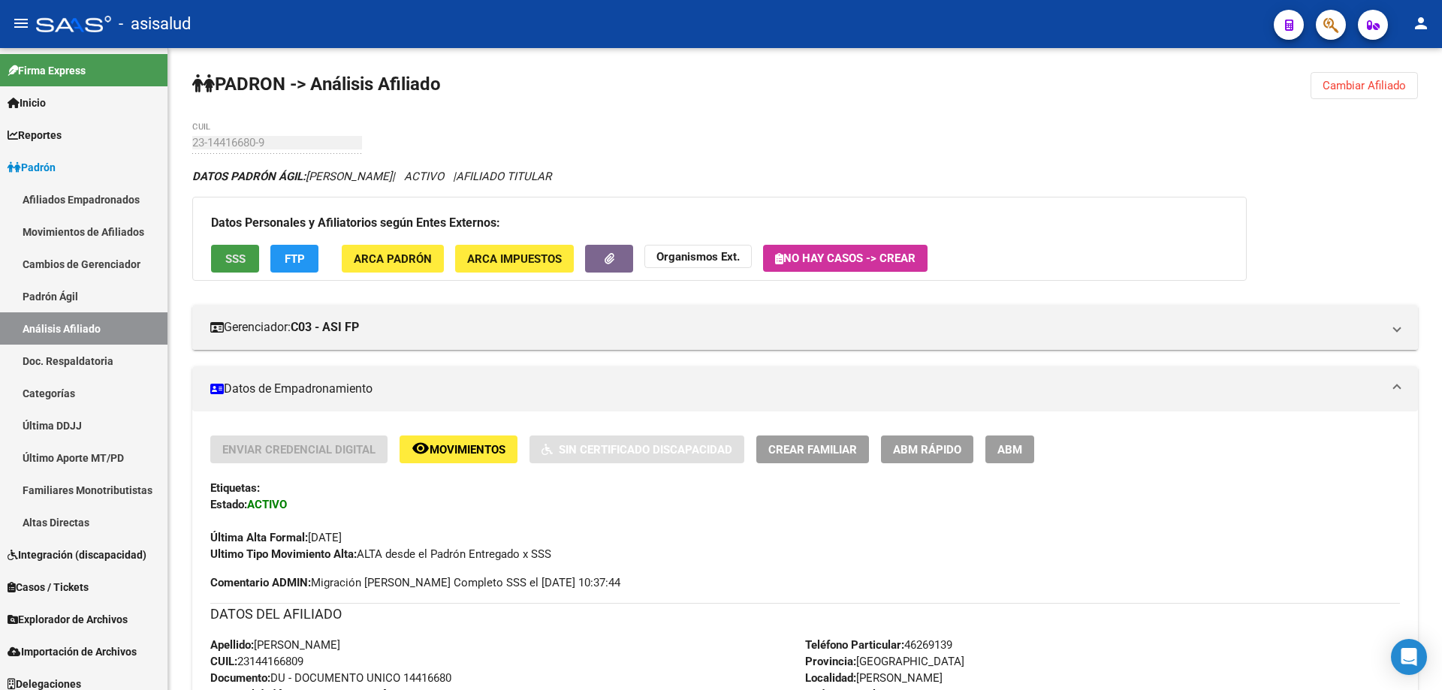
click at [237, 269] on button "SSS" at bounding box center [235, 259] width 48 height 28
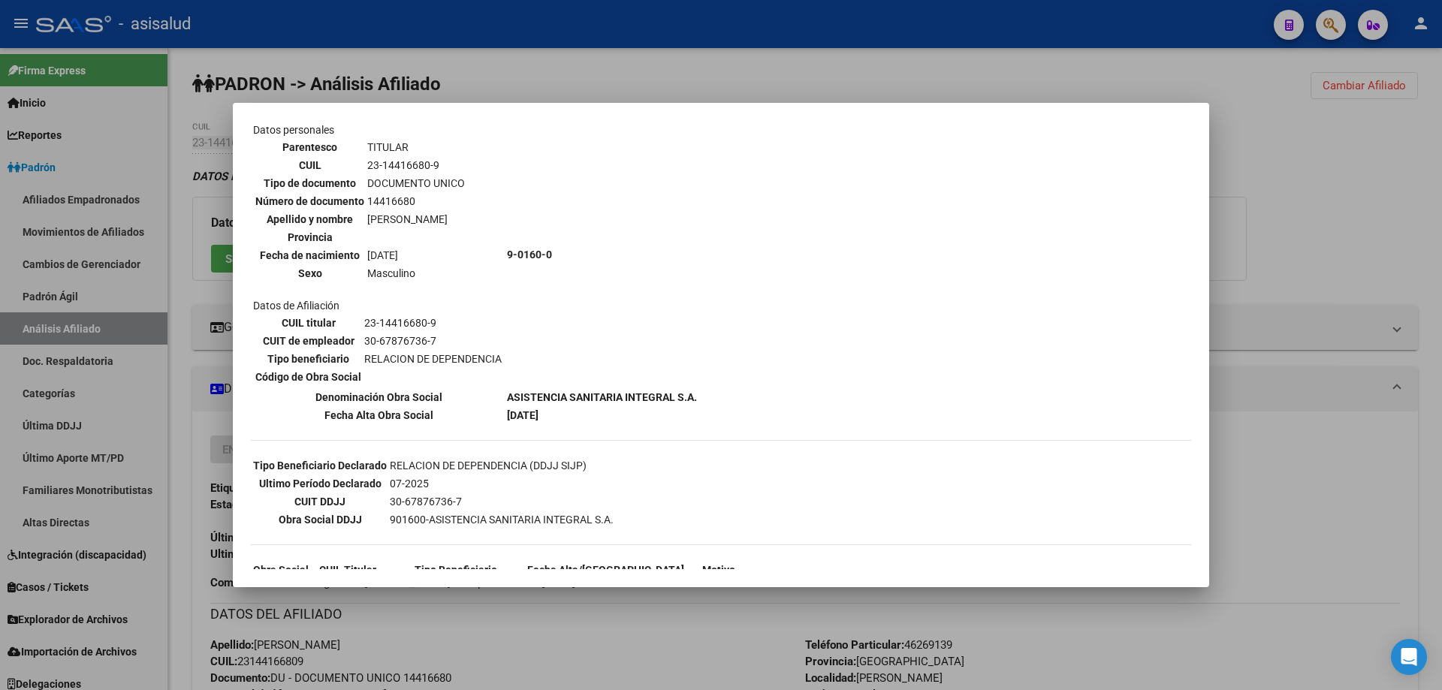
scroll to position [189, 0]
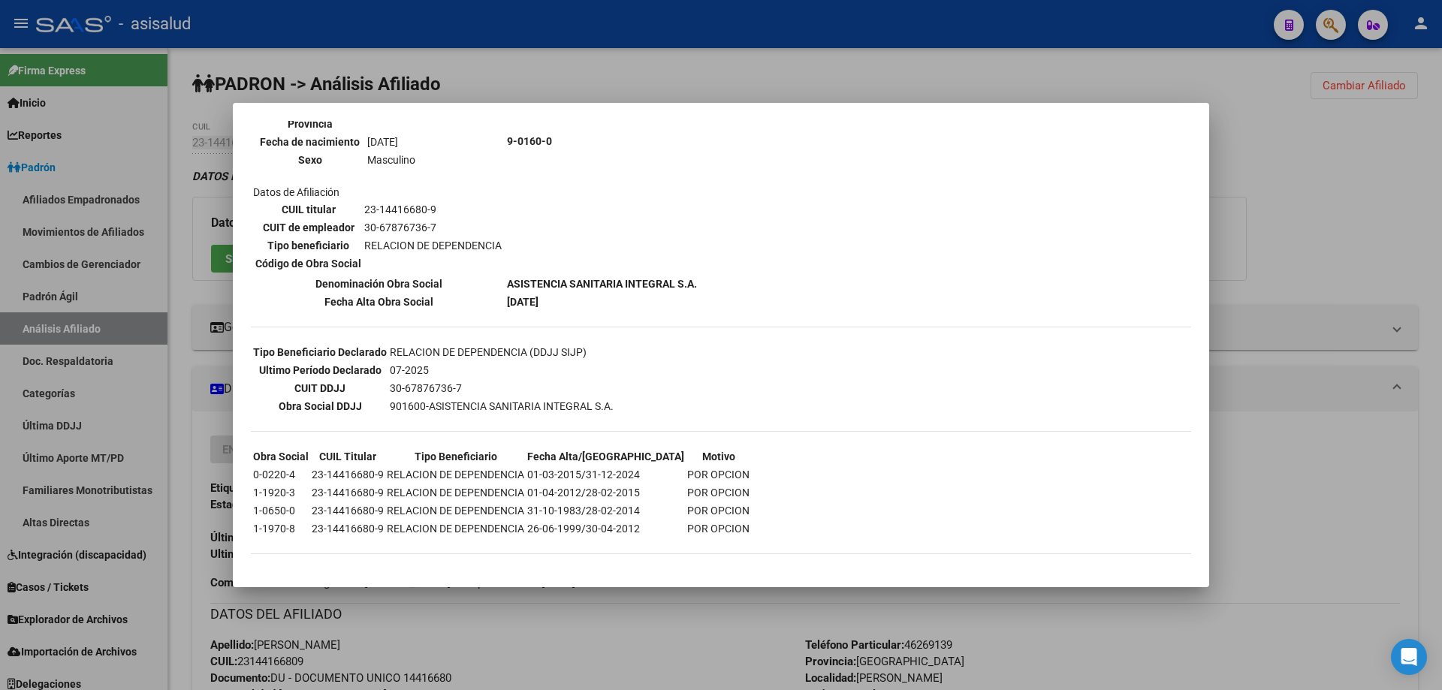
click at [1321, 221] on div at bounding box center [721, 345] width 1442 height 690
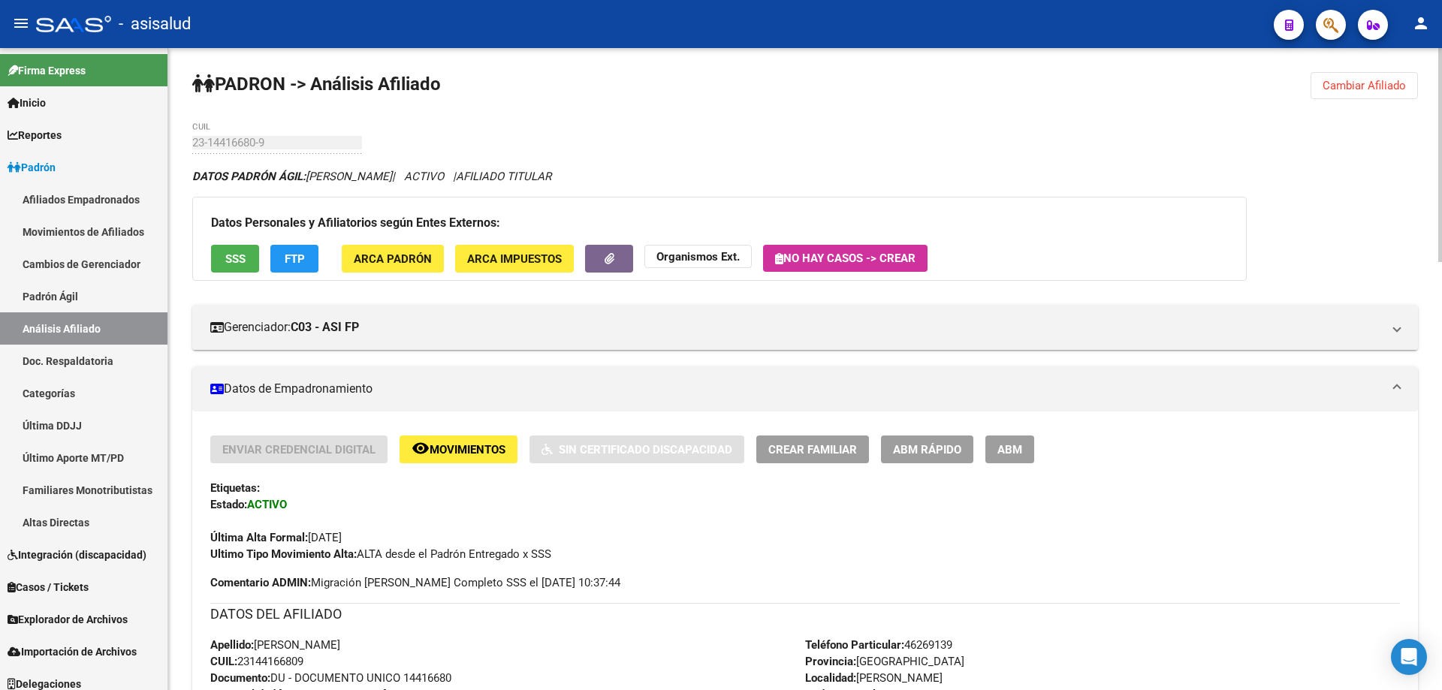
click at [291, 252] on span "FTP" at bounding box center [295, 259] width 20 height 14
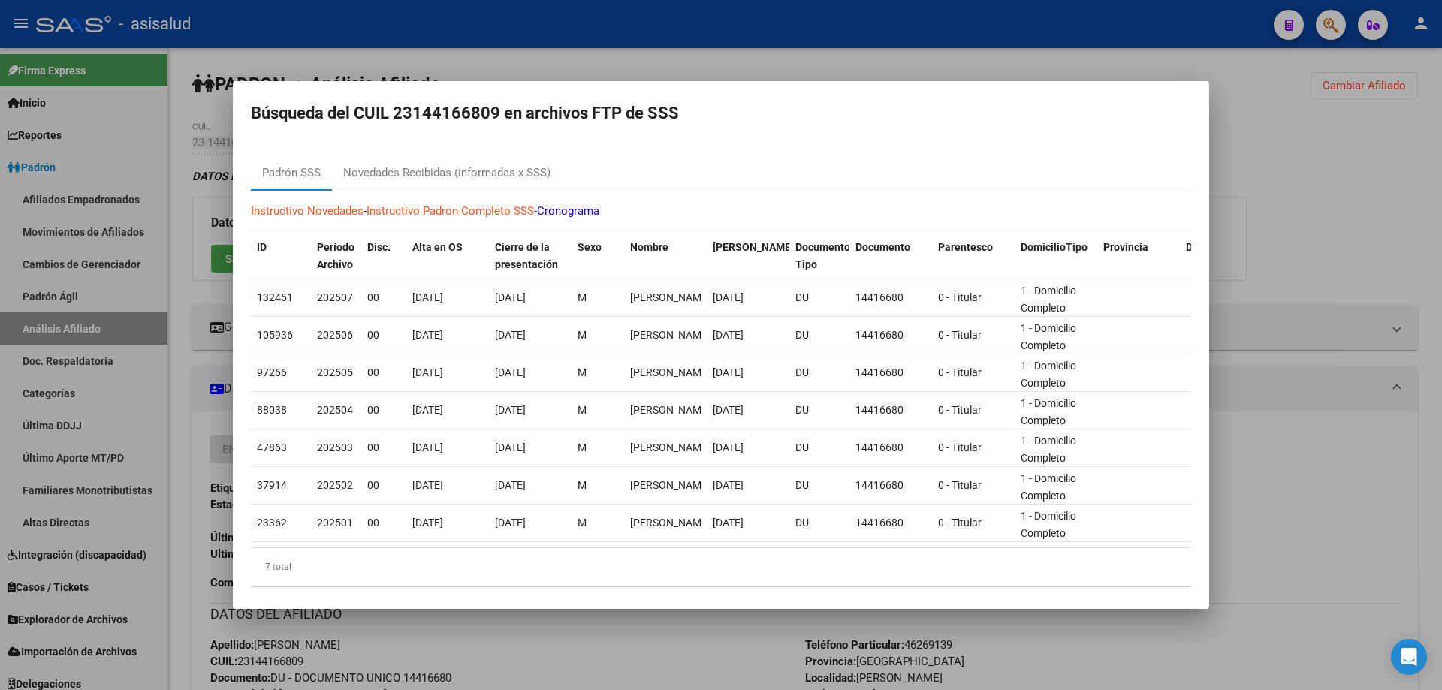
click at [1300, 204] on div at bounding box center [721, 345] width 1442 height 690
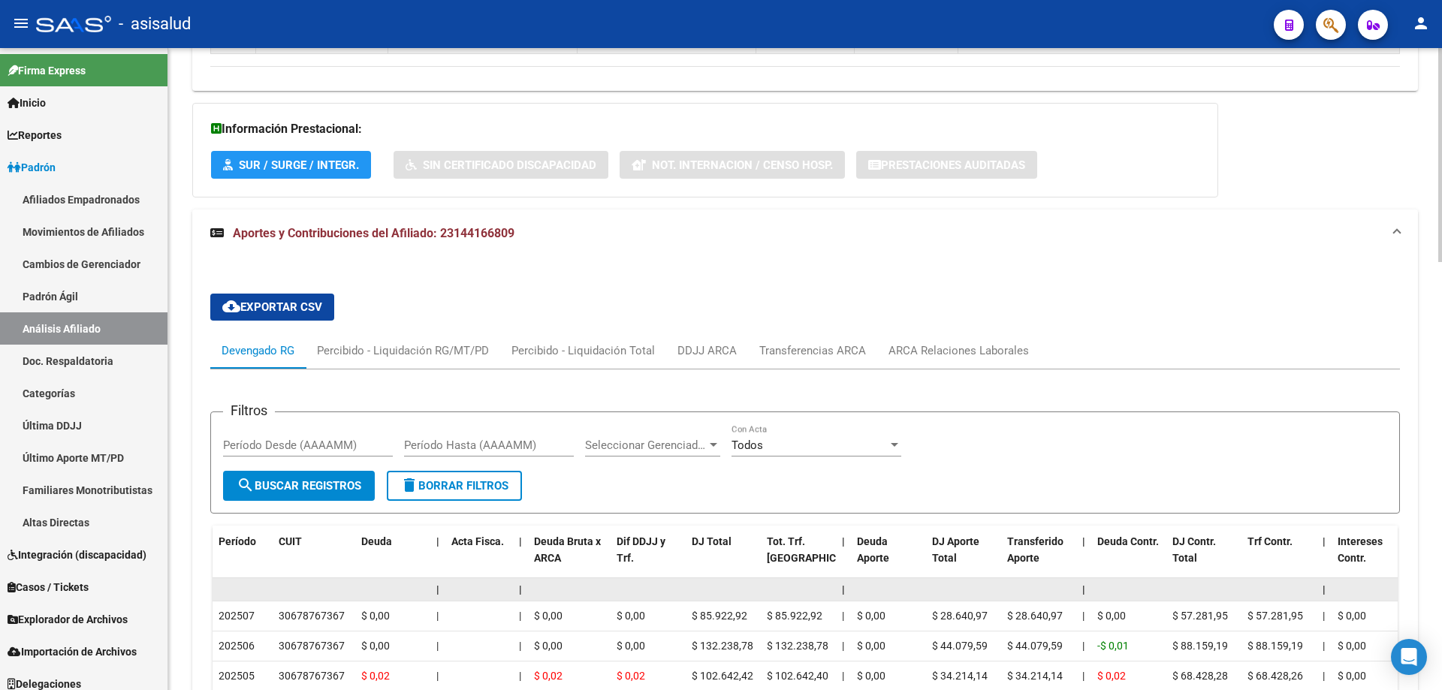
scroll to position [1051, 0]
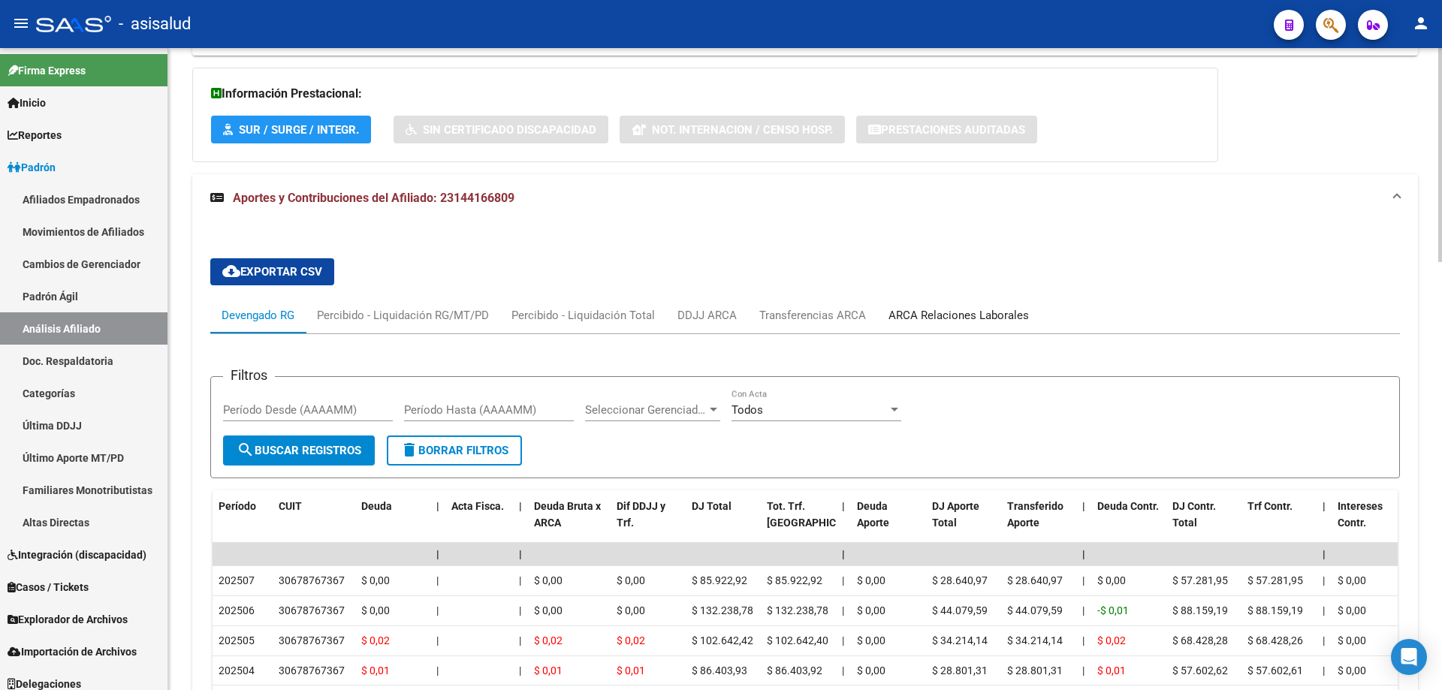
click at [985, 321] on div "ARCA Relaciones Laborales" at bounding box center [958, 315] width 140 height 17
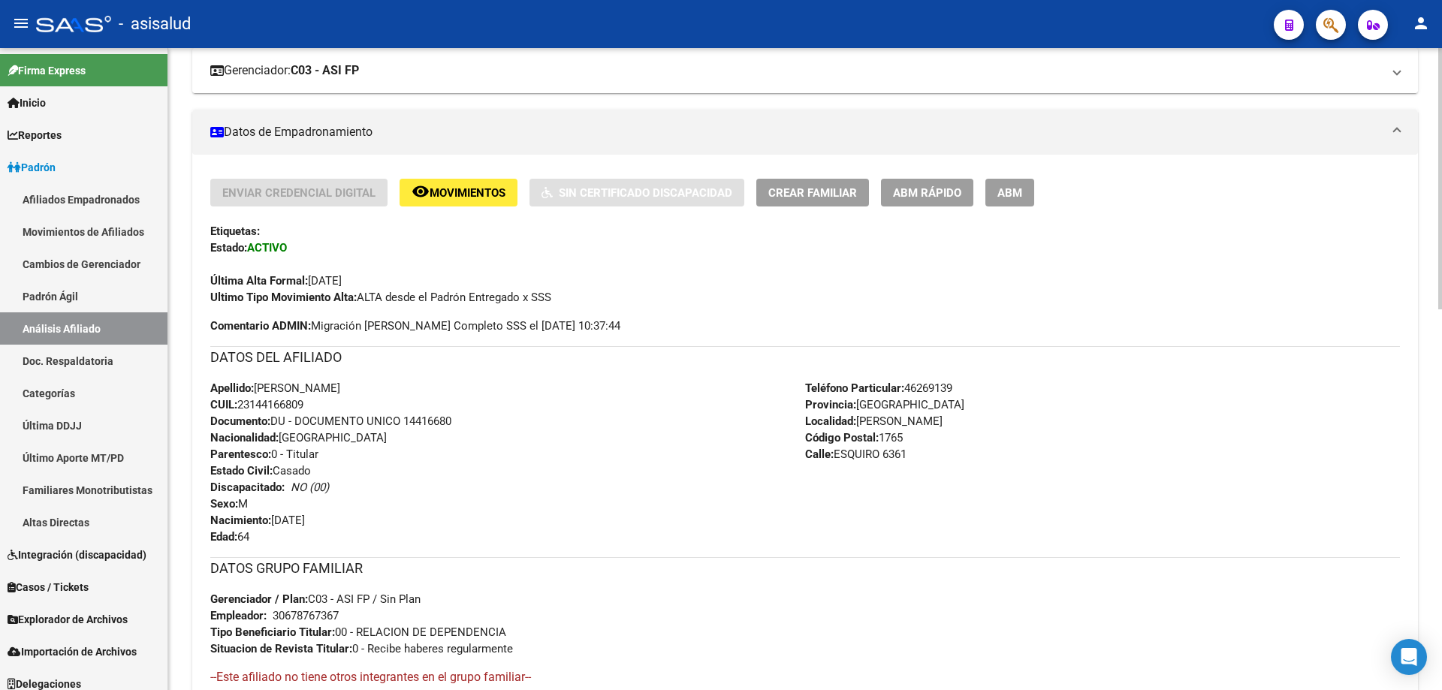
scroll to position [0, 0]
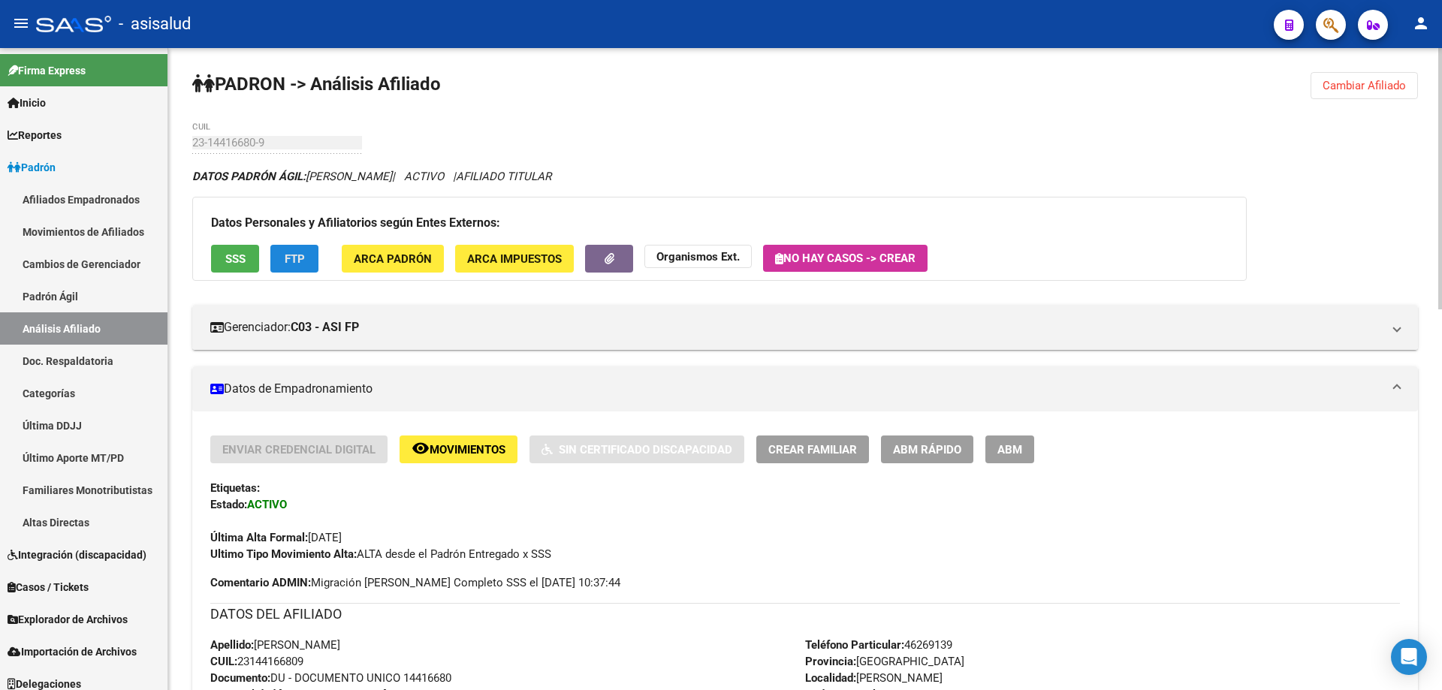
click at [294, 246] on button "FTP" at bounding box center [294, 259] width 48 height 28
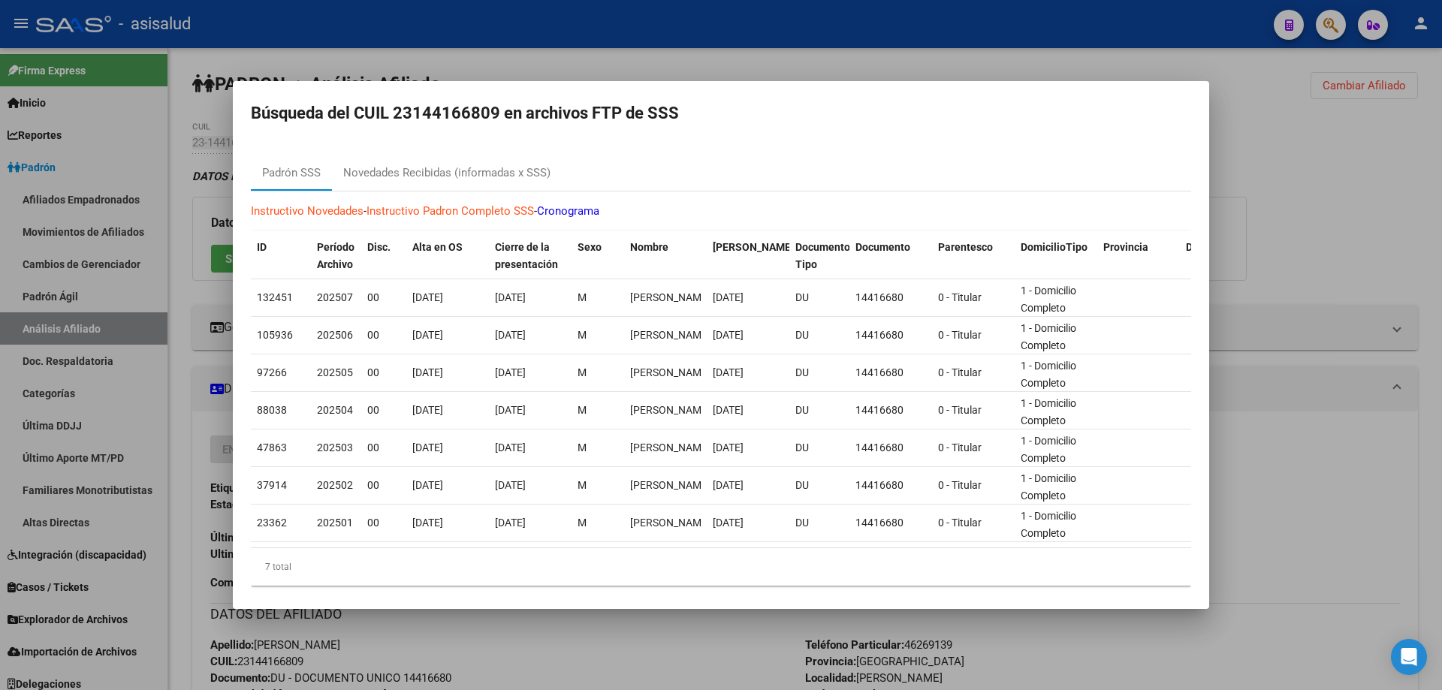
click at [1441, 215] on div at bounding box center [721, 345] width 1442 height 690
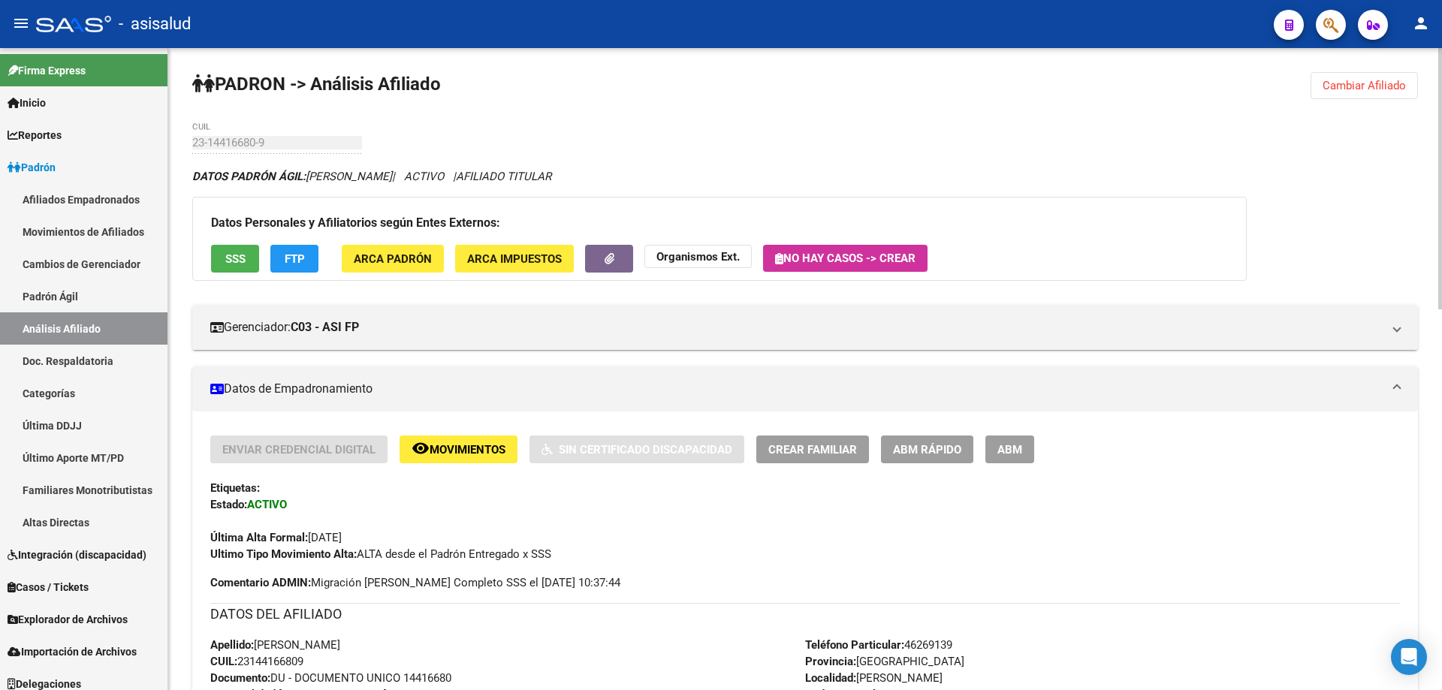
click at [224, 258] on button "SSS" at bounding box center [235, 259] width 48 height 28
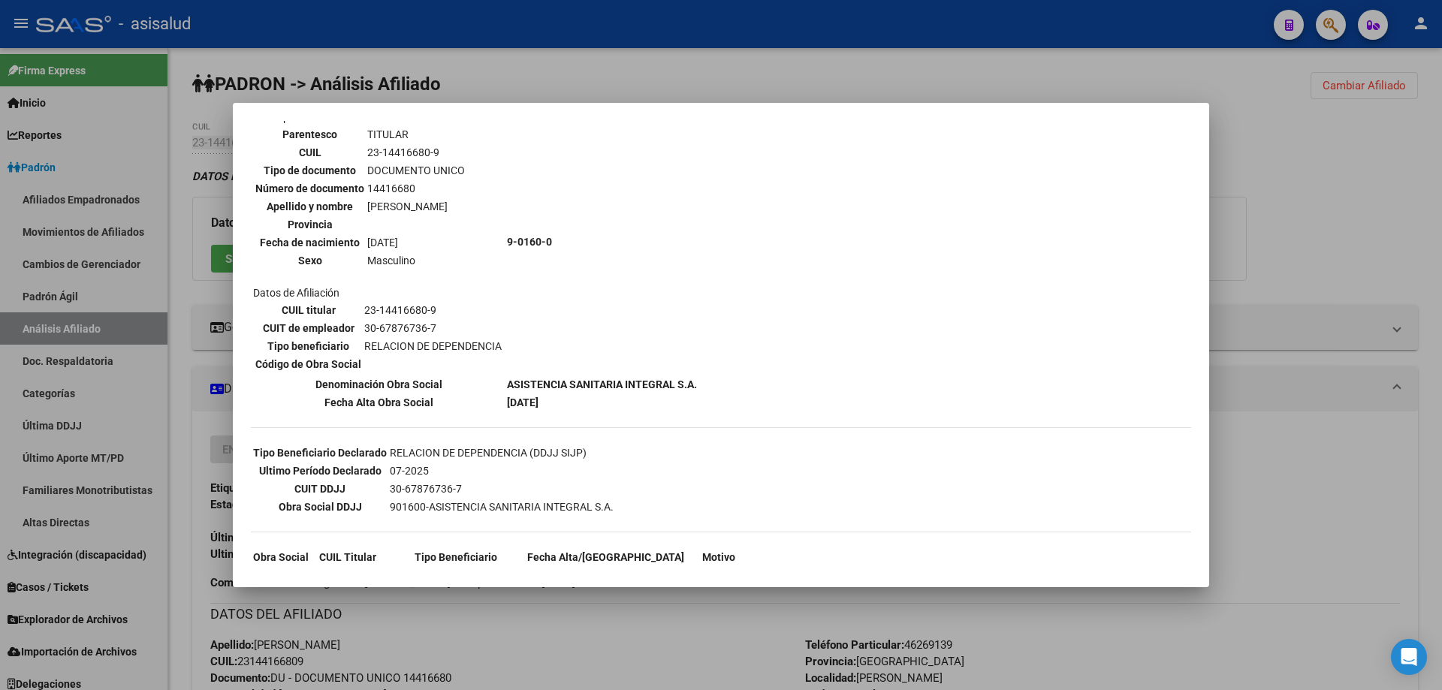
scroll to position [189, 0]
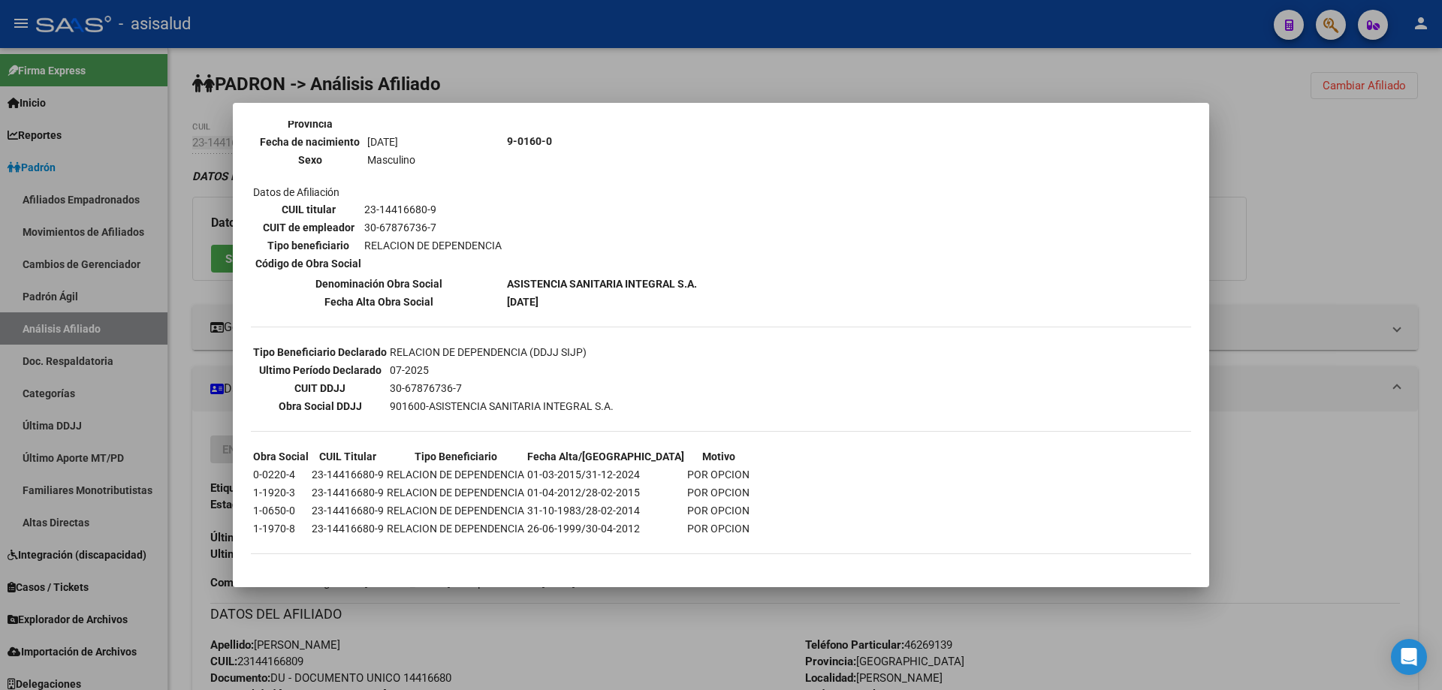
click at [1329, 269] on div at bounding box center [721, 345] width 1442 height 690
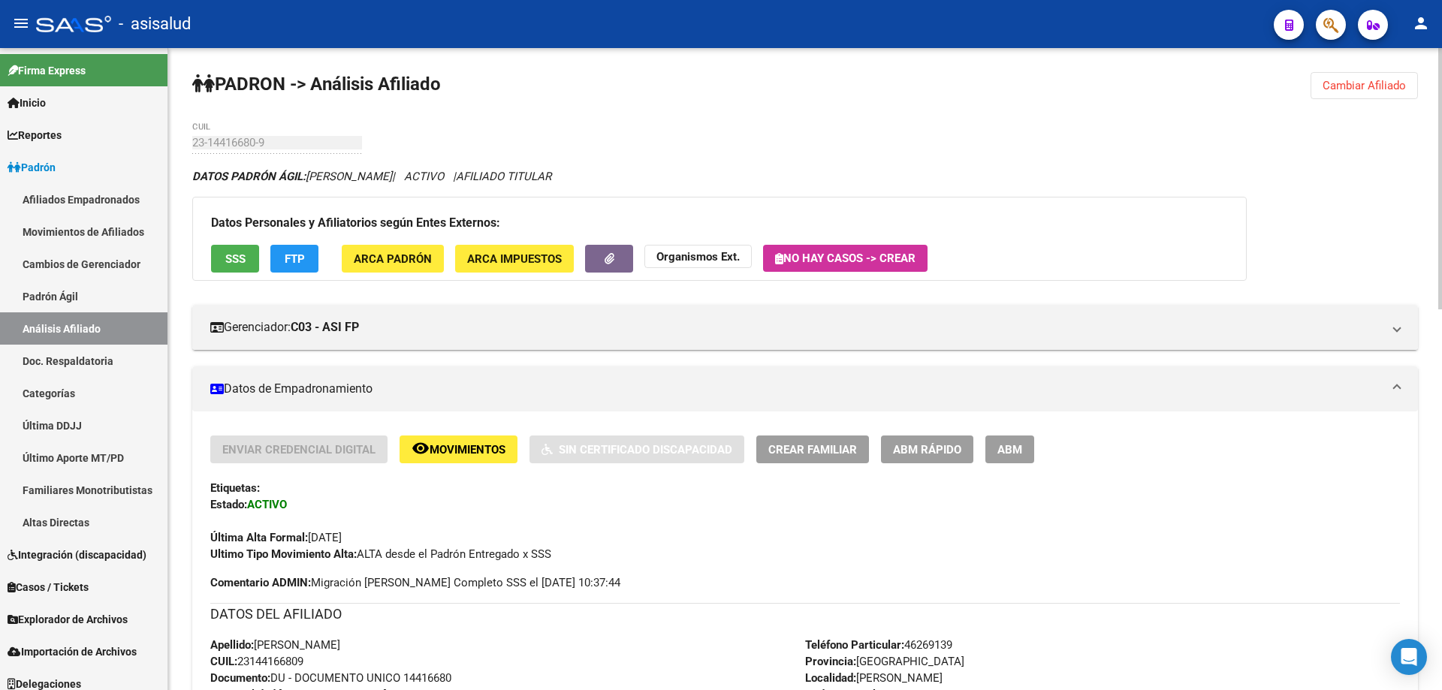
click at [1357, 84] on span "Cambiar Afiliado" at bounding box center [1363, 86] width 83 height 14
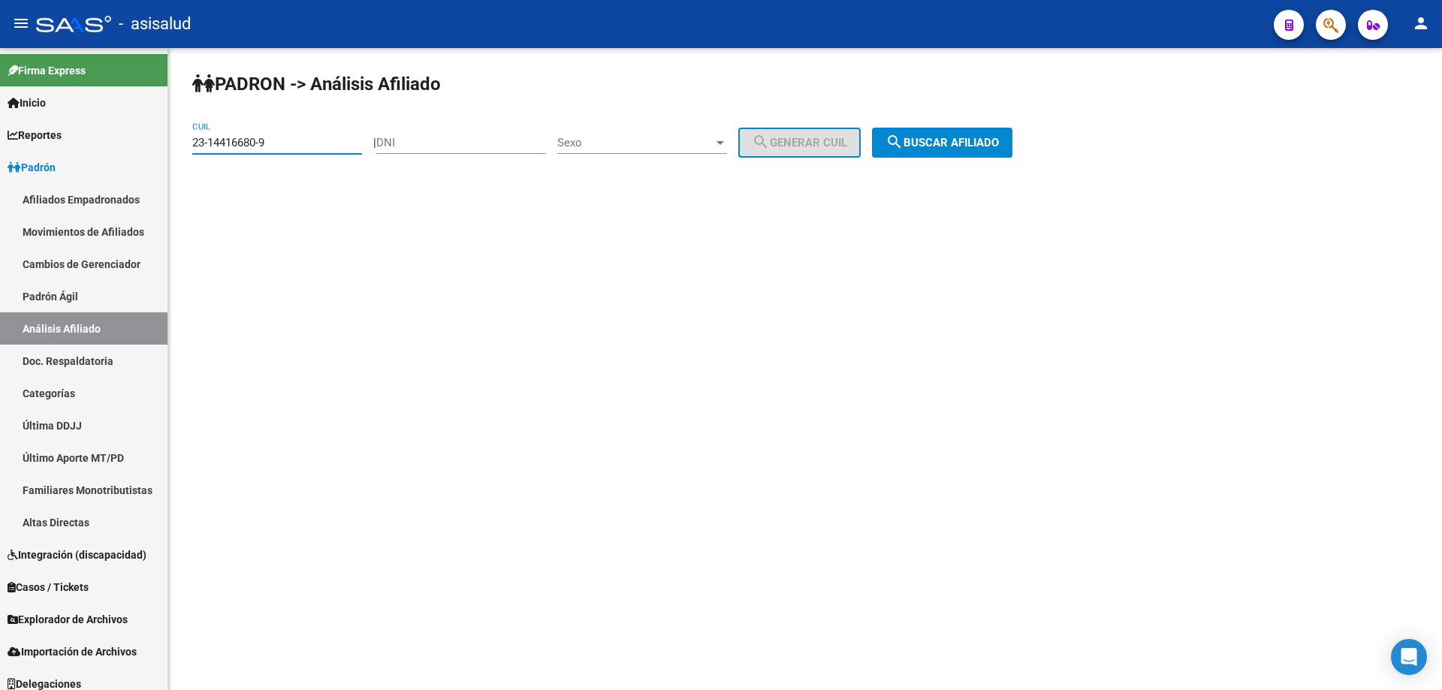
drag, startPoint x: 285, startPoint y: 149, endPoint x: 172, endPoint y: 153, distance: 112.7
click at [172, 153] on div "PADRON -> Análisis Afiliado 23-14416680-9 CUIL | DNI Sexo Sexo search Generar C…" at bounding box center [804, 127] width 1273 height 158
paste input "0-37003909-8"
click at [996, 123] on div "PADRON -> Análisis Afiliado 20-37003909-8 CUIL | DNI Sexo Sexo search Generar C…" at bounding box center [804, 127] width 1273 height 158
click at [979, 161] on div "PADRON -> Análisis Afiliado 20-37003909-8 CUIL | DNI Sexo Sexo search Generar C…" at bounding box center [804, 127] width 1273 height 158
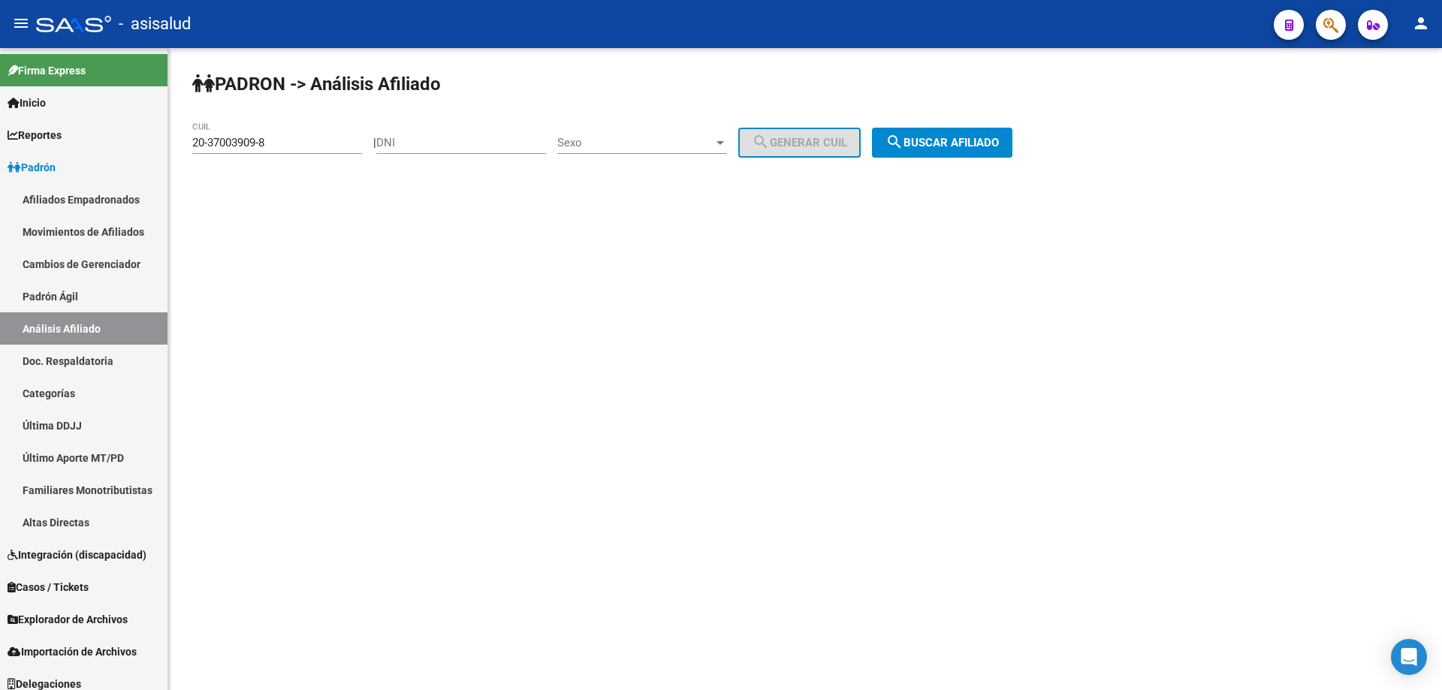
click at [984, 150] on button "search Buscar afiliado" at bounding box center [942, 143] width 140 height 30
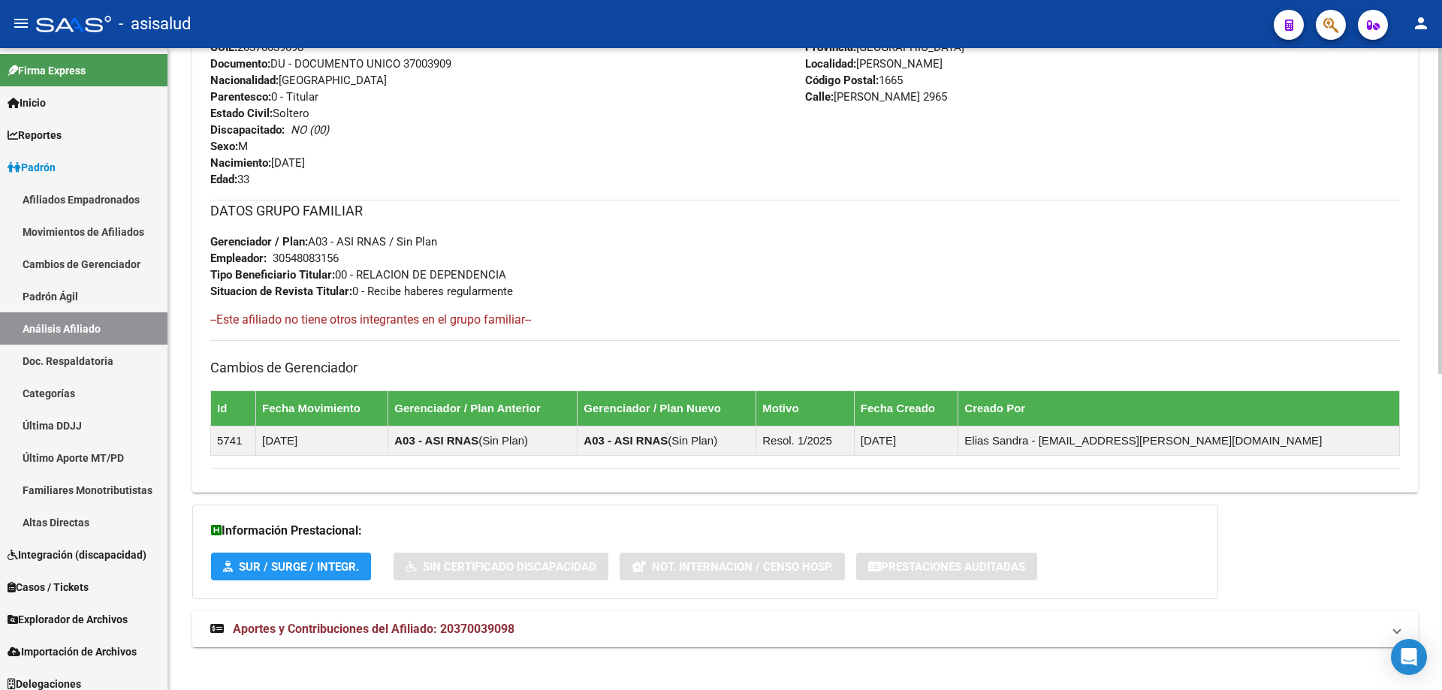
scroll to position [624, 0]
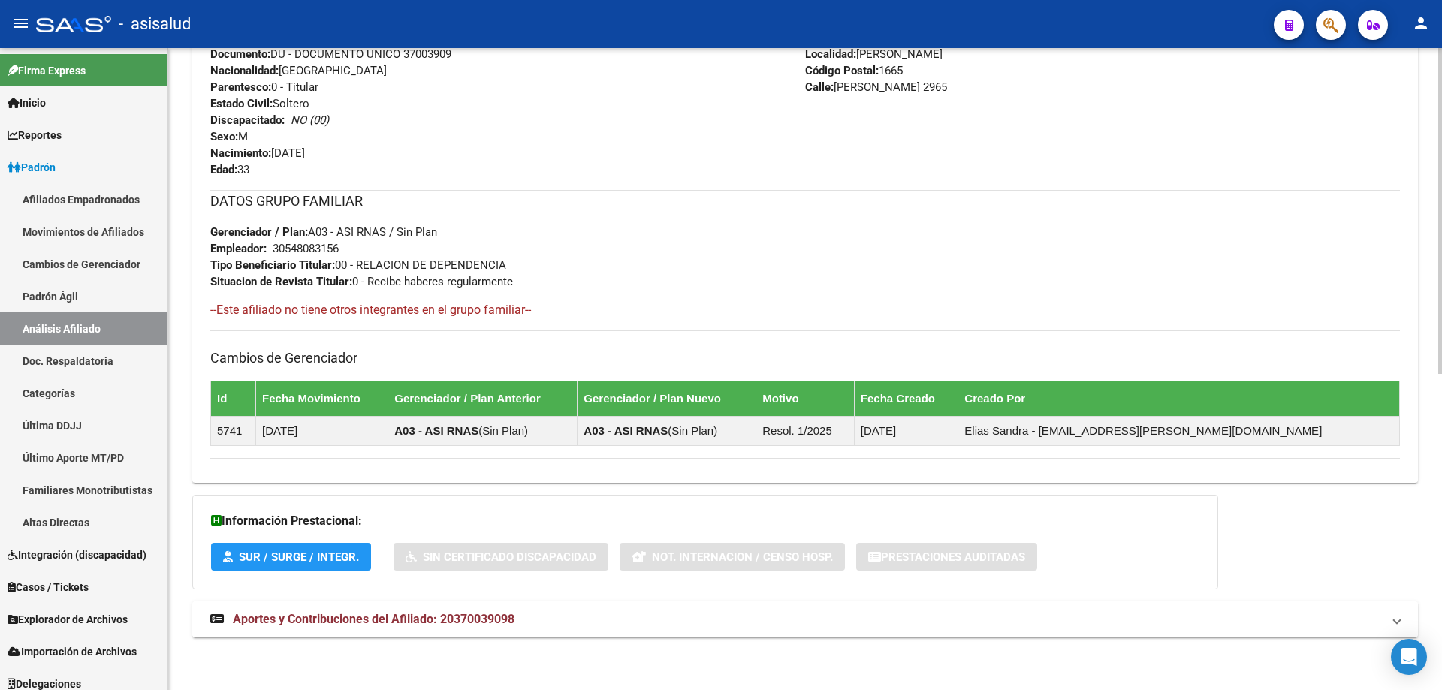
drag, startPoint x: 702, startPoint y: 637, endPoint x: 709, endPoint y: 629, distance: 10.1
click at [703, 637] on mat-expansion-panel-header "Aportes y Contribuciones del Afiliado: 20370039098" at bounding box center [804, 619] width 1225 height 36
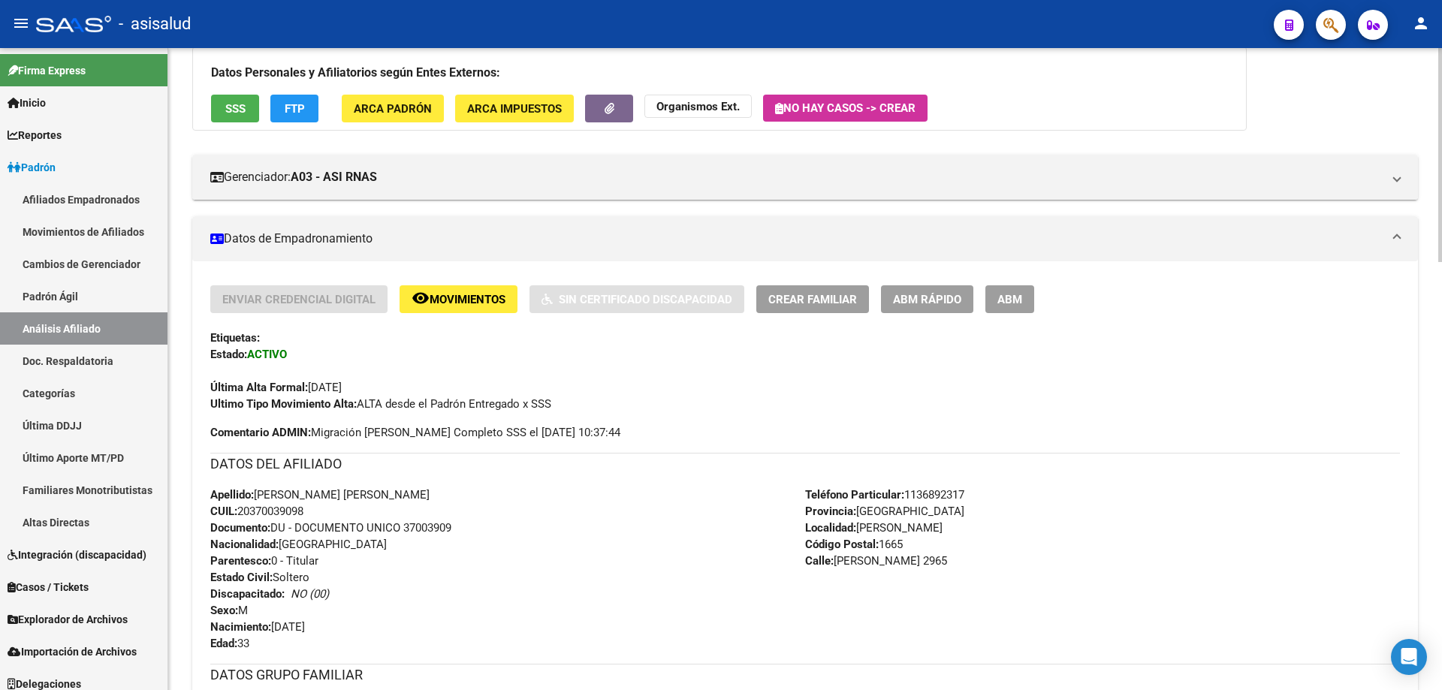
scroll to position [0, 0]
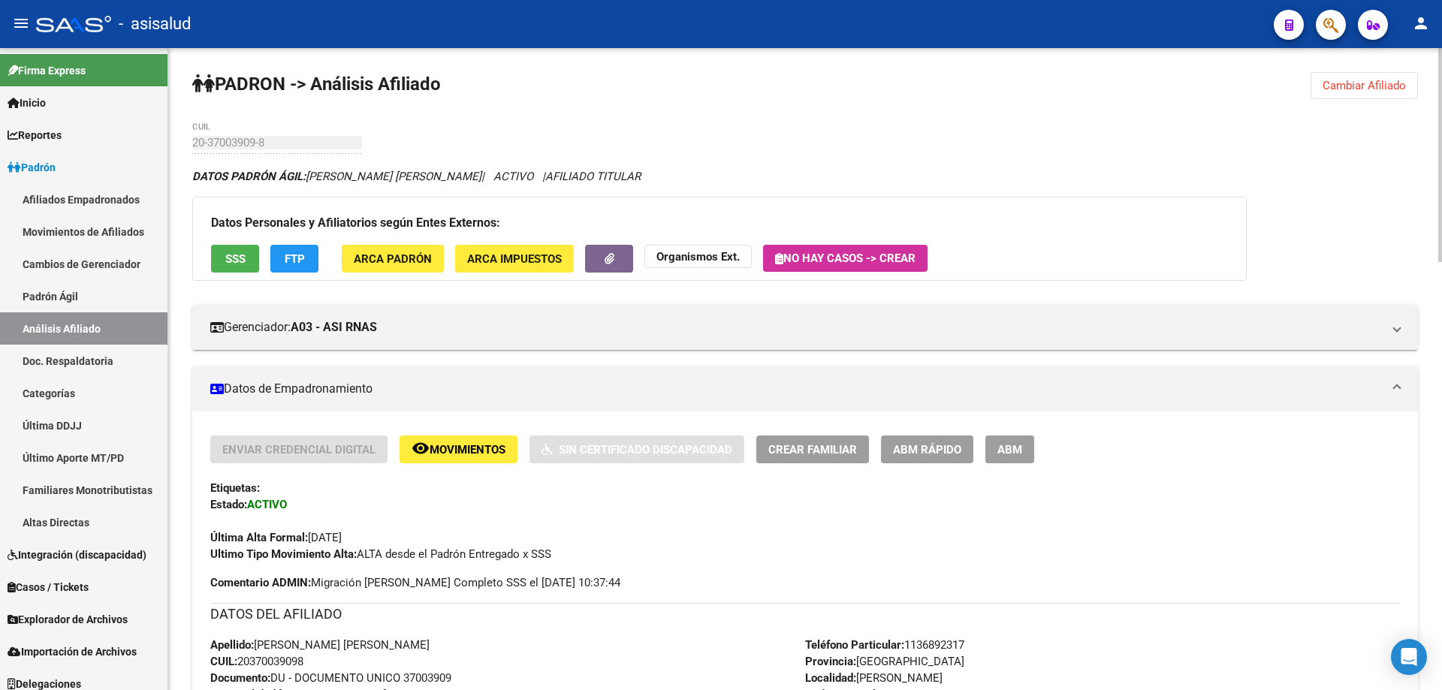
click at [222, 260] on button "SSS" at bounding box center [235, 259] width 48 height 28
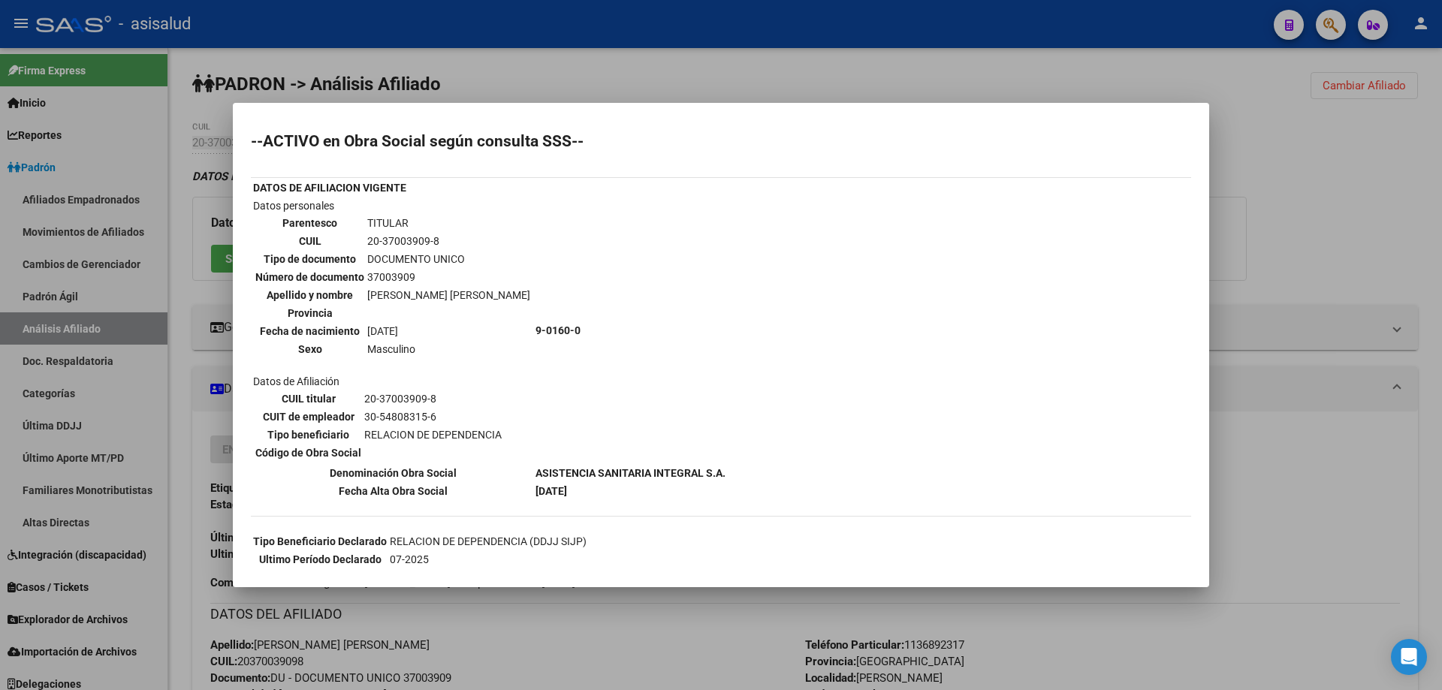
click at [1326, 202] on div at bounding box center [721, 345] width 1442 height 690
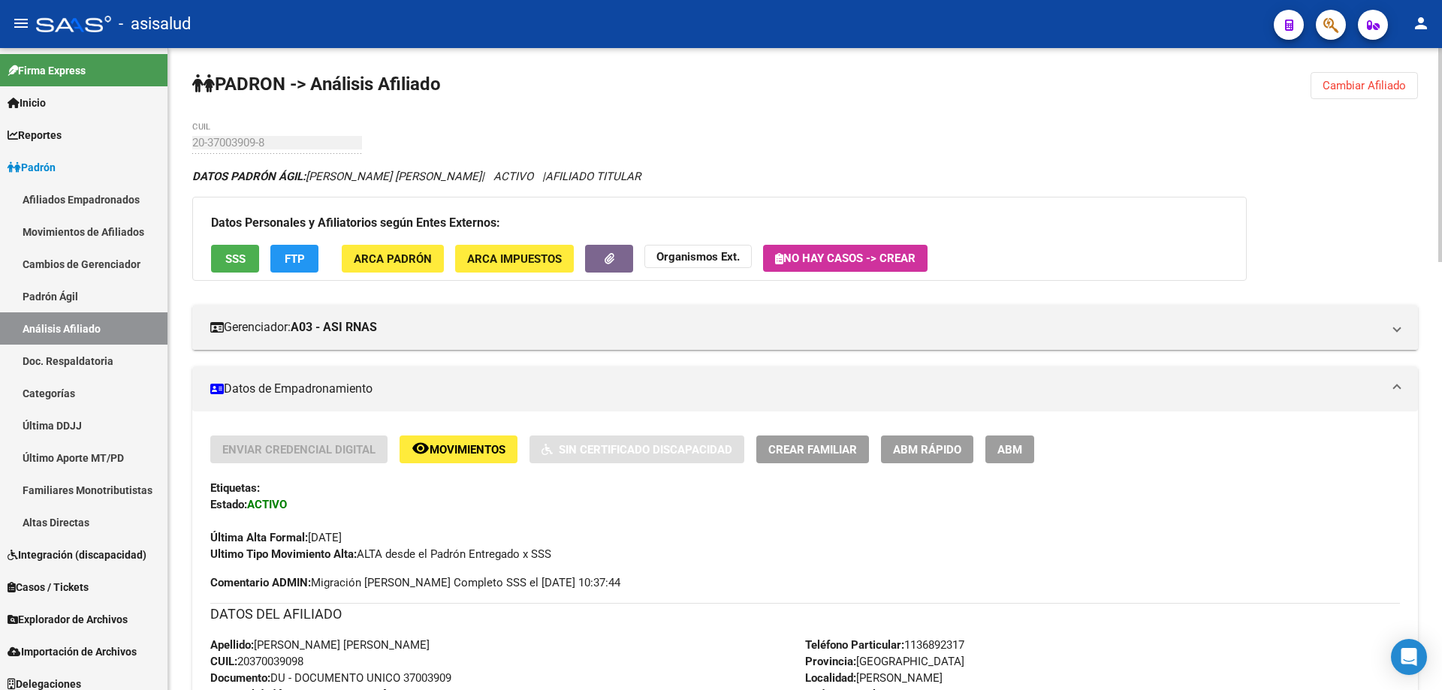
click at [288, 249] on button "FTP" at bounding box center [294, 259] width 48 height 28
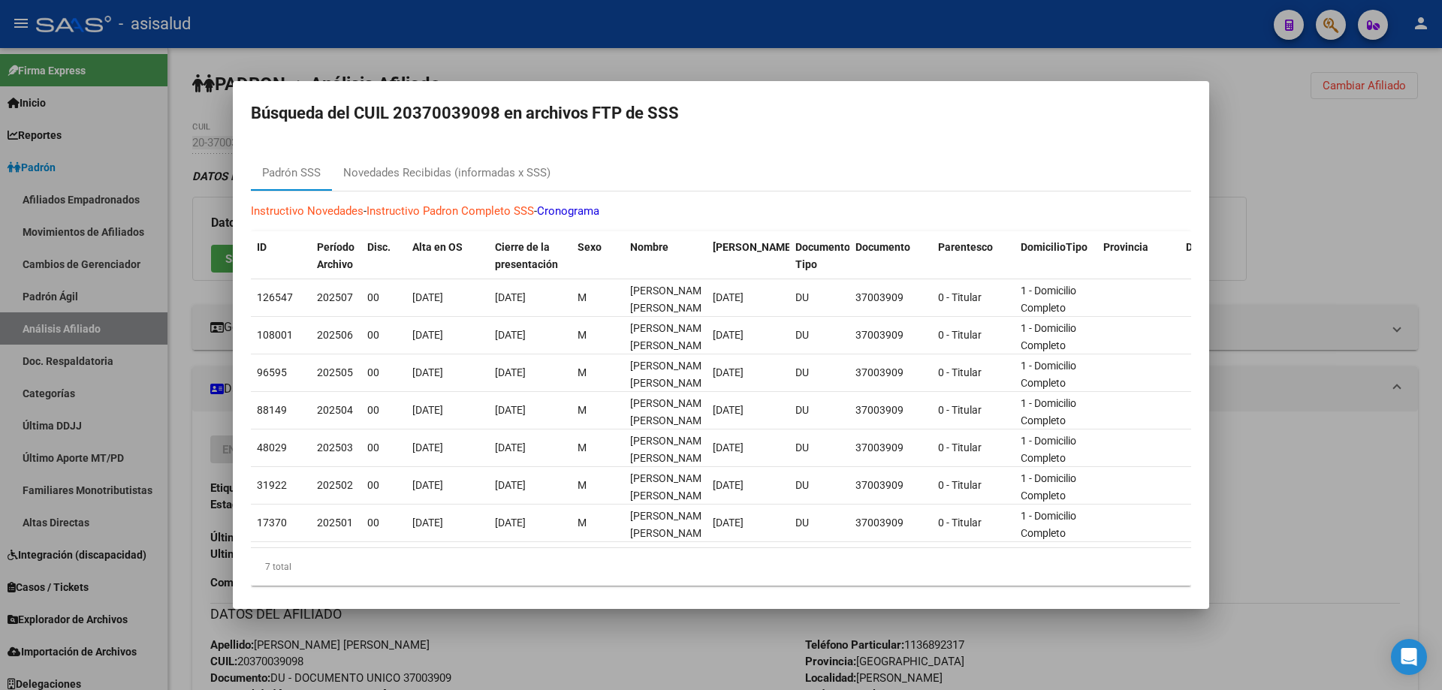
click at [1312, 167] on div at bounding box center [721, 345] width 1442 height 690
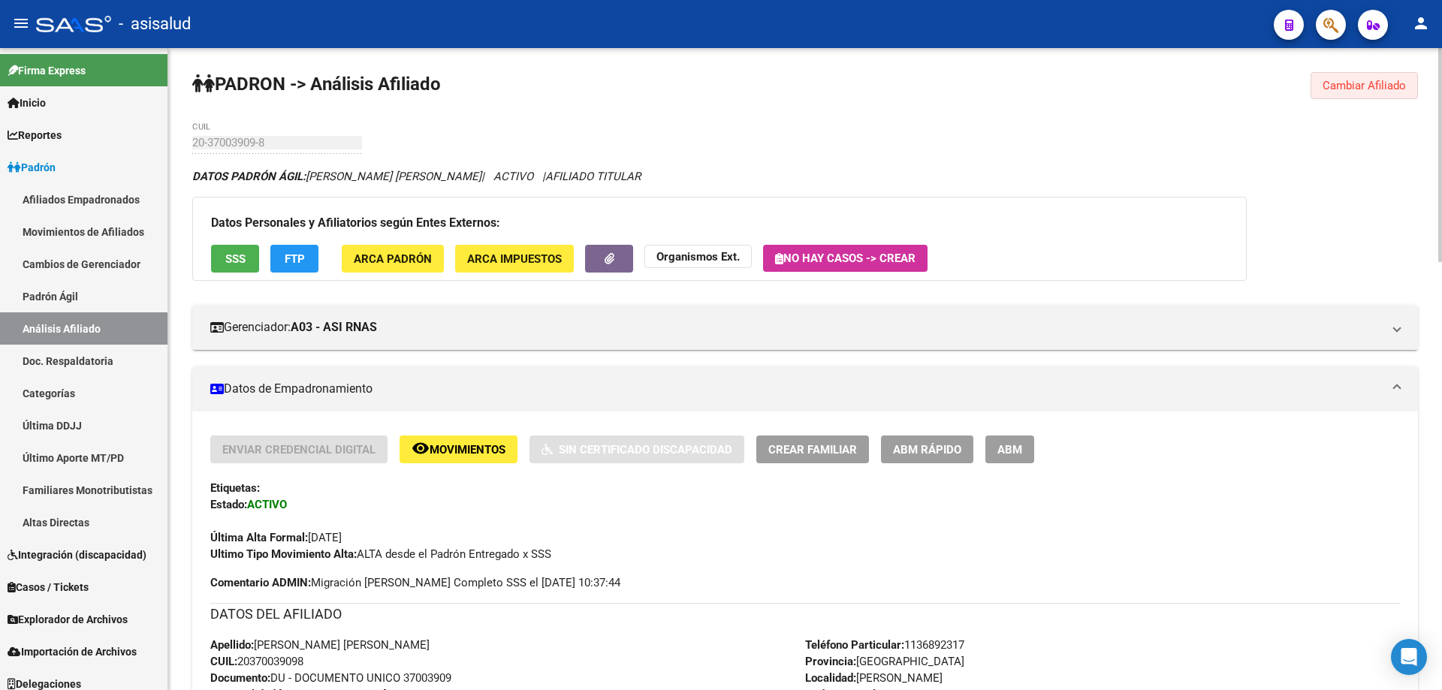
click at [1373, 90] on span "Cambiar Afiliado" at bounding box center [1363, 86] width 83 height 14
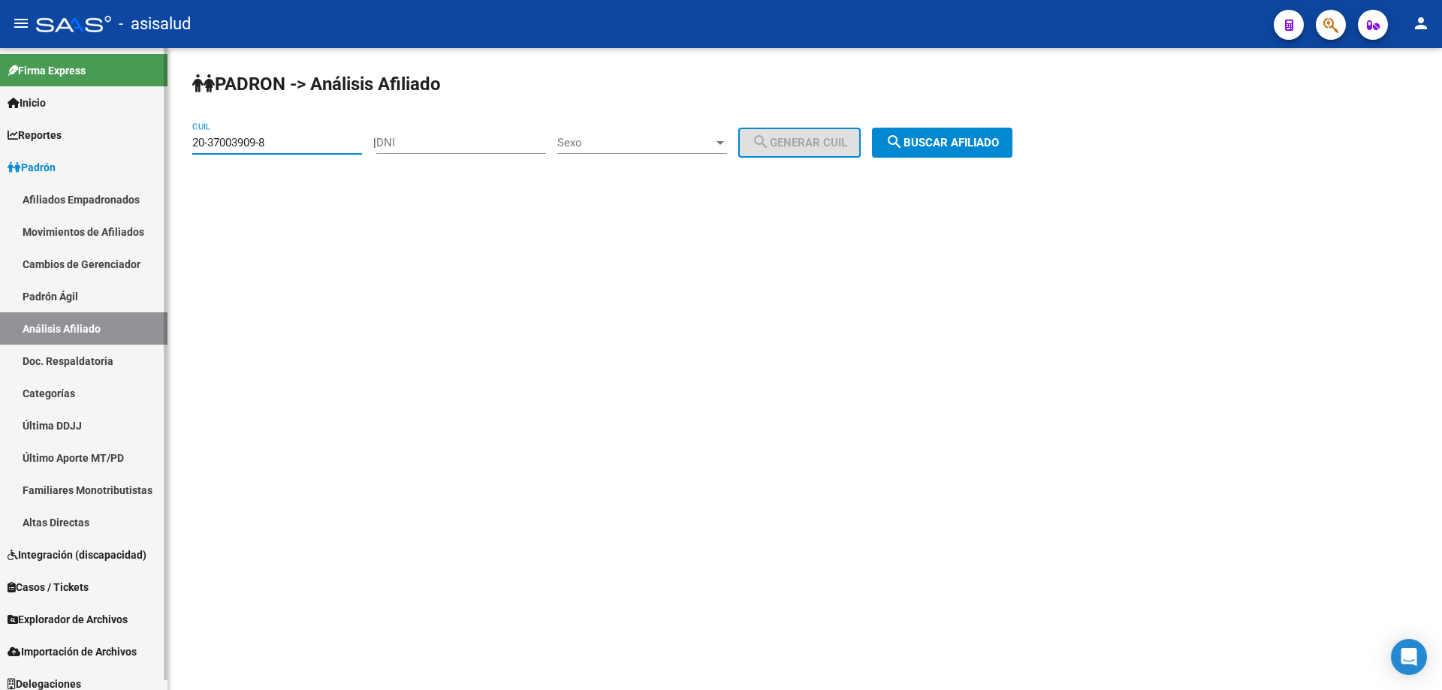
drag, startPoint x: 280, startPoint y: 140, endPoint x: 110, endPoint y: 140, distance: 170.4
click at [110, 140] on mat-sidenav-container "Firma Express Inicio Instructivos Contacto OS Reportes Padrón Traspasos x O.S. …" at bounding box center [721, 369] width 1442 height 642
paste input "3702215-5"
type input "20-33702215-5"
click at [988, 152] on button "search Buscar afiliado" at bounding box center [942, 143] width 140 height 30
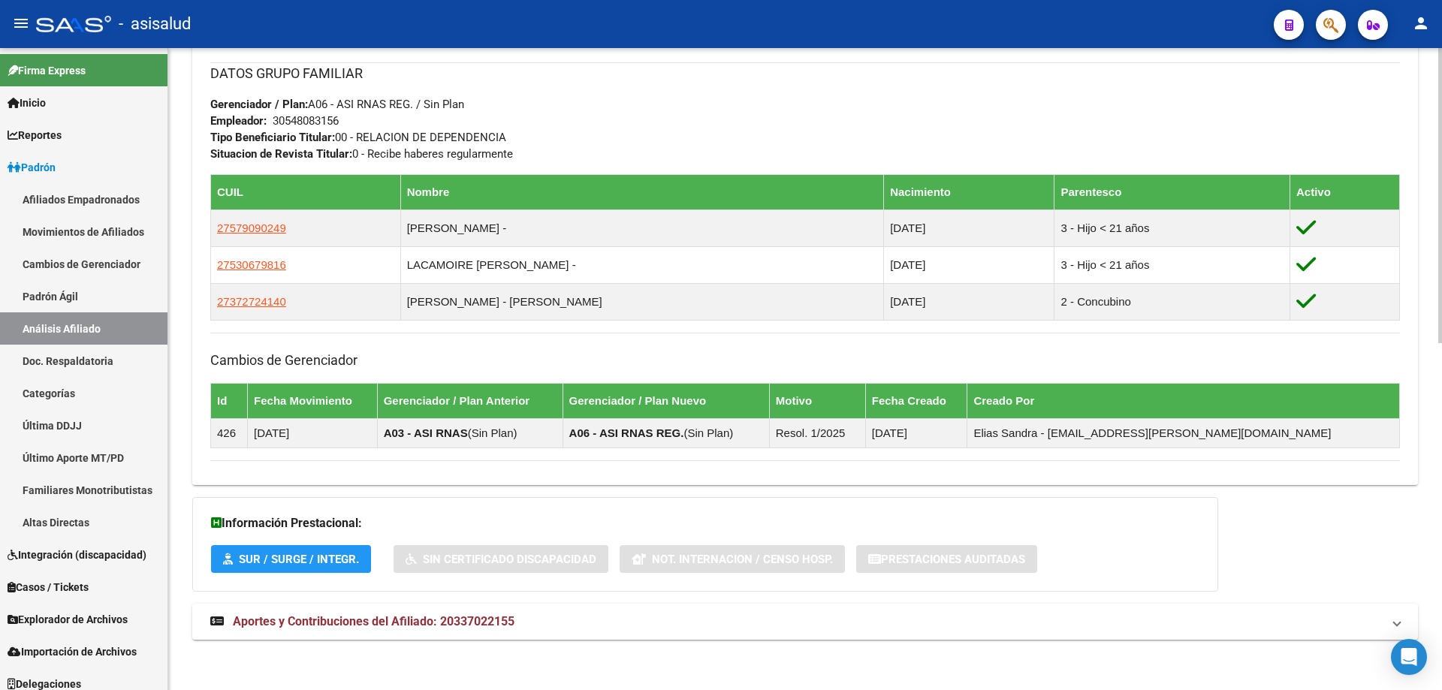
scroll to position [754, 0]
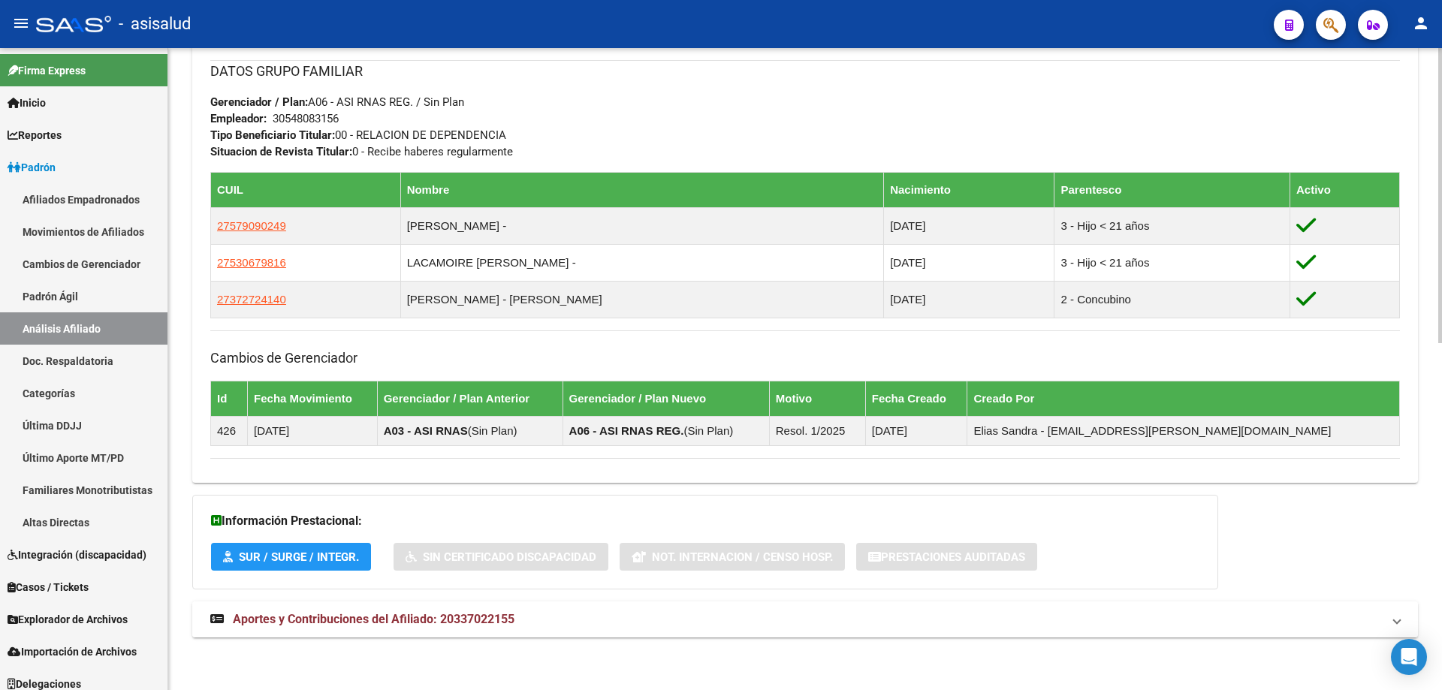
click at [1202, 603] on mat-expansion-panel-header "Aportes y Contribuciones del Afiliado: 20337022155" at bounding box center [804, 619] width 1225 height 36
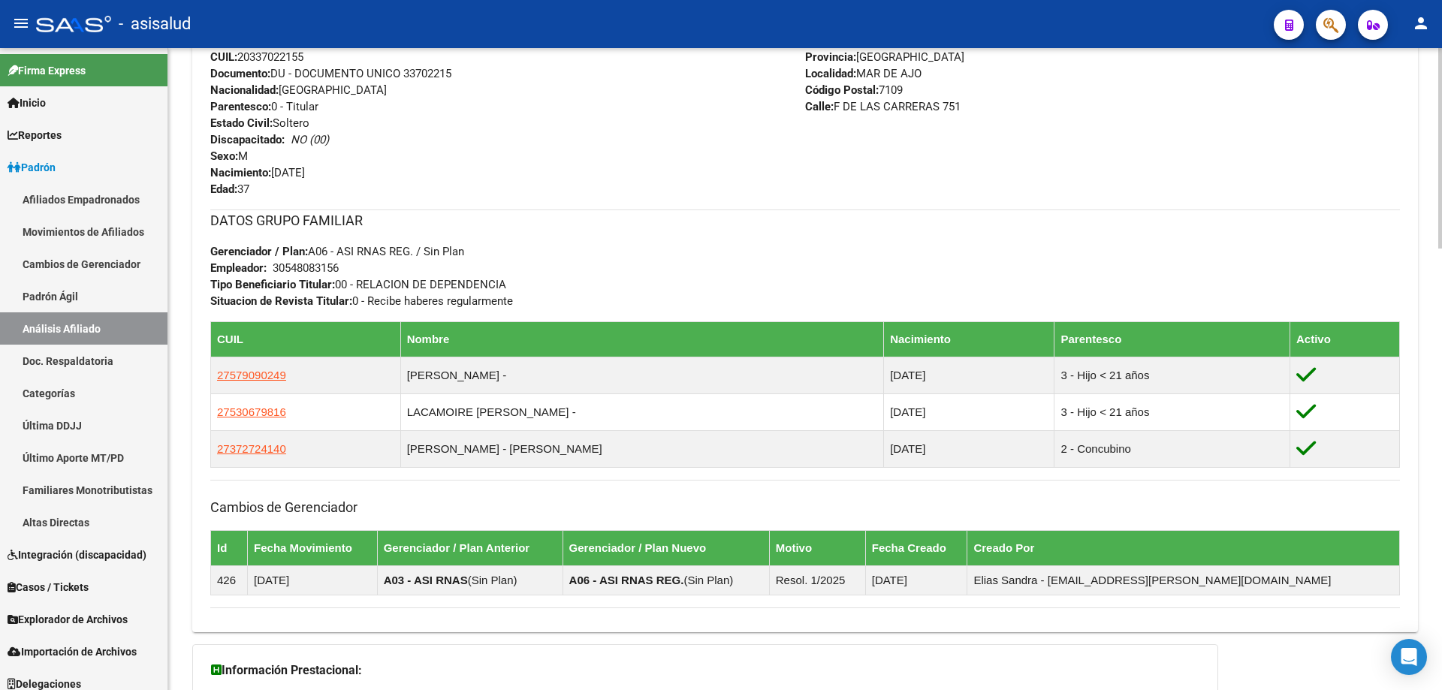
scroll to position [589, 0]
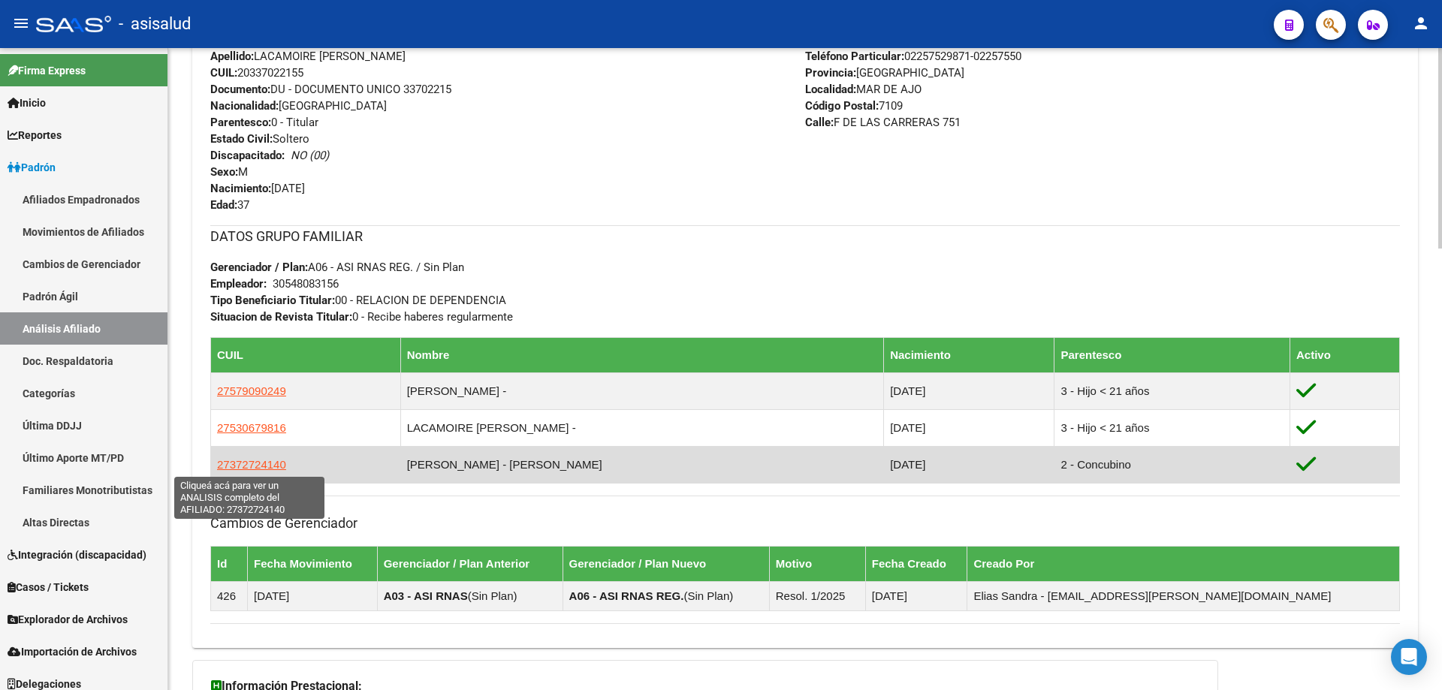
click at [241, 461] on span "27372724140" at bounding box center [251, 464] width 69 height 13
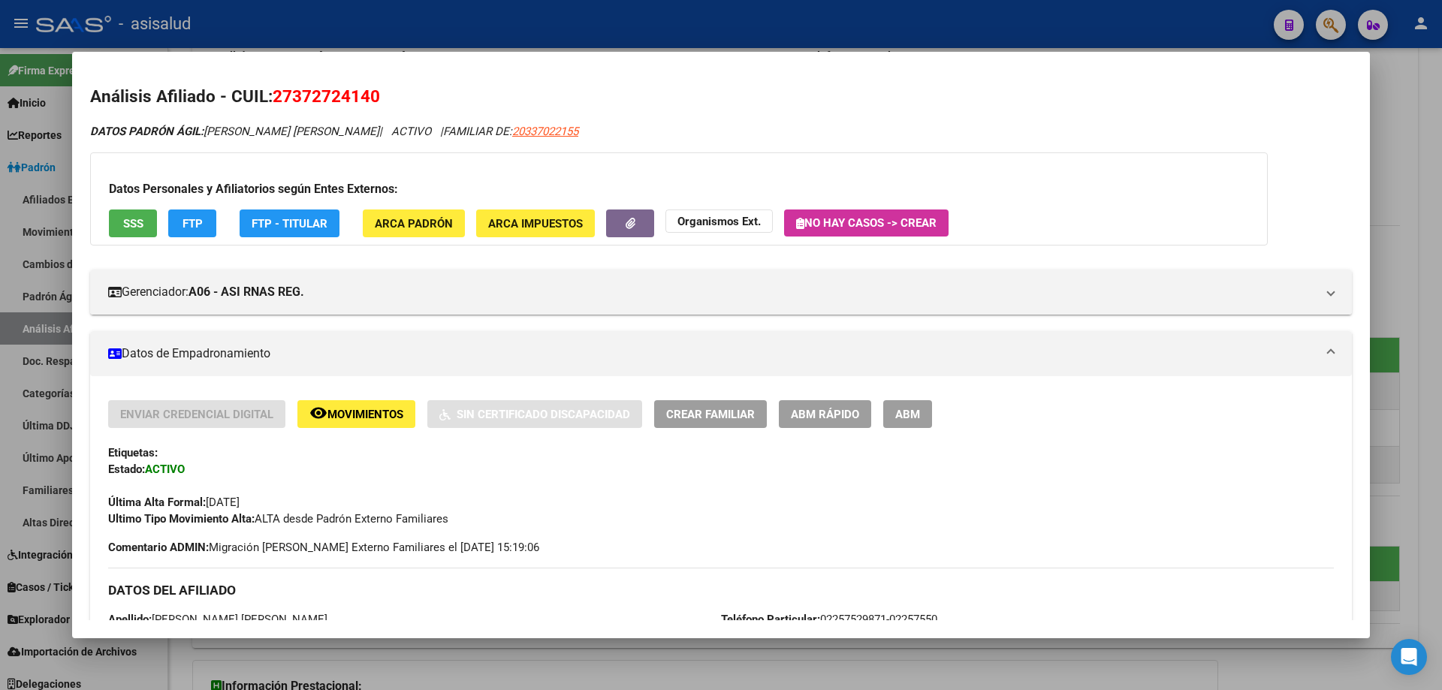
click at [127, 216] on span "SSS" at bounding box center [133, 223] width 20 height 14
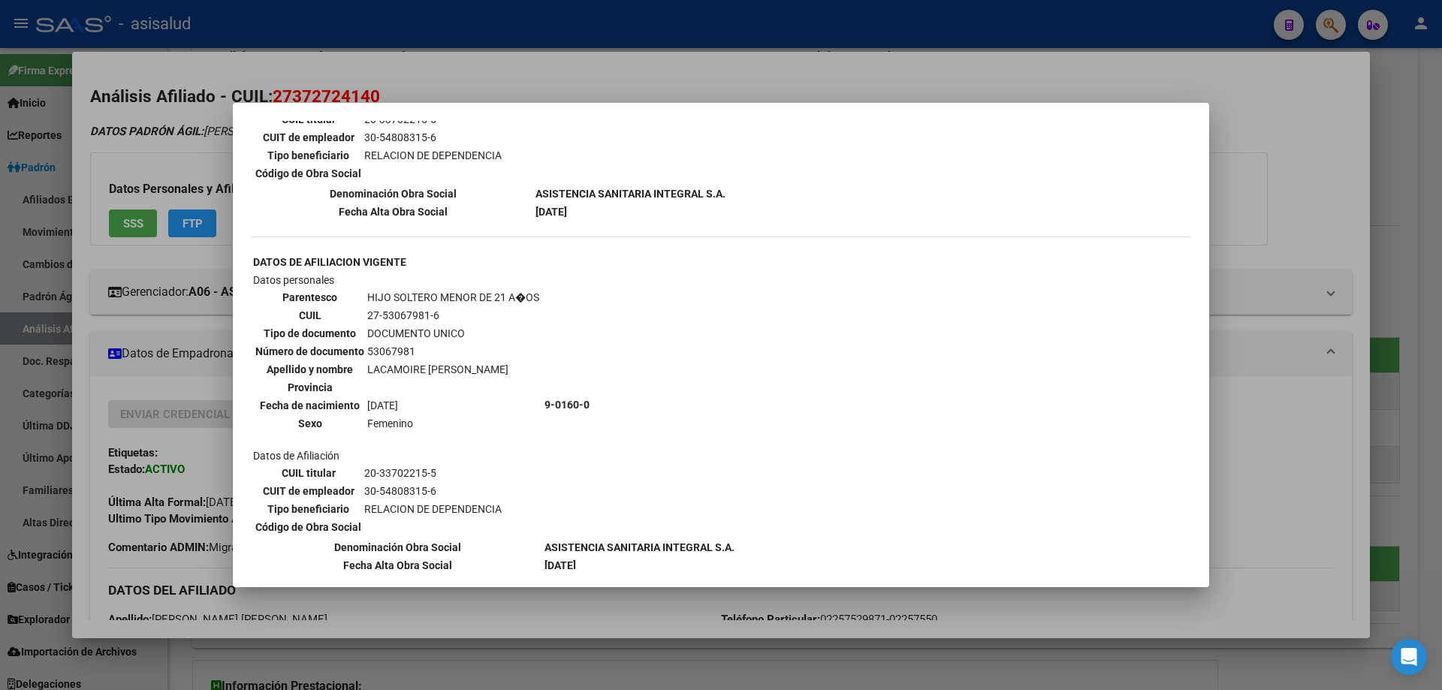
scroll to position [976, 0]
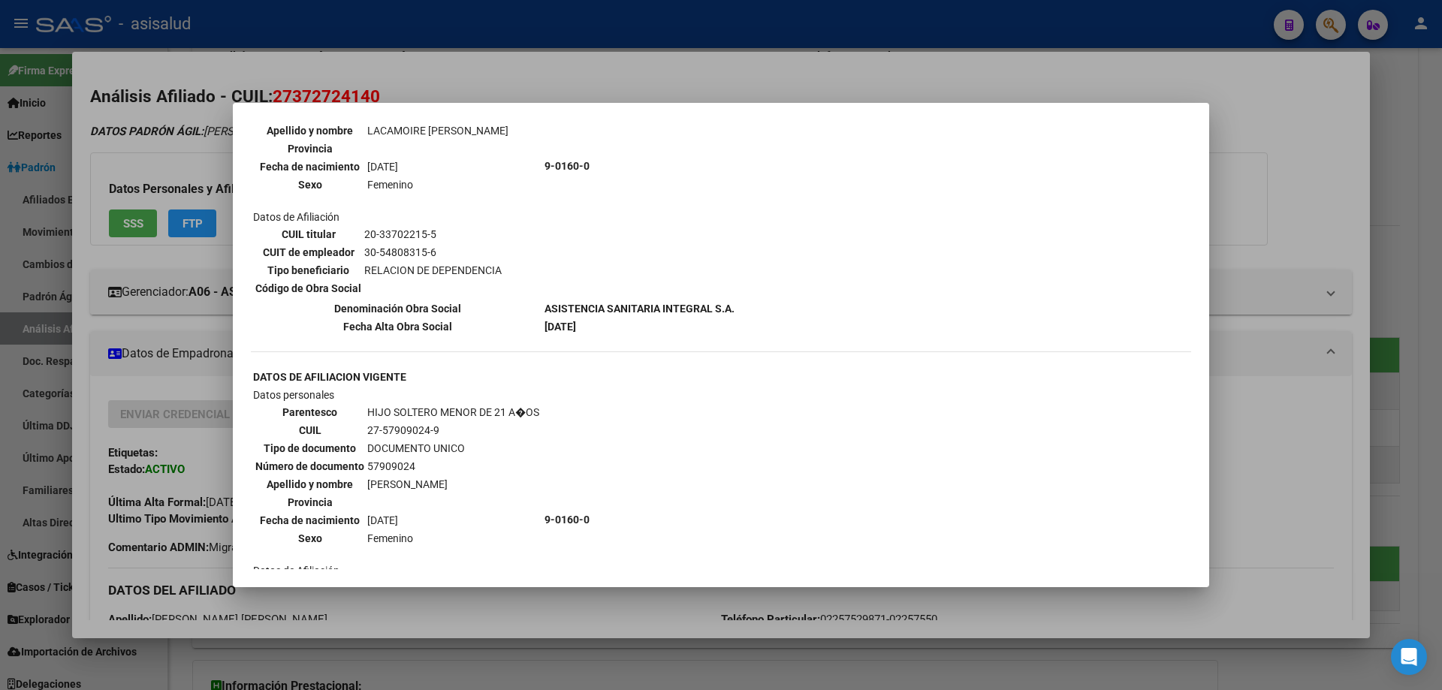
click at [1441, 218] on div at bounding box center [721, 345] width 1442 height 690
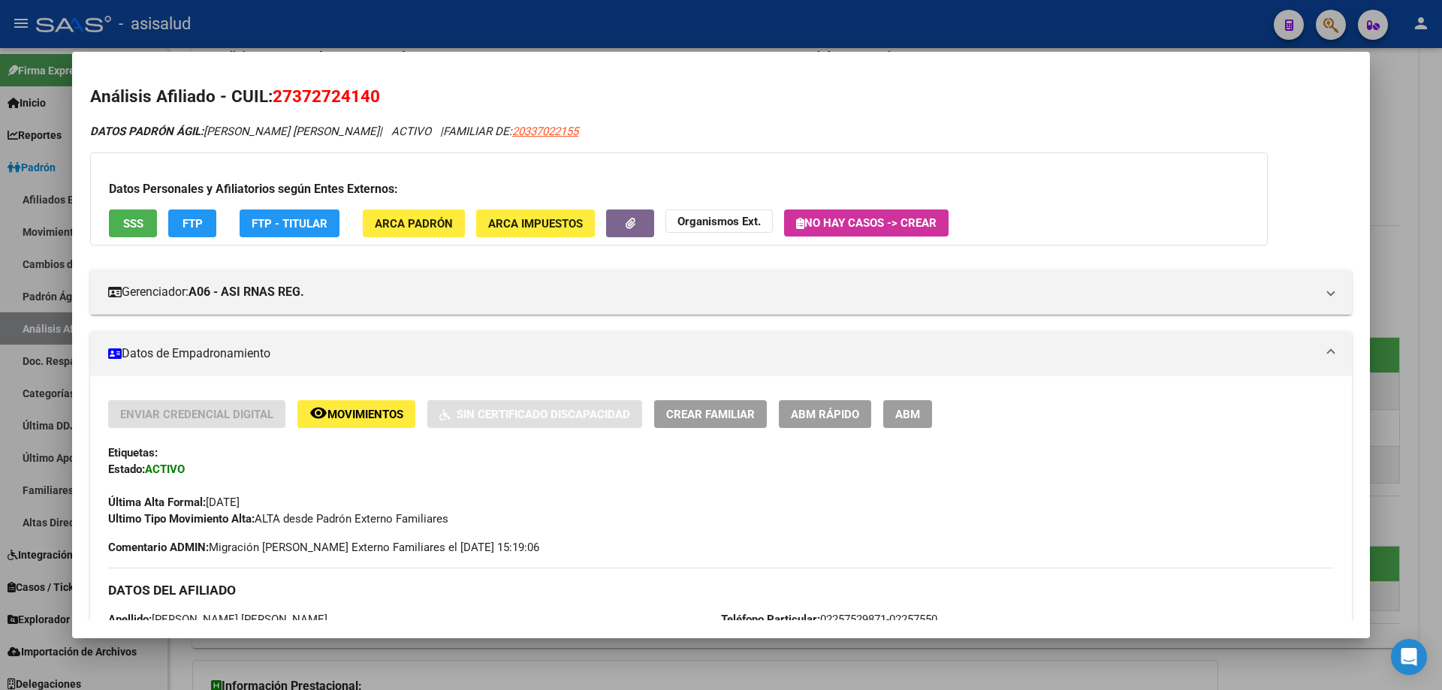
click at [211, 221] on button "FTP" at bounding box center [192, 223] width 48 height 28
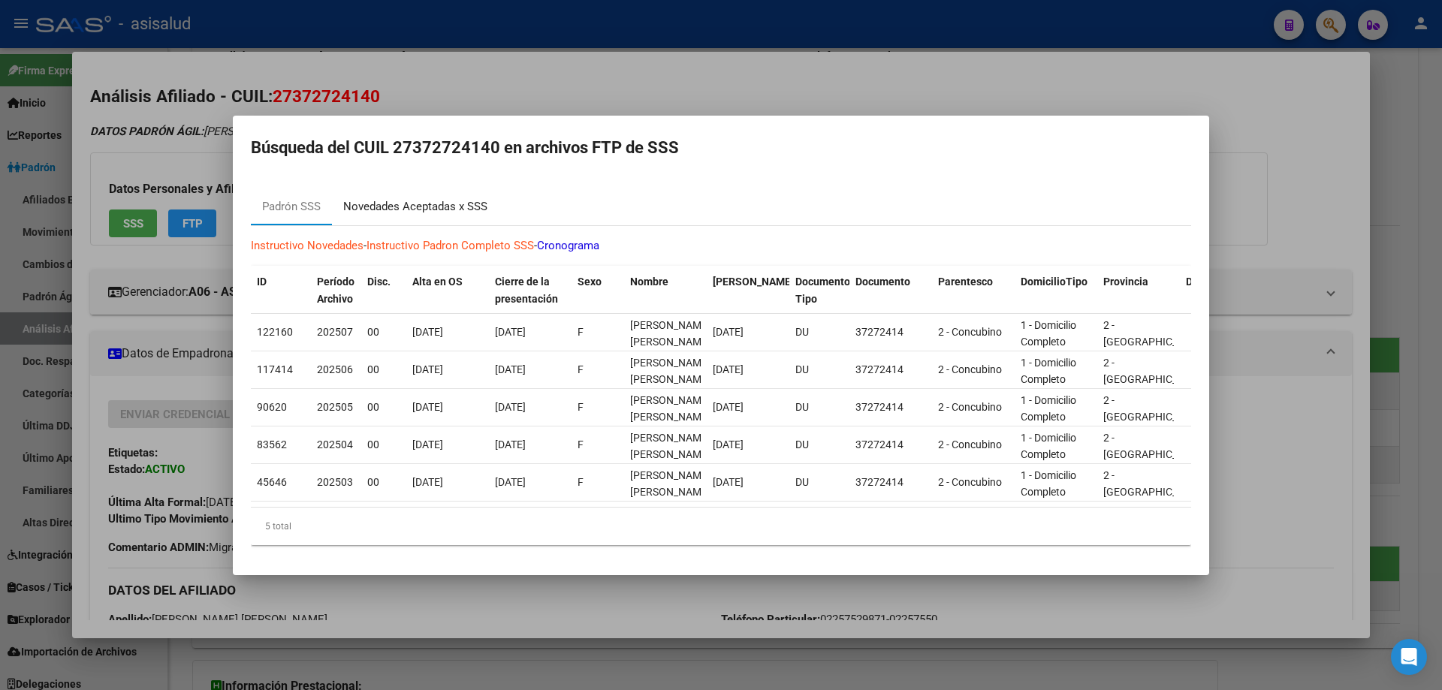
click at [389, 200] on div "Novedades Aceptadas x SSS" at bounding box center [415, 206] width 144 height 17
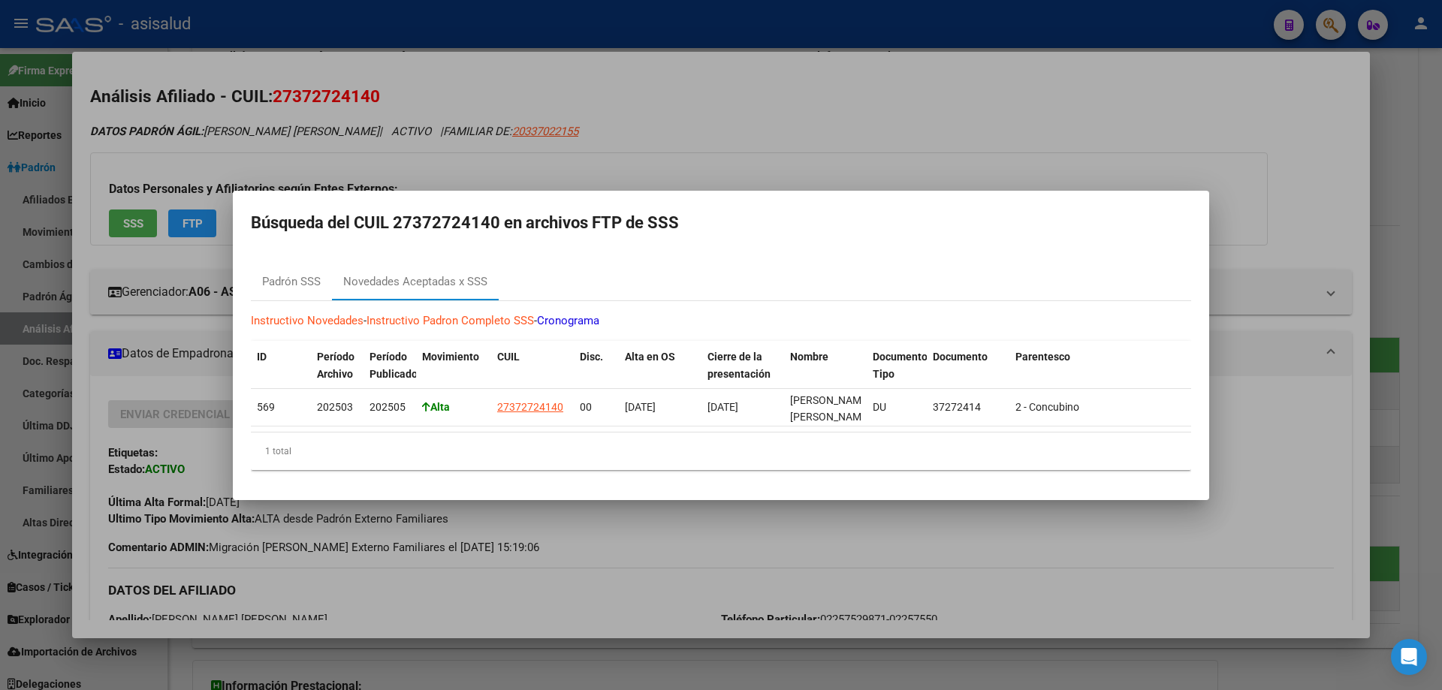
click at [1441, 266] on div at bounding box center [721, 345] width 1442 height 690
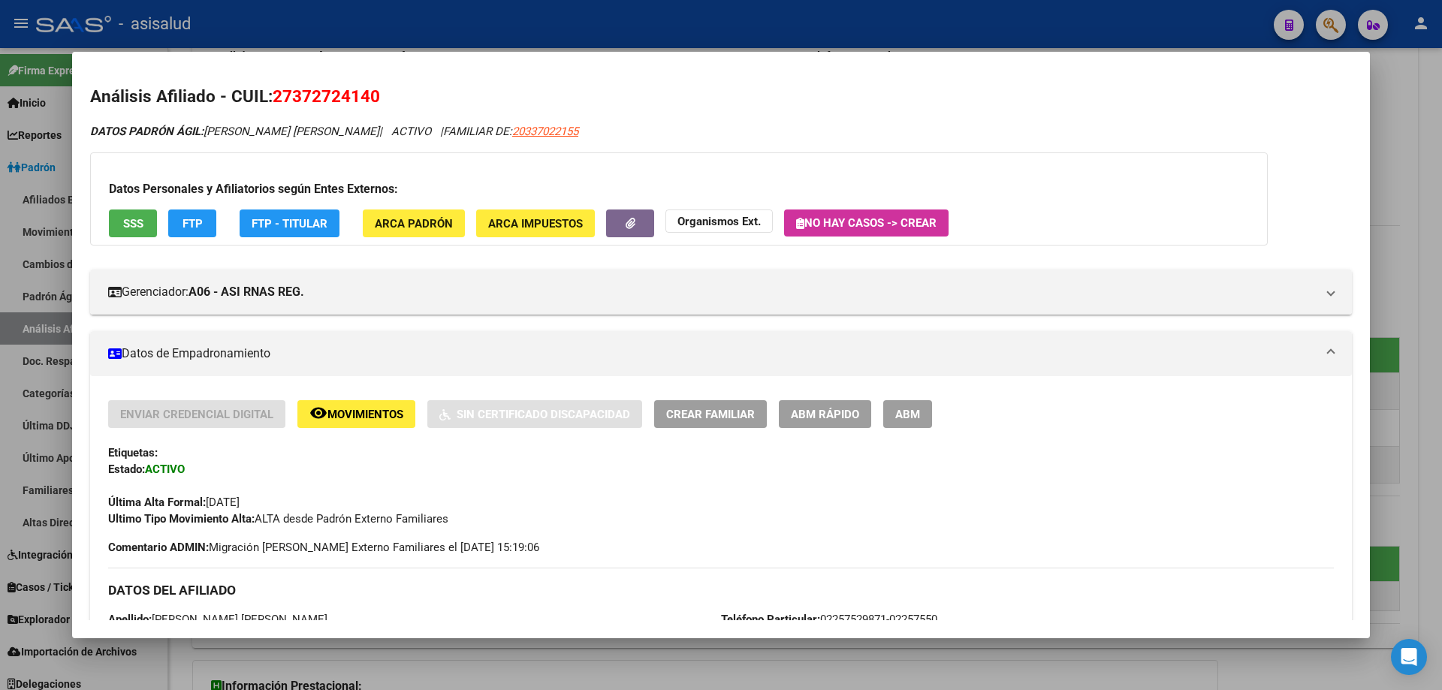
click at [1441, 266] on div at bounding box center [721, 345] width 1442 height 690
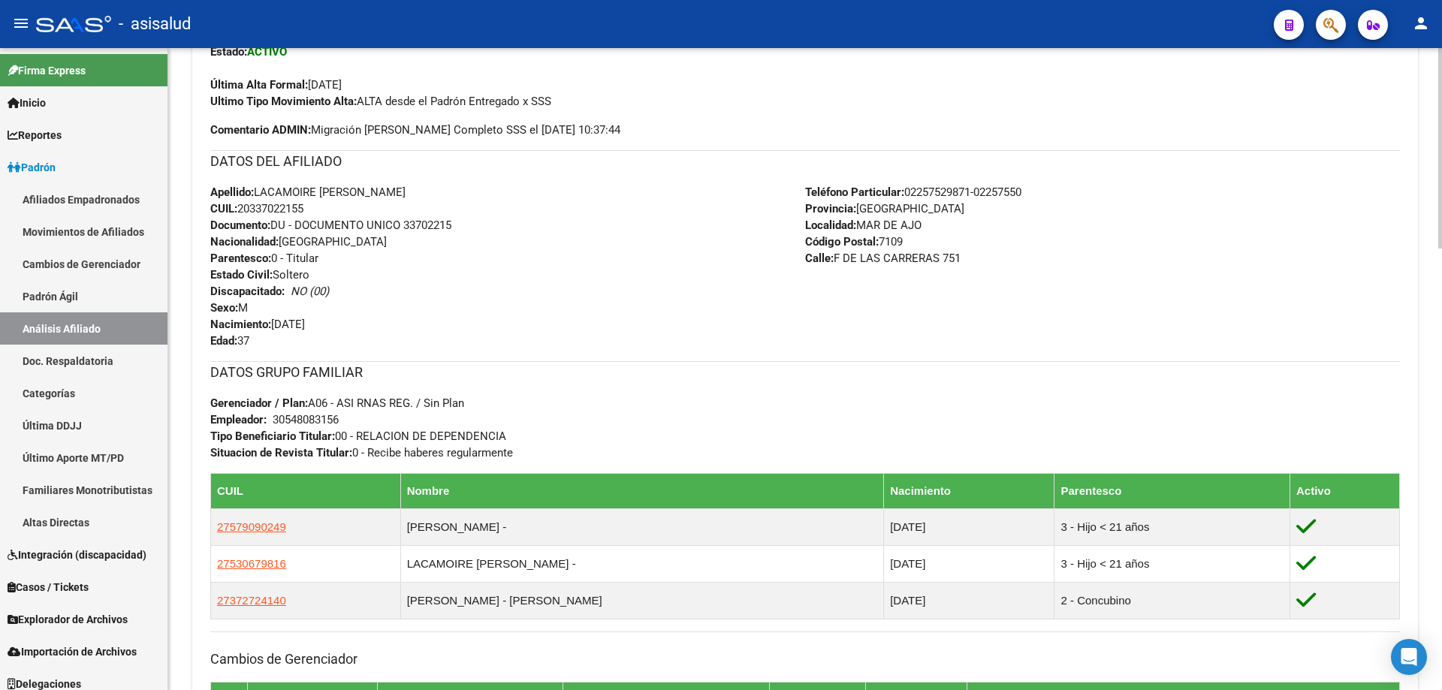
scroll to position [0, 0]
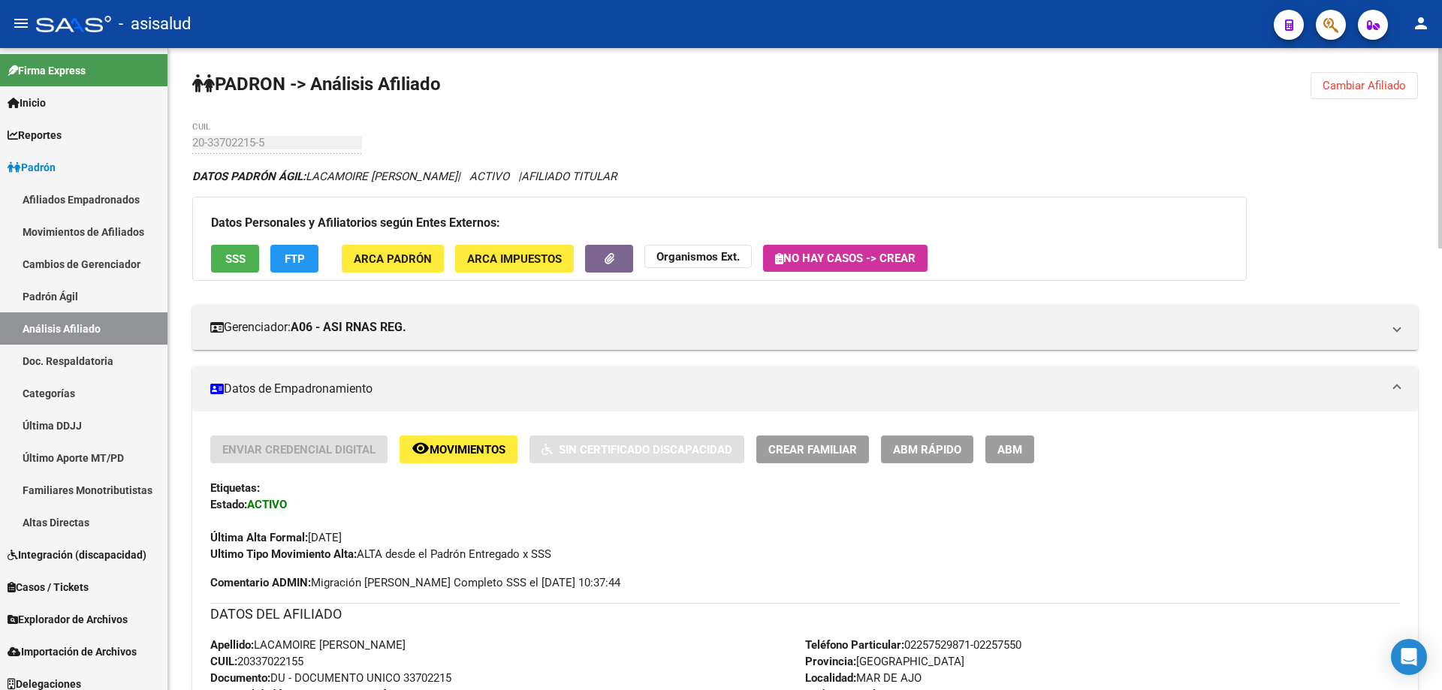
click at [295, 249] on button "FTP" at bounding box center [294, 259] width 48 height 28
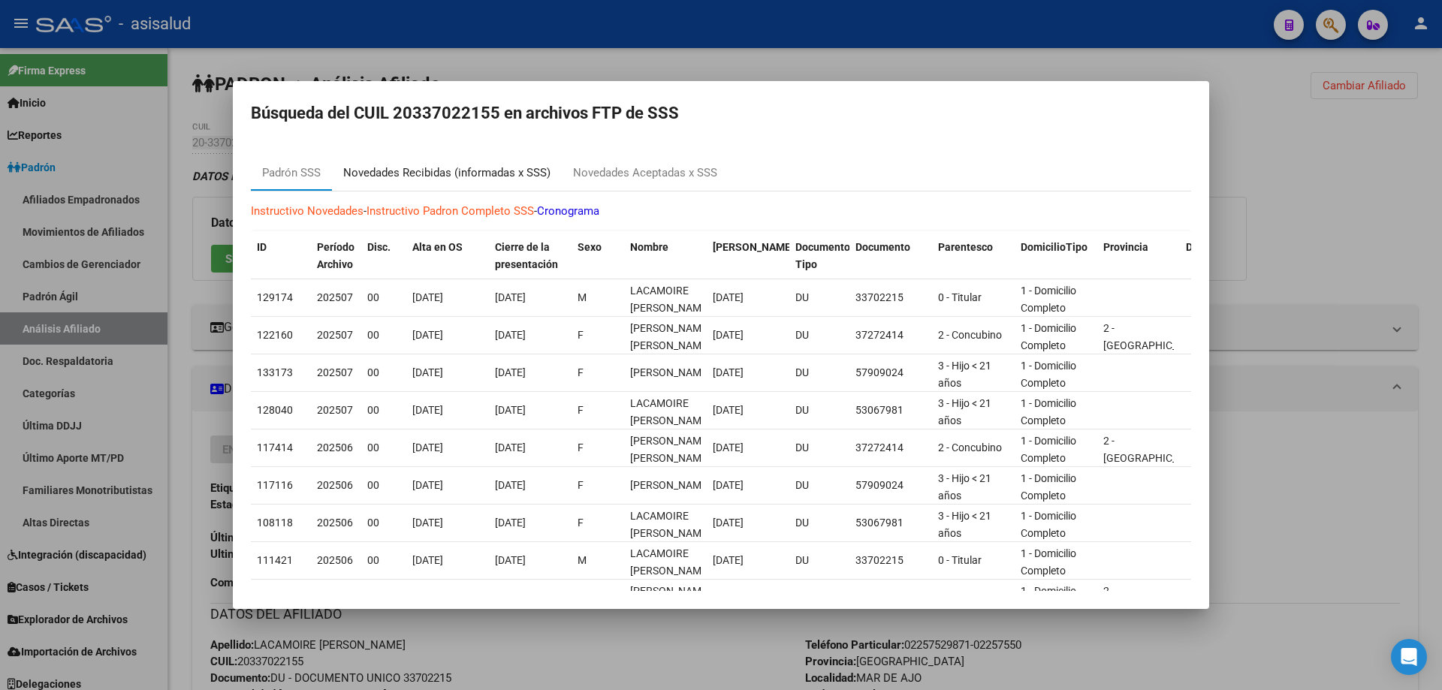
click at [450, 155] on div "Novedades Recibidas (informadas x SSS)" at bounding box center [447, 173] width 230 height 36
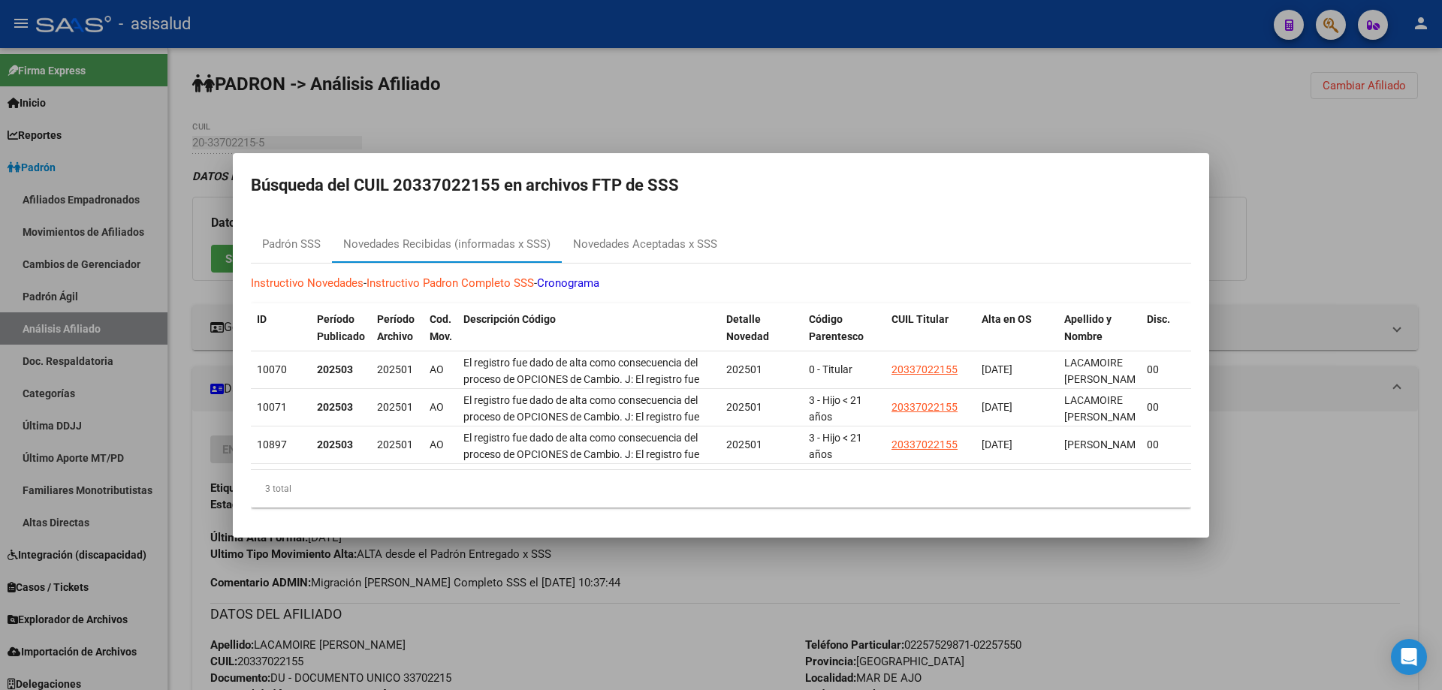
click at [667, 106] on div at bounding box center [721, 345] width 1442 height 690
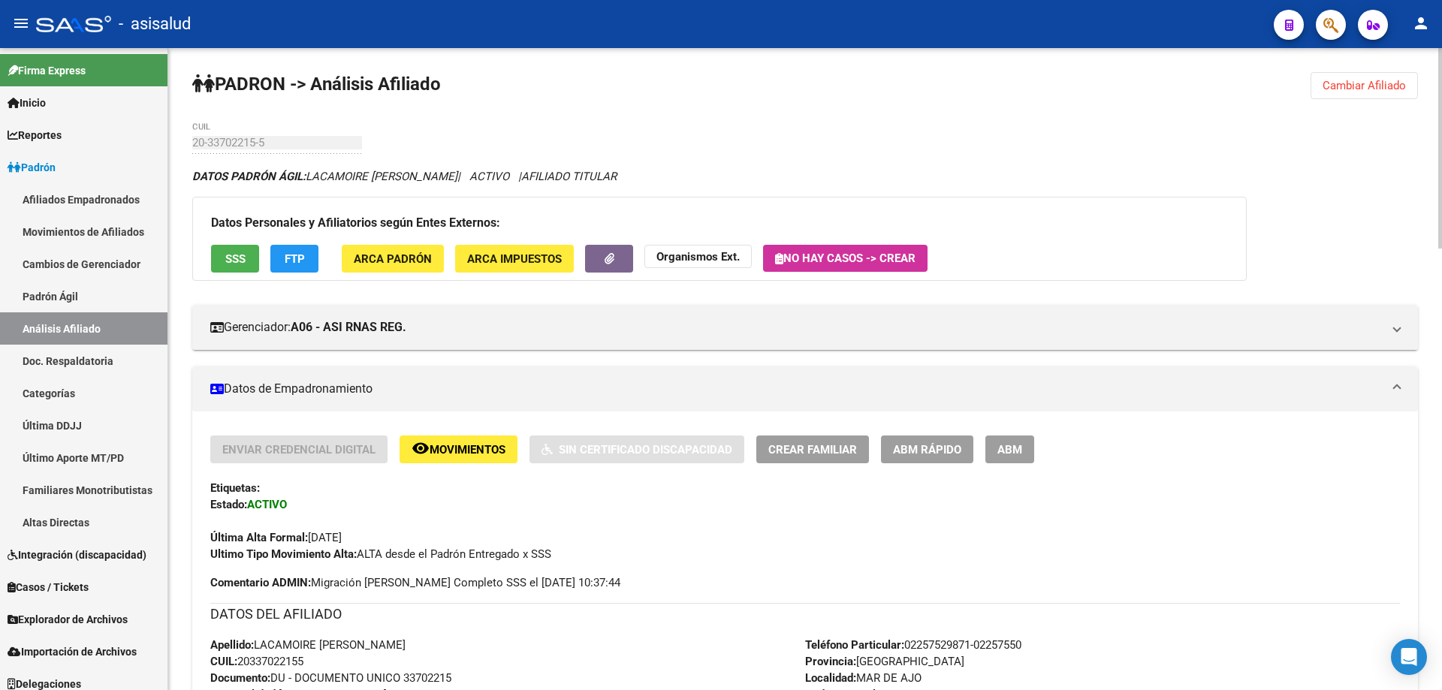
click at [1372, 86] on span "Cambiar Afiliado" at bounding box center [1363, 86] width 83 height 14
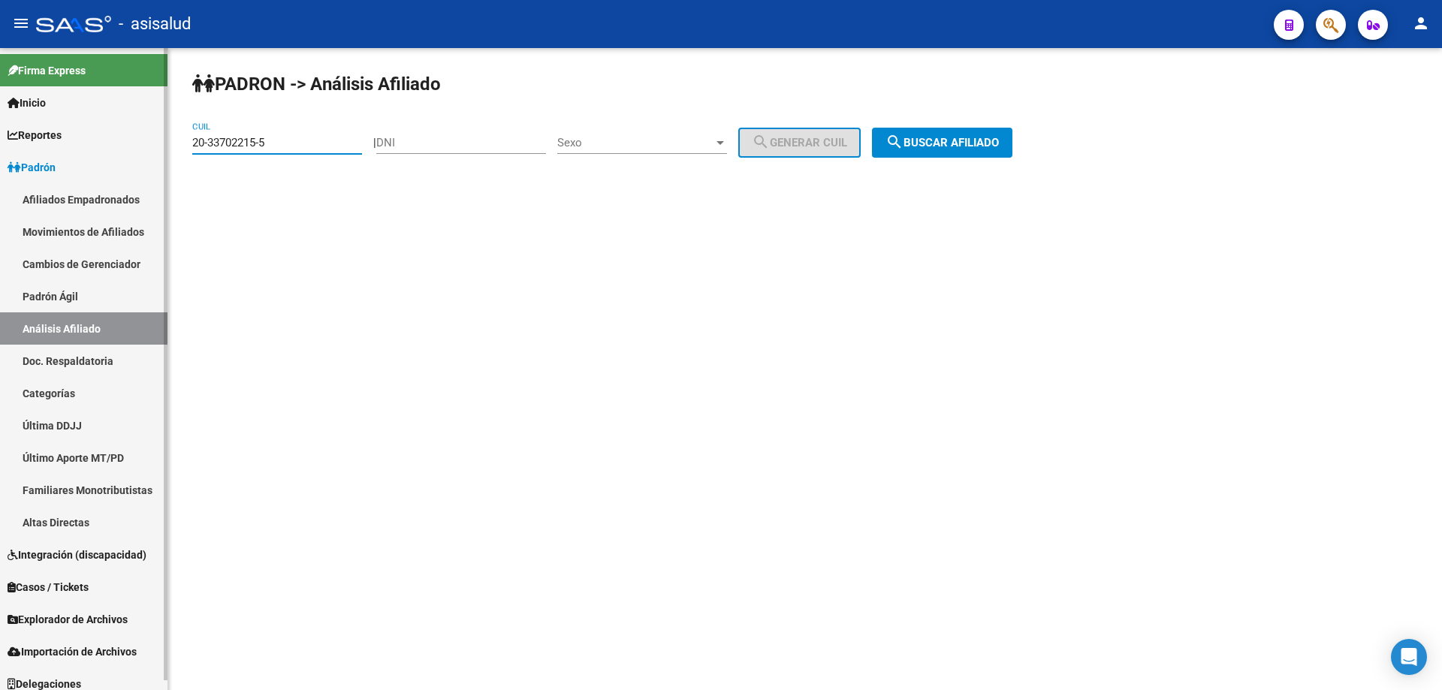
drag, startPoint x: 308, startPoint y: 138, endPoint x: 139, endPoint y: 145, distance: 169.1
click at [139, 144] on mat-sidenav-container "Firma Express Inicio Instructivos Contacto OS Reportes Padrón Traspasos x O.S. …" at bounding box center [721, 369] width 1442 height 642
paste input "20-22748106-5"
type input "20-22748106-5"
click at [960, 140] on span "search Buscar afiliado" at bounding box center [941, 143] width 113 height 14
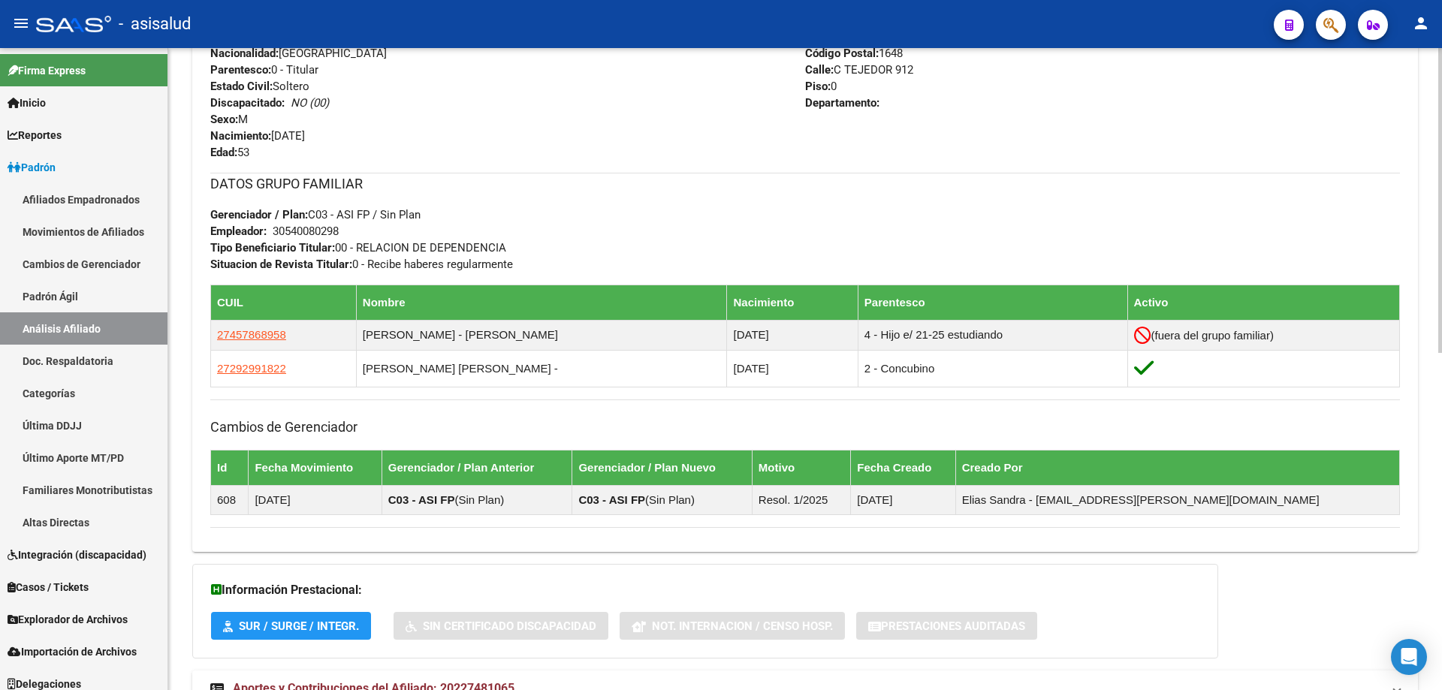
scroll to position [710, 0]
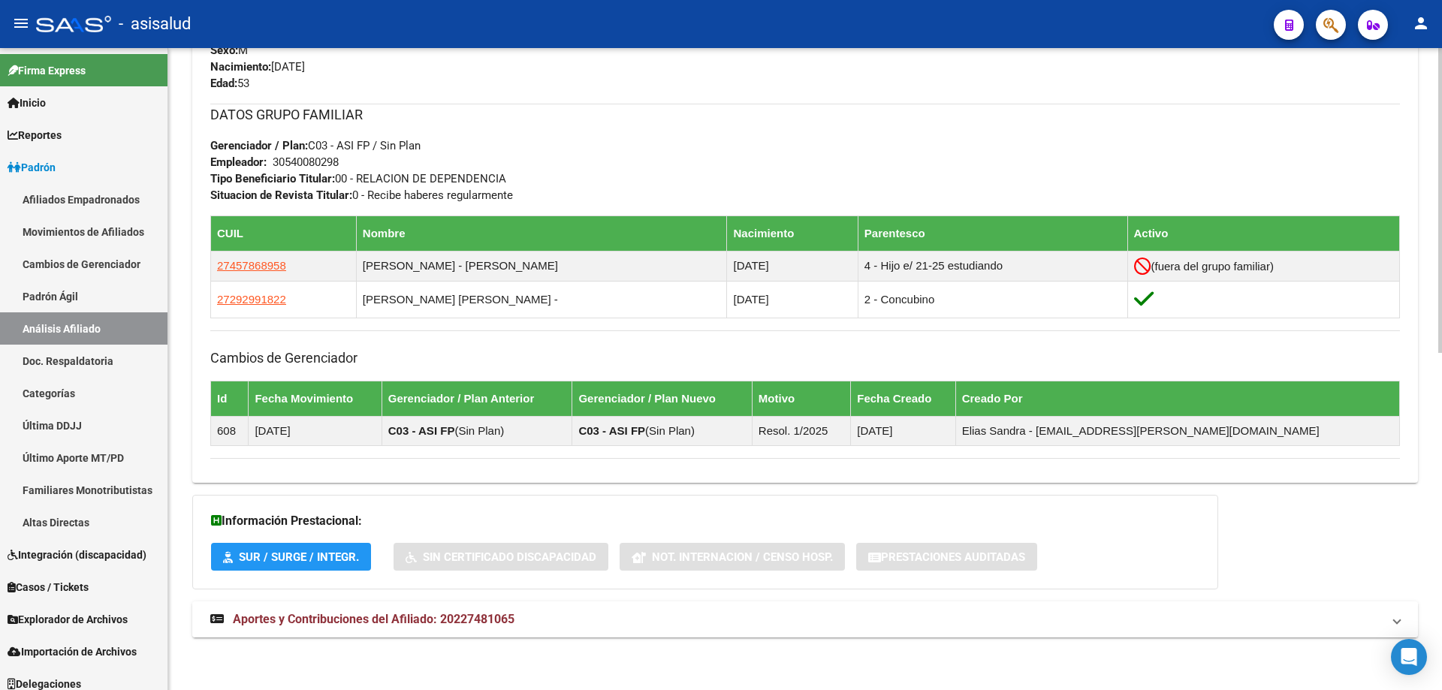
click at [814, 633] on mat-expansion-panel-header "Aportes y Contribuciones del Afiliado: 20227481065" at bounding box center [804, 619] width 1225 height 36
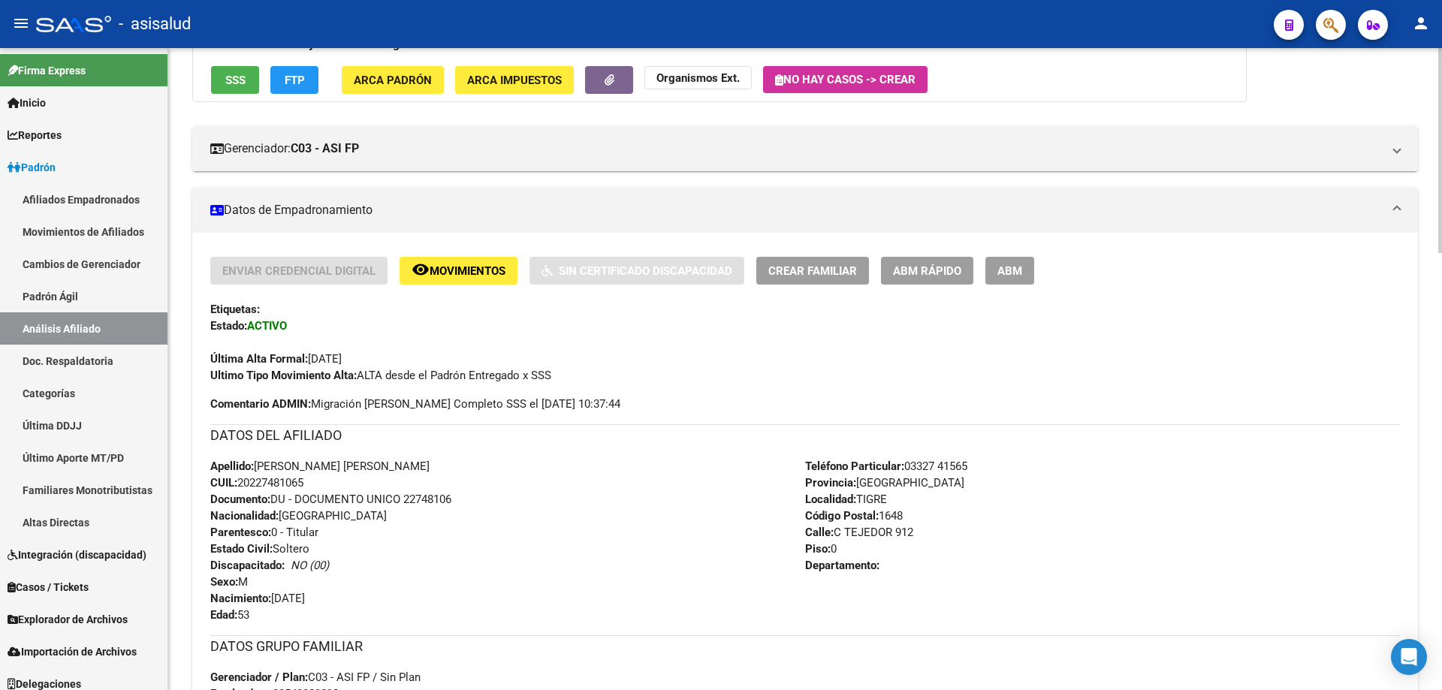
scroll to position [95, 0]
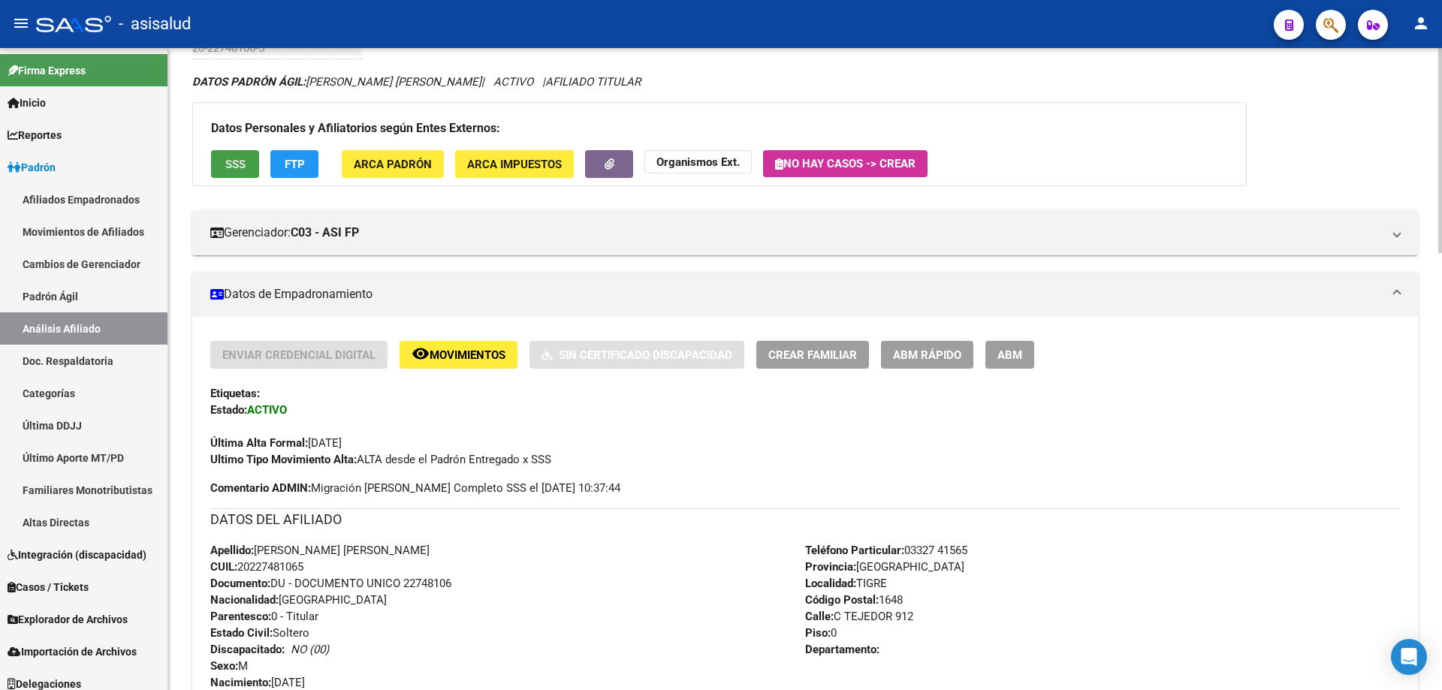
click at [242, 170] on span "SSS" at bounding box center [235, 165] width 20 height 14
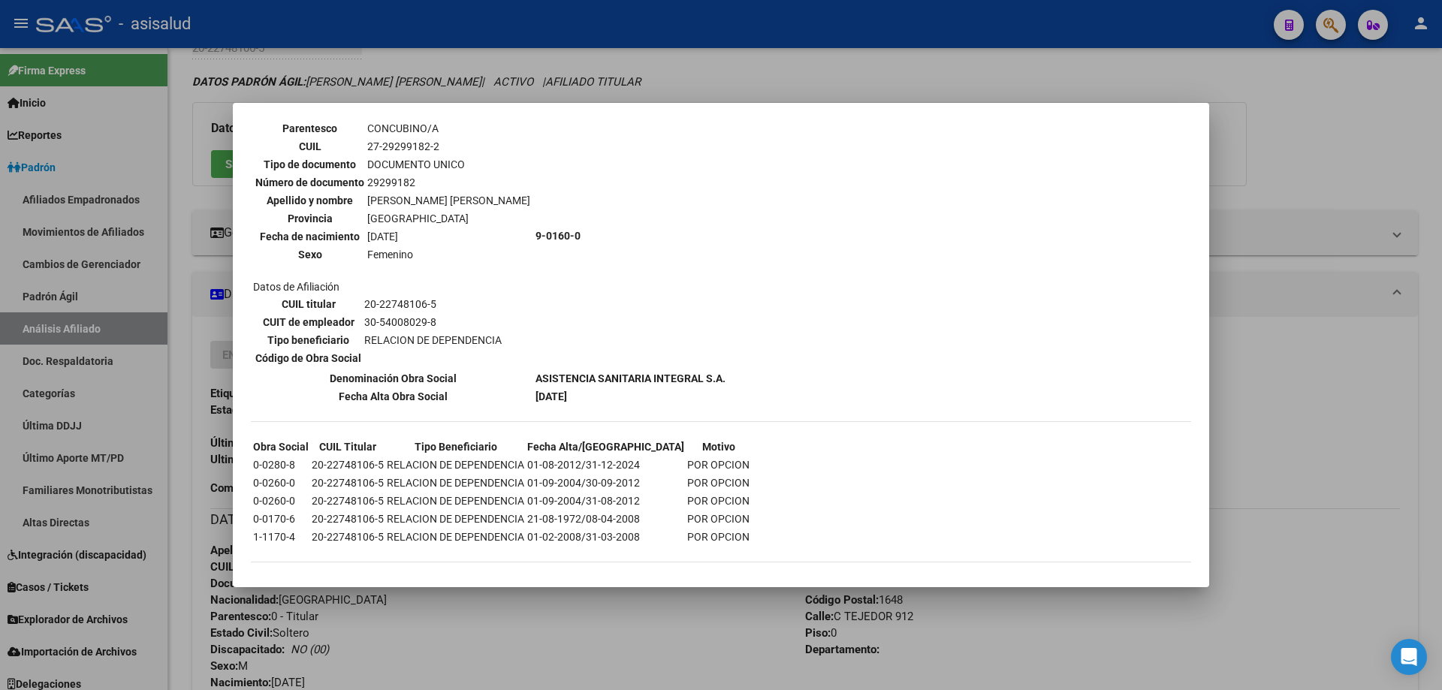
scroll to position [561, 0]
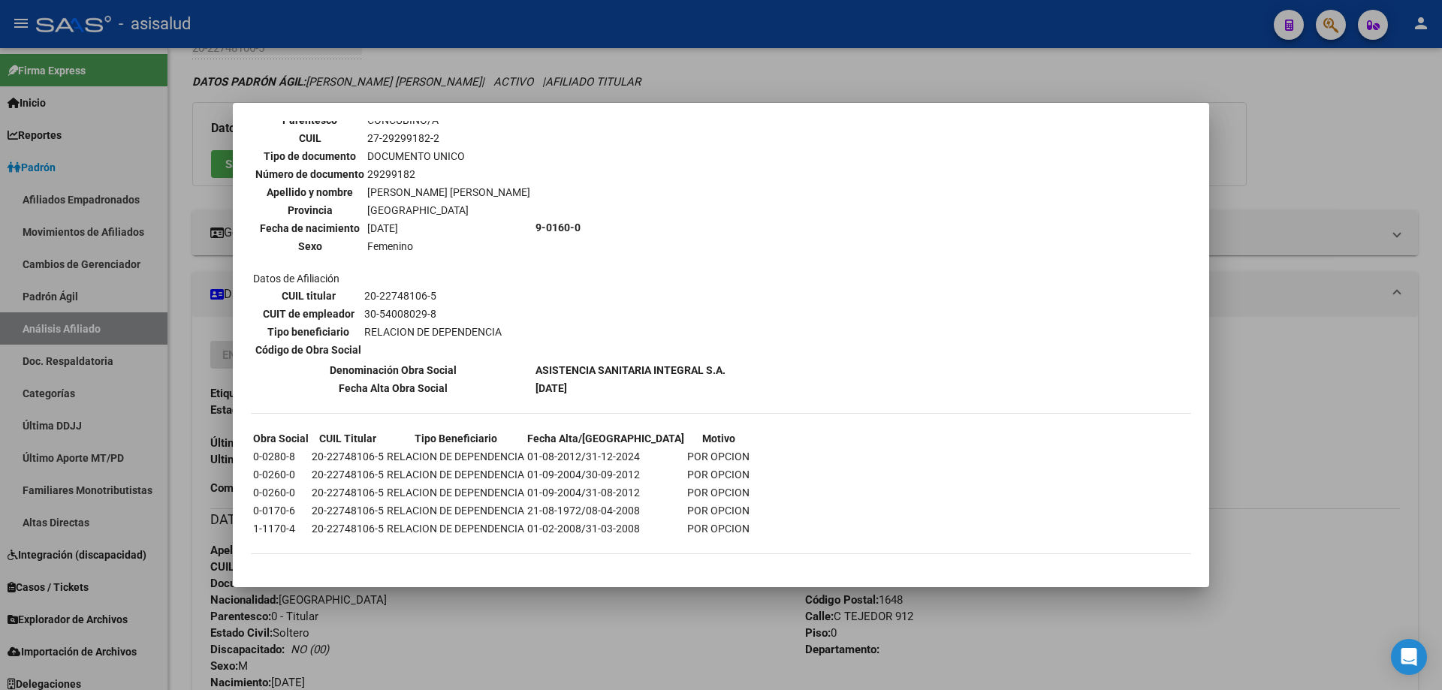
click at [1441, 435] on div at bounding box center [721, 345] width 1442 height 690
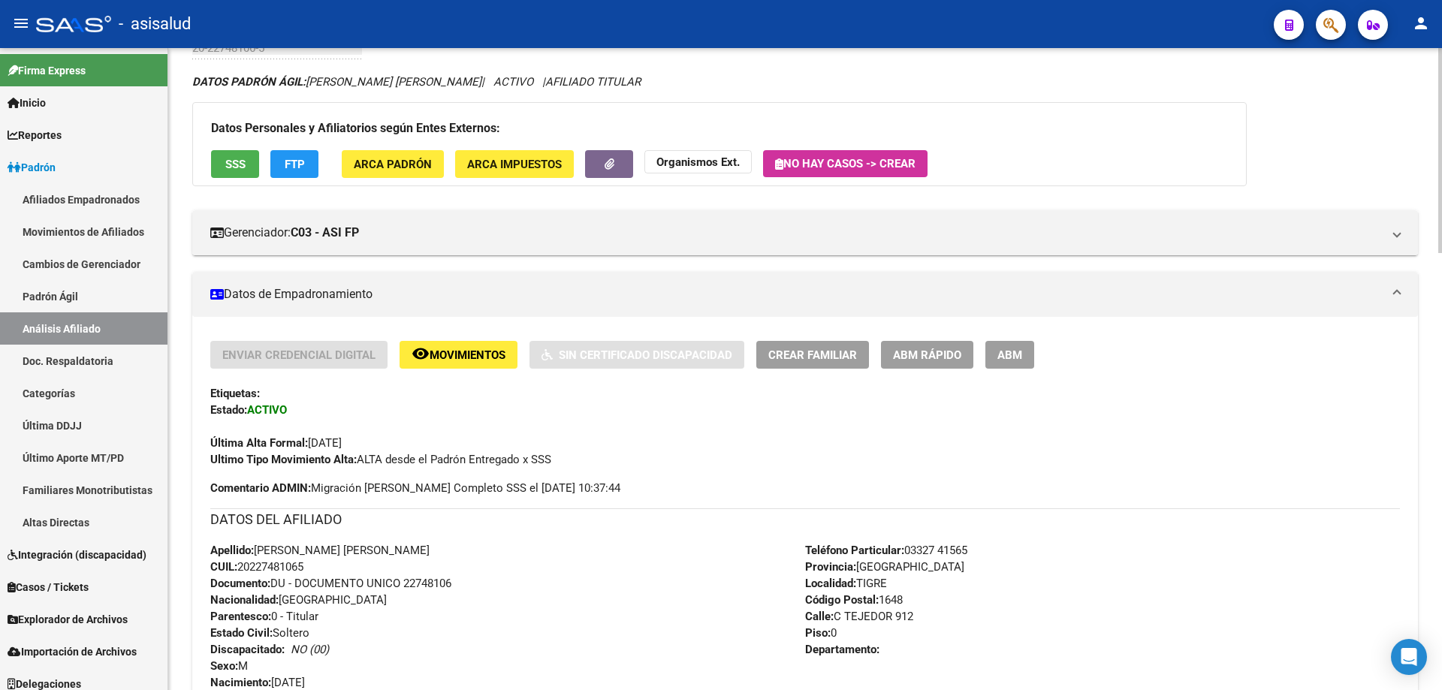
click at [285, 155] on button "FTP" at bounding box center [294, 164] width 48 height 28
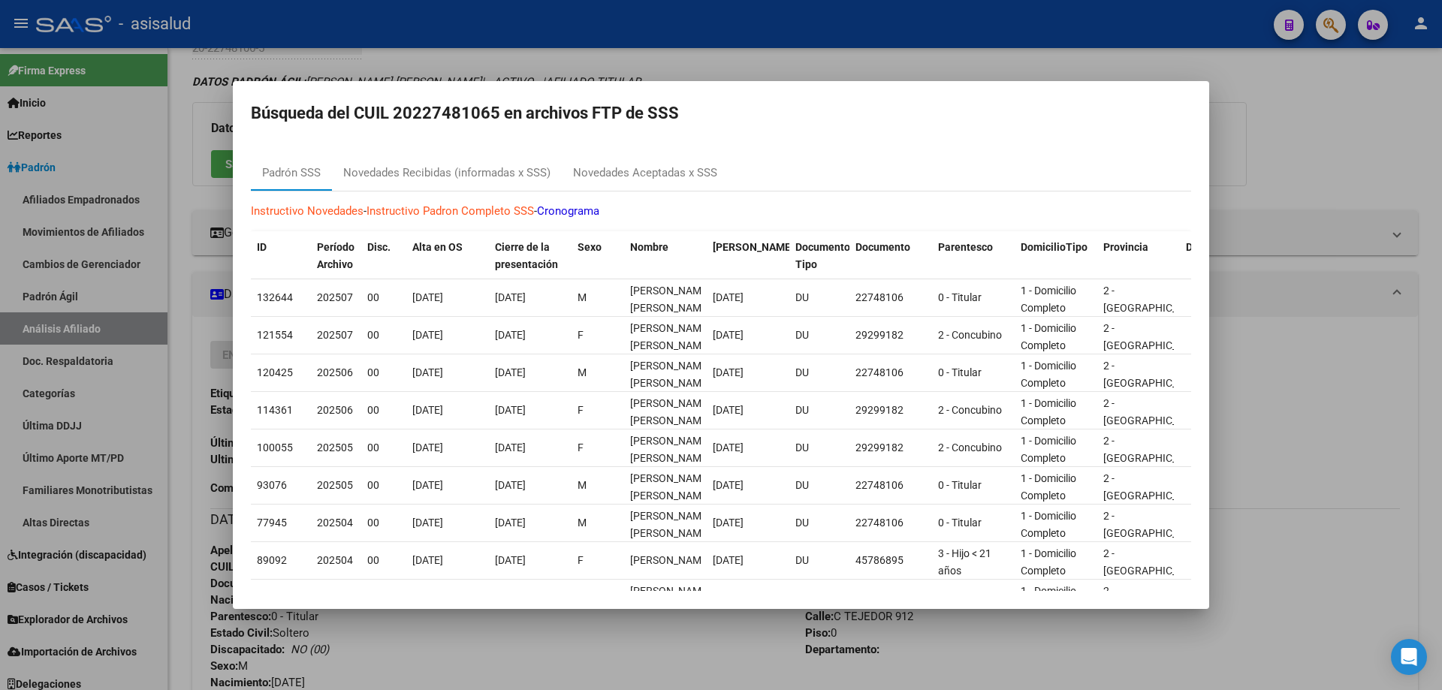
click at [1441, 366] on div at bounding box center [721, 345] width 1442 height 690
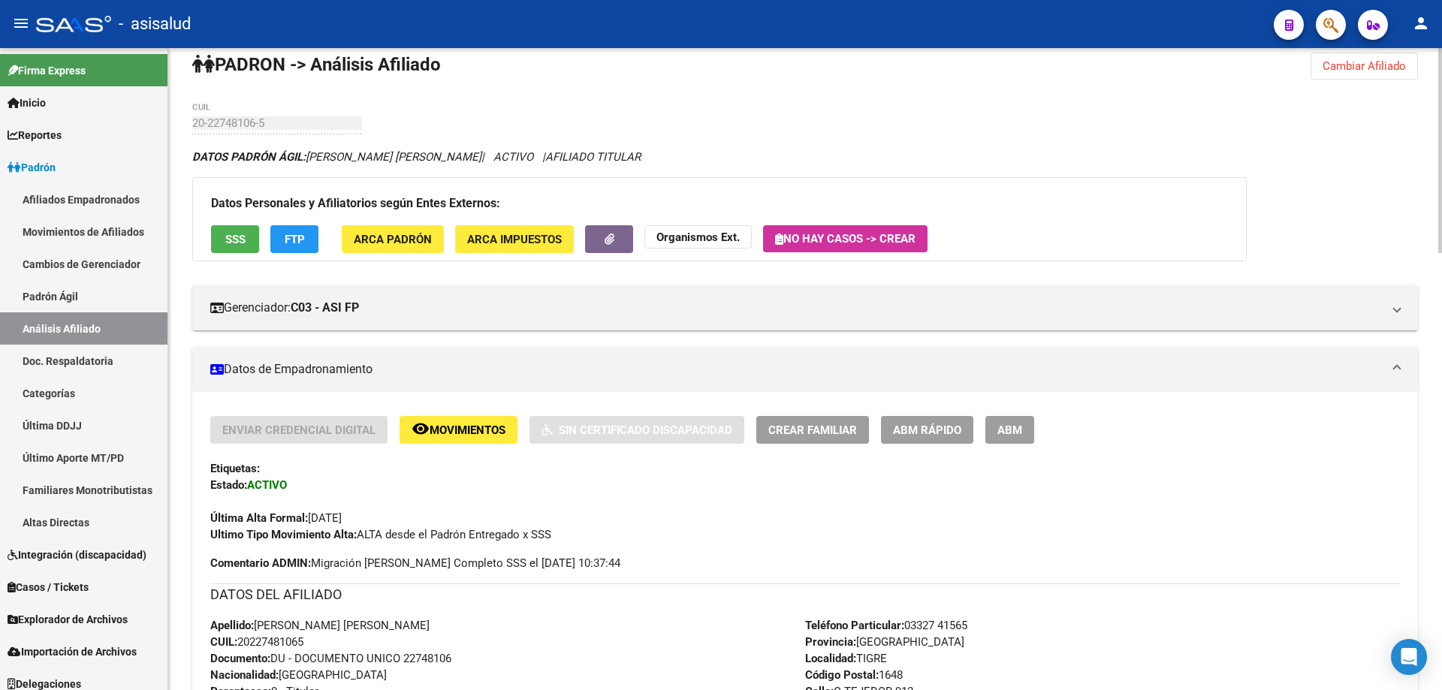
scroll to position [170, 0]
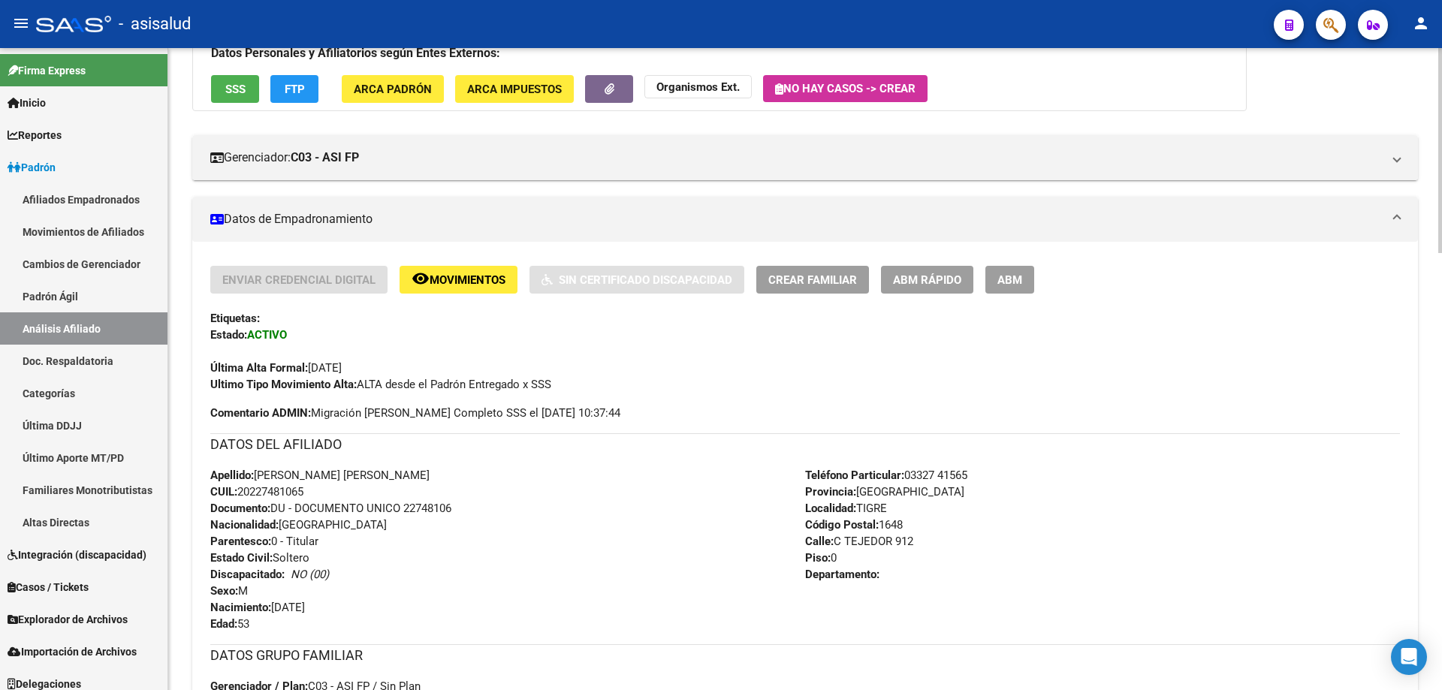
drag, startPoint x: 407, startPoint y: 509, endPoint x: 538, endPoint y: 517, distance: 131.6
click at [538, 517] on div "Apellido: CORREA ARISTIDES MIGUEL CUIL: 20227481065 Documento: DU - DOCUMENTO U…" at bounding box center [507, 549] width 595 height 165
drag, startPoint x: 431, startPoint y: 506, endPoint x: 416, endPoint y: 506, distance: 15.0
click at [416, 506] on span "Documento: DU - DOCUMENTO UNICO 22748106" at bounding box center [330, 509] width 241 height 14
drag, startPoint x: 405, startPoint y: 506, endPoint x: 499, endPoint y: 507, distance: 93.9
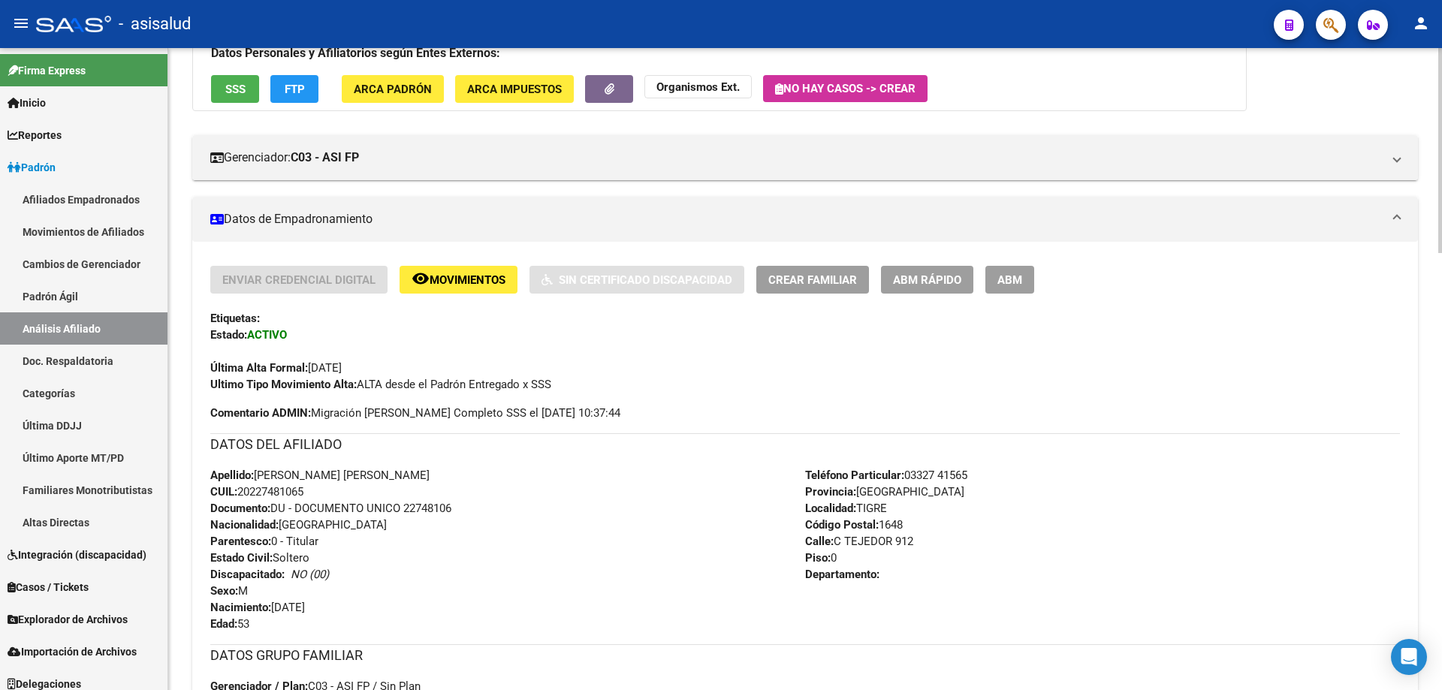
click at [499, 507] on div "Apellido: CORREA ARISTIDES MIGUEL CUIL: 20227481065 Documento: DU - DOCUMENTO U…" at bounding box center [507, 549] width 595 height 165
drag, startPoint x: 415, startPoint y: 496, endPoint x: 400, endPoint y: 511, distance: 21.2
click at [400, 511] on span "Documento: DU - DOCUMENTO UNICO 22748106" at bounding box center [330, 509] width 241 height 14
drag, startPoint x: 406, startPoint y: 505, endPoint x: 497, endPoint y: 505, distance: 90.8
click at [497, 505] on div "Apellido: CORREA ARISTIDES MIGUEL CUIL: 20227481065 Documento: DU - DOCUMENTO U…" at bounding box center [507, 549] width 595 height 165
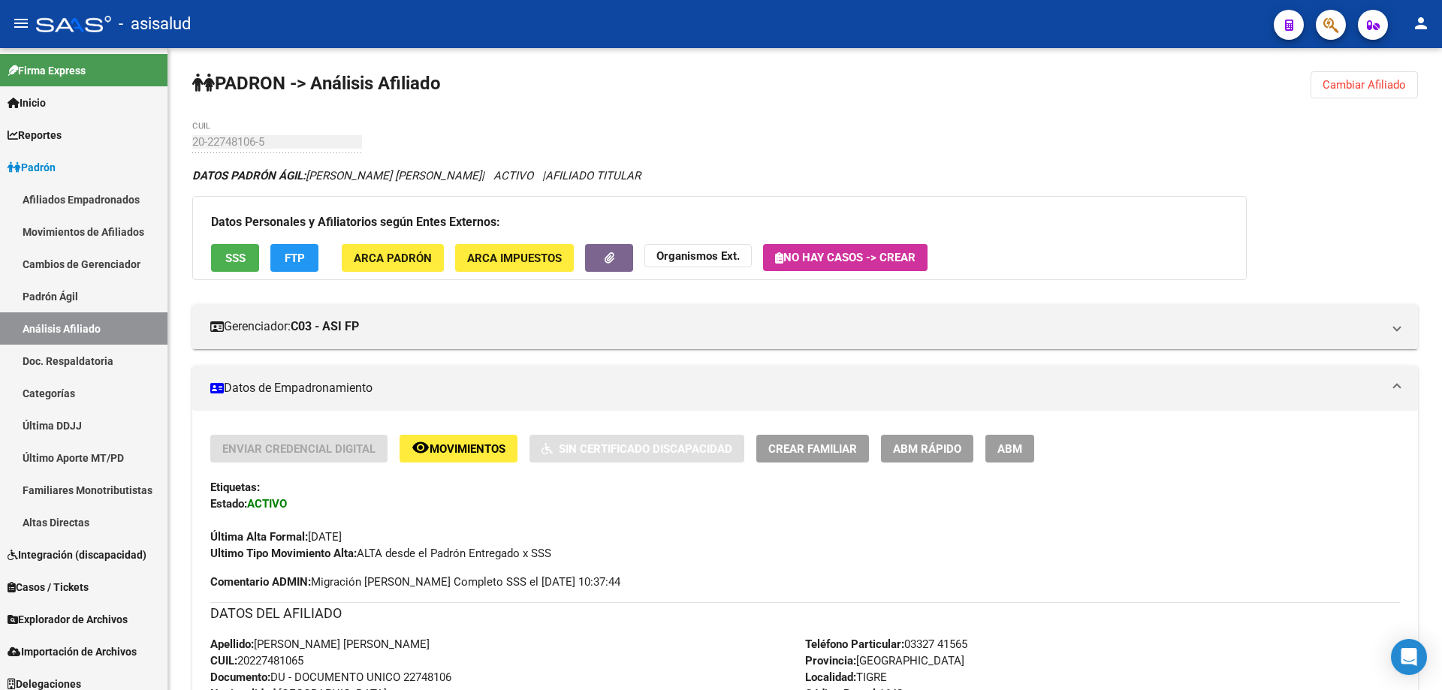
scroll to position [0, 0]
